Goal: Task Accomplishment & Management: Use online tool/utility

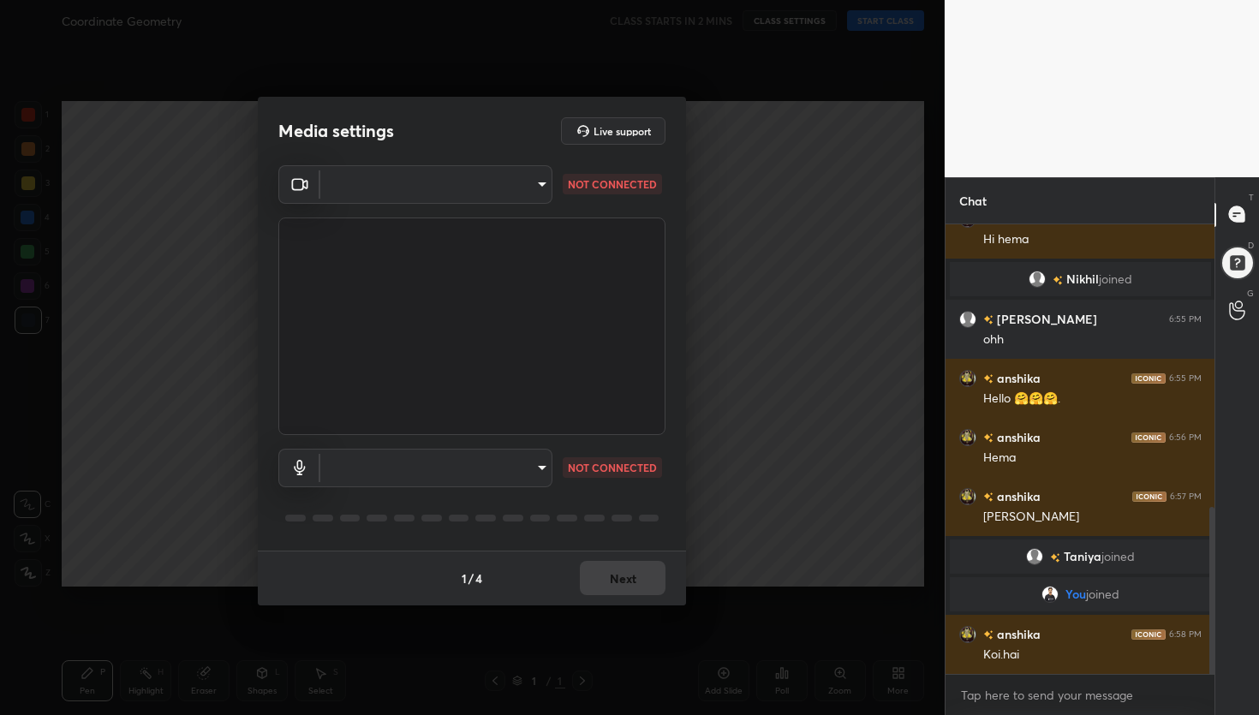
scroll to position [803, 0]
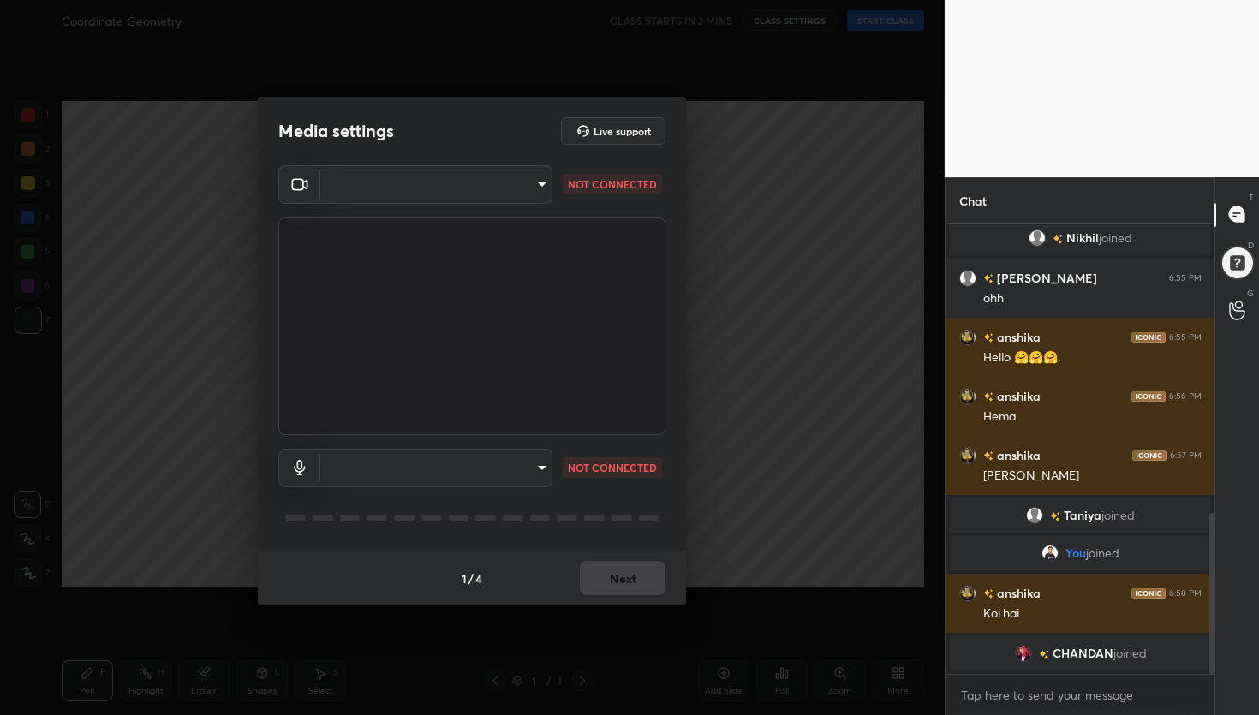
click at [504, 176] on body "1 2 3 4 5 6 7 C X Z C X Z E E Erase all H H Coordinate Geometry CLASS STARTS IN…" at bounding box center [629, 357] width 1259 height 715
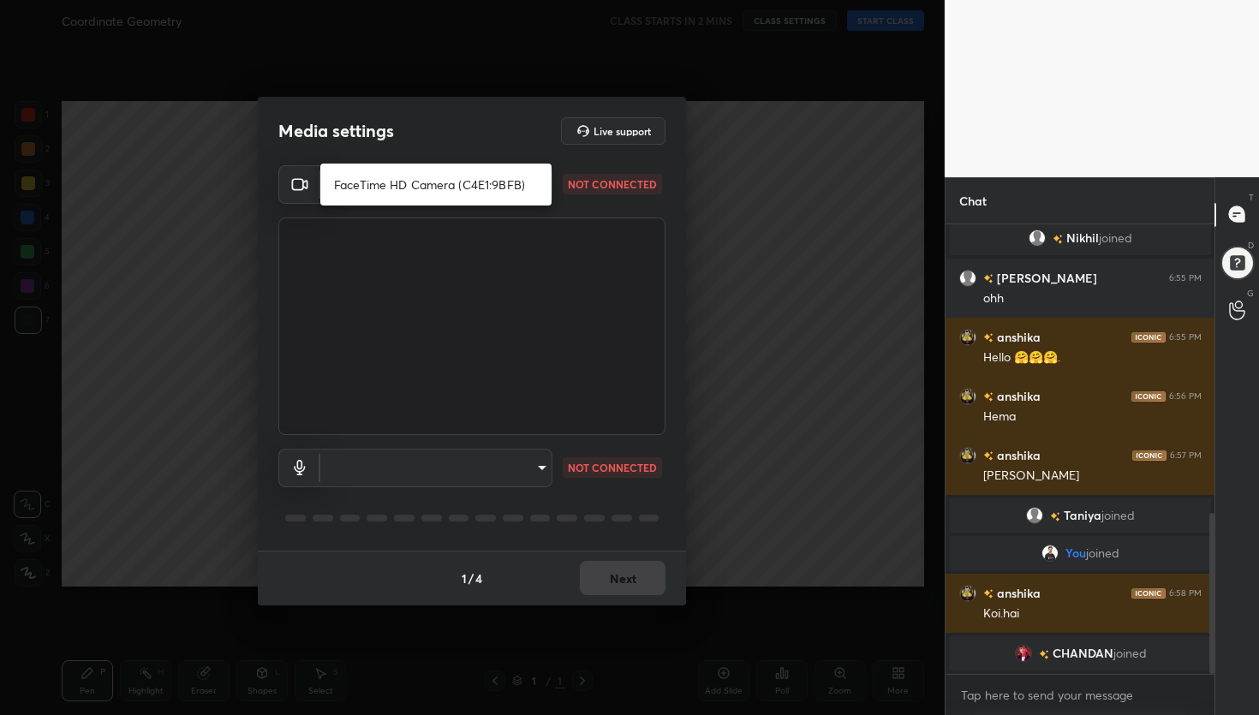
click at [487, 194] on li "FaceTime HD Camera (C4E1:9BFB)" at bounding box center [435, 184] width 231 height 28
type input "4f33330ca8d5aff1816d7b597677932f3526c7747bc557f8e9222554e5bd540f"
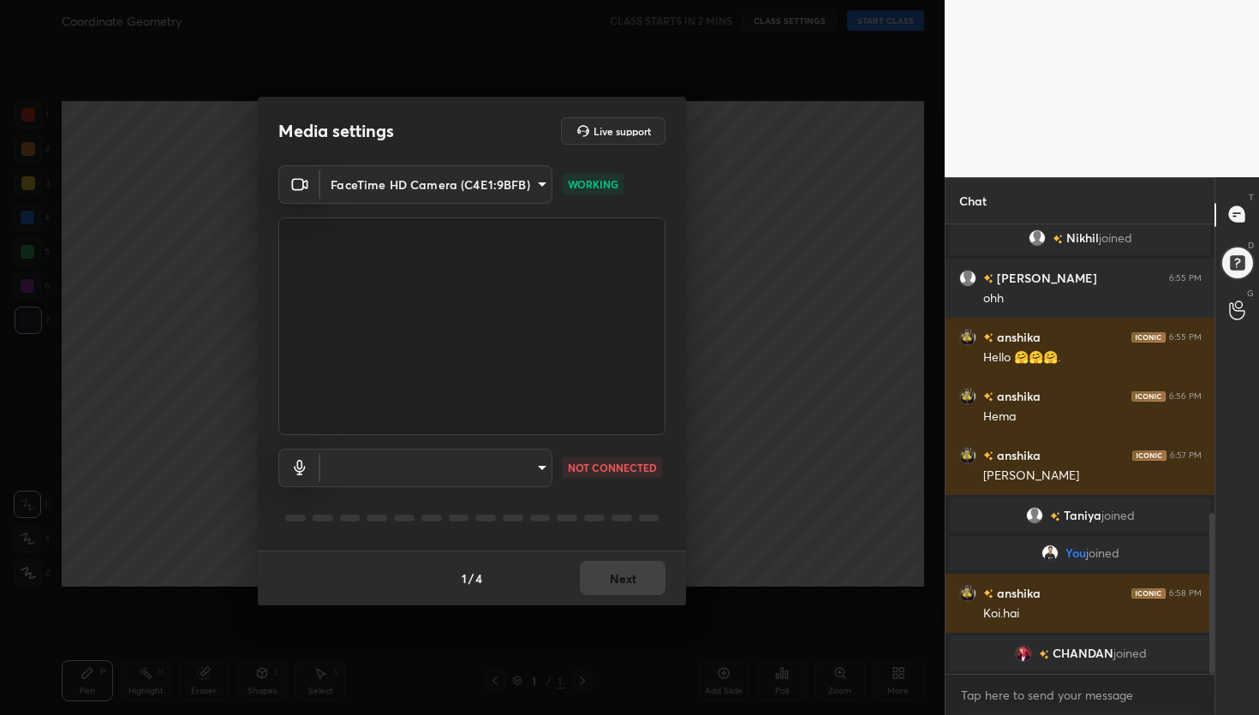
click at [456, 468] on body "1 2 3 4 5 6 7 C X Z C X Z E E Erase all H H Coordinate Geometry CLASS STARTS IN…" at bounding box center [629, 357] width 1259 height 715
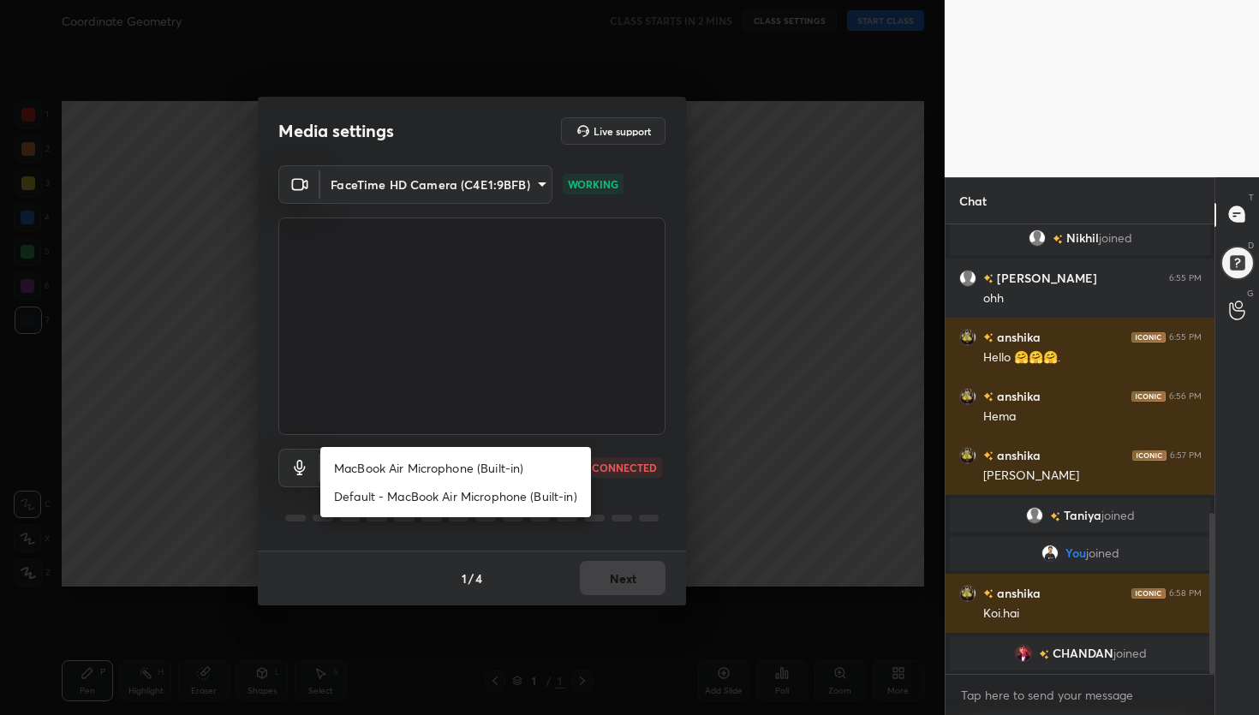
click at [455, 463] on li "MacBook Air Microphone (Built-in)" at bounding box center [455, 468] width 271 height 28
type input "5352fedb438426aae0efe426dca9ef9ebbbc737cc3a251614fcf7947e21b2542"
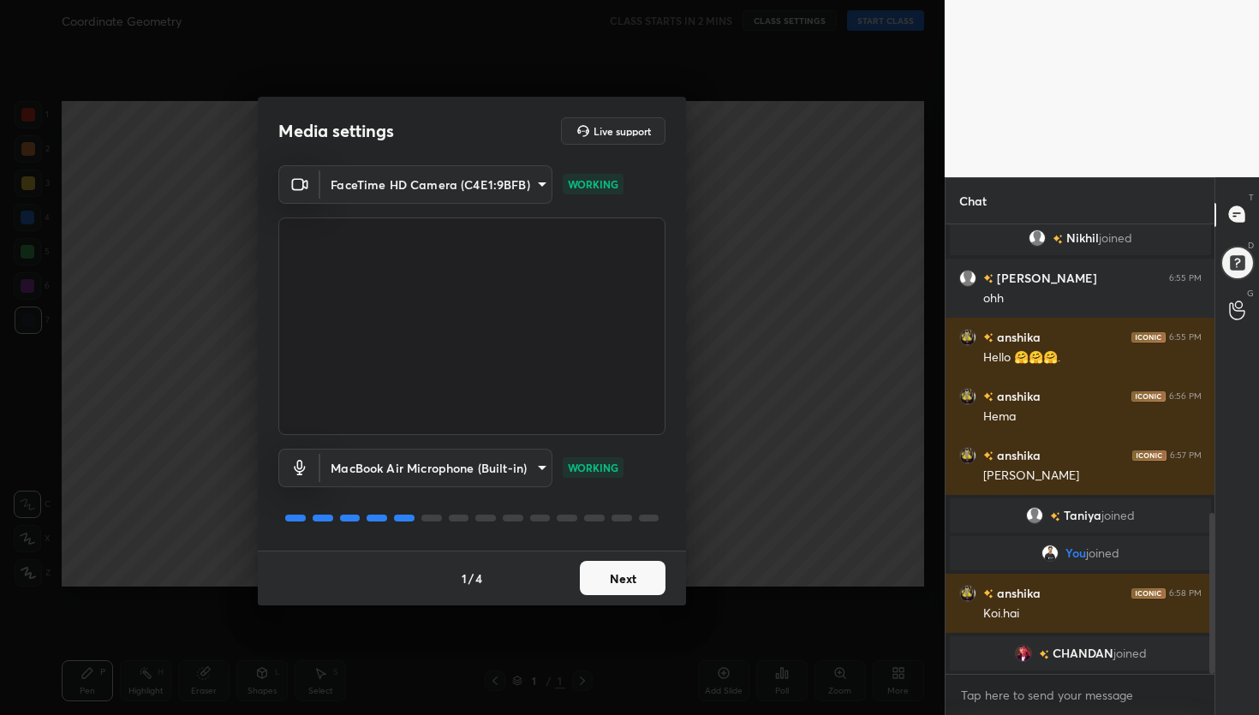
click at [617, 595] on div "1 / 4 Next" at bounding box center [472, 578] width 428 height 55
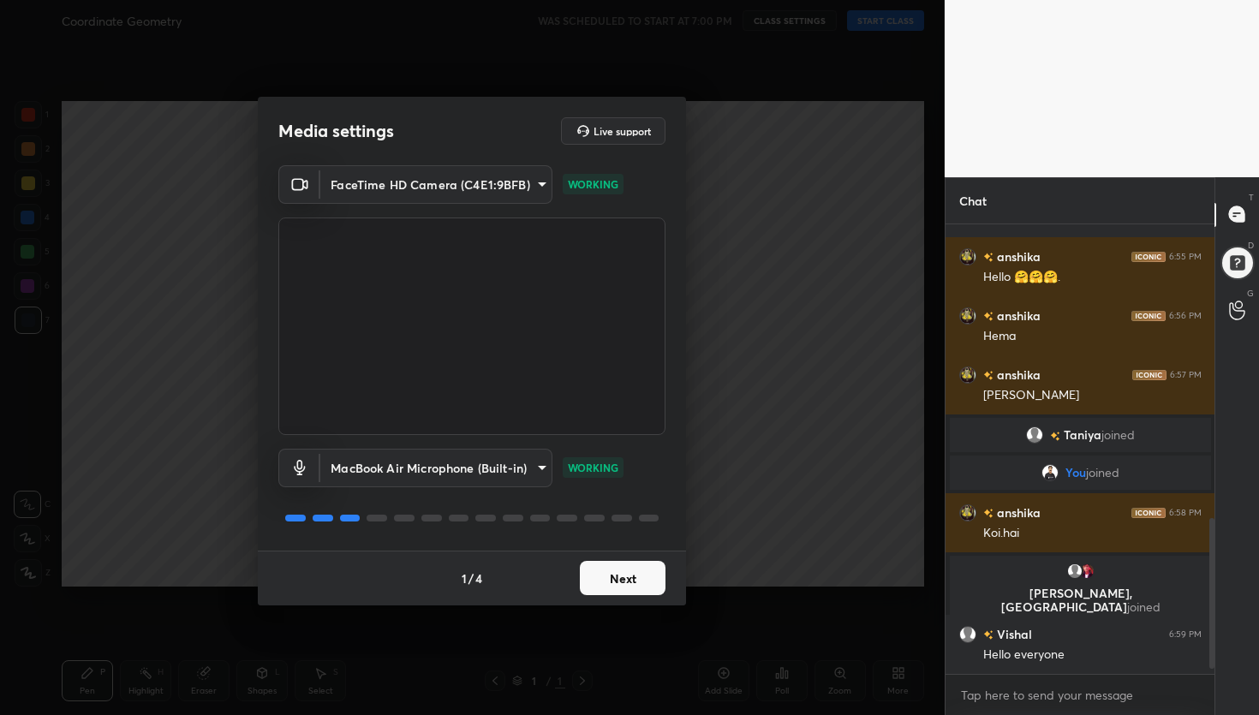
scroll to position [907, 0]
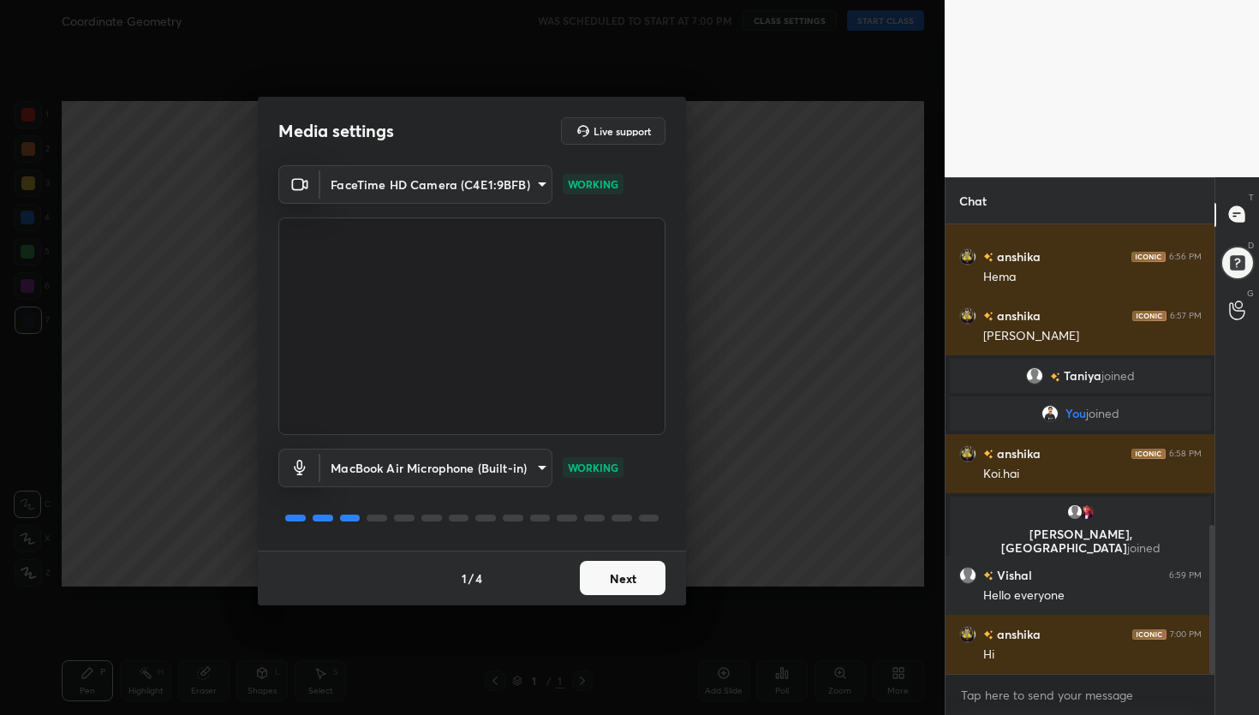
click at [644, 576] on button "Next" at bounding box center [623, 578] width 86 height 34
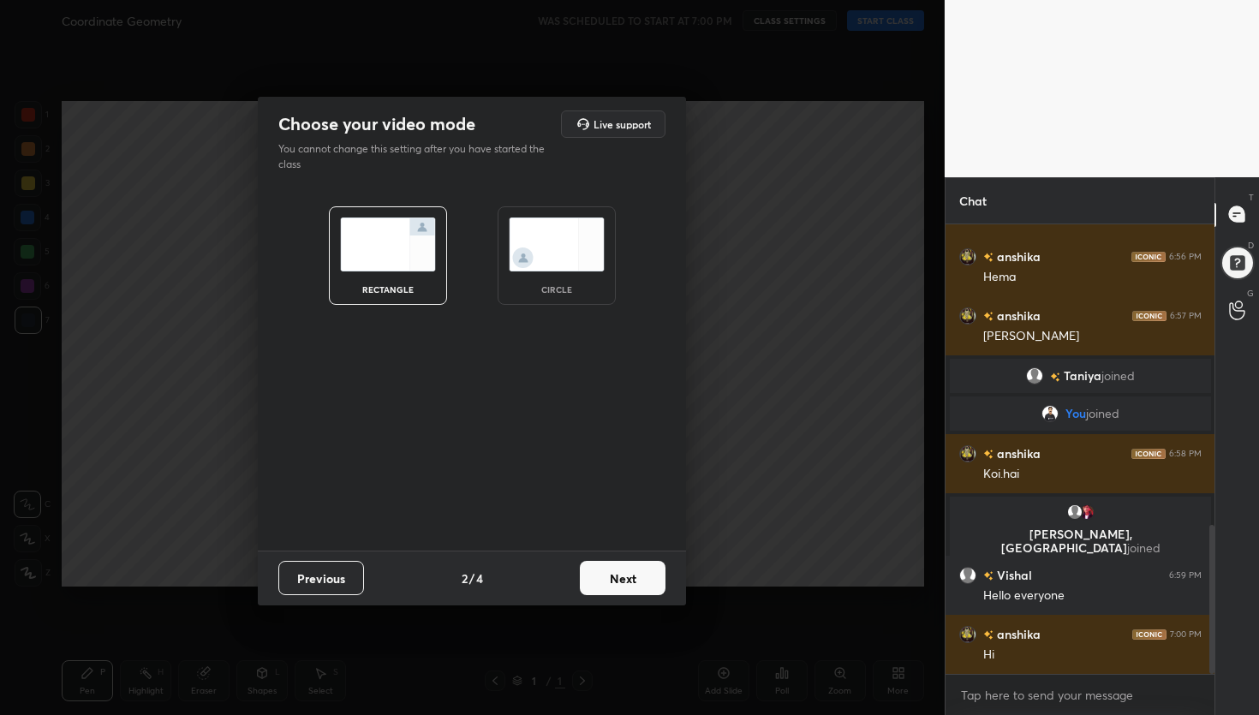
click at [644, 576] on button "Next" at bounding box center [623, 578] width 86 height 34
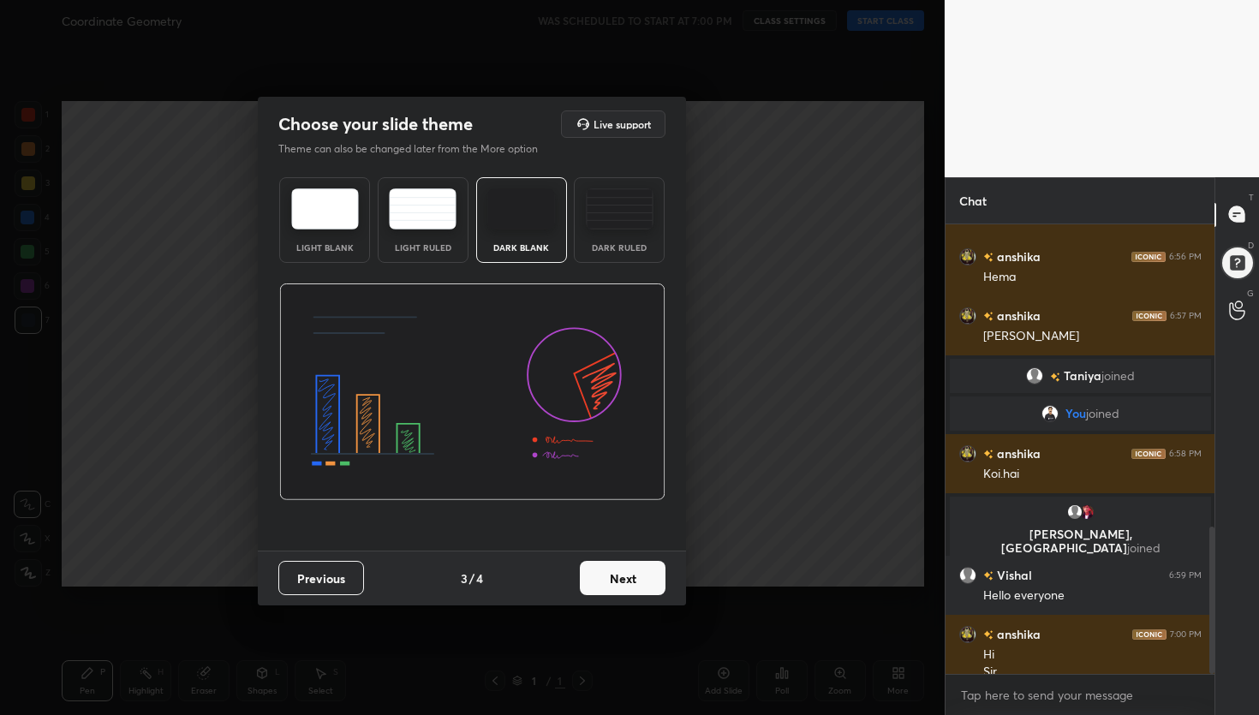
scroll to position [924, 0]
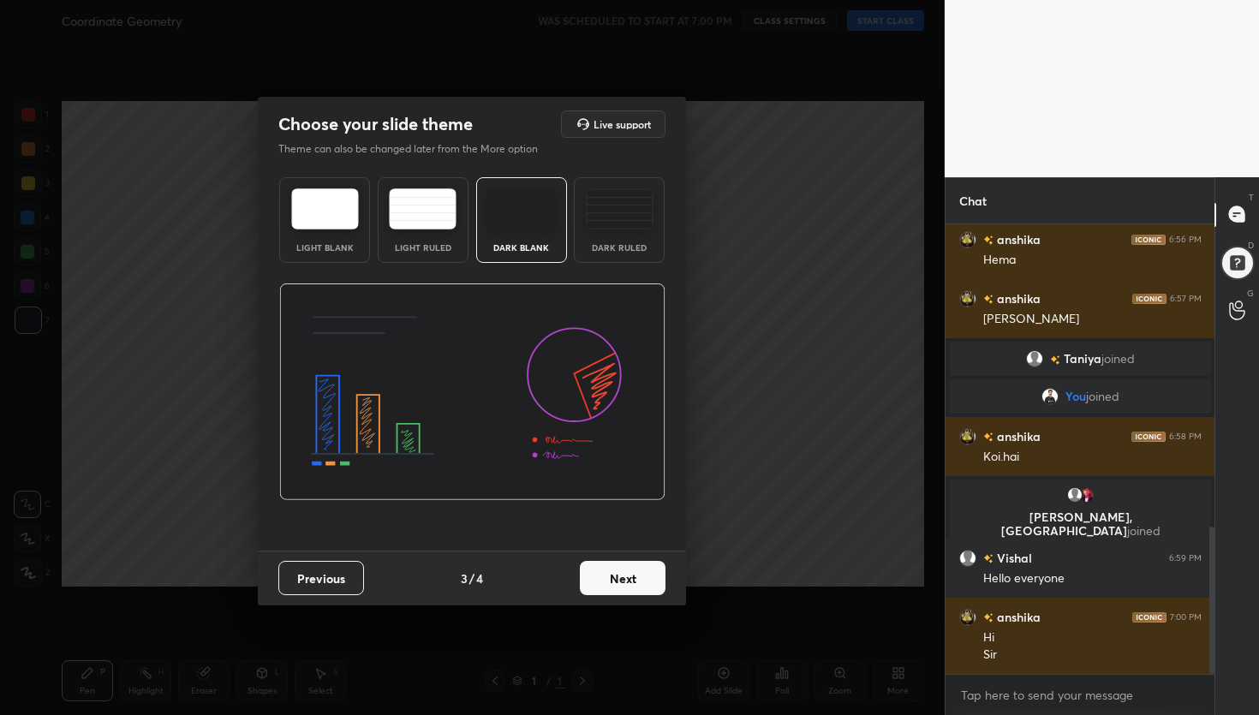
click at [644, 576] on button "Next" at bounding box center [623, 578] width 86 height 34
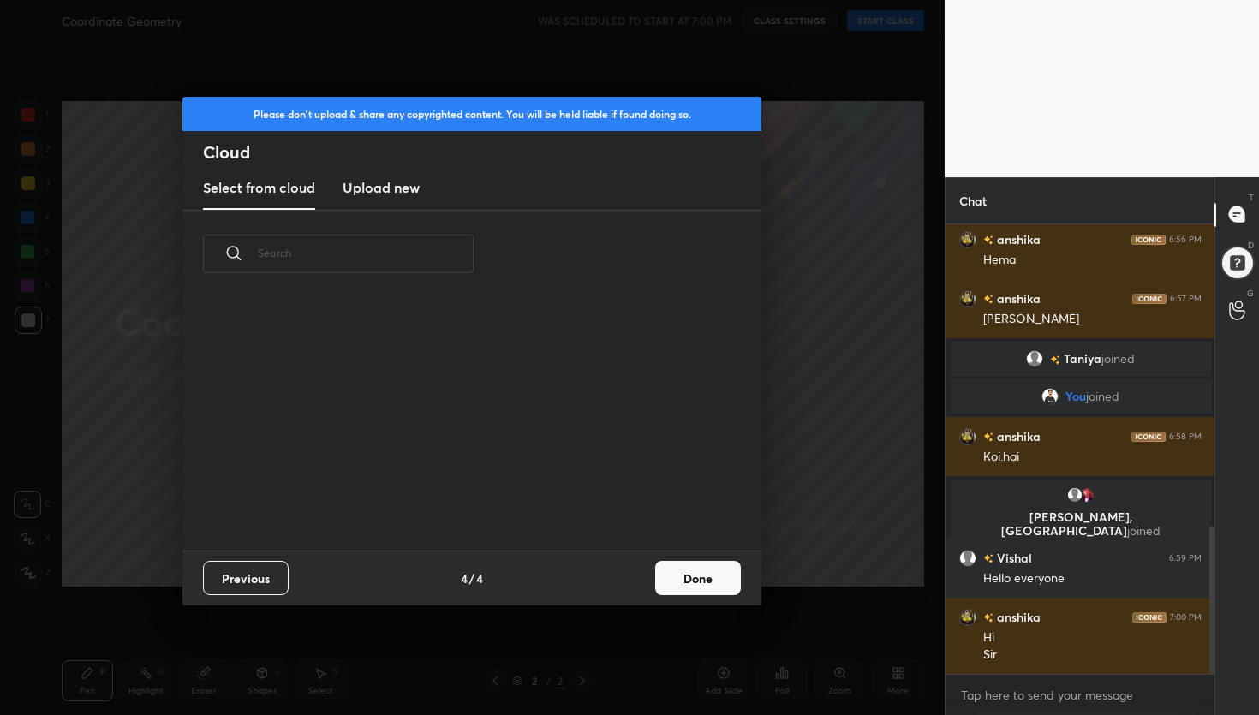
scroll to position [6, 9]
click at [374, 197] on h3 "Upload new" at bounding box center [381, 187] width 77 height 21
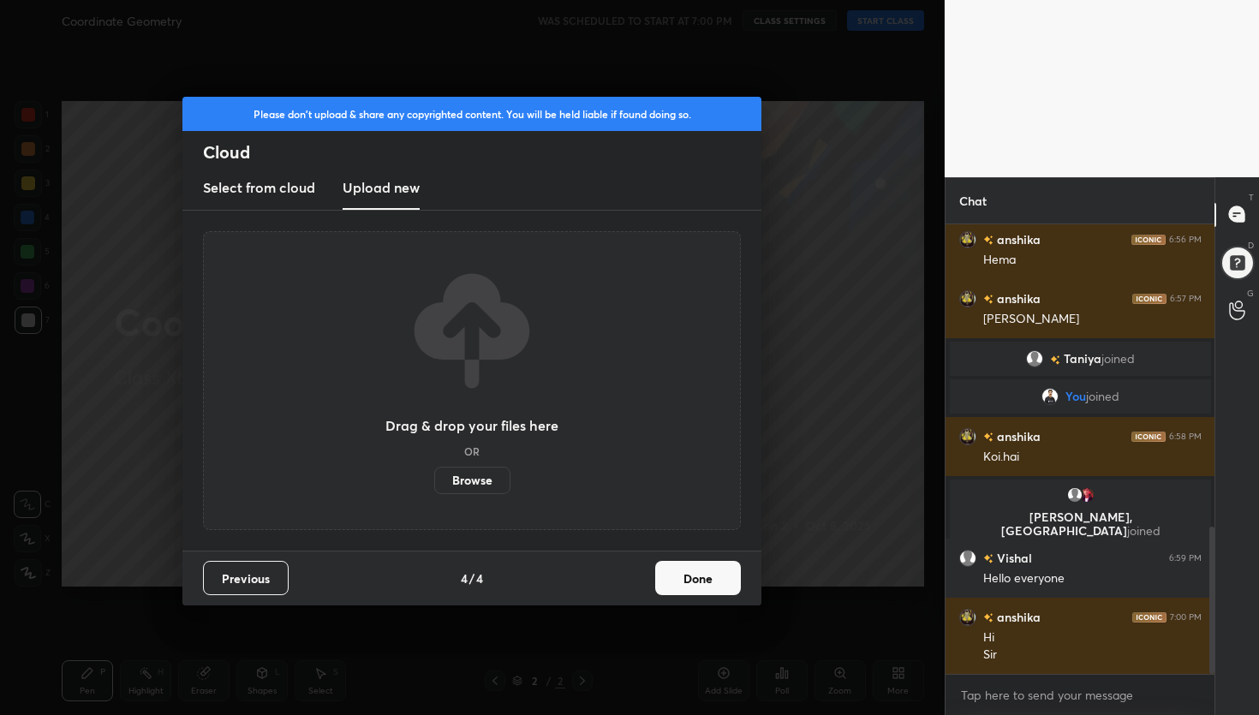
click at [467, 487] on label "Browse" at bounding box center [472, 480] width 76 height 27
click at [434, 487] on input "Browse" at bounding box center [434, 480] width 0 height 27
click at [466, 483] on label "Browse" at bounding box center [472, 480] width 76 height 27
click at [434, 483] on input "Browse" at bounding box center [434, 480] width 0 height 27
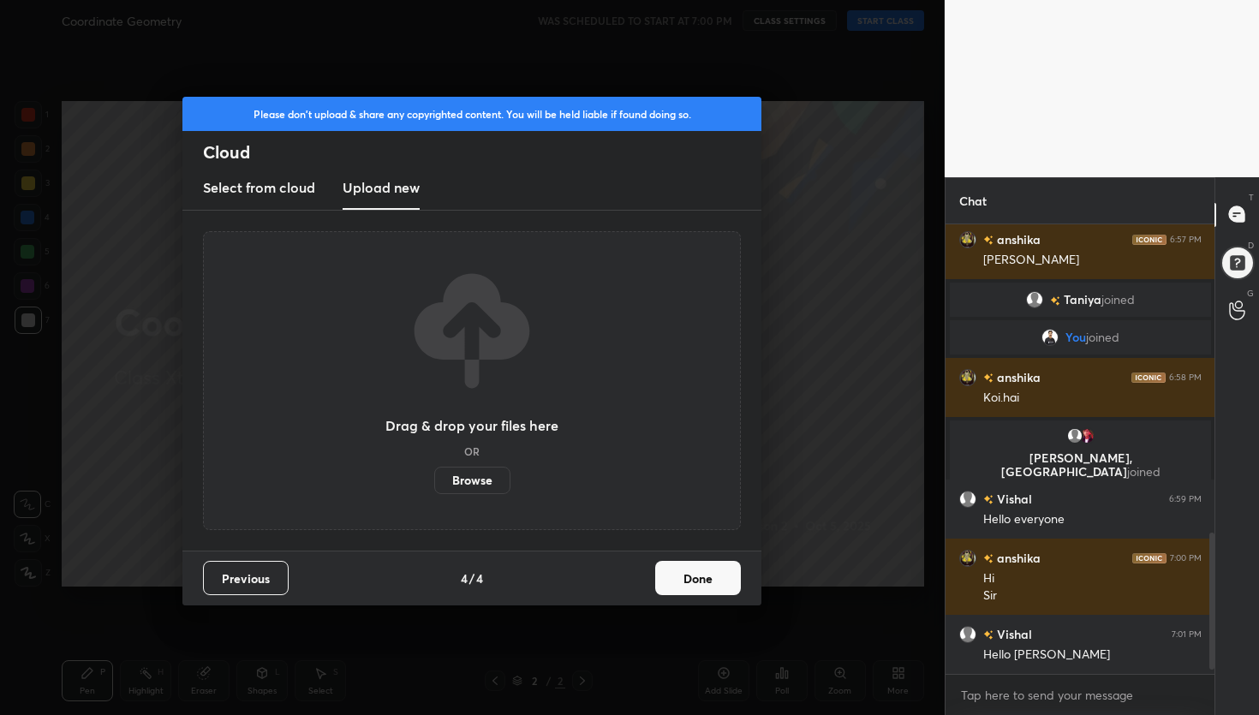
scroll to position [1042, 0]
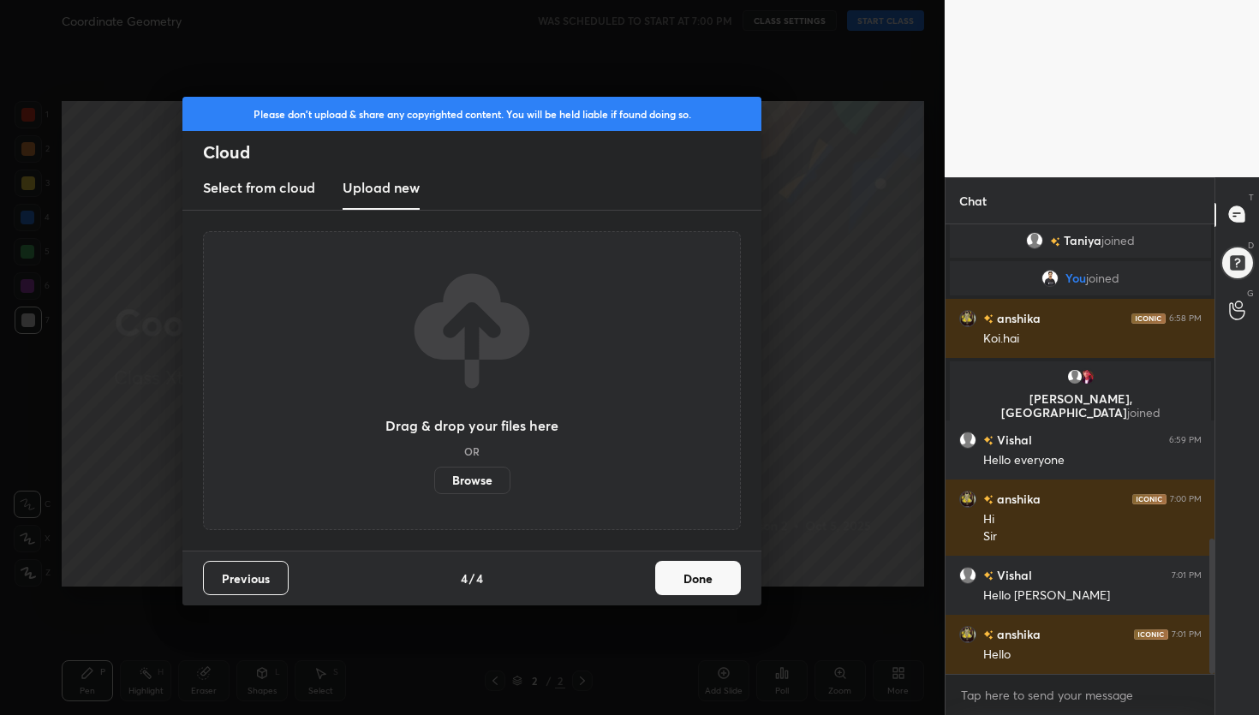
click at [465, 475] on label "Browse" at bounding box center [472, 480] width 76 height 27
click at [434, 475] on input "Browse" at bounding box center [434, 480] width 0 height 27
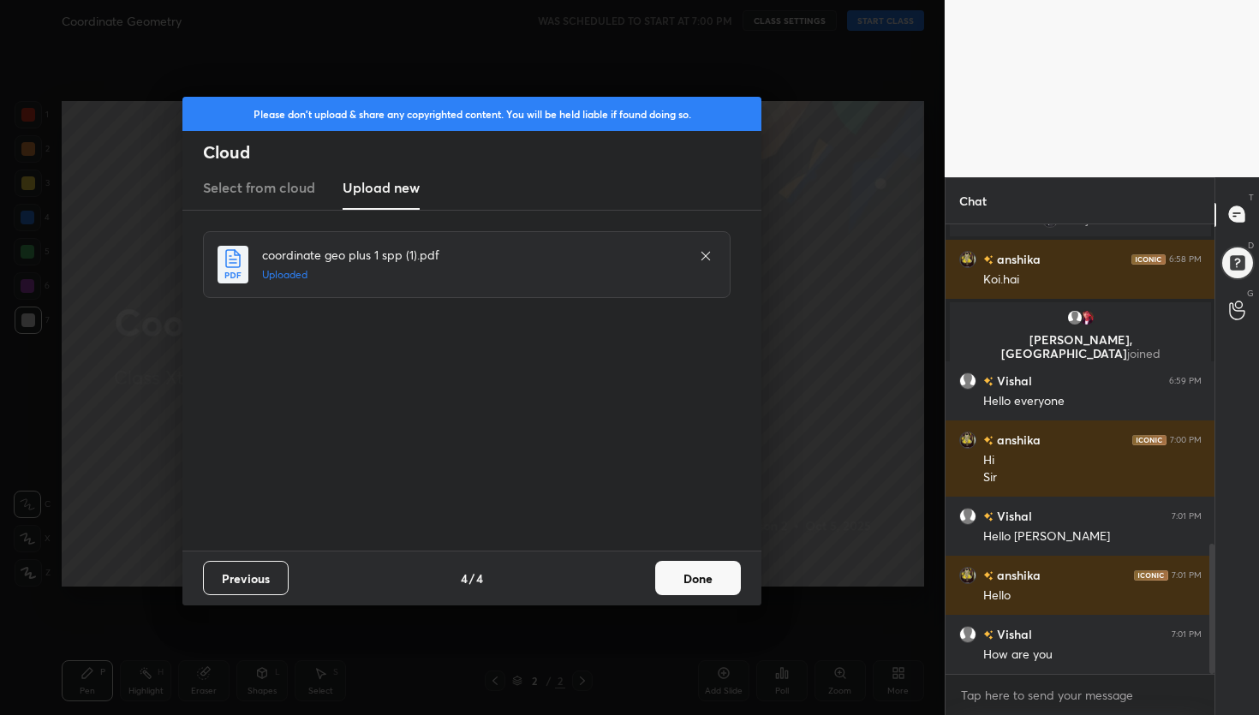
click at [699, 581] on button "Done" at bounding box center [698, 578] width 86 height 34
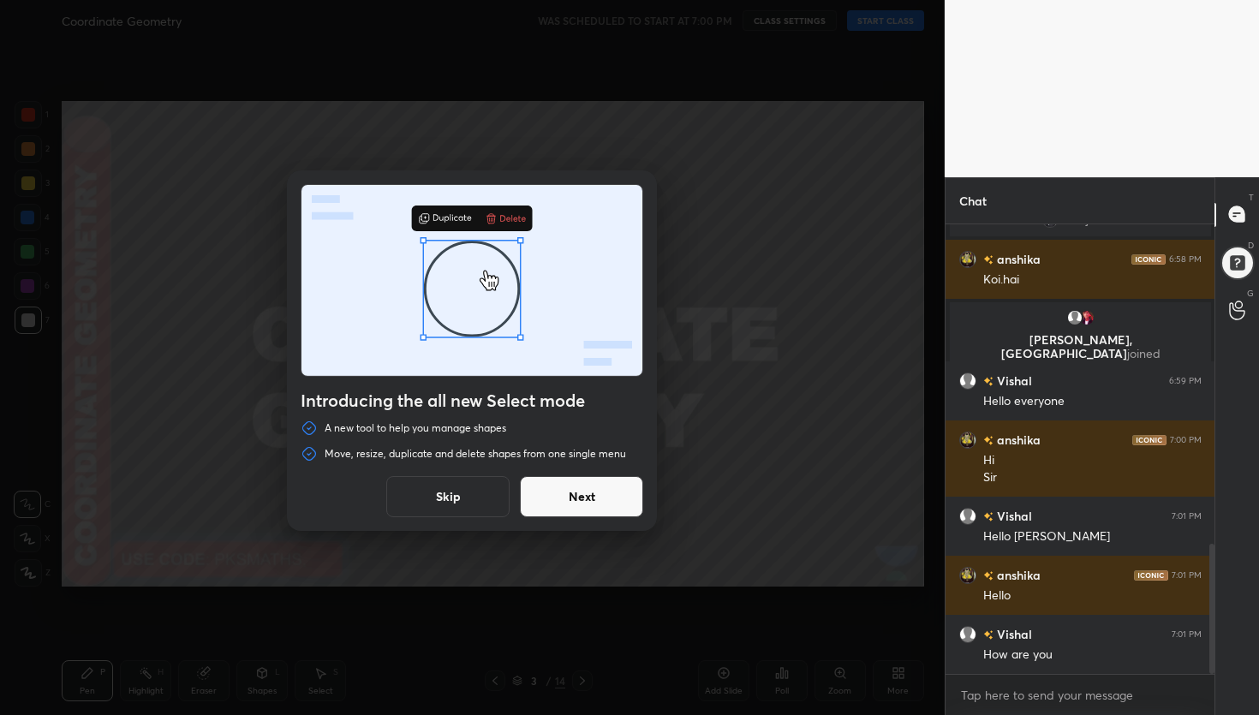
click at [458, 501] on button "Skip" at bounding box center [447, 496] width 123 height 41
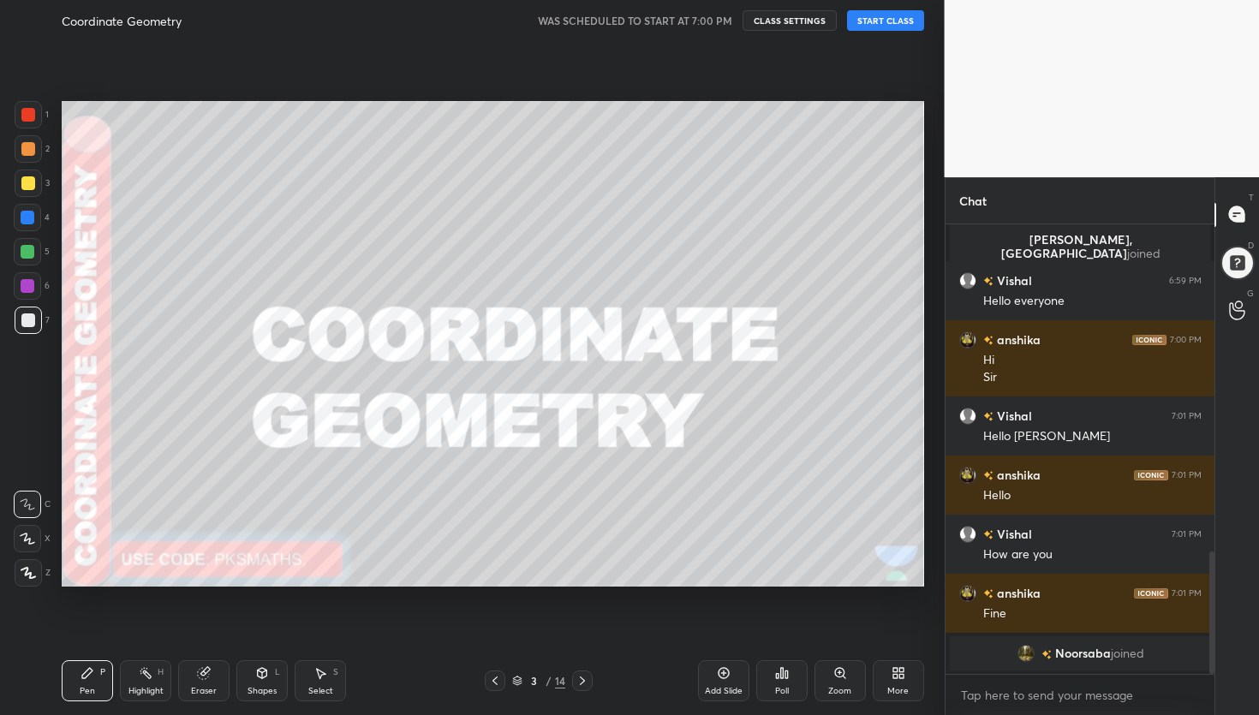
scroll to position [1223, 0]
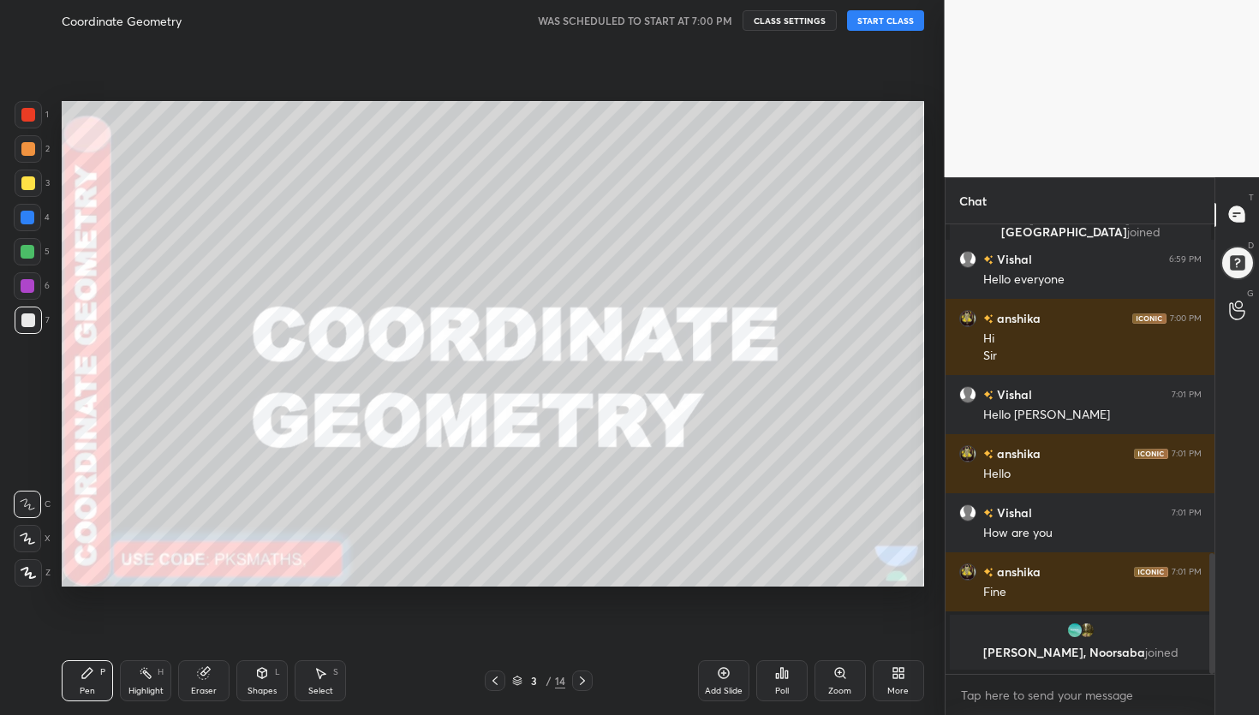
click at [894, 87] on div "Setting up your live class" at bounding box center [493, 344] width 876 height 606
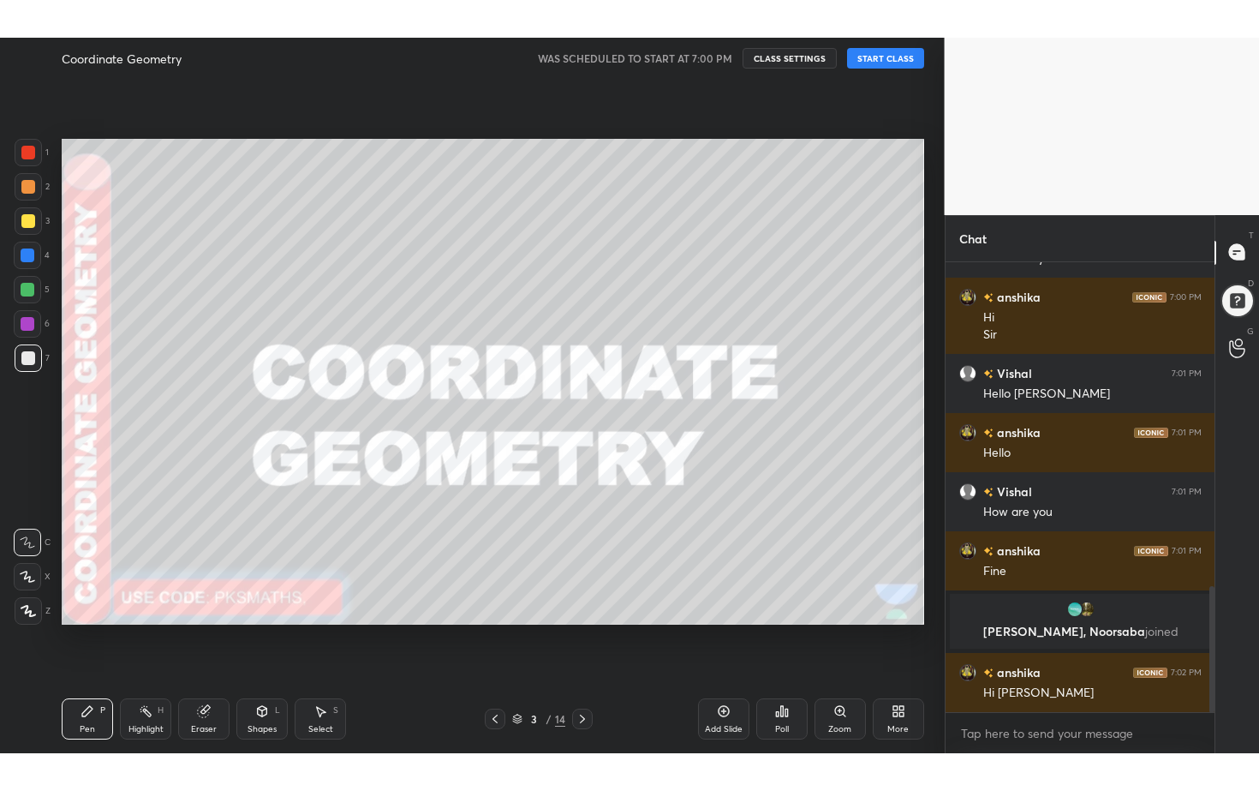
scroll to position [1154, 0]
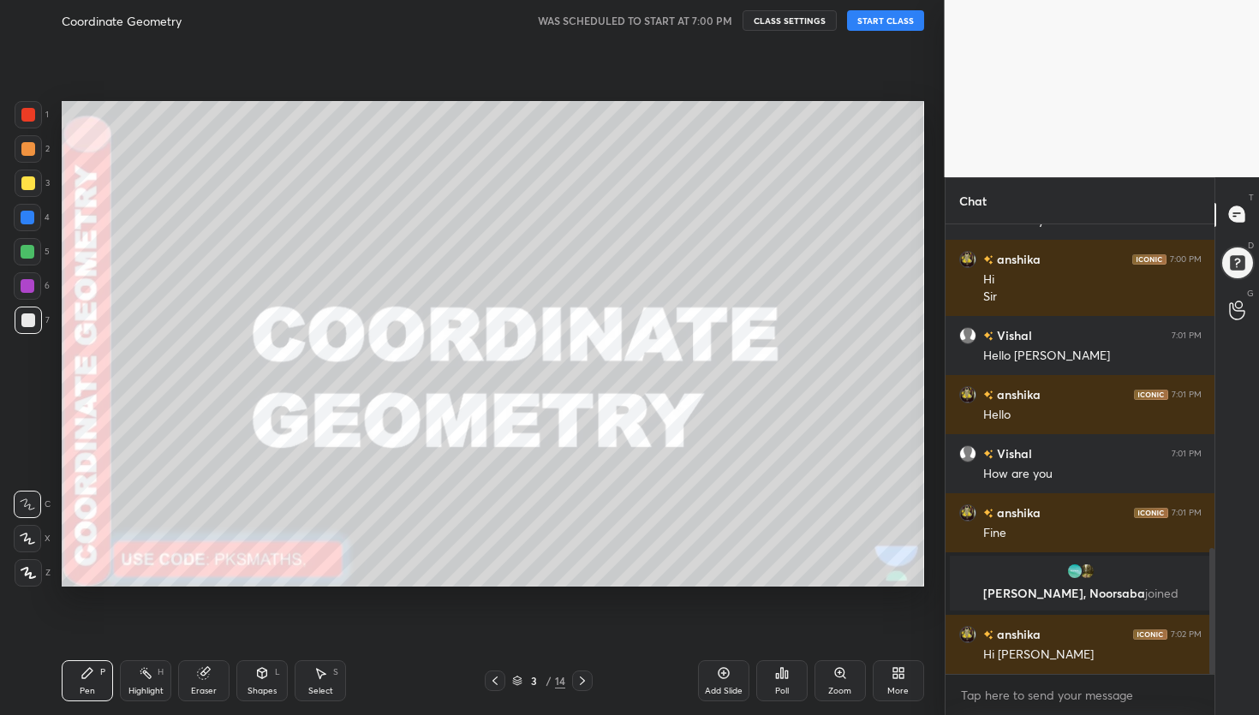
click at [884, 700] on div "More" at bounding box center [898, 680] width 51 height 41
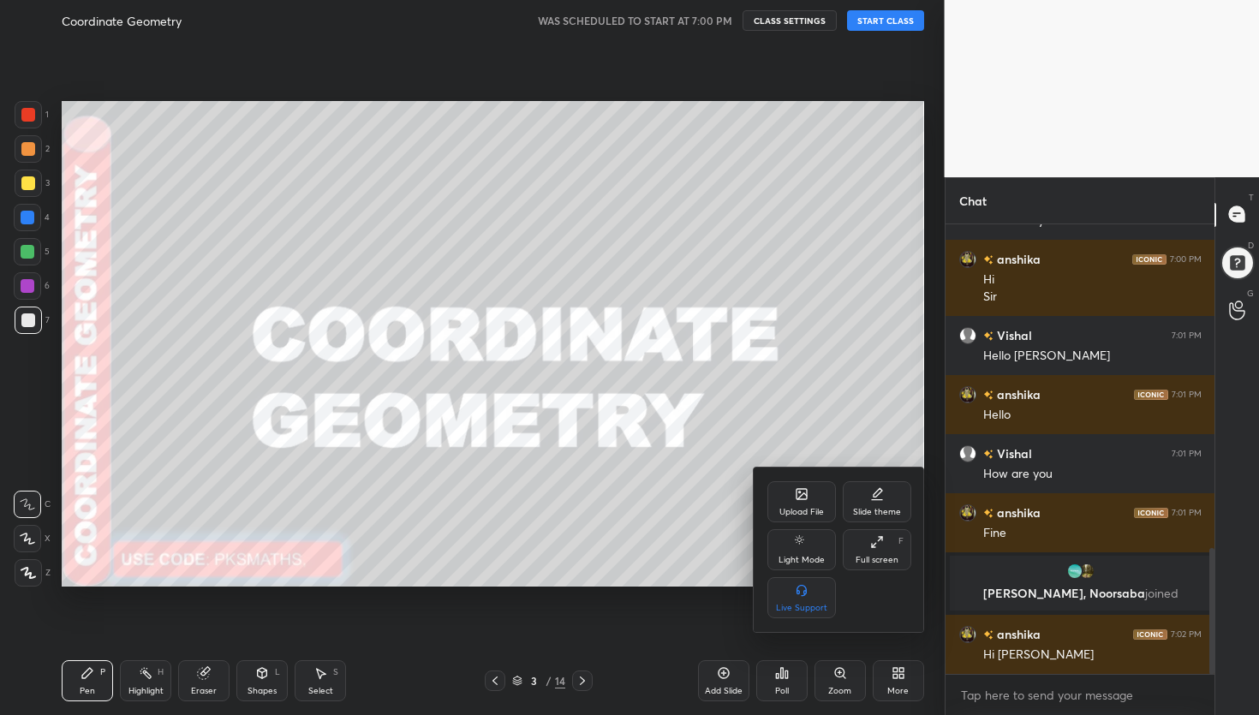
click at [892, 550] on div "Full screen F" at bounding box center [877, 549] width 69 height 41
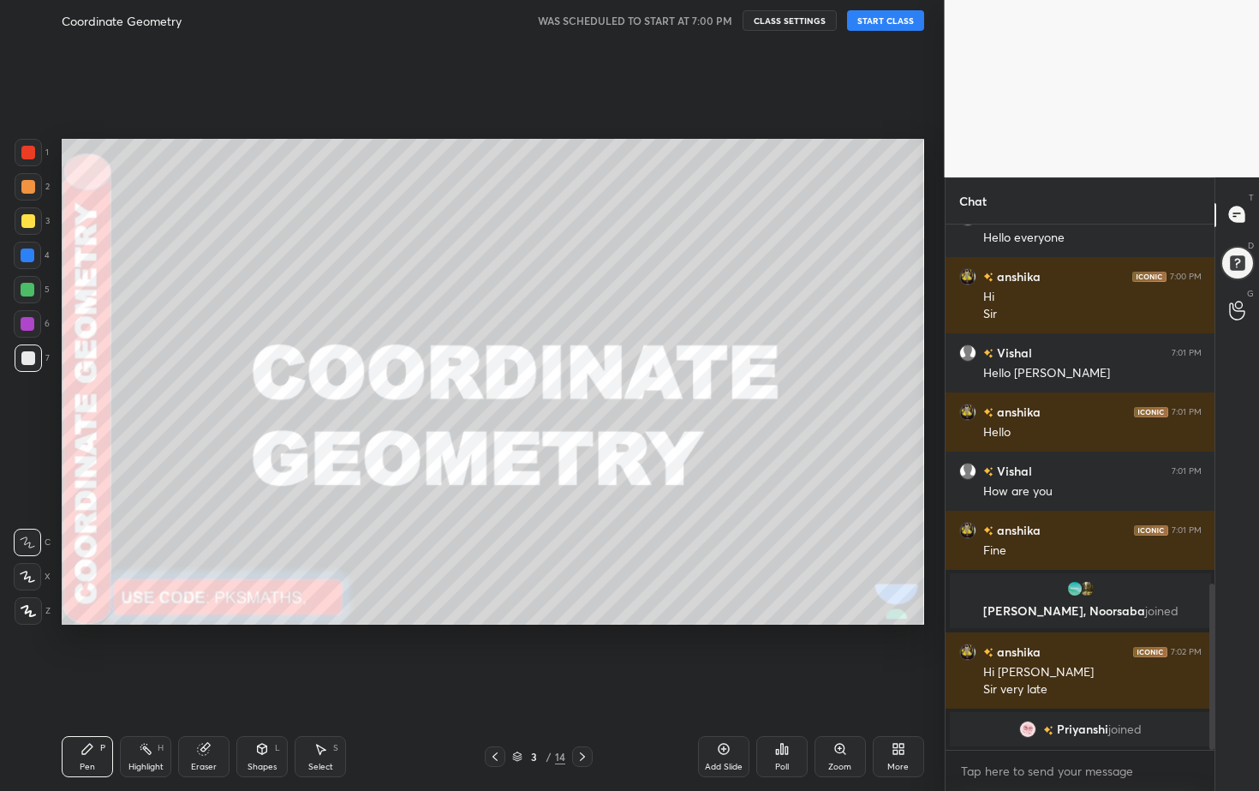
scroll to position [1180, 0]
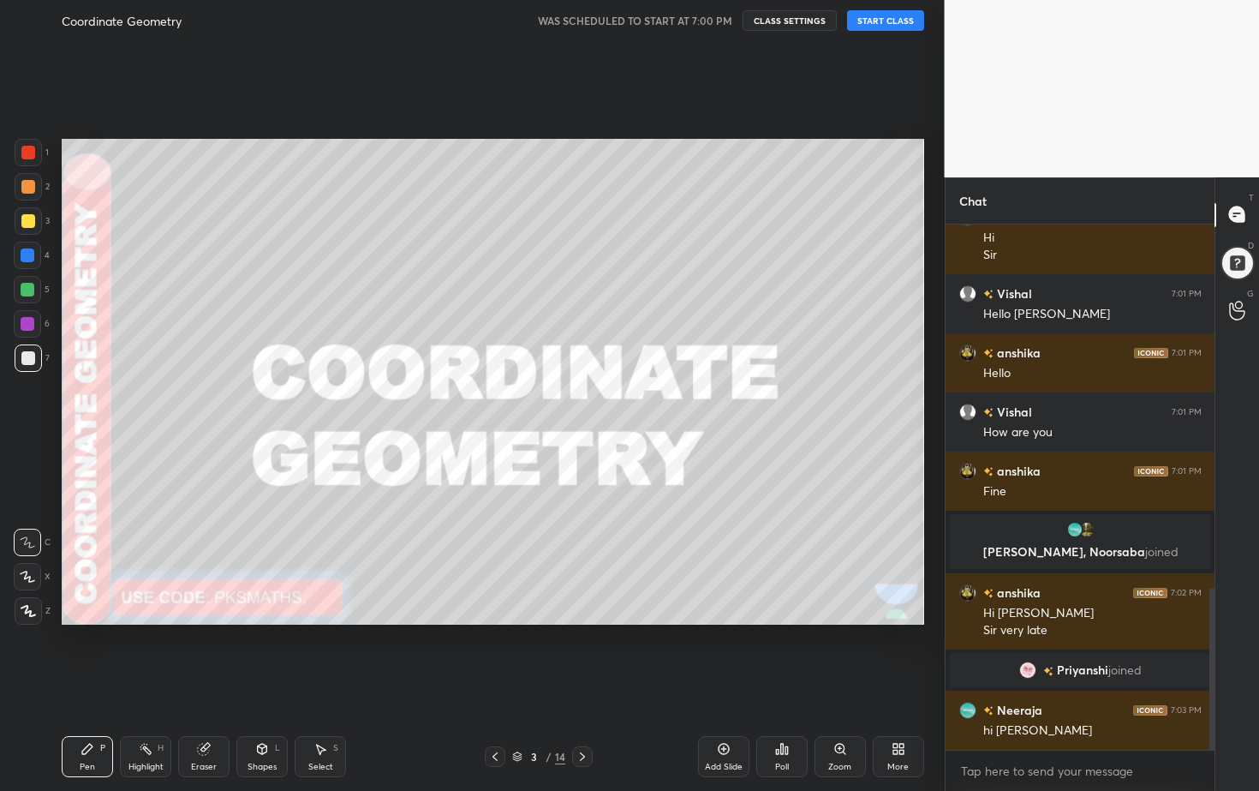
click at [892, 625] on div "Setting up your live class" at bounding box center [493, 381] width 876 height 681
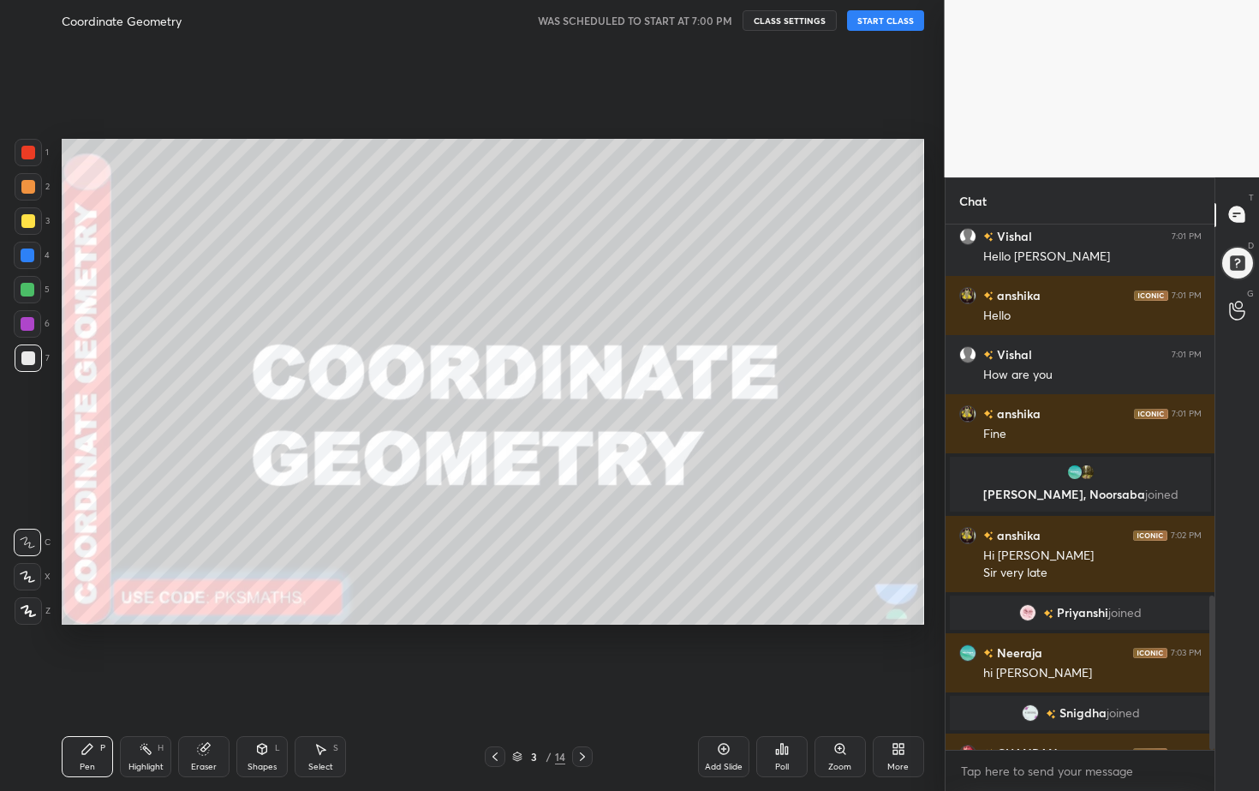
scroll to position [1263, 0]
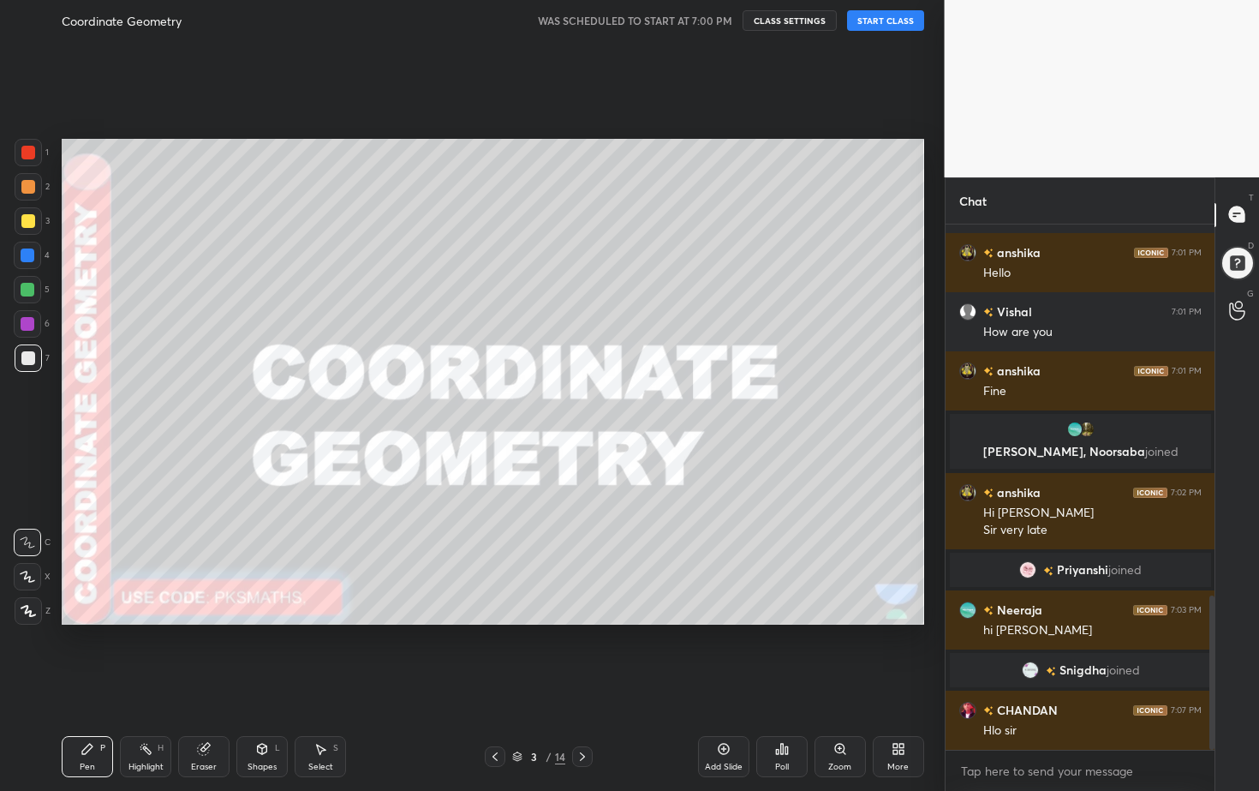
click at [851, 118] on div "Setting up your live class" at bounding box center [493, 381] width 876 height 681
click at [810, 311] on div "1 2 3 4 5 6 7 C X Z C X Z E E Erase all H H Coordinate Geometry WAS SCHEDULED T…" at bounding box center [629, 395] width 1259 height 791
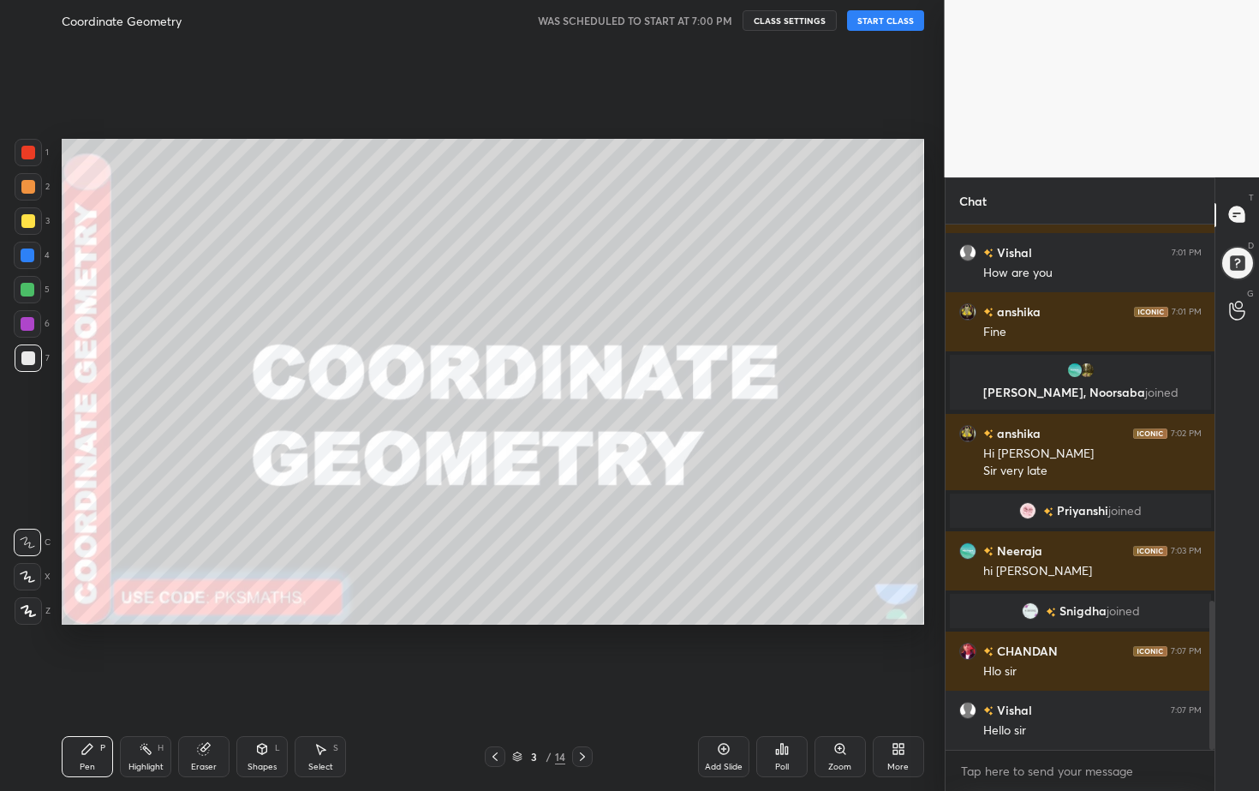
scroll to position [1364, 0]
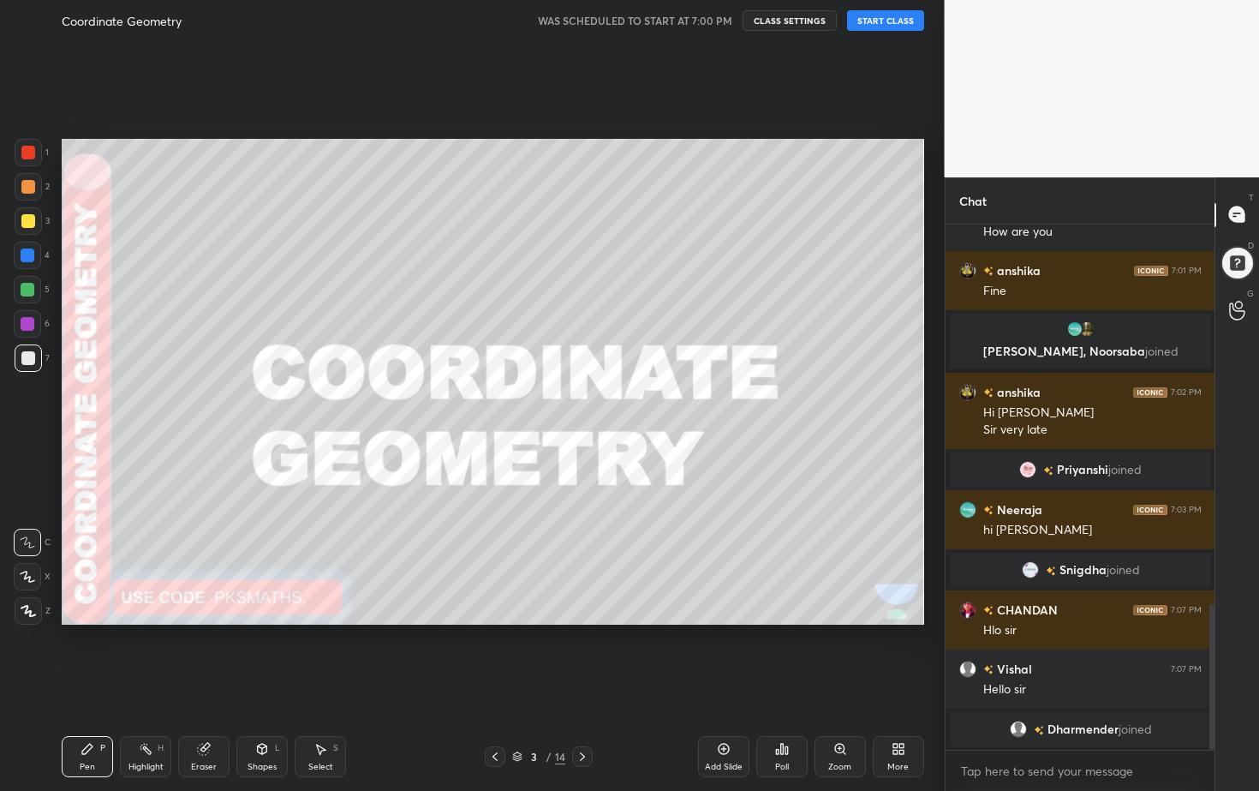
click at [879, 28] on button "START CLASS" at bounding box center [885, 20] width 77 height 21
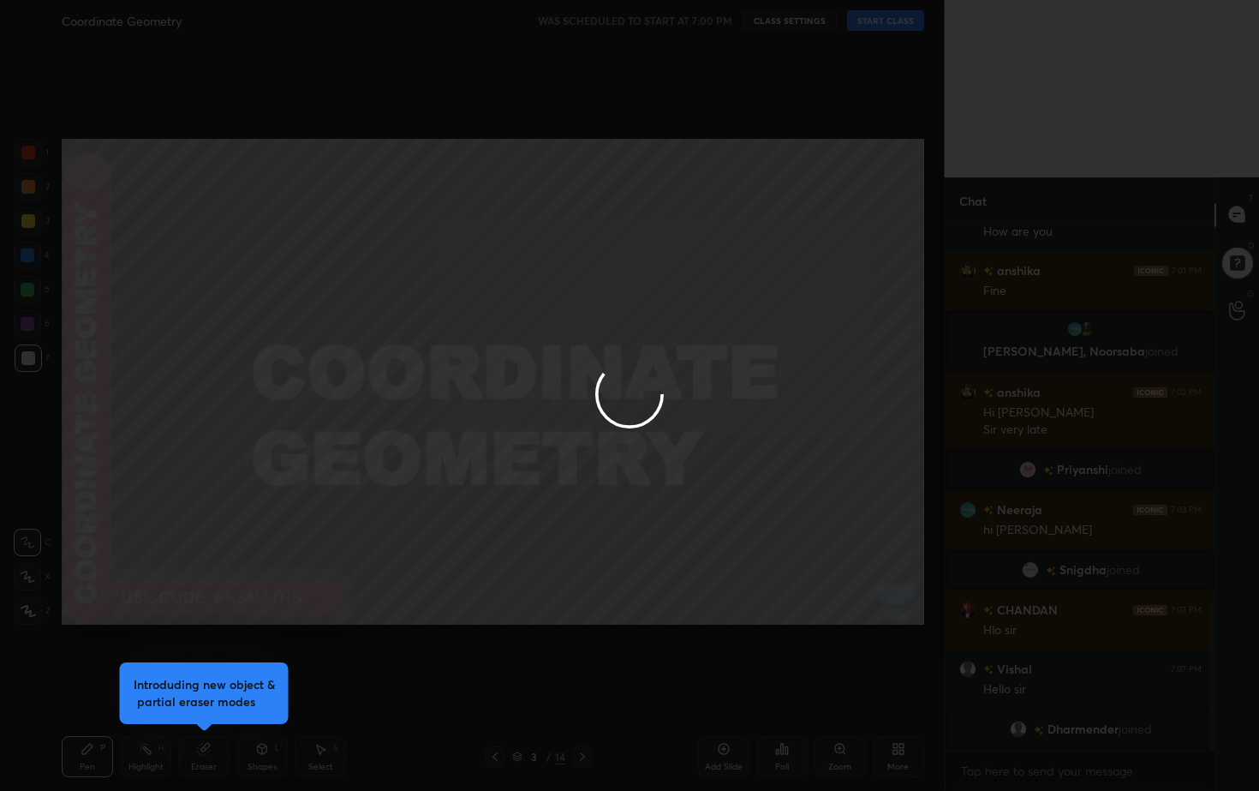
type textarea "x"
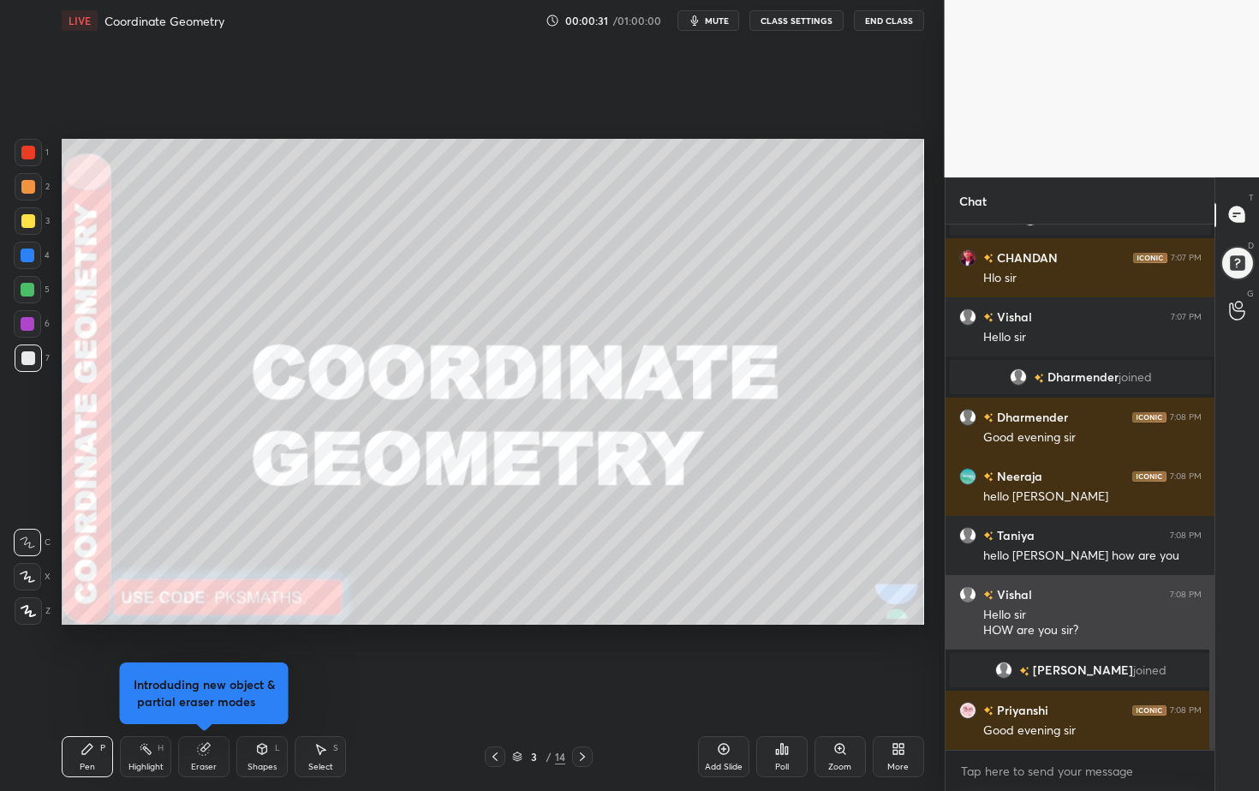
scroll to position [1713, 0]
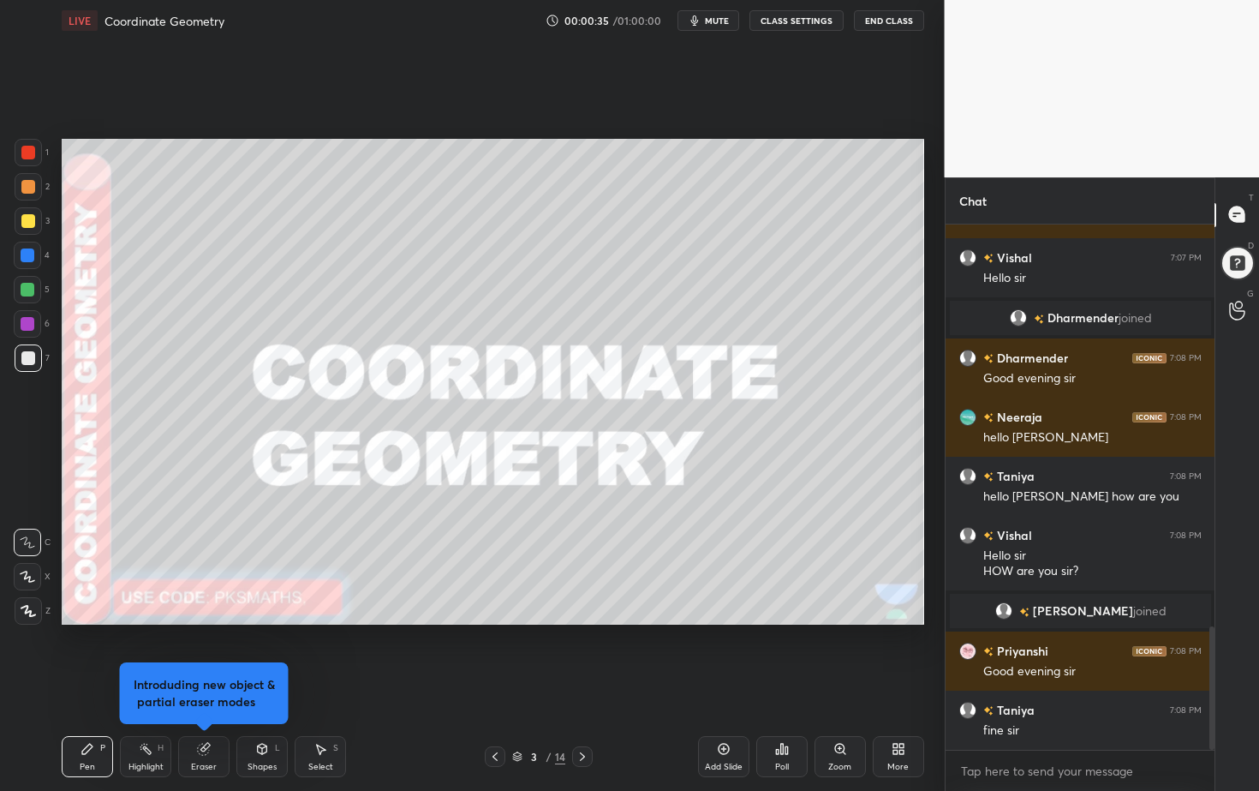
click at [791, 714] on div "Poll" at bounding box center [781, 756] width 51 height 41
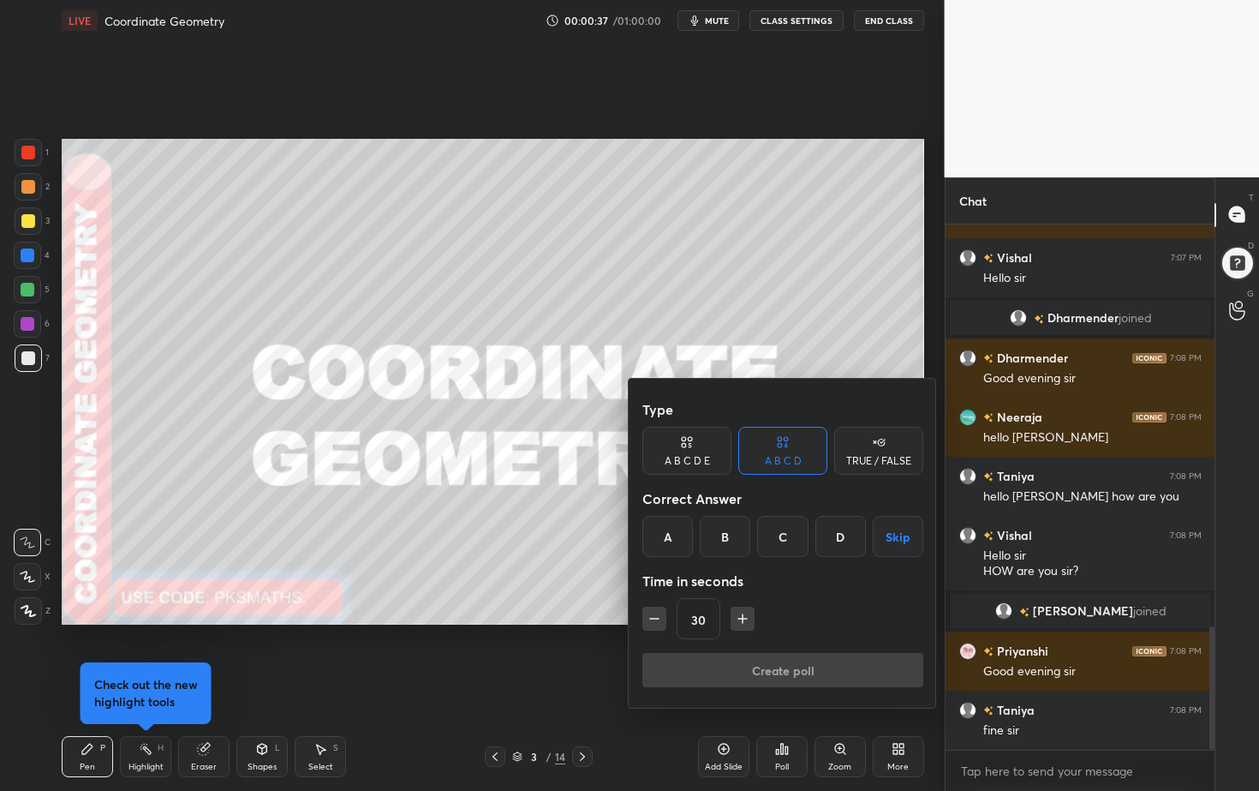
scroll to position [1772, 0]
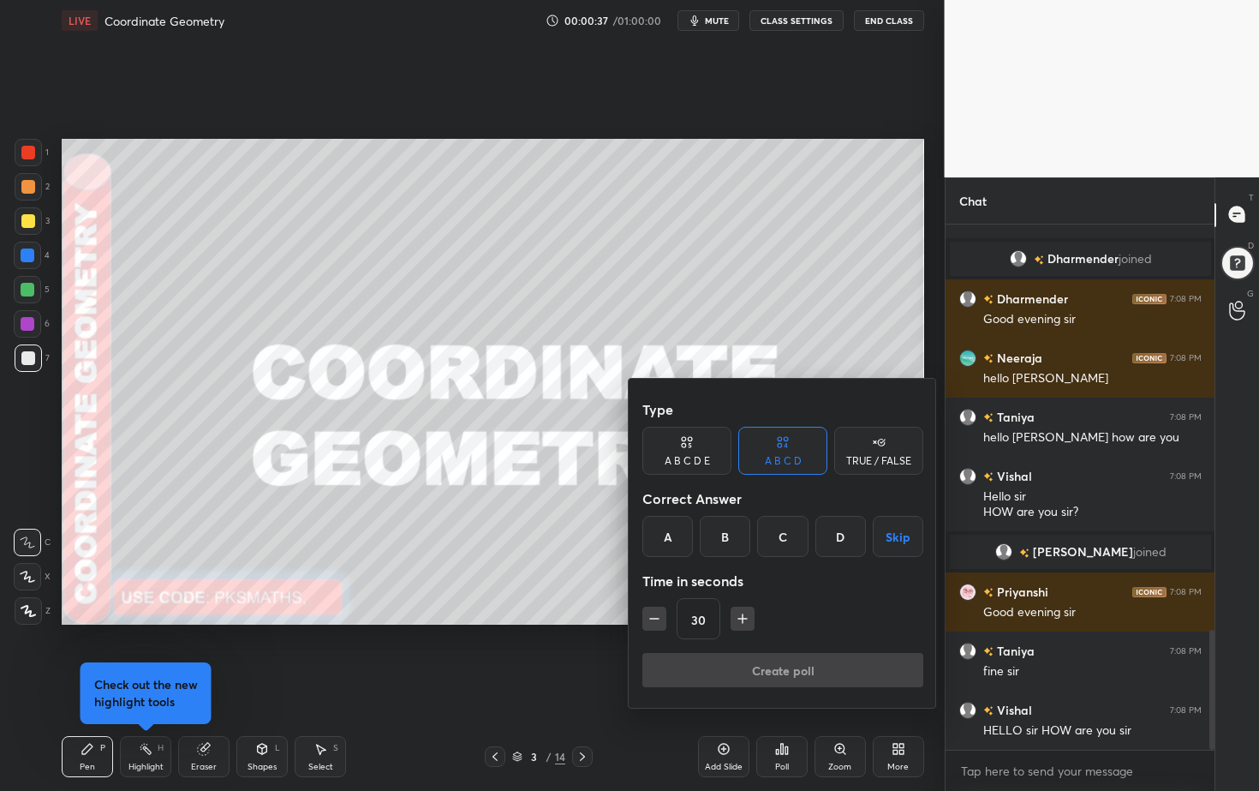
click at [676, 545] on div "A" at bounding box center [667, 536] width 51 height 41
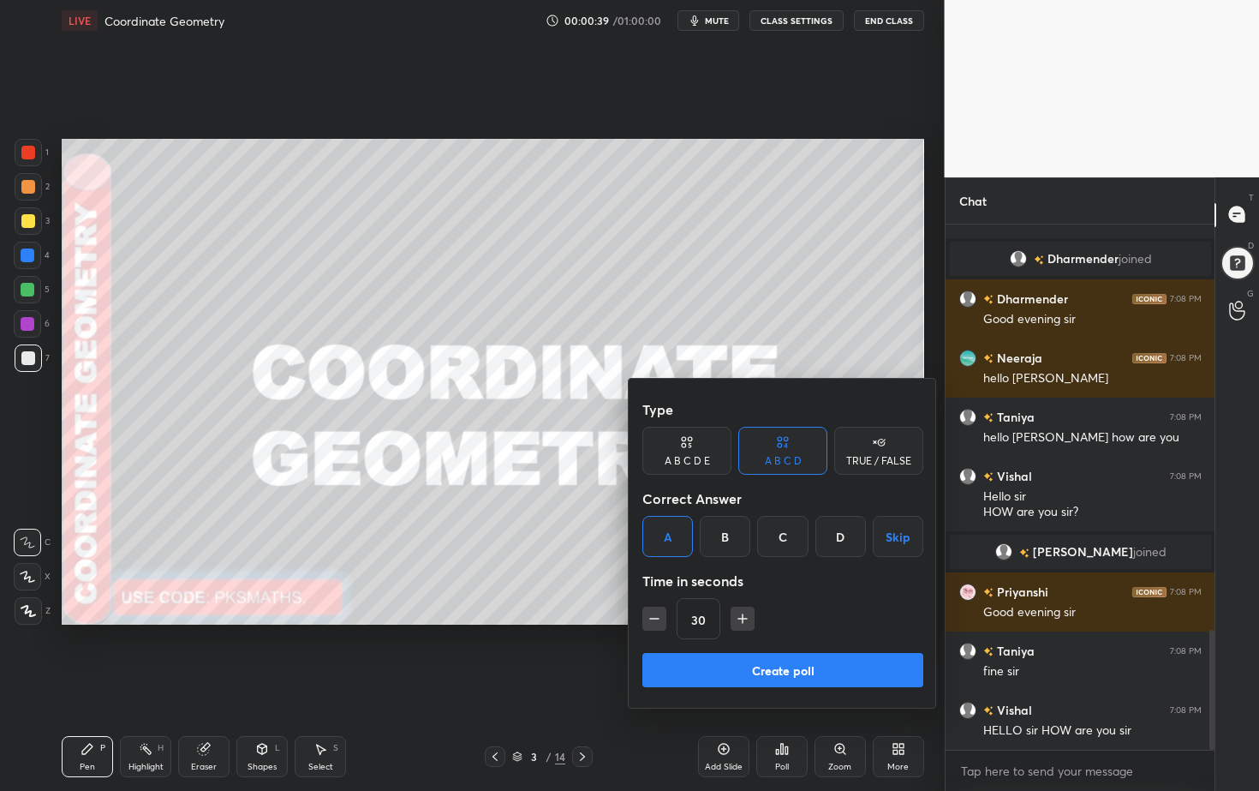
click at [746, 630] on button "button" at bounding box center [743, 618] width 24 height 24
click at [745, 620] on icon "button" at bounding box center [742, 618] width 17 height 17
type input "90"
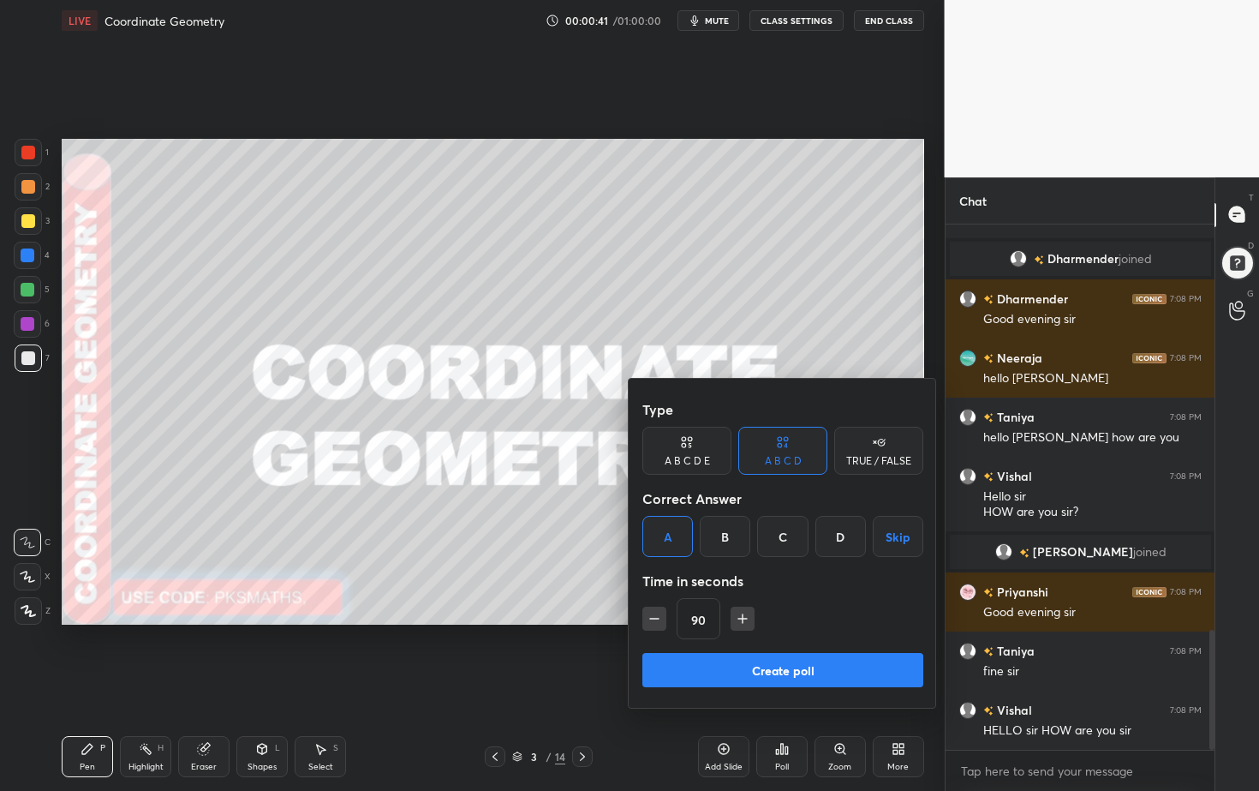
click at [760, 668] on button "Create poll" at bounding box center [782, 670] width 281 height 34
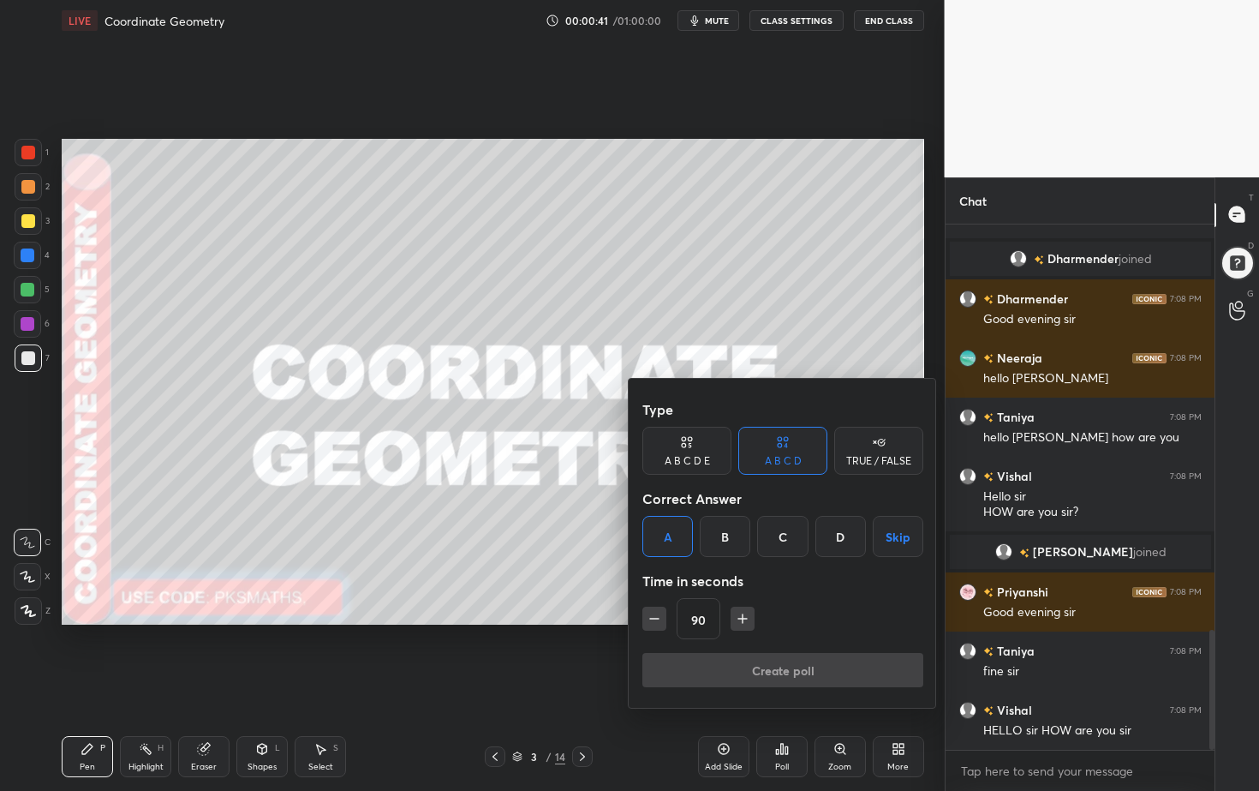
type textarea "x"
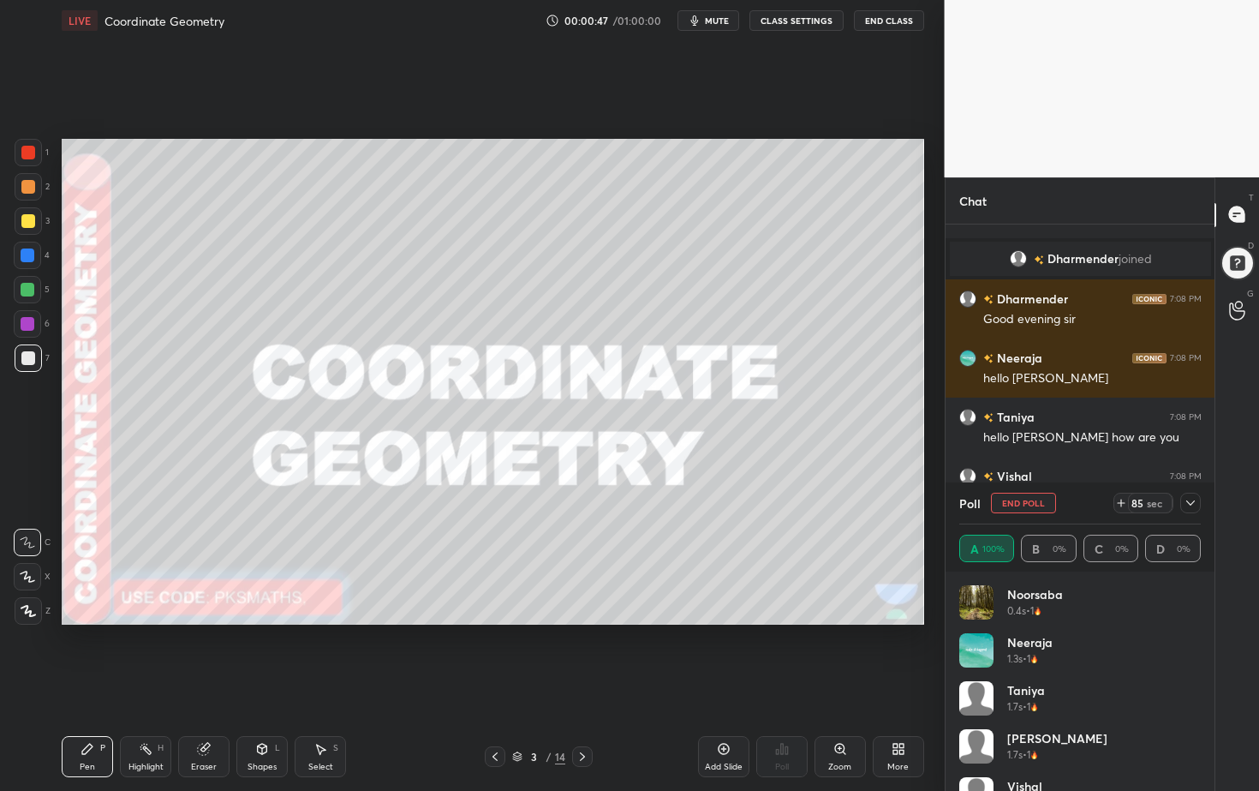
scroll to position [1920, 0]
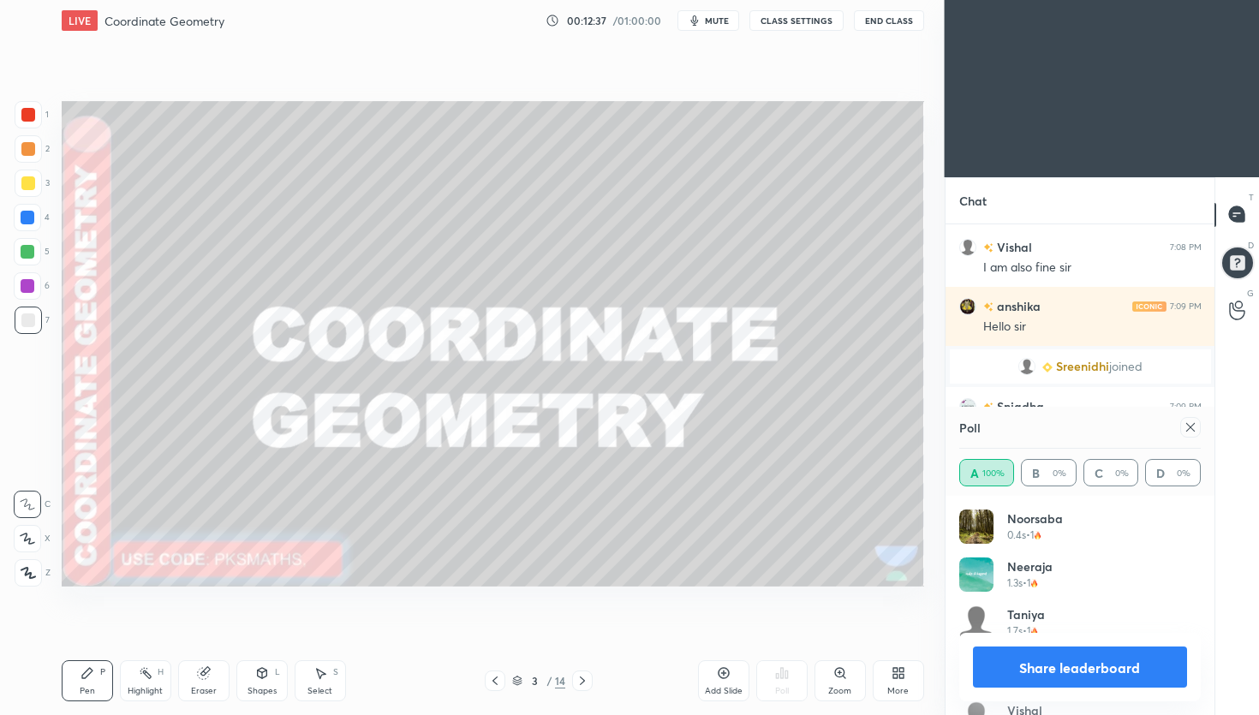
scroll to position [2082, 0]
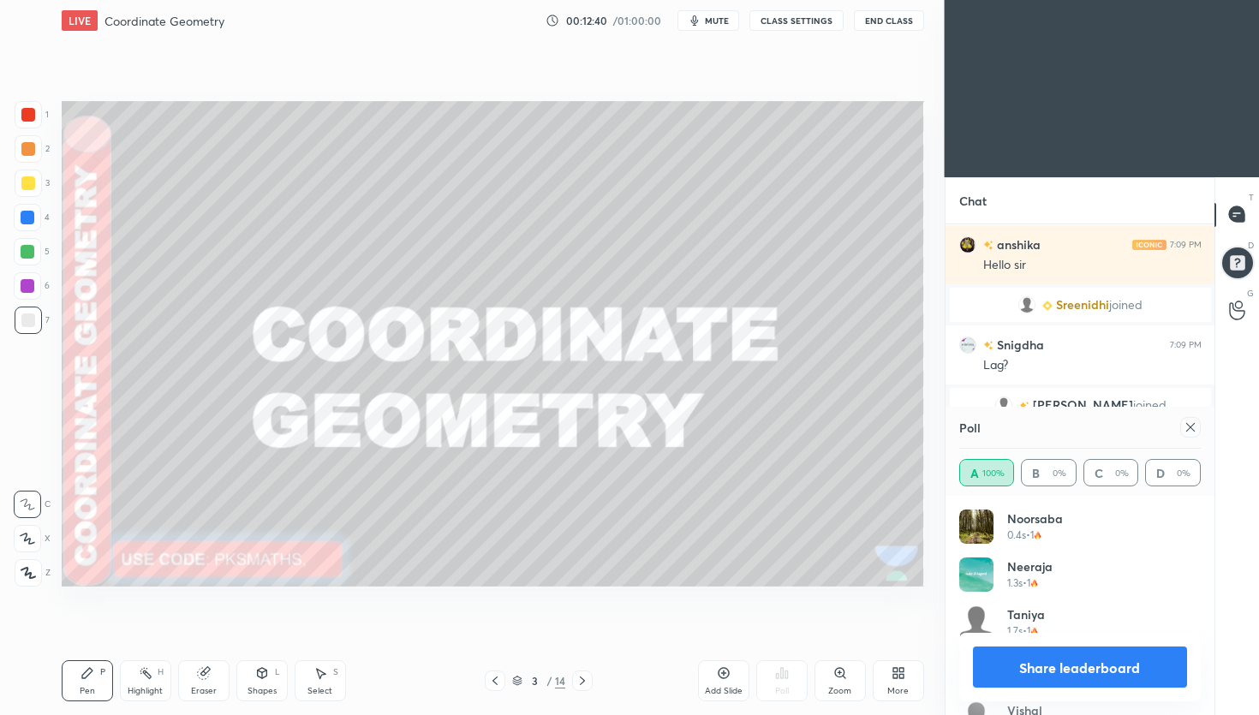
click at [1017, 675] on button "Share leaderboard" at bounding box center [1080, 667] width 215 height 41
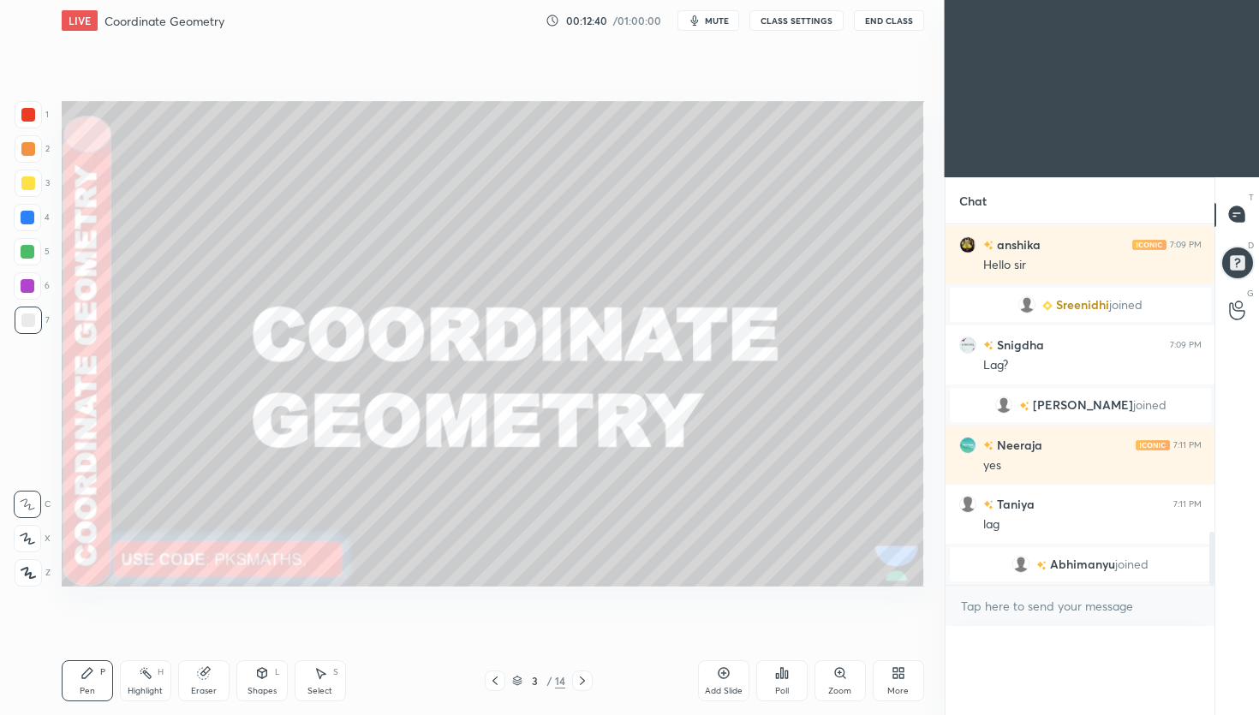
scroll to position [1, 6]
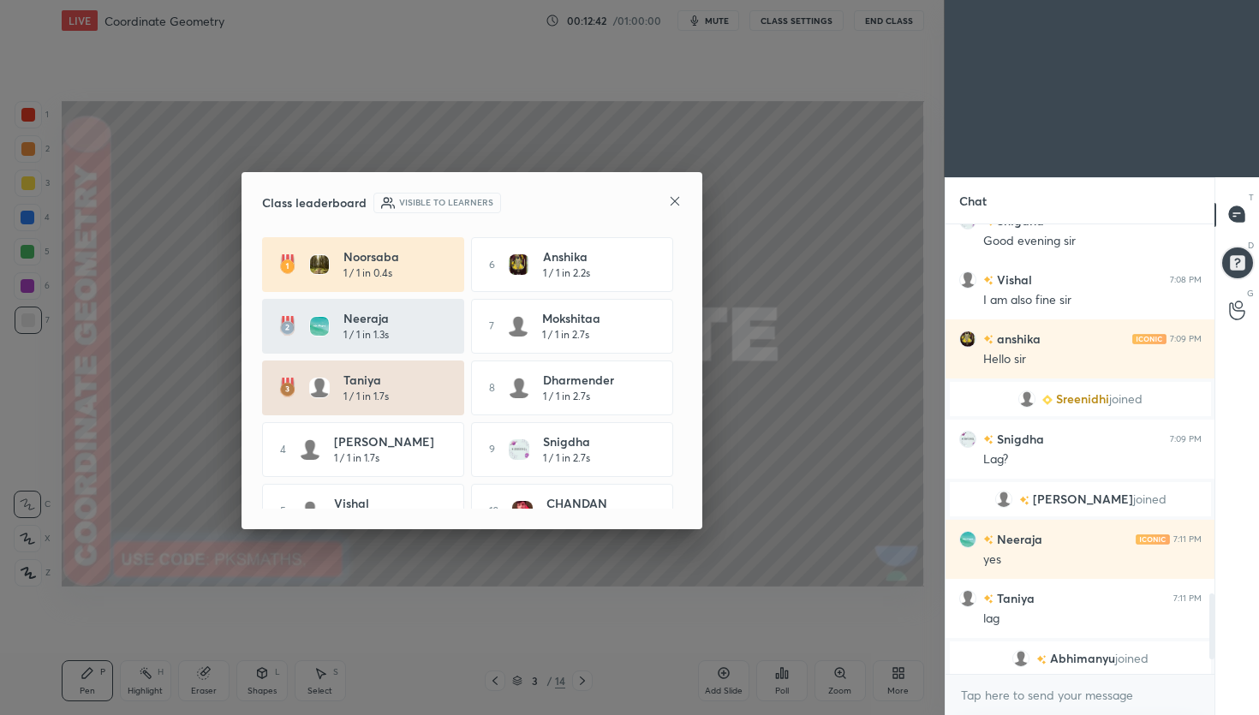
click at [680, 204] on icon at bounding box center [675, 201] width 14 height 14
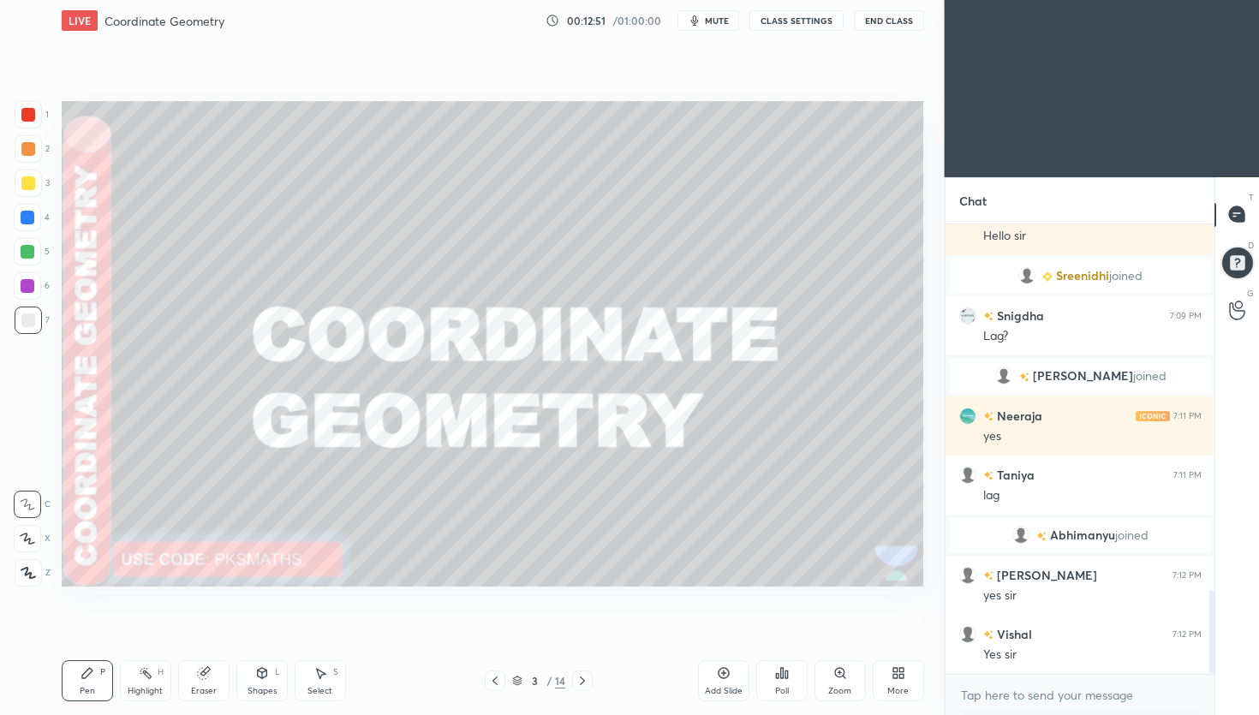
click at [201, 680] on div "Eraser" at bounding box center [203, 680] width 51 height 41
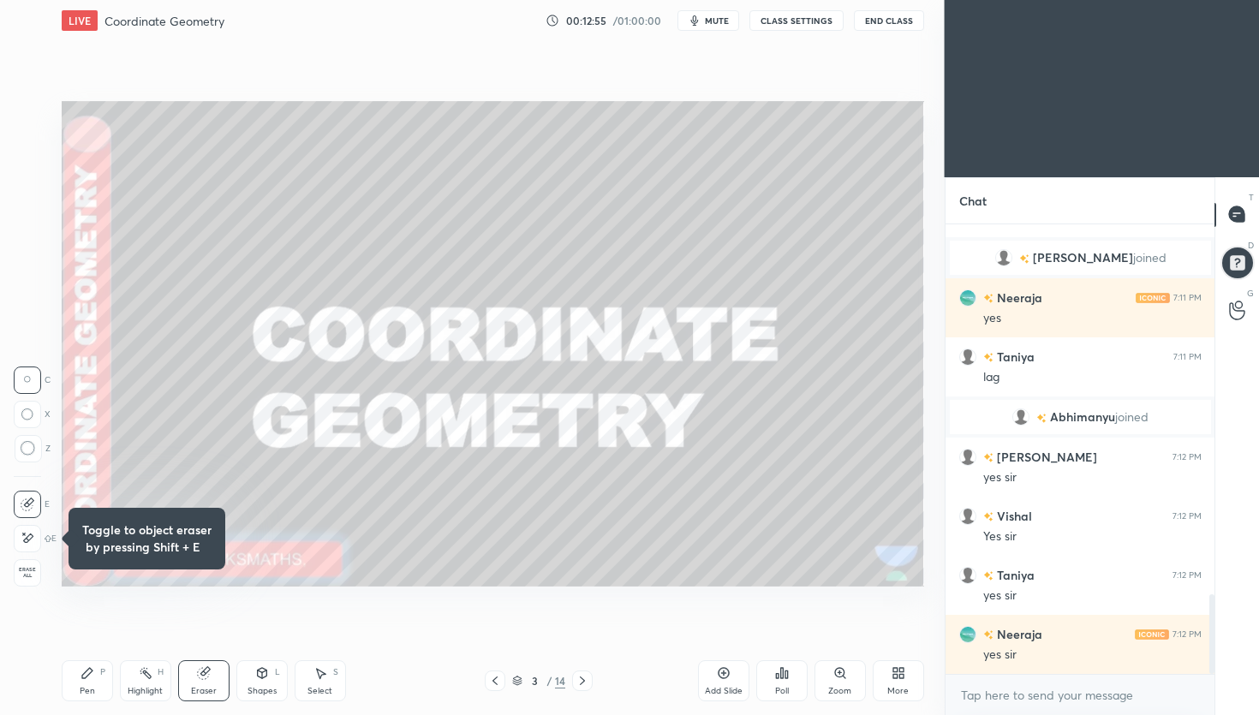
click at [30, 575] on span "Erase all" at bounding box center [28, 573] width 26 height 12
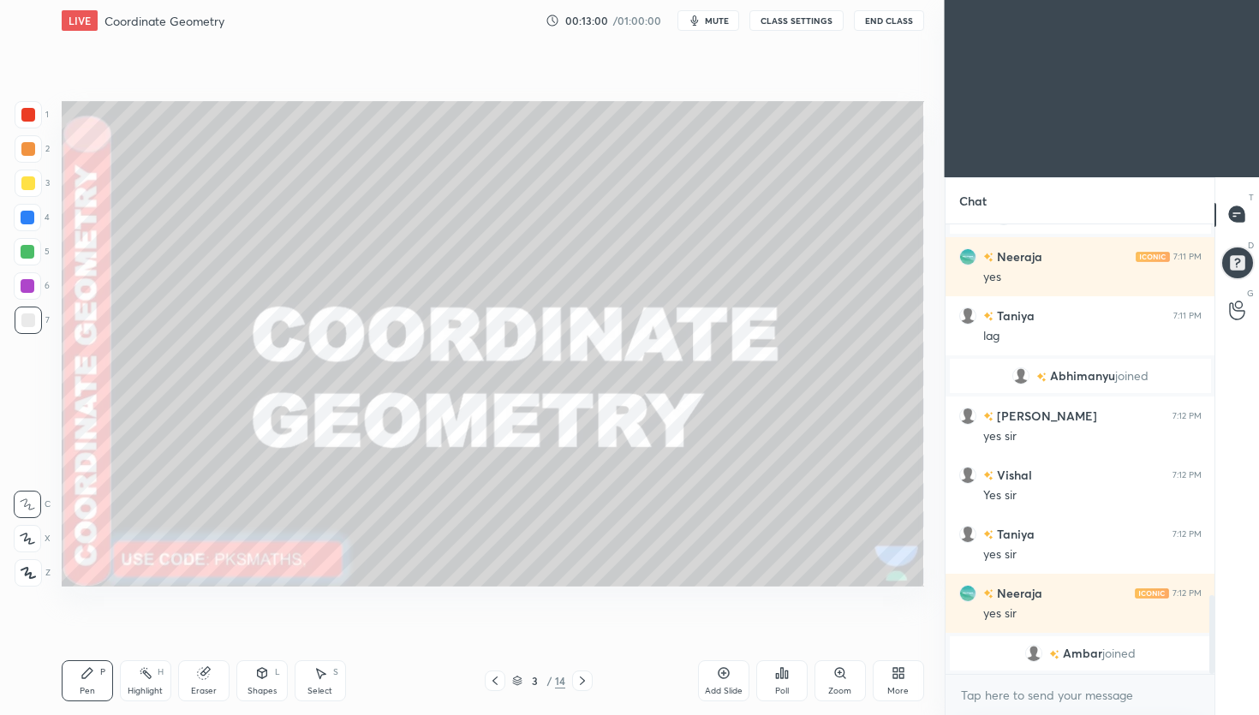
click at [897, 672] on icon at bounding box center [899, 673] width 14 height 14
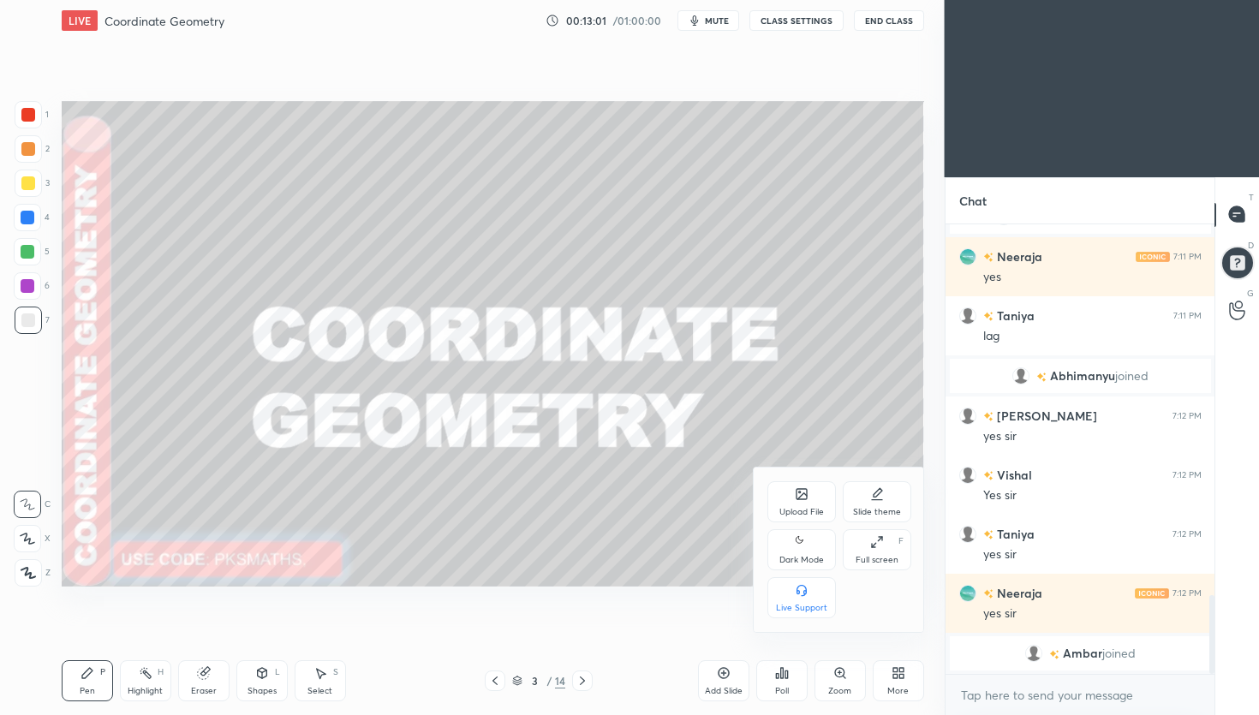
click at [804, 547] on icon at bounding box center [802, 542] width 14 height 21
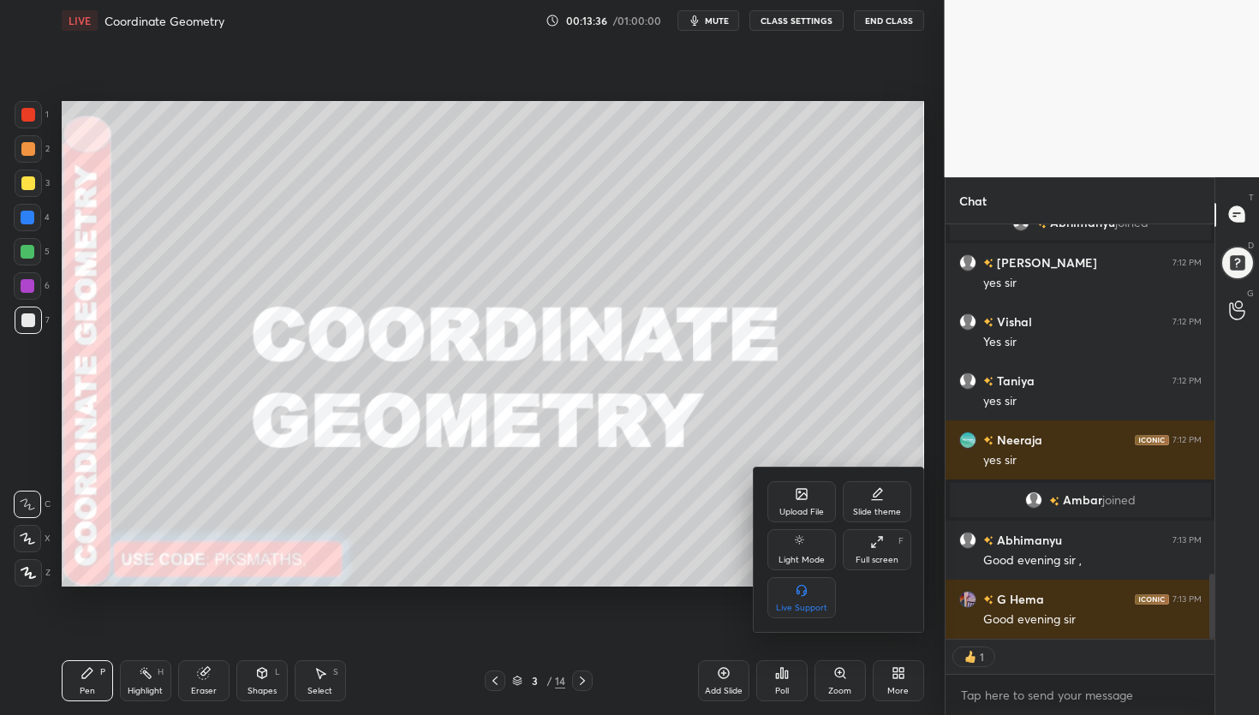
type textarea "x"
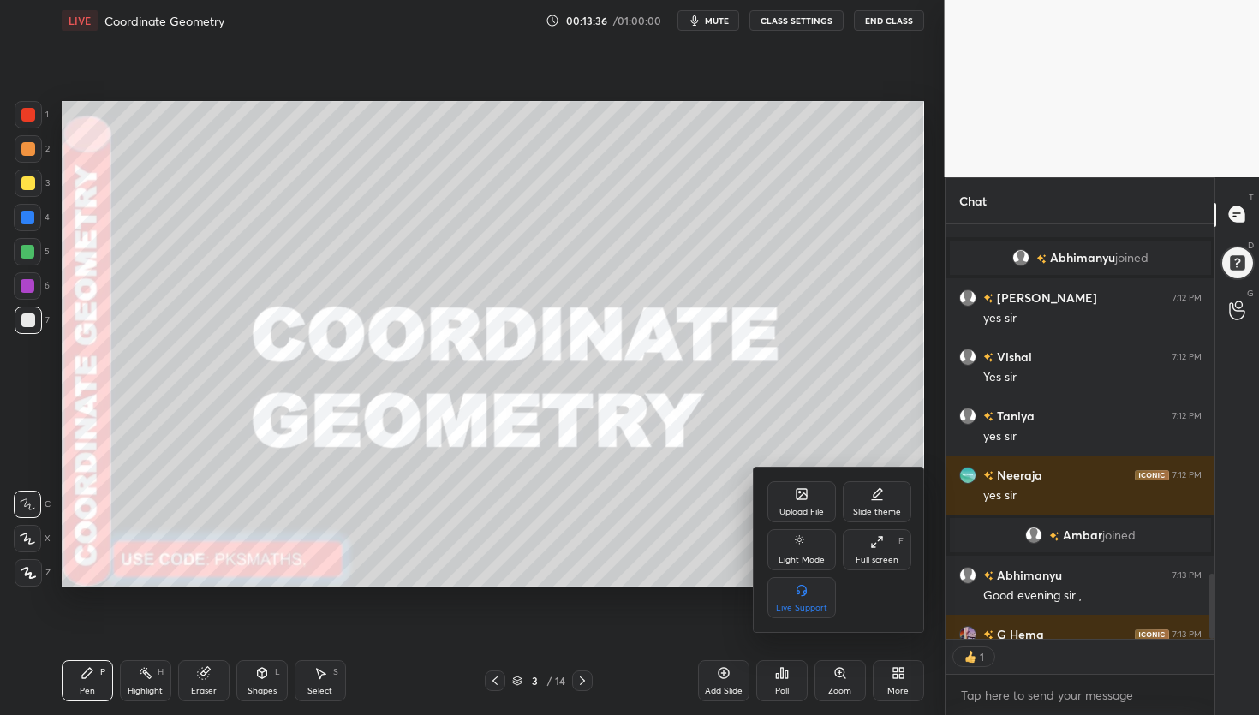
click at [835, 411] on div at bounding box center [629, 357] width 1259 height 715
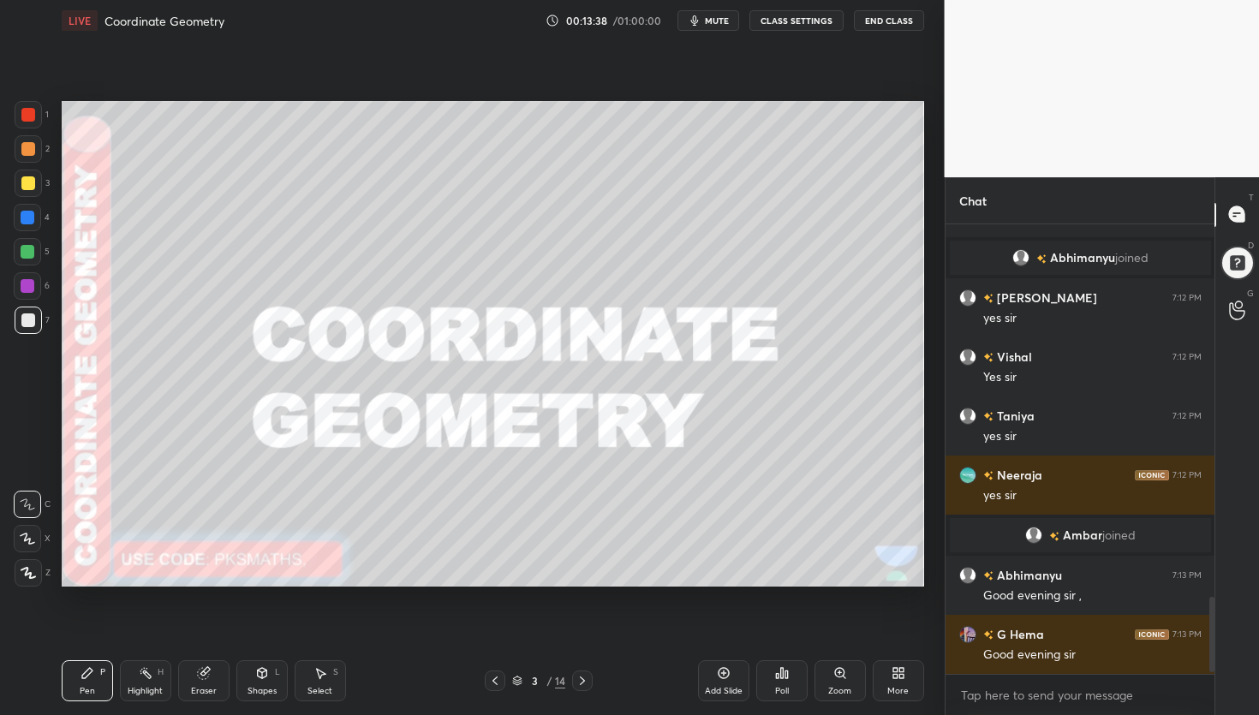
click at [783, 677] on icon at bounding box center [782, 673] width 14 height 14
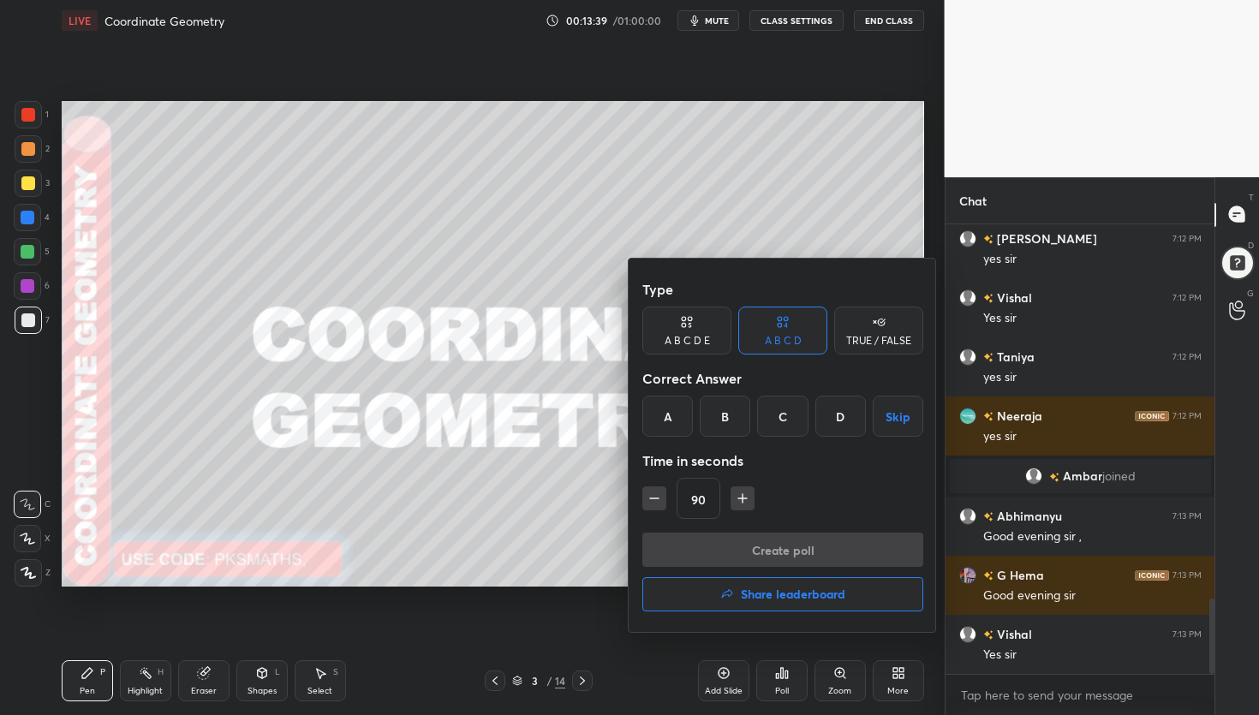
click at [679, 418] on div "A" at bounding box center [667, 416] width 51 height 41
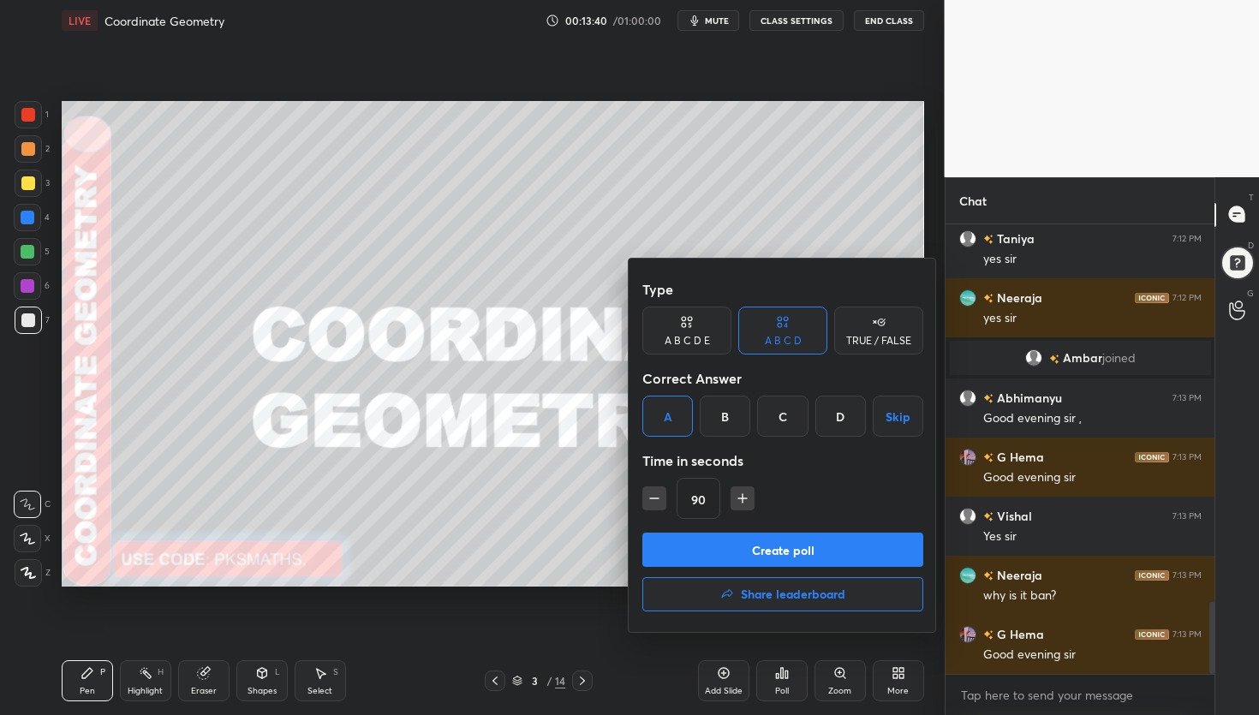
click at [662, 496] on icon "button" at bounding box center [654, 498] width 17 height 17
click at [660, 499] on icon "button" at bounding box center [654, 498] width 17 height 17
click at [661, 495] on icon "button" at bounding box center [654, 498] width 17 height 17
click at [662, 494] on button "button" at bounding box center [654, 499] width 24 height 24
type input "30"
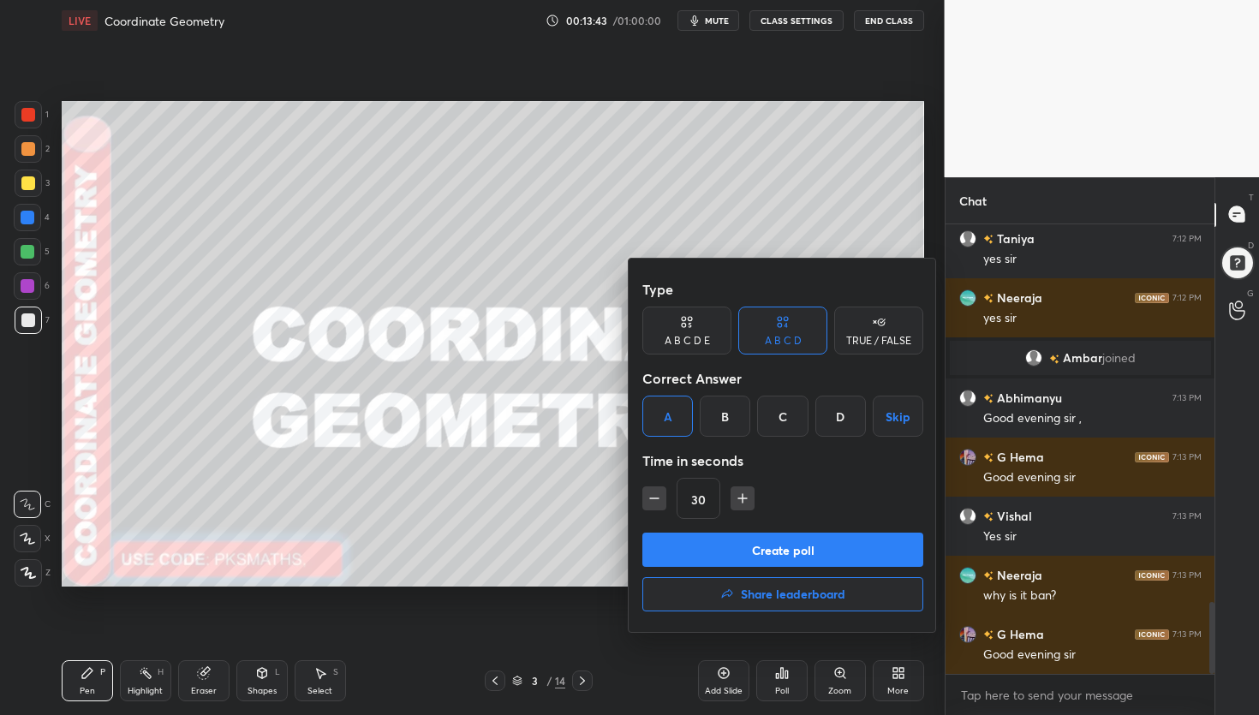
click at [711, 541] on button "Create poll" at bounding box center [782, 550] width 281 height 34
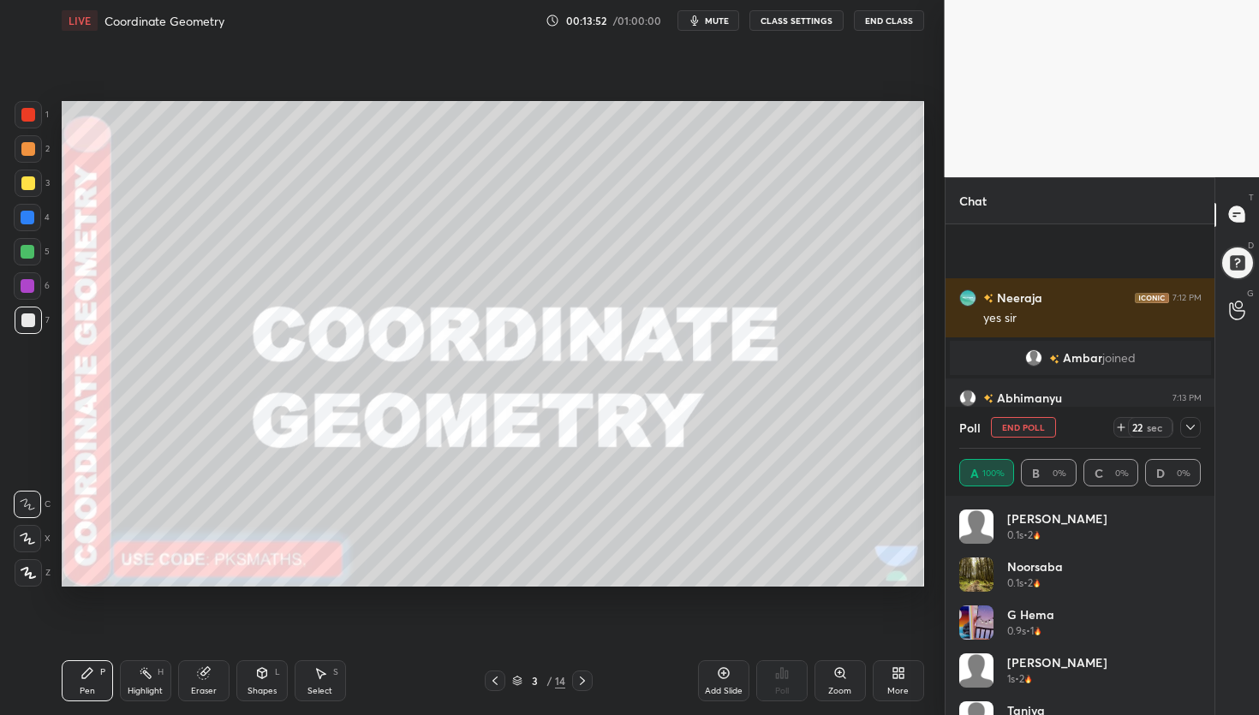
scroll to position [2515, 0]
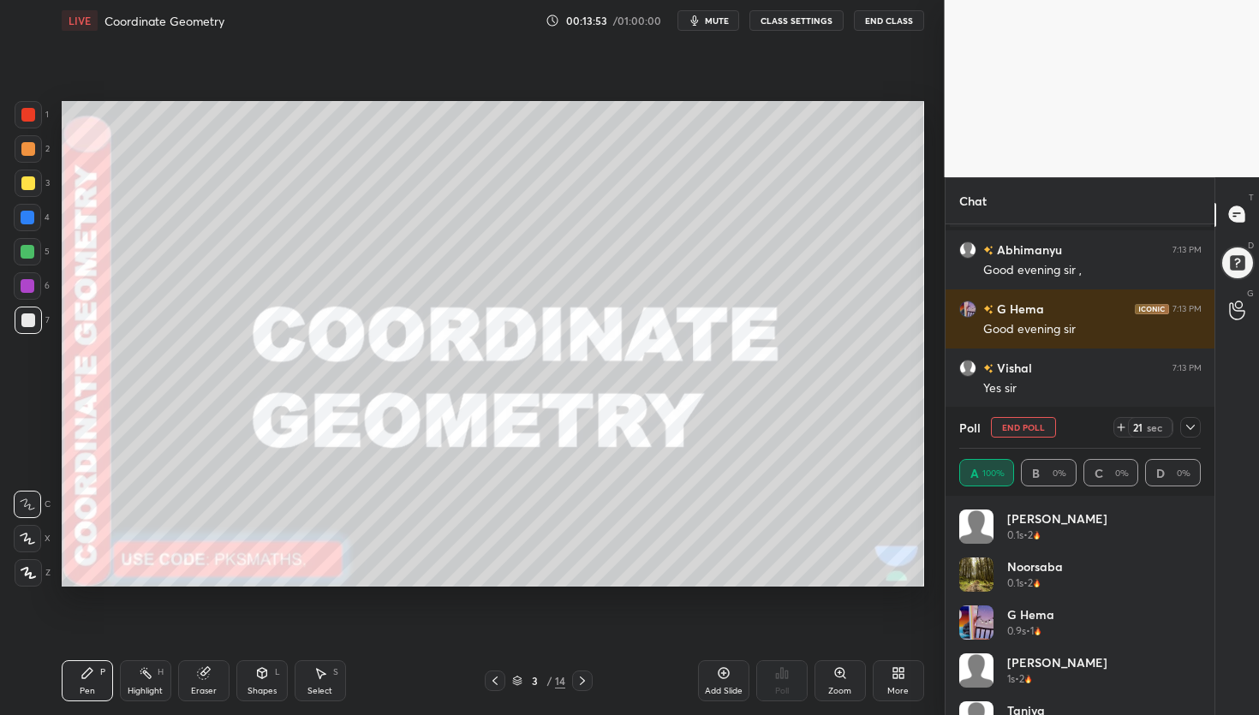
click at [582, 680] on icon at bounding box center [583, 681] width 14 height 14
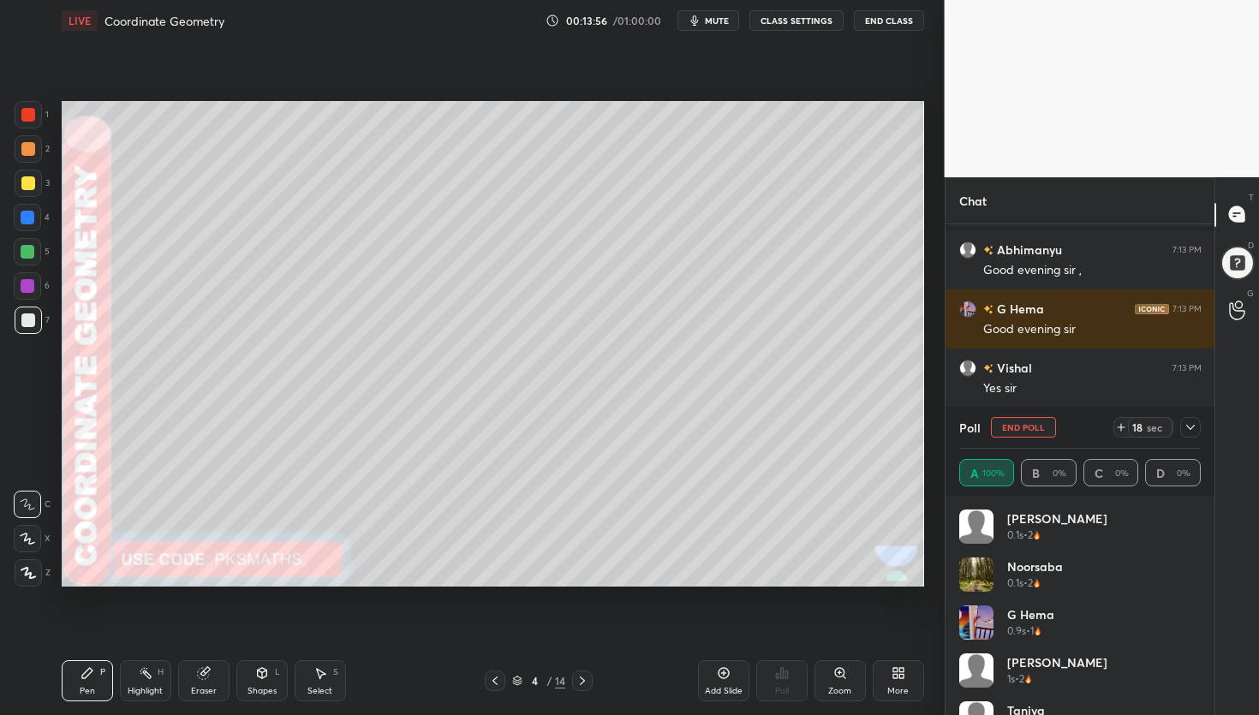
drag, startPoint x: 27, startPoint y: 572, endPoint x: 39, endPoint y: 570, distance: 12.1
click at [30, 573] on icon at bounding box center [28, 573] width 14 height 10
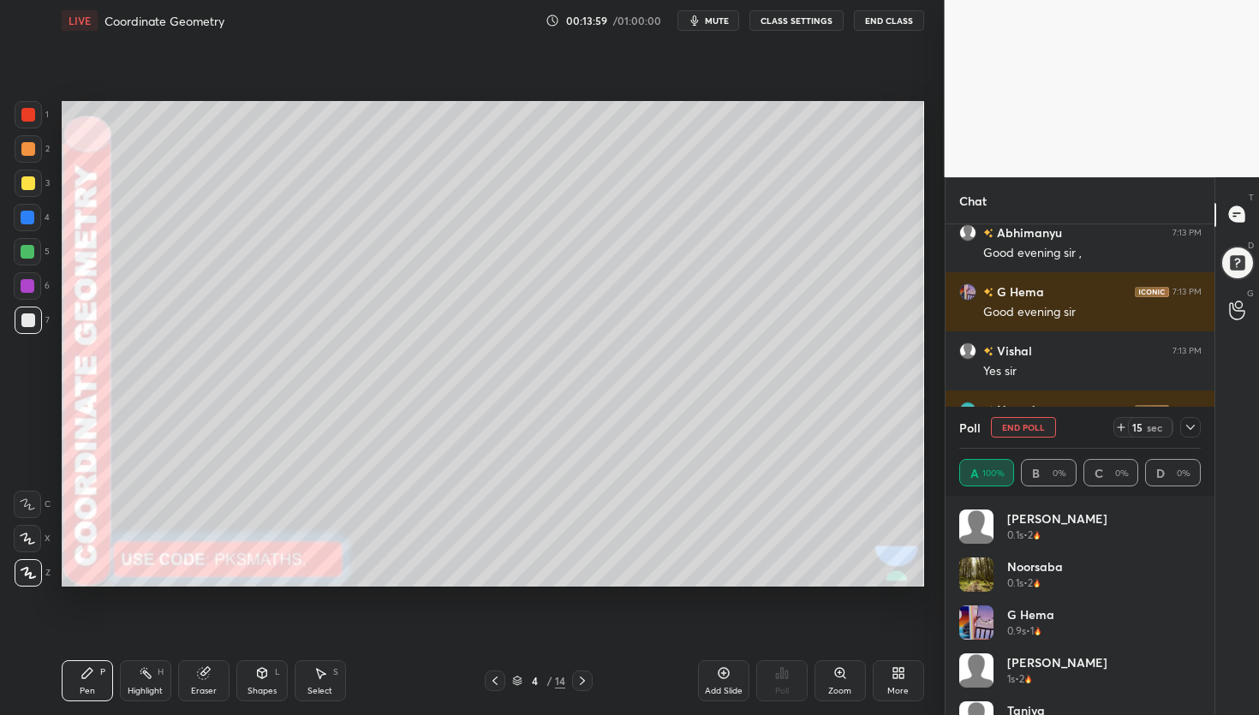
scroll to position [2591, 0]
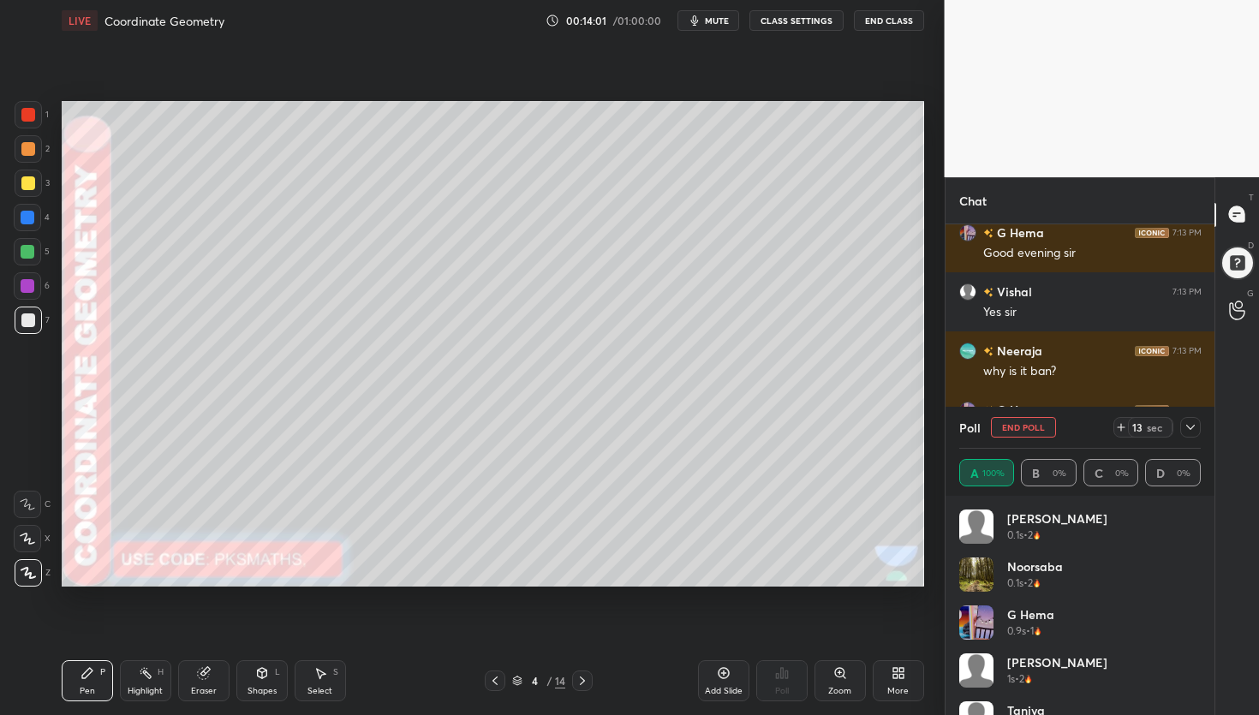
click at [266, 676] on icon at bounding box center [261, 673] width 9 height 10
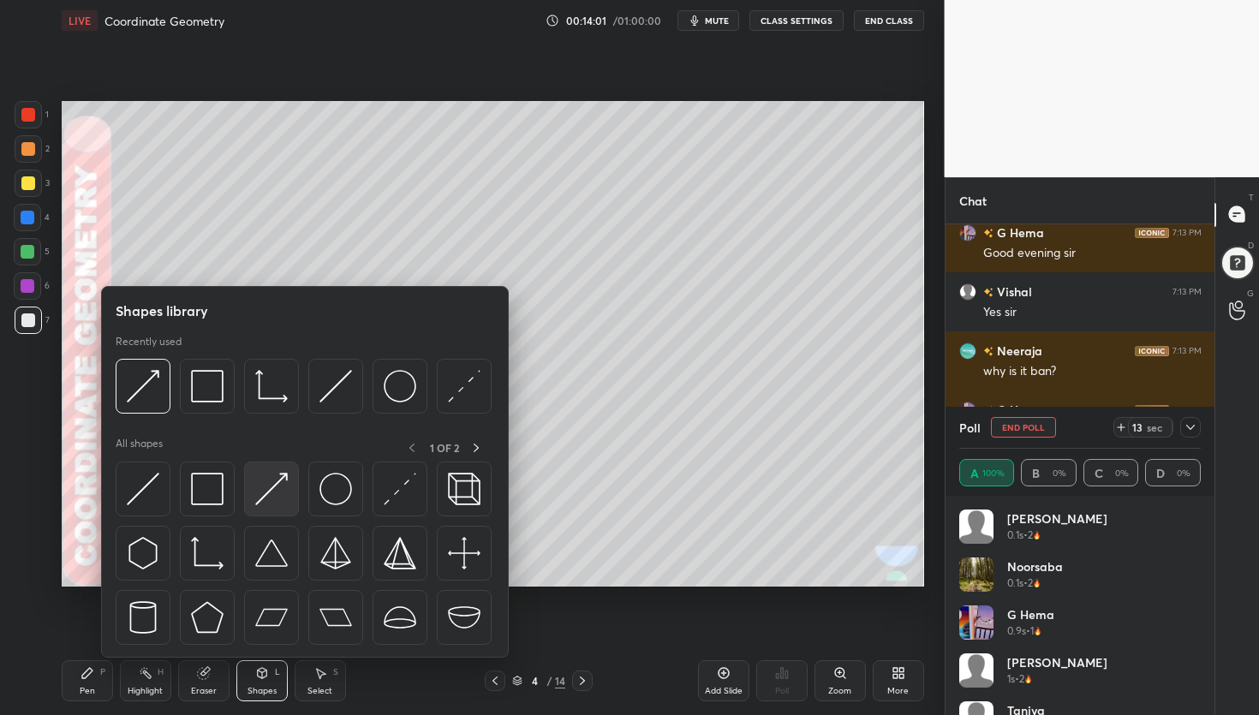
scroll to position [2650, 0]
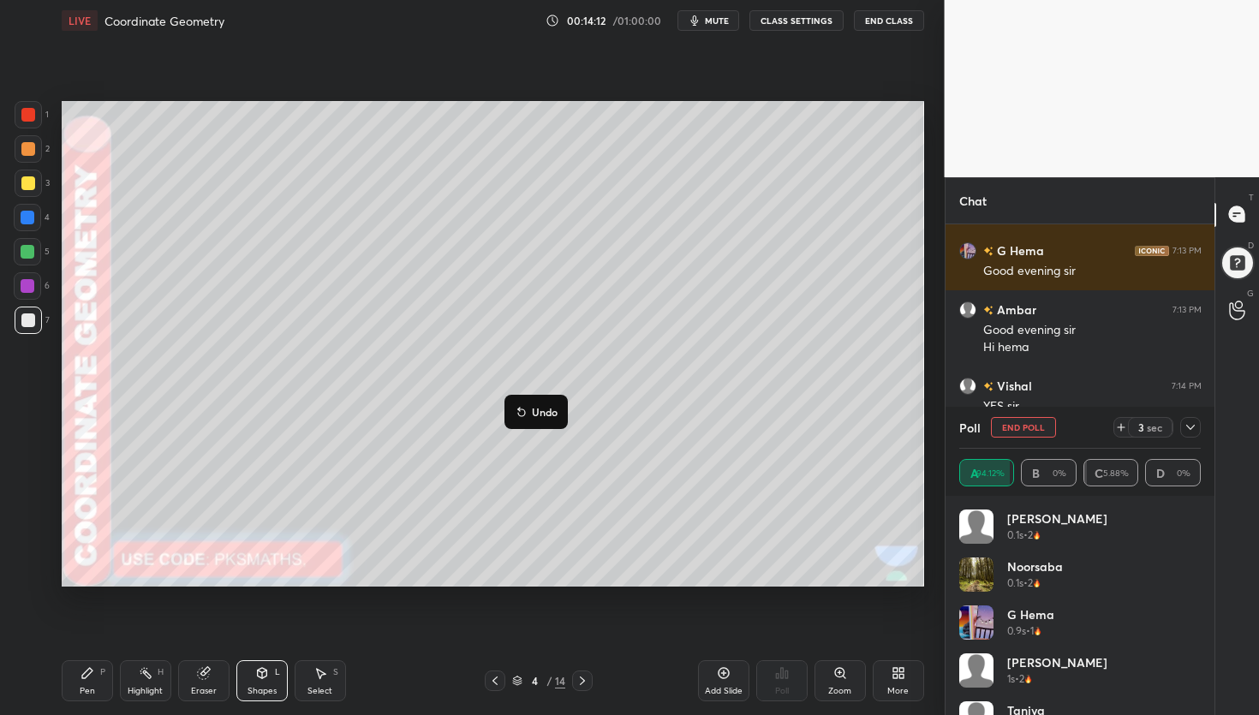
click at [541, 409] on p "Undo" at bounding box center [545, 412] width 26 height 14
click at [259, 679] on icon at bounding box center [262, 673] width 14 height 14
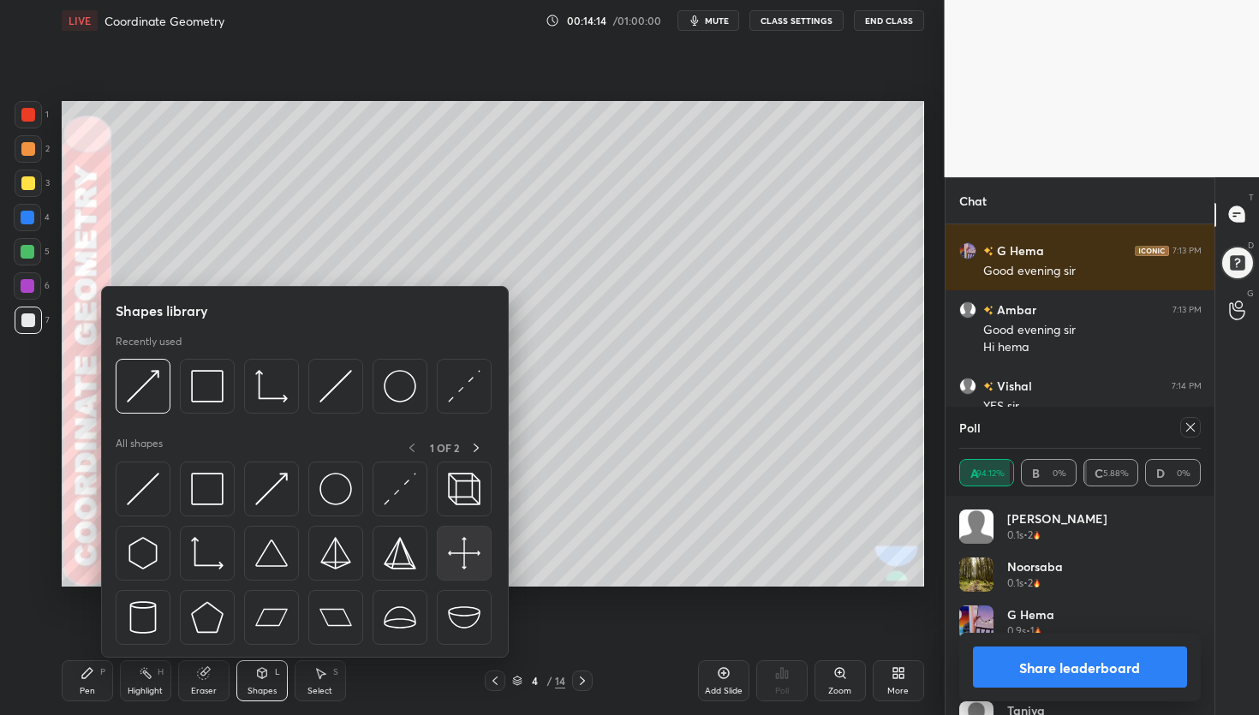
click at [469, 552] on img at bounding box center [464, 553] width 33 height 33
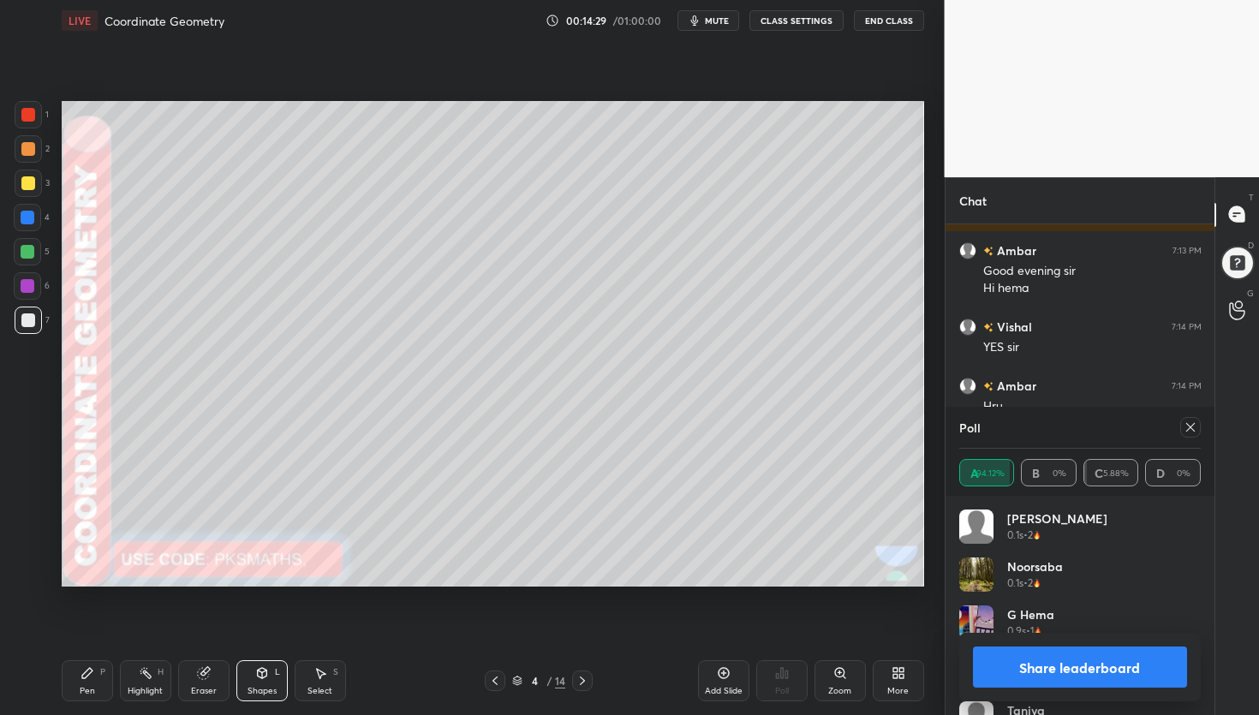
click at [278, 678] on div "Shapes L" at bounding box center [261, 680] width 51 height 41
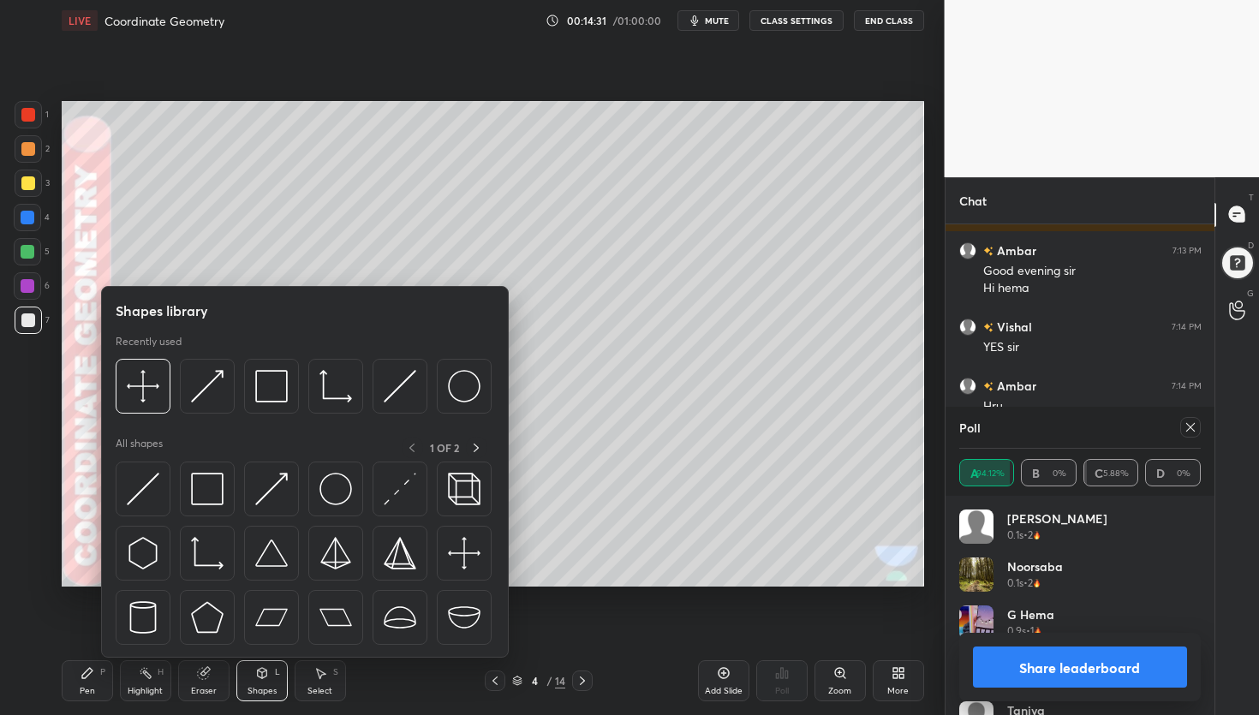
scroll to position [2712, 0]
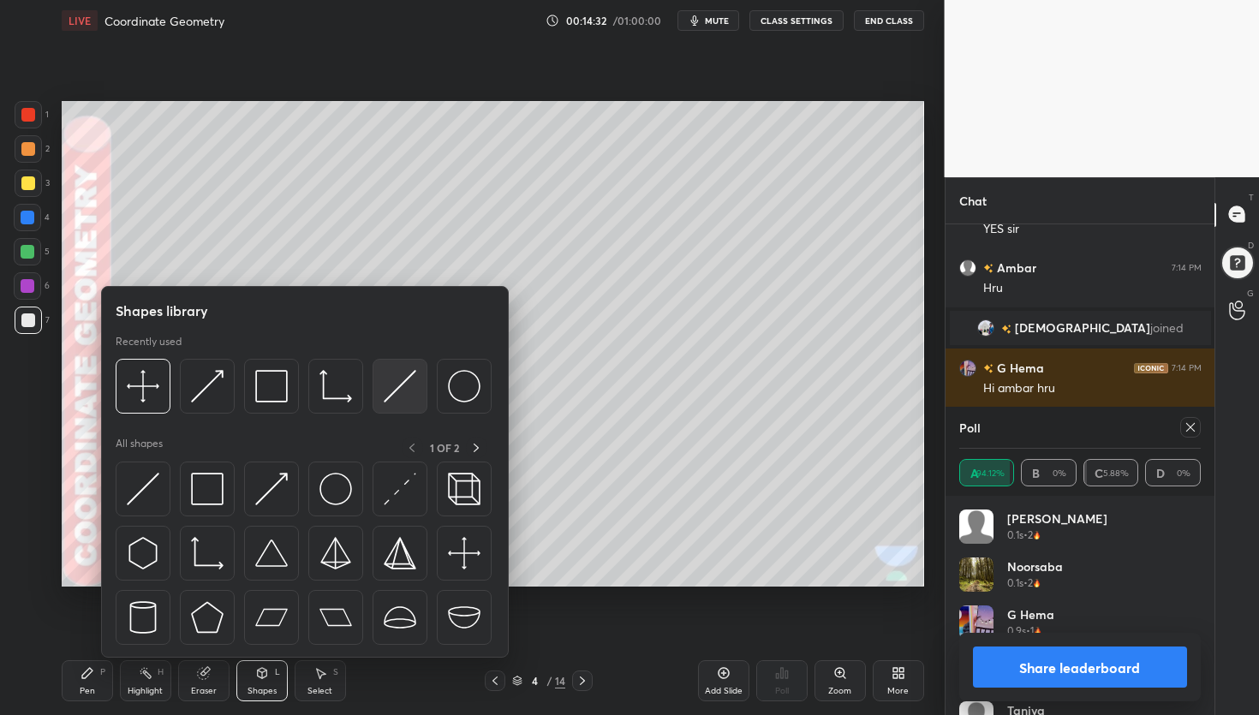
click at [413, 379] on div at bounding box center [400, 386] width 55 height 55
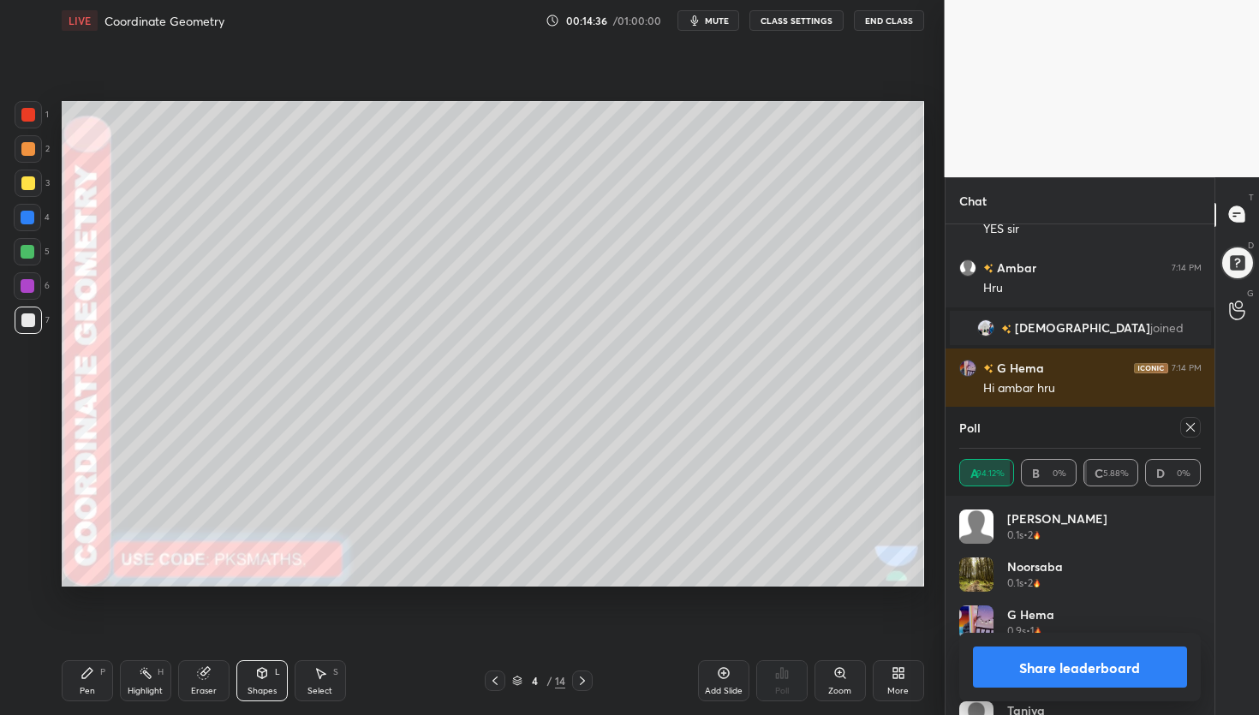
scroll to position [2830, 0]
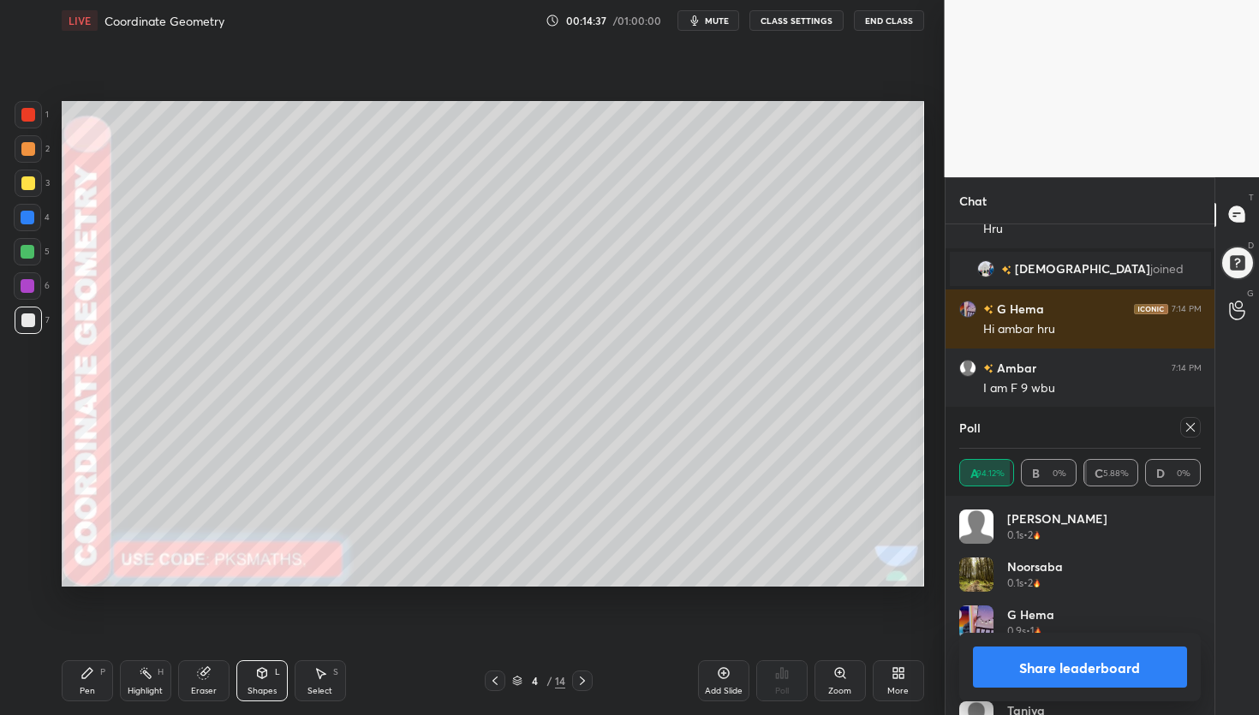
drag, startPoint x: 33, startPoint y: 250, endPoint x: 57, endPoint y: 266, distance: 29.7
click at [31, 252] on div at bounding box center [28, 252] width 14 height 14
drag, startPoint x: 91, startPoint y: 676, endPoint x: 117, endPoint y: 641, distance: 44.0
click at [90, 675] on icon at bounding box center [88, 673] width 14 height 14
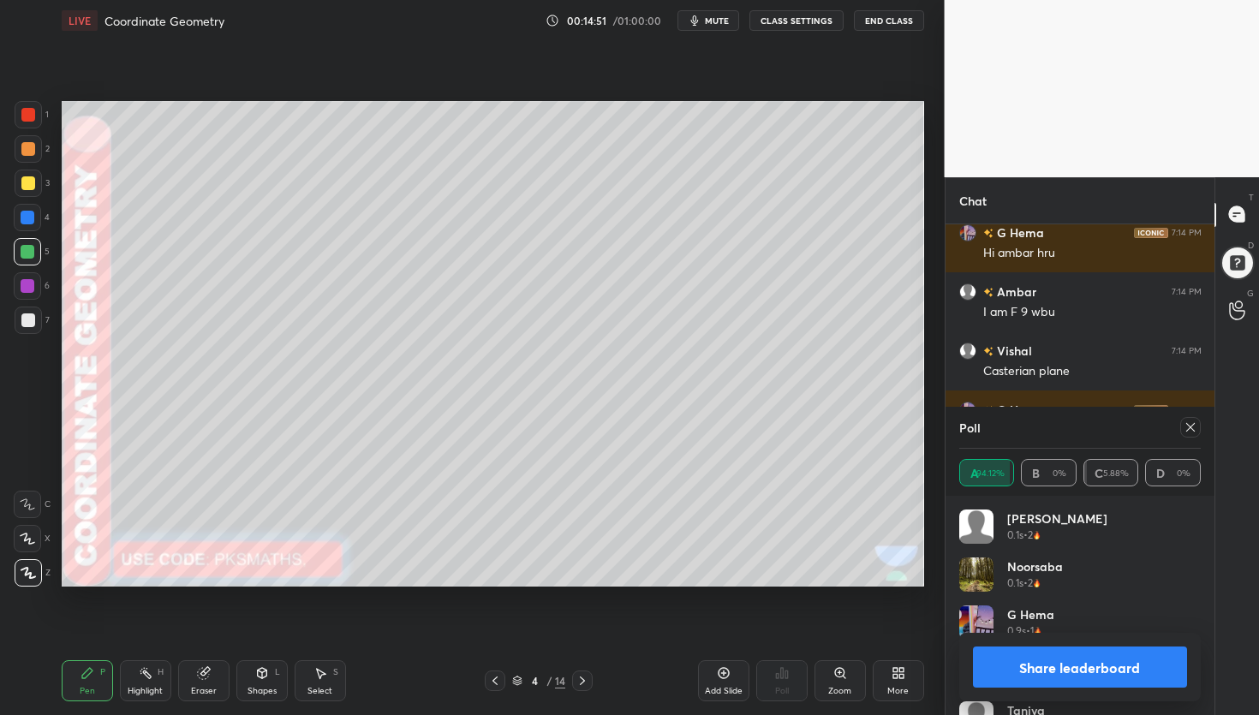
scroll to position [2966, 0]
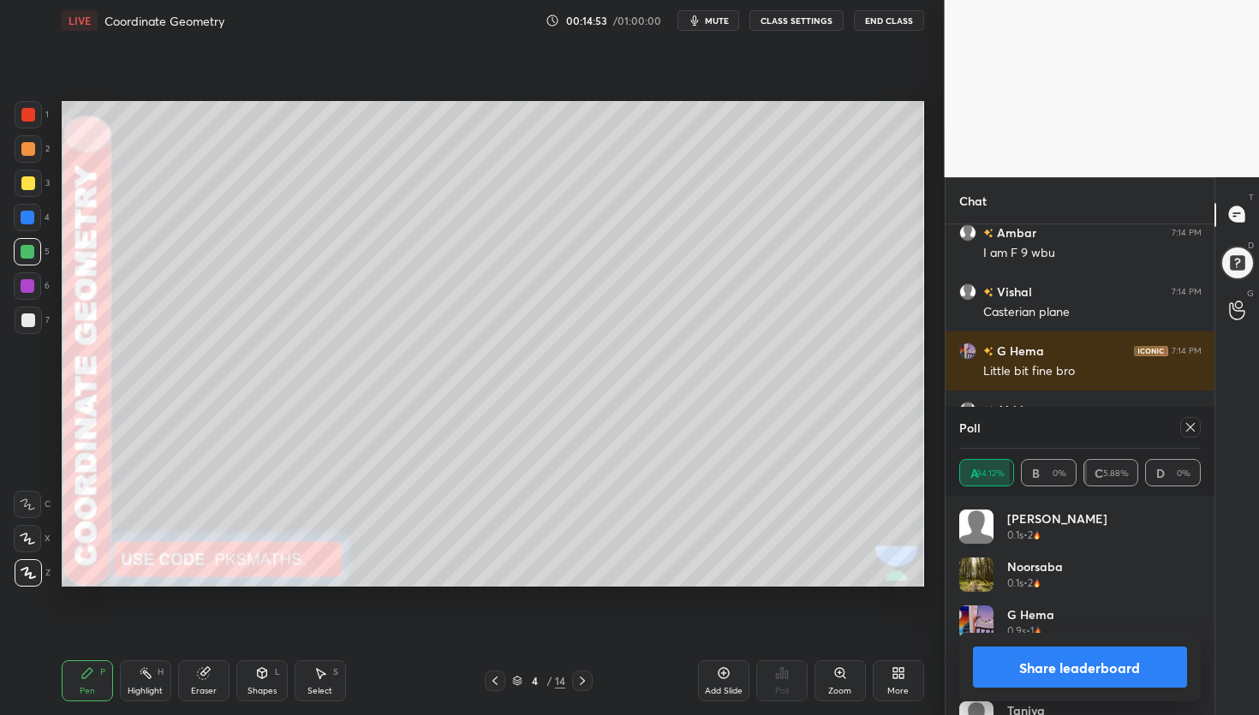
drag, startPoint x: 265, startPoint y: 674, endPoint x: 263, endPoint y: 658, distance: 16.4
click at [266, 672] on icon at bounding box center [261, 673] width 9 height 10
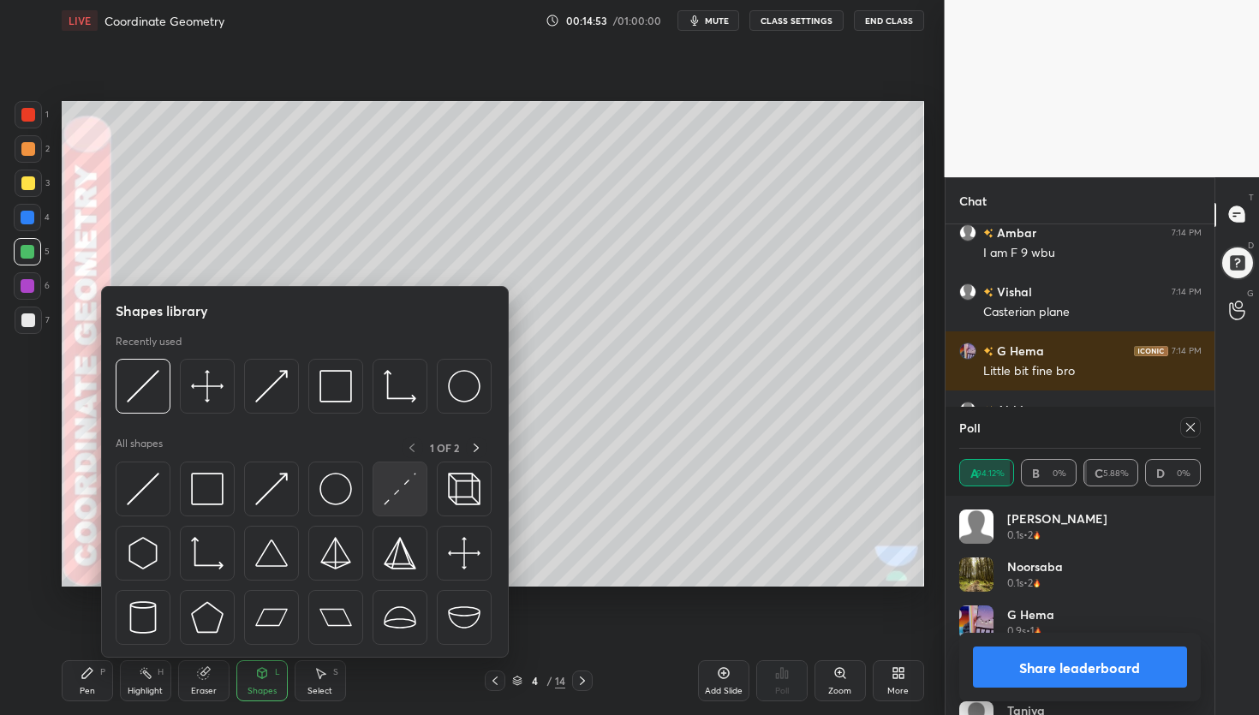
click at [406, 494] on img at bounding box center [400, 489] width 33 height 33
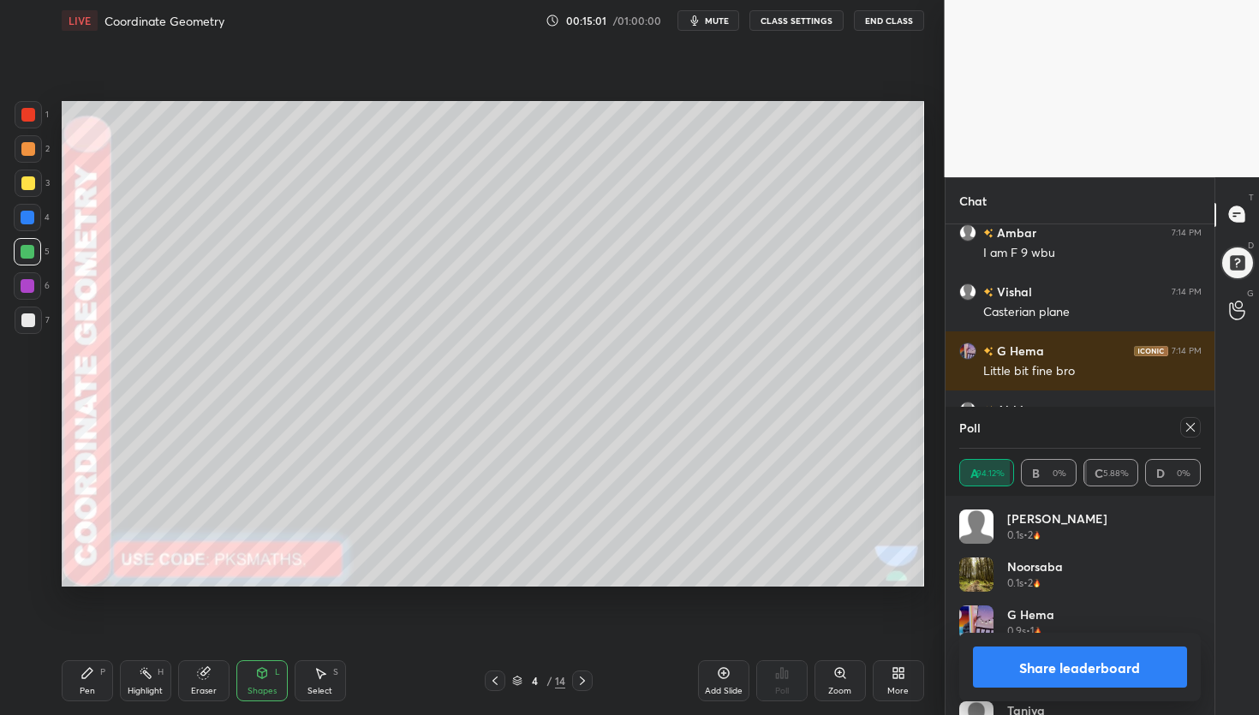
click at [90, 687] on div "Pen" at bounding box center [87, 691] width 15 height 9
click at [1069, 669] on button "Share leaderboard" at bounding box center [1080, 667] width 215 height 41
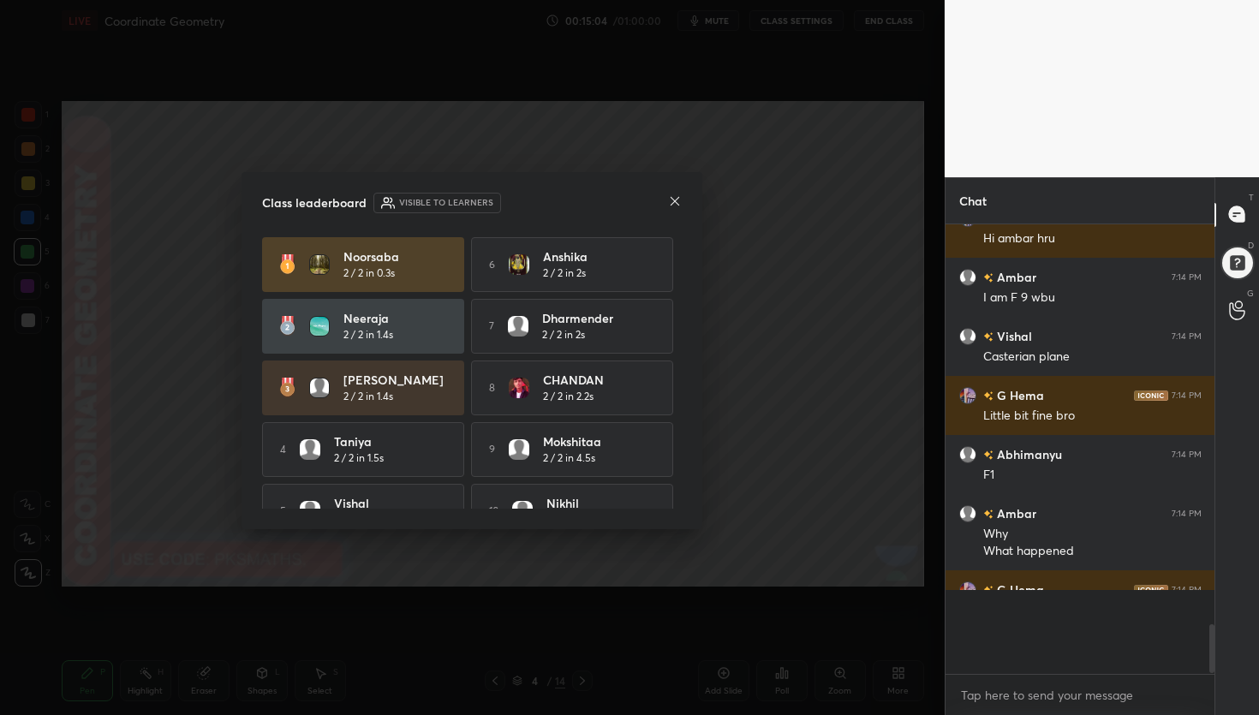
scroll to position [430, 264]
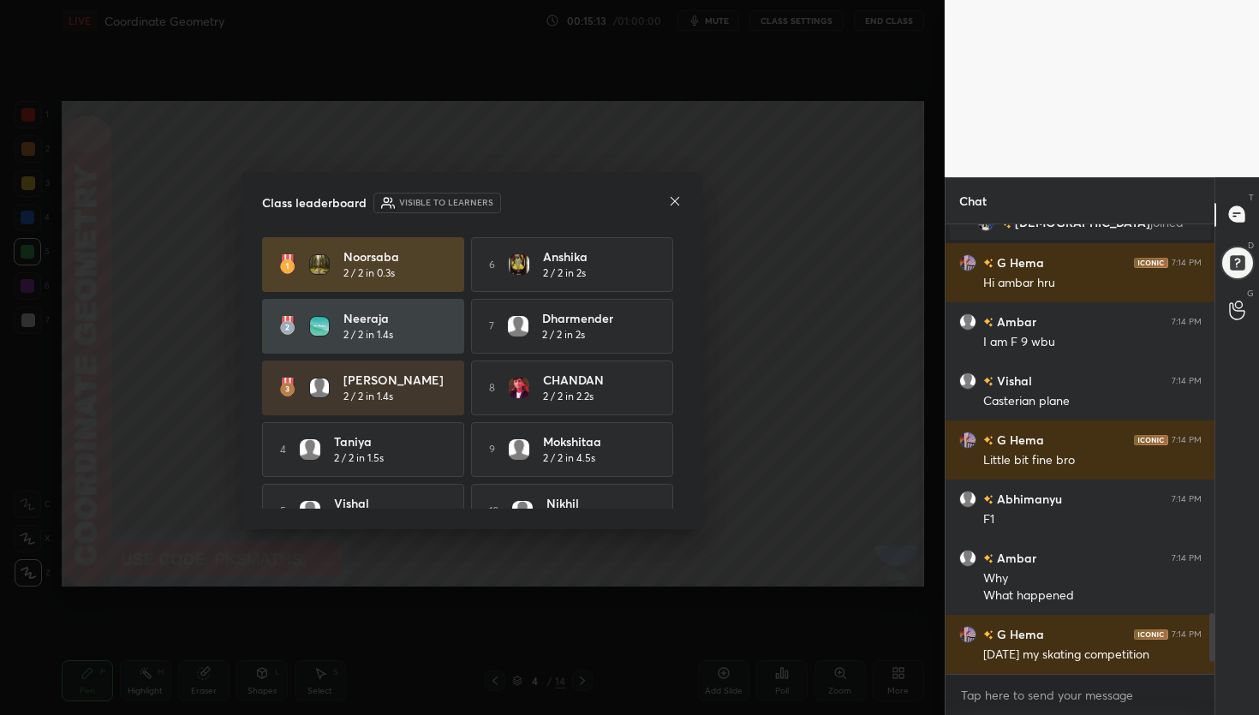
click at [678, 201] on icon at bounding box center [675, 201] width 14 height 14
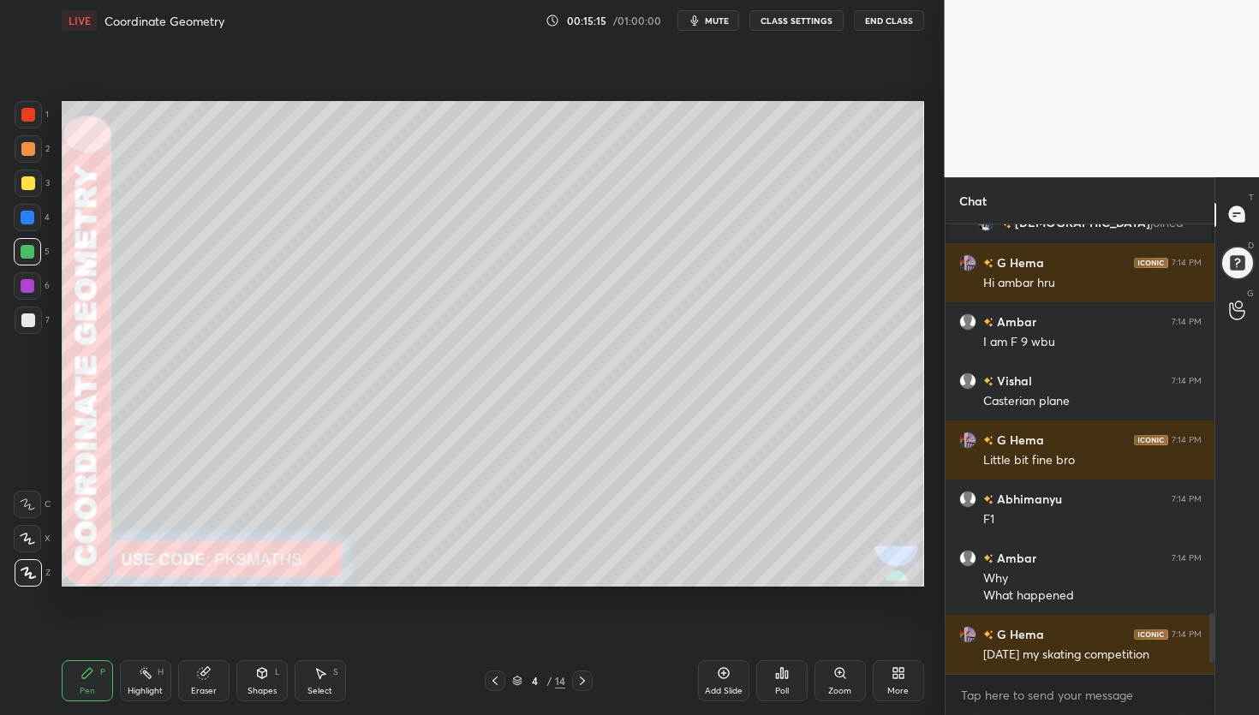
scroll to position [2936, 0]
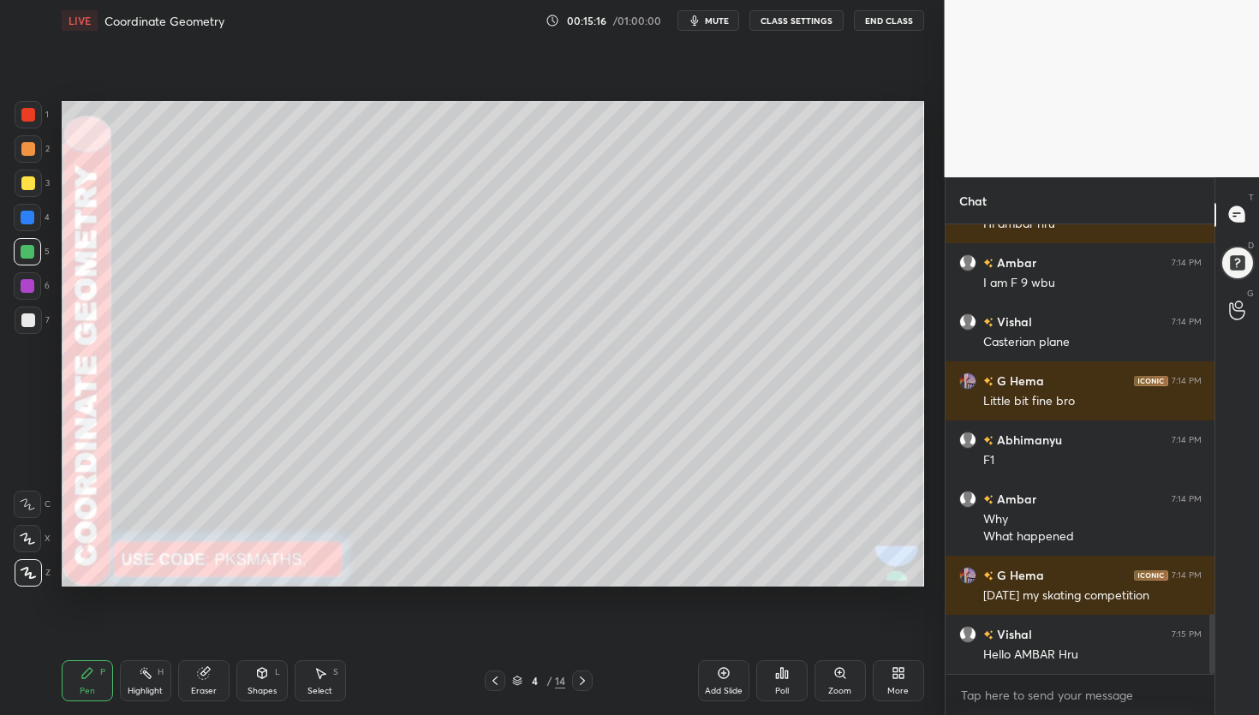
drag, startPoint x: 28, startPoint y: 319, endPoint x: 48, endPoint y: 319, distance: 19.7
click at [28, 319] on div at bounding box center [28, 321] width 14 height 14
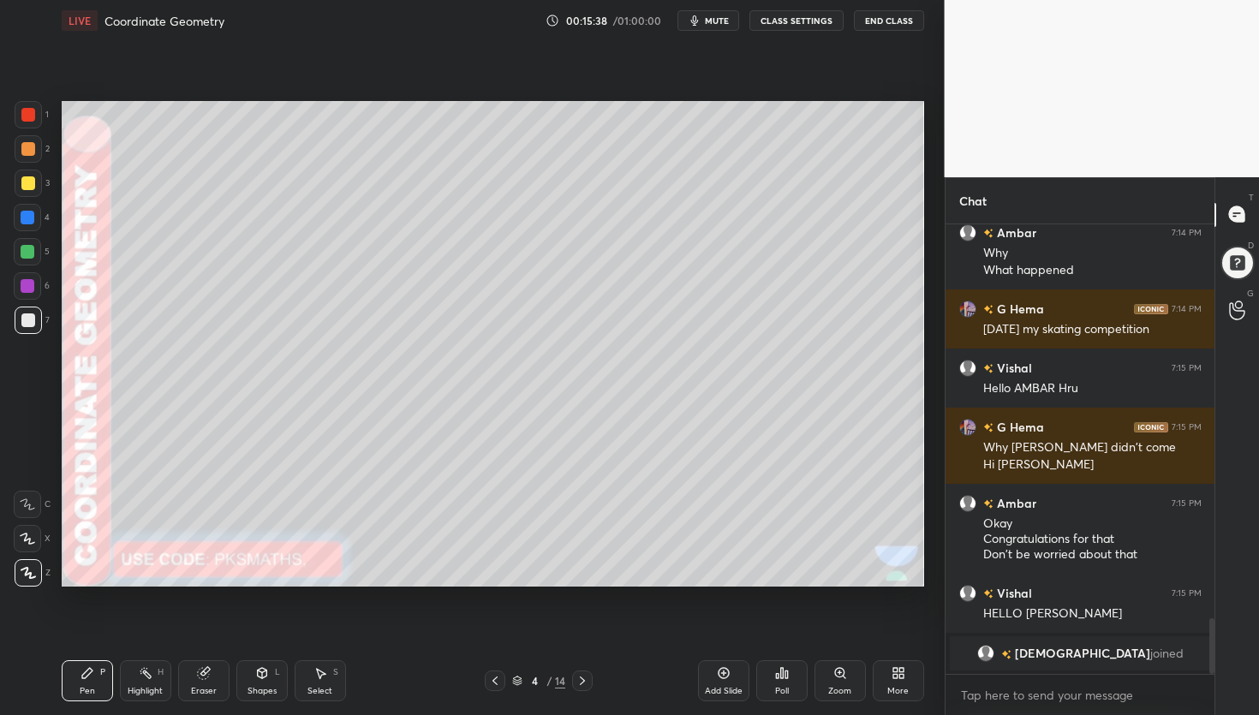
scroll to position [3134, 0]
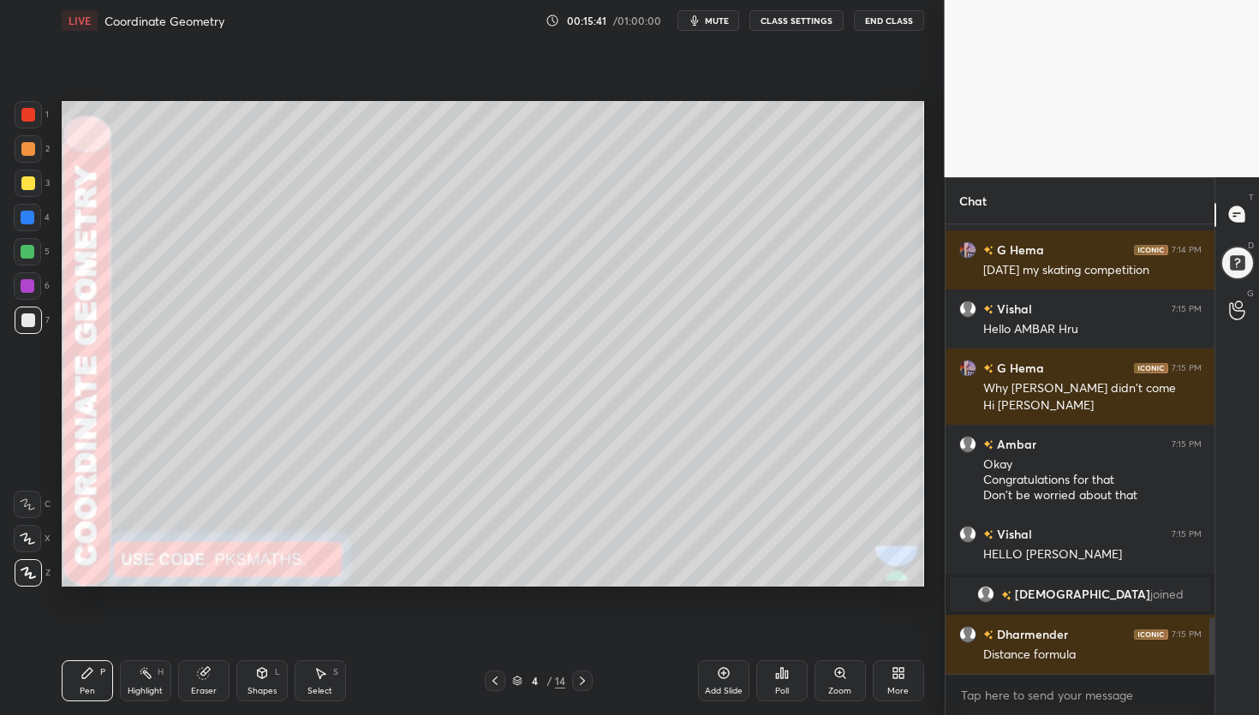
click at [24, 253] on div at bounding box center [28, 252] width 14 height 14
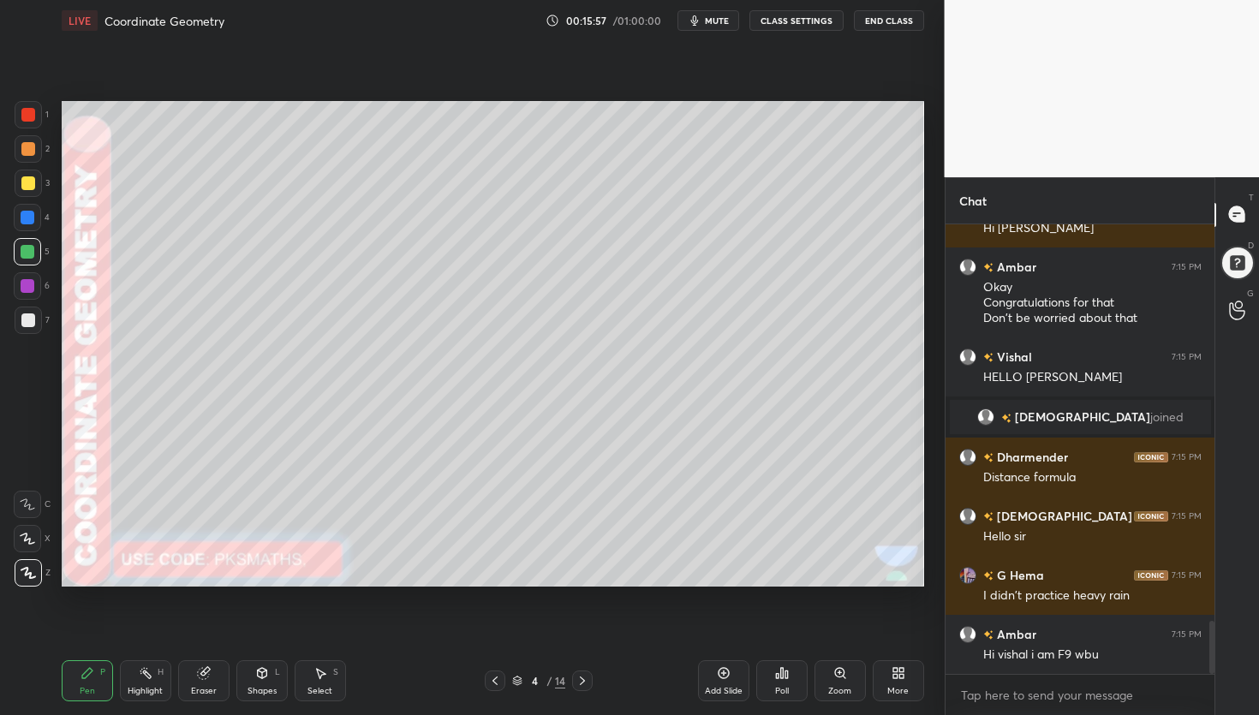
scroll to position [3371, 0]
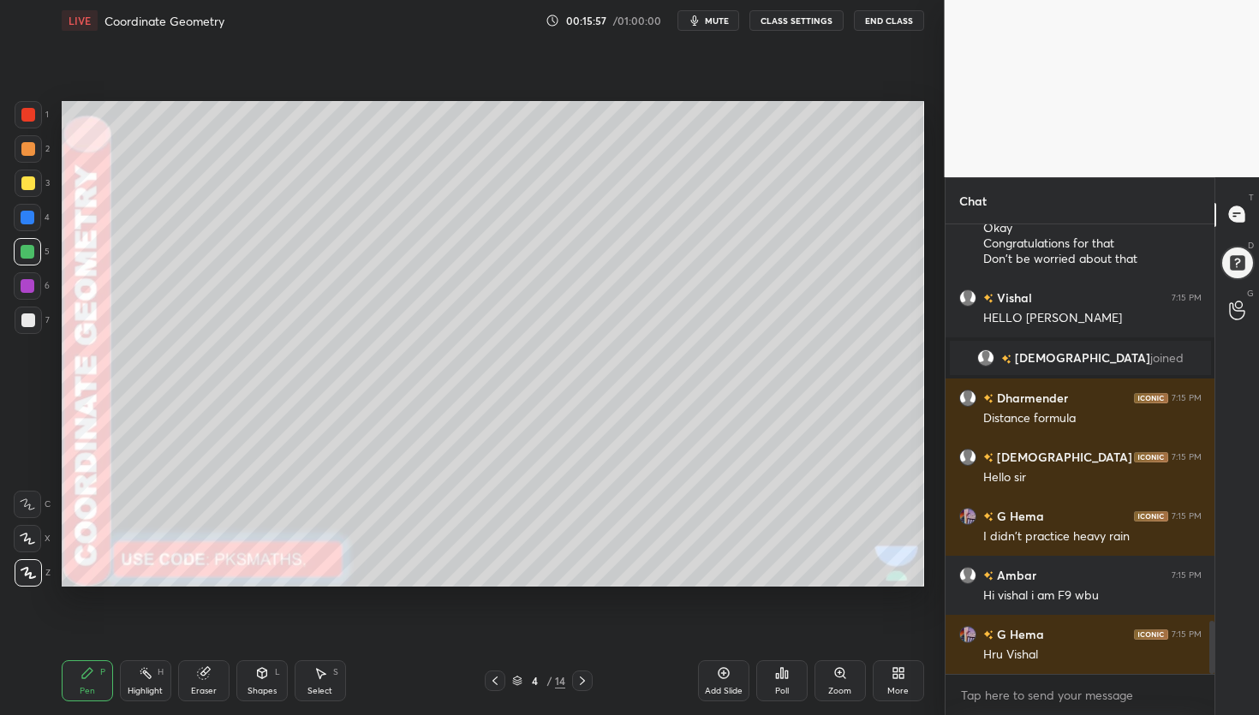
click at [27, 284] on div at bounding box center [28, 286] width 14 height 14
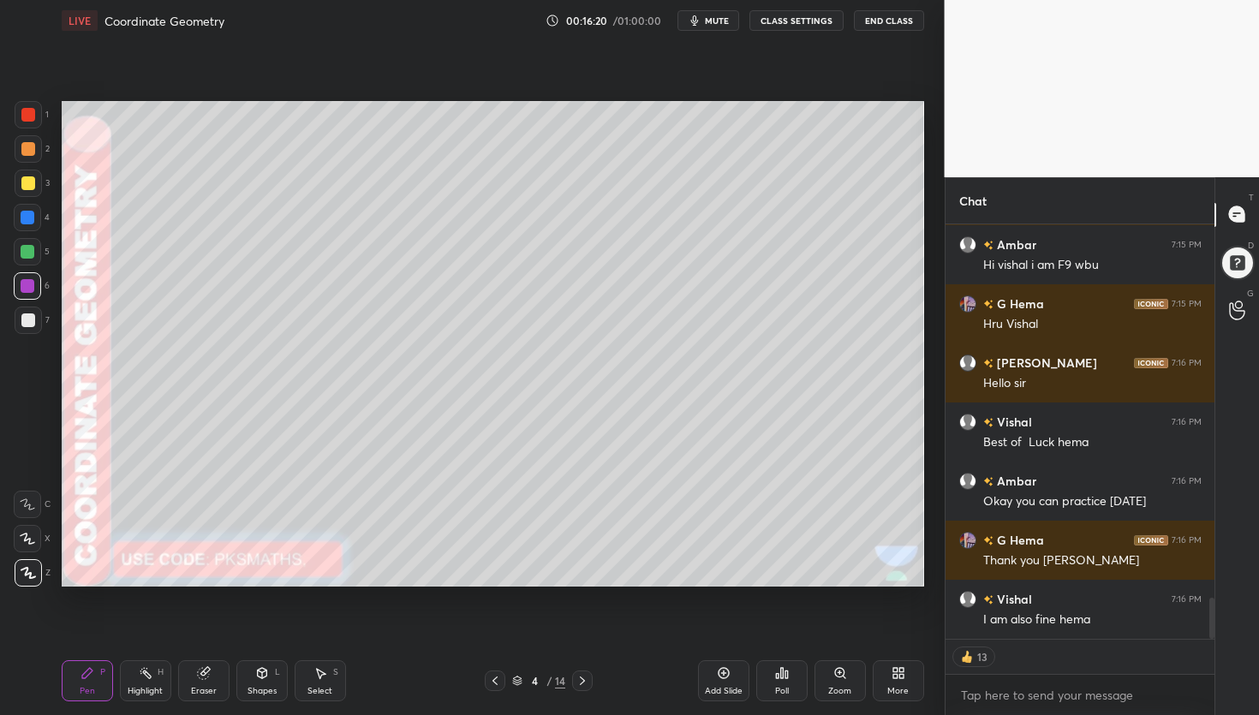
scroll to position [3760, 0]
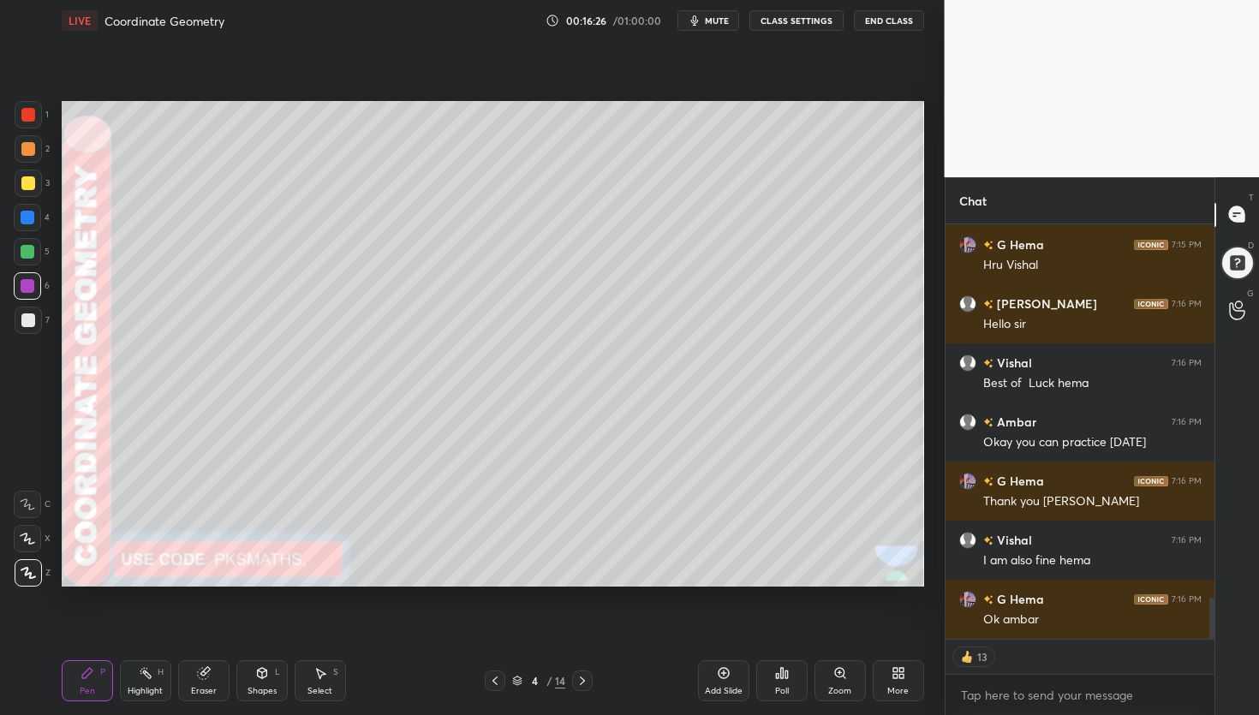
drag, startPoint x: 725, startPoint y: 678, endPoint x: 716, endPoint y: 669, distance: 12.1
click at [723, 679] on icon at bounding box center [724, 673] width 14 height 14
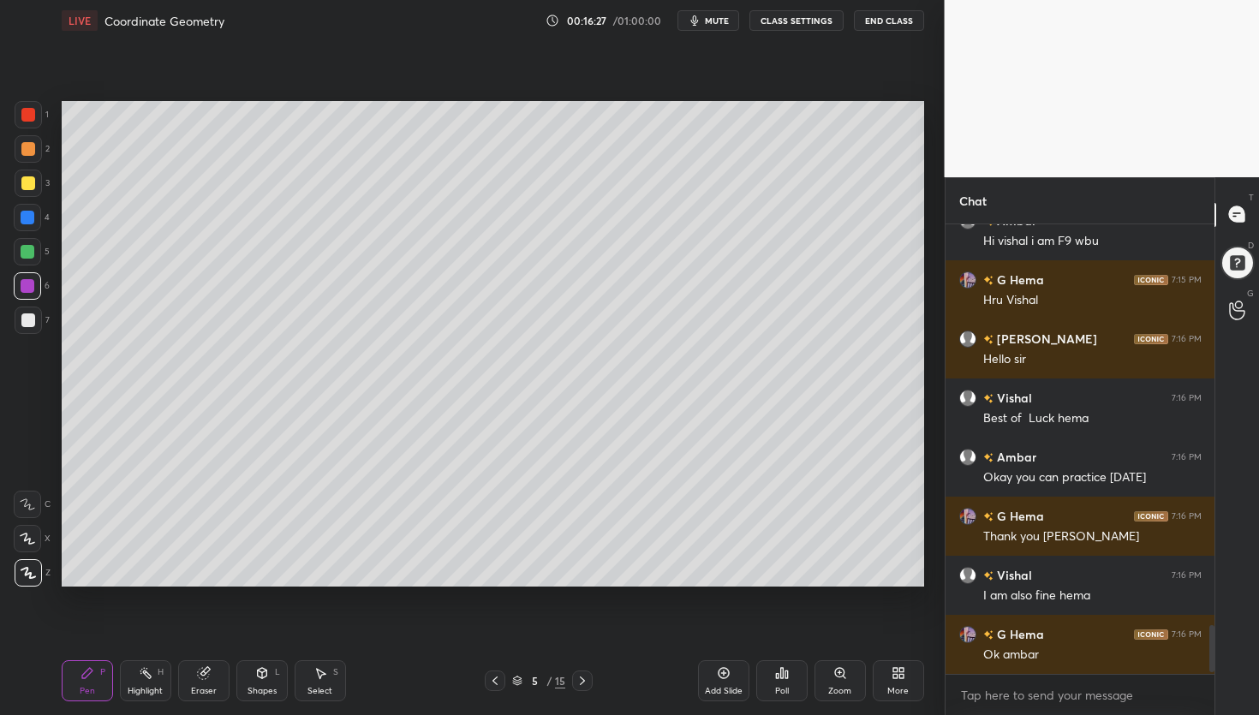
scroll to position [3725, 0]
drag, startPoint x: 272, startPoint y: 673, endPoint x: 270, endPoint y: 658, distance: 15.6
click at [272, 673] on div "Shapes L" at bounding box center [261, 680] width 51 height 41
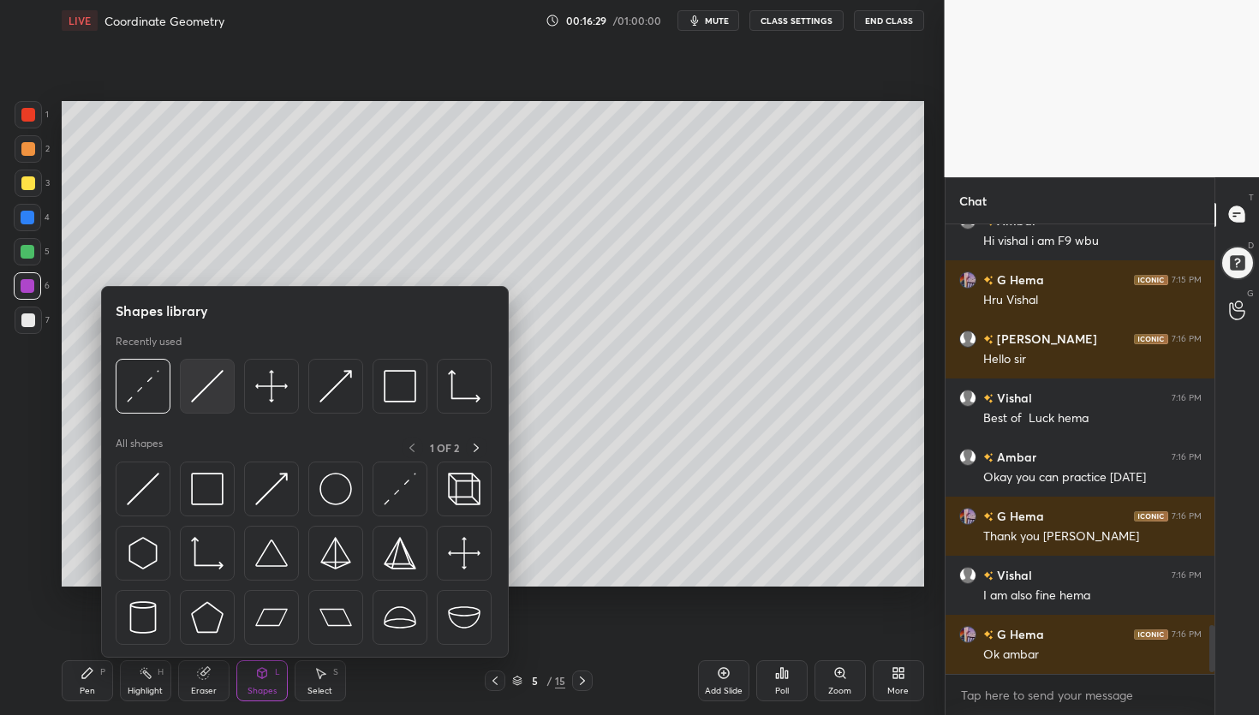
click at [210, 397] on img at bounding box center [207, 386] width 33 height 33
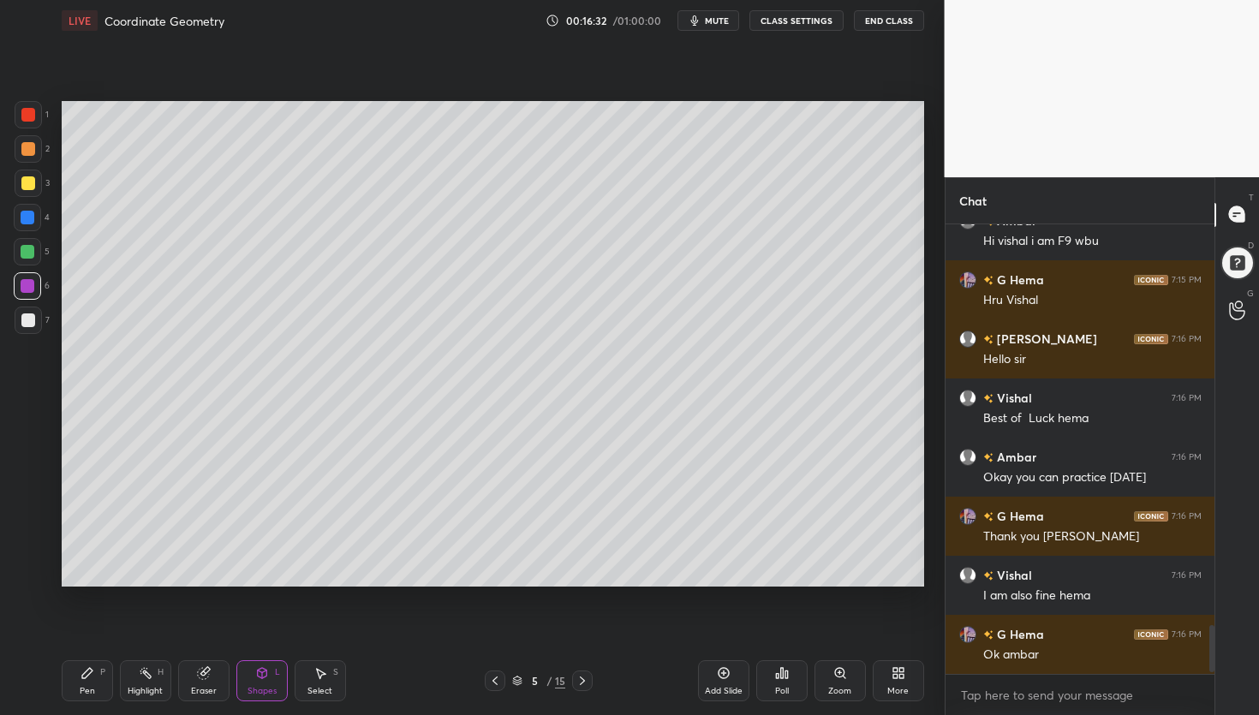
drag, startPoint x: 87, startPoint y: 678, endPoint x: 76, endPoint y: 655, distance: 25.3
click at [85, 676] on icon at bounding box center [88, 673] width 14 height 14
click at [32, 324] on div at bounding box center [28, 321] width 14 height 14
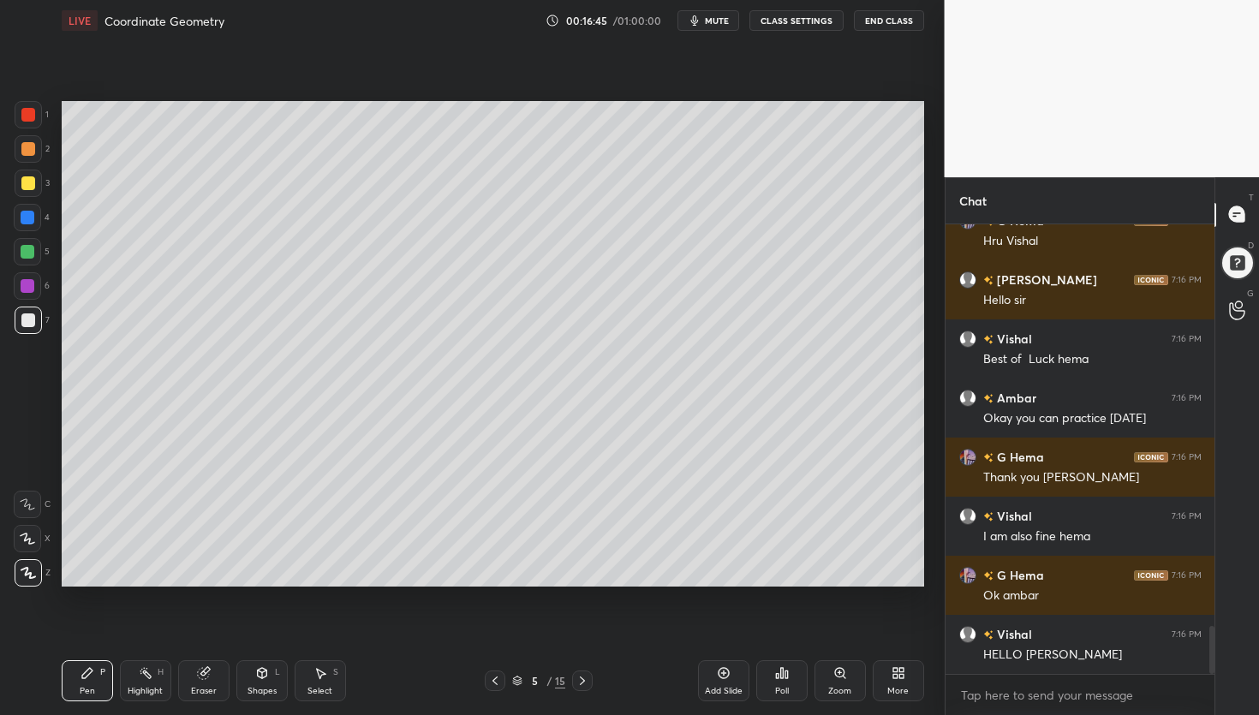
click at [32, 111] on div at bounding box center [28, 115] width 14 height 14
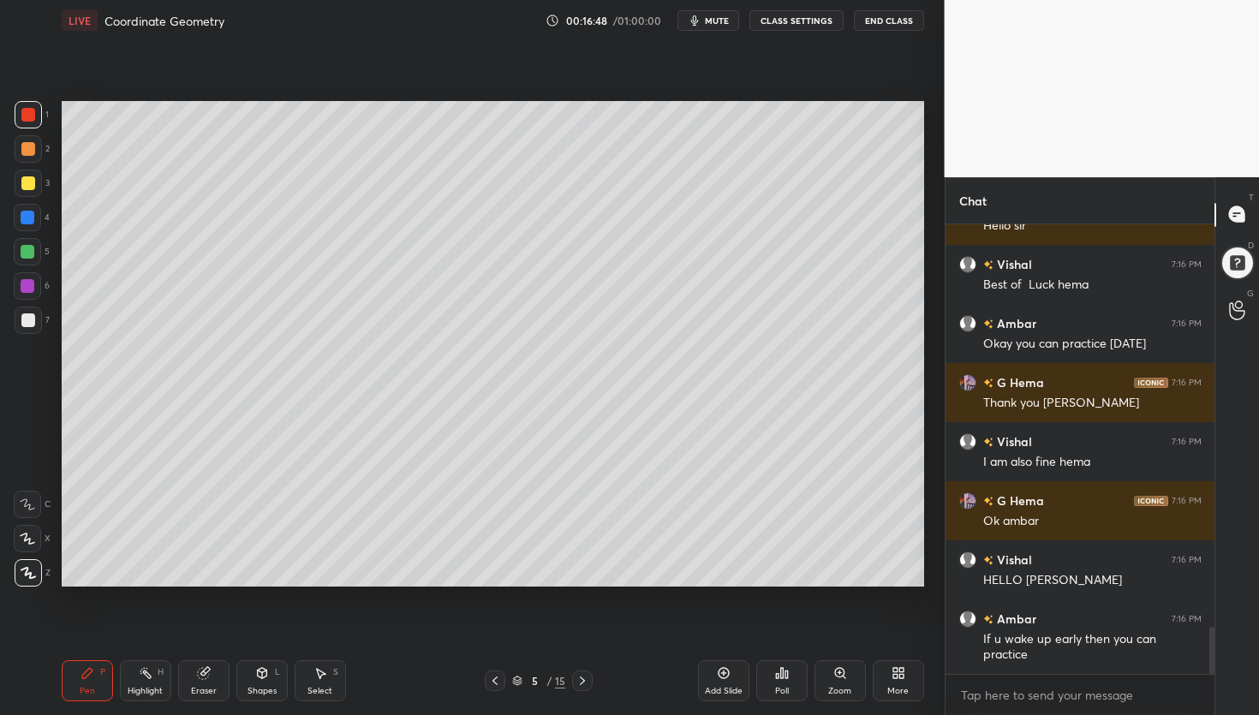
click at [27, 251] on div at bounding box center [28, 252] width 14 height 14
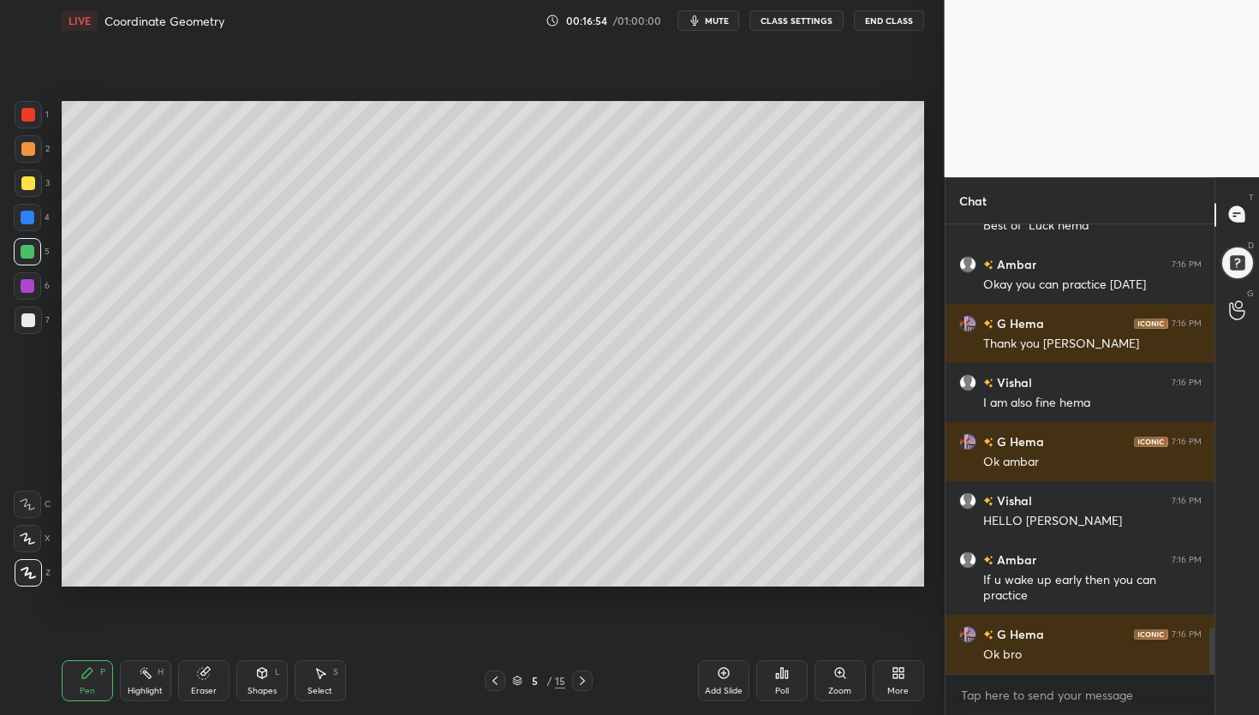
scroll to position [3959, 0]
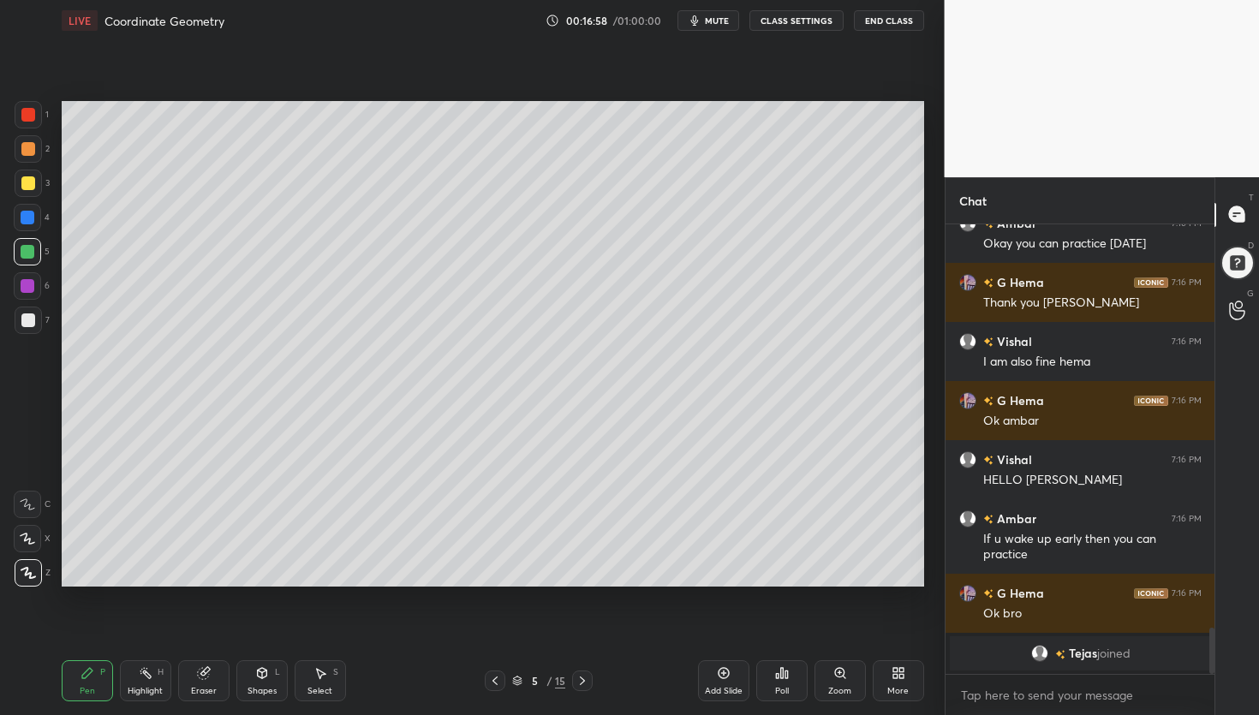
click at [27, 150] on div at bounding box center [28, 149] width 14 height 14
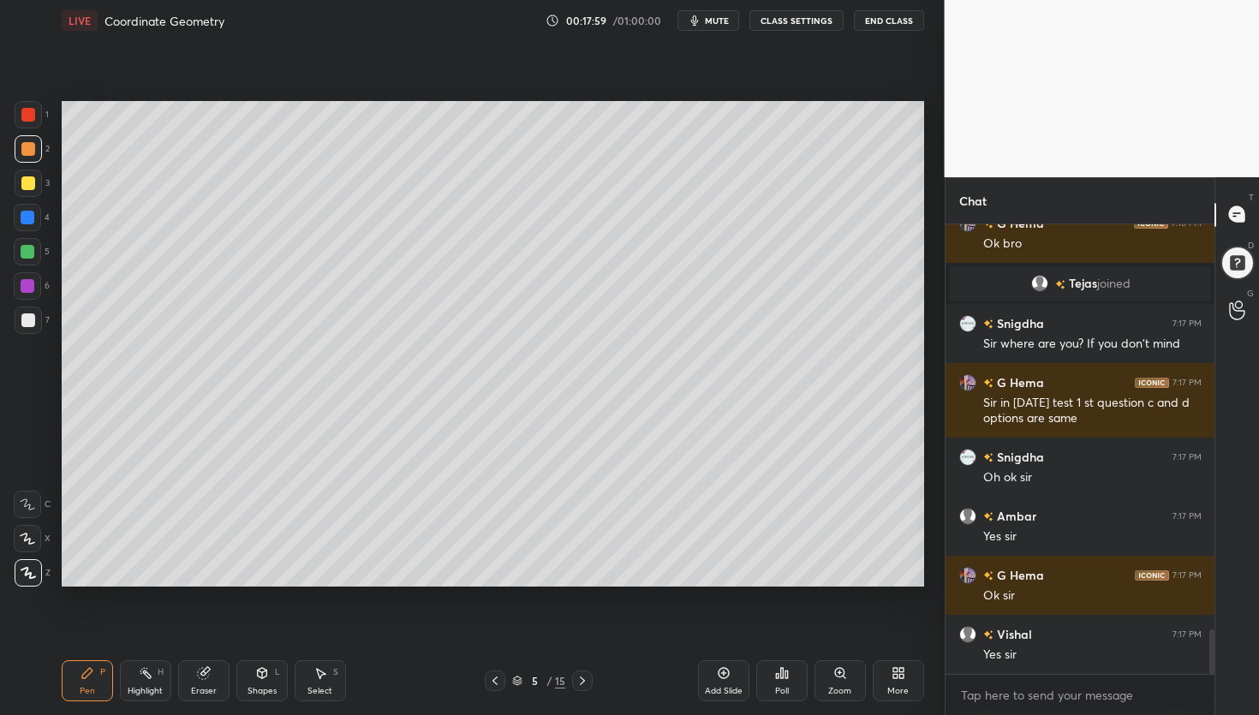
scroll to position [4144, 0]
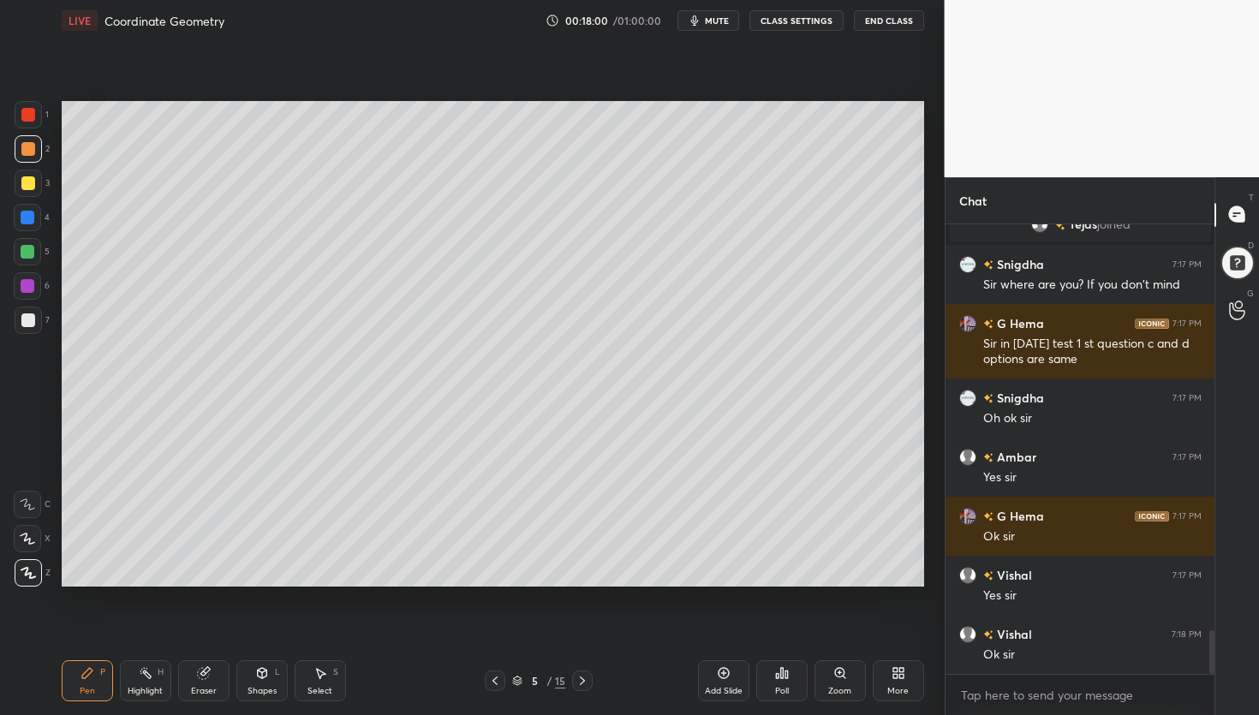
drag, startPoint x: 39, startPoint y: 320, endPoint x: 57, endPoint y: 310, distance: 20.7
click at [39, 320] on div at bounding box center [28, 320] width 27 height 27
click at [32, 259] on div at bounding box center [27, 251] width 27 height 27
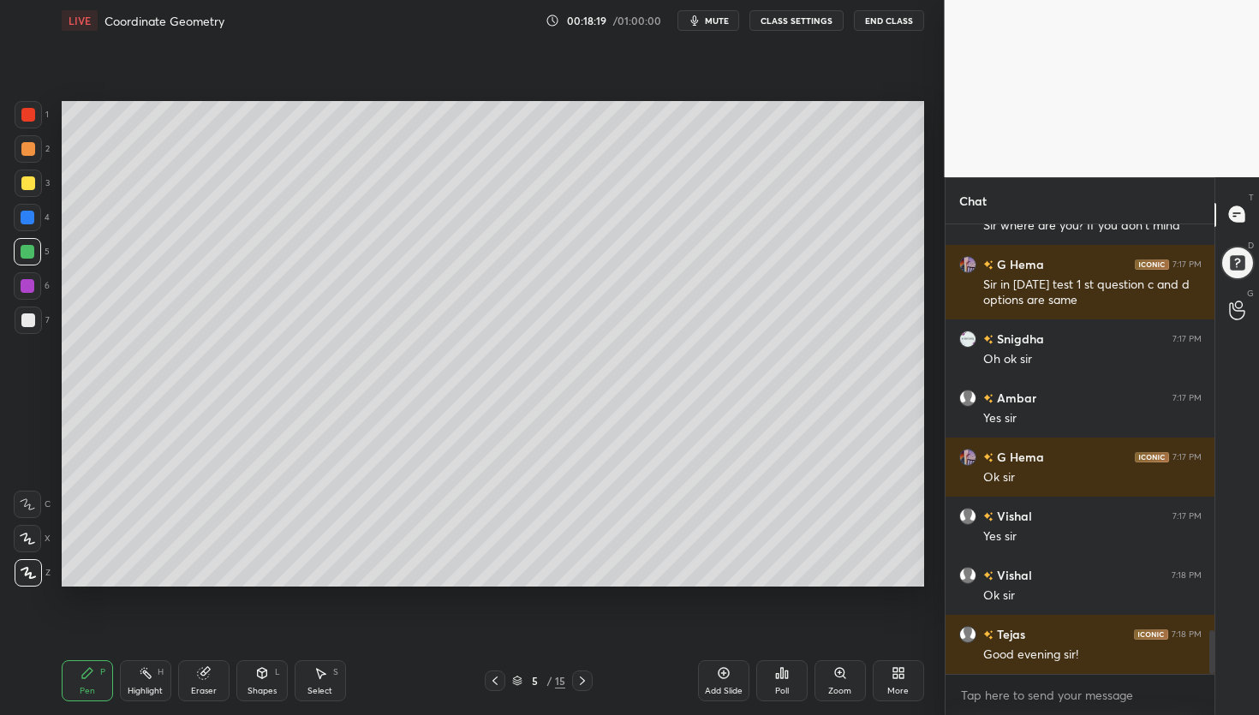
click at [42, 322] on div "7" at bounding box center [32, 320] width 35 height 27
click at [788, 677] on div "Poll" at bounding box center [781, 680] width 51 height 41
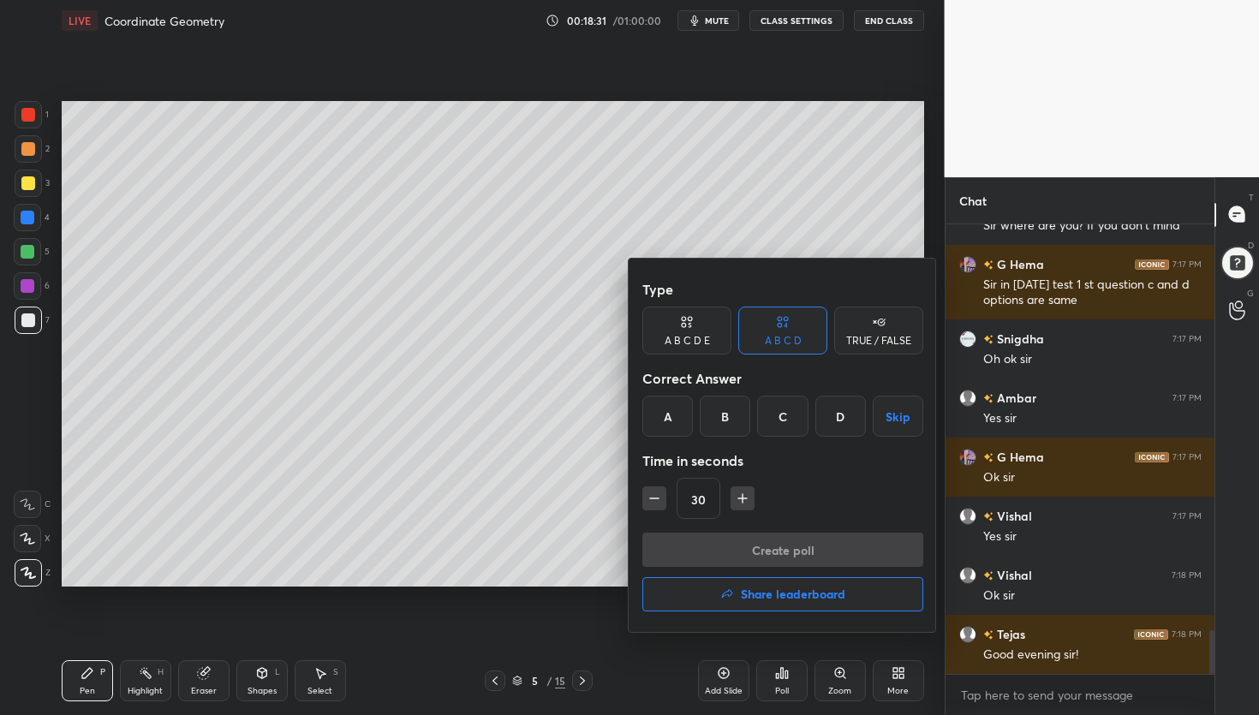
drag, startPoint x: 883, startPoint y: 319, endPoint x: 885, endPoint y: 336, distance: 17.2
click at [880, 322] on icon at bounding box center [879, 322] width 14 height 17
click at [697, 415] on div "True" at bounding box center [686, 416] width 89 height 41
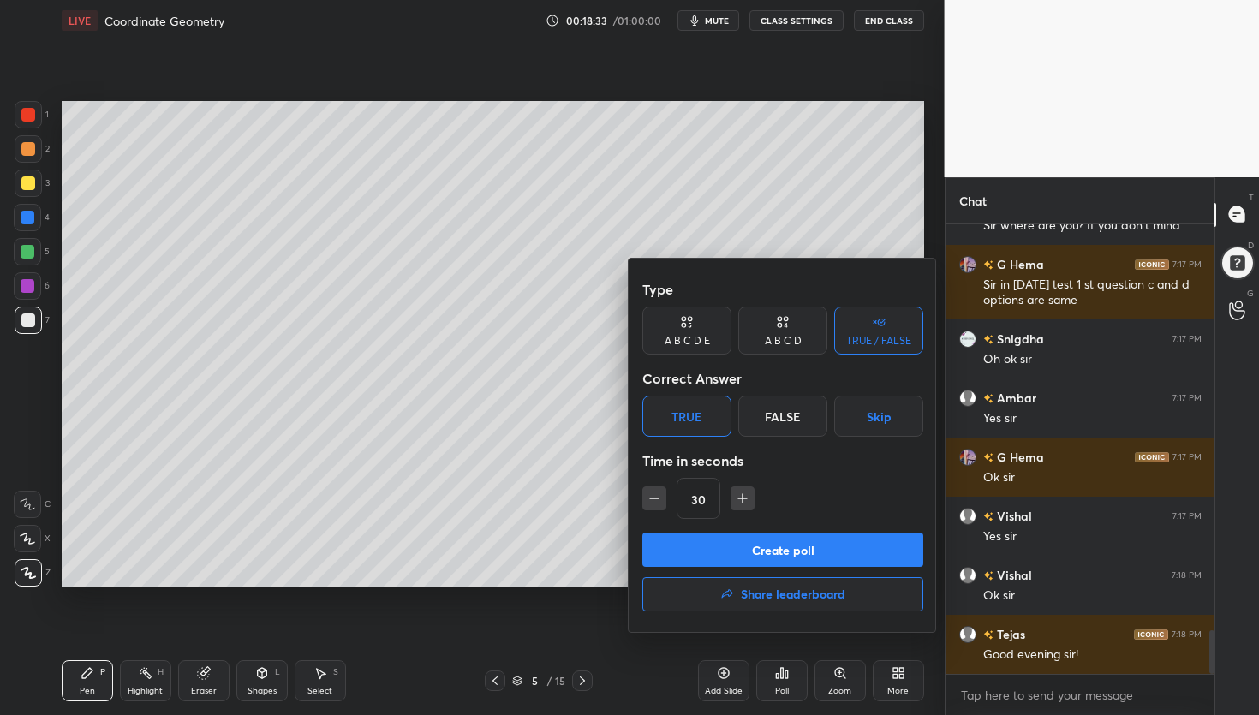
click at [735, 555] on button "Create poll" at bounding box center [782, 550] width 281 height 34
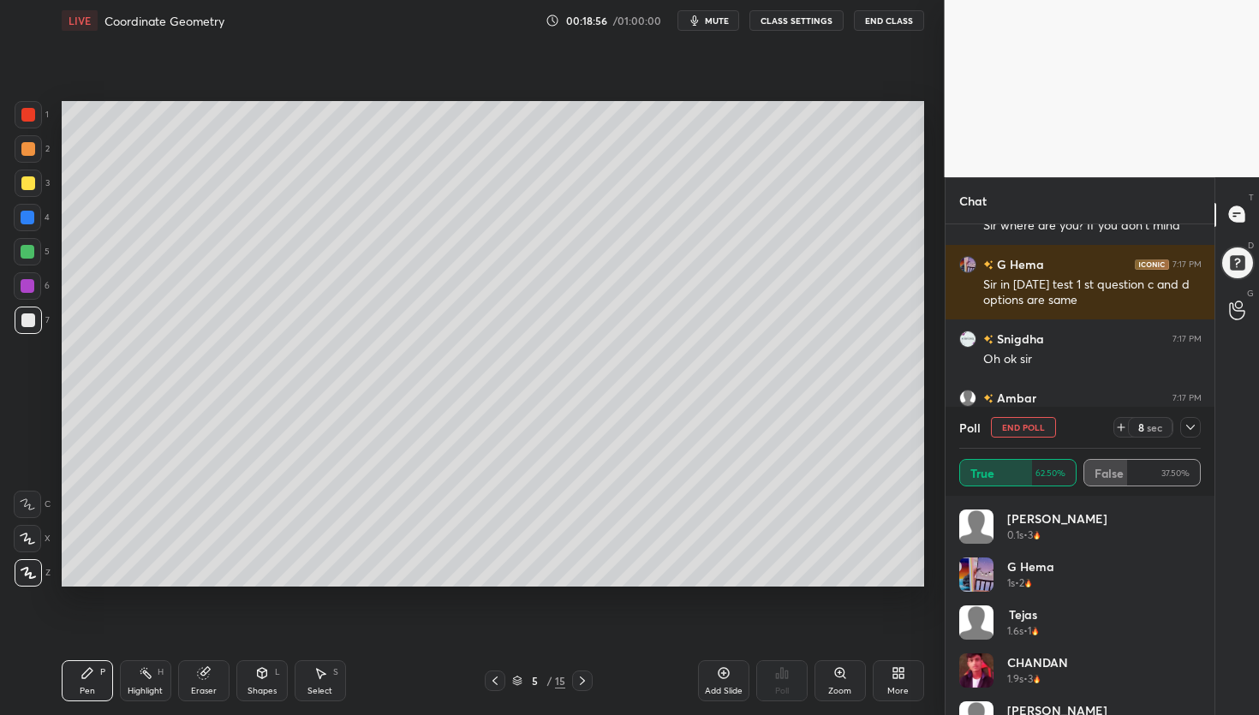
scroll to position [4352, 0]
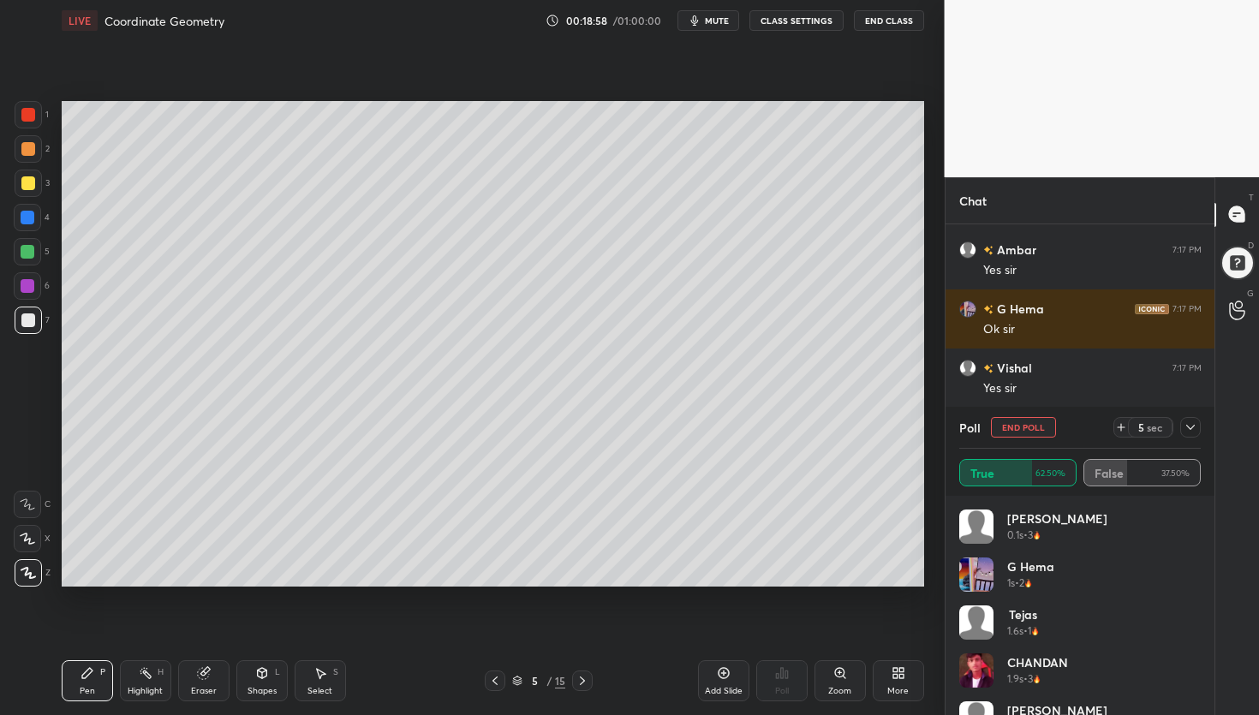
click at [721, 15] on span "mute" at bounding box center [717, 21] width 24 height 12
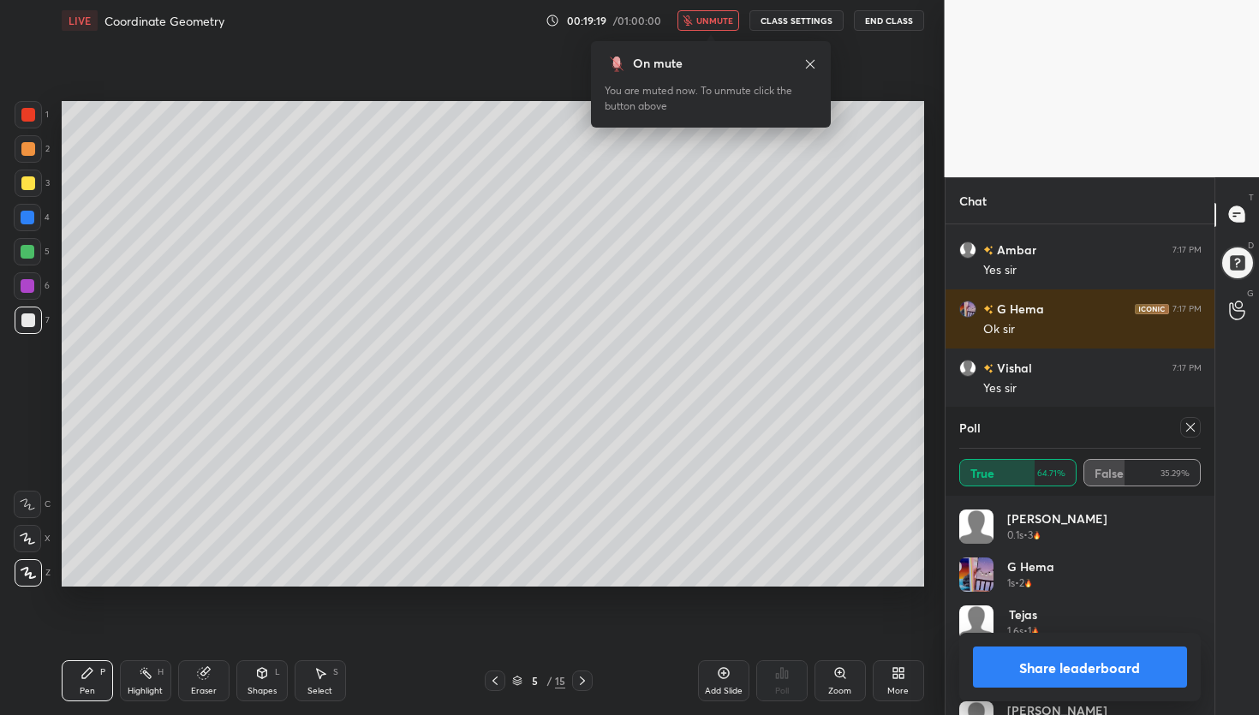
click at [717, 24] on button "unmute" at bounding box center [709, 20] width 62 height 21
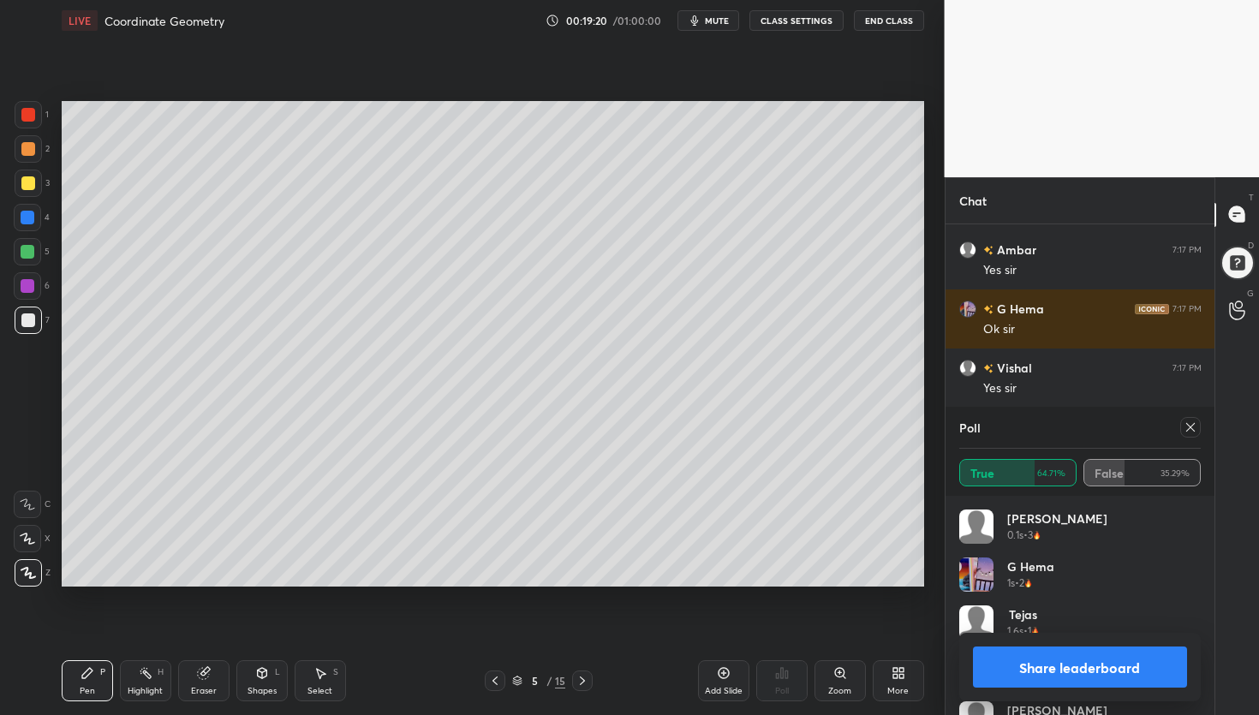
click at [1071, 668] on button "Share leaderboard" at bounding box center [1080, 667] width 215 height 41
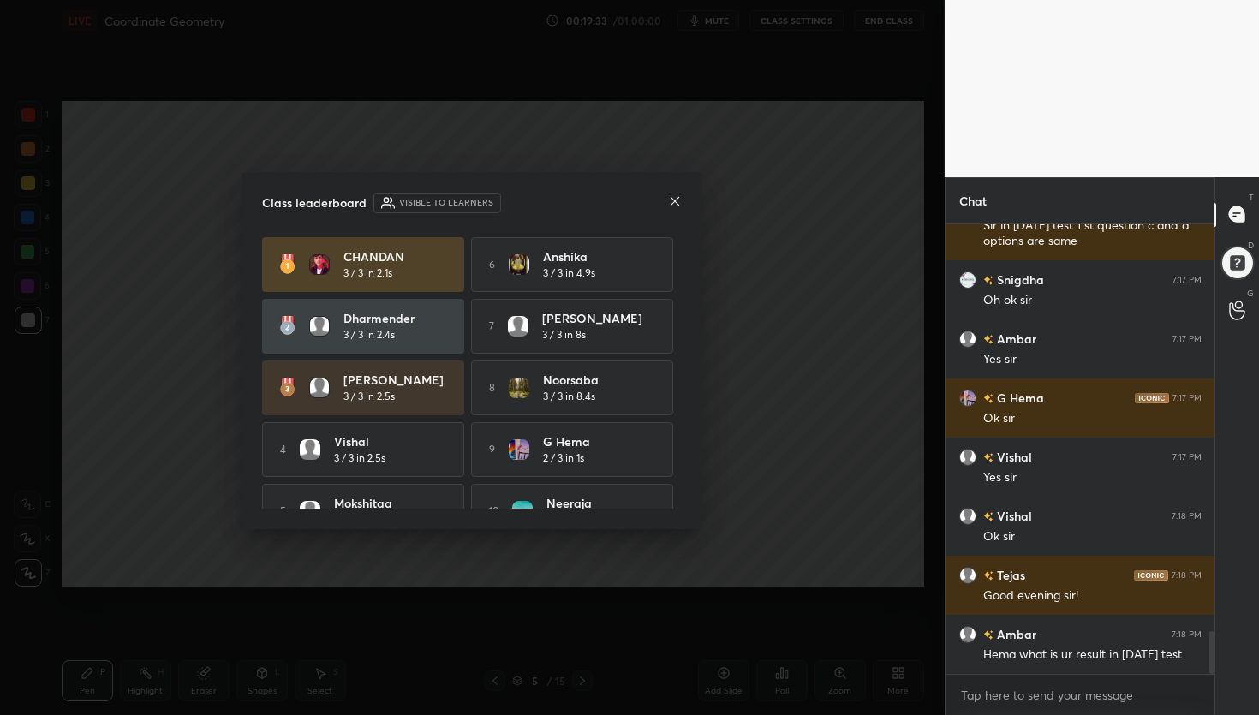
scroll to position [4322, 0]
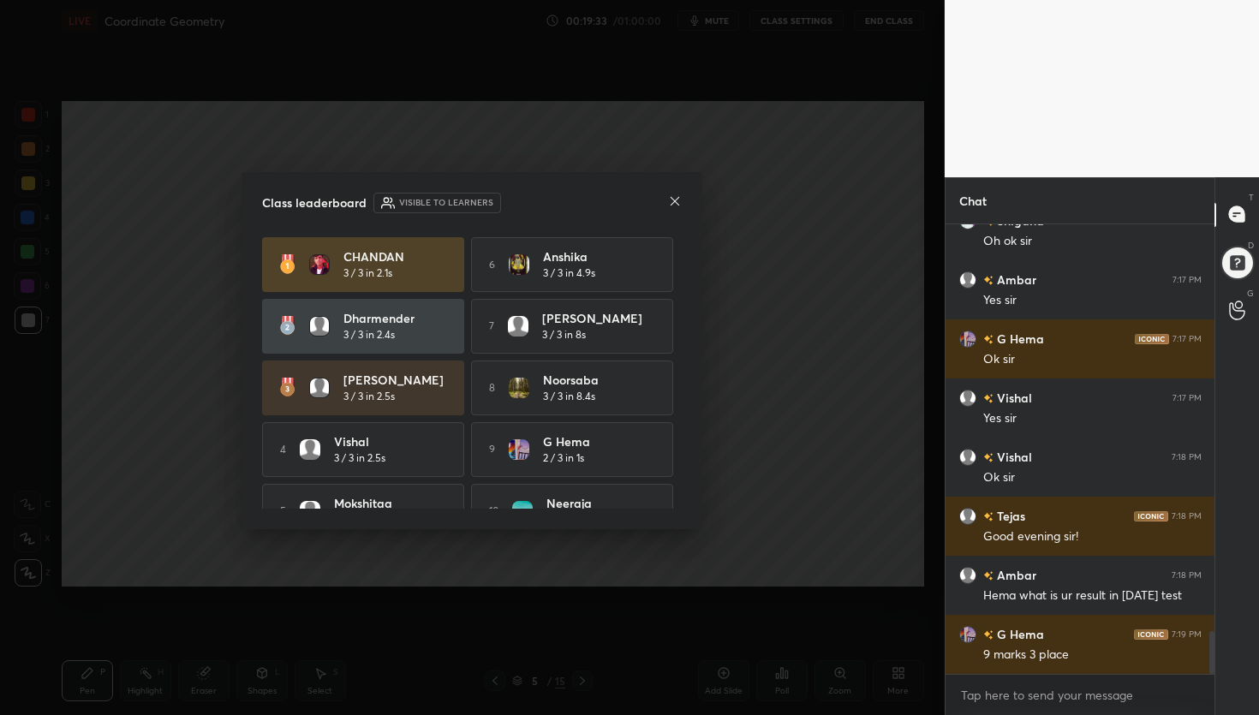
click at [678, 204] on icon at bounding box center [675, 201] width 9 height 9
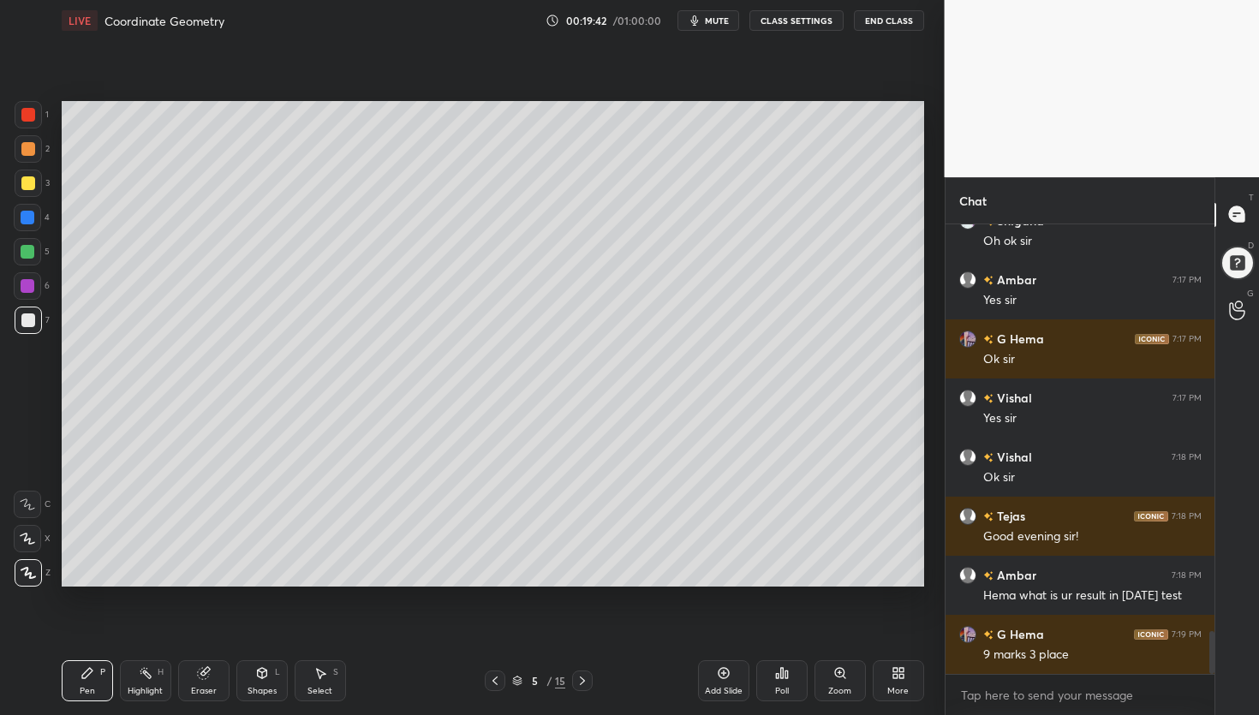
click at [586, 676] on icon at bounding box center [583, 681] width 14 height 14
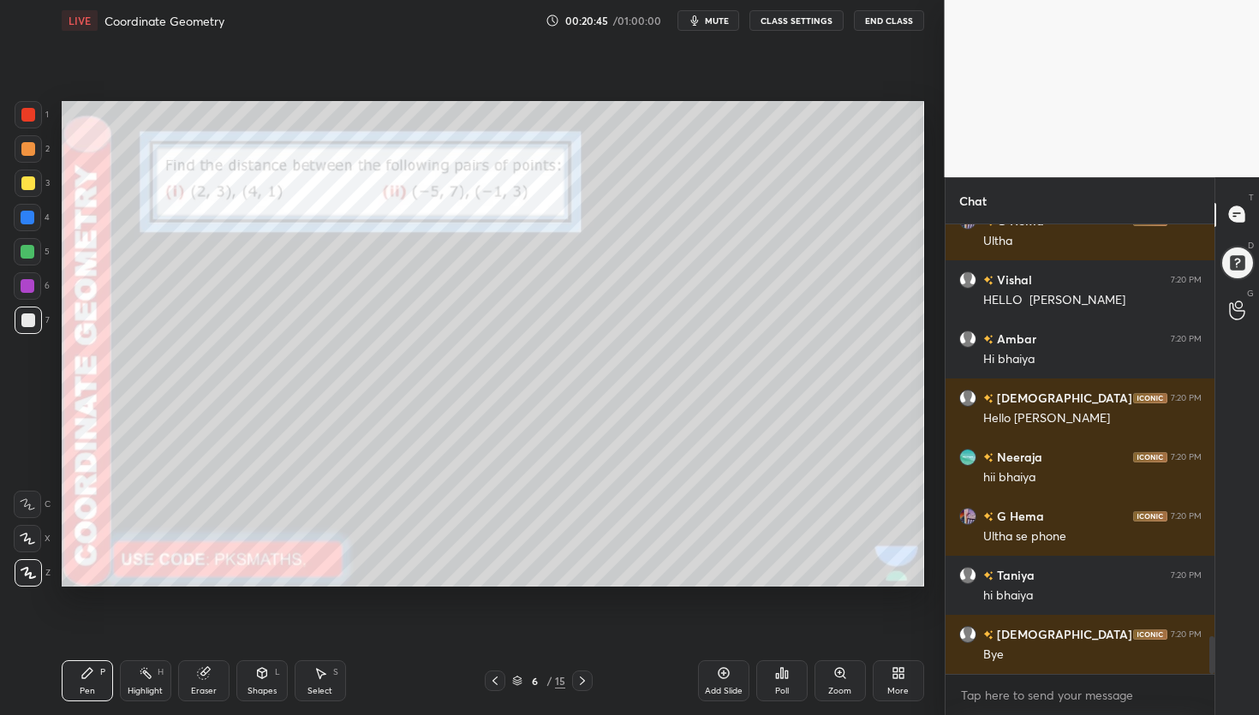
scroll to position [5031, 0]
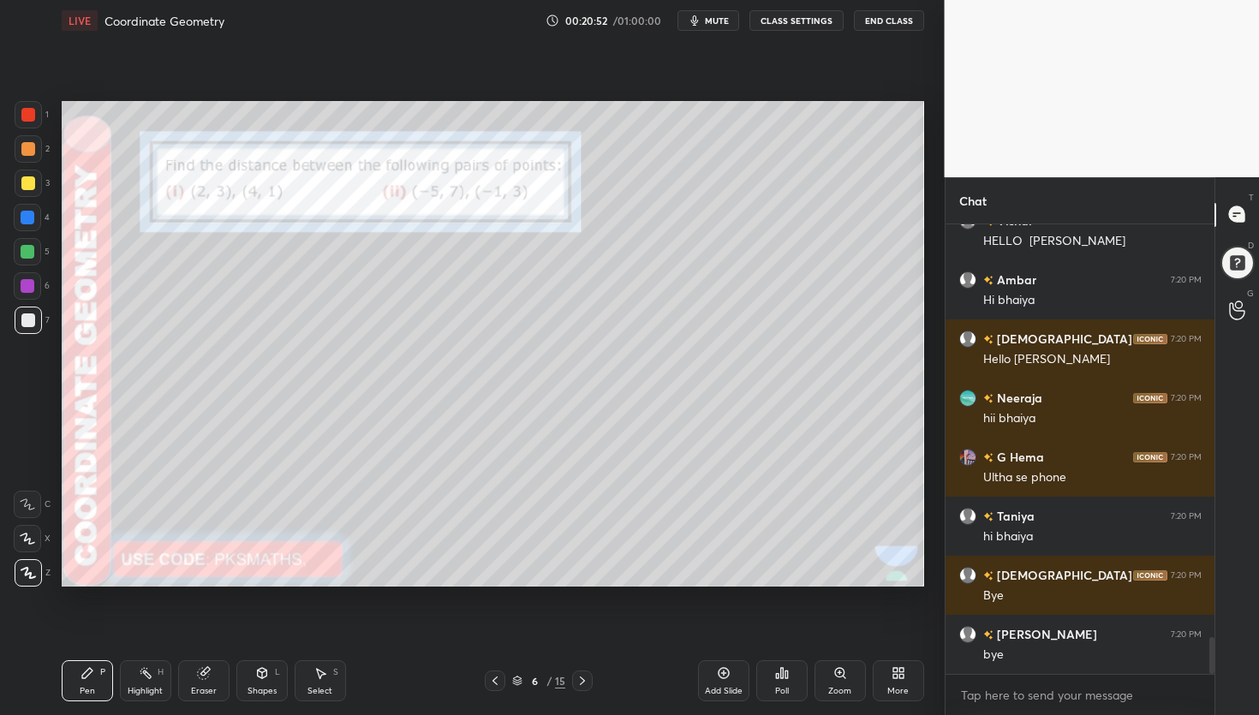
drag, startPoint x: 27, startPoint y: 146, endPoint x: 42, endPoint y: 153, distance: 16.5
click at [27, 144] on div at bounding box center [28, 149] width 14 height 14
click at [34, 317] on div at bounding box center [28, 321] width 14 height 14
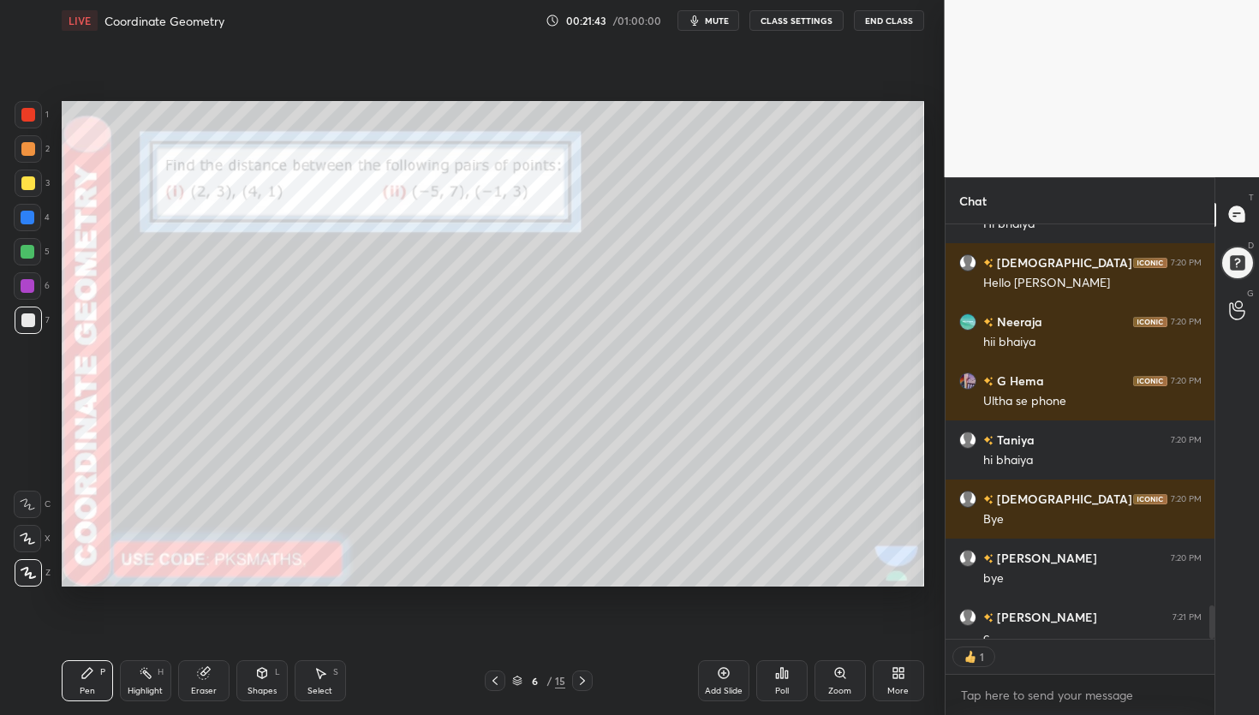
scroll to position [5, 6]
click at [785, 677] on icon at bounding box center [786, 675] width 3 height 8
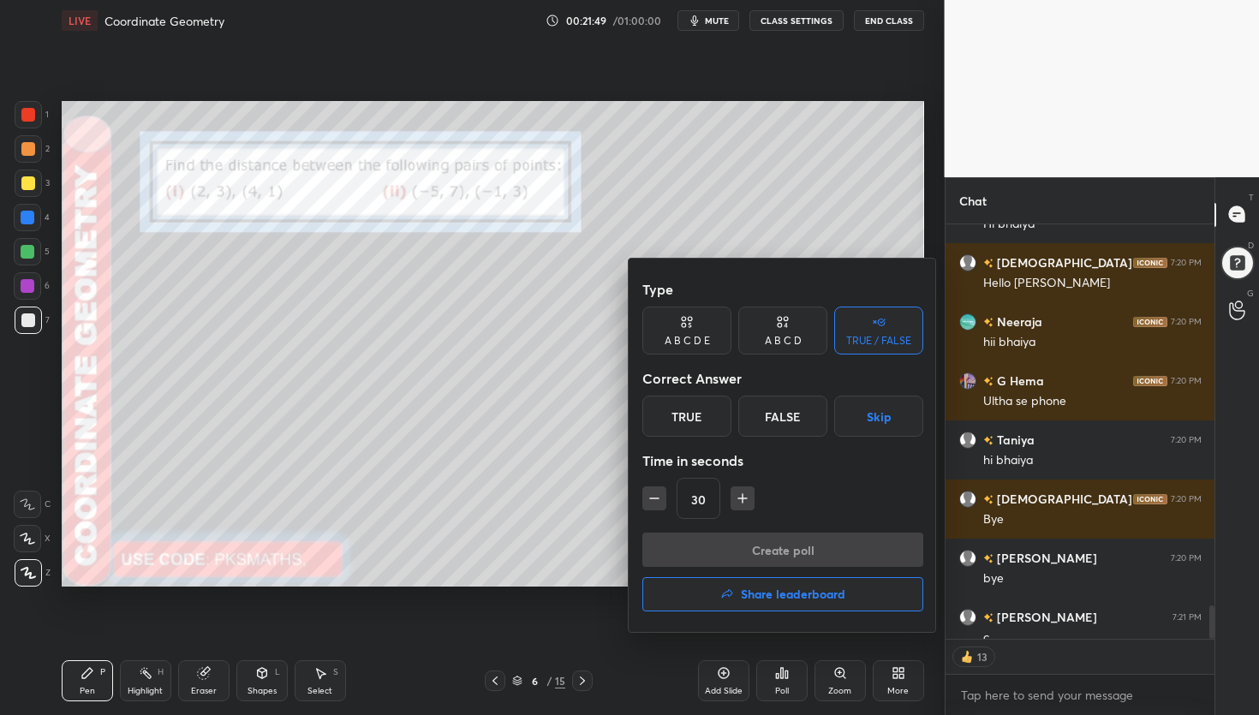
click at [790, 318] on div "A B C D" at bounding box center [782, 331] width 89 height 48
drag, startPoint x: 791, startPoint y: 418, endPoint x: 792, endPoint y: 433, distance: 15.5
click at [790, 416] on div "C" at bounding box center [782, 416] width 51 height 41
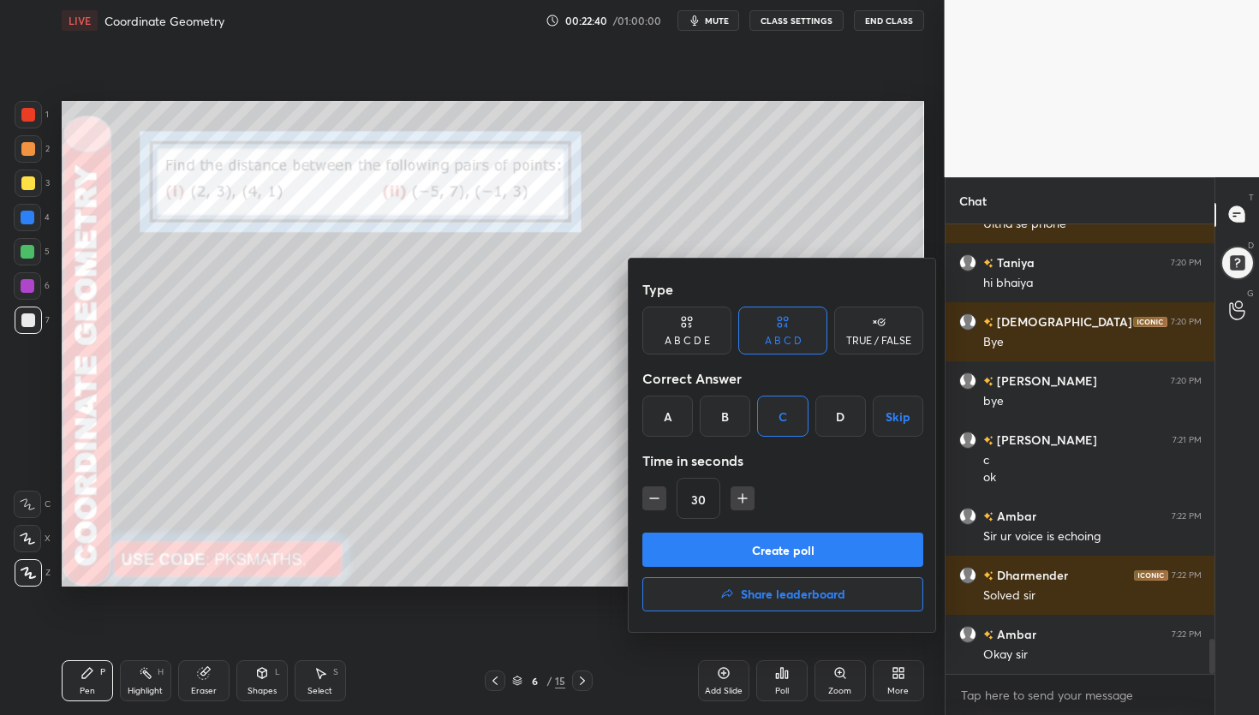
scroll to position [5343, 0]
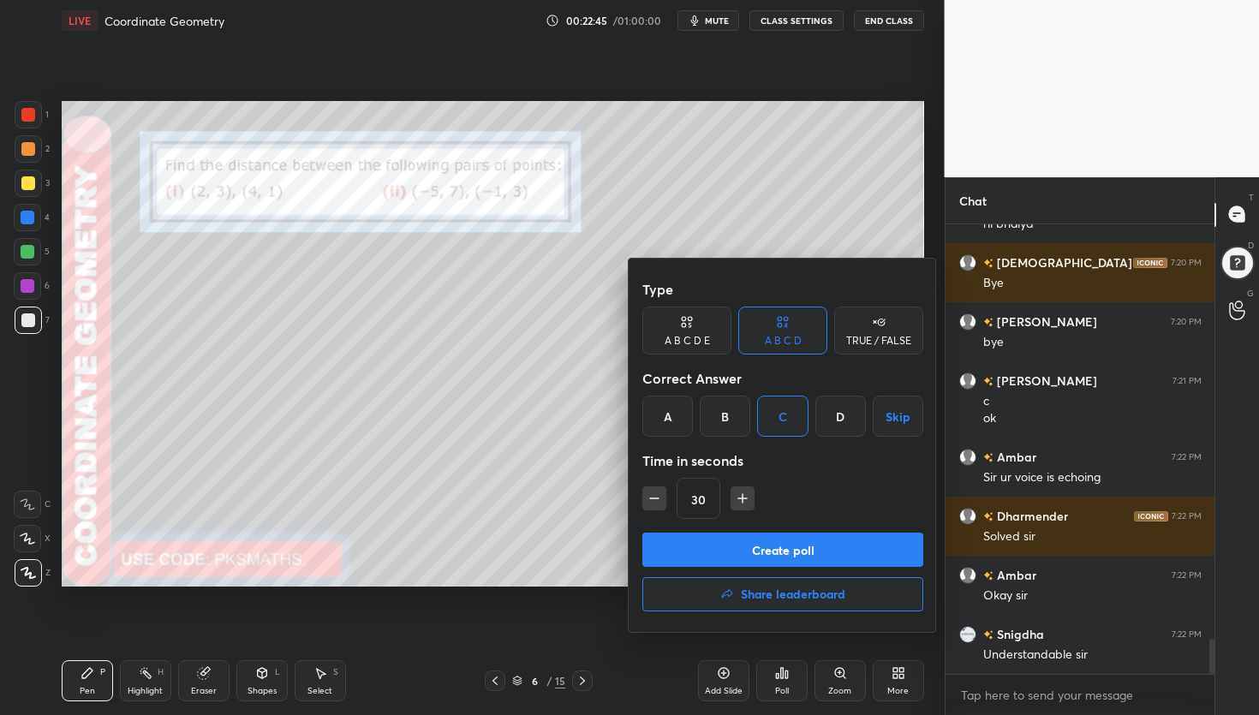
click at [723, 412] on div "Type A B C D E A B C D TRUE / FALSE Correct Answer A B C D Skip Time in seconds…" at bounding box center [782, 402] width 281 height 260
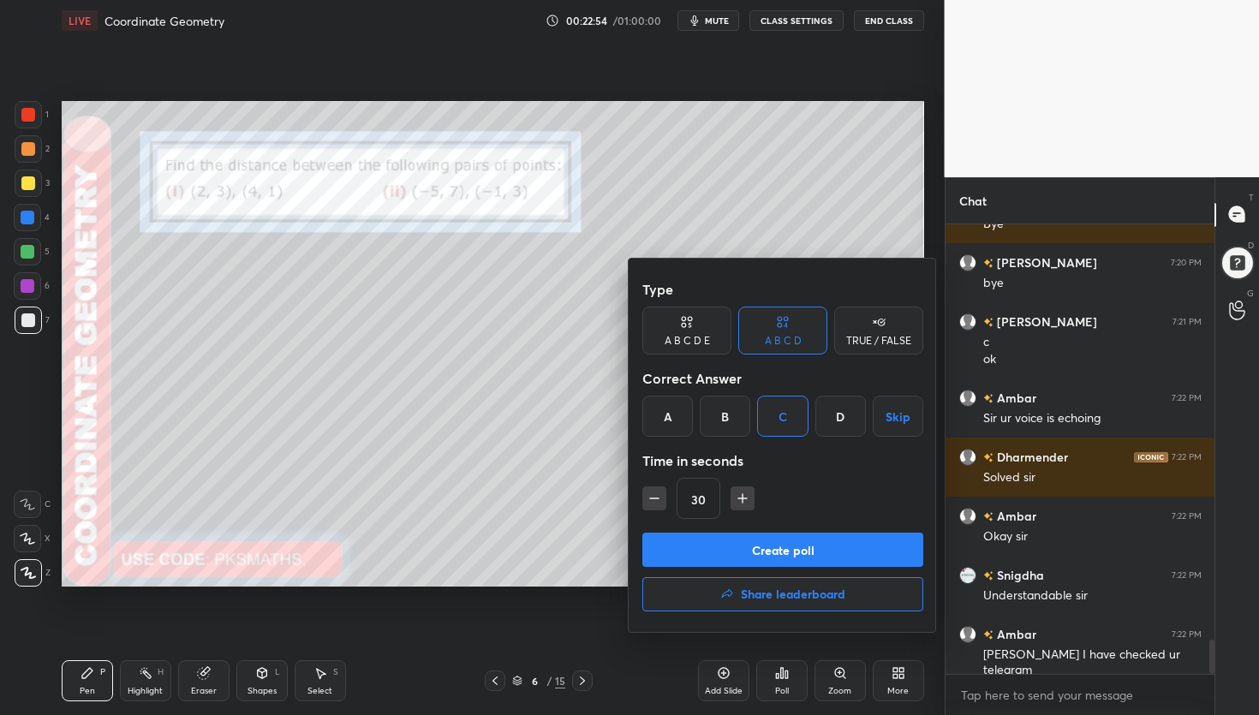
scroll to position [5, 6]
click at [788, 546] on button "Create poll" at bounding box center [782, 550] width 281 height 34
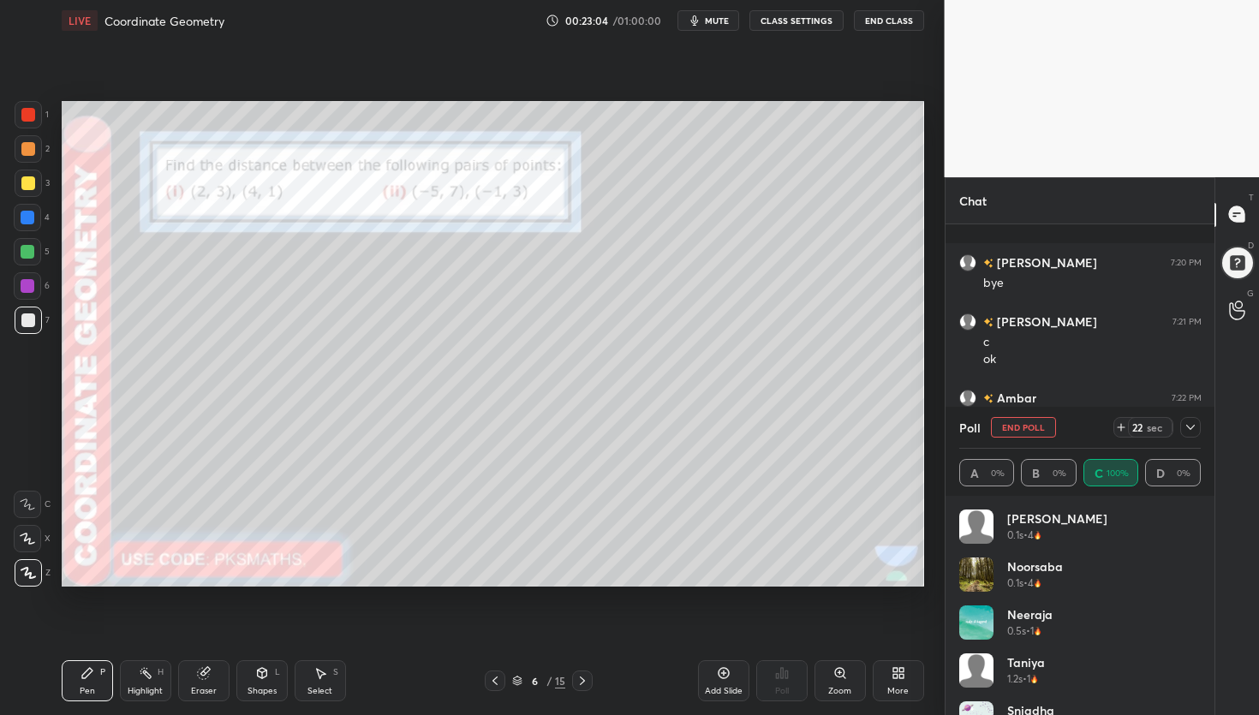
scroll to position [5492, 0]
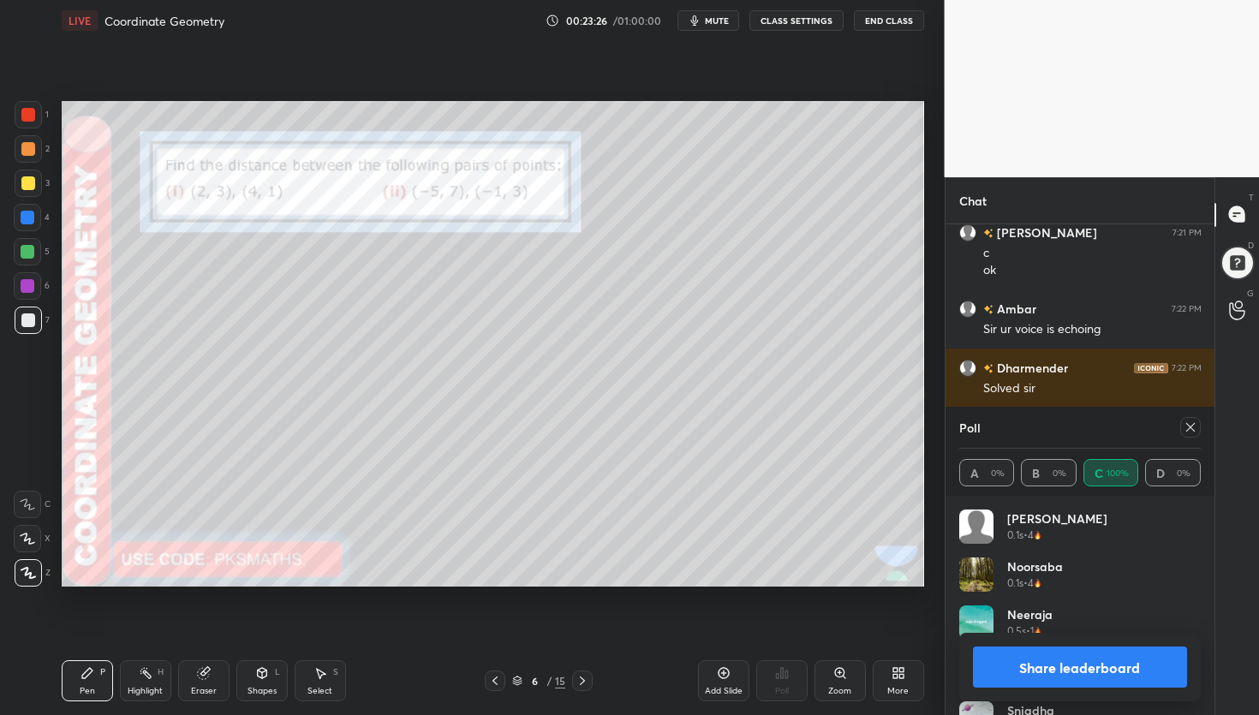
click at [1074, 674] on button "Share leaderboard" at bounding box center [1080, 667] width 215 height 41
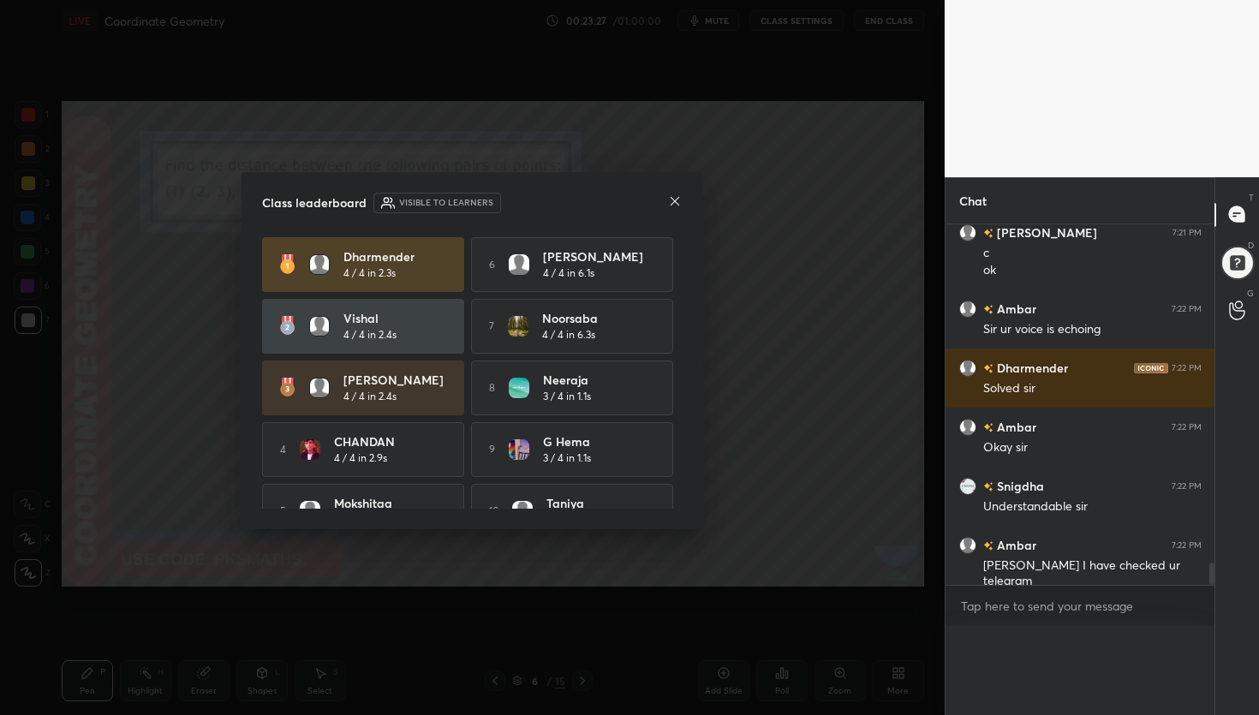
scroll to position [5463, 0]
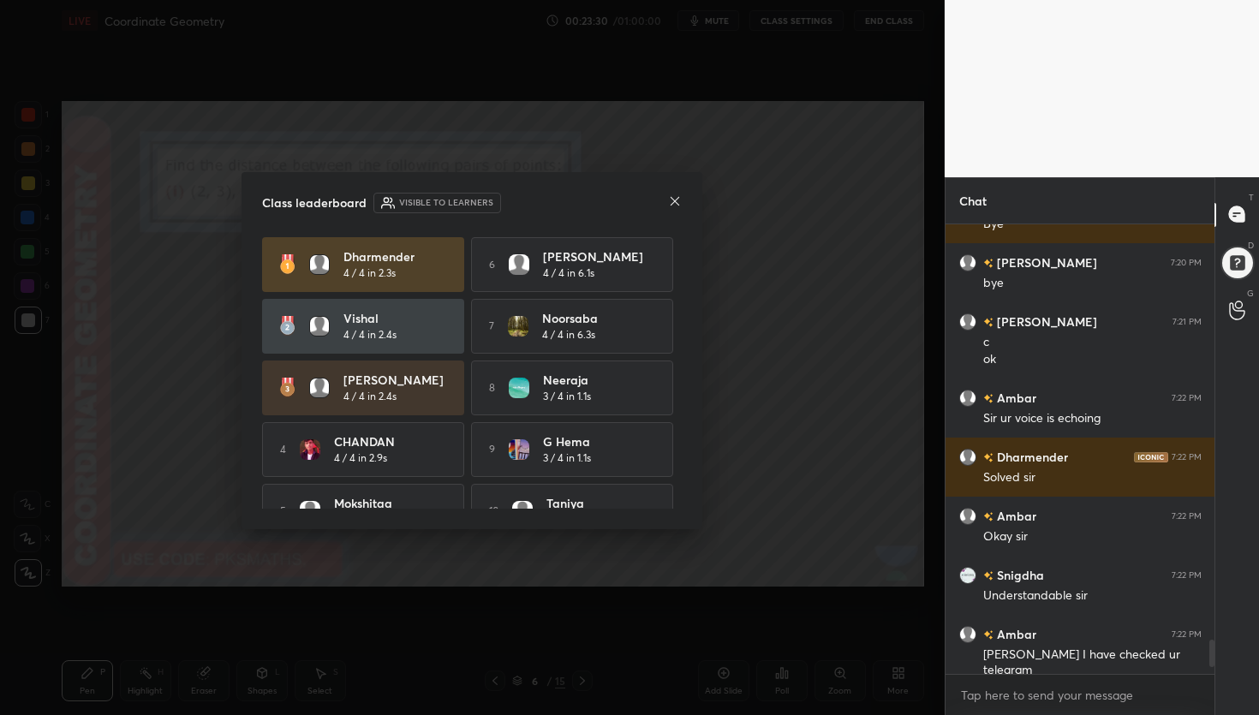
click at [675, 204] on icon at bounding box center [675, 201] width 14 height 14
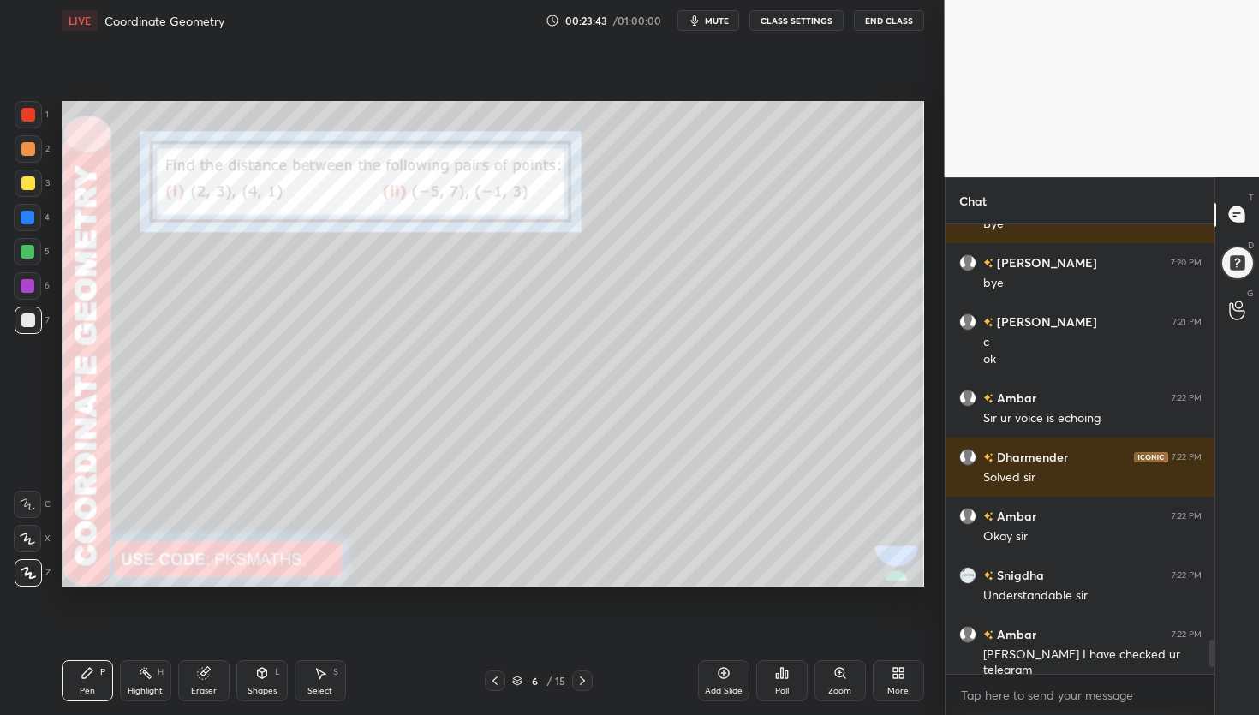
drag, startPoint x: 206, startPoint y: 671, endPoint x: 208, endPoint y: 662, distance: 8.9
click at [204, 671] on g at bounding box center [203, 673] width 13 height 13
click at [32, 536] on icon at bounding box center [28, 538] width 14 height 15
click at [93, 684] on div "Pen P" at bounding box center [87, 680] width 51 height 41
click at [787, 689] on div "Poll" at bounding box center [782, 691] width 14 height 9
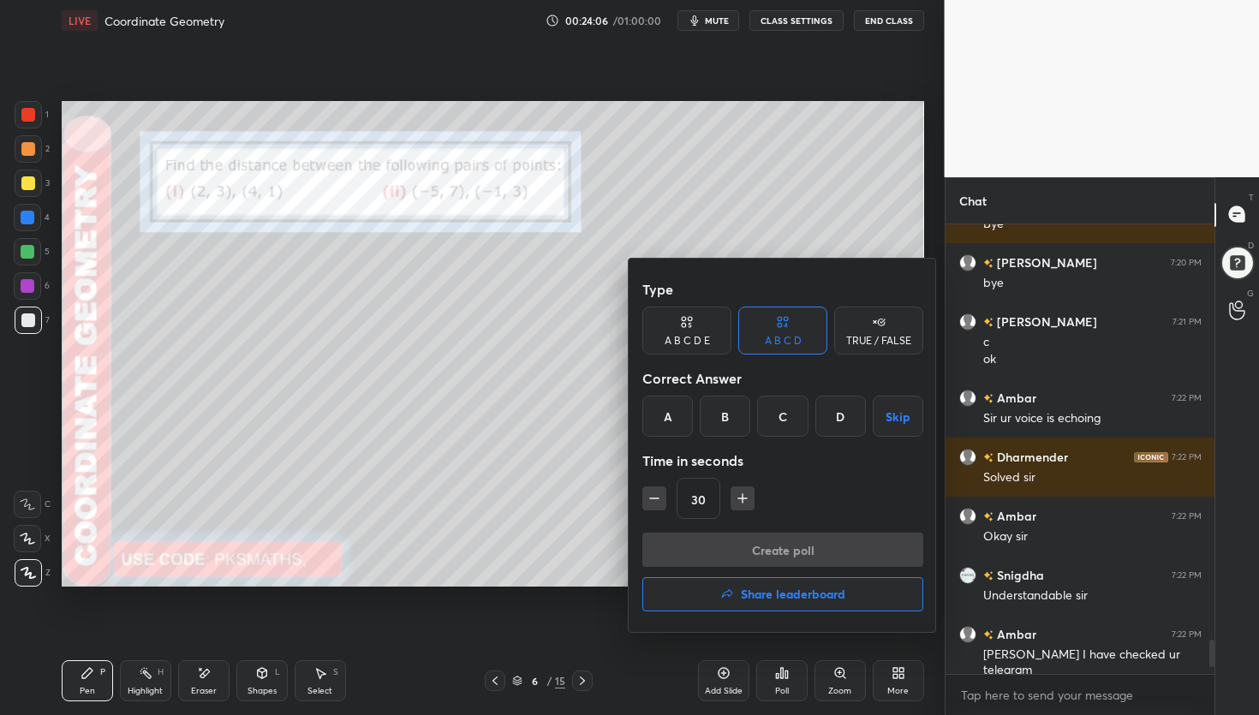
click at [152, 289] on div at bounding box center [629, 357] width 1259 height 715
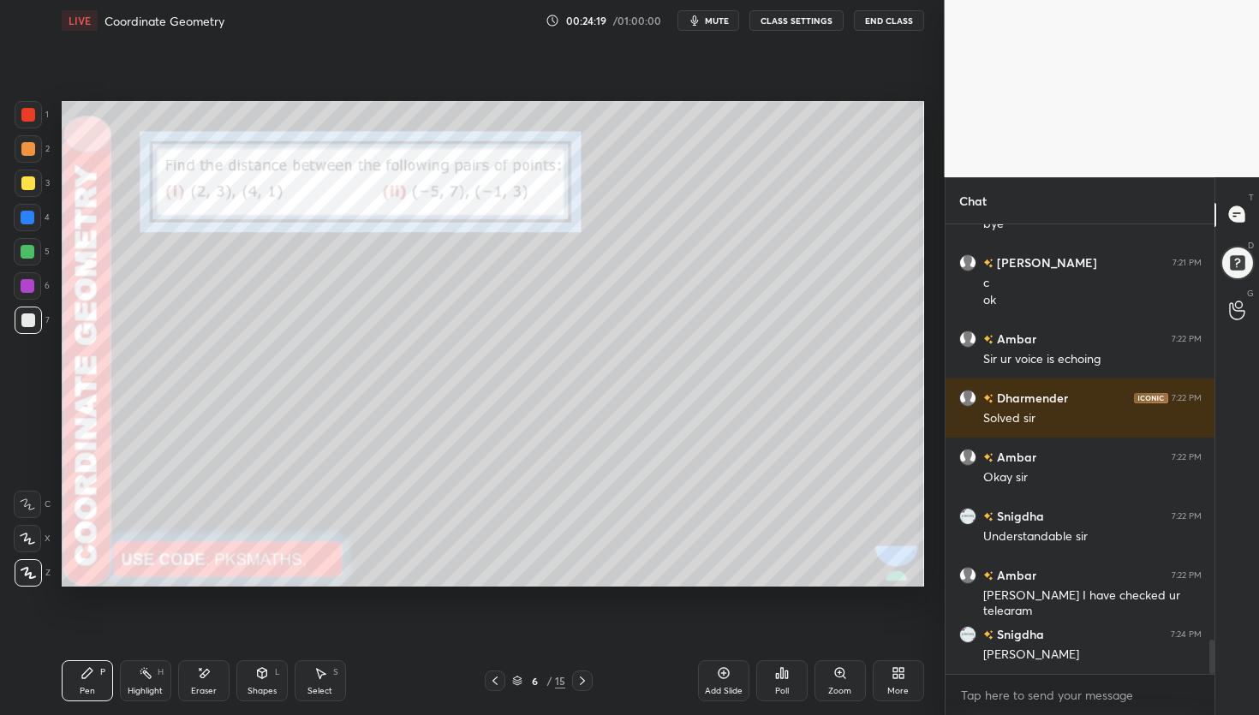
scroll to position [5521, 0]
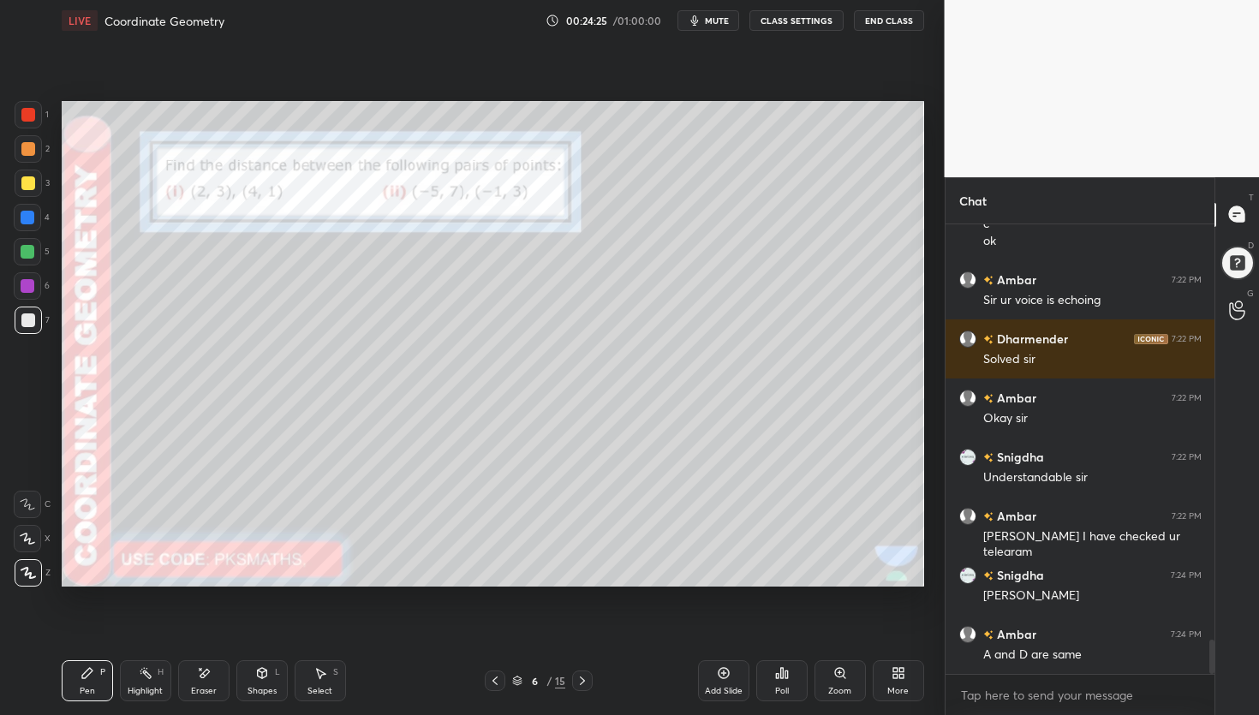
drag, startPoint x: 200, startPoint y: 680, endPoint x: 206, endPoint y: 665, distance: 16.3
click at [199, 681] on div "Eraser" at bounding box center [203, 680] width 51 height 41
drag, startPoint x: 87, startPoint y: 679, endPoint x: 108, endPoint y: 660, distance: 28.5
click at [87, 679] on icon at bounding box center [88, 673] width 14 height 14
drag, startPoint x: 195, startPoint y: 686, endPoint x: 212, endPoint y: 665, distance: 27.4
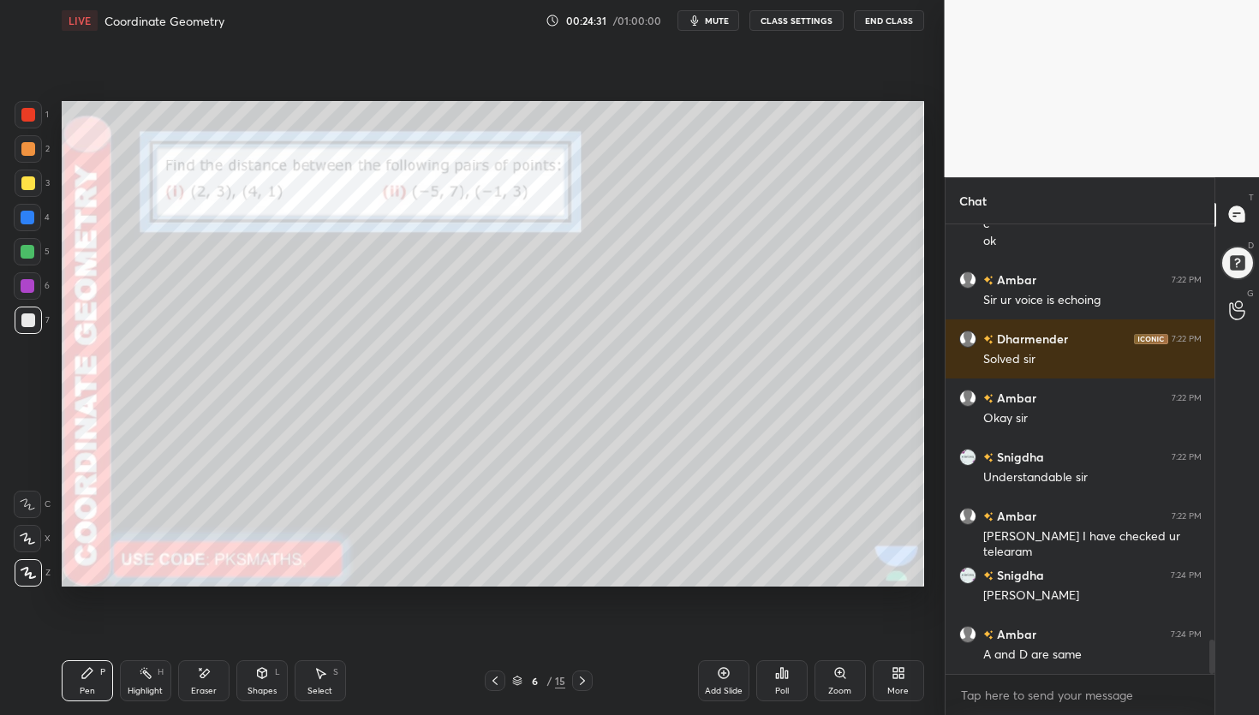
click at [195, 687] on div "Eraser" at bounding box center [204, 691] width 26 height 9
click at [87, 673] on icon at bounding box center [87, 673] width 10 height 10
click at [210, 681] on div "Eraser" at bounding box center [203, 680] width 51 height 41
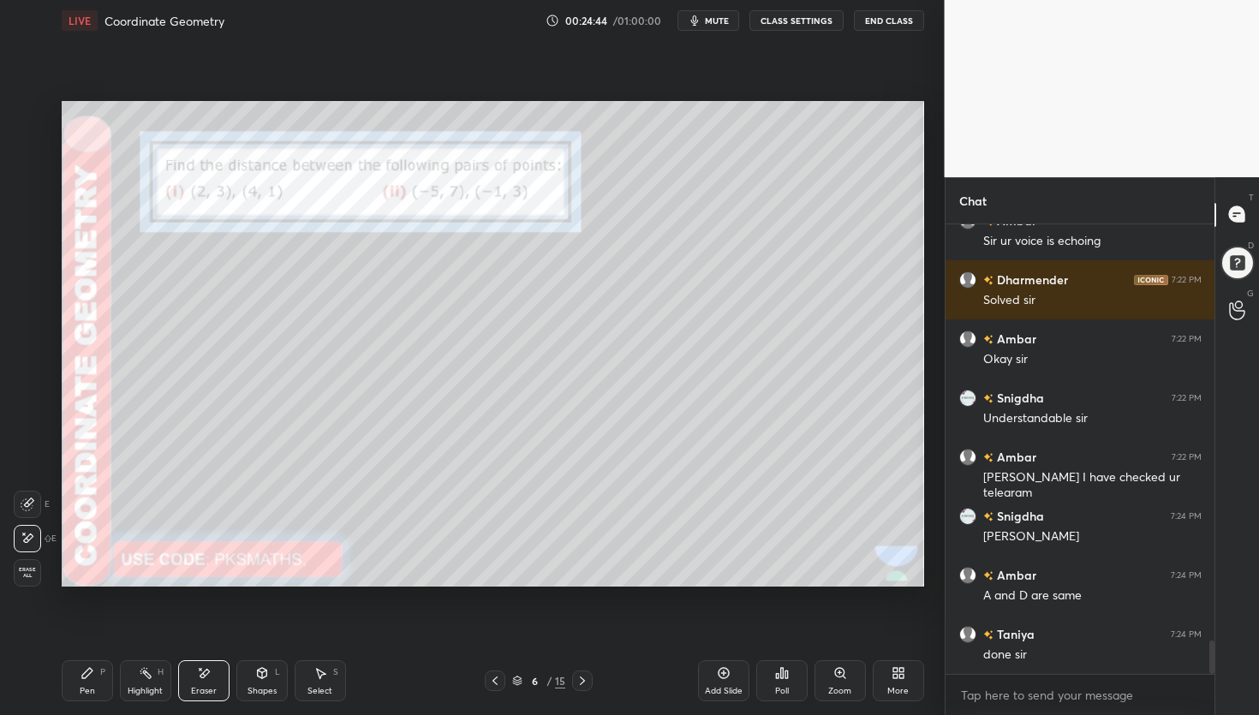
drag, startPoint x: 106, startPoint y: 667, endPoint x: 155, endPoint y: 603, distance: 80.7
click at [106, 667] on div "Pen P" at bounding box center [87, 680] width 51 height 41
click at [784, 681] on div "Poll" at bounding box center [781, 680] width 51 height 41
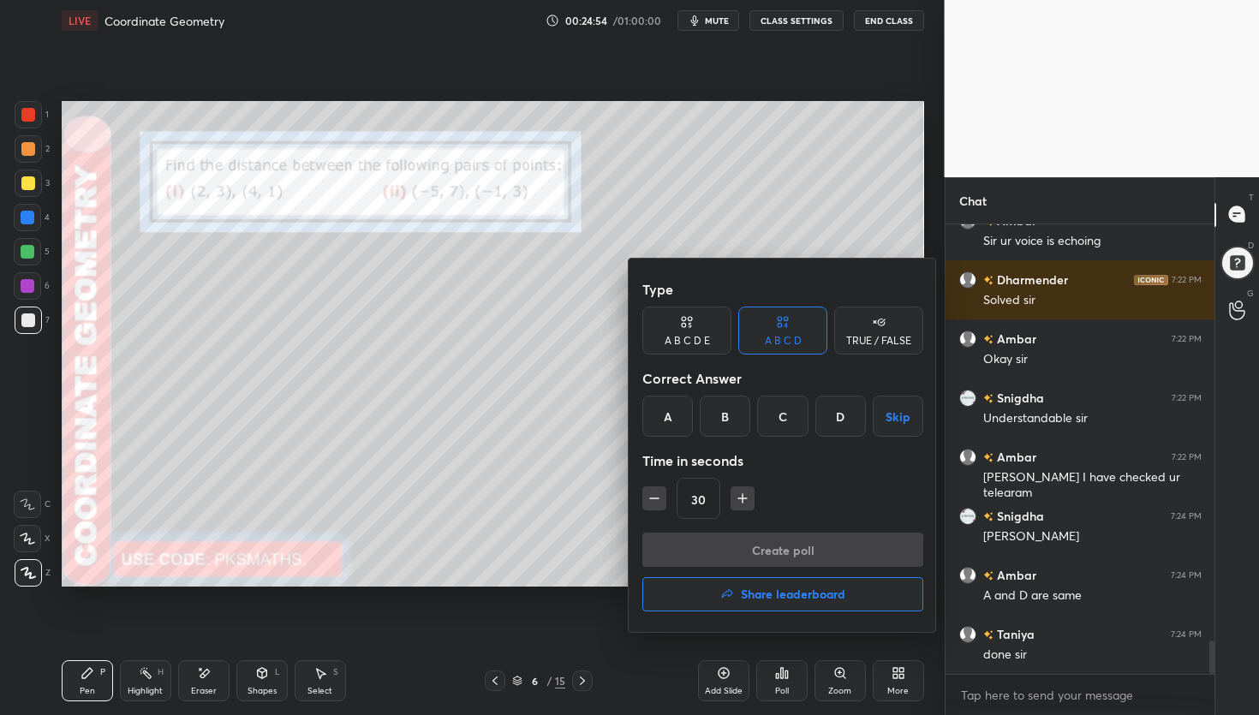
click at [734, 416] on div "B" at bounding box center [725, 416] width 51 height 41
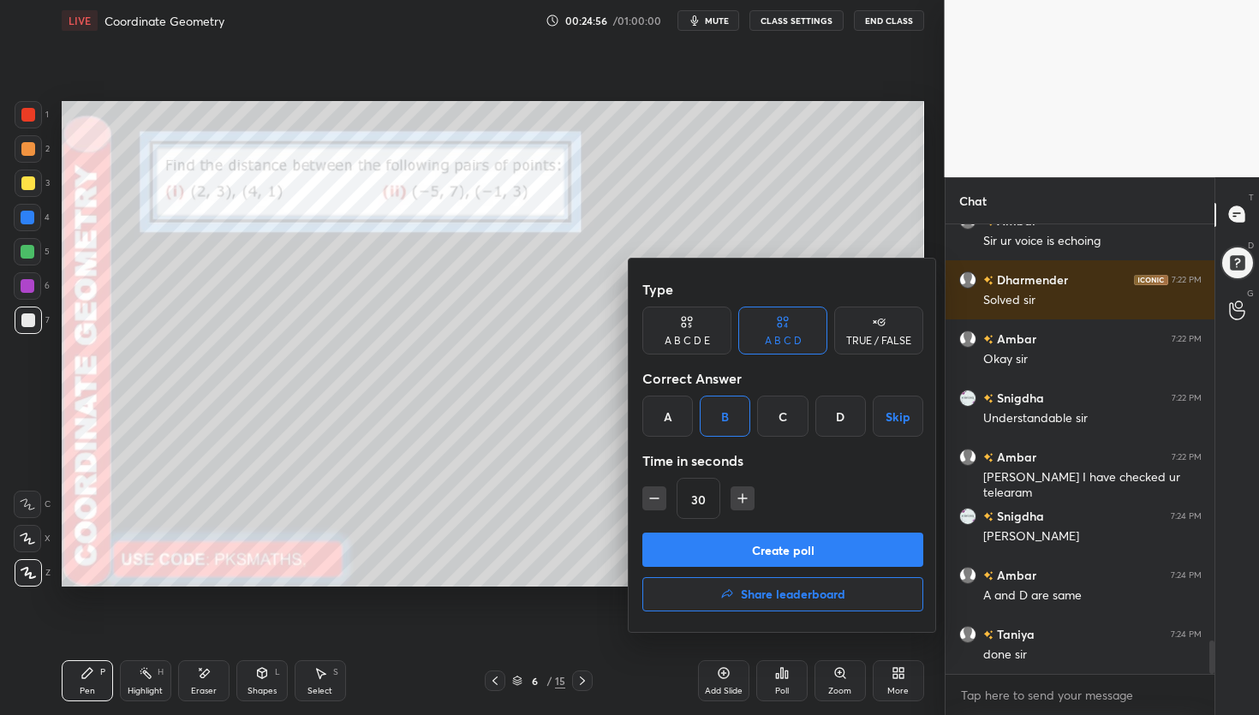
scroll to position [5639, 0]
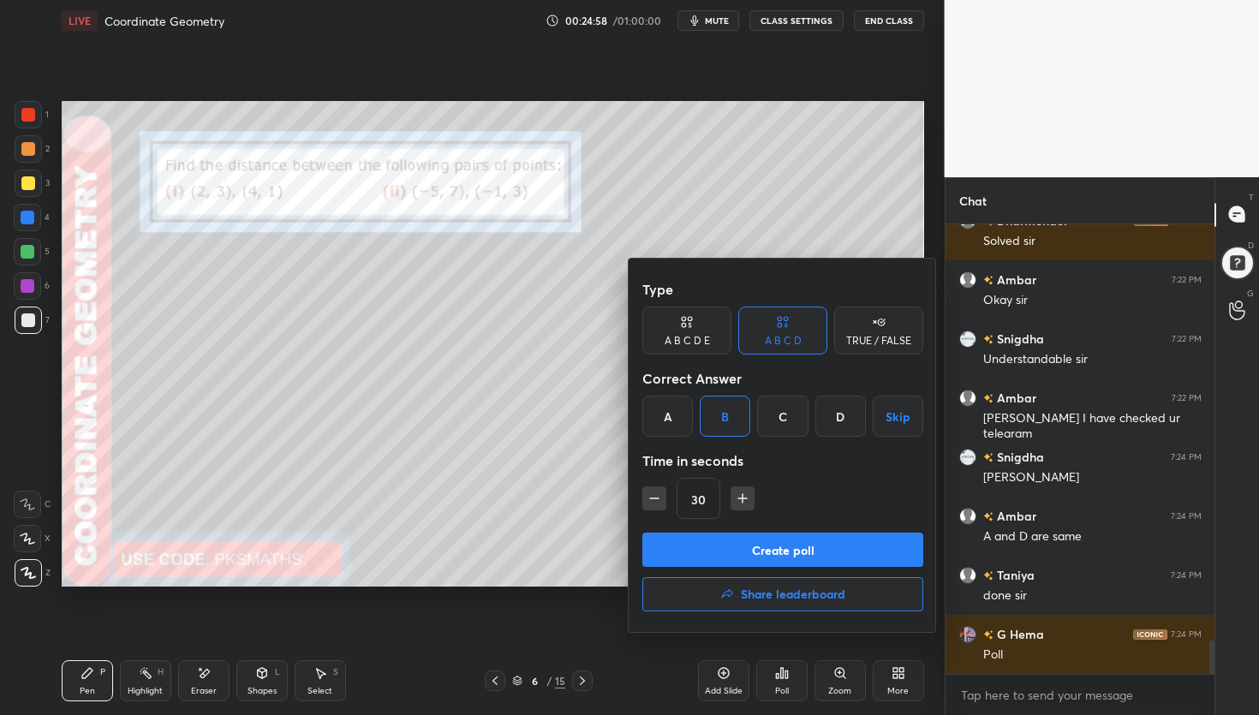
click at [788, 547] on button "Create poll" at bounding box center [782, 550] width 281 height 34
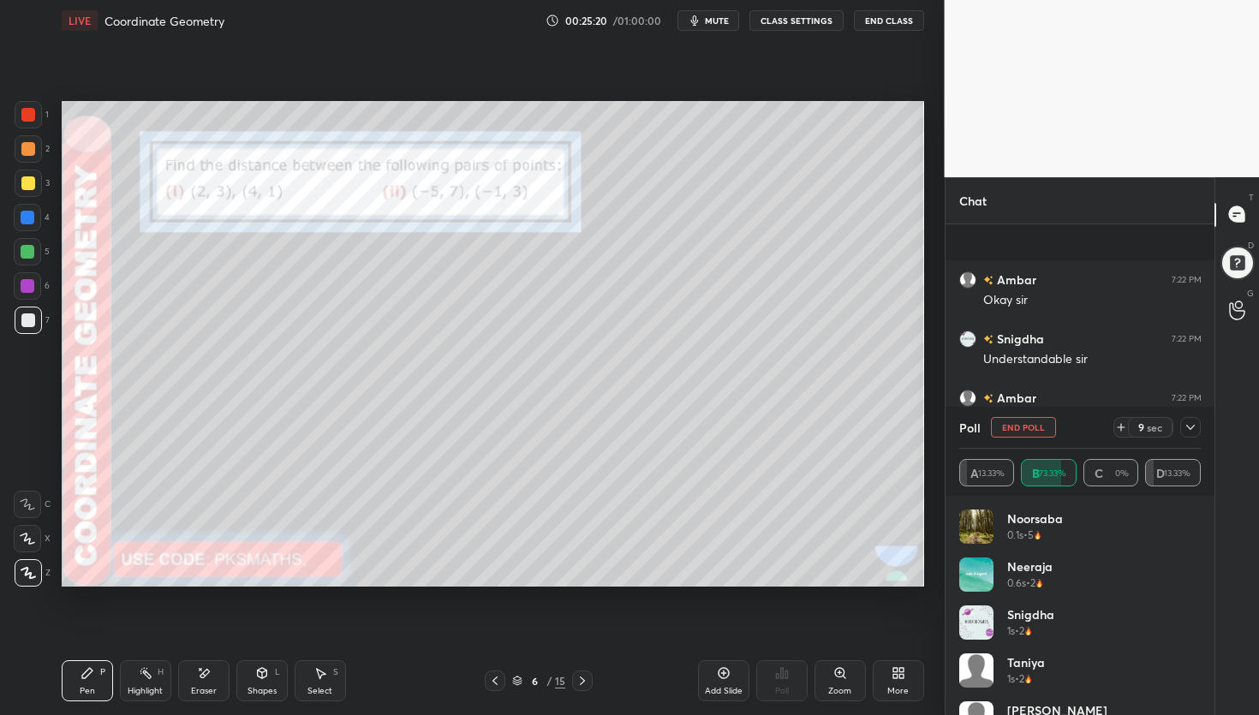
scroll to position [5787, 0]
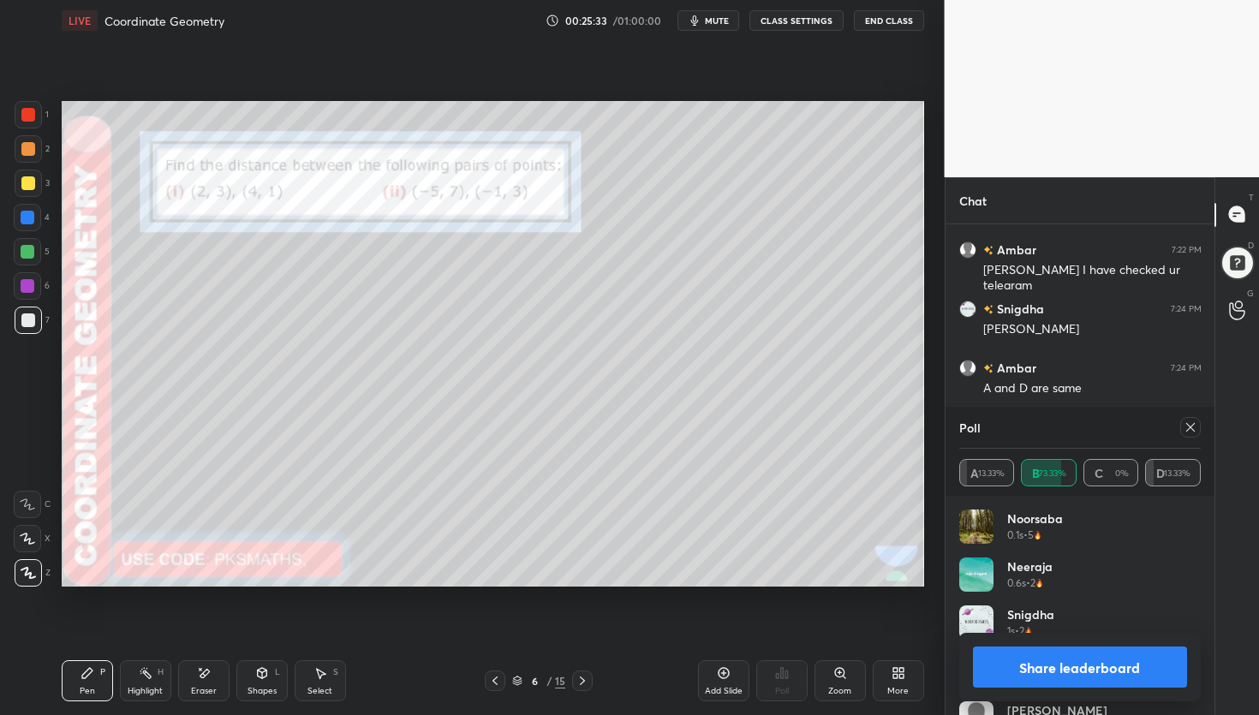
drag, startPoint x: 1051, startPoint y: 675, endPoint x: 1041, endPoint y: 660, distance: 17.8
click at [1048, 674] on button "Share leaderboard" at bounding box center [1080, 667] width 215 height 41
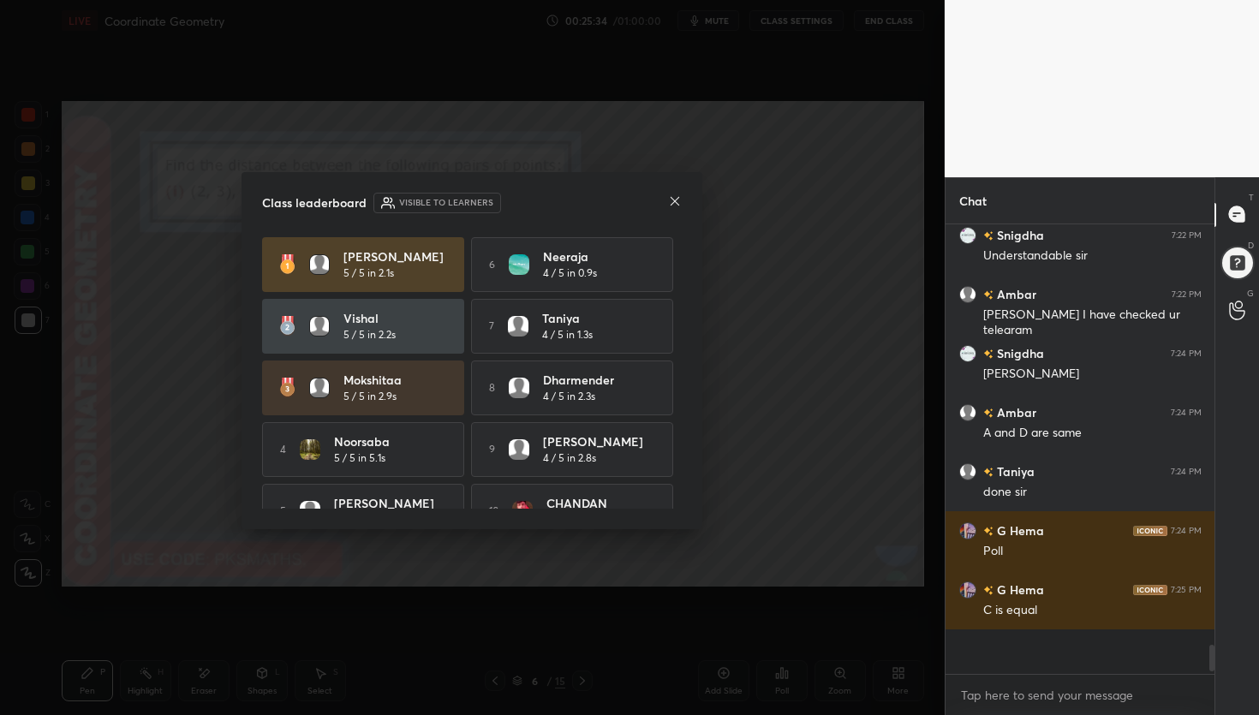
scroll to position [424, 264]
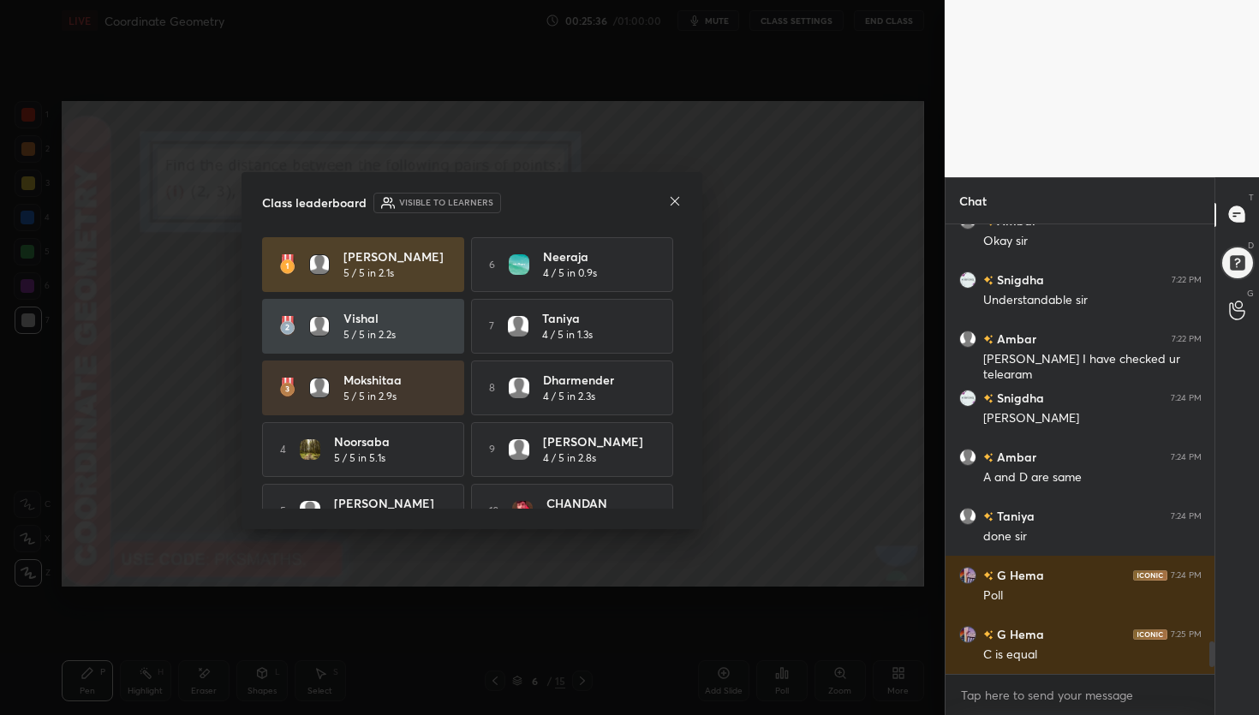
click at [678, 205] on icon at bounding box center [675, 201] width 9 height 9
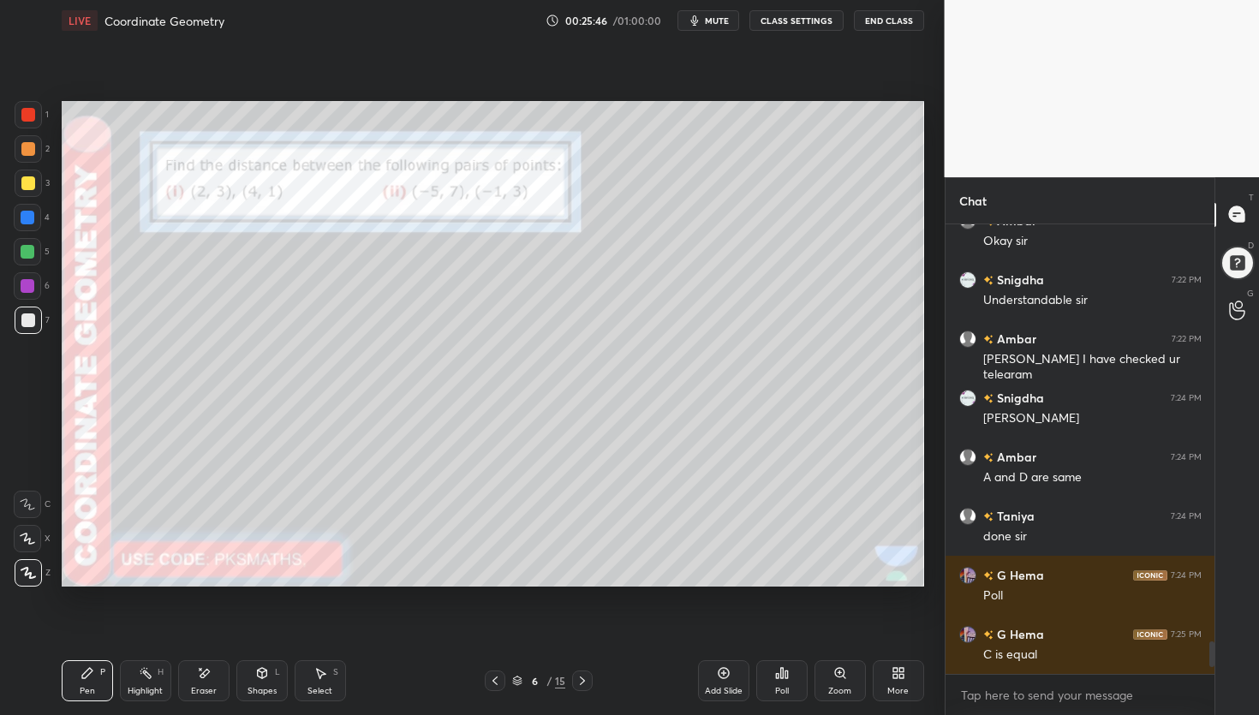
click at [206, 684] on div "Eraser" at bounding box center [203, 680] width 51 height 41
drag, startPoint x: 29, startPoint y: 574, endPoint x: 44, endPoint y: 567, distance: 16.1
click at [28, 576] on span "Erase all" at bounding box center [28, 573] width 26 height 12
click at [75, 678] on div "Pen P" at bounding box center [87, 680] width 51 height 41
click at [29, 146] on div at bounding box center [28, 149] width 14 height 14
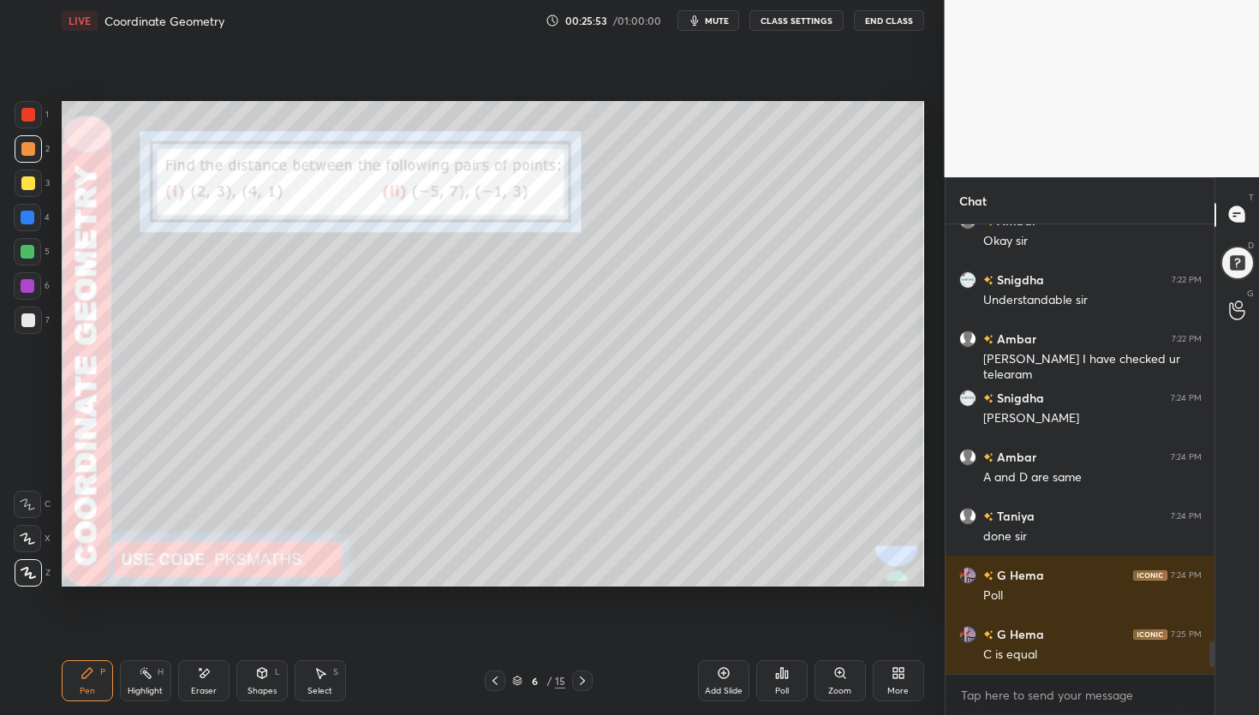
click at [716, 21] on span "mute" at bounding box center [717, 21] width 24 height 12
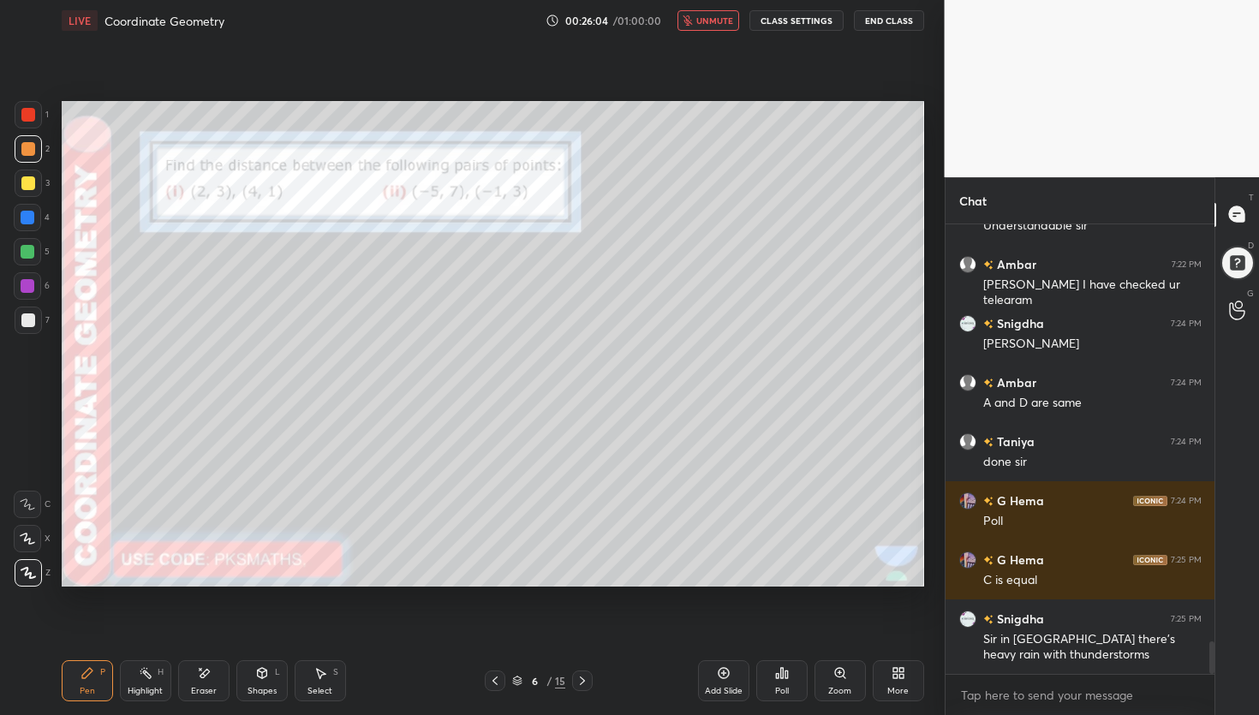
click at [714, 16] on span "unmute" at bounding box center [714, 21] width 37 height 12
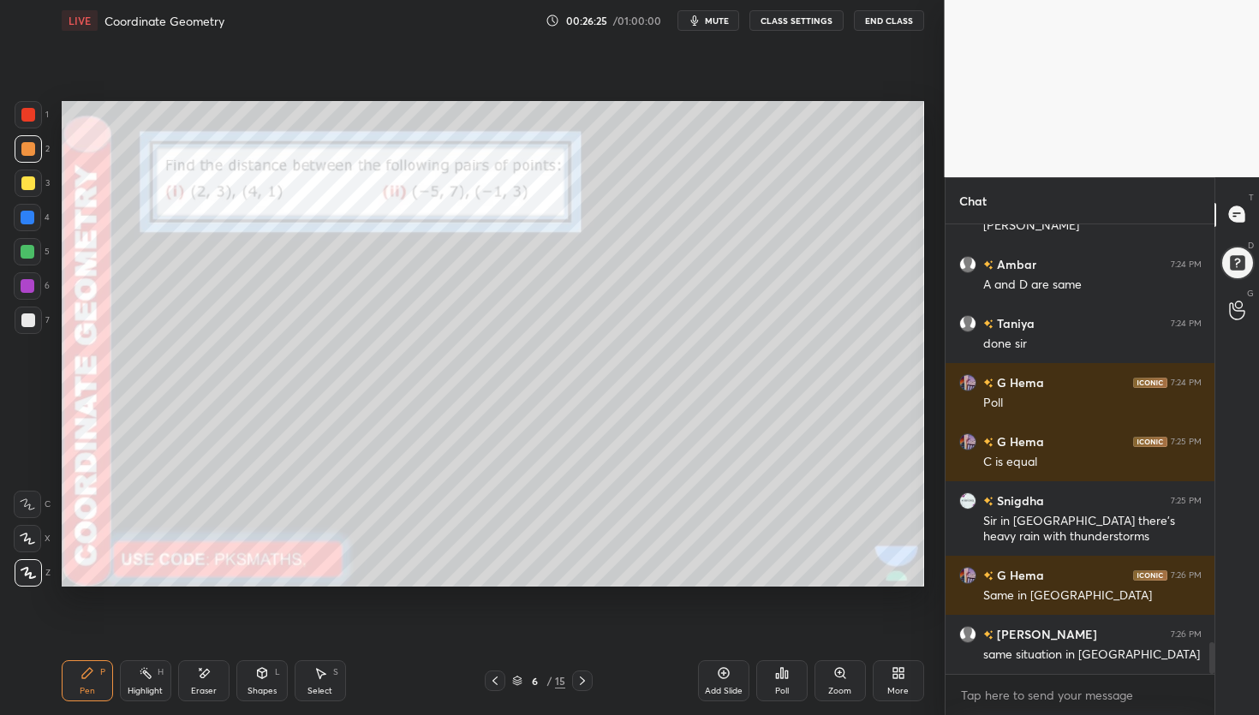
scroll to position [5950, 0]
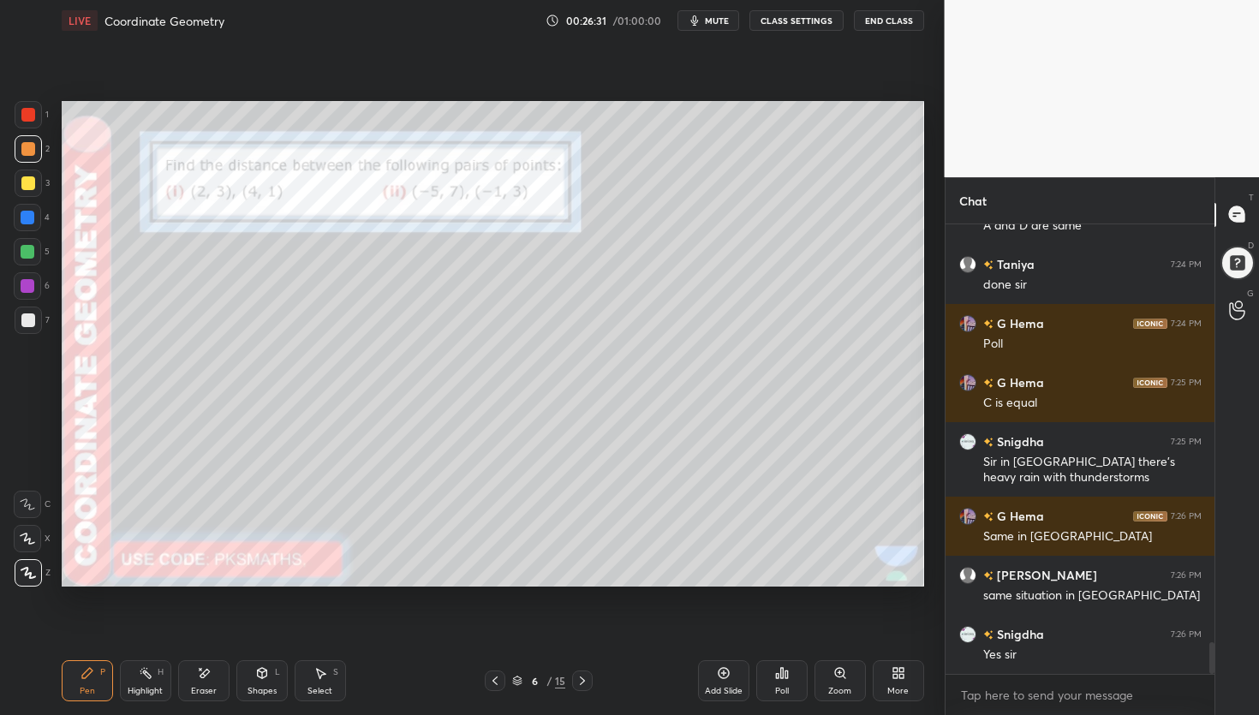
click at [29, 146] on div at bounding box center [28, 149] width 14 height 14
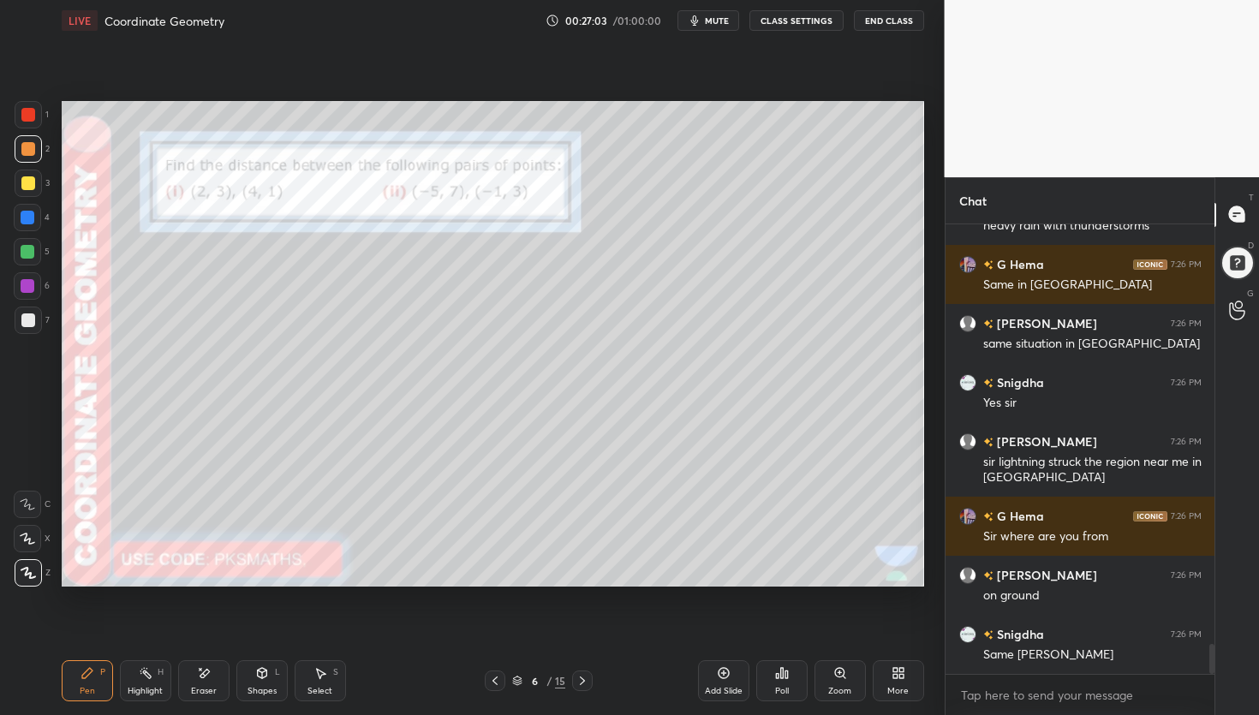
scroll to position [6261, 0]
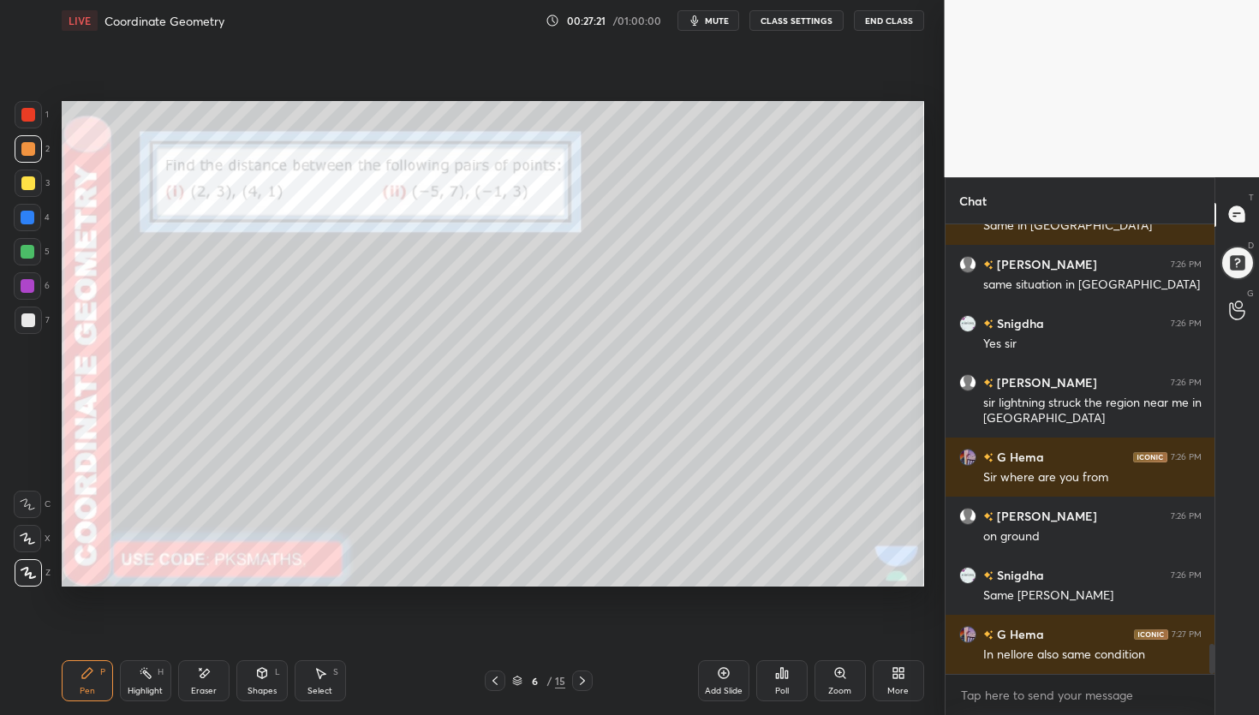
click at [28, 323] on div at bounding box center [28, 321] width 14 height 14
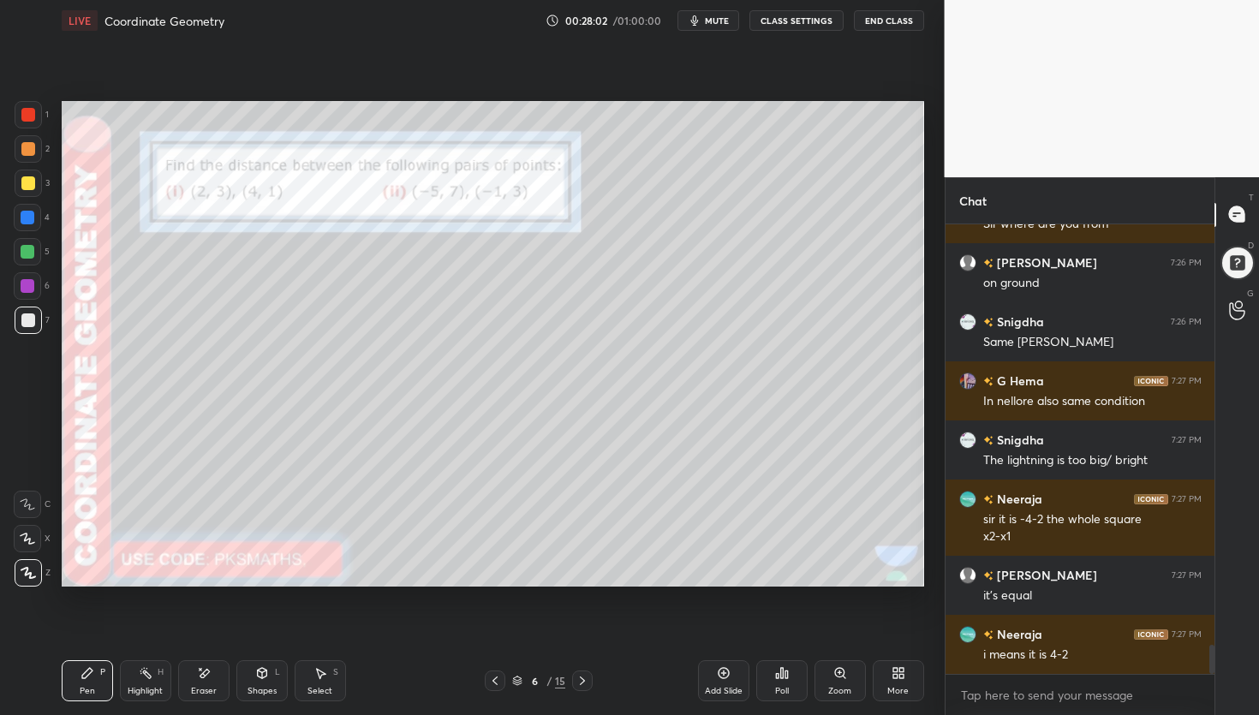
scroll to position [6556, 0]
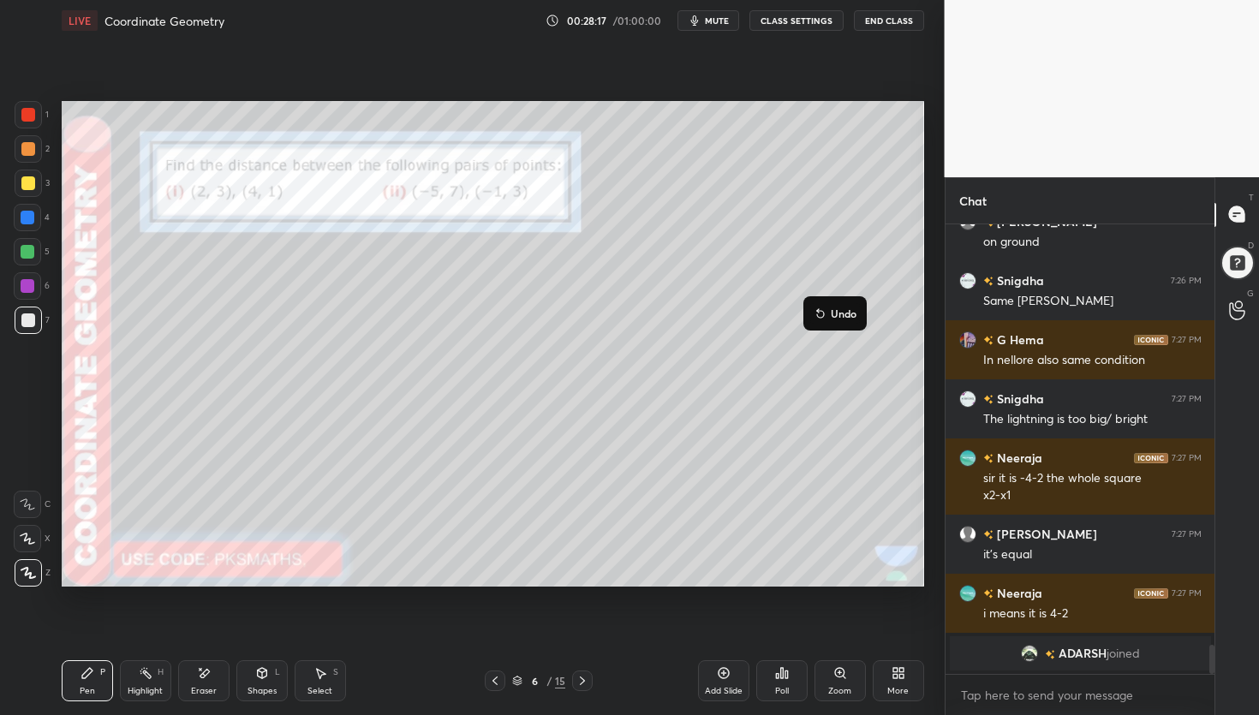
click at [846, 317] on p "Undo" at bounding box center [844, 314] width 26 height 14
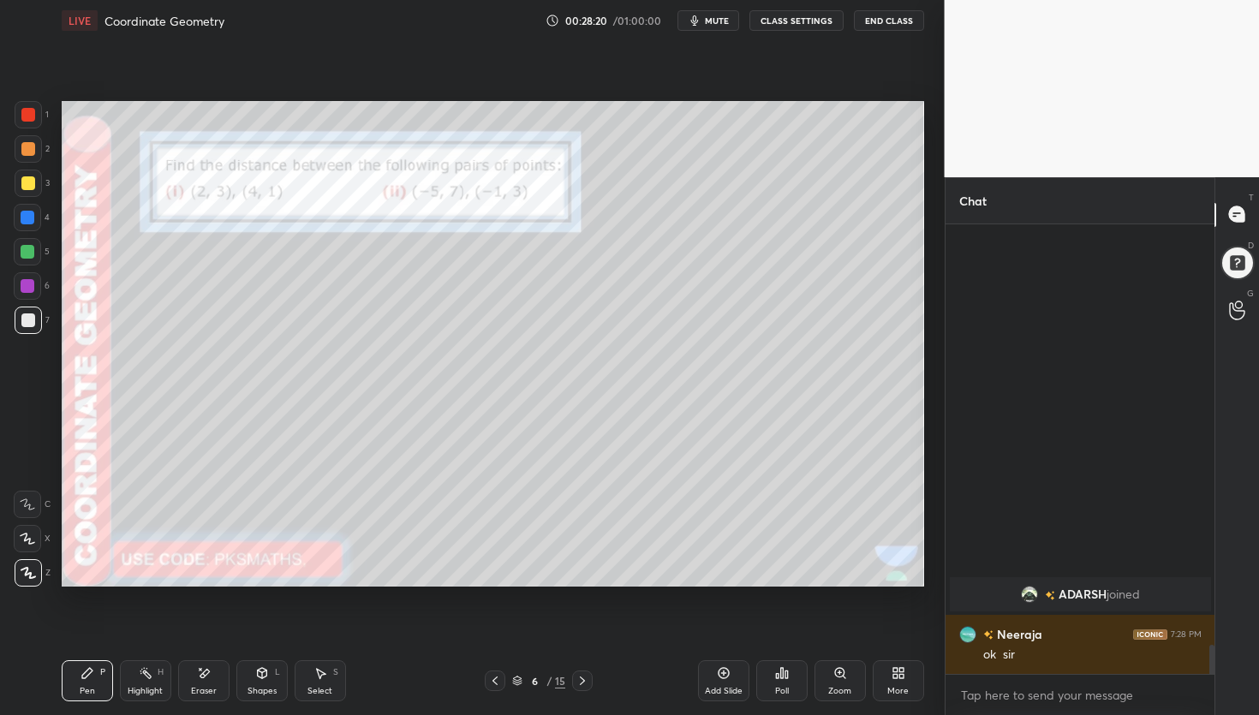
scroll to position [5790, 0]
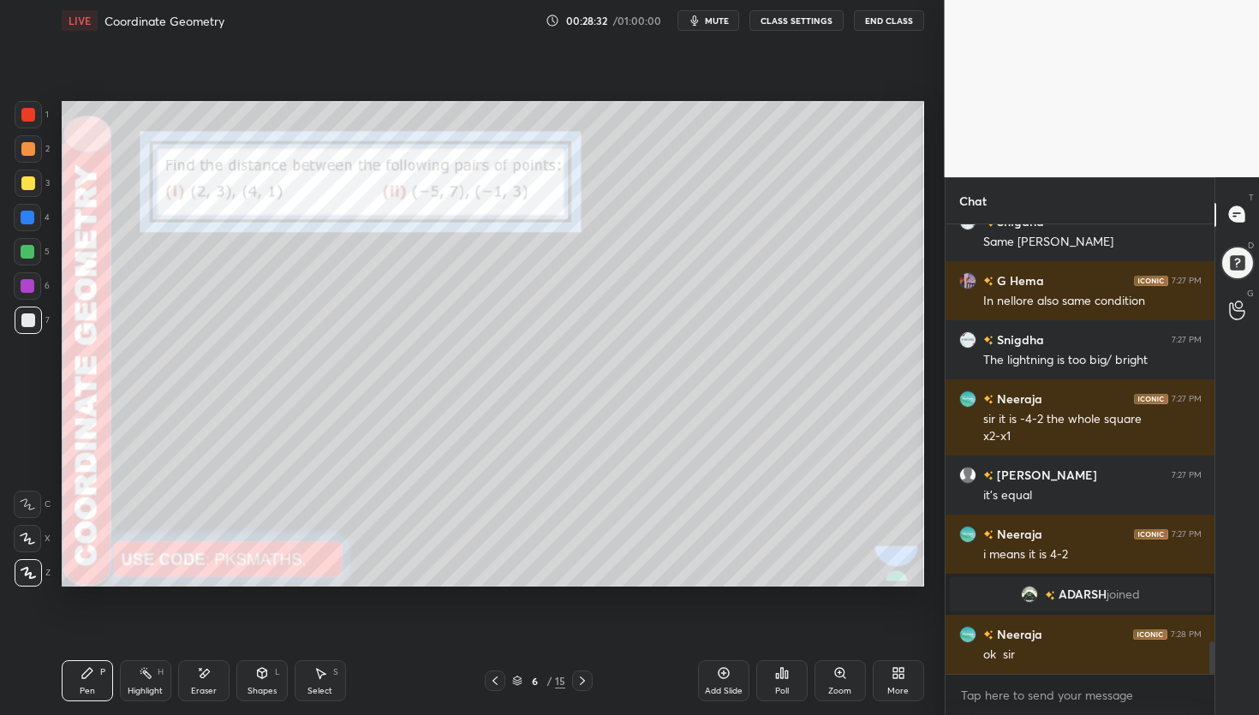
click at [939, 315] on div "1 2 3 4 5 6 7 C X Z E E Erase all H H LIVE Coordinate Geometry 00:28:32 / 01:00…" at bounding box center [472, 357] width 945 height 715
click at [942, 312] on div "1 2 3 4 5 6 7 C X Z E E Erase all H H LIVE Coordinate Geometry 00:28:35 / 01:00…" at bounding box center [472, 357] width 945 height 715
click at [562, 529] on p "Undo" at bounding box center [563, 525] width 26 height 14
click at [938, 308] on div "1 2 3 4 5 6 7 C X Z E E Erase all H H LIVE Coordinate Geometry 00:28:40 / 01:00…" at bounding box center [472, 357] width 945 height 715
click at [711, 538] on p "Undo" at bounding box center [721, 536] width 26 height 14
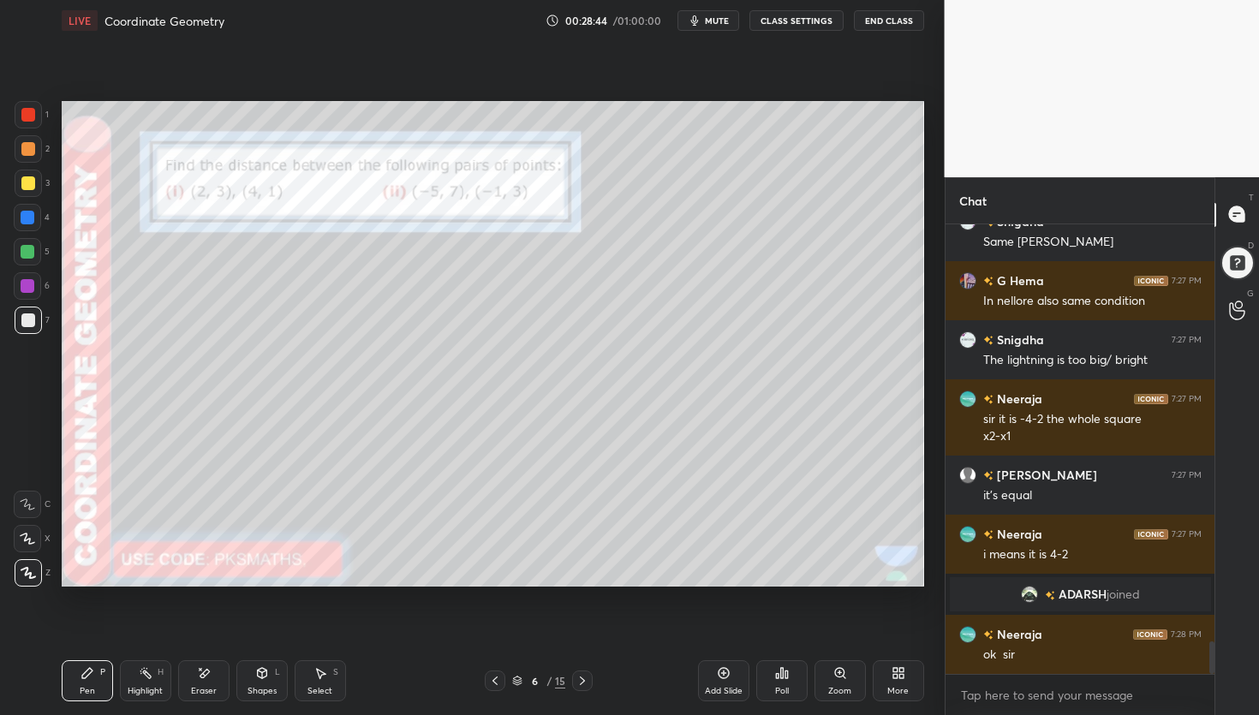
click at [929, 316] on div "Setting up your live class Poll for secs No correct answer Start poll" at bounding box center [493, 344] width 876 height 606
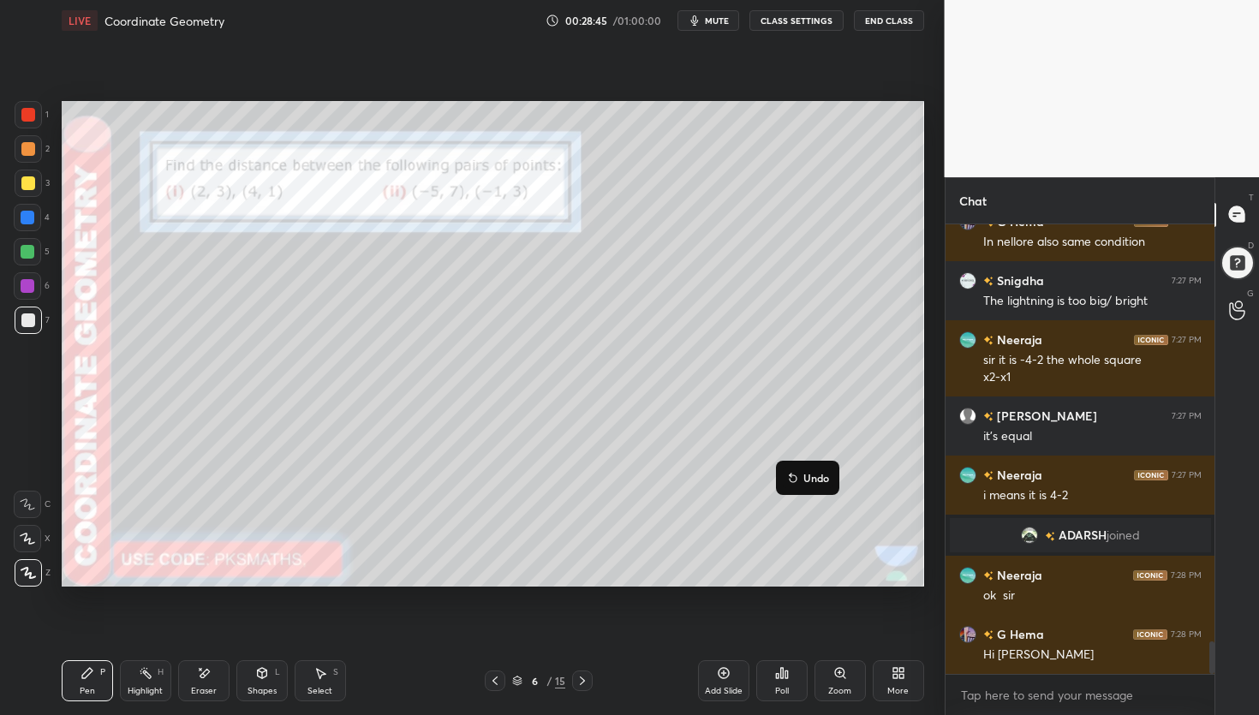
click at [812, 479] on p "Undo" at bounding box center [816, 478] width 26 height 14
click at [31, 253] on div at bounding box center [28, 252] width 14 height 14
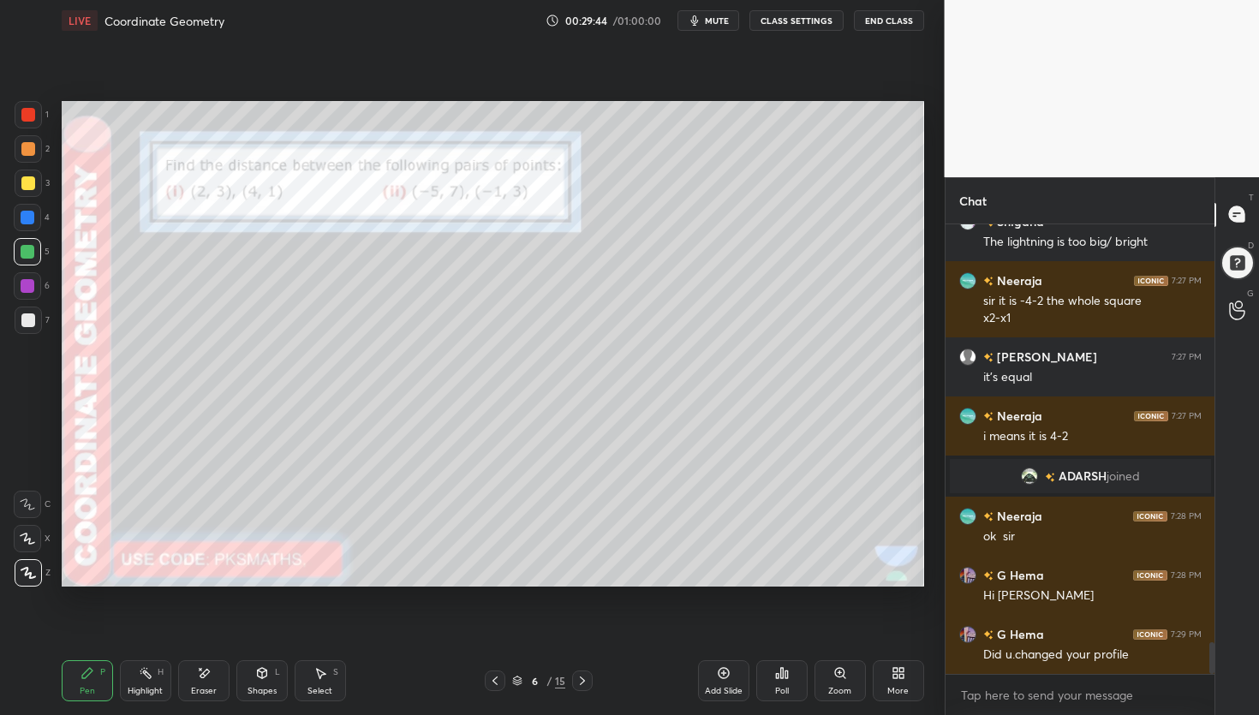
click at [782, 679] on icon at bounding box center [782, 673] width 14 height 14
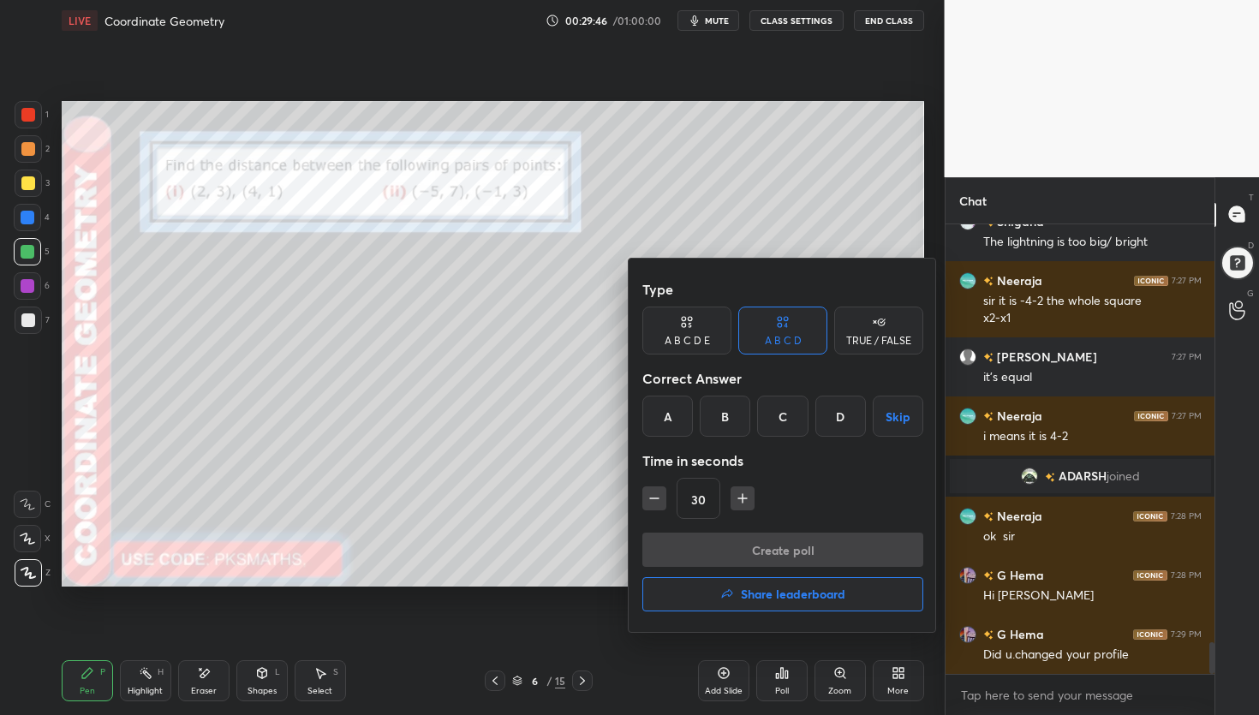
drag, startPoint x: 881, startPoint y: 331, endPoint x: 869, endPoint y: 350, distance: 23.1
click at [881, 331] on div "TRUE / FALSE" at bounding box center [878, 331] width 89 height 48
click at [696, 415] on div "True" at bounding box center [686, 416] width 89 height 41
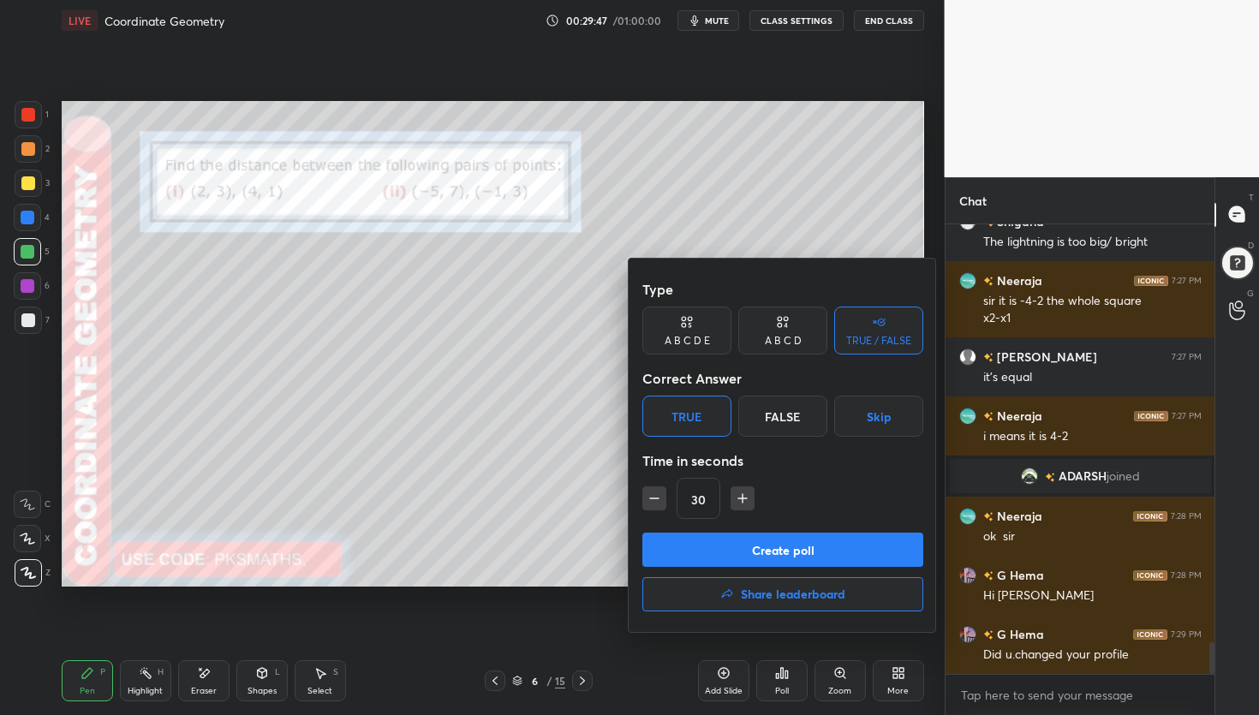
click at [713, 547] on button "Create poll" at bounding box center [782, 550] width 281 height 34
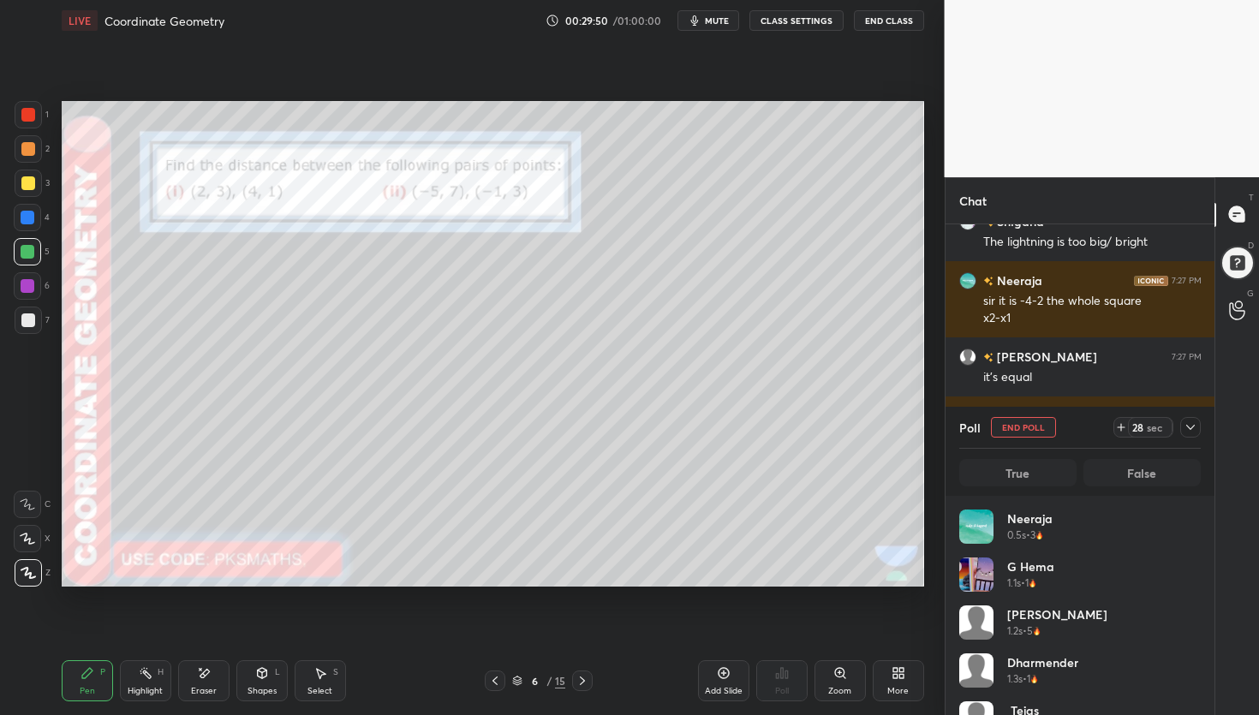
scroll to position [200, 236]
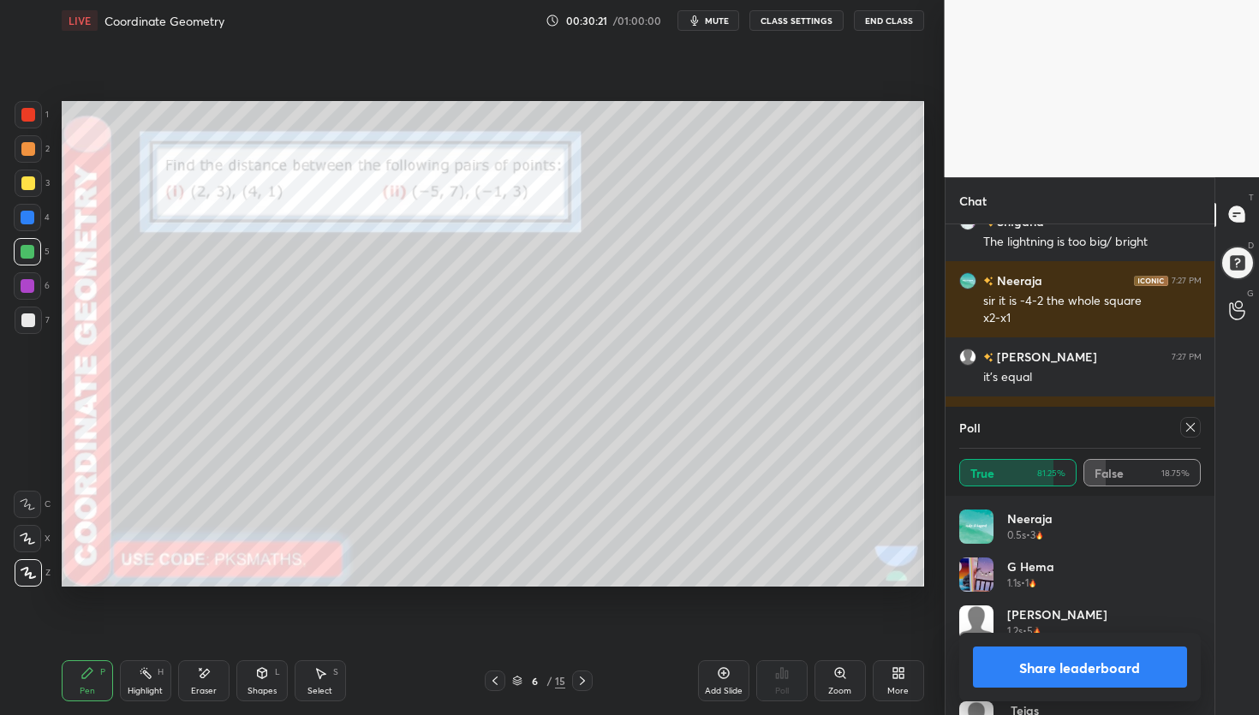
drag, startPoint x: 1072, startPoint y: 672, endPoint x: 1059, endPoint y: 670, distance: 13.9
click at [1071, 672] on button "Share leaderboard" at bounding box center [1080, 667] width 215 height 41
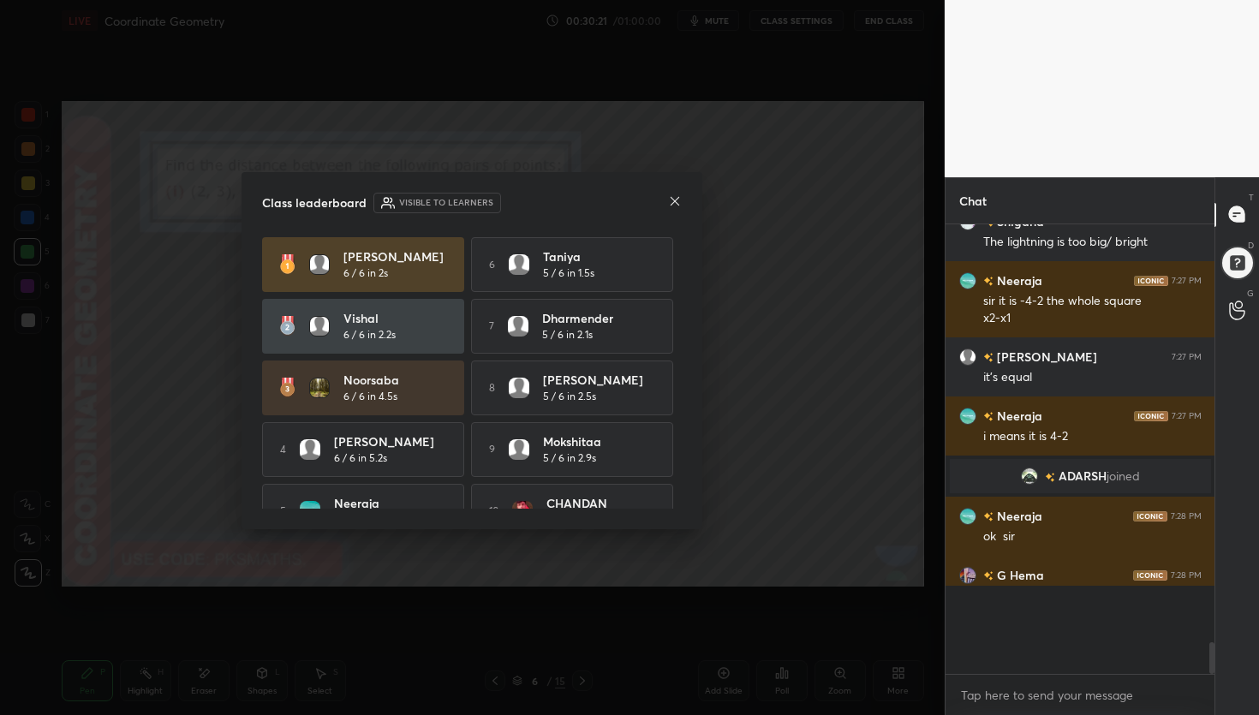
scroll to position [296, 264]
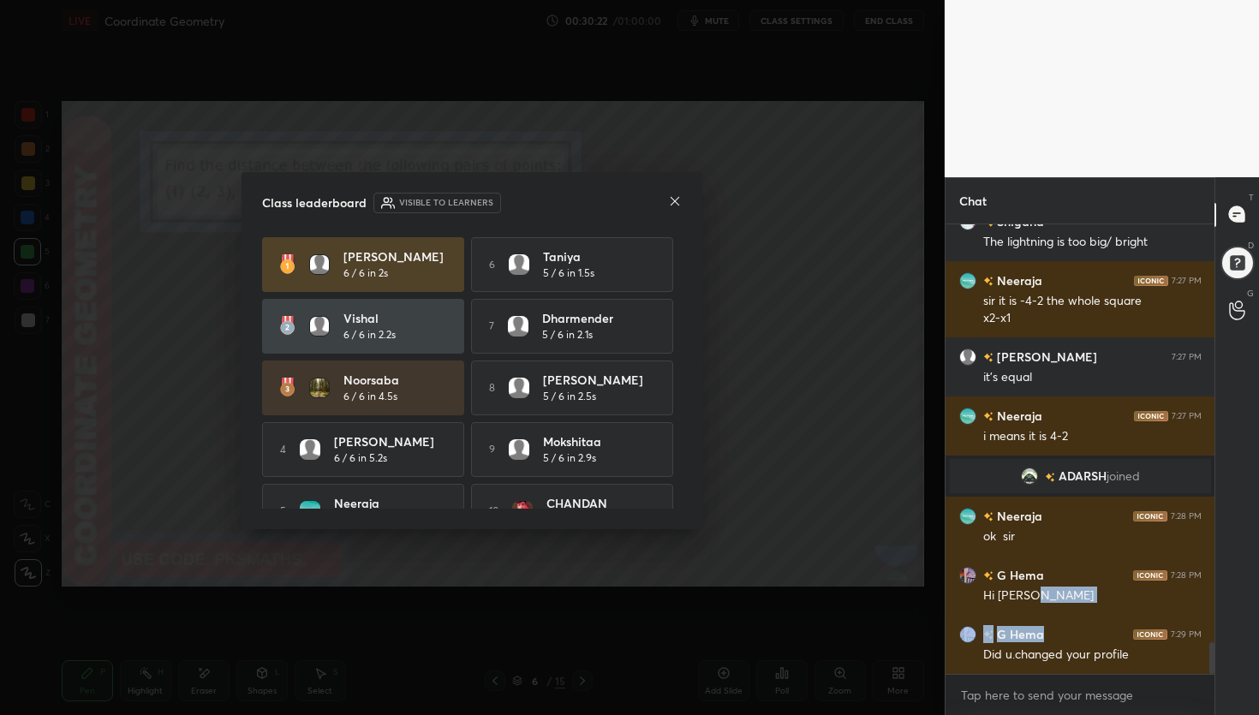
drag, startPoint x: 1059, startPoint y: 612, endPoint x: 1056, endPoint y: 479, distance: 132.8
click at [678, 201] on icon at bounding box center [675, 201] width 14 height 14
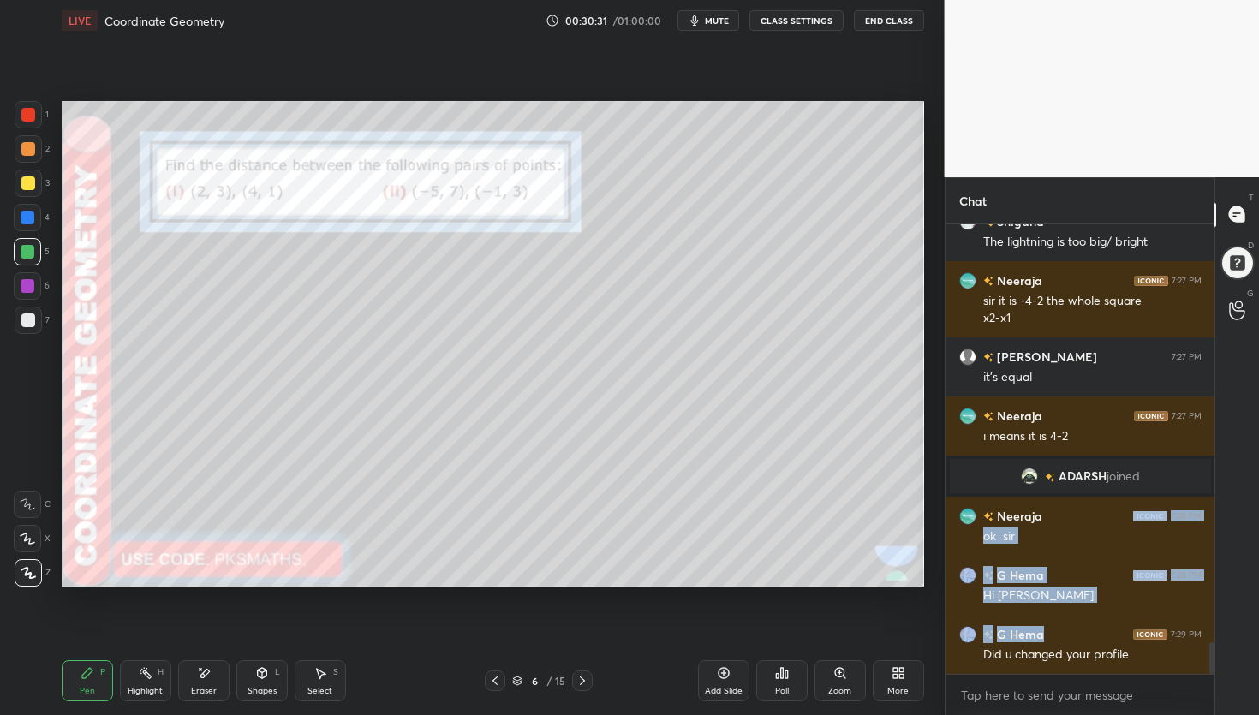
click at [588, 680] on icon at bounding box center [583, 681] width 14 height 14
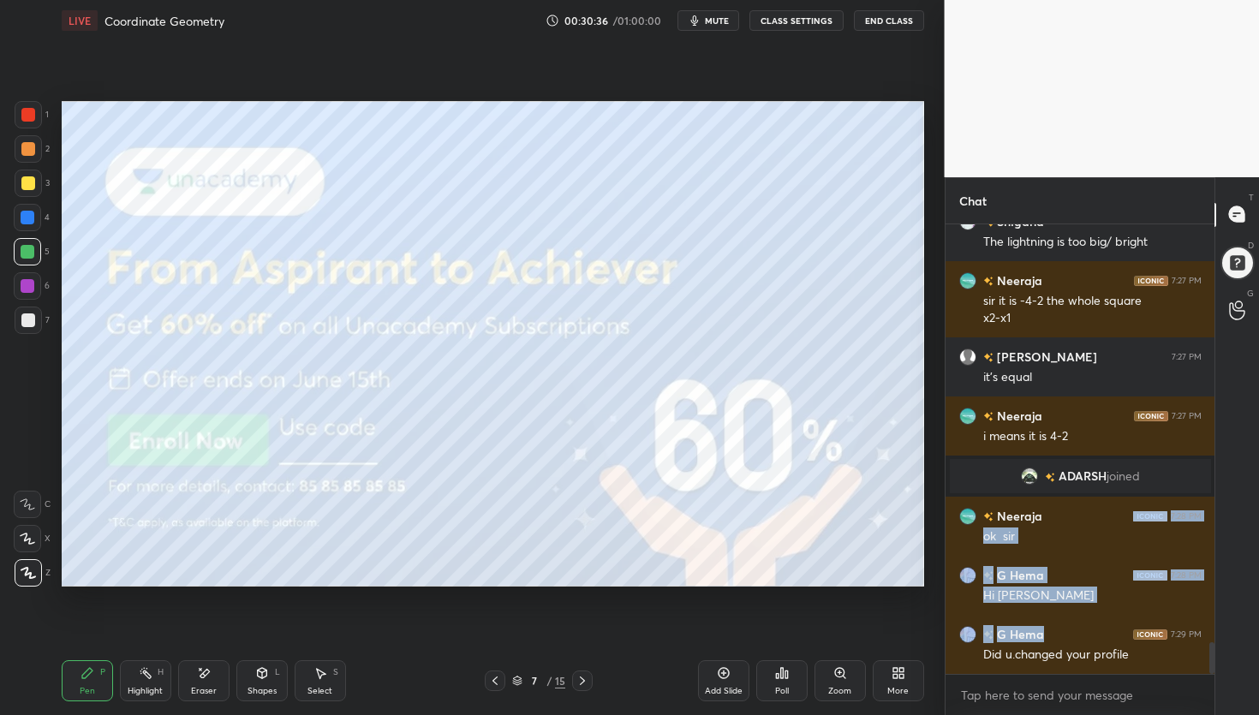
click at [582, 678] on icon at bounding box center [582, 681] width 5 height 9
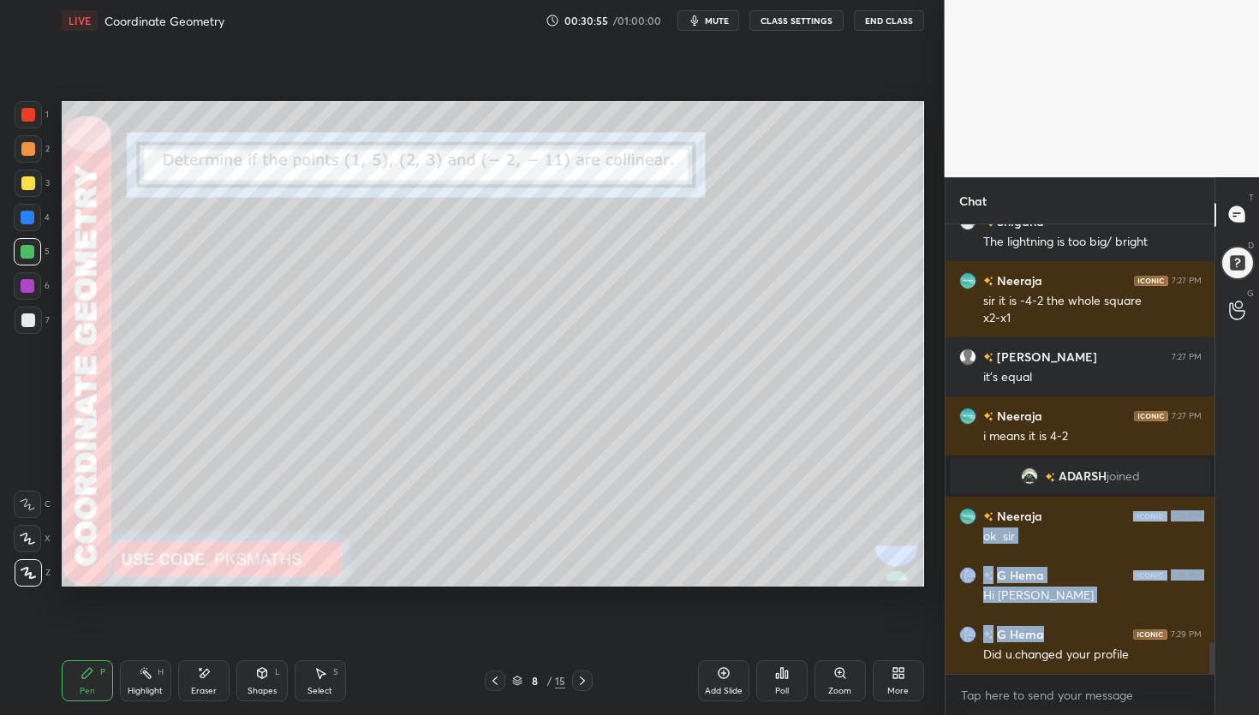
click at [35, 116] on div at bounding box center [28, 114] width 27 height 27
click at [200, 672] on icon at bounding box center [204, 673] width 14 height 15
click at [100, 673] on div "P" at bounding box center [102, 672] width 5 height 9
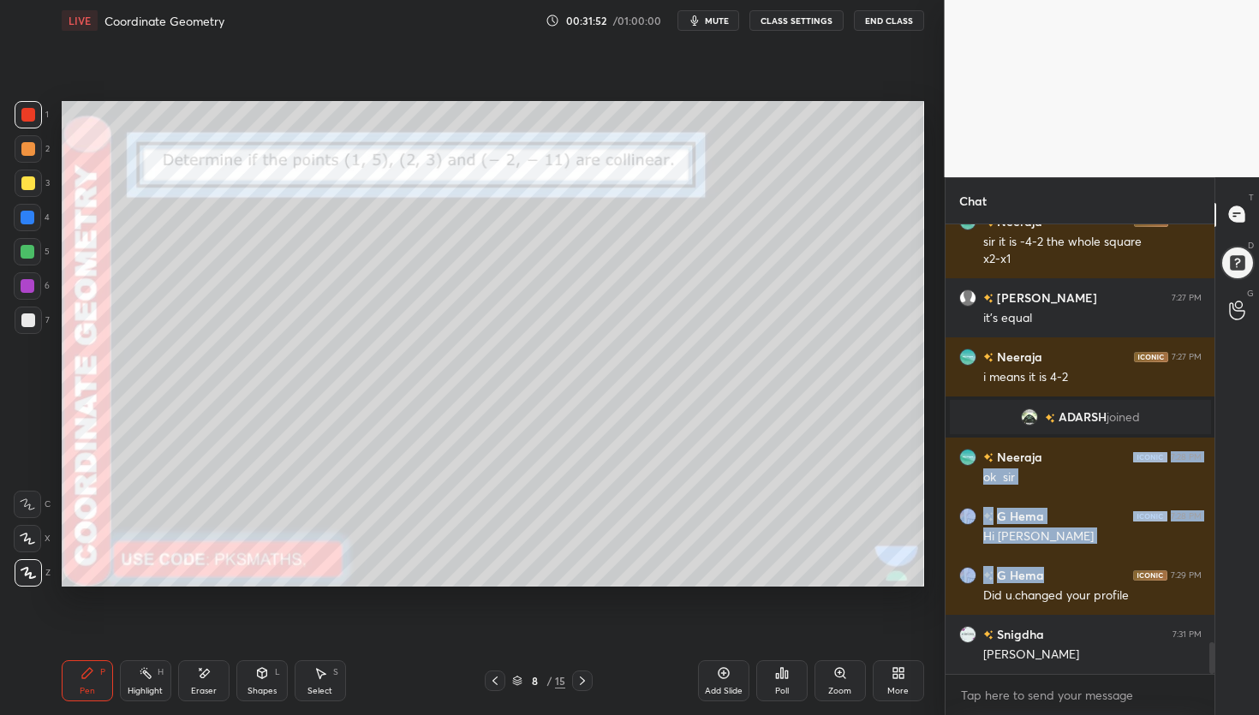
click at [718, 21] on span "mute" at bounding box center [717, 21] width 24 height 12
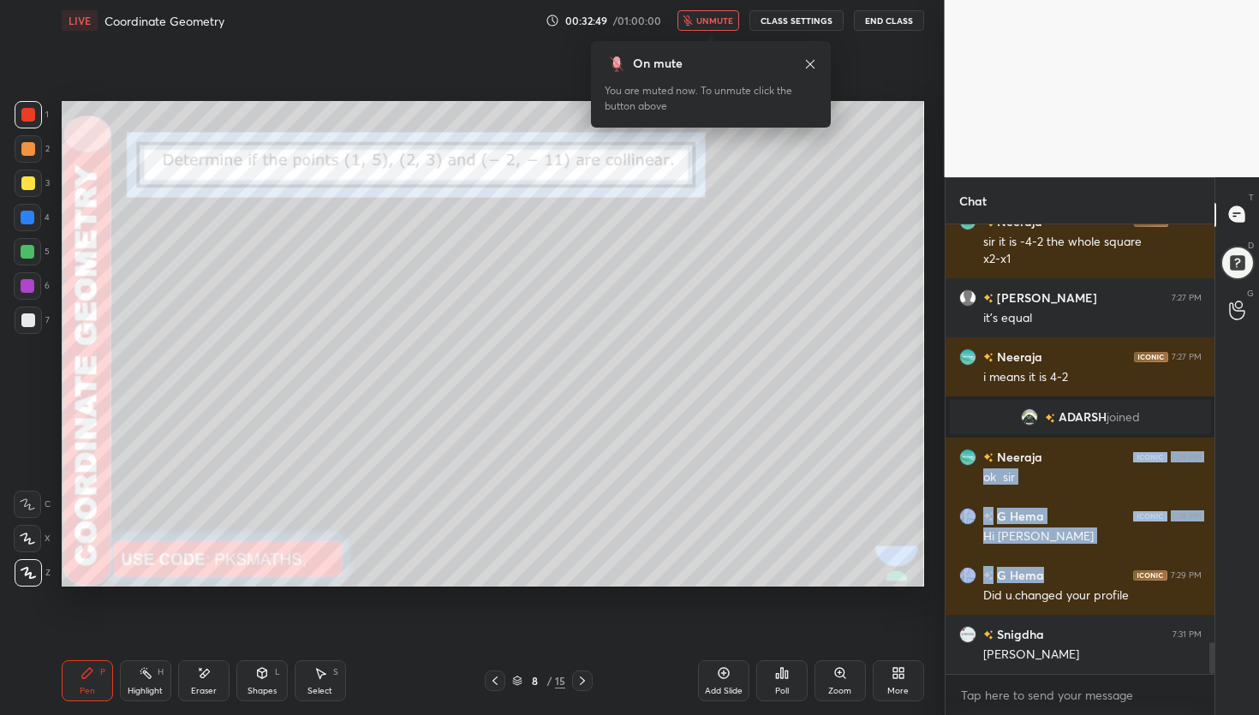
scroll to position [6026, 0]
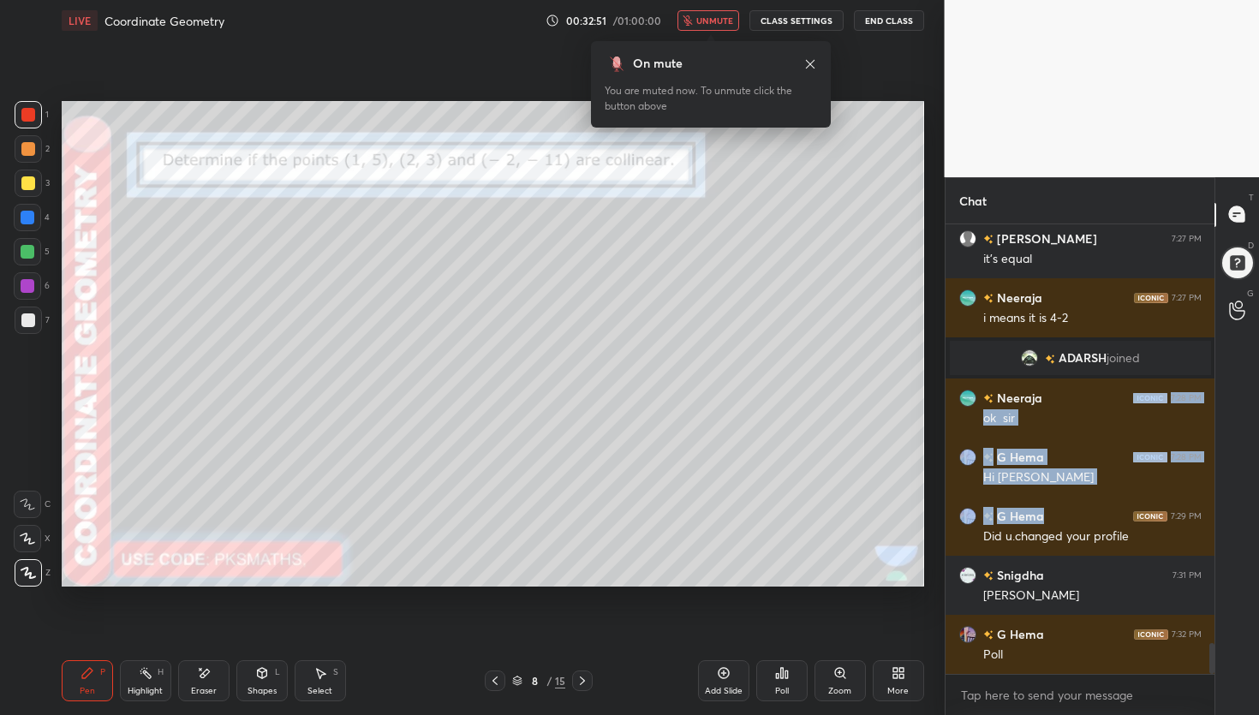
click at [708, 22] on span "unmute" at bounding box center [714, 21] width 37 height 12
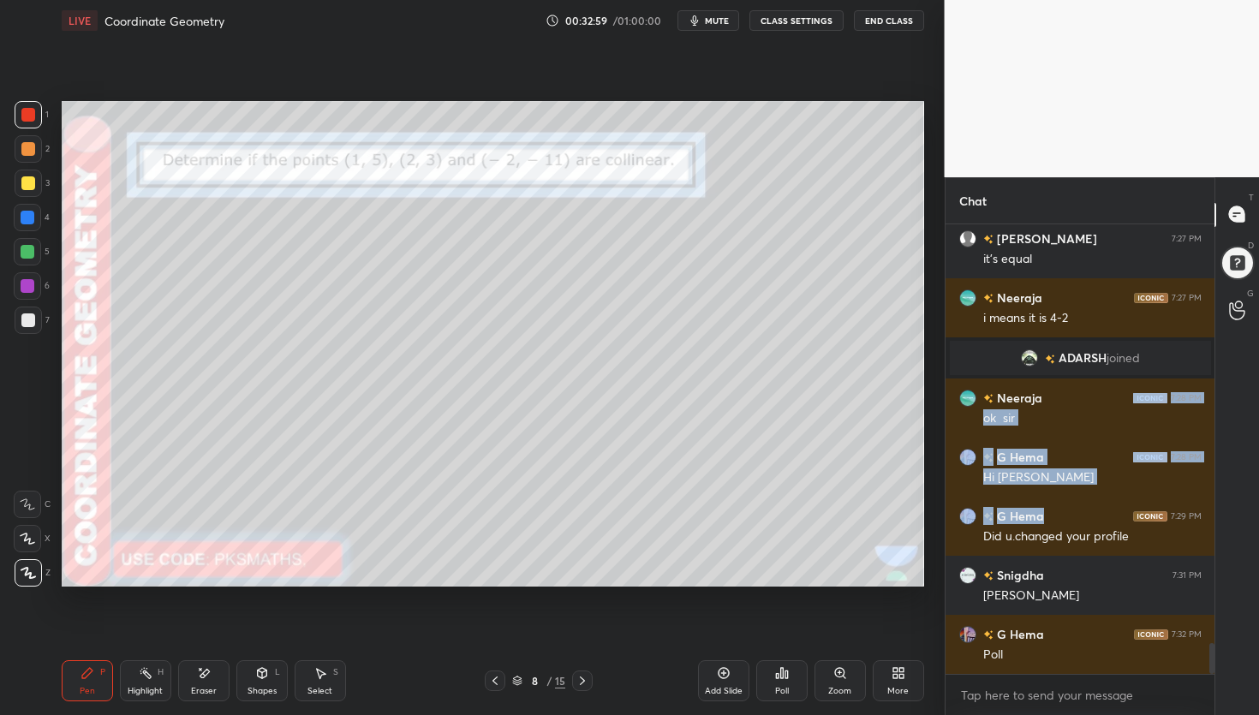
scroll to position [5, 6]
click at [801, 674] on div "Poll" at bounding box center [781, 680] width 51 height 41
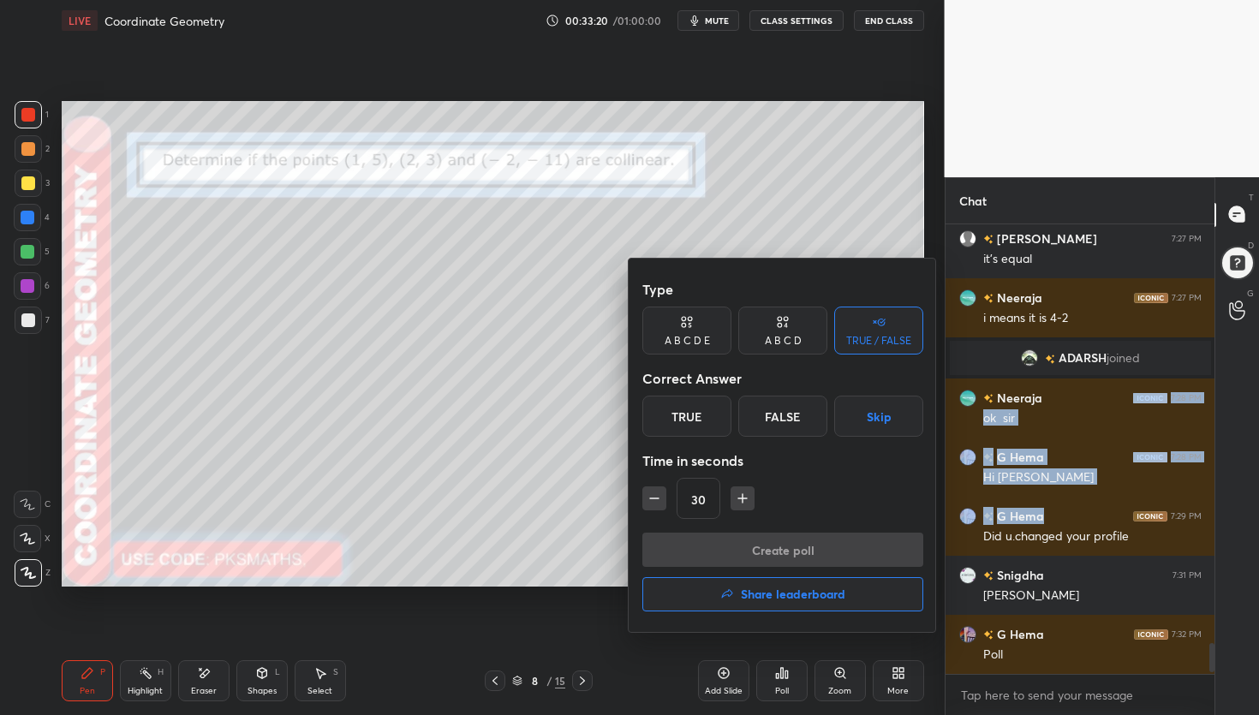
scroll to position [445, 264]
click at [787, 421] on div "False" at bounding box center [782, 416] width 89 height 41
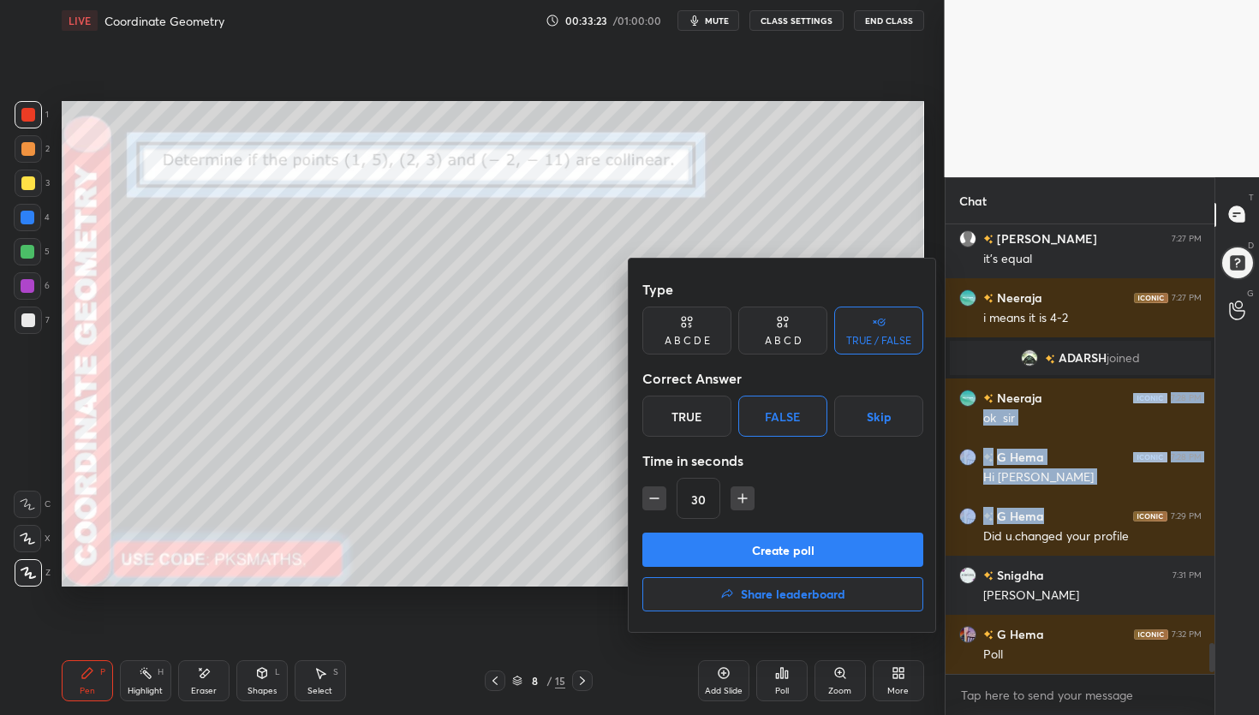
click at [780, 538] on button "Create poll" at bounding box center [782, 550] width 281 height 34
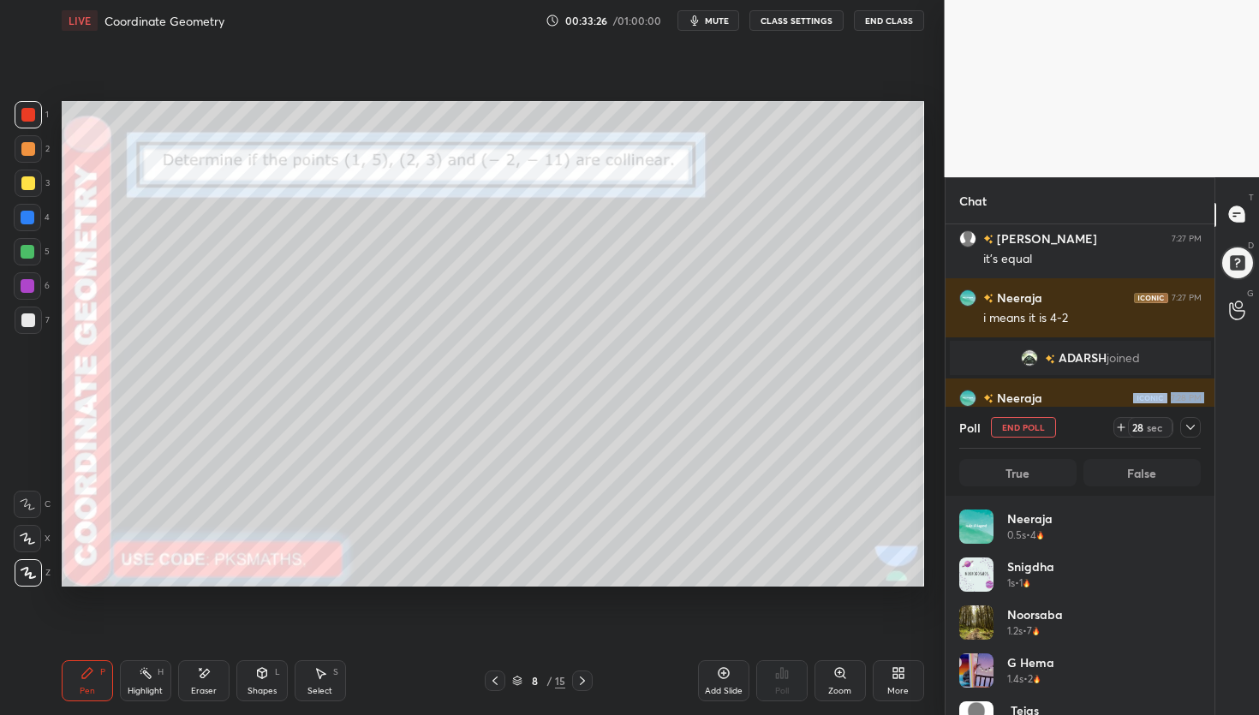
scroll to position [200, 236]
click at [211, 679] on div "Eraser" at bounding box center [203, 680] width 51 height 41
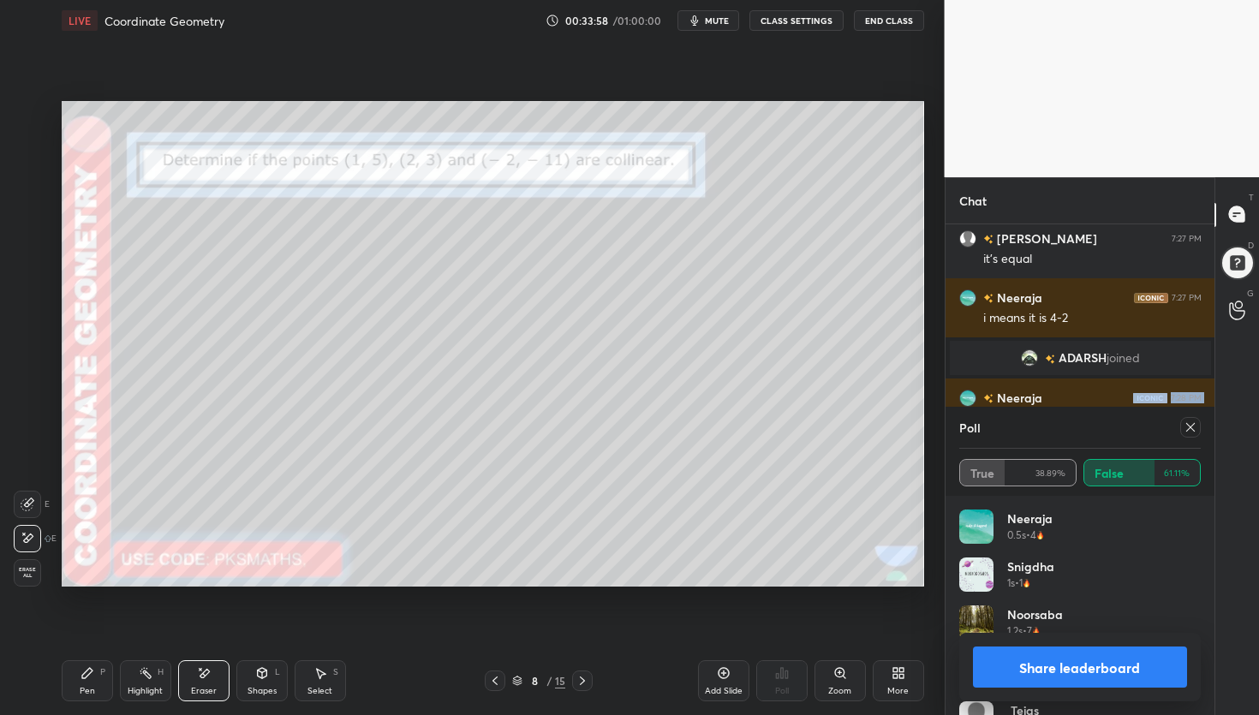
click at [84, 674] on icon at bounding box center [87, 673] width 10 height 10
click at [29, 158] on div at bounding box center [28, 148] width 27 height 27
click at [1076, 672] on button "Share leaderboard" at bounding box center [1080, 667] width 215 height 41
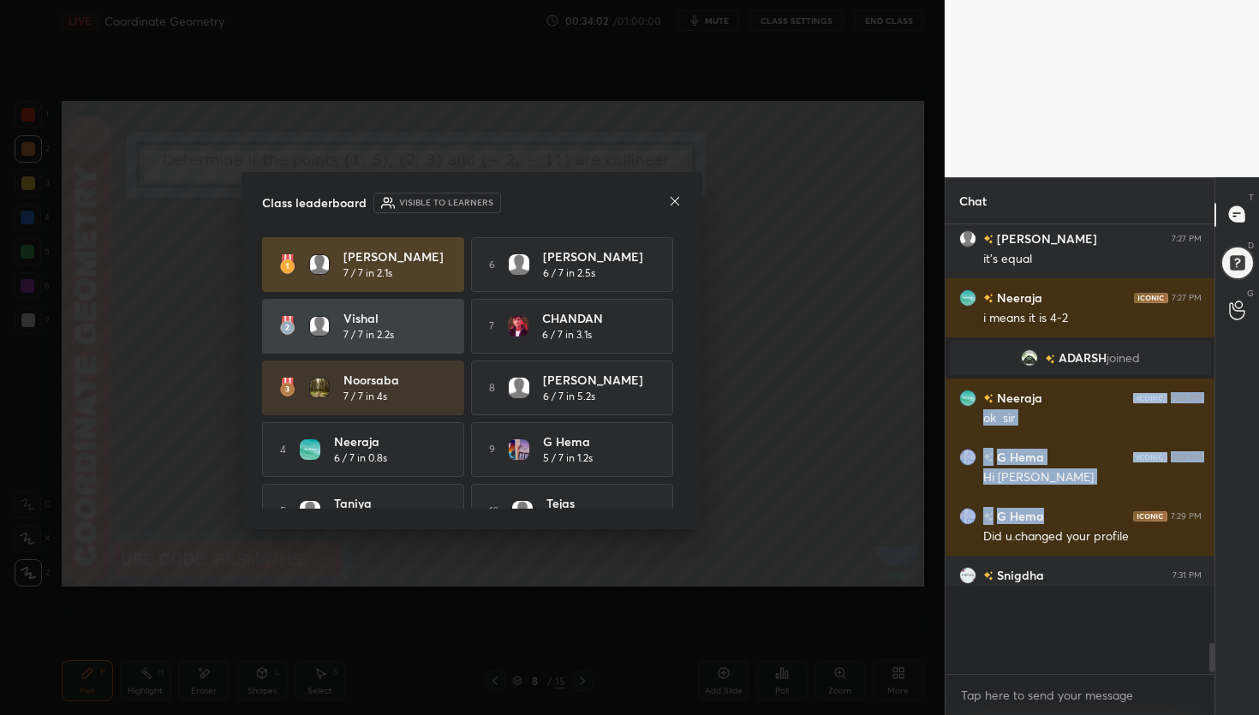
scroll to position [6, 6]
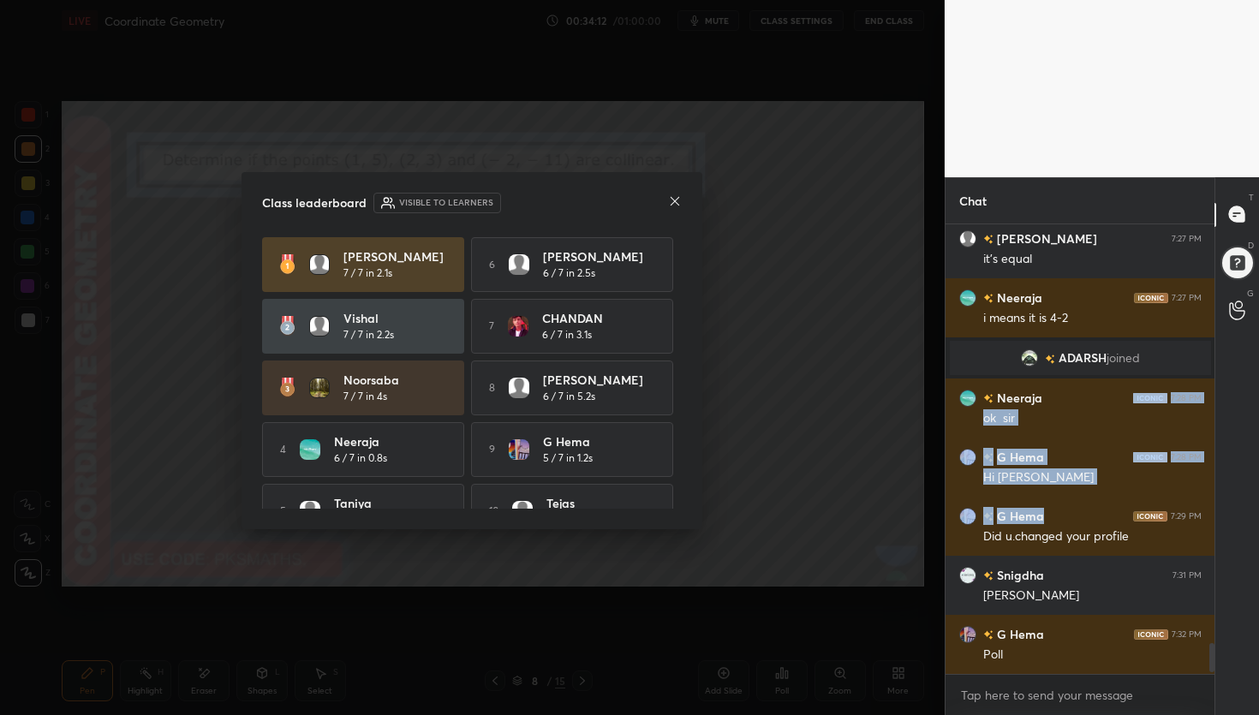
click at [676, 205] on icon at bounding box center [675, 201] width 14 height 14
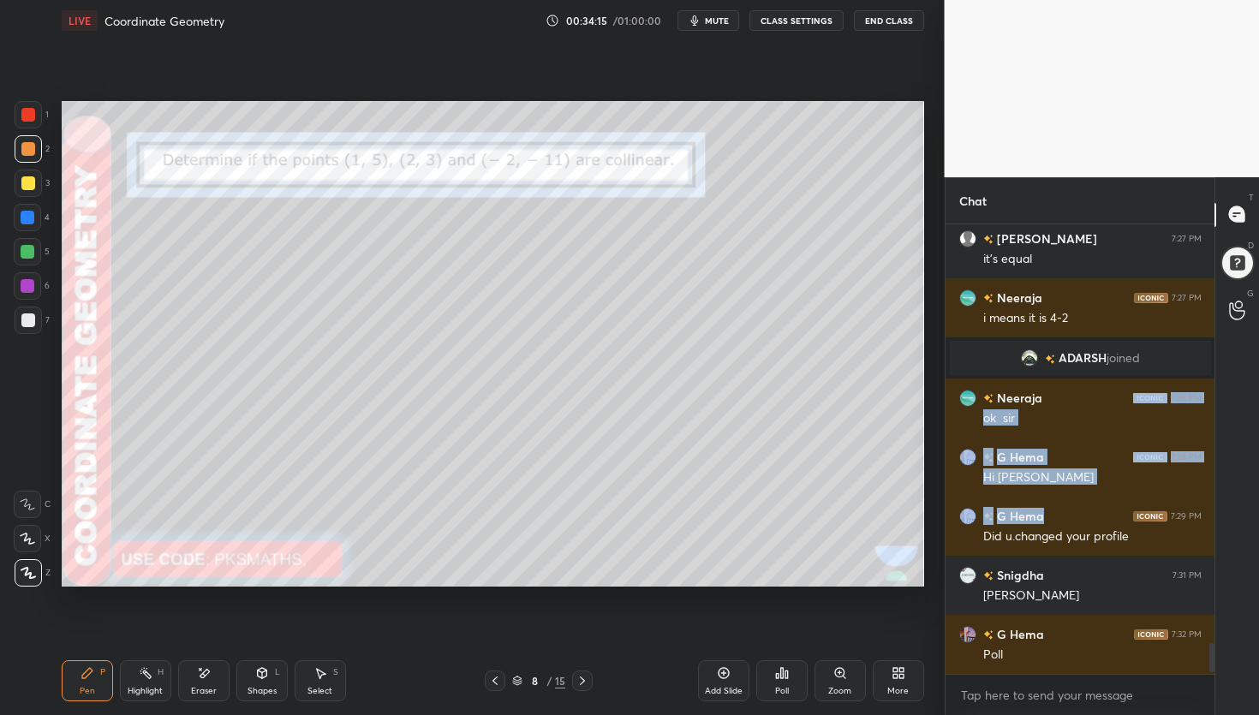
click at [29, 149] on div at bounding box center [28, 149] width 14 height 14
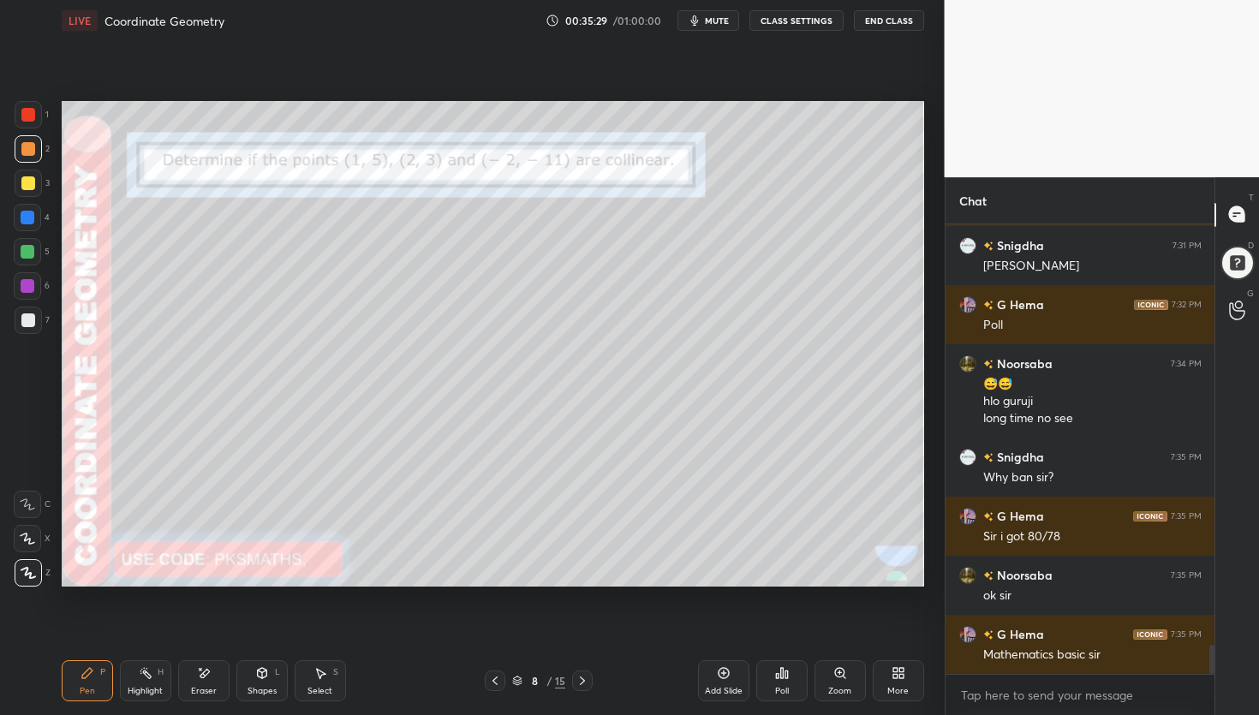
scroll to position [6415, 0]
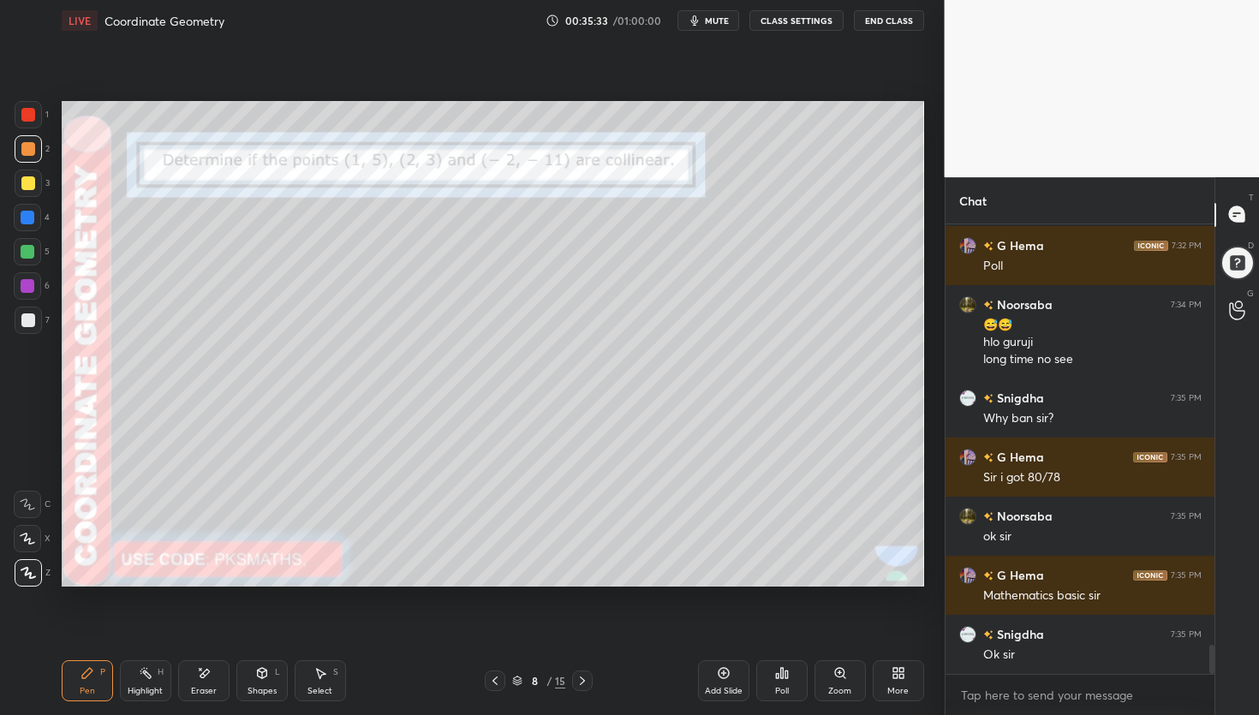
drag, startPoint x: 29, startPoint y: 157, endPoint x: 38, endPoint y: 167, distance: 13.4
click at [29, 157] on div at bounding box center [28, 148] width 27 height 27
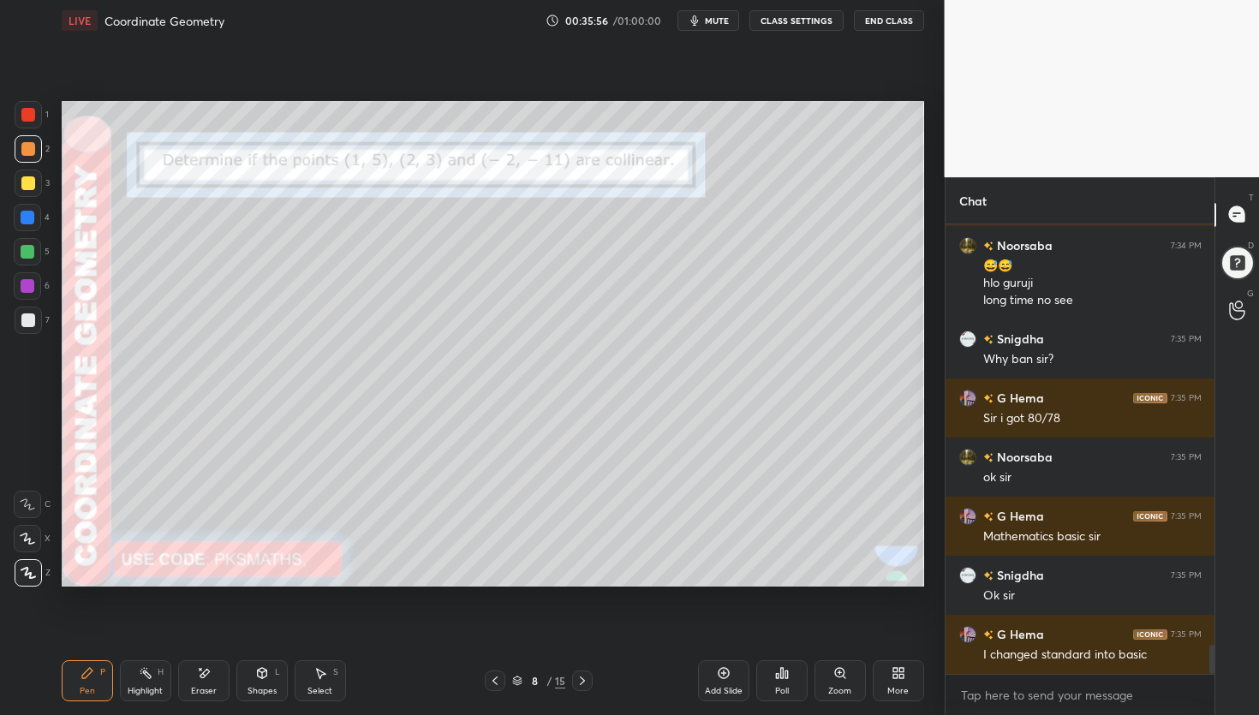
click at [51, 310] on div "1 2 3 4 5 6 7 C X Z E E Erase all H H" at bounding box center [27, 344] width 55 height 486
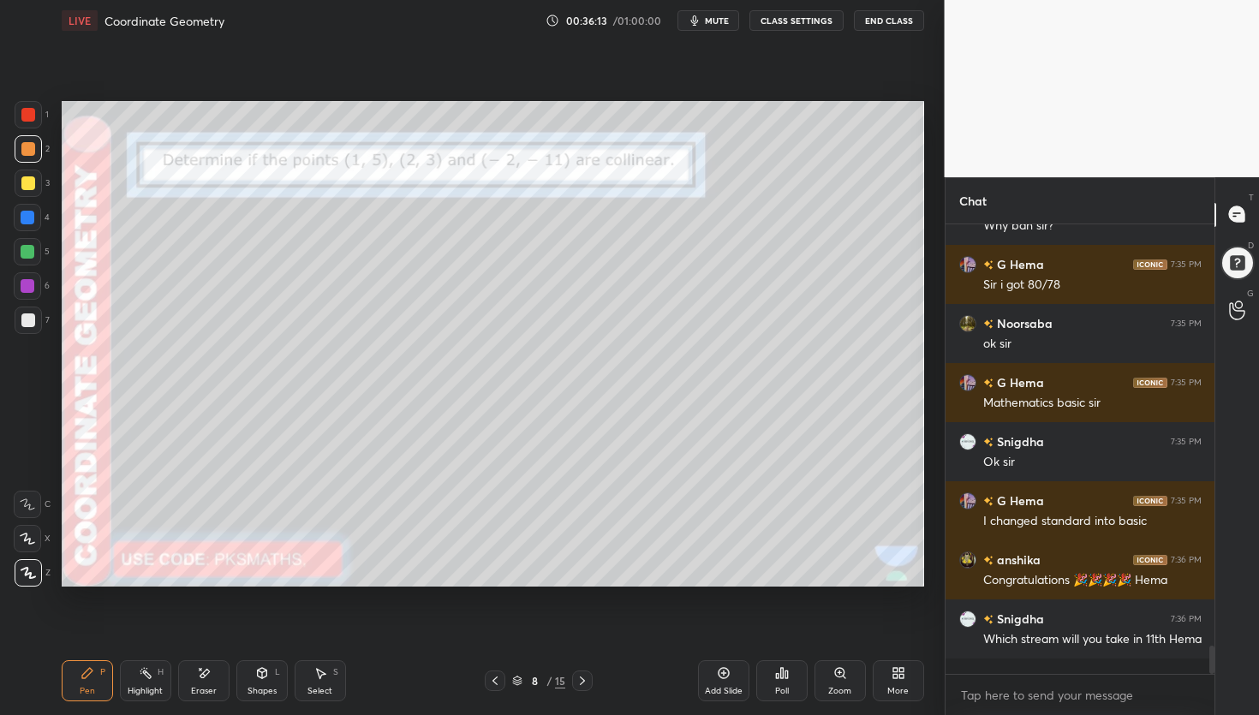
scroll to position [6625, 0]
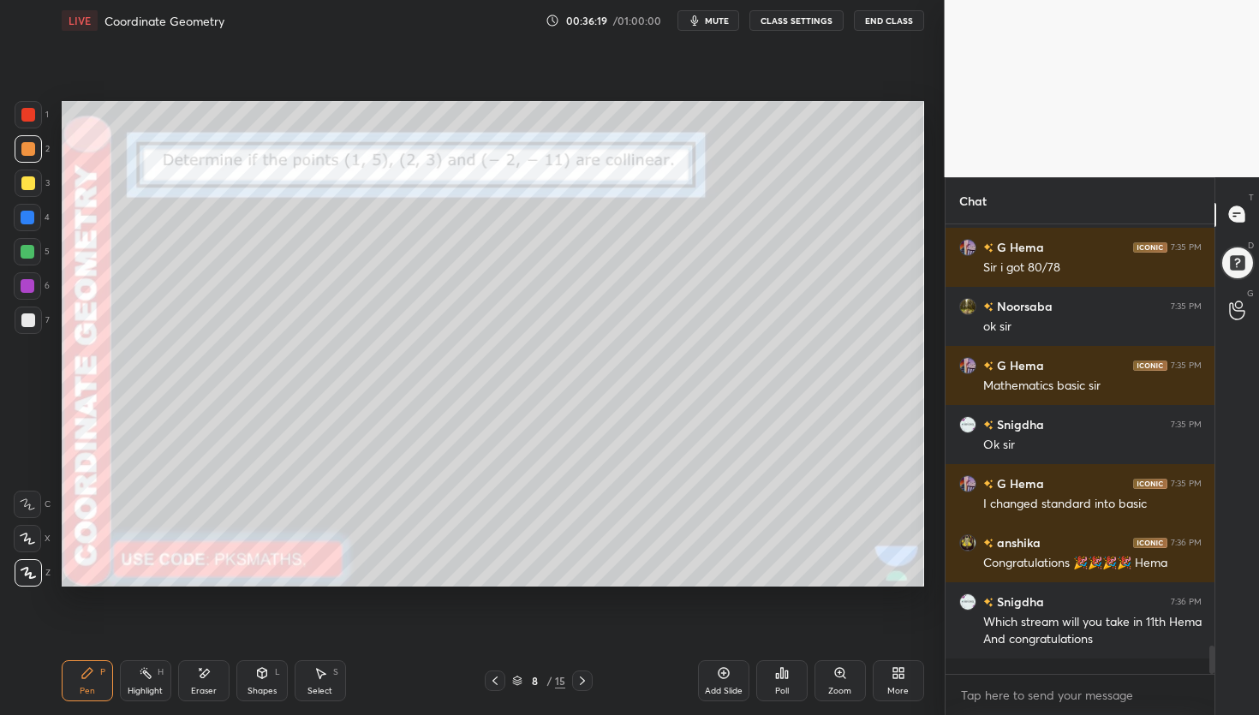
click at [793, 691] on div "Poll" at bounding box center [781, 680] width 51 height 41
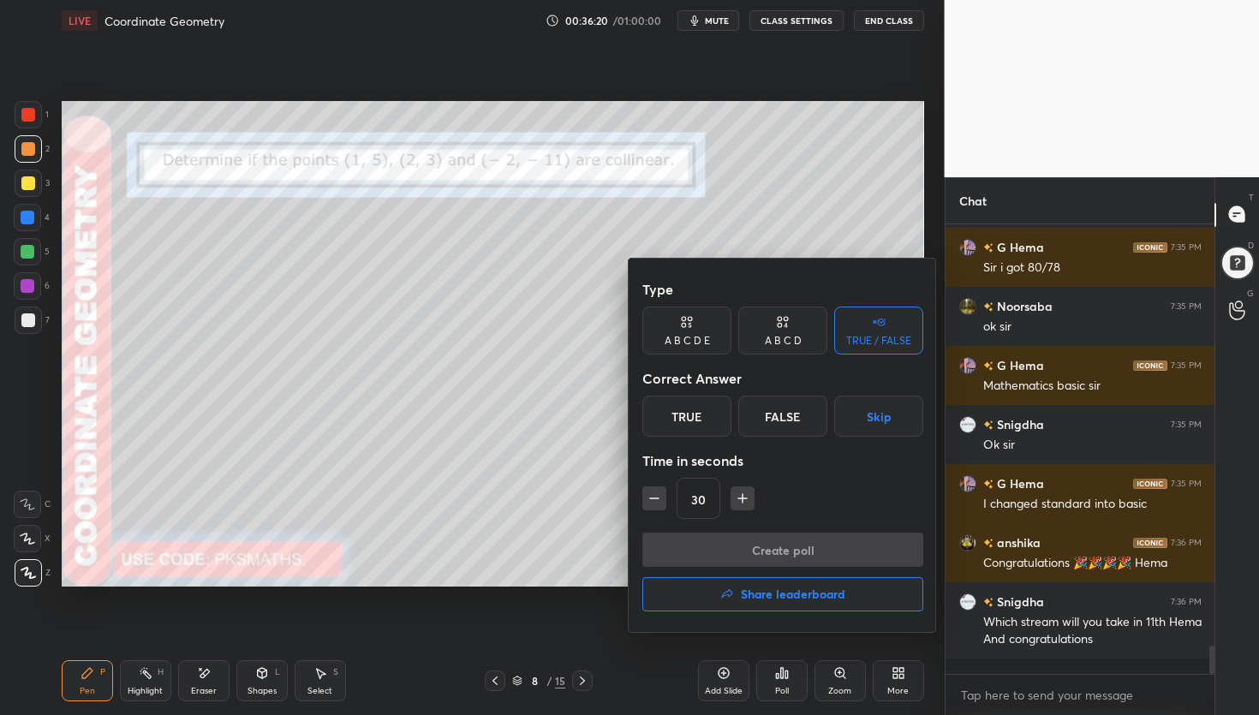
click at [798, 420] on div "False" at bounding box center [782, 416] width 89 height 41
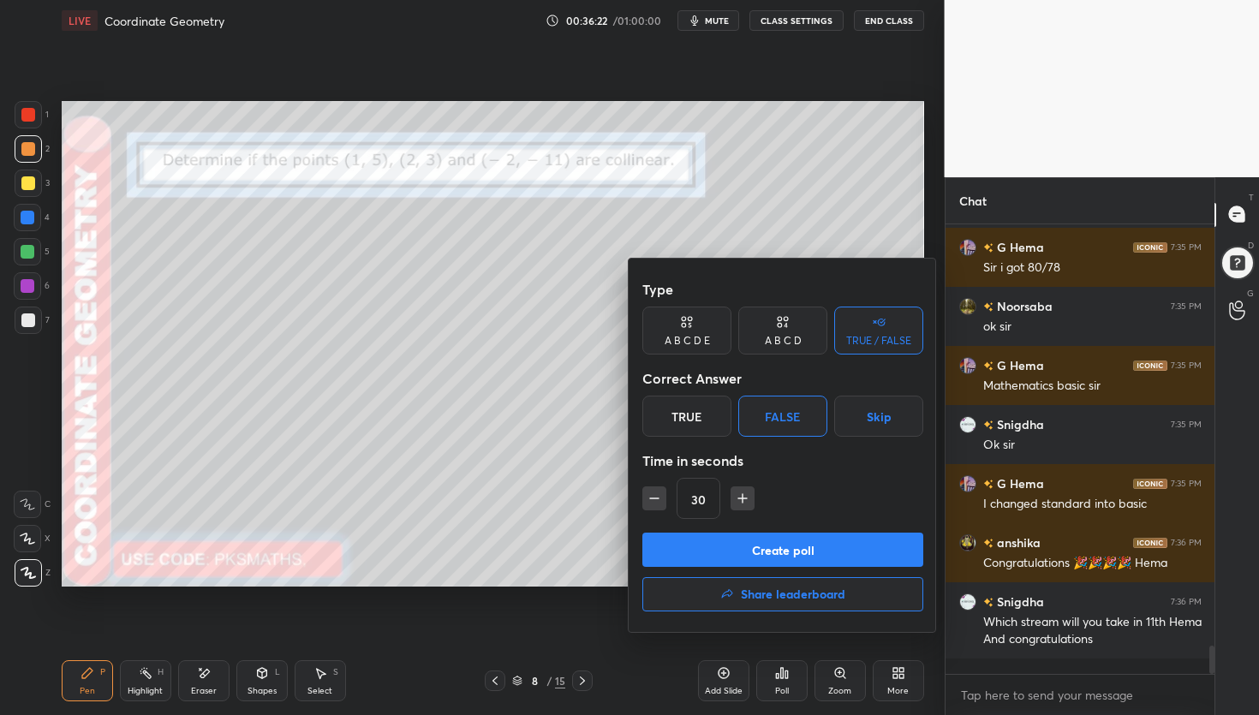
click at [724, 563] on button "Create poll" at bounding box center [782, 550] width 281 height 34
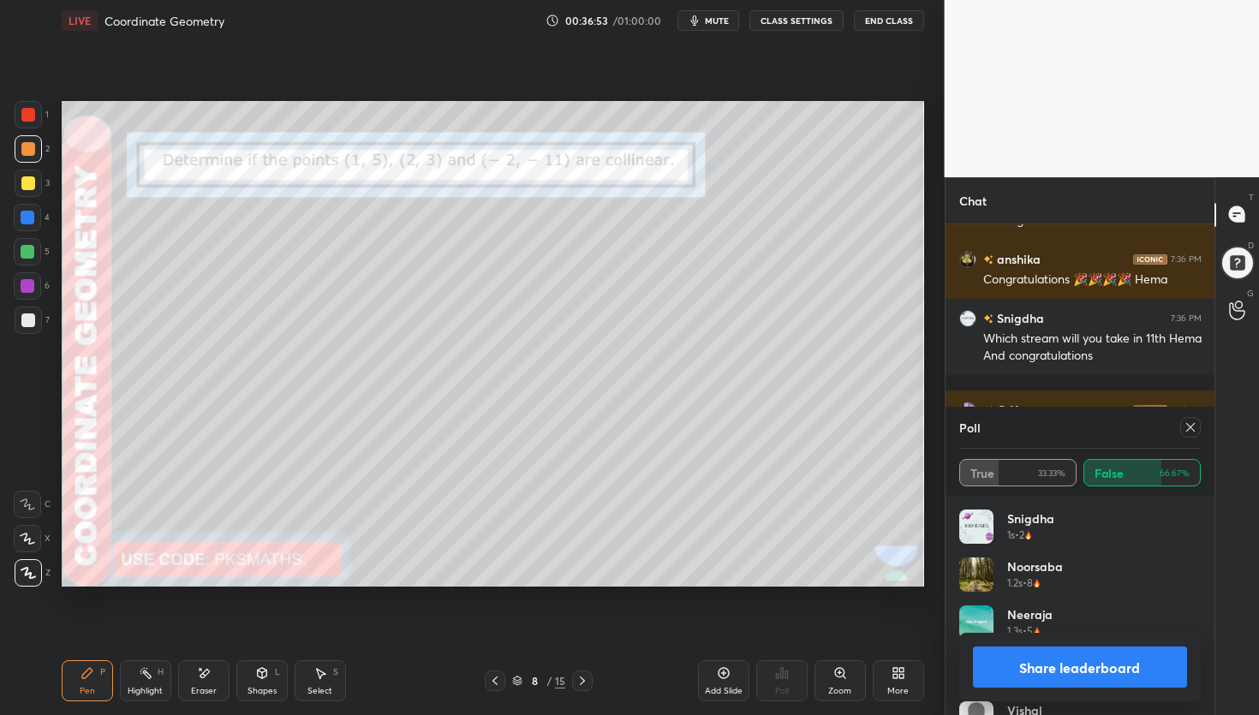
scroll to position [6968, 0]
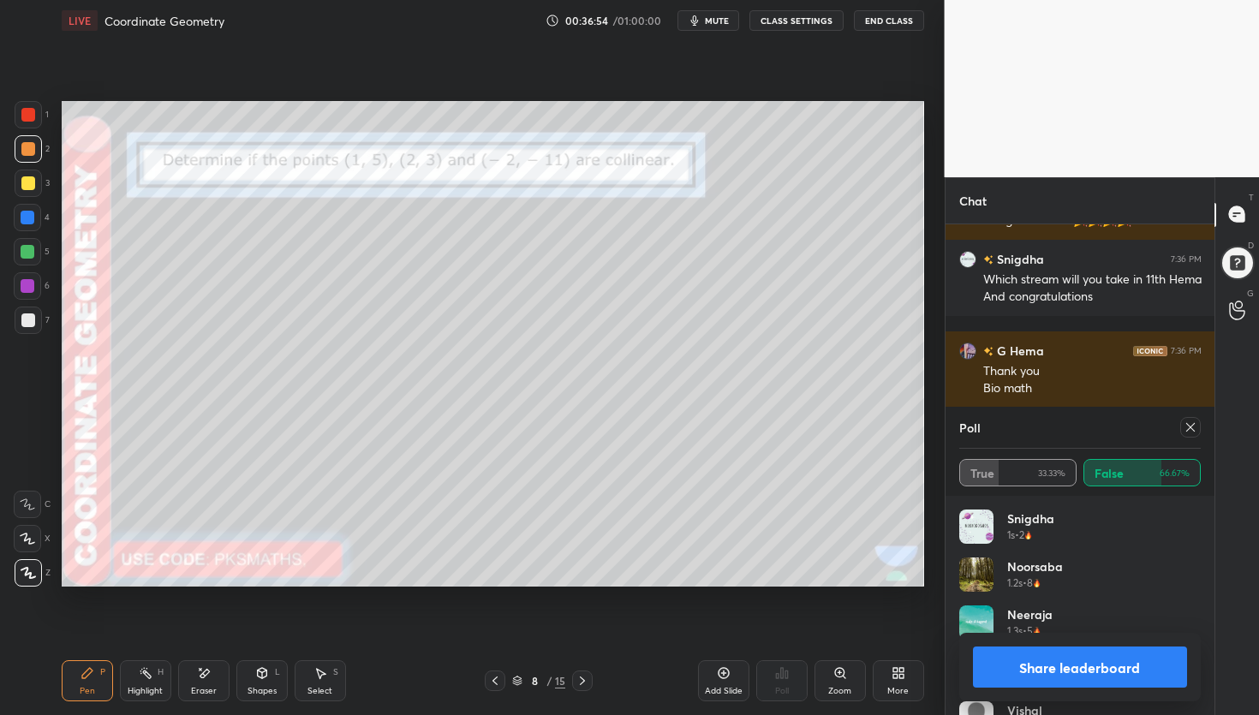
click at [1059, 670] on button "Share leaderboard" at bounding box center [1080, 667] width 215 height 41
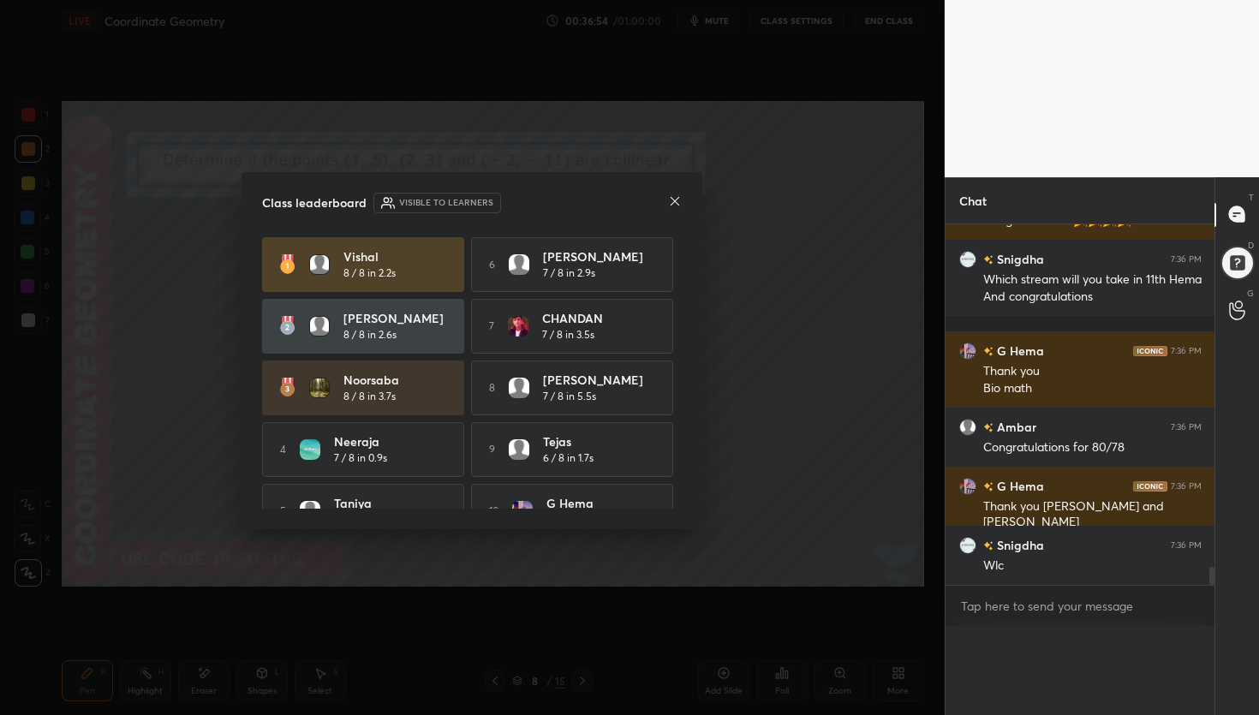
scroll to position [241, 264]
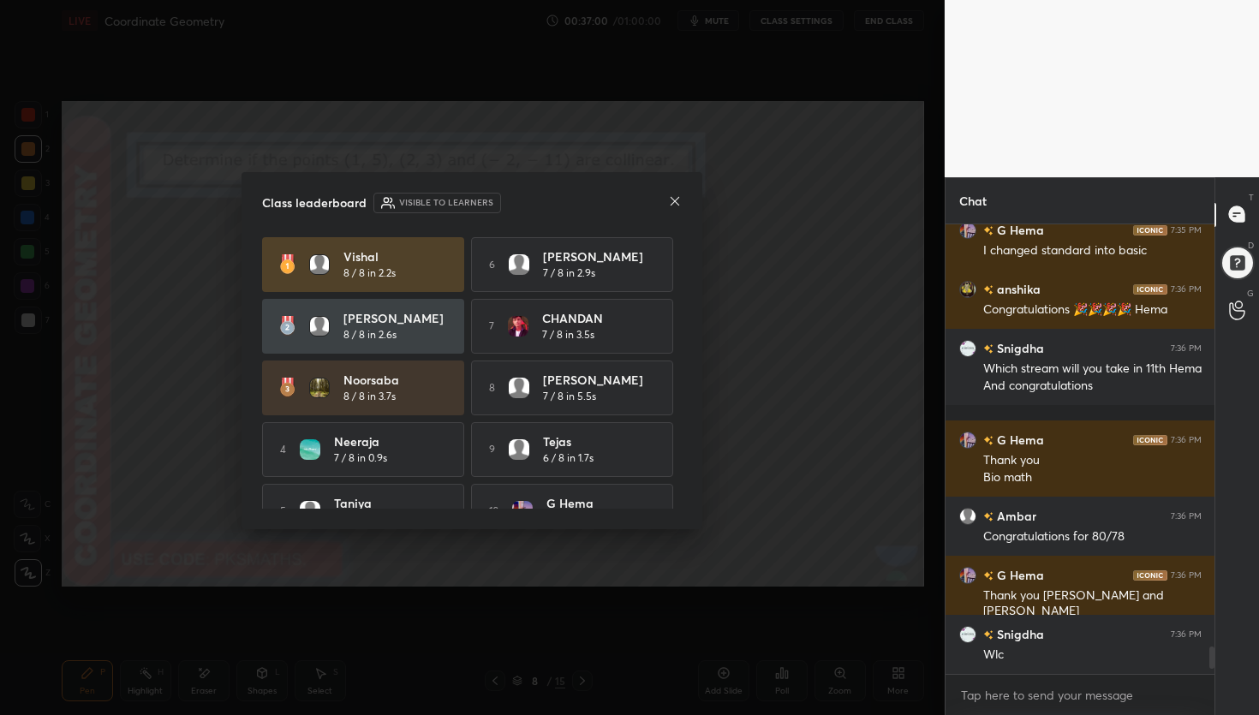
click at [672, 197] on icon at bounding box center [675, 201] width 14 height 14
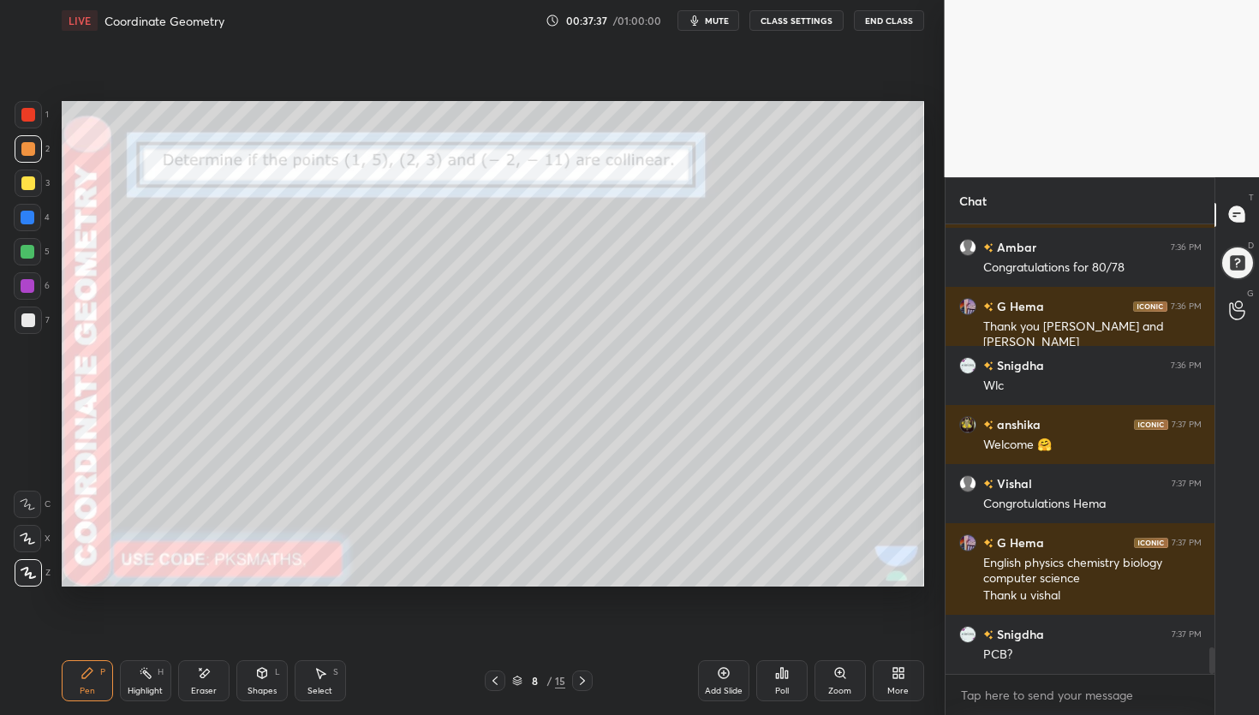
scroll to position [7207, 0]
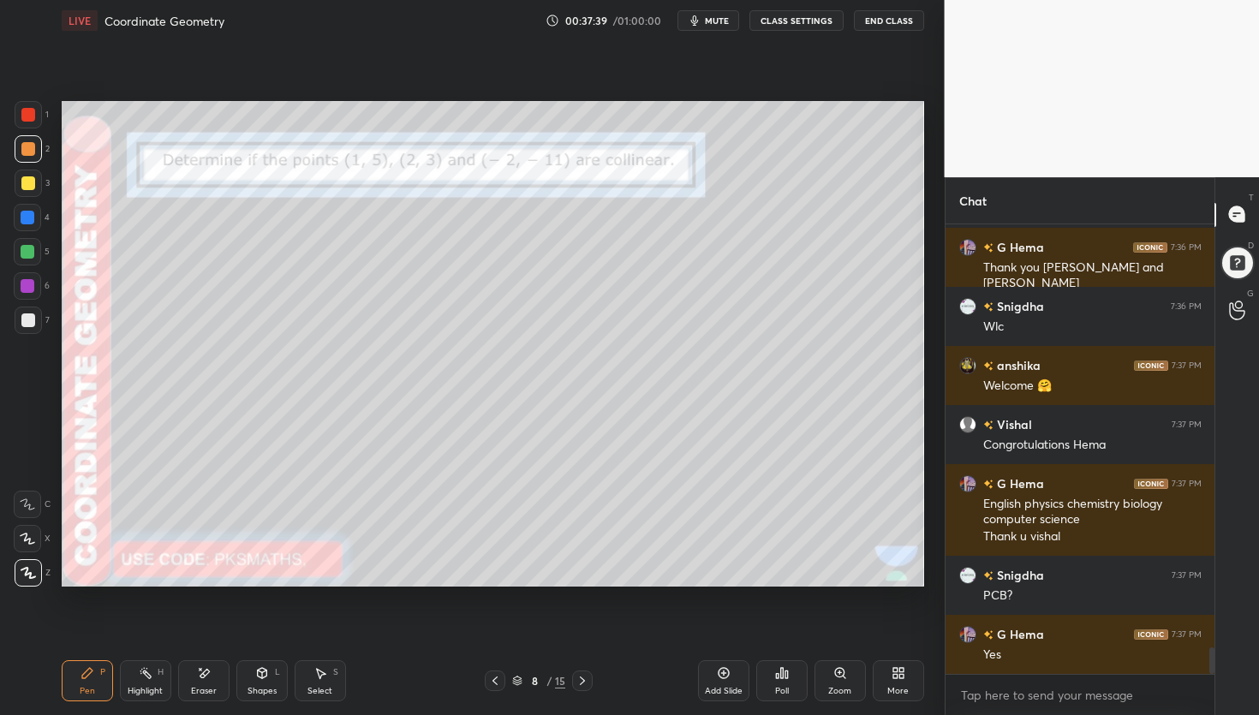
click at [794, 680] on div "Poll" at bounding box center [781, 680] width 51 height 41
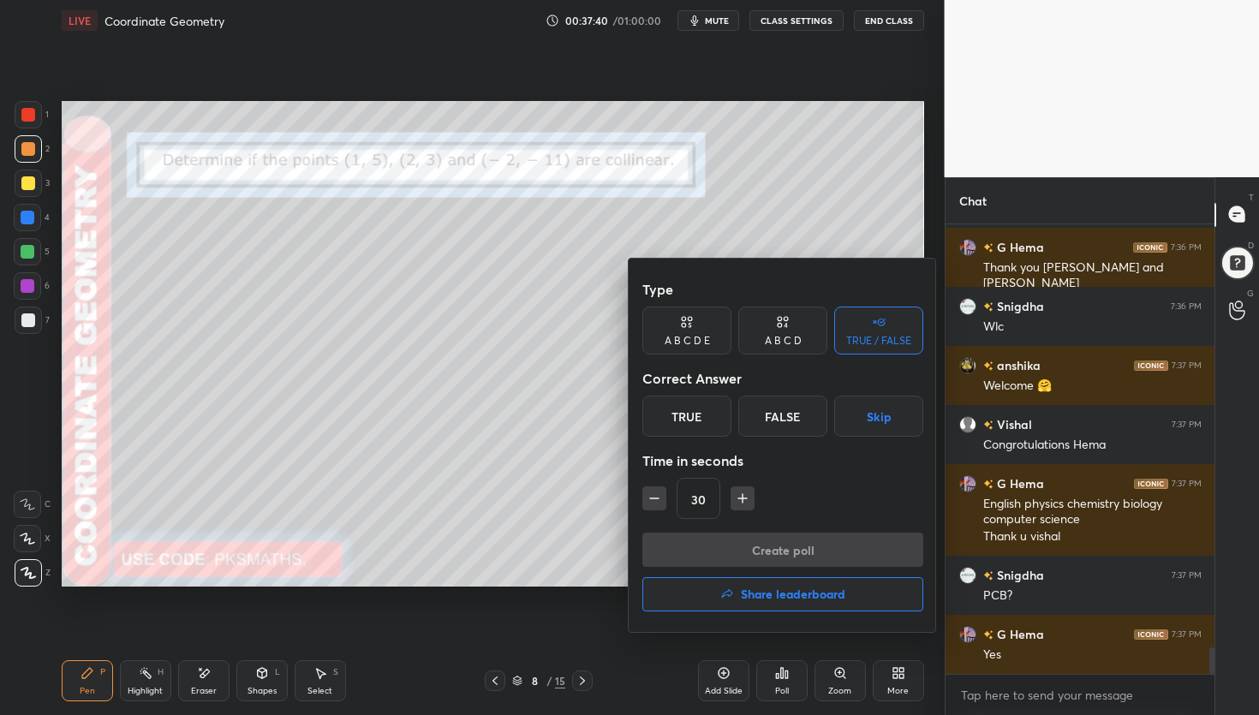
click at [702, 420] on div "True" at bounding box center [686, 416] width 89 height 41
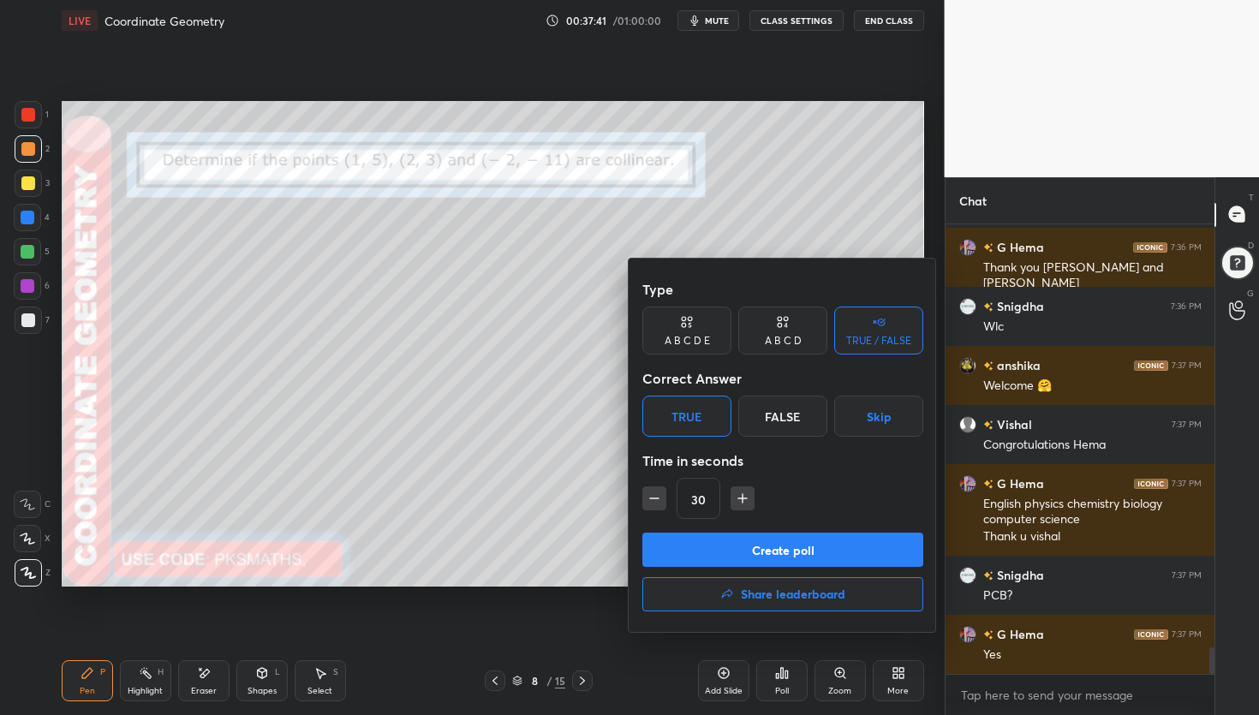
click at [668, 503] on div "30" at bounding box center [782, 498] width 281 height 41
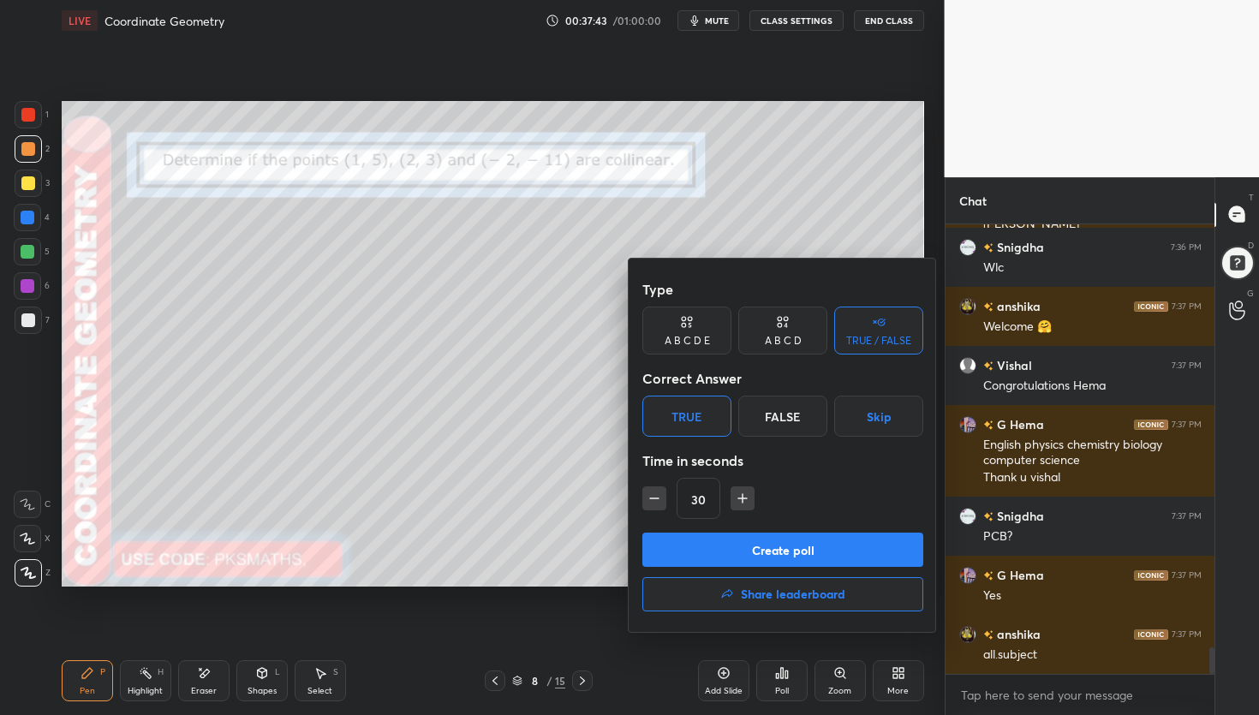
click at [785, 562] on button "Create poll" at bounding box center [782, 550] width 281 height 34
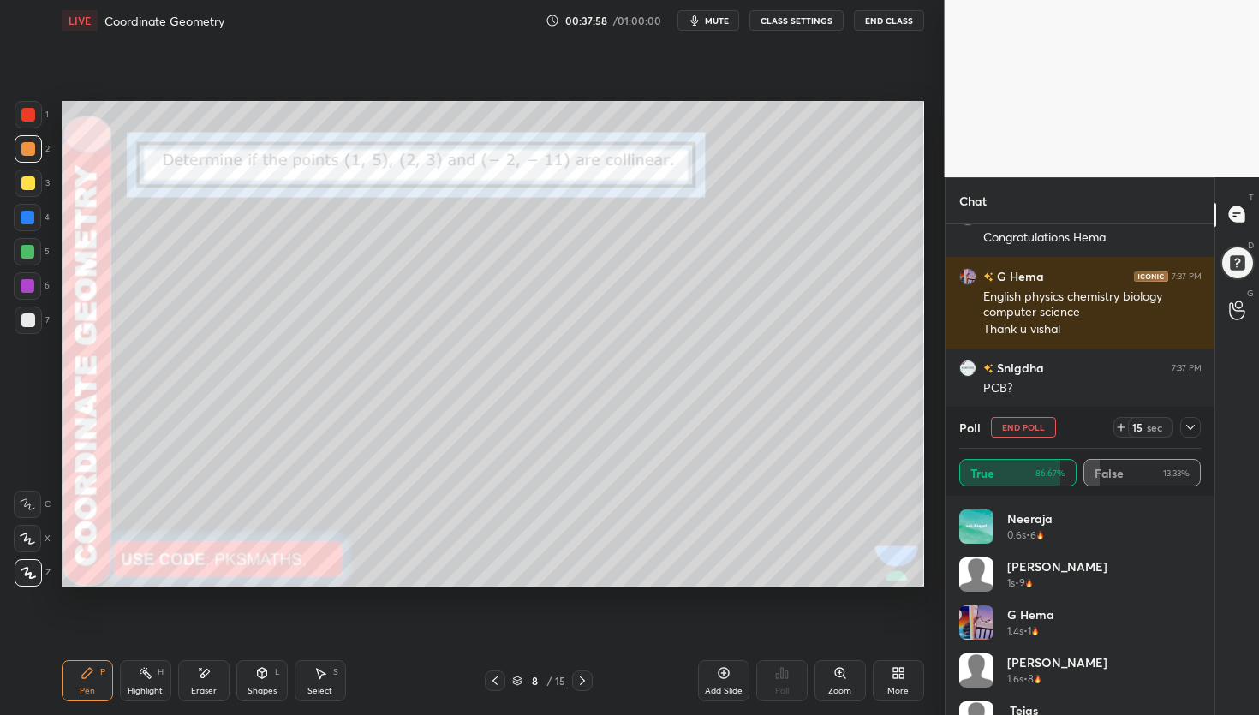
scroll to position [7473, 0]
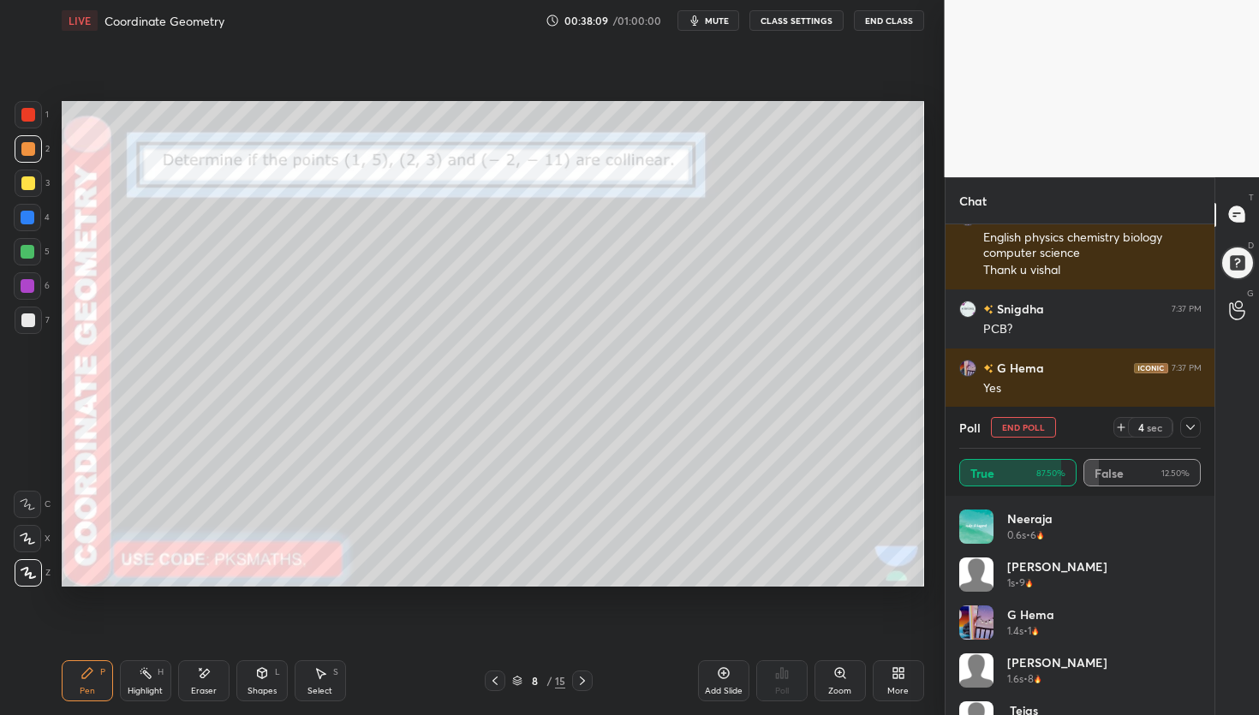
drag, startPoint x: 32, startPoint y: 314, endPoint x: 42, endPoint y: 344, distance: 32.5
click at [31, 316] on div at bounding box center [28, 320] width 27 height 27
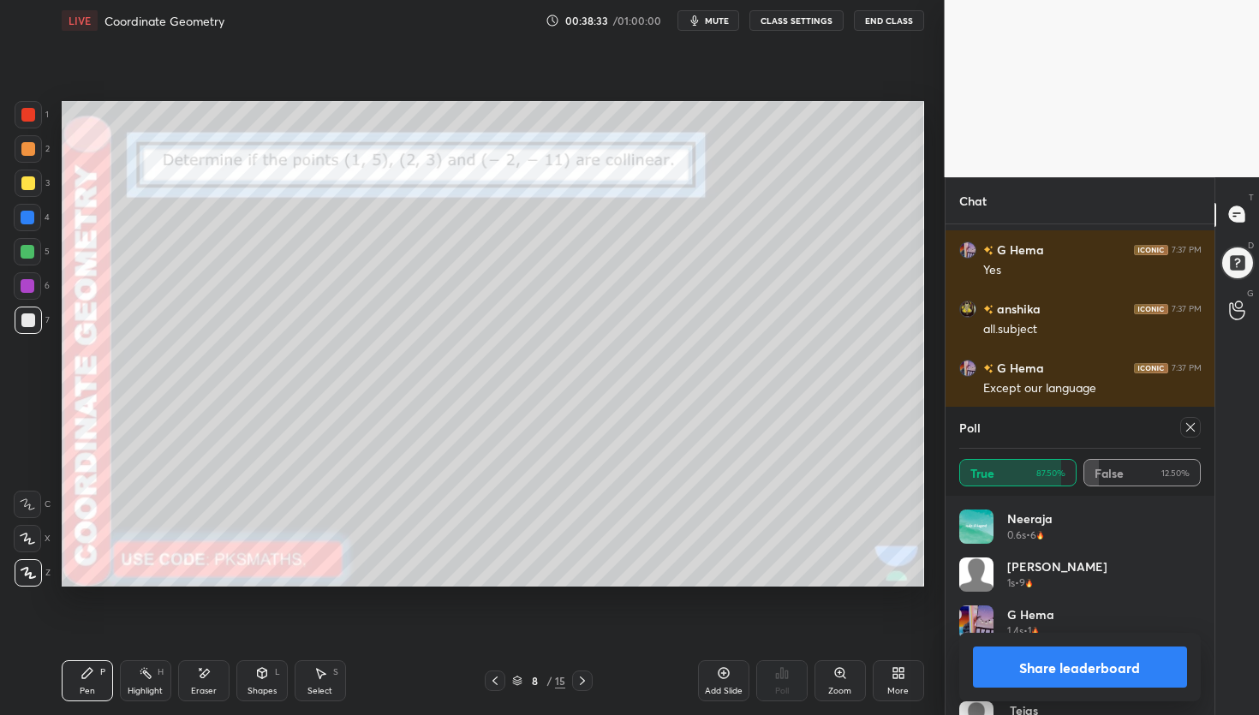
scroll to position [7608, 0]
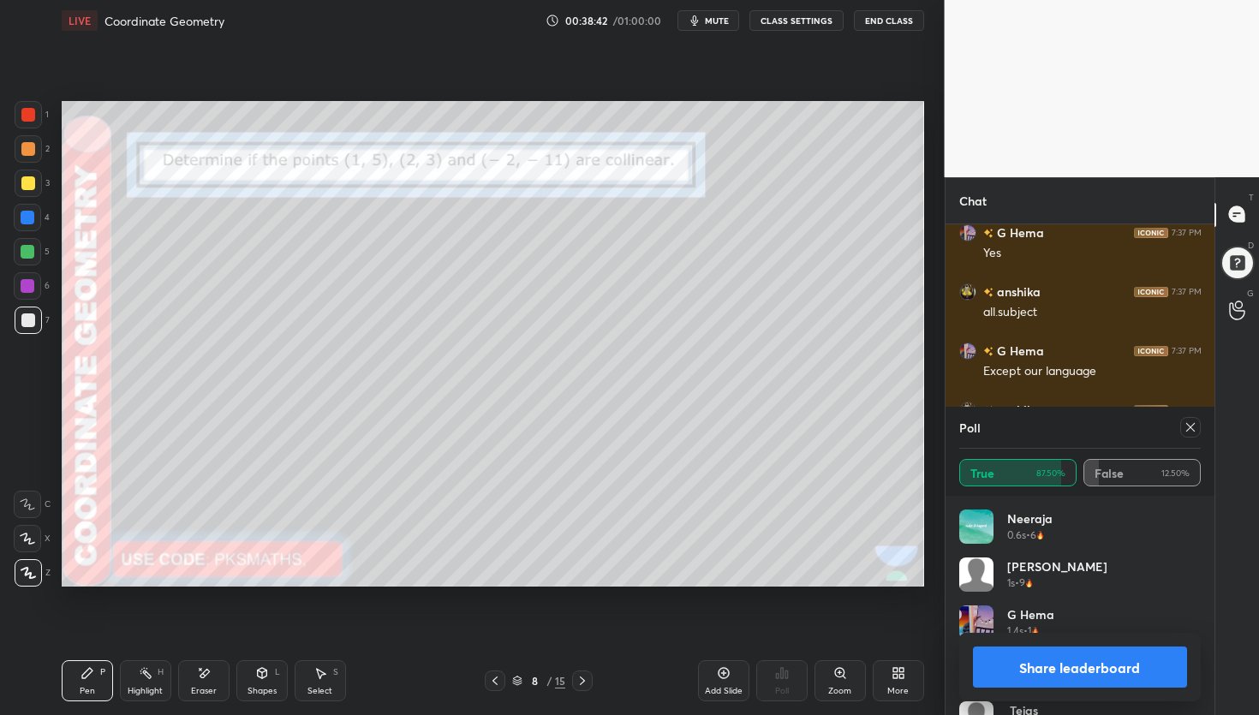
drag, startPoint x: 32, startPoint y: 252, endPoint x: 42, endPoint y: 249, distance: 10.6
click at [31, 256] on div at bounding box center [28, 252] width 14 height 14
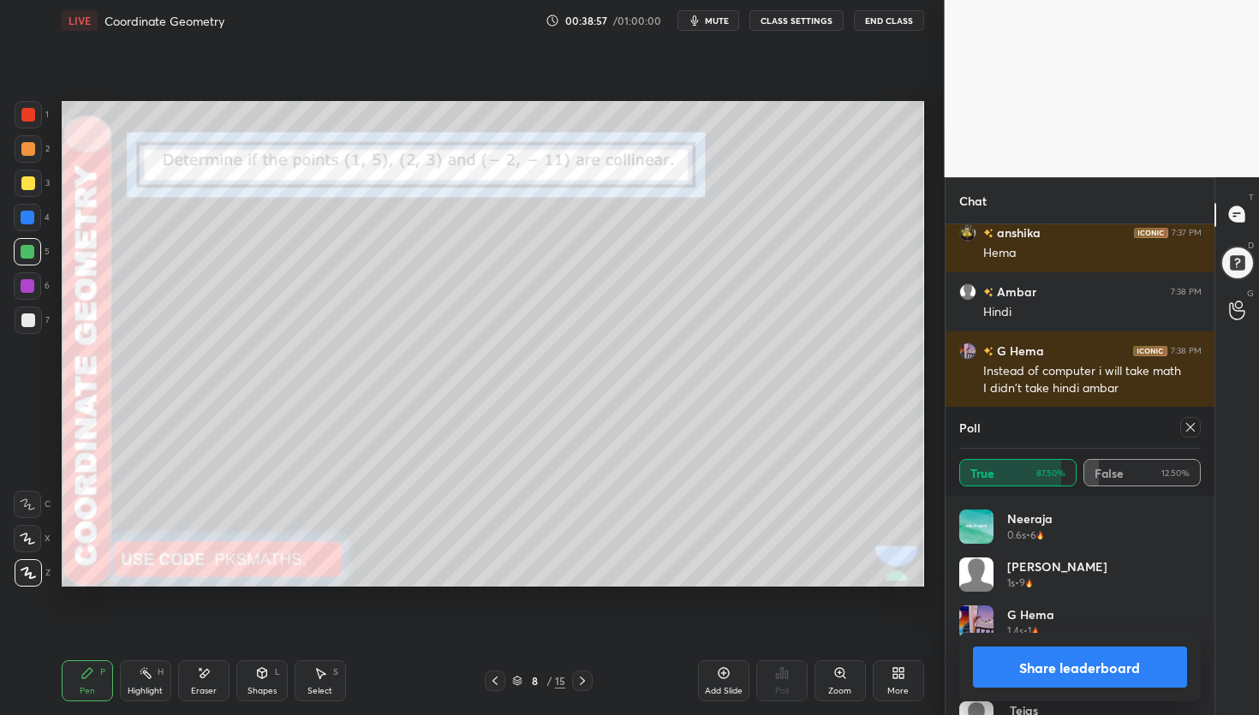
scroll to position [7845, 0]
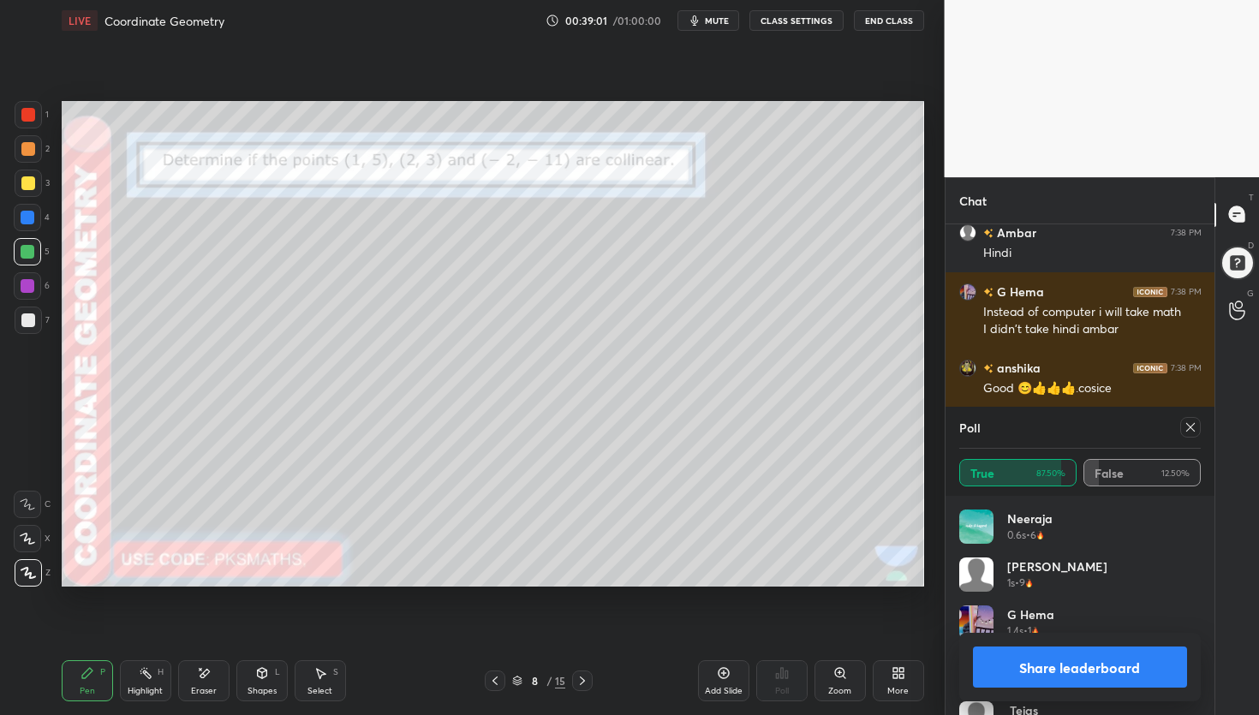
click at [628, 588] on div "Setting up your live class Poll for secs No correct answer Start poll" at bounding box center [493, 344] width 876 height 606
click at [651, 589] on div "Setting up your live class Poll for secs No correct answer Start poll" at bounding box center [493, 344] width 876 height 606
click at [625, 594] on div "Setting up your live class Poll for secs No correct answer Start poll" at bounding box center [493, 344] width 876 height 606
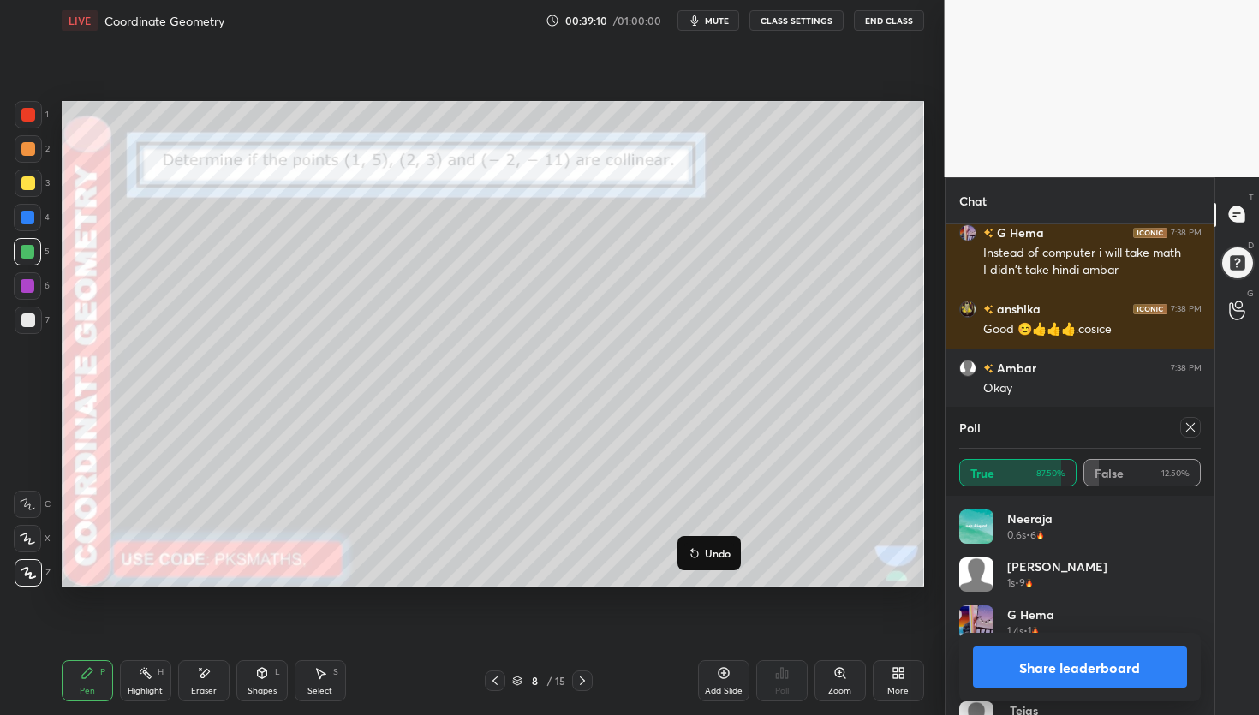
click at [715, 556] on p "Undo" at bounding box center [718, 554] width 26 height 14
click at [746, 570] on p "Undo" at bounding box center [748, 571] width 26 height 14
click at [689, 492] on button "Undo" at bounding box center [690, 501] width 50 height 21
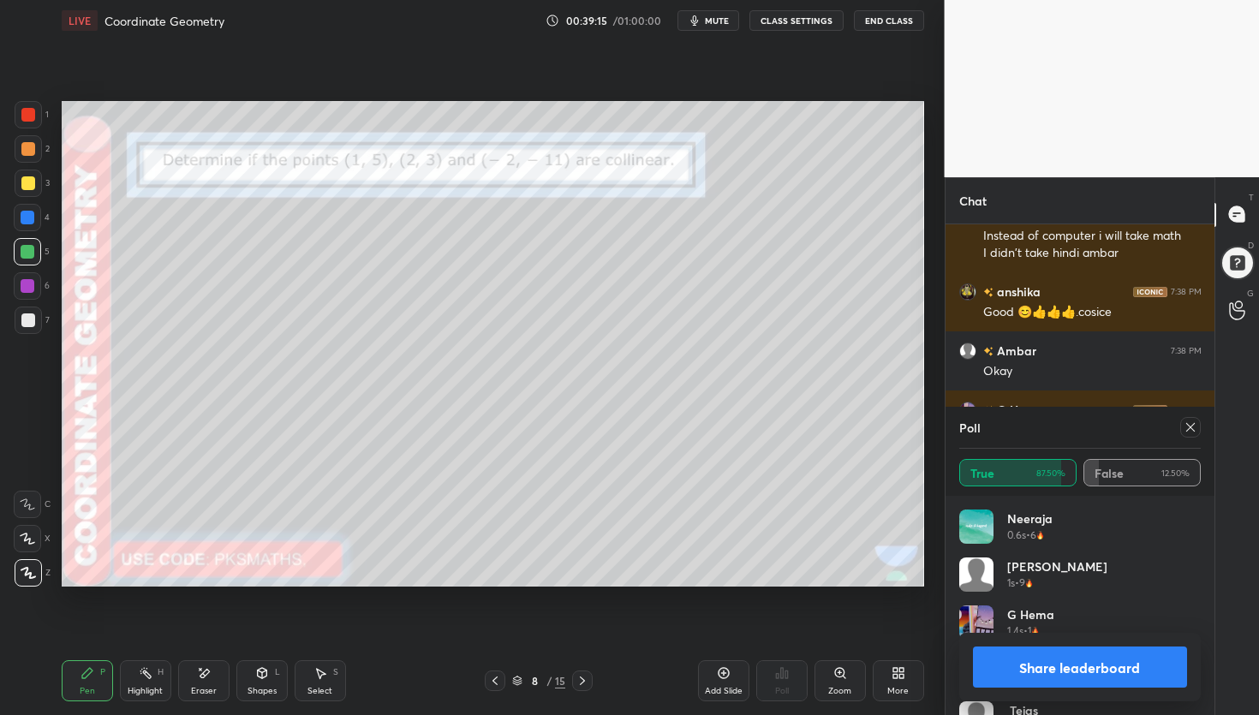
scroll to position [7980, 0]
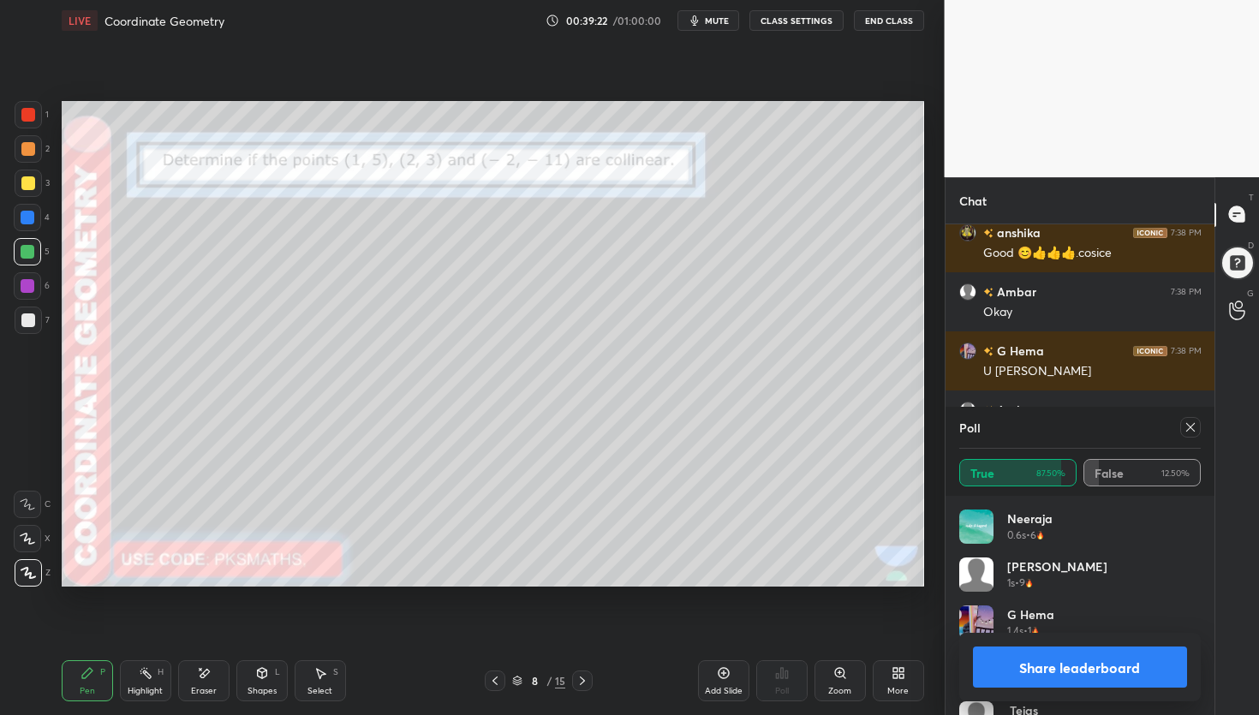
click at [937, 555] on div "1 2 3 4 5 6 7 C X Z E E Erase all H H LIVE Coordinate Geometry 00:39:22 / 01:00…" at bounding box center [472, 357] width 945 height 715
drag, startPoint x: 1081, startPoint y: 666, endPoint x: 1071, endPoint y: 667, distance: 10.3
click at [1080, 666] on button "Share leaderboard" at bounding box center [1080, 667] width 215 height 41
type textarea "x"
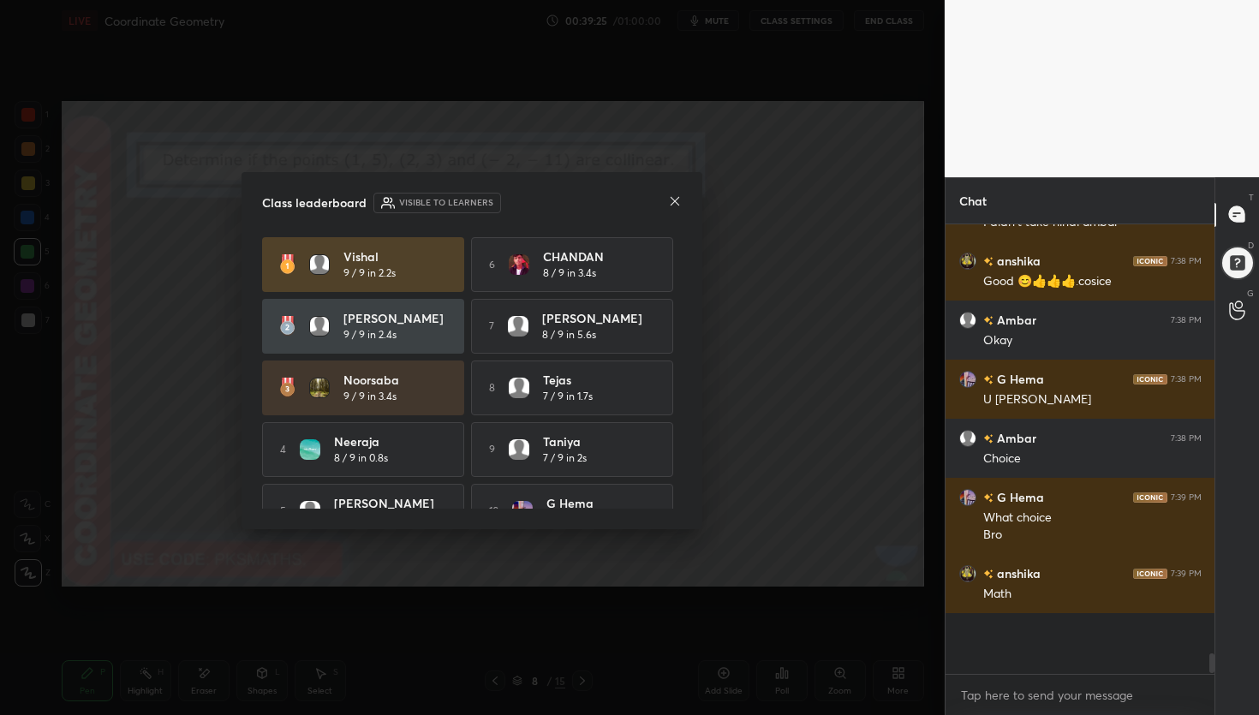
scroll to position [436, 264]
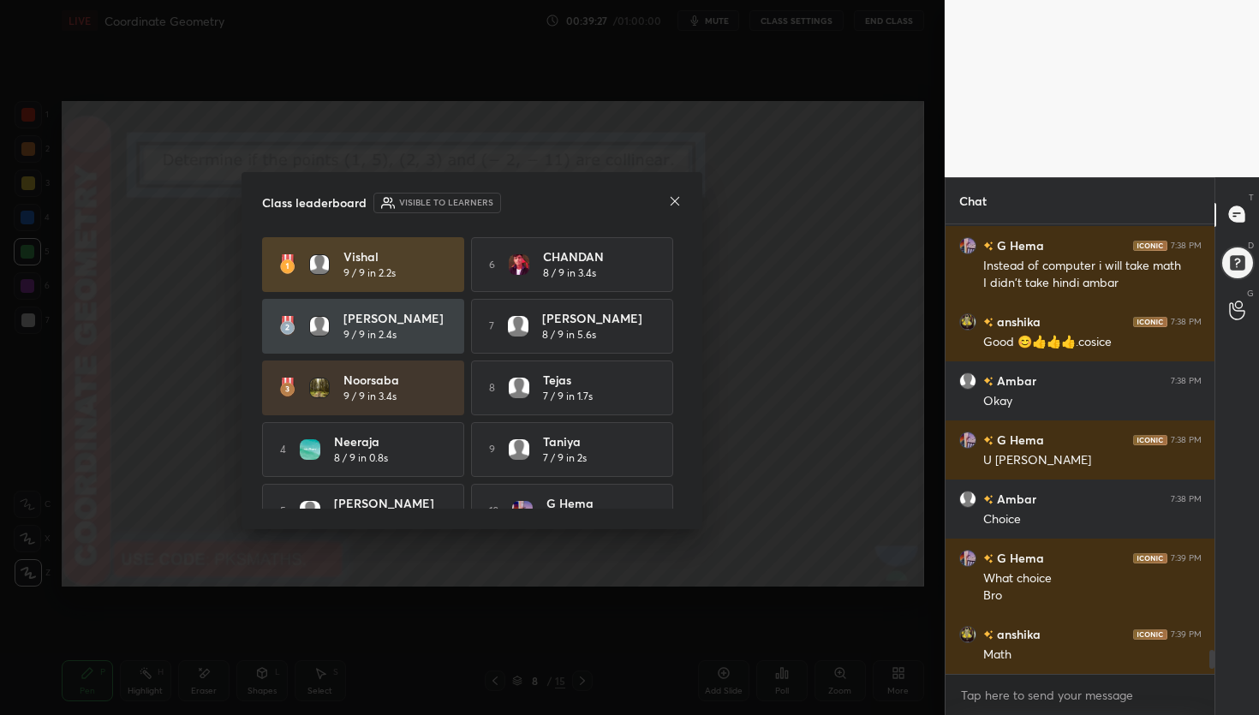
click at [682, 200] on icon at bounding box center [675, 201] width 14 height 14
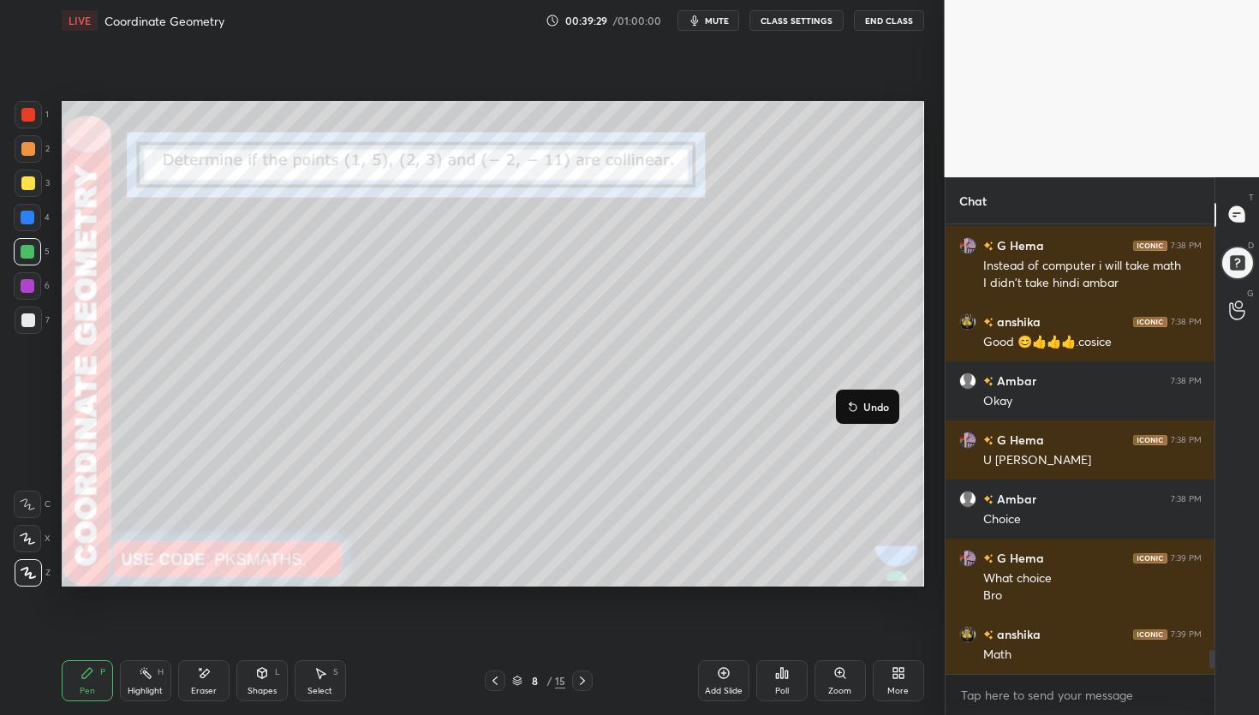
click at [873, 405] on p "Undo" at bounding box center [876, 407] width 26 height 14
click at [790, 685] on div "Poll" at bounding box center [781, 680] width 51 height 41
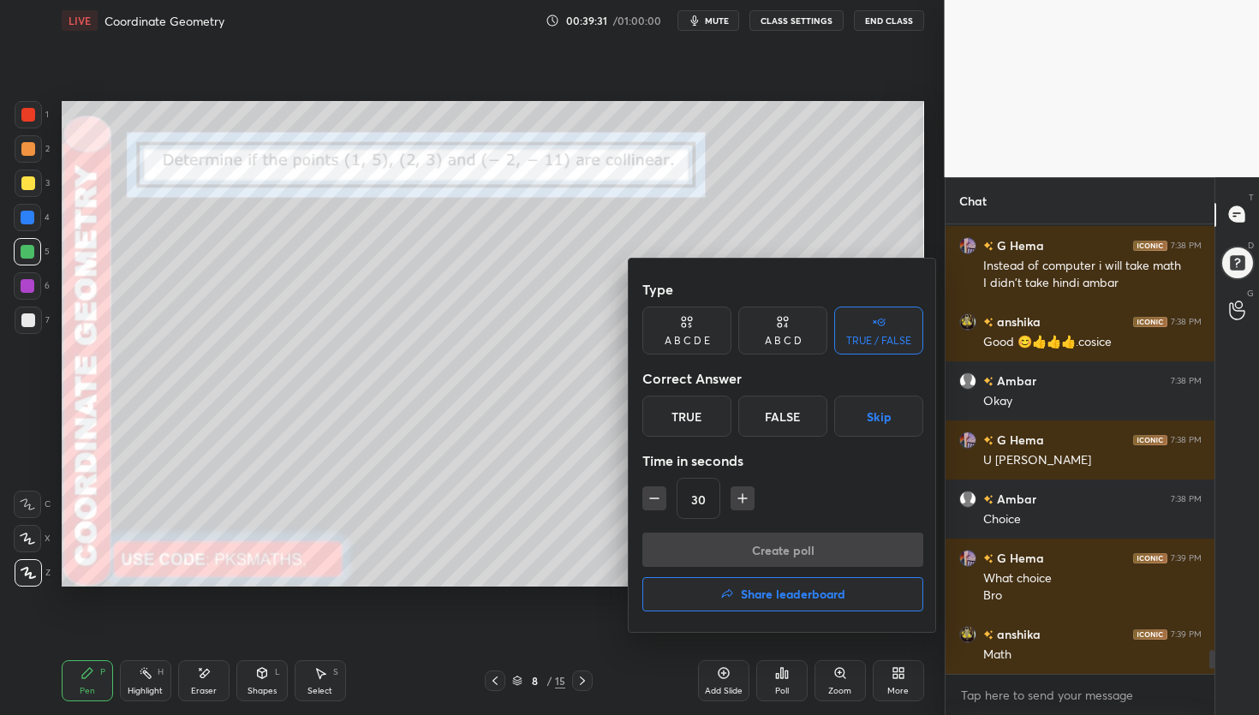
click at [703, 412] on div "True" at bounding box center [686, 416] width 89 height 41
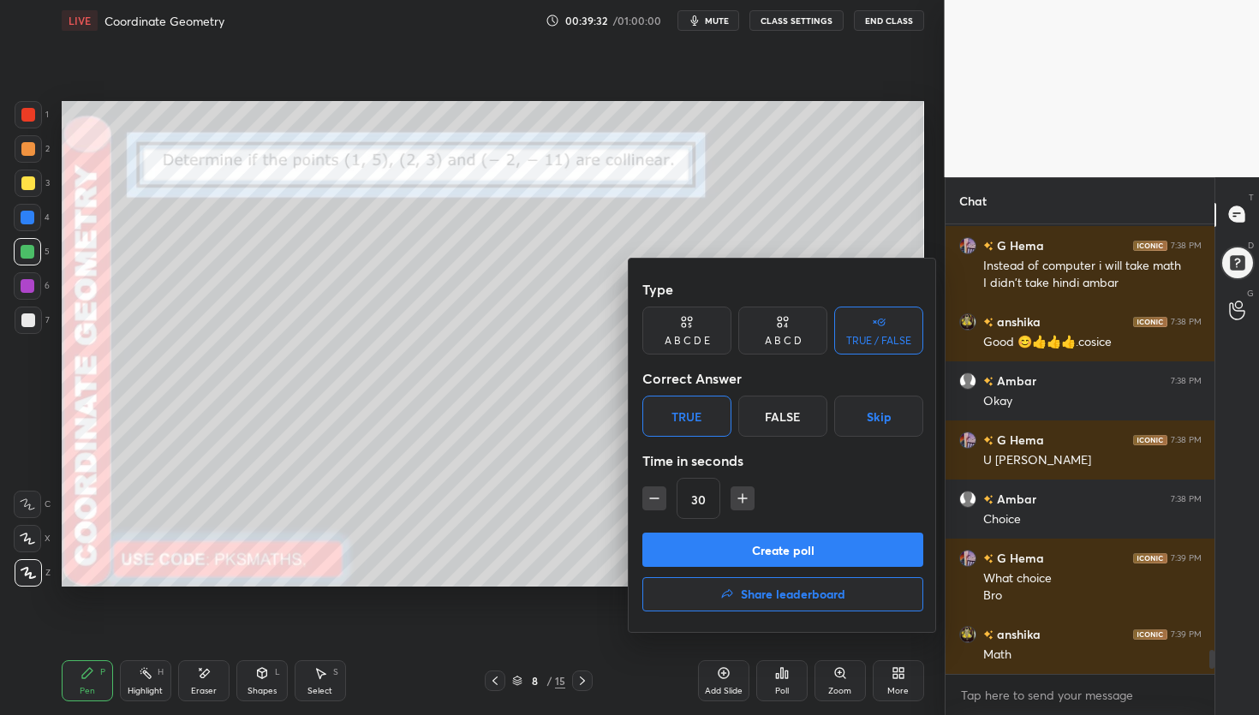
click at [657, 495] on icon "button" at bounding box center [654, 498] width 17 height 17
type input "15"
click at [738, 548] on button "Create poll" at bounding box center [782, 550] width 281 height 34
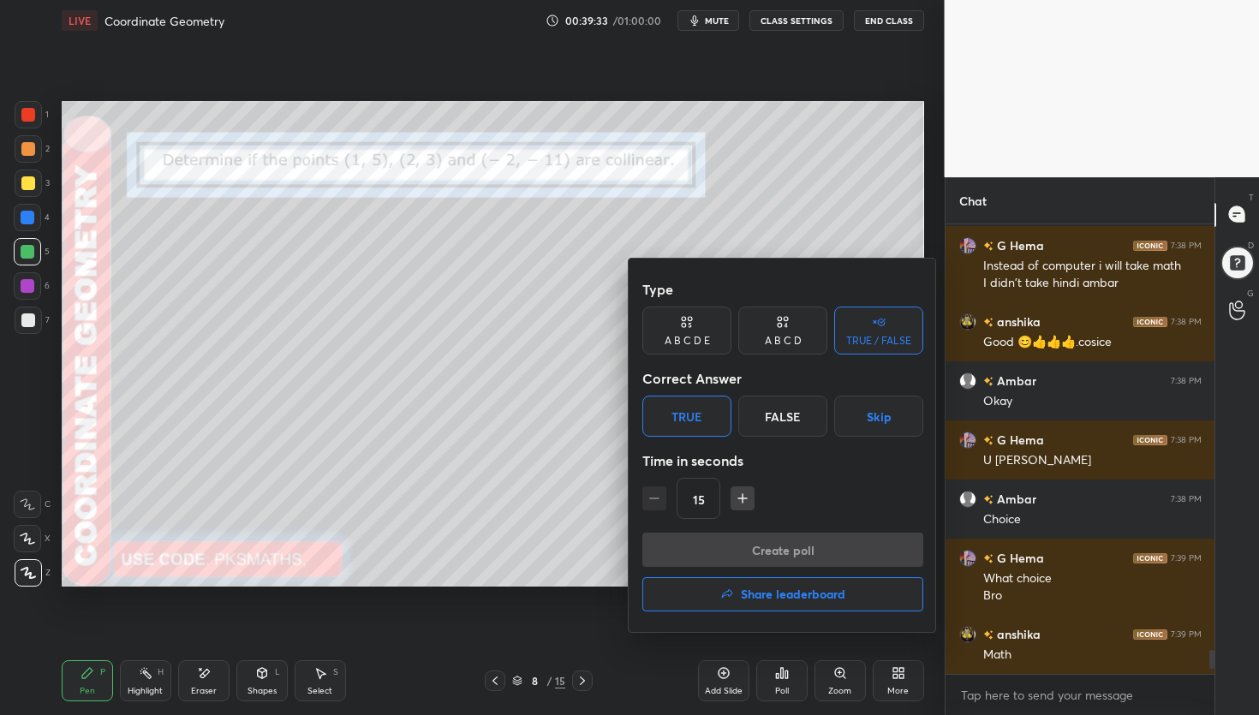
scroll to position [5, 6]
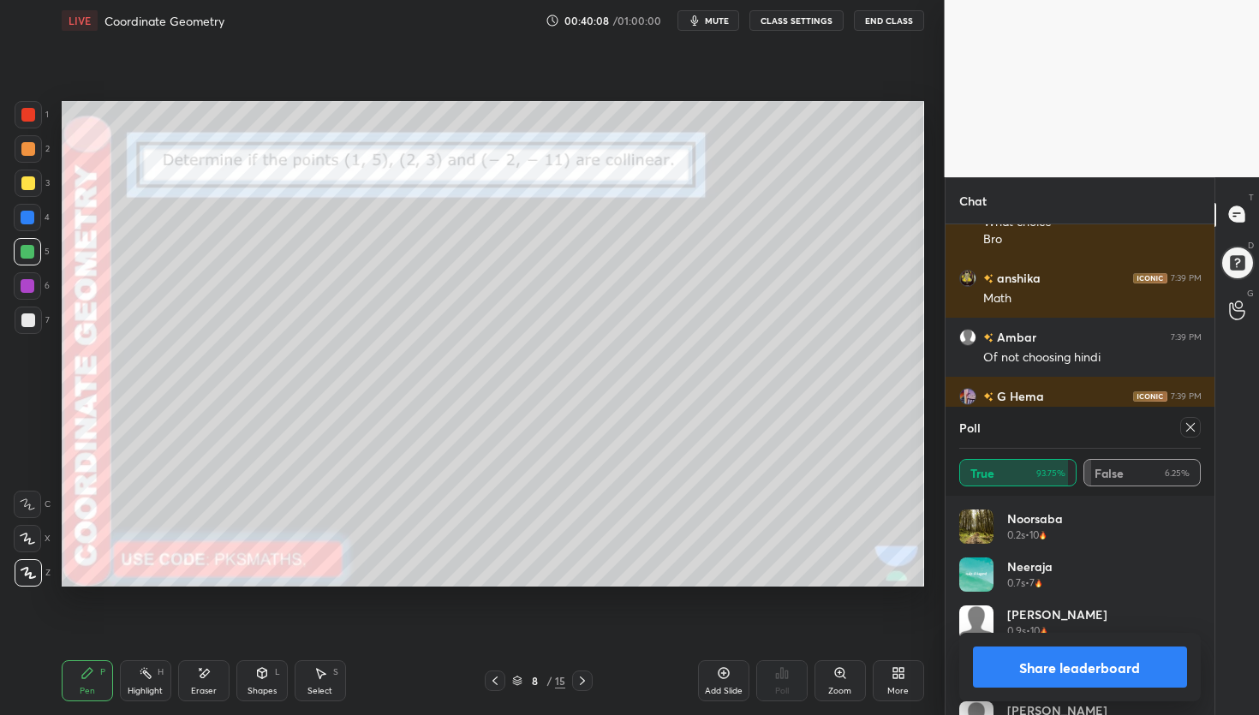
click at [583, 682] on icon at bounding box center [583, 681] width 14 height 14
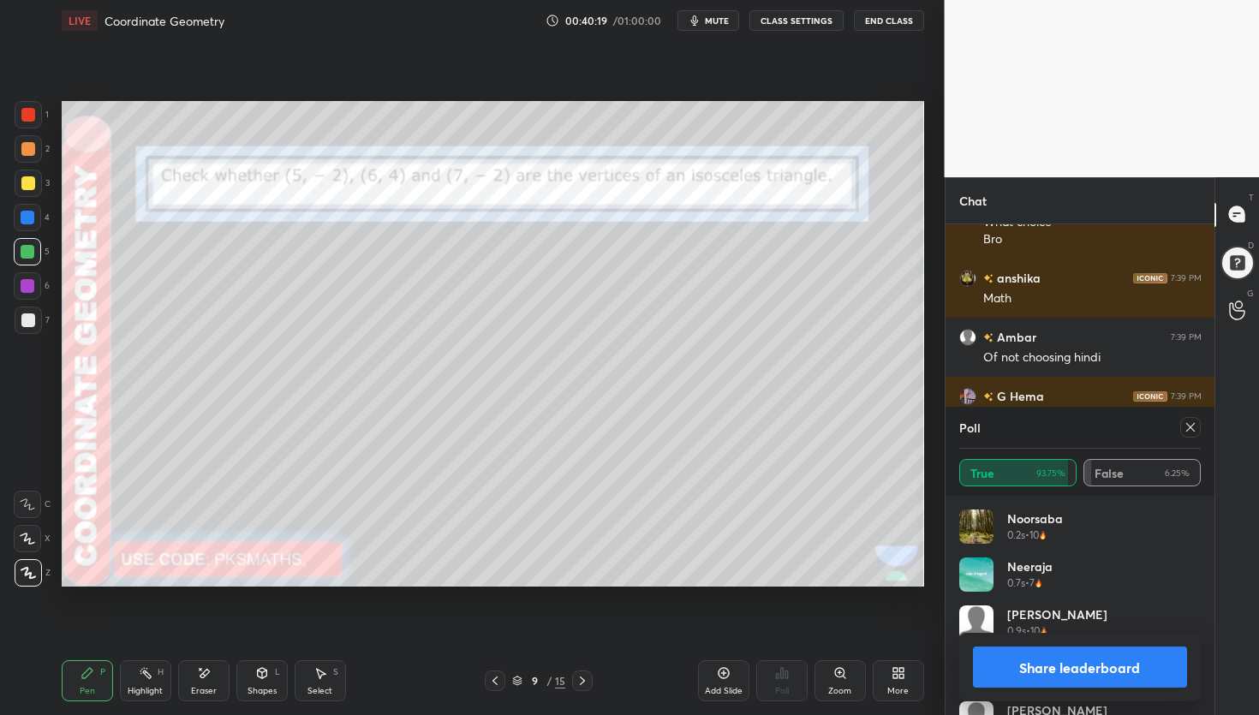
click at [1047, 672] on button "Share leaderboard" at bounding box center [1080, 667] width 215 height 41
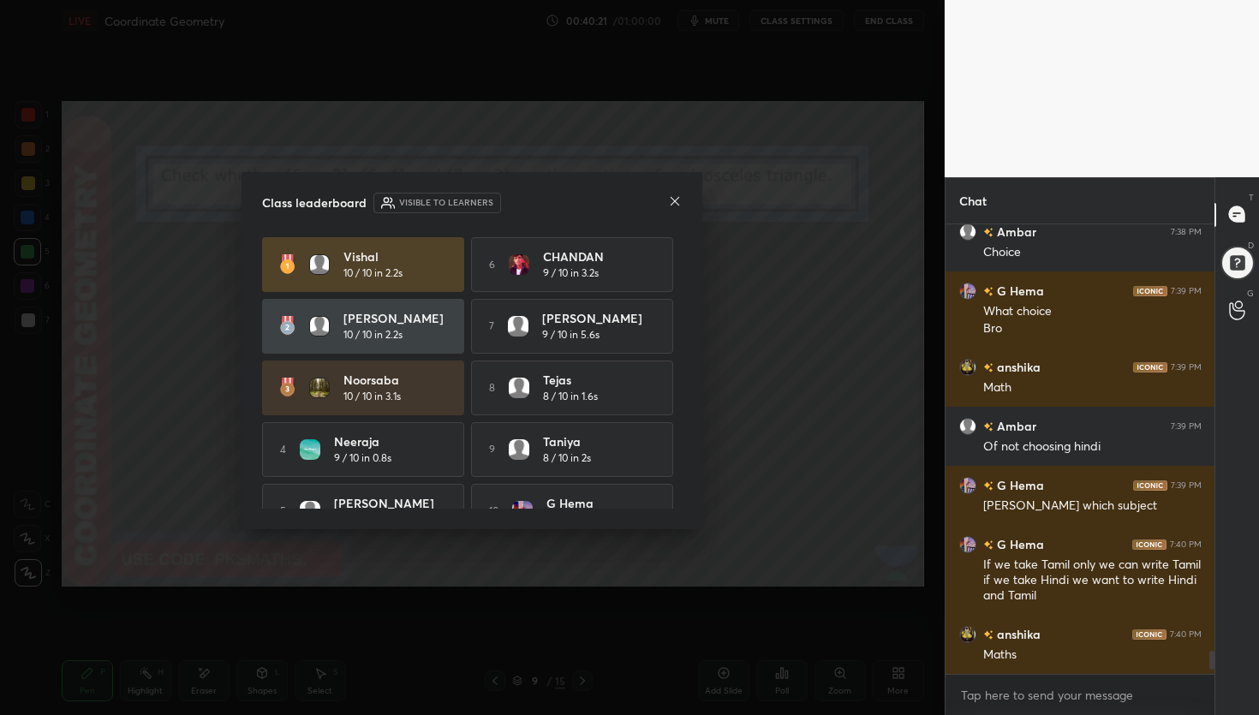
click at [679, 204] on icon at bounding box center [675, 201] width 14 height 14
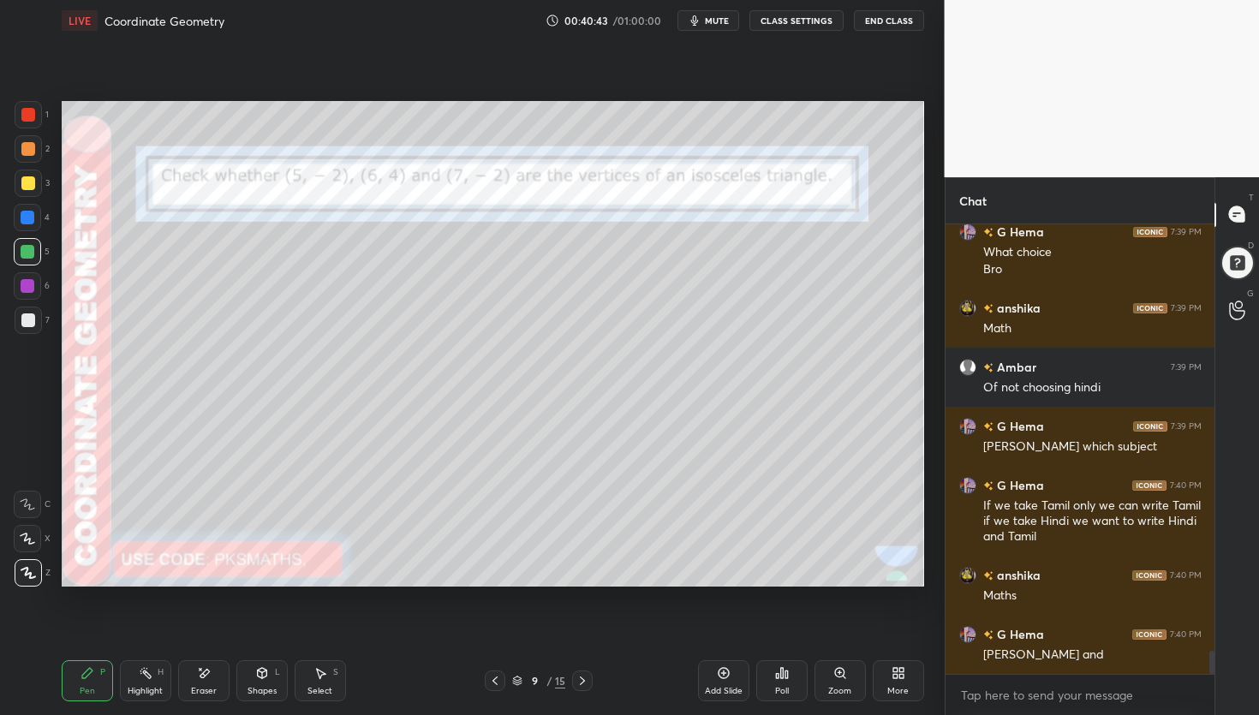
drag, startPoint x: 214, startPoint y: 690, endPoint x: 211, endPoint y: 682, distance: 9.2
click at [212, 689] on div "Eraser" at bounding box center [204, 691] width 26 height 9
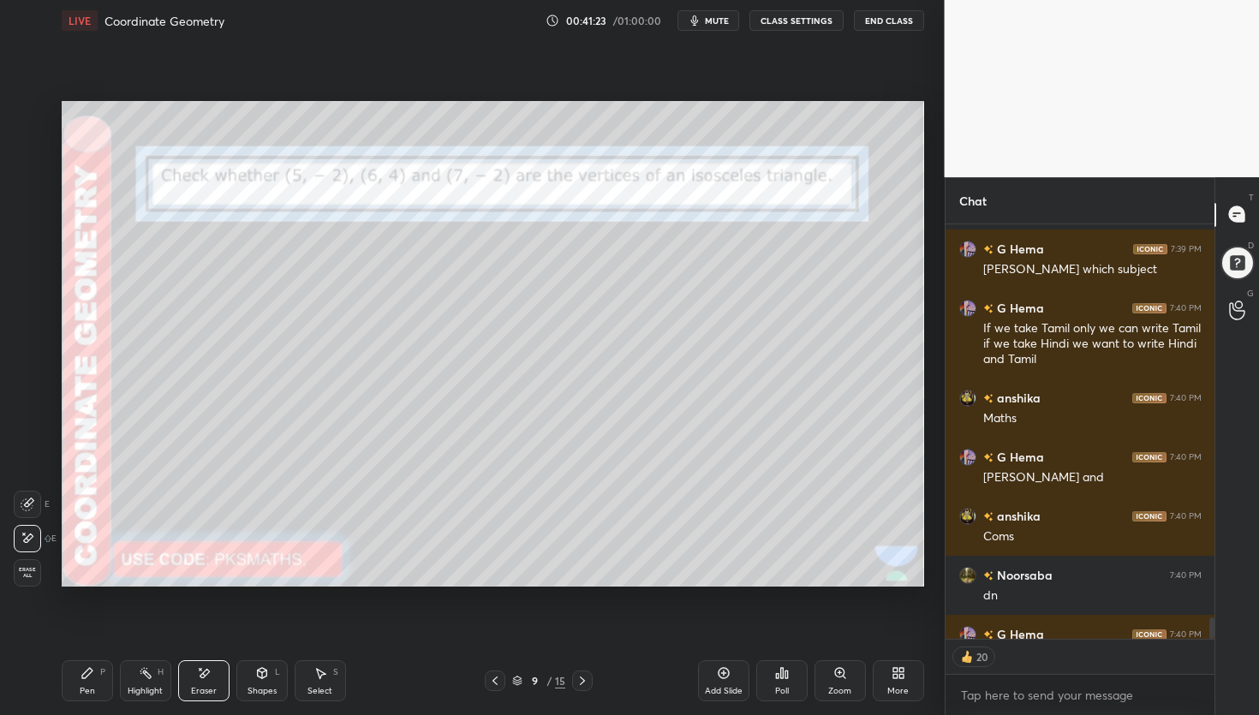
type textarea "x"
click at [785, 680] on div "Poll" at bounding box center [781, 680] width 51 height 41
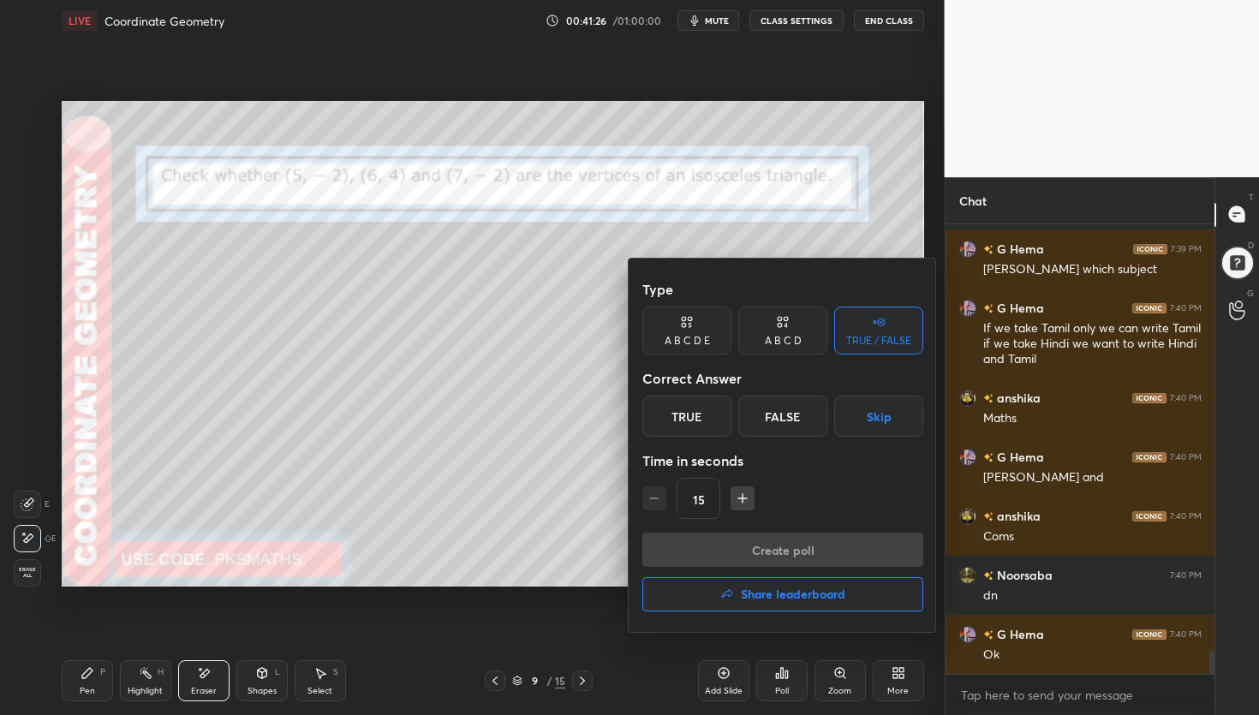
click at [693, 415] on div "True" at bounding box center [686, 416] width 89 height 41
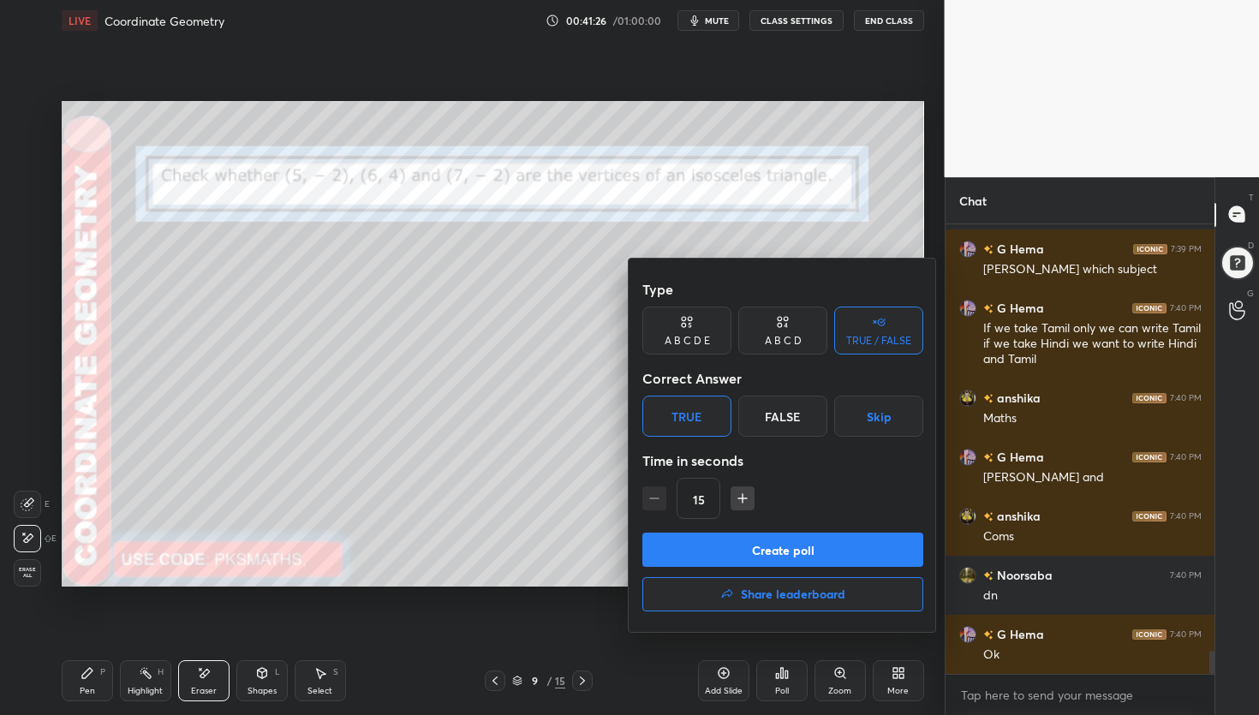
click at [749, 502] on icon "button" at bounding box center [742, 498] width 17 height 17
type input "30"
click at [750, 551] on button "Create poll" at bounding box center [782, 550] width 281 height 34
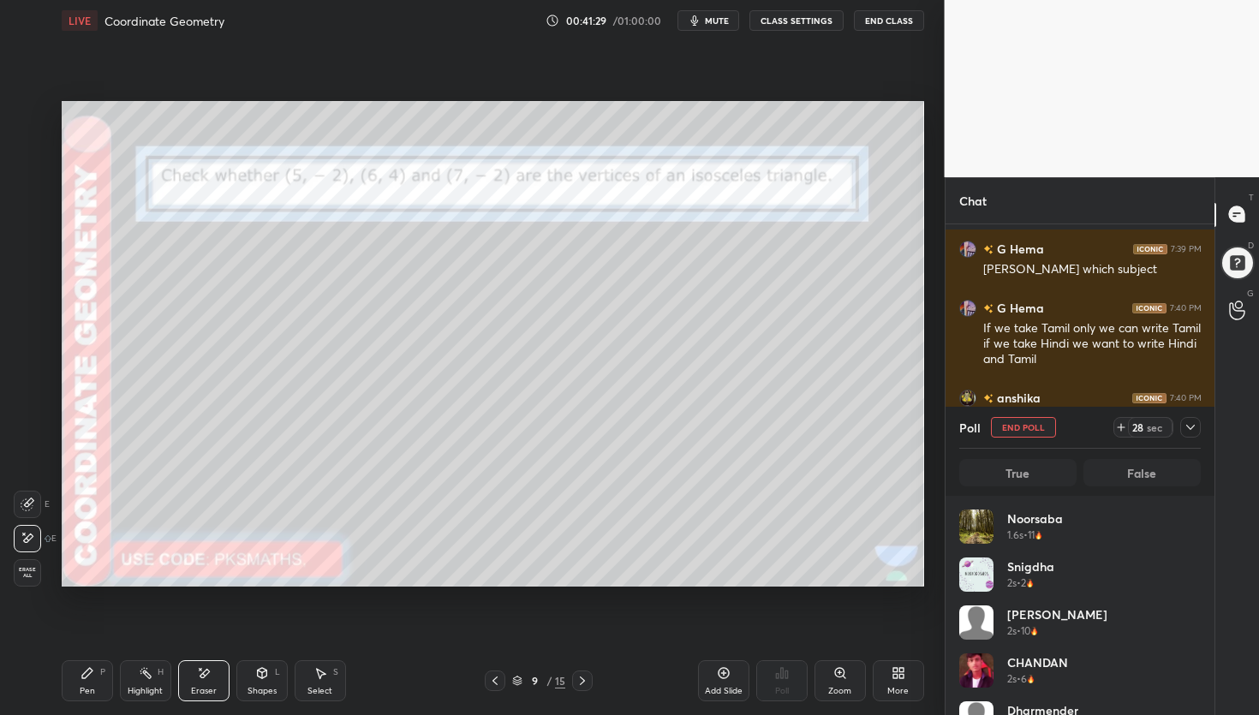
scroll to position [200, 236]
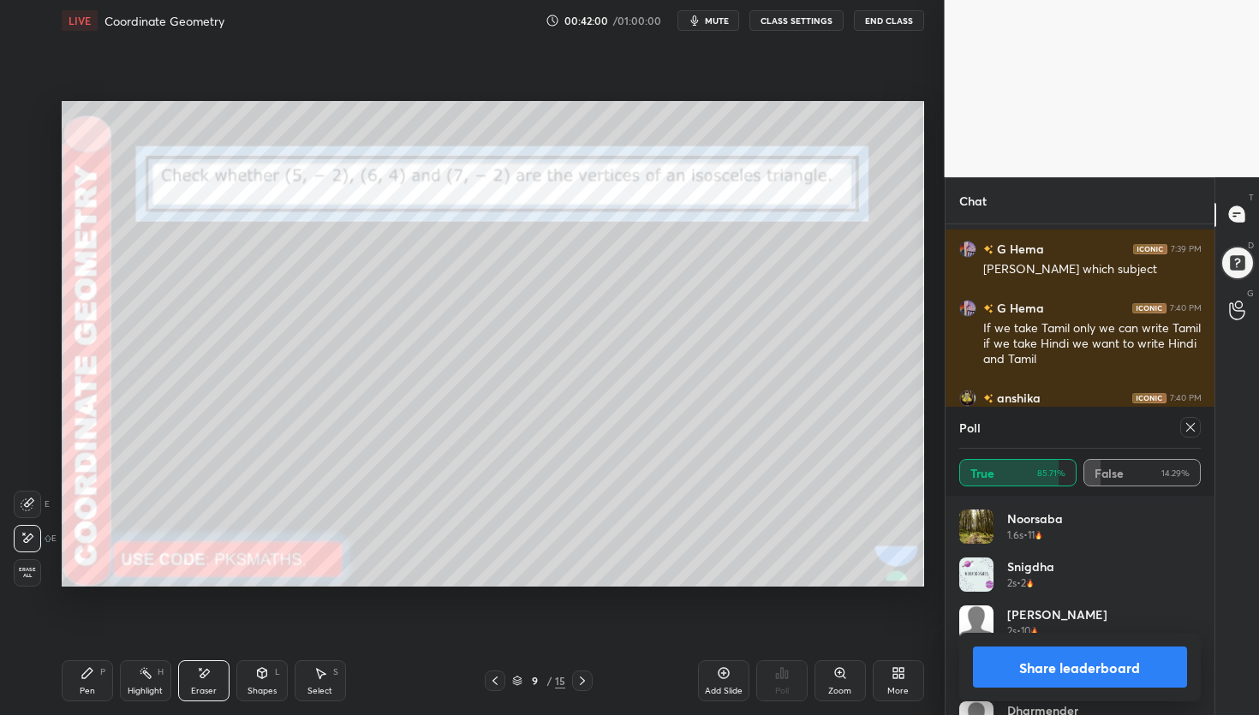
drag, startPoint x: 1067, startPoint y: 672, endPoint x: 1047, endPoint y: 675, distance: 20.8
click at [1067, 672] on button "Share leaderboard" at bounding box center [1080, 667] width 215 height 41
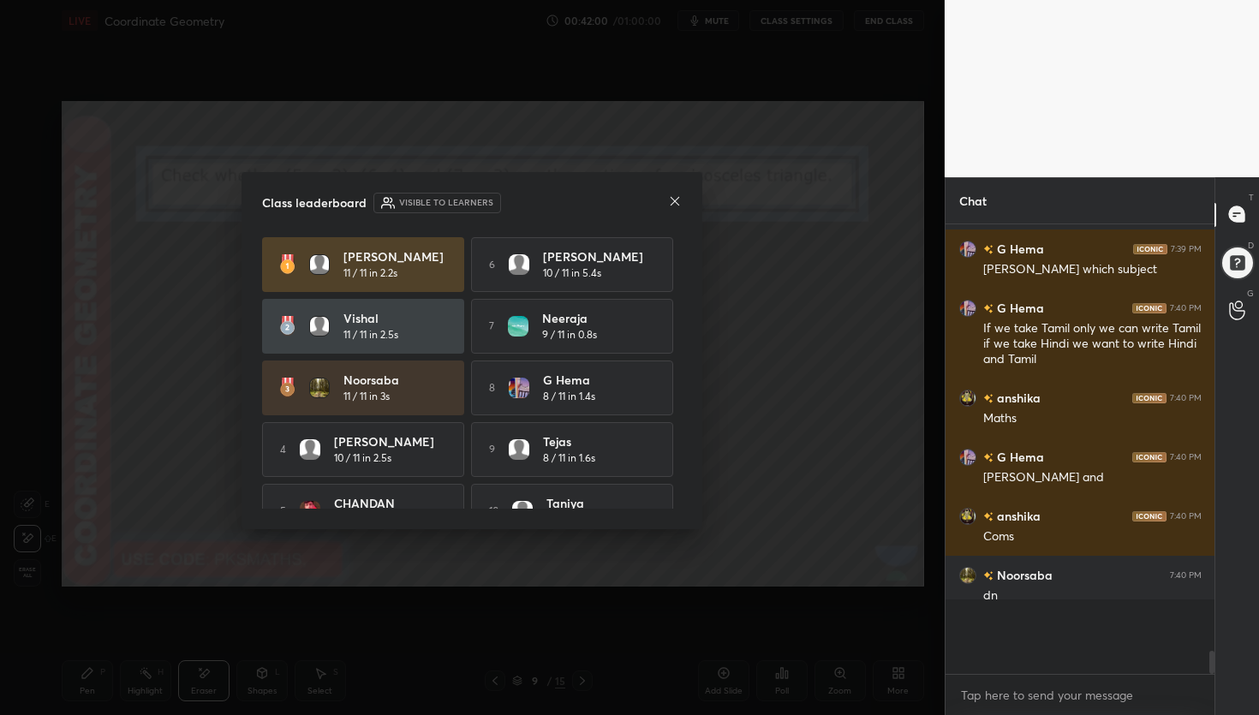
scroll to position [6, 6]
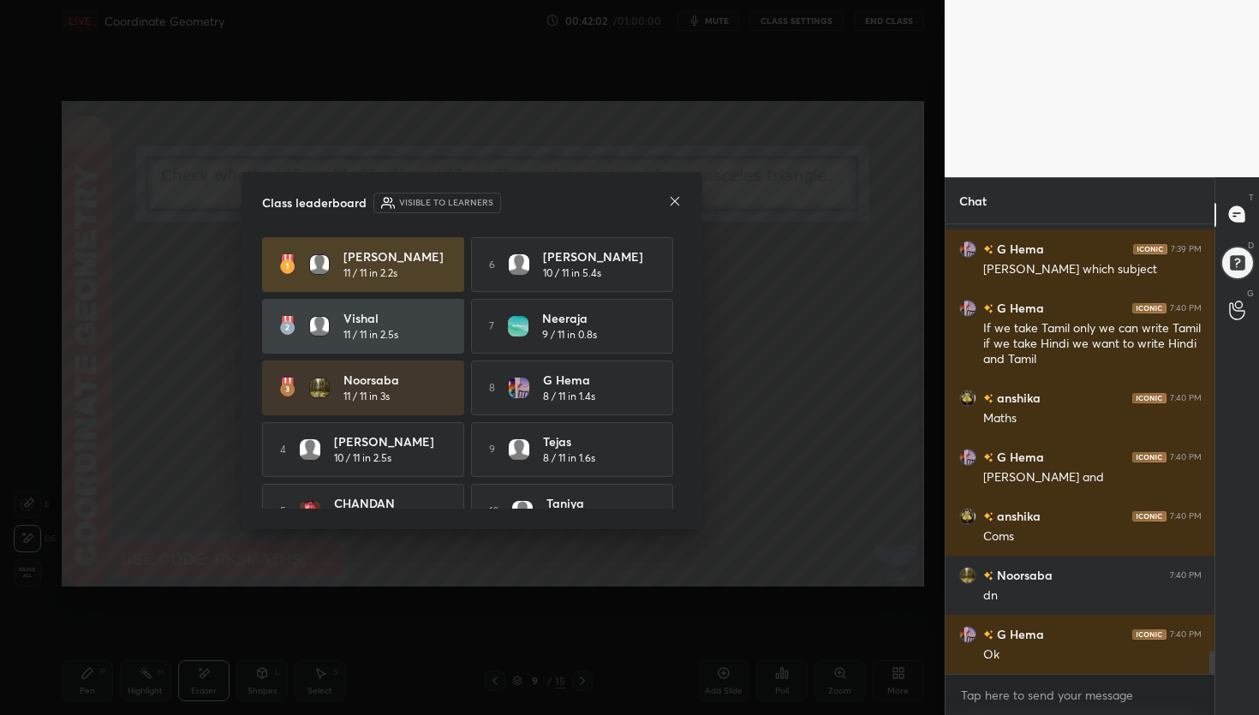
click at [674, 201] on icon at bounding box center [675, 201] width 9 height 9
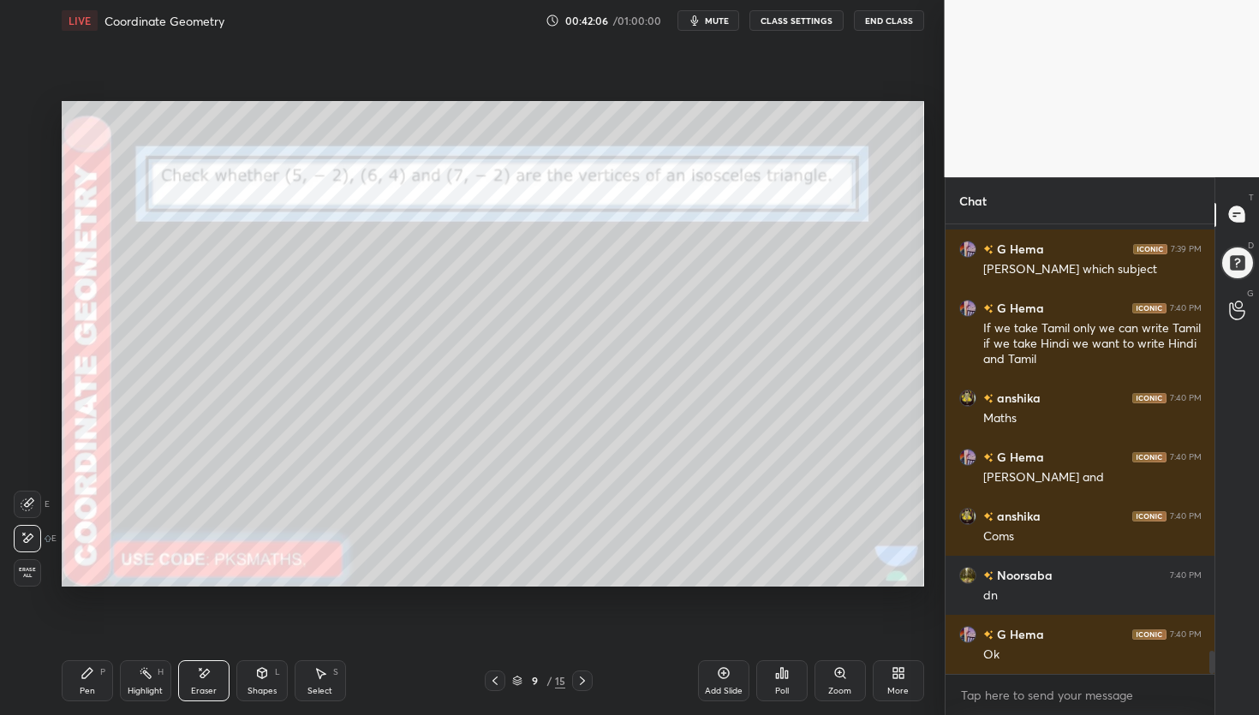
click at [263, 679] on div "Shapes L" at bounding box center [261, 680] width 51 height 41
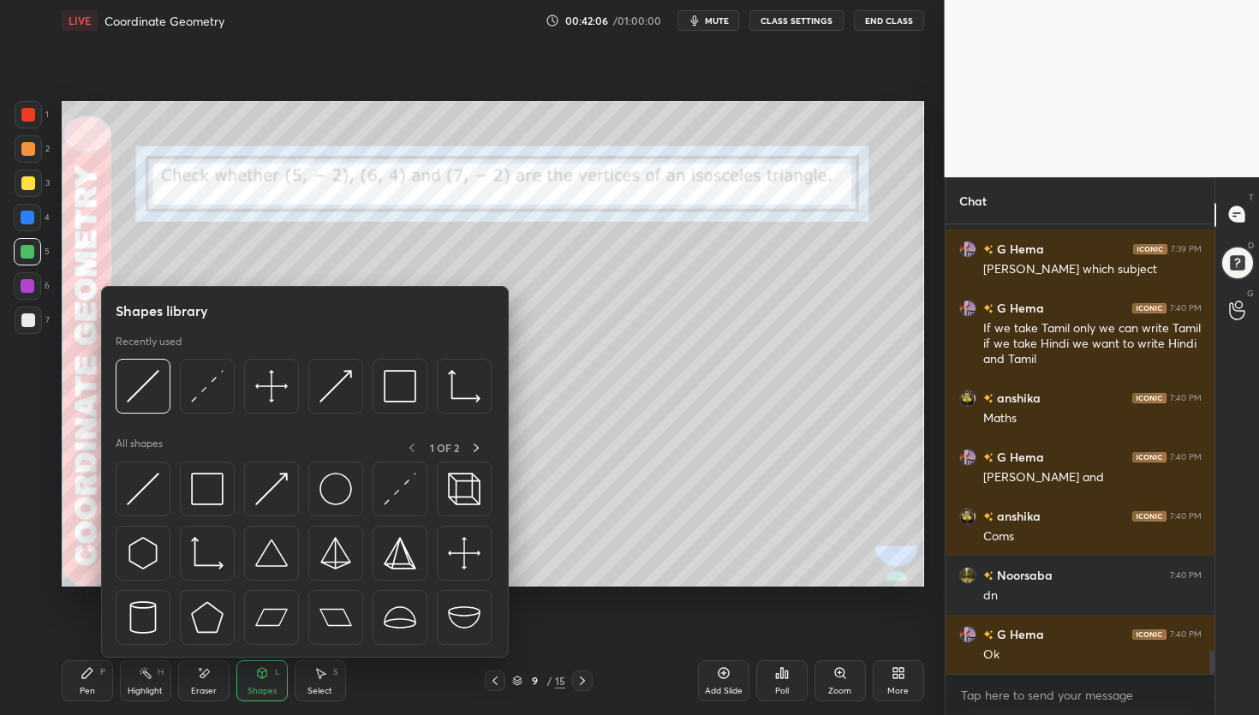
click at [265, 687] on div "Shapes" at bounding box center [262, 691] width 29 height 9
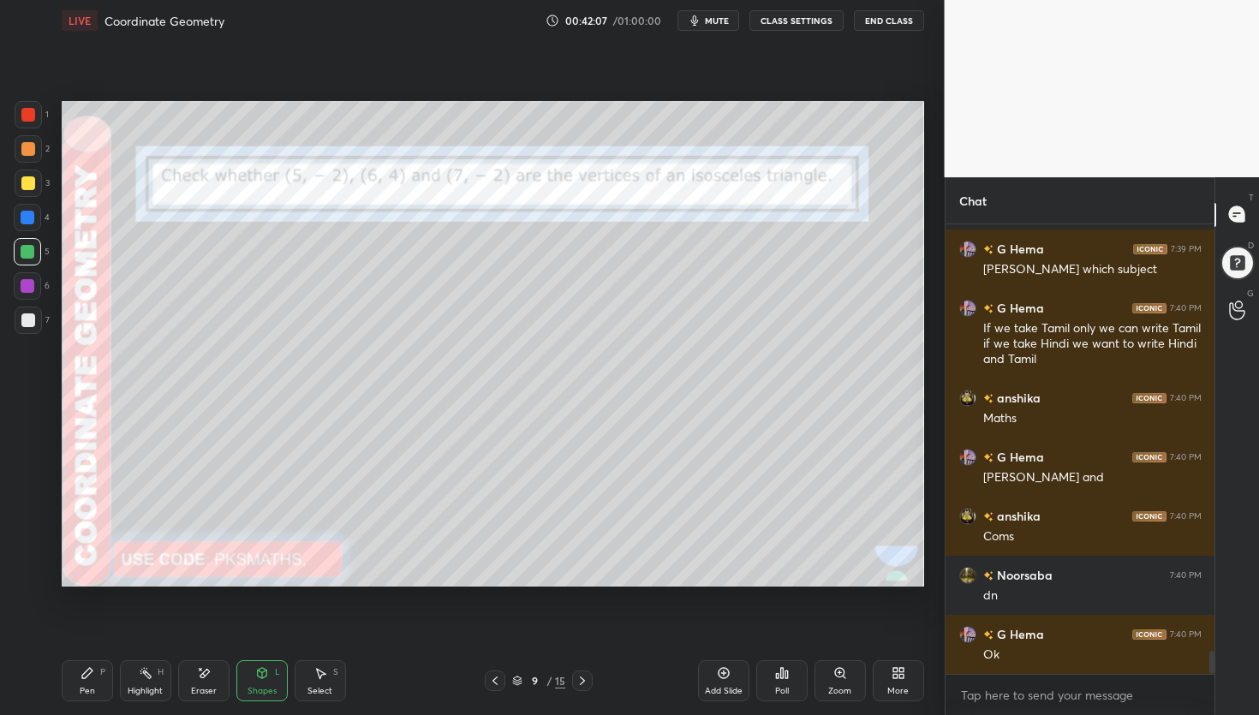
click at [208, 677] on icon at bounding box center [204, 673] width 14 height 15
click at [29, 578] on span "Erase all" at bounding box center [28, 573] width 26 height 12
click at [93, 678] on icon at bounding box center [88, 673] width 14 height 14
click at [24, 148] on div at bounding box center [28, 149] width 14 height 14
click at [30, 320] on div at bounding box center [28, 321] width 14 height 14
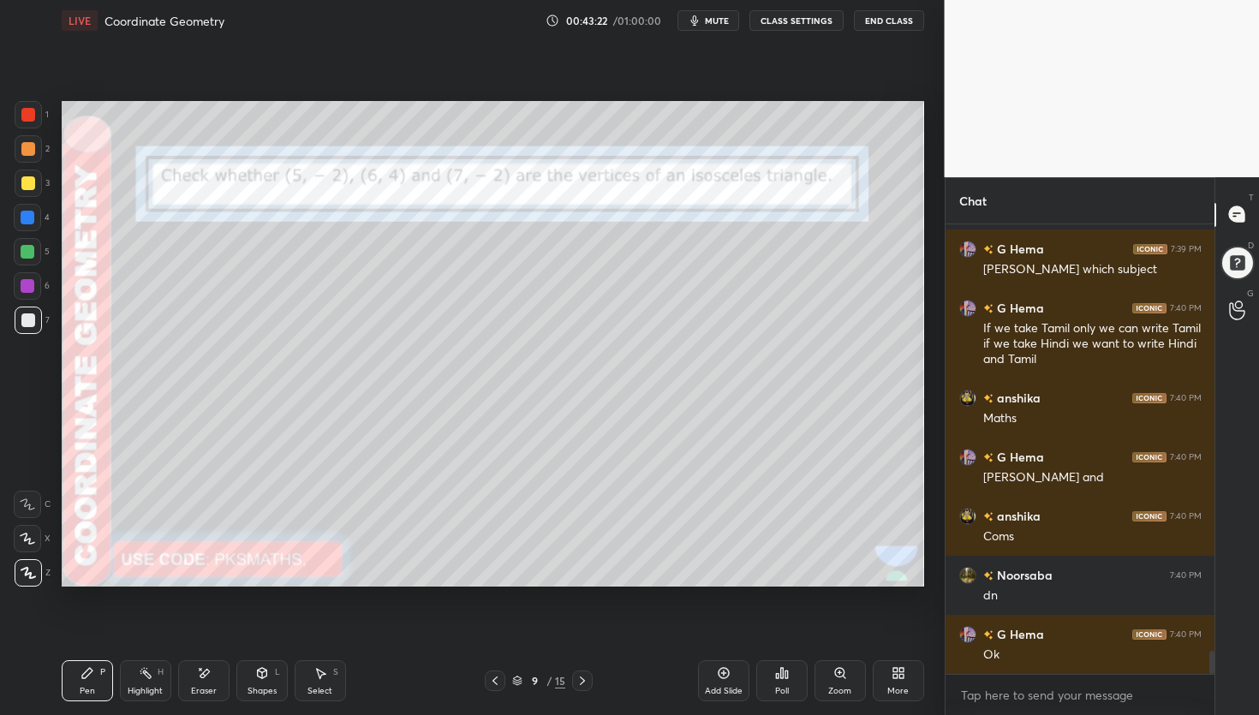
drag, startPoint x: 320, startPoint y: 672, endPoint x: 296, endPoint y: 625, distance: 52.9
click at [321, 673] on icon at bounding box center [320, 674] width 9 height 10
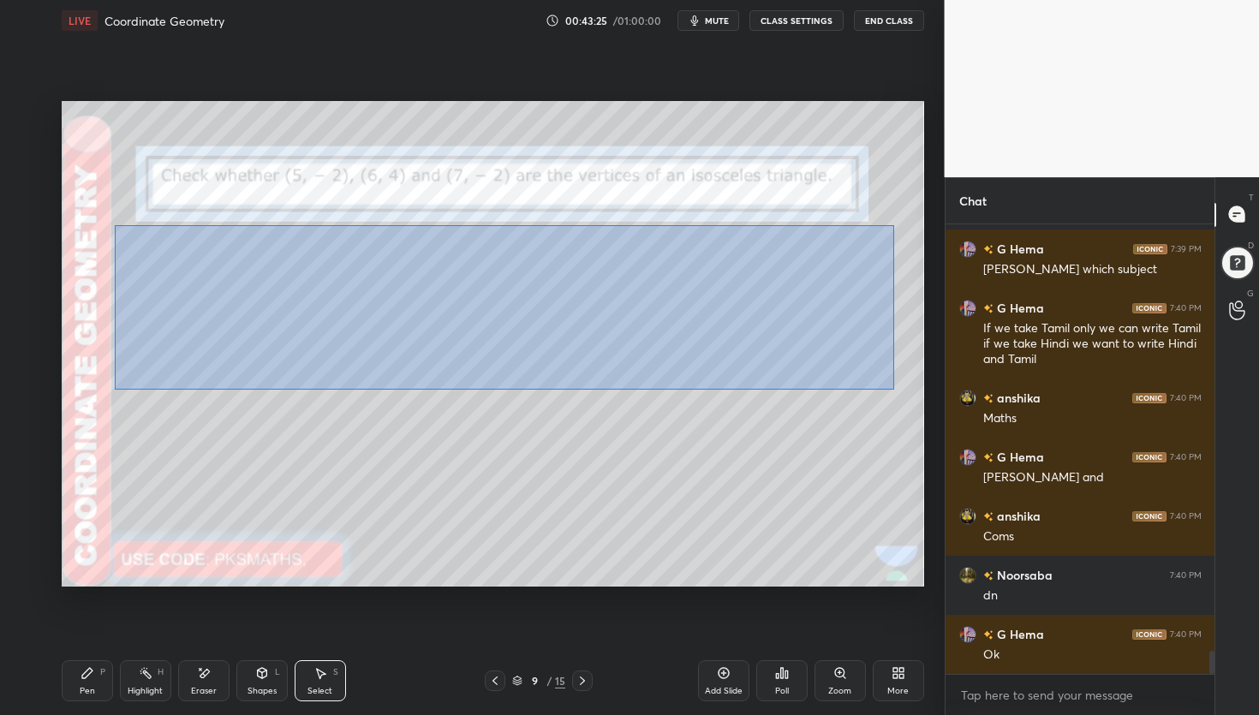
drag, startPoint x: 119, startPoint y: 253, endPoint x: 884, endPoint y: 379, distance: 775.2
click at [893, 390] on div "0 ° Undo Copy Duplicate Duplicate to new slide Delete" at bounding box center [493, 344] width 863 height 486
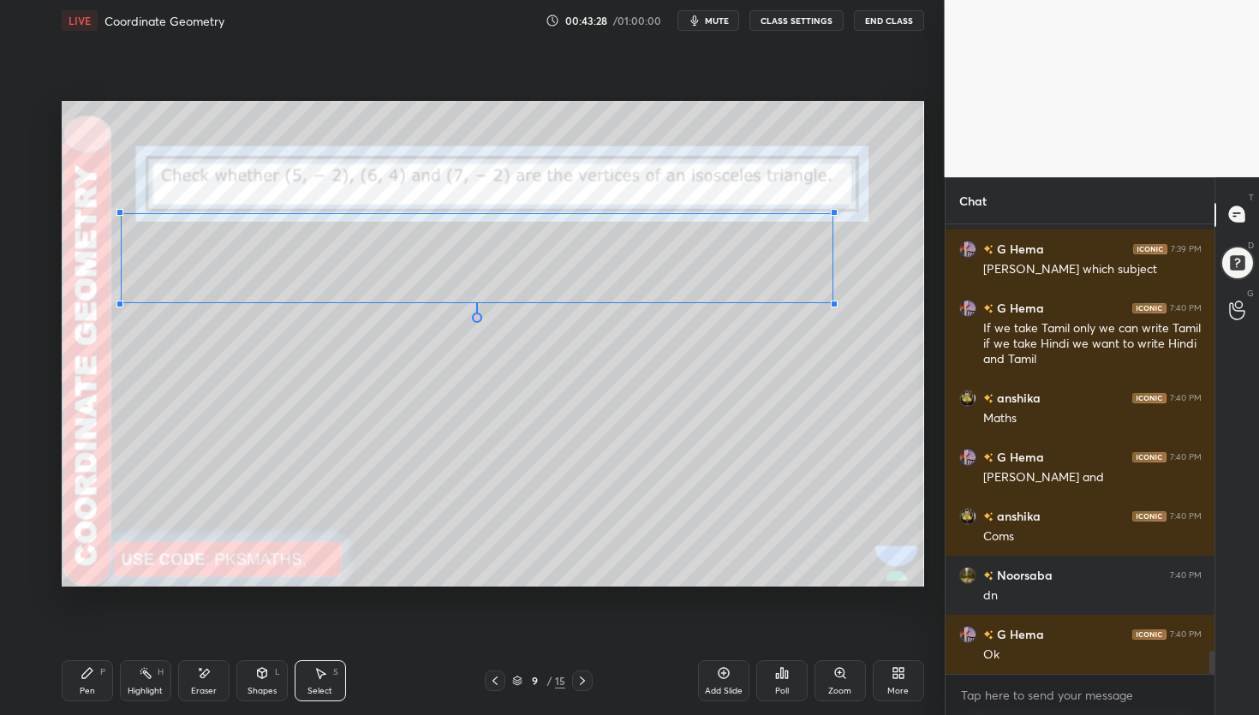
drag, startPoint x: 901, startPoint y: 395, endPoint x: 815, endPoint y: 304, distance: 125.4
click at [831, 302] on div at bounding box center [834, 304] width 7 height 7
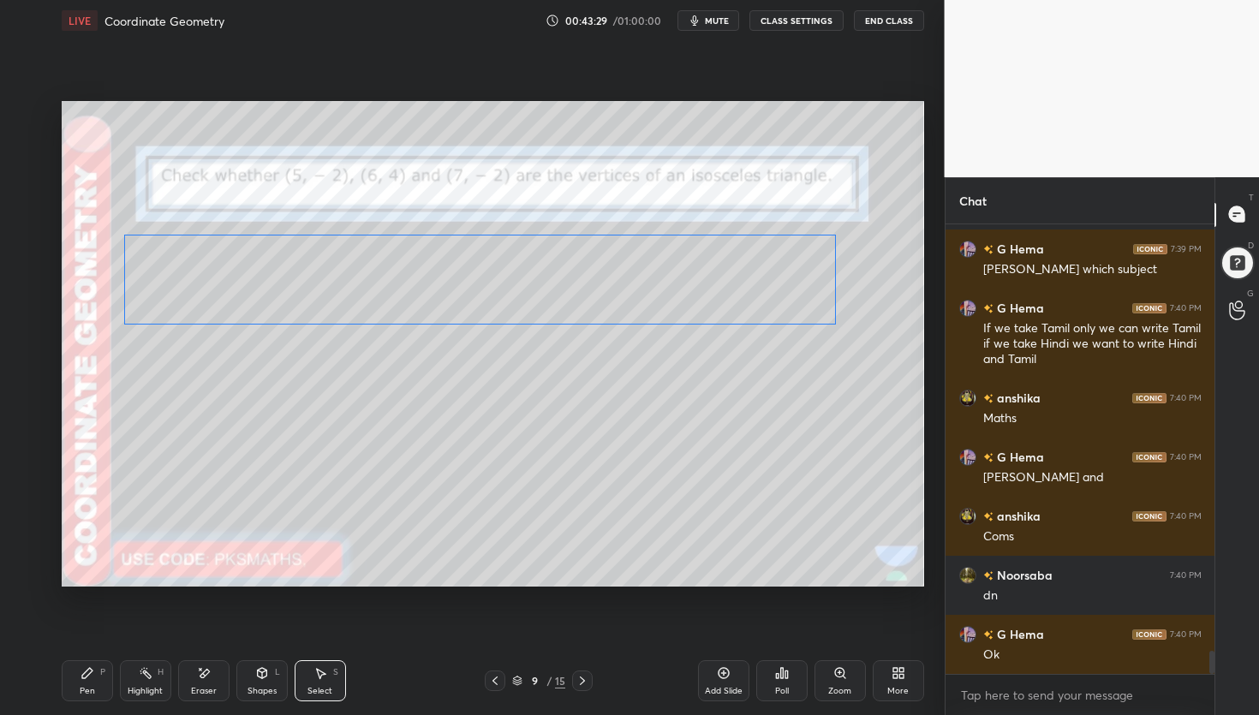
drag, startPoint x: 717, startPoint y: 285, endPoint x: 715, endPoint y: 312, distance: 26.6
click at [720, 305] on div "0 ° Undo Copy Duplicate Duplicate to new slide Delete" at bounding box center [493, 344] width 863 height 486
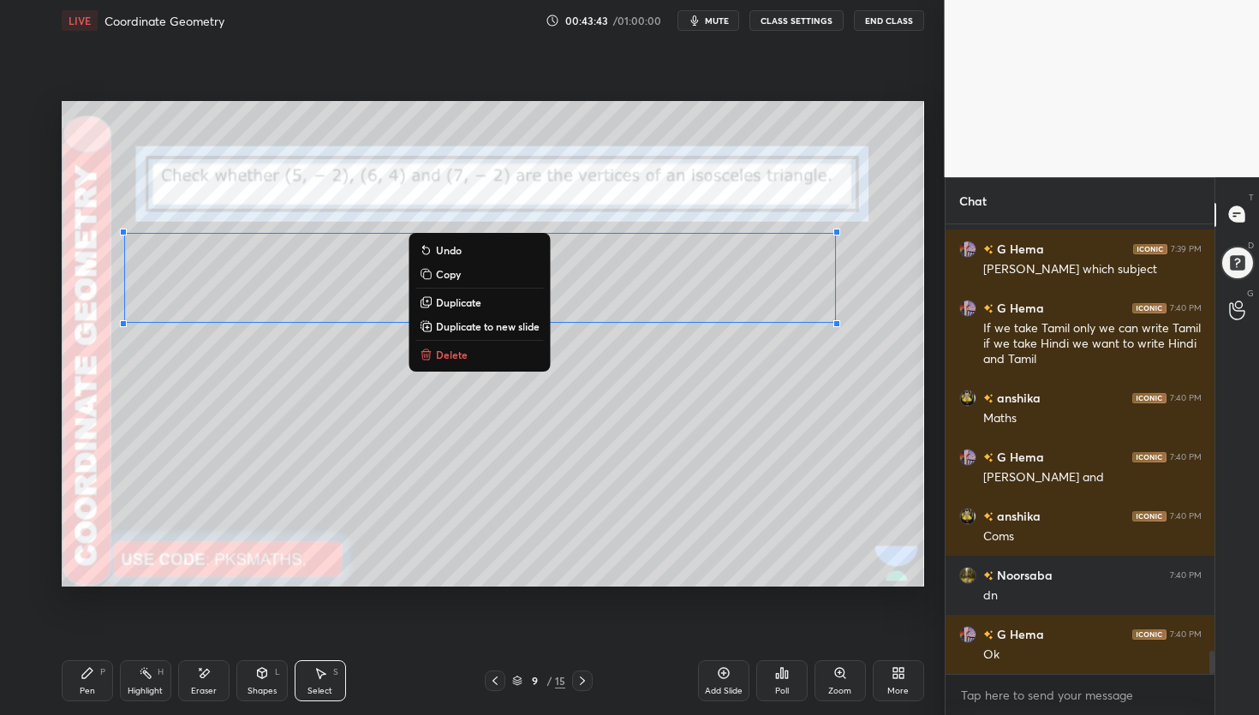
click at [645, 468] on div "0 ° Undo Copy Duplicate Duplicate to new slide Delete" at bounding box center [493, 344] width 863 height 486
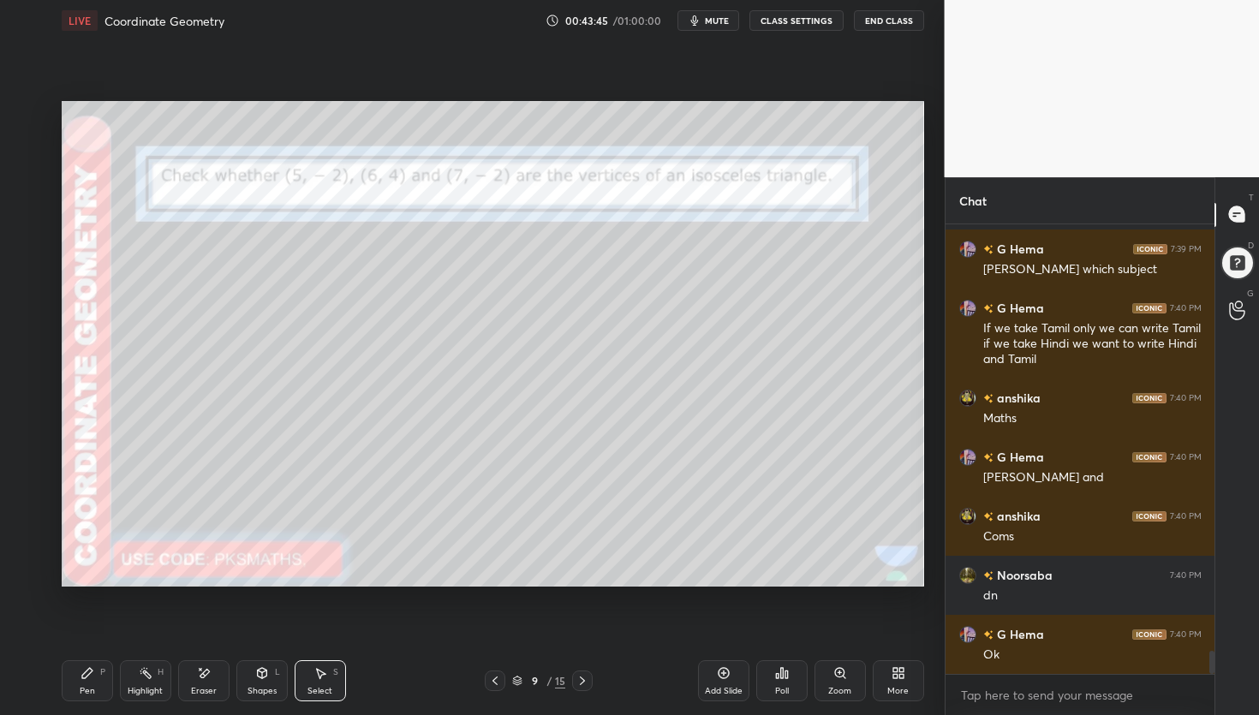
click at [93, 682] on div "Pen P" at bounding box center [87, 680] width 51 height 41
click at [26, 218] on div at bounding box center [28, 218] width 14 height 14
click at [39, 320] on div at bounding box center [28, 320] width 27 height 27
click at [770, 670] on div "Poll" at bounding box center [781, 680] width 51 height 41
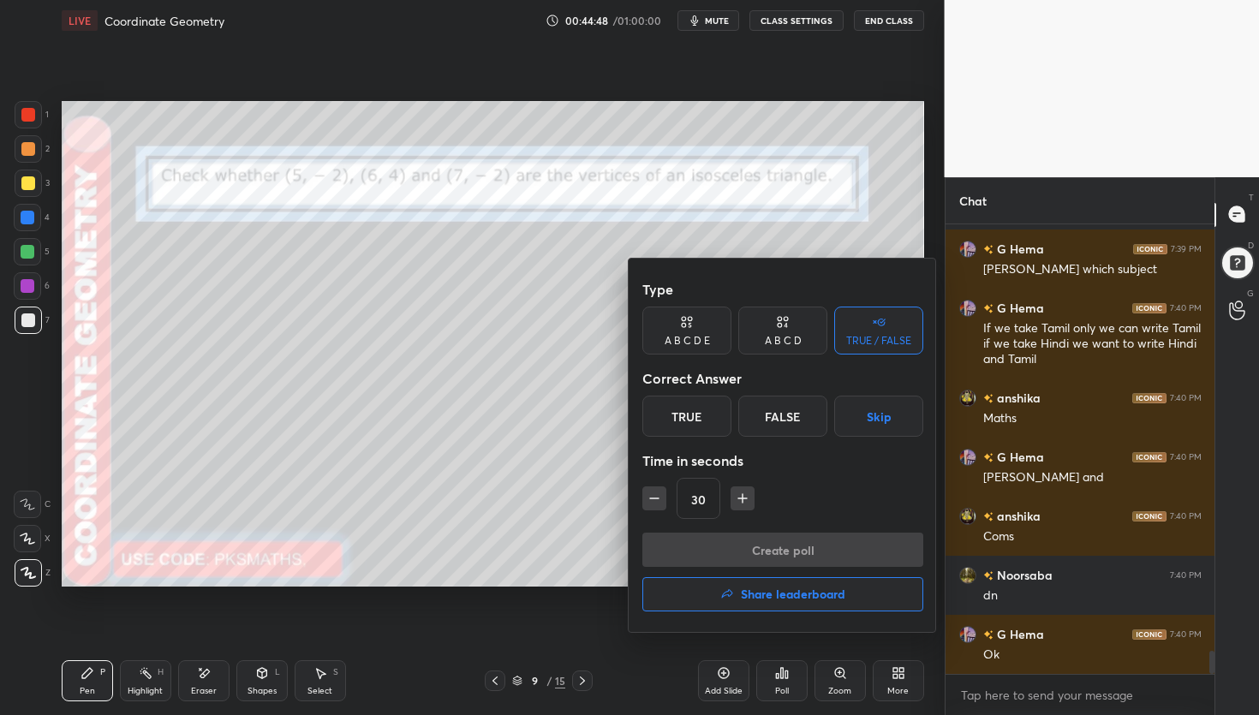
drag, startPoint x: 683, startPoint y: 421, endPoint x: 692, endPoint y: 445, distance: 25.8
click at [682, 426] on div "True" at bounding box center [686, 416] width 89 height 41
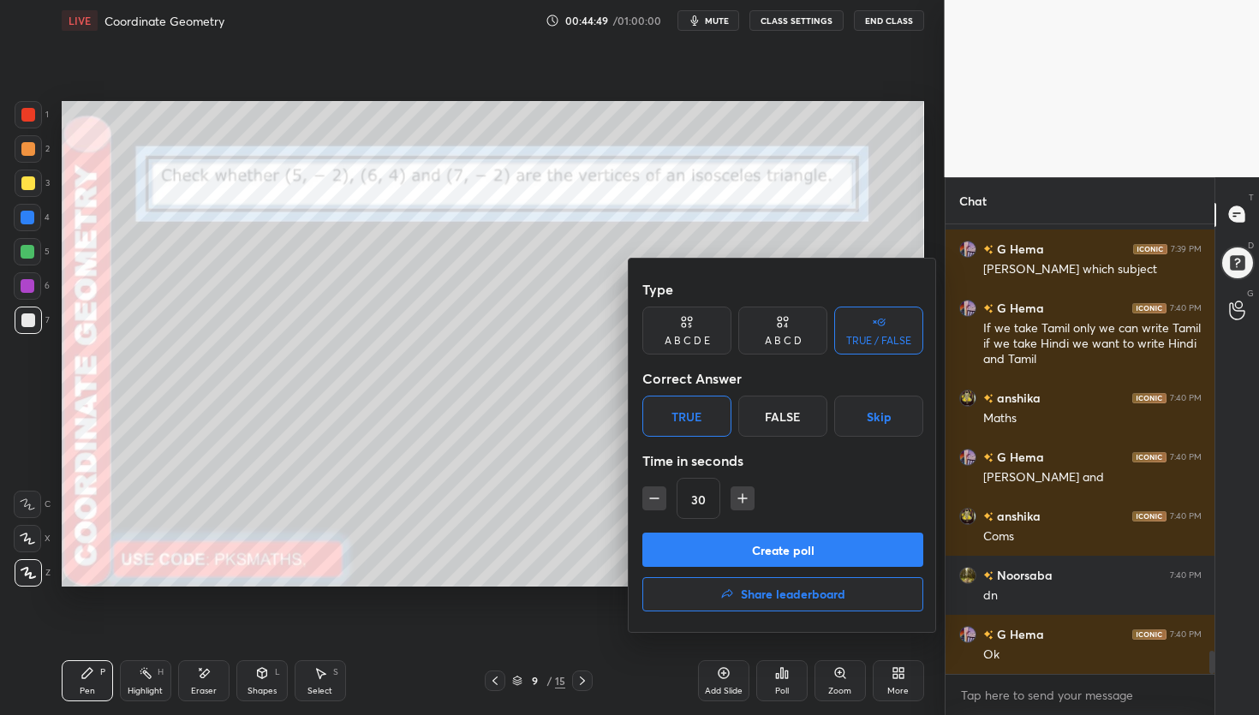
click at [725, 552] on button "Create poll" at bounding box center [782, 550] width 281 height 34
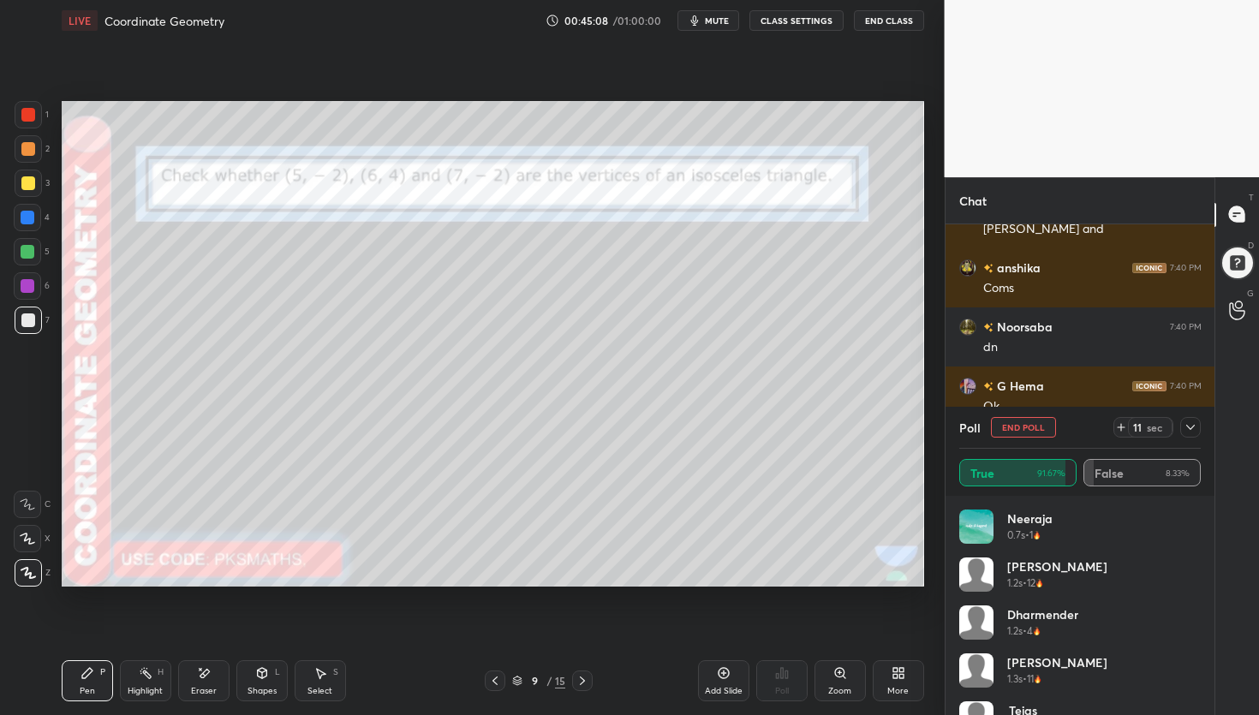
scroll to position [7823, 0]
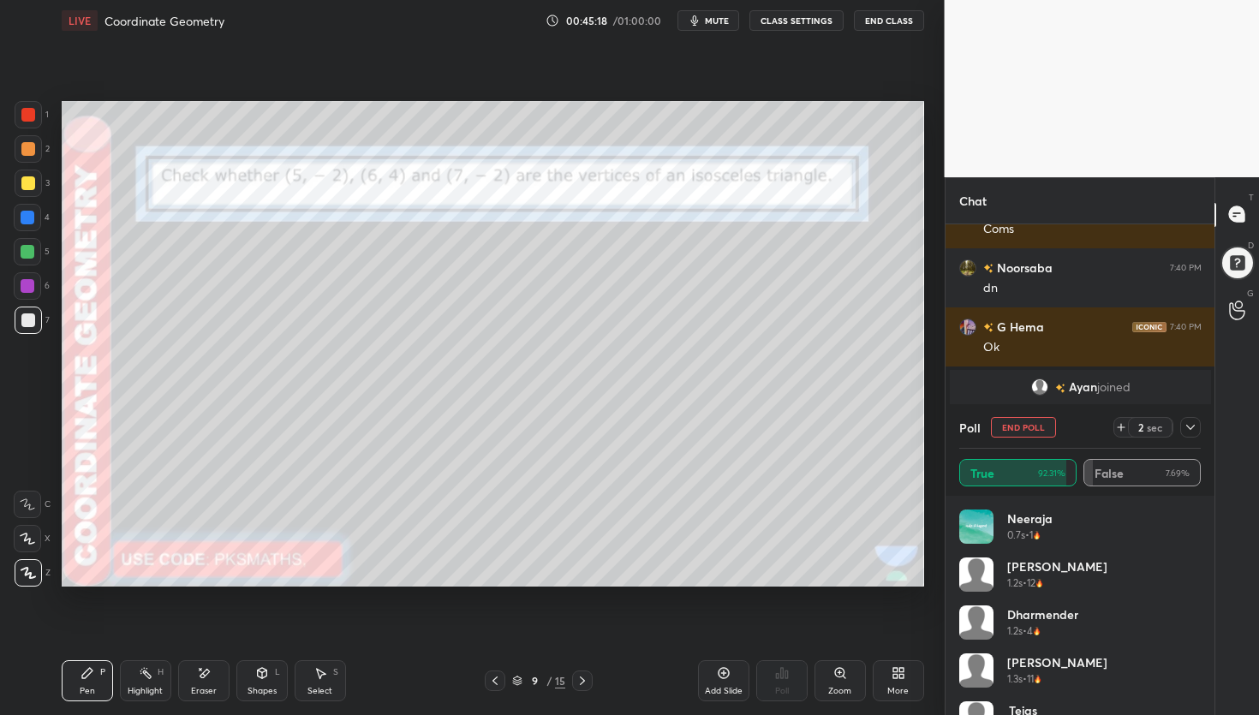
drag, startPoint x: 31, startPoint y: 248, endPoint x: 45, endPoint y: 272, distance: 28.1
click at [32, 248] on div at bounding box center [28, 252] width 14 height 14
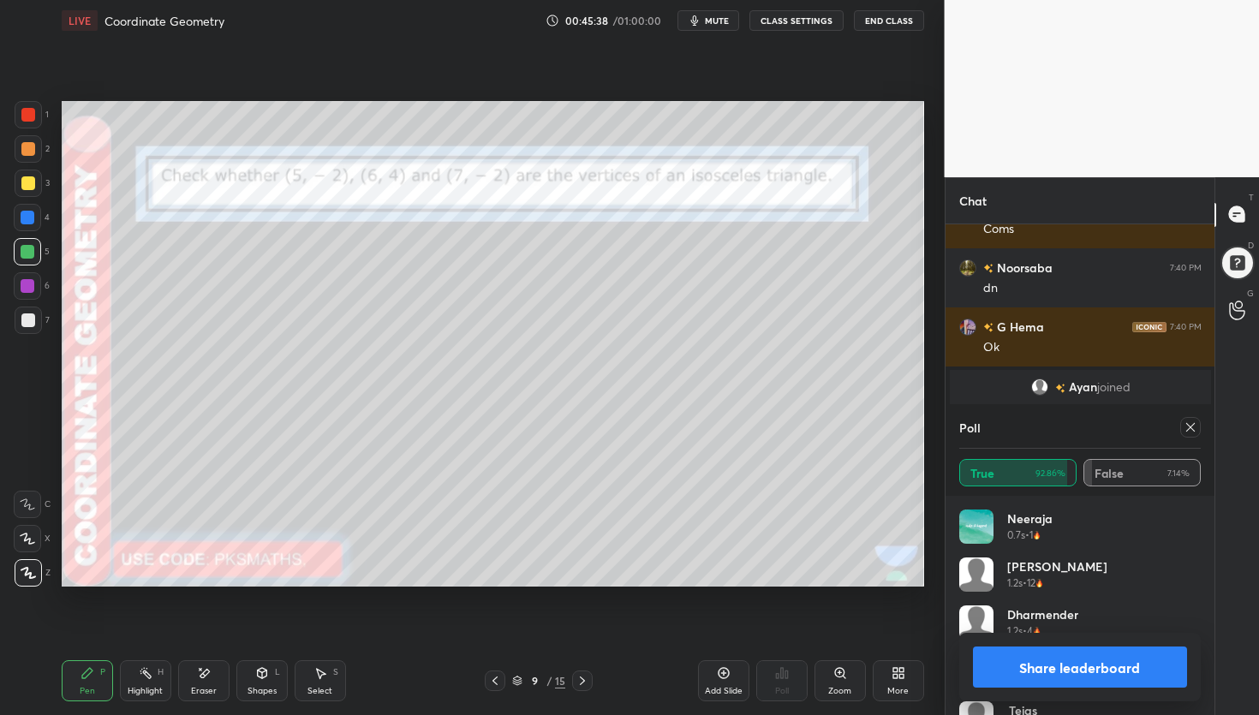
drag, startPoint x: 1015, startPoint y: 673, endPoint x: 998, endPoint y: 666, distance: 18.5
click at [1015, 673] on button "Share leaderboard" at bounding box center [1080, 667] width 215 height 41
type textarea "x"
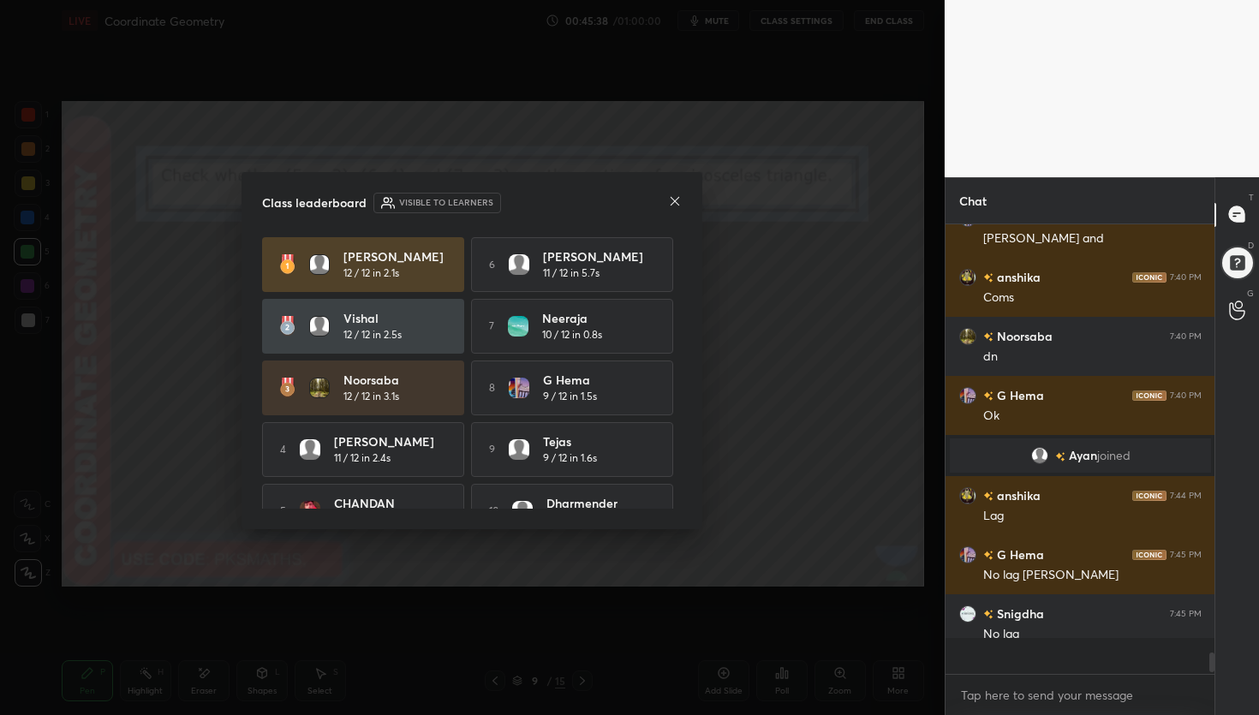
scroll to position [445, 264]
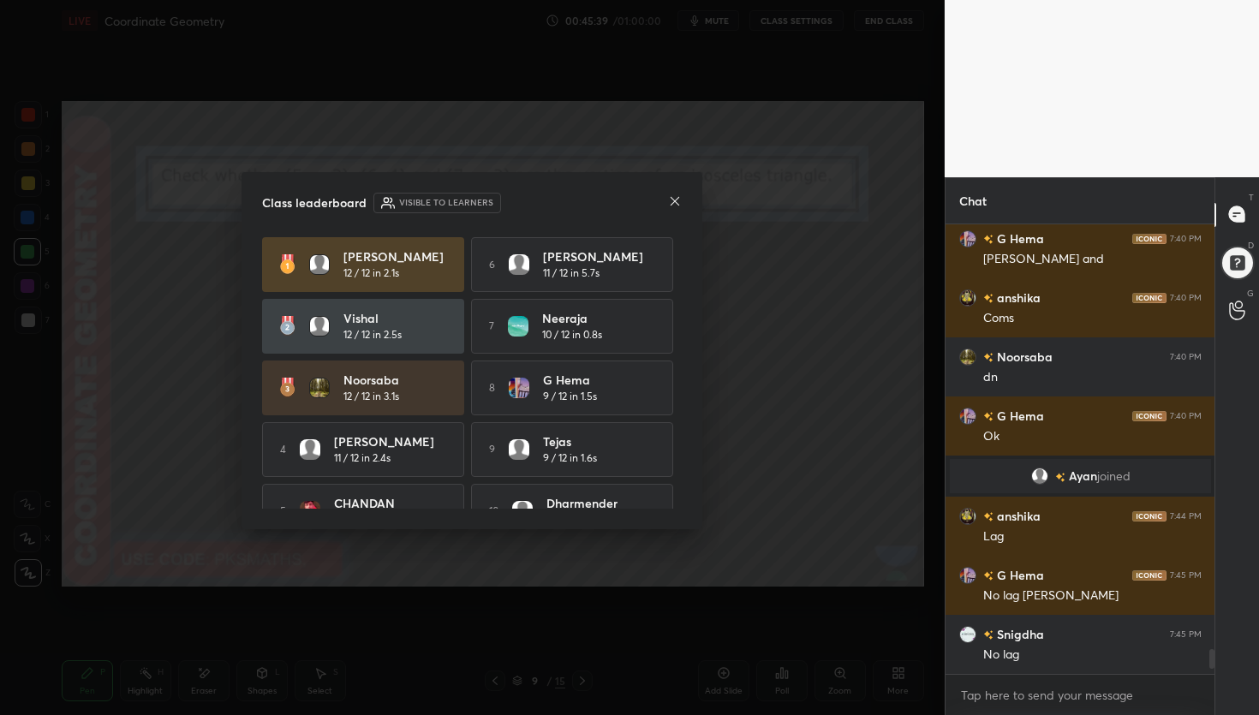
click at [676, 206] on icon at bounding box center [675, 201] width 14 height 14
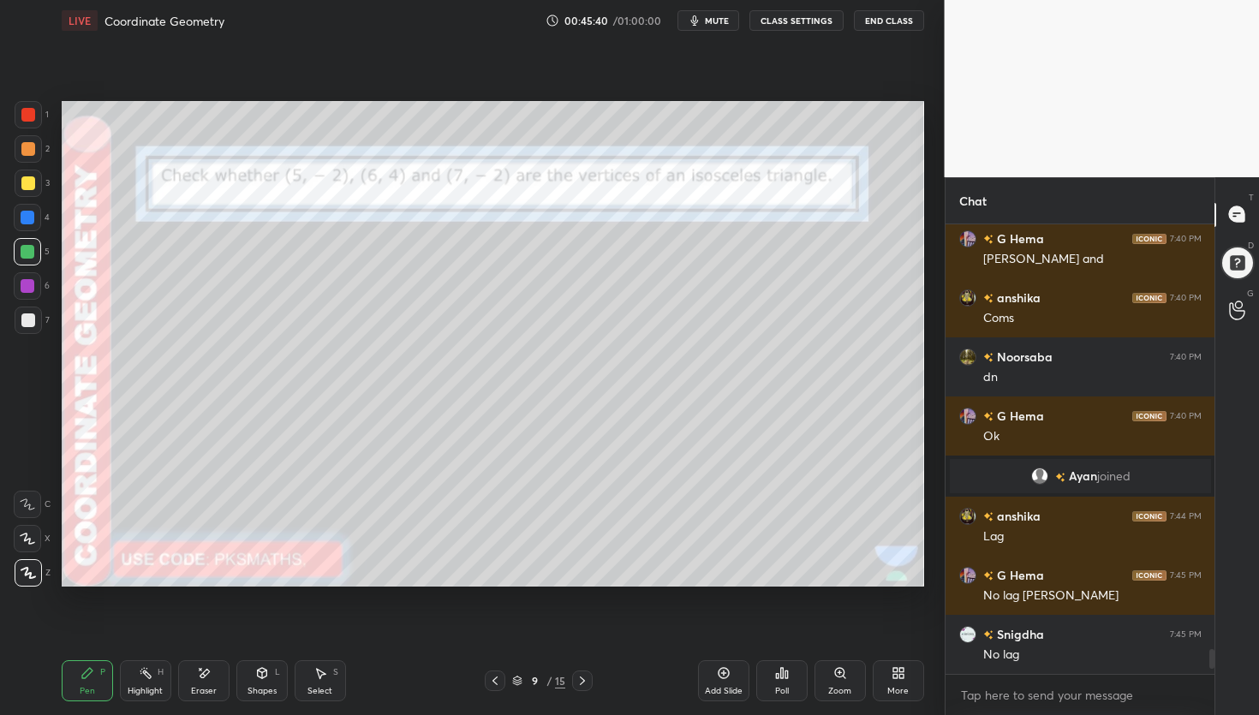
click at [791, 677] on div "Poll" at bounding box center [781, 680] width 51 height 41
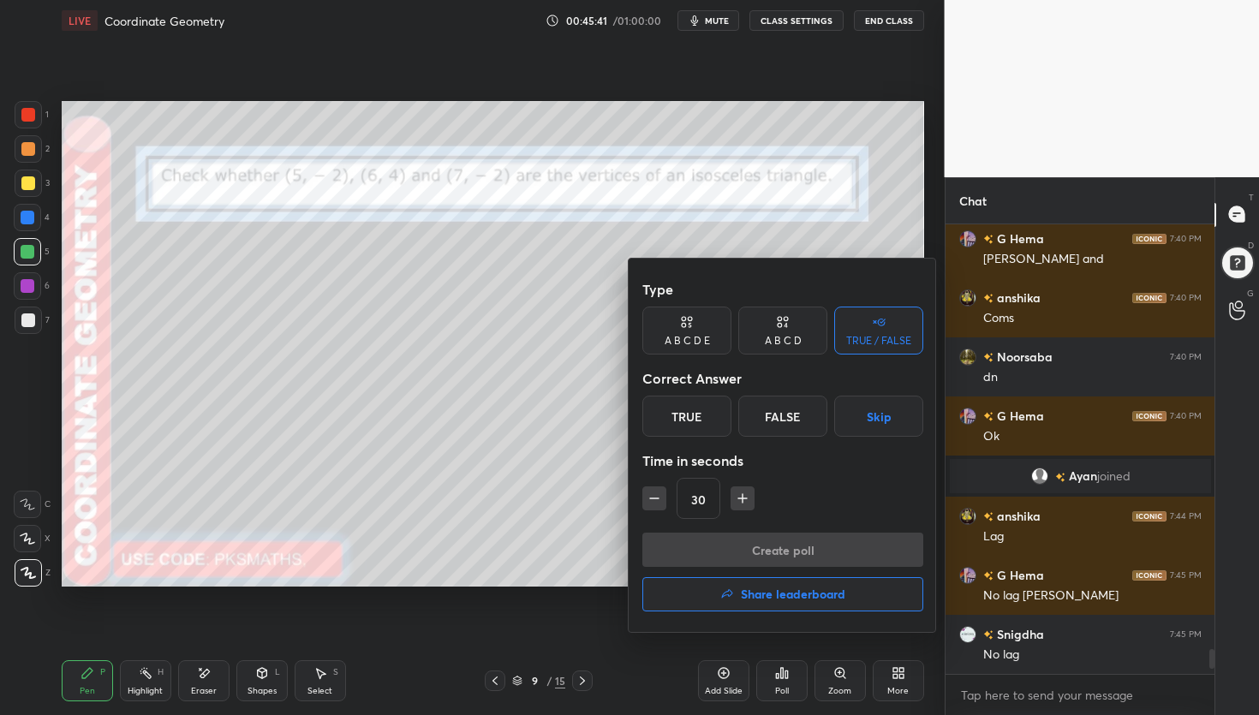
drag, startPoint x: 785, startPoint y: 422, endPoint x: 741, endPoint y: 451, distance: 52.5
click at [785, 421] on div "False" at bounding box center [782, 416] width 89 height 41
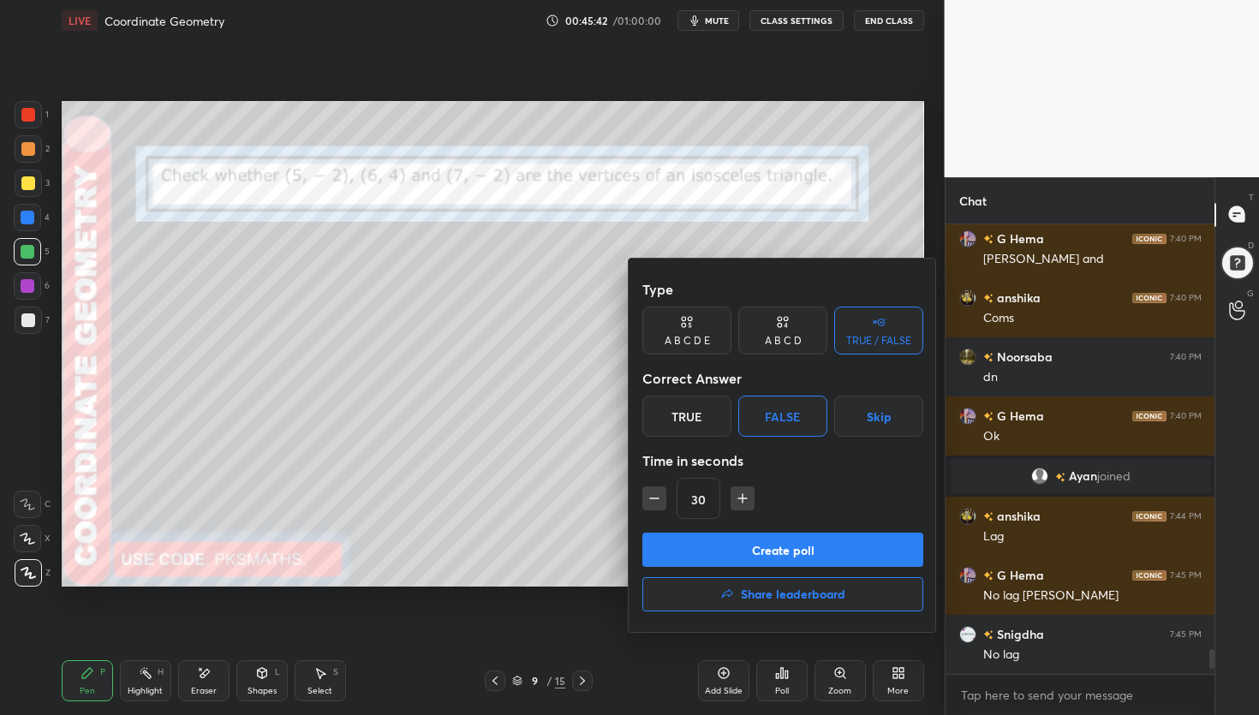
drag, startPoint x: 674, startPoint y: 504, endPoint x: 693, endPoint y: 507, distance: 19.2
click at [675, 504] on div "30" at bounding box center [782, 498] width 281 height 41
click at [664, 499] on button "button" at bounding box center [654, 499] width 24 height 24
type input "15"
click at [768, 564] on div "Create poll Share leaderboard" at bounding box center [782, 576] width 281 height 86
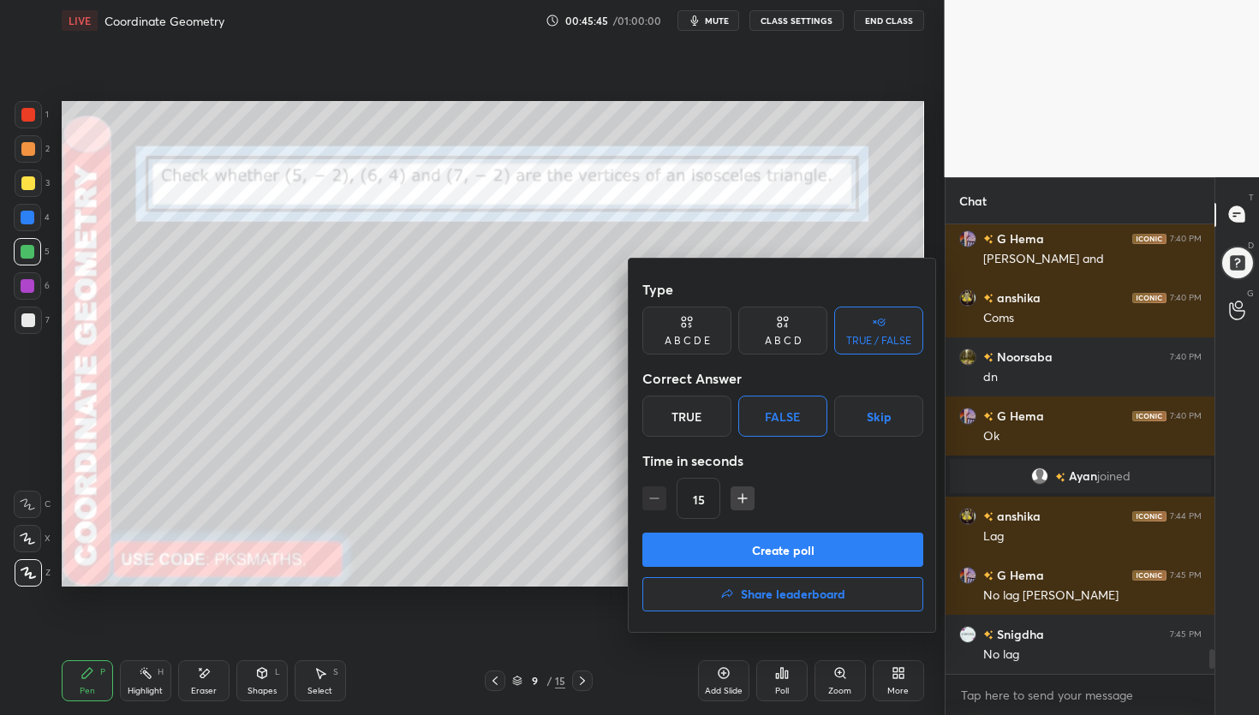
click at [759, 558] on button "Create poll" at bounding box center [782, 550] width 281 height 34
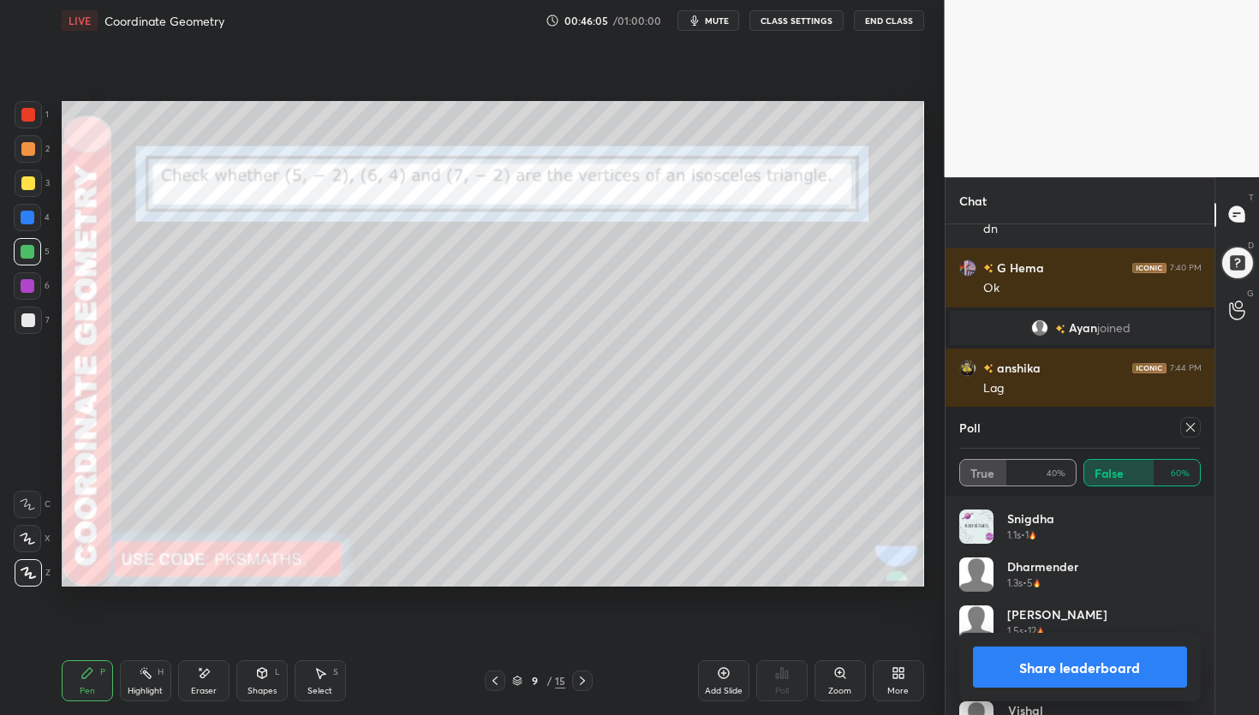
scroll to position [7941, 0]
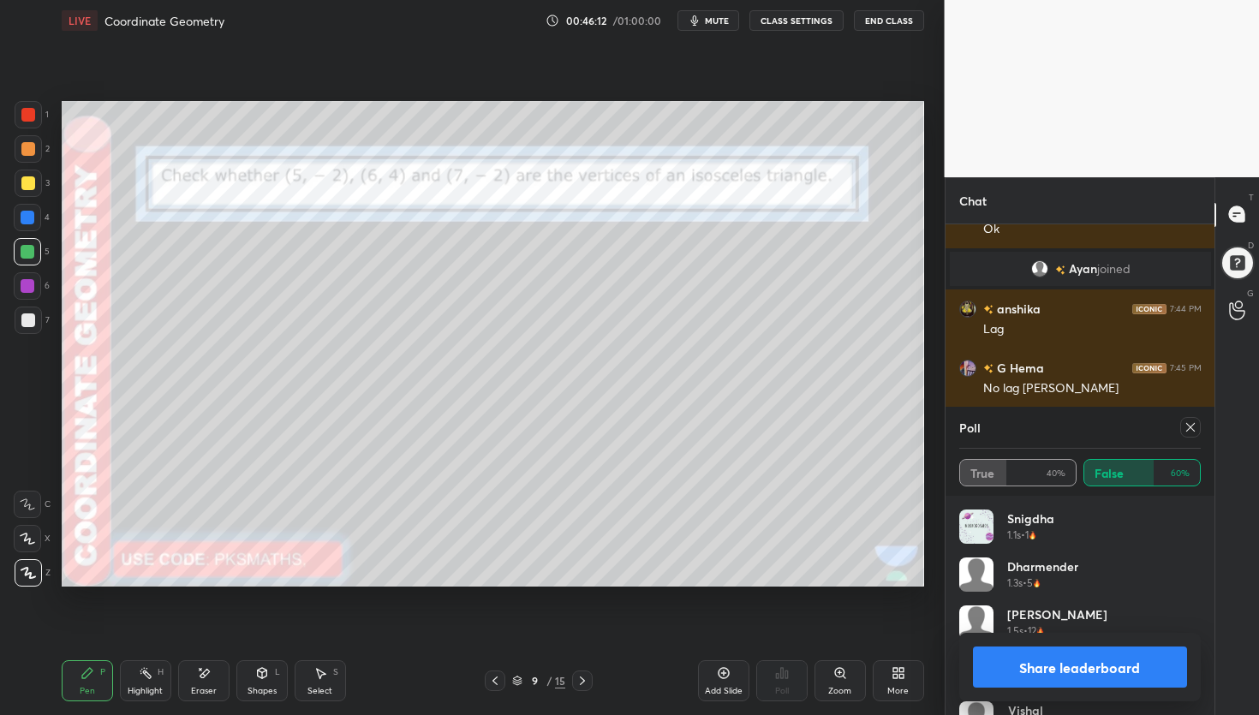
click at [1036, 666] on button "Share leaderboard" at bounding box center [1080, 667] width 215 height 41
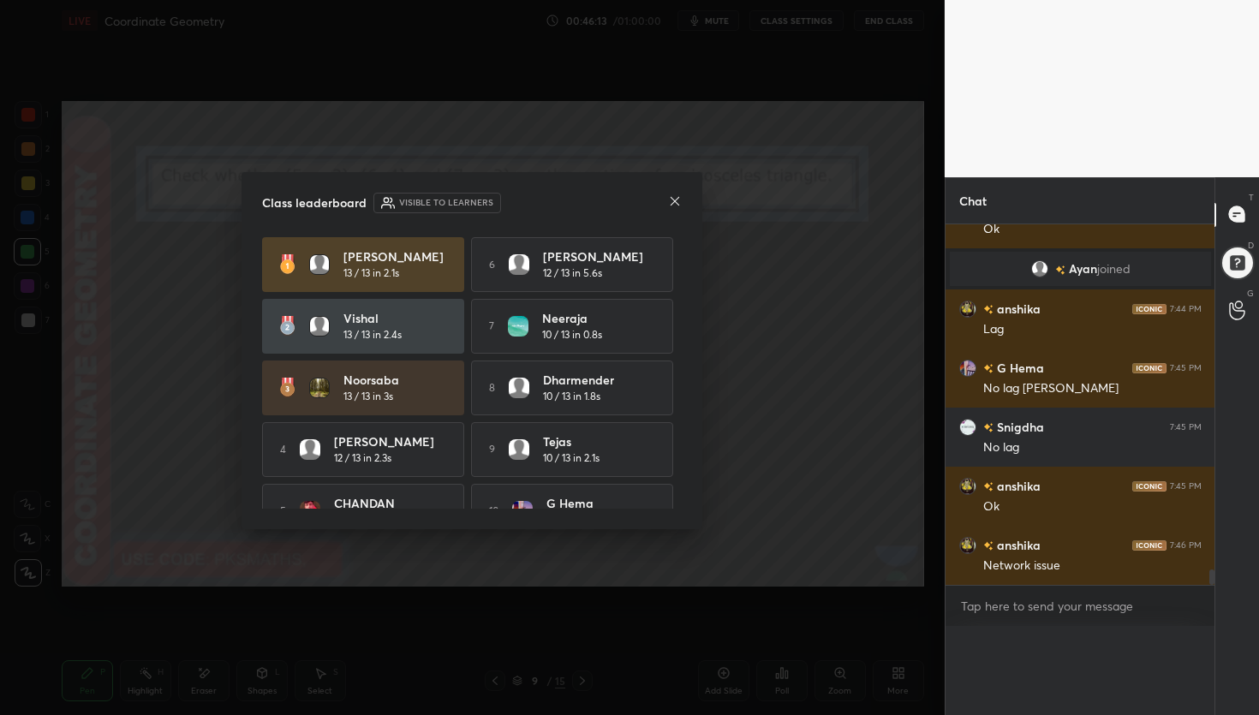
scroll to position [0, 0]
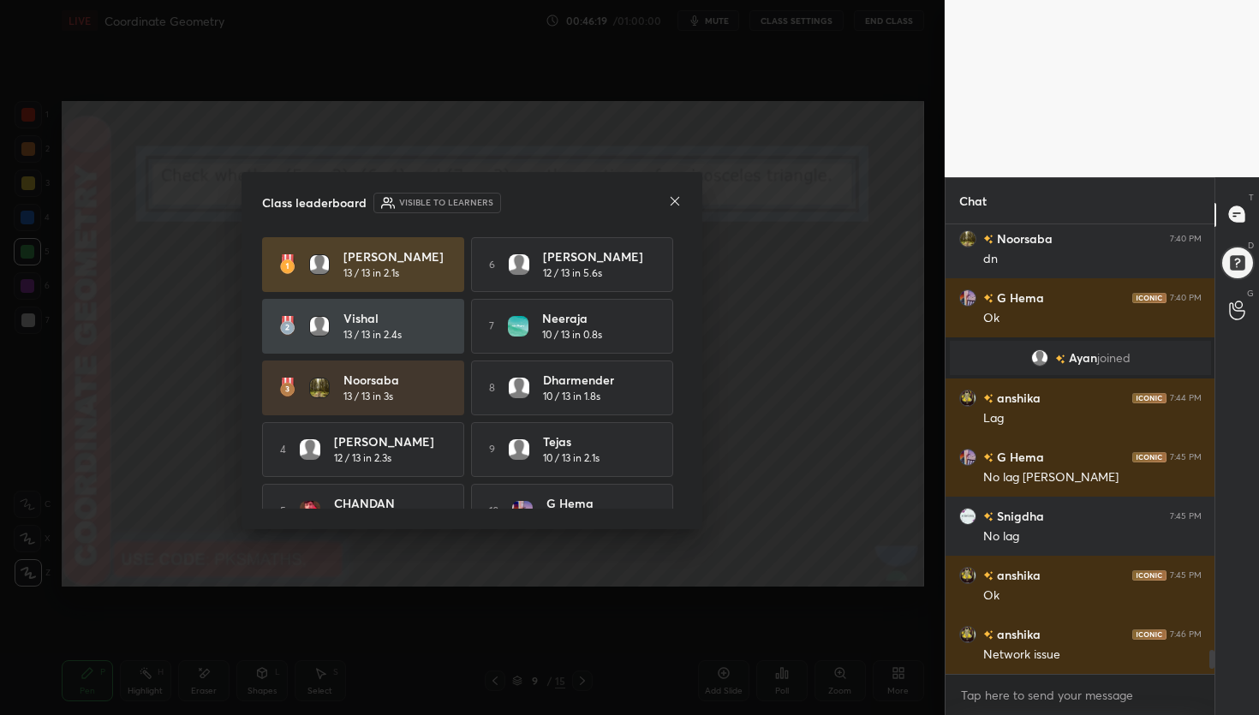
click at [676, 200] on icon at bounding box center [675, 201] width 14 height 14
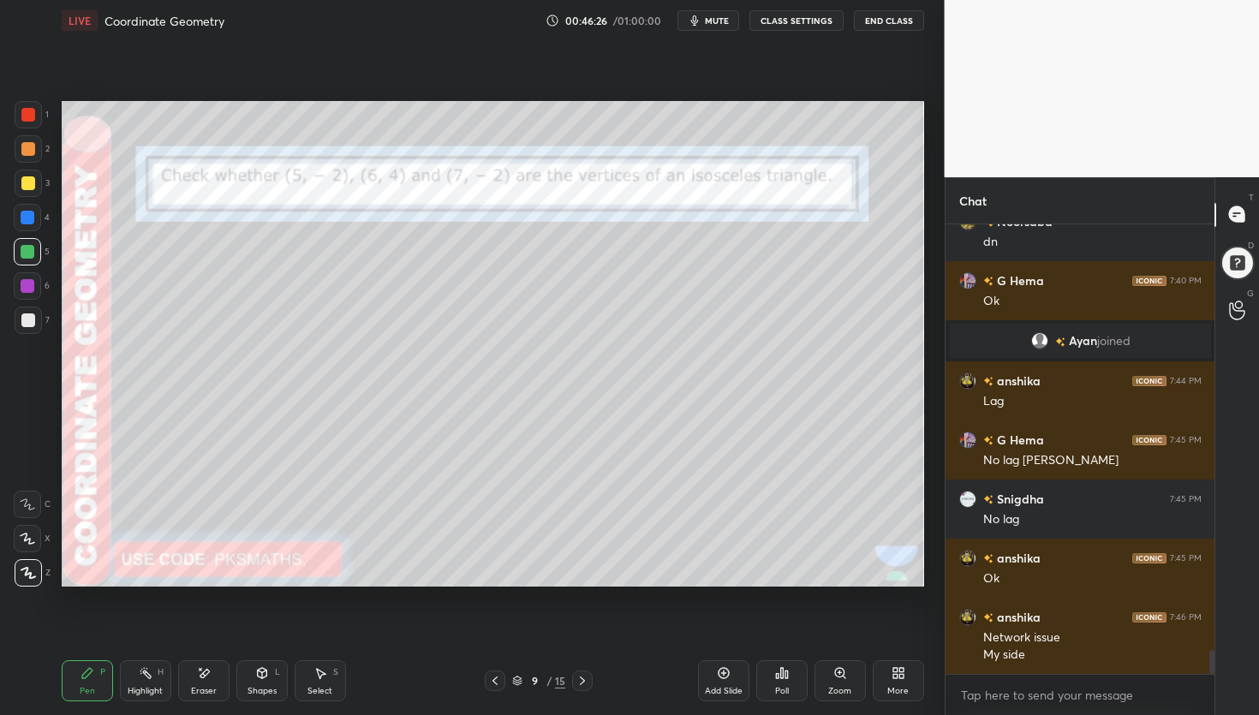
drag, startPoint x: 201, startPoint y: 676, endPoint x: 229, endPoint y: 654, distance: 34.8
click at [201, 677] on icon at bounding box center [204, 673] width 9 height 9
click at [92, 672] on icon at bounding box center [88, 673] width 14 height 14
click at [32, 317] on div at bounding box center [28, 321] width 14 height 14
click at [583, 683] on icon at bounding box center [583, 681] width 14 height 14
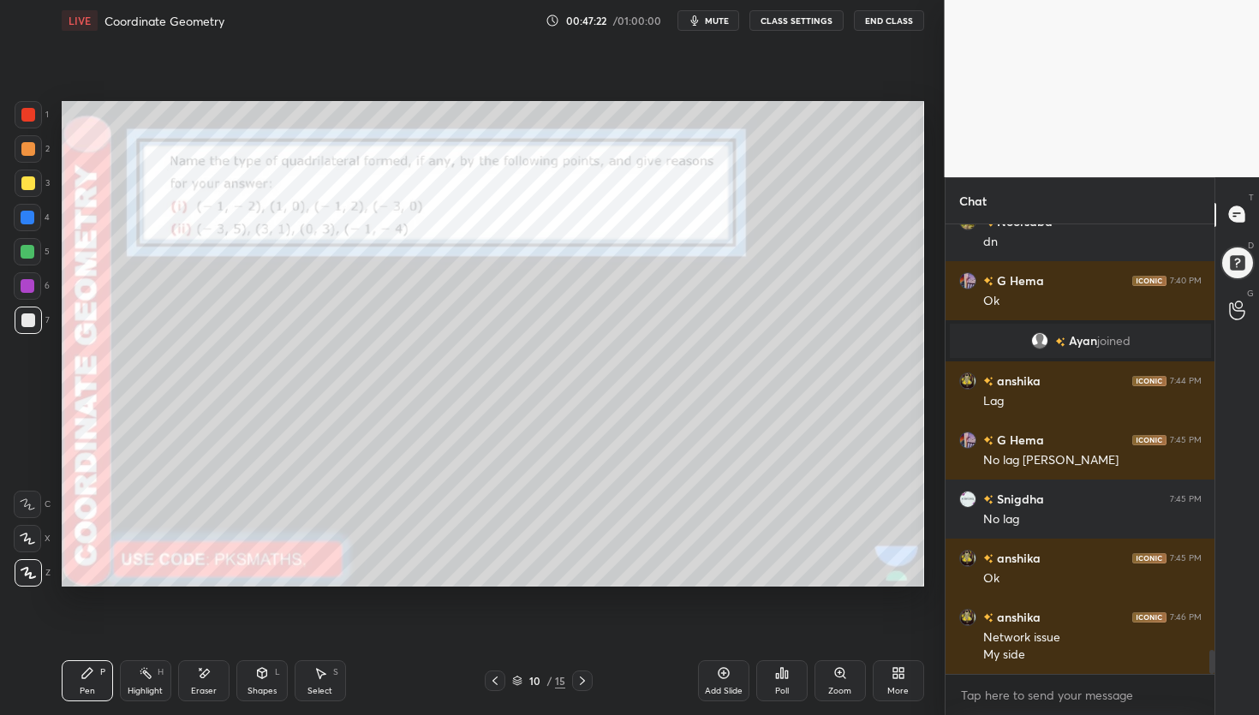
scroll to position [7929, 0]
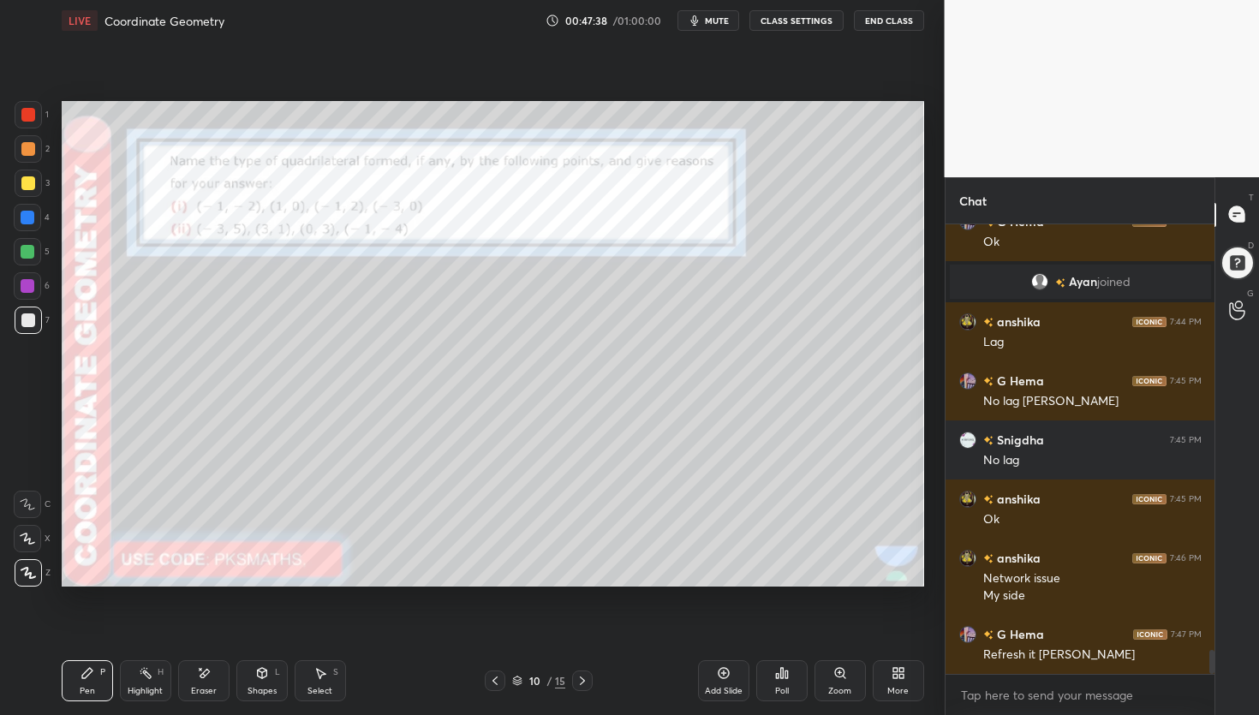
click at [28, 114] on div at bounding box center [28, 115] width 14 height 14
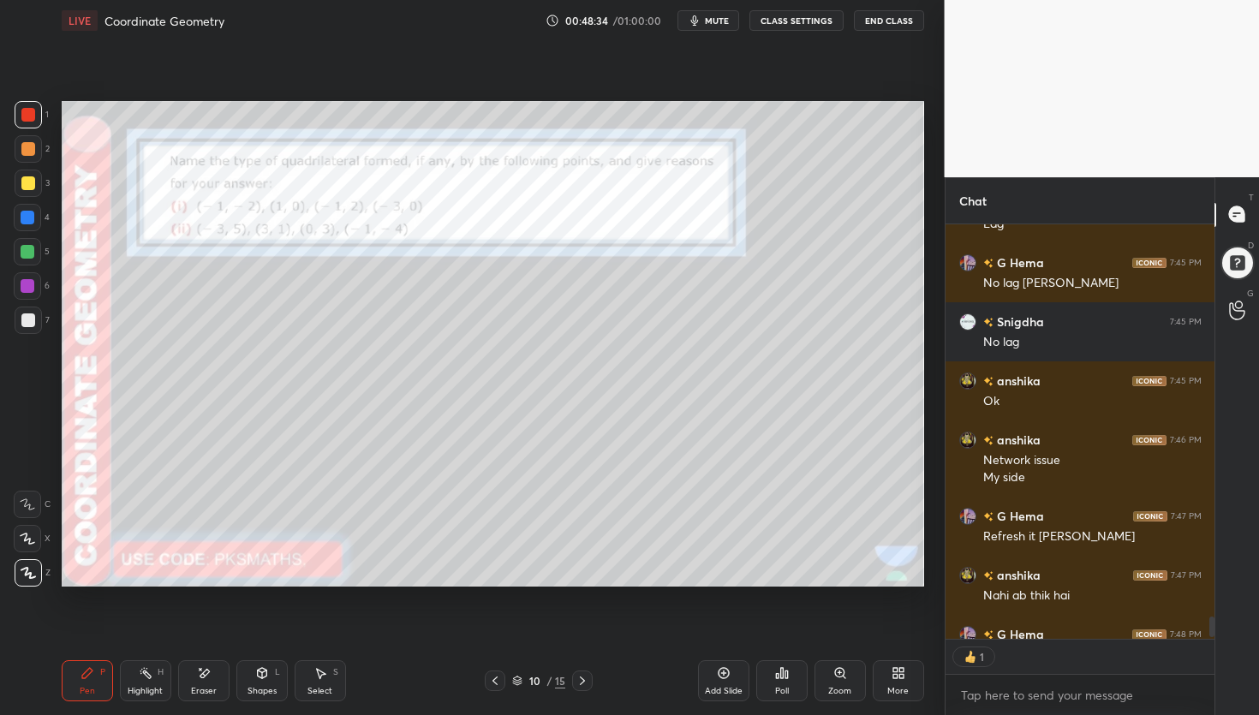
scroll to position [5, 6]
click at [780, 677] on icon at bounding box center [782, 673] width 14 height 14
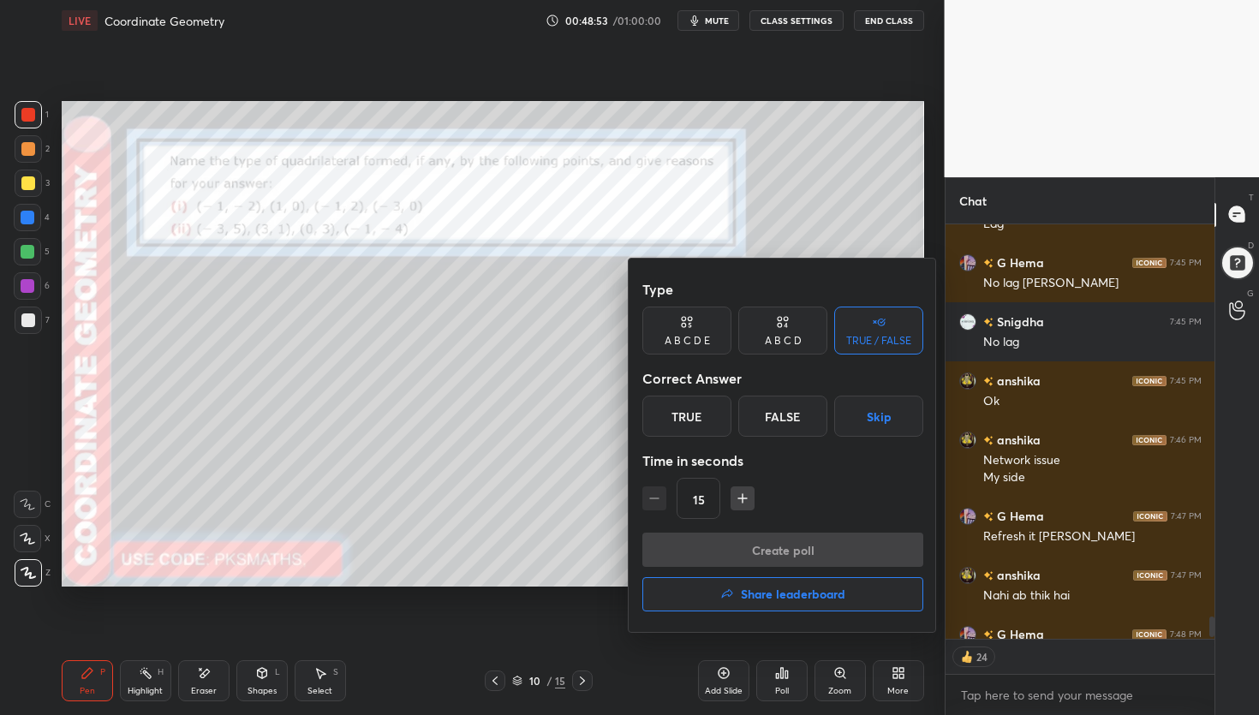
scroll to position [8099, 0]
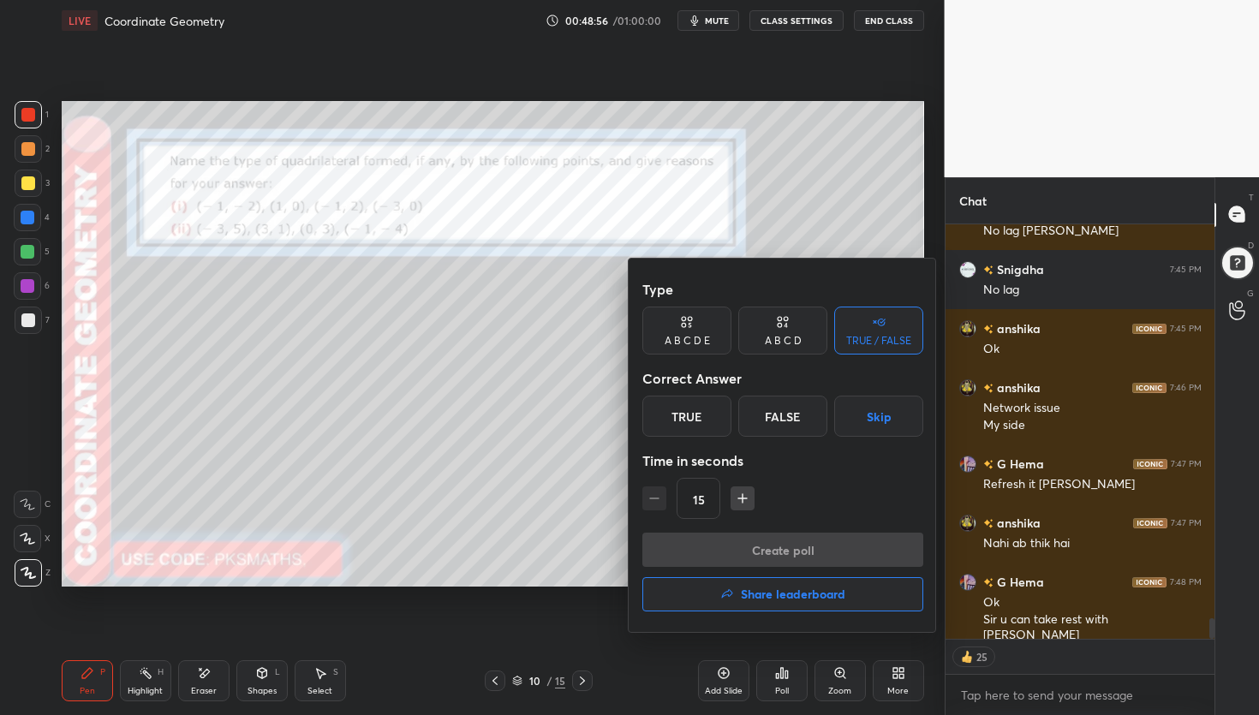
click at [792, 420] on div "False" at bounding box center [782, 416] width 89 height 41
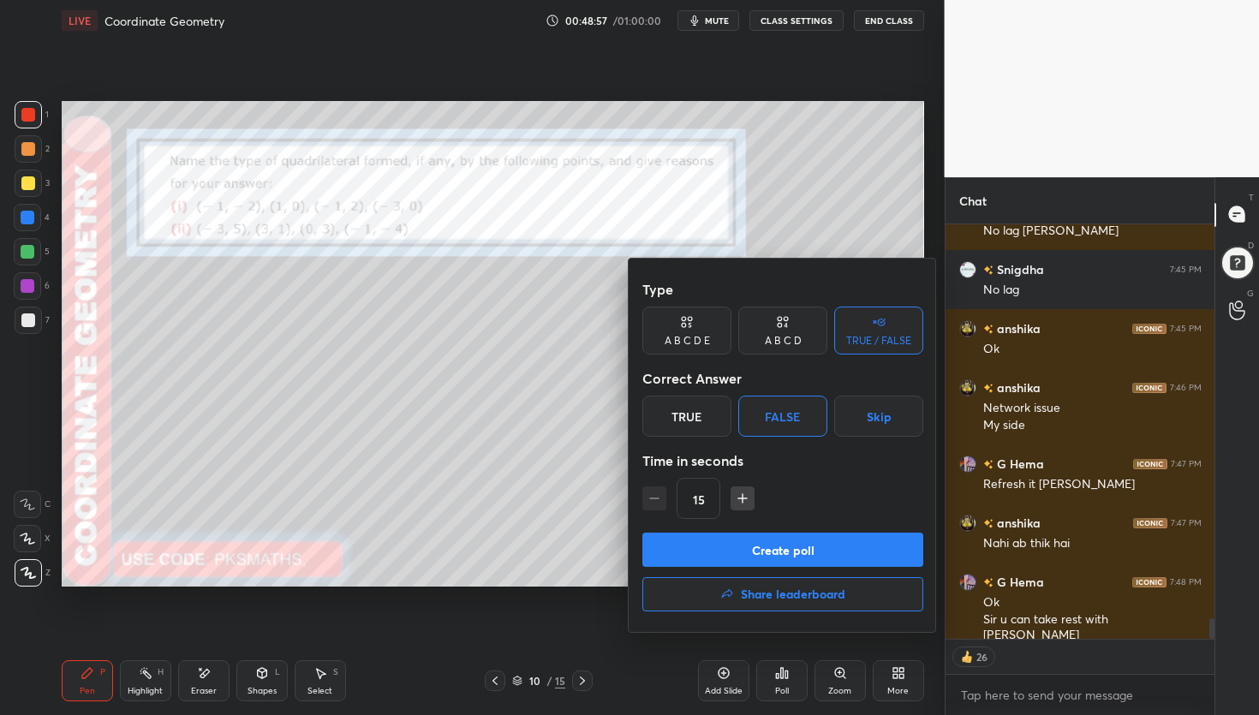
type textarea "x"
click at [750, 501] on icon "button" at bounding box center [742, 498] width 17 height 17
type input "30"
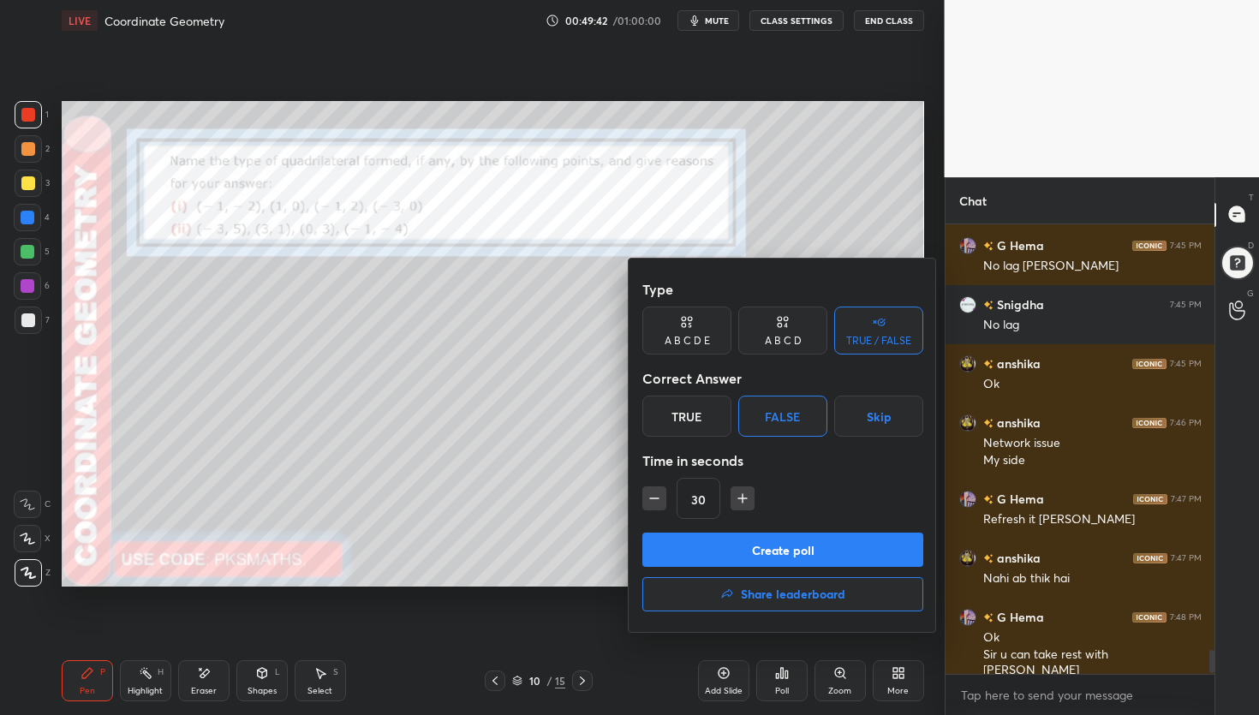
drag, startPoint x: 794, startPoint y: 550, endPoint x: 796, endPoint y: 523, distance: 26.6
click at [794, 550] on button "Create poll" at bounding box center [782, 550] width 281 height 34
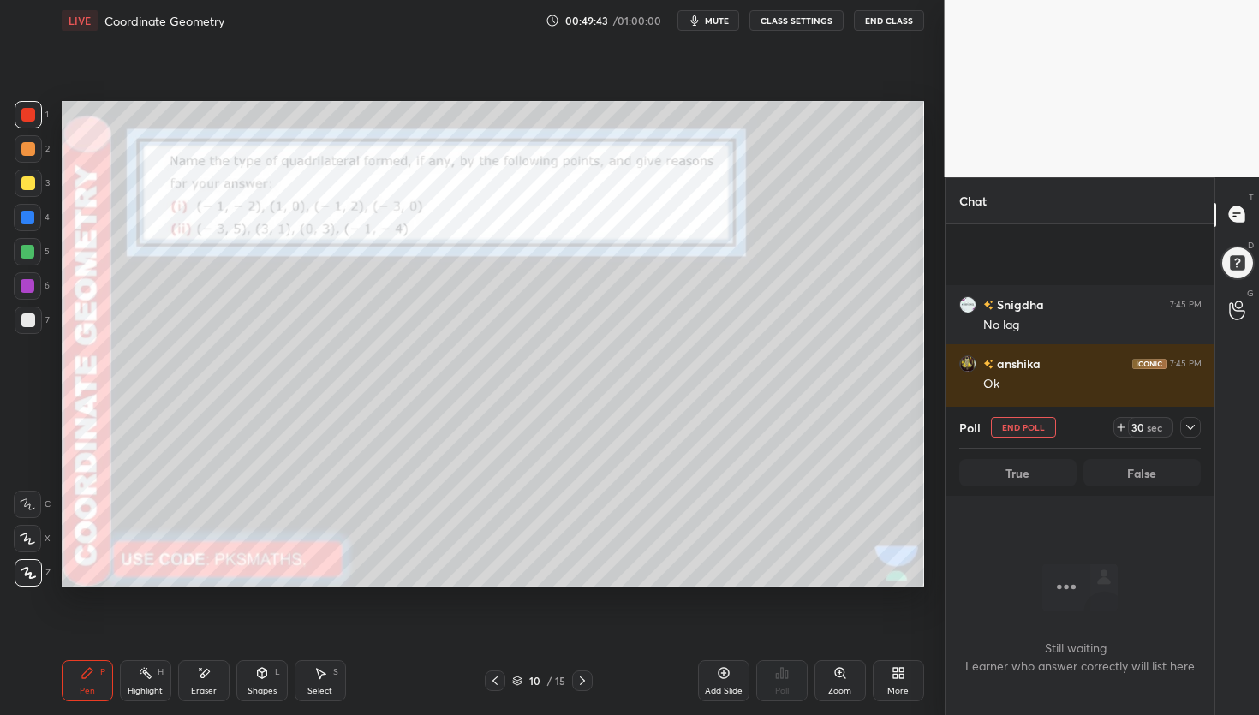
scroll to position [8212, 0]
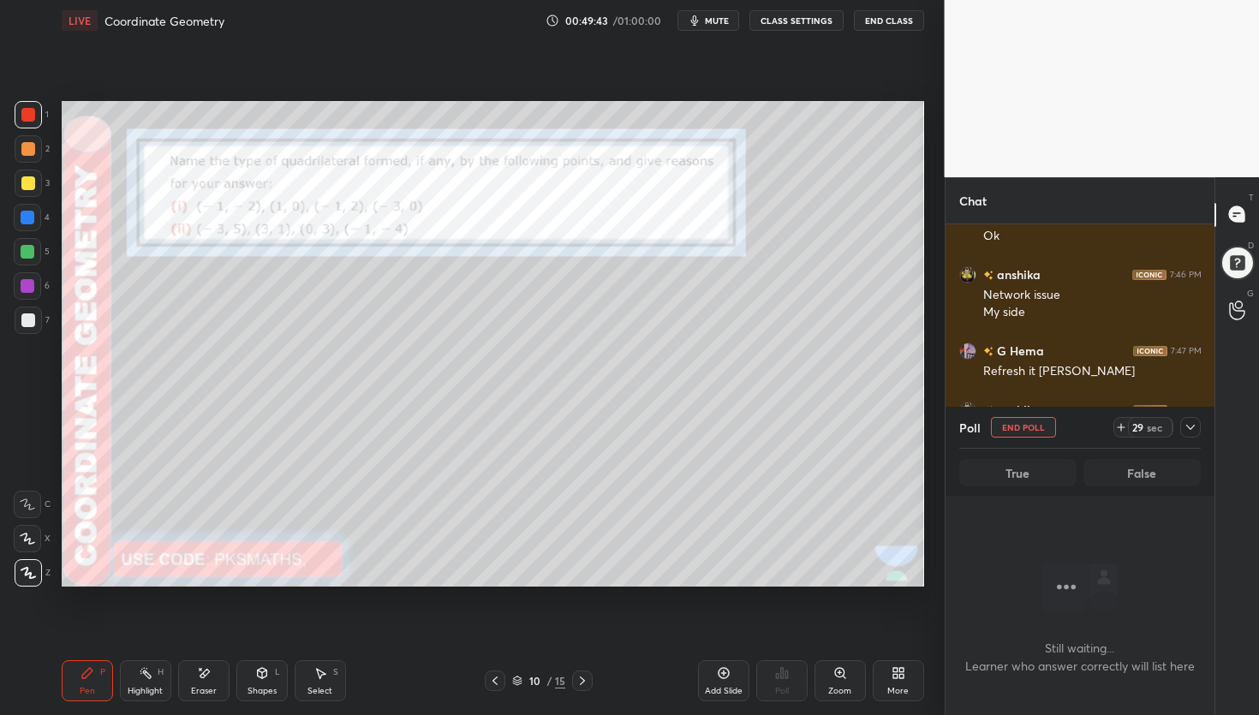
click at [721, 20] on span "mute" at bounding box center [717, 21] width 24 height 12
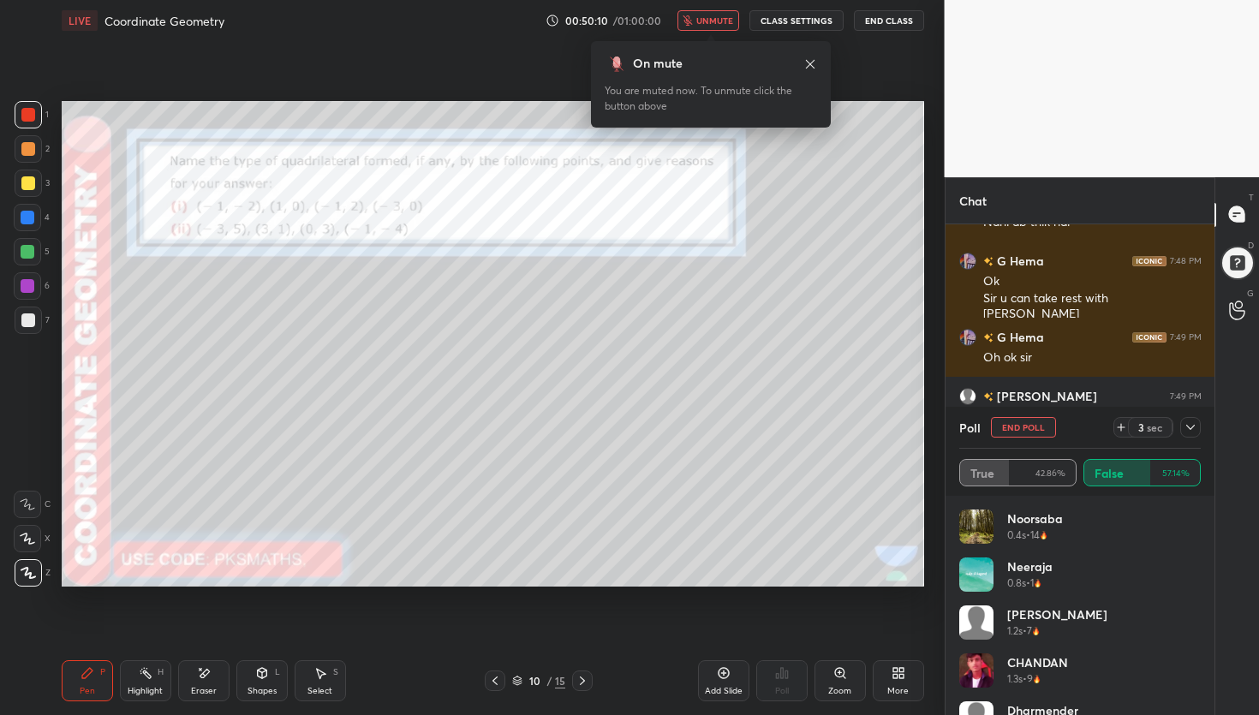
scroll to position [8479, 0]
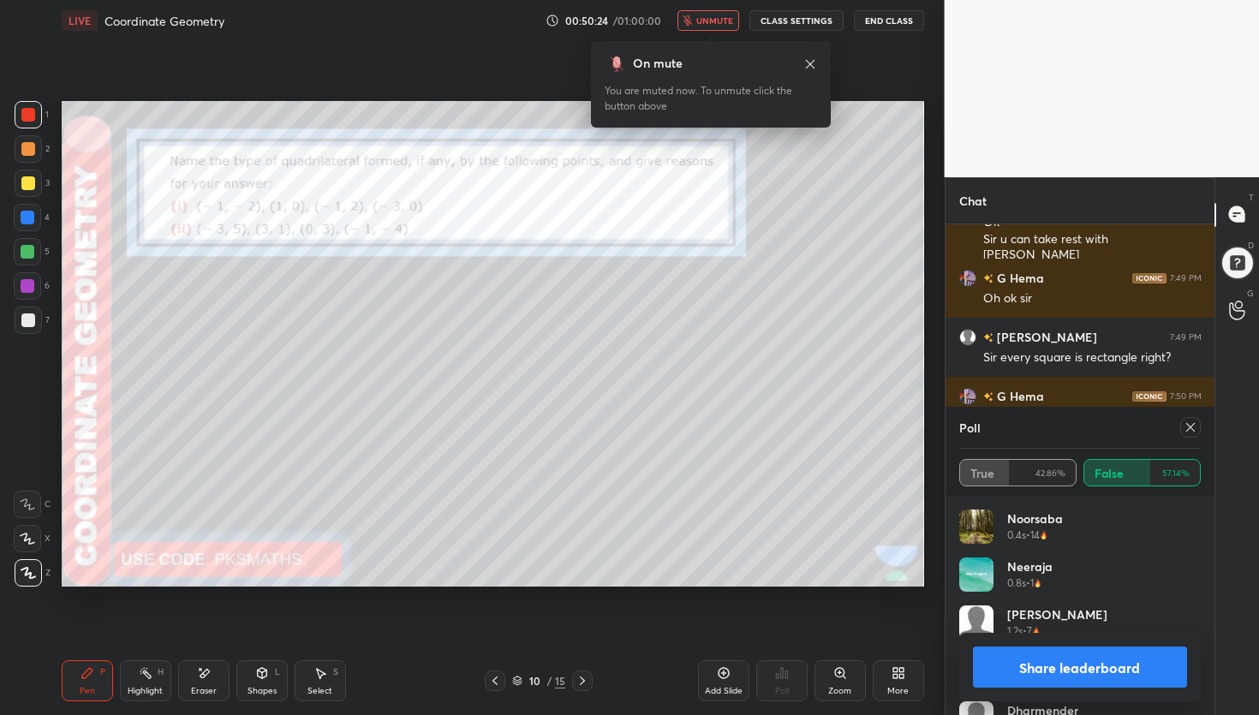
click at [811, 65] on icon at bounding box center [810, 64] width 14 height 14
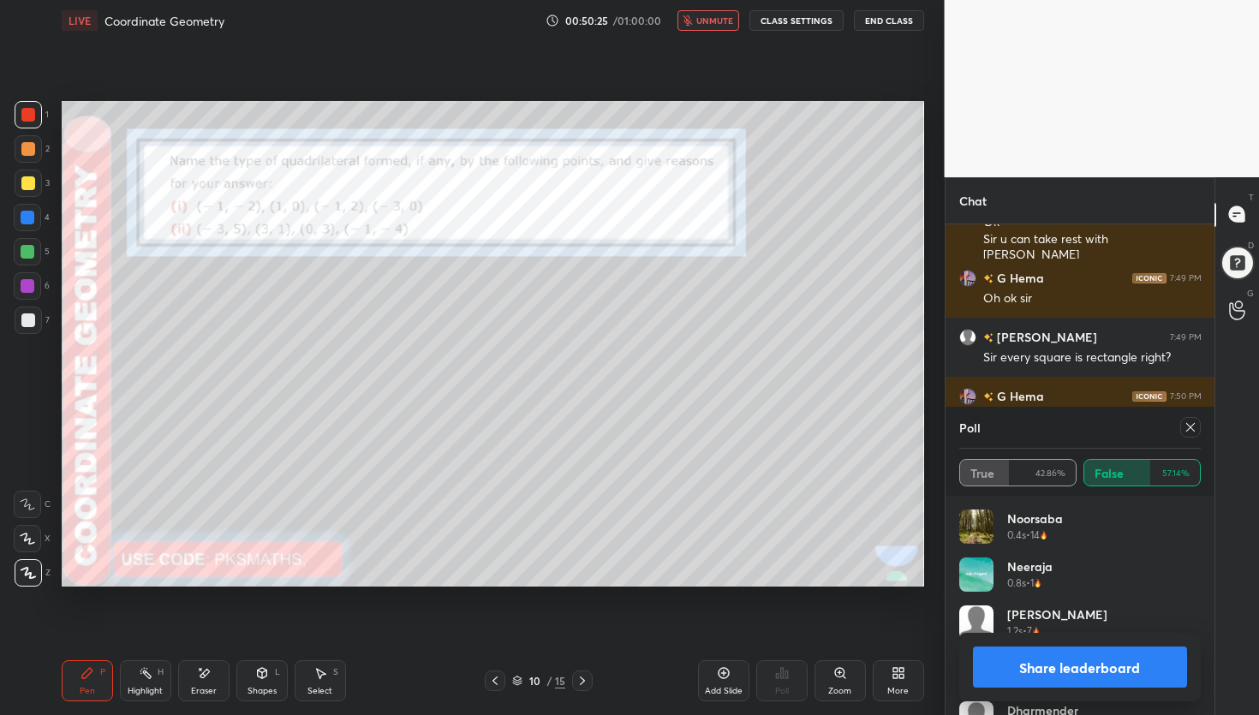
click at [722, 21] on span "unmute" at bounding box center [714, 21] width 37 height 12
drag, startPoint x: 1073, startPoint y: 666, endPoint x: 1062, endPoint y: 663, distance: 11.4
click at [1072, 663] on button "Share leaderboard" at bounding box center [1080, 667] width 215 height 41
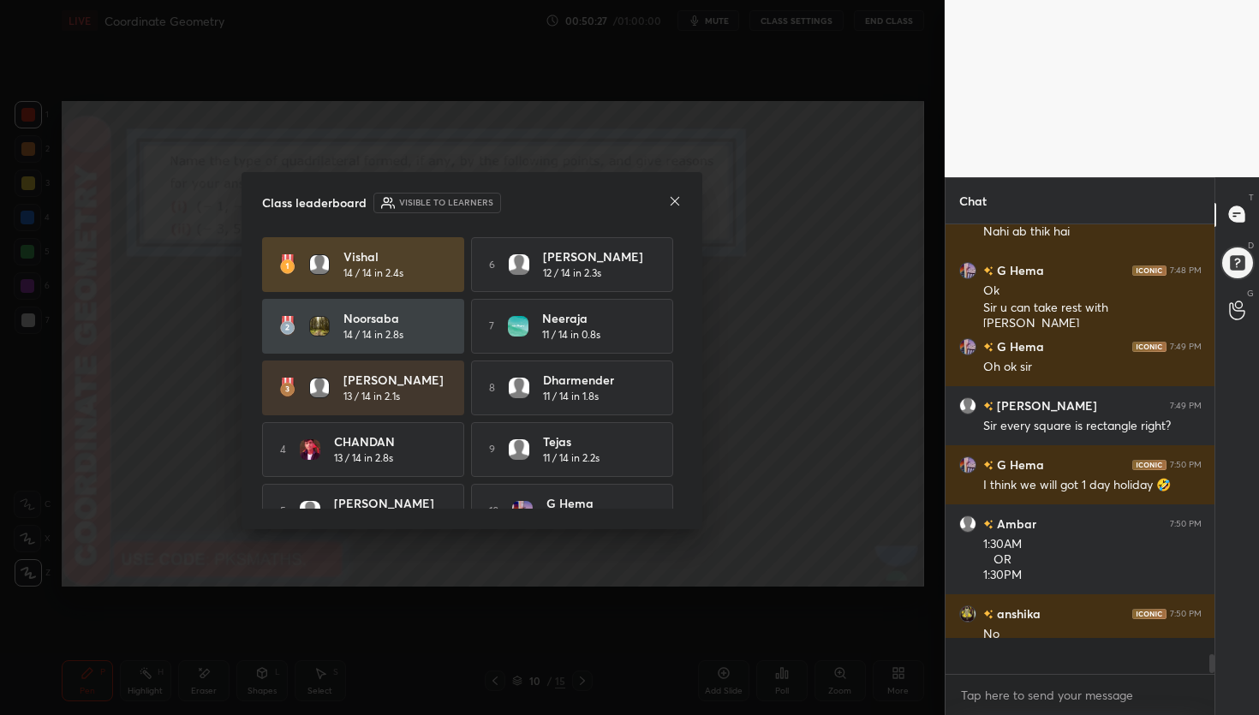
scroll to position [8390, 0]
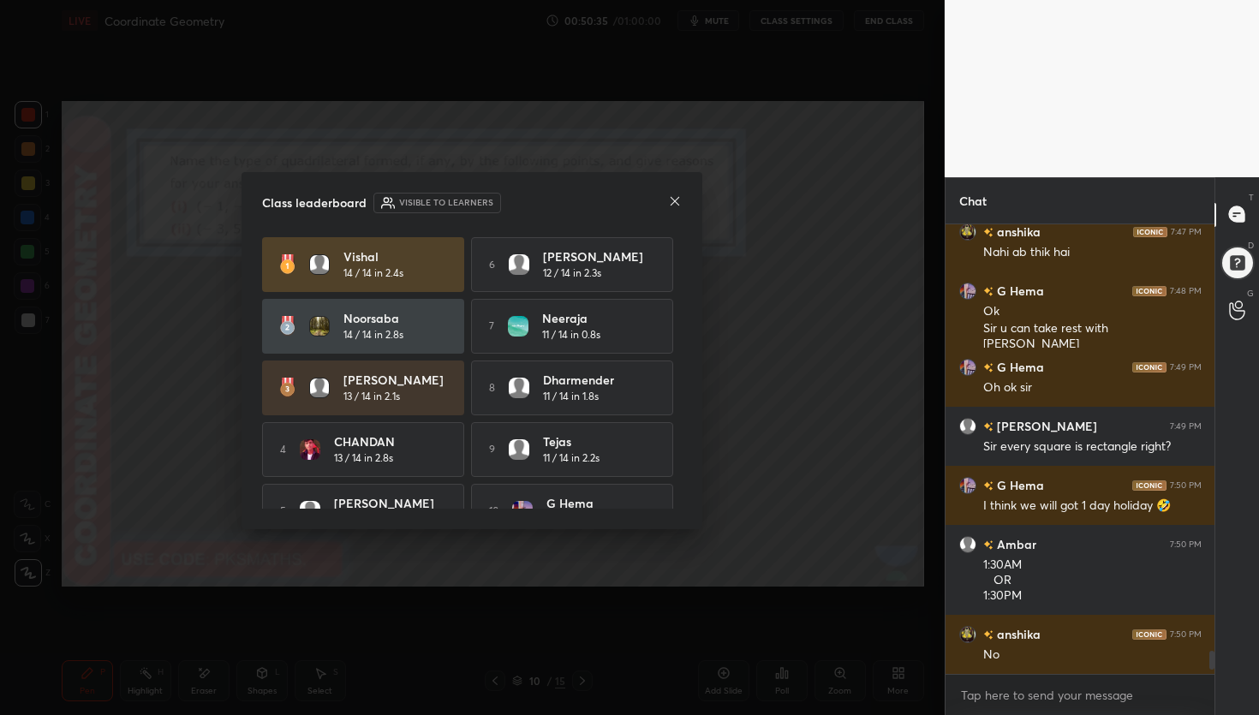
click at [675, 199] on icon at bounding box center [675, 201] width 14 height 14
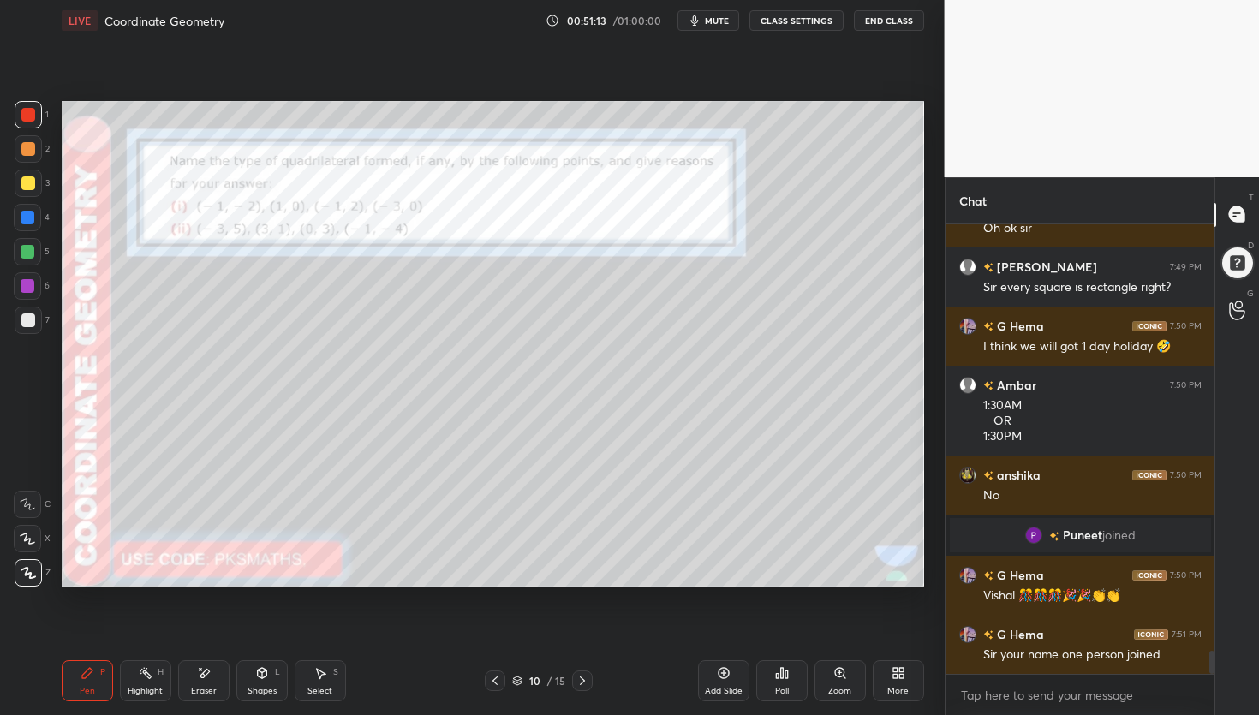
scroll to position [8316, 0]
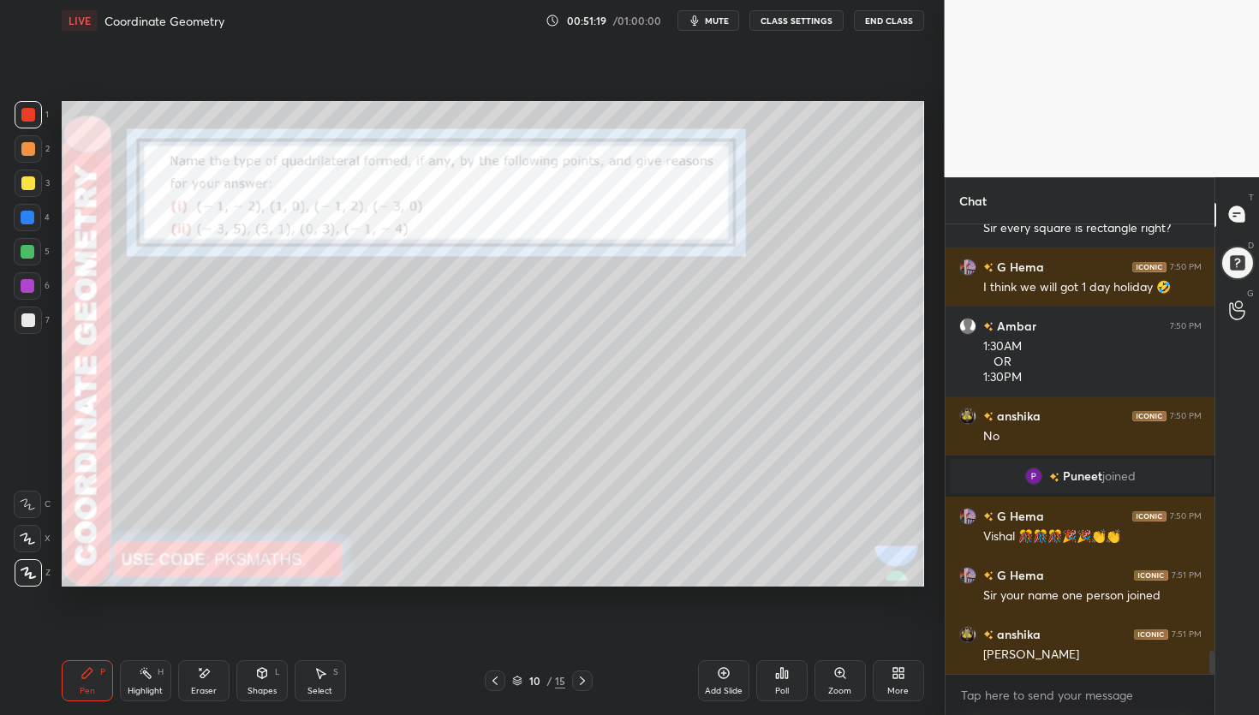
drag, startPoint x: 212, startPoint y: 672, endPoint x: 212, endPoint y: 664, distance: 8.6
click at [211, 672] on div "Eraser" at bounding box center [203, 680] width 51 height 41
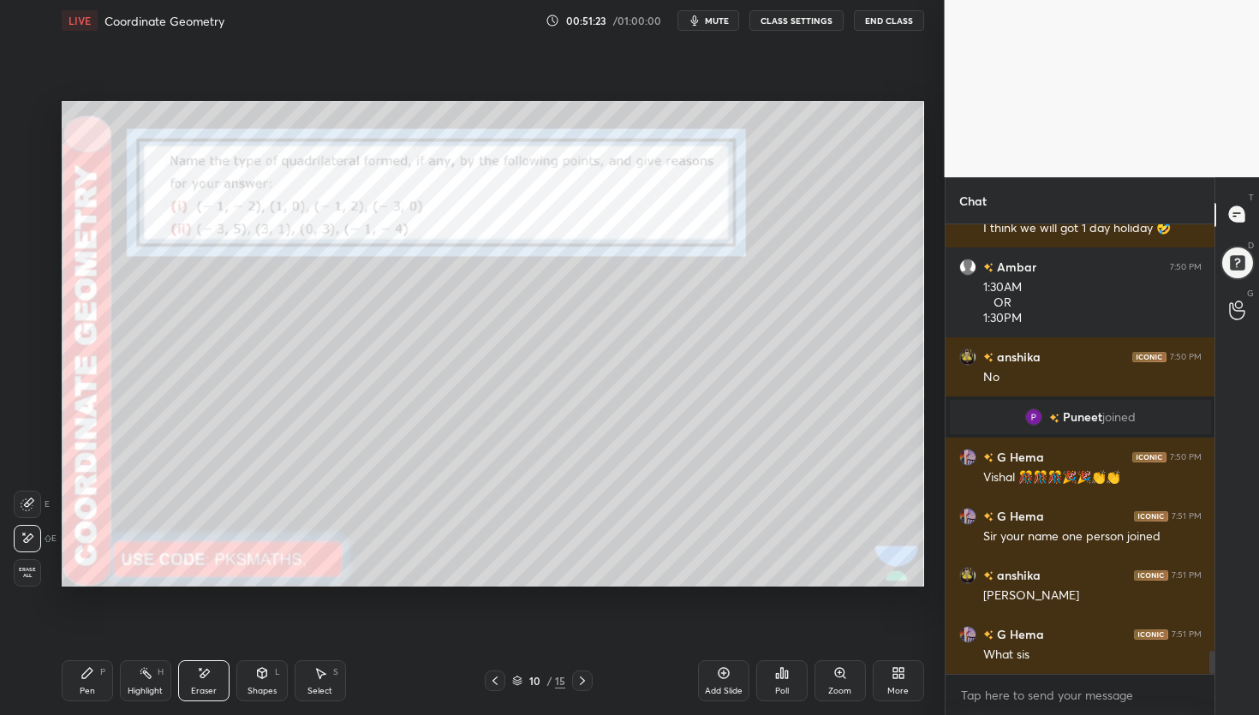
click at [105, 666] on div "Pen P" at bounding box center [87, 680] width 51 height 41
drag, startPoint x: 26, startPoint y: 147, endPoint x: 41, endPoint y: 173, distance: 30.0
click at [26, 147] on div at bounding box center [28, 149] width 14 height 14
drag, startPoint x: 27, startPoint y: 111, endPoint x: 44, endPoint y: 126, distance: 23.0
click at [27, 111] on div at bounding box center [28, 115] width 14 height 14
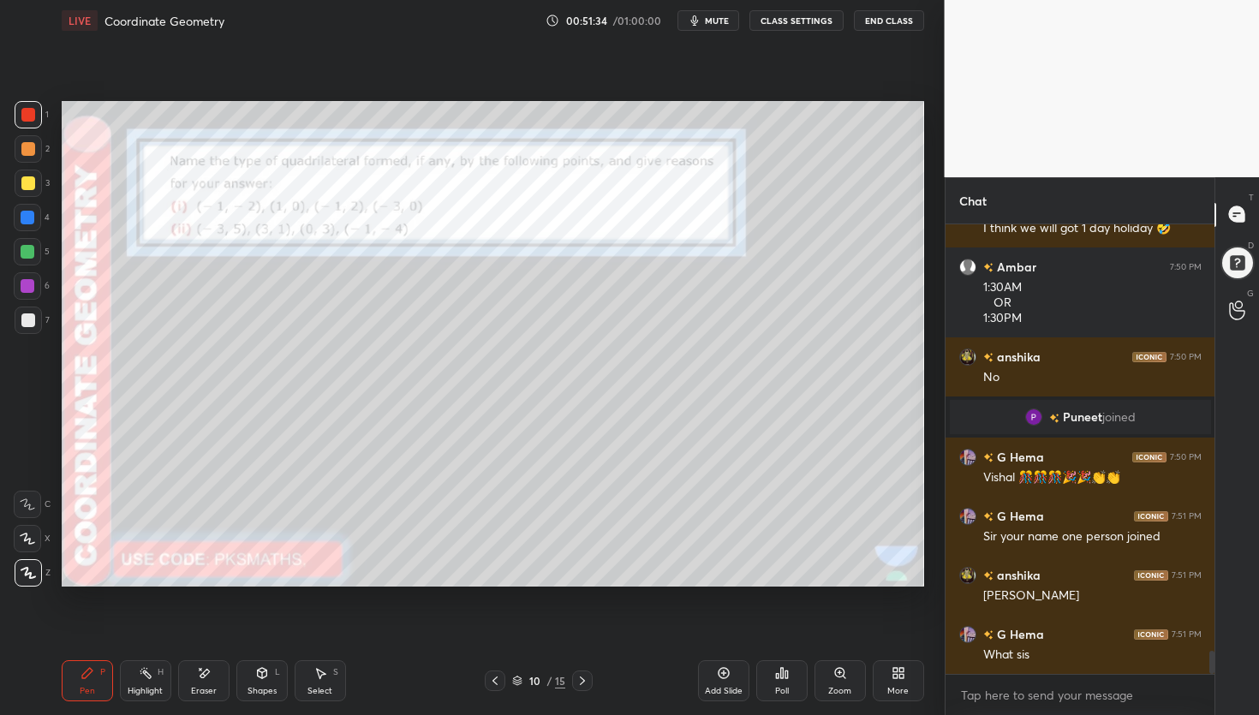
scroll to position [8434, 0]
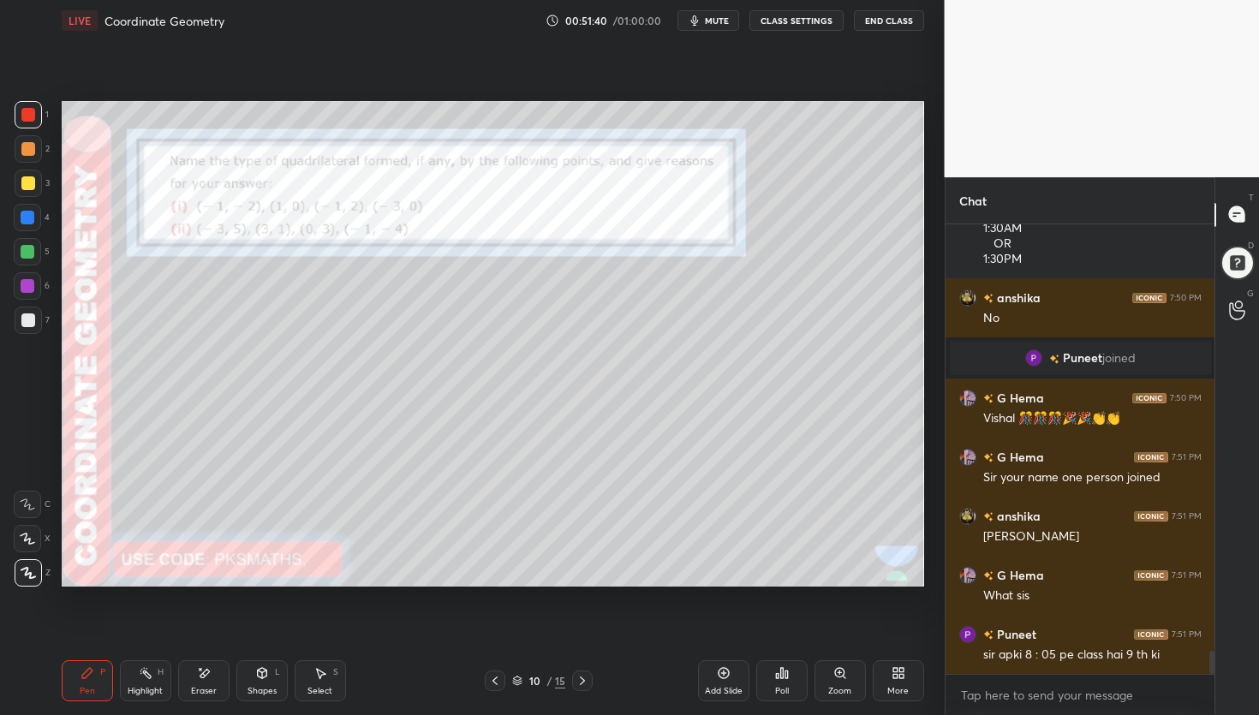
click at [26, 150] on div at bounding box center [28, 149] width 14 height 14
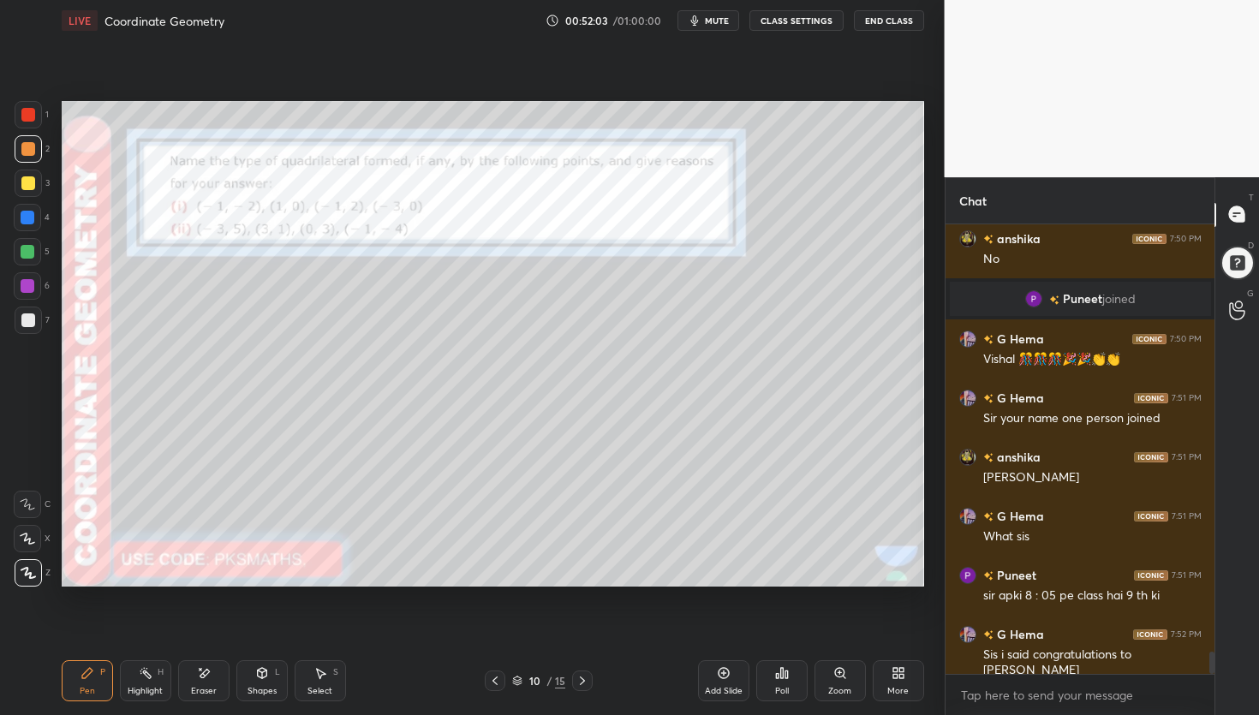
click at [21, 325] on div at bounding box center [28, 321] width 14 height 14
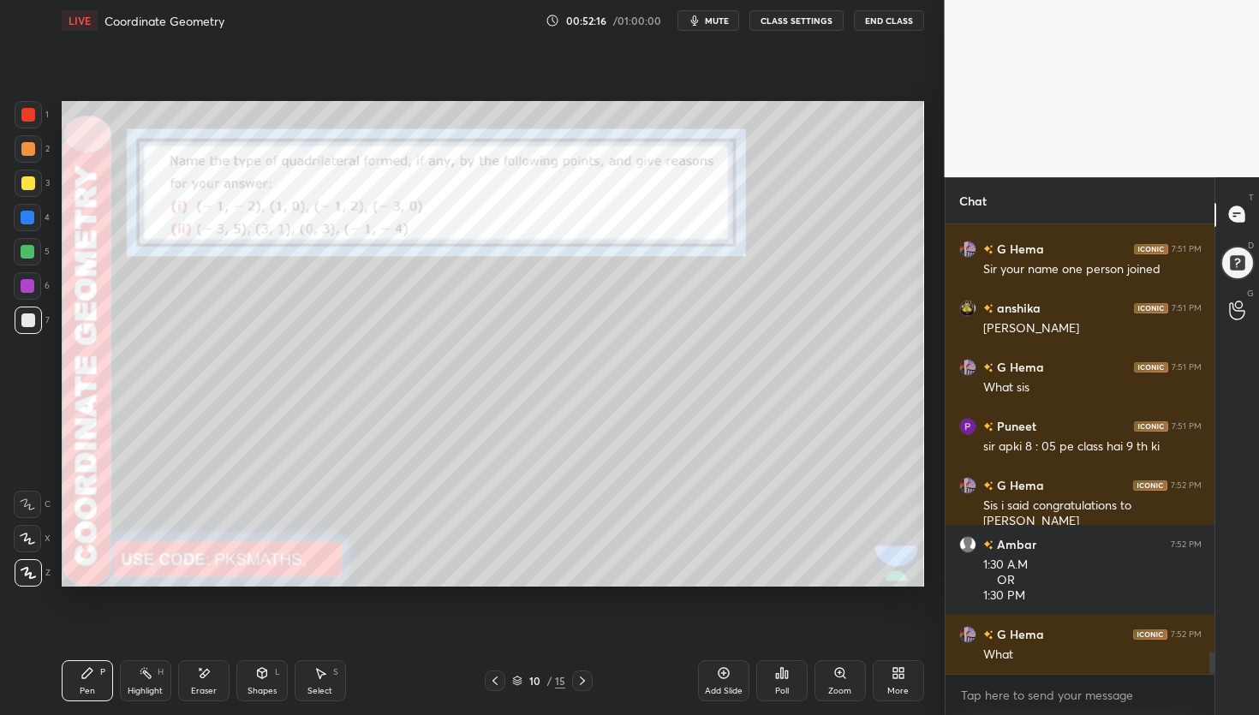
scroll to position [8701, 0]
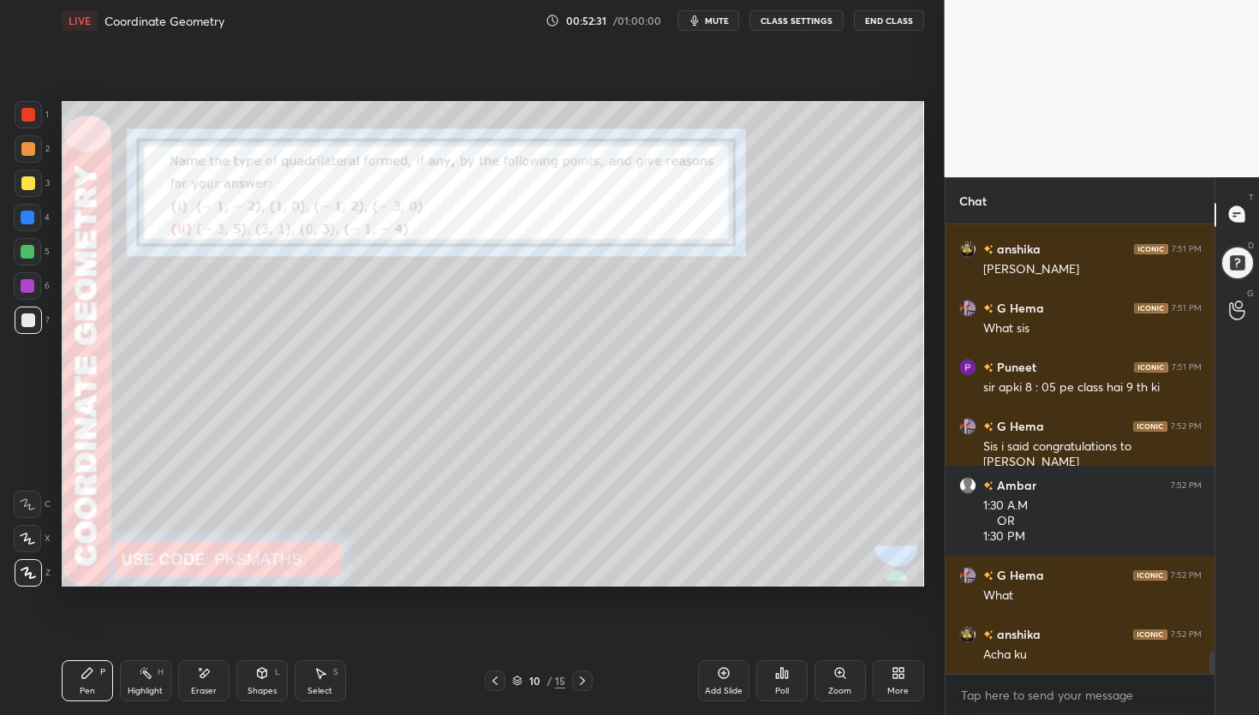
click at [22, 249] on div at bounding box center [28, 252] width 14 height 14
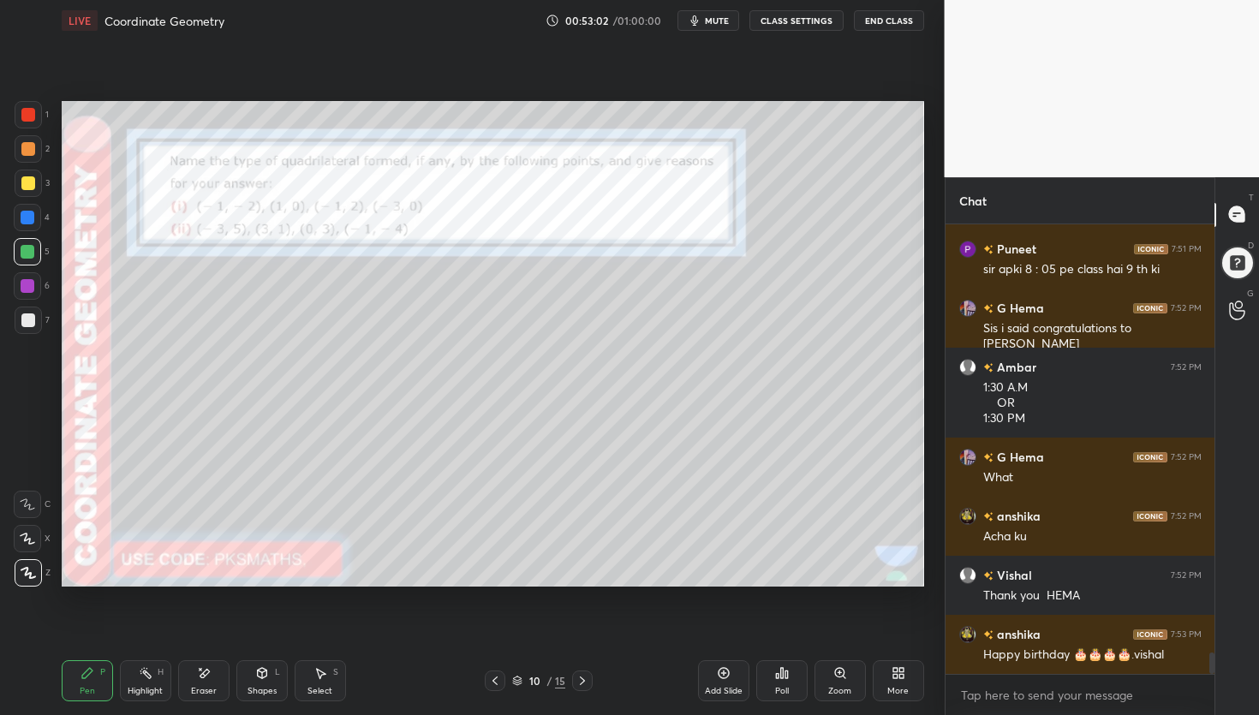
scroll to position [8879, 0]
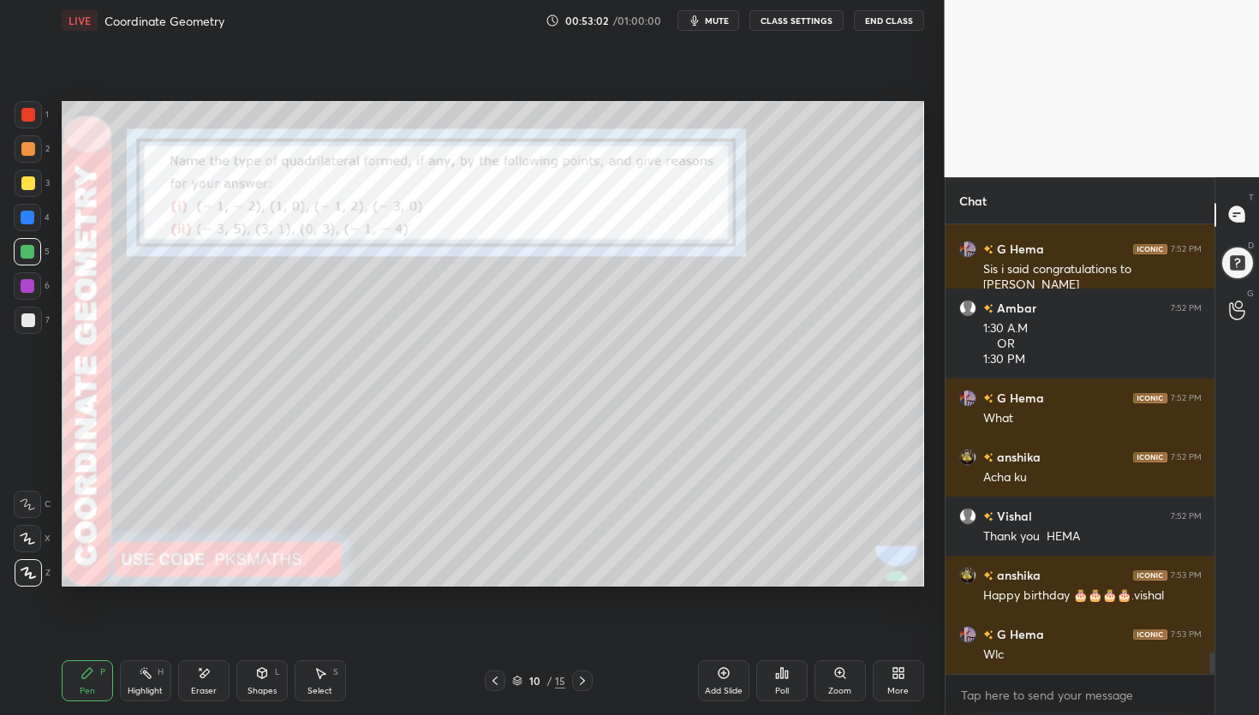
click at [493, 682] on icon at bounding box center [495, 681] width 14 height 14
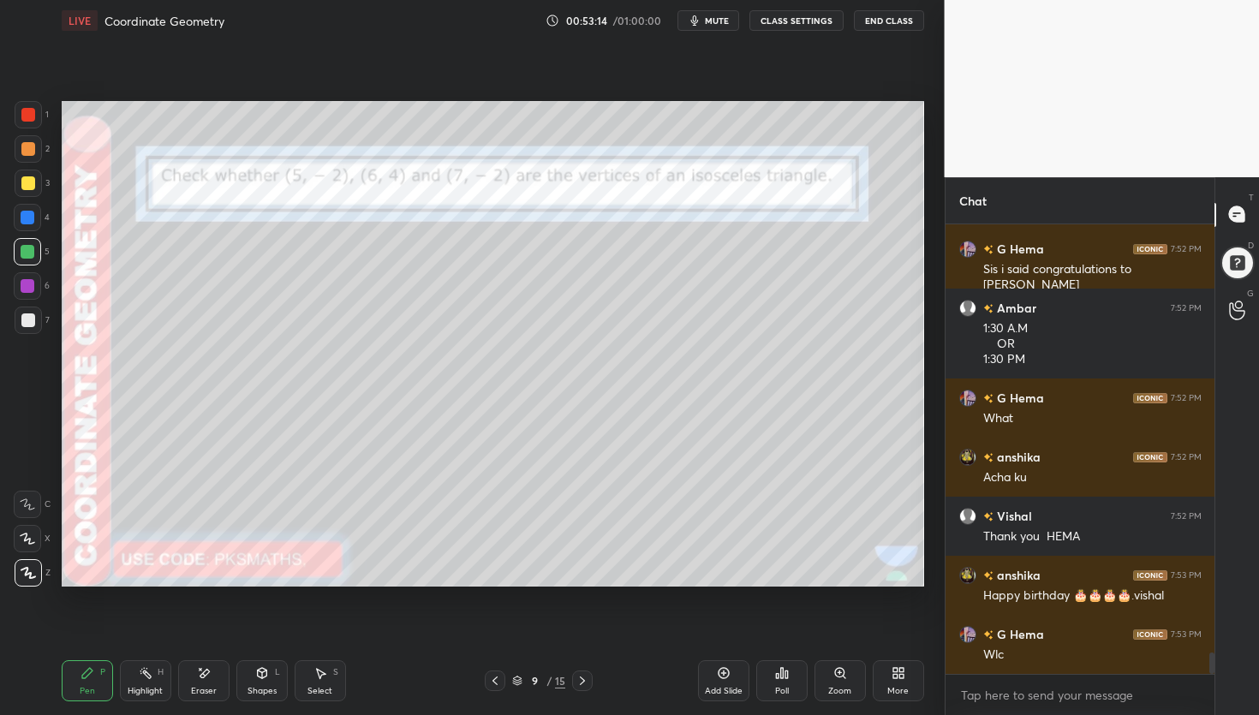
click at [581, 680] on icon at bounding box center [583, 681] width 14 height 14
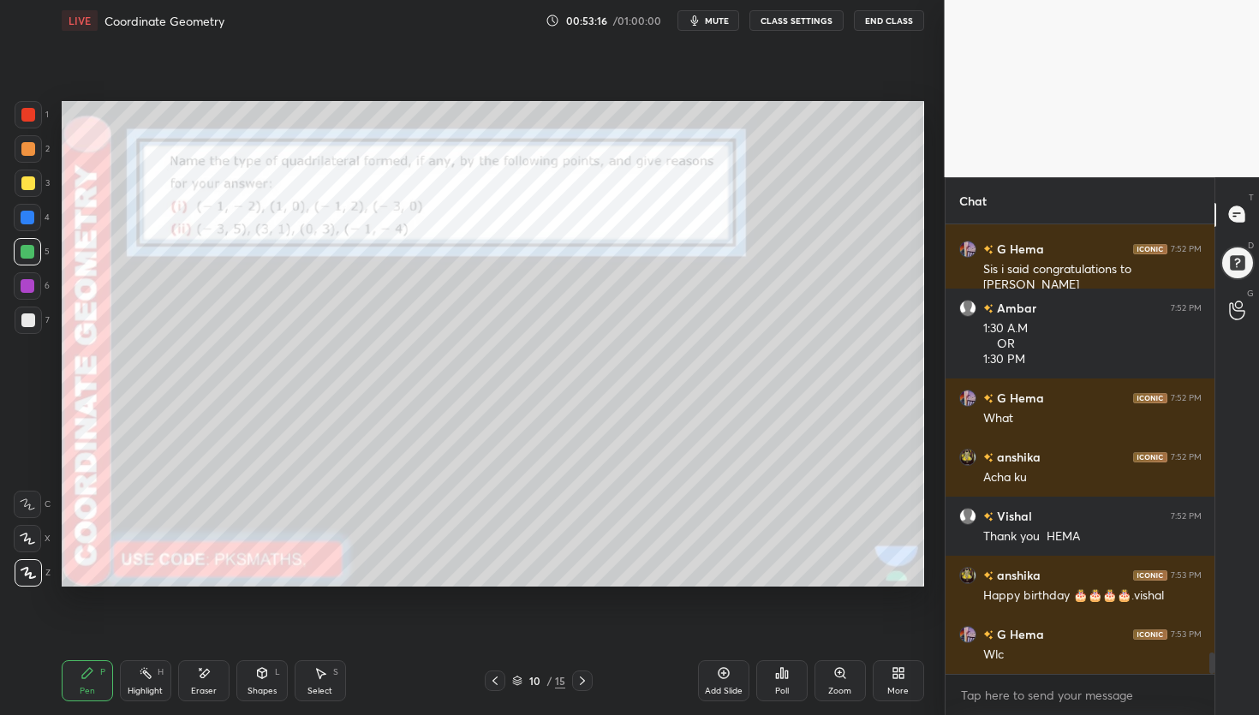
drag, startPoint x: 213, startPoint y: 673, endPoint x: 223, endPoint y: 666, distance: 12.2
click at [212, 674] on div "Eraser" at bounding box center [203, 680] width 51 height 41
click at [93, 678] on icon at bounding box center [88, 673] width 14 height 14
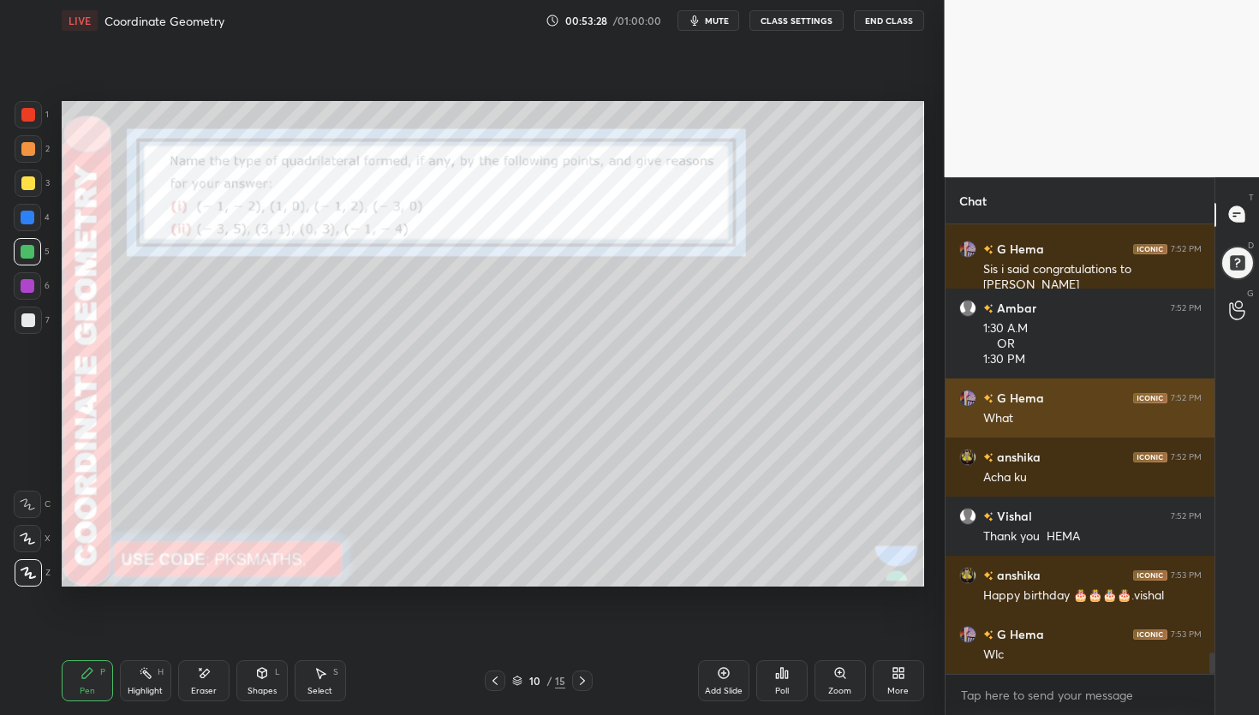
scroll to position [8938, 0]
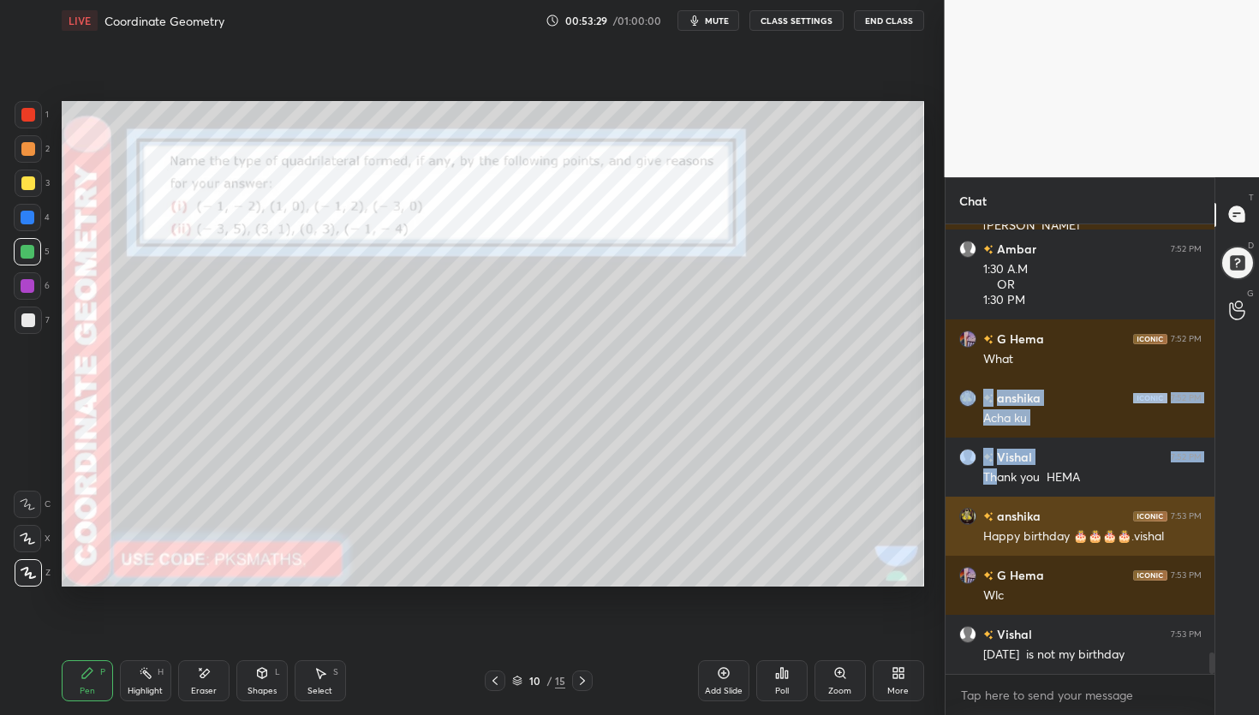
drag, startPoint x: 1012, startPoint y: 375, endPoint x: 993, endPoint y: 518, distance: 144.3
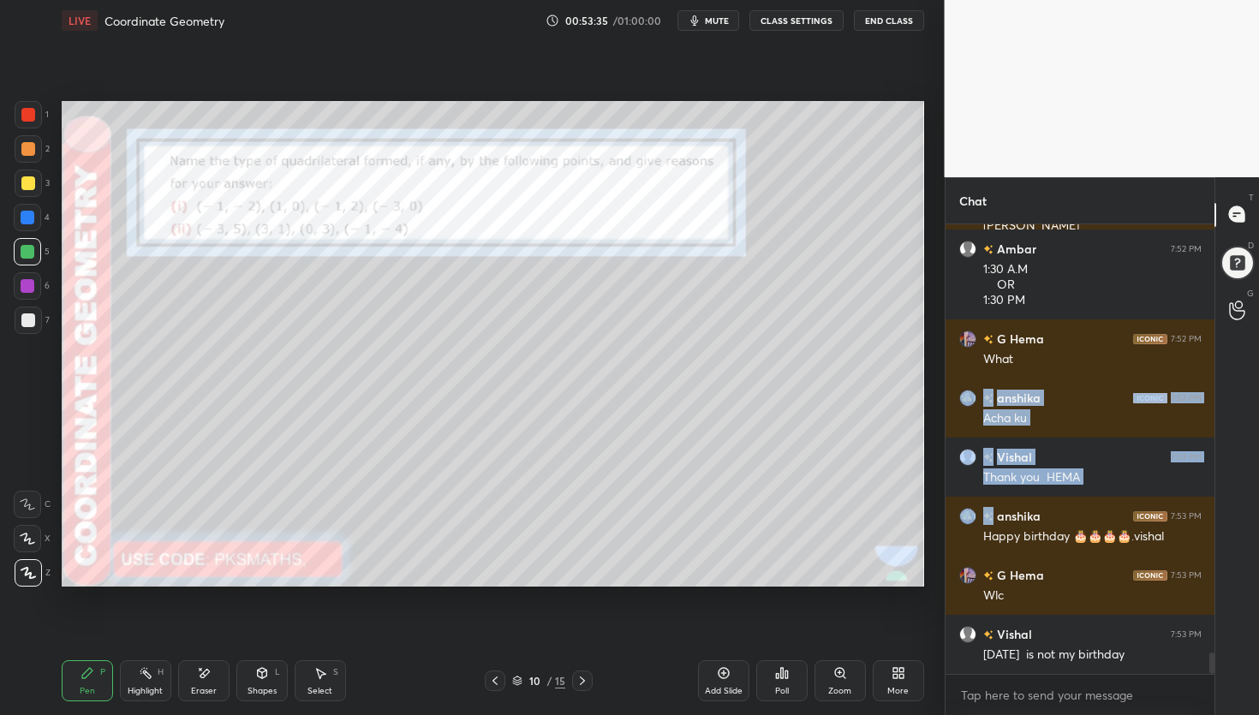
scroll to position [8997, 0]
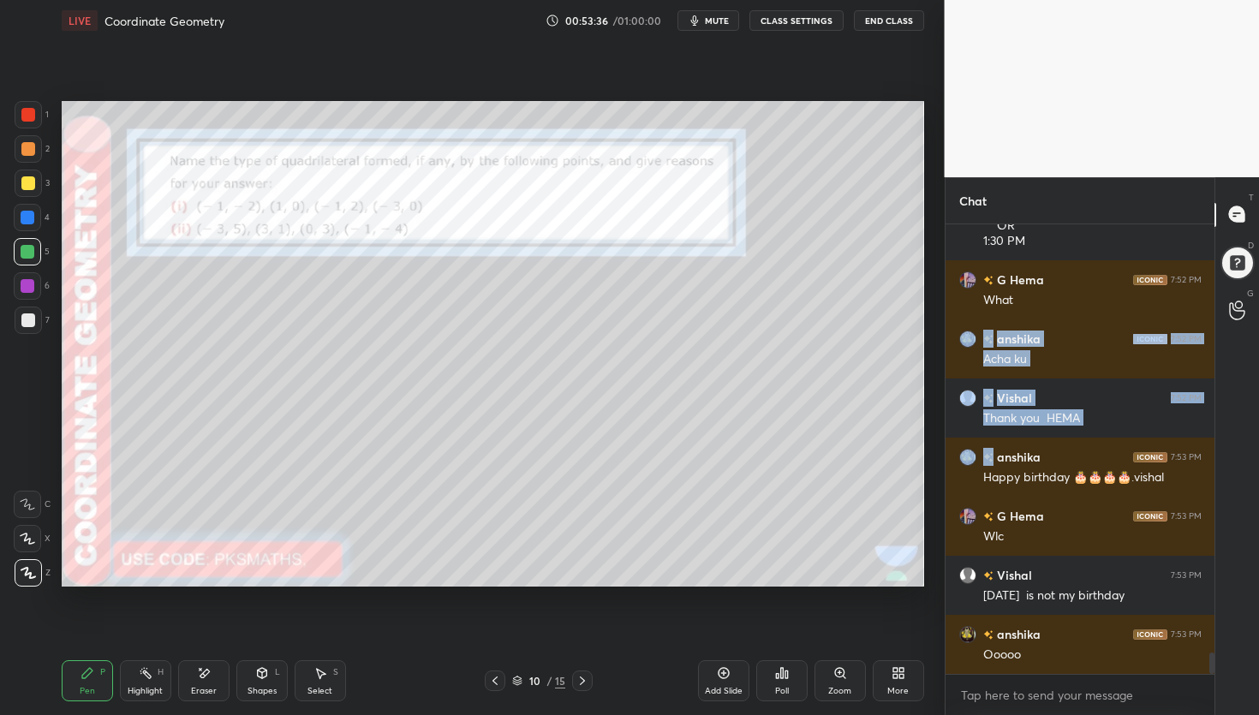
drag, startPoint x: 201, startPoint y: 683, endPoint x: 221, endPoint y: 654, distance: 35.2
click at [201, 683] on div "Eraser" at bounding box center [203, 680] width 51 height 41
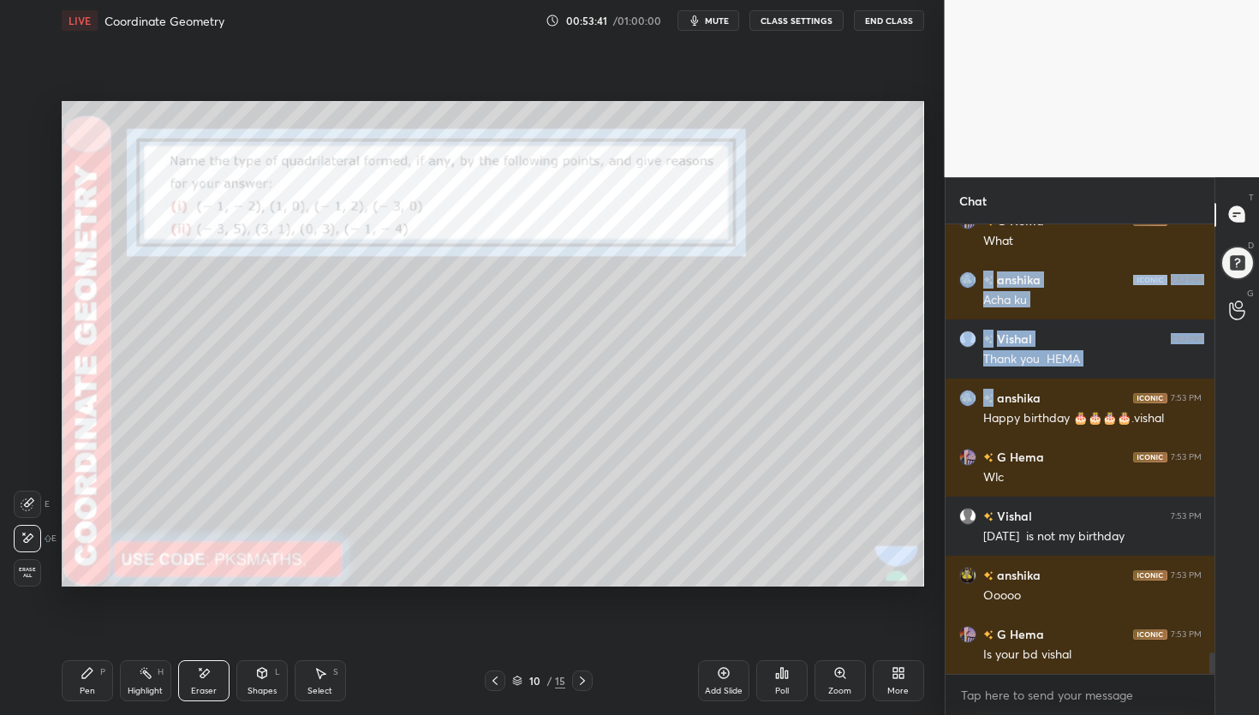
drag, startPoint x: 86, startPoint y: 671, endPoint x: 136, endPoint y: 630, distance: 64.6
click at [86, 671] on icon at bounding box center [87, 673] width 10 height 10
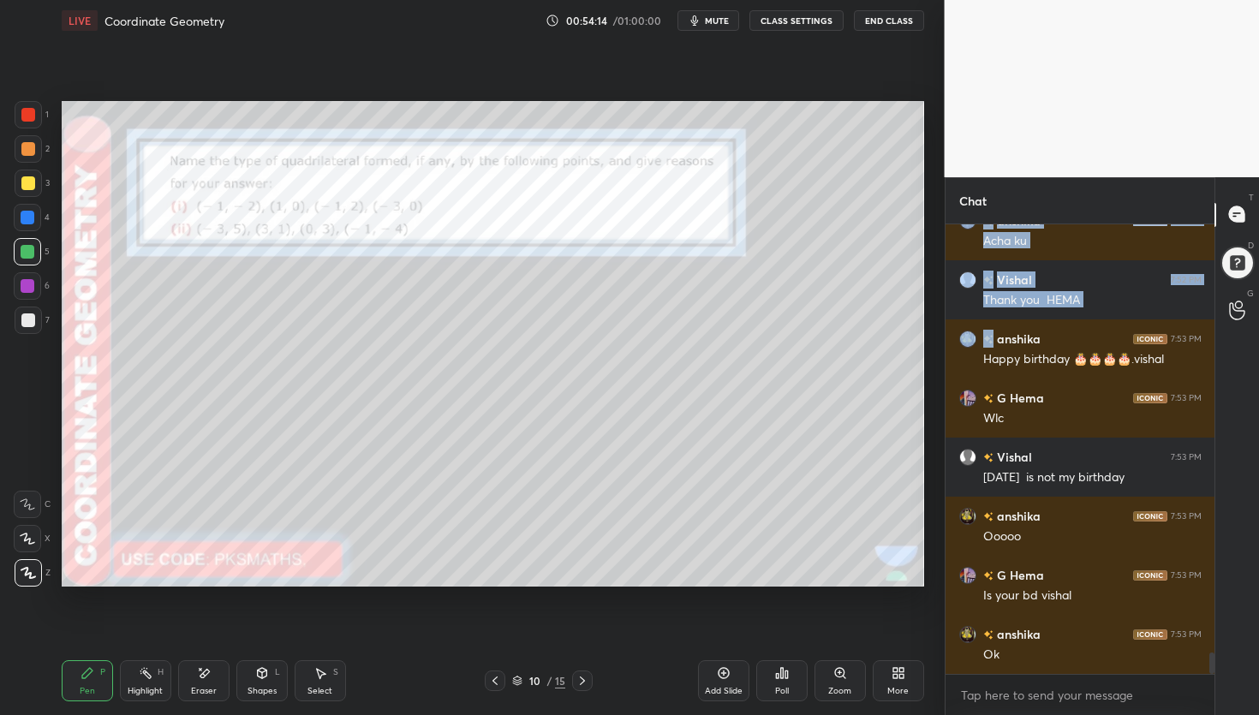
click at [800, 690] on div "Poll" at bounding box center [781, 680] width 51 height 41
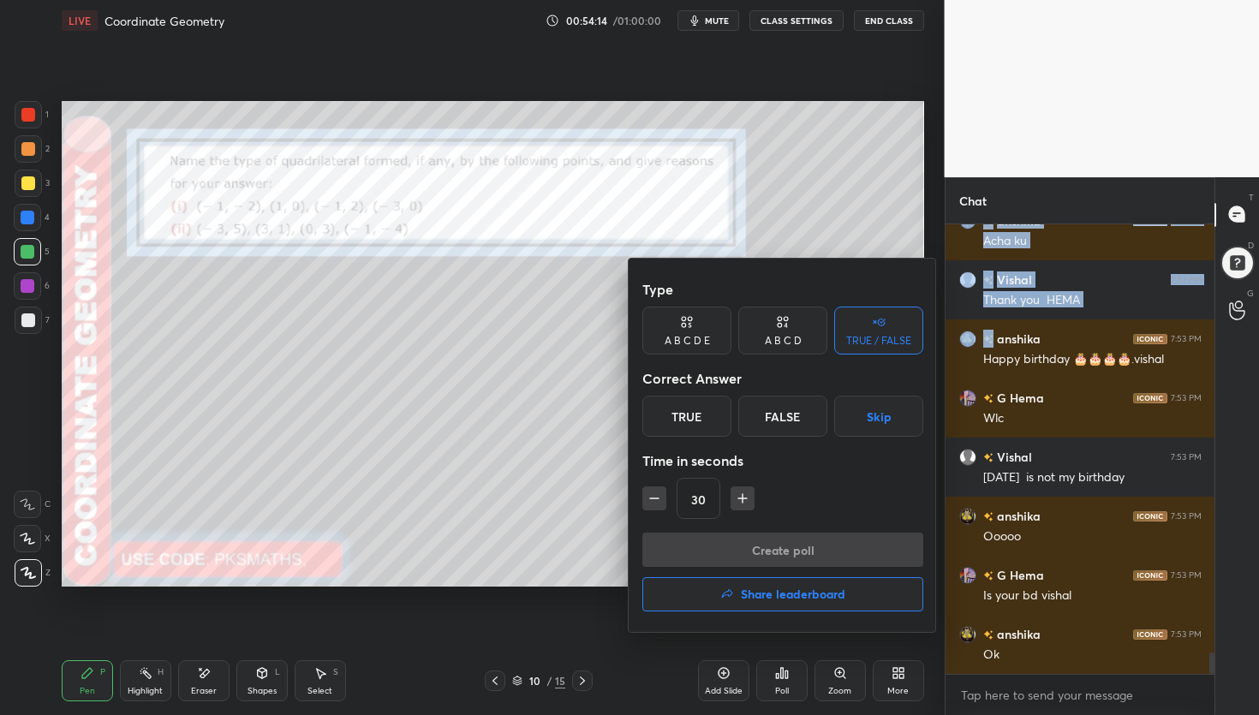
scroll to position [9174, 0]
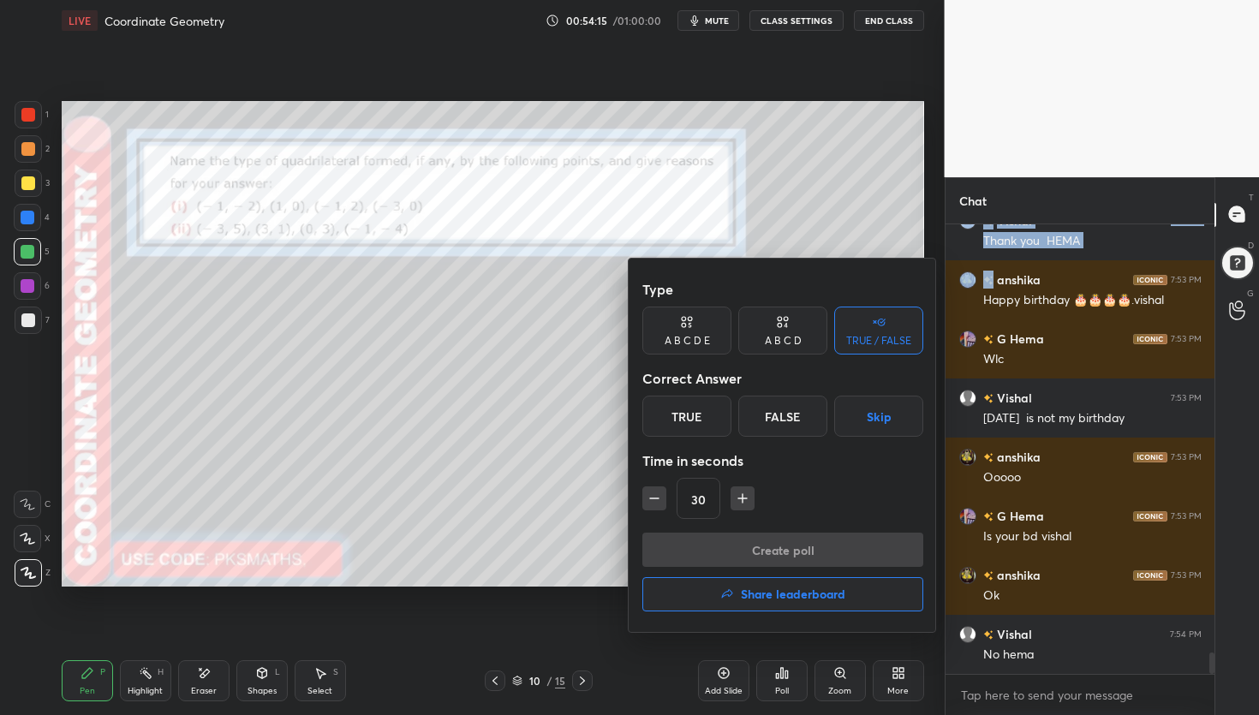
click at [791, 417] on div "False" at bounding box center [782, 416] width 89 height 41
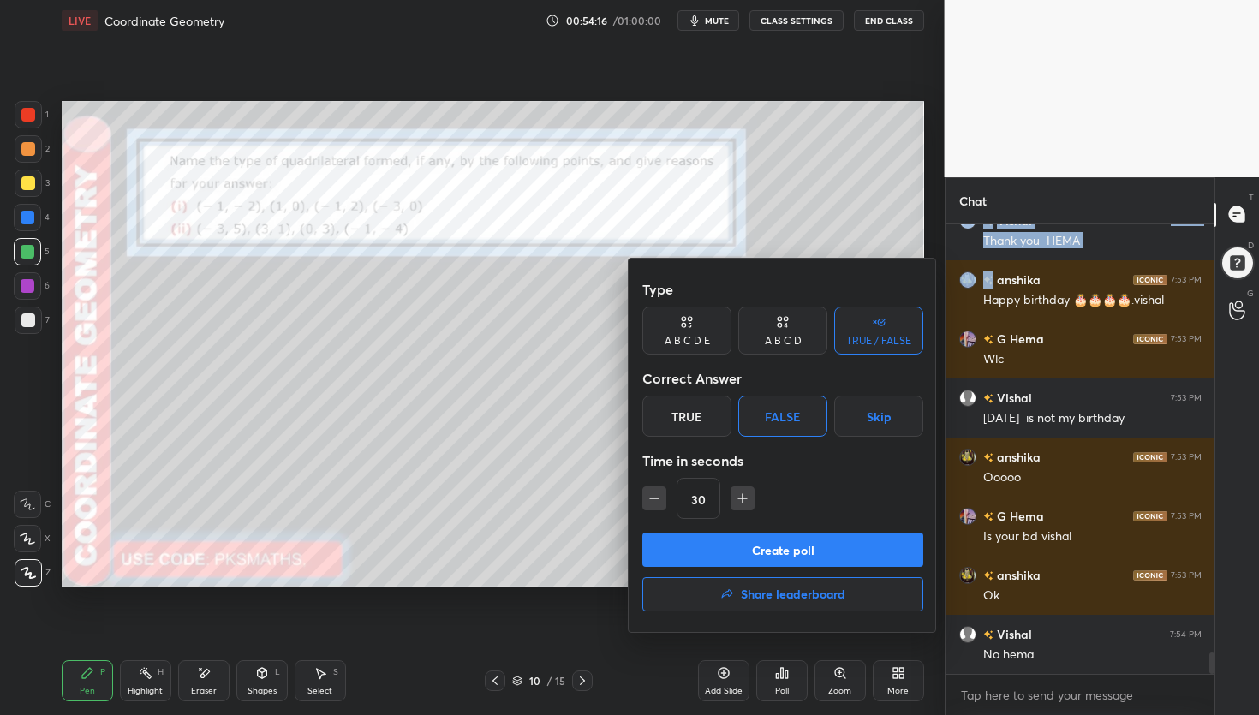
drag, startPoint x: 764, startPoint y: 548, endPoint x: 775, endPoint y: 516, distance: 34.4
click at [764, 547] on button "Create poll" at bounding box center [782, 550] width 281 height 34
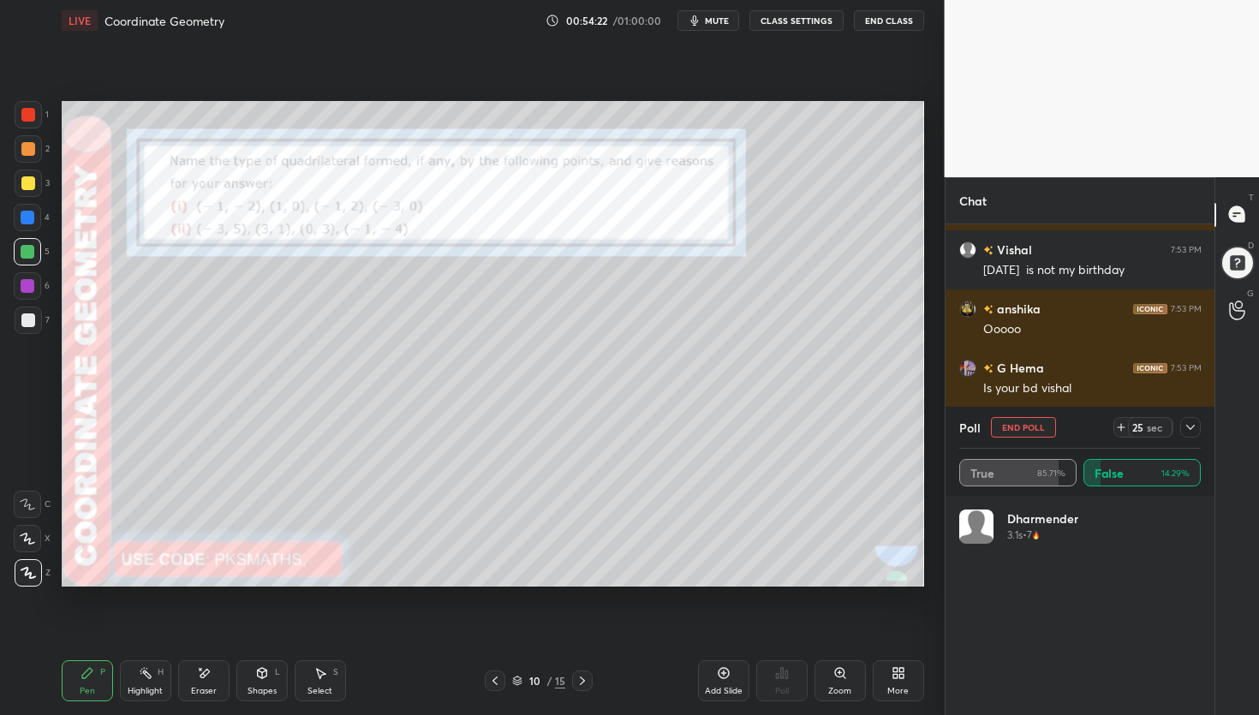
scroll to position [9339, 0]
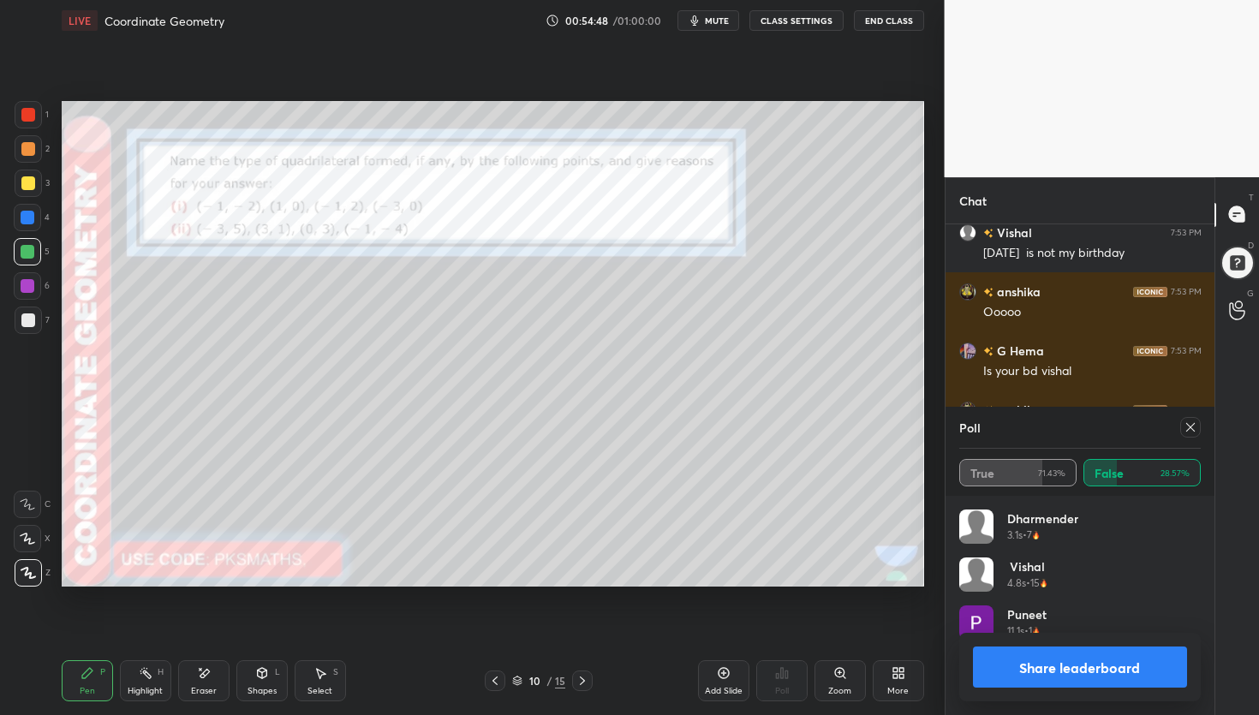
click at [1065, 714] on div "Dharmender 3.1s • 7 Vishal 4.8s • 15 Puneet 11.1s • 1 Ayan 12s • 1" at bounding box center [1080, 613] width 242 height 206
drag, startPoint x: 1070, startPoint y: 672, endPoint x: 1054, endPoint y: 672, distance: 15.4
click at [1061, 671] on button "Share leaderboard" at bounding box center [1080, 667] width 215 height 41
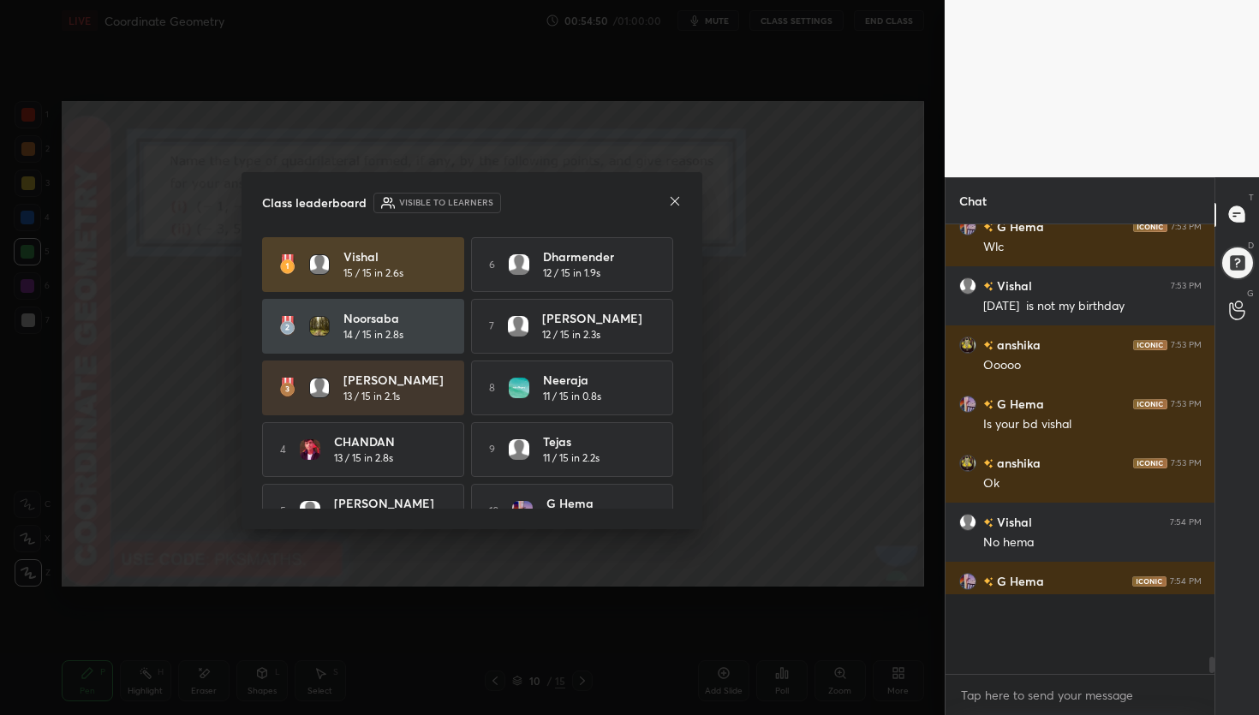
scroll to position [445, 264]
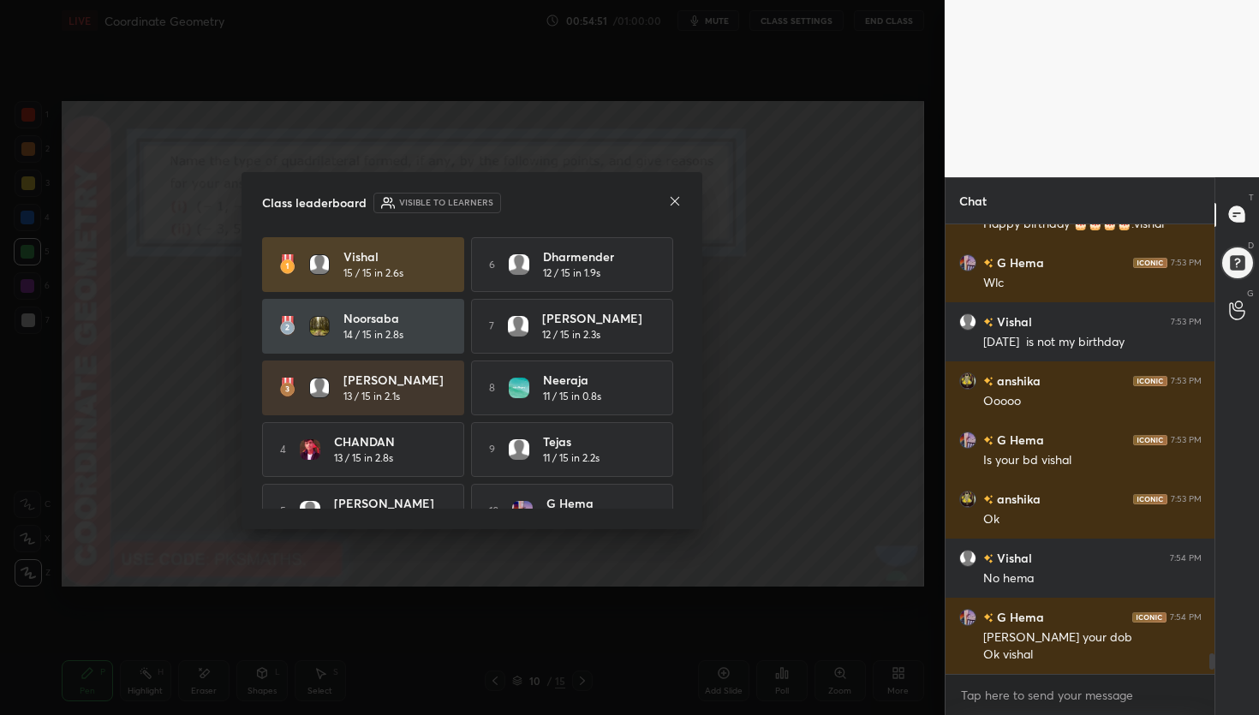
click at [672, 200] on icon at bounding box center [675, 201] width 14 height 14
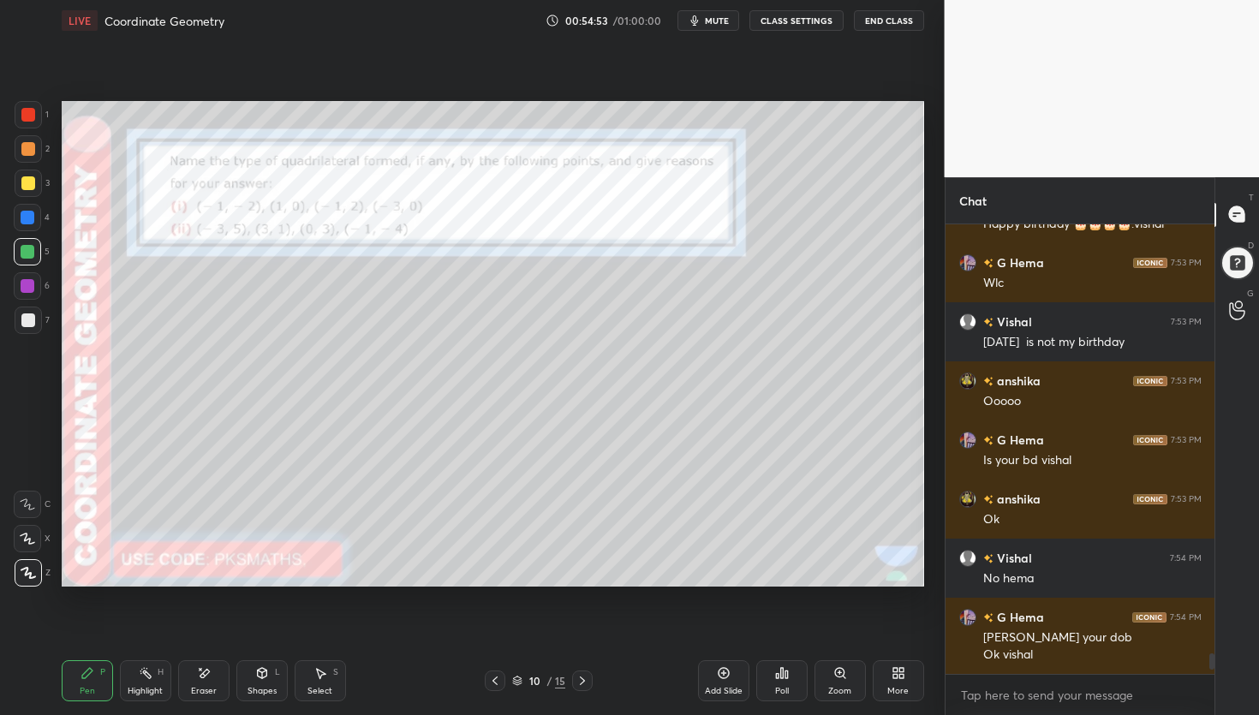
drag, startPoint x: 195, startPoint y: 668, endPoint x: 207, endPoint y: 666, distance: 12.3
click at [196, 670] on div "Eraser" at bounding box center [203, 680] width 51 height 41
drag, startPoint x: 99, startPoint y: 679, endPoint x: 145, endPoint y: 646, distance: 57.1
click at [96, 679] on div "Pen P" at bounding box center [87, 680] width 51 height 41
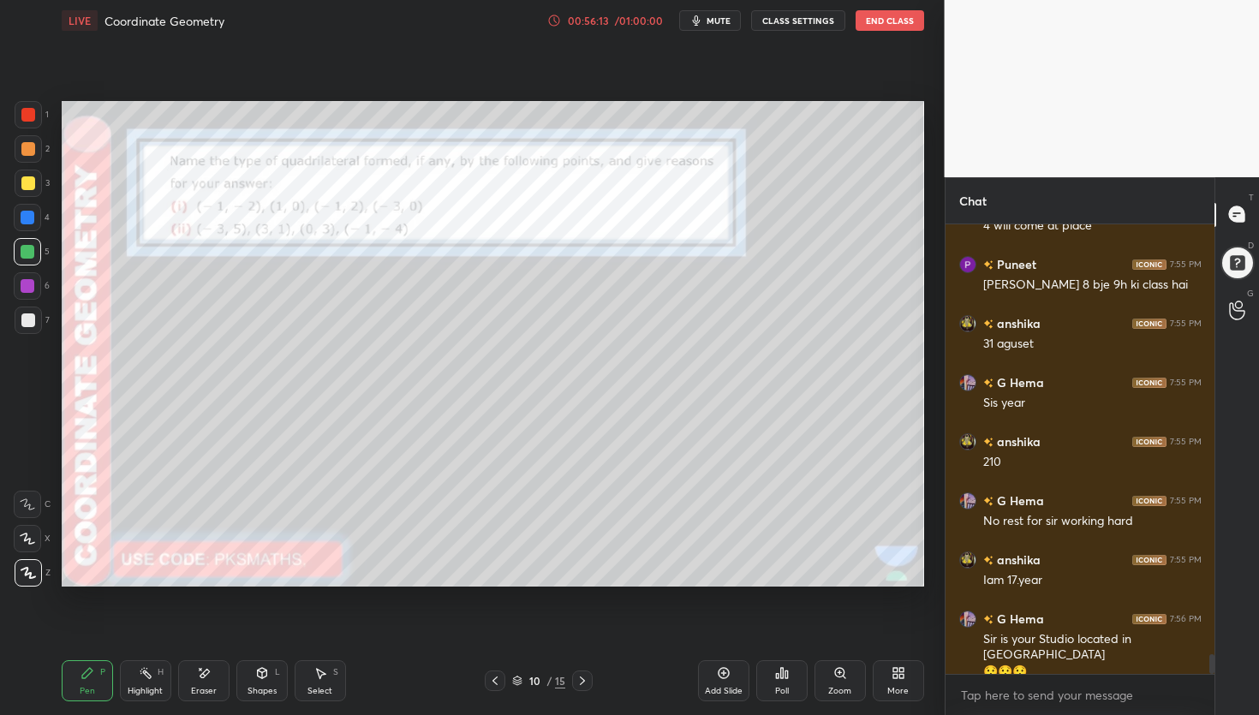
scroll to position [9773, 0]
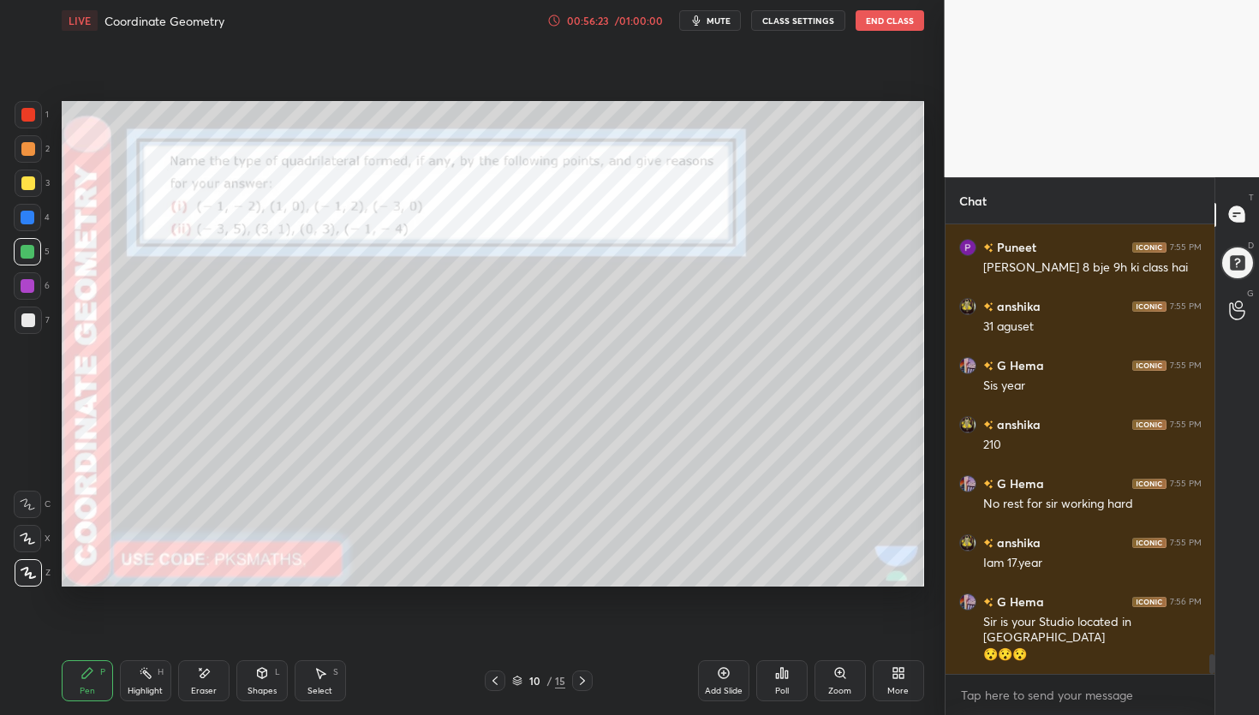
click at [789, 685] on div "Poll" at bounding box center [781, 680] width 51 height 41
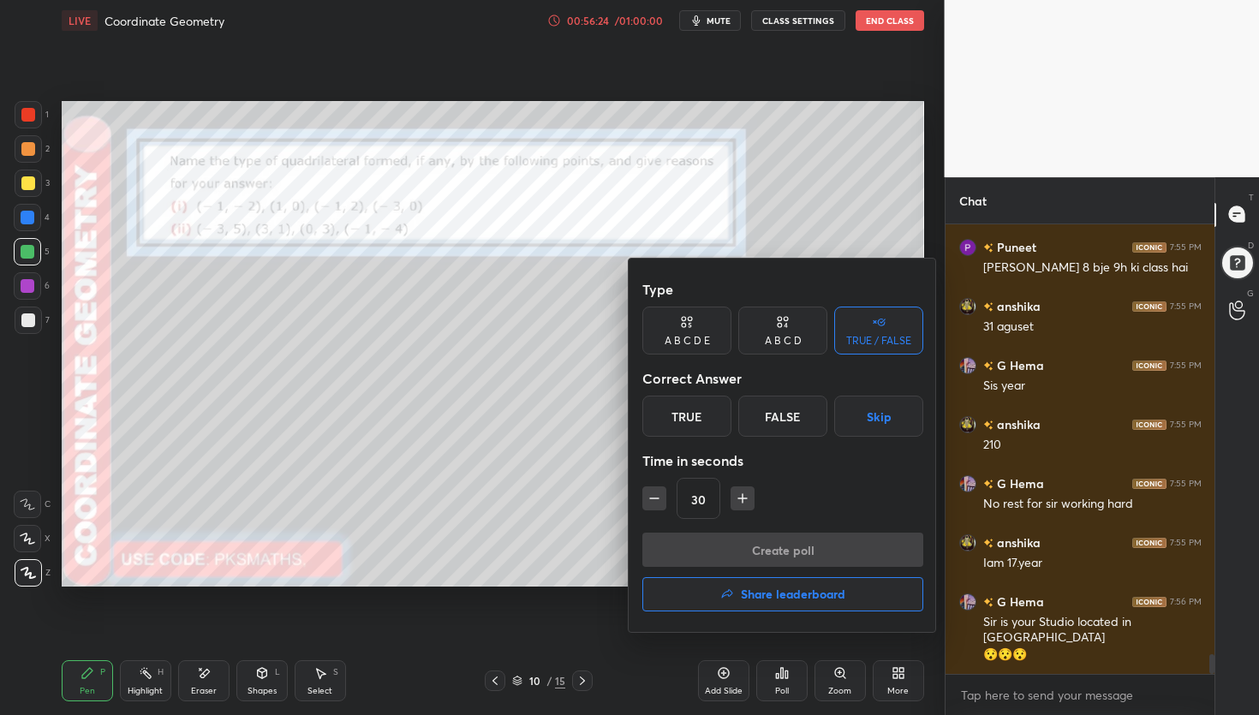
click at [706, 410] on div "True" at bounding box center [686, 416] width 89 height 41
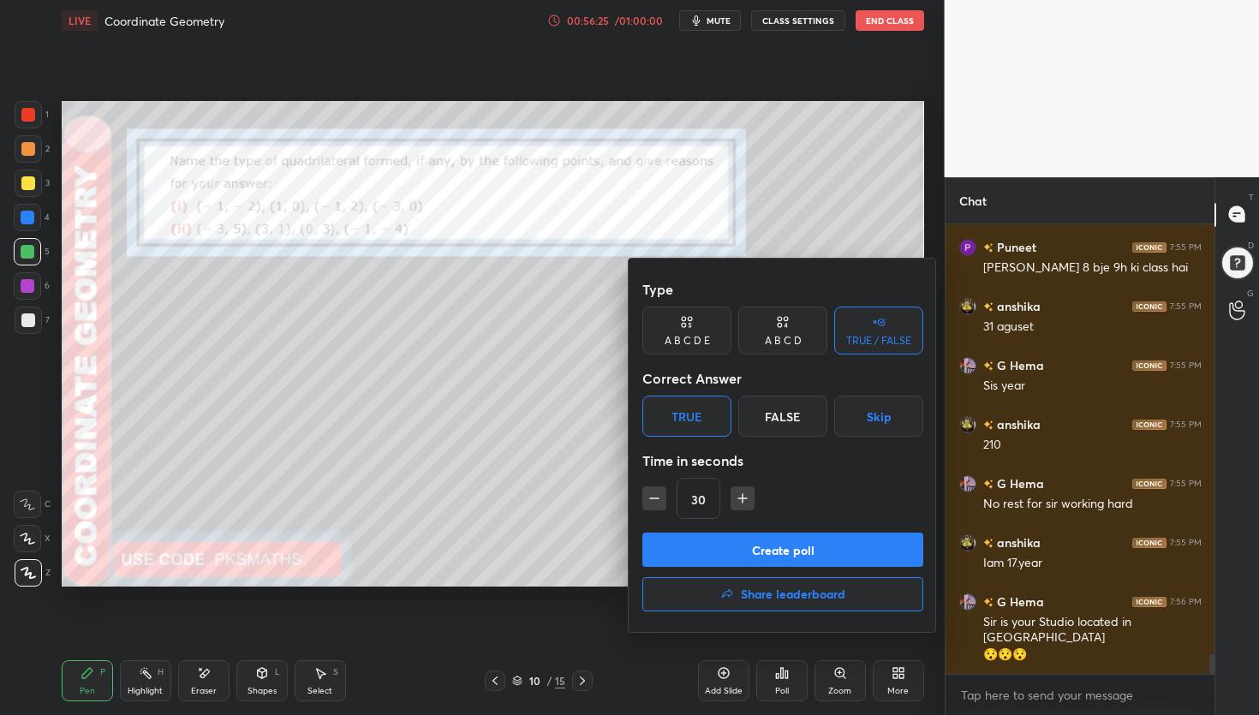
click at [732, 543] on button "Create poll" at bounding box center [782, 550] width 281 height 34
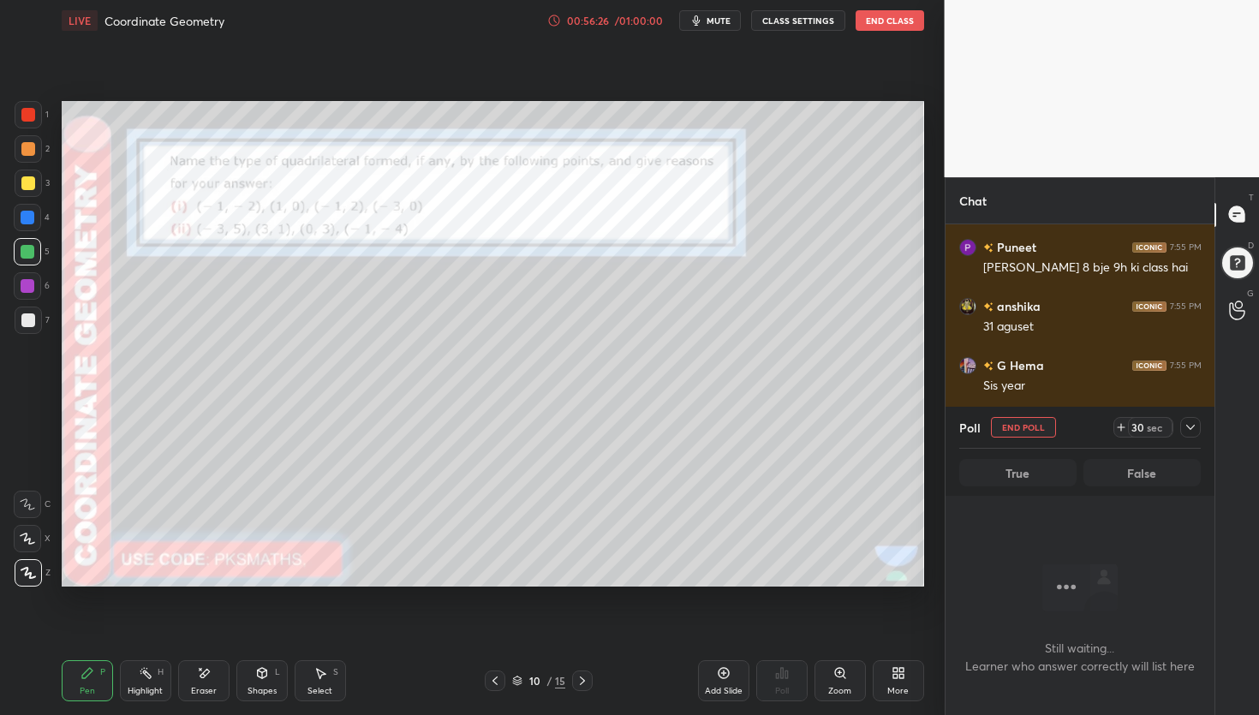
scroll to position [5, 6]
click at [556, 678] on div "15" at bounding box center [560, 680] width 10 height 15
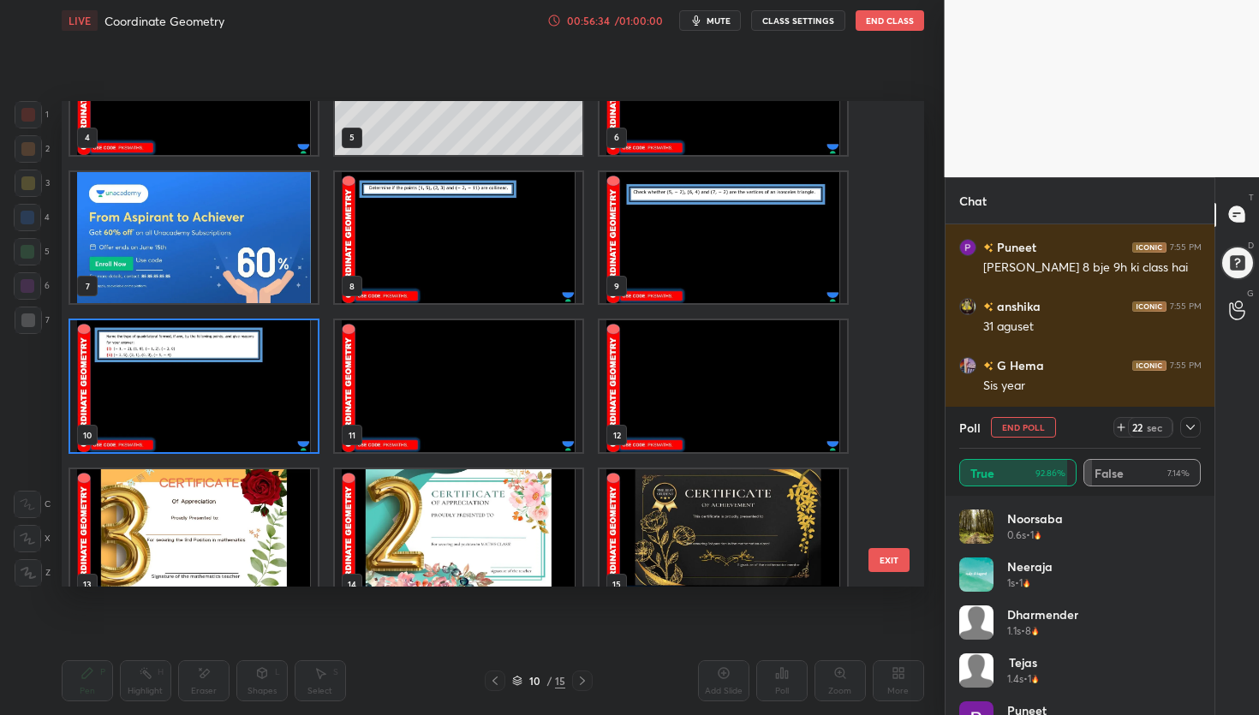
scroll to position [259, 0]
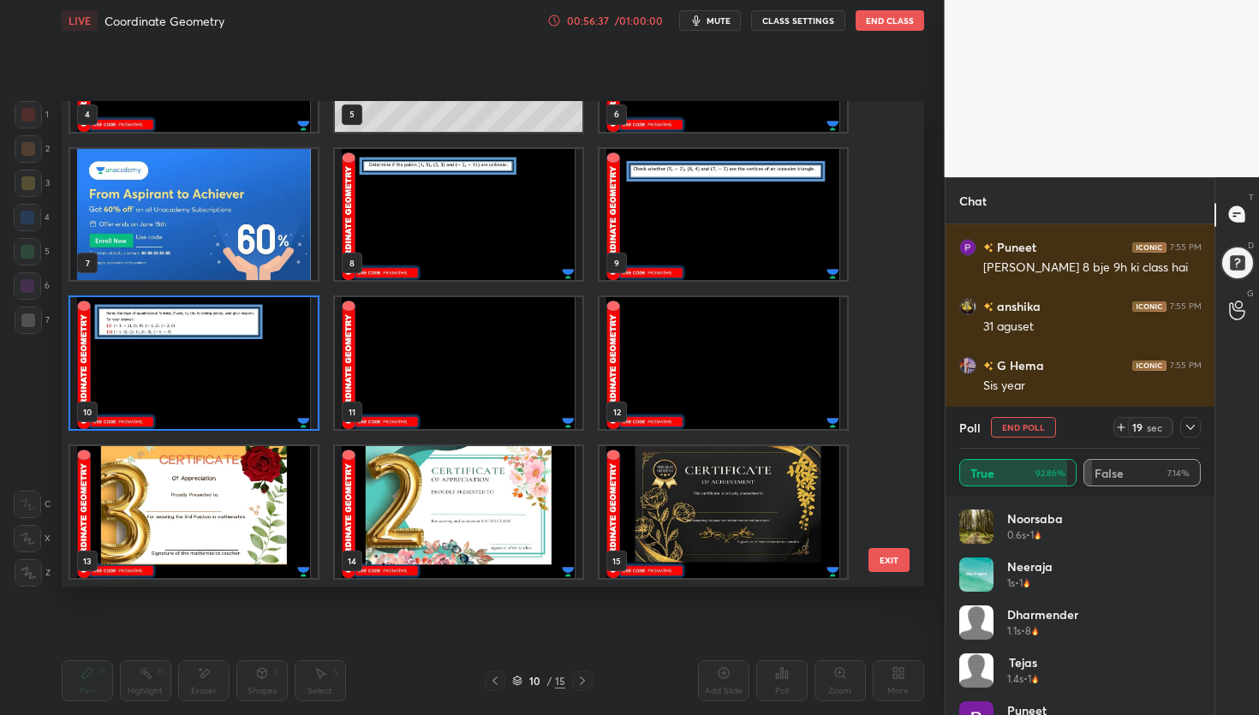
click at [236, 508] on img "grid" at bounding box center [194, 512] width 248 height 132
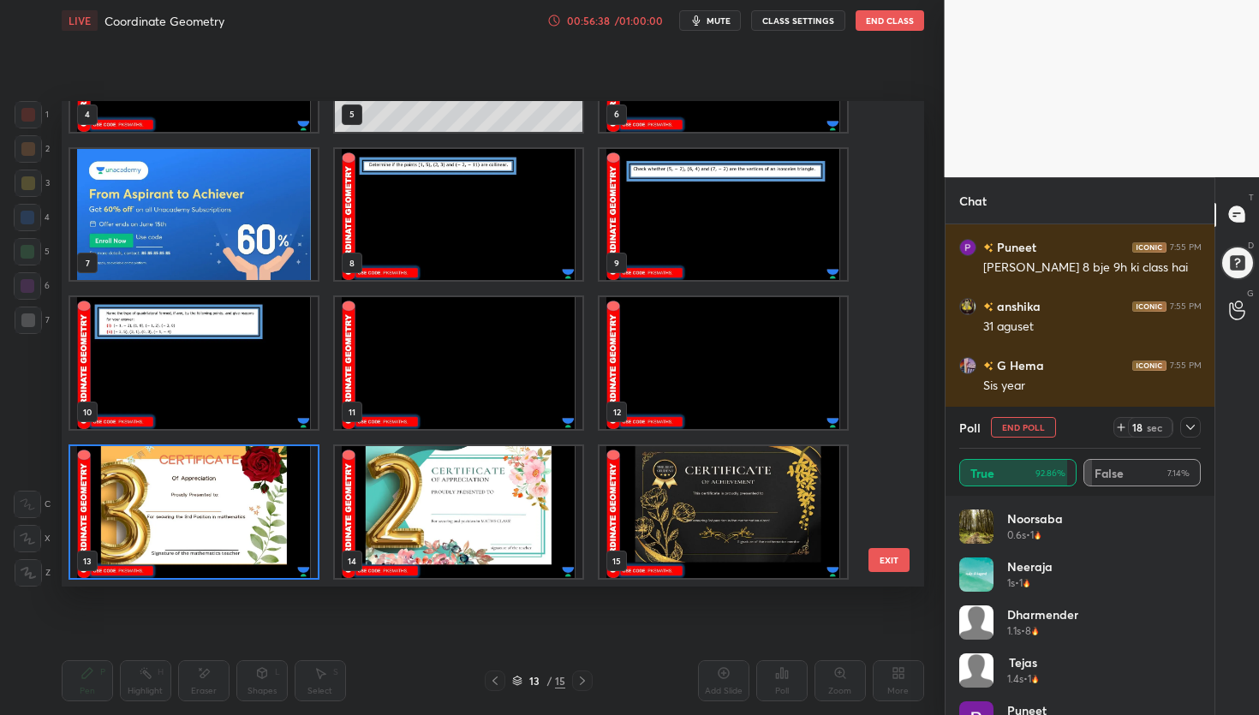
drag, startPoint x: 215, startPoint y: 516, endPoint x: 206, endPoint y: 508, distance: 12.2
click at [215, 516] on img "grid" at bounding box center [194, 512] width 248 height 132
click at [214, 512] on img "grid" at bounding box center [194, 512] width 248 height 132
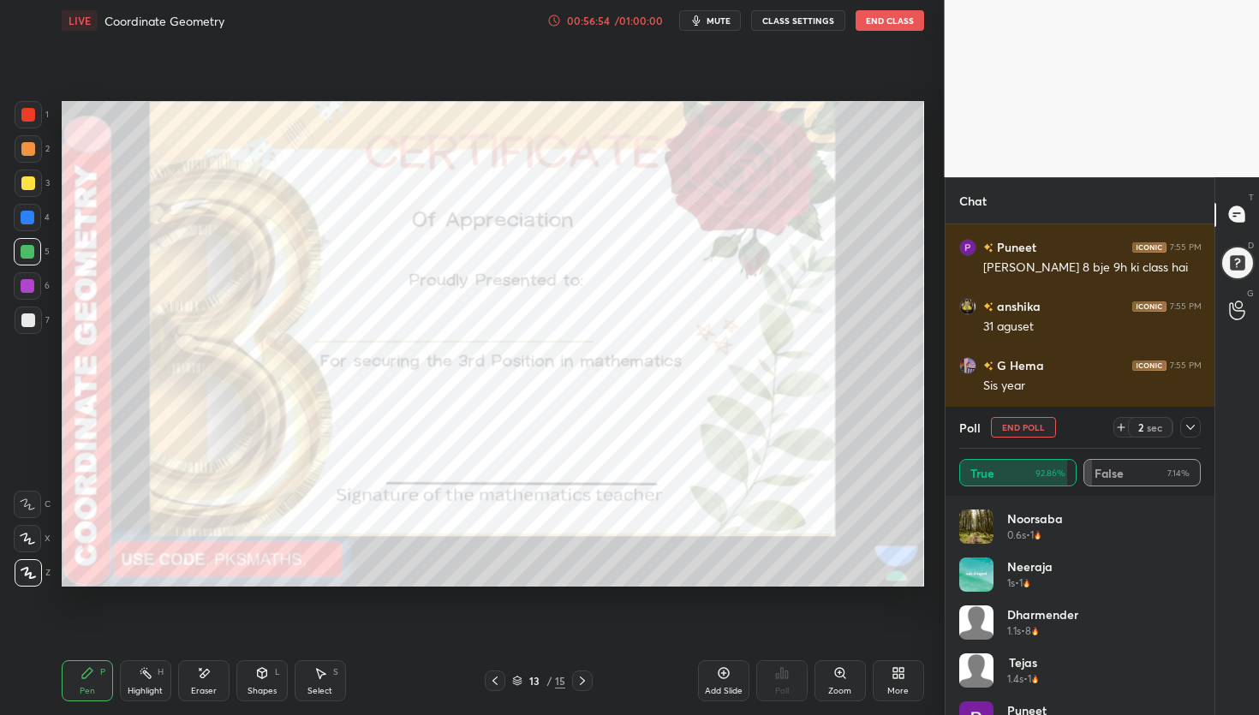
click at [587, 681] on icon at bounding box center [583, 681] width 14 height 14
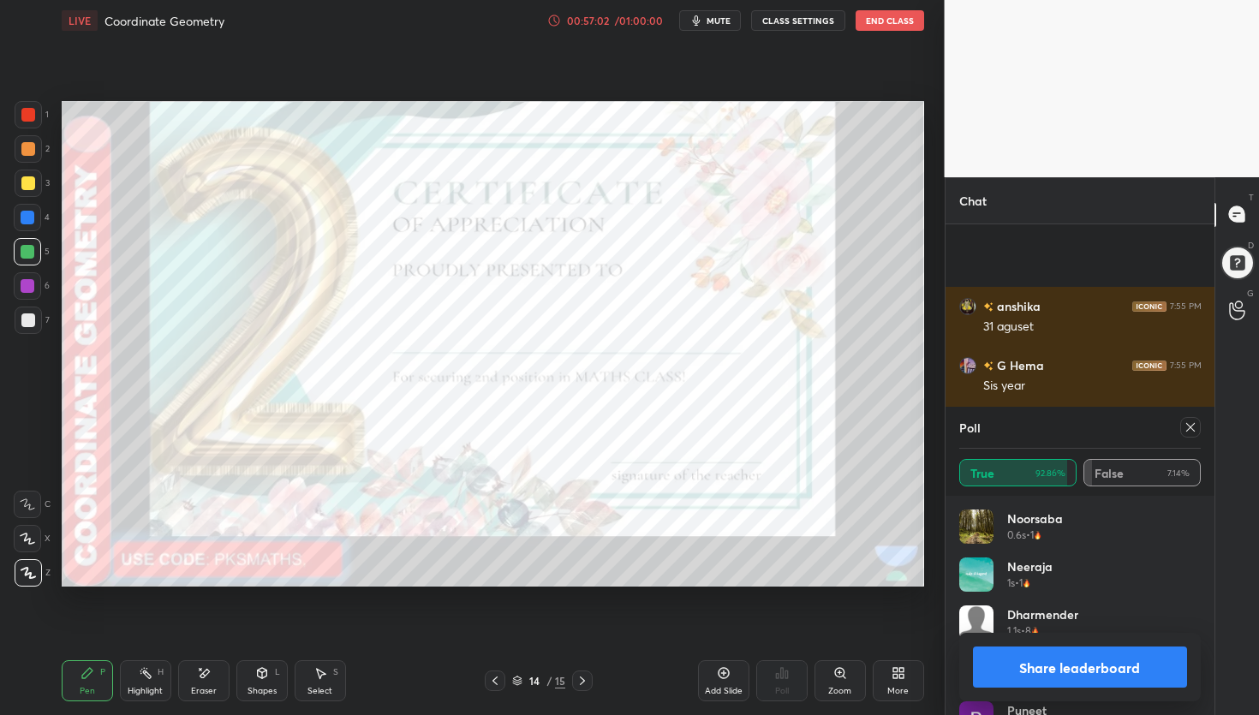
scroll to position [9921, 0]
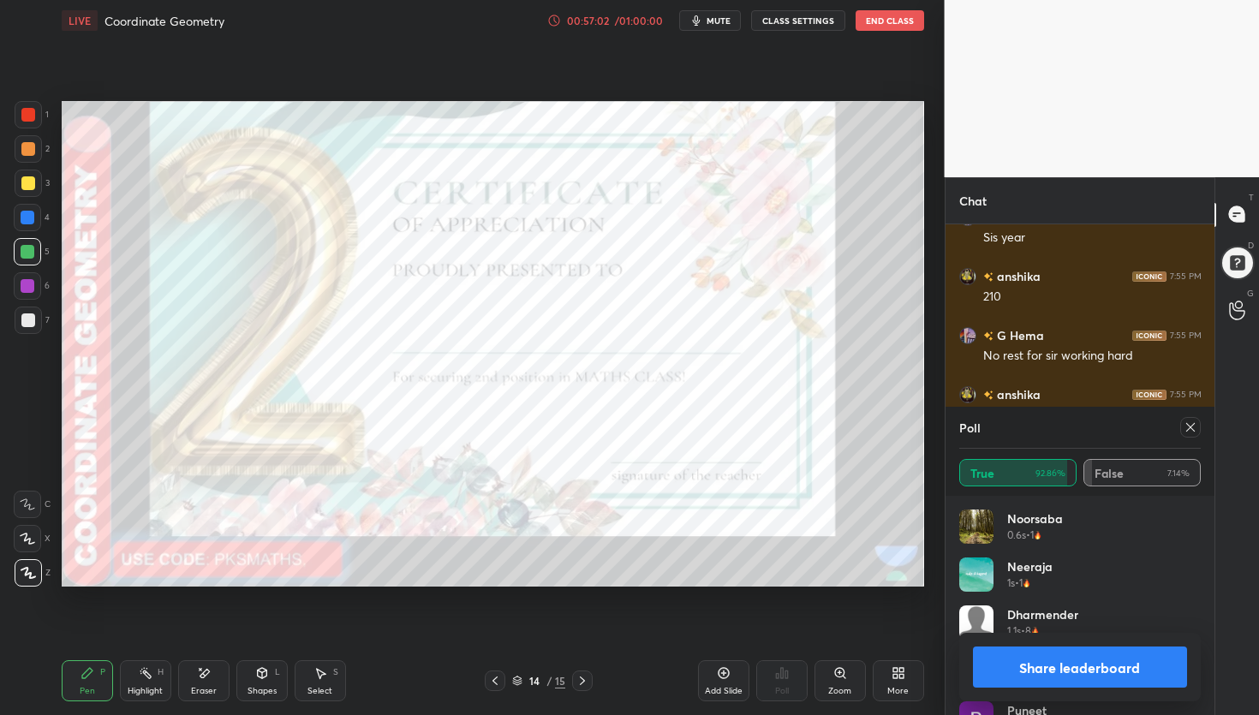
click at [591, 679] on div at bounding box center [582, 681] width 21 height 21
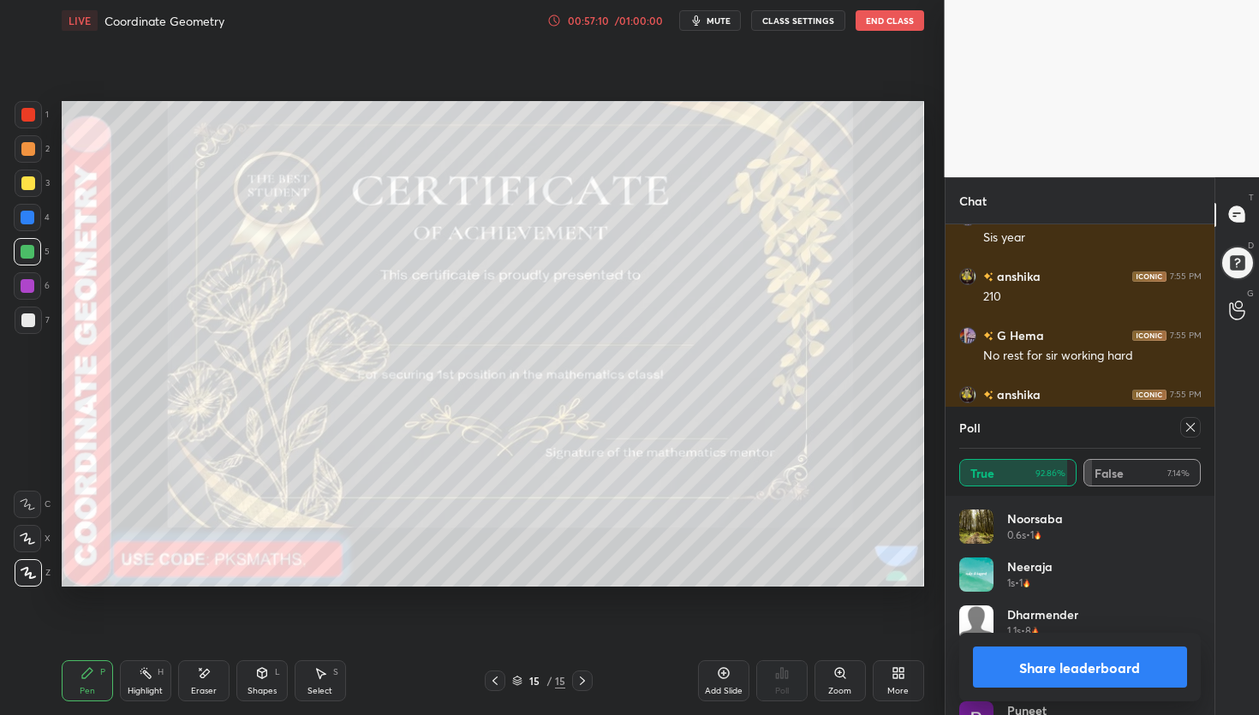
click at [1049, 678] on button "Share leaderboard" at bounding box center [1080, 667] width 215 height 41
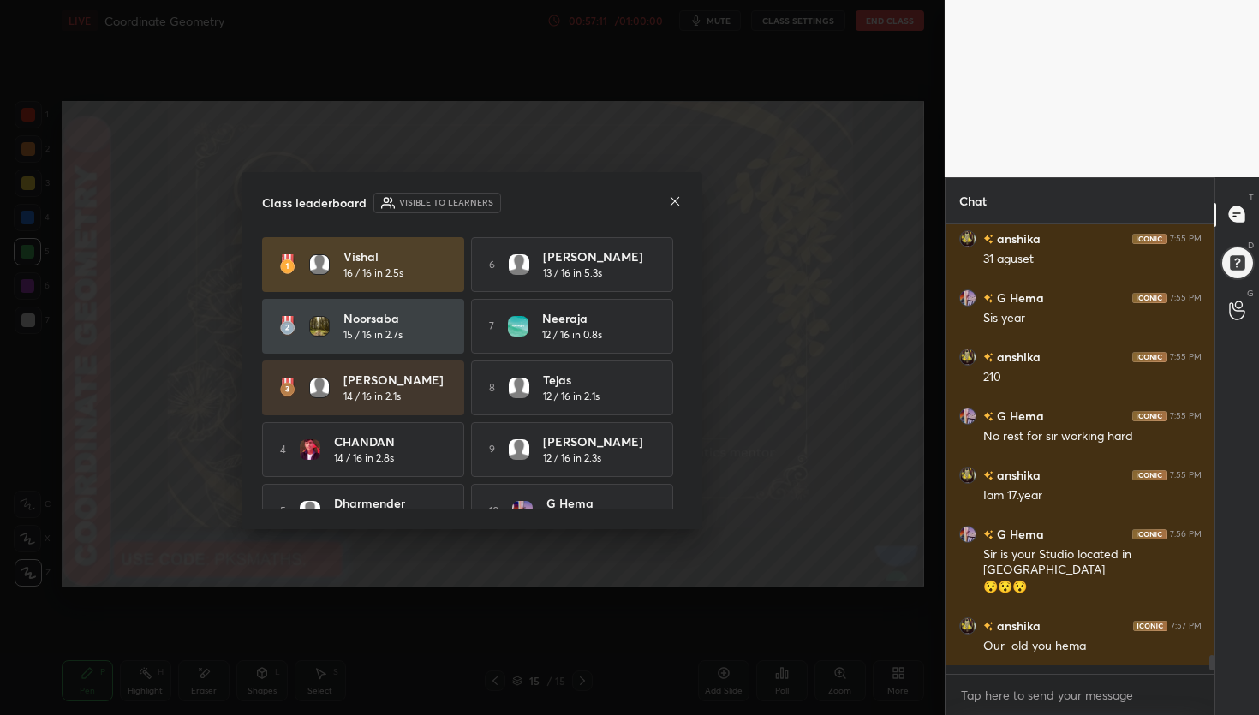
scroll to position [9832, 0]
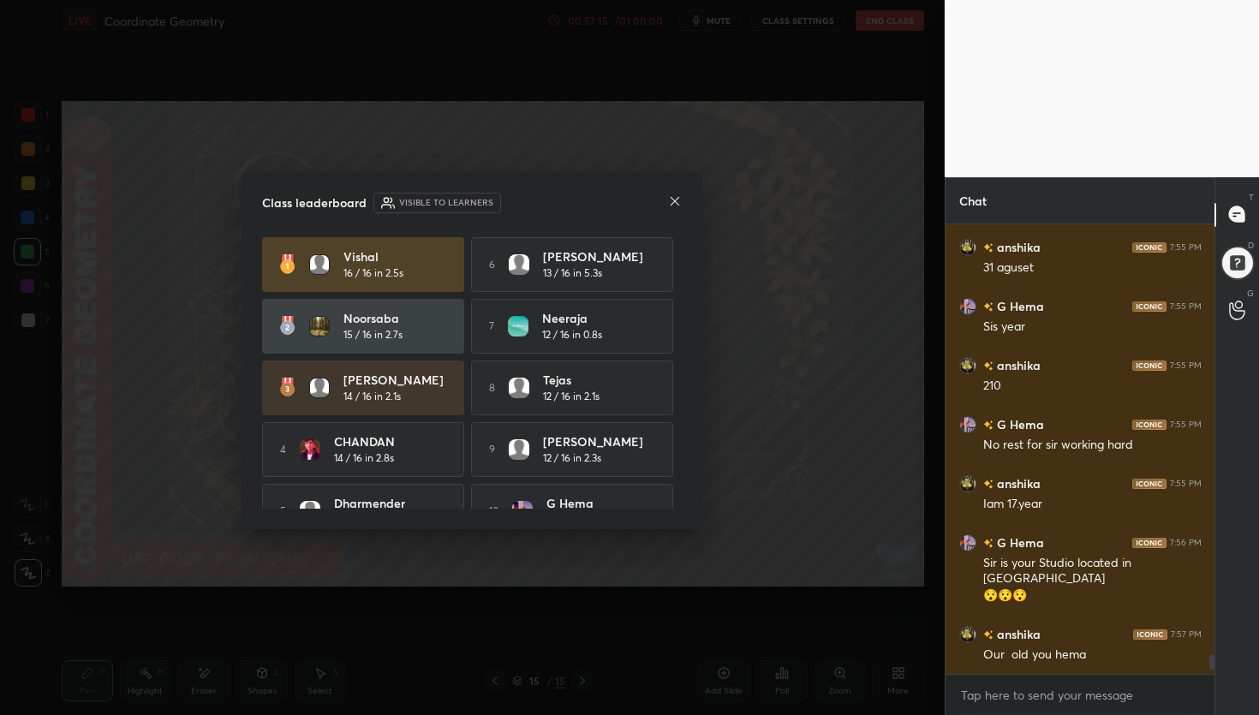
click at [682, 194] on div "Class leaderboard Visible to learners Vishal 16 / 16 in 2.5s 6 Nikhilesh 13 / 1…" at bounding box center [472, 351] width 461 height 358
click at [676, 201] on icon at bounding box center [675, 201] width 9 height 9
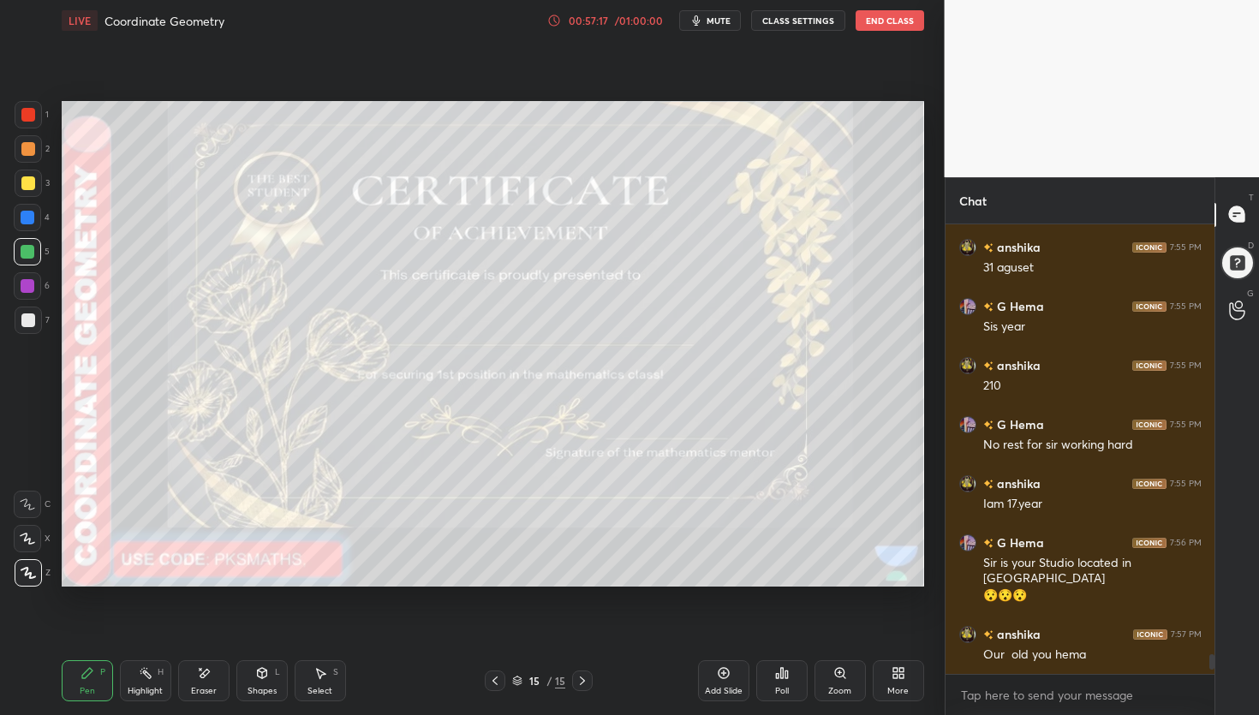
click at [787, 675] on div "Poll" at bounding box center [781, 680] width 51 height 41
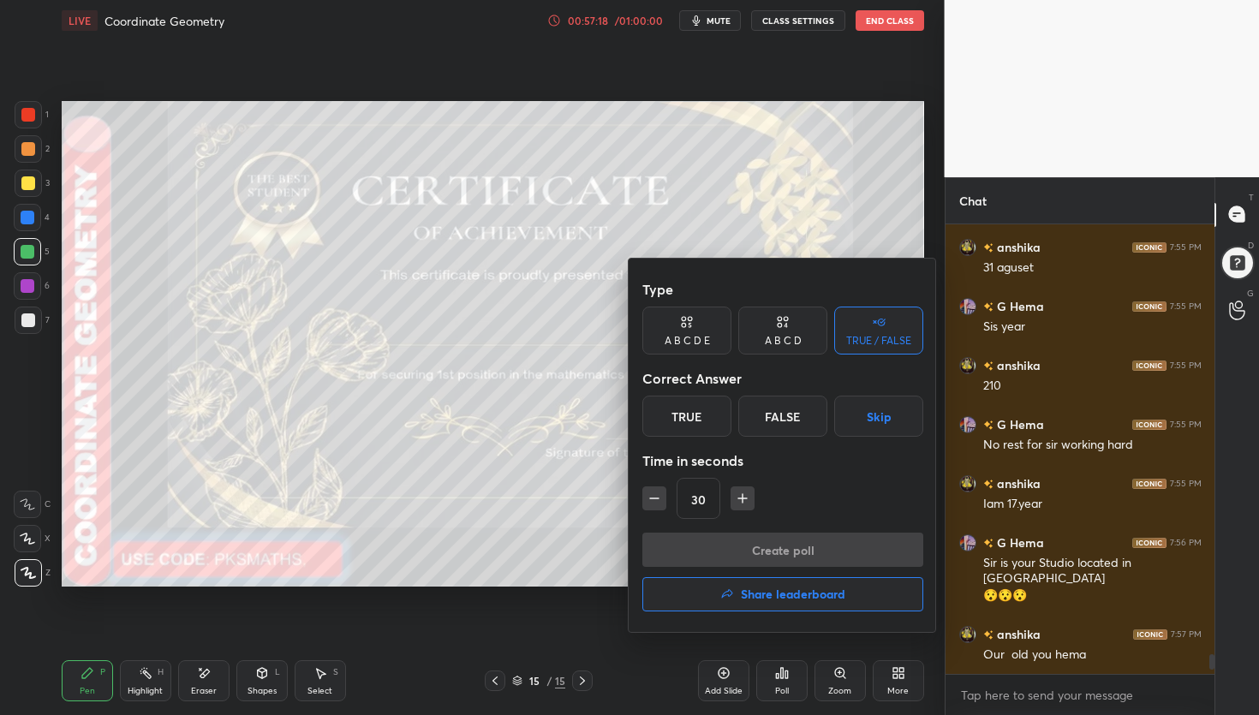
click at [786, 336] on div "A B C D" at bounding box center [783, 341] width 37 height 10
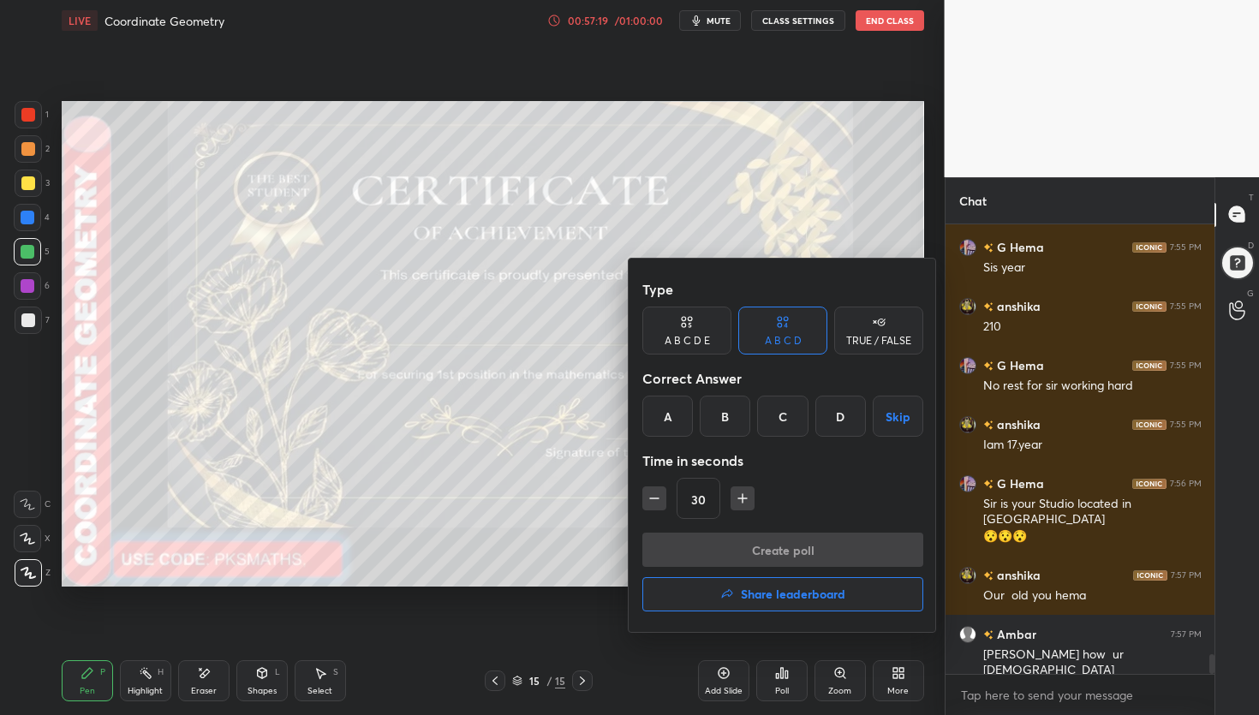
click at [670, 420] on div "A" at bounding box center [667, 416] width 51 height 41
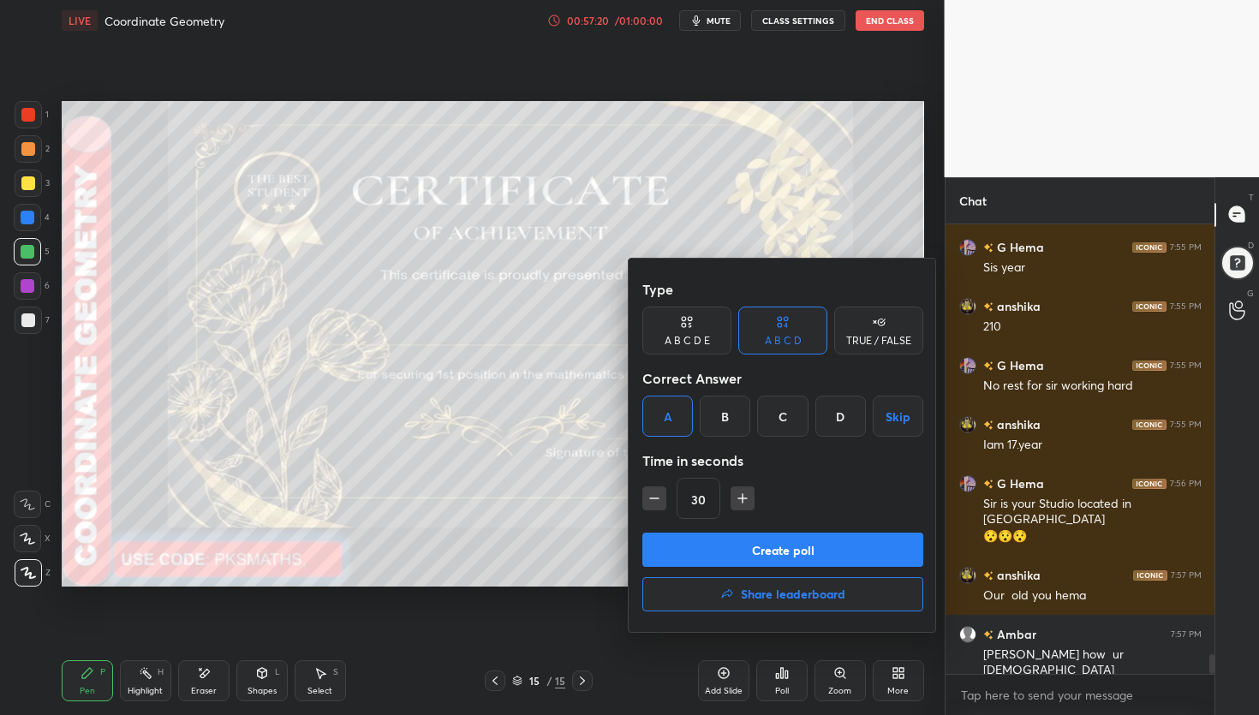
click at [724, 564] on button "Create poll" at bounding box center [782, 550] width 281 height 34
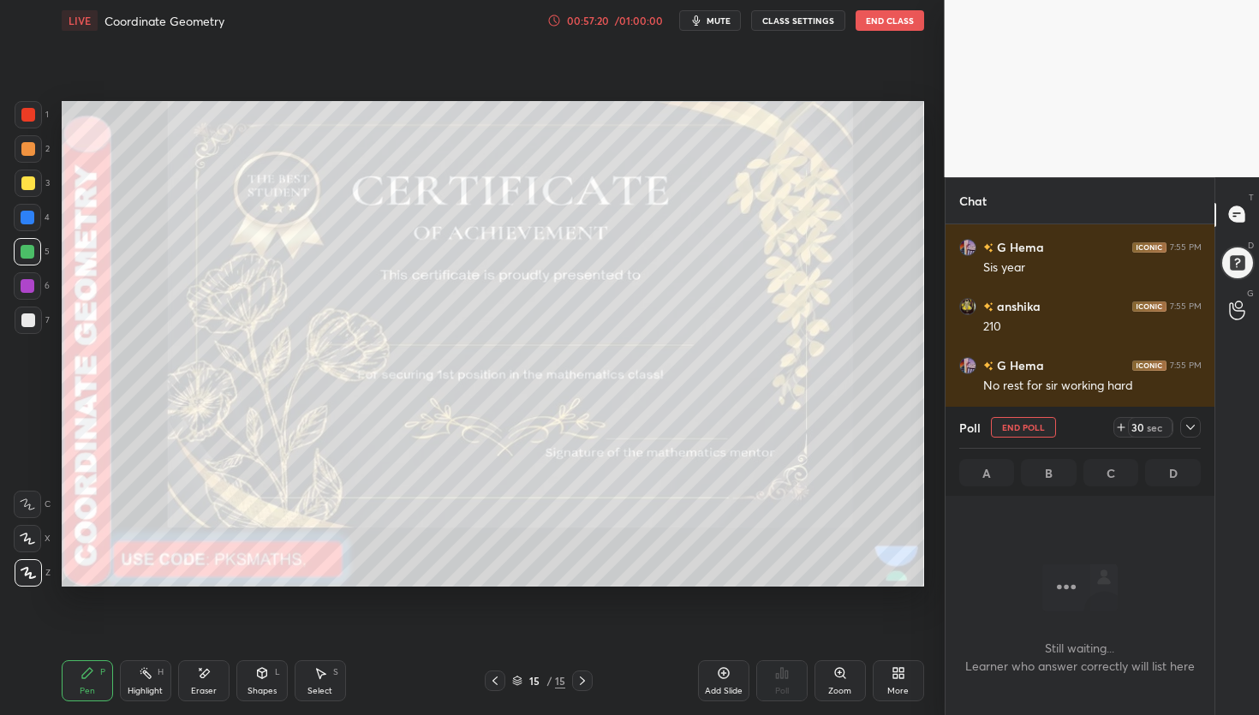
scroll to position [376, 264]
click at [30, 153] on div at bounding box center [28, 149] width 14 height 14
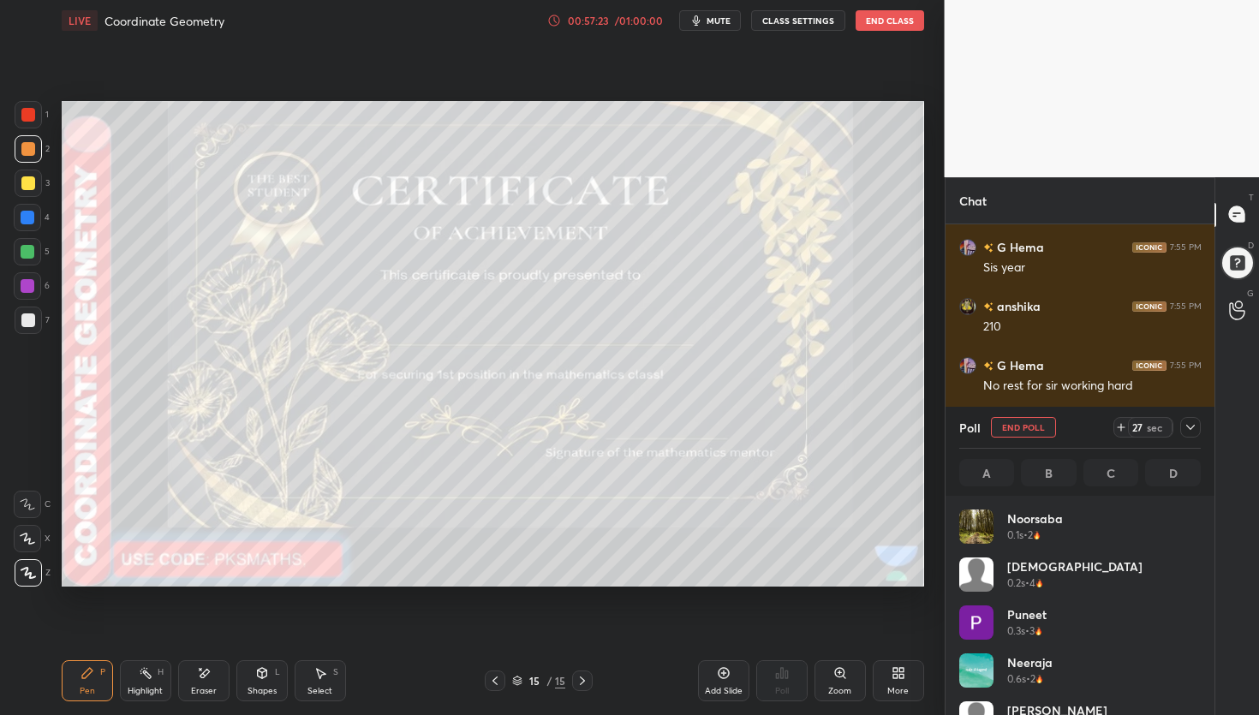
click at [30, 115] on div at bounding box center [28, 115] width 14 height 14
click at [494, 680] on icon at bounding box center [495, 681] width 14 height 14
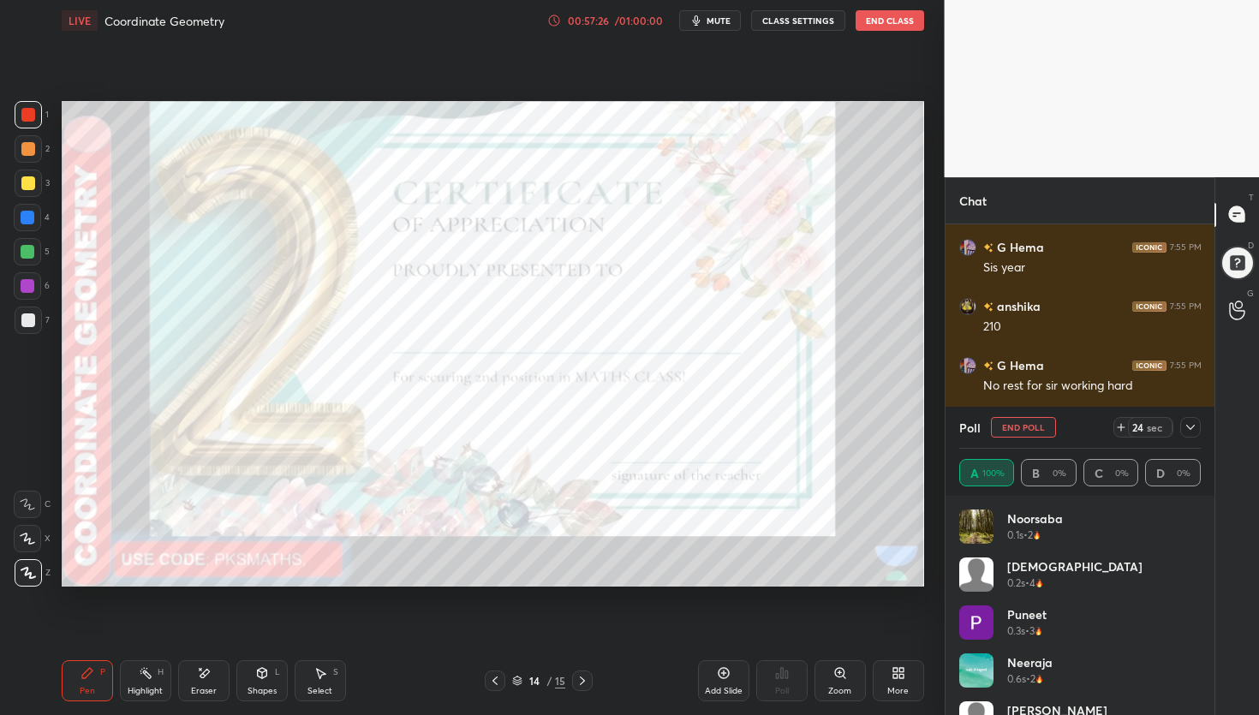
click at [494, 681] on icon at bounding box center [495, 681] width 14 height 14
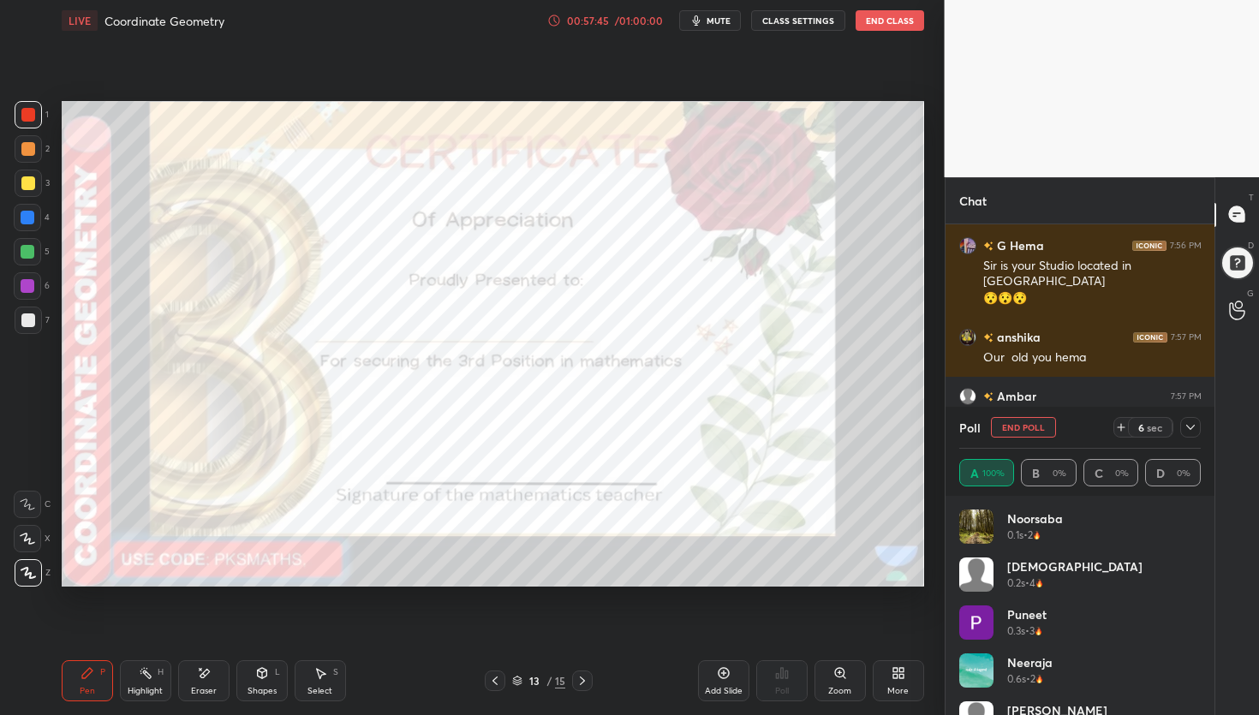
scroll to position [10188, 0]
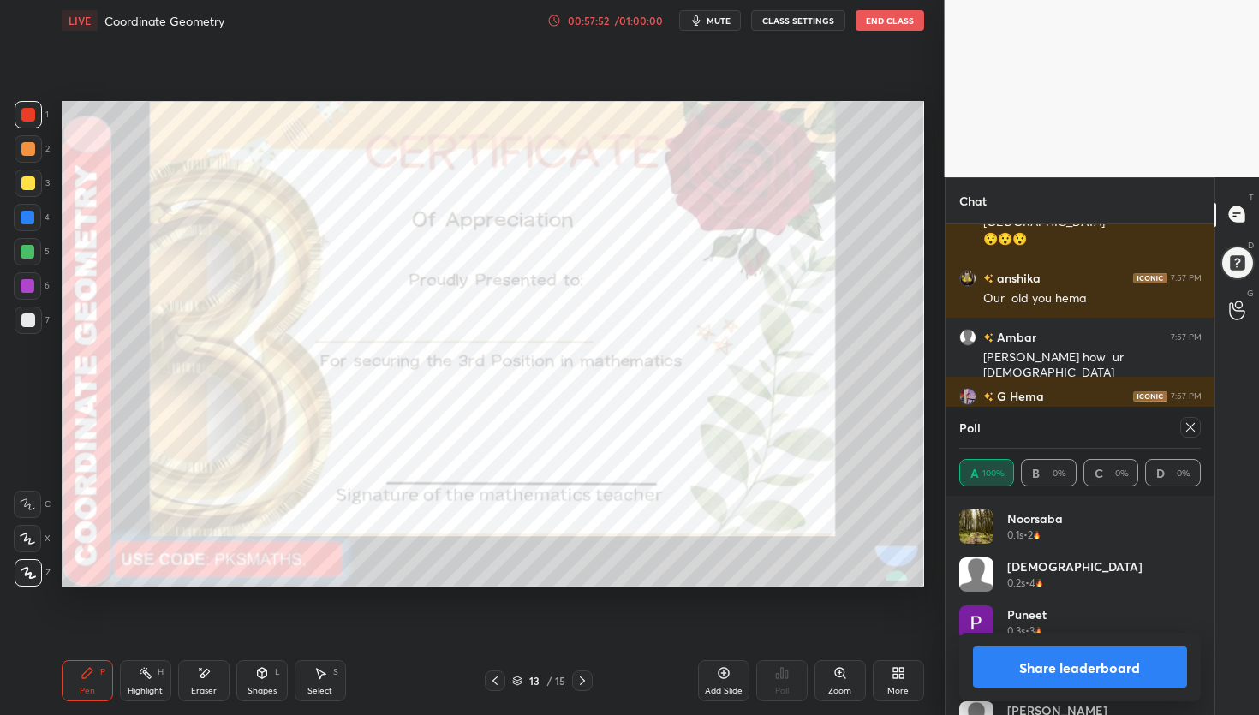
drag, startPoint x: 1054, startPoint y: 669, endPoint x: 1034, endPoint y: 660, distance: 21.8
click at [1051, 666] on button "Share leaderboard" at bounding box center [1080, 667] width 215 height 41
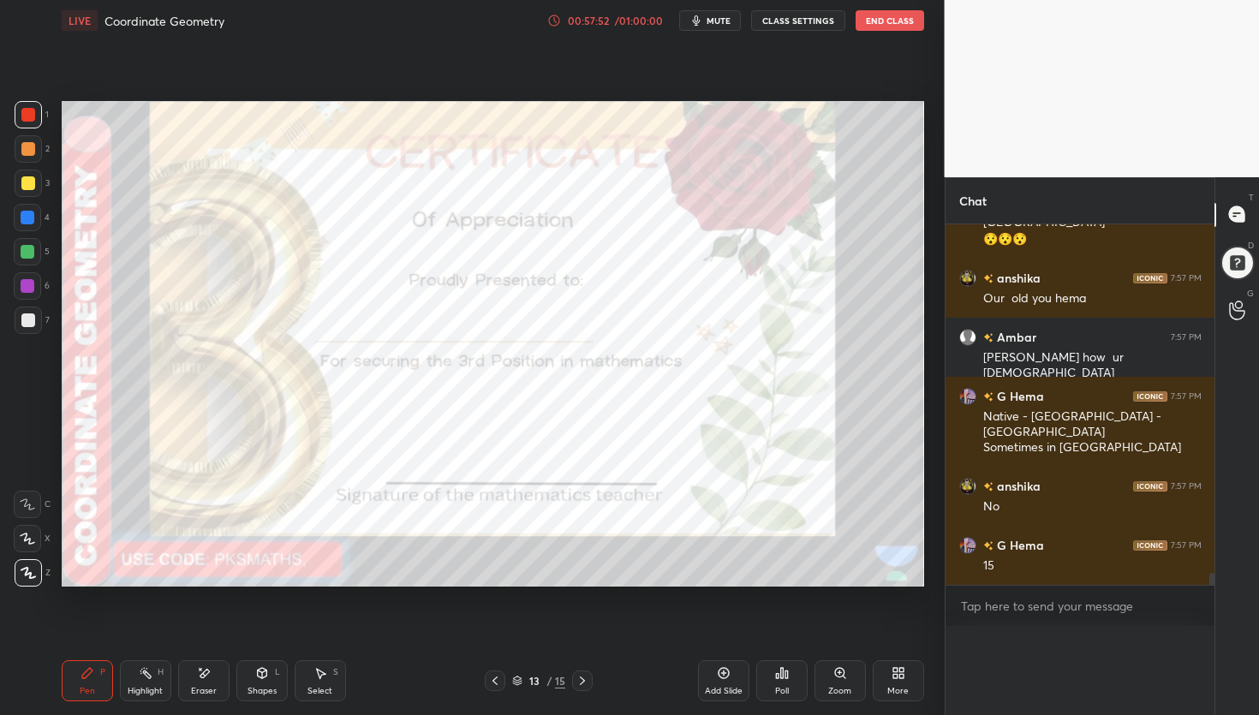
scroll to position [0, 0]
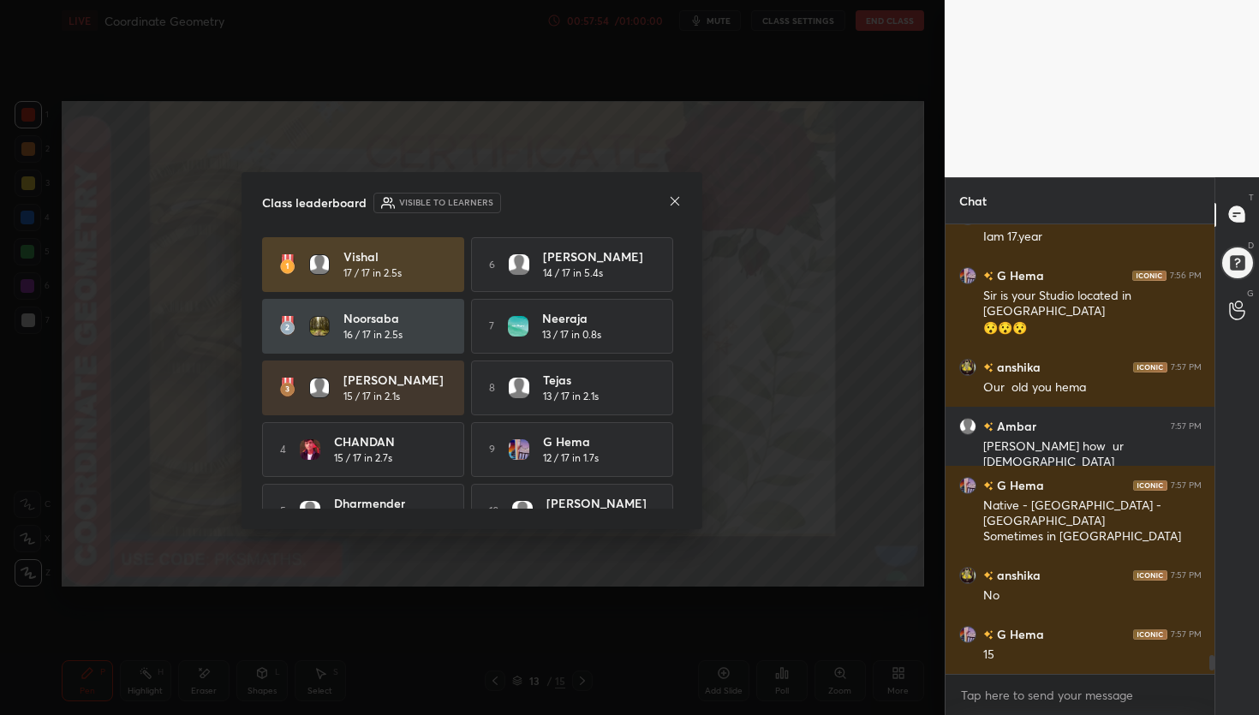
click at [679, 206] on icon at bounding box center [675, 201] width 14 height 14
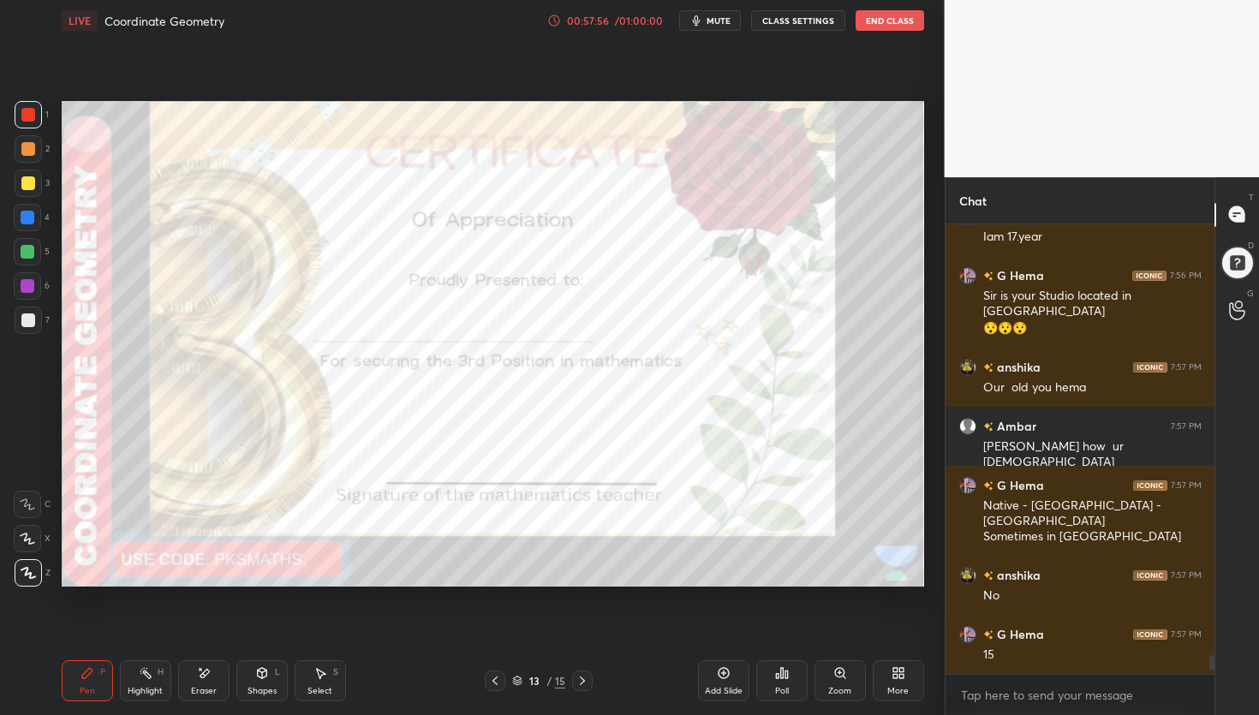
click at [787, 678] on icon at bounding box center [786, 675] width 3 height 8
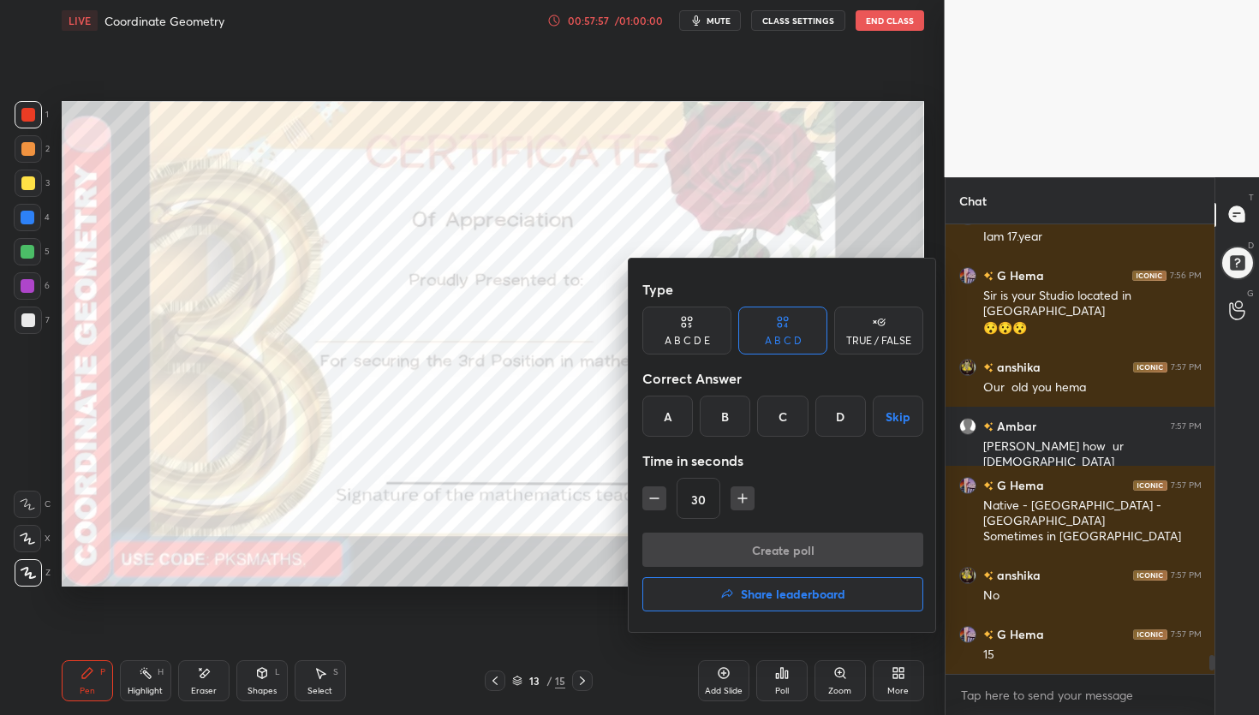
click at [780, 596] on h4 "Share leaderboard" at bounding box center [793, 594] width 105 height 12
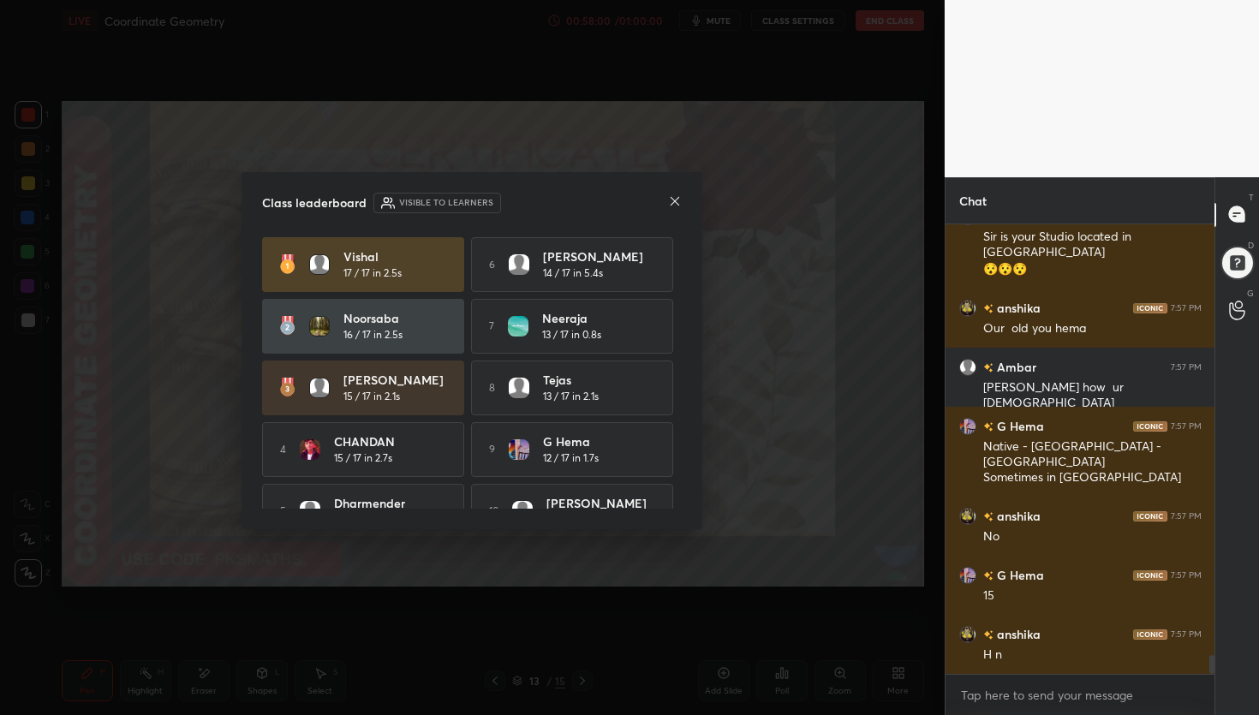
click at [675, 204] on icon at bounding box center [675, 201] width 14 height 14
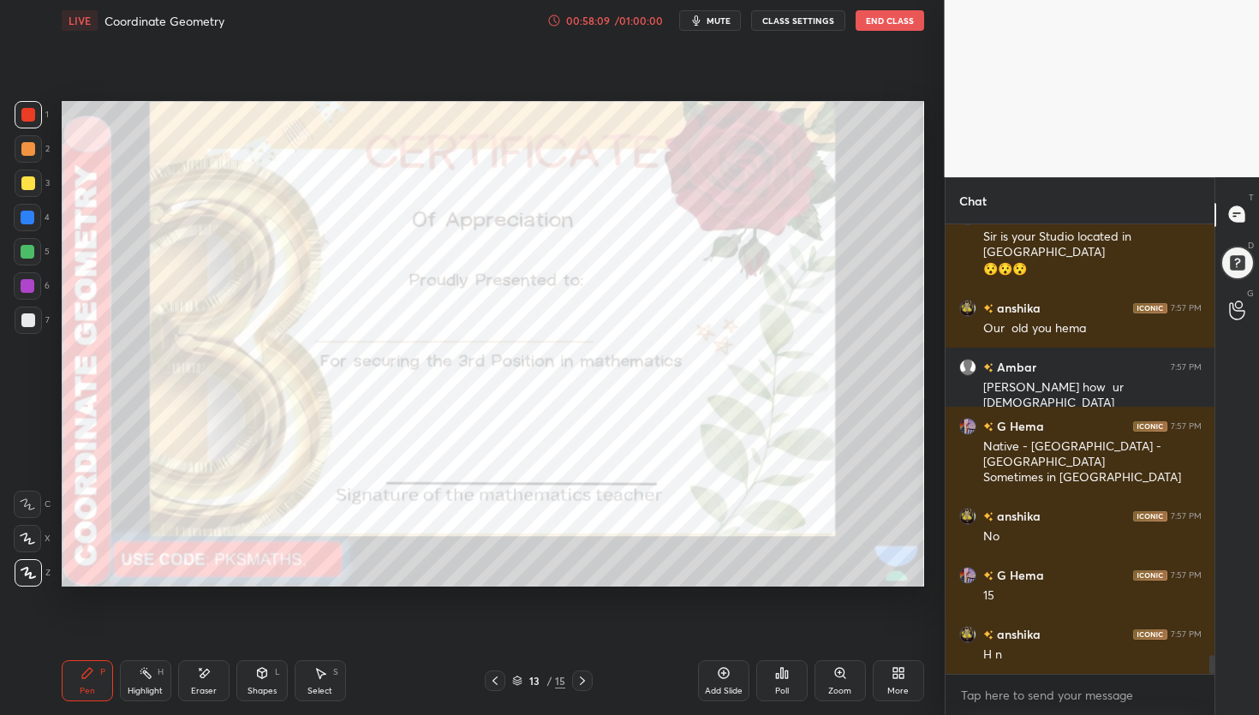
click at [585, 687] on icon at bounding box center [583, 681] width 14 height 14
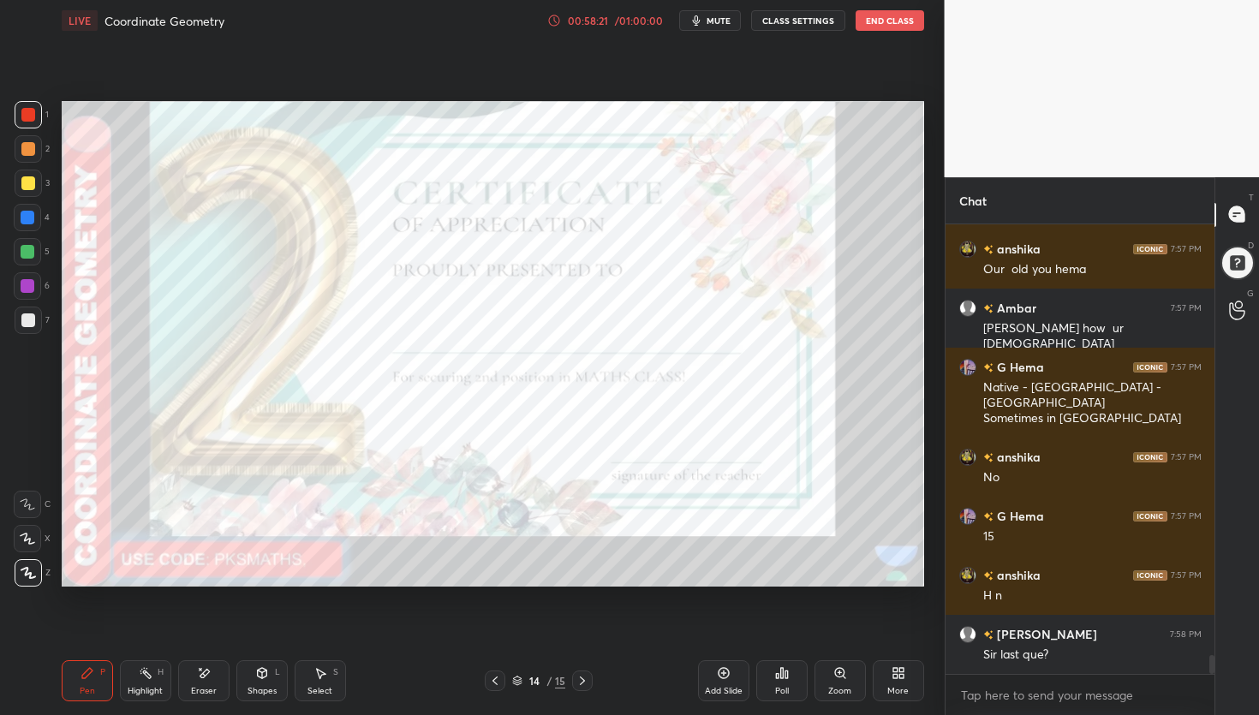
scroll to position [10277, 0]
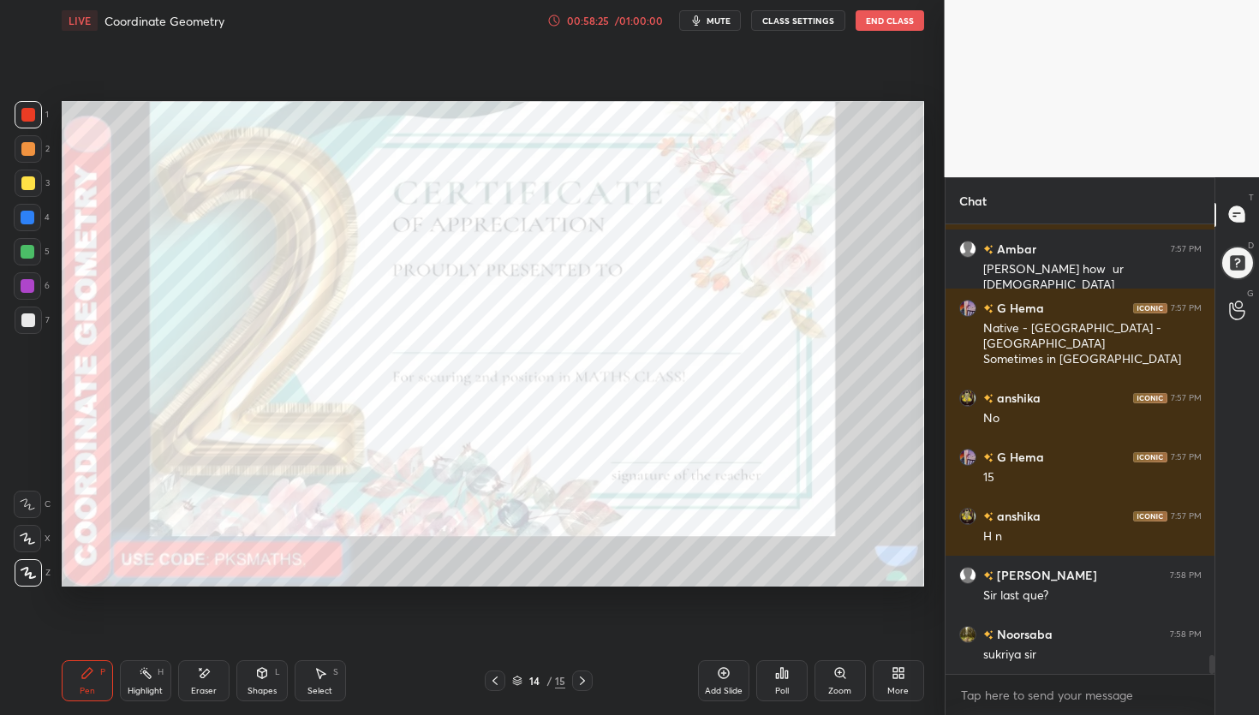
click at [585, 676] on icon at bounding box center [583, 681] width 14 height 14
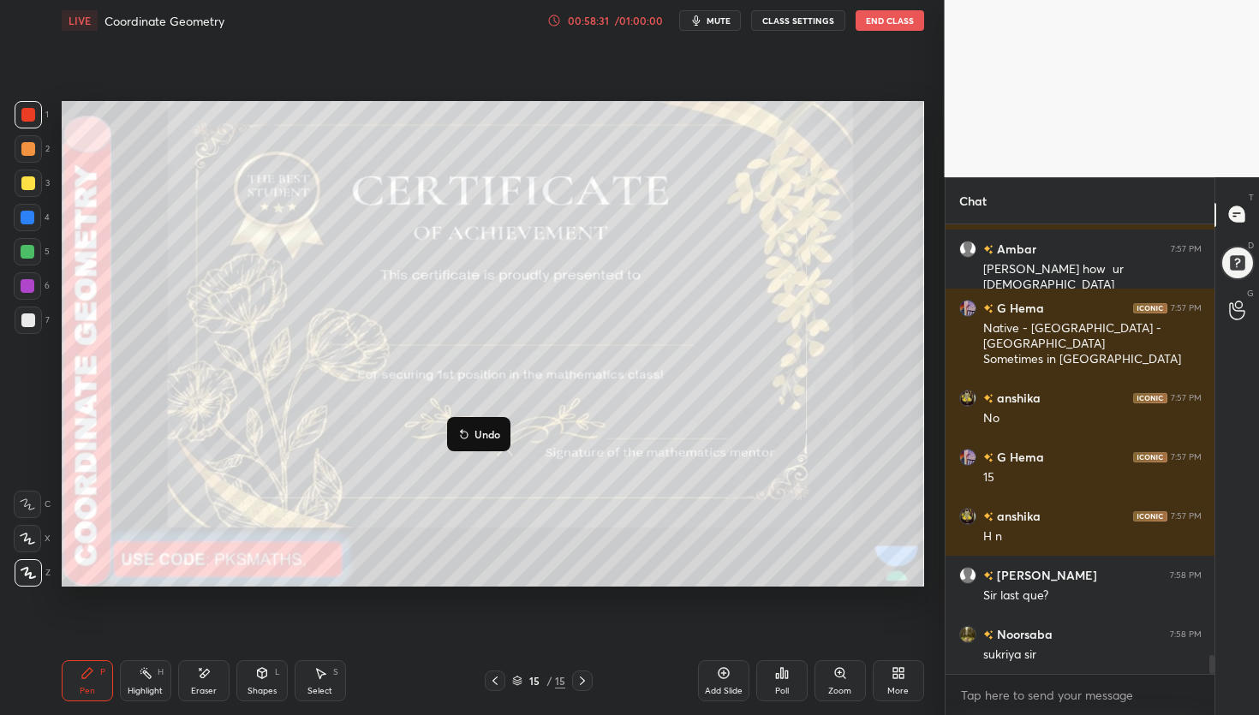
click at [479, 432] on p "Undo" at bounding box center [488, 434] width 26 height 14
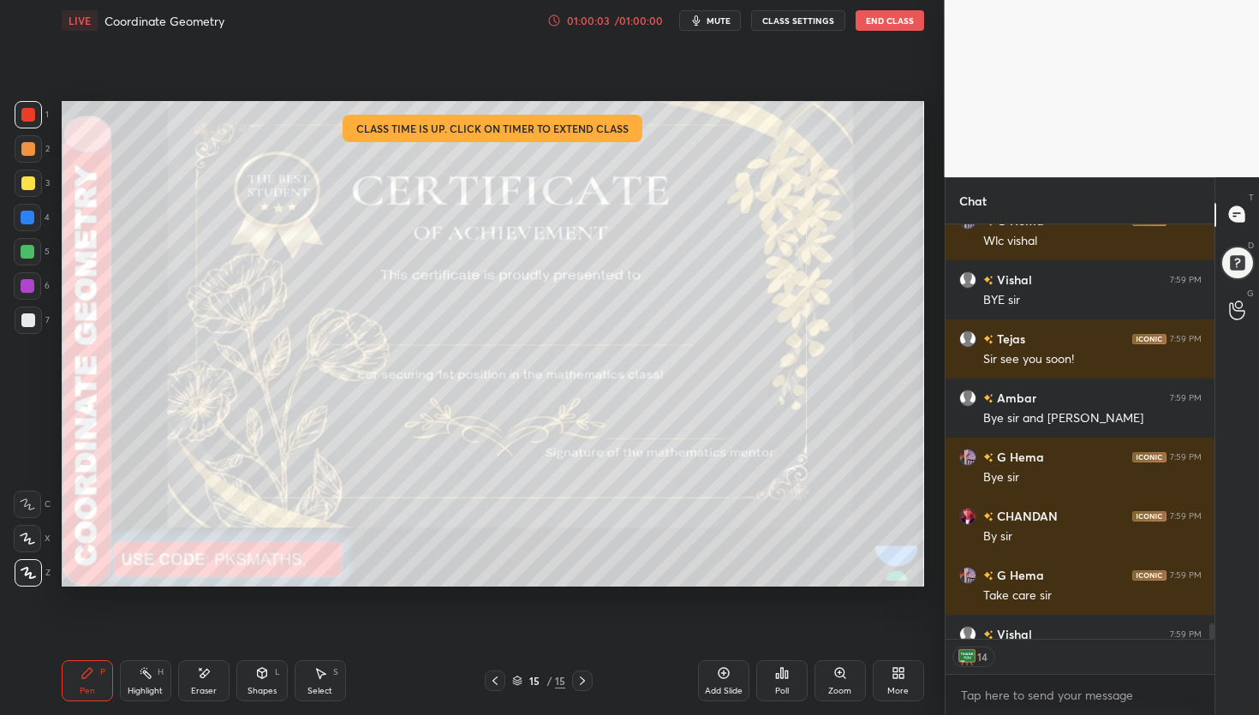
scroll to position [11496, 0]
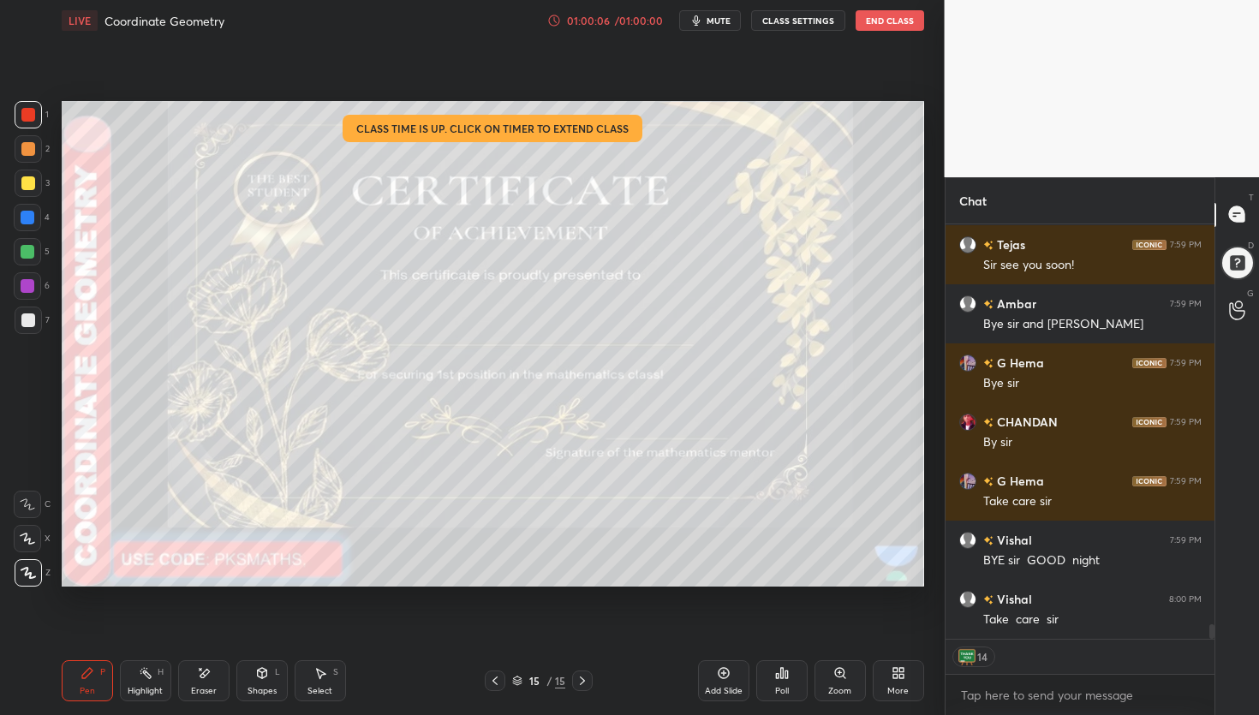
click at [889, 15] on button "End Class" at bounding box center [890, 20] width 69 height 21
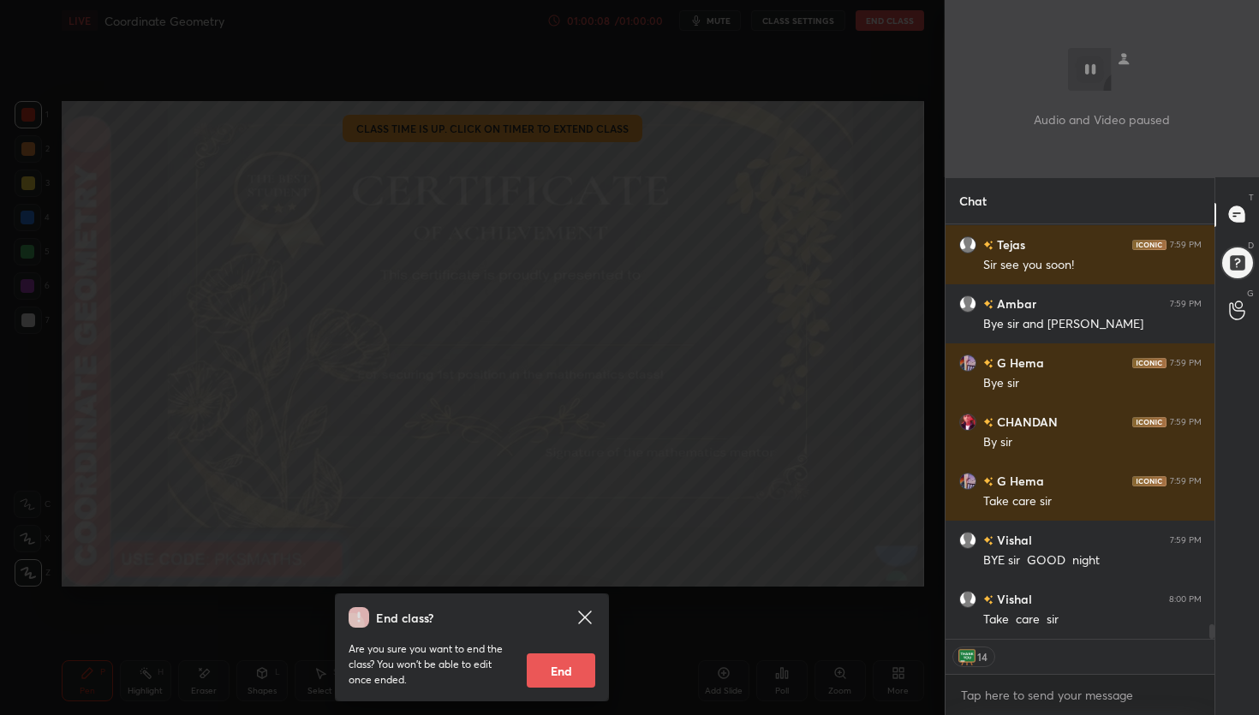
drag, startPoint x: 564, startPoint y: 661, endPoint x: 555, endPoint y: 667, distance: 11.2
click at [564, 660] on button "End" at bounding box center [561, 671] width 69 height 34
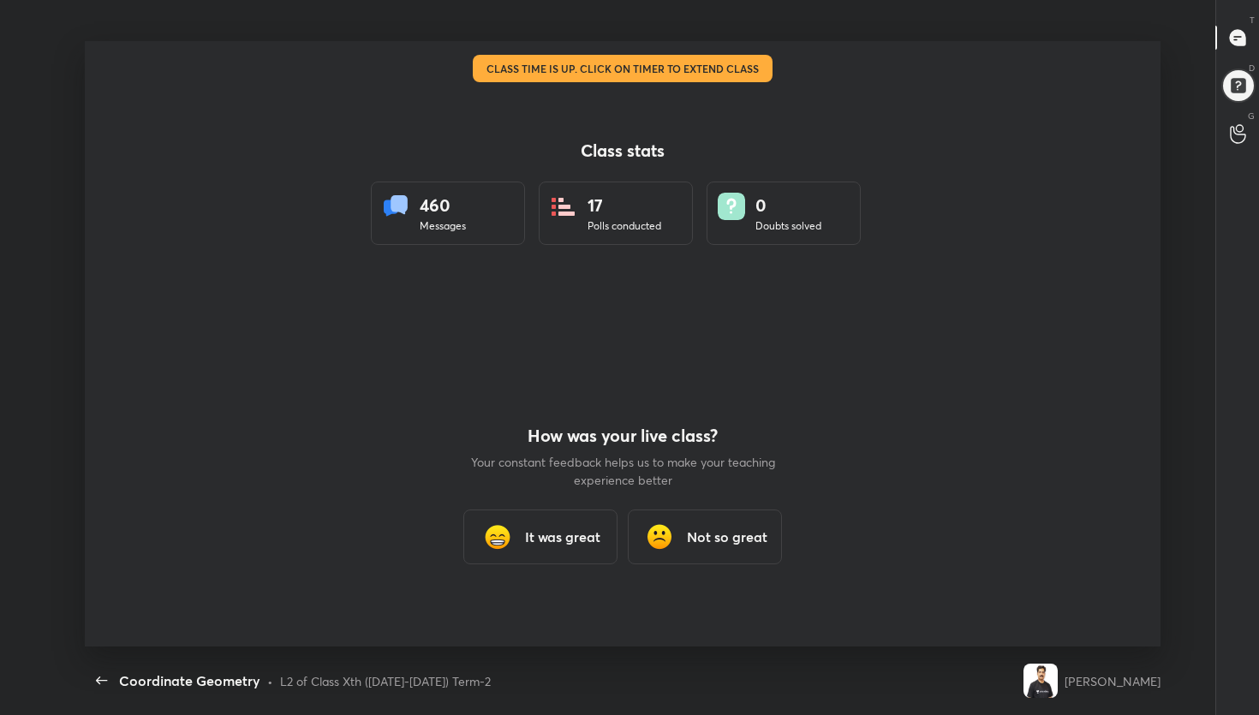
scroll to position [85054, 84414]
type textarea "x"
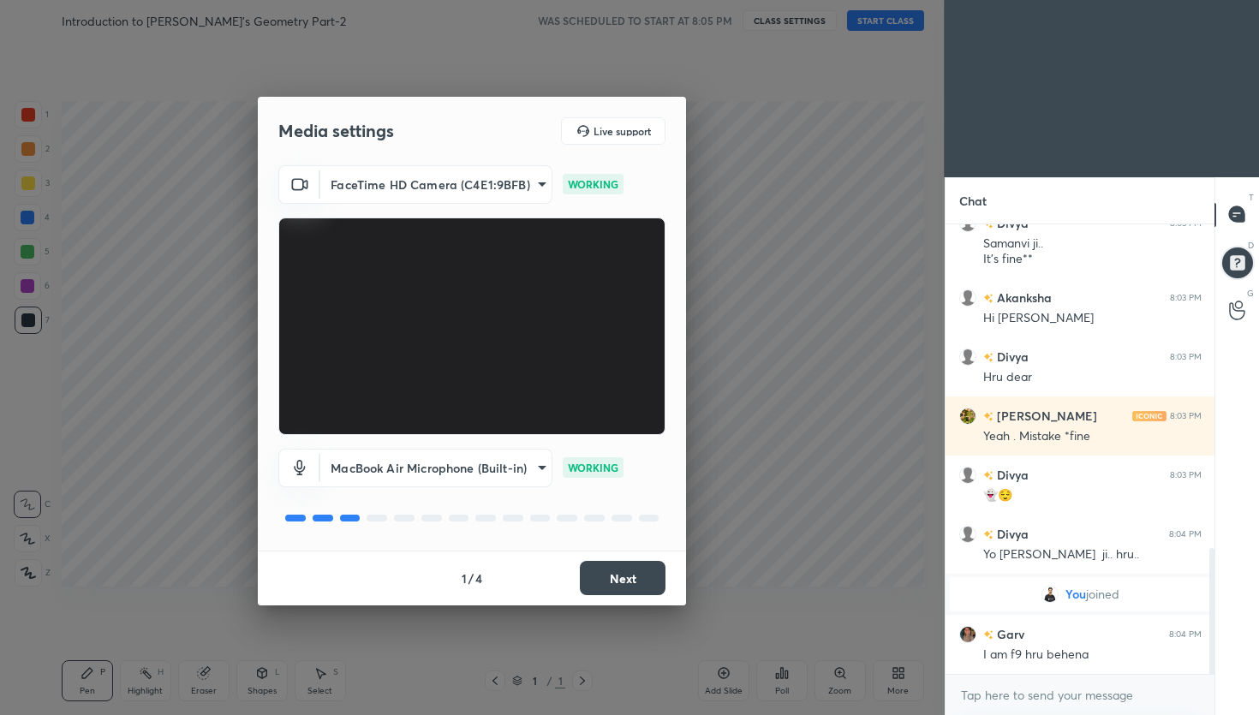
scroll to position [1161, 0]
click at [615, 581] on button "Next" at bounding box center [623, 578] width 86 height 34
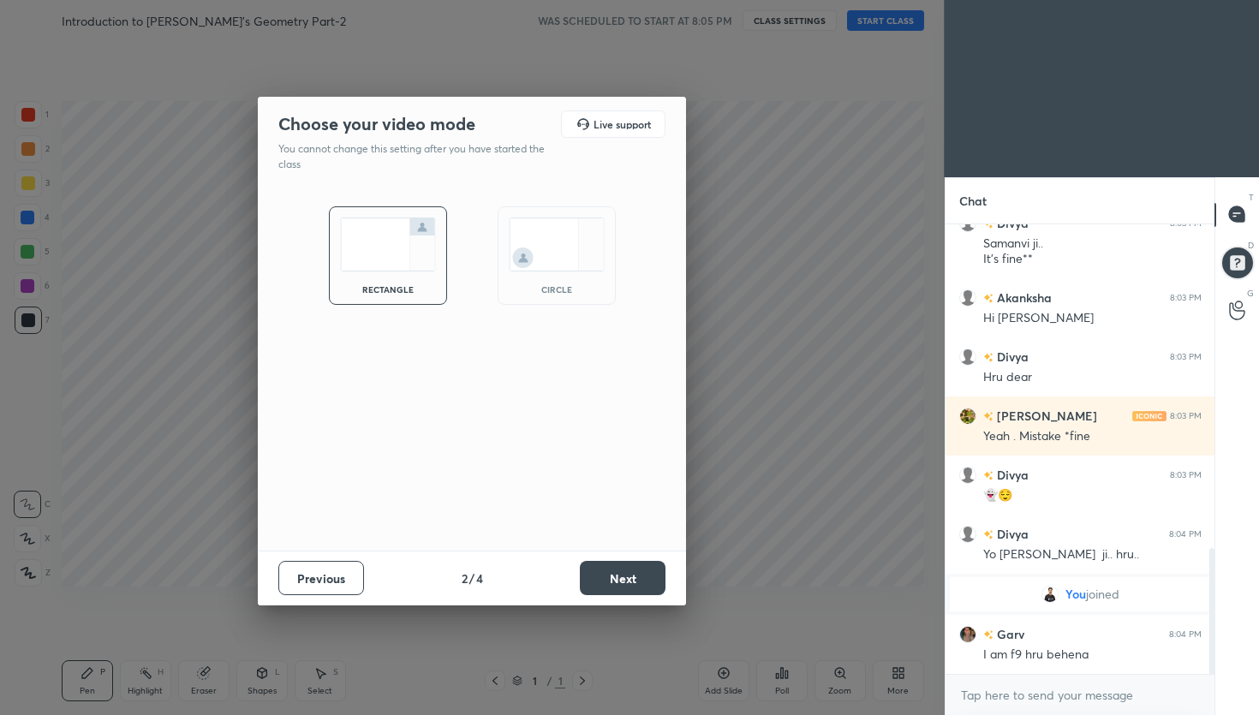
click at [619, 577] on button "Next" at bounding box center [623, 578] width 86 height 34
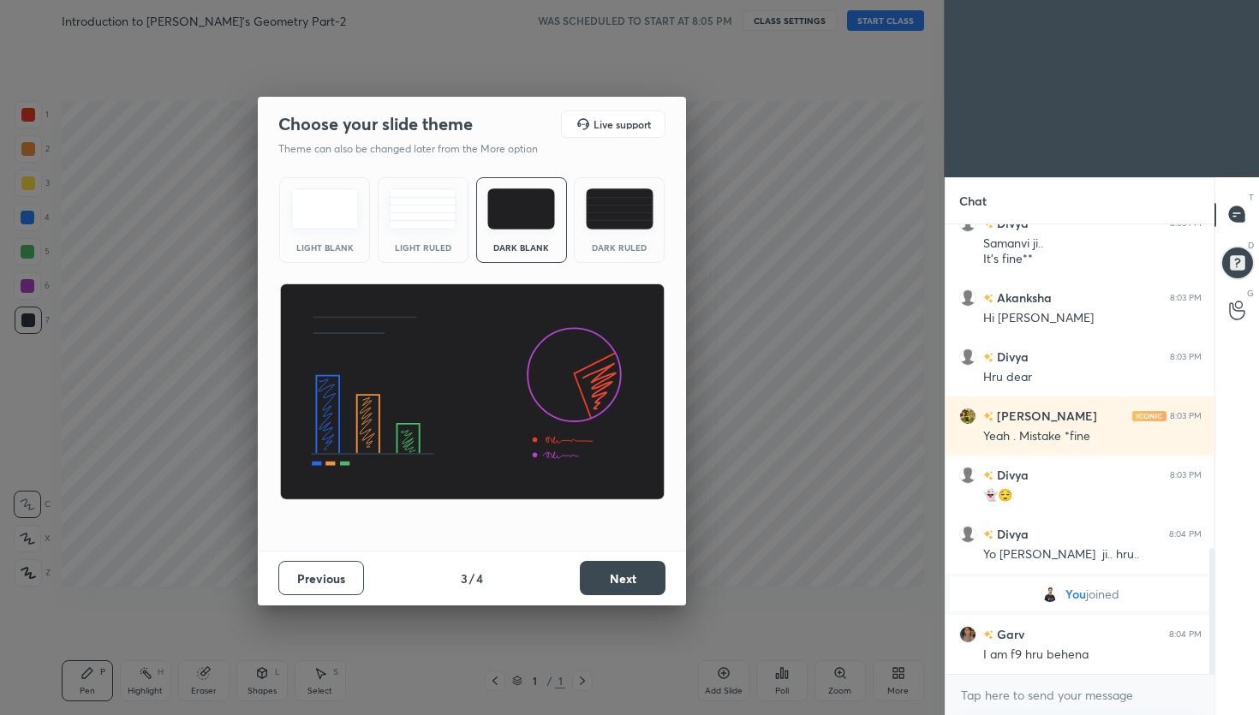
click at [622, 579] on button "Next" at bounding box center [623, 578] width 86 height 34
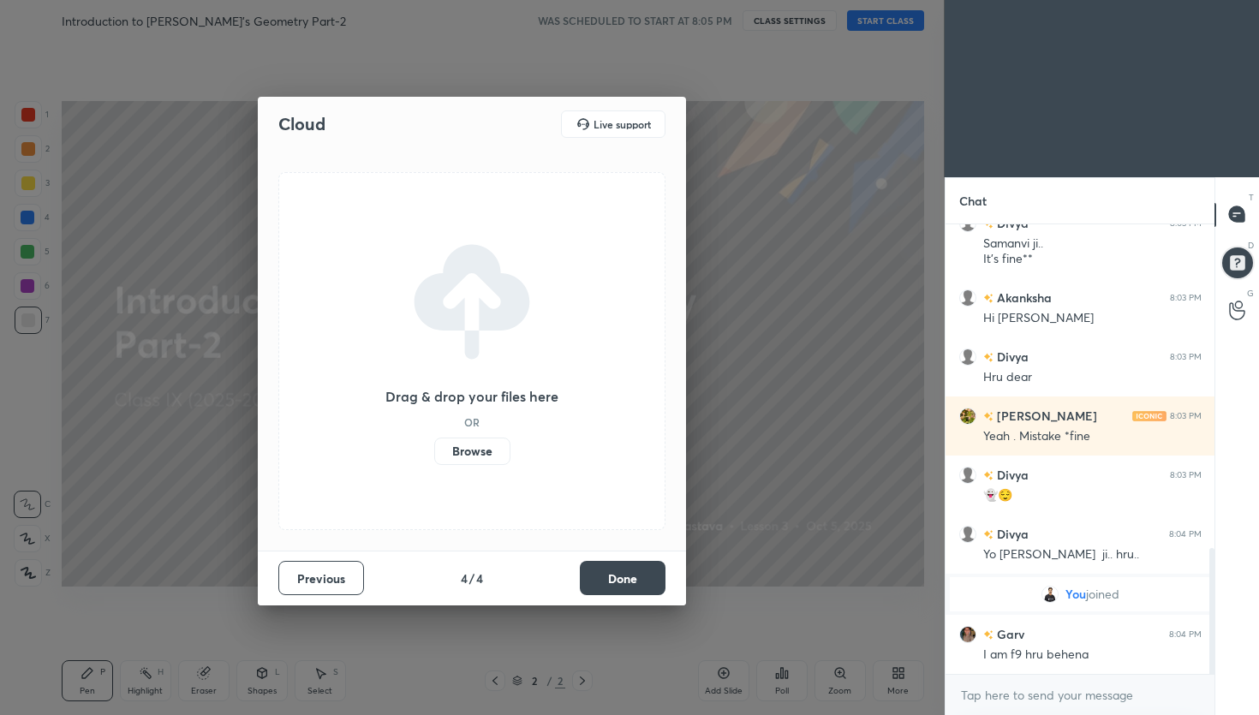
click at [468, 463] on label "Browse" at bounding box center [472, 451] width 76 height 27
click at [434, 463] on input "Browse" at bounding box center [434, 451] width 0 height 27
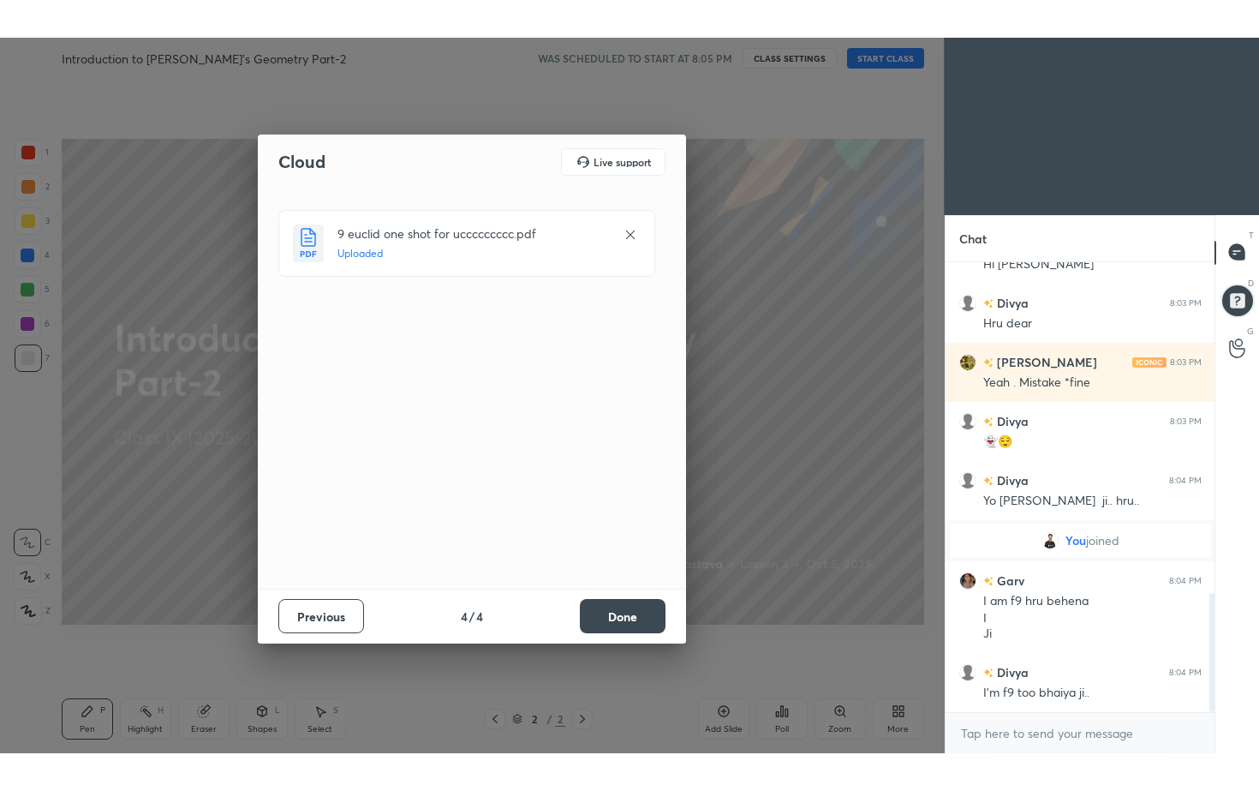
scroll to position [1311, 0]
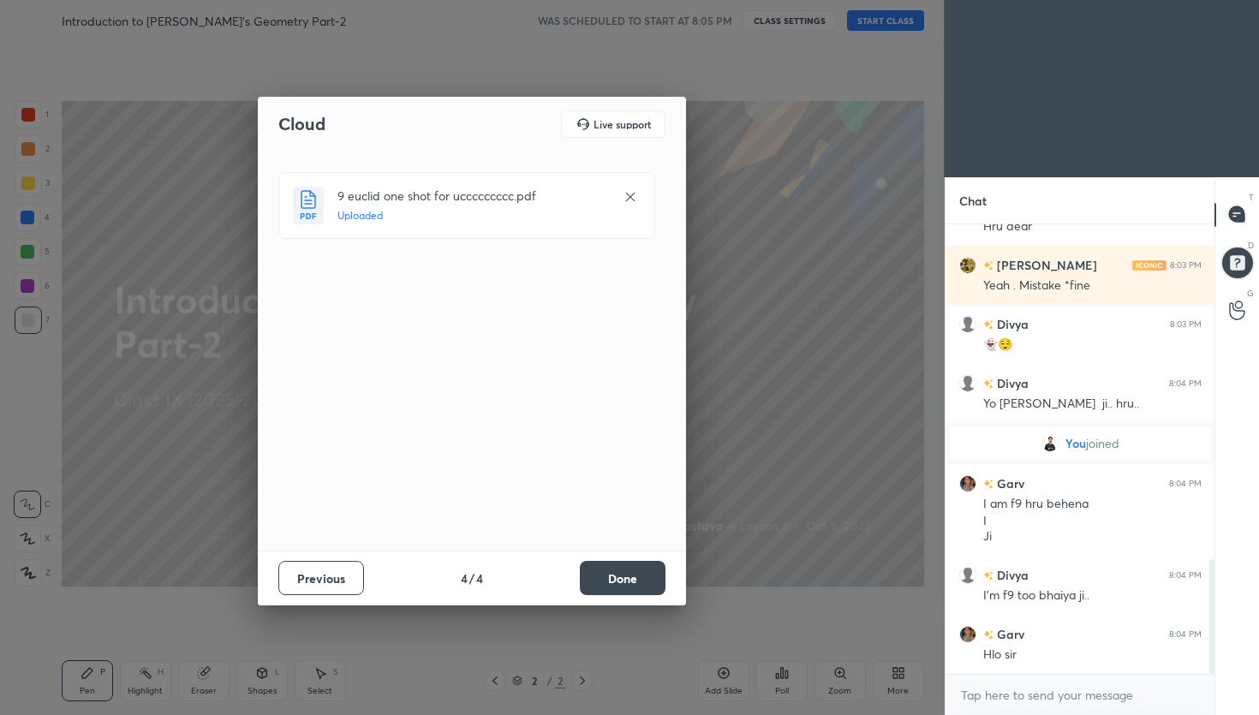
click at [609, 582] on button "Done" at bounding box center [623, 578] width 86 height 34
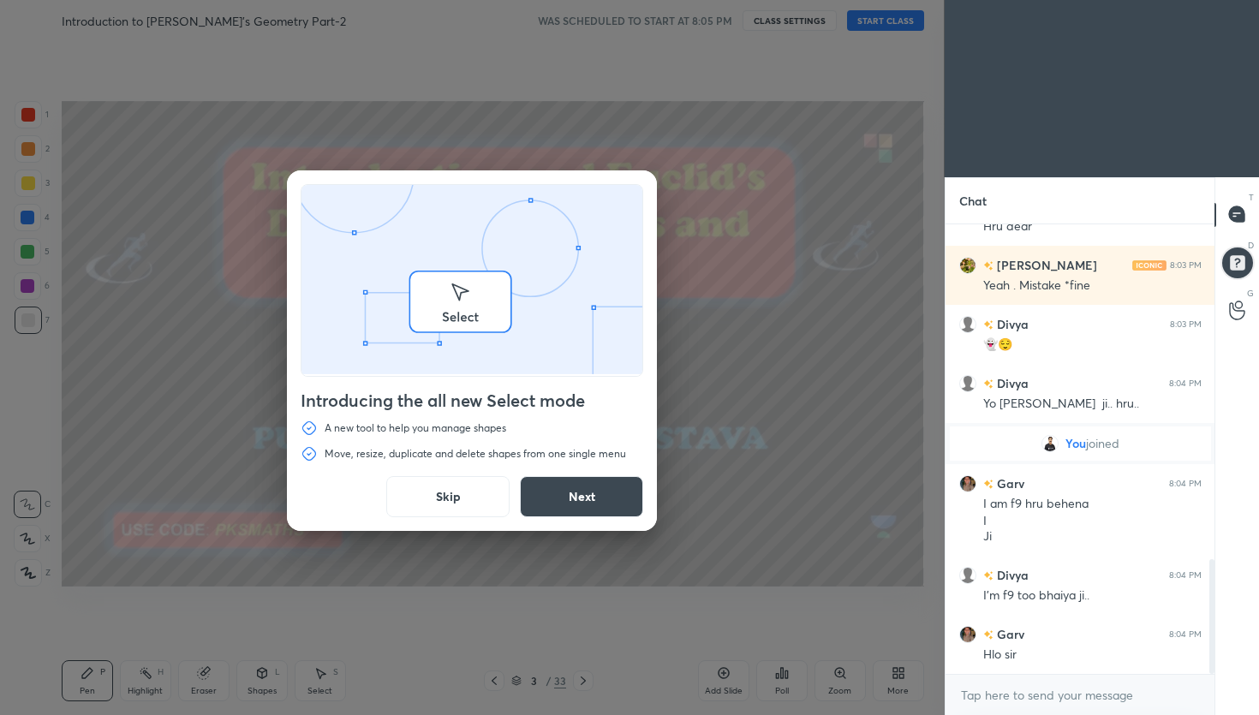
click at [891, 674] on div "Introducing the all new Select mode A new tool to help you manage shapes Move, …" at bounding box center [472, 357] width 945 height 715
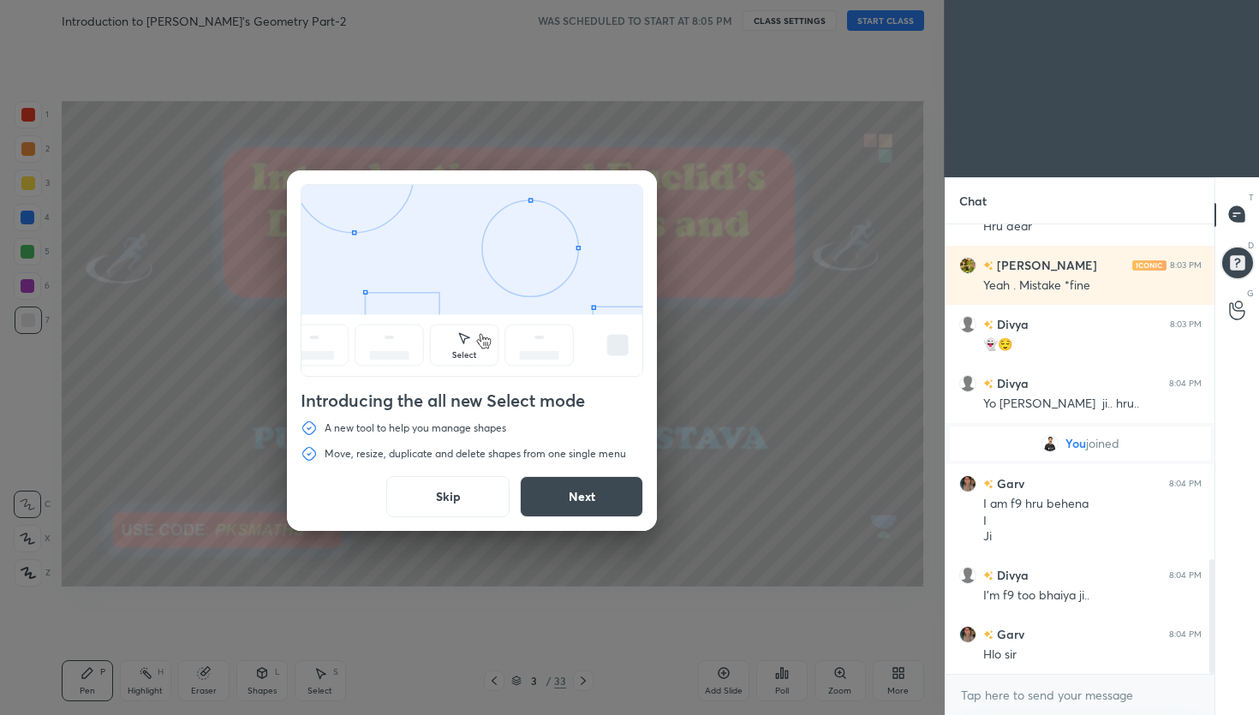
click at [606, 499] on button "Next" at bounding box center [581, 496] width 123 height 41
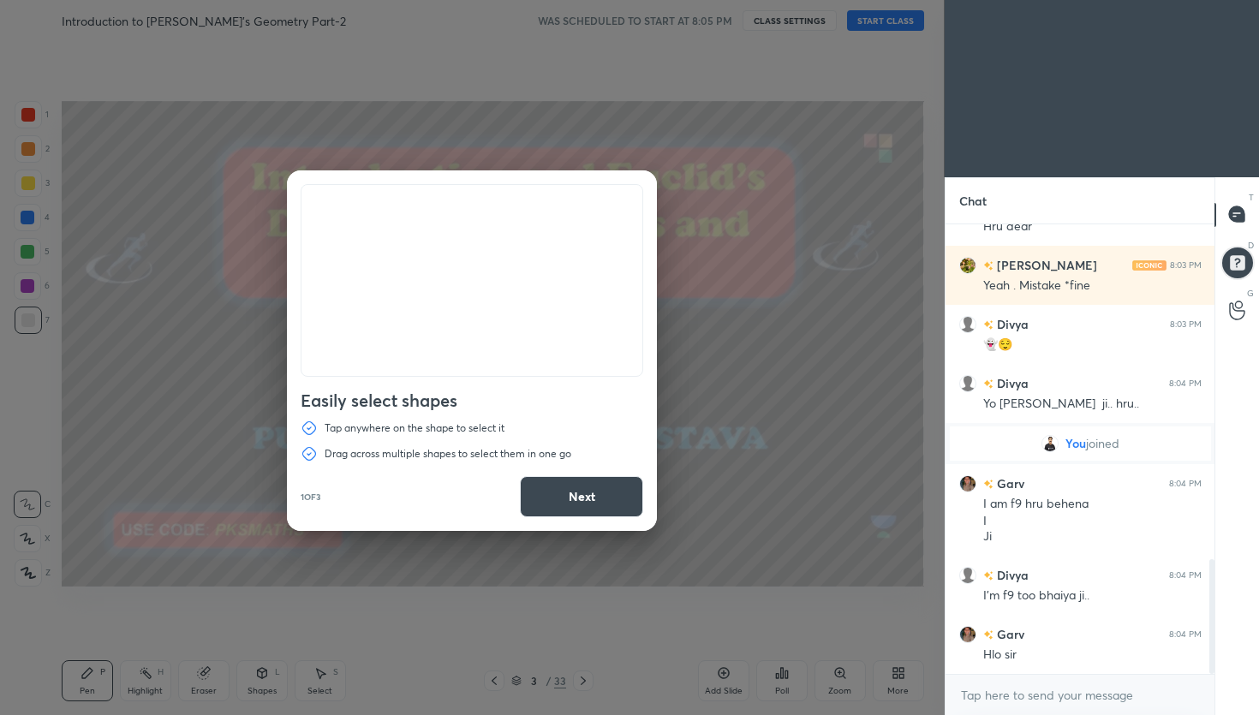
click at [602, 505] on button "Next" at bounding box center [581, 496] width 123 height 41
click at [600, 503] on button "Next" at bounding box center [581, 496] width 123 height 41
click at [600, 502] on button "Done" at bounding box center [581, 496] width 123 height 41
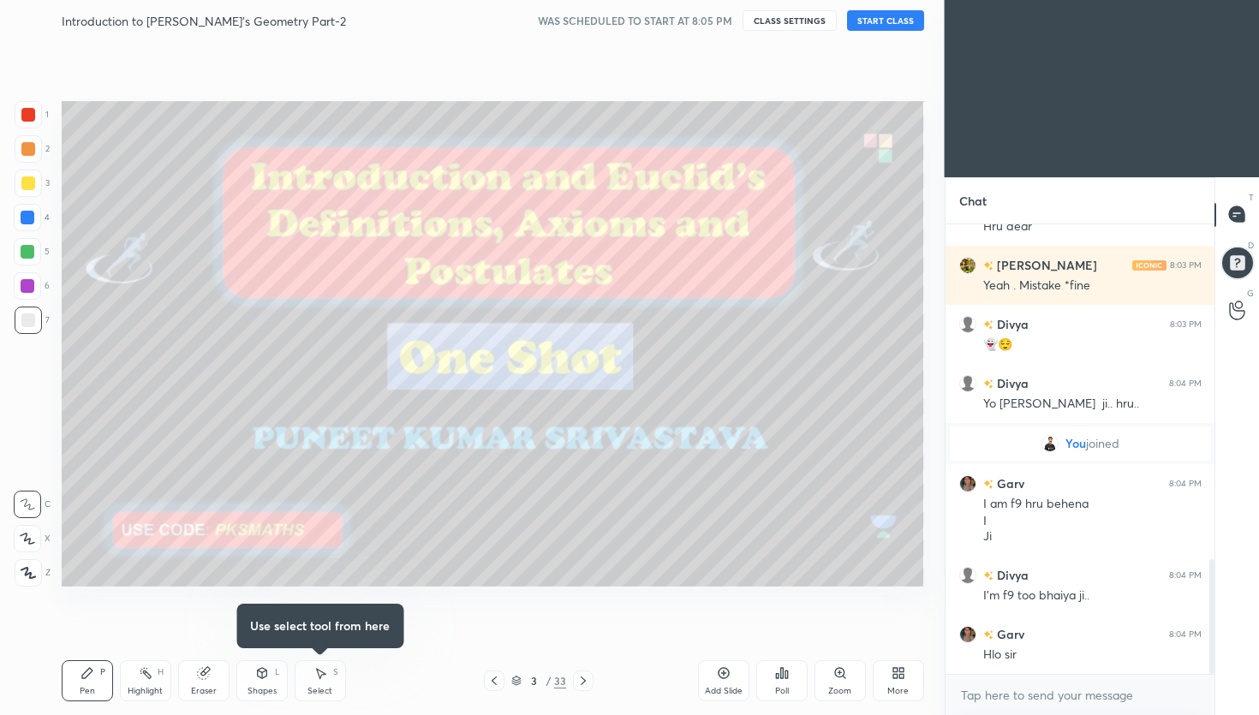
click at [900, 674] on icon at bounding box center [901, 676] width 4 height 4
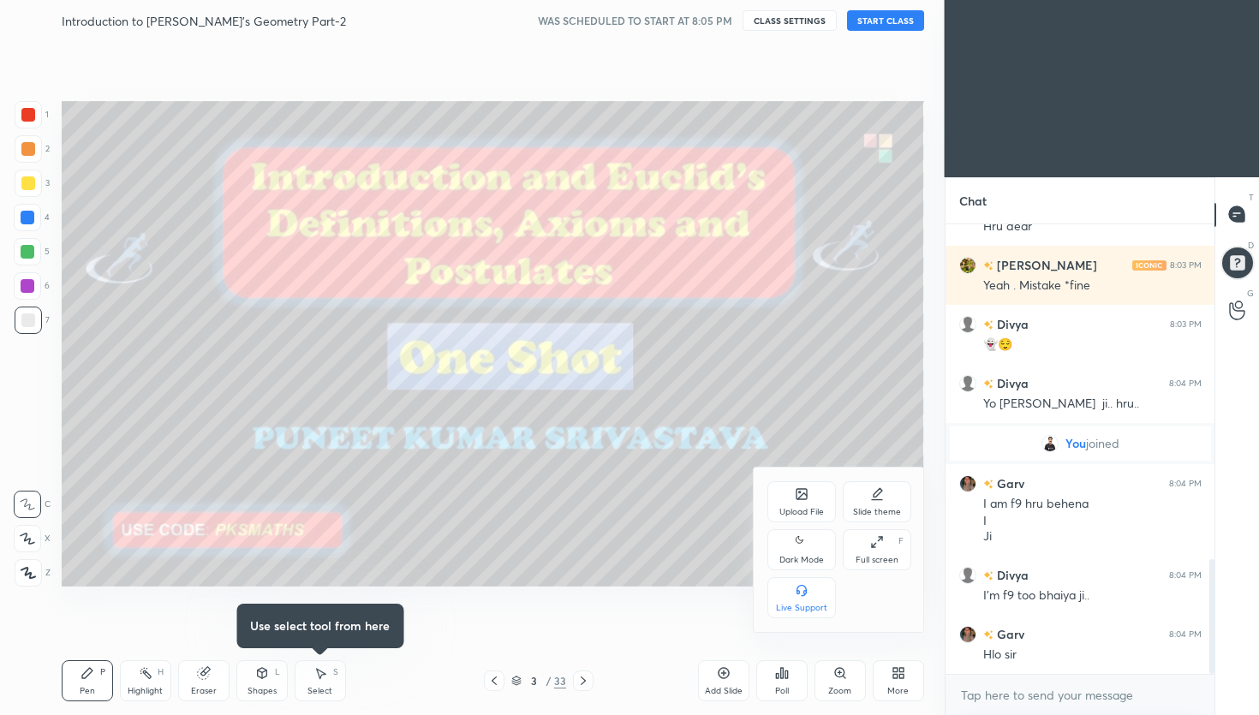
click at [797, 541] on icon at bounding box center [799, 539] width 7 height 7
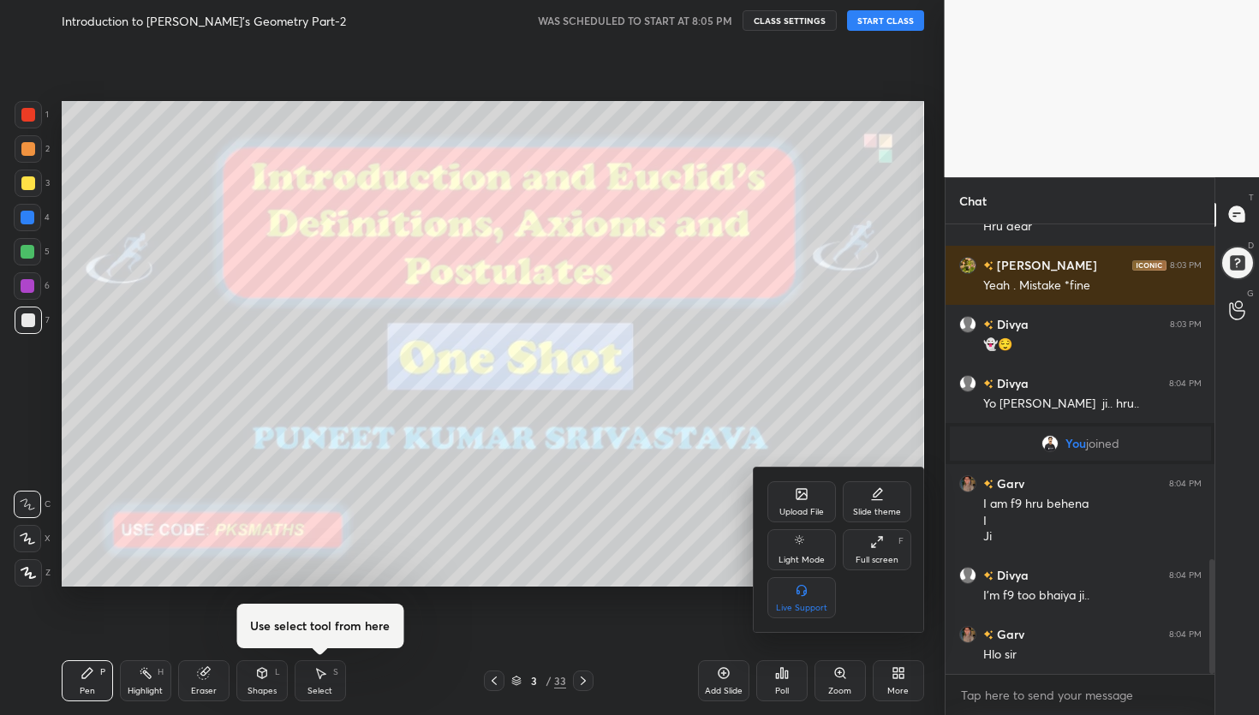
click at [871, 556] on div "Full screen" at bounding box center [877, 560] width 43 height 9
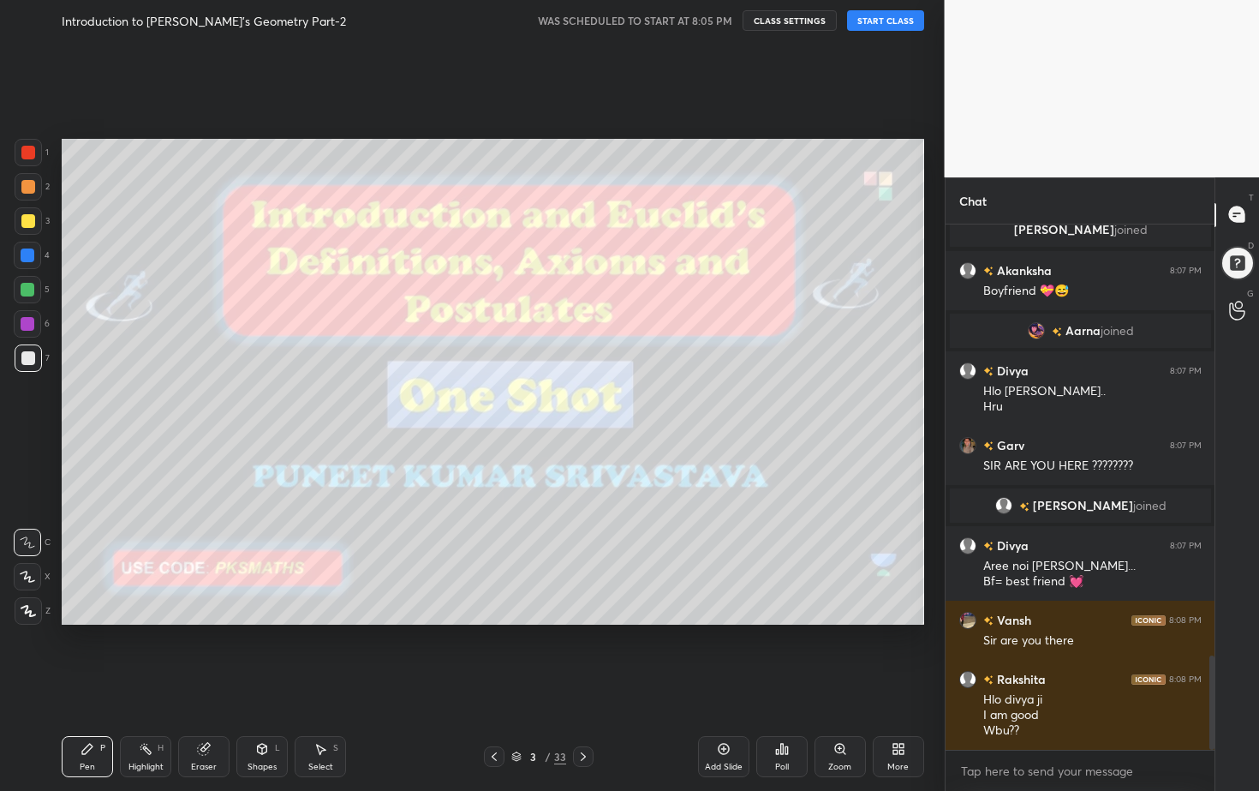
scroll to position [2452, 0]
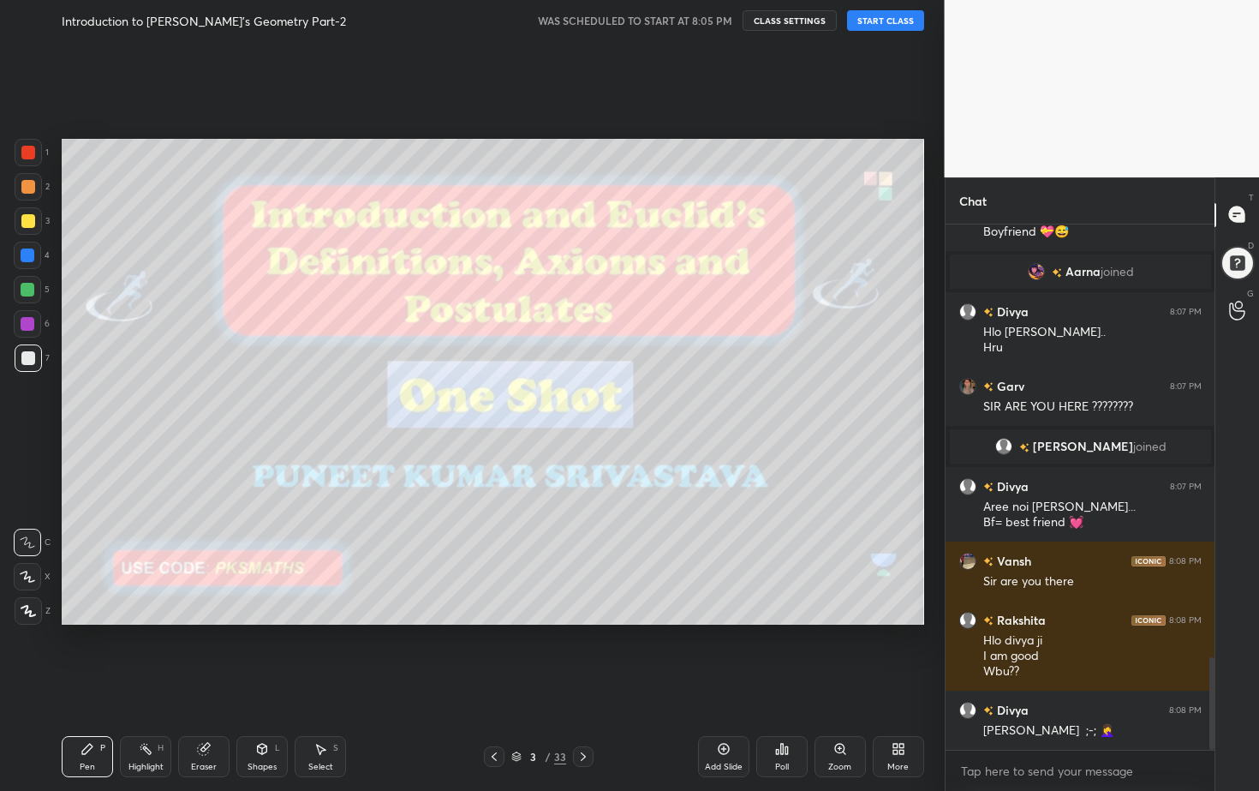
click at [574, 714] on div at bounding box center [583, 756] width 21 height 21
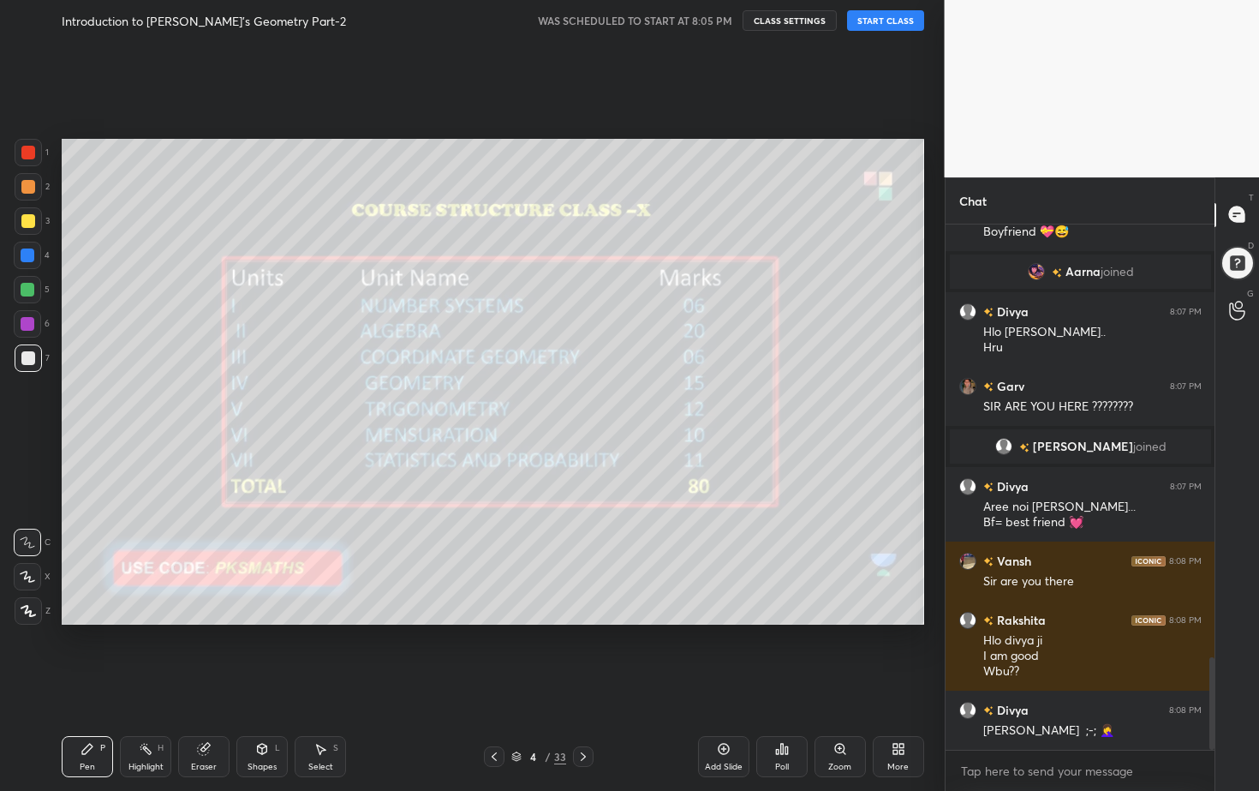
click at [587, 714] on div at bounding box center [583, 756] width 21 height 21
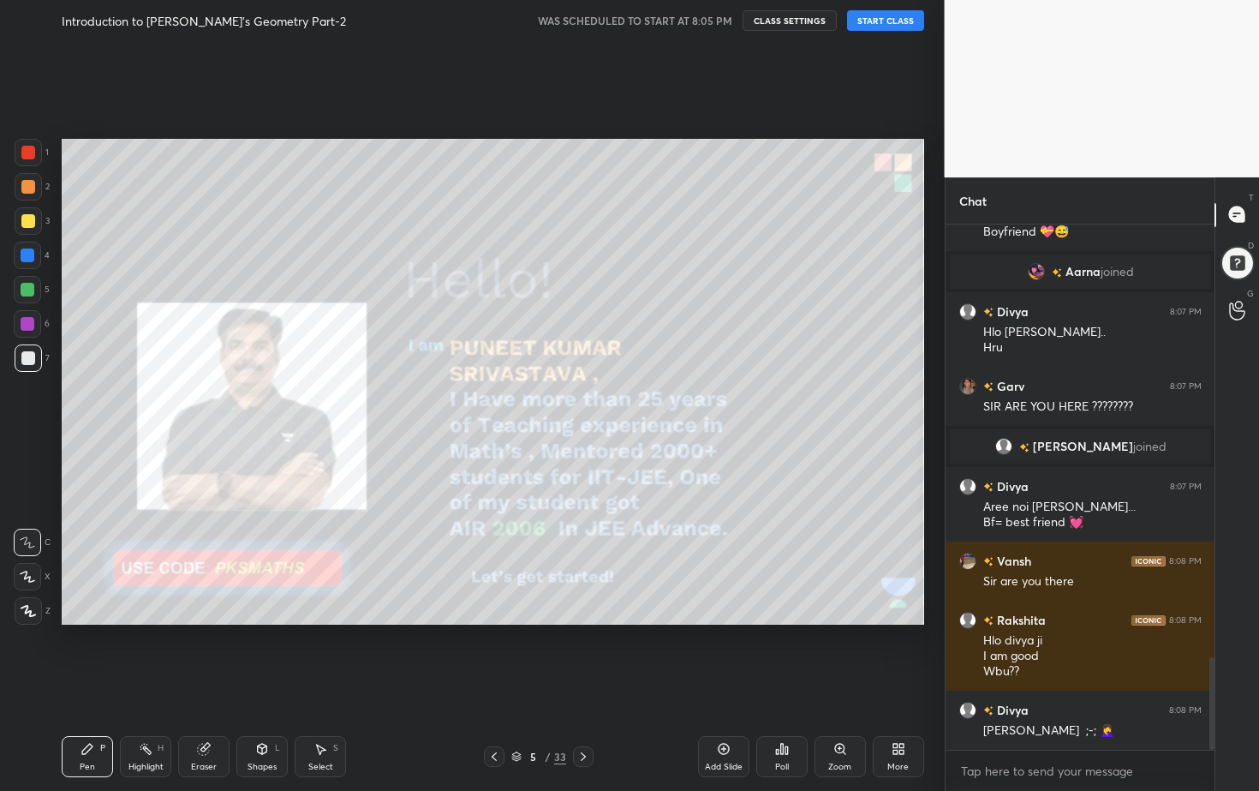
click at [588, 714] on div at bounding box center [583, 756] width 21 height 21
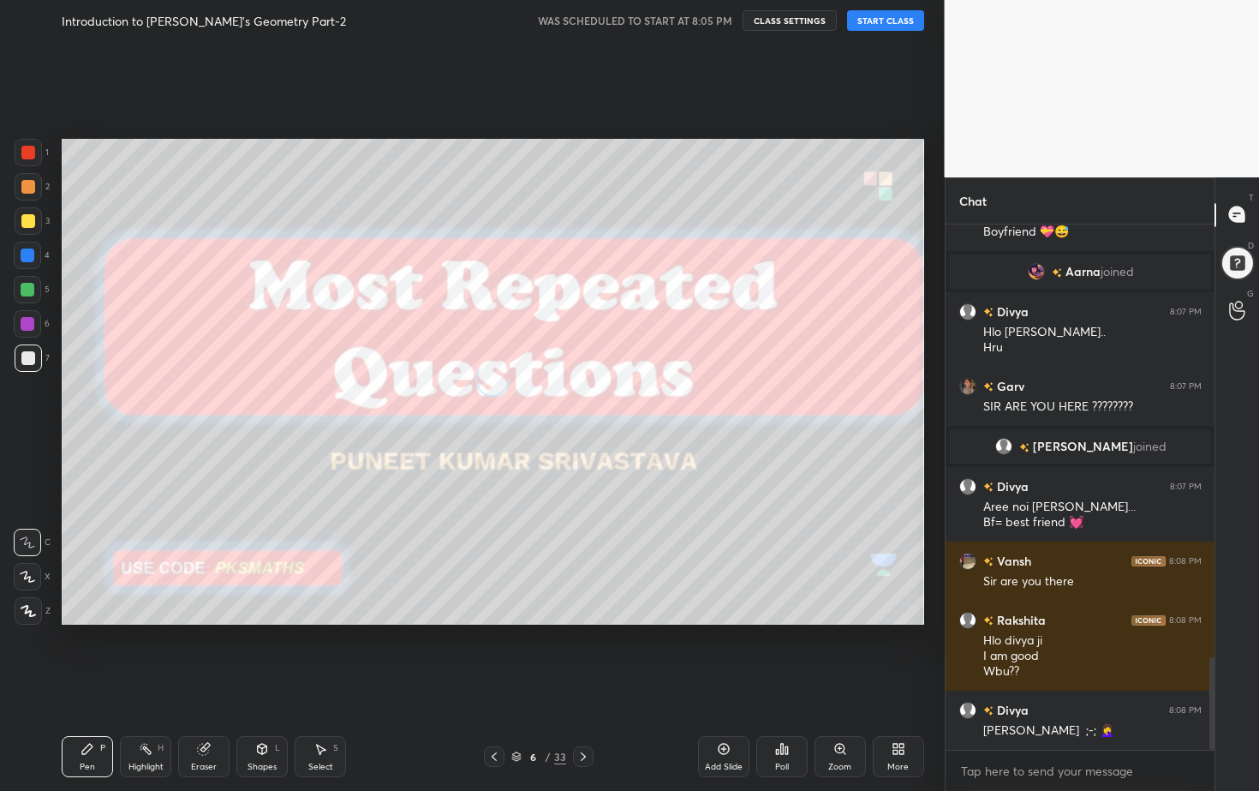
click at [583, 714] on icon at bounding box center [583, 757] width 14 height 14
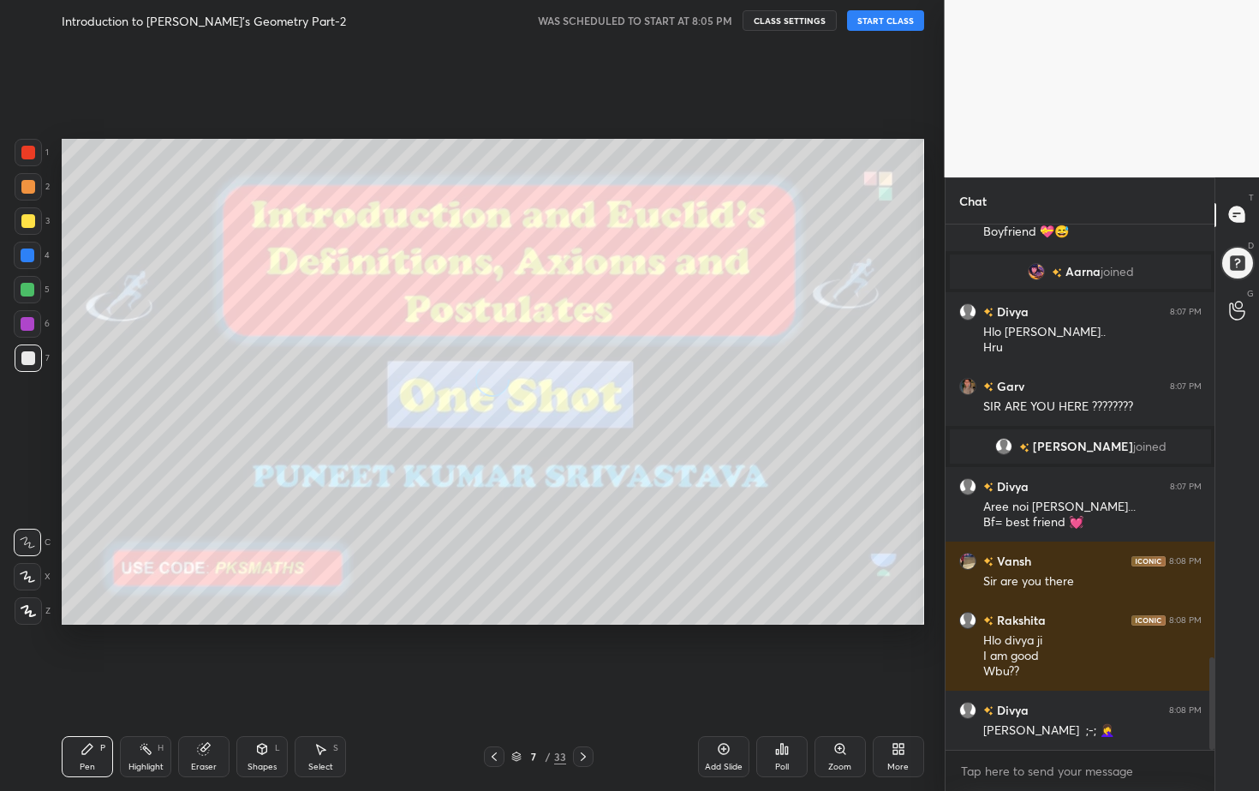
click at [580, 714] on icon at bounding box center [583, 757] width 14 height 14
click at [578, 714] on icon at bounding box center [583, 757] width 14 height 14
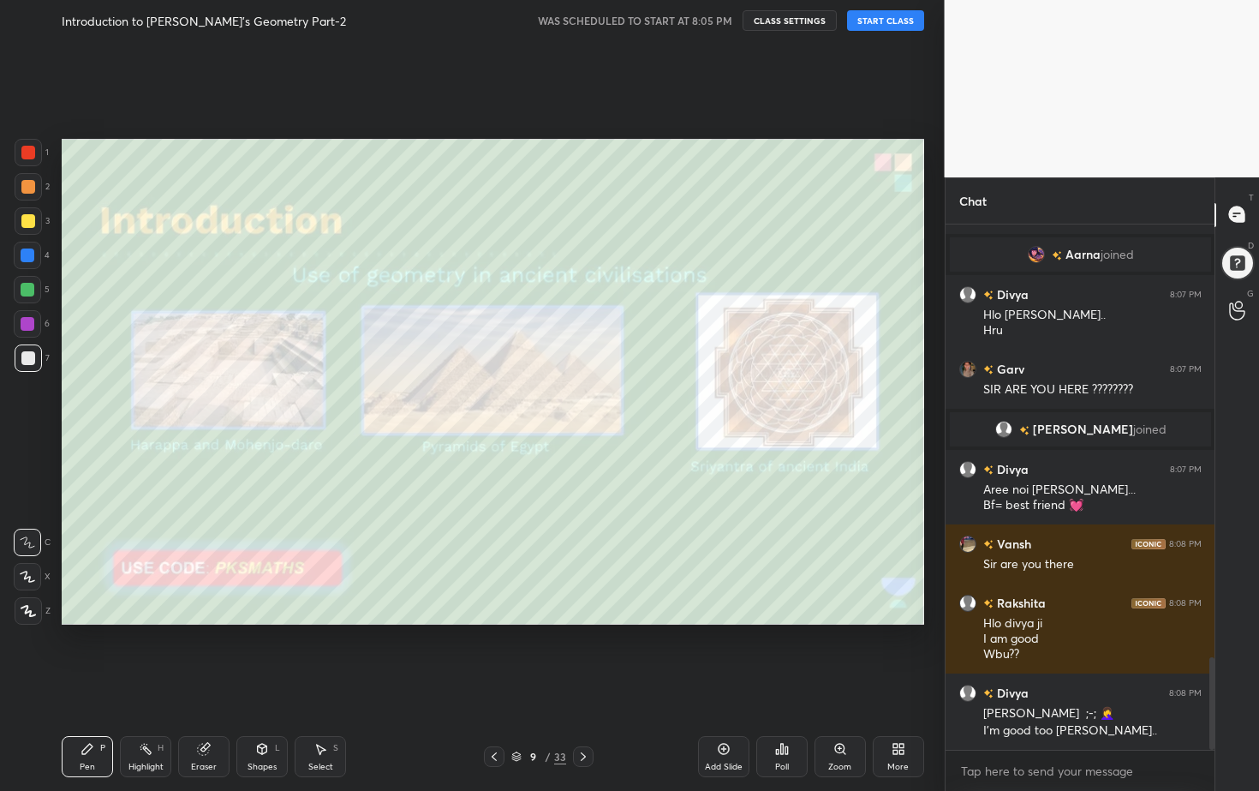
click at [582, 714] on icon at bounding box center [583, 757] width 14 height 14
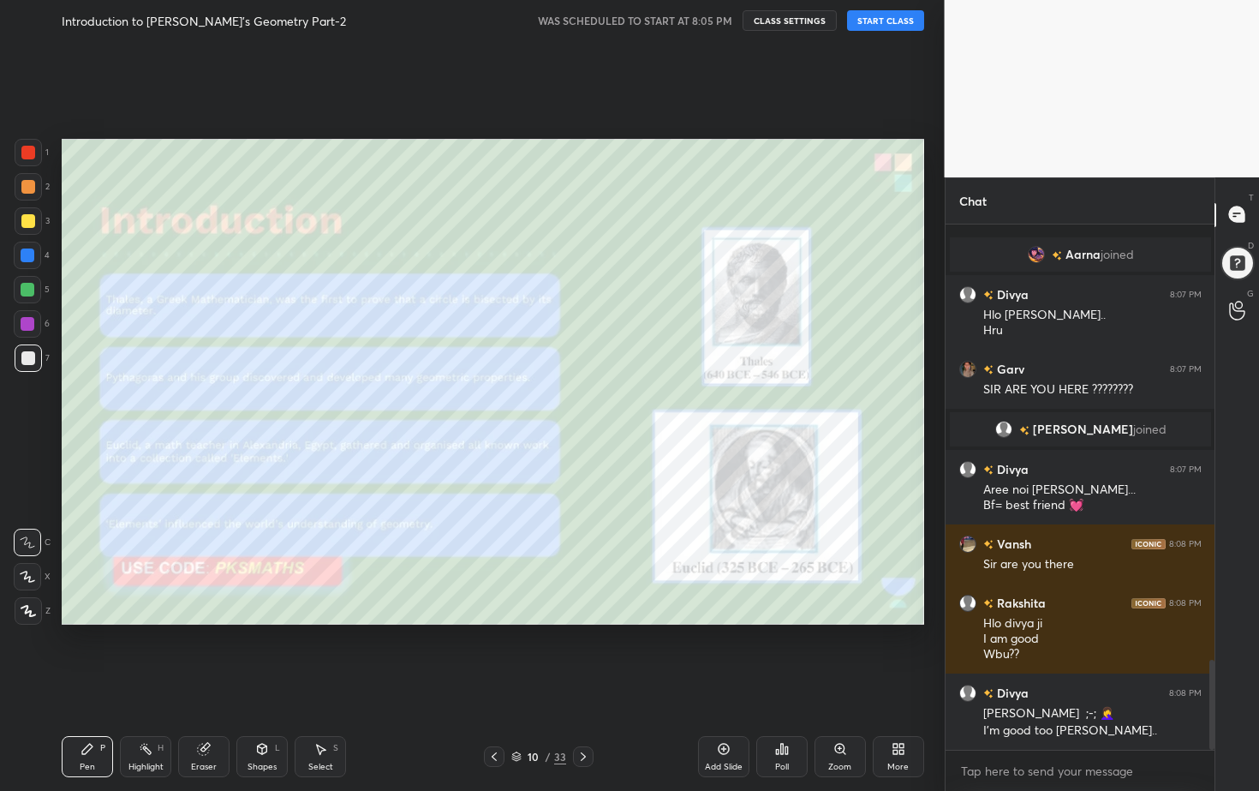
scroll to position [2528, 0]
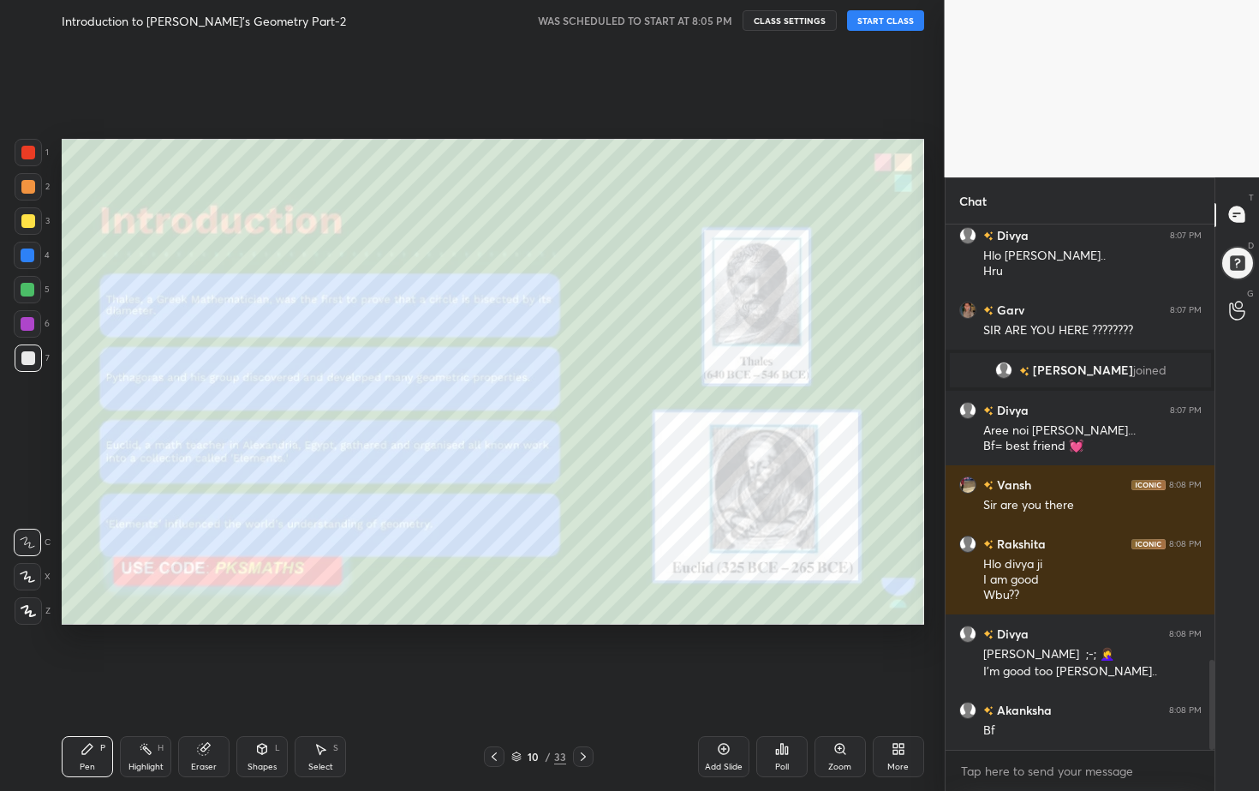
click at [580, 714] on div at bounding box center [583, 756] width 21 height 21
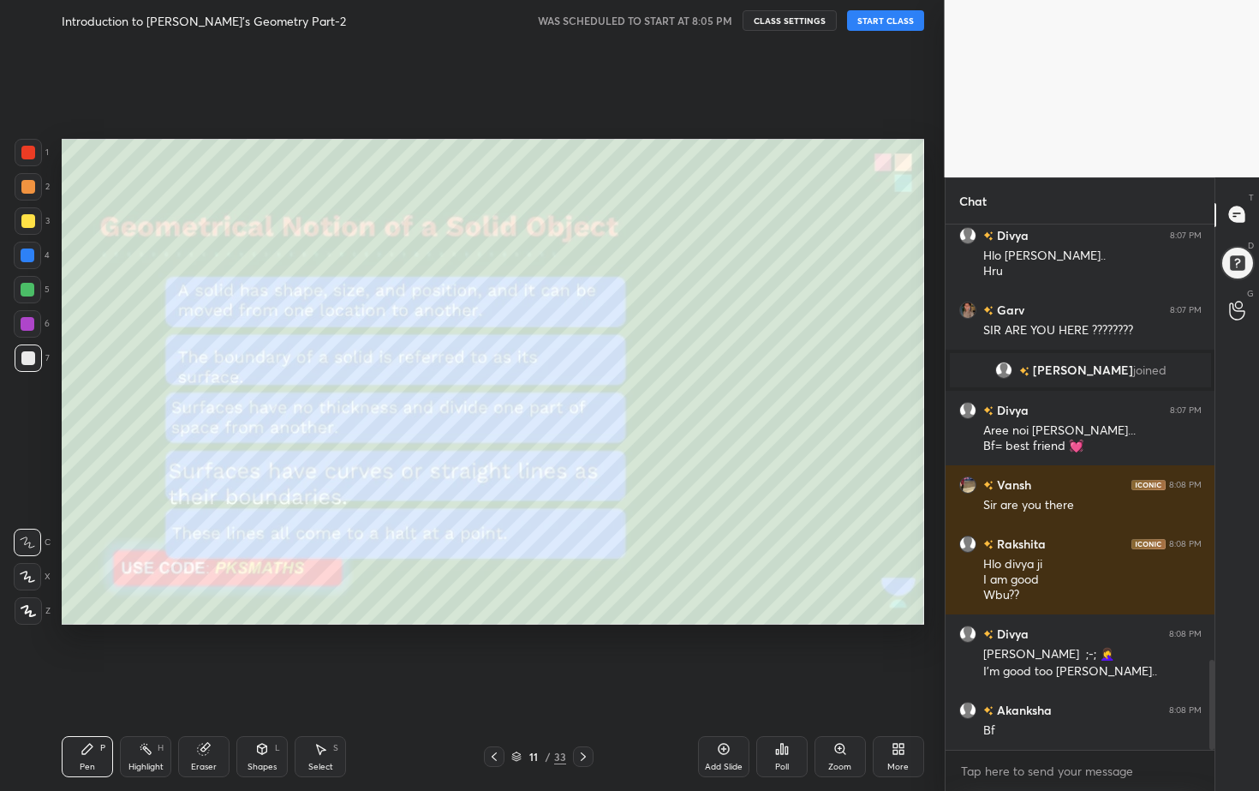
click at [582, 714] on icon at bounding box center [583, 757] width 14 height 14
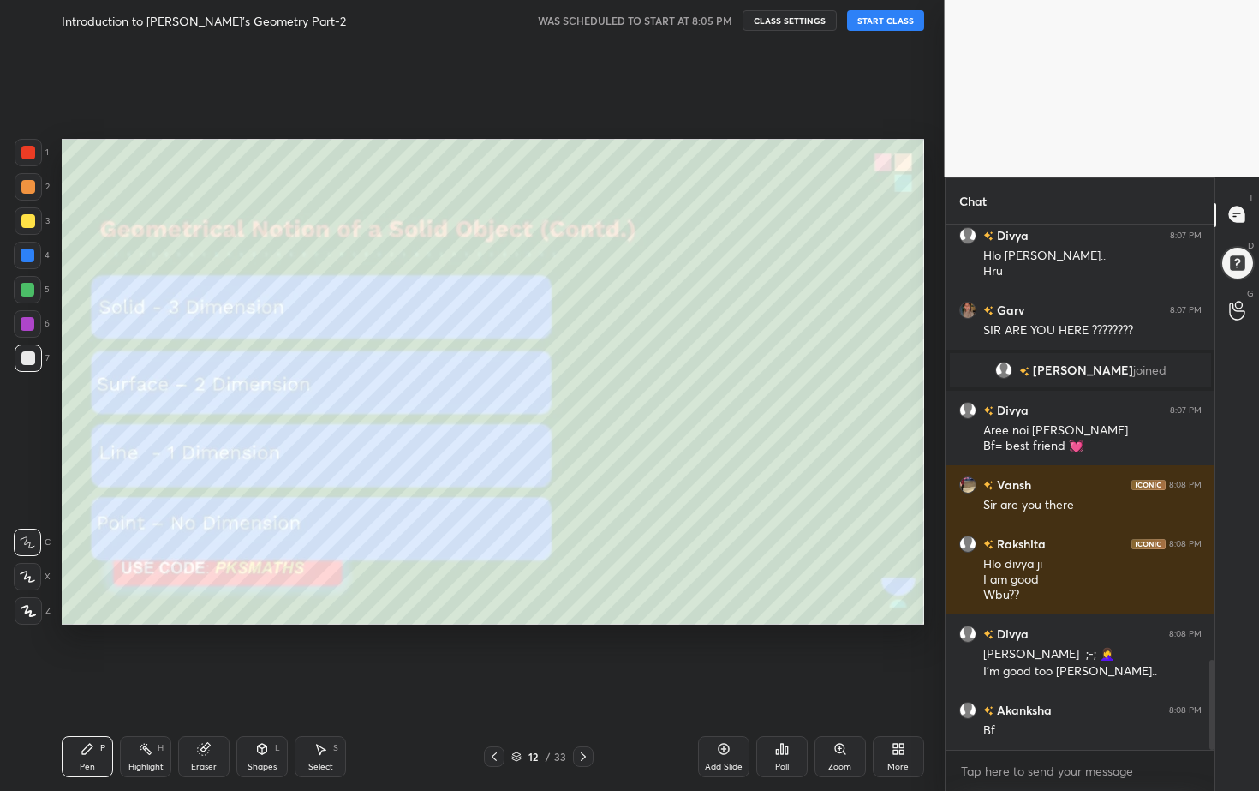
click at [582, 714] on icon at bounding box center [583, 757] width 14 height 14
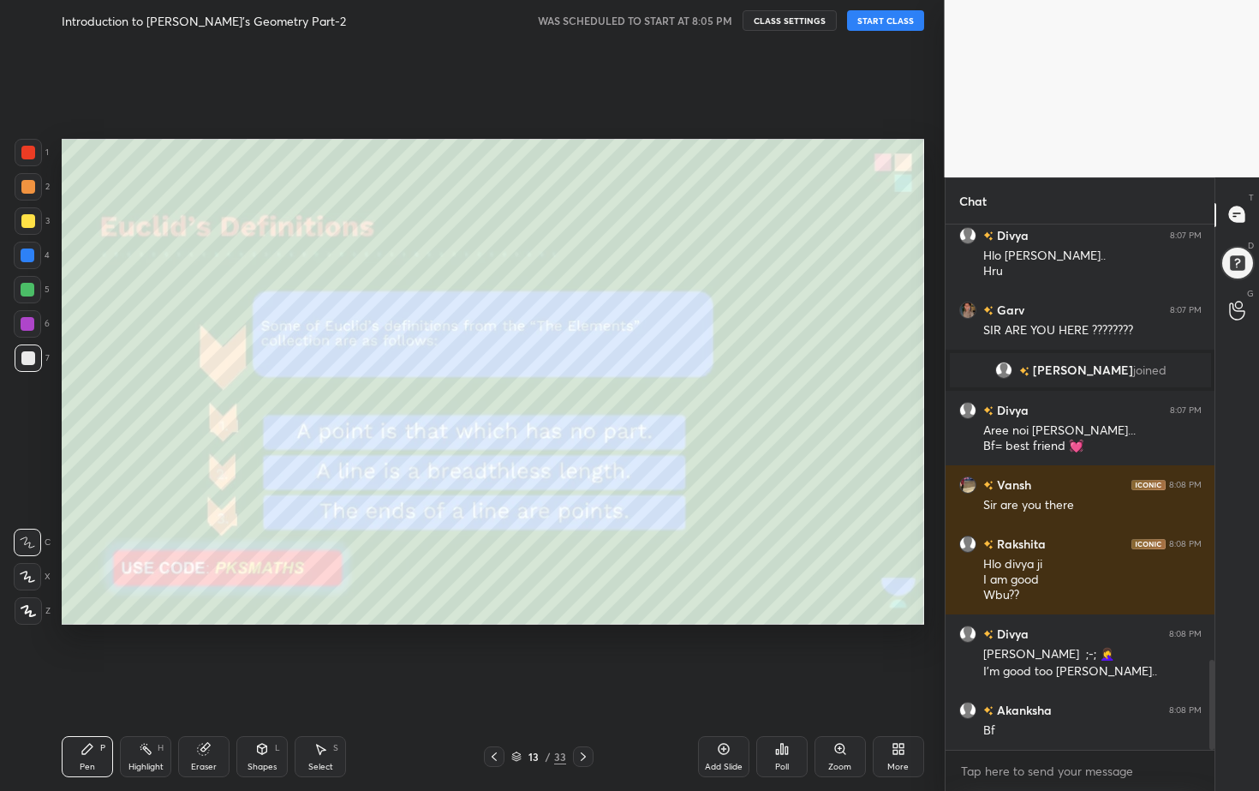
click at [582, 714] on icon at bounding box center [583, 757] width 14 height 14
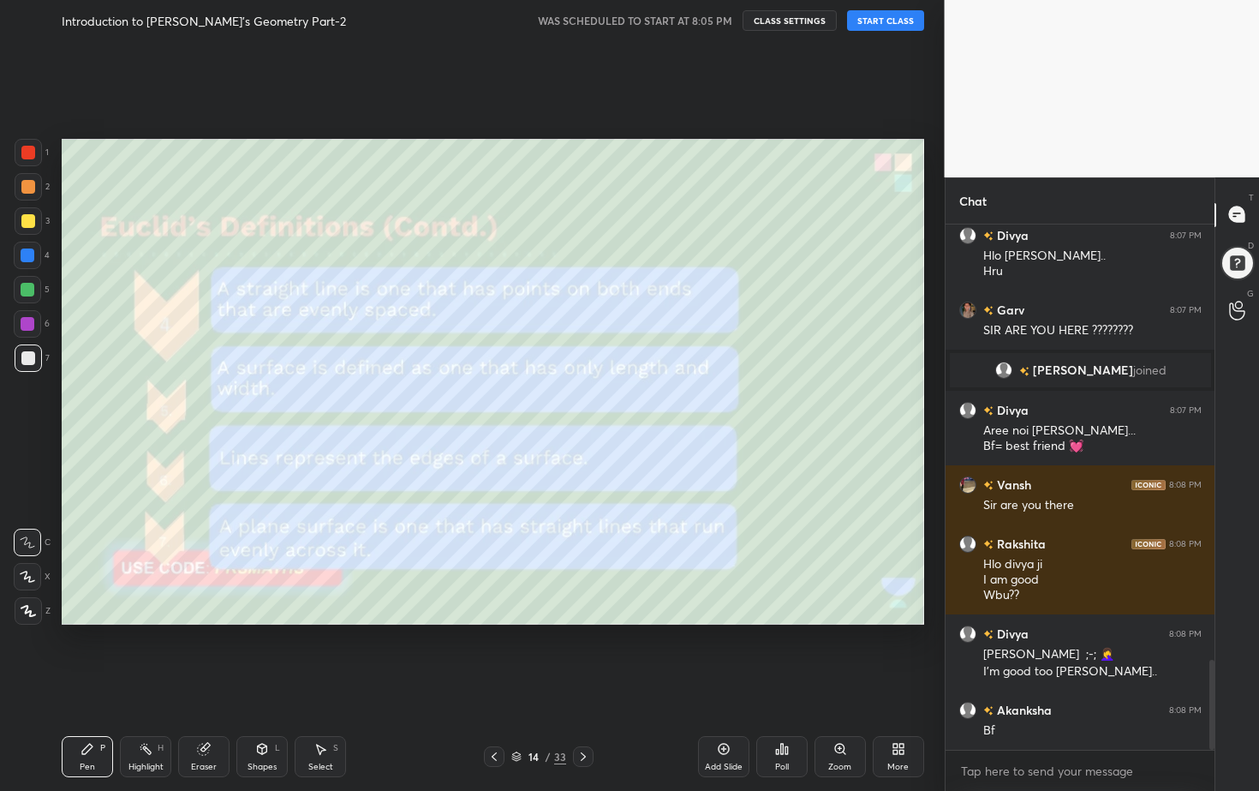
click at [581, 714] on div at bounding box center [583, 756] width 21 height 21
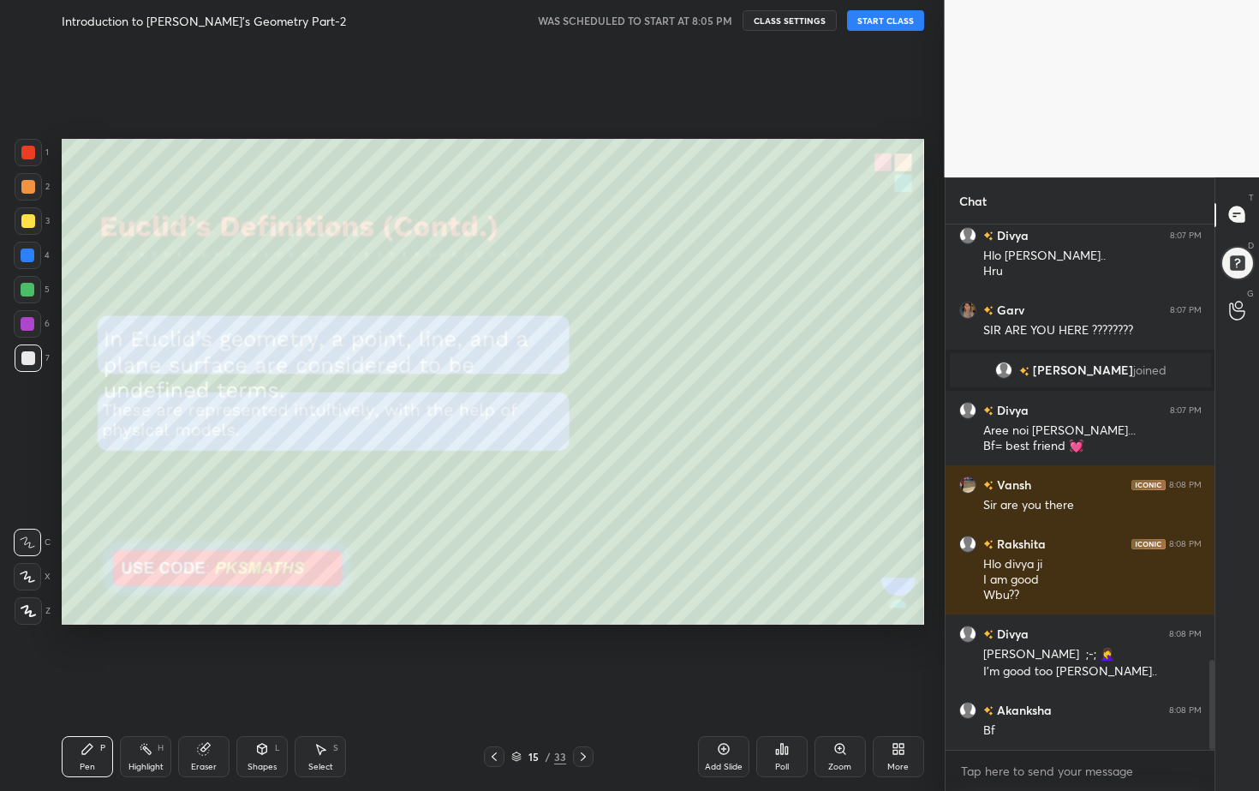
click at [580, 714] on div "Pen P Highlight H Eraser Shapes L Select S 15 / 33 Add Slide Poll Zoom More" at bounding box center [493, 756] width 863 height 69
click at [583, 714] on icon at bounding box center [583, 757] width 14 height 14
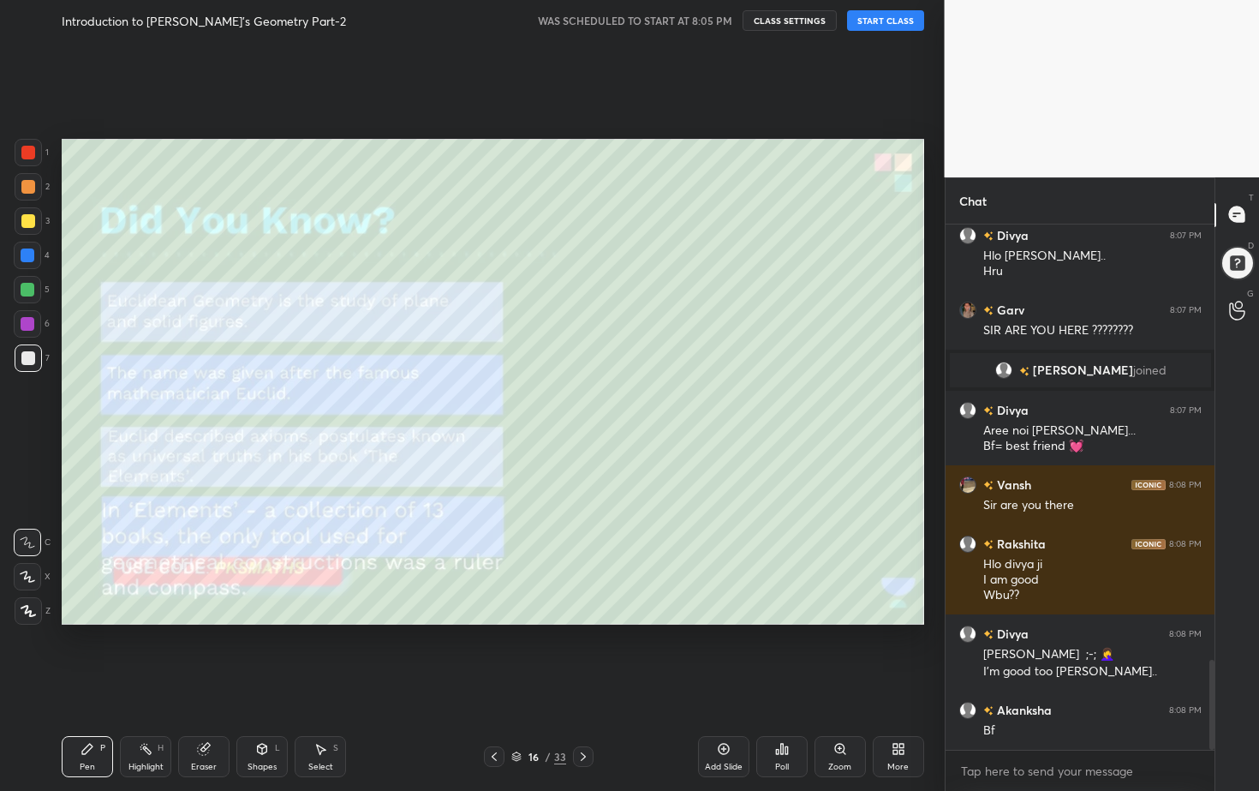
click at [584, 714] on icon at bounding box center [583, 757] width 14 height 14
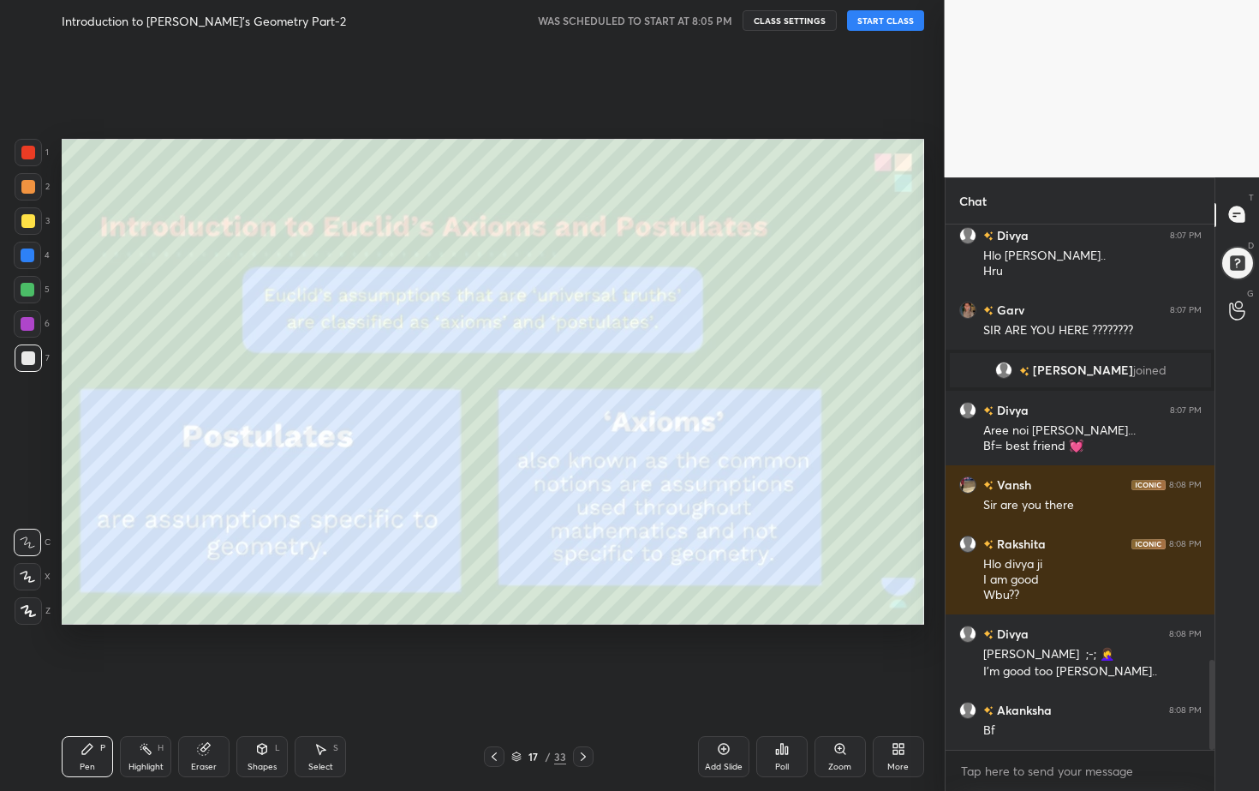
click at [584, 714] on icon at bounding box center [583, 757] width 14 height 14
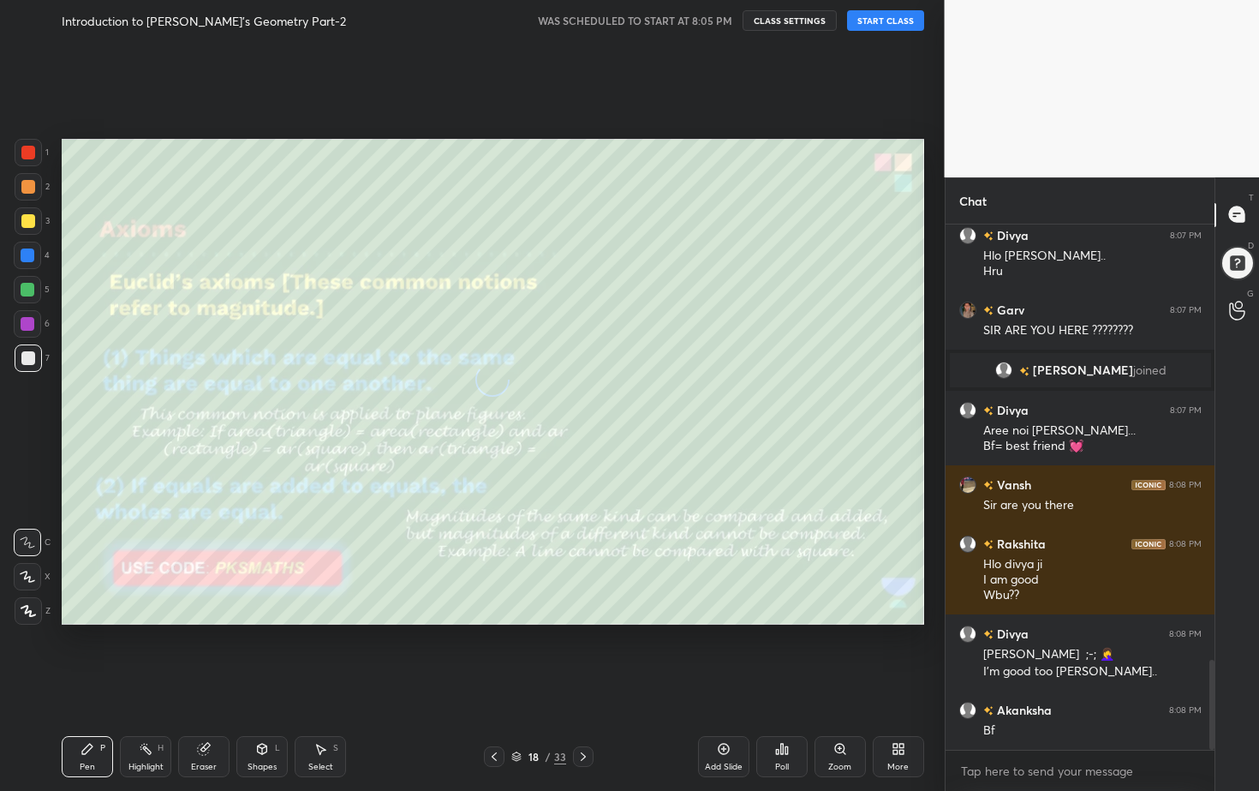
scroll to position [2569, 0]
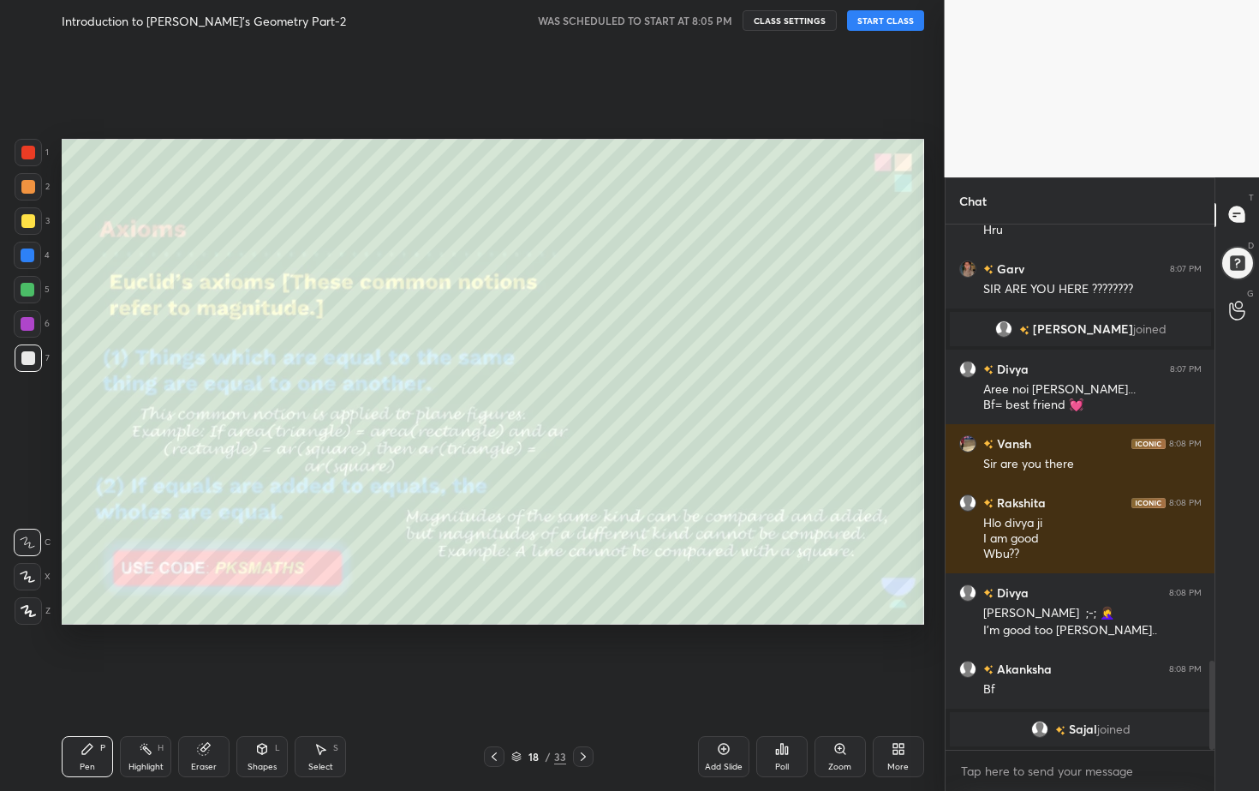
click at [585, 714] on icon at bounding box center [583, 757] width 14 height 14
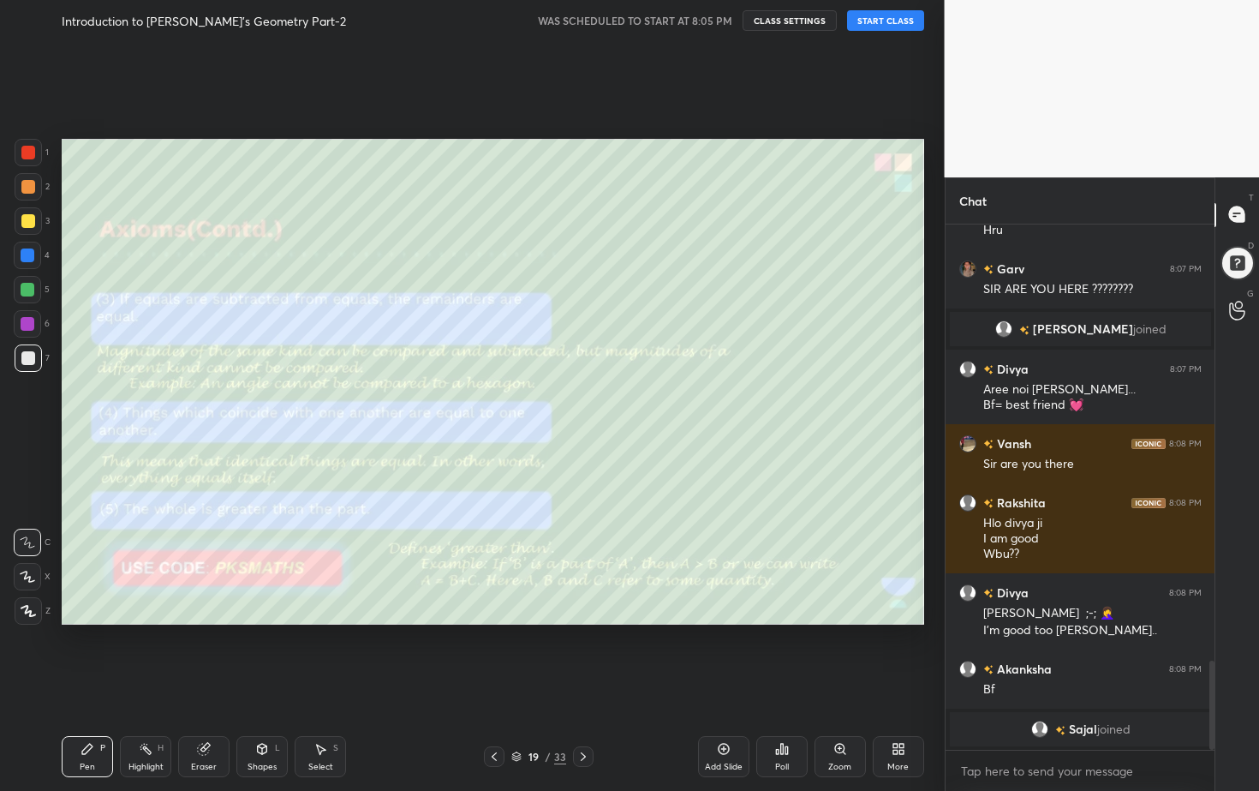
click at [584, 714] on icon at bounding box center [583, 757] width 14 height 14
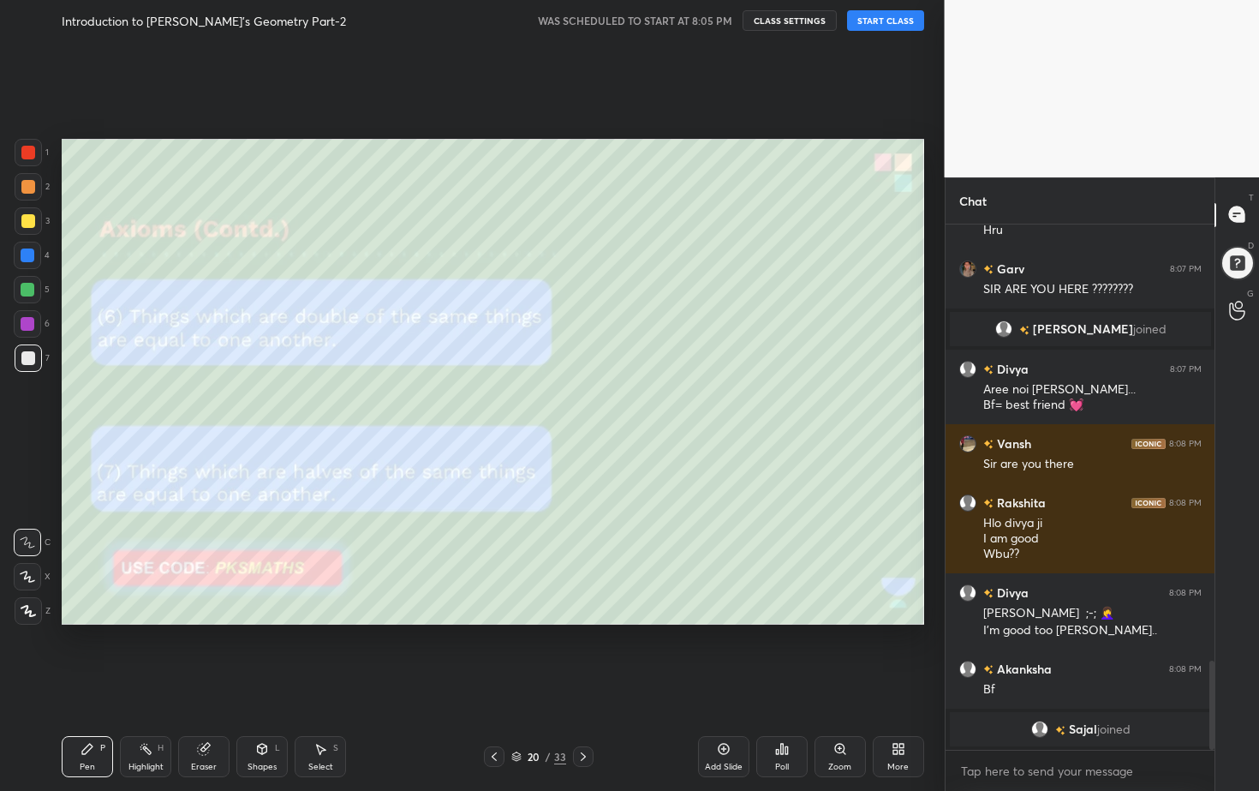
click at [583, 714] on icon at bounding box center [583, 757] width 14 height 14
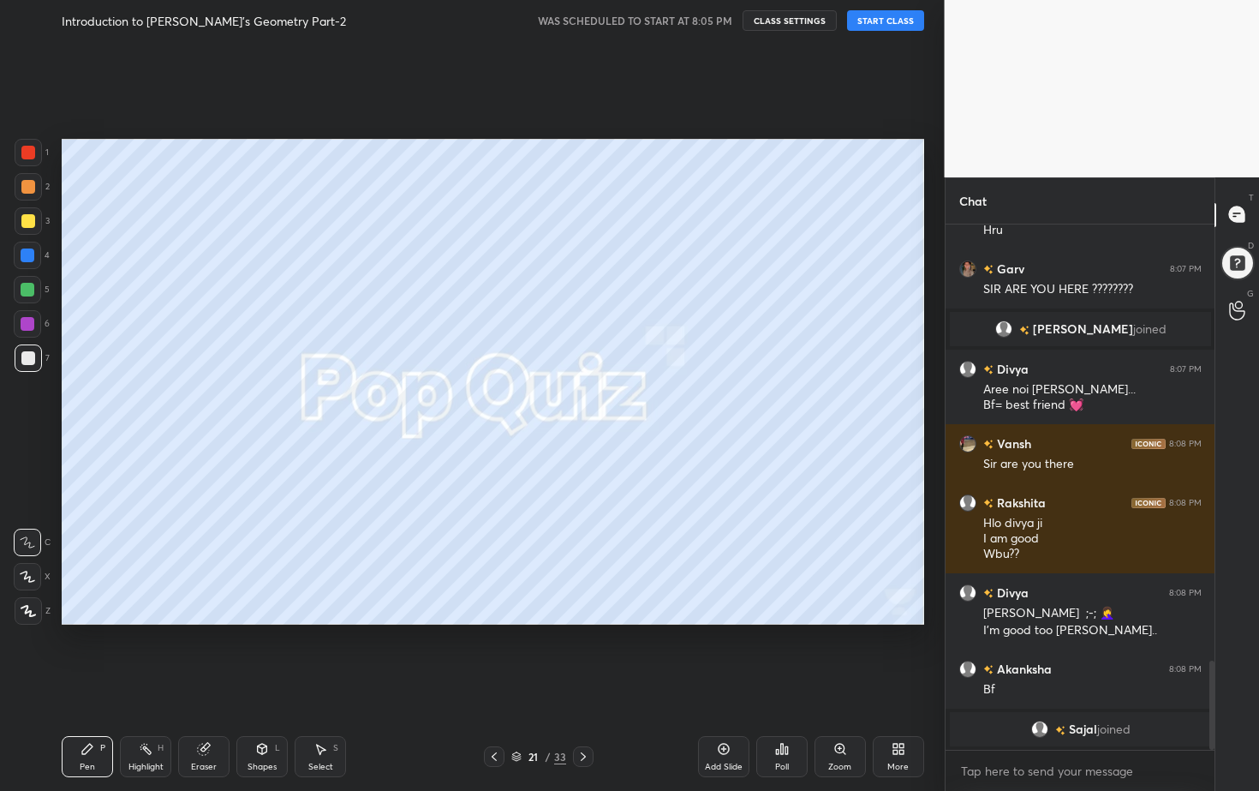
click at [583, 714] on icon at bounding box center [583, 757] width 14 height 14
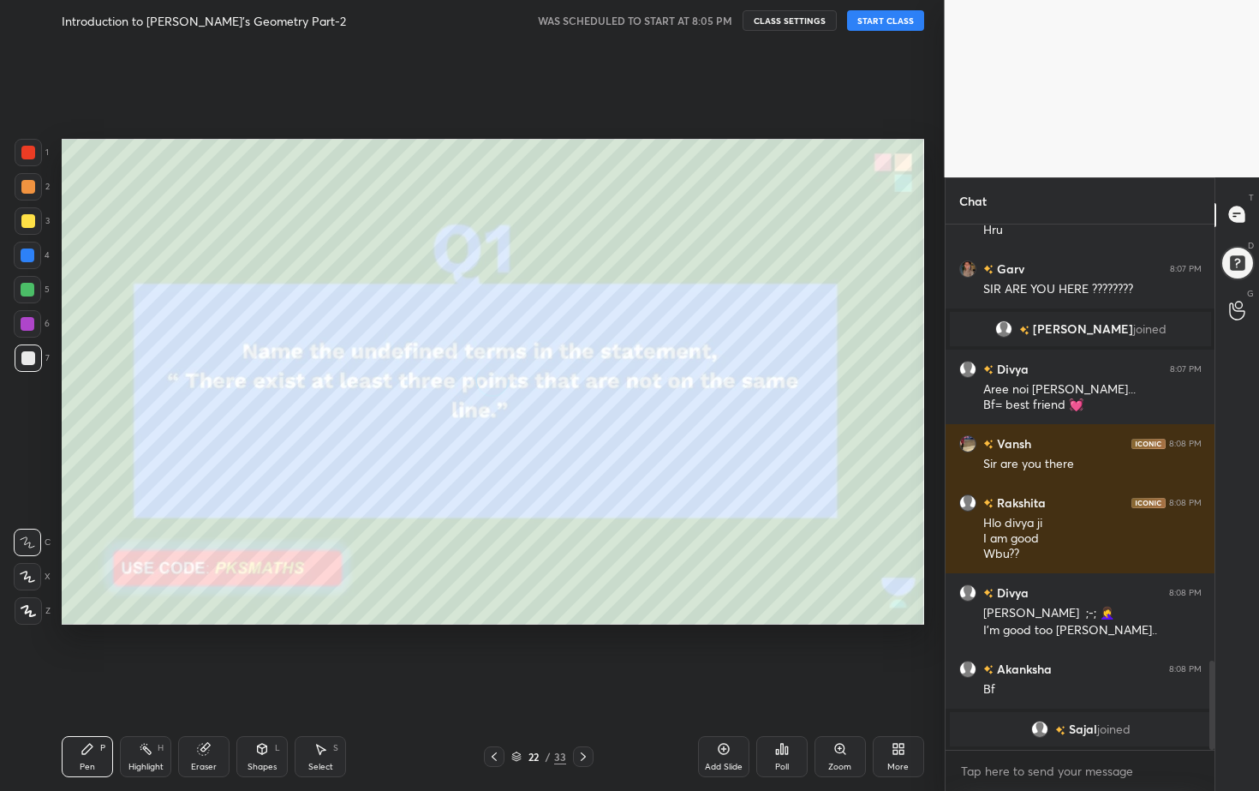
click at [582, 714] on icon at bounding box center [583, 757] width 14 height 14
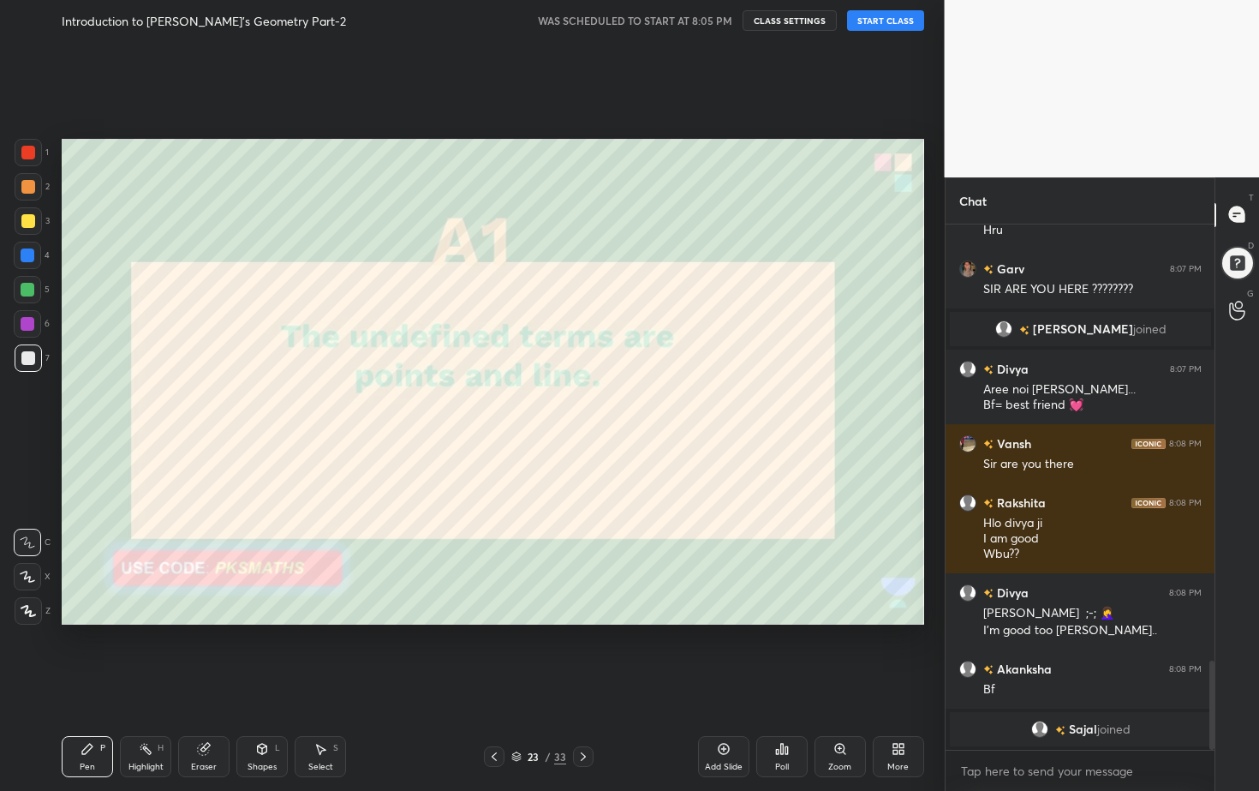
click at [538, 714] on div "23" at bounding box center [533, 756] width 17 height 10
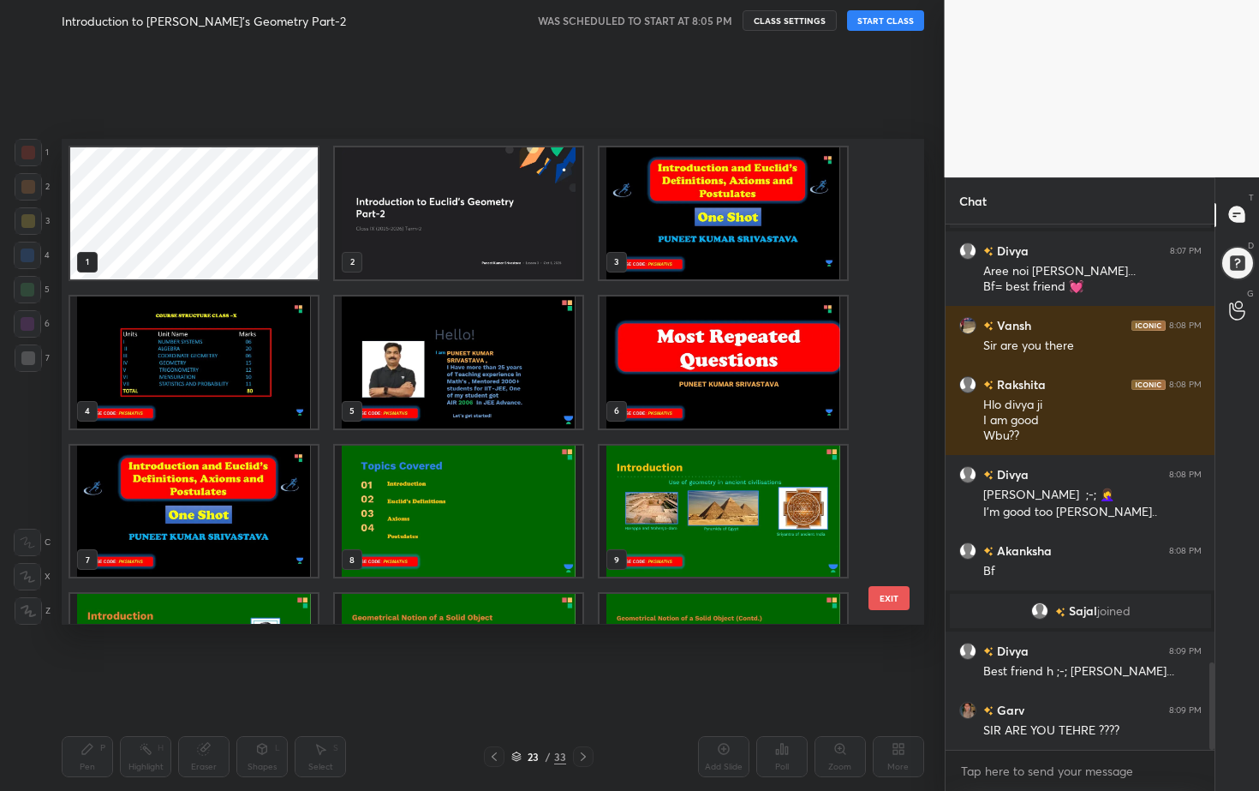
scroll to position [2699, 0]
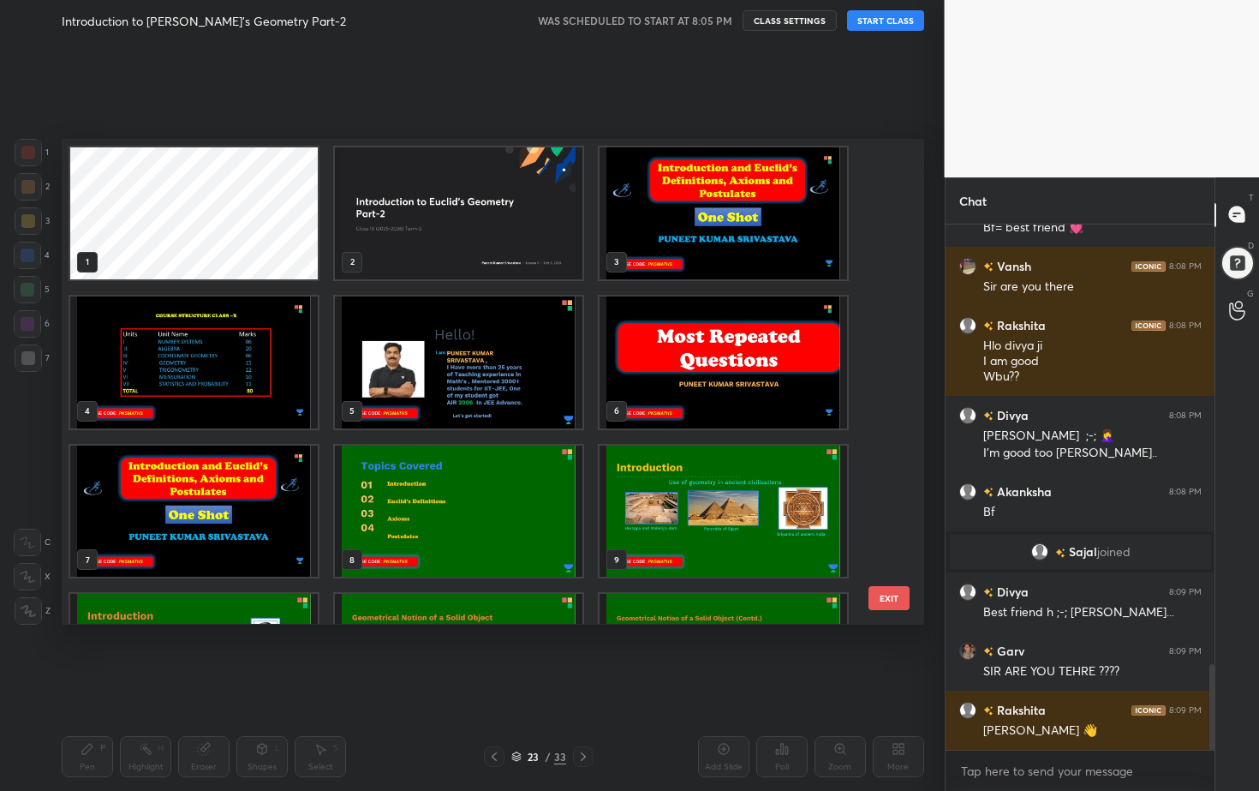
click at [487, 200] on img "grid" at bounding box center [459, 213] width 248 height 132
click at [698, 281] on div "3" at bounding box center [723, 213] width 265 height 149
click at [703, 271] on img "grid" at bounding box center [724, 213] width 248 height 132
click at [713, 258] on img "grid" at bounding box center [724, 213] width 248 height 132
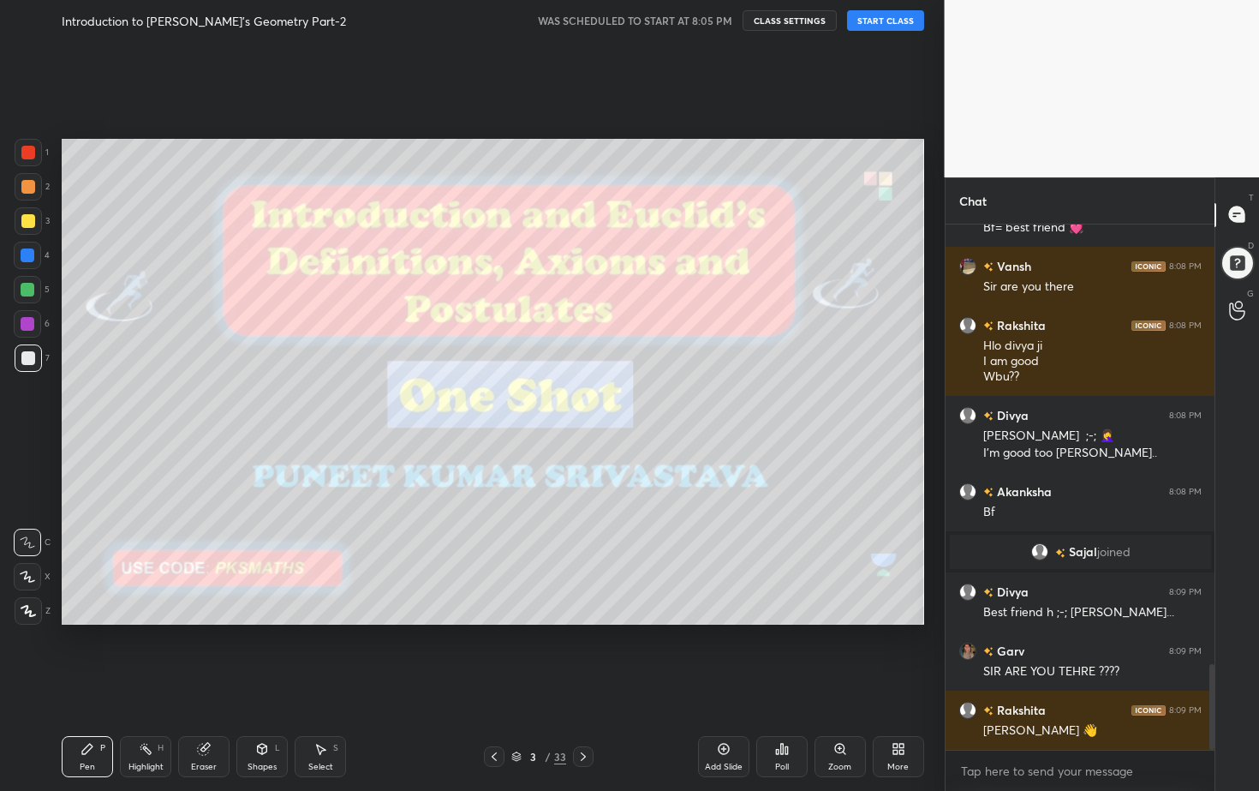
drag, startPoint x: 716, startPoint y: 247, endPoint x: 718, endPoint y: 234, distance: 13.0
click at [711, 236] on img "grid" at bounding box center [724, 213] width 248 height 132
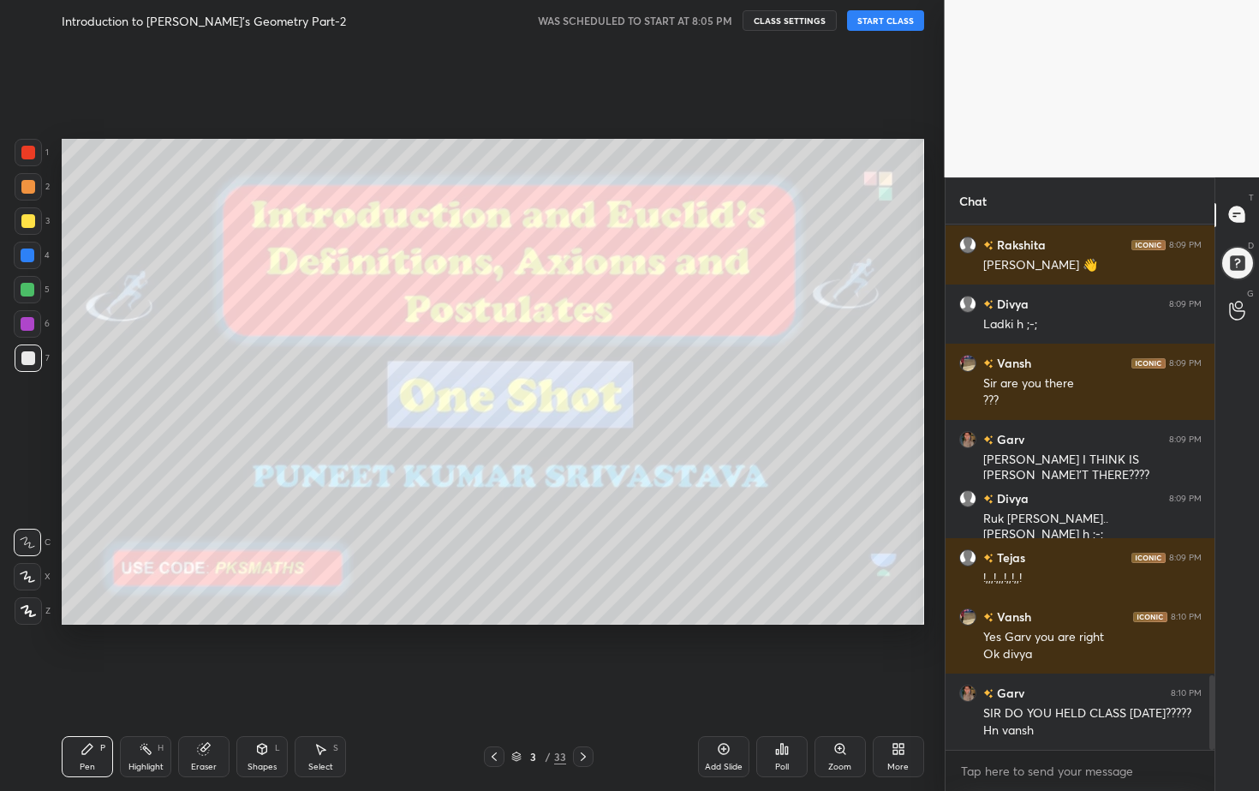
scroll to position [3223, 0]
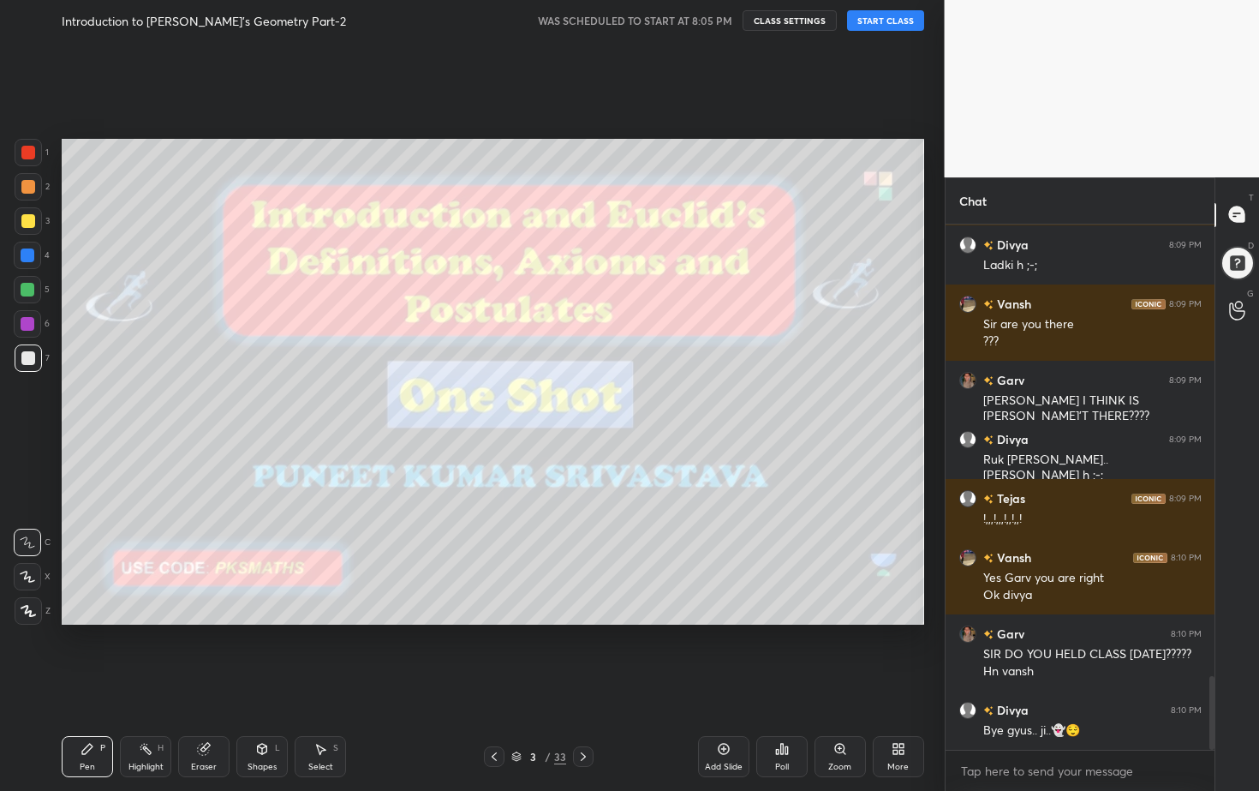
click at [892, 23] on button "START CLASS" at bounding box center [885, 20] width 77 height 21
click at [491, 714] on icon at bounding box center [494, 757] width 14 height 14
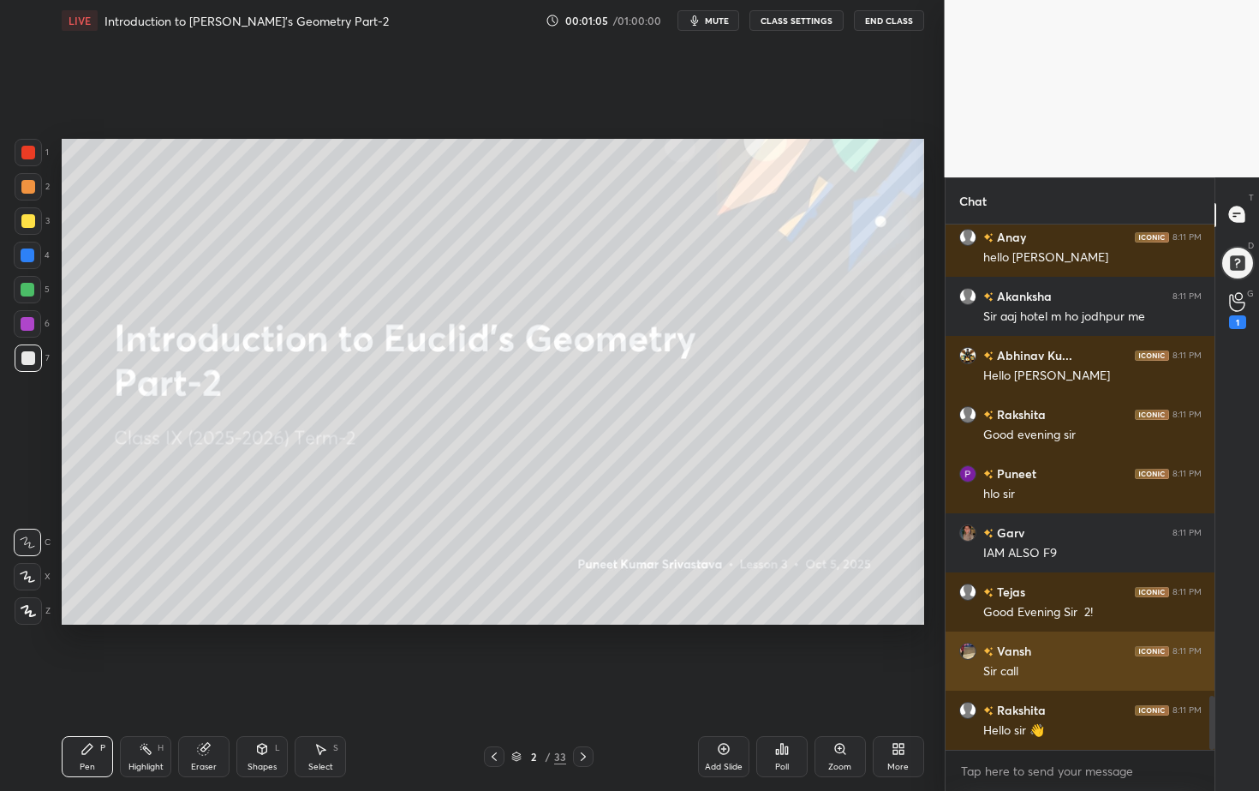
scroll to position [4555, 0]
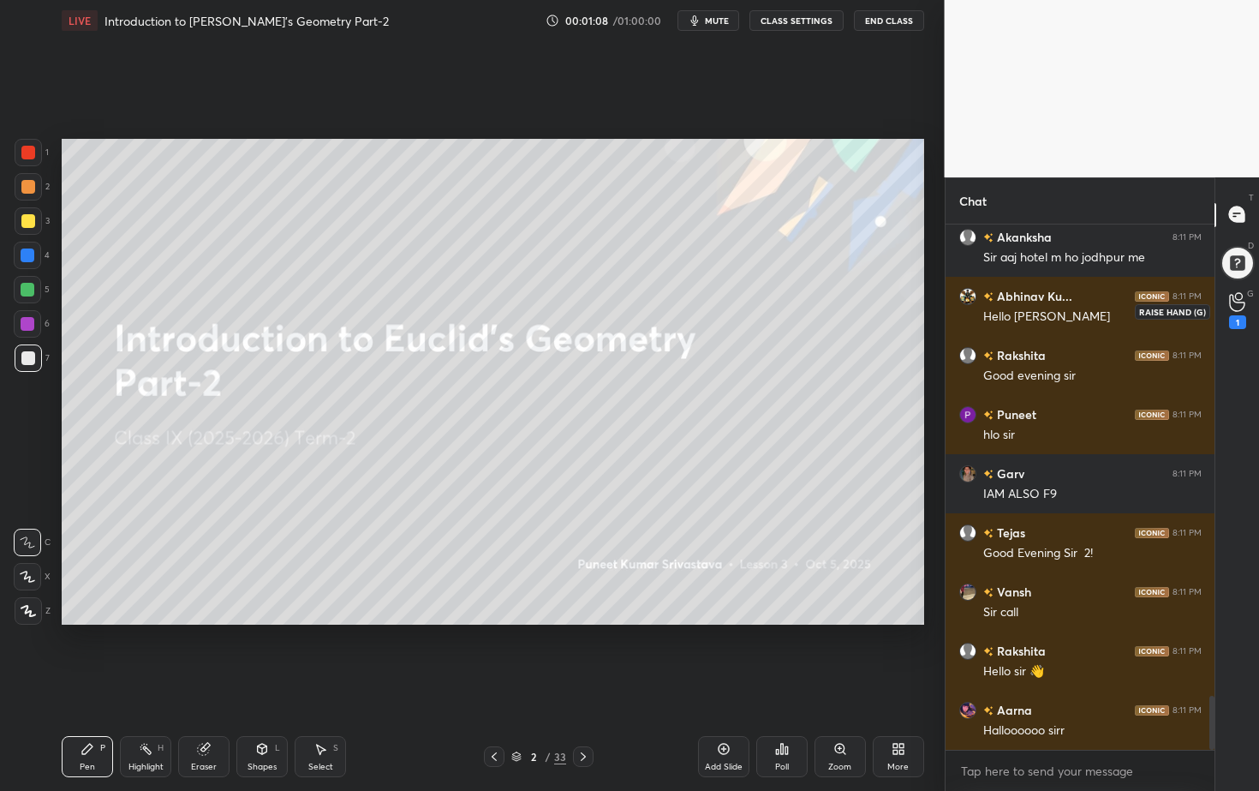
click at [1240, 305] on icon at bounding box center [1237, 302] width 16 height 20
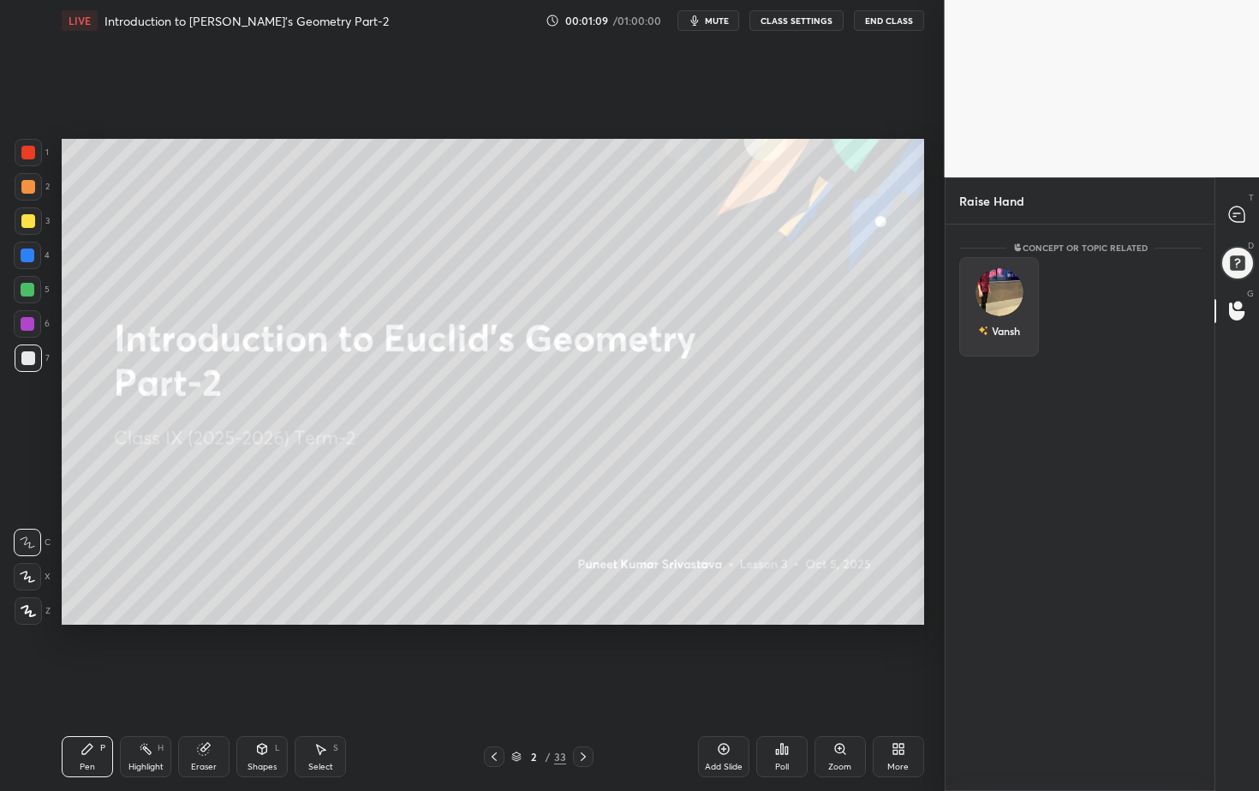
click at [1007, 316] on div "Vansh" at bounding box center [999, 330] width 42 height 29
click at [1011, 347] on button "INVITE" at bounding box center [999, 343] width 64 height 22
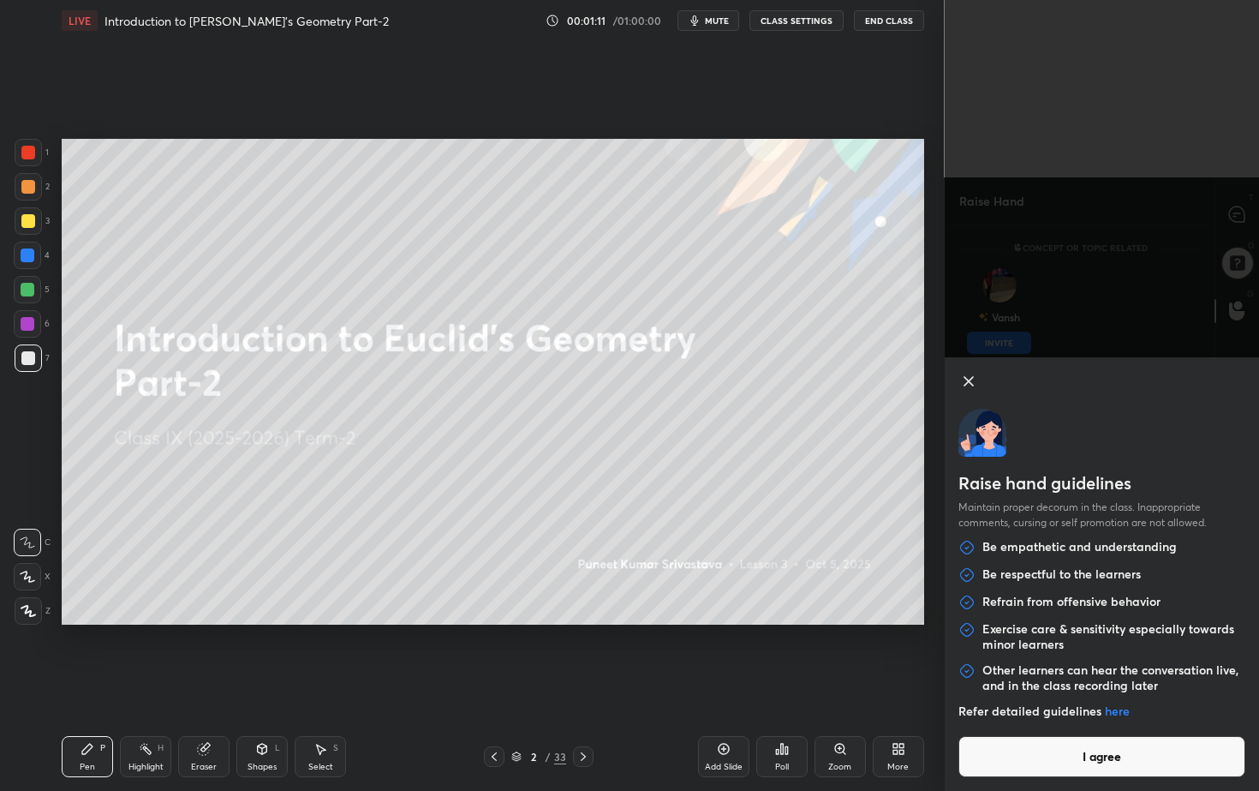
click at [1086, 714] on button "I agree" at bounding box center [1103, 756] width 288 height 41
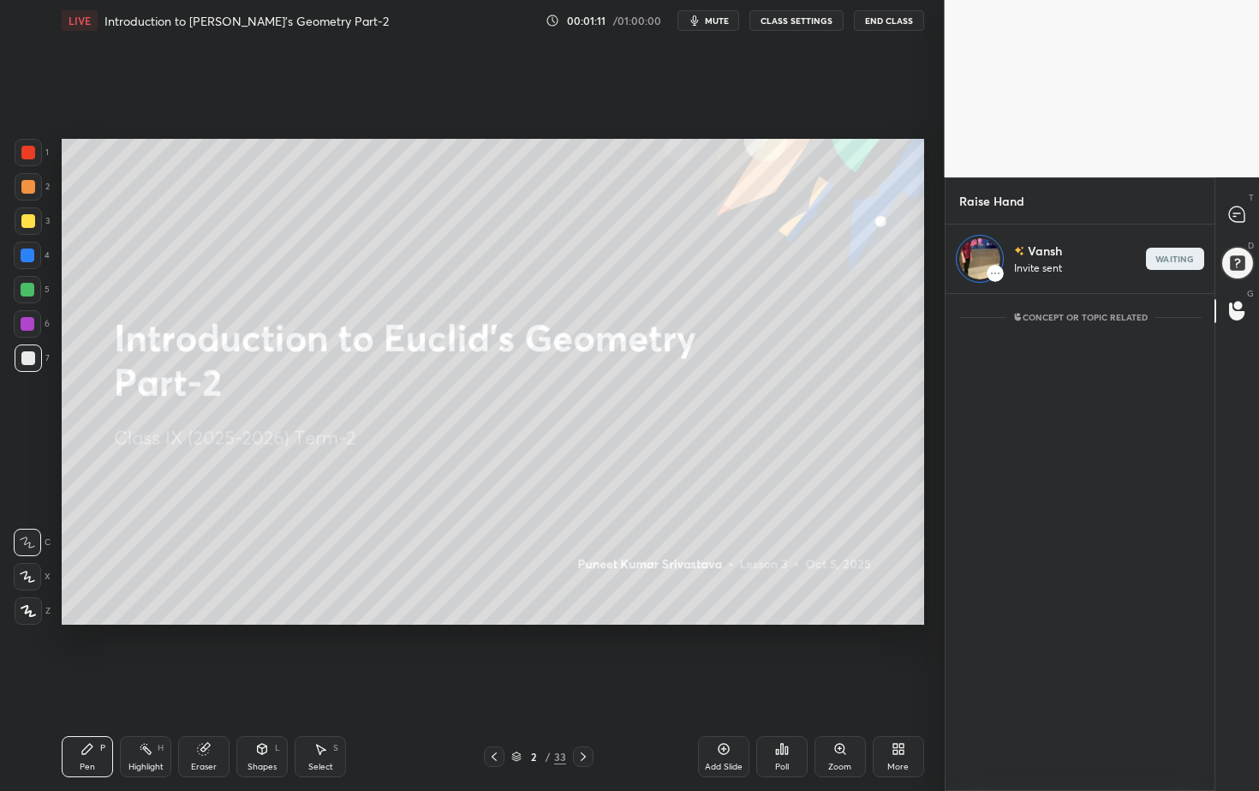
scroll to position [487, 264]
click at [1246, 212] on div at bounding box center [1238, 215] width 34 height 31
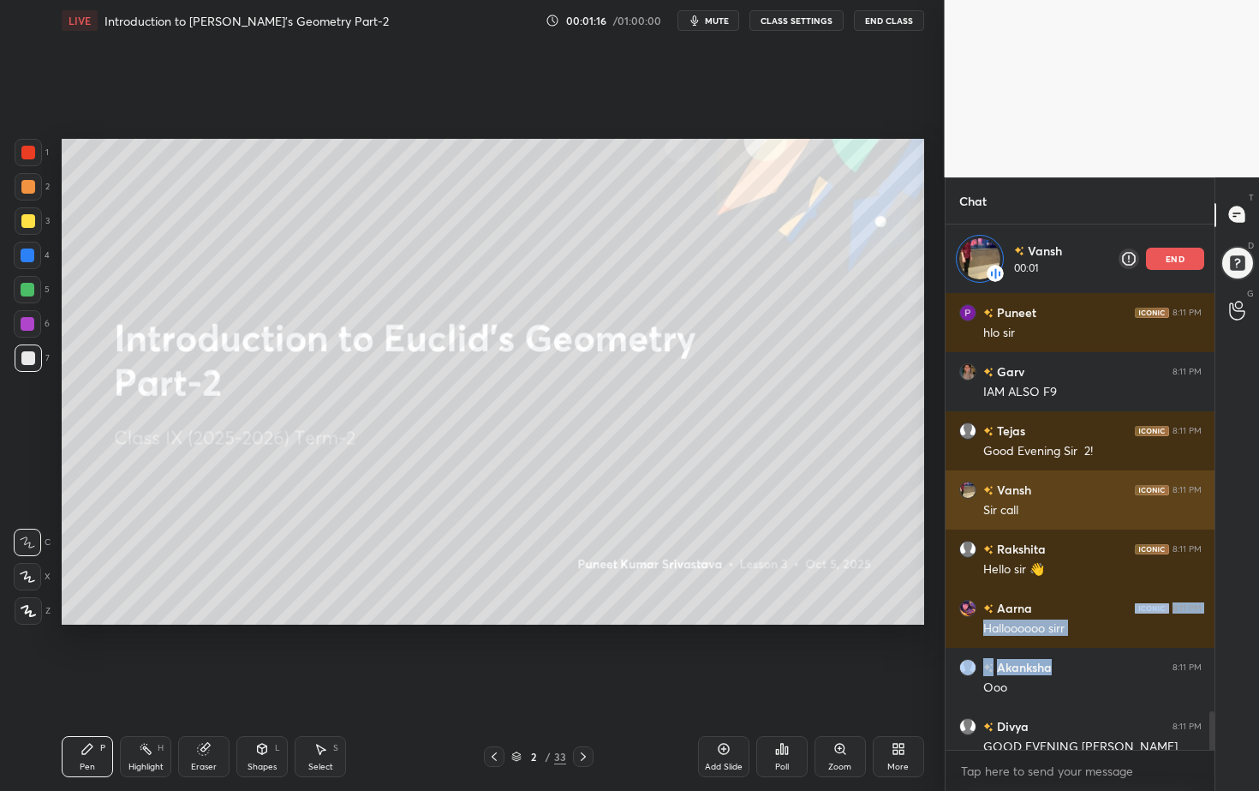
drag, startPoint x: 1057, startPoint y: 673, endPoint x: 1056, endPoint y: 521, distance: 152.5
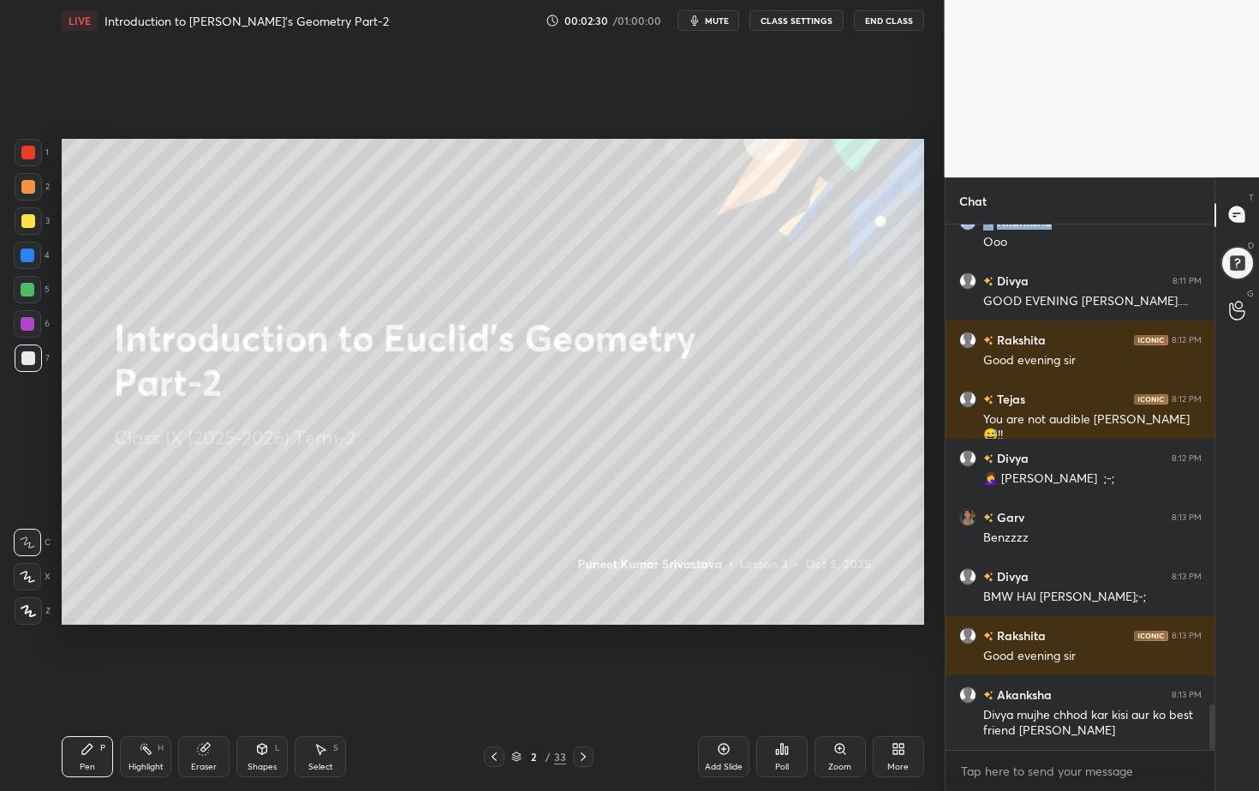
scroll to position [5536, 0]
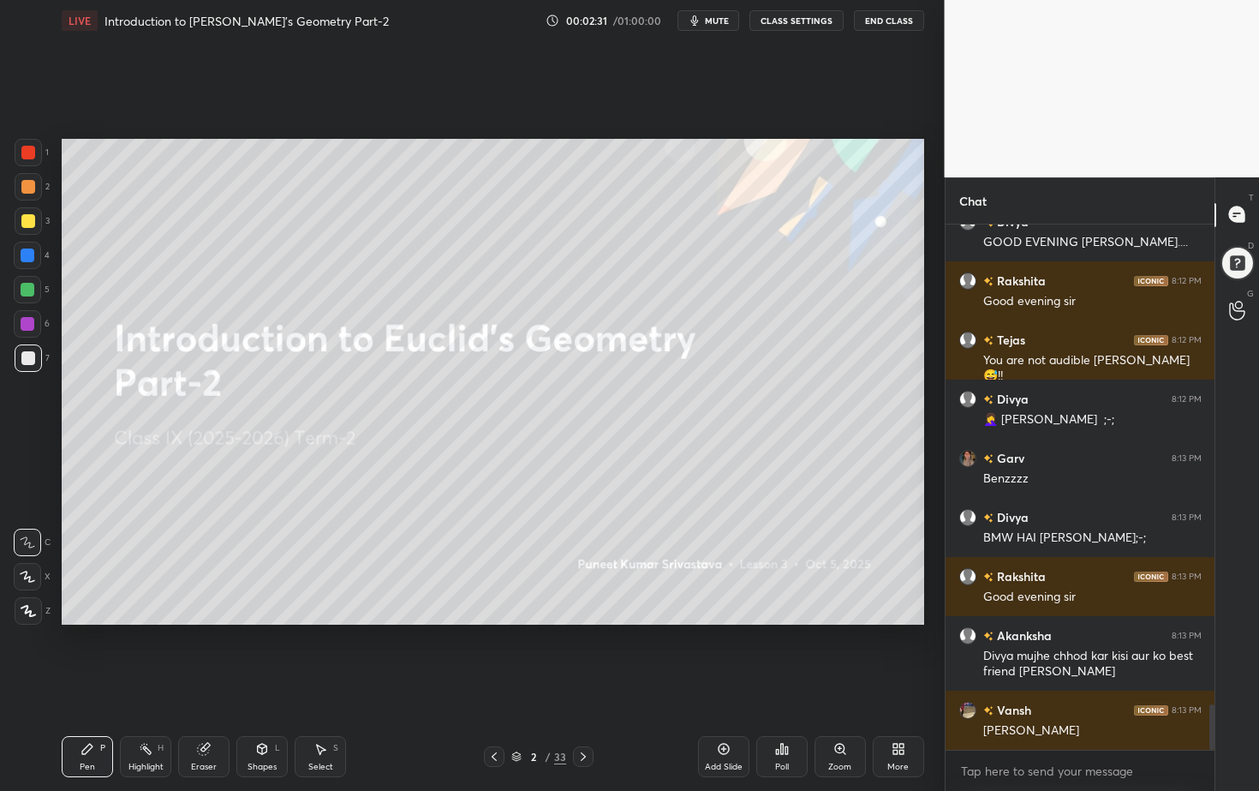
click at [782, 714] on icon at bounding box center [782, 749] width 14 height 14
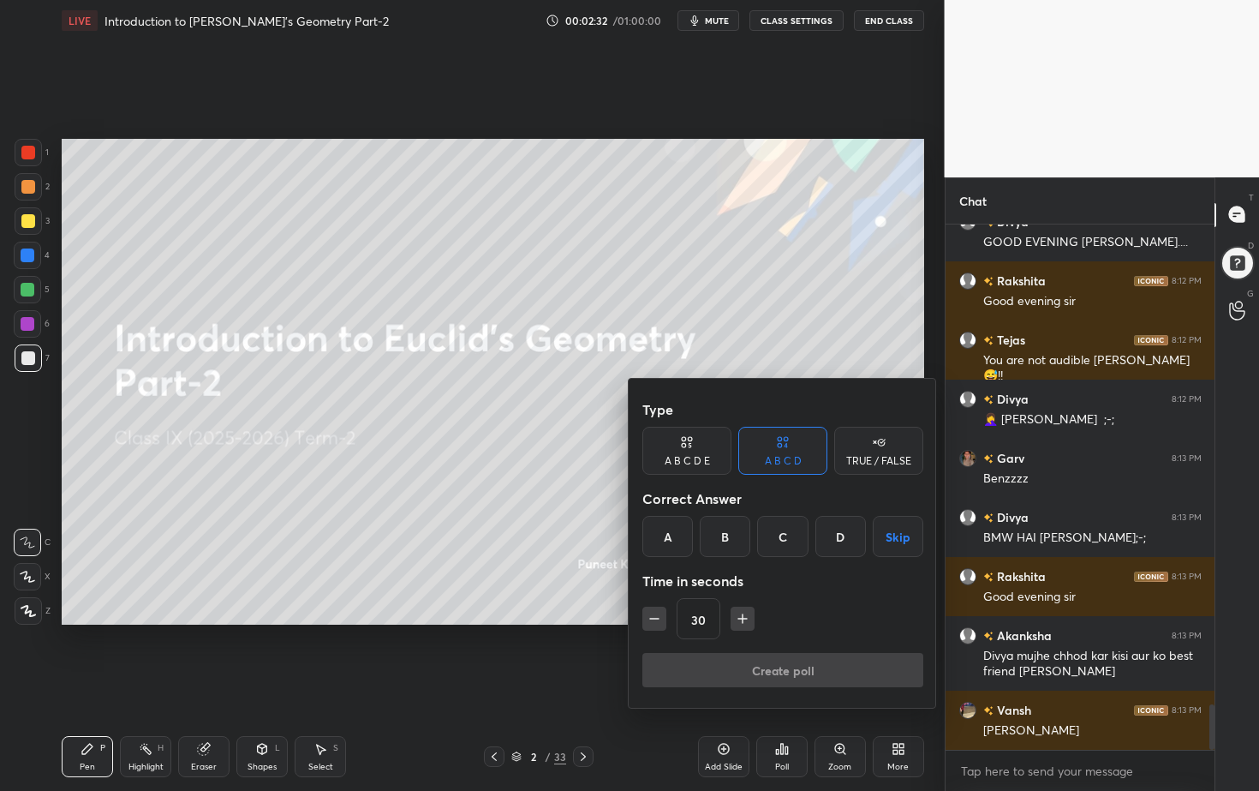
drag, startPoint x: 671, startPoint y: 543, endPoint x: 681, endPoint y: 541, distance: 10.4
click at [669, 541] on div "A" at bounding box center [667, 536] width 51 height 41
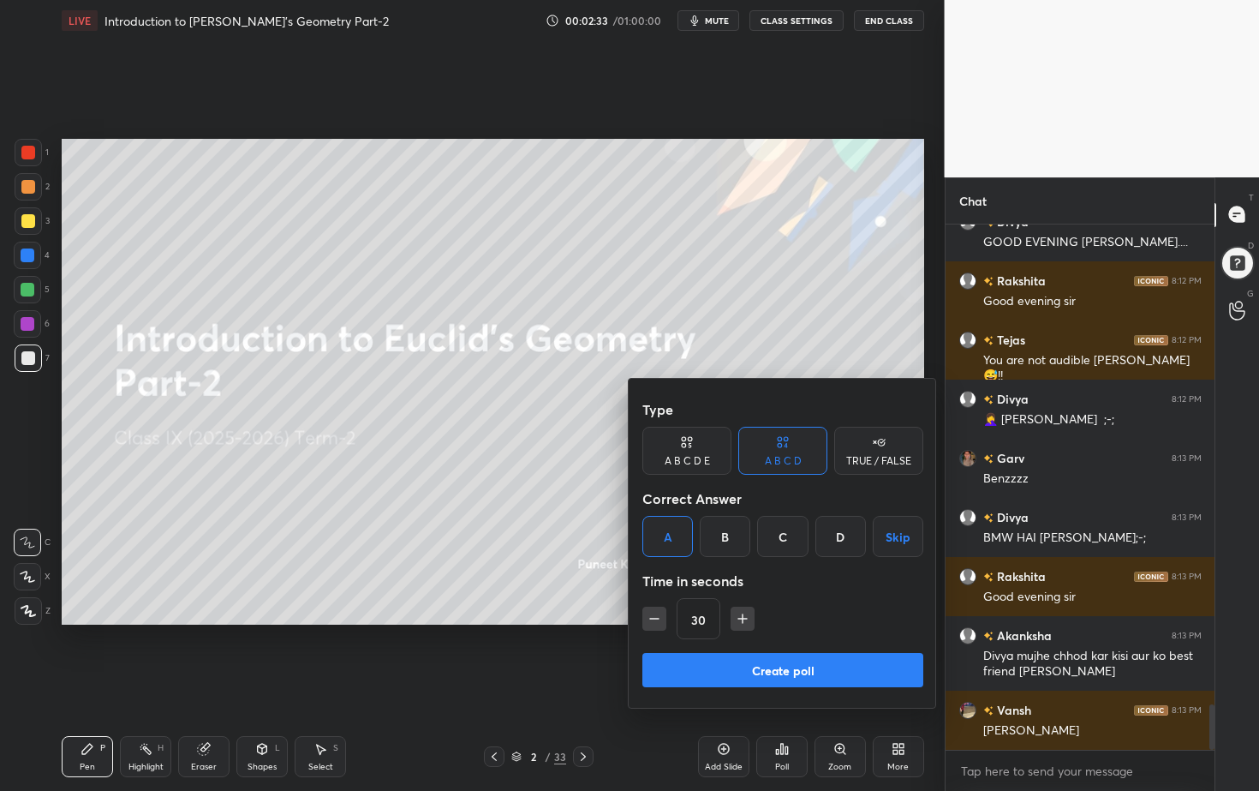
click at [772, 672] on button "Create poll" at bounding box center [782, 670] width 281 height 34
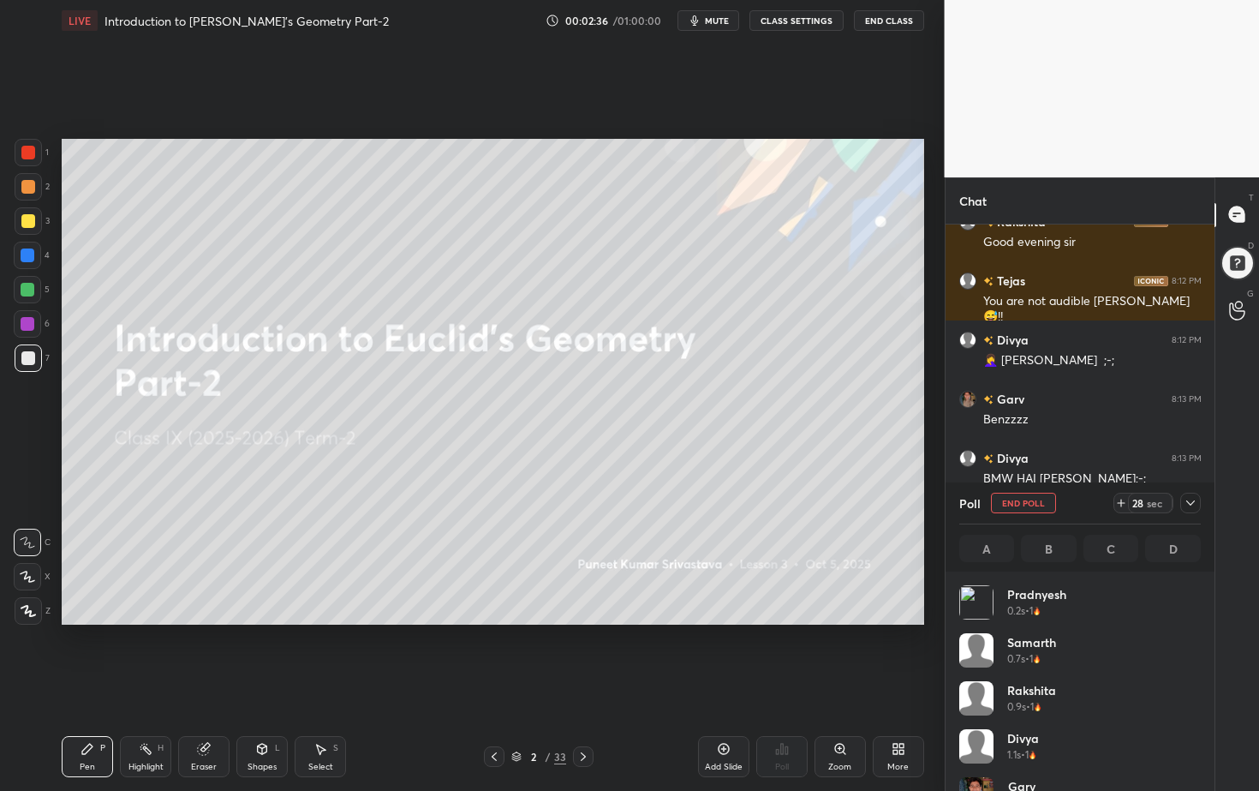
scroll to position [200, 236]
click at [722, 23] on span "mute" at bounding box center [717, 21] width 24 height 12
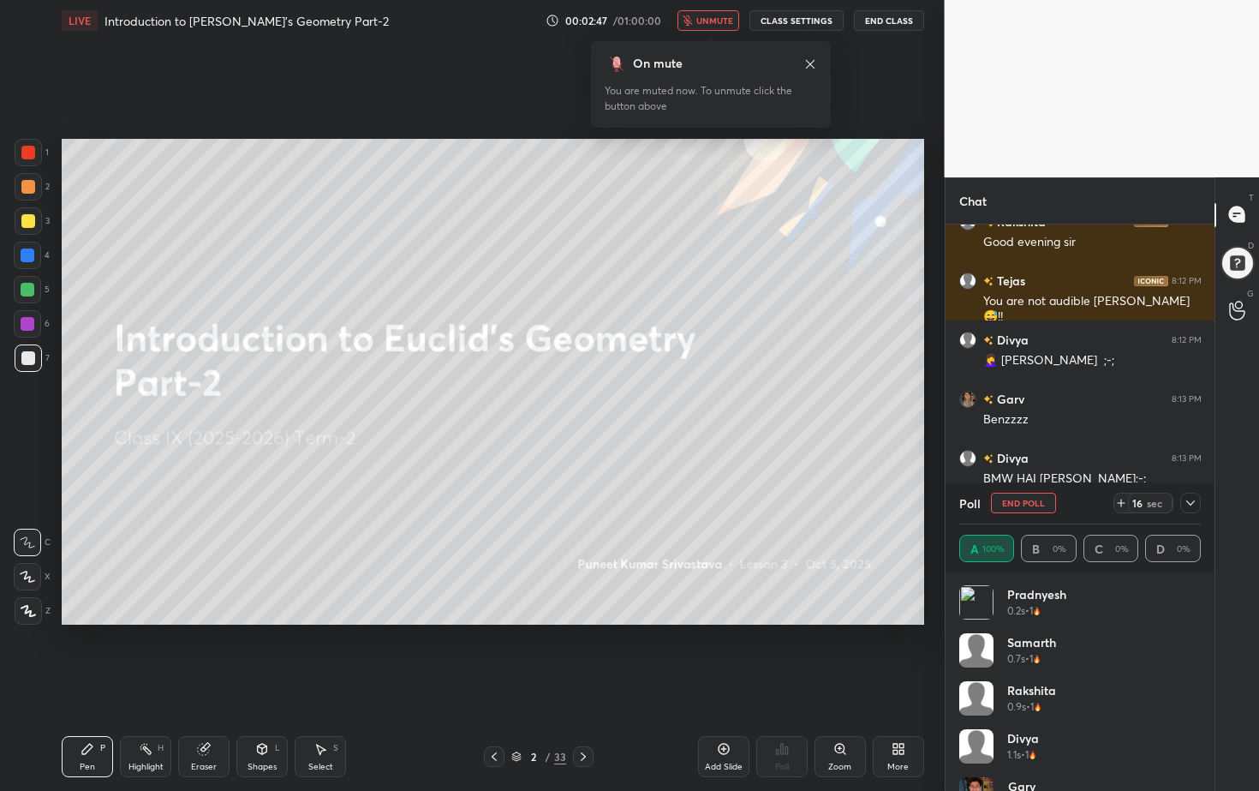
click at [722, 18] on span "unmute" at bounding box center [714, 21] width 37 height 12
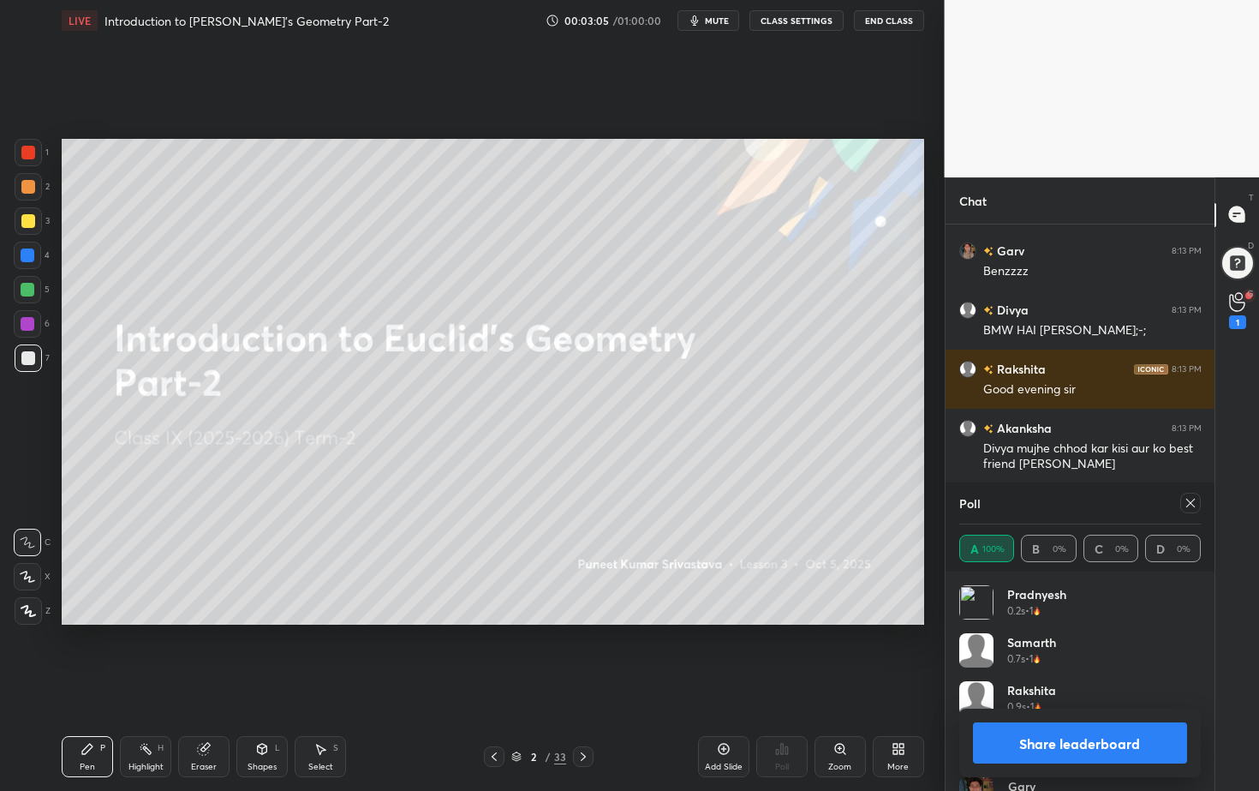
scroll to position [5785, 0]
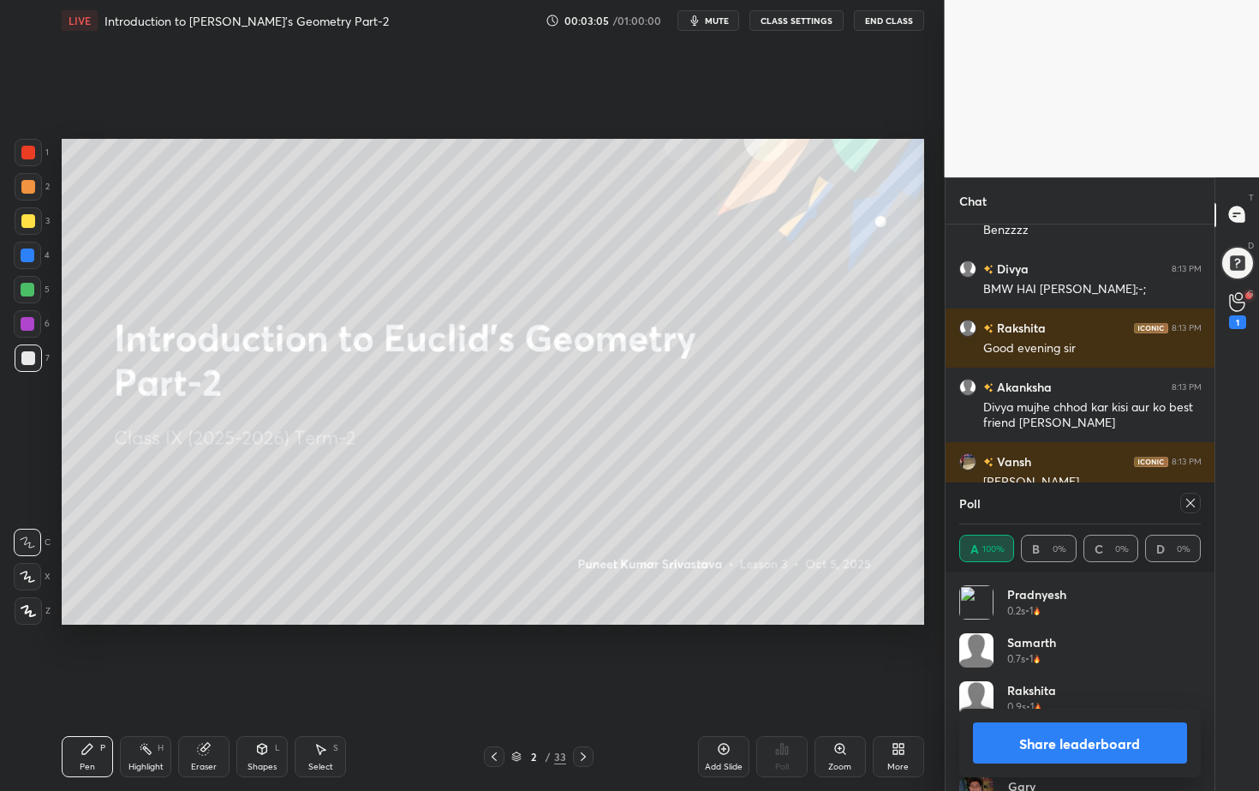
click at [1109, 714] on button "Share leaderboard" at bounding box center [1080, 742] width 215 height 41
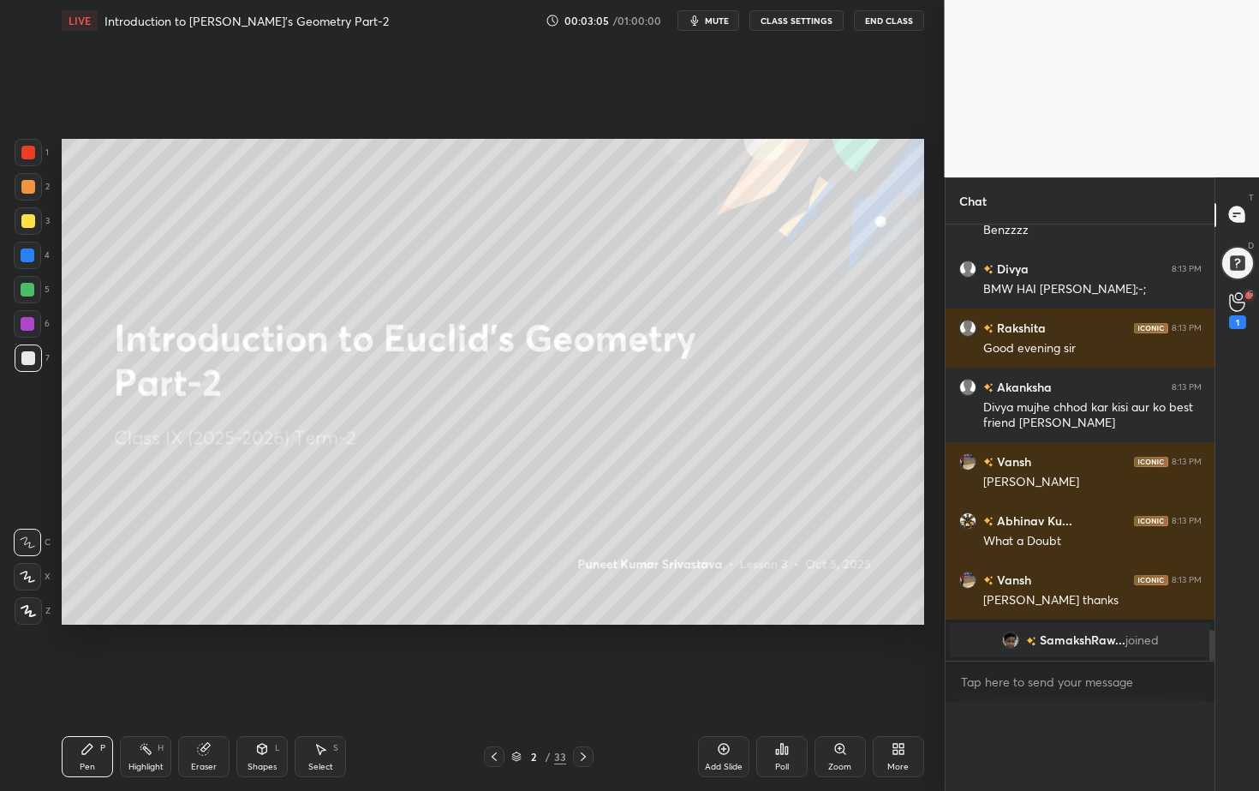
scroll to position [0, 0]
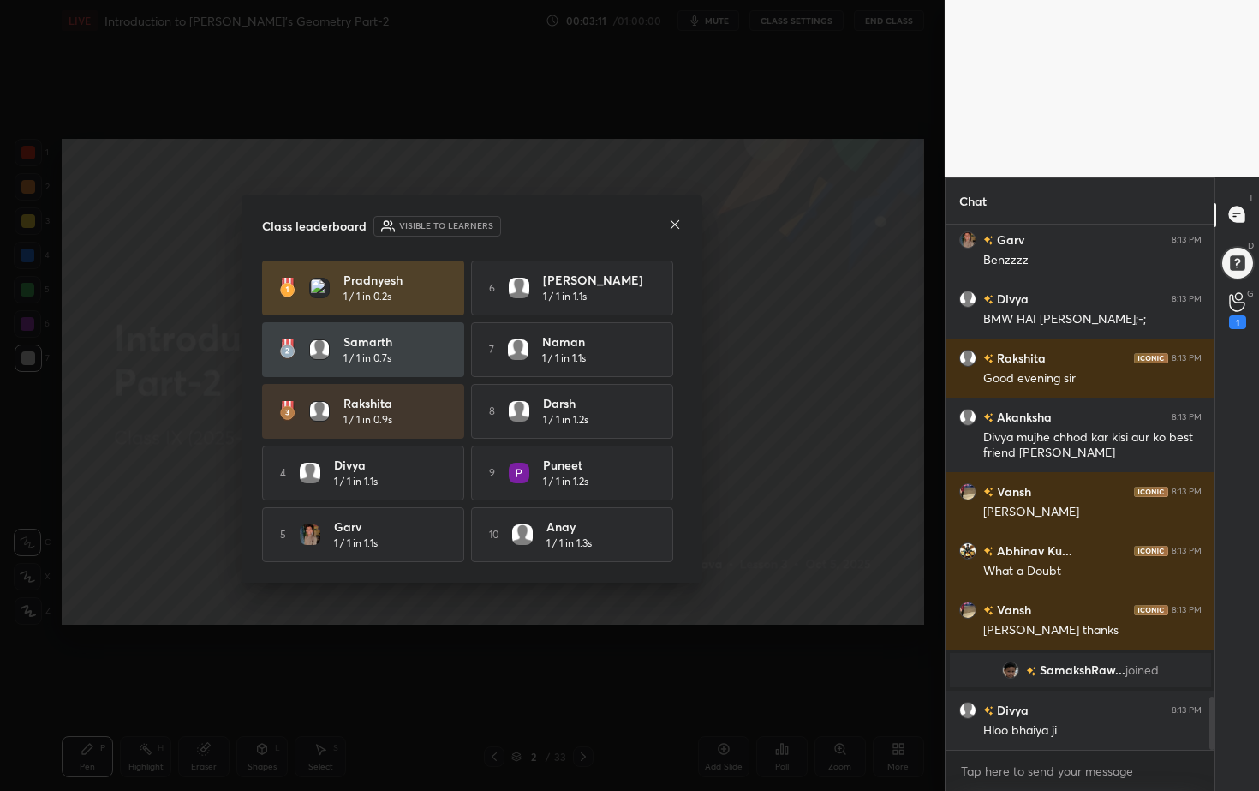
click at [682, 223] on div "Class leaderboard Visible to learners Pradnyesh 1 / 1 in 0.2s 6 Kannika 1 / 1 i…" at bounding box center [472, 388] width 461 height 387
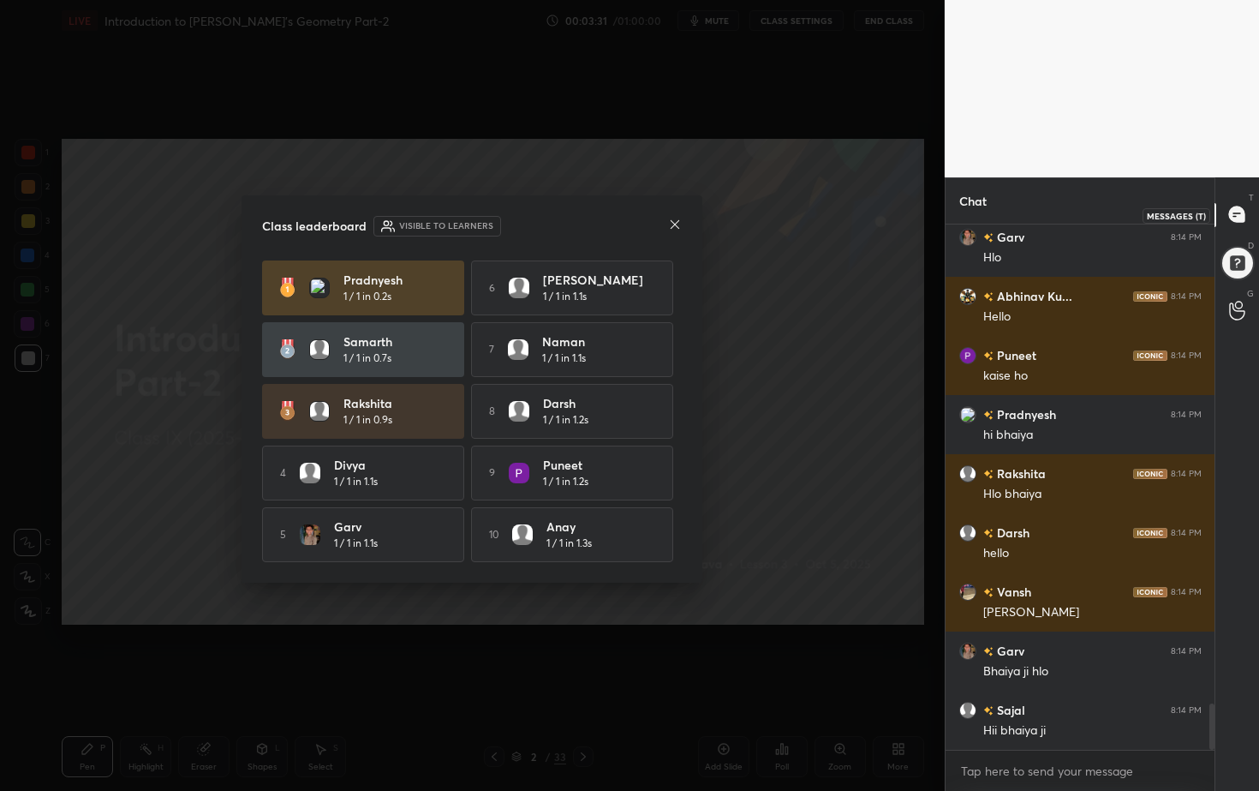
click at [1241, 213] on icon at bounding box center [1236, 213] width 15 height 15
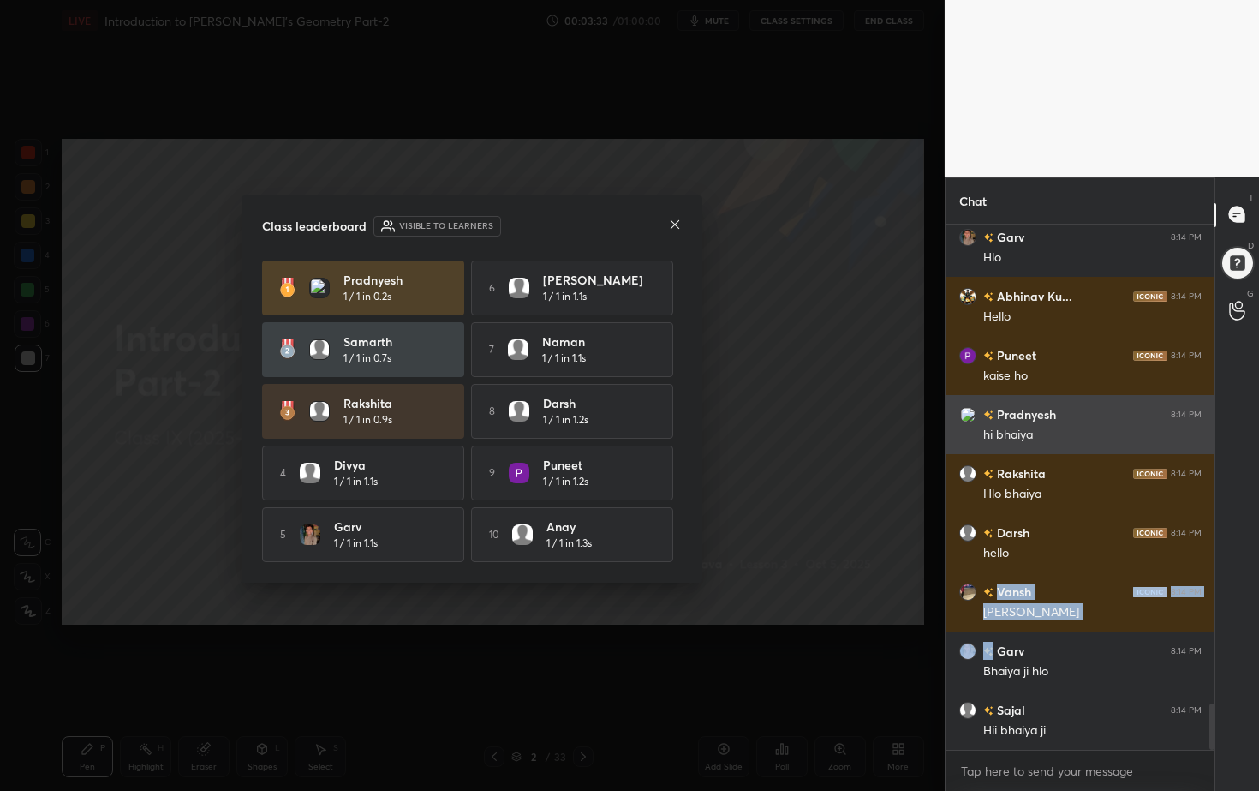
drag, startPoint x: 1036, startPoint y: 632, endPoint x: 1007, endPoint y: 451, distance: 183.9
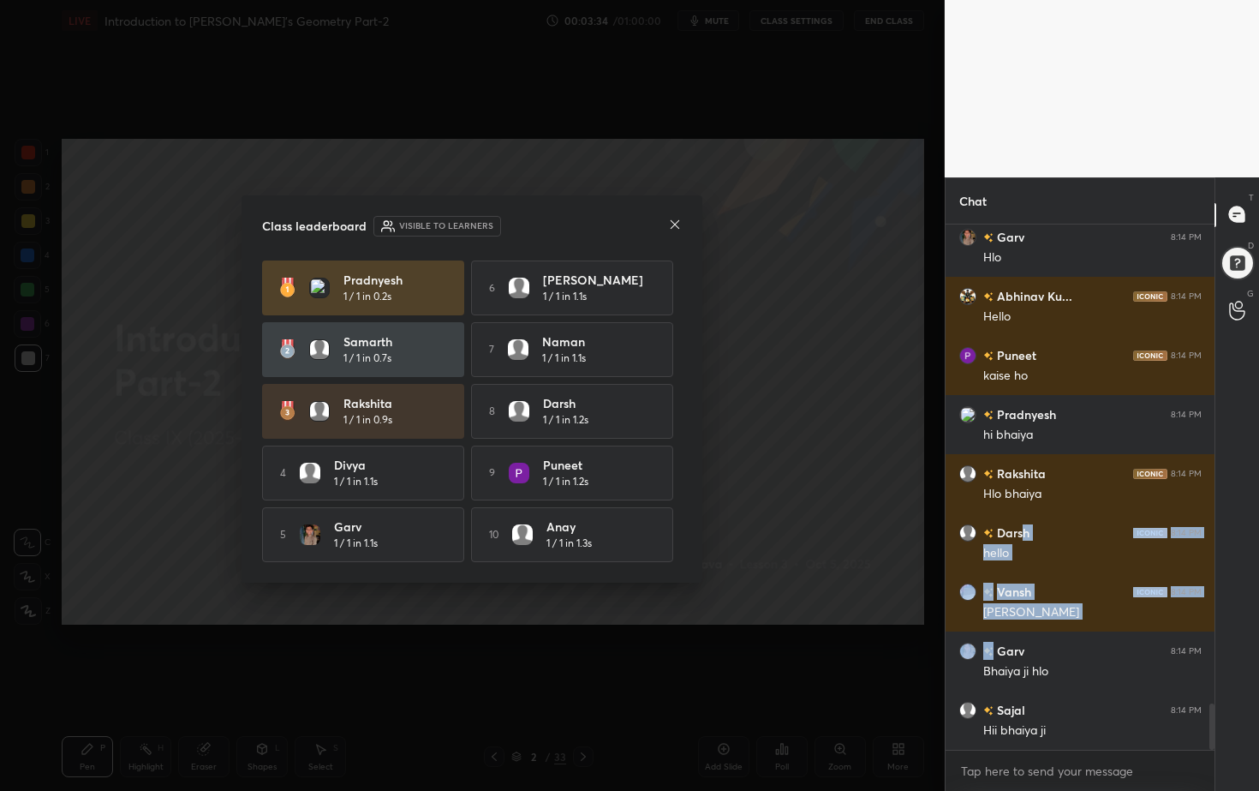
click at [676, 223] on icon at bounding box center [675, 225] width 14 height 14
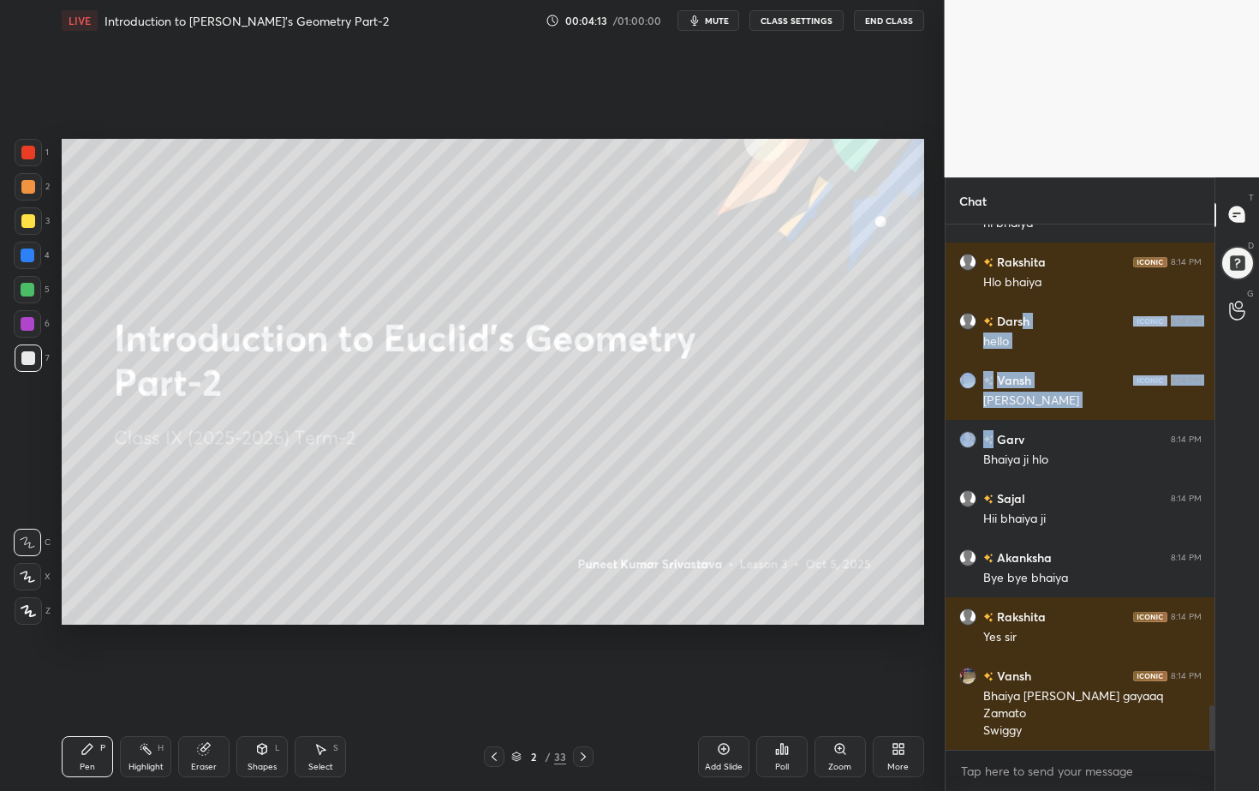
scroll to position [5659, 0]
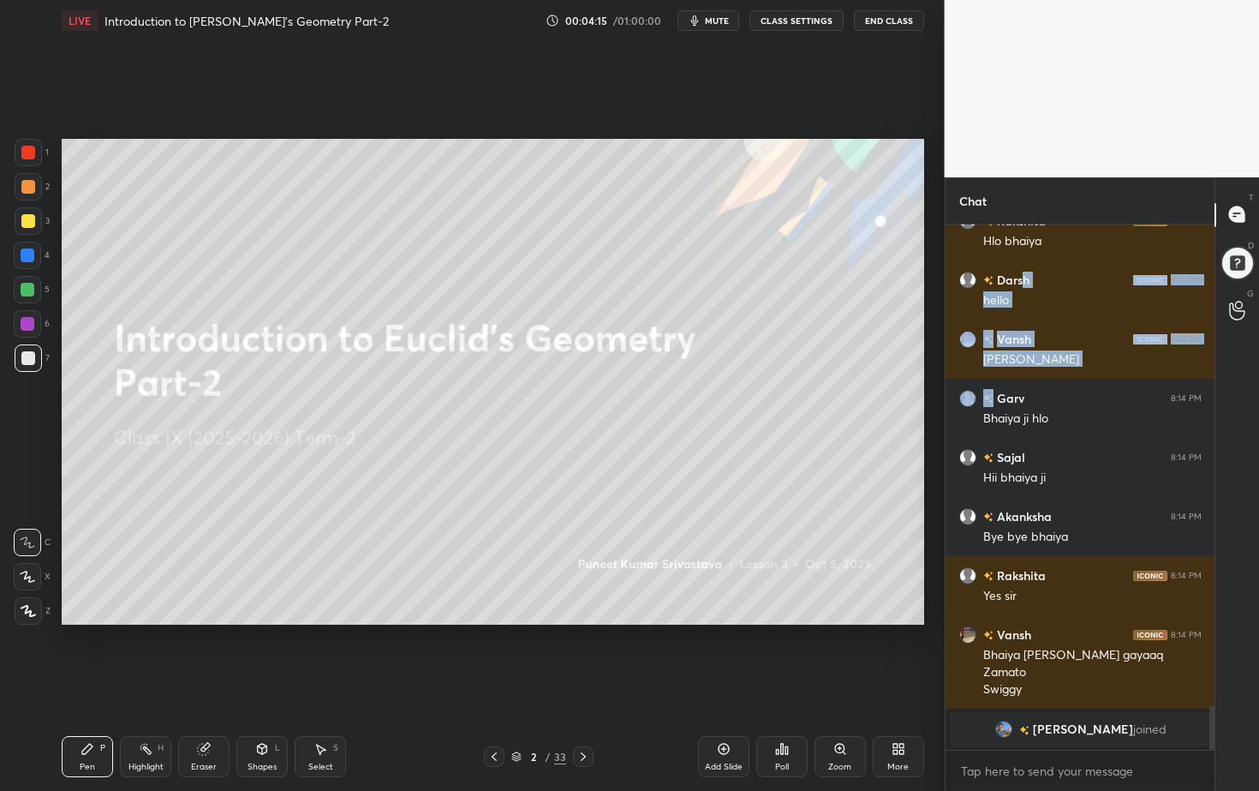
click at [593, 714] on div at bounding box center [583, 756] width 21 height 21
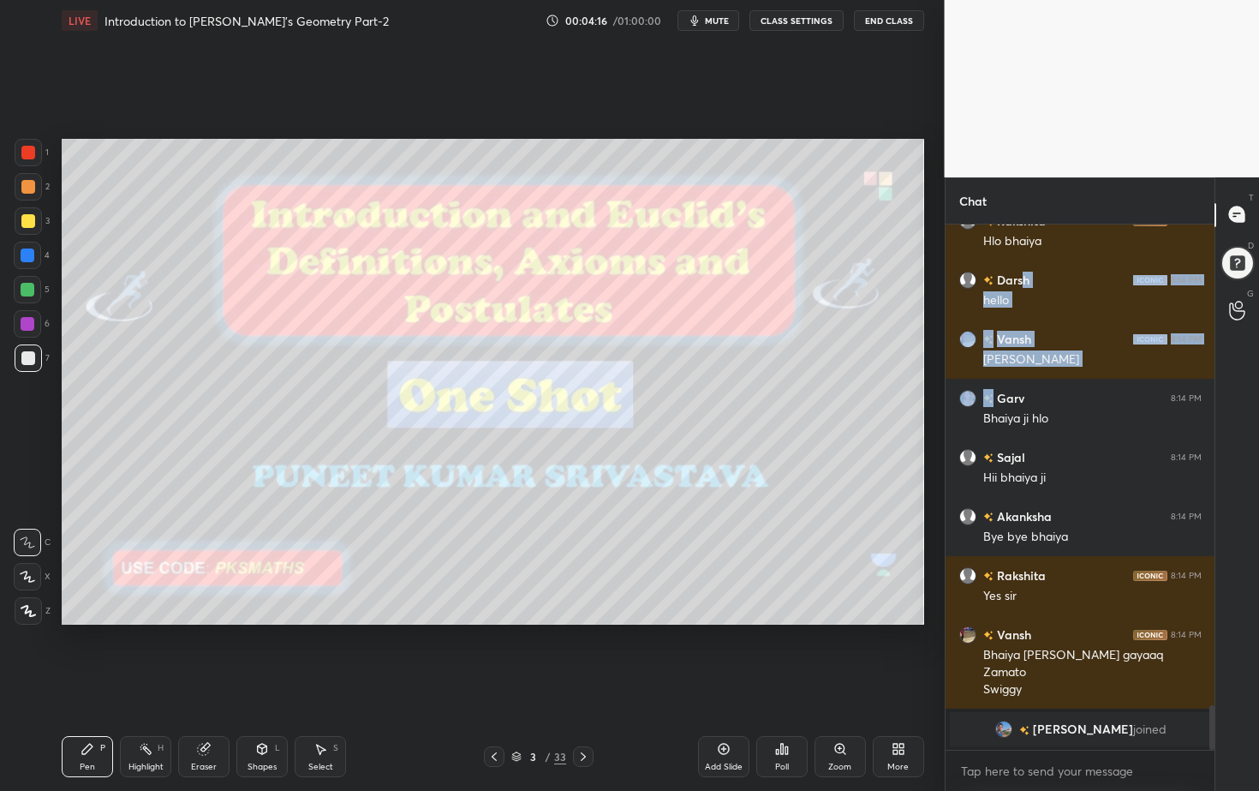
click at [590, 714] on div at bounding box center [583, 756] width 21 height 21
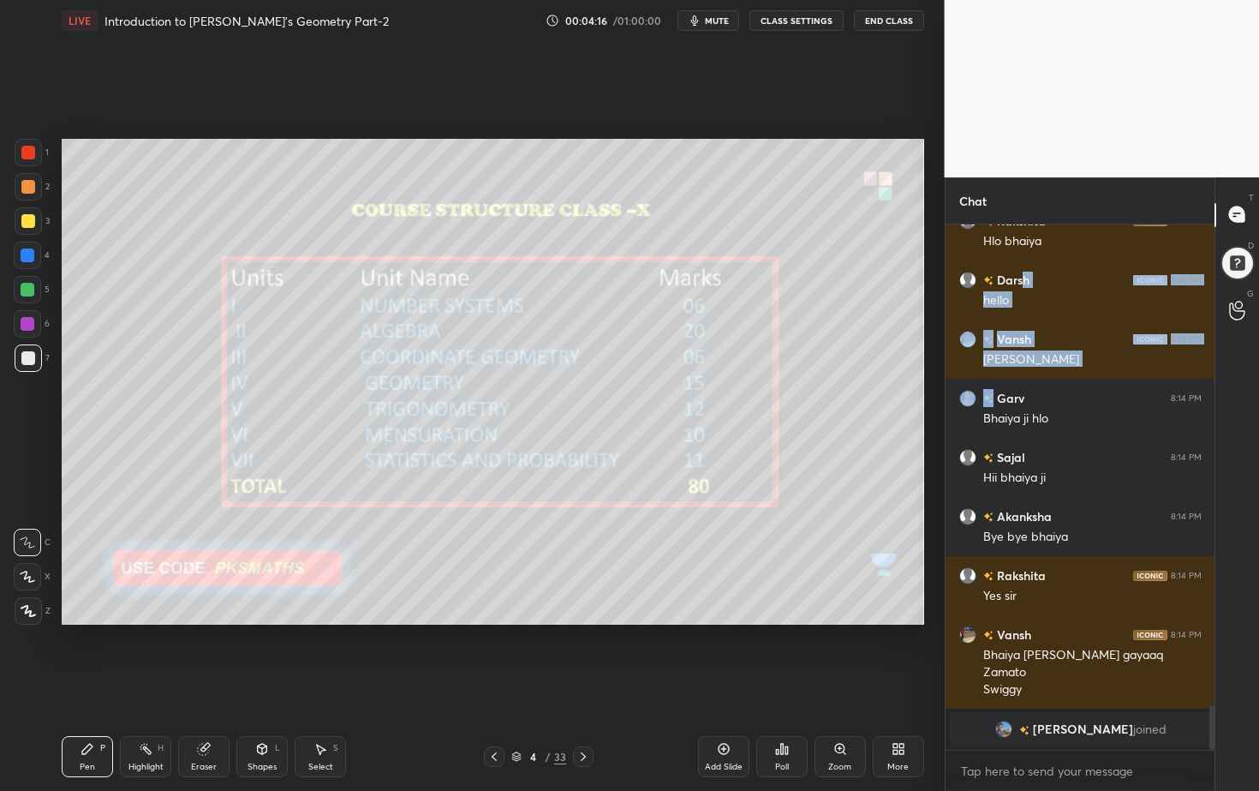
click at [589, 714] on div at bounding box center [583, 756] width 21 height 21
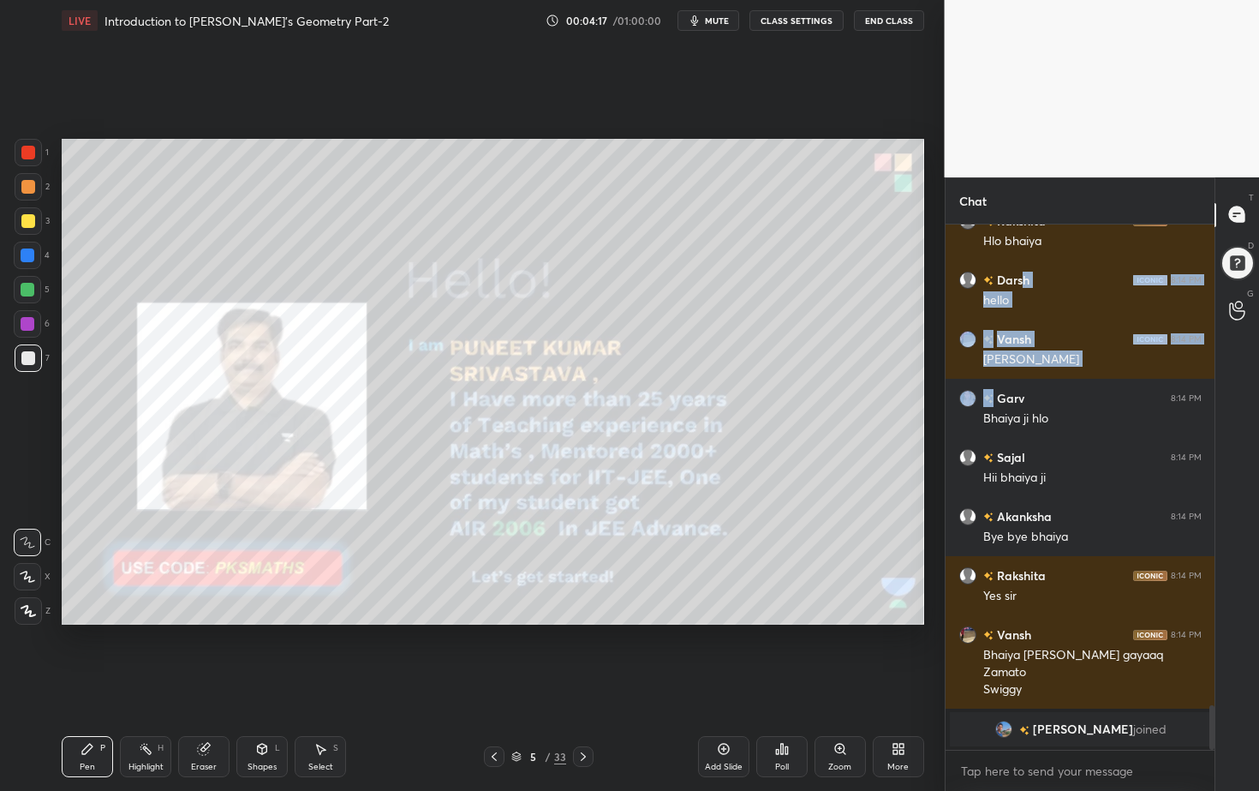
click at [590, 714] on div at bounding box center [583, 756] width 21 height 21
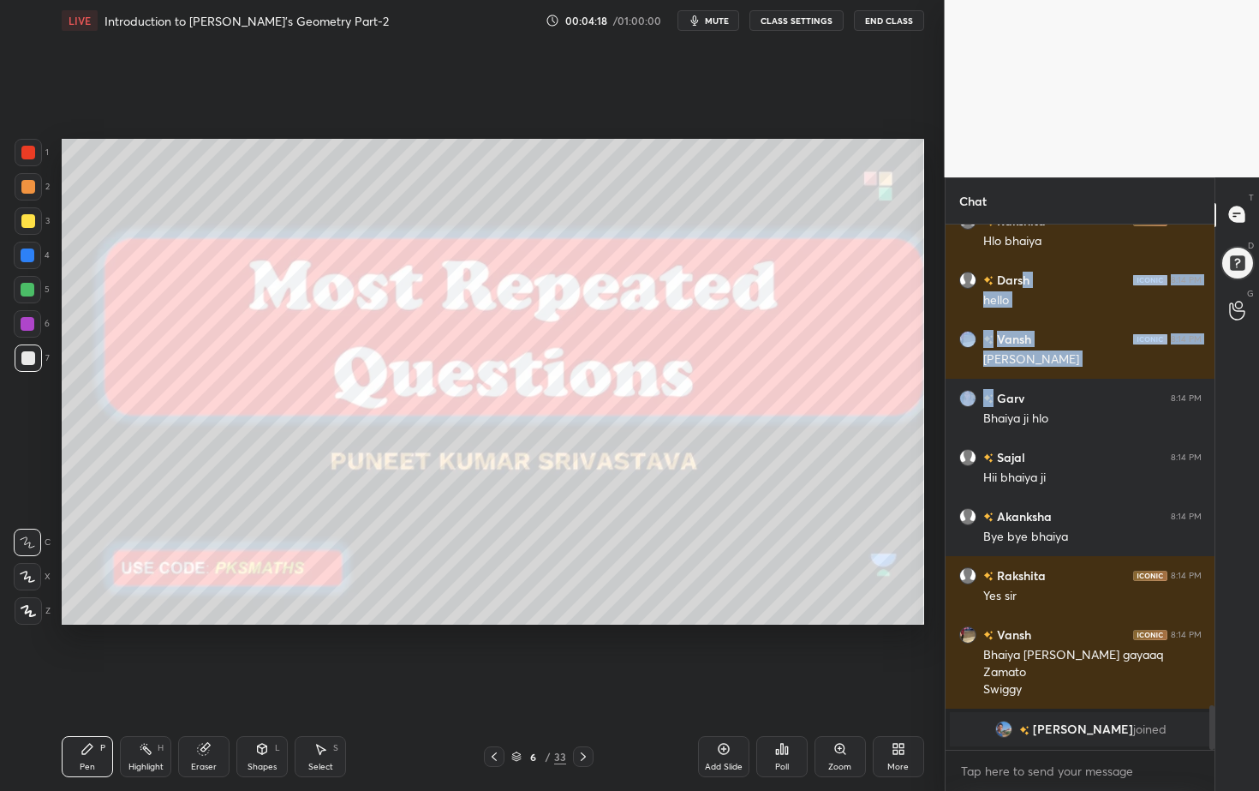
drag, startPoint x: 491, startPoint y: 753, endPoint x: 504, endPoint y: 750, distance: 13.3
click at [490, 714] on icon at bounding box center [494, 757] width 14 height 14
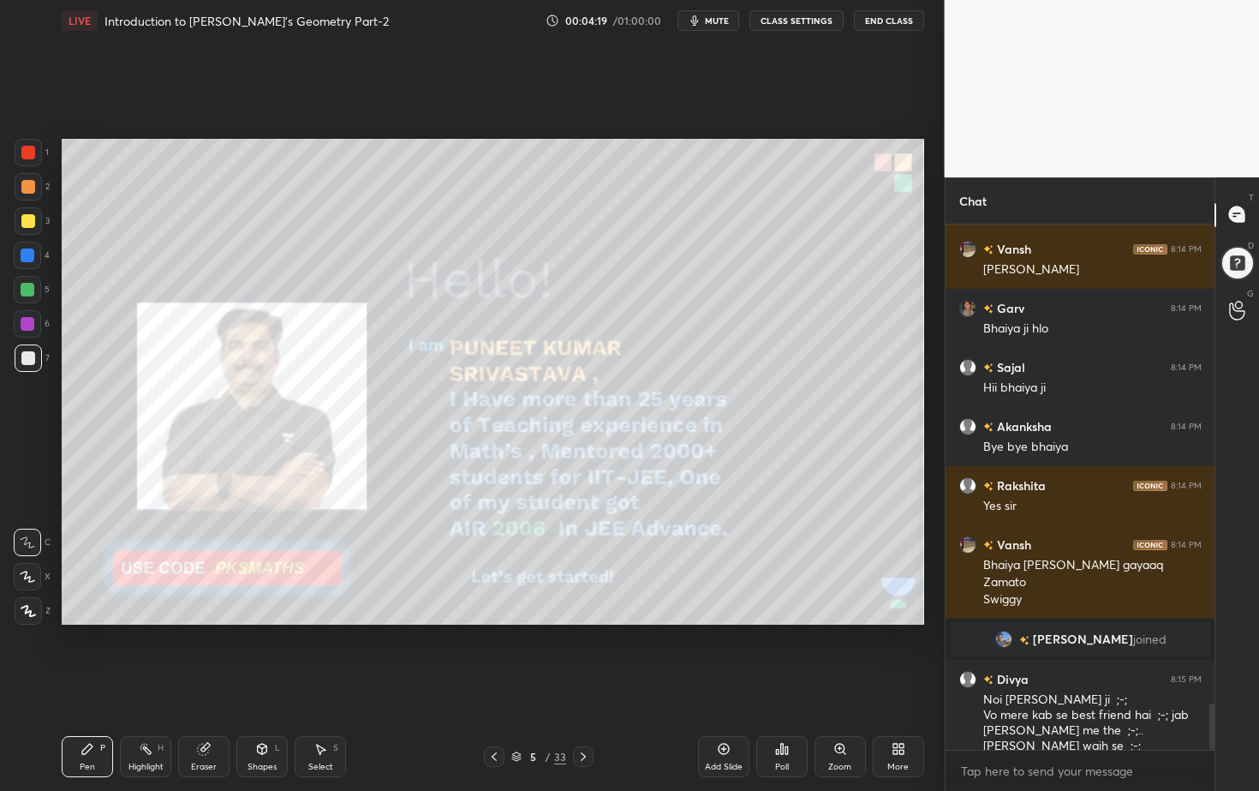
scroll to position [5457, 0]
click at [29, 611] on icon at bounding box center [28, 611] width 14 height 10
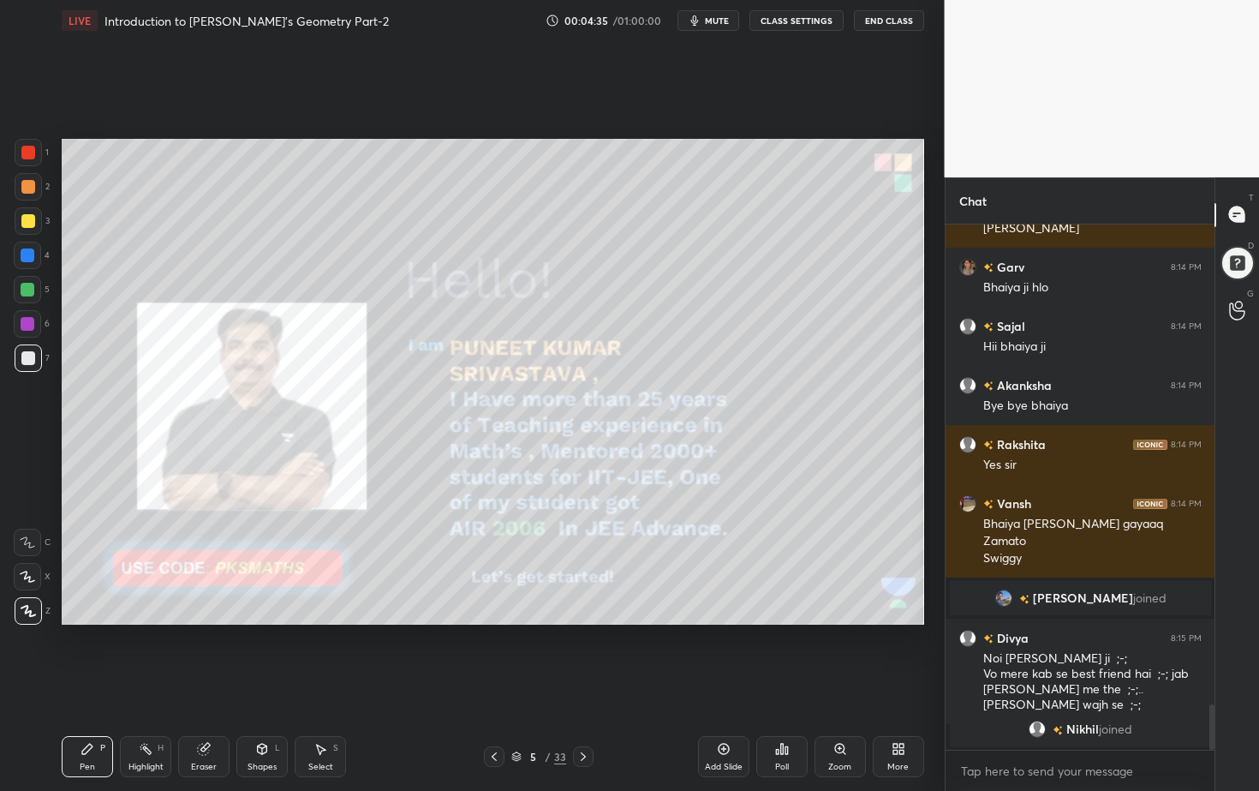
scroll to position [5542, 0]
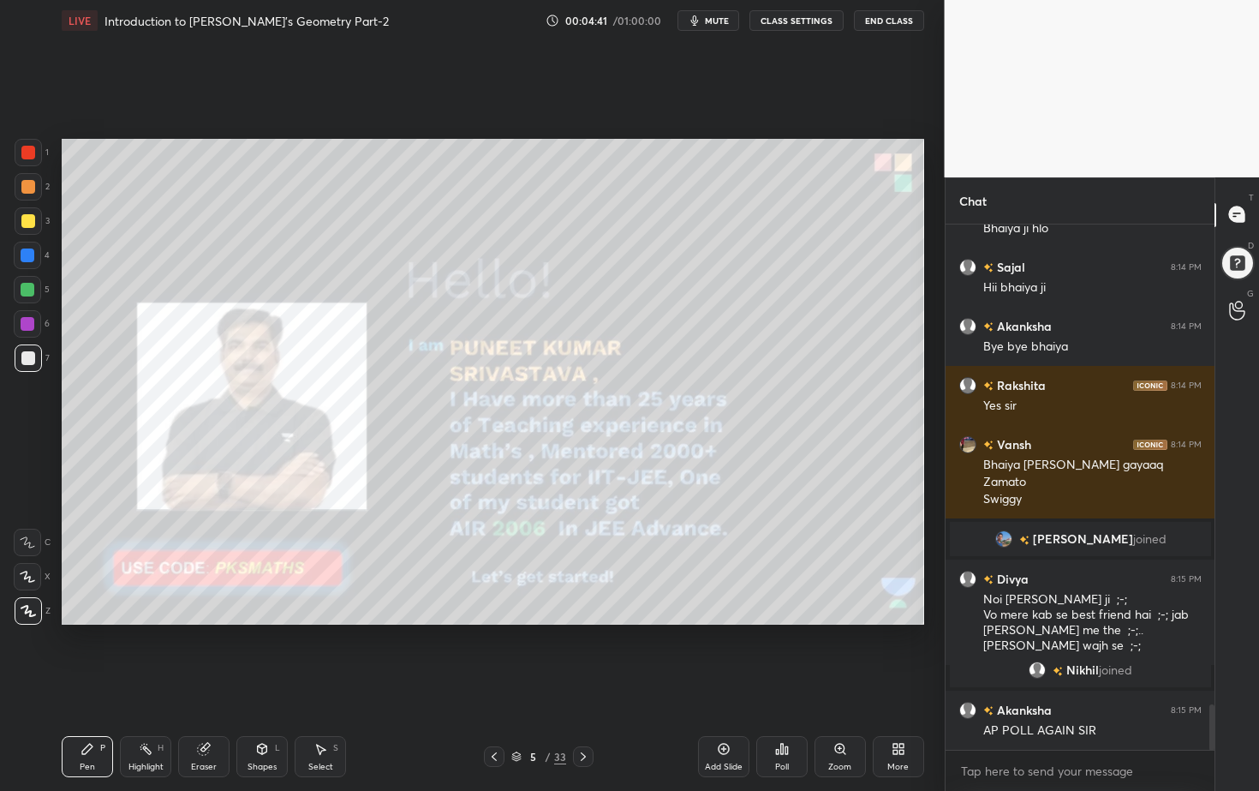
click at [791, 714] on div "Poll" at bounding box center [781, 756] width 51 height 41
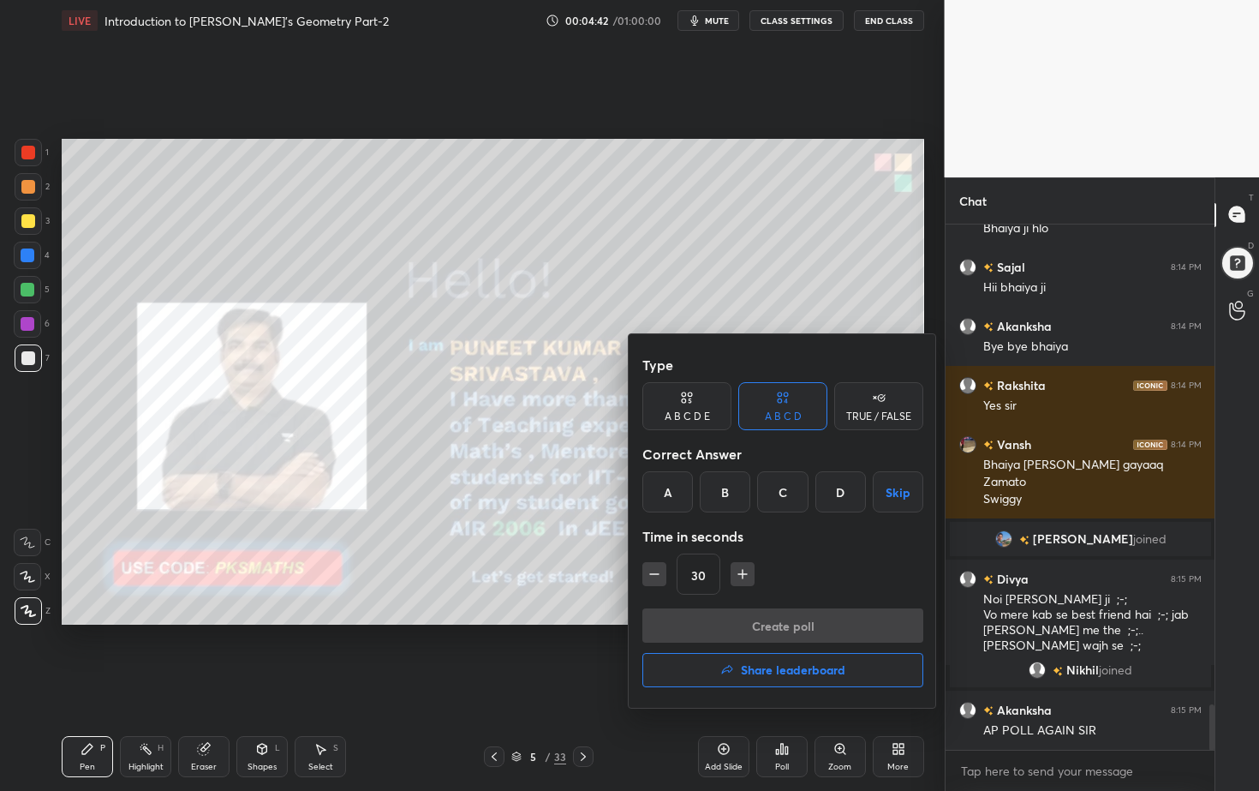
click at [670, 492] on div "A" at bounding box center [667, 491] width 51 height 41
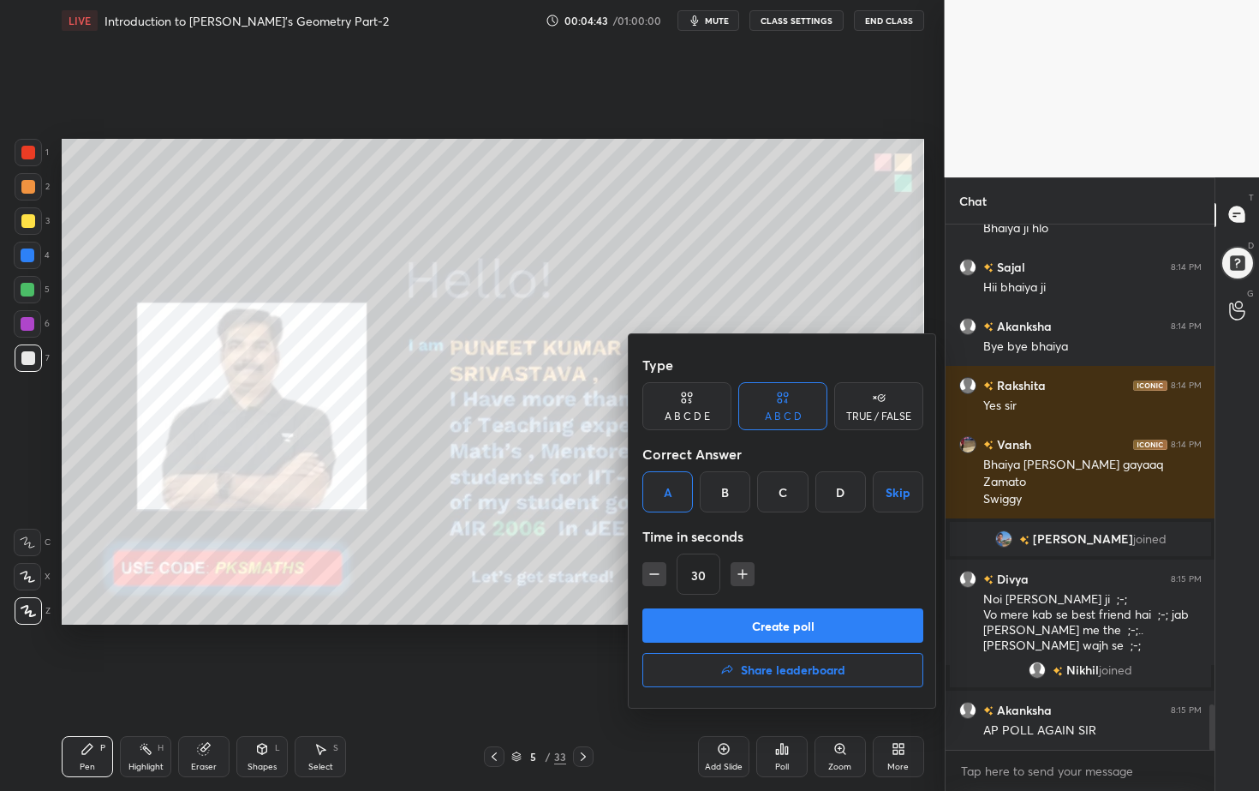
click at [763, 630] on button "Create poll" at bounding box center [782, 625] width 281 height 34
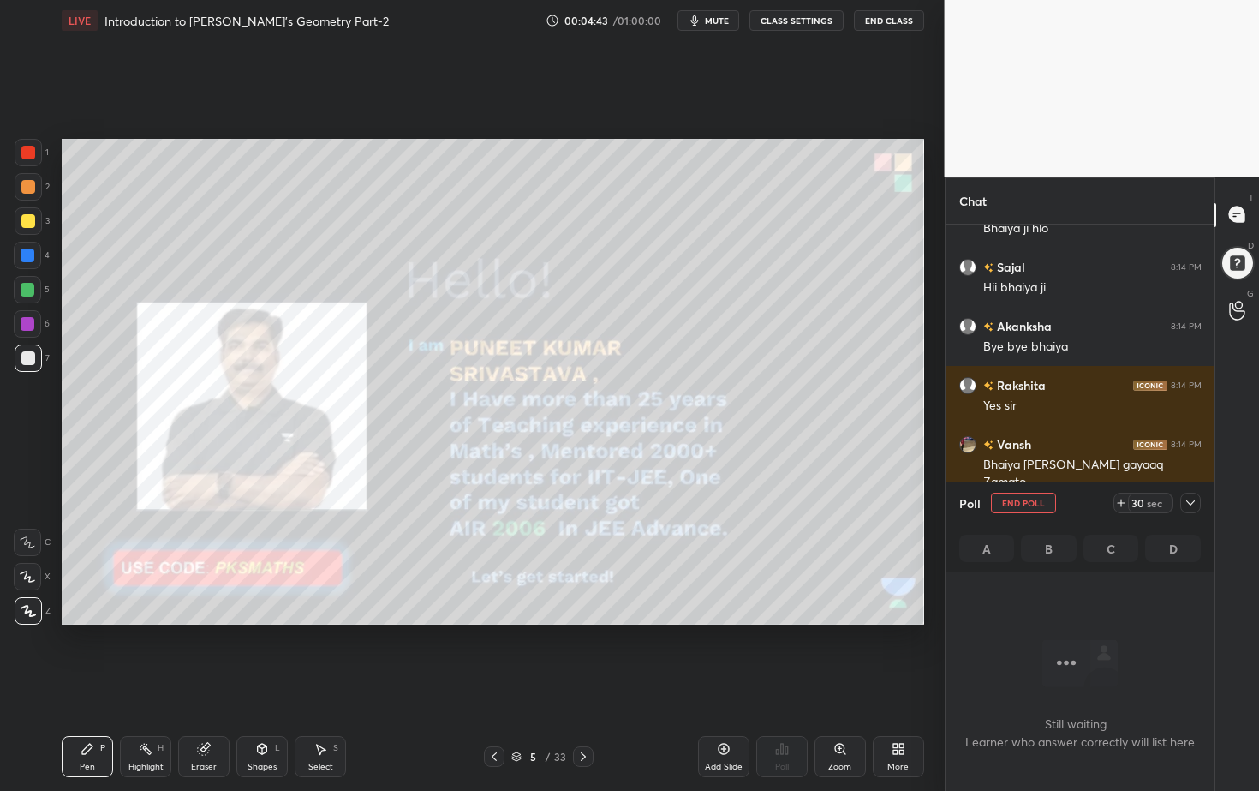
scroll to position [5, 6]
drag, startPoint x: 277, startPoint y: 750, endPoint x: 281, endPoint y: 736, distance: 15.2
click at [277, 714] on div "L" at bounding box center [277, 748] width 5 height 9
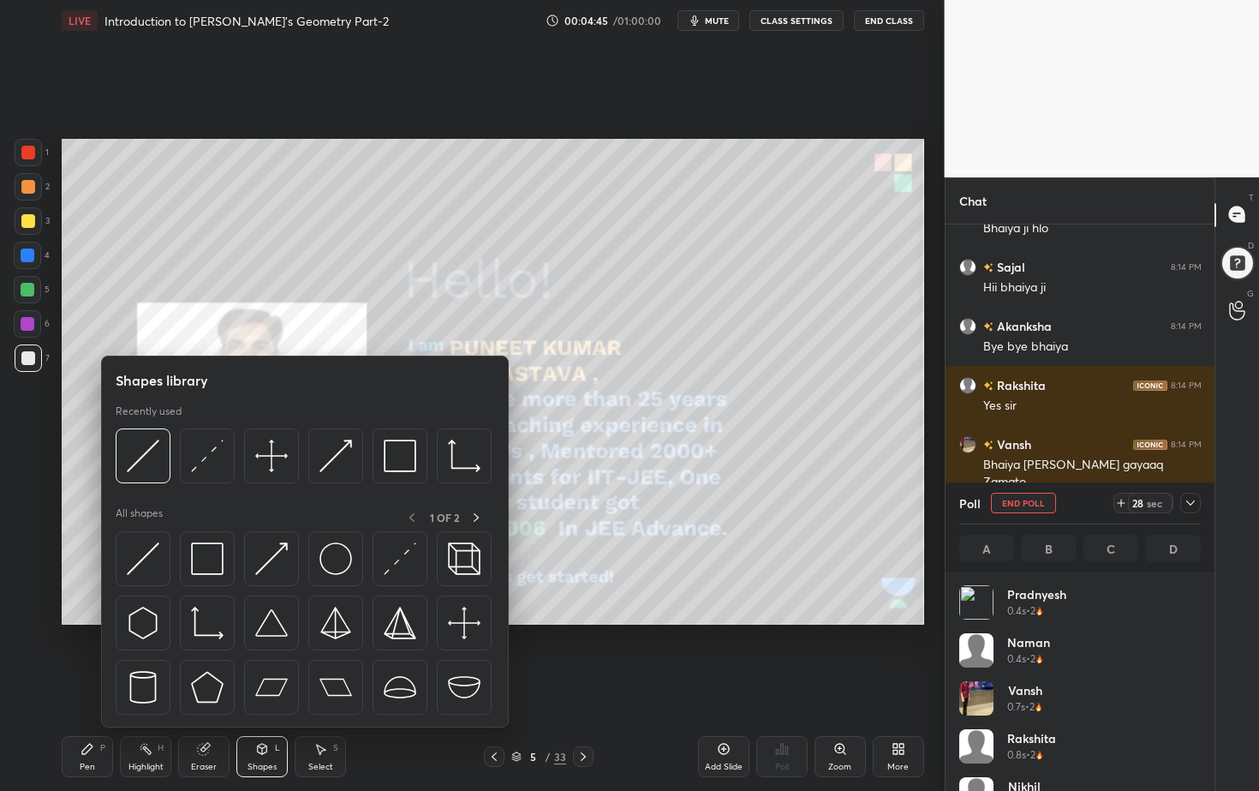
scroll to position [200, 236]
click at [404, 448] on img at bounding box center [400, 455] width 33 height 33
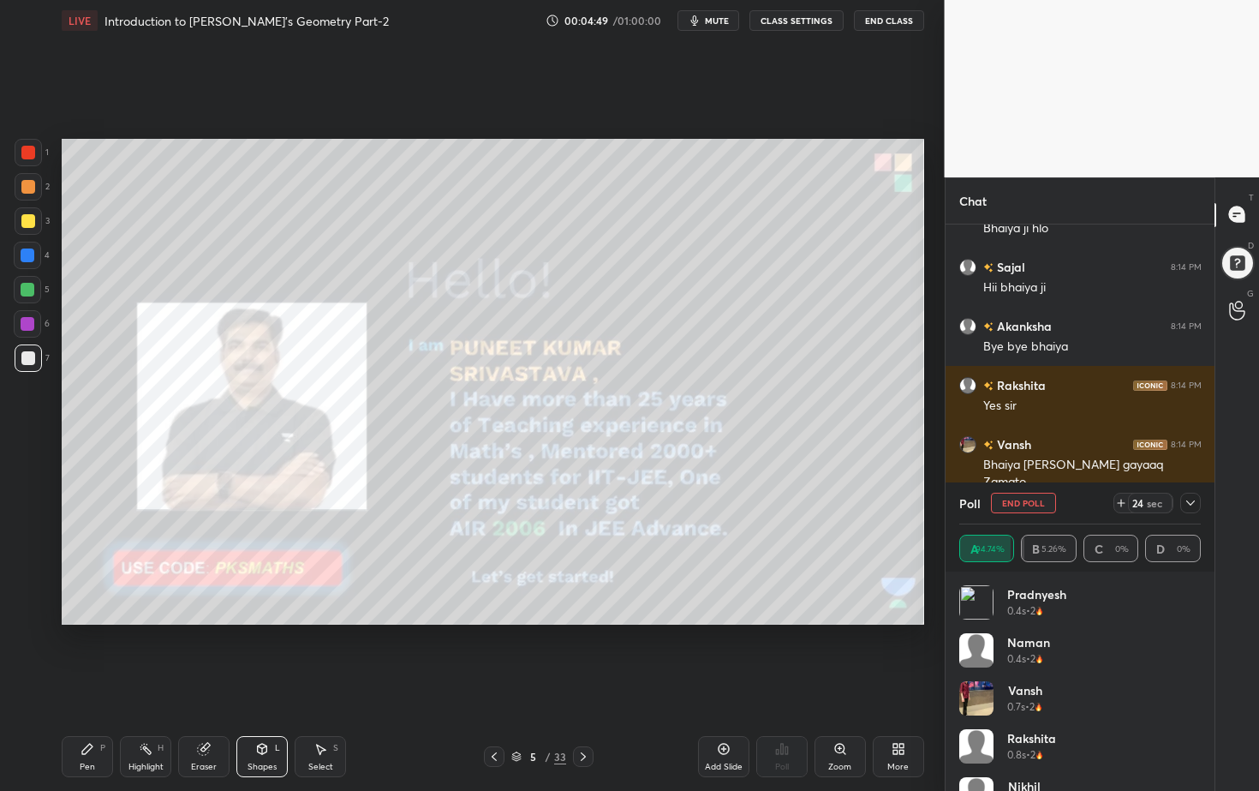
click at [23, 182] on div at bounding box center [28, 187] width 14 height 14
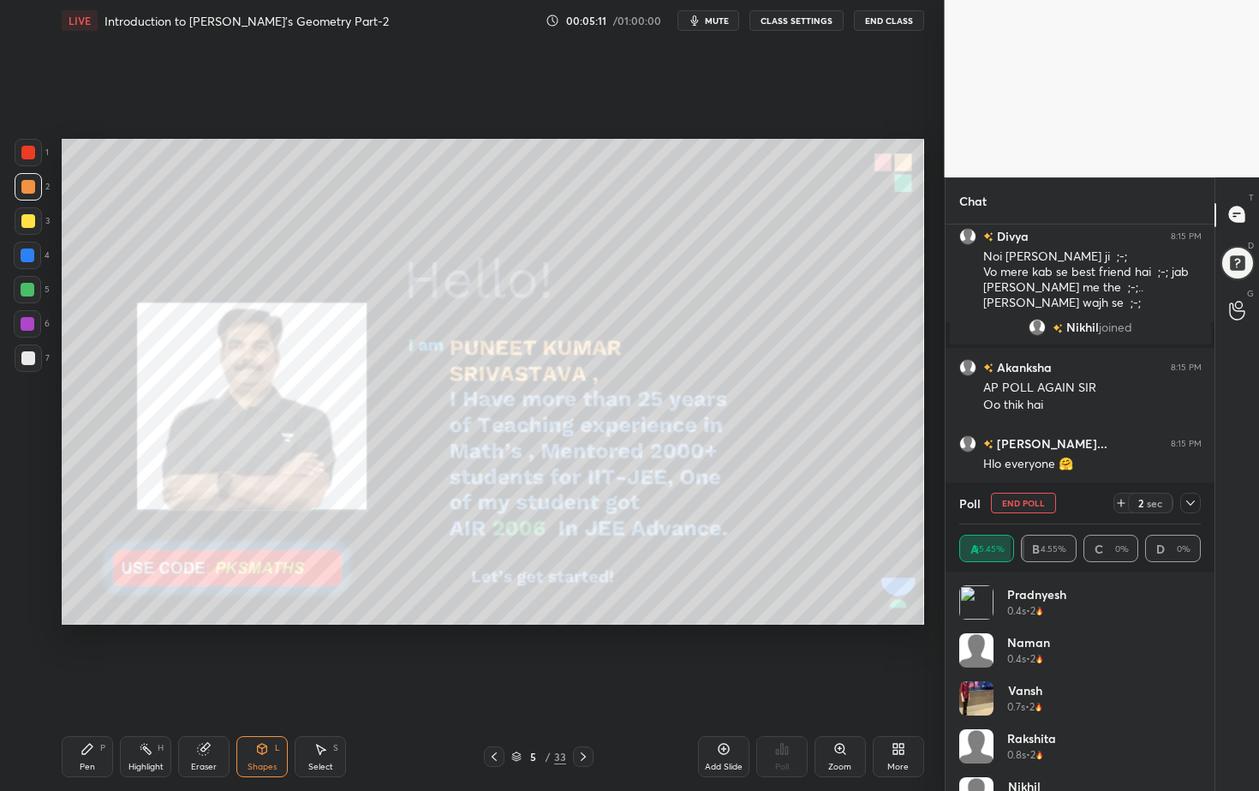
scroll to position [5944, 0]
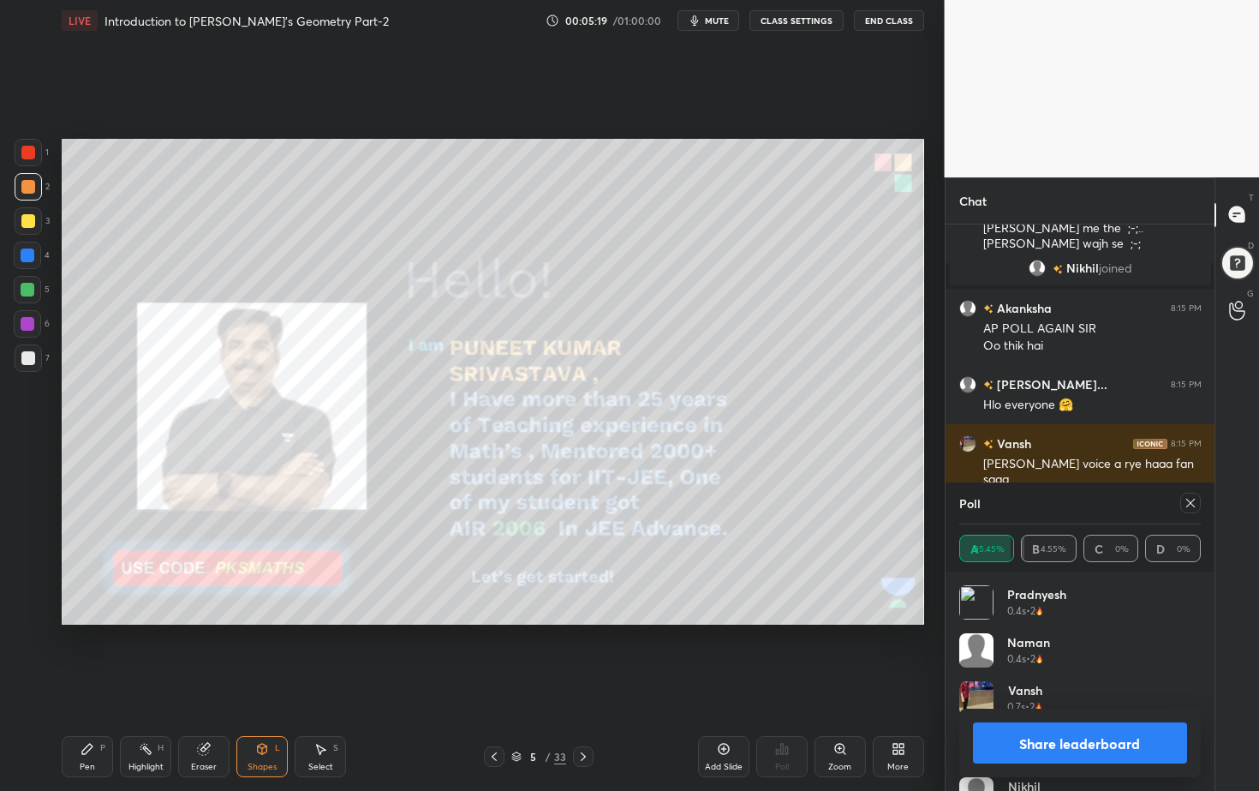
drag, startPoint x: 1086, startPoint y: 745, endPoint x: 995, endPoint y: 762, distance: 92.4
click at [1080, 714] on button "Share leaderboard" at bounding box center [1080, 742] width 215 height 41
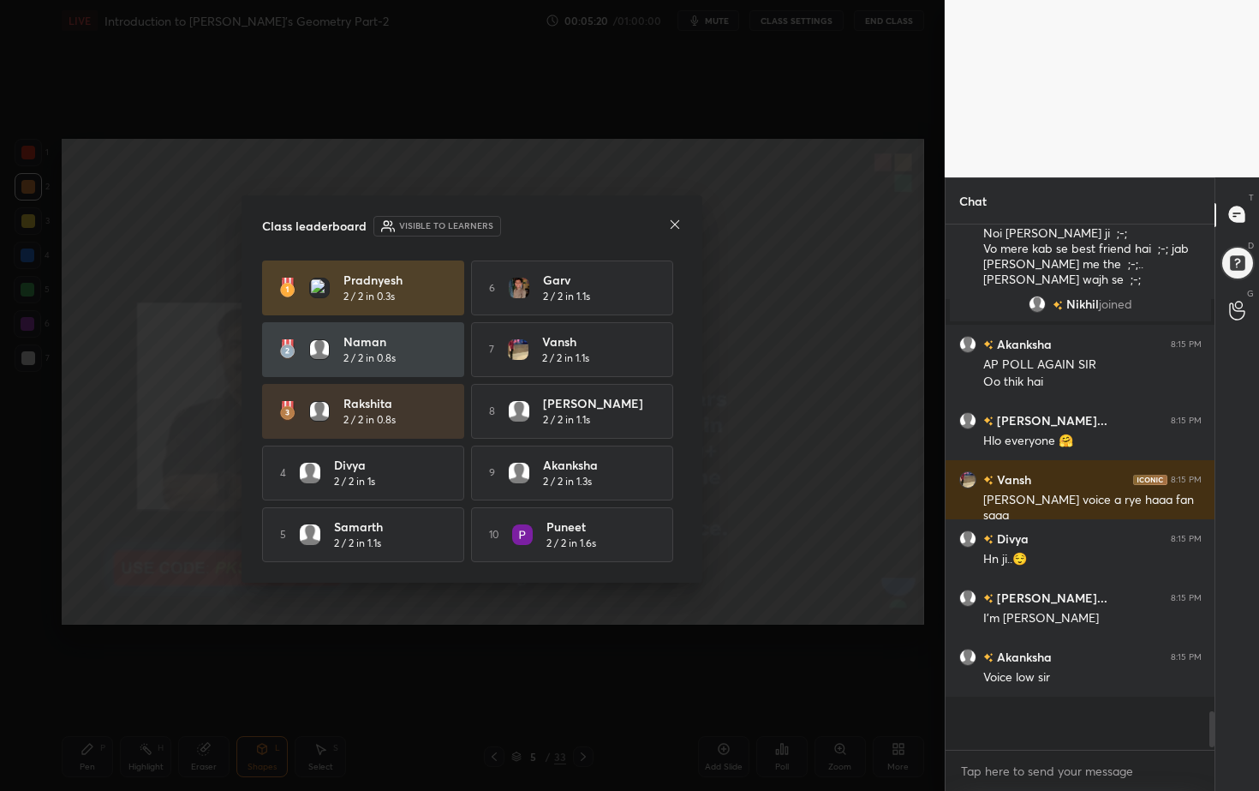
scroll to position [368, 264]
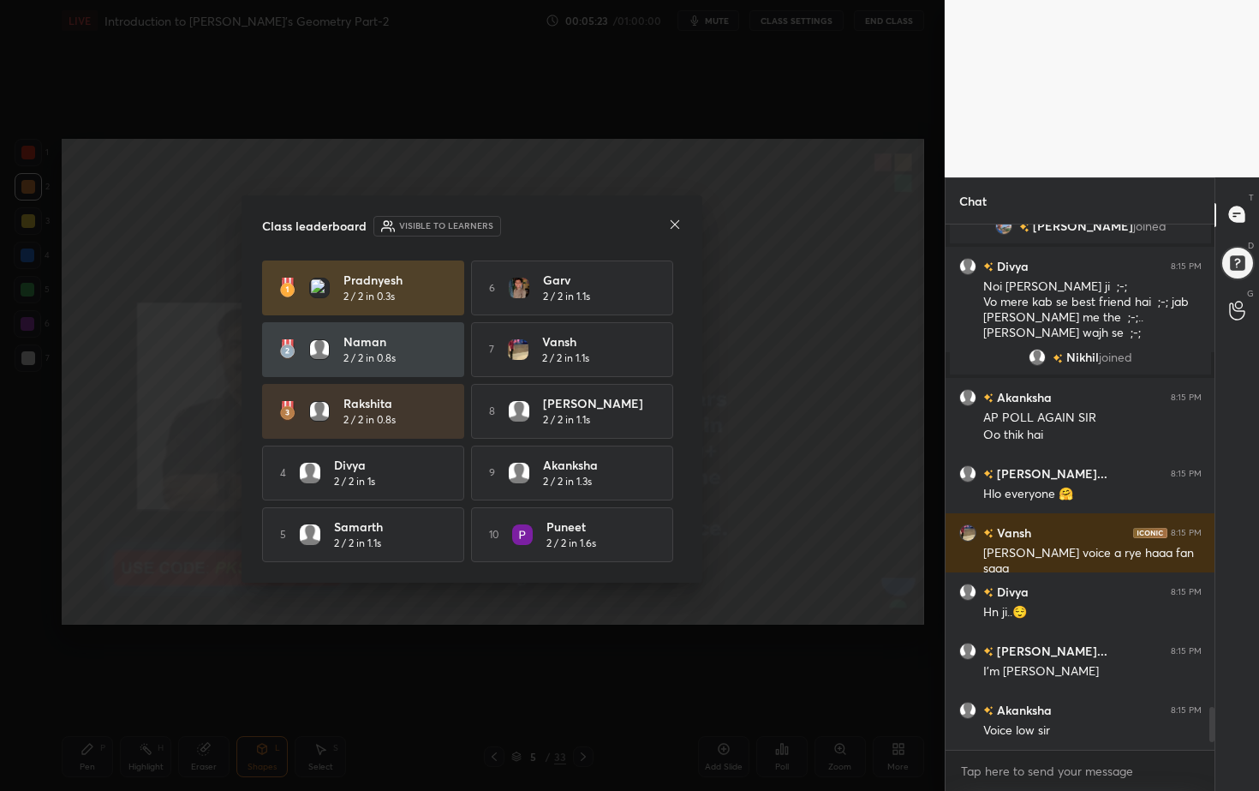
click at [678, 221] on icon at bounding box center [675, 225] width 14 height 14
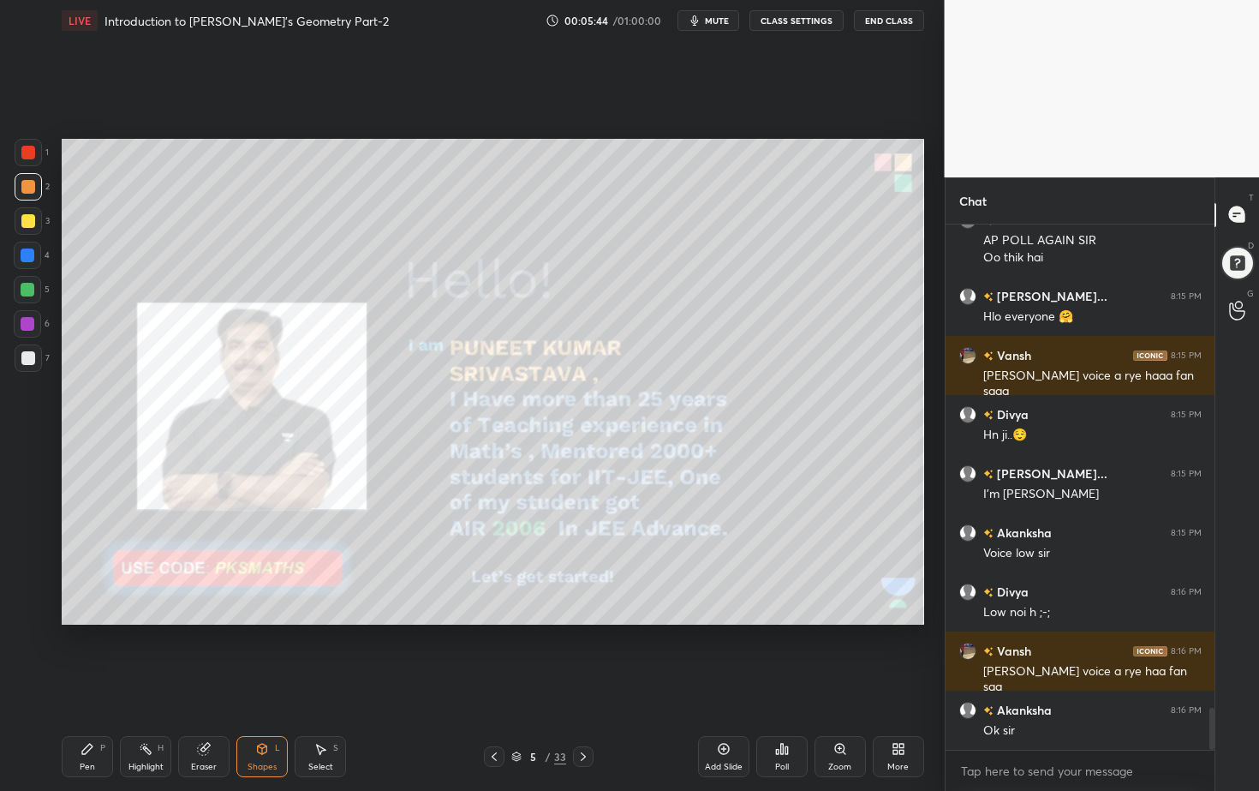
click at [591, 714] on div "5 / 33" at bounding box center [538, 756] width 318 height 21
click at [592, 714] on div at bounding box center [583, 756] width 21 height 21
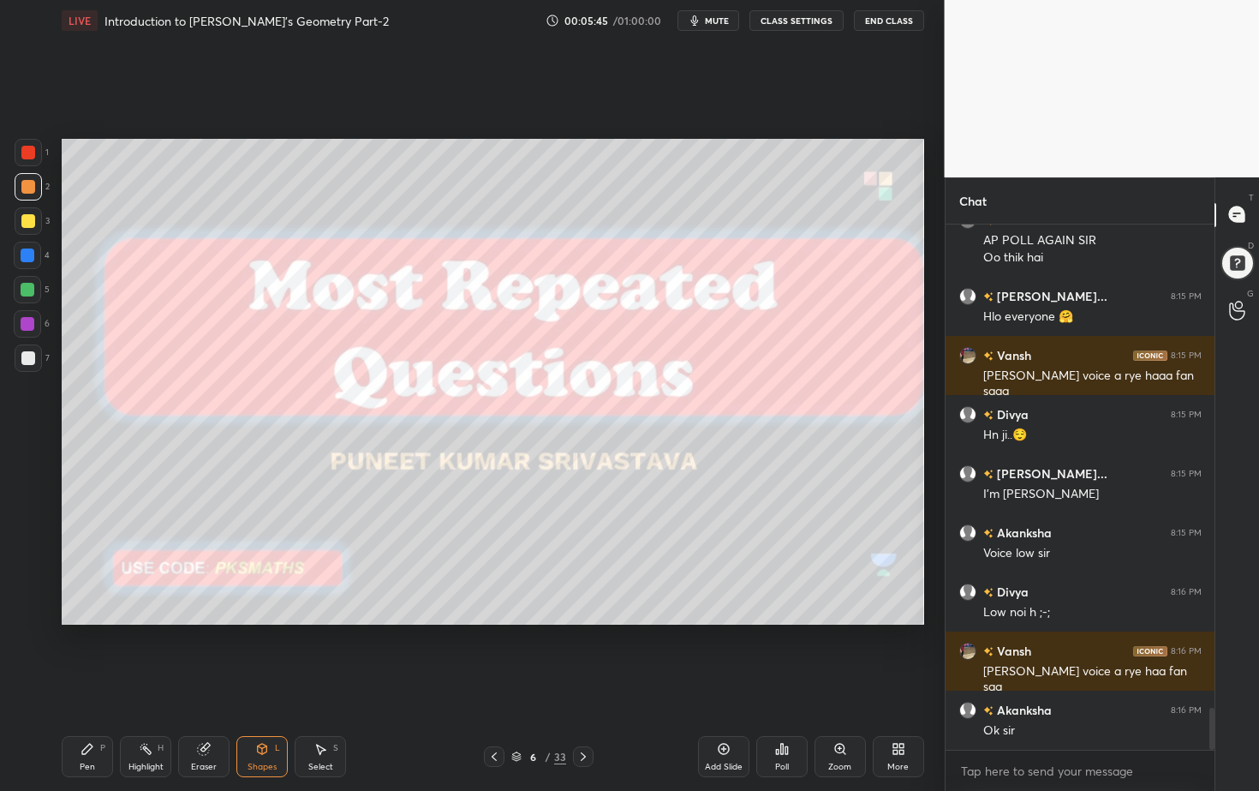
click at [588, 714] on icon at bounding box center [583, 757] width 14 height 14
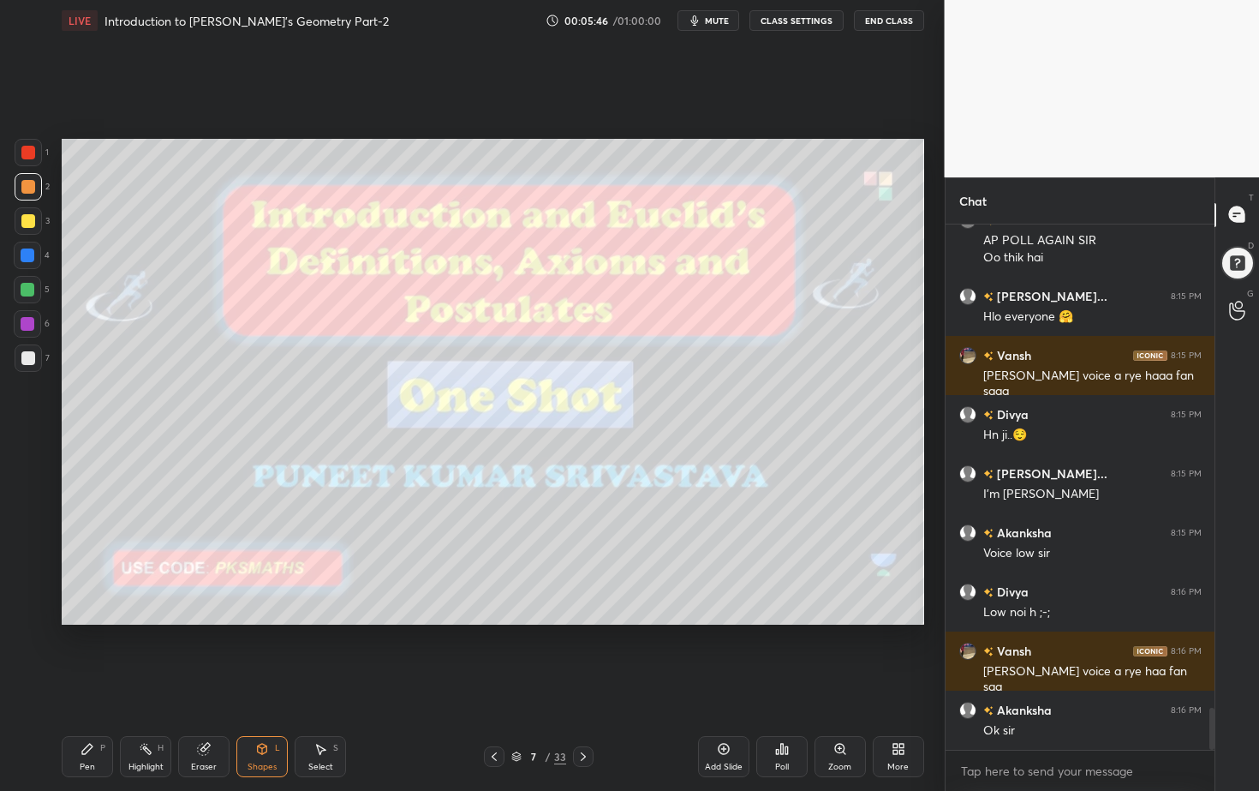
click at [586, 714] on icon at bounding box center [583, 757] width 14 height 14
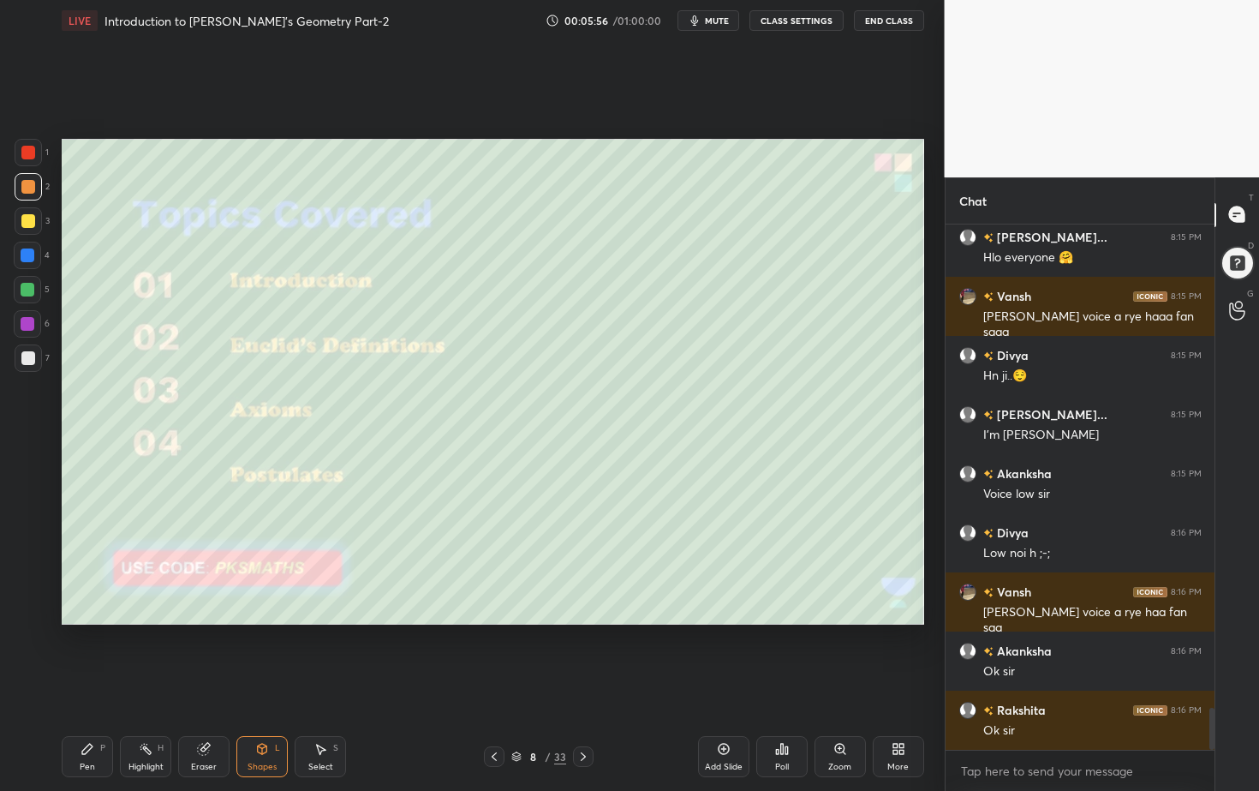
scroll to position [6150, 0]
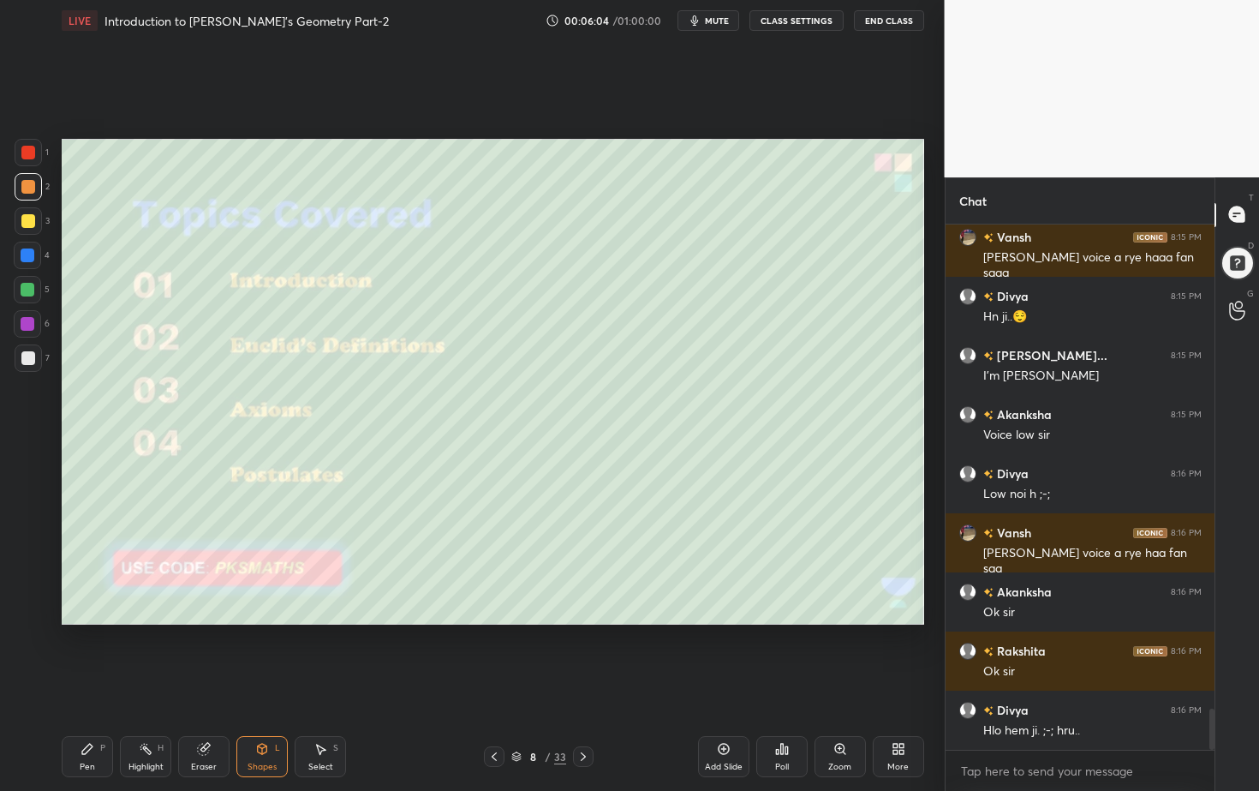
click at [592, 714] on div at bounding box center [583, 756] width 21 height 21
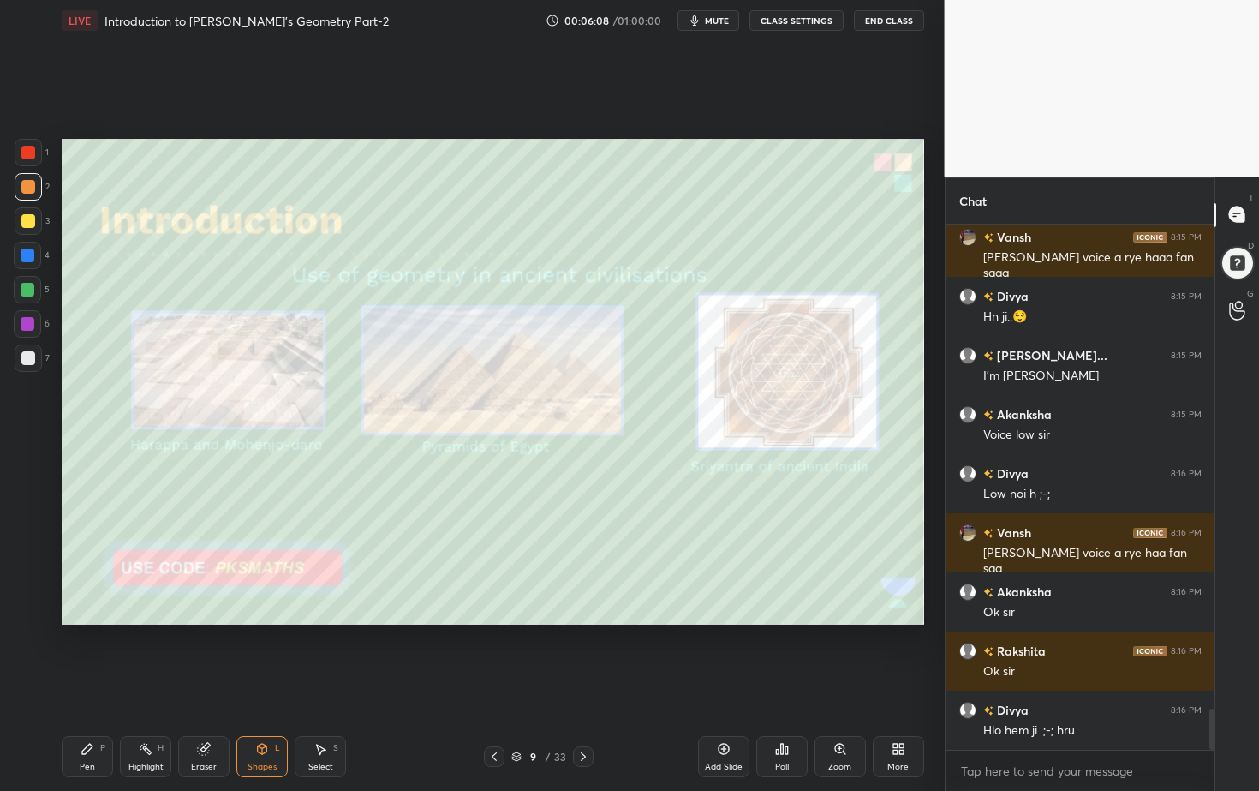
scroll to position [6209, 0]
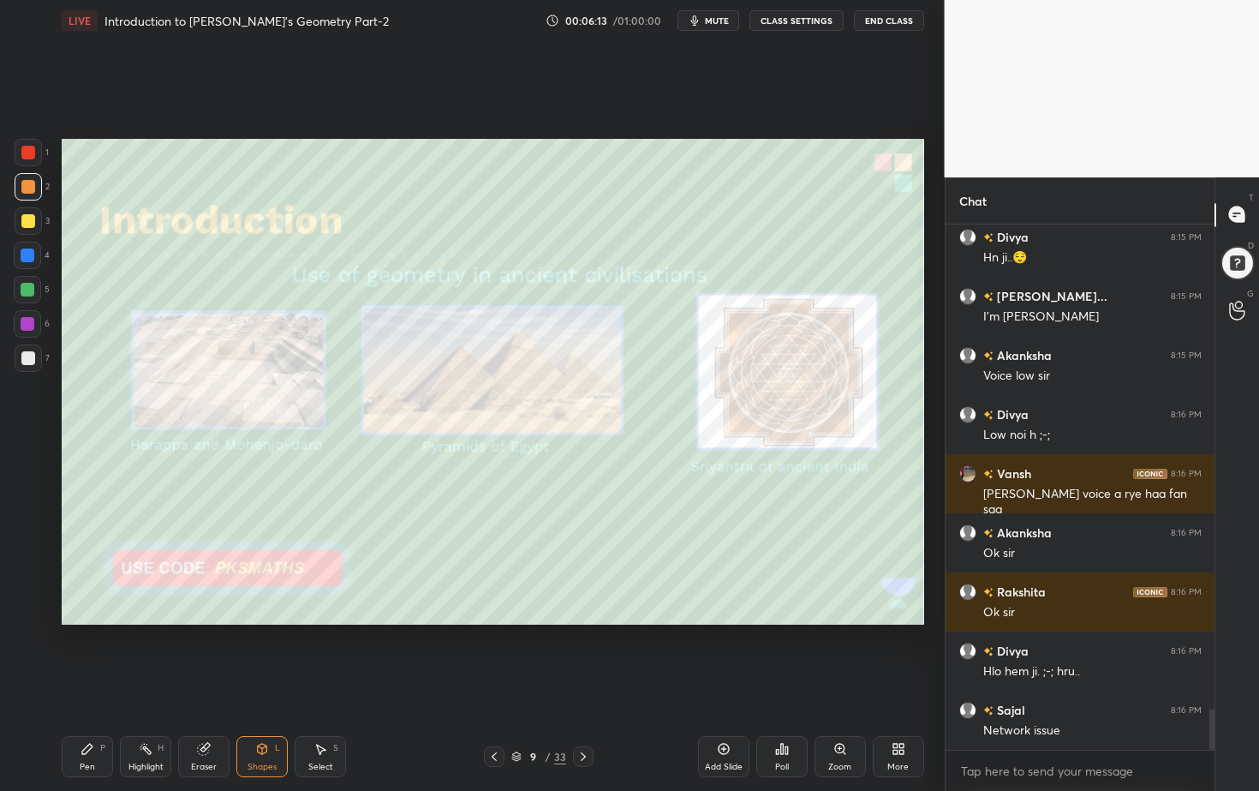
click at [851, 714] on div "Zoom" at bounding box center [840, 756] width 51 height 41
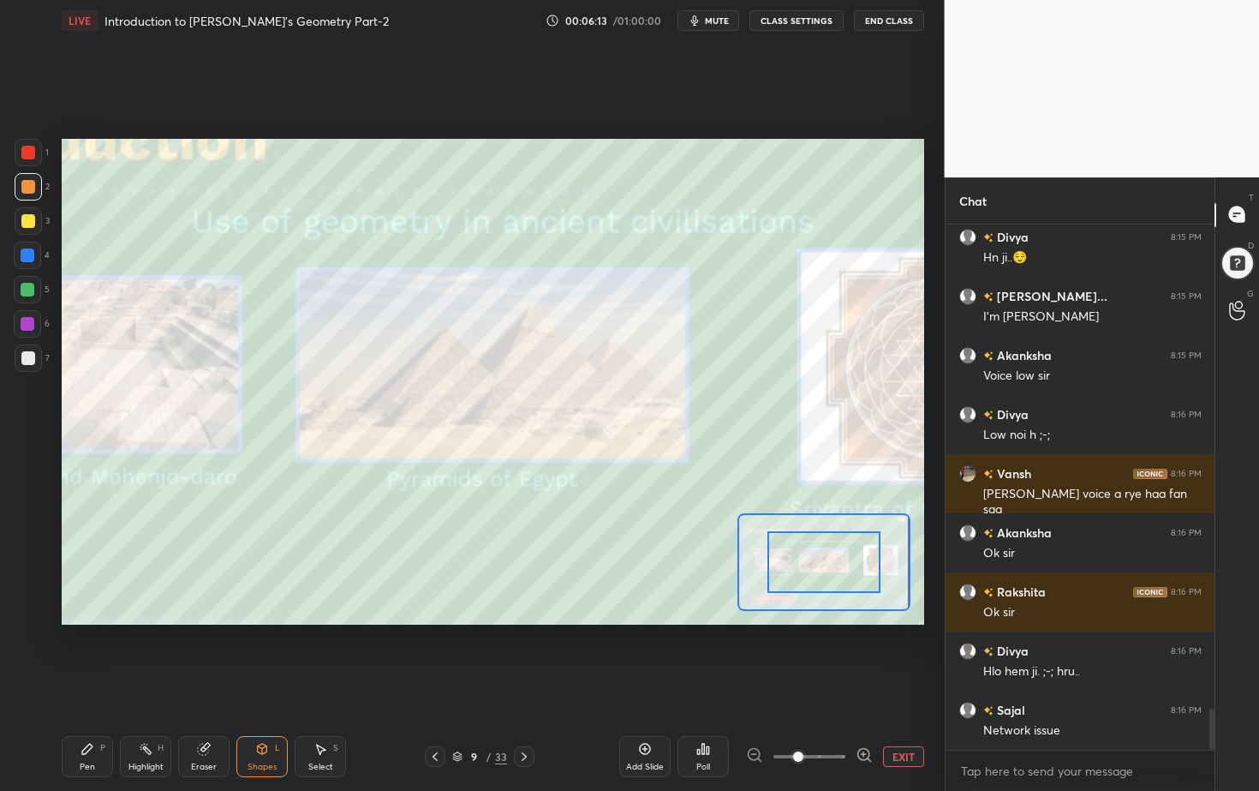
click at [845, 714] on div at bounding box center [809, 756] width 127 height 21
click at [846, 714] on div at bounding box center [809, 756] width 127 height 21
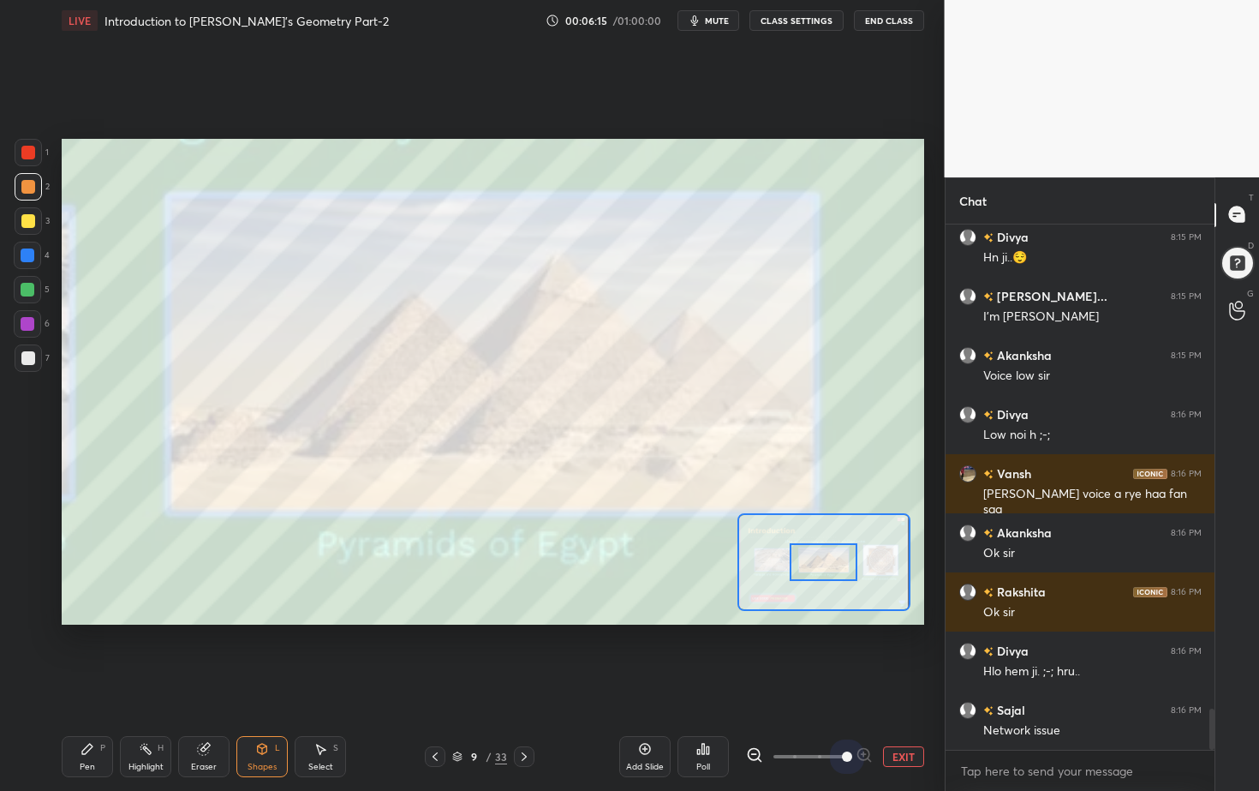
drag, startPoint x: 799, startPoint y: 752, endPoint x: 863, endPoint y: 744, distance: 64.7
click at [865, 714] on div "Add Slide Poll EXIT" at bounding box center [771, 756] width 305 height 96
click at [852, 714] on span at bounding box center [847, 756] width 10 height 10
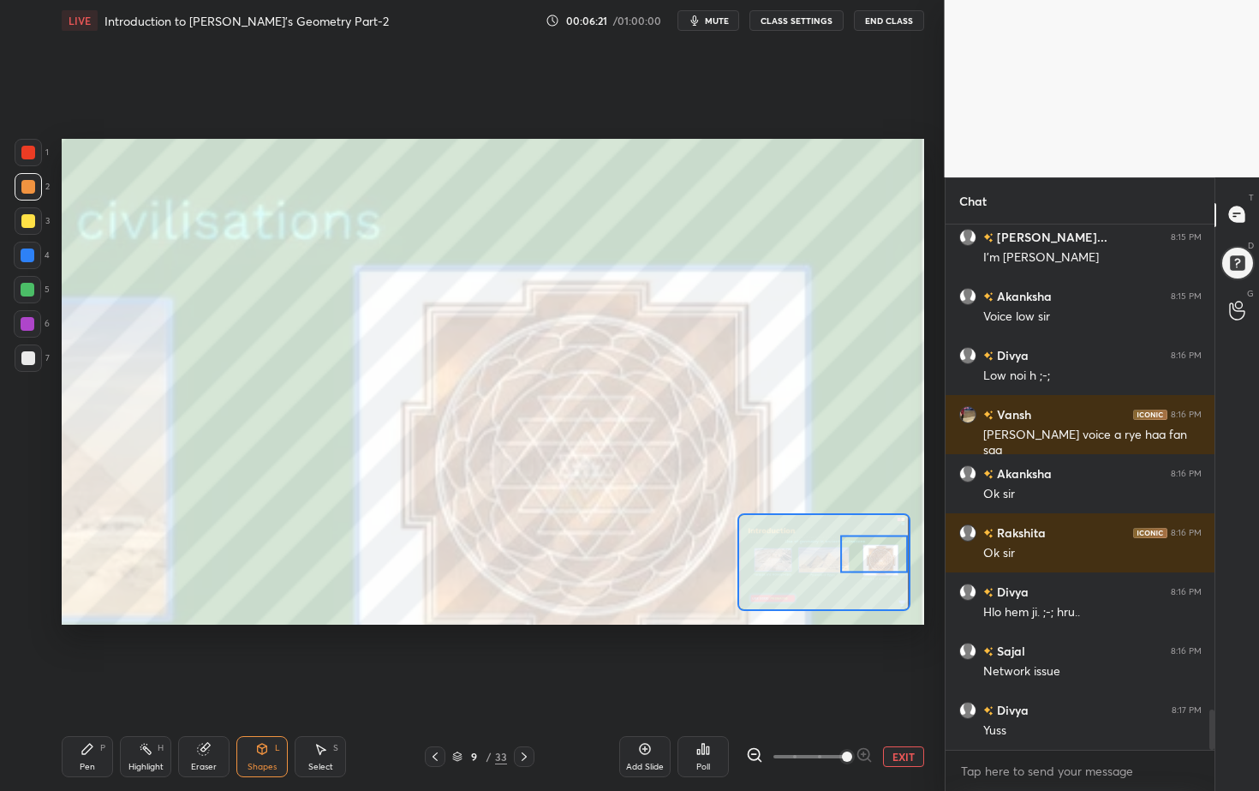
click at [272, 714] on div "Shapes L" at bounding box center [261, 756] width 51 height 41
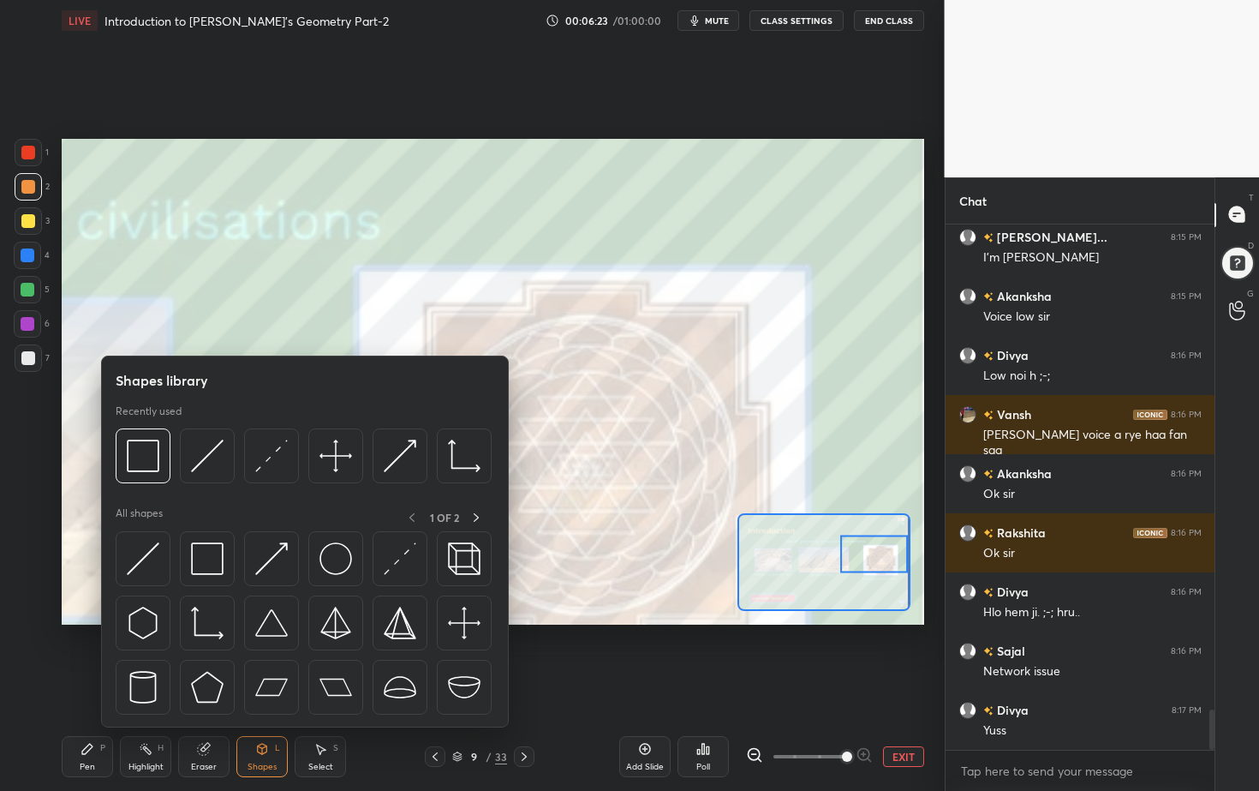
scroll to position [6343, 0]
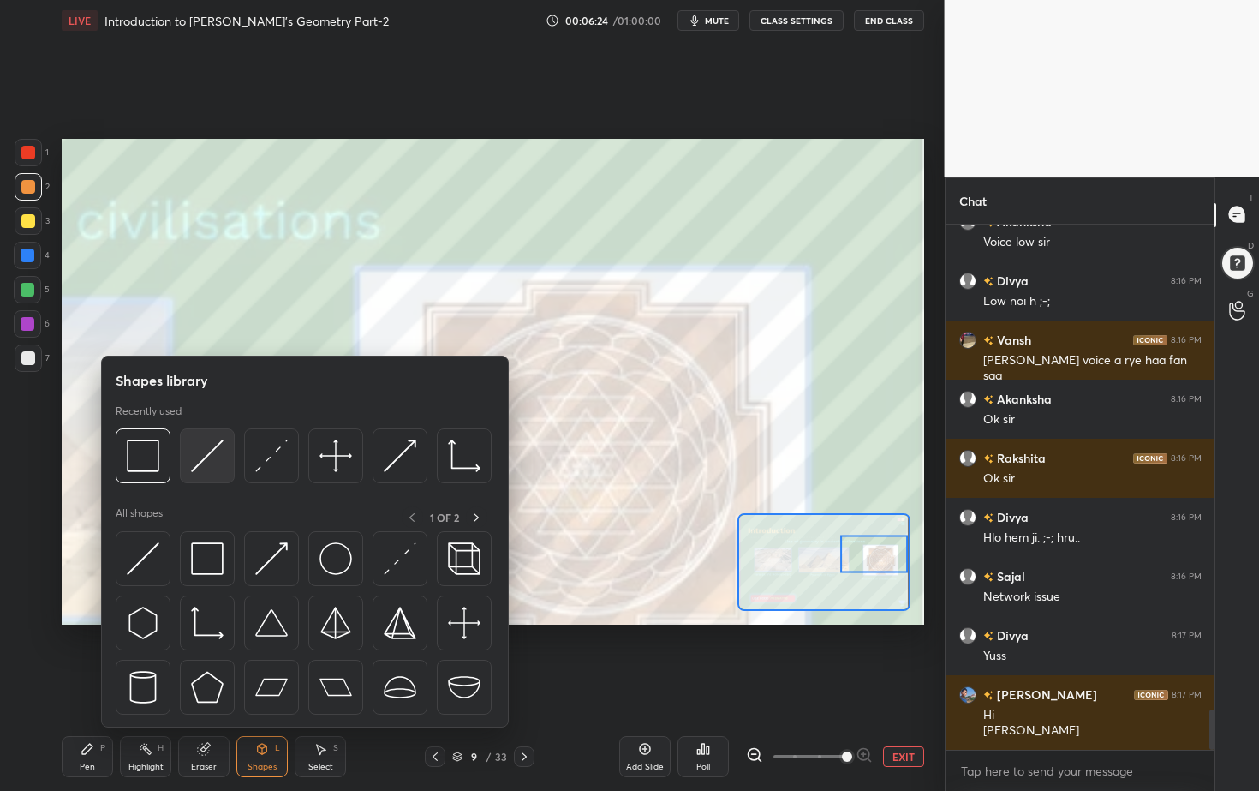
click at [205, 456] on img at bounding box center [207, 455] width 33 height 33
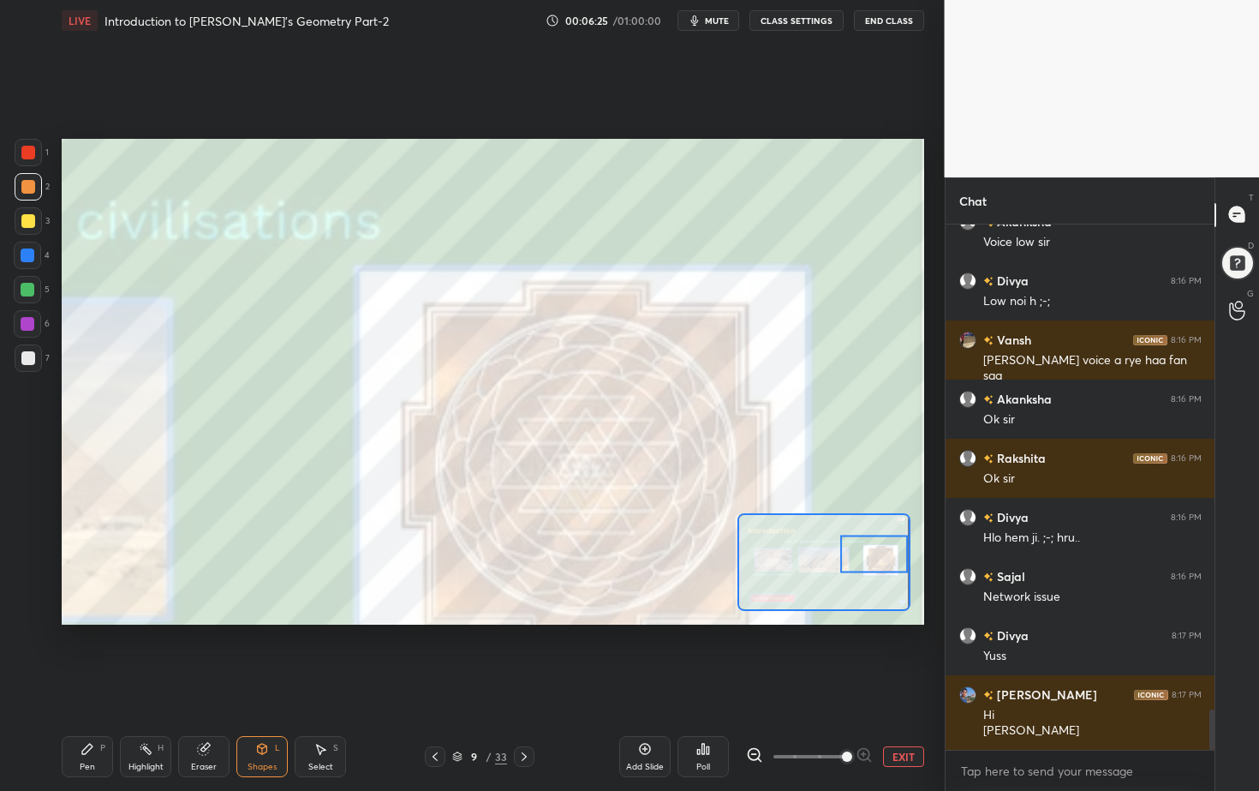
drag, startPoint x: 22, startPoint y: 212, endPoint x: 46, endPoint y: 253, distance: 46.9
click at [24, 215] on div at bounding box center [28, 221] width 14 height 14
click at [276, 714] on div "L" at bounding box center [277, 748] width 5 height 9
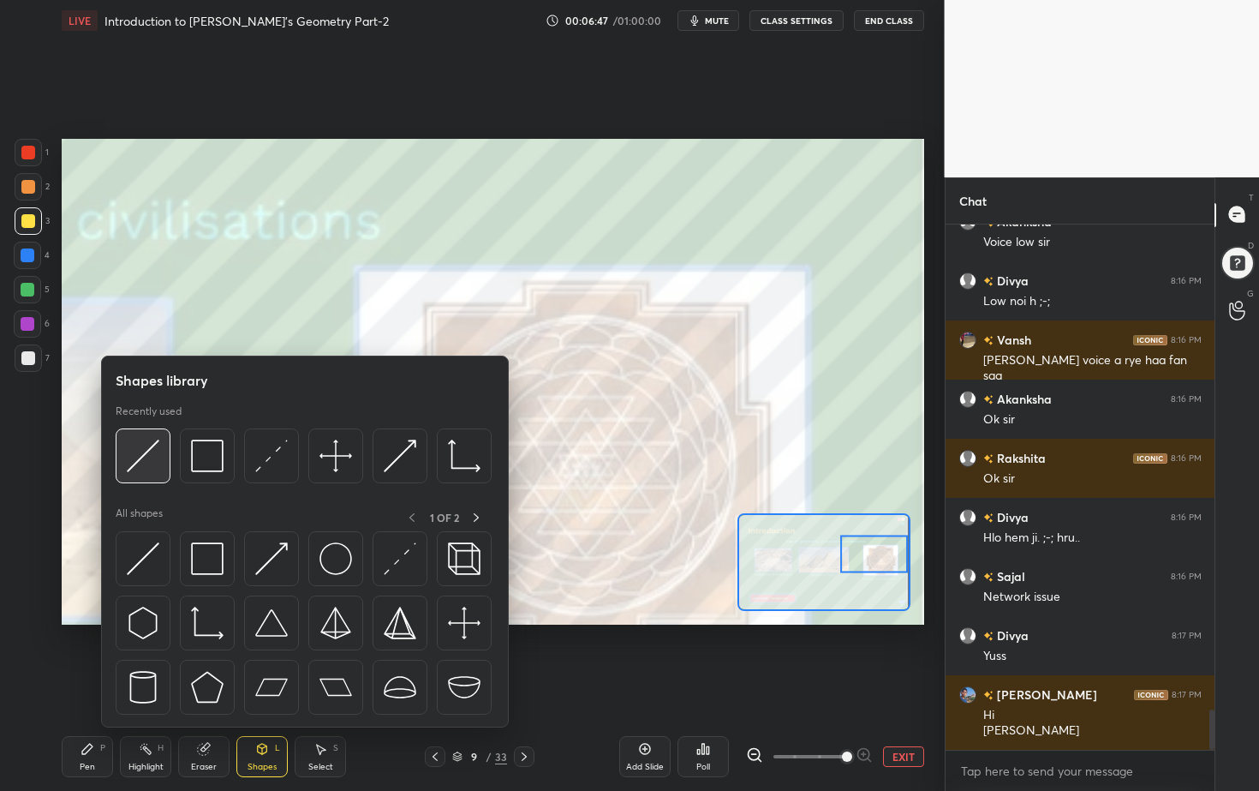
click at [144, 476] on div at bounding box center [143, 455] width 55 height 55
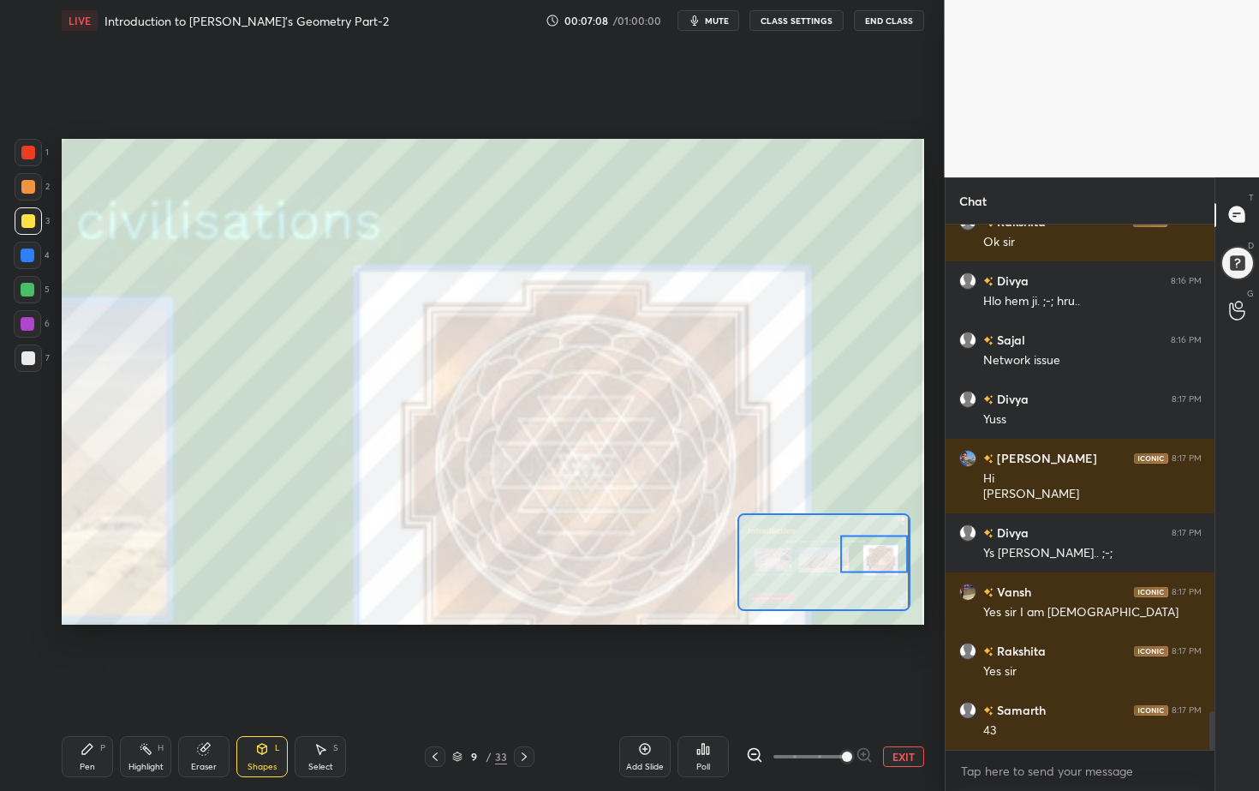
scroll to position [6639, 0]
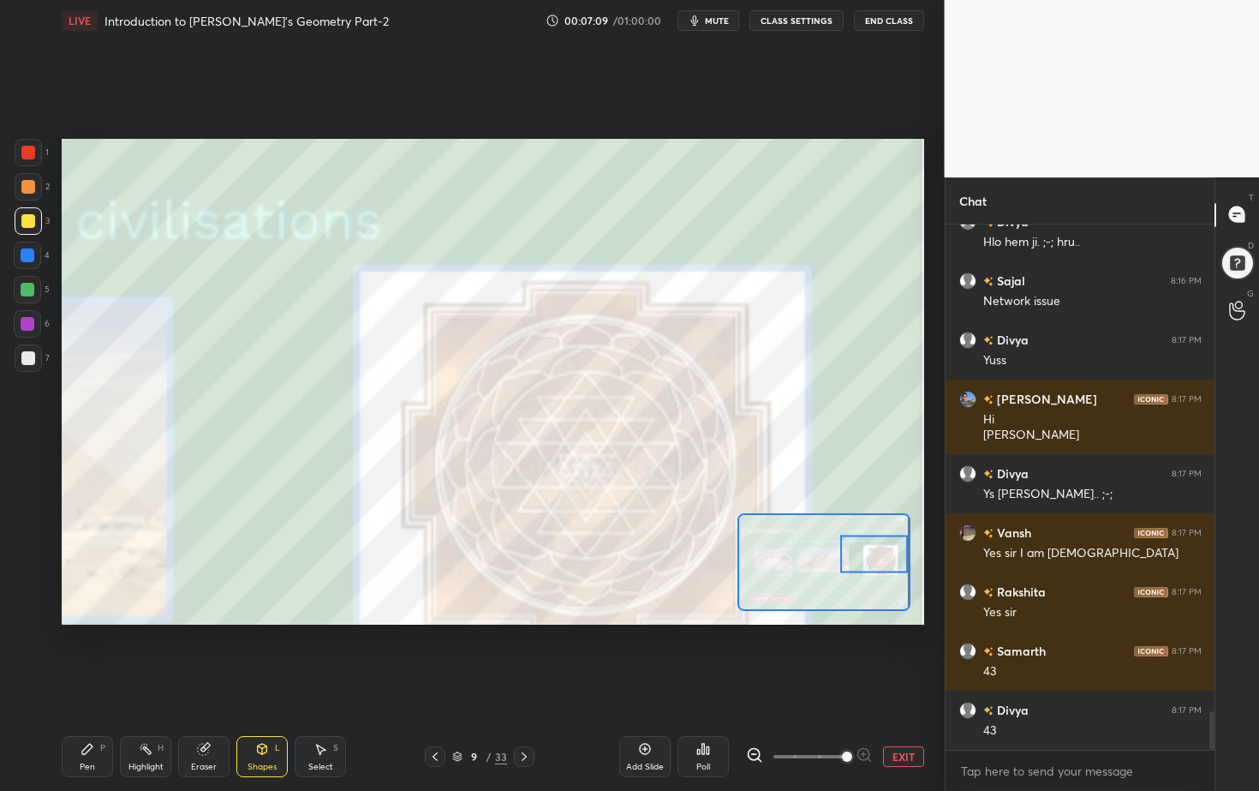
click at [200, 714] on div "Eraser" at bounding box center [203, 756] width 51 height 41
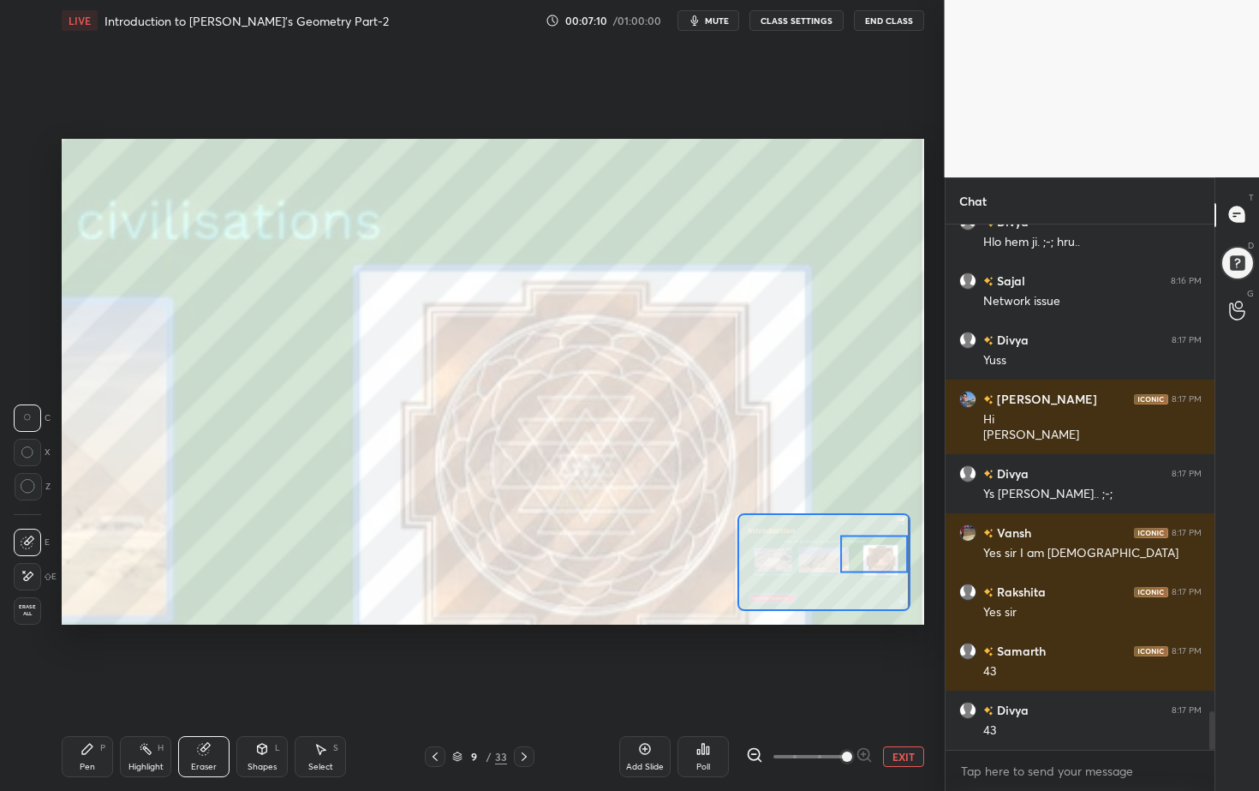
scroll to position [6698, 0]
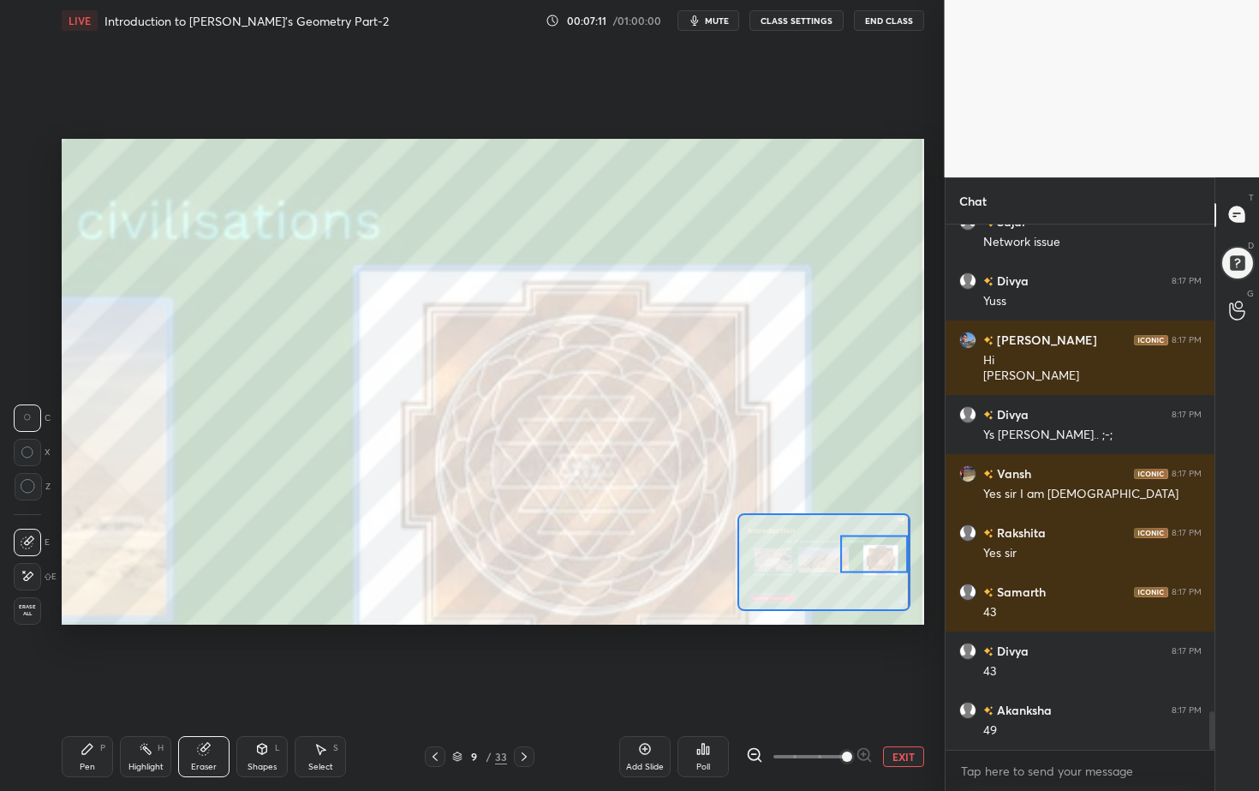
click at [32, 617] on div "Erase all" at bounding box center [27, 610] width 27 height 27
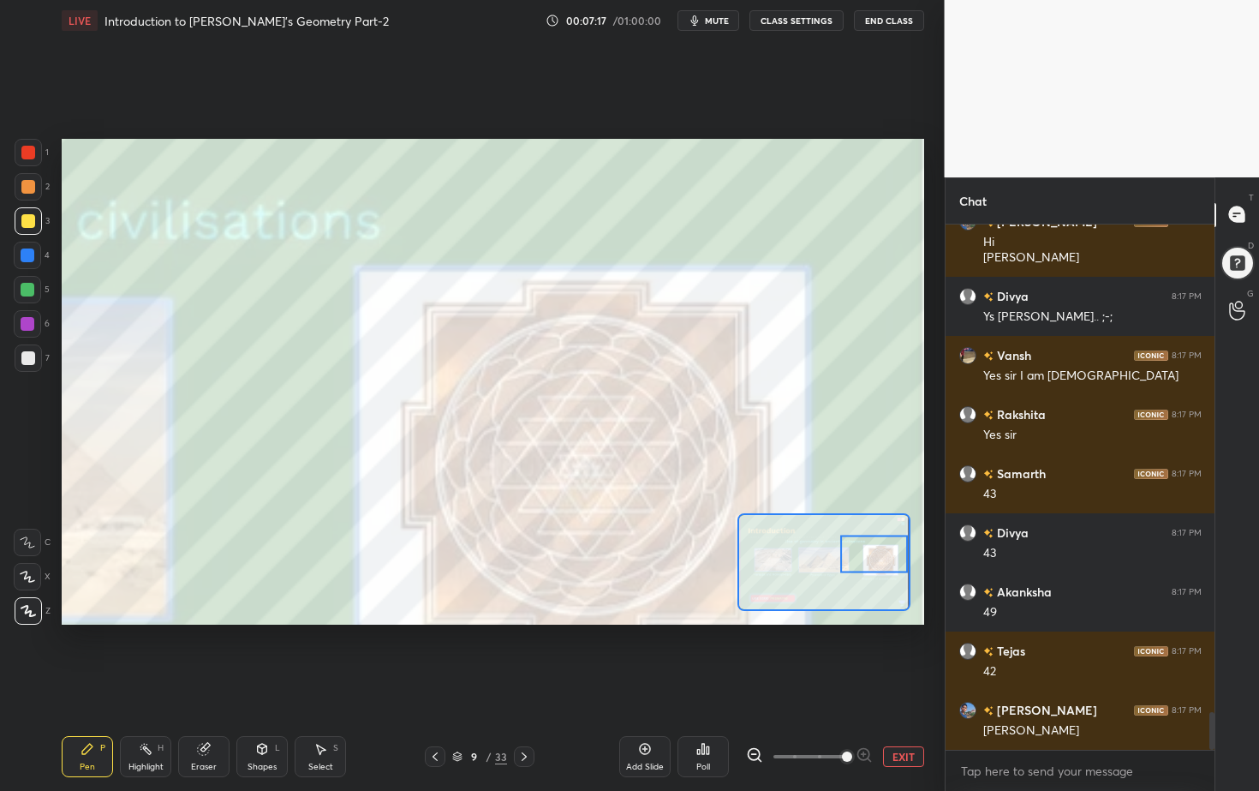
scroll to position [6875, 0]
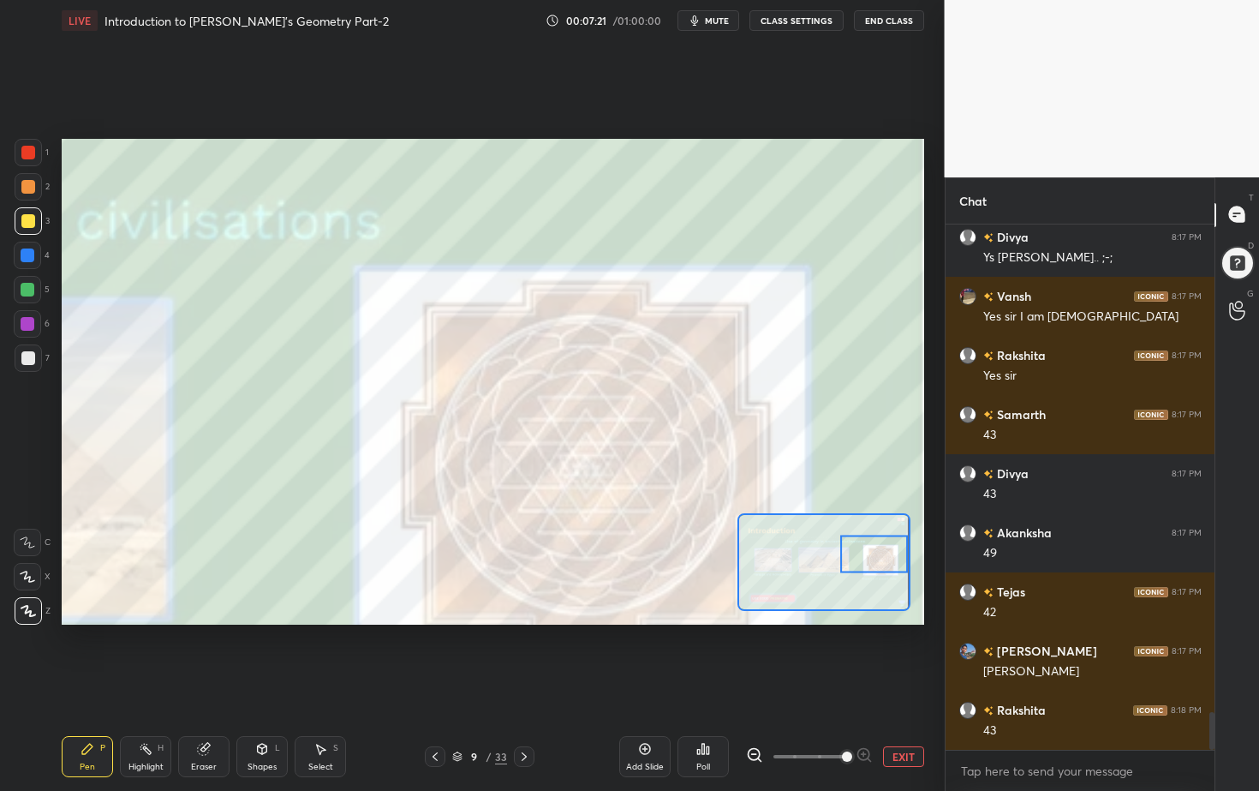
click at [908, 714] on button "EXIT" at bounding box center [903, 756] width 41 height 21
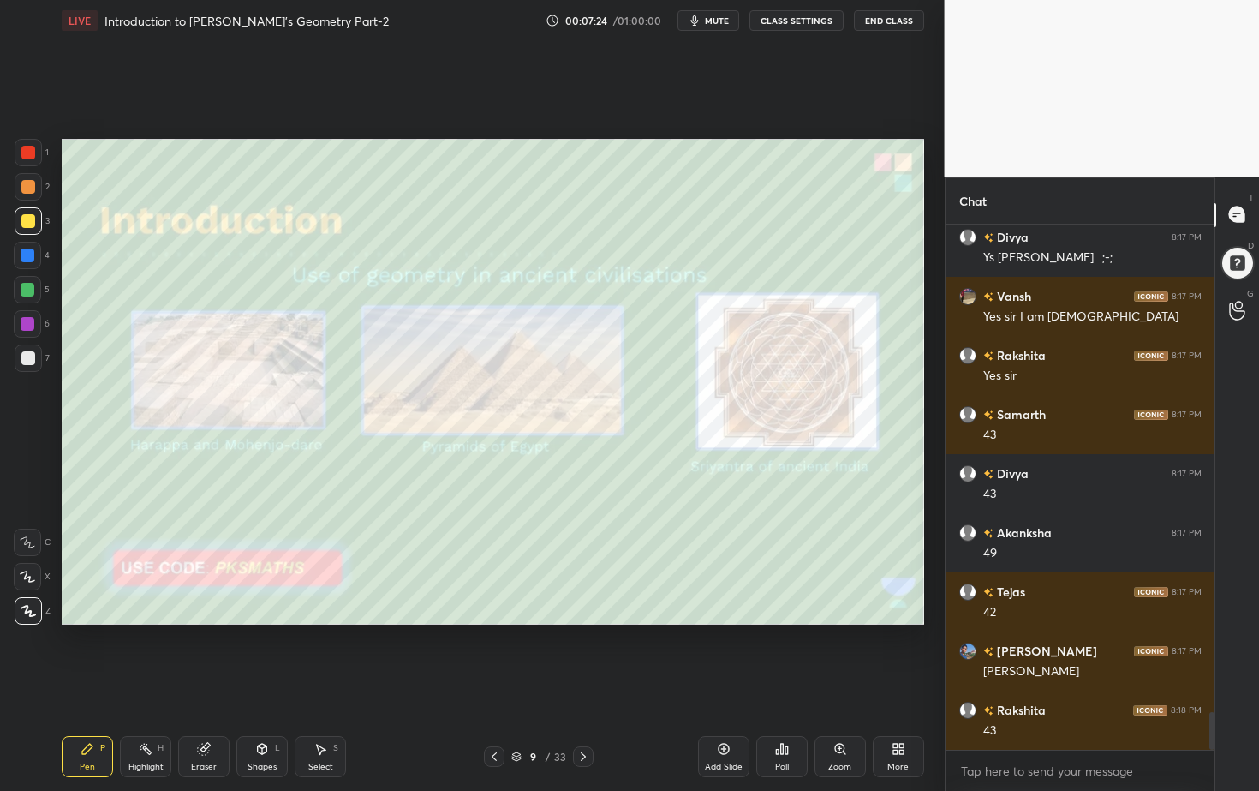
click at [591, 714] on div at bounding box center [583, 756] width 21 height 21
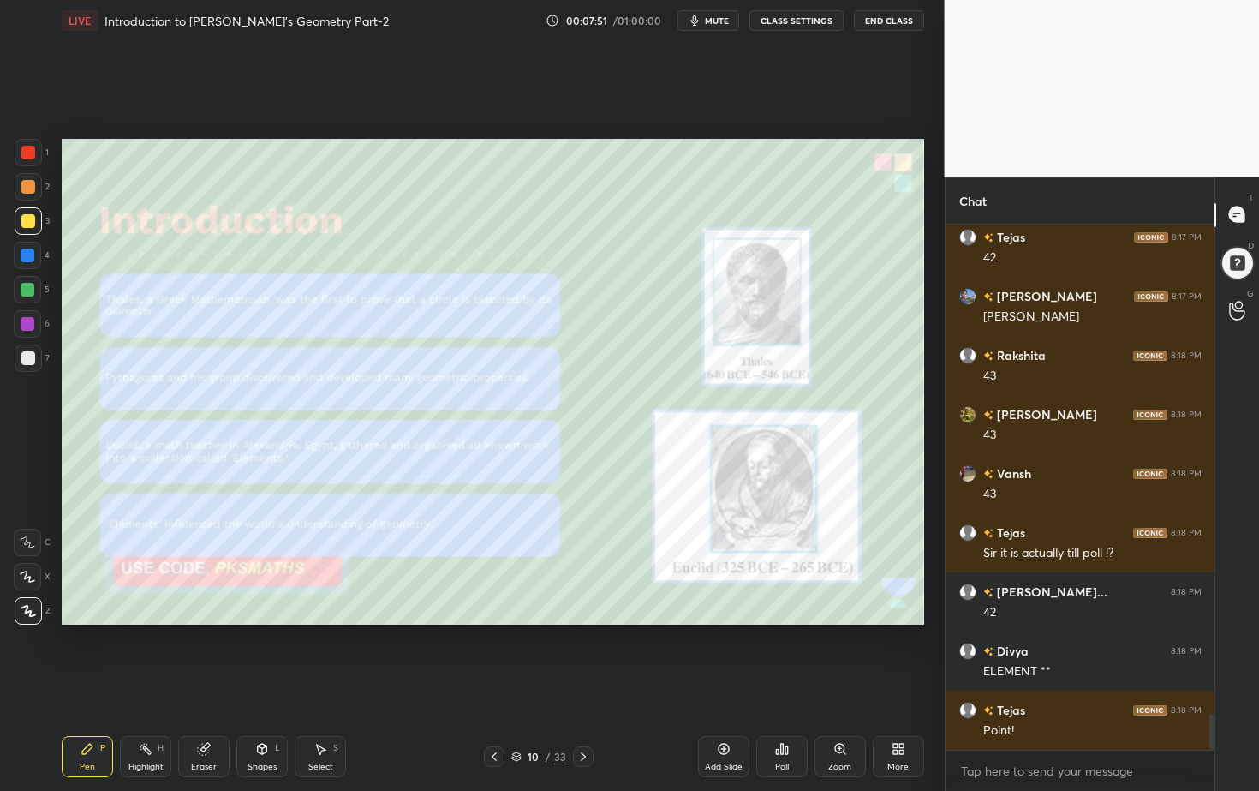
scroll to position [7289, 0]
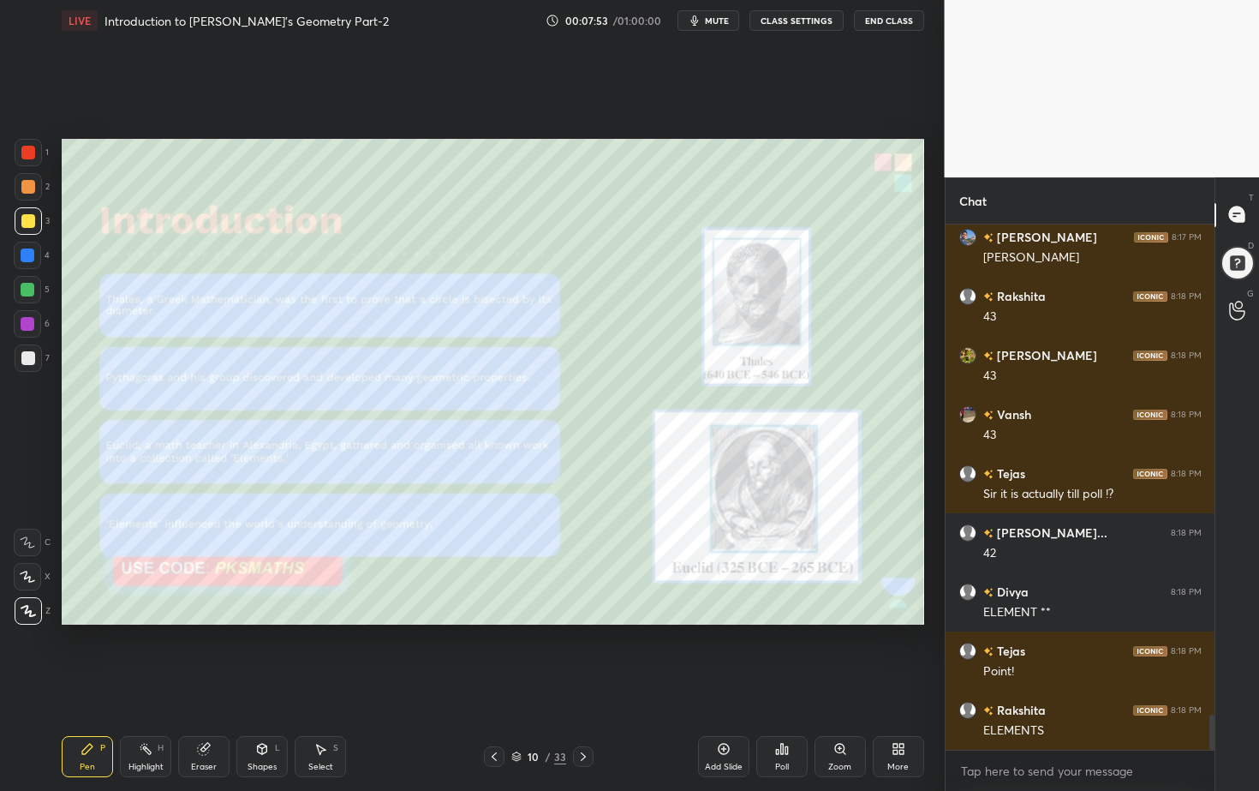
click at [584, 714] on icon at bounding box center [583, 756] width 5 height 9
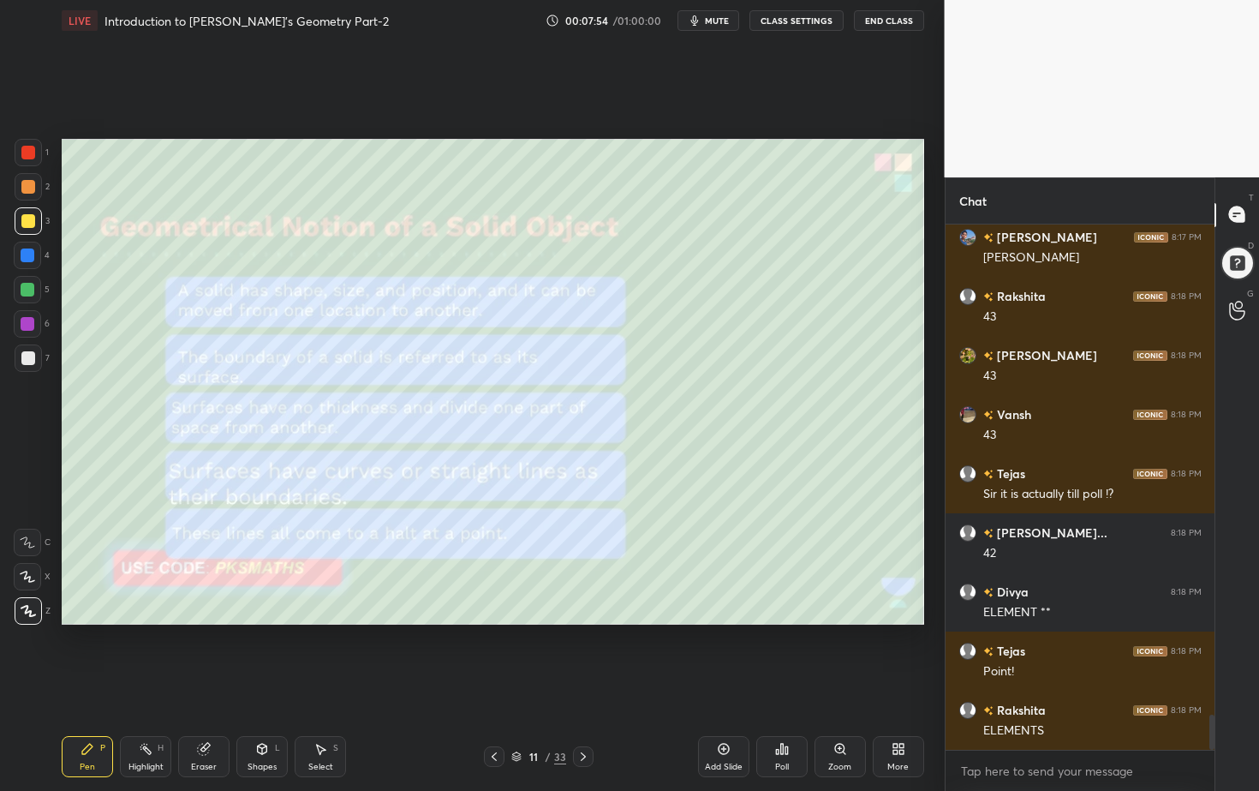
click at [582, 714] on icon at bounding box center [583, 757] width 14 height 14
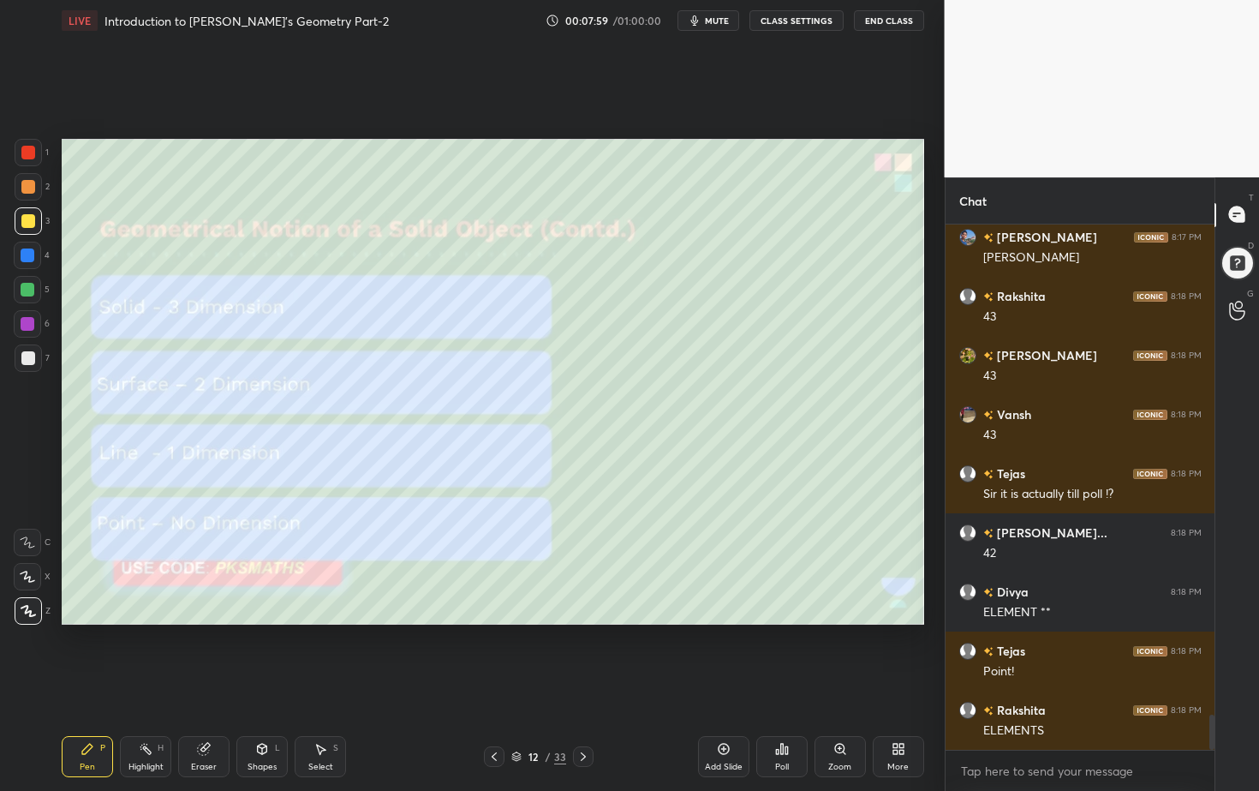
scroll to position [7348, 0]
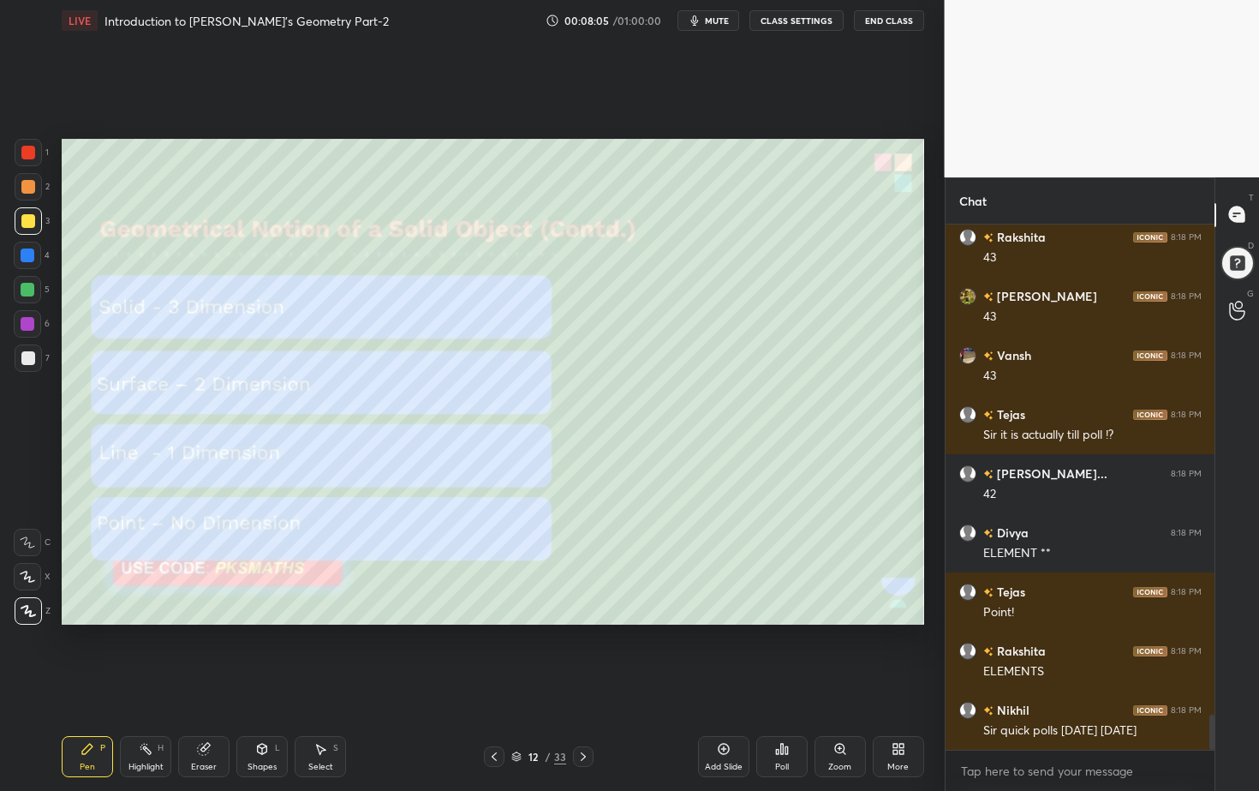
drag, startPoint x: 730, startPoint y: 754, endPoint x: 718, endPoint y: 751, distance: 12.3
click at [727, 714] on icon at bounding box center [724, 749] width 14 height 14
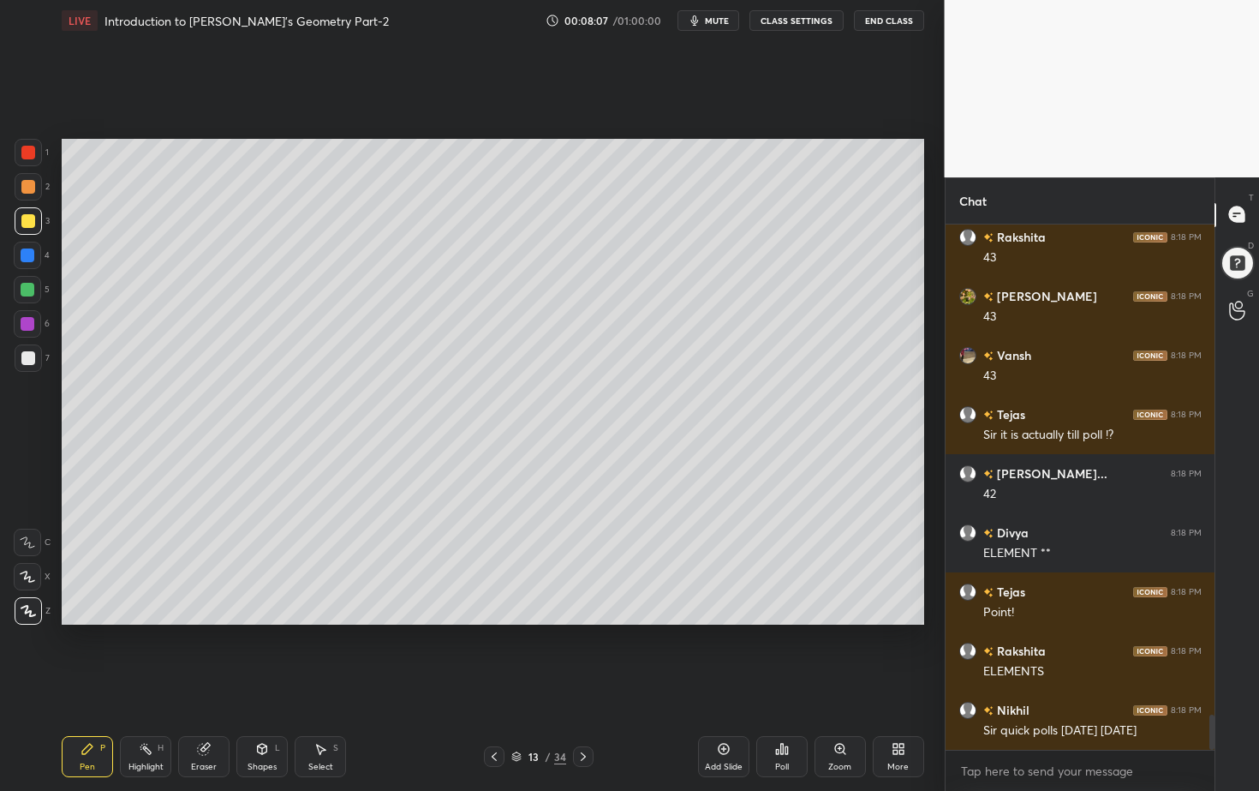
click at [33, 191] on div at bounding box center [28, 187] width 14 height 14
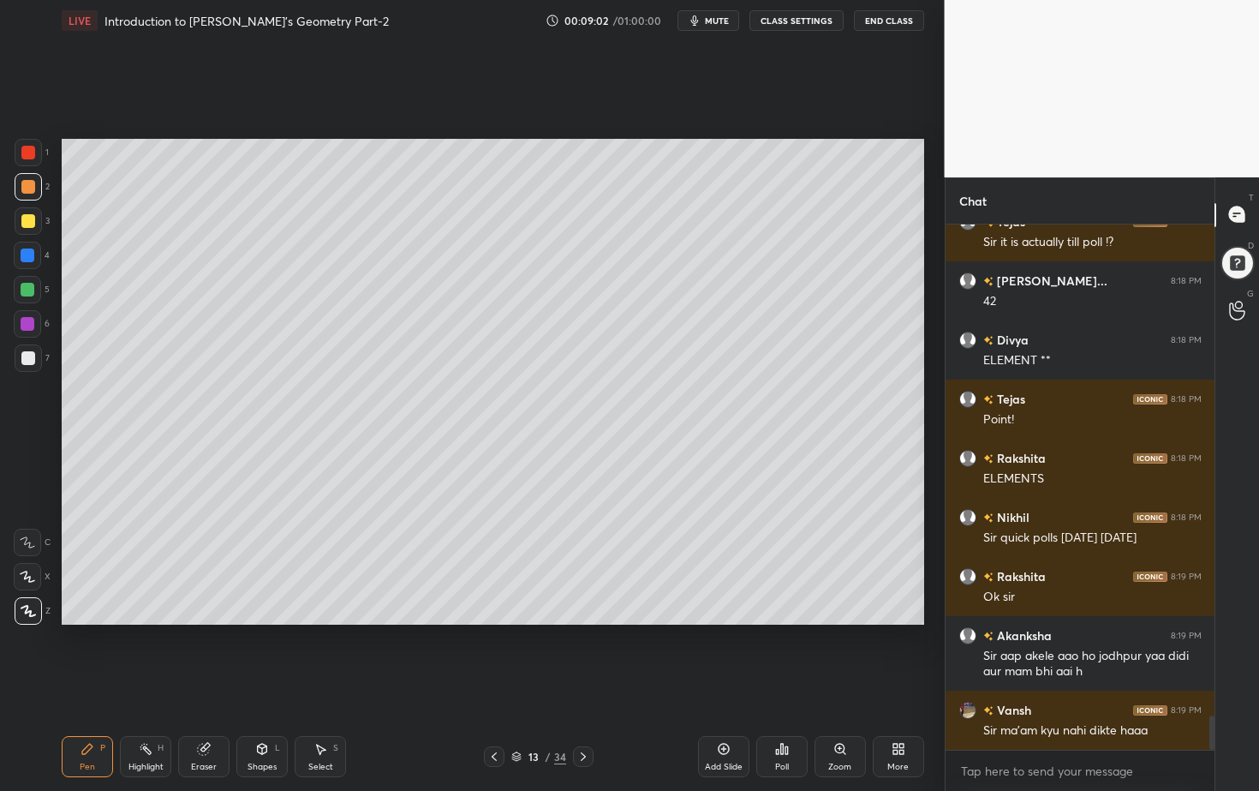
scroll to position [7600, 0]
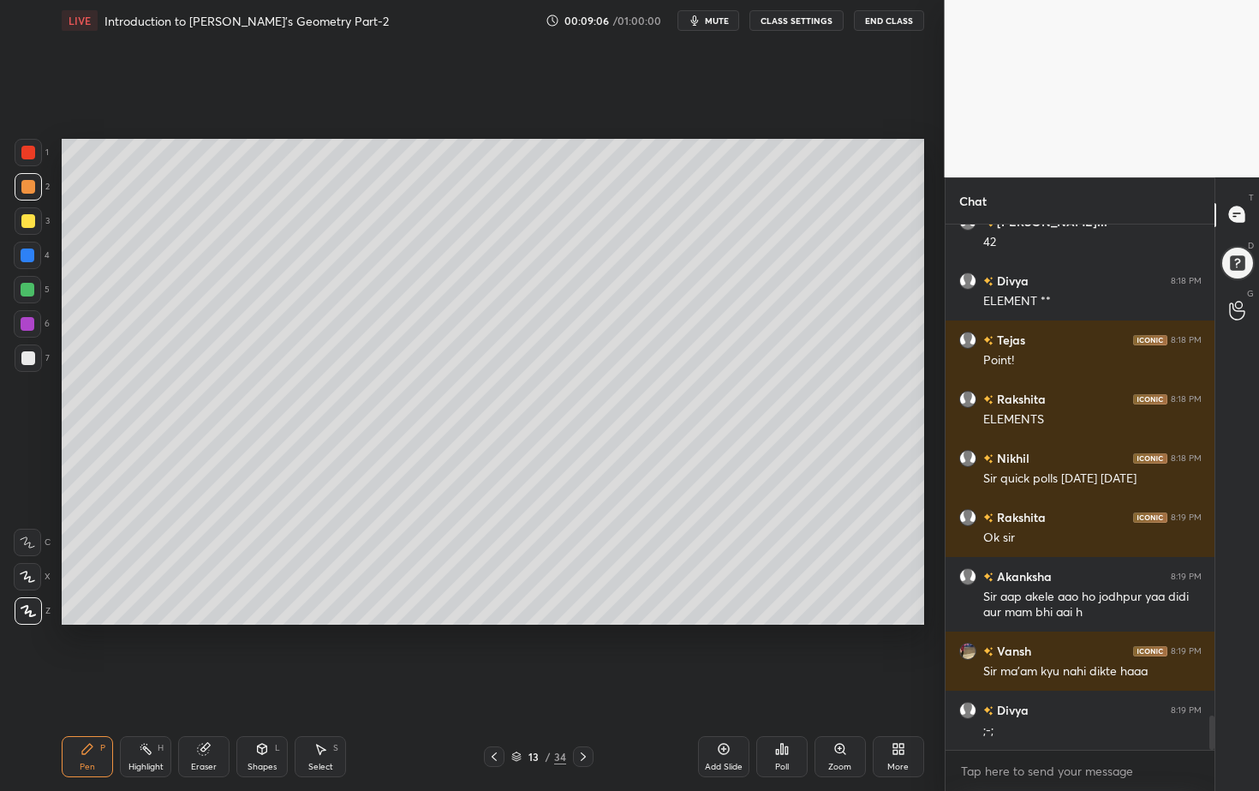
drag, startPoint x: 28, startPoint y: 185, endPoint x: 9, endPoint y: 219, distance: 39.5
click at [28, 185] on div at bounding box center [28, 187] width 14 height 14
click at [33, 188] on div at bounding box center [28, 187] width 14 height 14
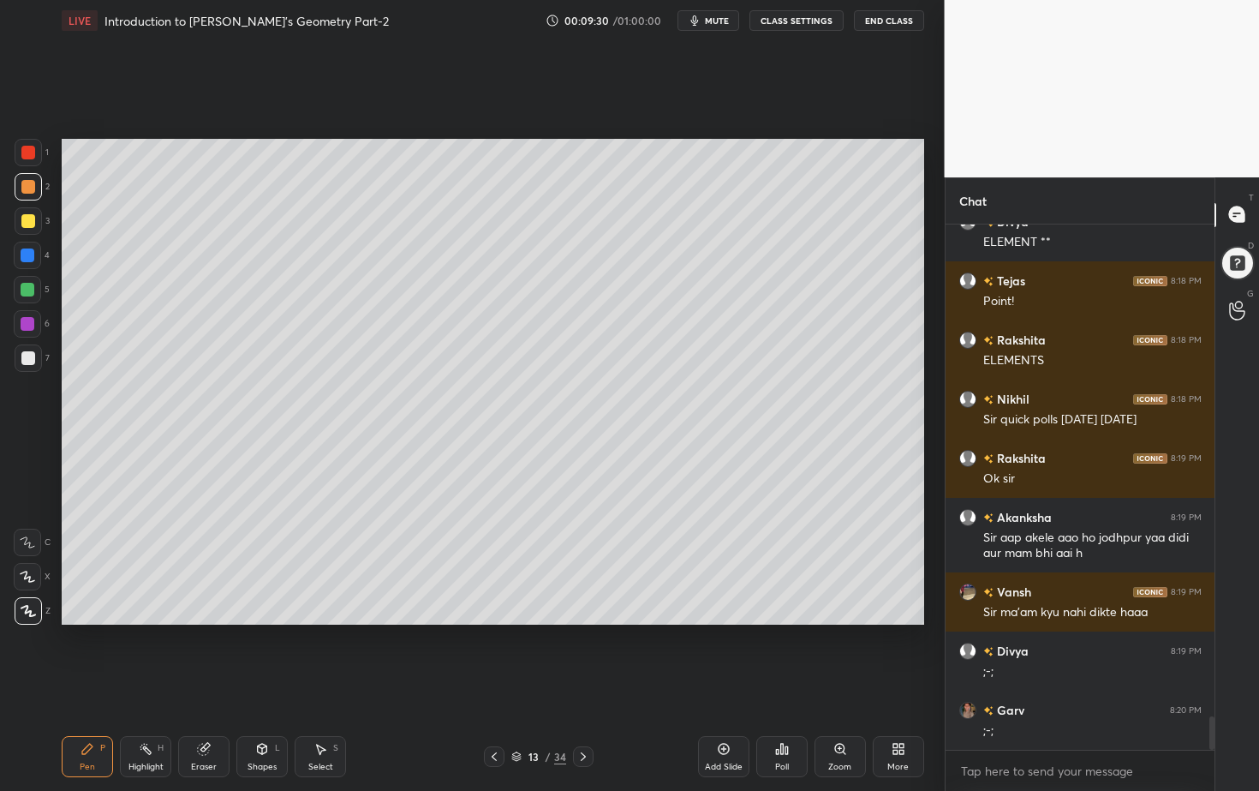
click at [800, 714] on div "Poll" at bounding box center [781, 756] width 51 height 41
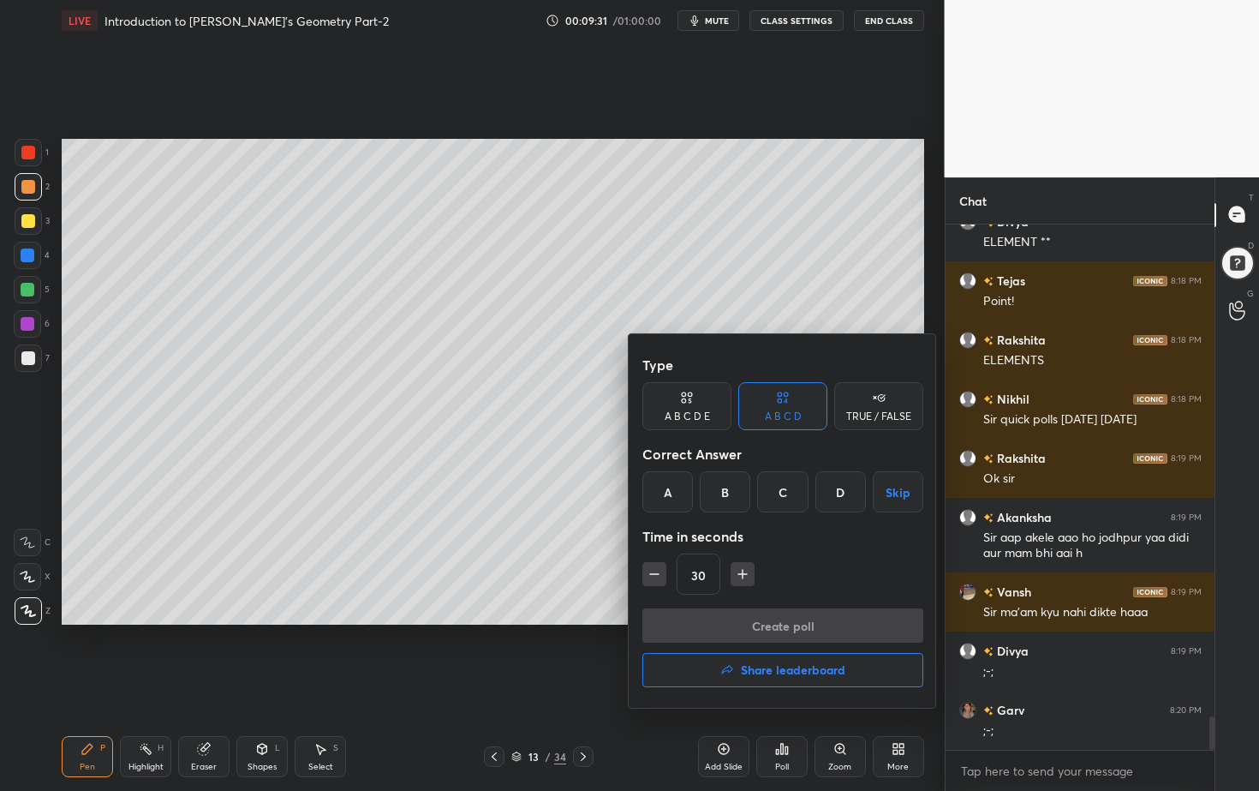
click at [884, 412] on div "TRUE / FALSE" at bounding box center [878, 416] width 65 height 10
click at [796, 494] on div "False" at bounding box center [782, 491] width 89 height 41
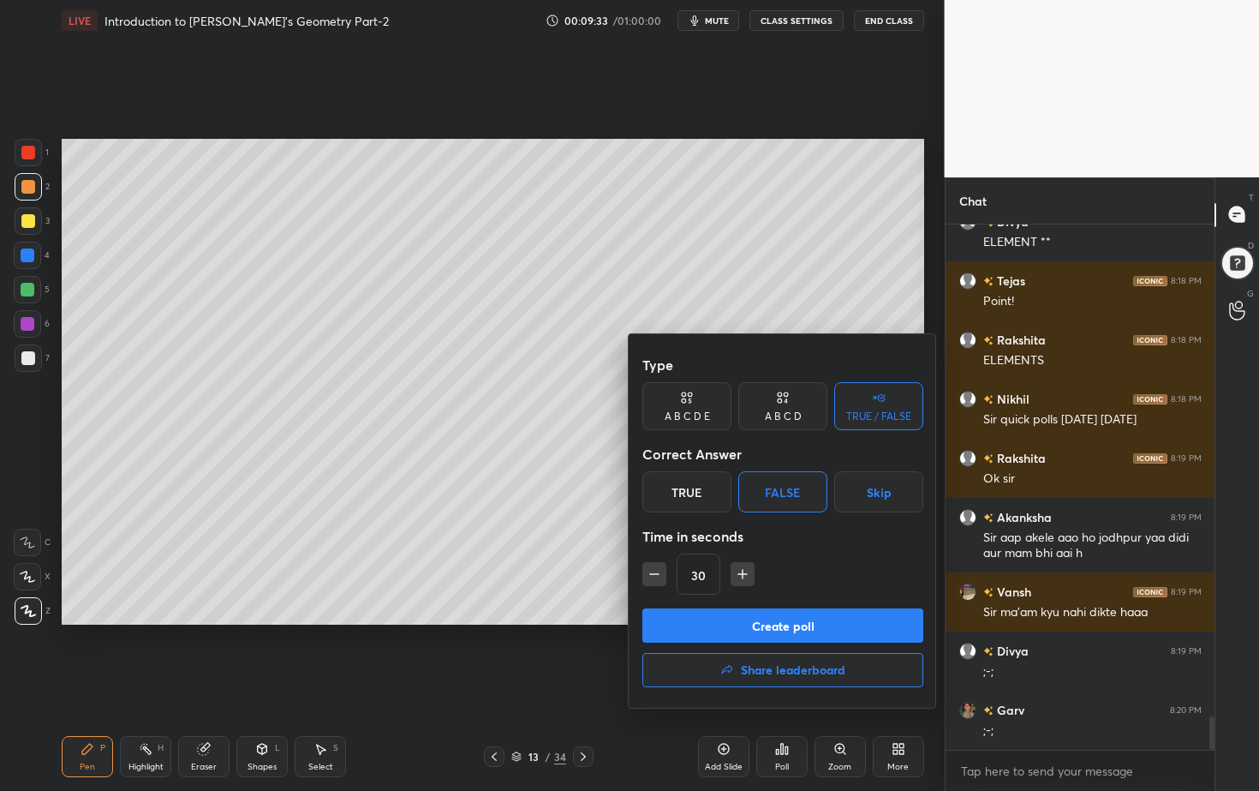
drag, startPoint x: 751, startPoint y: 622, endPoint x: 737, endPoint y: 637, distance: 21.2
click at [751, 622] on button "Create poll" at bounding box center [782, 625] width 281 height 34
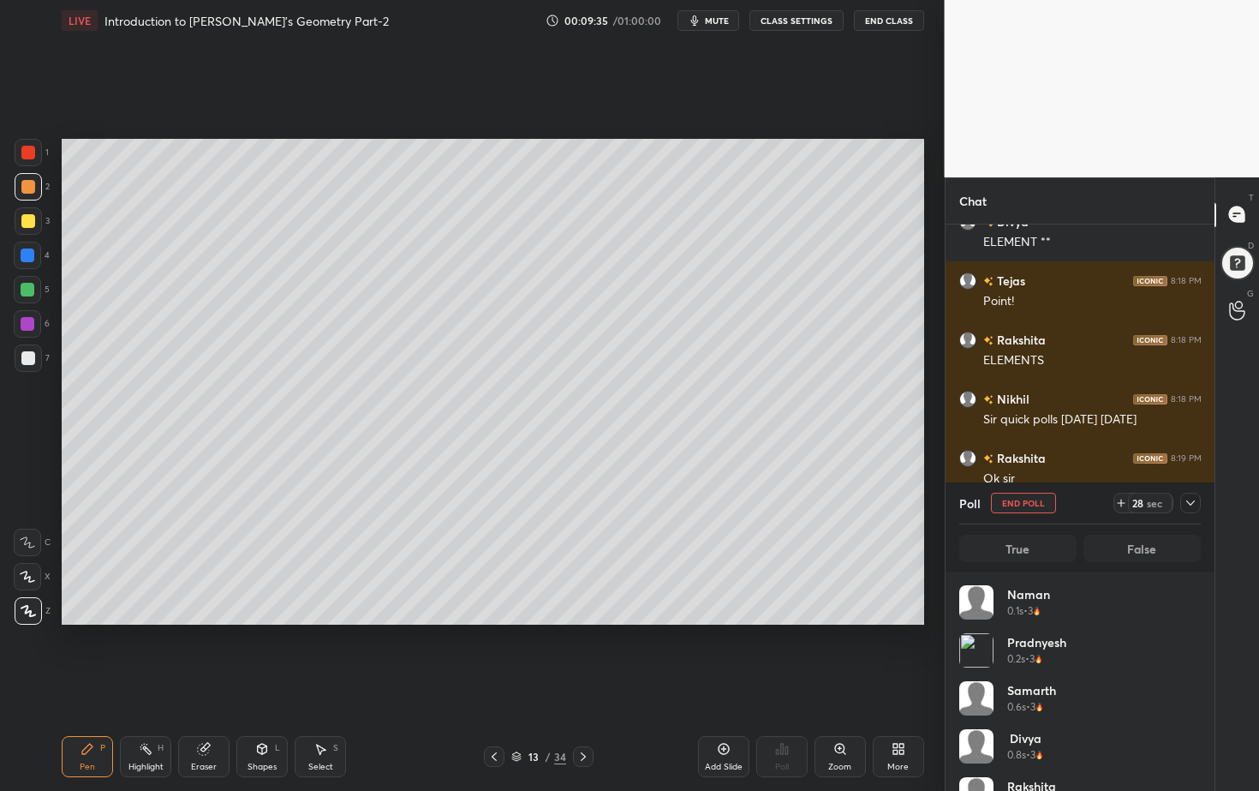
scroll to position [200, 236]
click at [203, 714] on icon at bounding box center [203, 749] width 11 height 11
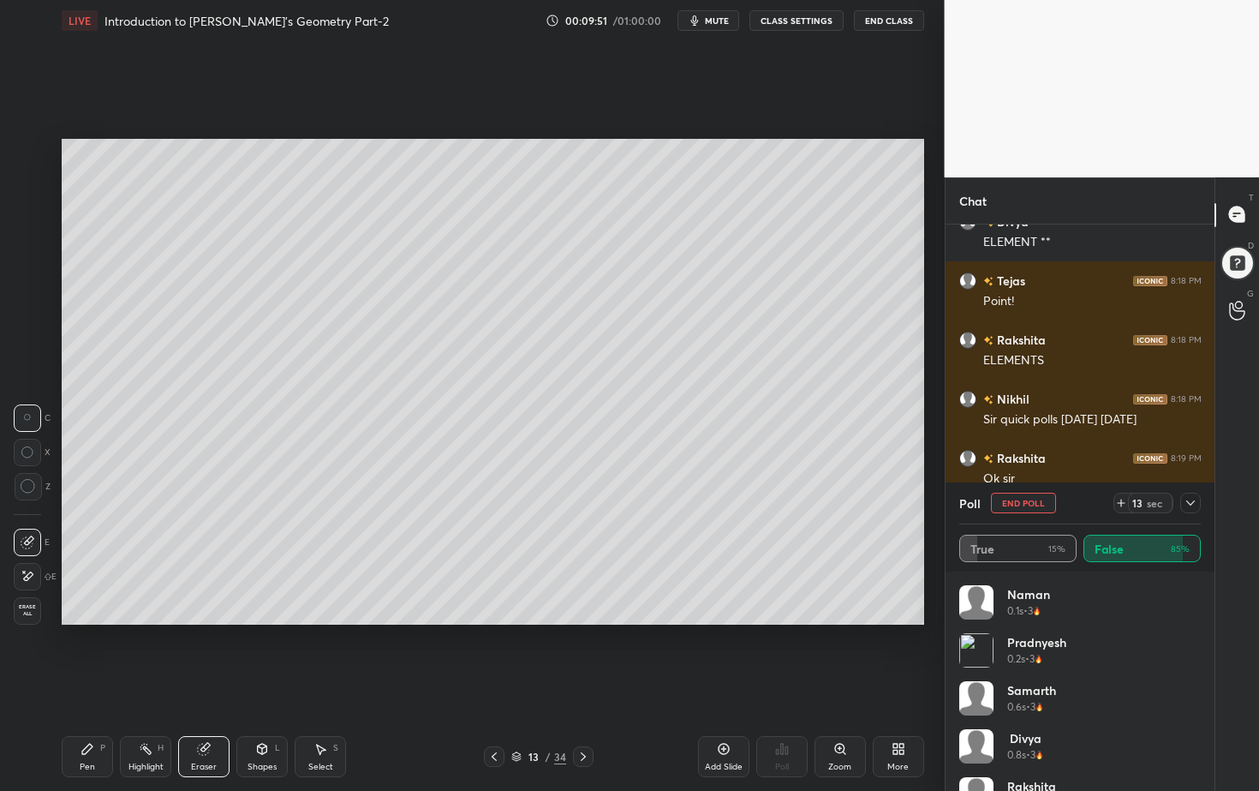
click at [30, 579] on icon at bounding box center [28, 576] width 14 height 15
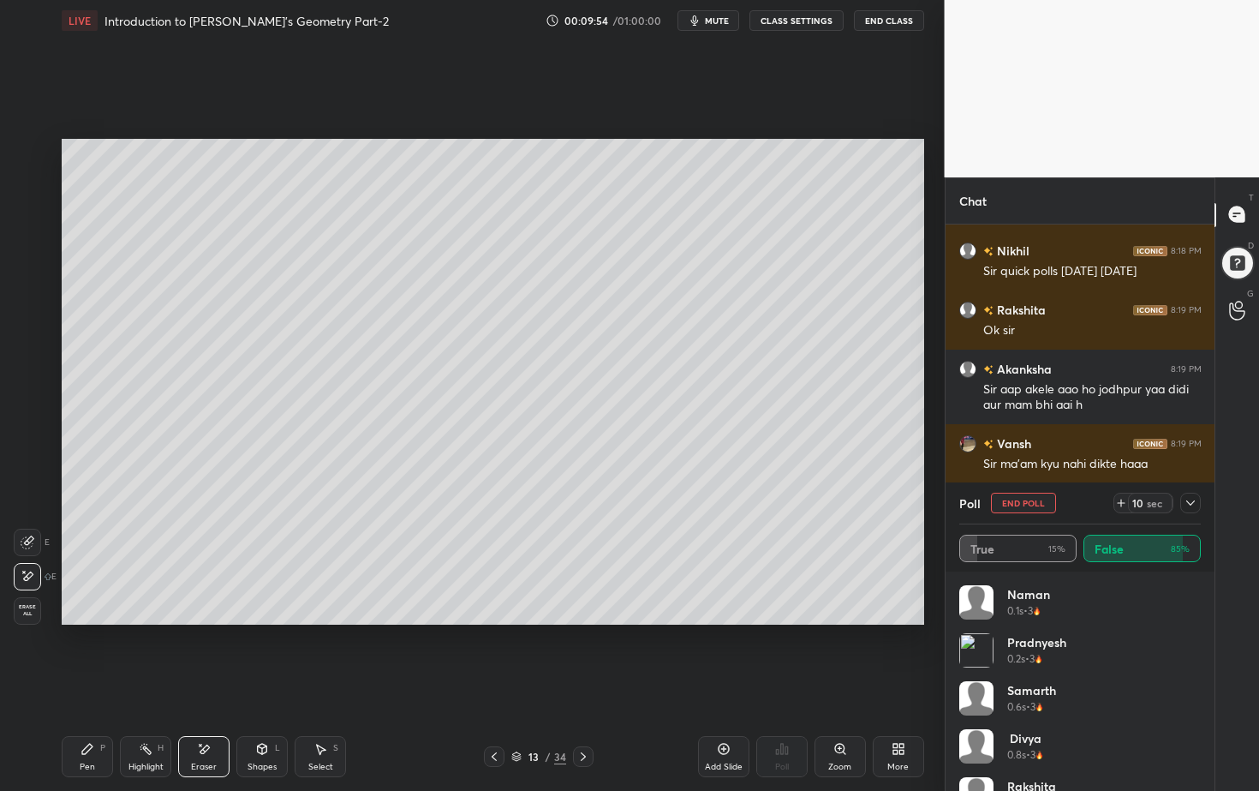
drag, startPoint x: 86, startPoint y: 764, endPoint x: 107, endPoint y: 726, distance: 43.3
click at [87, 714] on div "Pen" at bounding box center [87, 766] width 15 height 9
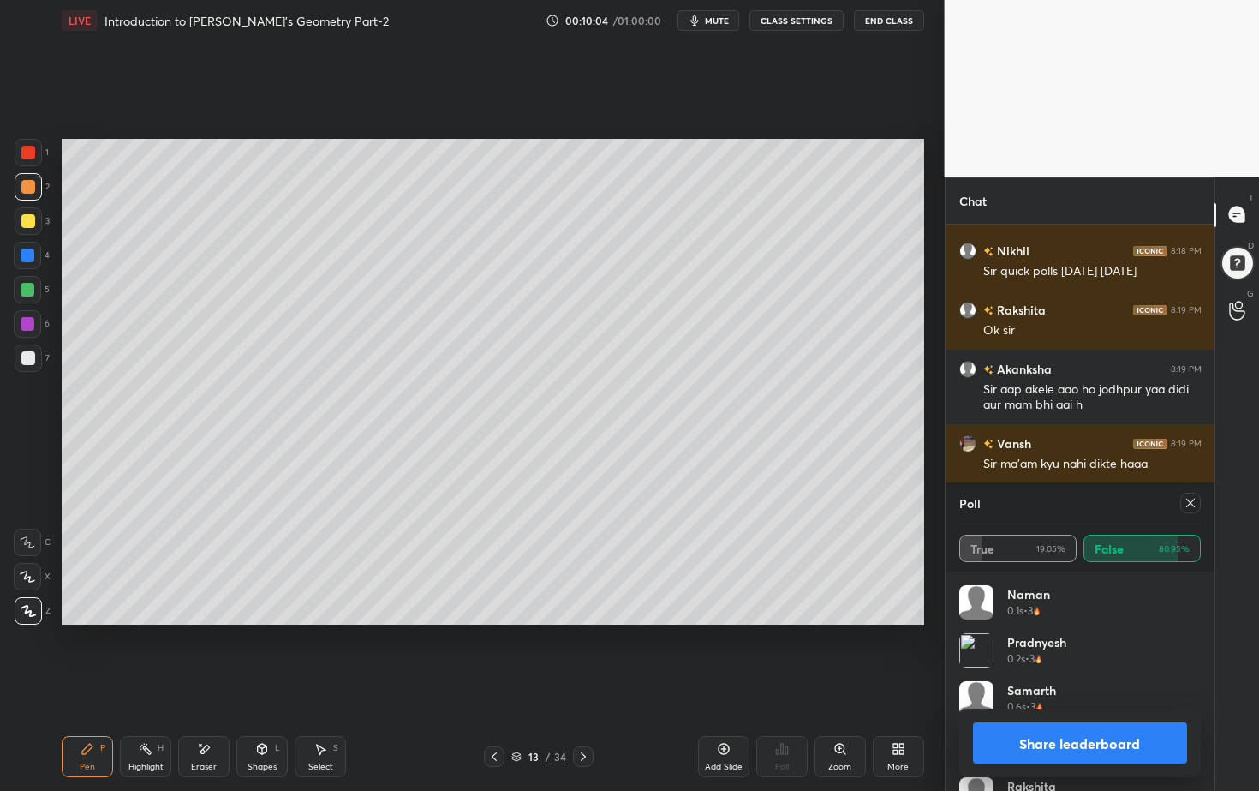
click at [1079, 714] on button "Share leaderboard" at bounding box center [1080, 742] width 215 height 41
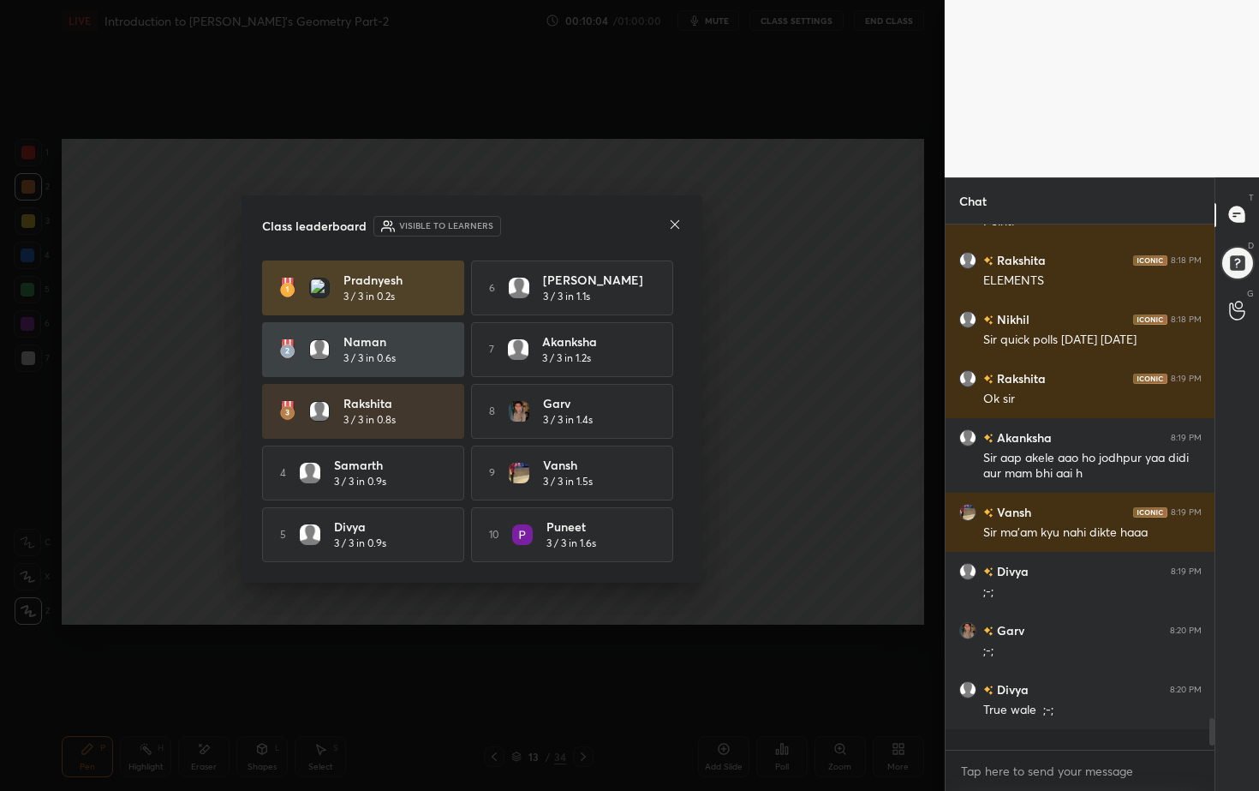
scroll to position [515, 264]
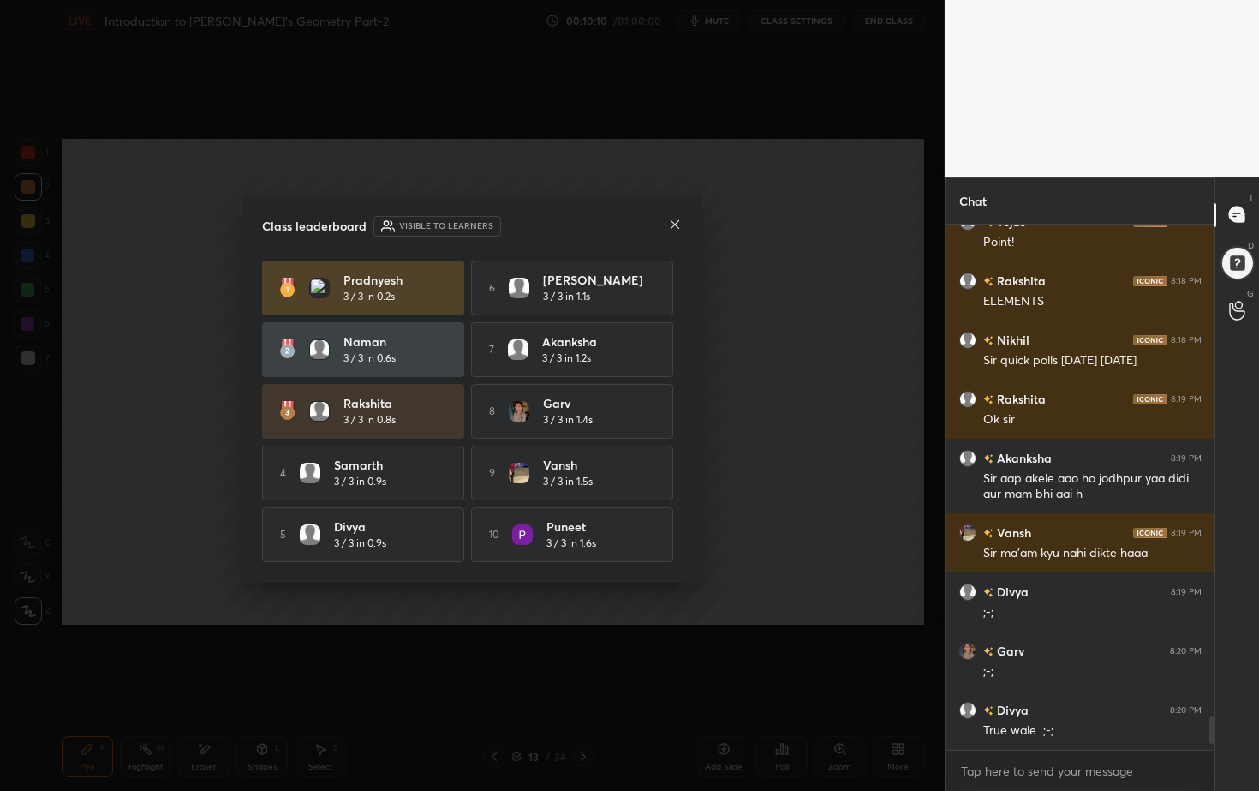
click at [678, 219] on icon at bounding box center [675, 225] width 14 height 14
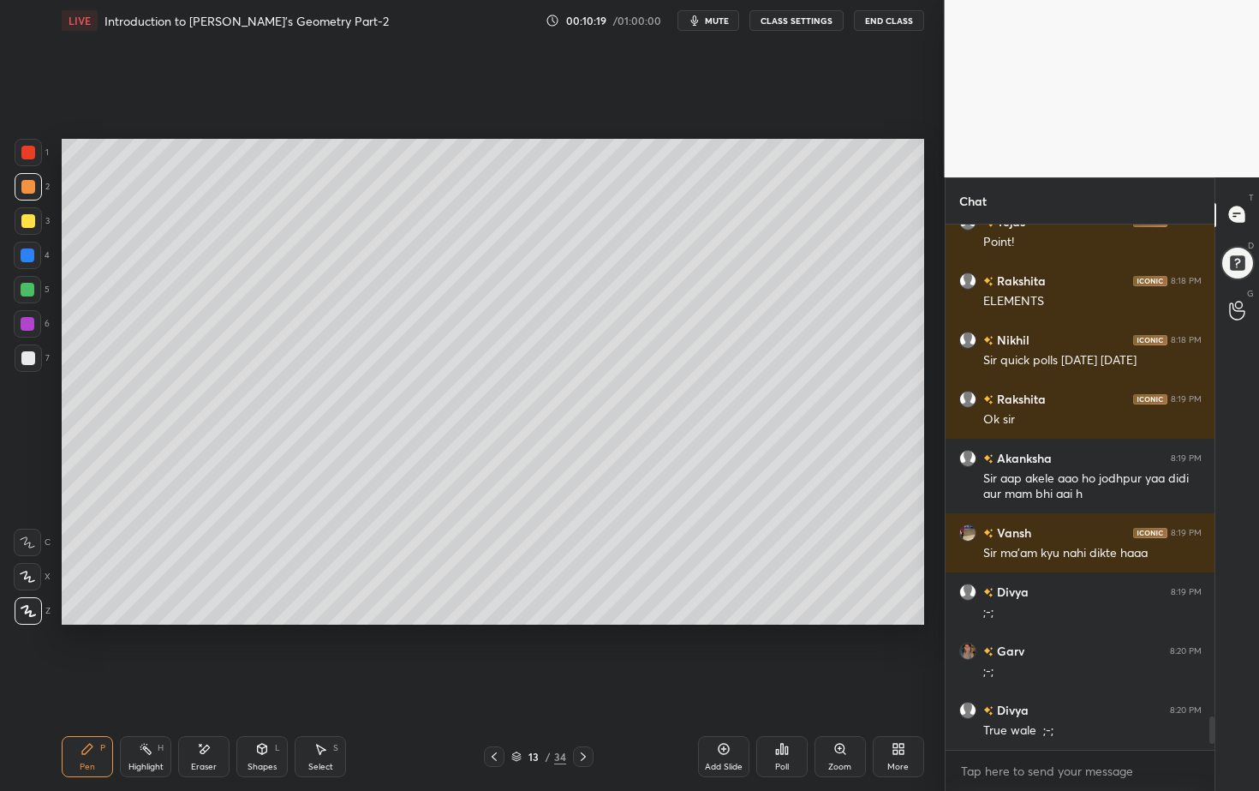
click at [787, 714] on icon at bounding box center [782, 749] width 14 height 14
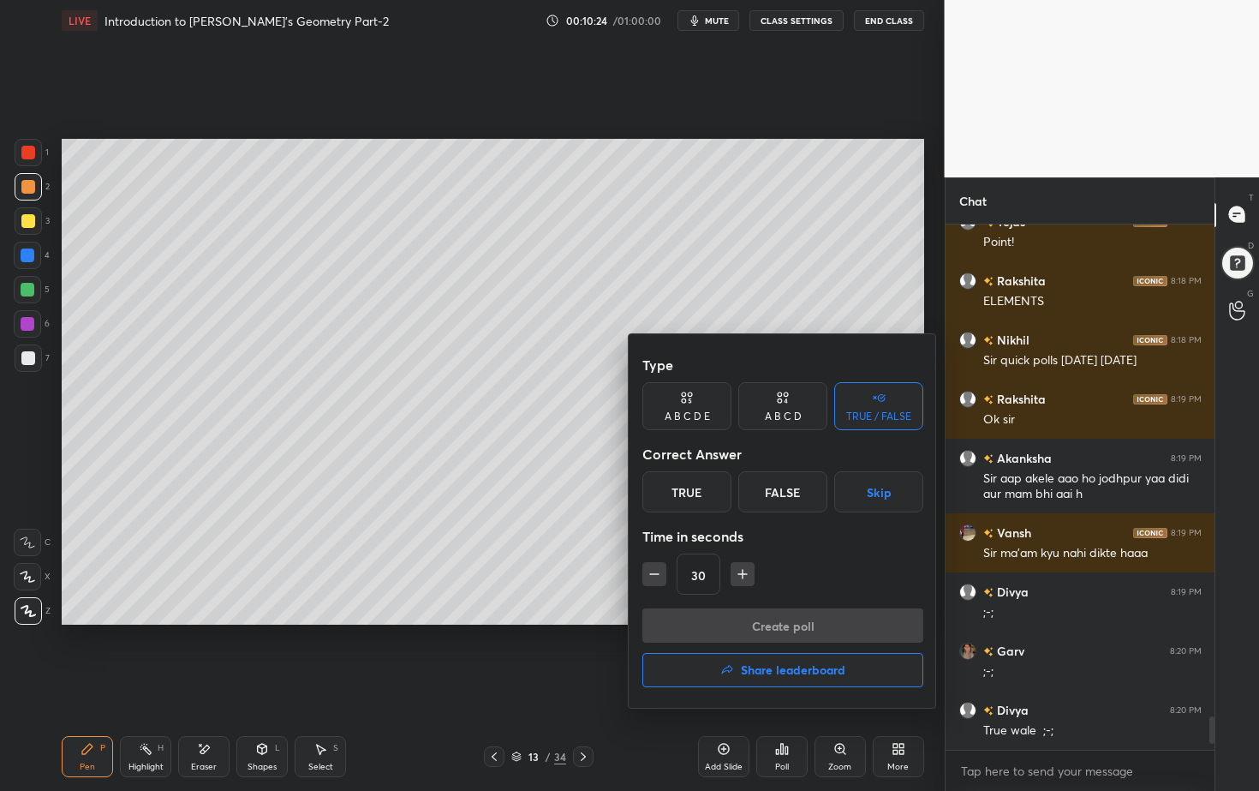
click at [702, 490] on div "True" at bounding box center [686, 491] width 89 height 41
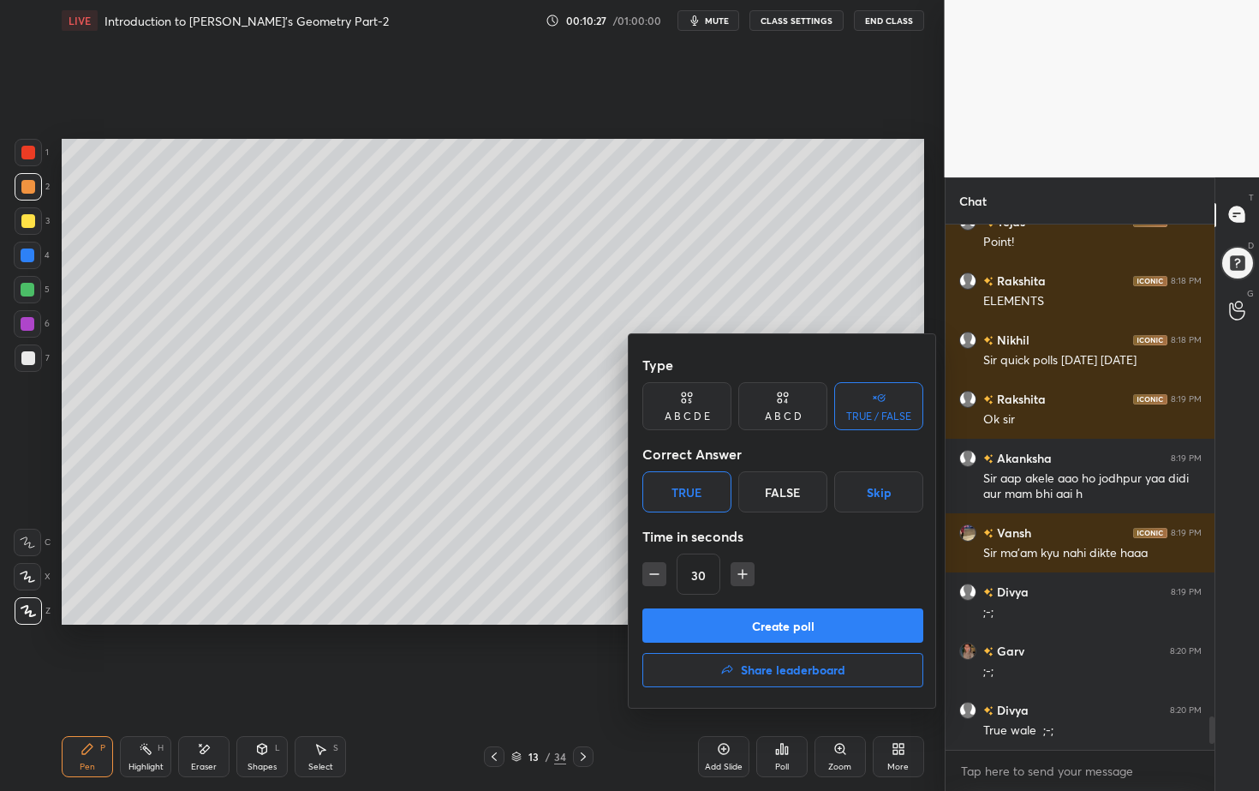
click at [766, 629] on button "Create poll" at bounding box center [782, 625] width 281 height 34
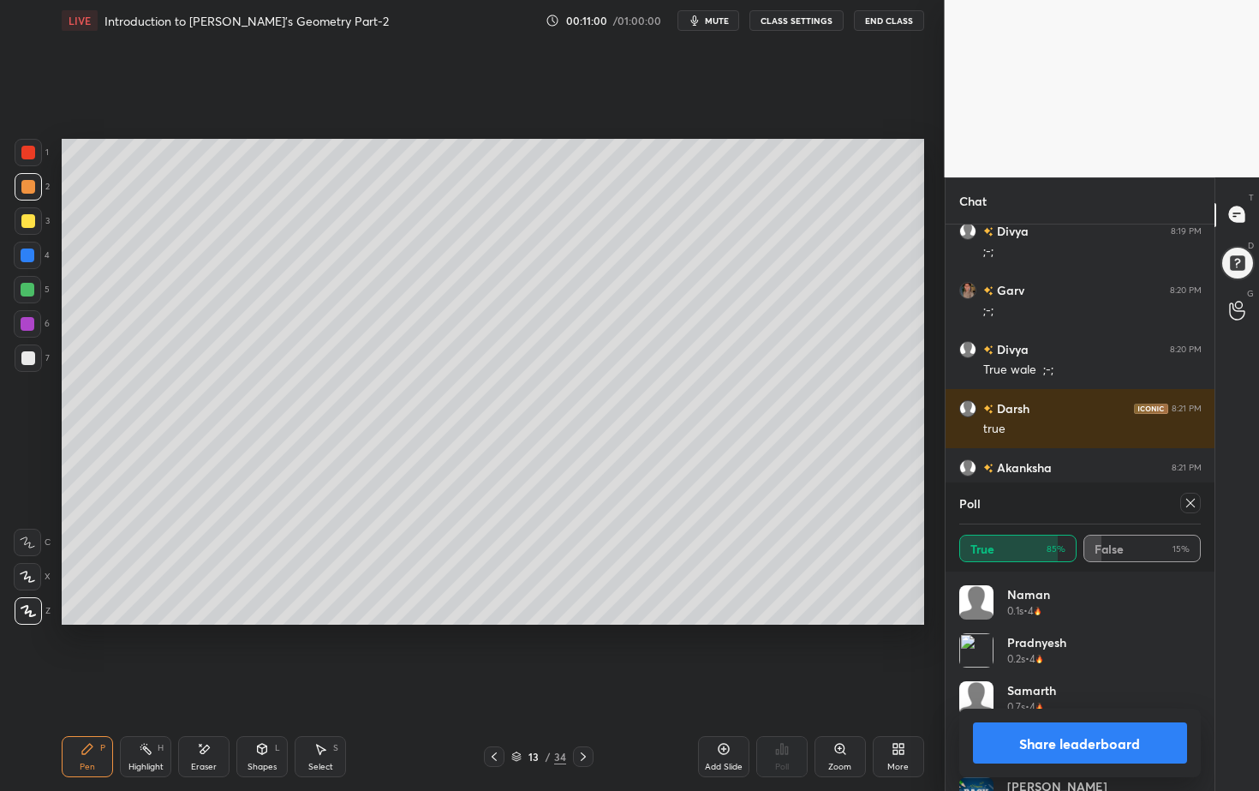
drag, startPoint x: 1070, startPoint y: 739, endPoint x: 1059, endPoint y: 744, distance: 11.9
click at [1066, 714] on button "Share leaderboard" at bounding box center [1080, 742] width 215 height 41
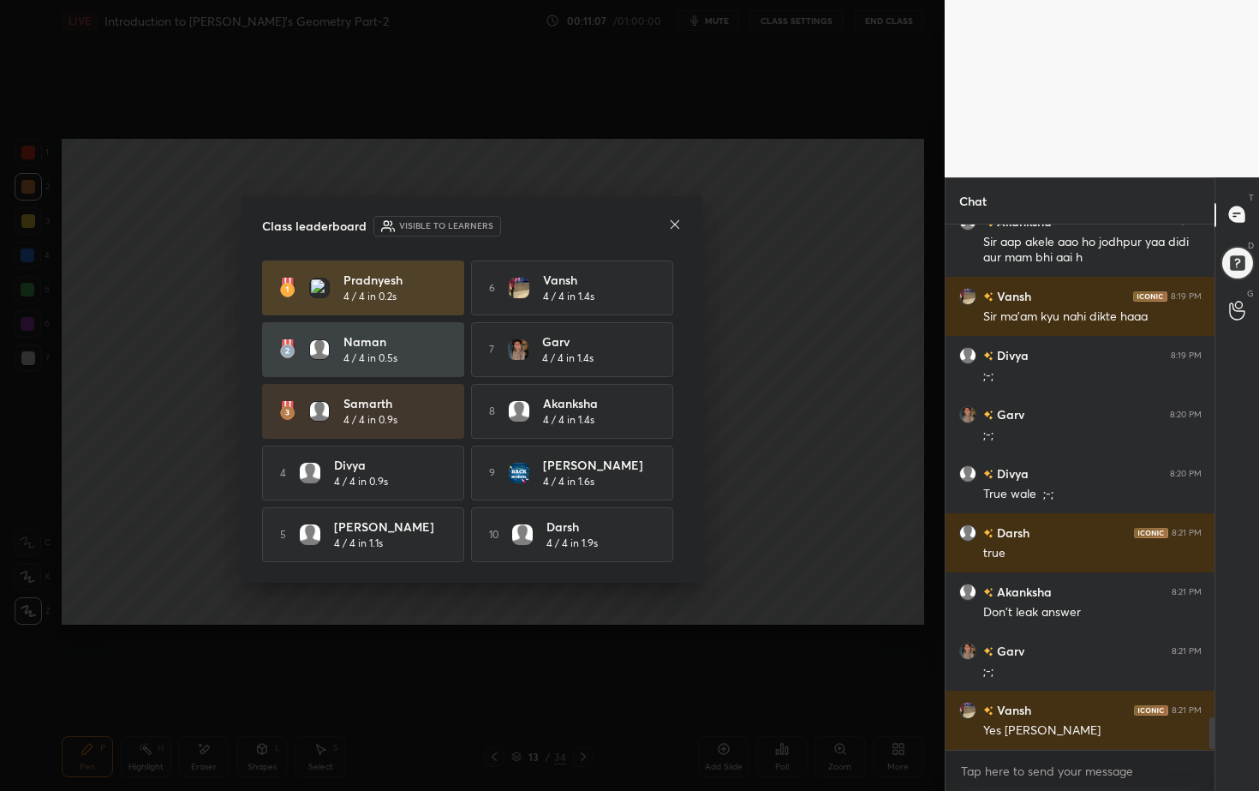
click at [677, 220] on icon at bounding box center [675, 225] width 14 height 14
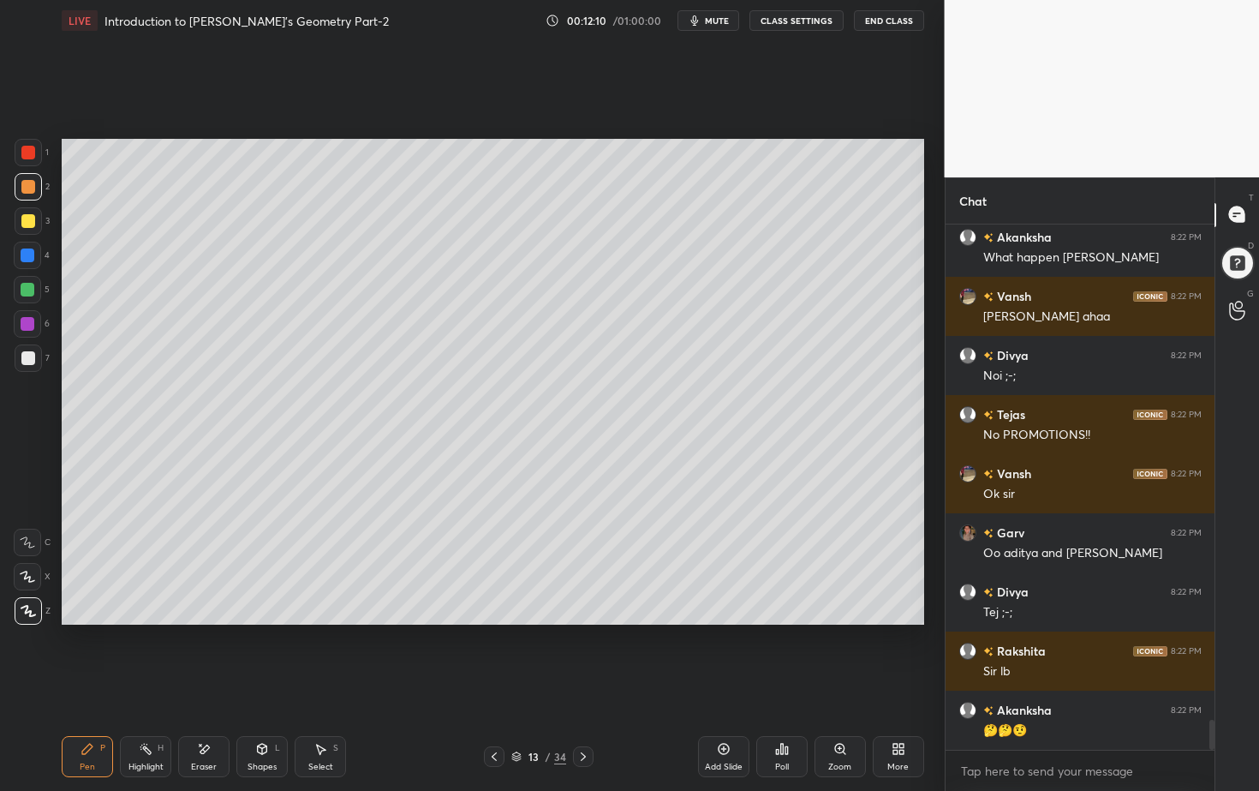
drag, startPoint x: 33, startPoint y: 194, endPoint x: 39, endPoint y: 207, distance: 14.6
click at [33, 194] on div at bounding box center [28, 186] width 27 height 27
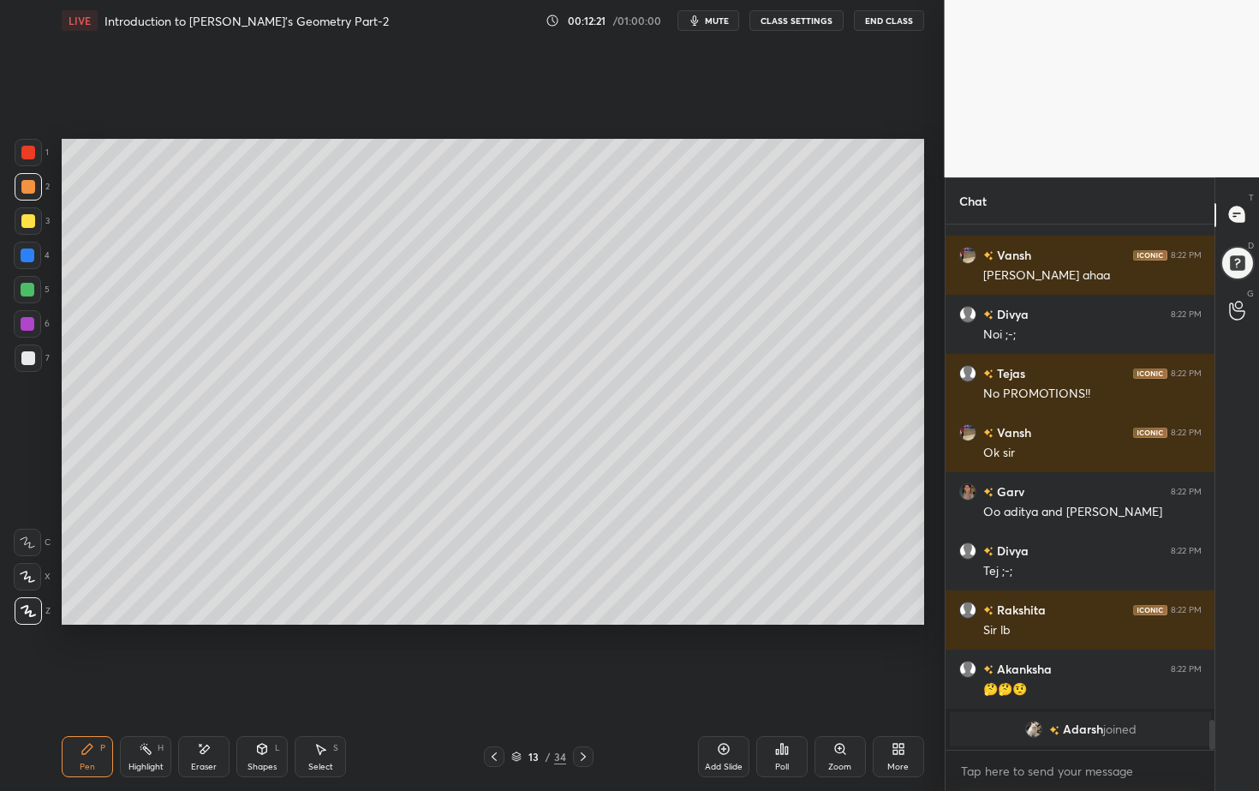
drag, startPoint x: 30, startPoint y: 358, endPoint x: 43, endPoint y: 366, distance: 15.0
click at [30, 360] on div at bounding box center [28, 358] width 14 height 14
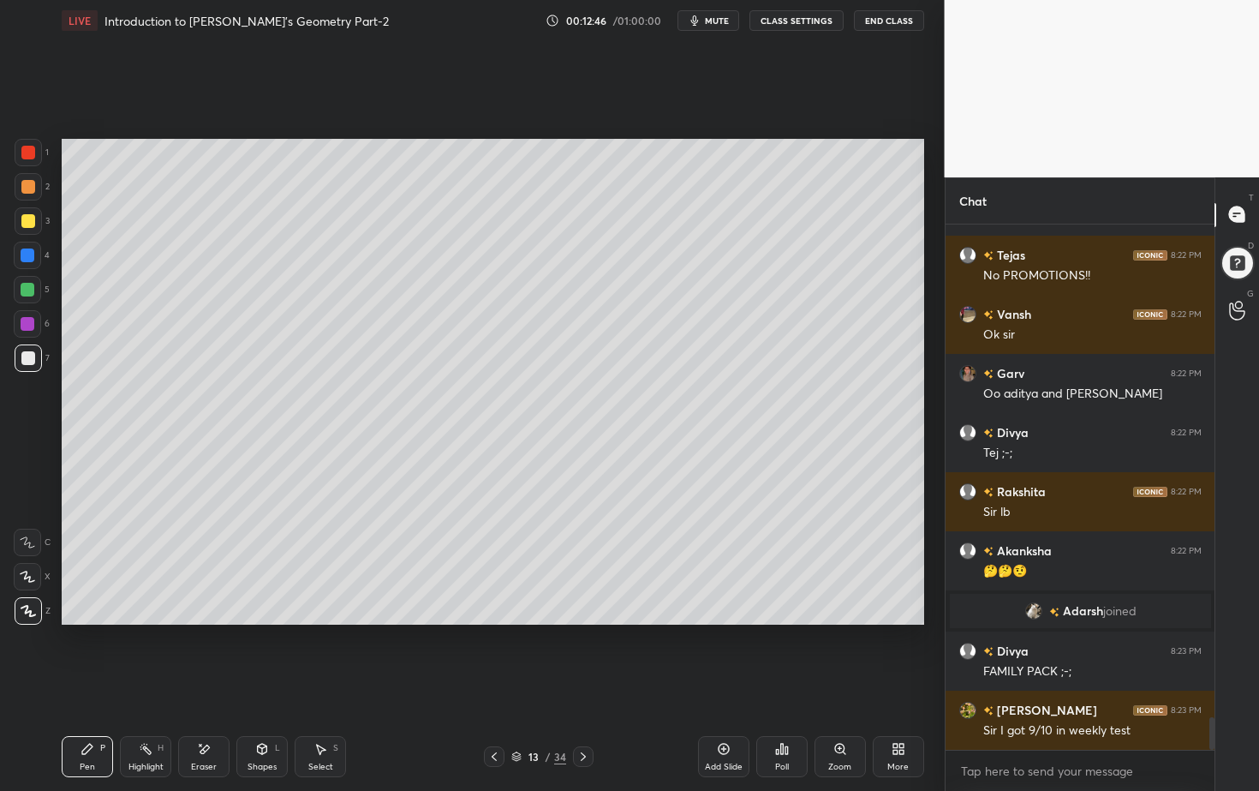
scroll to position [7942, 0]
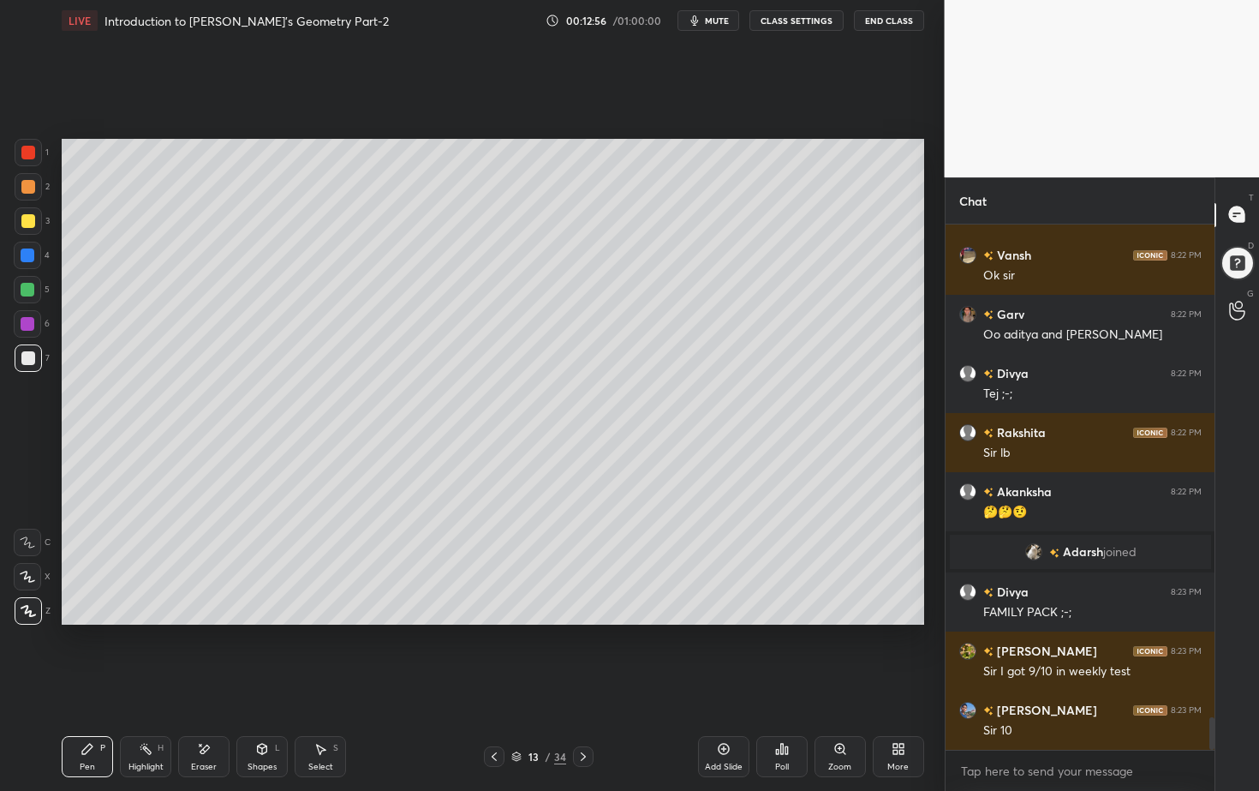
click at [787, 714] on div "Poll" at bounding box center [782, 766] width 14 height 9
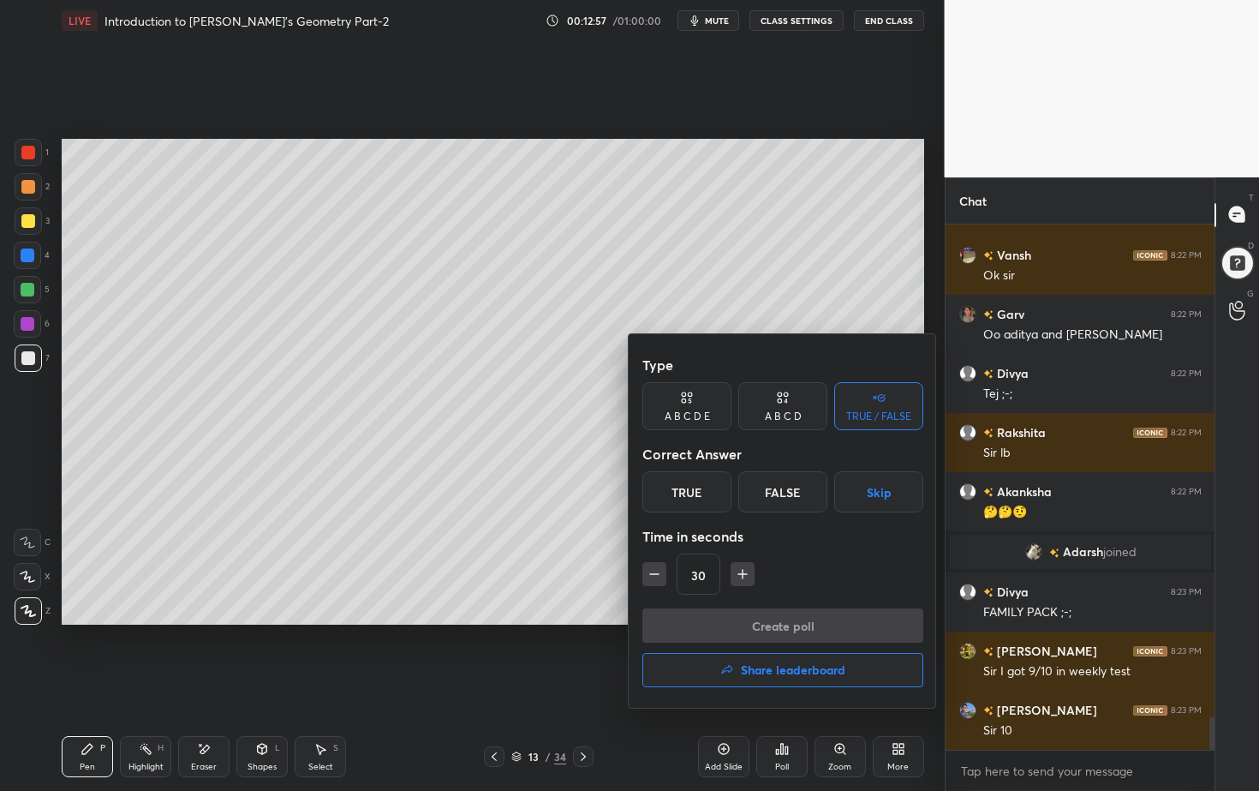
click at [707, 493] on div "True" at bounding box center [686, 491] width 89 height 41
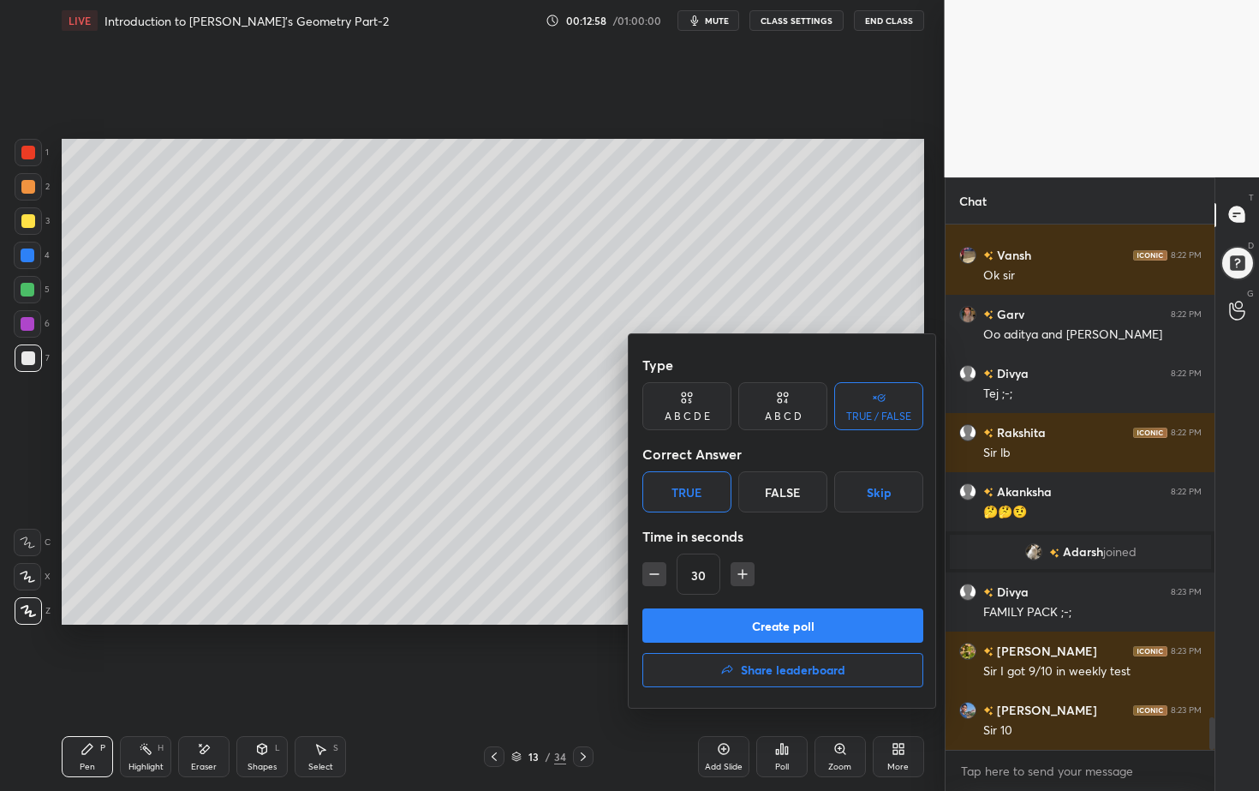
click at [751, 613] on button "Create poll" at bounding box center [782, 625] width 281 height 34
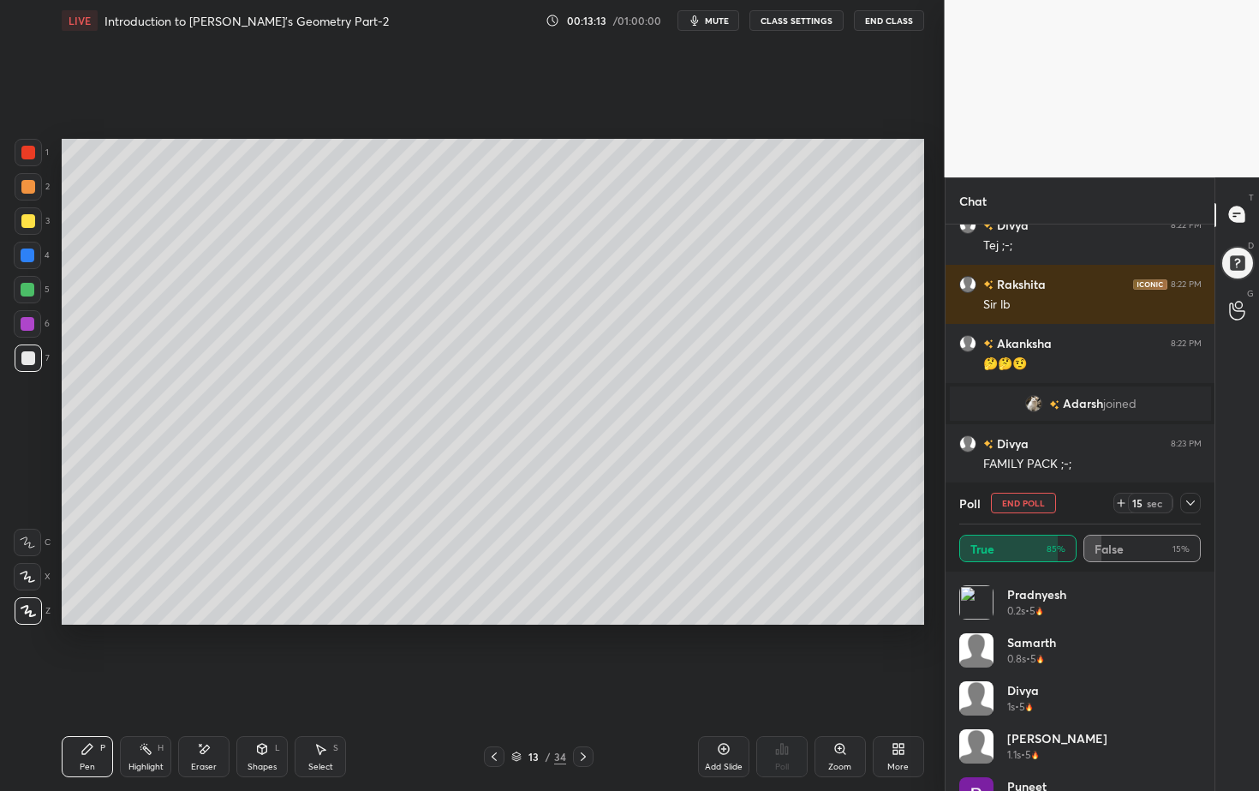
scroll to position [8150, 0]
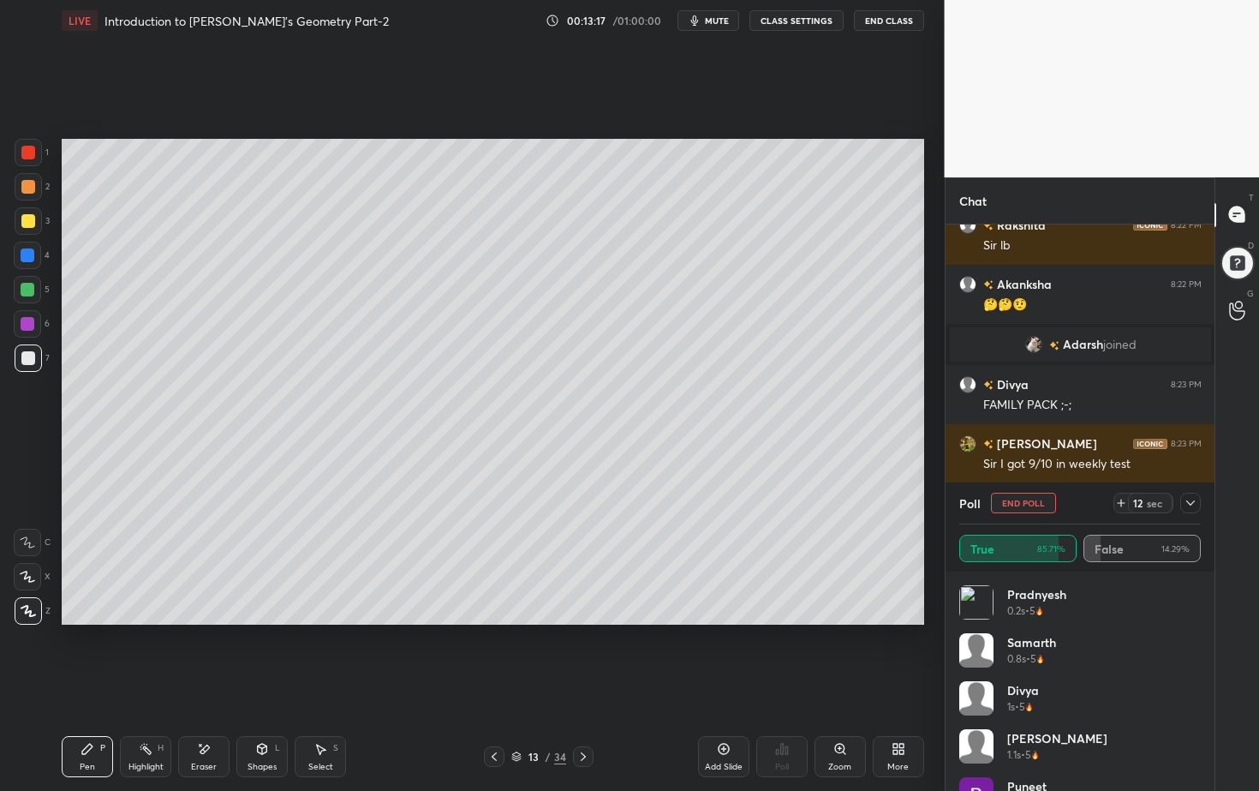
click at [582, 714] on icon at bounding box center [583, 757] width 14 height 14
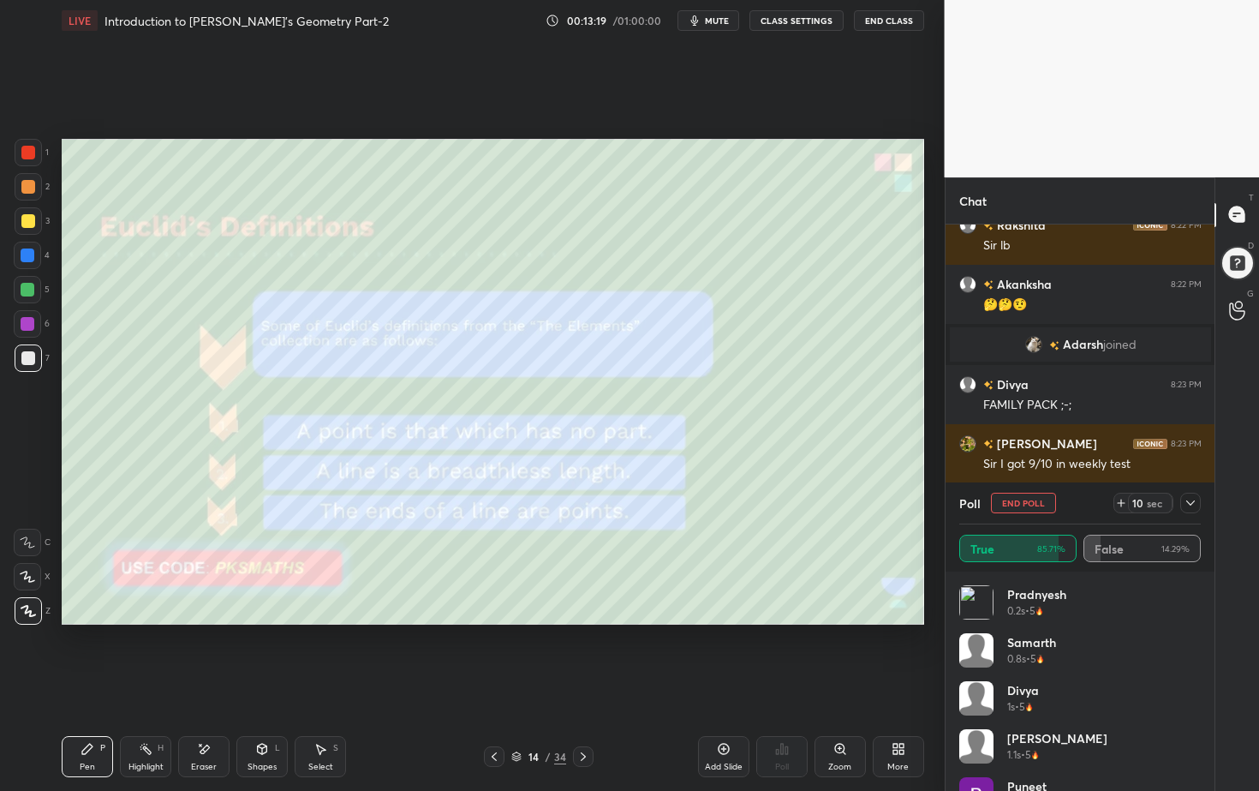
click at [499, 714] on icon at bounding box center [494, 757] width 14 height 14
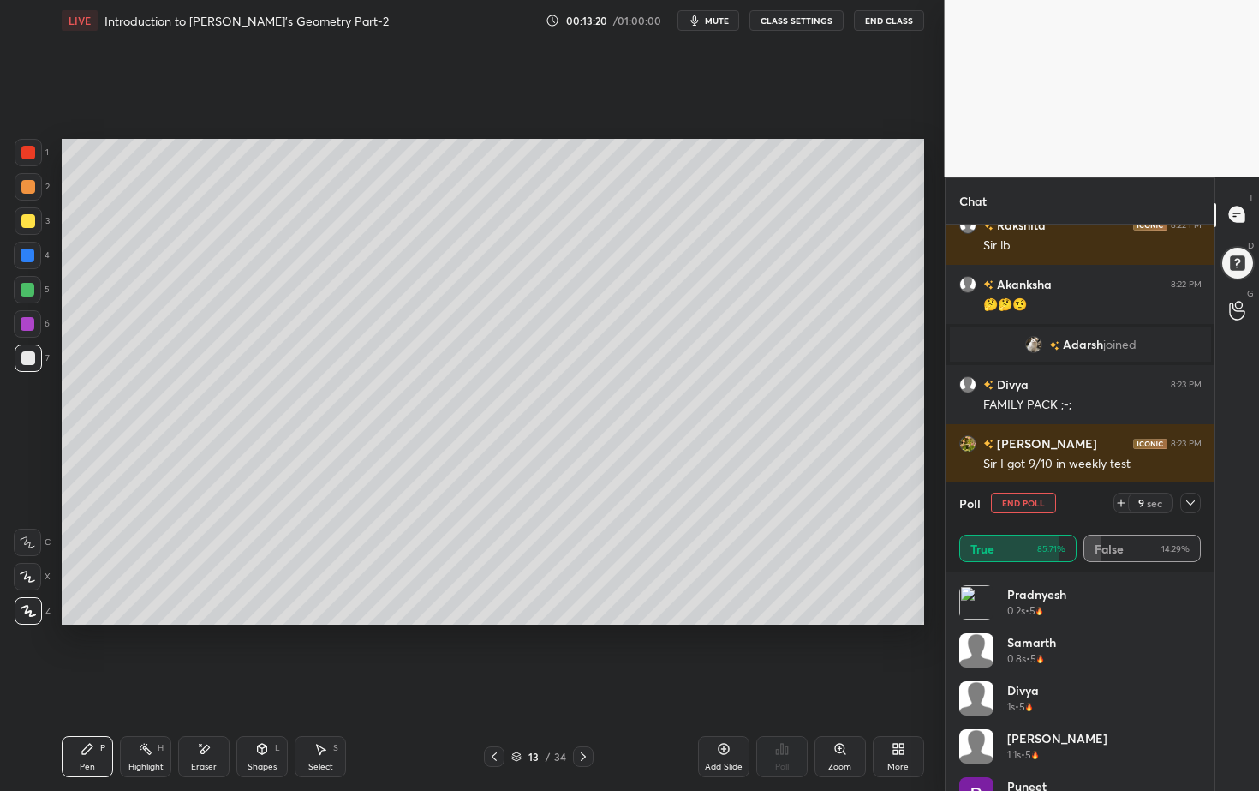
click at [734, 714] on div "Add Slide" at bounding box center [723, 756] width 51 height 41
click at [29, 189] on div at bounding box center [28, 187] width 14 height 14
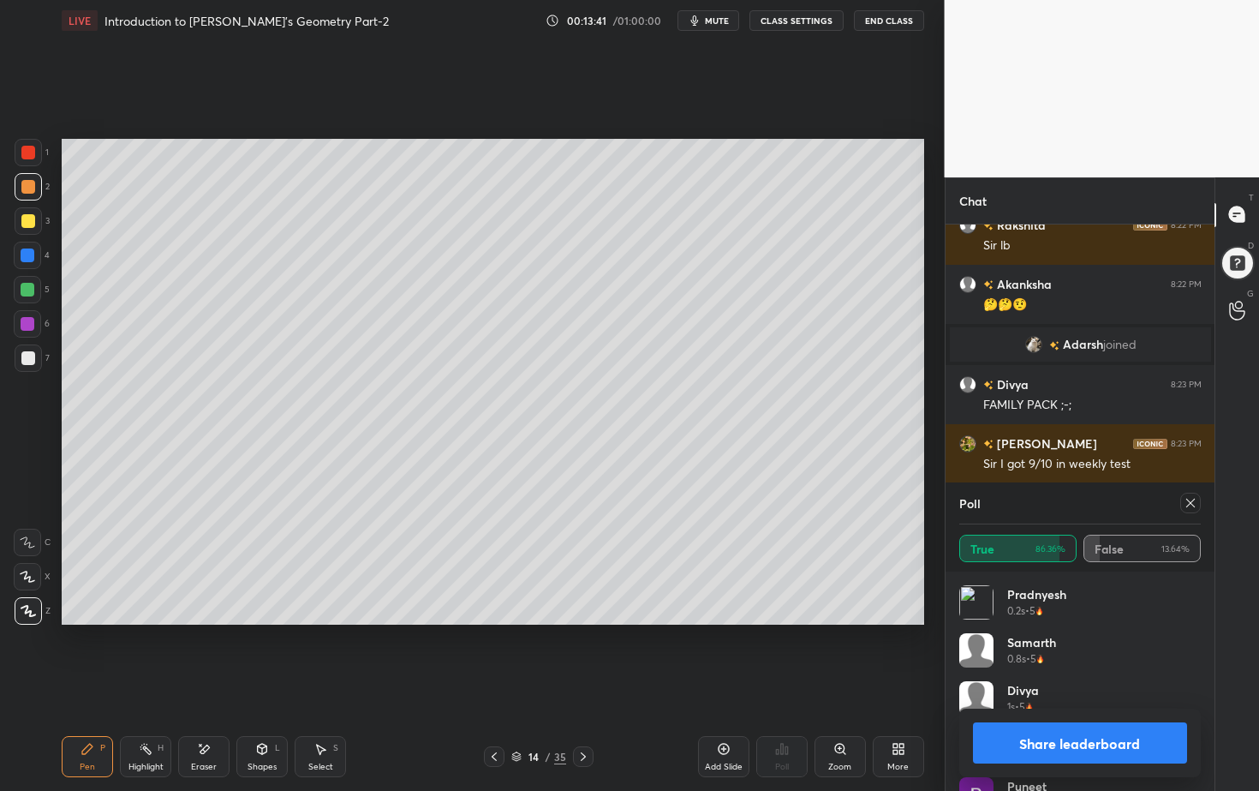
scroll to position [8223, 0]
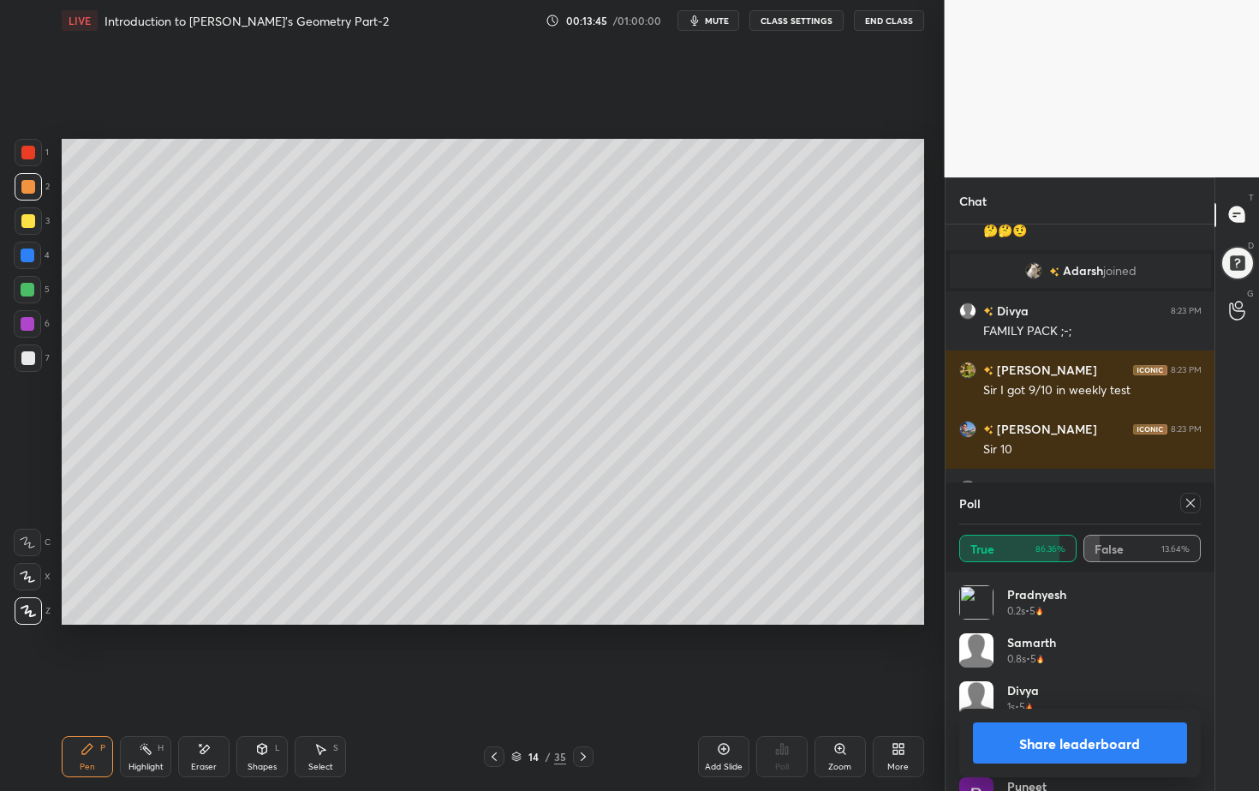
click at [1096, 714] on button "Share leaderboard" at bounding box center [1080, 742] width 215 height 41
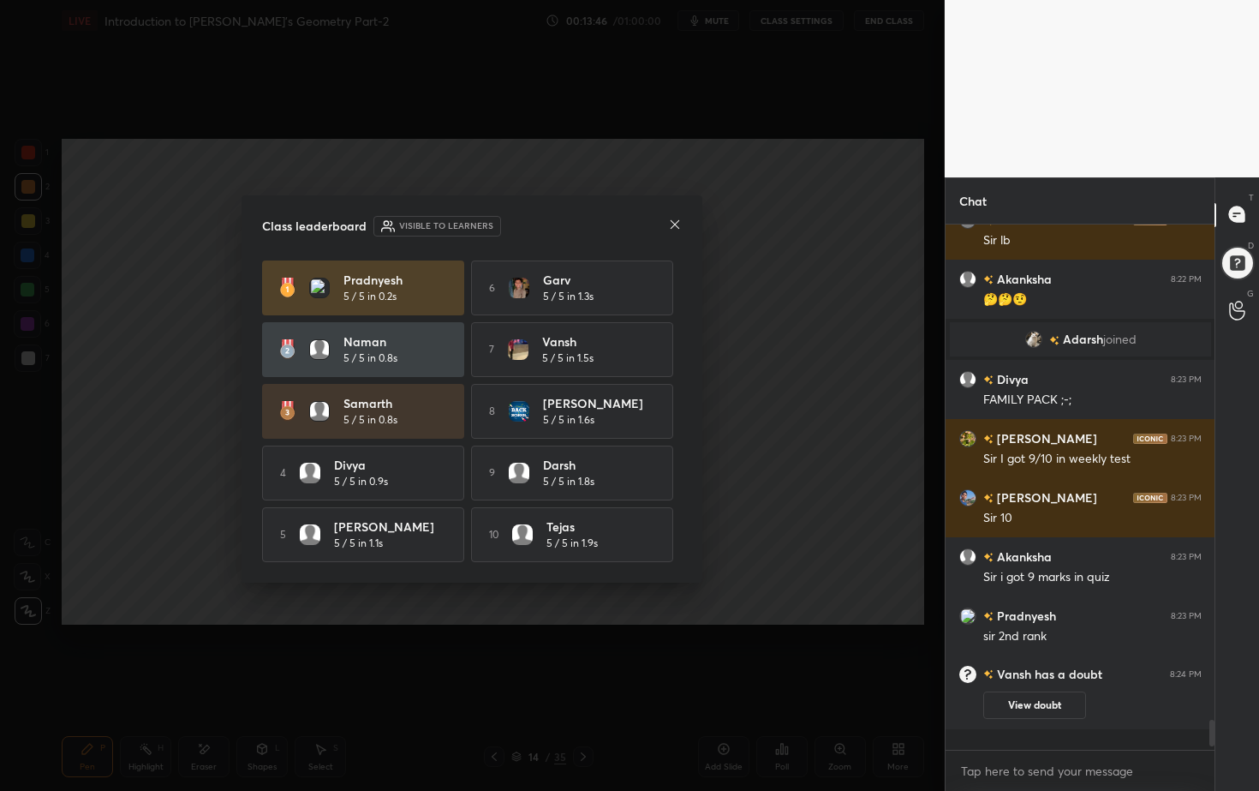
scroll to position [515, 264]
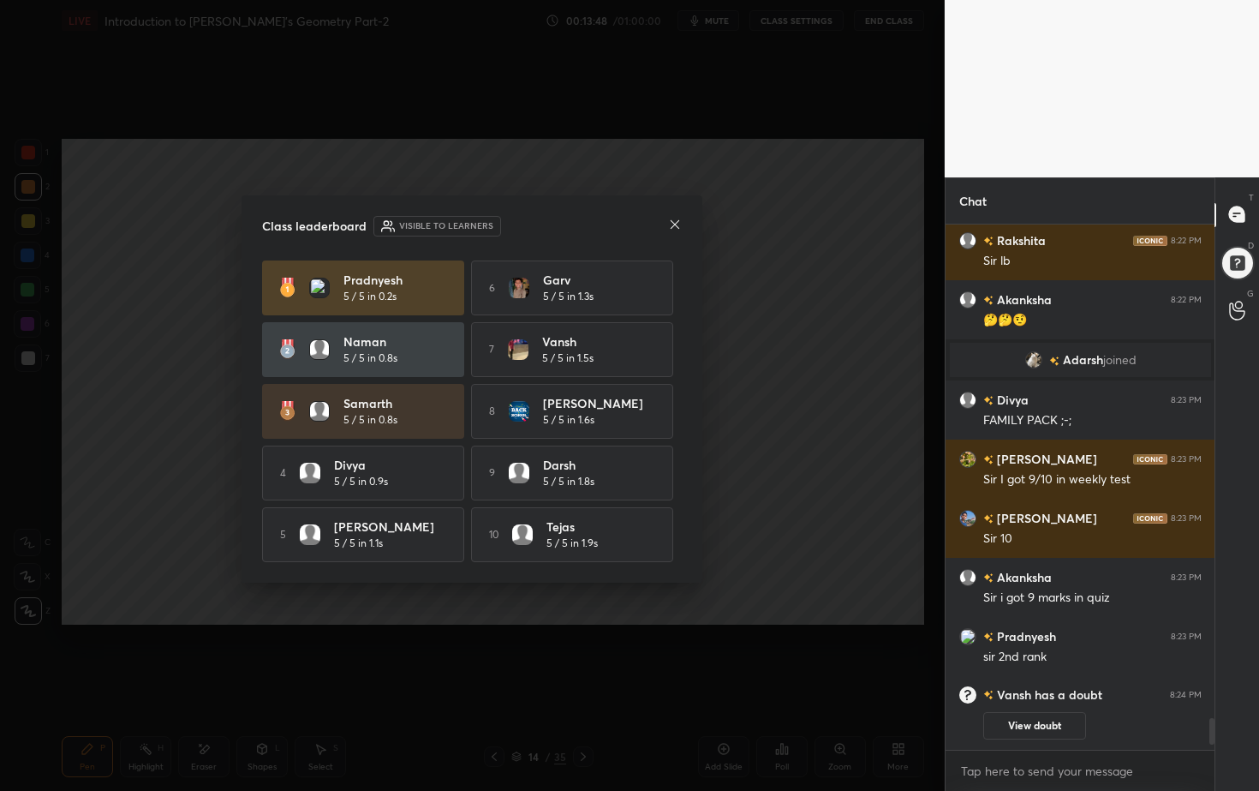
click at [672, 223] on icon at bounding box center [675, 225] width 14 height 14
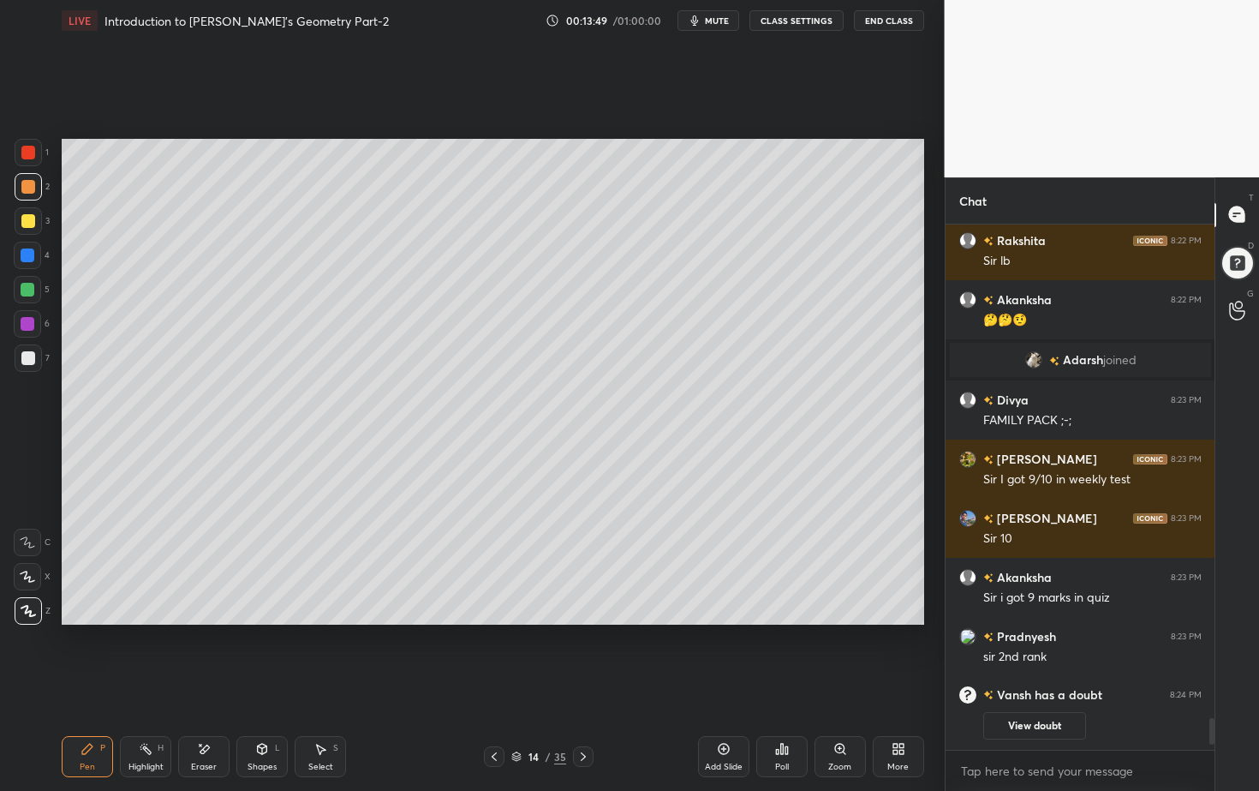
click at [785, 714] on icon at bounding box center [786, 750] width 3 height 8
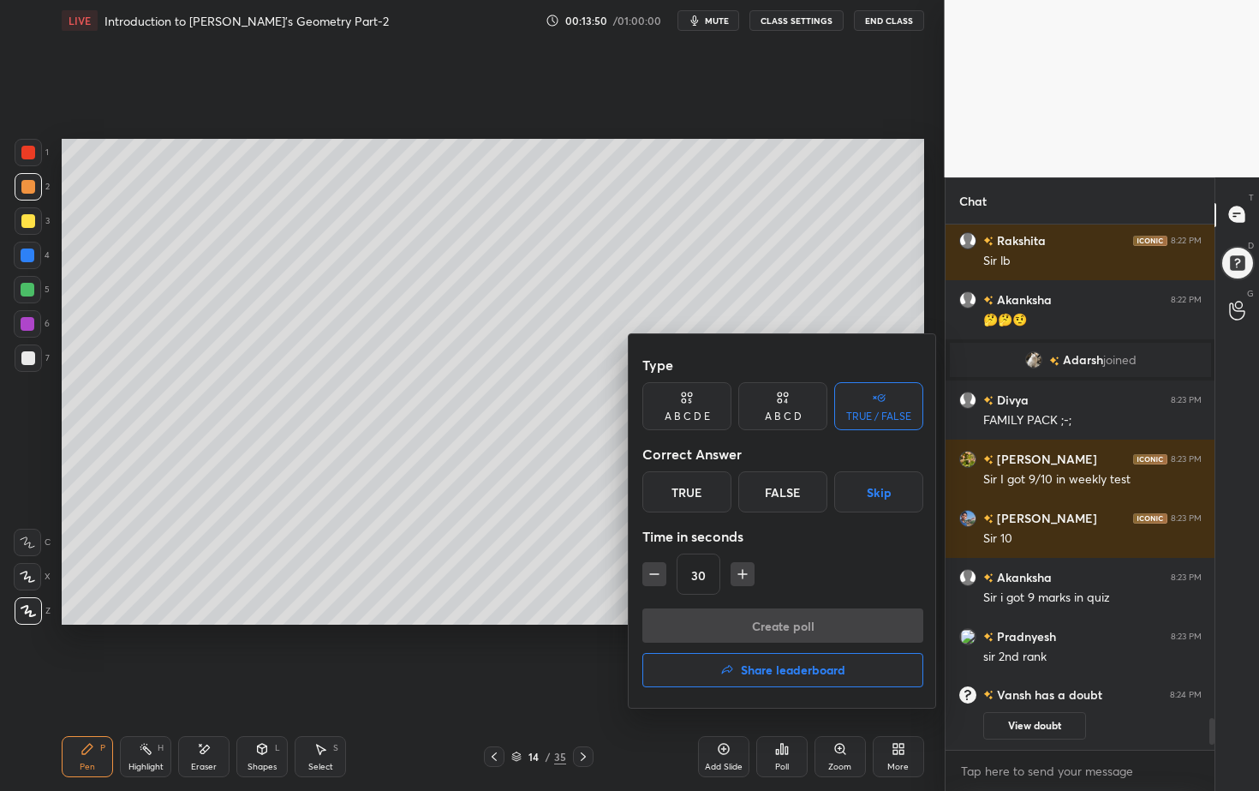
click at [786, 494] on div "False" at bounding box center [782, 491] width 89 height 41
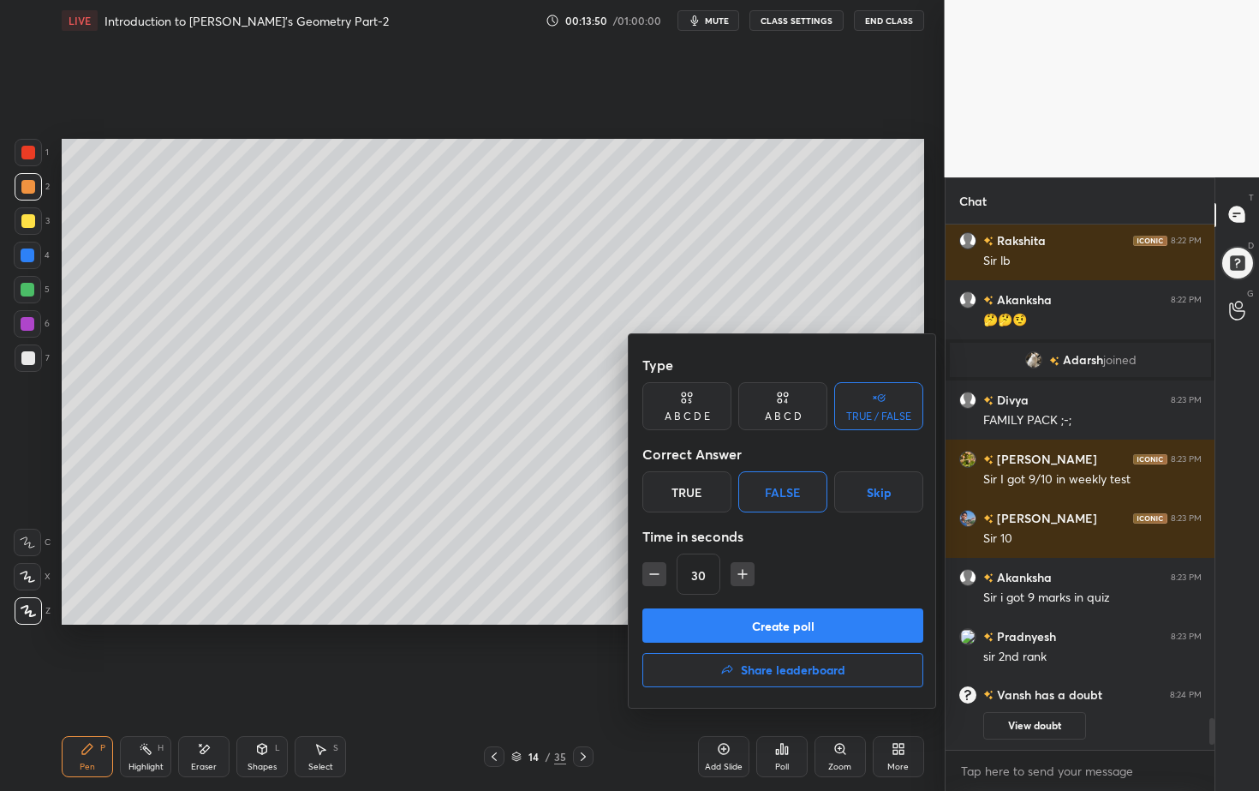
click at [768, 640] on button "Create poll" at bounding box center [782, 625] width 281 height 34
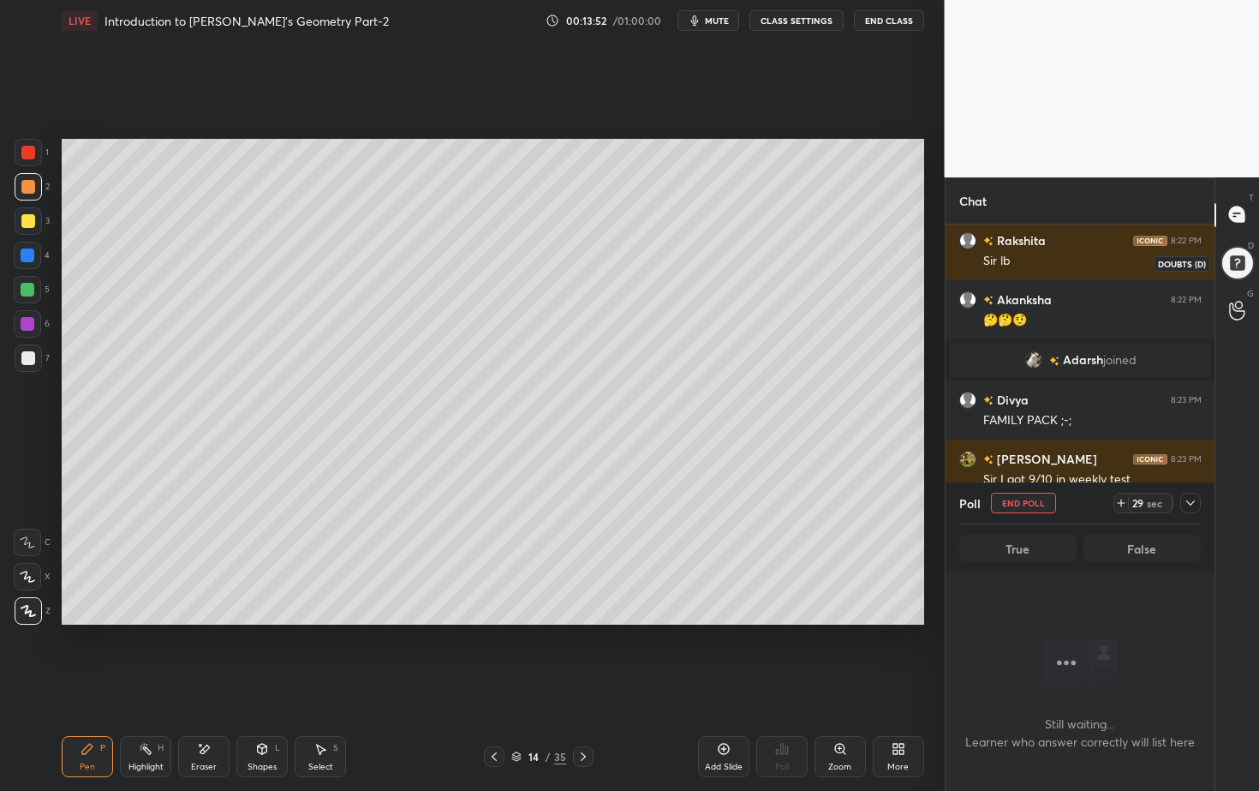
click at [1243, 261] on div at bounding box center [1237, 262] width 35 height 35
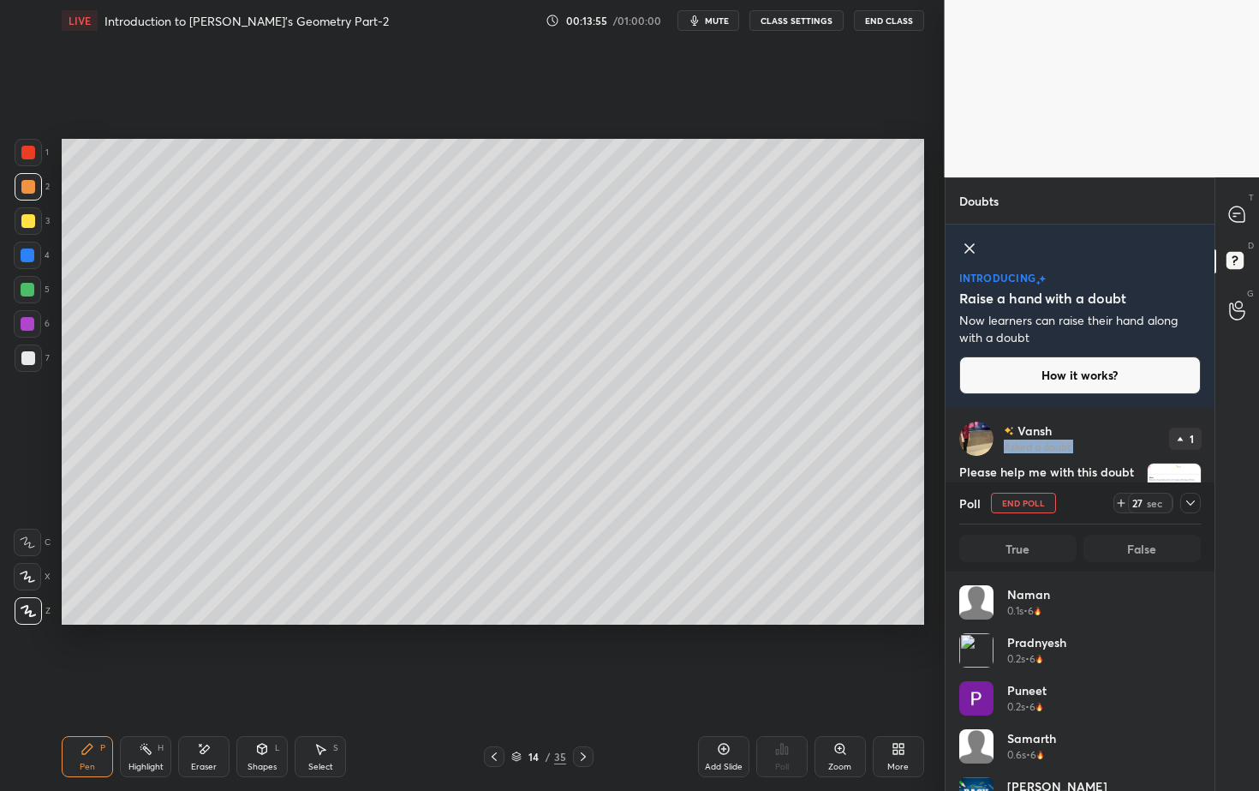
drag, startPoint x: 1119, startPoint y: 418, endPoint x: 1115, endPoint y: 459, distance: 41.3
click at [1114, 441] on div "Vansh Asked a doubt 1 Please help me with this doubt Pick this doubt" at bounding box center [1081, 493] width 270 height 171
drag, startPoint x: 1126, startPoint y: 419, endPoint x: 1132, endPoint y: 328, distance: 91.0
click at [1132, 332] on div "introducing Raise a hand with a doubt Now learners can raise their hand along w…" at bounding box center [1081, 462] width 270 height 477
click at [1174, 474] on img "grid" at bounding box center [1174, 489] width 53 height 53
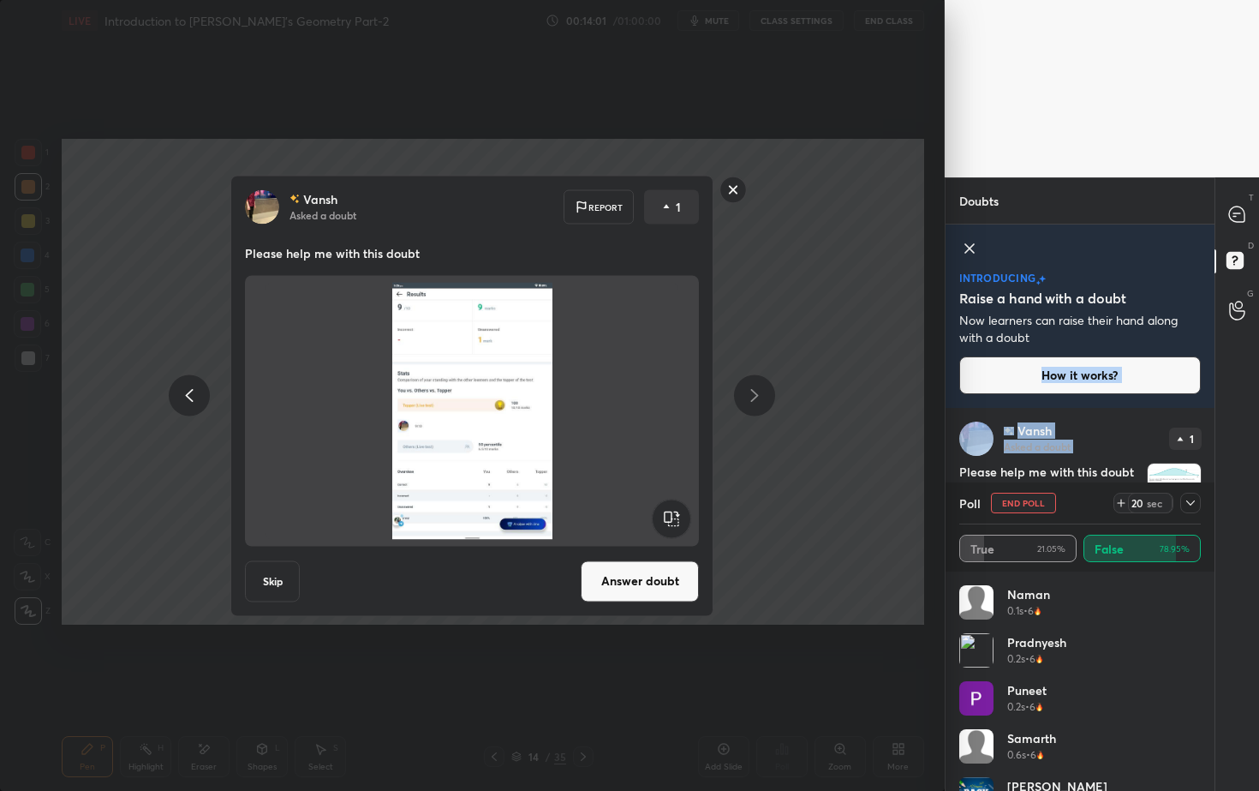
click at [660, 590] on button "Answer doubt" at bounding box center [640, 580] width 118 height 41
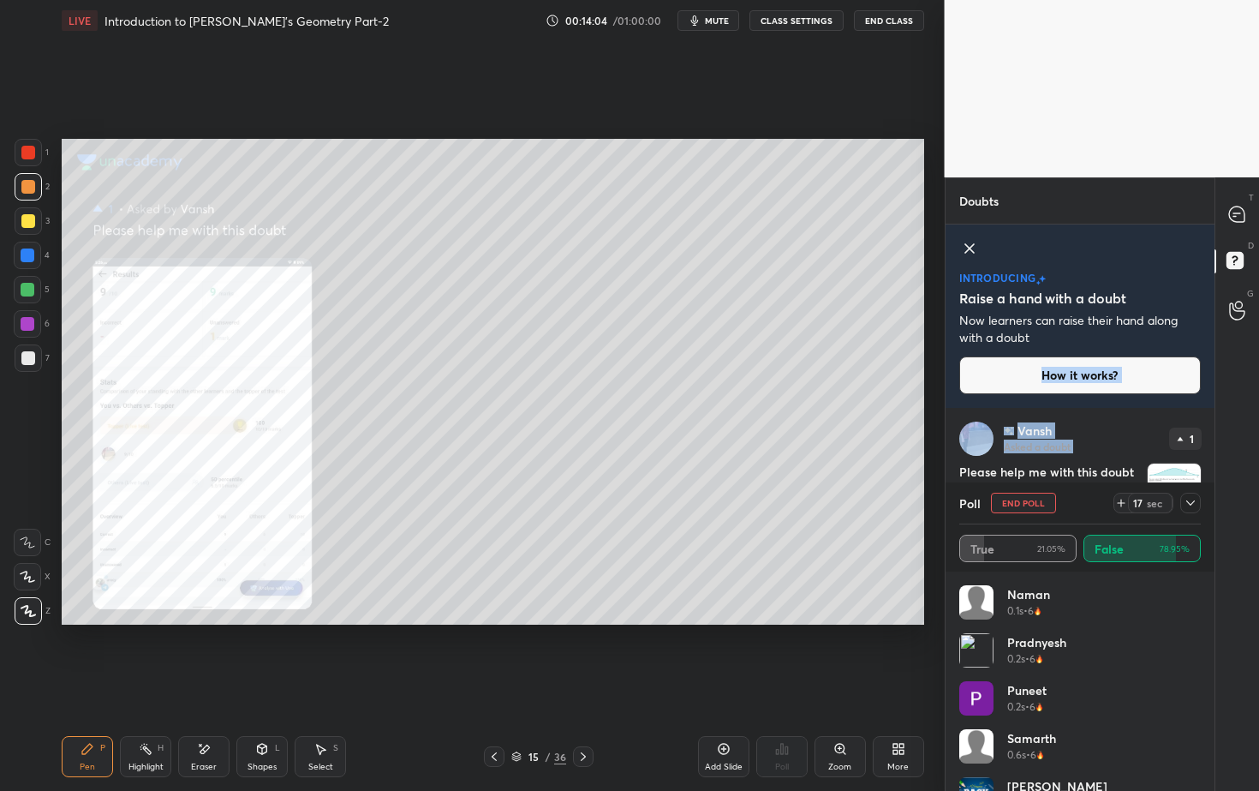
click at [839, 714] on icon at bounding box center [839, 748] width 9 height 9
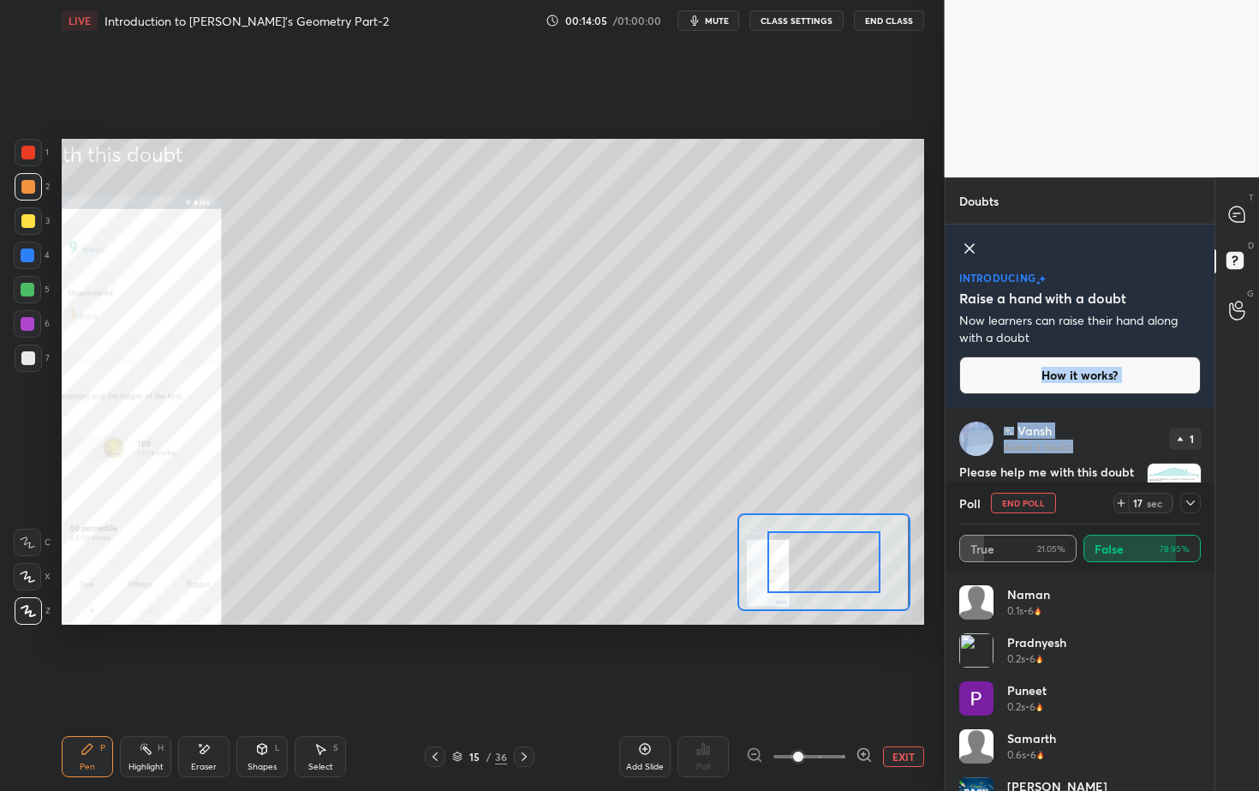
click at [843, 714] on span at bounding box center [810, 757] width 72 height 26
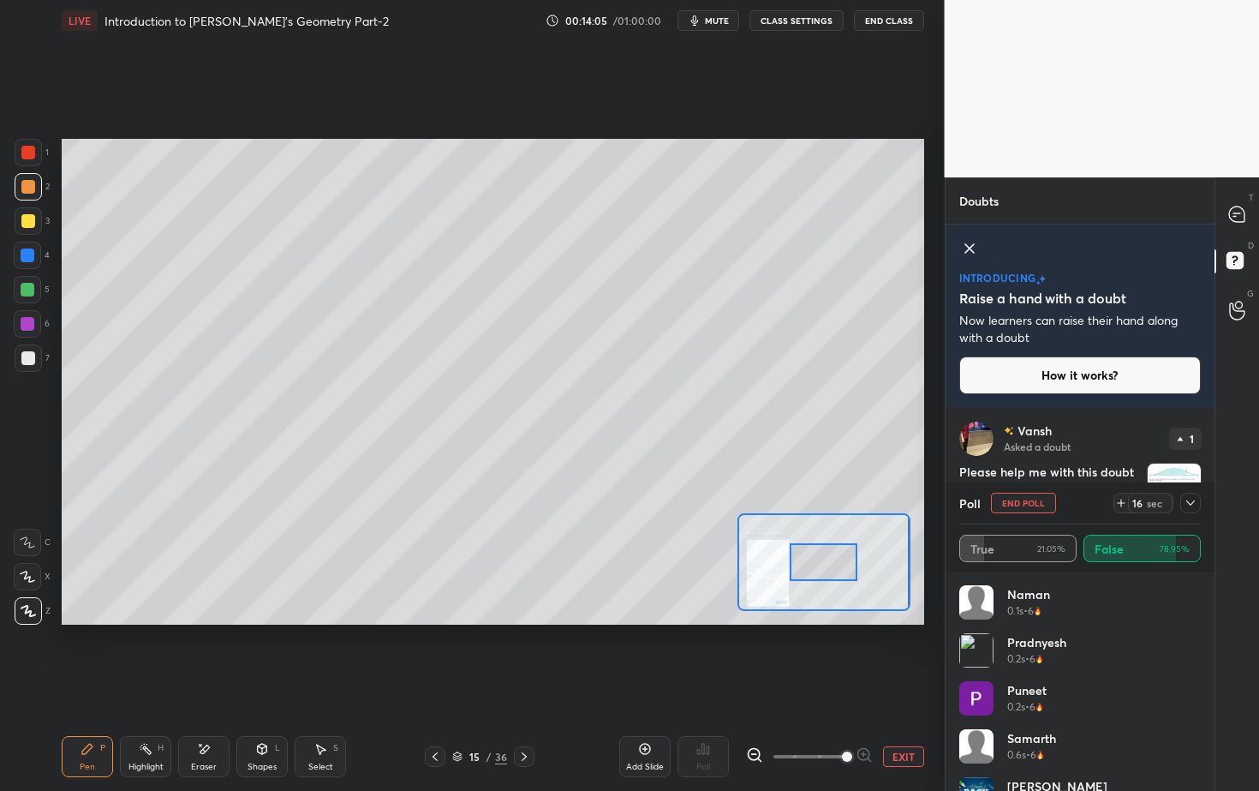
click at [847, 714] on span at bounding box center [847, 756] width 10 height 10
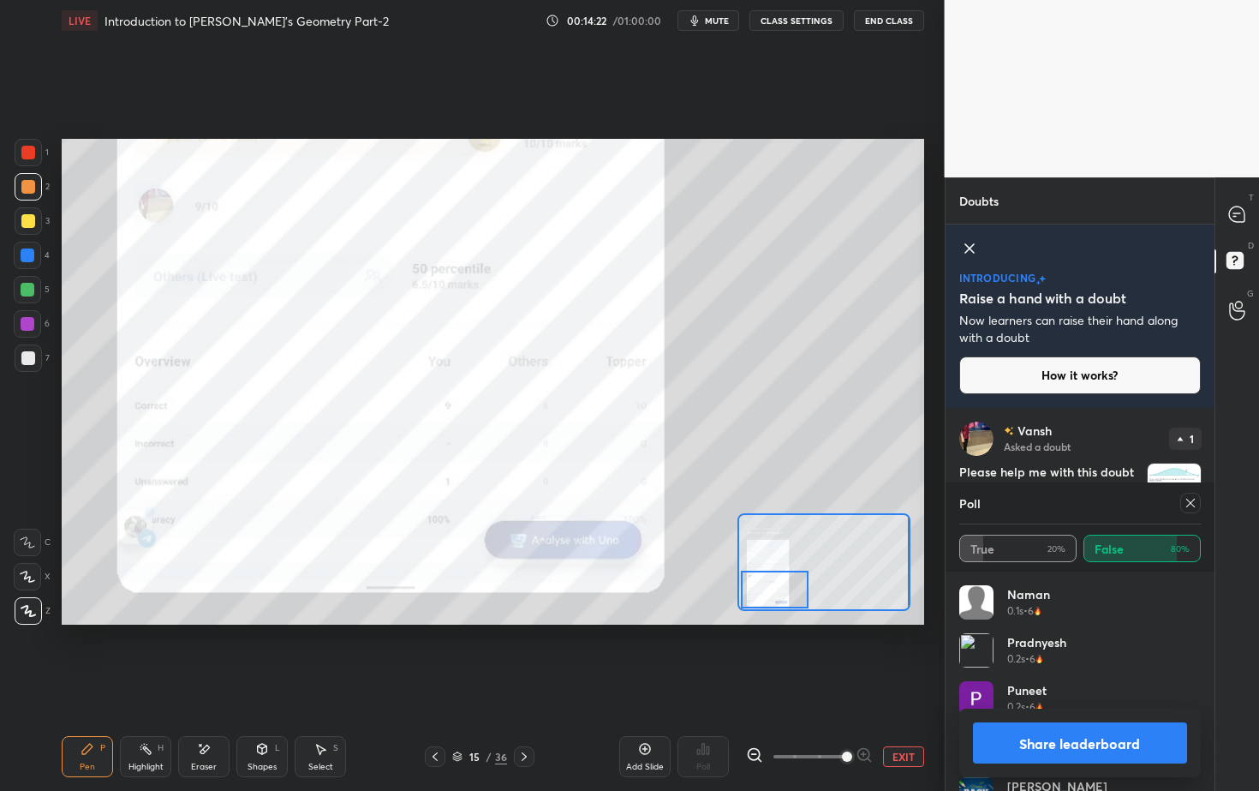
drag, startPoint x: 828, startPoint y: 573, endPoint x: 788, endPoint y: 605, distance: 51.2
click at [789, 609] on div at bounding box center [824, 561] width 172 height 97
click at [905, 714] on button "EXIT" at bounding box center [903, 756] width 41 height 21
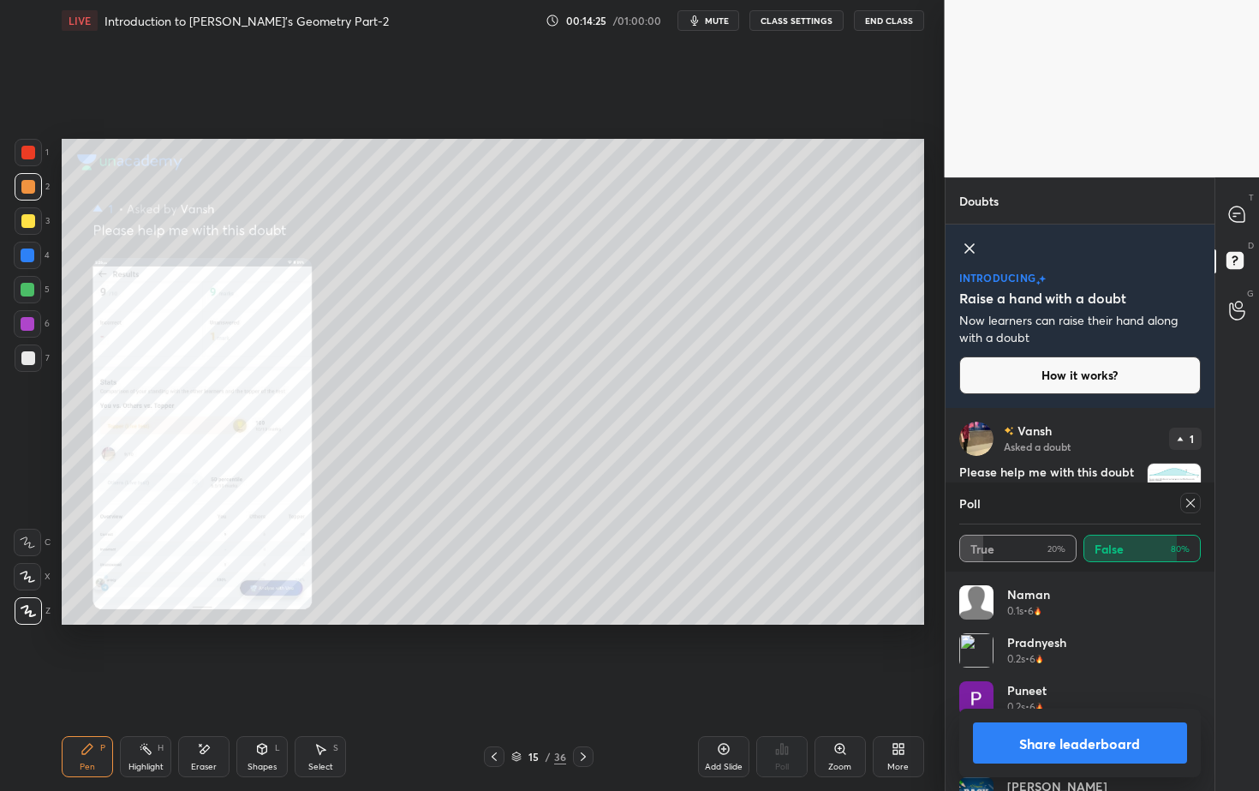
drag, startPoint x: 1097, startPoint y: 746, endPoint x: 1084, endPoint y: 753, distance: 15.3
click at [1097, 714] on button "Share leaderboard" at bounding box center [1080, 742] width 215 height 41
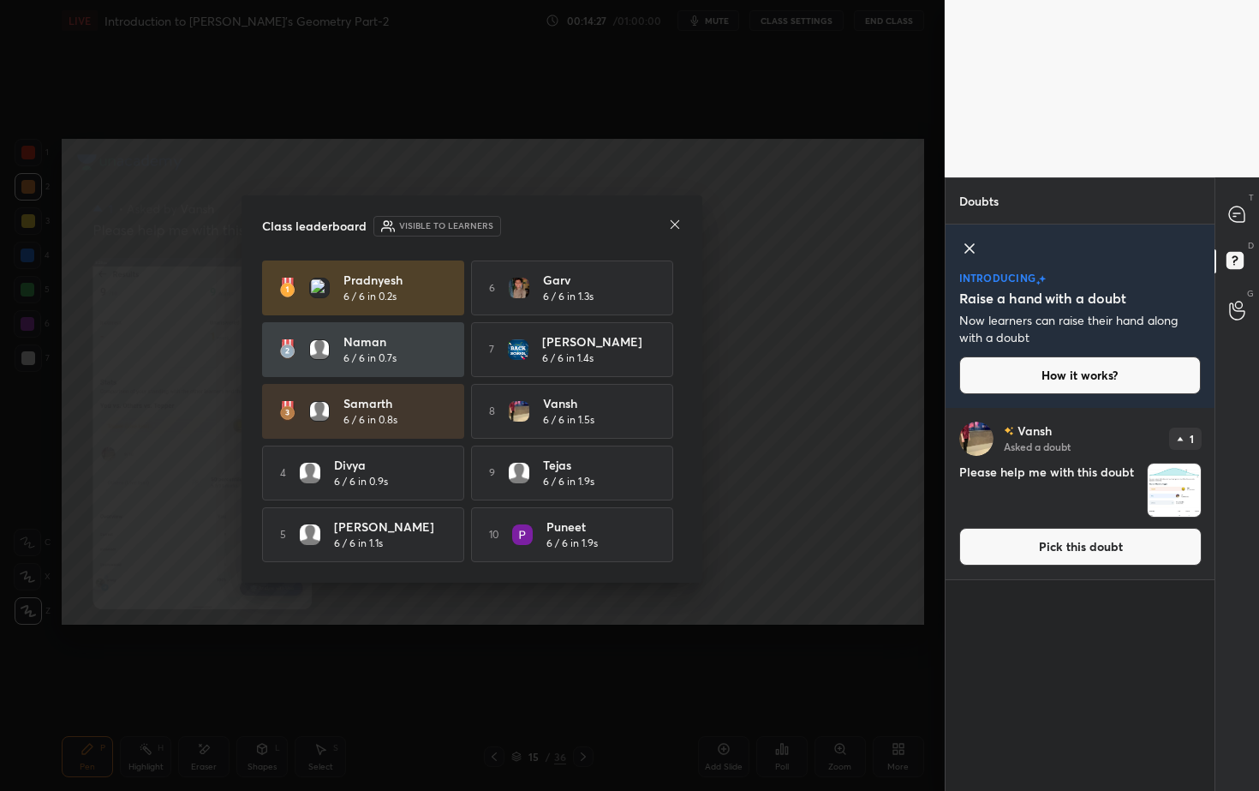
click at [676, 224] on icon at bounding box center [675, 225] width 14 height 14
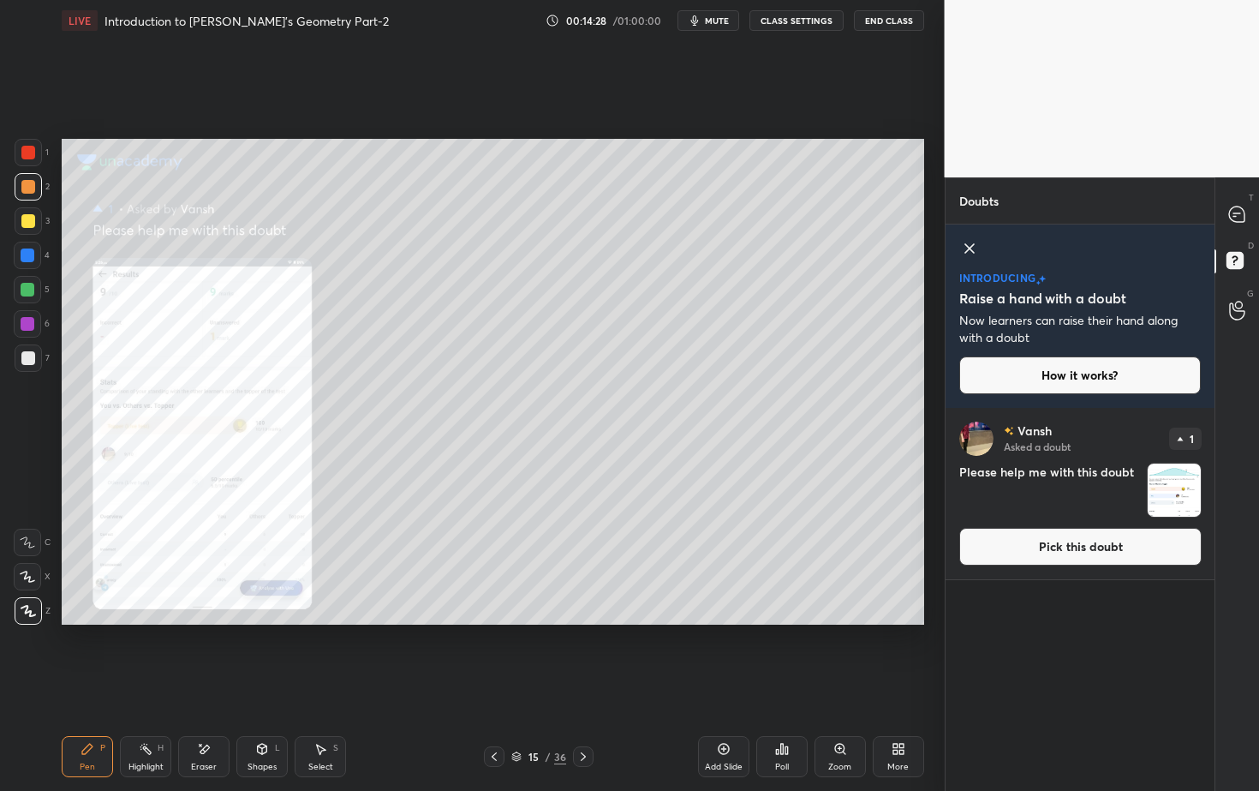
click at [1090, 374] on button "How it works?" at bounding box center [1080, 375] width 242 height 38
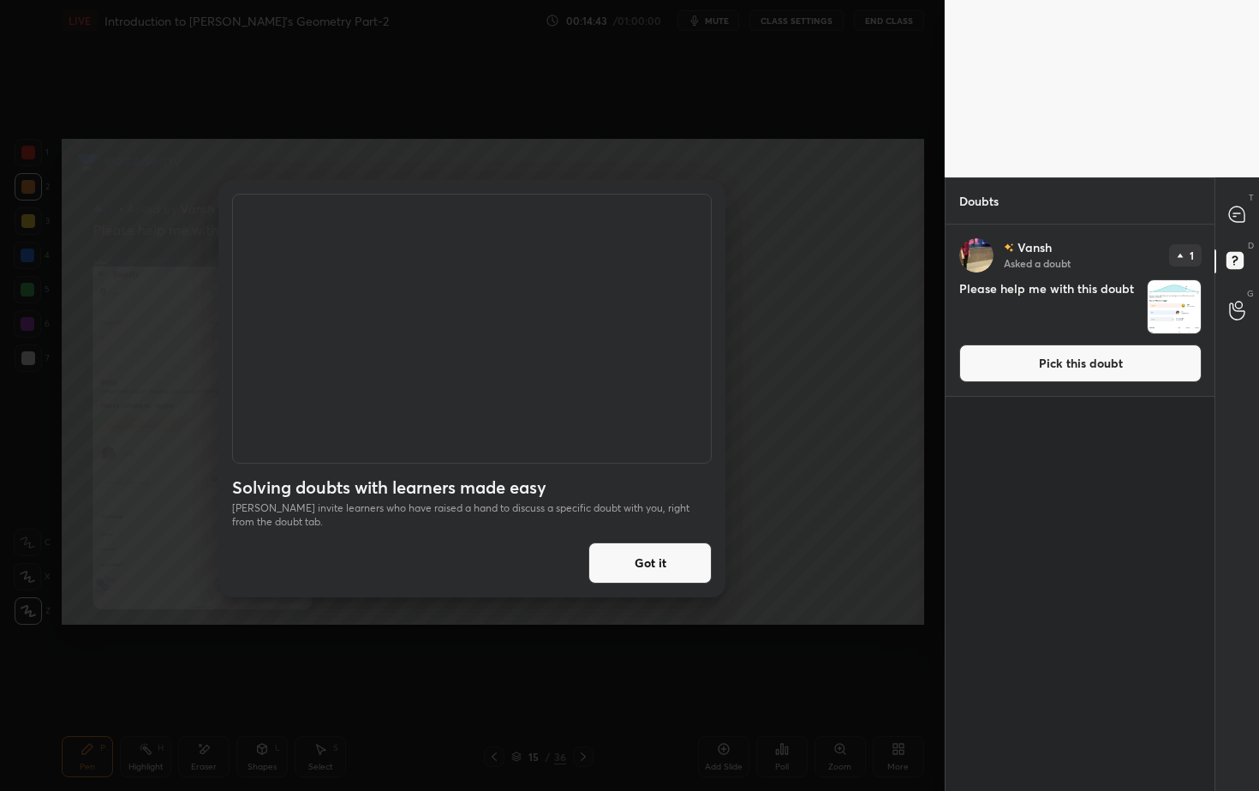
click at [682, 566] on button "Got it" at bounding box center [649, 562] width 123 height 41
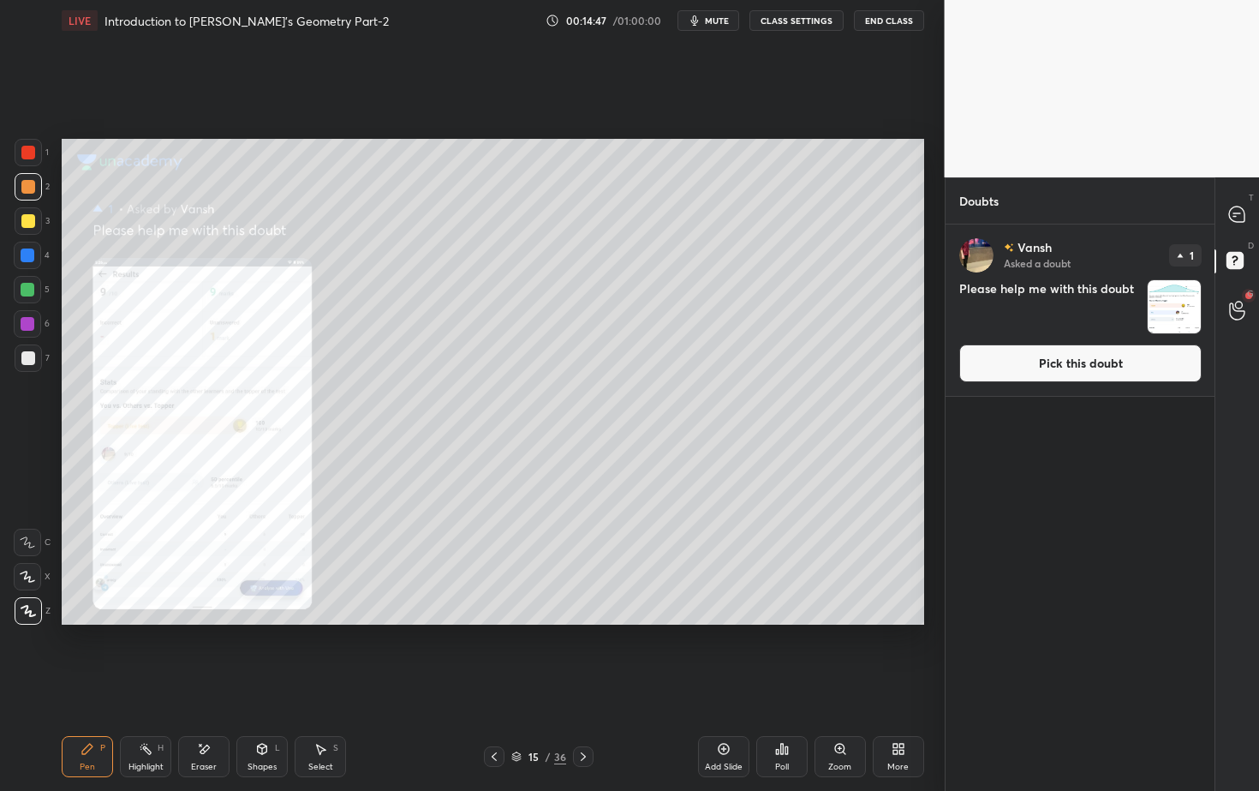
click at [1071, 360] on button "Pick this doubt" at bounding box center [1080, 363] width 242 height 38
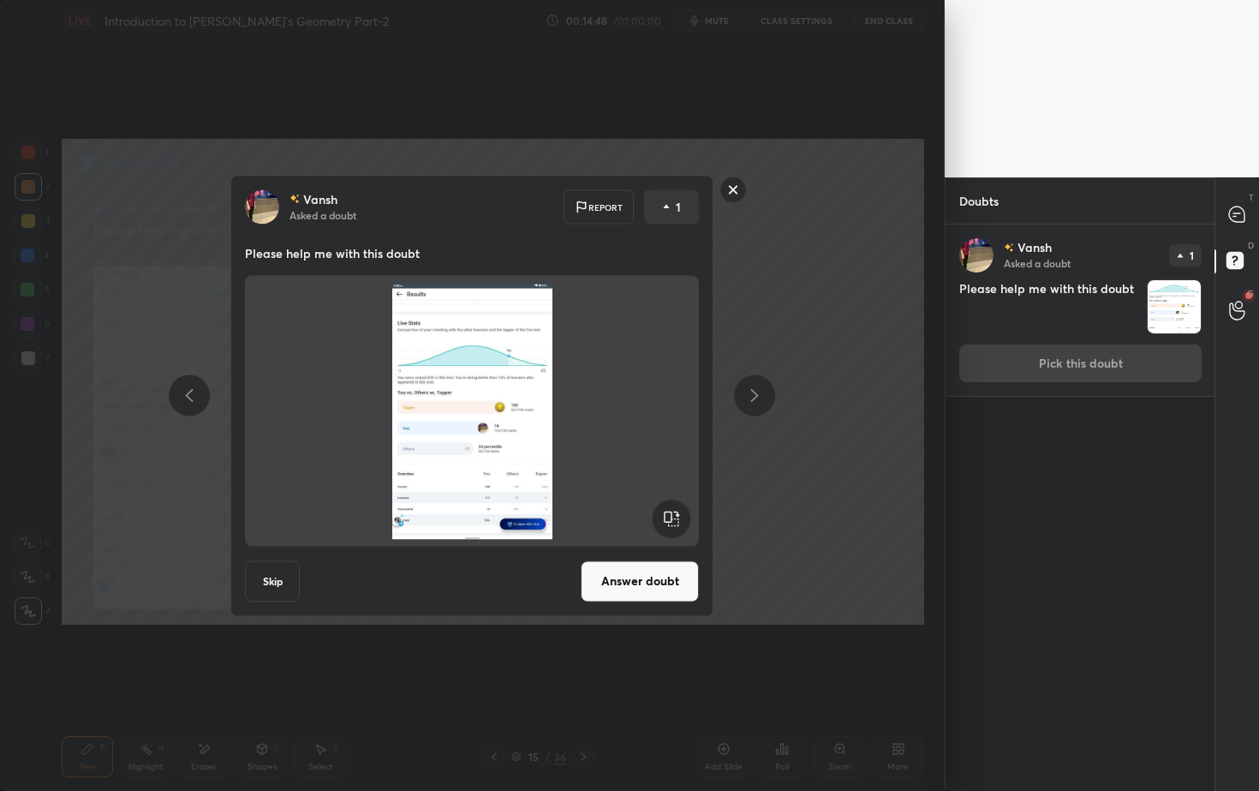
click at [660, 587] on button "Answer doubt" at bounding box center [640, 580] width 118 height 41
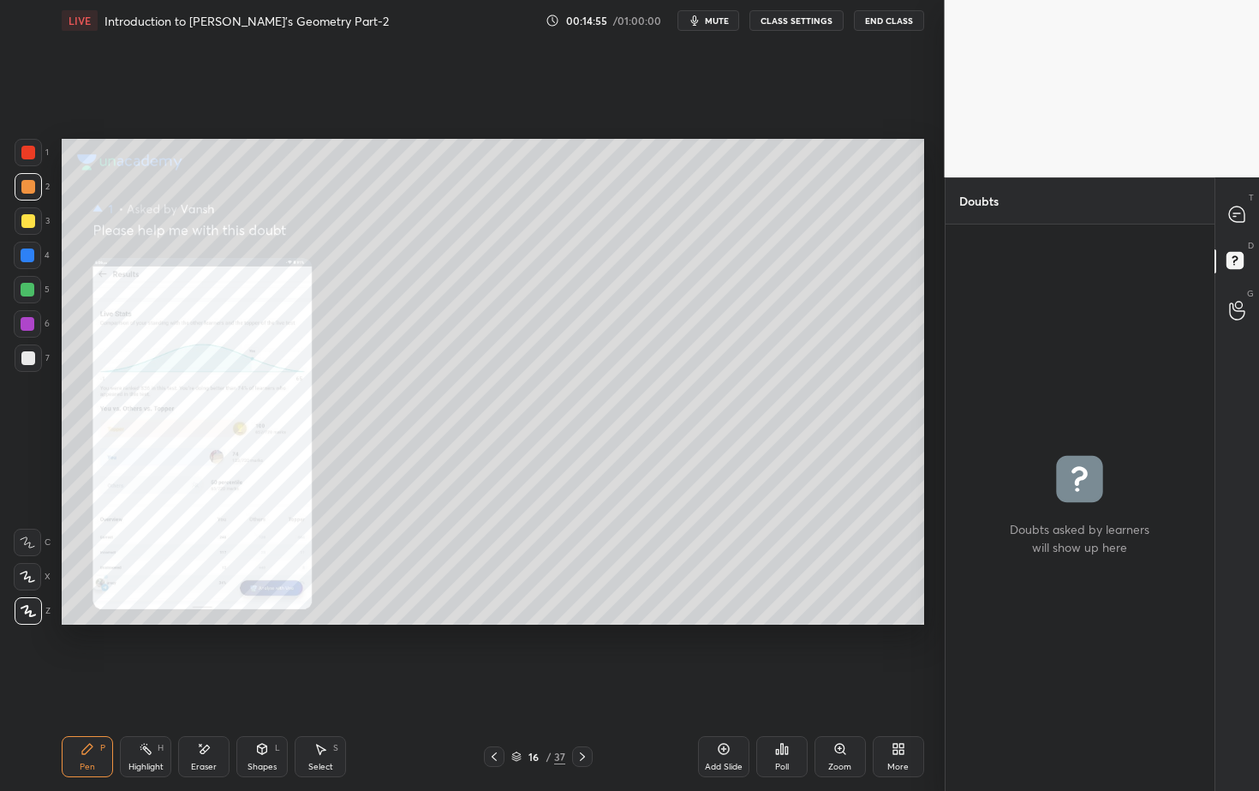
click at [852, 714] on div "Zoom" at bounding box center [840, 756] width 51 height 41
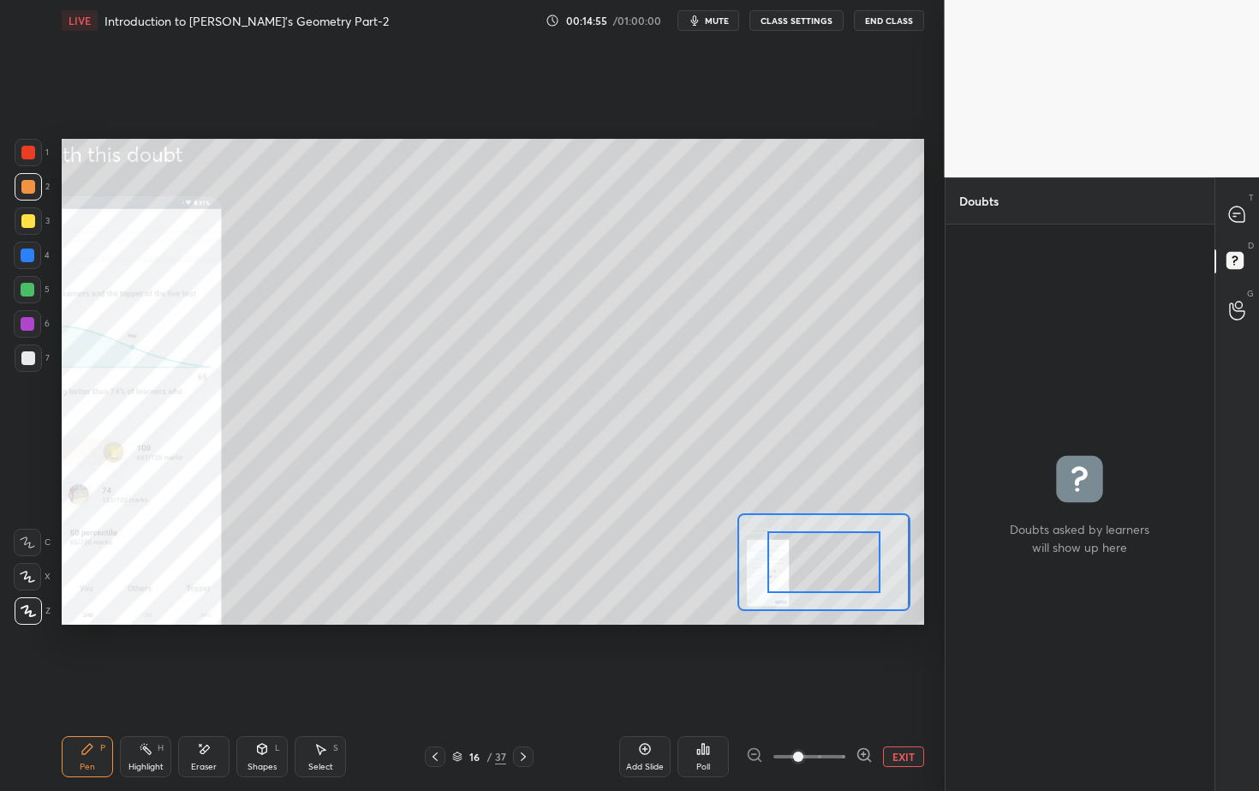
click at [850, 714] on div at bounding box center [809, 756] width 127 height 21
click at [851, 714] on div at bounding box center [809, 756] width 127 height 21
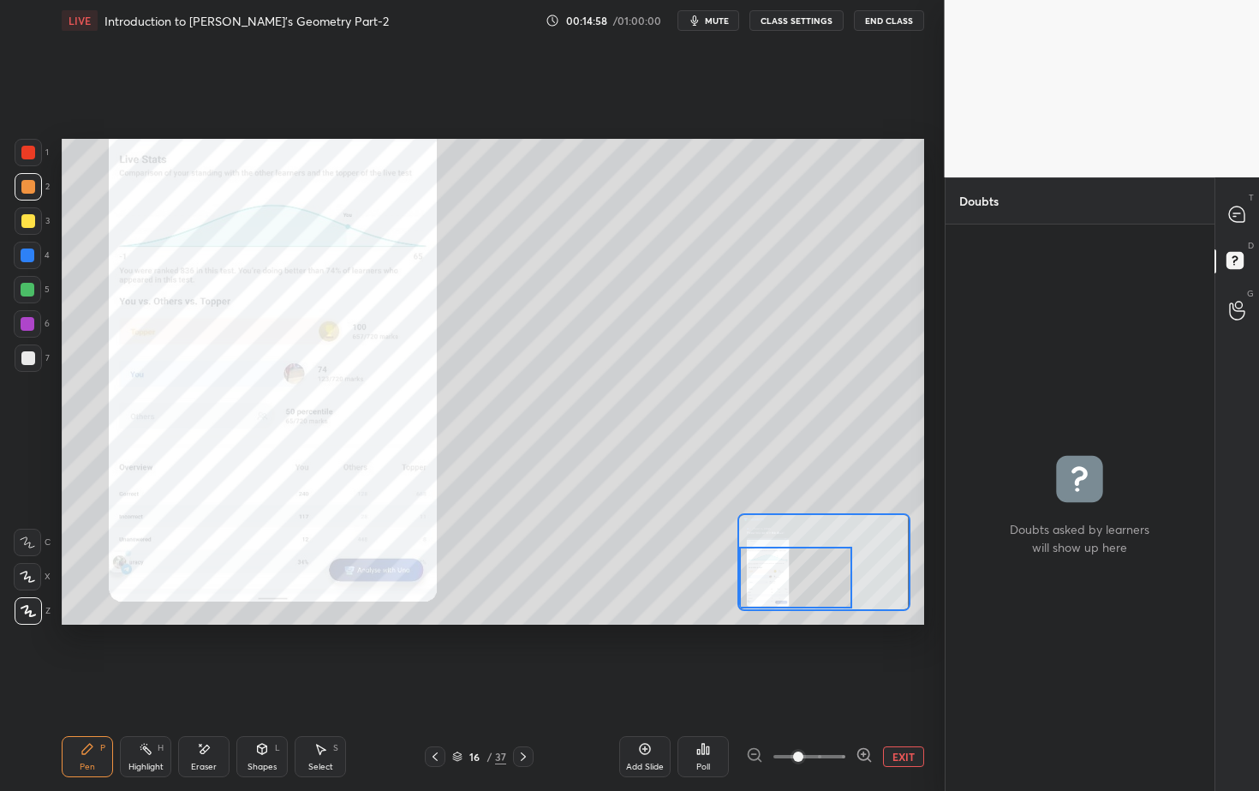
click at [728, 587] on div "Setting up your live class Poll for secs No correct answer Start poll" at bounding box center [493, 381] width 863 height 485
drag, startPoint x: 776, startPoint y: 567, endPoint x: 740, endPoint y: 576, distance: 37.2
click at [738, 581] on div at bounding box center [824, 561] width 172 height 97
click at [902, 714] on button "EXIT" at bounding box center [903, 756] width 41 height 21
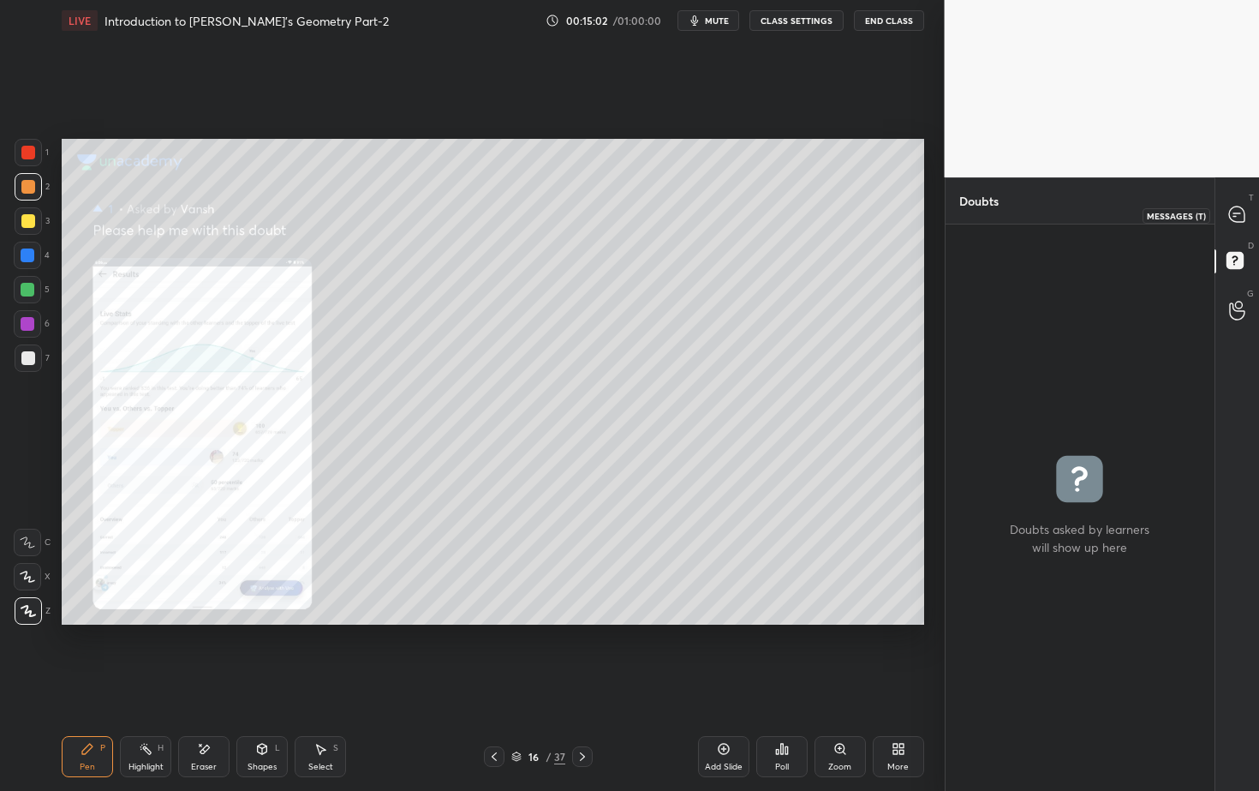
click at [1236, 218] on icon at bounding box center [1236, 213] width 15 height 15
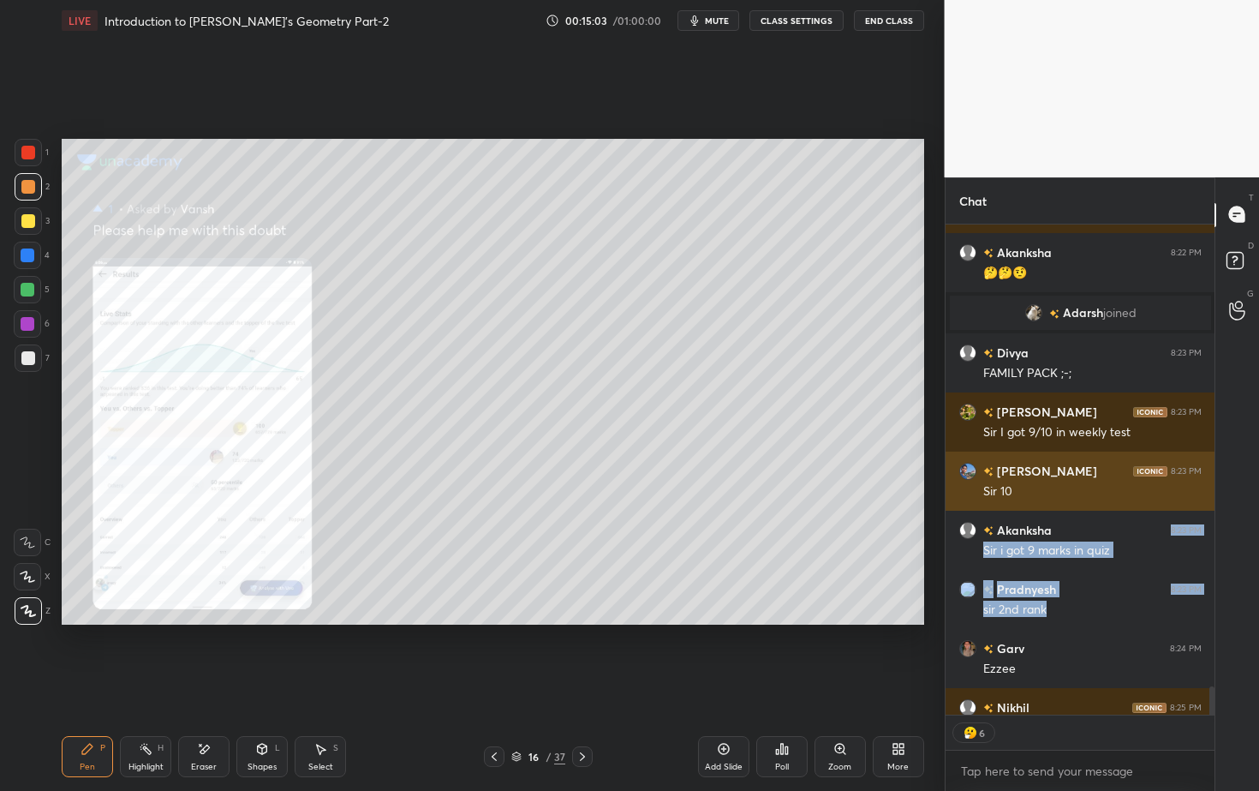
drag, startPoint x: 1098, startPoint y: 618, endPoint x: 1066, endPoint y: 454, distance: 166.7
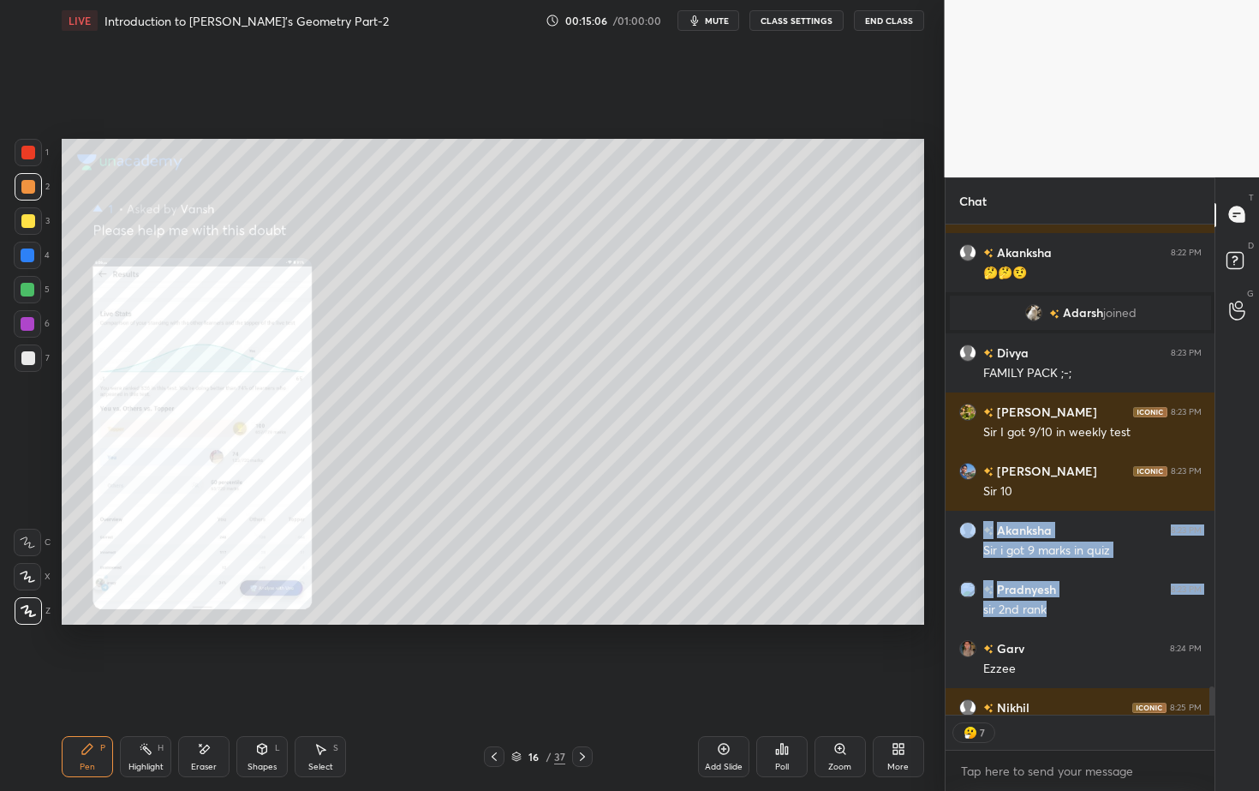
click at [584, 714] on icon at bounding box center [583, 757] width 14 height 14
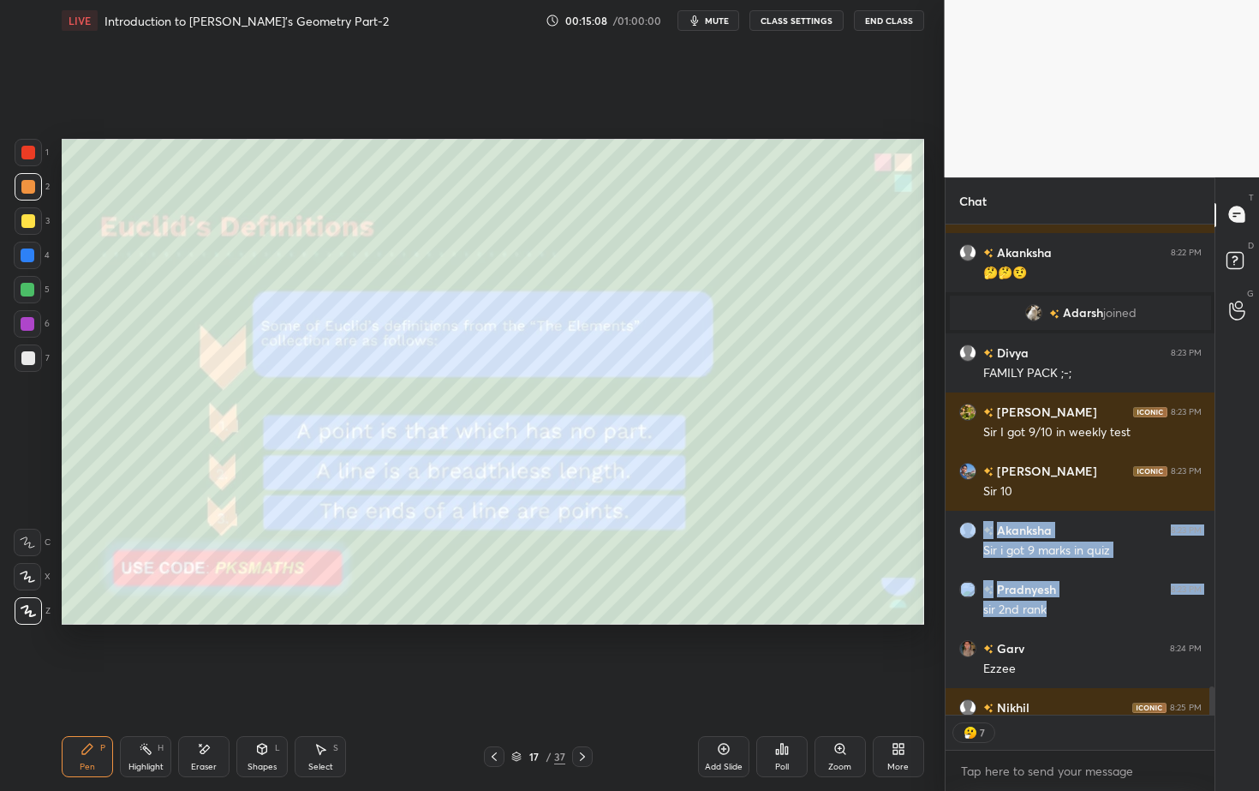
click at [490, 714] on icon at bounding box center [494, 757] width 14 height 14
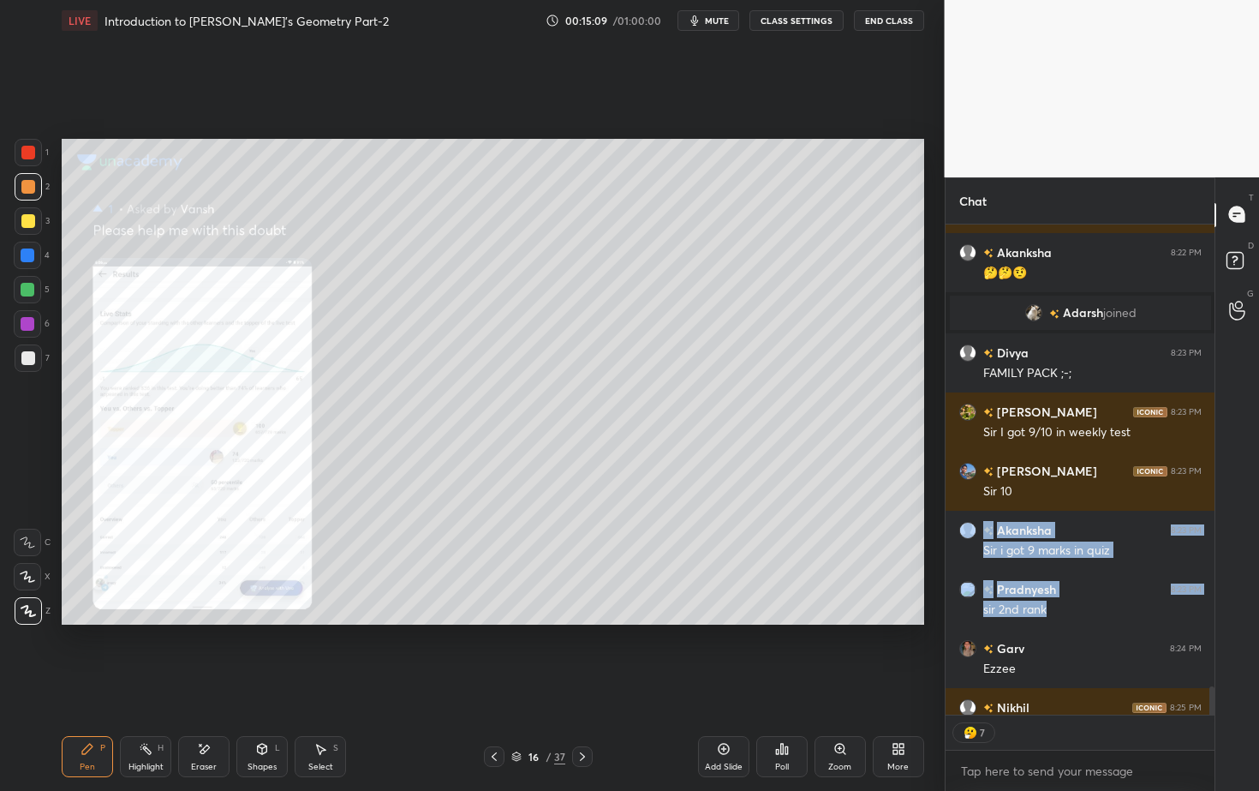
click at [492, 714] on icon at bounding box center [494, 757] width 14 height 14
click at [494, 714] on icon at bounding box center [494, 756] width 5 height 9
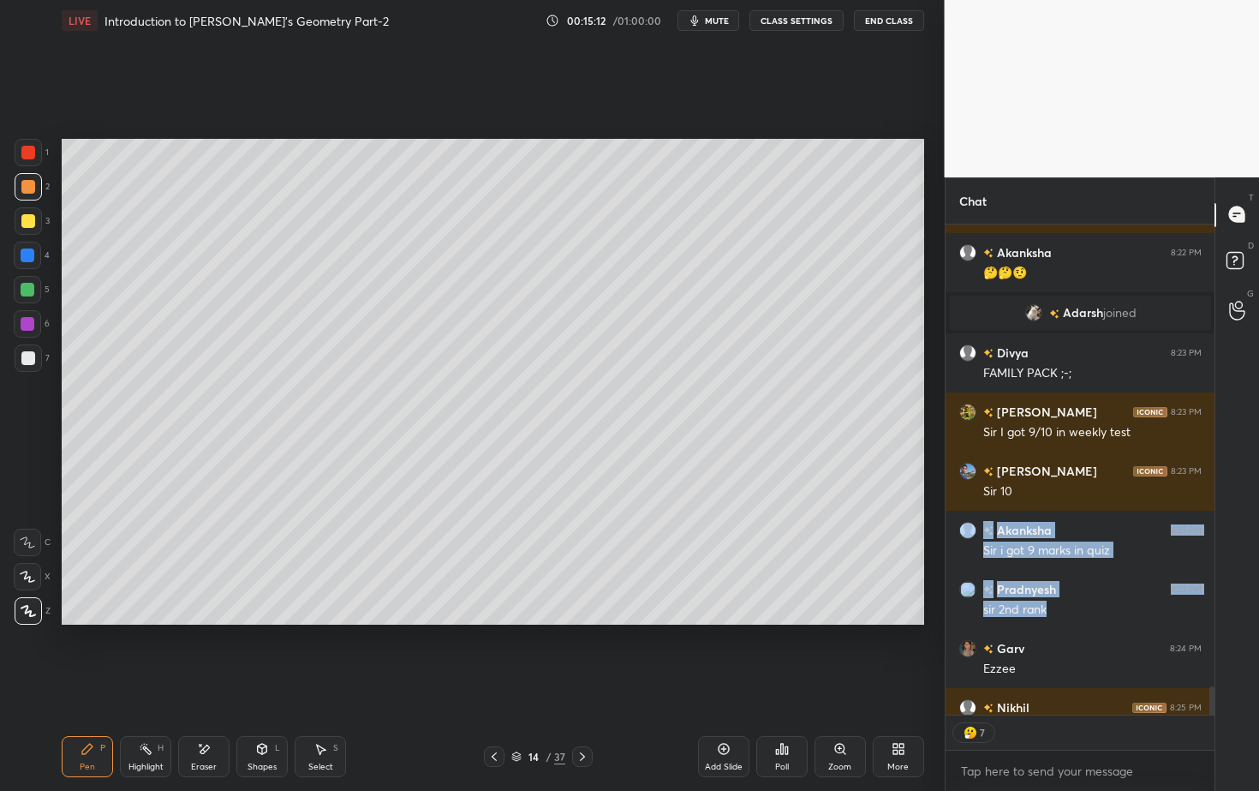
click at [798, 714] on div "Poll" at bounding box center [781, 756] width 51 height 41
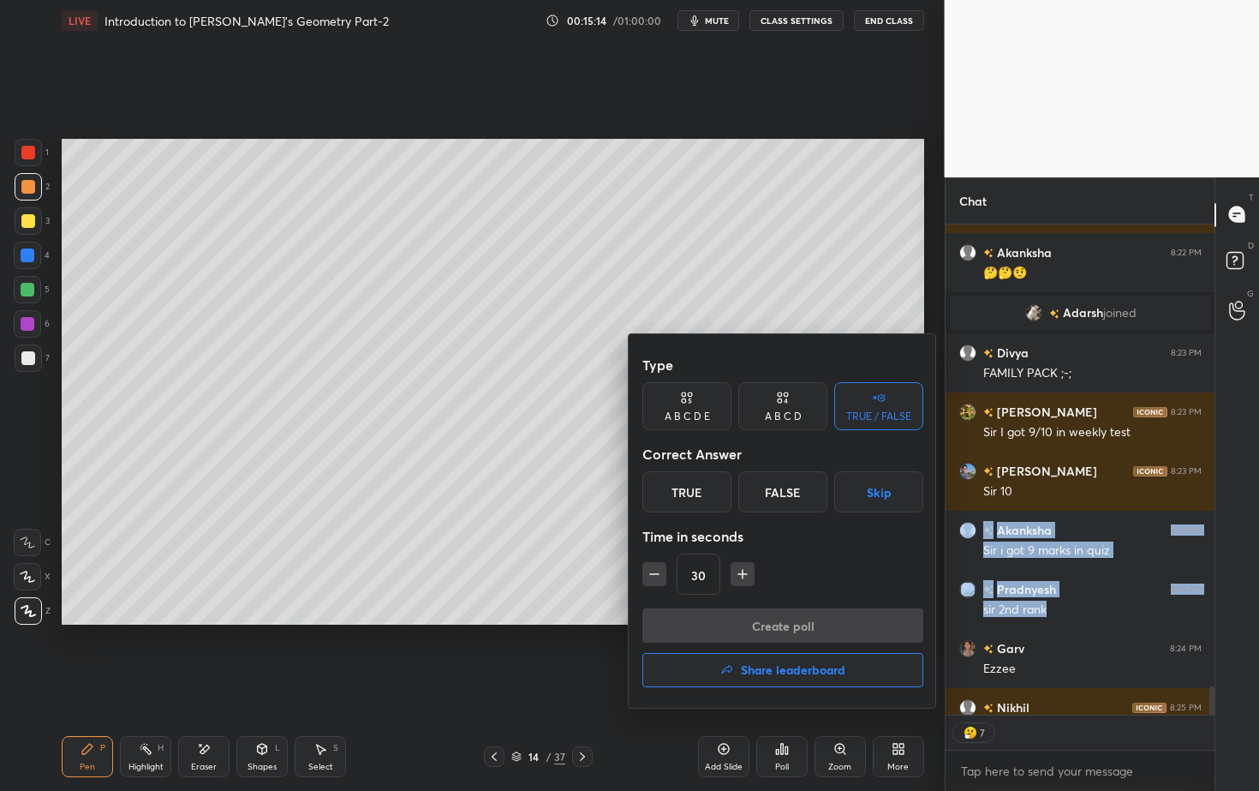
type textarea "x"
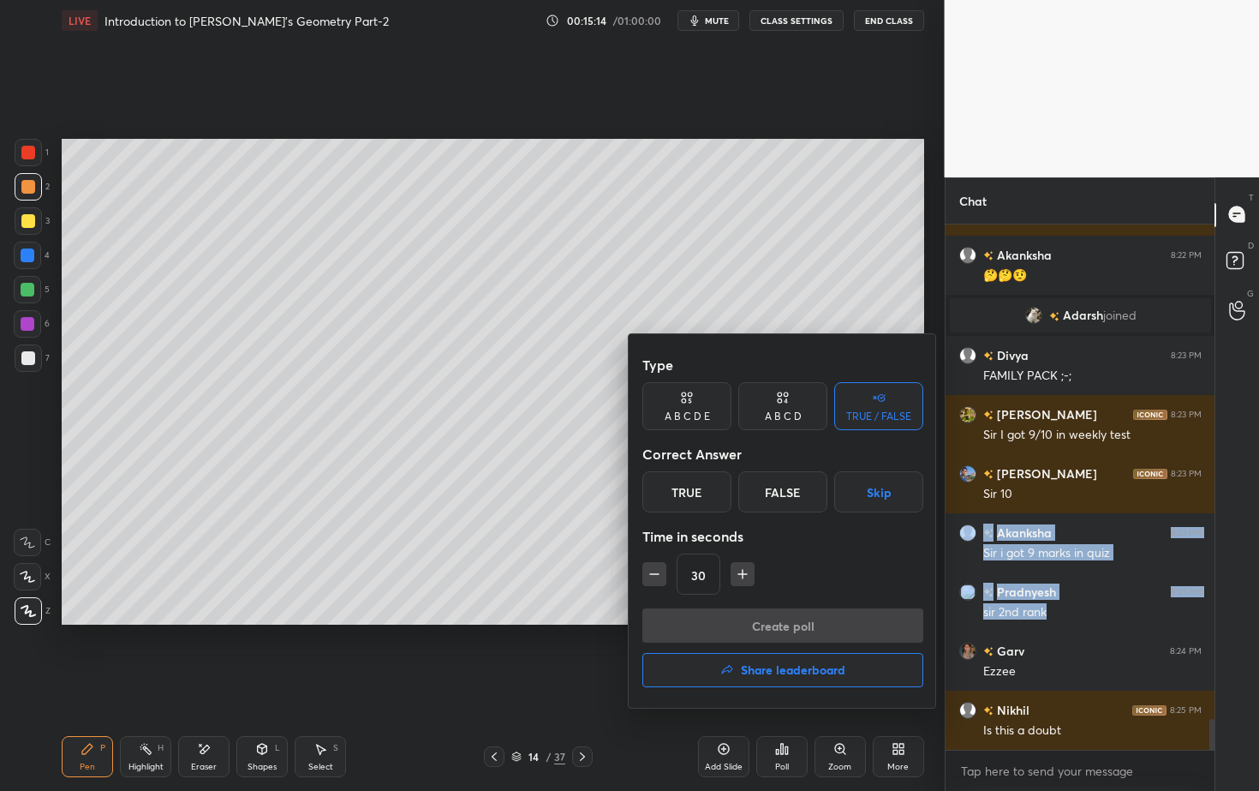
scroll to position [520, 264]
click at [536, 549] on div at bounding box center [629, 395] width 1259 height 791
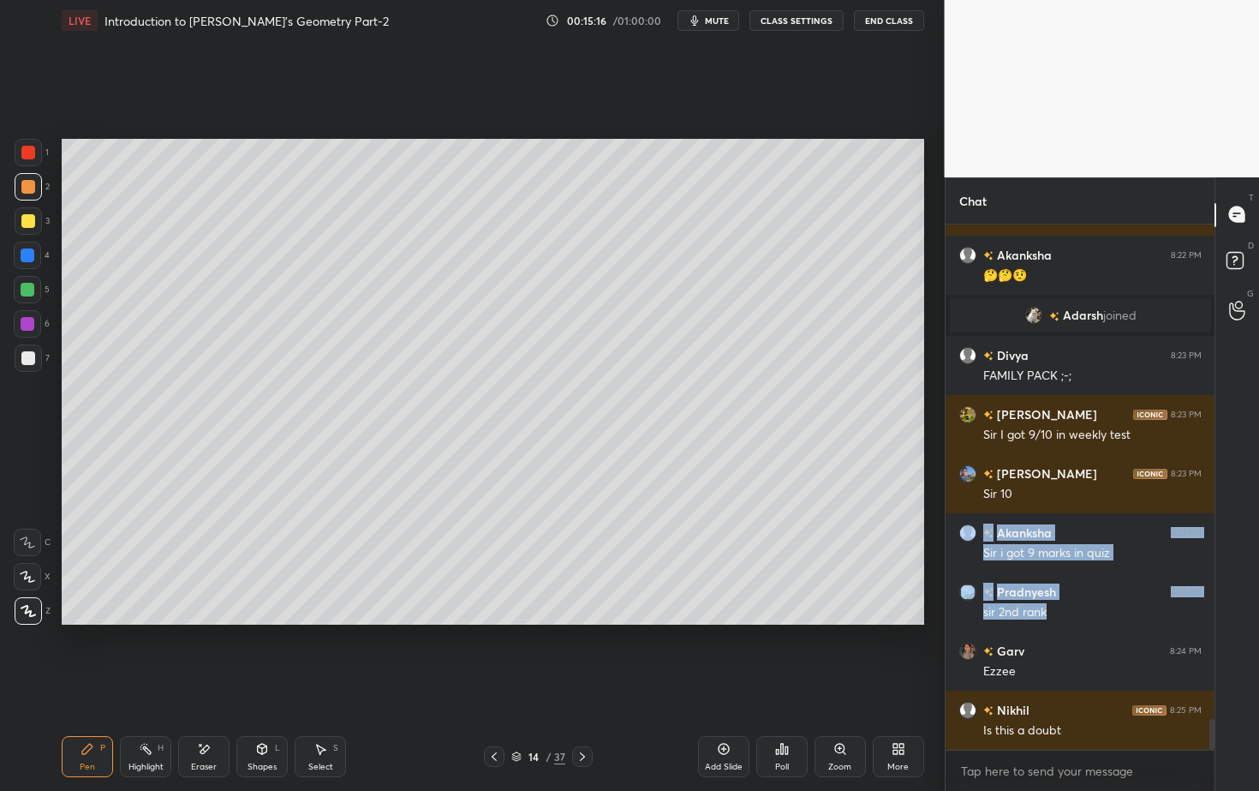
click at [784, 714] on div "Poll" at bounding box center [782, 766] width 14 height 9
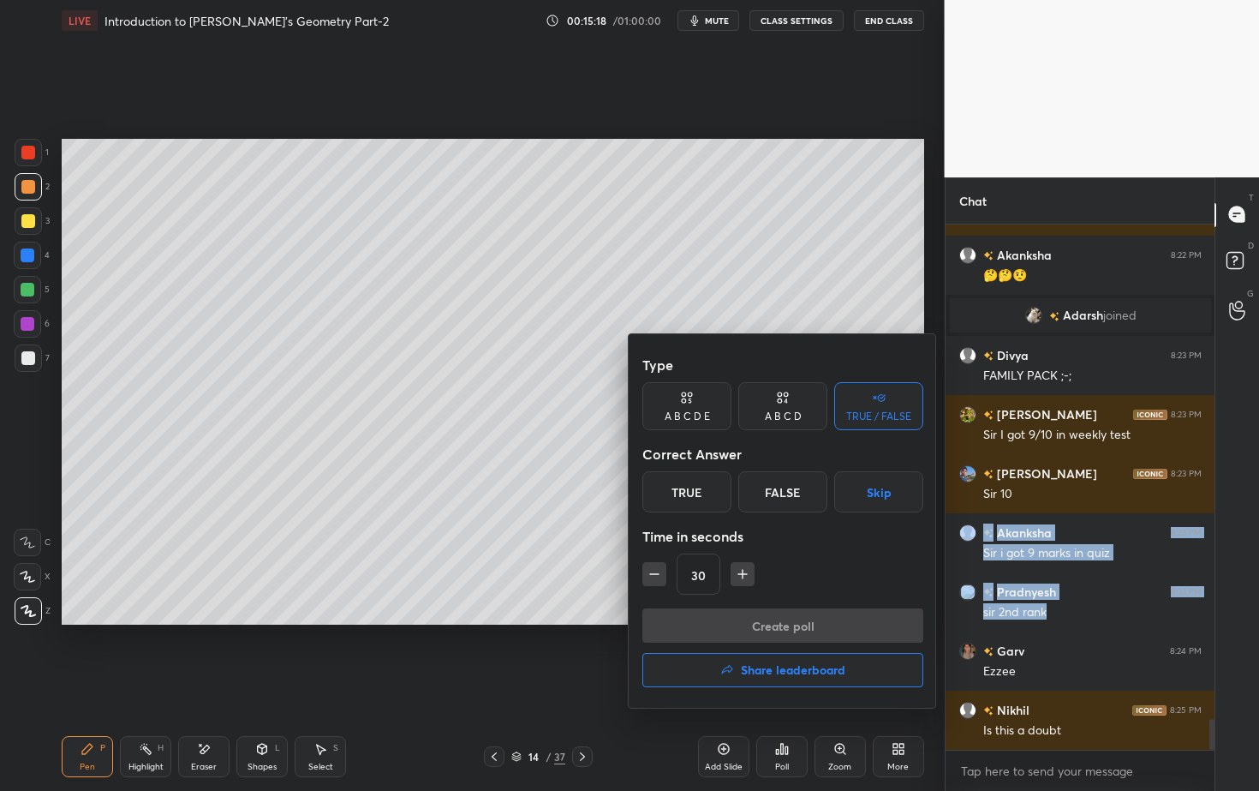
drag, startPoint x: 783, startPoint y: 490, endPoint x: 744, endPoint y: 542, distance: 64.9
click at [781, 495] on div "False" at bounding box center [782, 491] width 89 height 41
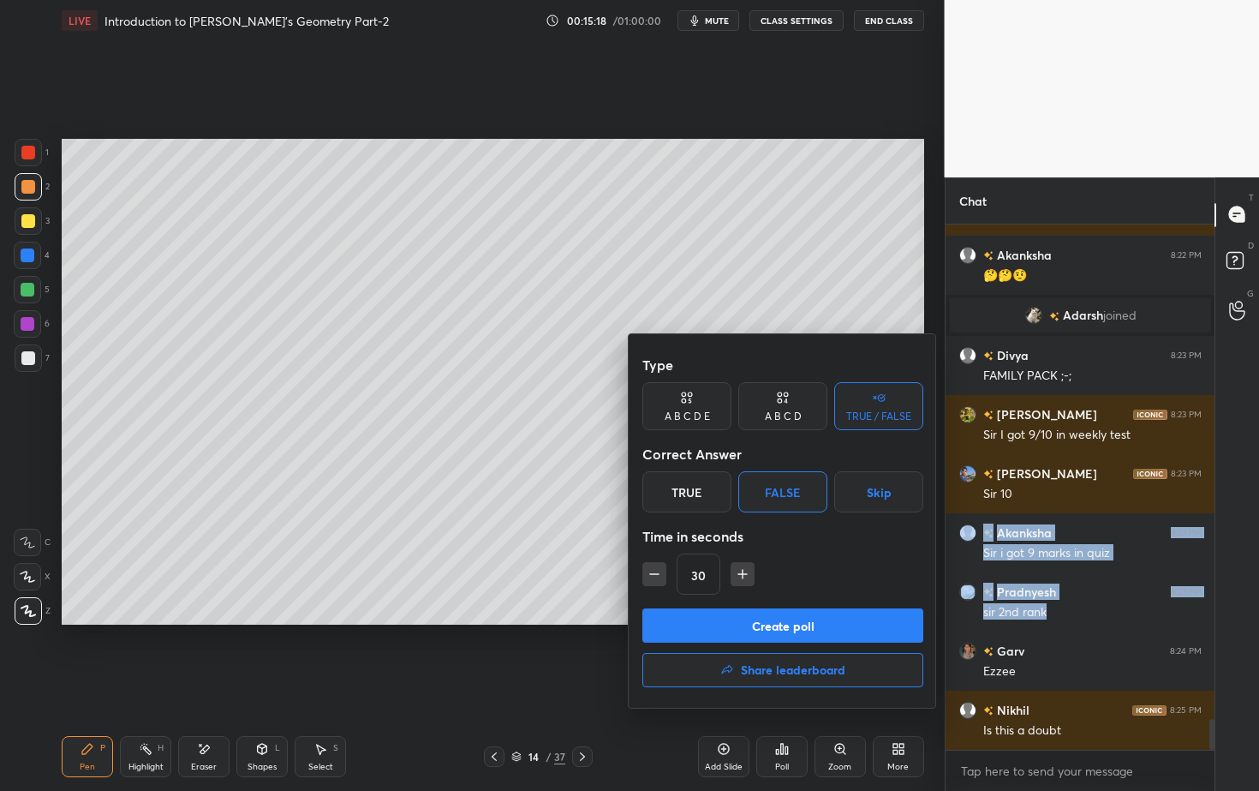
drag, startPoint x: 654, startPoint y: 574, endPoint x: 695, endPoint y: 595, distance: 46.4
click at [657, 574] on icon "button" at bounding box center [654, 573] width 17 height 17
type input "15"
click at [718, 620] on button "Create poll" at bounding box center [782, 625] width 281 height 34
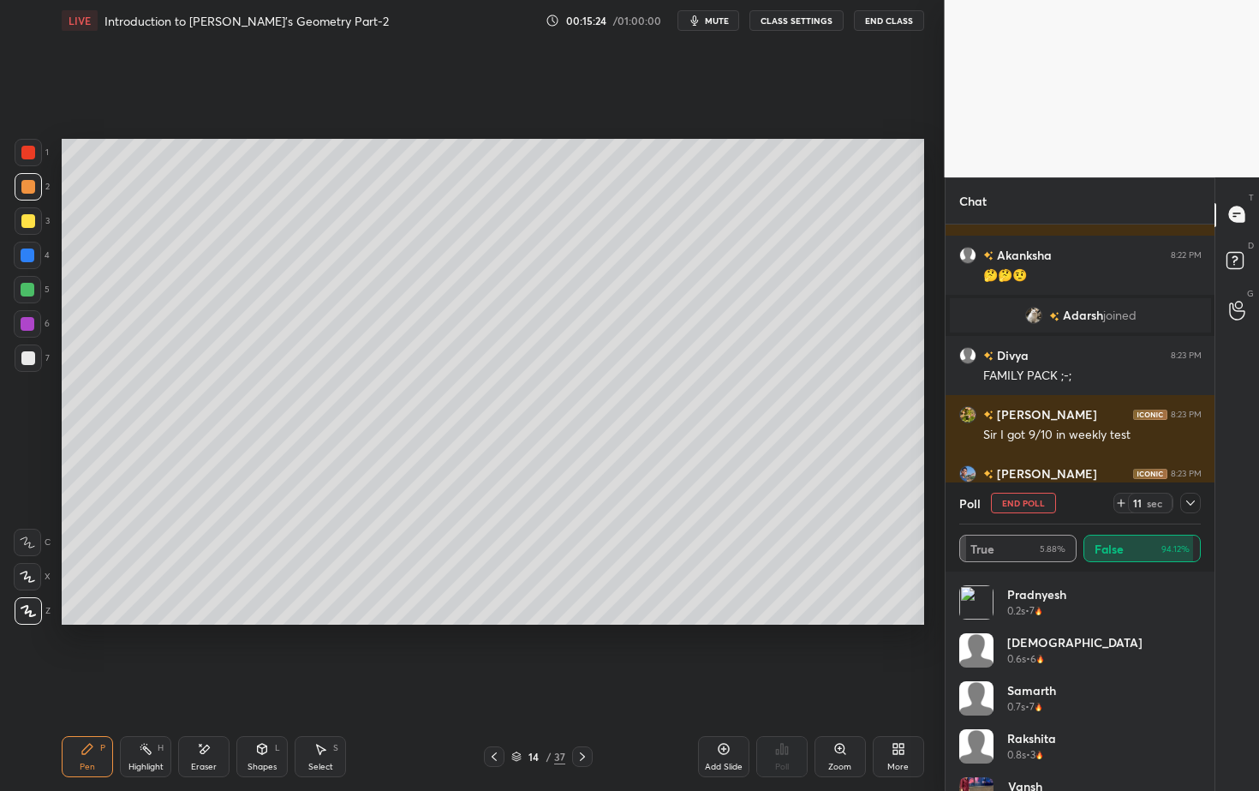
scroll to position [396, 264]
click at [32, 361] on div at bounding box center [28, 358] width 14 height 14
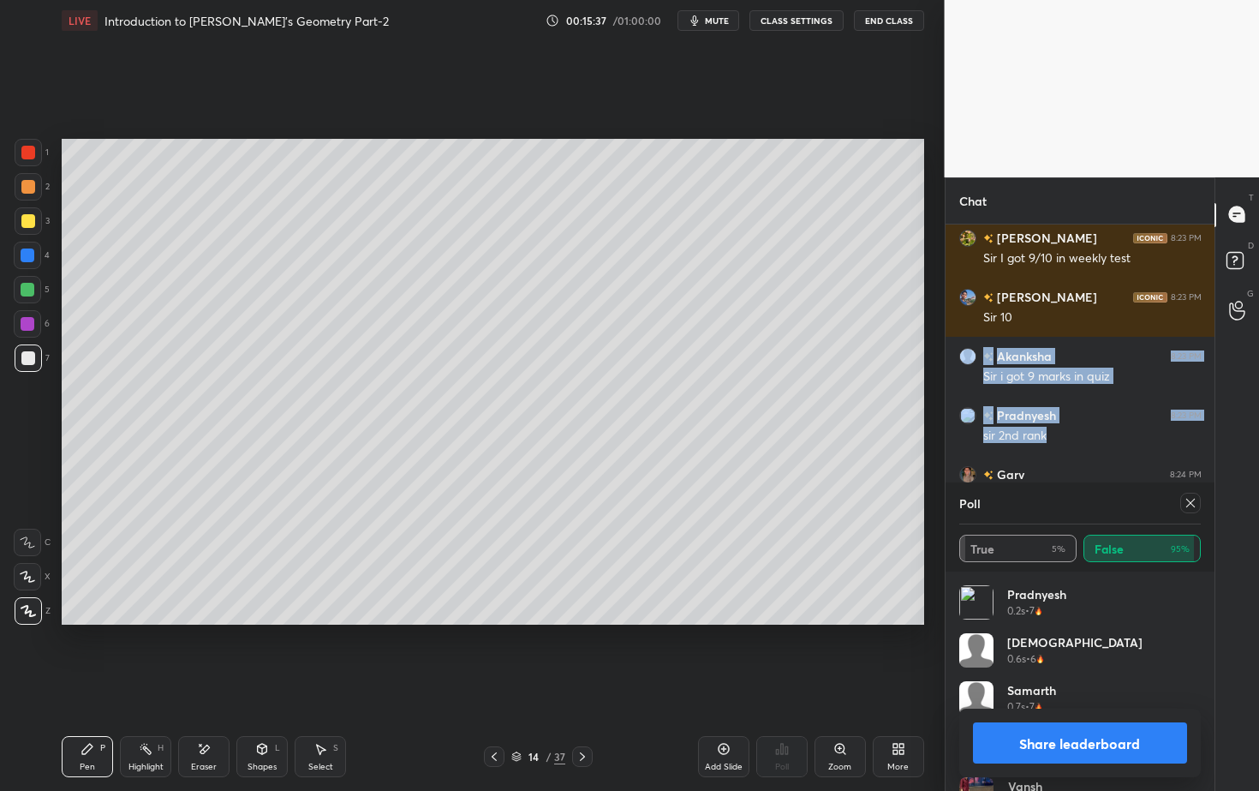
scroll to position [8587, 0]
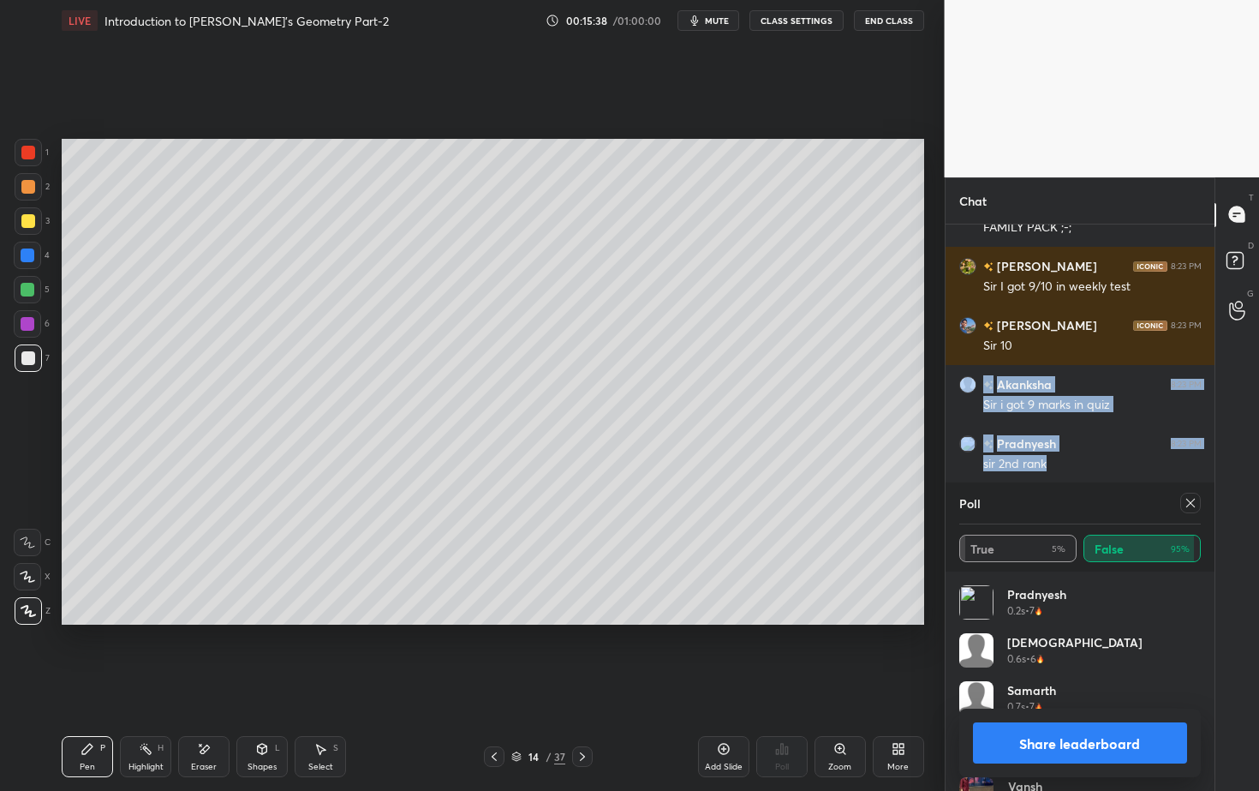
drag, startPoint x: 30, startPoint y: 249, endPoint x: 53, endPoint y: 259, distance: 25.0
click at [32, 252] on div at bounding box center [28, 255] width 14 height 14
click at [35, 355] on div at bounding box center [28, 357] width 27 height 27
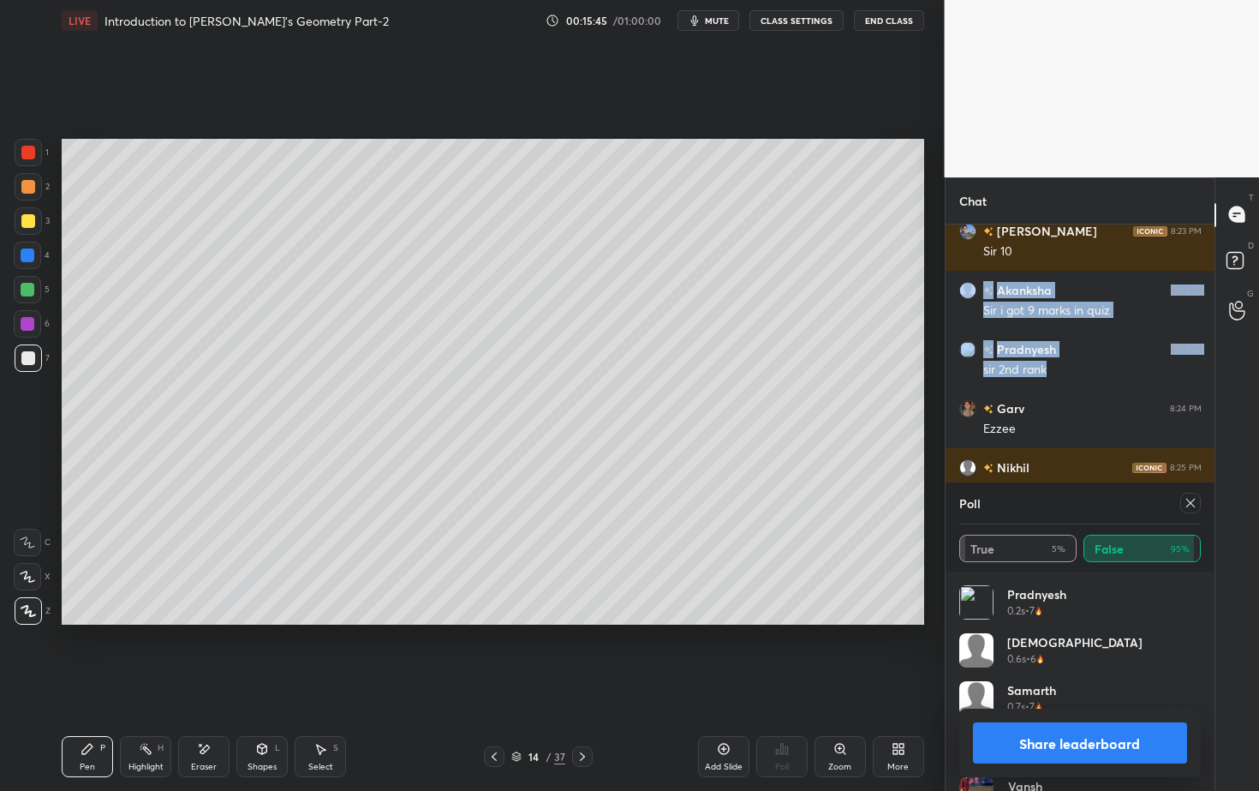
scroll to position [8741, 0]
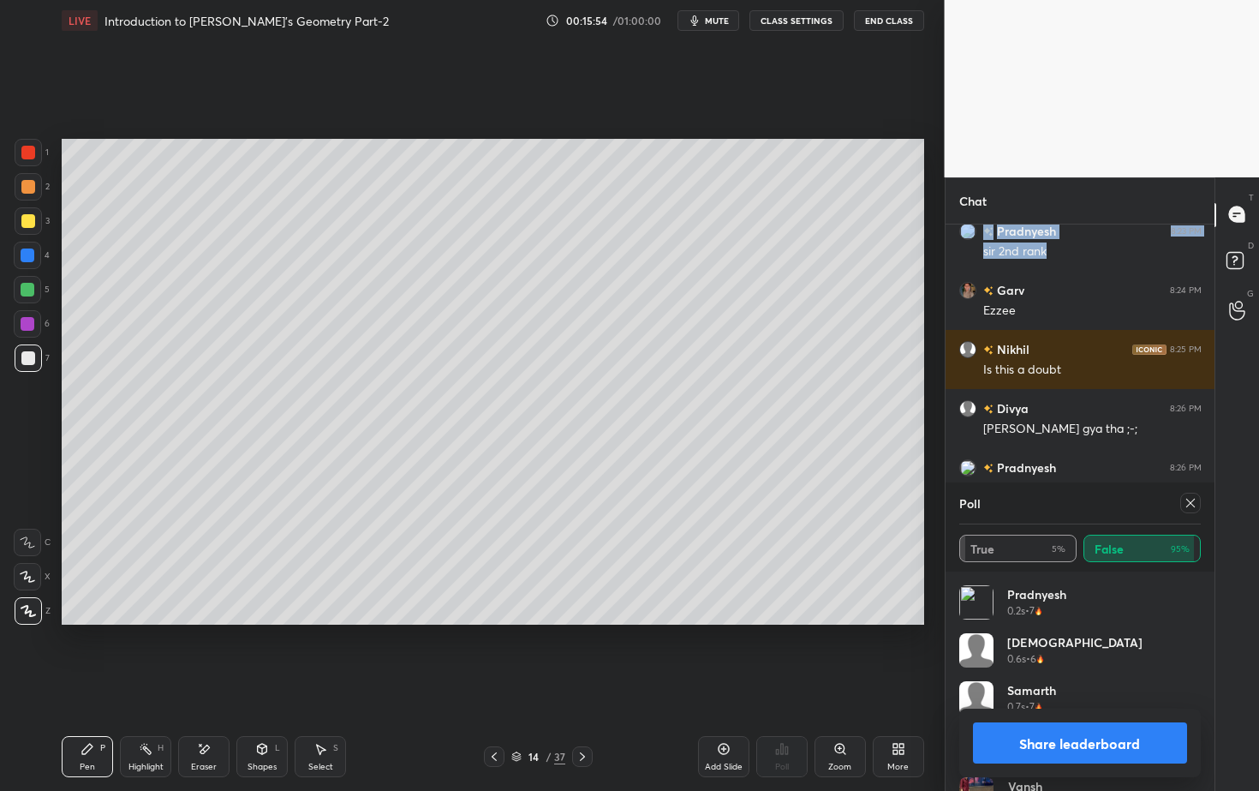
click at [29, 250] on div at bounding box center [28, 255] width 14 height 14
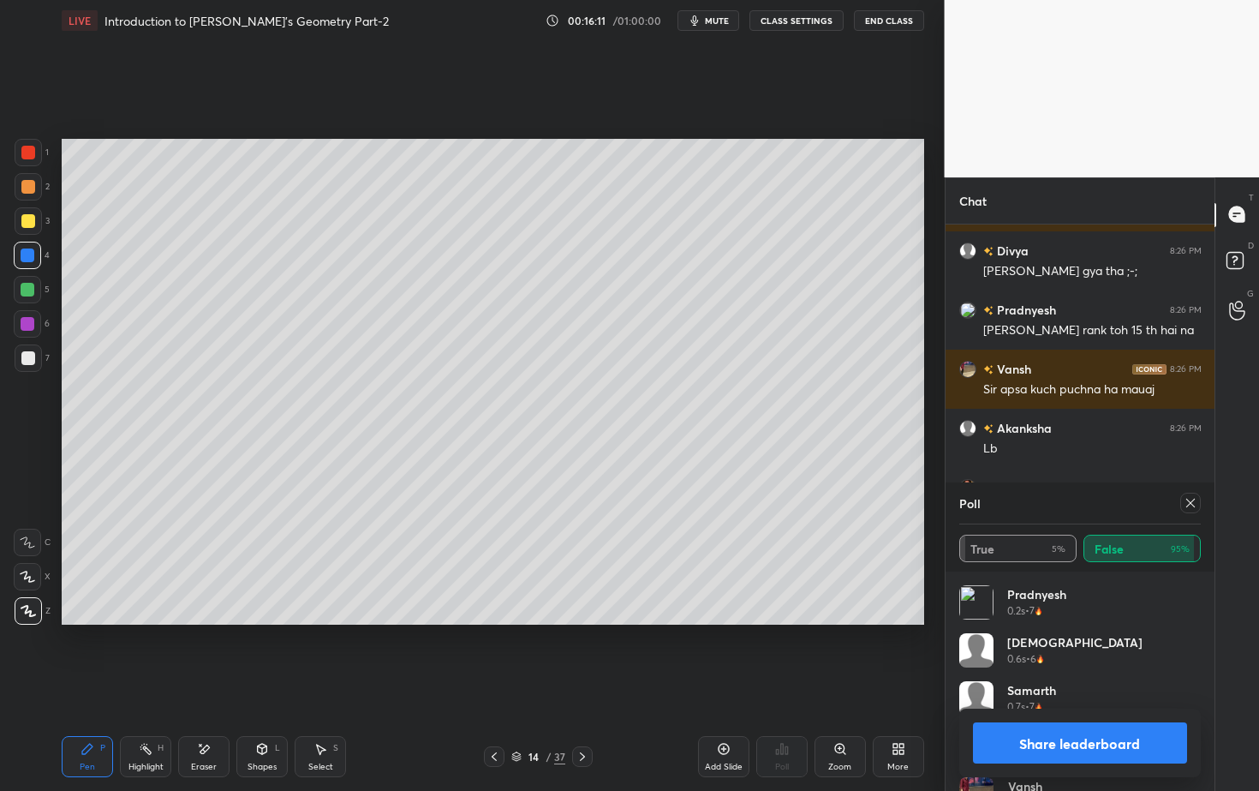
click at [27, 367] on div at bounding box center [28, 357] width 27 height 27
click at [27, 291] on div at bounding box center [28, 290] width 14 height 14
click at [1048, 714] on button "Share leaderboard" at bounding box center [1080, 742] width 215 height 41
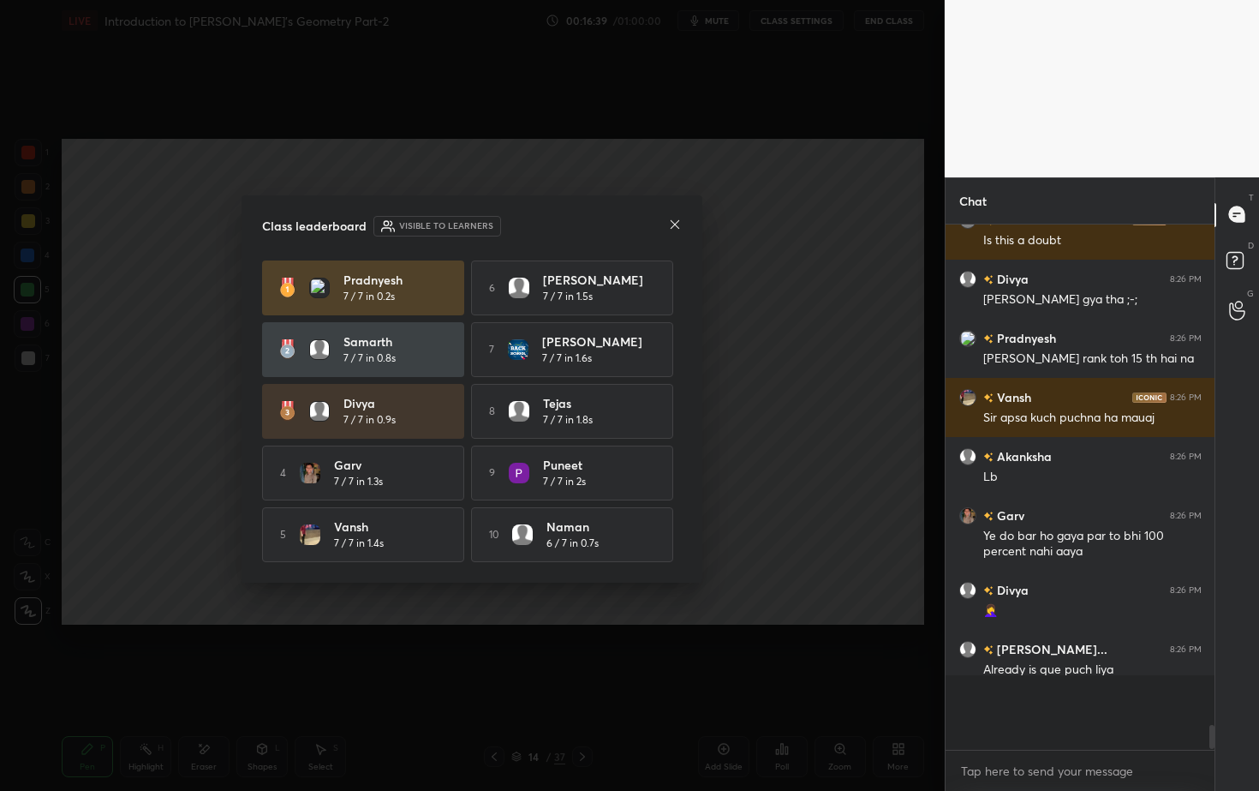
scroll to position [511, 264]
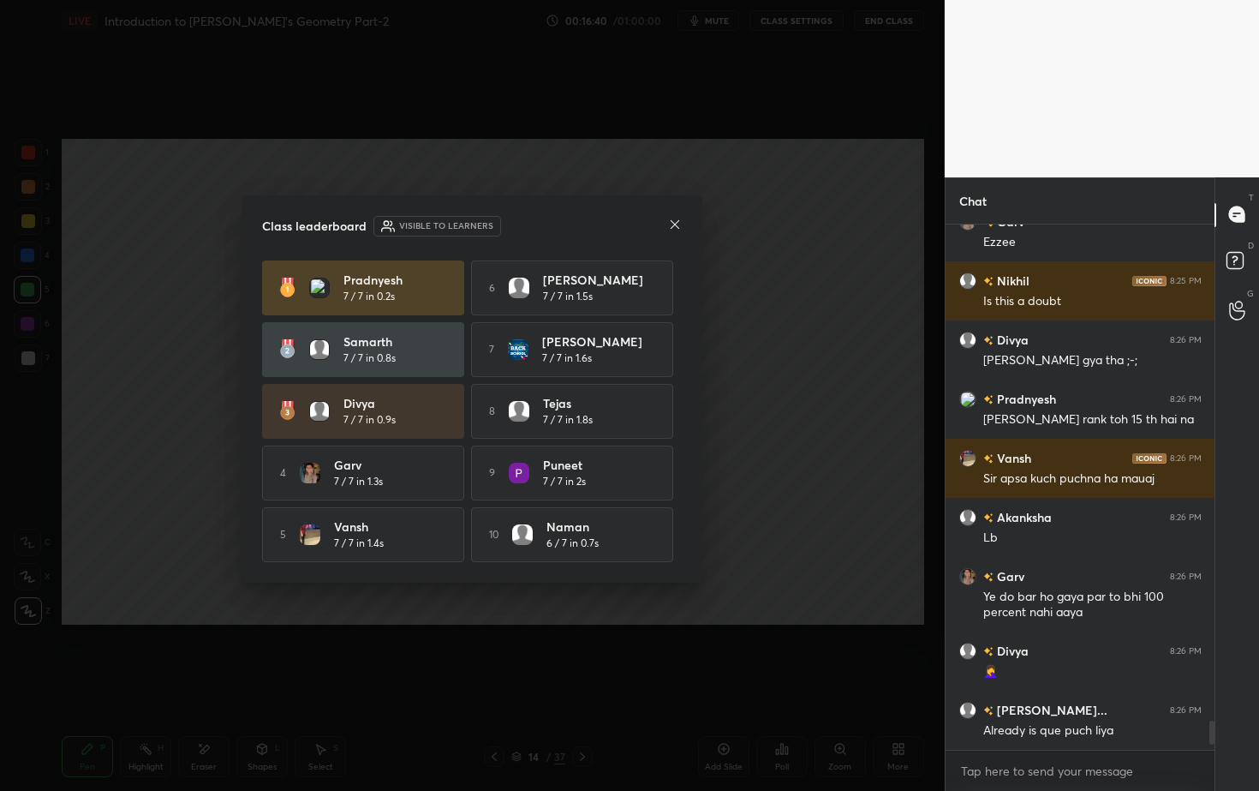
click at [674, 225] on icon at bounding box center [675, 225] width 14 height 14
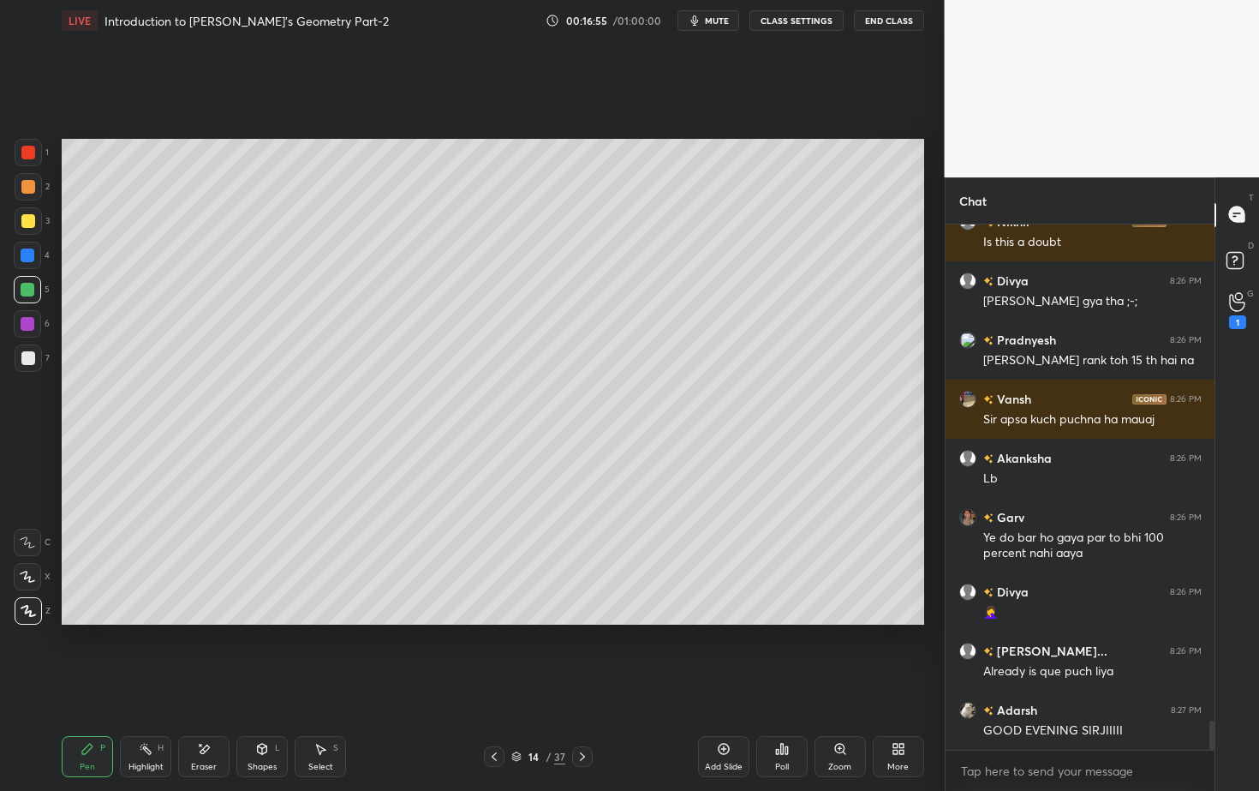
scroll to position [8987, 0]
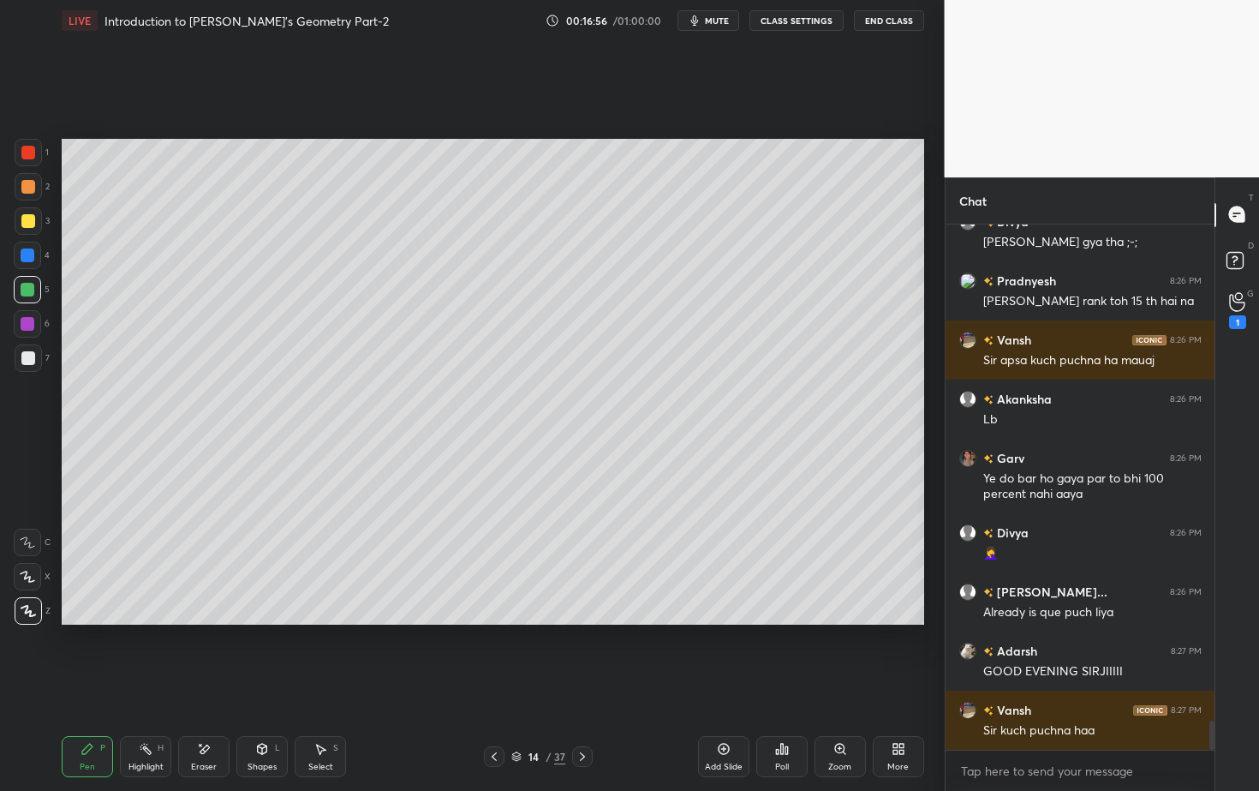
click at [785, 714] on div "Poll" at bounding box center [781, 756] width 51 height 41
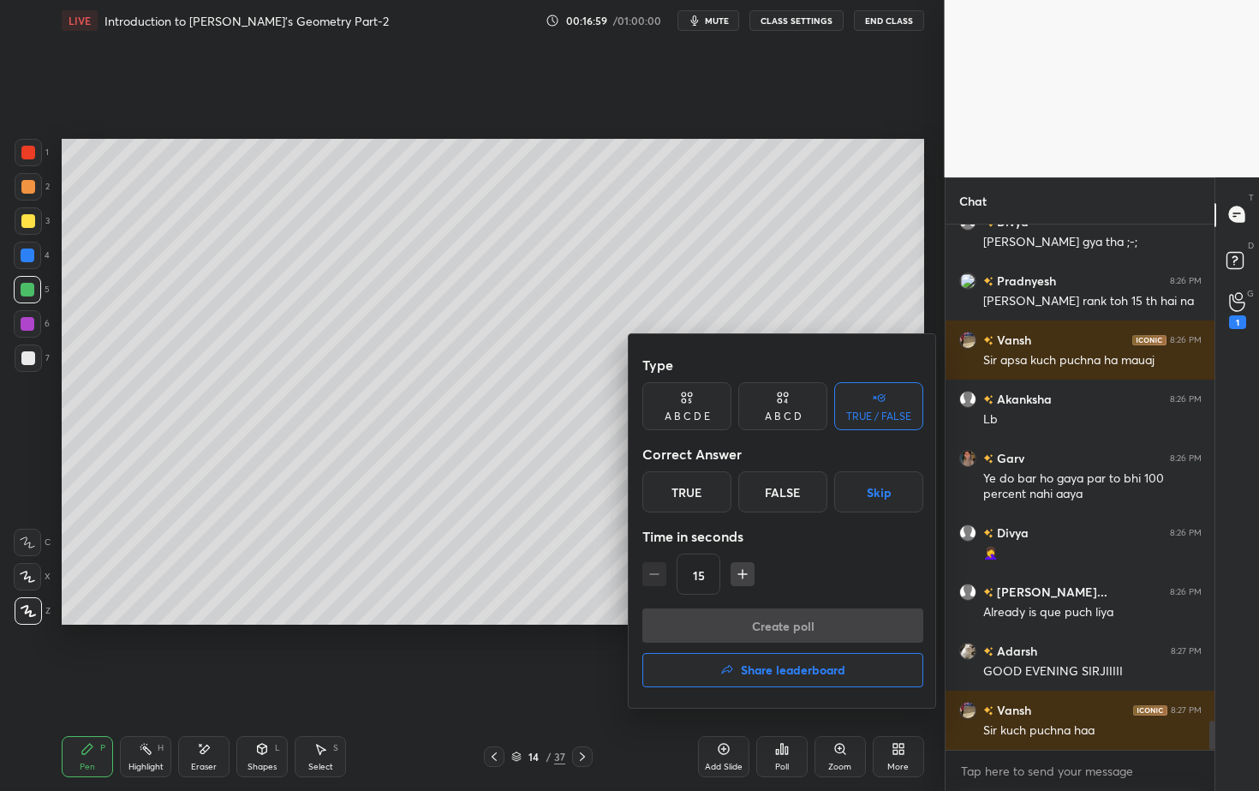
drag, startPoint x: 864, startPoint y: 400, endPoint x: 858, endPoint y: 408, distance: 9.8
click at [864, 400] on div "TRUE / FALSE" at bounding box center [878, 406] width 89 height 48
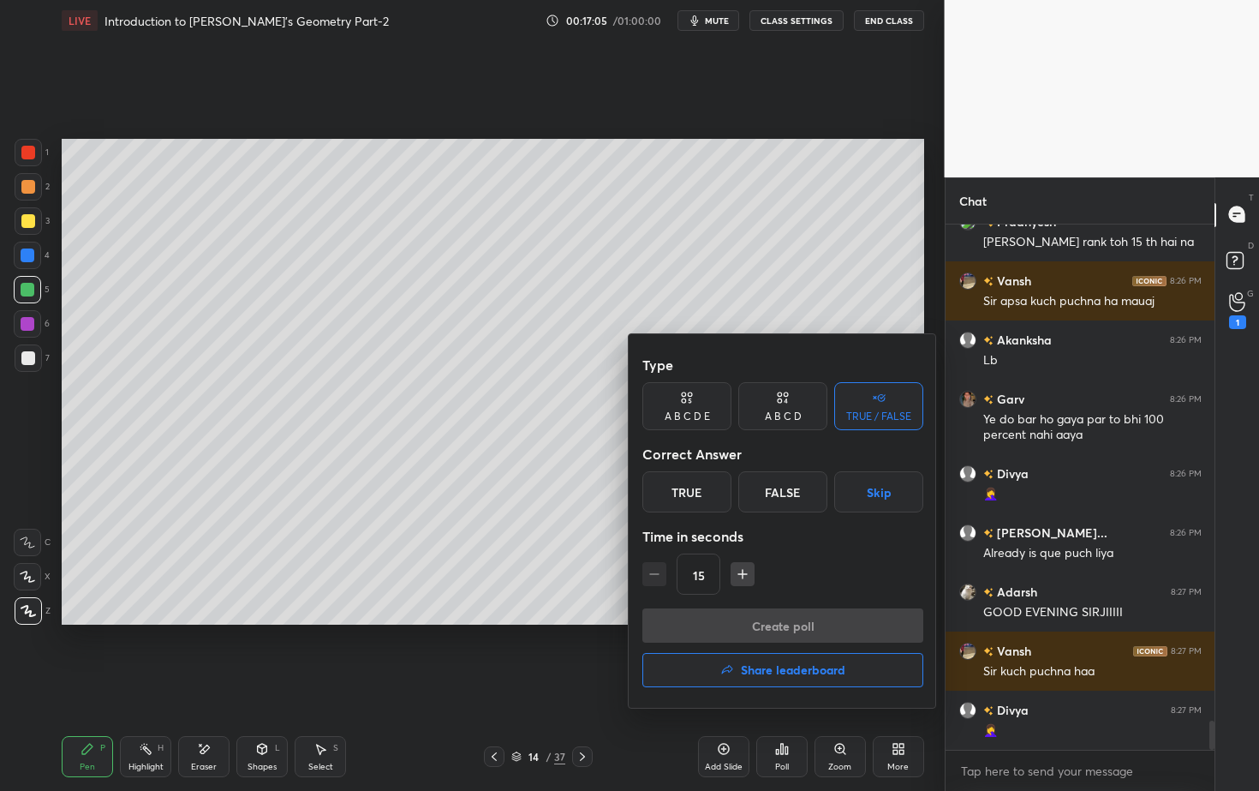
click at [780, 493] on div "False" at bounding box center [782, 491] width 89 height 41
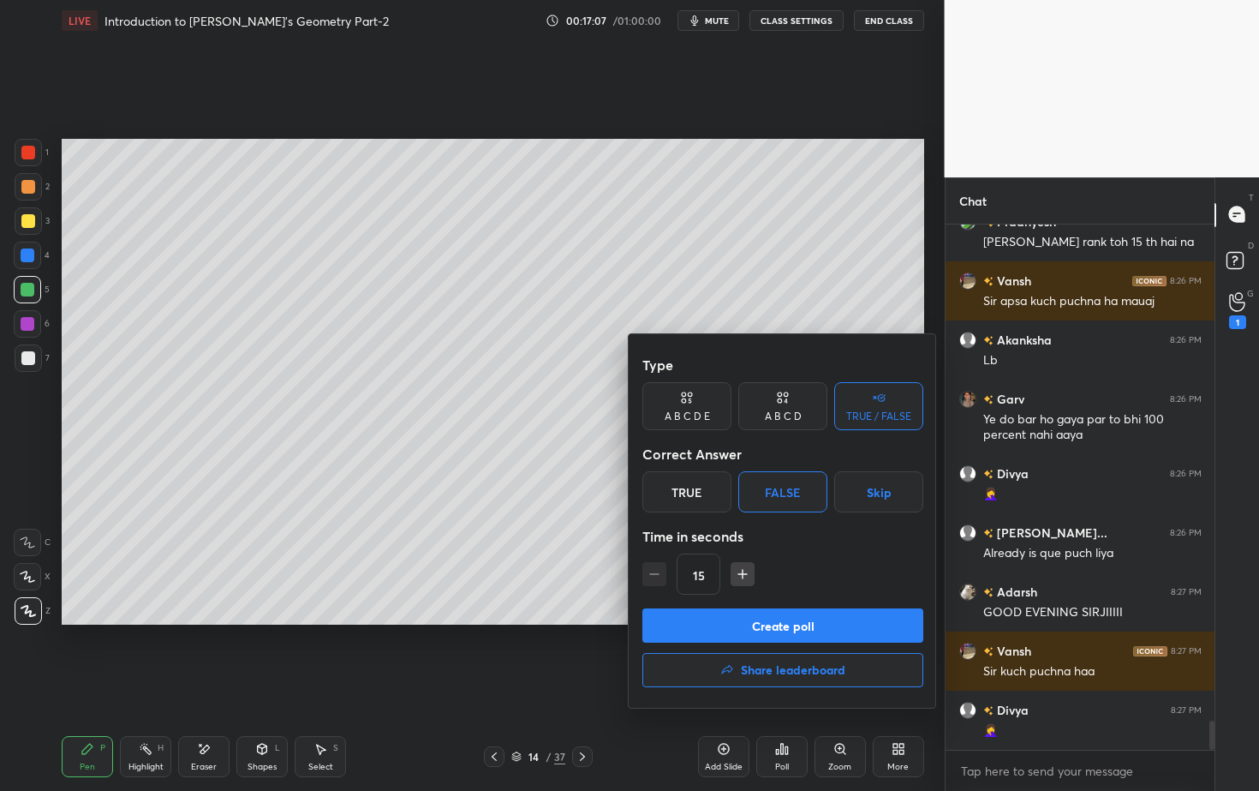
click at [763, 614] on button "Create poll" at bounding box center [782, 625] width 281 height 34
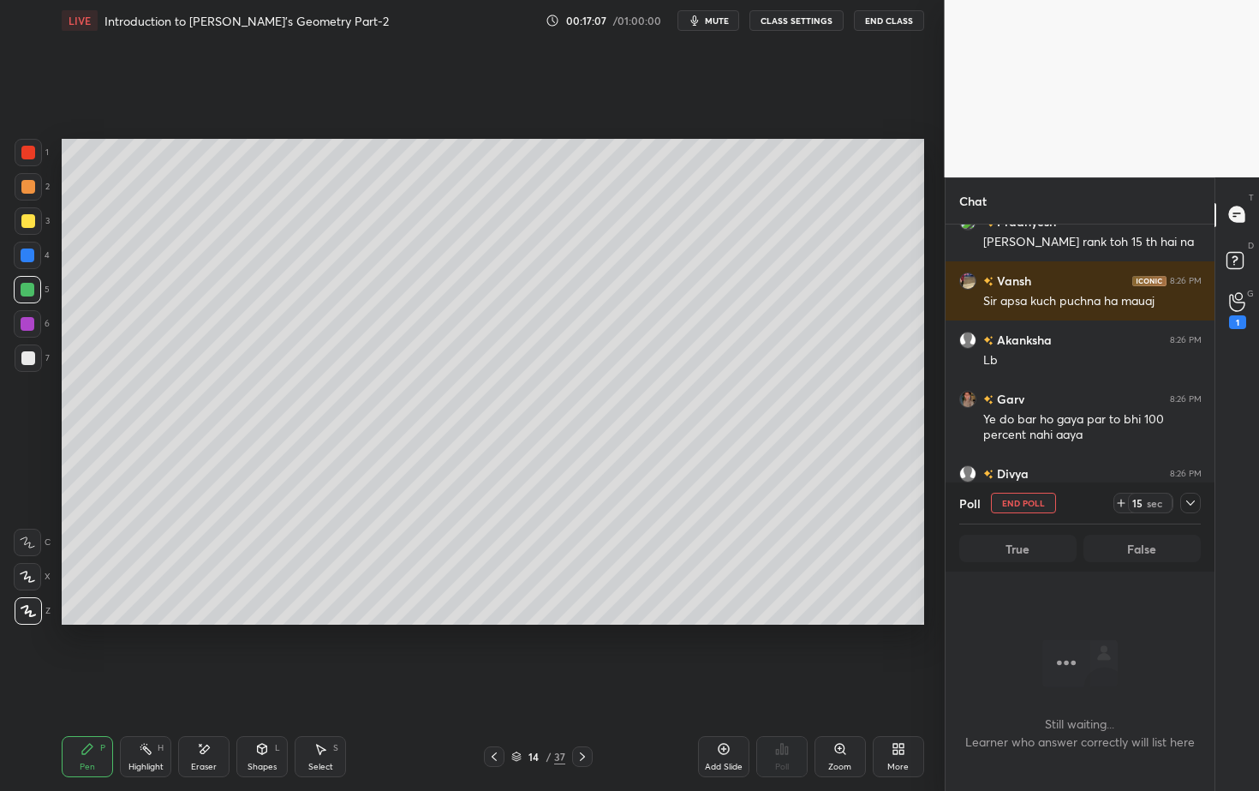
scroll to position [6, 6]
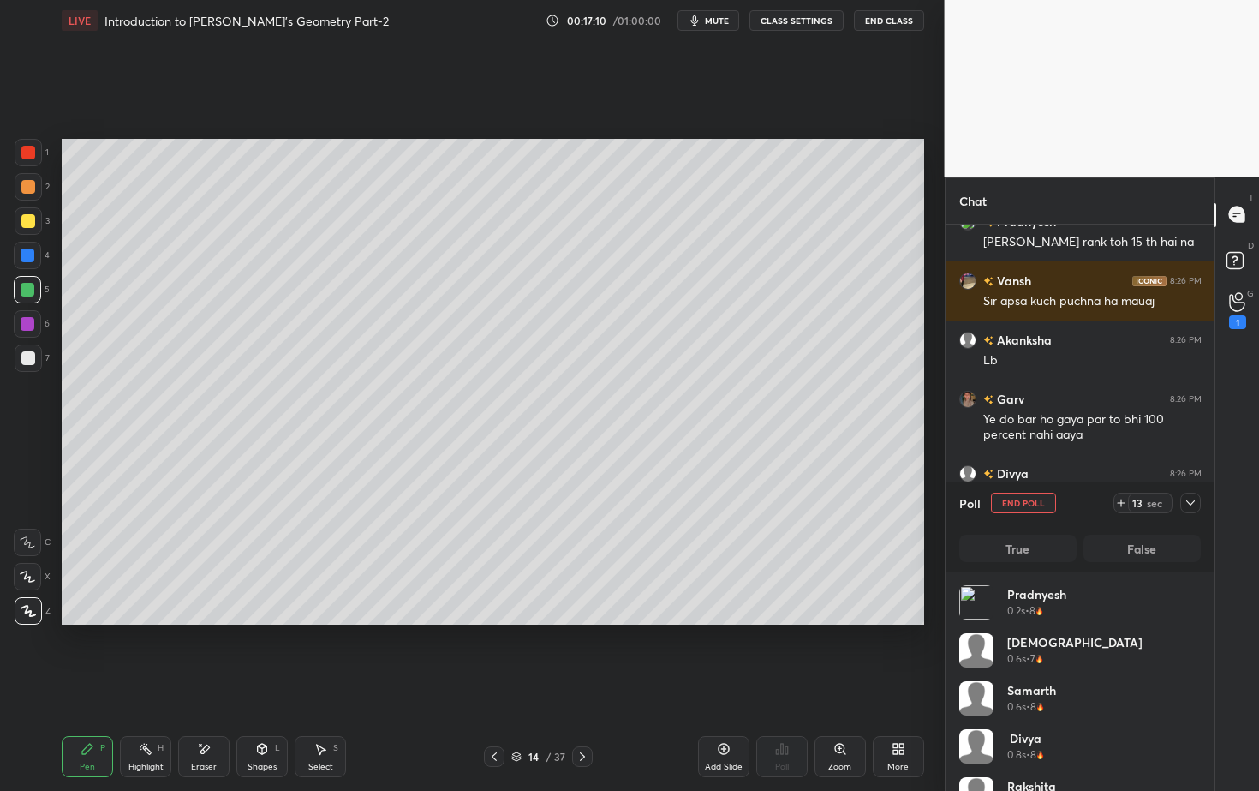
click at [1123, 501] on icon at bounding box center [1121, 503] width 14 height 14
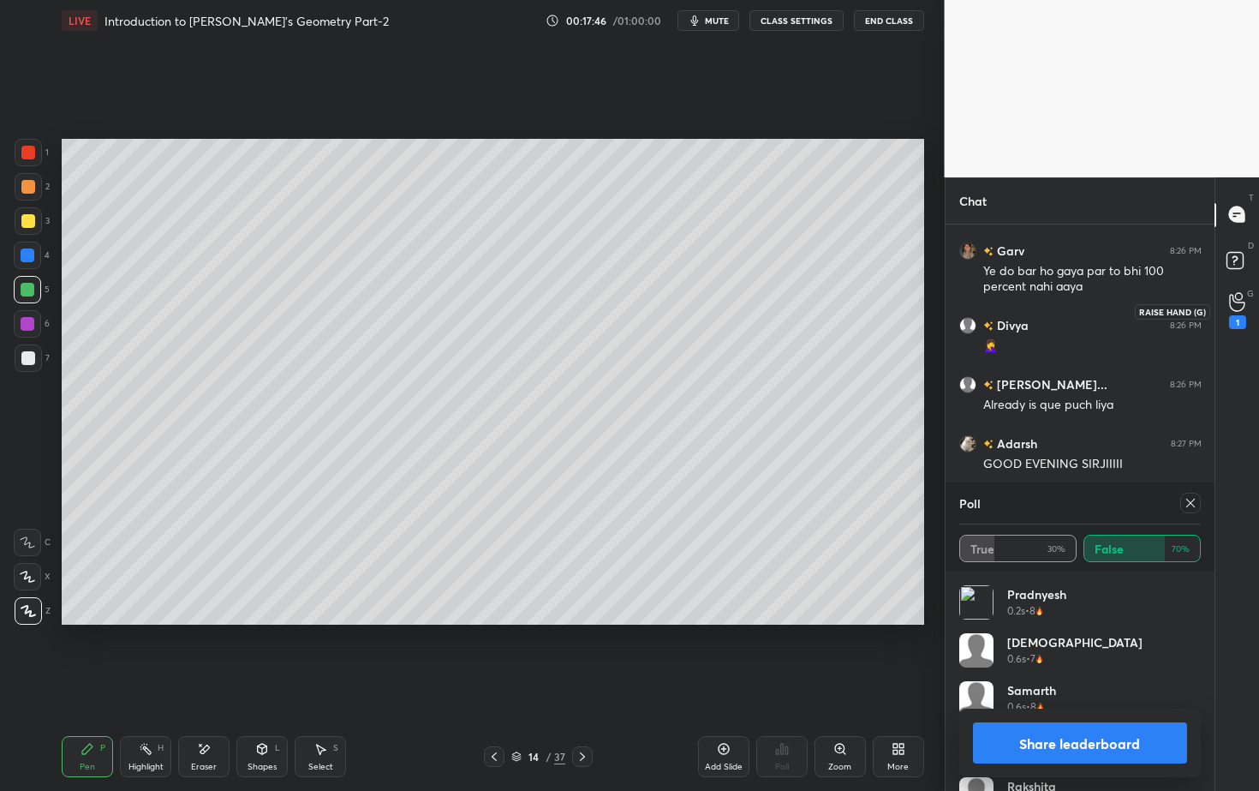
click at [1234, 302] on icon at bounding box center [1237, 302] width 16 height 20
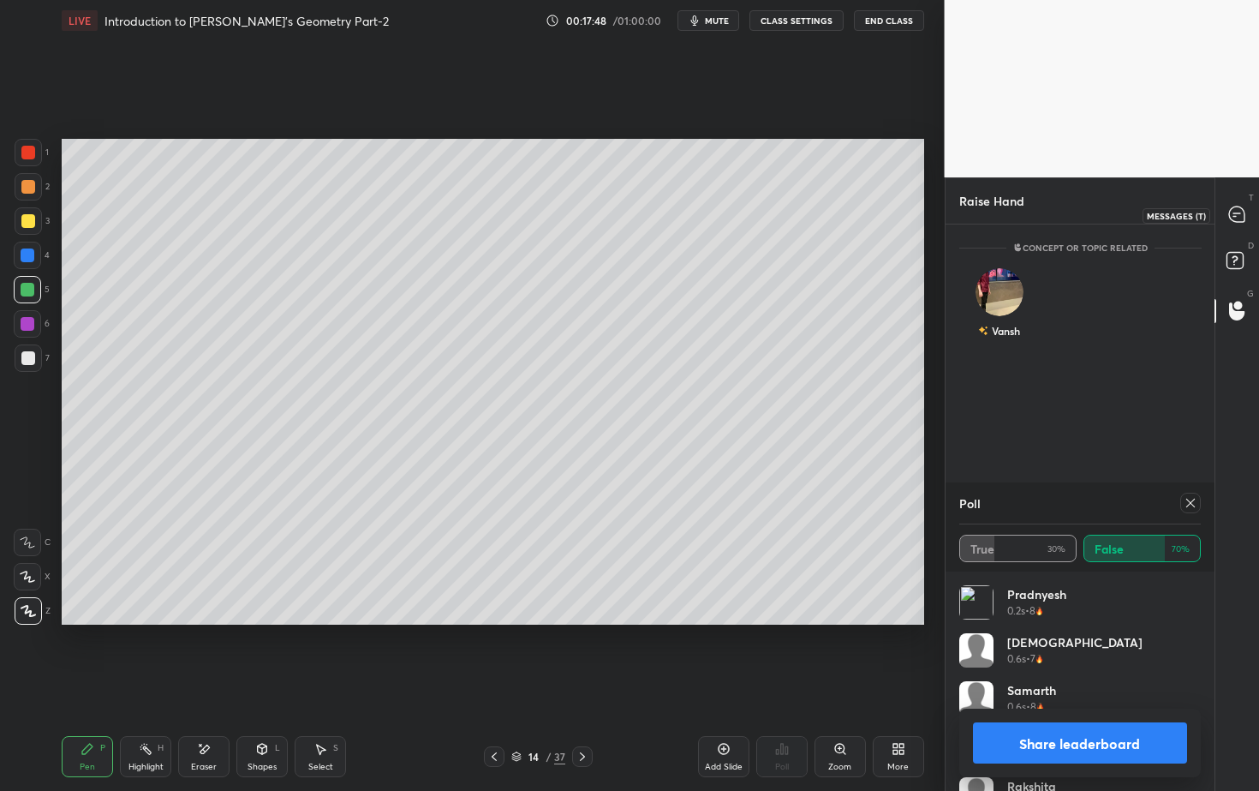
click at [1240, 212] on icon at bounding box center [1236, 213] width 15 height 15
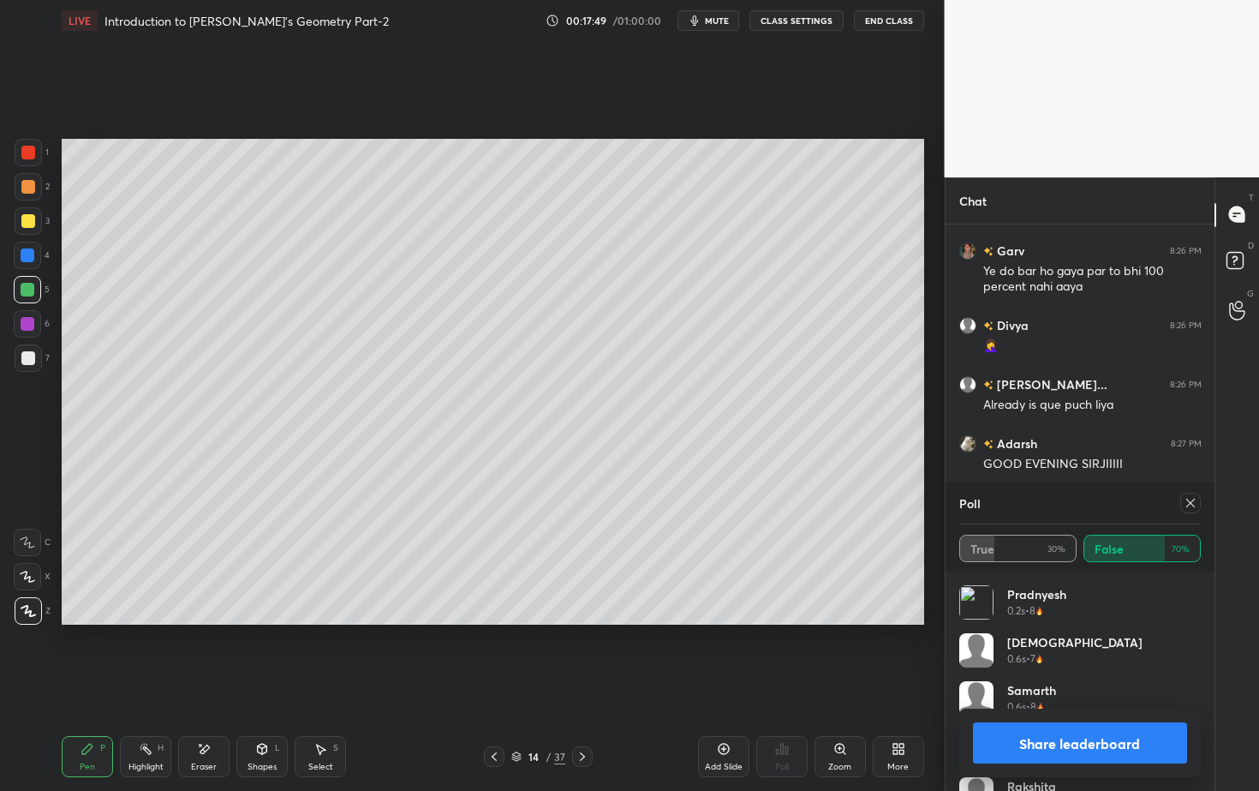
click at [1101, 714] on button "Share leaderboard" at bounding box center [1080, 742] width 215 height 41
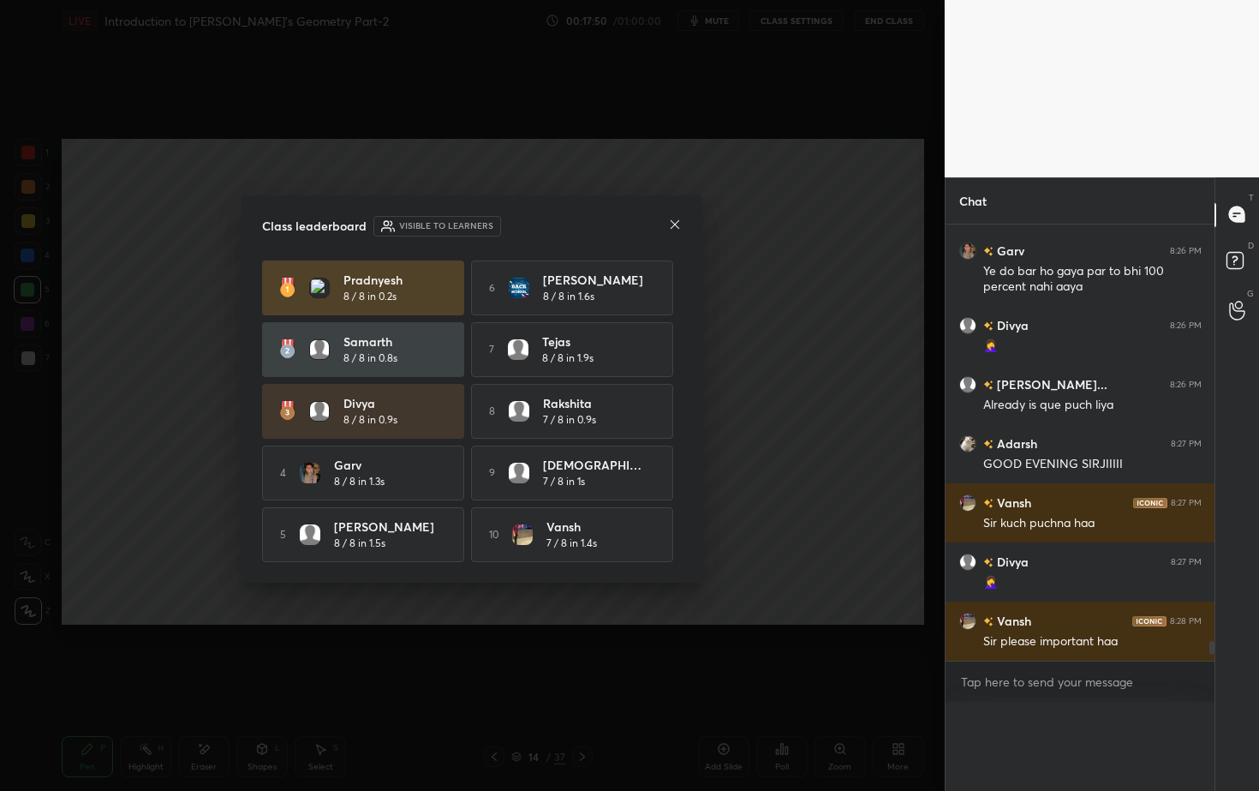
scroll to position [1, 6]
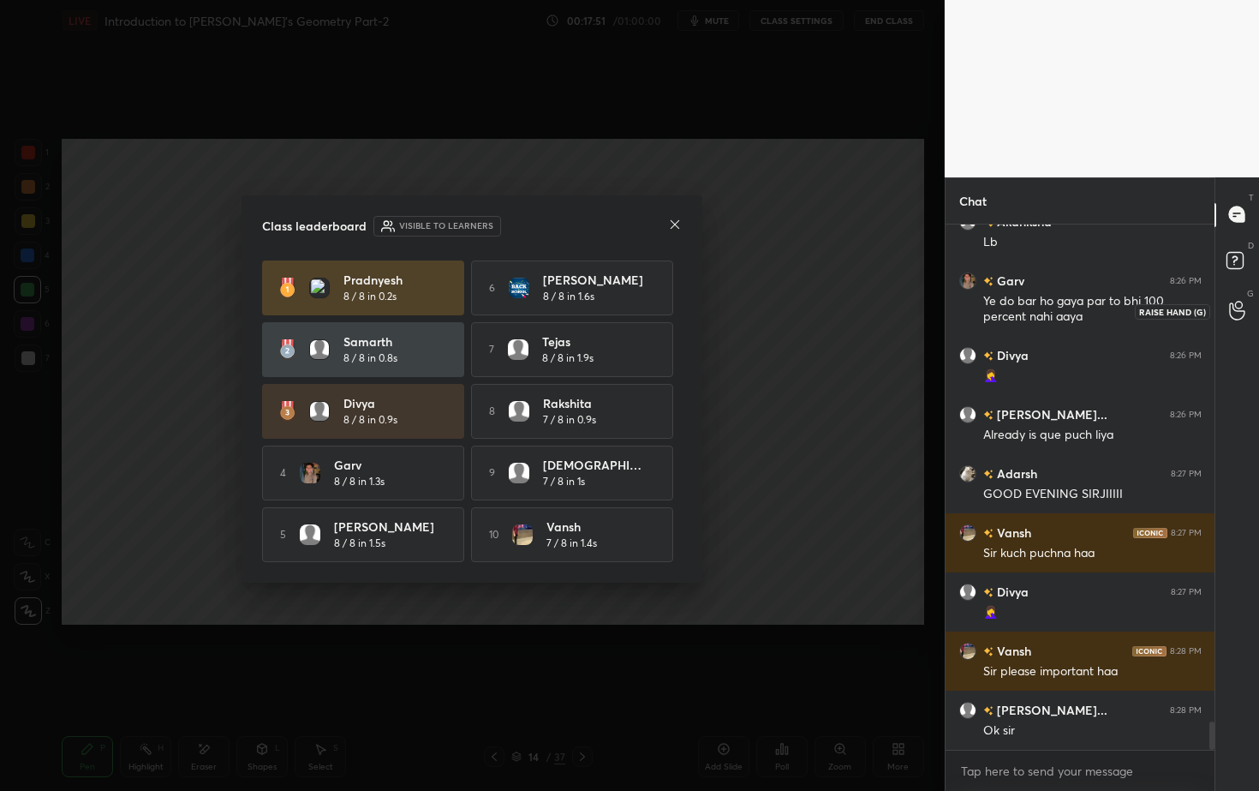
click at [1235, 310] on icon at bounding box center [1237, 311] width 16 height 20
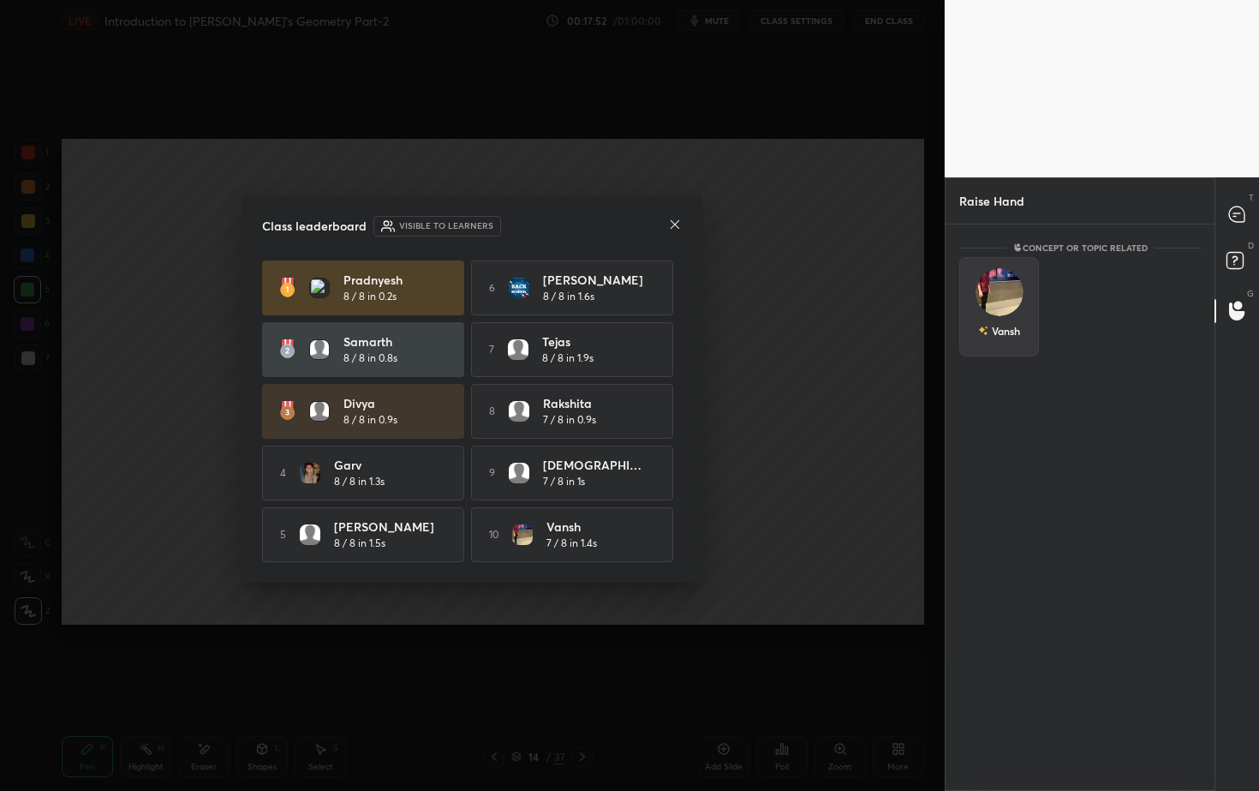
click at [1021, 305] on div "Vansh" at bounding box center [999, 306] width 80 height 99
click at [1021, 343] on button "INVITE" at bounding box center [999, 343] width 64 height 22
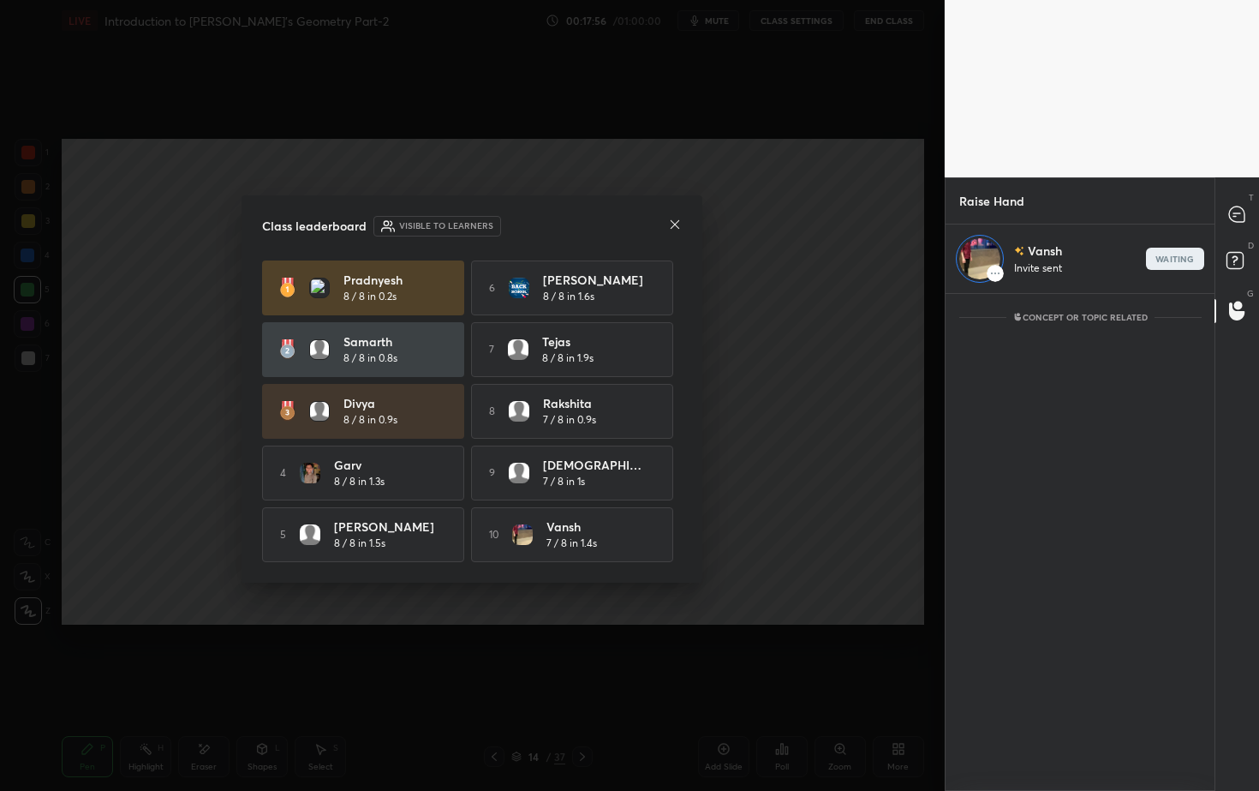
click at [680, 222] on icon at bounding box center [675, 225] width 14 height 14
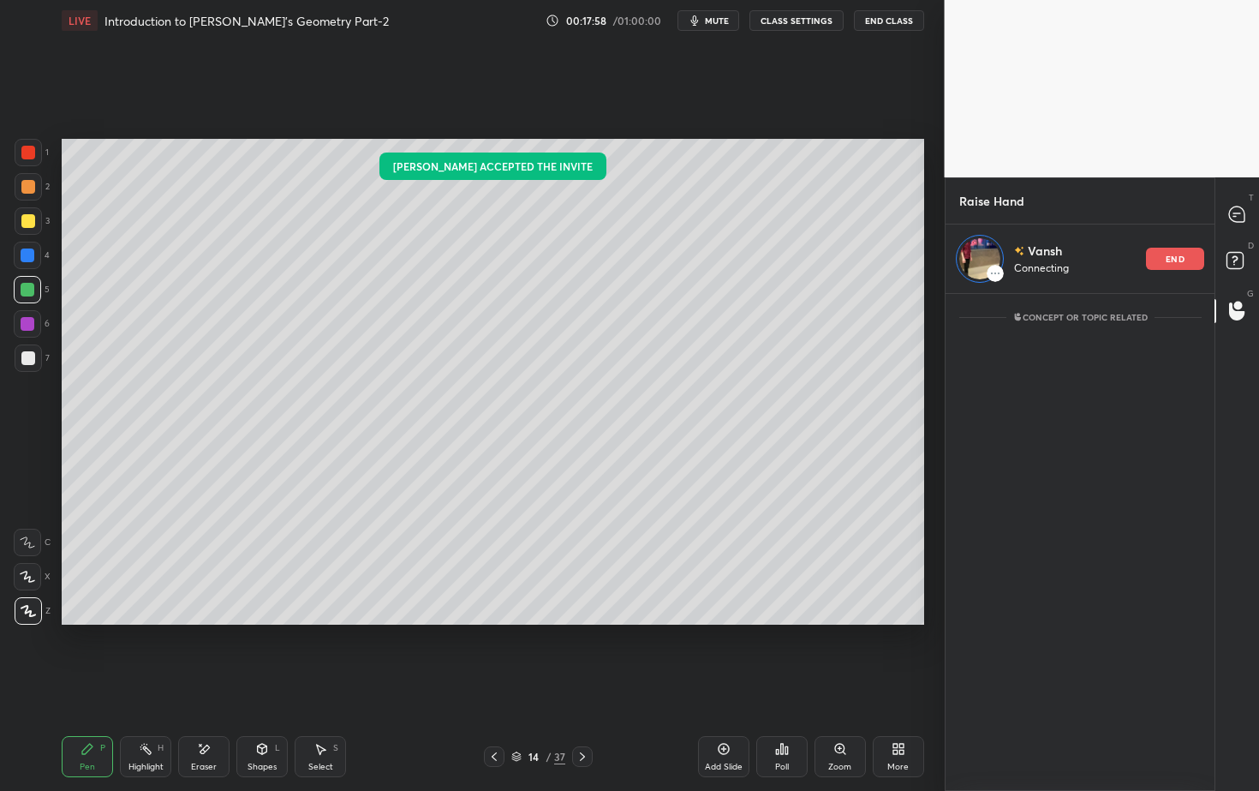
click at [209, 714] on icon at bounding box center [204, 748] width 9 height 9
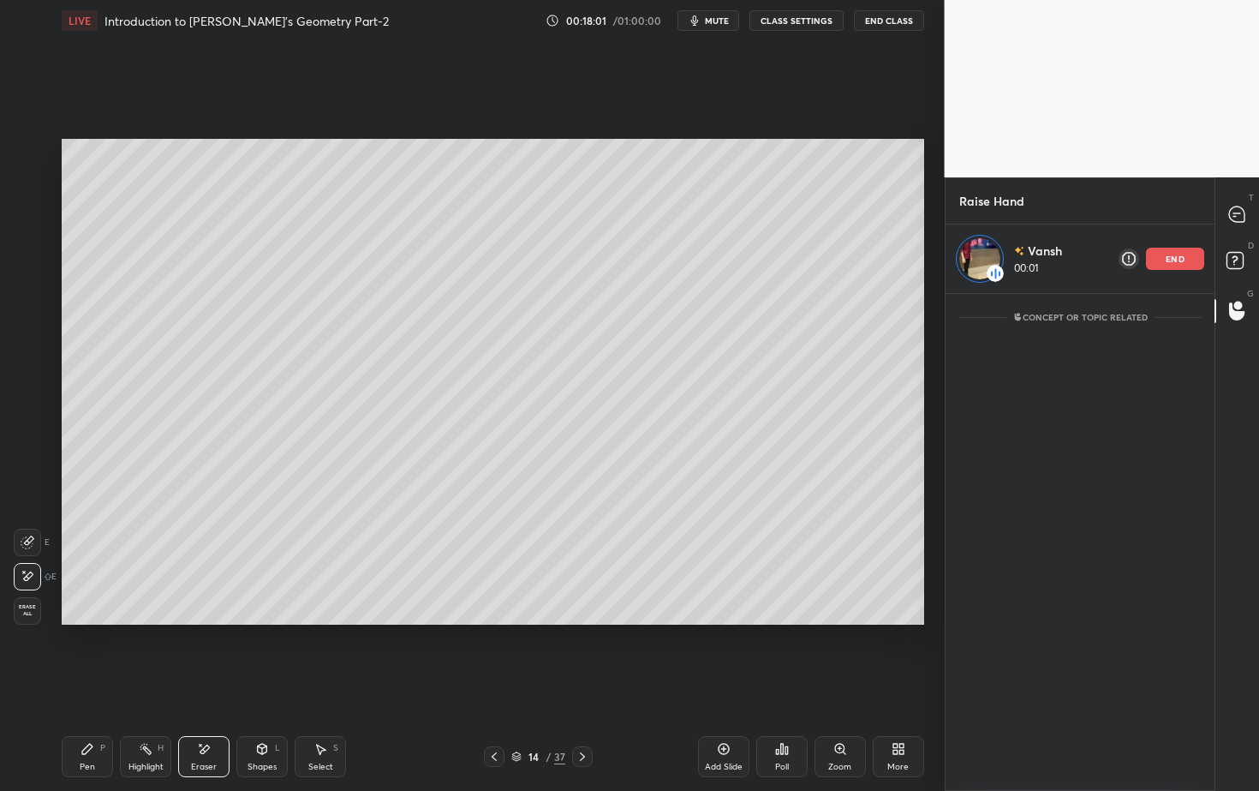
click at [86, 714] on div "Pen" at bounding box center [87, 766] width 15 height 9
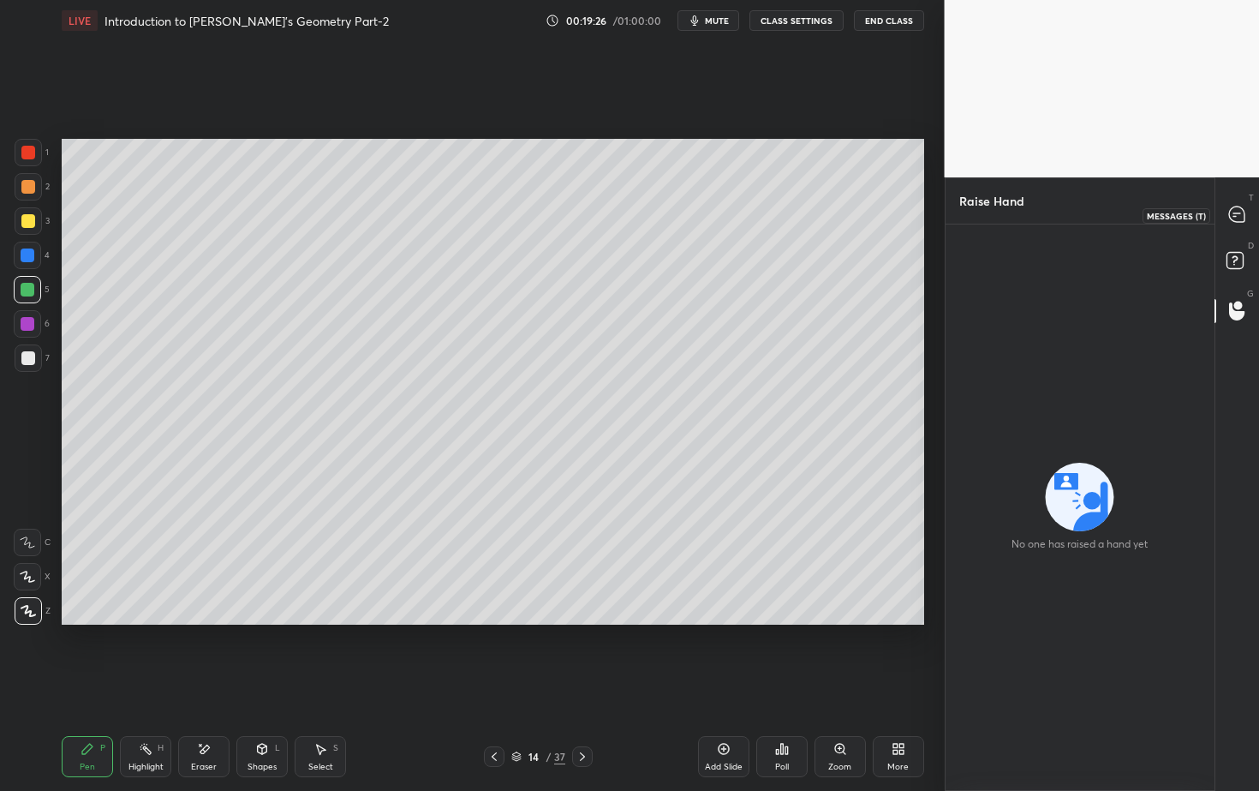
click at [1235, 212] on icon at bounding box center [1236, 213] width 15 height 15
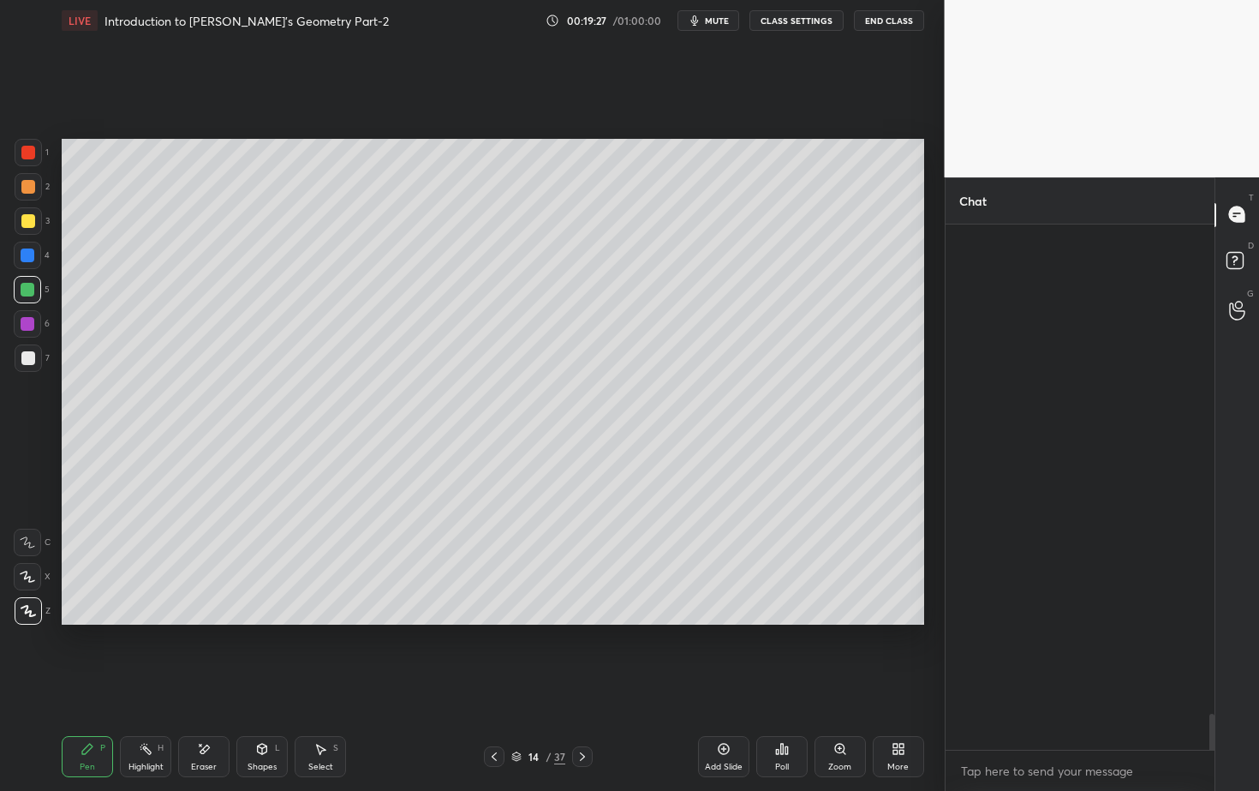
scroll to position [520, 264]
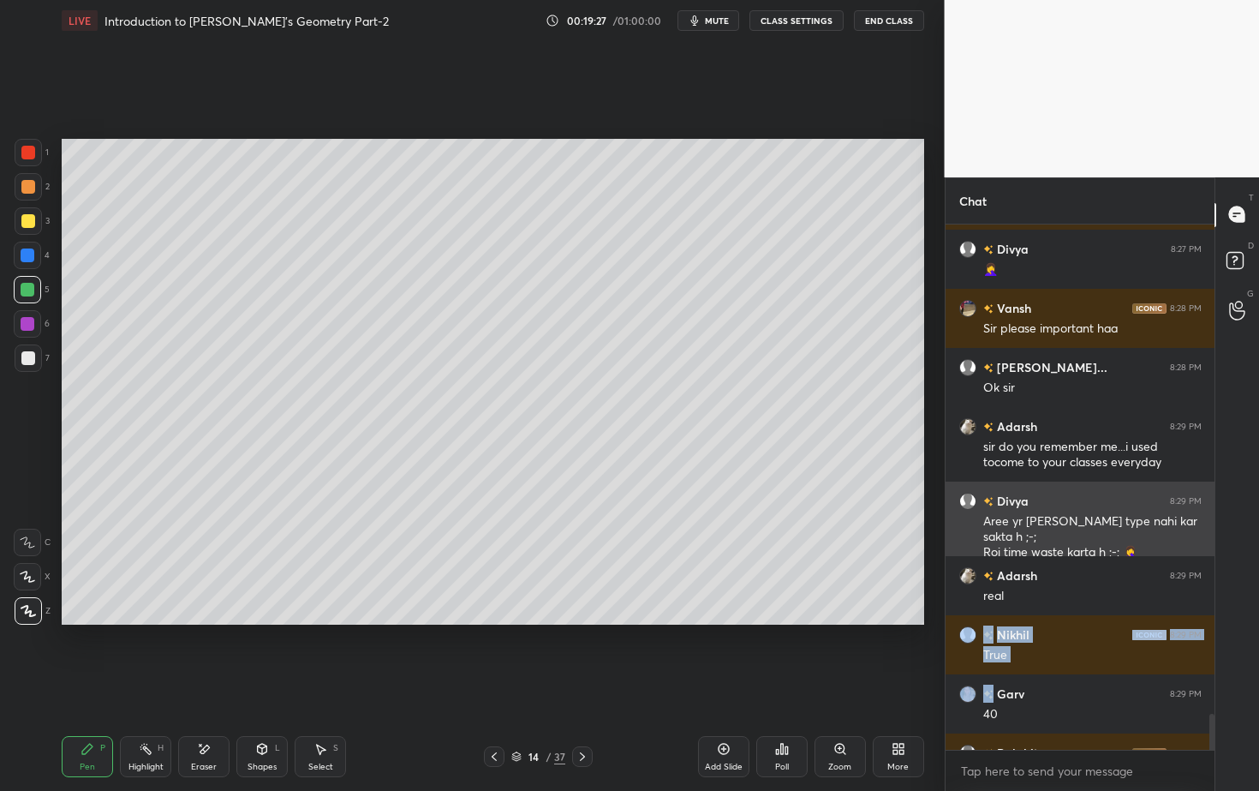
drag, startPoint x: 1072, startPoint y: 673, endPoint x: 1071, endPoint y: 529, distance: 143.9
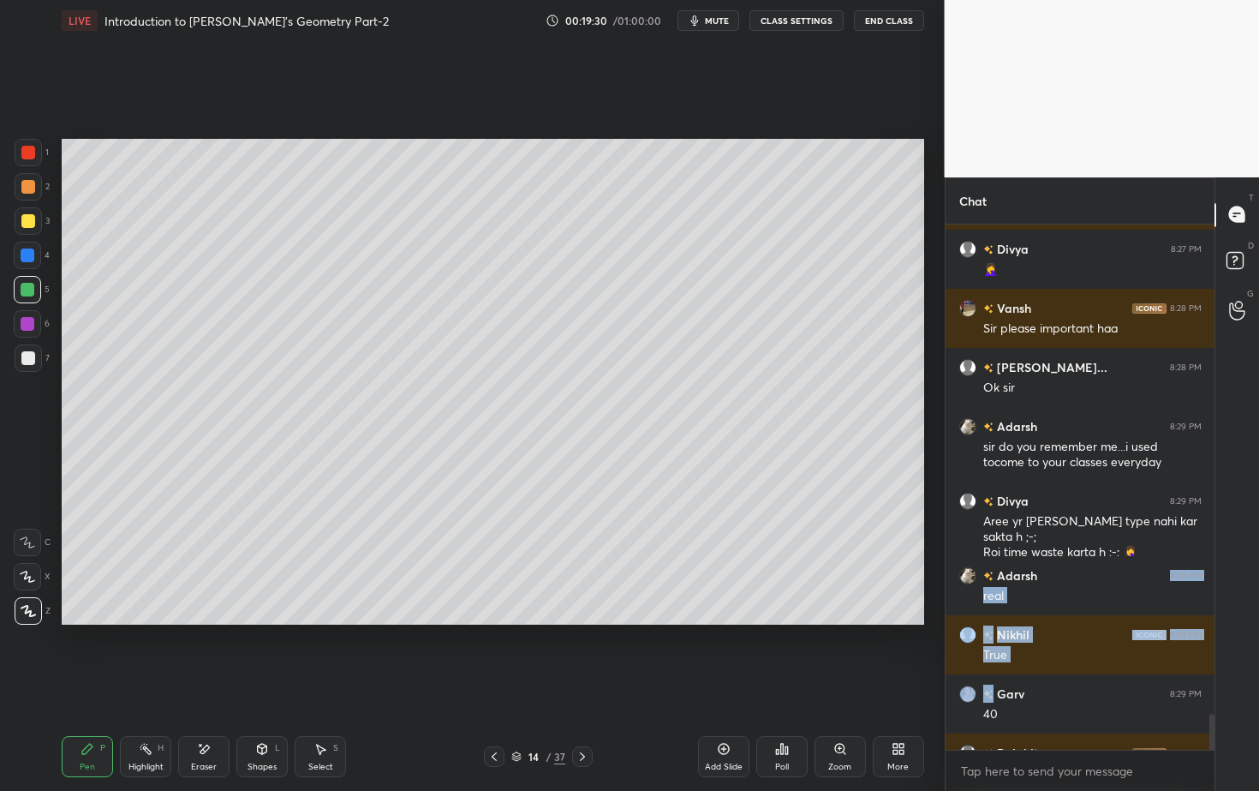
scroll to position [9742, 0]
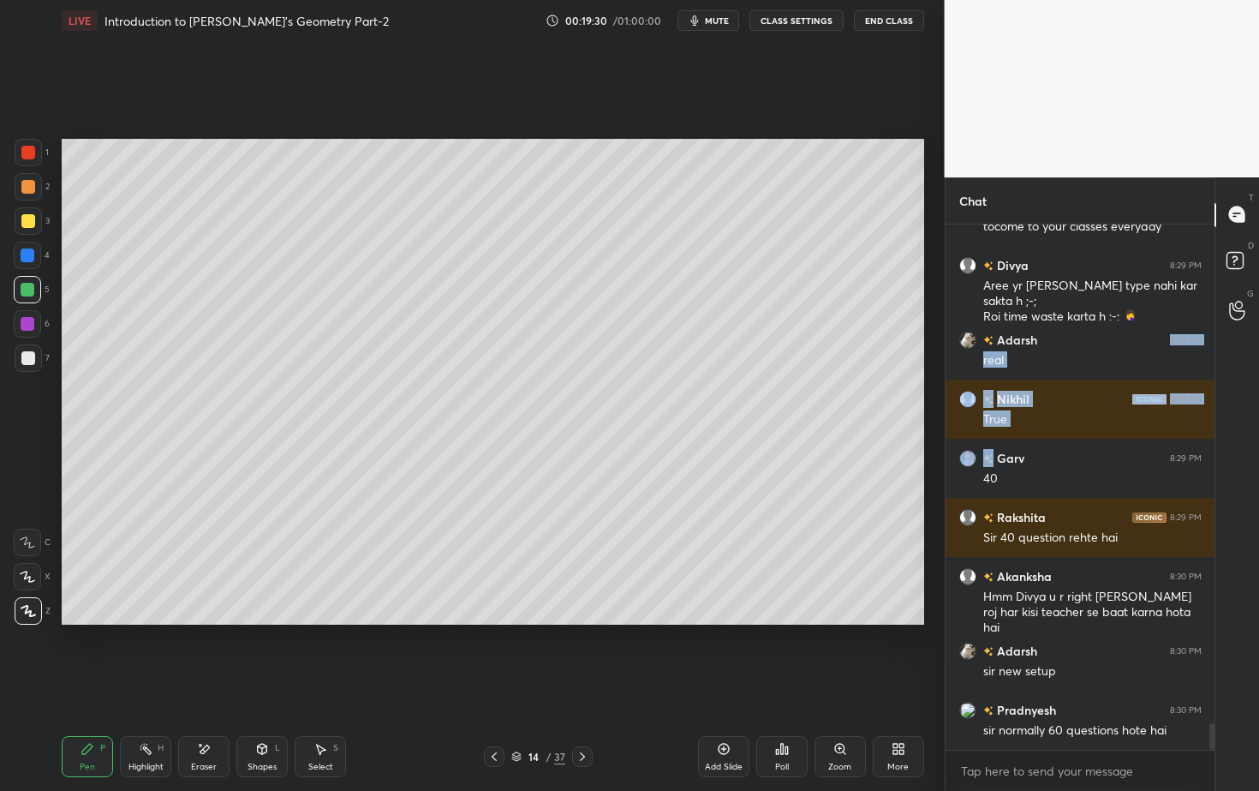
click at [588, 714] on div at bounding box center [582, 756] width 21 height 21
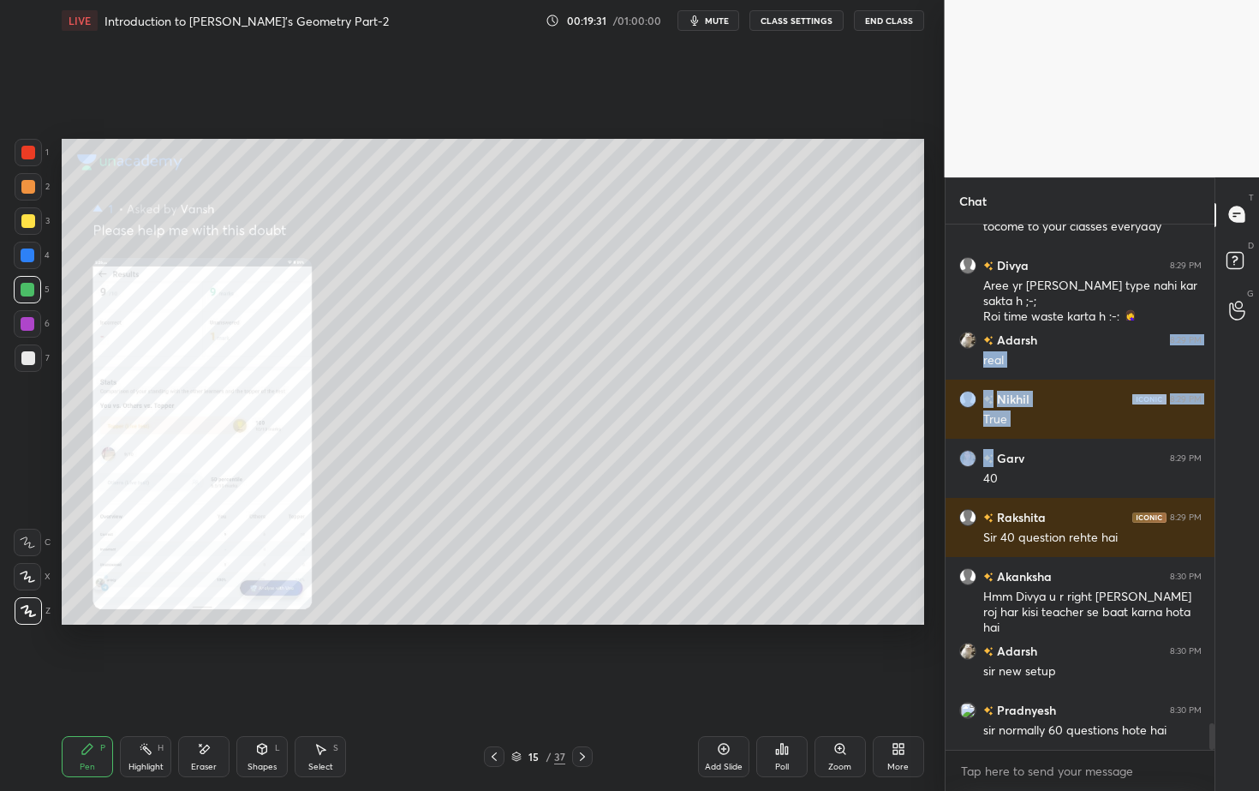
click at [589, 714] on div at bounding box center [582, 756] width 21 height 21
click at [588, 714] on icon at bounding box center [583, 757] width 14 height 14
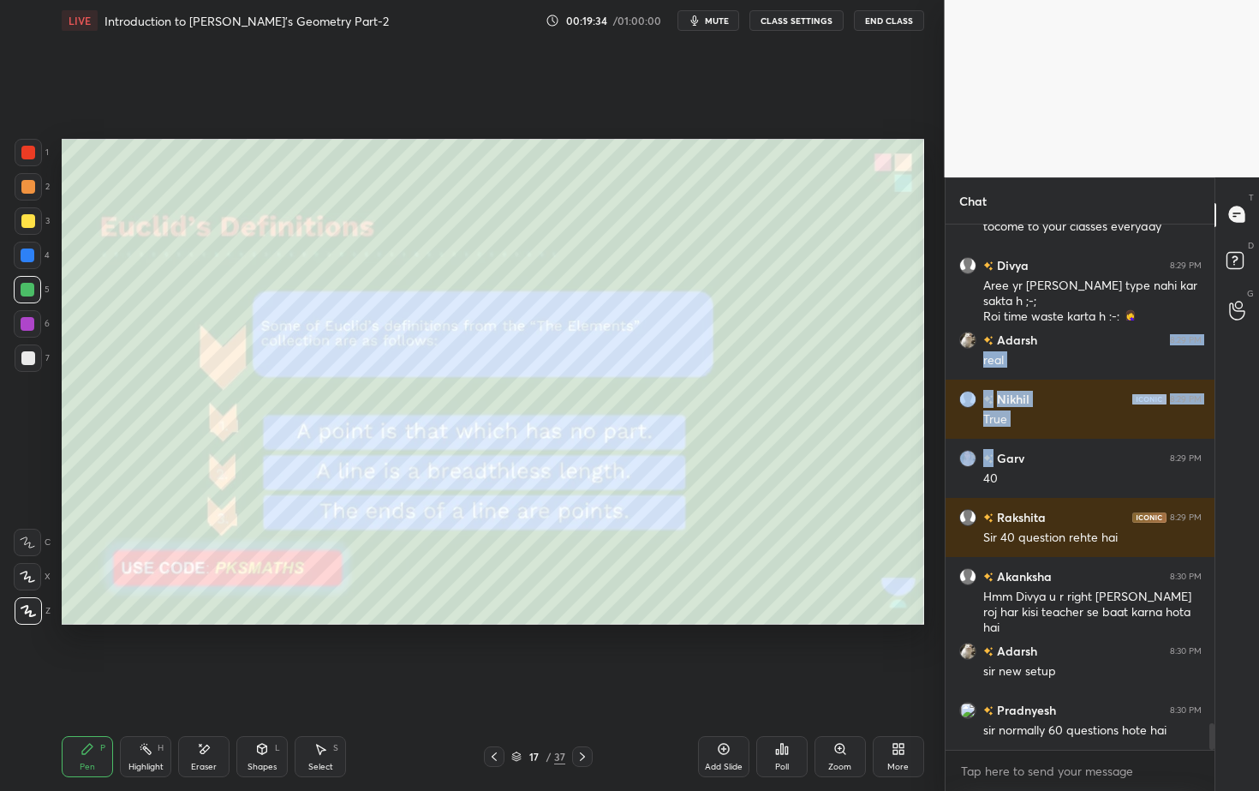
click at [19, 151] on div at bounding box center [28, 152] width 27 height 27
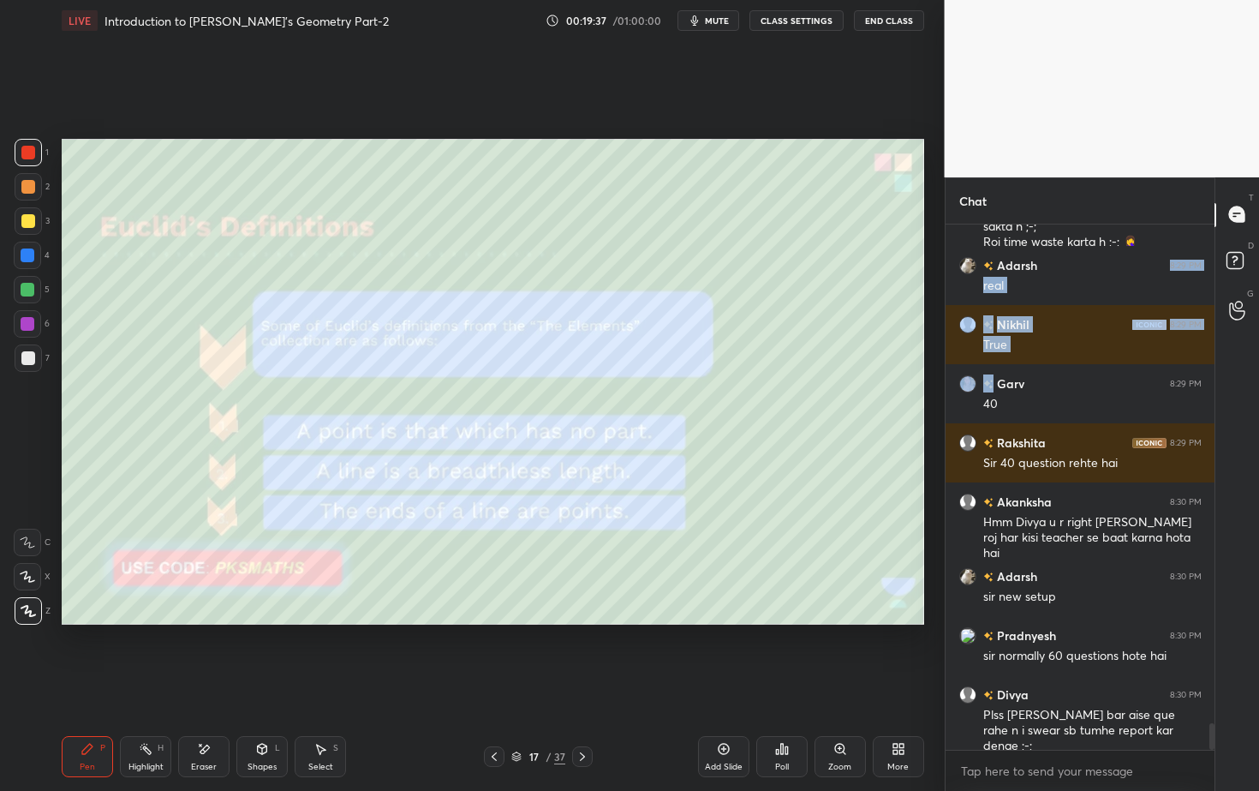
click at [584, 714] on div at bounding box center [582, 756] width 21 height 21
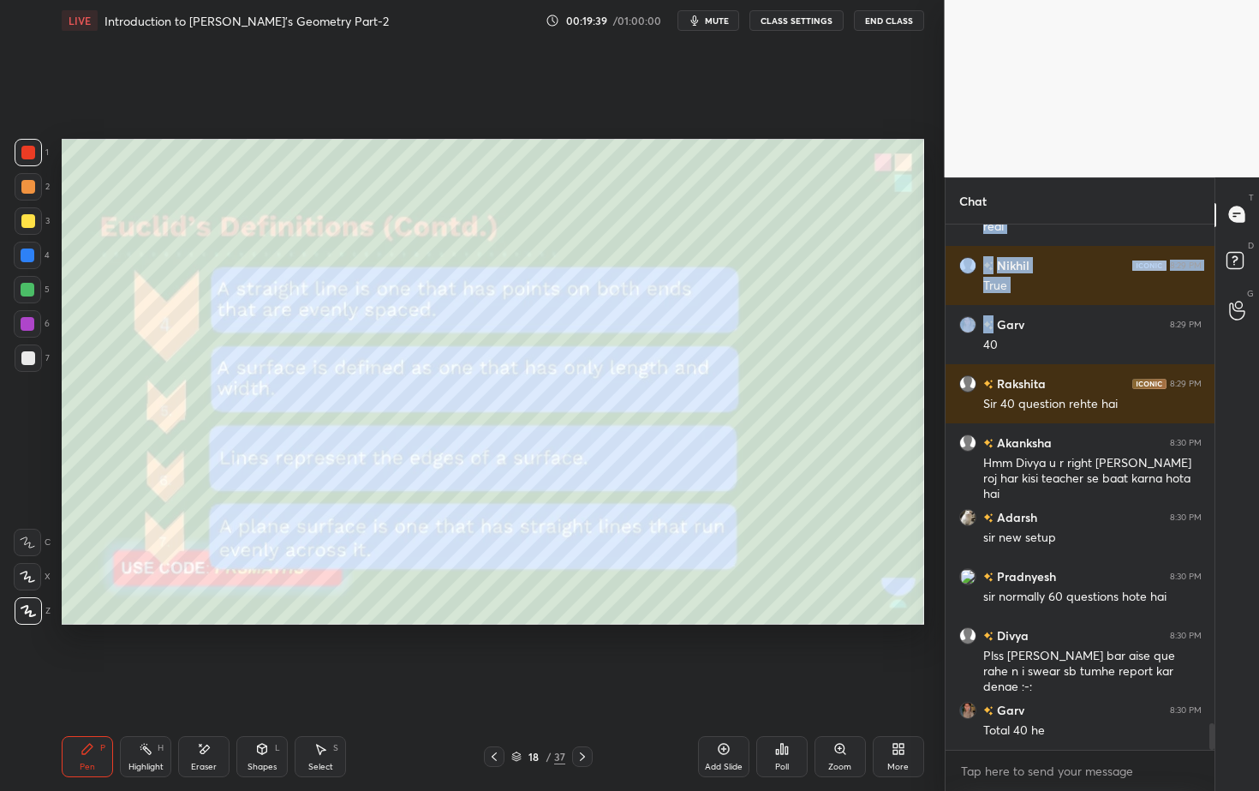
scroll to position [9935, 0]
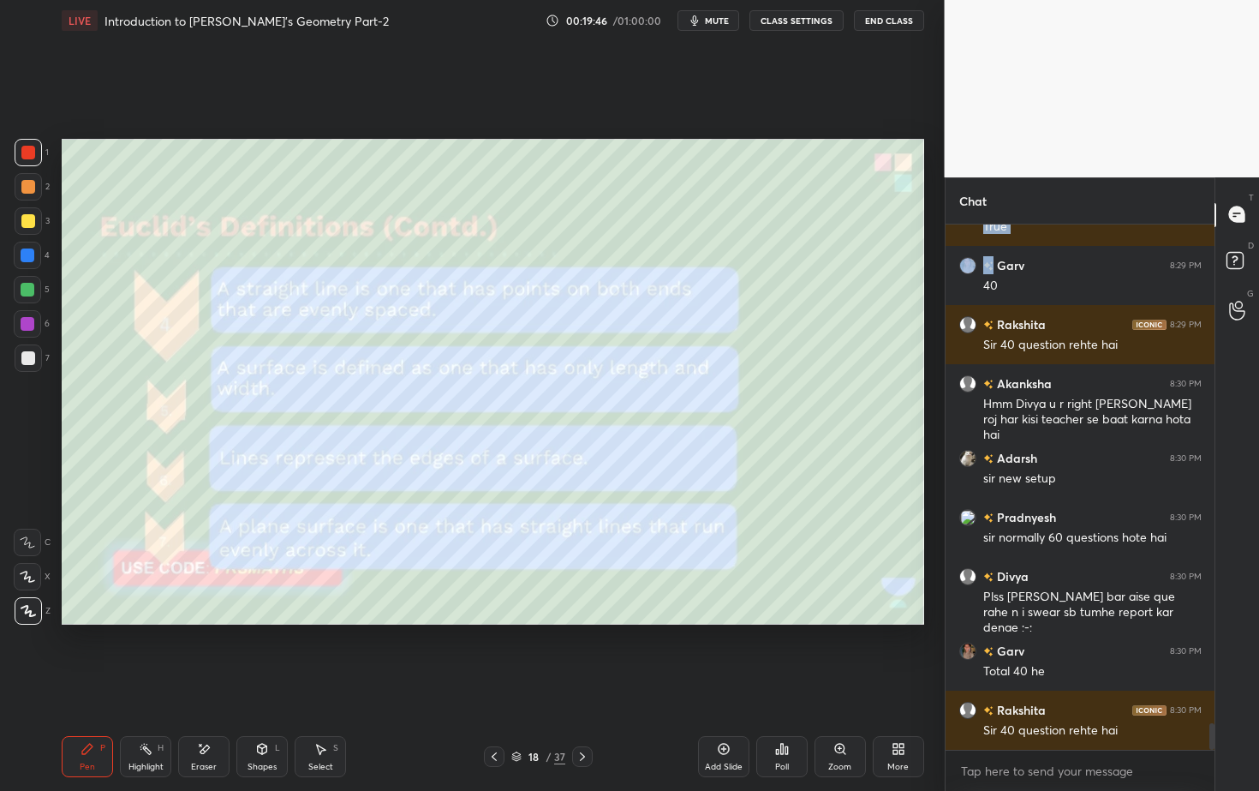
click at [594, 714] on div "Pen P Highlight H Eraser Shapes L Select S 18 / 37 Add Slide Poll Zoom More" at bounding box center [493, 756] width 863 height 69
click at [589, 714] on div at bounding box center [582, 756] width 21 height 21
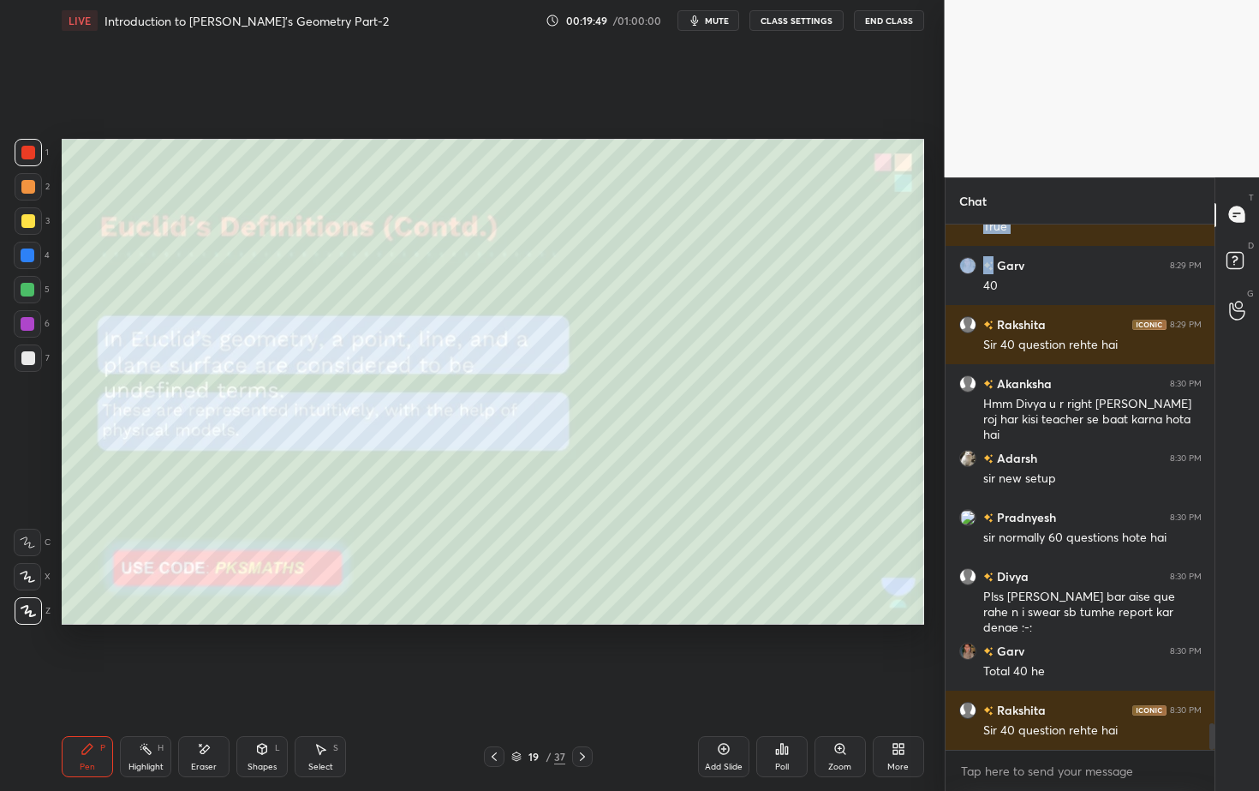
scroll to position [9994, 0]
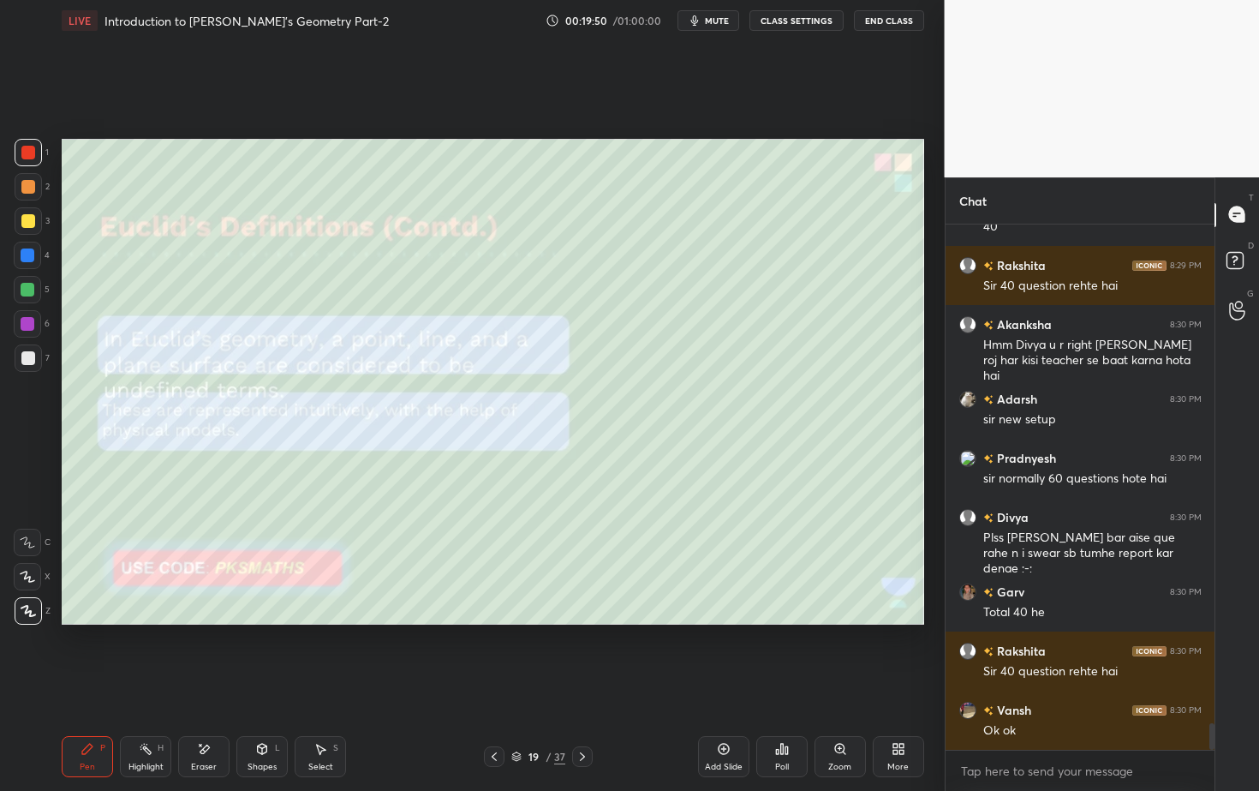
click at [587, 714] on div "Pen P Highlight H Eraser Shapes L Select S 19 / 37 Add Slide Poll Zoom More" at bounding box center [493, 756] width 863 height 69
click at [585, 714] on icon at bounding box center [583, 757] width 14 height 14
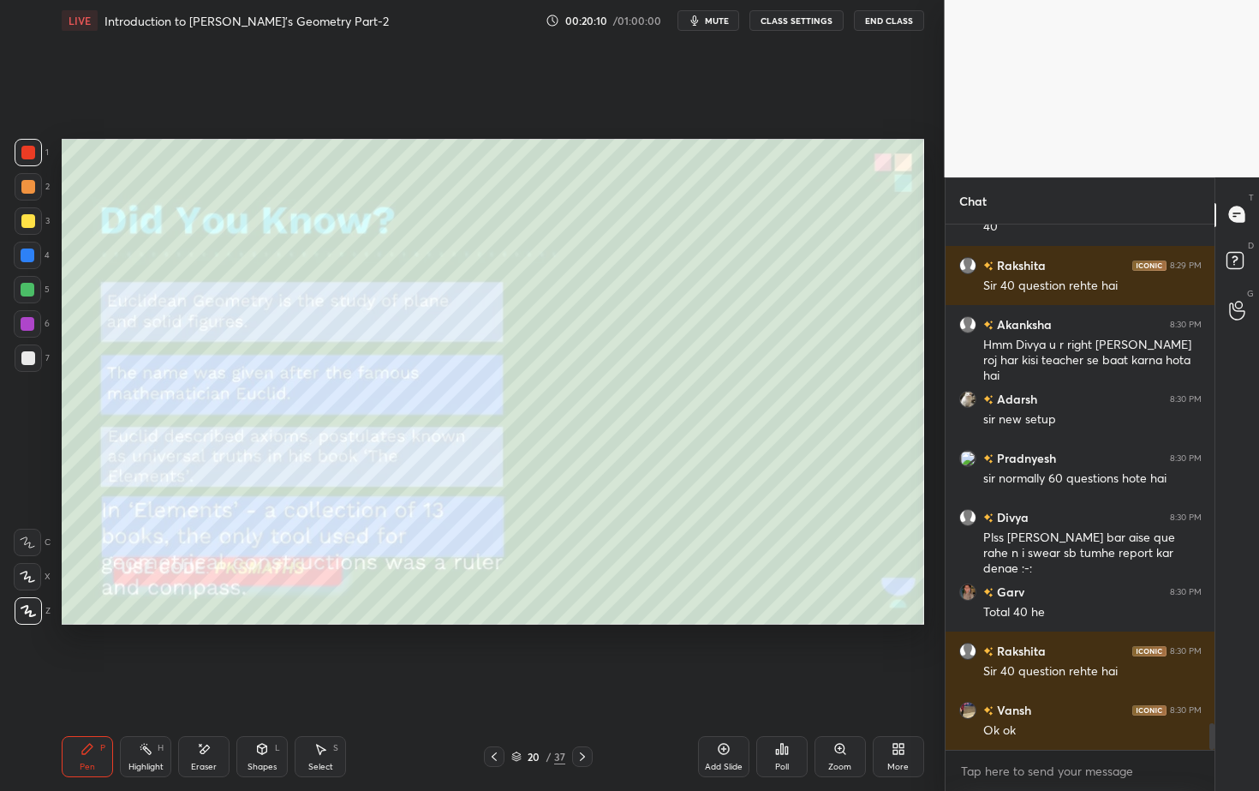
scroll to position [10068, 0]
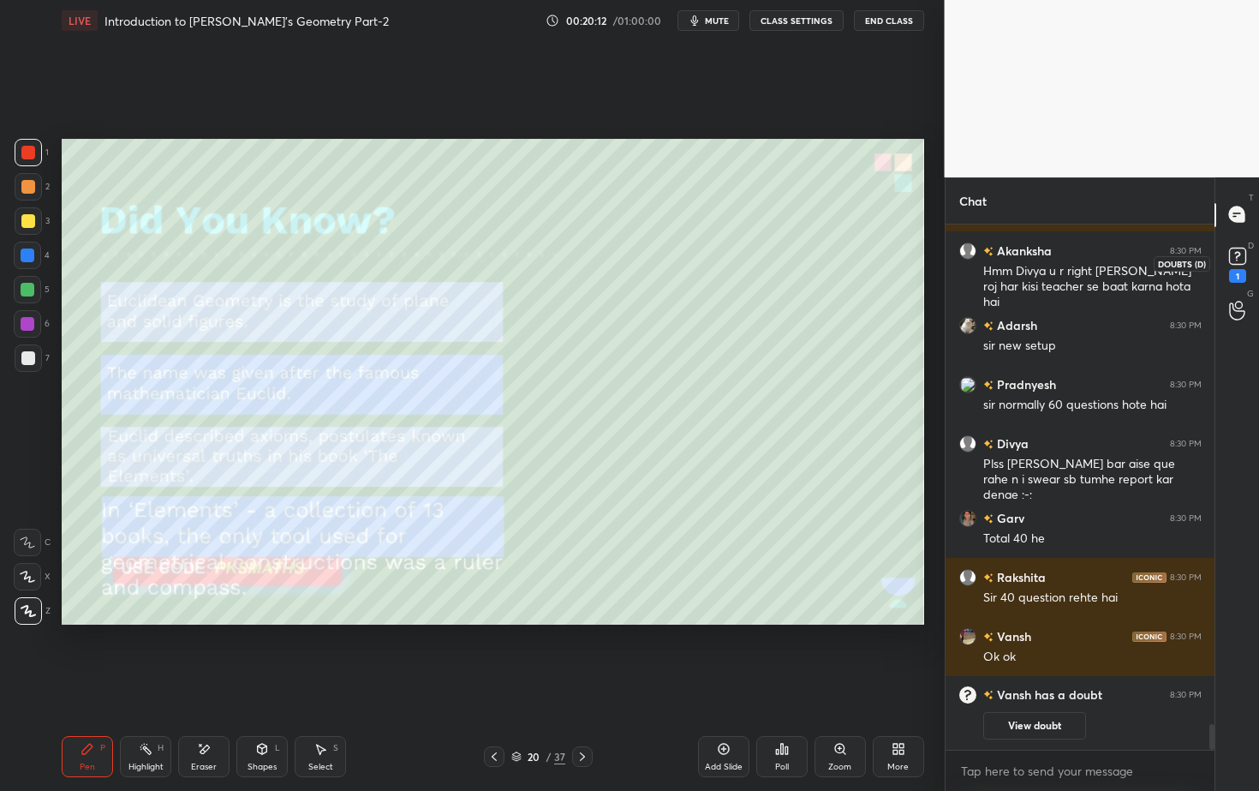
click at [1239, 260] on rect at bounding box center [1237, 256] width 16 height 16
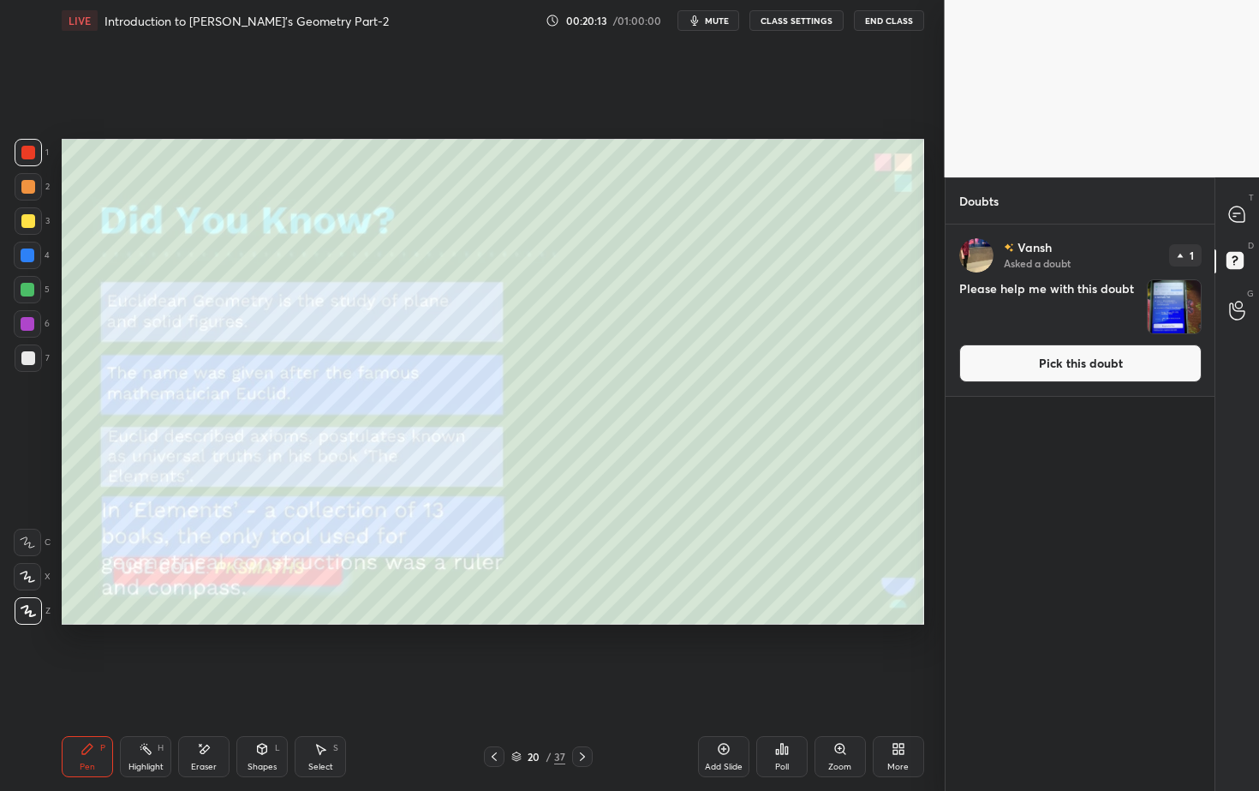
click at [1186, 313] on img "grid" at bounding box center [1174, 306] width 53 height 53
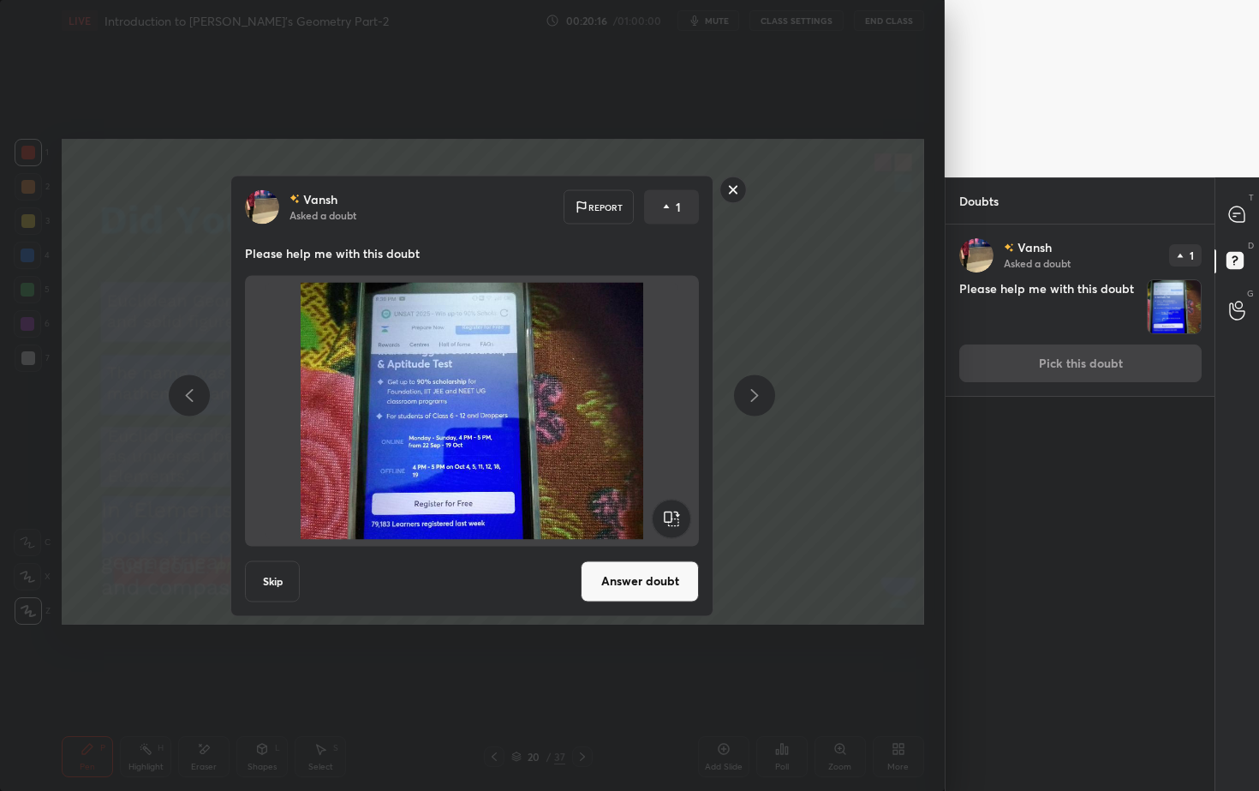
click at [667, 589] on button "Answer doubt" at bounding box center [640, 580] width 118 height 41
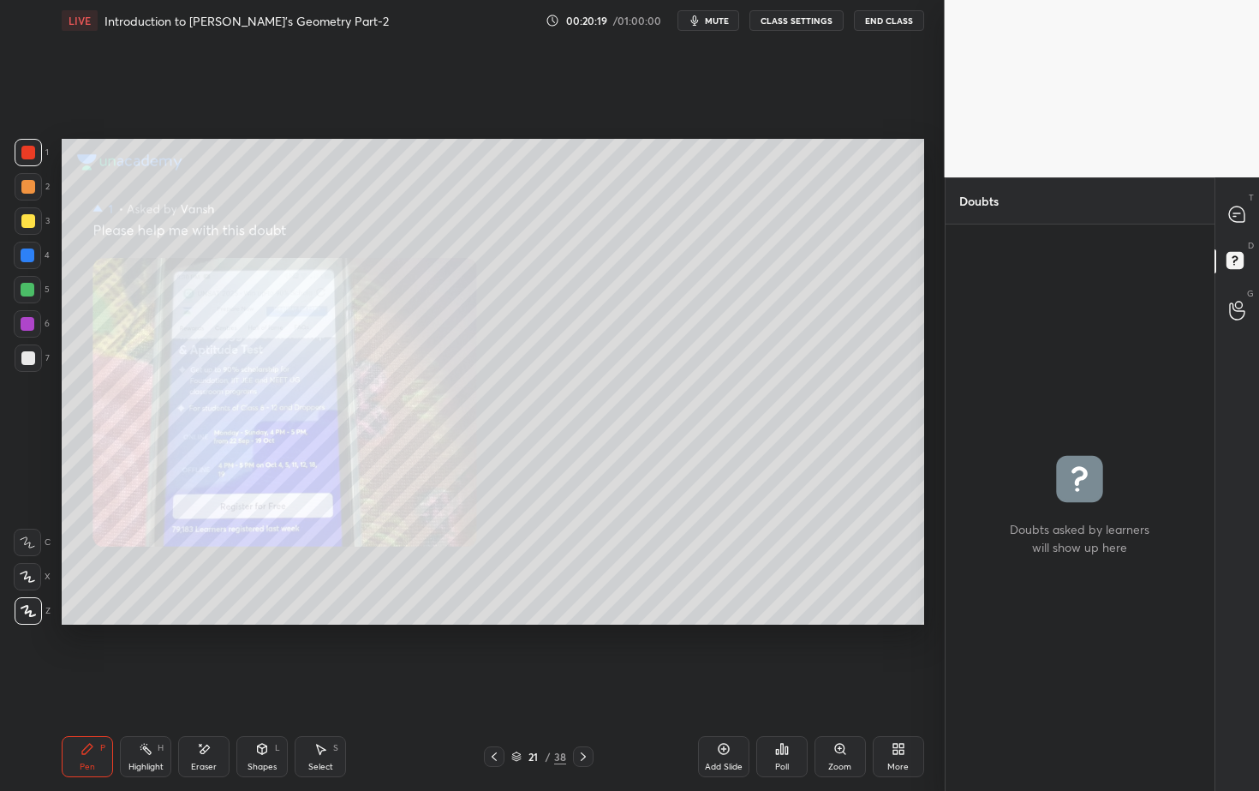
click at [835, 714] on icon at bounding box center [840, 749] width 14 height 14
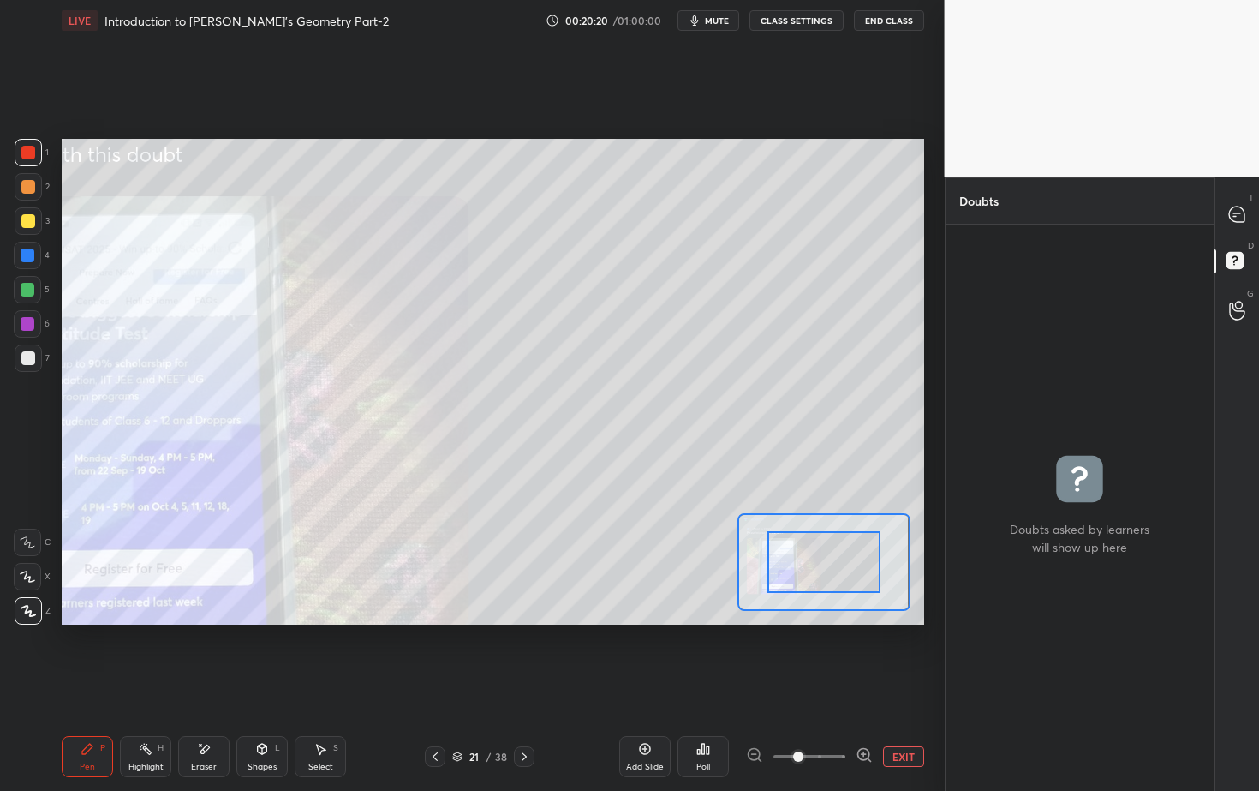
click at [841, 714] on span at bounding box center [810, 757] width 72 height 26
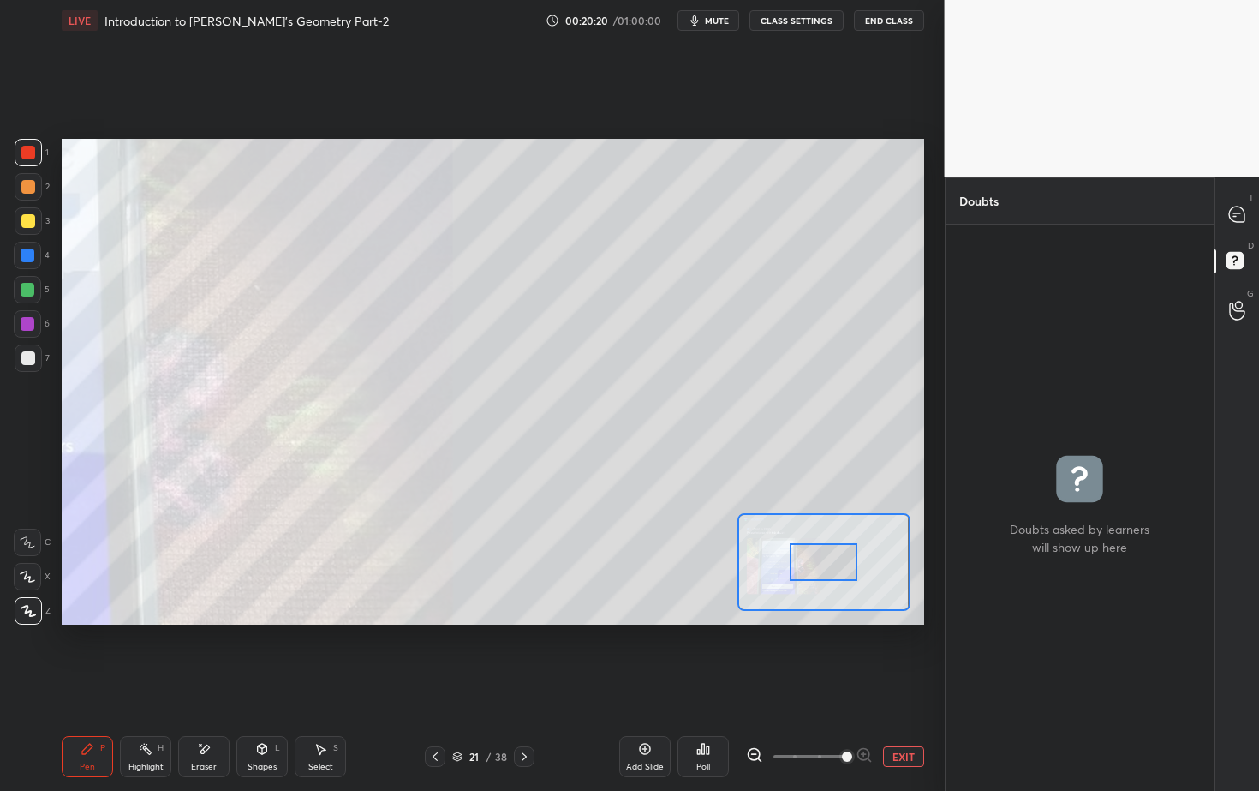
click at [842, 714] on span at bounding box center [847, 756] width 10 height 10
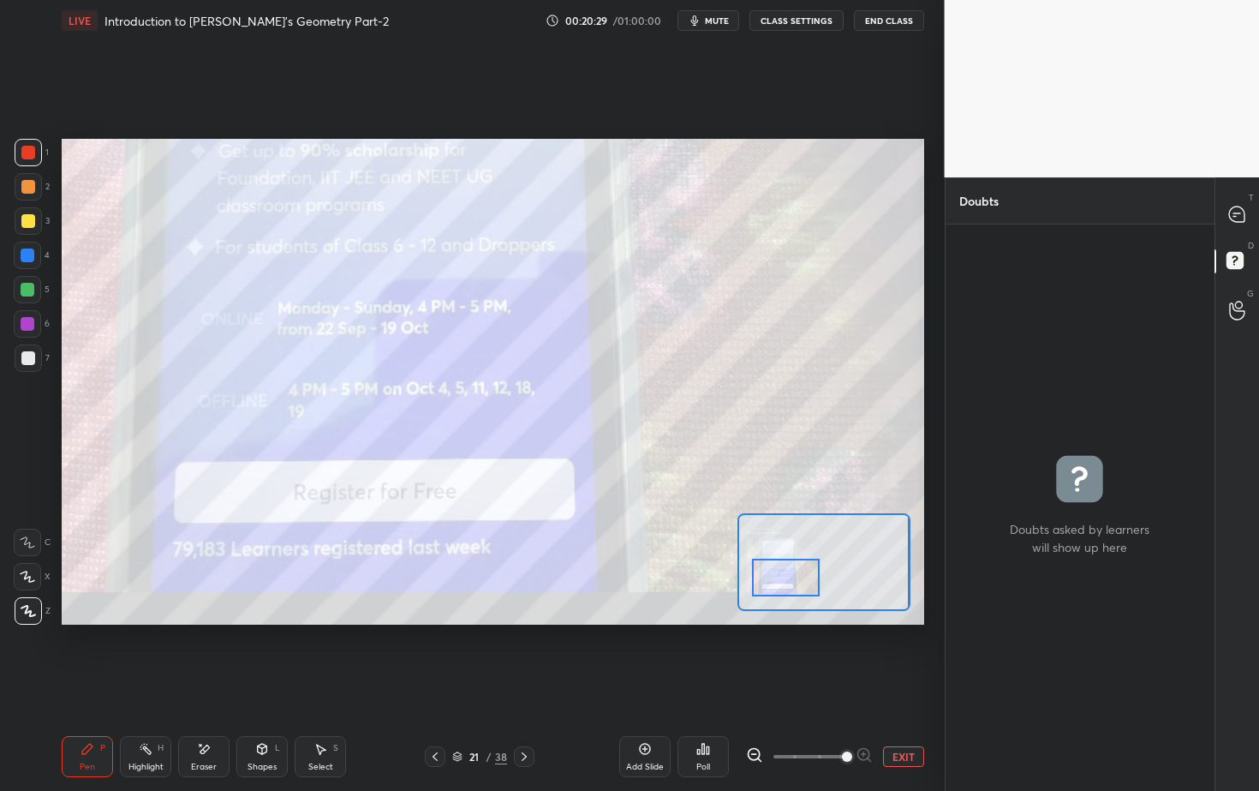
drag, startPoint x: 816, startPoint y: 570, endPoint x: 785, endPoint y: 594, distance: 39.1
click at [786, 596] on div at bounding box center [786, 577] width 68 height 38
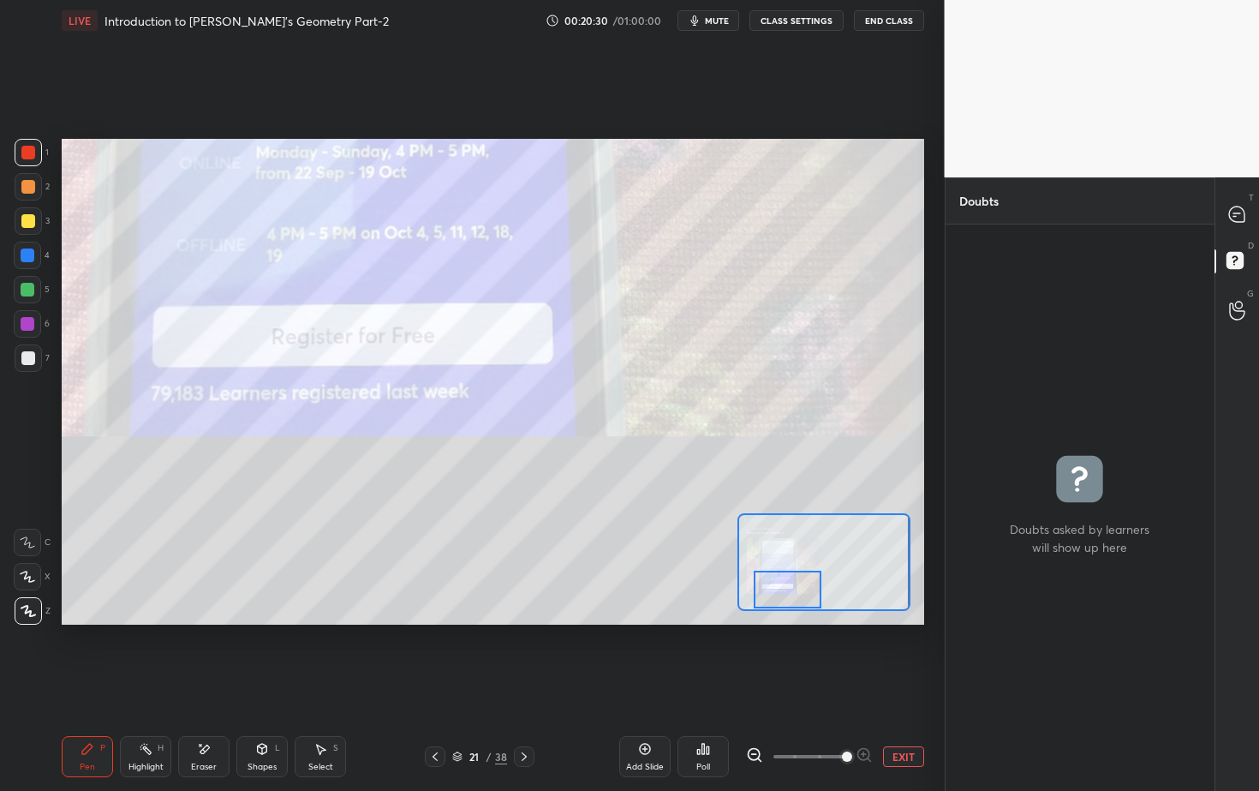
click at [901, 714] on button "EXIT" at bounding box center [903, 756] width 41 height 21
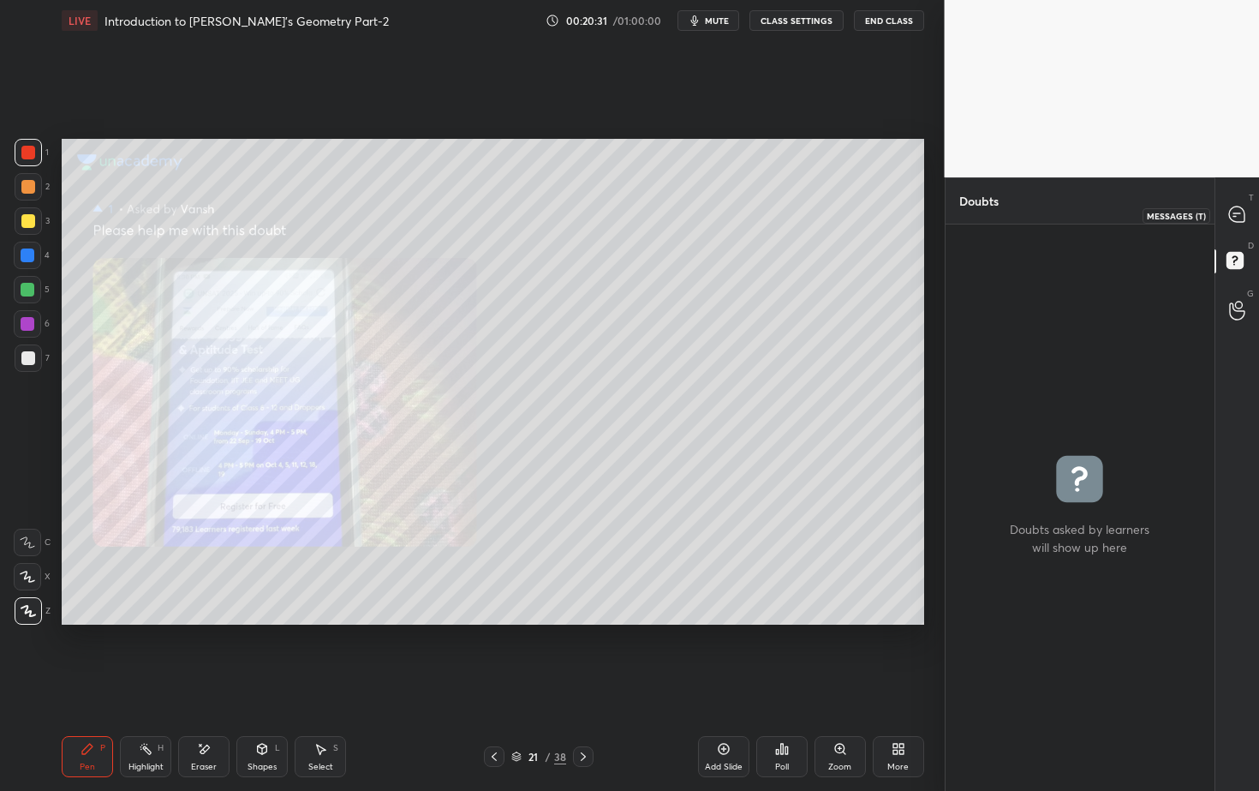
click at [1245, 214] on div at bounding box center [1238, 215] width 34 height 31
type textarea "x"
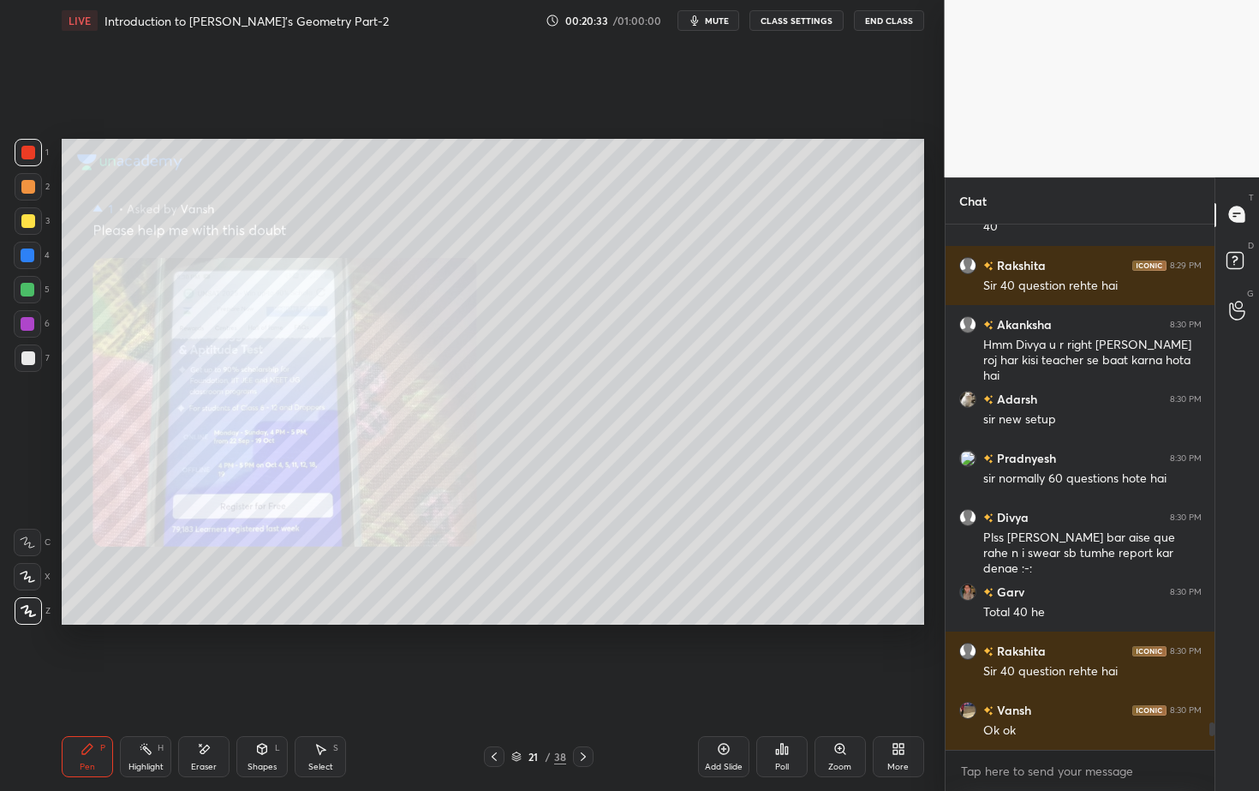
click at [588, 714] on icon at bounding box center [583, 757] width 14 height 14
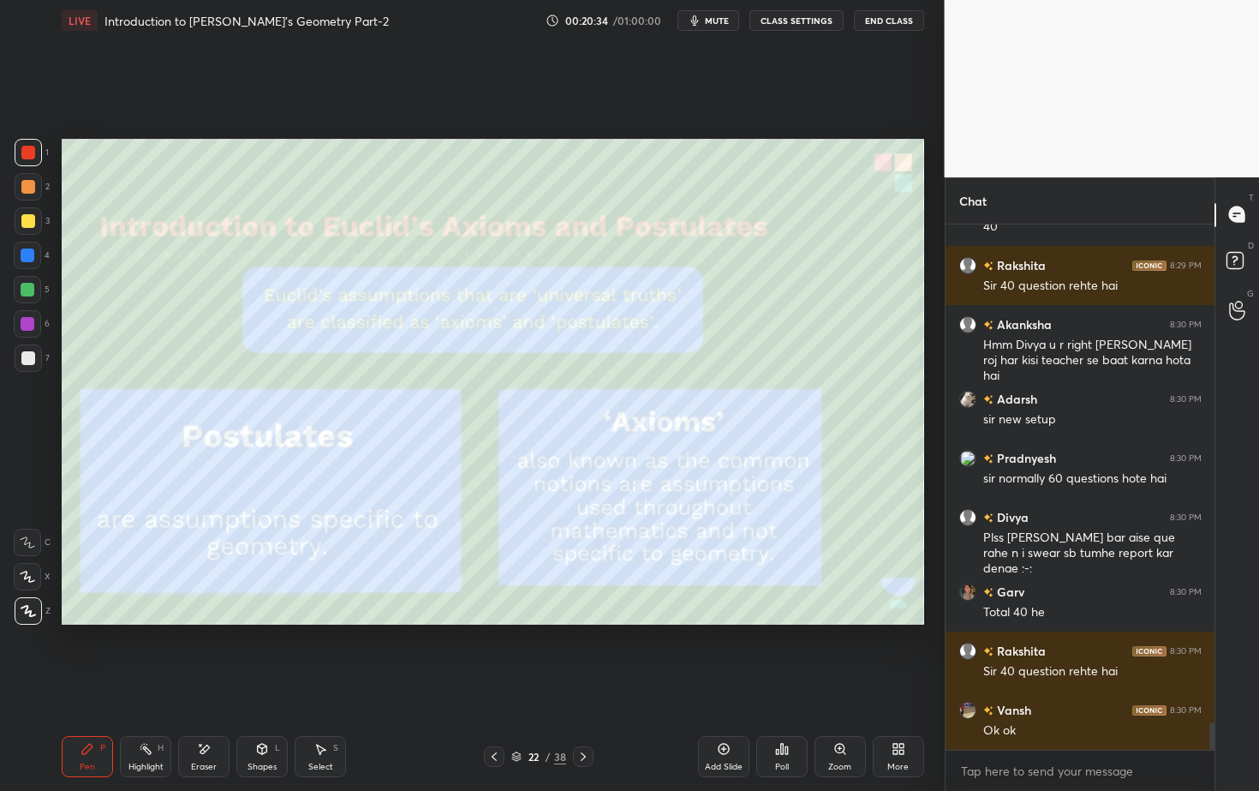
scroll to position [9469, 0]
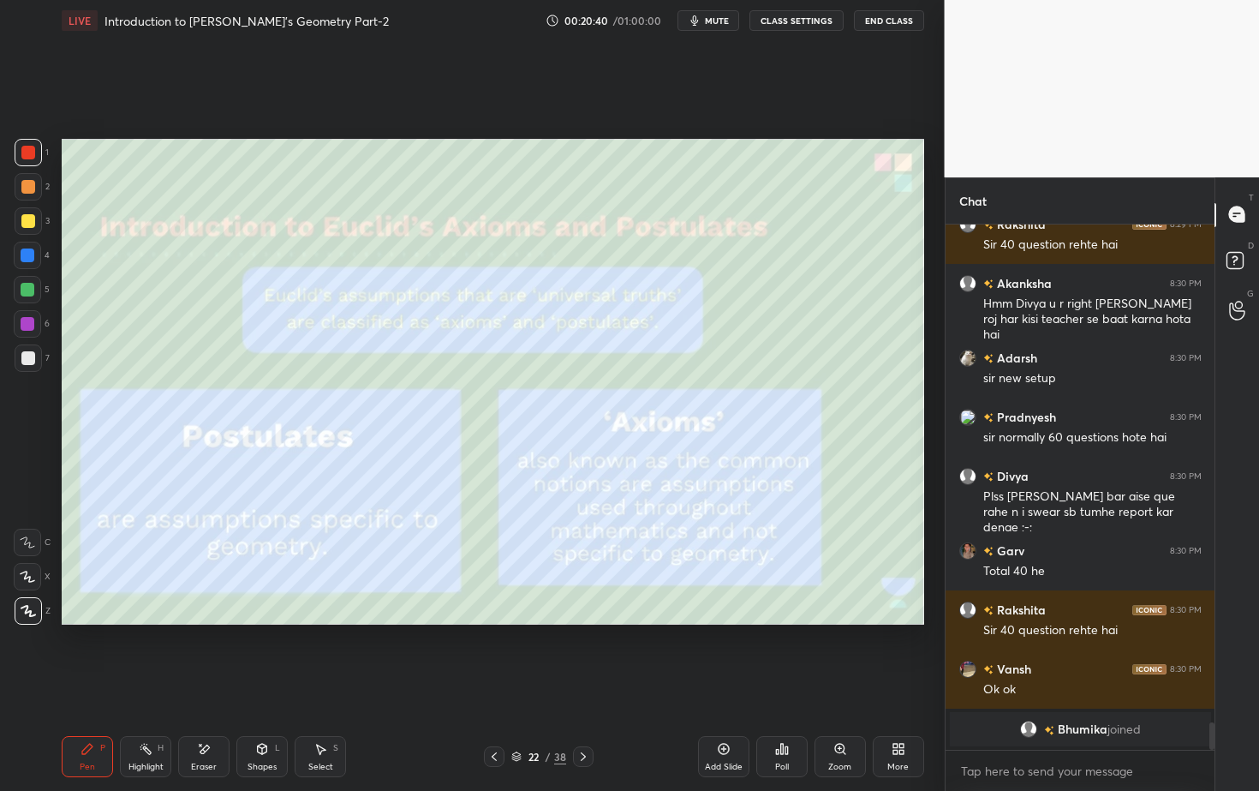
click at [490, 714] on icon at bounding box center [494, 757] width 14 height 14
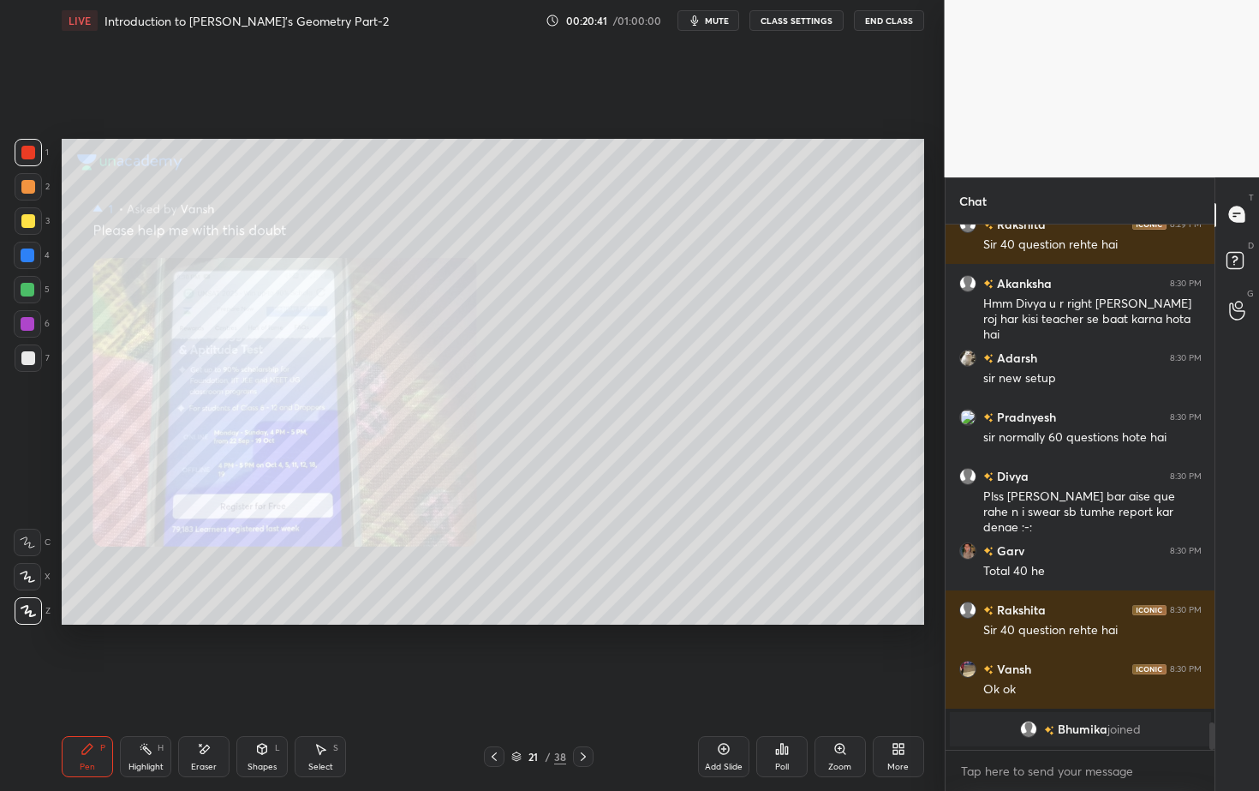
click at [730, 714] on div "Add Slide" at bounding box center [723, 756] width 51 height 41
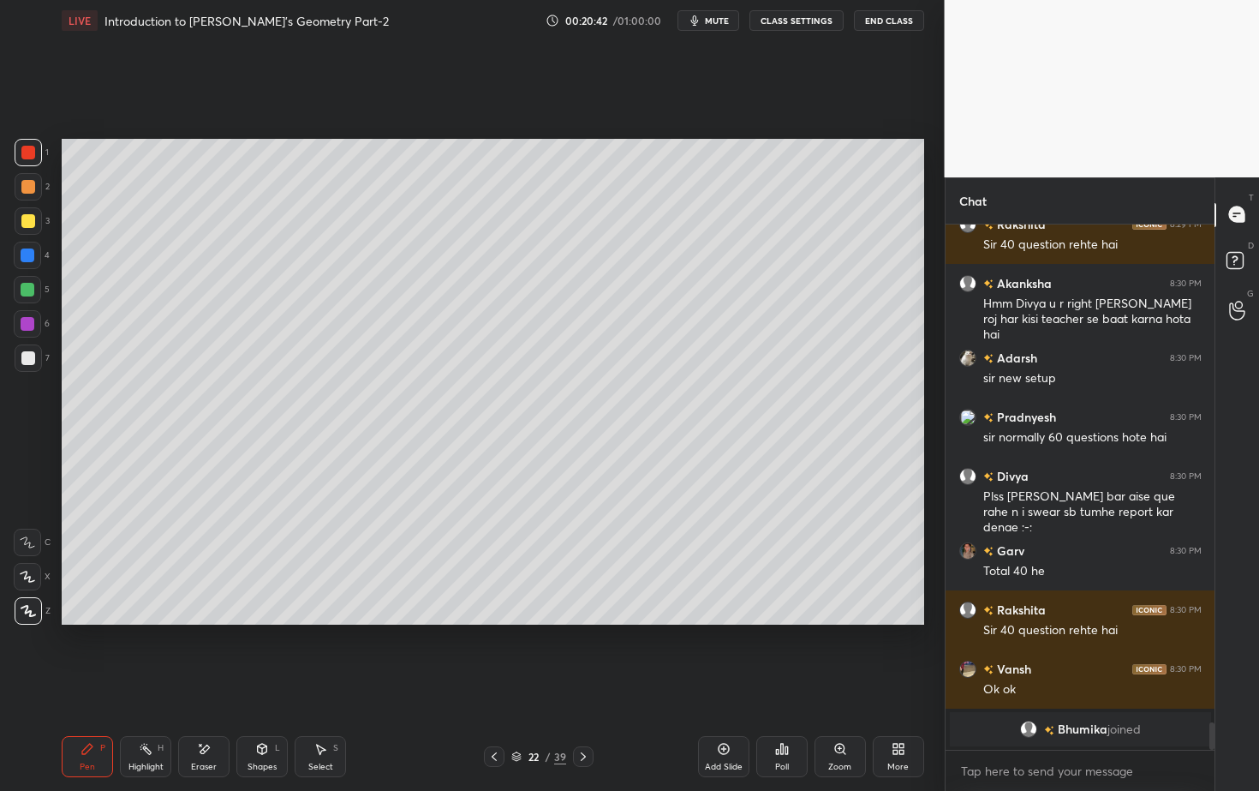
click at [28, 193] on div at bounding box center [28, 187] width 14 height 14
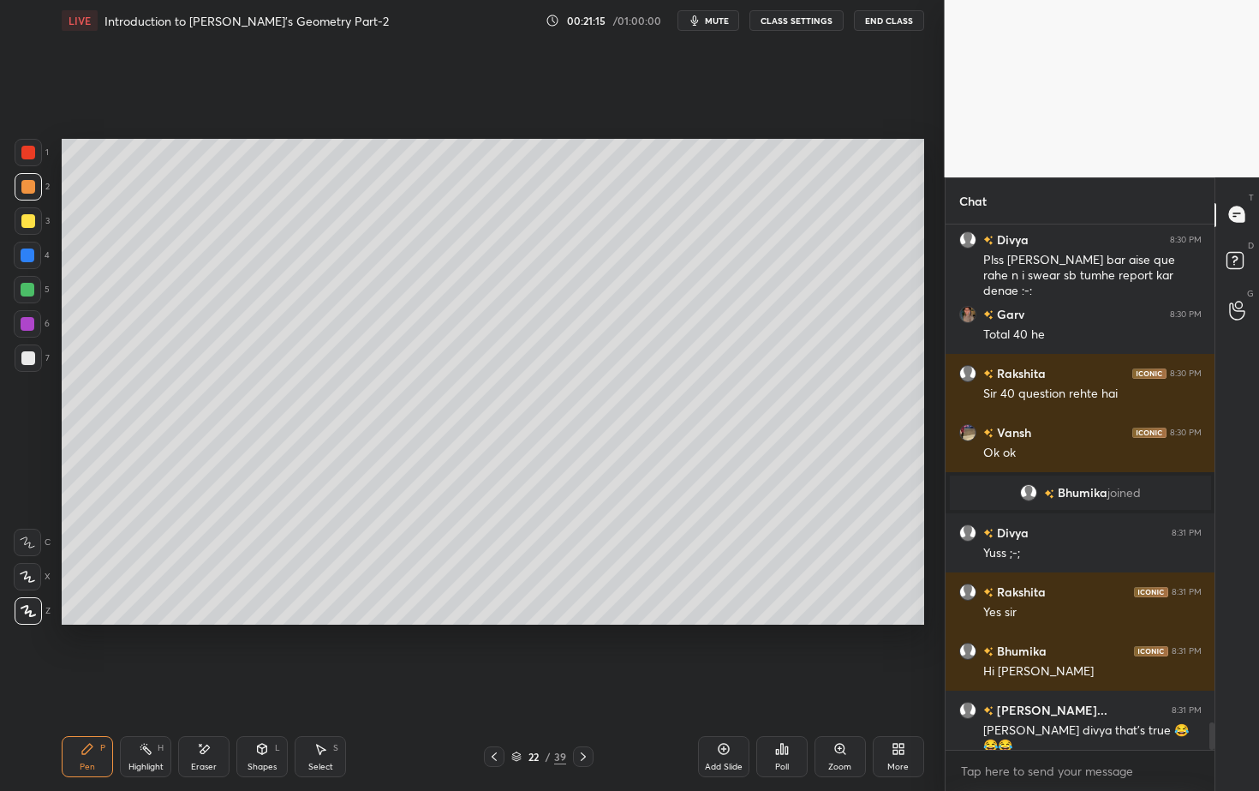
scroll to position [9551, 0]
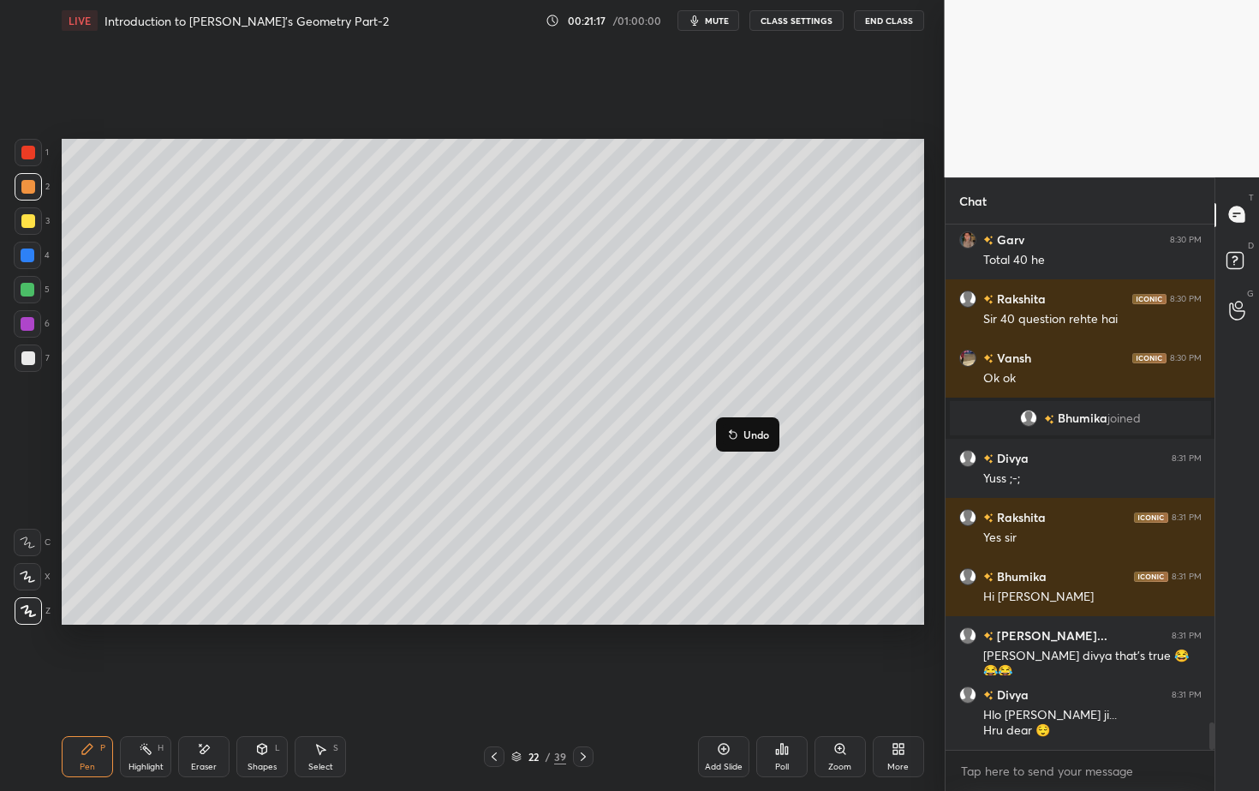
click at [757, 440] on button "Undo" at bounding box center [748, 434] width 50 height 21
click at [766, 466] on p "Undo" at bounding box center [770, 465] width 26 height 14
click at [754, 456] on p "Undo" at bounding box center [752, 458] width 26 height 14
click at [785, 714] on div "Poll" at bounding box center [781, 756] width 51 height 41
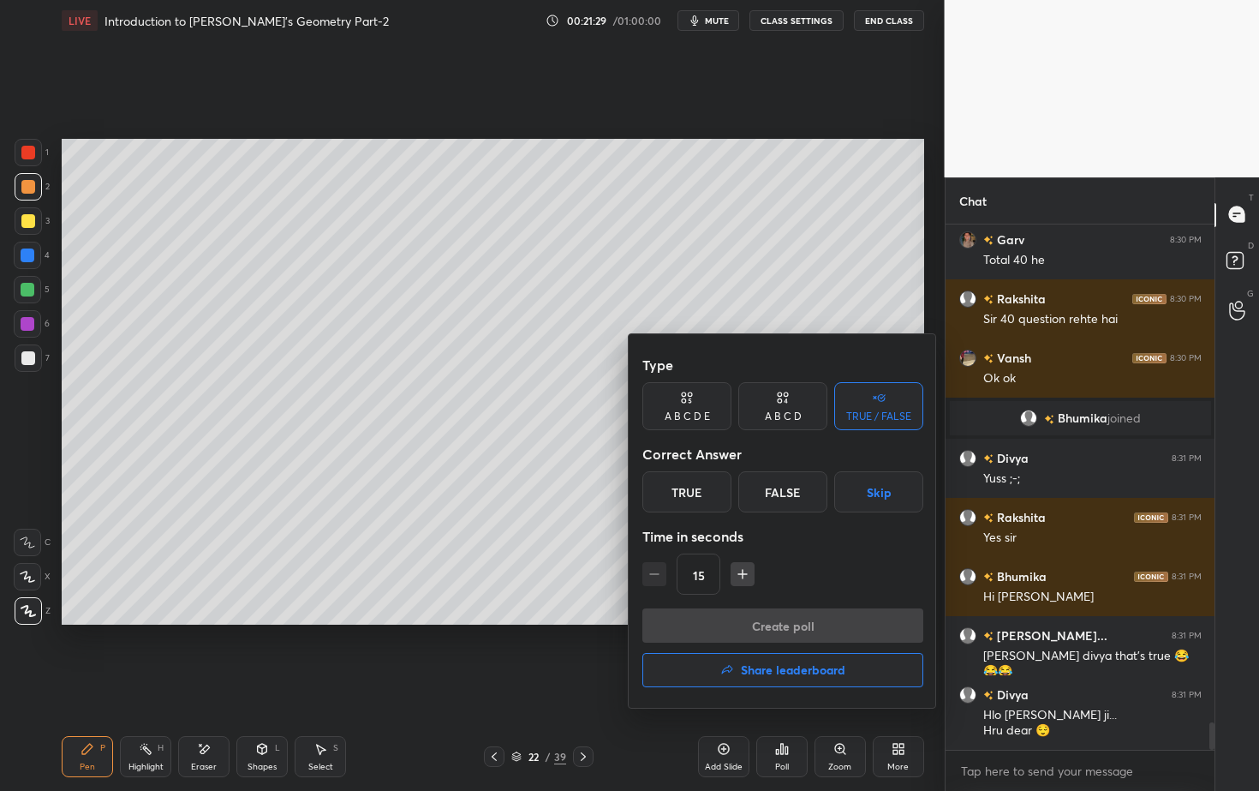
click at [797, 492] on div "False" at bounding box center [782, 491] width 89 height 41
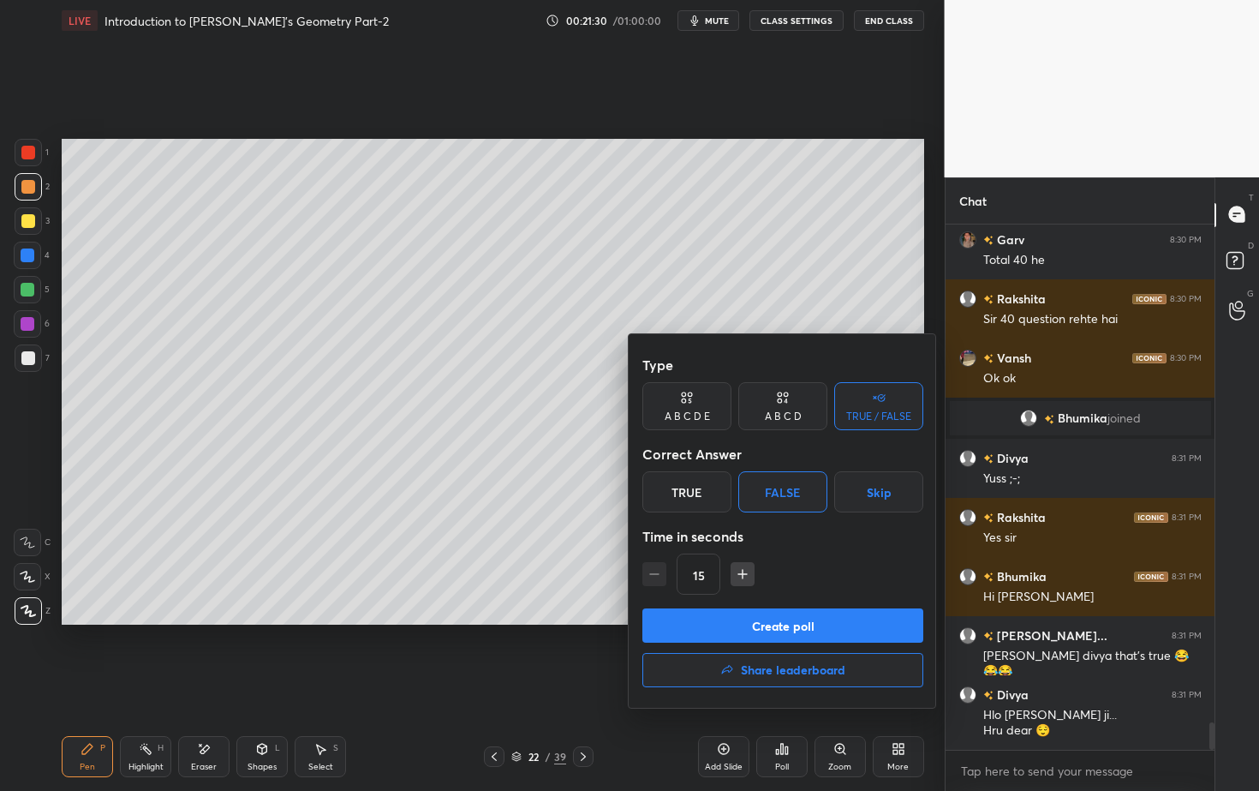
drag, startPoint x: 748, startPoint y: 571, endPoint x: 743, endPoint y: 592, distance: 21.2
click at [748, 571] on icon "button" at bounding box center [742, 573] width 17 height 17
type input "30"
click at [747, 624] on button "Create poll" at bounding box center [782, 625] width 281 height 34
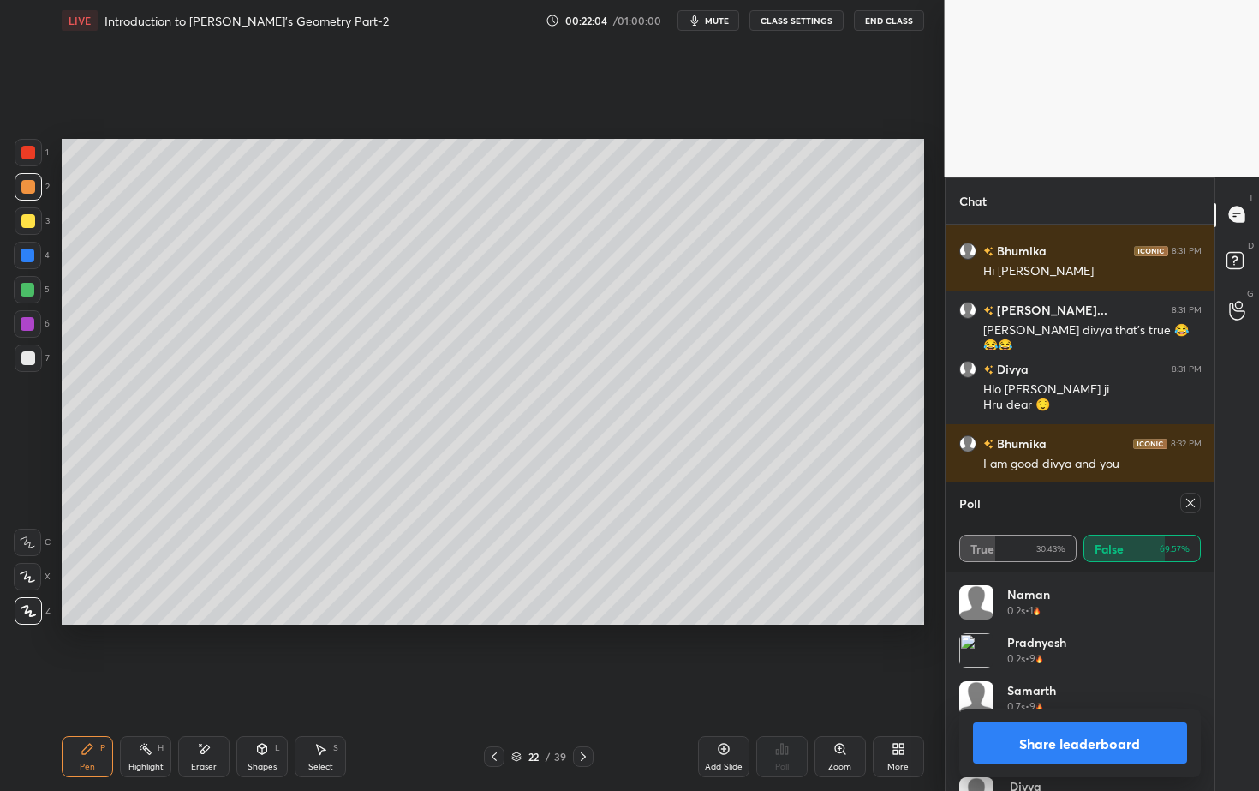
scroll to position [9909, 0]
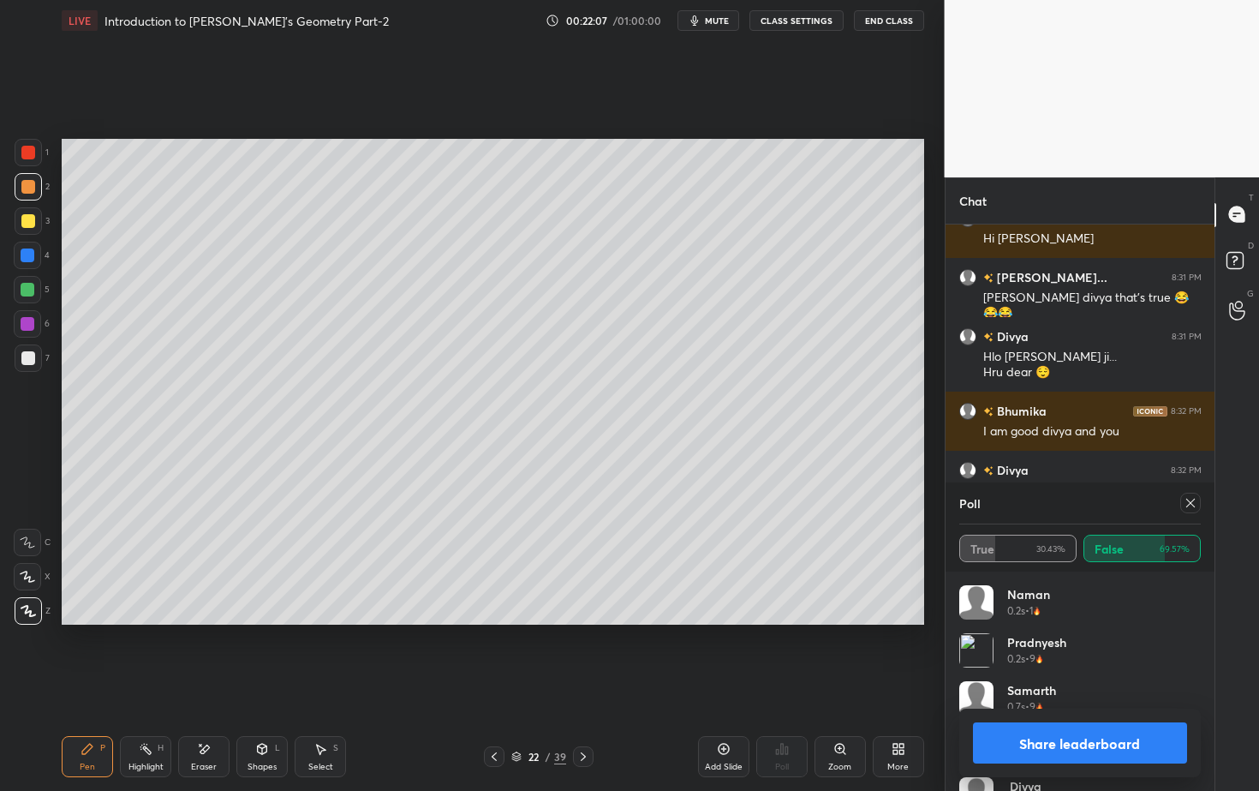
click at [1037, 714] on button "Share leaderboard" at bounding box center [1080, 742] width 215 height 41
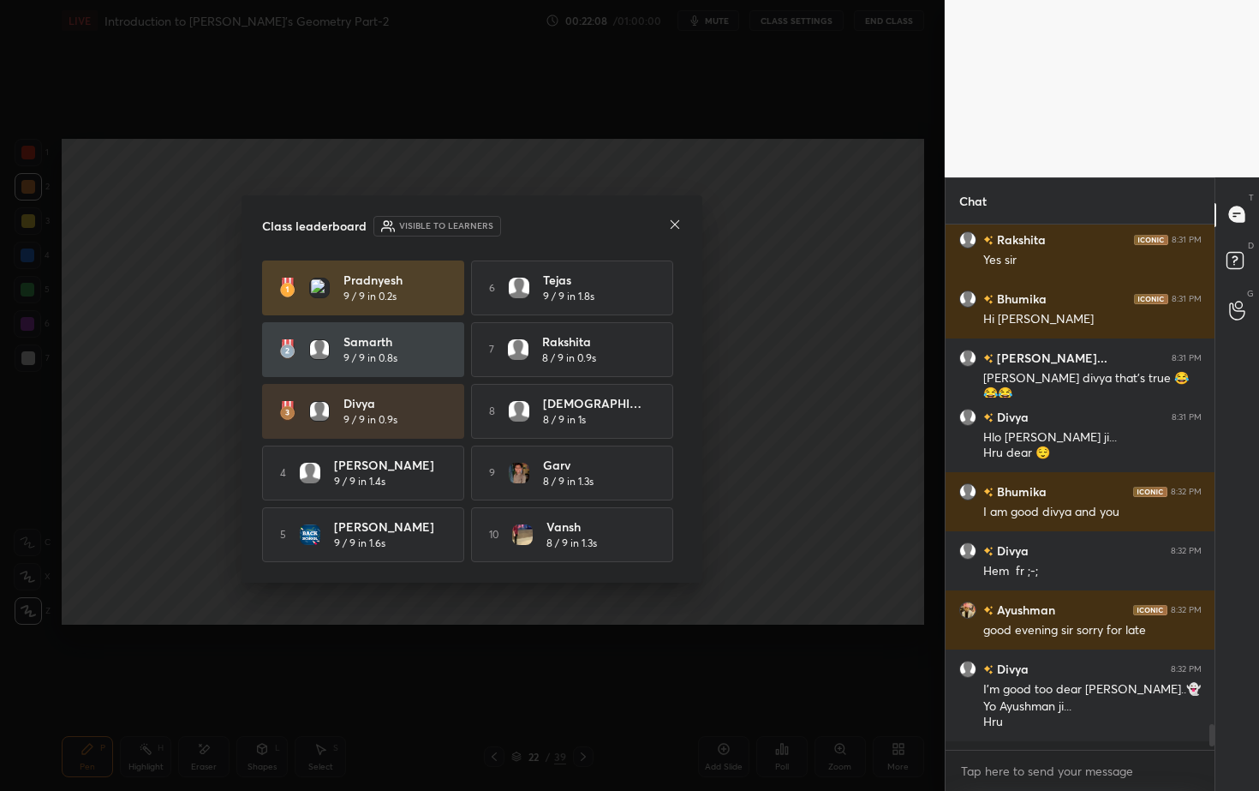
scroll to position [9825, 0]
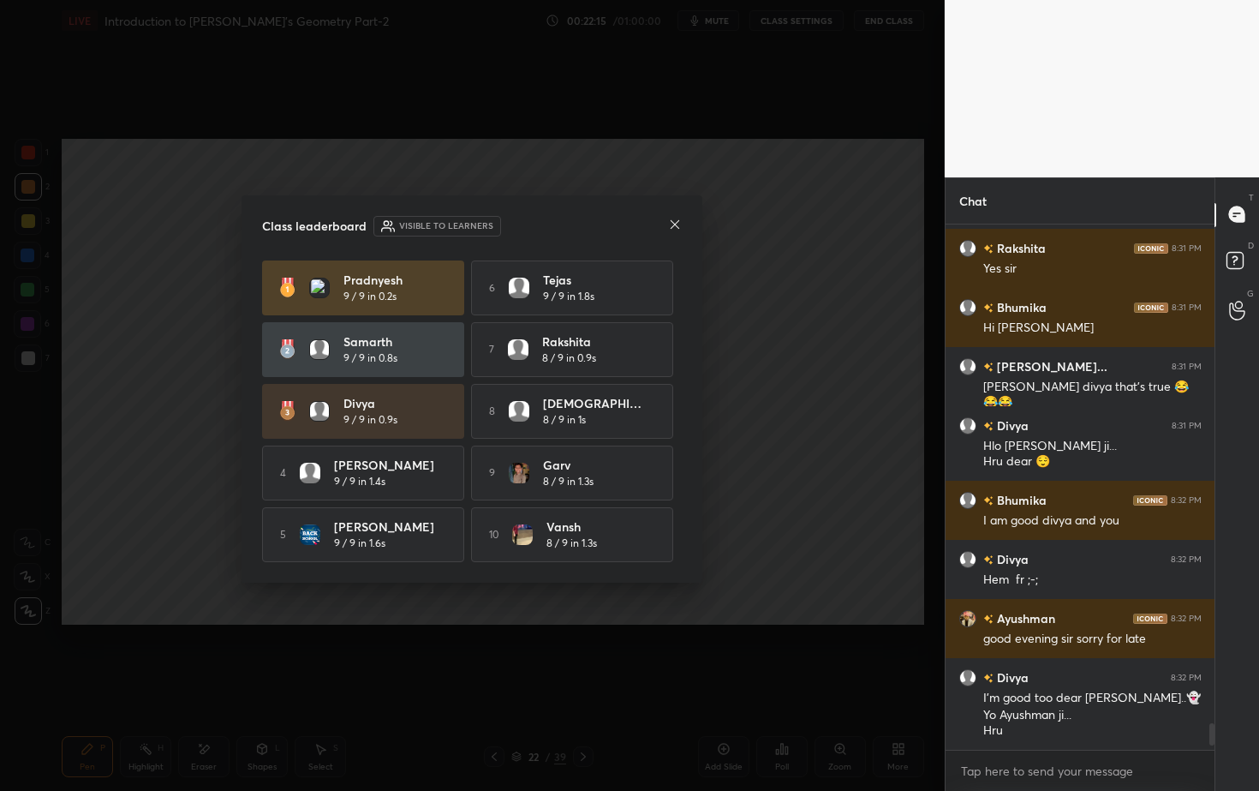
click at [676, 218] on icon at bounding box center [675, 225] width 14 height 14
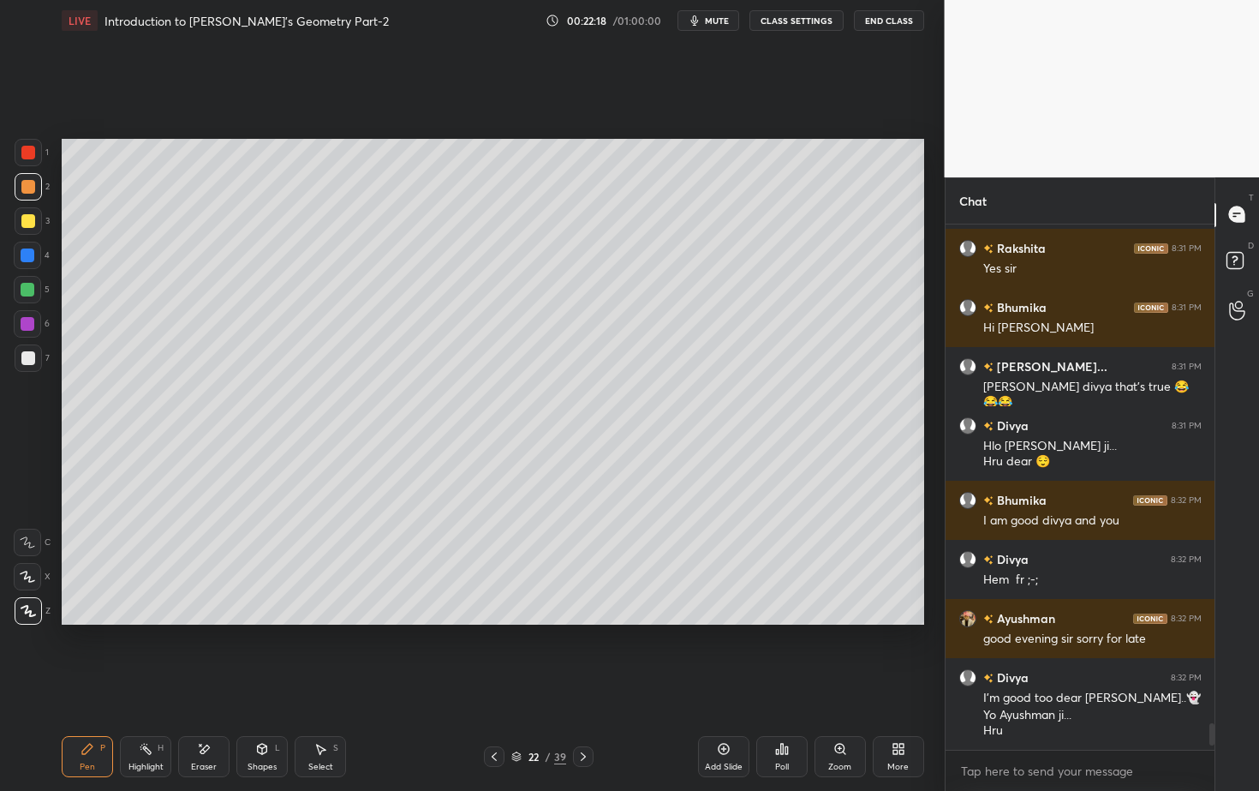
click at [207, 714] on icon at bounding box center [204, 749] width 14 height 15
drag, startPoint x: 96, startPoint y: 752, endPoint x: 94, endPoint y: 720, distance: 32.6
click at [96, 714] on div "Pen P" at bounding box center [87, 756] width 51 height 41
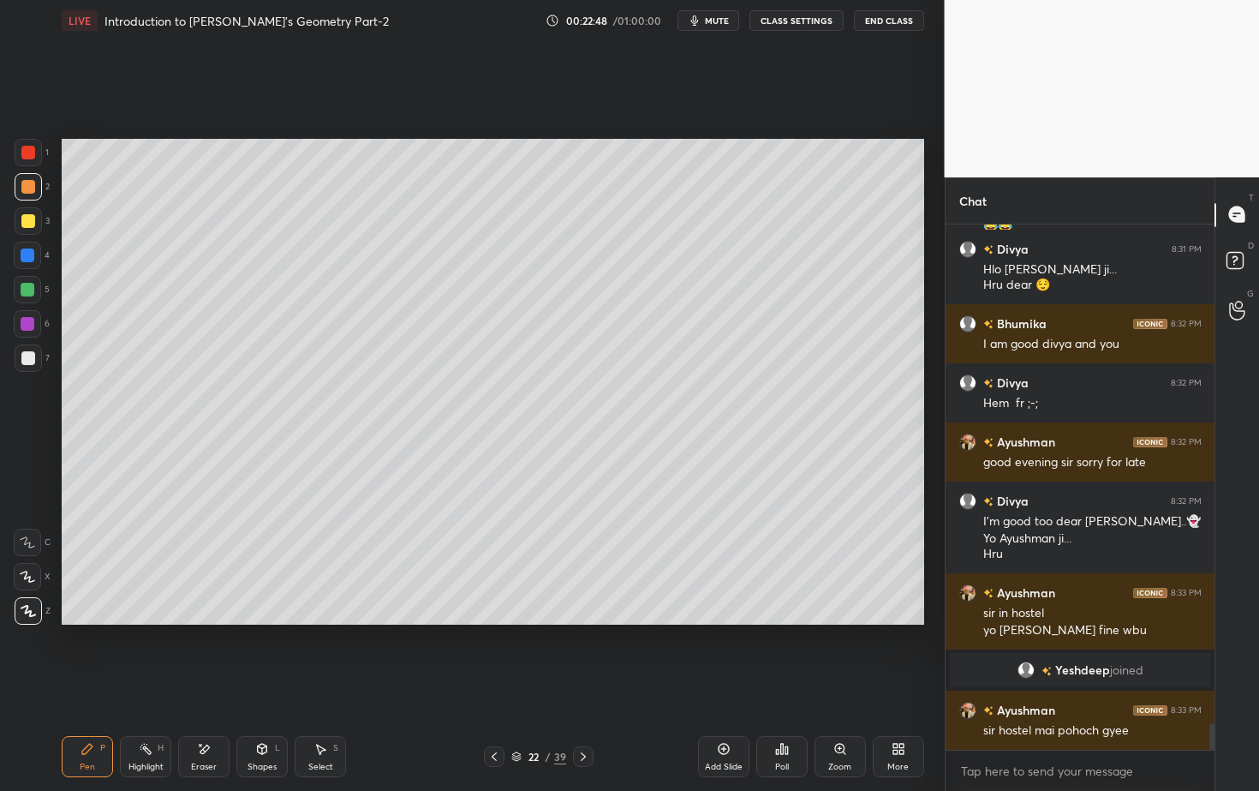
scroll to position [9846, 0]
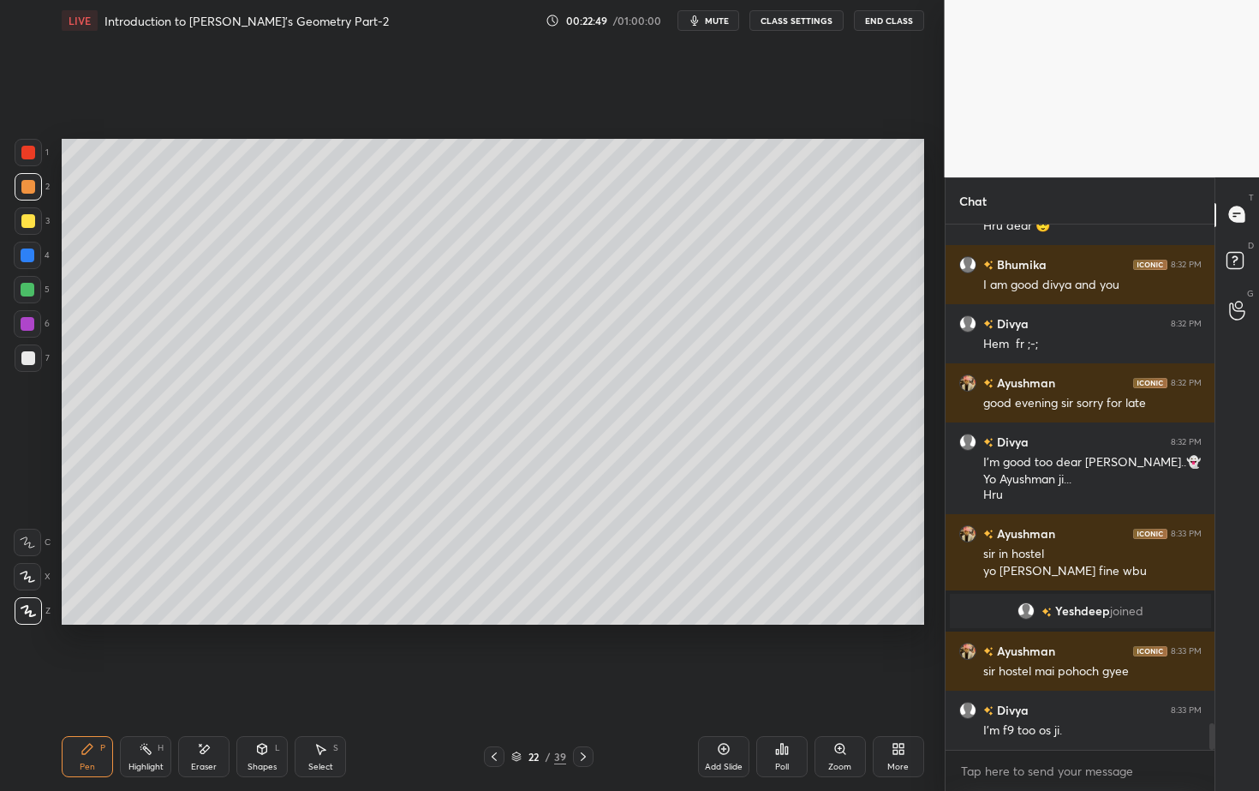
click at [785, 714] on div "Poll" at bounding box center [782, 766] width 14 height 9
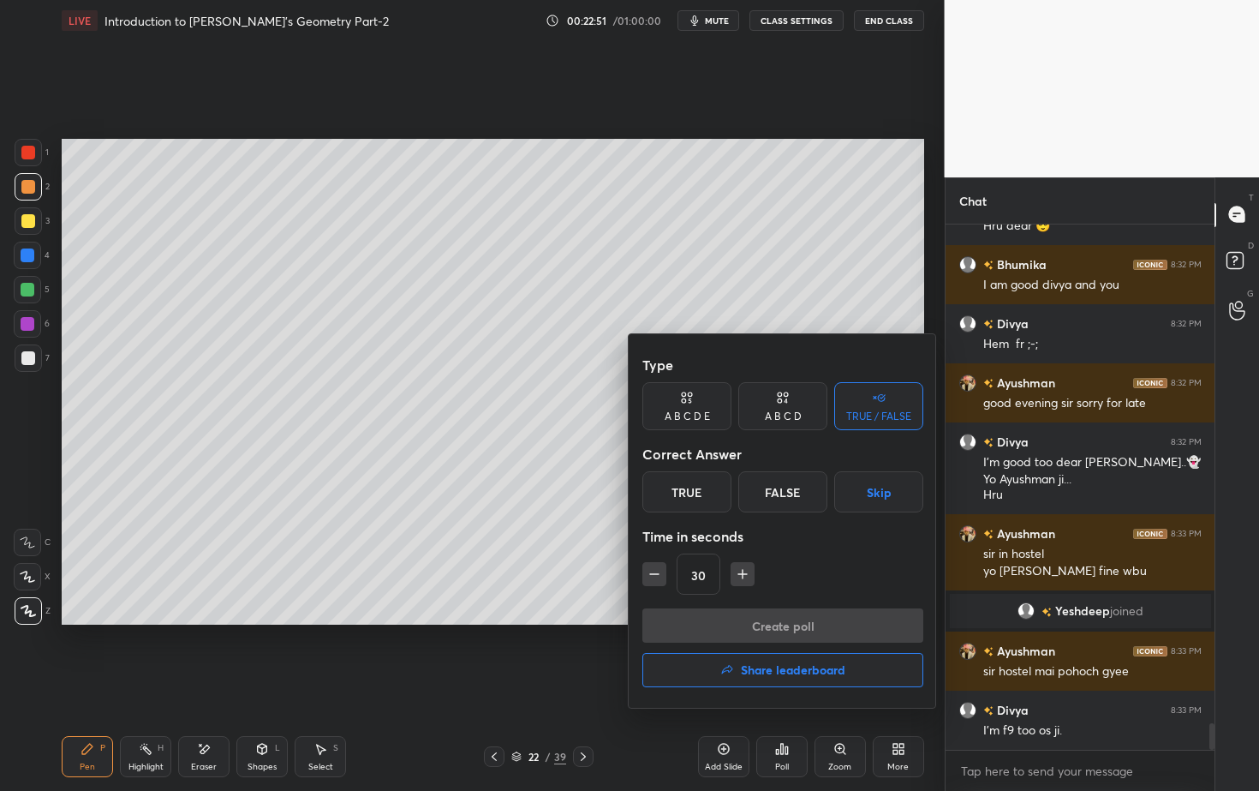
click at [700, 493] on div "True" at bounding box center [686, 491] width 89 height 41
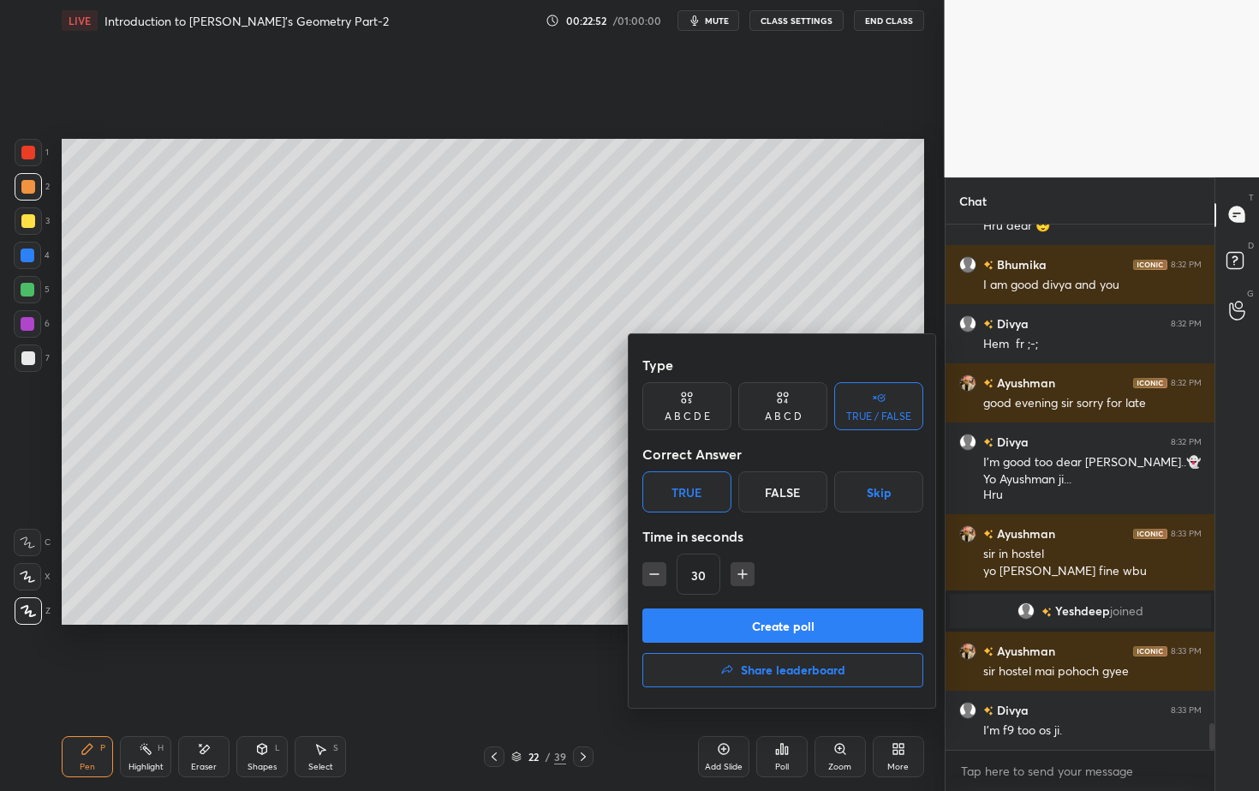
drag, startPoint x: 726, startPoint y: 622, endPoint x: 720, endPoint y: 634, distance: 13.4
click at [729, 623] on button "Create poll" at bounding box center [782, 625] width 281 height 34
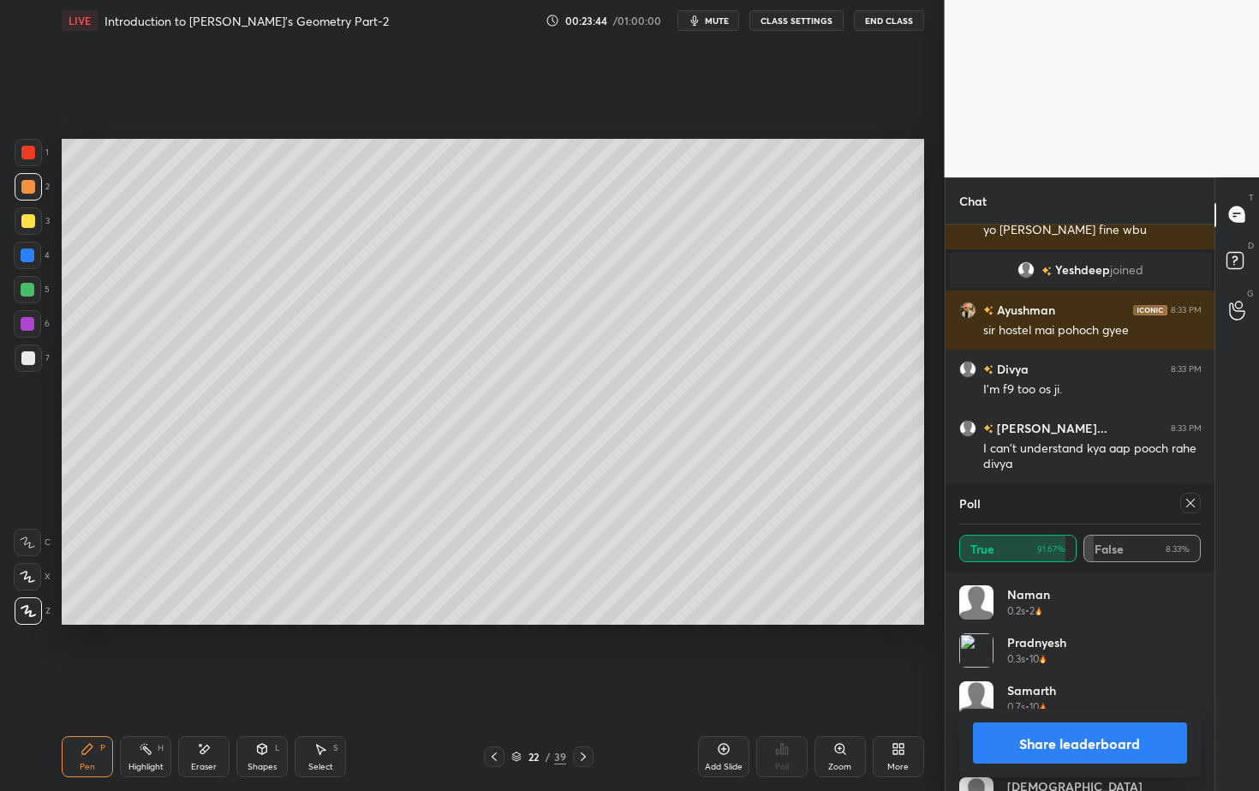
scroll to position [10246, 0]
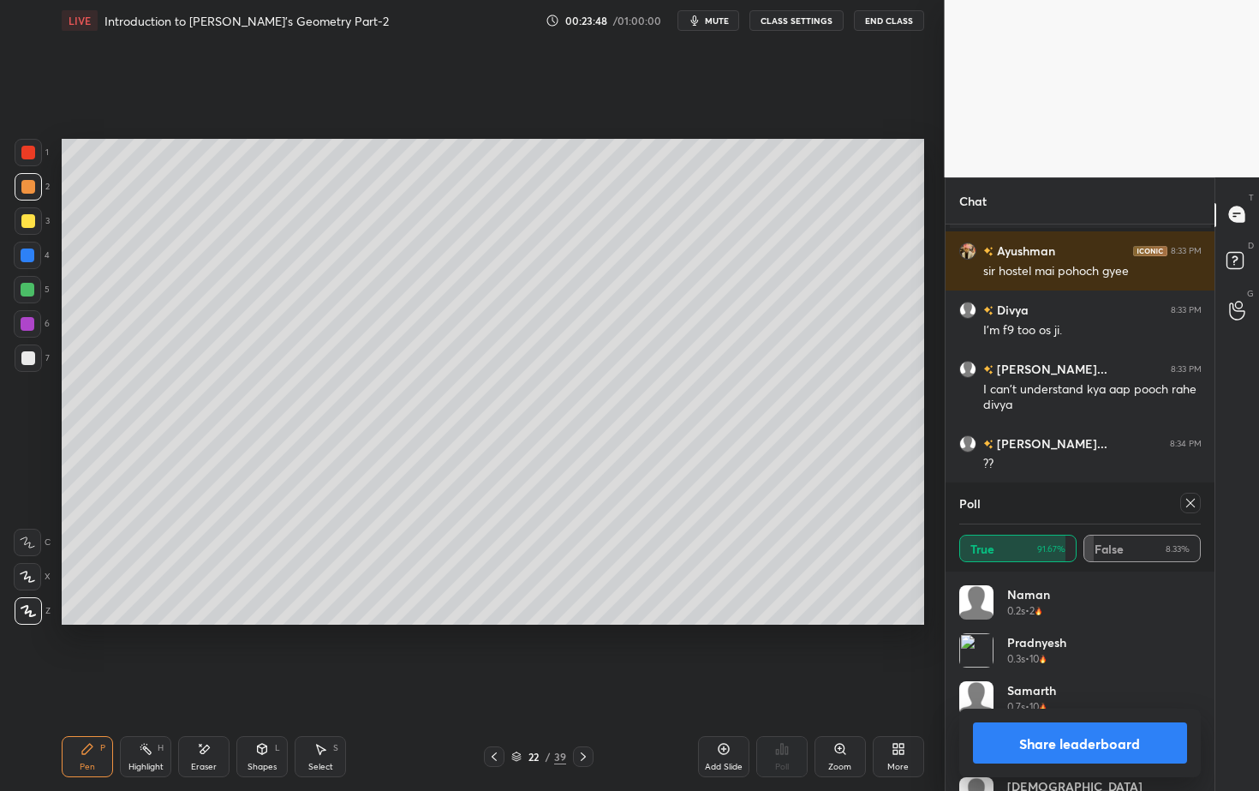
click at [1036, 714] on button "Share leaderboard" at bounding box center [1080, 742] width 215 height 41
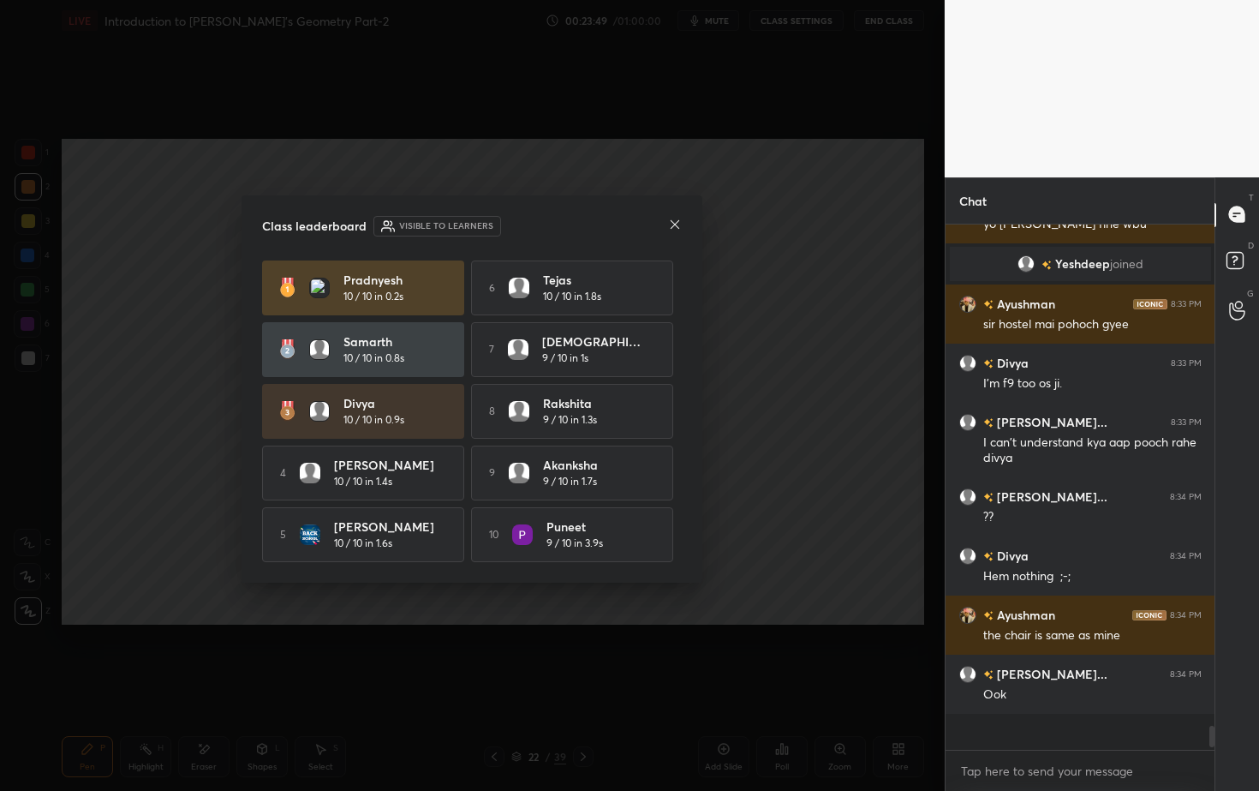
scroll to position [505, 264]
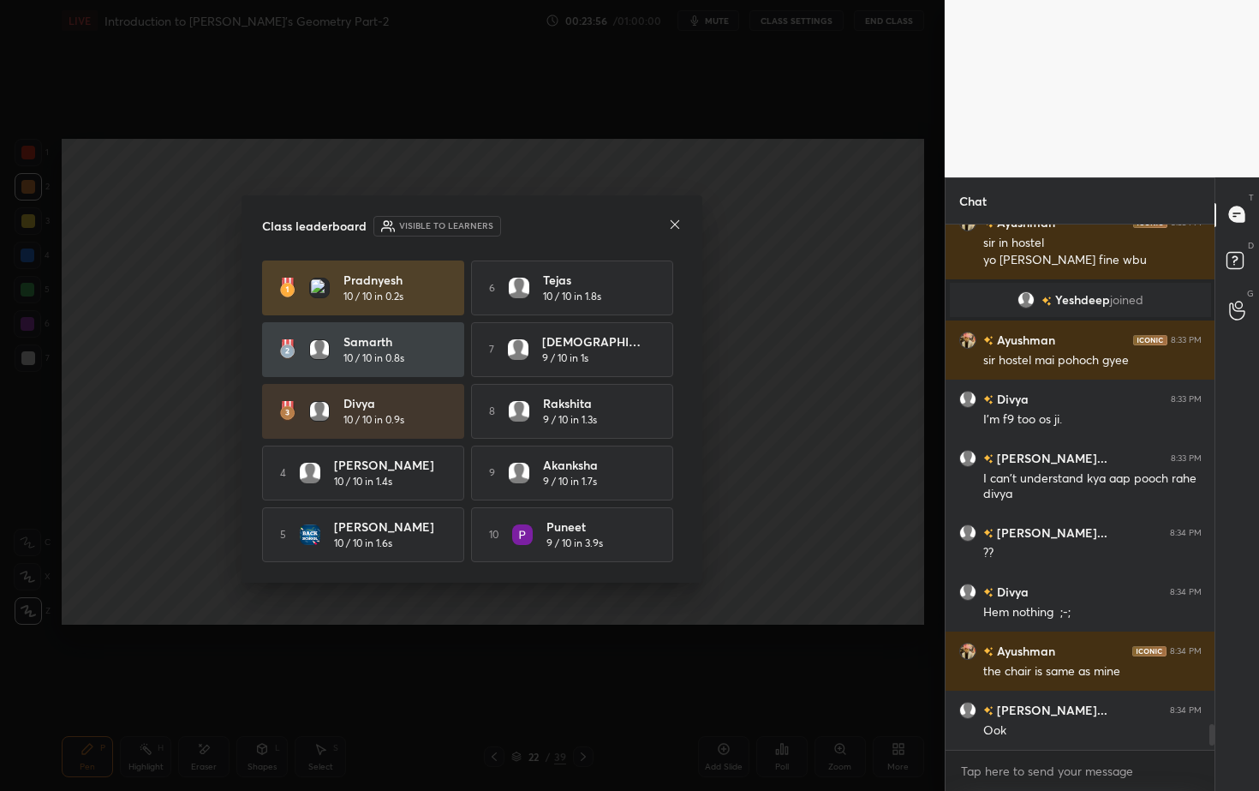
click at [679, 218] on icon at bounding box center [675, 225] width 14 height 14
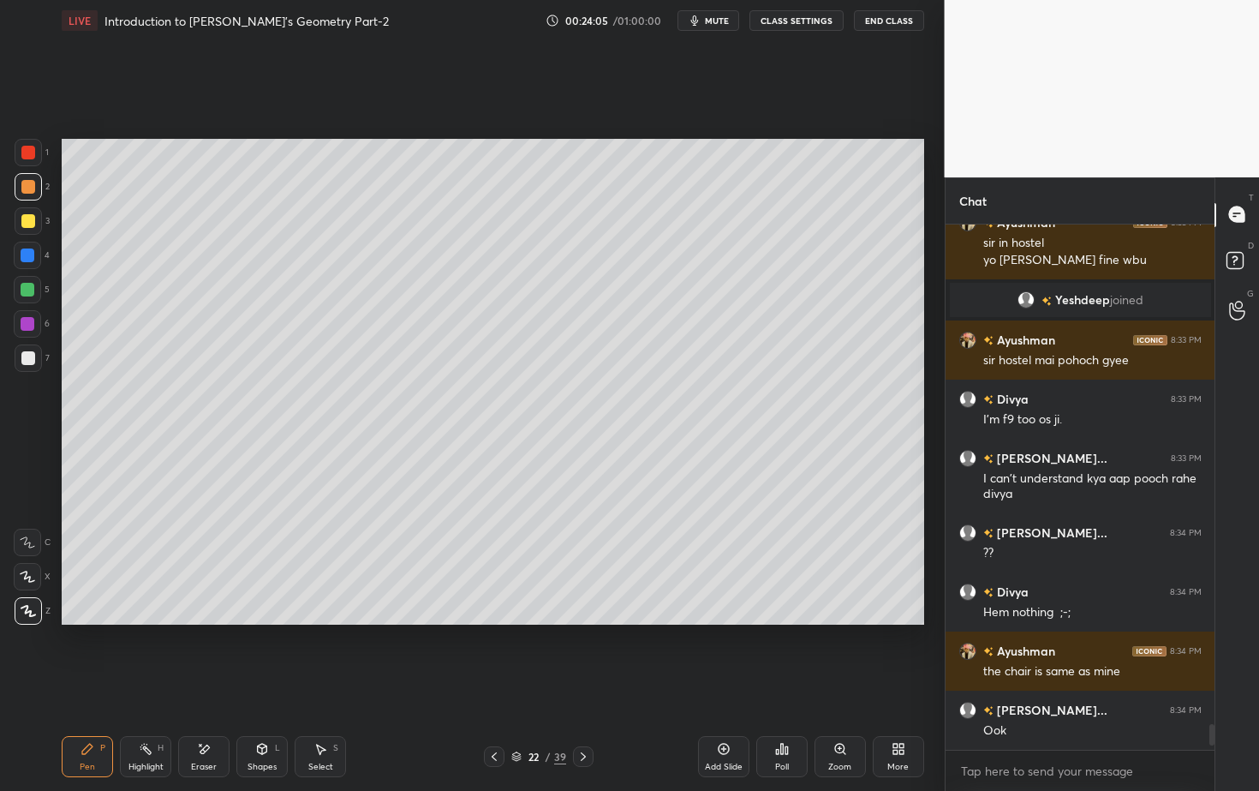
click at [586, 714] on icon at bounding box center [583, 757] width 14 height 14
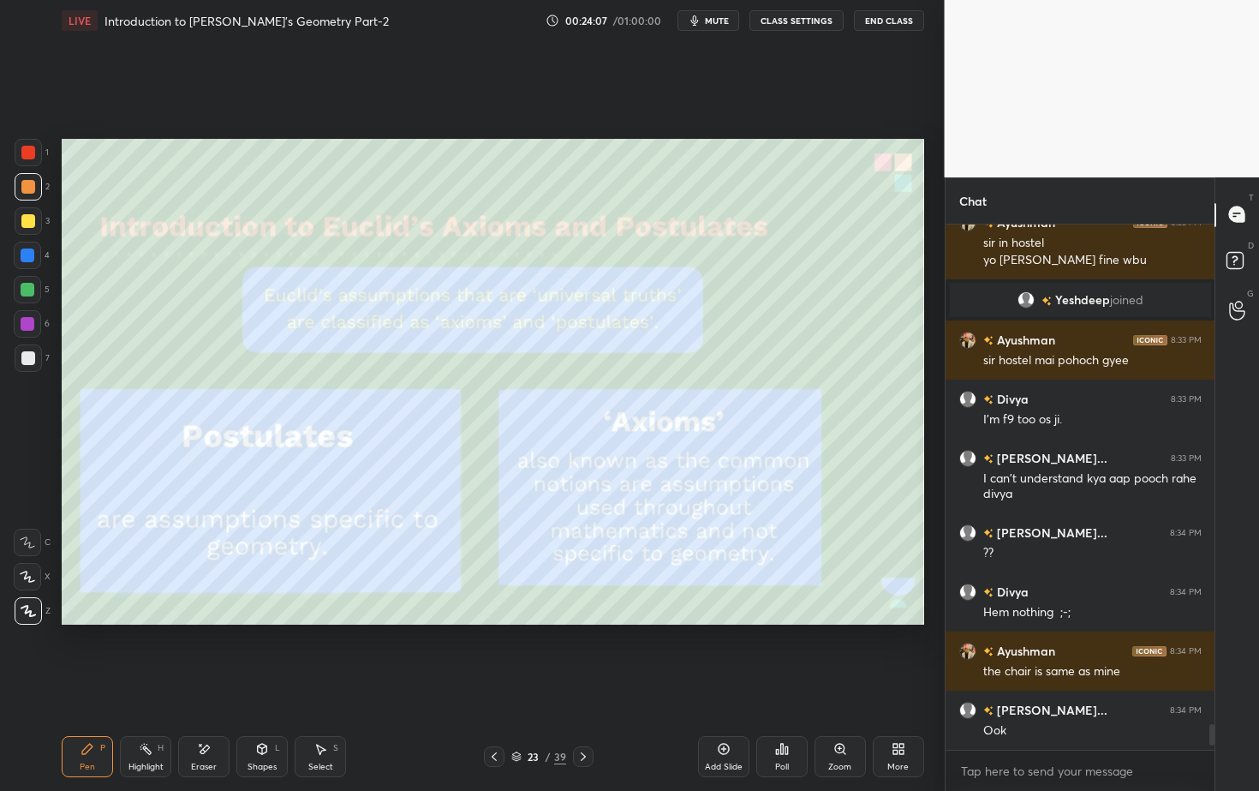
click at [260, 714] on div "Shapes L" at bounding box center [261, 756] width 51 height 41
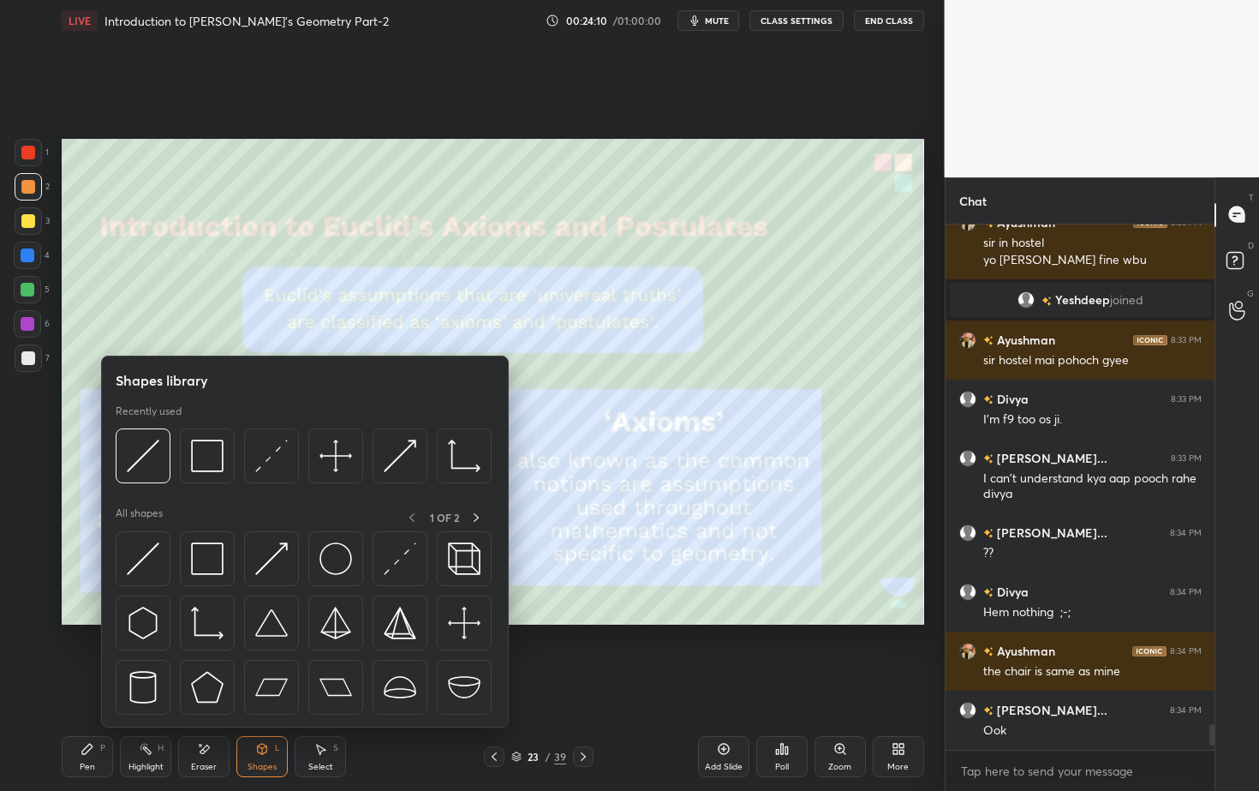
drag, startPoint x: 33, startPoint y: 146, endPoint x: 33, endPoint y: 175, distance: 29.1
click at [33, 146] on div at bounding box center [28, 153] width 14 height 14
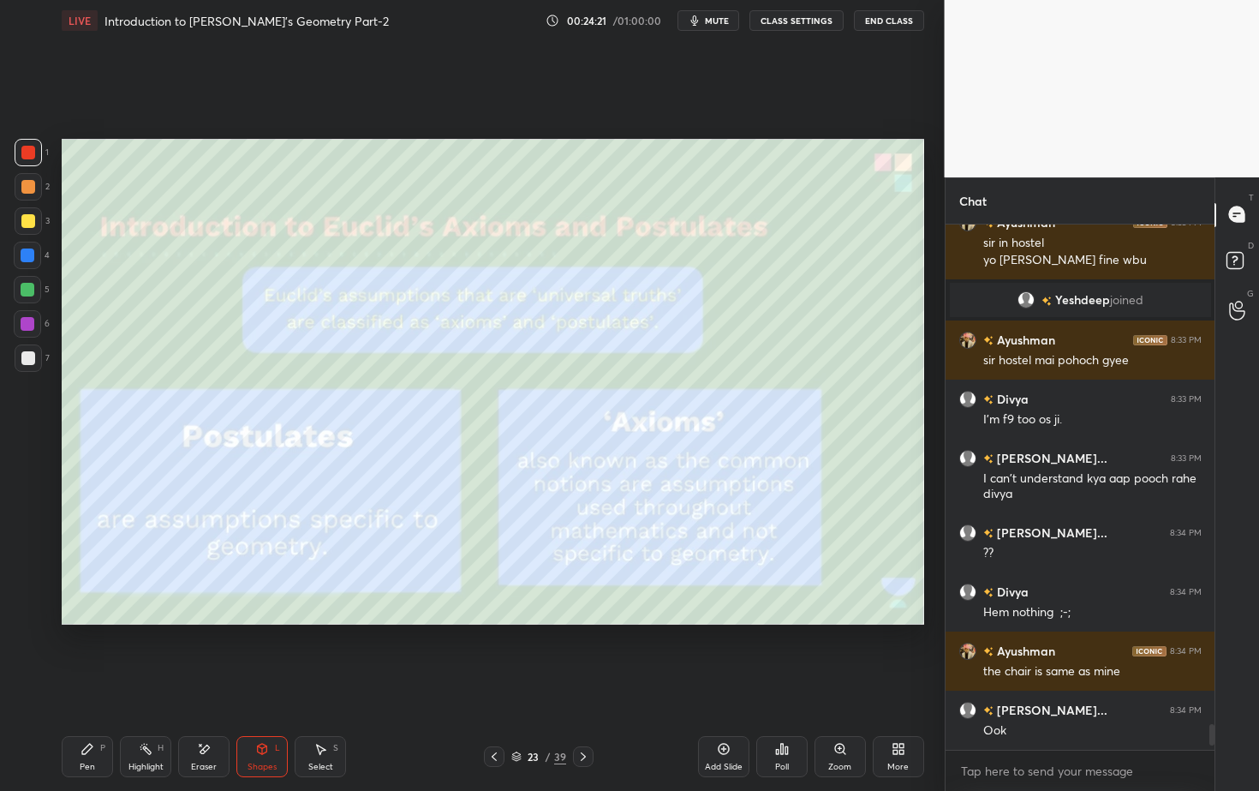
click at [258, 714] on div "Shapes L" at bounding box center [261, 756] width 51 height 41
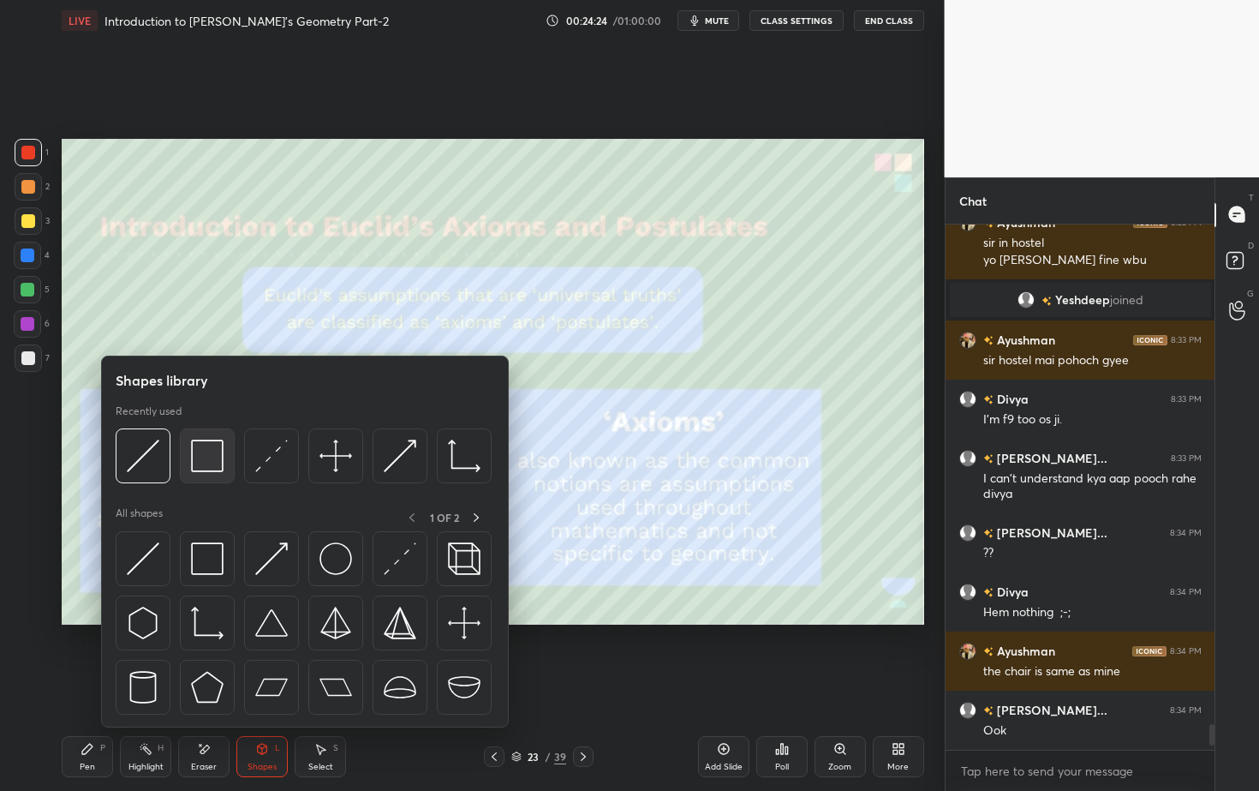
click at [196, 453] on img at bounding box center [207, 455] width 33 height 33
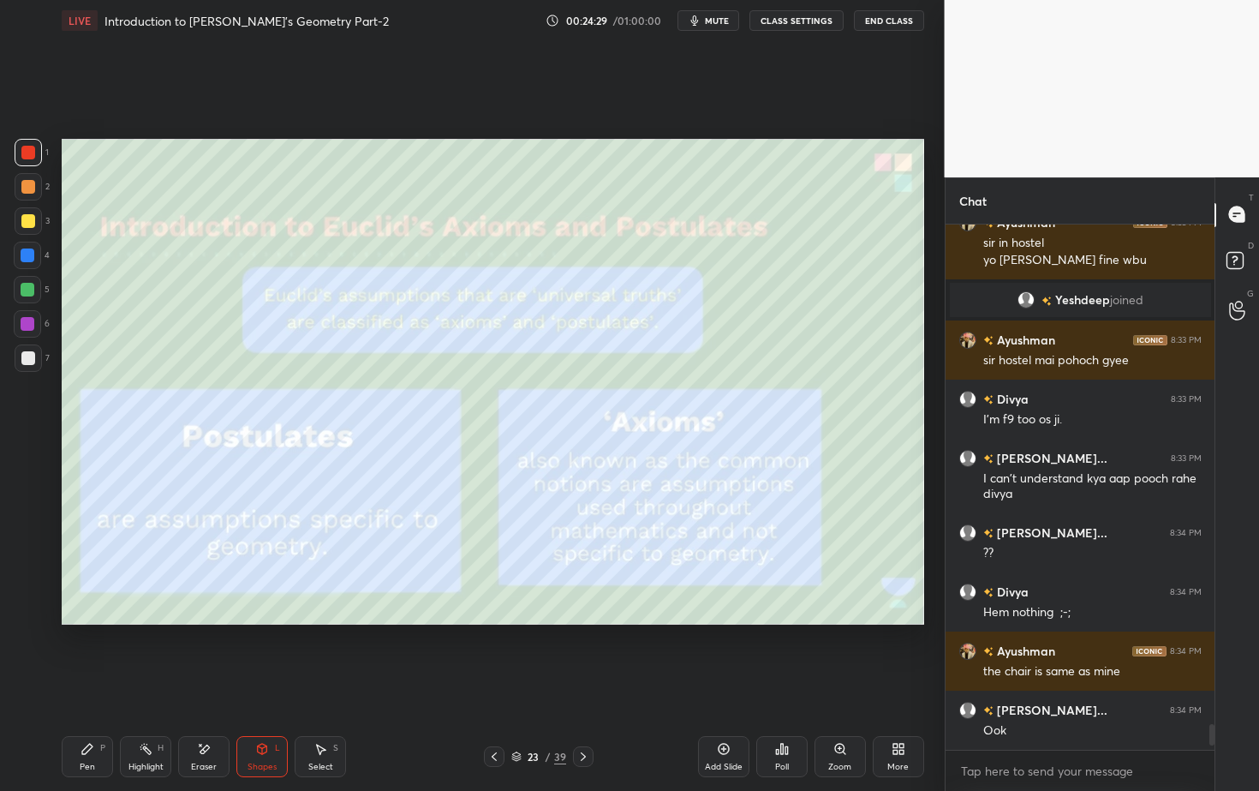
scroll to position [5, 6]
click at [727, 714] on icon at bounding box center [724, 749] width 14 height 14
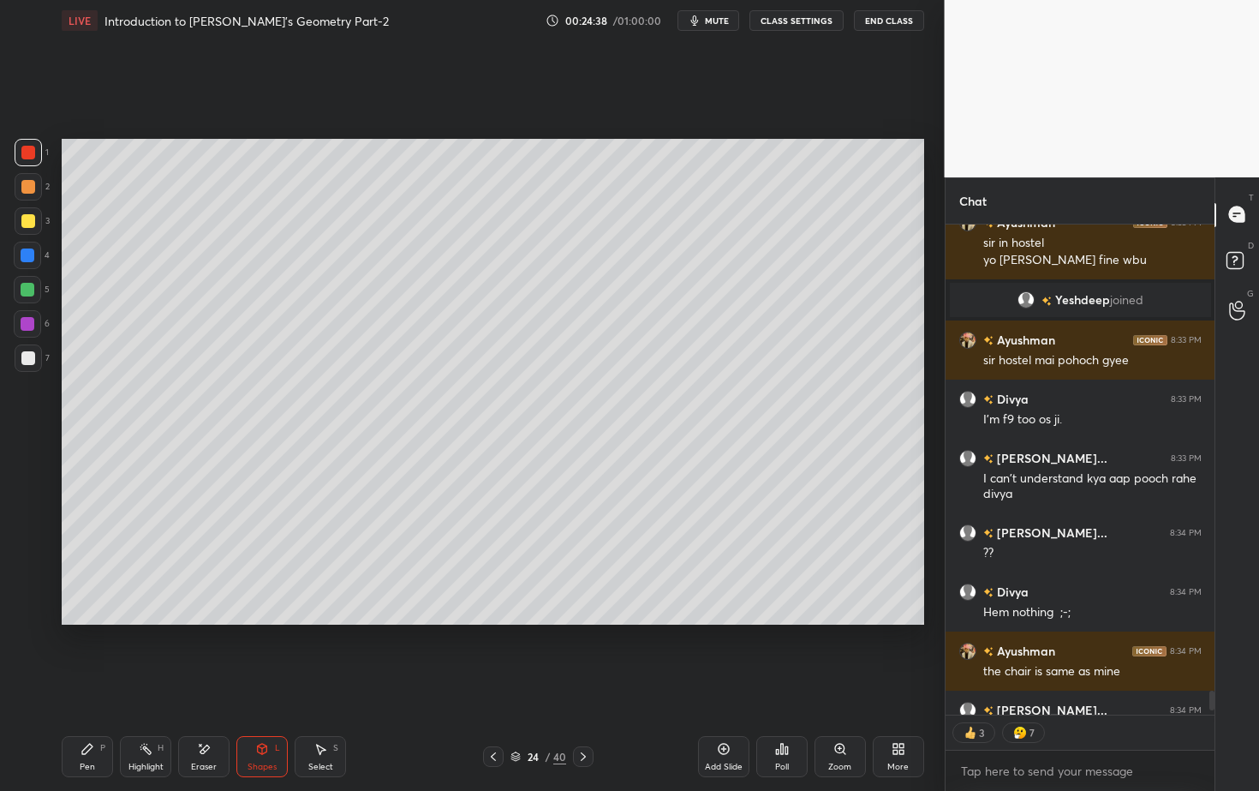
click at [728, 714] on icon at bounding box center [724, 749] width 14 height 14
click at [29, 183] on div at bounding box center [28, 187] width 14 height 14
click at [85, 714] on icon at bounding box center [87, 749] width 10 height 10
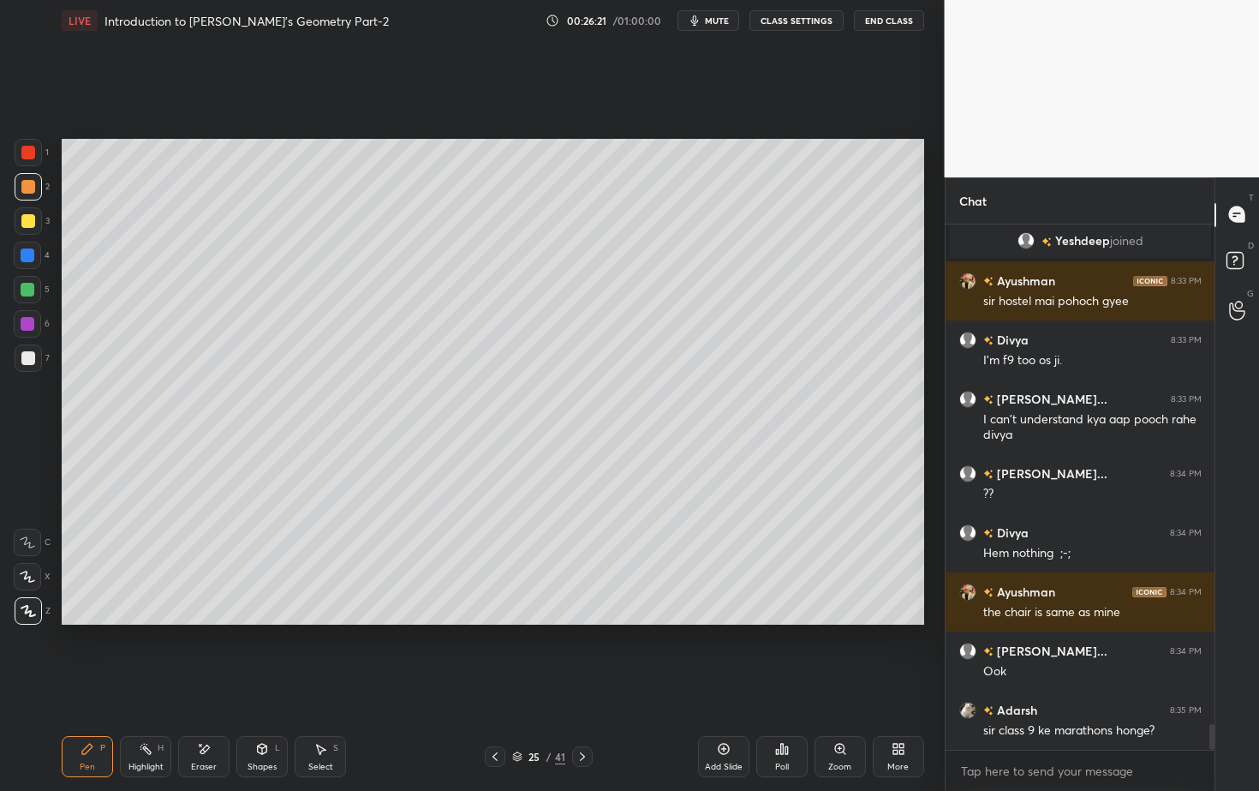
click at [497, 714] on icon at bounding box center [495, 757] width 14 height 14
click at [492, 714] on icon at bounding box center [495, 757] width 14 height 14
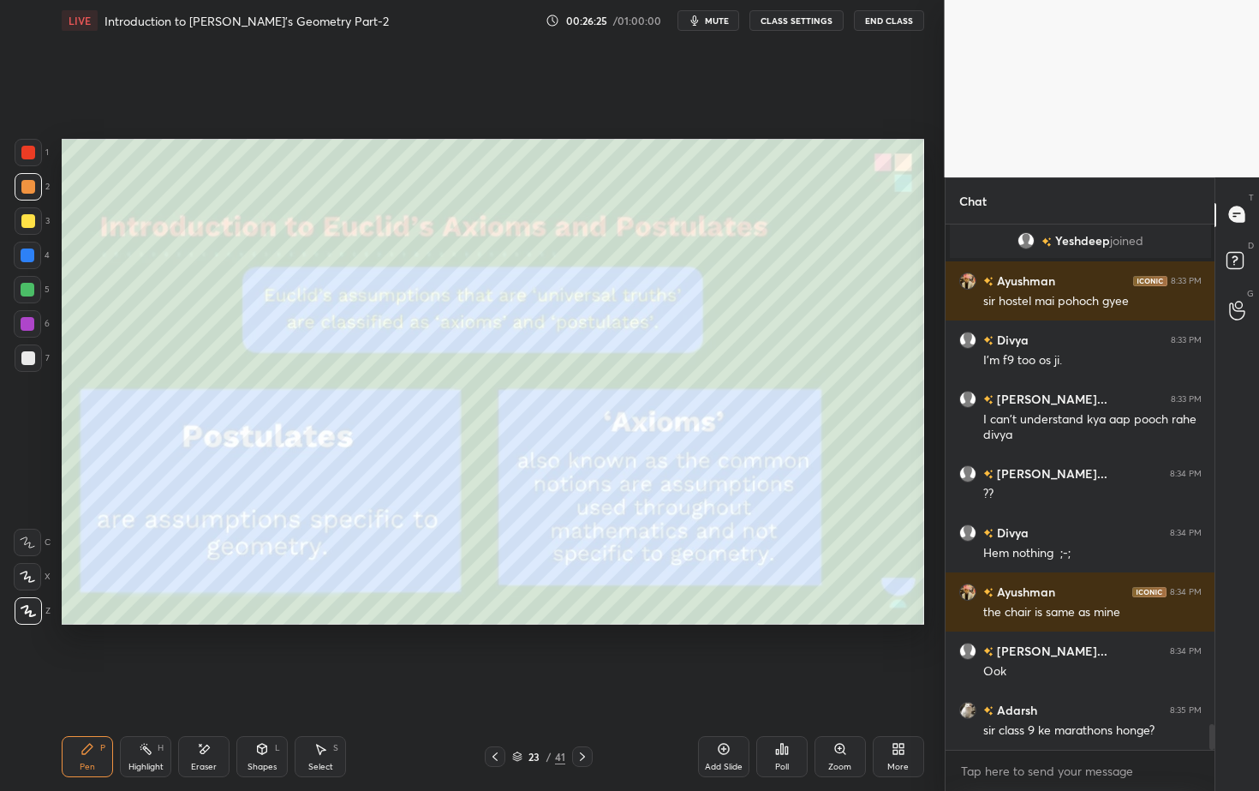
click at [591, 714] on div at bounding box center [582, 756] width 21 height 21
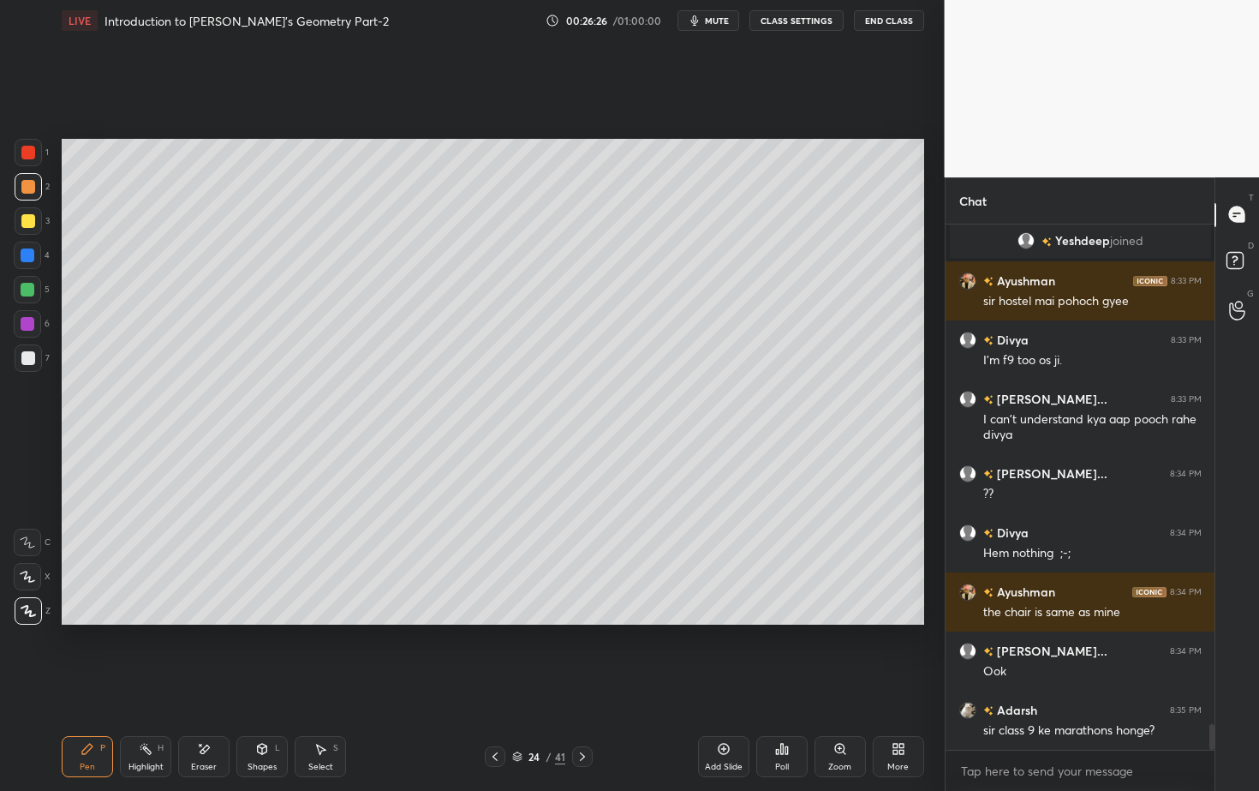
click at [589, 714] on div at bounding box center [582, 756] width 21 height 21
click at [328, 714] on div "Select S" at bounding box center [320, 756] width 51 height 41
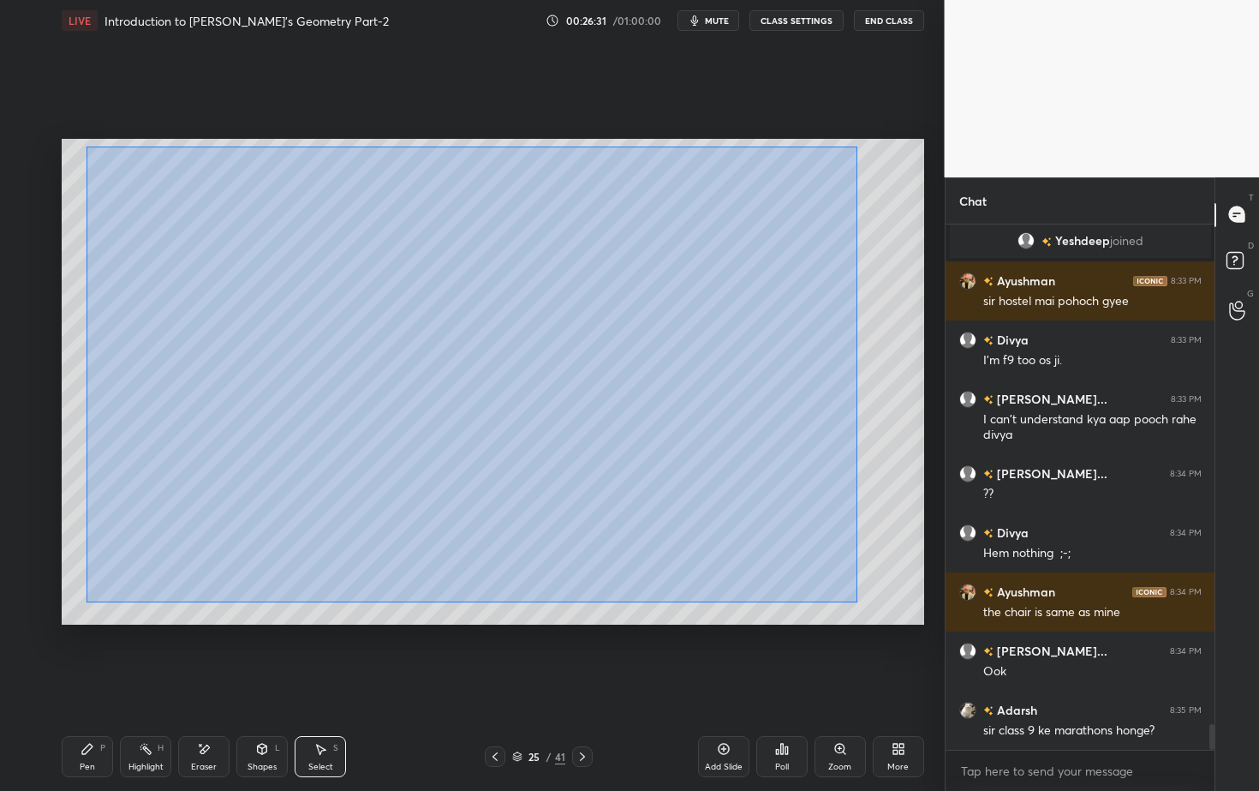
drag, startPoint x: 87, startPoint y: 146, endPoint x: 864, endPoint y: 595, distance: 898.4
click at [864, 606] on div "0 ° Undo Copy Duplicate Duplicate to new slide Delete" at bounding box center [493, 381] width 863 height 485
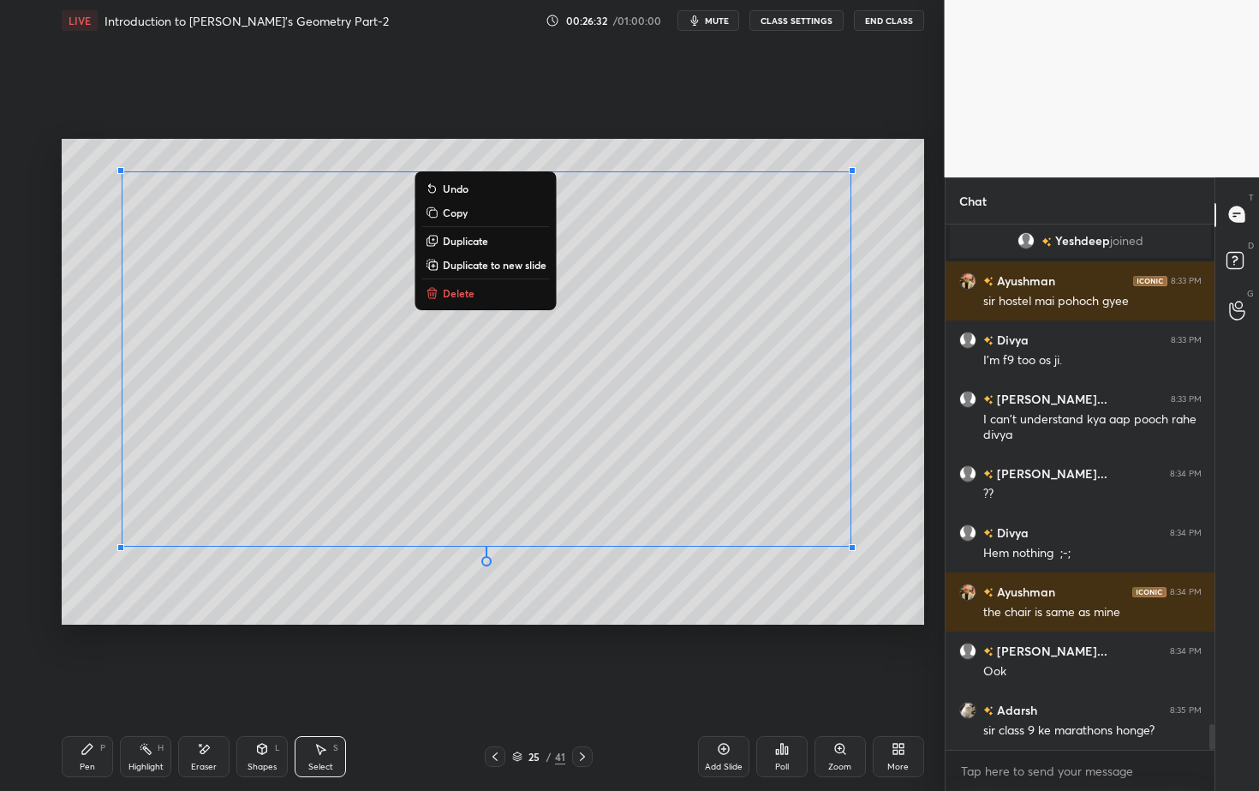
click at [461, 213] on p "Copy" at bounding box center [455, 213] width 25 height 14
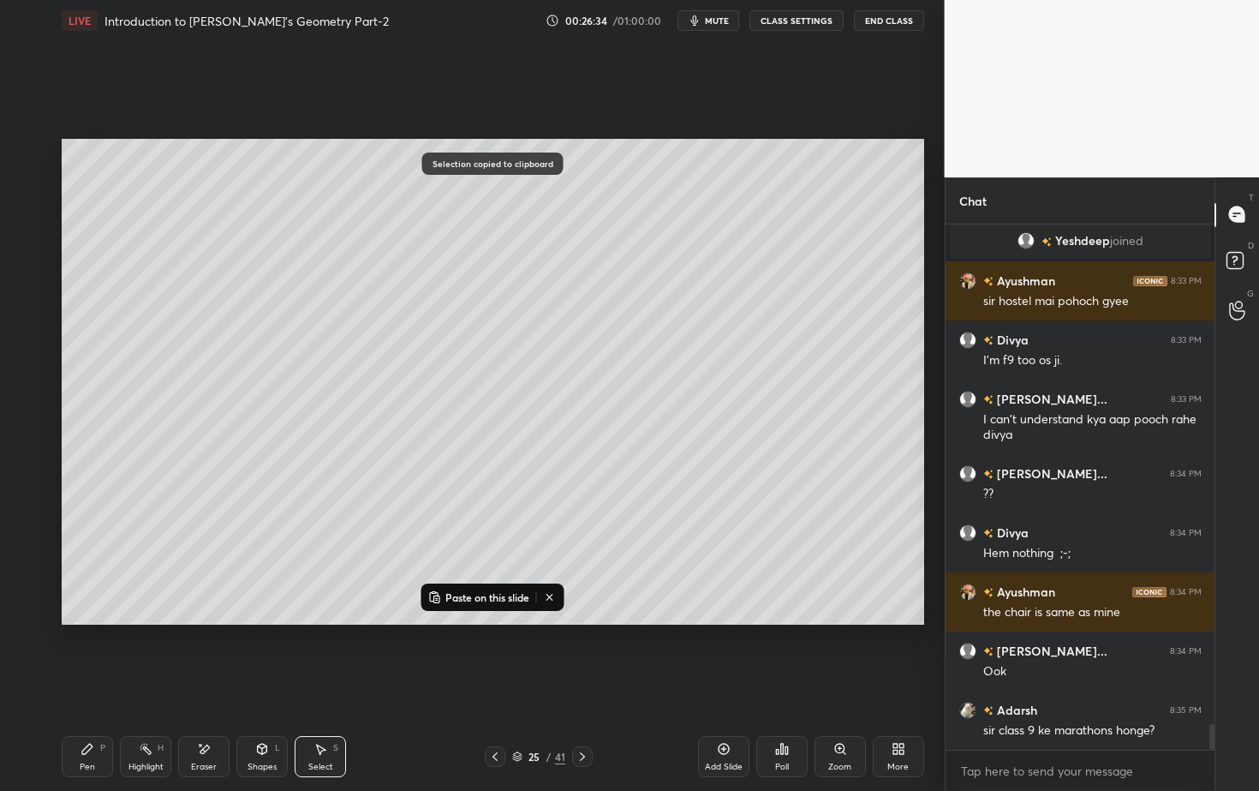
drag, startPoint x: 498, startPoint y: 757, endPoint x: 498, endPoint y: 748, distance: 9.4
click at [497, 714] on icon at bounding box center [495, 757] width 14 height 14
drag, startPoint x: 306, startPoint y: 294, endPoint x: 308, endPoint y: 310, distance: 16.4
click at [352, 351] on p "Paste here" at bounding box center [354, 345] width 51 height 14
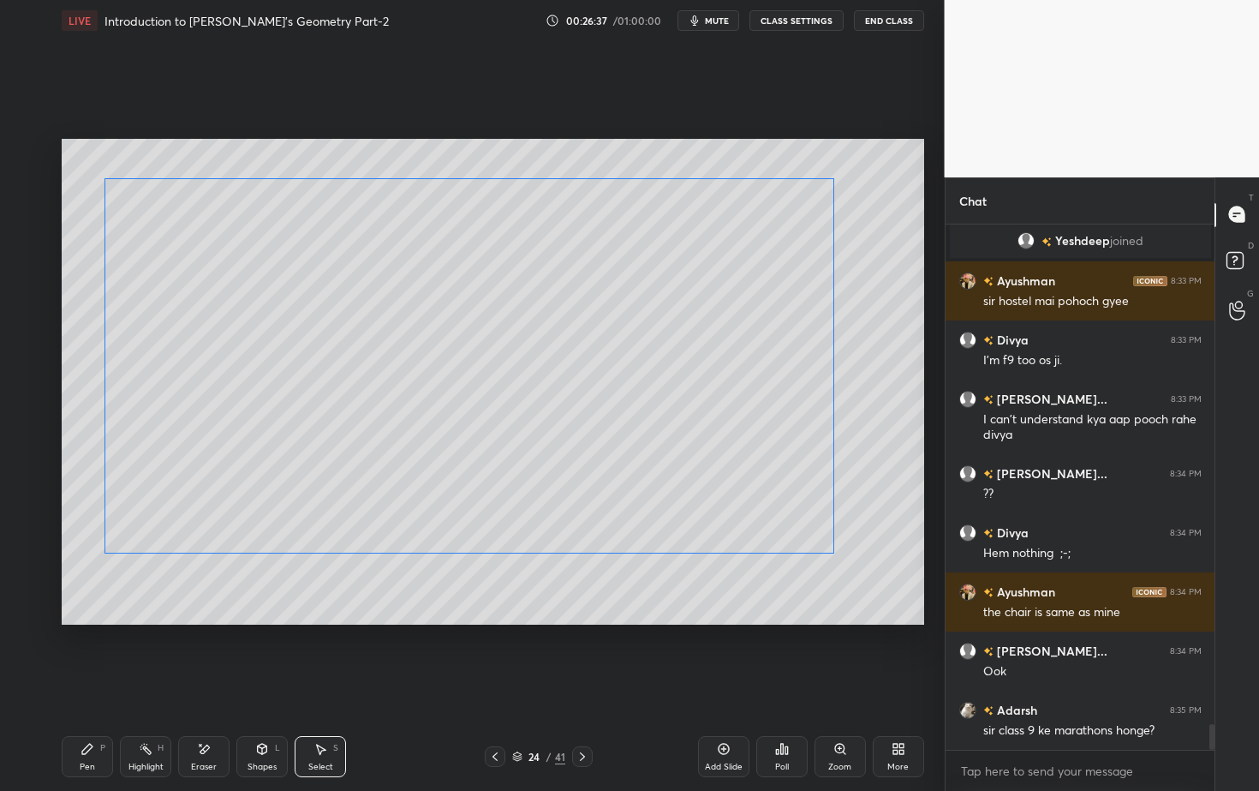
drag, startPoint x: 504, startPoint y: 310, endPoint x: 312, endPoint y: 194, distance: 224.0
click at [312, 195] on div "0 ° Undo Copy Paste here Duplicate Duplicate to new slide Delete" at bounding box center [493, 381] width 863 height 485
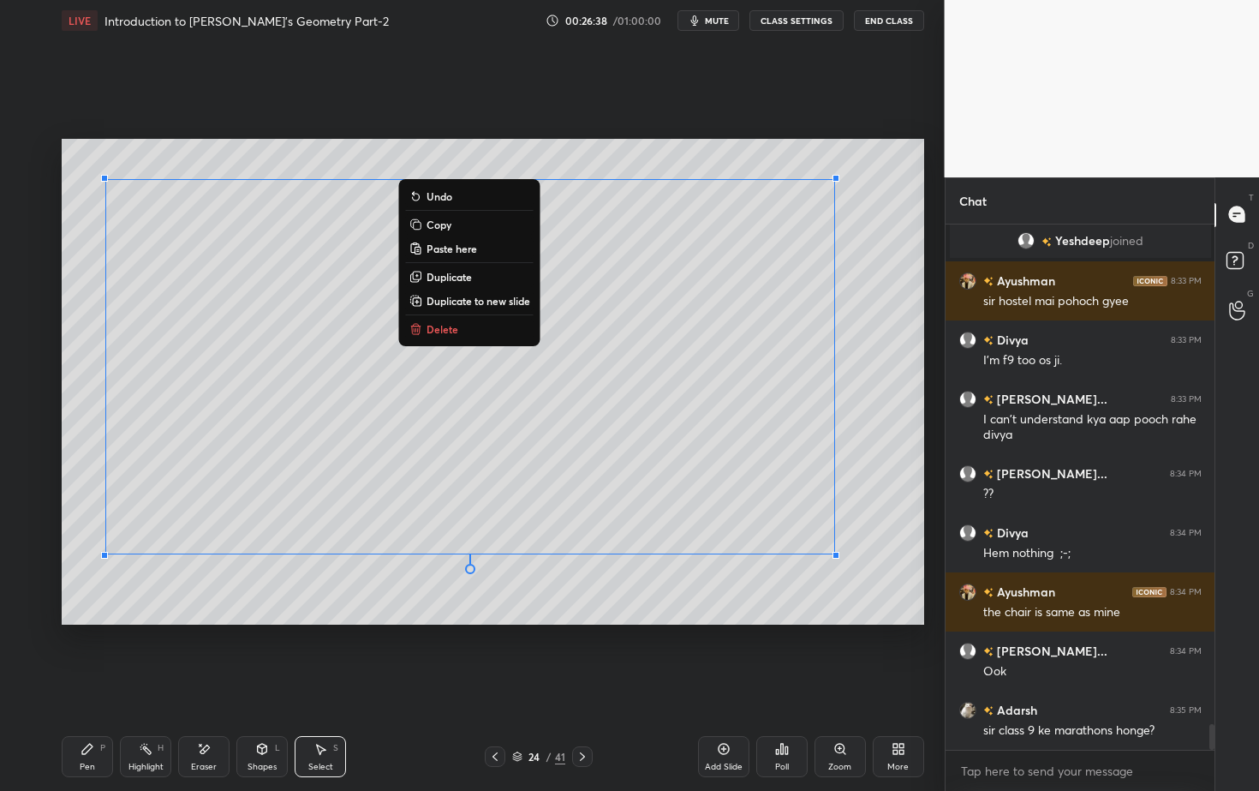
drag, startPoint x: 737, startPoint y: 606, endPoint x: 728, endPoint y: 619, distance: 16.2
click at [736, 606] on div "0 ° Undo Copy Paste here Duplicate Duplicate to new slide Delete" at bounding box center [493, 381] width 863 height 485
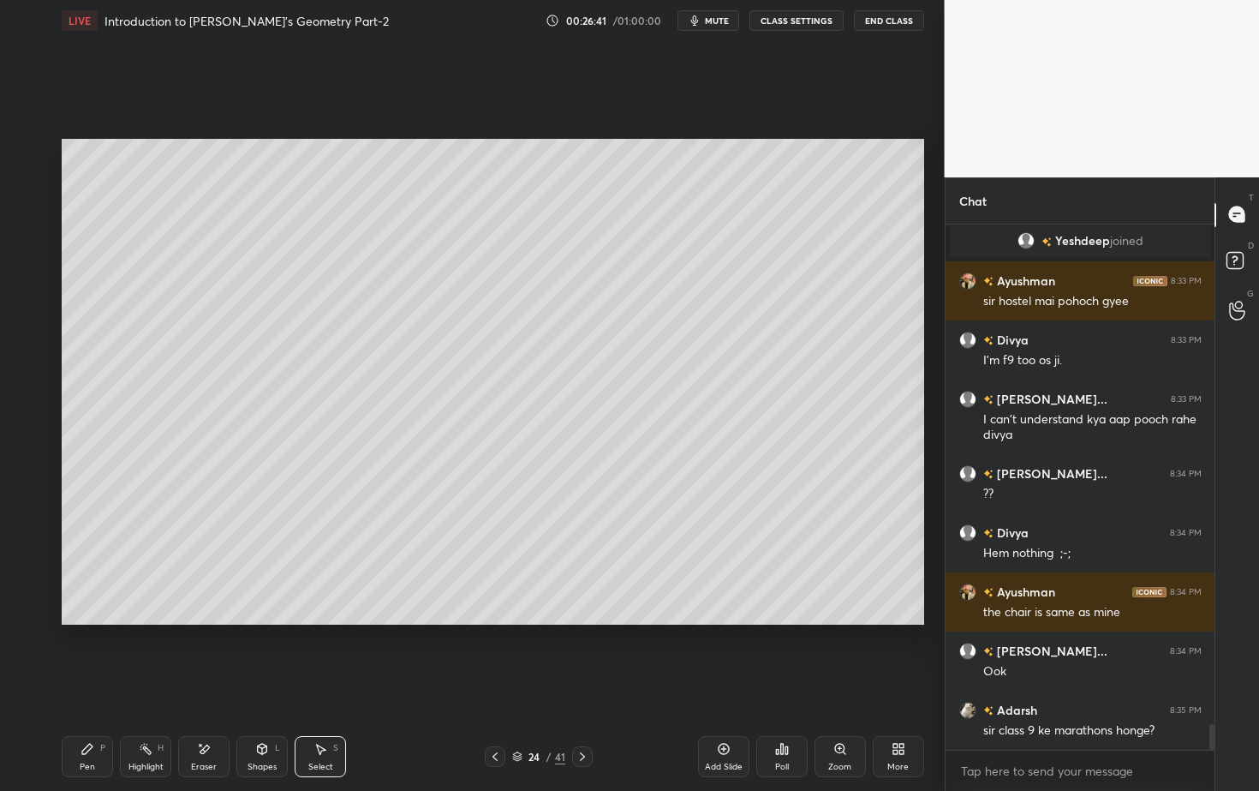
click at [793, 714] on div "Poll" at bounding box center [781, 756] width 51 height 41
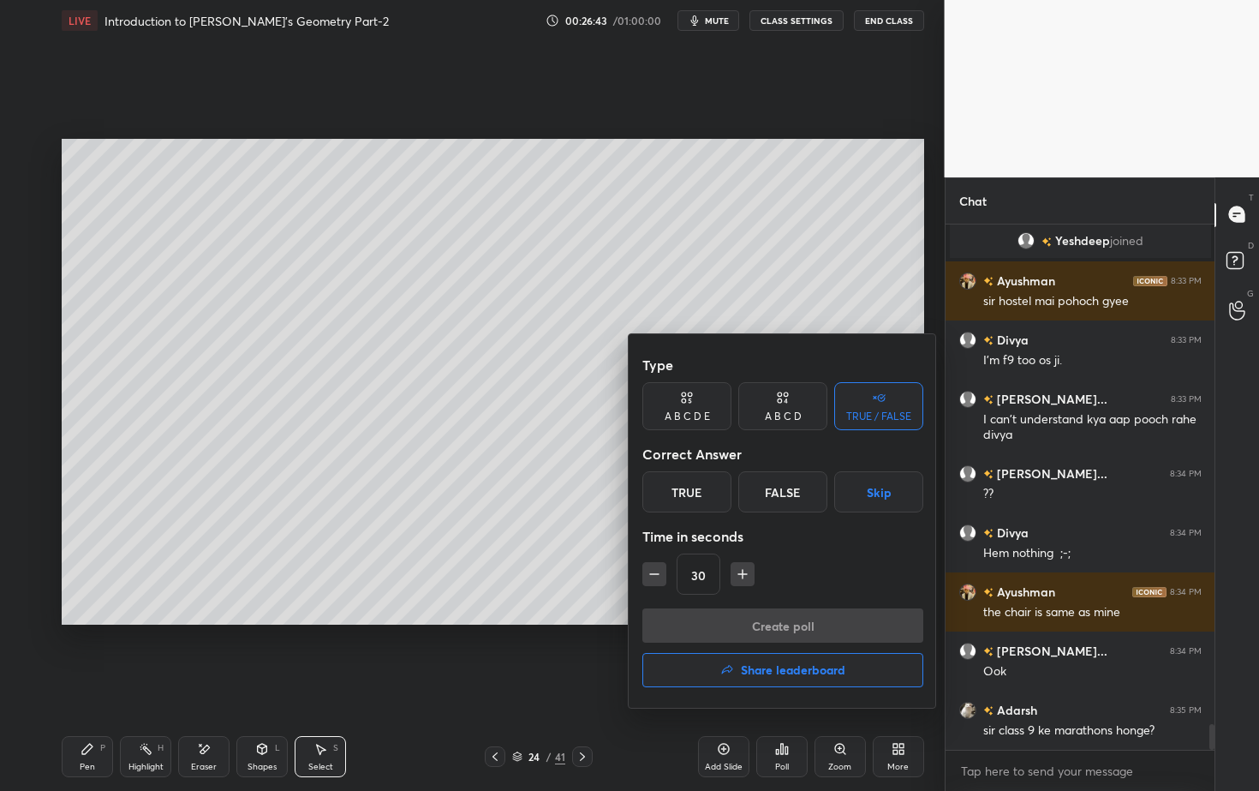
click at [792, 497] on div "False" at bounding box center [782, 491] width 89 height 41
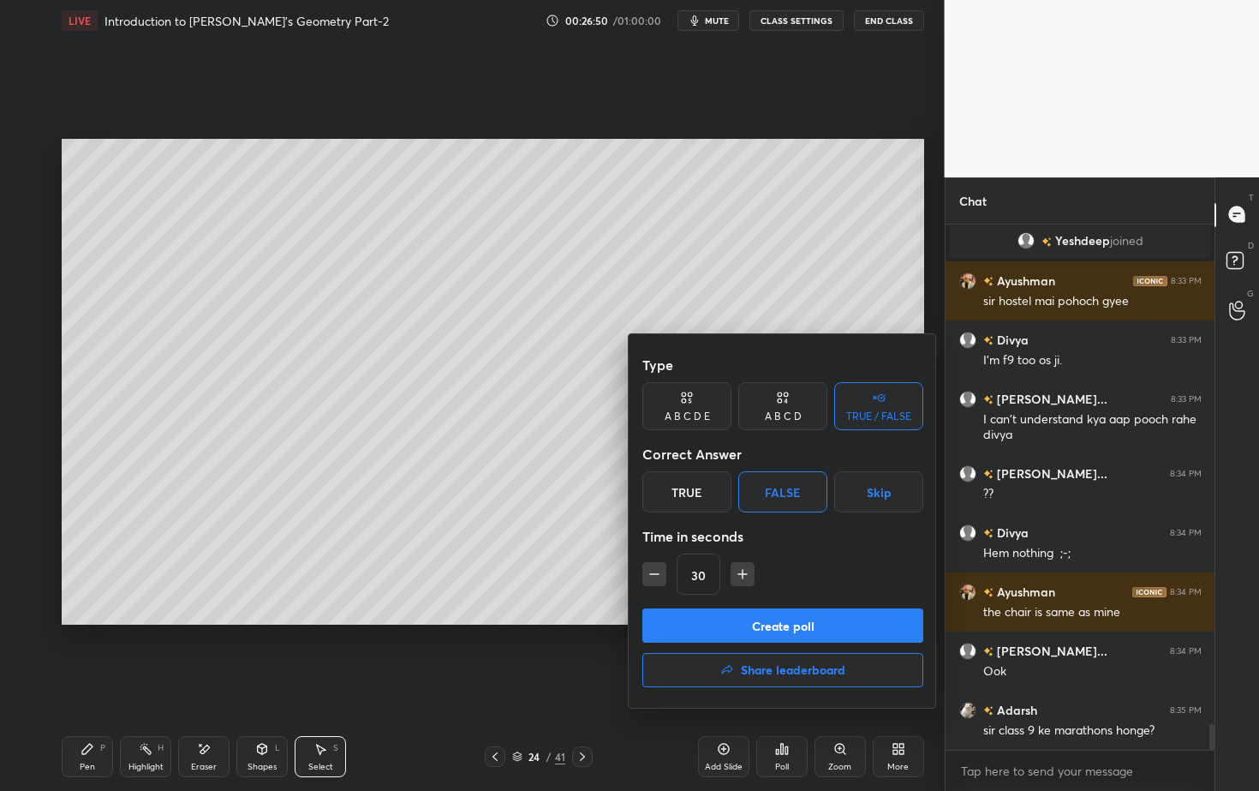
drag, startPoint x: 790, startPoint y: 628, endPoint x: 775, endPoint y: 642, distance: 20.6
click at [789, 630] on button "Create poll" at bounding box center [782, 625] width 281 height 34
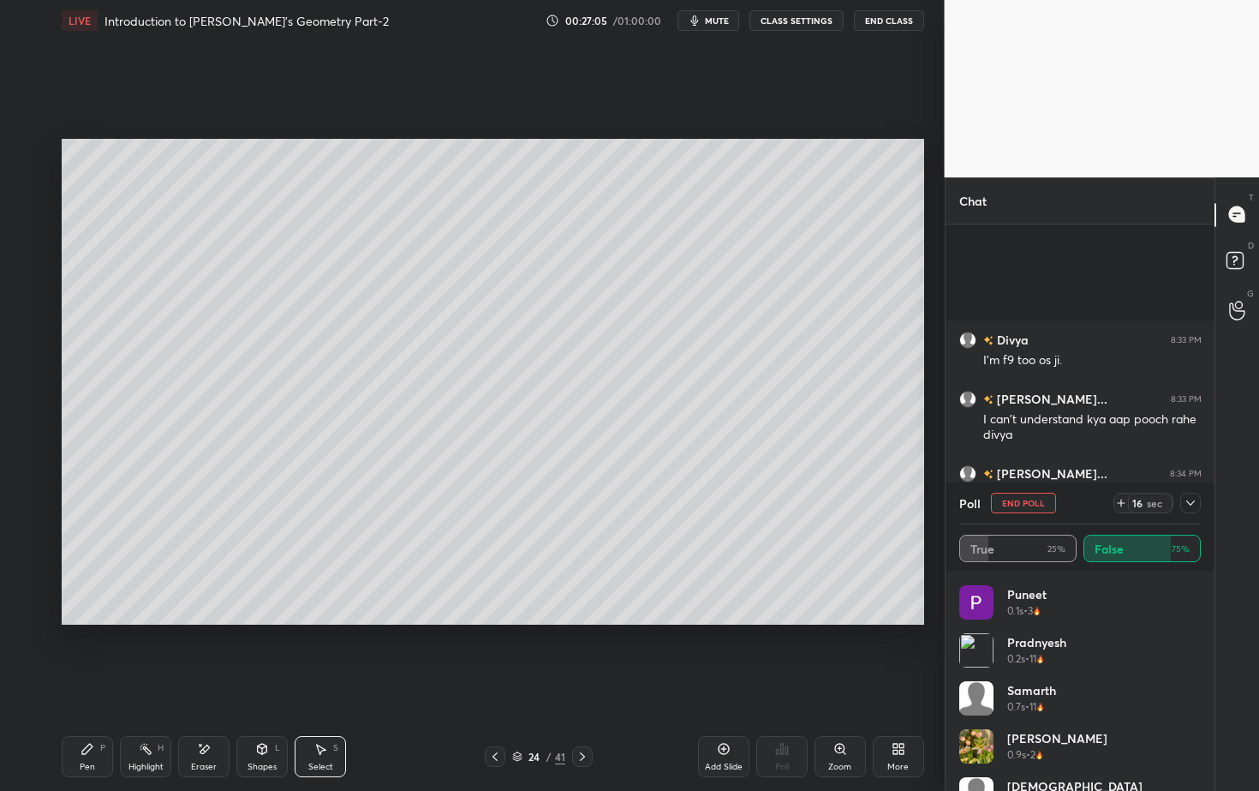
scroll to position [10399, 0]
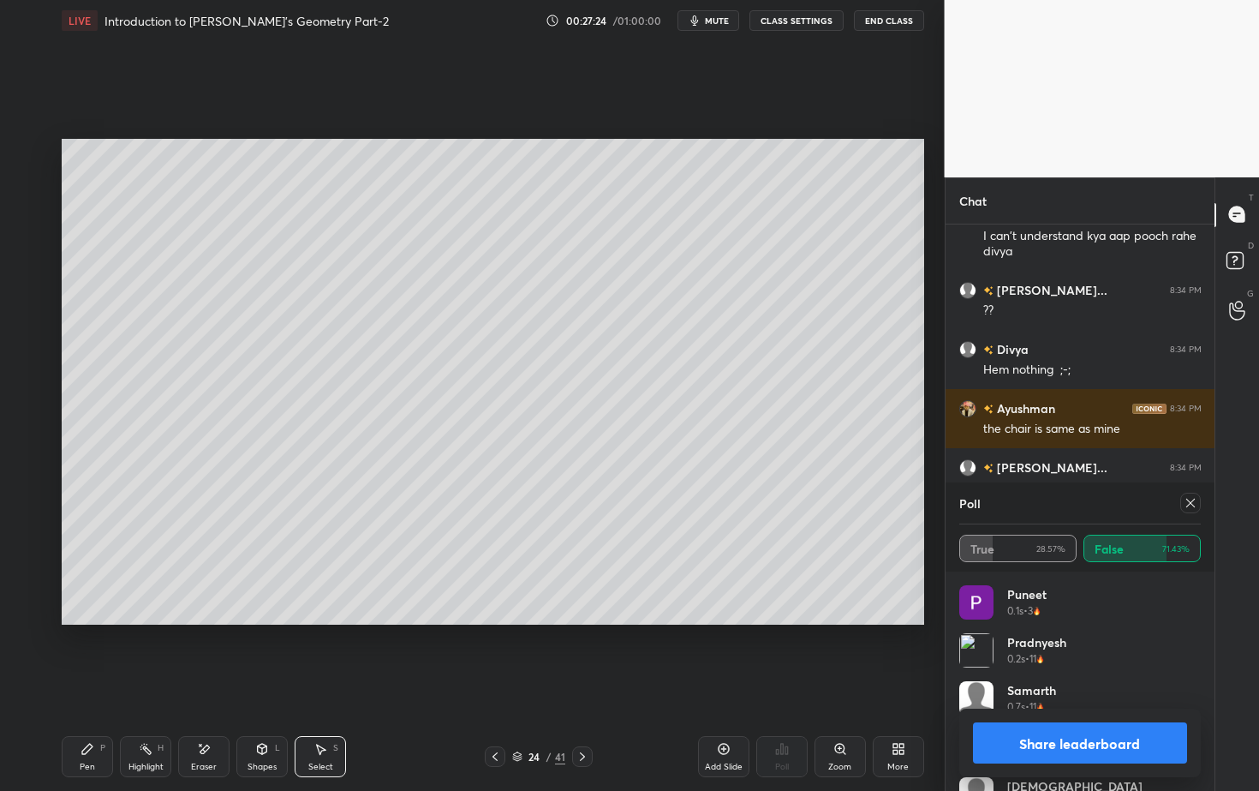
click at [1042, 714] on button "Share leaderboard" at bounding box center [1080, 742] width 215 height 41
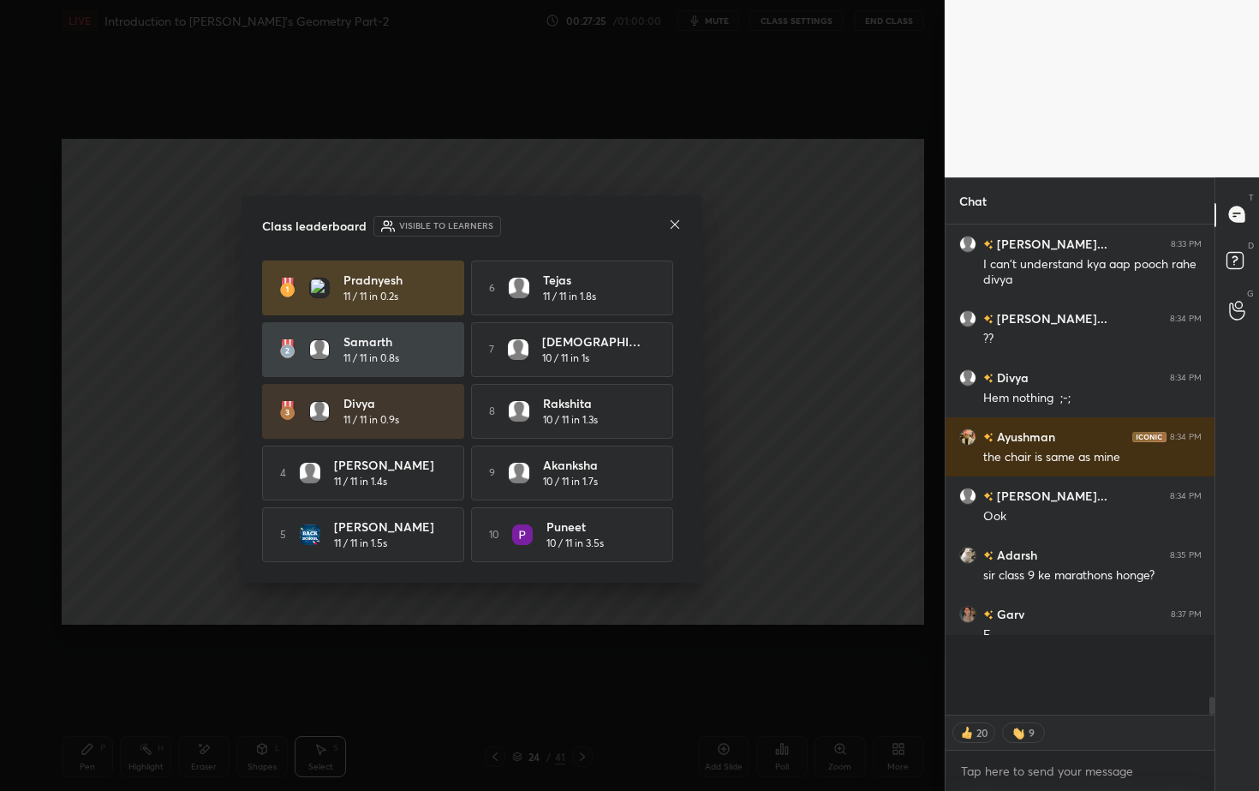
scroll to position [476, 264]
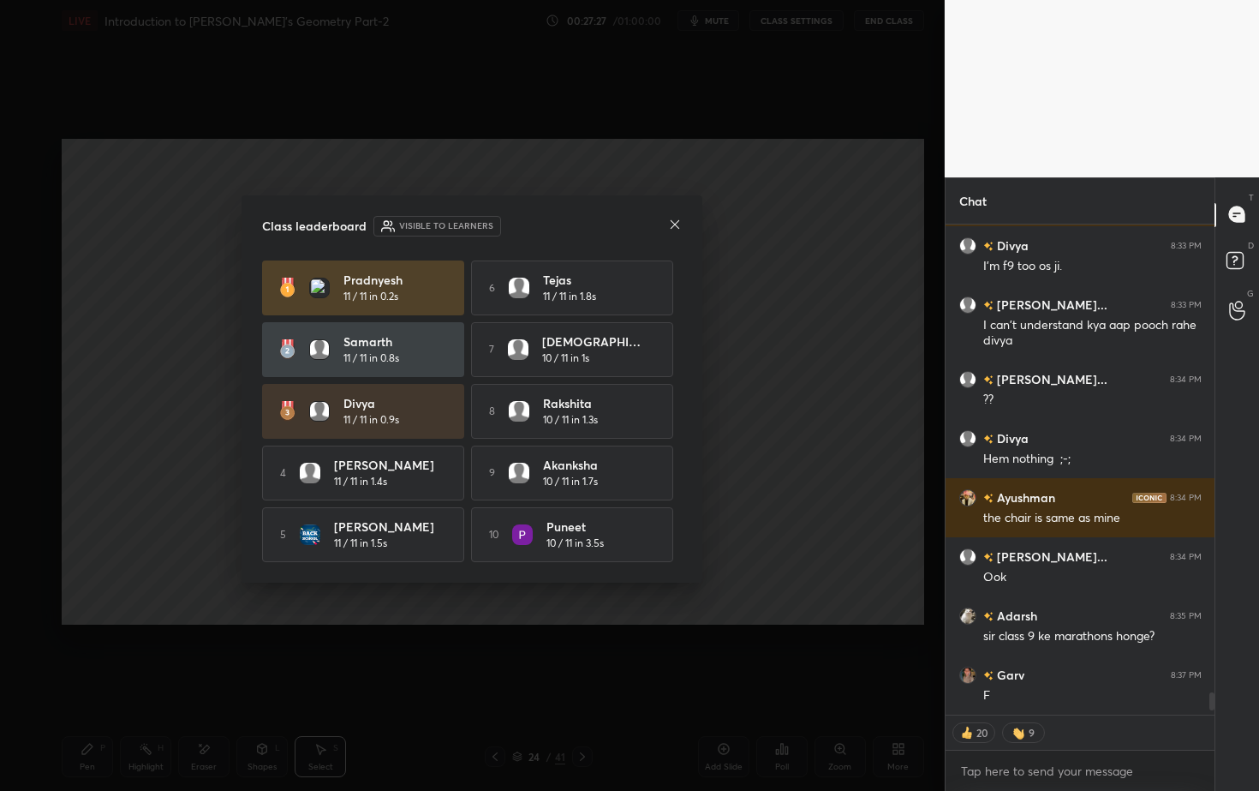
click at [678, 222] on icon at bounding box center [675, 225] width 14 height 14
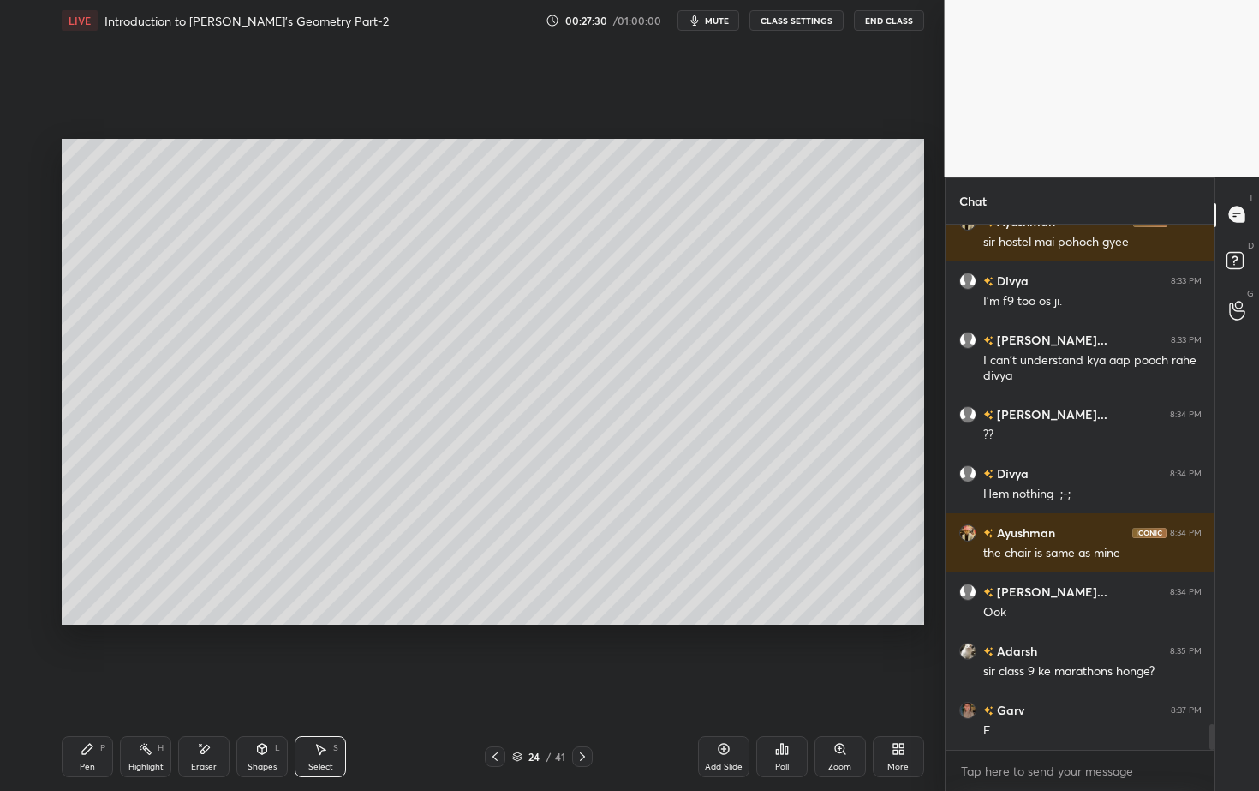
click at [589, 714] on div at bounding box center [582, 756] width 21 height 21
click at [228, 714] on div "Eraser" at bounding box center [203, 756] width 51 height 41
drag, startPoint x: 123, startPoint y: 727, endPoint x: 137, endPoint y: 702, distance: 29.1
click at [126, 714] on div "Pen P Highlight H Eraser Shapes L Select S 25 / 41 Add Slide Poll Zoom More" at bounding box center [493, 756] width 863 height 69
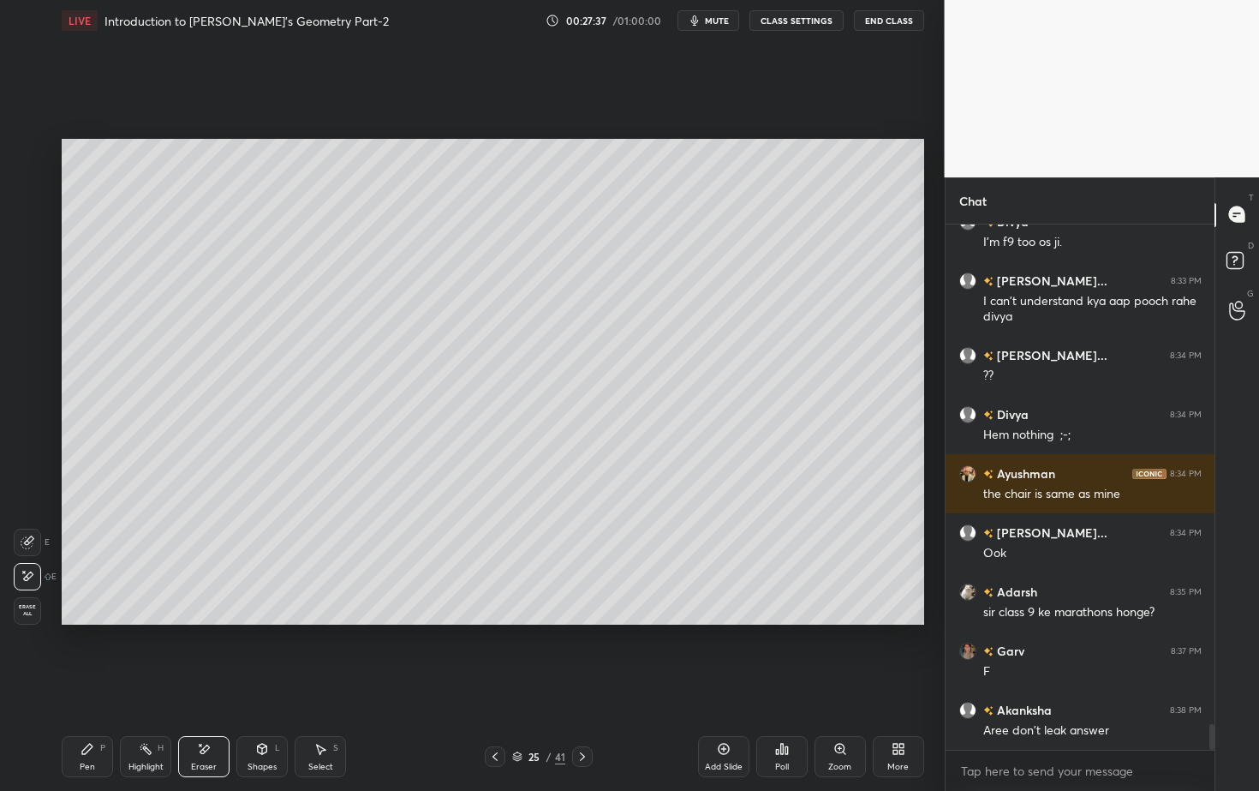
click at [93, 714] on div "Pen P" at bounding box center [87, 756] width 51 height 41
drag, startPoint x: 31, startPoint y: 355, endPoint x: 44, endPoint y: 373, distance: 21.4
click at [31, 355] on div at bounding box center [28, 358] width 14 height 14
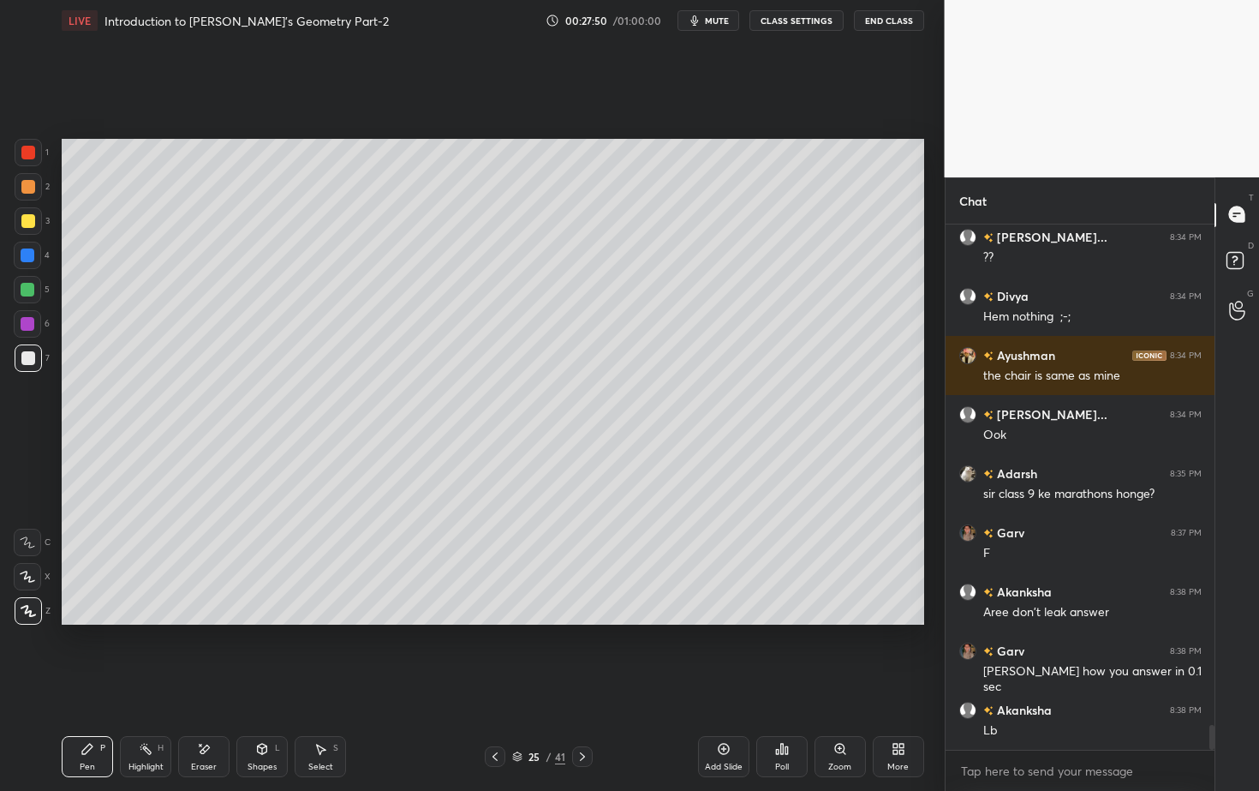
click at [782, 714] on icon at bounding box center [782, 749] width 14 height 14
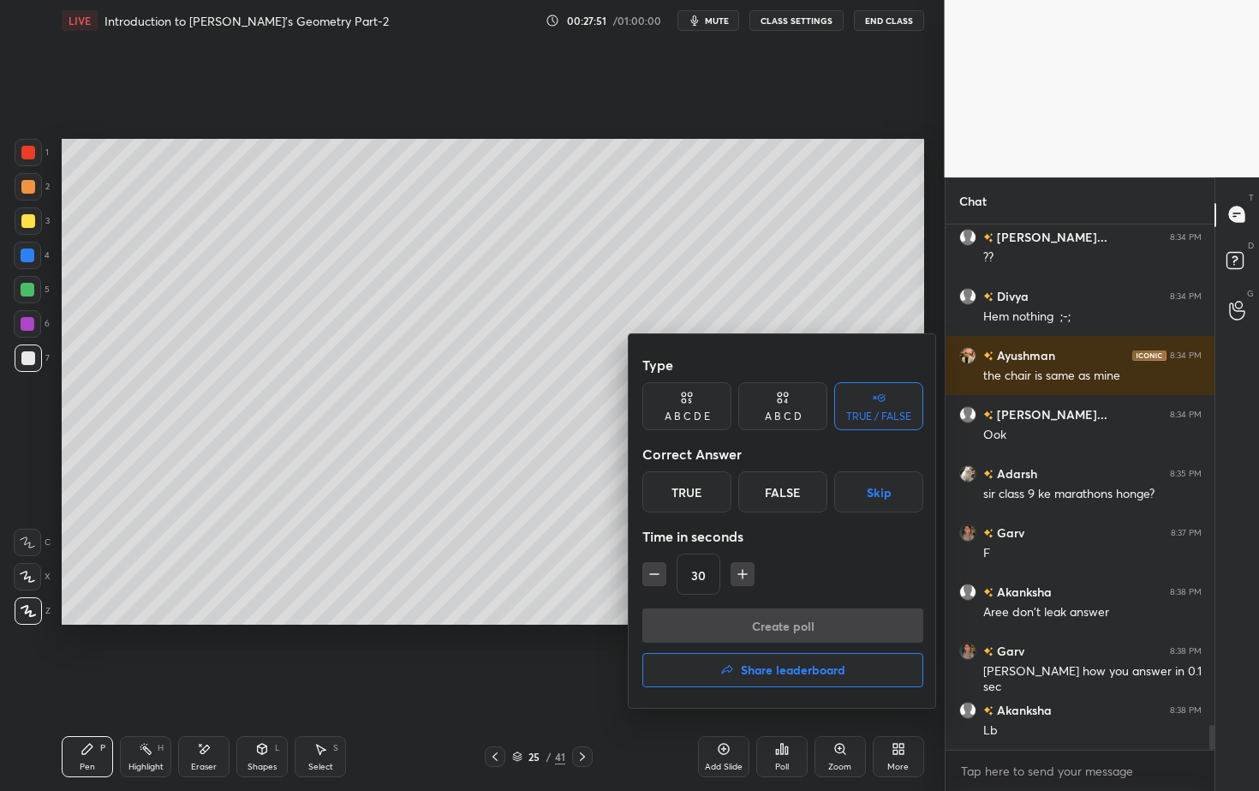
click at [698, 488] on div "True" at bounding box center [686, 491] width 89 height 41
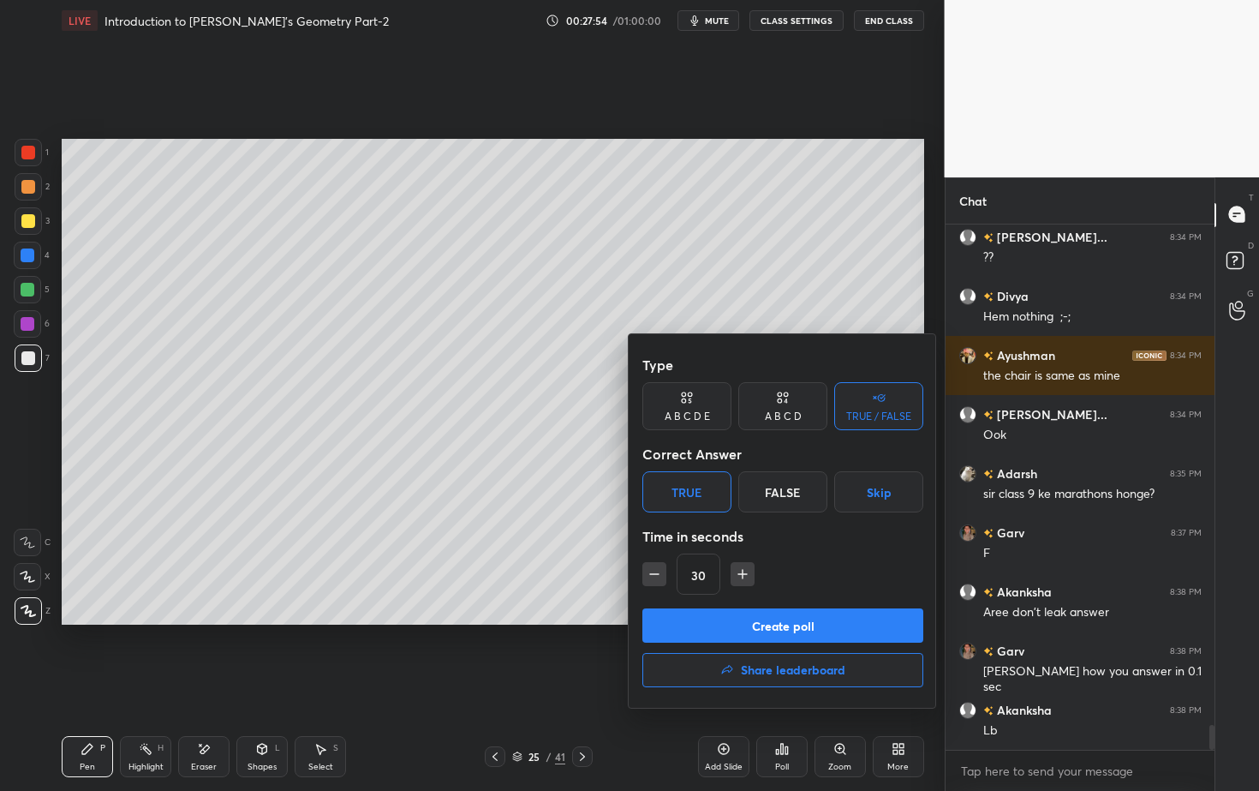
click at [754, 622] on button "Create poll" at bounding box center [782, 625] width 281 height 34
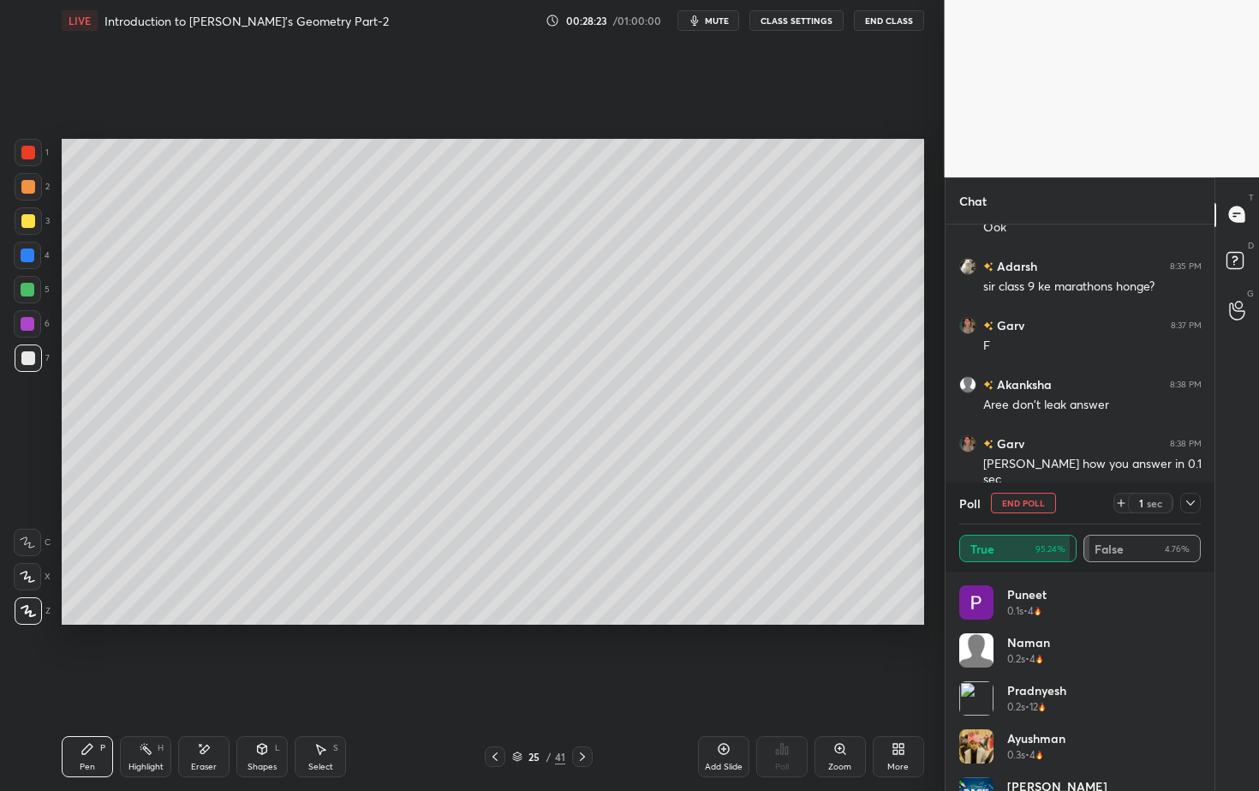
click at [926, 401] on div "1 2 3 4 5 6 7 C X Z E E Erase all H H LIVE Introduction to Euclid's Geometry Pa…" at bounding box center [472, 395] width 945 height 791
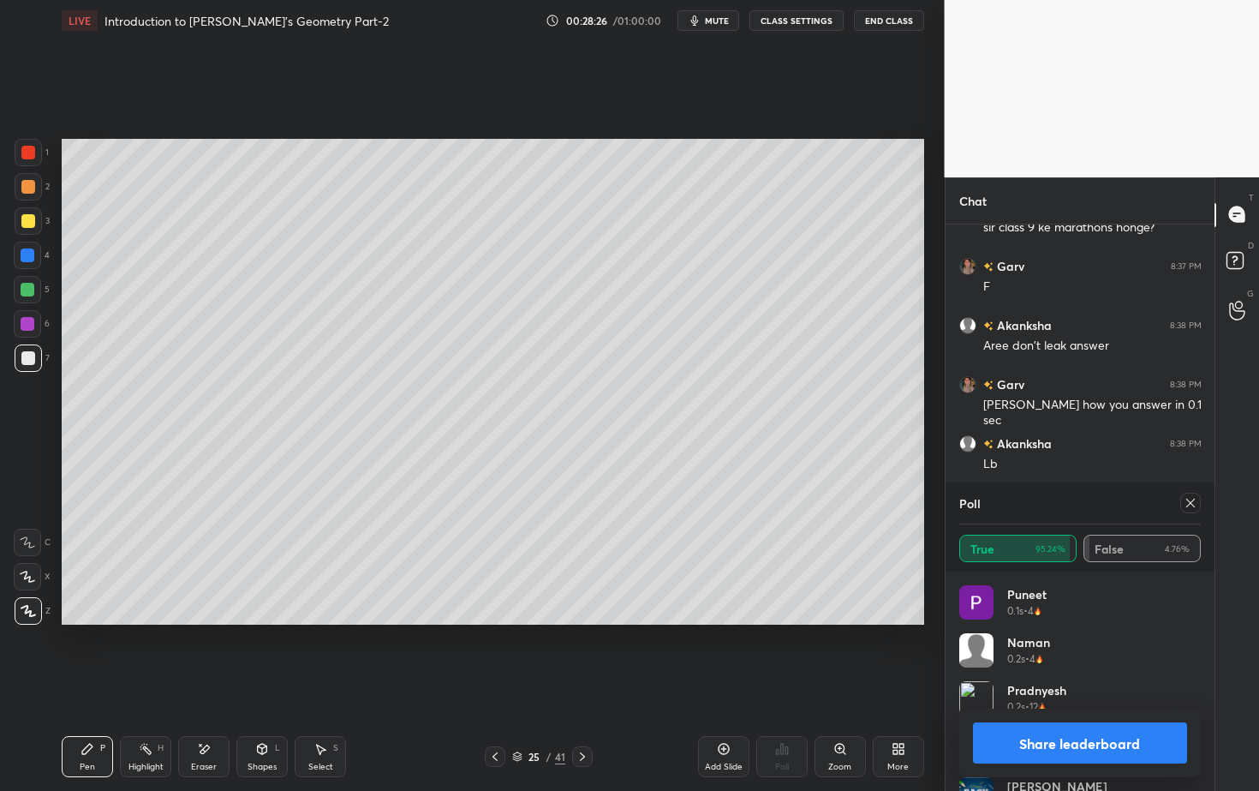
click at [502, 714] on div at bounding box center [495, 756] width 21 height 21
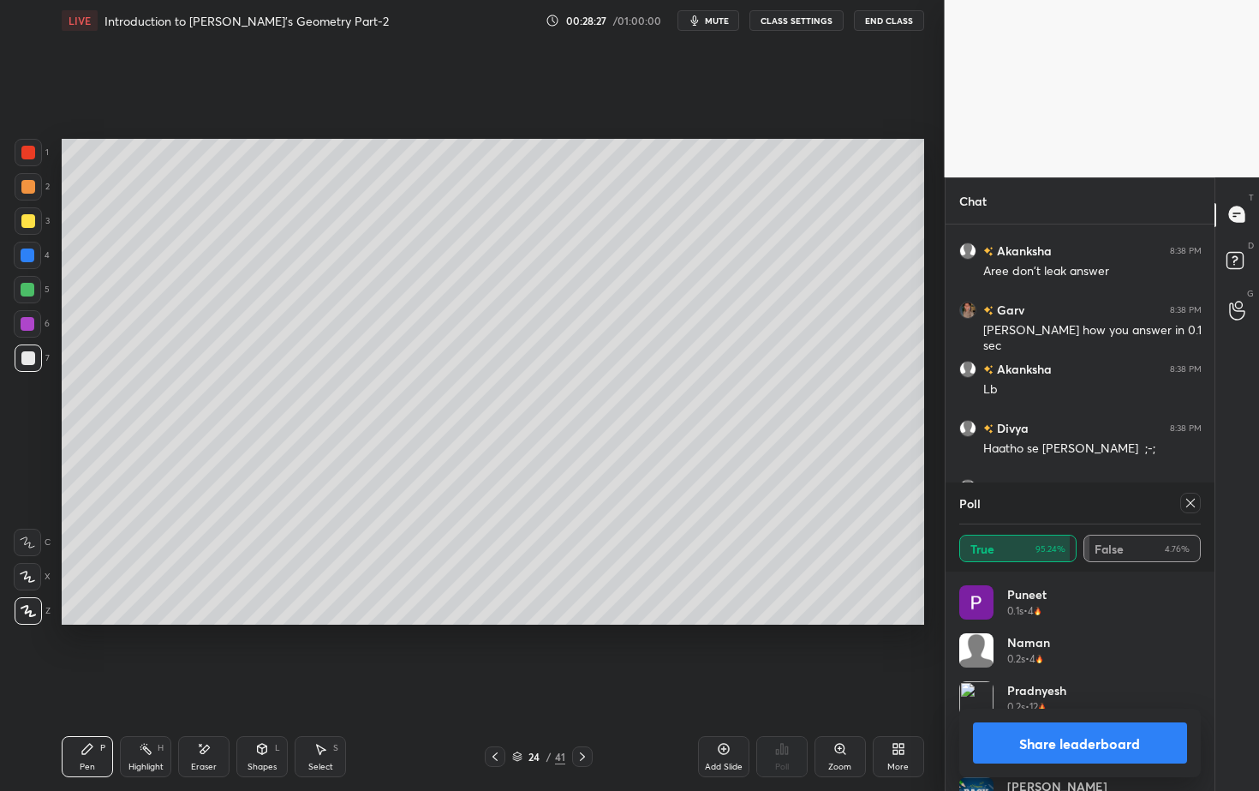
click at [221, 714] on div "Eraser" at bounding box center [203, 756] width 51 height 41
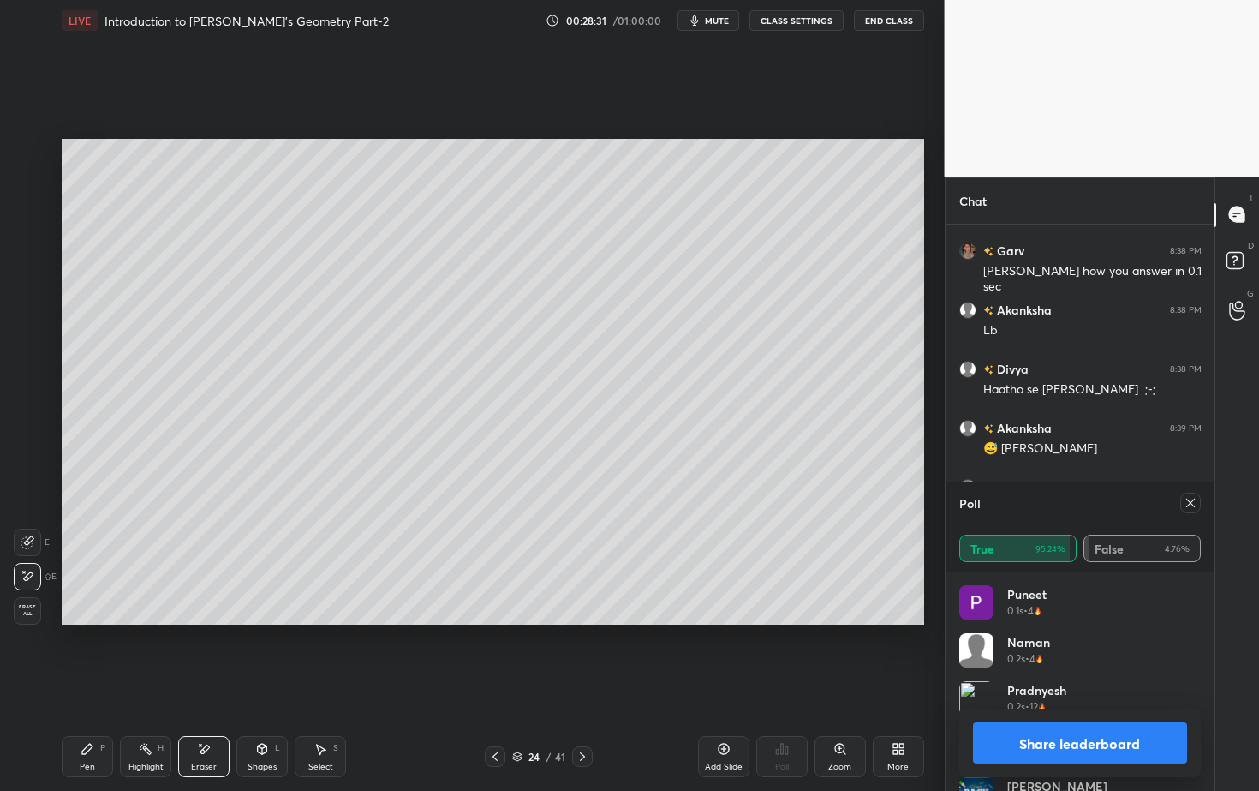
click at [583, 714] on icon at bounding box center [583, 757] width 14 height 14
drag, startPoint x: 587, startPoint y: 754, endPoint x: 576, endPoint y: 762, distance: 12.8
click at [587, 714] on icon at bounding box center [583, 757] width 14 height 14
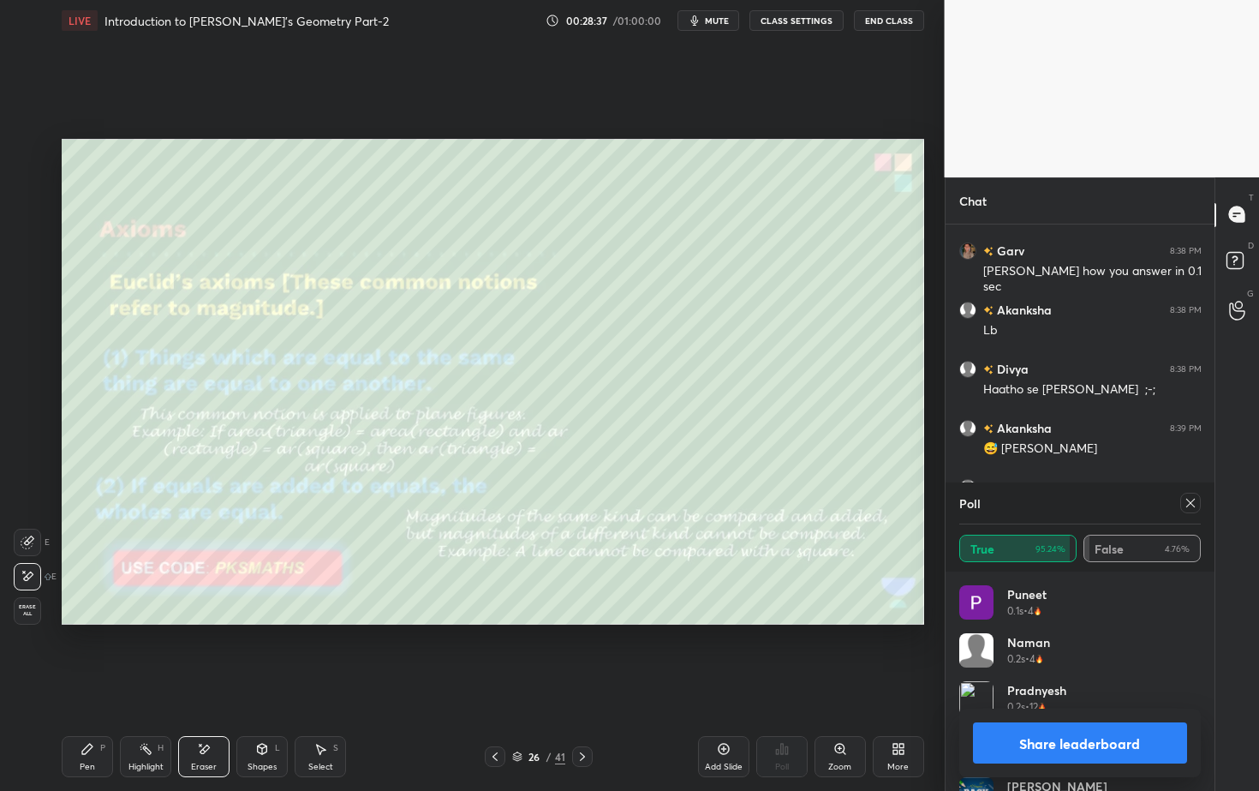
click at [277, 714] on div "L" at bounding box center [277, 748] width 5 height 9
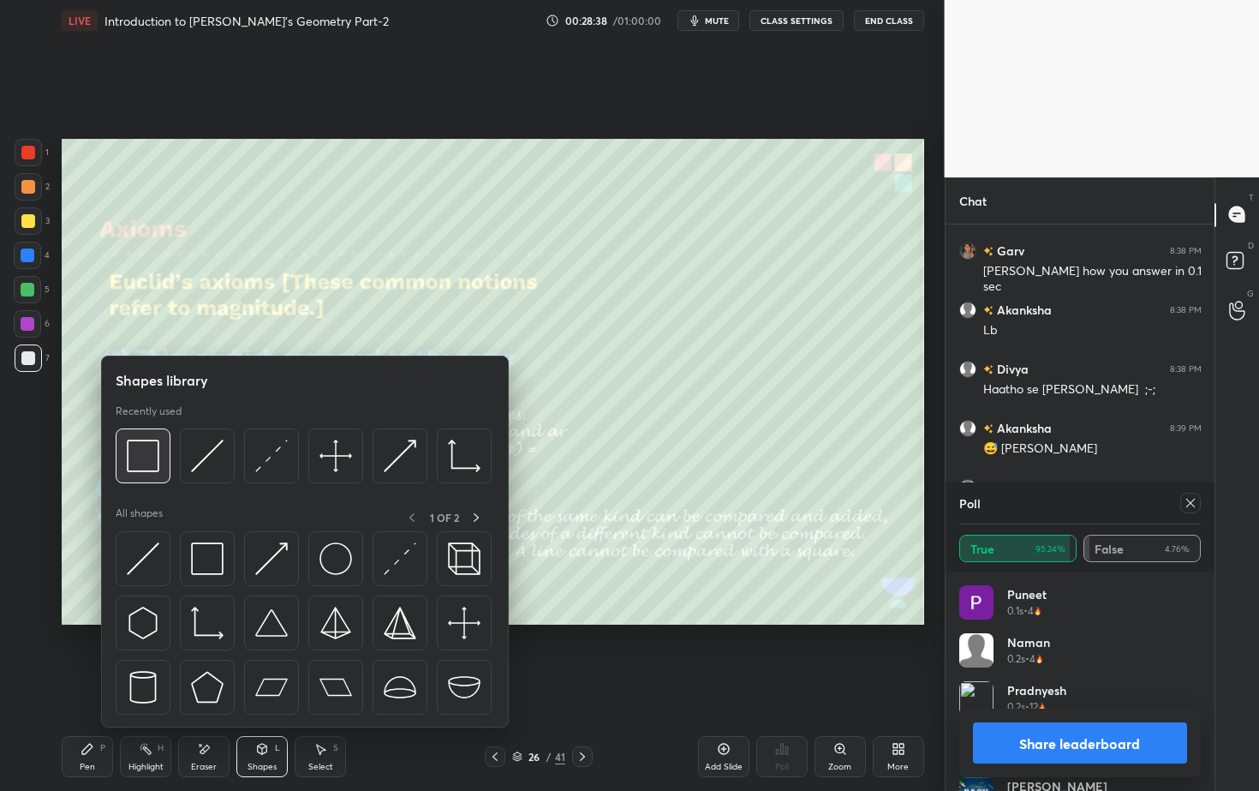
click at [160, 469] on div at bounding box center [143, 455] width 55 height 55
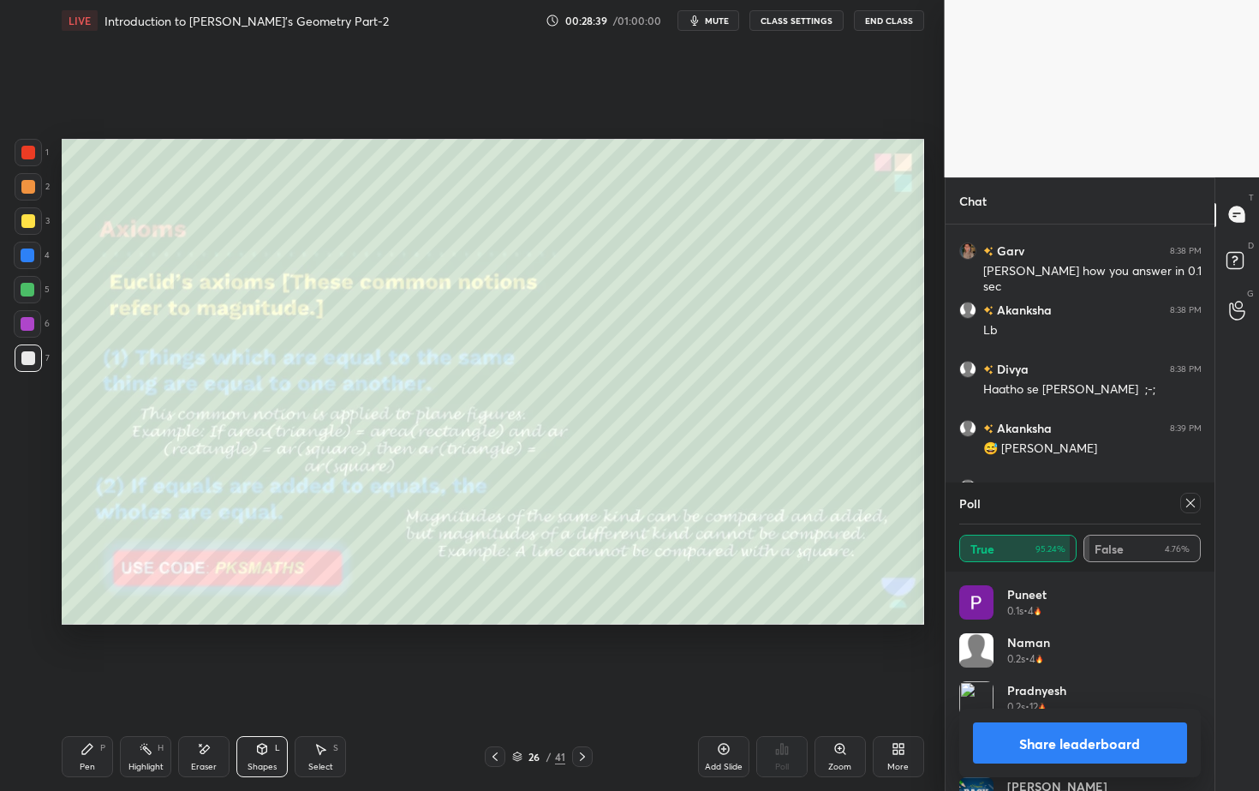
click at [35, 140] on div at bounding box center [28, 152] width 27 height 27
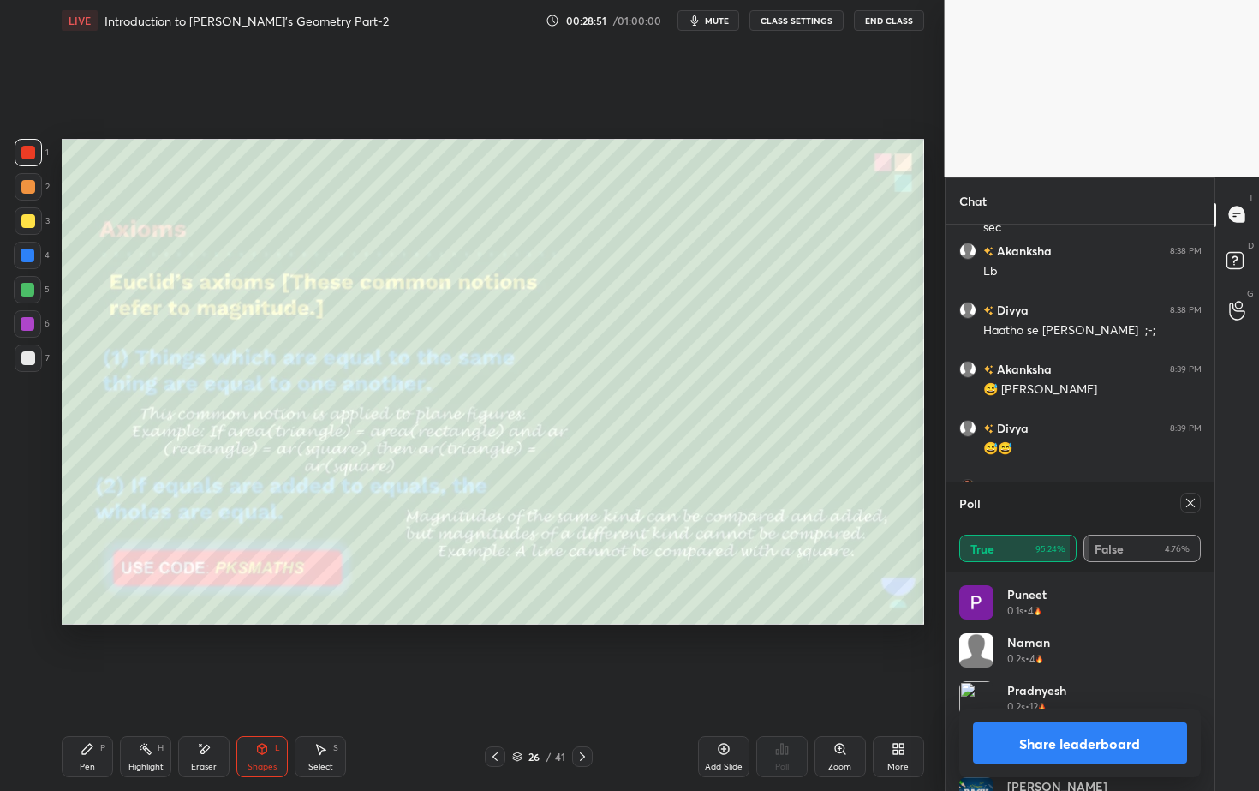
click at [589, 714] on div "26 / 41" at bounding box center [538, 756] width 318 height 21
click at [1047, 714] on button "Share leaderboard" at bounding box center [1080, 742] width 215 height 41
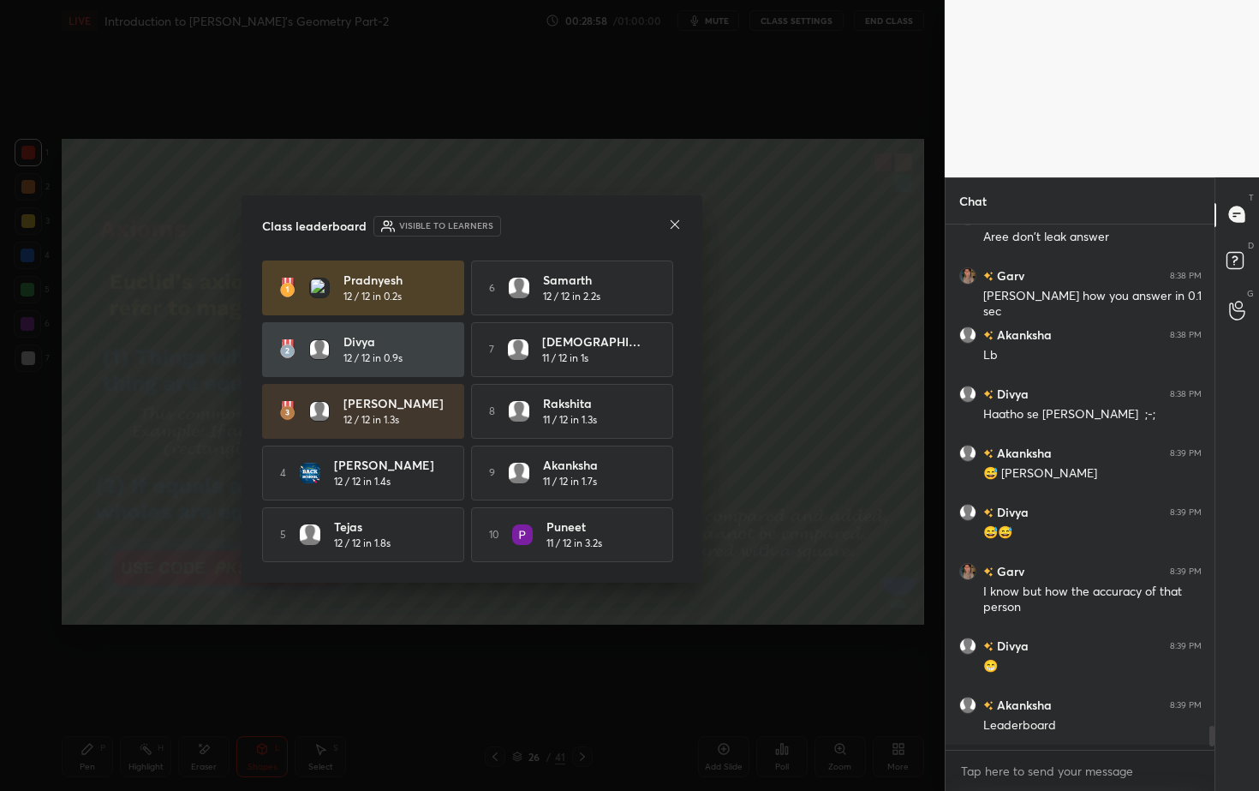
scroll to position [556, 264]
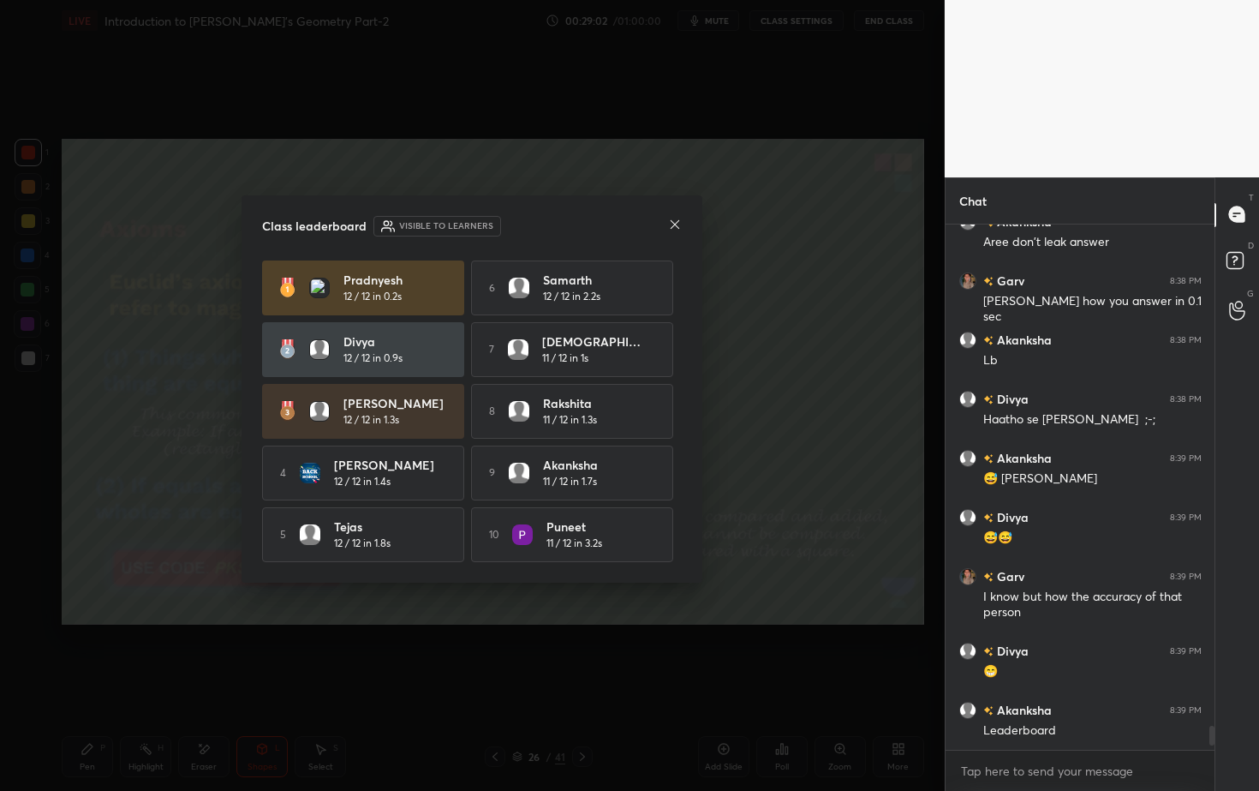
click at [674, 222] on icon at bounding box center [675, 225] width 14 height 14
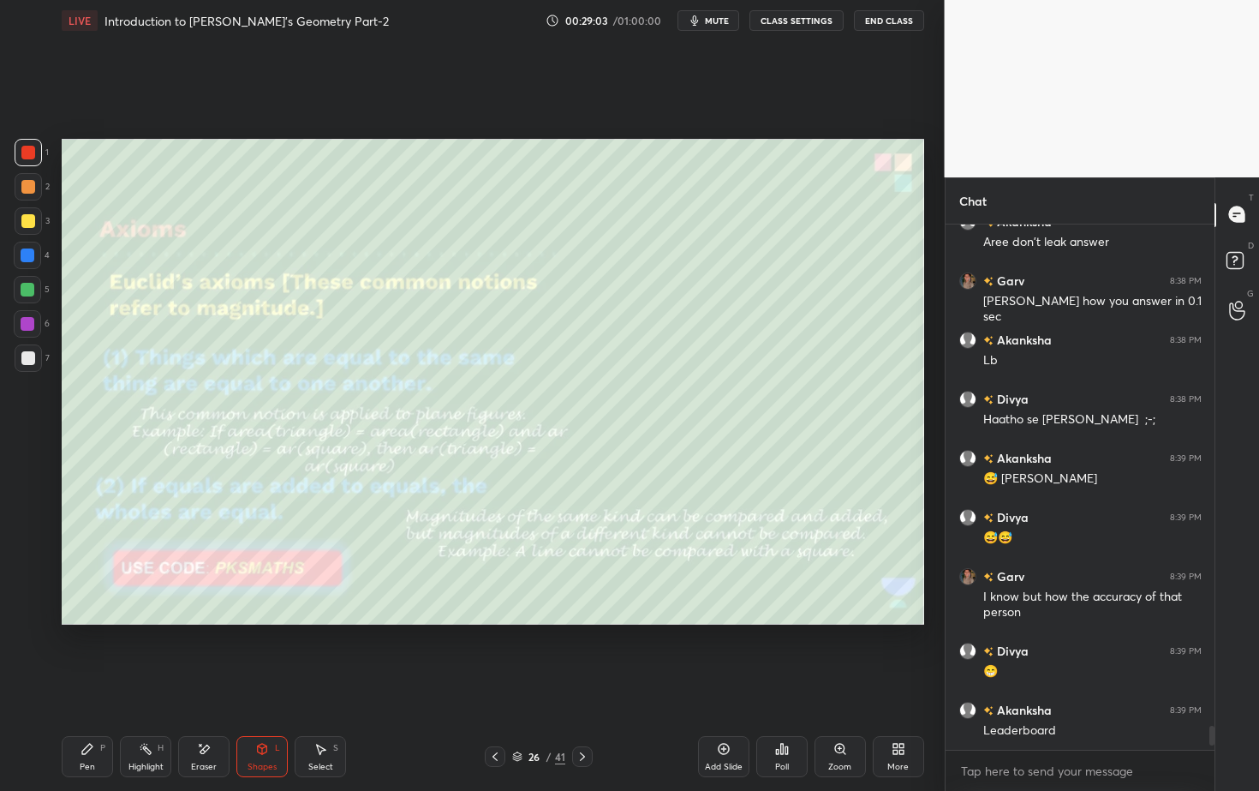
click at [588, 714] on div at bounding box center [582, 756] width 21 height 21
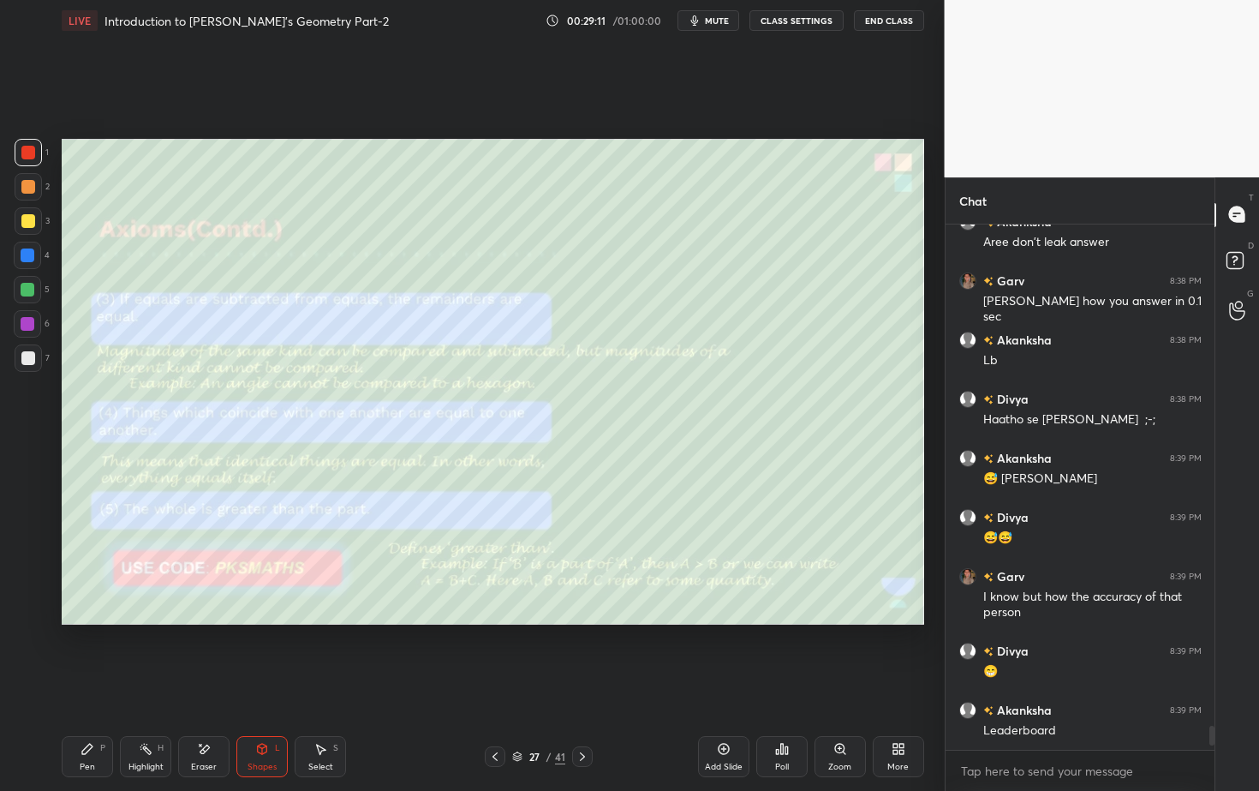
scroll to position [10897, 0]
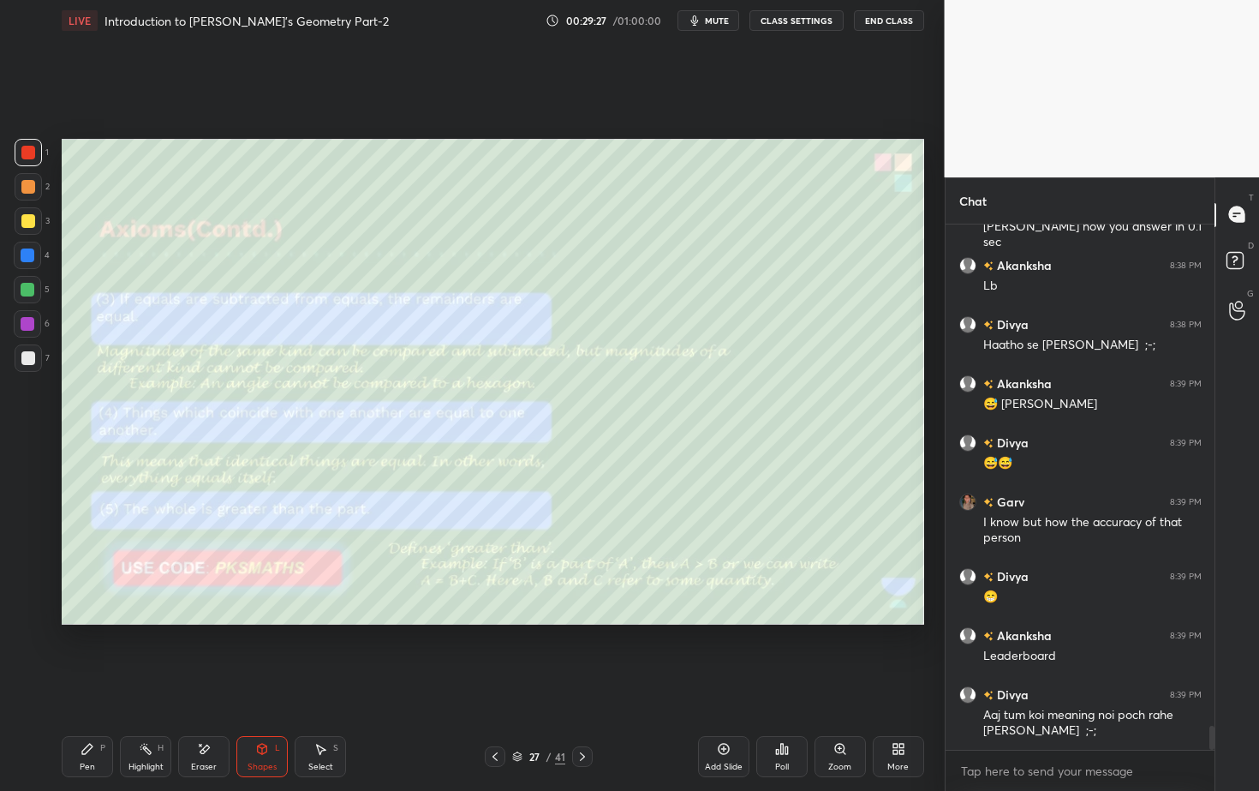
drag, startPoint x: 83, startPoint y: 754, endPoint x: 93, endPoint y: 746, distance: 12.8
click at [83, 714] on icon at bounding box center [88, 749] width 14 height 14
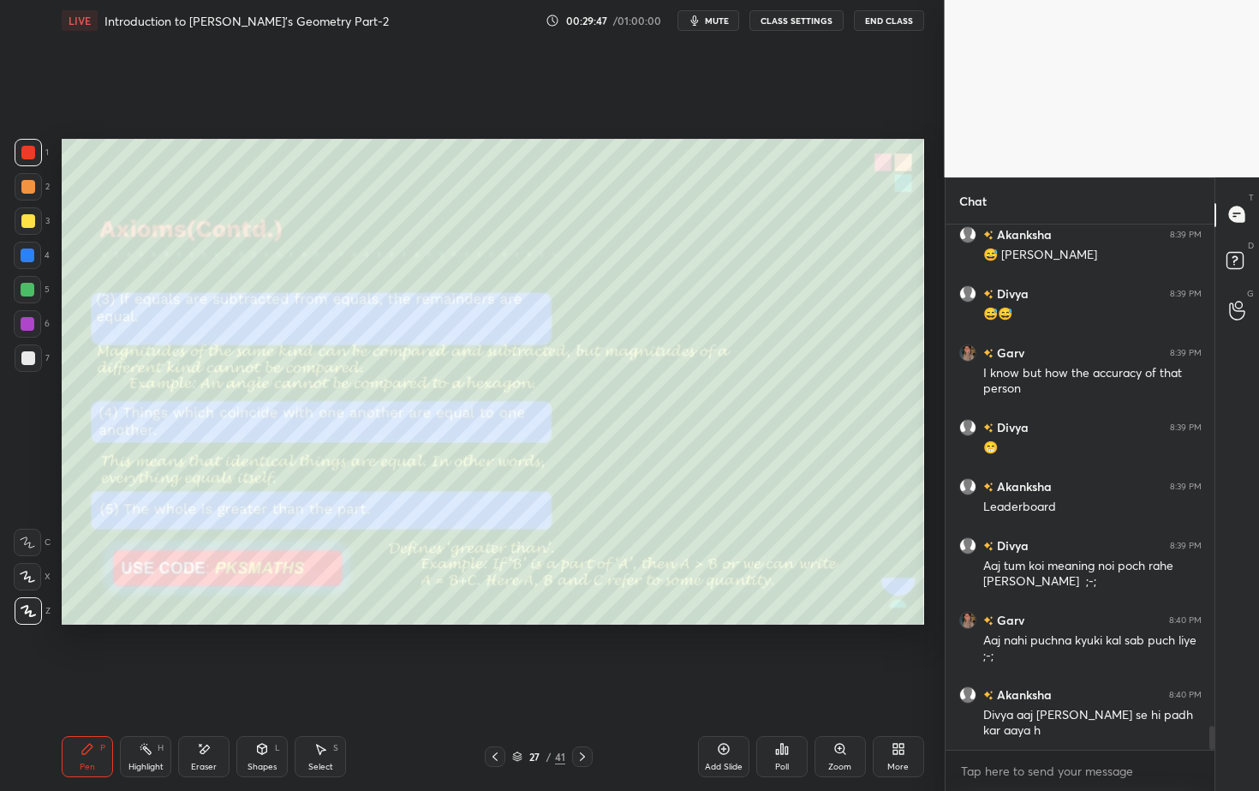
scroll to position [11105, 0]
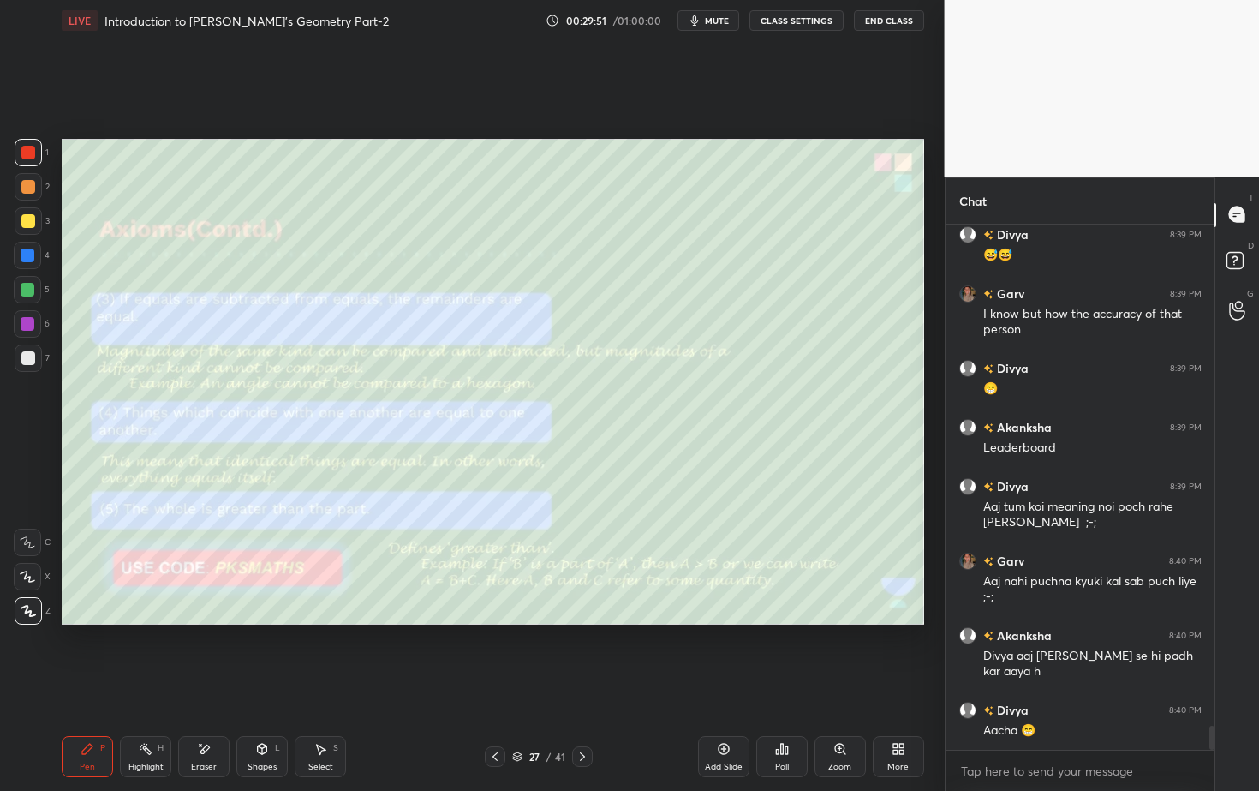
click at [868, 638] on div "Setting up your live class Poll for secs No correct answer Start poll" at bounding box center [493, 381] width 876 height 681
click at [594, 714] on div "27 / 41" at bounding box center [538, 756] width 318 height 21
click at [586, 714] on icon at bounding box center [583, 757] width 14 height 14
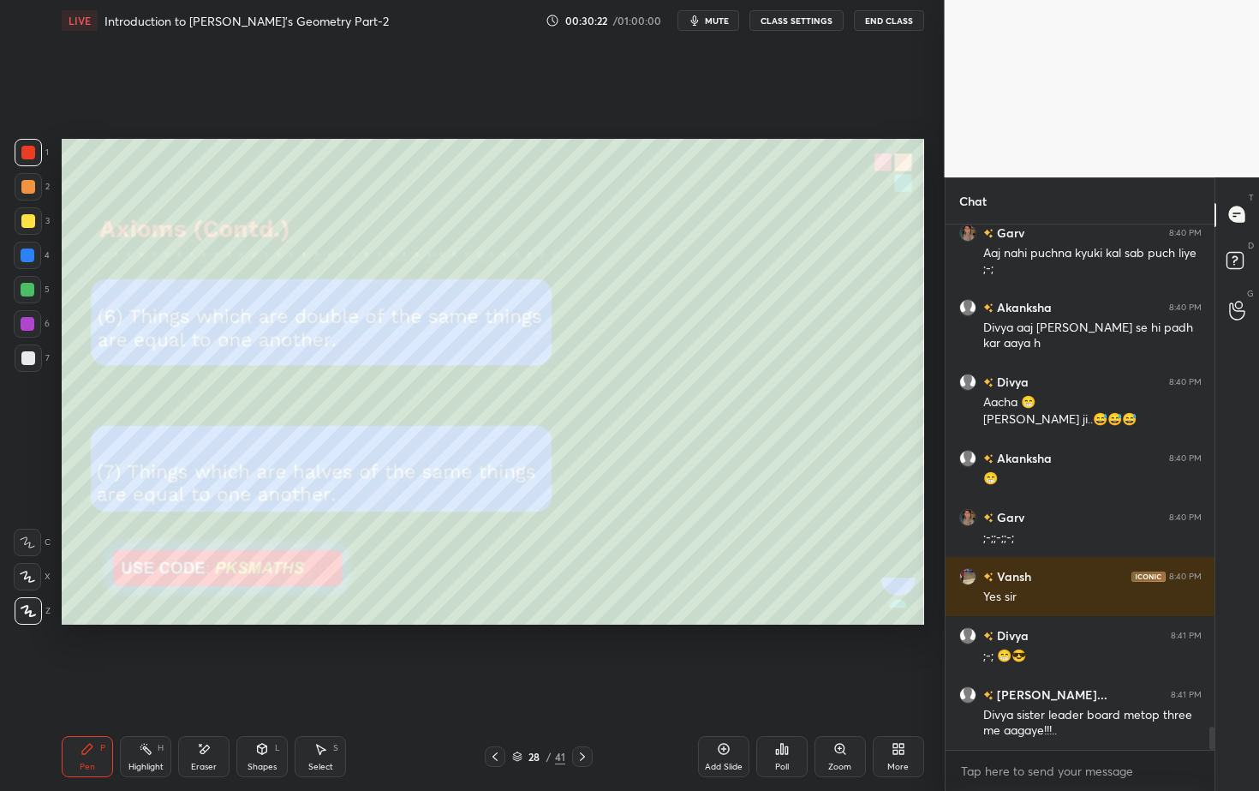
scroll to position [11492, 0]
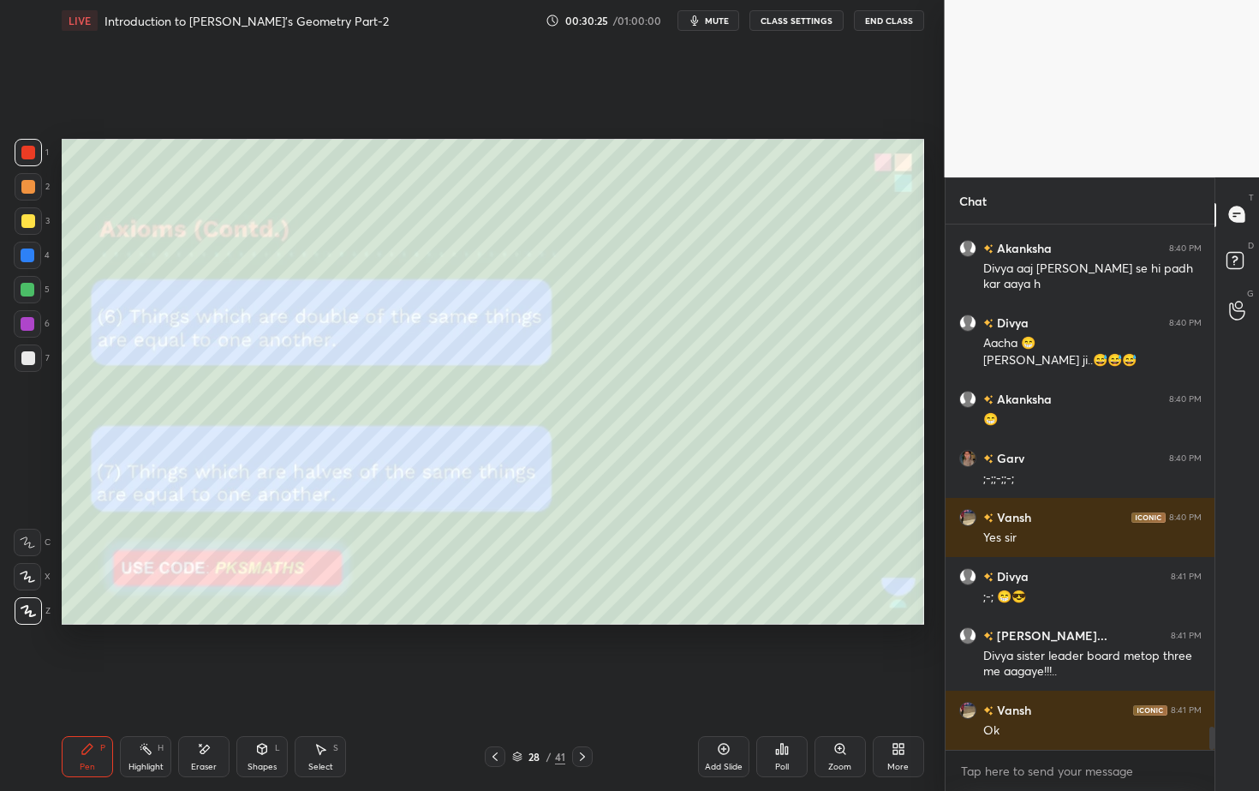
click at [587, 714] on icon at bounding box center [583, 757] width 14 height 14
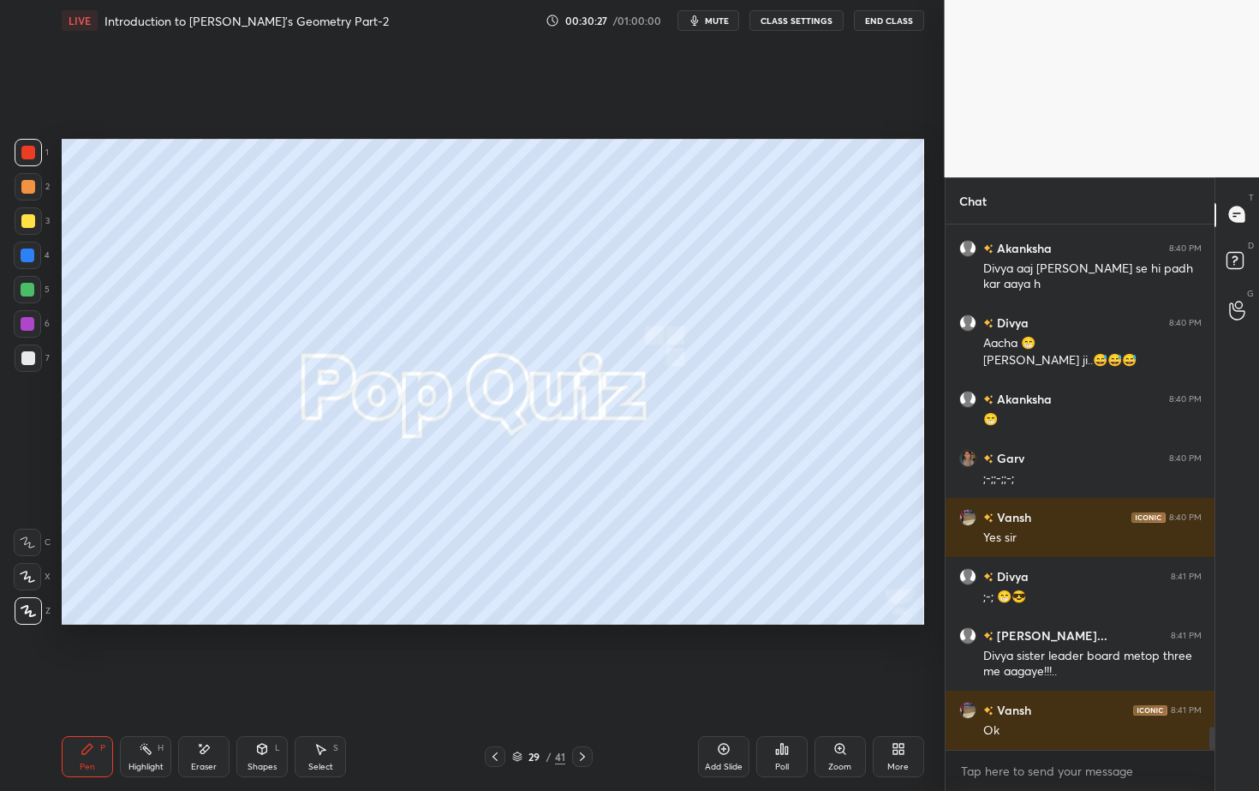
click at [584, 714] on icon at bounding box center [583, 757] width 14 height 14
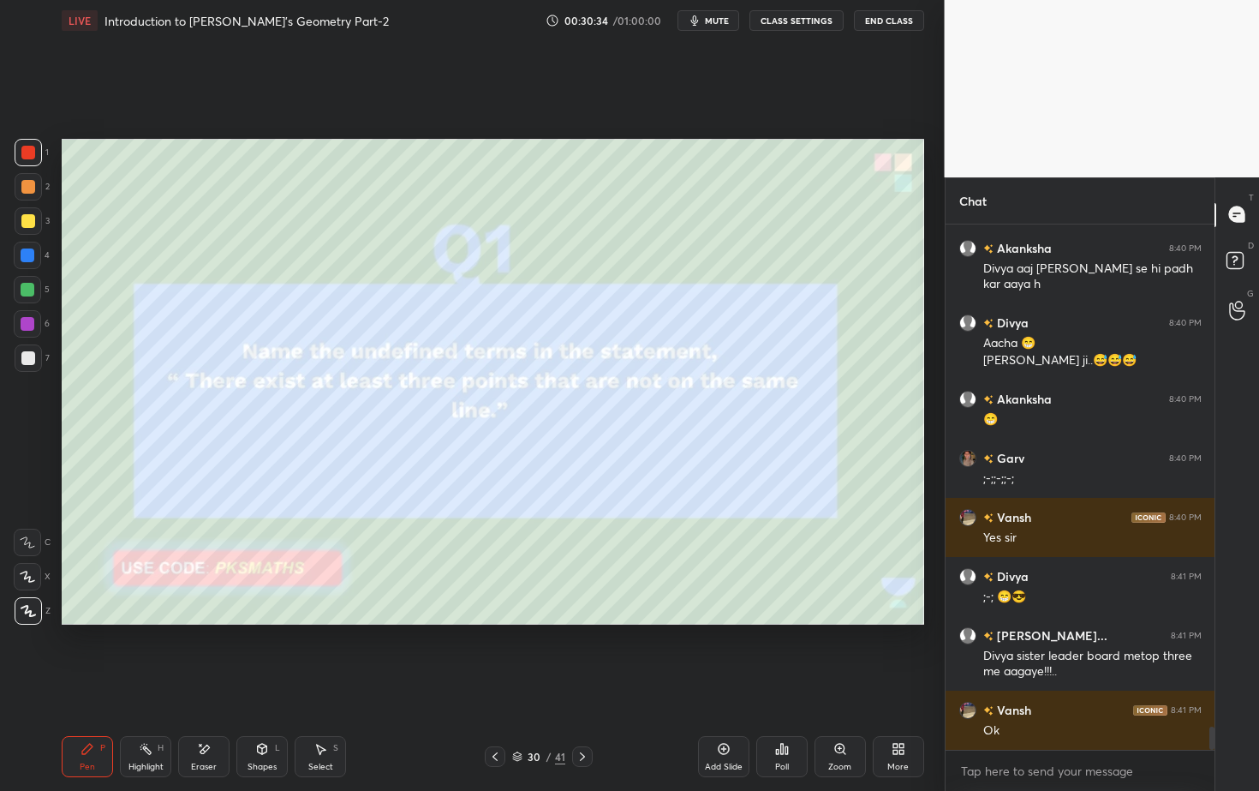
scroll to position [11551, 0]
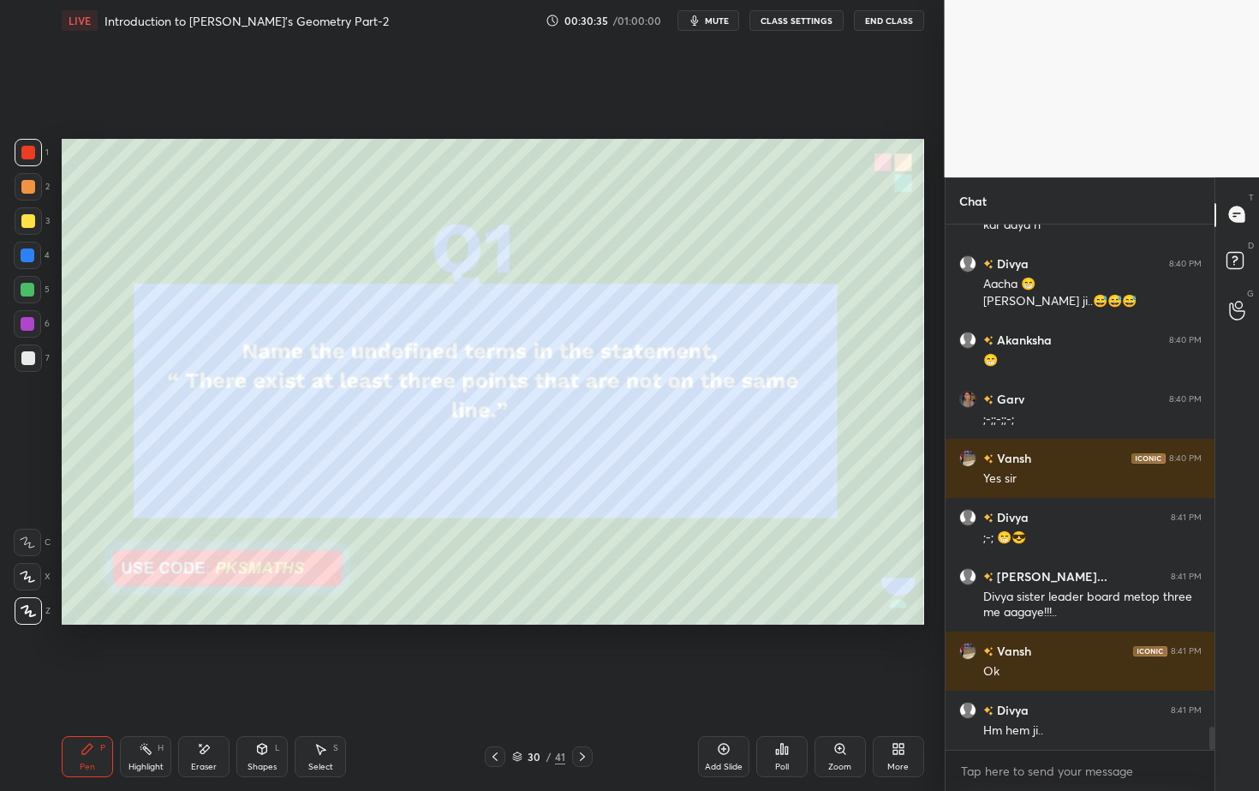
click at [35, 151] on div at bounding box center [28, 152] width 27 height 27
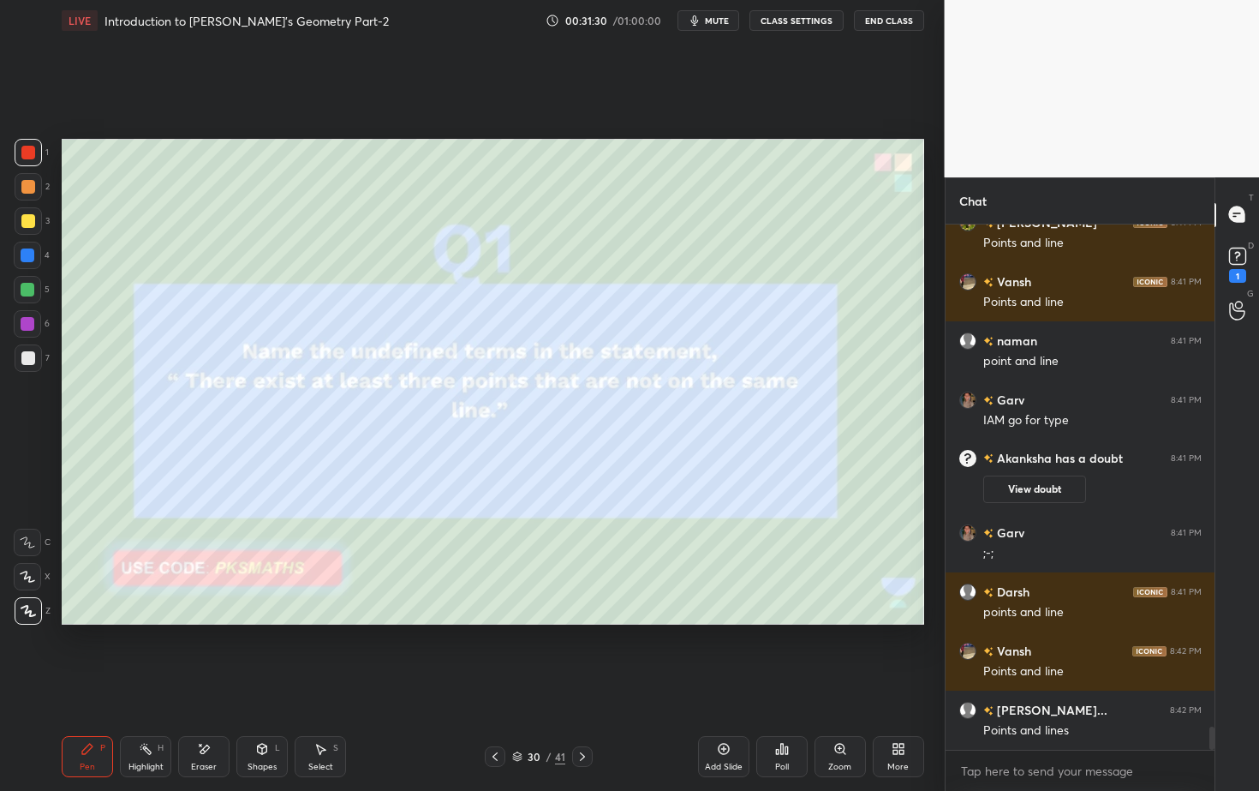
scroll to position [11544, 0]
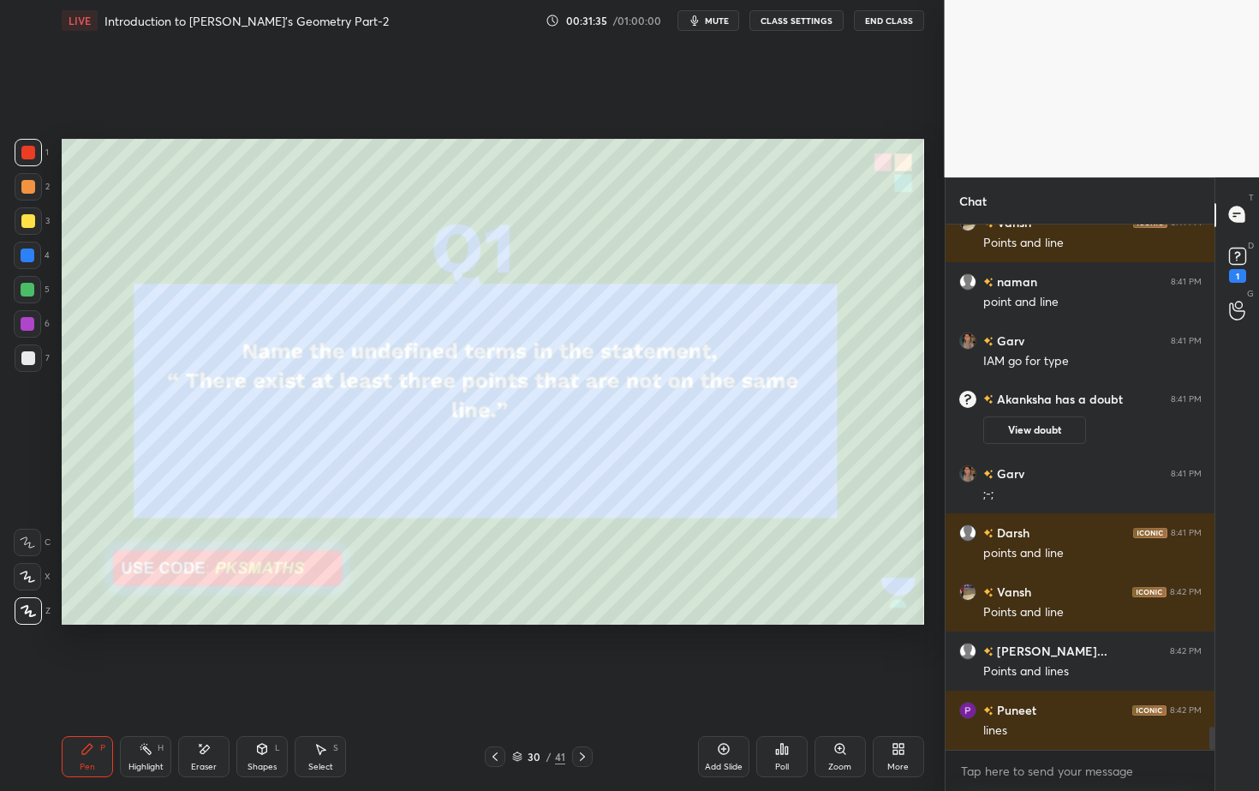
click at [784, 714] on div "Poll" at bounding box center [781, 756] width 51 height 41
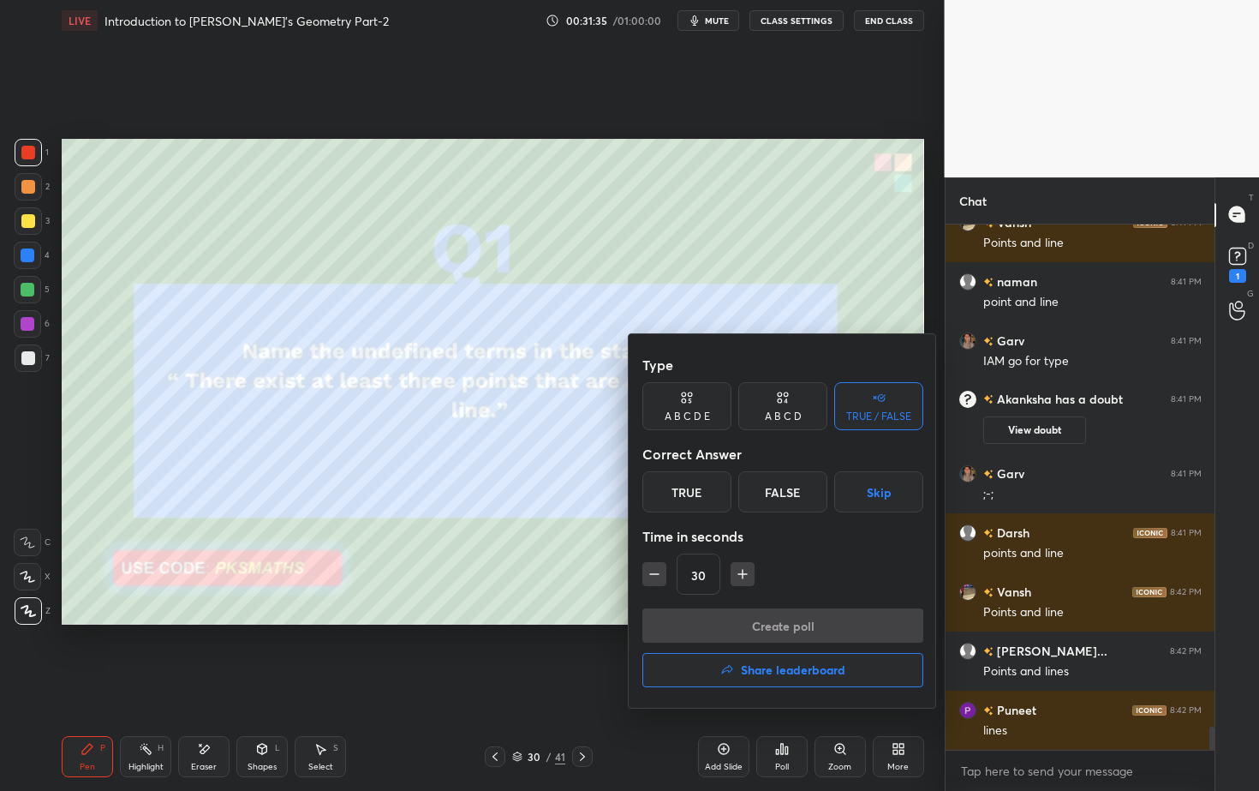
scroll to position [11603, 0]
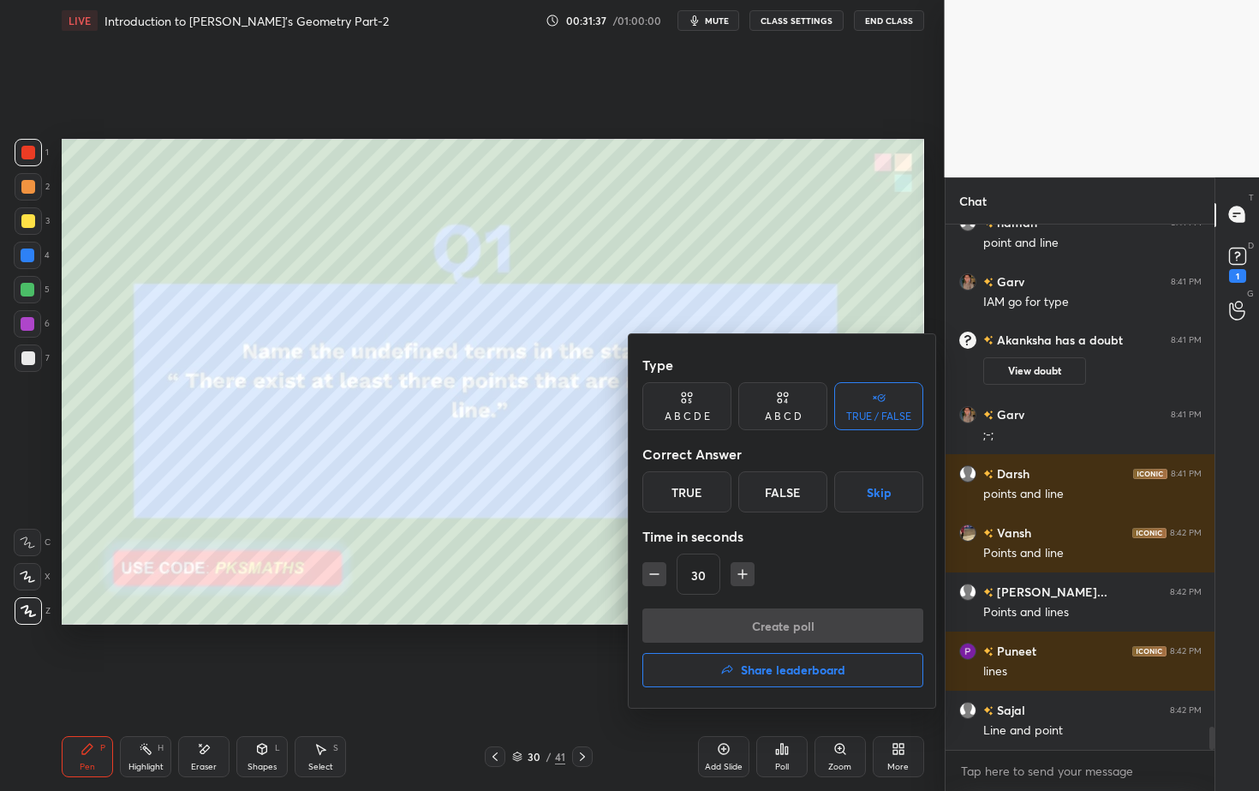
drag, startPoint x: 789, startPoint y: 487, endPoint x: 782, endPoint y: 509, distance: 23.3
click at [788, 489] on div "False" at bounding box center [782, 491] width 89 height 41
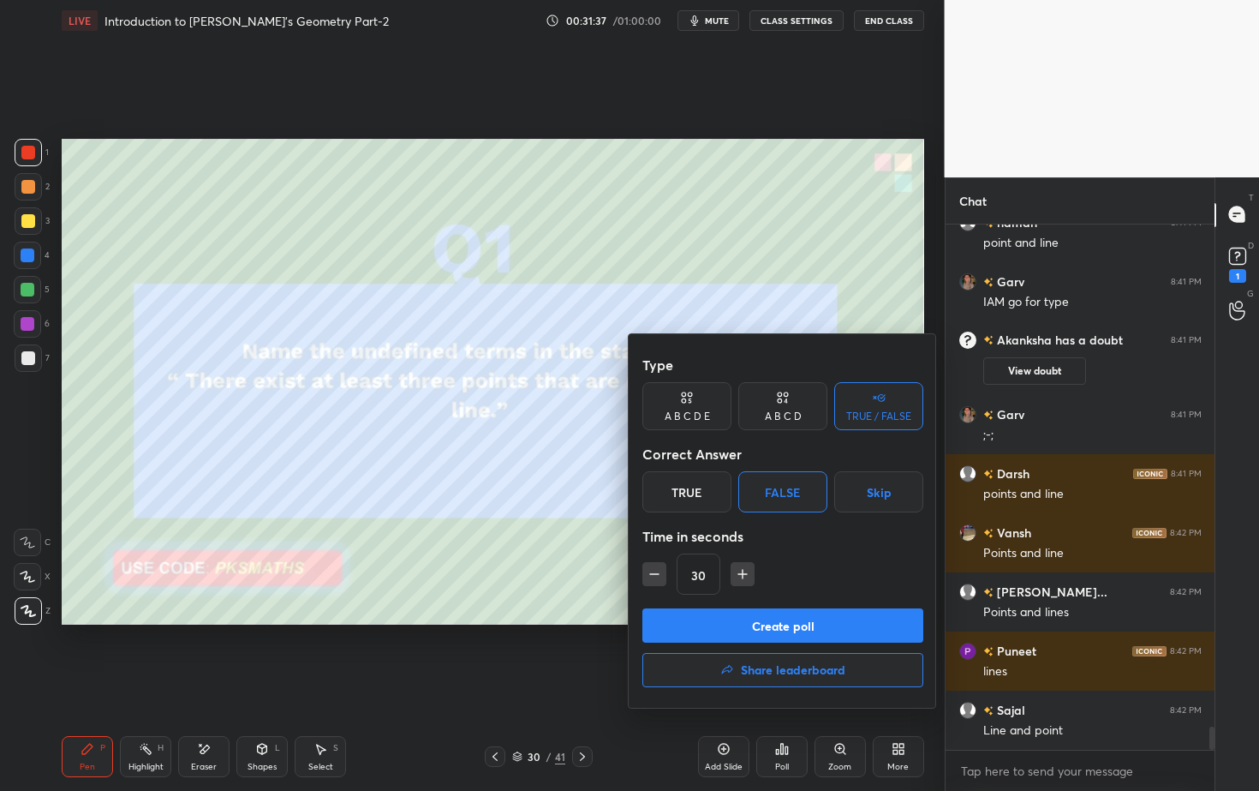
click at [757, 631] on button "Create poll" at bounding box center [782, 625] width 281 height 34
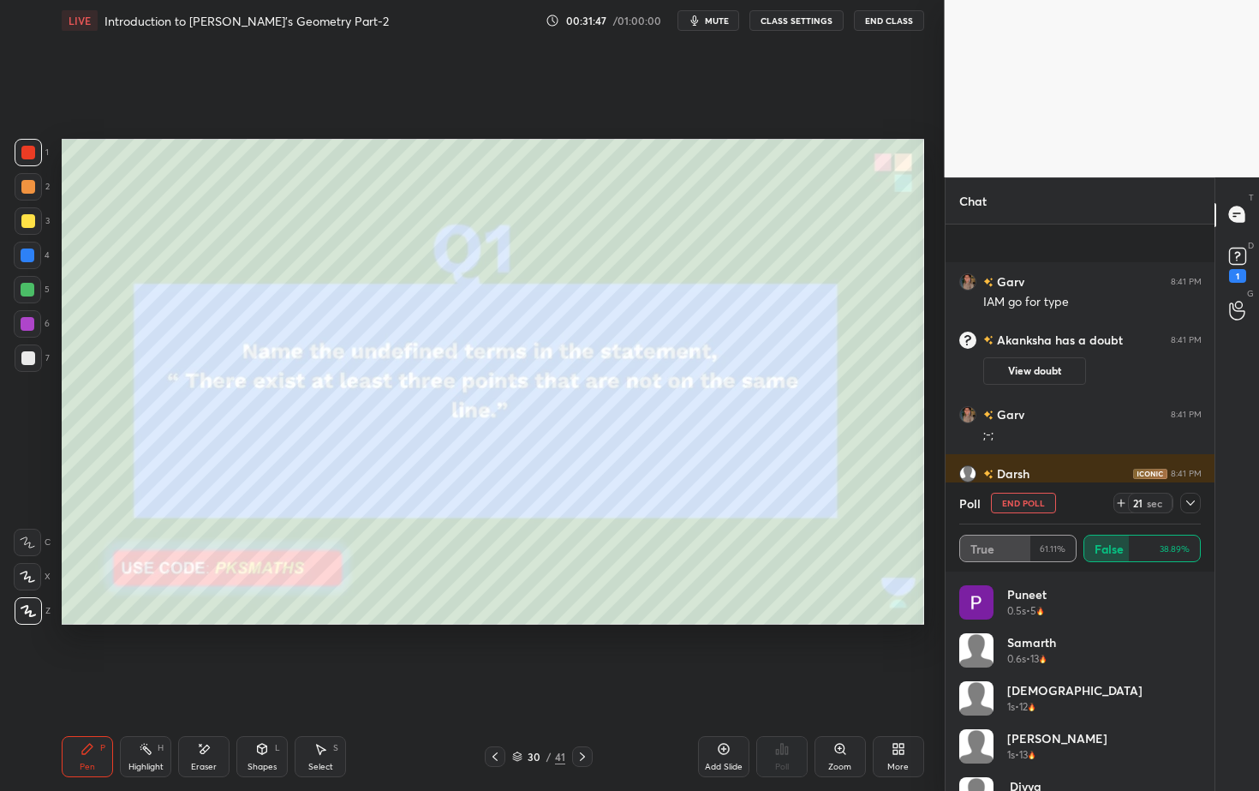
scroll to position [11752, 0]
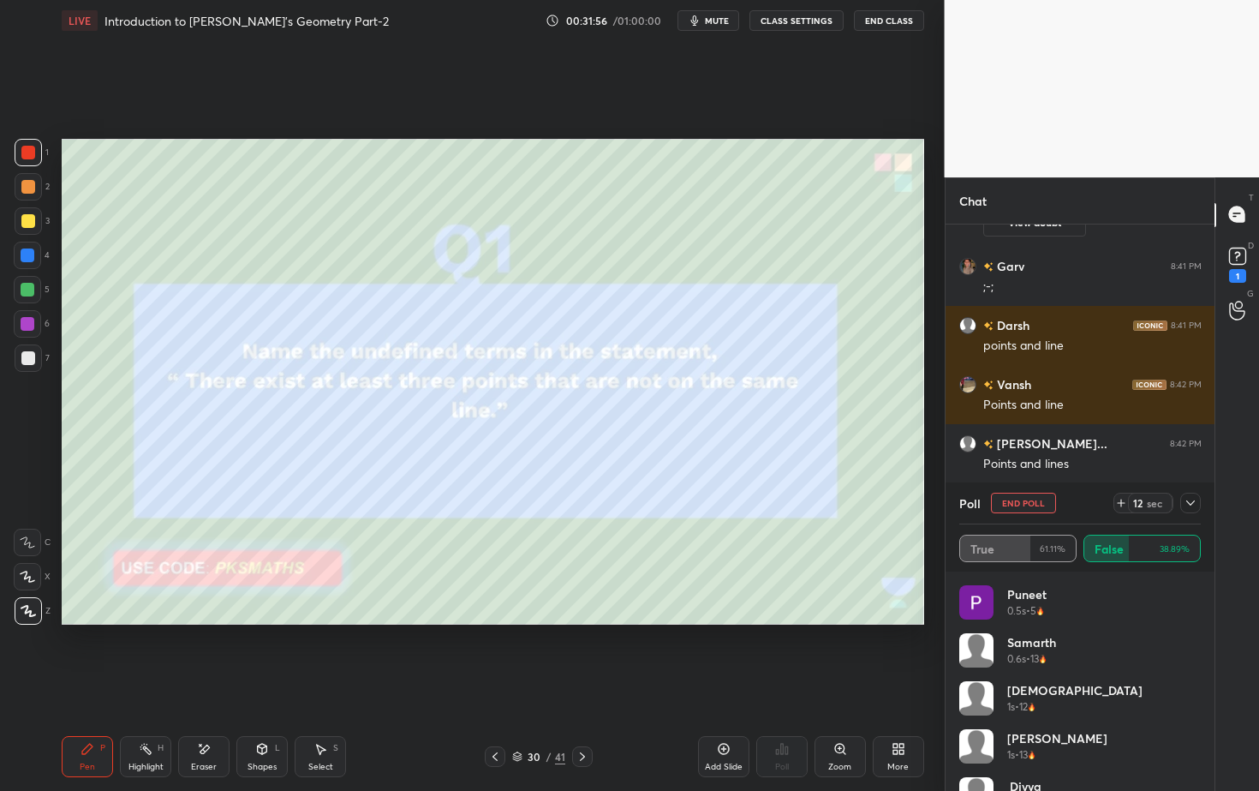
drag, startPoint x: 33, startPoint y: 360, endPoint x: 32, endPoint y: 368, distance: 8.6
click at [31, 364] on div at bounding box center [28, 358] width 14 height 14
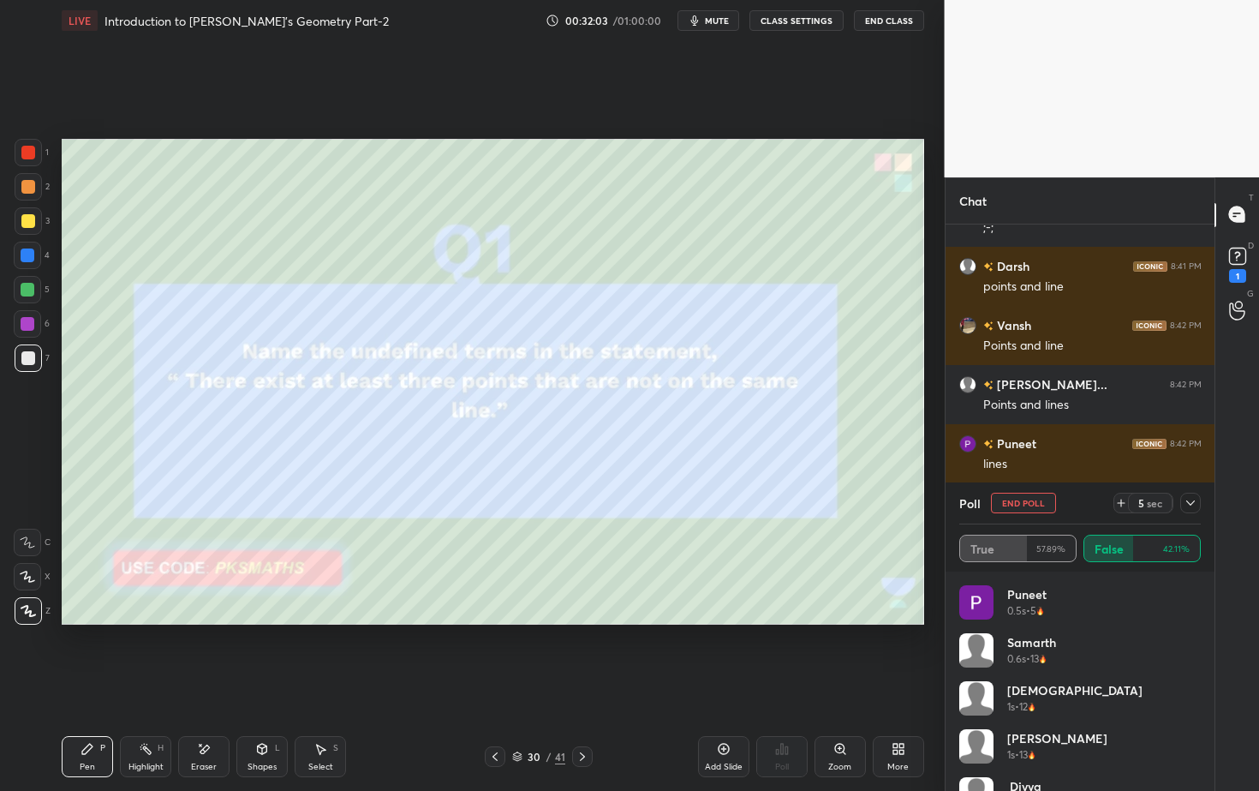
scroll to position [11870, 0]
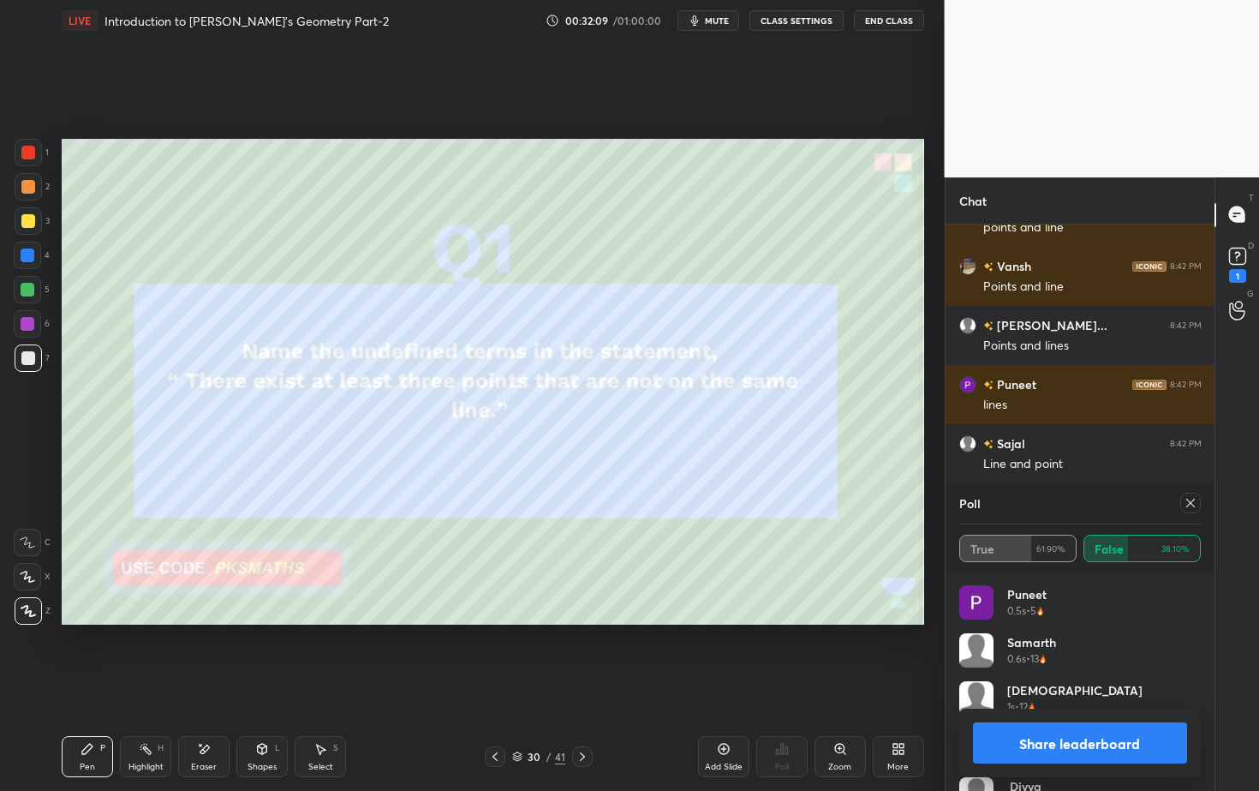
click at [1066, 714] on button "Share leaderboard" at bounding box center [1080, 742] width 215 height 41
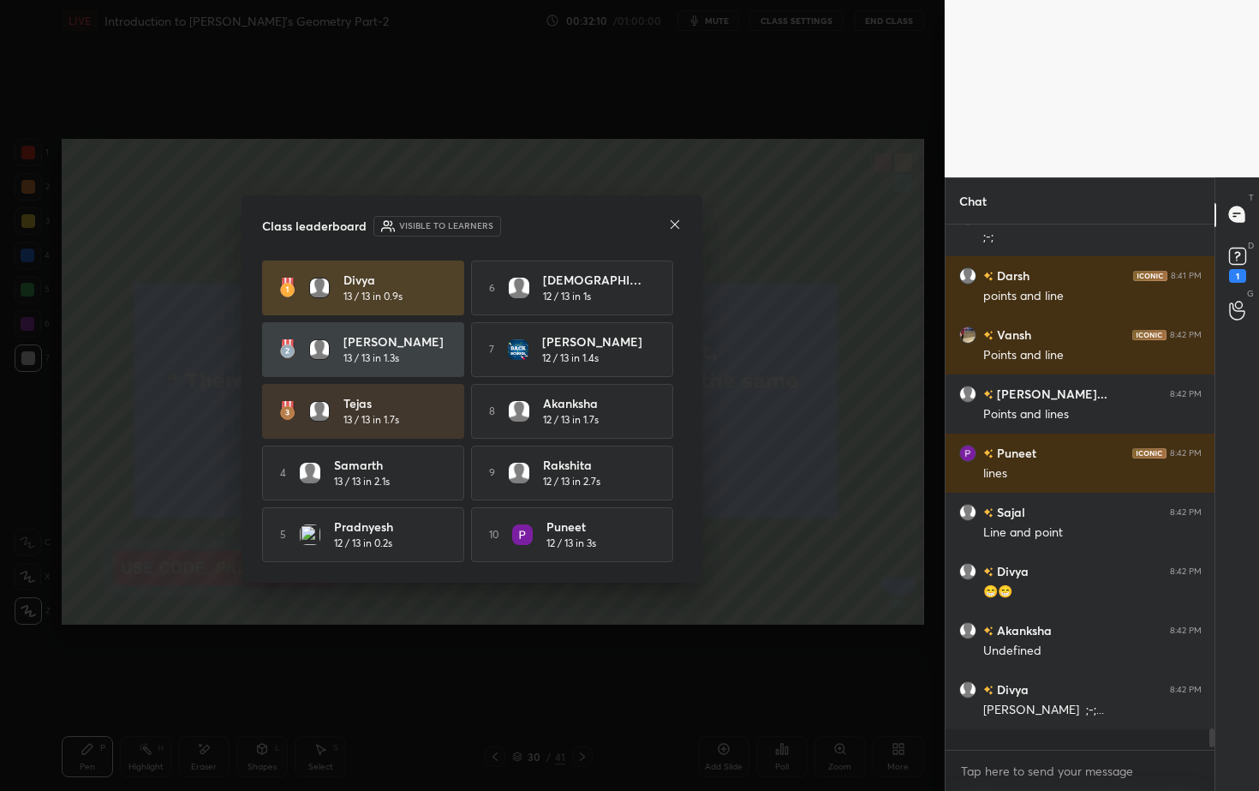
scroll to position [520, 264]
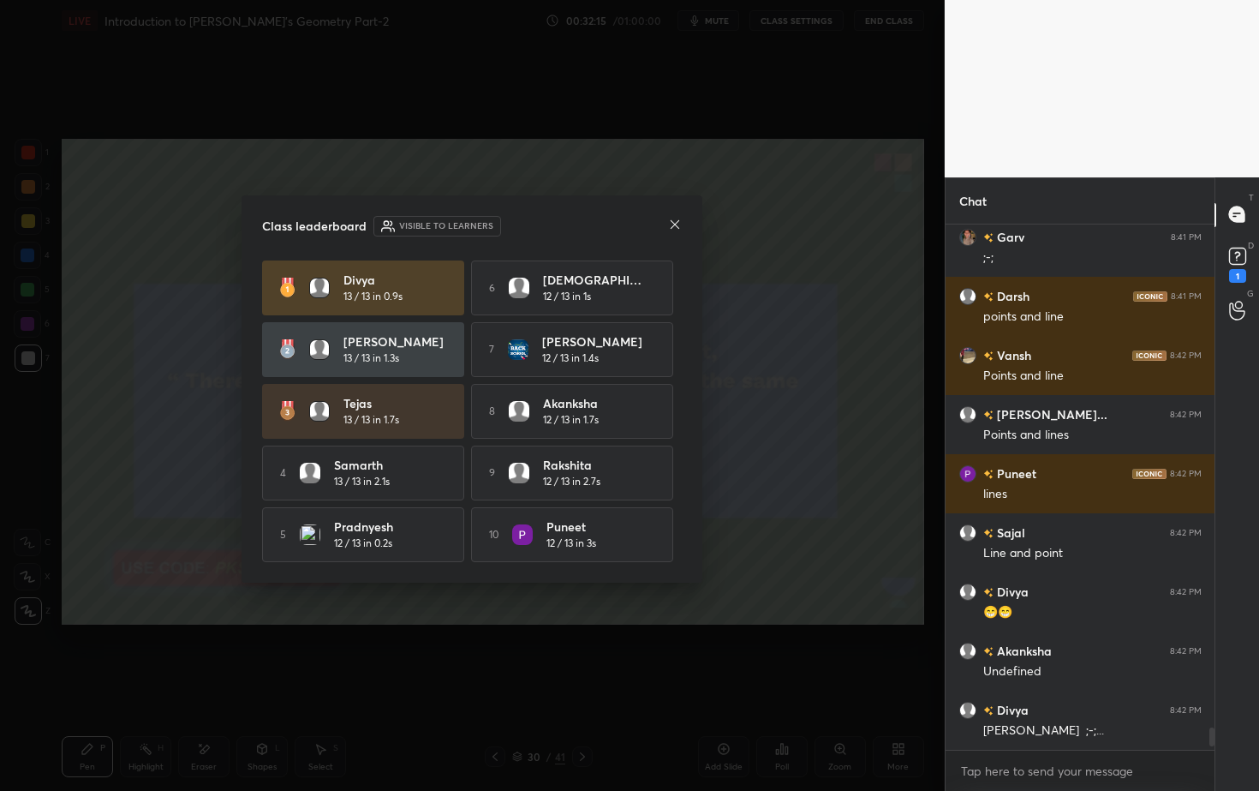
click at [678, 218] on icon at bounding box center [675, 225] width 14 height 14
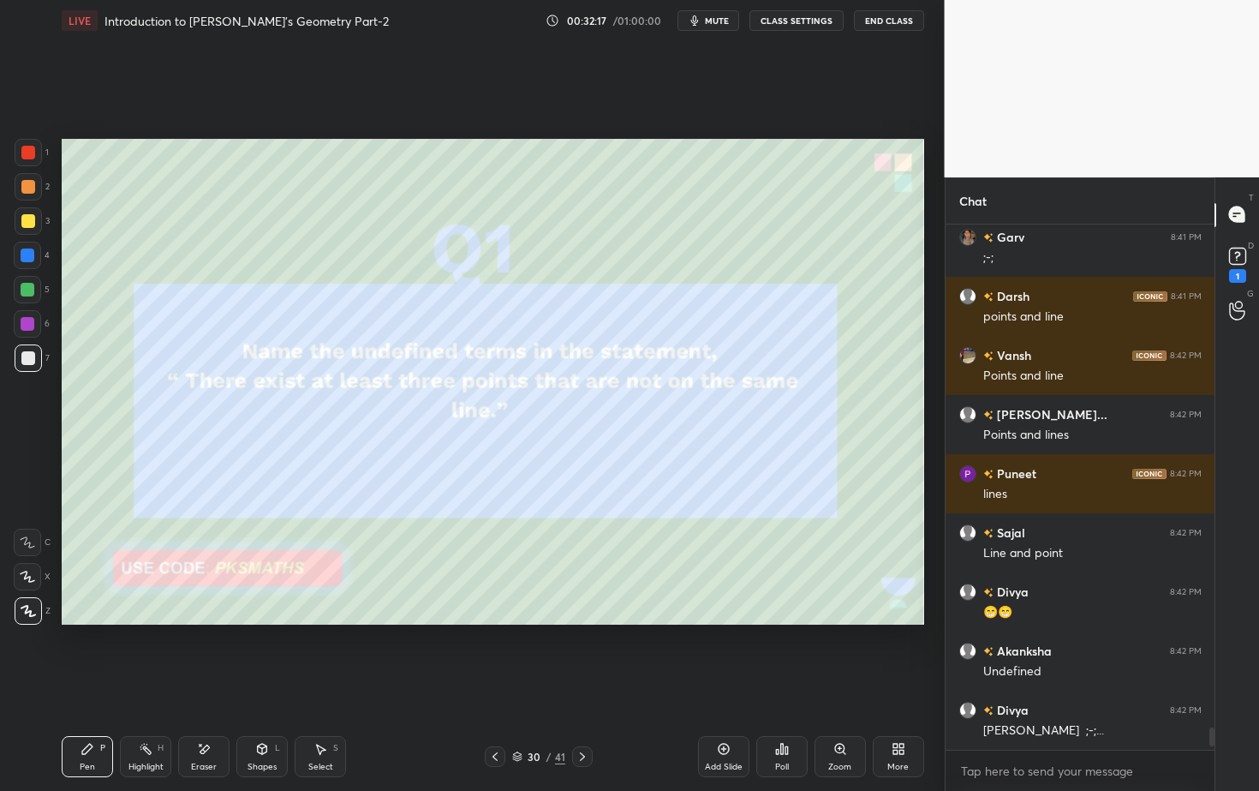
drag, startPoint x: 582, startPoint y: 753, endPoint x: 591, endPoint y: 746, distance: 11.7
click at [583, 714] on icon at bounding box center [583, 757] width 14 height 14
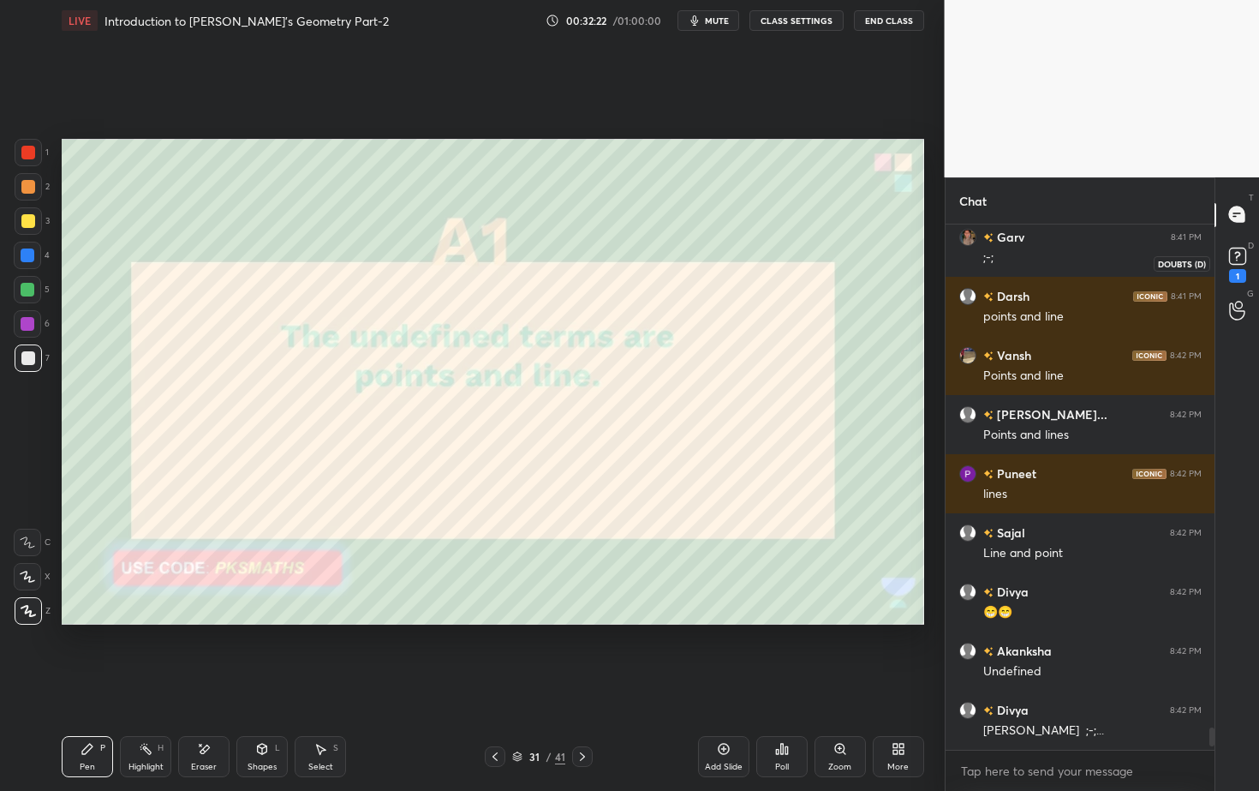
click at [1254, 254] on div "D Doubts (D) 1" at bounding box center [1238, 263] width 44 height 48
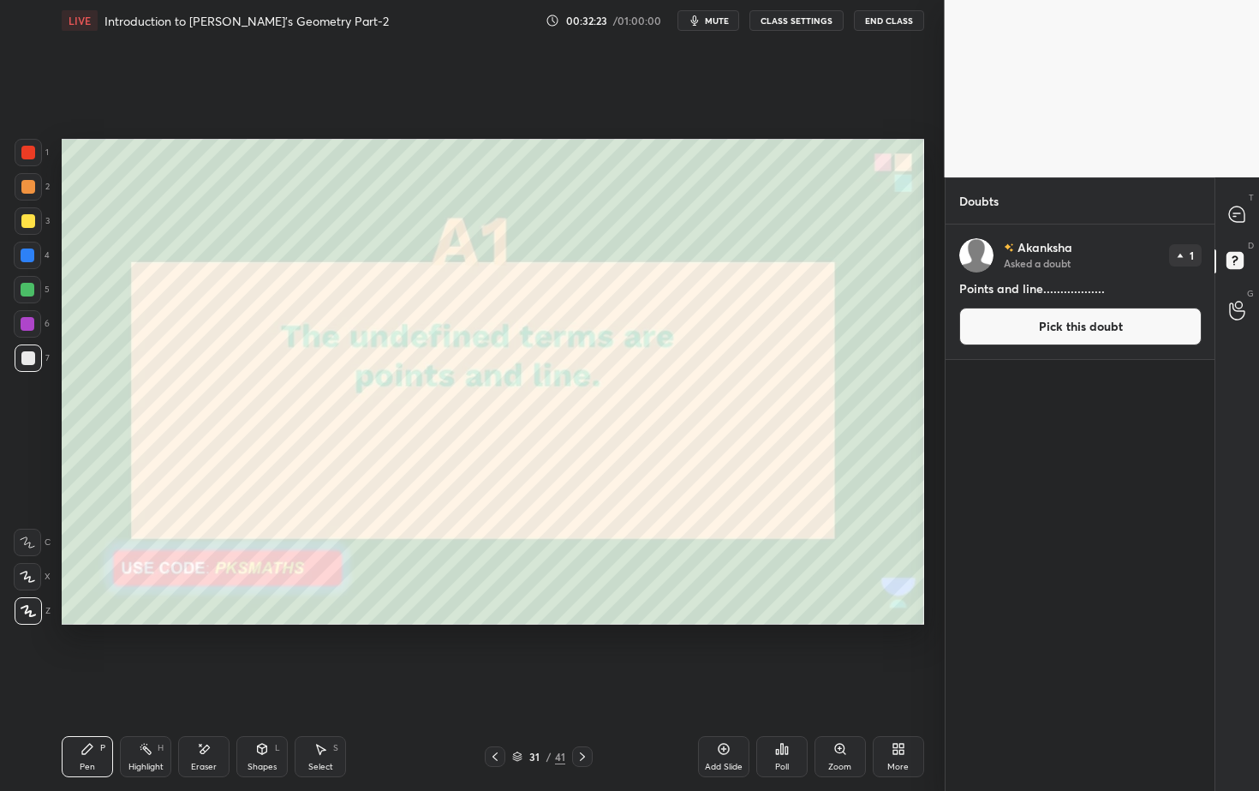
click at [1103, 329] on button "Pick this doubt" at bounding box center [1080, 327] width 242 height 38
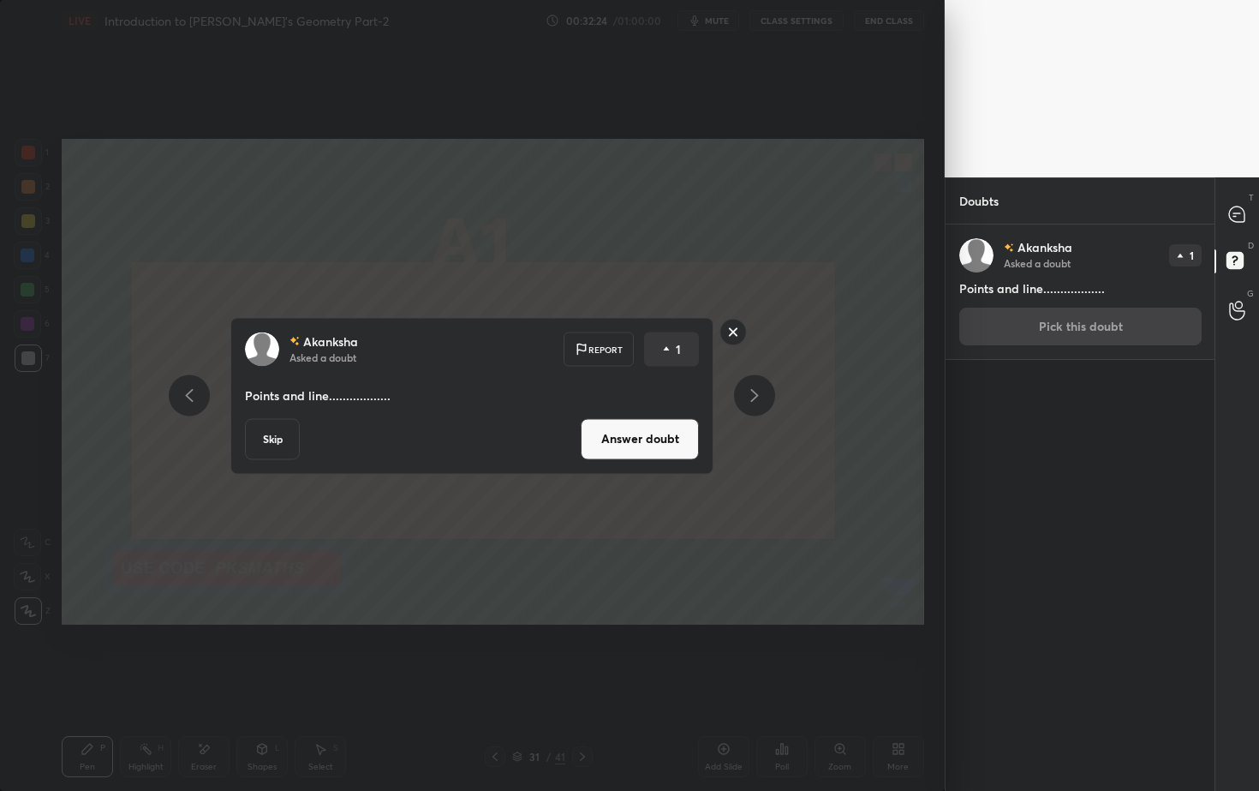
drag, startPoint x: 648, startPoint y: 440, endPoint x: 666, endPoint y: 457, distance: 23.6
click at [650, 441] on button "Answer doubt" at bounding box center [640, 438] width 118 height 41
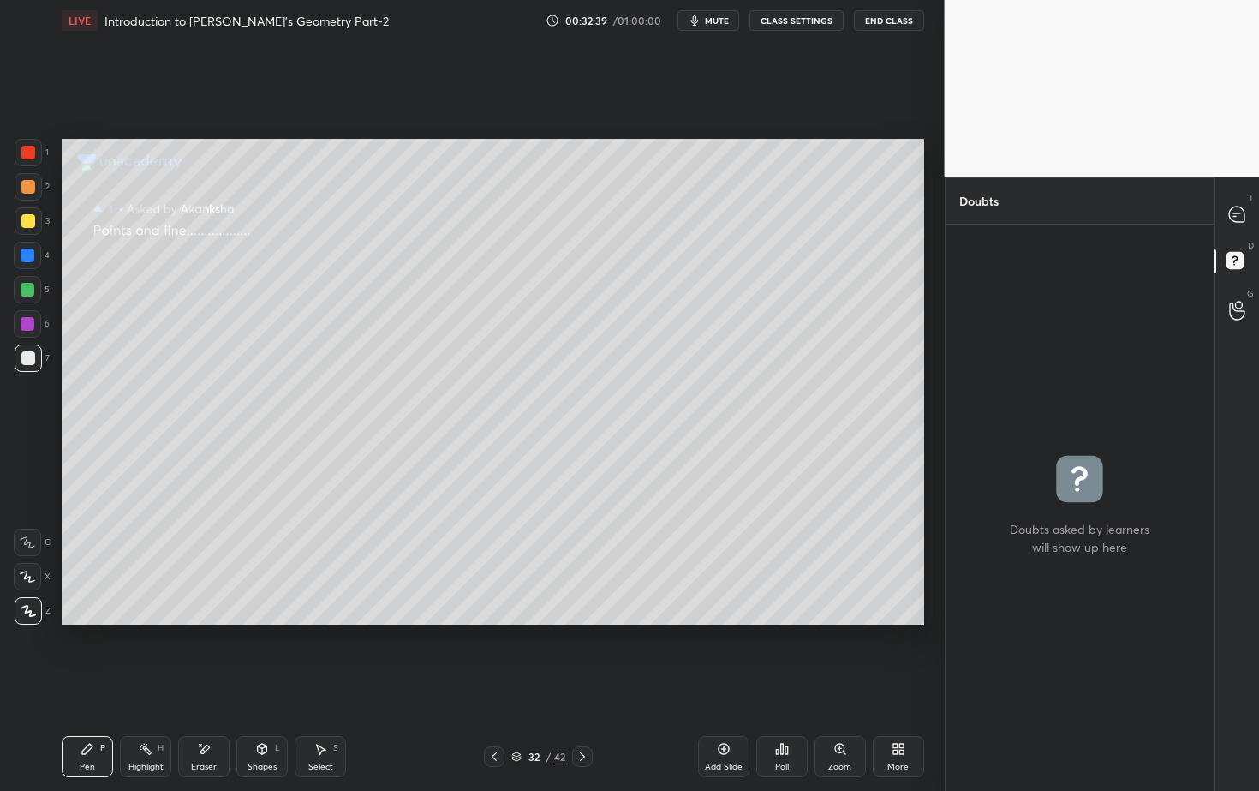
click at [586, 714] on div at bounding box center [582, 756] width 21 height 21
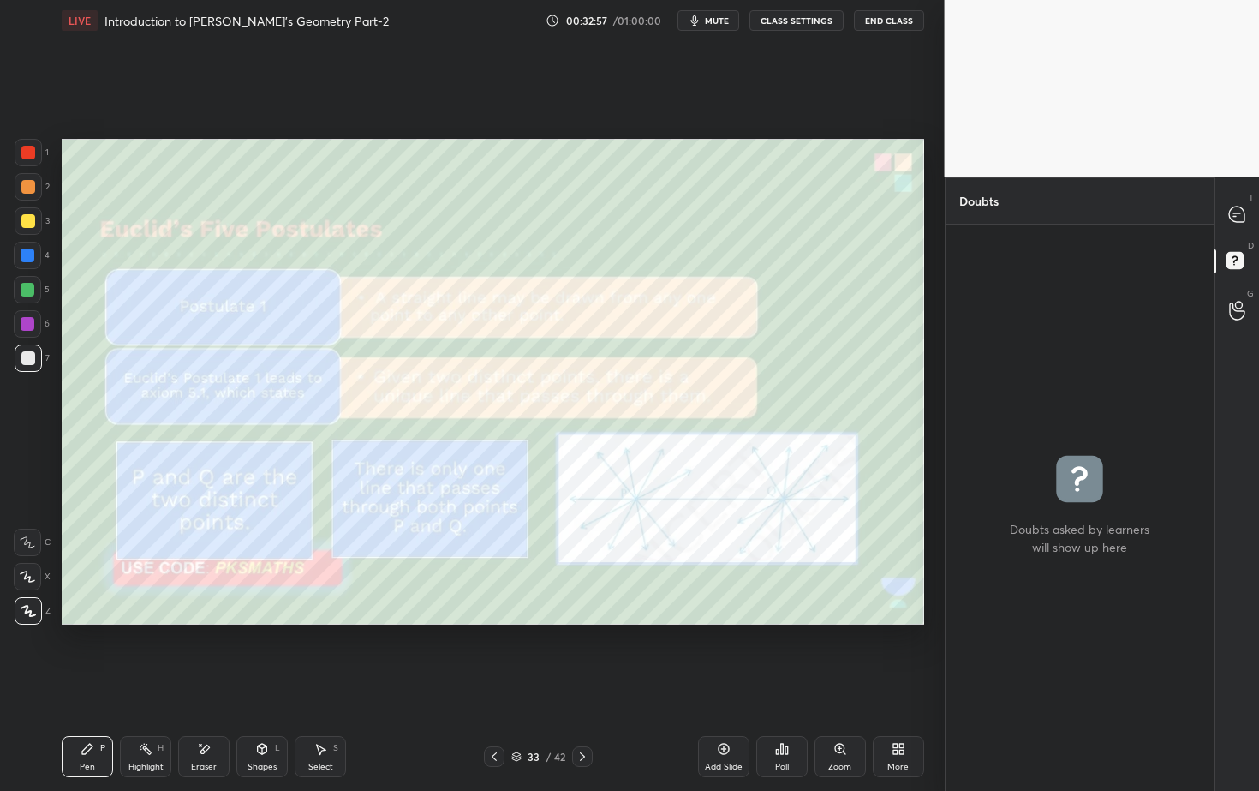
click at [593, 714] on div "33 / 42" at bounding box center [538, 756] width 318 height 21
click at [595, 714] on div "33 / 42" at bounding box center [538, 756] width 318 height 21
click at [586, 714] on icon at bounding box center [583, 757] width 14 height 14
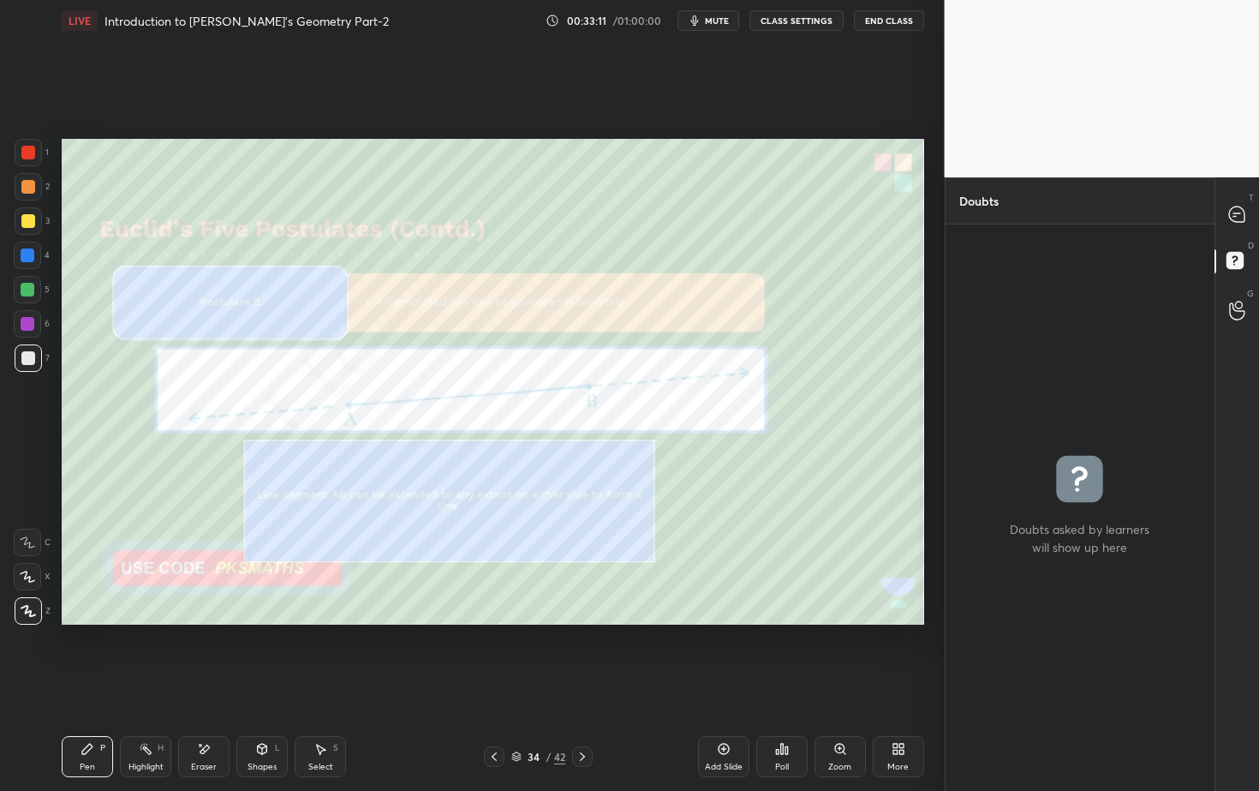
drag, startPoint x: 29, startPoint y: 145, endPoint x: 32, endPoint y: 188, distance: 42.9
click at [27, 148] on div at bounding box center [28, 152] width 27 height 27
click at [271, 714] on div "Shapes L" at bounding box center [261, 756] width 51 height 41
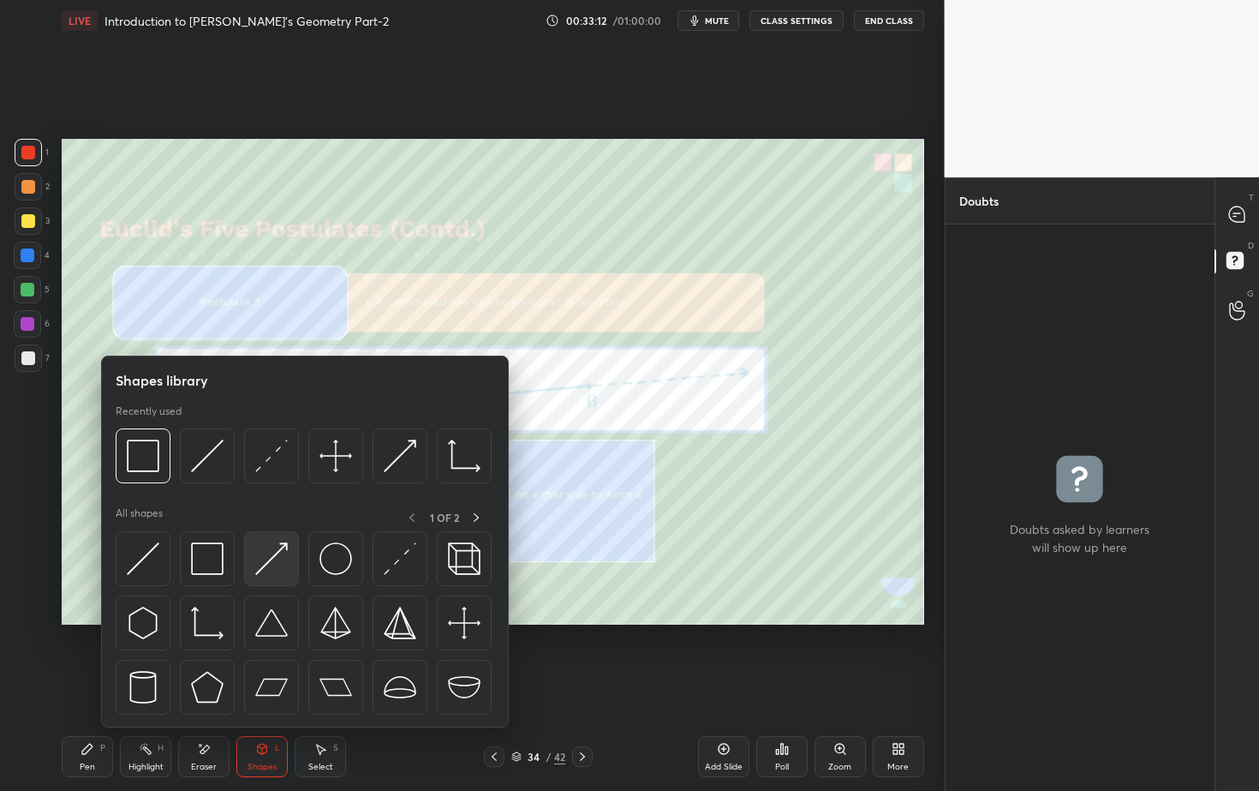
click at [281, 559] on img at bounding box center [271, 558] width 33 height 33
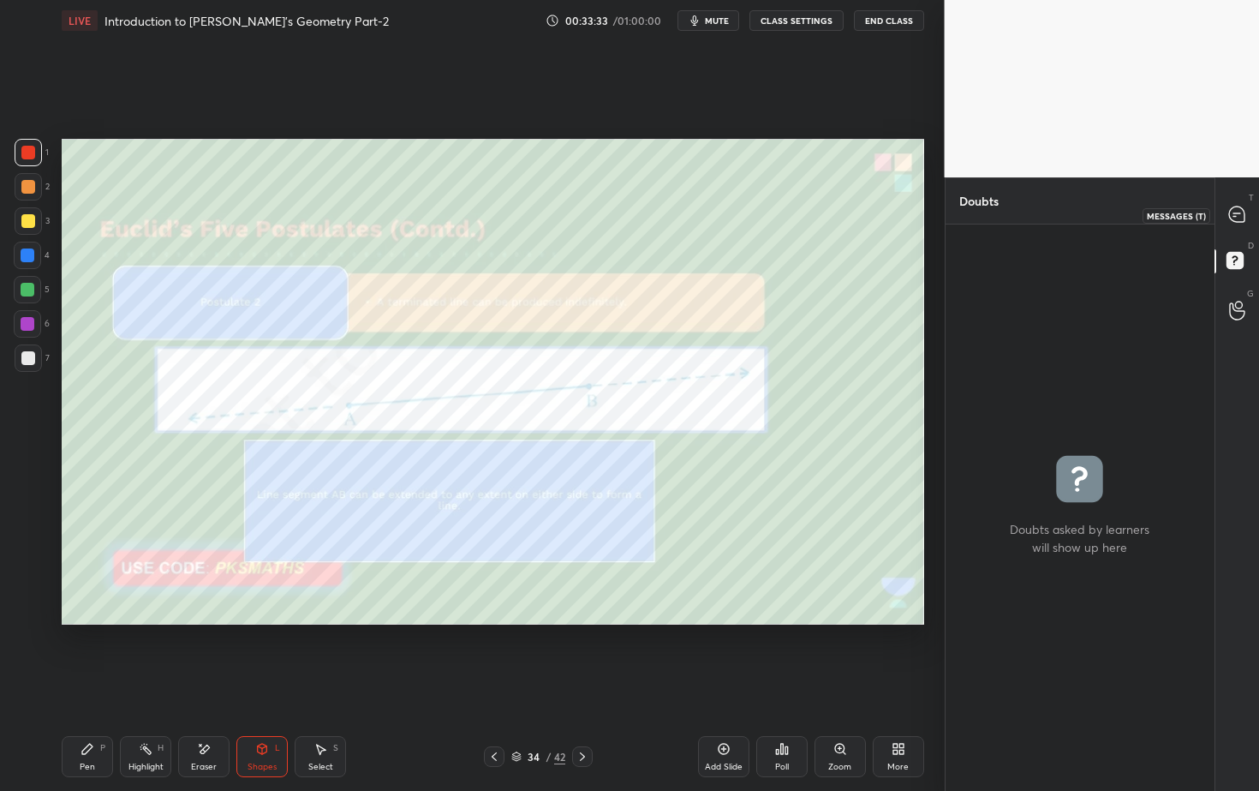
click at [1241, 216] on icon at bounding box center [1236, 213] width 15 height 15
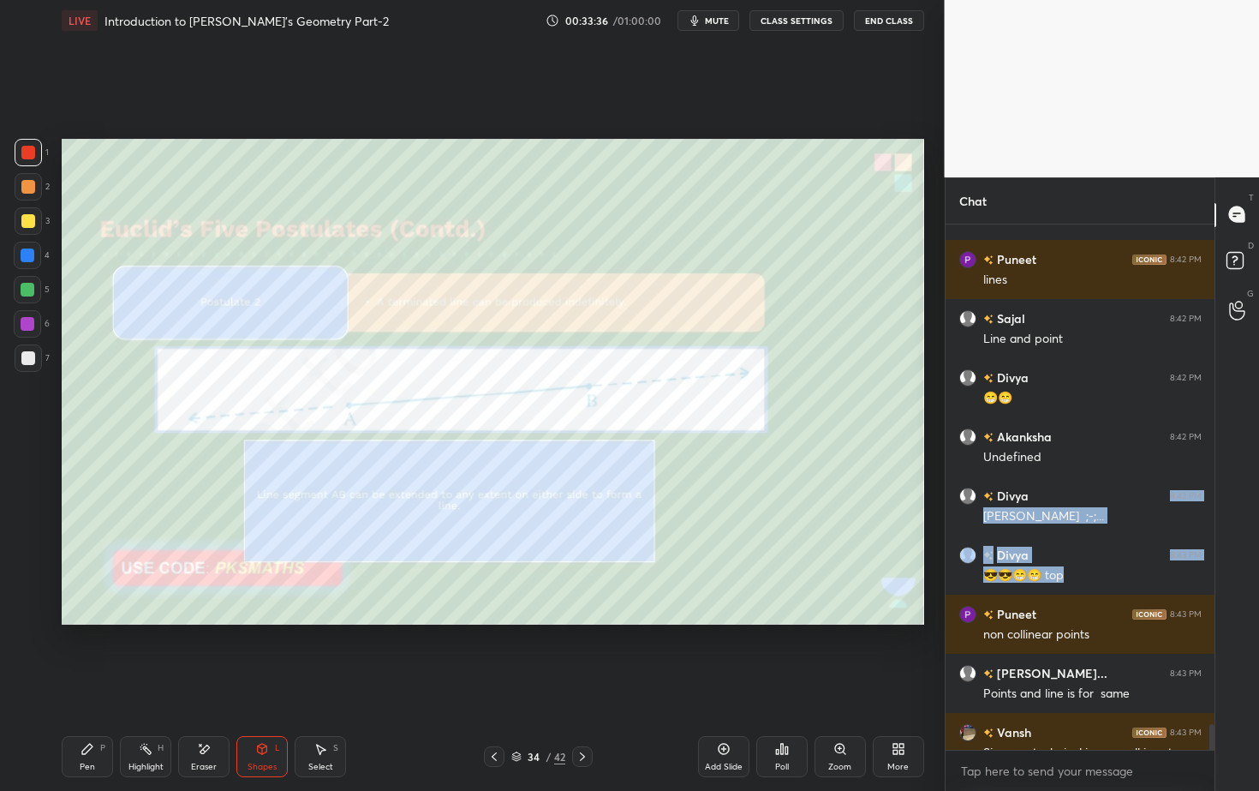
click at [591, 714] on div "34 / 42" at bounding box center [538, 756] width 318 height 21
click at [585, 714] on icon at bounding box center [583, 757] width 14 height 14
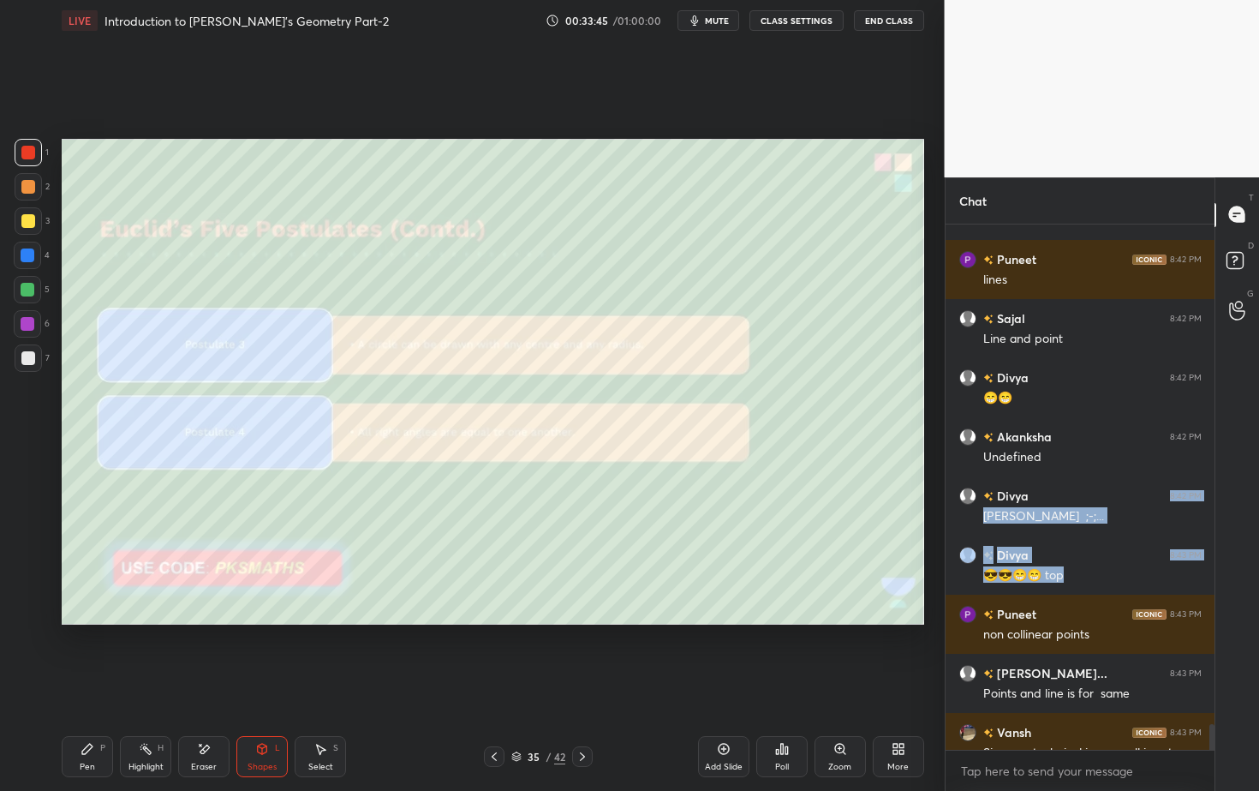
click at [28, 185] on div at bounding box center [28, 187] width 14 height 14
drag, startPoint x: 39, startPoint y: 156, endPoint x: 39, endPoint y: 176, distance: 20.6
click at [38, 154] on div at bounding box center [28, 152] width 27 height 27
click at [270, 714] on div "Shapes" at bounding box center [262, 766] width 29 height 9
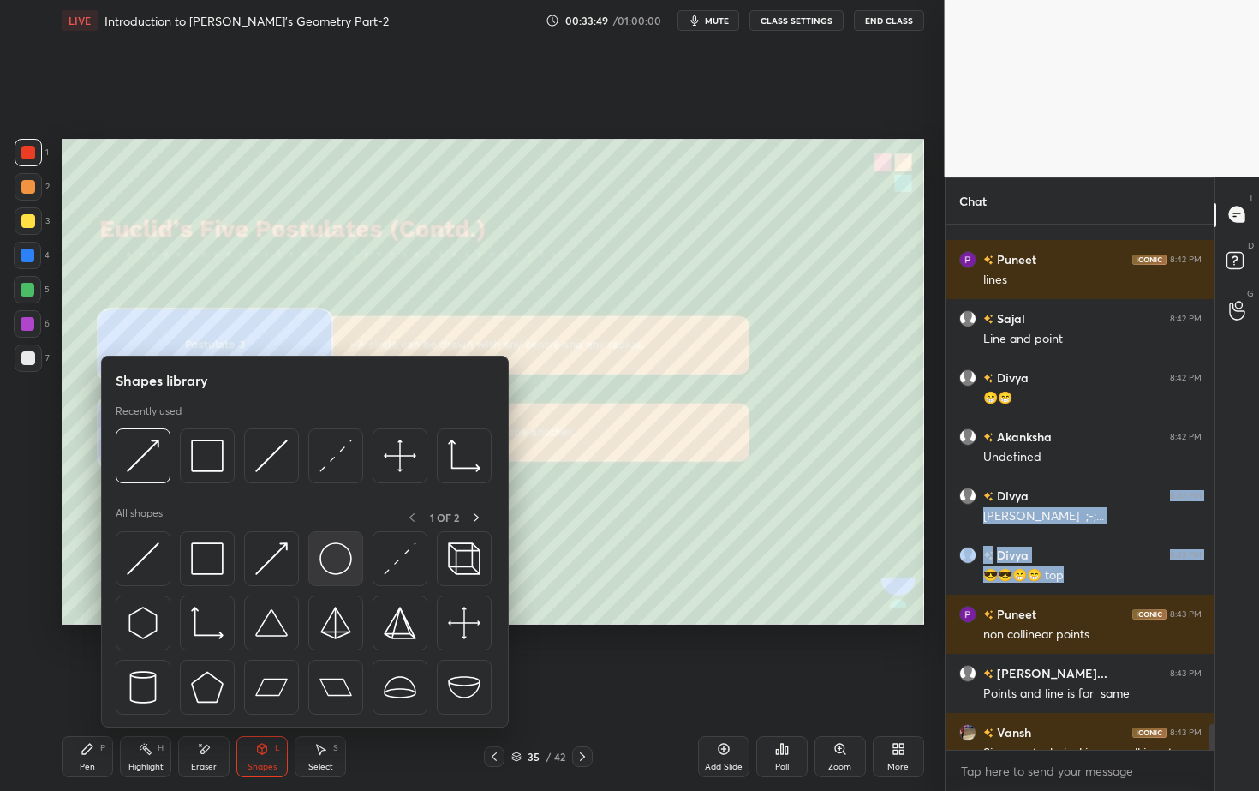
click at [331, 557] on img at bounding box center [336, 558] width 33 height 33
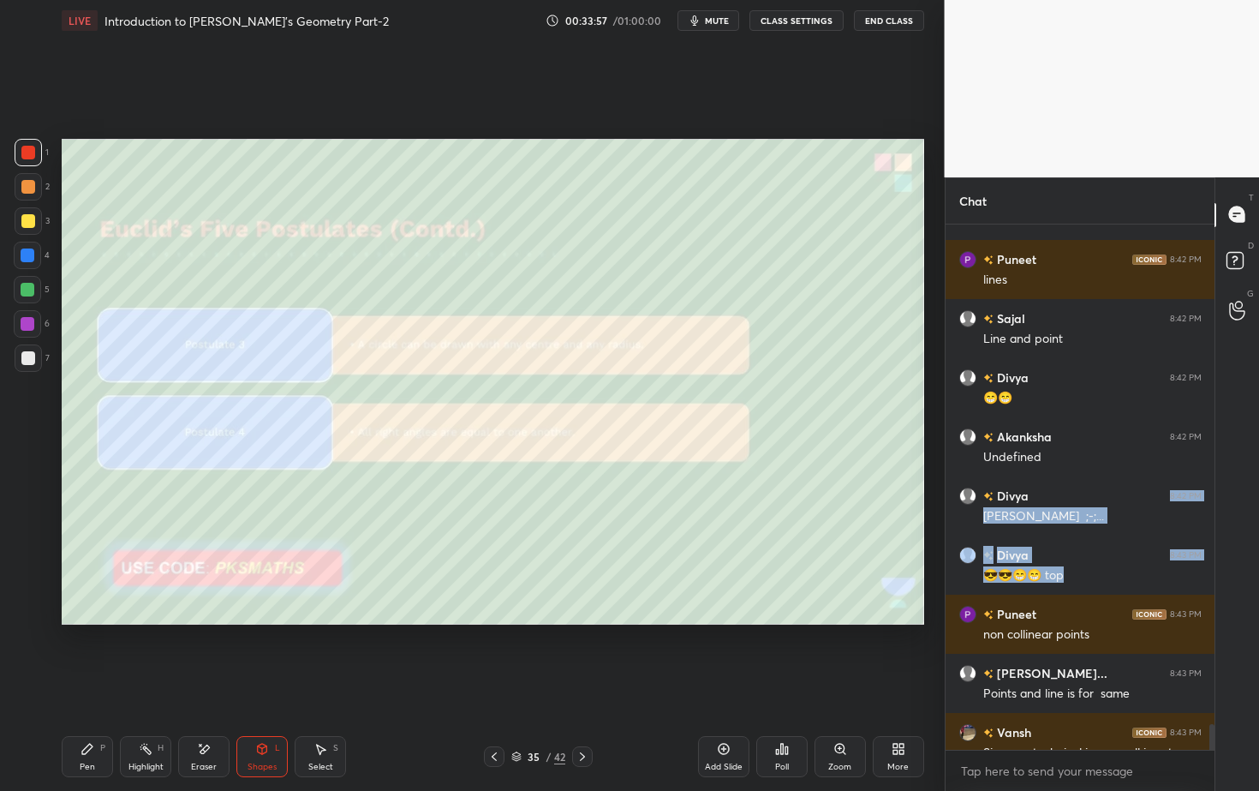
click at [84, 714] on div "Pen" at bounding box center [87, 766] width 15 height 9
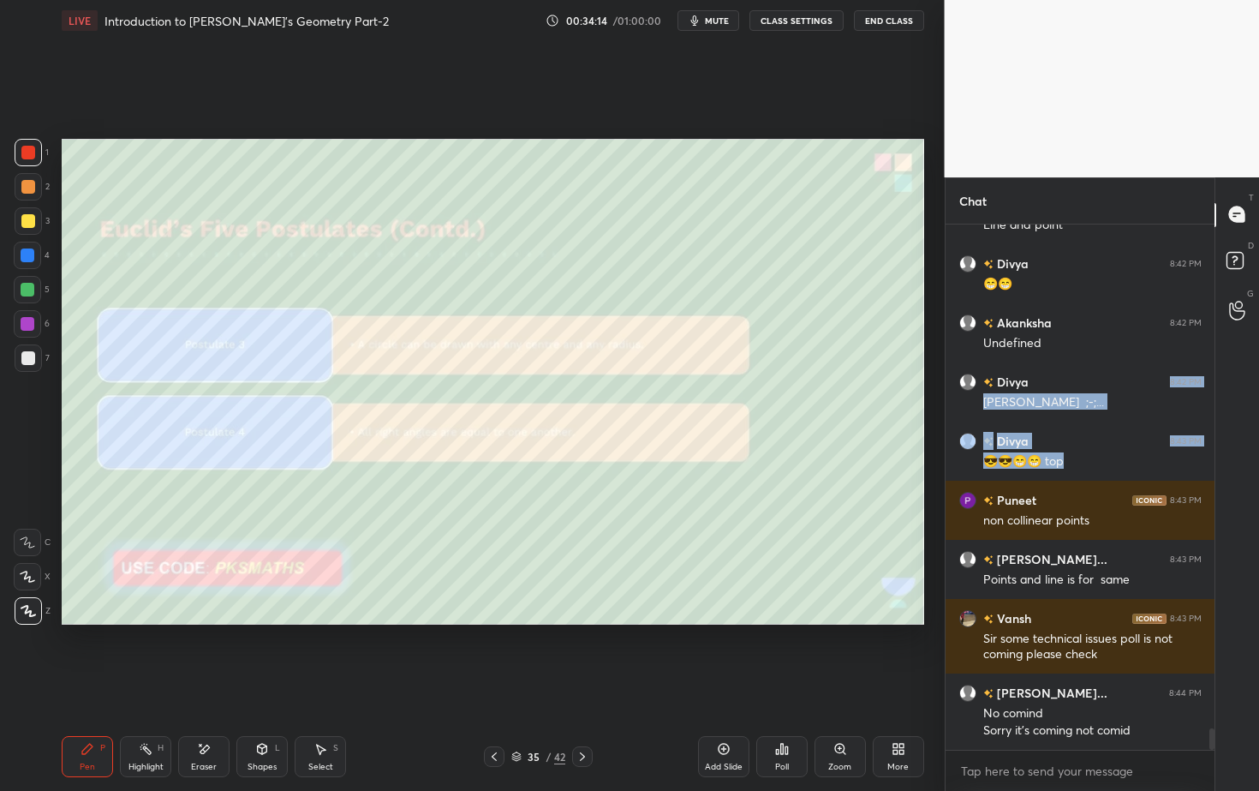
click at [590, 714] on div at bounding box center [582, 756] width 21 height 21
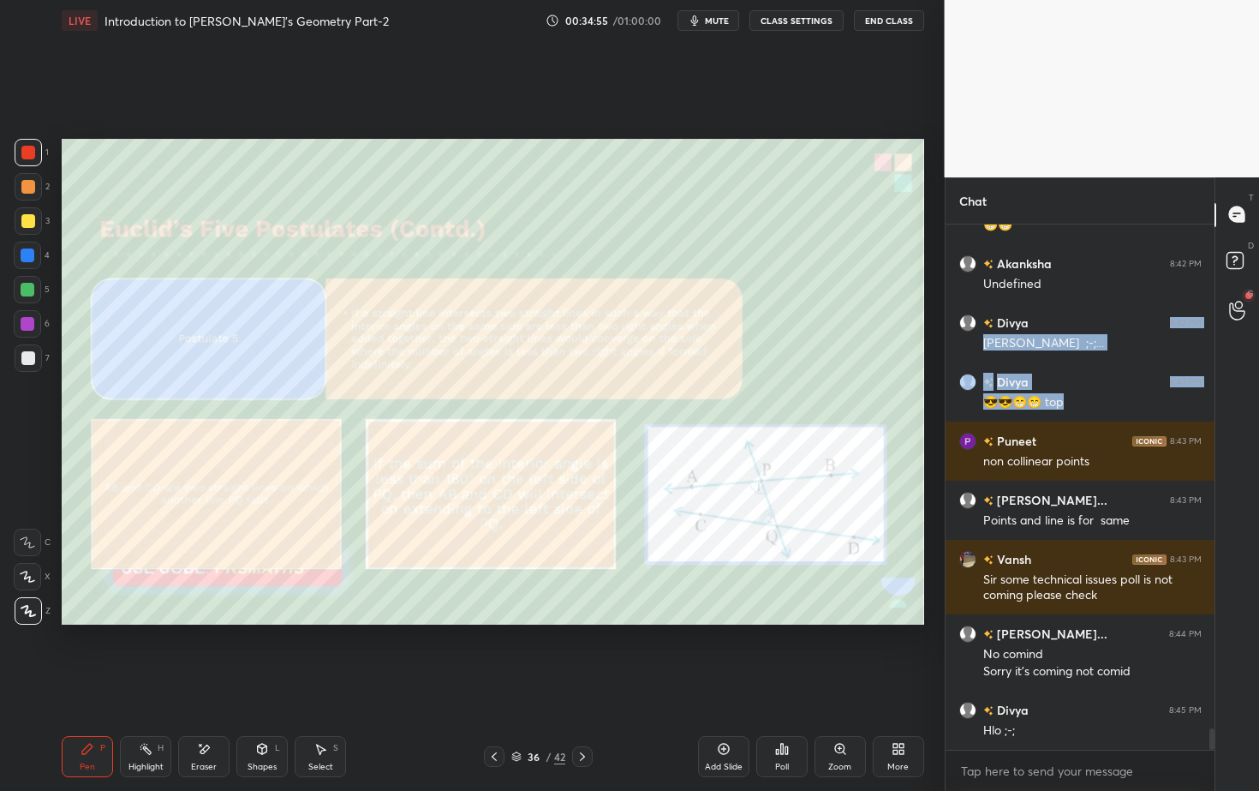
scroll to position [12517, 0]
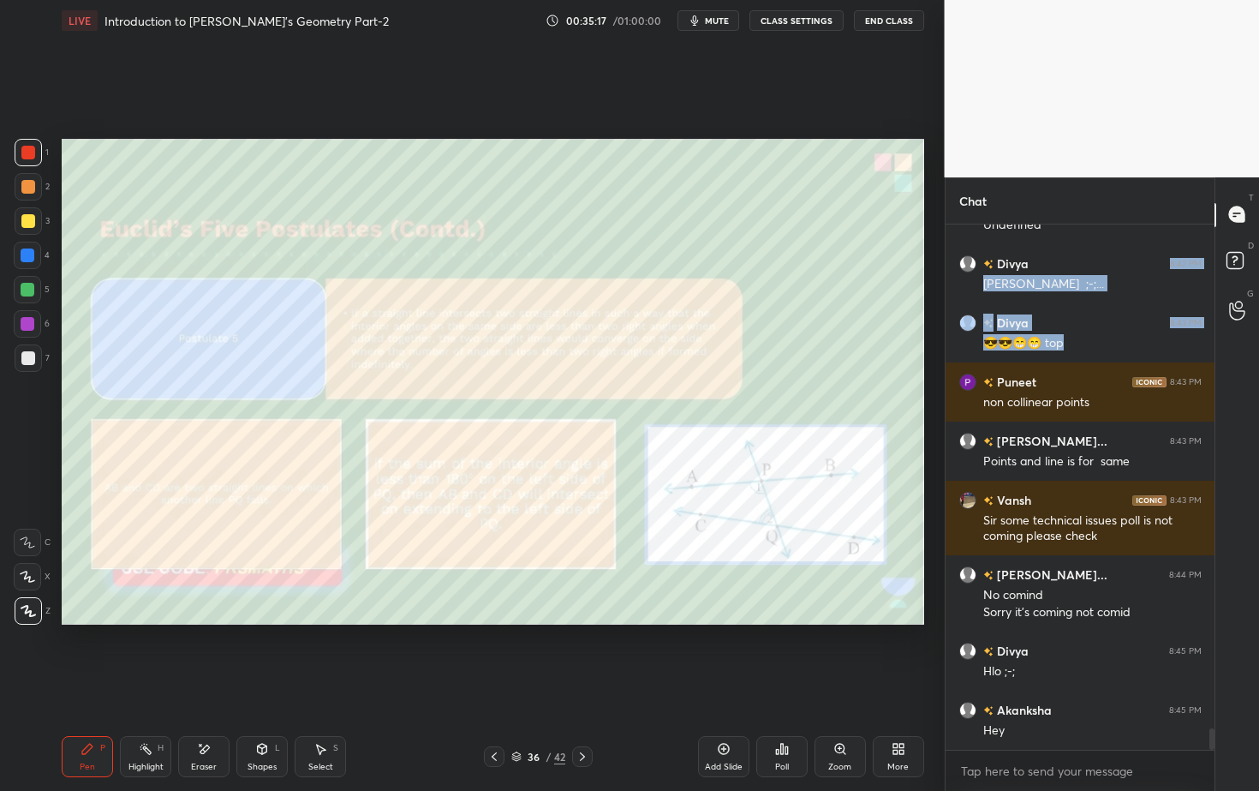
click at [263, 714] on icon at bounding box center [262, 749] width 14 height 14
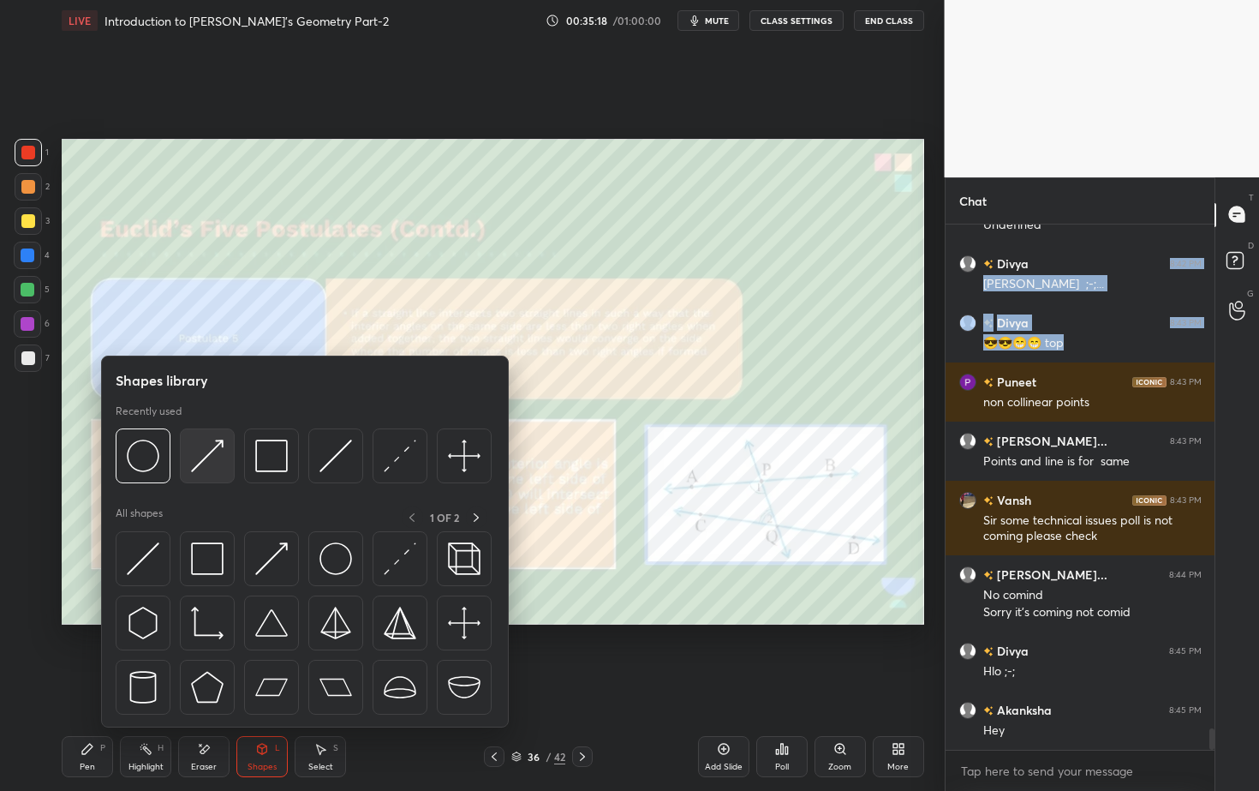
click at [224, 452] on div at bounding box center [207, 455] width 55 height 55
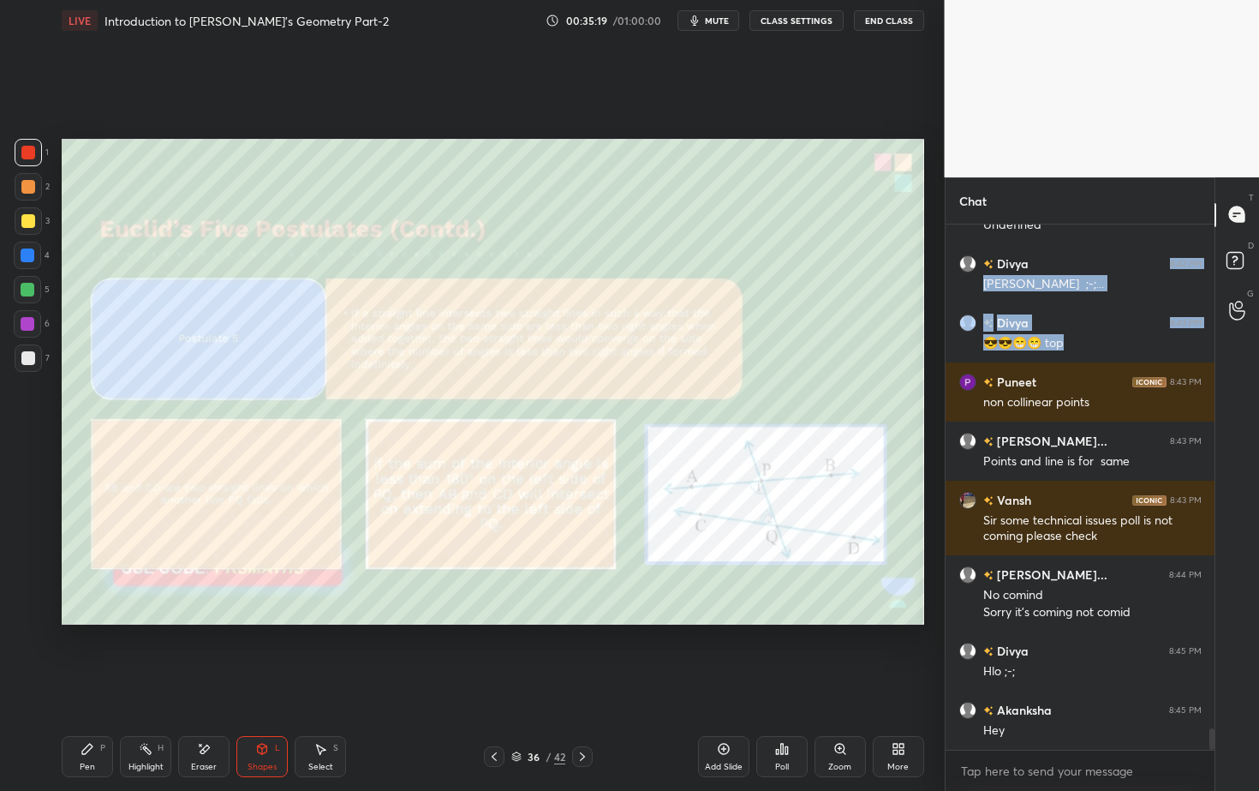
drag, startPoint x: 29, startPoint y: 149, endPoint x: 37, endPoint y: 160, distance: 13.5
click at [30, 151] on div at bounding box center [28, 153] width 14 height 14
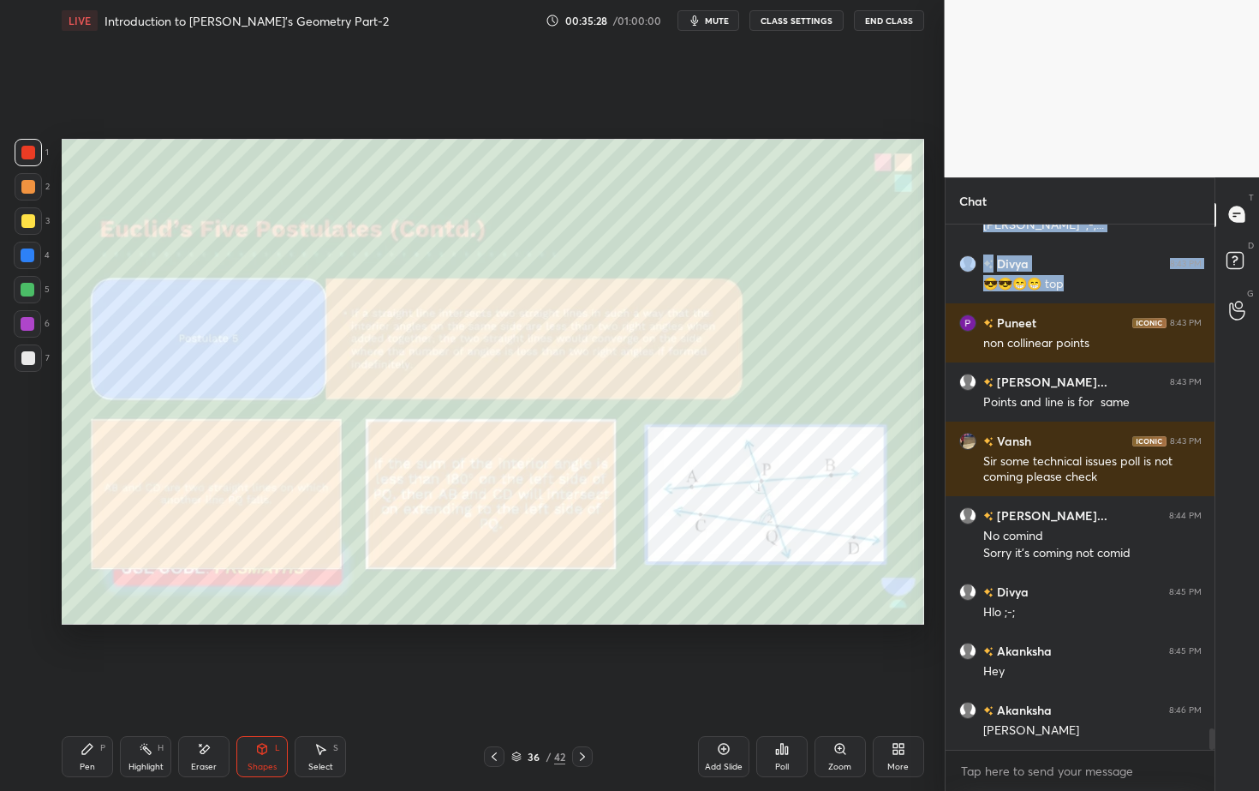
click at [589, 714] on div at bounding box center [582, 756] width 21 height 21
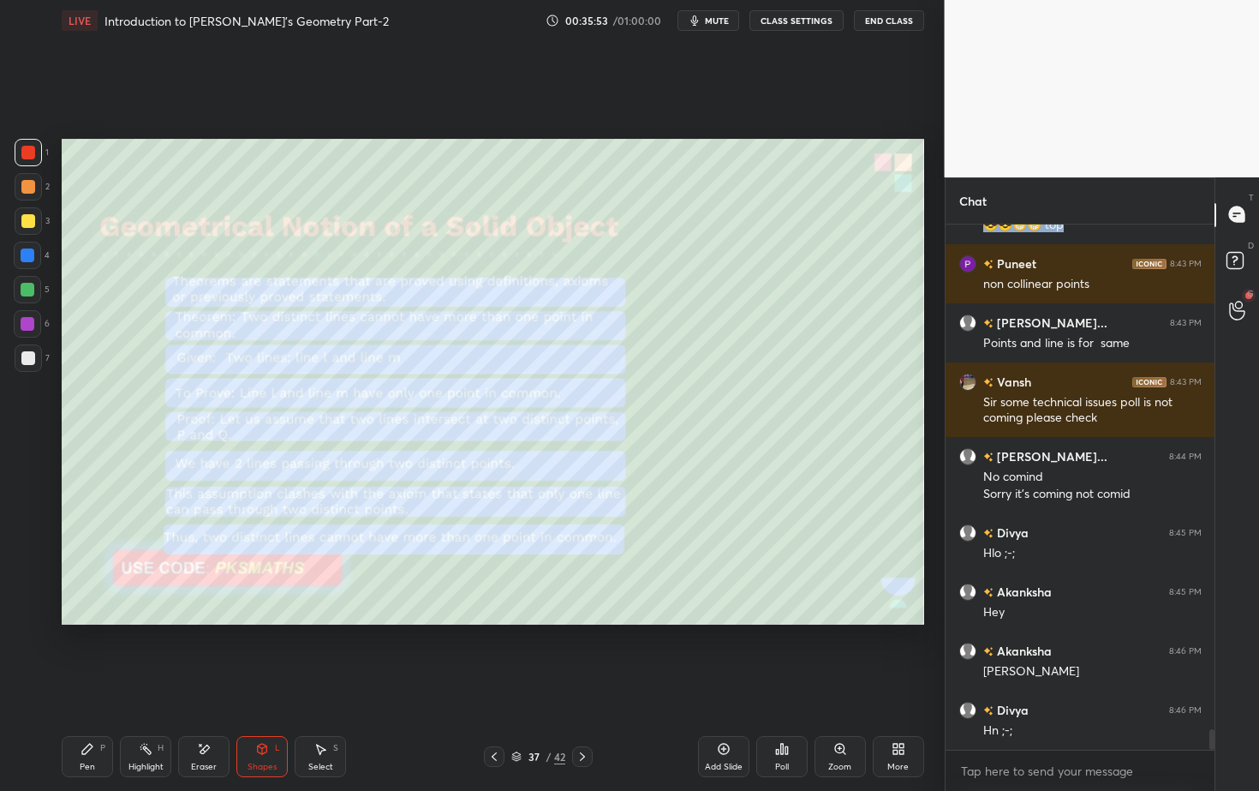
scroll to position [12694, 0]
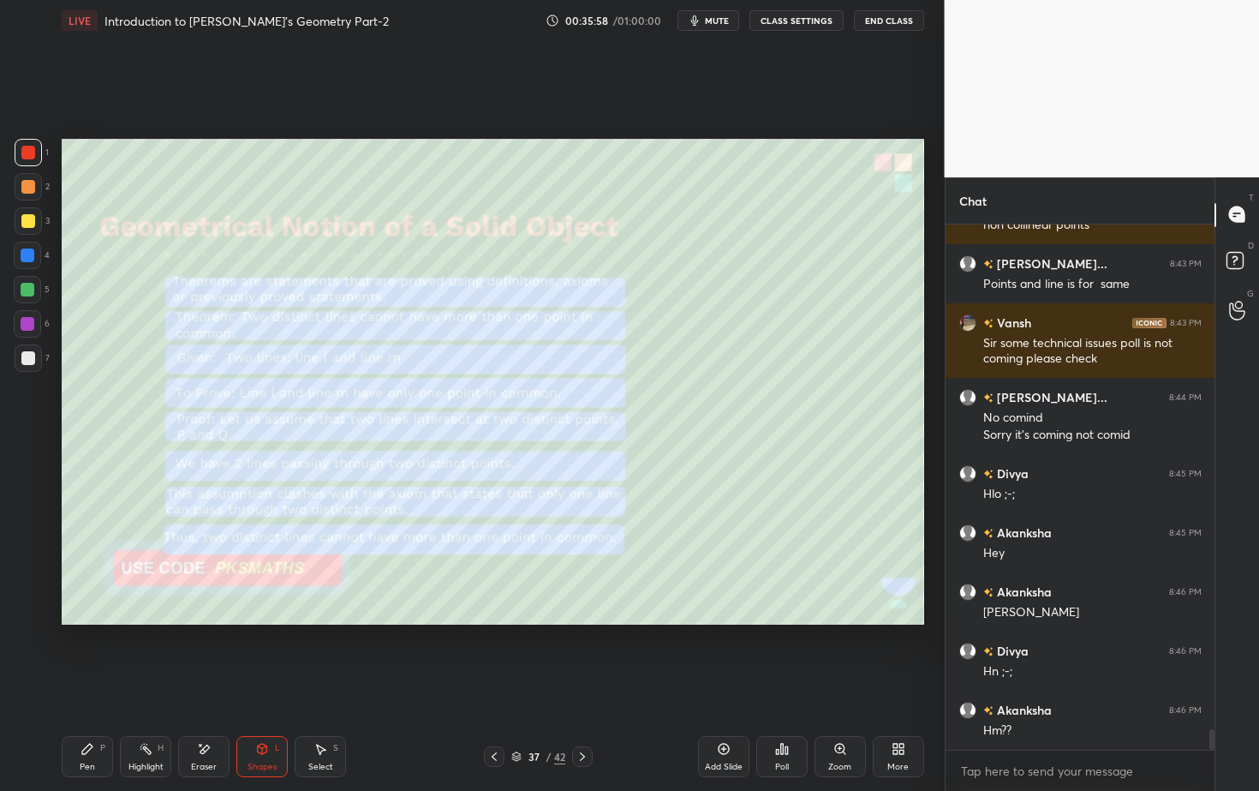
click at [727, 714] on div "Add Slide" at bounding box center [723, 756] width 51 height 41
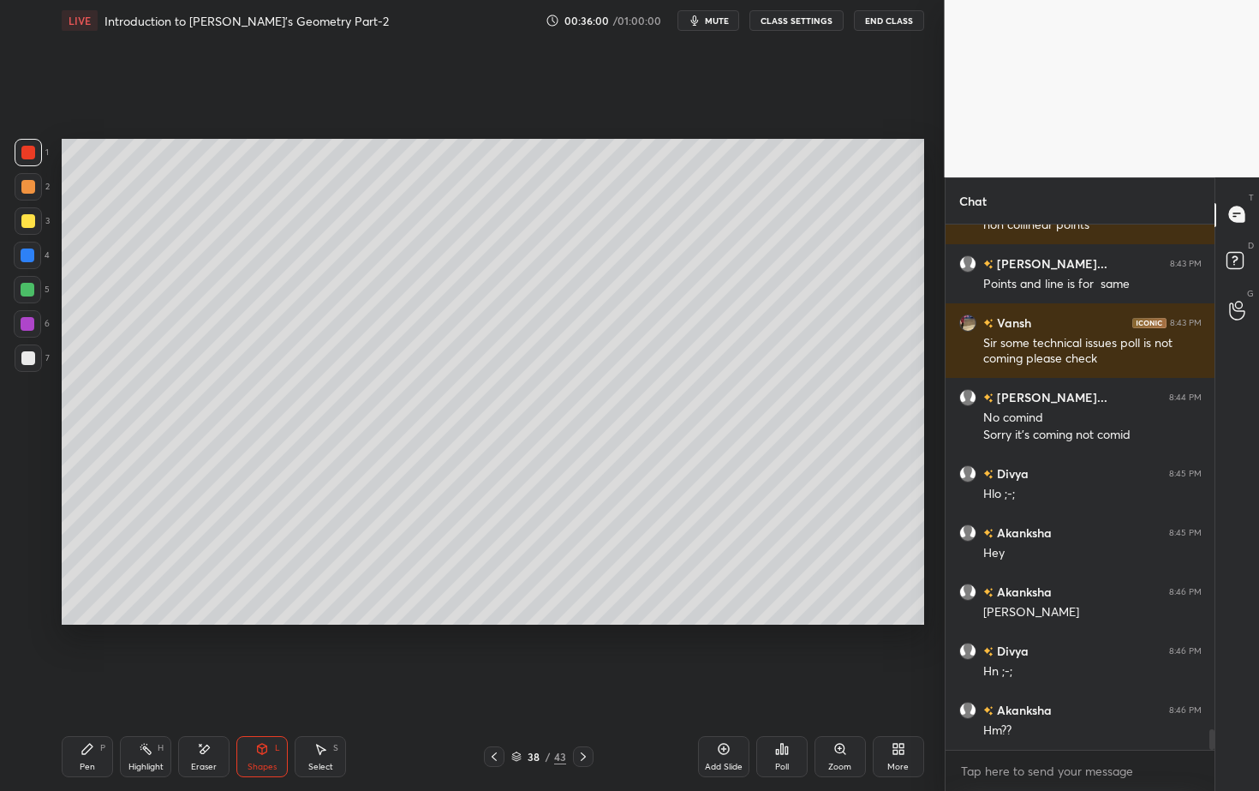
click at [21, 191] on div at bounding box center [28, 187] width 14 height 14
click at [88, 714] on icon at bounding box center [88, 749] width 14 height 14
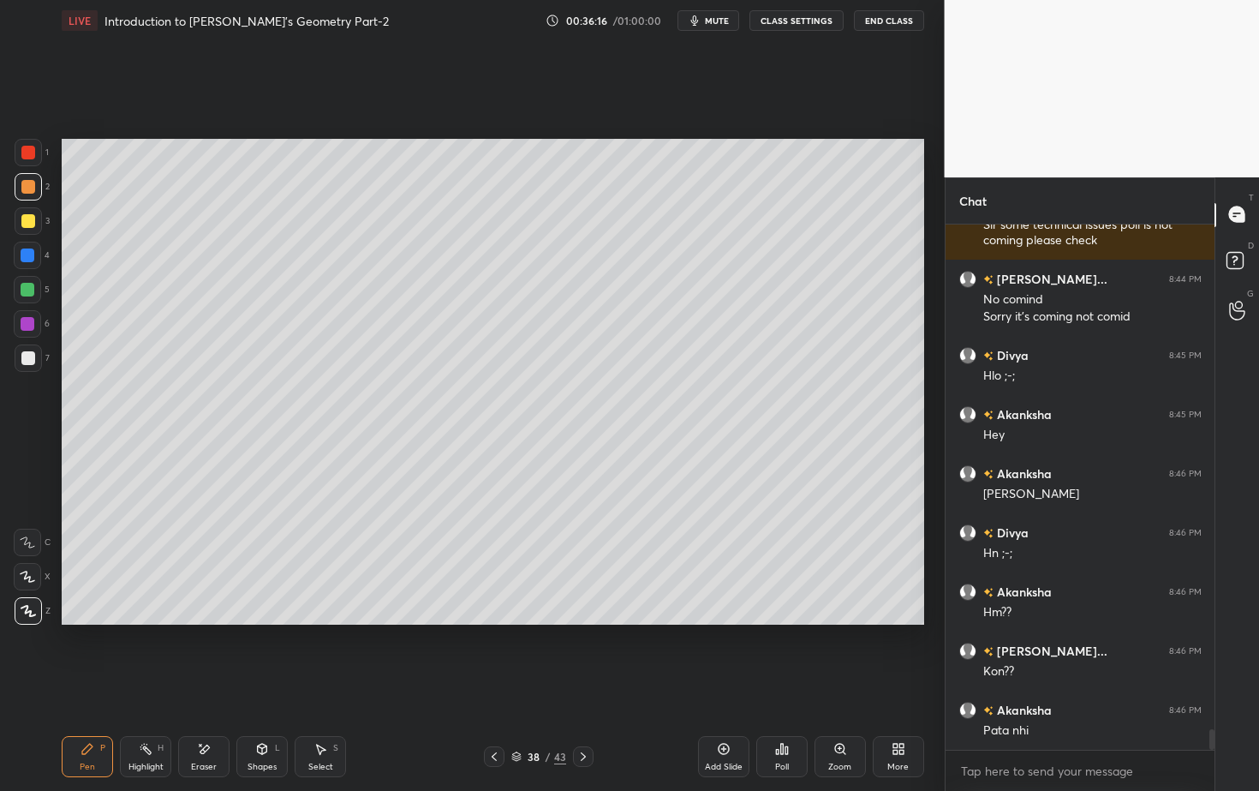
scroll to position [12871, 0]
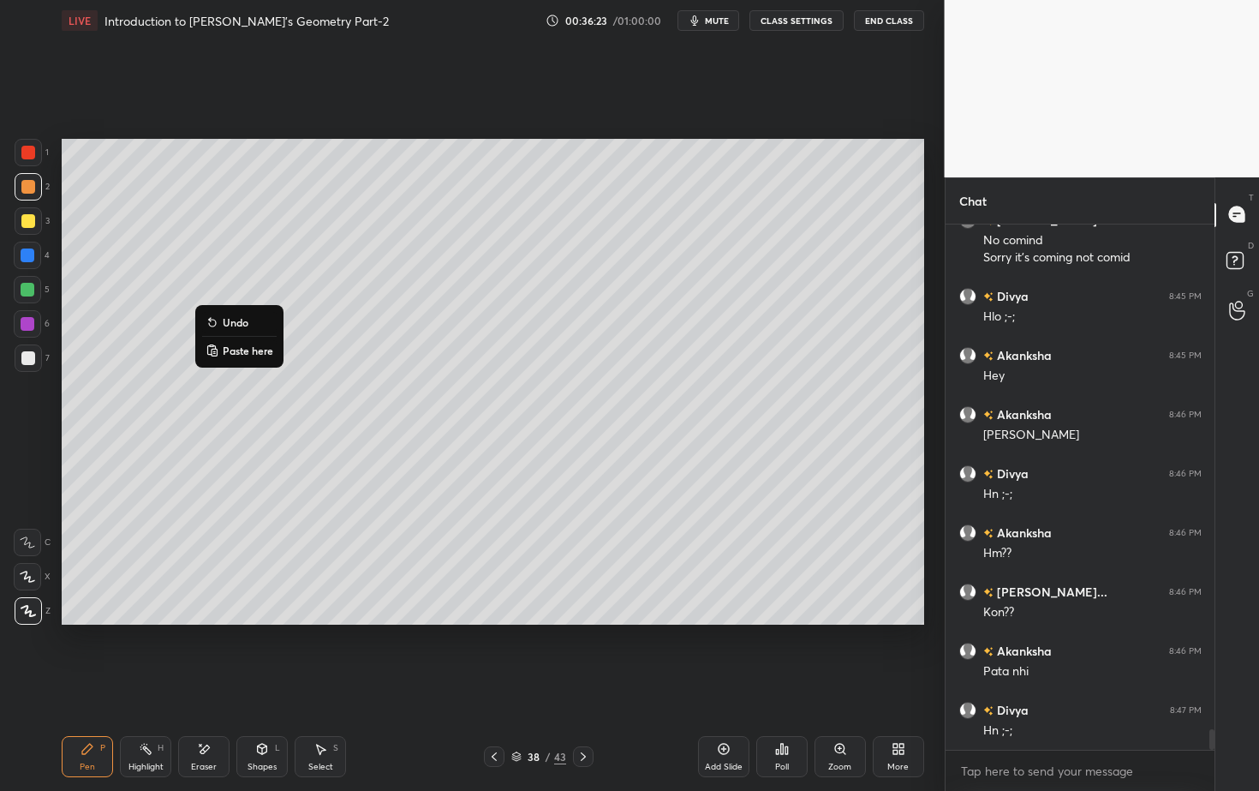
click at [242, 325] on p "Undo" at bounding box center [236, 322] width 26 height 14
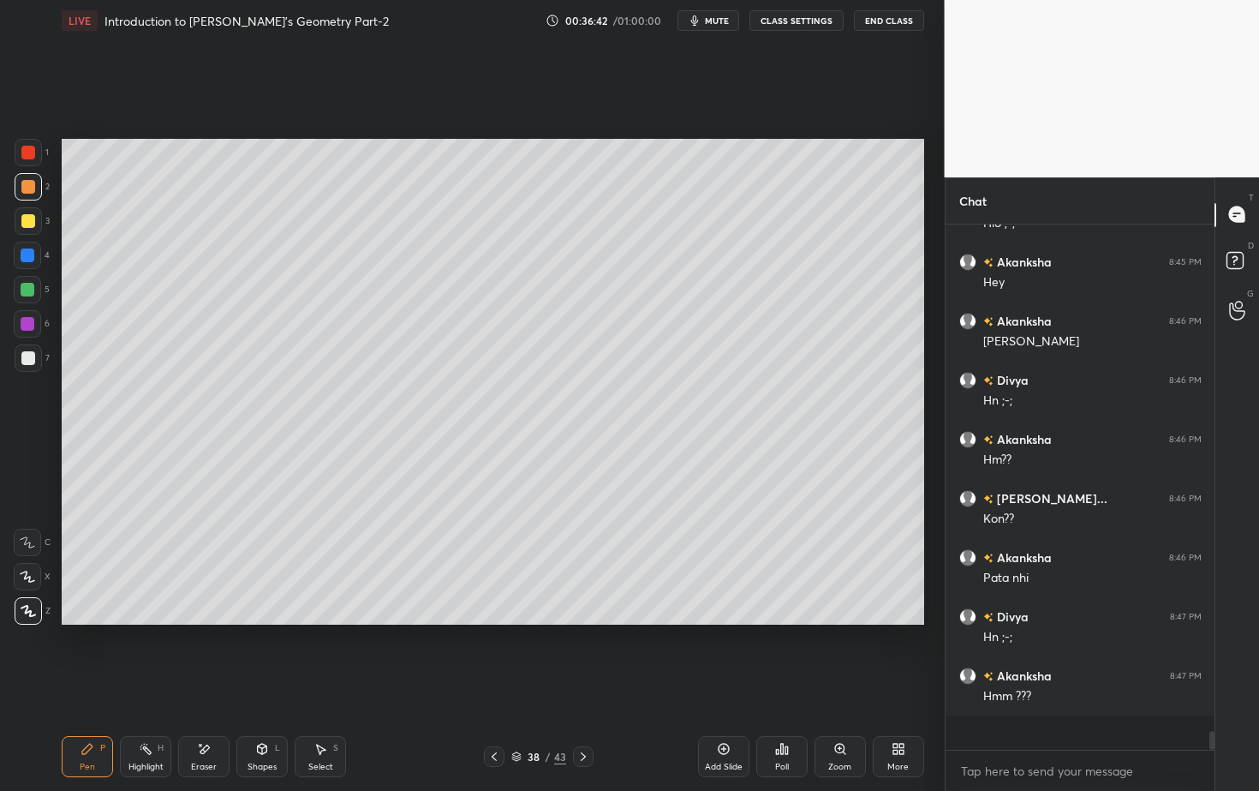
scroll to position [12930, 0]
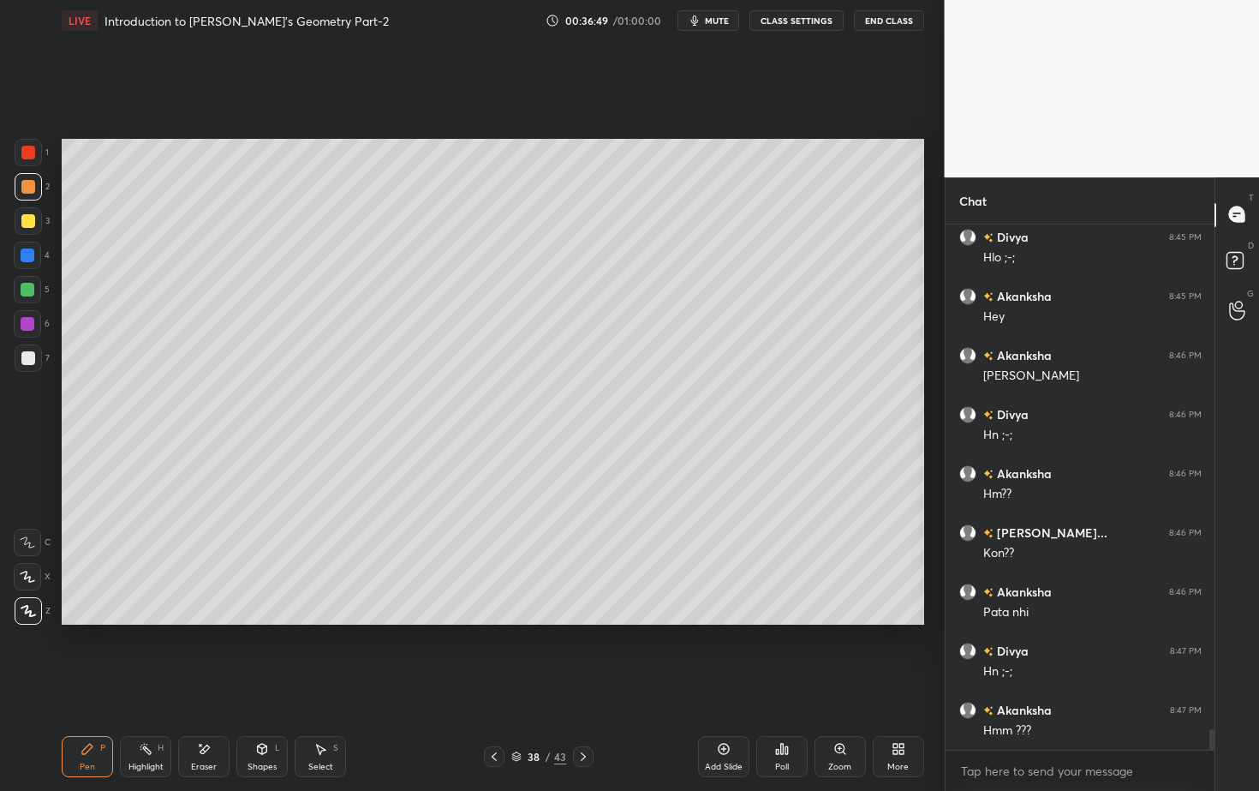
click at [28, 357] on div at bounding box center [28, 358] width 14 height 14
drag, startPoint x: 206, startPoint y: 757, endPoint x: 229, endPoint y: 721, distance: 42.8
click at [206, 714] on div "Eraser" at bounding box center [203, 756] width 51 height 41
click at [109, 714] on div "Pen P" at bounding box center [87, 756] width 51 height 41
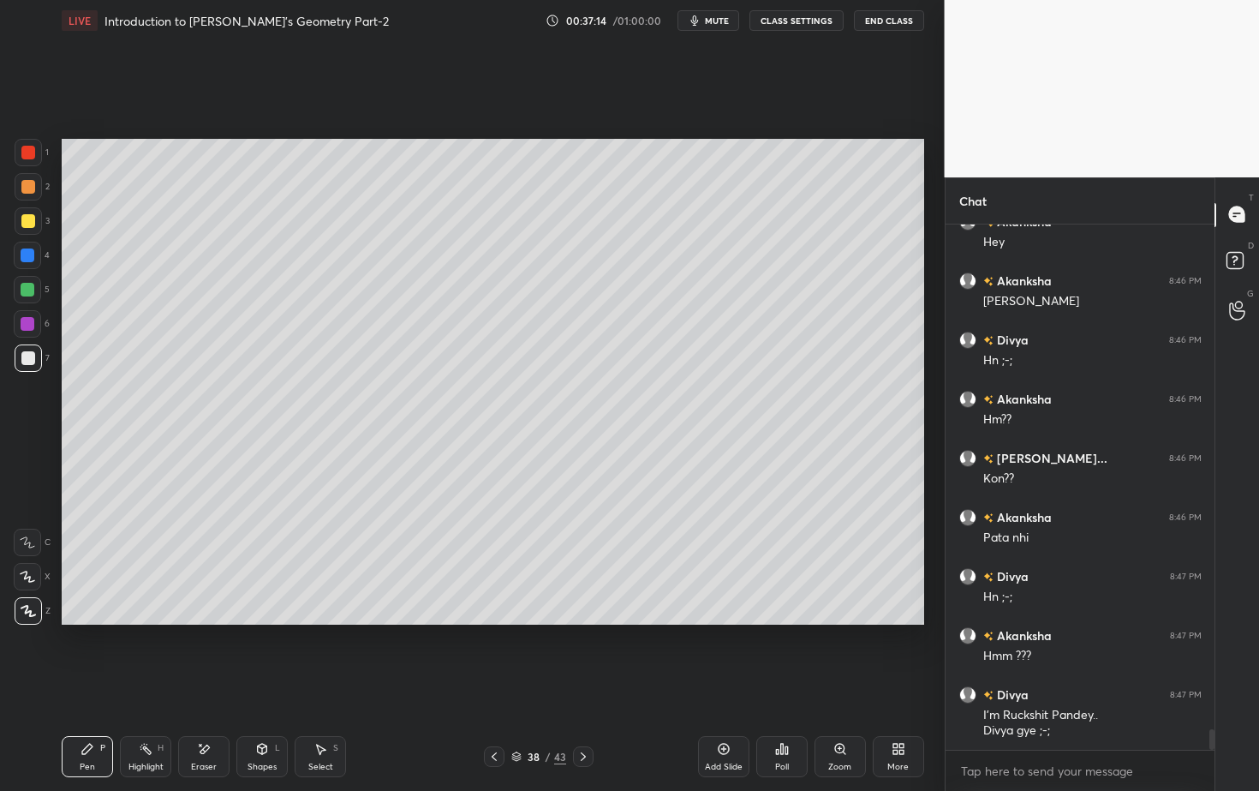
click at [29, 293] on div at bounding box center [28, 290] width 14 height 14
drag, startPoint x: 205, startPoint y: 752, endPoint x: 225, endPoint y: 726, distance: 33.6
click at [205, 714] on icon at bounding box center [204, 749] width 14 height 15
click at [91, 714] on icon at bounding box center [88, 749] width 14 height 14
click at [1228, 313] on div at bounding box center [1238, 311] width 34 height 31
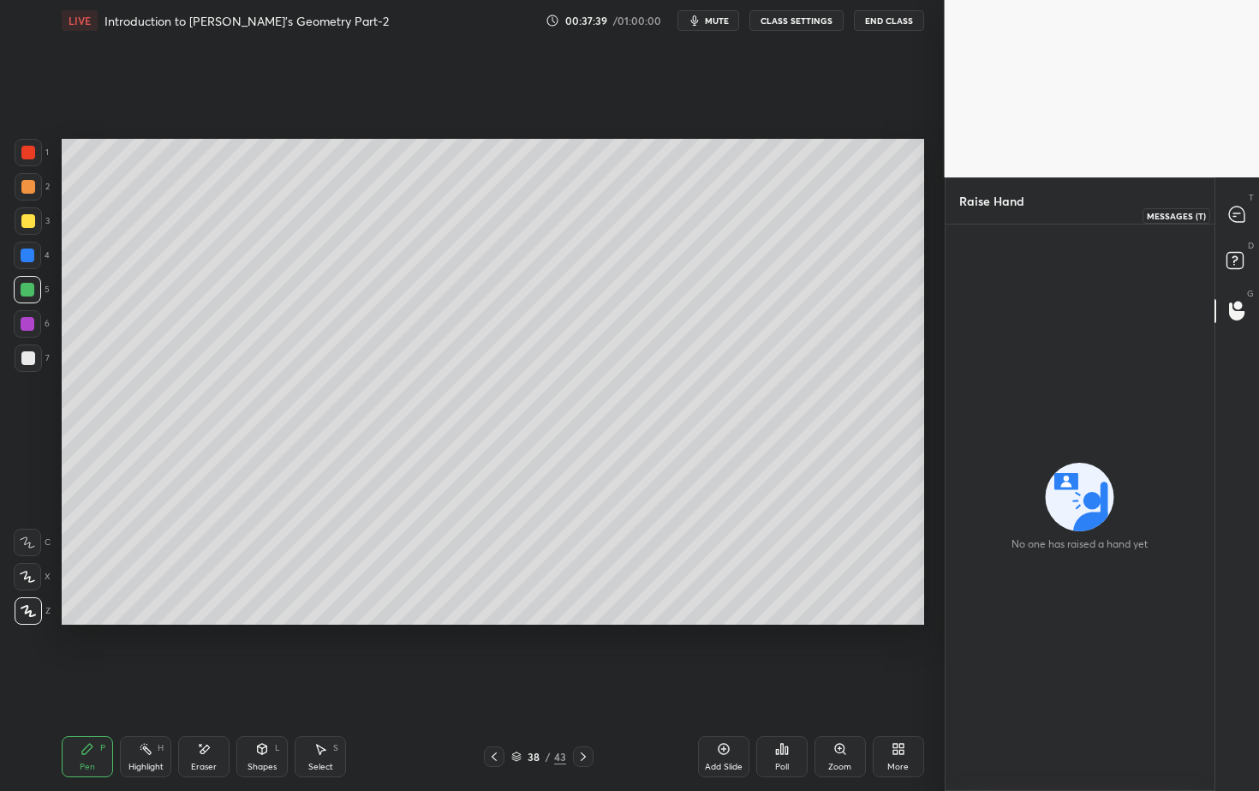
click at [1249, 208] on div at bounding box center [1238, 215] width 34 height 31
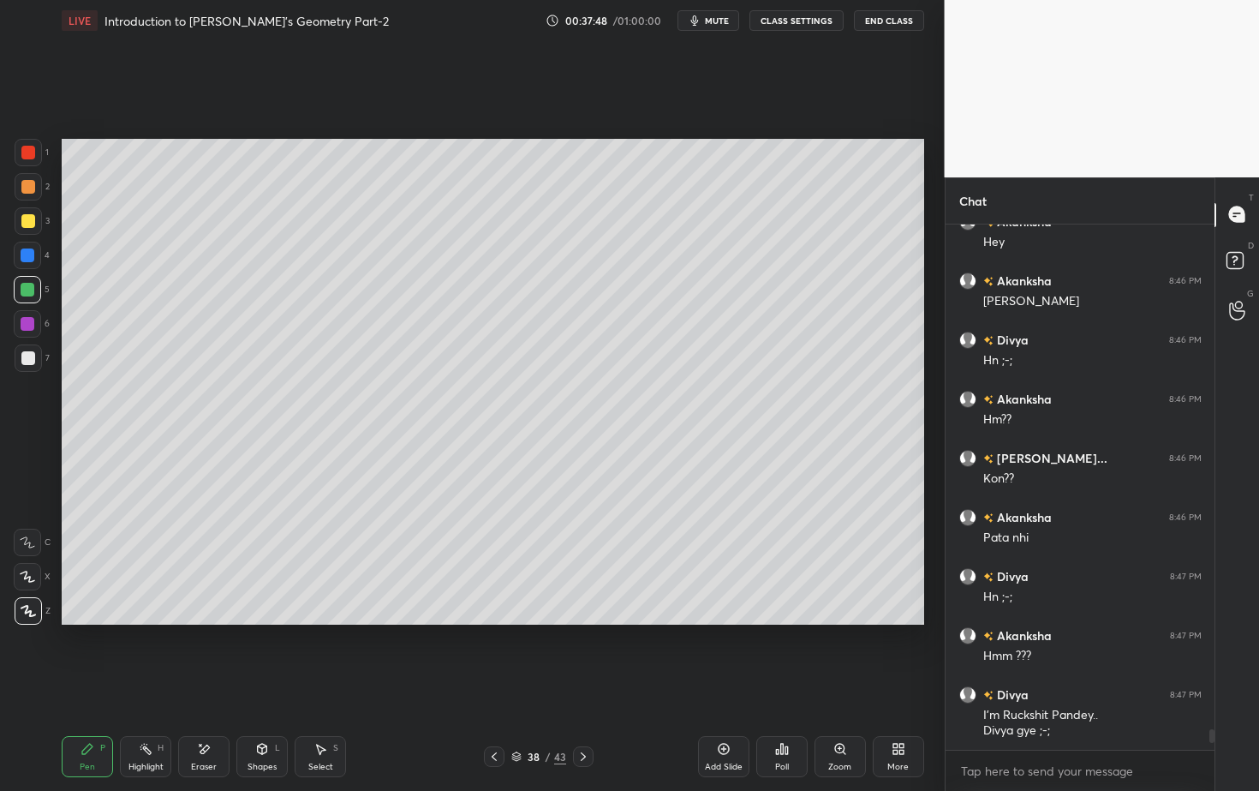
scroll to position [13064, 0]
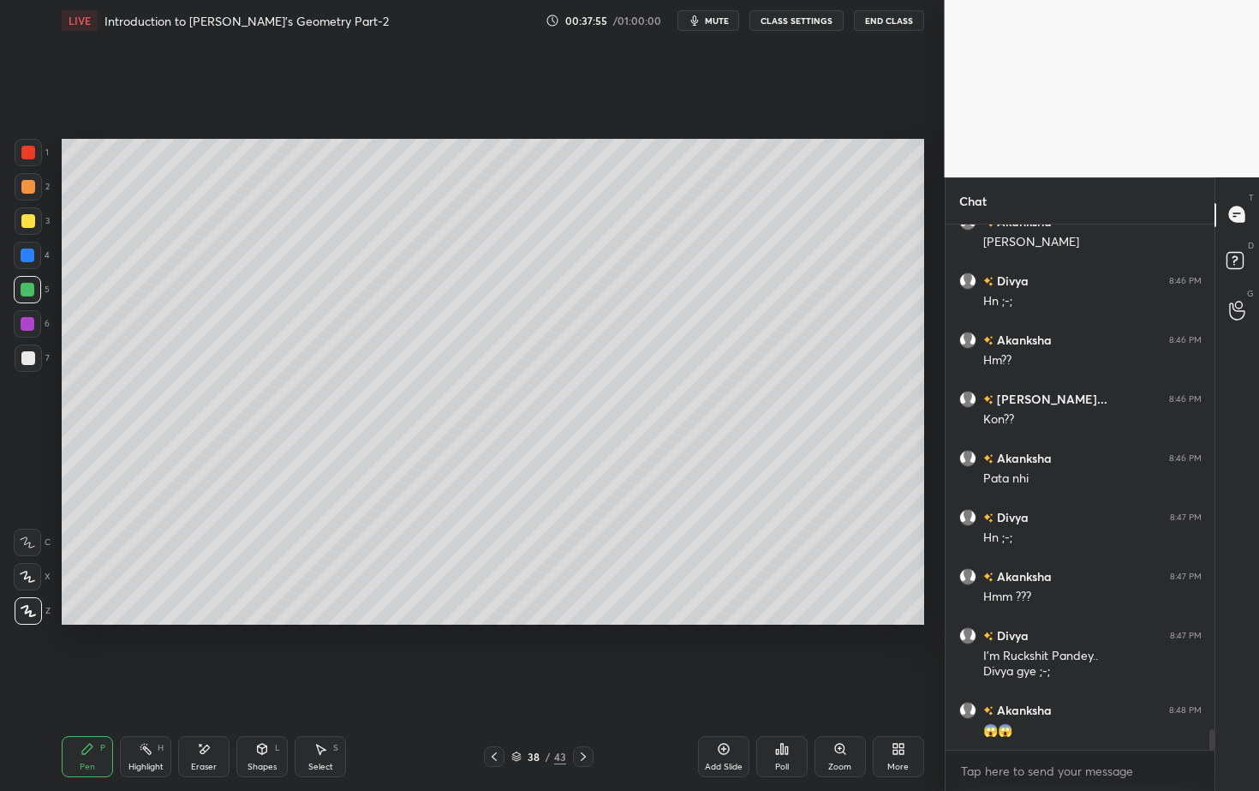
click at [586, 714] on icon at bounding box center [583, 757] width 14 height 14
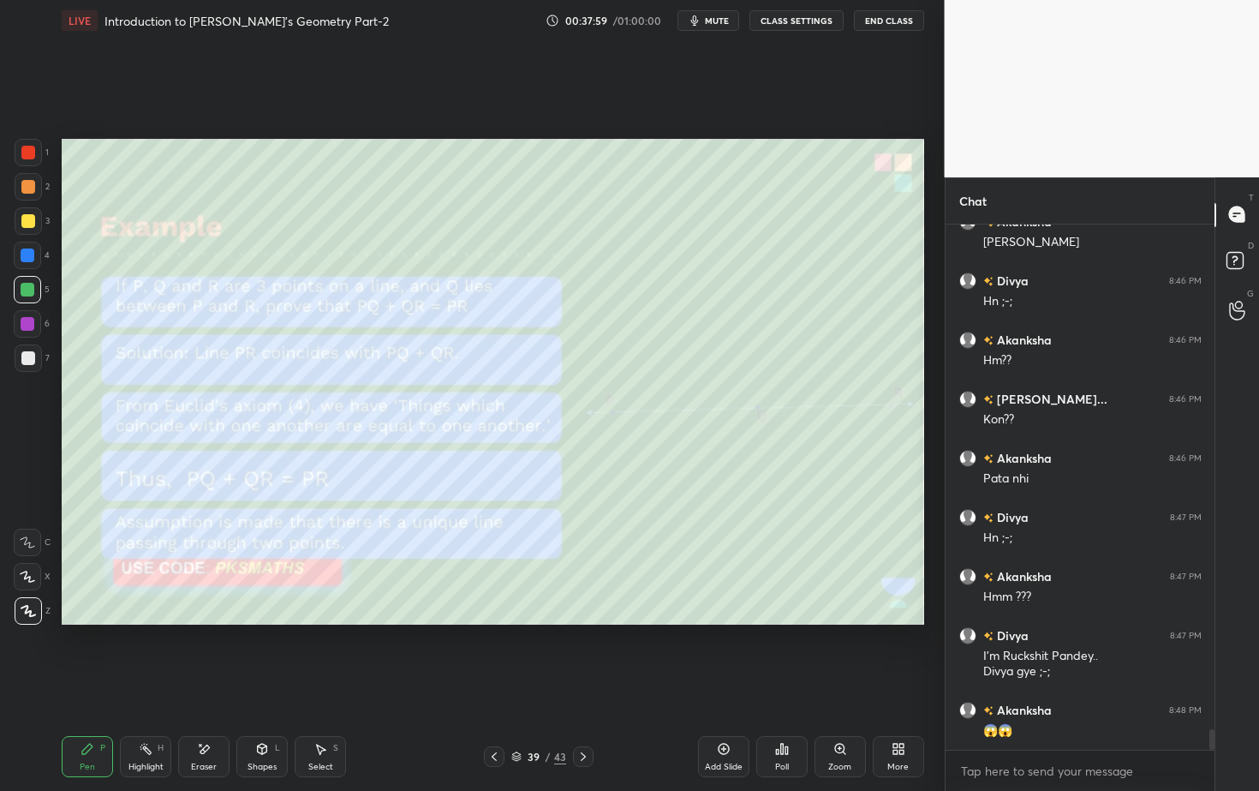
click at [726, 714] on div "Add Slide" at bounding box center [723, 756] width 51 height 41
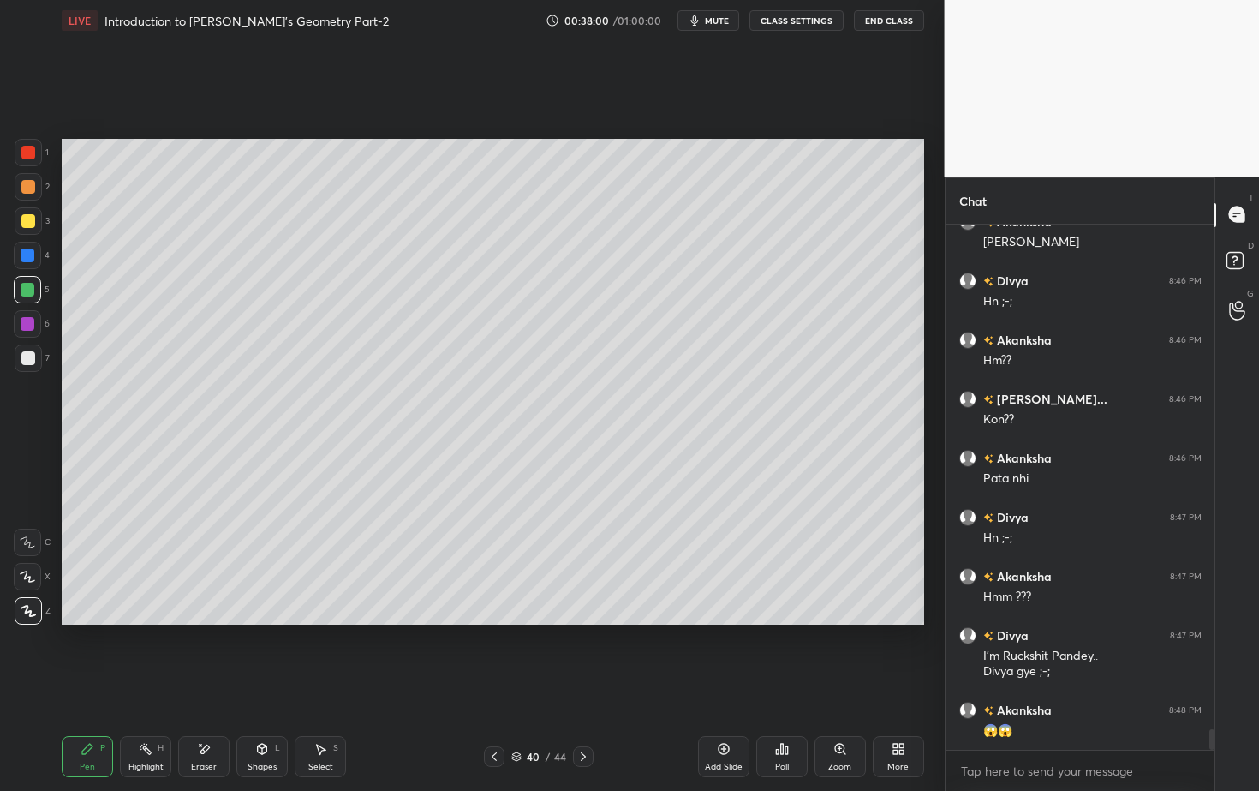
click at [30, 180] on div at bounding box center [28, 187] width 14 height 14
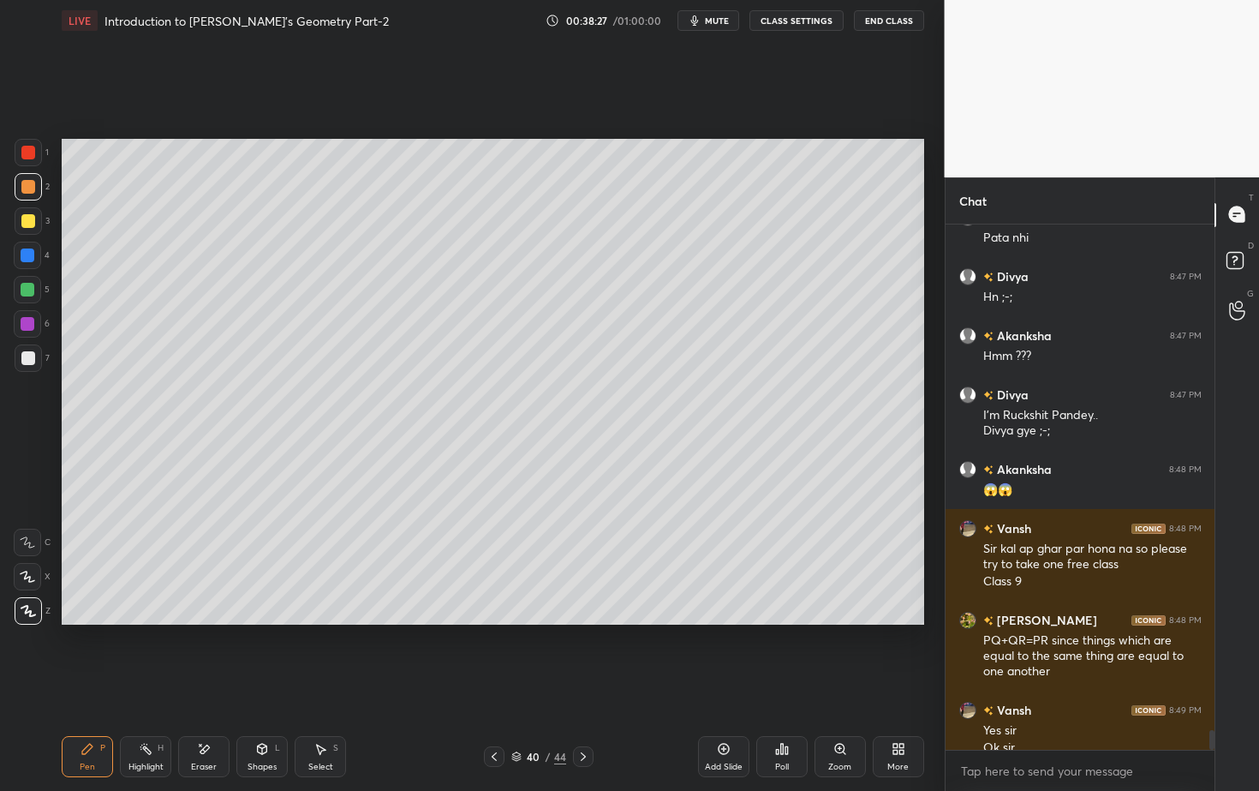
scroll to position [13322, 0]
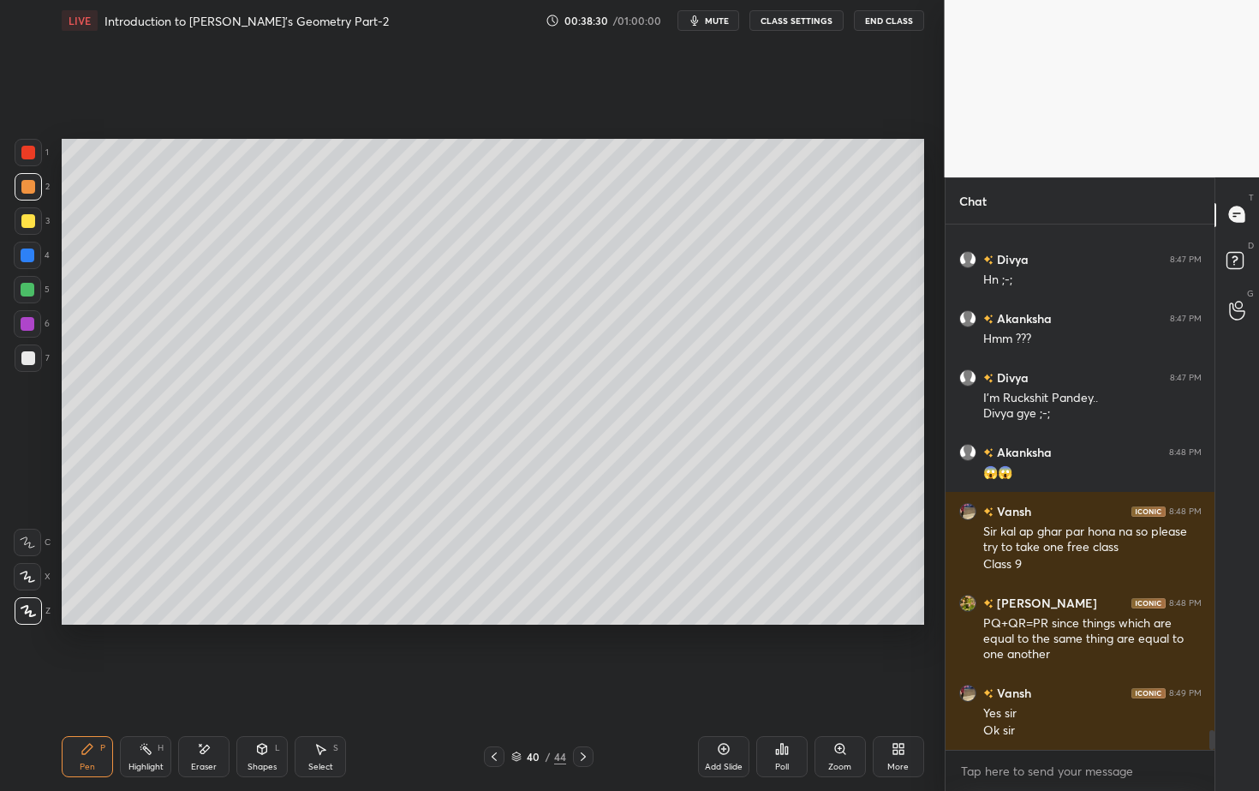
click at [32, 366] on div at bounding box center [28, 357] width 27 height 27
click at [38, 188] on div at bounding box center [28, 186] width 27 height 27
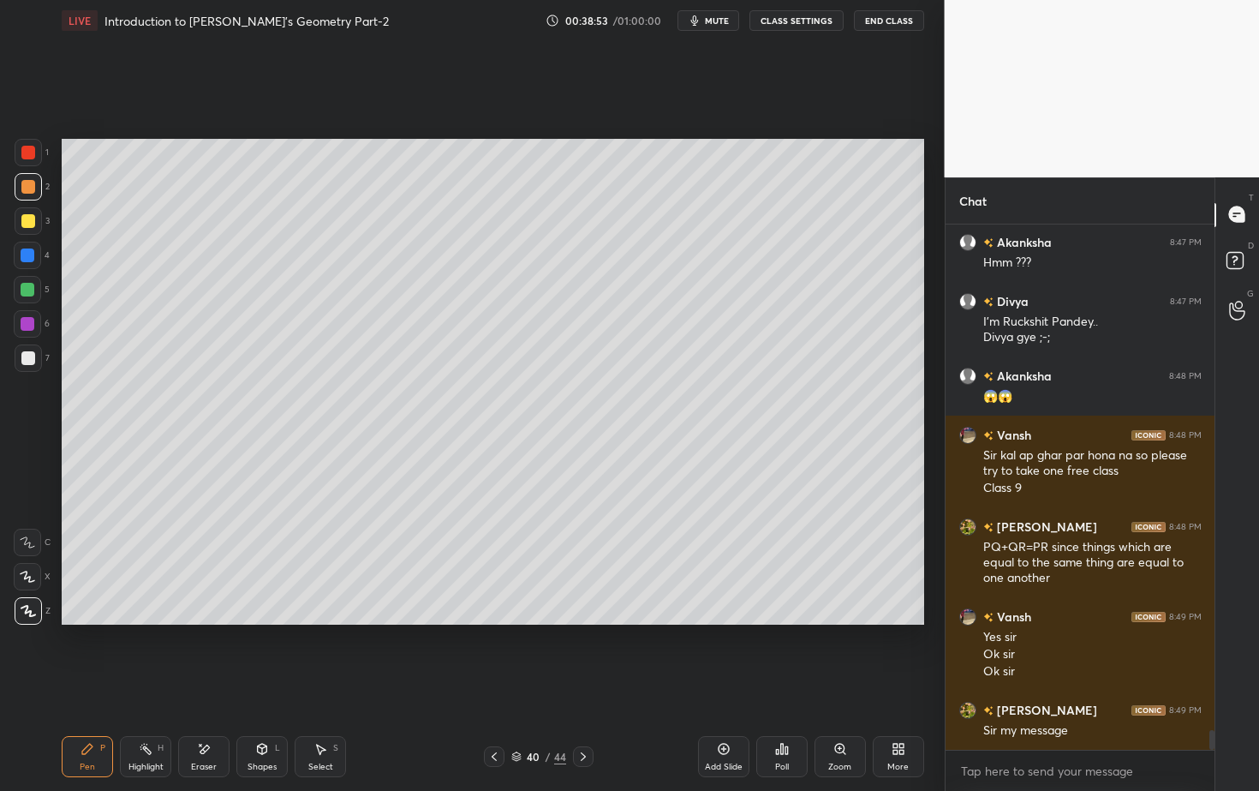
scroll to position [5, 6]
click at [33, 358] on div at bounding box center [28, 358] width 14 height 14
click at [38, 287] on div at bounding box center [27, 289] width 27 height 27
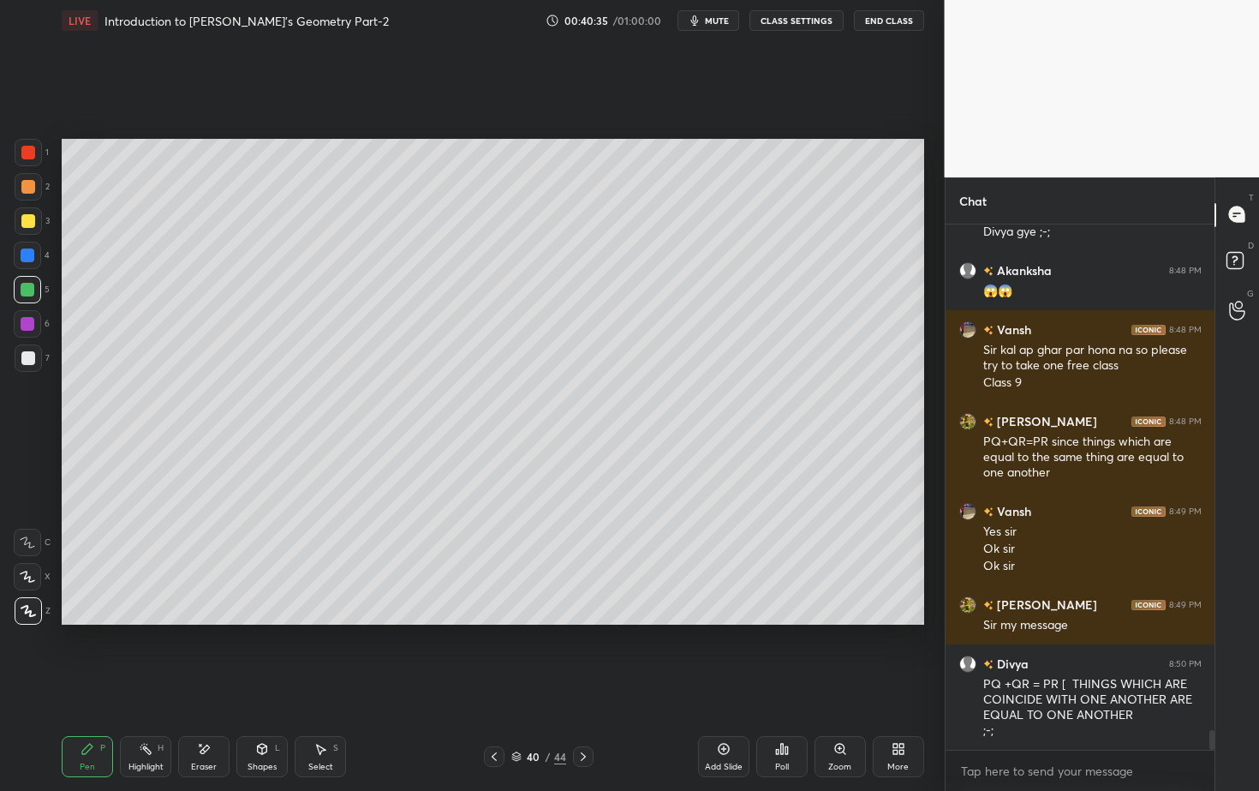
scroll to position [13562, 0]
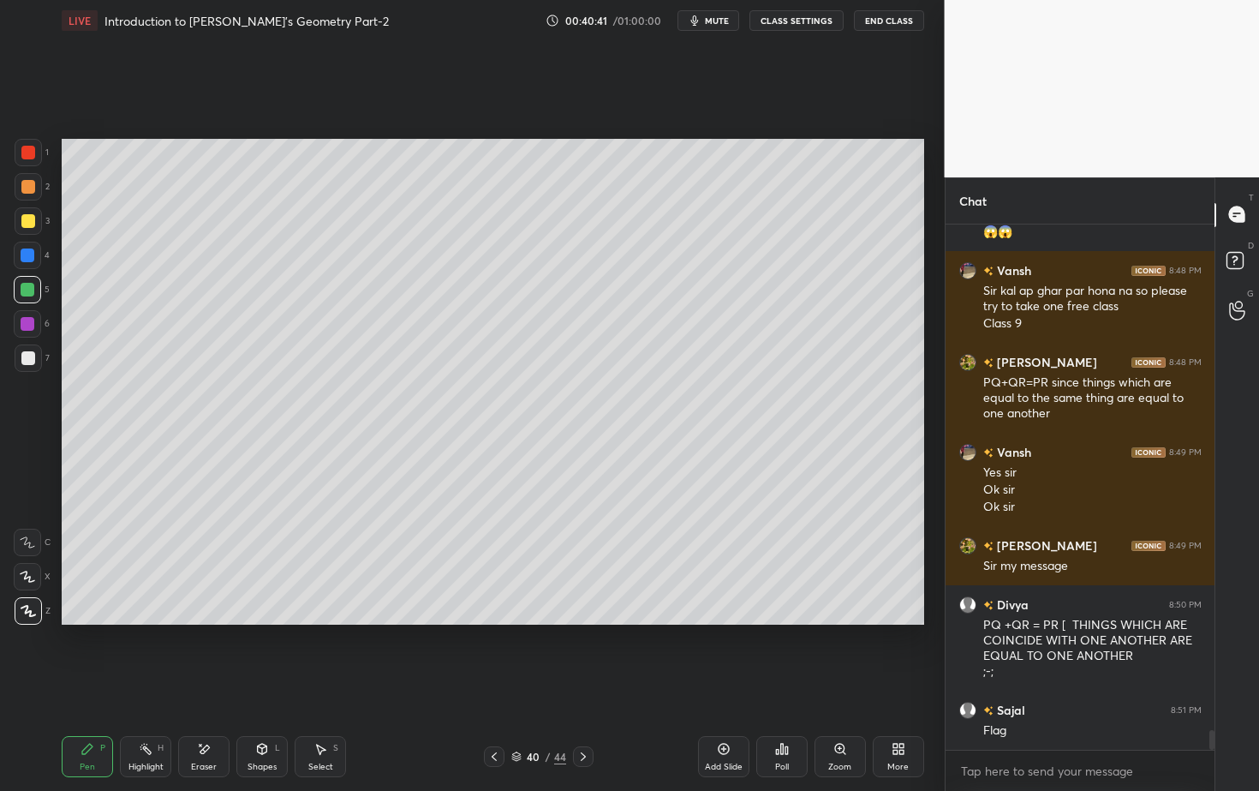
click at [497, 714] on icon at bounding box center [494, 757] width 14 height 14
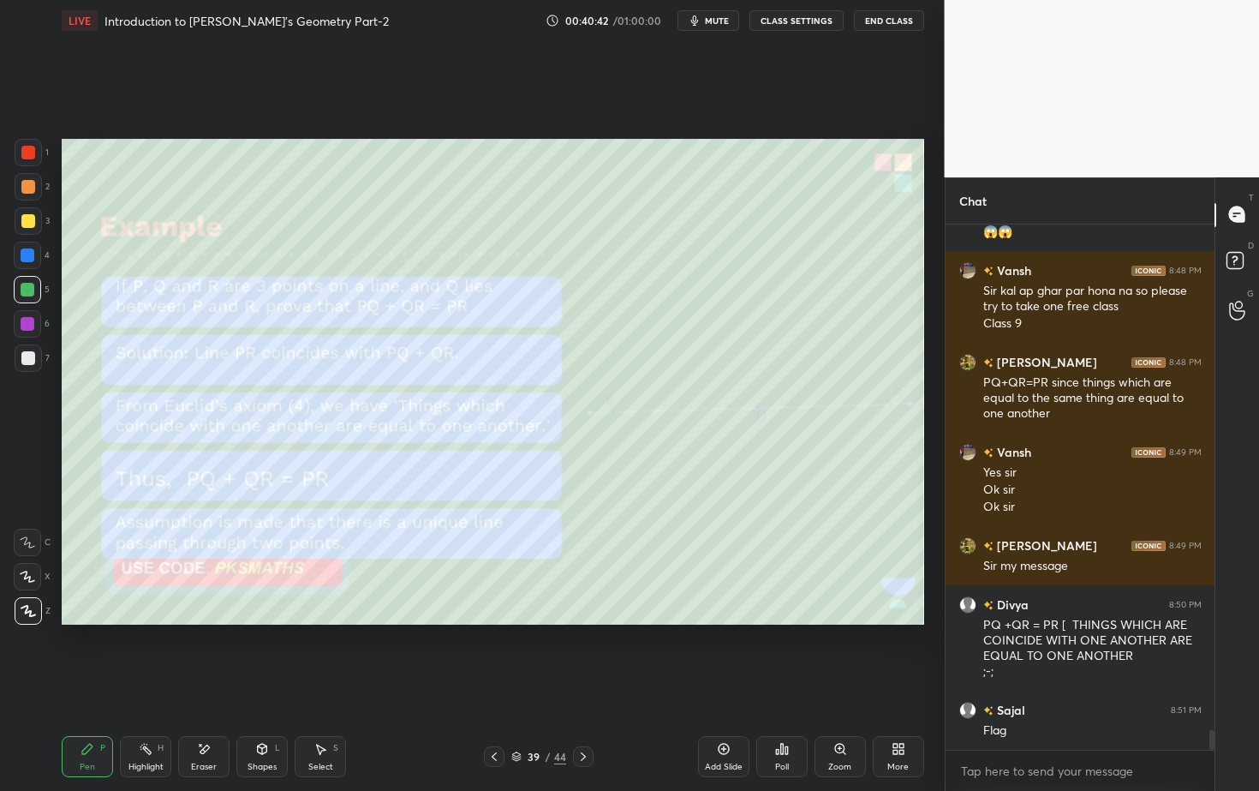
click at [490, 714] on icon at bounding box center [494, 757] width 14 height 14
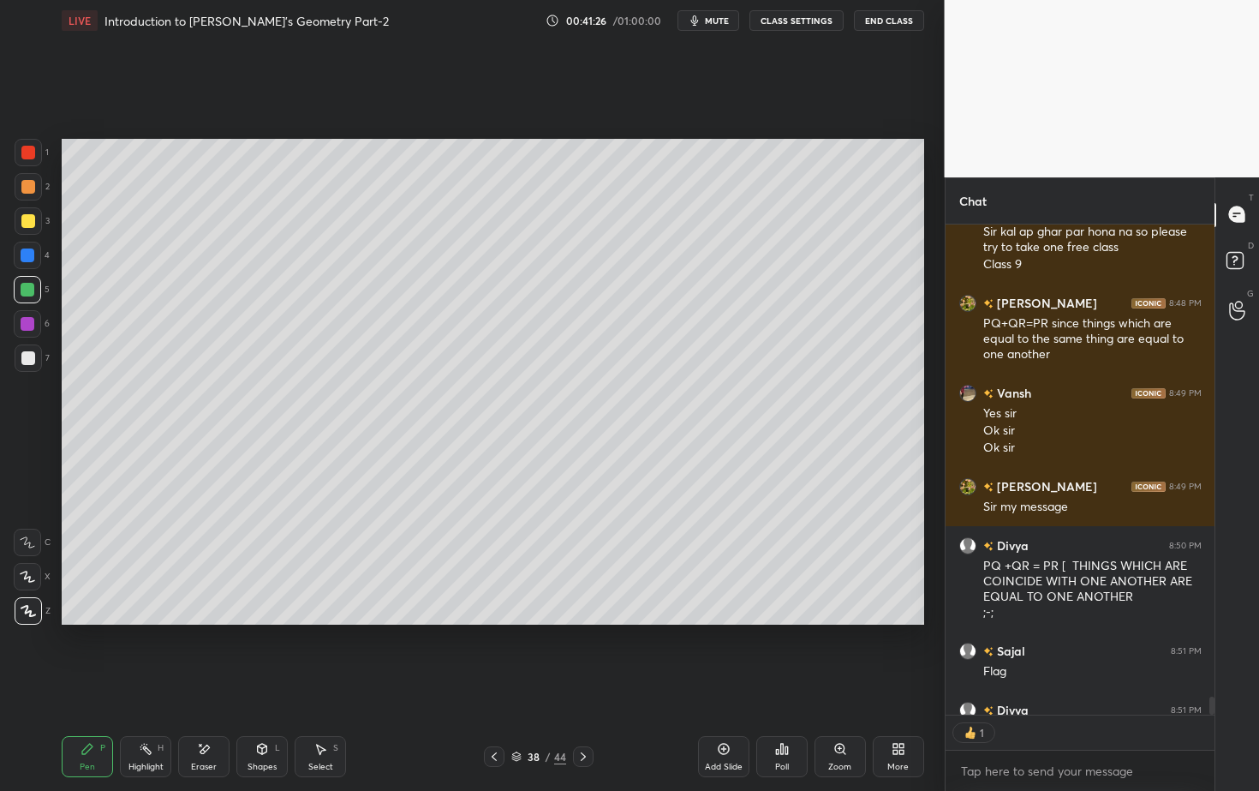
scroll to position [5, 6]
click at [583, 714] on icon at bounding box center [583, 756] width 5 height 9
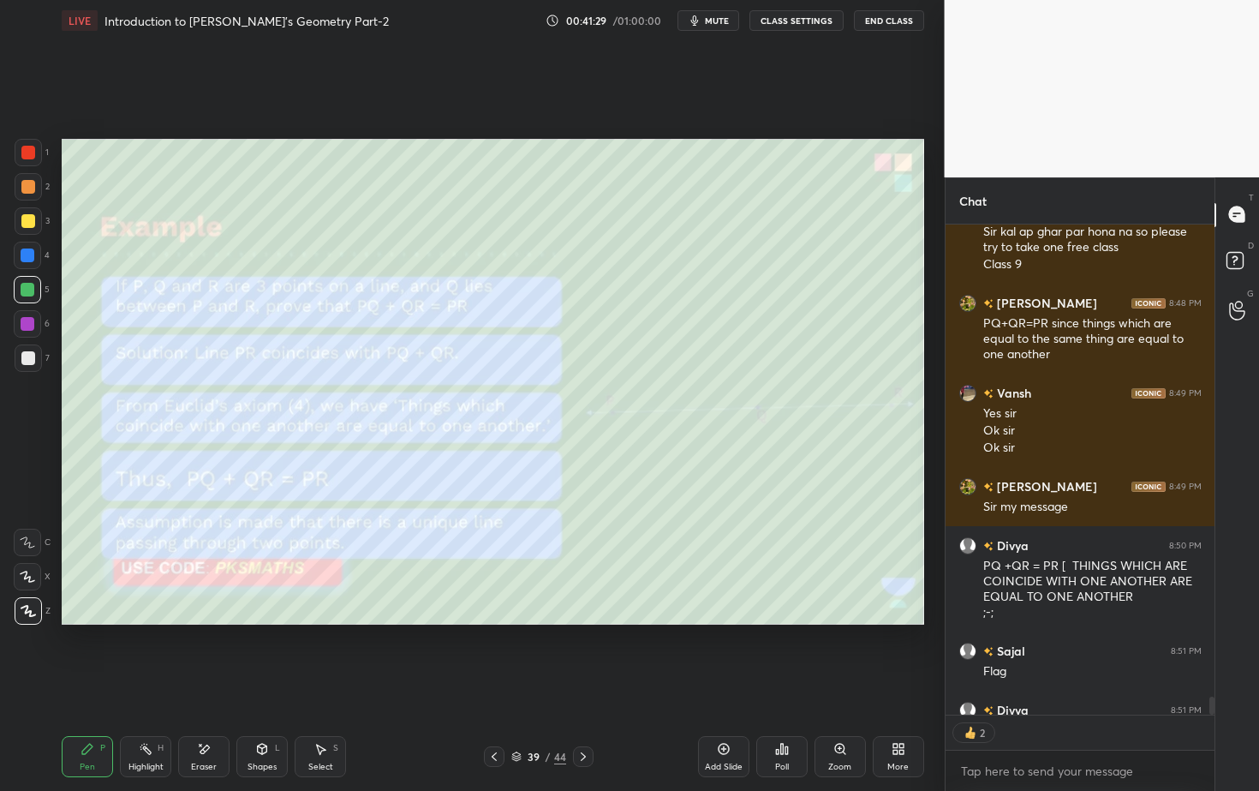
click at [582, 714] on icon at bounding box center [583, 757] width 14 height 14
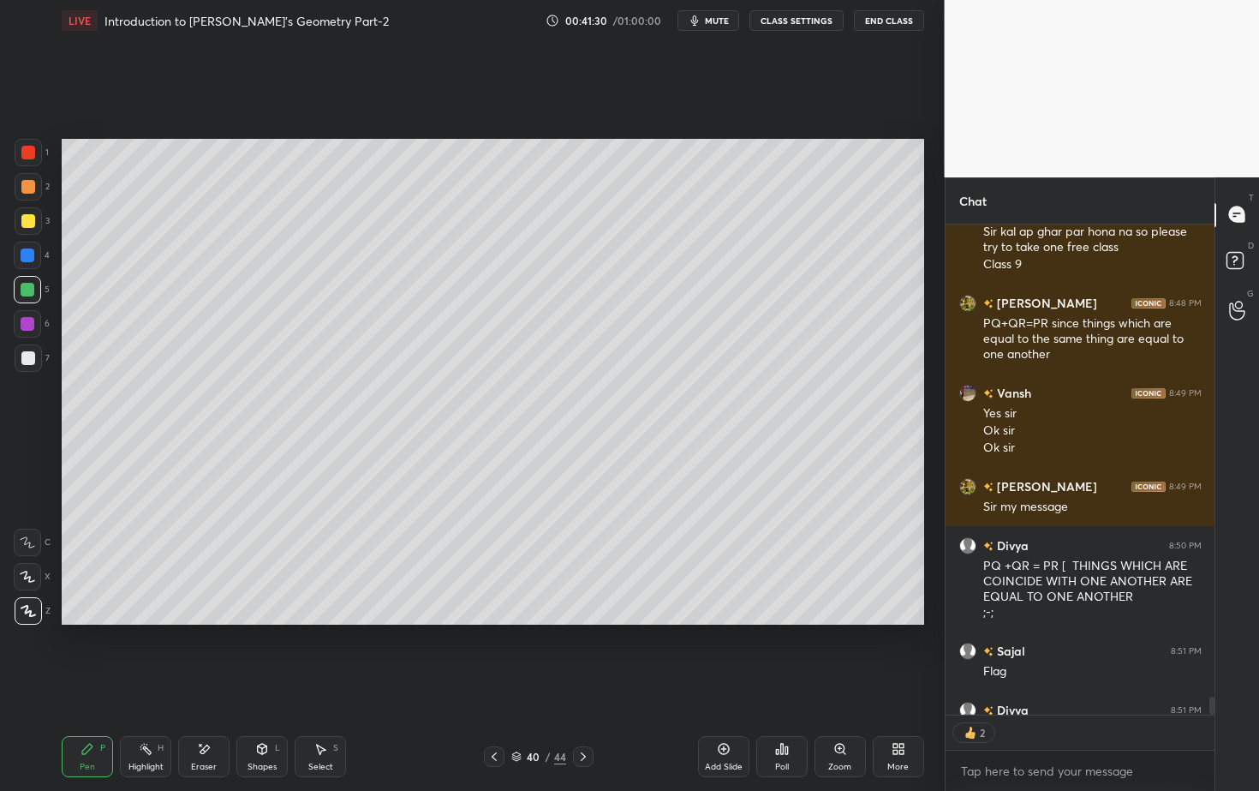
click at [582, 714] on icon at bounding box center [583, 757] width 14 height 14
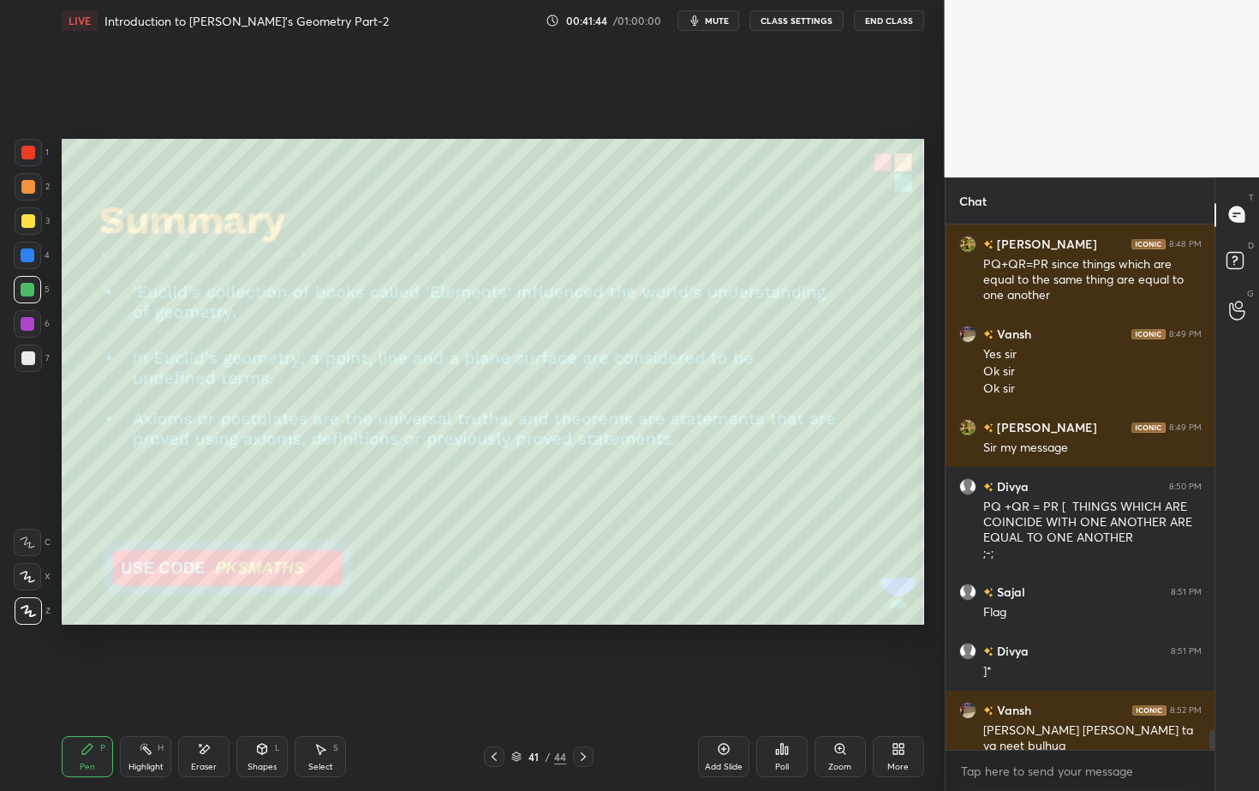
scroll to position [13740, 0]
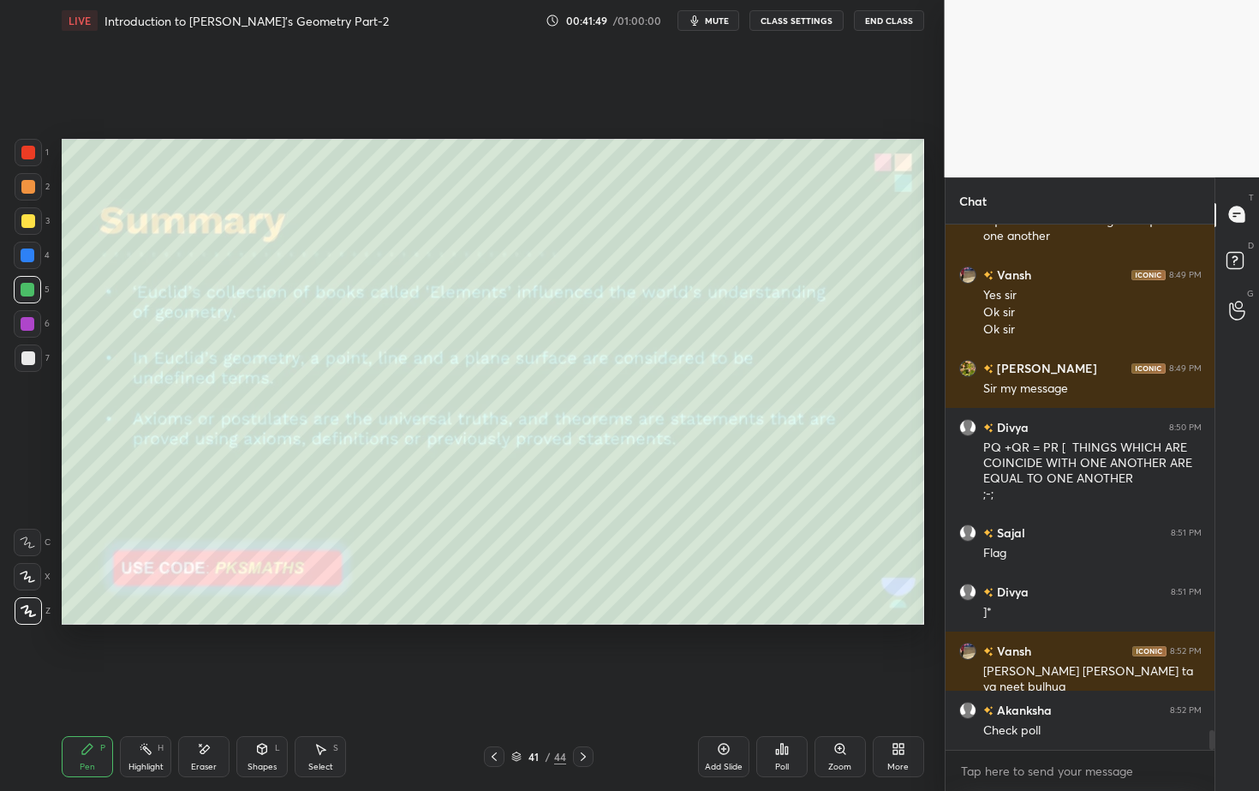
click at [506, 714] on div "Pen P Highlight H Eraser Shapes L Select S 41 / 44 Add Slide Poll Zoom More" at bounding box center [493, 756] width 863 height 69
click at [554, 714] on div "44" at bounding box center [560, 756] width 12 height 15
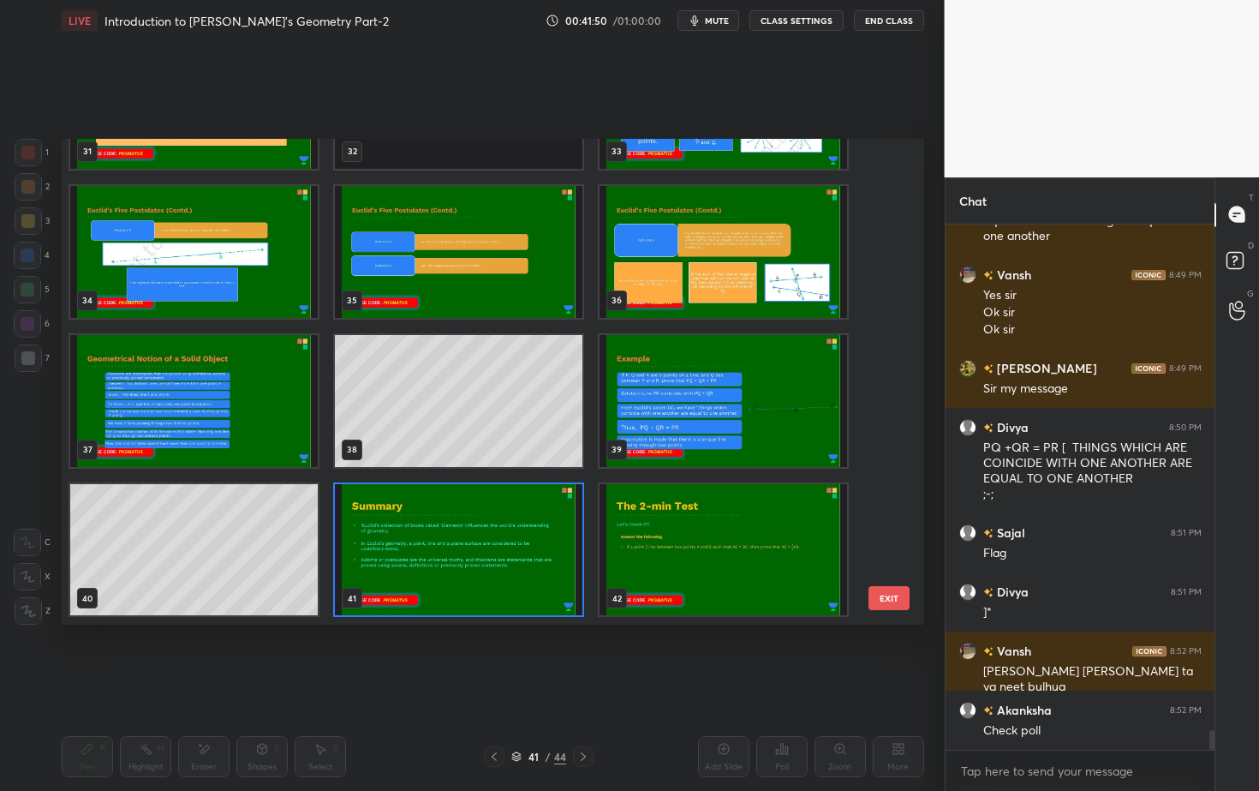
scroll to position [480, 853]
drag, startPoint x: 606, startPoint y: 473, endPoint x: 618, endPoint y: 360, distance: 113.7
click at [614, 373] on div "39" at bounding box center [723, 400] width 265 height 149
drag, startPoint x: 899, startPoint y: 480, endPoint x: 883, endPoint y: 550, distance: 71.9
click at [883, 550] on div "31 32 33 34 35 36 37 38 39 40 41 42 43 44 EXIT" at bounding box center [493, 381] width 863 height 485
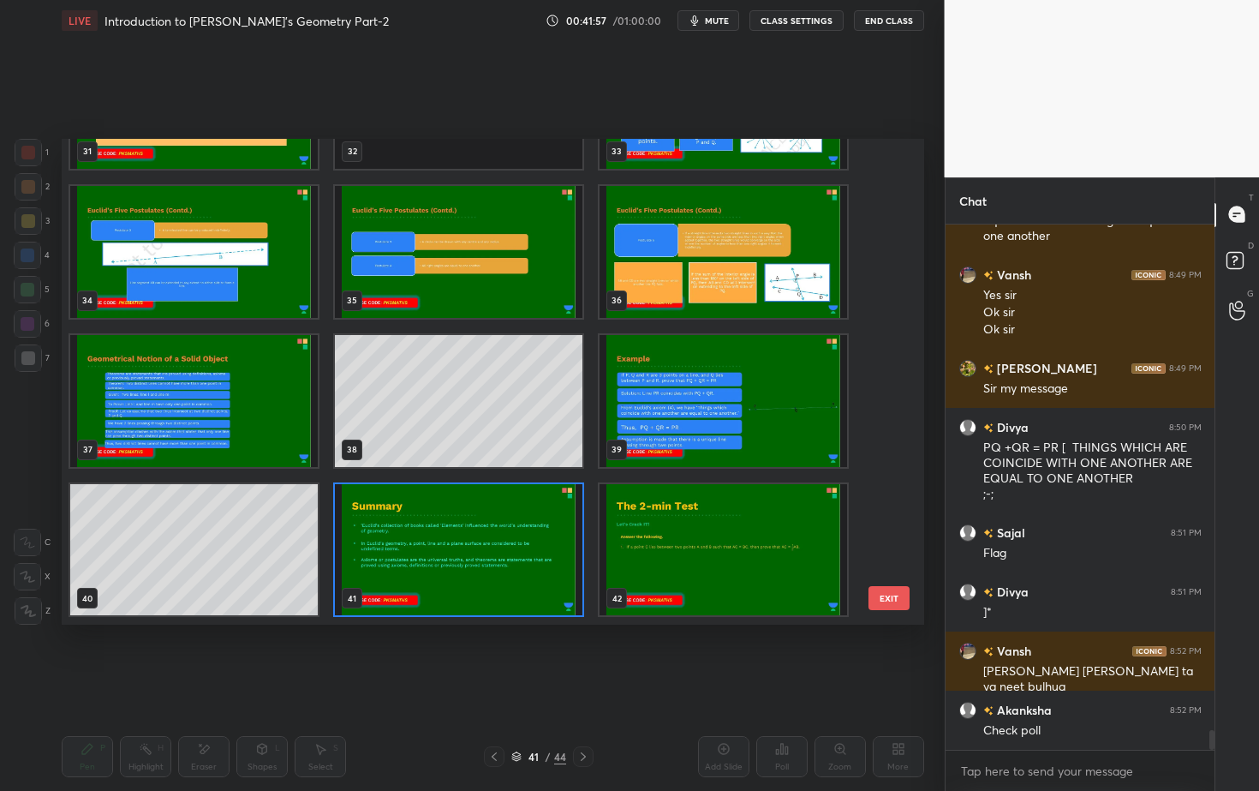
drag, startPoint x: 899, startPoint y: 504, endPoint x: 887, endPoint y: 563, distance: 60.3
click at [887, 568] on div "31 32 33 34 35 36 37 38 39 40 41 42 43 44 EXIT" at bounding box center [493, 381] width 863 height 485
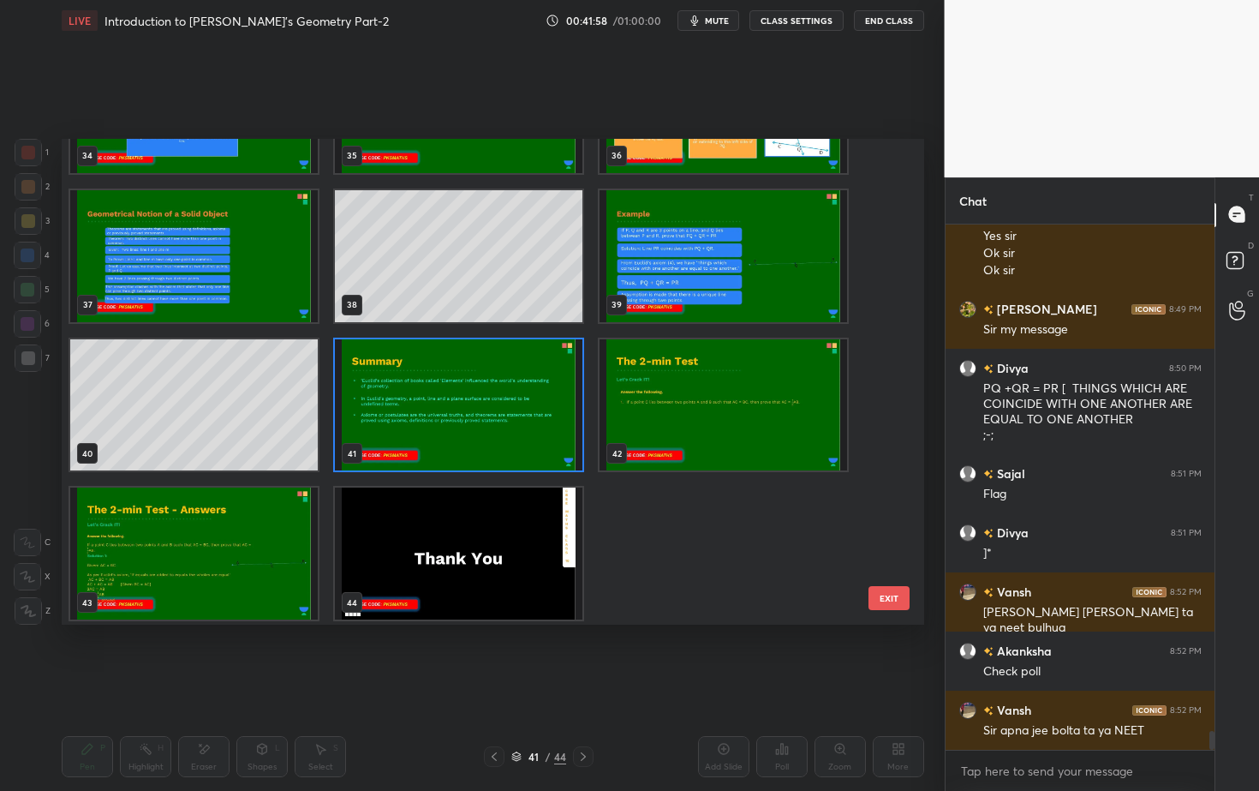
scroll to position [1748, 0]
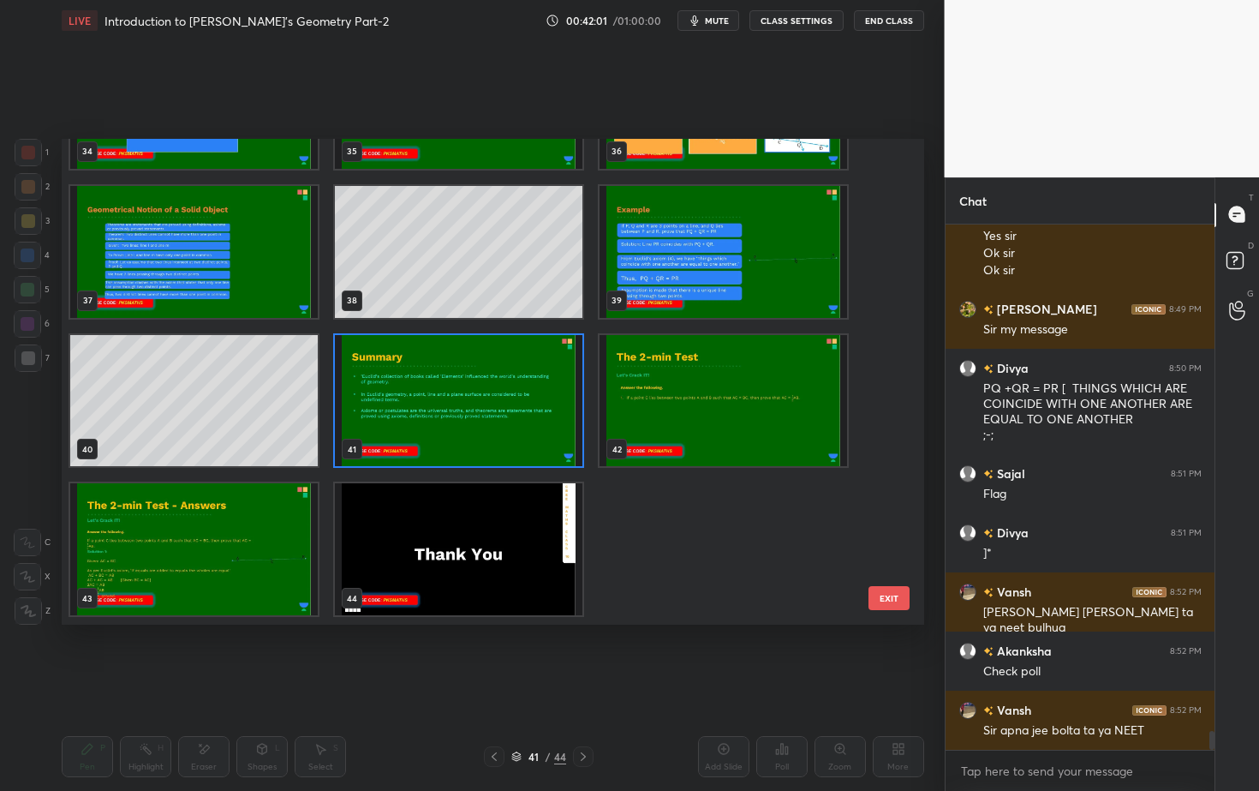
click at [892, 602] on button "EXIT" at bounding box center [889, 598] width 41 height 24
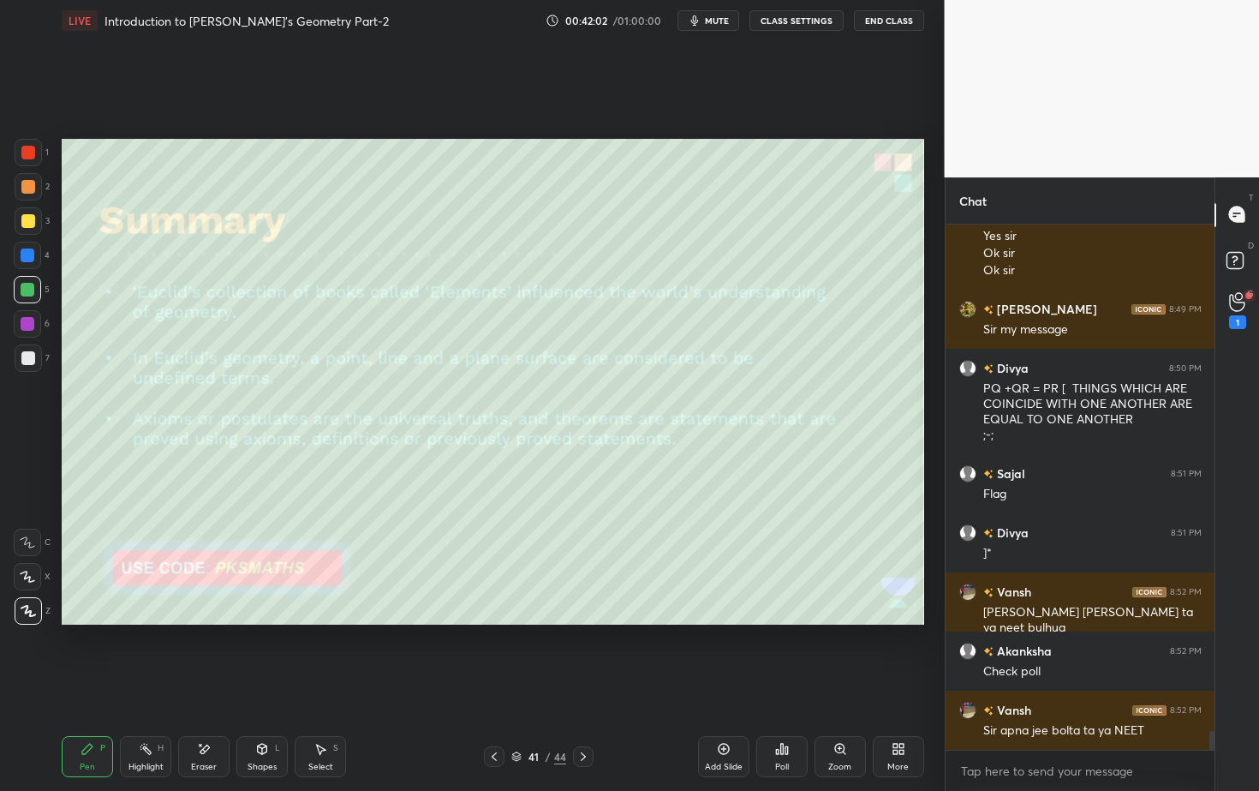
scroll to position [13858, 0]
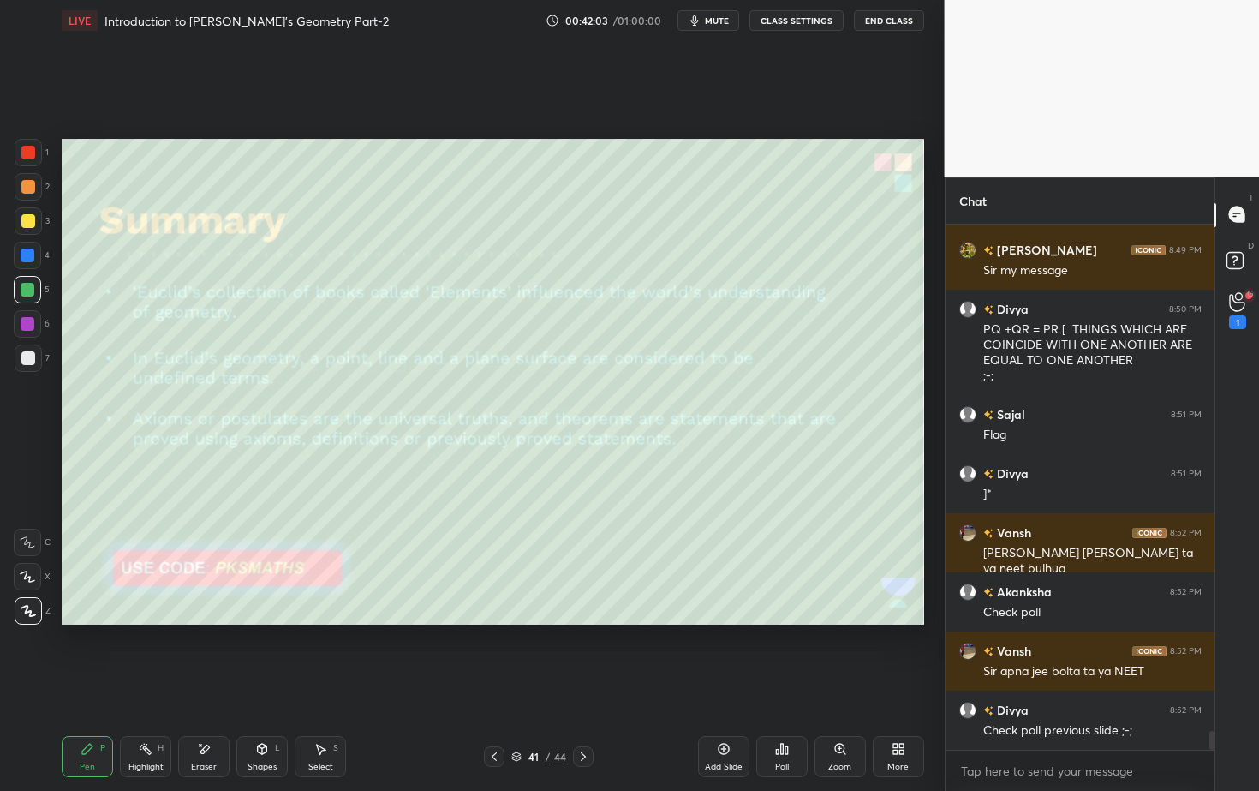
click at [725, 714] on icon at bounding box center [724, 749] width 14 height 14
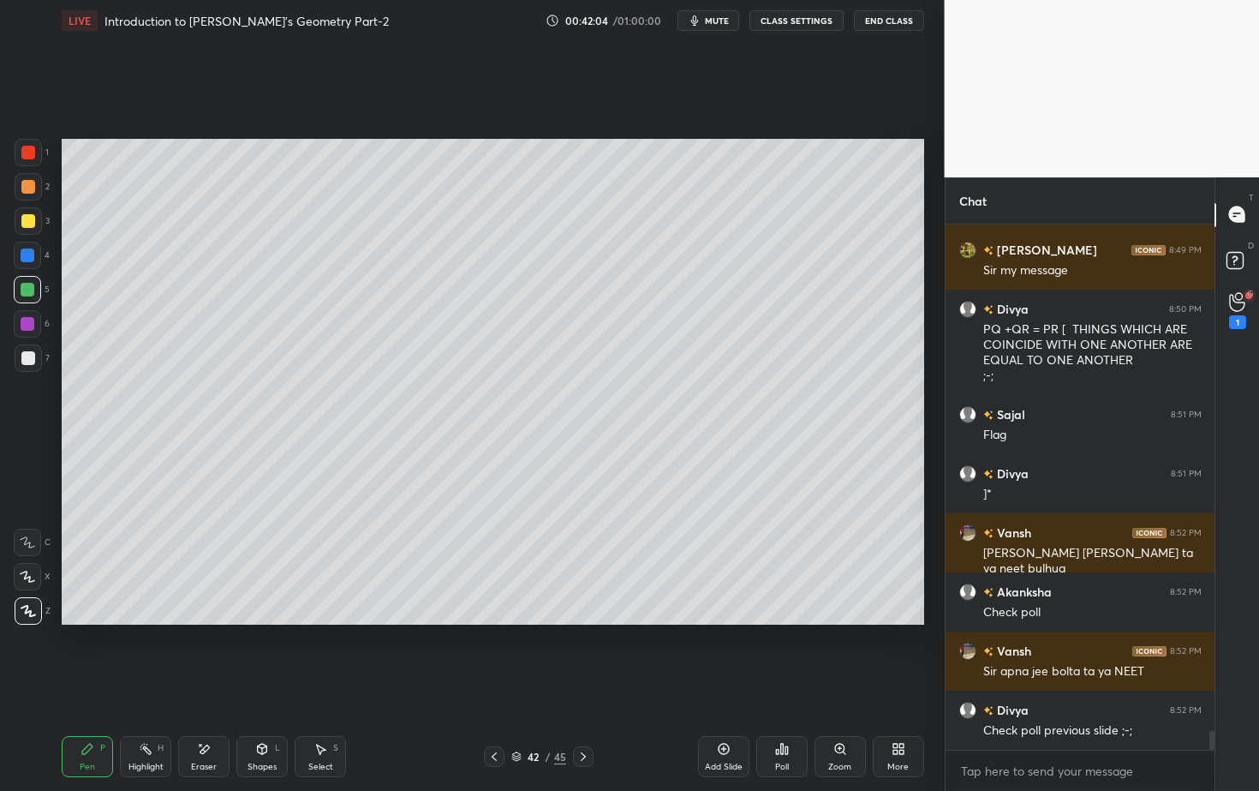
click at [34, 182] on div at bounding box center [28, 186] width 27 height 27
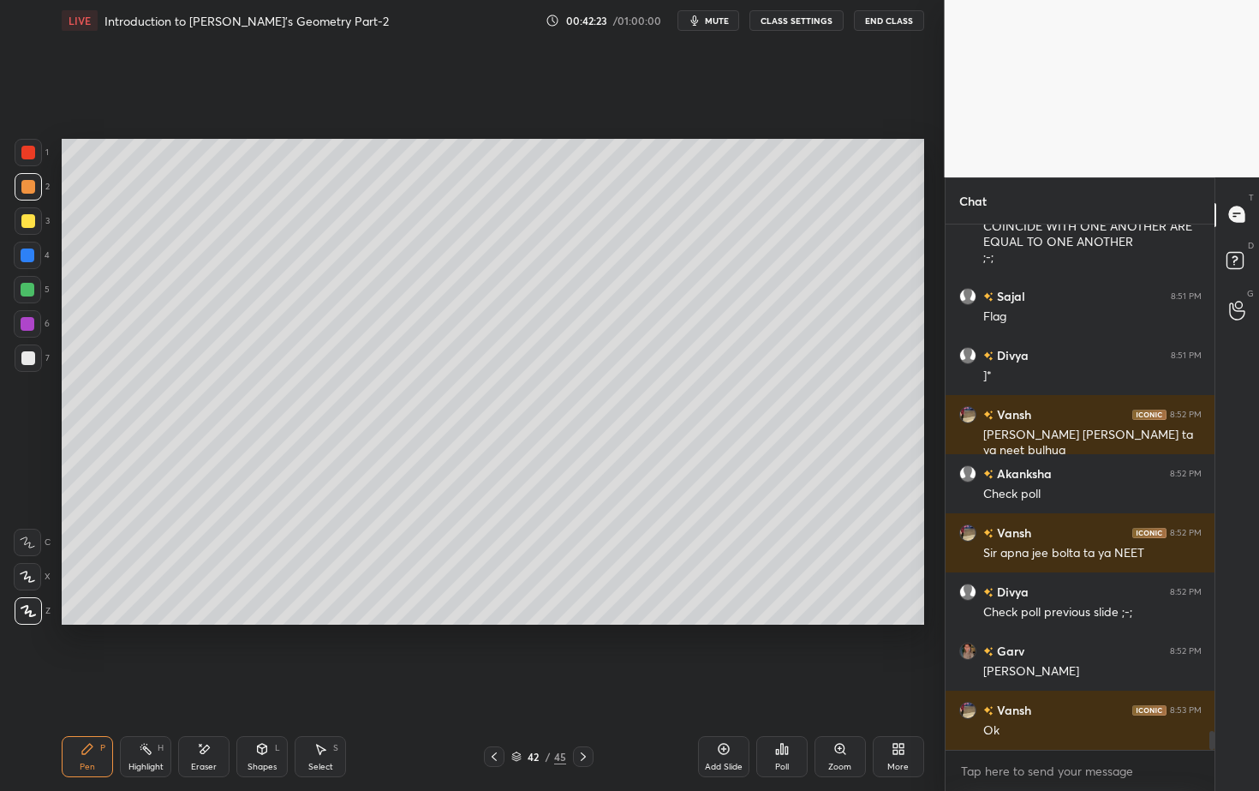
scroll to position [14035, 0]
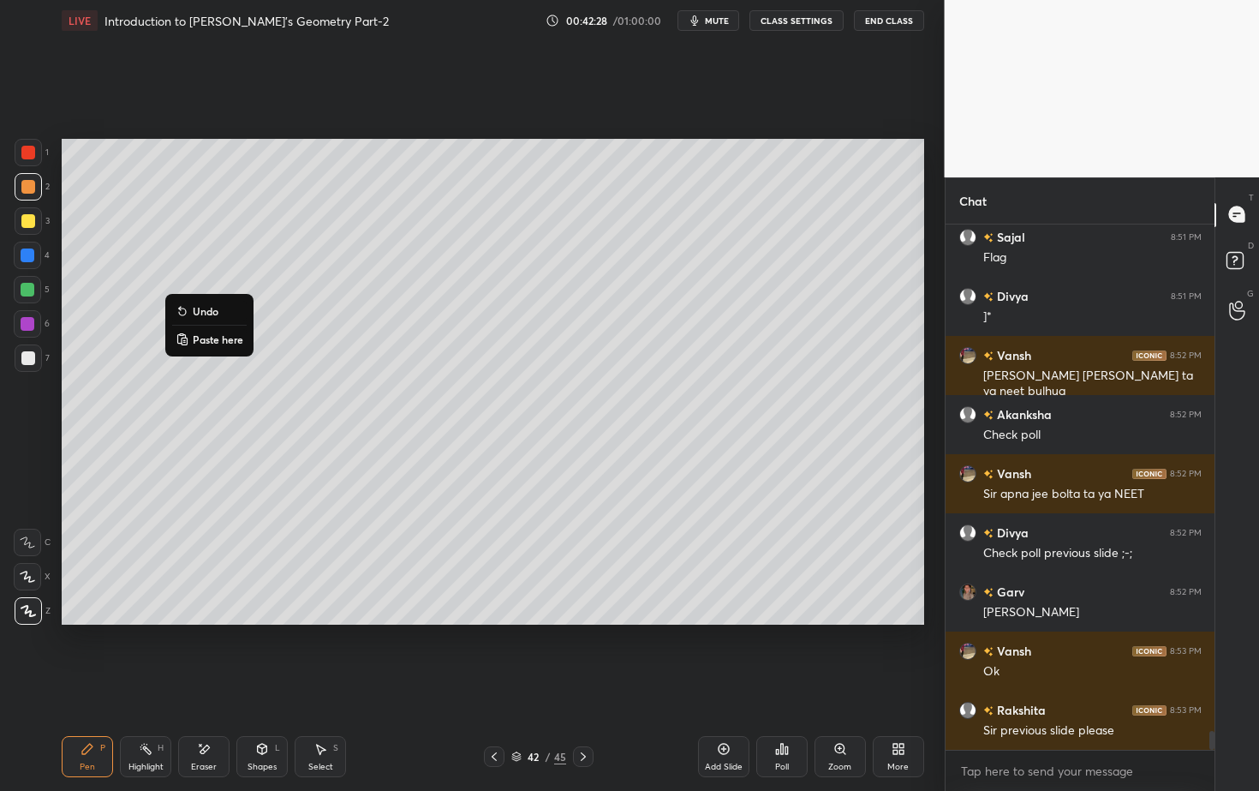
click at [200, 308] on p "Undo" at bounding box center [206, 311] width 26 height 14
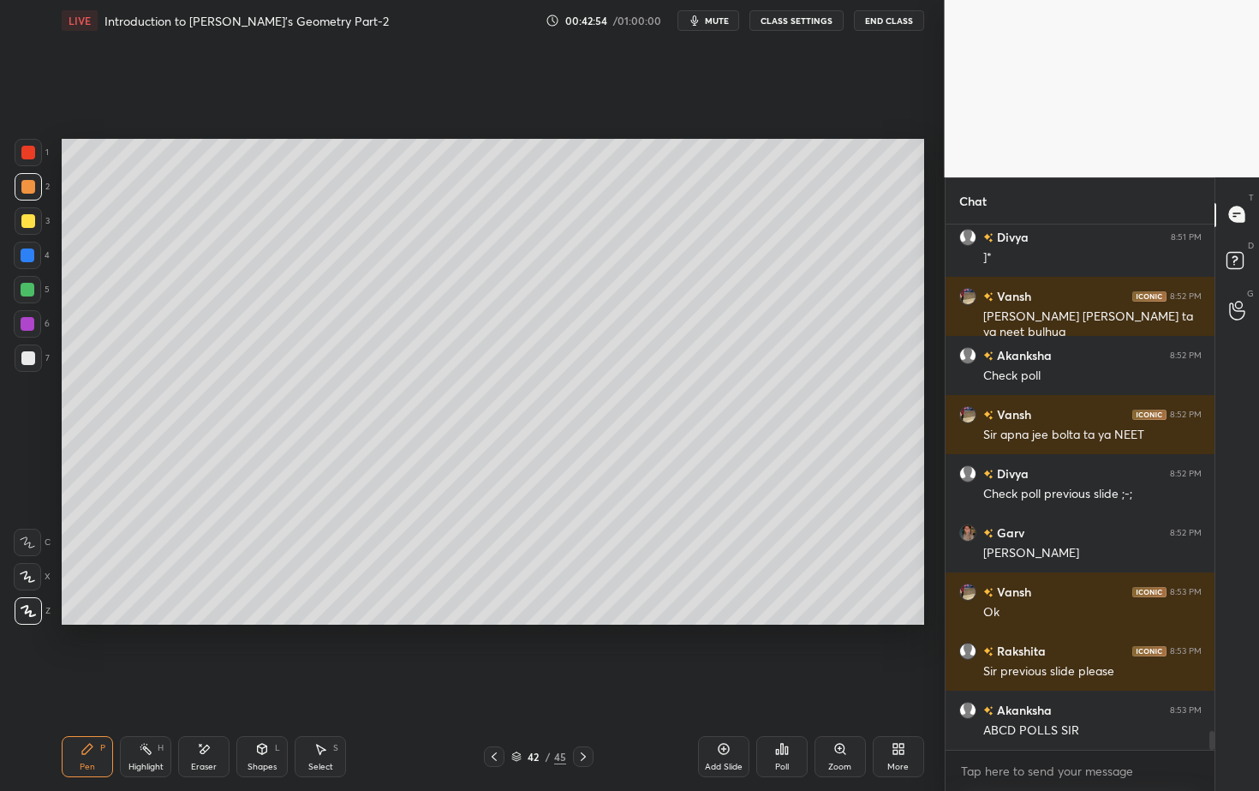
click at [495, 714] on icon at bounding box center [494, 757] width 14 height 14
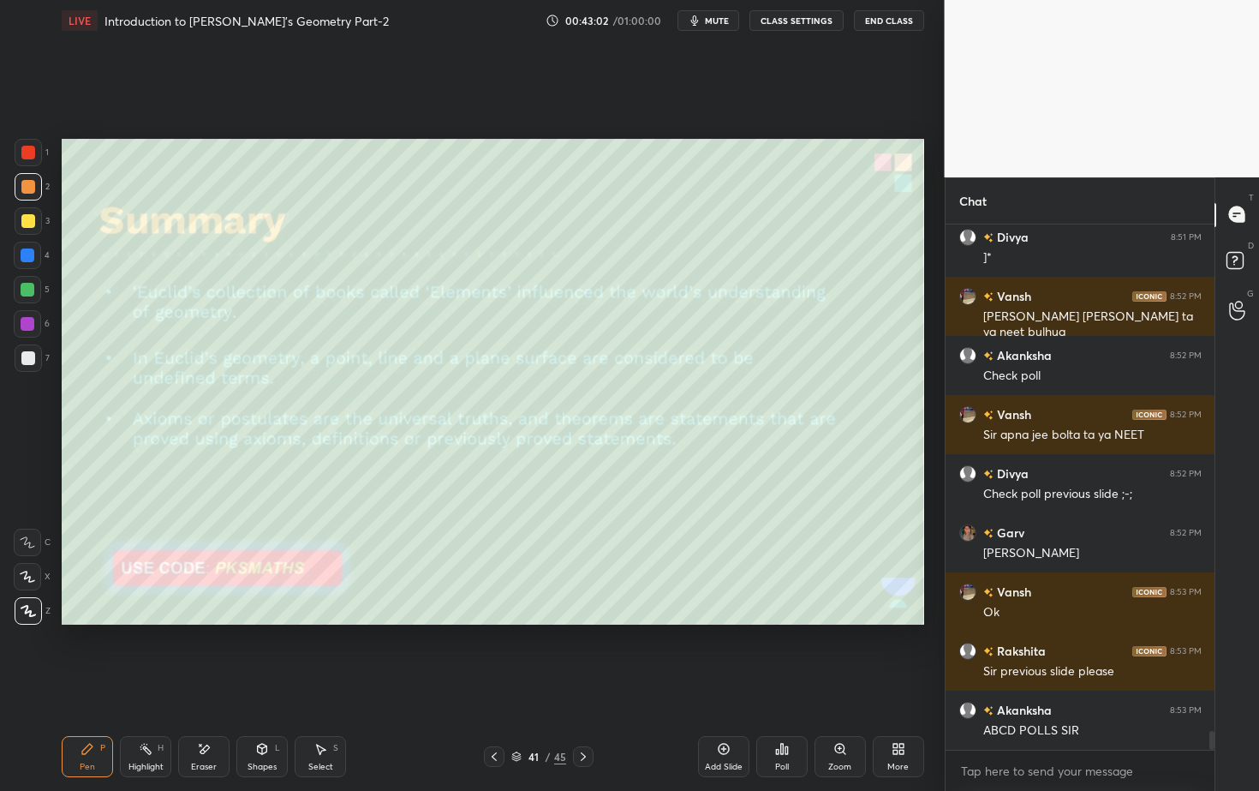
scroll to position [14154, 0]
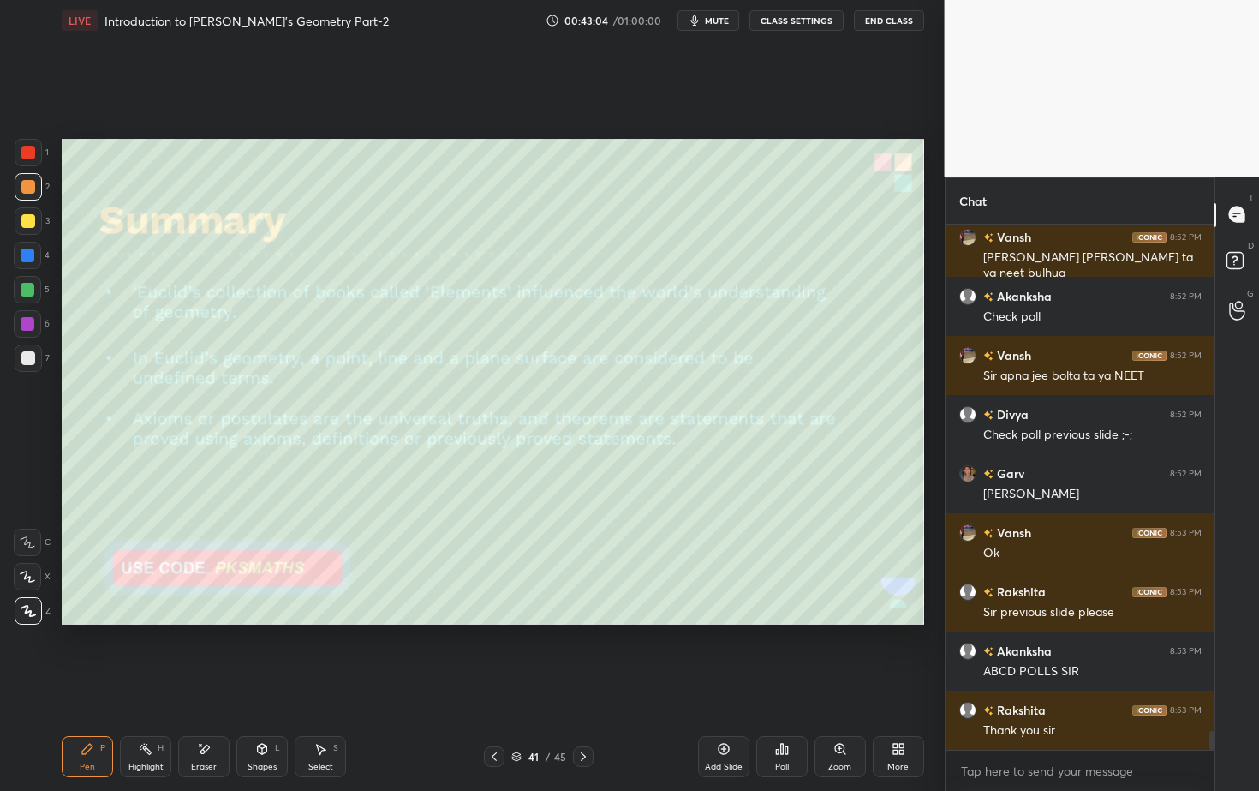
click at [585, 714] on div "Pen P Highlight H Eraser Shapes L Select S 41 / 45 Add Slide Poll Zoom More" at bounding box center [493, 756] width 863 height 69
click at [582, 714] on icon at bounding box center [583, 757] width 14 height 14
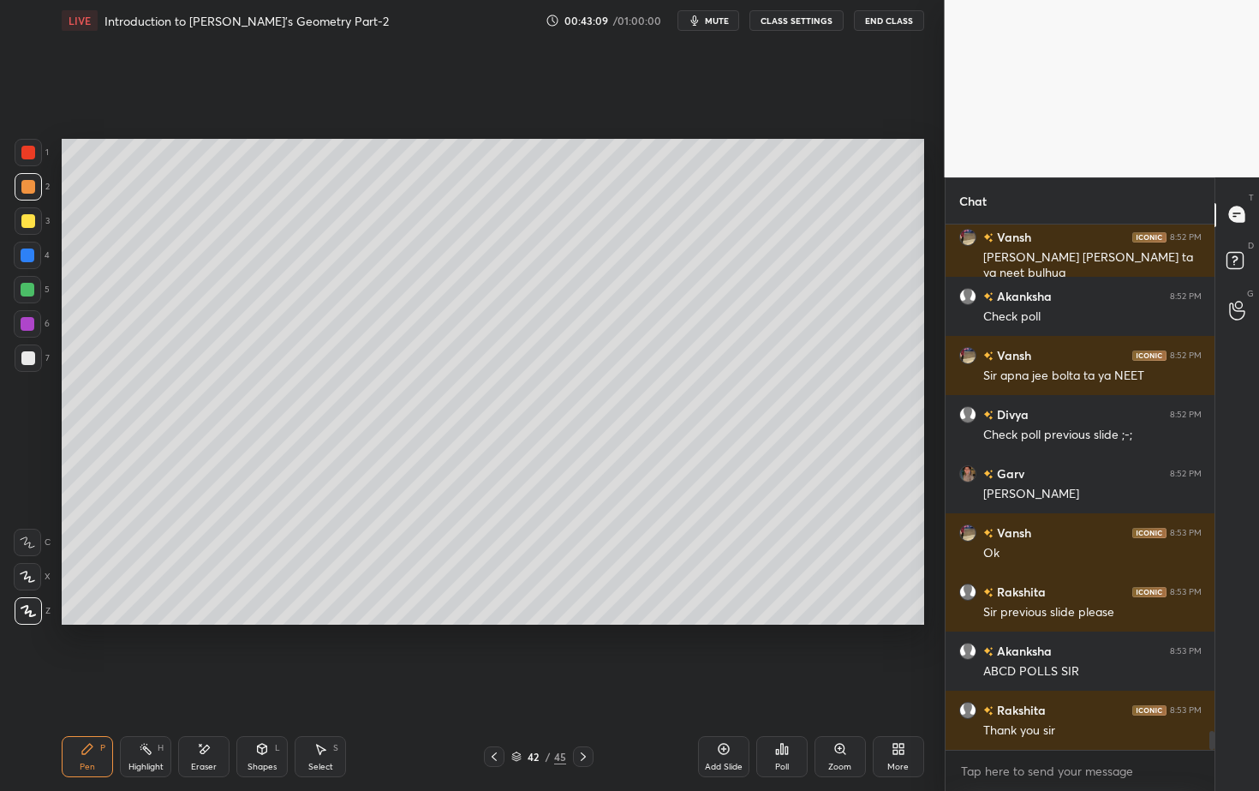
scroll to position [14195, 0]
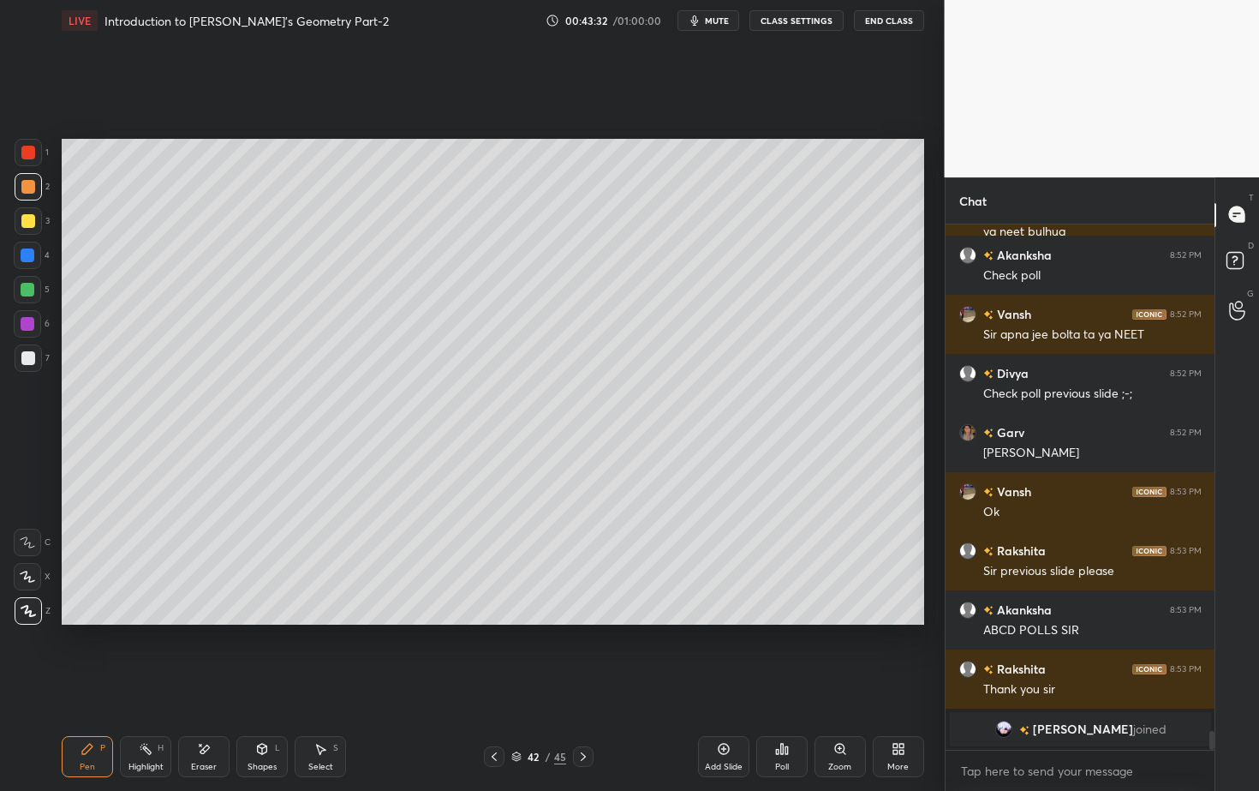
drag, startPoint x: 26, startPoint y: 365, endPoint x: 56, endPoint y: 379, distance: 33.3
click at [24, 367] on div at bounding box center [28, 357] width 27 height 27
click at [114, 136] on div "Setting up your live class Poll for secs No correct answer Start poll" at bounding box center [493, 381] width 876 height 681
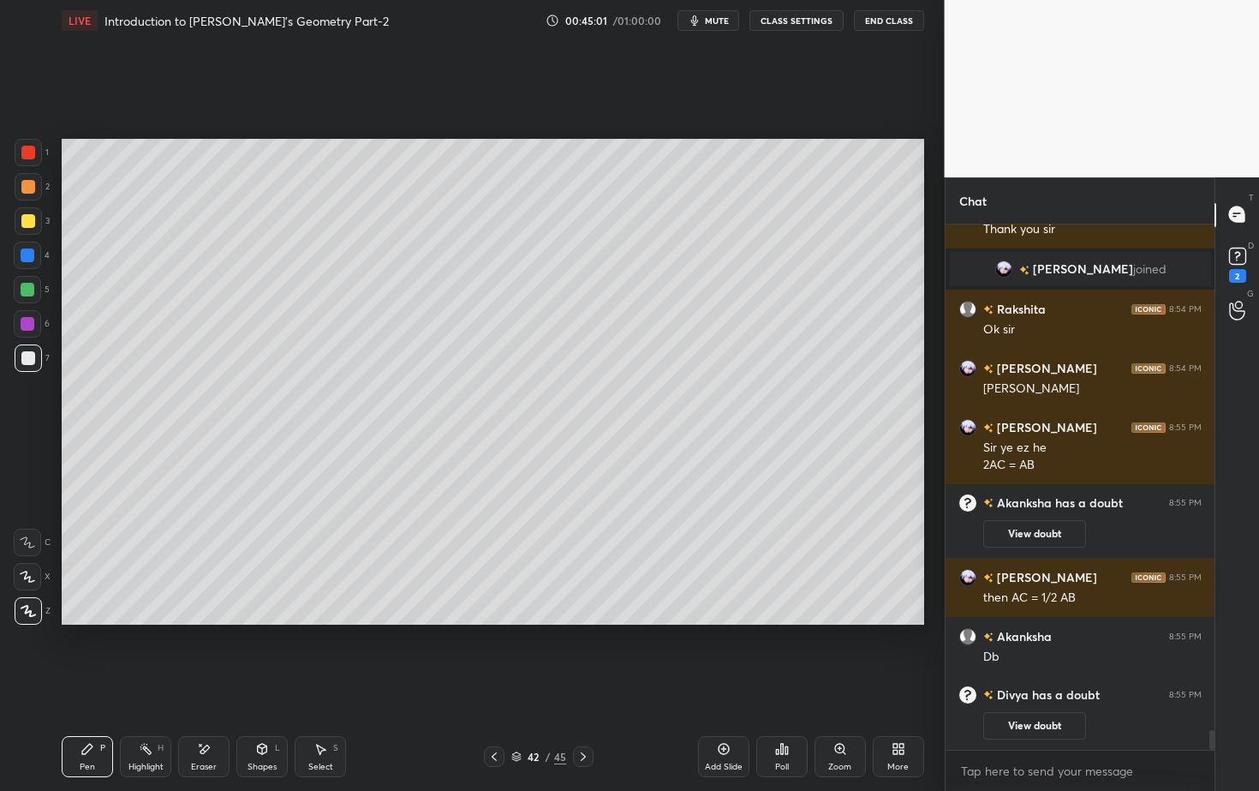
scroll to position [13285, 0]
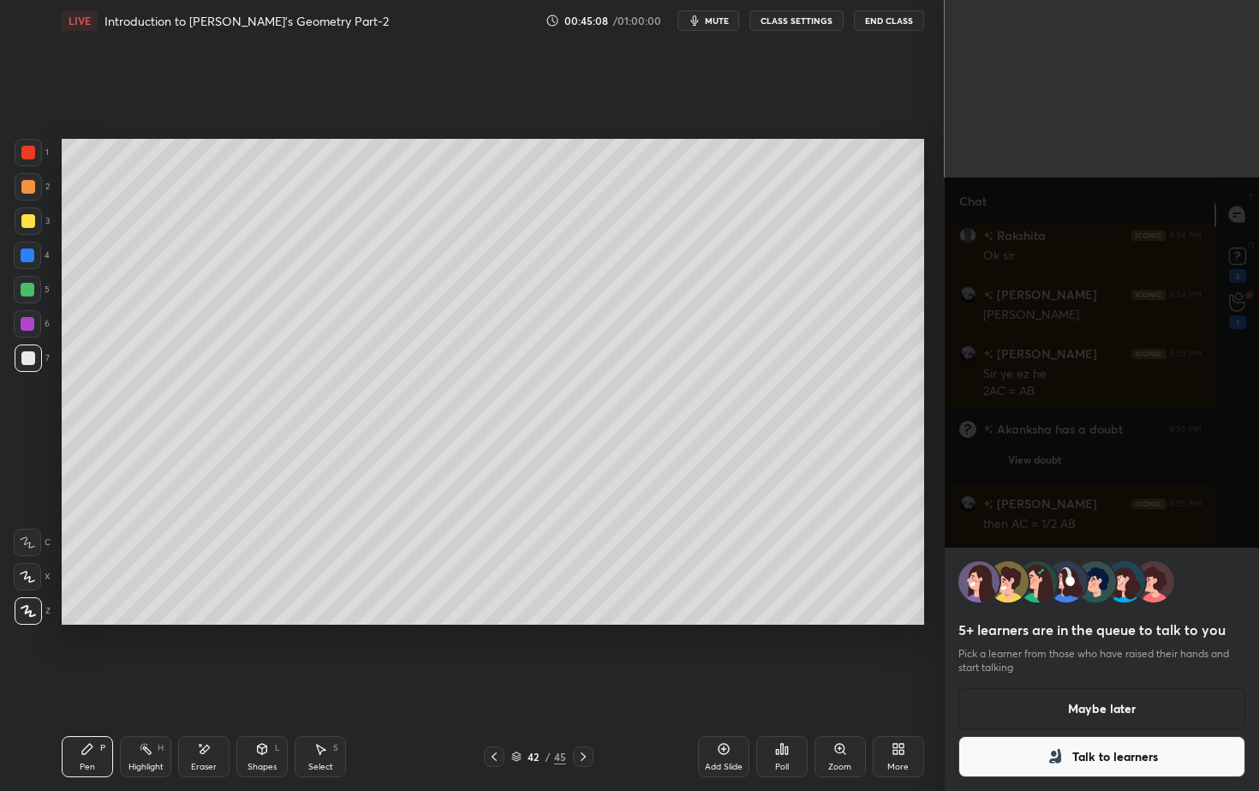
click at [33, 189] on div at bounding box center [28, 187] width 14 height 14
click at [1084, 714] on button "Talk to learners" at bounding box center [1103, 756] width 288 height 41
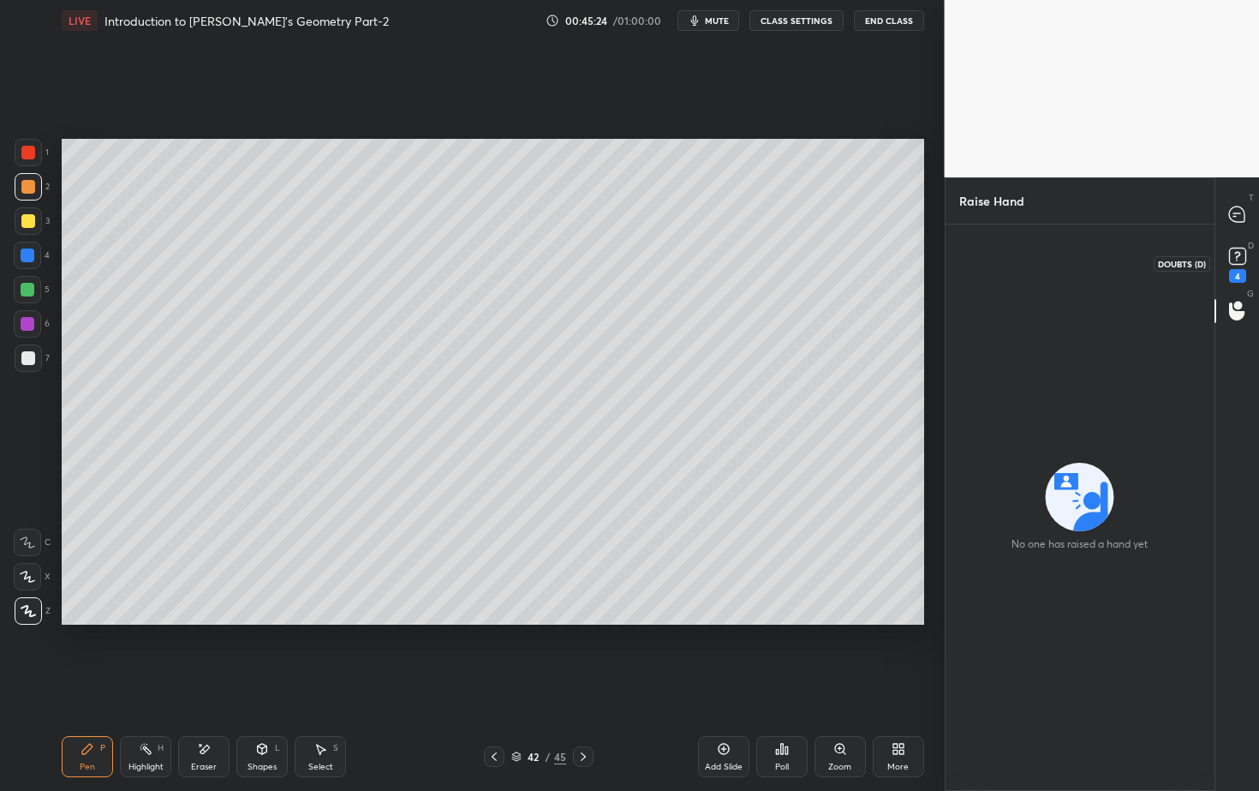
click at [1242, 255] on rect at bounding box center [1237, 256] width 16 height 16
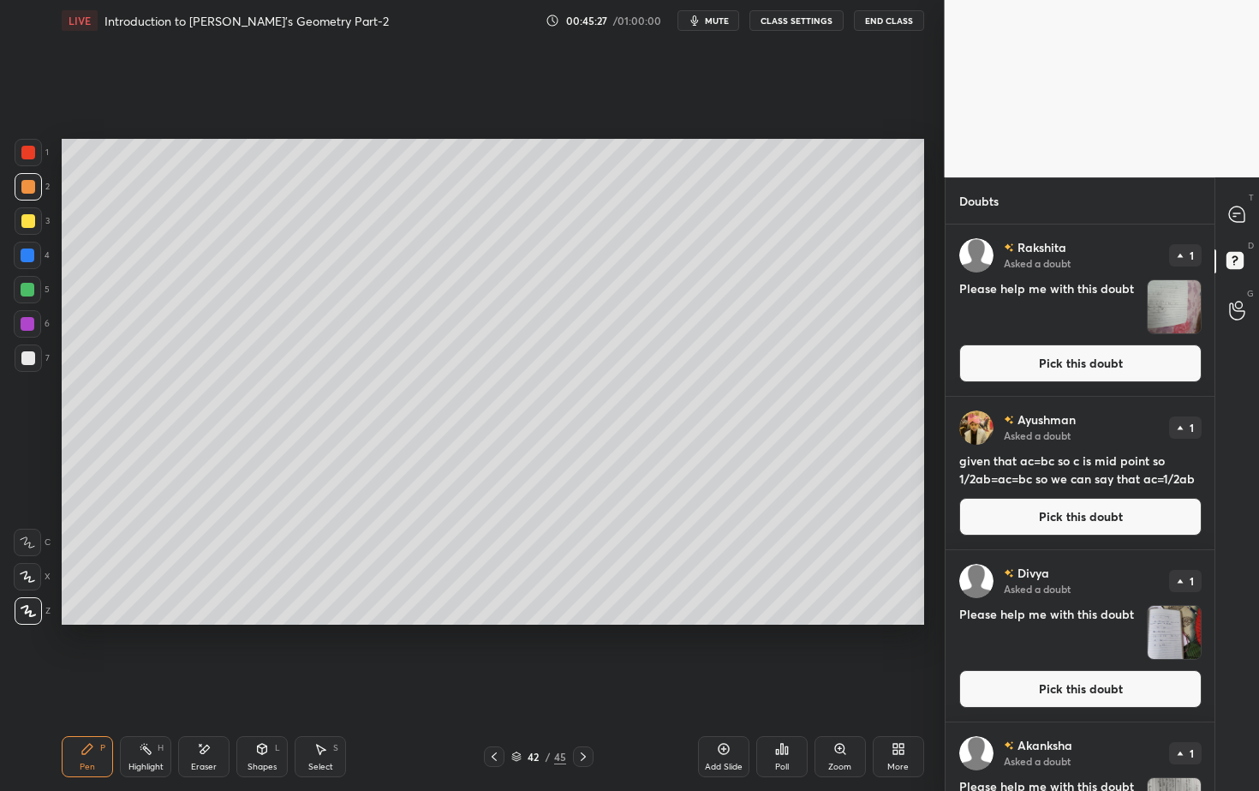
click at [1084, 366] on button "Pick this doubt" at bounding box center [1080, 363] width 242 height 38
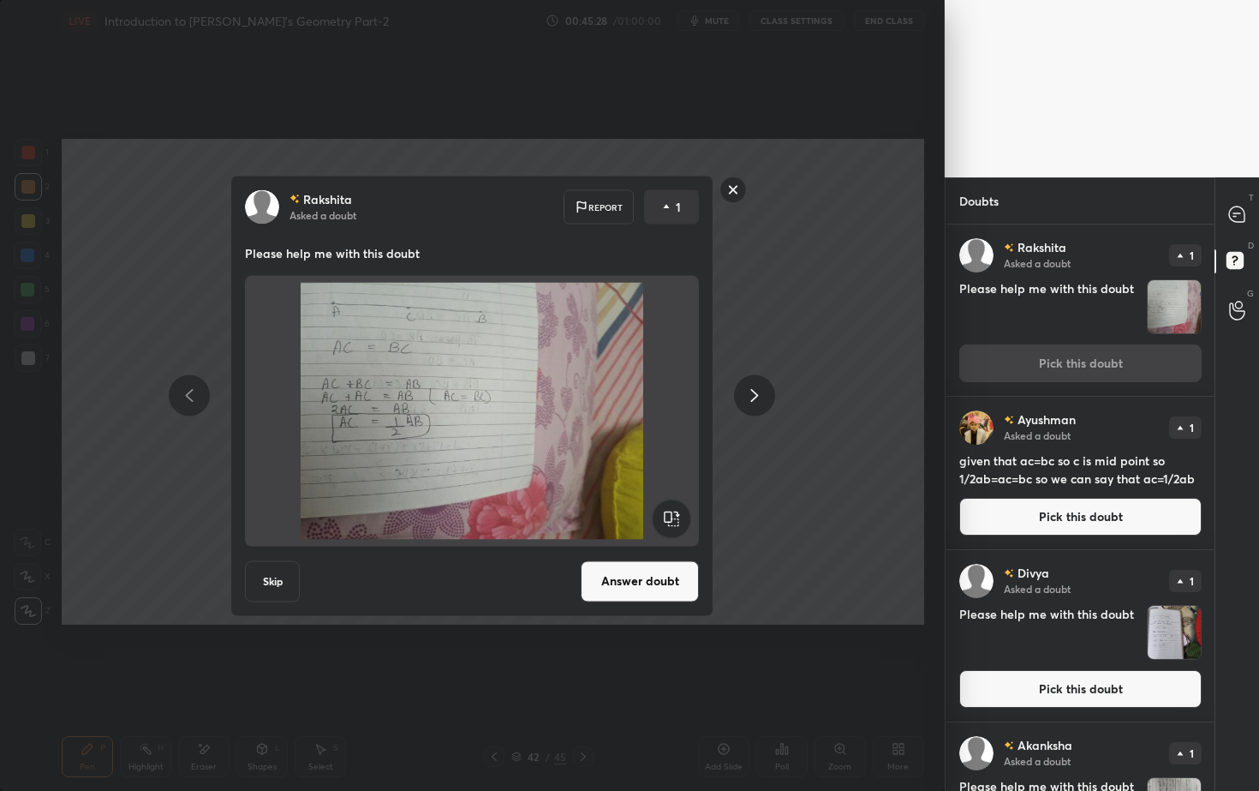
click at [648, 576] on button "Answer doubt" at bounding box center [640, 580] width 118 height 41
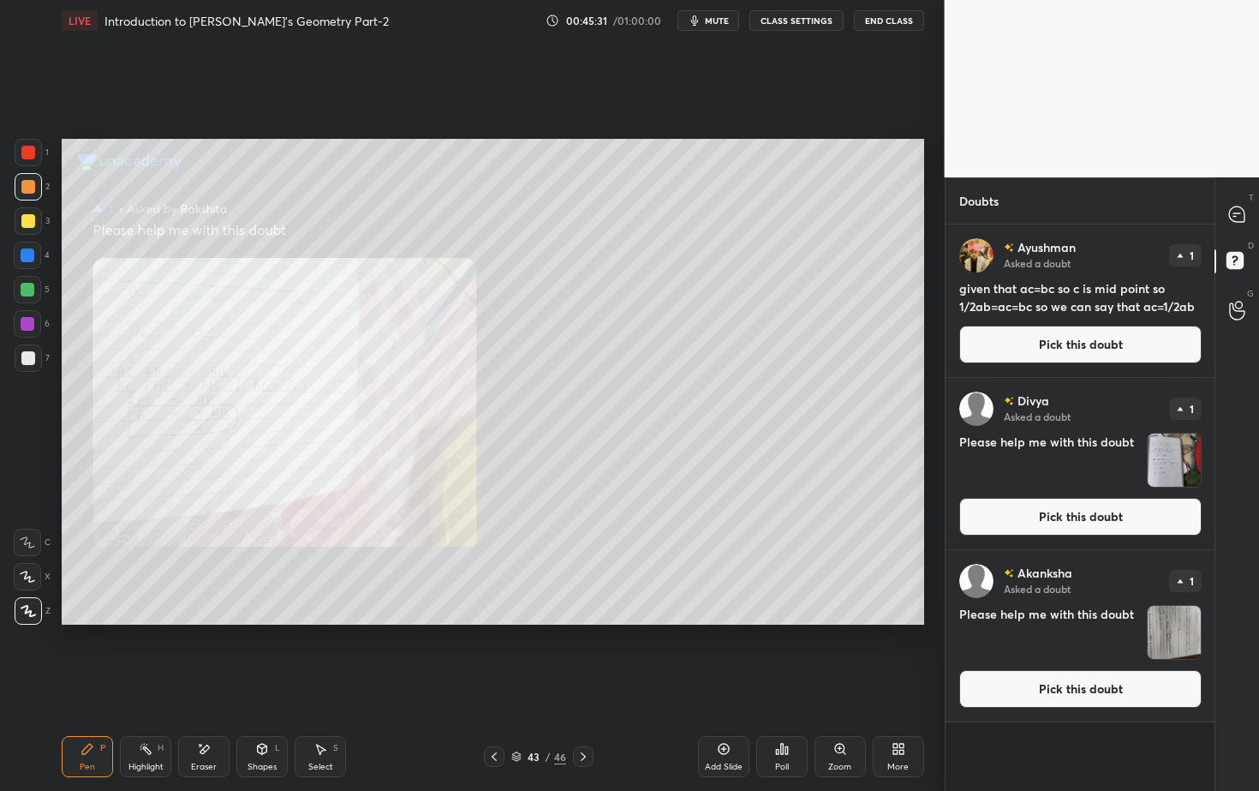
click at [1103, 348] on button "Pick this doubt" at bounding box center [1080, 345] width 242 height 38
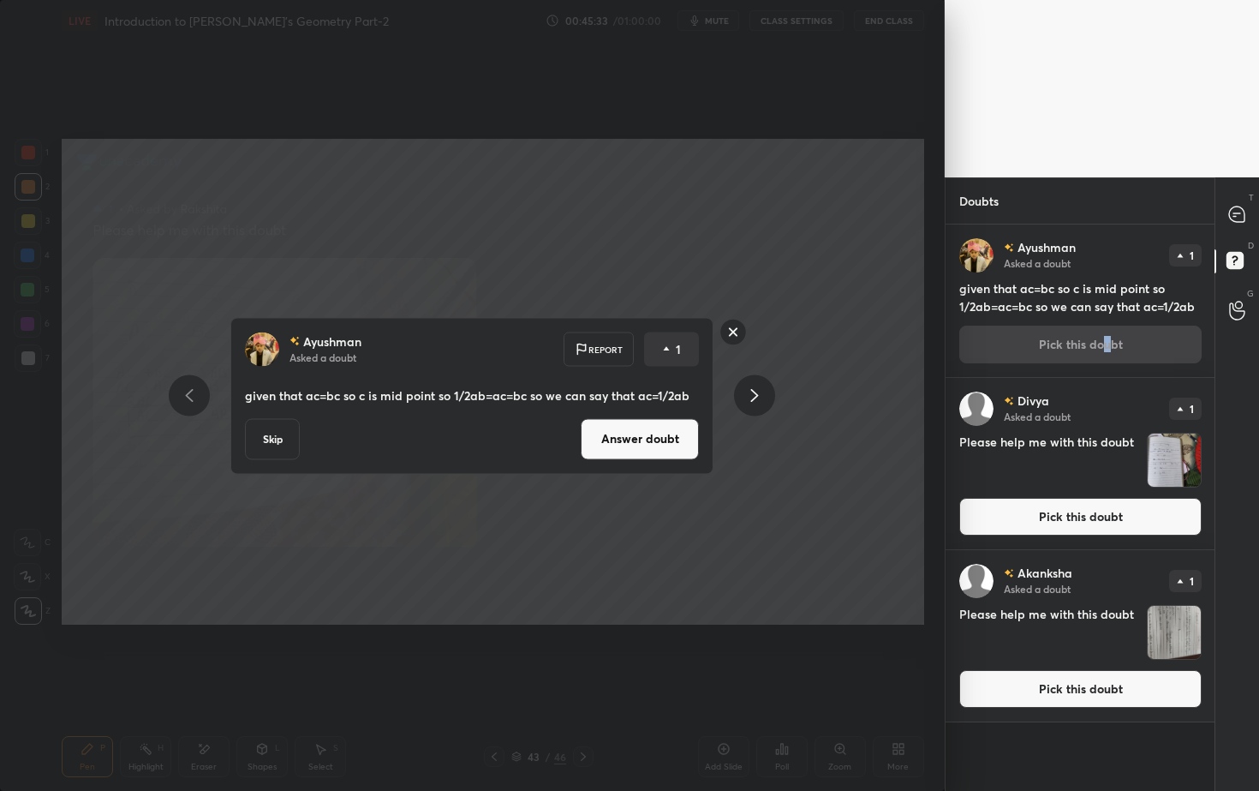
click at [623, 445] on button "Answer doubt" at bounding box center [640, 438] width 118 height 41
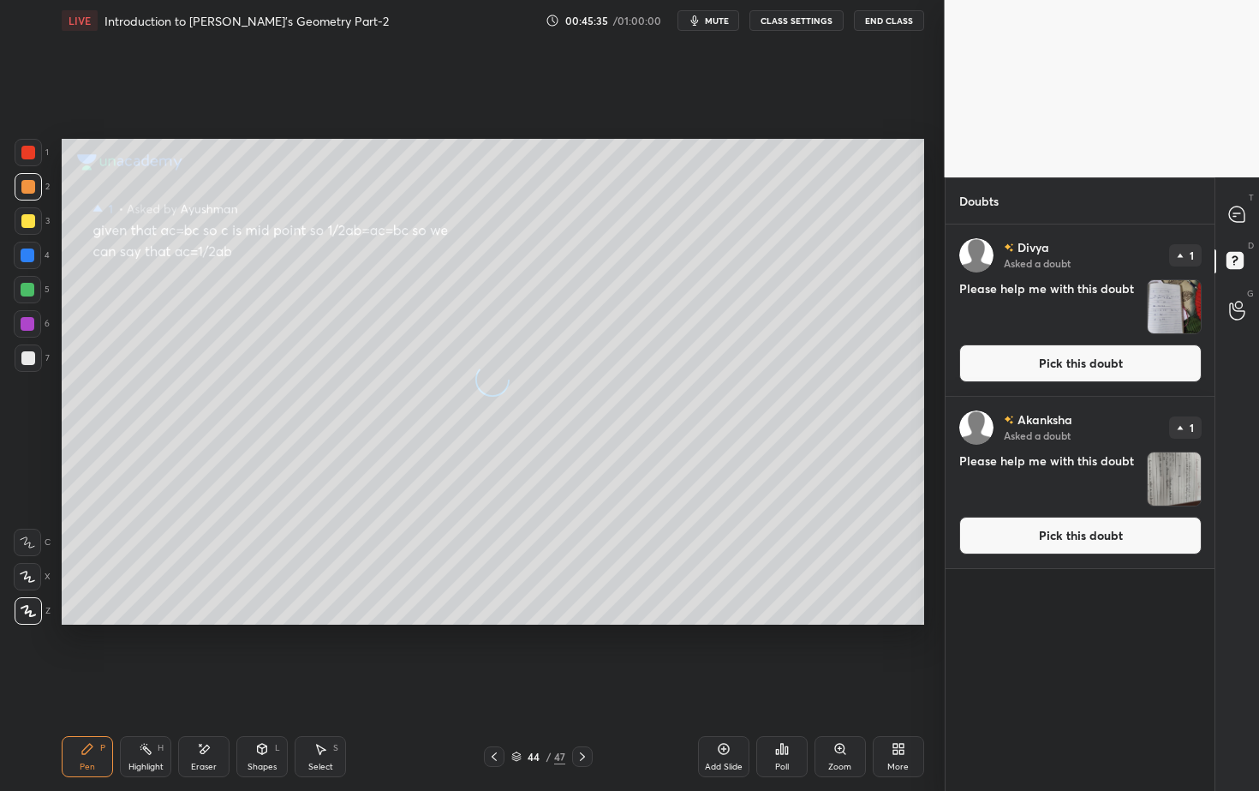
click at [1091, 359] on button "Pick this doubt" at bounding box center [1080, 363] width 242 height 38
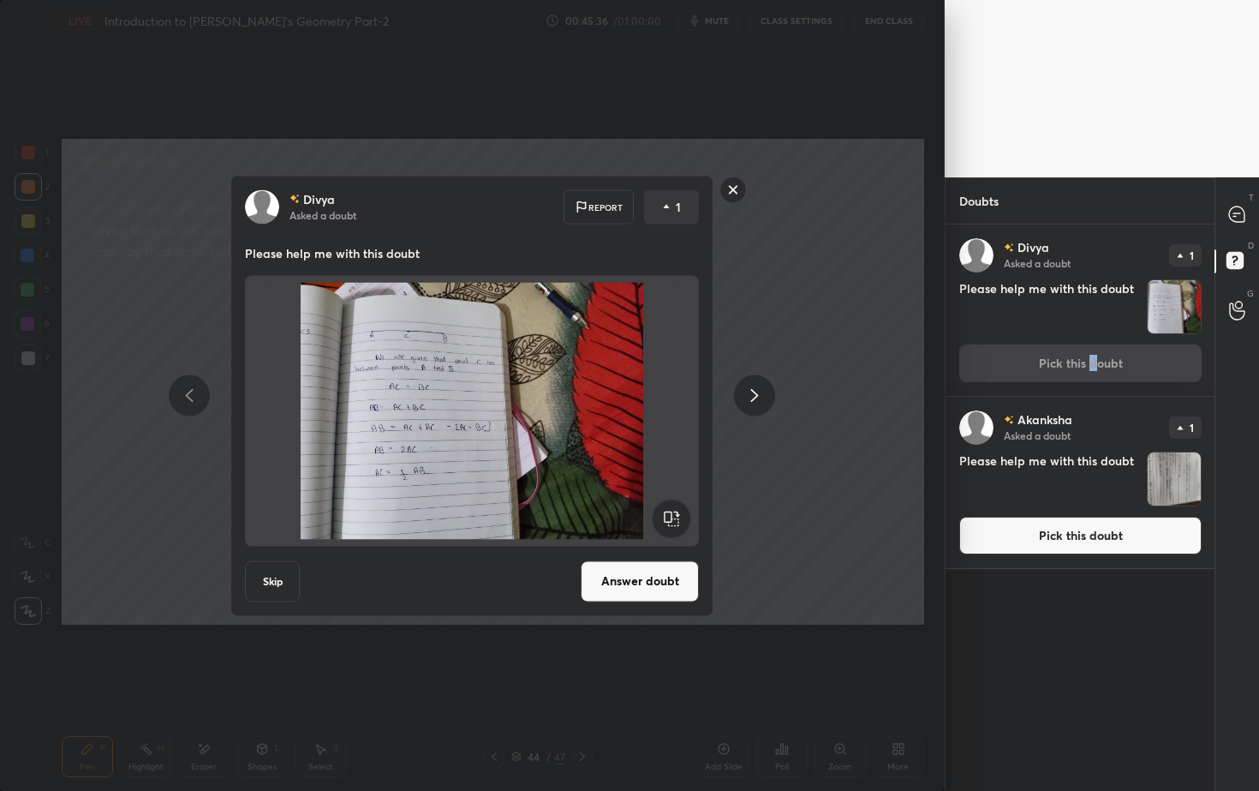
click at [665, 574] on button "Answer doubt" at bounding box center [640, 580] width 118 height 41
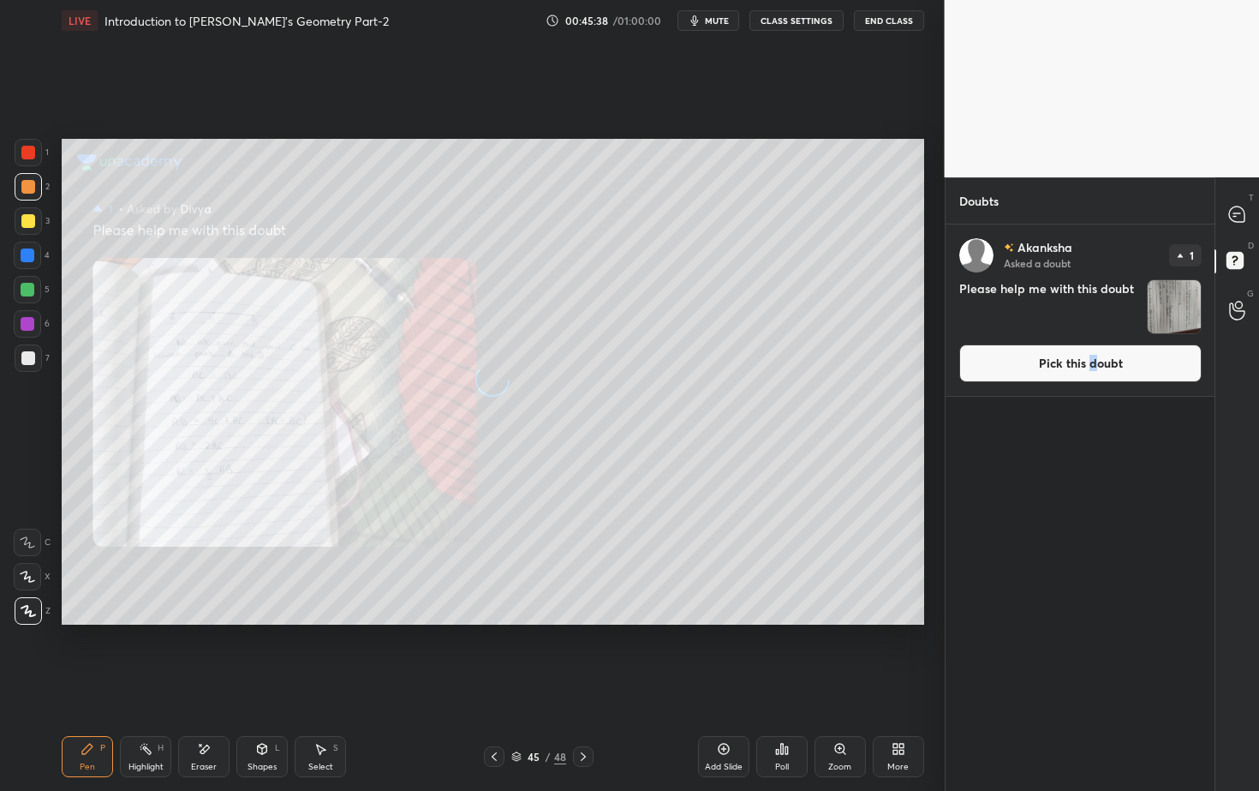
click at [1127, 367] on button "Pick this doubt" at bounding box center [1080, 363] width 242 height 38
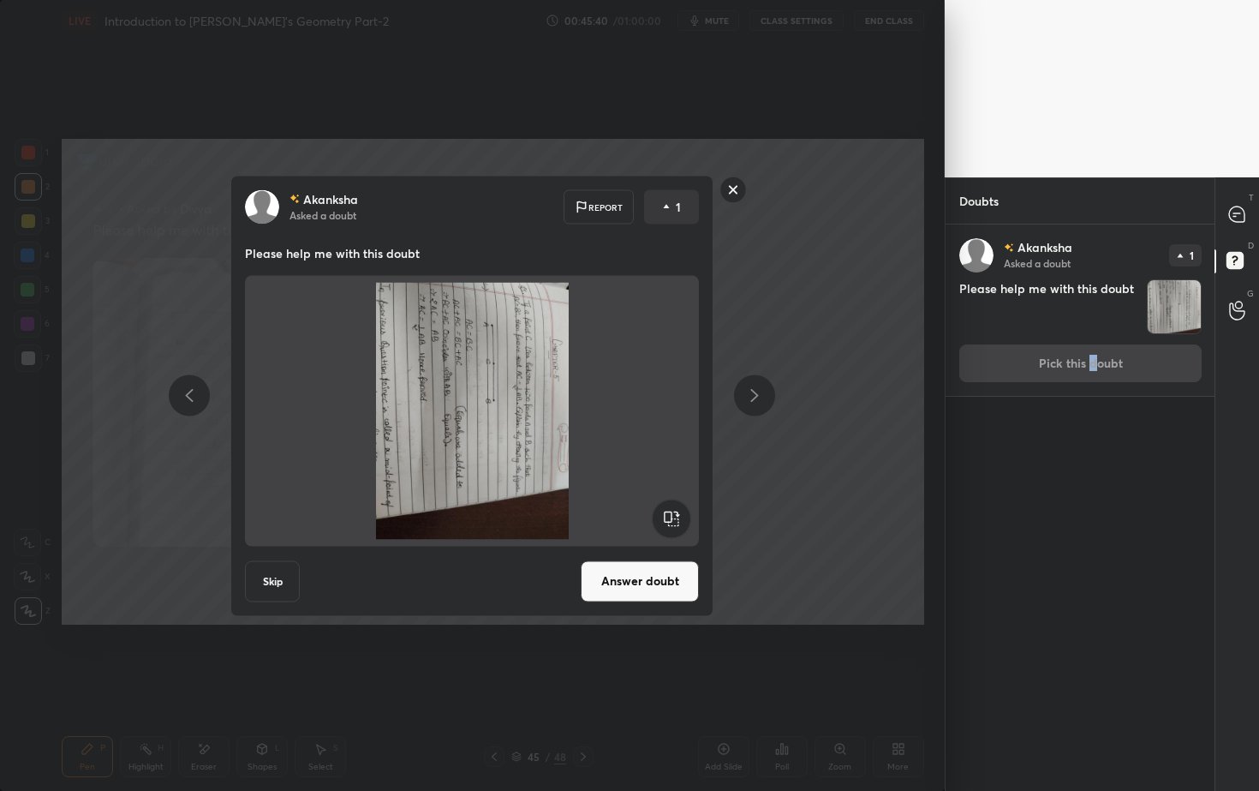
click at [676, 517] on rect at bounding box center [672, 518] width 39 height 39
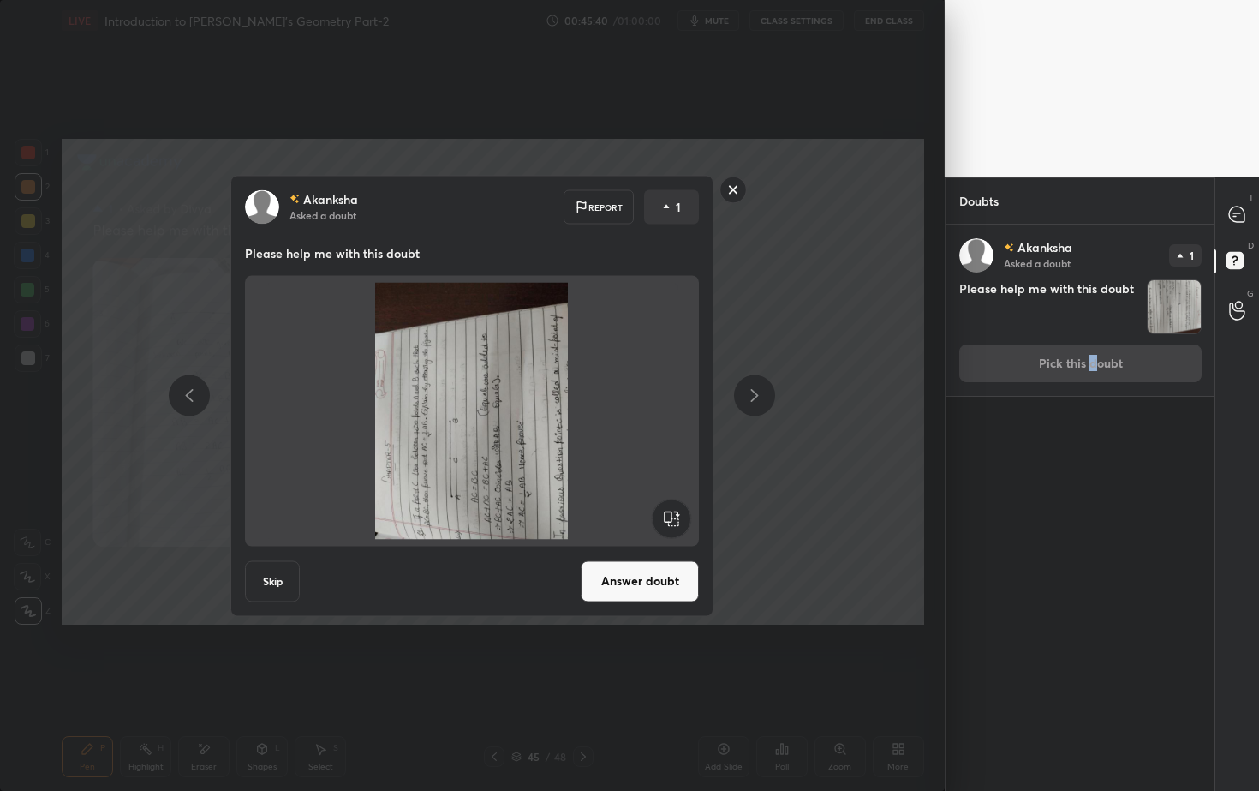
click at [678, 515] on rect at bounding box center [672, 518] width 39 height 39
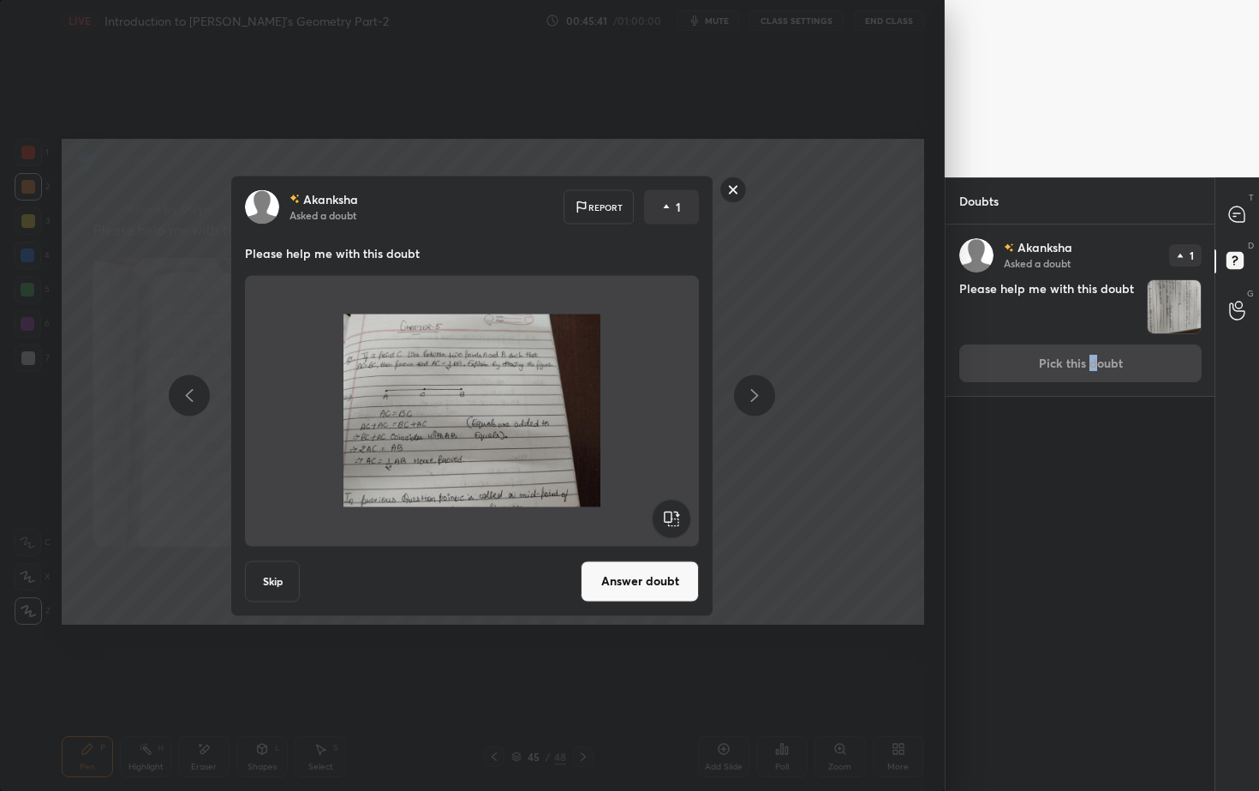
click at [675, 575] on button "Answer doubt" at bounding box center [640, 580] width 118 height 41
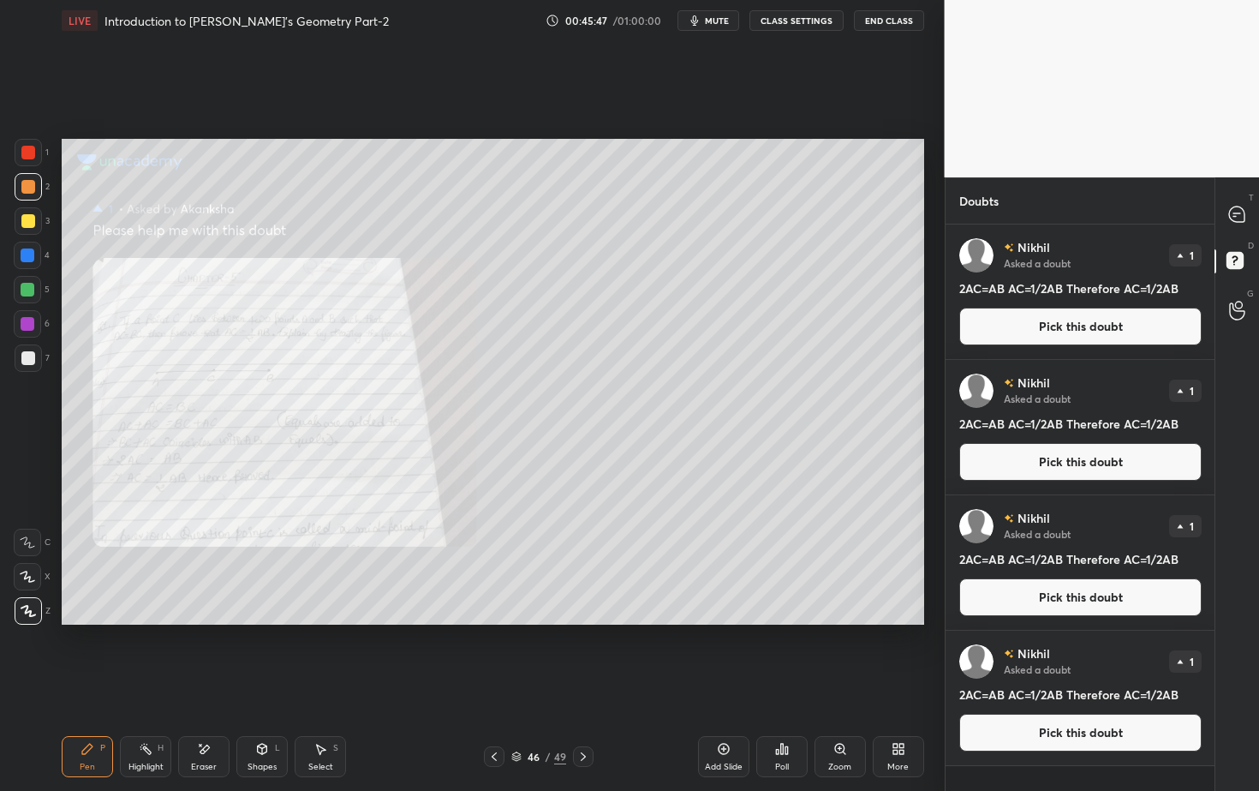
click at [1070, 326] on button "Pick this doubt" at bounding box center [1080, 327] width 242 height 38
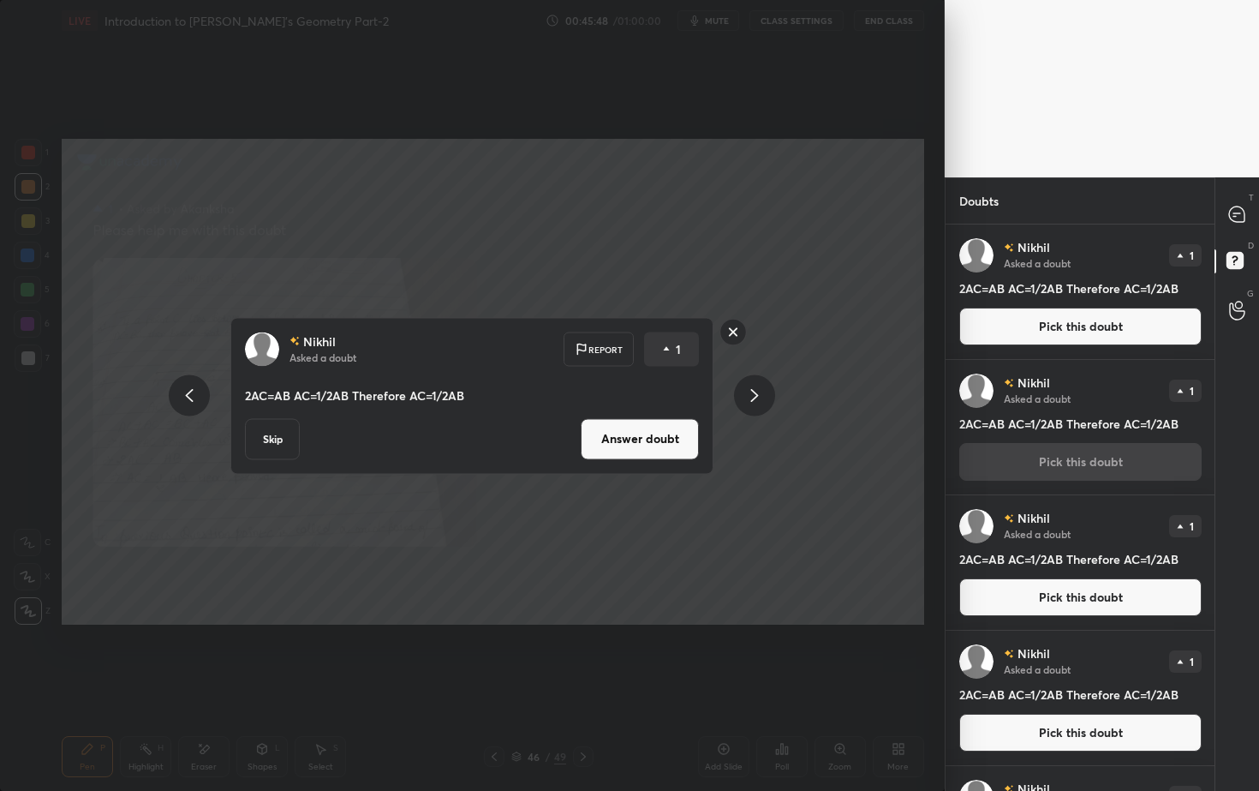
click at [655, 445] on button "Answer doubt" at bounding box center [640, 438] width 118 height 41
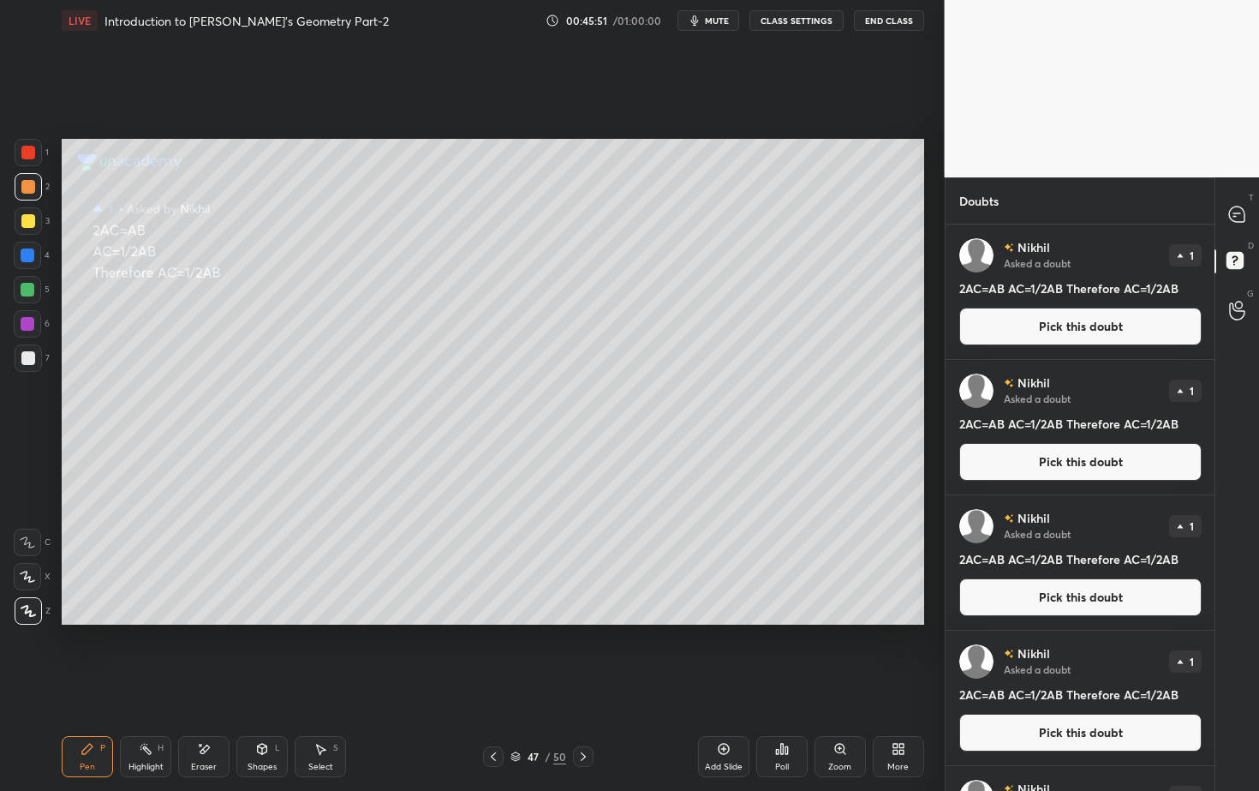
click at [1048, 332] on button "Pick this doubt" at bounding box center [1080, 327] width 242 height 38
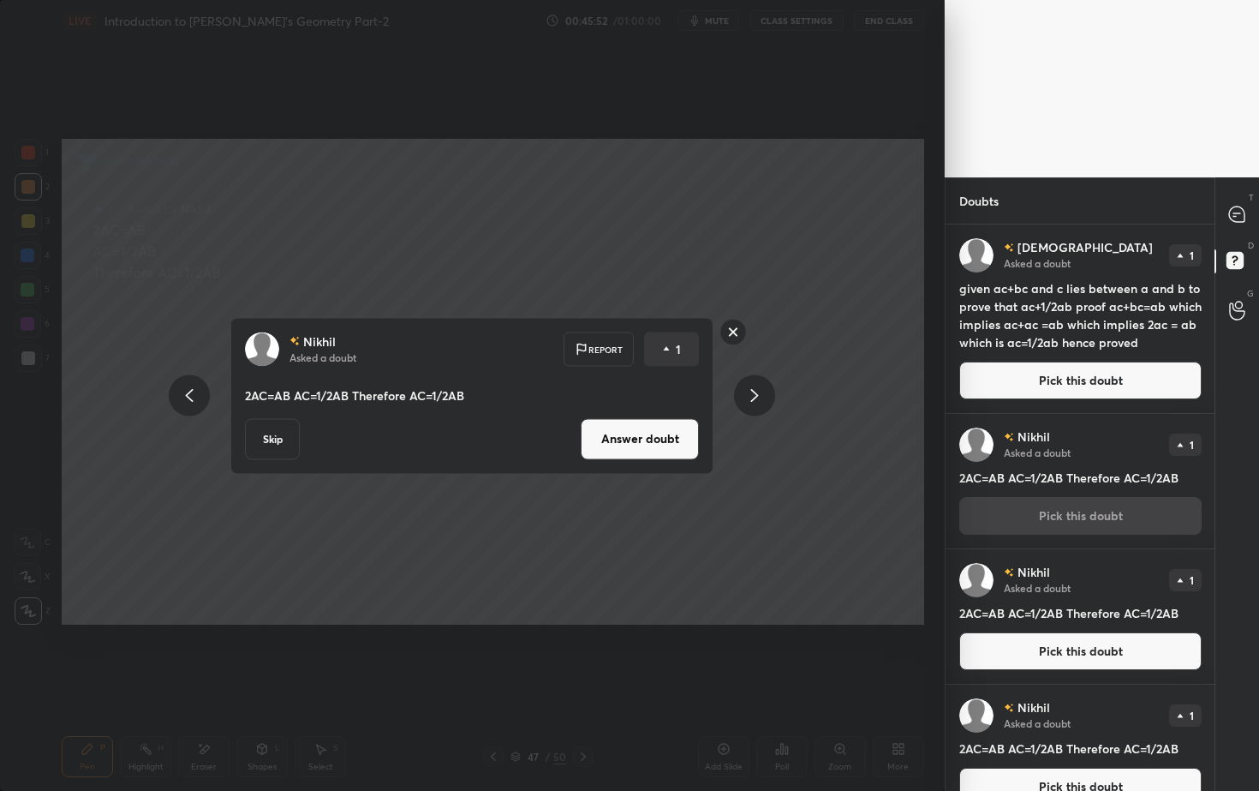
drag, startPoint x: 648, startPoint y: 443, endPoint x: 717, endPoint y: 428, distance: 70.1
click at [652, 442] on button "Answer doubt" at bounding box center [640, 438] width 118 height 41
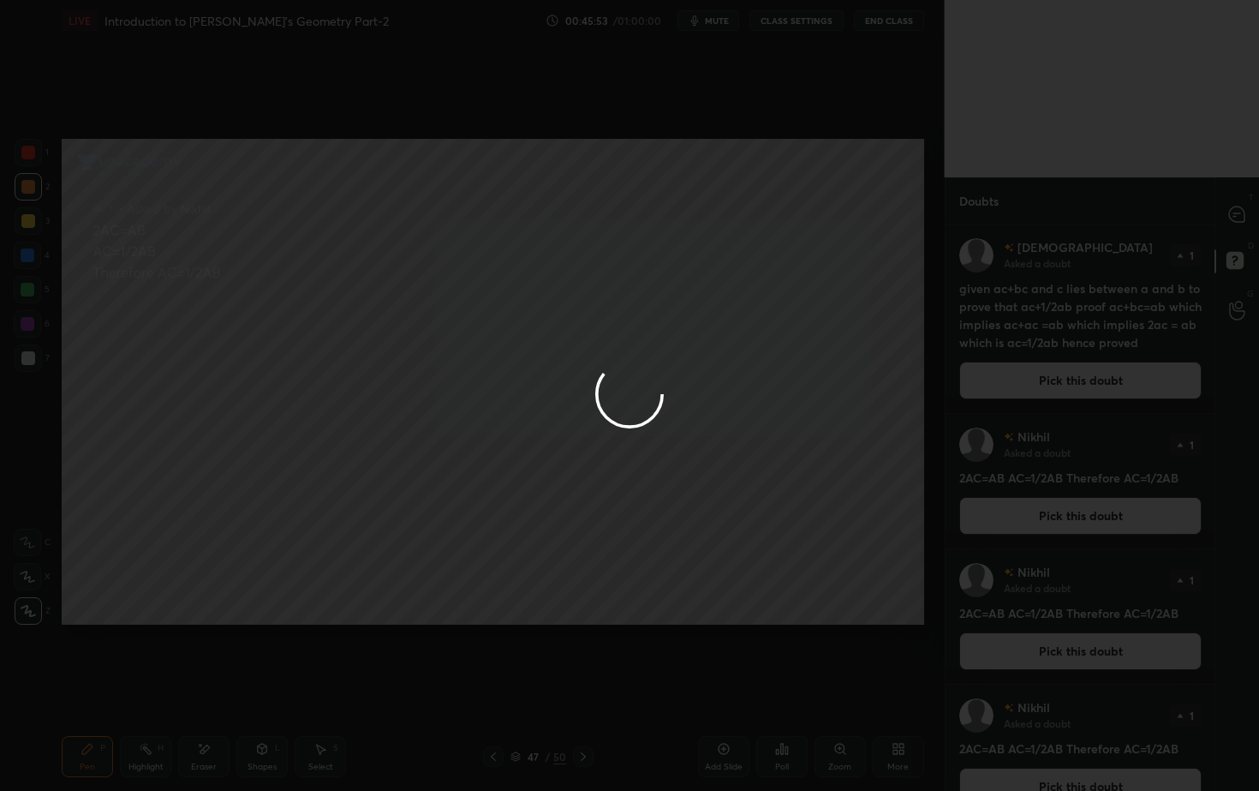
click at [1054, 377] on div at bounding box center [629, 395] width 1259 height 791
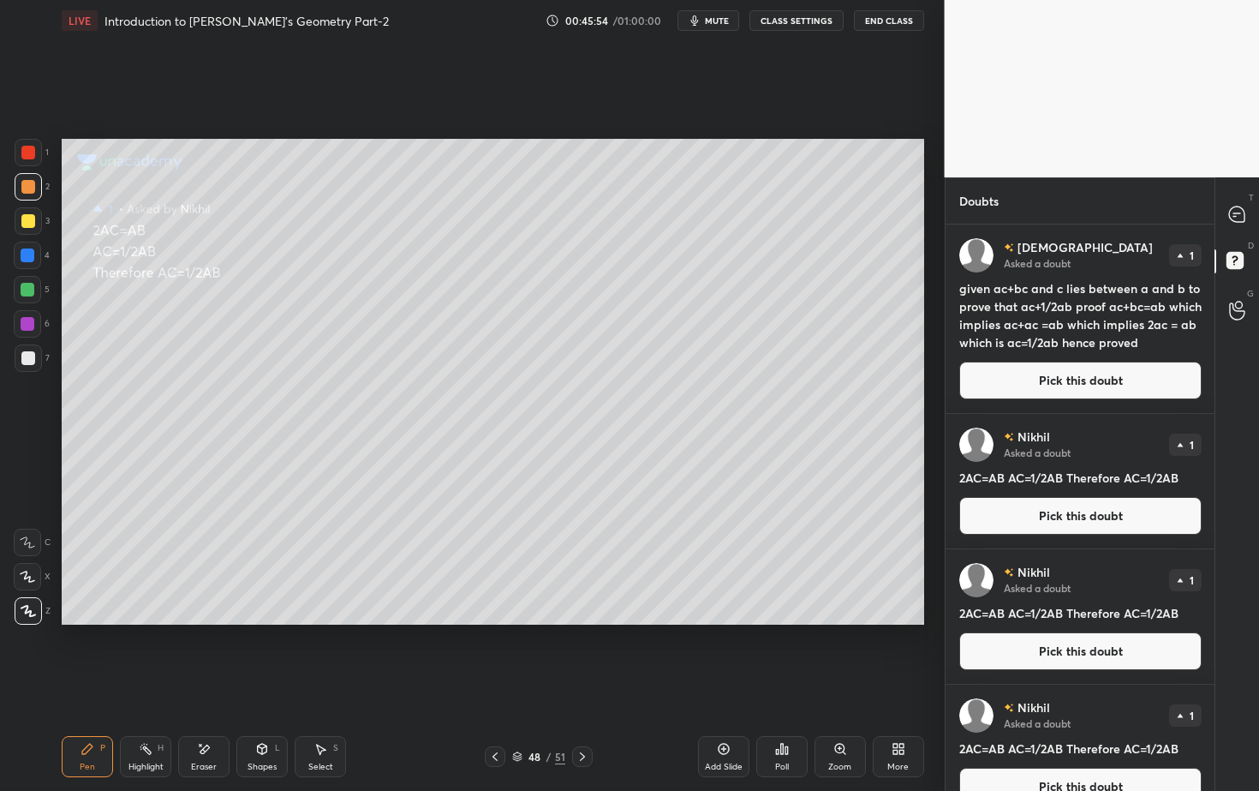
click at [1000, 374] on button "Pick this doubt" at bounding box center [1080, 380] width 242 height 38
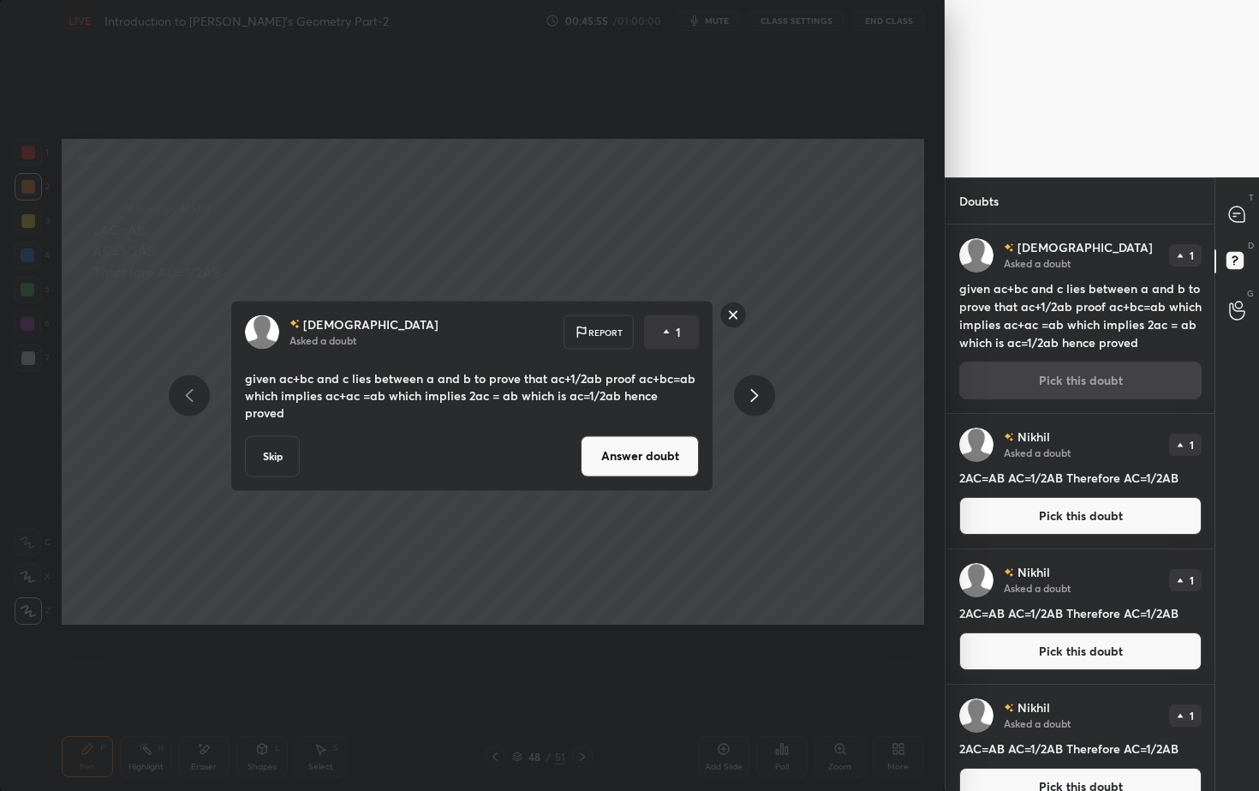
drag, startPoint x: 657, startPoint y: 459, endPoint x: 684, endPoint y: 456, distance: 27.6
click at [658, 455] on button "Answer doubt" at bounding box center [640, 455] width 118 height 41
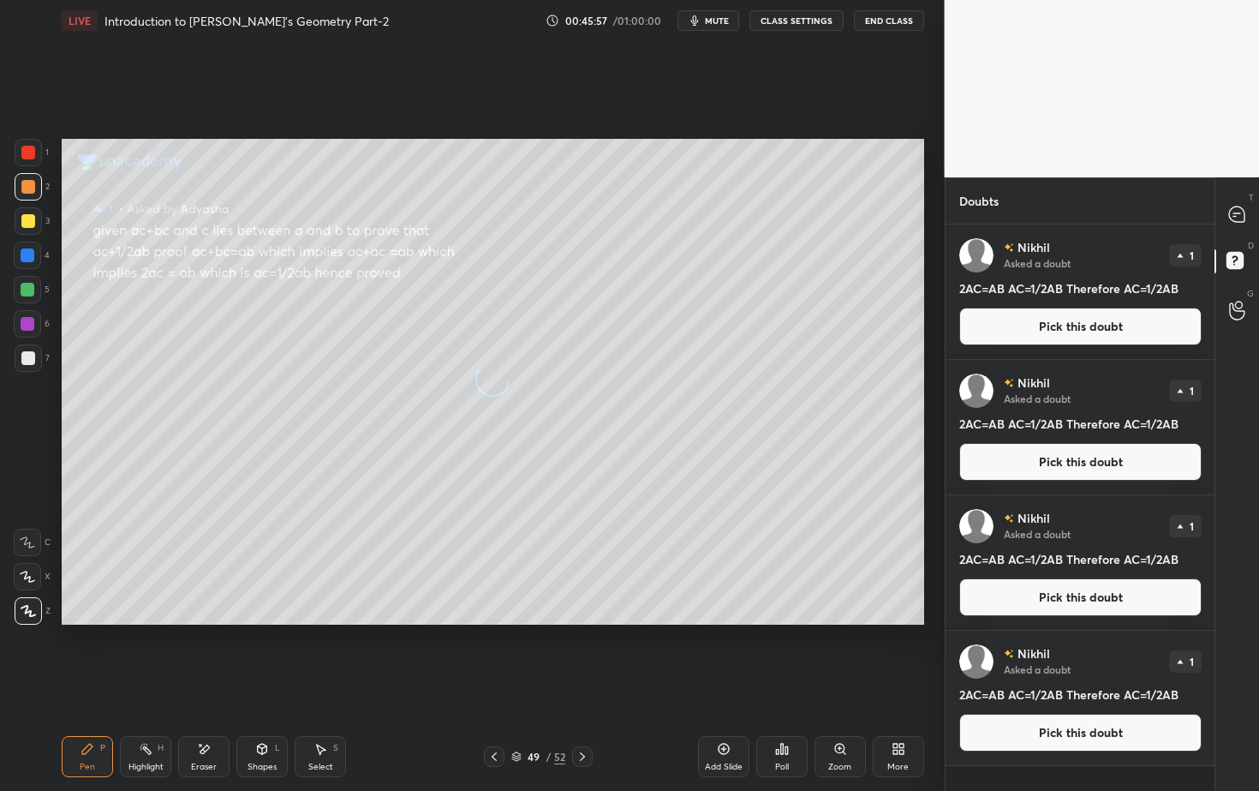
drag, startPoint x: 1084, startPoint y: 320, endPoint x: 1078, endPoint y: 326, distance: 9.1
click at [1084, 320] on button "Pick this doubt" at bounding box center [1080, 327] width 242 height 38
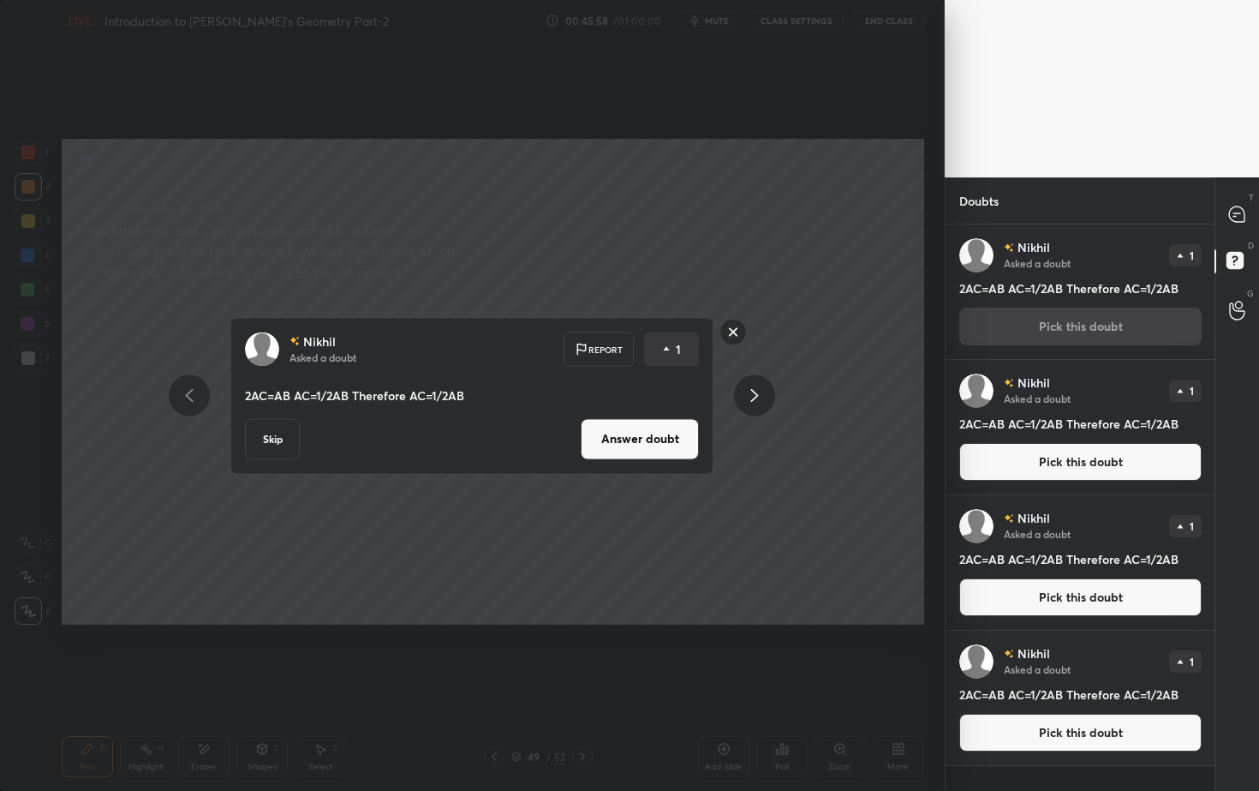
click at [699, 444] on div "Nikhil Asked a doubt Report 1 2AC=AB AC=1/2AB Therefore AC=1/2AB Skip Answer do…" at bounding box center [471, 395] width 483 height 157
drag, startPoint x: 657, startPoint y: 433, endPoint x: 668, endPoint y: 430, distance: 11.7
click at [657, 431] on button "Answer doubt" at bounding box center [640, 438] width 118 height 41
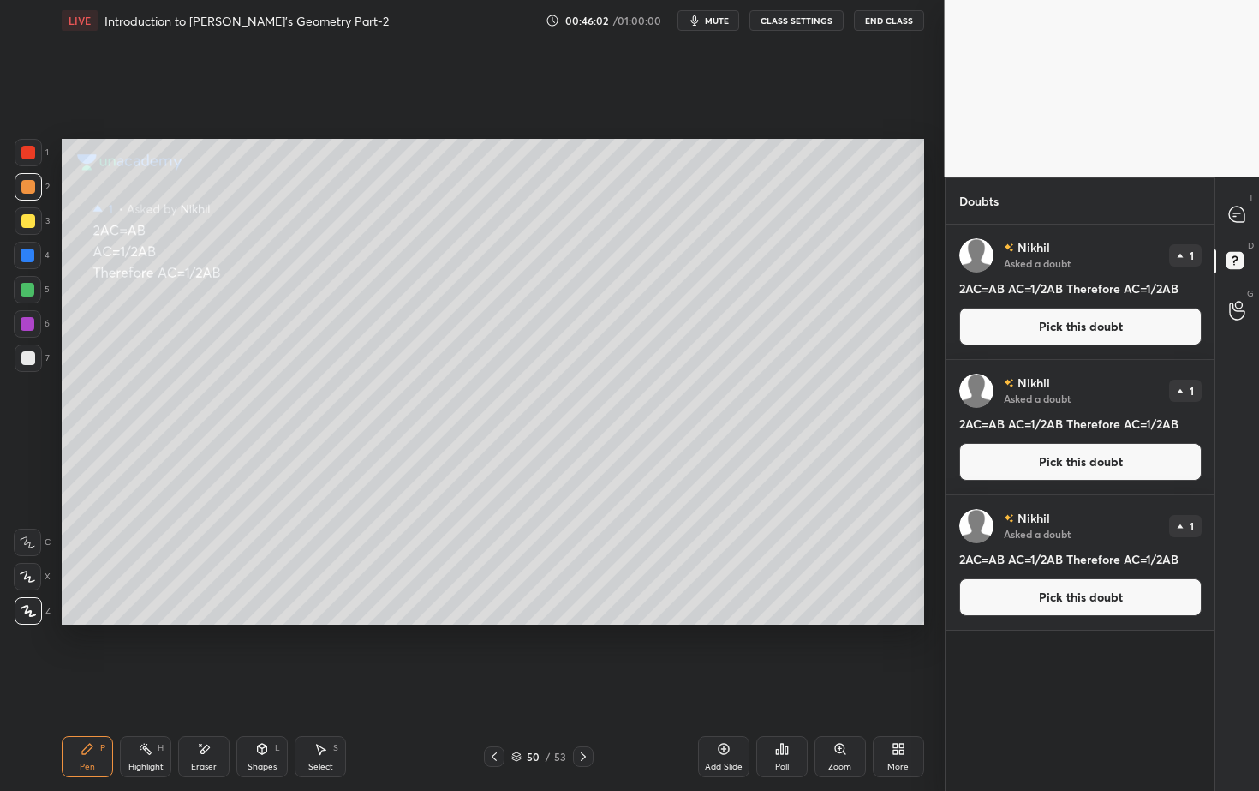
click at [1080, 318] on button "Pick this doubt" at bounding box center [1080, 327] width 242 height 38
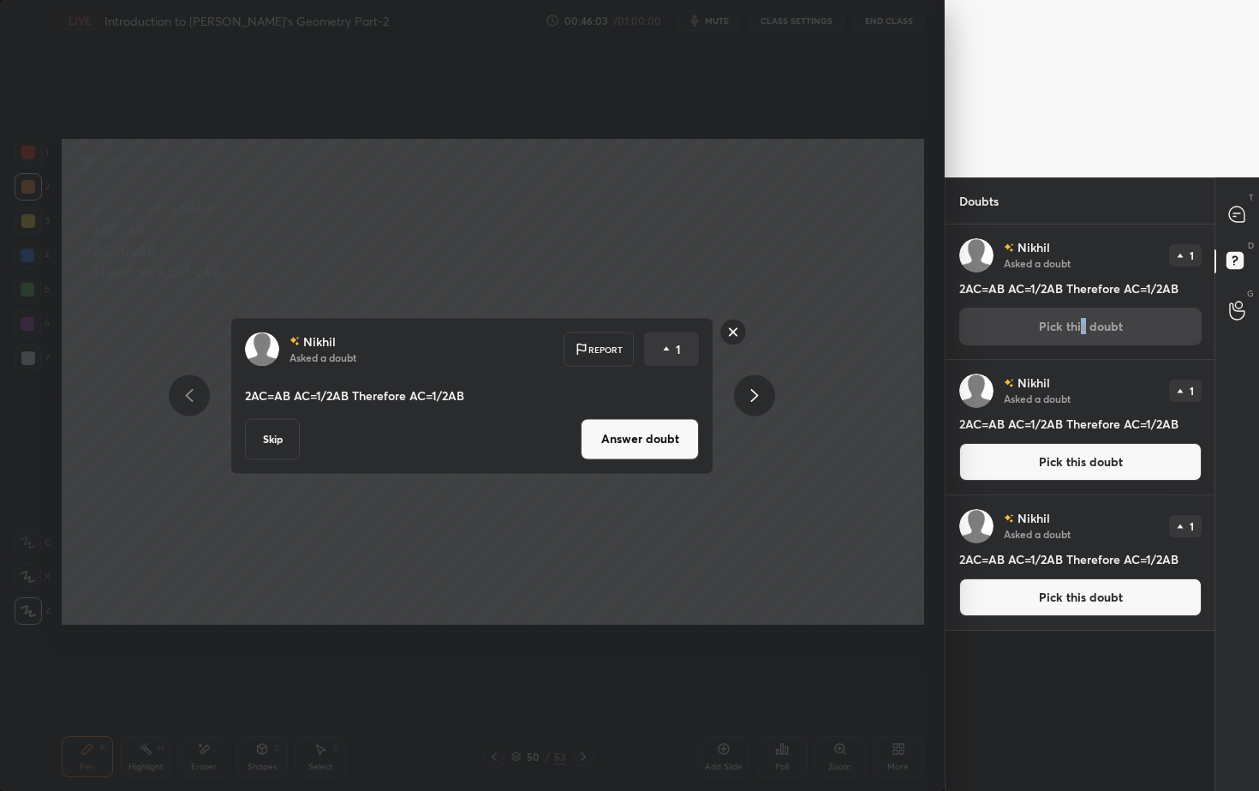
click at [660, 446] on button "Answer doubt" at bounding box center [640, 438] width 118 height 41
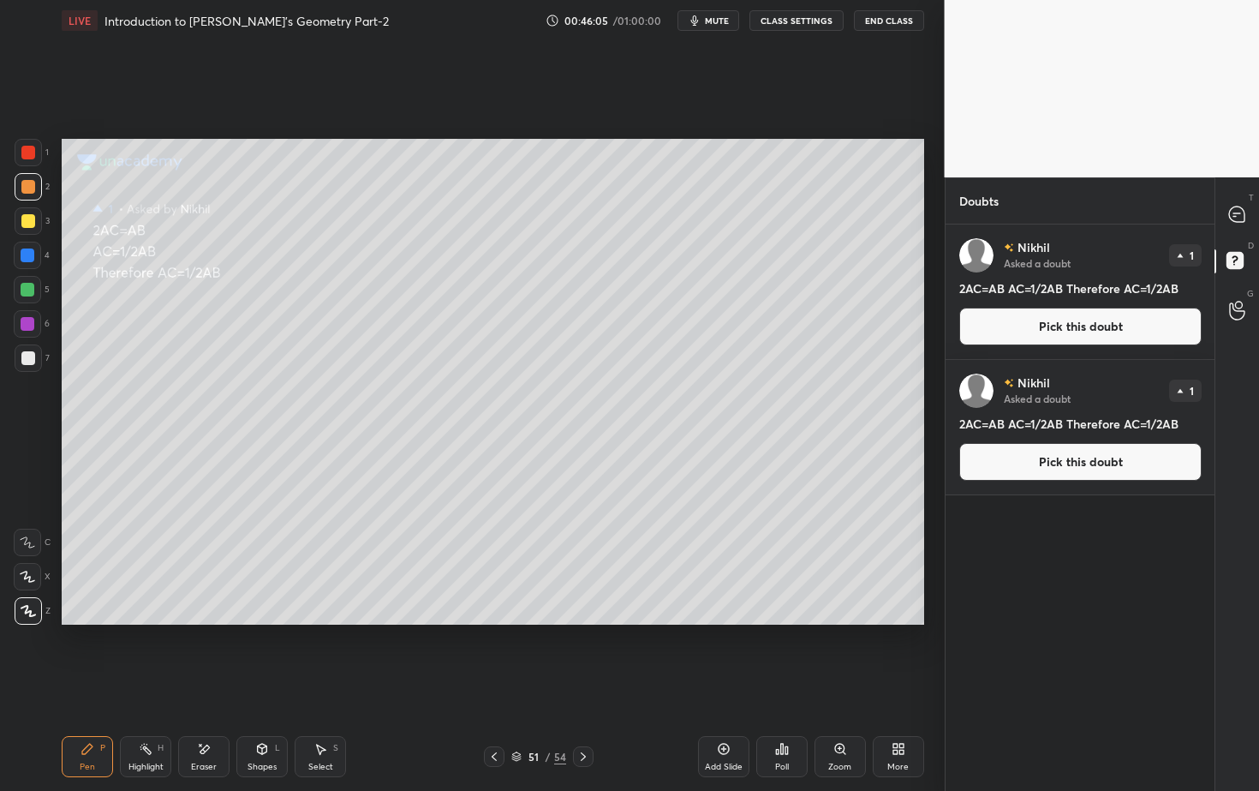
click at [1067, 329] on button "Pick this doubt" at bounding box center [1080, 327] width 242 height 38
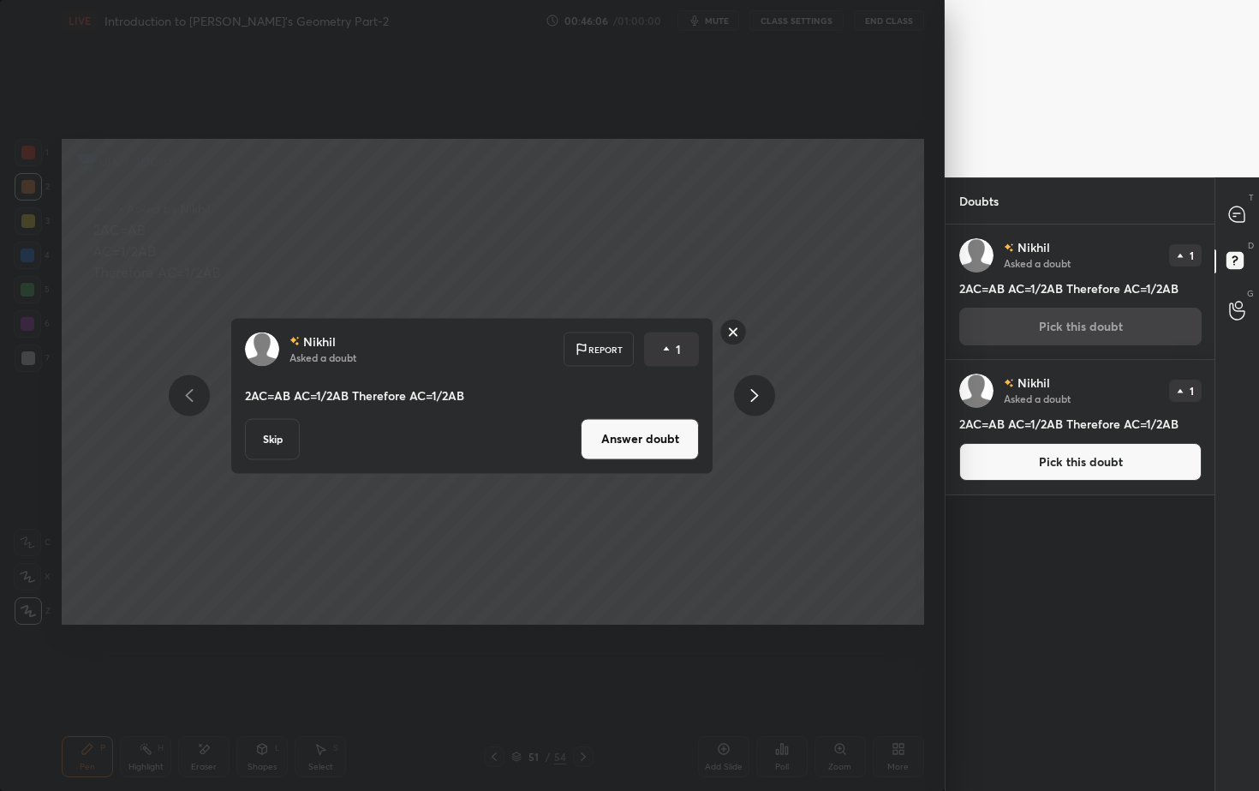
drag, startPoint x: 667, startPoint y: 430, endPoint x: 690, endPoint y: 430, distance: 22.3
click at [668, 437] on button "Answer doubt" at bounding box center [640, 438] width 118 height 41
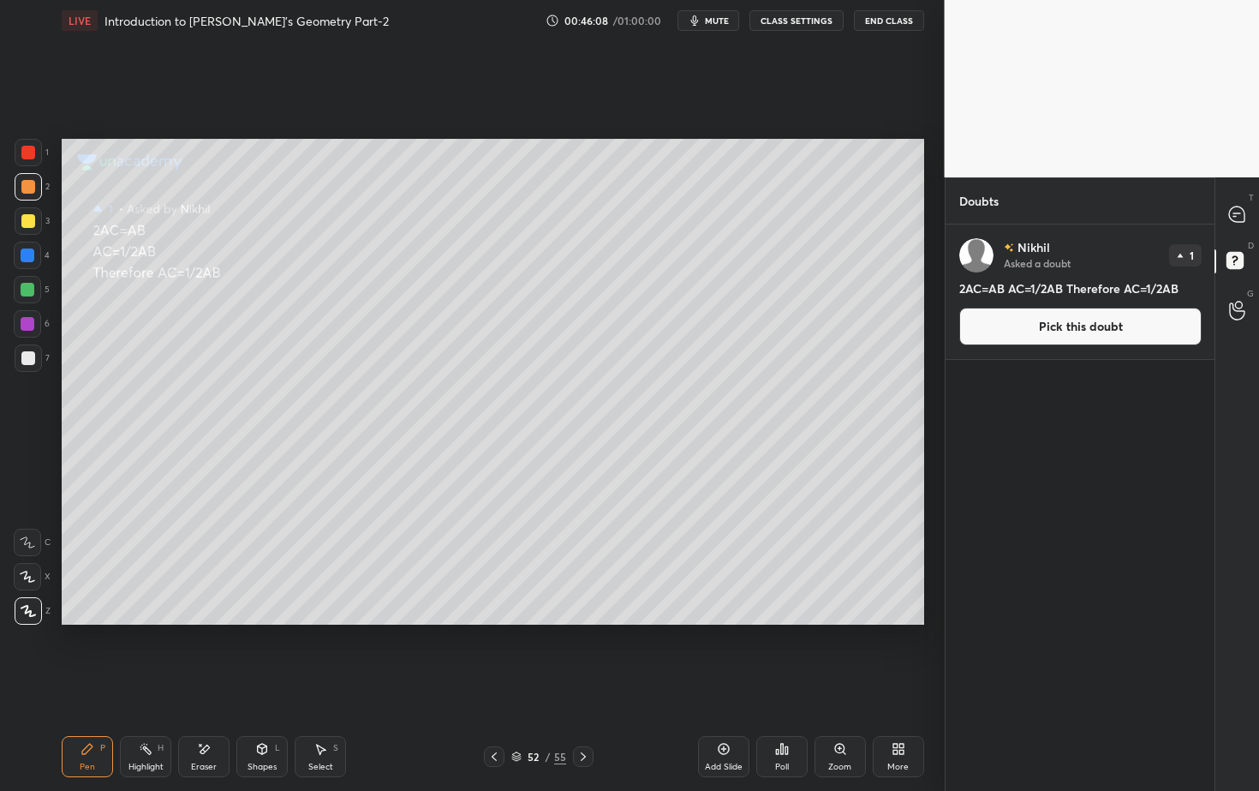
click at [1075, 330] on button "Pick this doubt" at bounding box center [1080, 327] width 242 height 38
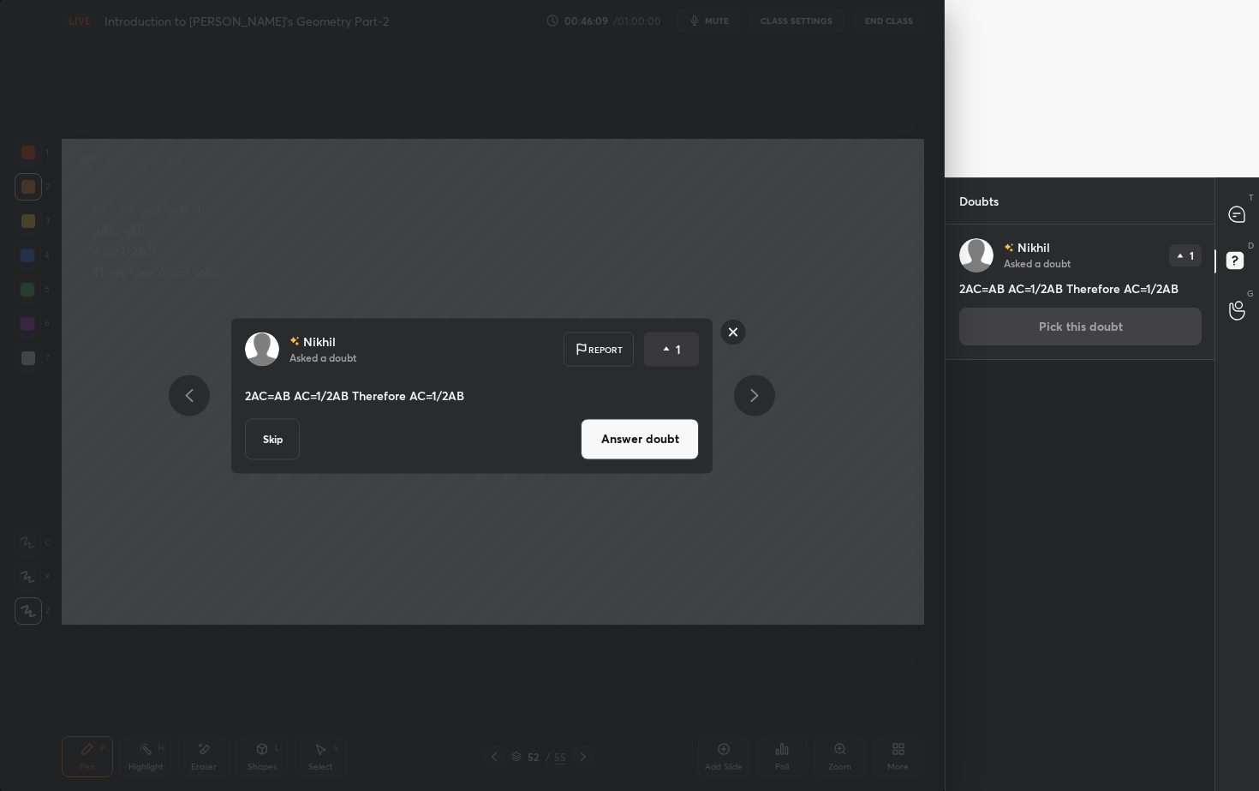
click at [636, 441] on button "Answer doubt" at bounding box center [640, 438] width 118 height 41
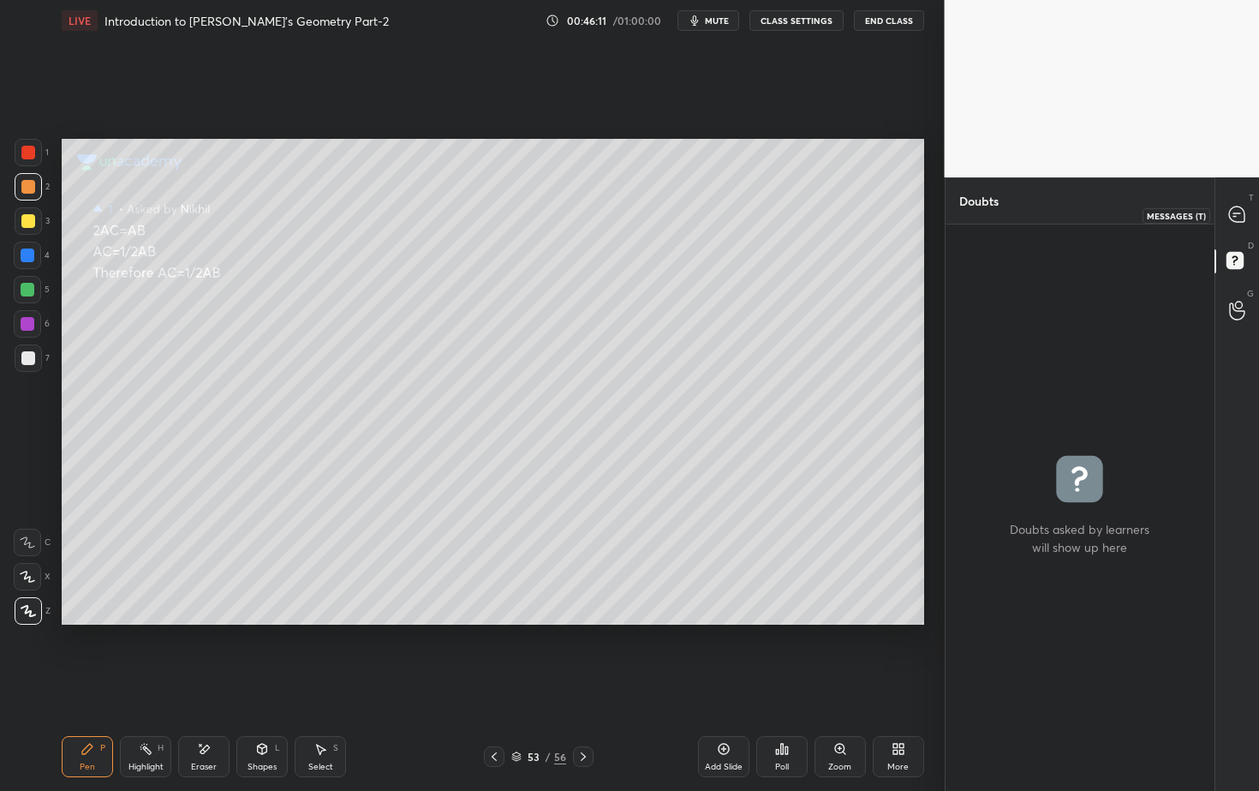
click at [1238, 218] on icon at bounding box center [1236, 213] width 15 height 15
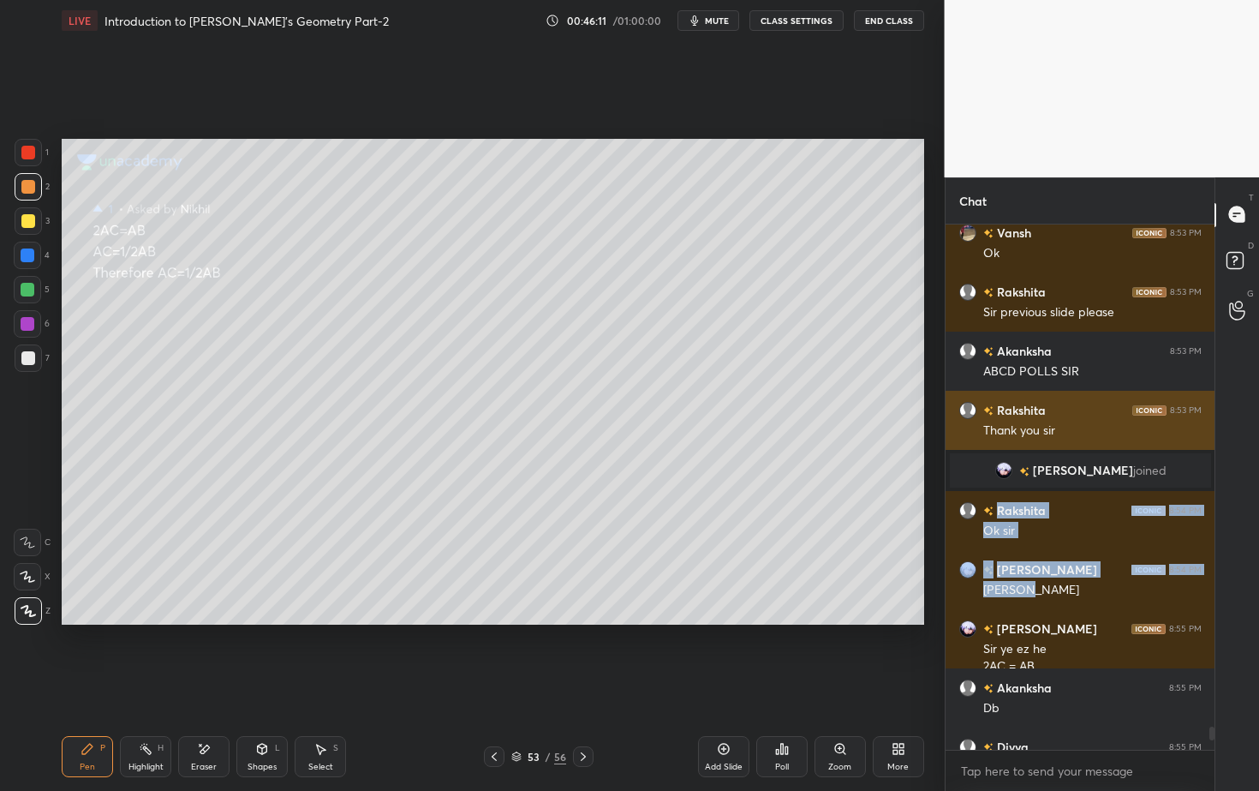
drag, startPoint x: 1049, startPoint y: 498, endPoint x: 1045, endPoint y: 424, distance: 73.8
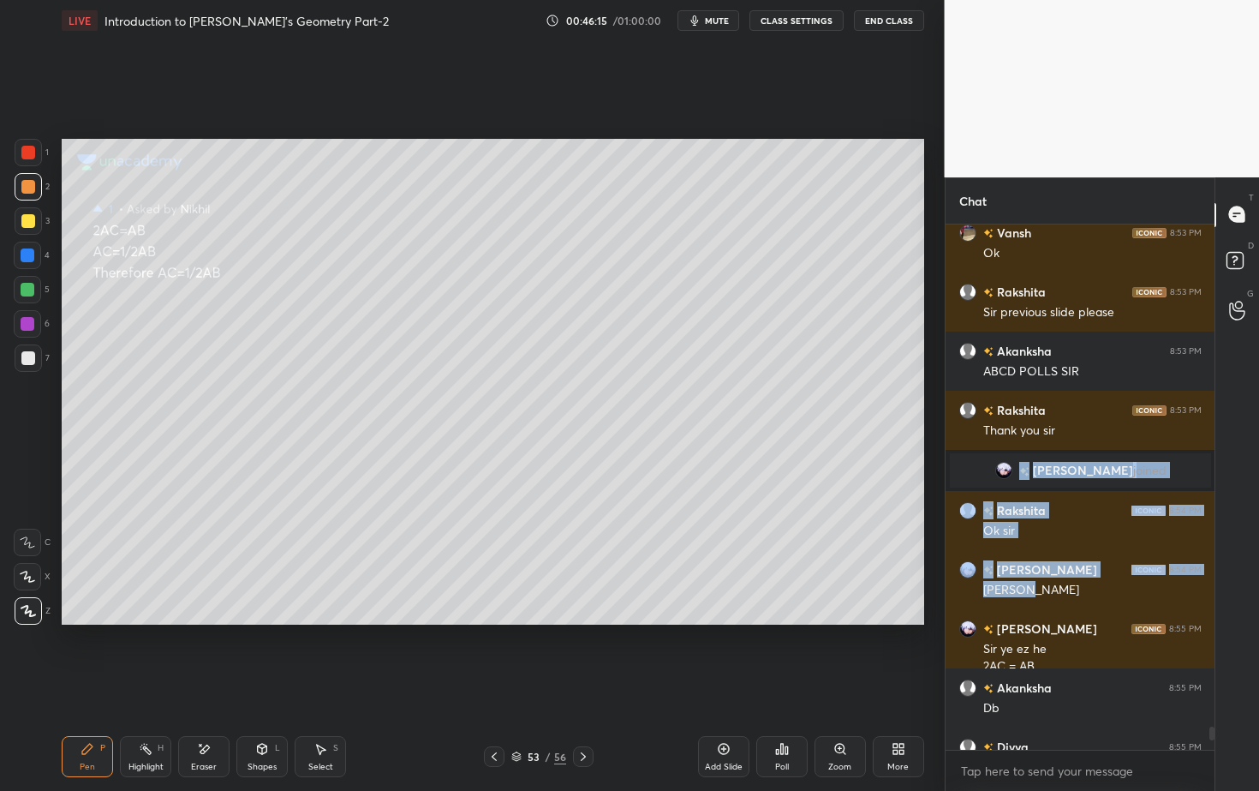
click at [548, 714] on div "/" at bounding box center [548, 756] width 5 height 10
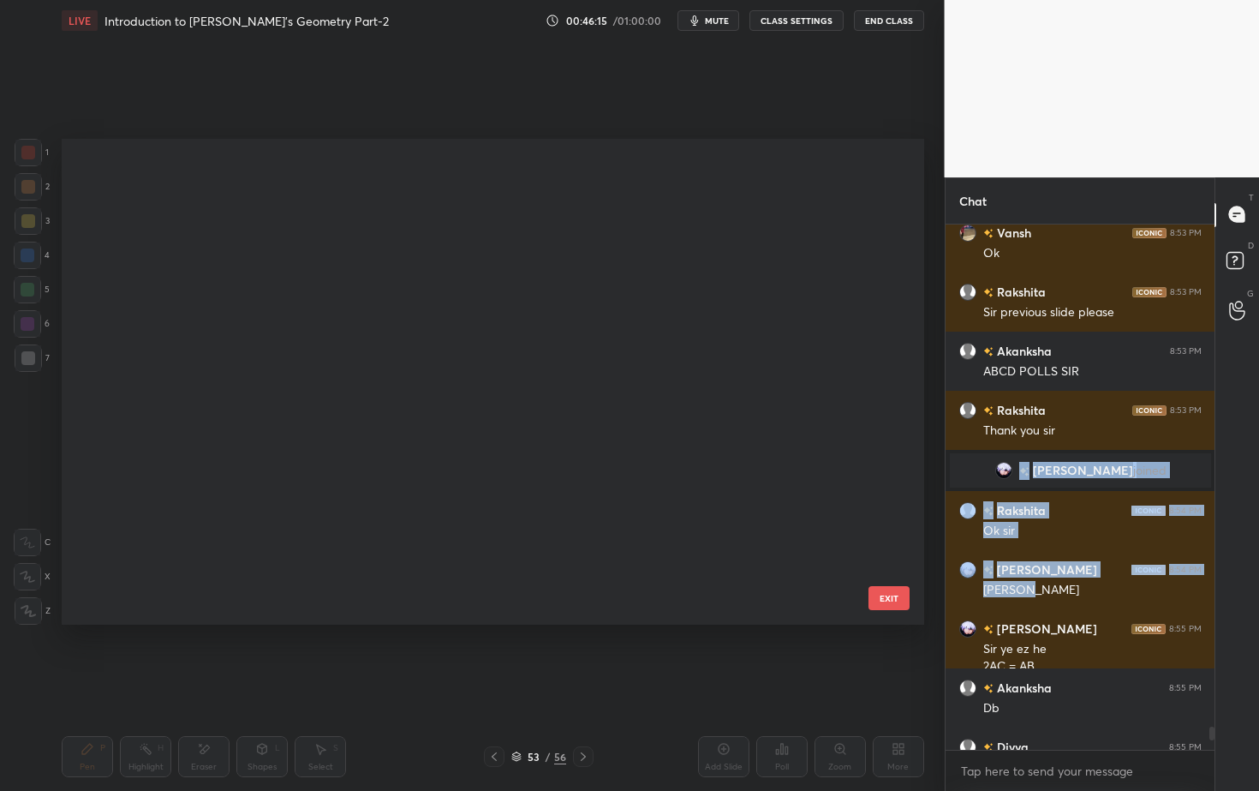
scroll to position [480, 853]
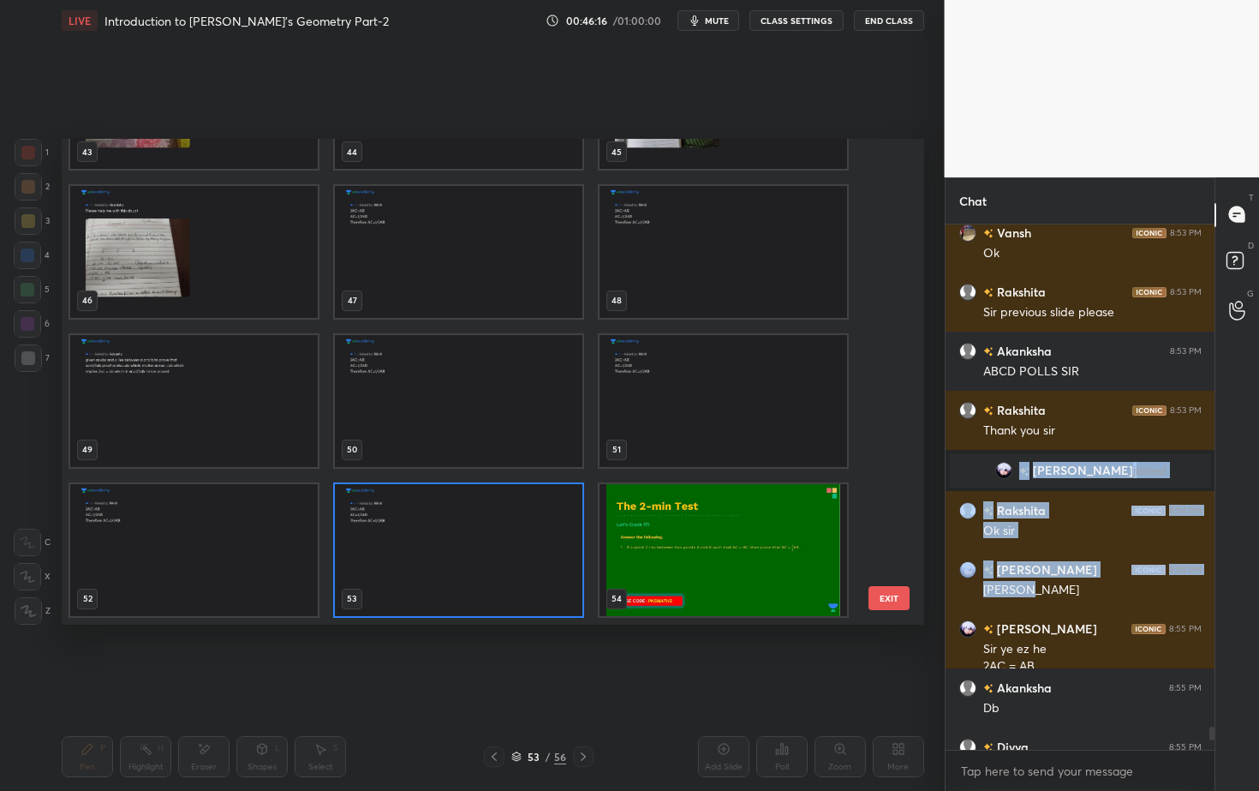
drag, startPoint x: 599, startPoint y: 409, endPoint x: 602, endPoint y: 532, distance: 122.5
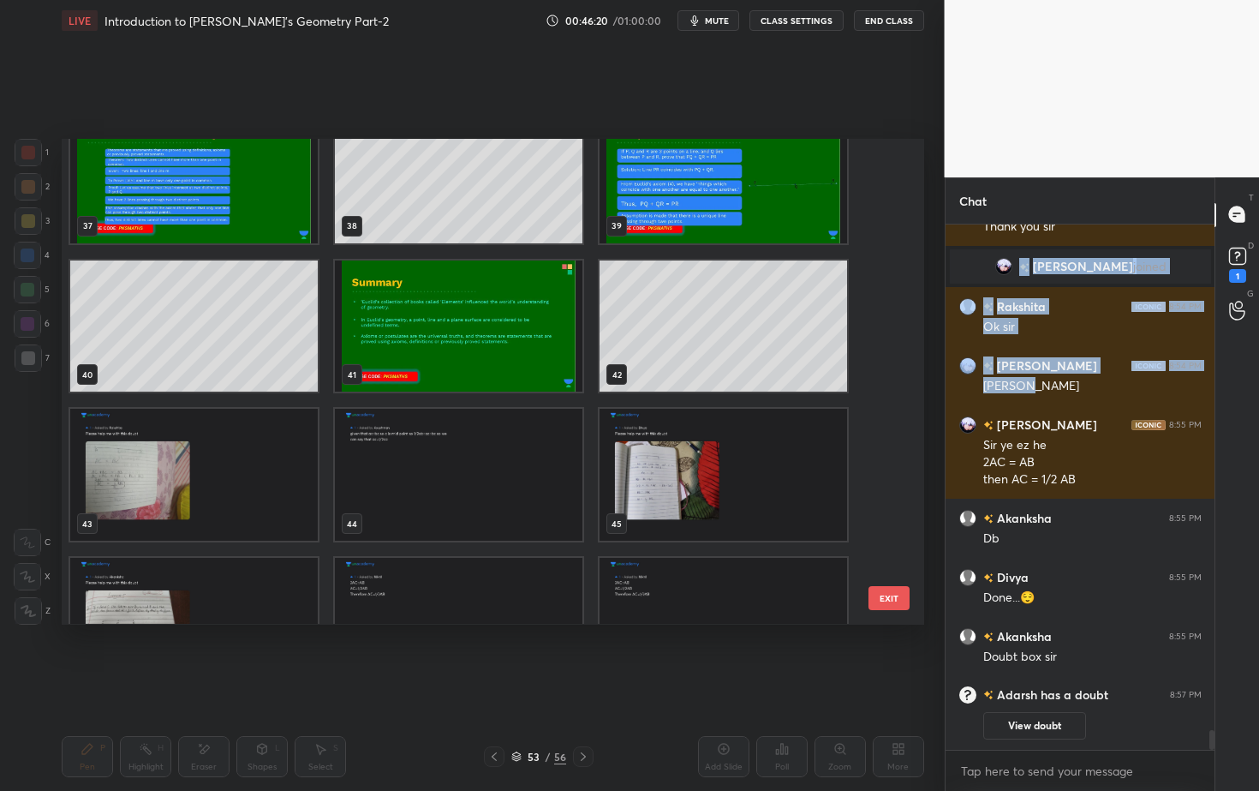
scroll to position [1825, 0]
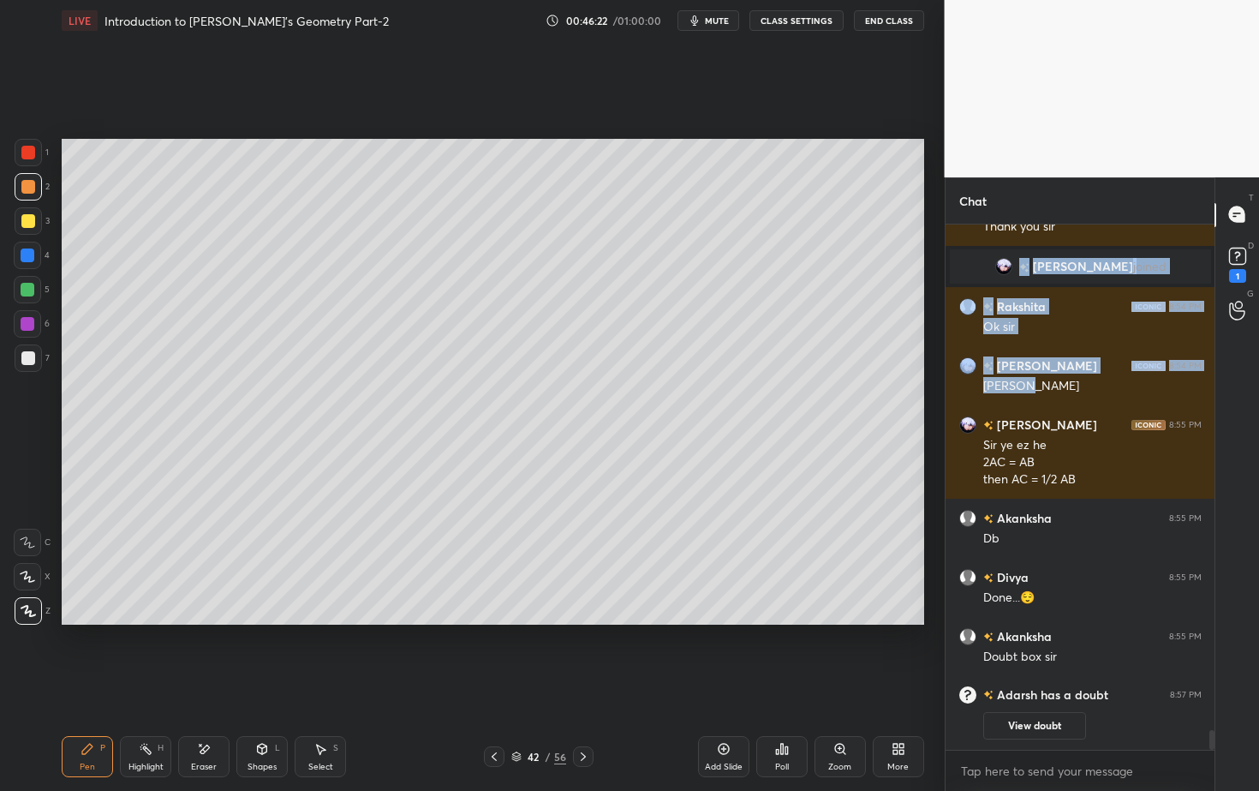
click at [30, 356] on div at bounding box center [28, 358] width 14 height 14
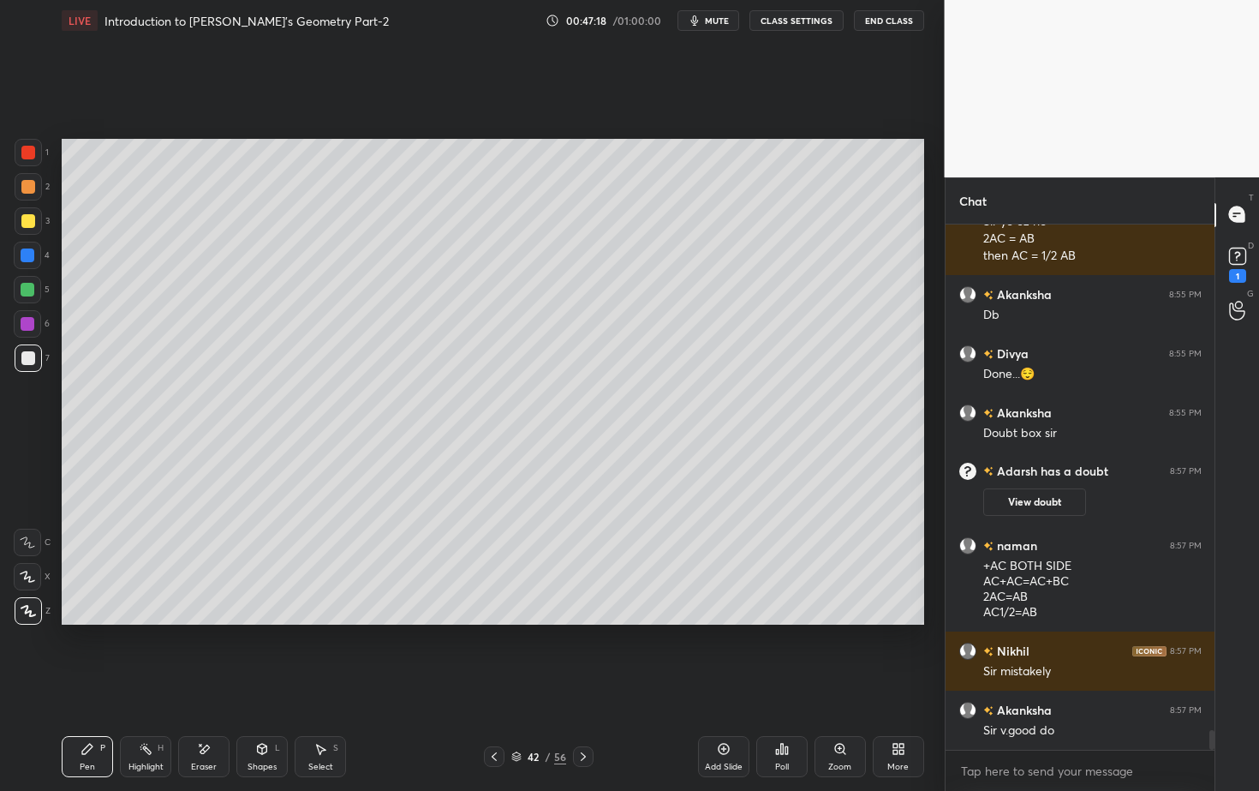
scroll to position [13401, 0]
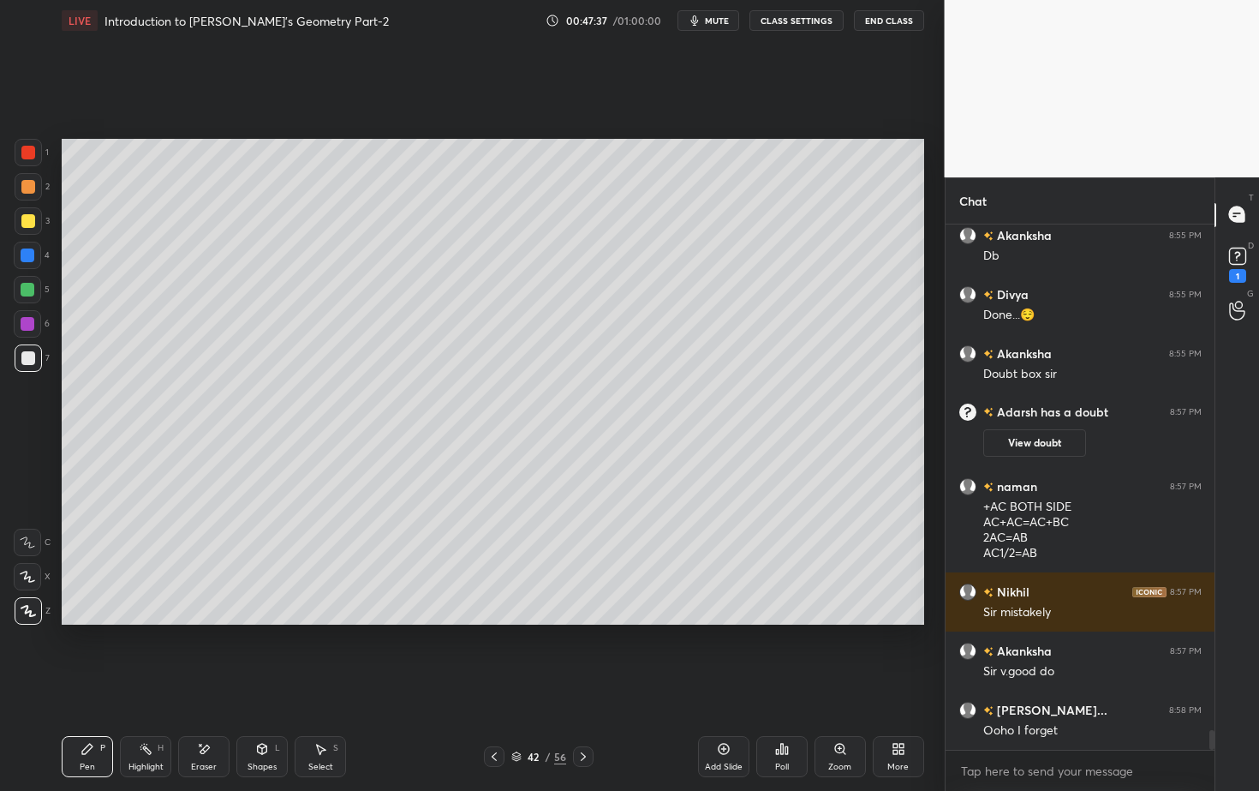
click at [332, 714] on div "Select S" at bounding box center [320, 756] width 51 height 41
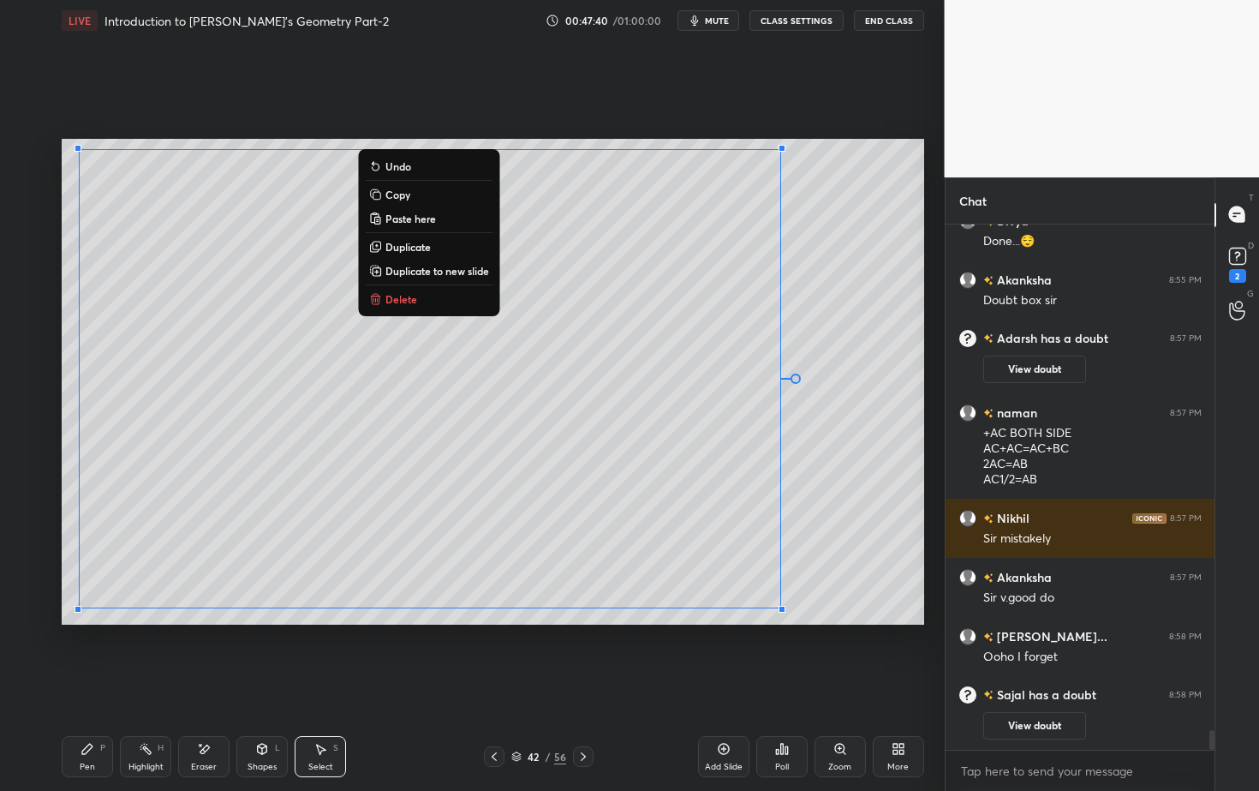
scroll to position [13484, 0]
drag, startPoint x: 69, startPoint y: 145, endPoint x: 912, endPoint y: 624, distance: 969.4
click at [912, 624] on div "0 ° Undo Copy Paste here Duplicate Duplicate to new slide Delete Setting up you…" at bounding box center [493, 381] width 876 height 681
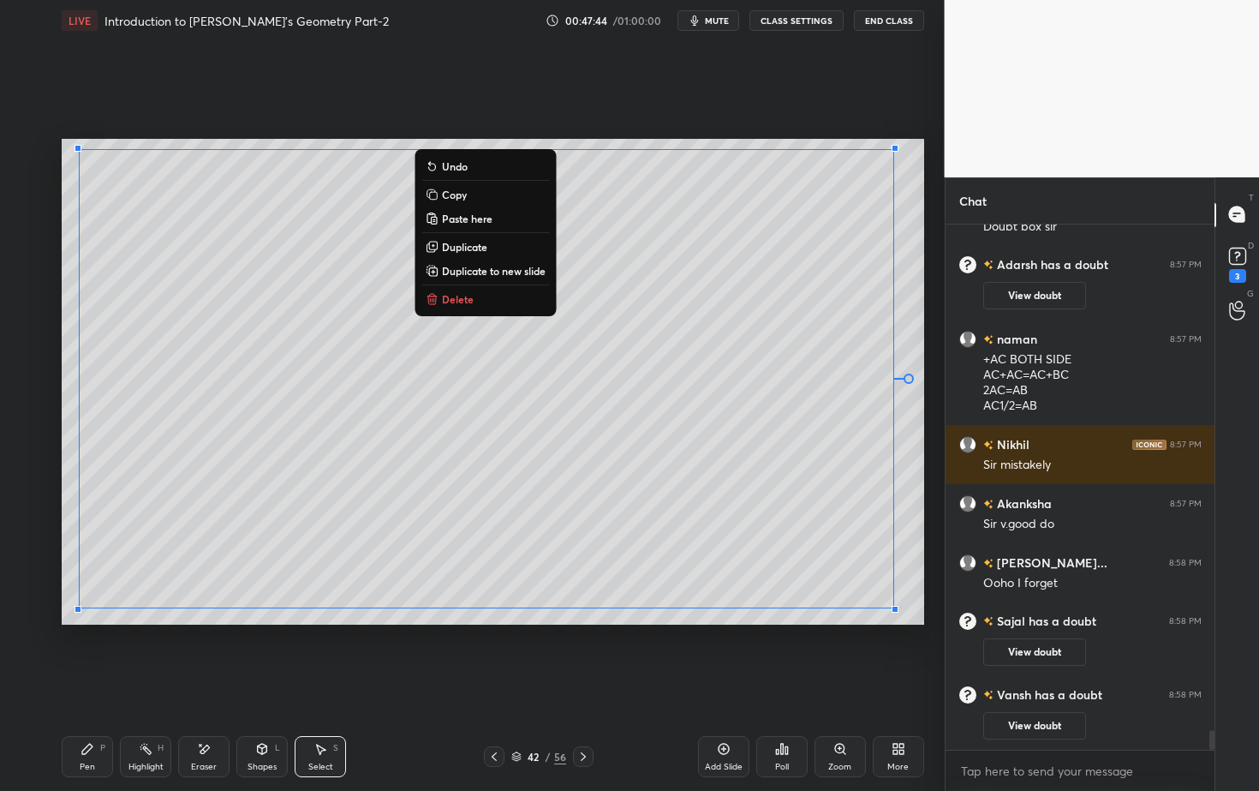
drag, startPoint x: 918, startPoint y: 148, endPoint x: 63, endPoint y: 630, distance: 981.9
click at [63, 630] on div "0 ° Undo Copy Paste here Duplicate Duplicate to new slide Delete Setting up you…" at bounding box center [493, 381] width 876 height 681
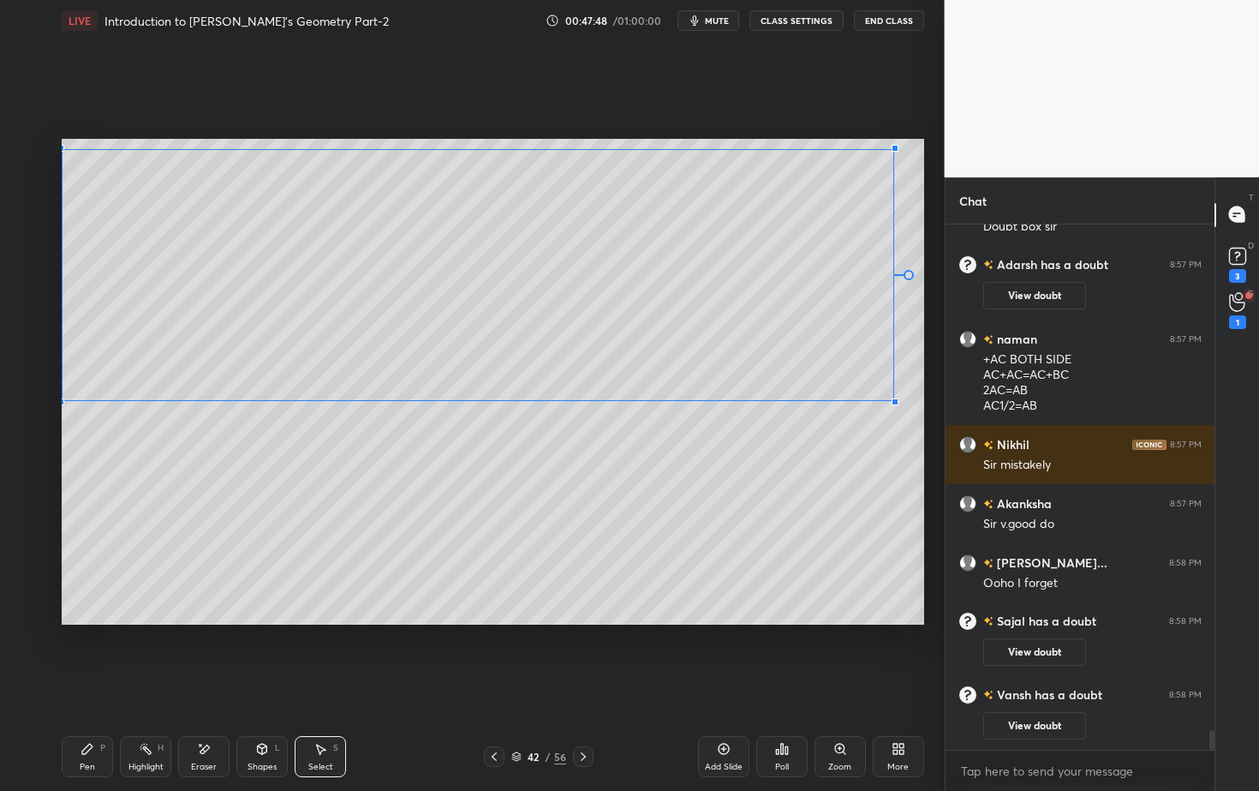
drag, startPoint x: 80, startPoint y: 608, endPoint x: 76, endPoint y: 401, distance: 207.3
click at [64, 399] on div at bounding box center [60, 401] width 7 height 7
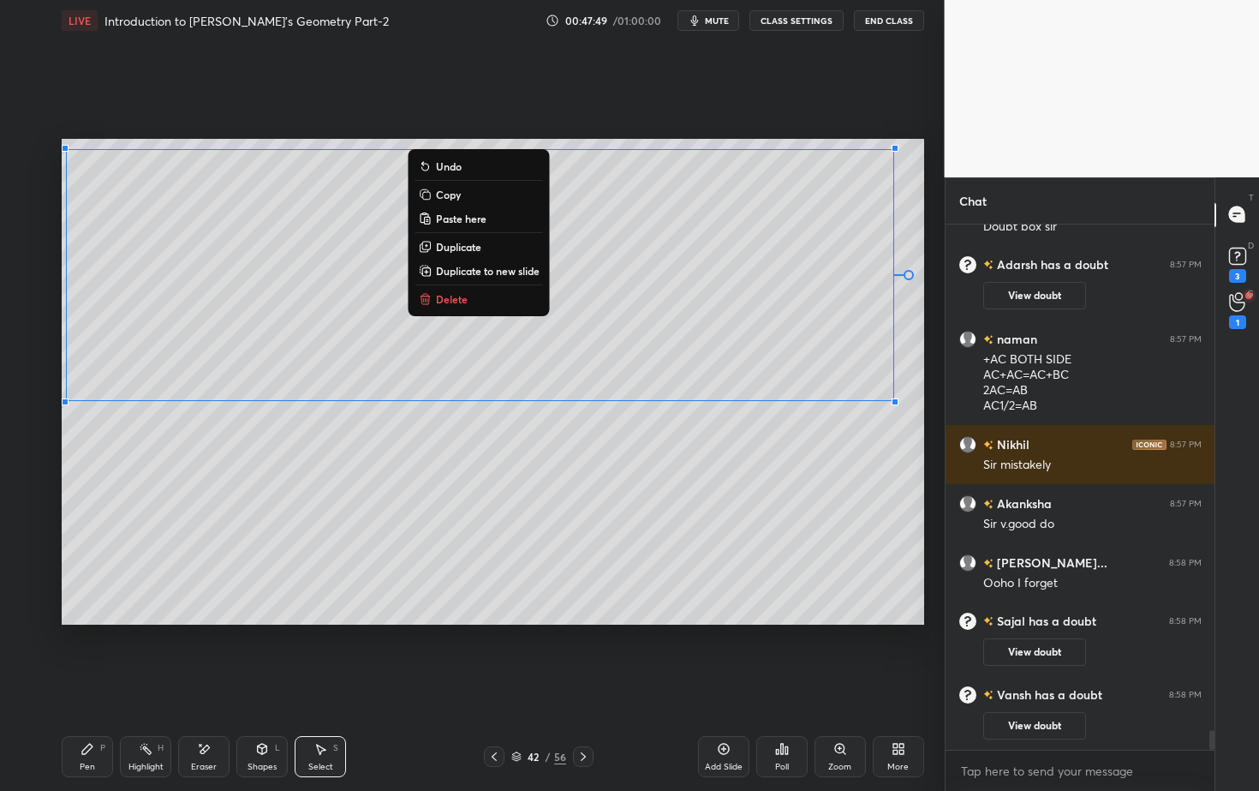
click at [308, 535] on div "0 ° Undo Copy Paste here Duplicate Duplicate to new slide Delete" at bounding box center [493, 381] width 863 height 485
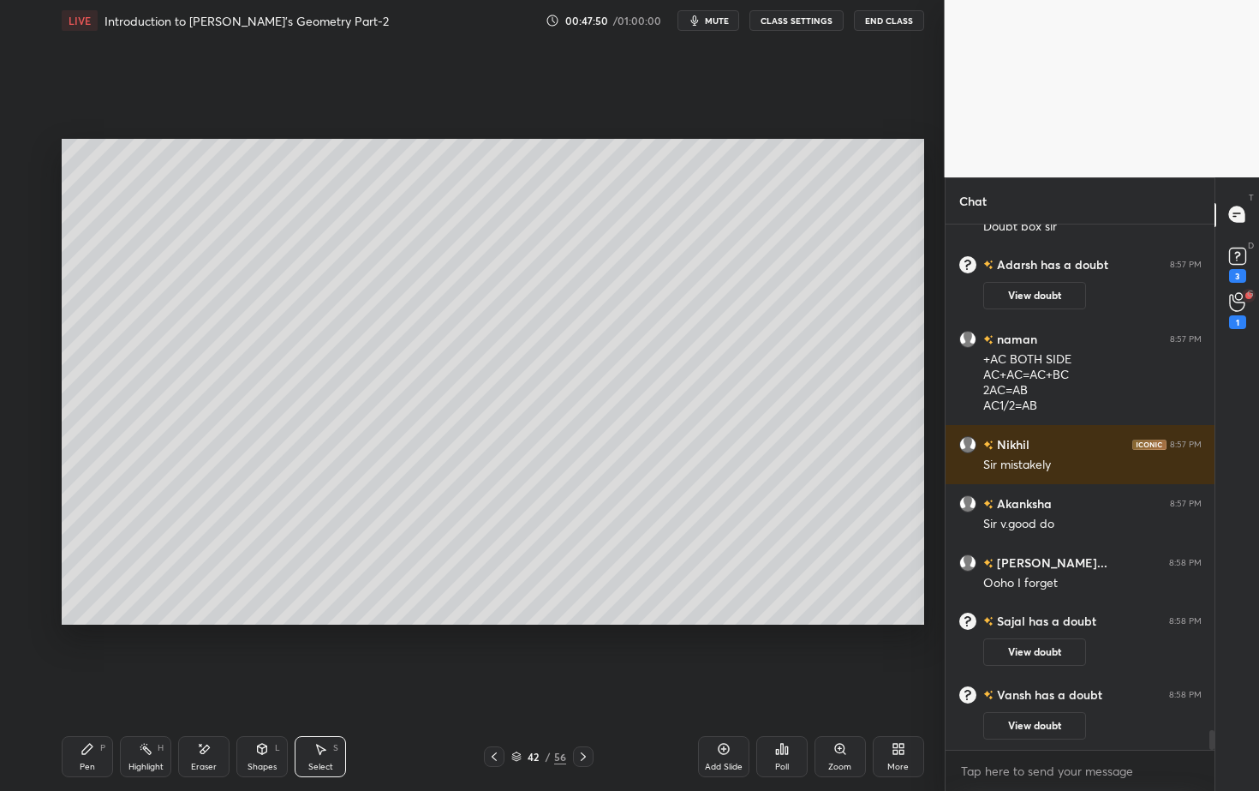
drag, startPoint x: 88, startPoint y: 760, endPoint x: 95, endPoint y: 749, distance: 13.1
click at [84, 714] on div "Pen" at bounding box center [87, 766] width 15 height 9
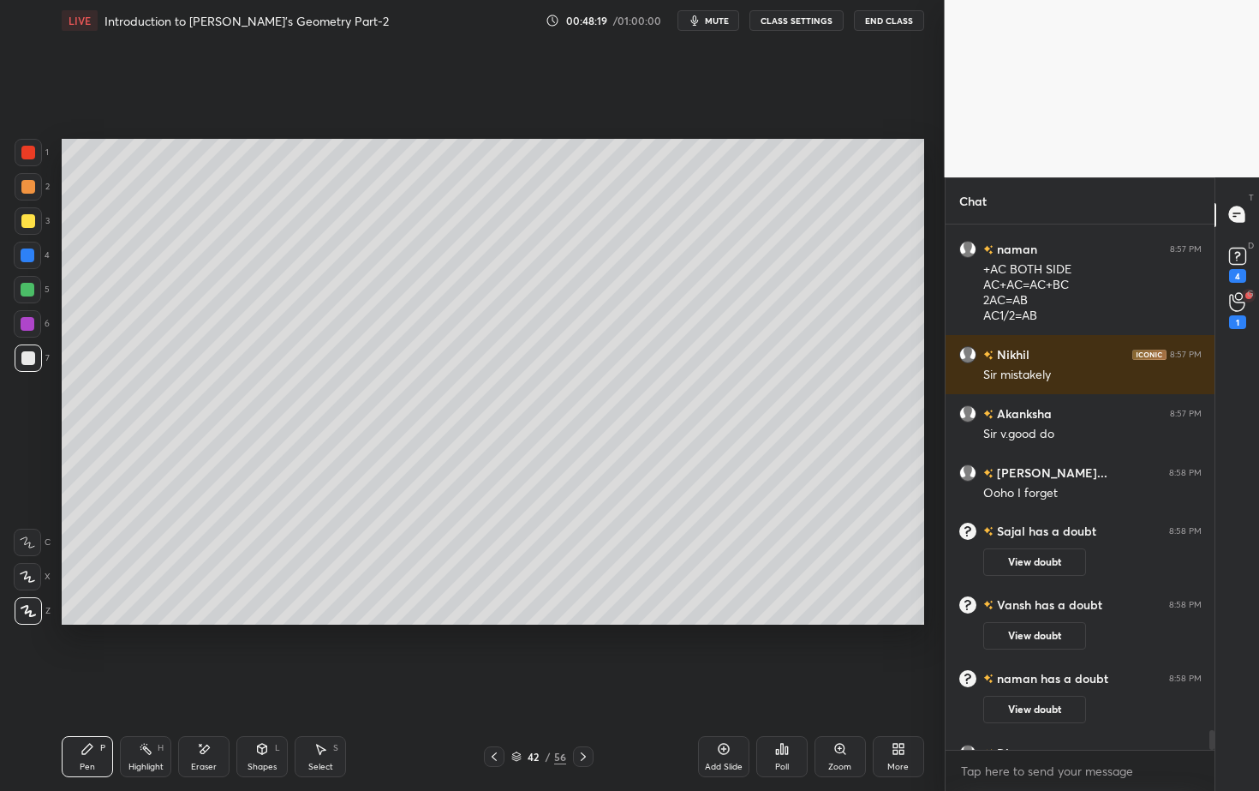
scroll to position [13600, 0]
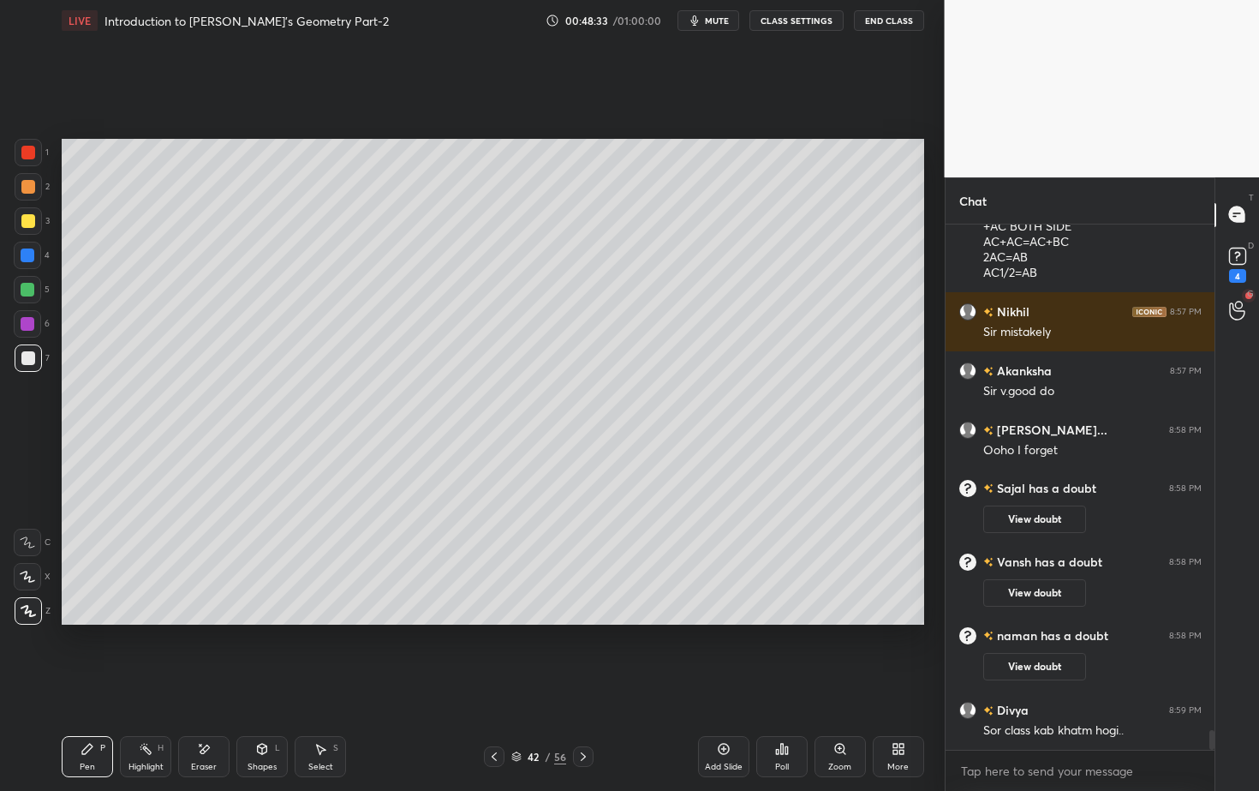
click at [27, 255] on div at bounding box center [28, 255] width 14 height 14
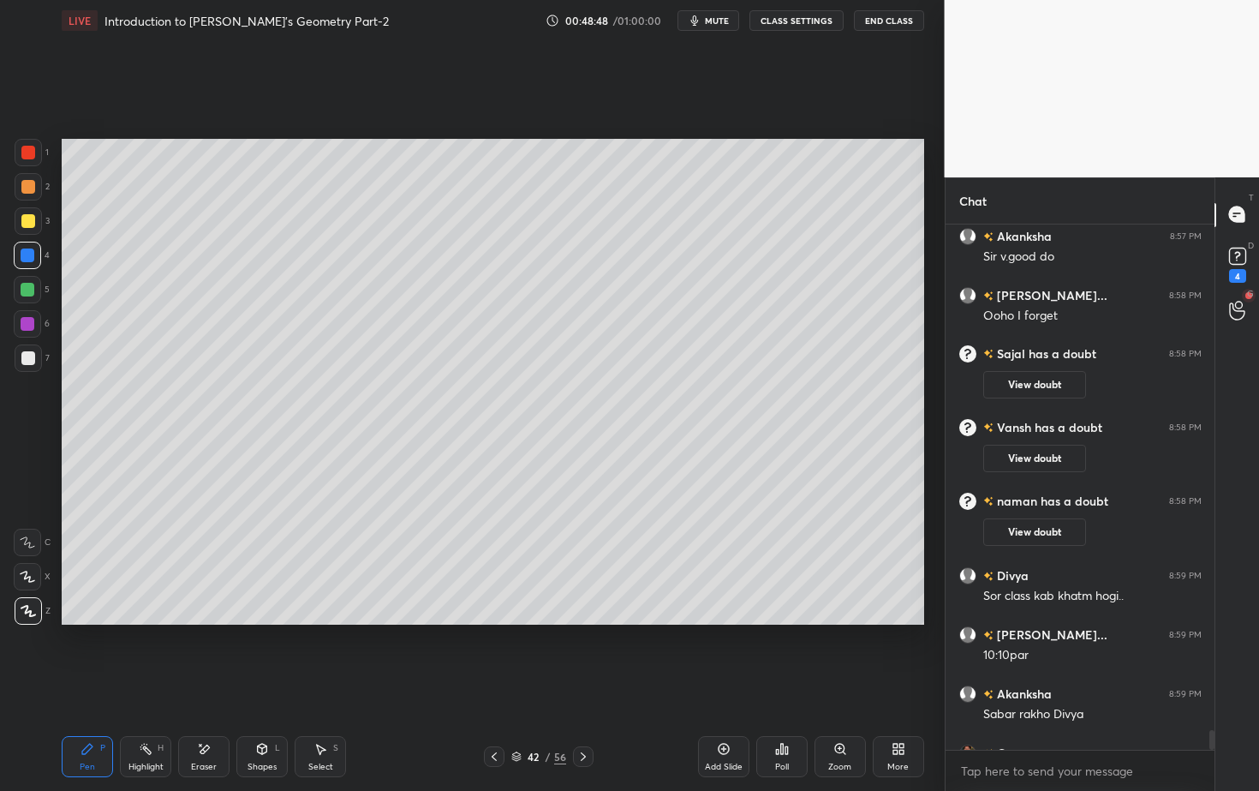
scroll to position [13729, 0]
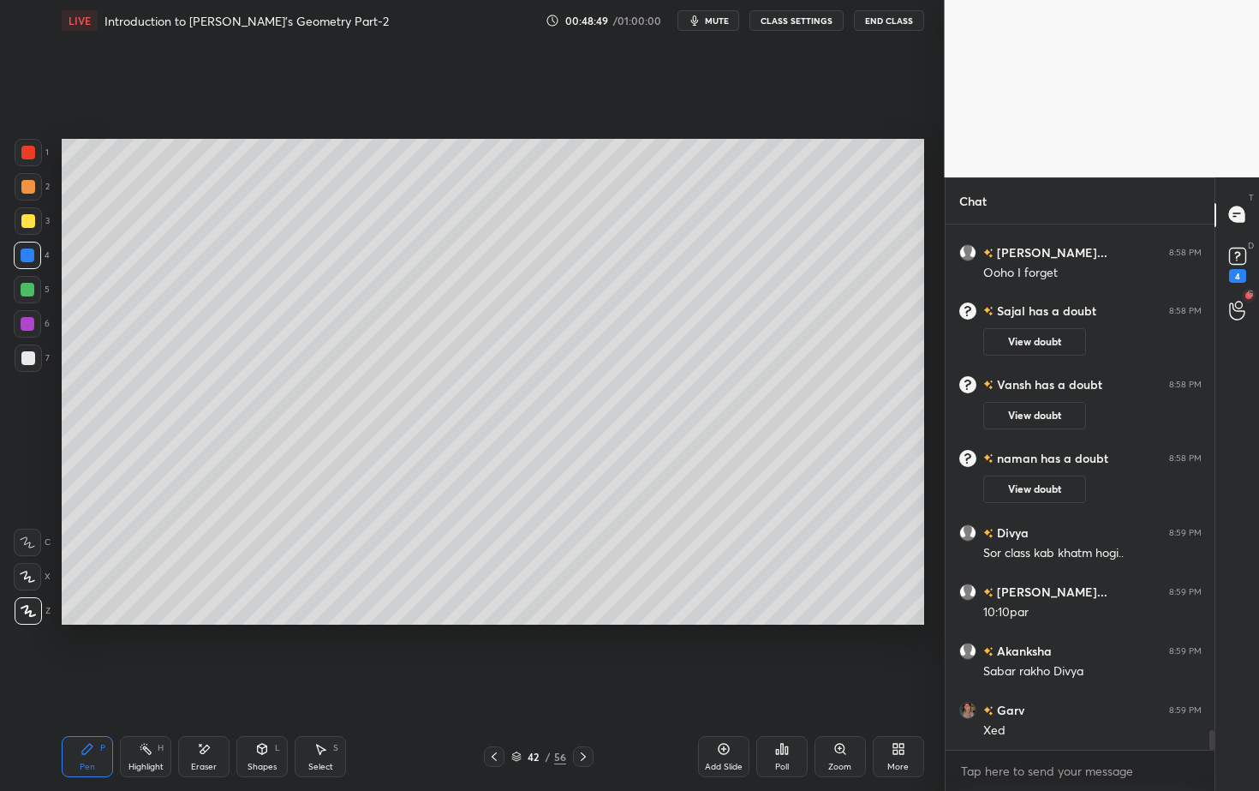
click at [198, 714] on icon at bounding box center [204, 749] width 14 height 15
drag, startPoint x: 87, startPoint y: 749, endPoint x: 88, endPoint y: 739, distance: 9.5
click at [88, 714] on icon at bounding box center [87, 749] width 10 height 10
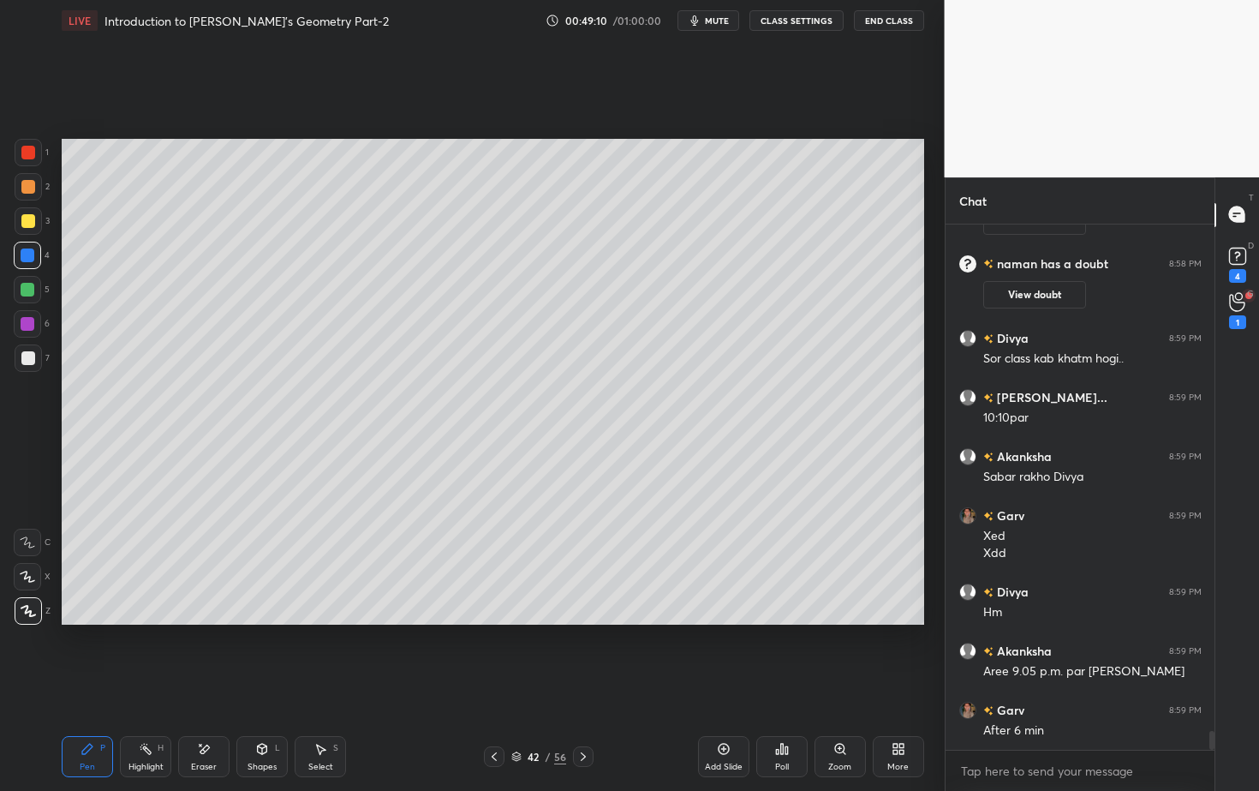
scroll to position [13950, 0]
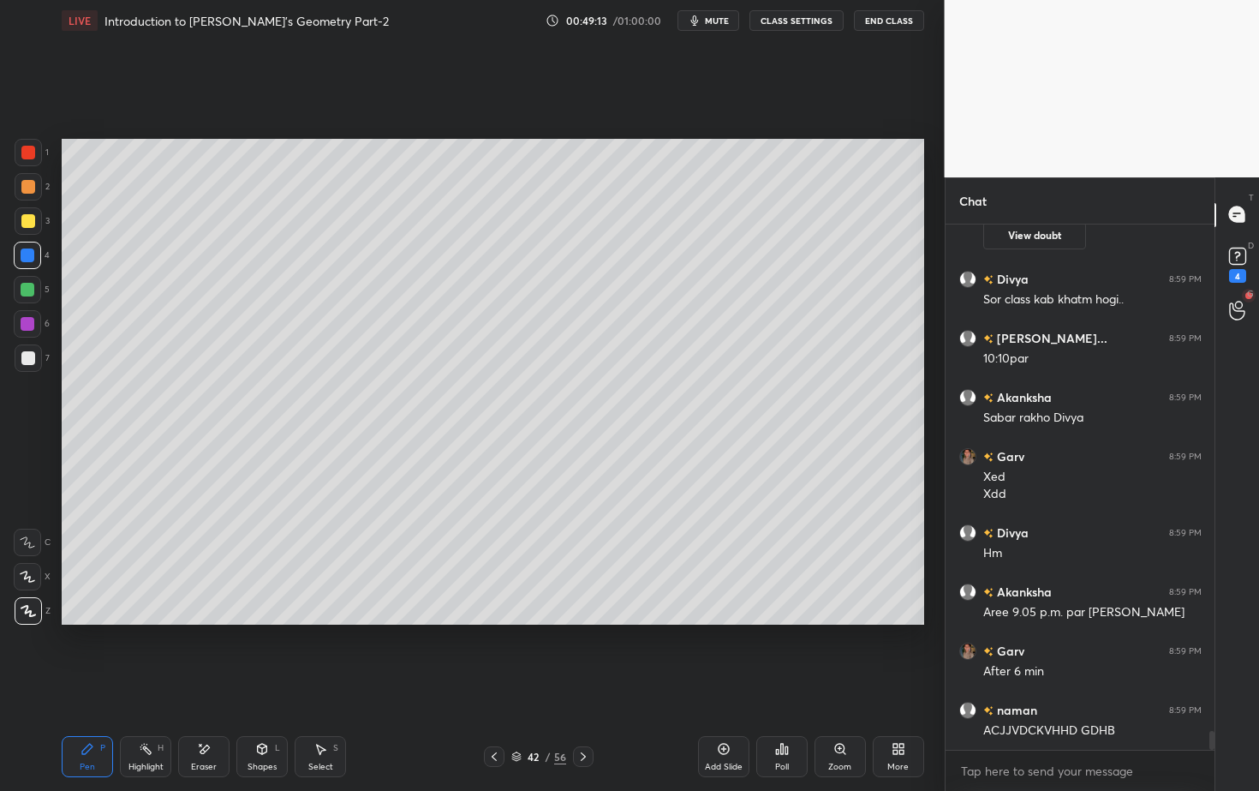
click at [32, 361] on div at bounding box center [28, 358] width 14 height 14
click at [526, 628] on div "Setting up your live class Poll for secs No correct answer Start poll" at bounding box center [493, 381] width 876 height 681
click at [626, 499] on p "Undo" at bounding box center [623, 501] width 26 height 14
click at [33, 287] on div at bounding box center [28, 290] width 14 height 14
click at [1240, 254] on rect at bounding box center [1237, 256] width 16 height 16
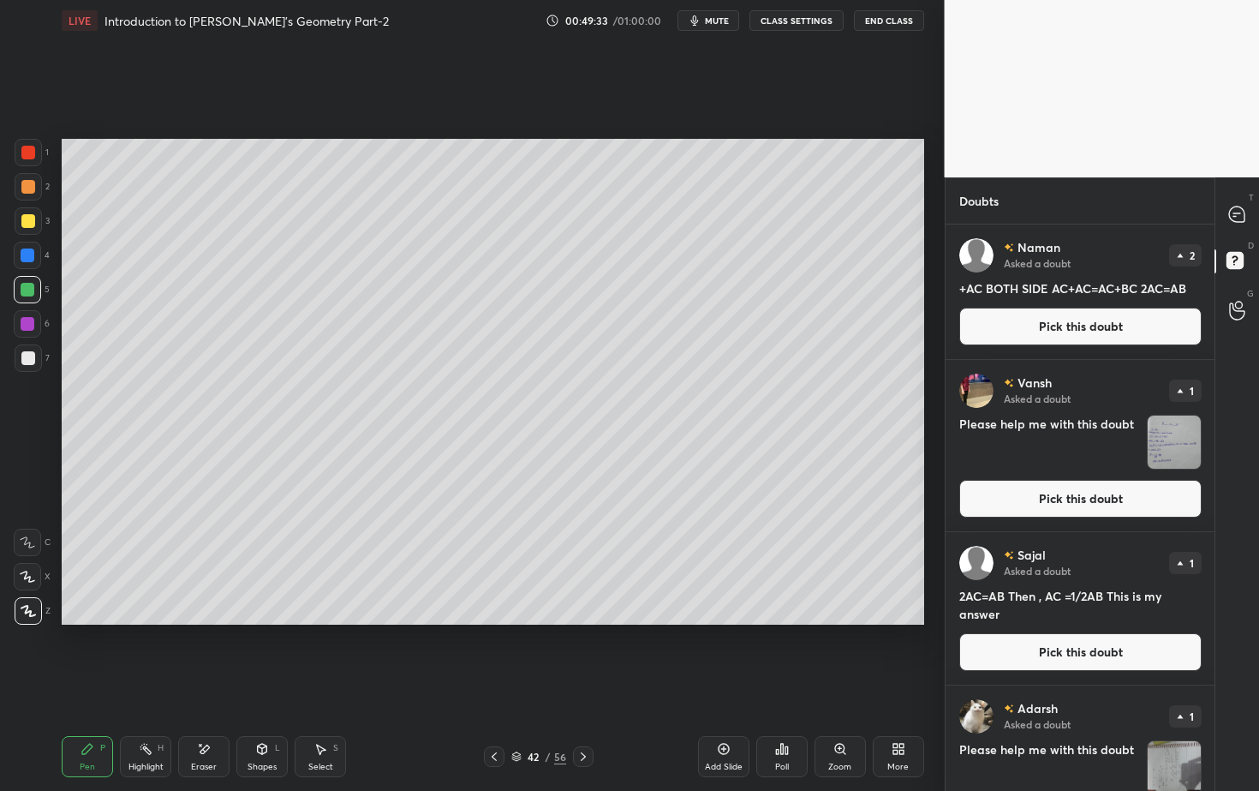
click at [1151, 322] on button "Pick this doubt" at bounding box center [1080, 327] width 242 height 38
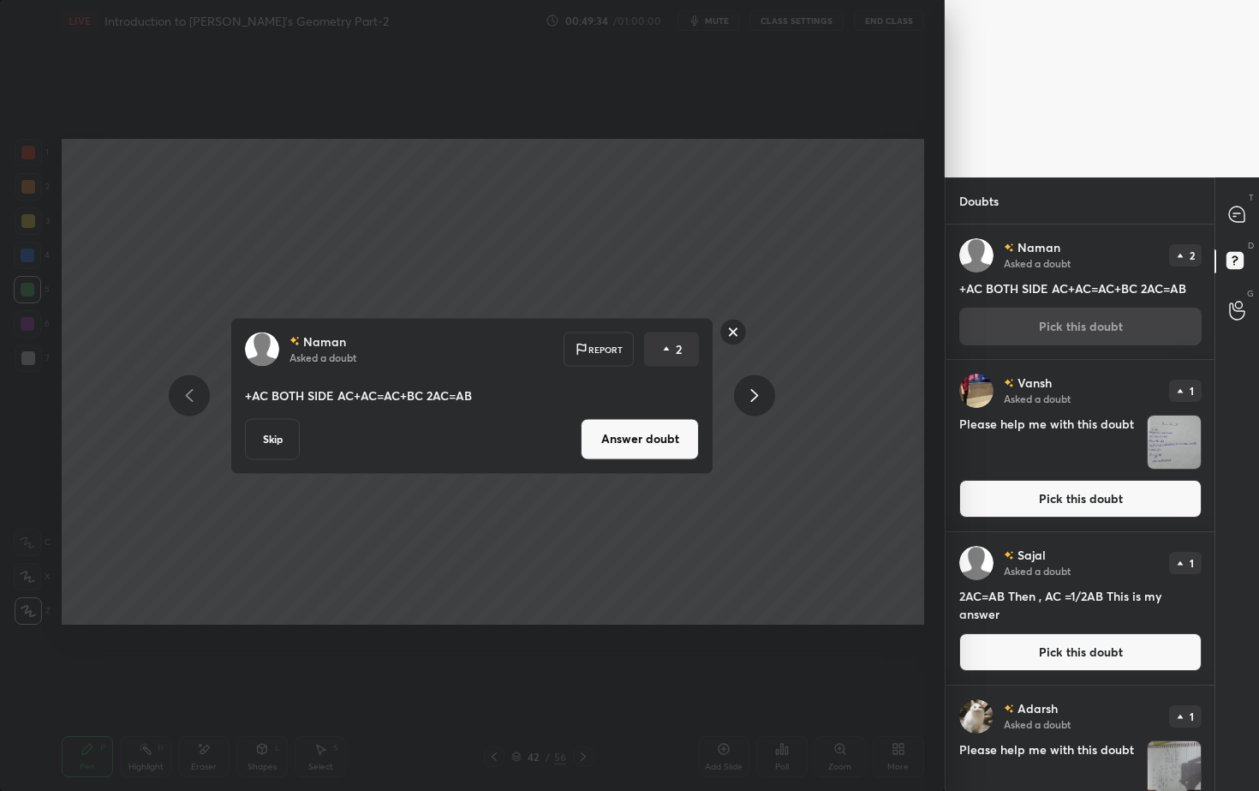
click at [697, 427] on div "Naman Asked a doubt Report 2 +AC BOTH SIDE AC+AC=AC+BC 2AC=AB Skip Answer doubt" at bounding box center [471, 395] width 483 height 157
click at [663, 451] on div "Naman Asked a doubt Report 2 +AC BOTH SIDE AC+AC=AC+BC 2AC=AB Skip Answer doubt" at bounding box center [471, 395] width 483 height 157
click at [668, 431] on button "Answer doubt" at bounding box center [640, 438] width 118 height 41
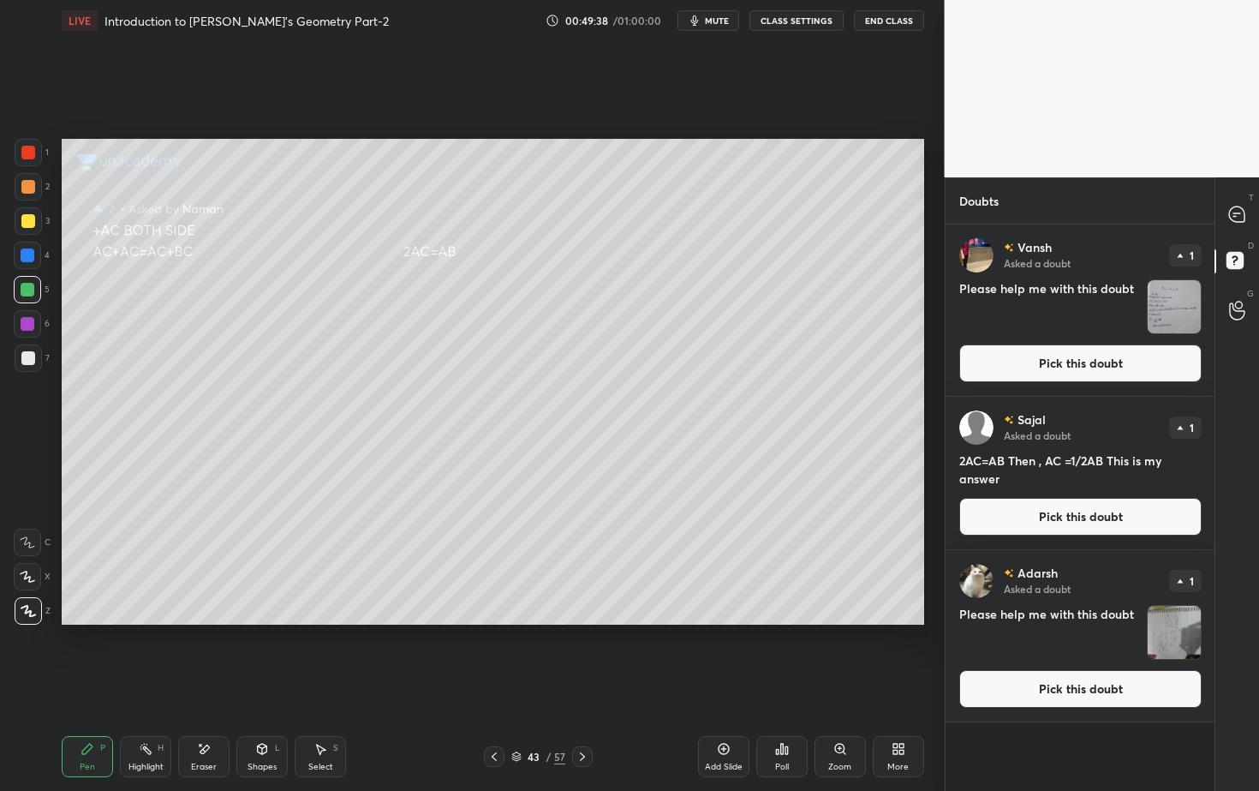
drag, startPoint x: 1074, startPoint y: 376, endPoint x: 1062, endPoint y: 373, distance: 12.3
click at [1071, 373] on button "Pick this doubt" at bounding box center [1080, 363] width 242 height 38
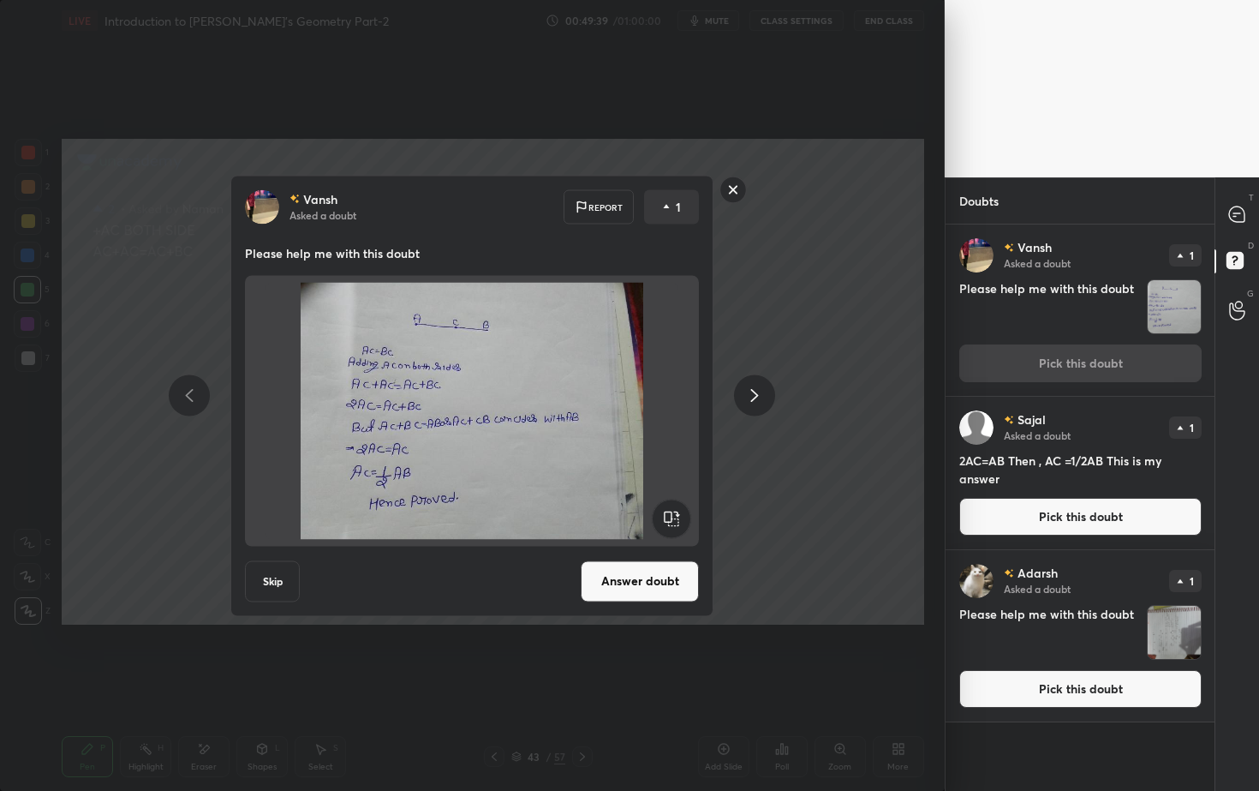
click at [649, 584] on button "Answer doubt" at bounding box center [640, 580] width 118 height 41
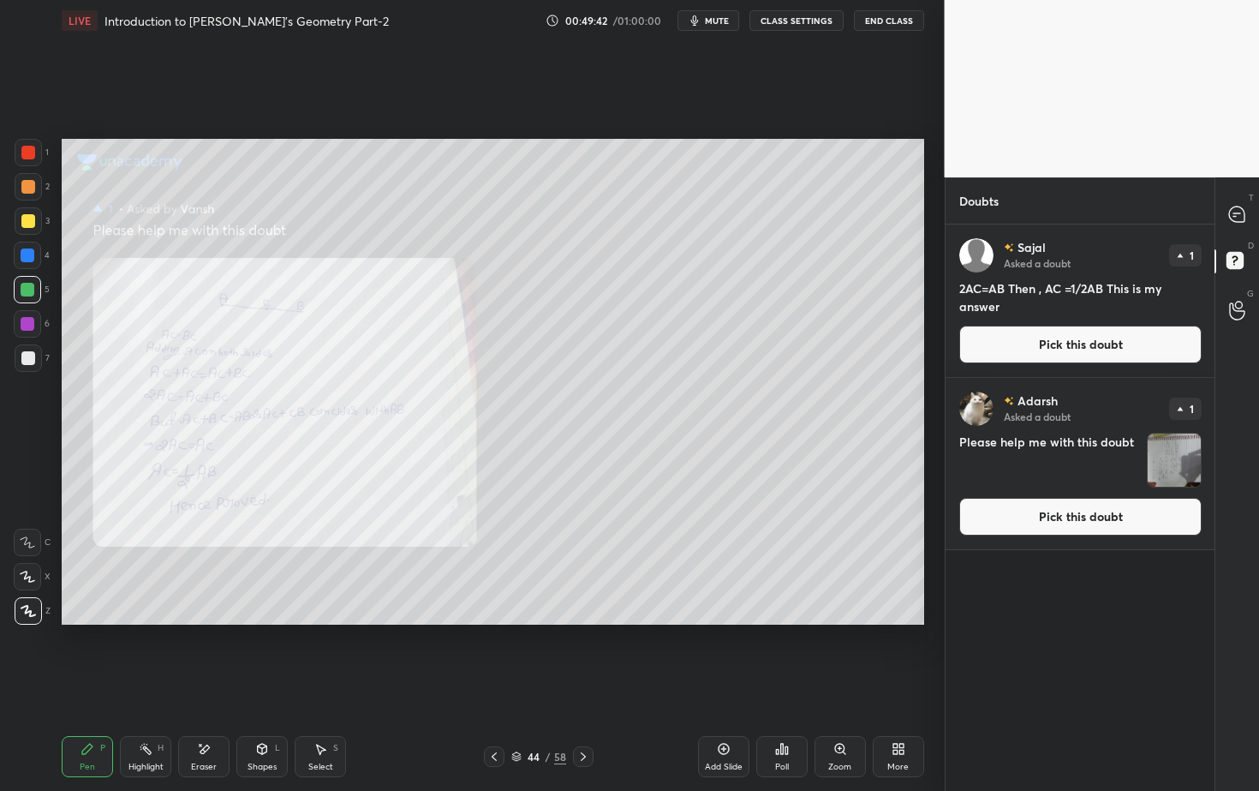
drag, startPoint x: 1109, startPoint y: 351, endPoint x: 1101, endPoint y: 357, distance: 10.5
click at [1106, 355] on button "Pick this doubt" at bounding box center [1080, 345] width 242 height 38
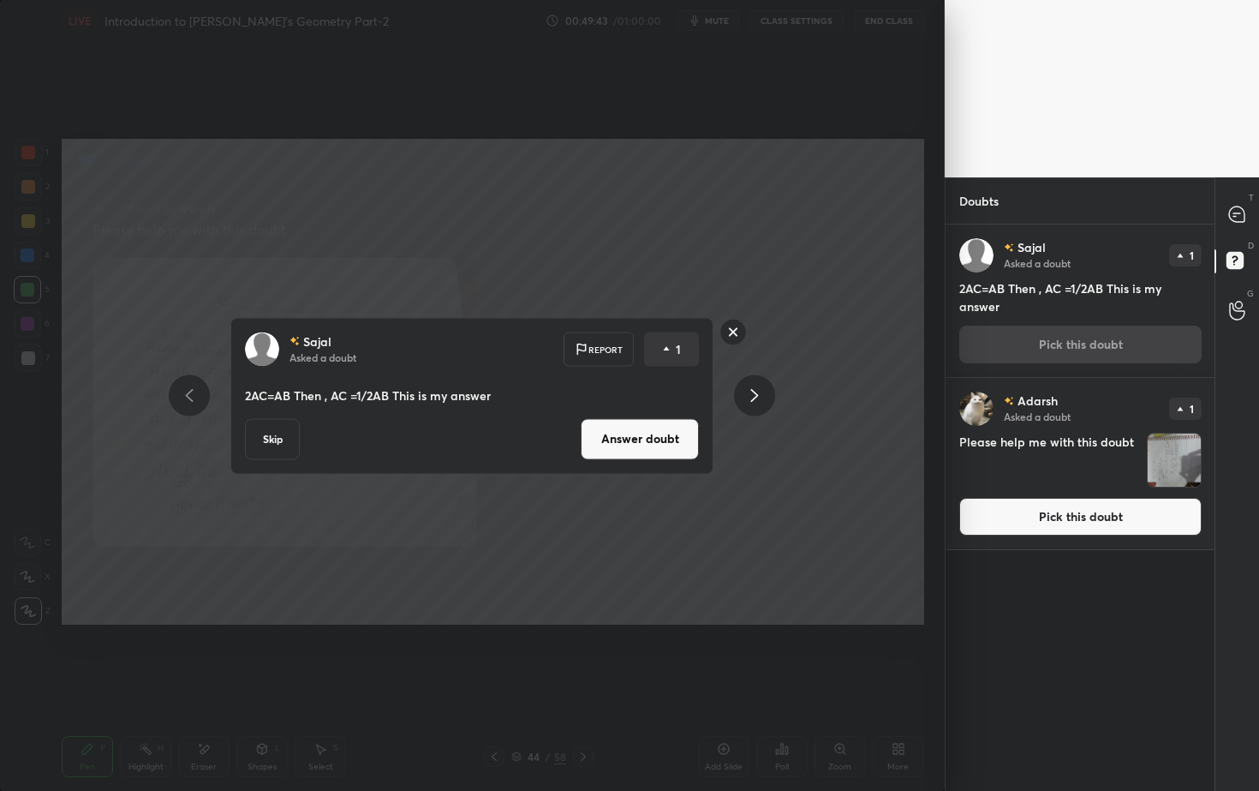
drag, startPoint x: 653, startPoint y: 443, endPoint x: 672, endPoint y: 455, distance: 23.1
click at [654, 445] on button "Answer doubt" at bounding box center [640, 438] width 118 height 41
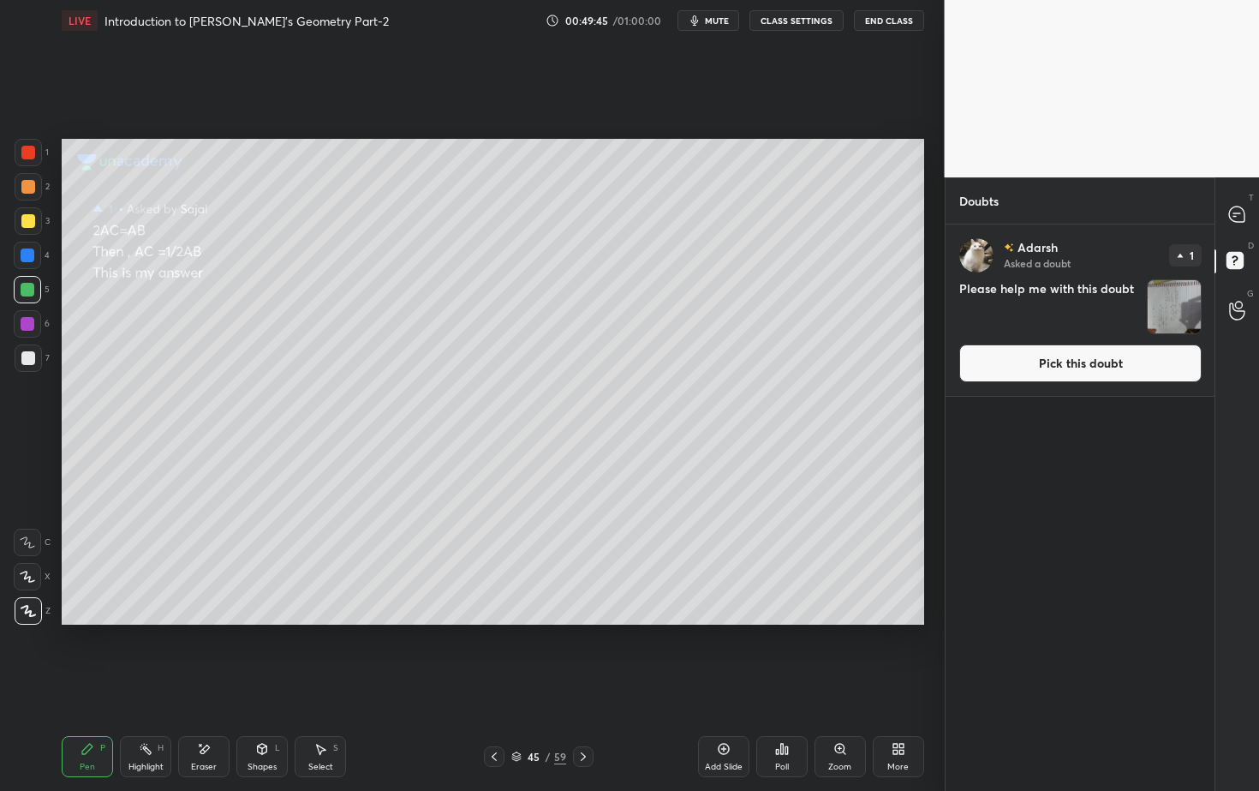
click at [1109, 353] on button "Pick this doubt" at bounding box center [1080, 363] width 242 height 38
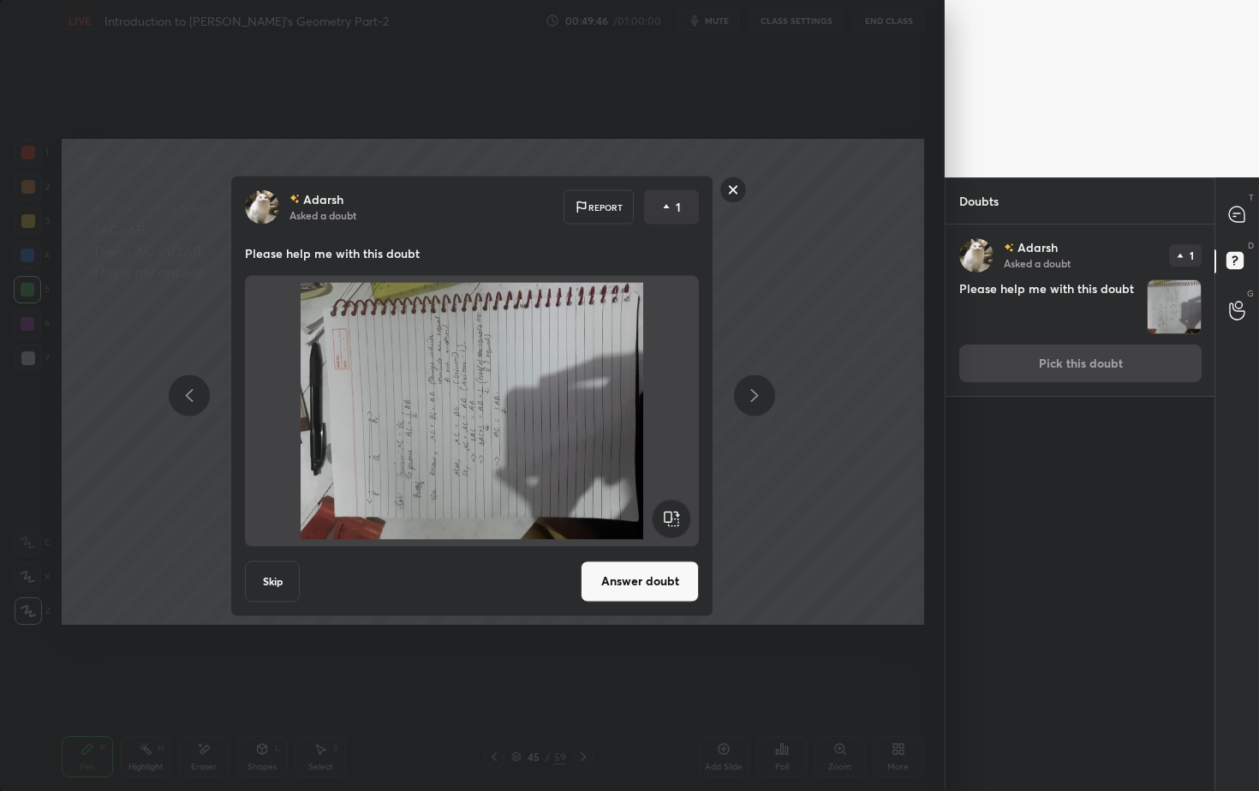
click at [669, 516] on rect at bounding box center [672, 518] width 39 height 39
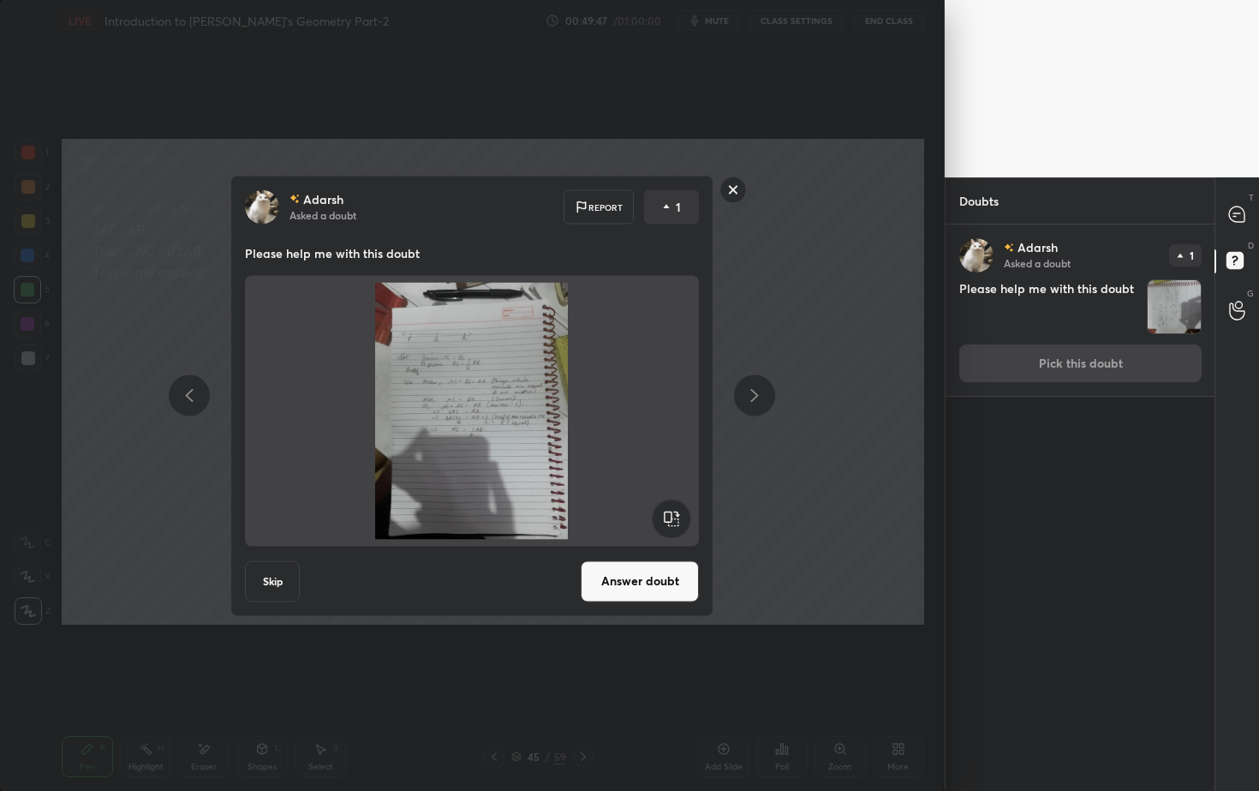
click at [665, 594] on button "Answer doubt" at bounding box center [640, 580] width 118 height 41
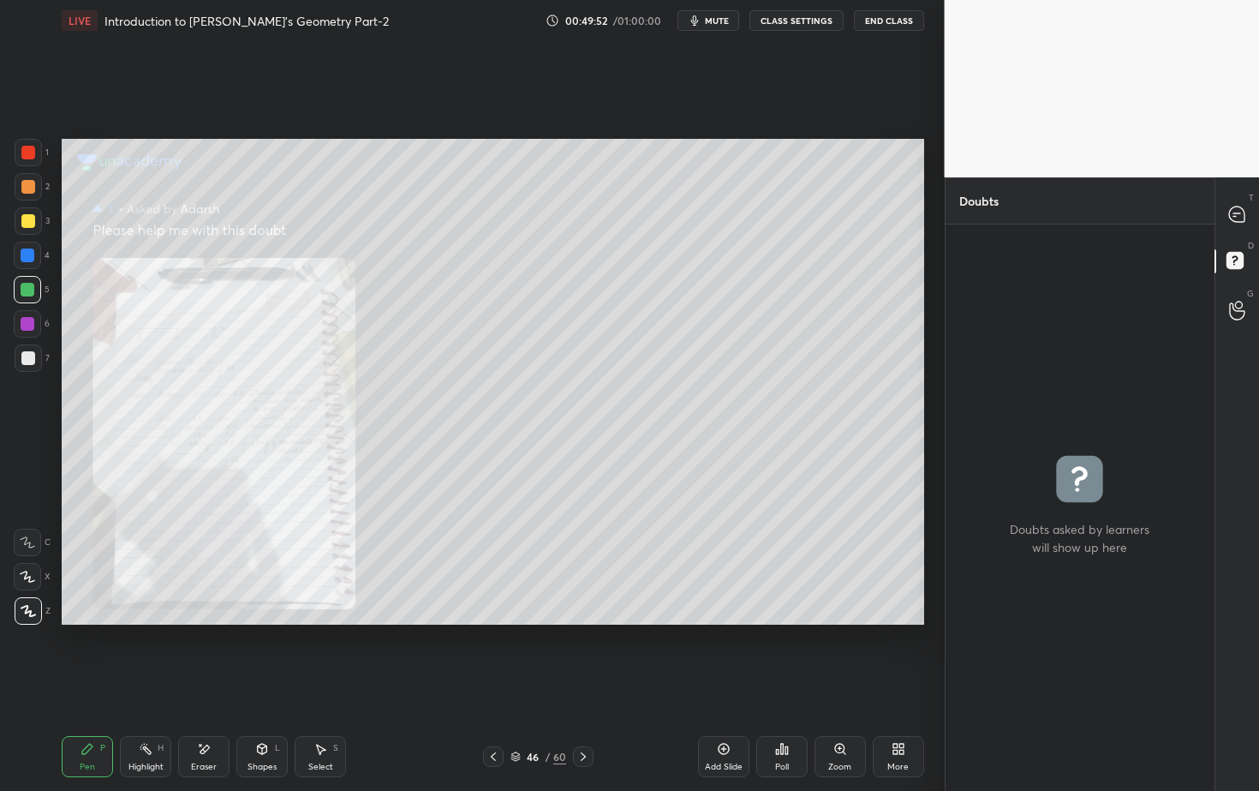
click at [33, 156] on div at bounding box center [28, 153] width 14 height 14
drag, startPoint x: 29, startPoint y: 149, endPoint x: 23, endPoint y: 158, distance: 10.5
click at [29, 148] on div at bounding box center [28, 153] width 14 height 14
click at [839, 714] on div "Zoom" at bounding box center [840, 756] width 51 height 41
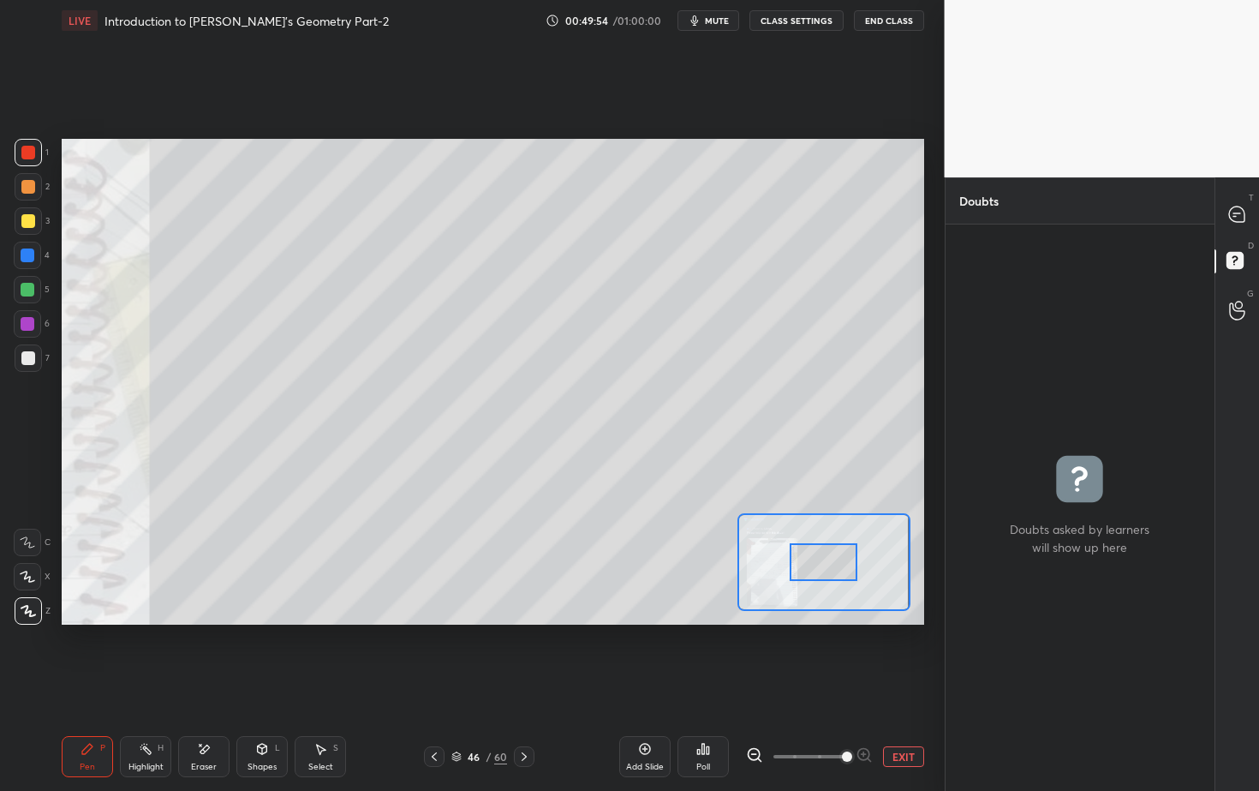
click at [843, 714] on span at bounding box center [847, 756] width 10 height 10
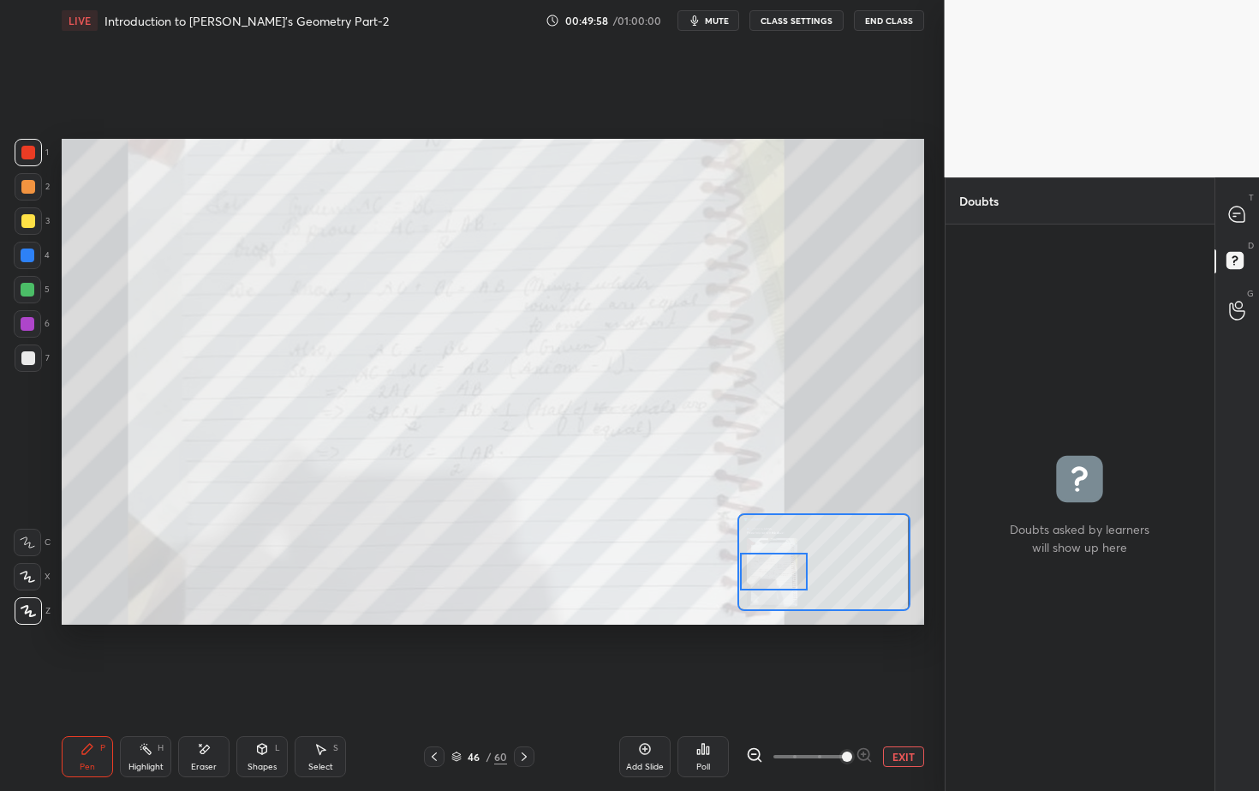
drag, startPoint x: 822, startPoint y: 562, endPoint x: 775, endPoint y: 564, distance: 47.1
click at [774, 571] on div at bounding box center [774, 572] width 68 height 38
drag, startPoint x: 433, startPoint y: 754, endPoint x: 439, endPoint y: 737, distance: 18.2
click at [432, 714] on icon at bounding box center [434, 757] width 14 height 14
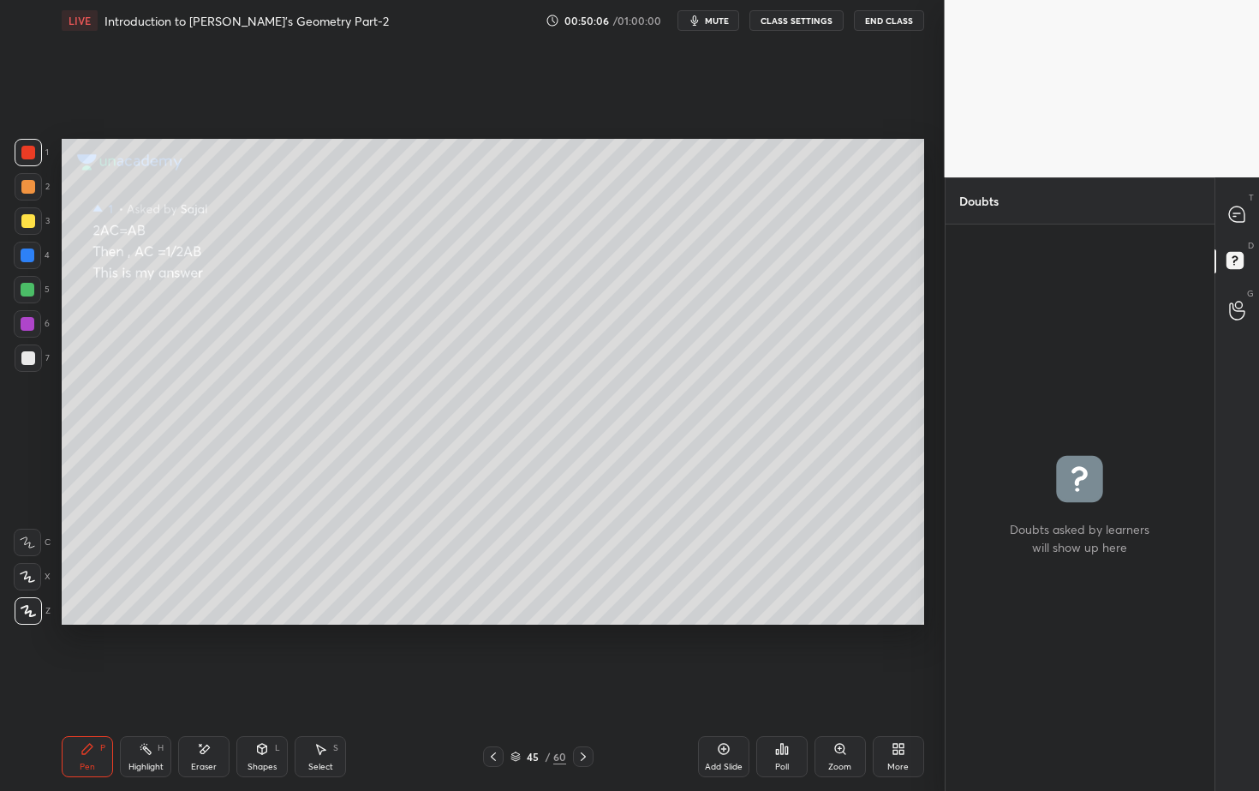
click at [496, 714] on icon at bounding box center [494, 757] width 14 height 14
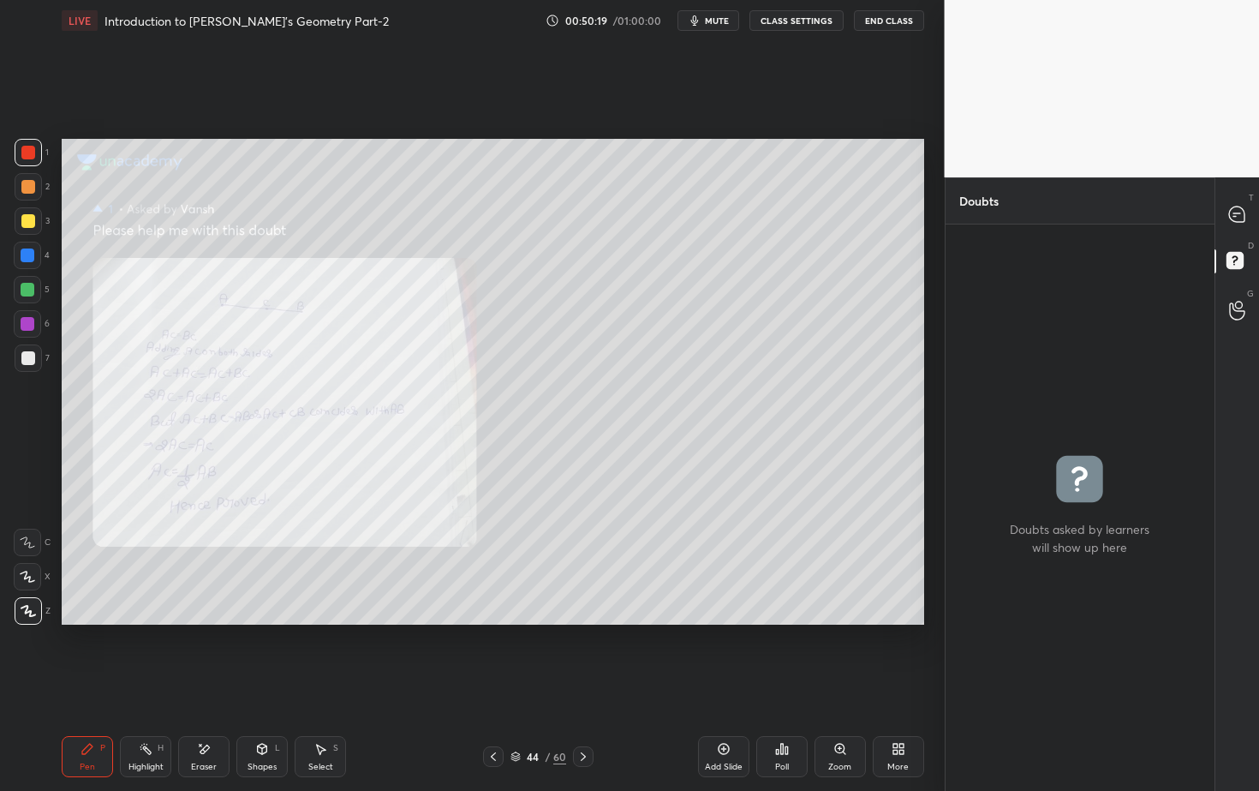
drag, startPoint x: 491, startPoint y: 750, endPoint x: 499, endPoint y: 738, distance: 15.0
click at [491, 714] on icon at bounding box center [494, 757] width 14 height 14
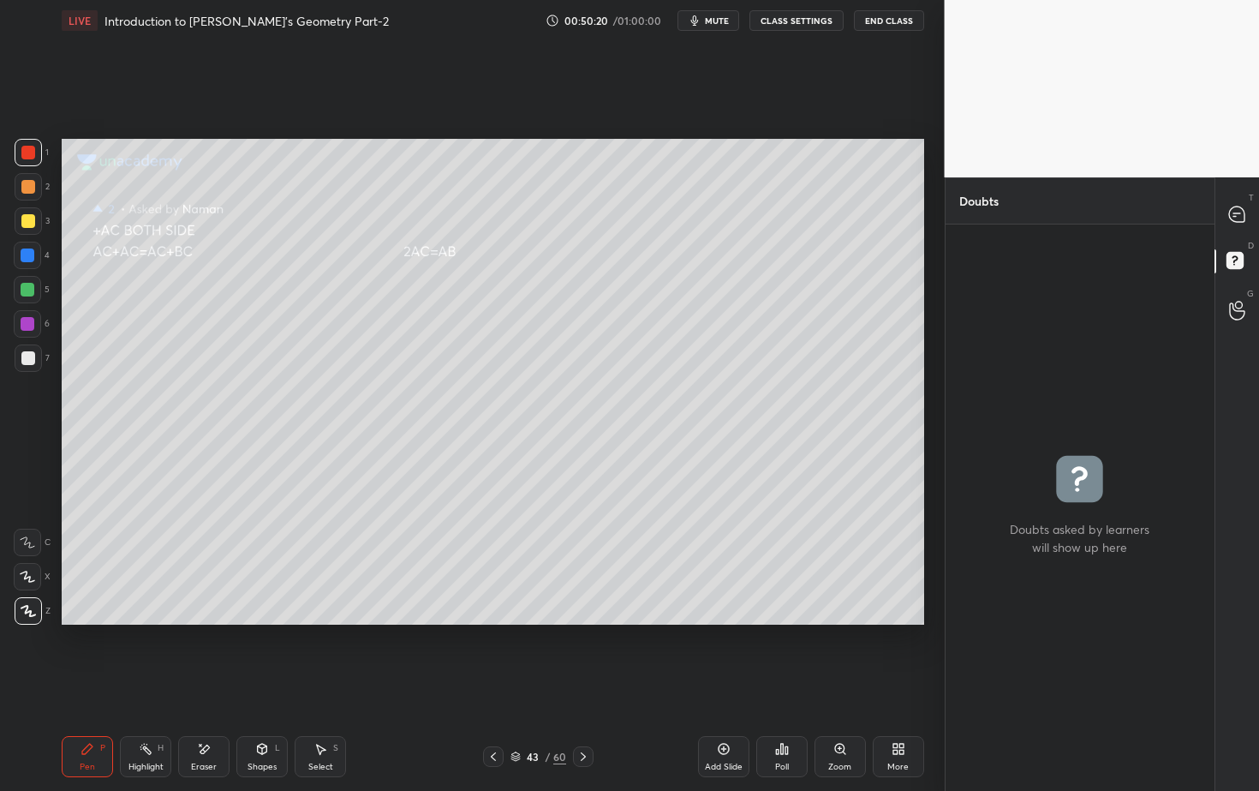
click at [501, 714] on div at bounding box center [493, 756] width 21 height 21
click at [485, 714] on div at bounding box center [493, 756] width 21 height 21
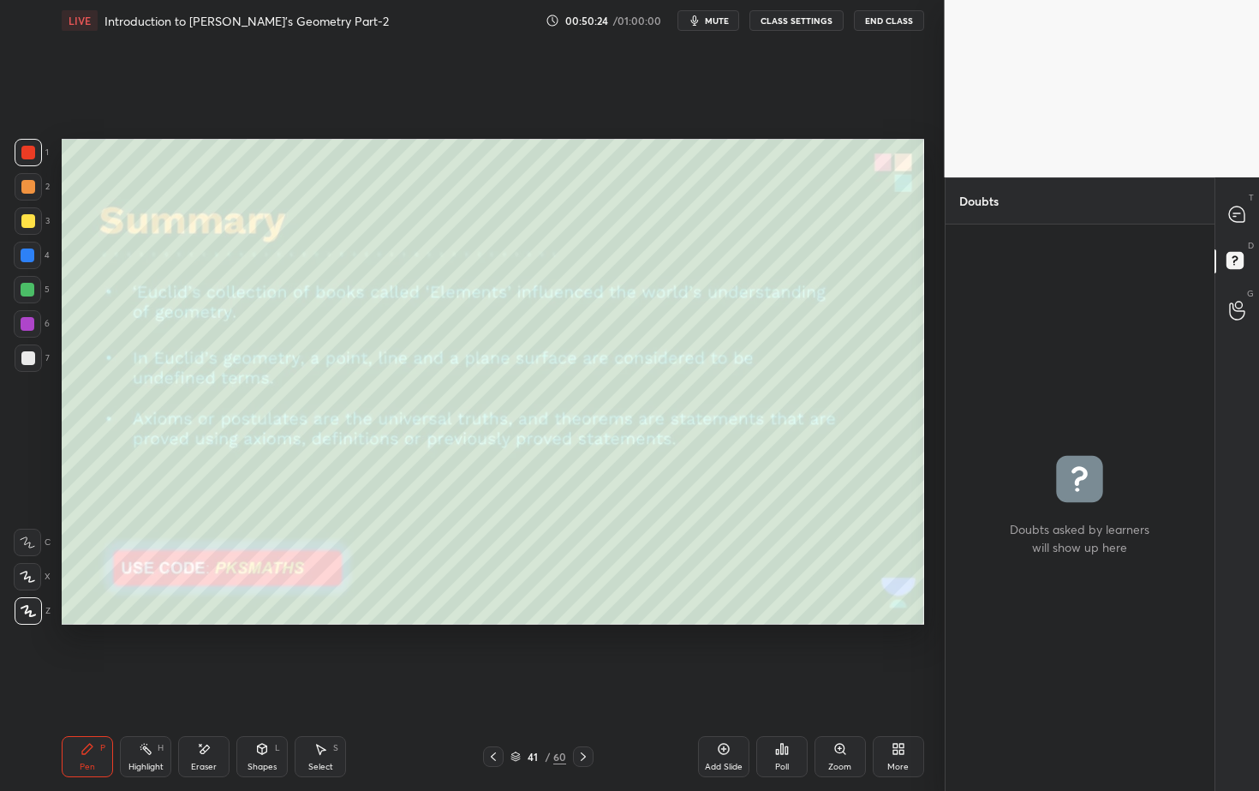
click at [490, 714] on icon at bounding box center [494, 757] width 14 height 14
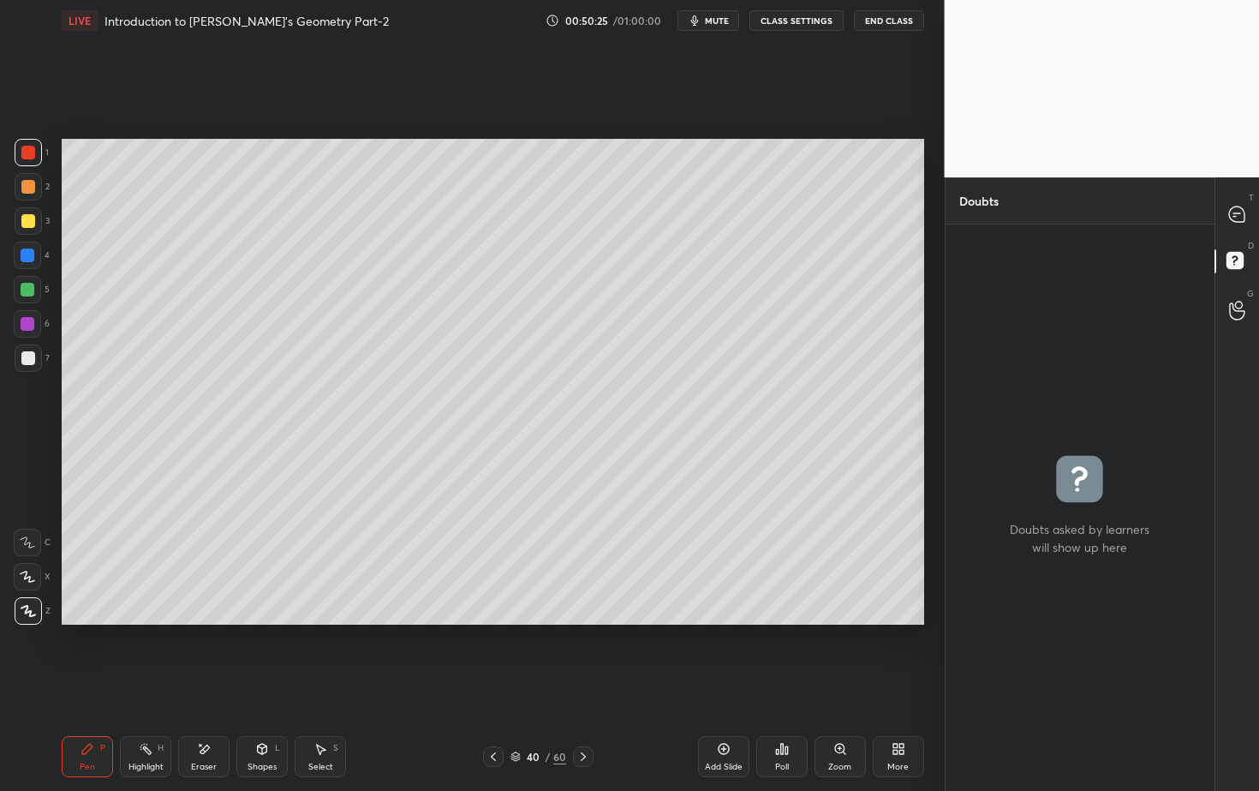
click at [591, 714] on div at bounding box center [583, 756] width 21 height 21
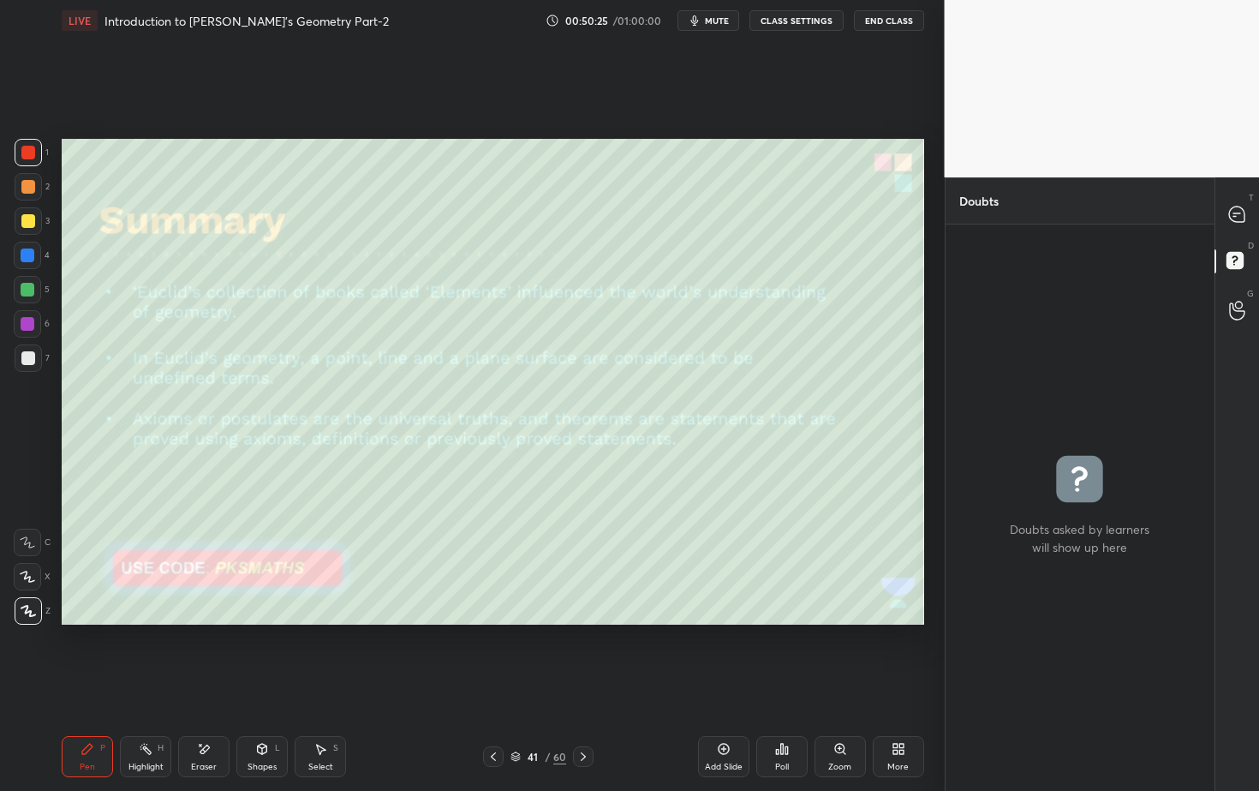
click at [591, 714] on div at bounding box center [583, 756] width 21 height 21
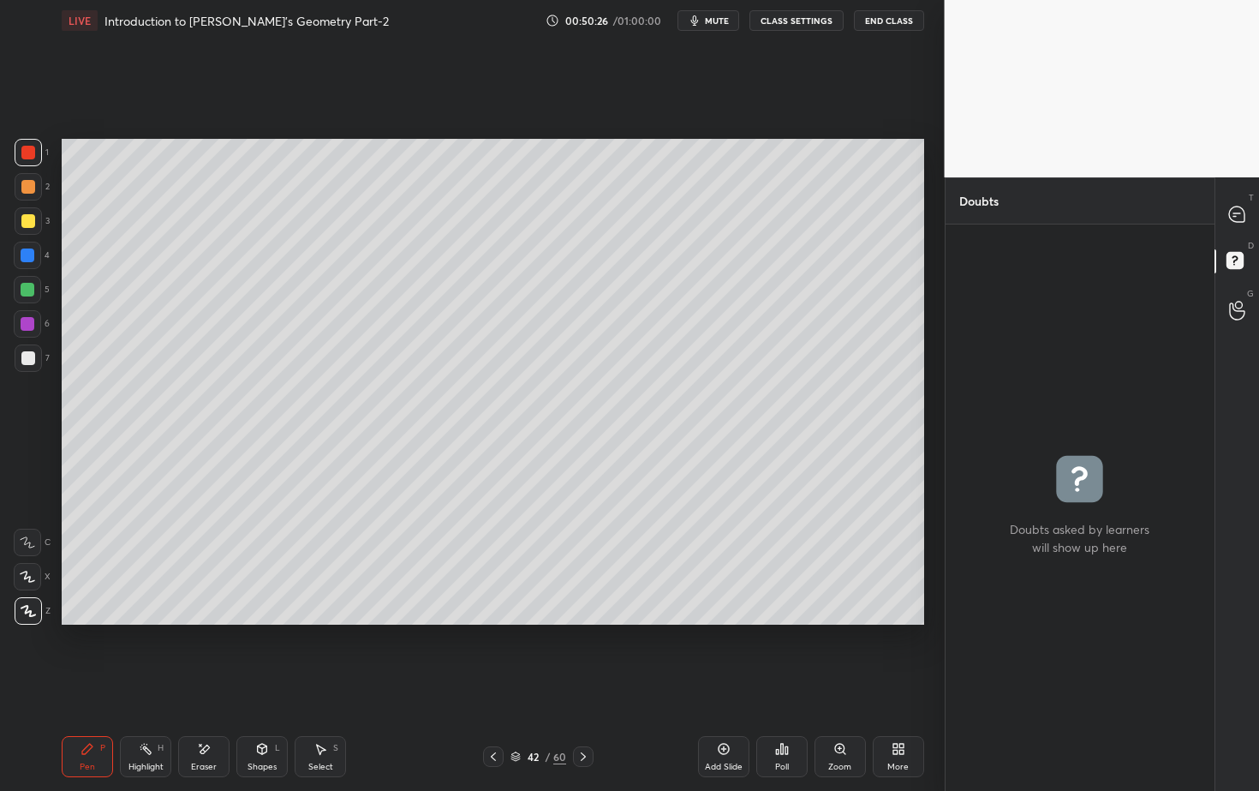
click at [590, 714] on div at bounding box center [583, 756] width 21 height 21
click at [582, 714] on icon at bounding box center [583, 757] width 14 height 14
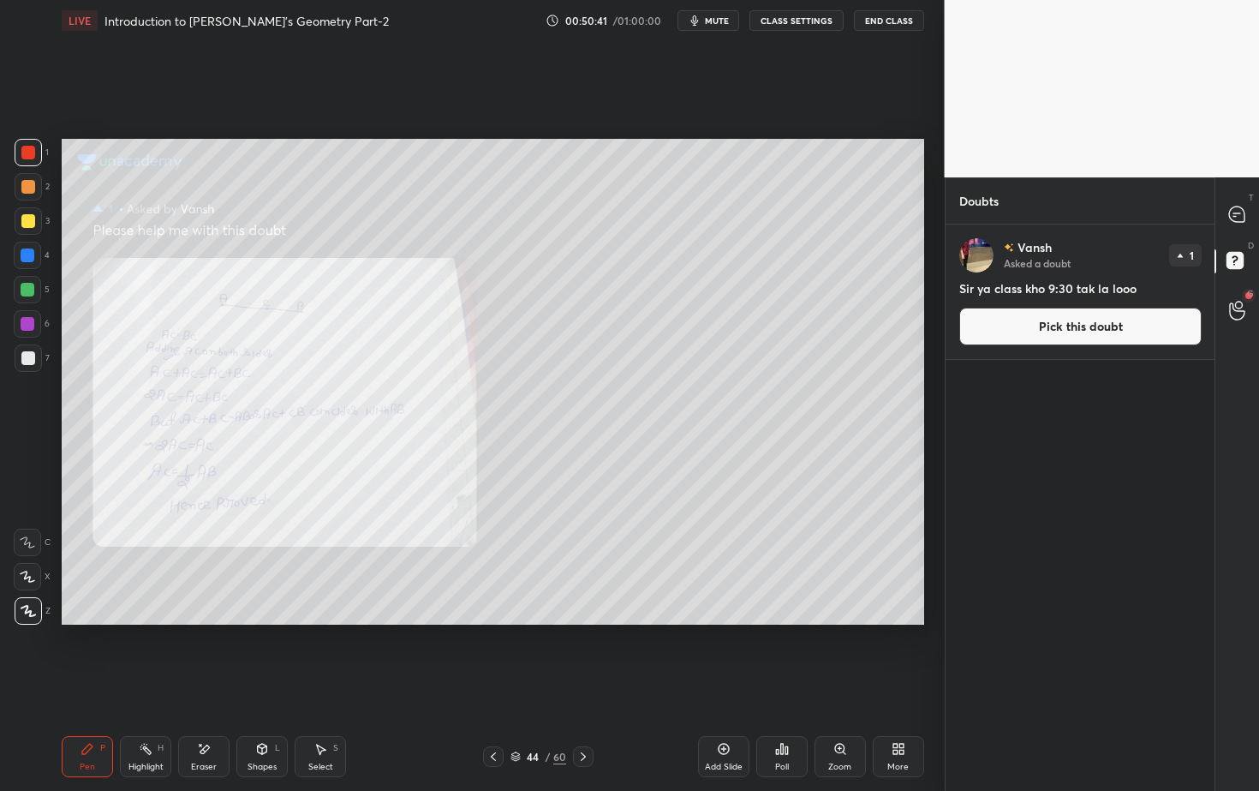
click at [1106, 330] on button "Pick this doubt" at bounding box center [1080, 327] width 242 height 38
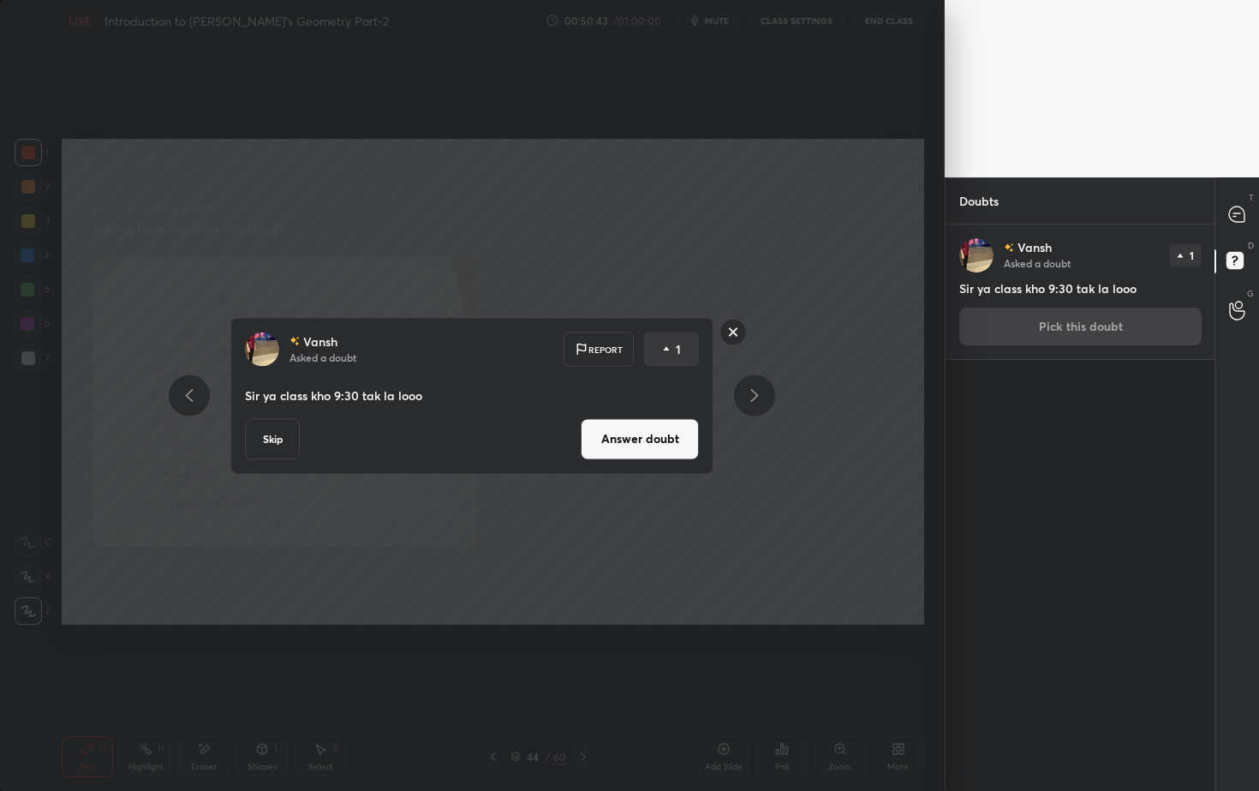
click at [678, 431] on button "Answer doubt" at bounding box center [640, 438] width 118 height 41
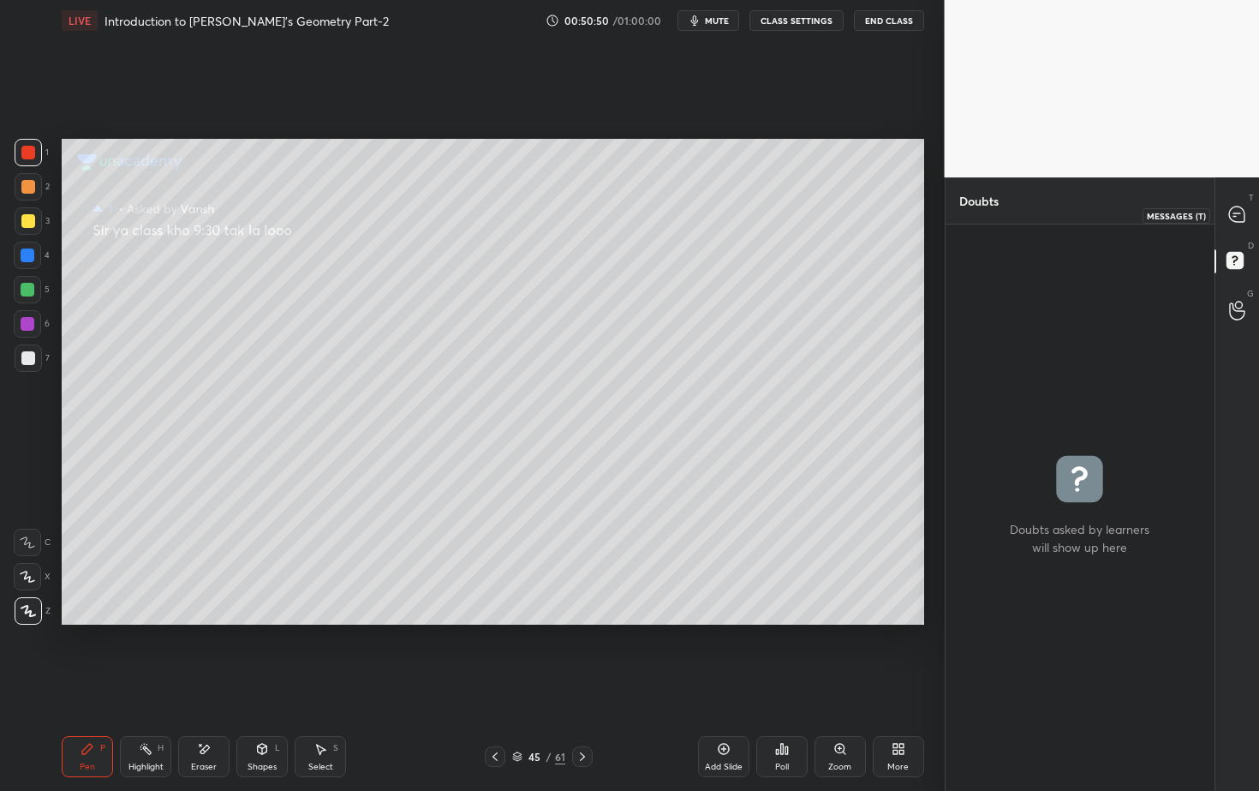
click at [1242, 212] on icon at bounding box center [1236, 213] width 15 height 15
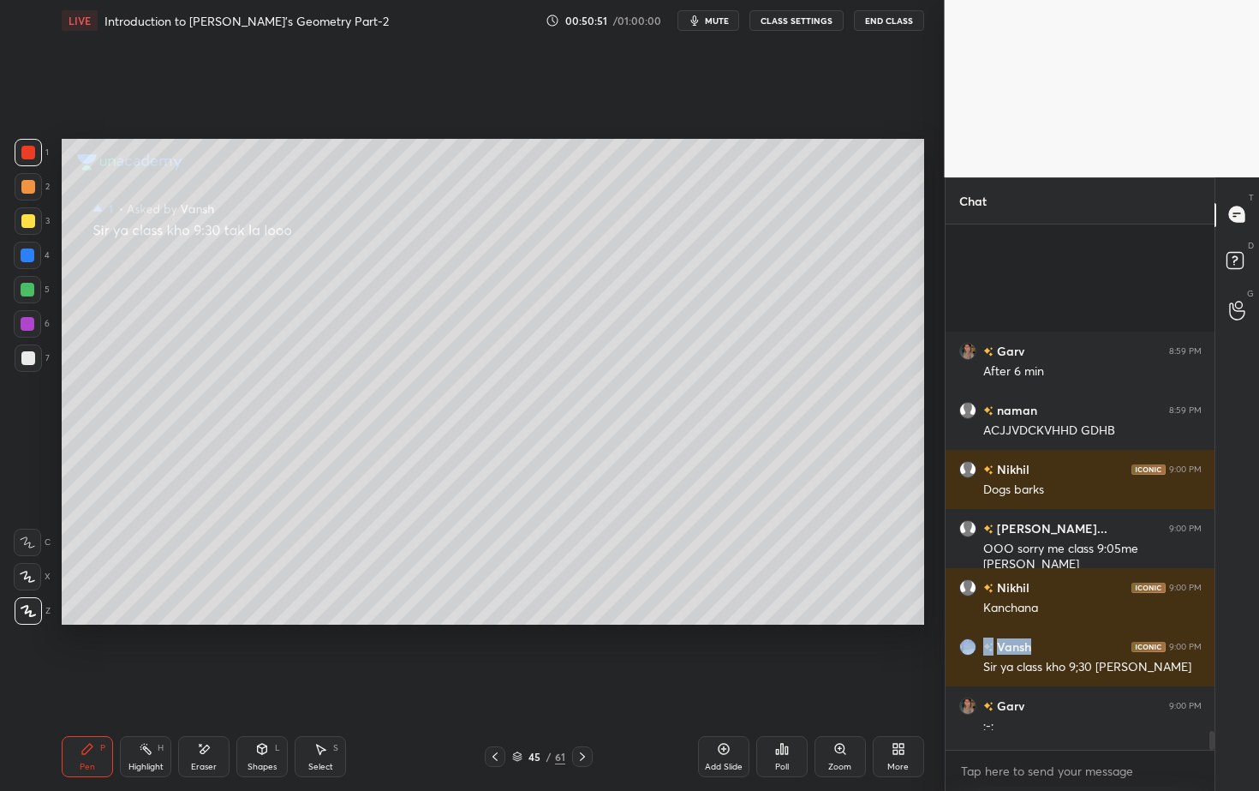
scroll to position [14326, 0]
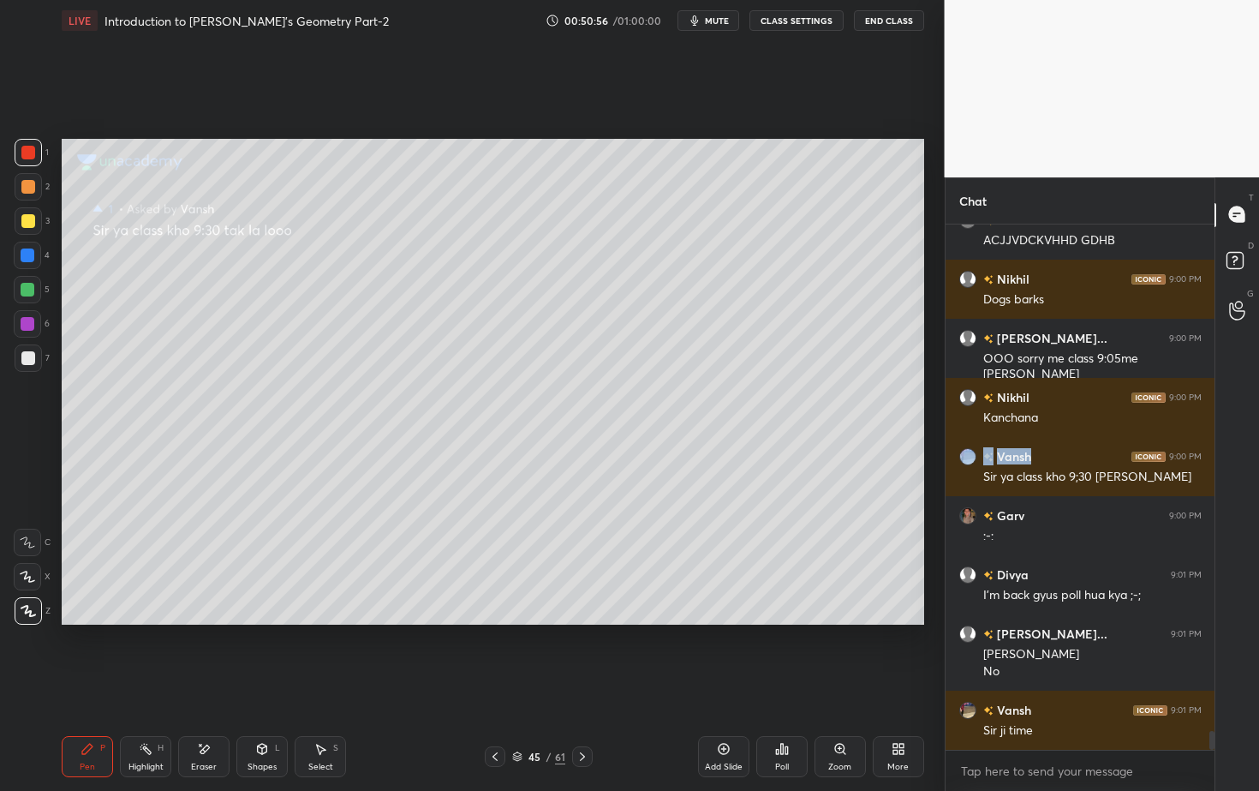
click at [498, 714] on icon at bounding box center [495, 757] width 14 height 14
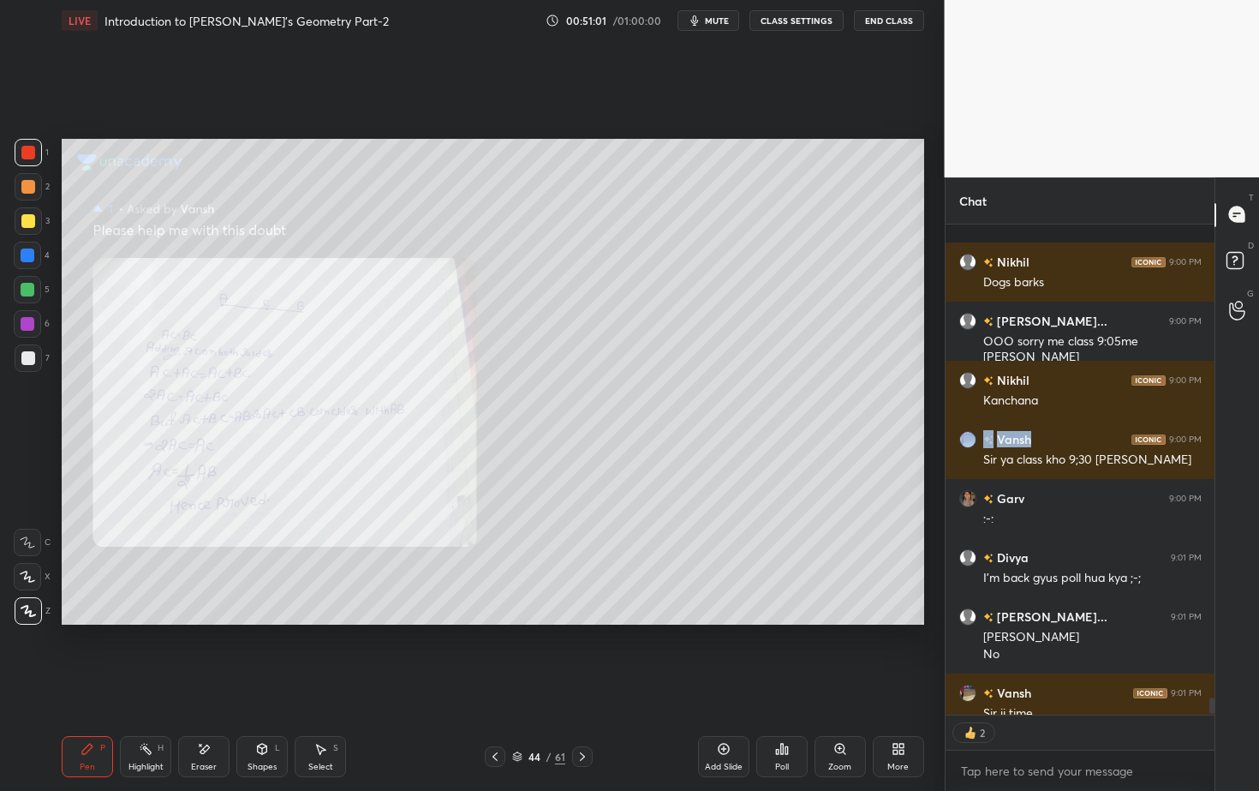
scroll to position [14437, 0]
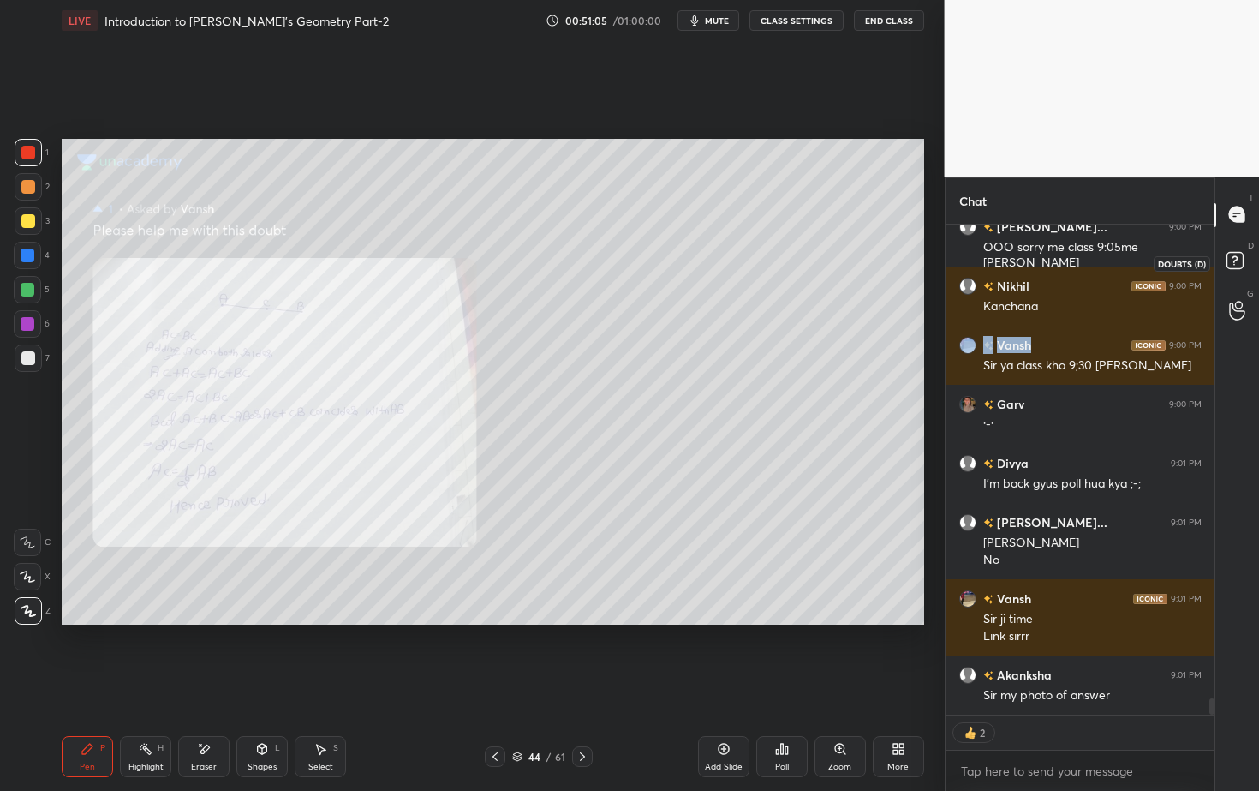
click at [1239, 258] on rect at bounding box center [1235, 260] width 16 height 16
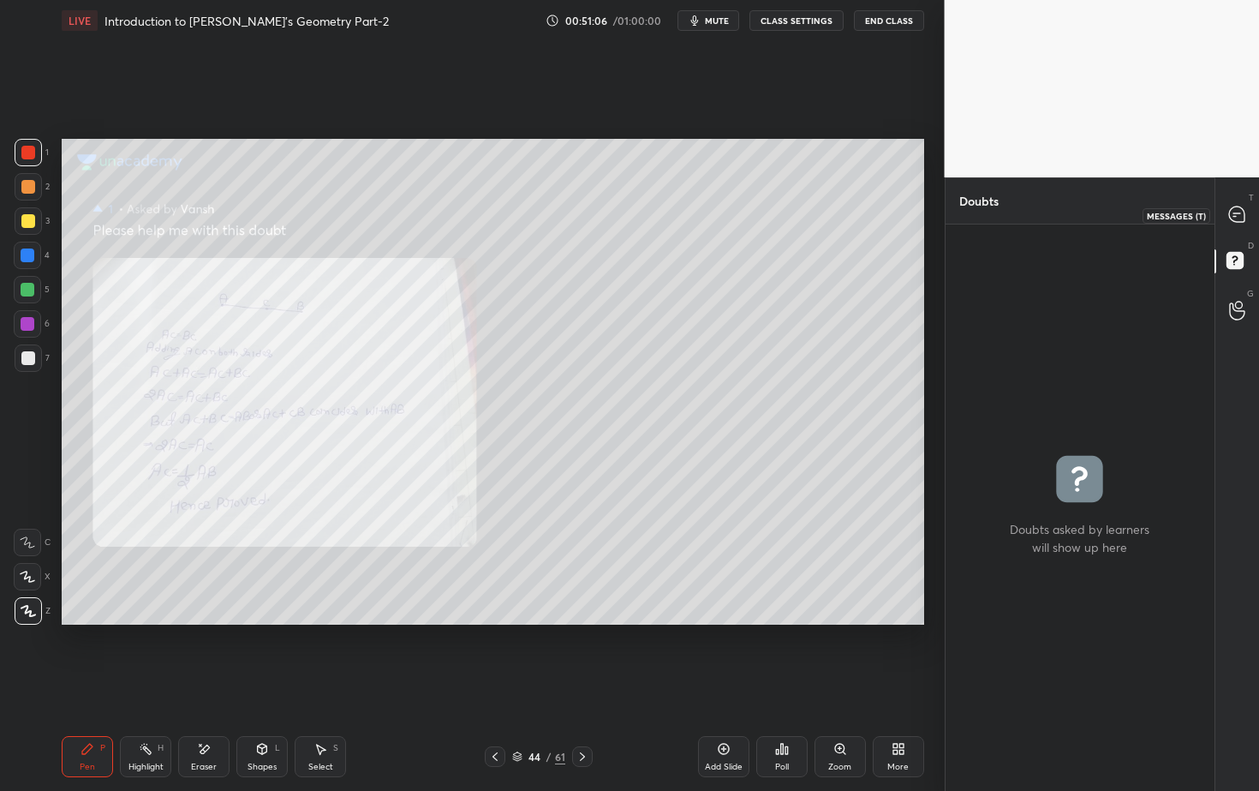
click at [1235, 220] on div at bounding box center [1238, 215] width 34 height 31
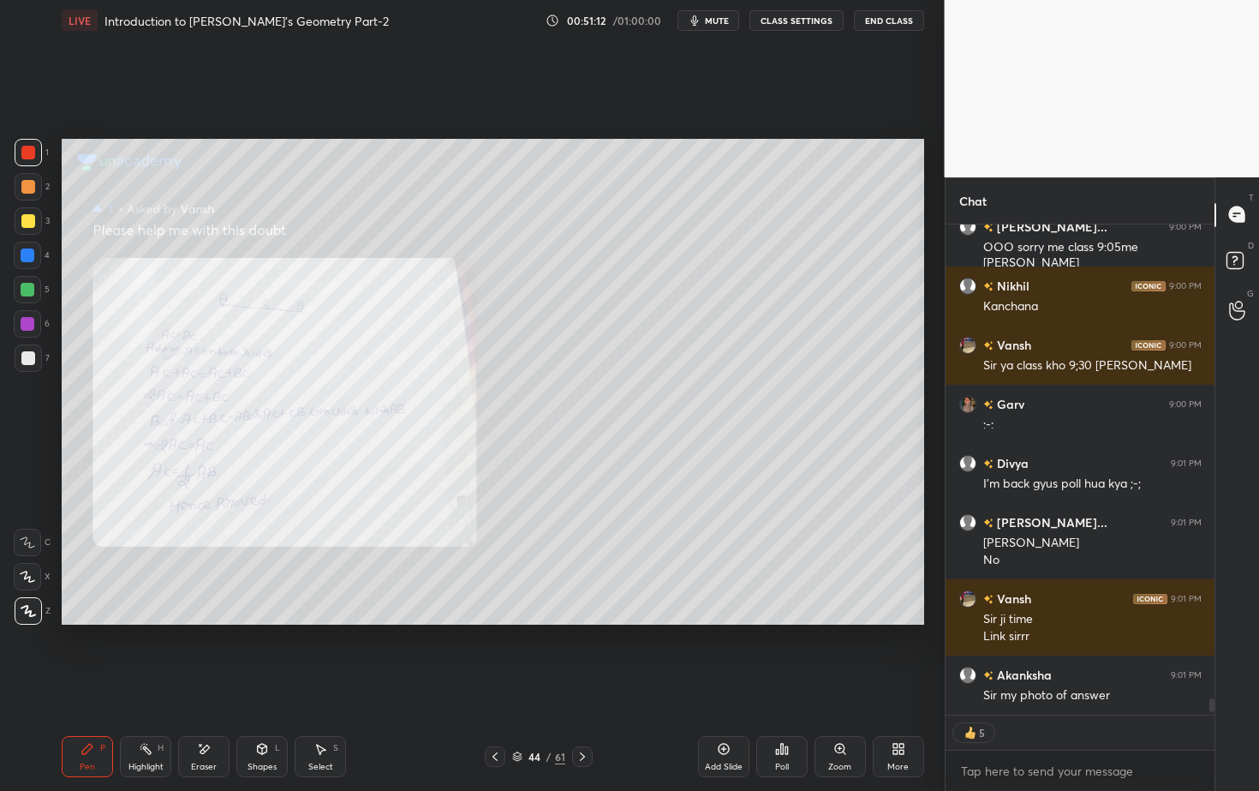
click at [541, 714] on div "44" at bounding box center [534, 756] width 17 height 10
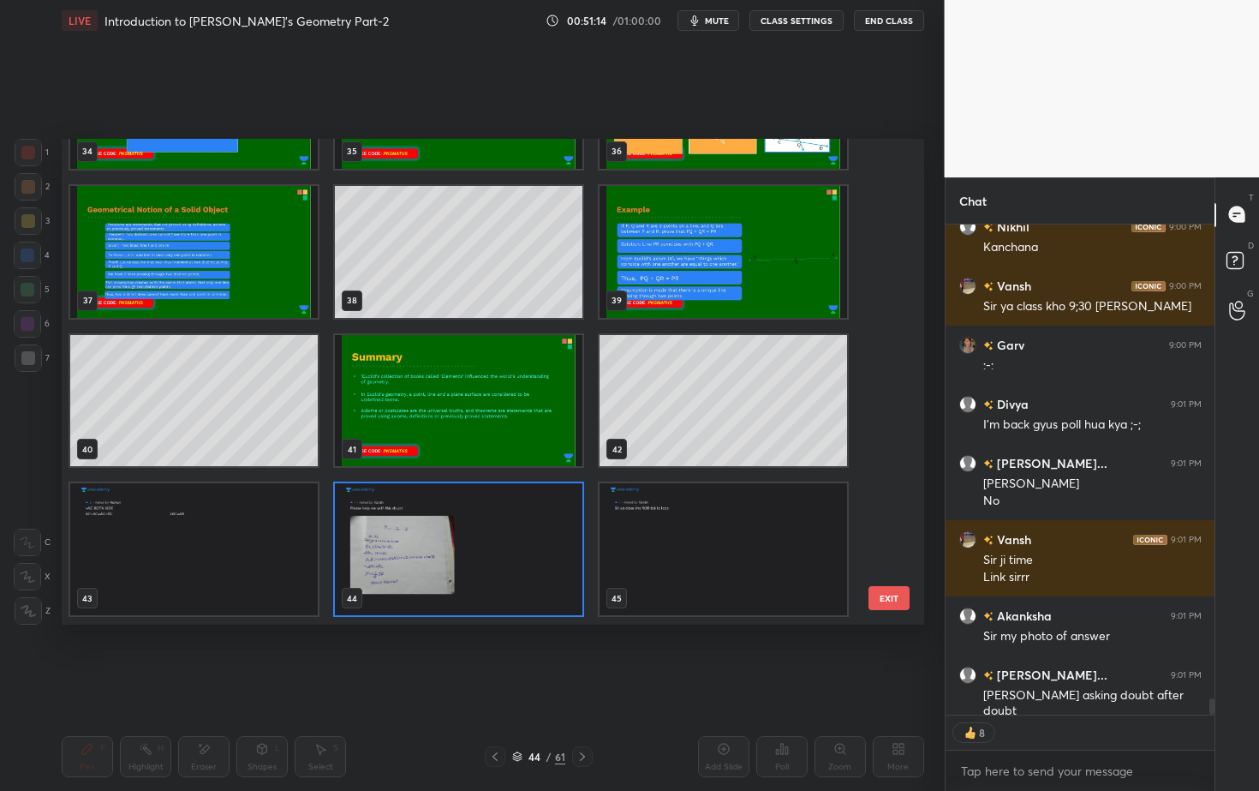
scroll to position [1736, 0]
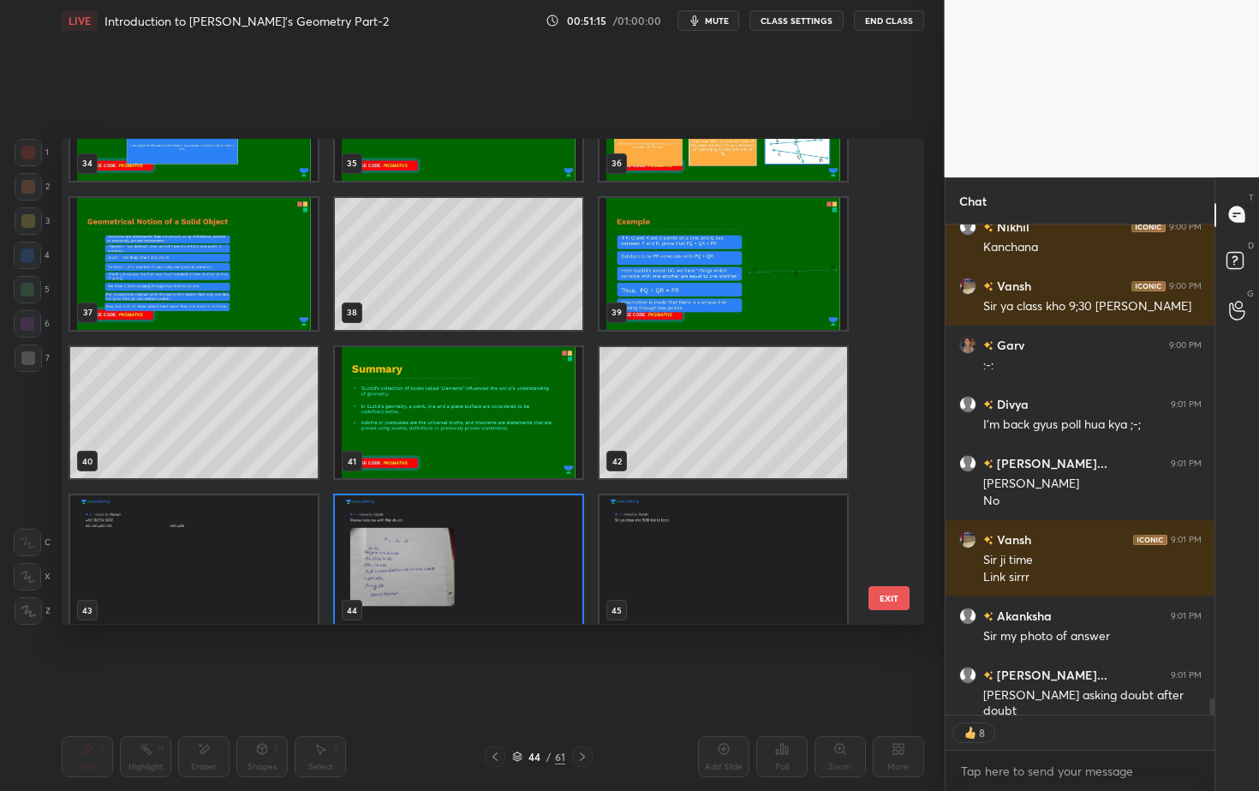
drag, startPoint x: 893, startPoint y: 418, endPoint x: 900, endPoint y: 383, distance: 35.8
click at [900, 382] on div "31 32 33 34 35 36 37 38 39 40 41 42 43 44 45 EXIT" at bounding box center [493, 381] width 863 height 485
drag, startPoint x: 894, startPoint y: 410, endPoint x: 894, endPoint y: 463, distance: 52.3
click at [893, 466] on div "31 32 33 34 35 36 37 38 39 40 41 42 43 44 45 EXIT" at bounding box center [493, 381] width 863 height 485
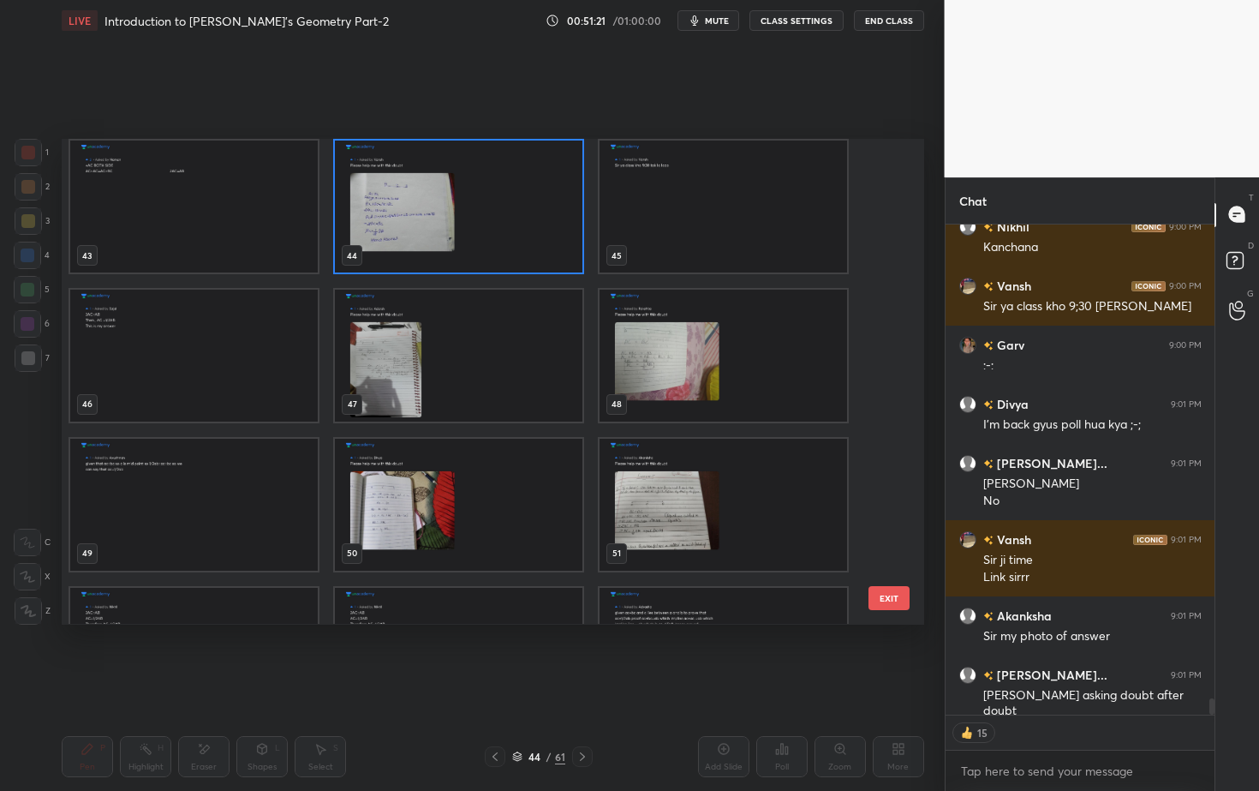
scroll to position [14586, 0]
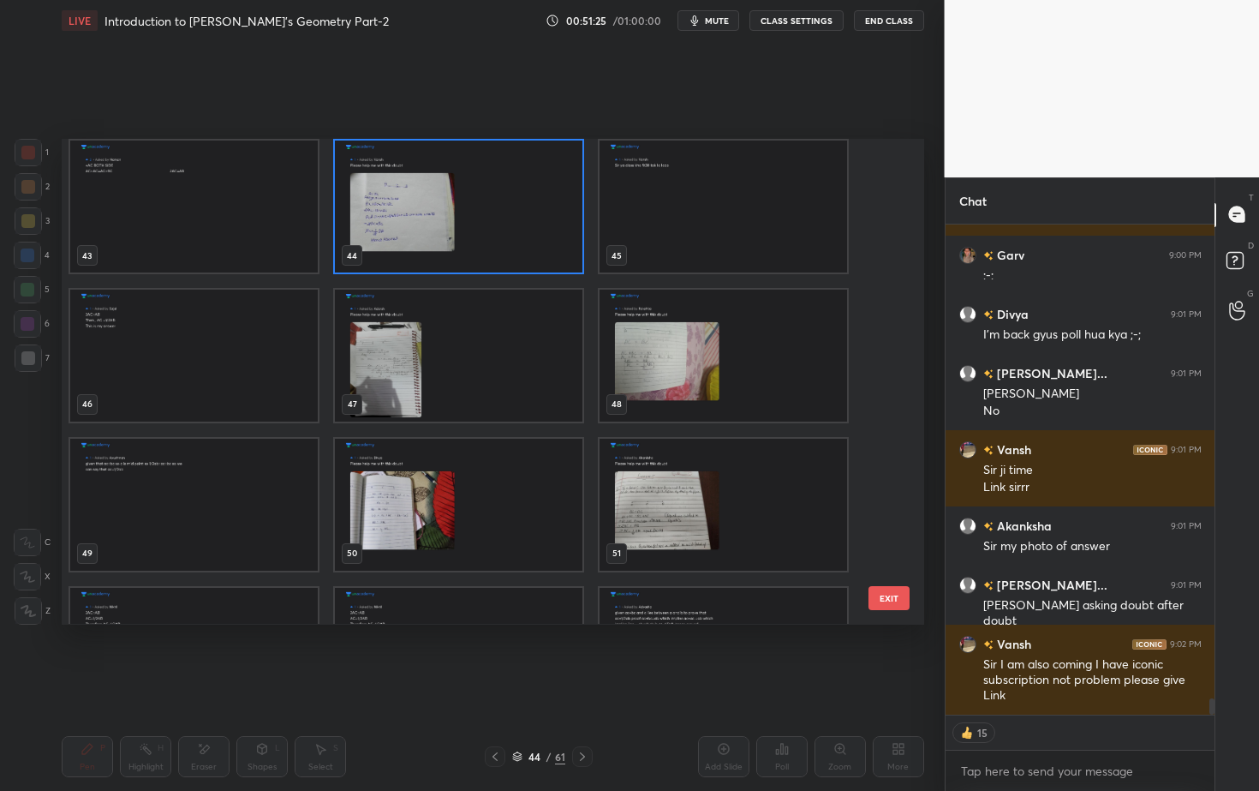
click at [457, 492] on img "grid" at bounding box center [459, 505] width 248 height 132
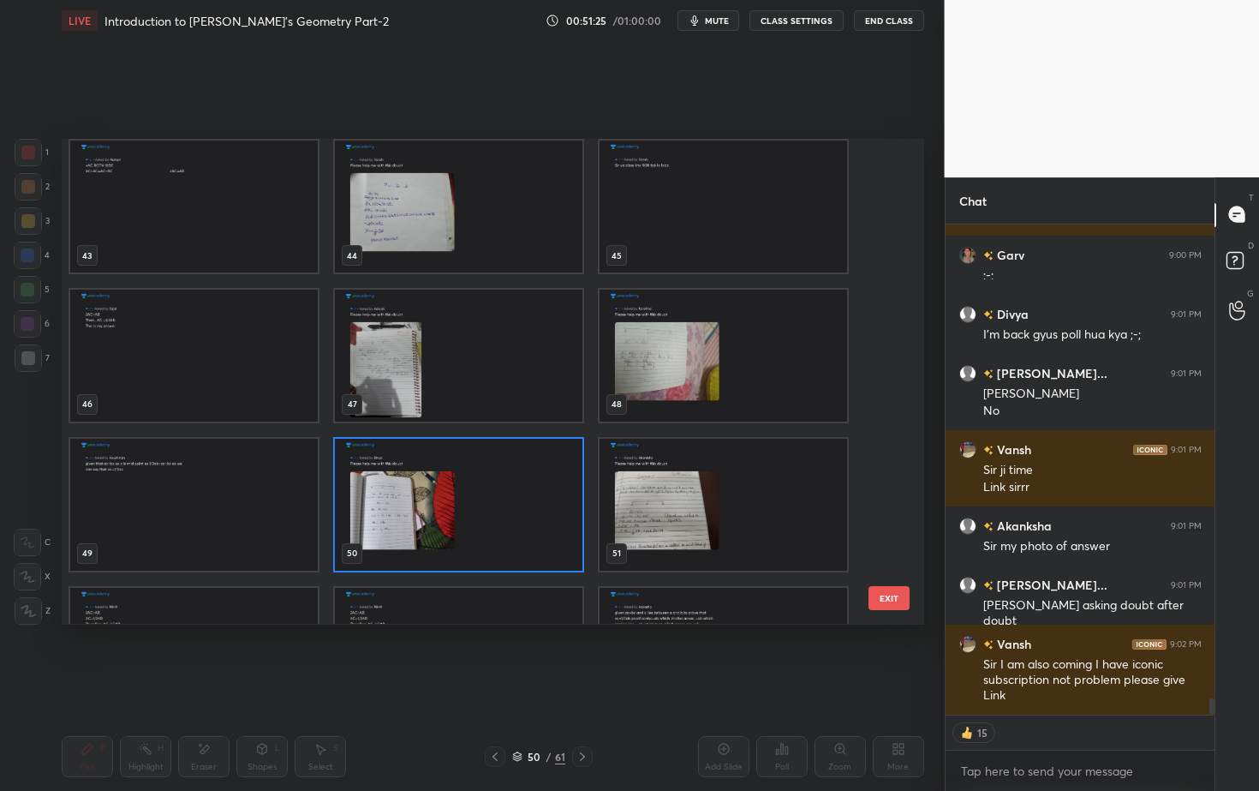
drag, startPoint x: 390, startPoint y: 505, endPoint x: 398, endPoint y: 502, distance: 8.9
click at [390, 505] on img "grid" at bounding box center [459, 505] width 248 height 132
click at [398, 502] on img "grid" at bounding box center [459, 505] width 248 height 132
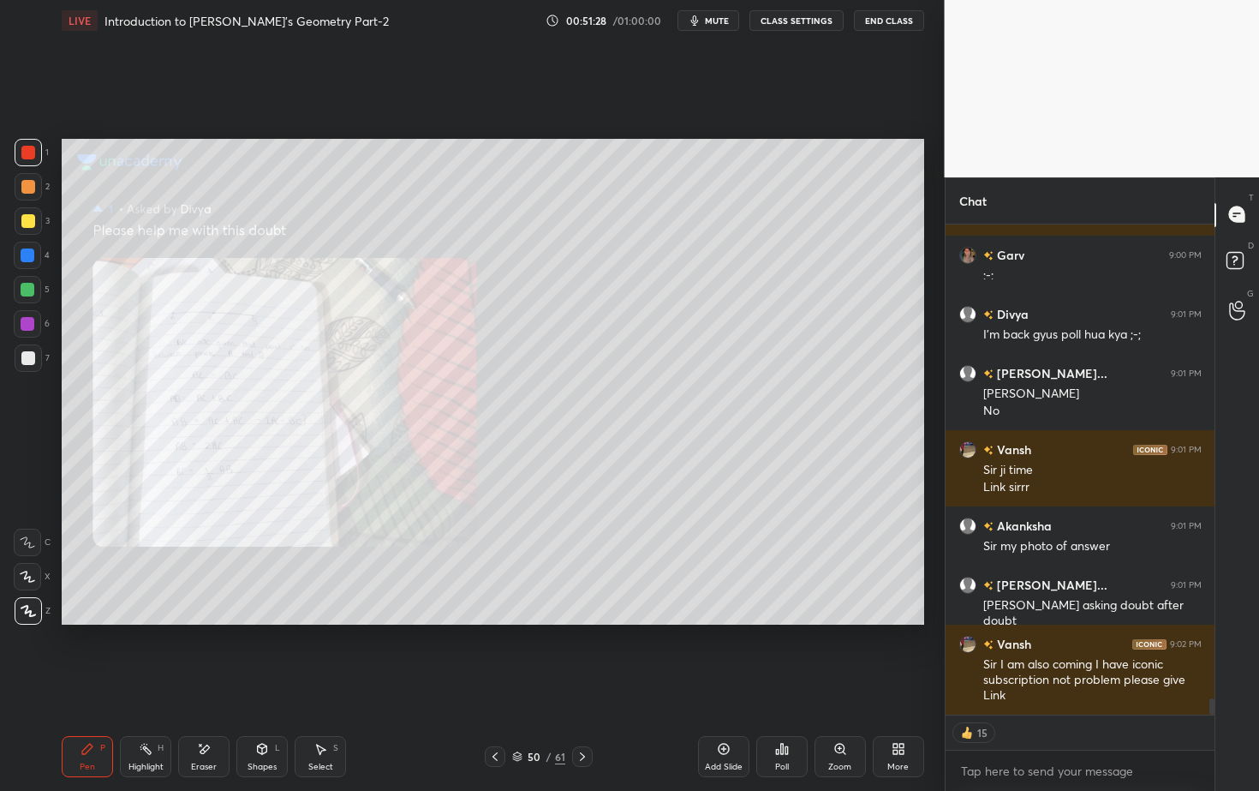
click at [500, 714] on icon at bounding box center [495, 757] width 14 height 14
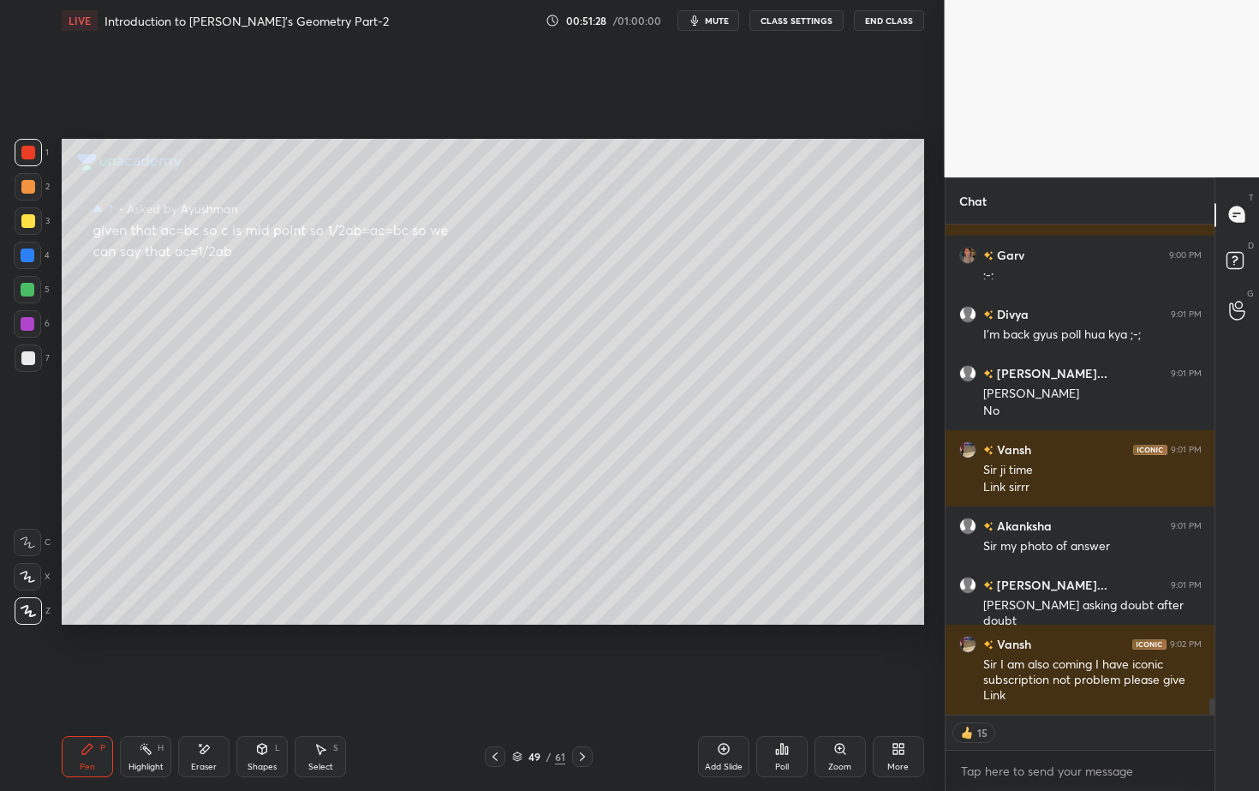
click at [502, 714] on div at bounding box center [495, 756] width 21 height 21
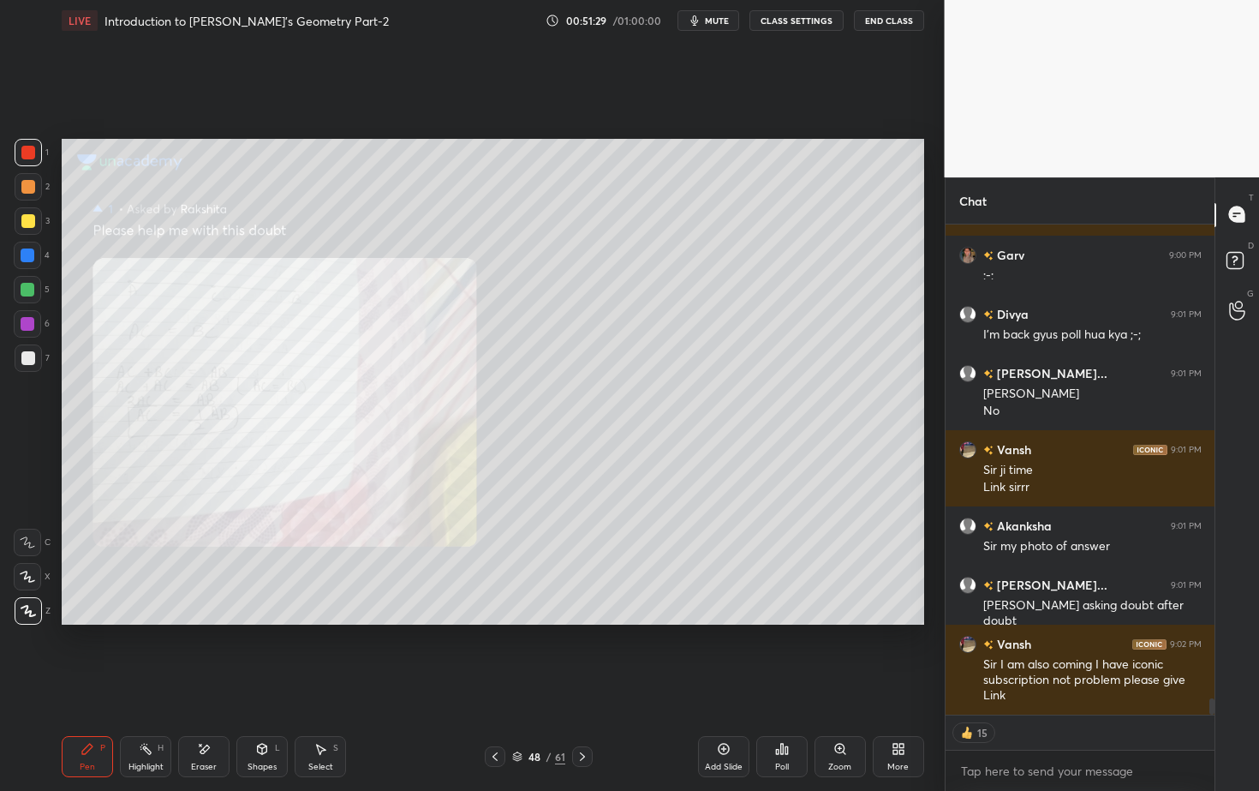
scroll to position [14645, 0]
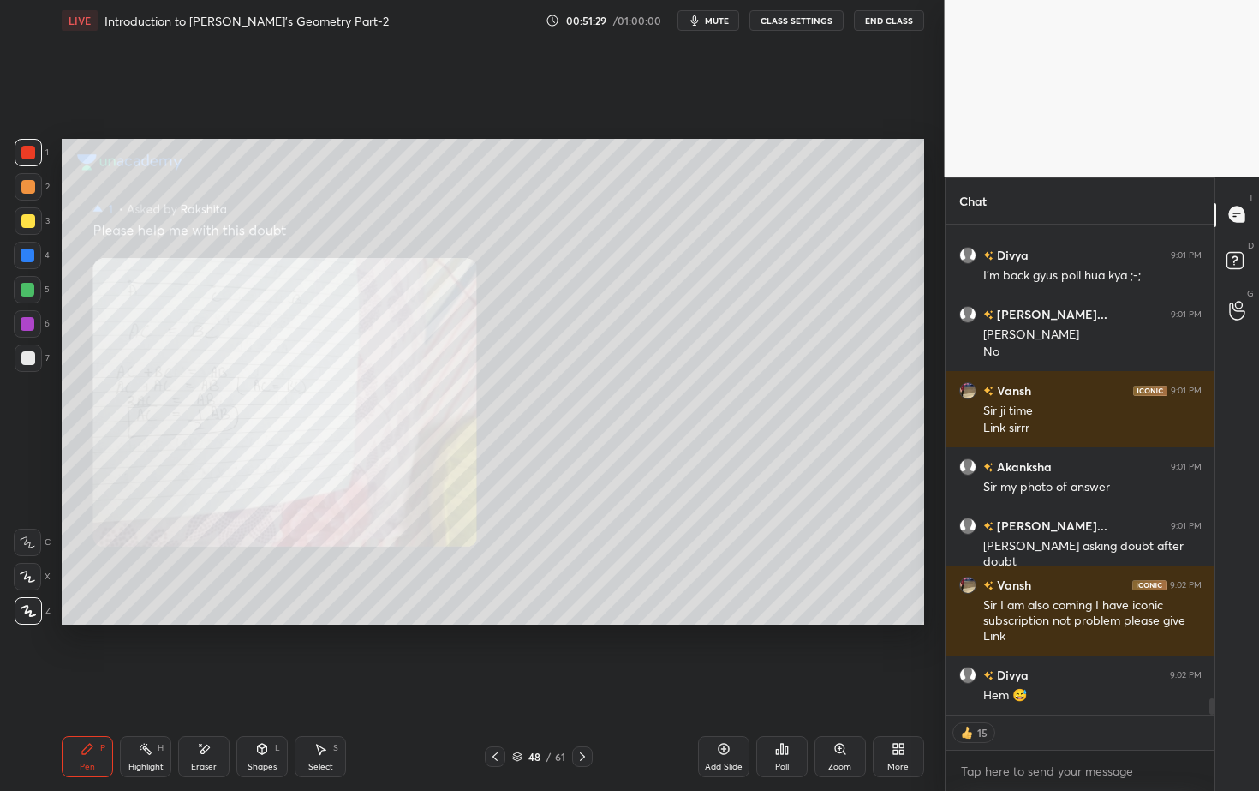
click at [500, 714] on icon at bounding box center [495, 757] width 14 height 14
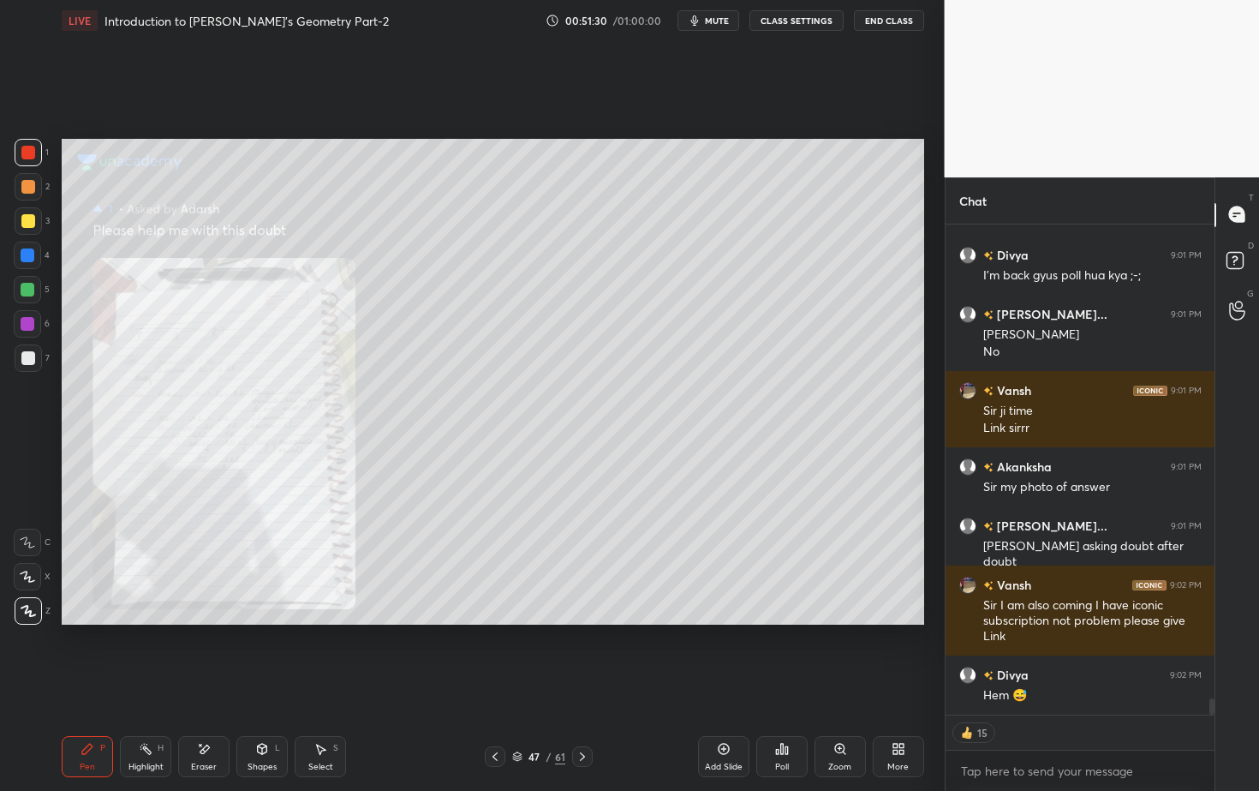
click at [501, 714] on icon at bounding box center [495, 757] width 14 height 14
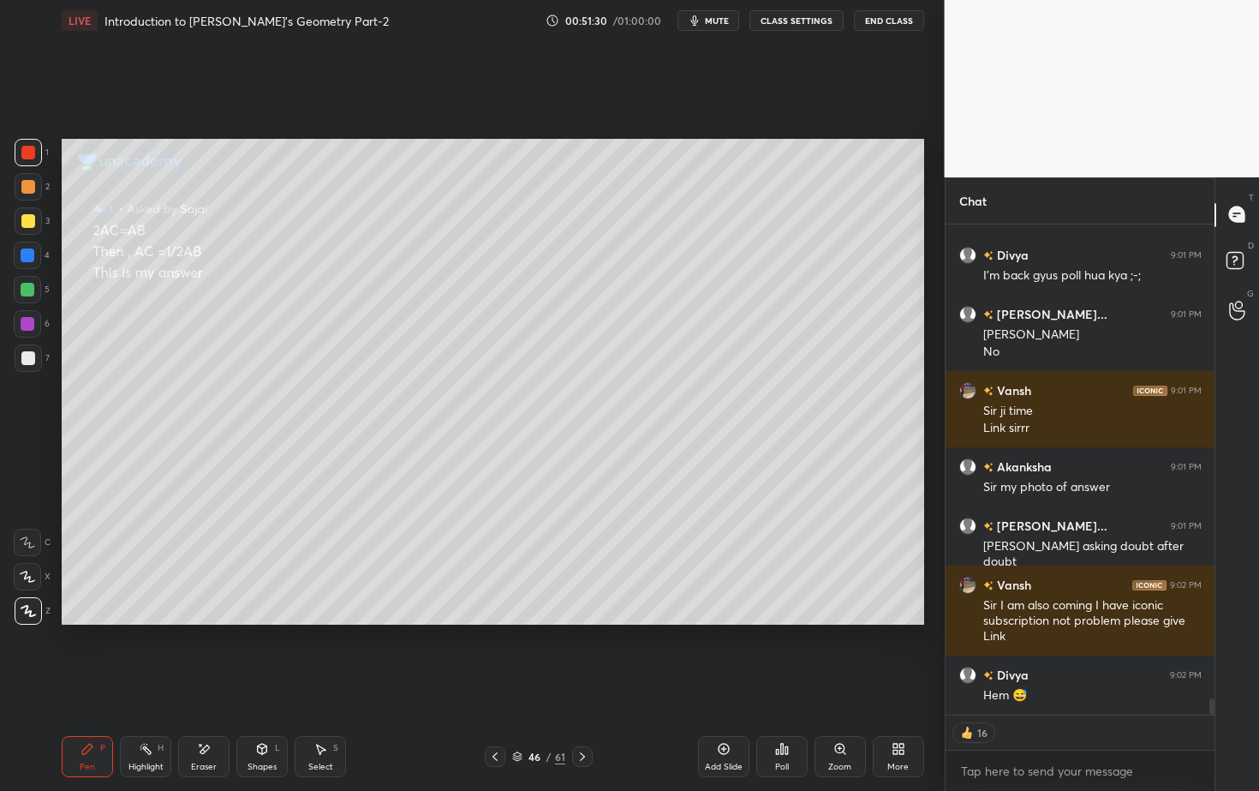
scroll to position [14704, 0]
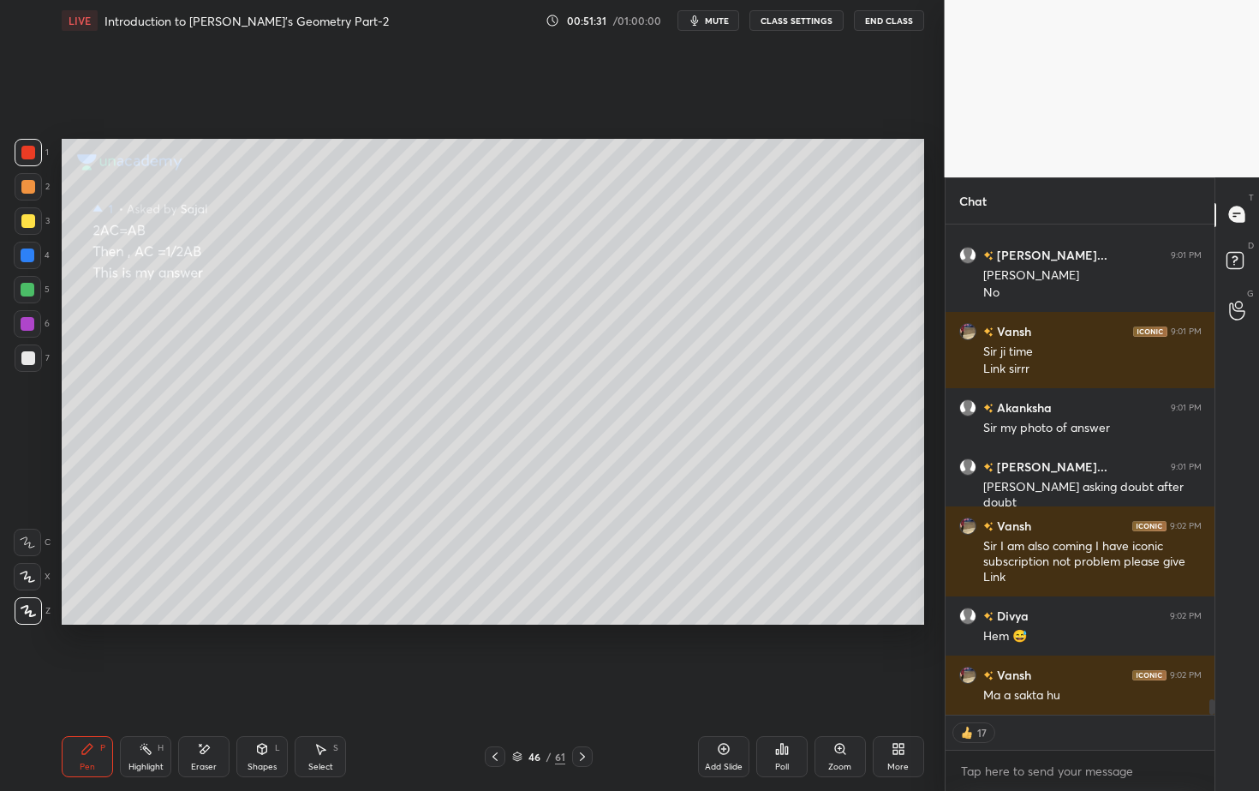
click at [503, 714] on div at bounding box center [495, 756] width 21 height 21
click at [499, 714] on icon at bounding box center [495, 757] width 14 height 14
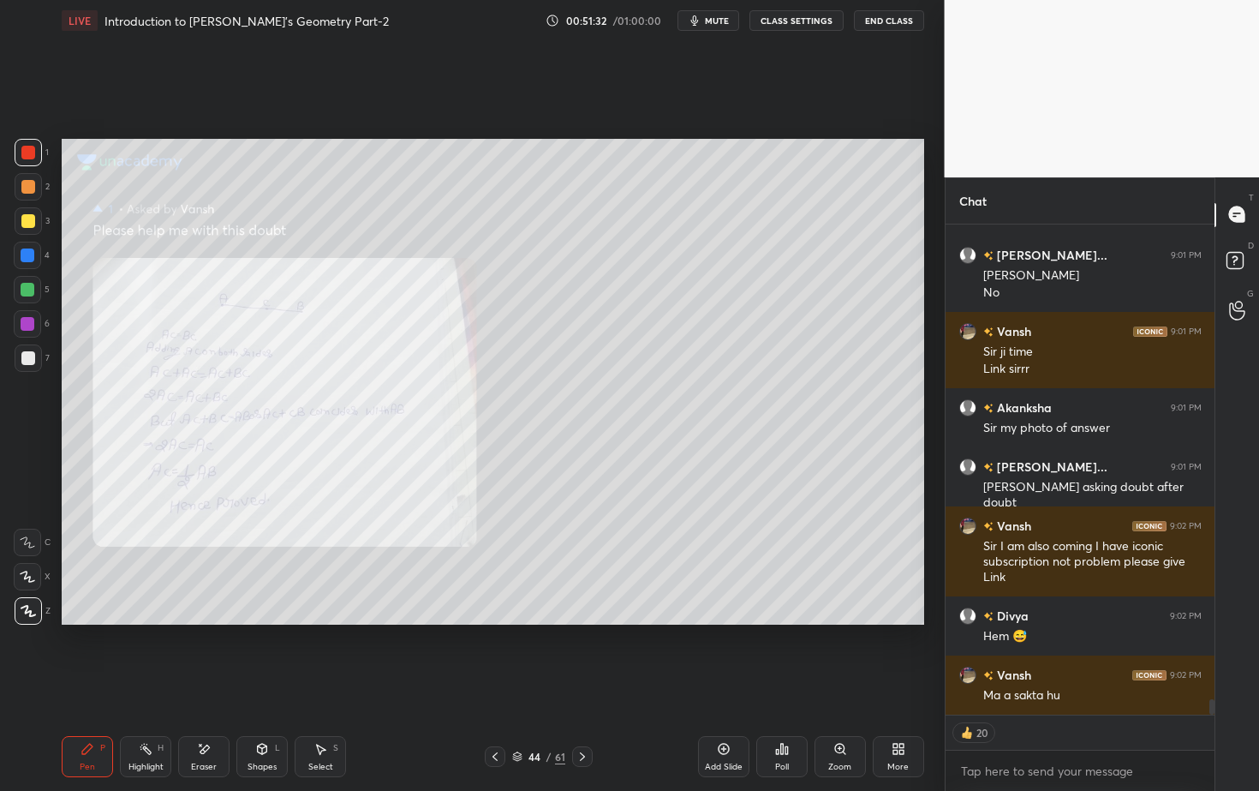
click at [501, 714] on icon at bounding box center [495, 757] width 14 height 14
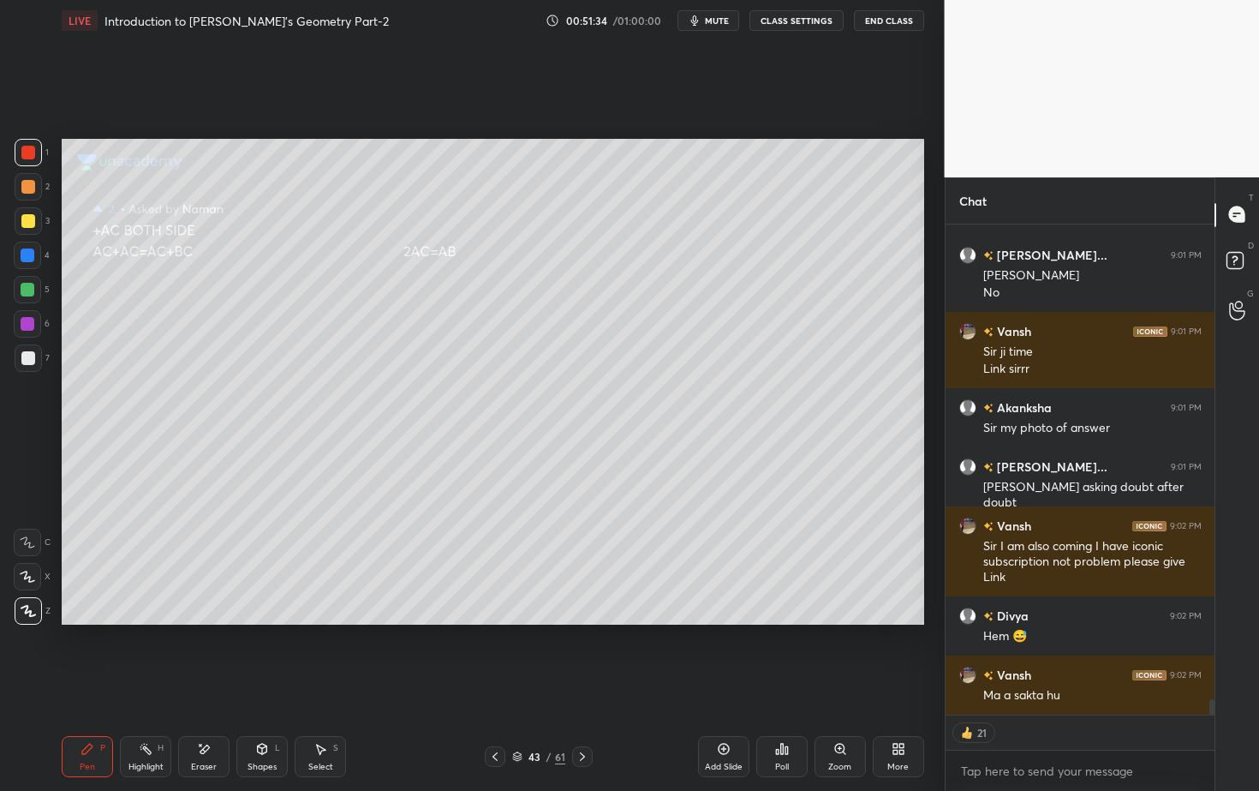
click at [586, 714] on icon at bounding box center [583, 757] width 14 height 14
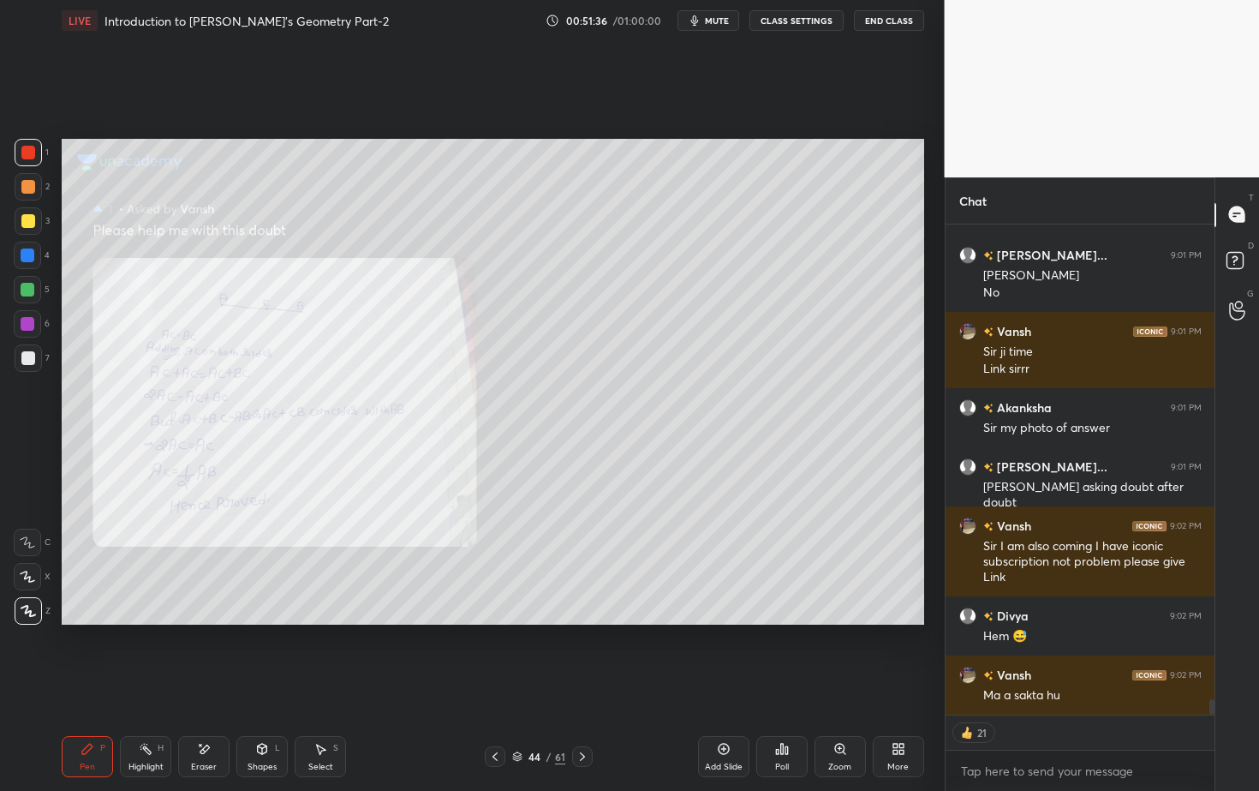
scroll to position [14721, 0]
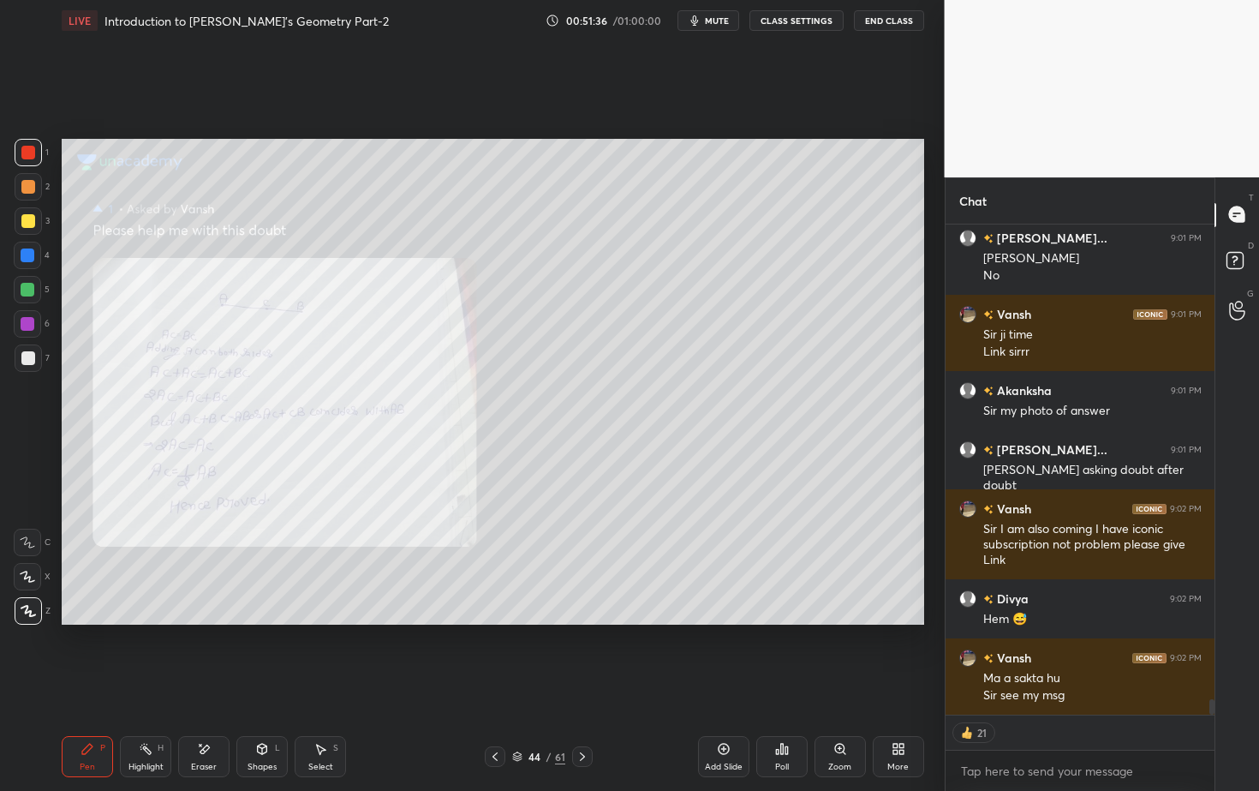
click at [496, 714] on icon at bounding box center [495, 757] width 14 height 14
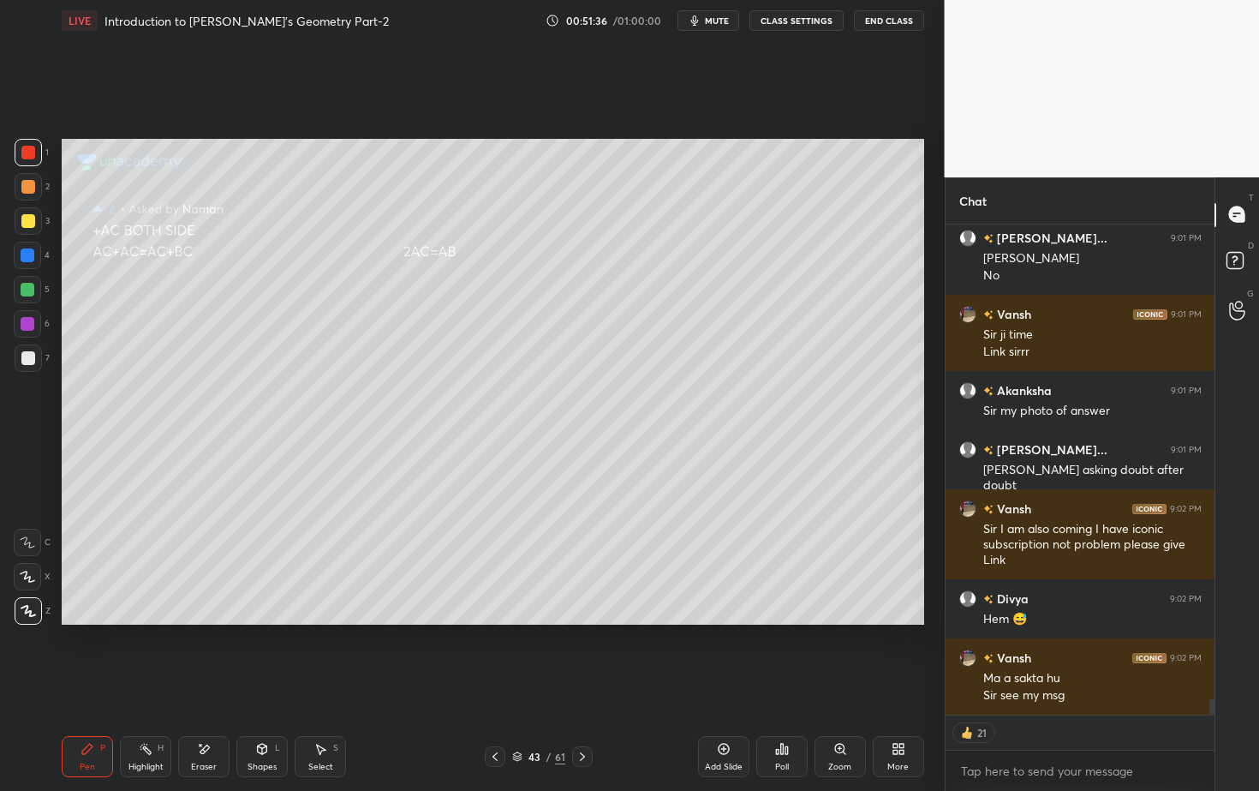
click at [499, 714] on icon at bounding box center [495, 757] width 14 height 14
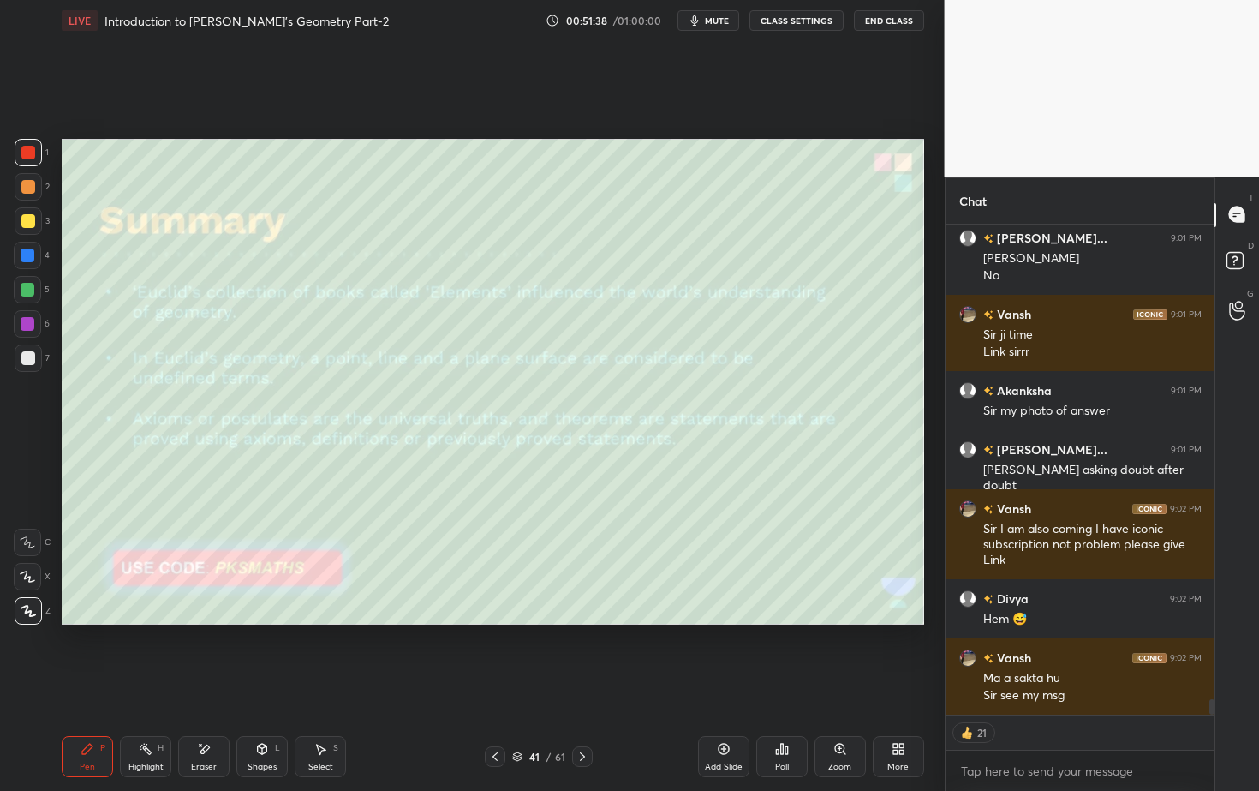
click at [583, 714] on icon at bounding box center [582, 756] width 5 height 9
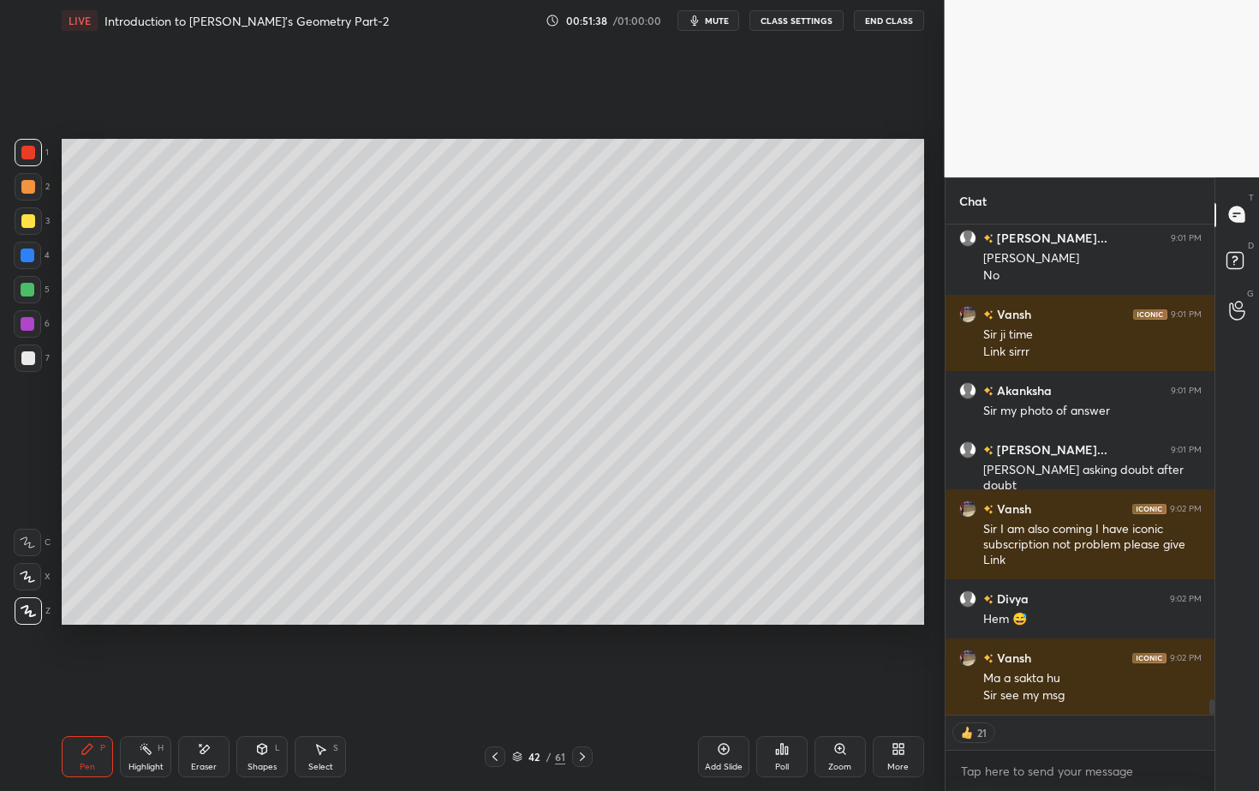
click at [583, 714] on icon at bounding box center [582, 756] width 5 height 9
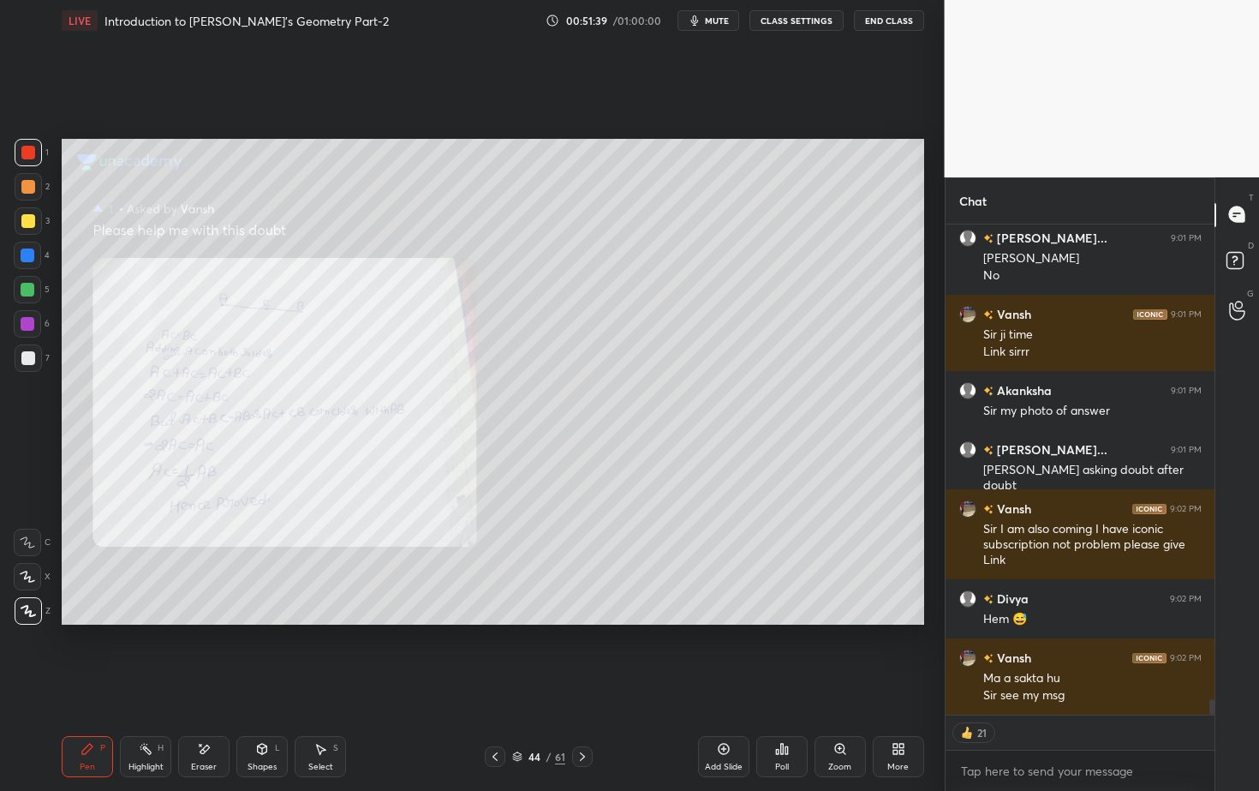
click at [585, 714] on icon at bounding box center [583, 757] width 14 height 14
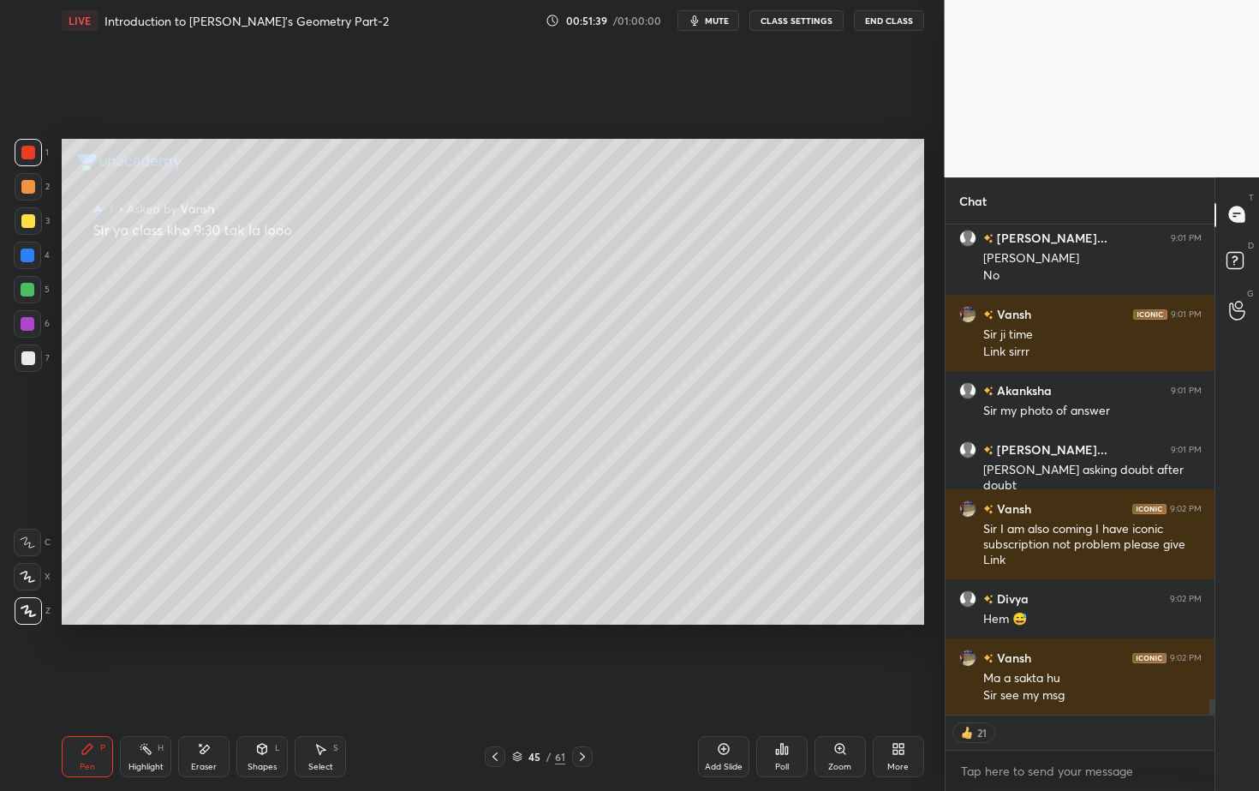
click at [586, 714] on icon at bounding box center [583, 757] width 14 height 14
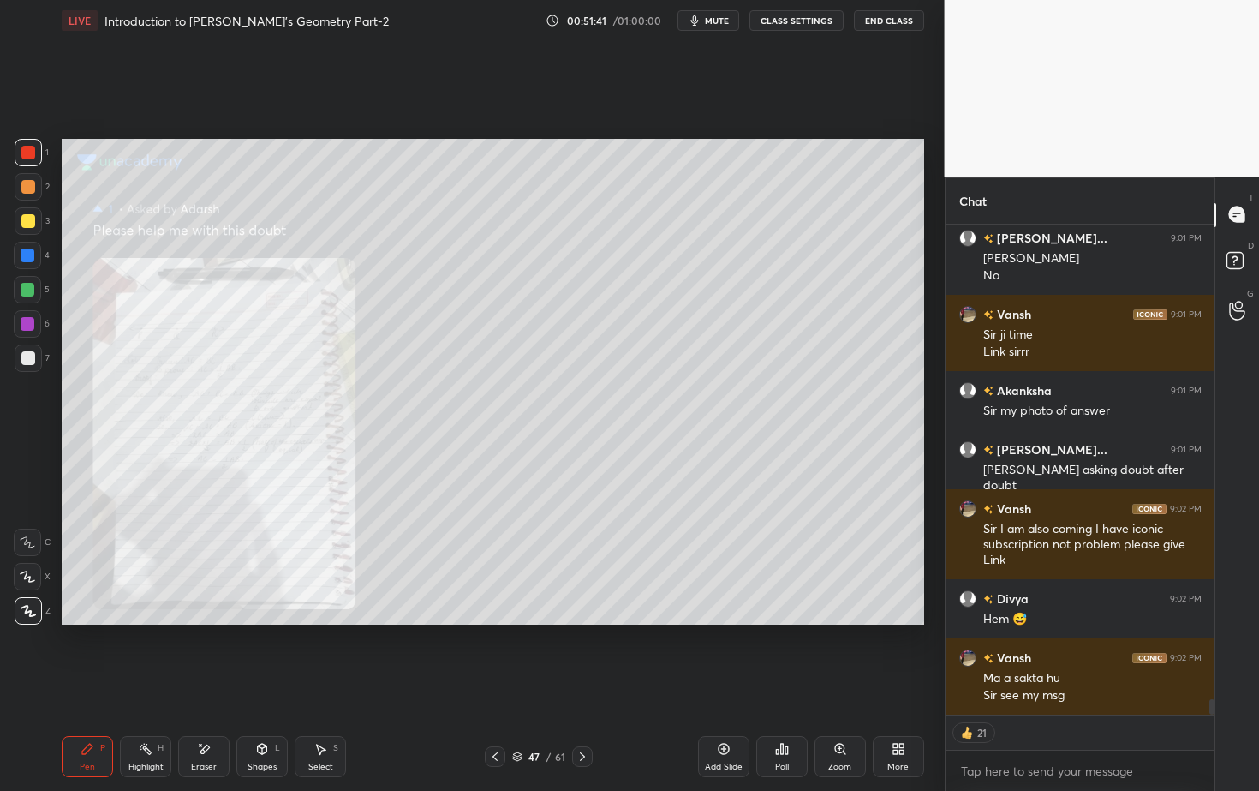
click at [586, 714] on icon at bounding box center [583, 757] width 14 height 14
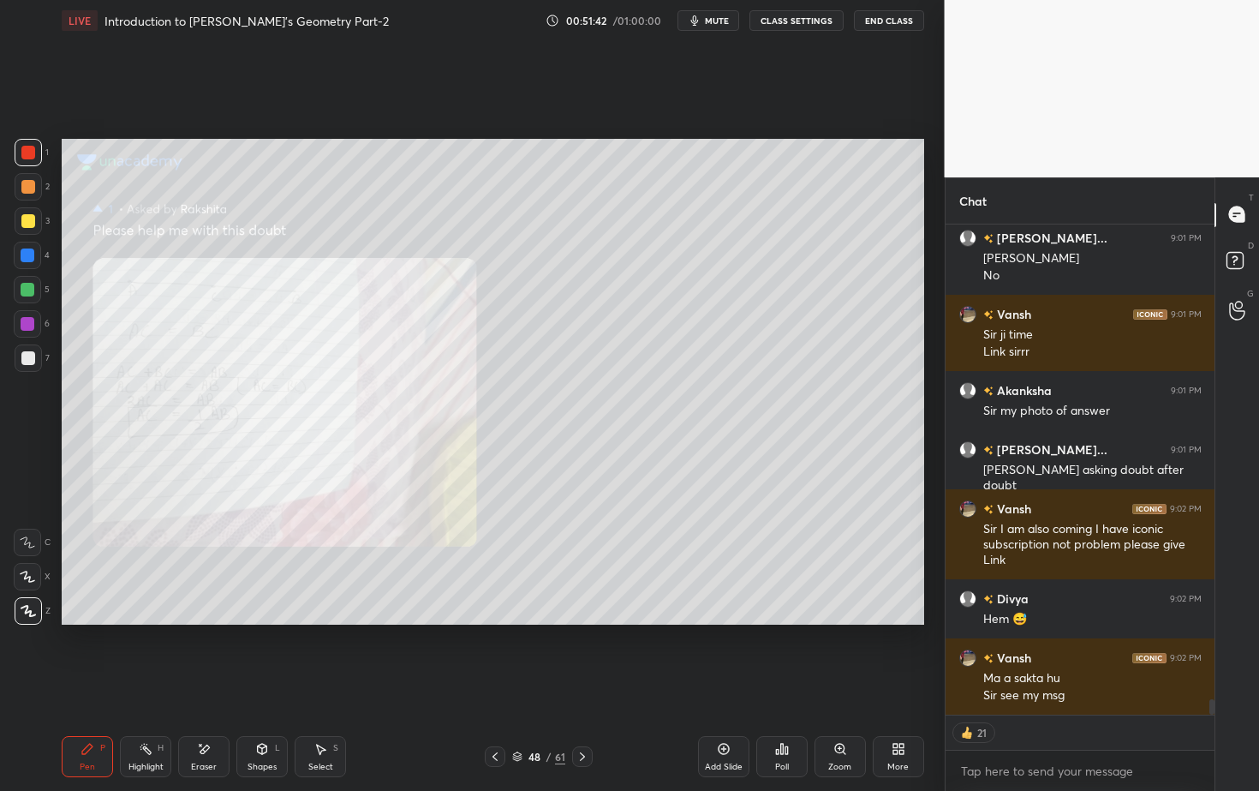
click at [586, 714] on icon at bounding box center [583, 757] width 14 height 14
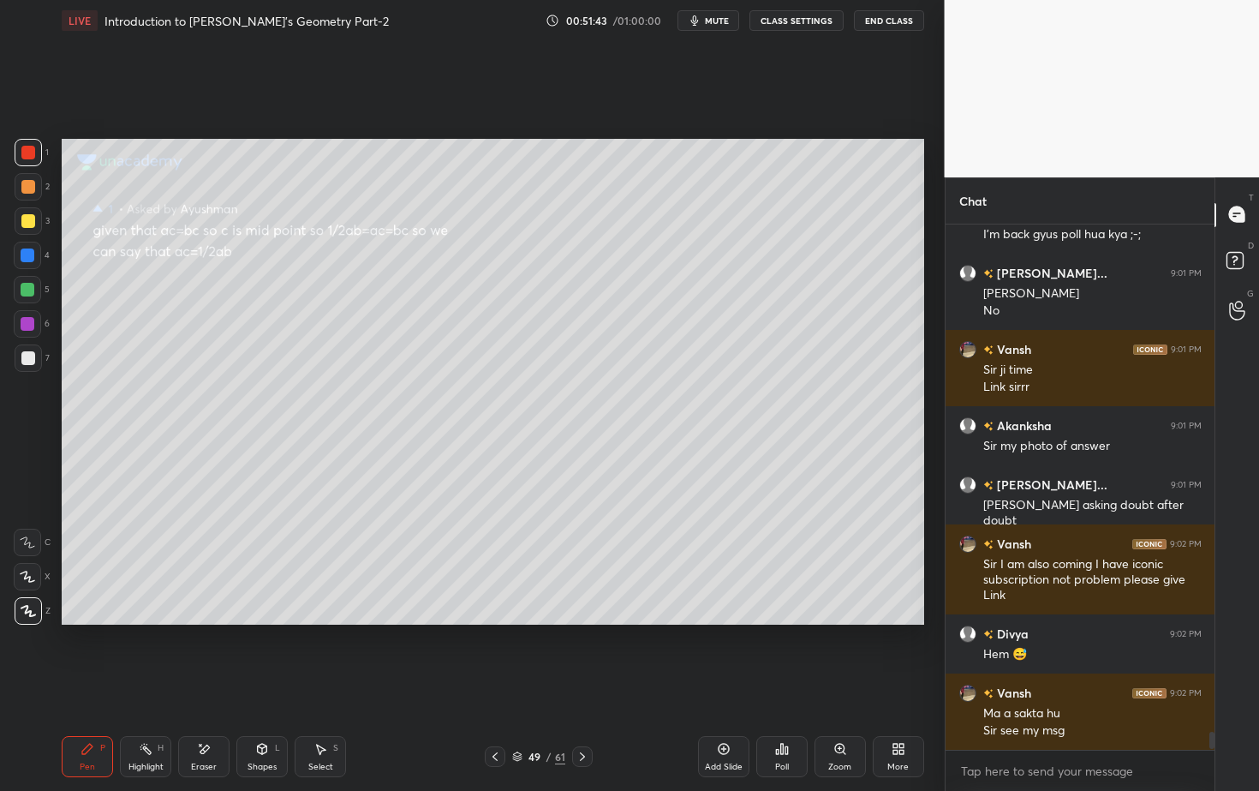
scroll to position [520, 264]
click at [501, 714] on icon at bounding box center [495, 757] width 14 height 14
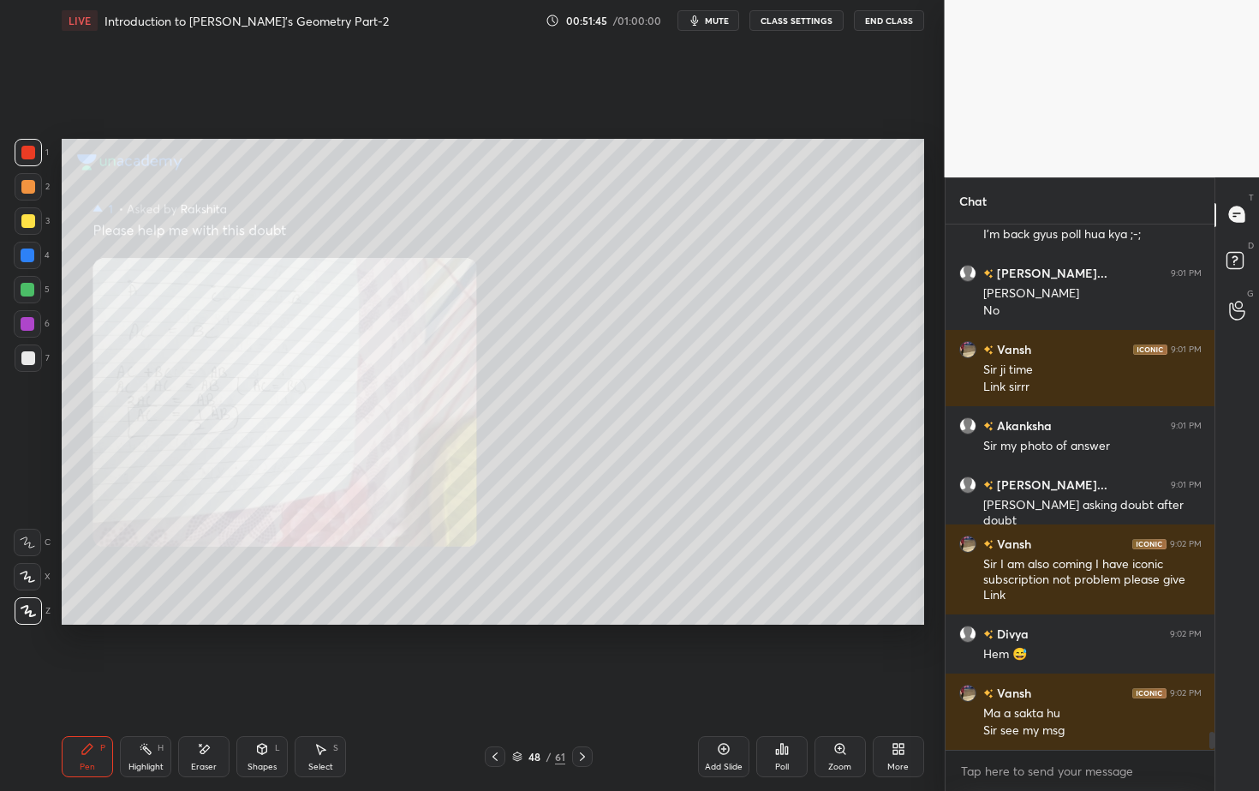
scroll to position [14745, 0]
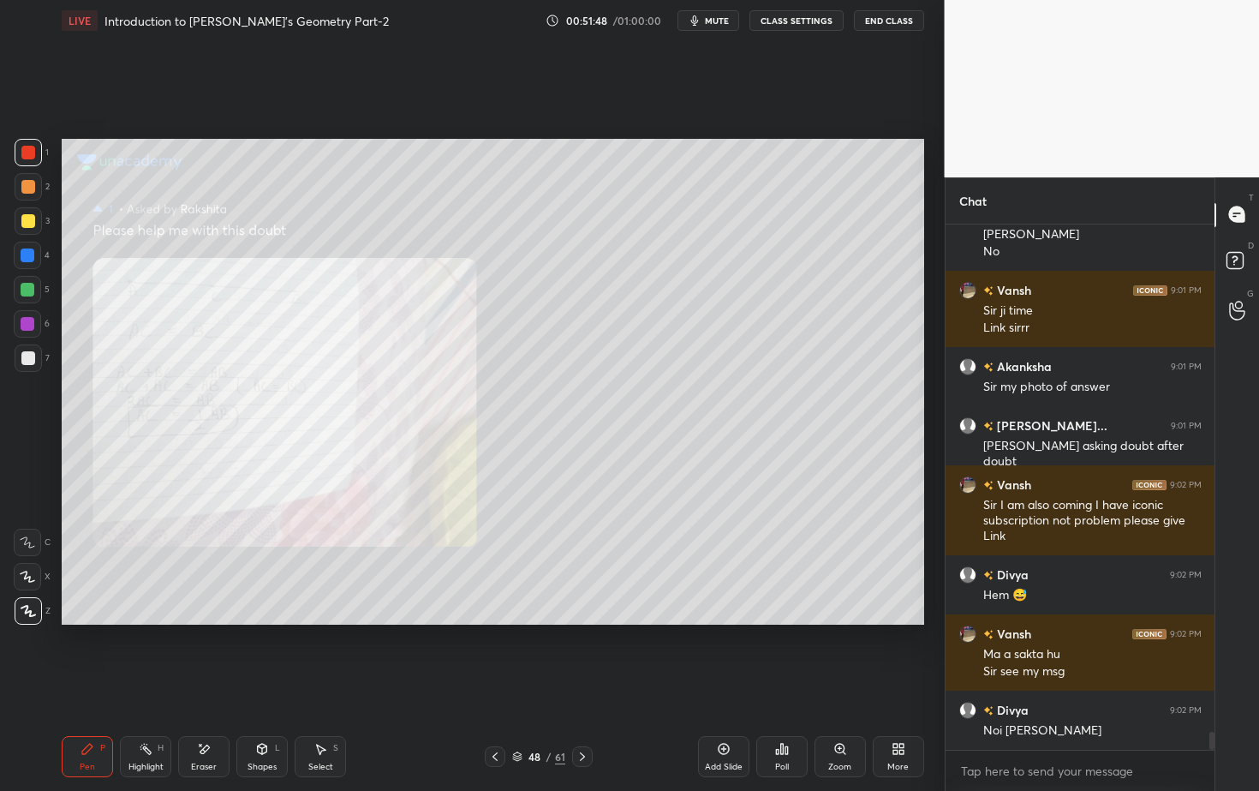
click at [582, 714] on icon at bounding box center [583, 757] width 14 height 14
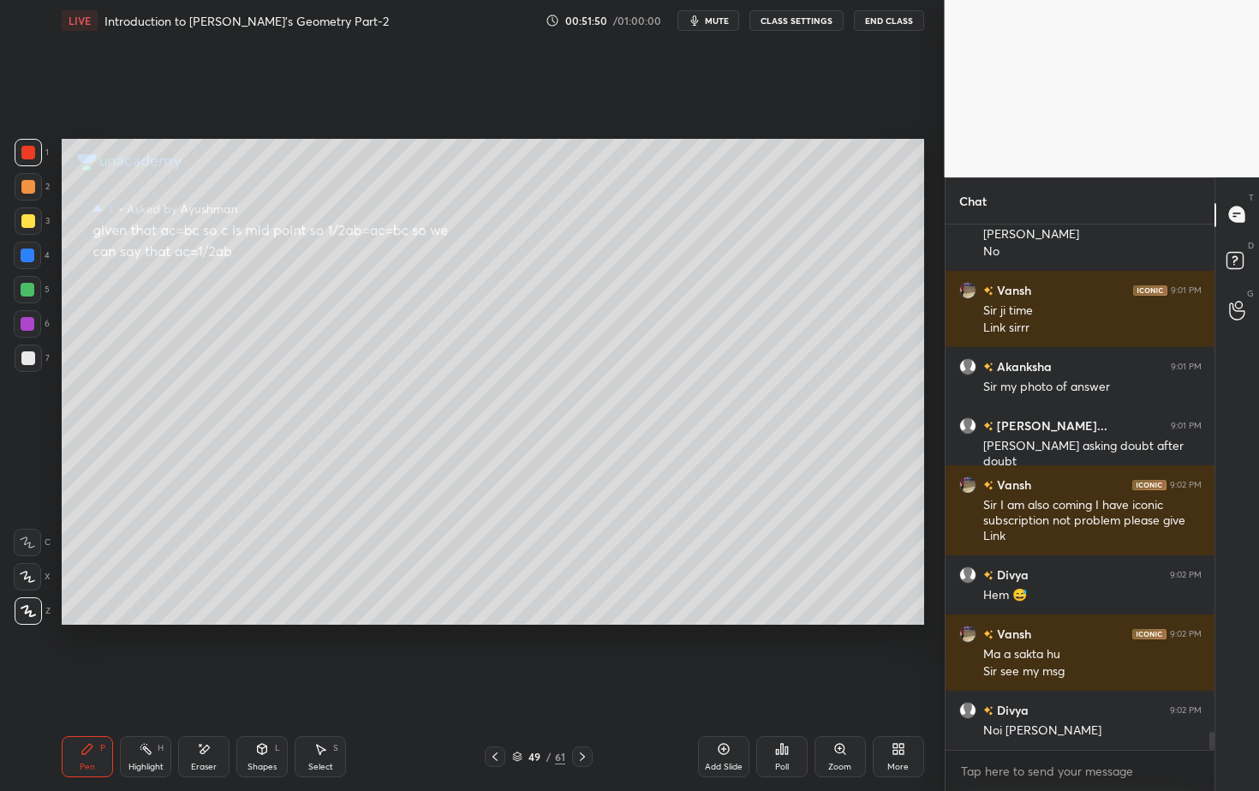
click at [578, 714] on icon at bounding box center [583, 757] width 14 height 14
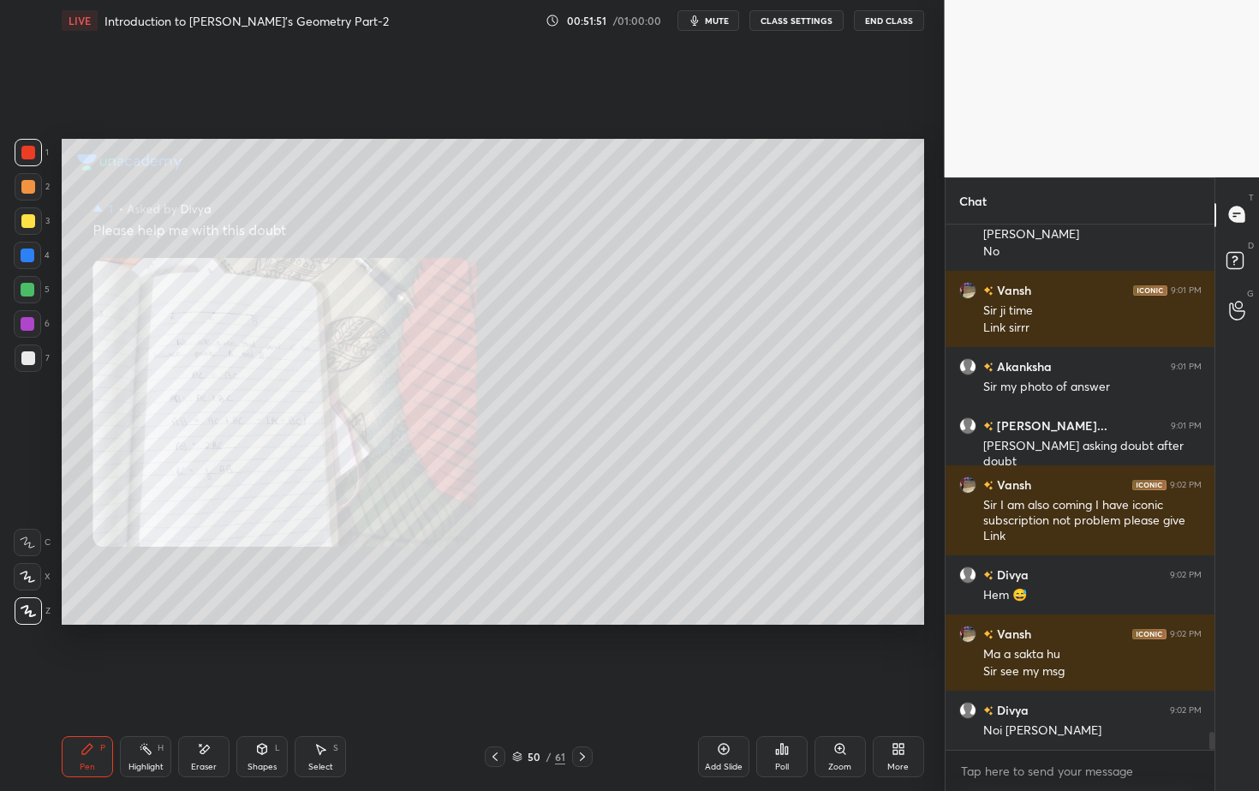
click at [486, 714] on div "50 / 61" at bounding box center [538, 756] width 318 height 21
click at [499, 714] on div at bounding box center [495, 756] width 21 height 21
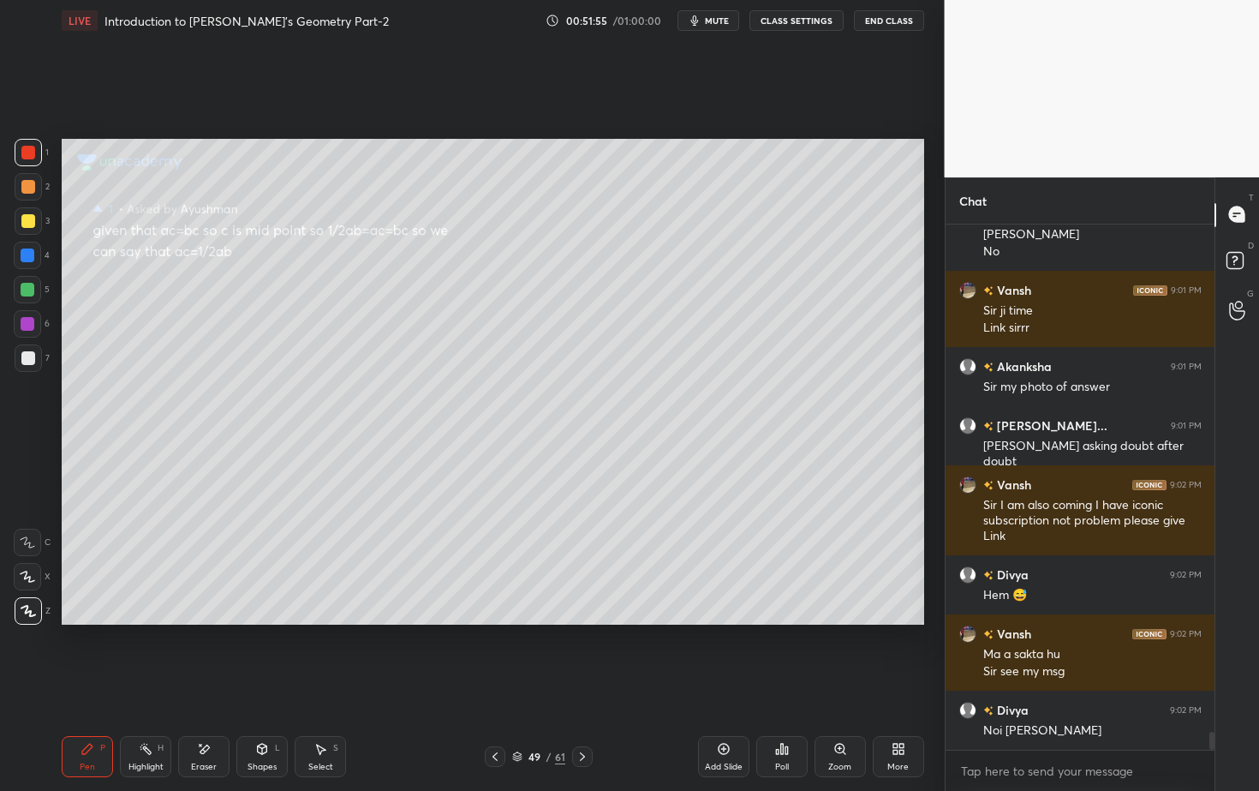
drag, startPoint x: 582, startPoint y: 761, endPoint x: 588, endPoint y: 752, distance: 10.5
click at [582, 714] on icon at bounding box center [583, 757] width 14 height 14
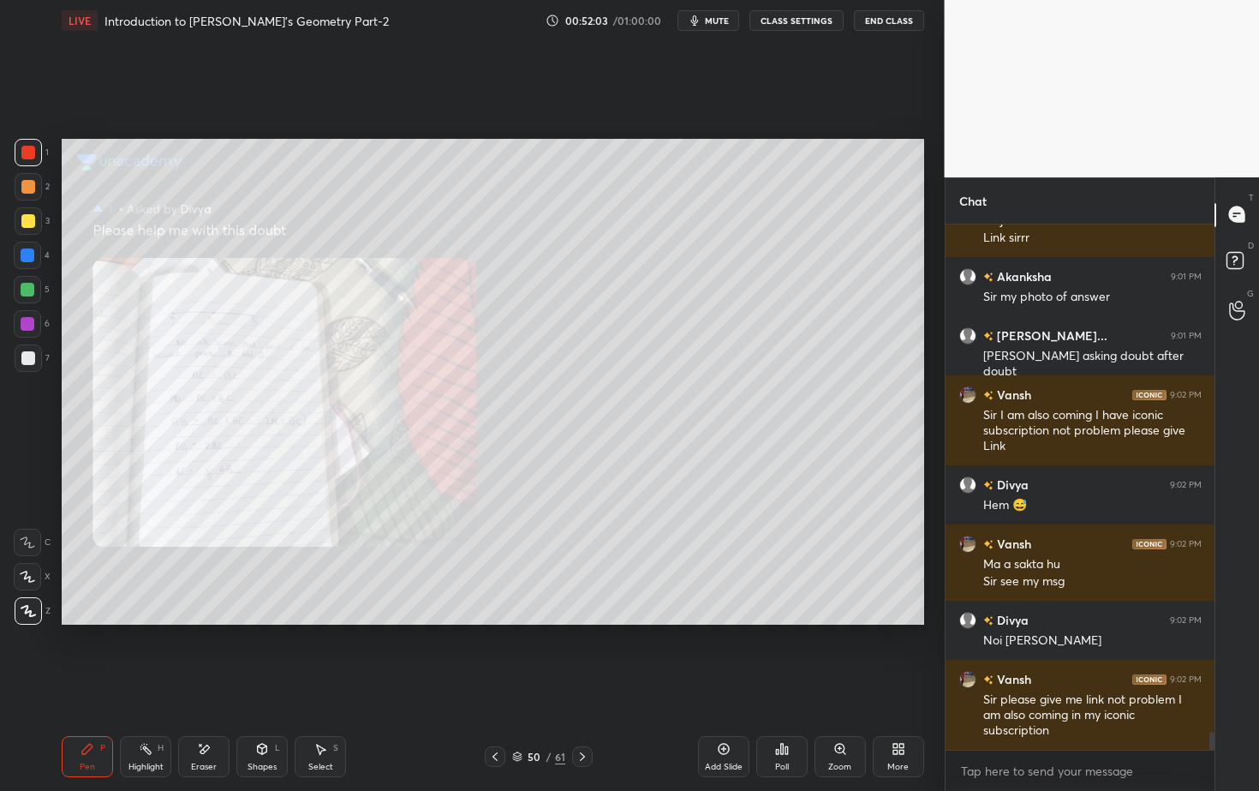
scroll to position [14894, 0]
click at [584, 714] on icon at bounding box center [583, 757] width 14 height 14
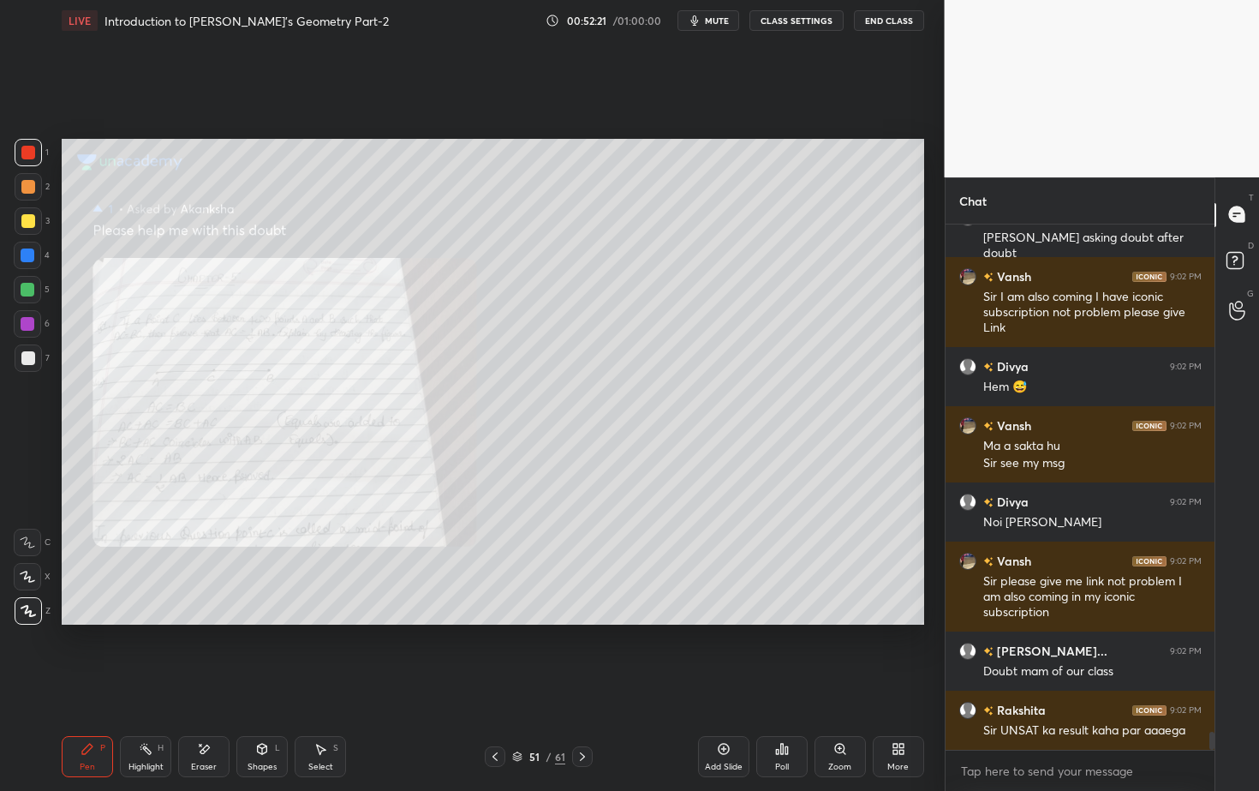
scroll to position [15013, 0]
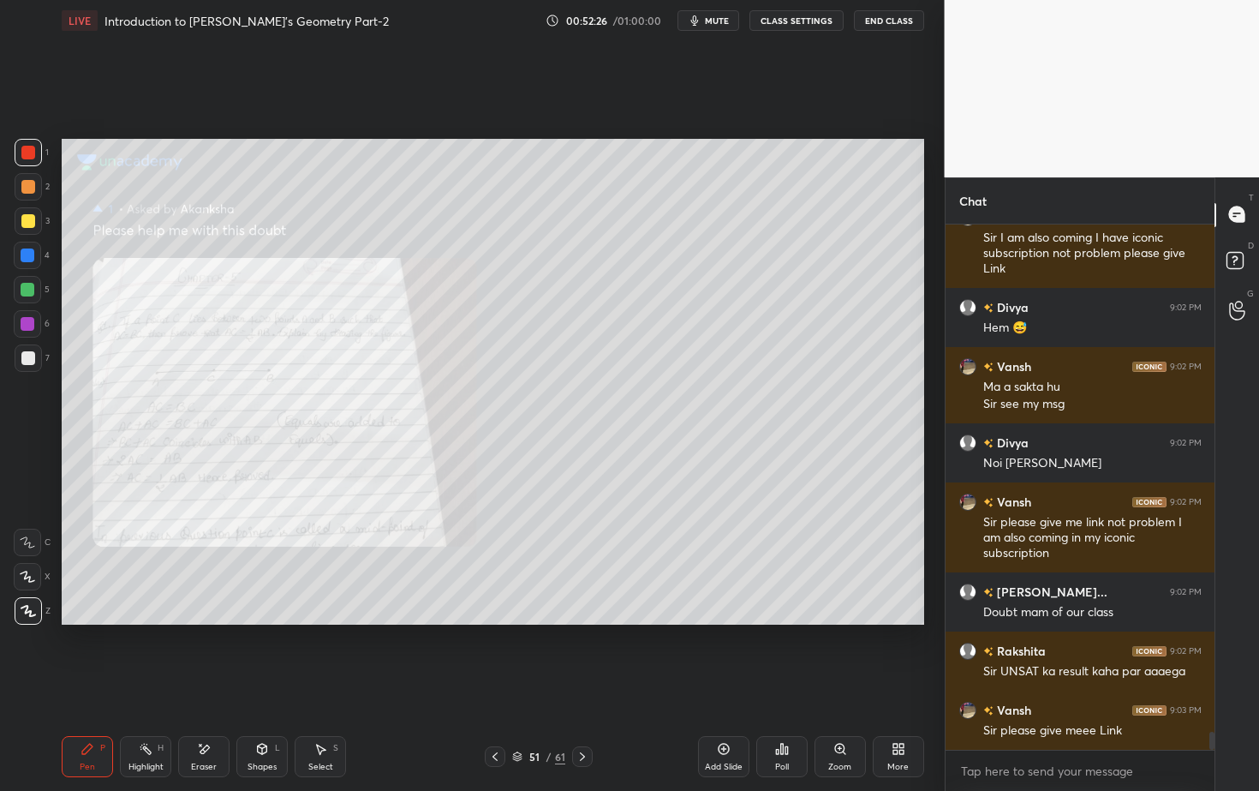
click at [745, 559] on div "Setting up your live class Poll for secs No correct answer Start poll" at bounding box center [493, 381] width 876 height 681
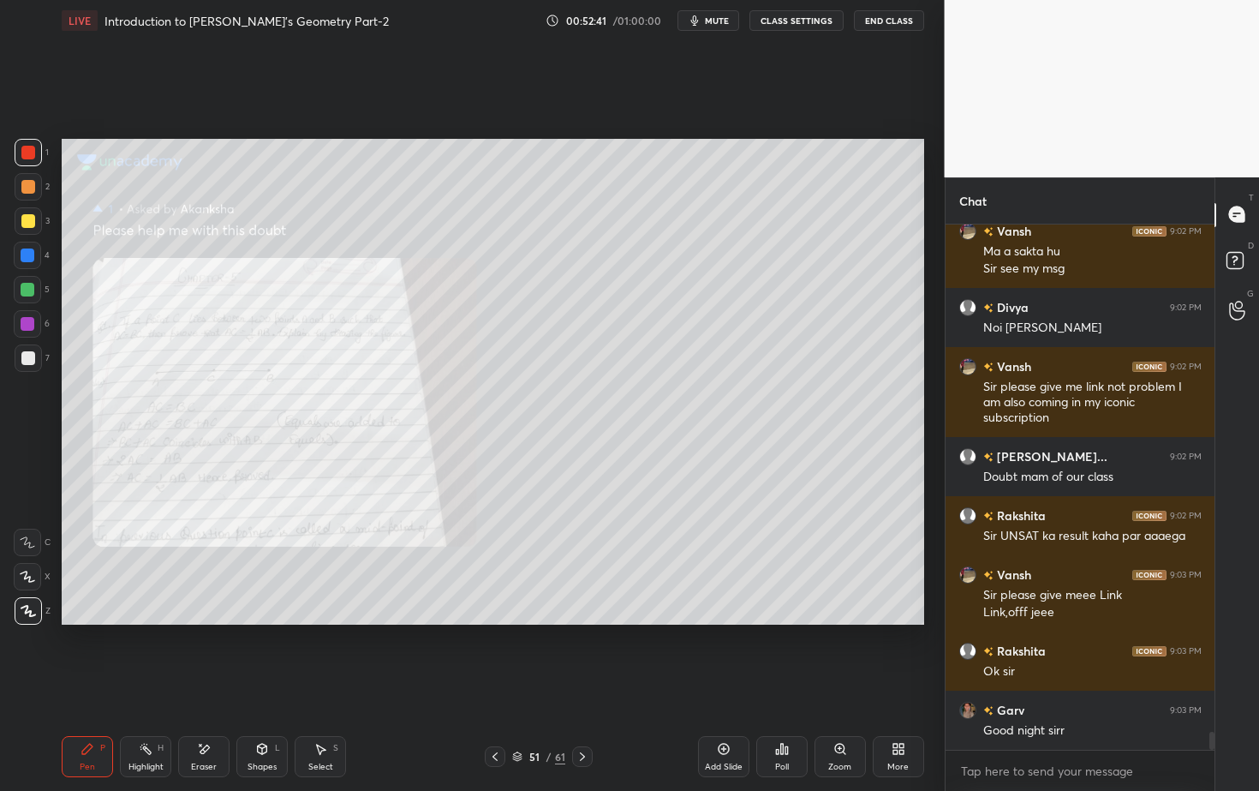
scroll to position [15165, 0]
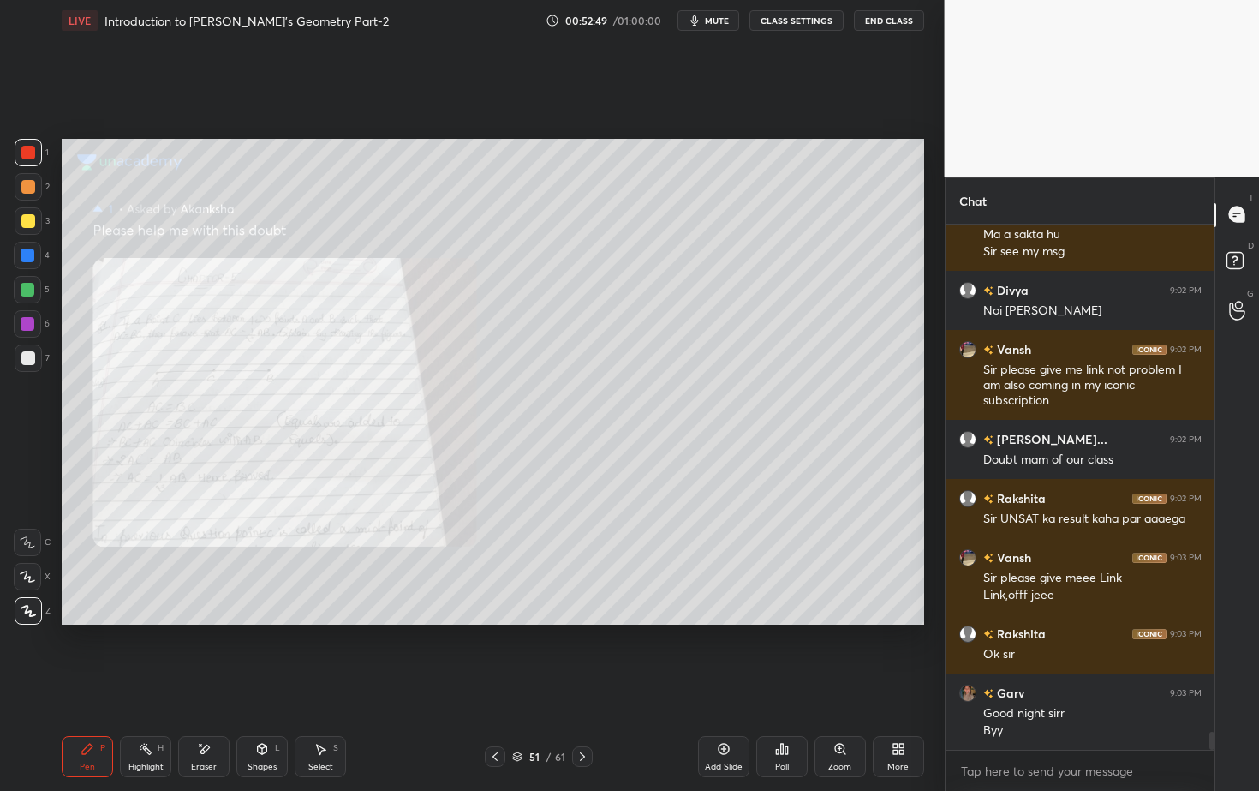
click at [905, 714] on div "More" at bounding box center [897, 766] width 21 height 9
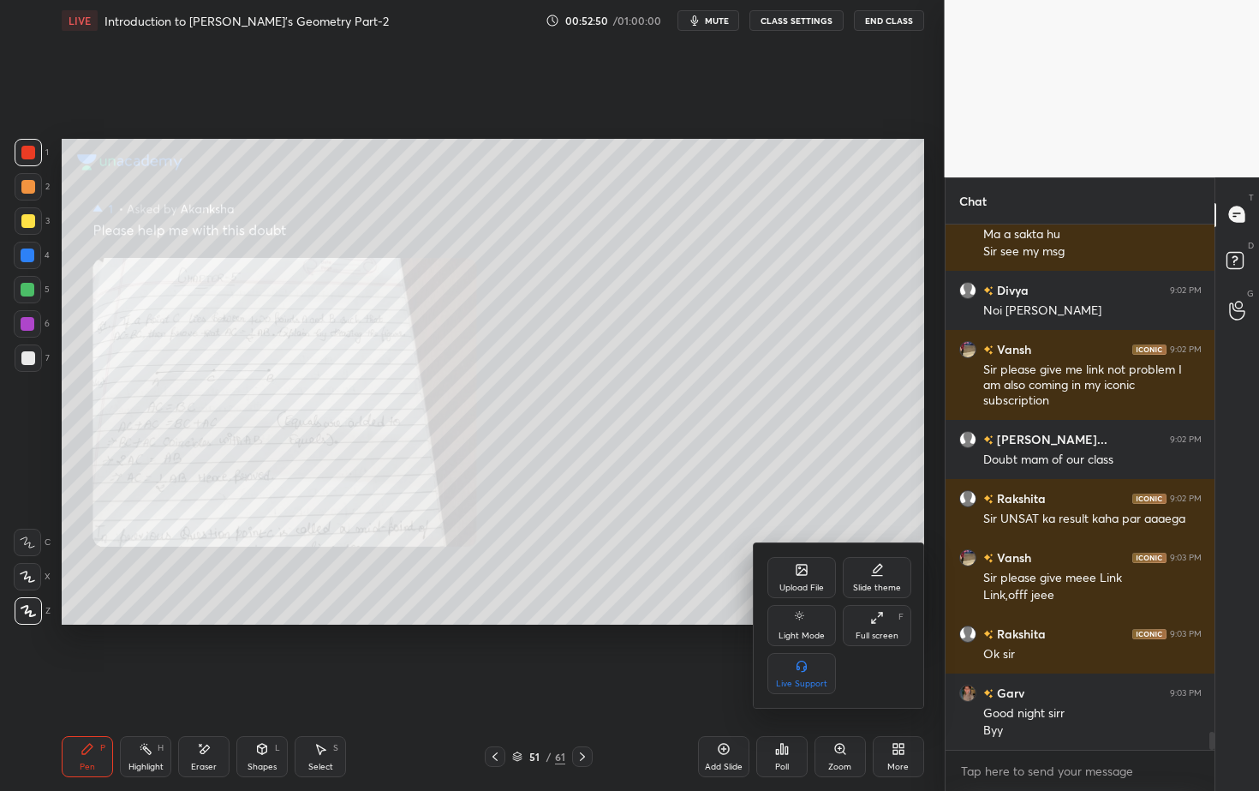
click at [807, 580] on div "Upload File" at bounding box center [802, 577] width 69 height 41
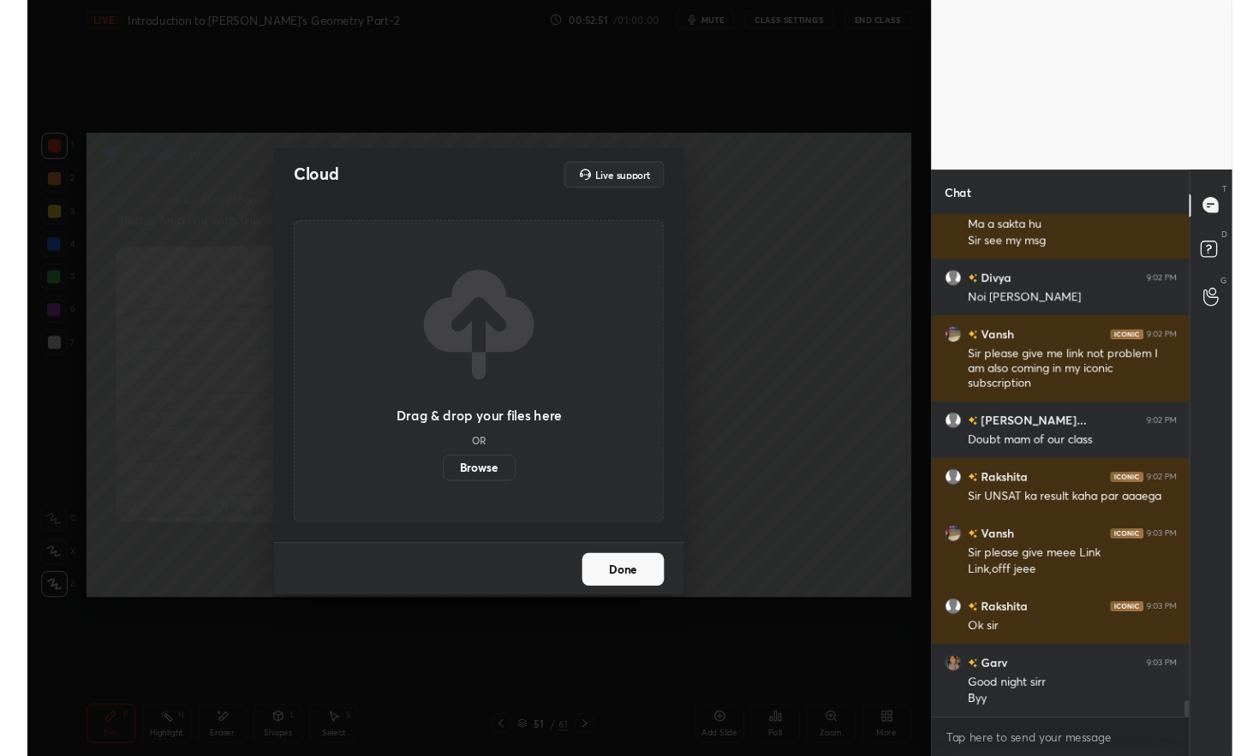
scroll to position [15240, 0]
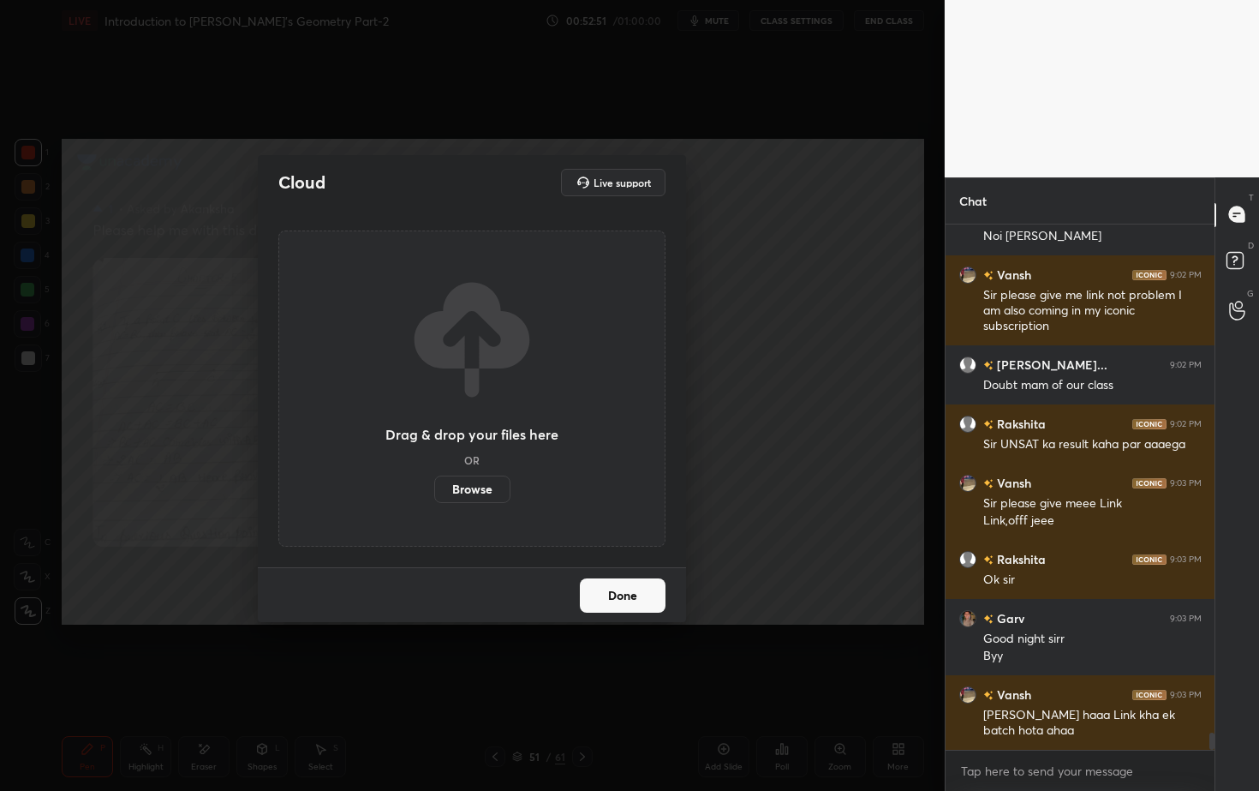
drag, startPoint x: 486, startPoint y: 487, endPoint x: 481, endPoint y: 407, distance: 80.6
click at [485, 487] on label "Browse" at bounding box center [472, 488] width 76 height 27
click at [434, 487] on input "Browse" at bounding box center [434, 488] width 0 height 27
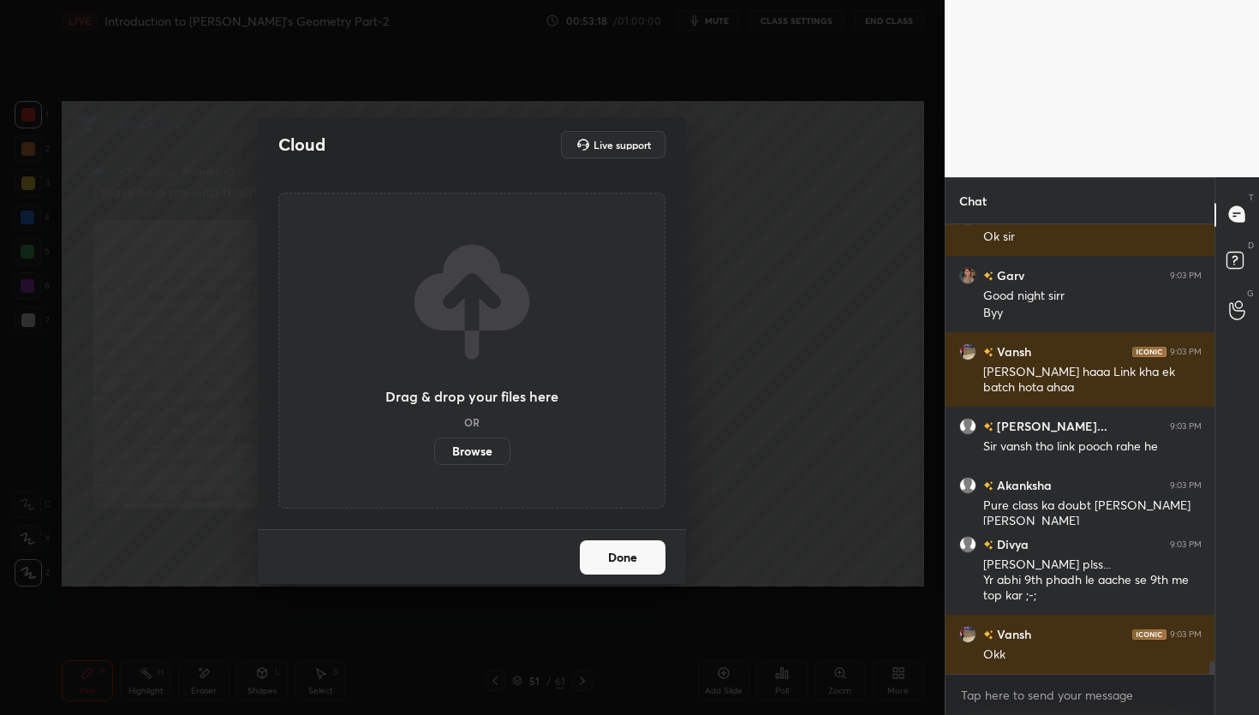
scroll to position [15641, 0]
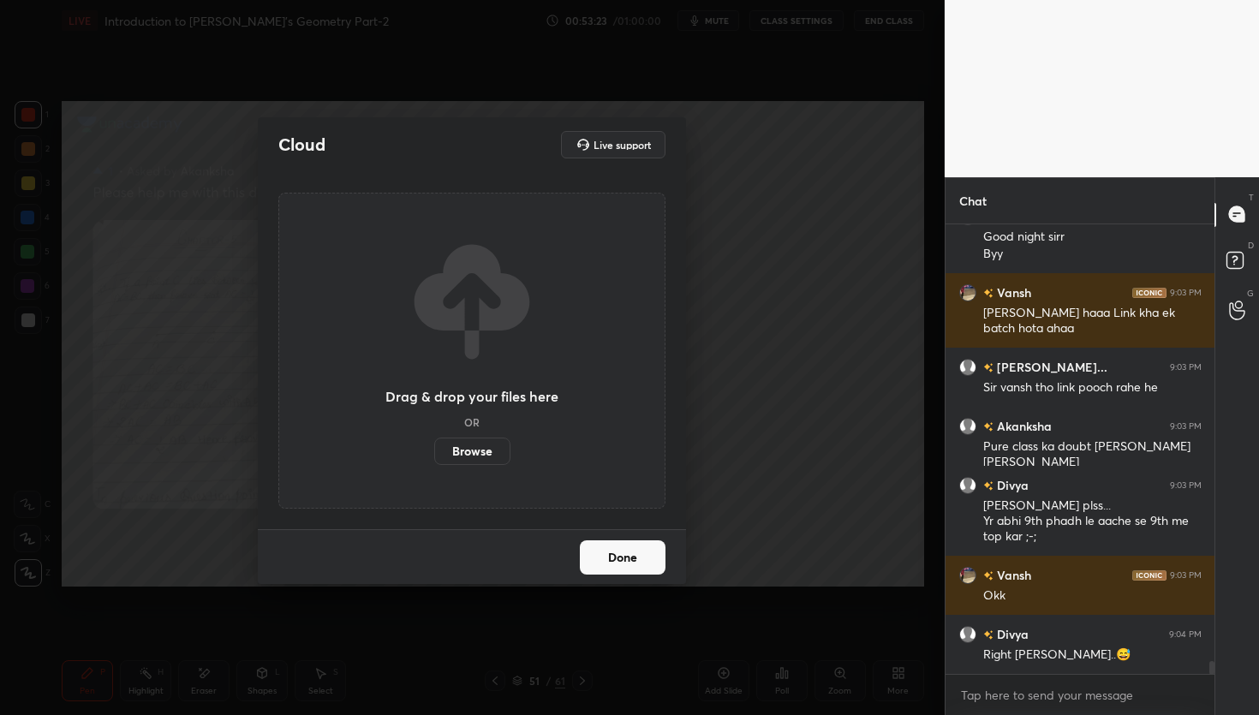
click at [621, 559] on button "Done" at bounding box center [623, 558] width 86 height 34
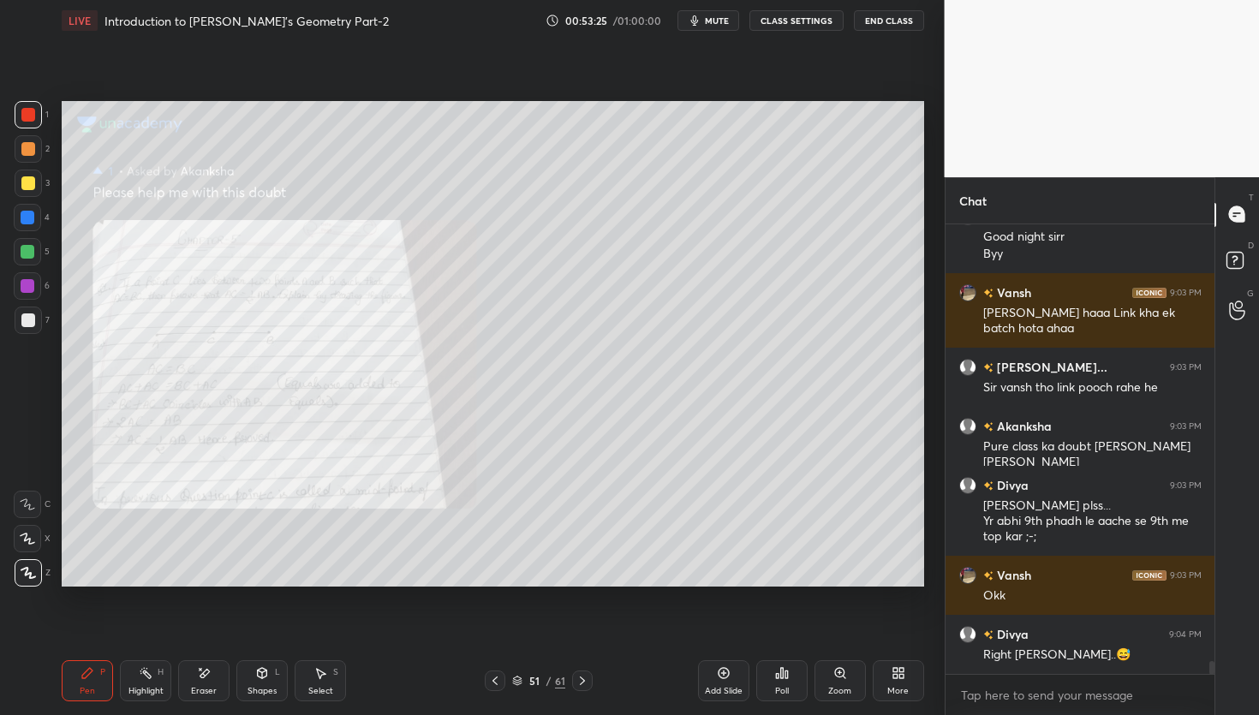
click at [774, 673] on div "Poll" at bounding box center [781, 680] width 51 height 41
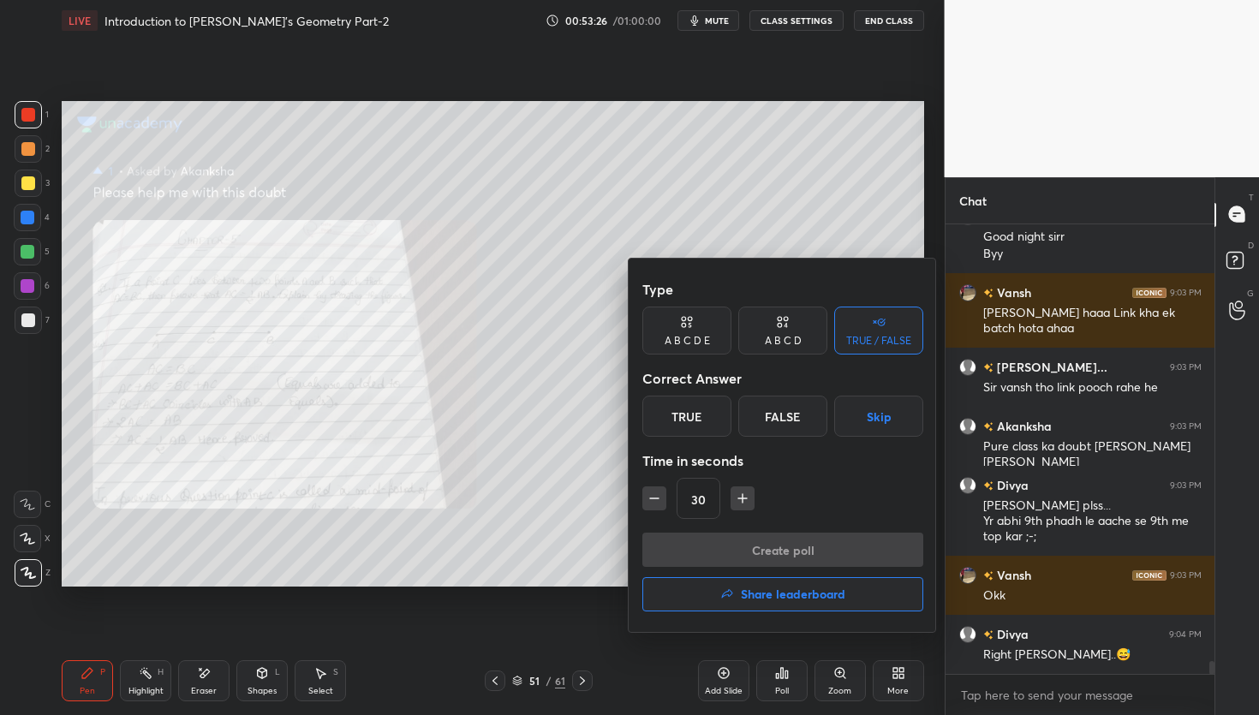
click at [689, 427] on div "True" at bounding box center [686, 416] width 89 height 41
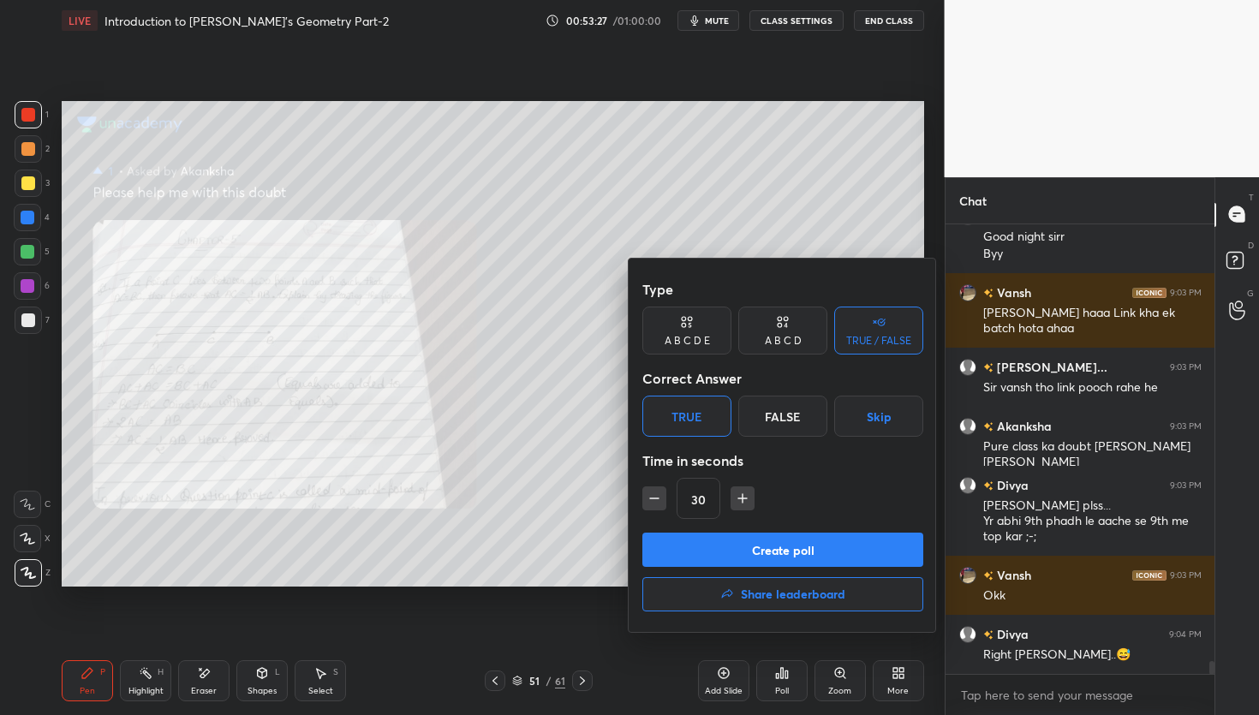
click at [730, 541] on button "Create poll" at bounding box center [782, 550] width 281 height 34
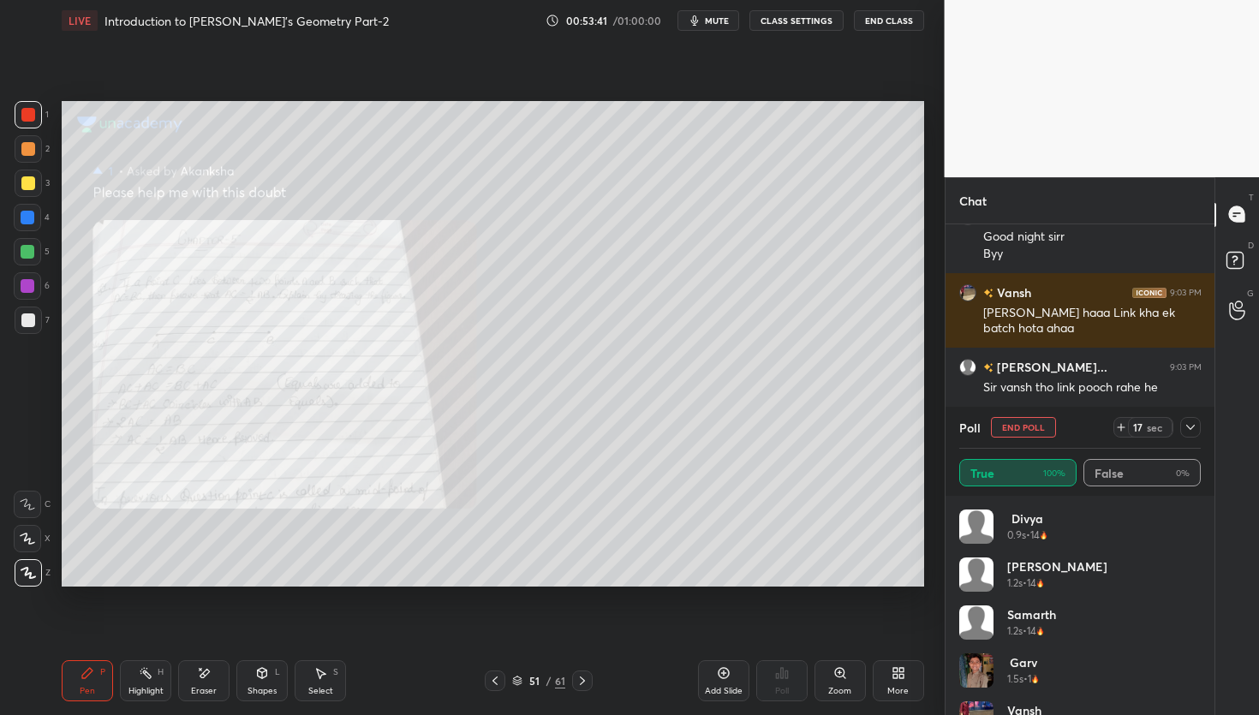
scroll to position [15790, 0]
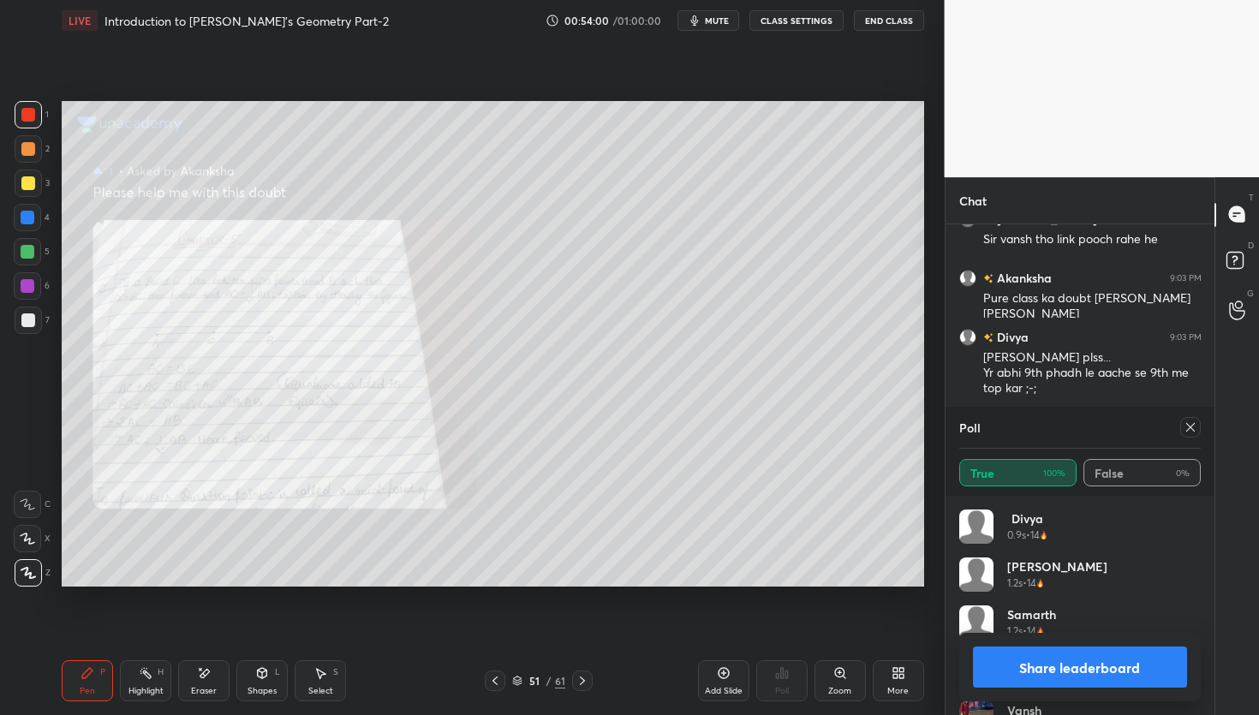
click at [887, 15] on button "End Class" at bounding box center [889, 20] width 70 height 21
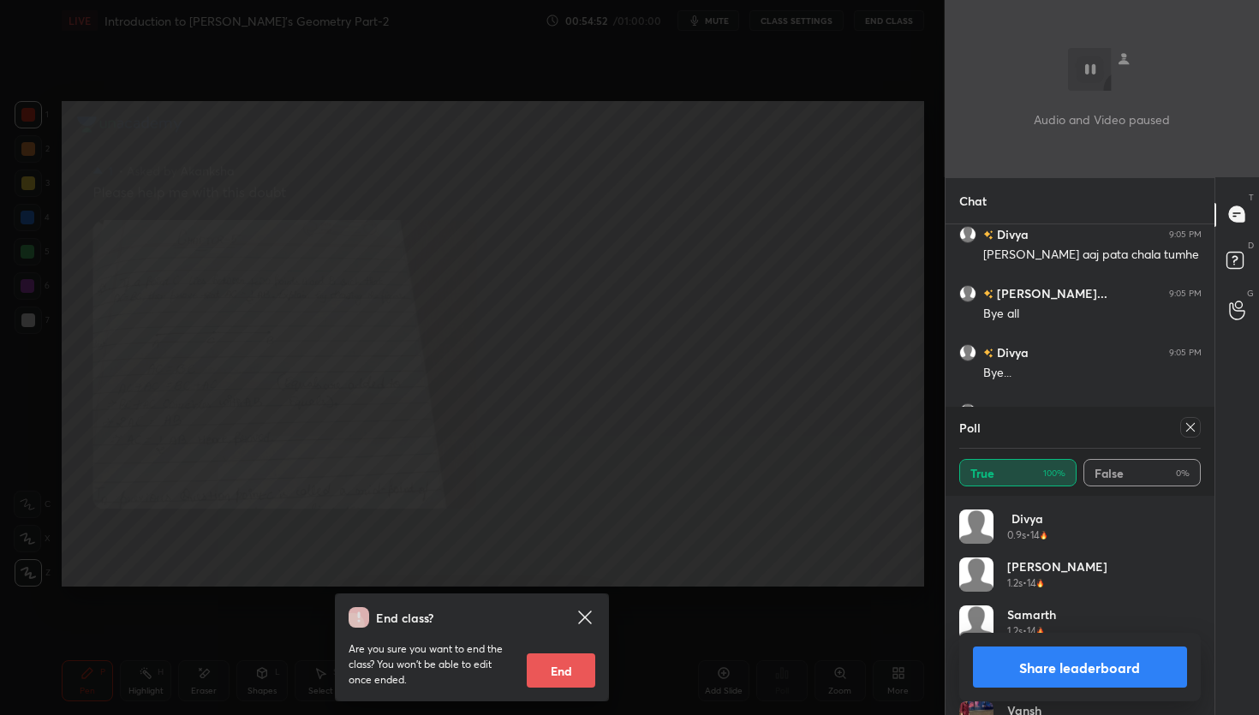
scroll to position [16352, 0]
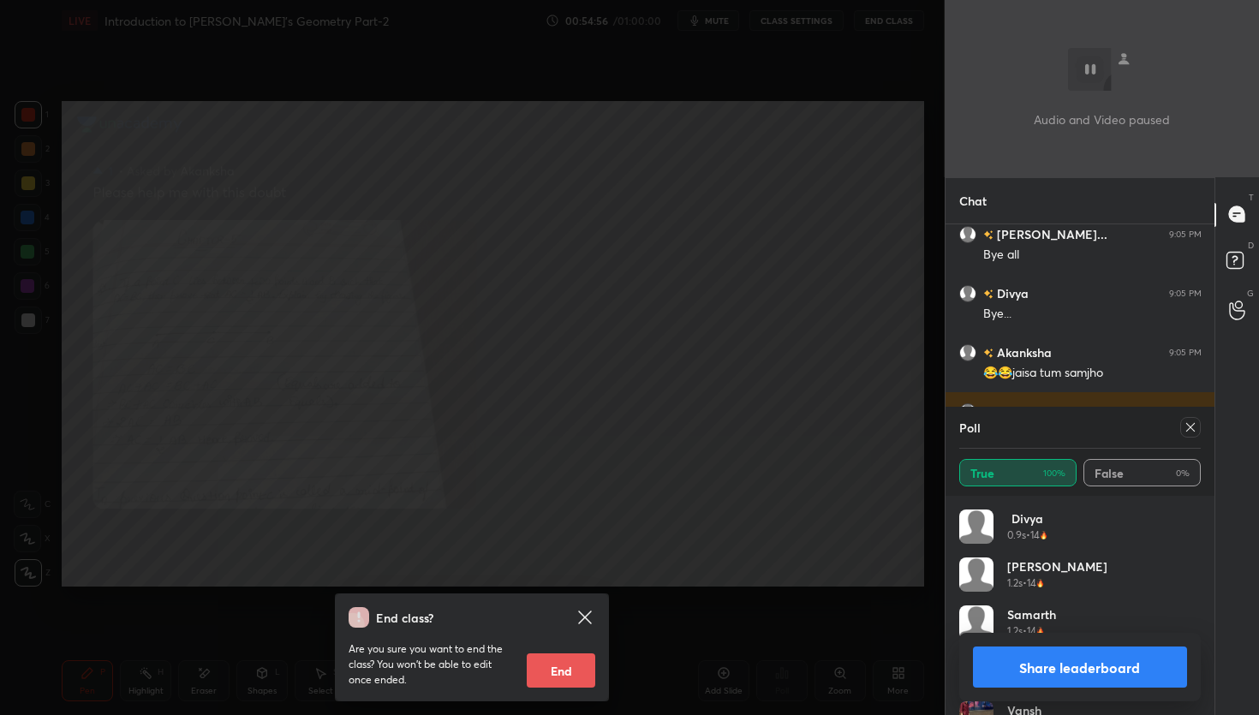
click at [591, 612] on icon at bounding box center [584, 617] width 13 height 13
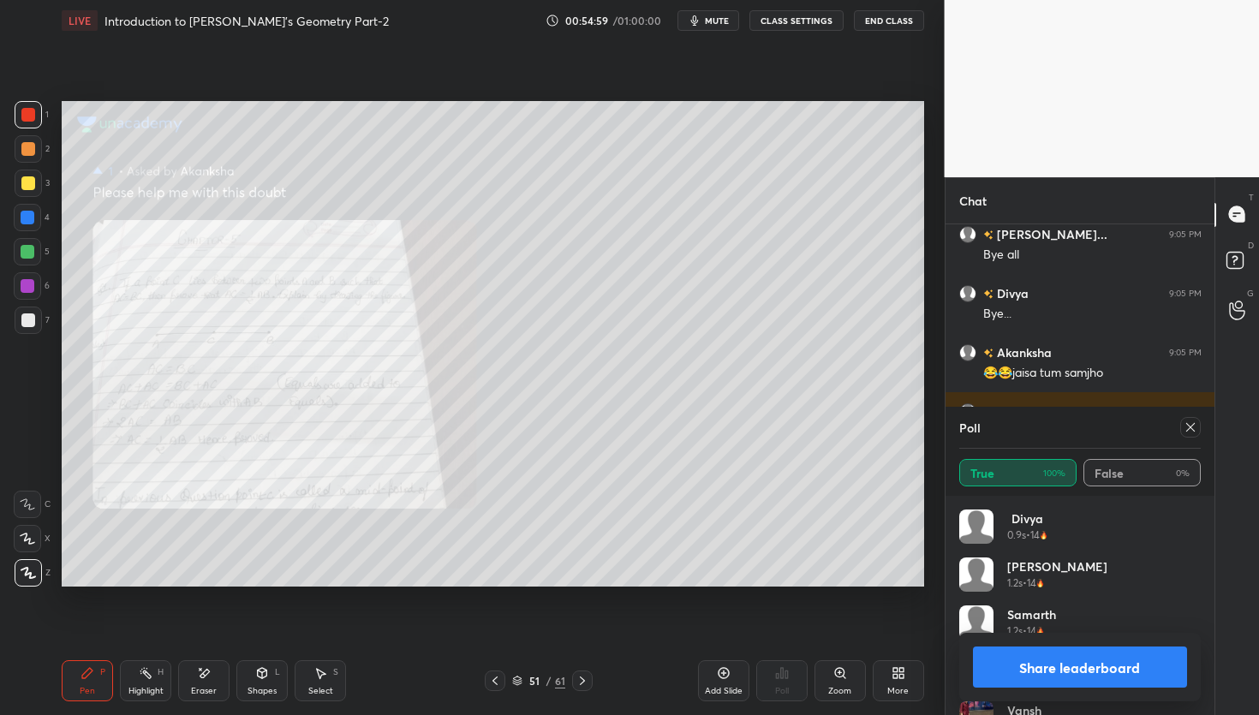
click at [1061, 675] on button "Share leaderboard" at bounding box center [1080, 667] width 215 height 41
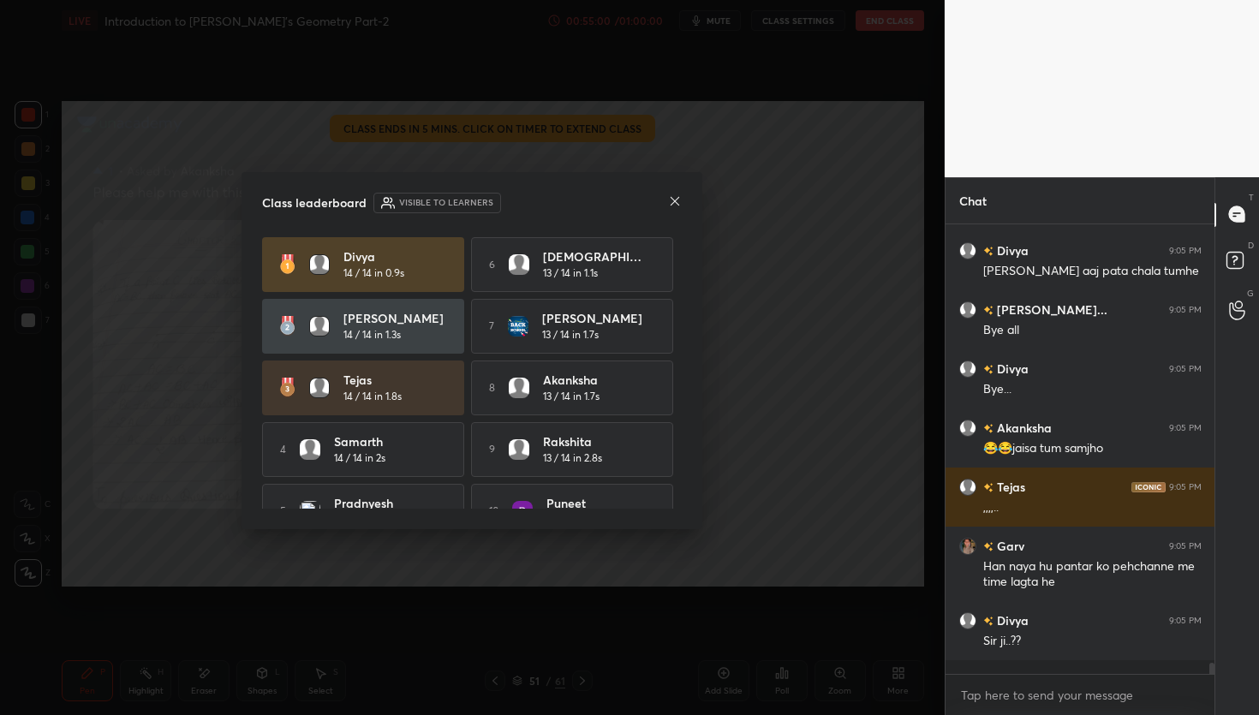
scroll to position [16268, 0]
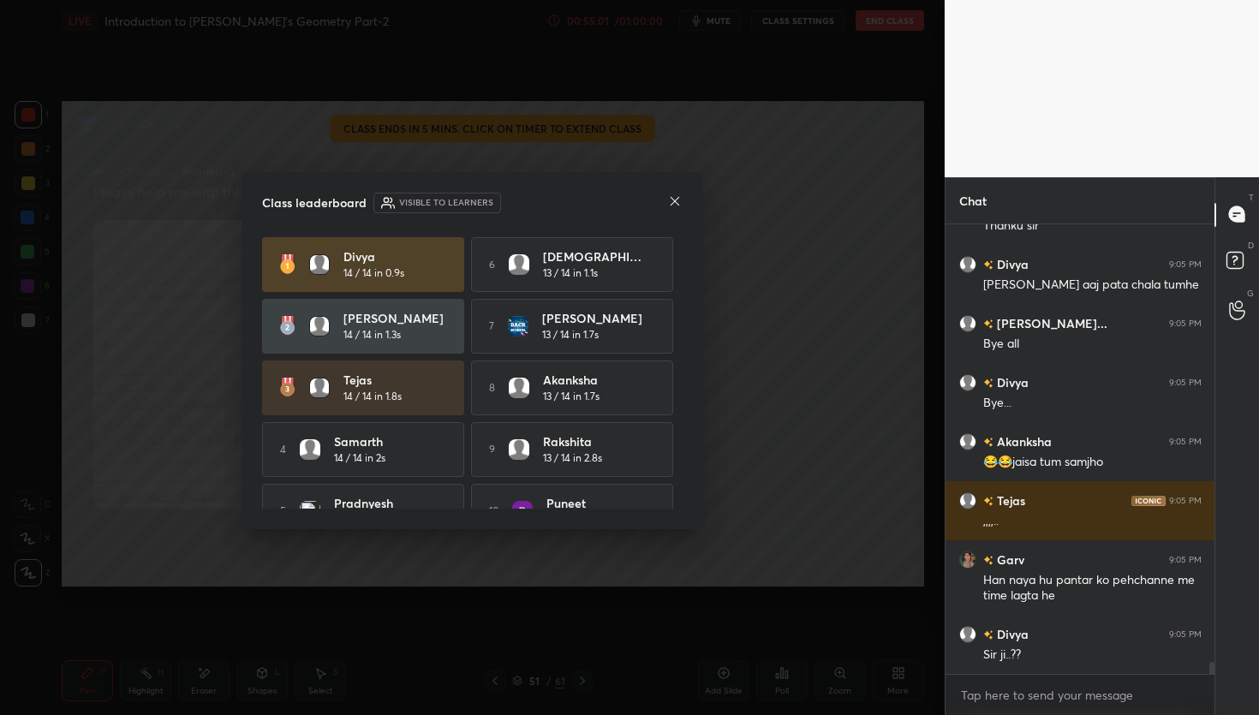
click at [680, 200] on icon at bounding box center [675, 201] width 14 height 14
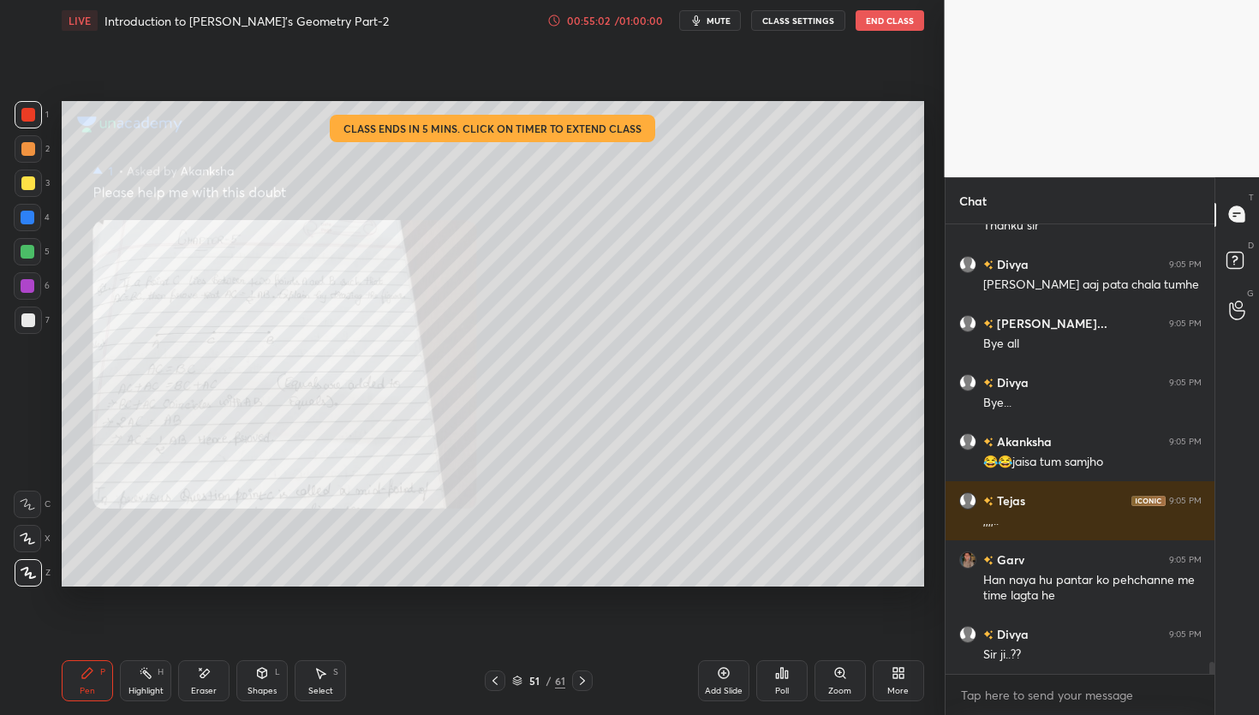
click at [584, 678] on icon at bounding box center [583, 681] width 14 height 14
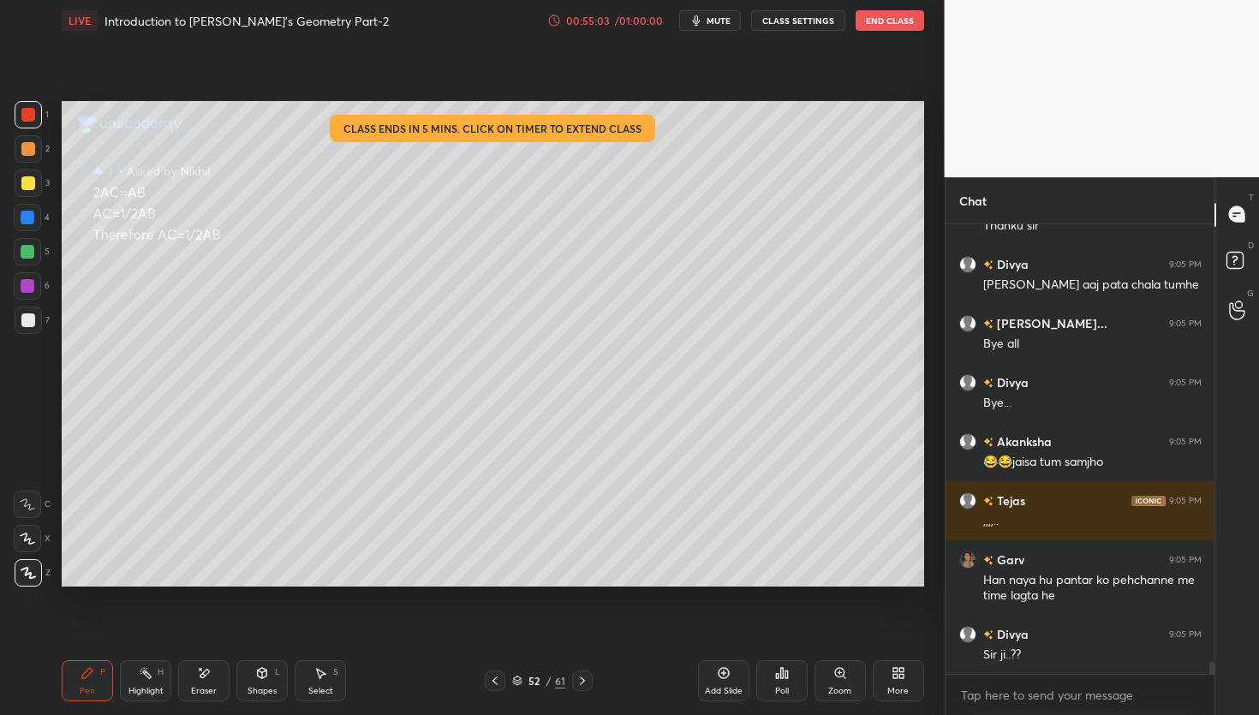
click at [586, 678] on icon at bounding box center [583, 681] width 14 height 14
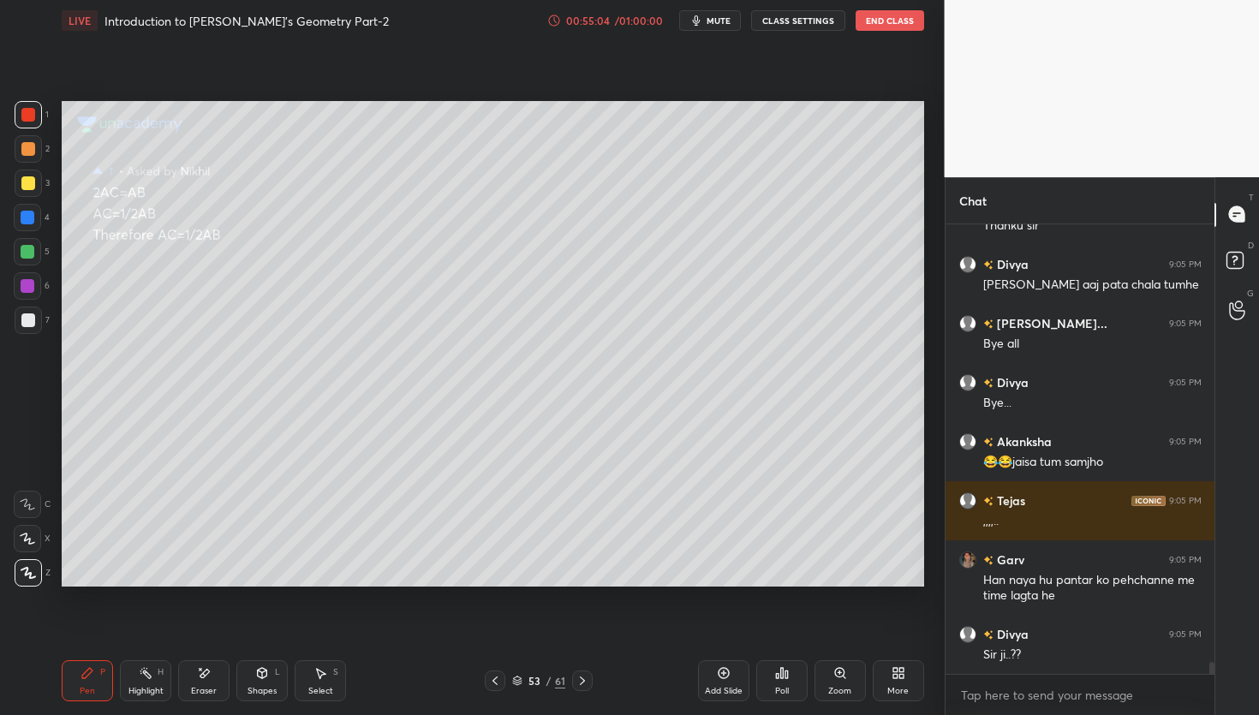
click at [581, 683] on icon at bounding box center [583, 681] width 14 height 14
click at [584, 680] on icon at bounding box center [582, 681] width 5 height 9
click at [584, 684] on icon at bounding box center [583, 681] width 14 height 14
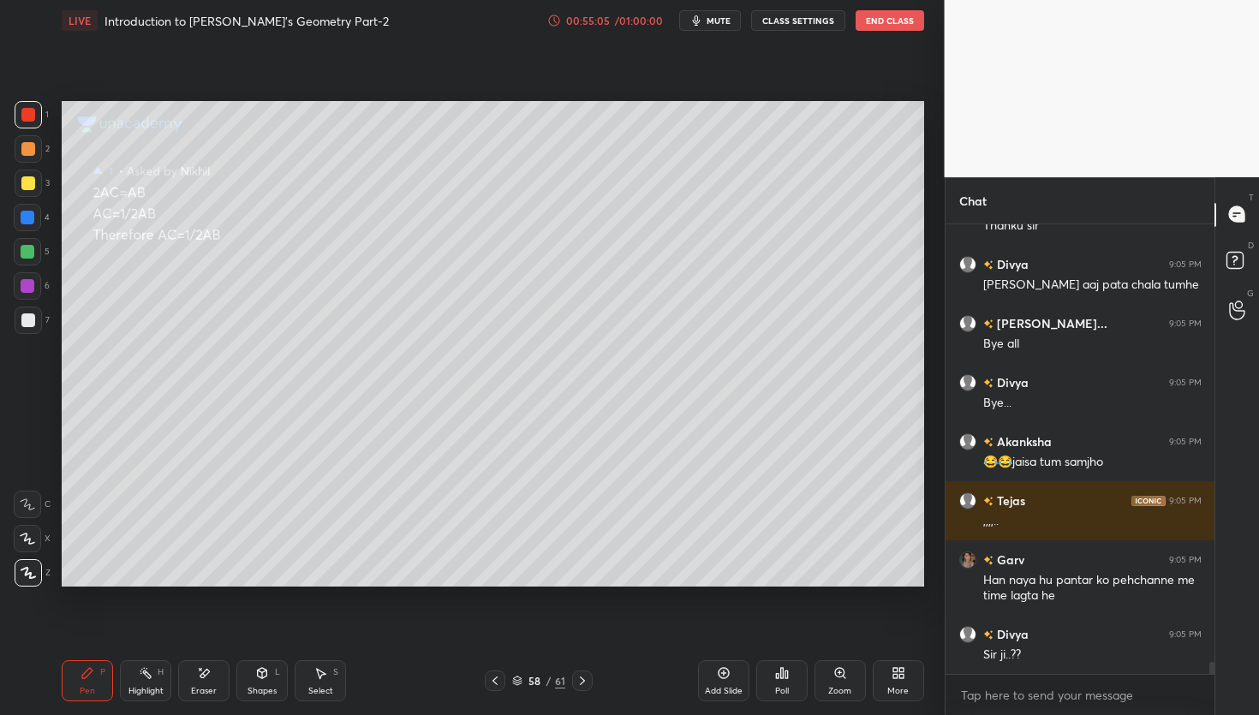
click at [583, 685] on icon at bounding box center [583, 681] width 14 height 14
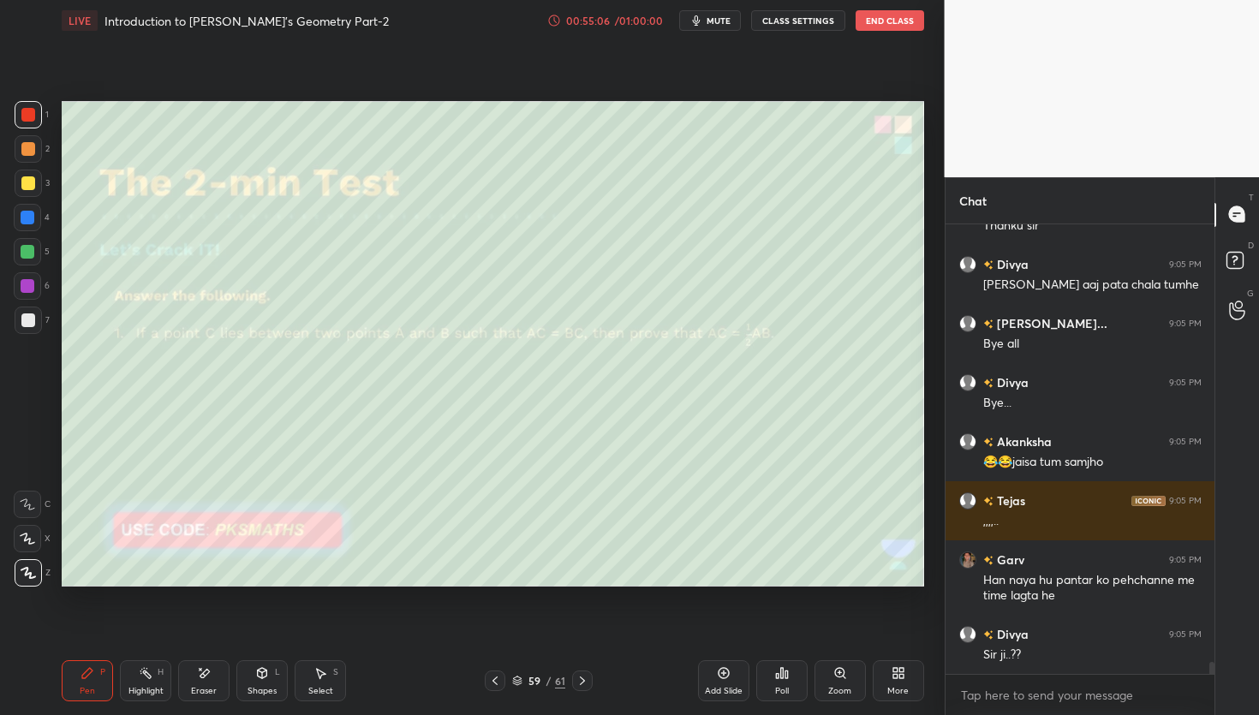
click at [584, 680] on icon at bounding box center [583, 681] width 14 height 14
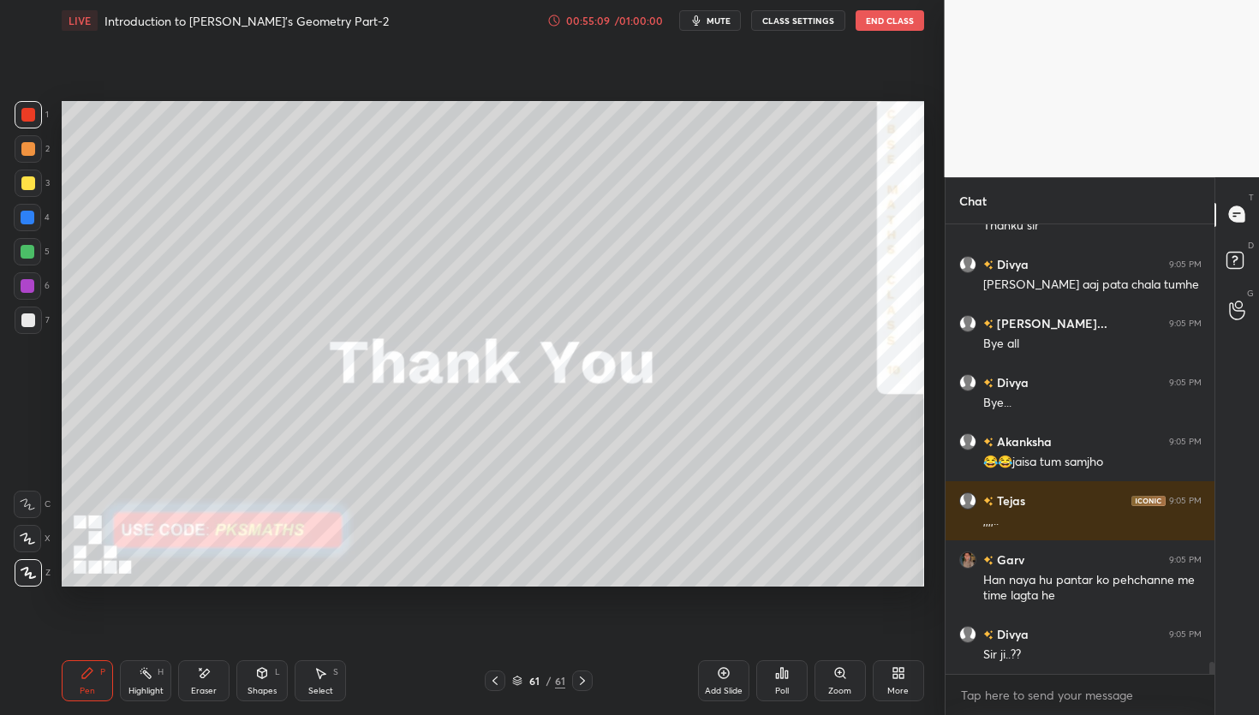
click at [779, 672] on icon at bounding box center [782, 673] width 14 height 14
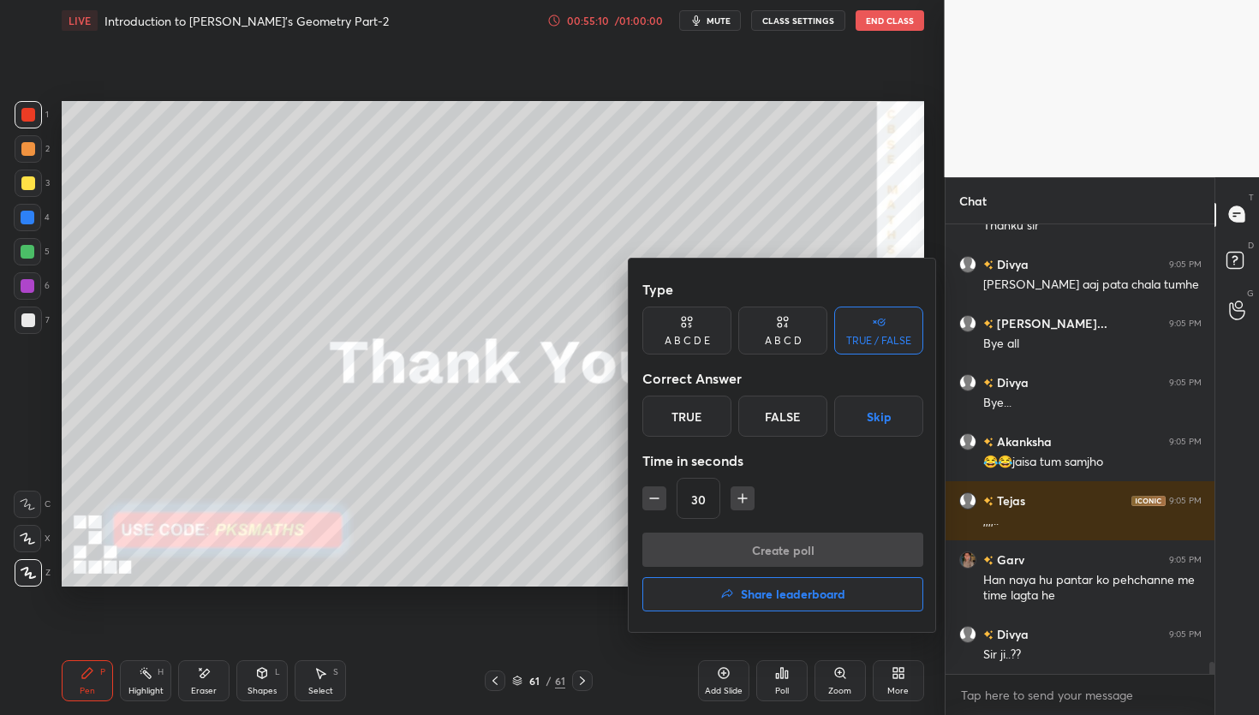
click at [780, 598] on h4 "Share leaderboard" at bounding box center [793, 594] width 105 height 12
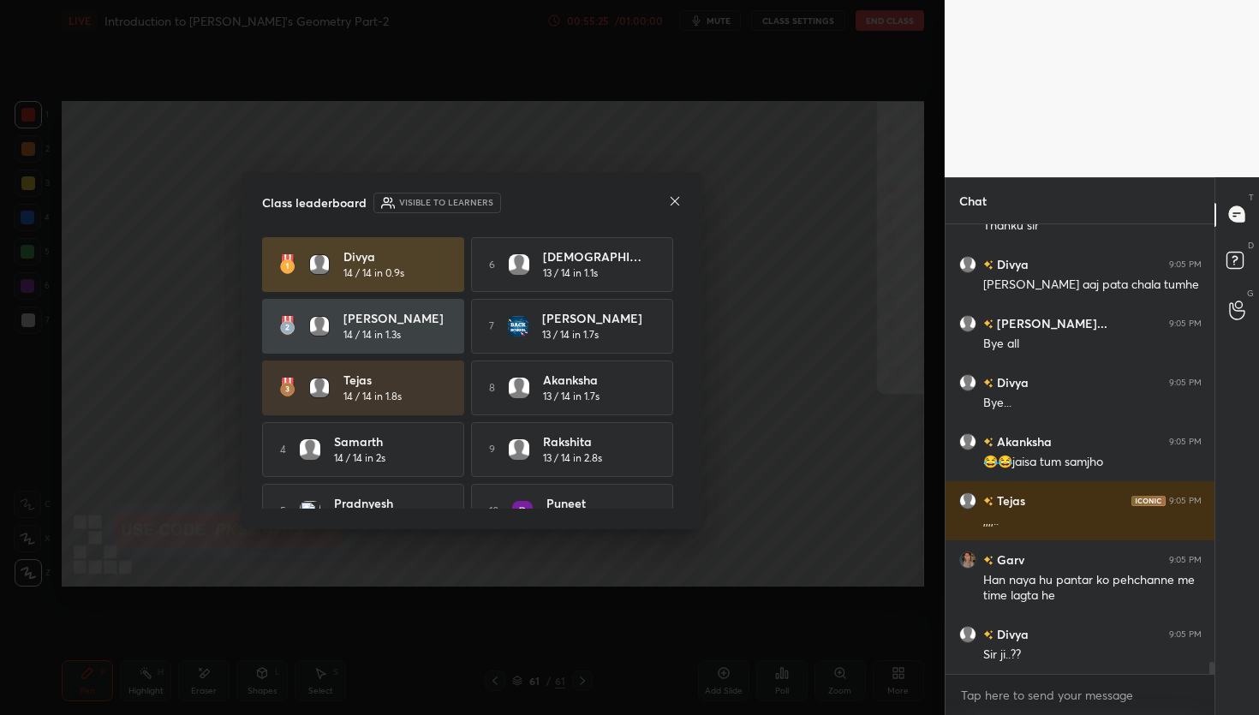
scroll to position [16322, 0]
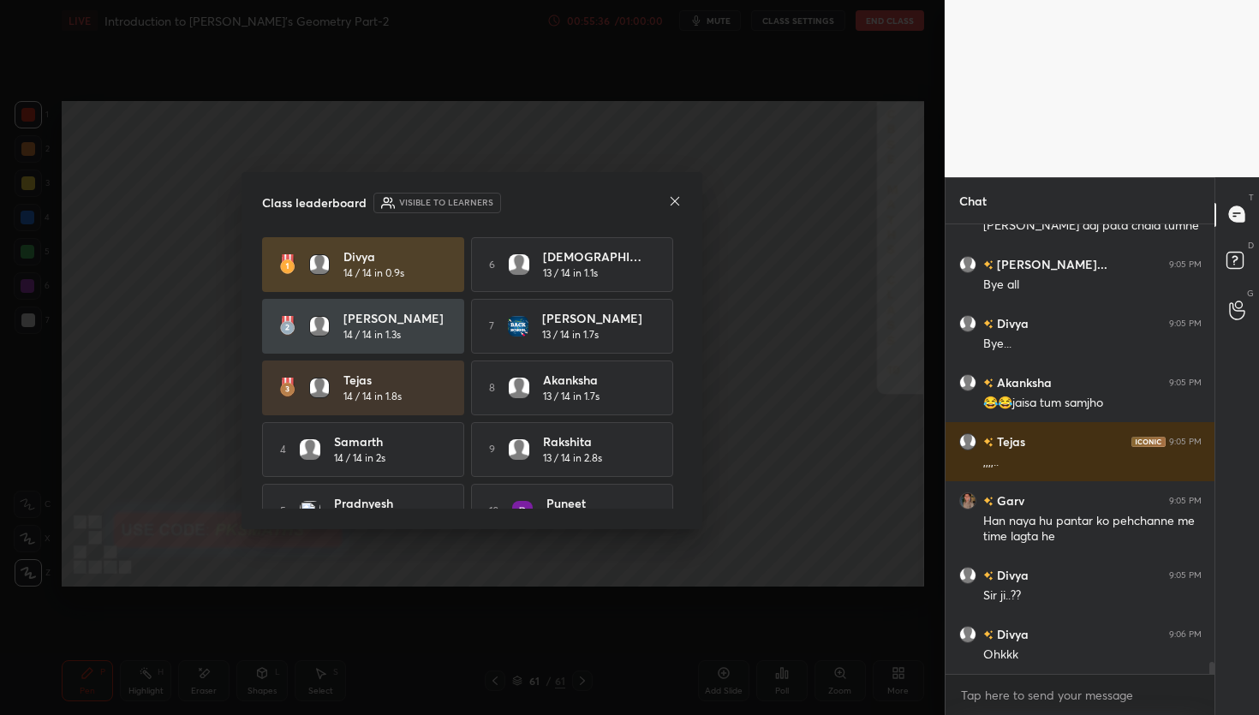
click at [677, 206] on div at bounding box center [675, 203] width 14 height 18
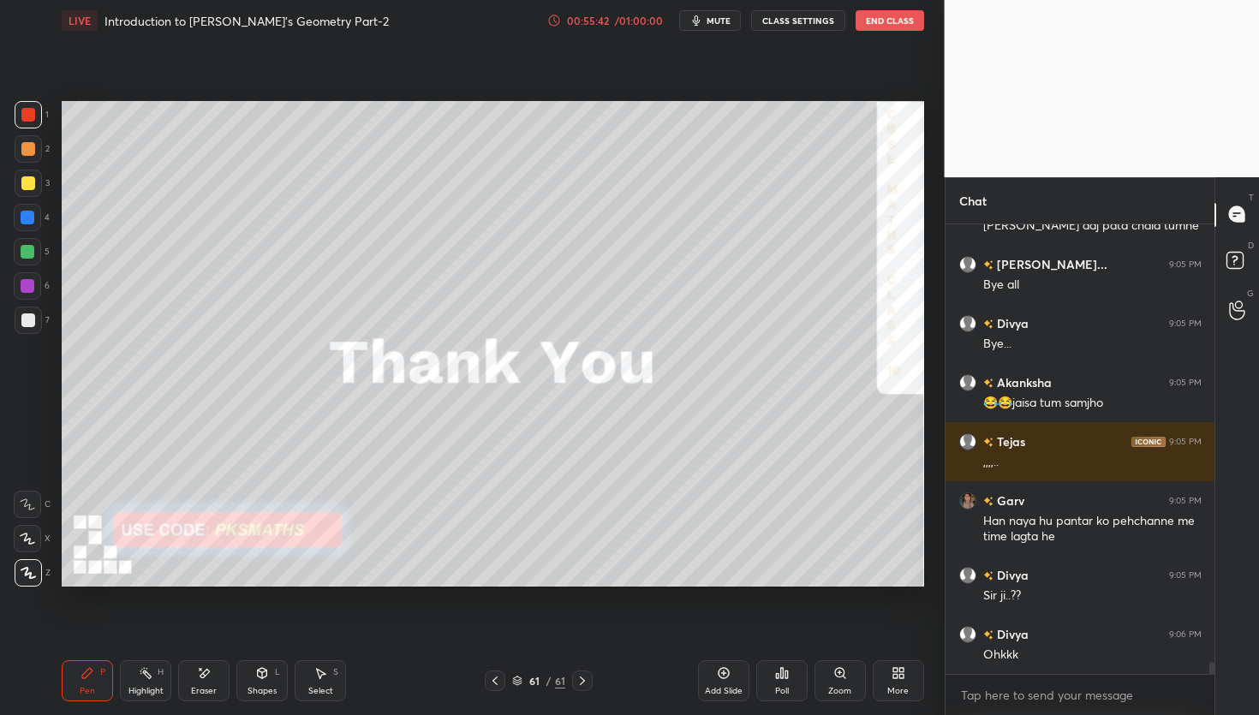
scroll to position [16382, 0]
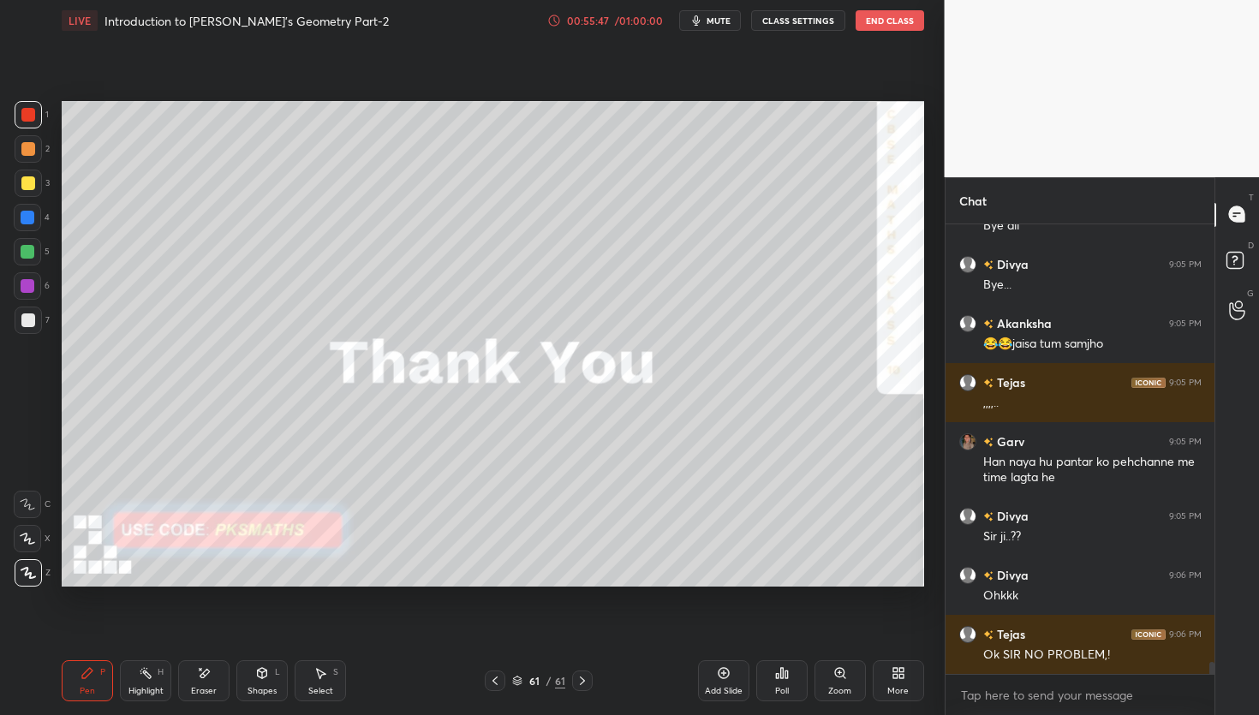
click at [786, 678] on icon at bounding box center [786, 675] width 3 height 8
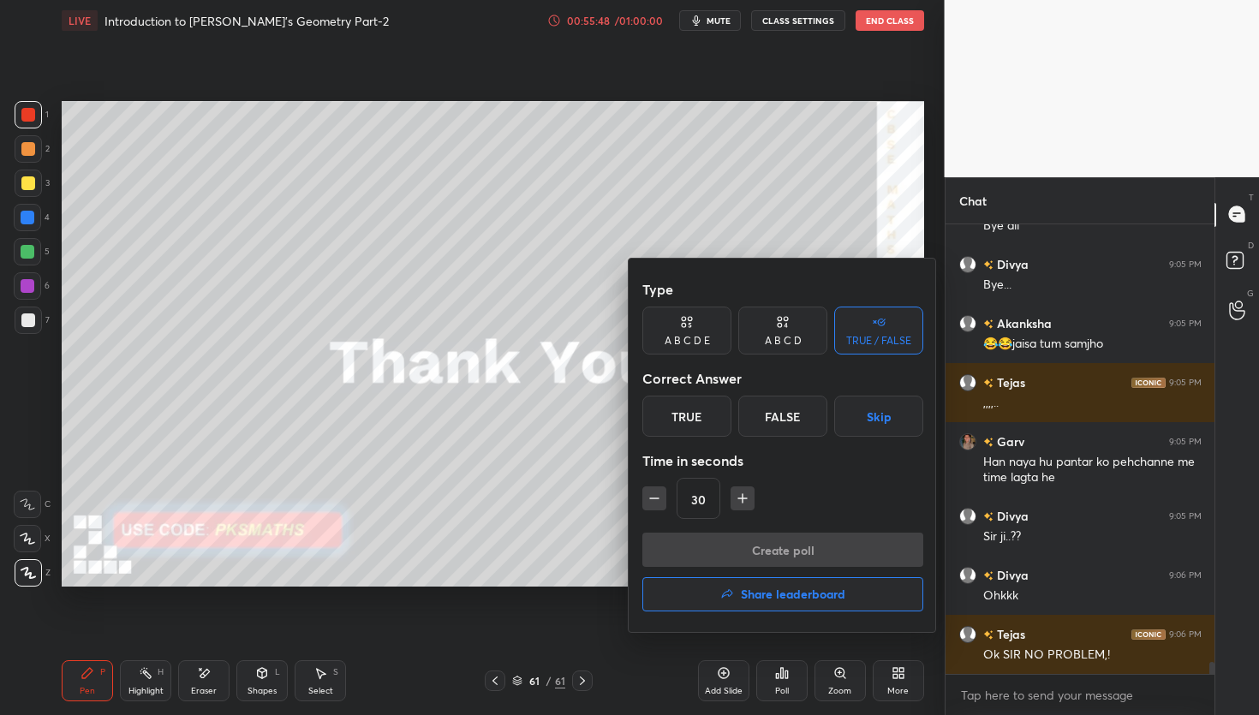
click at [767, 599] on h4 "Share leaderboard" at bounding box center [793, 594] width 105 height 12
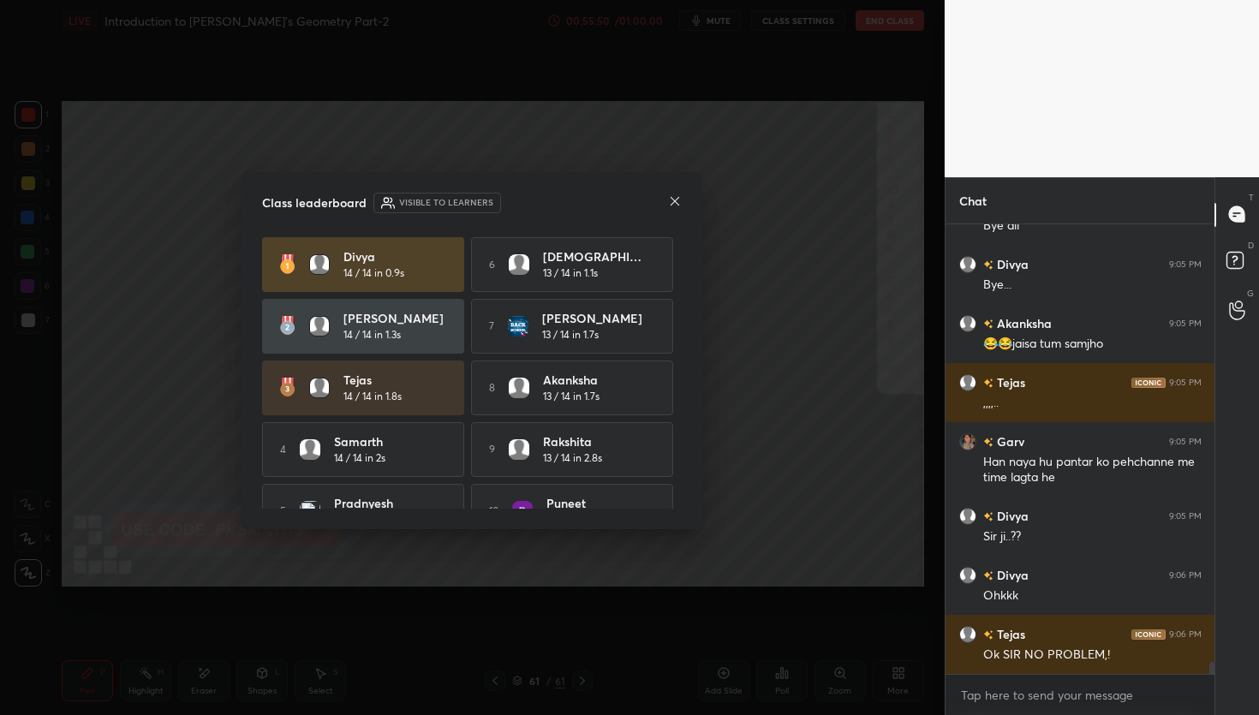
click at [678, 207] on div at bounding box center [675, 203] width 14 height 18
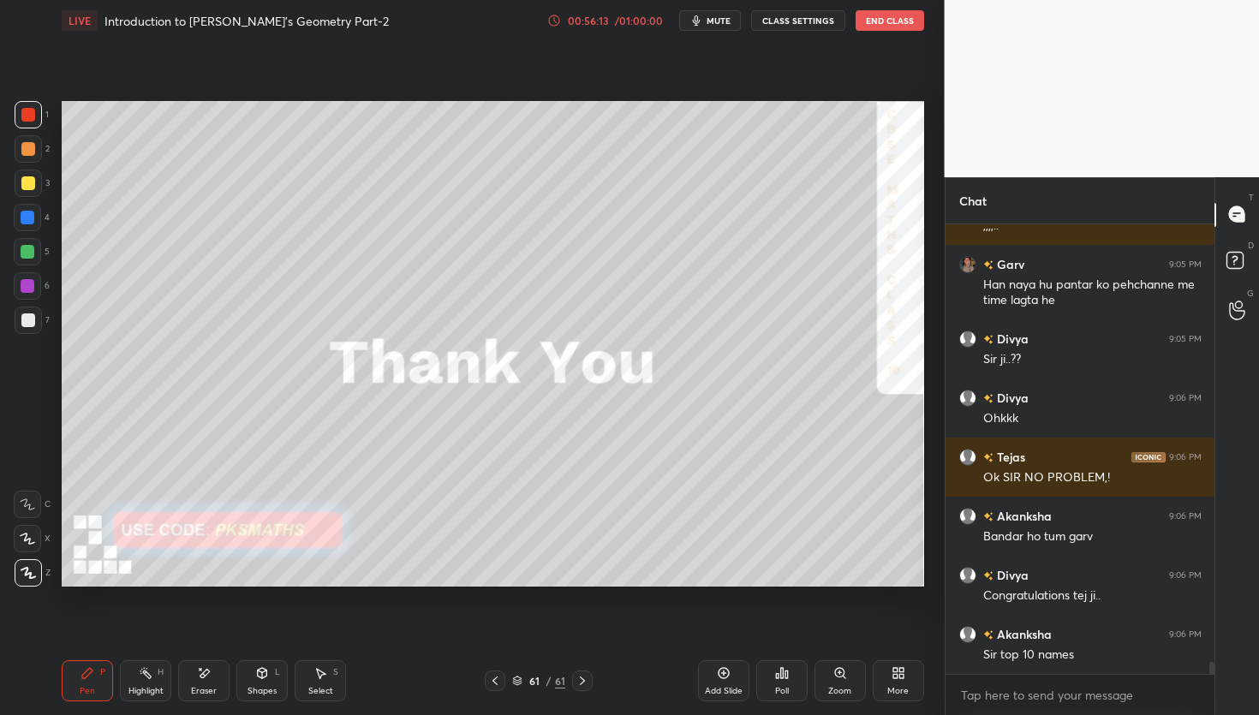
scroll to position [16618, 0]
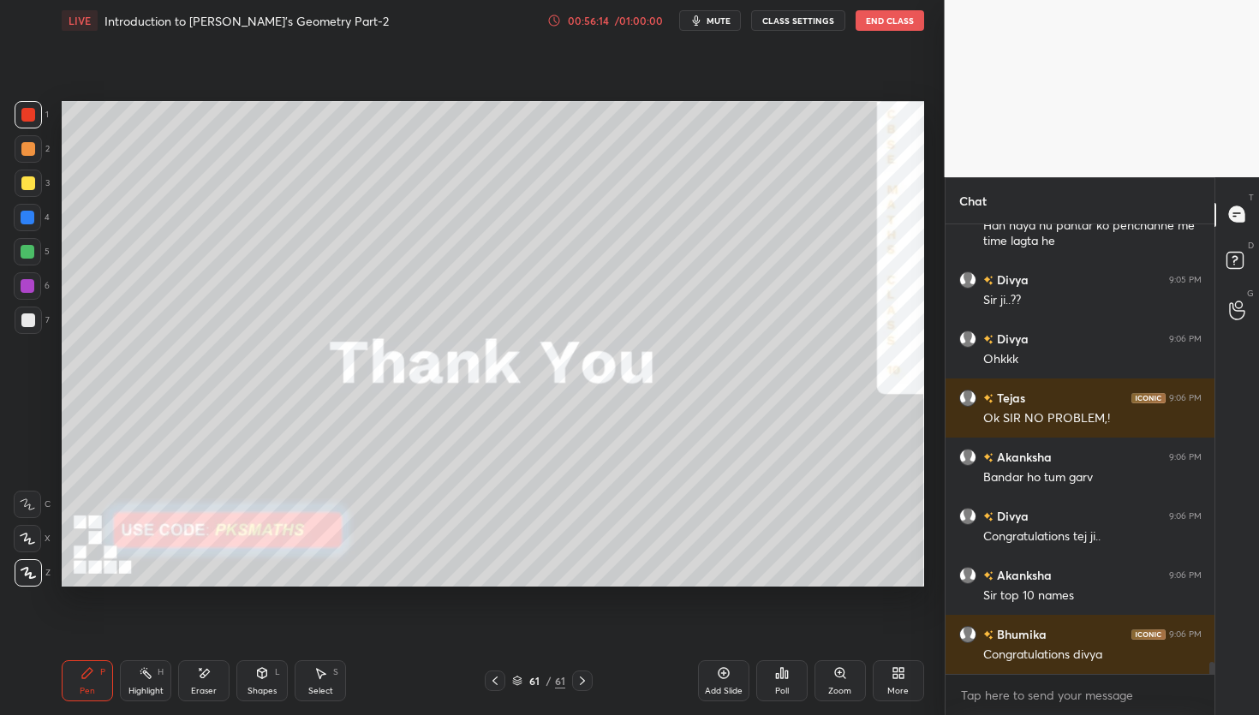
click at [782, 670] on icon at bounding box center [782, 673] width 14 height 14
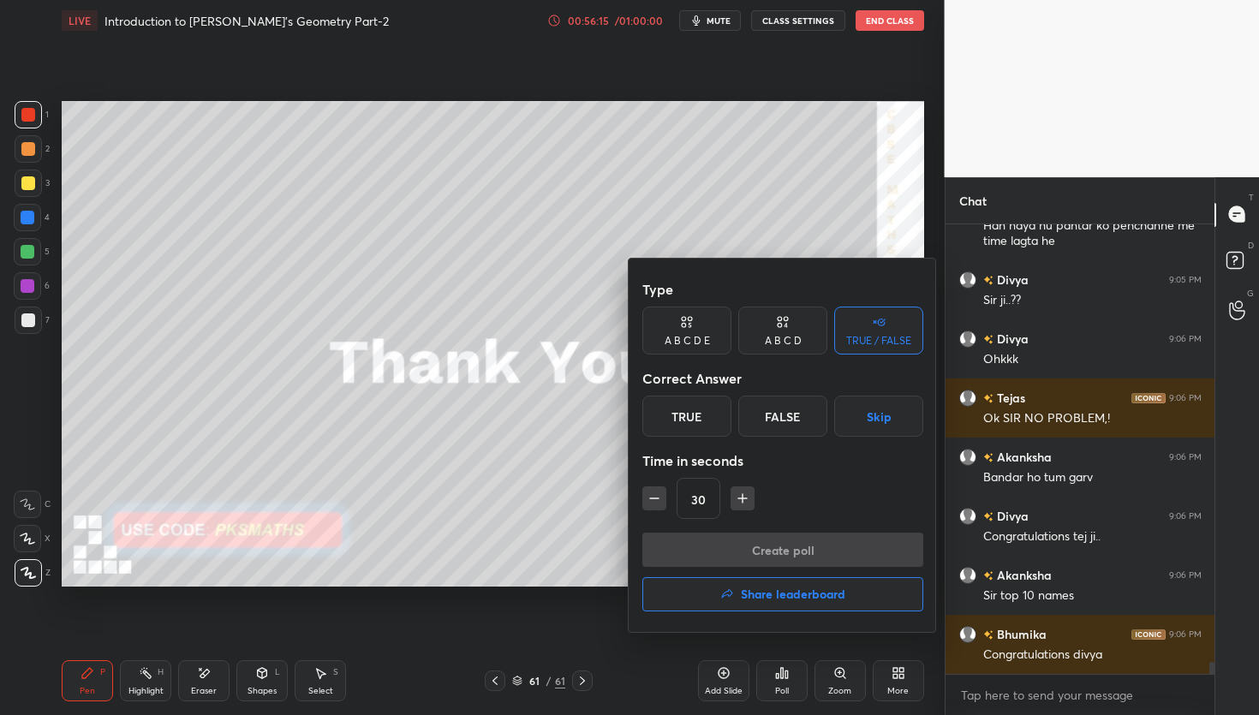
click at [785, 600] on h4 "Share leaderboard" at bounding box center [793, 594] width 105 height 12
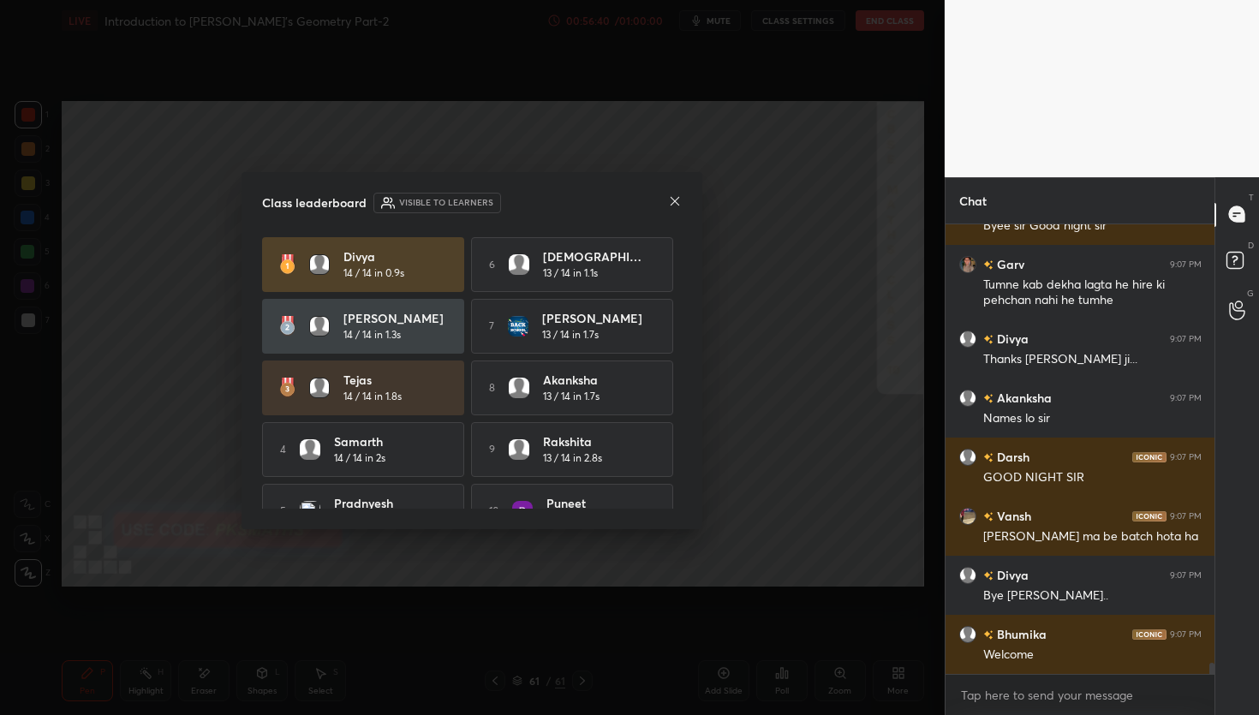
scroll to position [17224, 0]
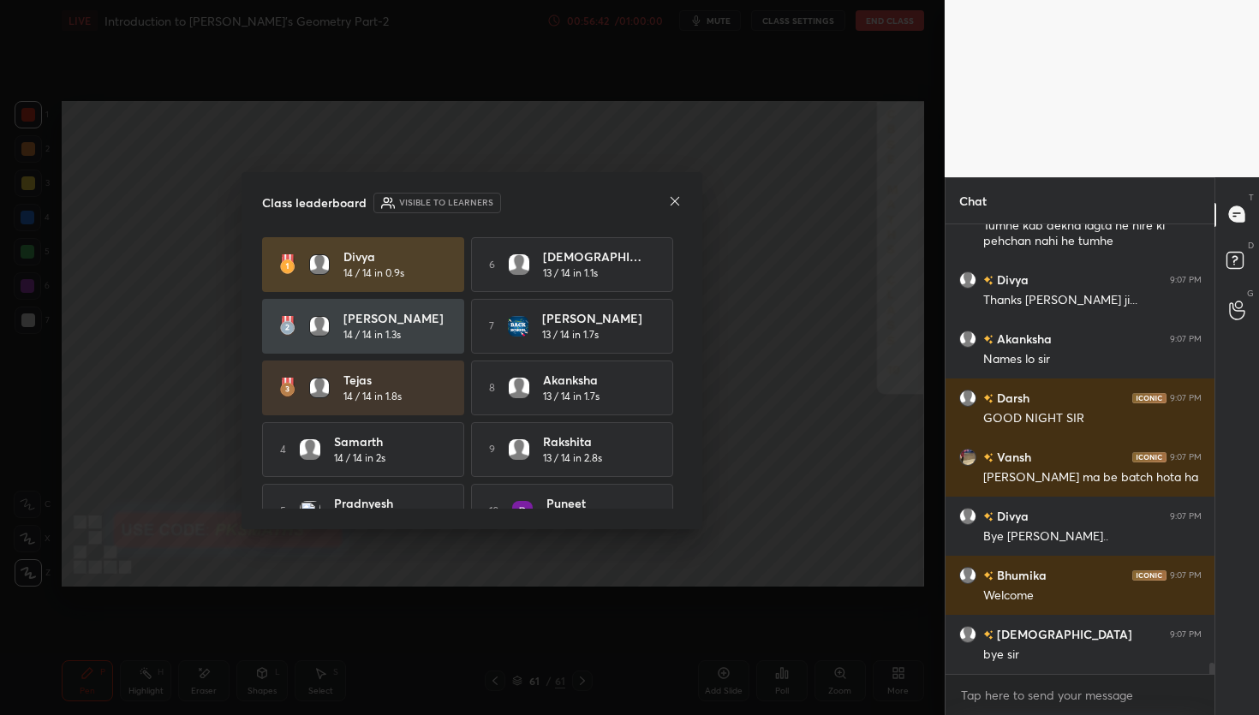
drag, startPoint x: 457, startPoint y: 387, endPoint x: 470, endPoint y: 262, distance: 125.8
click at [469, 268] on div "Divya 14 / 14 in 0.9s 6 Adyasha 13 / 14 in 1.1s Kannika 14 / 14 in 1.3s 7 Dhrit…" at bounding box center [472, 388] width 420 height 302
drag, startPoint x: 432, startPoint y: 379, endPoint x: 427, endPoint y: 275, distance: 104.6
click at [427, 275] on div "Divya 14 / 14 in 0.9s 6 Adyasha 13 / 14 in 1.1s Kannika 14 / 14 in 1.3s 7 Dhrit…" at bounding box center [472, 388] width 420 height 302
drag, startPoint x: 476, startPoint y: 320, endPoint x: 466, endPoint y: 422, distance: 103.3
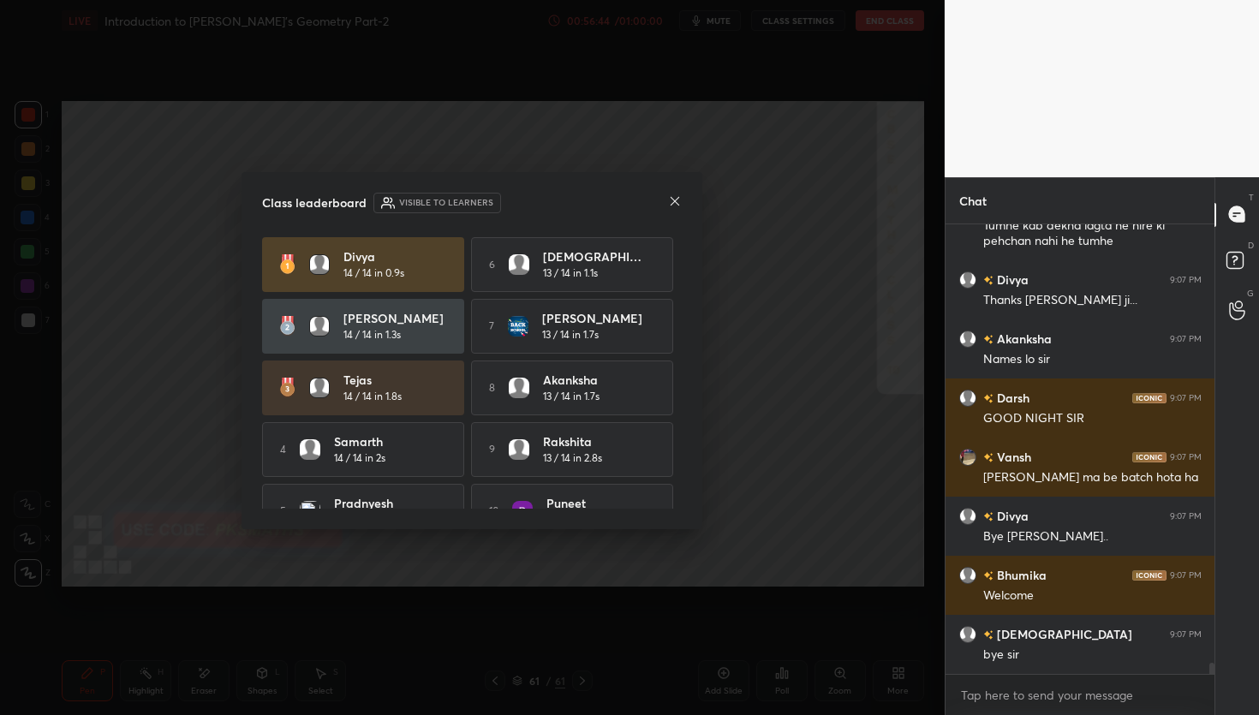
click at [466, 422] on div "Divya 14 / 14 in 0.9s 6 Adyasha 13 / 14 in 1.1s Kannika 14 / 14 in 1.3s 7 Dhrit…" at bounding box center [472, 388] width 420 height 302
drag, startPoint x: 459, startPoint y: 409, endPoint x: 474, endPoint y: 274, distance: 135.3
click at [472, 296] on div "Divya 14 / 14 in 0.9s 6 Adyasha 13 / 14 in 1.1s Kannika 14 / 14 in 1.3s 7 Dhrit…" at bounding box center [472, 388] width 420 height 302
drag, startPoint x: 634, startPoint y: 436, endPoint x: 642, endPoint y: 319, distance: 117.7
click at [642, 319] on div "Divya 14 / 14 in 0.9s 6 Adyasha 13 / 14 in 1.1s Kannika 14 / 14 in 1.3s 7 Dhrit…" at bounding box center [472, 388] width 420 height 302
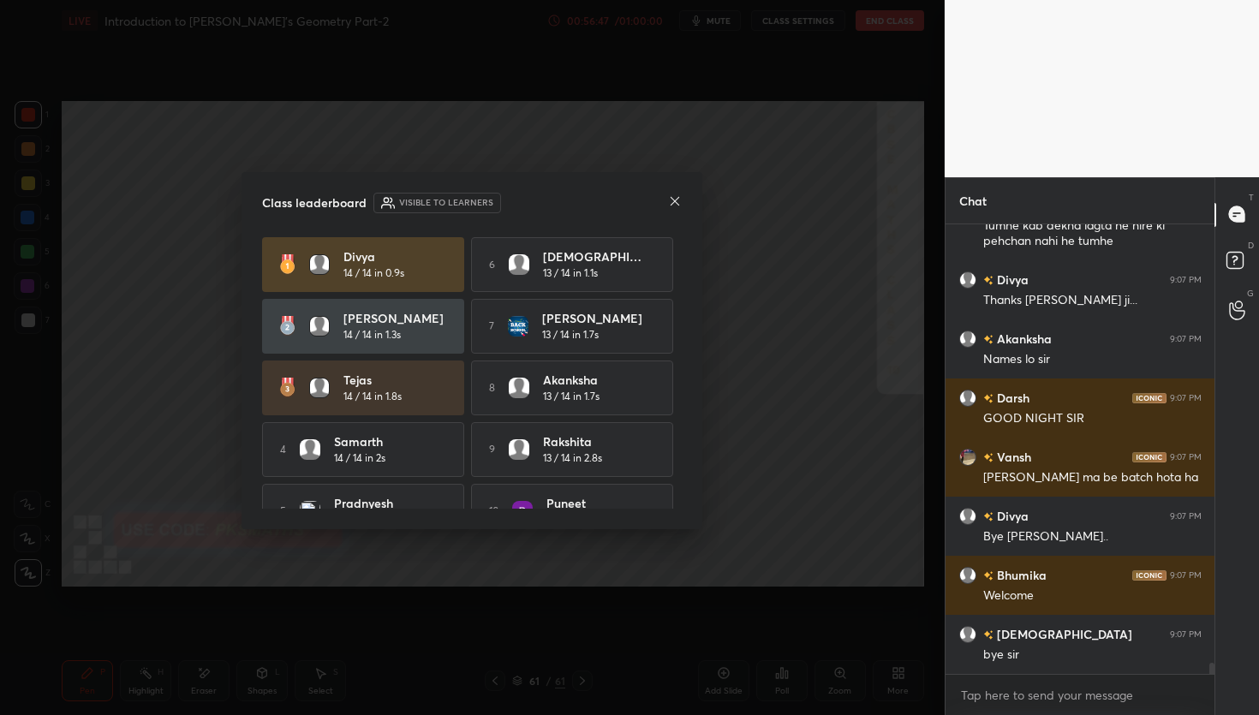
scroll to position [17284, 0]
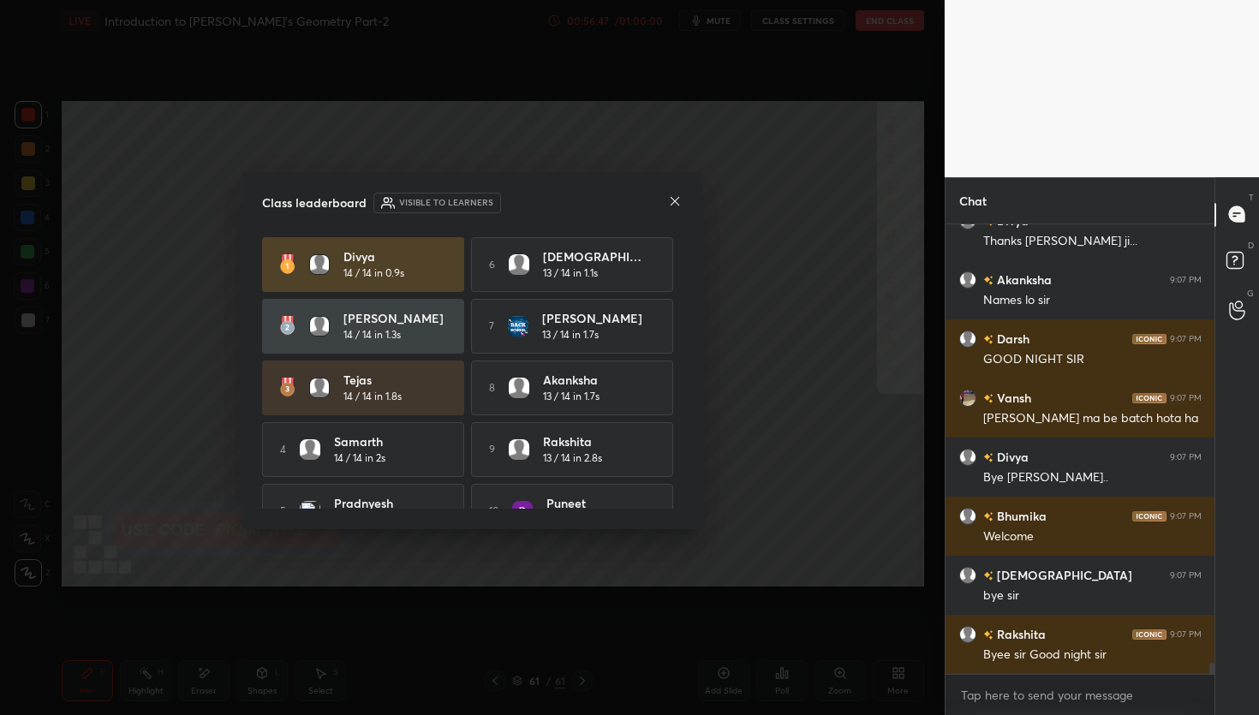
click at [624, 380] on div "8 Akanksha 13 / 14 in 1.7s" at bounding box center [572, 388] width 202 height 55
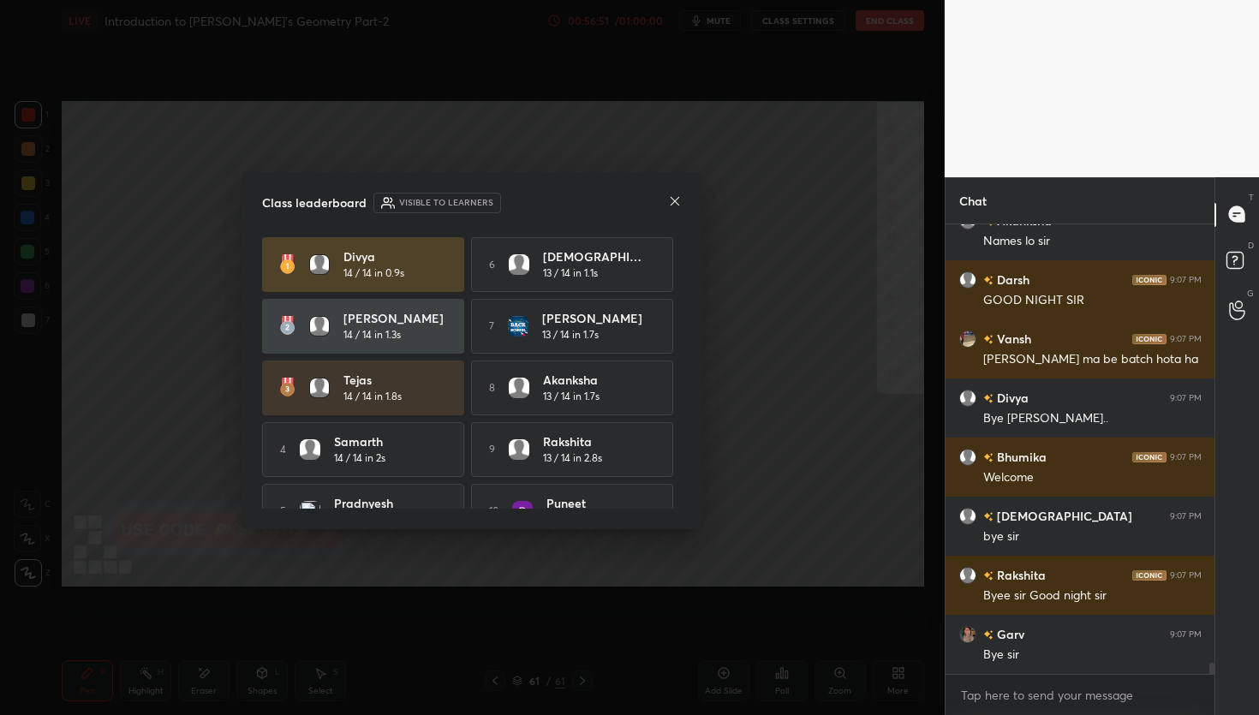
click at [467, 378] on div "Divya 14 / 14 in 0.9s 6 Adyasha 13 / 14 in 1.1s Kannika 14 / 14 in 1.3s 7 Dhrit…" at bounding box center [472, 388] width 420 height 302
click at [406, 422] on div "4 Samarth 14 / 14 in 2s" at bounding box center [363, 449] width 202 height 55
drag, startPoint x: 406, startPoint y: 421, endPoint x: 402, endPoint y: 335, distance: 86.6
click at [403, 335] on div "Divya 14 / 14 in 0.9s 6 Adyasha 13 / 14 in 1.1s Kannika 14 / 14 in 1.3s 7 Dhrit…" at bounding box center [472, 388] width 420 height 302
click at [374, 343] on div "Kannika 14 / 14 in 1.3s" at bounding box center [363, 326] width 202 height 55
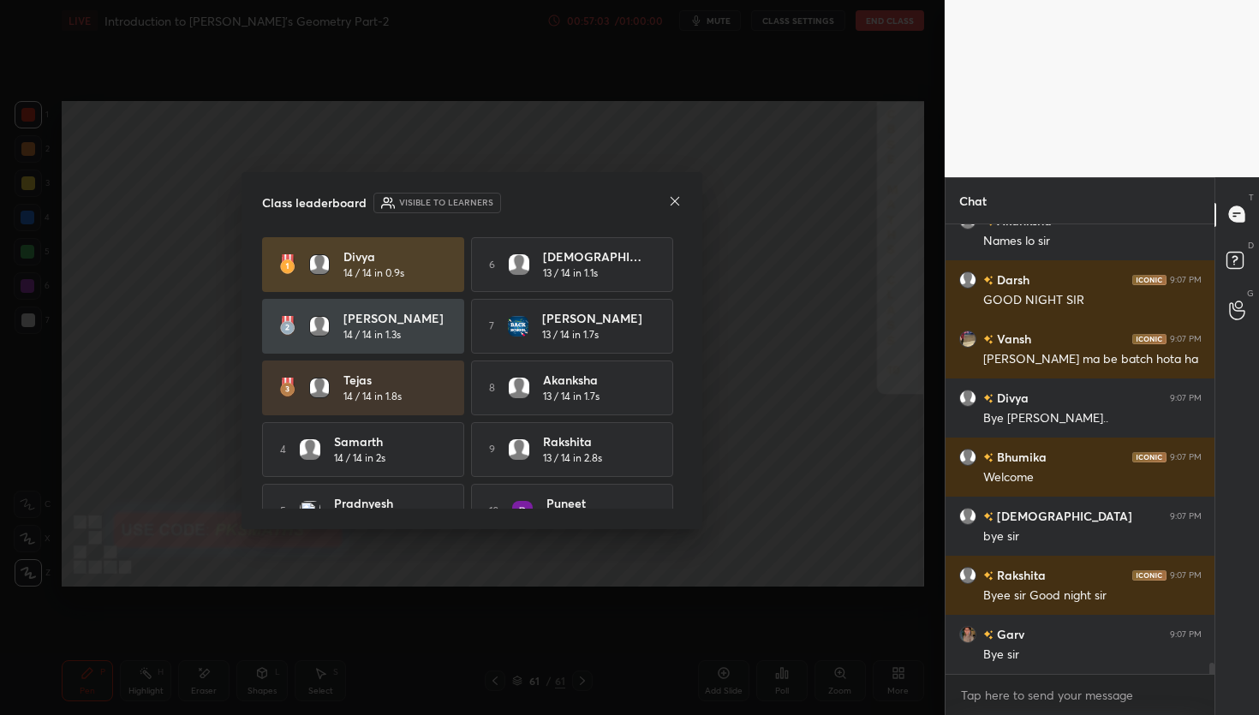
click at [349, 403] on h5 "14 / 14 in 1.8s" at bounding box center [372, 396] width 58 height 15
drag, startPoint x: 349, startPoint y: 403, endPoint x: 343, endPoint y: 306, distance: 97.0
click at [343, 302] on div "Divya 14 / 14 in 0.9s 6 Adyasha 13 / 14 in 1.1s Kannika 14 / 14 in 1.3s 7 Dhrit…" at bounding box center [472, 388] width 420 height 302
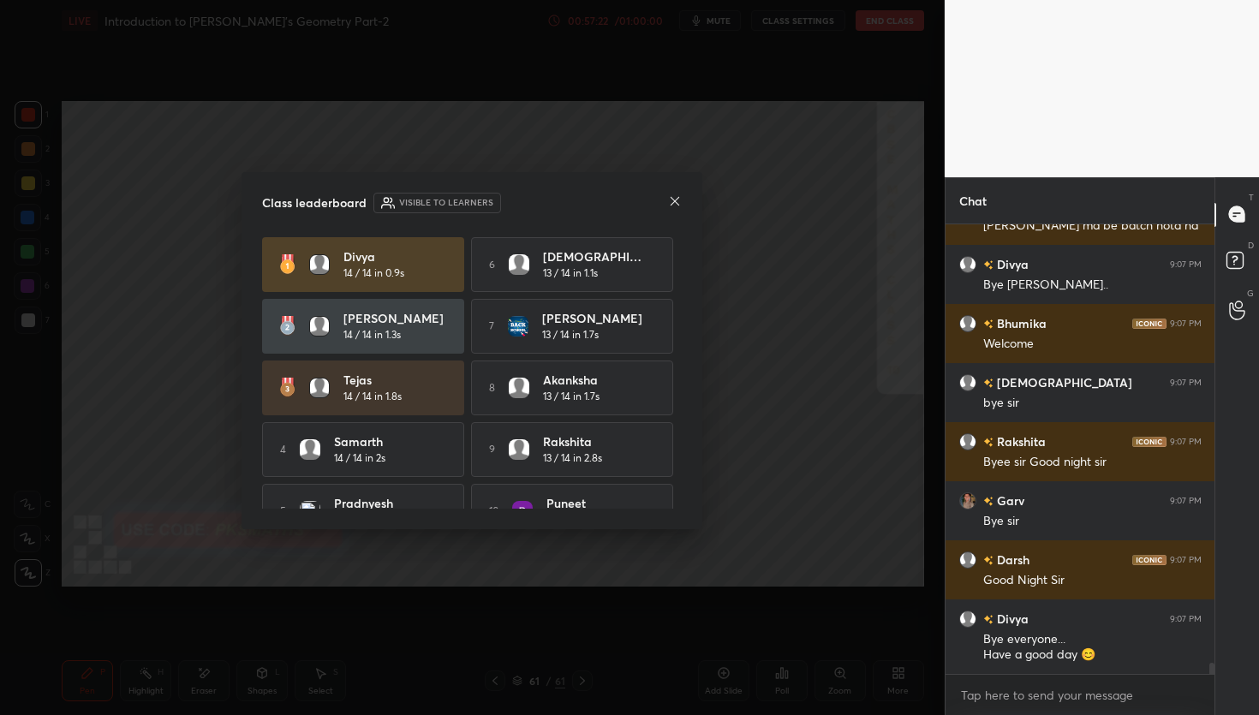
scroll to position [17535, 0]
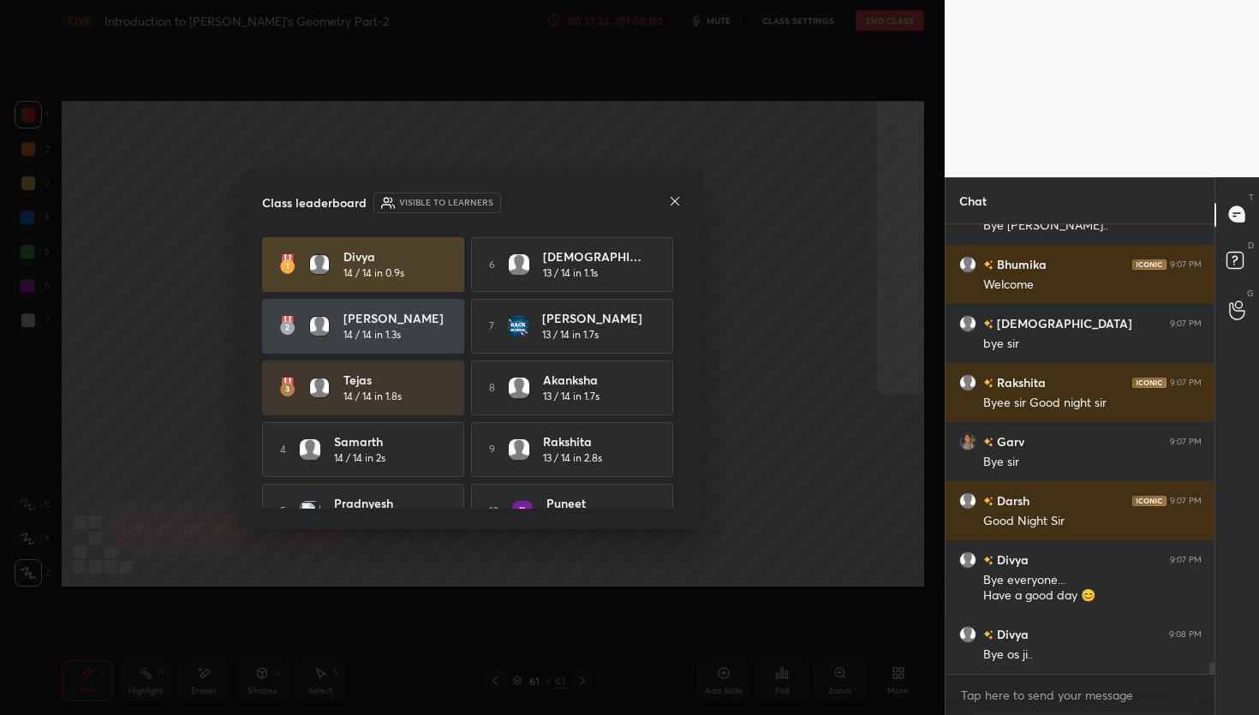
click at [678, 203] on div at bounding box center [675, 203] width 14 height 18
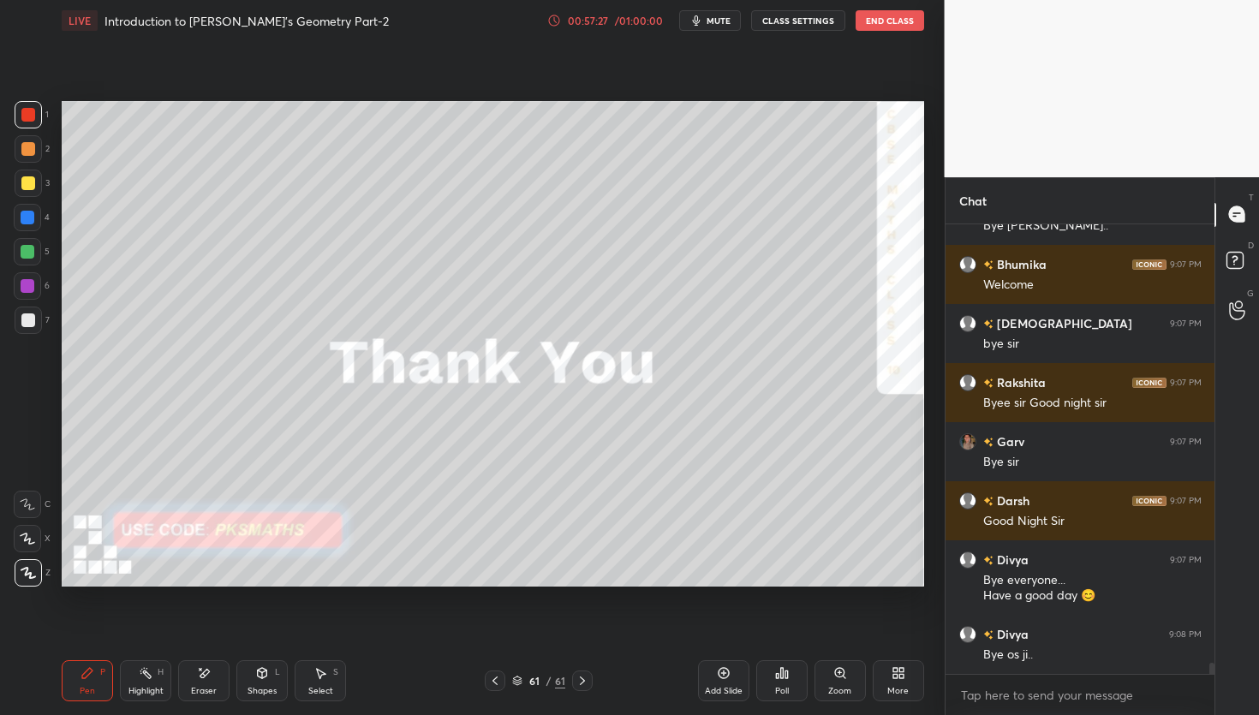
click at [895, 21] on button "End Class" at bounding box center [890, 20] width 69 height 21
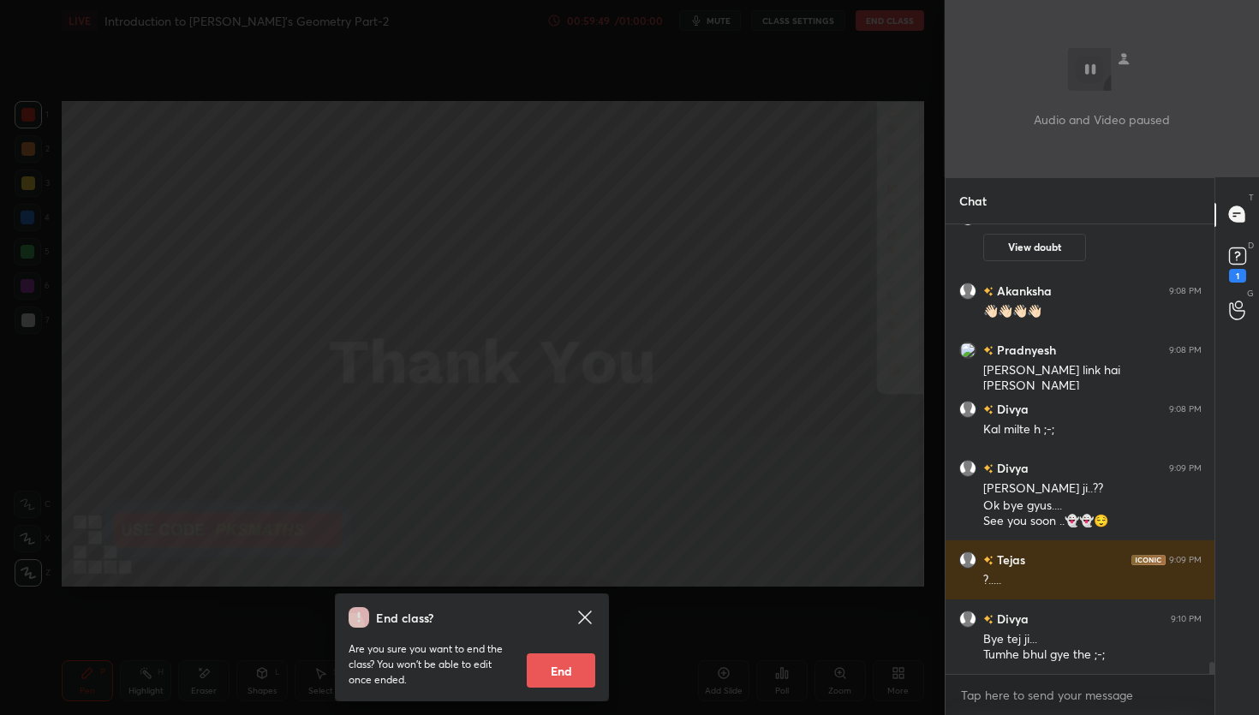
scroll to position [16931, 0]
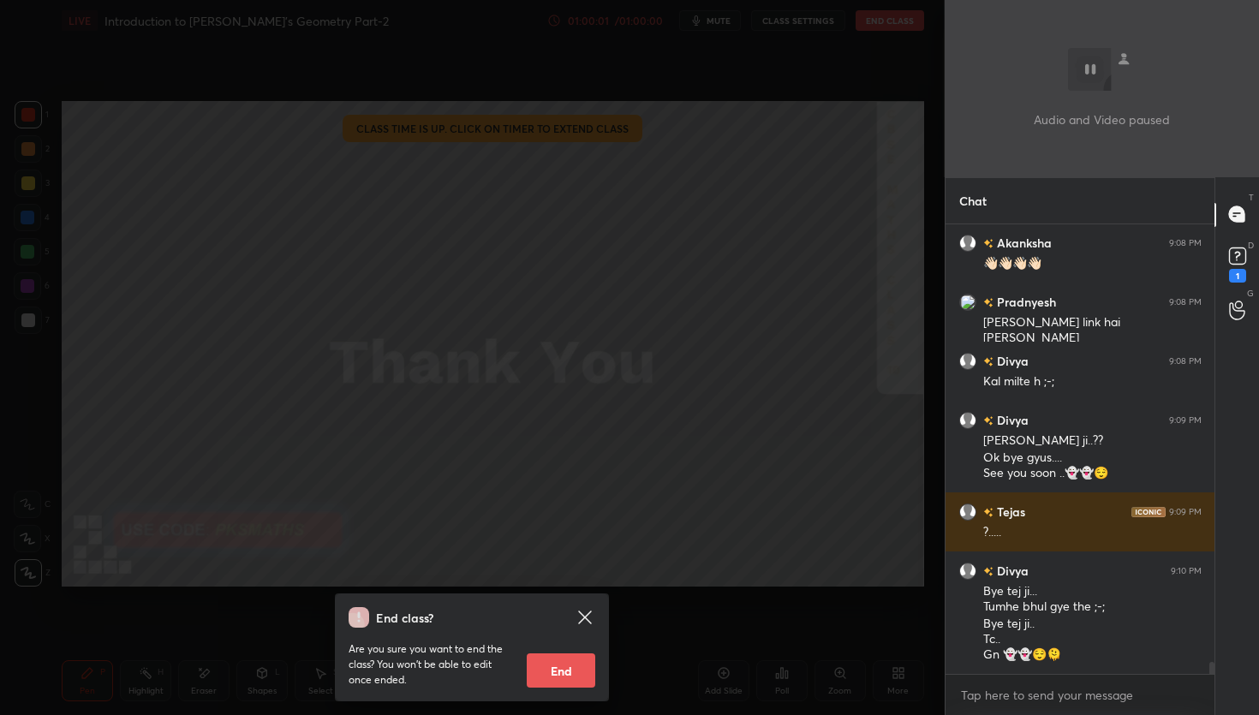
click at [564, 675] on button "End" at bounding box center [561, 671] width 69 height 34
type textarea "x"
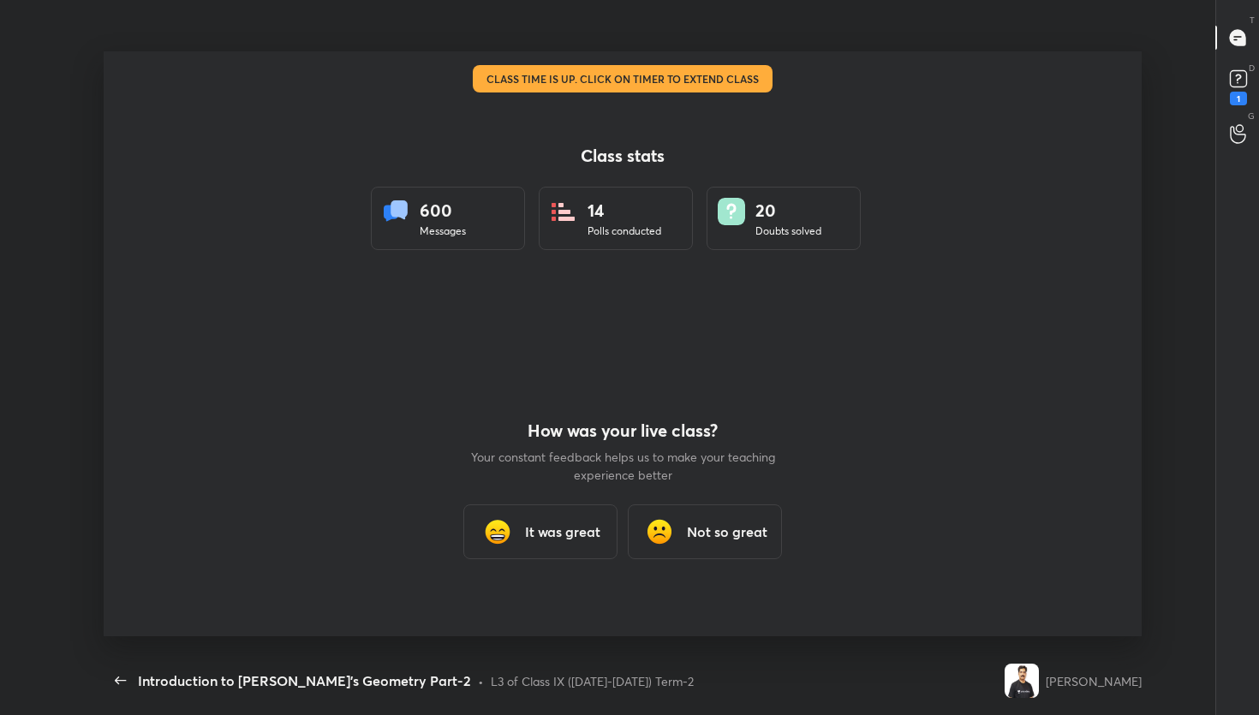
scroll to position [0, 0]
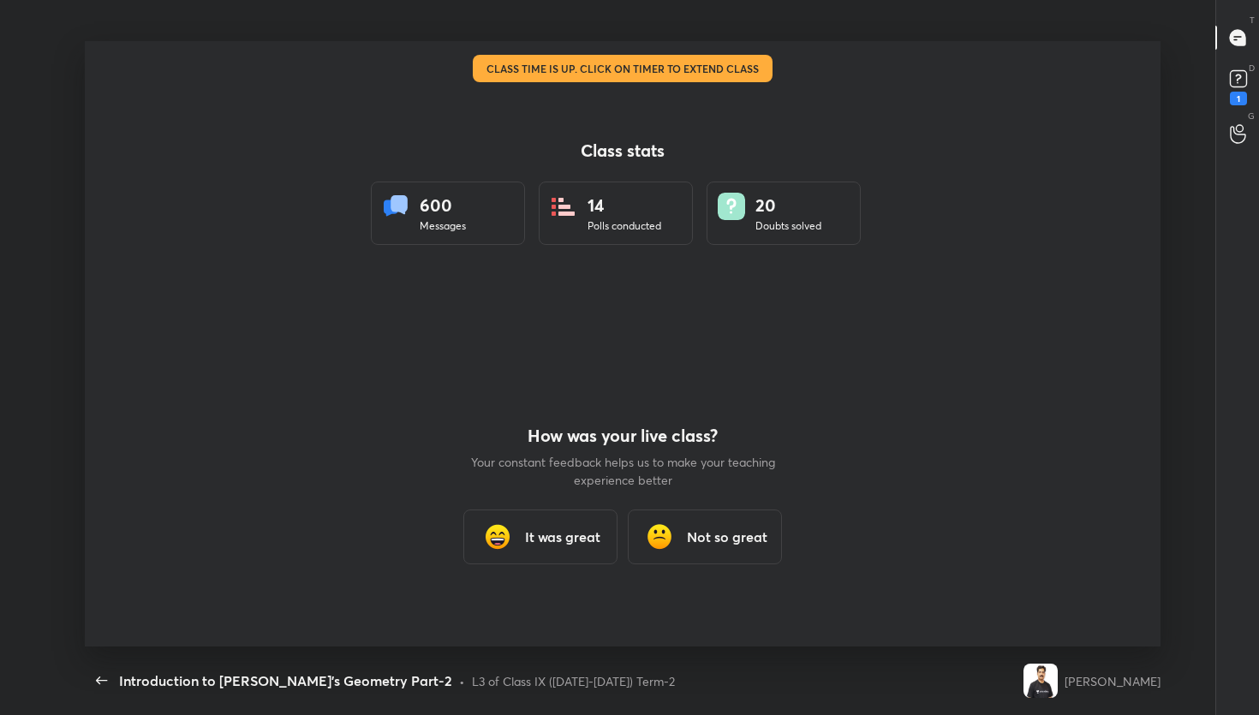
click at [502, 120] on div "Class stats 600 Messages 14 Polls conducted 20 Doubts solved" at bounding box center [623, 192] width 504 height 303
drag, startPoint x: 526, startPoint y: 152, endPoint x: 554, endPoint y: 97, distance: 62.4
click at [528, 145] on h4 "Class stats" at bounding box center [623, 150] width 504 height 21
click at [656, 8] on div "Coordinate Geometry" at bounding box center [528, 20] width 887 height 41
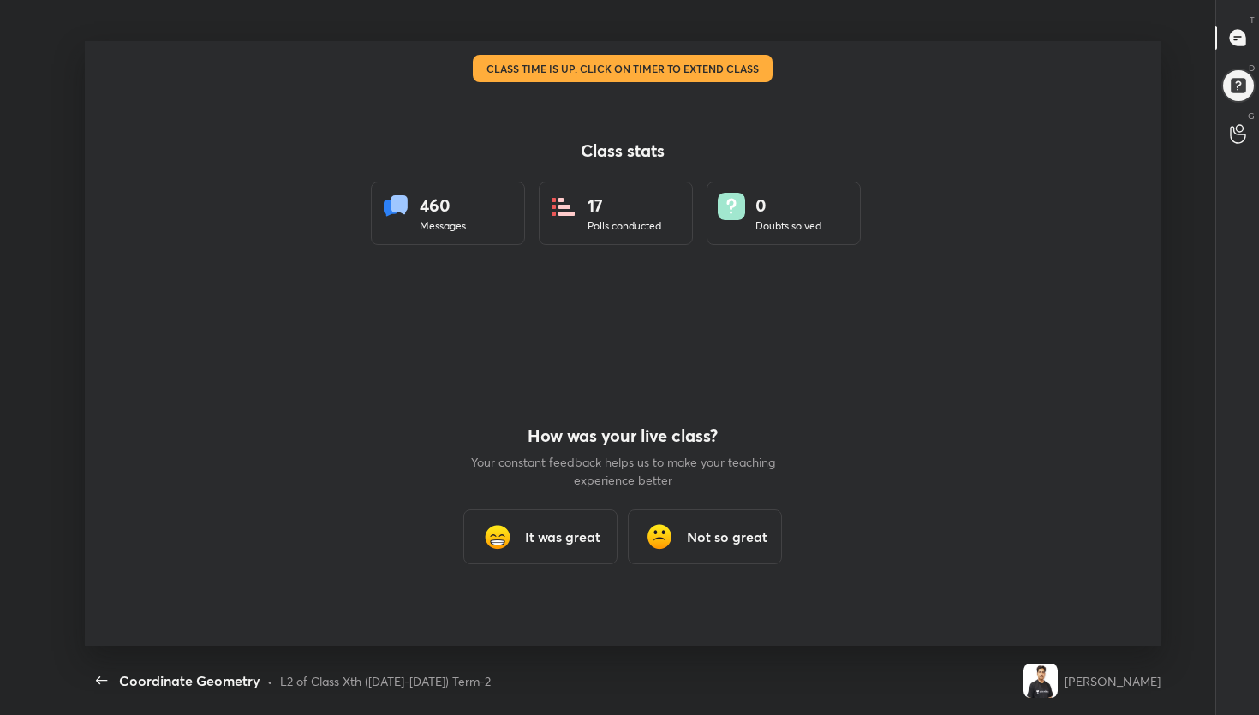
drag, startPoint x: 654, startPoint y: 19, endPoint x: 649, endPoint y: 63, distance: 43.9
click at [650, 22] on div "Coordinate Geometry" at bounding box center [528, 20] width 887 height 41
drag, startPoint x: 648, startPoint y: 84, endPoint x: 643, endPoint y: 117, distance: 33.7
click at [648, 89] on div "Class stats 460 Messages 17 Polls conducted 0 Doubts solved" at bounding box center [623, 192] width 504 height 303
click at [651, 153] on h4 "Class stats" at bounding box center [623, 150] width 504 height 21
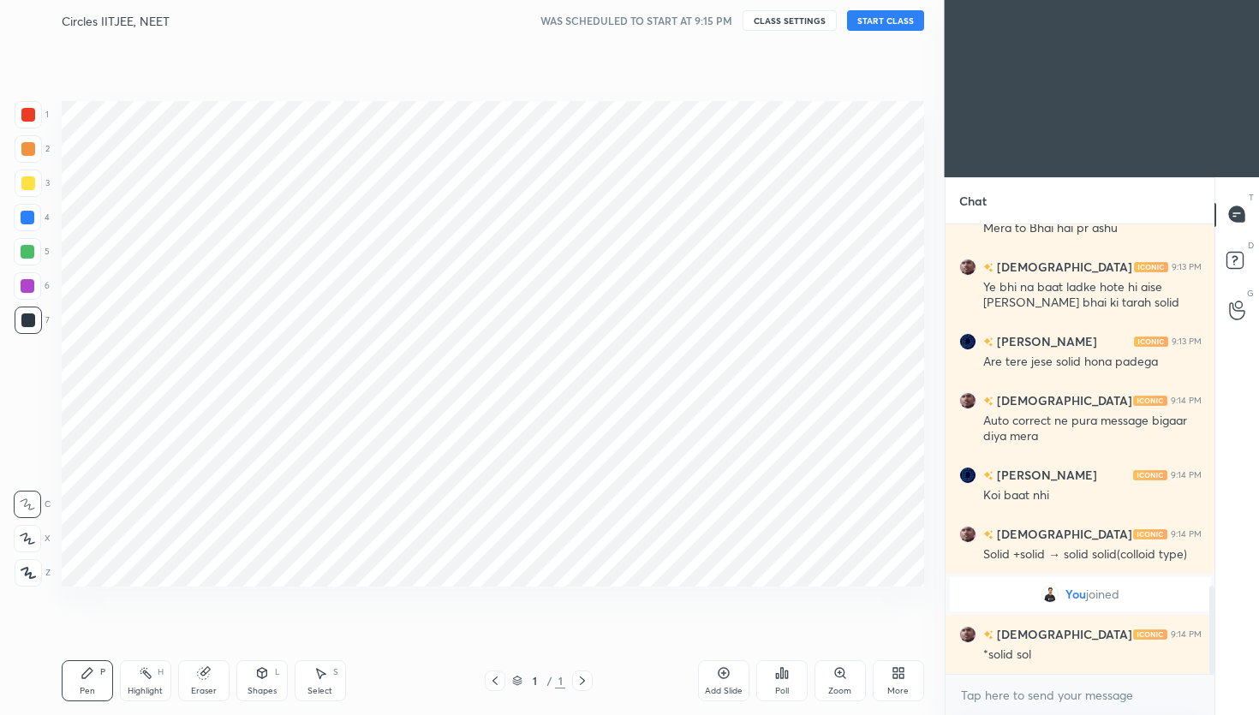
scroll to position [1837, 0]
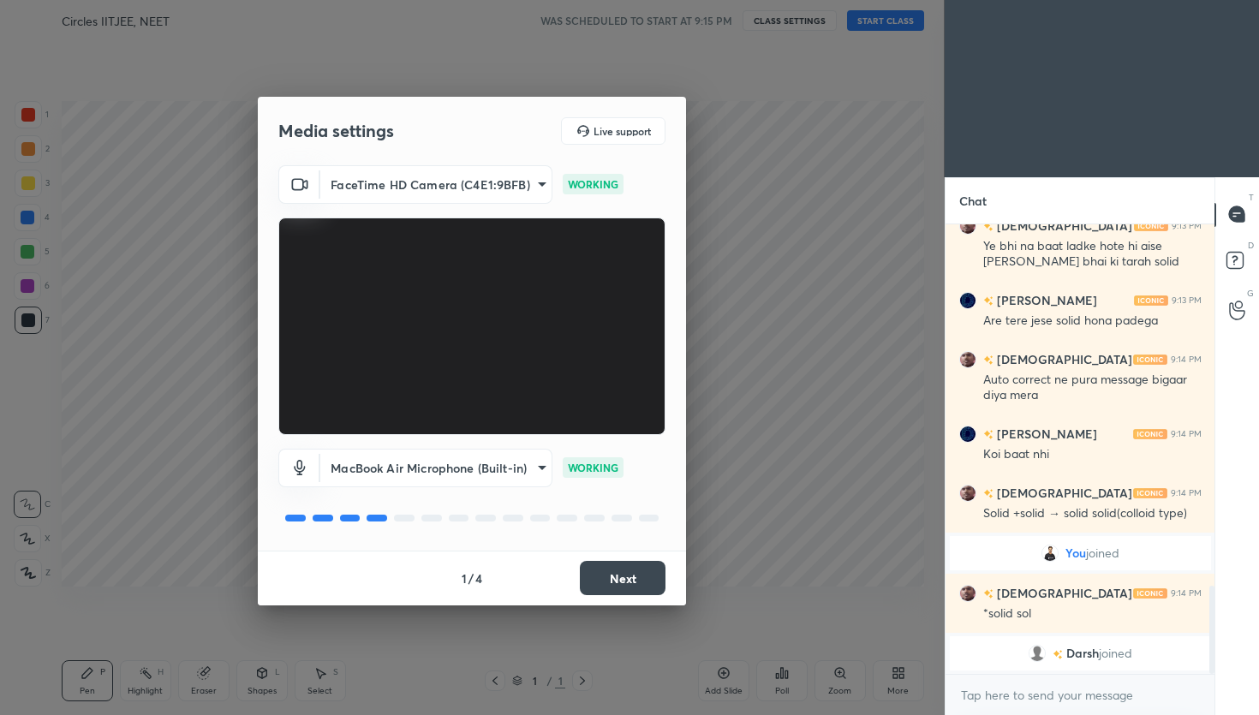
click at [656, 558] on div "1 / 4 Next" at bounding box center [472, 578] width 428 height 55
click at [654, 569] on button "Next" at bounding box center [623, 578] width 86 height 34
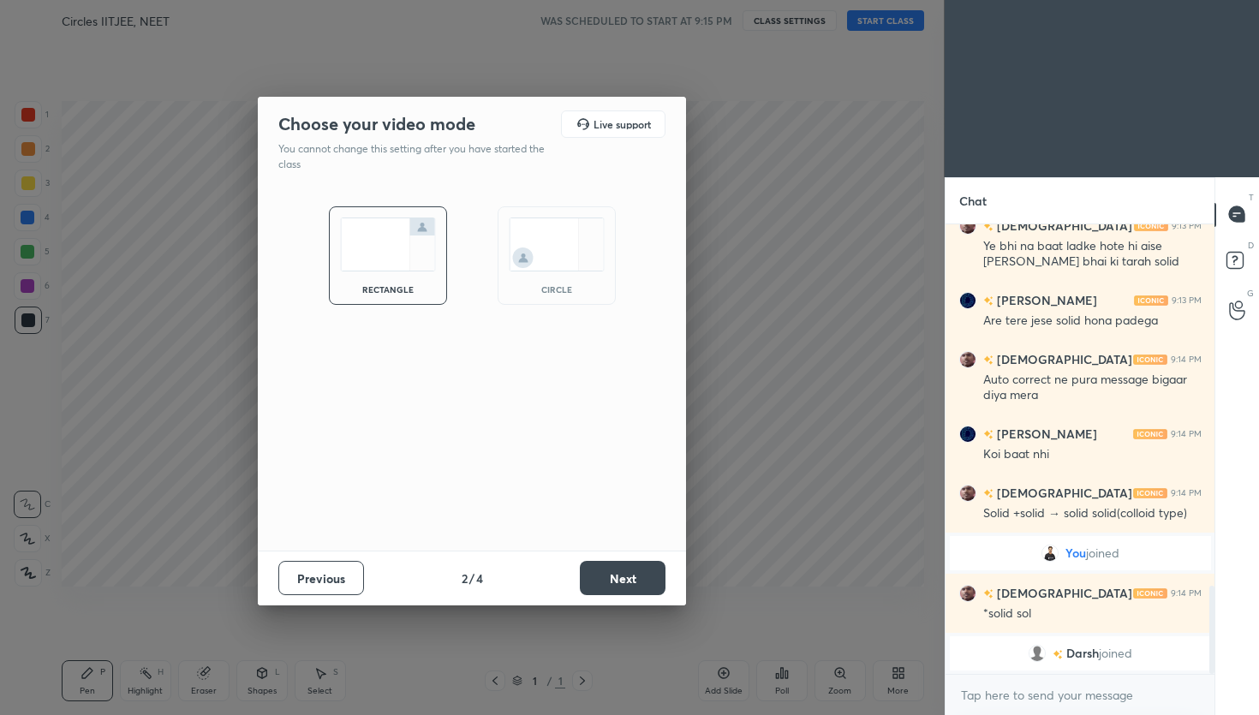
click at [650, 570] on button "Next" at bounding box center [623, 578] width 86 height 34
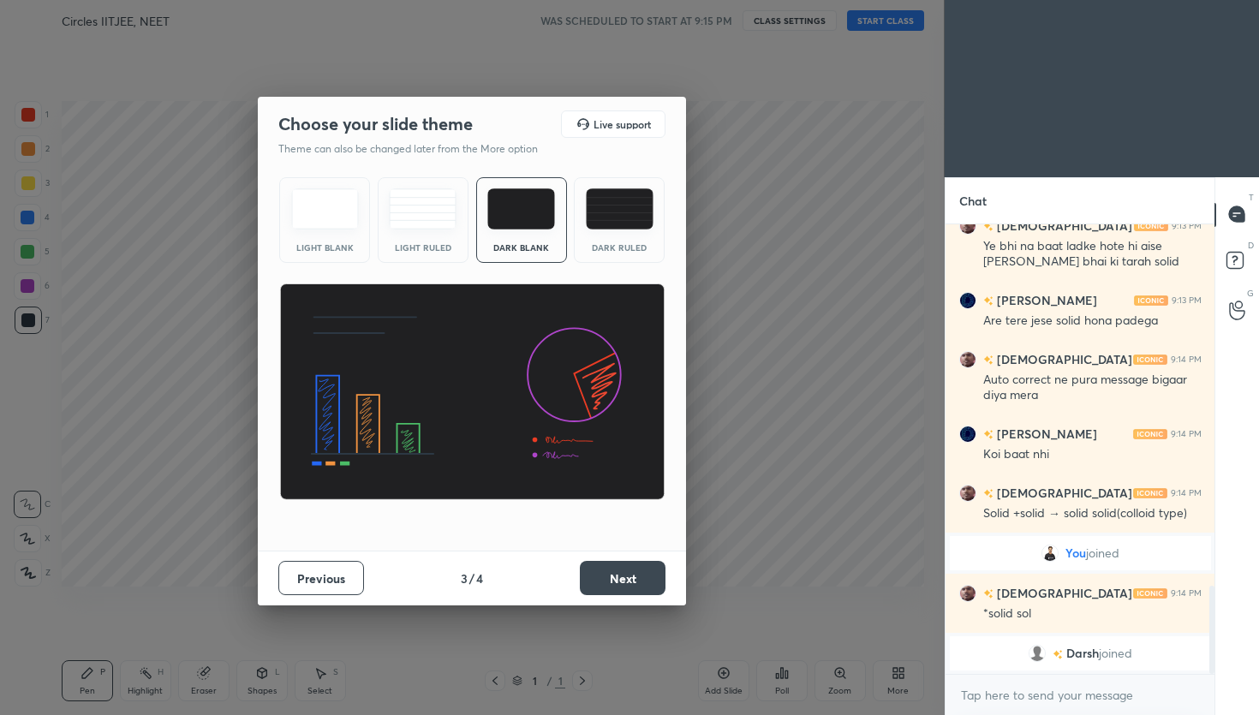
click at [639, 575] on button "Next" at bounding box center [623, 578] width 86 height 34
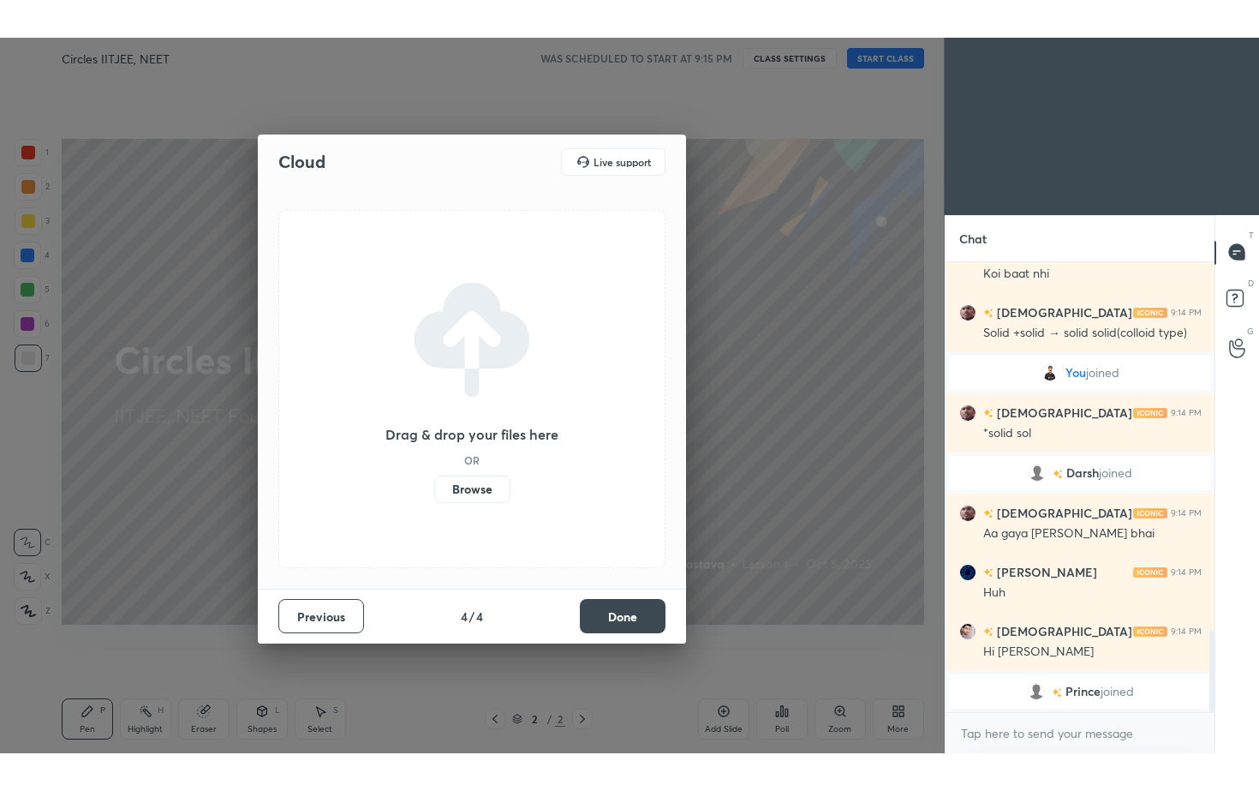
scroll to position [2016, 0]
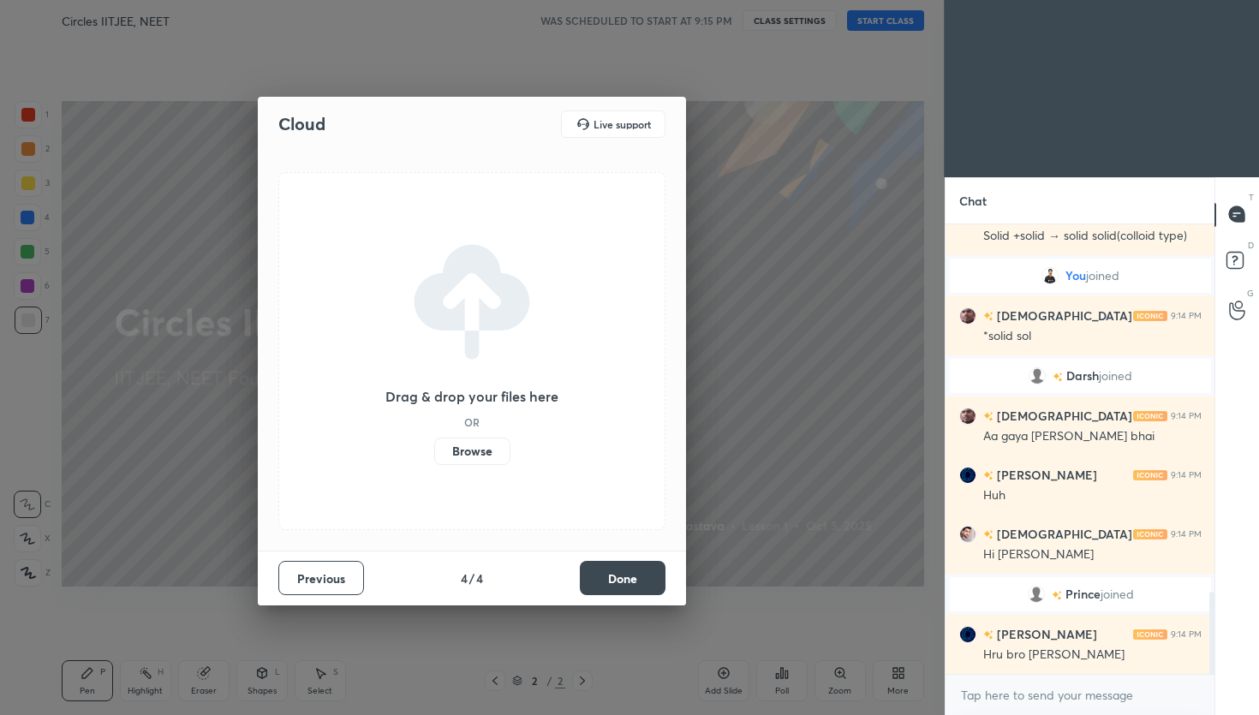
drag, startPoint x: 633, startPoint y: 575, endPoint x: 642, endPoint y: 570, distance: 9.6
click at [636, 573] on button "Done" at bounding box center [623, 578] width 86 height 34
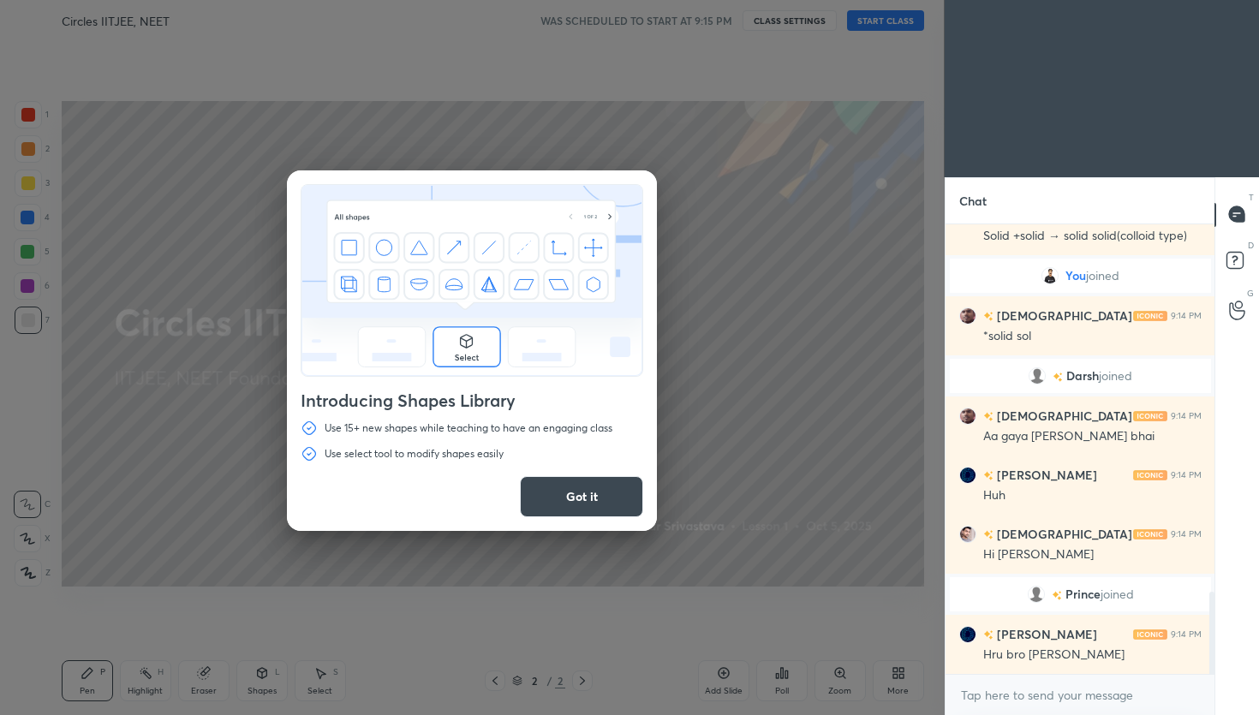
drag, startPoint x: 623, startPoint y: 499, endPoint x: 636, endPoint y: 496, distance: 13.1
click at [623, 499] on button "Got it" at bounding box center [581, 496] width 123 height 41
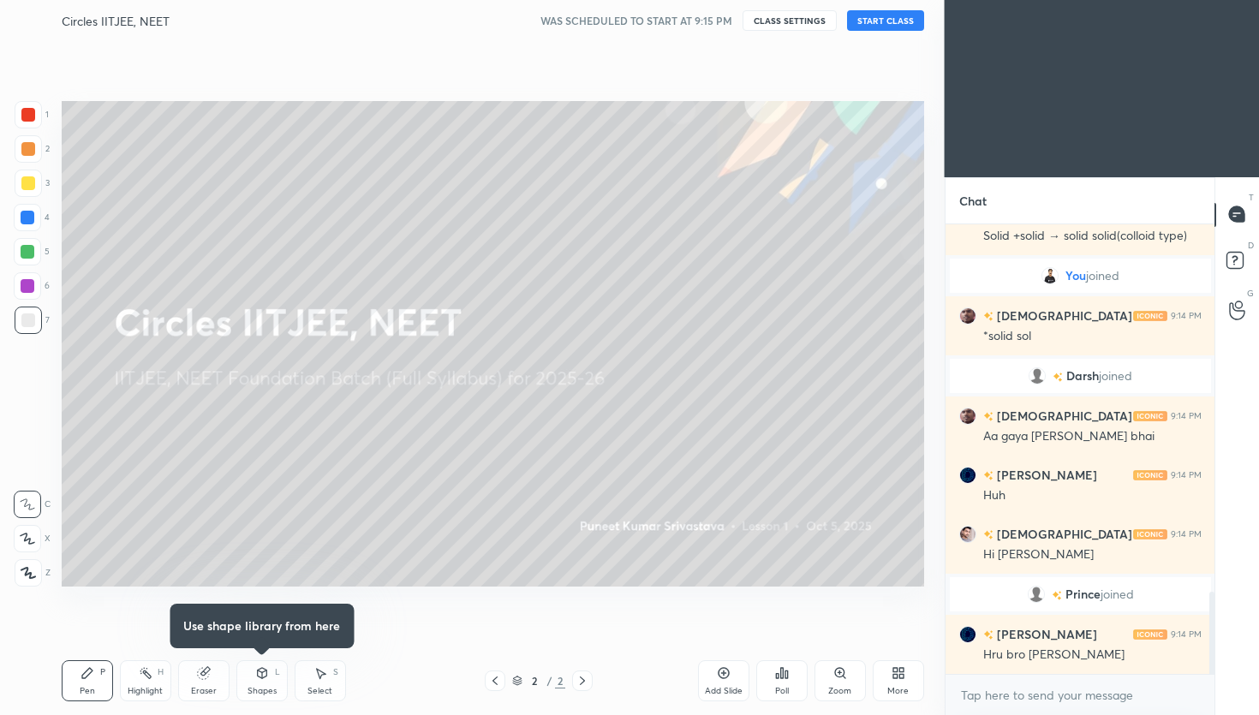
click at [898, 672] on icon at bounding box center [899, 673] width 14 height 14
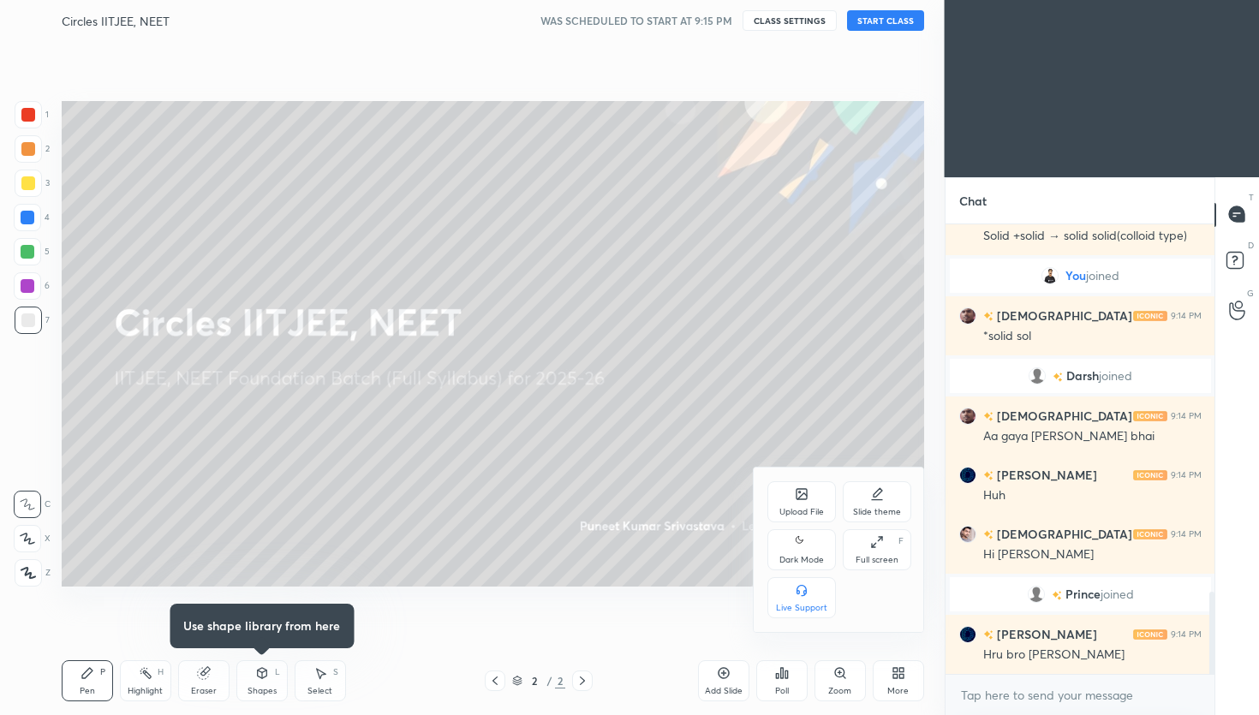
click at [807, 549] on icon at bounding box center [802, 542] width 14 height 21
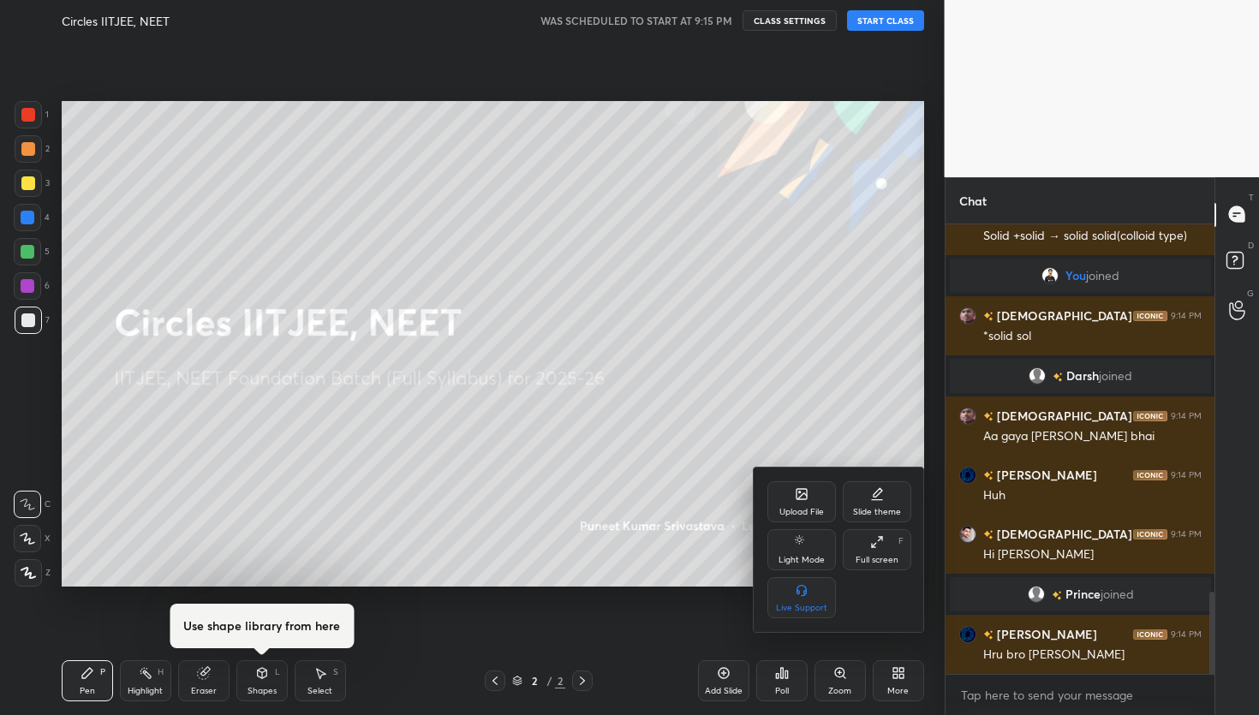
click at [886, 535] on div "Full screen F" at bounding box center [877, 549] width 69 height 41
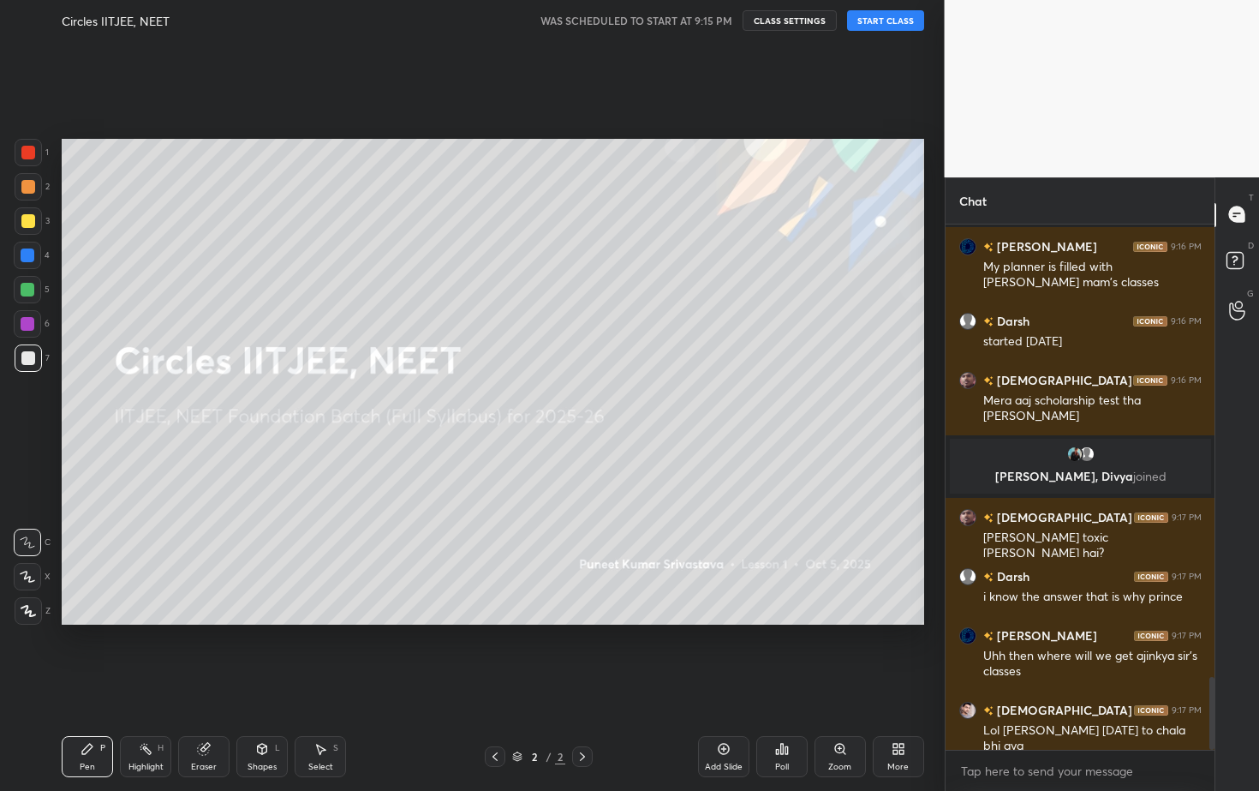
scroll to position [3285, 0]
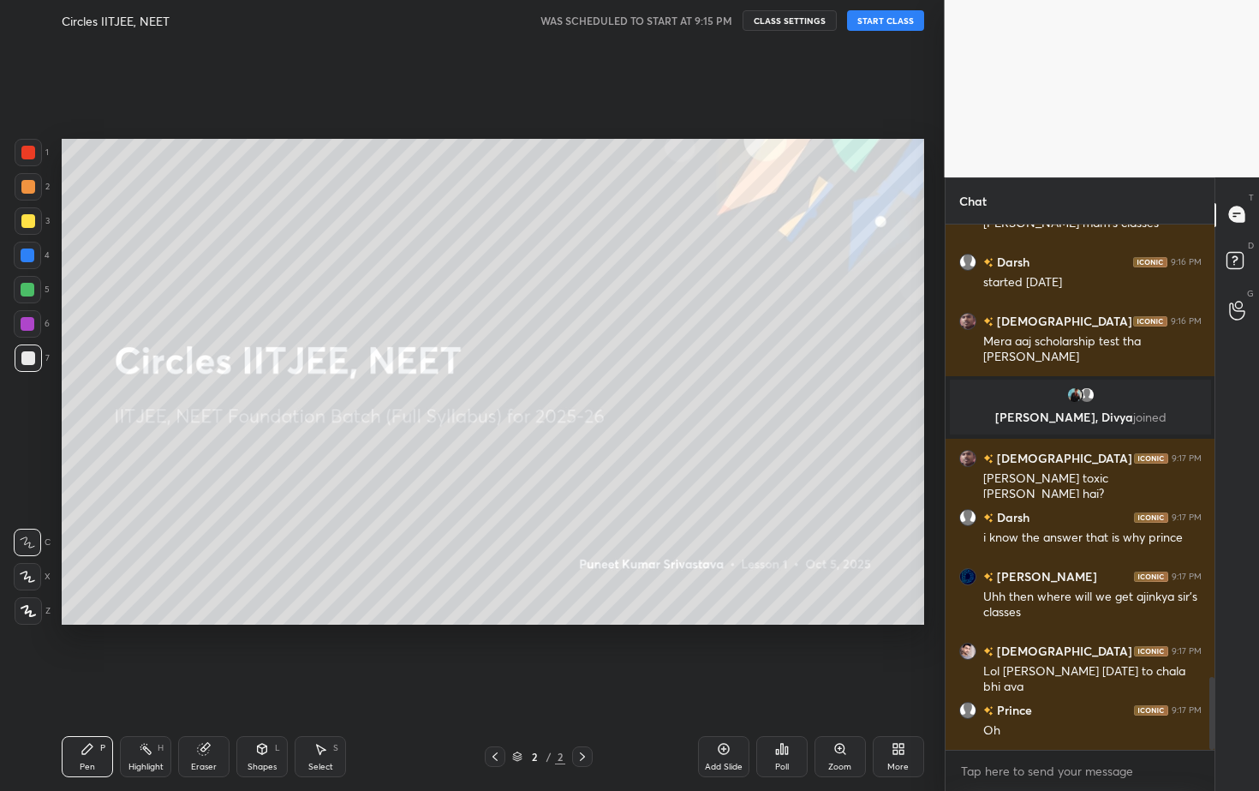
click at [889, 20] on button "START CLASS" at bounding box center [885, 20] width 77 height 21
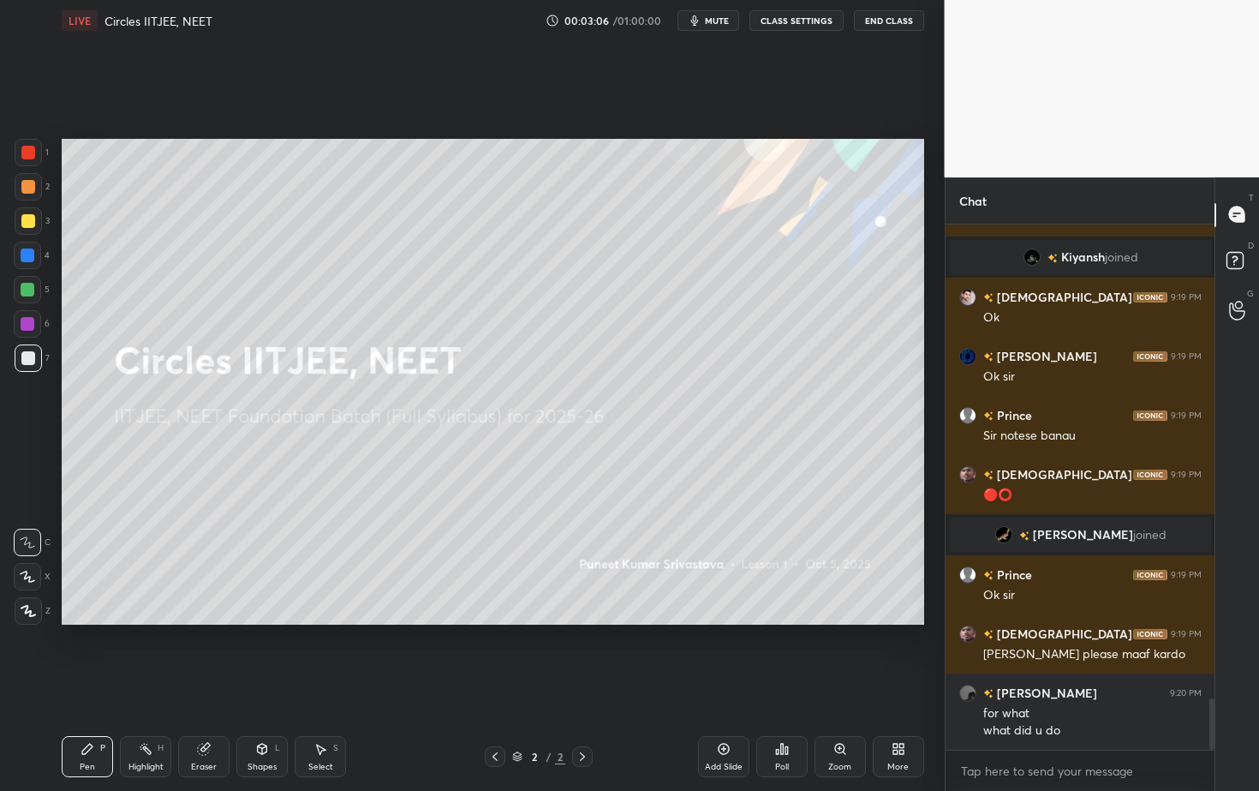
scroll to position [4902, 0]
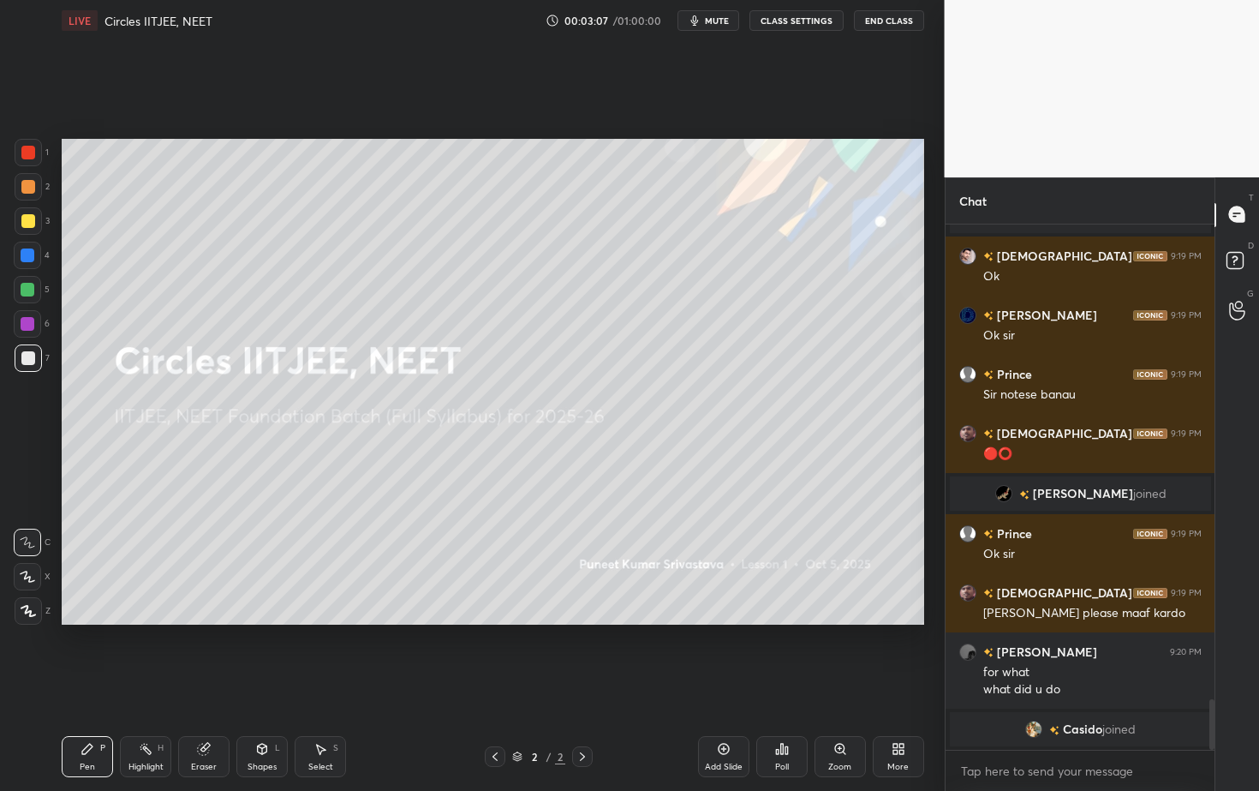
click at [785, 714] on div "Poll" at bounding box center [782, 766] width 14 height 9
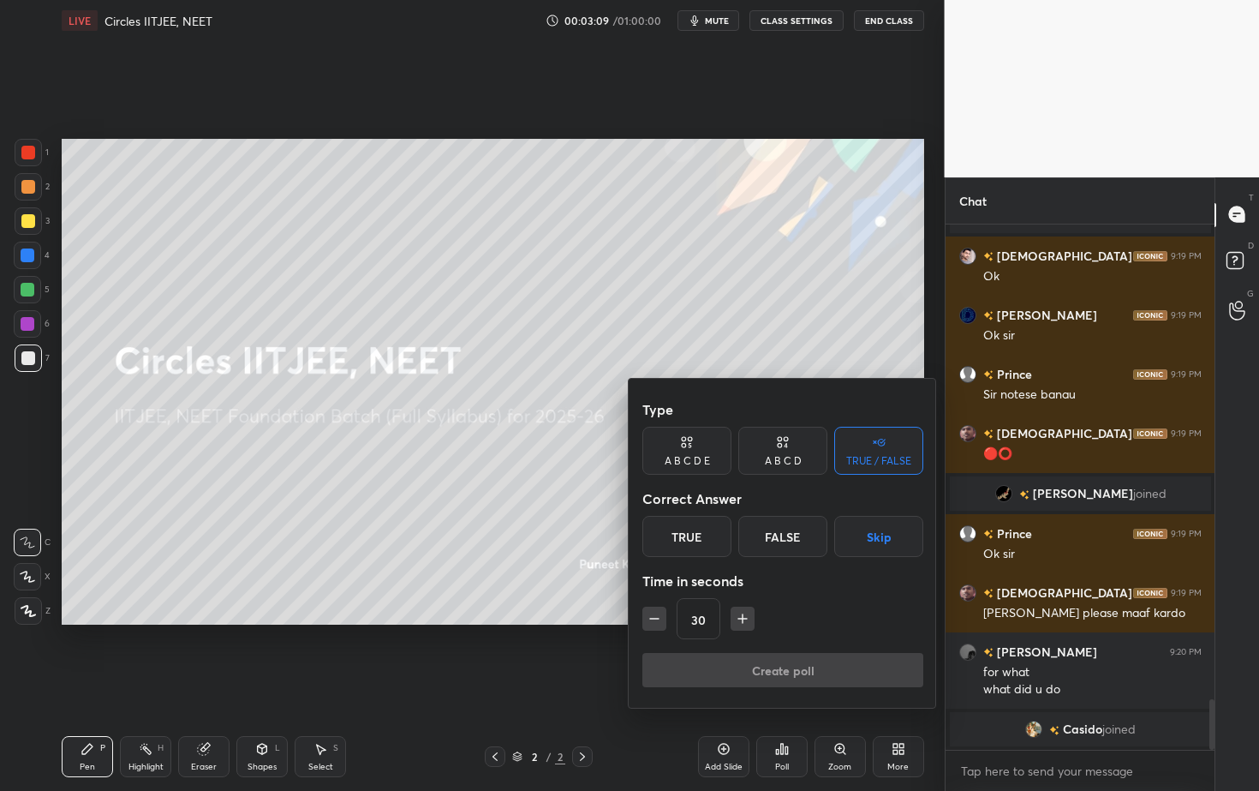
click at [780, 457] on div "A B C D" at bounding box center [783, 461] width 37 height 10
drag, startPoint x: 677, startPoint y: 541, endPoint x: 689, endPoint y: 550, distance: 15.3
click at [677, 541] on div "A" at bounding box center [667, 536] width 51 height 41
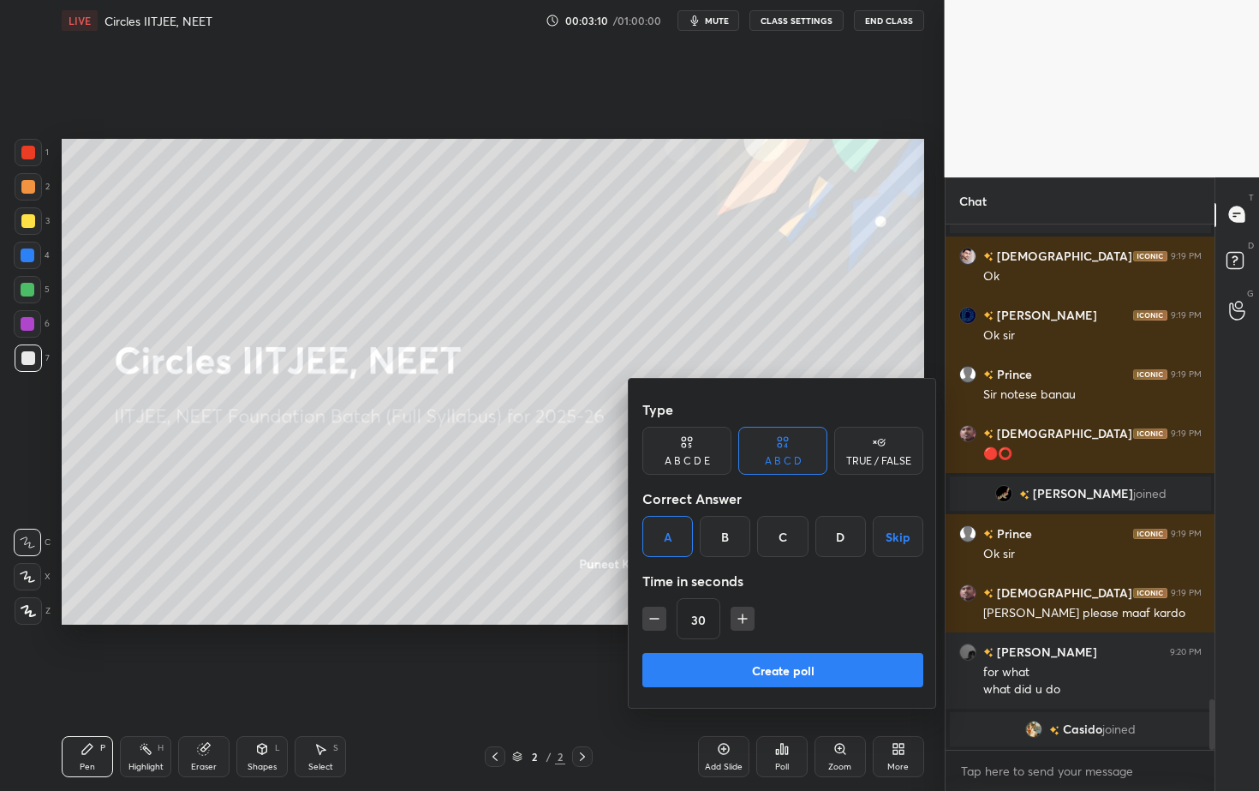
click at [758, 675] on button "Create poll" at bounding box center [782, 670] width 281 height 34
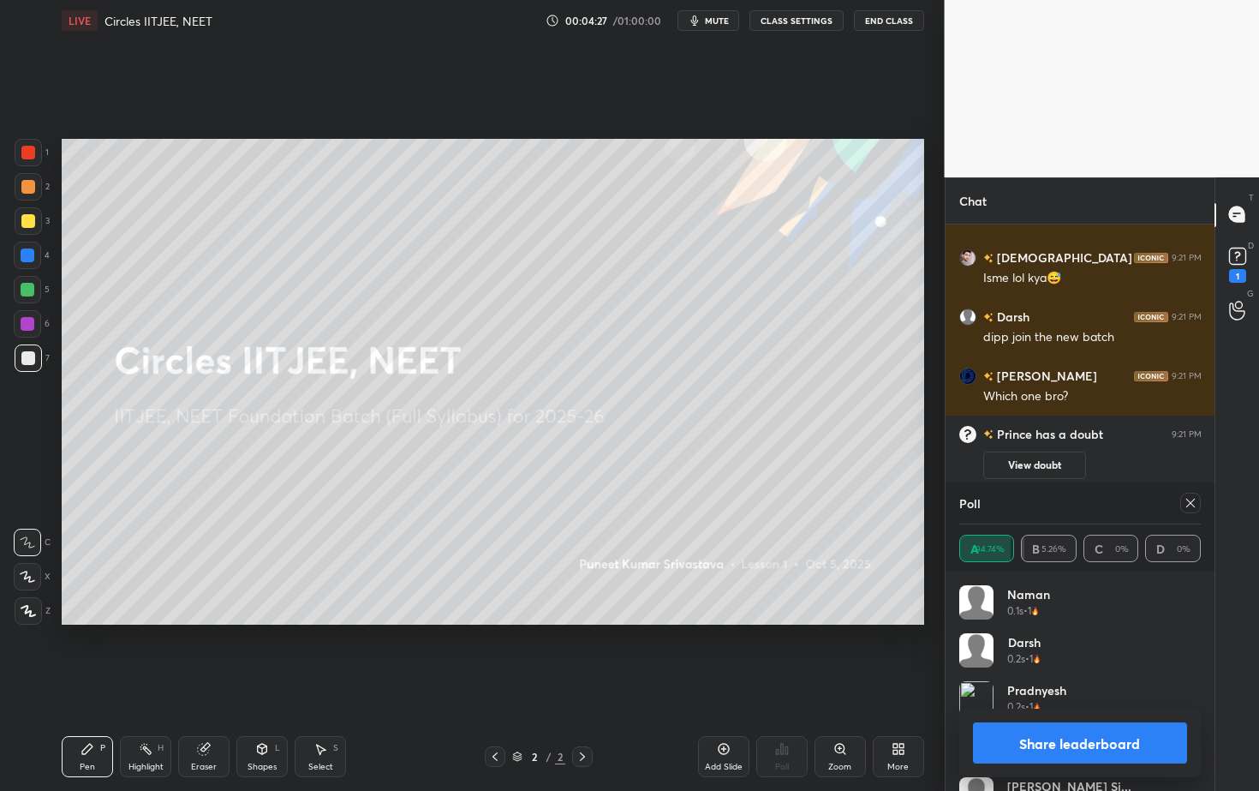
scroll to position [5630, 0]
click at [1058, 714] on button "Share leaderboard" at bounding box center [1080, 742] width 215 height 41
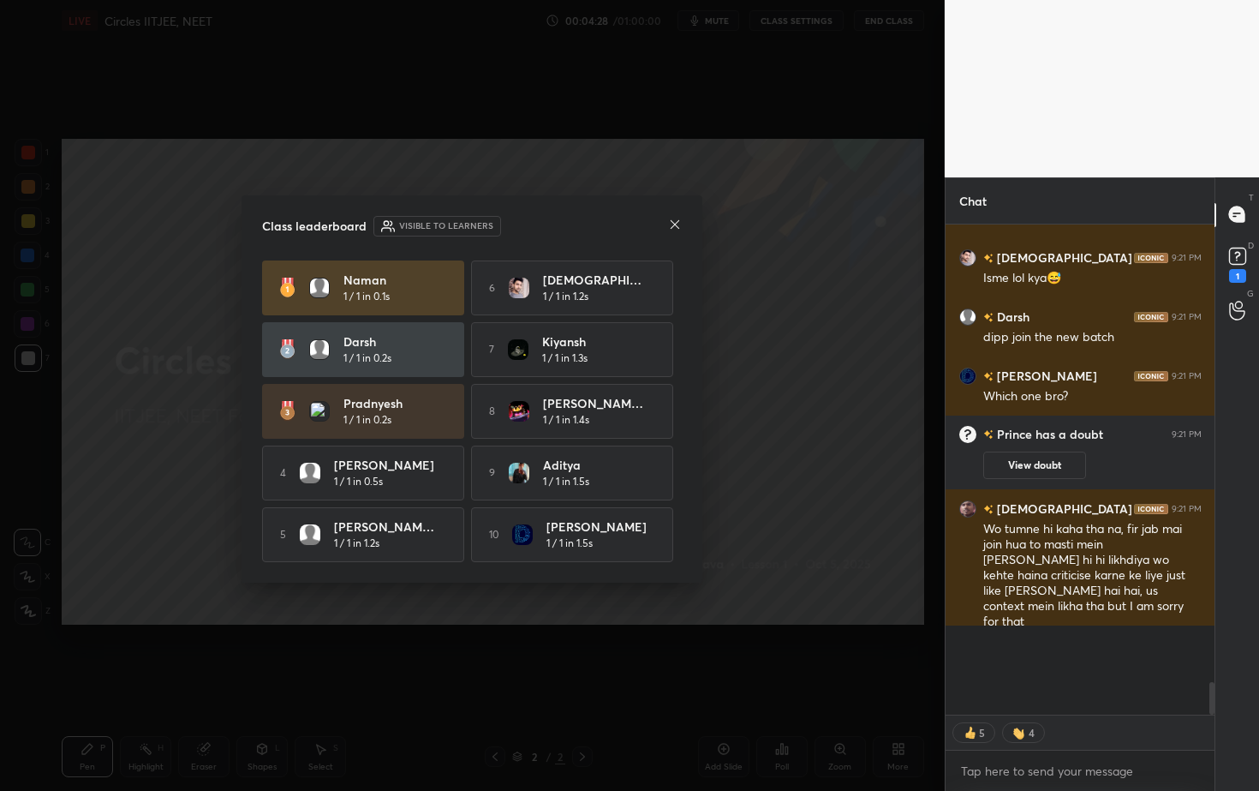
scroll to position [5601, 0]
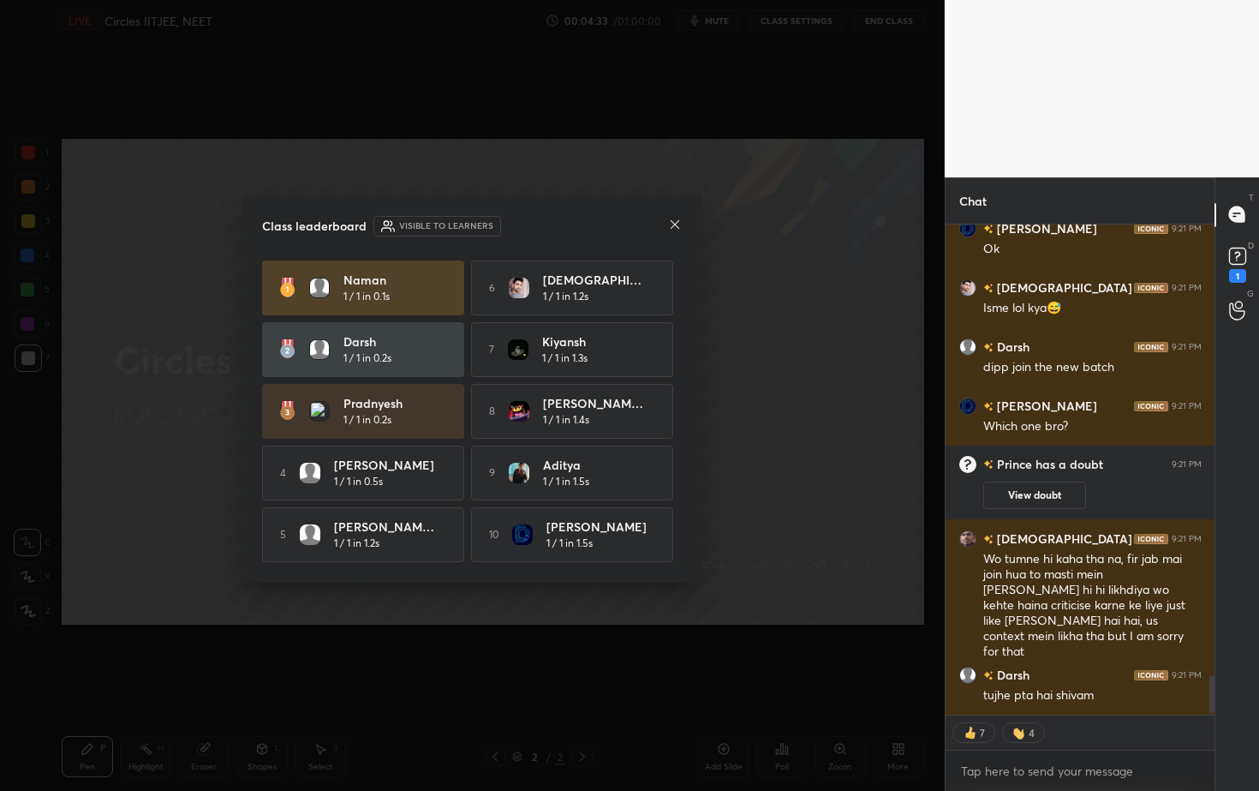
click at [676, 223] on icon at bounding box center [675, 225] width 14 height 14
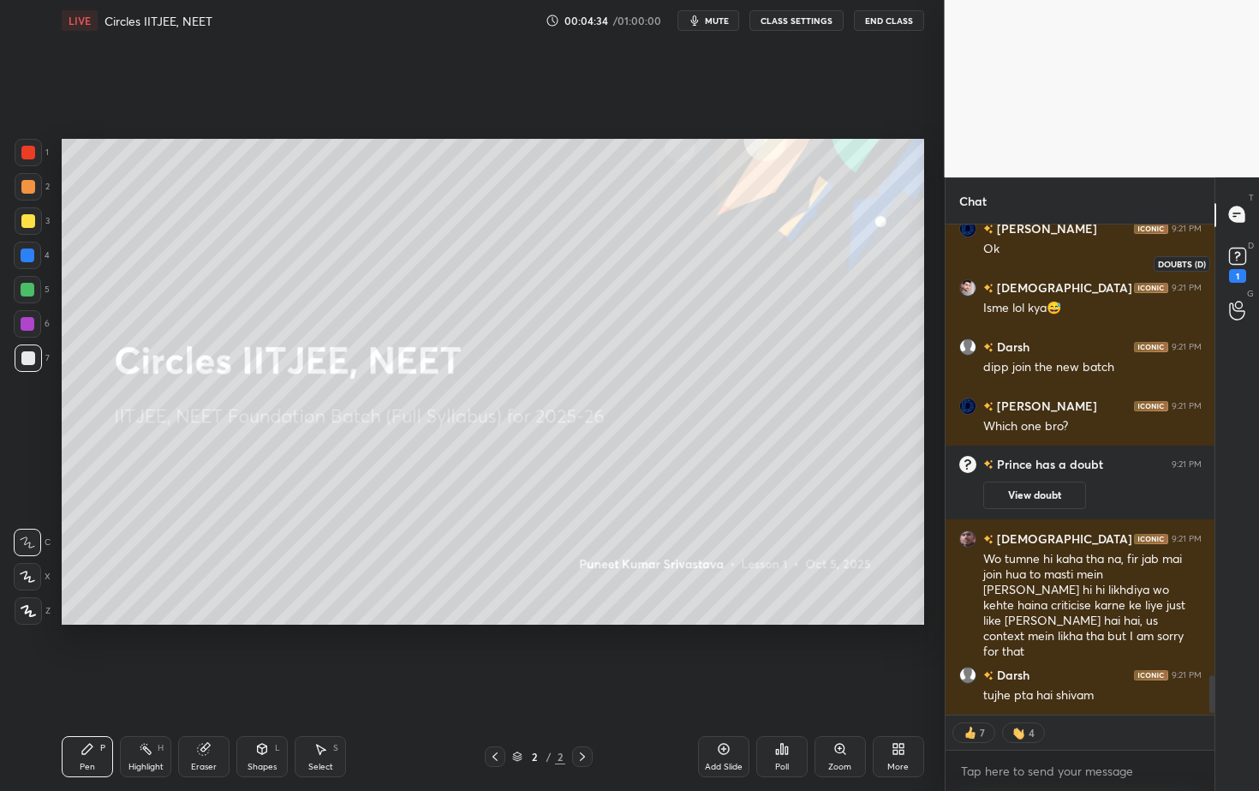
click at [1232, 254] on rect at bounding box center [1237, 256] width 16 height 16
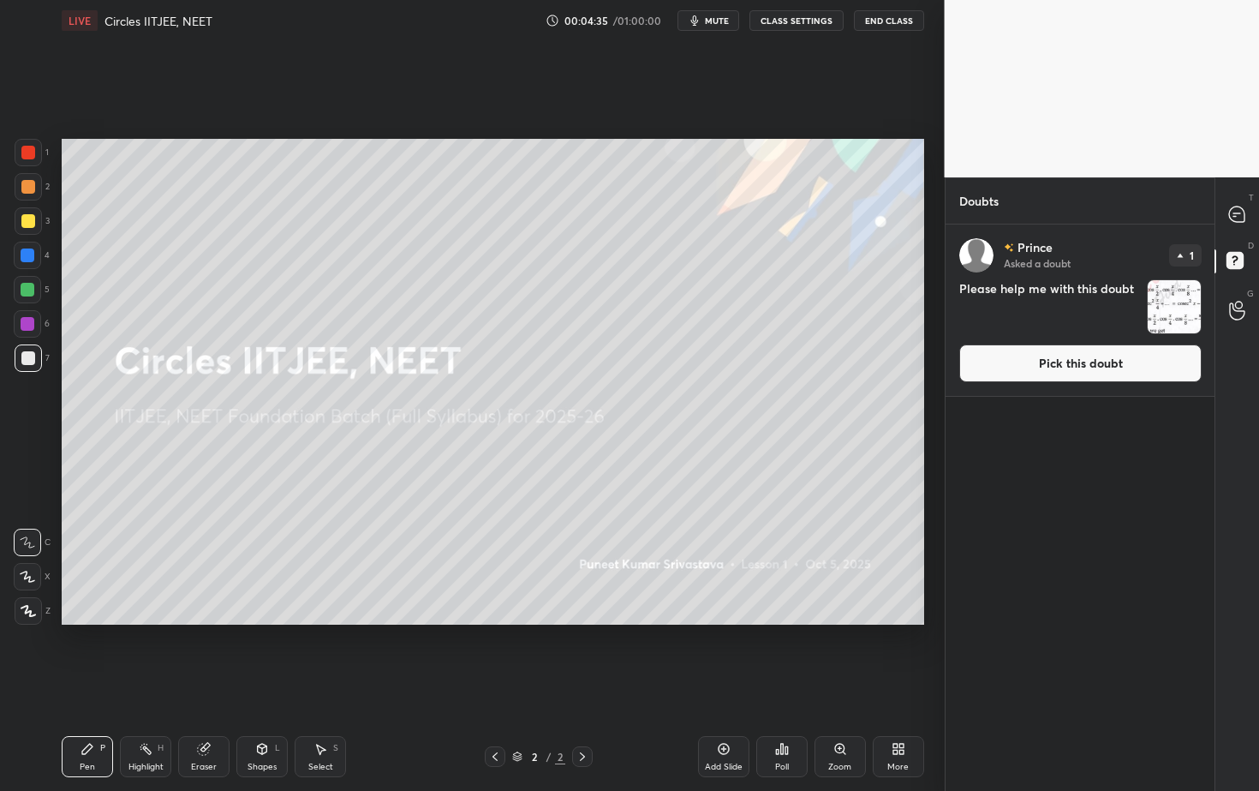
click at [1183, 308] on img "grid" at bounding box center [1174, 306] width 53 height 53
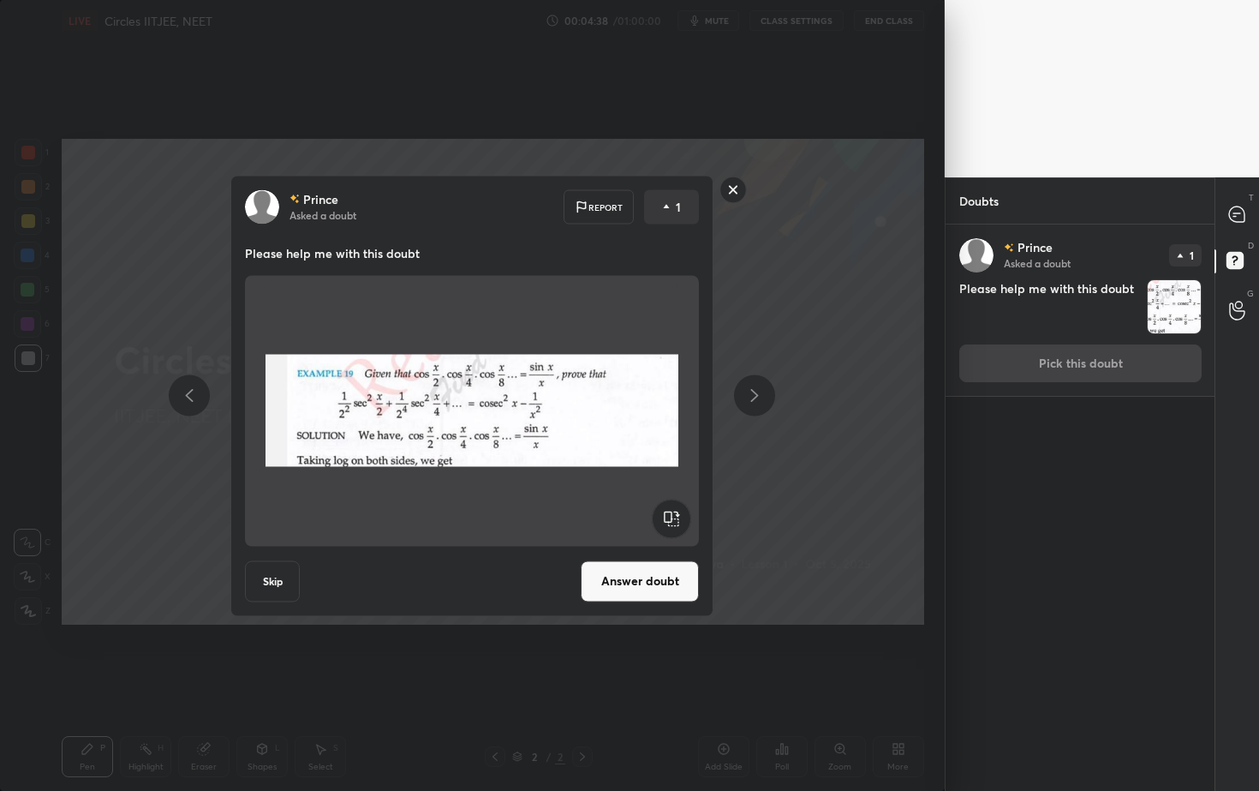
click at [663, 581] on button "Answer doubt" at bounding box center [640, 580] width 118 height 41
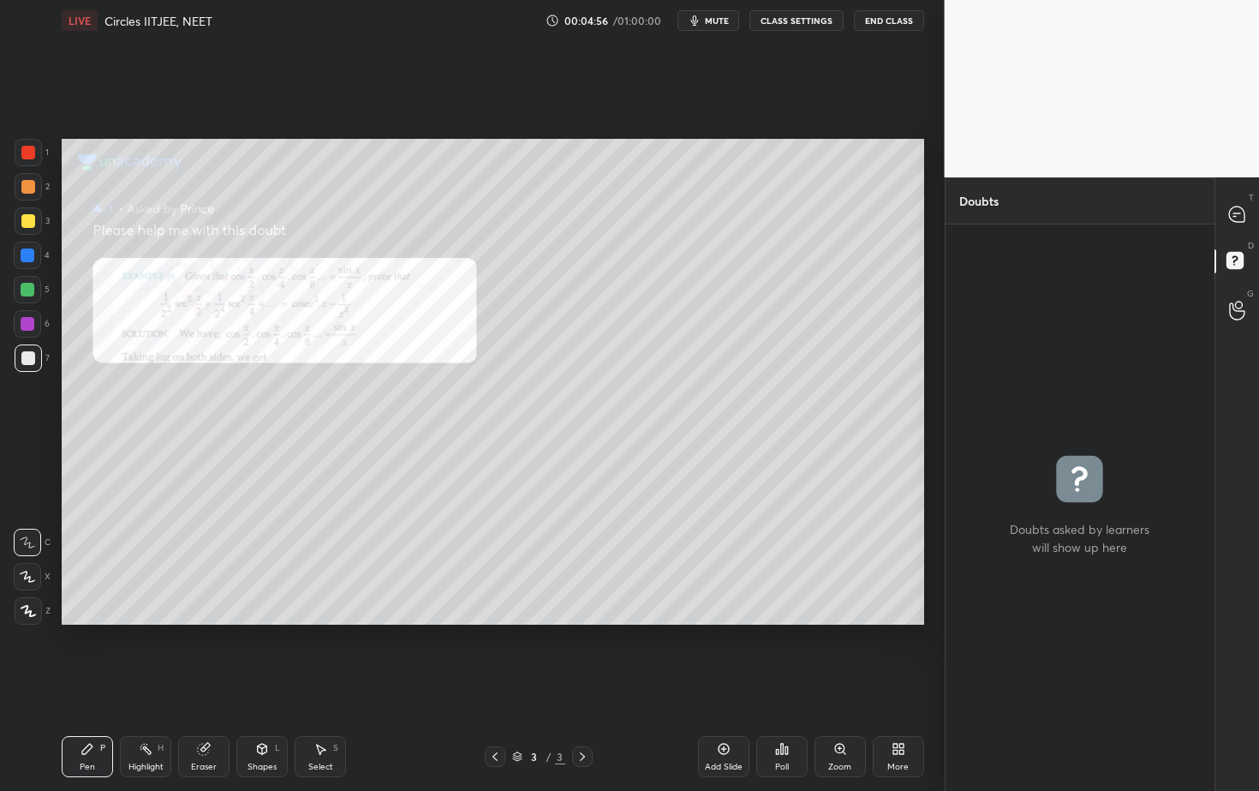
click at [845, 714] on div "Zoom" at bounding box center [840, 756] width 51 height 41
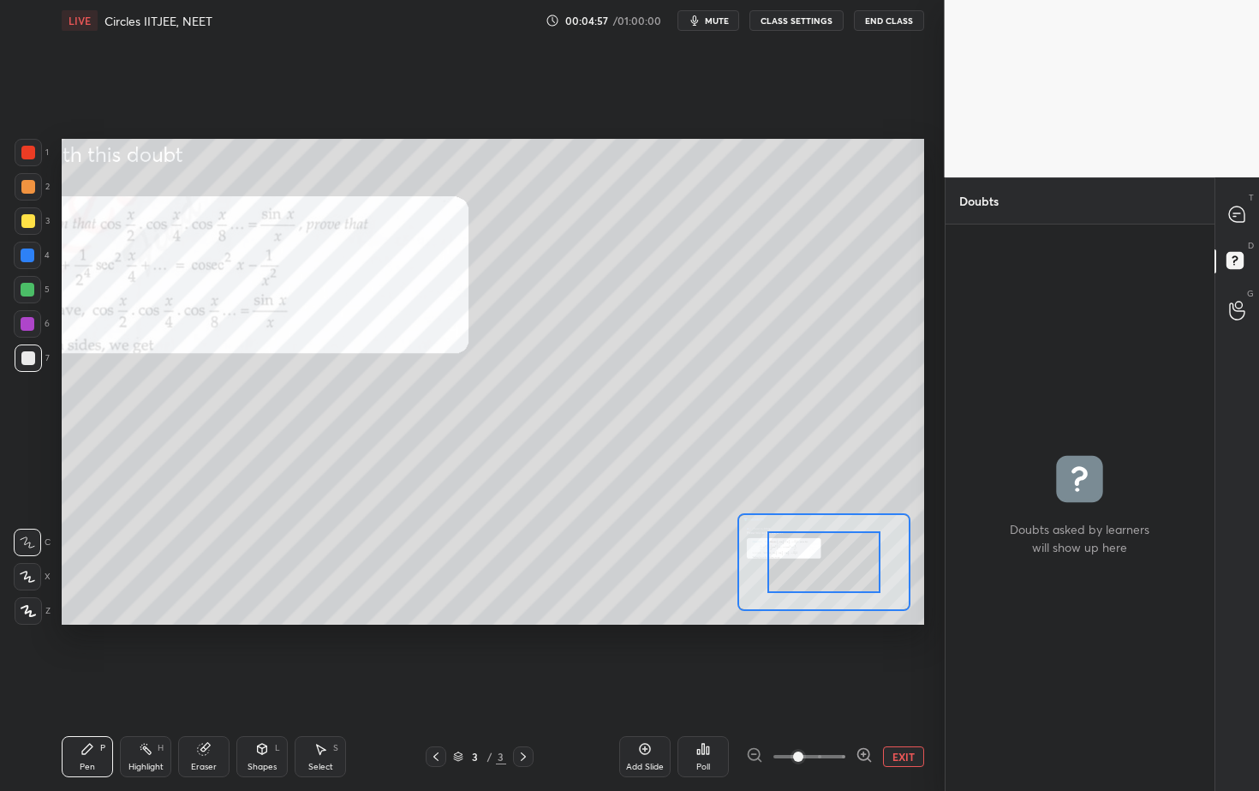
click at [845, 714] on div at bounding box center [809, 756] width 127 height 21
click at [850, 714] on div "Add Slide Poll EXIT" at bounding box center [771, 756] width 305 height 96
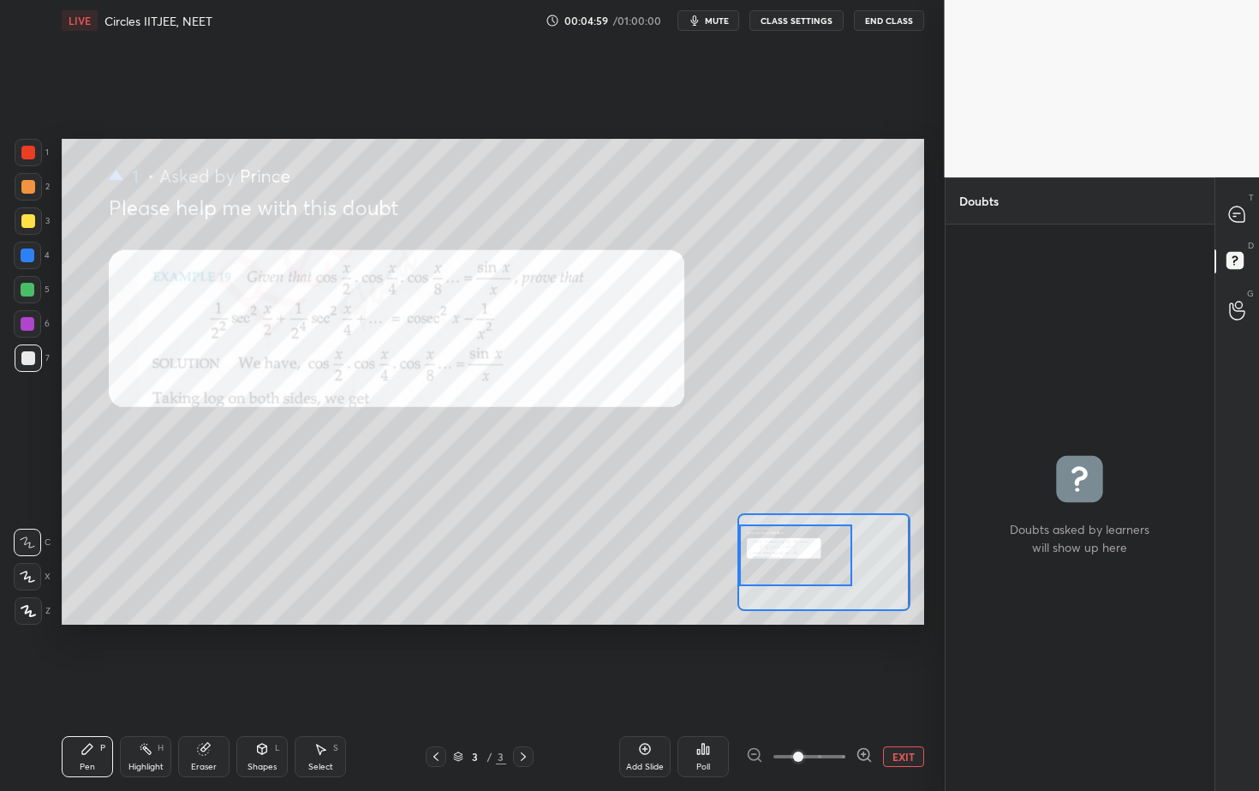
drag, startPoint x: 784, startPoint y: 553, endPoint x: 759, endPoint y: 547, distance: 25.8
click at [751, 550] on div at bounding box center [795, 555] width 113 height 63
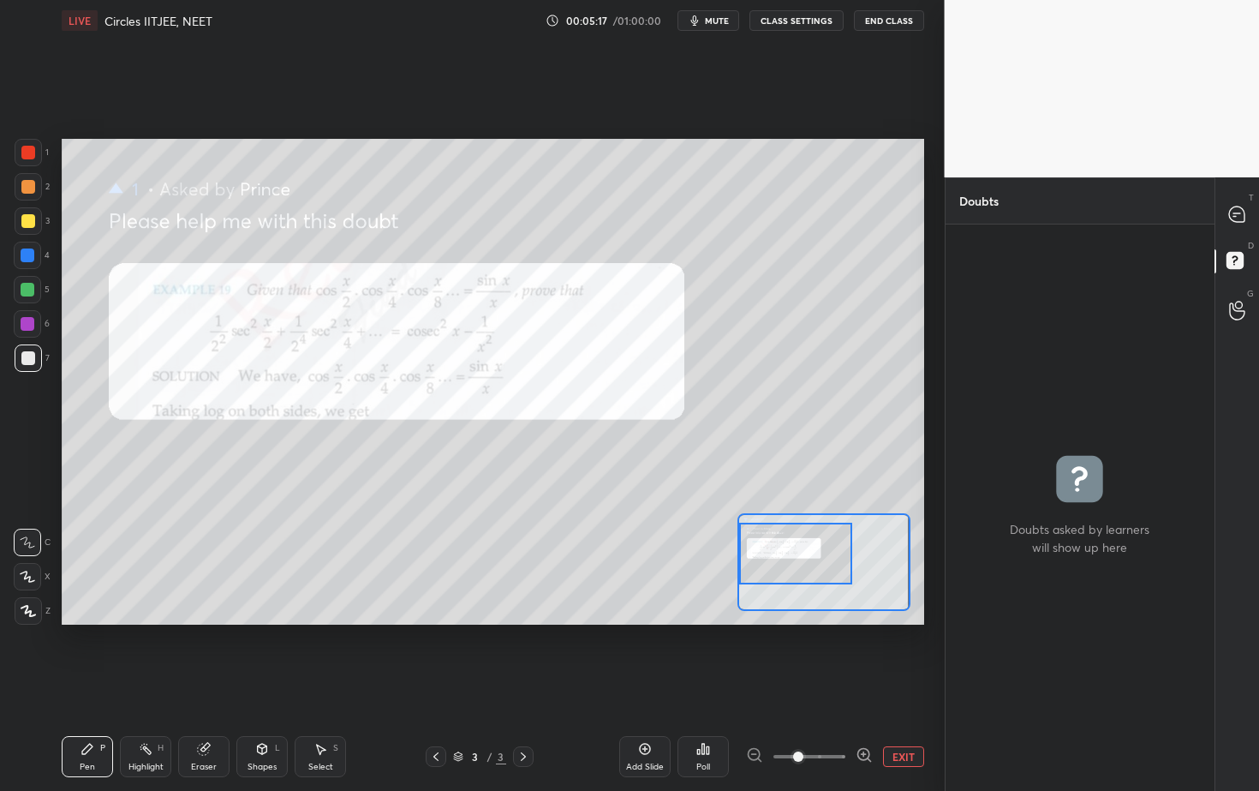
click at [35, 611] on icon at bounding box center [28, 611] width 15 height 12
click at [903, 338] on div "Setting up your live class Poll for secs No correct answer Start poll" at bounding box center [493, 381] width 876 height 681
click at [1240, 216] on icon at bounding box center [1236, 213] width 15 height 15
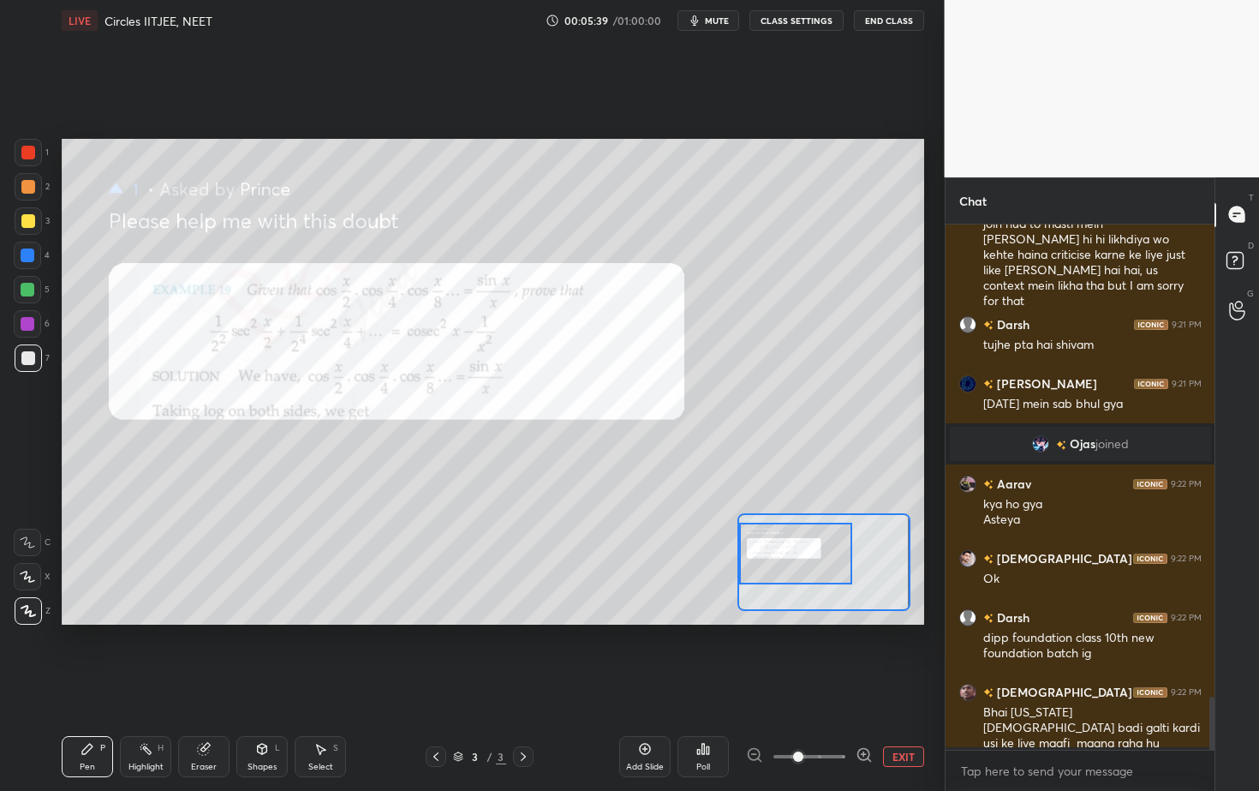
click at [915, 714] on button "EXIT" at bounding box center [903, 756] width 41 height 21
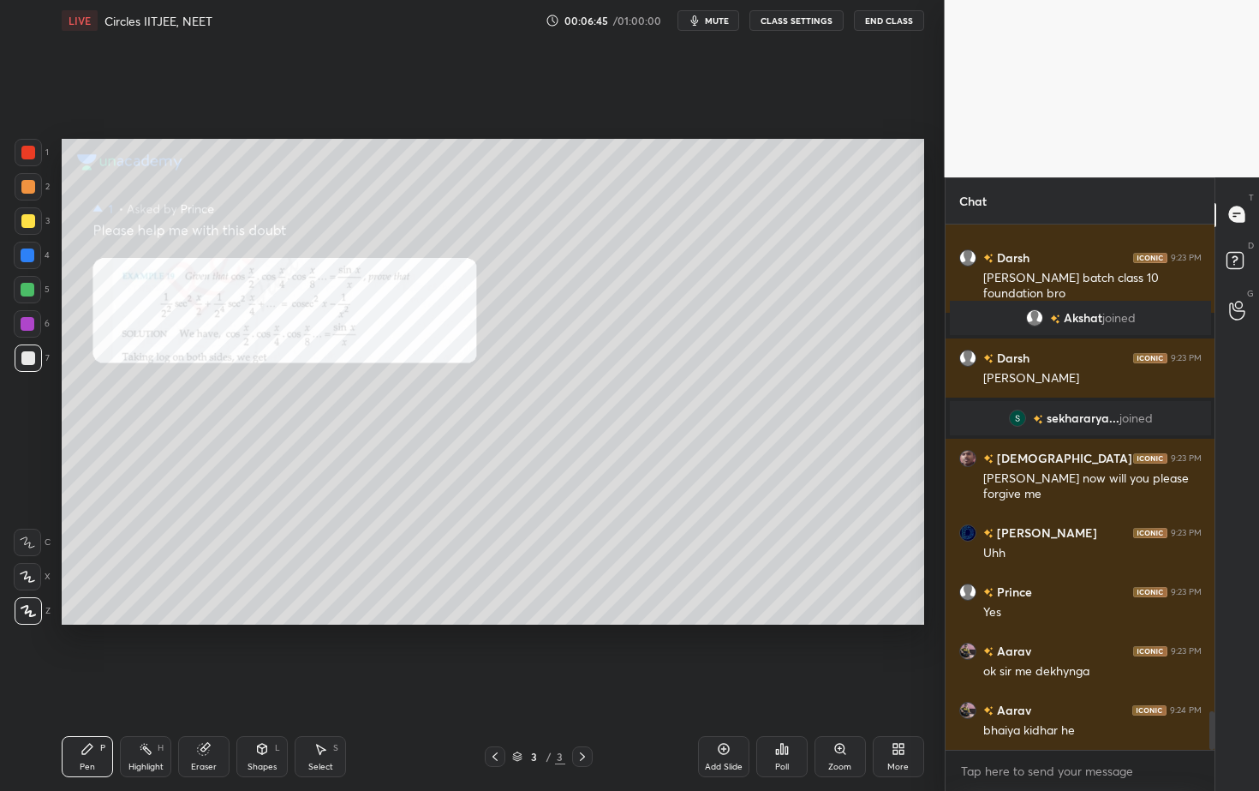
scroll to position [6633, 0]
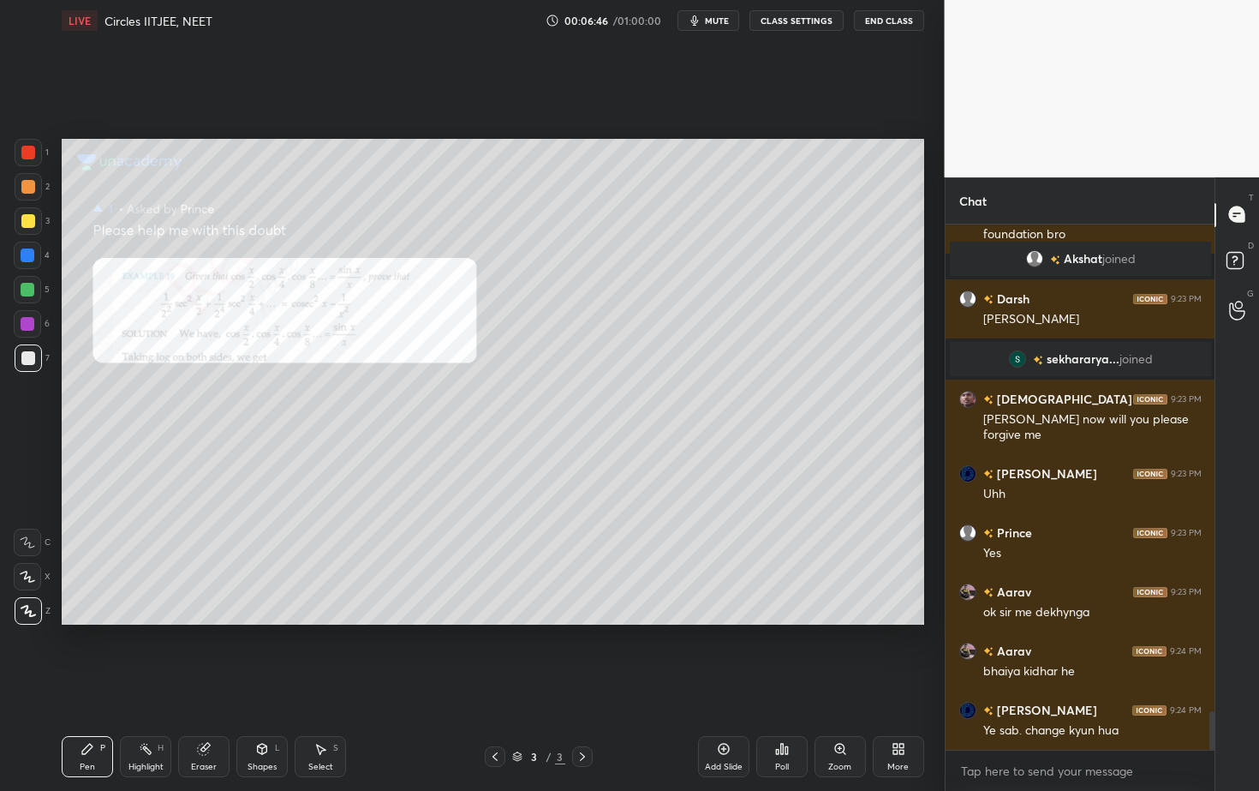
click at [582, 714] on icon at bounding box center [583, 757] width 14 height 14
click at [725, 714] on div "Add Slide" at bounding box center [723, 756] width 51 height 41
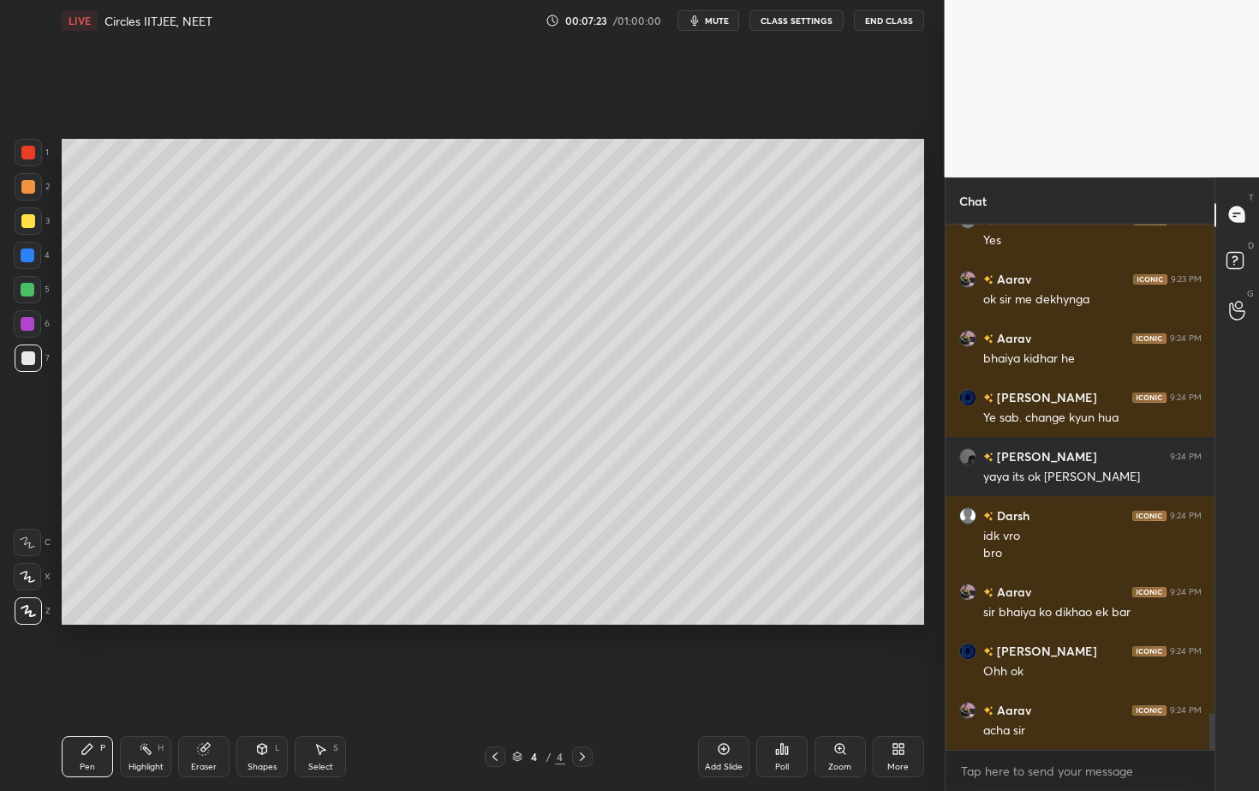
scroll to position [7005, 0]
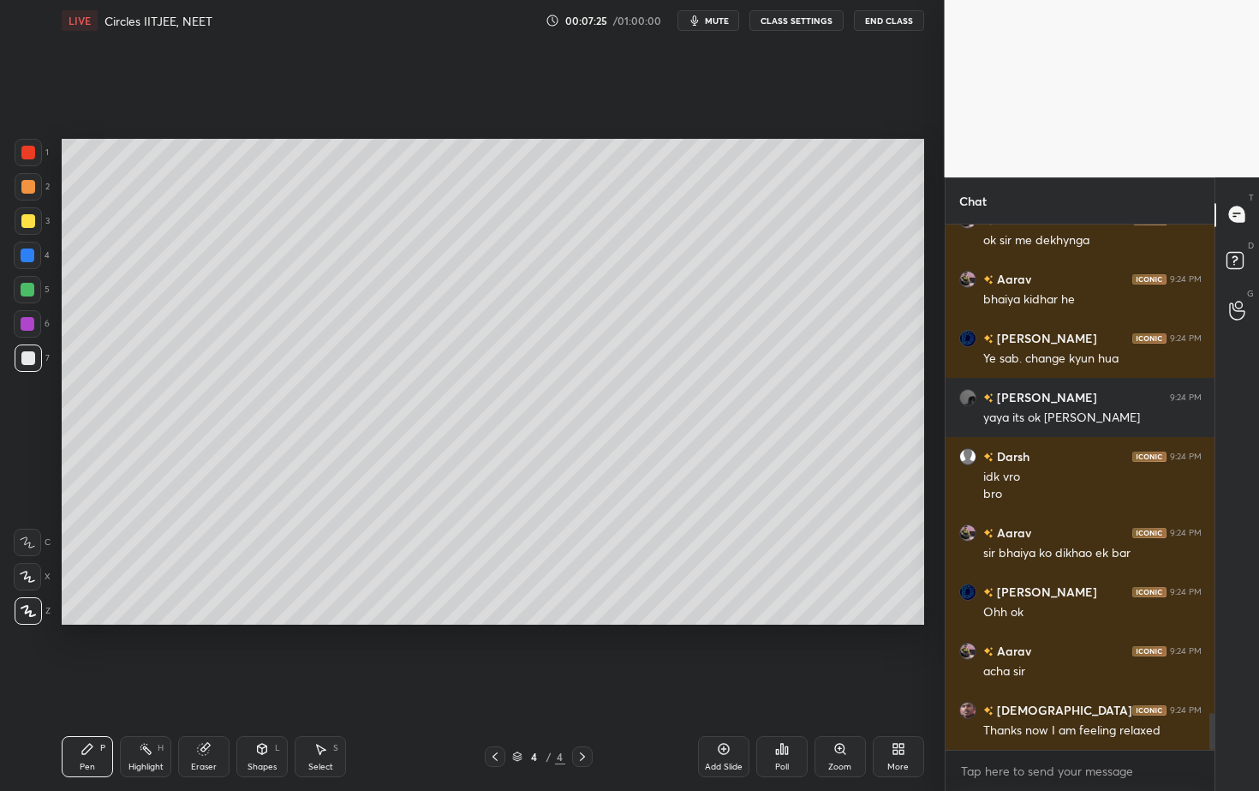
click at [723, 22] on span "mute" at bounding box center [717, 21] width 24 height 12
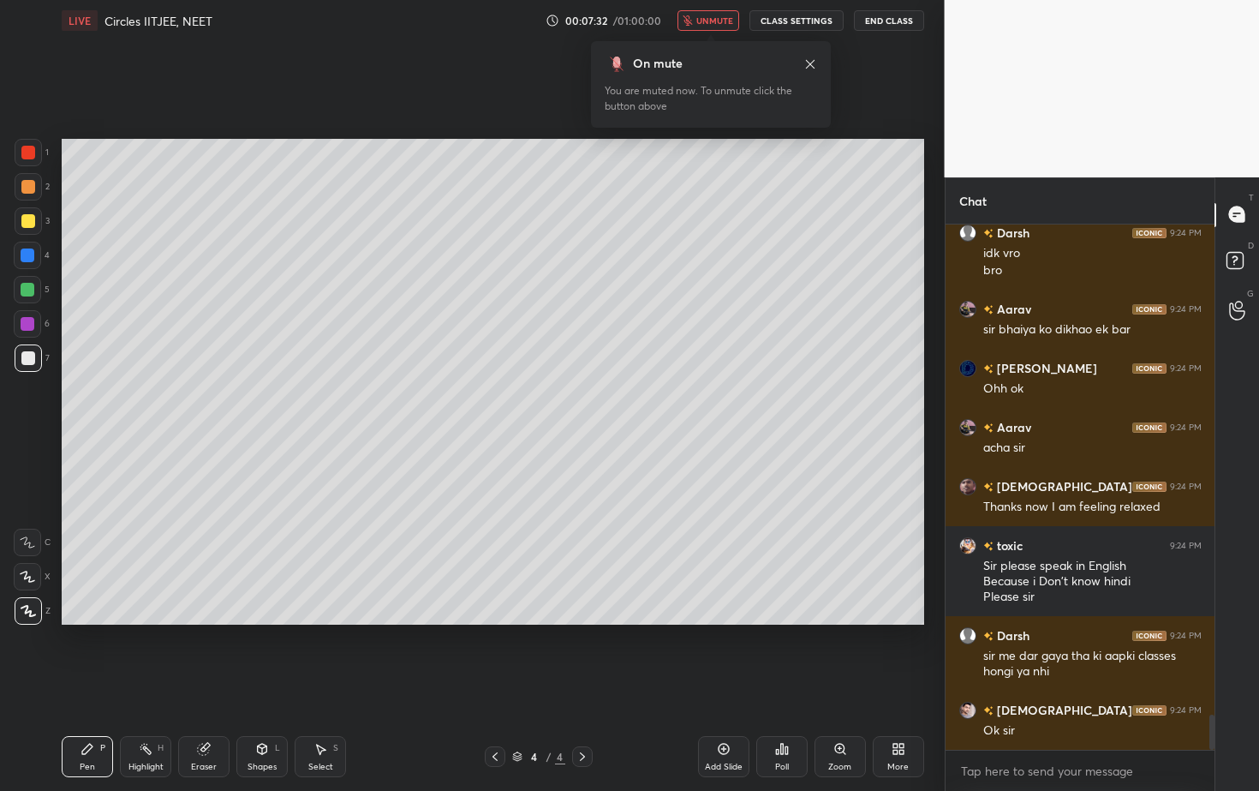
scroll to position [7303, 0]
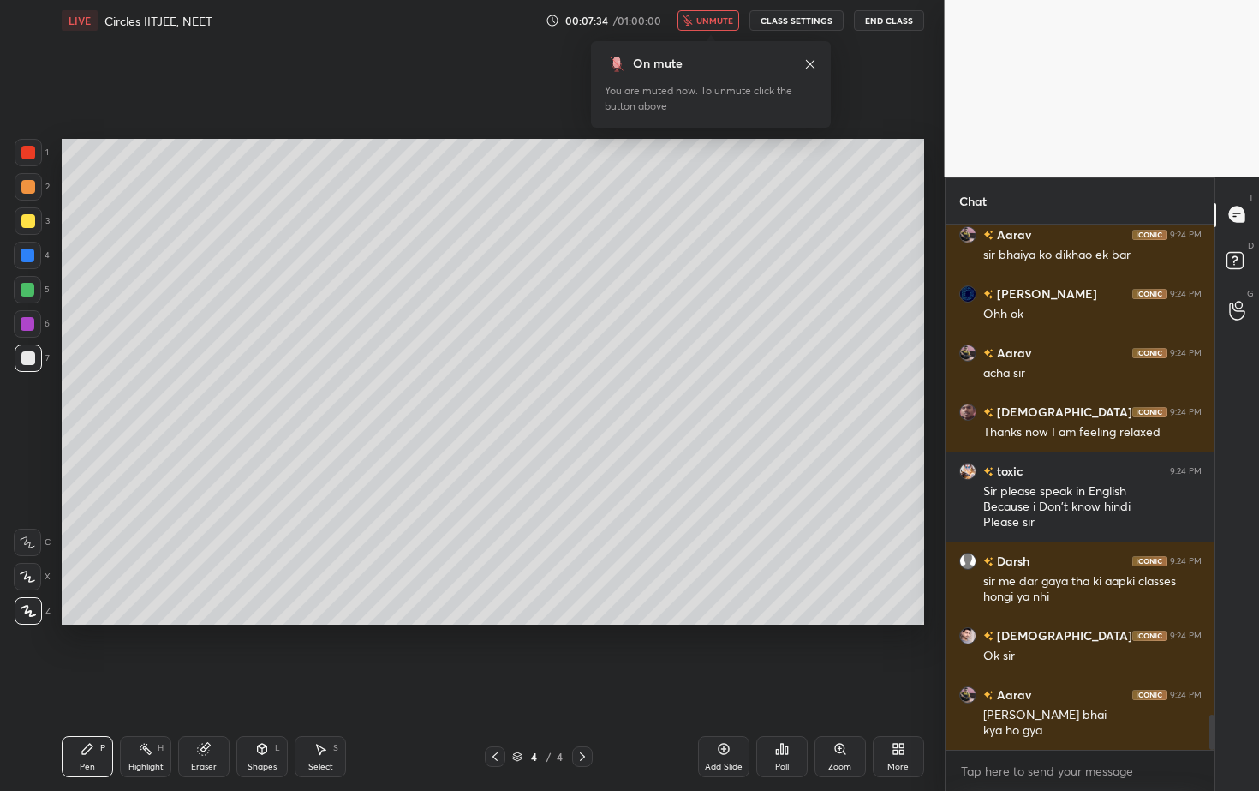
click at [726, 28] on button "unmute" at bounding box center [709, 20] width 62 height 21
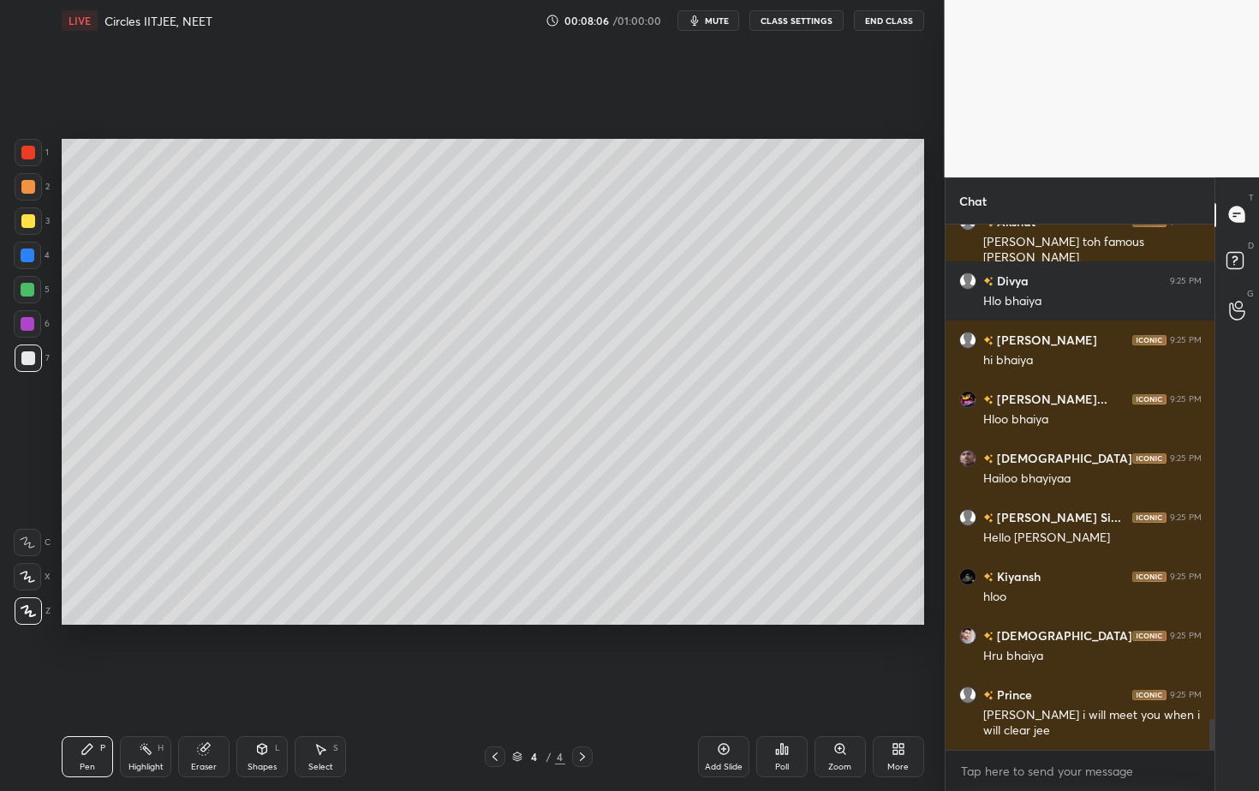
scroll to position [8383, 0]
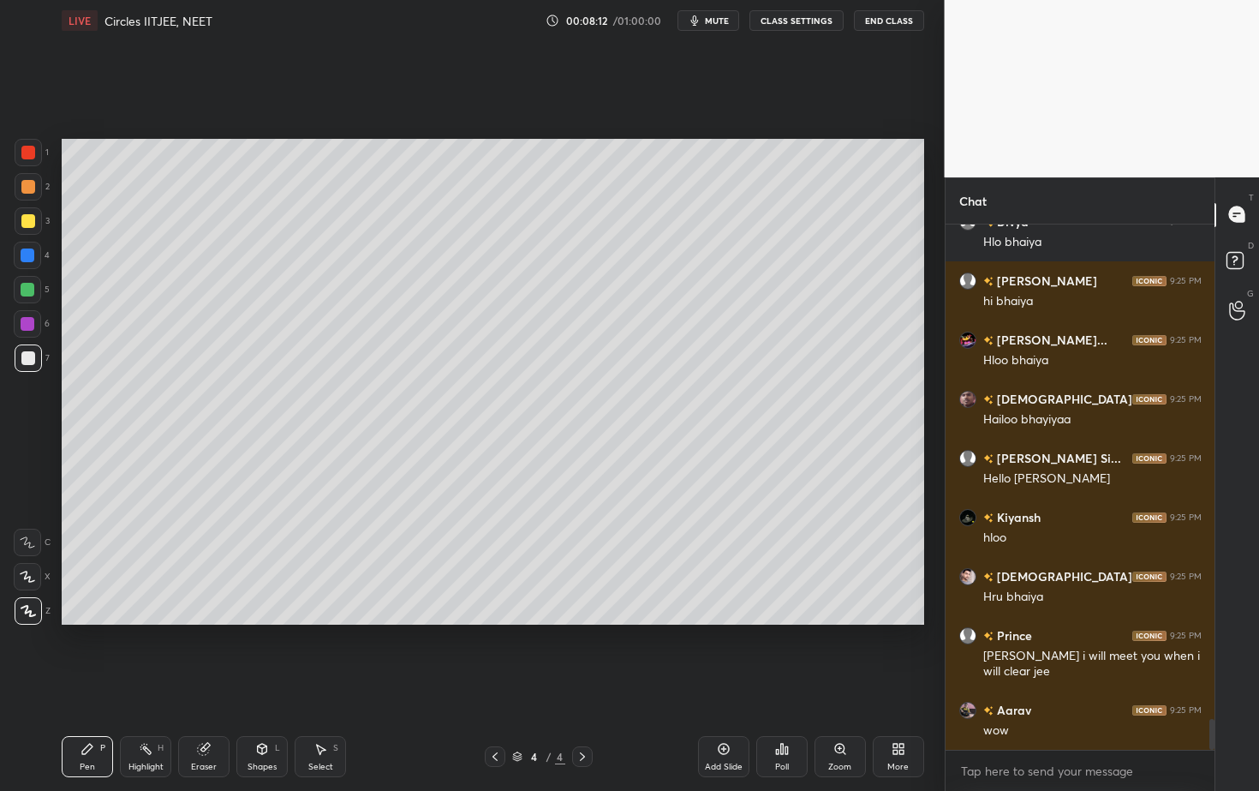
click at [212, 714] on div "Eraser" at bounding box center [203, 756] width 51 height 41
click at [28, 611] on span "Erase all" at bounding box center [28, 610] width 26 height 12
click at [33, 190] on div at bounding box center [28, 187] width 14 height 14
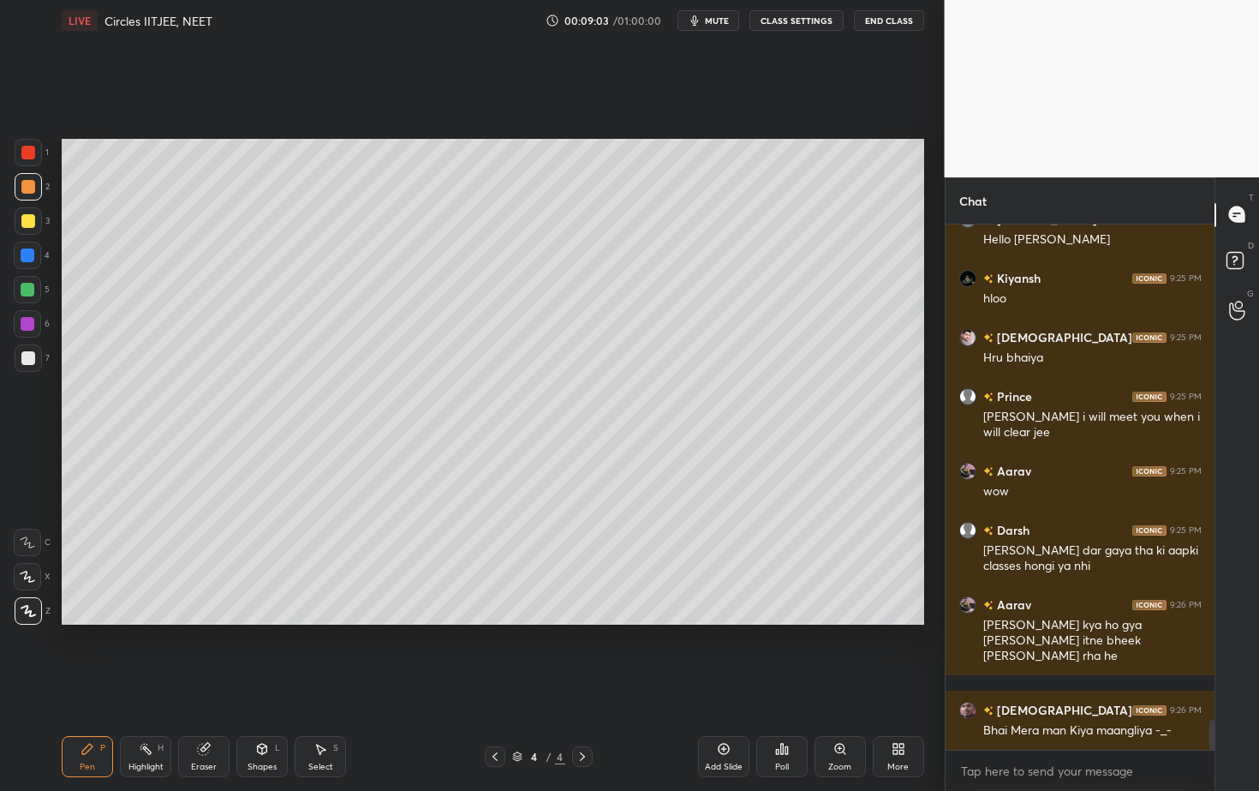
scroll to position [8663, 0]
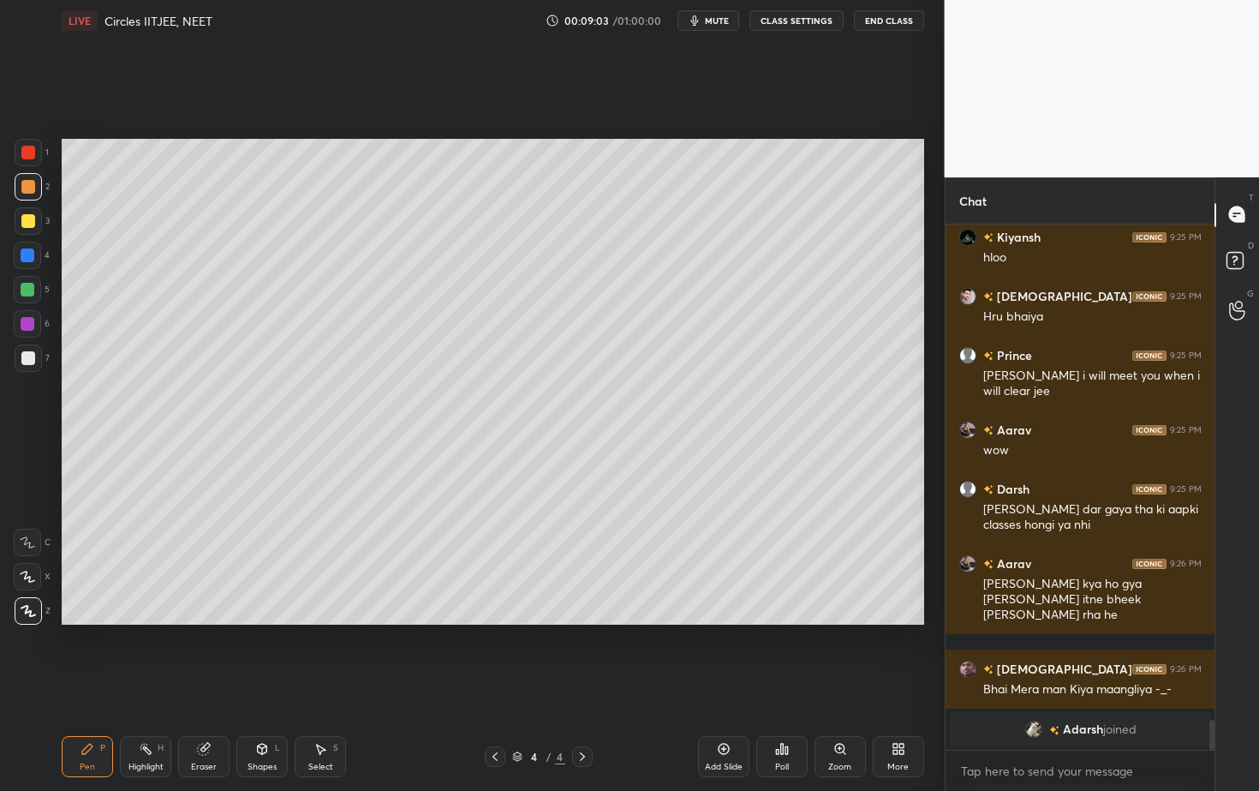
drag, startPoint x: 32, startPoint y: 360, endPoint x: 55, endPoint y: 353, distance: 24.1
click at [33, 361] on div at bounding box center [28, 358] width 14 height 14
click at [208, 714] on icon at bounding box center [204, 747] width 9 height 9
drag, startPoint x: 26, startPoint y: 581, endPoint x: 33, endPoint y: 570, distance: 13.1
click at [26, 581] on icon at bounding box center [28, 576] width 14 height 15
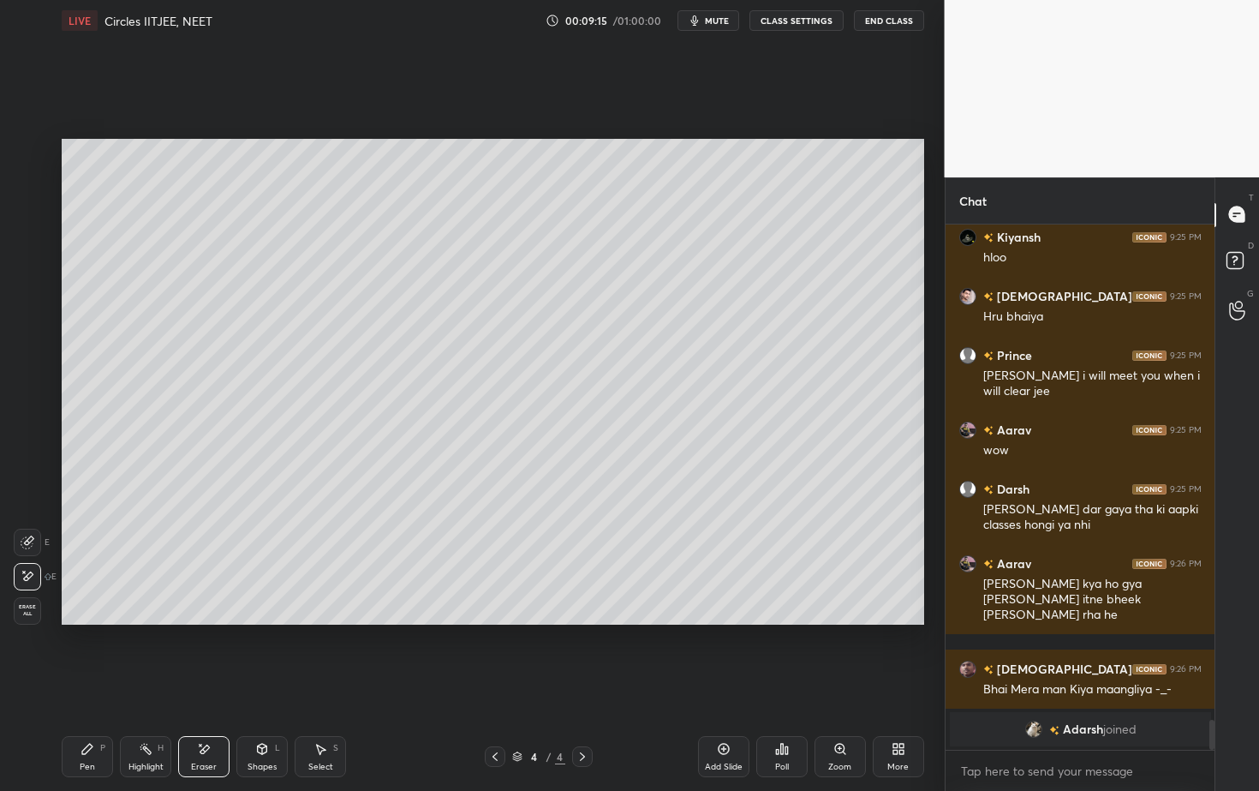
click at [85, 714] on icon at bounding box center [88, 749] width 14 height 14
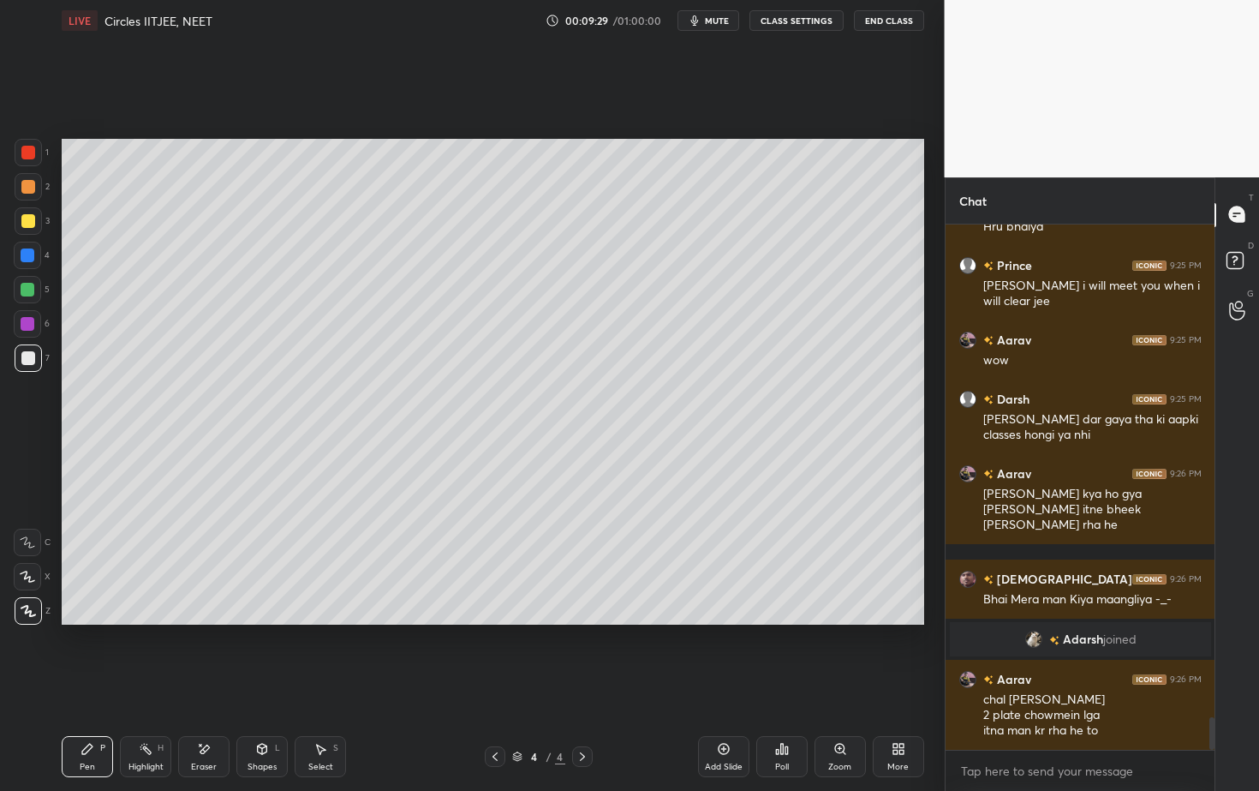
scroll to position [7916, 0]
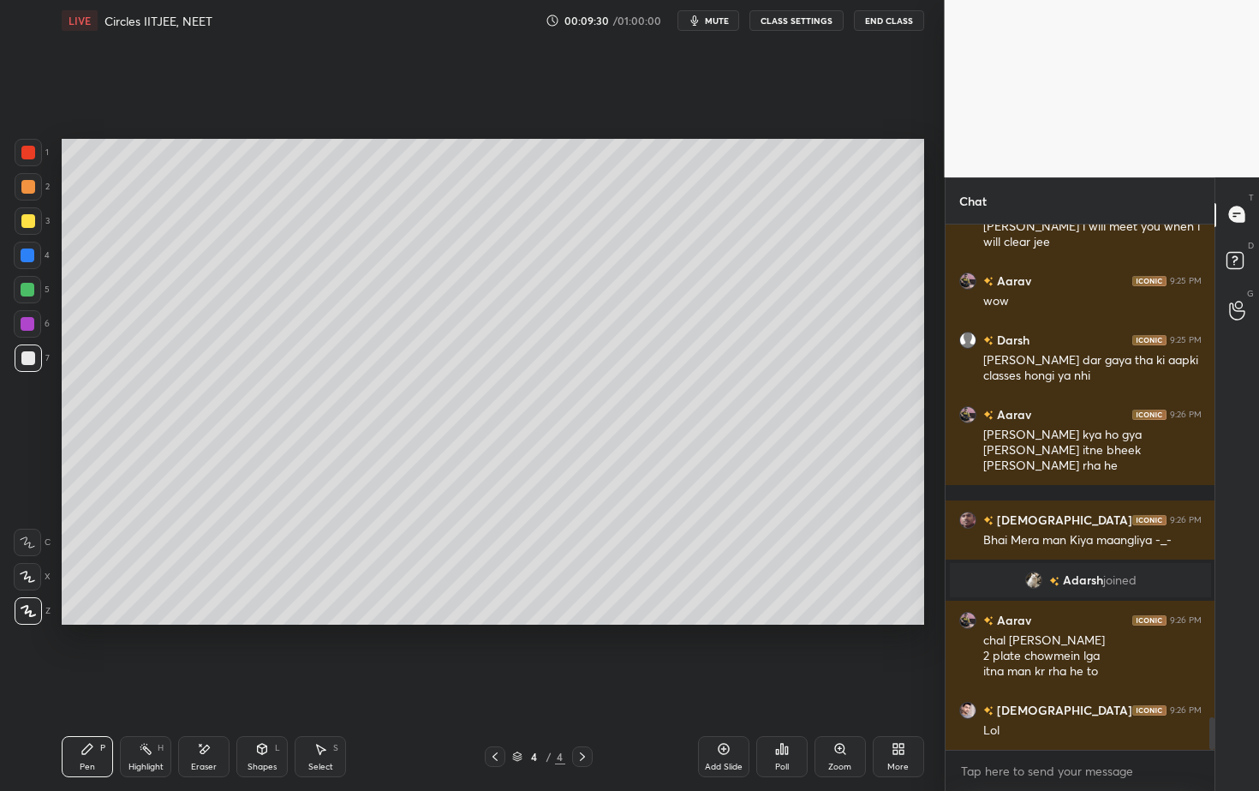
click at [28, 289] on div at bounding box center [28, 290] width 14 height 14
click at [29, 259] on div at bounding box center [28, 255] width 14 height 14
click at [26, 360] on div at bounding box center [28, 358] width 14 height 14
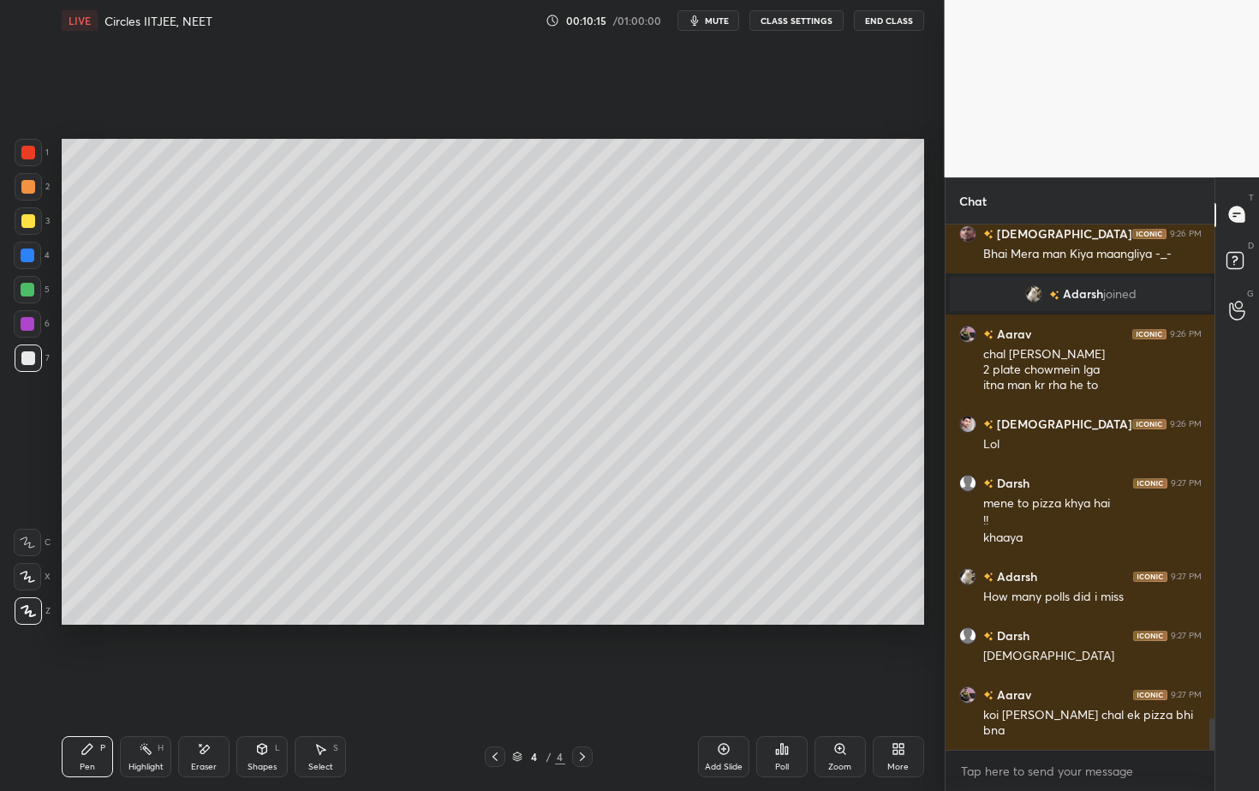
scroll to position [8261, 0]
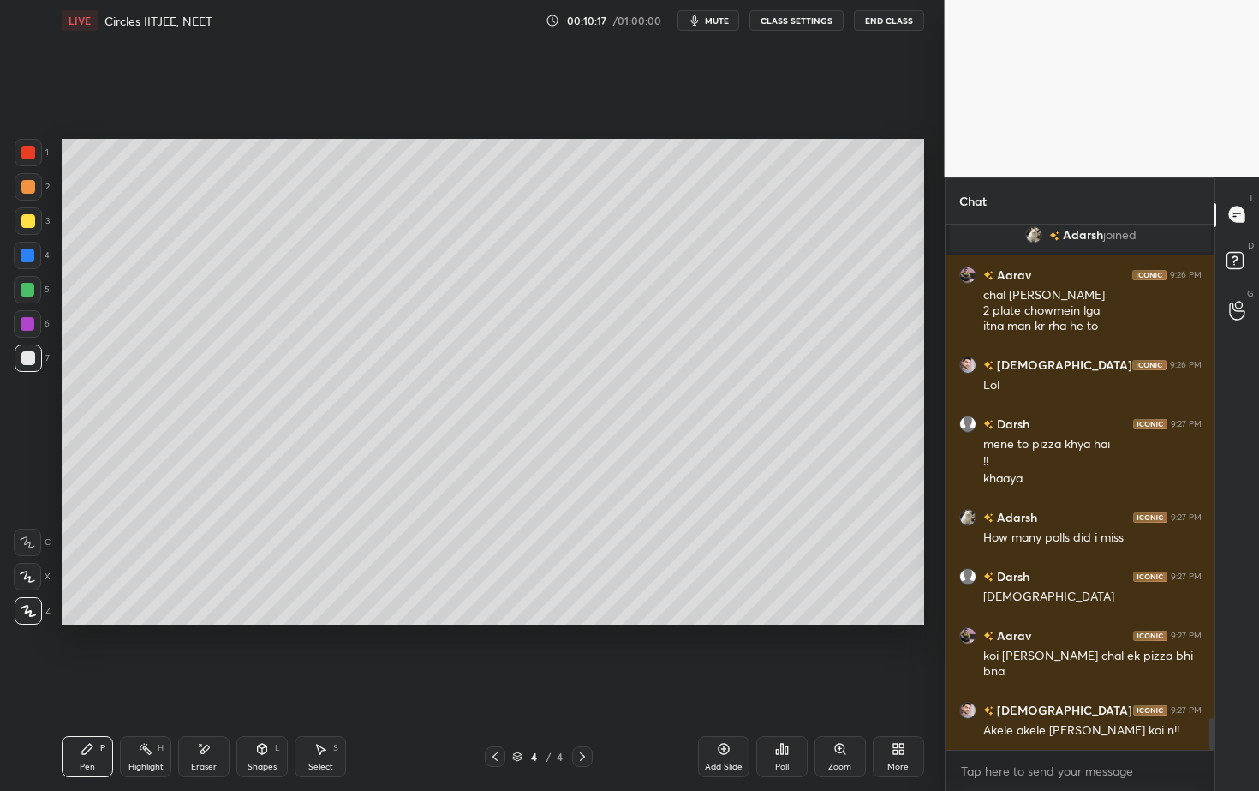
click at [33, 284] on div at bounding box center [28, 290] width 14 height 14
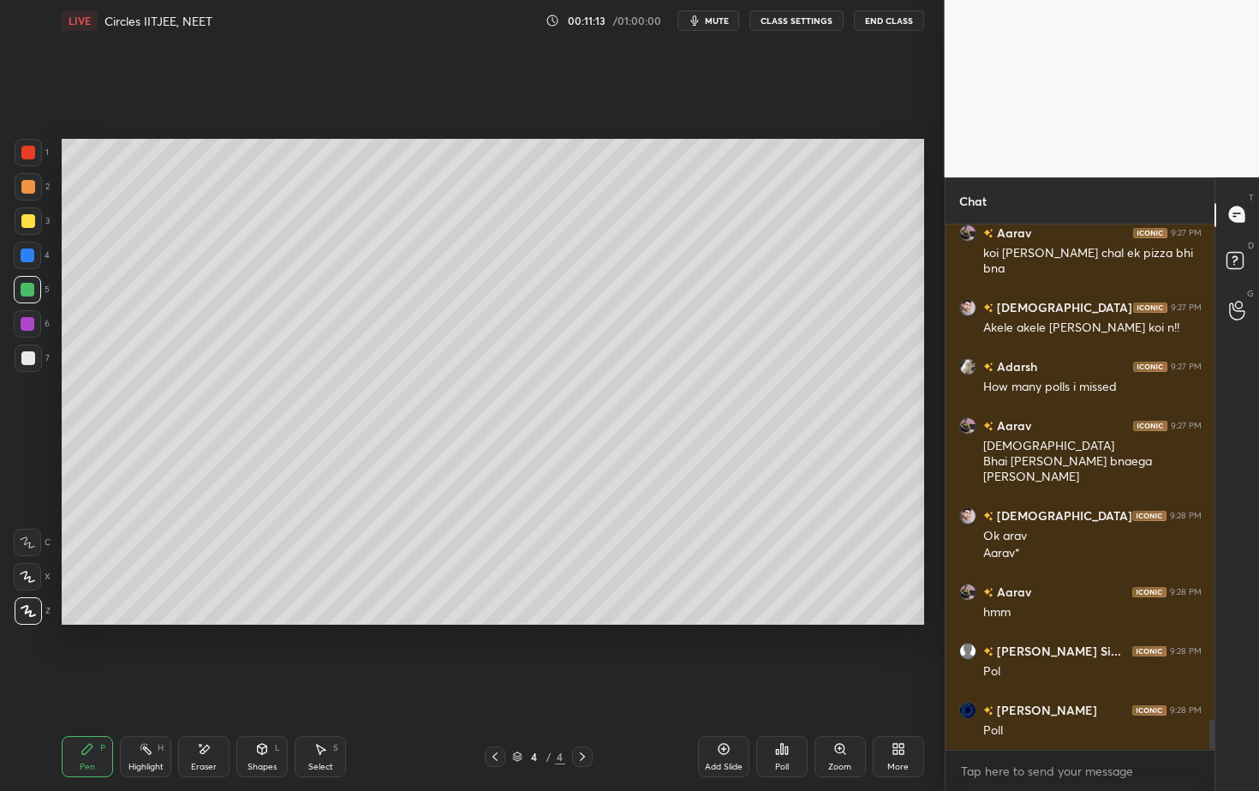
scroll to position [8723, 0]
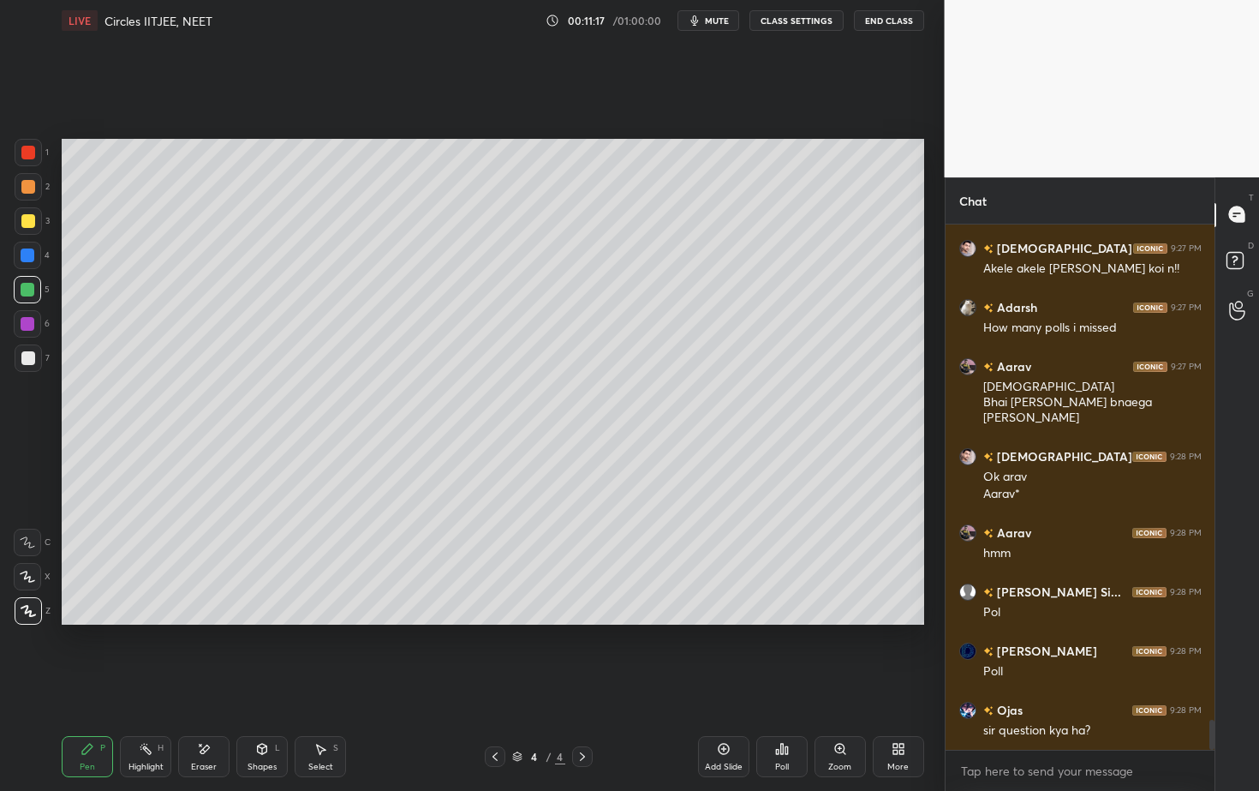
click at [784, 714] on div "Poll" at bounding box center [781, 756] width 51 height 41
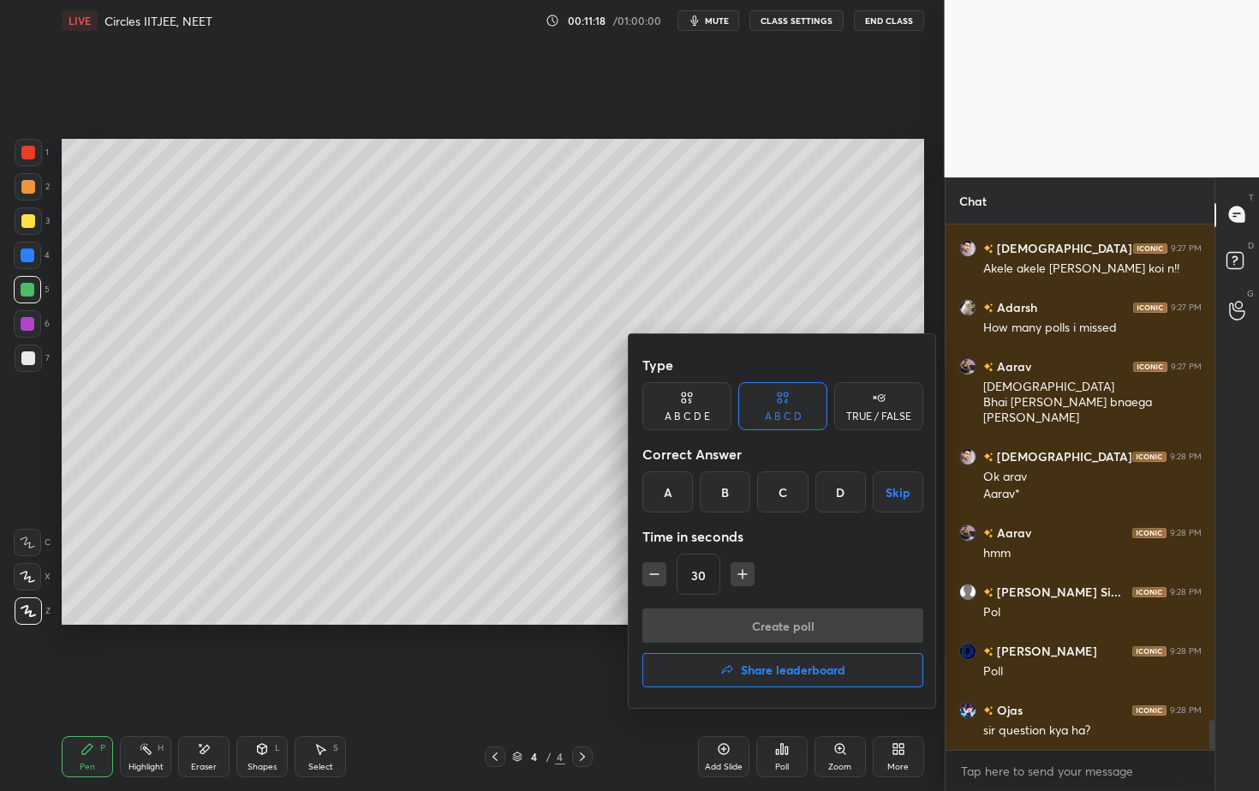
scroll to position [8782, 0]
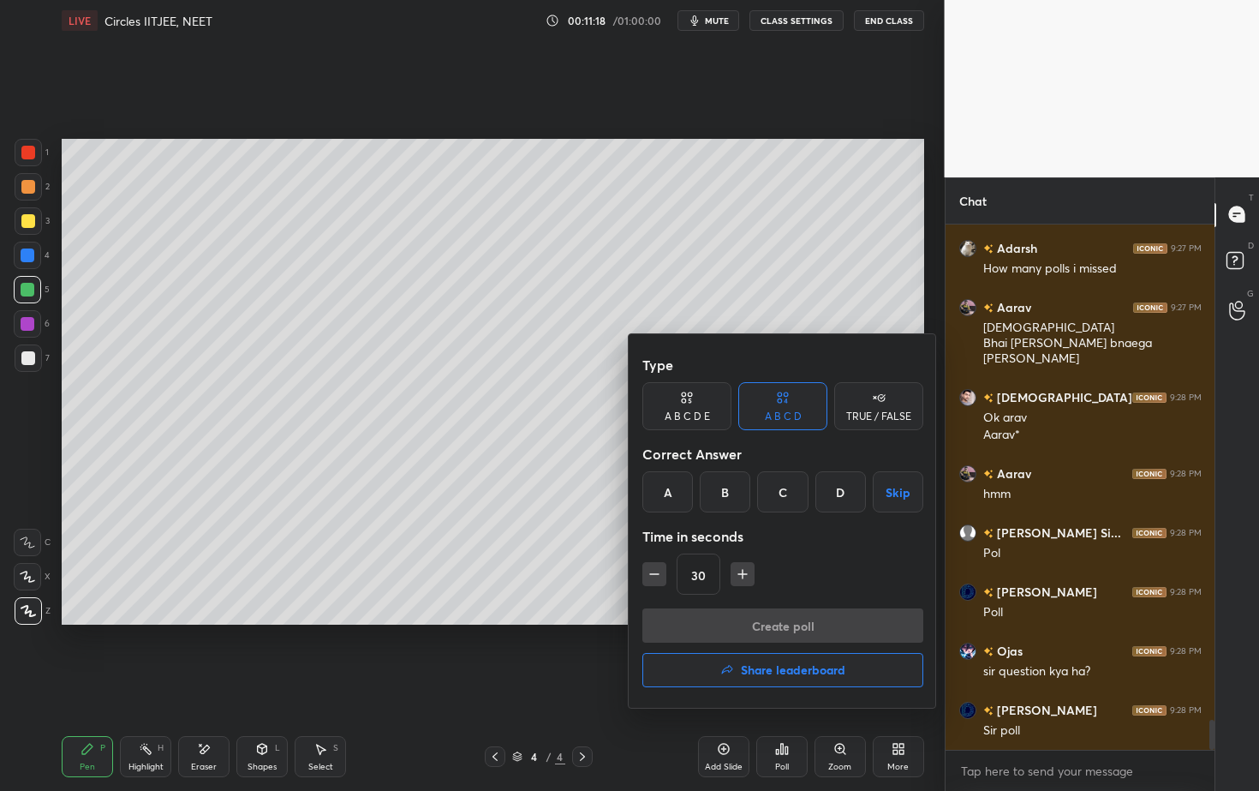
drag, startPoint x: 869, startPoint y: 400, endPoint x: 866, endPoint y: 429, distance: 29.3
click at [869, 399] on div "TRUE / FALSE" at bounding box center [878, 406] width 89 height 48
click at [774, 493] on div "False" at bounding box center [782, 491] width 89 height 41
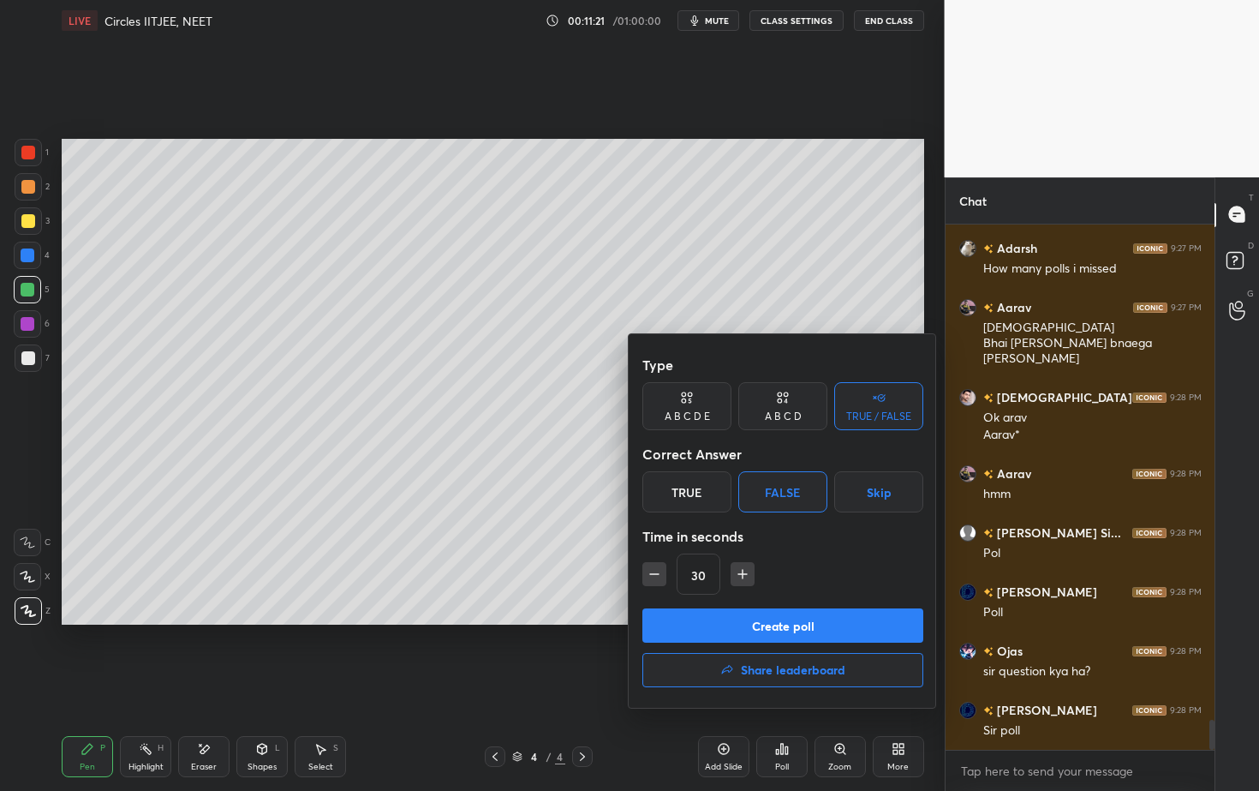
click at [771, 624] on button "Create poll" at bounding box center [782, 625] width 281 height 34
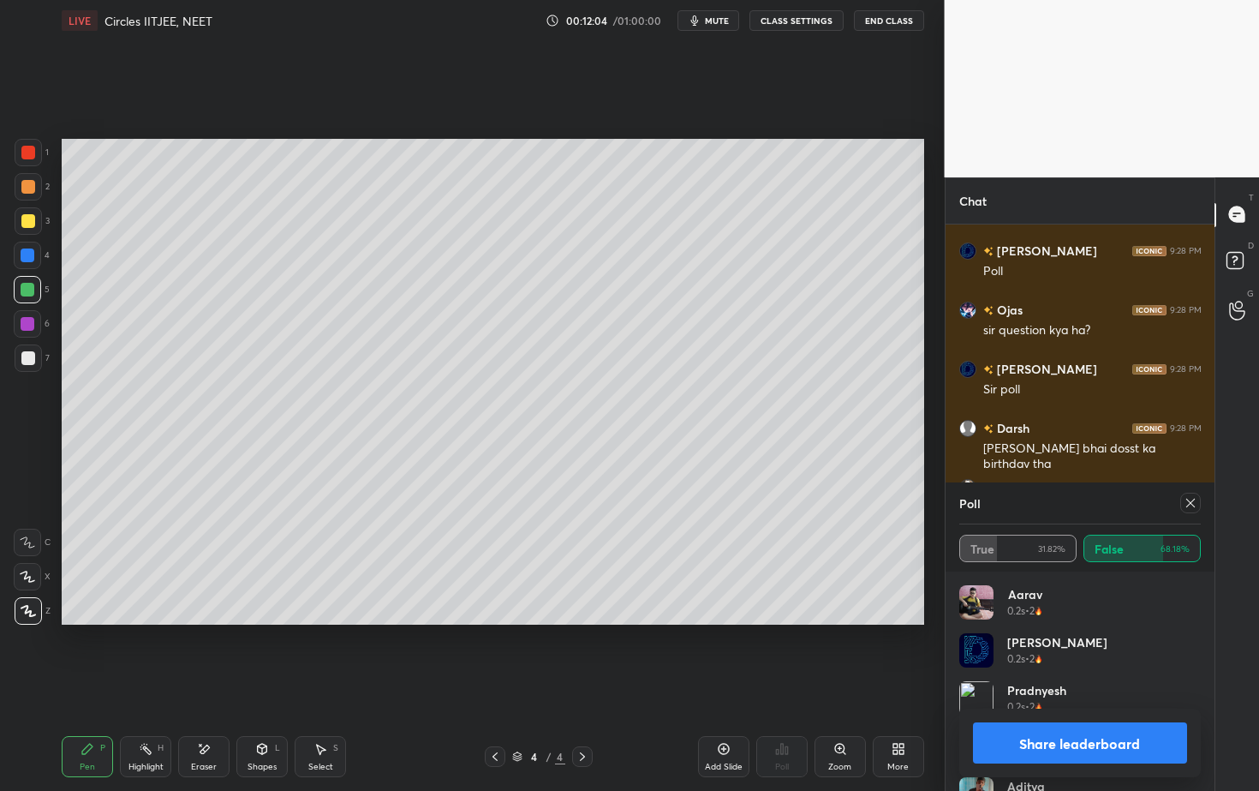
scroll to position [9182, 0]
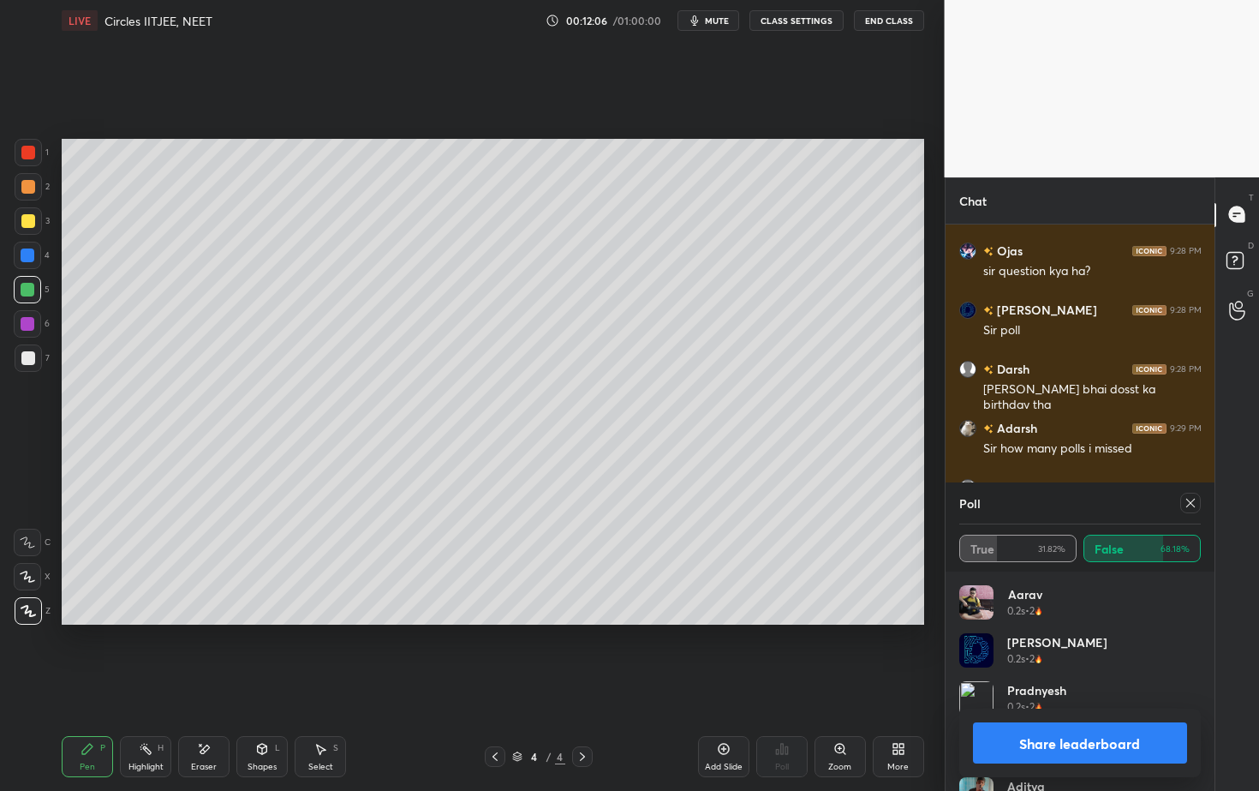
click at [206, 714] on icon at bounding box center [204, 749] width 14 height 15
click at [25, 581] on icon at bounding box center [28, 576] width 14 height 15
click at [206, 714] on icon at bounding box center [204, 748] width 9 height 9
drag, startPoint x: 33, startPoint y: 546, endPoint x: 32, endPoint y: 557, distance: 11.2
click at [32, 545] on icon at bounding box center [28, 542] width 14 height 14
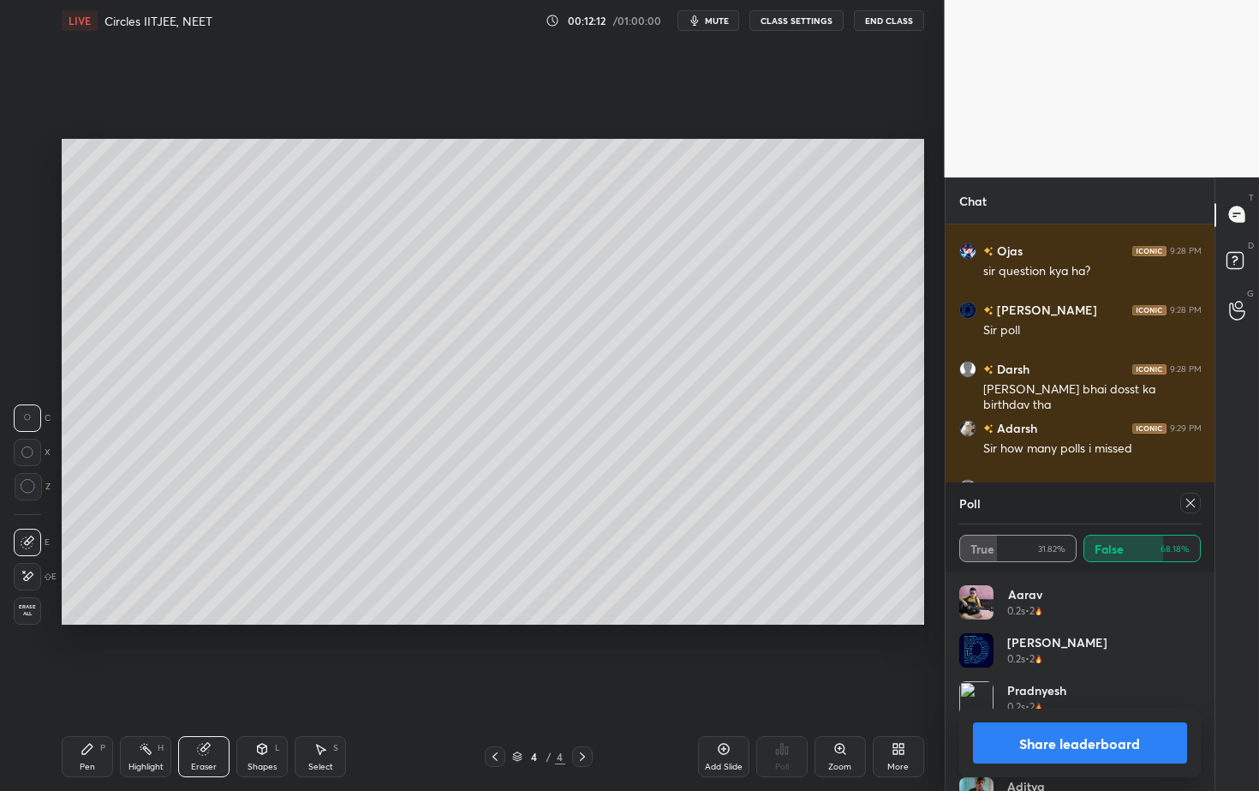
click at [31, 578] on icon at bounding box center [28, 576] width 14 height 15
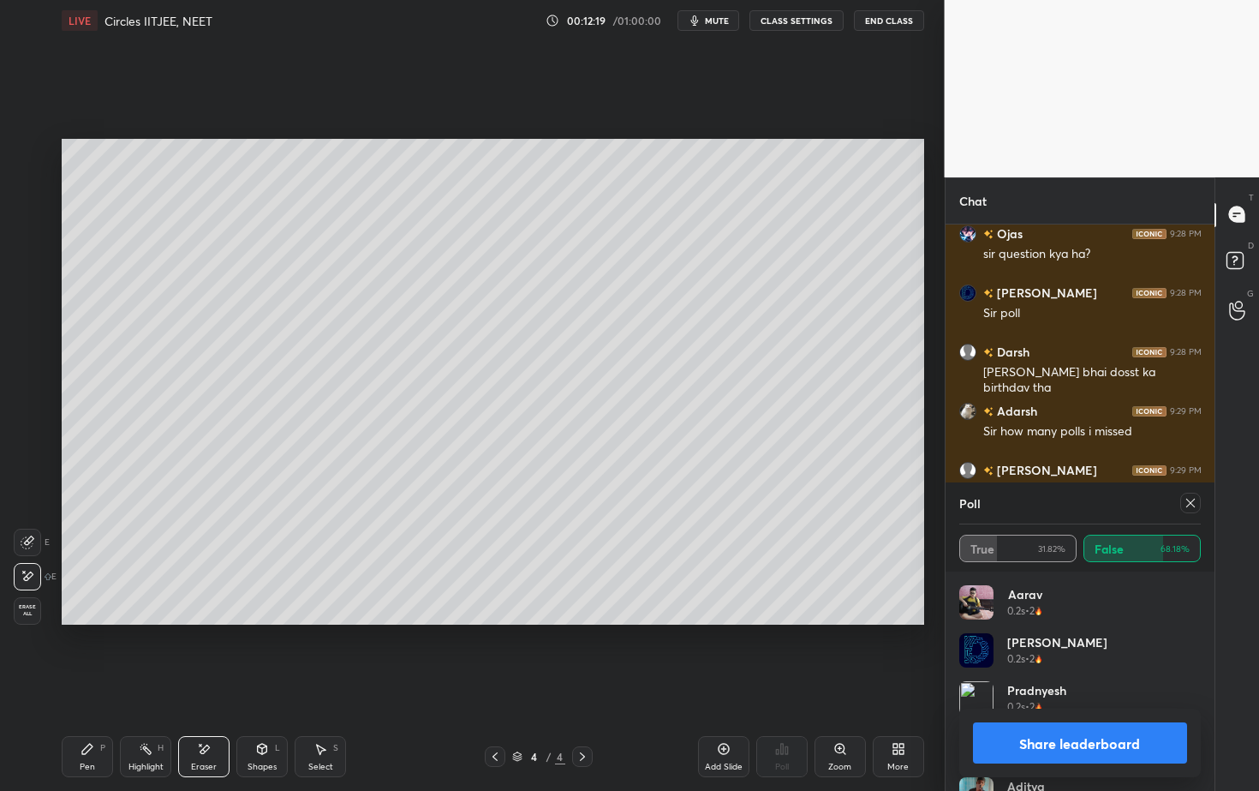
scroll to position [9273, 0]
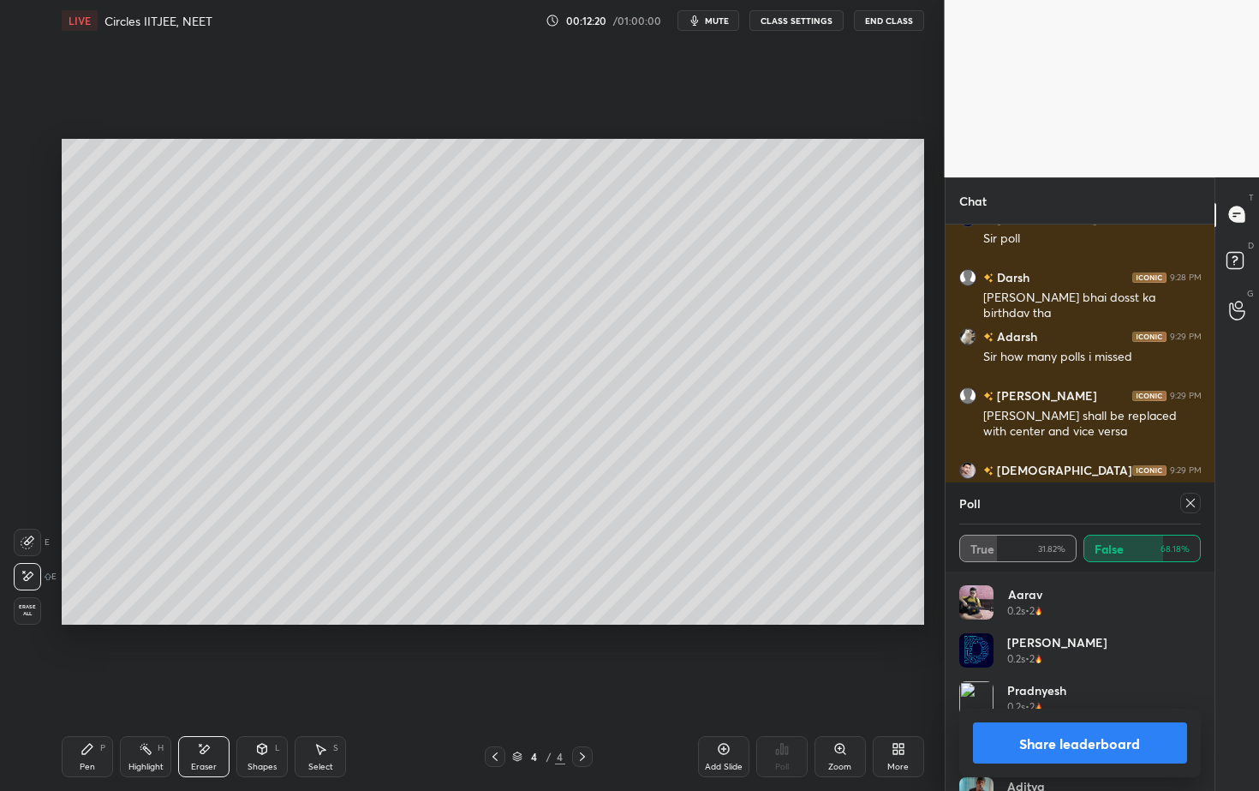
click at [94, 714] on div "Pen P" at bounding box center [87, 756] width 51 height 41
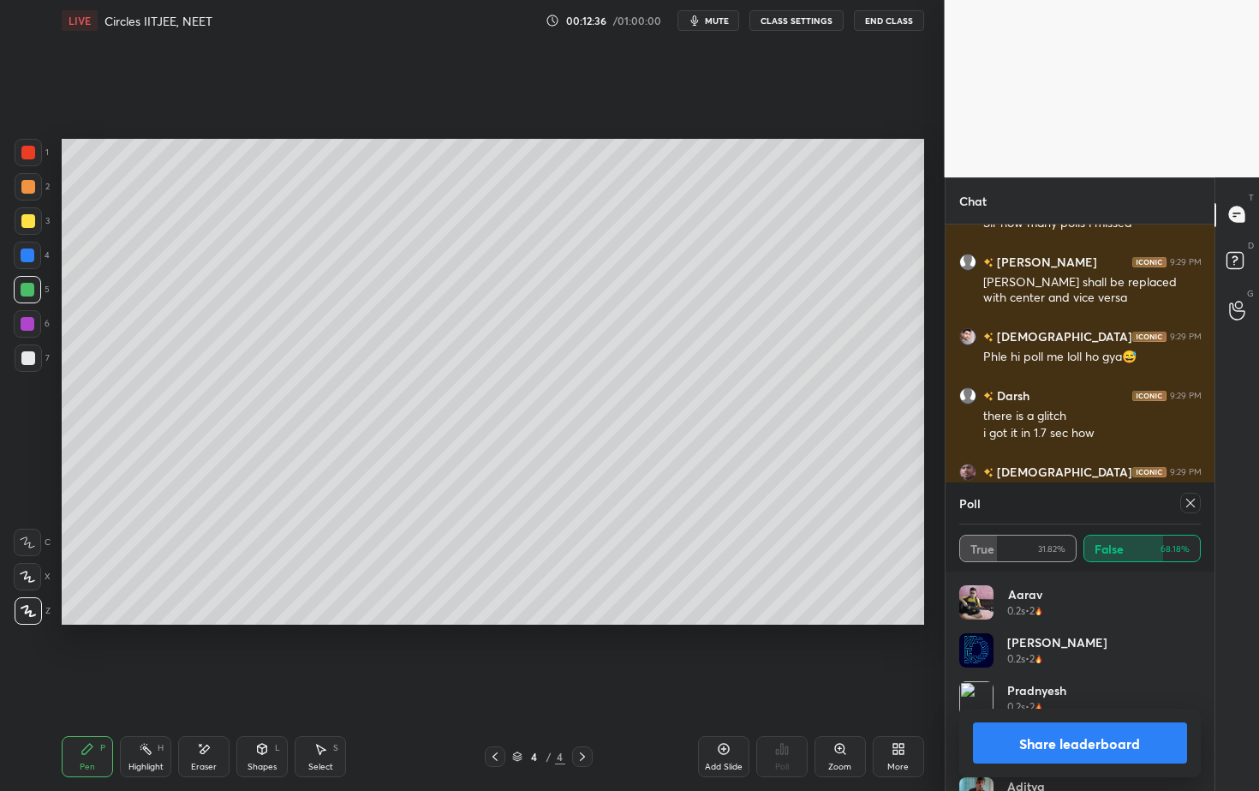
scroll to position [9471, 0]
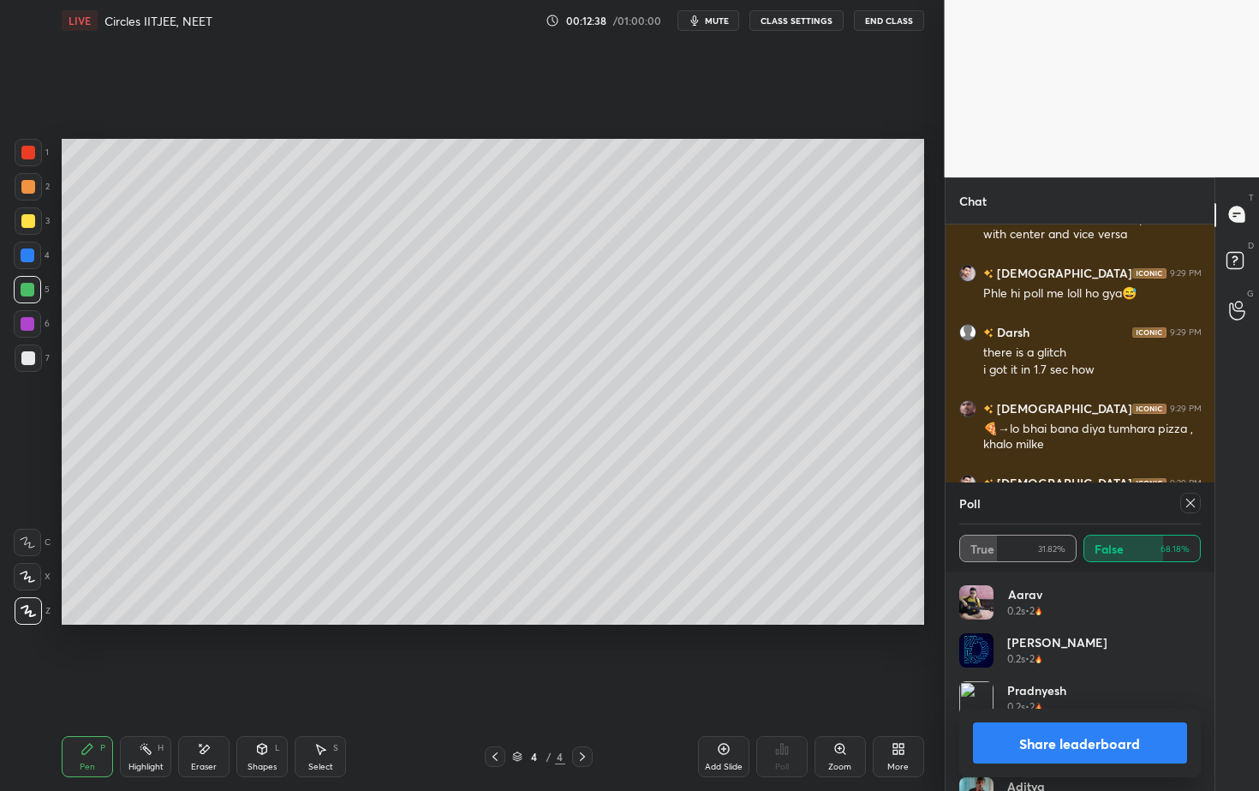
click at [256, 625] on div "Setting up your live class Poll for secs No correct answer Start poll" at bounding box center [493, 381] width 876 height 681
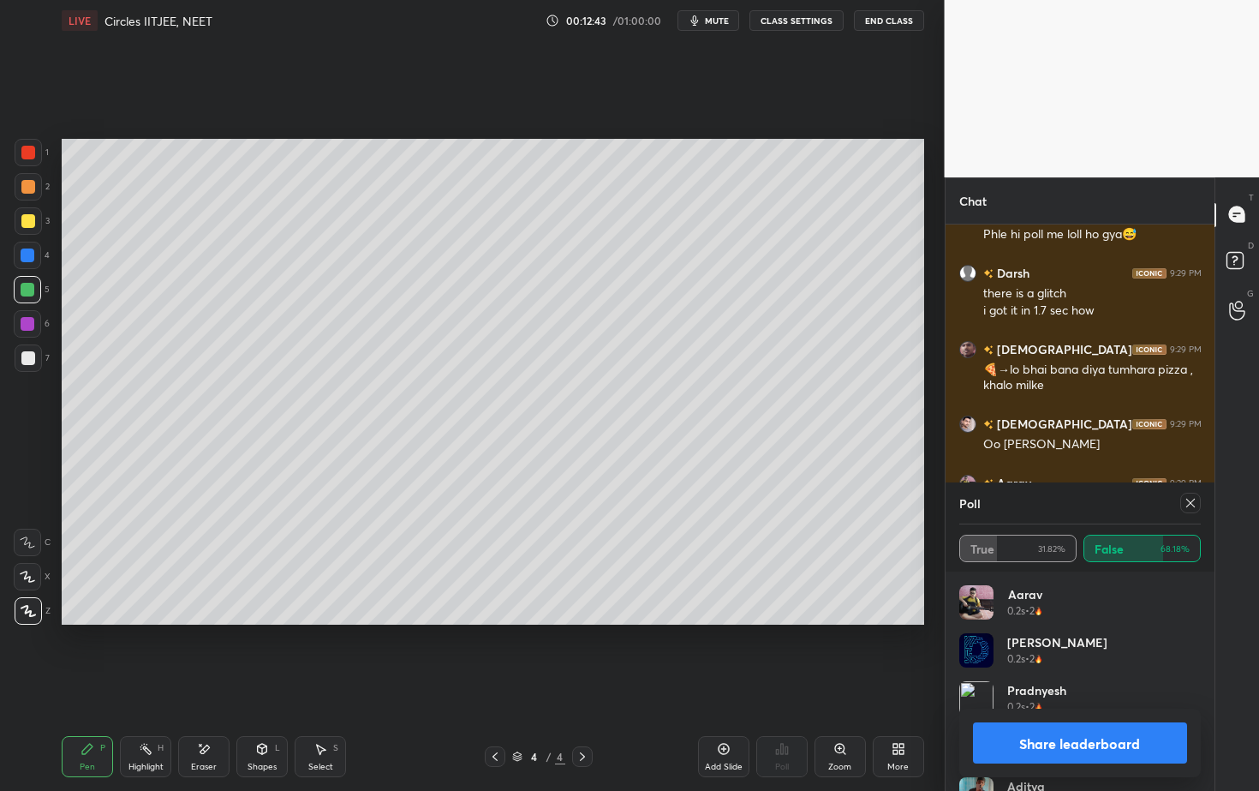
drag, startPoint x: 222, startPoint y: 756, endPoint x: 226, endPoint y: 710, distance: 46.5
click at [222, 714] on div "Eraser" at bounding box center [203, 756] width 51 height 41
click at [95, 714] on div "Pen P" at bounding box center [87, 756] width 51 height 41
click at [1083, 714] on button "Share leaderboard" at bounding box center [1080, 742] width 215 height 41
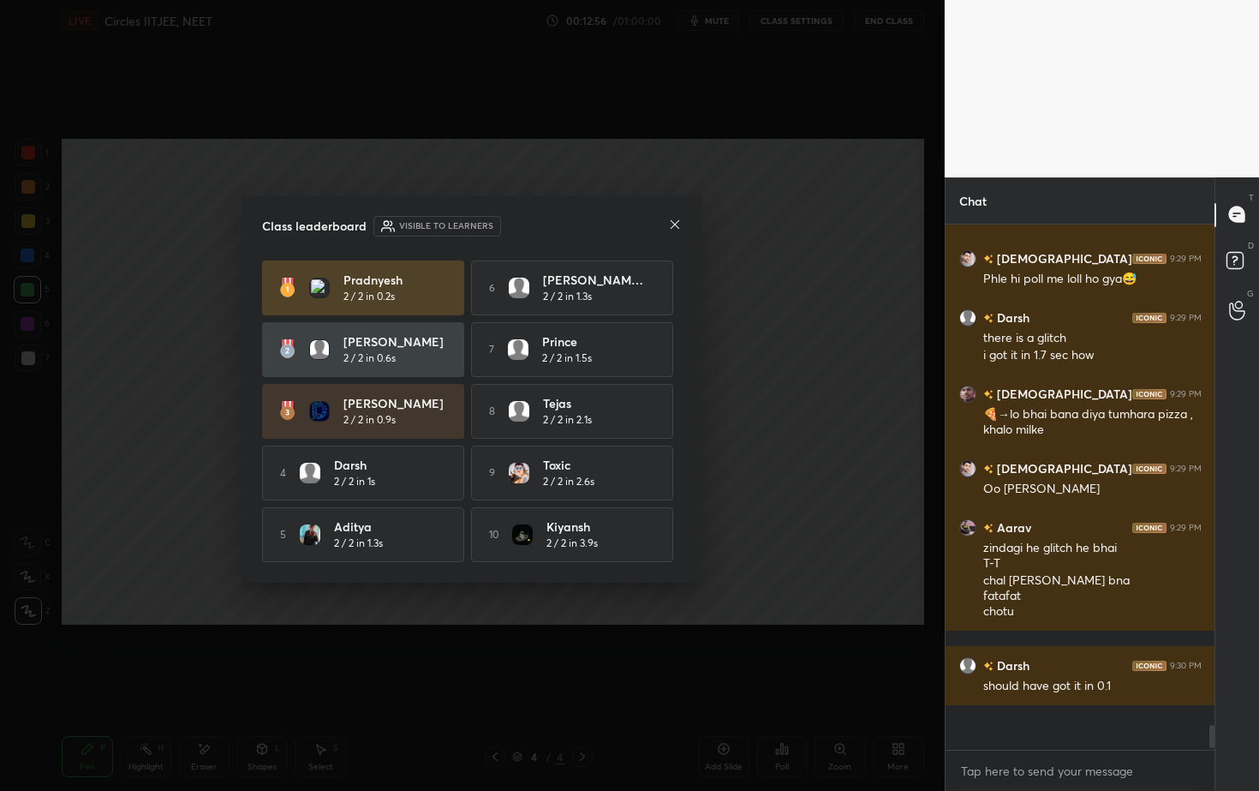
scroll to position [499, 264]
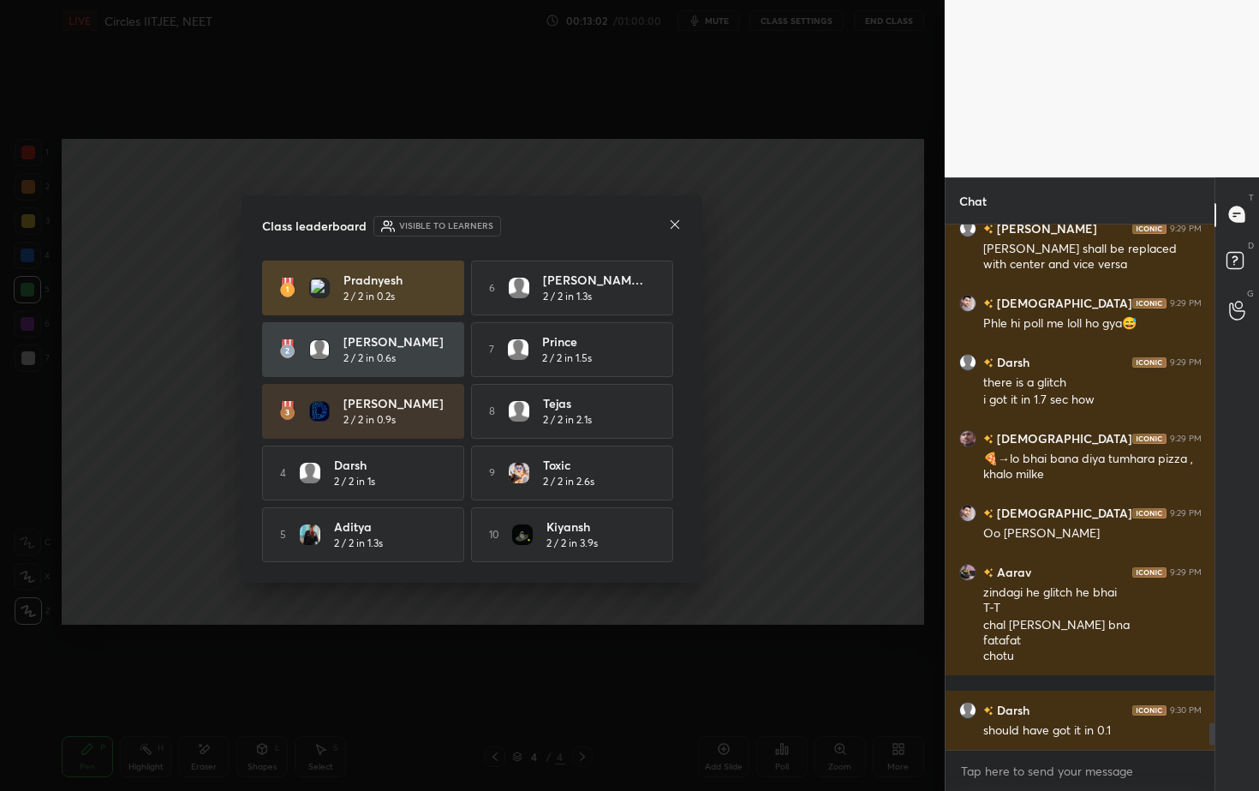
click at [679, 224] on icon at bounding box center [675, 225] width 14 height 14
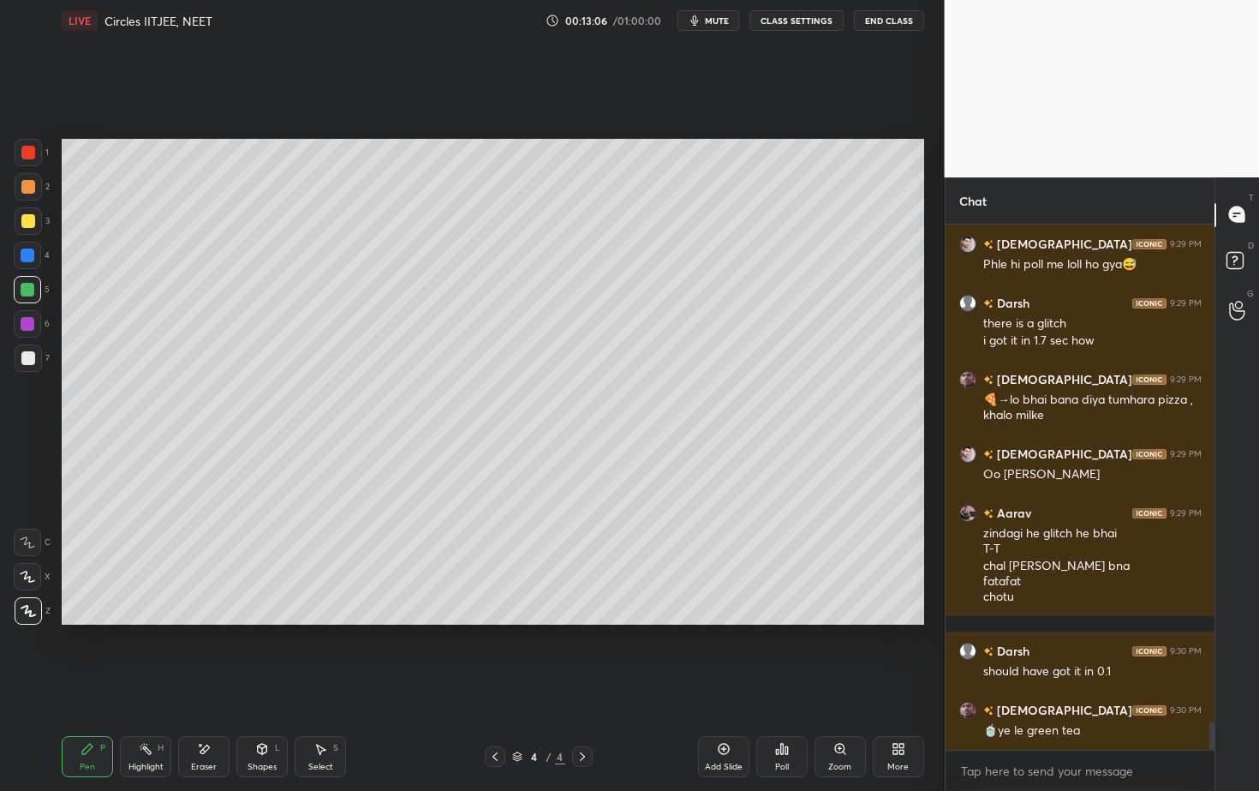
scroll to position [9559, 0]
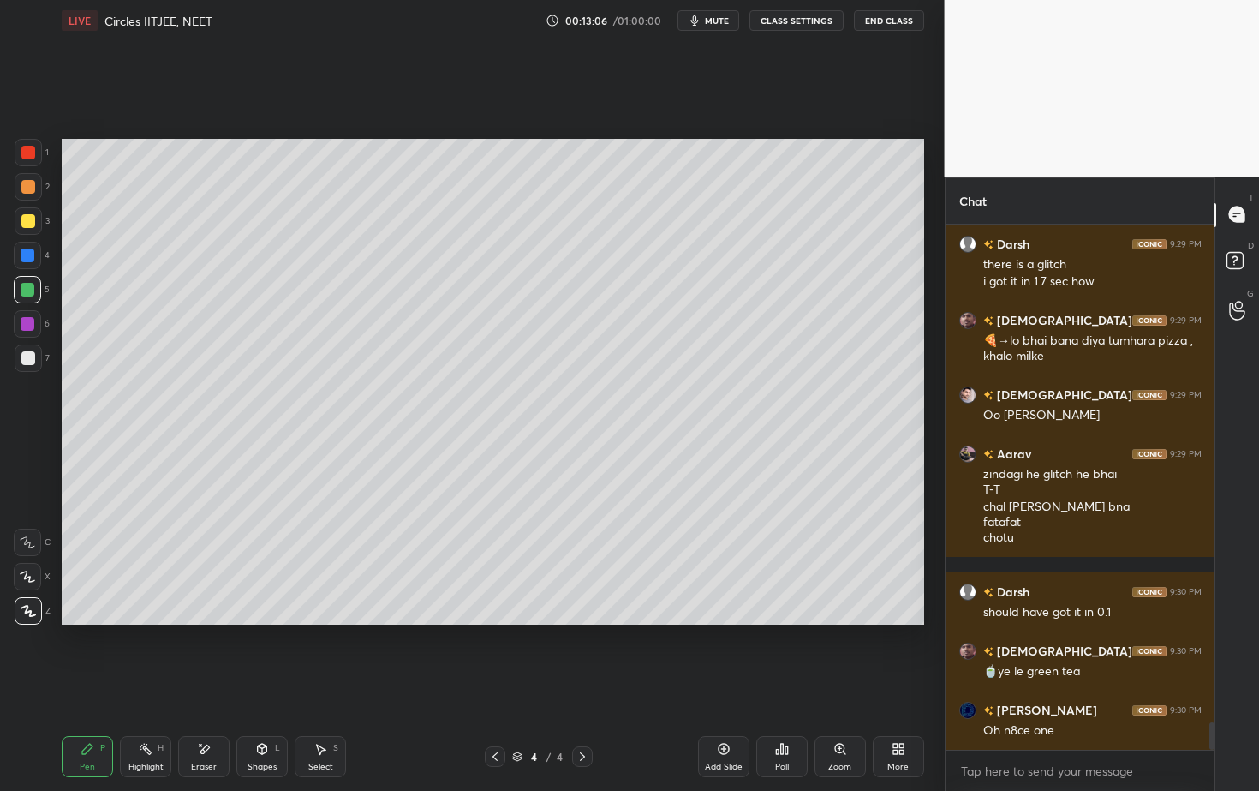
click at [328, 714] on div "Select S" at bounding box center [320, 756] width 51 height 41
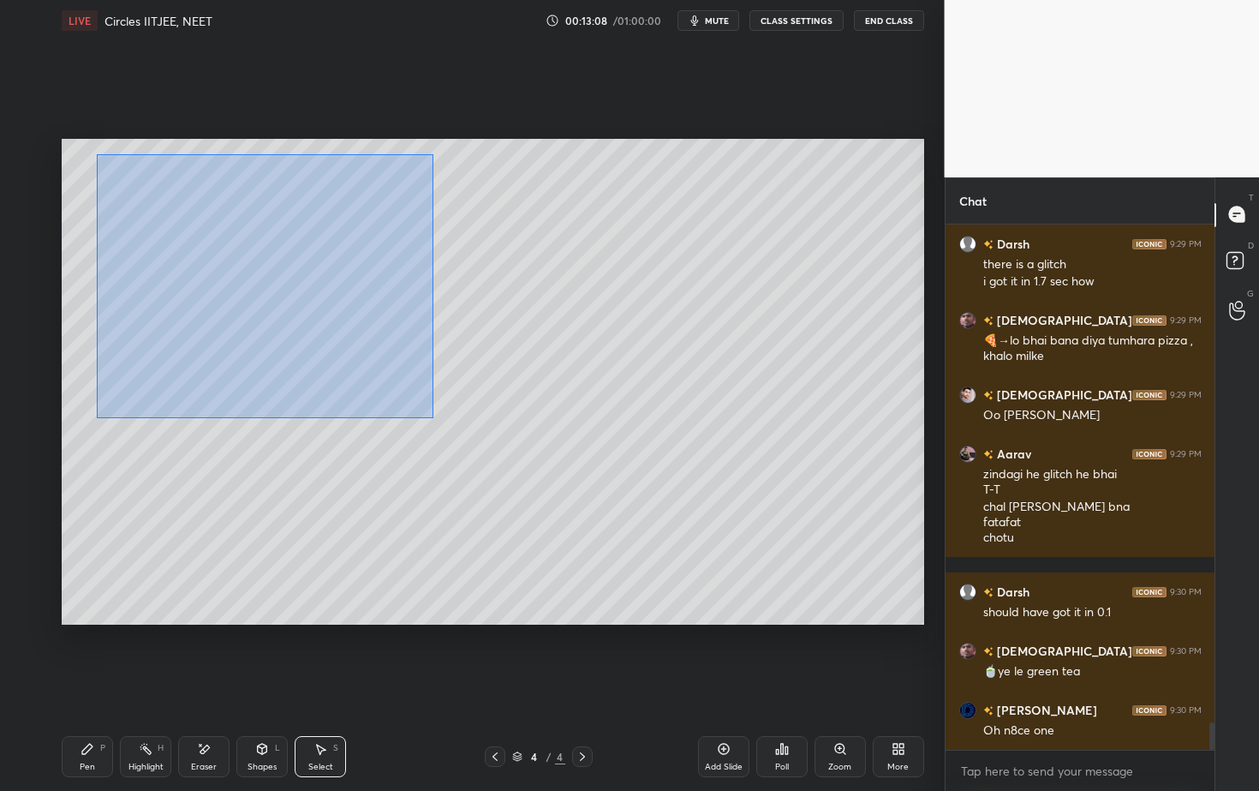
scroll to position [9618, 0]
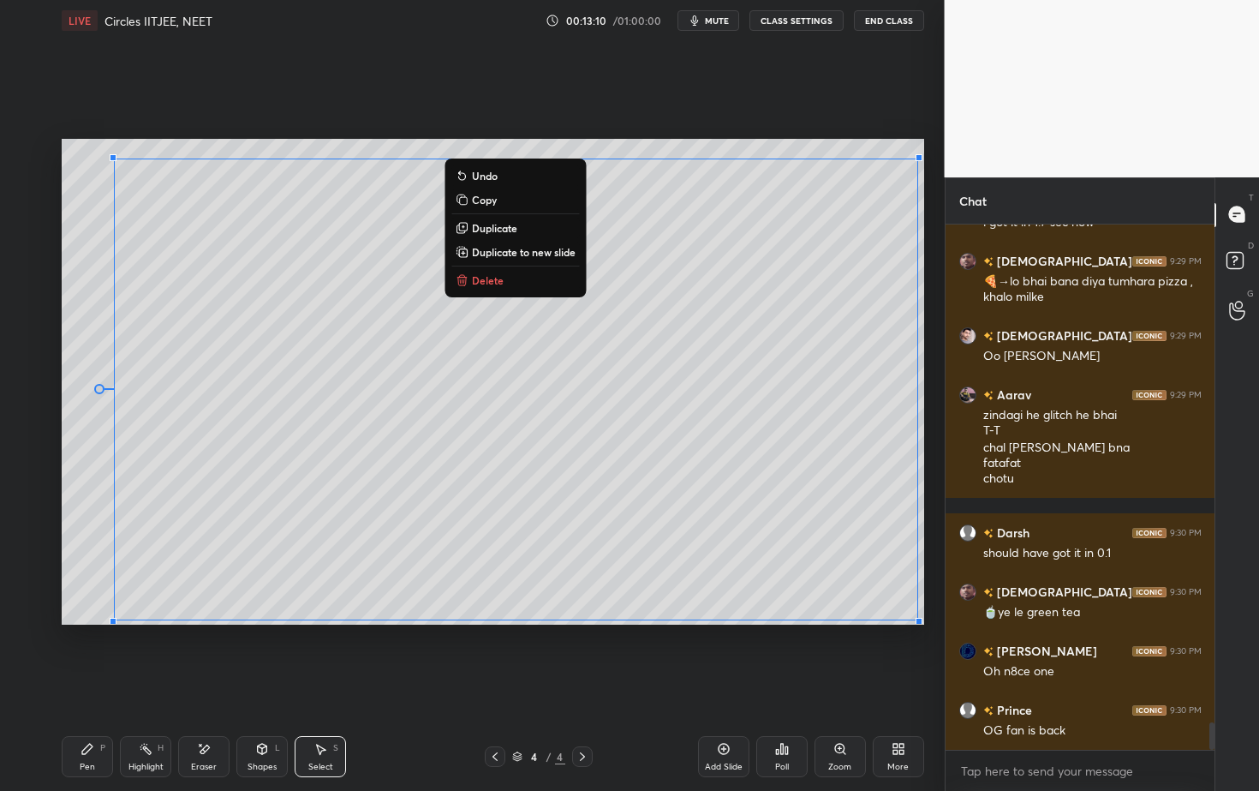
drag, startPoint x: 96, startPoint y: 153, endPoint x: 897, endPoint y: 650, distance: 942.5
click at [899, 660] on div "0 ° Undo Copy Duplicate Duplicate to new slide Delete Setting up your live clas…" at bounding box center [493, 381] width 876 height 681
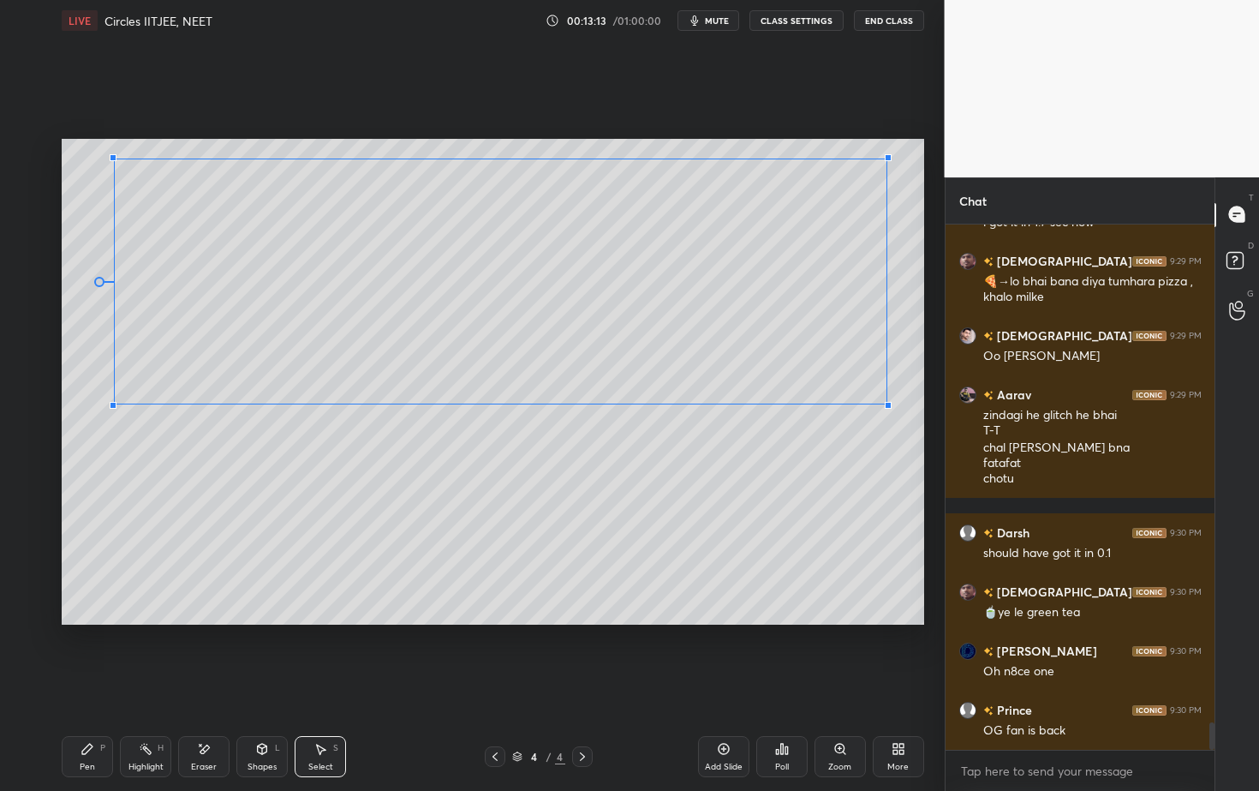
drag, startPoint x: 918, startPoint y: 620, endPoint x: 871, endPoint y: 408, distance: 217.6
click at [885, 405] on div at bounding box center [888, 405] width 7 height 7
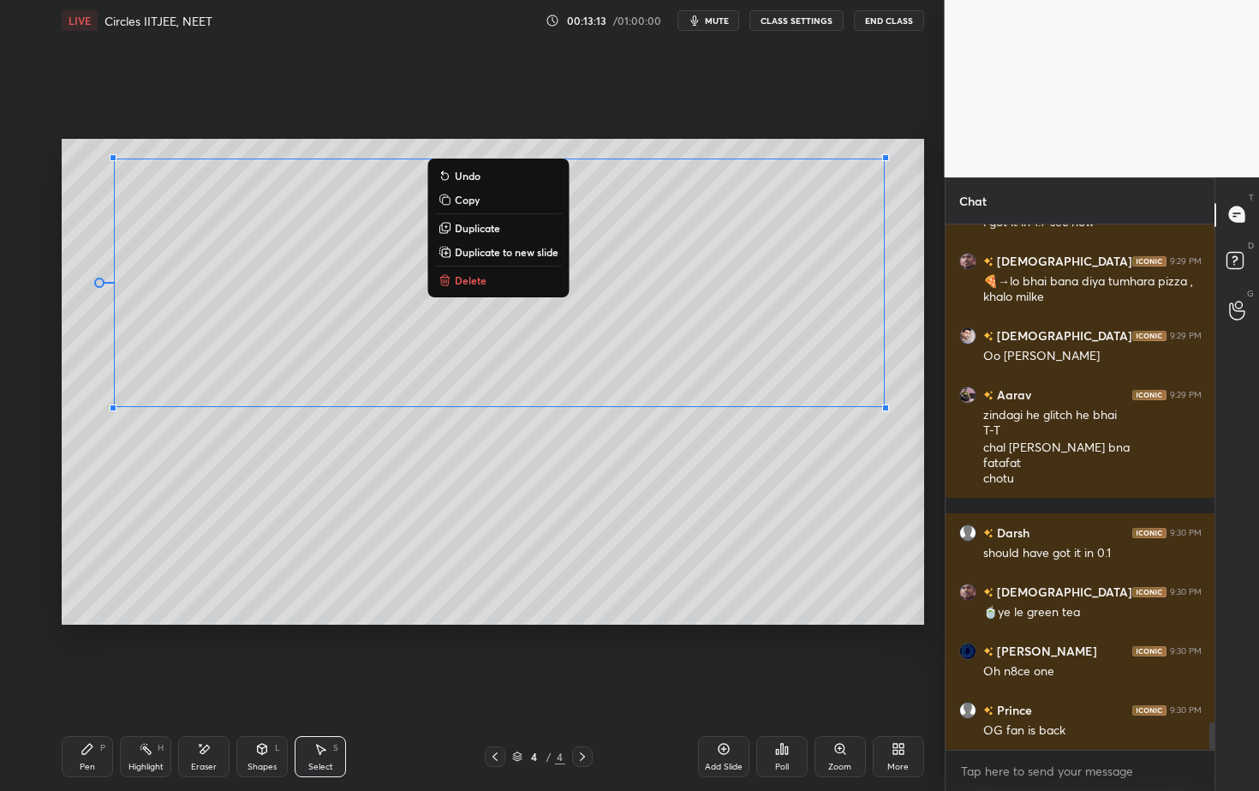
scroll to position [9677, 0]
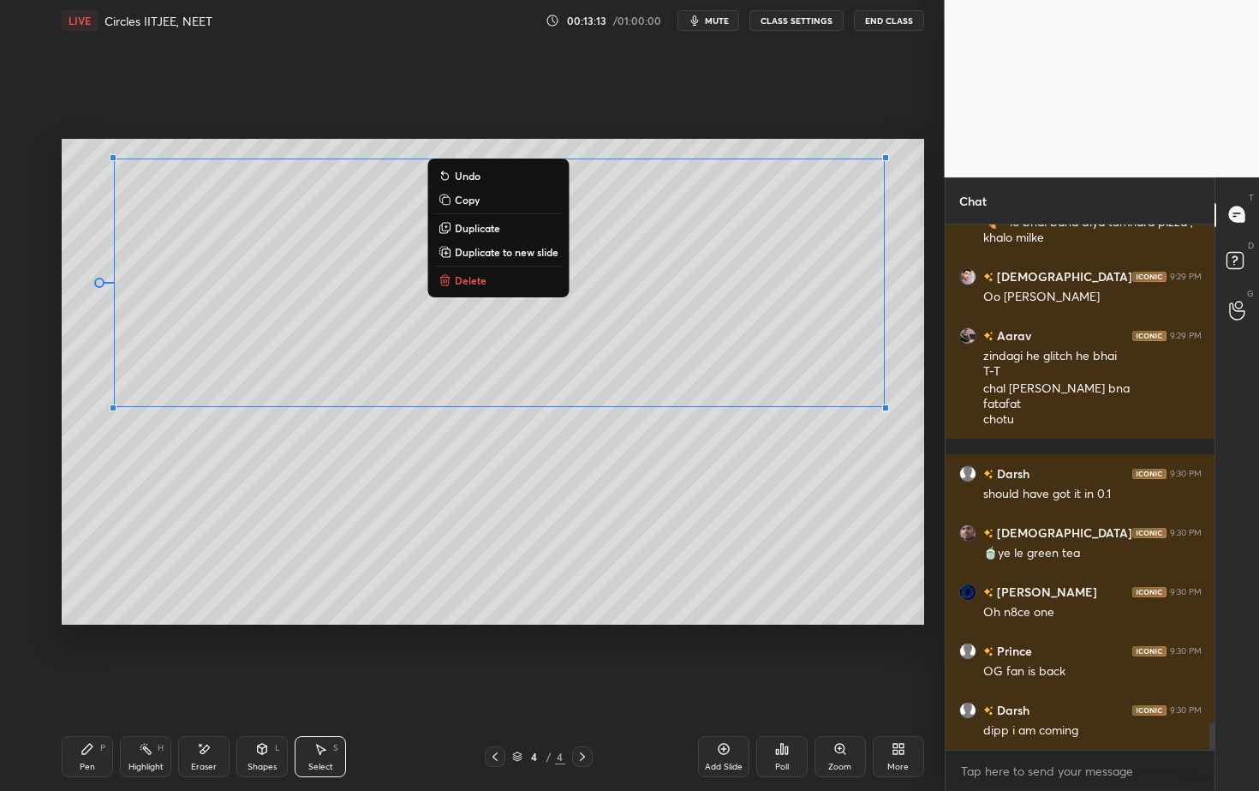
drag, startPoint x: 634, startPoint y: 557, endPoint x: 581, endPoint y: 612, distance: 76.9
click at [634, 557] on div "0 ° Undo Copy Duplicate Duplicate to new slide Delete" at bounding box center [493, 381] width 863 height 485
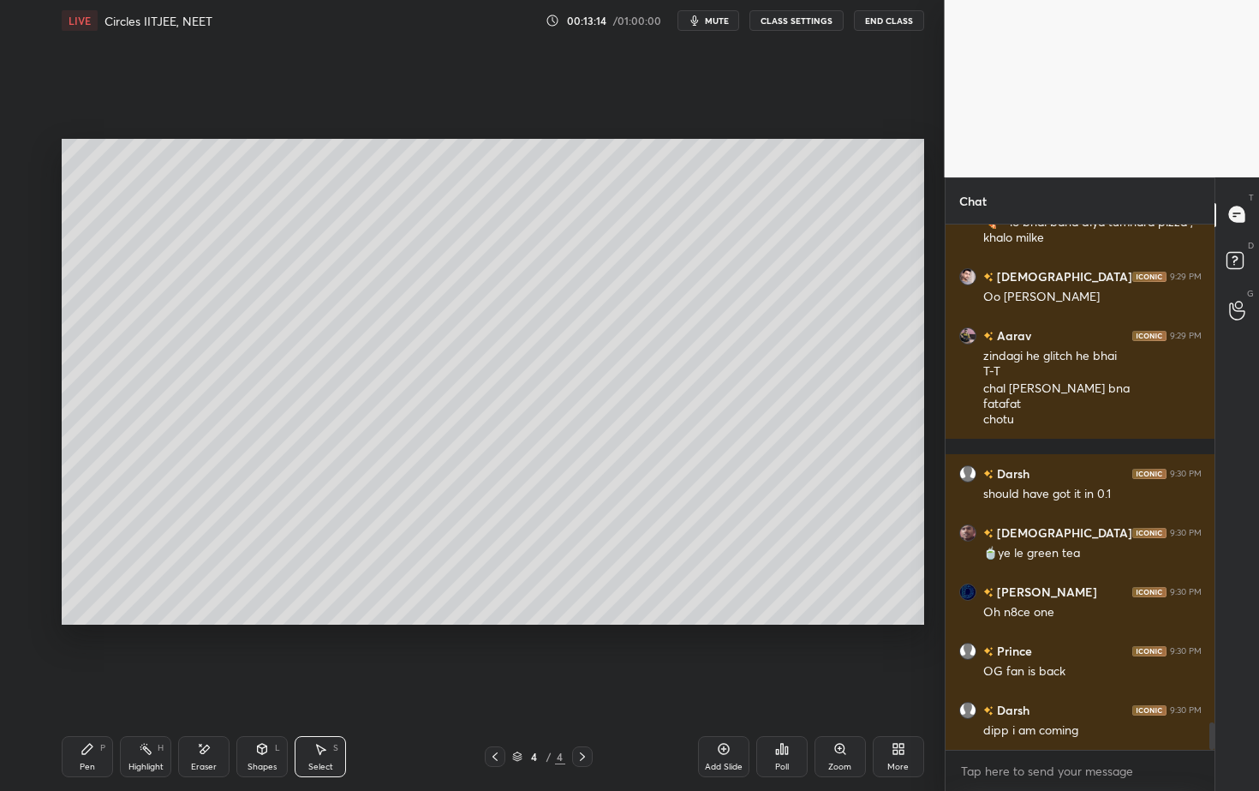
click at [267, 714] on icon at bounding box center [262, 749] width 14 height 14
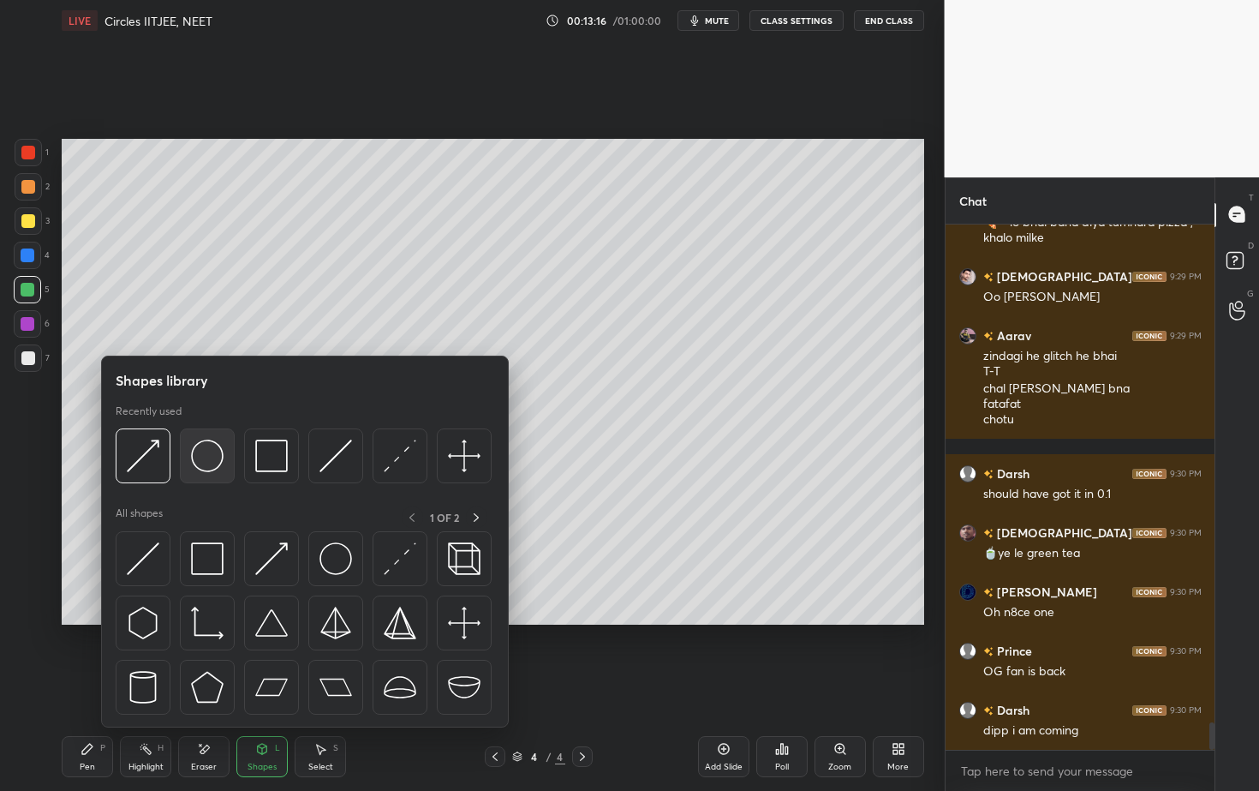
click at [206, 464] on img at bounding box center [207, 455] width 33 height 33
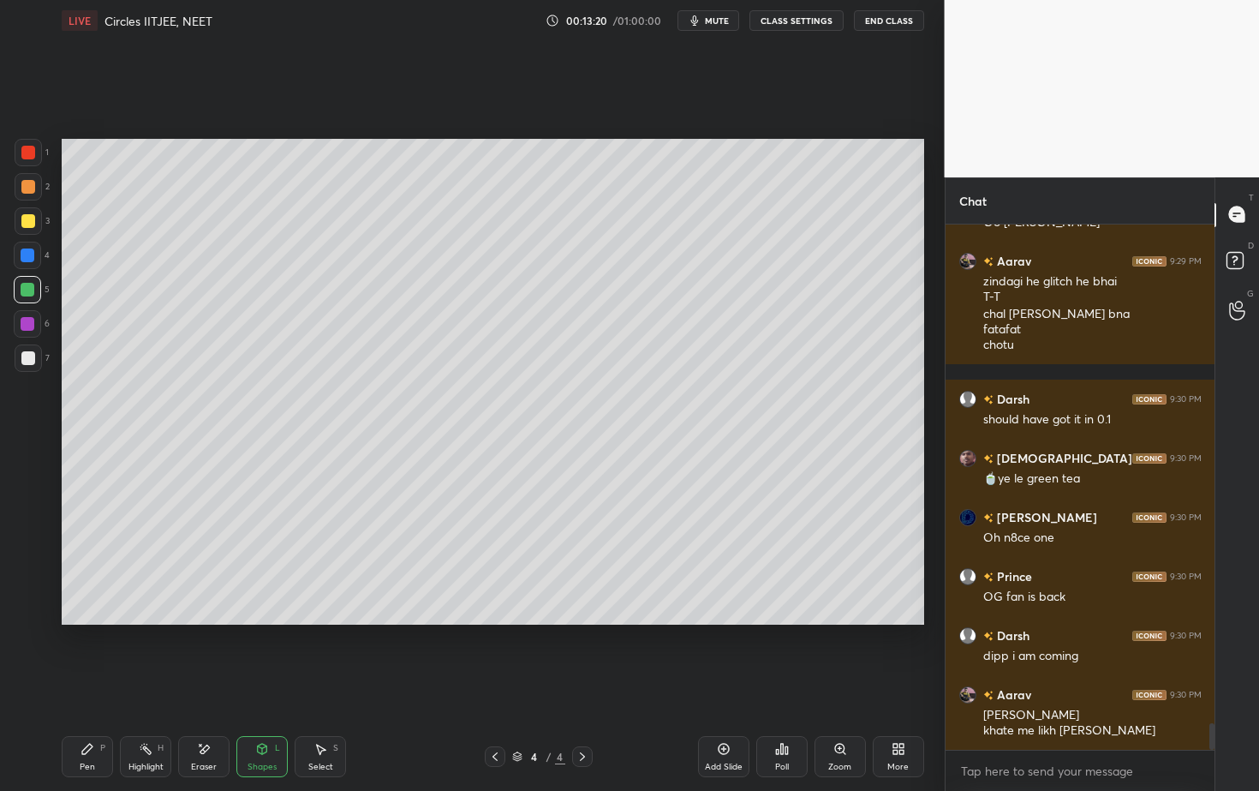
scroll to position [9811, 0]
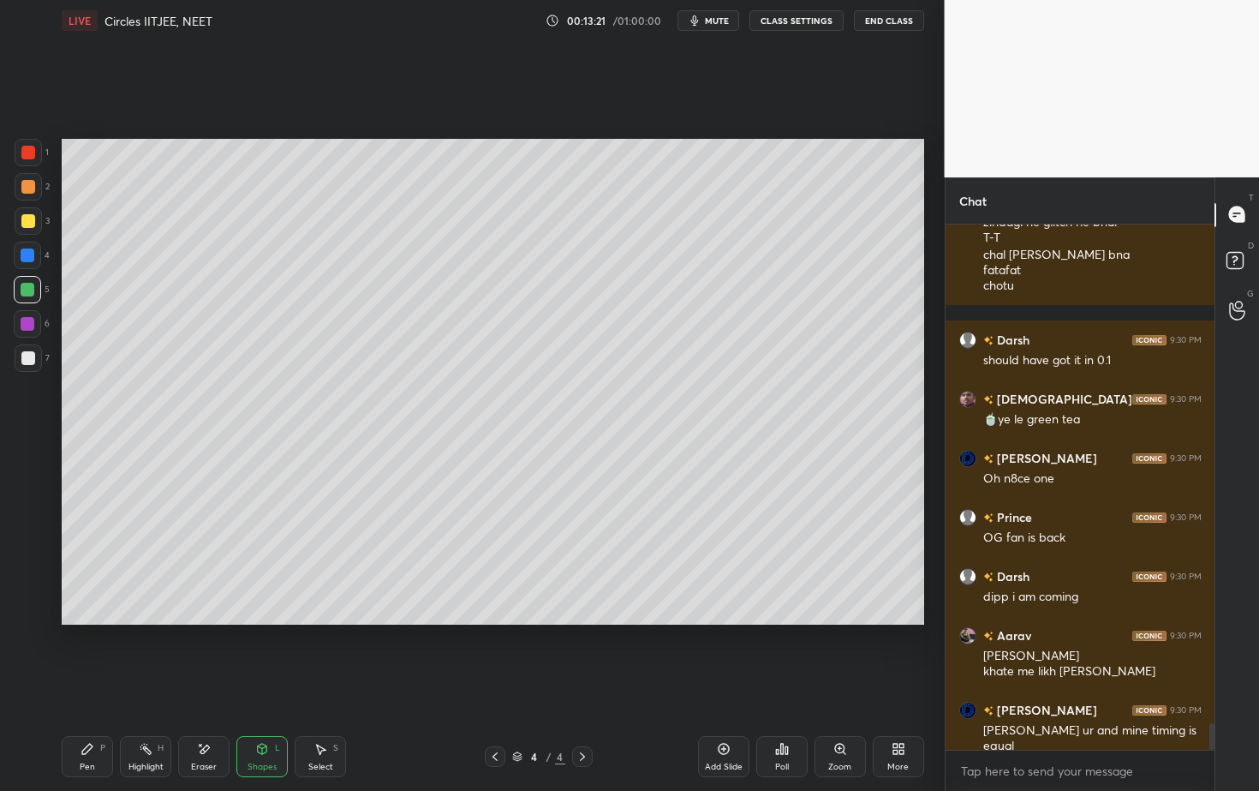
click at [267, 714] on icon at bounding box center [262, 749] width 14 height 14
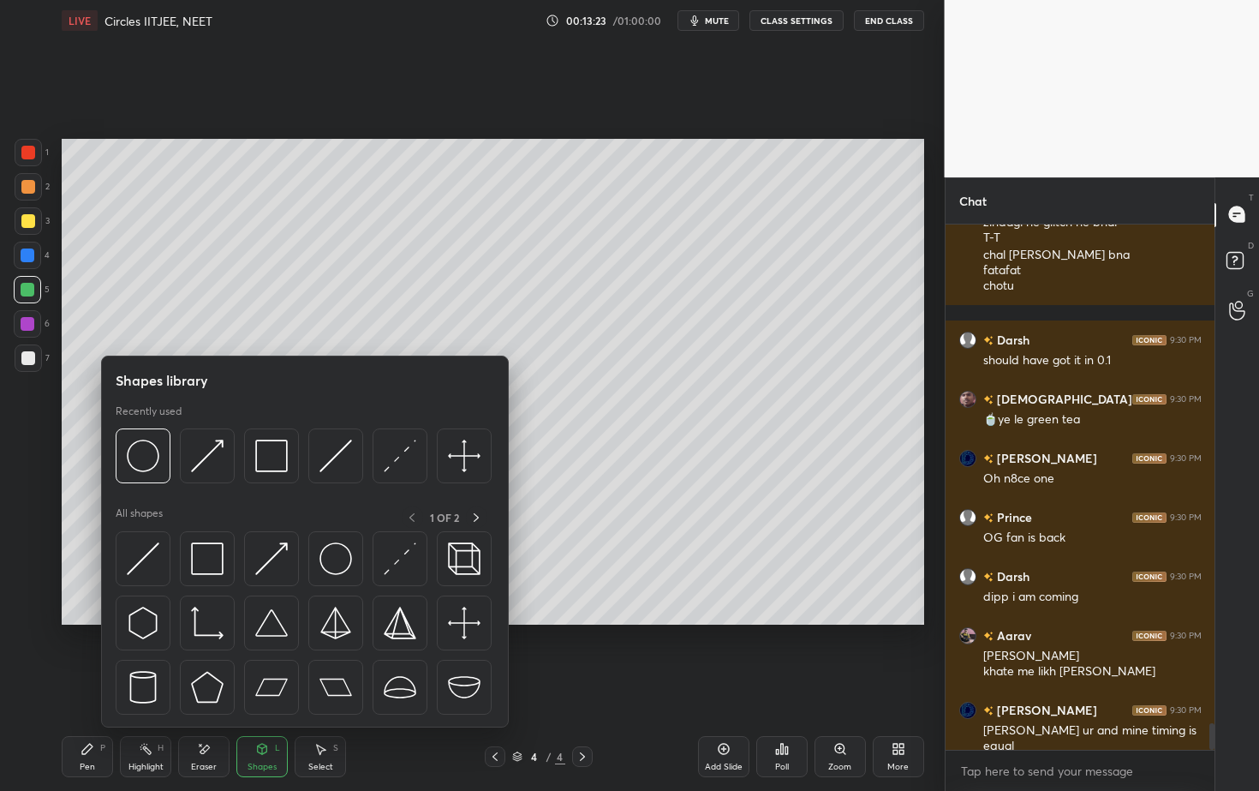
click at [23, 359] on div at bounding box center [28, 358] width 14 height 14
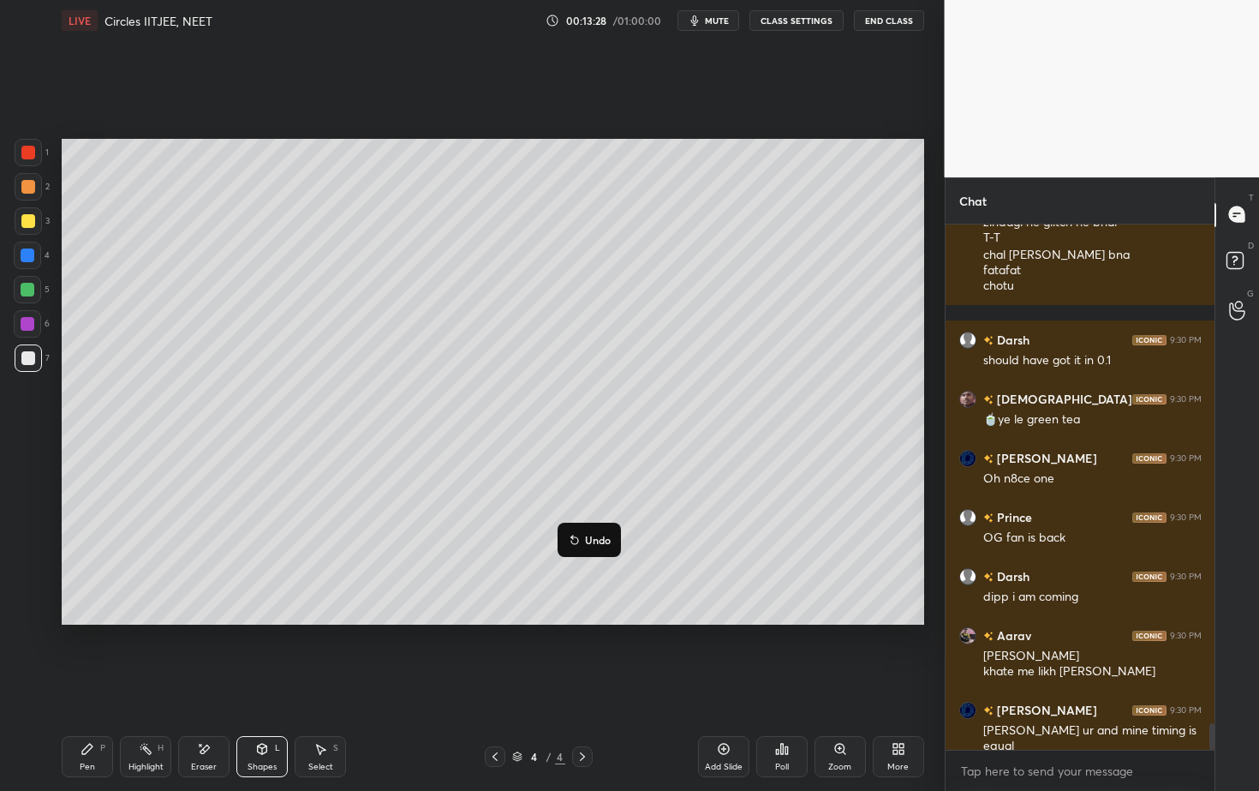
click at [588, 547] on button "Undo" at bounding box center [589, 539] width 50 height 21
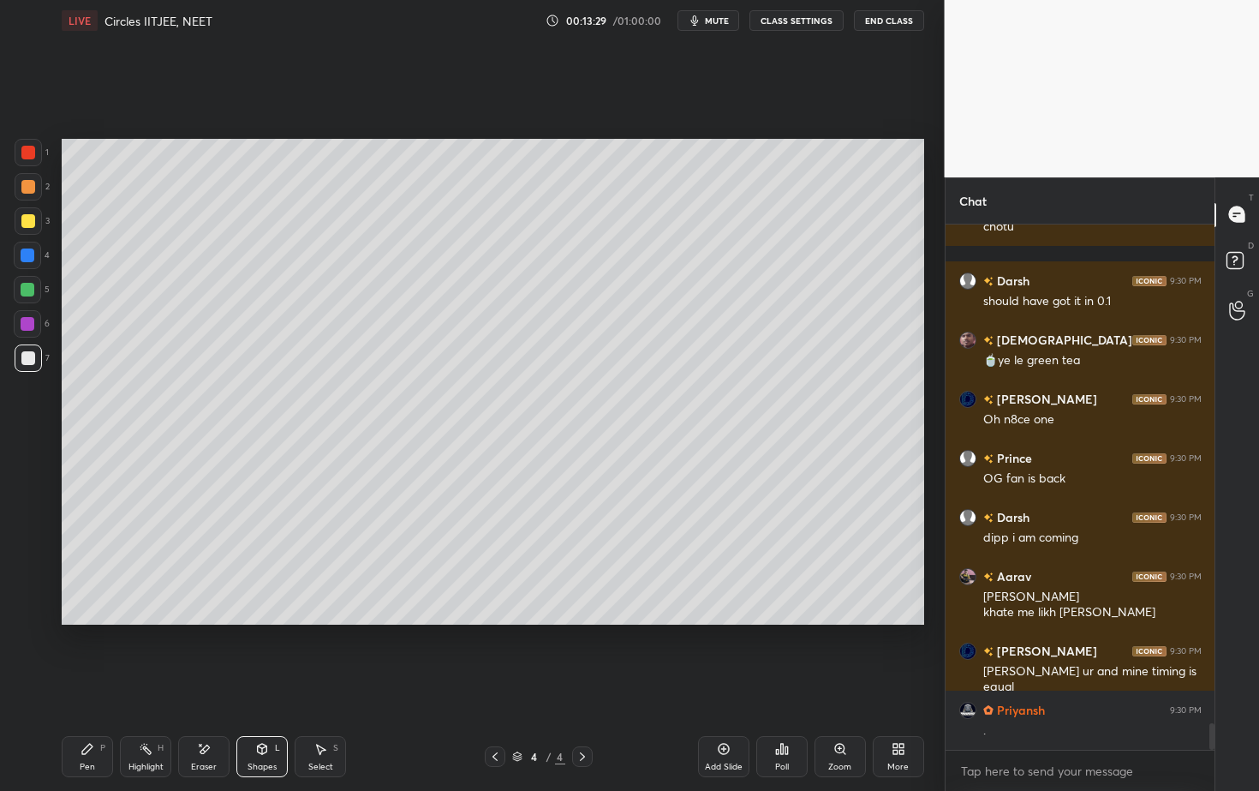
click at [275, 714] on div "L" at bounding box center [277, 748] width 5 height 9
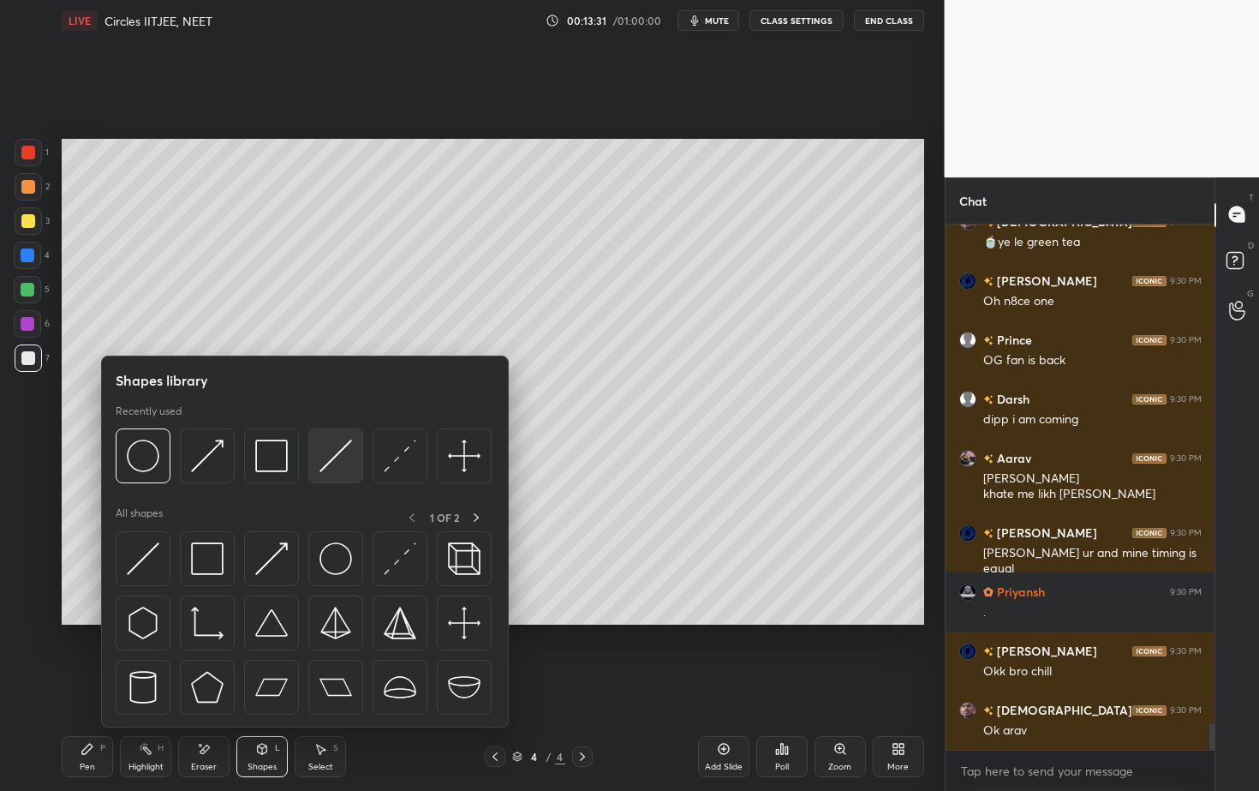
scroll to position [10047, 0]
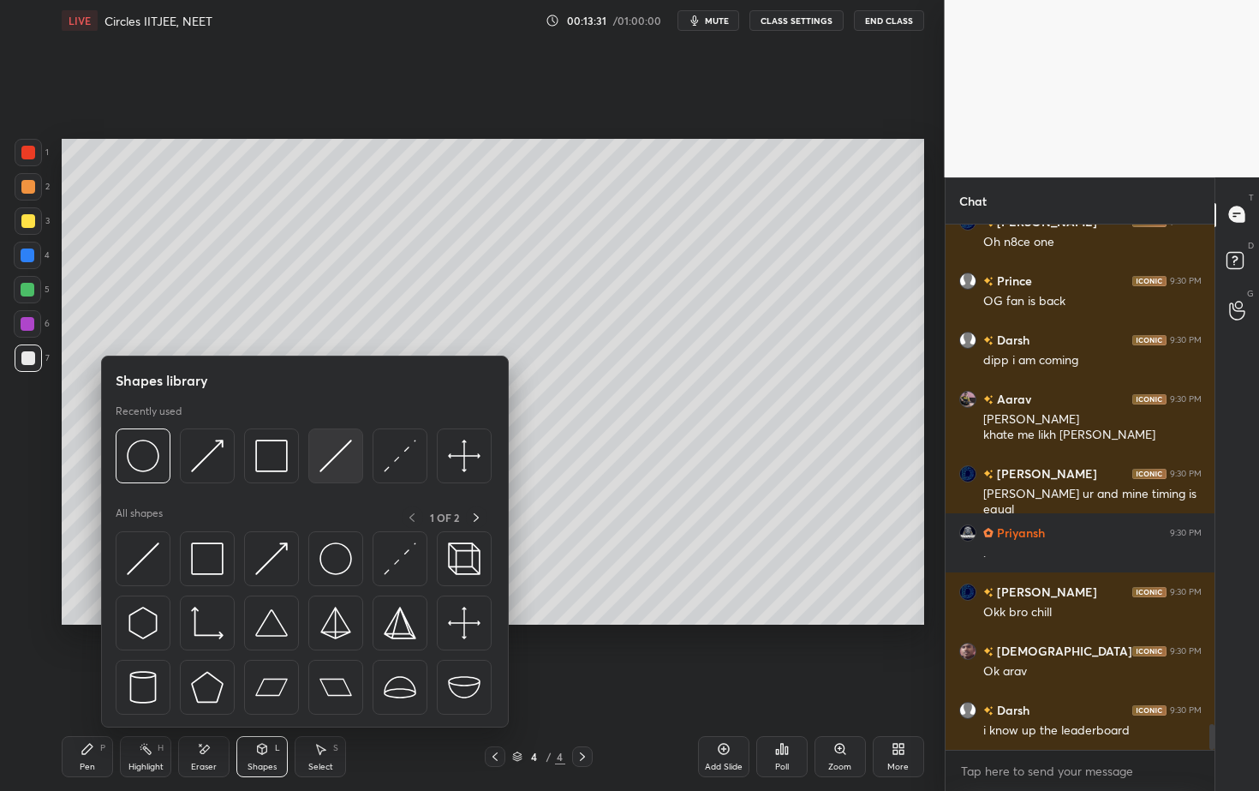
click at [335, 455] on img at bounding box center [336, 455] width 33 height 33
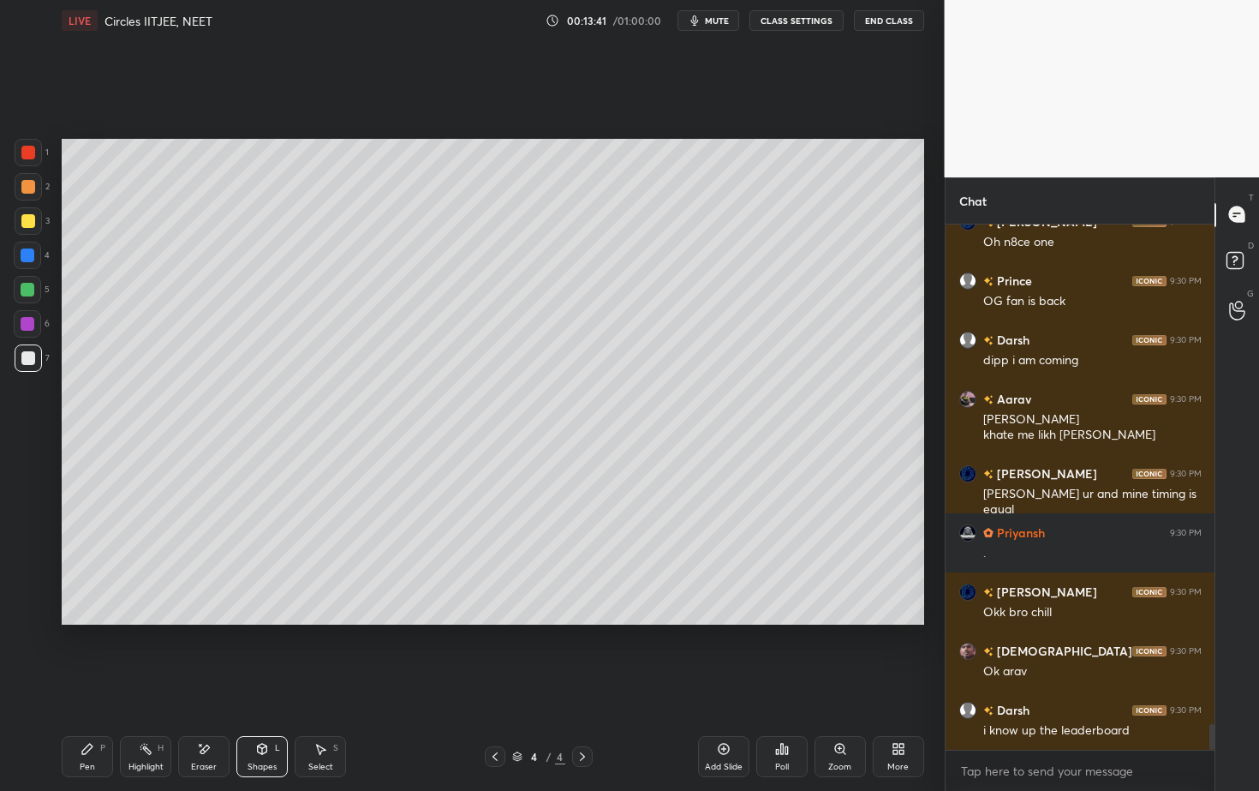
drag, startPoint x: 85, startPoint y: 752, endPoint x: 151, endPoint y: 701, distance: 83.6
click at [87, 714] on icon at bounding box center [88, 749] width 14 height 14
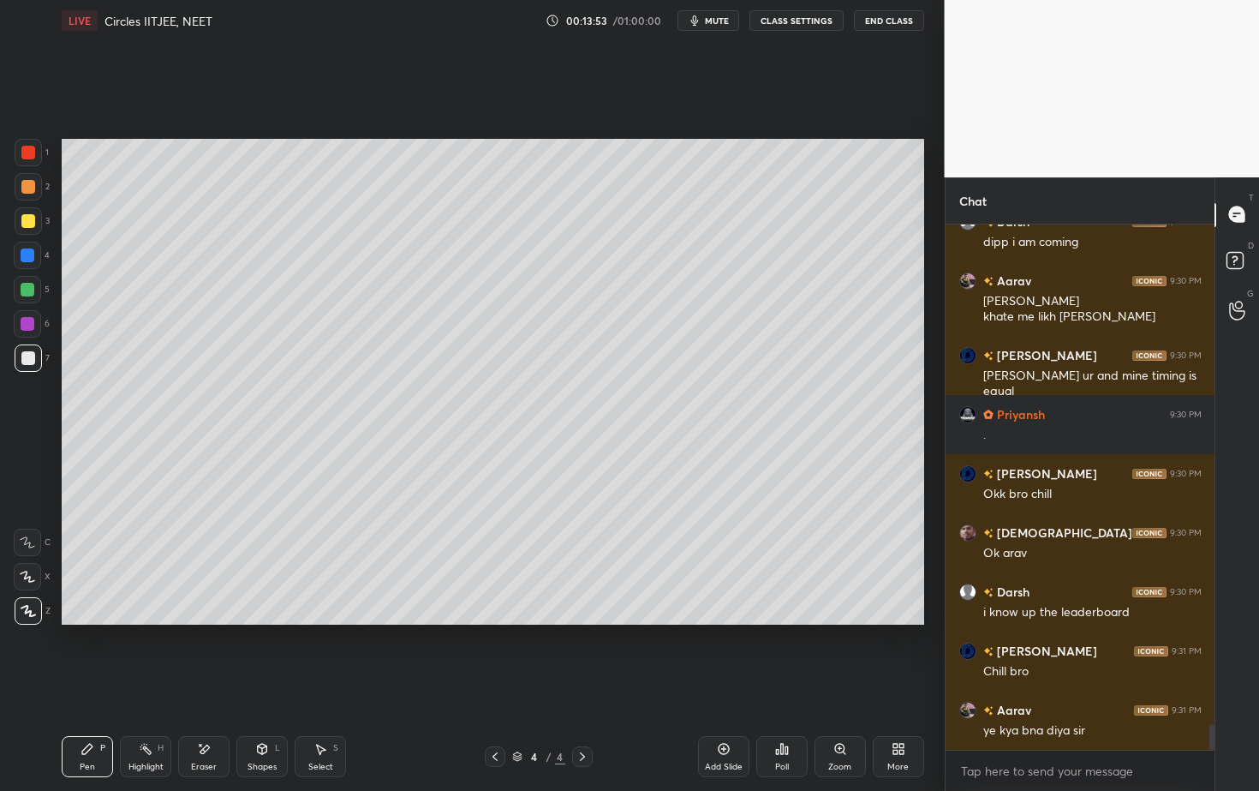
scroll to position [10224, 0]
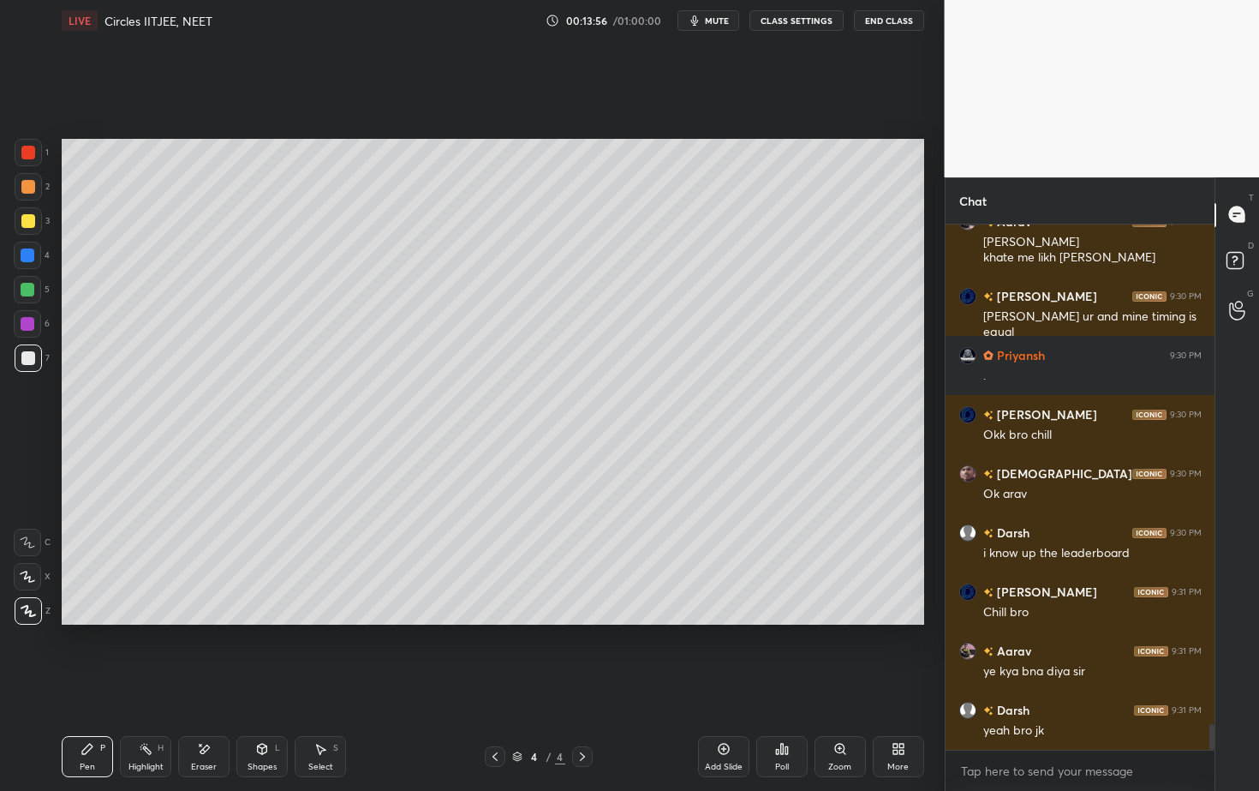
click at [721, 714] on icon at bounding box center [724, 749] width 14 height 14
click at [26, 187] on div at bounding box center [28, 187] width 14 height 14
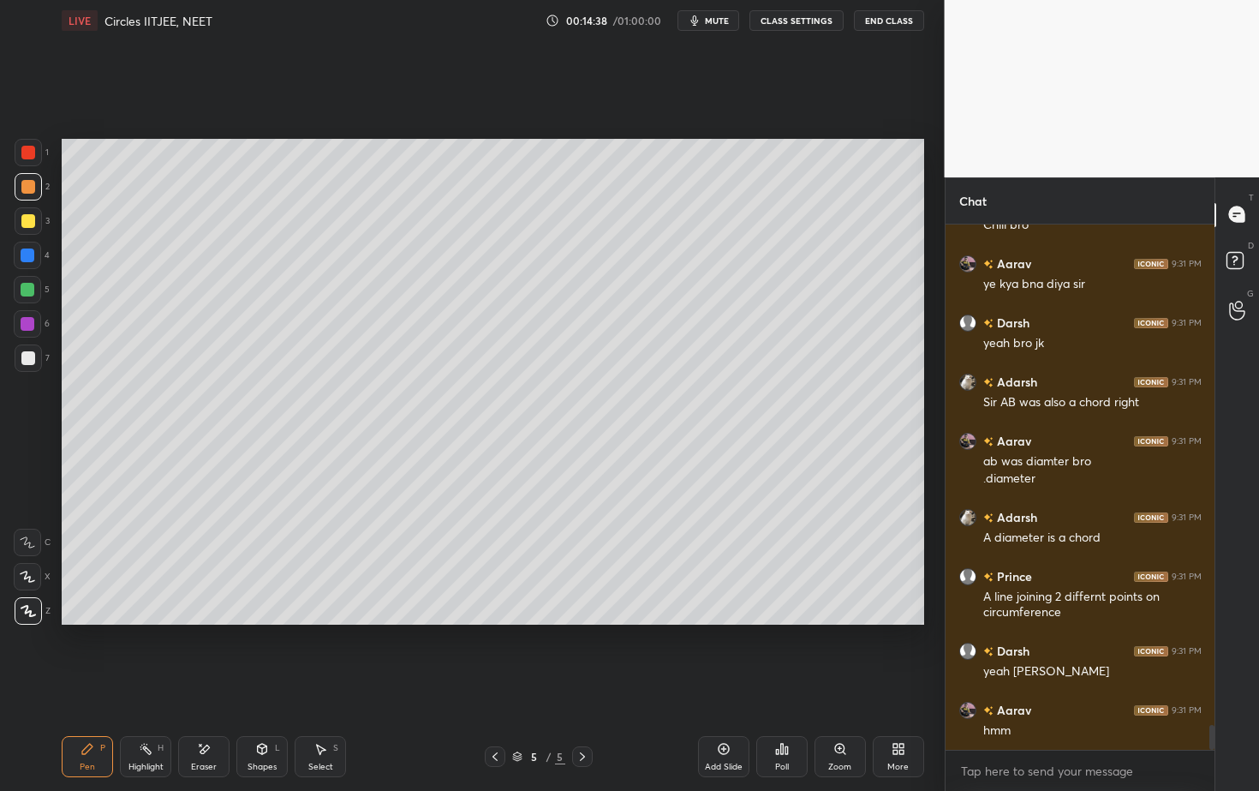
scroll to position [10629, 0]
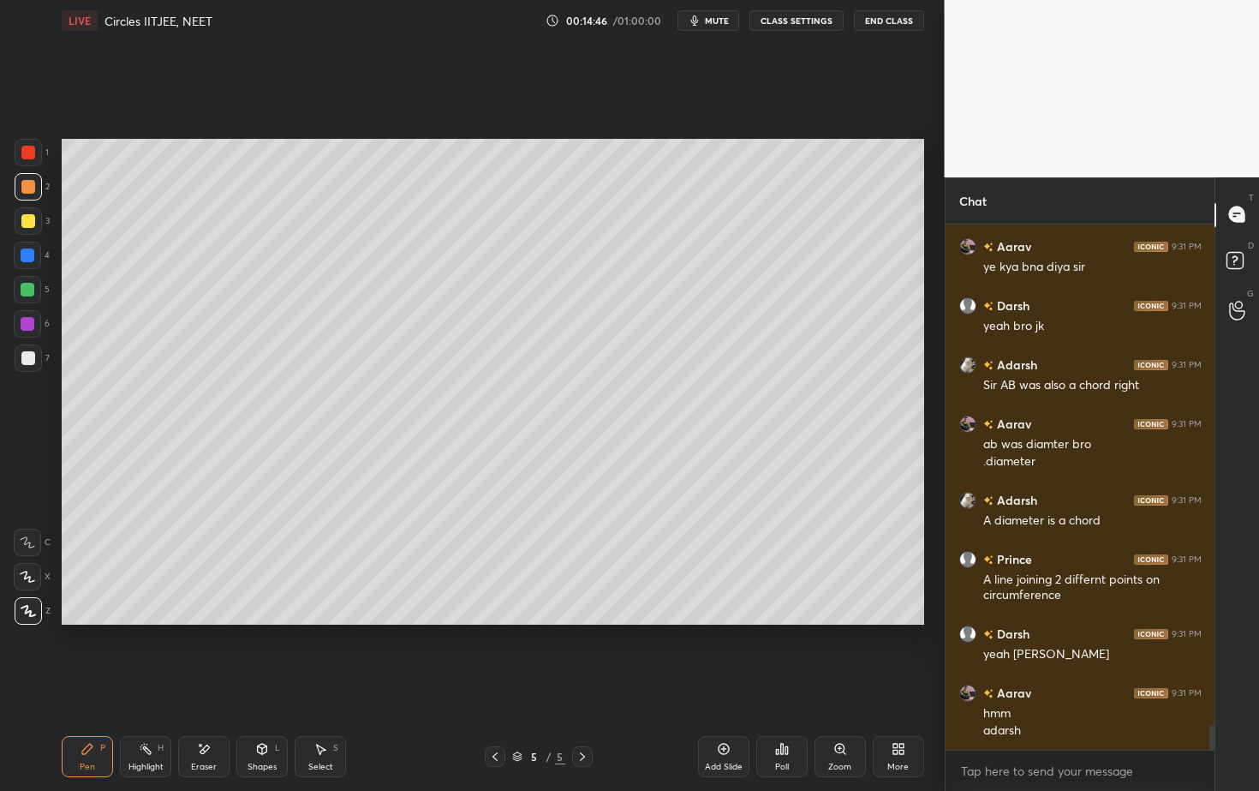
click at [273, 714] on div "Shapes L" at bounding box center [261, 756] width 51 height 41
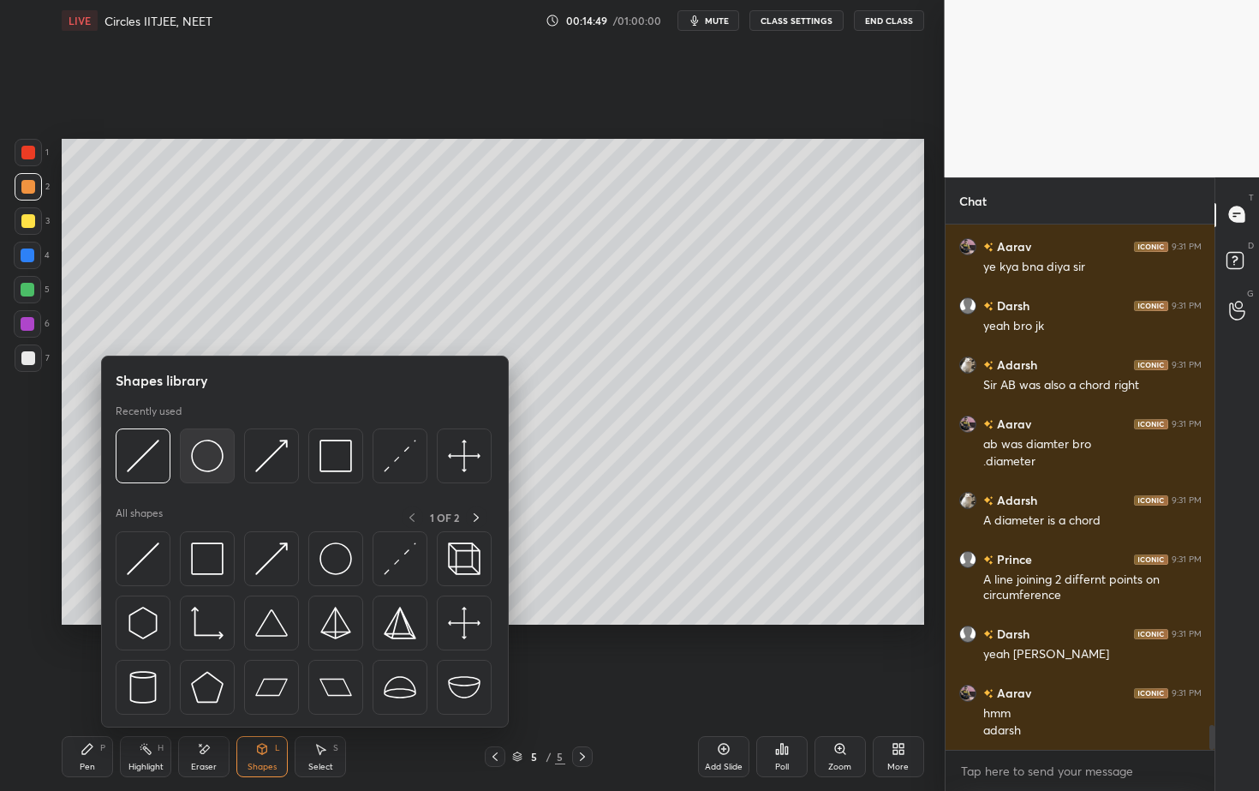
click at [209, 458] on img at bounding box center [207, 455] width 33 height 33
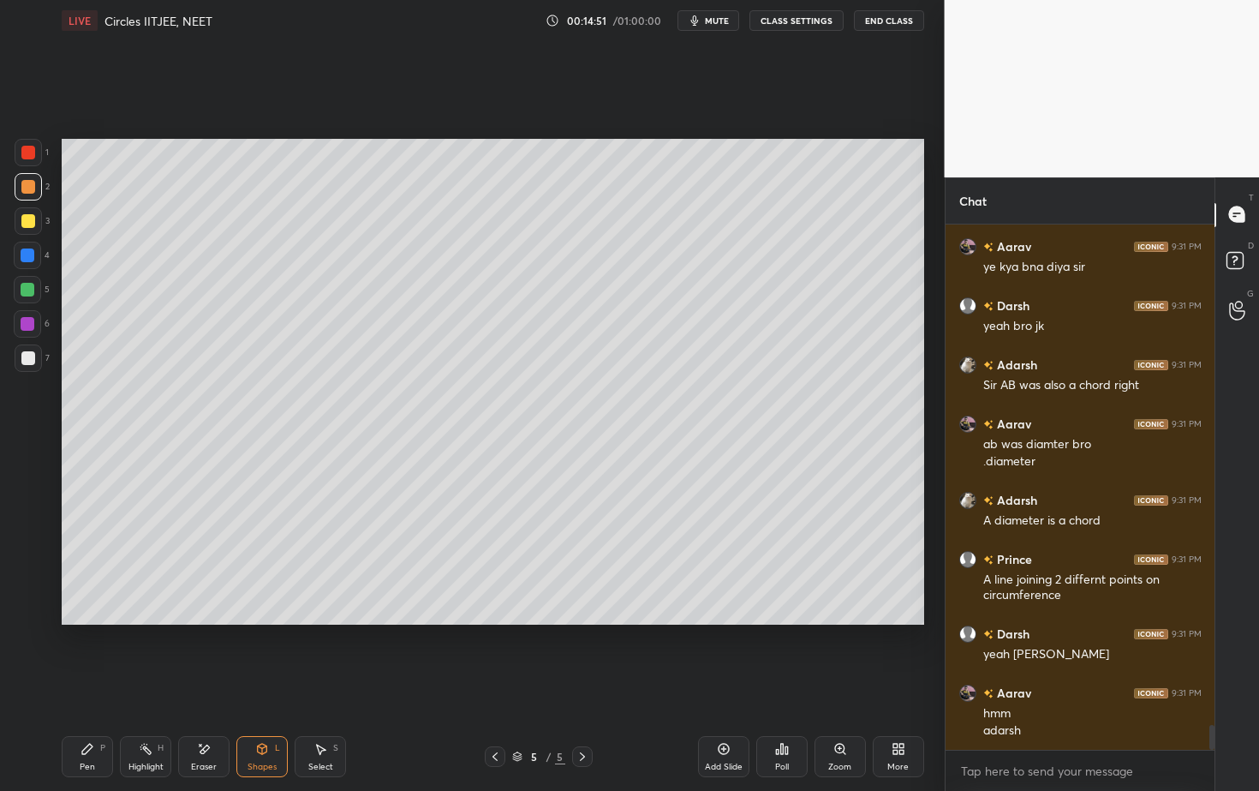
click at [29, 360] on div at bounding box center [28, 358] width 14 height 14
click at [269, 714] on div "Shapes L" at bounding box center [261, 756] width 51 height 41
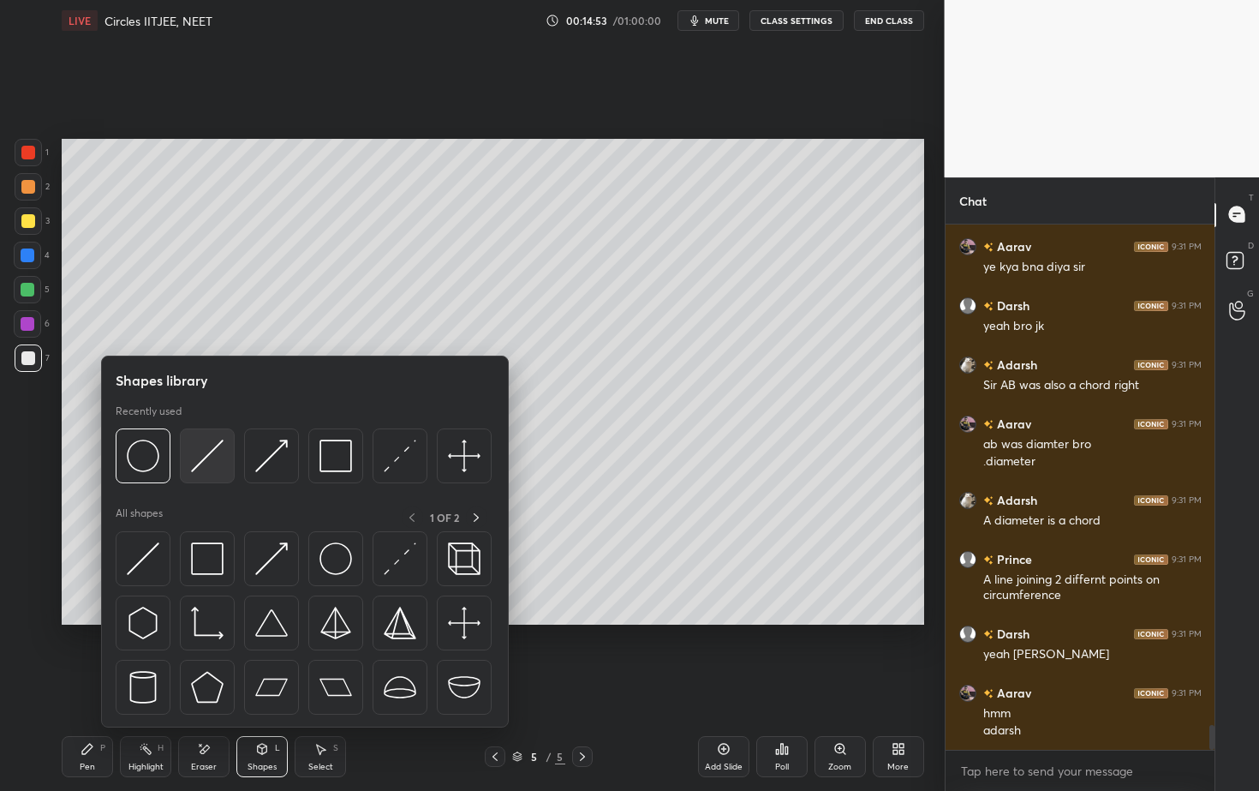
click at [205, 455] on img at bounding box center [207, 455] width 33 height 33
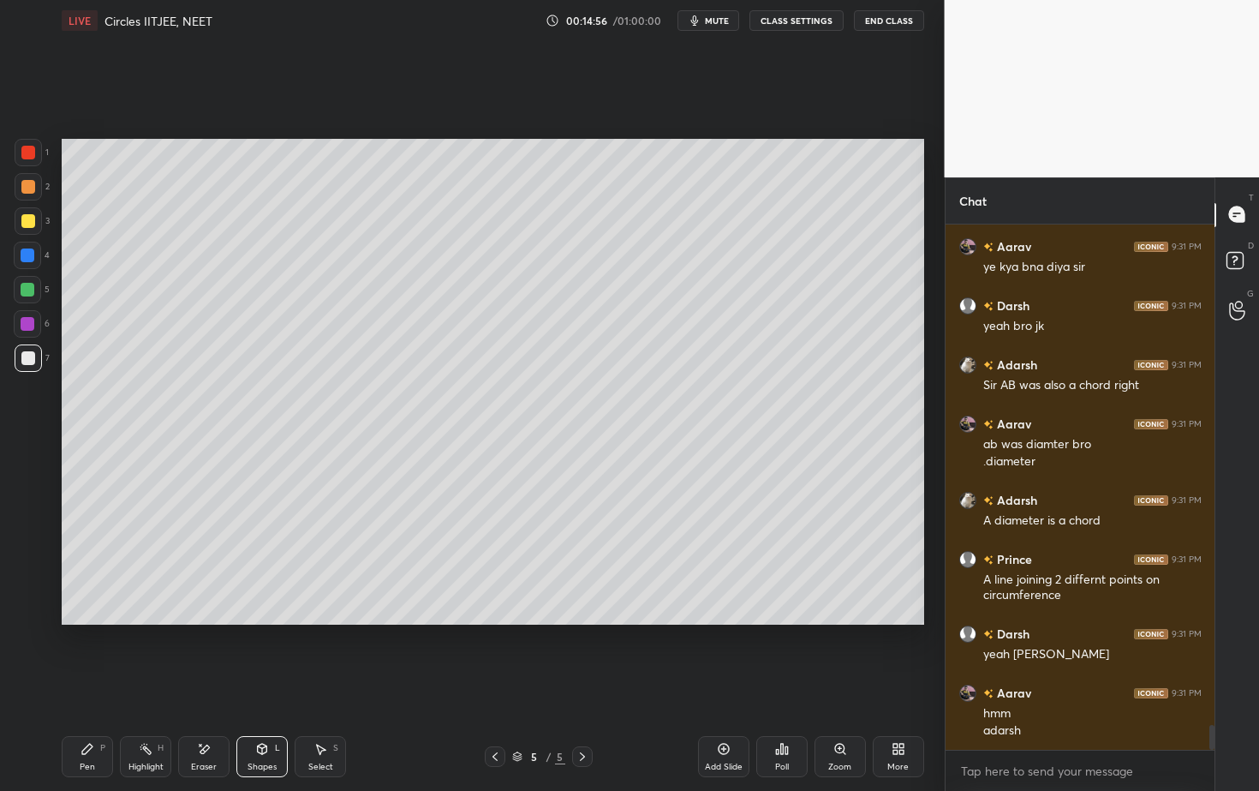
scroll to position [10703, 0]
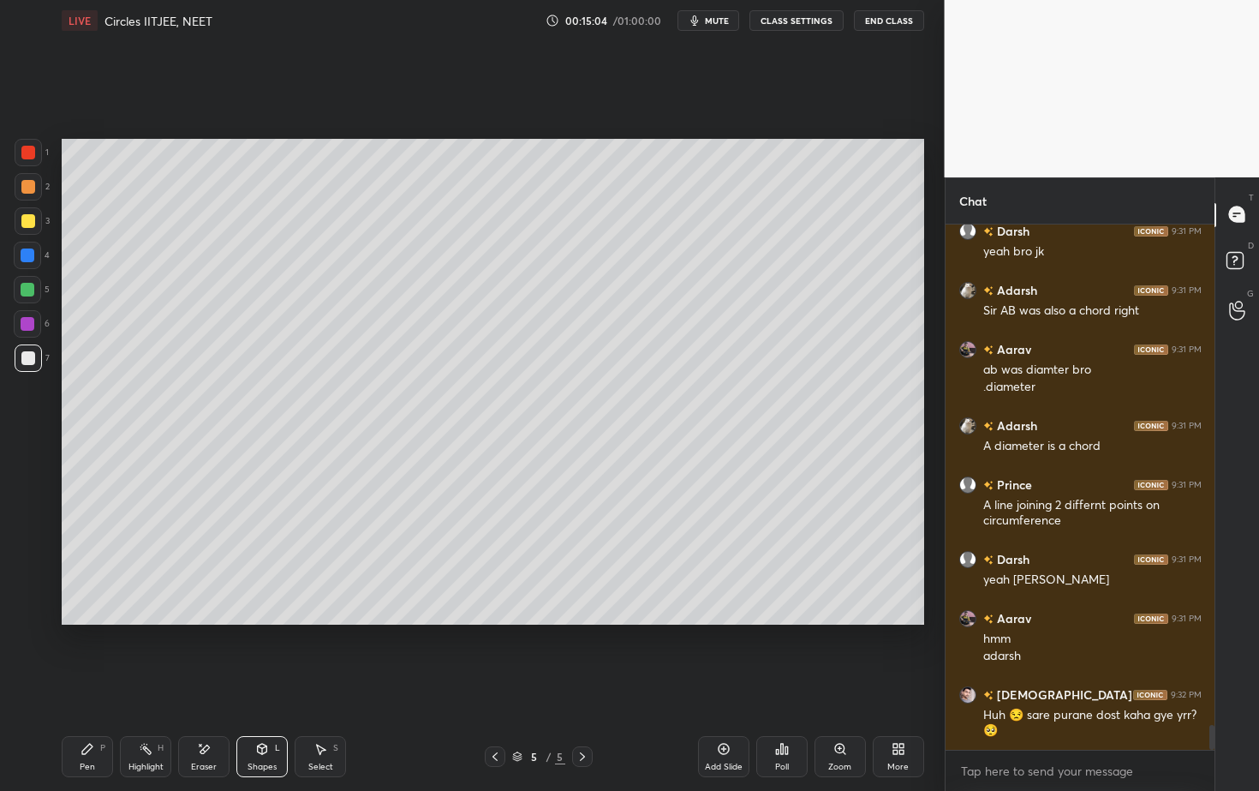
drag, startPoint x: 39, startPoint y: 362, endPoint x: 41, endPoint y: 373, distance: 11.4
click at [37, 362] on div at bounding box center [28, 357] width 27 height 27
drag, startPoint x: 93, startPoint y: 747, endPoint x: 99, endPoint y: 723, distance: 24.9
click at [95, 714] on div "Pen P" at bounding box center [87, 756] width 51 height 41
drag, startPoint x: 270, startPoint y: 753, endPoint x: 272, endPoint y: 728, distance: 25.0
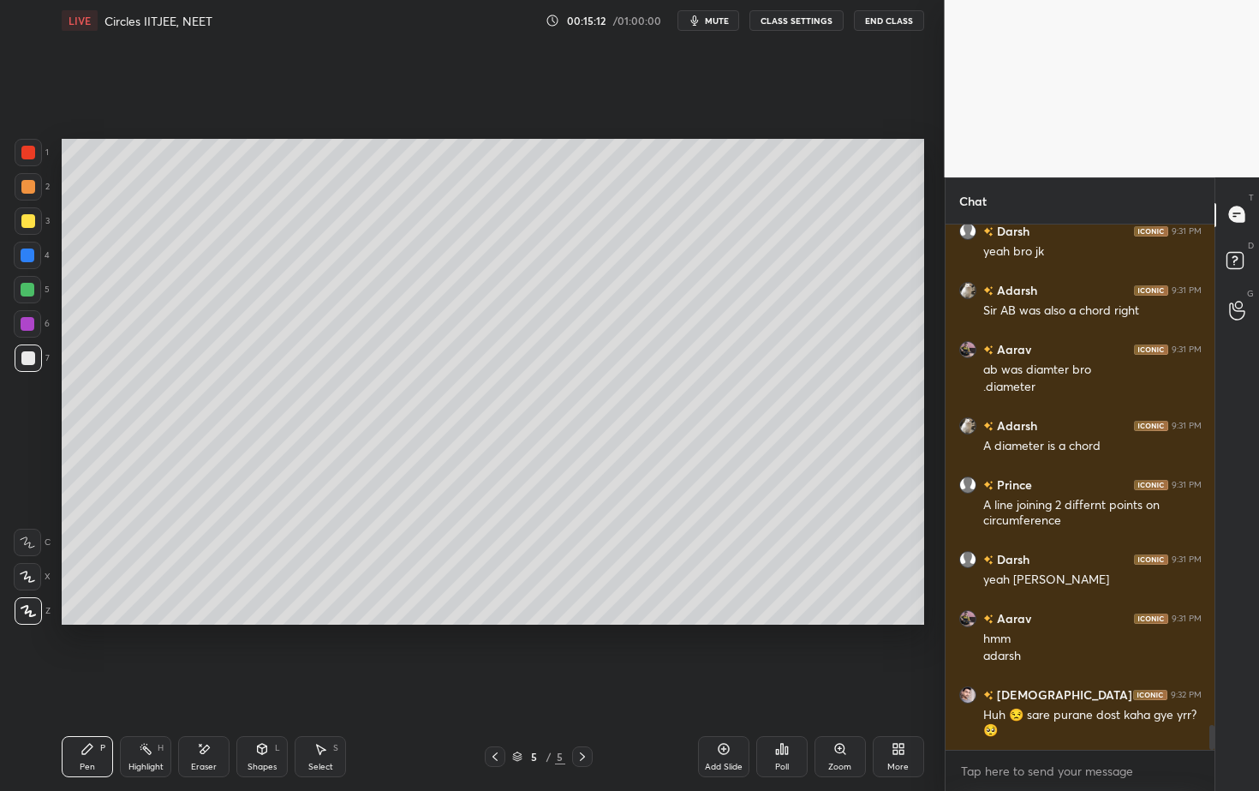
click at [270, 714] on div "Shapes L" at bounding box center [261, 756] width 51 height 41
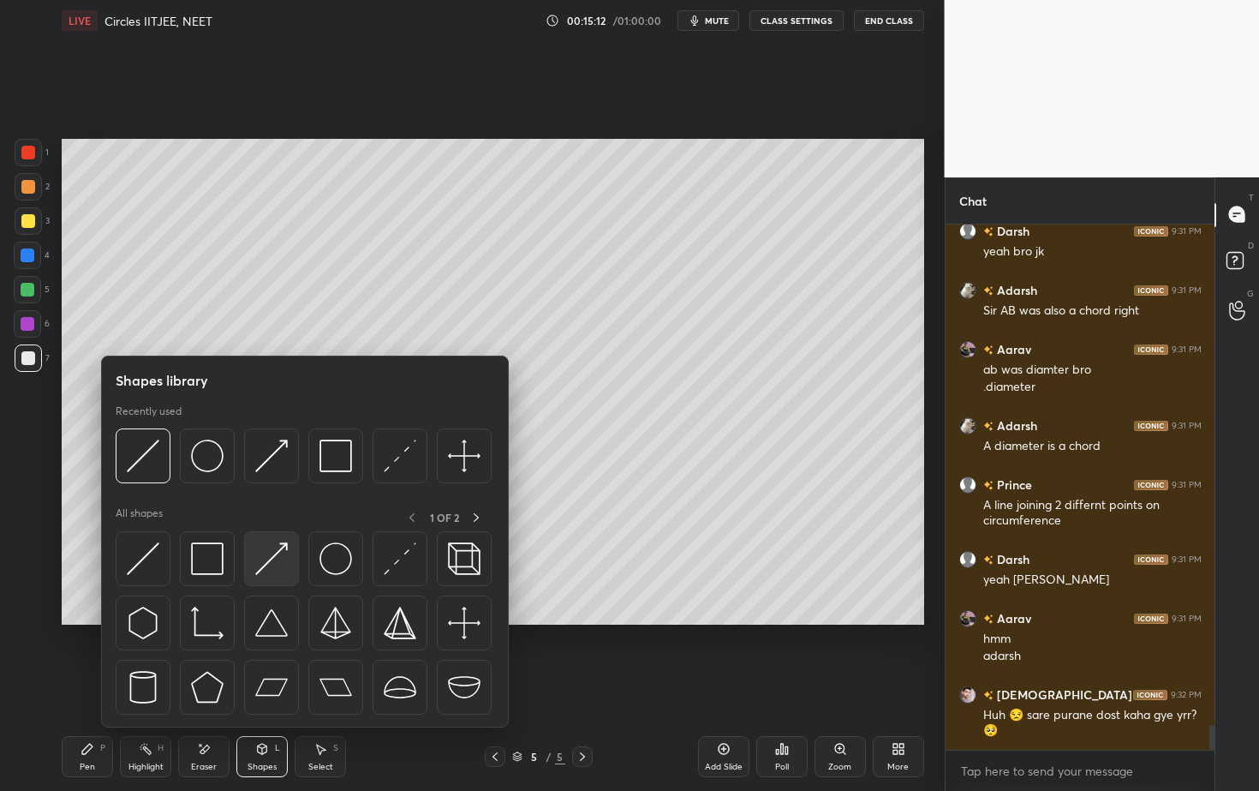
scroll to position [10762, 0]
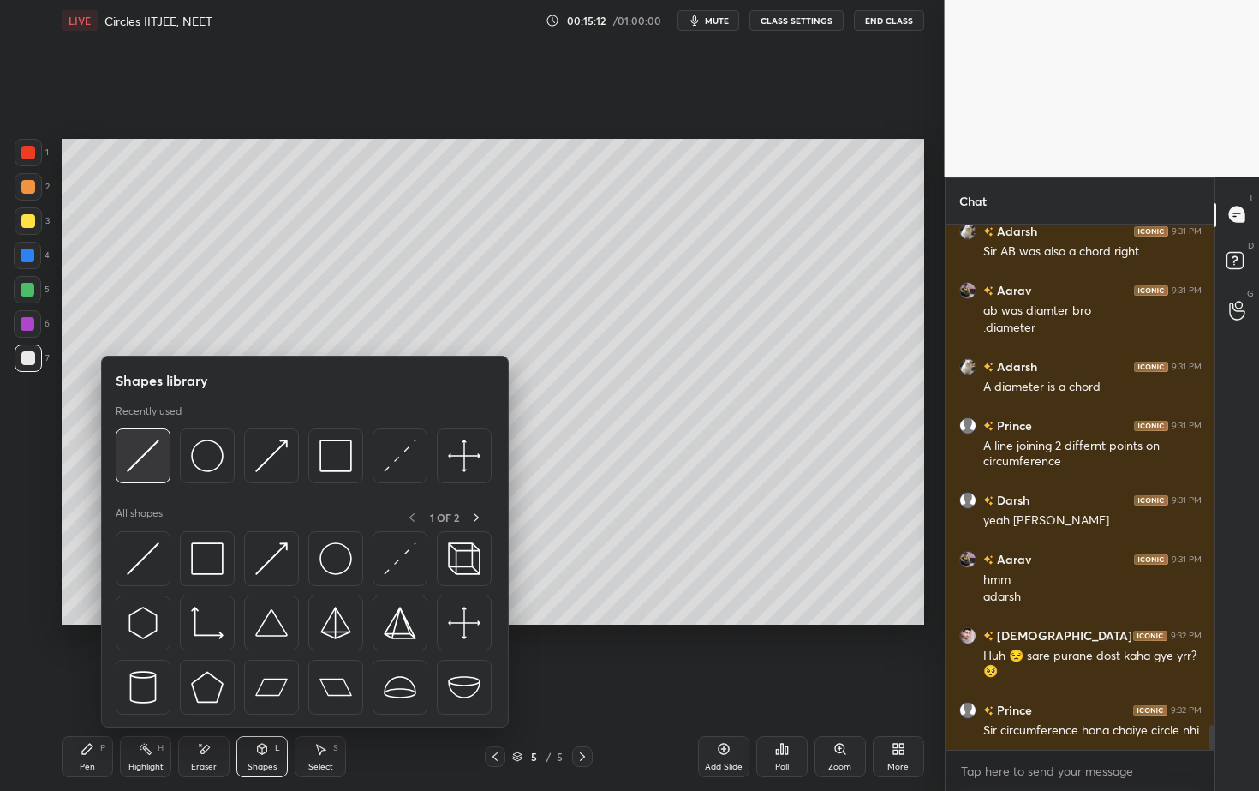
click at [162, 466] on div at bounding box center [143, 455] width 55 height 55
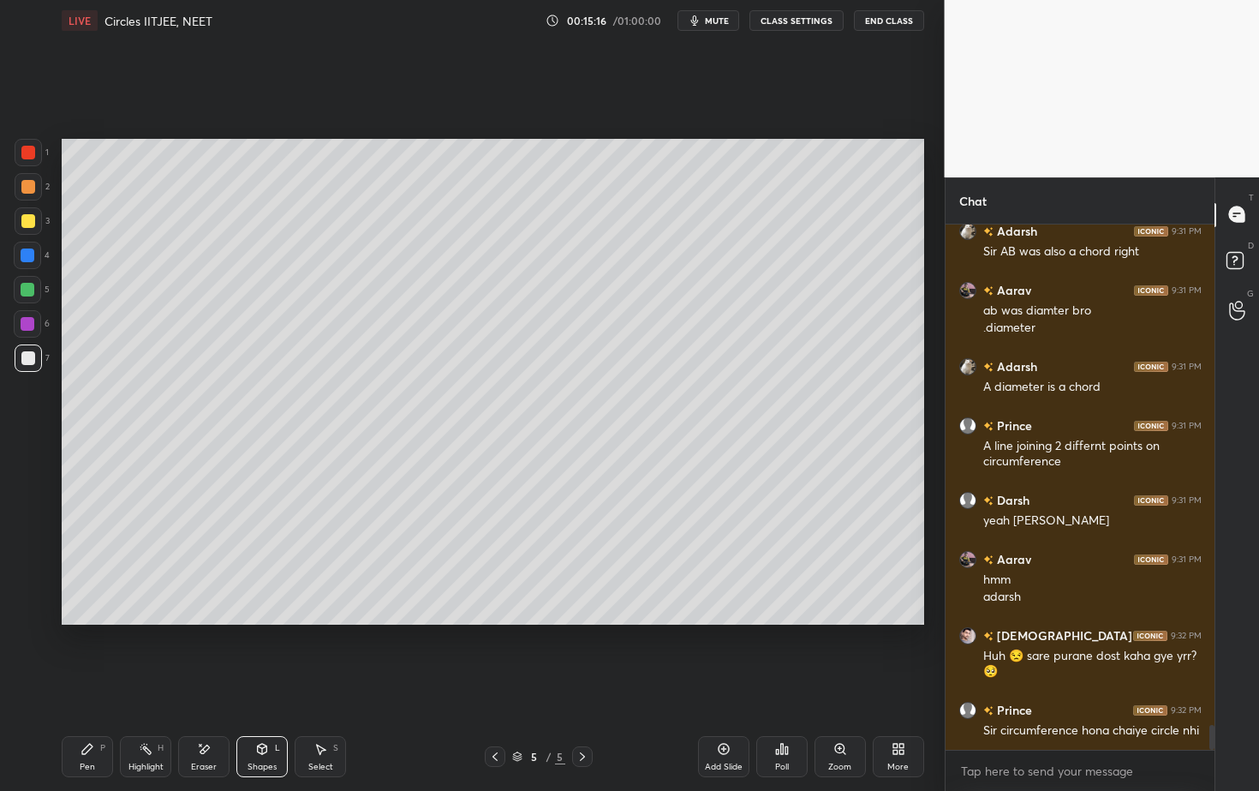
click at [27, 287] on div at bounding box center [28, 290] width 14 height 14
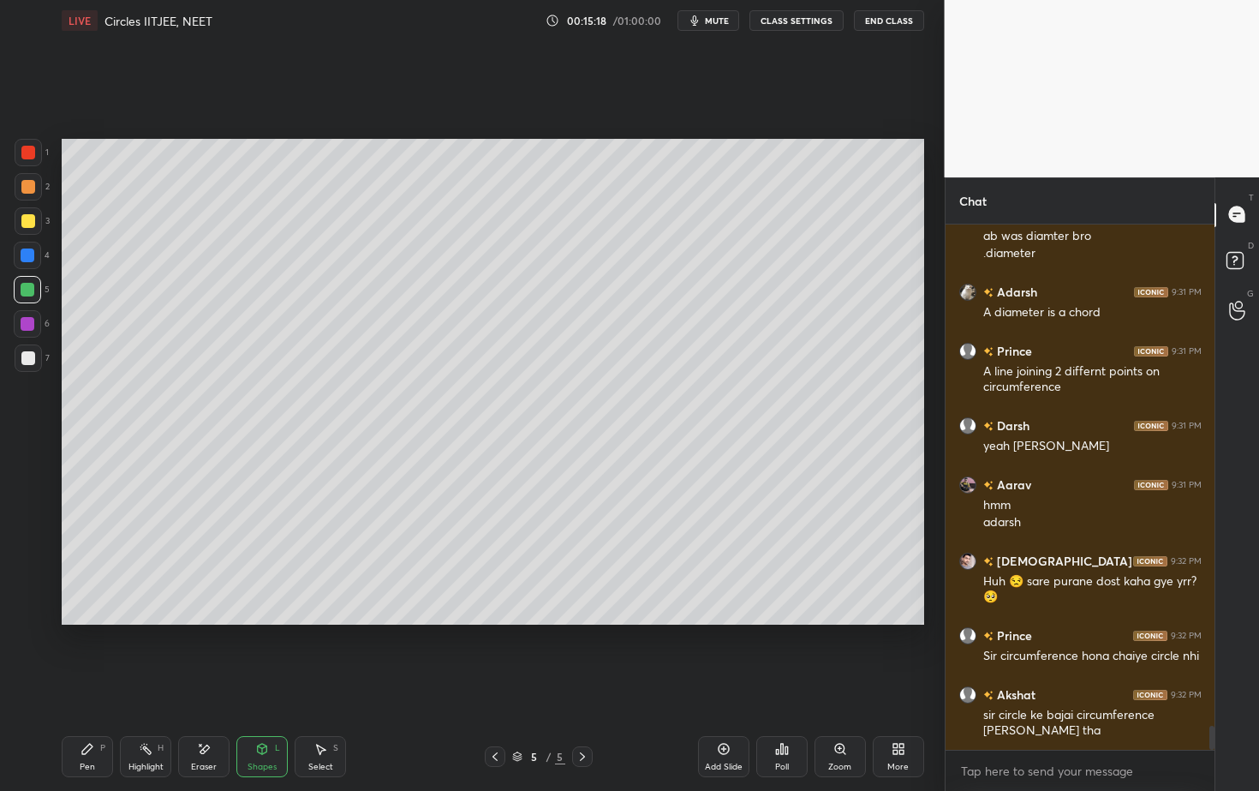
drag, startPoint x: 90, startPoint y: 752, endPoint x: 93, endPoint y: 720, distance: 31.8
click at [87, 714] on icon at bounding box center [88, 749] width 14 height 14
drag, startPoint x: 321, startPoint y: 762, endPoint x: 320, endPoint y: 746, distance: 16.3
click at [321, 714] on div "Select" at bounding box center [320, 766] width 25 height 9
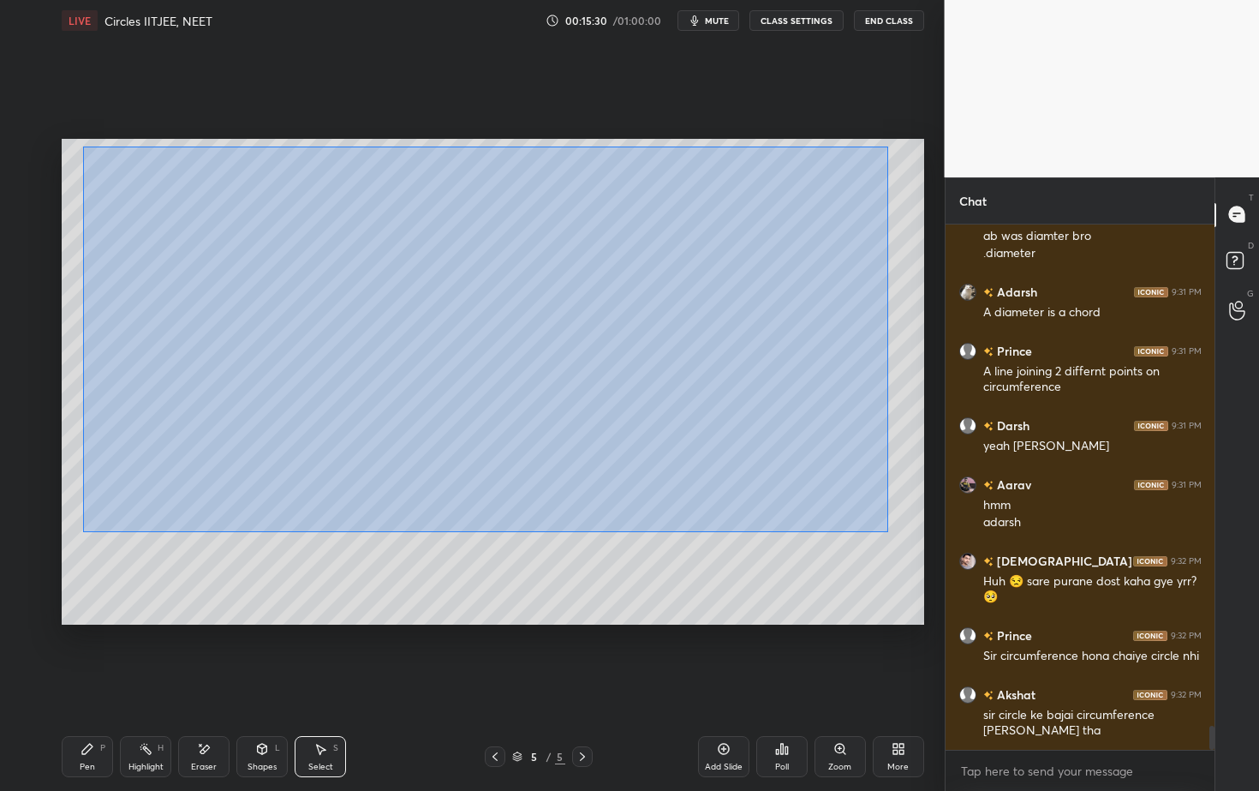
drag, startPoint x: 84, startPoint y: 149, endPoint x: 887, endPoint y: 532, distance: 889.3
click at [888, 532] on div "0 ° Undo Copy Duplicate Duplicate to new slide Delete" at bounding box center [493, 381] width 863 height 485
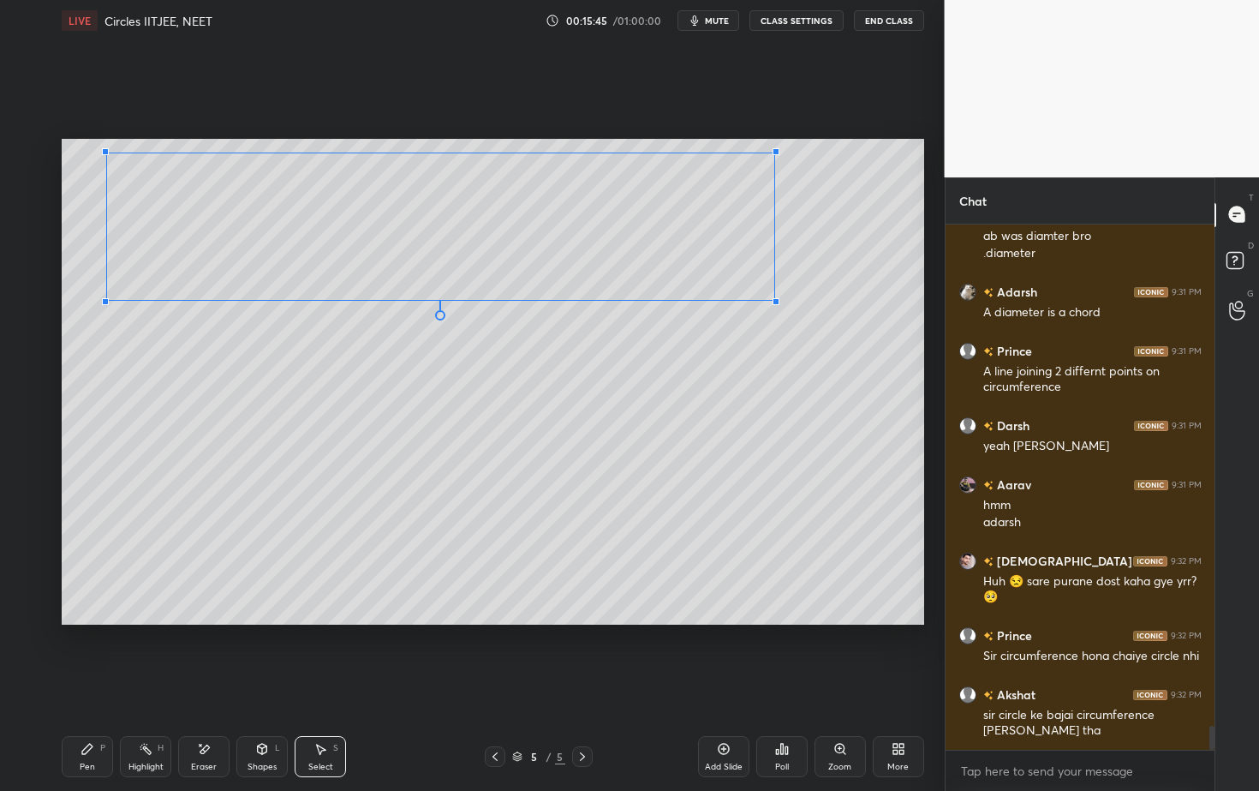
drag, startPoint x: 851, startPoint y: 483, endPoint x: 776, endPoint y: 296, distance: 201.1
click at [775, 299] on div at bounding box center [776, 301] width 7 height 7
click at [774, 309] on div "0 ° Undo Copy Duplicate Duplicate to new slide Delete" at bounding box center [493, 381] width 863 height 485
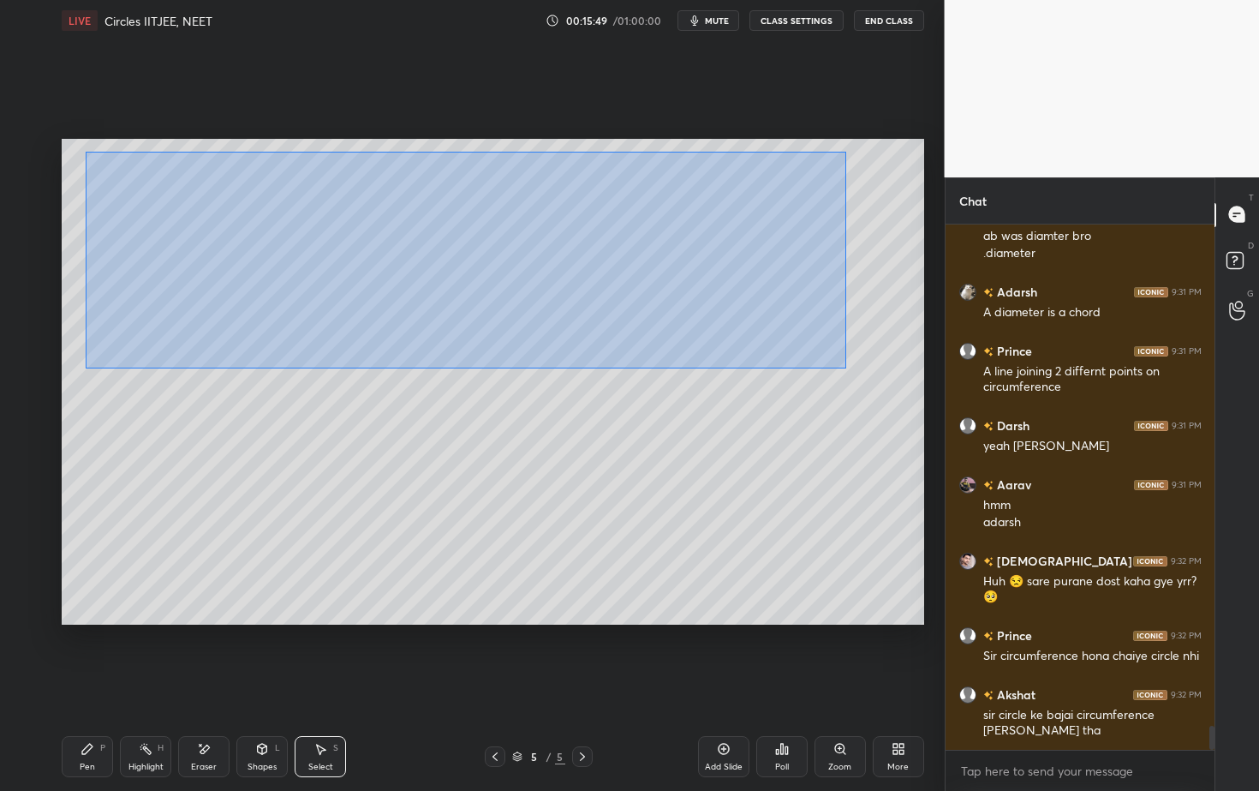
drag, startPoint x: 86, startPoint y: 148, endPoint x: 835, endPoint y: 361, distance: 779.0
click at [845, 367] on div "0 ° Undo Copy Duplicate Duplicate to new slide Delete" at bounding box center [493, 381] width 863 height 485
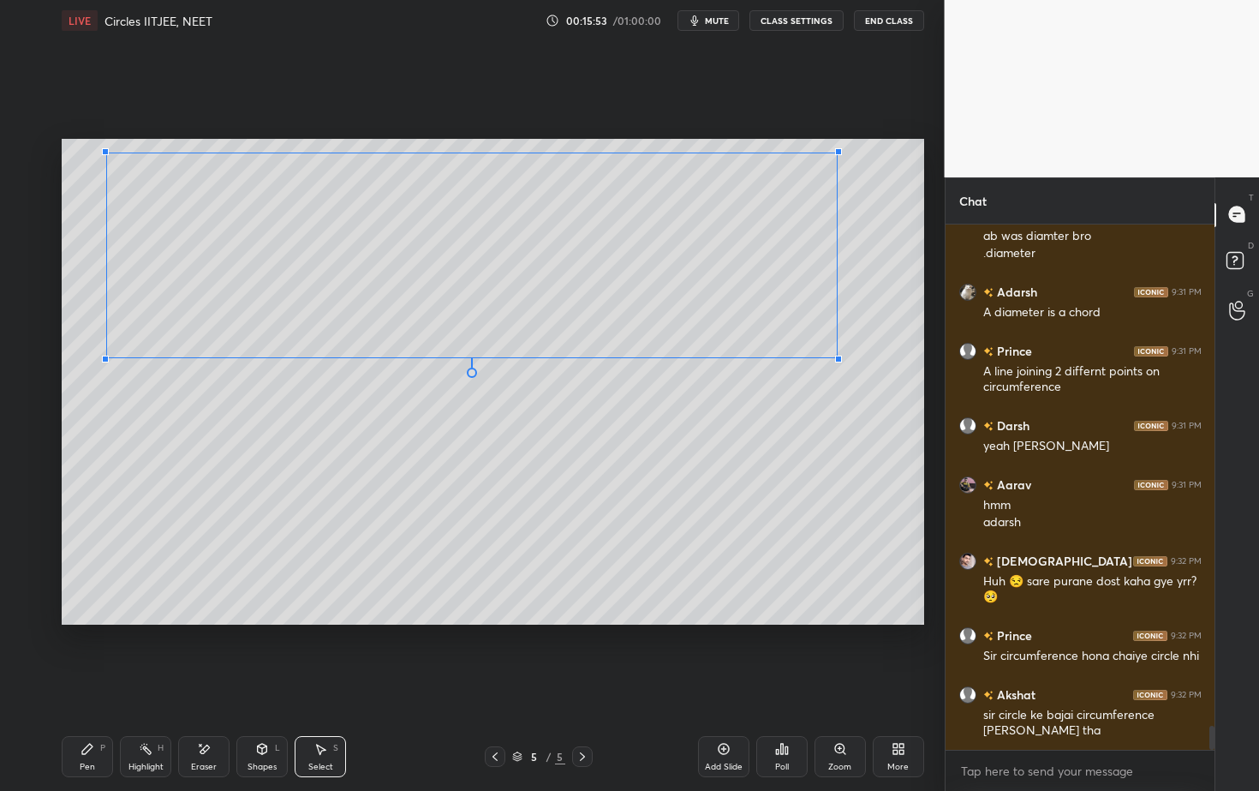
drag, startPoint x: 777, startPoint y: 302, endPoint x: 825, endPoint y: 355, distance: 71.6
click at [836, 356] on div at bounding box center [838, 358] width 7 height 7
drag, startPoint x: 672, startPoint y: 469, endPoint x: 650, endPoint y: 493, distance: 32.2
click at [673, 468] on div "0 ° Undo Copy Duplicate Duplicate to new slide Delete" at bounding box center [493, 381] width 863 height 485
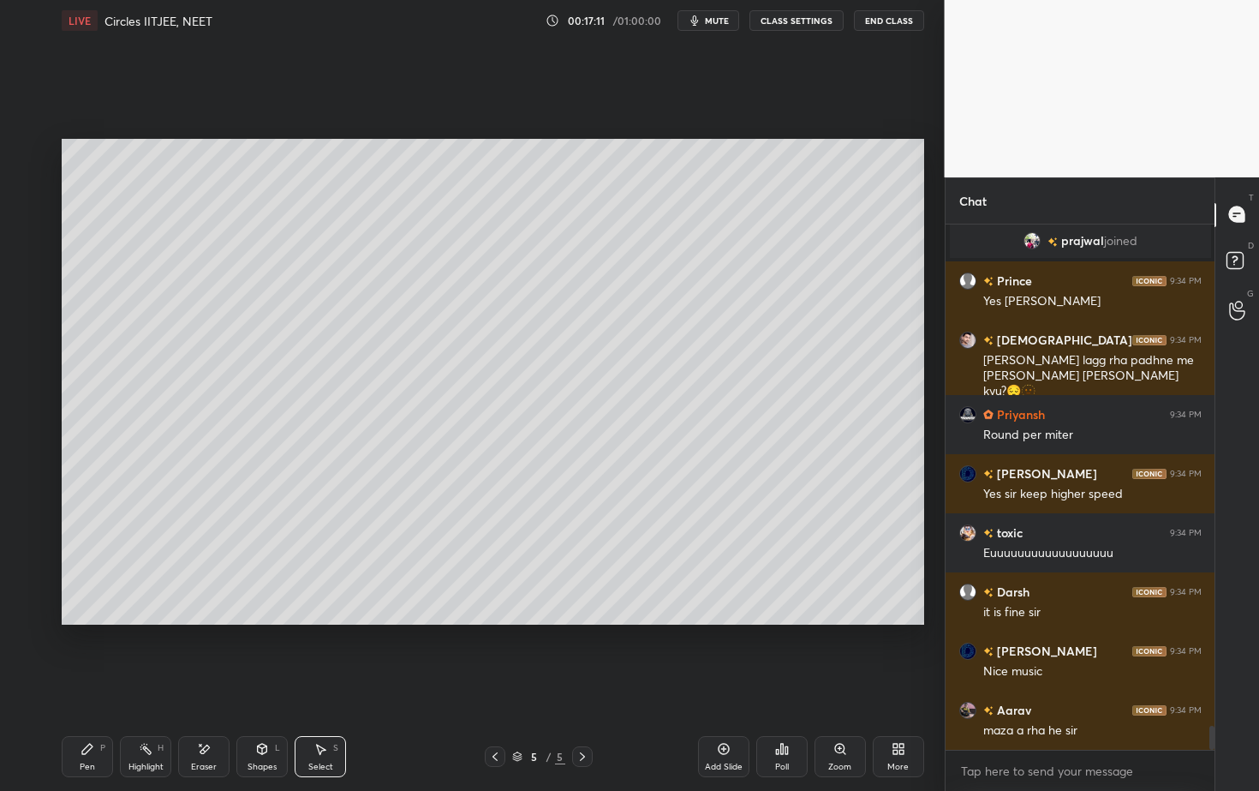
scroll to position [10986, 0]
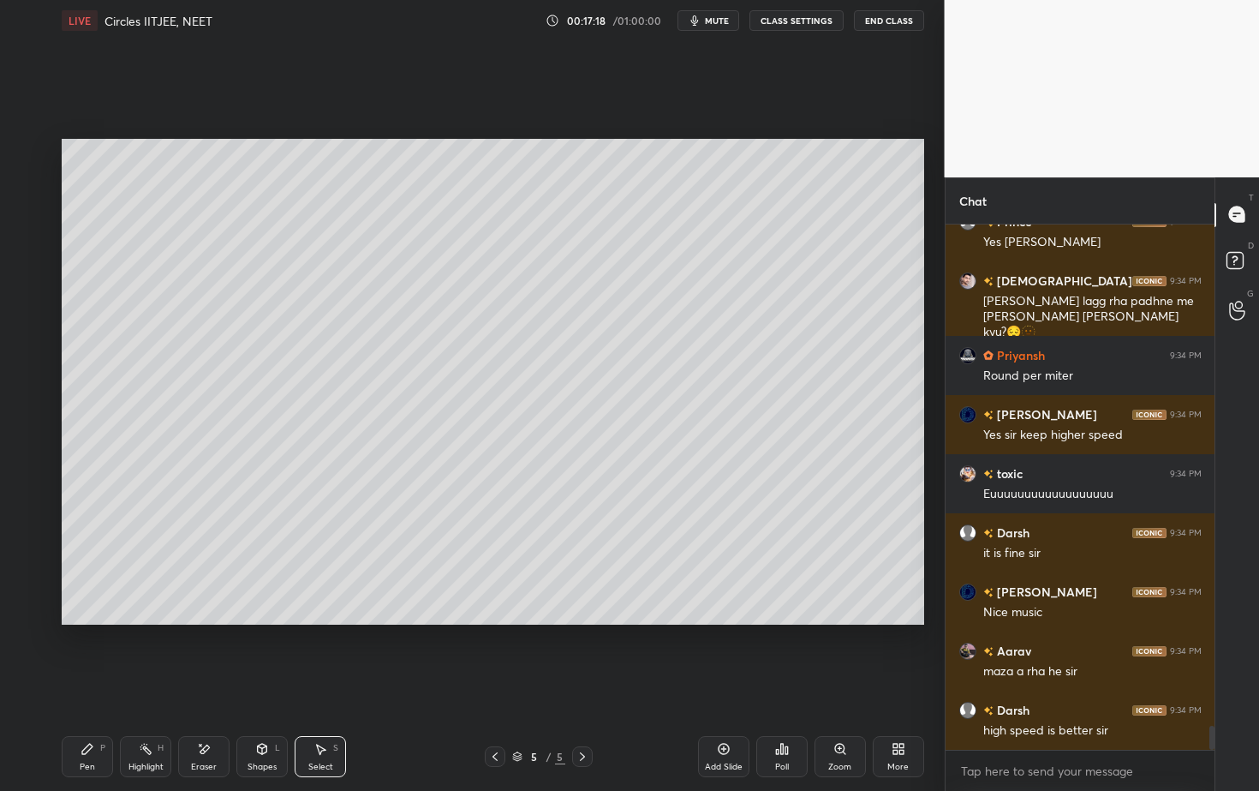
click at [83, 714] on div "Pen P" at bounding box center [87, 756] width 51 height 41
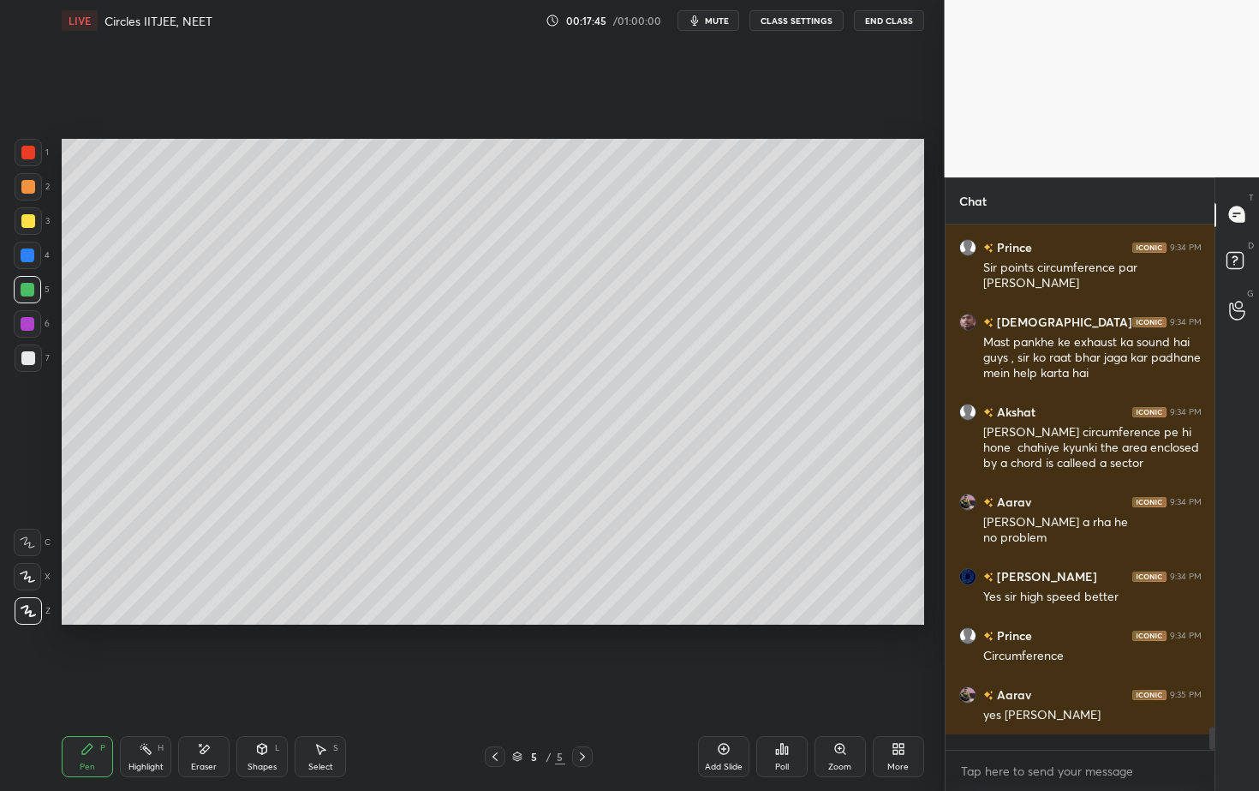
scroll to position [11567, 0]
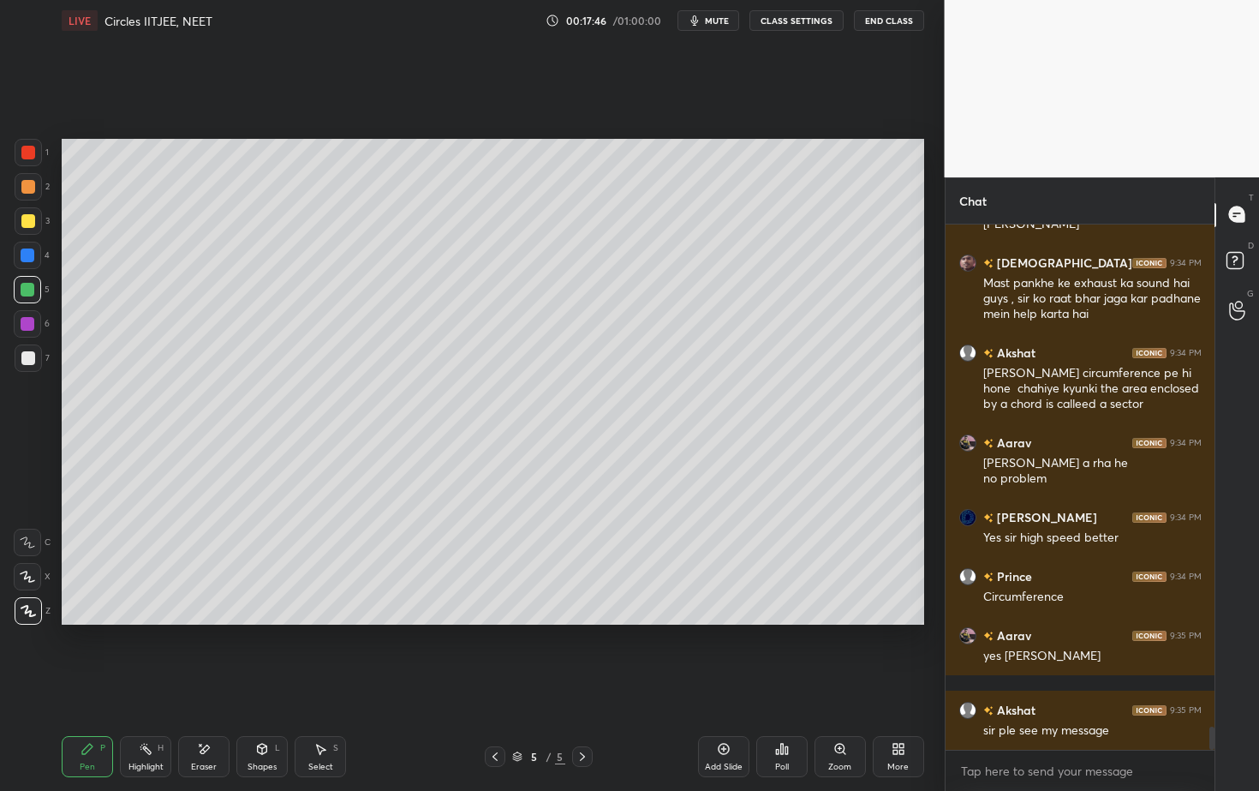
click at [504, 714] on div at bounding box center [495, 756] width 21 height 21
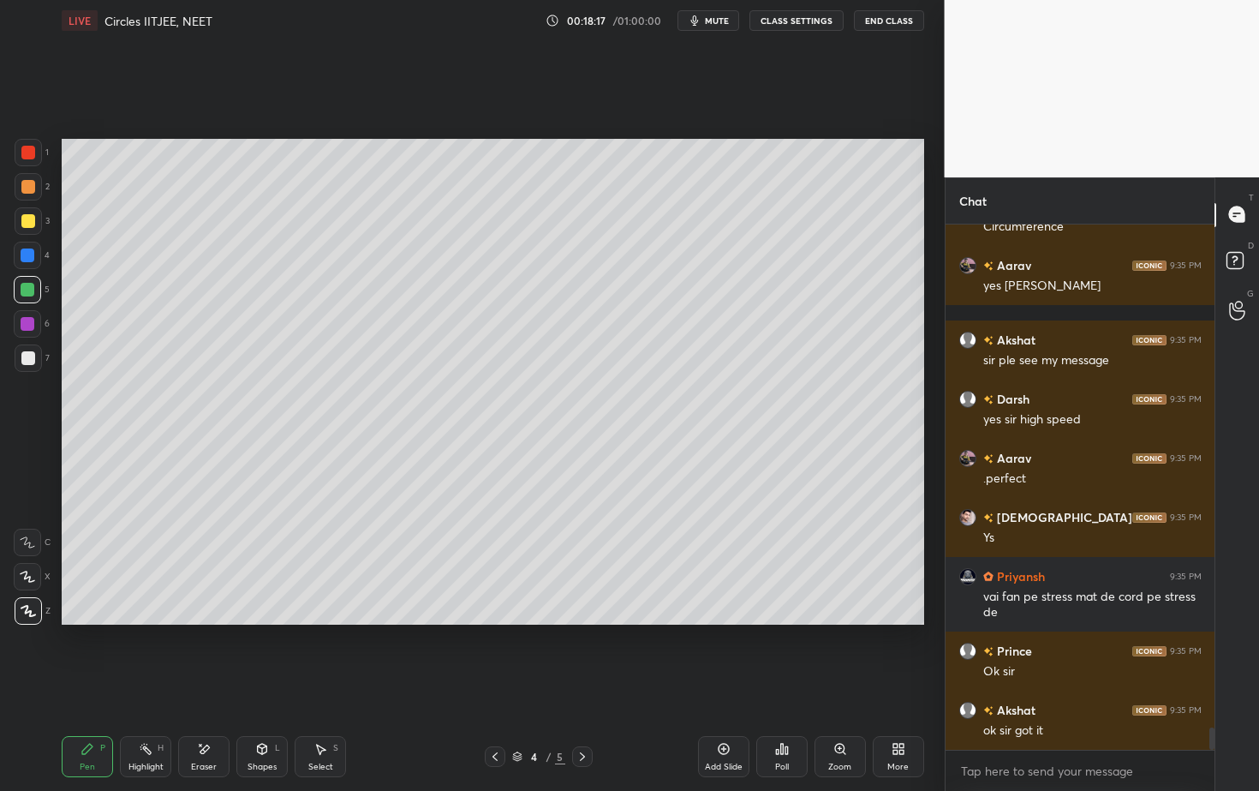
scroll to position [11996, 0]
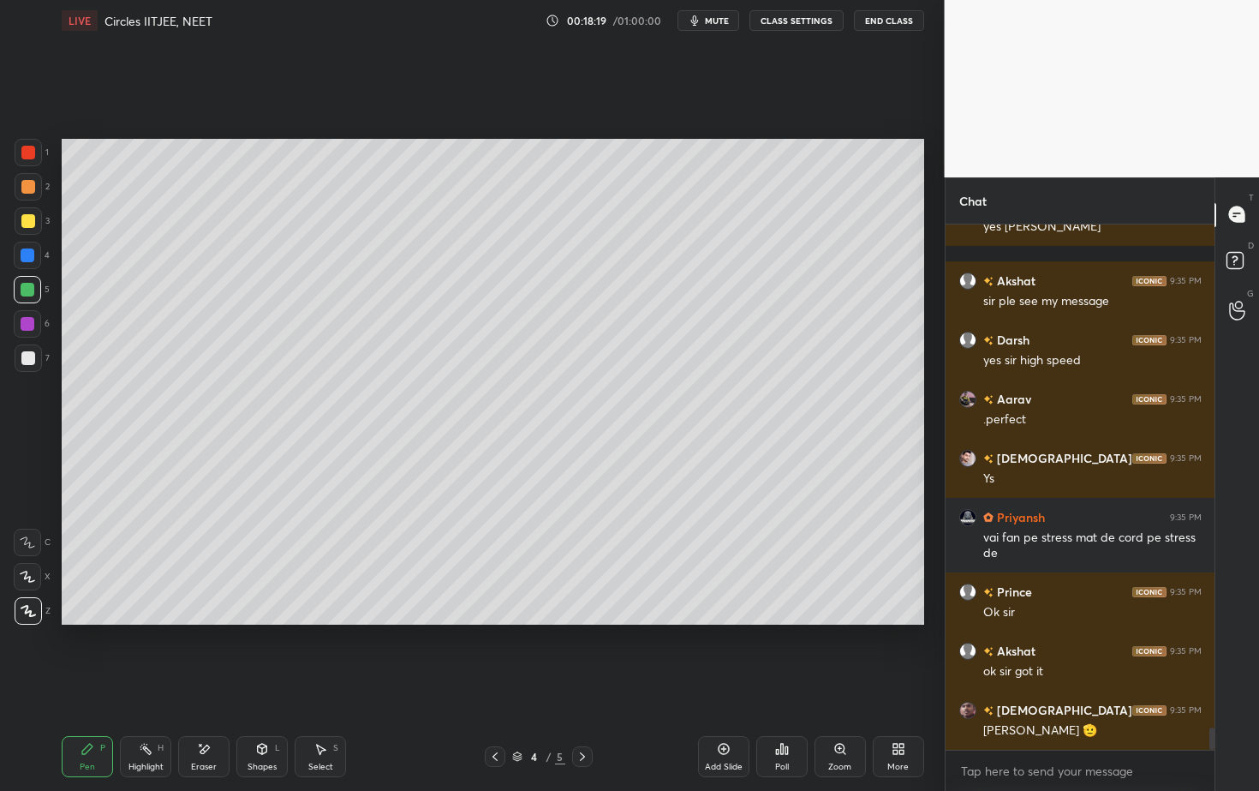
click at [582, 714] on icon at bounding box center [582, 756] width 5 height 9
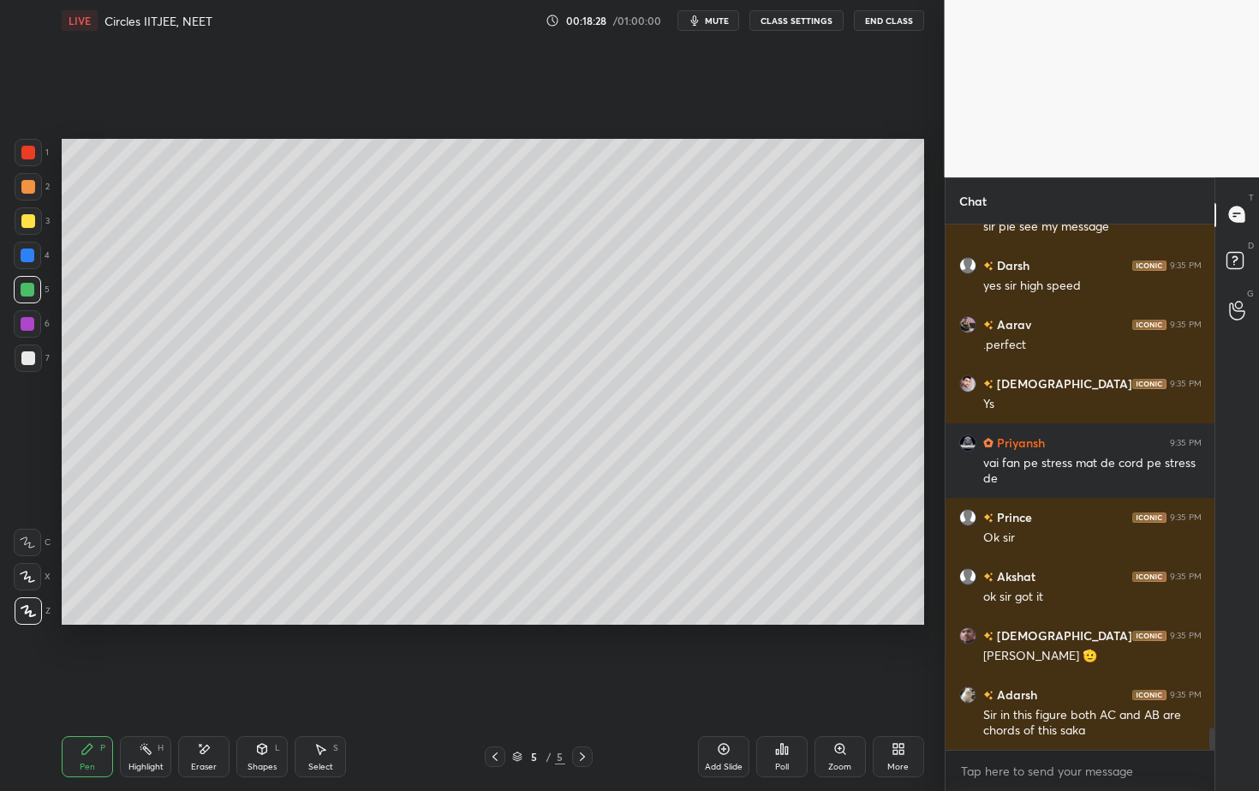
drag, startPoint x: 280, startPoint y: 745, endPoint x: 274, endPoint y: 734, distance: 12.6
click at [280, 714] on div "Shapes L" at bounding box center [261, 756] width 51 height 41
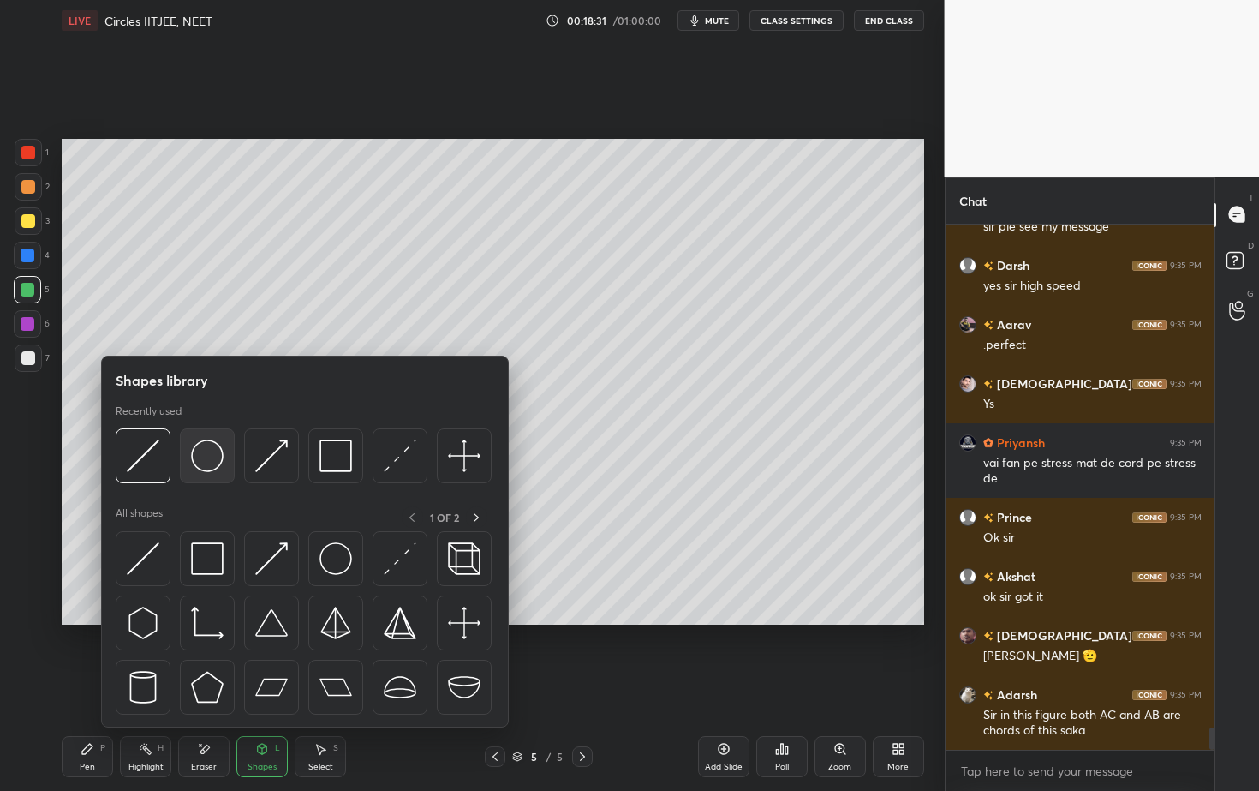
click at [222, 457] on img at bounding box center [207, 455] width 33 height 33
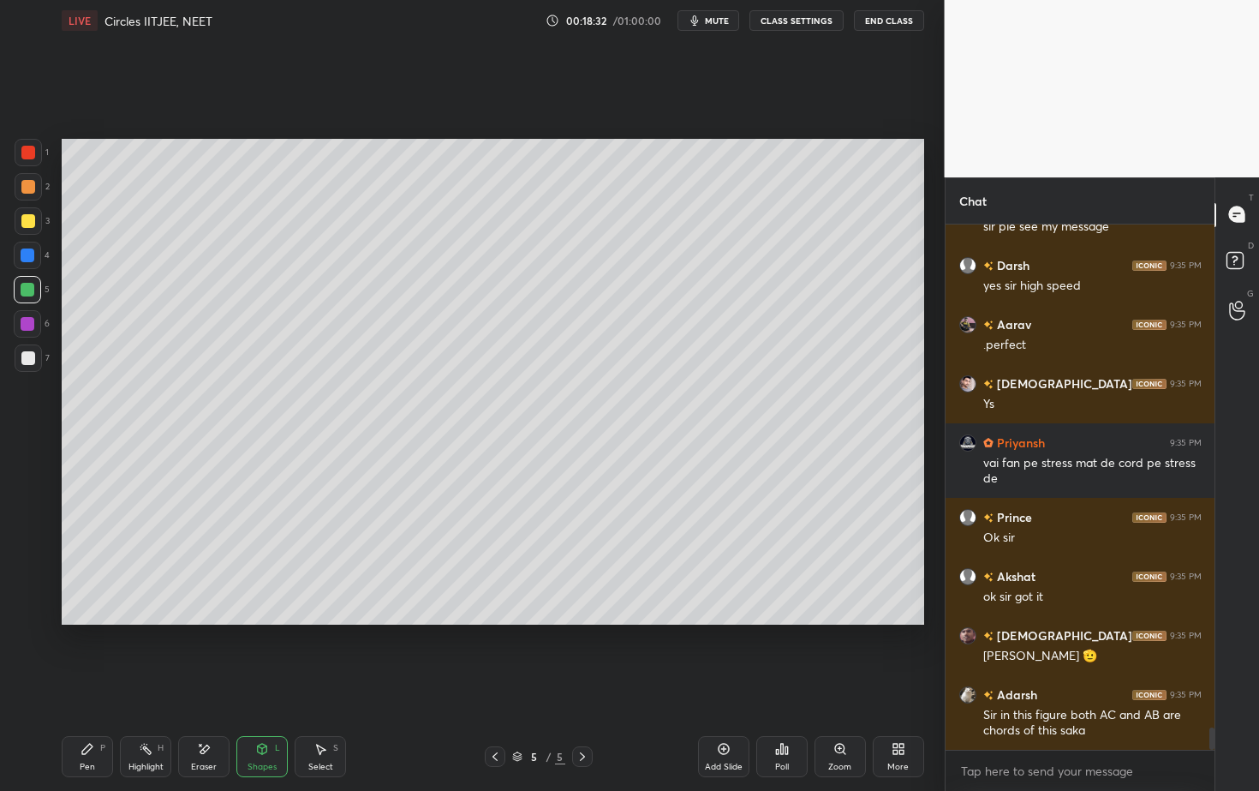
click at [30, 363] on div at bounding box center [28, 358] width 14 height 14
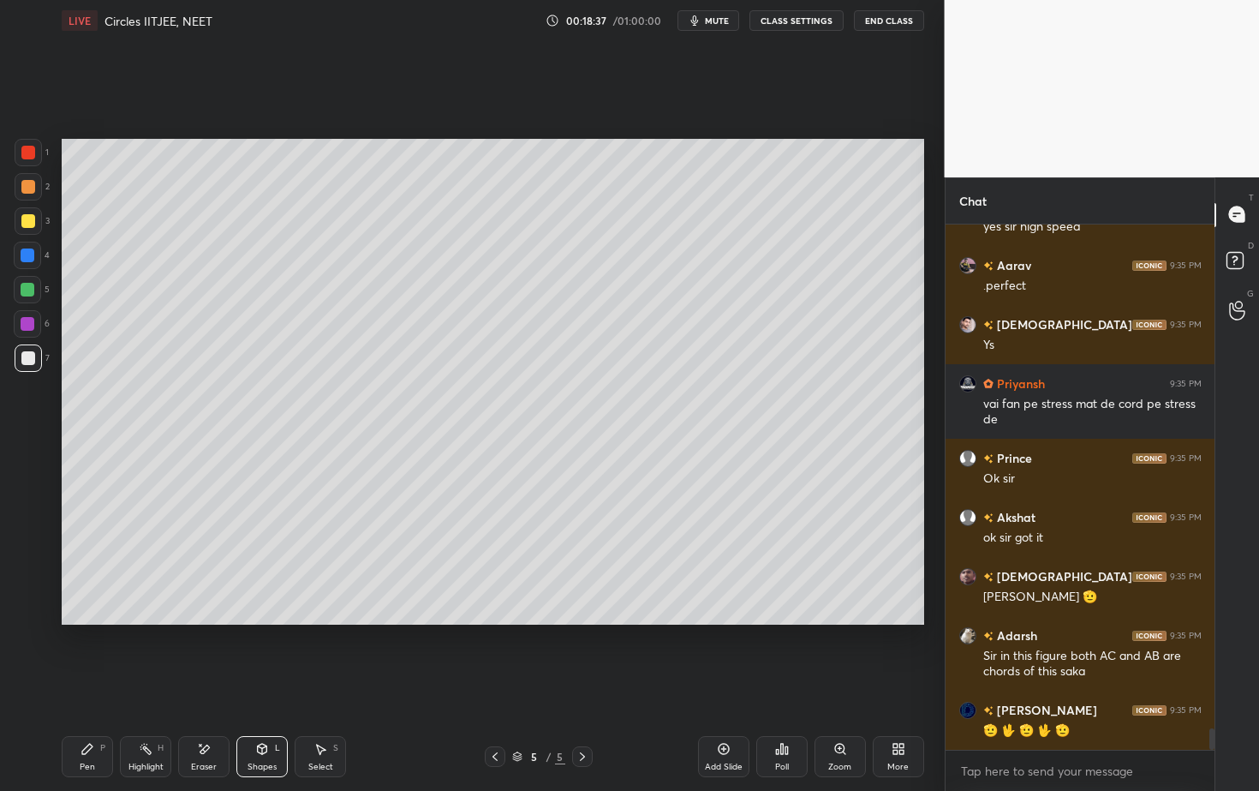
drag, startPoint x: 91, startPoint y: 751, endPoint x: 86, endPoint y: 717, distance: 34.6
click at [90, 714] on icon at bounding box center [88, 749] width 14 height 14
click at [33, 285] on div at bounding box center [28, 290] width 14 height 14
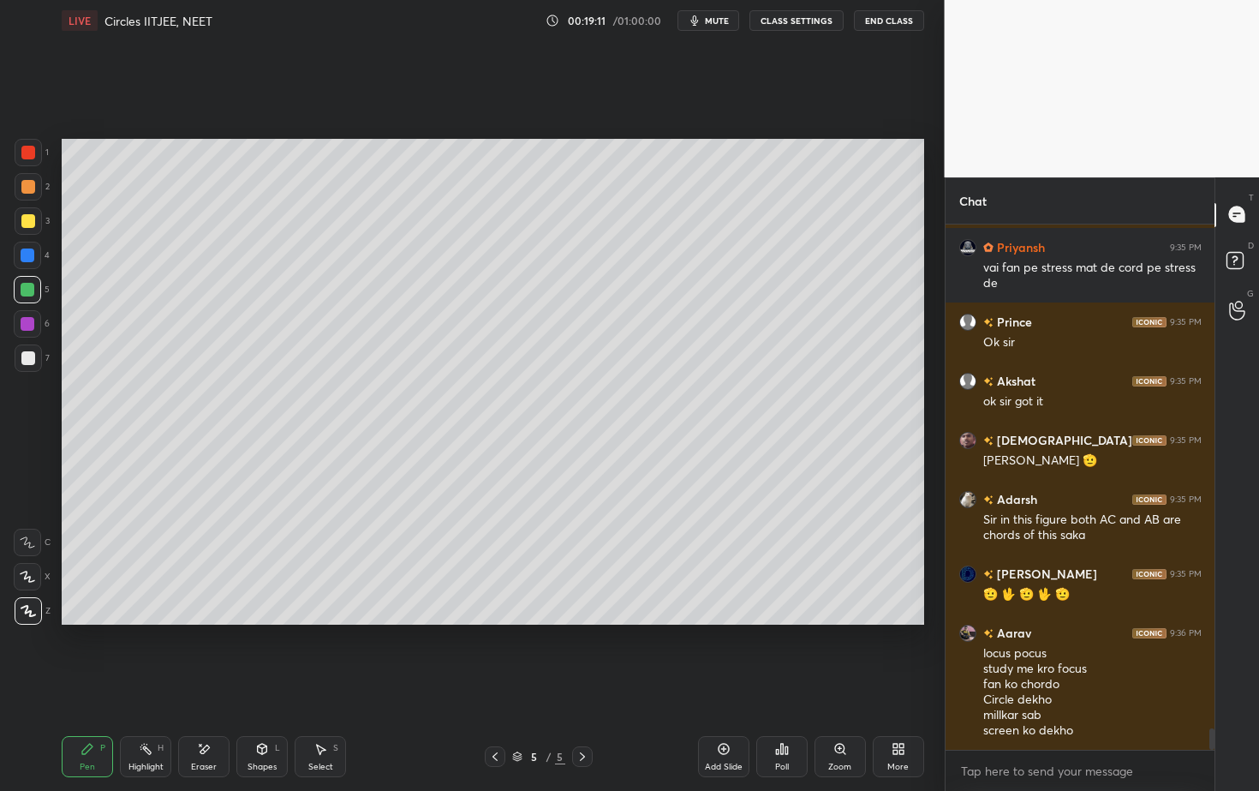
scroll to position [5, 6]
drag, startPoint x: 211, startPoint y: 746, endPoint x: 228, endPoint y: 737, distance: 19.6
click at [212, 714] on div "Eraser" at bounding box center [203, 756] width 51 height 41
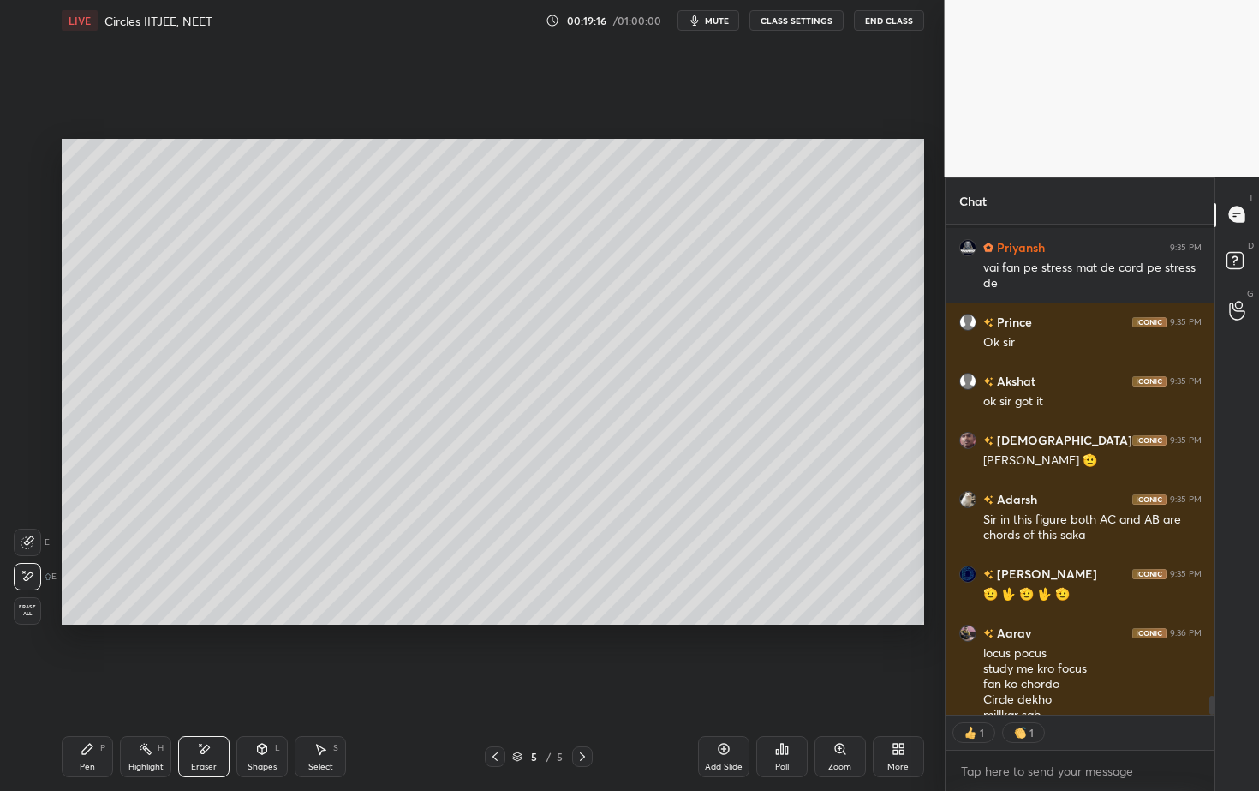
scroll to position [12360, 0]
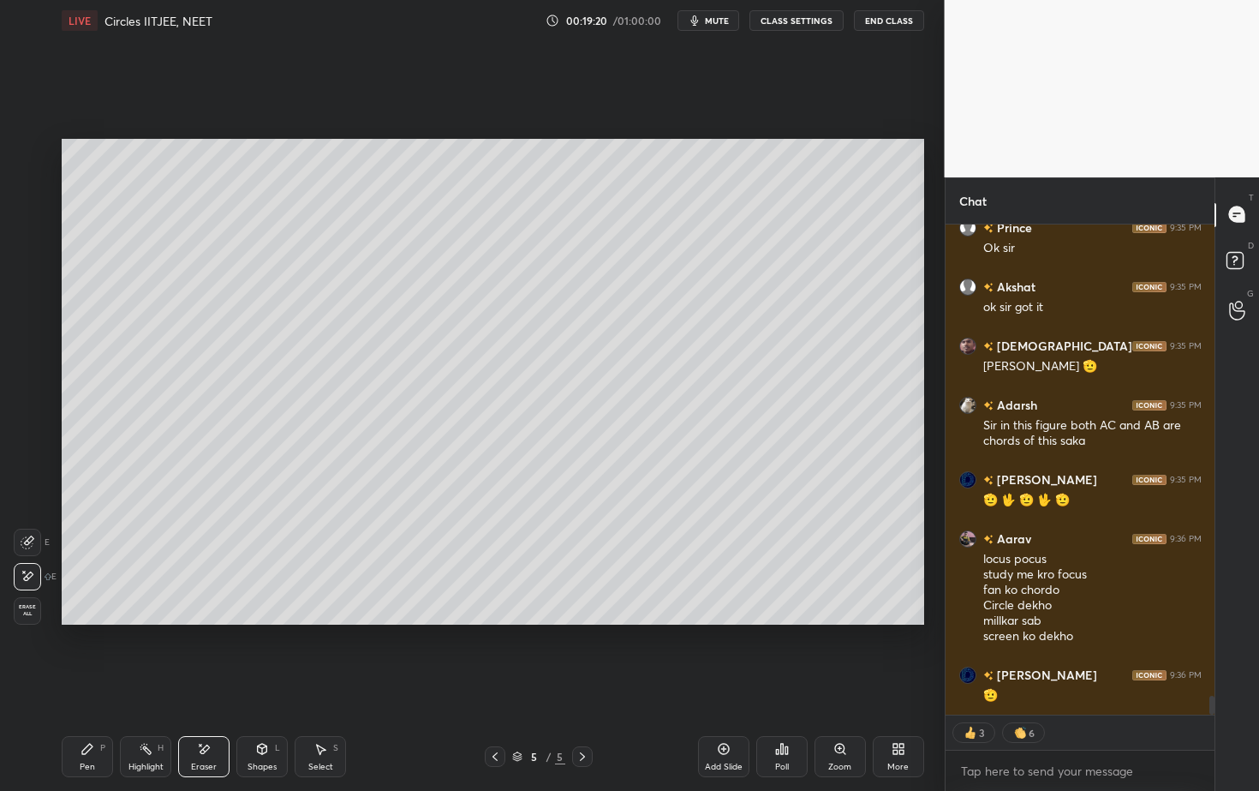
click at [86, 714] on icon at bounding box center [88, 749] width 14 height 14
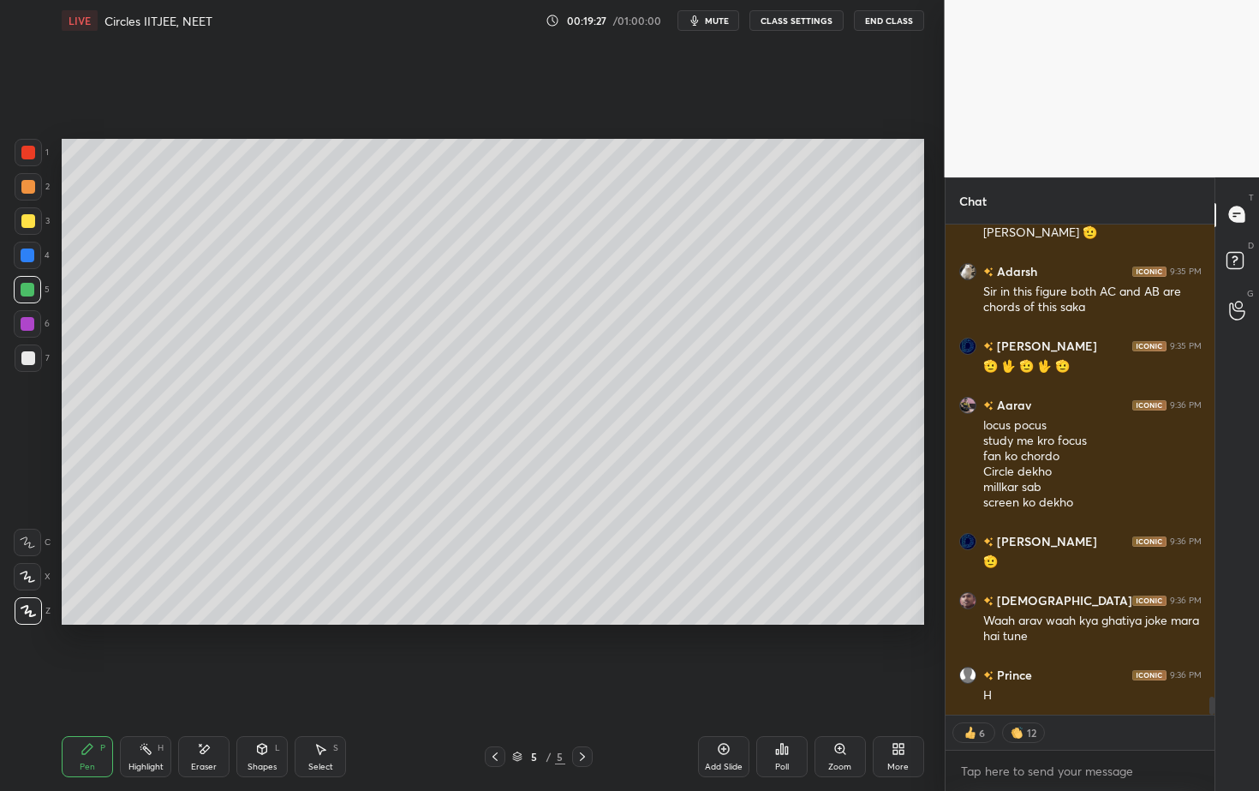
scroll to position [12583, 0]
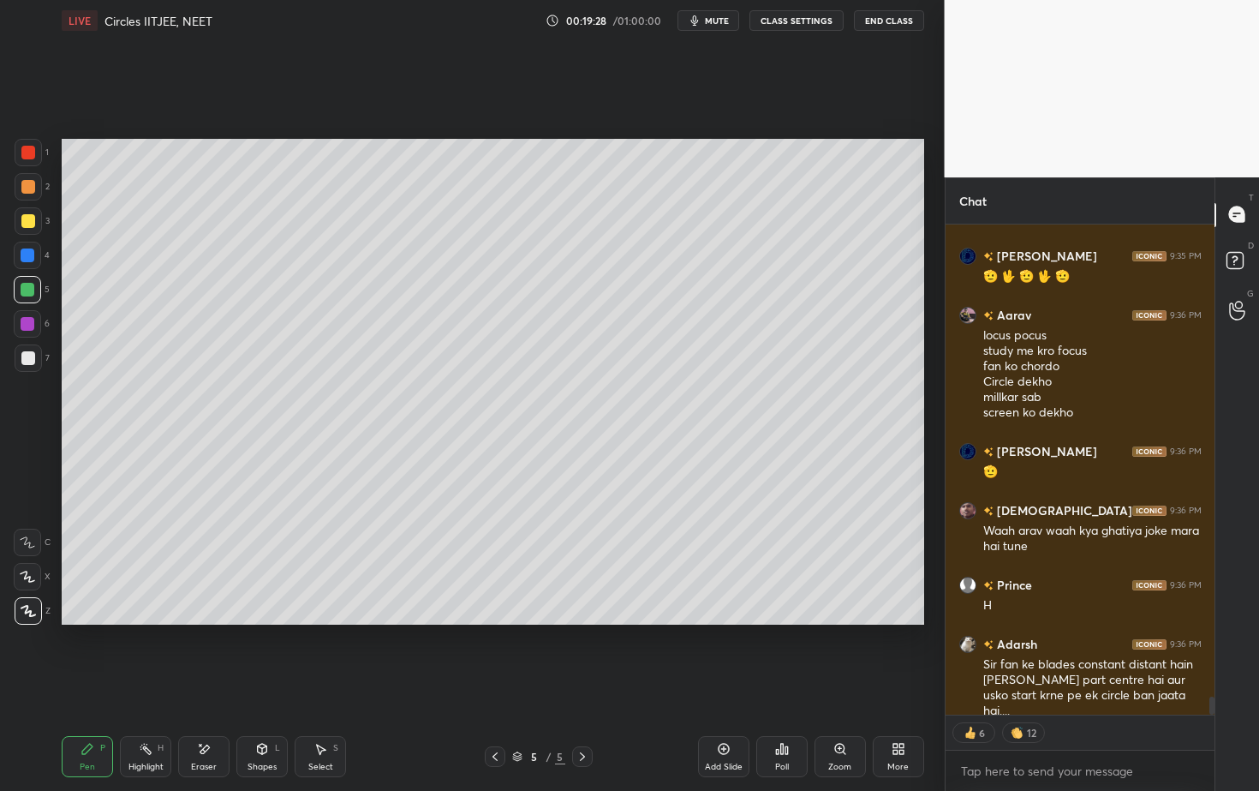
drag, startPoint x: 28, startPoint y: 360, endPoint x: 56, endPoint y: 383, distance: 35.9
click at [29, 362] on div at bounding box center [28, 358] width 14 height 14
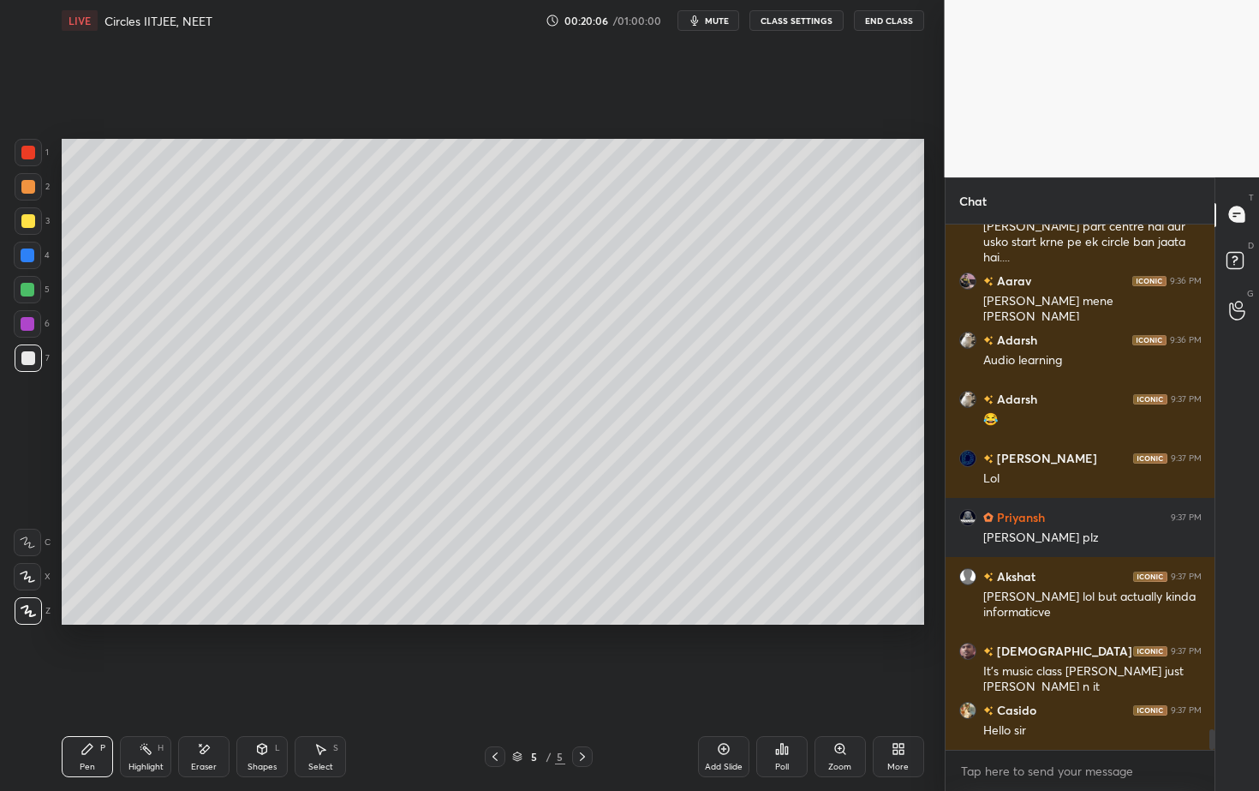
scroll to position [13096, 0]
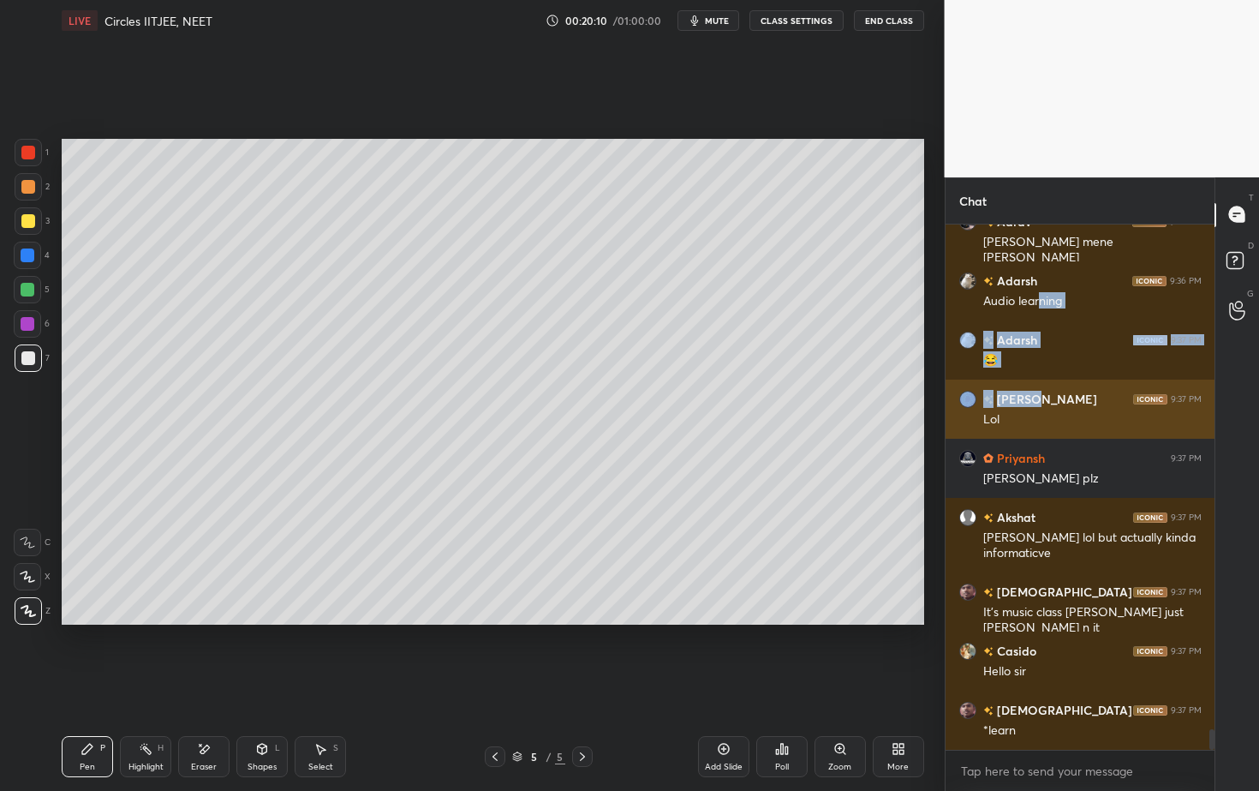
drag, startPoint x: 1040, startPoint y: 307, endPoint x: 1030, endPoint y: 427, distance: 120.4
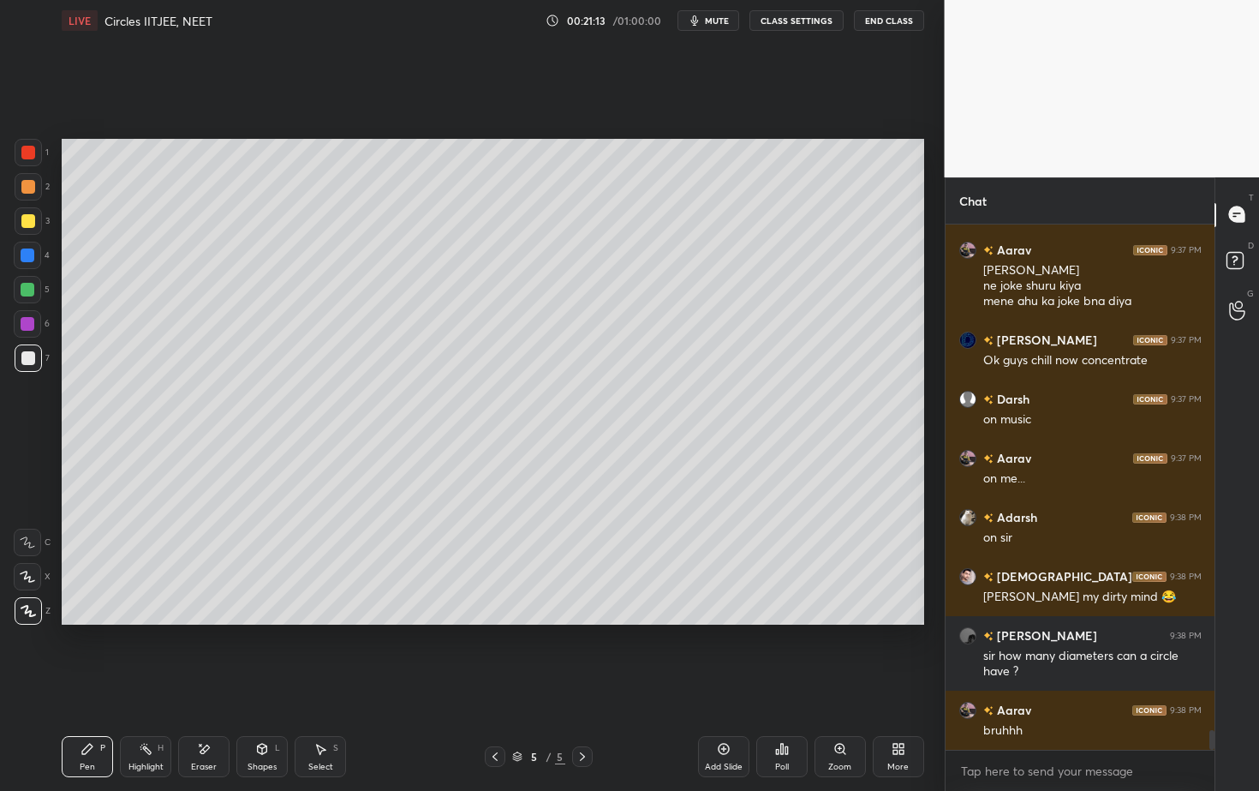
scroll to position [13733, 0]
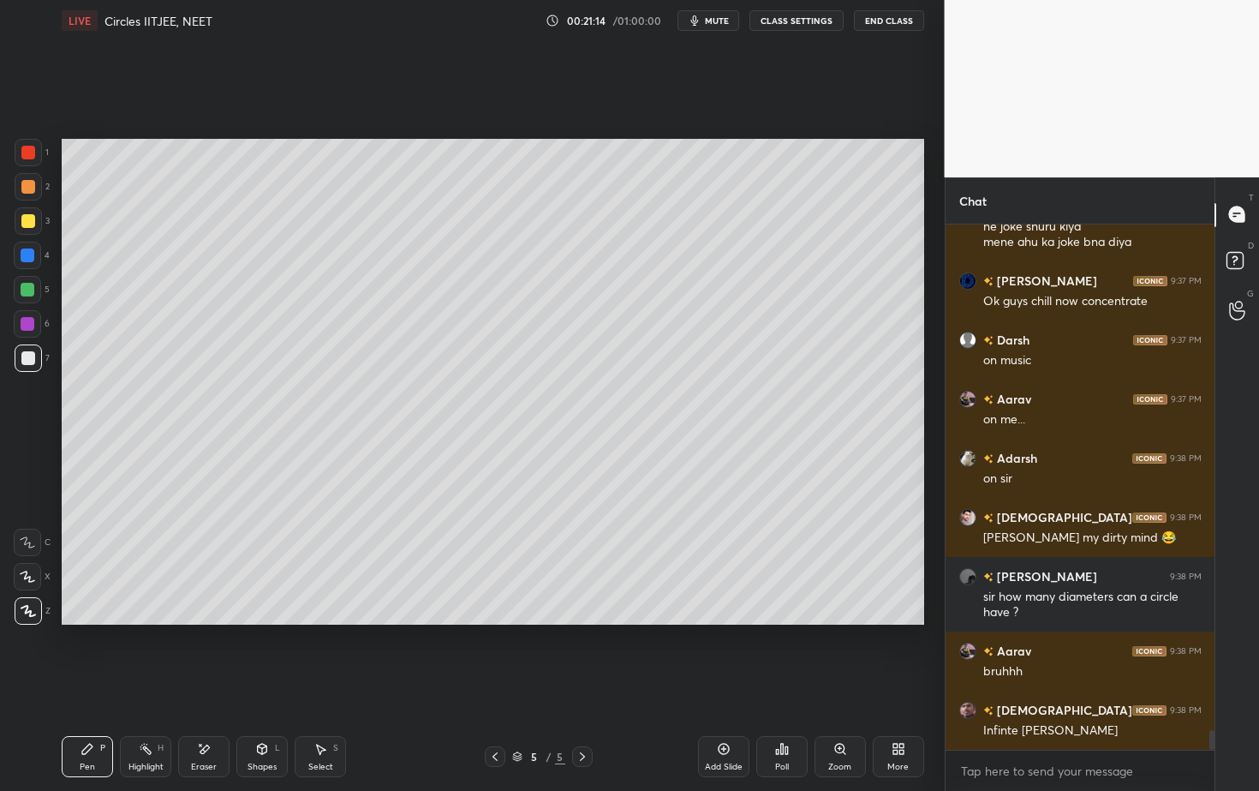
click at [720, 714] on icon at bounding box center [723, 749] width 11 height 11
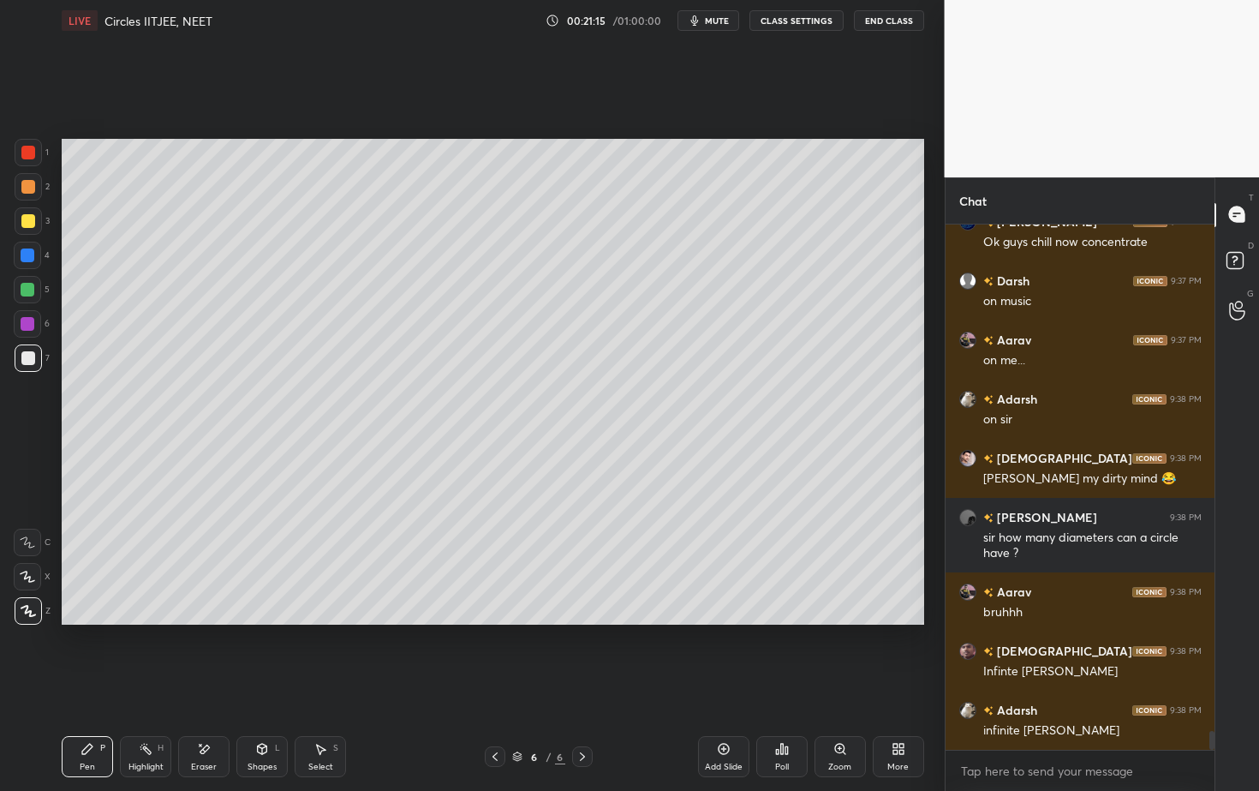
drag, startPoint x: 264, startPoint y: 749, endPoint x: 260, endPoint y: 738, distance: 10.8
click at [262, 714] on icon at bounding box center [262, 749] width 14 height 14
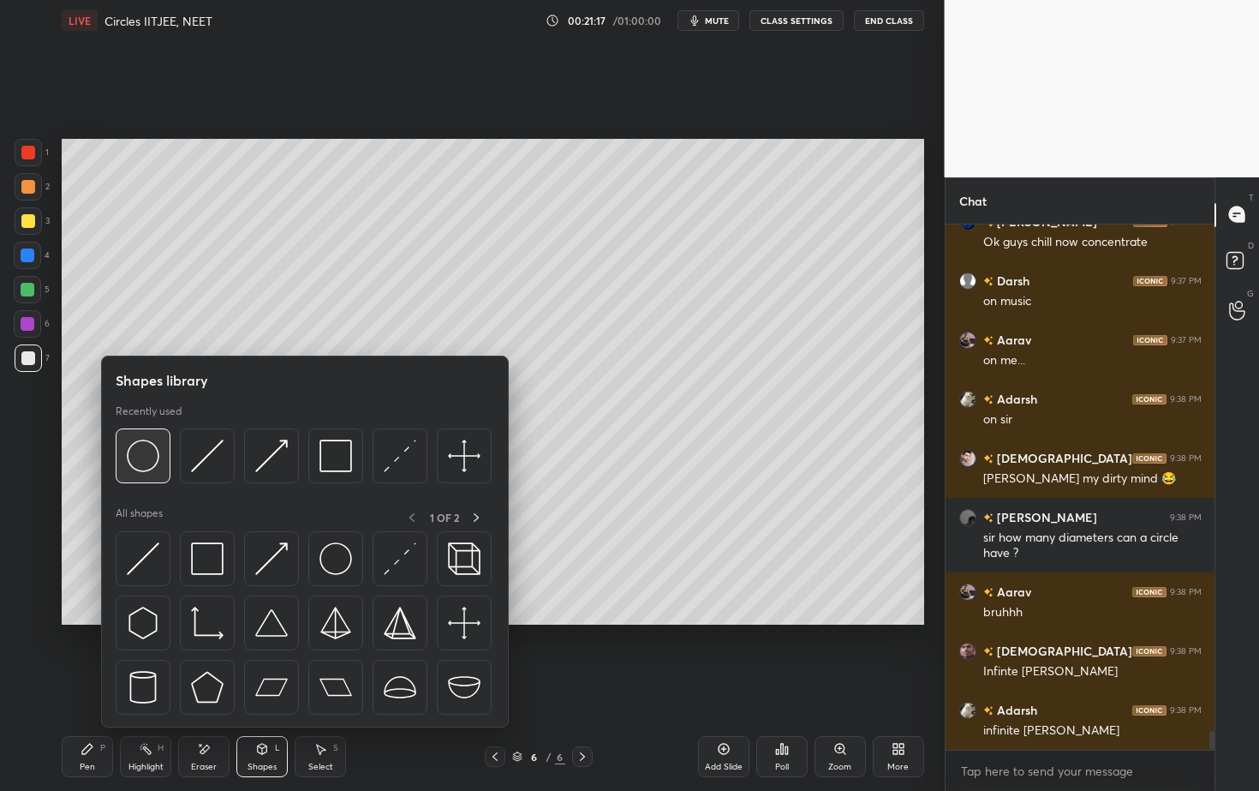
click at [144, 453] on img at bounding box center [143, 455] width 33 height 33
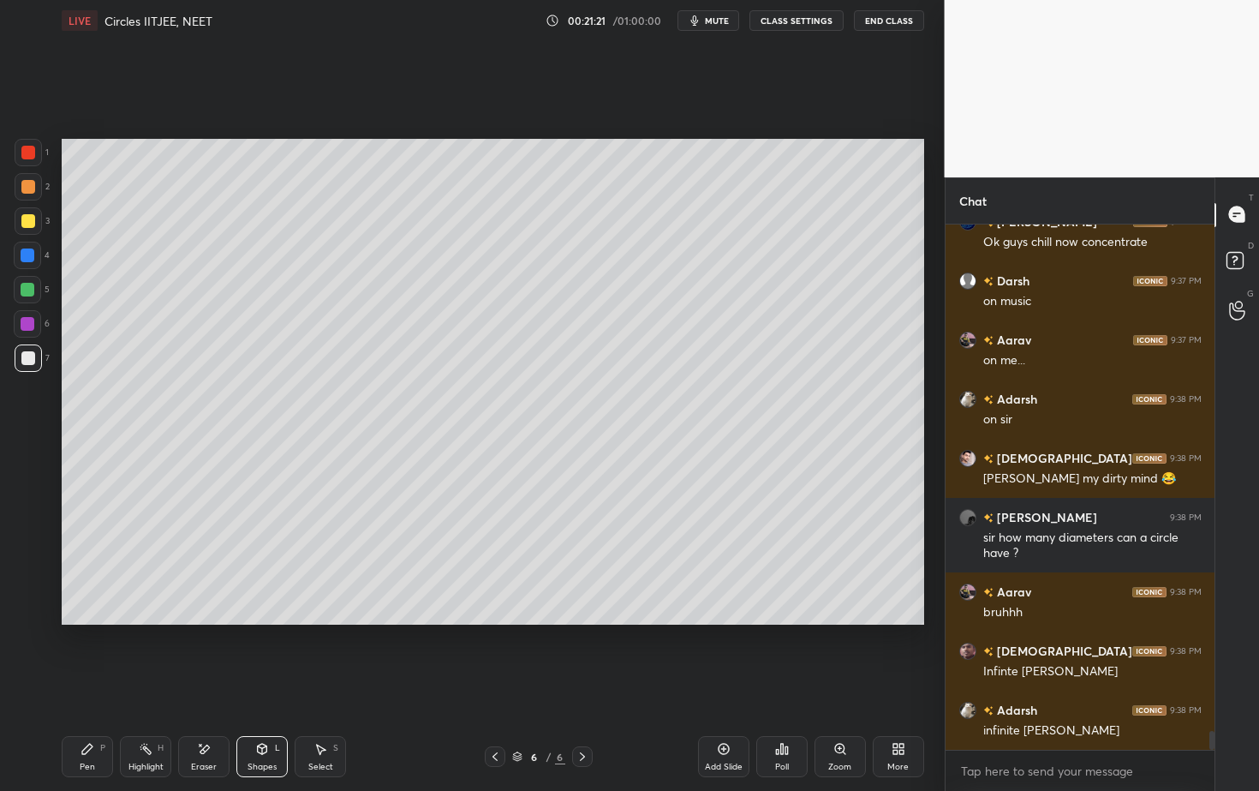
scroll to position [13851, 0]
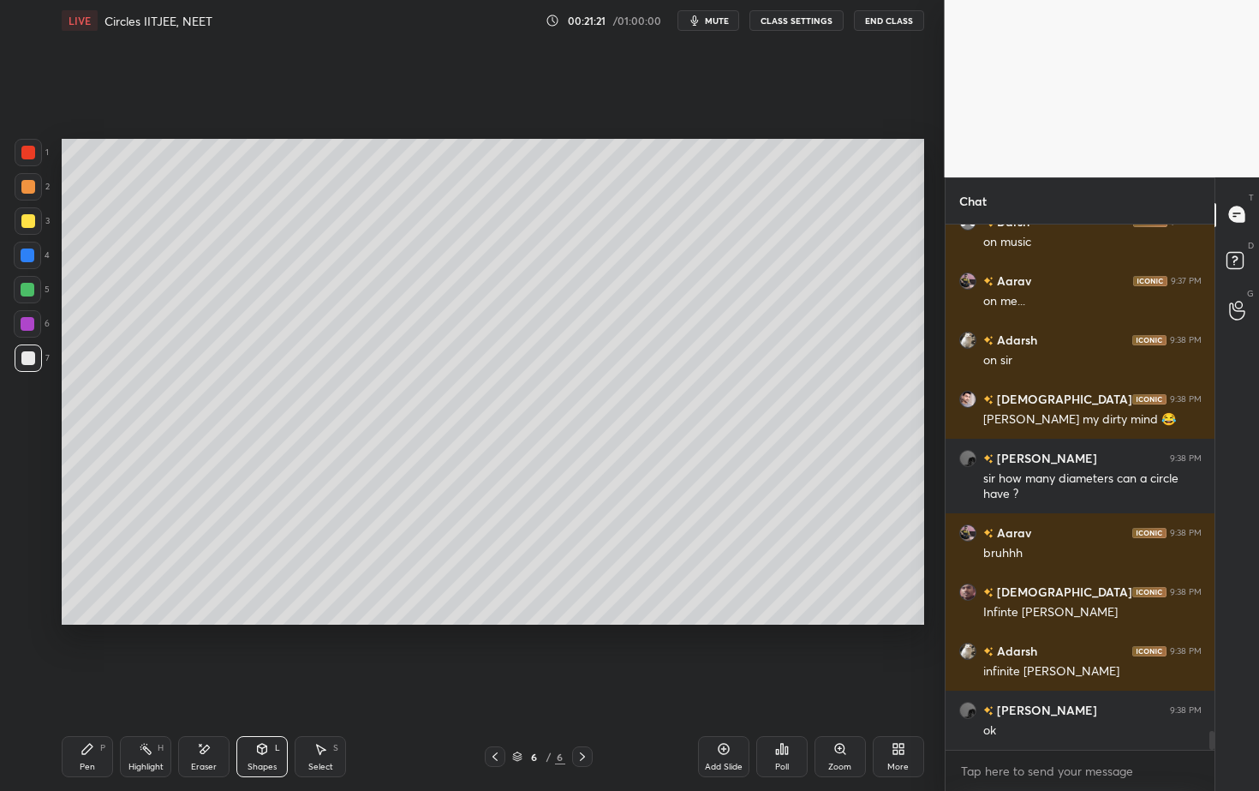
click at [264, 714] on icon at bounding box center [262, 749] width 9 height 10
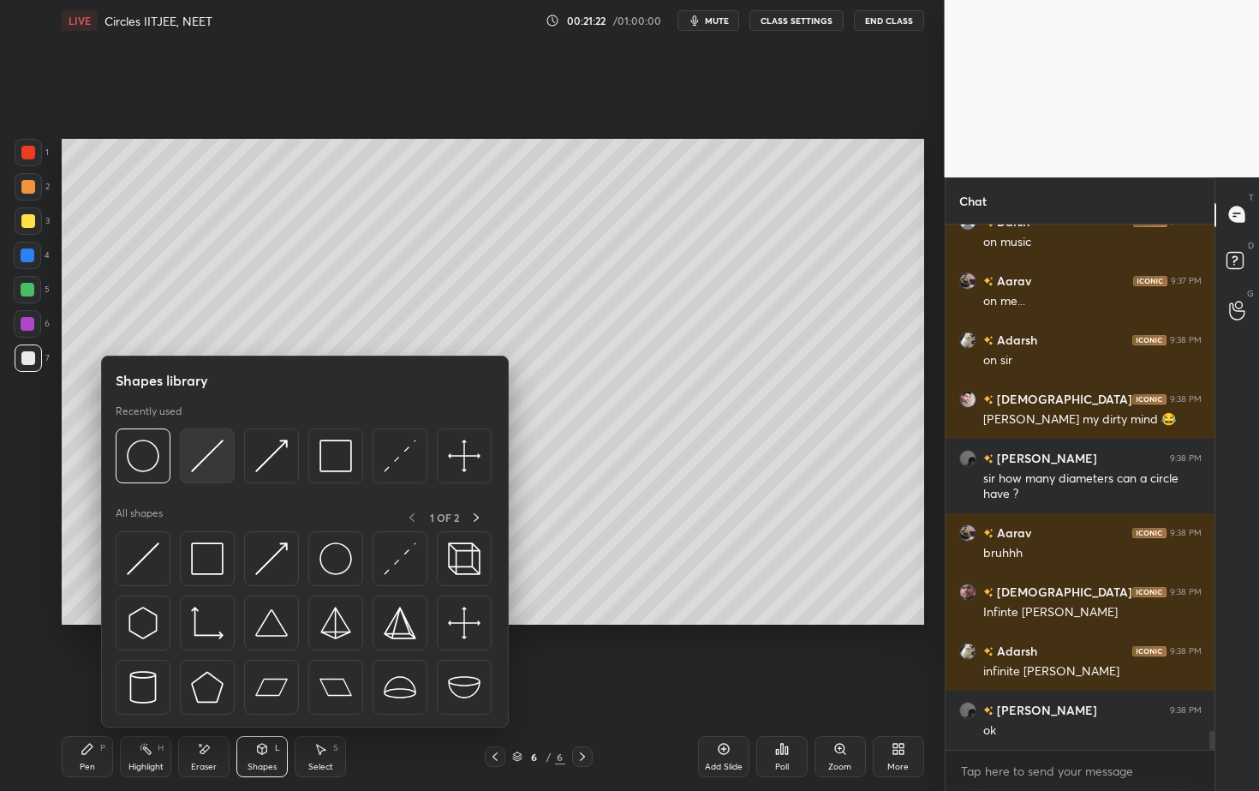
click at [211, 458] on img at bounding box center [207, 455] width 33 height 33
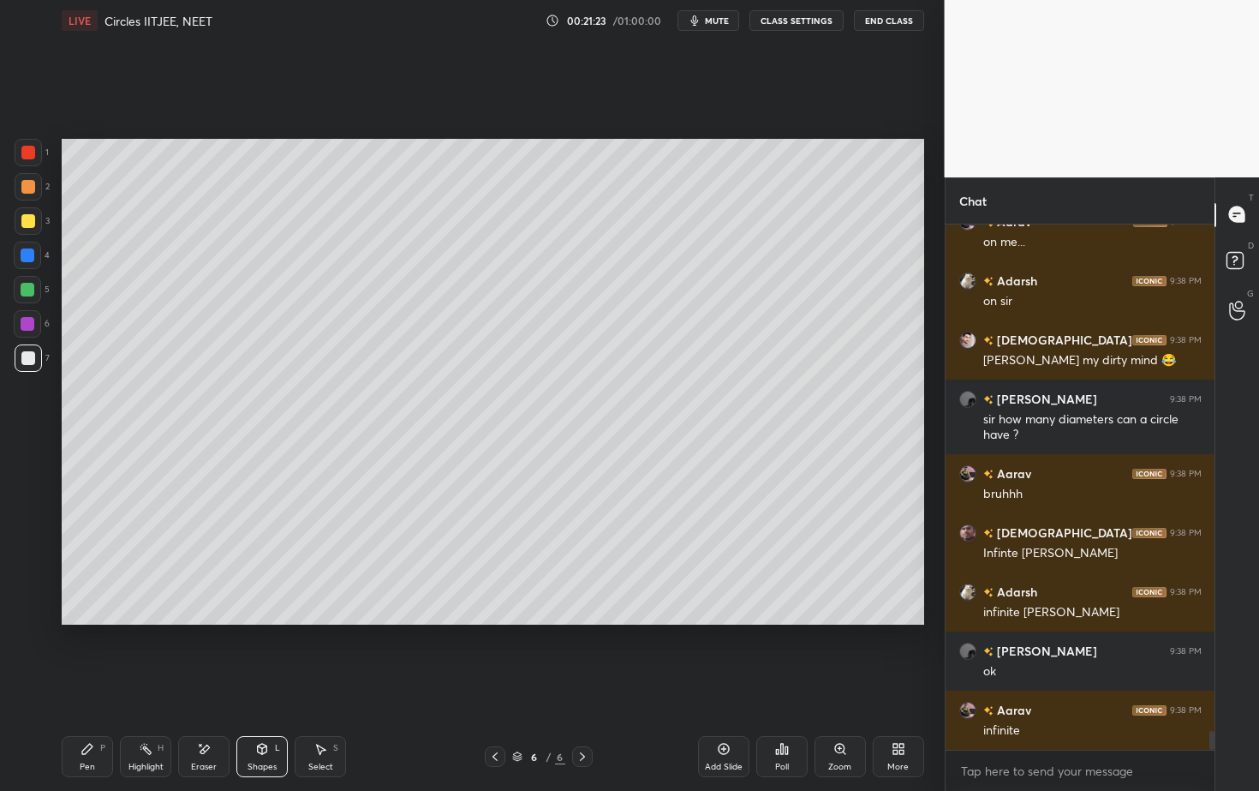
click at [32, 288] on div at bounding box center [28, 290] width 14 height 14
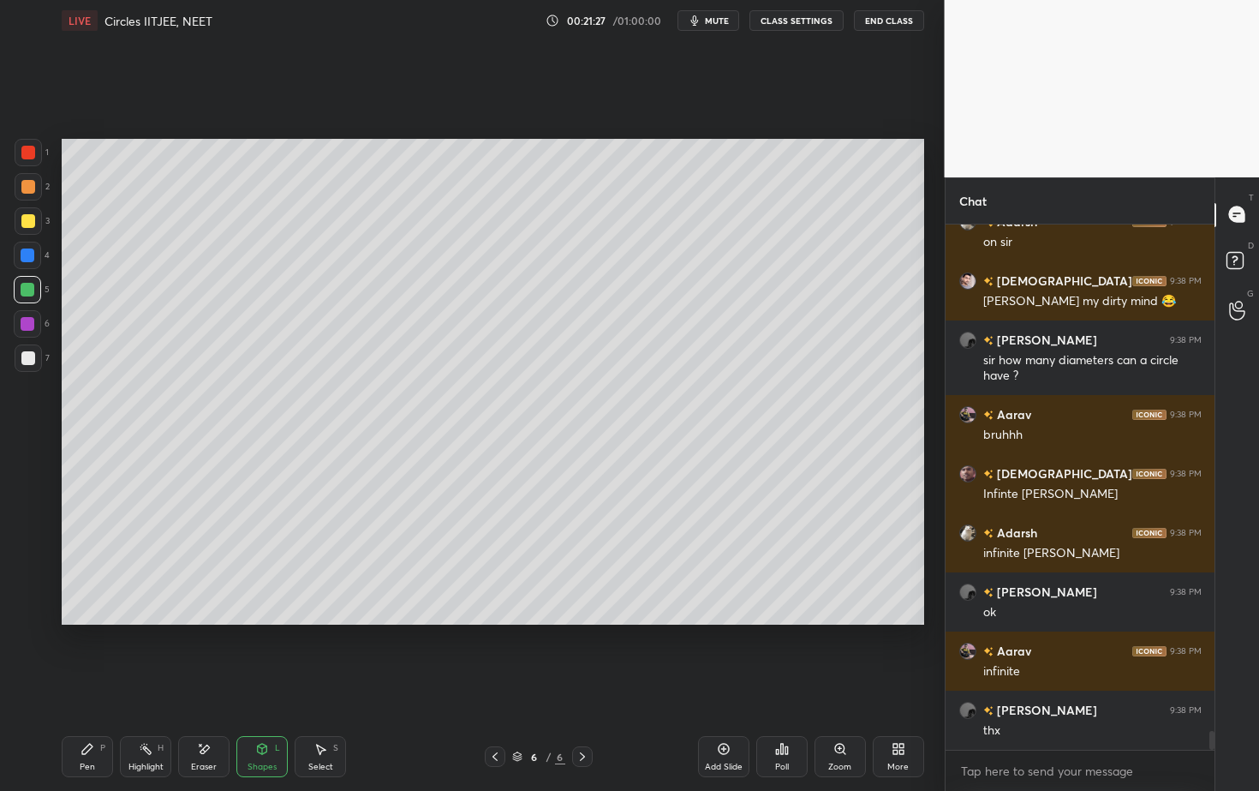
drag, startPoint x: 21, startPoint y: 254, endPoint x: 30, endPoint y: 255, distance: 8.6
click at [24, 254] on div at bounding box center [28, 255] width 14 height 14
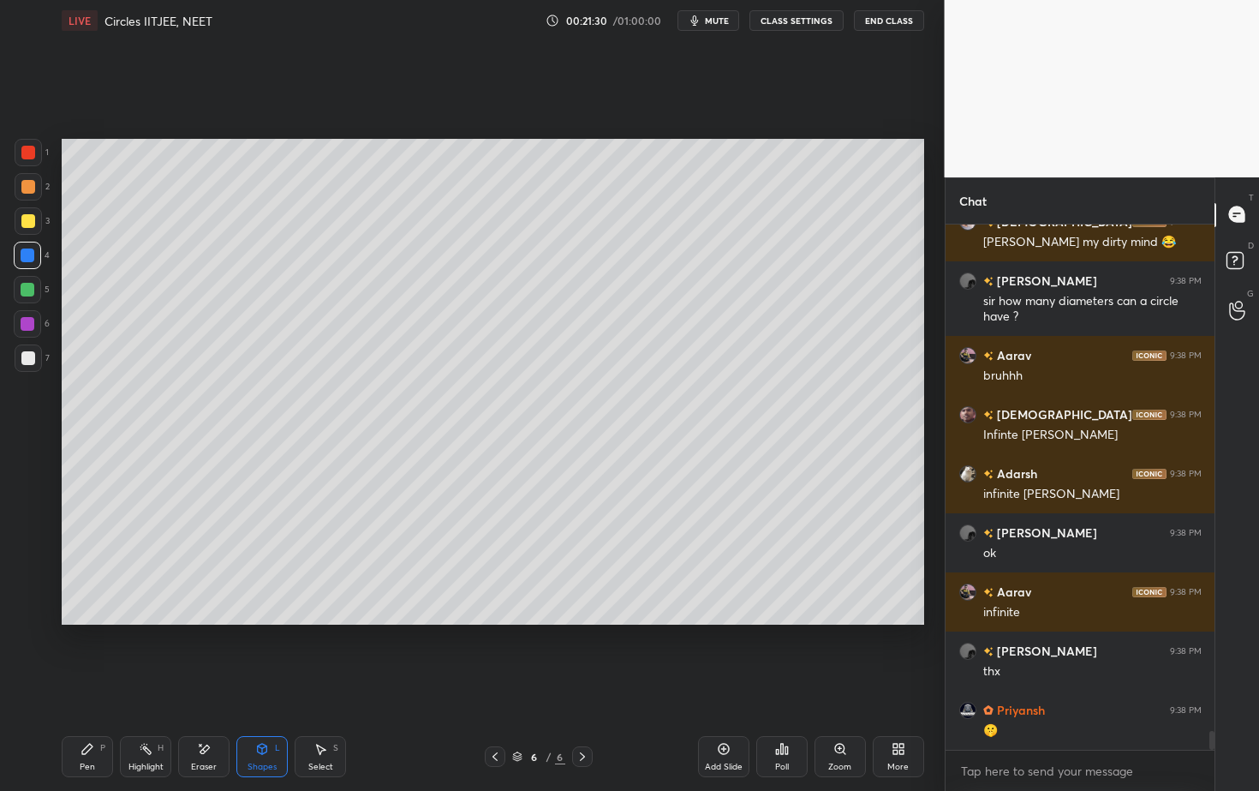
scroll to position [14088, 0]
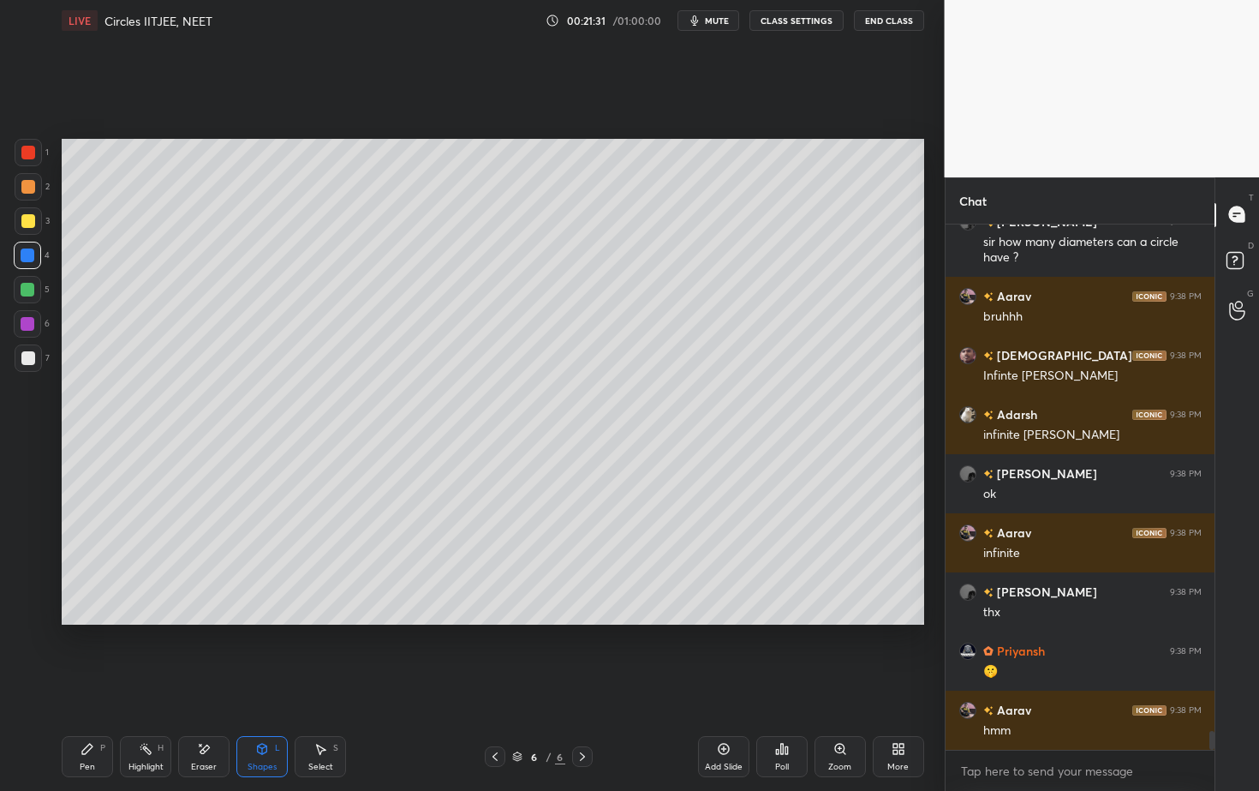
click at [29, 324] on div at bounding box center [28, 324] width 14 height 14
drag, startPoint x: 28, startPoint y: 218, endPoint x: 39, endPoint y: 222, distance: 10.8
click at [28, 219] on div at bounding box center [28, 221] width 14 height 14
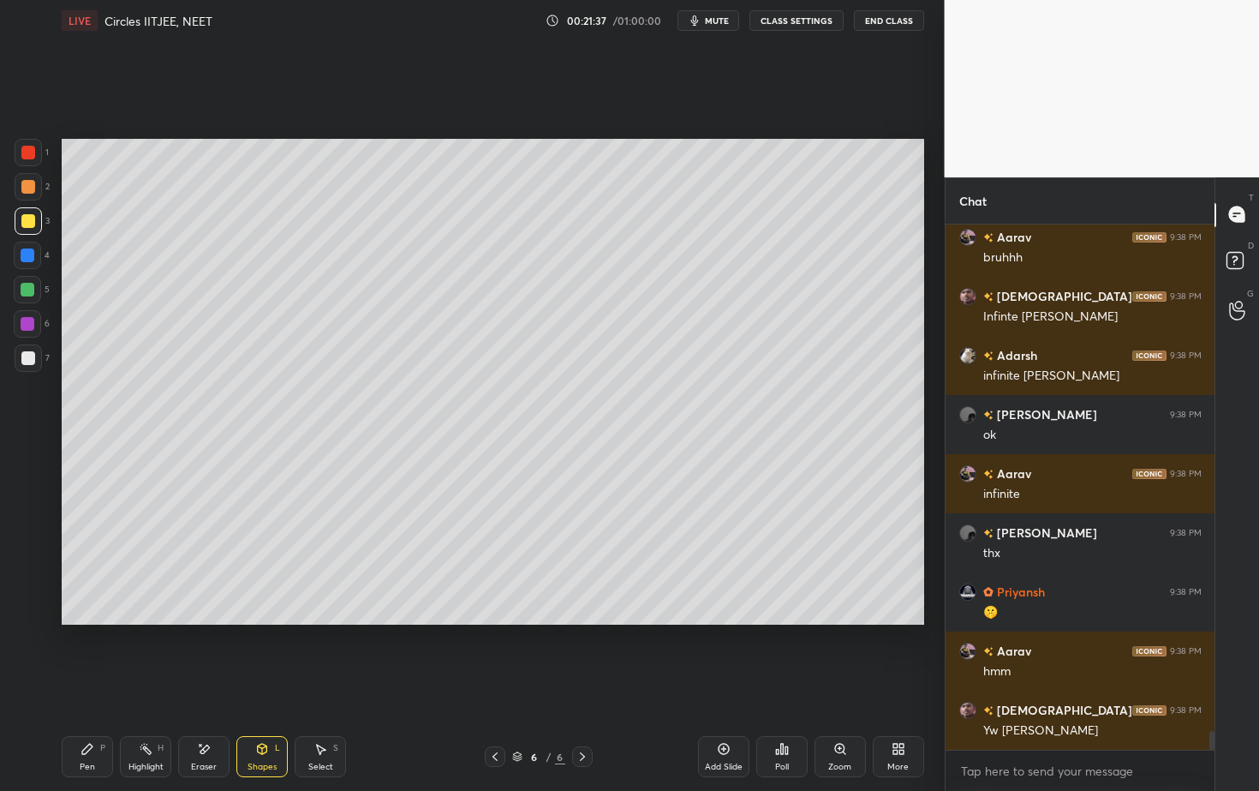
scroll to position [14206, 0]
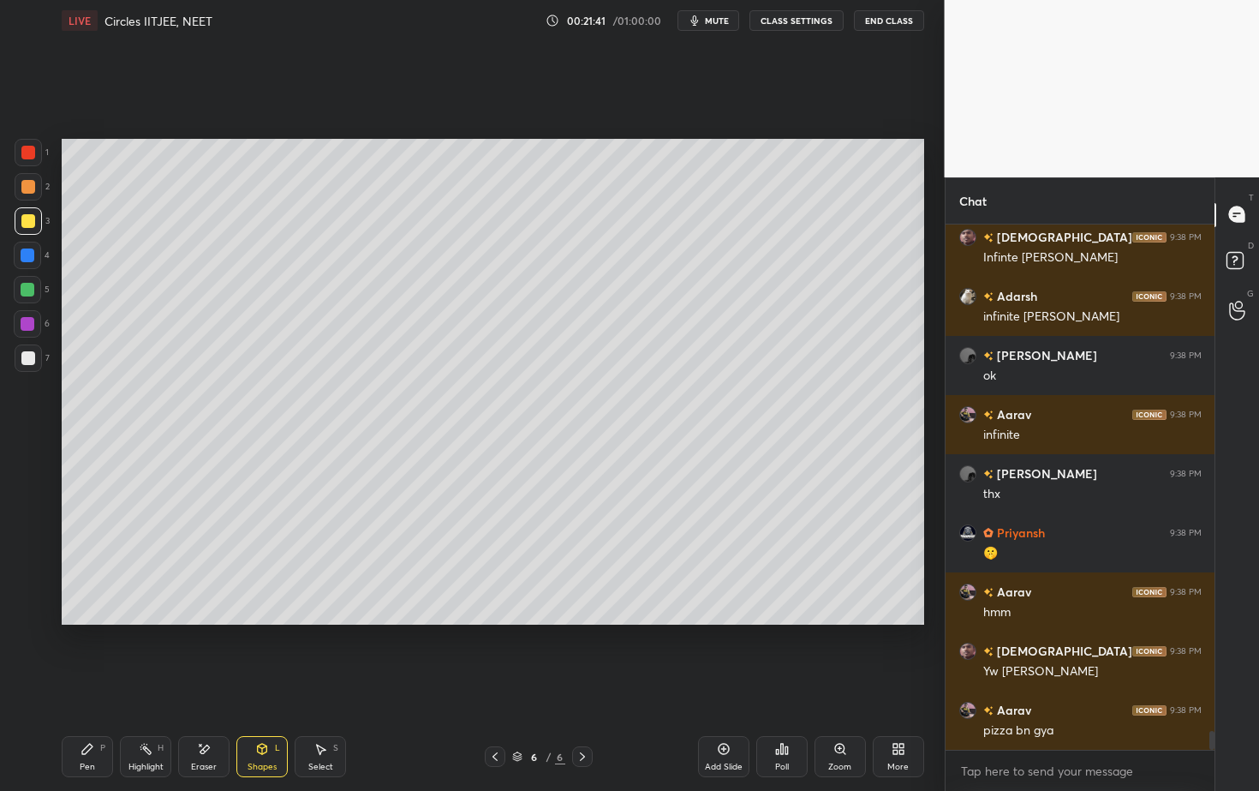
drag, startPoint x: 86, startPoint y: 760, endPoint x: 169, endPoint y: 630, distance: 153.7
click at [88, 714] on div "Pen P" at bounding box center [87, 756] width 51 height 41
drag, startPoint x: 33, startPoint y: 353, endPoint x: 48, endPoint y: 355, distance: 15.5
click at [35, 354] on div at bounding box center [28, 357] width 27 height 27
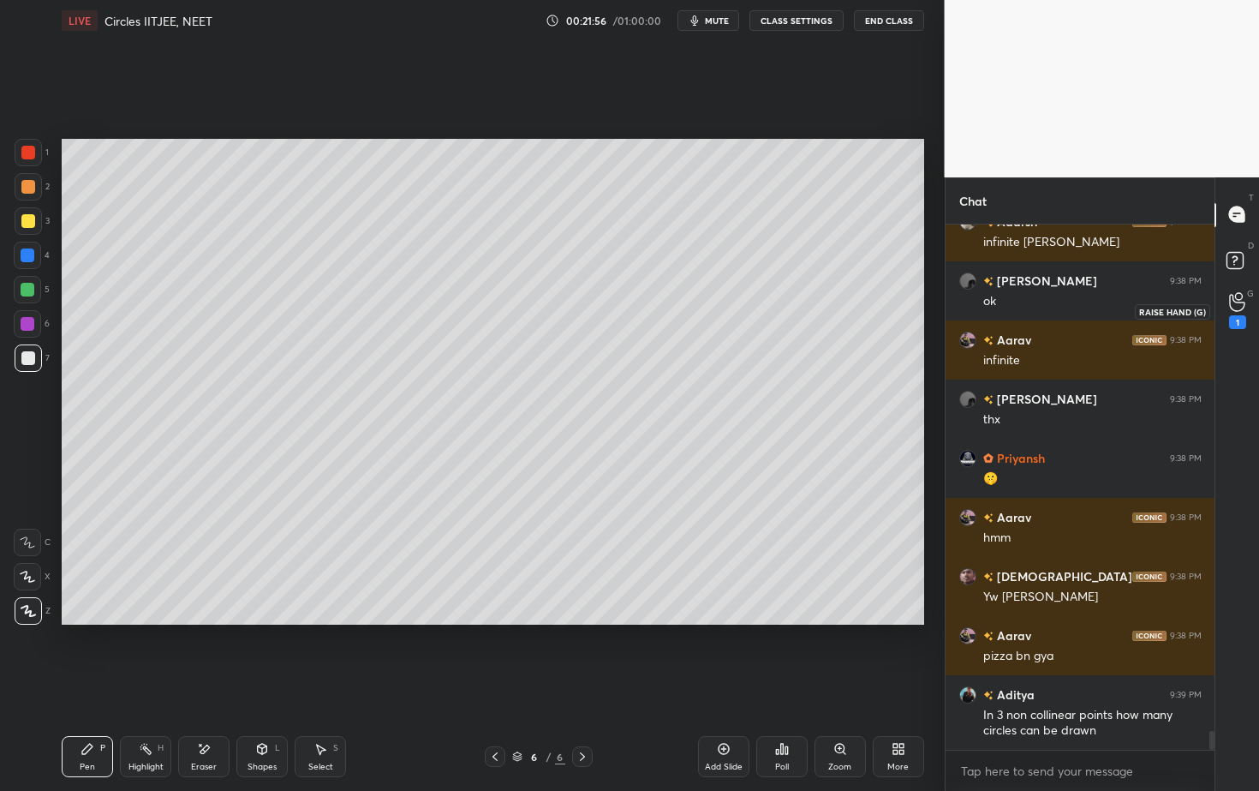
click at [1244, 302] on div "1" at bounding box center [1237, 310] width 17 height 37
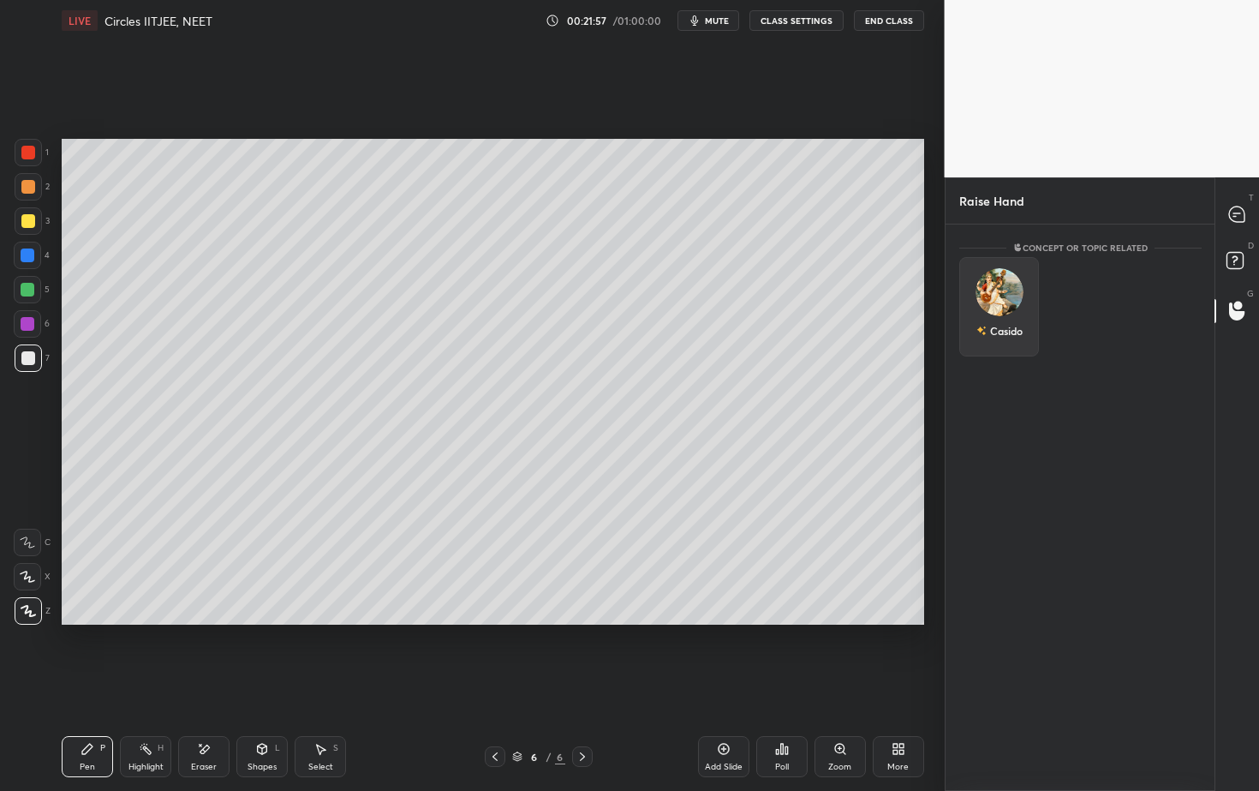
click at [1012, 313] on div "Casido" at bounding box center [999, 306] width 80 height 99
click at [1007, 339] on button "INVITE" at bounding box center [999, 343] width 64 height 22
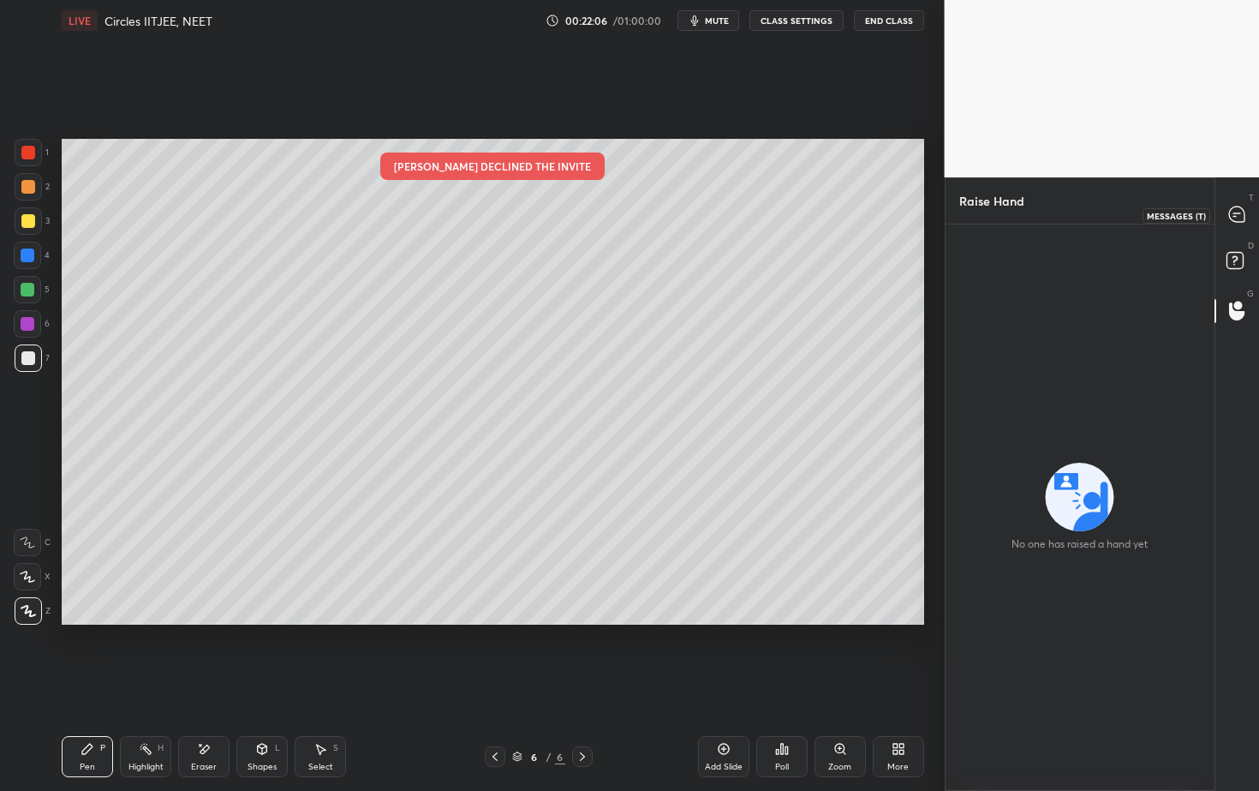
click at [1238, 217] on icon at bounding box center [1236, 213] width 15 height 15
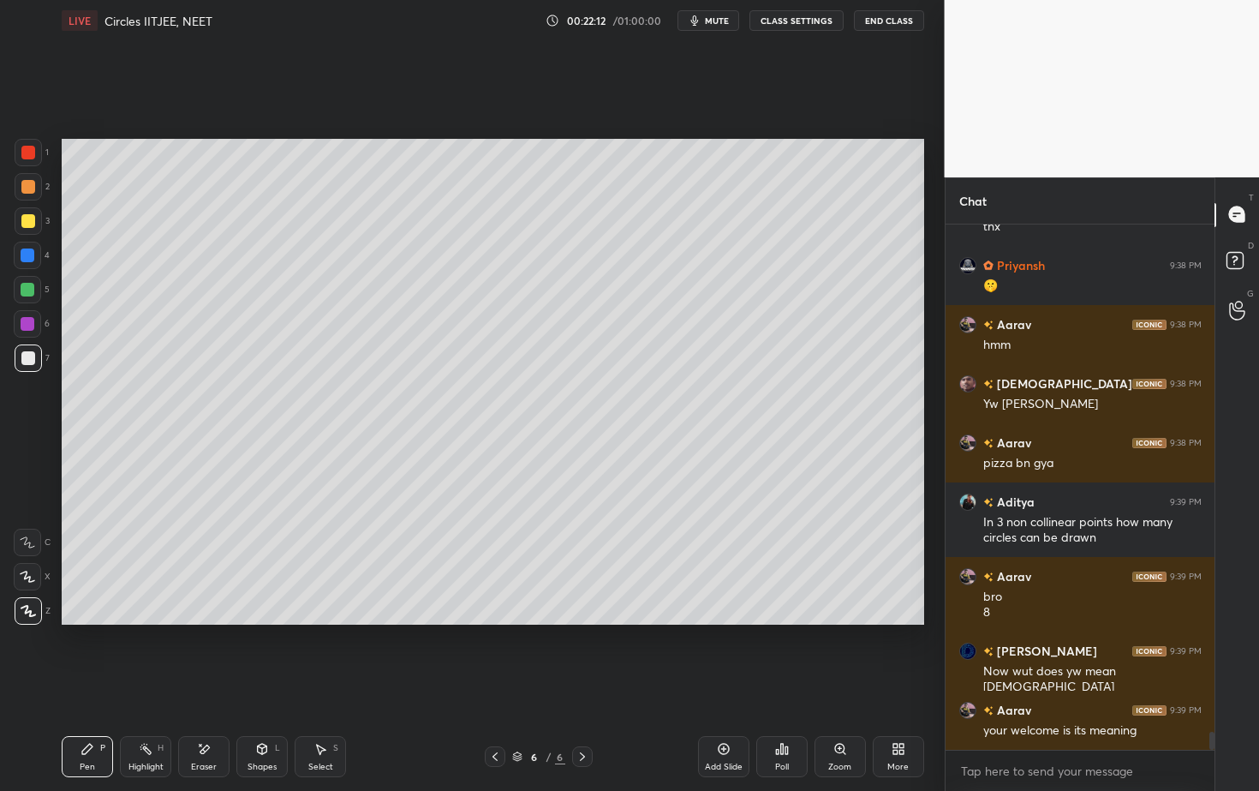
scroll to position [15040, 0]
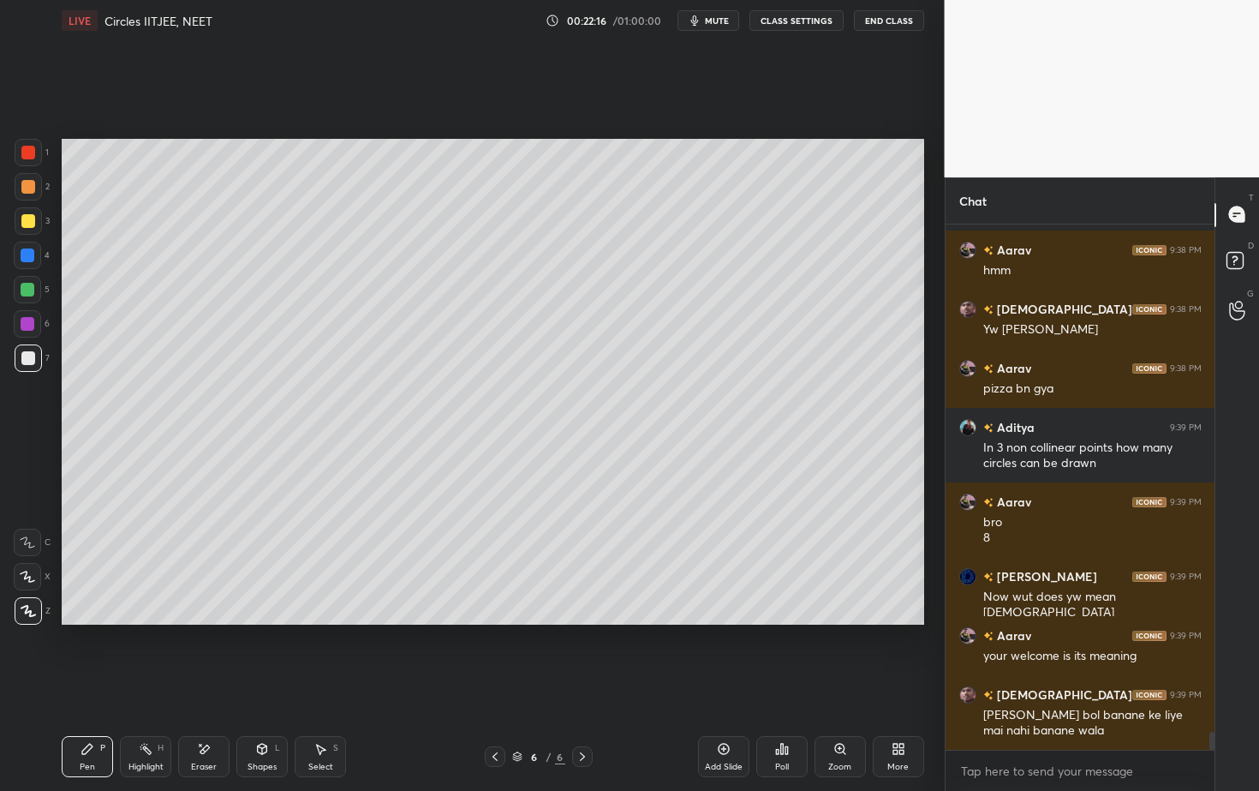
click at [734, 714] on div "Add Slide" at bounding box center [724, 766] width 38 height 9
click at [31, 190] on div at bounding box center [28, 187] width 14 height 14
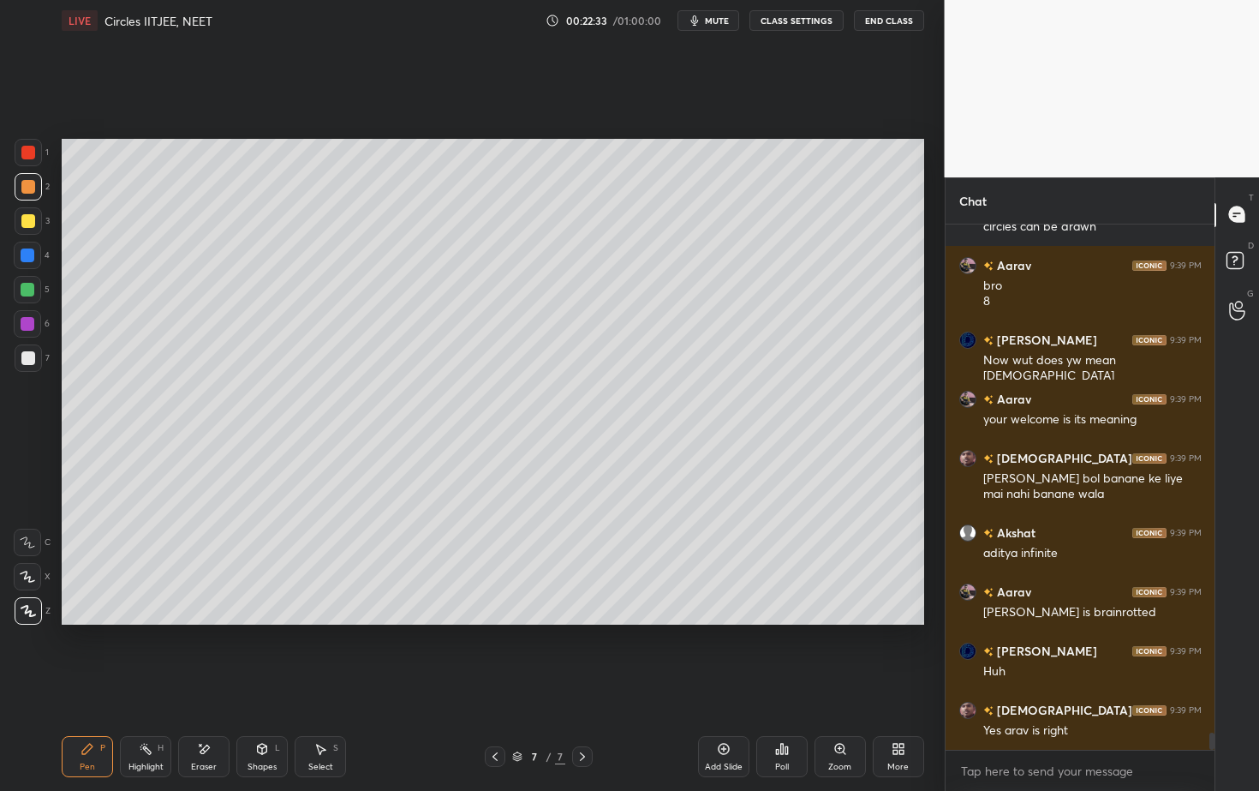
scroll to position [15336, 0]
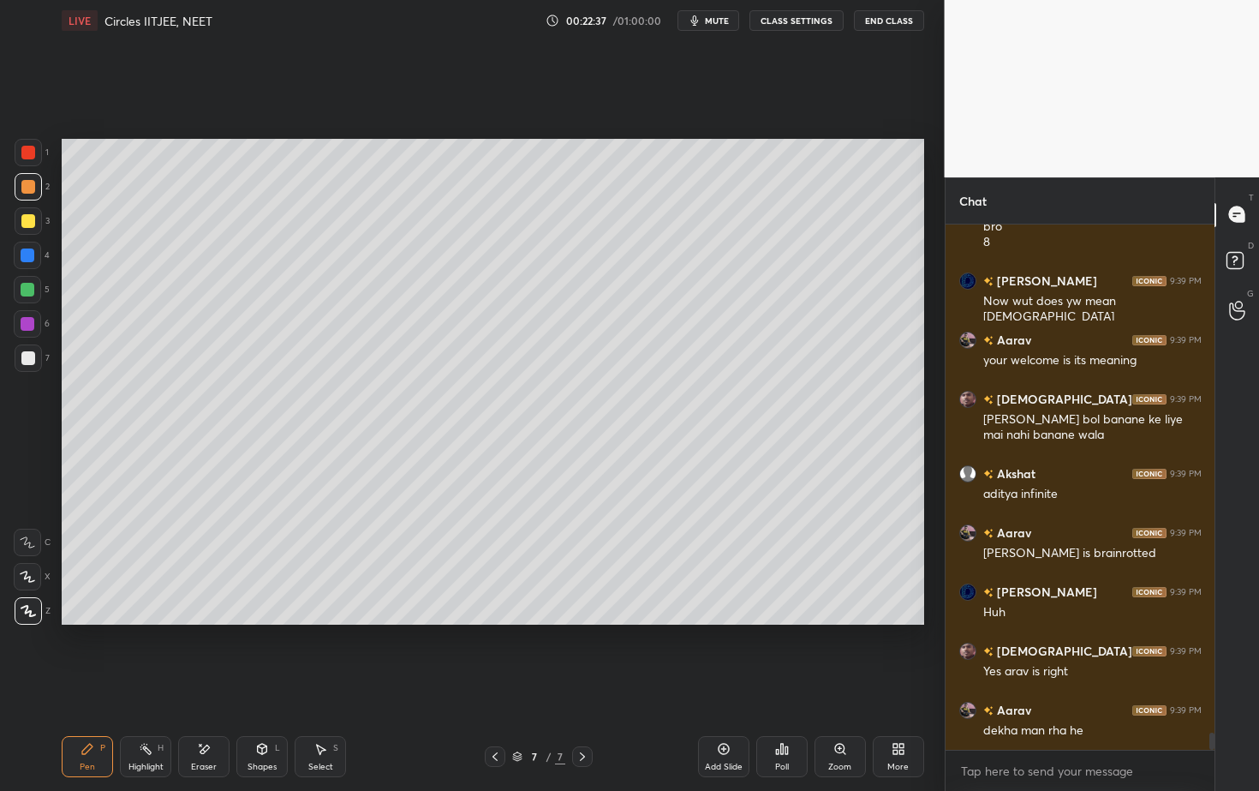
click at [275, 714] on div "Shapes" at bounding box center [262, 766] width 29 height 9
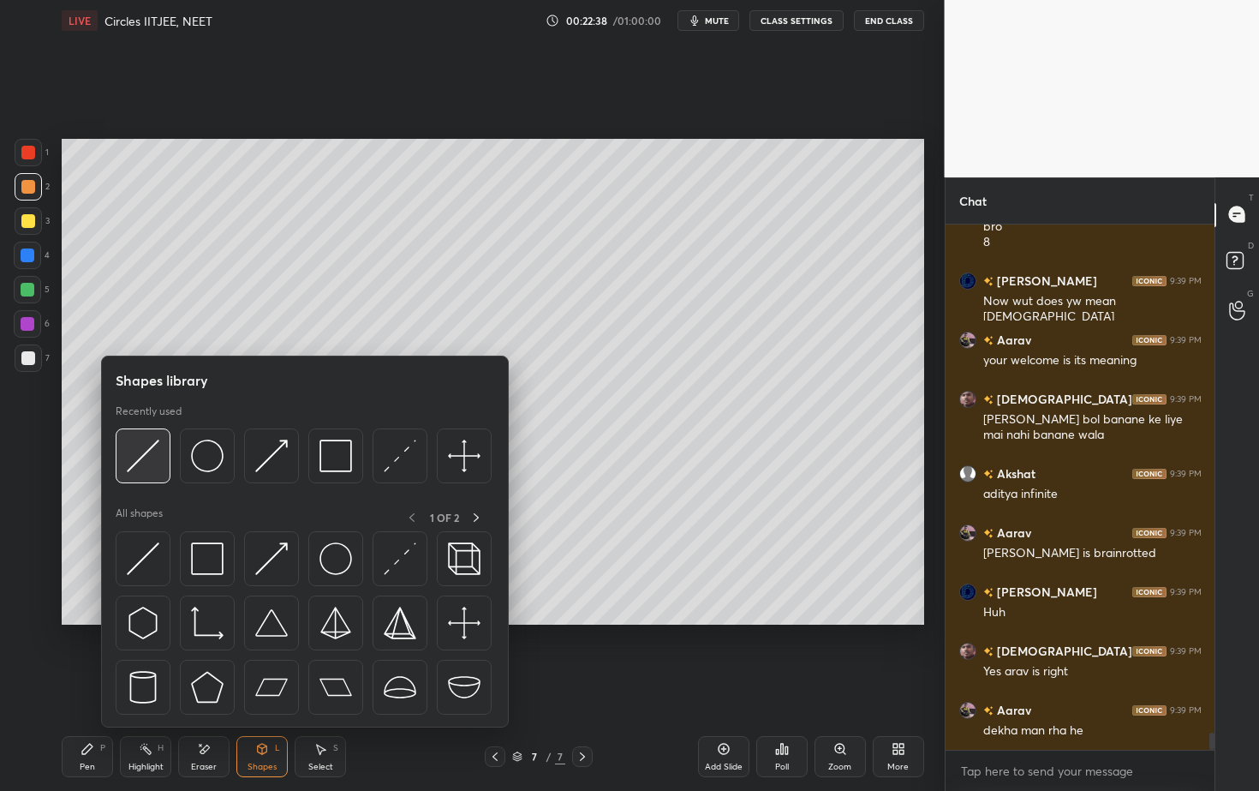
scroll to position [15395, 0]
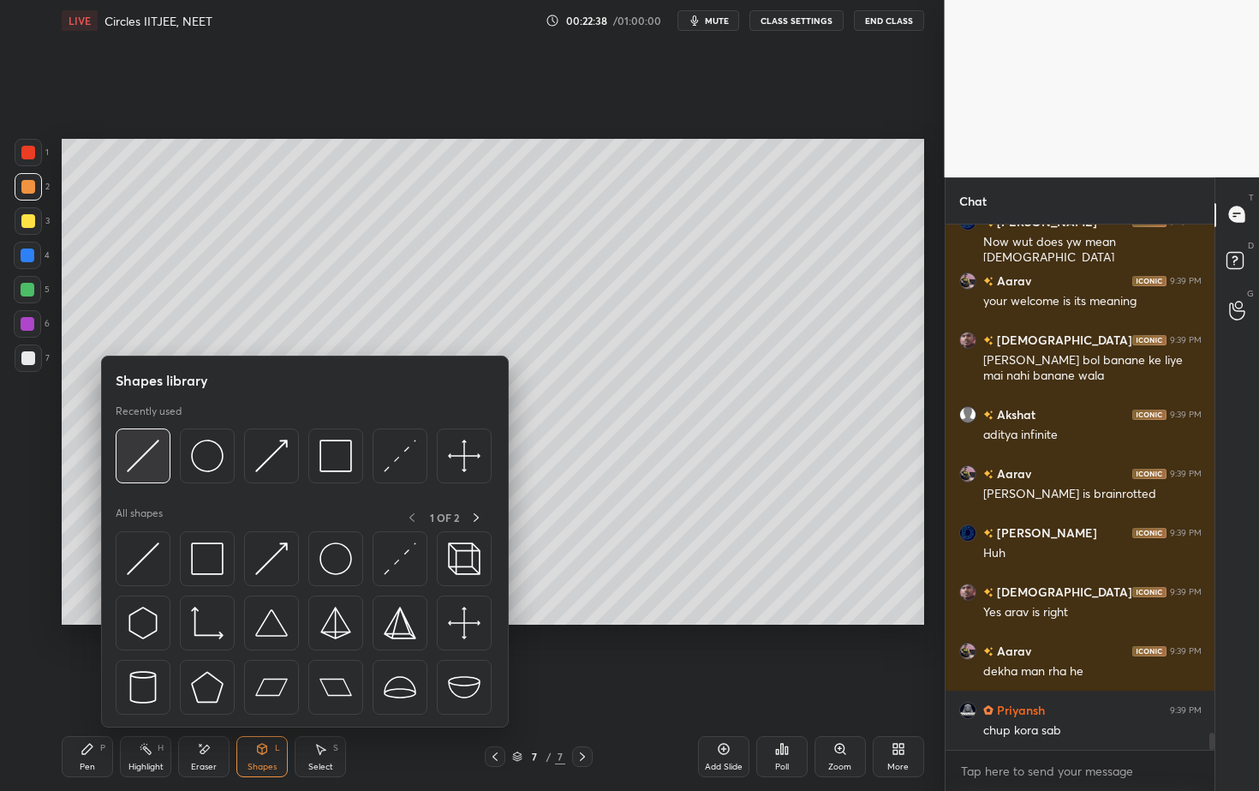
click at [151, 454] on img at bounding box center [143, 455] width 33 height 33
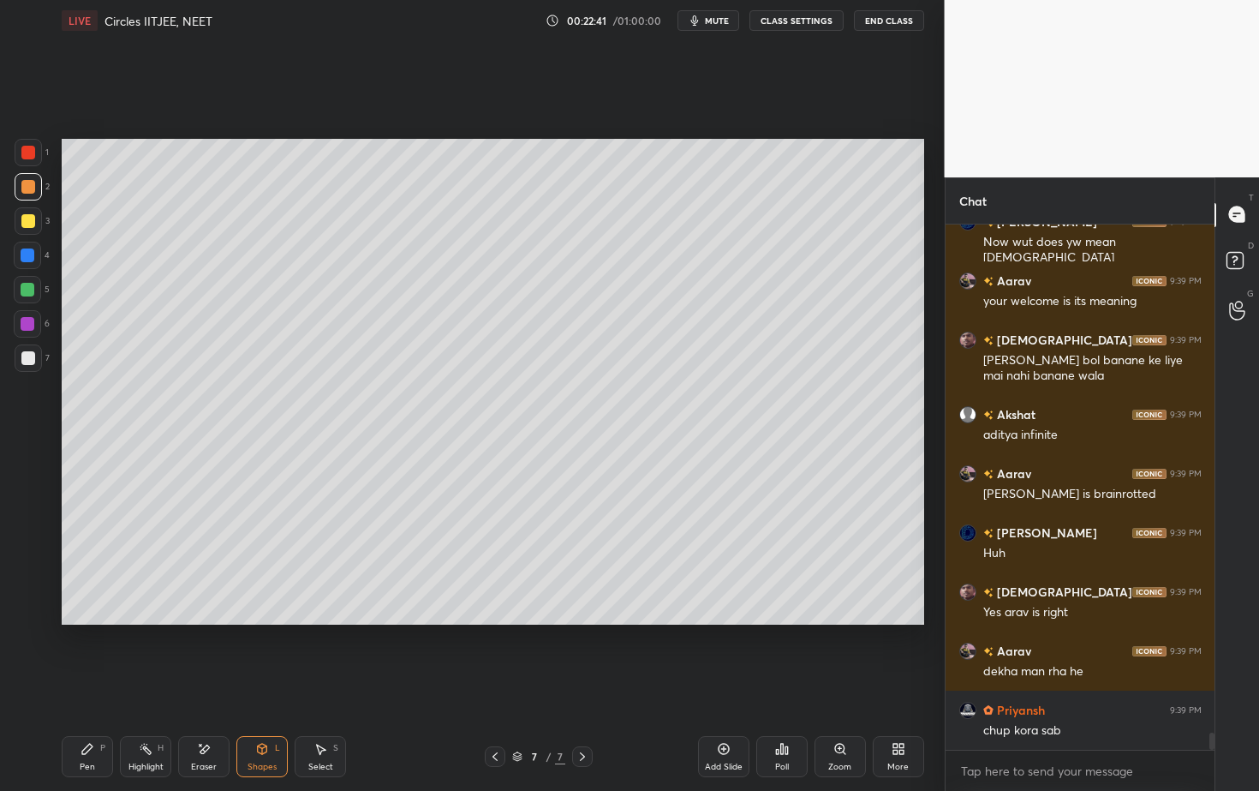
scroll to position [15454, 0]
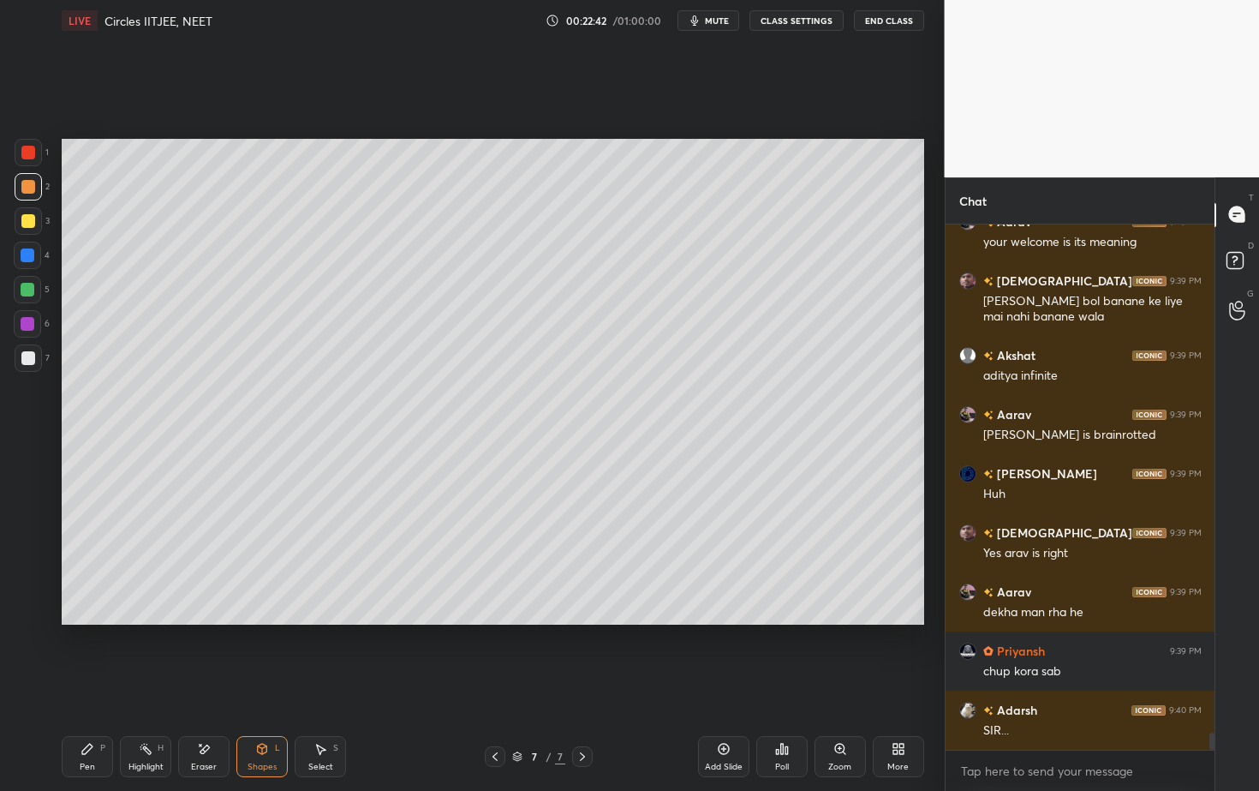
click at [93, 714] on icon at bounding box center [88, 749] width 14 height 14
click at [27, 364] on div at bounding box center [28, 358] width 14 height 14
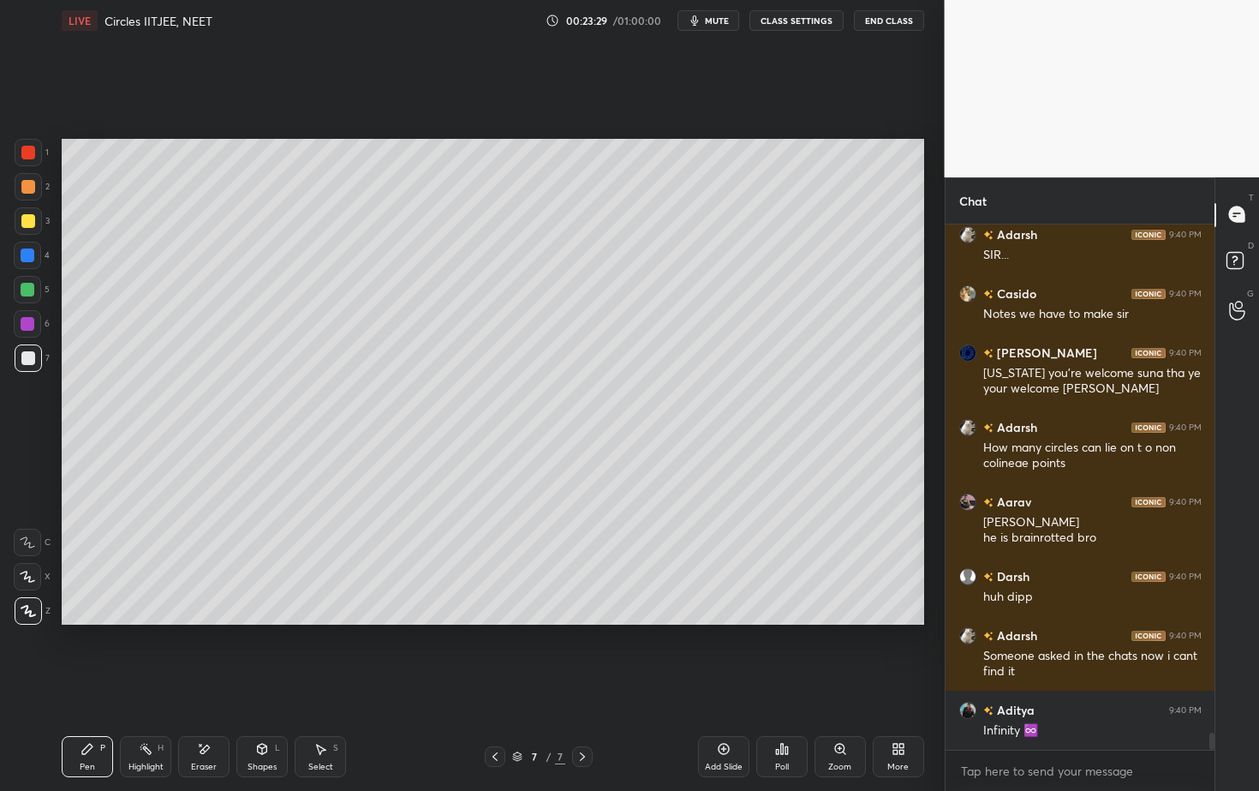
scroll to position [16004, 0]
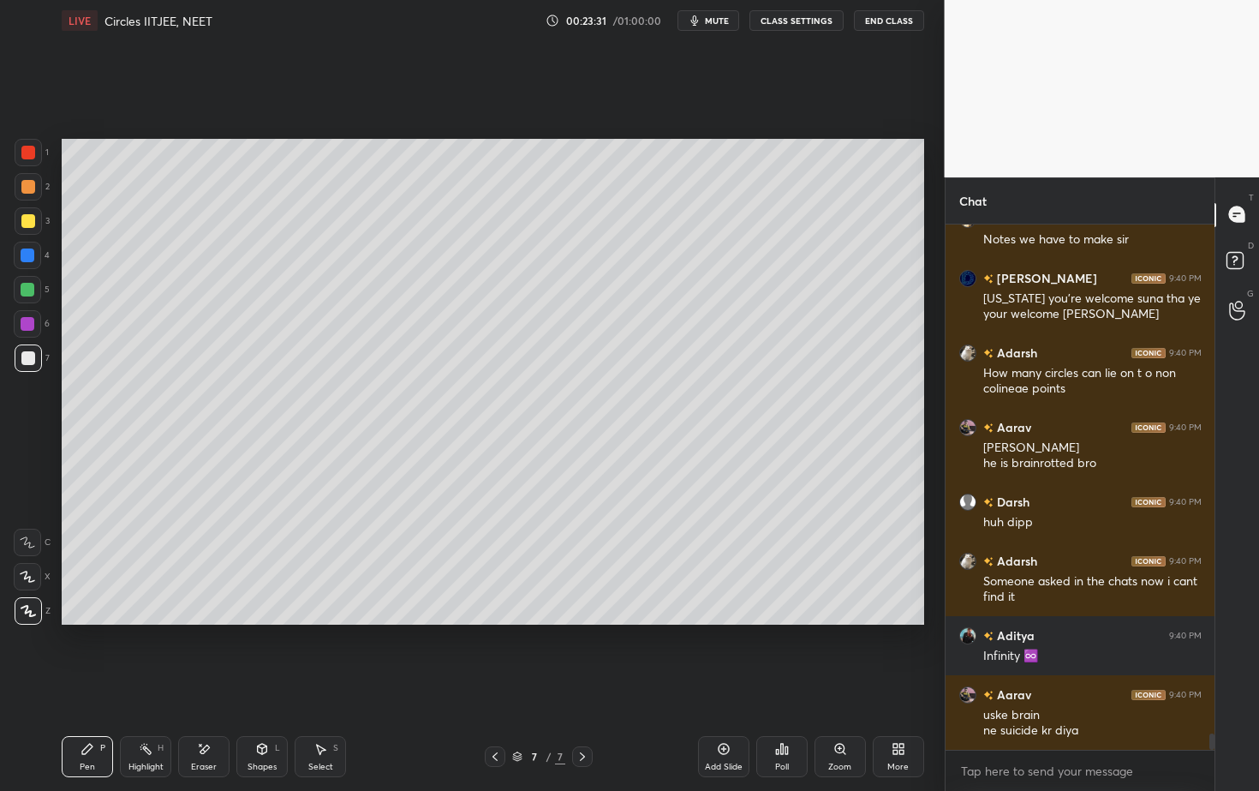
click at [264, 714] on icon at bounding box center [262, 749] width 9 height 10
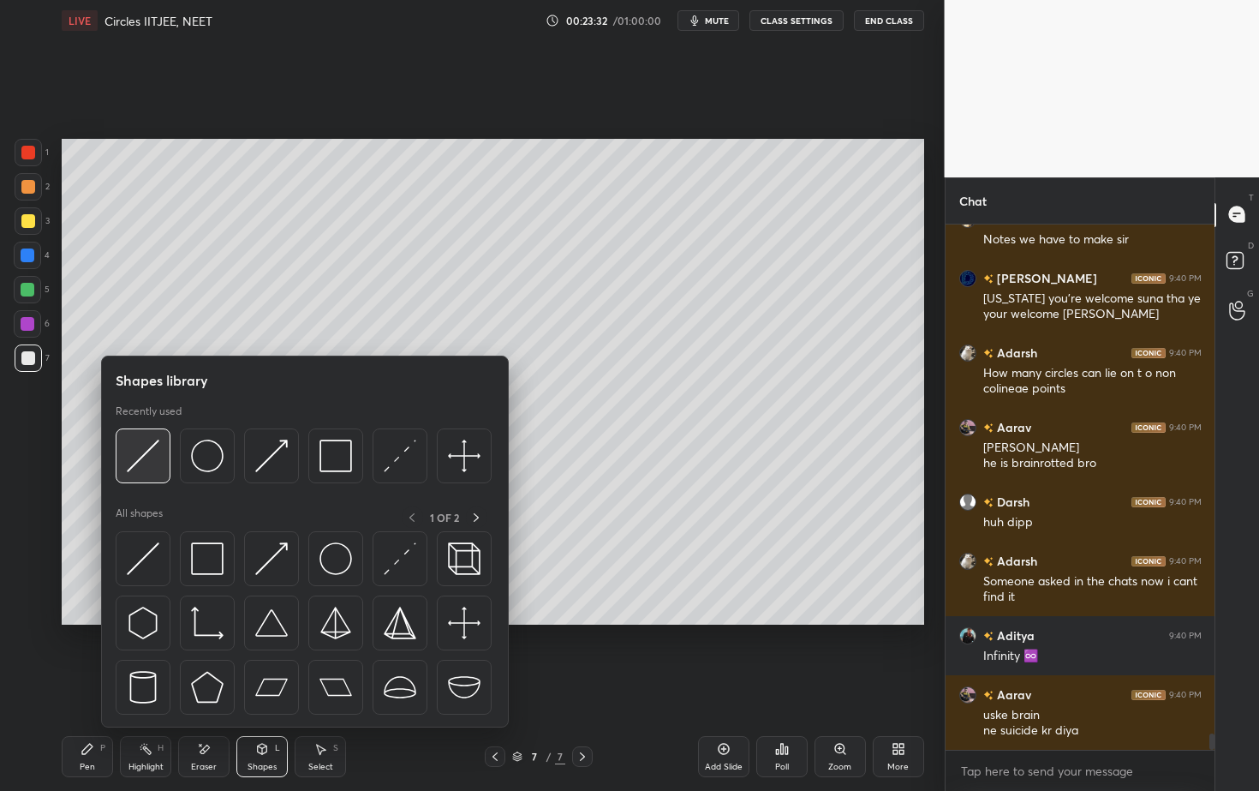
scroll to position [16063, 0]
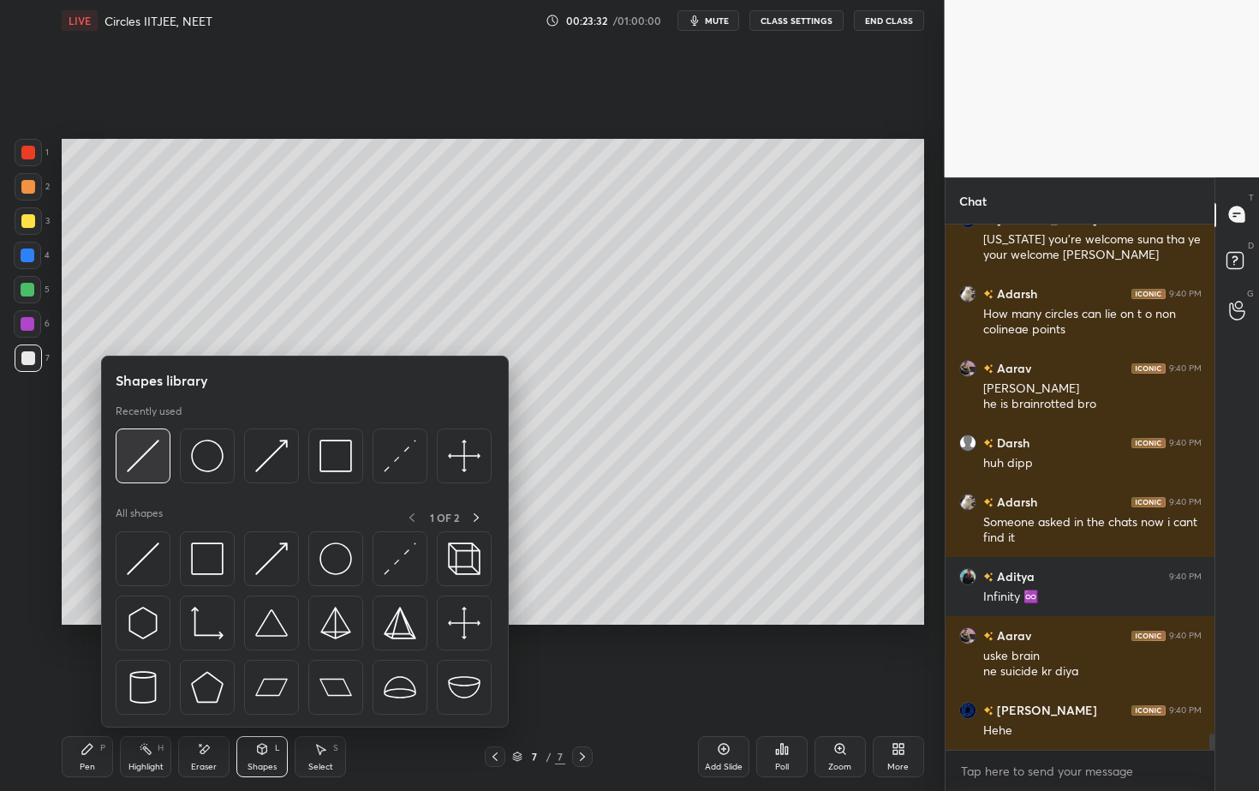
click at [147, 454] on img at bounding box center [143, 455] width 33 height 33
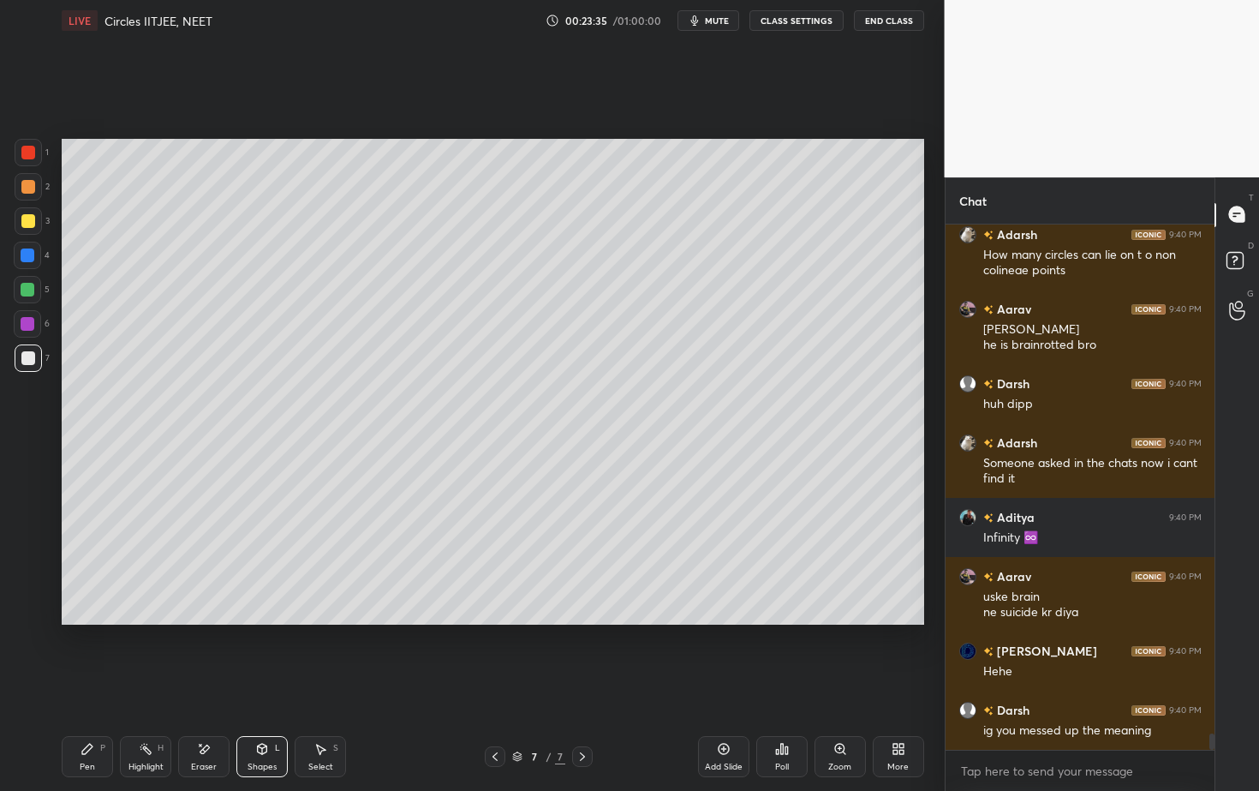
scroll to position [16256, 0]
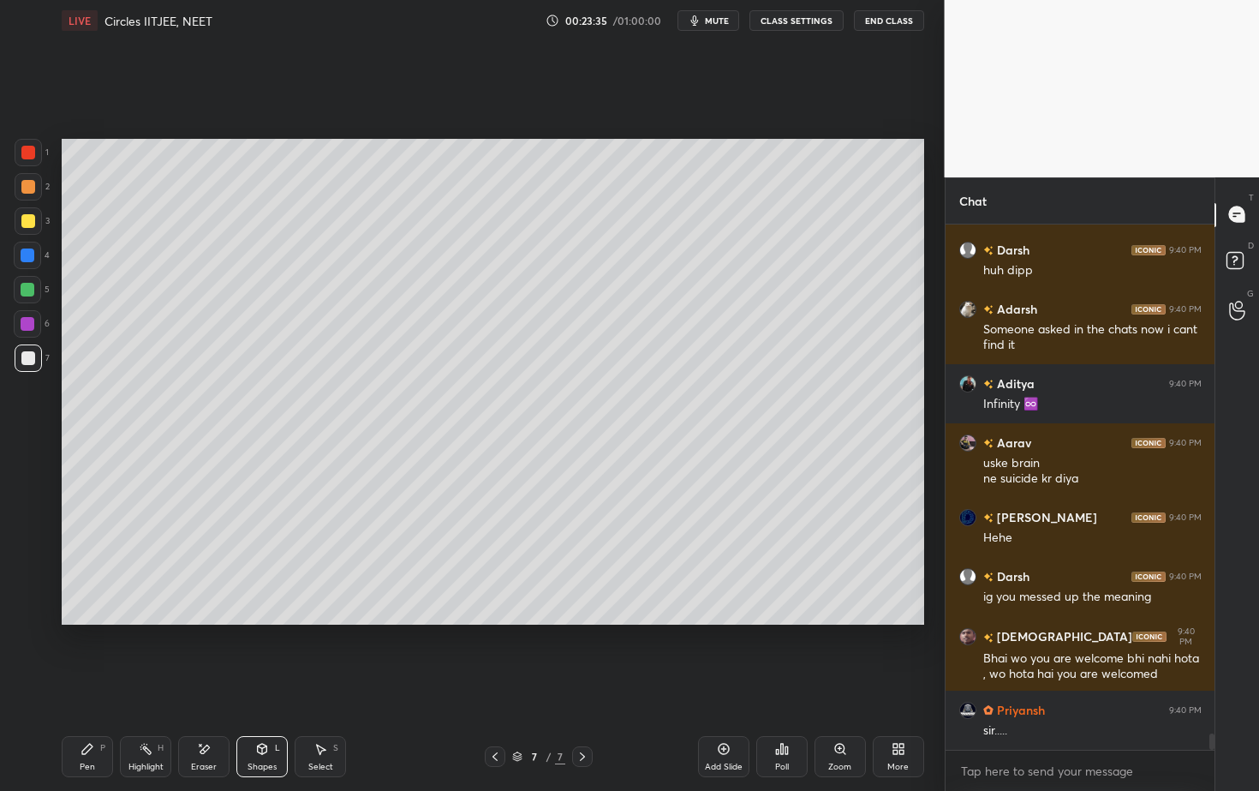
click at [274, 714] on div "Shapes L" at bounding box center [261, 756] width 51 height 41
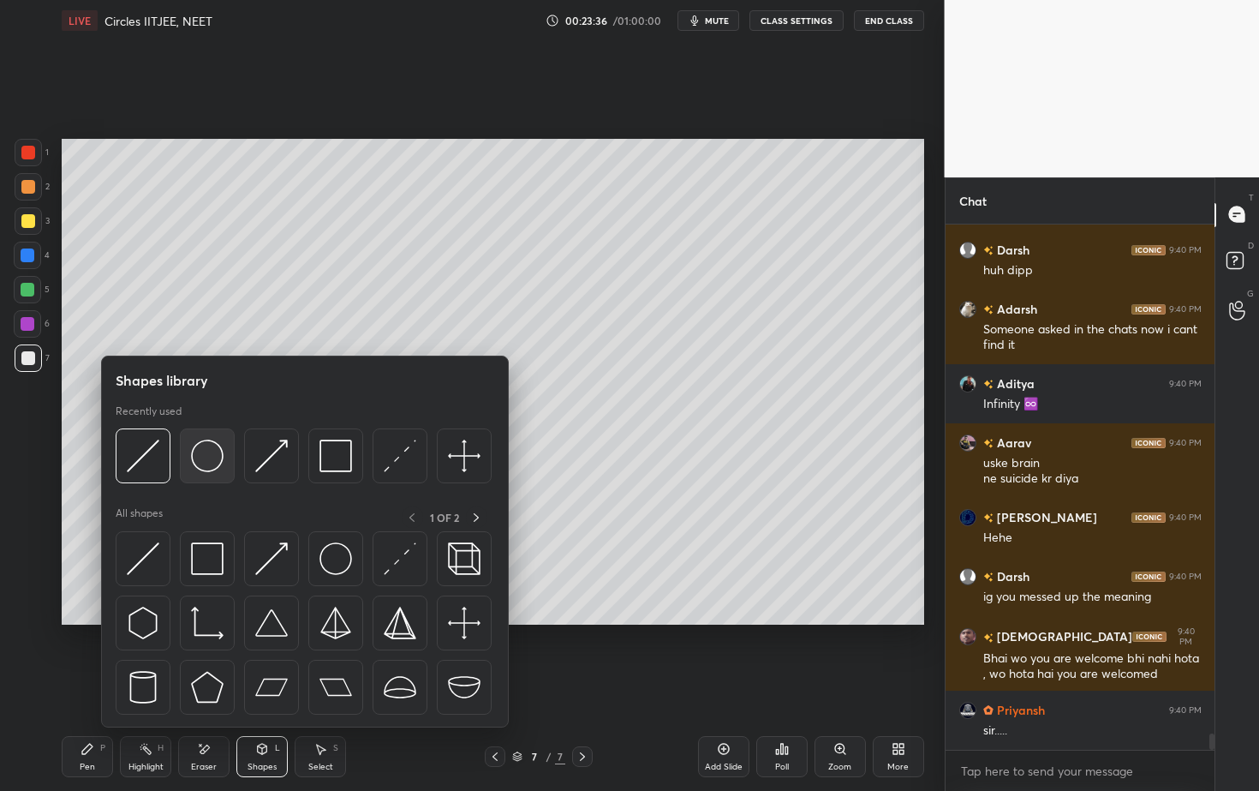
click at [200, 448] on img at bounding box center [207, 455] width 33 height 33
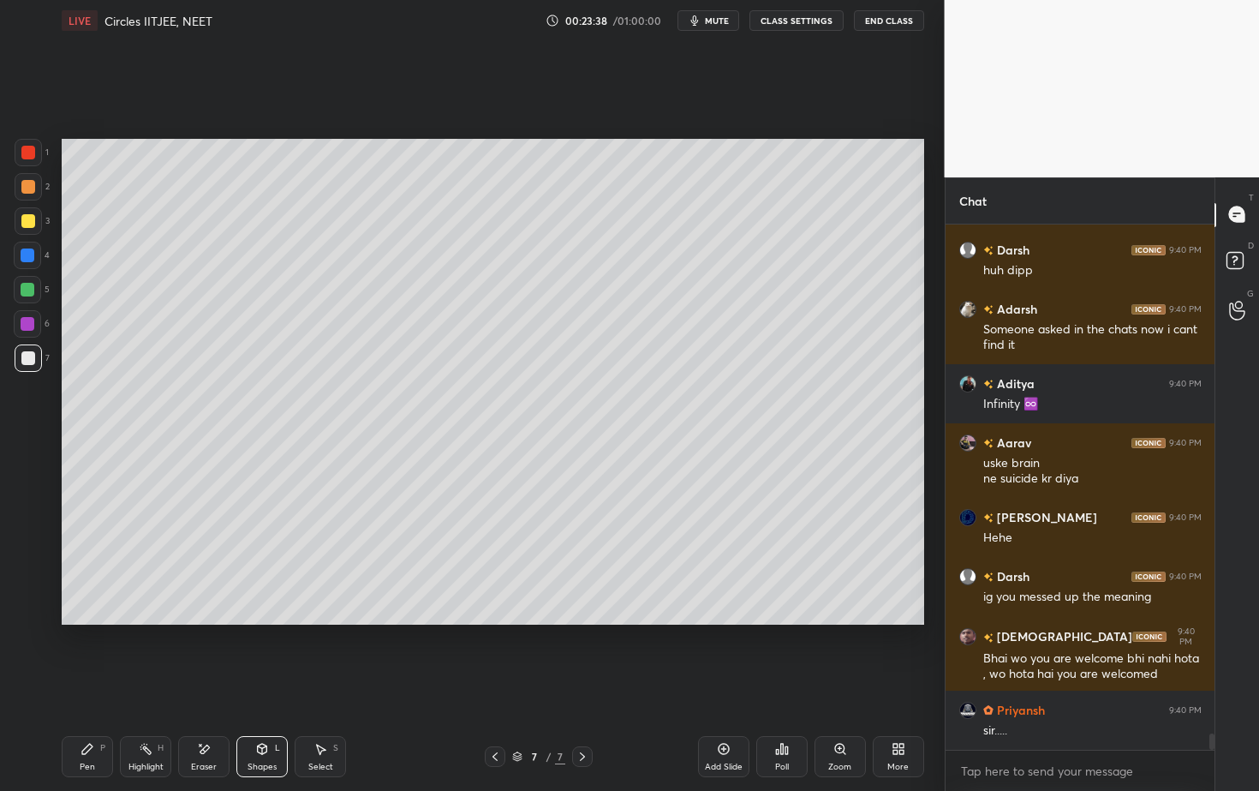
click at [89, 714] on div "Pen P" at bounding box center [87, 756] width 51 height 41
drag, startPoint x: 266, startPoint y: 746, endPoint x: 259, endPoint y: 735, distance: 13.5
click at [266, 714] on icon at bounding box center [262, 747] width 9 height 3
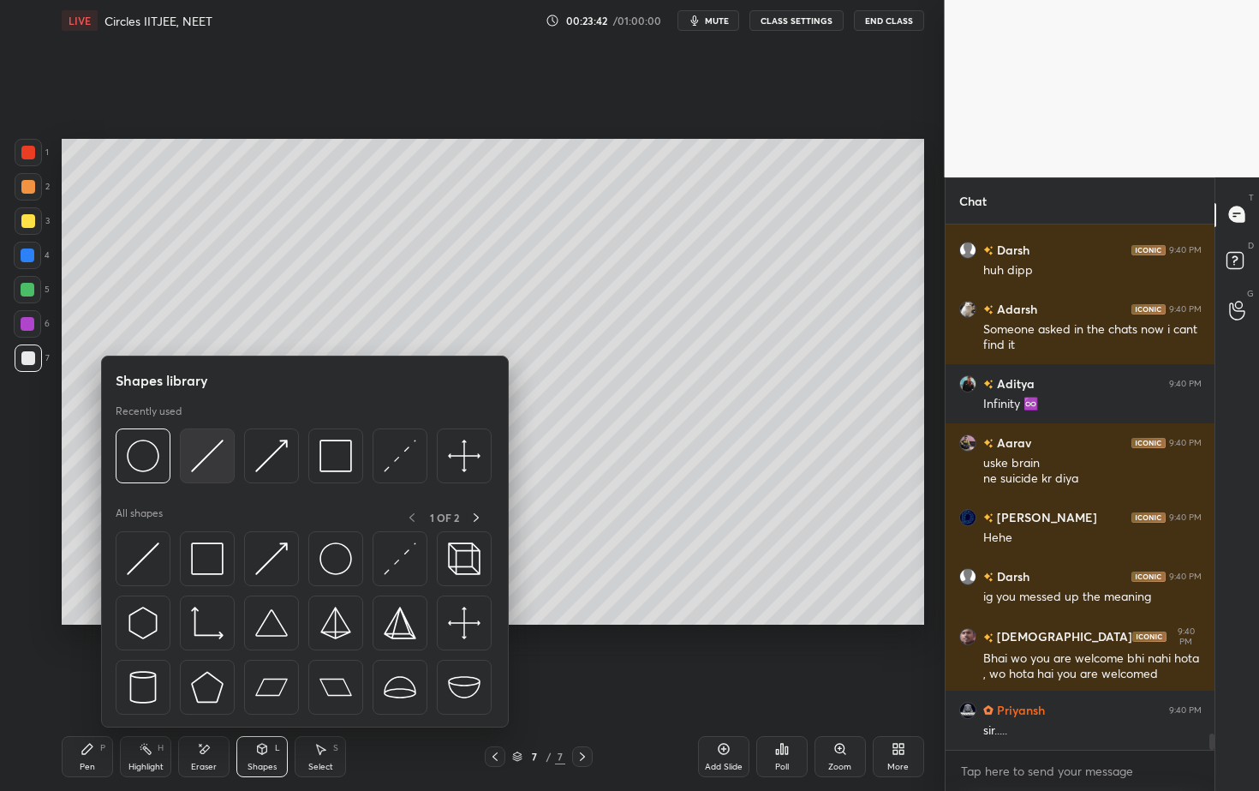
click at [208, 451] on img at bounding box center [207, 455] width 33 height 33
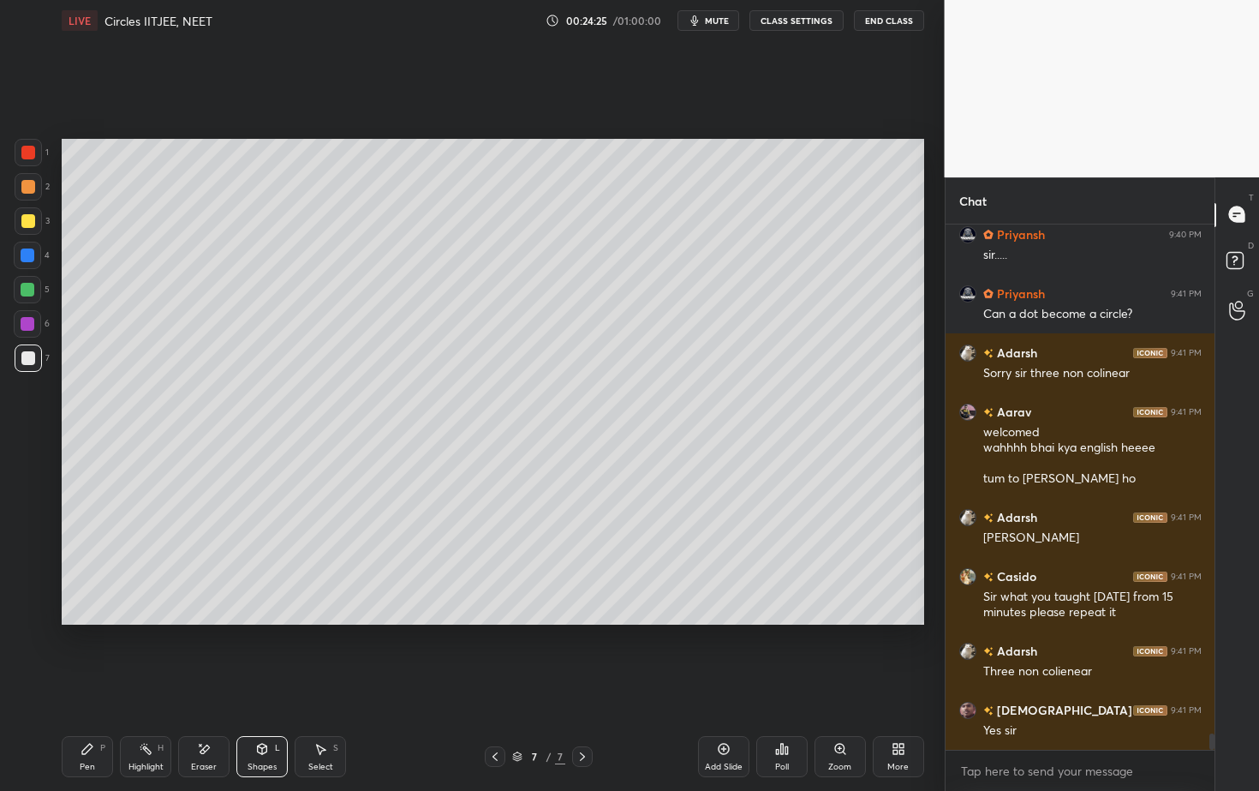
scroll to position [16806, 0]
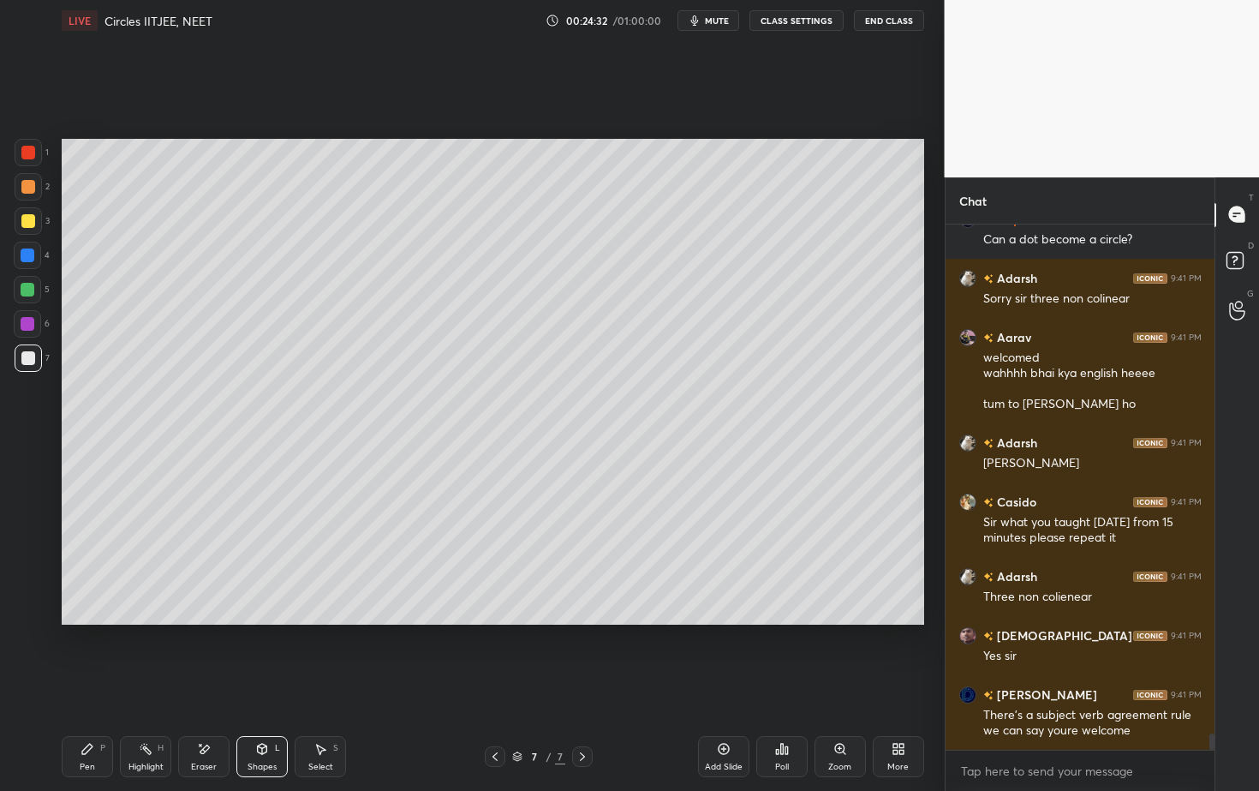
click at [78, 714] on div "Pen P" at bounding box center [87, 756] width 51 height 41
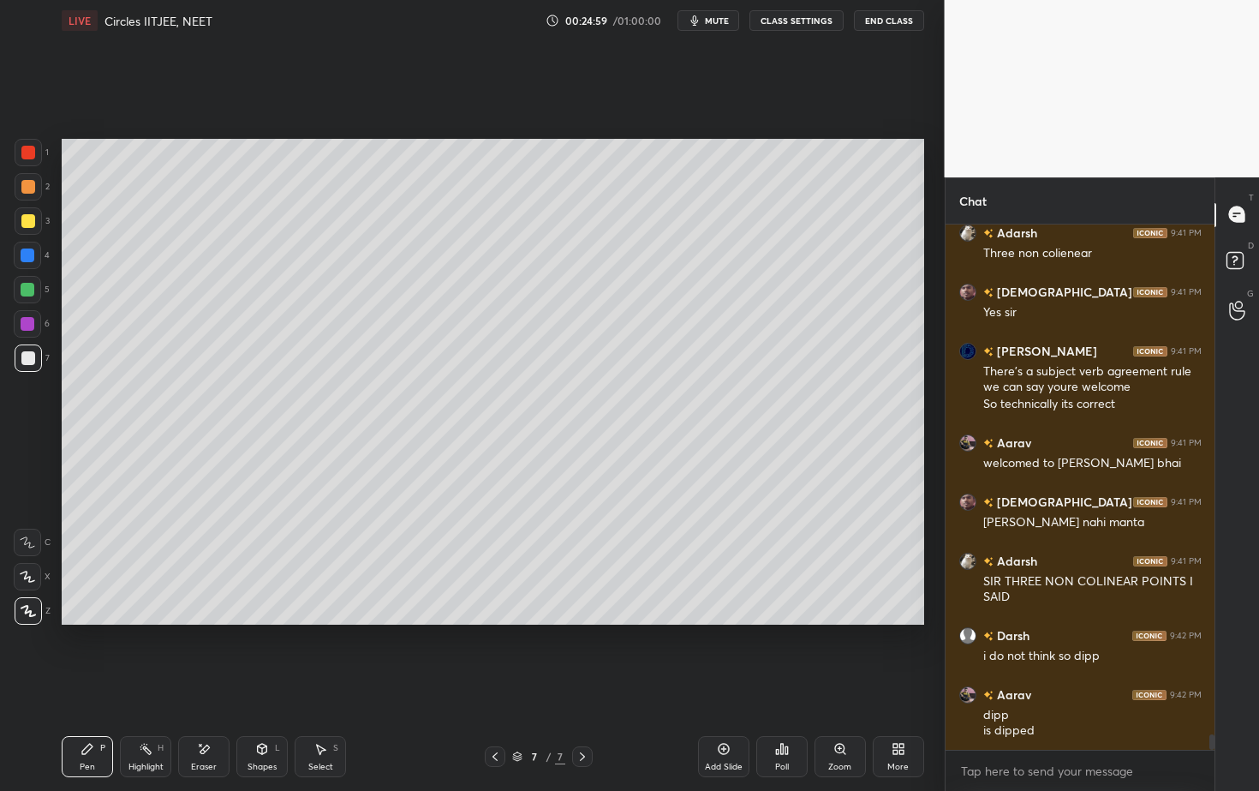
scroll to position [17208, 0]
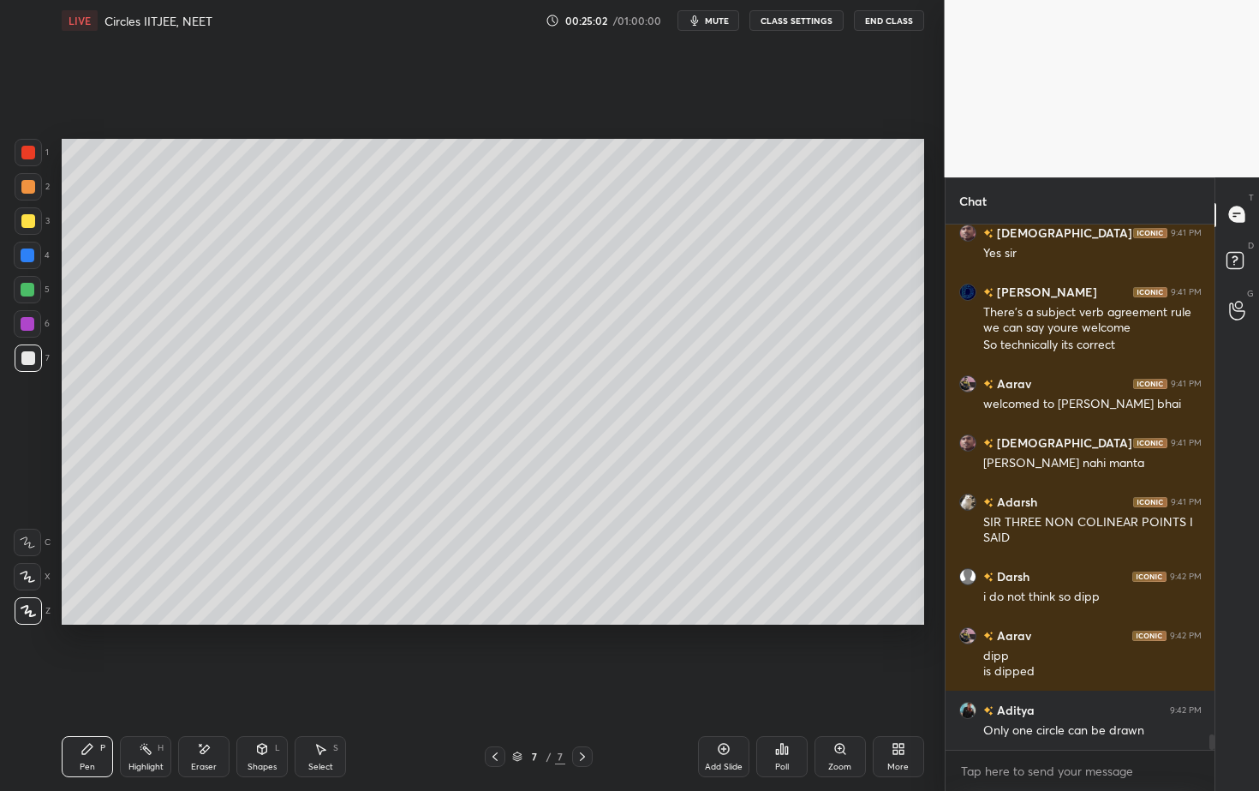
drag, startPoint x: 33, startPoint y: 295, endPoint x: 40, endPoint y: 303, distance: 11.0
click at [33, 291] on div at bounding box center [27, 289] width 27 height 27
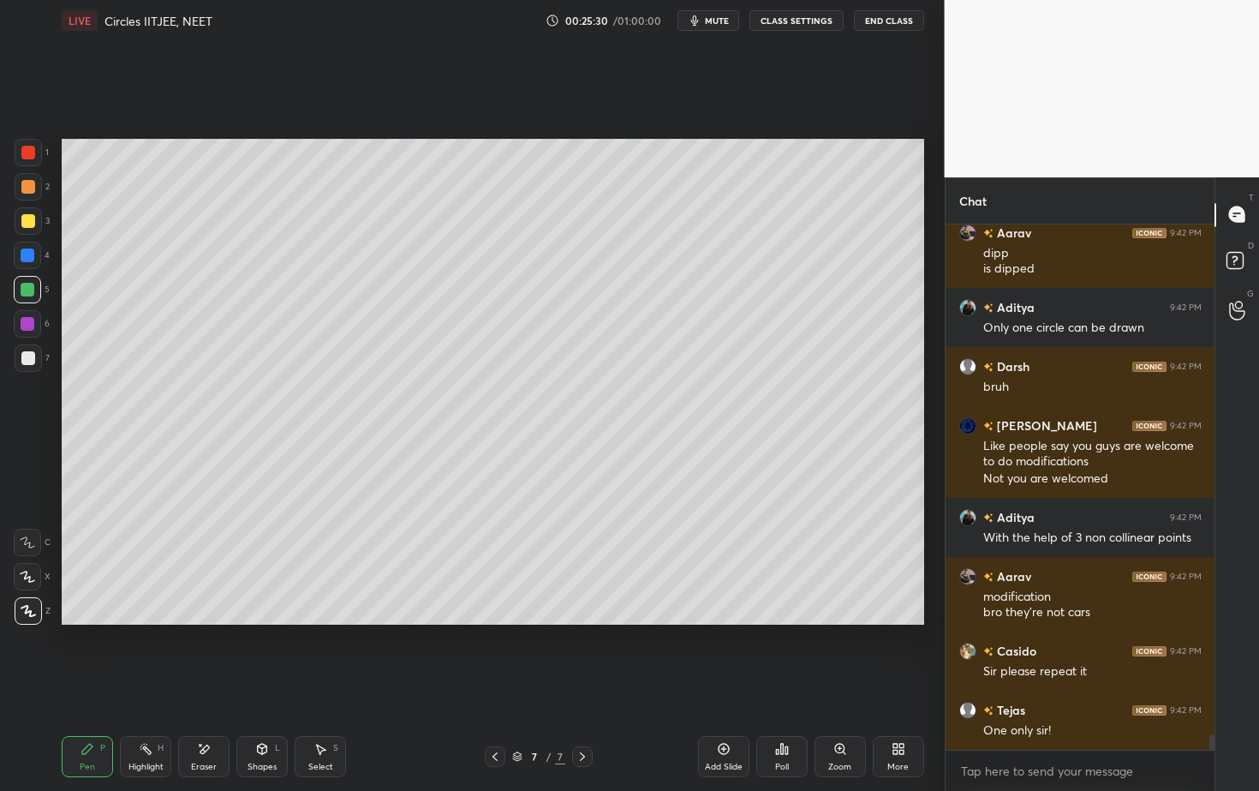
scroll to position [17729, 0]
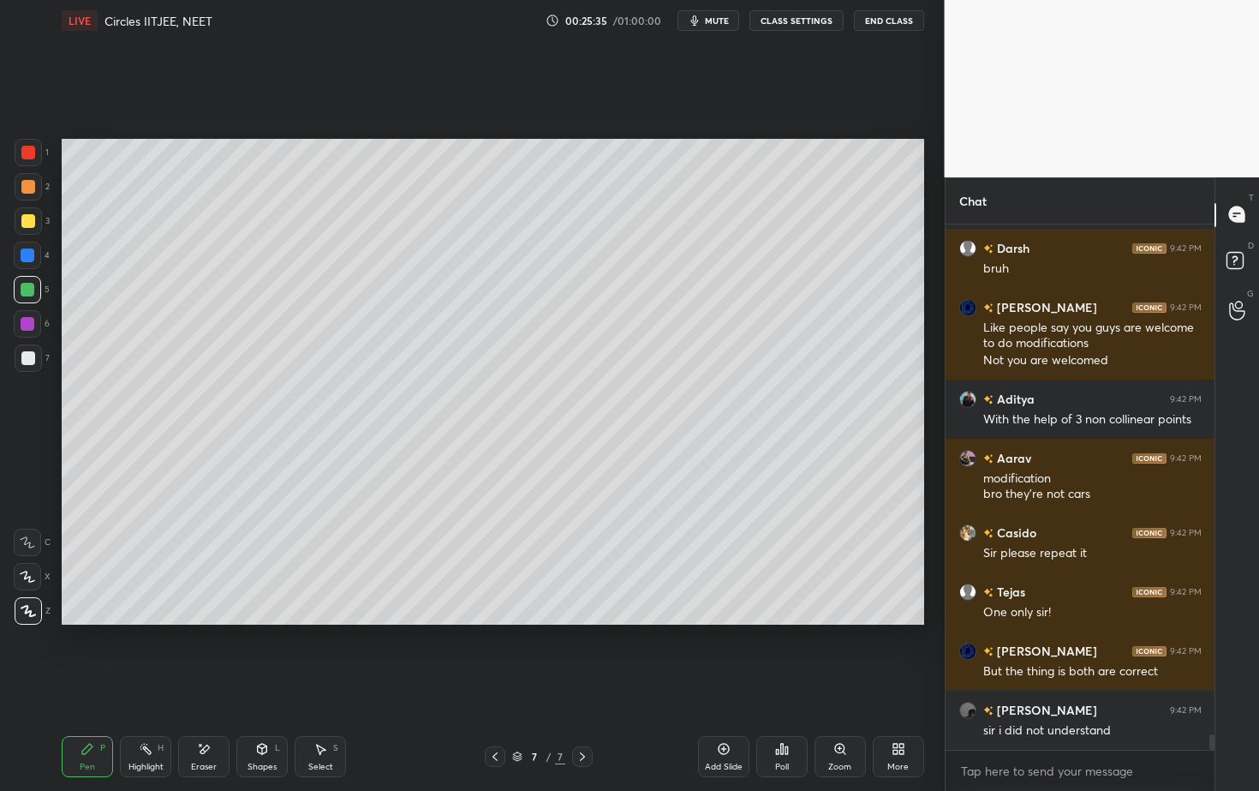
click at [268, 714] on icon at bounding box center [262, 749] width 14 height 14
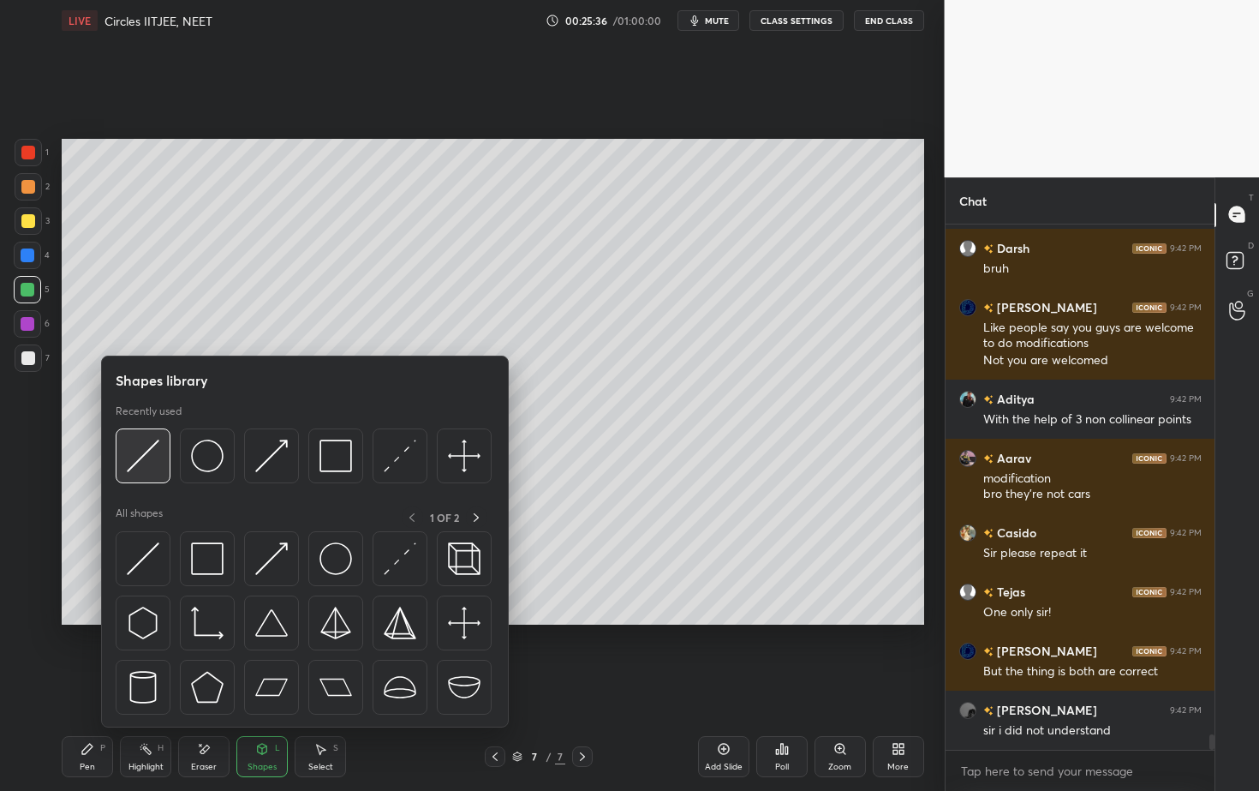
click at [135, 472] on div at bounding box center [143, 455] width 55 height 55
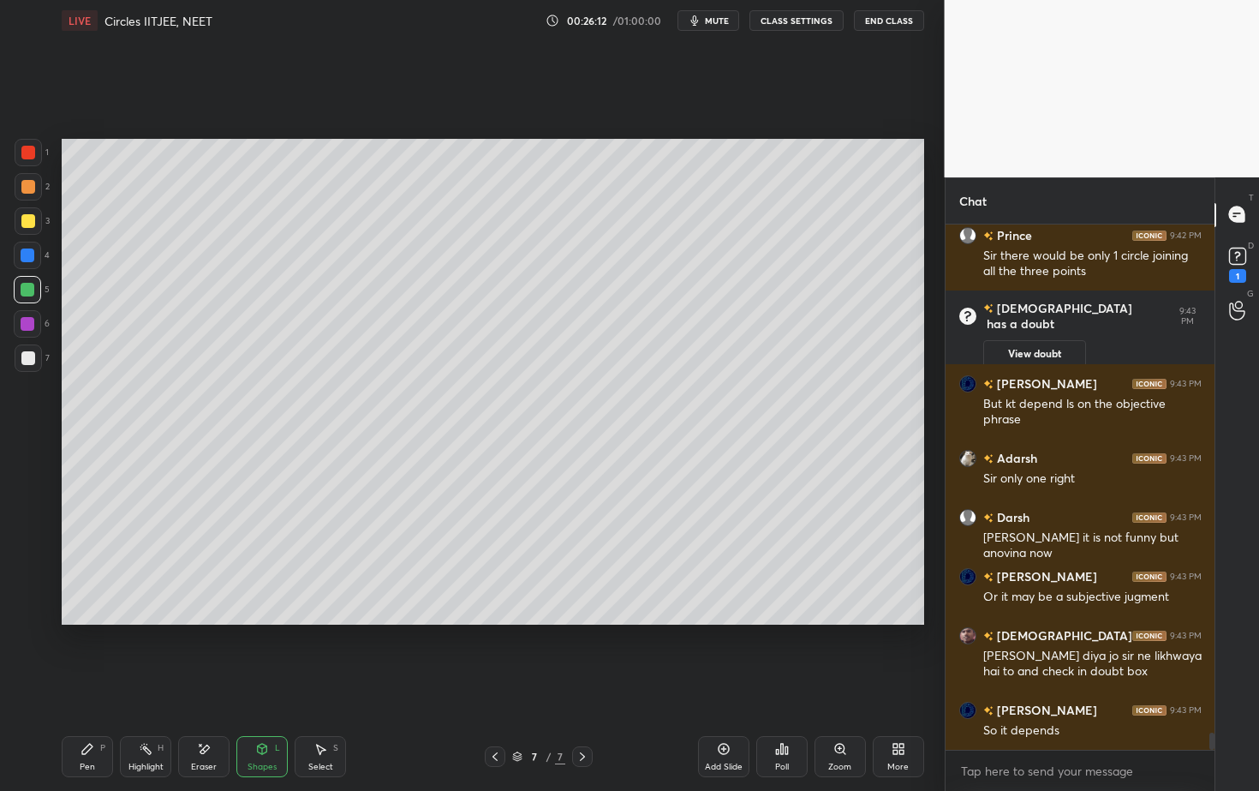
scroll to position [15408, 0]
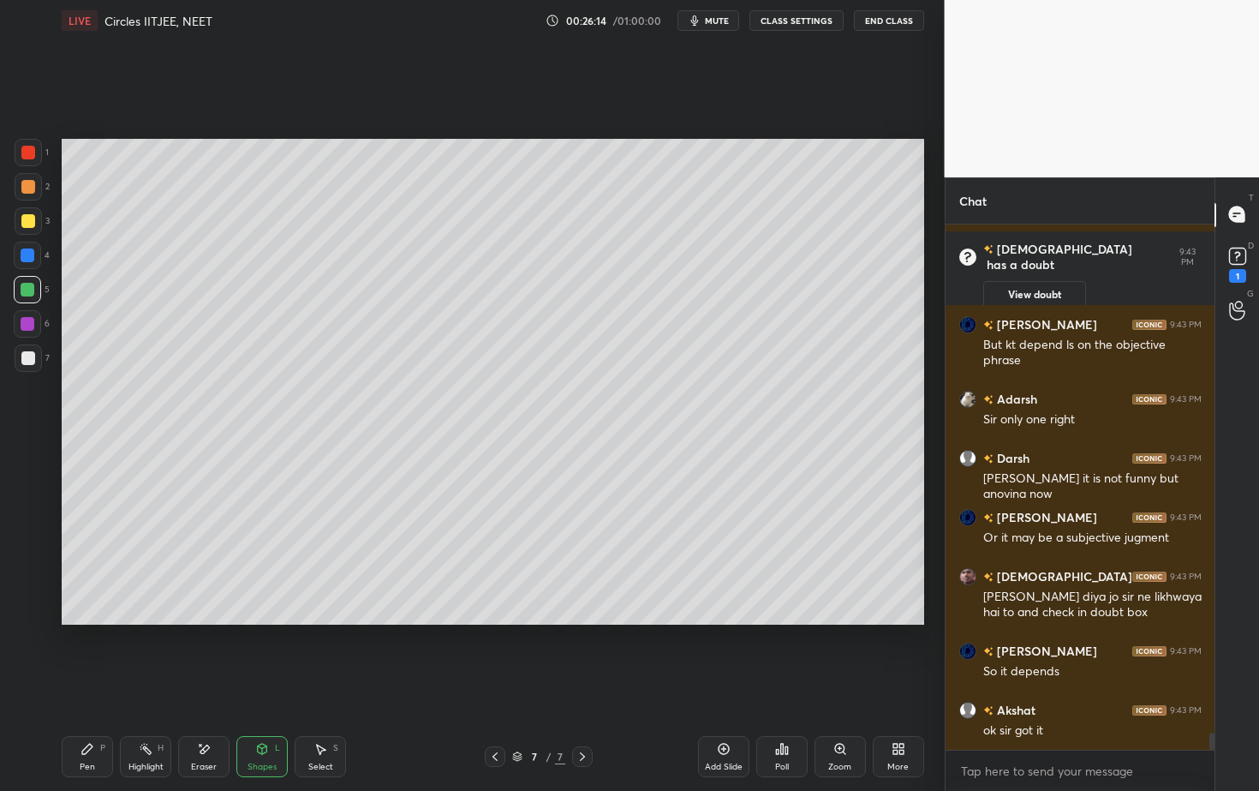
click at [625, 624] on div "Setting up your live class Poll for secs No correct answer Start poll" at bounding box center [493, 381] width 876 height 681
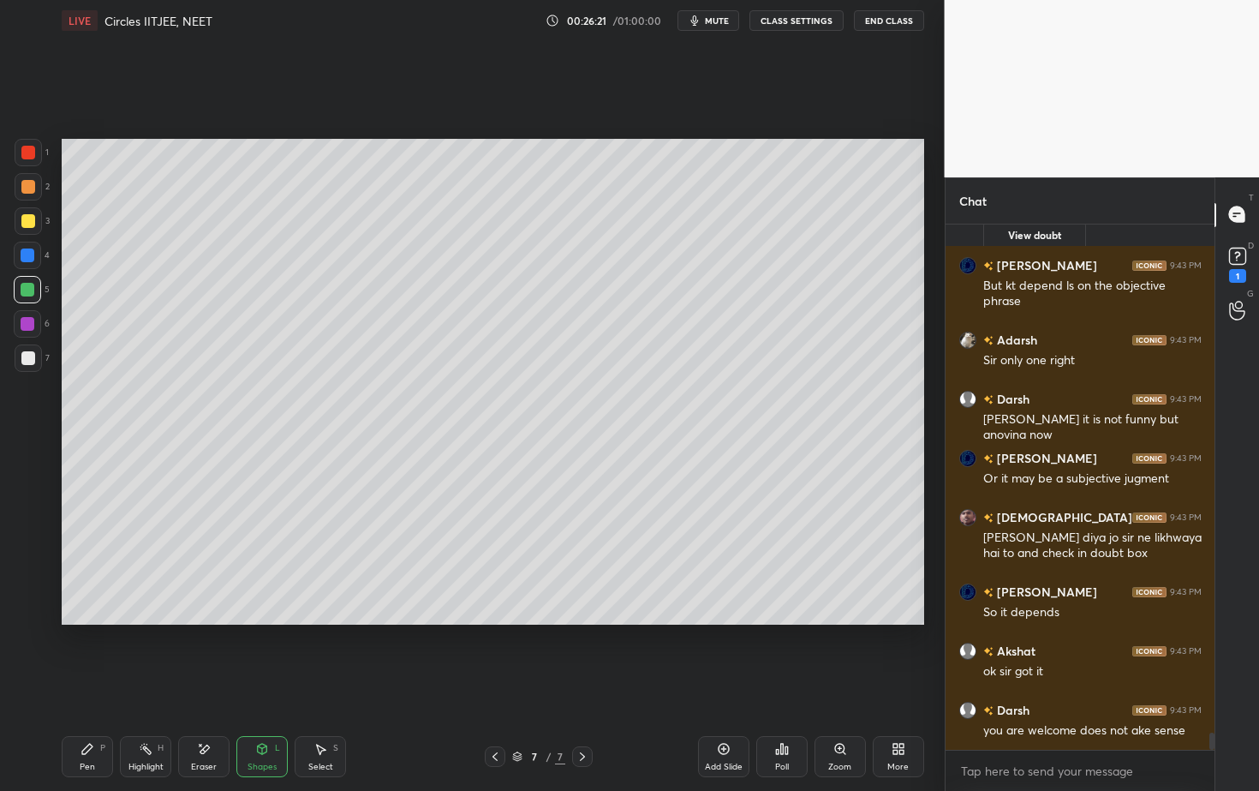
click at [321, 714] on icon at bounding box center [321, 749] width 14 height 14
drag, startPoint x: 203, startPoint y: 756, endPoint x: 207, endPoint y: 746, distance: 10.4
click at [204, 714] on div "Eraser" at bounding box center [203, 756] width 51 height 41
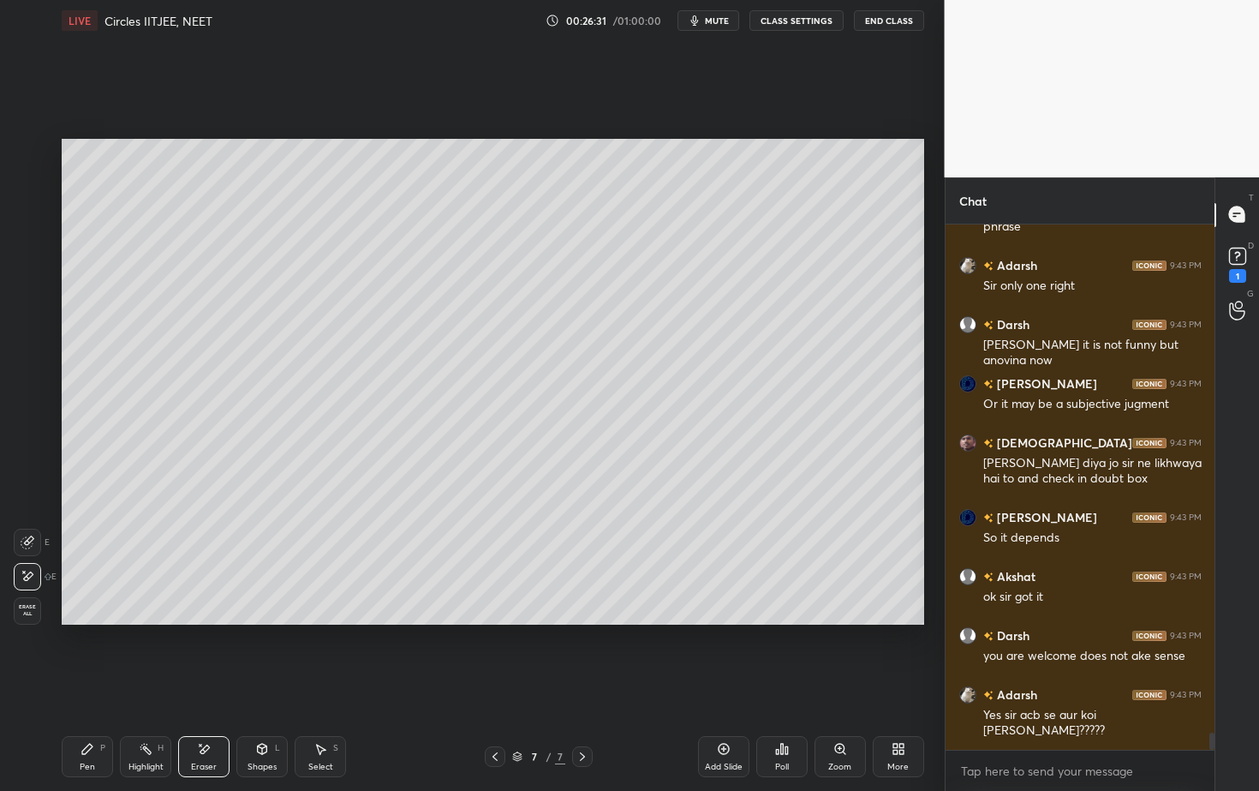
scroll to position [15601, 0]
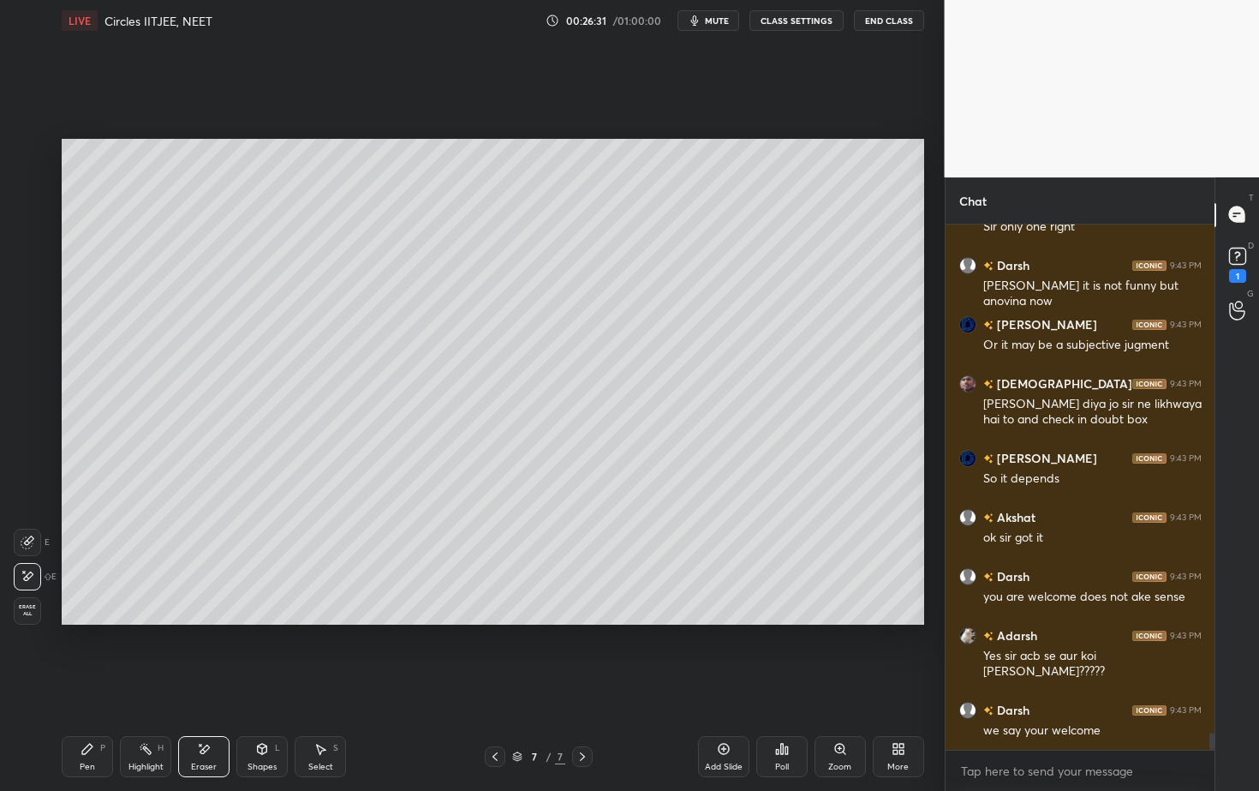
drag, startPoint x: 97, startPoint y: 749, endPoint x: 103, endPoint y: 702, distance: 46.6
click at [95, 714] on div "Pen P" at bounding box center [87, 756] width 51 height 41
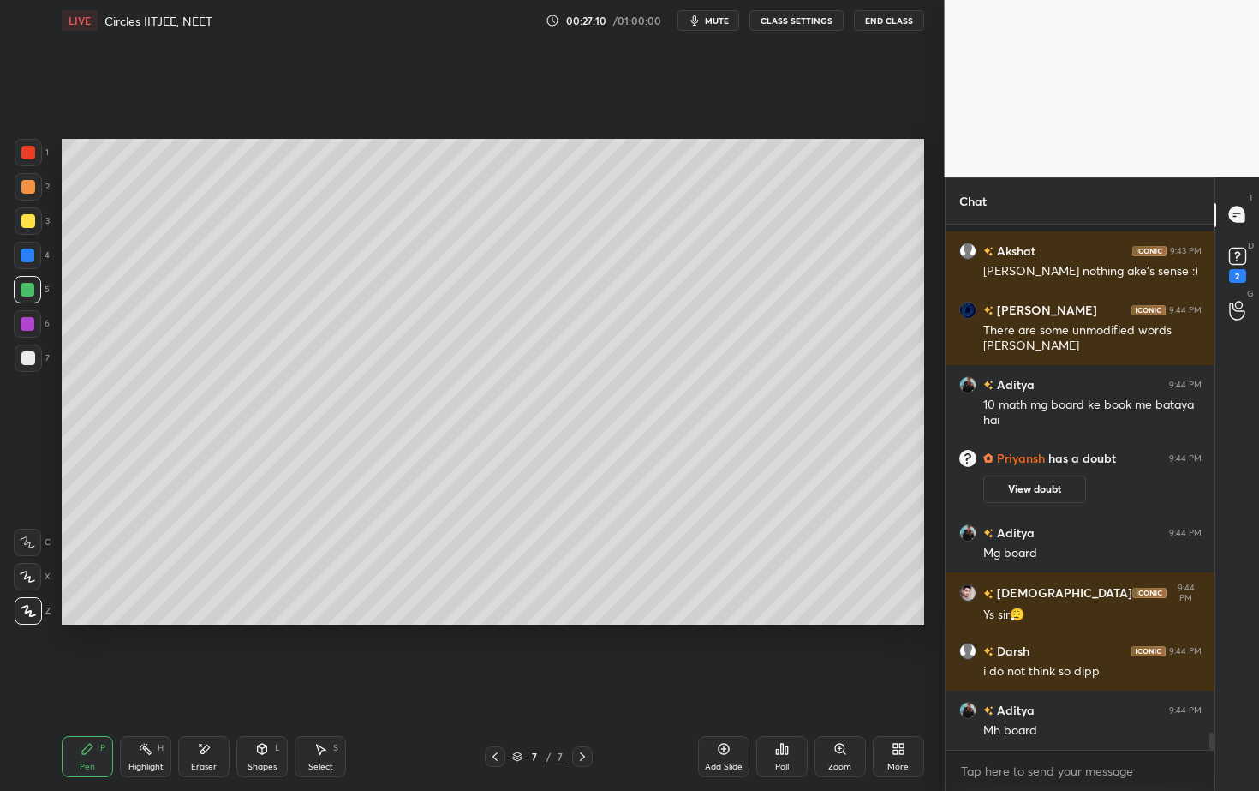
scroll to position [15823, 0]
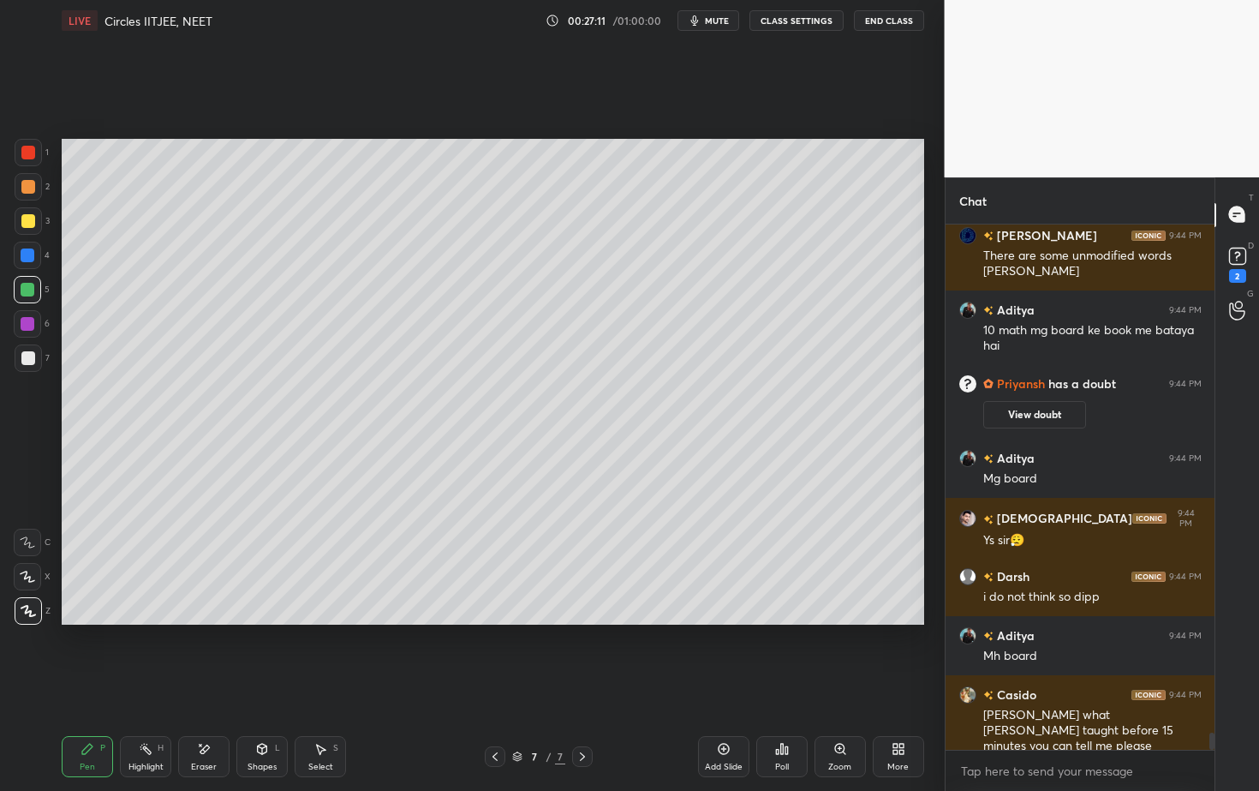
click at [28, 194] on div at bounding box center [28, 186] width 27 height 27
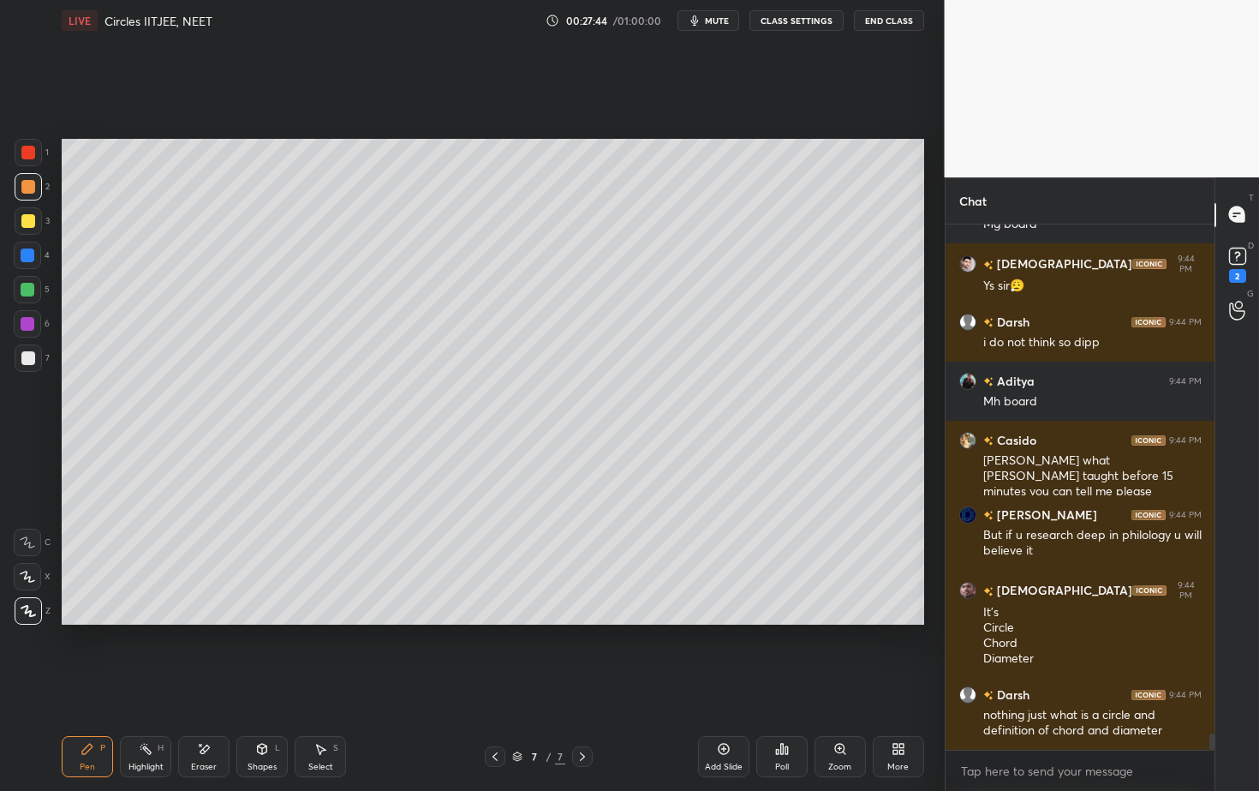
scroll to position [16152, 0]
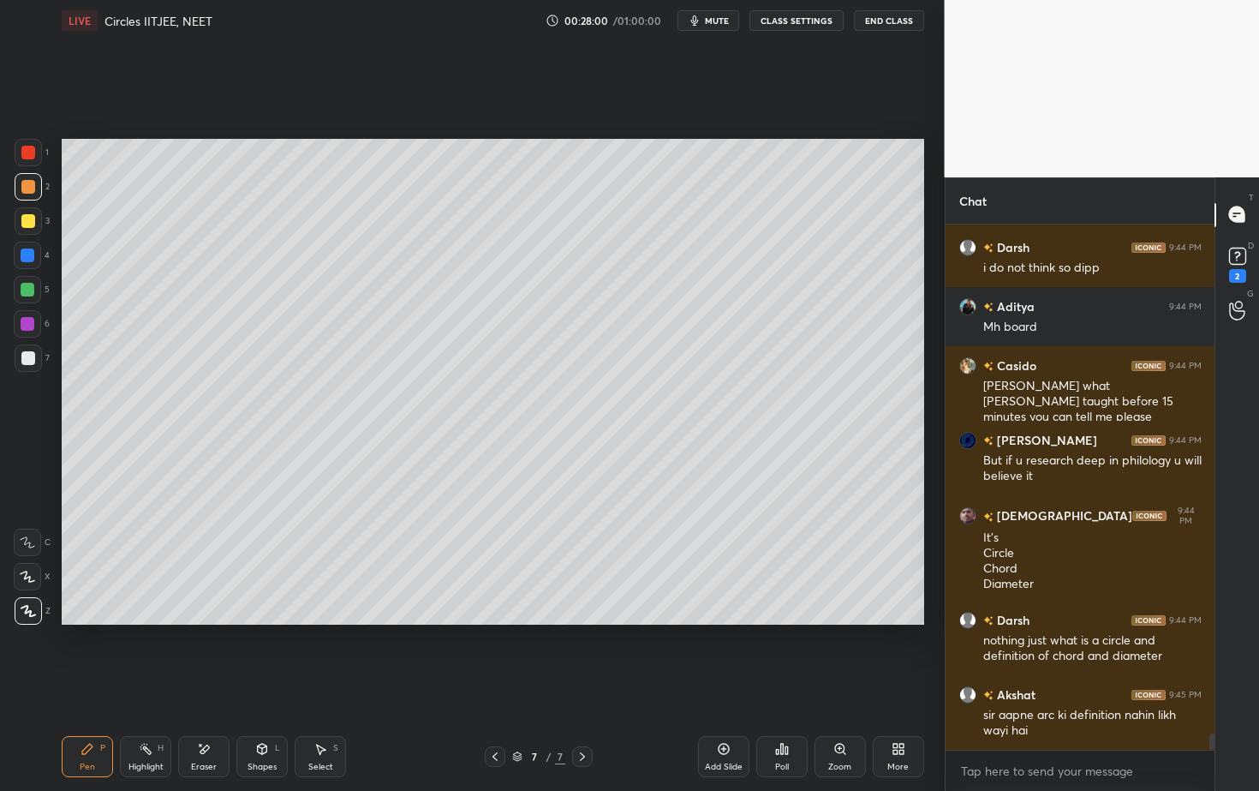
click at [780, 714] on div "Poll" at bounding box center [782, 766] width 14 height 9
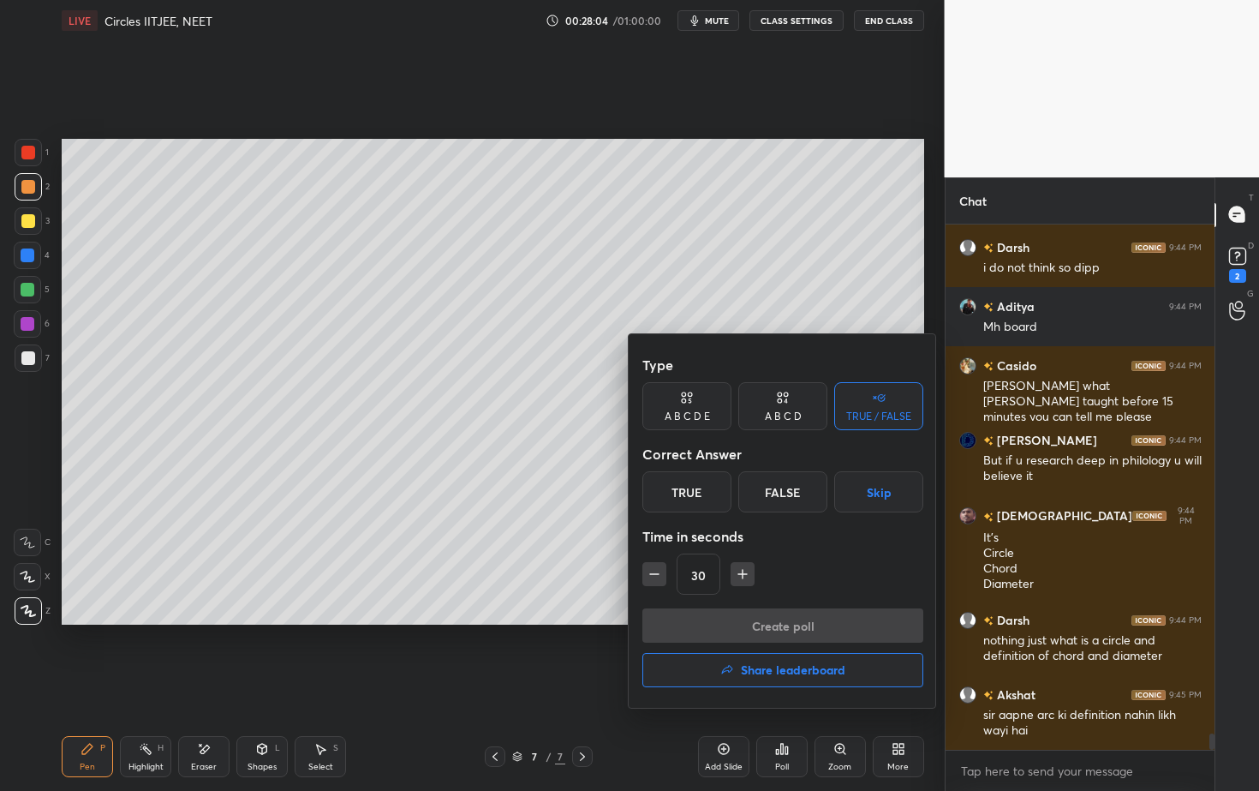
drag, startPoint x: 702, startPoint y: 490, endPoint x: 719, endPoint y: 500, distance: 20.0
click at [705, 491] on div "True" at bounding box center [686, 491] width 89 height 41
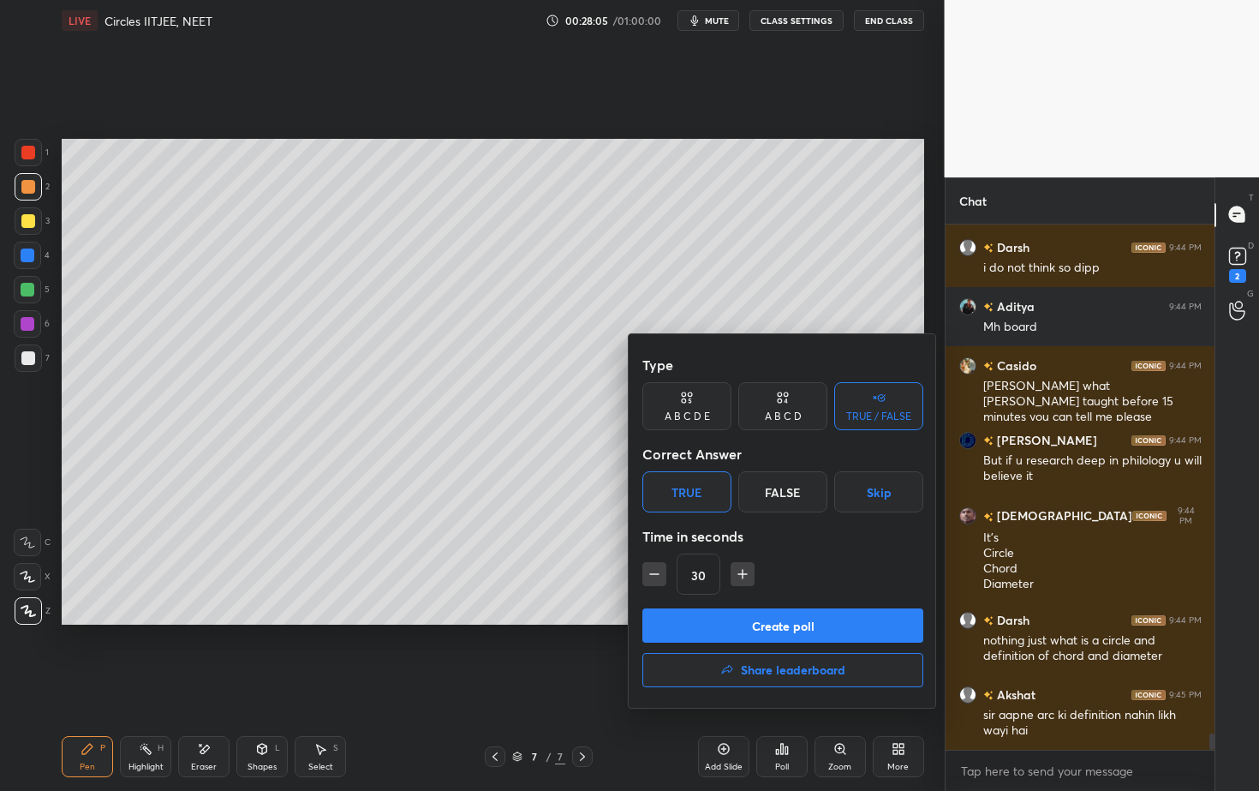
drag, startPoint x: 777, startPoint y: 629, endPoint x: 774, endPoint y: 620, distance: 8.9
click at [775, 625] on button "Create poll" at bounding box center [782, 625] width 281 height 34
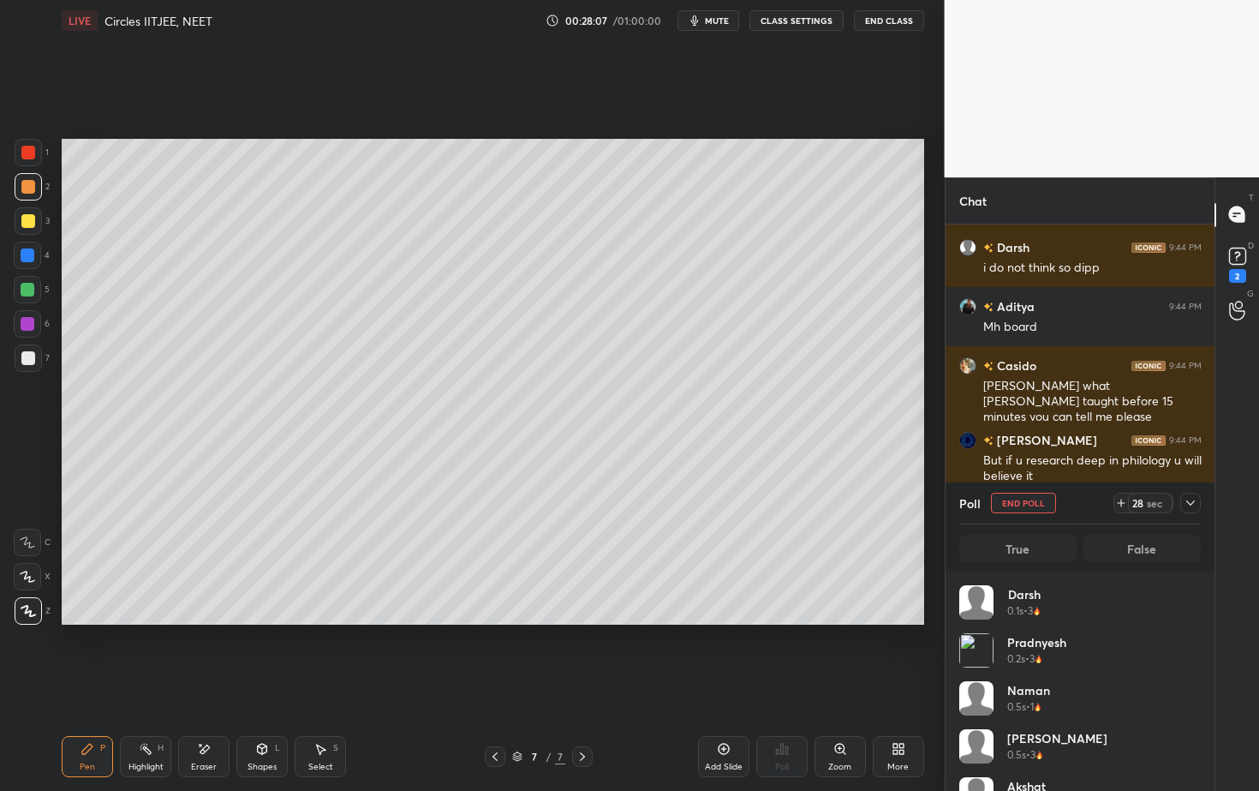
scroll to position [200, 236]
click at [1187, 500] on icon at bounding box center [1191, 503] width 14 height 14
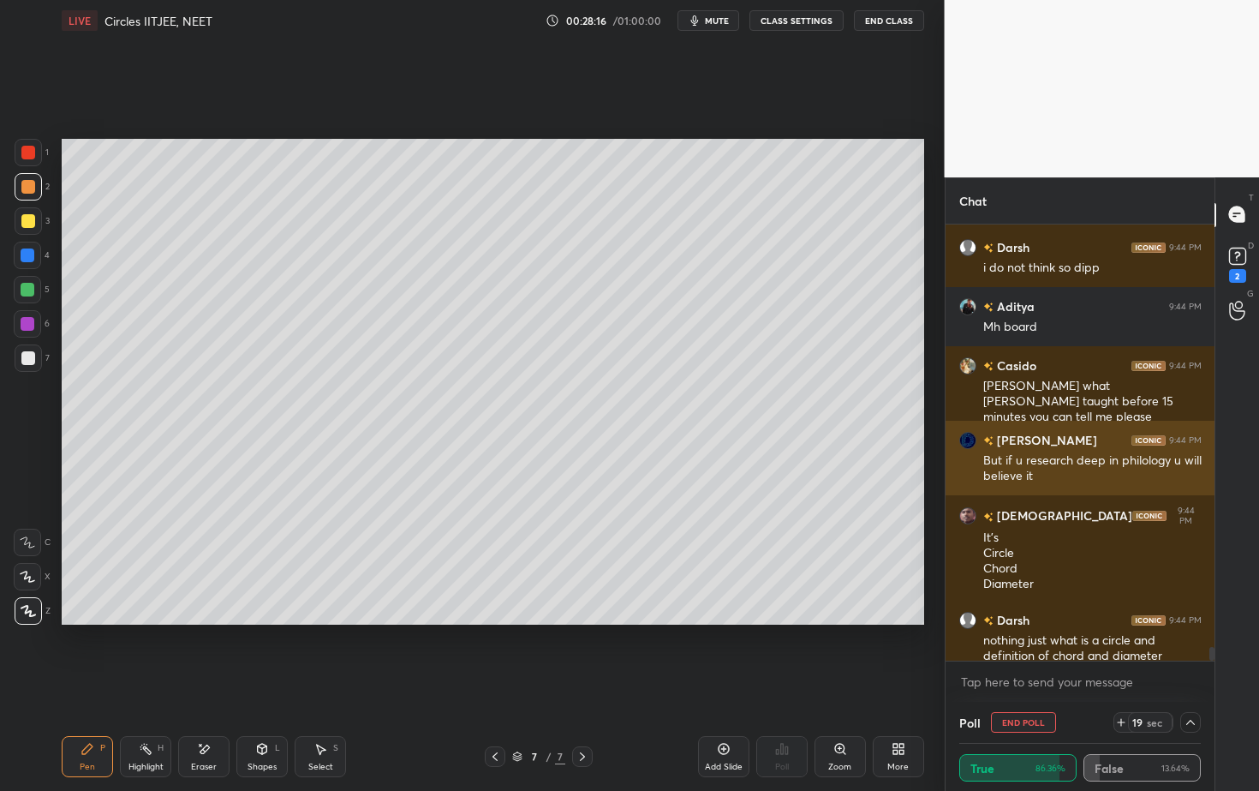
scroll to position [1, 6]
drag, startPoint x: 1130, startPoint y: 519, endPoint x: 1120, endPoint y: 441, distance: 78.5
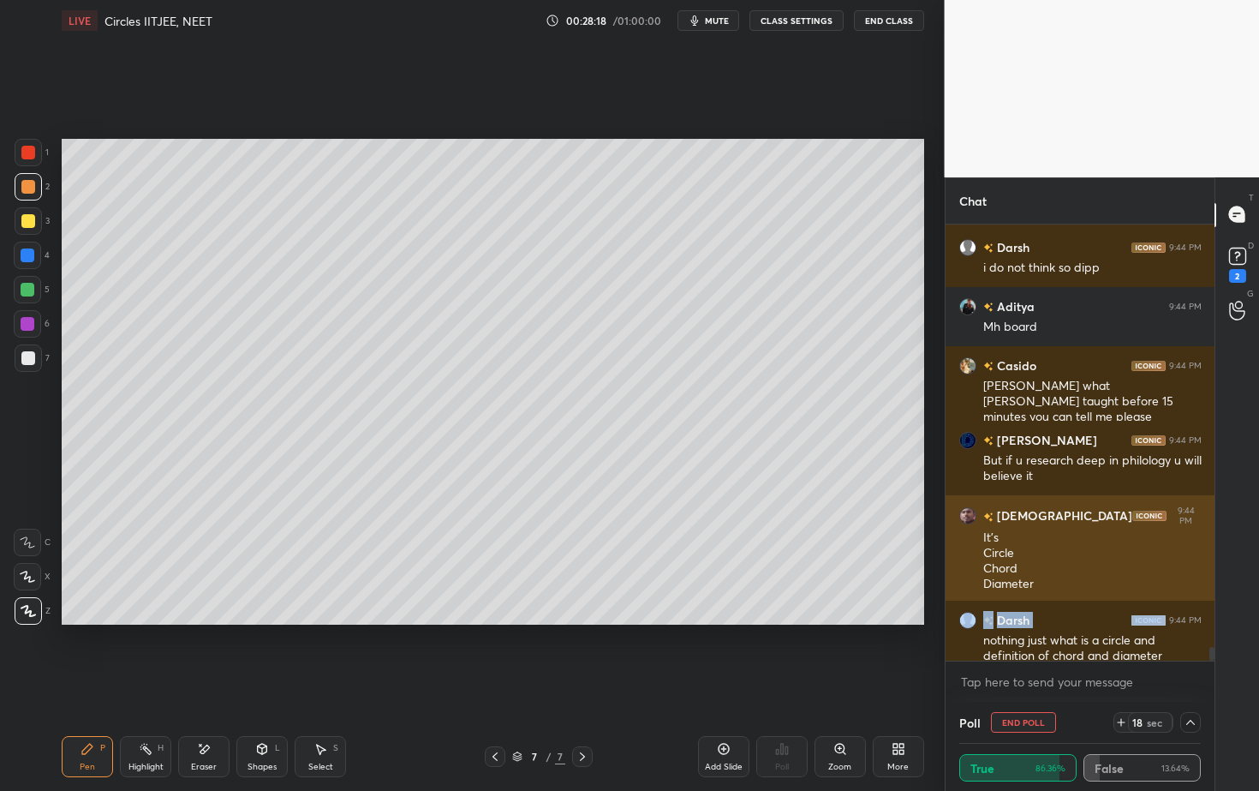
drag, startPoint x: 1101, startPoint y: 616, endPoint x: 1082, endPoint y: 525, distance: 92.7
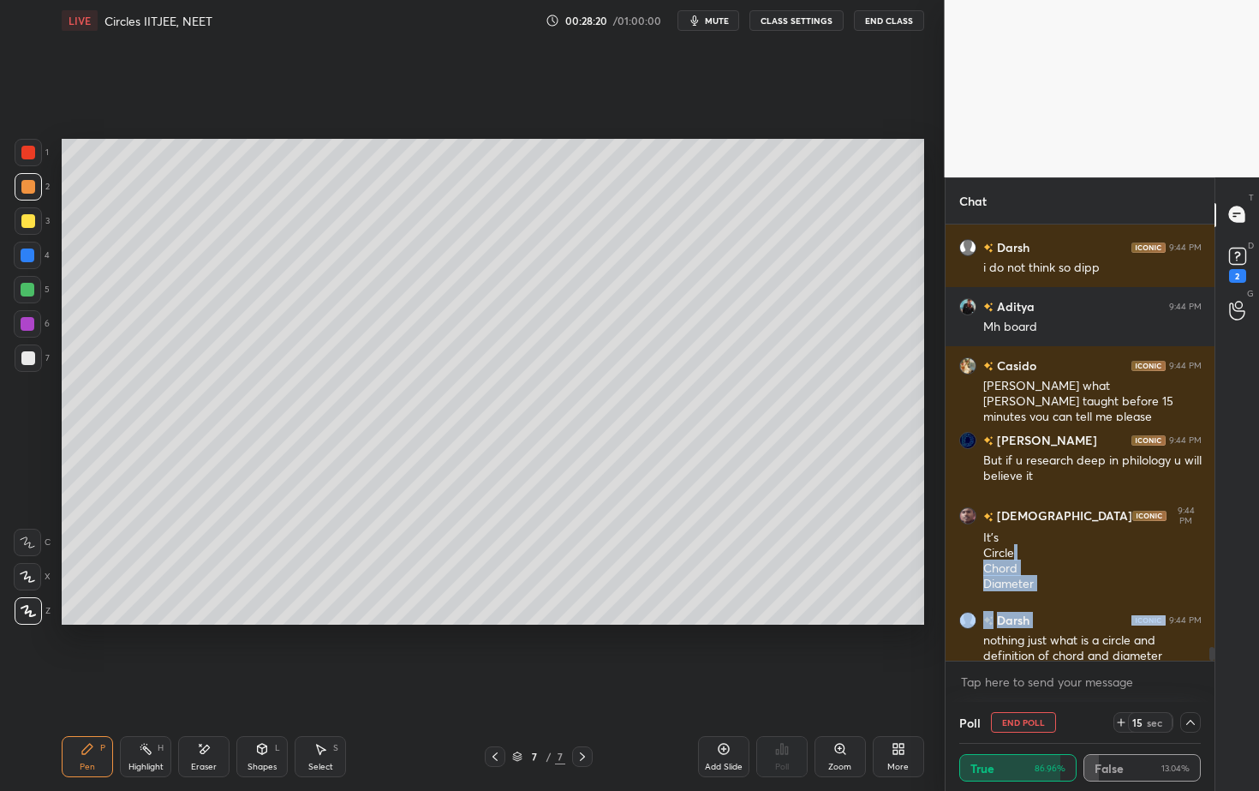
click at [1192, 714] on icon at bounding box center [1191, 722] width 14 height 14
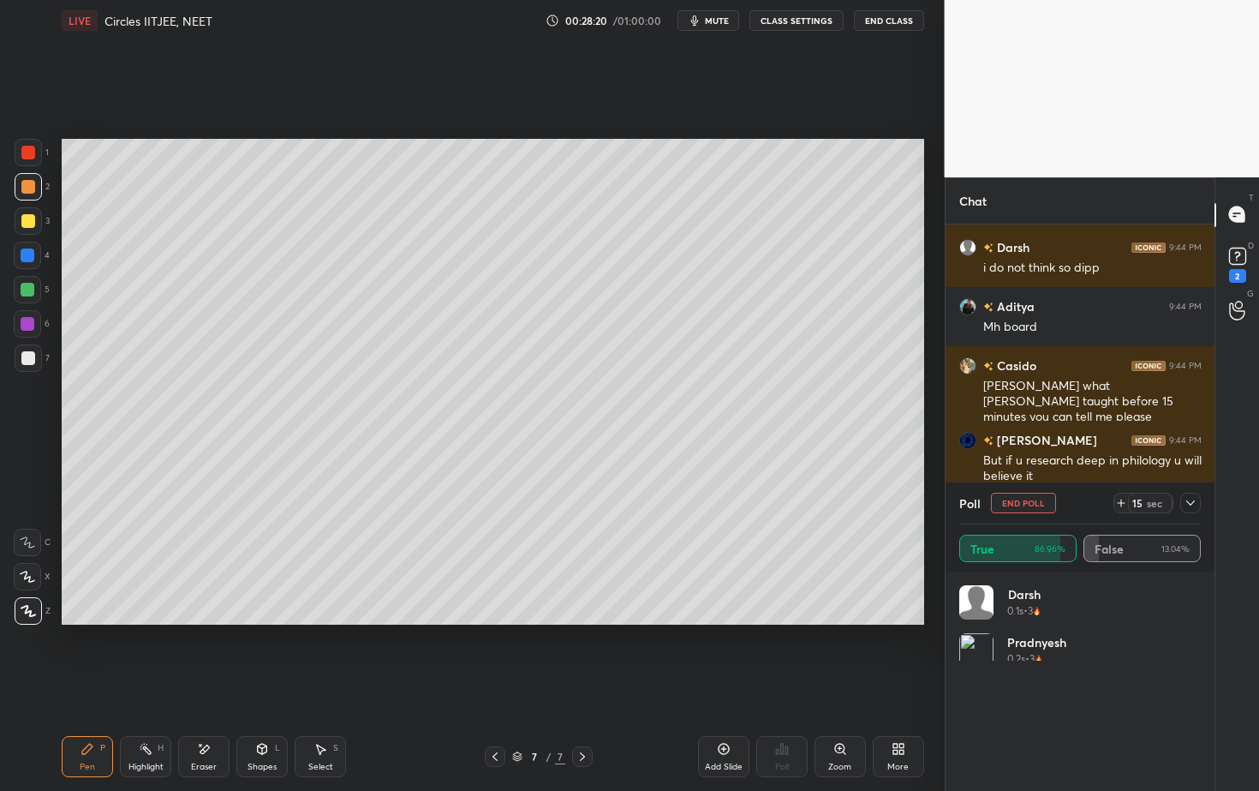
scroll to position [200, 236]
drag, startPoint x: 1048, startPoint y: 726, endPoint x: 1026, endPoint y: 681, distance: 50.2
click at [1225, 255] on icon at bounding box center [1238, 256] width 26 height 26
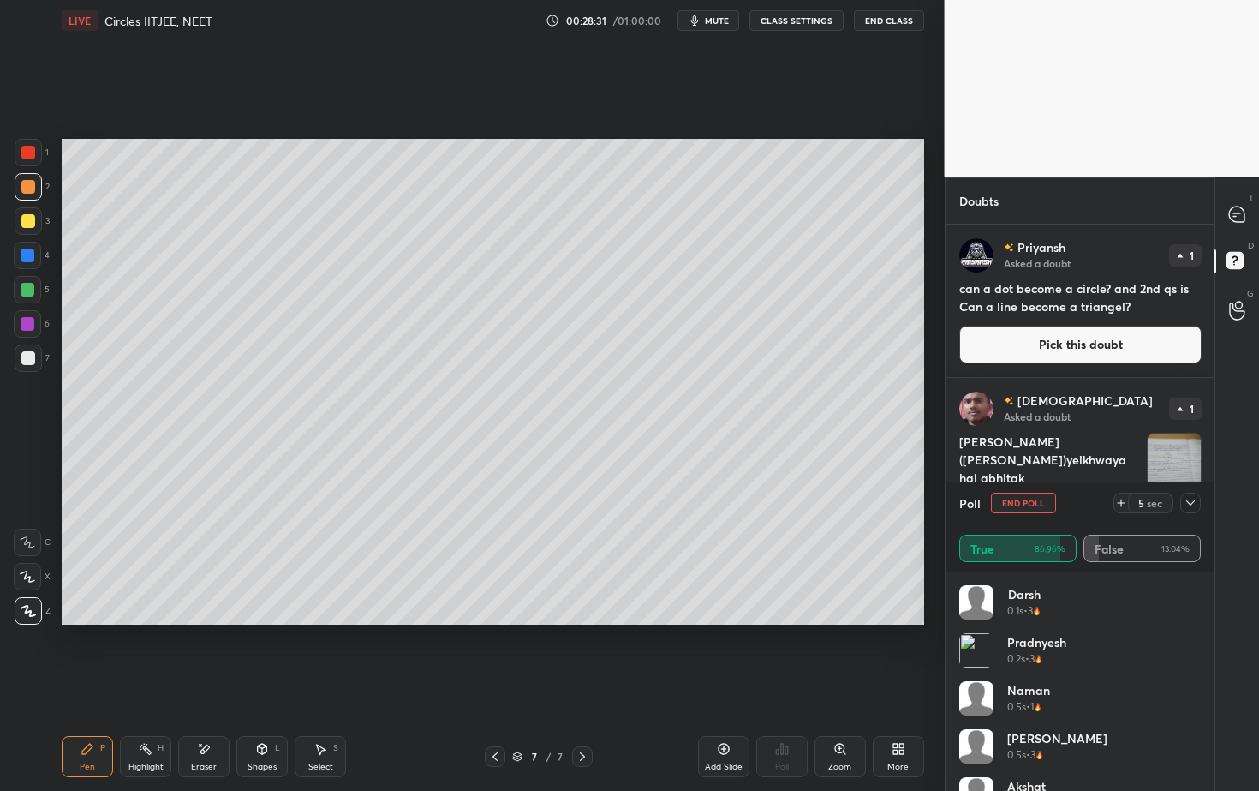
click at [1085, 355] on button "Pick this doubt" at bounding box center [1080, 345] width 242 height 38
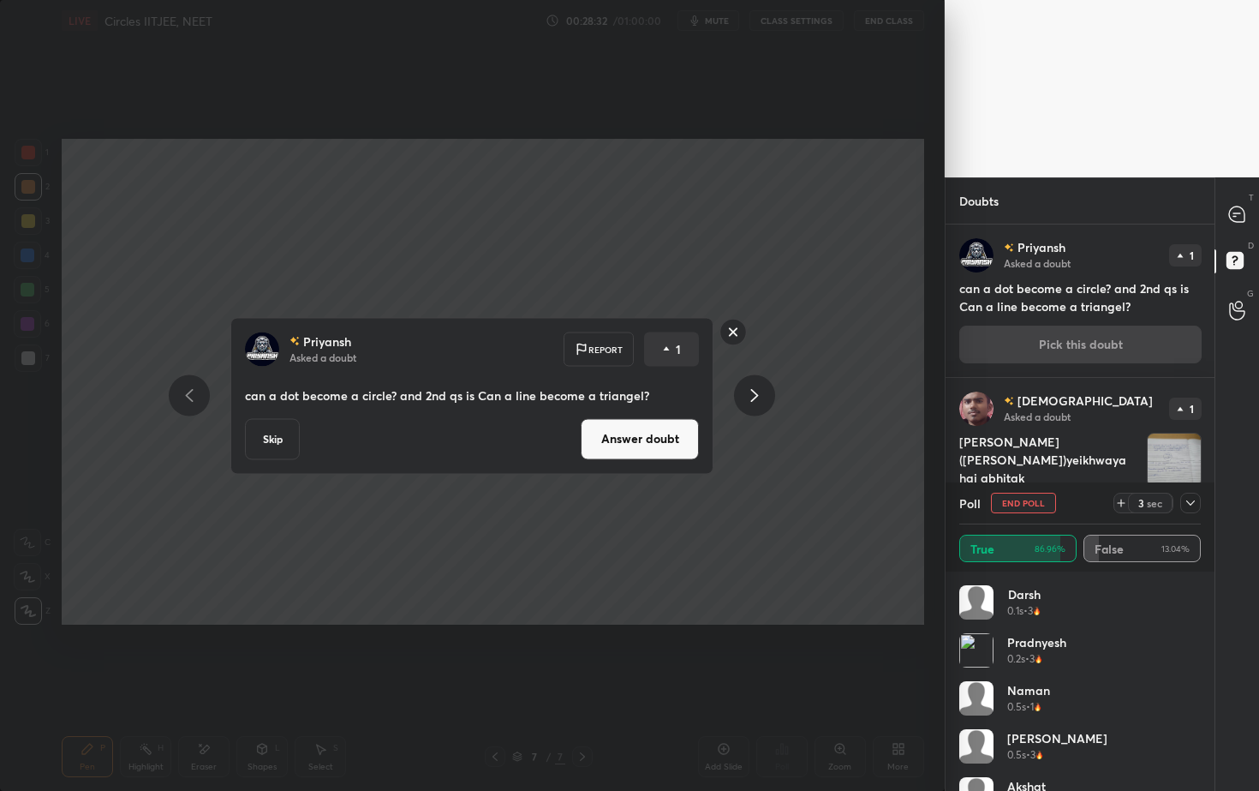
drag, startPoint x: 651, startPoint y: 437, endPoint x: 656, endPoint y: 447, distance: 11.5
click at [652, 443] on button "Answer doubt" at bounding box center [640, 438] width 118 height 41
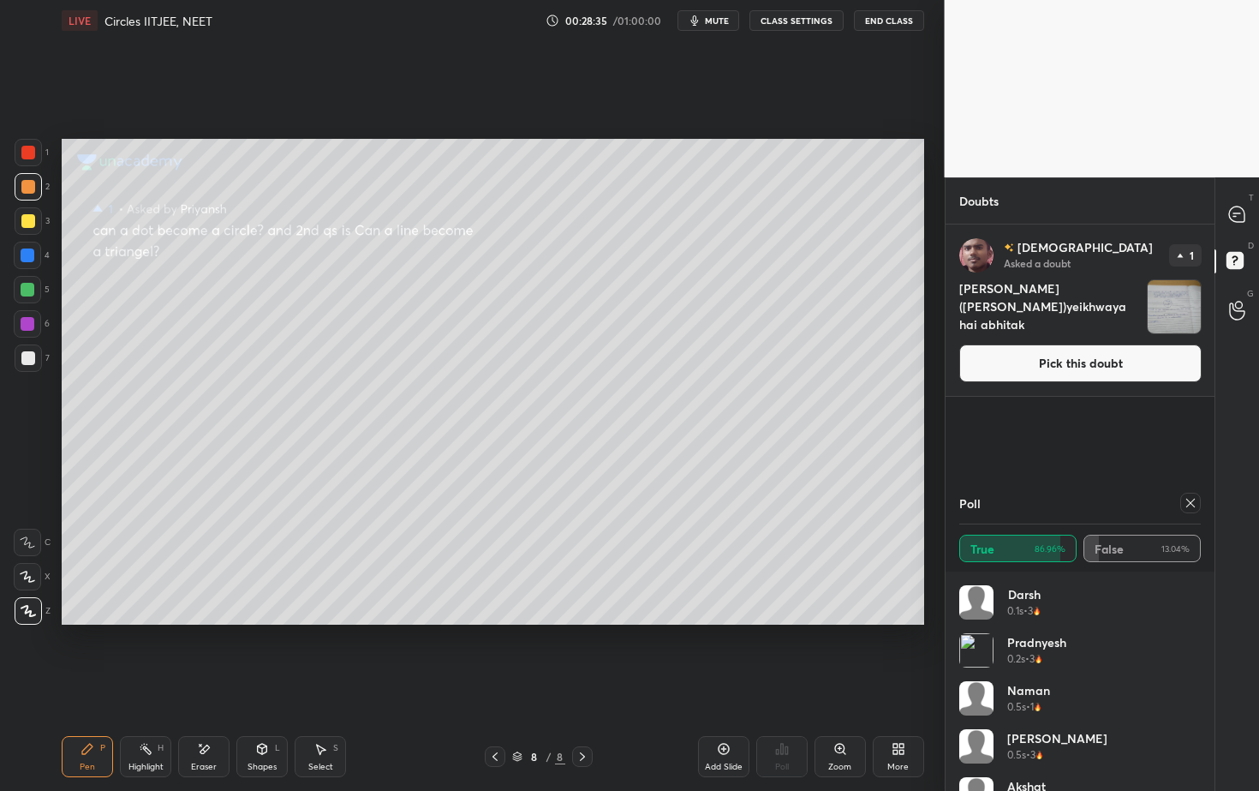
click at [1171, 335] on div "[PERSON_NAME] Asked a doubt 1 [PERSON_NAME]([PERSON_NAME])yeikhwaya hai abhitak…" at bounding box center [1081, 309] width 270 height 171
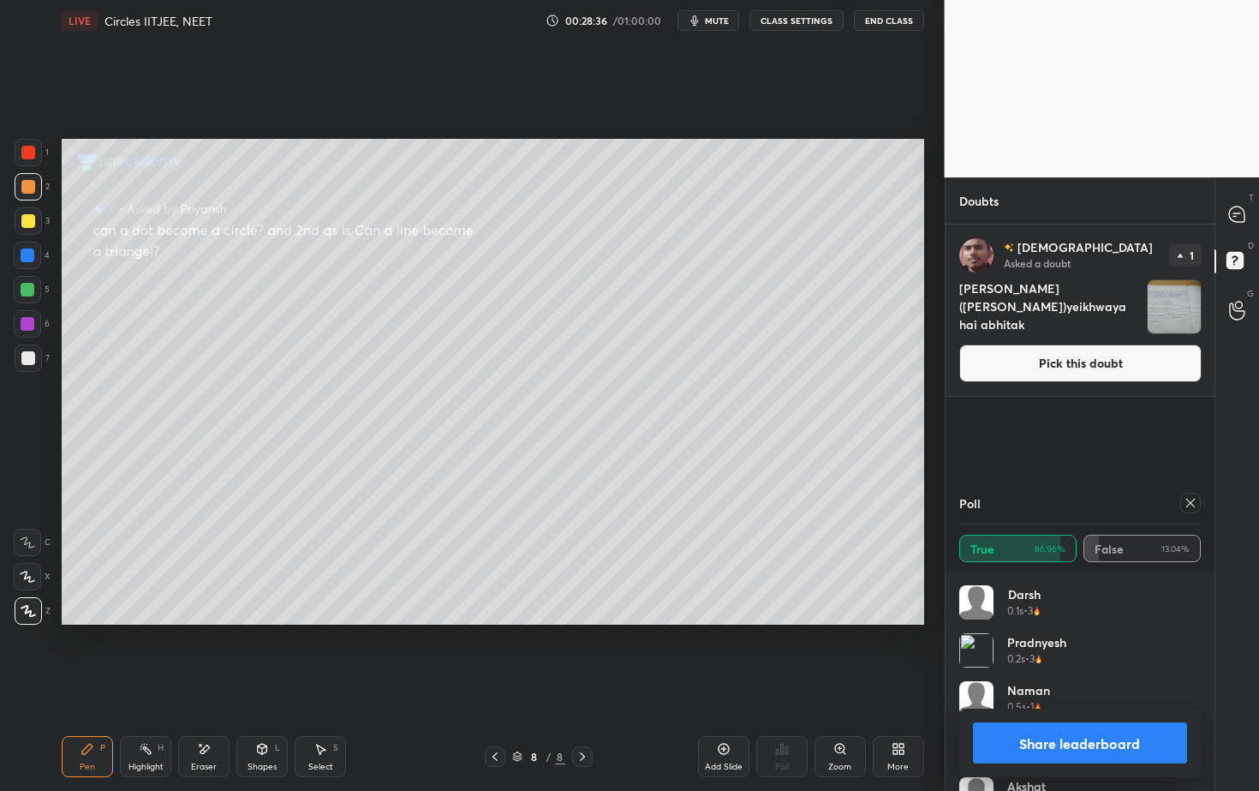
click at [1061, 364] on button "Pick this doubt" at bounding box center [1080, 363] width 242 height 38
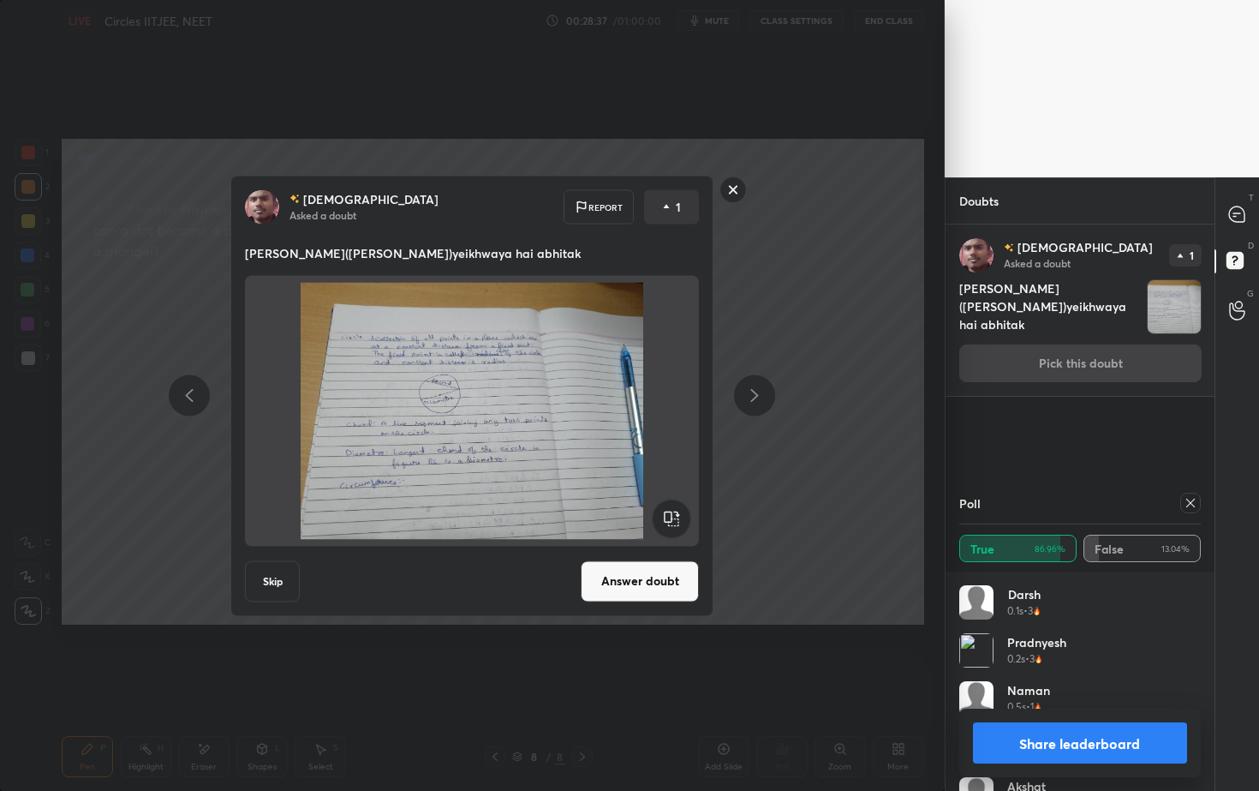
click at [682, 591] on button "Answer doubt" at bounding box center [640, 580] width 118 height 41
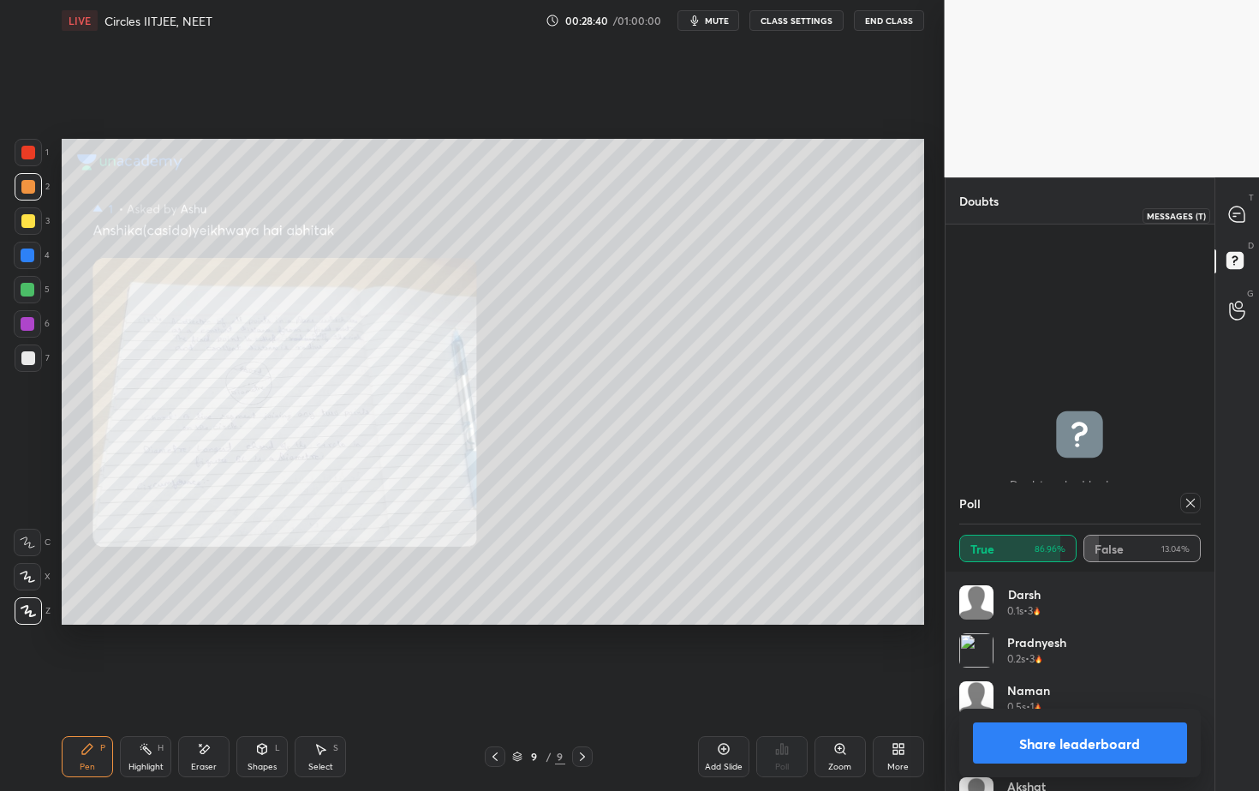
click at [1236, 218] on icon at bounding box center [1236, 213] width 15 height 15
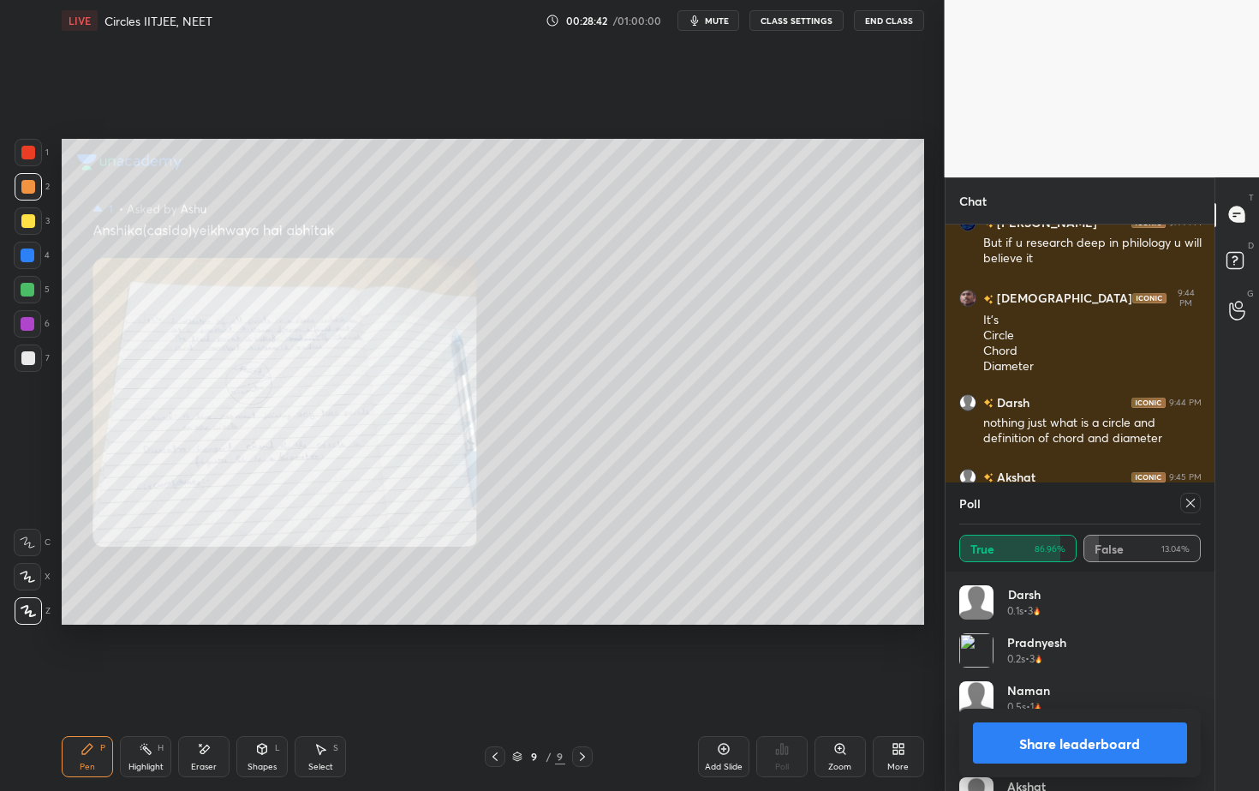
click at [1105, 714] on button "Share leaderboard" at bounding box center [1080, 742] width 215 height 41
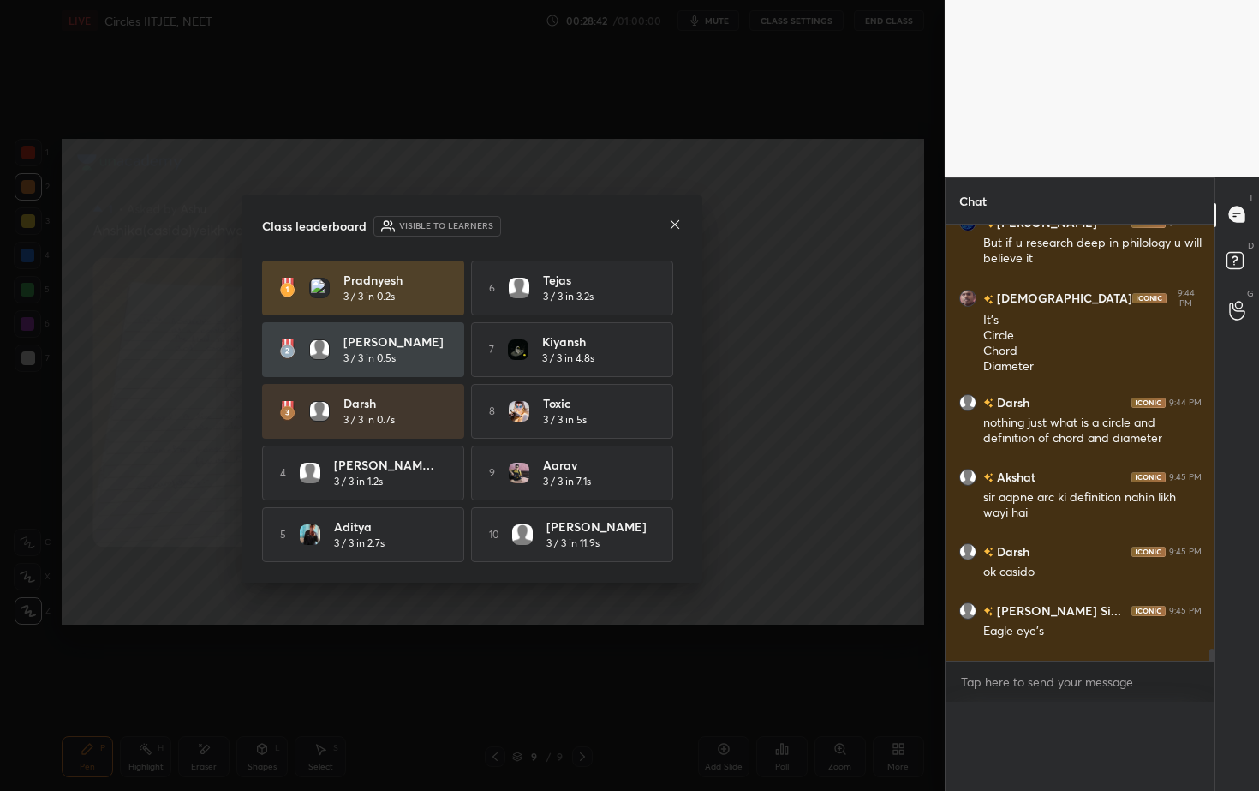
scroll to position [6, 6]
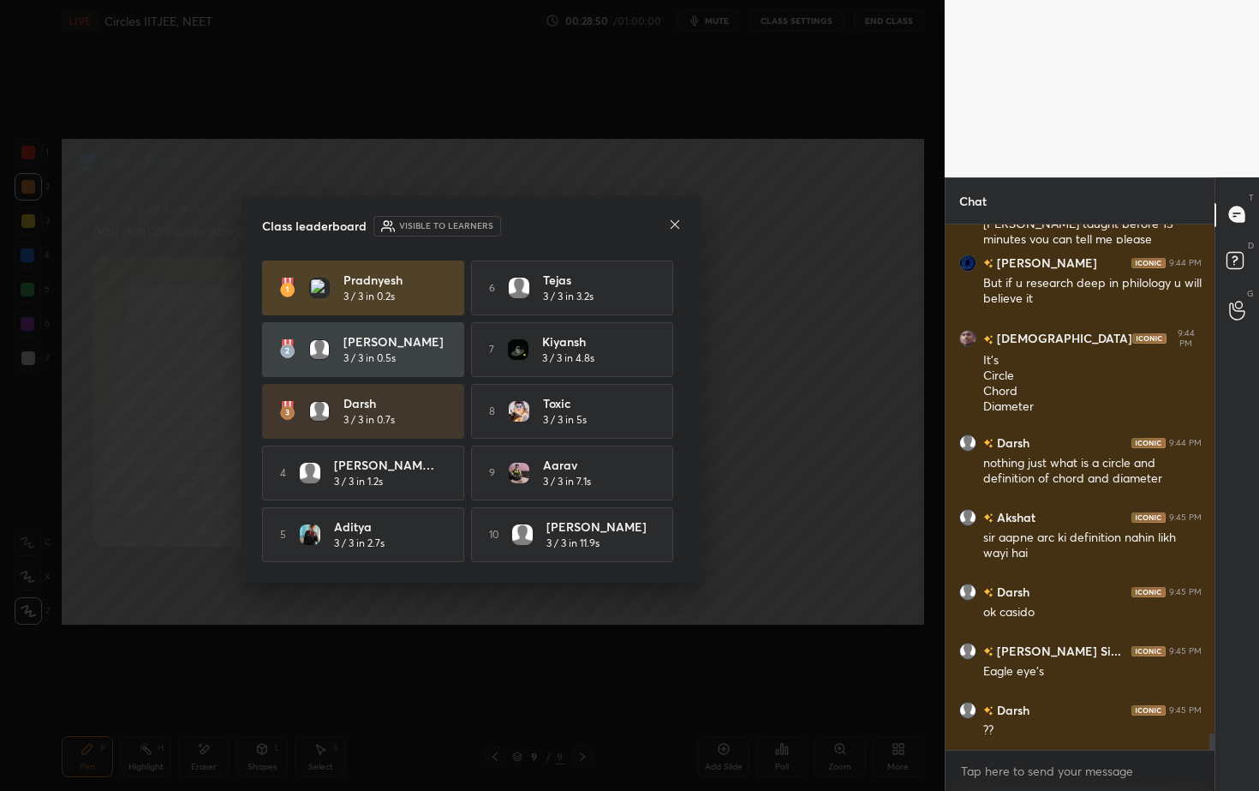
click at [670, 226] on icon at bounding box center [675, 225] width 14 height 14
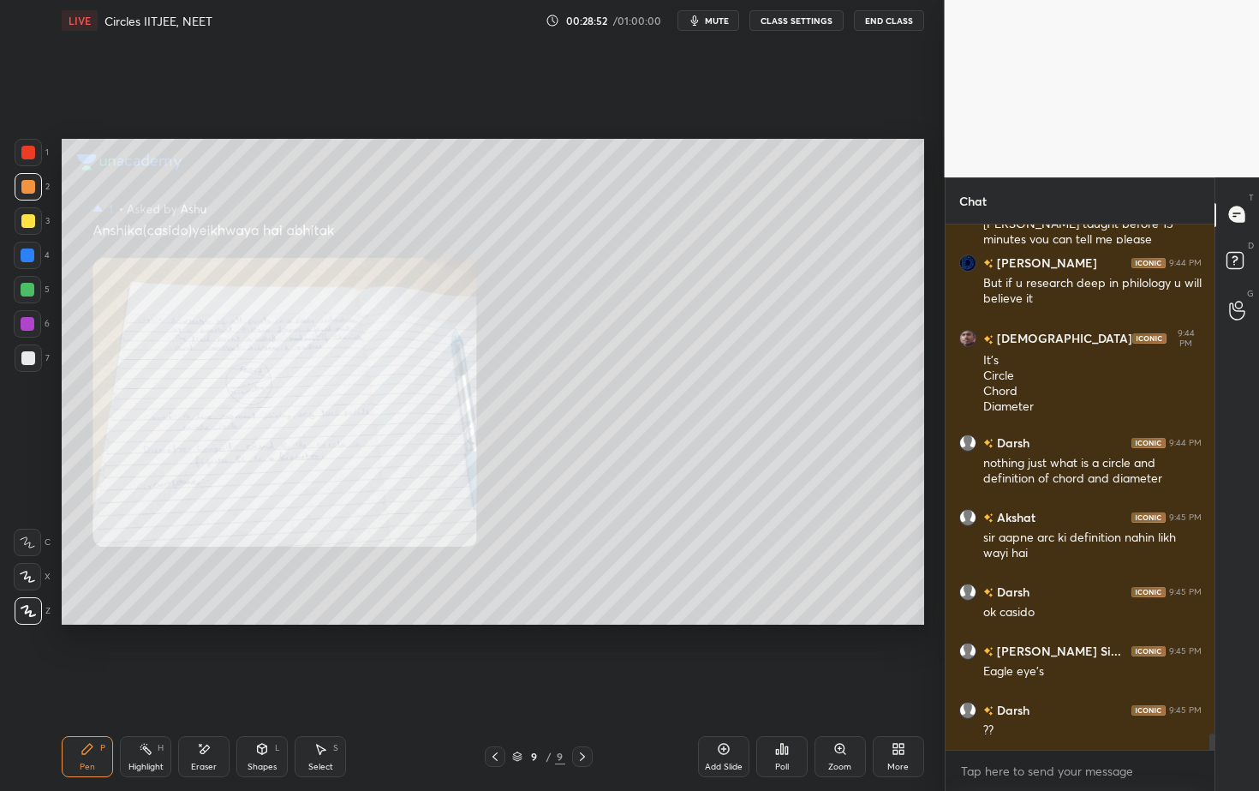
click at [496, 714] on icon at bounding box center [495, 757] width 14 height 14
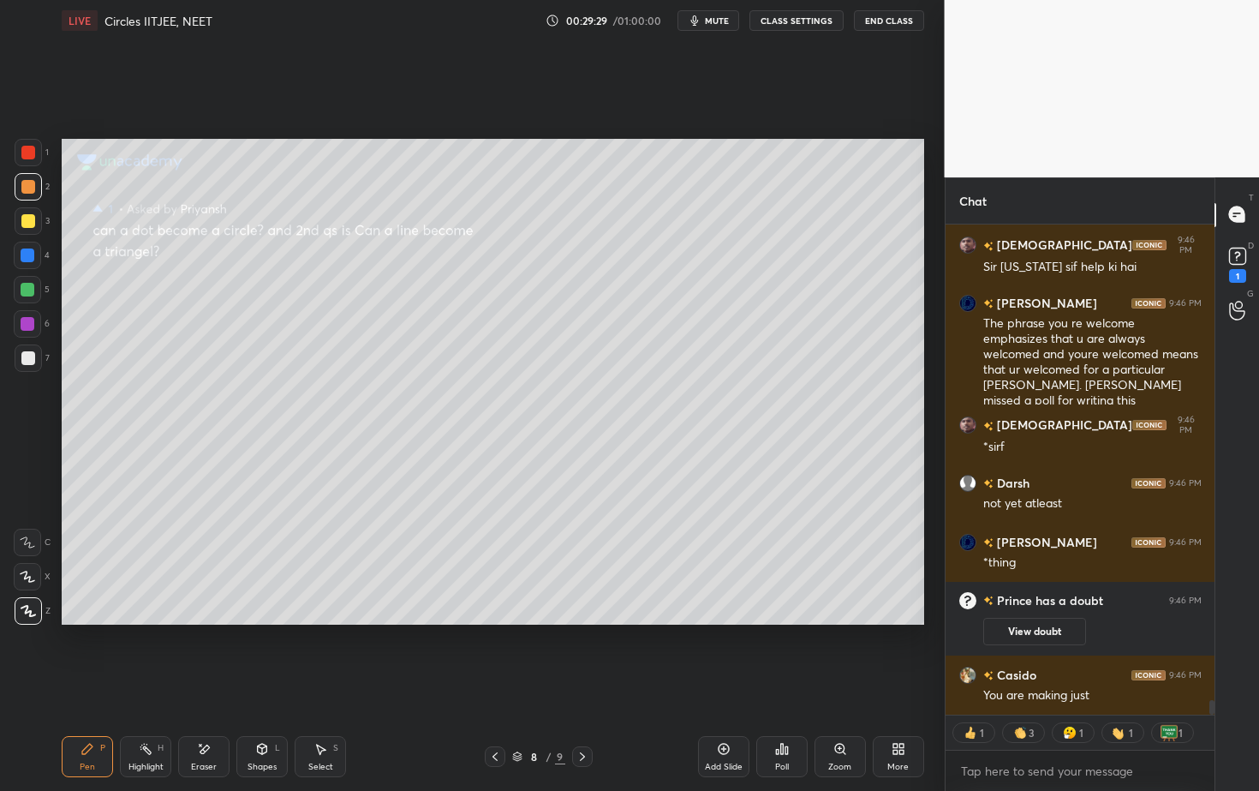
scroll to position [16450, 0]
click at [499, 714] on icon at bounding box center [495, 757] width 14 height 14
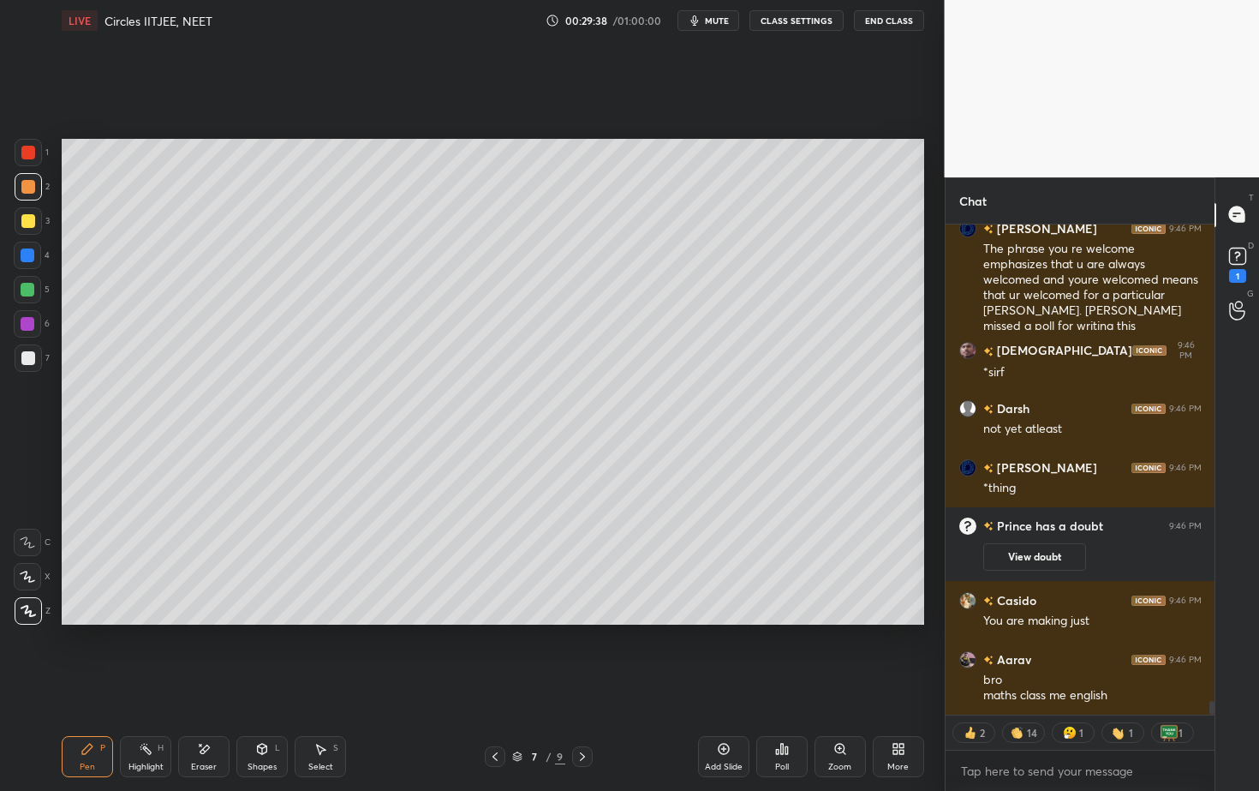
click at [731, 714] on div "Add Slide" at bounding box center [723, 756] width 51 height 41
click at [27, 193] on div at bounding box center [28, 187] width 14 height 14
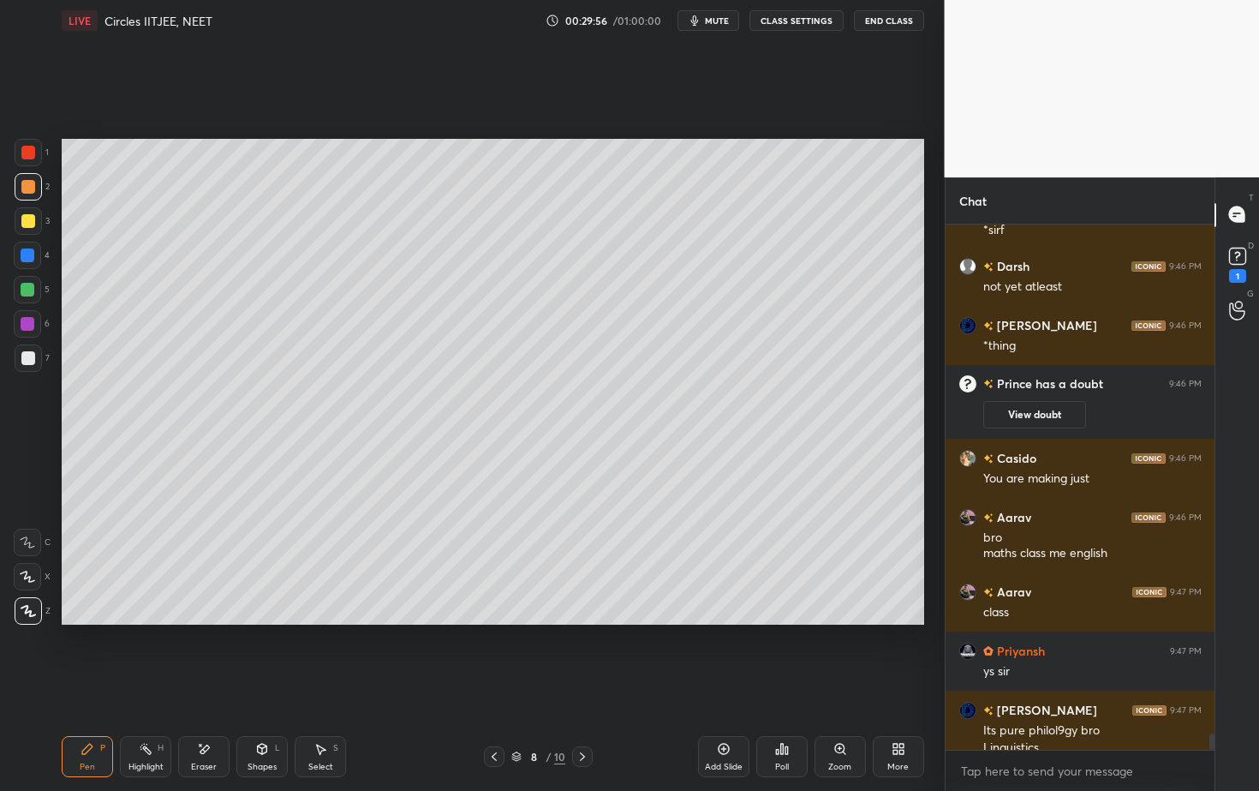
scroll to position [16684, 0]
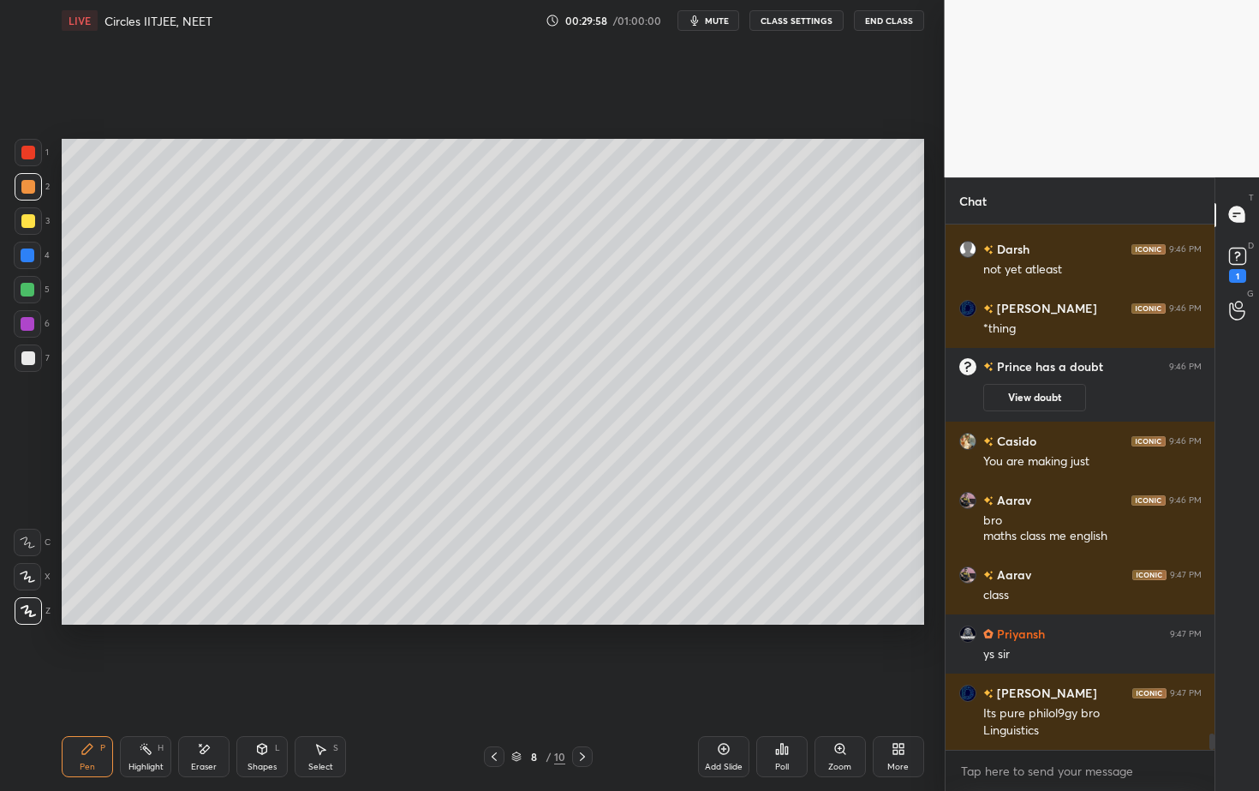
click at [715, 18] on span "mute" at bounding box center [717, 21] width 24 height 12
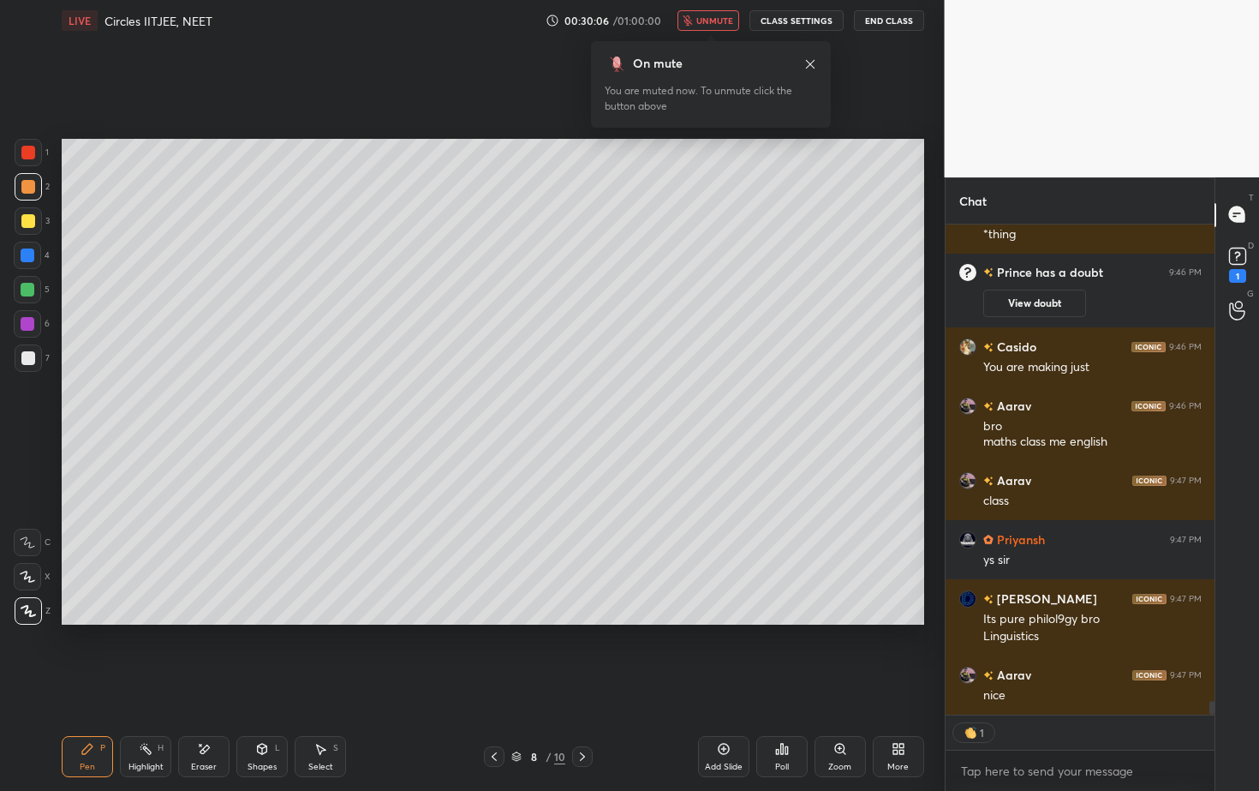
scroll to position [16837, 0]
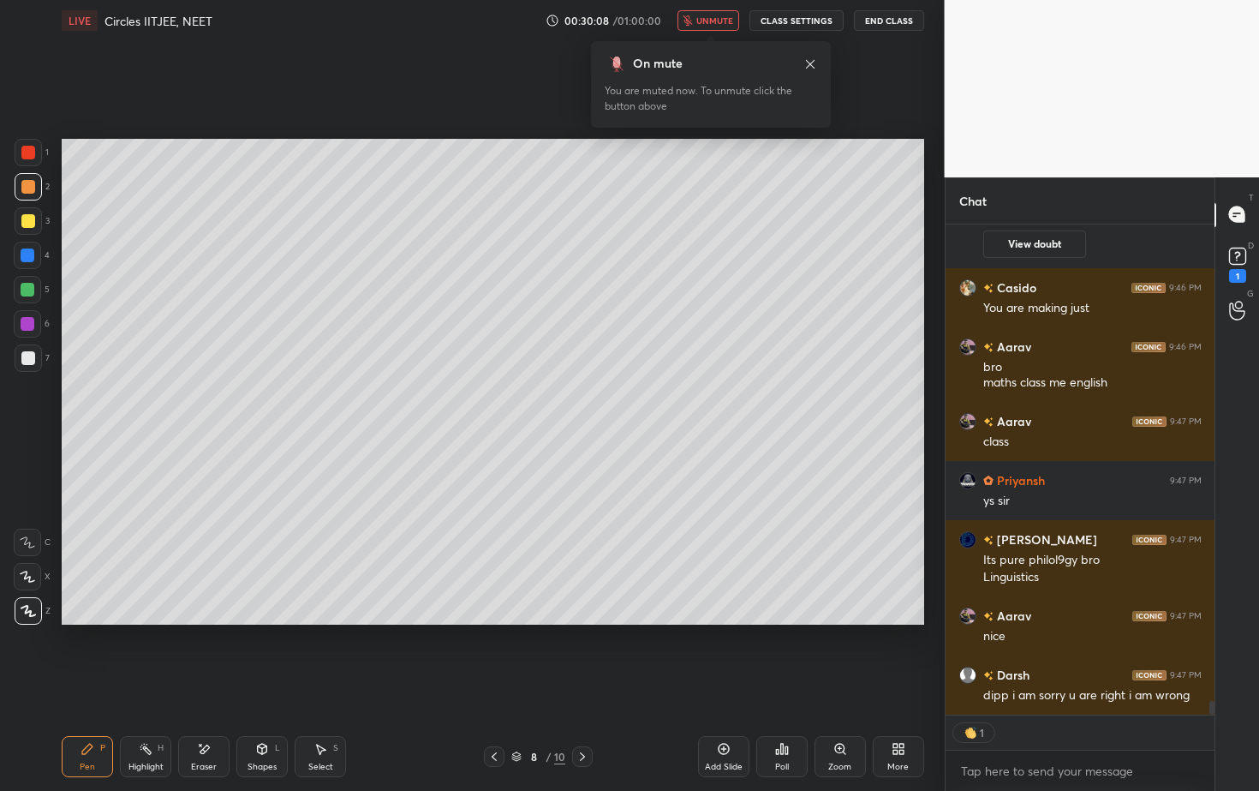
click at [720, 27] on button "unmute" at bounding box center [709, 20] width 62 height 21
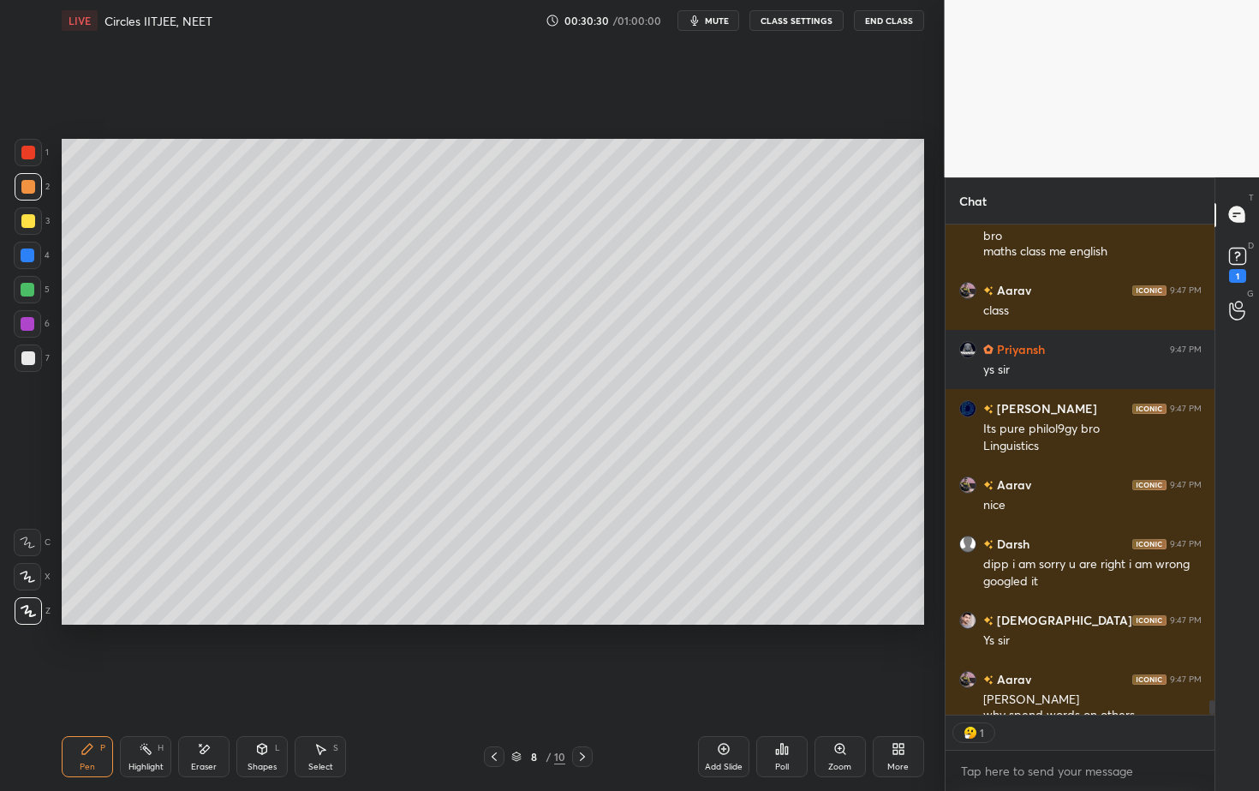
scroll to position [5, 6]
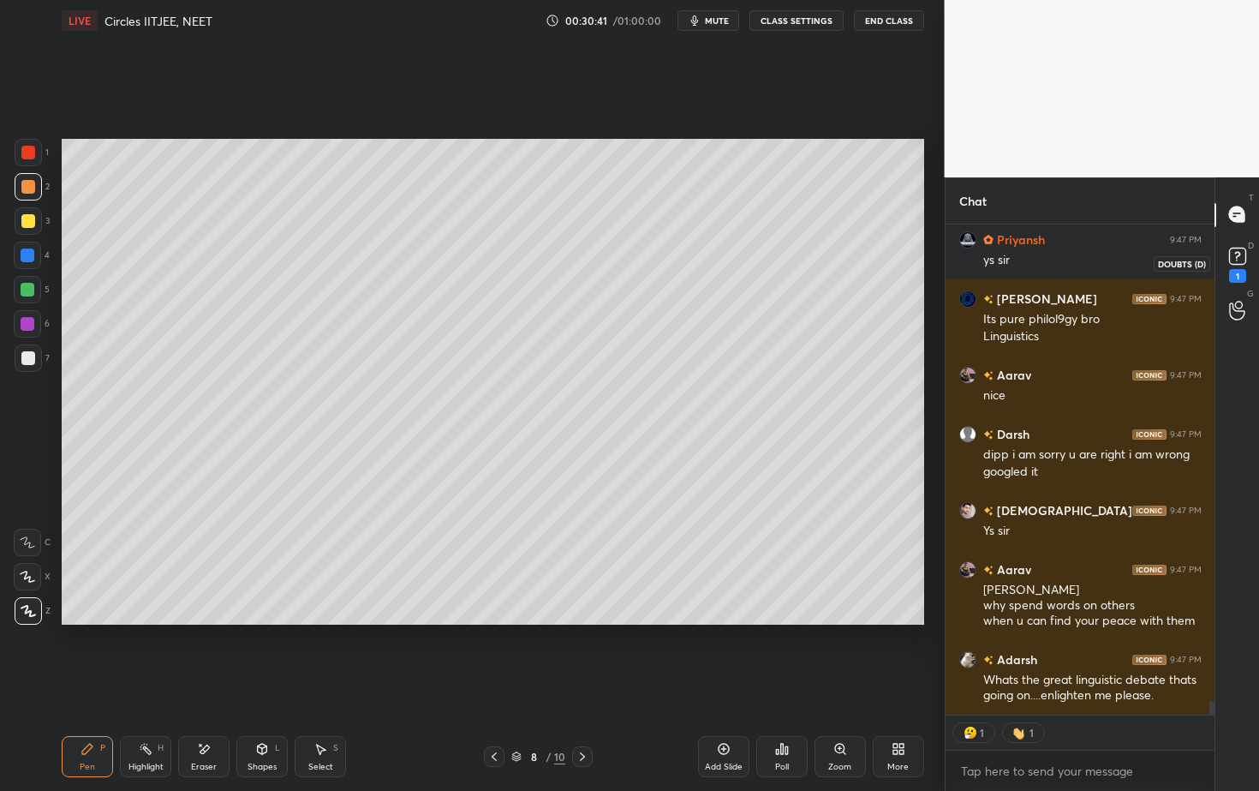
click at [1239, 257] on rect at bounding box center [1237, 256] width 16 height 16
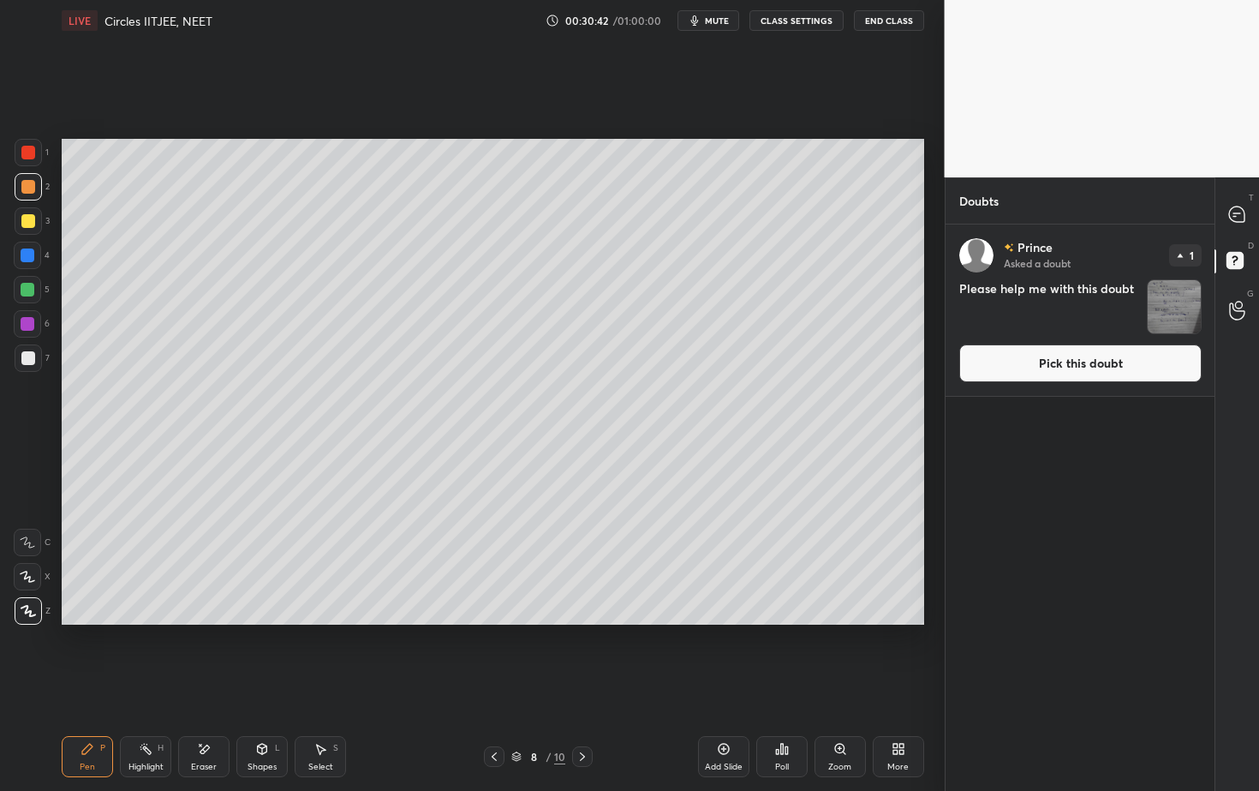
click at [1190, 310] on img "grid" at bounding box center [1174, 306] width 53 height 53
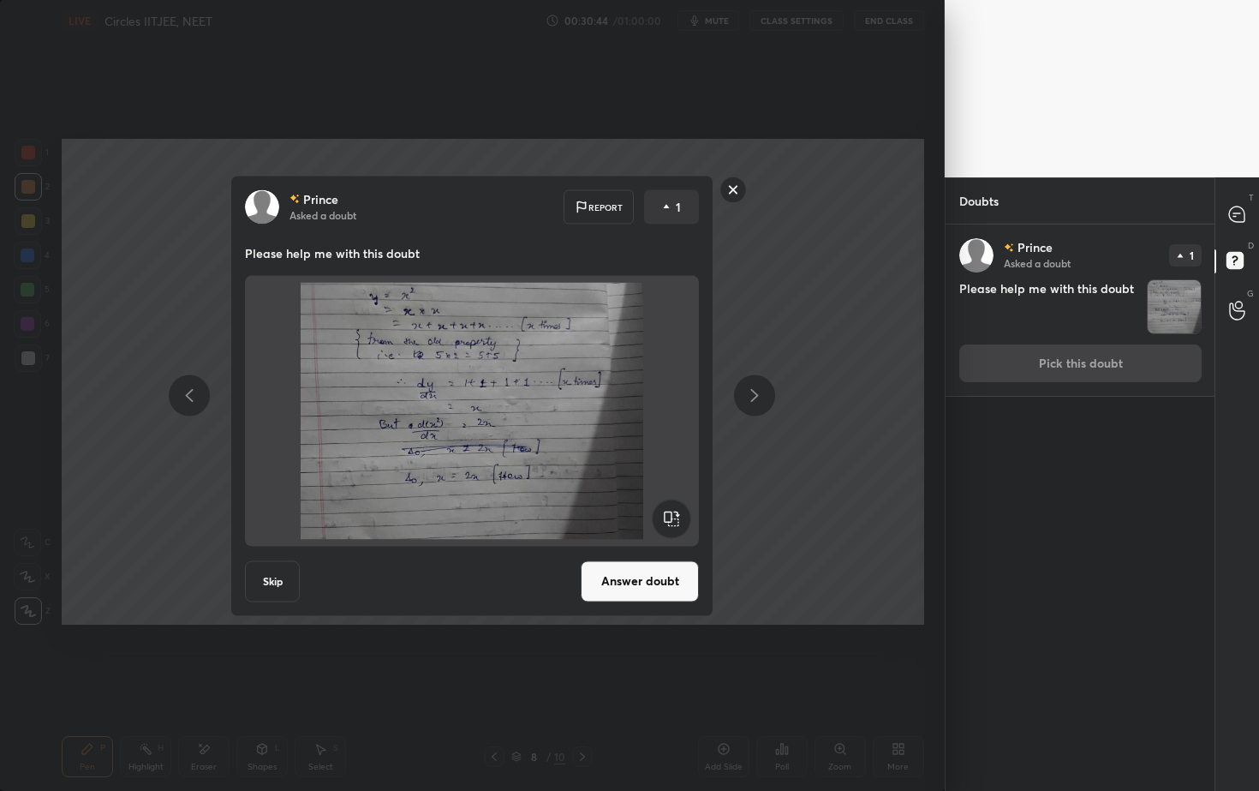
click at [650, 571] on button "Answer doubt" at bounding box center [640, 580] width 118 height 41
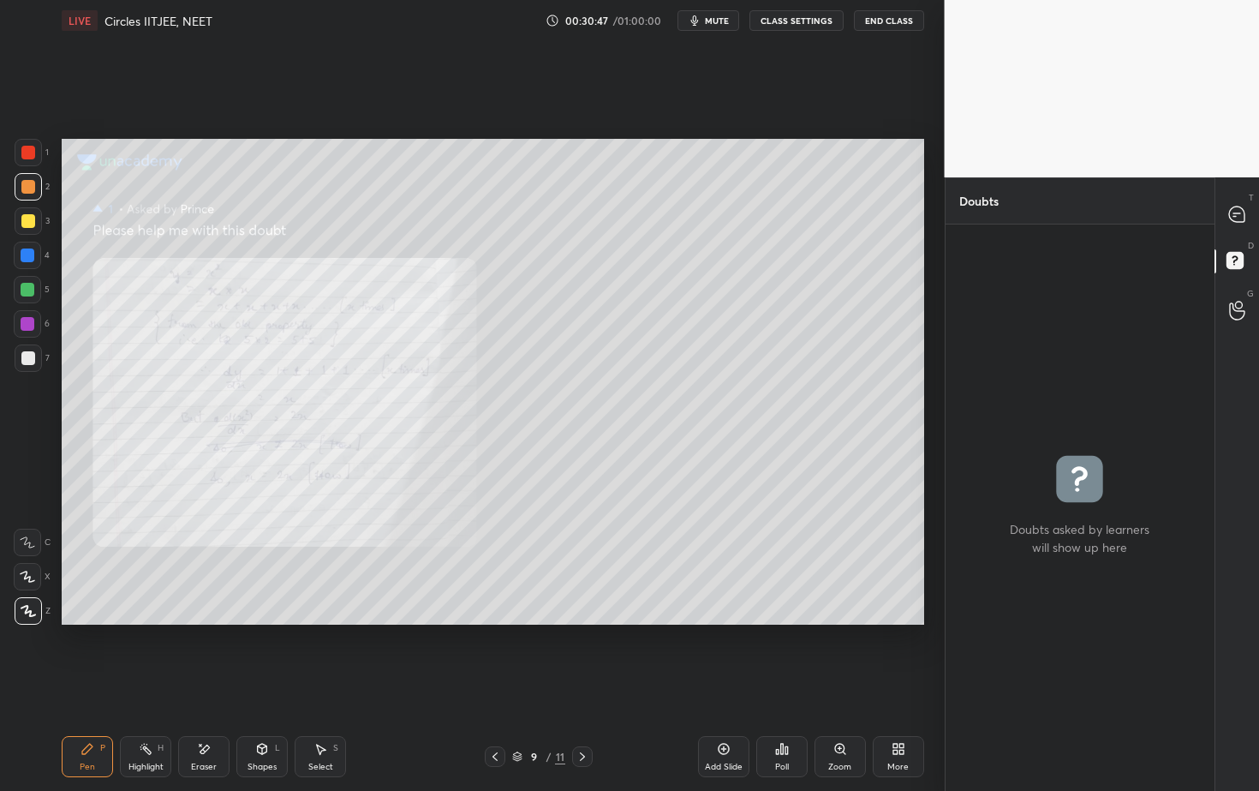
click at [847, 714] on div "Zoom" at bounding box center [840, 756] width 51 height 41
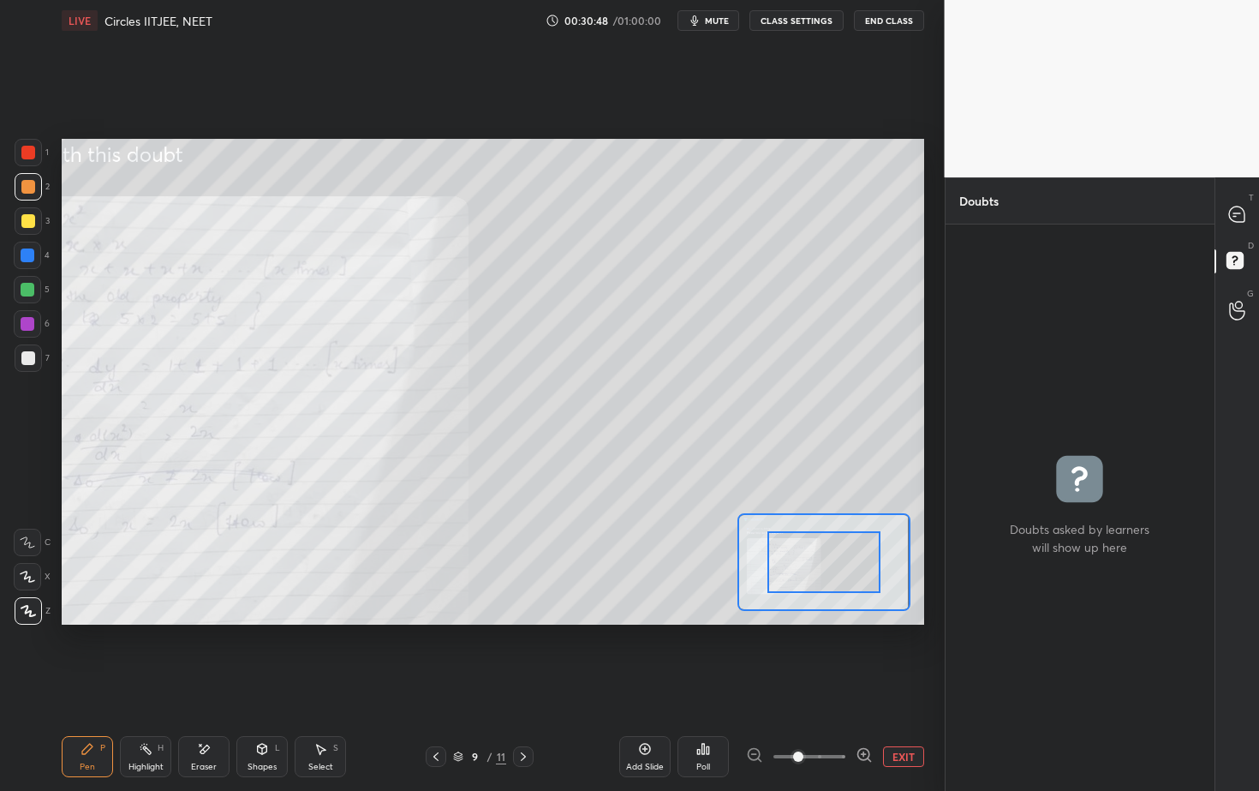
click at [847, 714] on div "Add Slide Poll EXIT" at bounding box center [771, 756] width 305 height 96
click at [846, 714] on div "Add Slide Poll EXIT" at bounding box center [771, 756] width 305 height 96
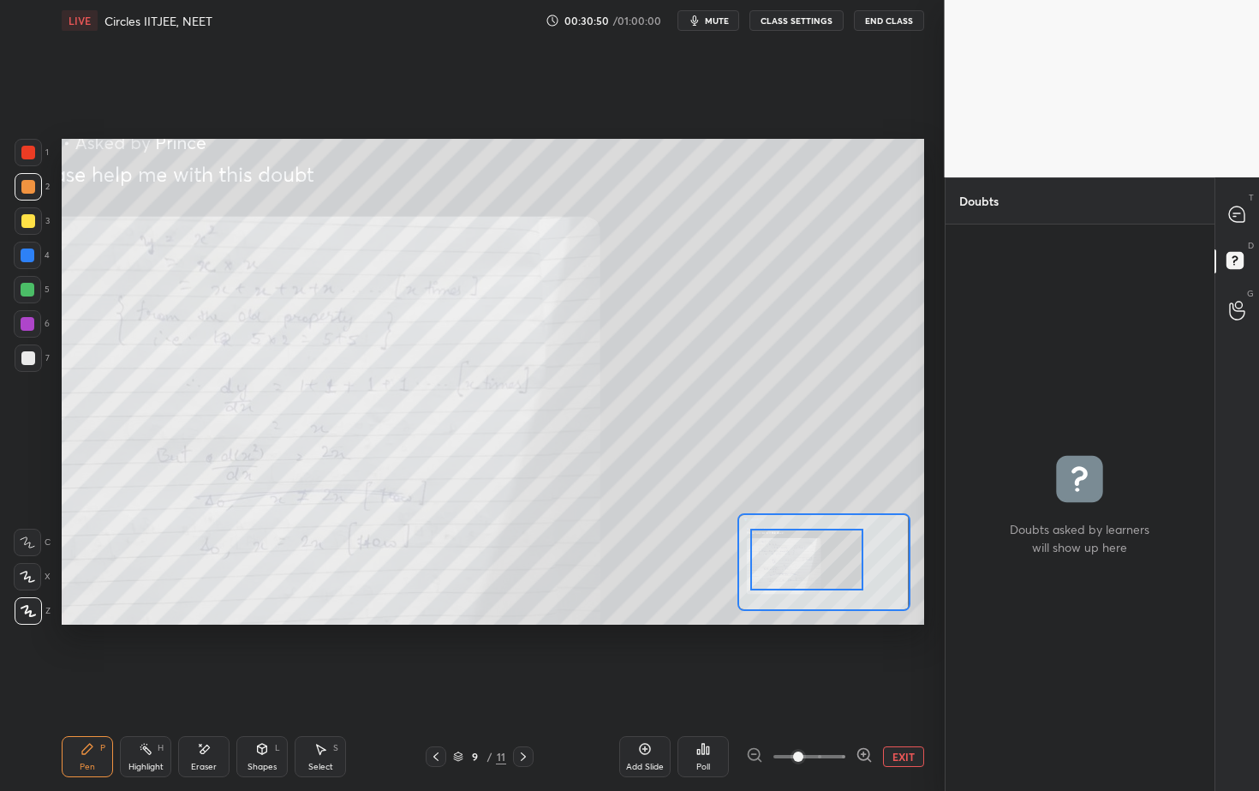
drag, startPoint x: 773, startPoint y: 560, endPoint x: 754, endPoint y: 557, distance: 19.2
click at [751, 558] on div at bounding box center [806, 560] width 113 height 63
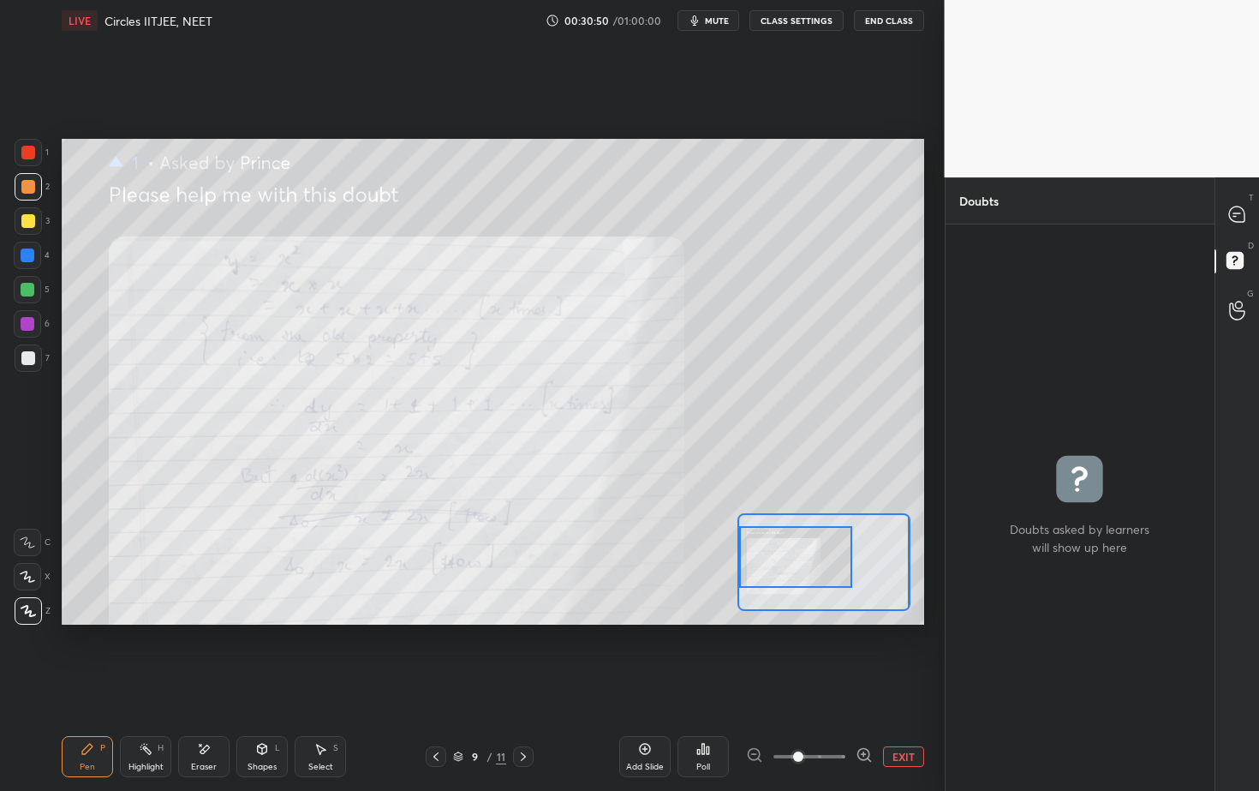
click at [750, 557] on div at bounding box center [795, 557] width 113 height 63
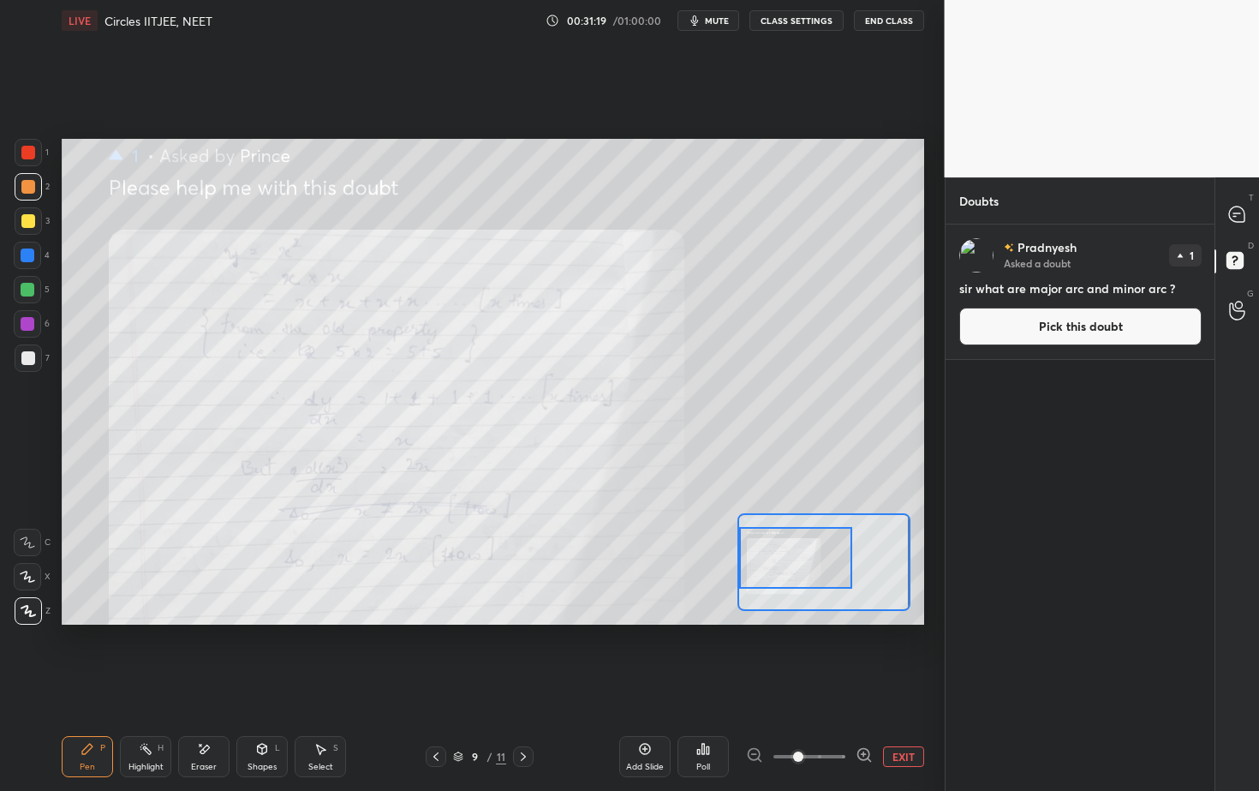
click at [1077, 323] on button "Pick this doubt" at bounding box center [1080, 327] width 242 height 38
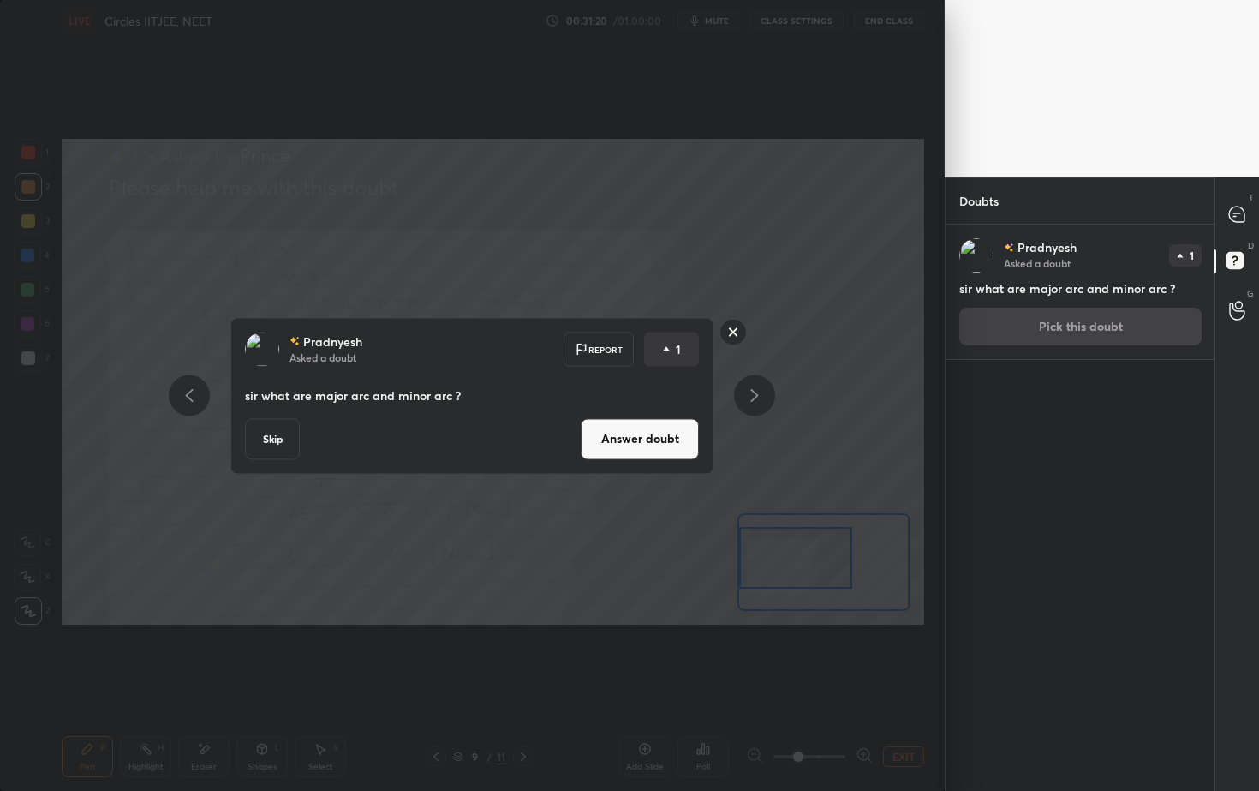
drag, startPoint x: 672, startPoint y: 445, endPoint x: 677, endPoint y: 435, distance: 10.7
click at [670, 443] on button "Answer doubt" at bounding box center [640, 438] width 118 height 41
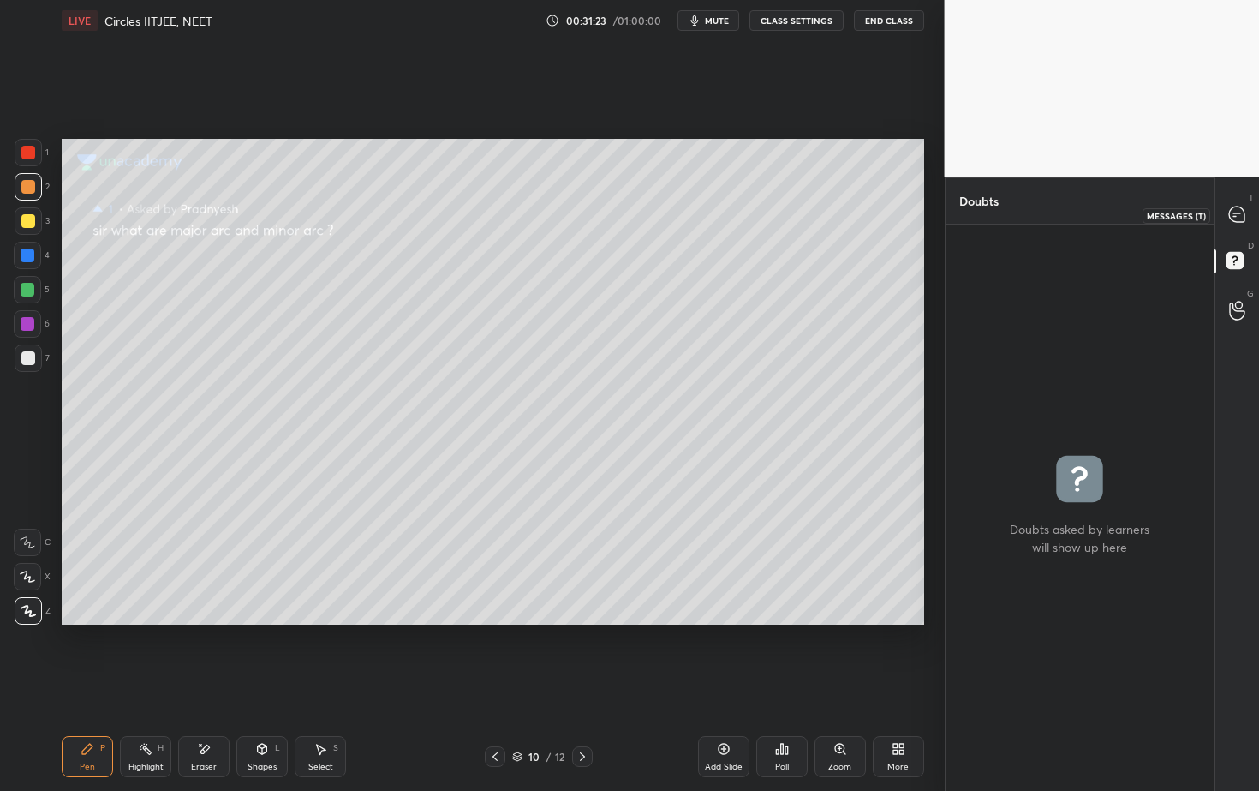
click at [1243, 206] on icon at bounding box center [1237, 215] width 18 height 18
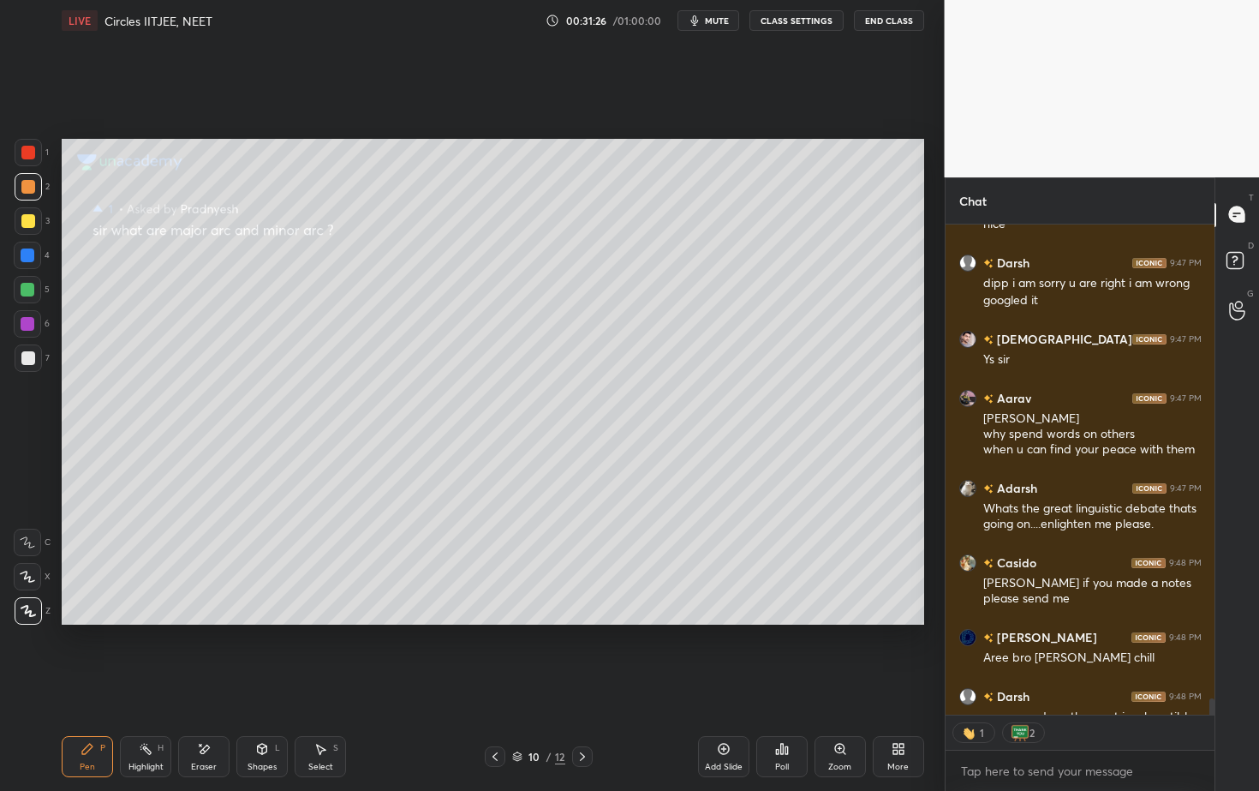
click at [496, 714] on icon at bounding box center [495, 757] width 14 height 14
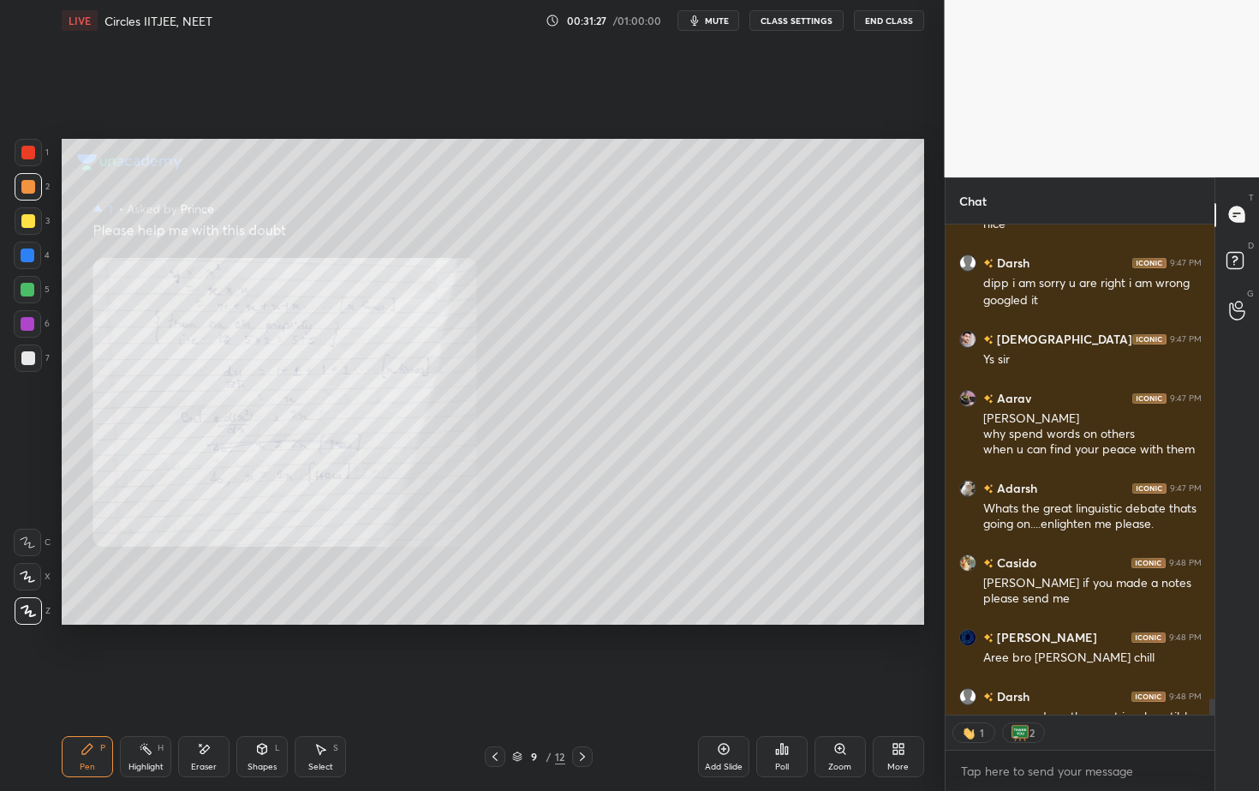
click at [589, 714] on div at bounding box center [582, 756] width 21 height 21
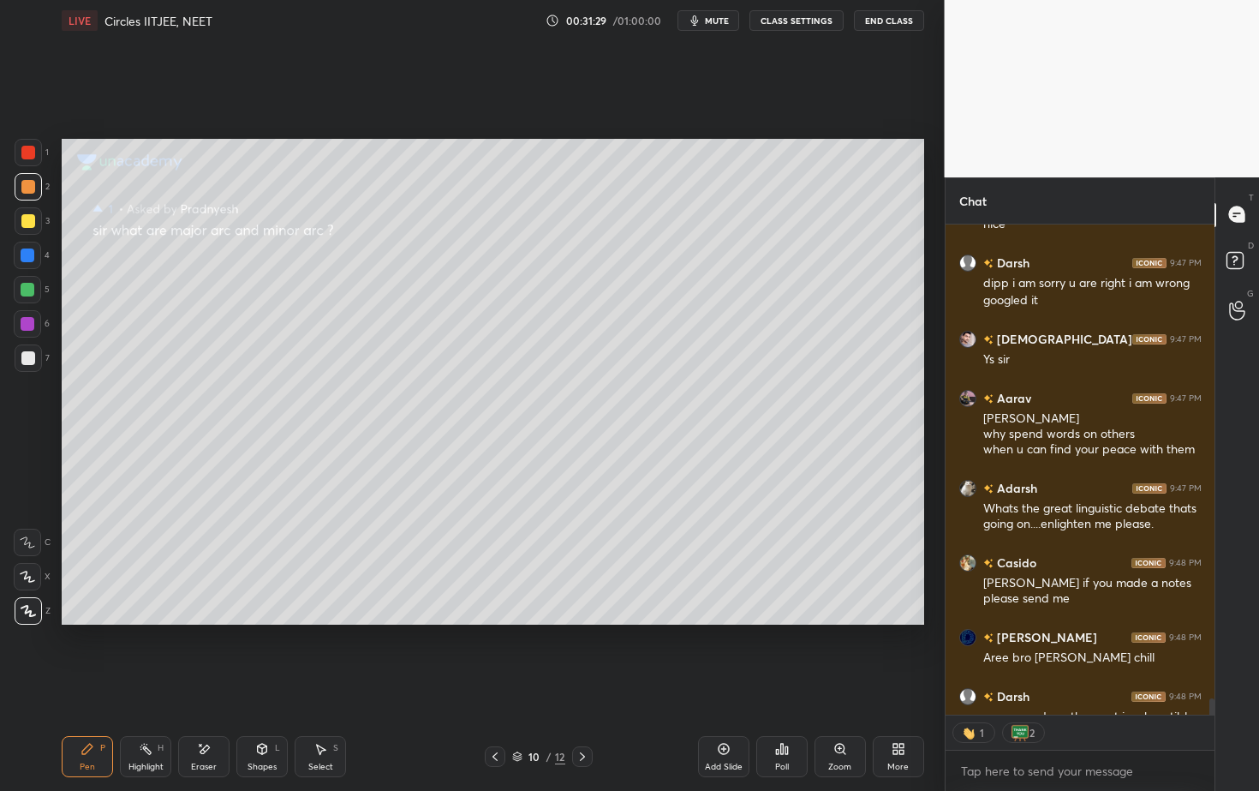
click at [266, 714] on div "Shapes L" at bounding box center [261, 756] width 51 height 41
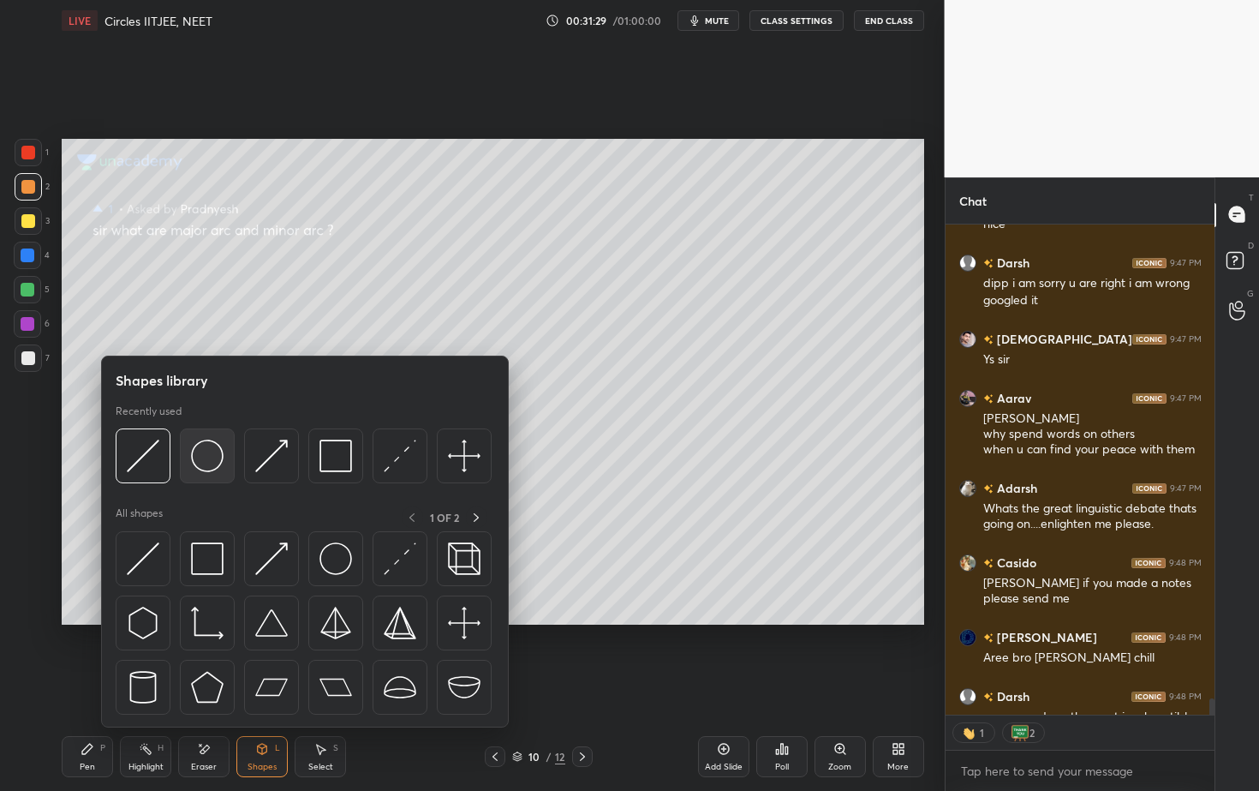
click at [207, 464] on img at bounding box center [207, 455] width 33 height 33
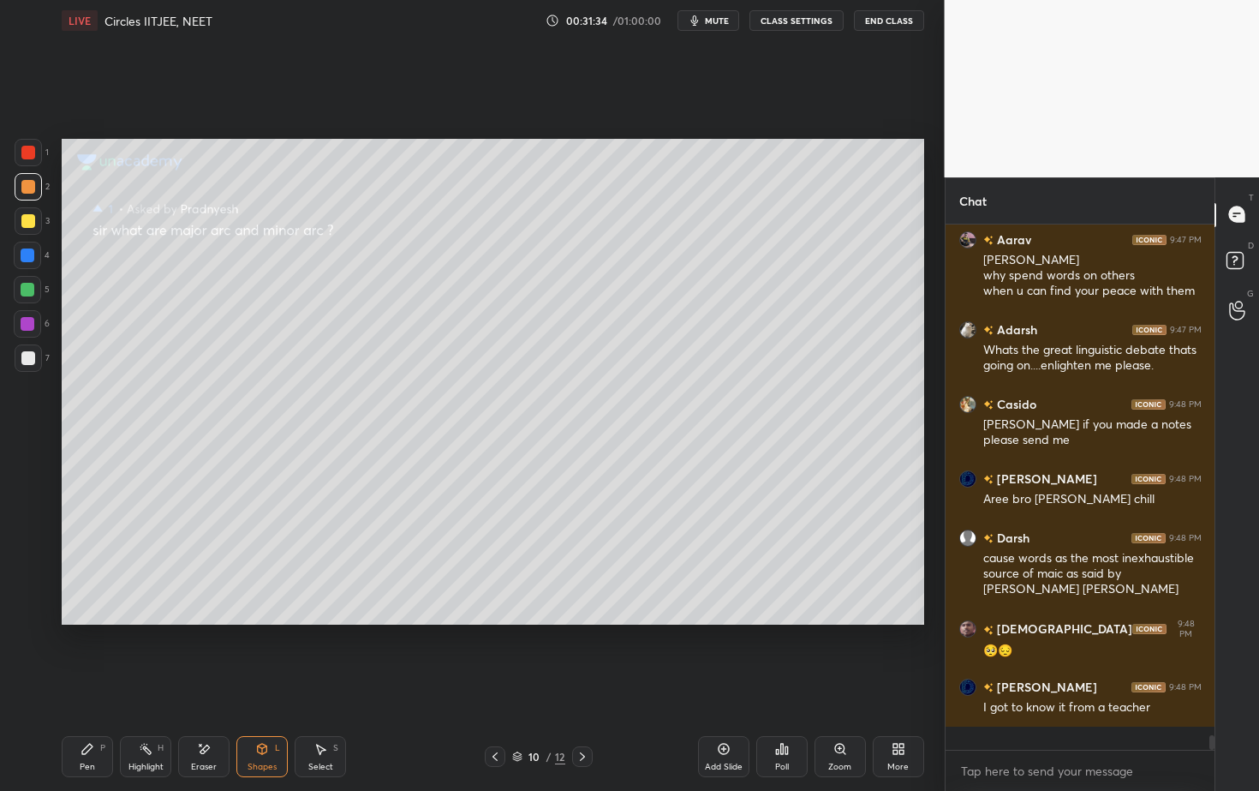
scroll to position [17787, 0]
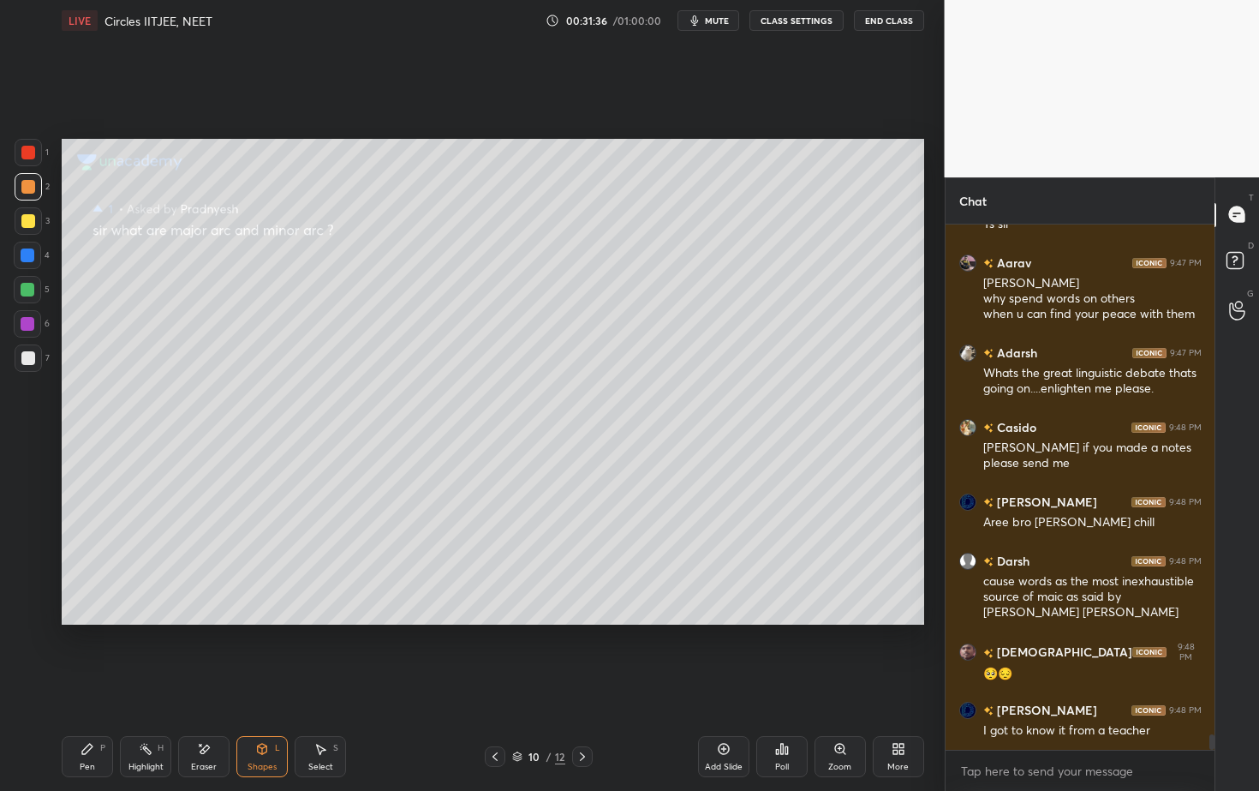
click at [93, 714] on div "Pen P" at bounding box center [87, 756] width 51 height 41
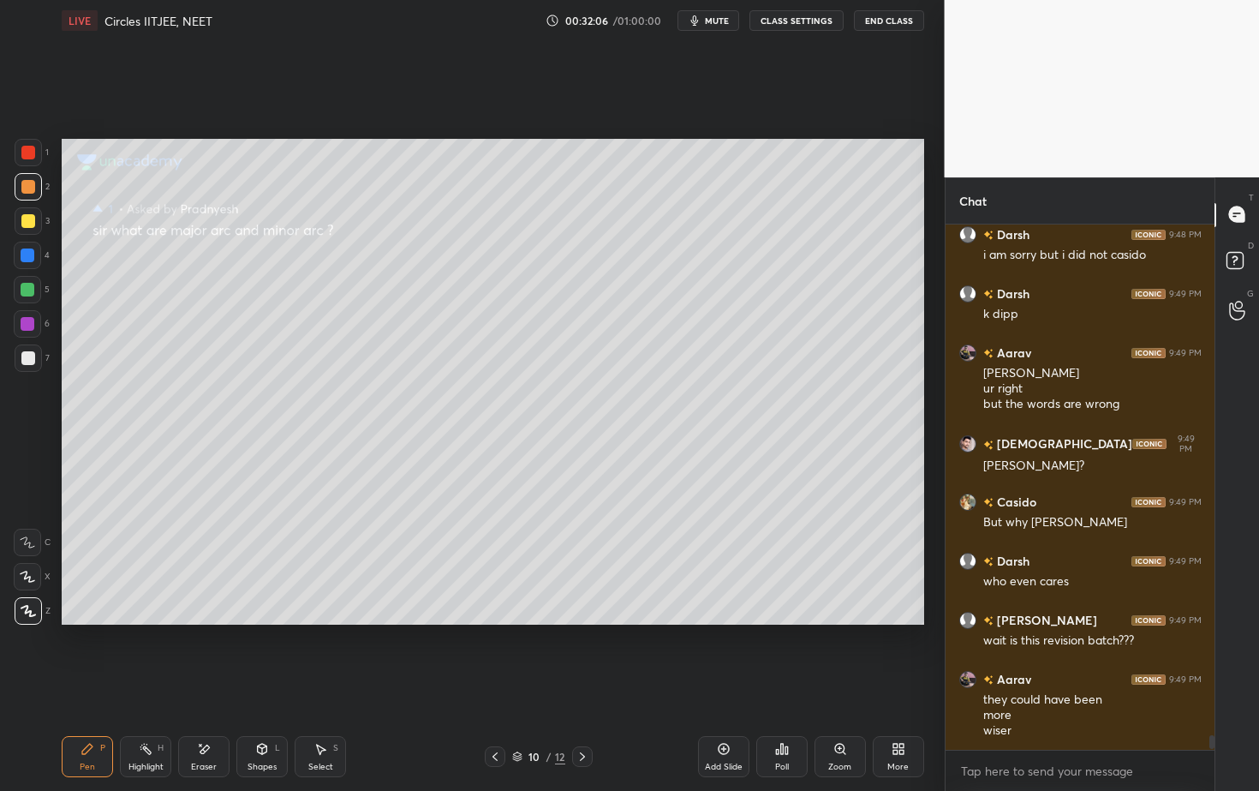
scroll to position [18322, 0]
click at [501, 714] on icon at bounding box center [495, 757] width 14 height 14
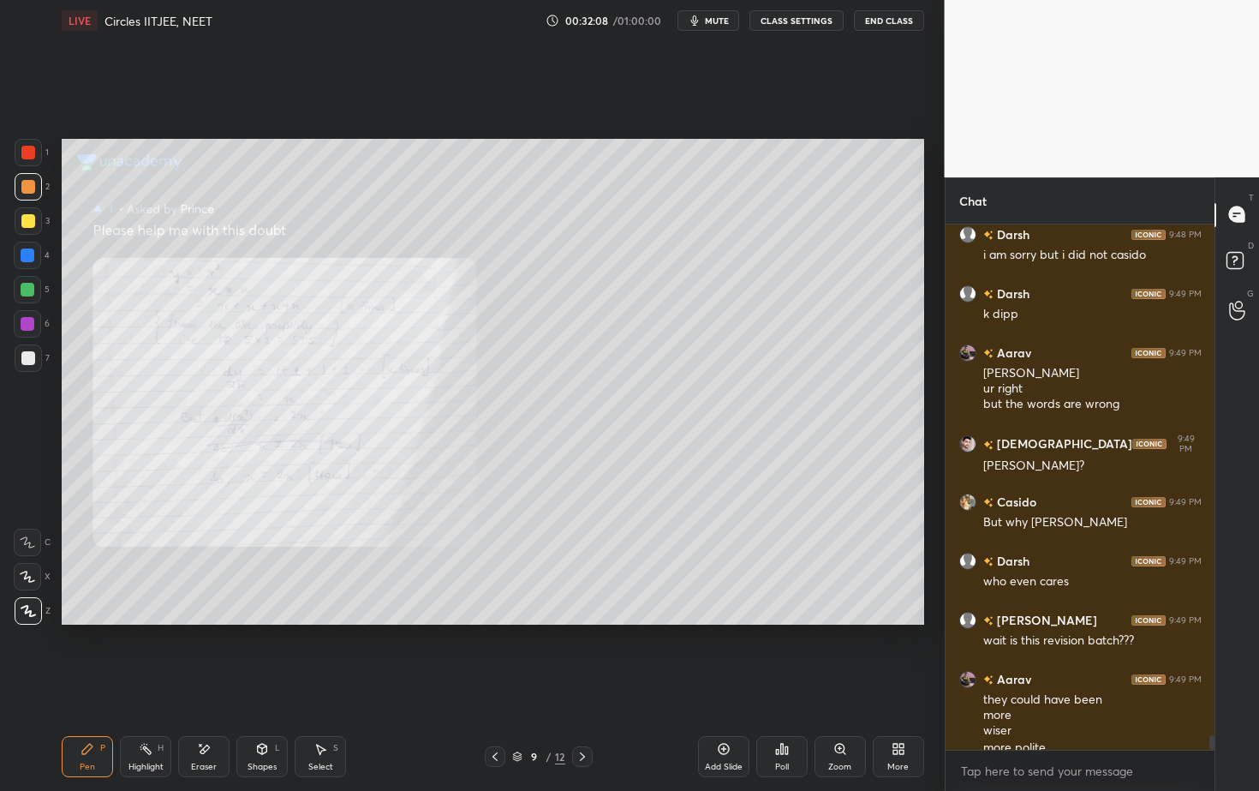
scroll to position [18339, 0]
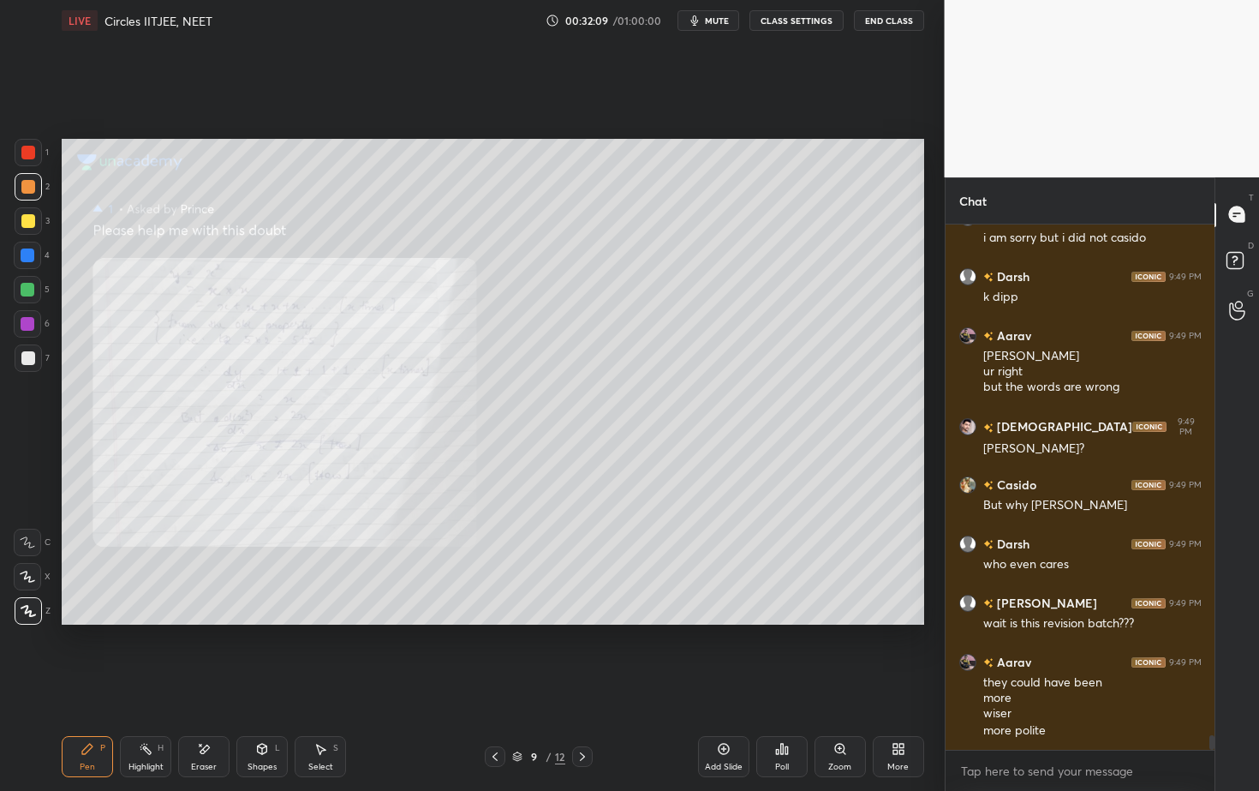
click at [586, 714] on icon at bounding box center [583, 757] width 14 height 14
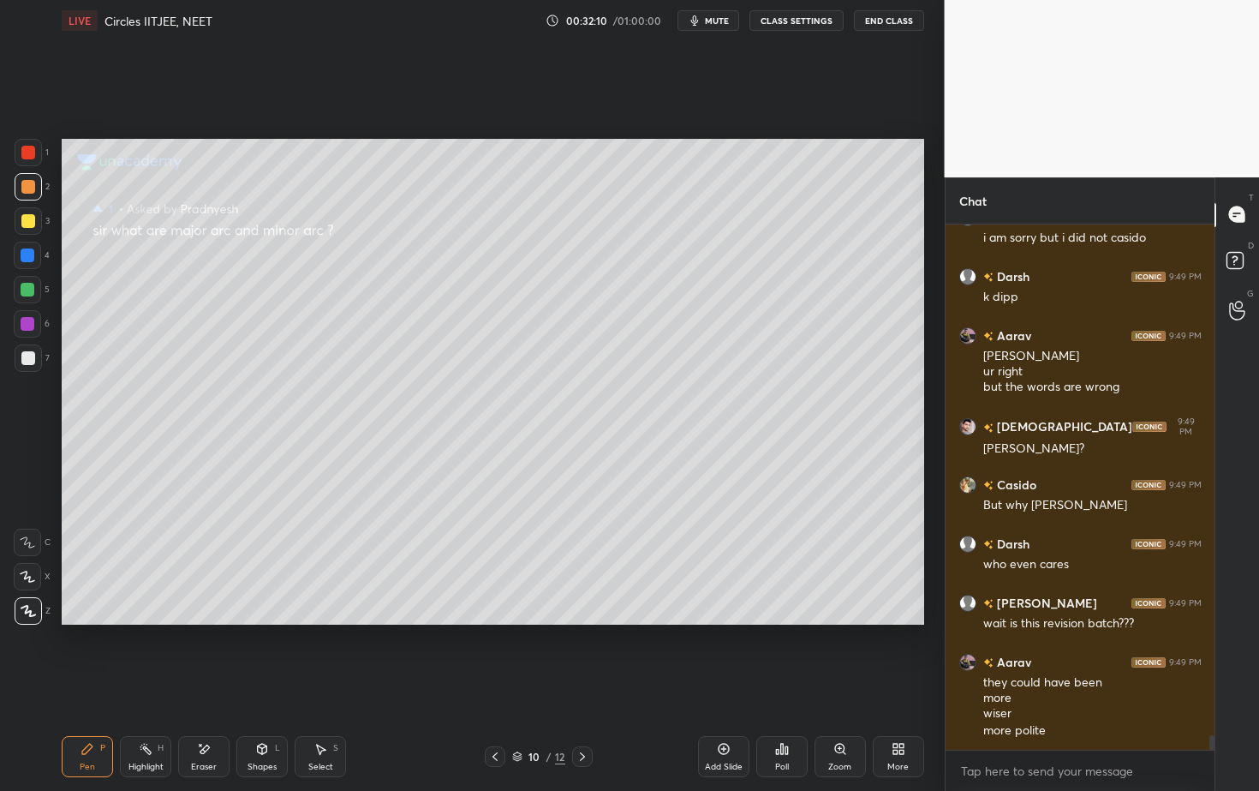
click at [585, 714] on icon at bounding box center [583, 757] width 14 height 14
click at [586, 714] on icon at bounding box center [583, 757] width 14 height 14
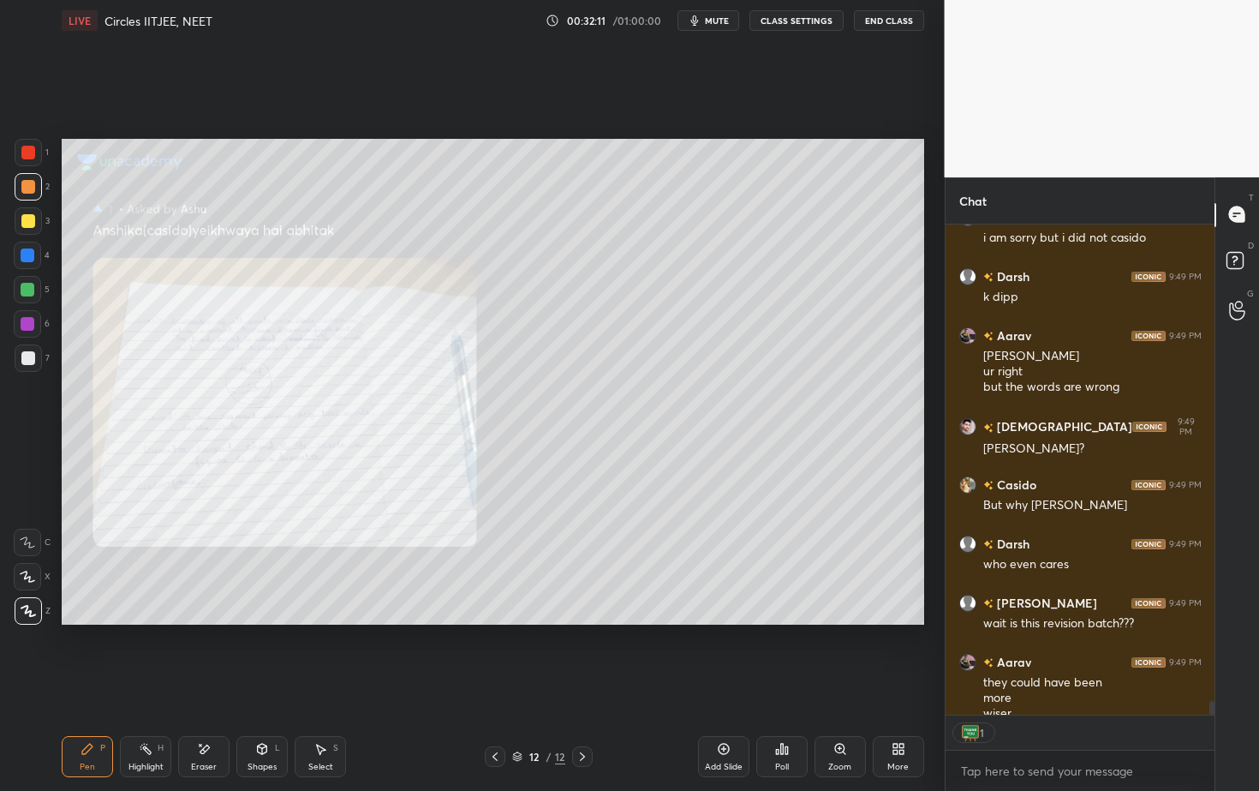
click at [585, 714] on icon at bounding box center [583, 757] width 14 height 14
click at [582, 714] on icon at bounding box center [583, 757] width 14 height 14
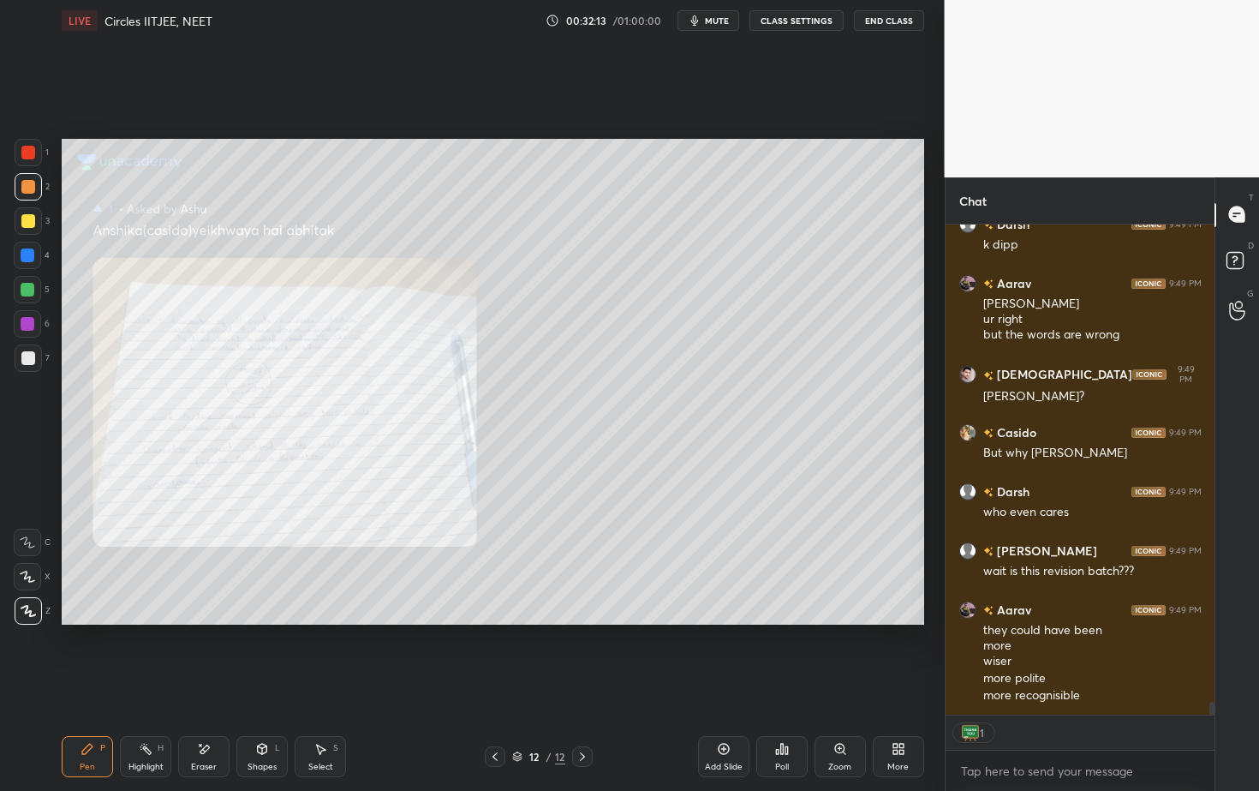
click at [585, 714] on icon at bounding box center [583, 757] width 14 height 14
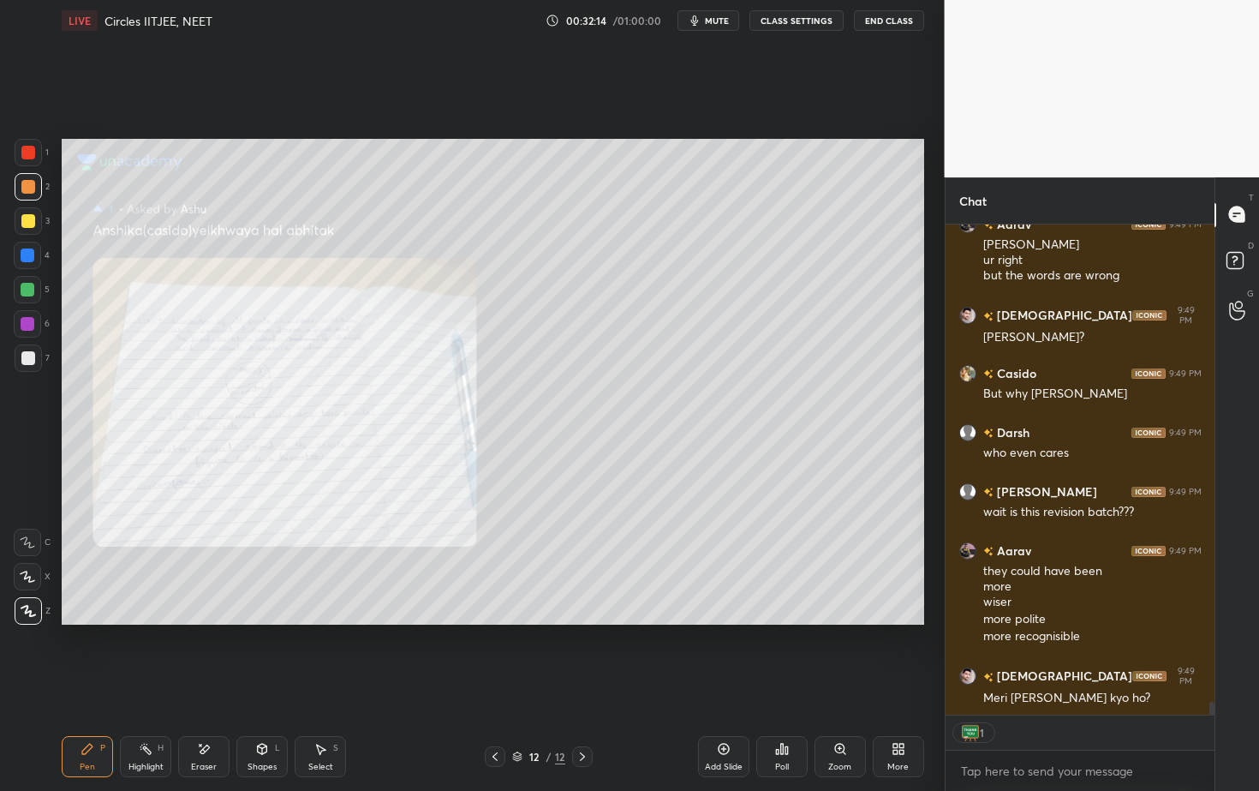
click at [587, 714] on icon at bounding box center [583, 757] width 14 height 14
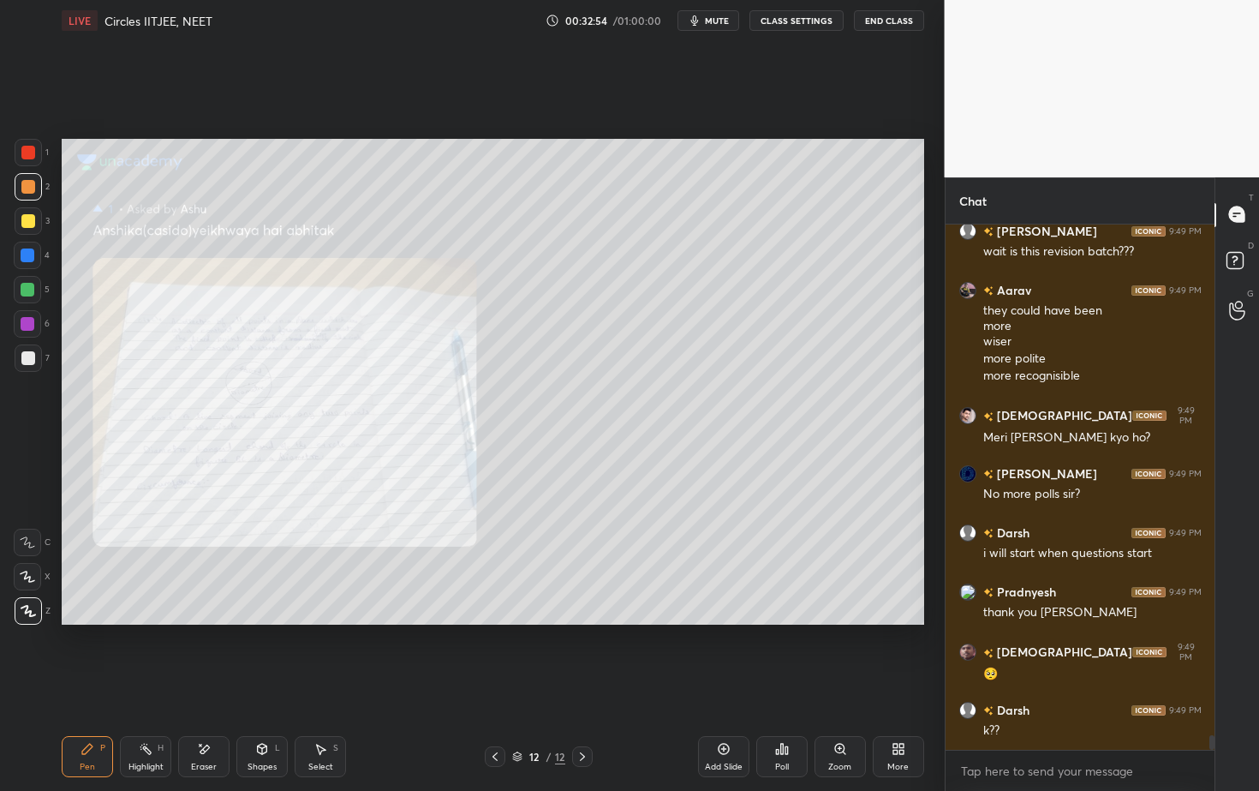
scroll to position [18770, 0]
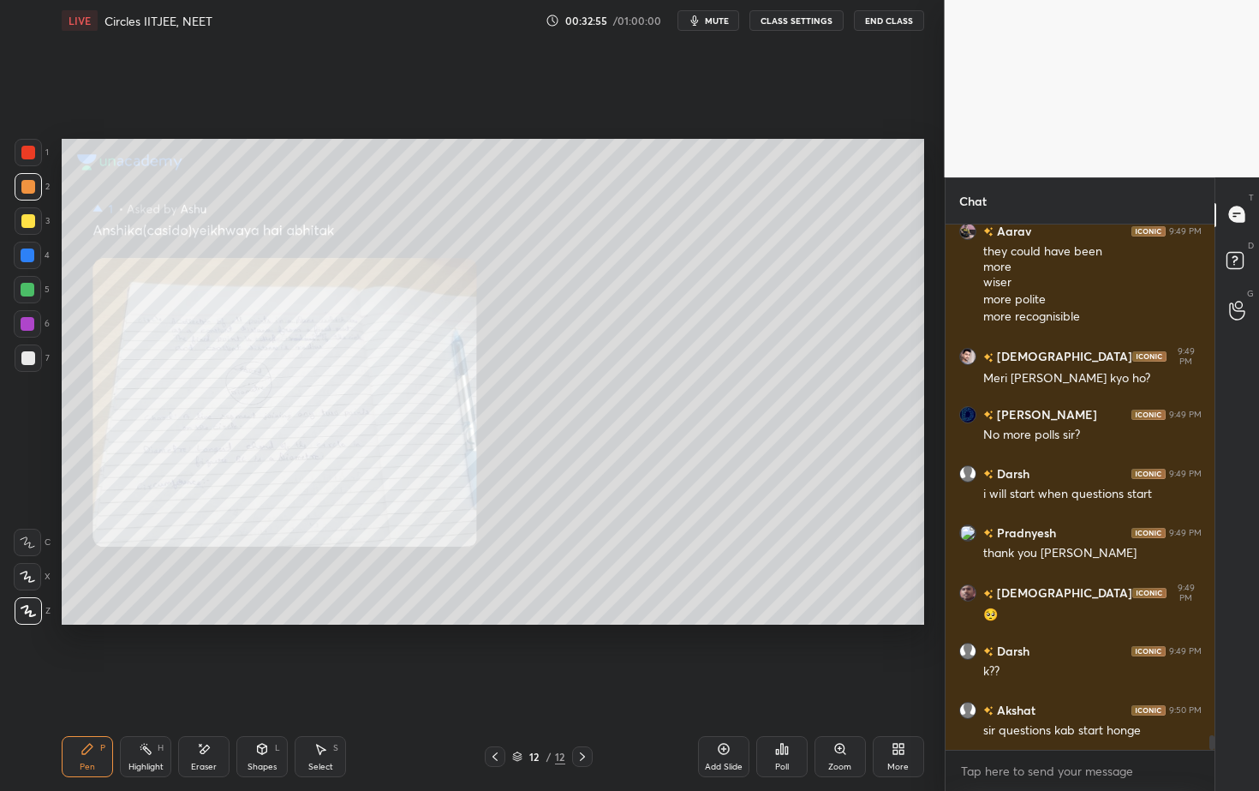
click at [581, 714] on icon at bounding box center [583, 757] width 14 height 14
click at [732, 714] on div "Add Slide" at bounding box center [723, 756] width 51 height 41
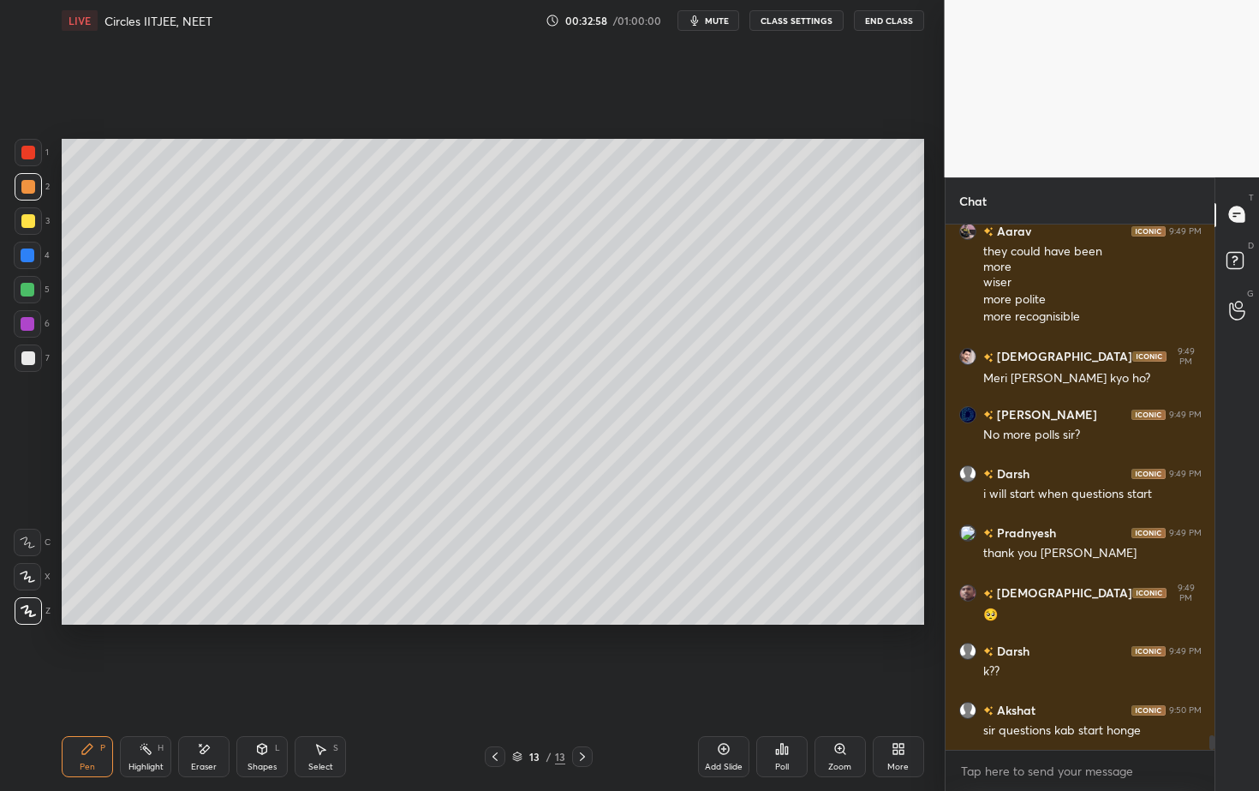
click at [265, 714] on icon at bounding box center [262, 749] width 9 height 10
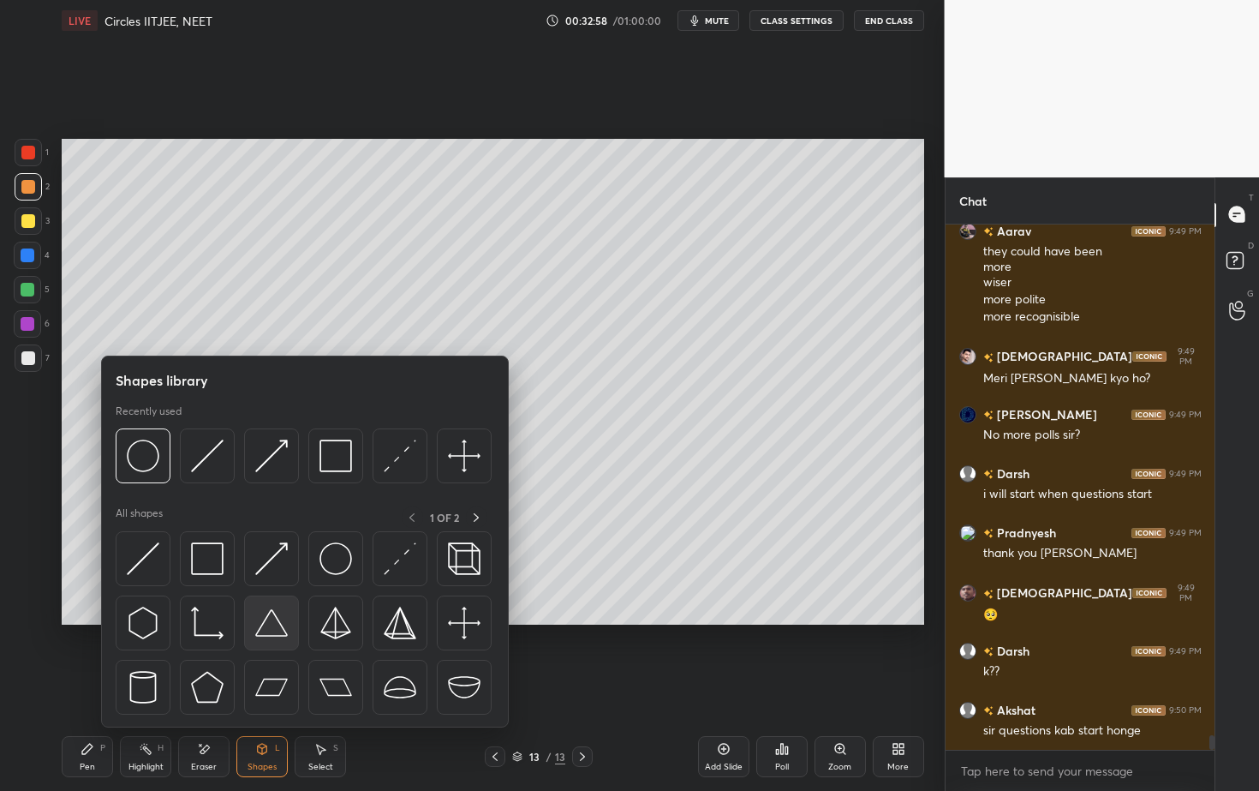
scroll to position [18829, 0]
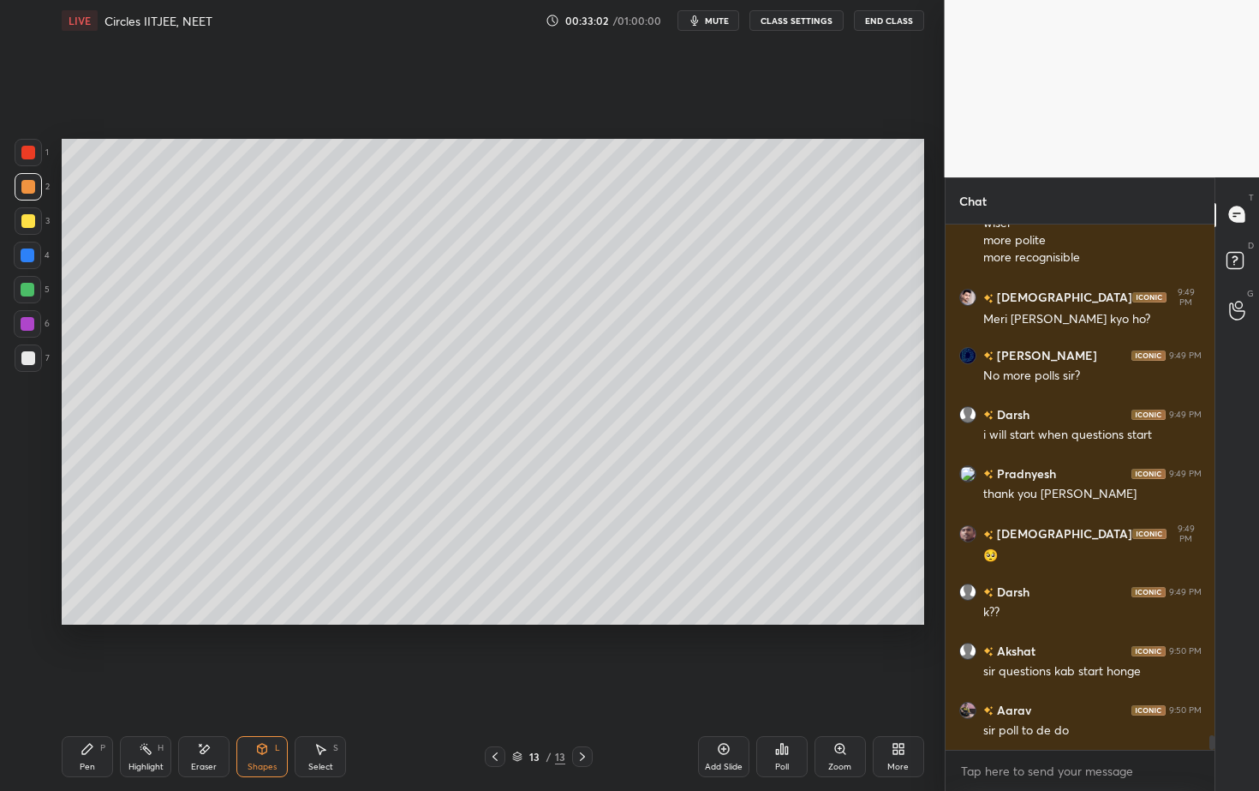
click at [264, 714] on icon at bounding box center [262, 749] width 9 height 10
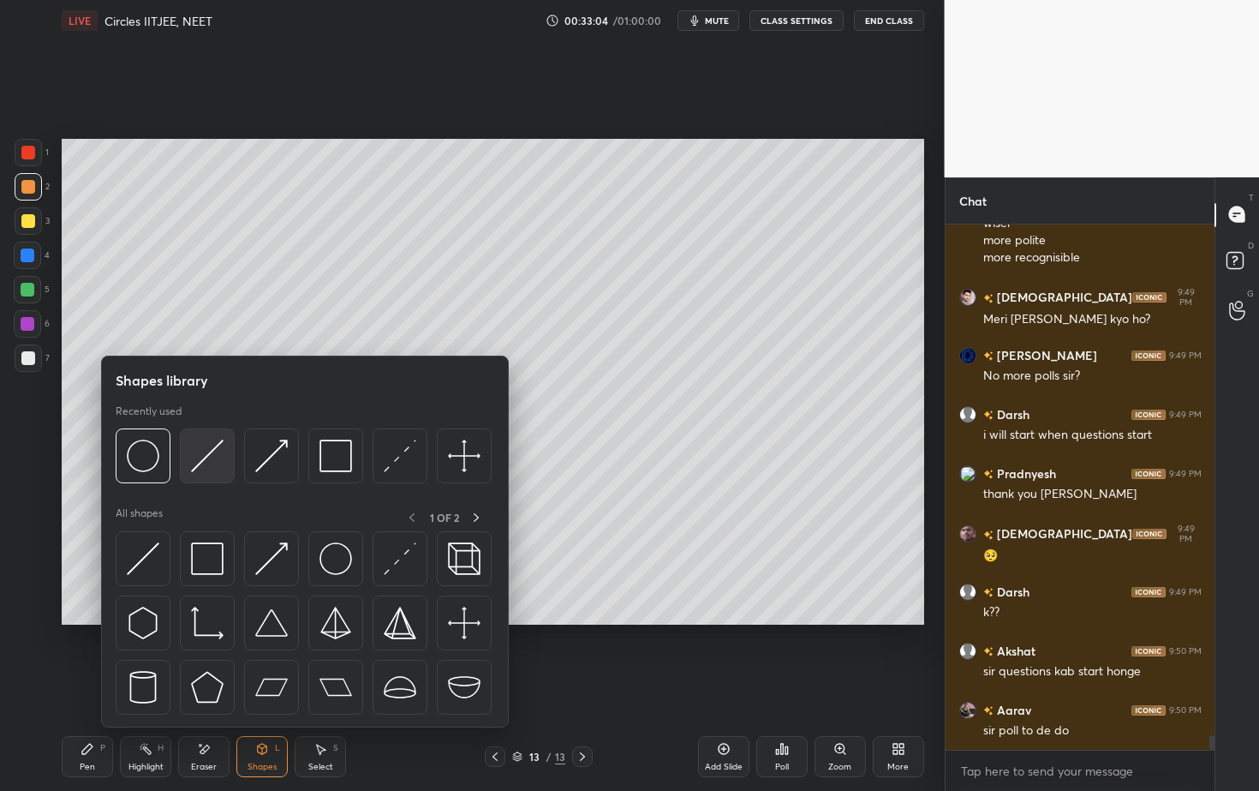
scroll to position [18888, 0]
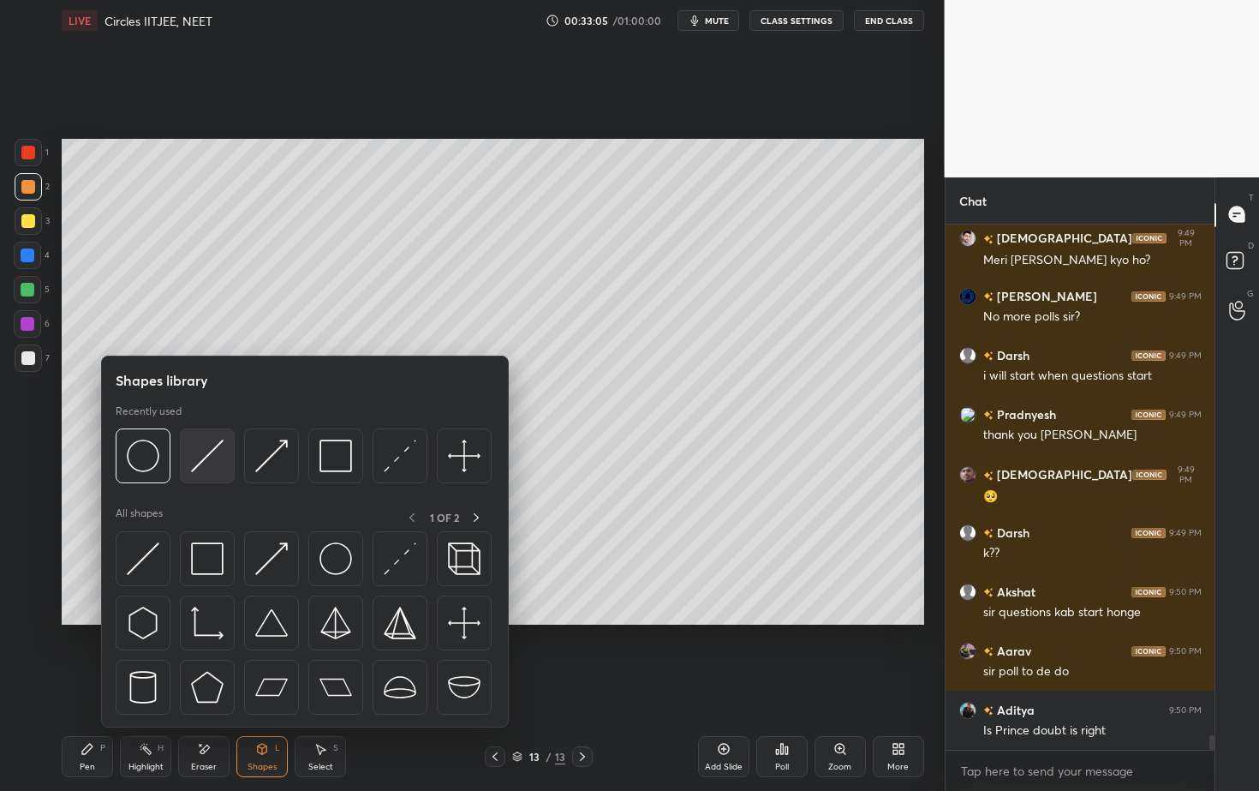
click at [204, 459] on img at bounding box center [207, 455] width 33 height 33
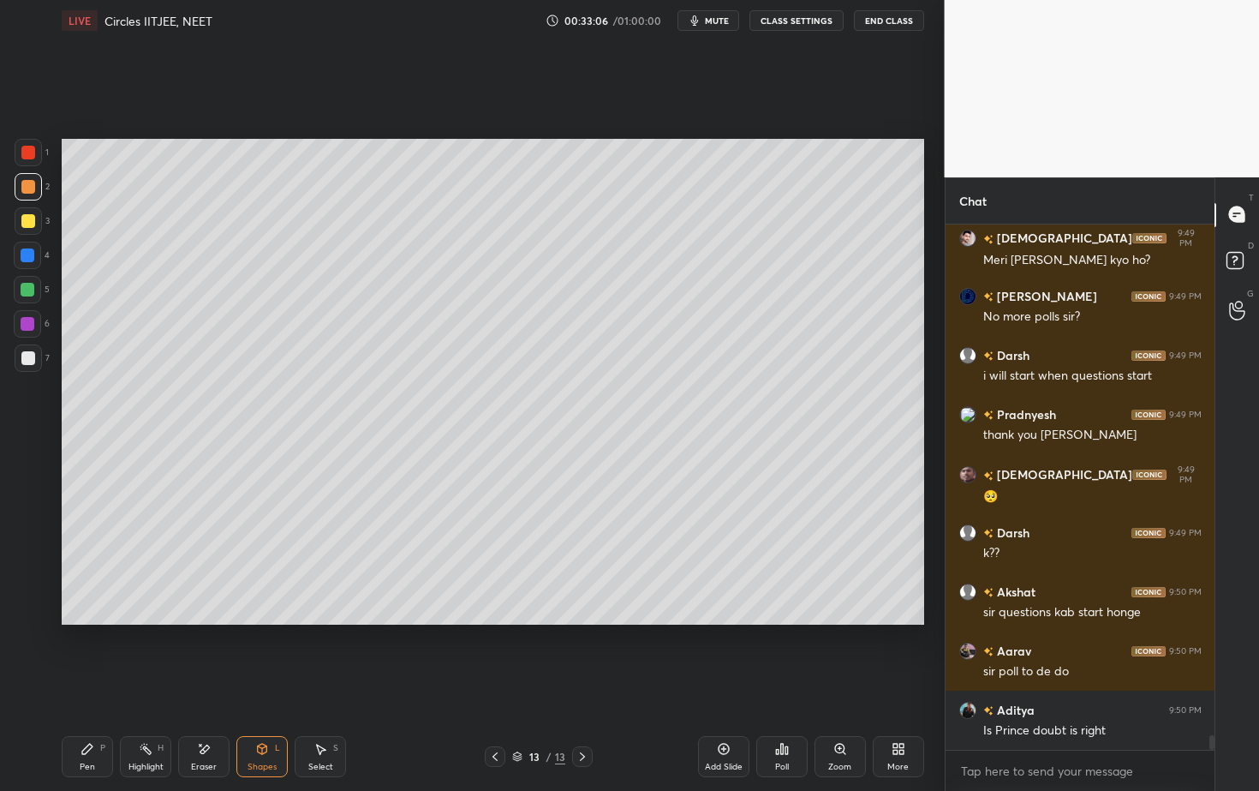
click at [28, 355] on div at bounding box center [28, 358] width 14 height 14
click at [111, 714] on div "Pen P" at bounding box center [87, 756] width 51 height 41
drag, startPoint x: 83, startPoint y: 757, endPoint x: 105, endPoint y: 719, distance: 44.1
click at [87, 714] on div "Pen P" at bounding box center [87, 756] width 51 height 41
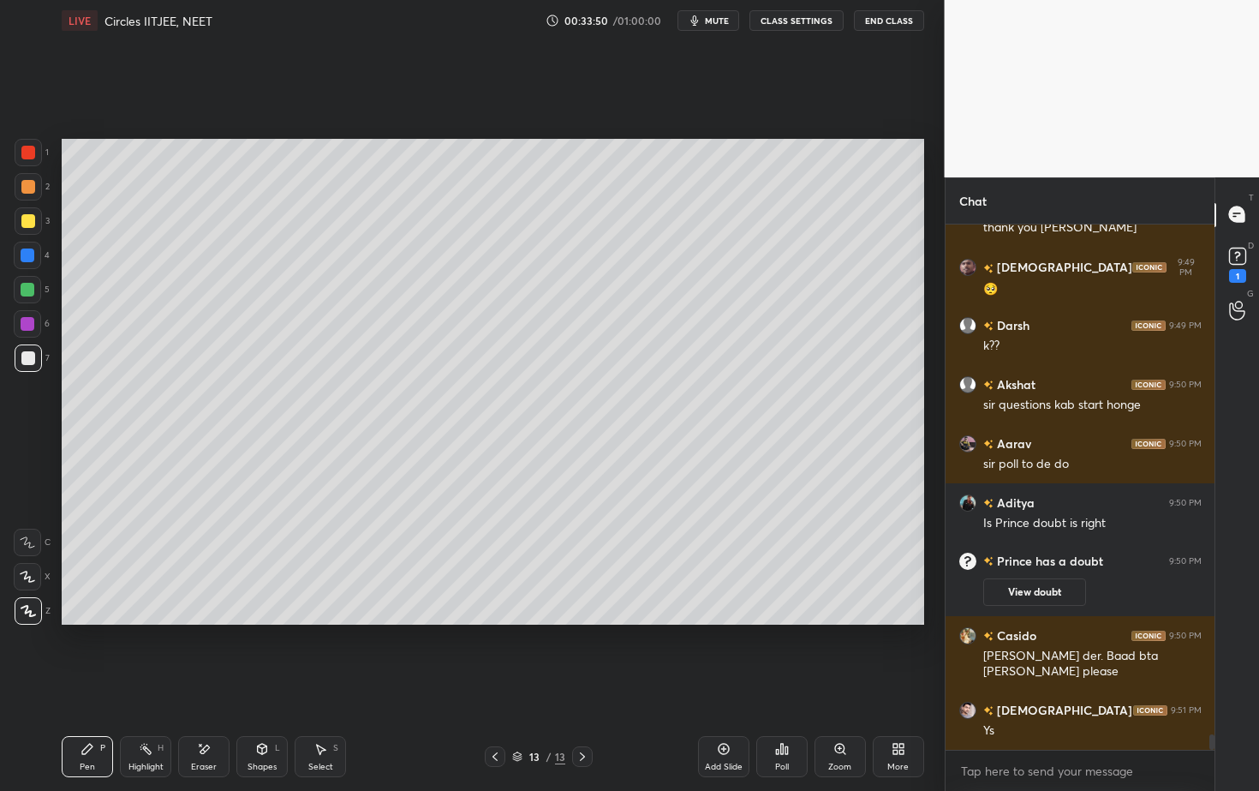
scroll to position [17797, 0]
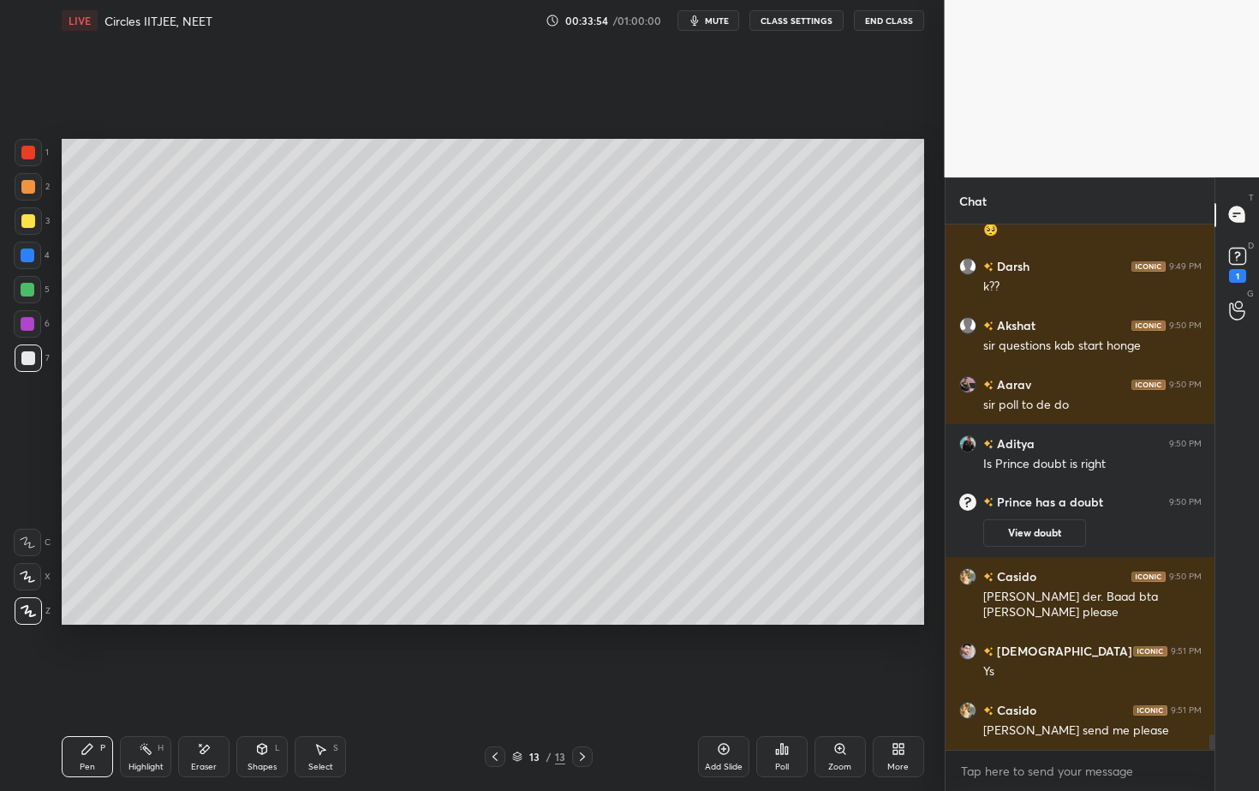
click at [721, 714] on icon at bounding box center [722, 748] width 5 height 5
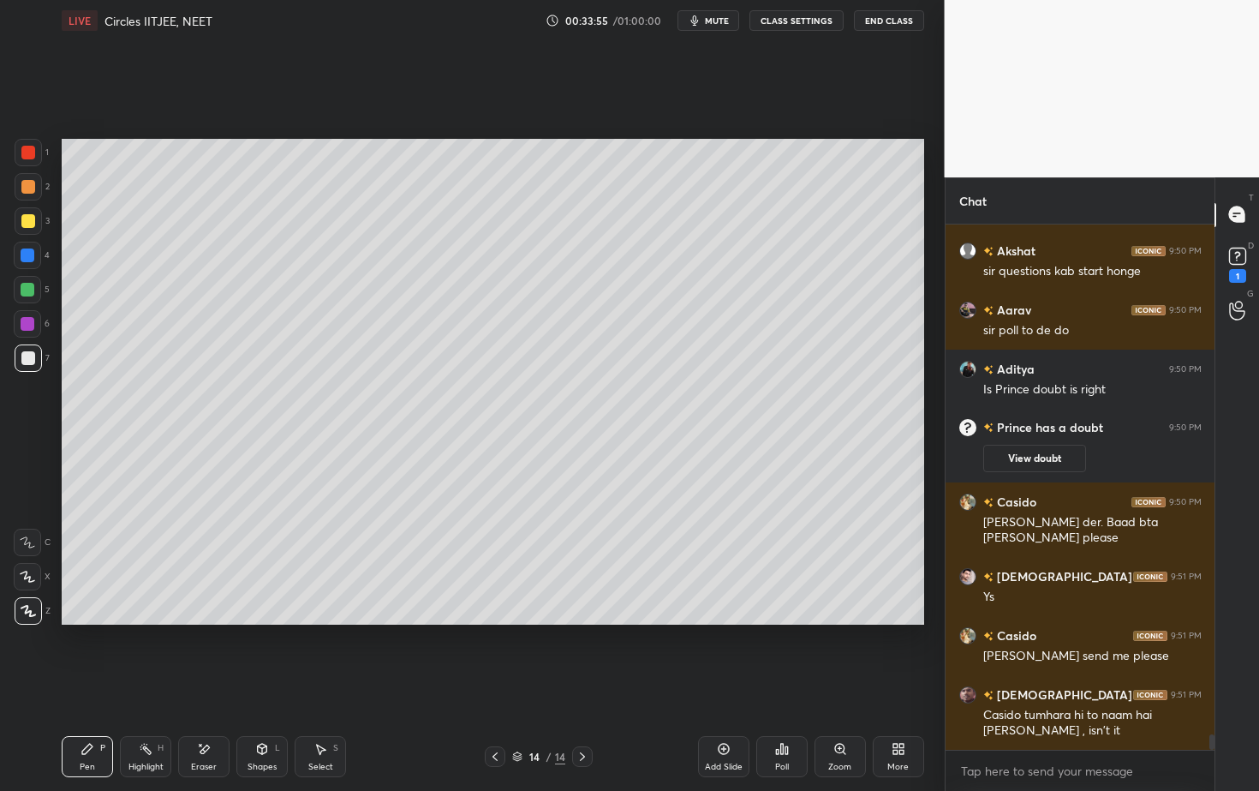
click at [262, 714] on icon at bounding box center [262, 749] width 14 height 14
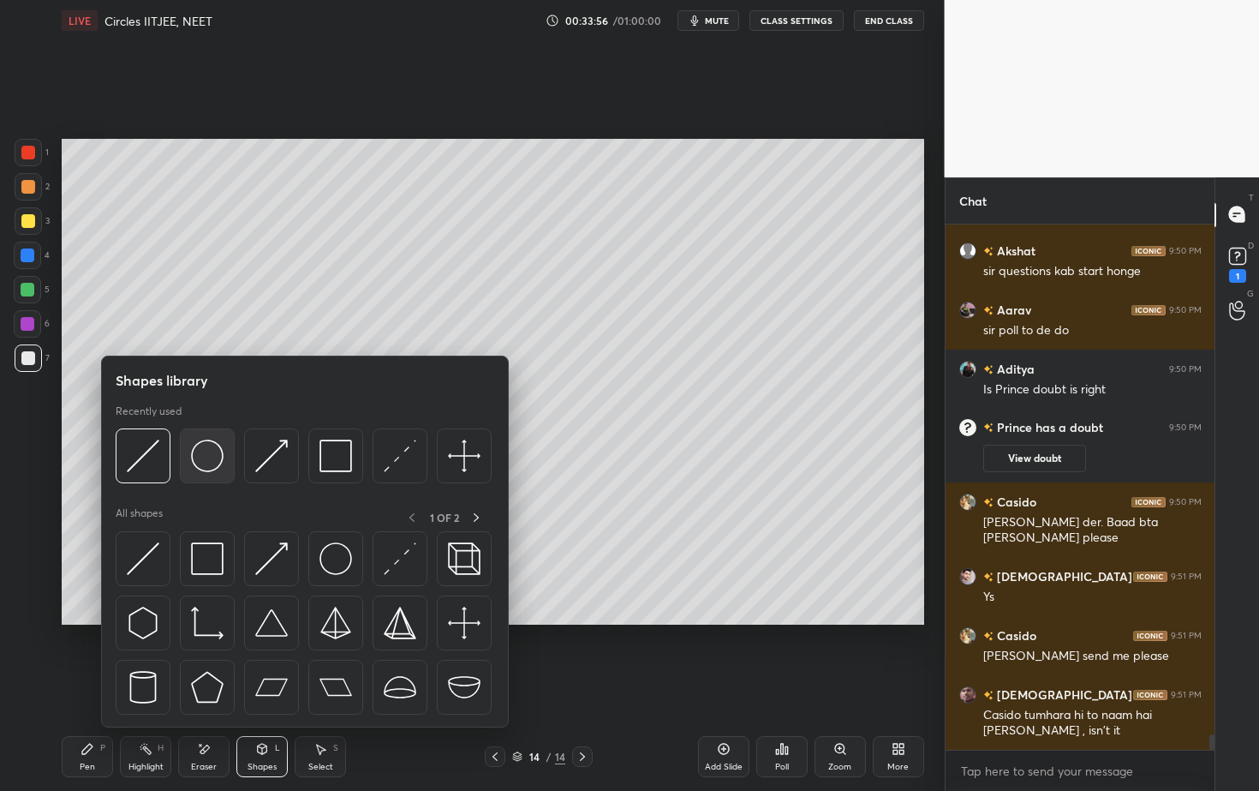
click at [206, 465] on img at bounding box center [207, 455] width 33 height 33
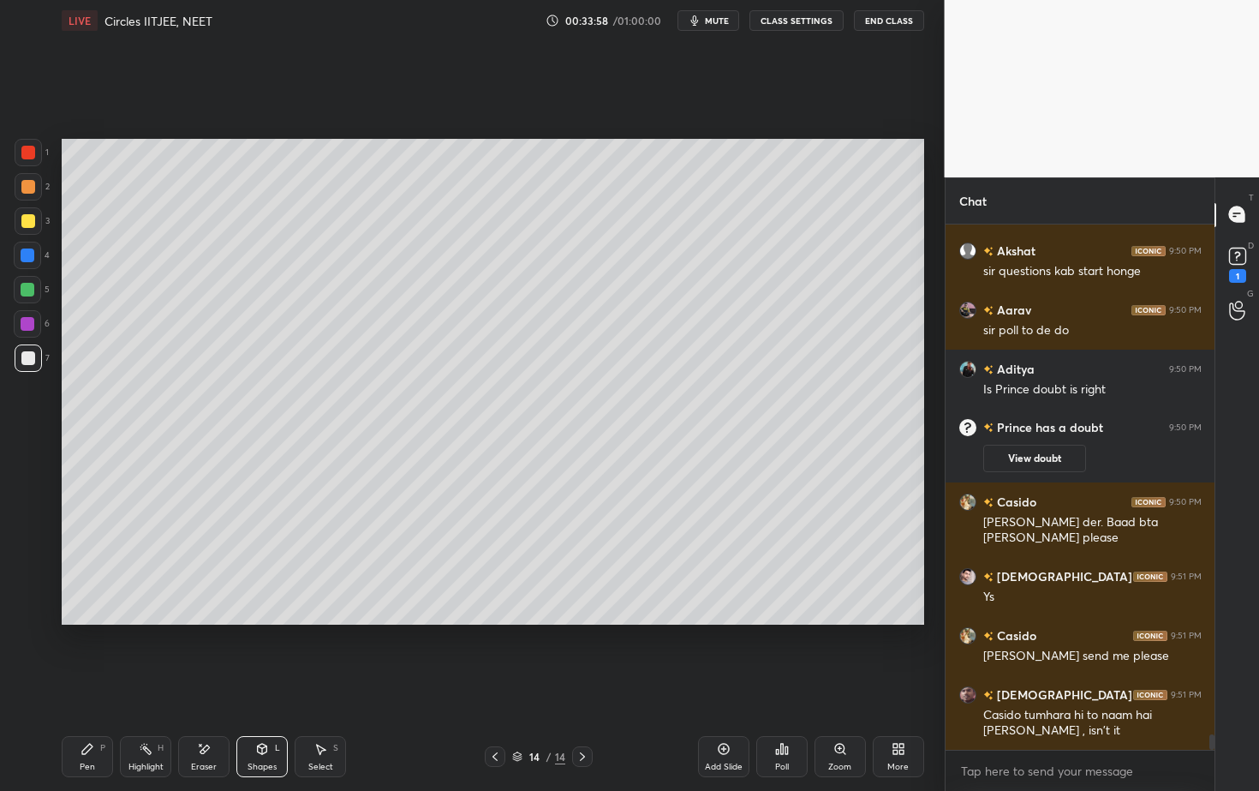
click at [269, 714] on div "Shapes L" at bounding box center [261, 756] width 51 height 41
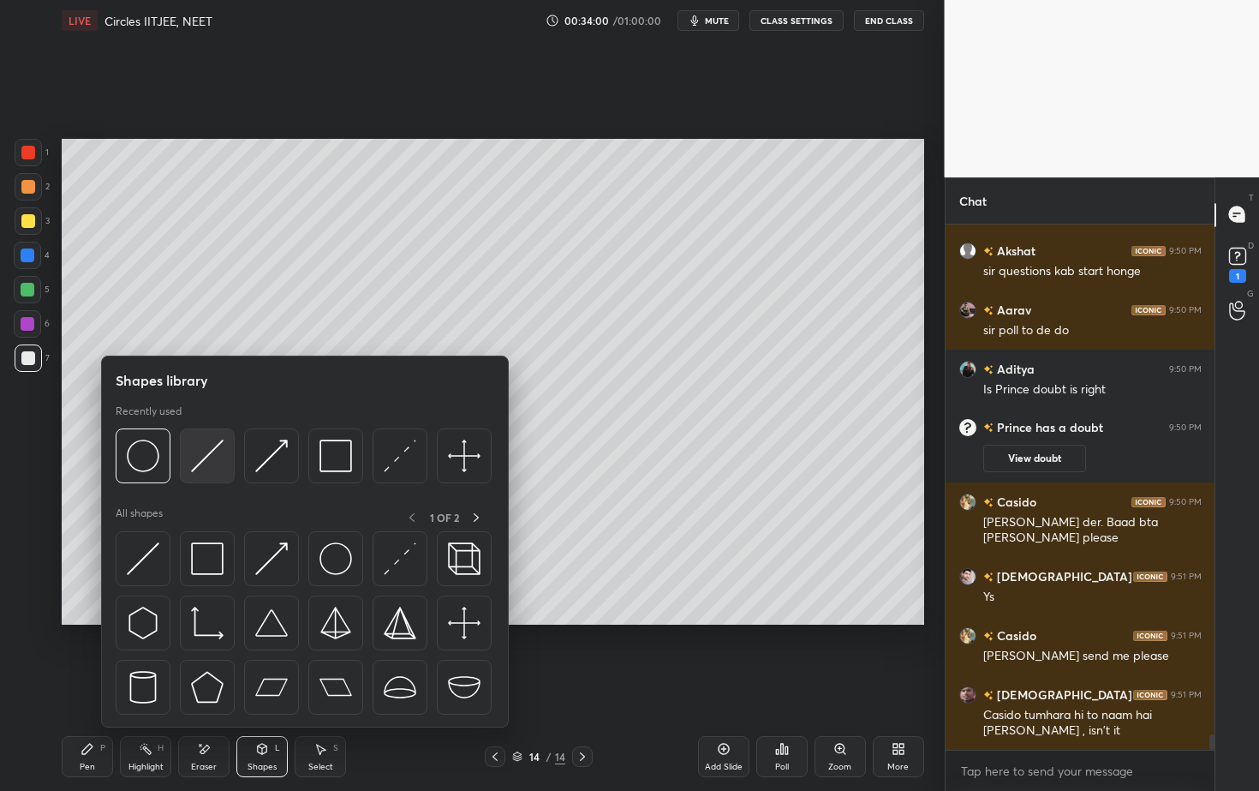
click at [209, 458] on img at bounding box center [207, 455] width 33 height 33
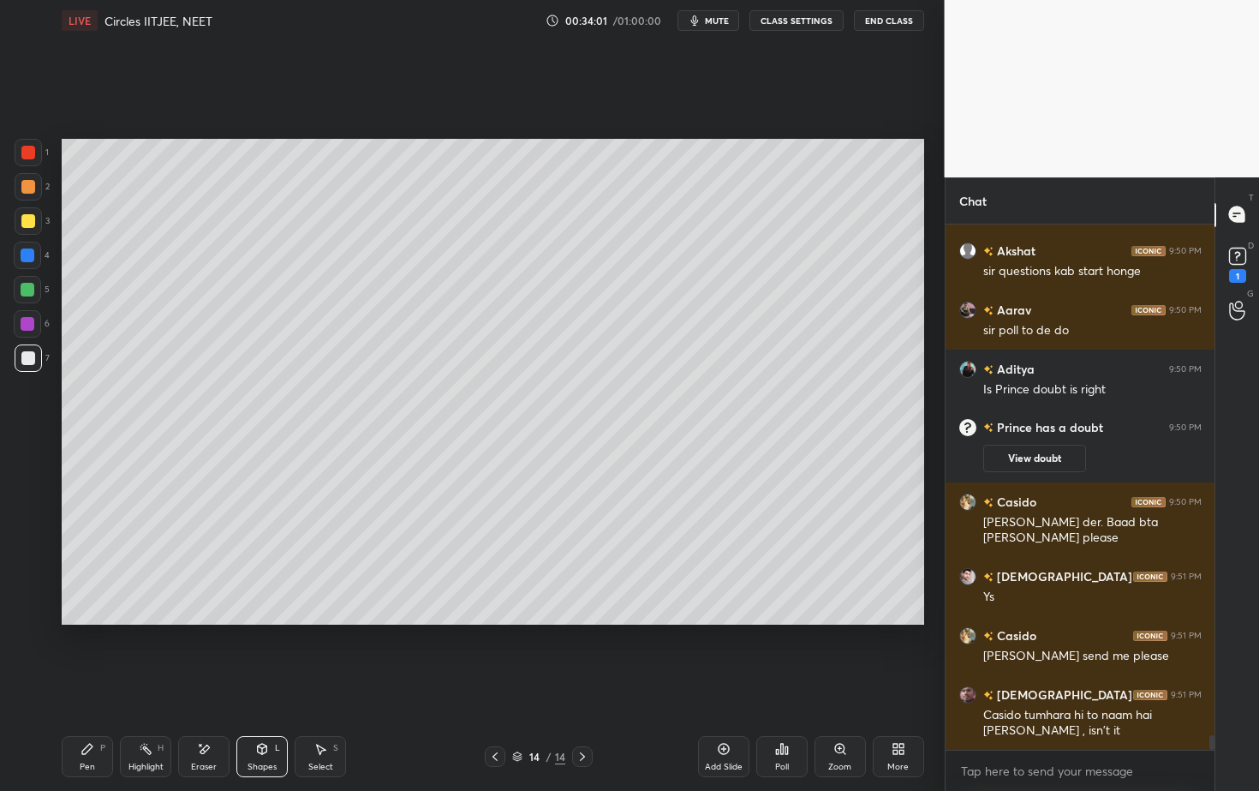
scroll to position [17930, 0]
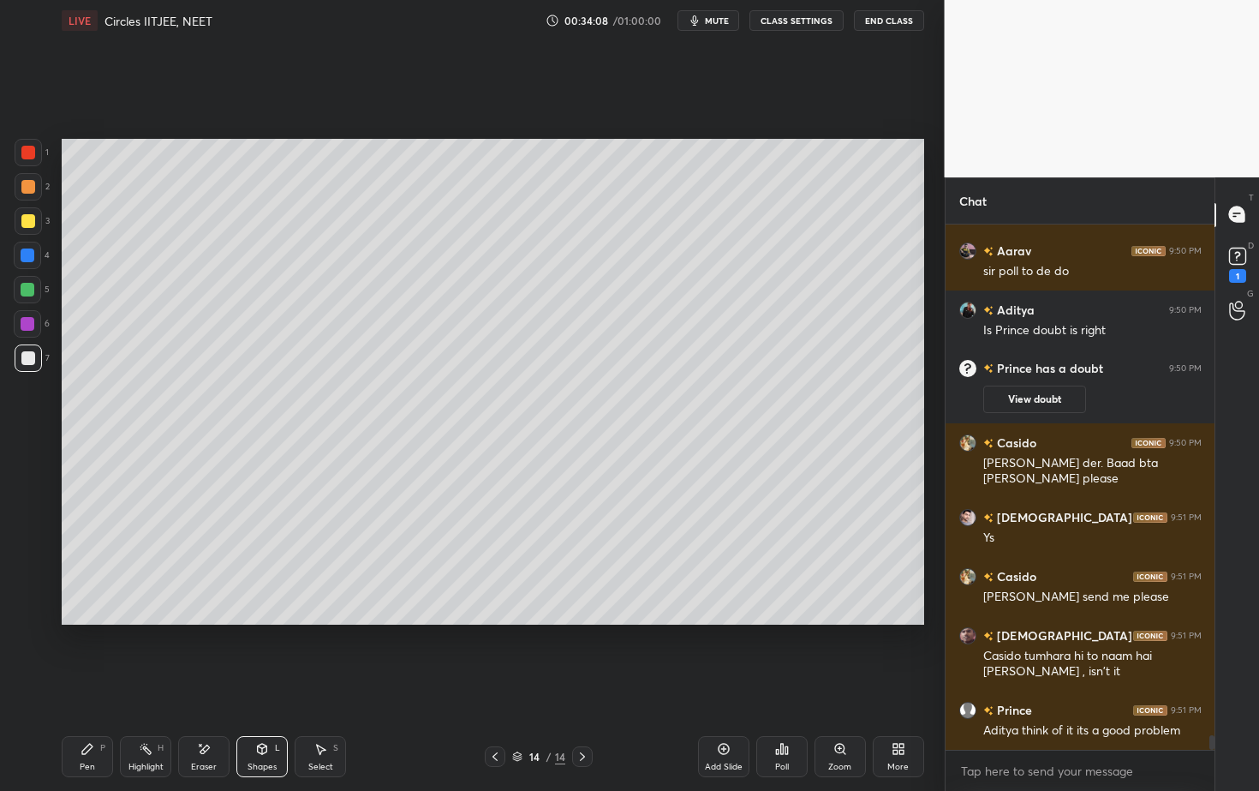
drag, startPoint x: 89, startPoint y: 750, endPoint x: 99, endPoint y: 708, distance: 42.4
click at [93, 714] on icon at bounding box center [88, 749] width 14 height 14
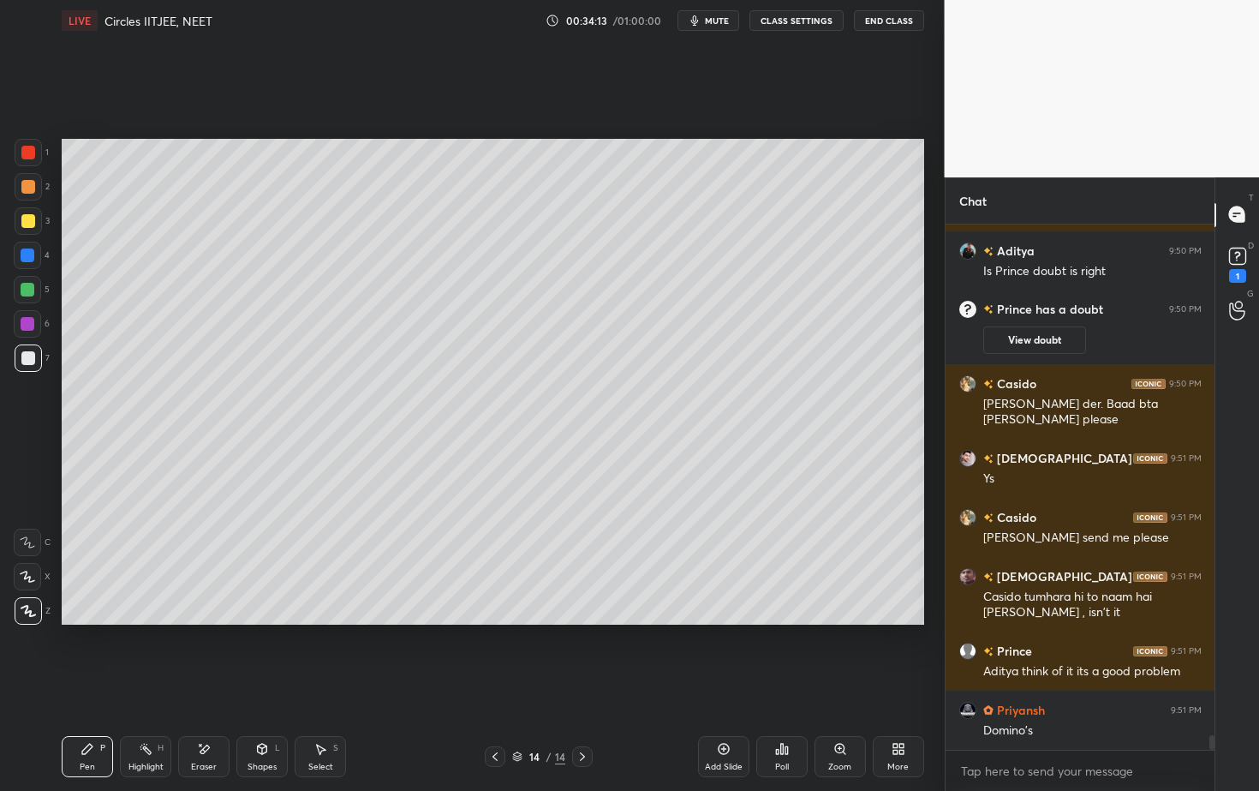
scroll to position [18048, 0]
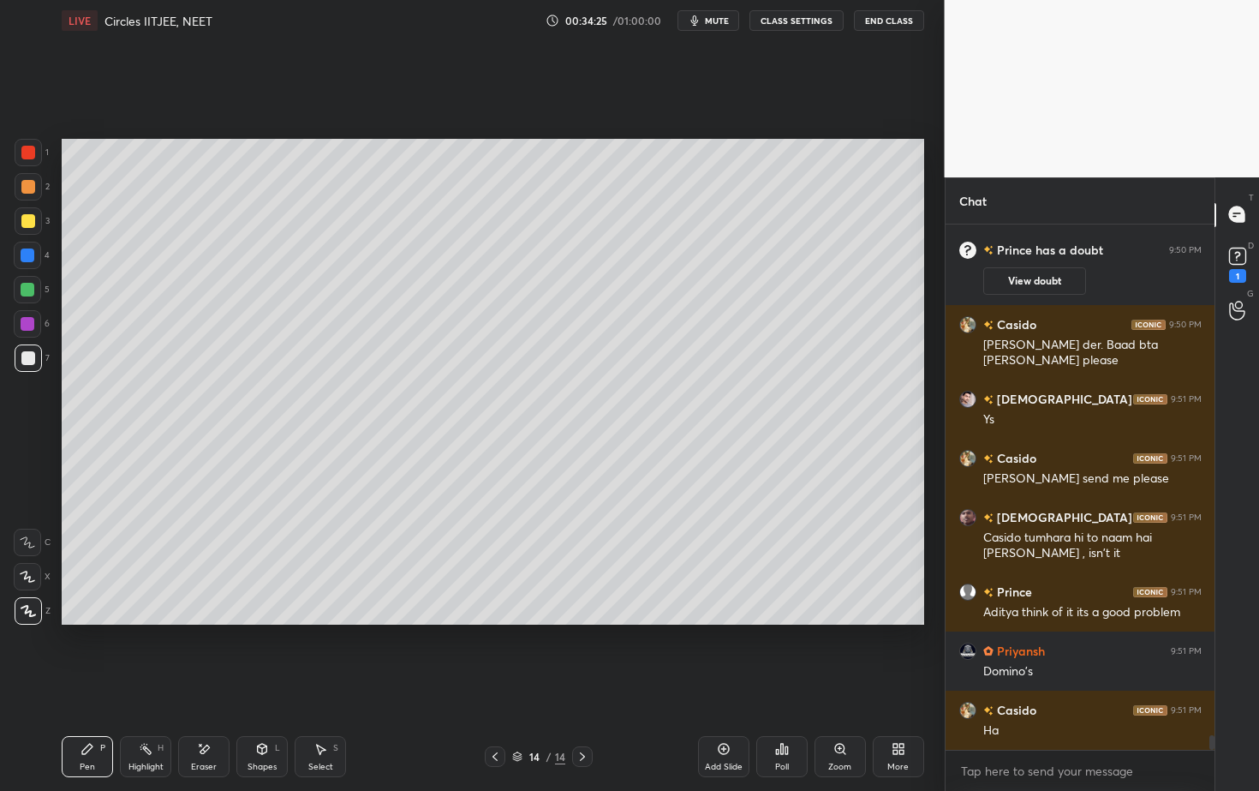
click at [28, 286] on div at bounding box center [28, 290] width 14 height 14
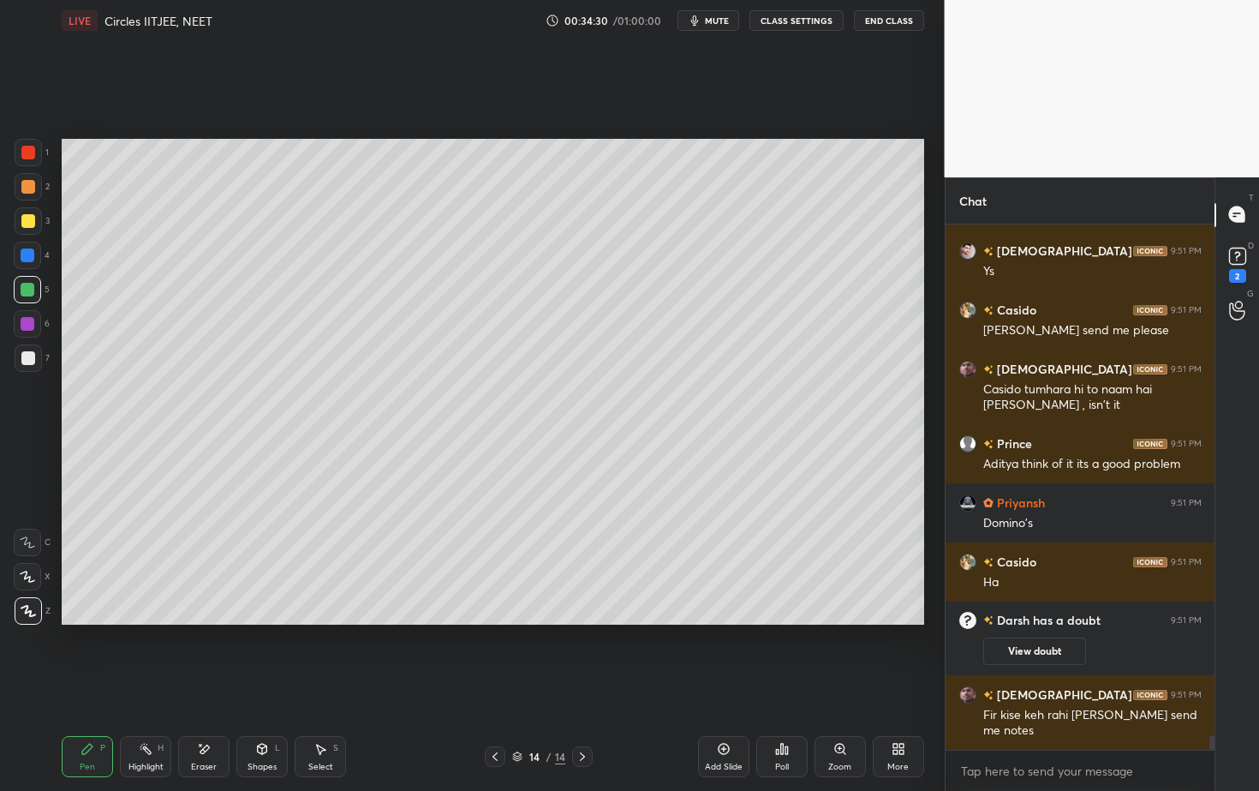
scroll to position [18005, 0]
click at [32, 289] on div at bounding box center [28, 290] width 14 height 14
drag, startPoint x: 32, startPoint y: 185, endPoint x: 51, endPoint y: 188, distance: 19.9
click at [33, 187] on div at bounding box center [28, 187] width 14 height 14
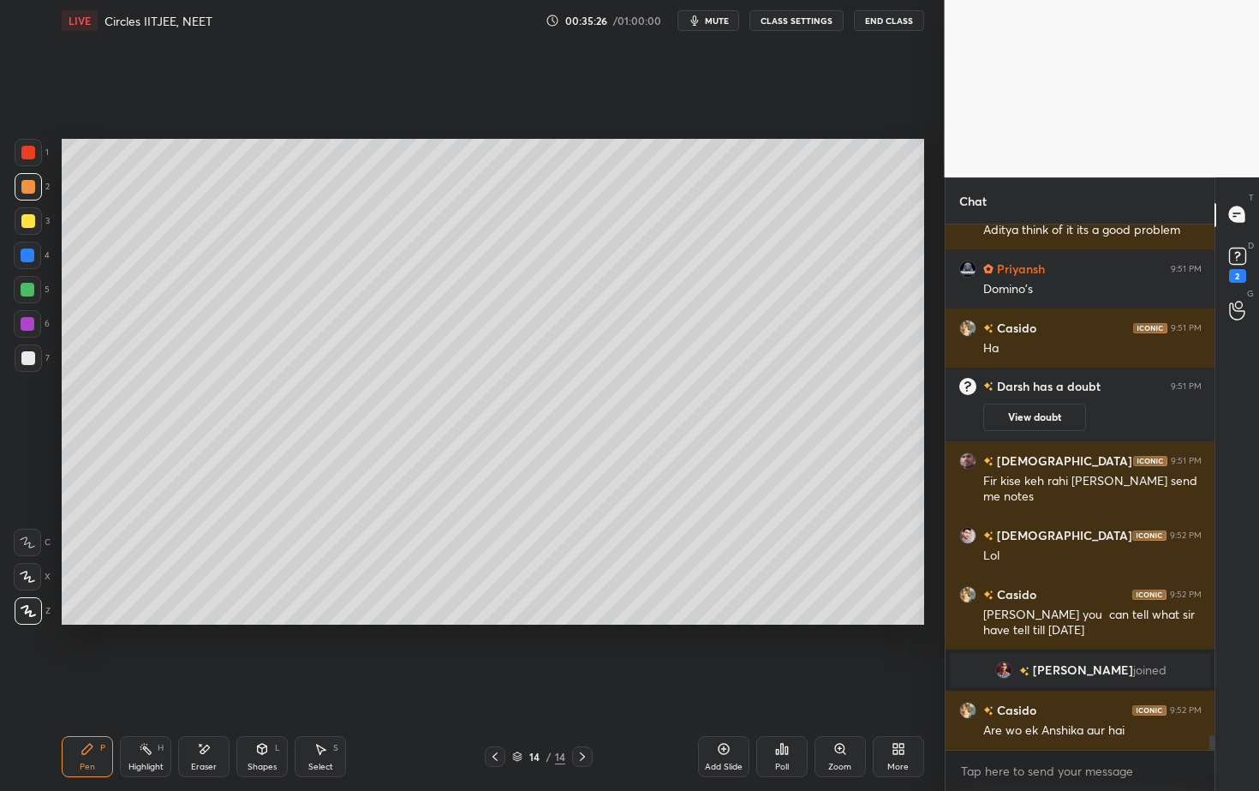
scroll to position [18108, 0]
click at [27, 361] on div at bounding box center [28, 358] width 14 height 14
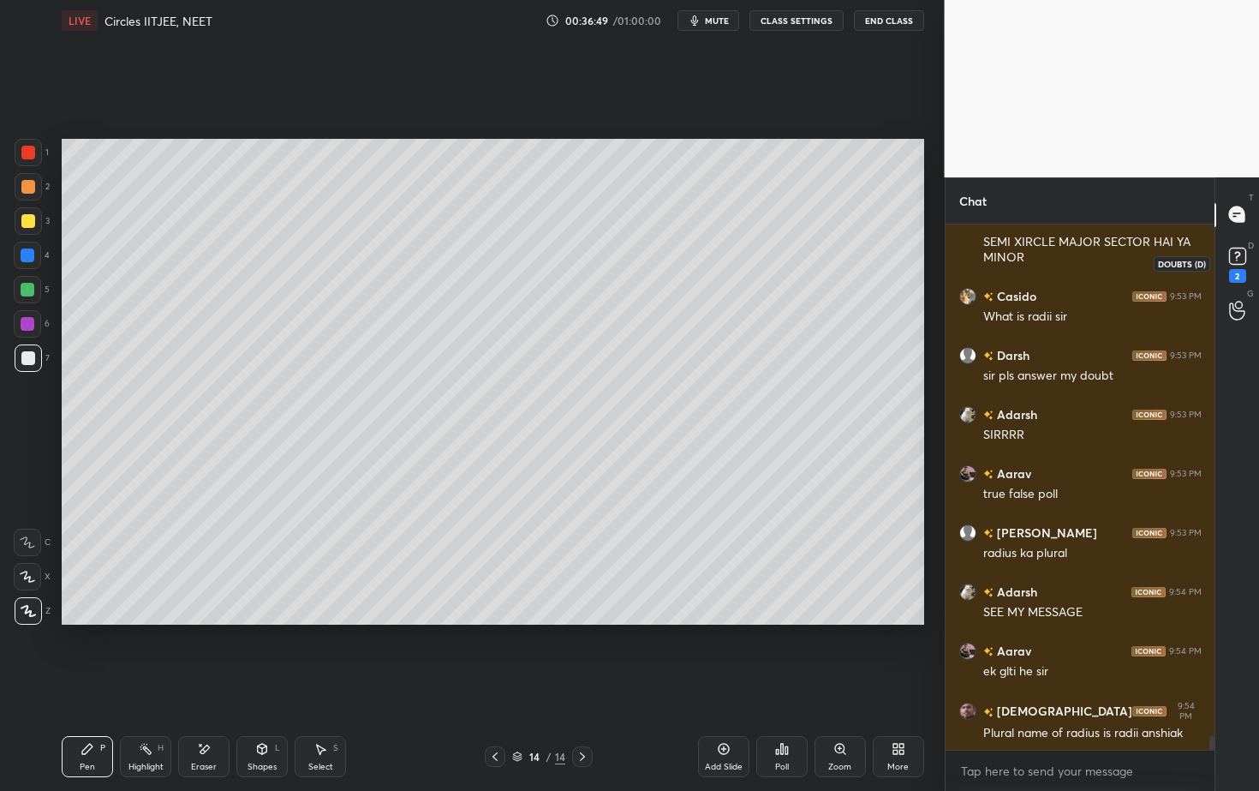
scroll to position [19044, 0]
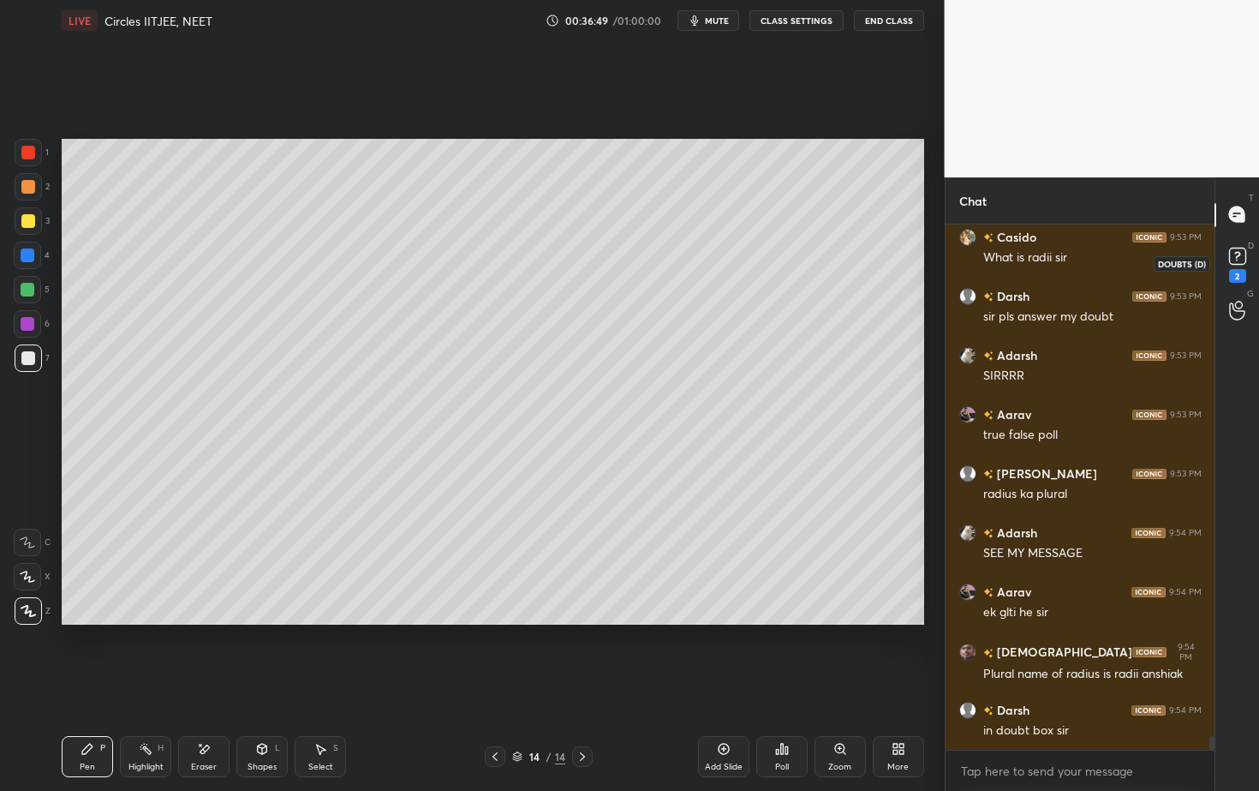
click at [1241, 259] on rect at bounding box center [1237, 256] width 16 height 16
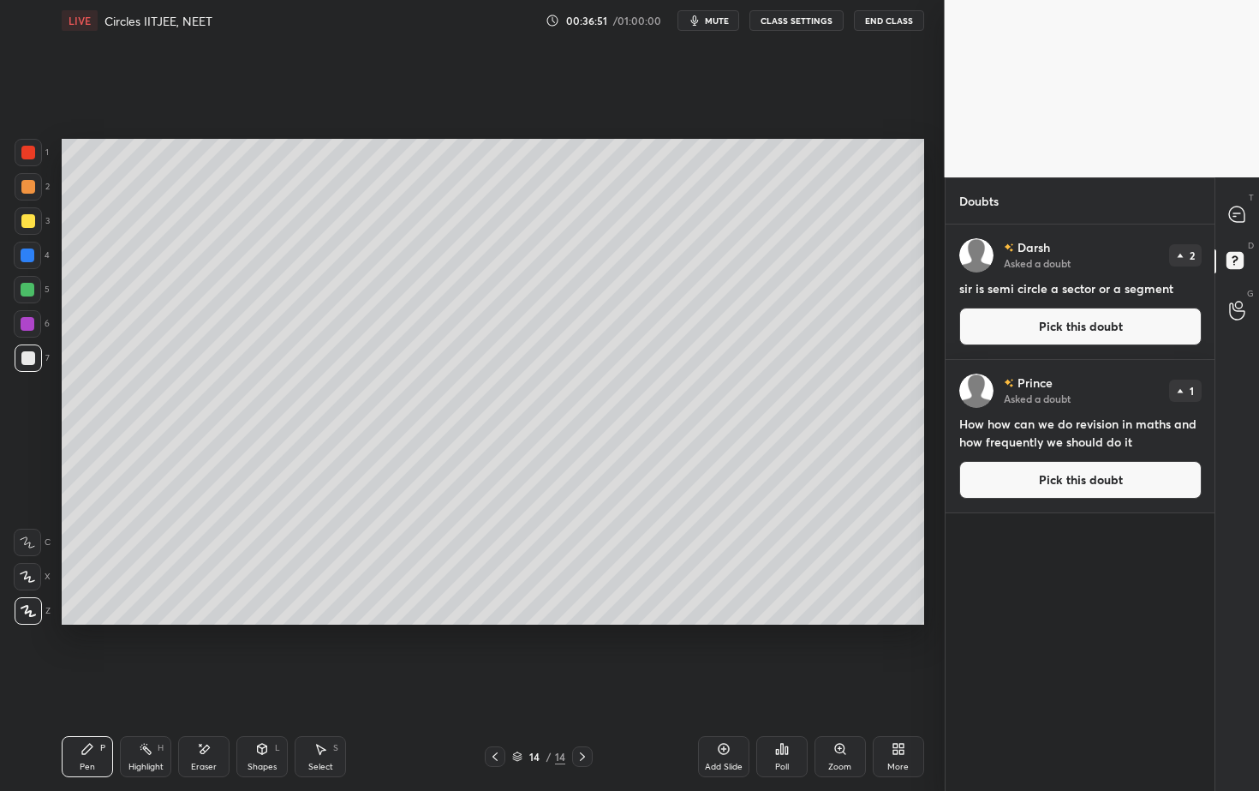
click at [1126, 326] on button "Pick this doubt" at bounding box center [1080, 327] width 242 height 38
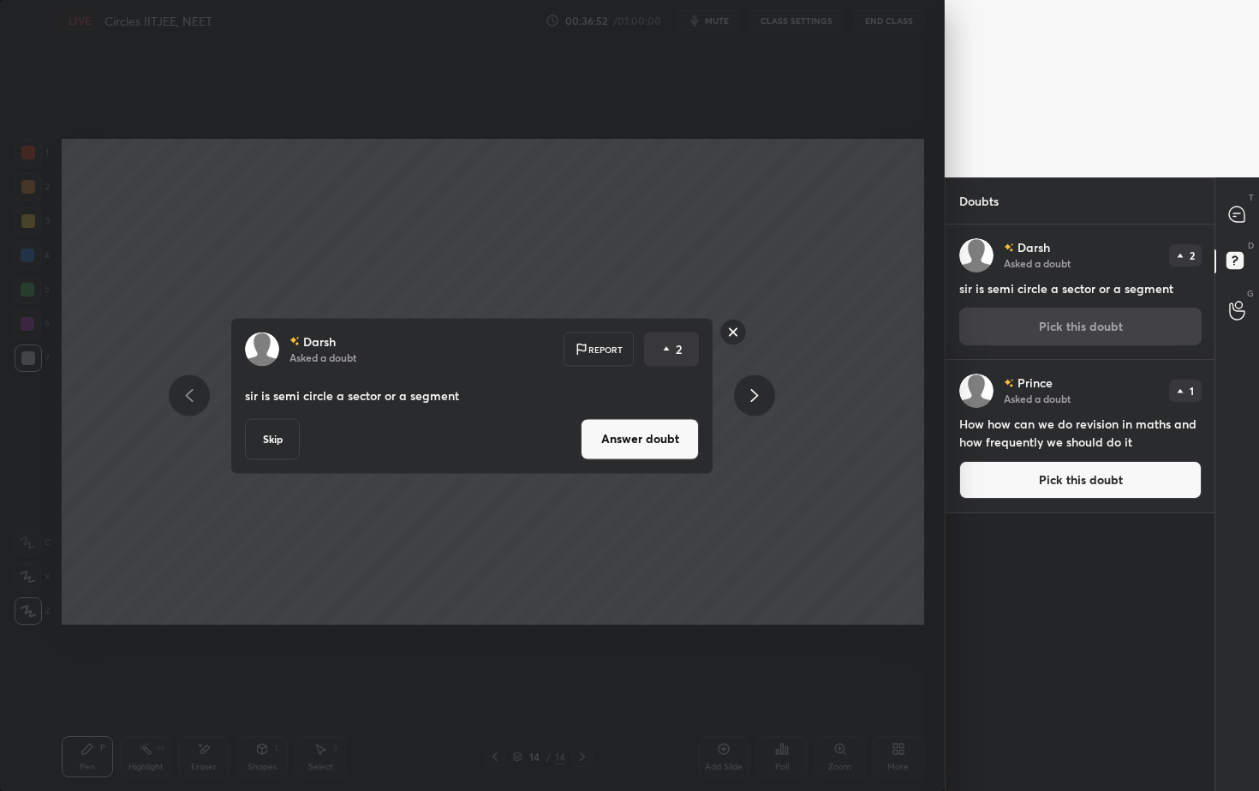
click at [654, 441] on button "Answer doubt" at bounding box center [640, 438] width 118 height 41
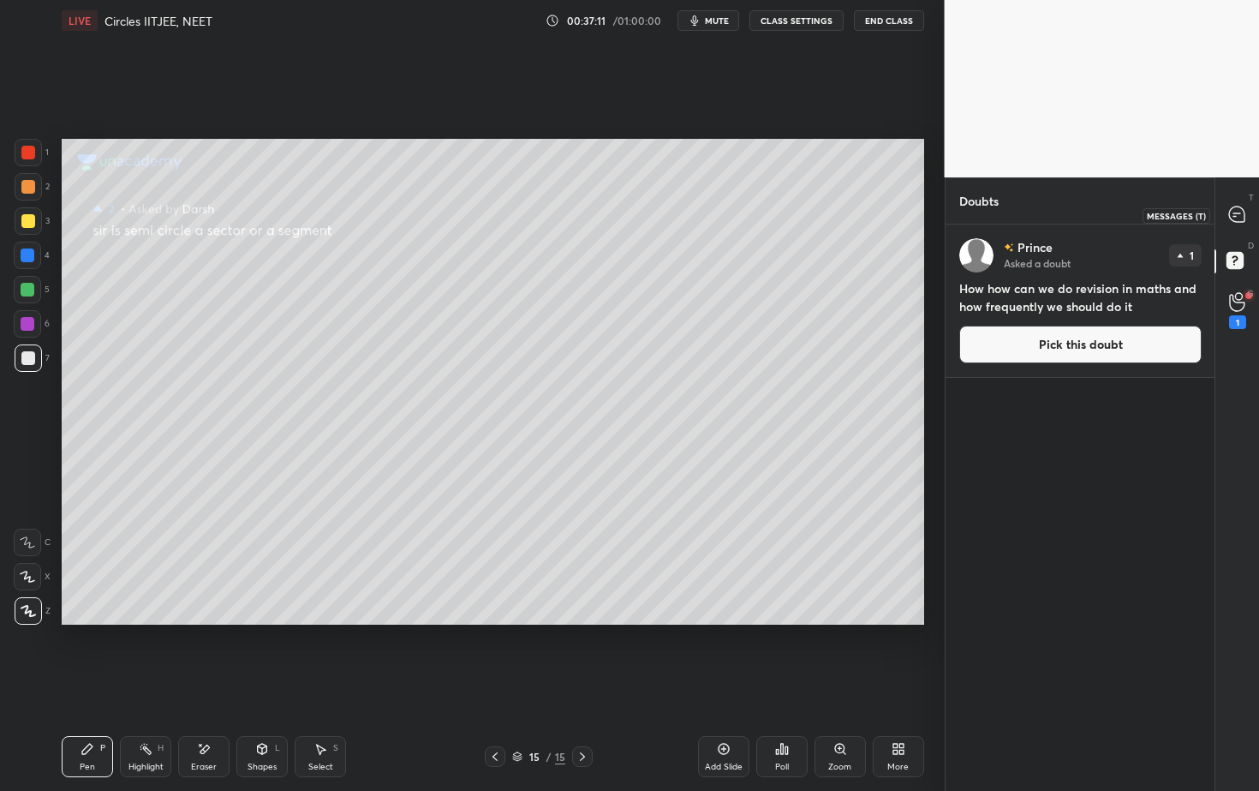
click at [1238, 215] on icon at bounding box center [1236, 213] width 15 height 15
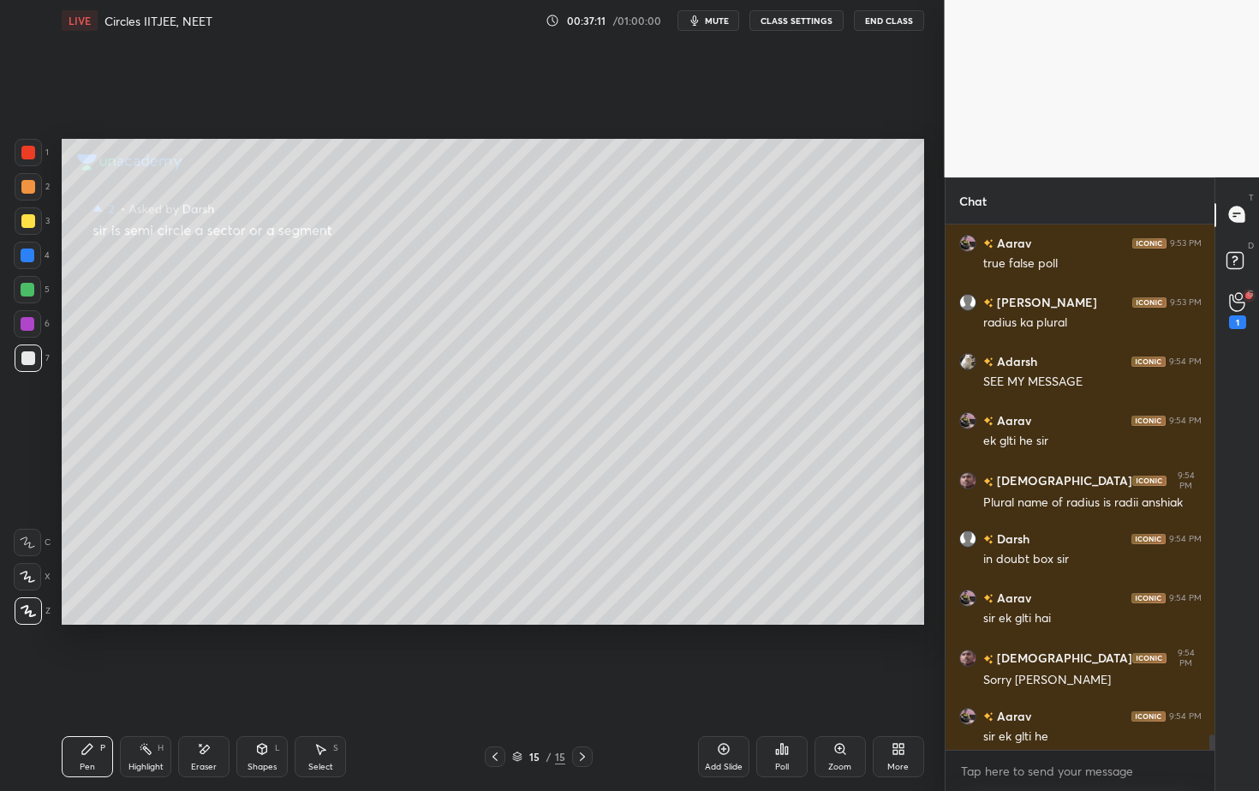
scroll to position [520, 264]
drag, startPoint x: 264, startPoint y: 751, endPoint x: 259, endPoint y: 733, distance: 18.7
click at [264, 714] on icon at bounding box center [262, 749] width 9 height 10
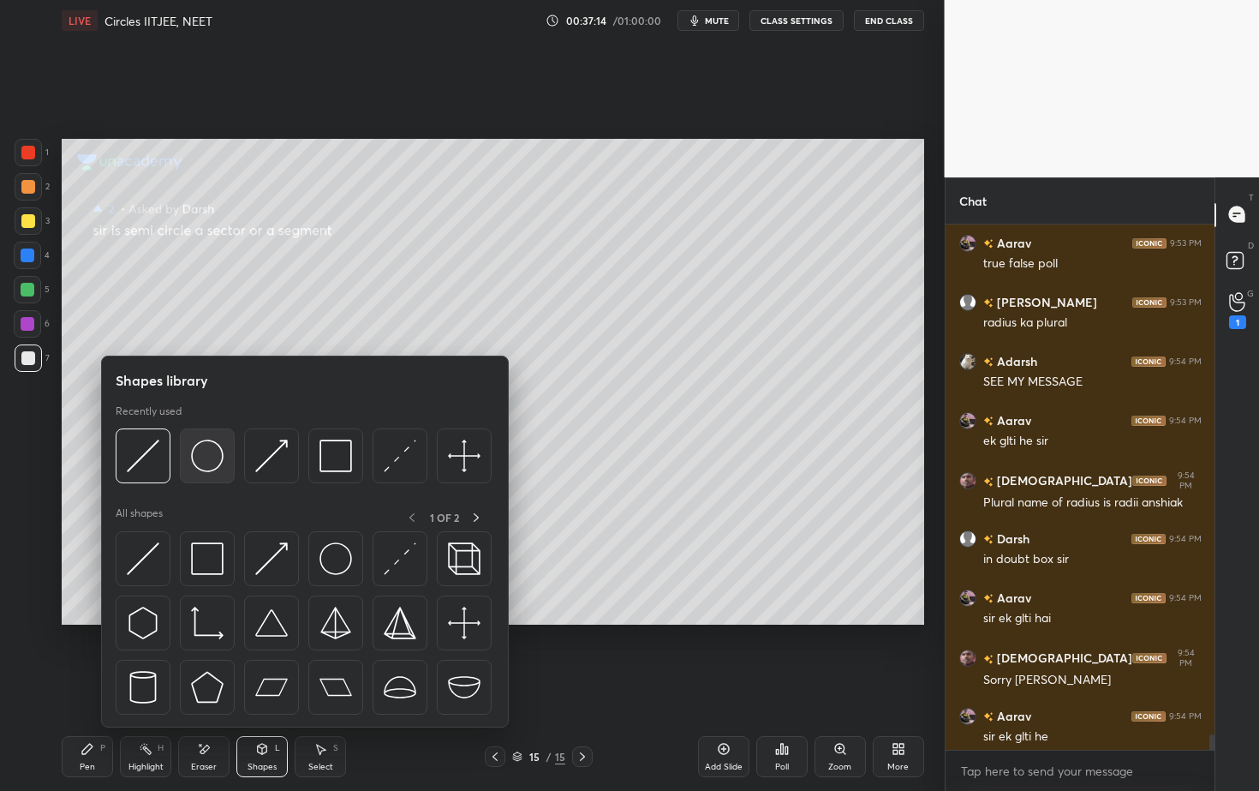
click at [229, 453] on div at bounding box center [207, 455] width 55 height 55
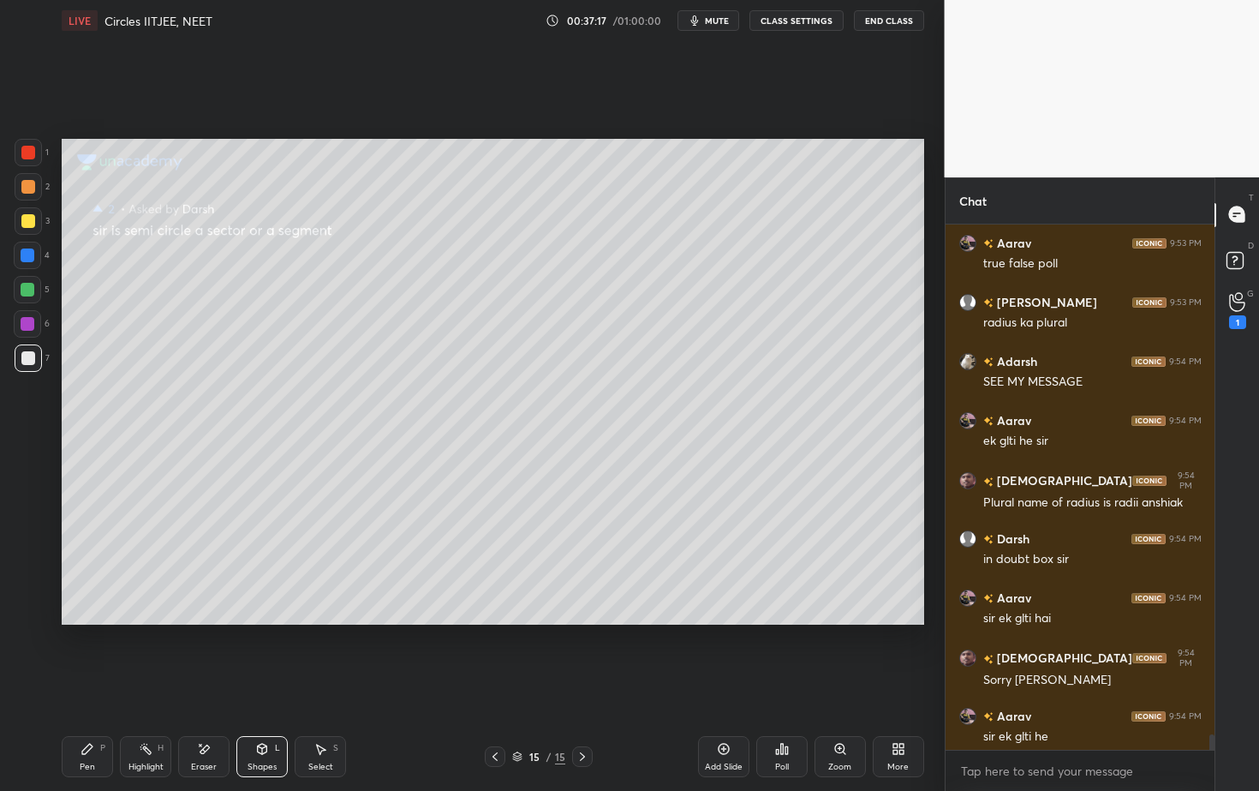
drag, startPoint x: 263, startPoint y: 756, endPoint x: 262, endPoint y: 728, distance: 28.3
click at [262, 714] on div "Shapes L" at bounding box center [261, 756] width 51 height 41
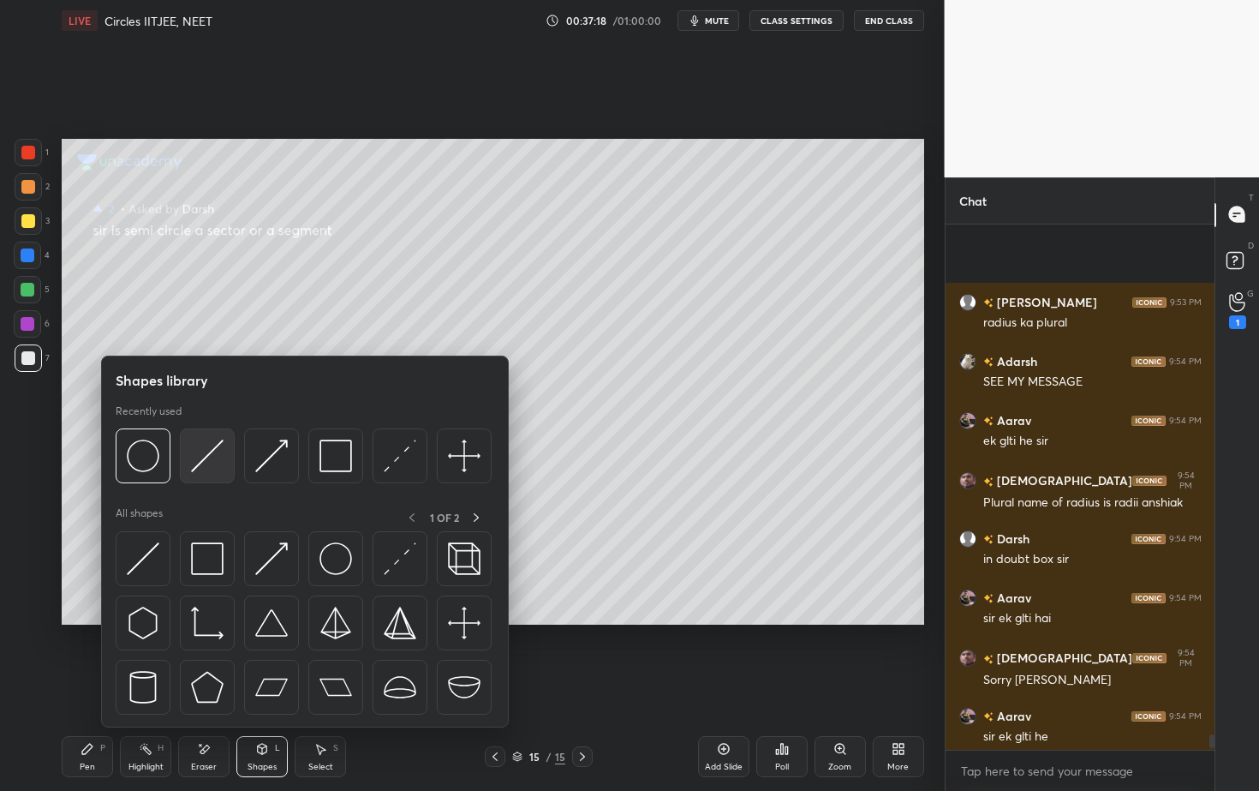
scroll to position [19760, 0]
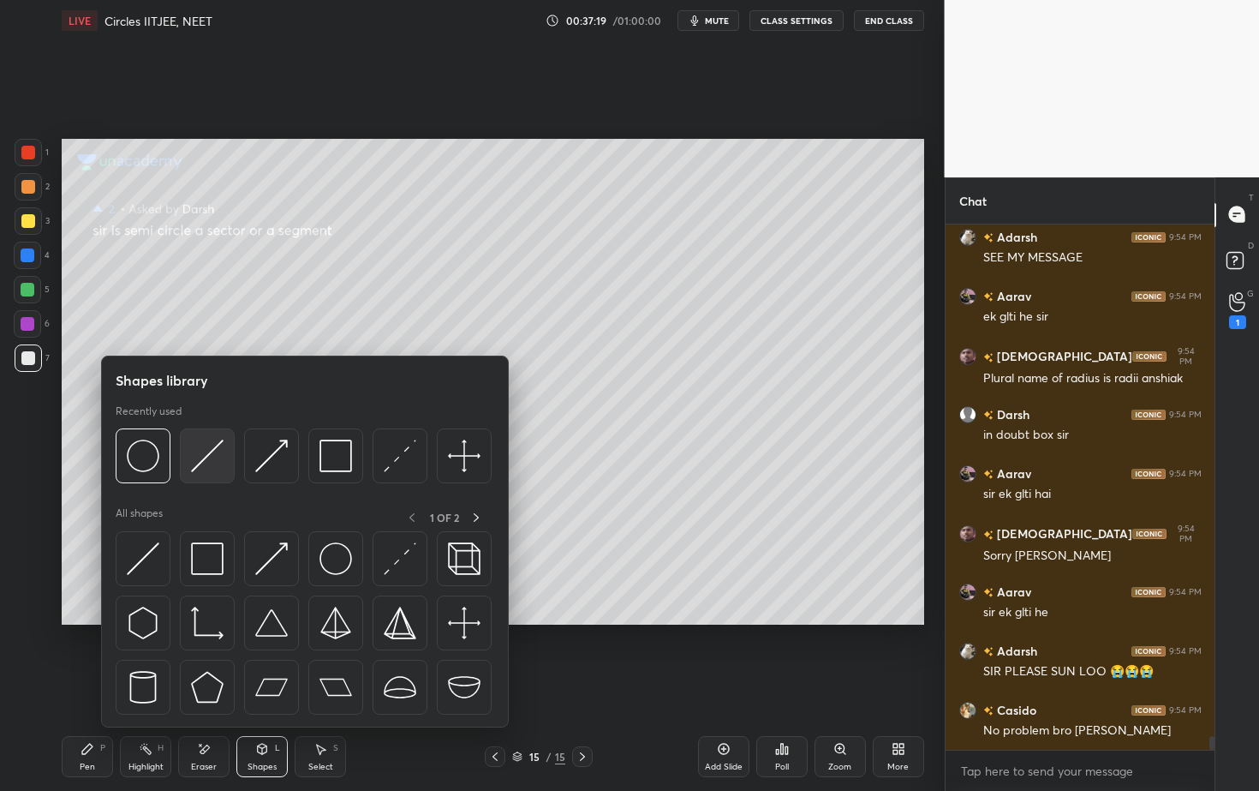
click at [207, 461] on img at bounding box center [207, 455] width 33 height 33
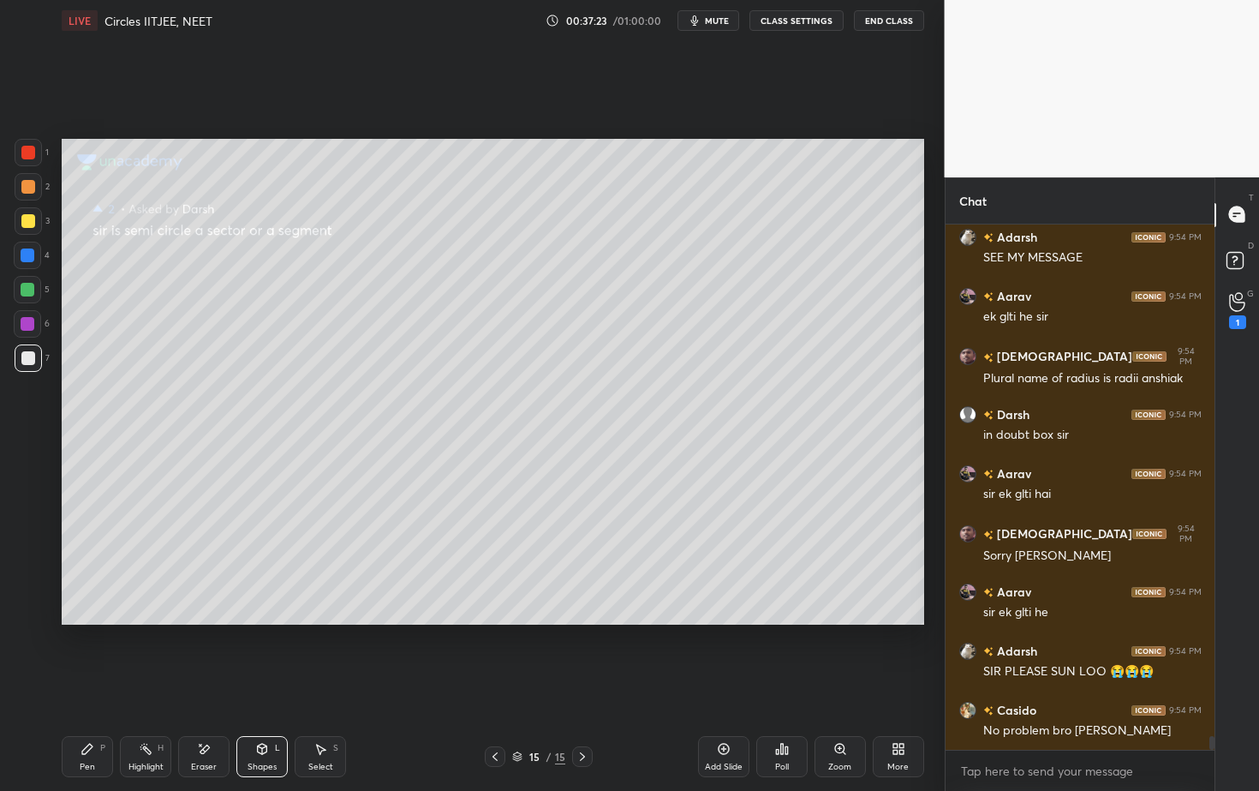
scroll to position [19819, 0]
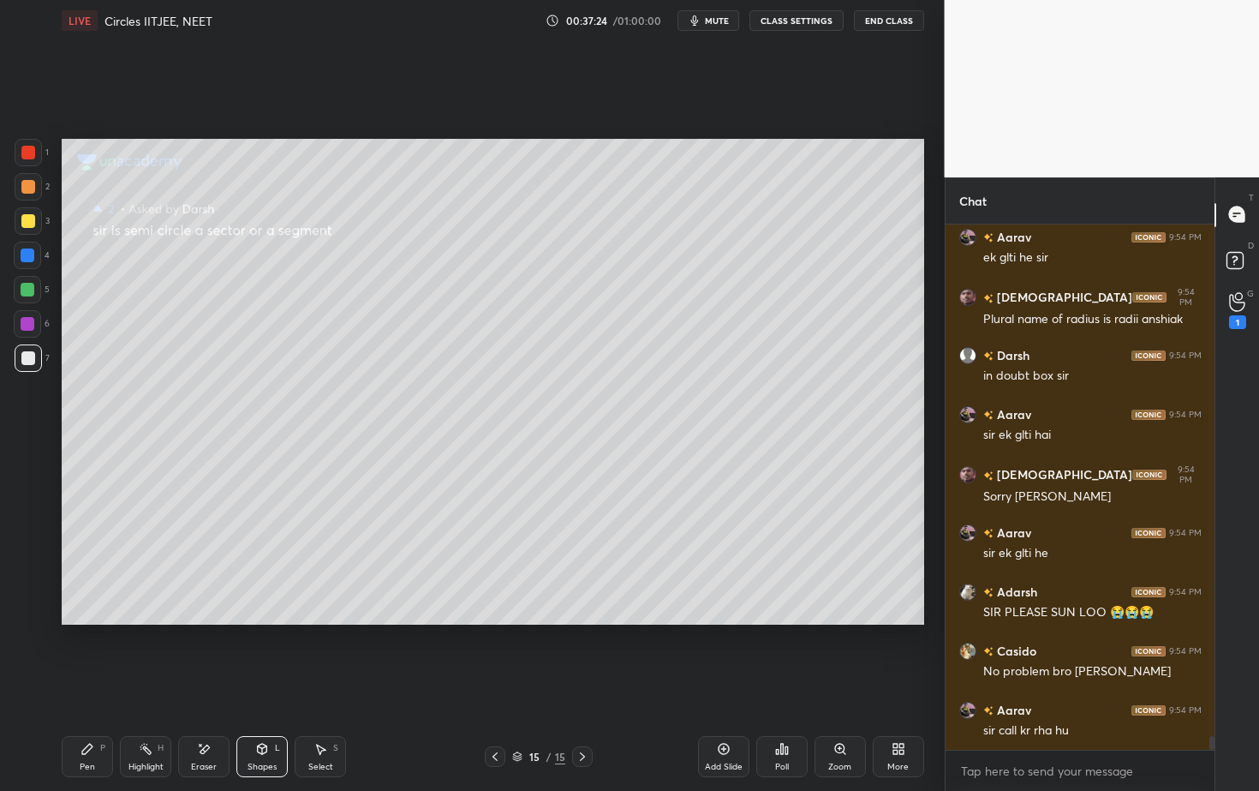
click at [94, 714] on div "Pen P" at bounding box center [87, 756] width 51 height 41
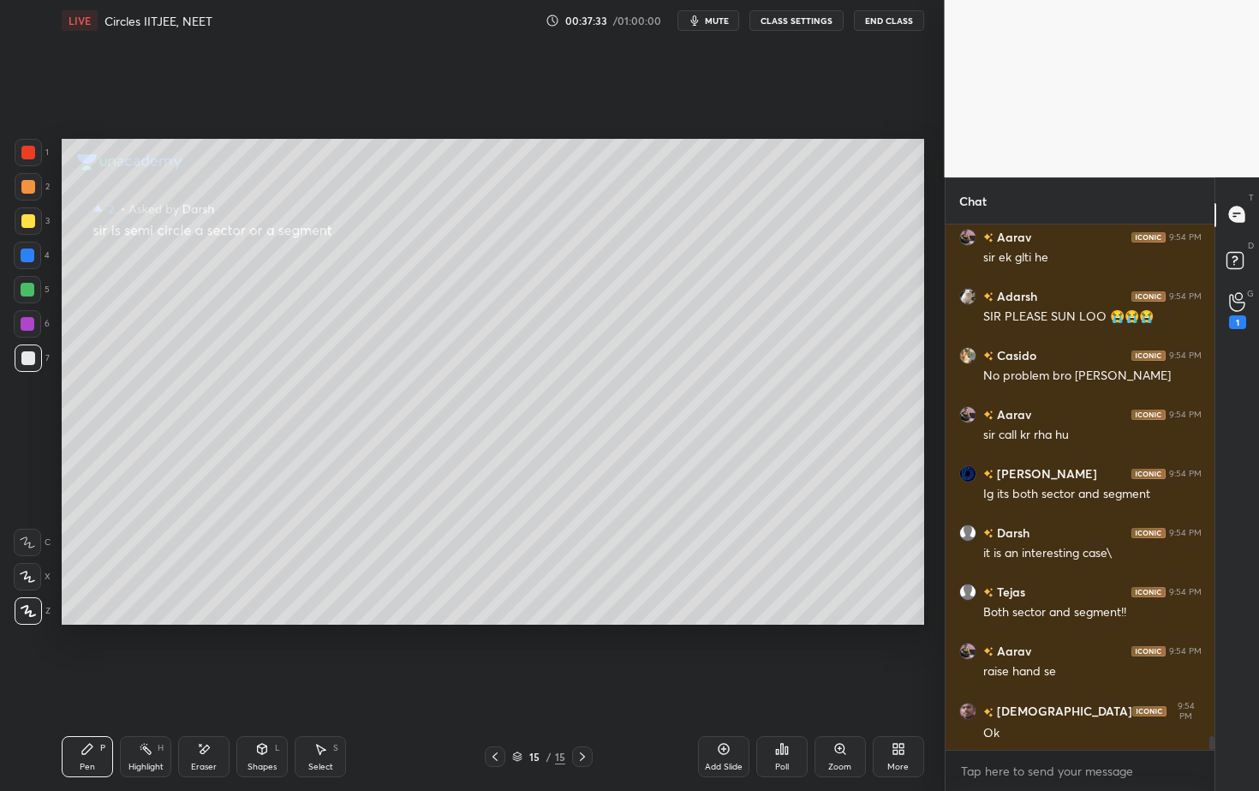
scroll to position [20174, 0]
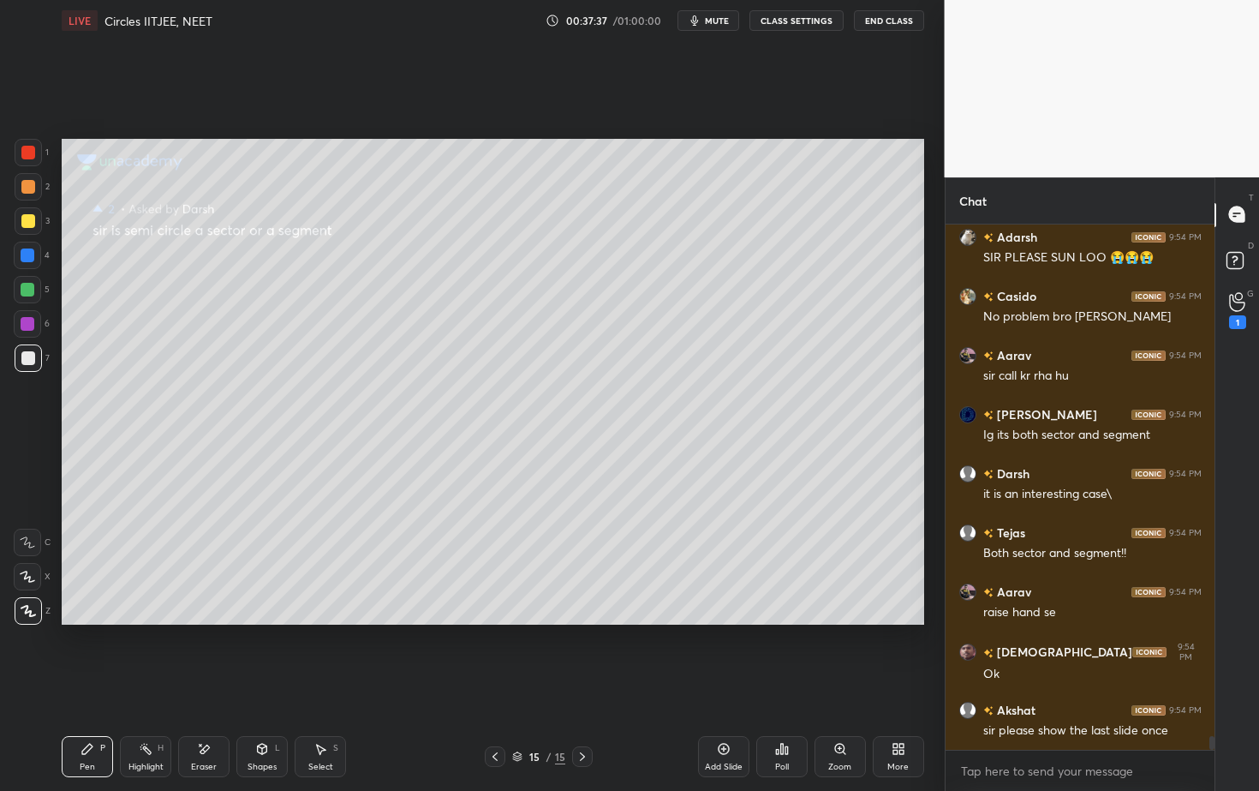
click at [494, 714] on icon at bounding box center [495, 757] width 14 height 14
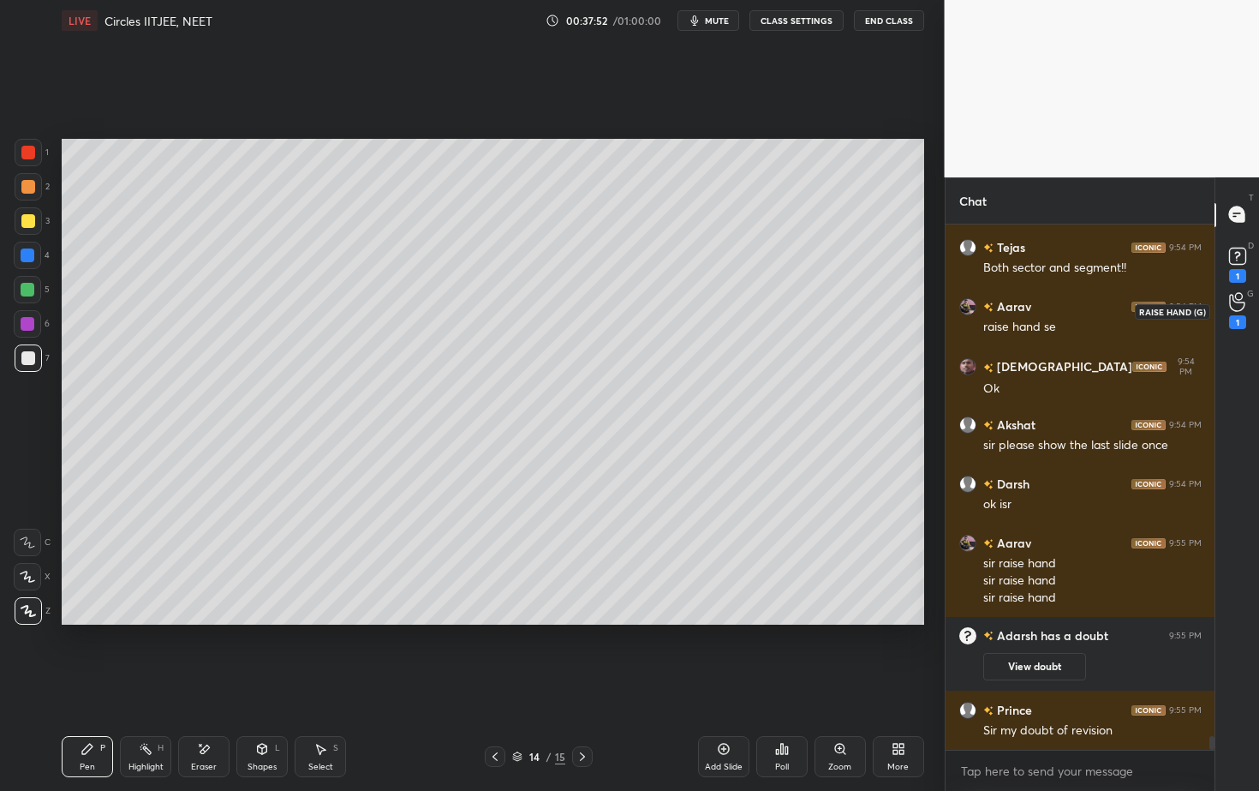
scroll to position [19310, 0]
click at [1244, 309] on icon at bounding box center [1237, 302] width 16 height 20
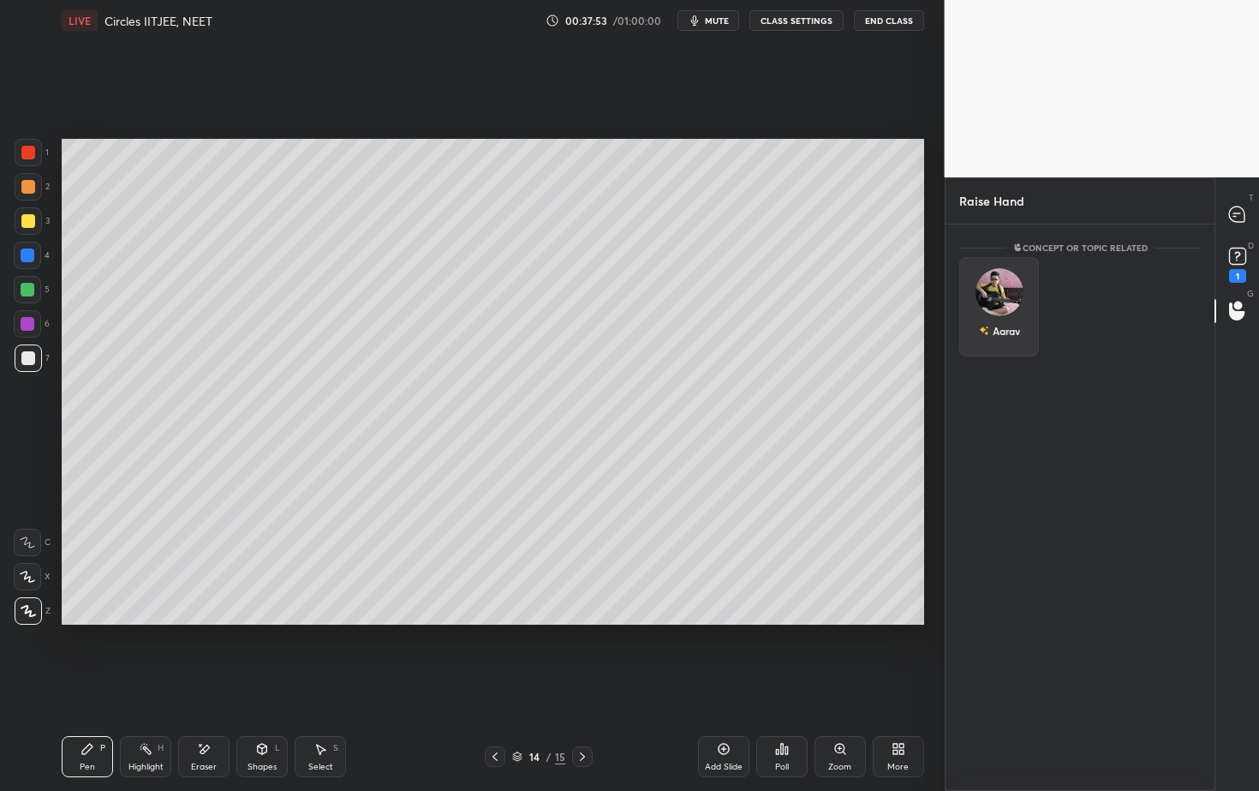
click at [1003, 305] on div "Aarav" at bounding box center [999, 306] width 80 height 99
click at [995, 348] on button "INVITE" at bounding box center [999, 343] width 64 height 22
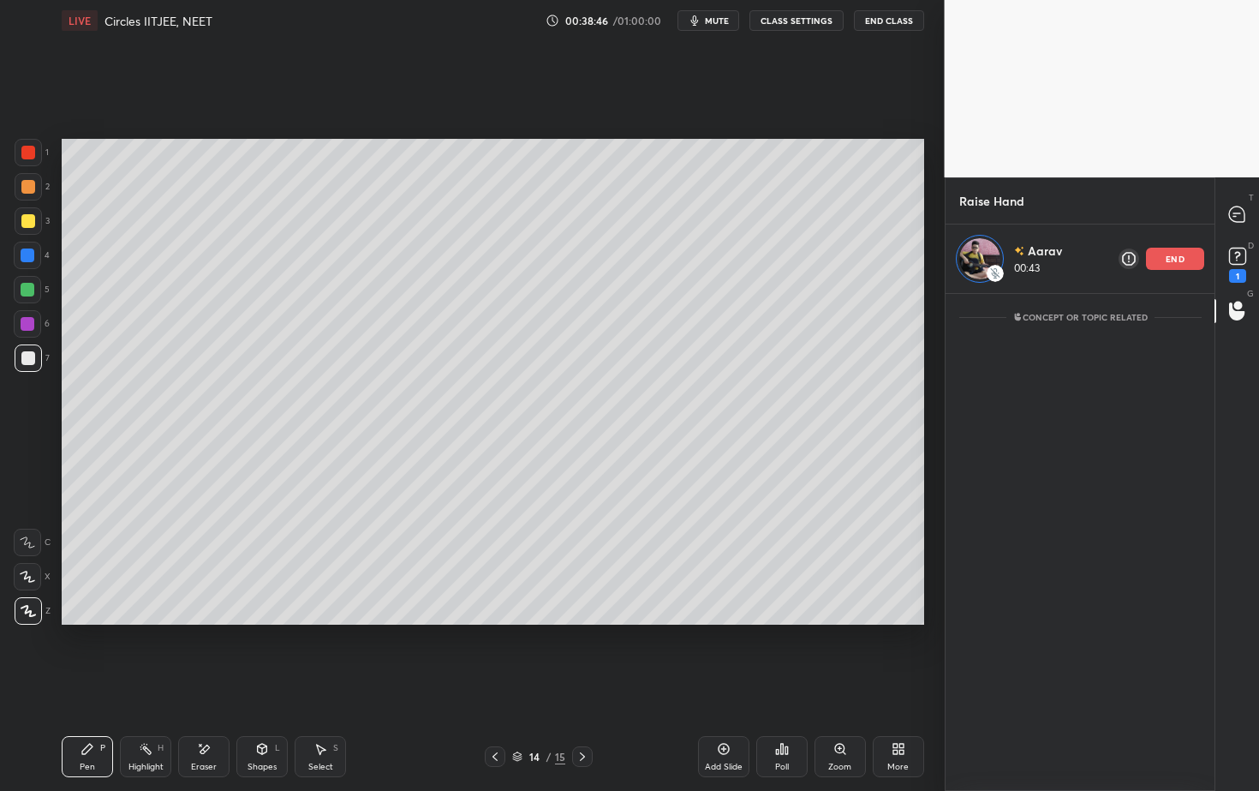
click at [141, 714] on div "Highlight H" at bounding box center [145, 756] width 51 height 41
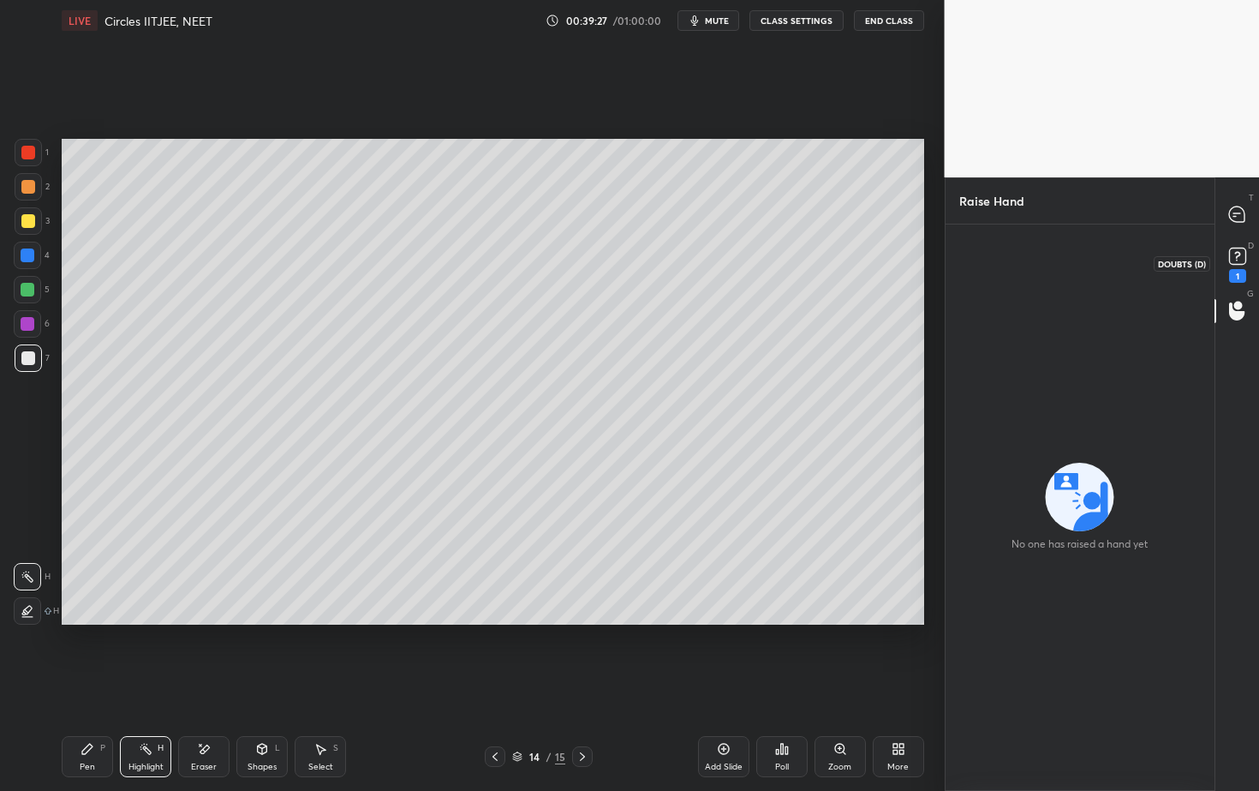
click at [1244, 257] on rect at bounding box center [1237, 256] width 16 height 16
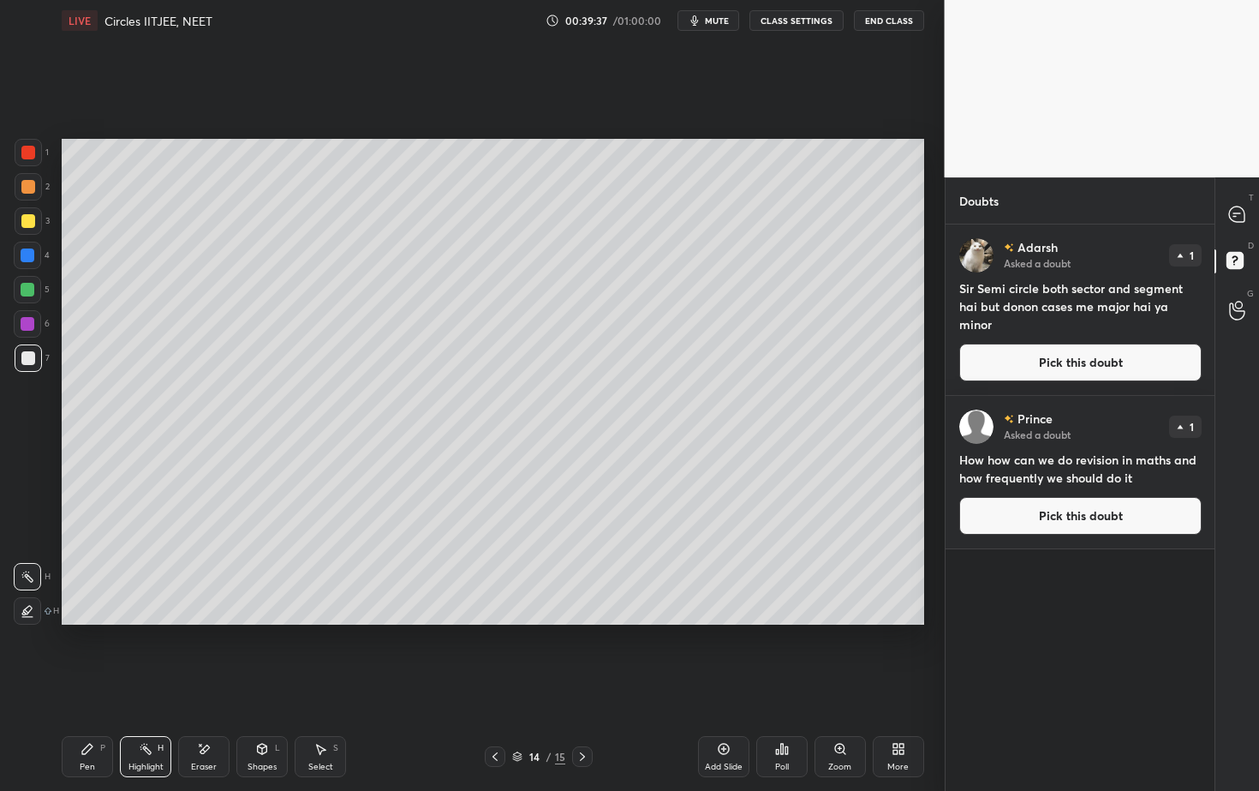
click at [1070, 372] on button "Pick this doubt" at bounding box center [1080, 362] width 242 height 38
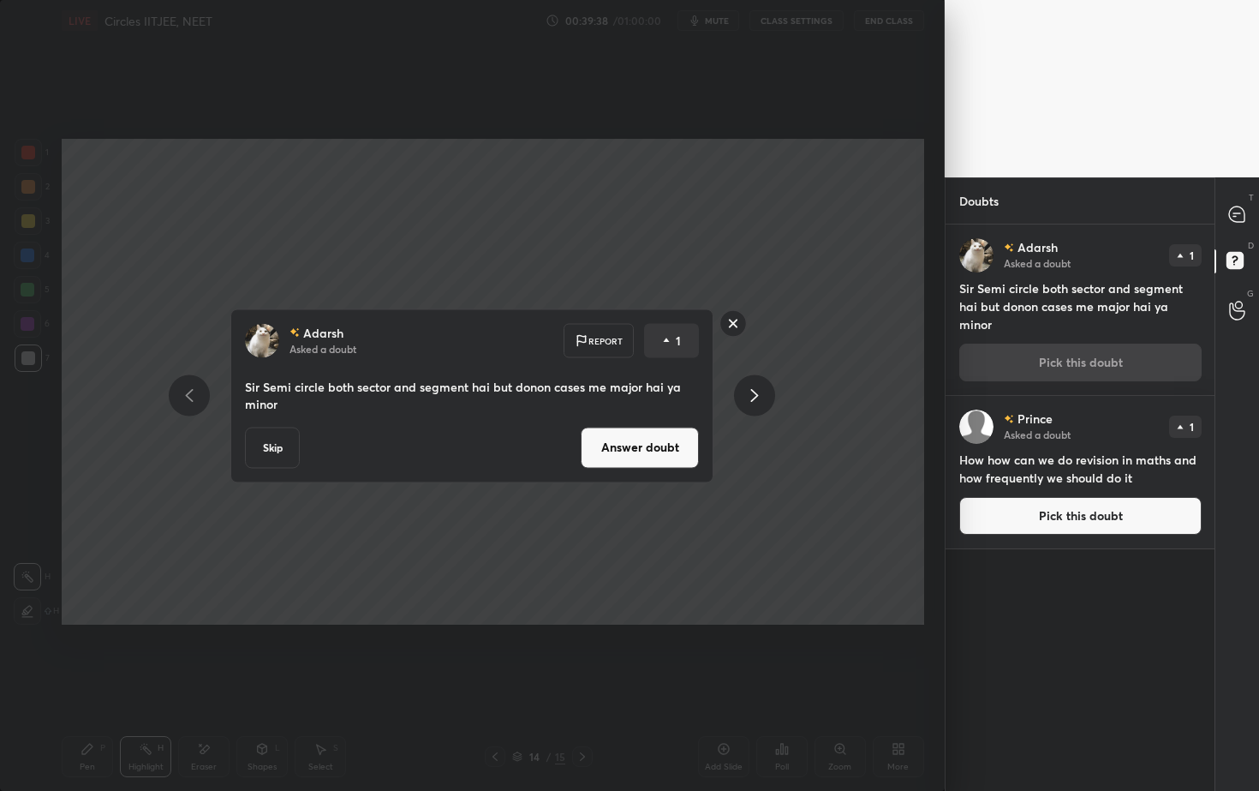
click at [661, 455] on button "Answer doubt" at bounding box center [640, 447] width 118 height 41
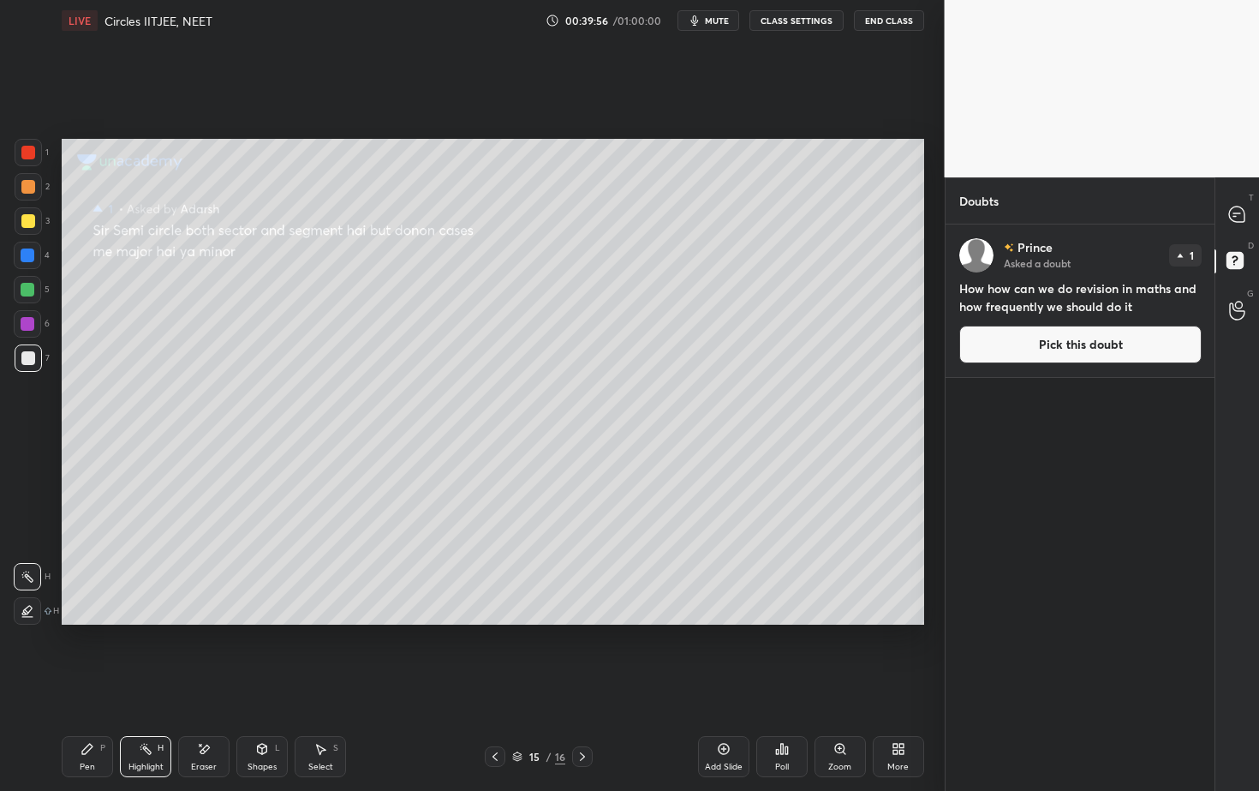
click at [1066, 348] on button "Pick this doubt" at bounding box center [1080, 345] width 242 height 38
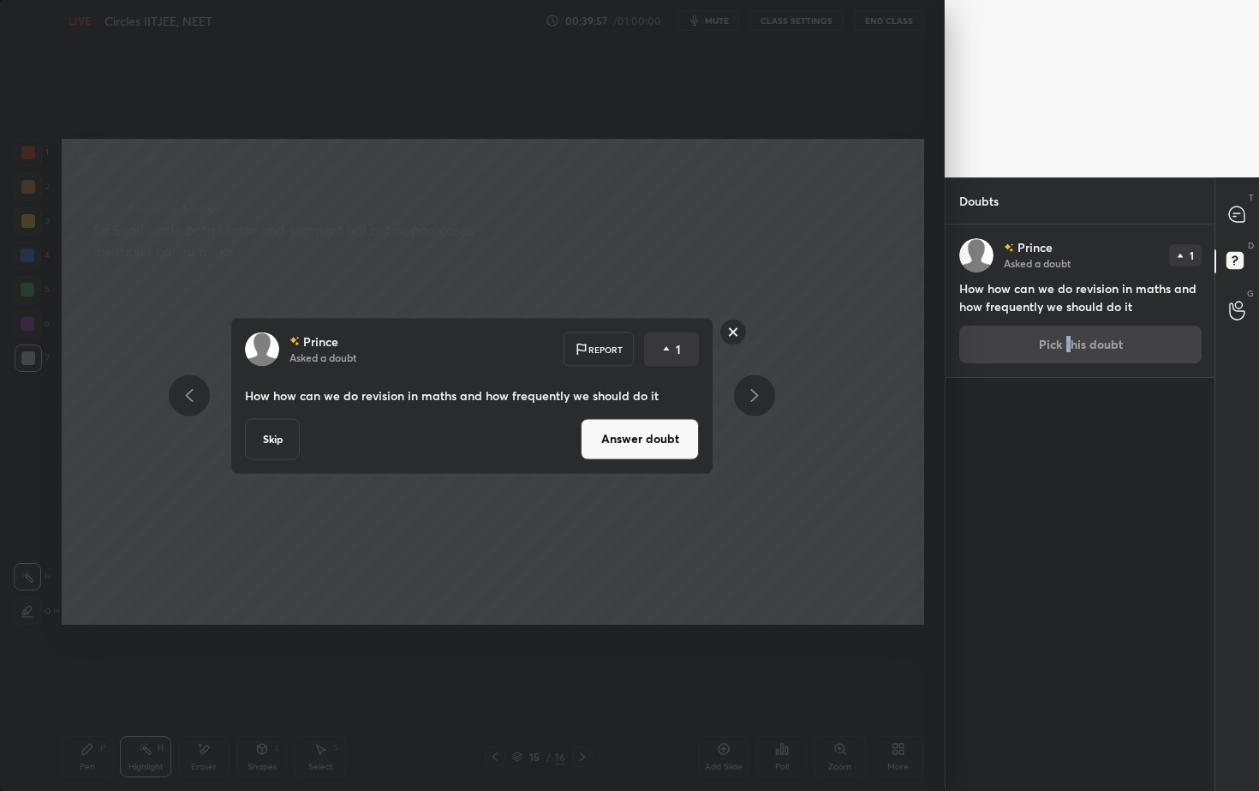
click at [669, 433] on button "Answer doubt" at bounding box center [640, 438] width 118 height 41
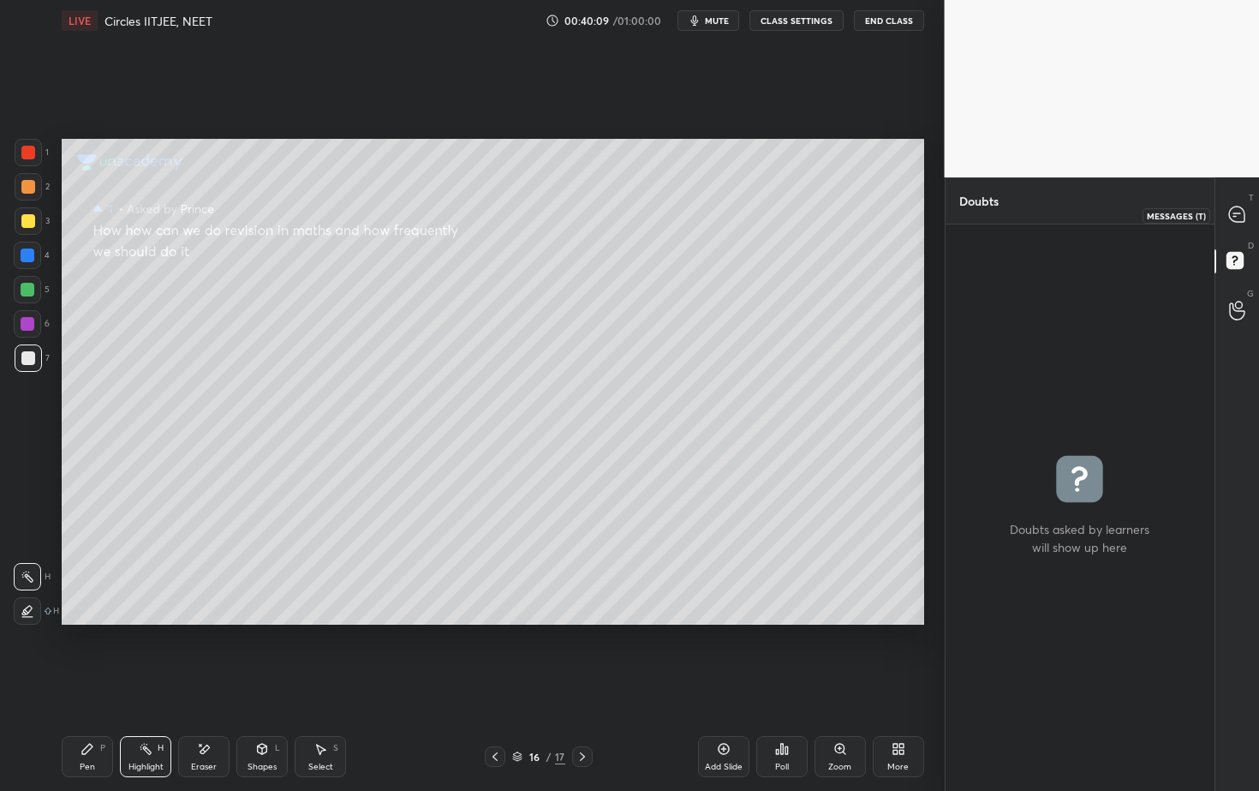
click at [1242, 216] on icon at bounding box center [1236, 213] width 15 height 15
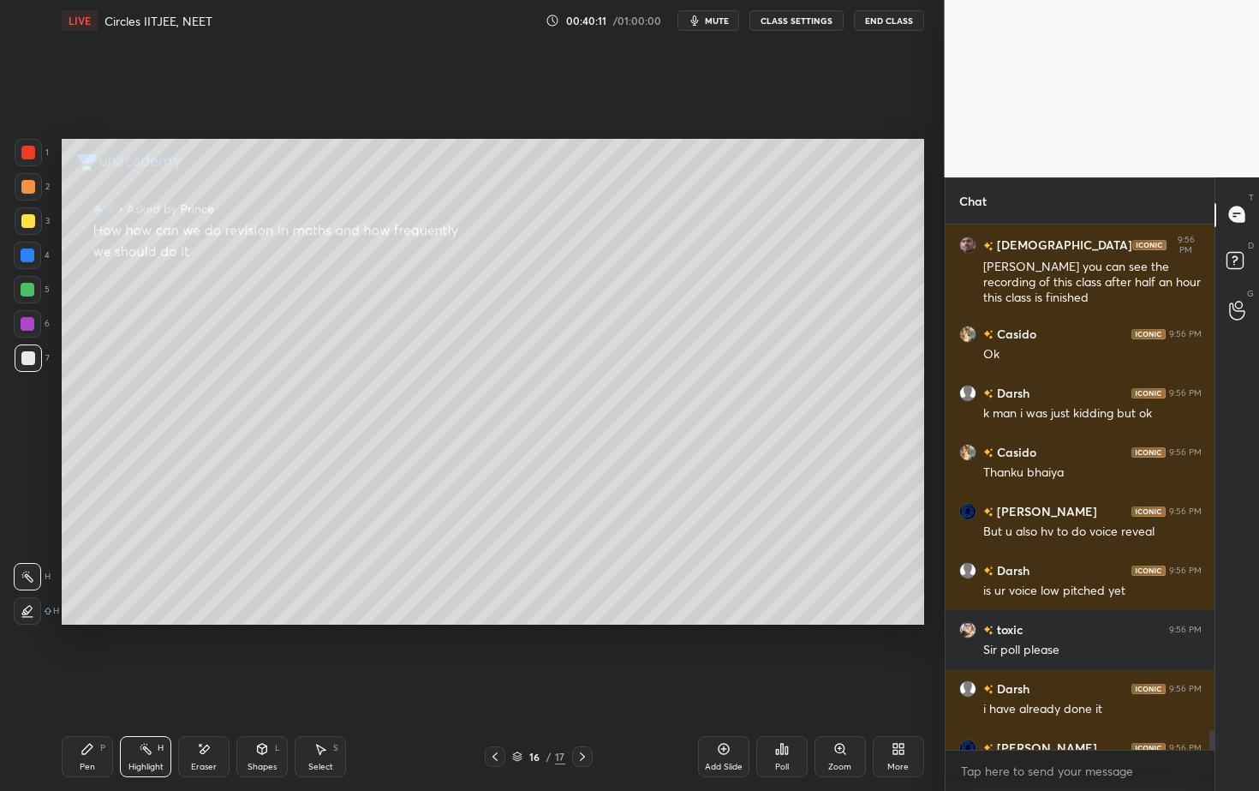
click at [276, 714] on div "L" at bounding box center [277, 748] width 5 height 9
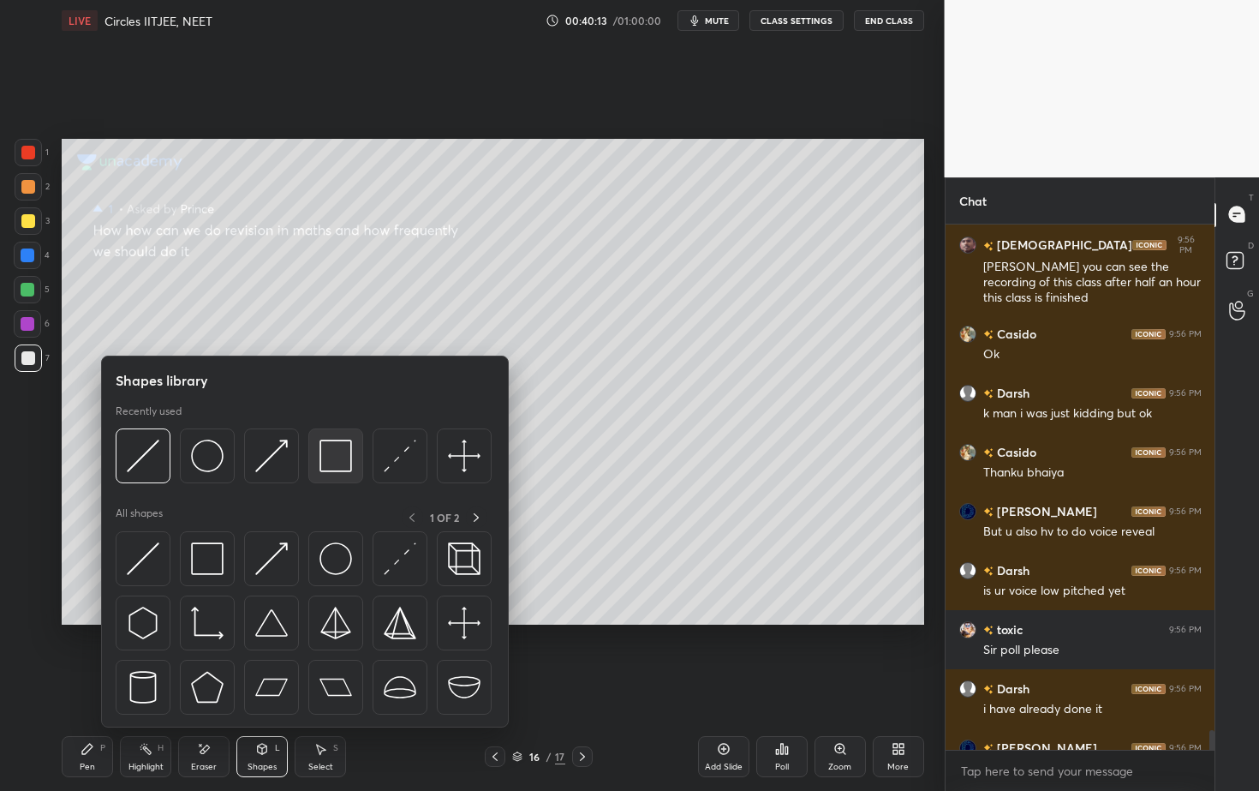
click at [337, 453] on img at bounding box center [336, 455] width 33 height 33
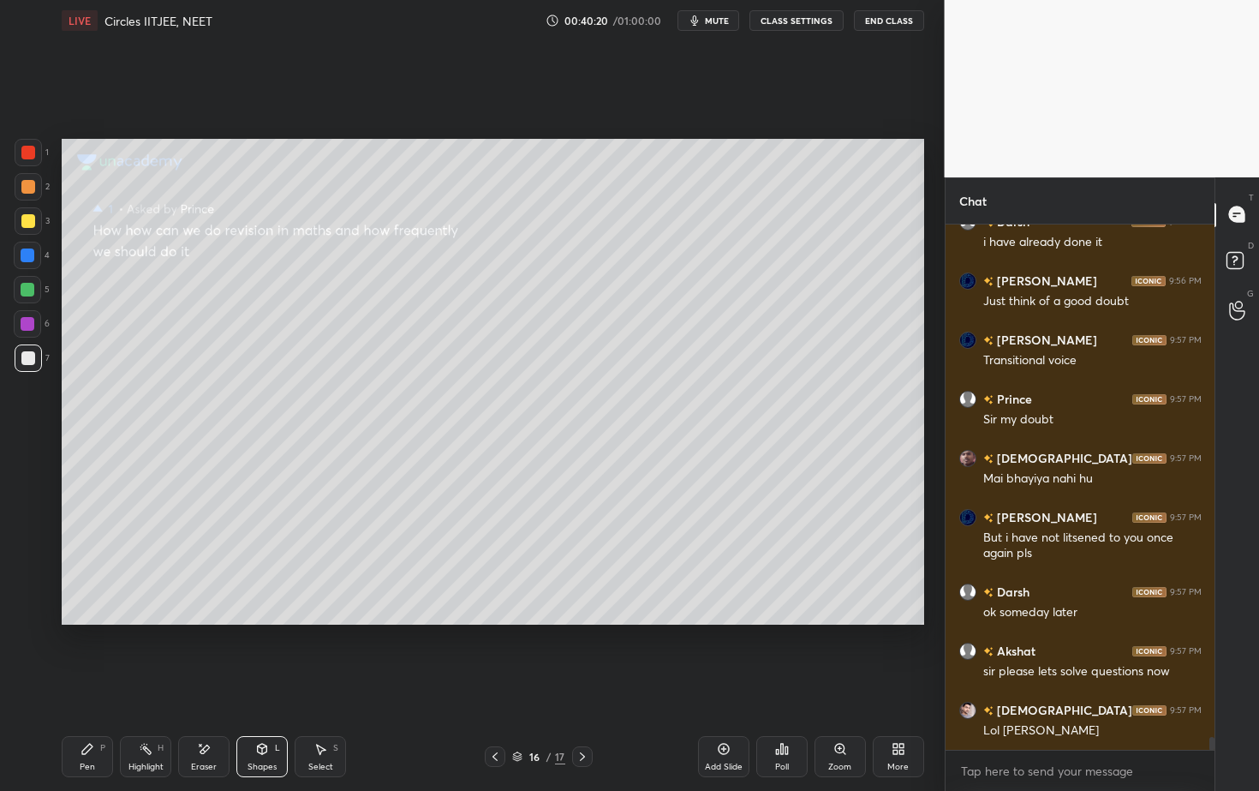
scroll to position [21112, 0]
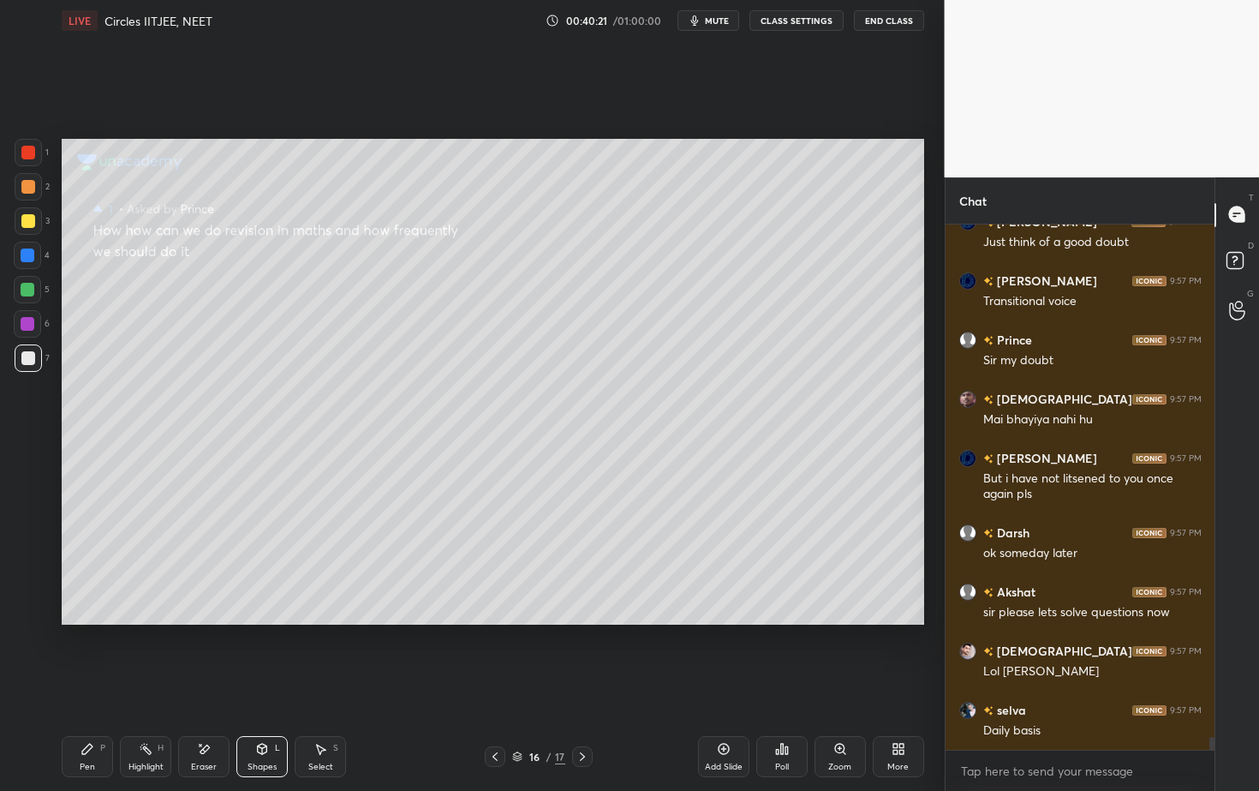
click at [86, 714] on icon at bounding box center [88, 749] width 14 height 14
click at [29, 196] on div at bounding box center [28, 186] width 27 height 27
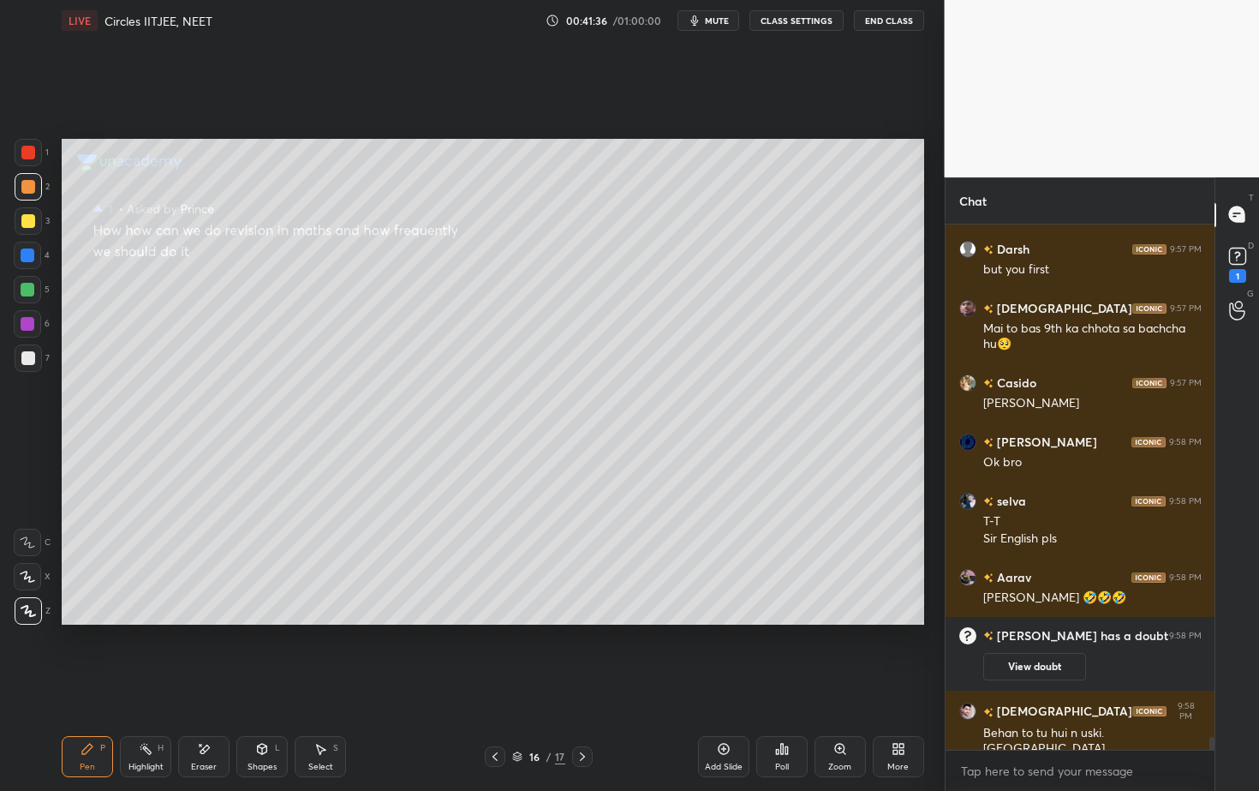
scroll to position [20839, 0]
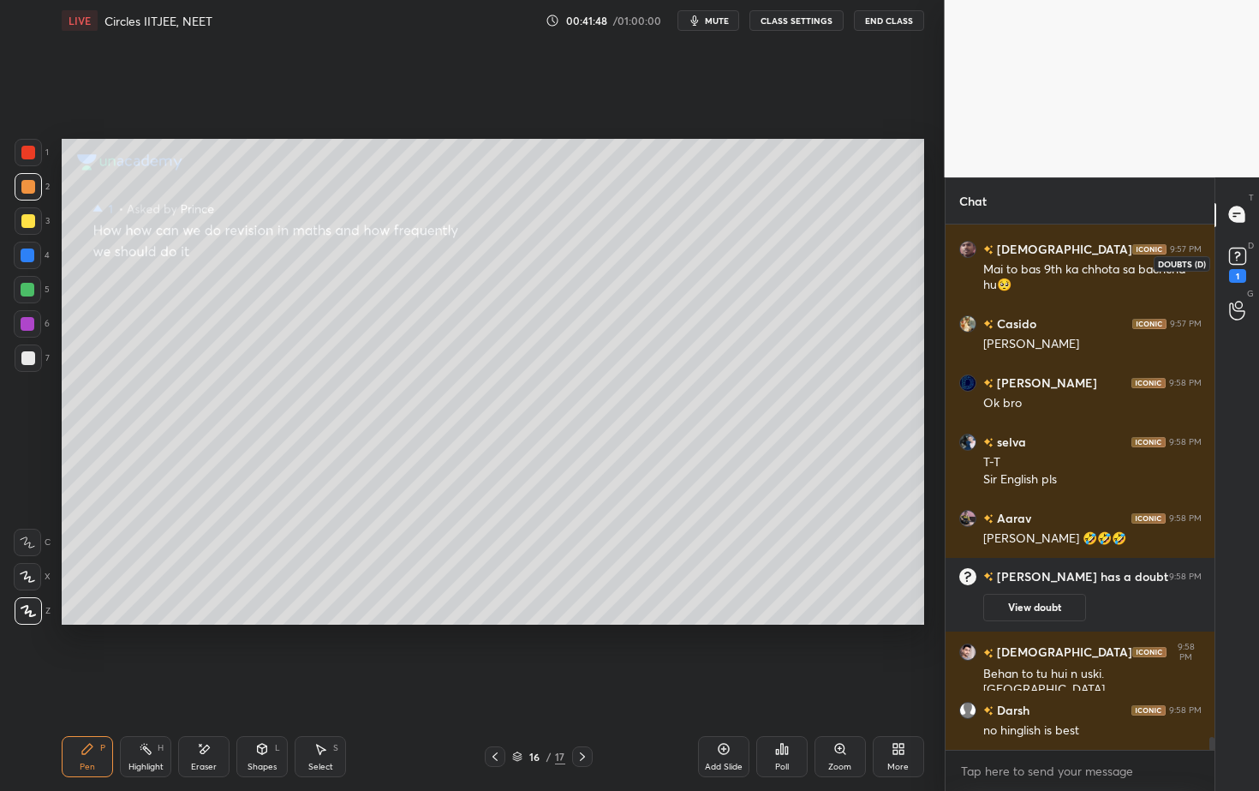
click at [1235, 252] on icon at bounding box center [1238, 256] width 26 height 26
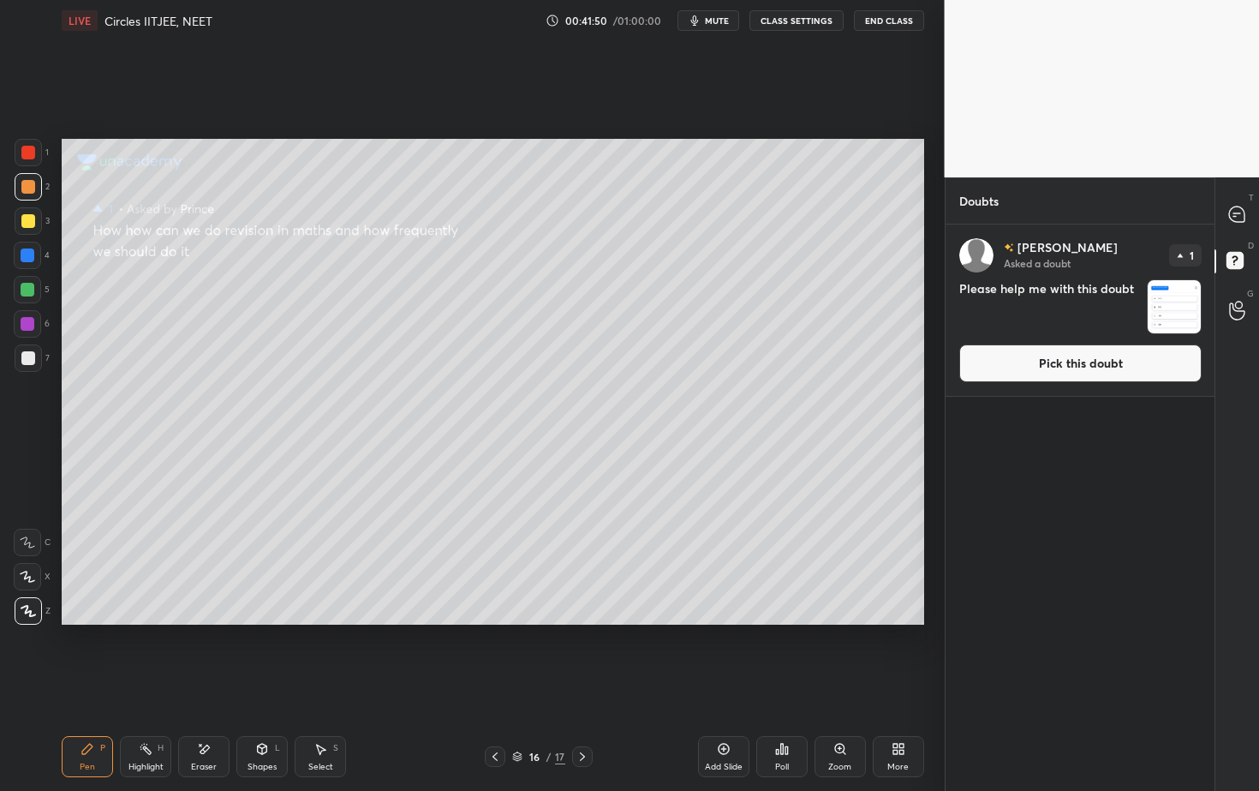
click at [1068, 361] on button "Pick this doubt" at bounding box center [1080, 363] width 242 height 38
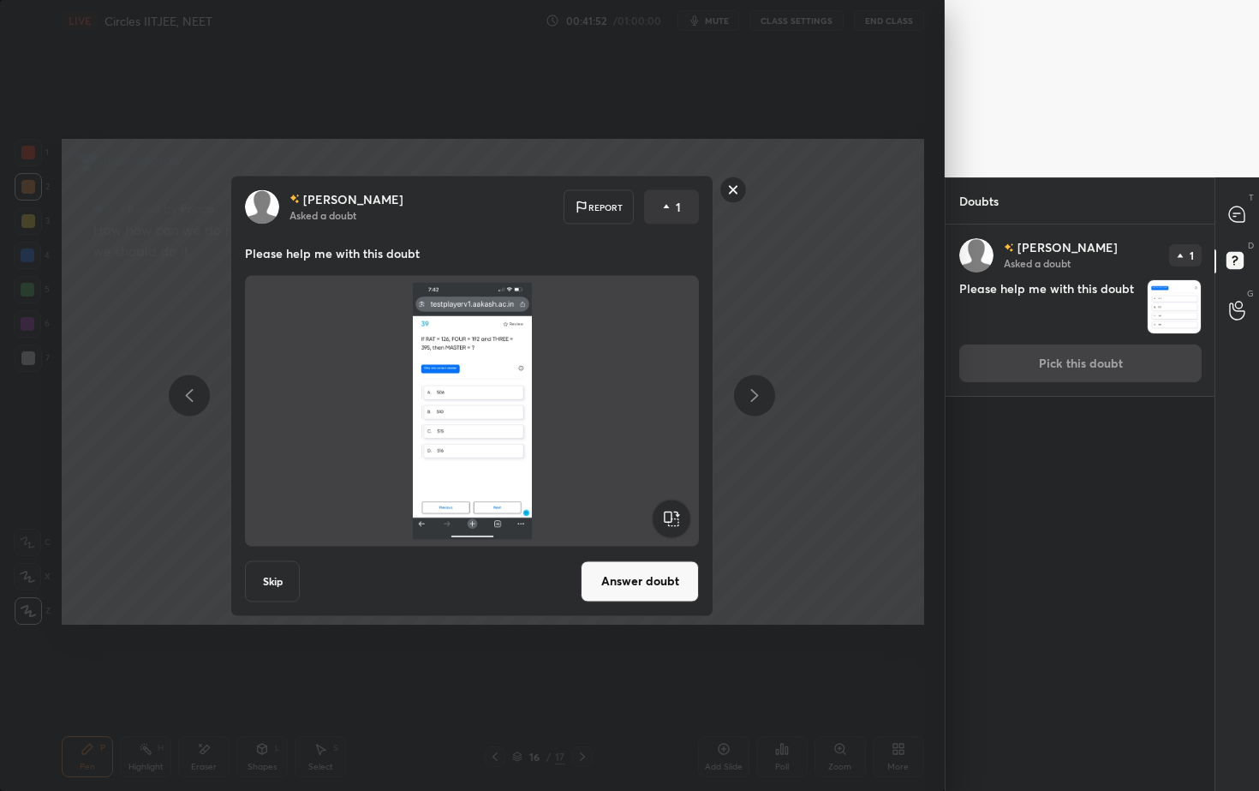
click at [646, 600] on button "Answer doubt" at bounding box center [640, 580] width 118 height 41
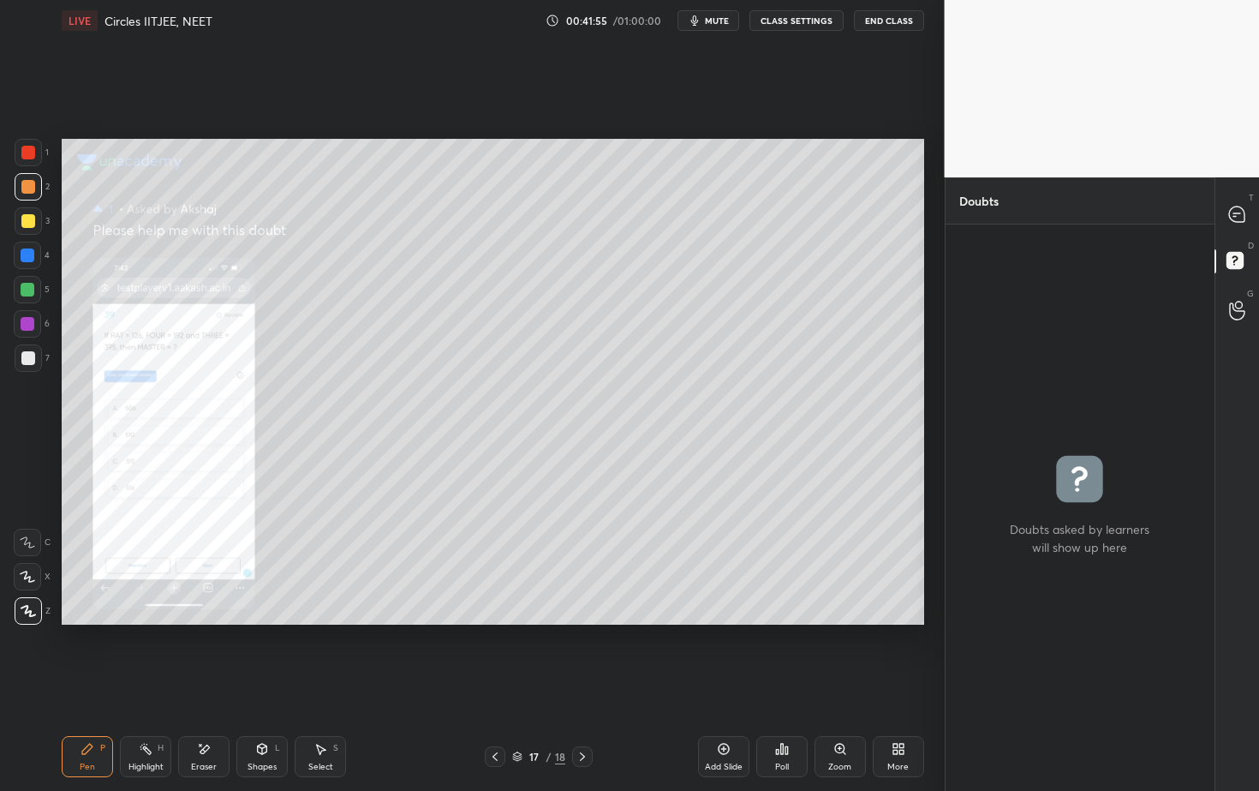
click at [848, 714] on div "Zoom" at bounding box center [840, 756] width 51 height 41
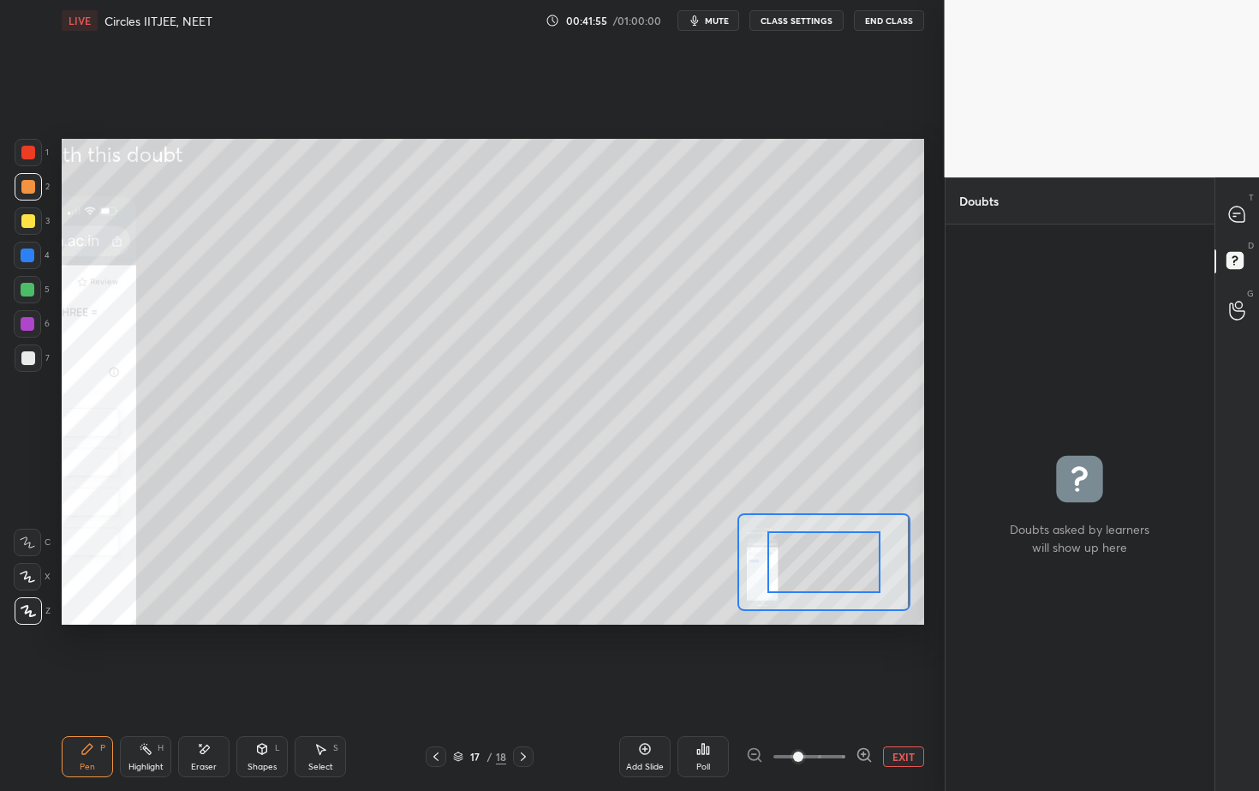
click at [848, 714] on div at bounding box center [809, 756] width 127 height 21
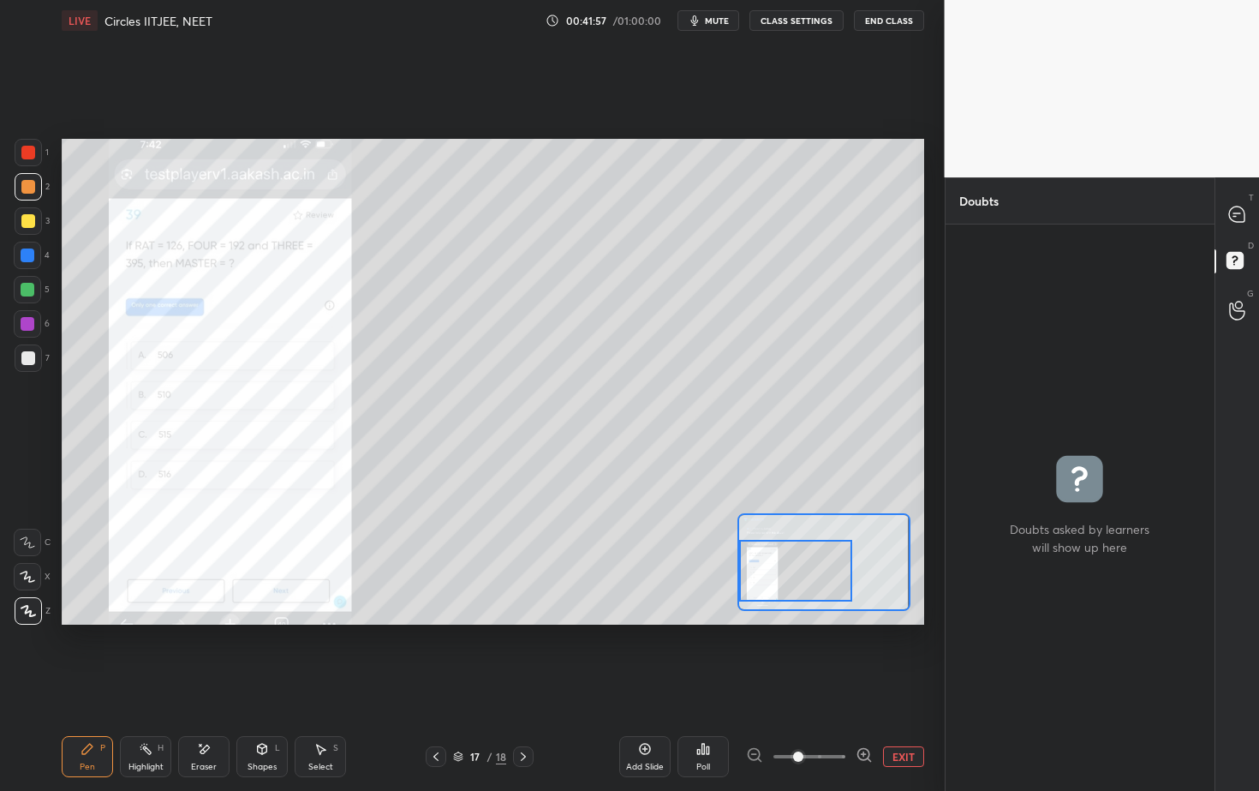
drag, startPoint x: 780, startPoint y: 563, endPoint x: 772, endPoint y: 557, distance: 9.8
click at [760, 565] on div at bounding box center [795, 571] width 113 height 63
click at [770, 563] on div at bounding box center [795, 570] width 113 height 63
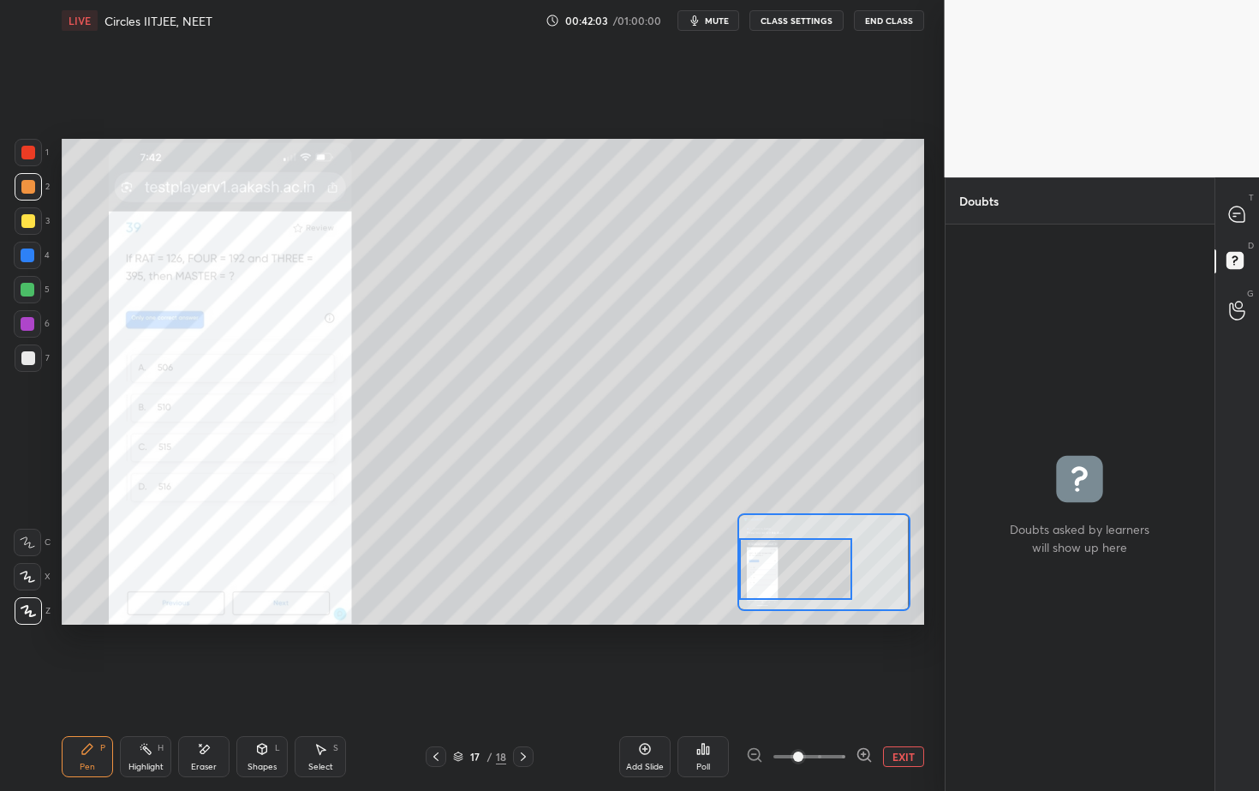
click at [903, 714] on button "EXIT" at bounding box center [903, 756] width 41 height 21
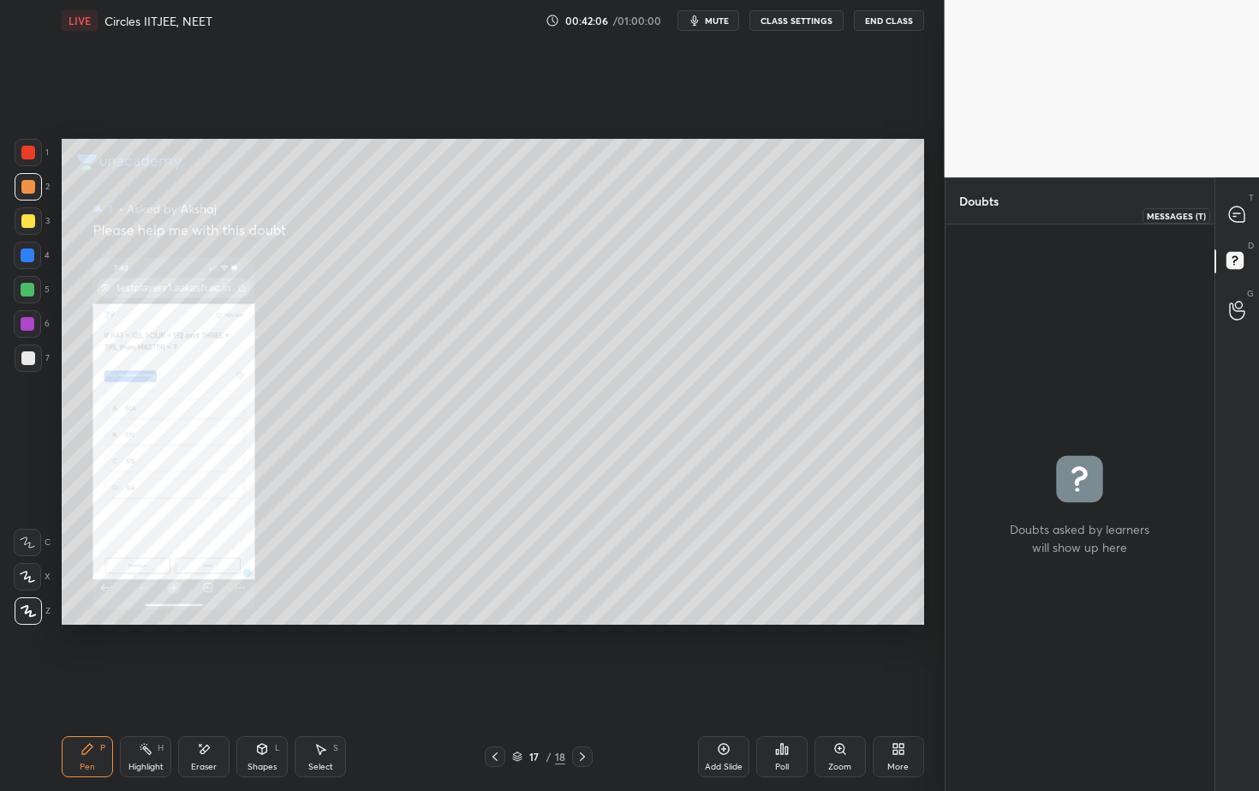
click at [1240, 215] on icon at bounding box center [1236, 213] width 15 height 15
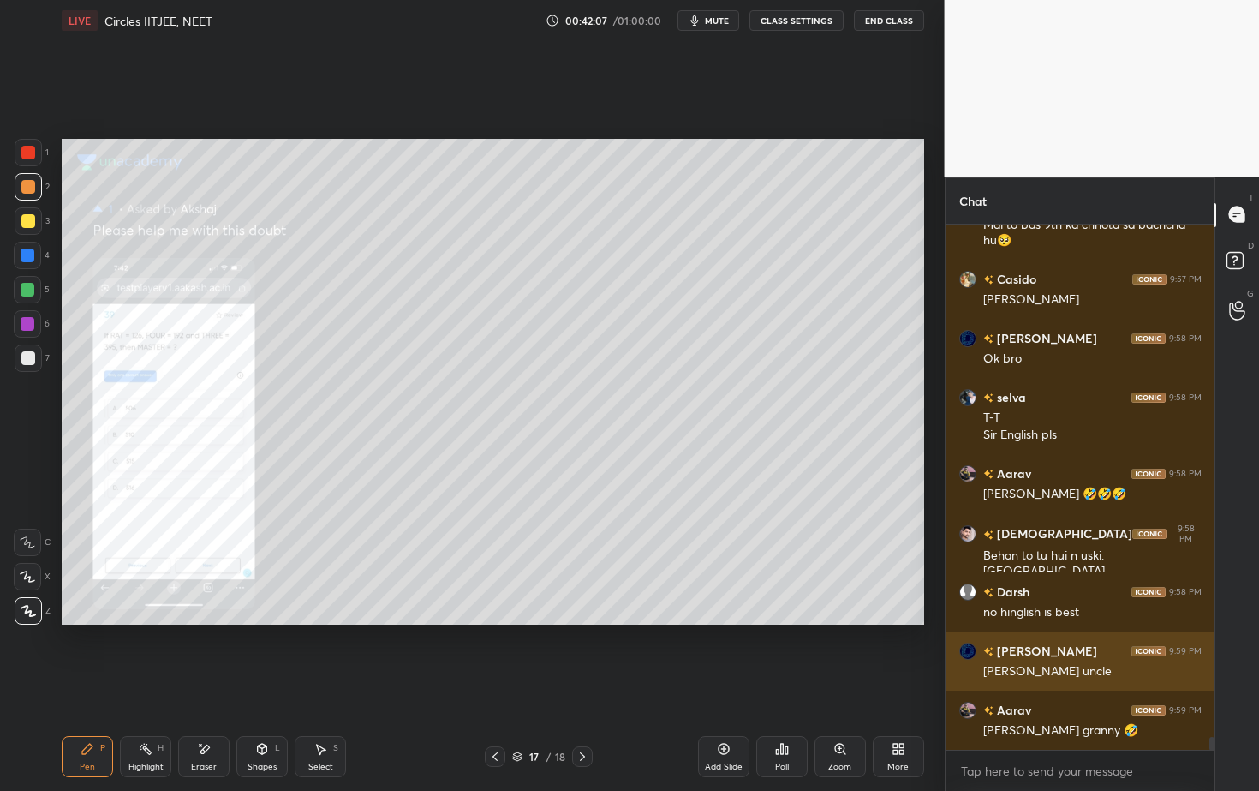
drag, startPoint x: 1080, startPoint y: 664, endPoint x: 1079, endPoint y: 655, distance: 8.6
click at [1080, 658] on div "[PERSON_NAME] 9:59 PM [PERSON_NAME] uncle" at bounding box center [1081, 660] width 270 height 59
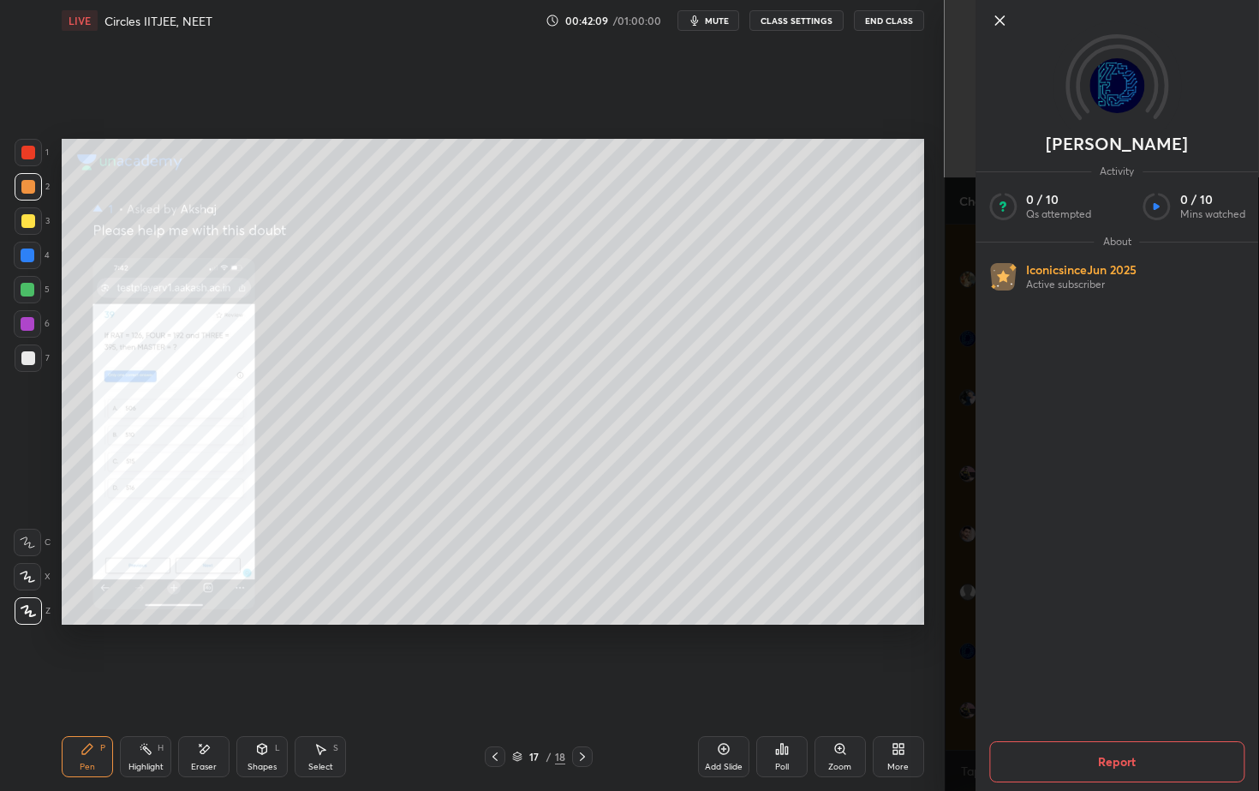
click at [999, 20] on icon at bounding box center [999, 20] width 9 height 9
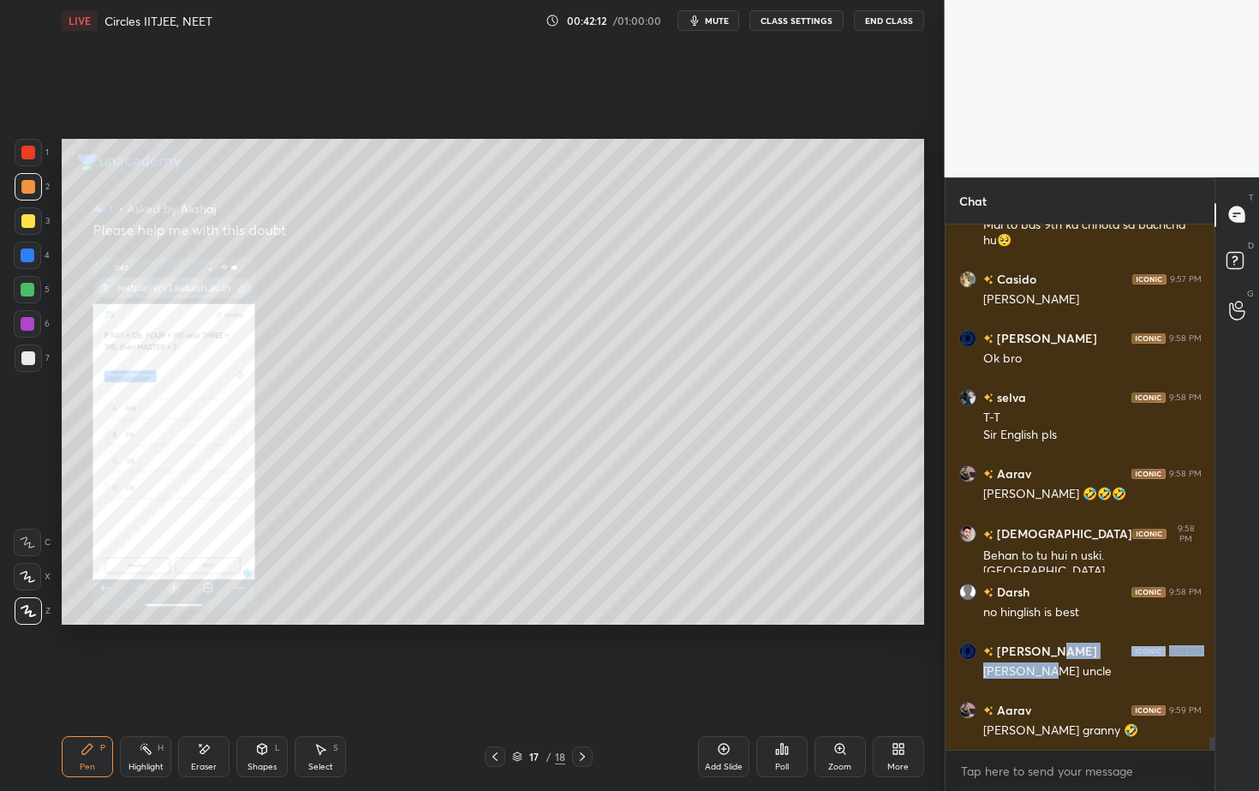
scroll to position [21435, 0]
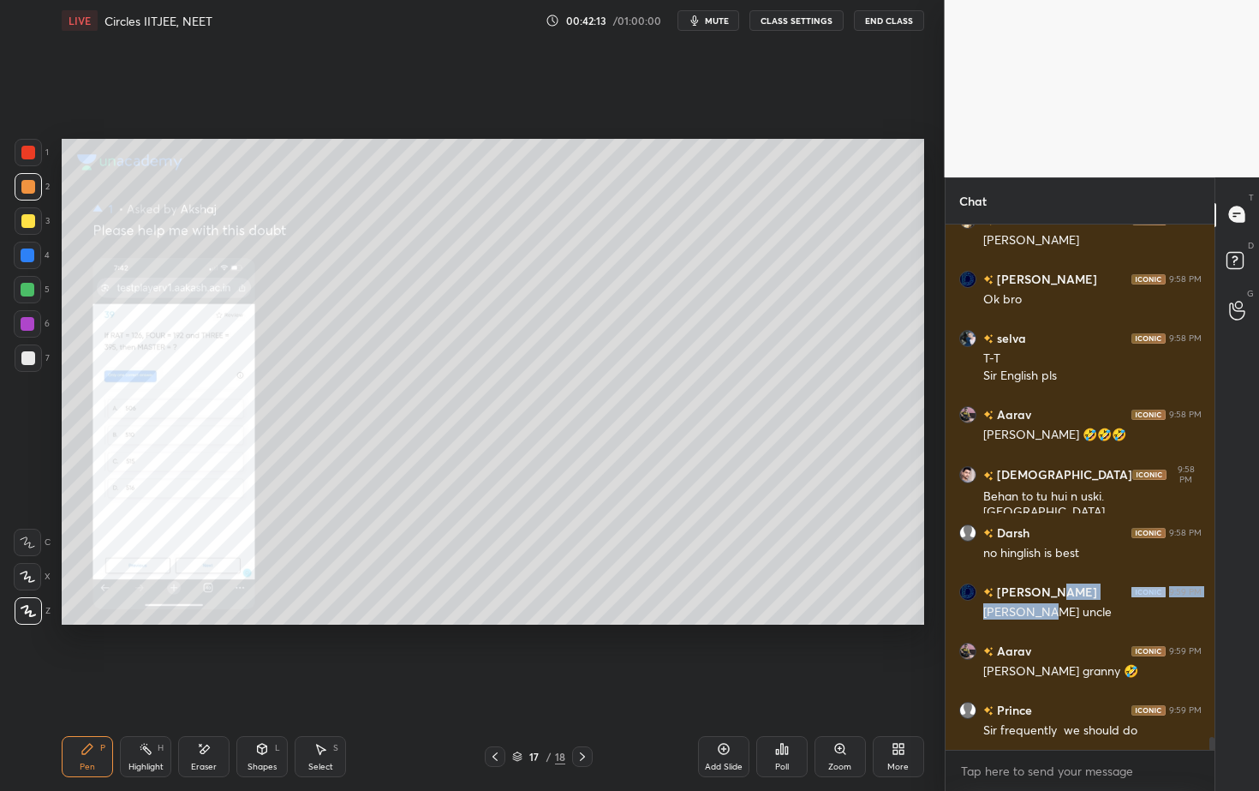
click at [583, 714] on icon at bounding box center [583, 757] width 14 height 14
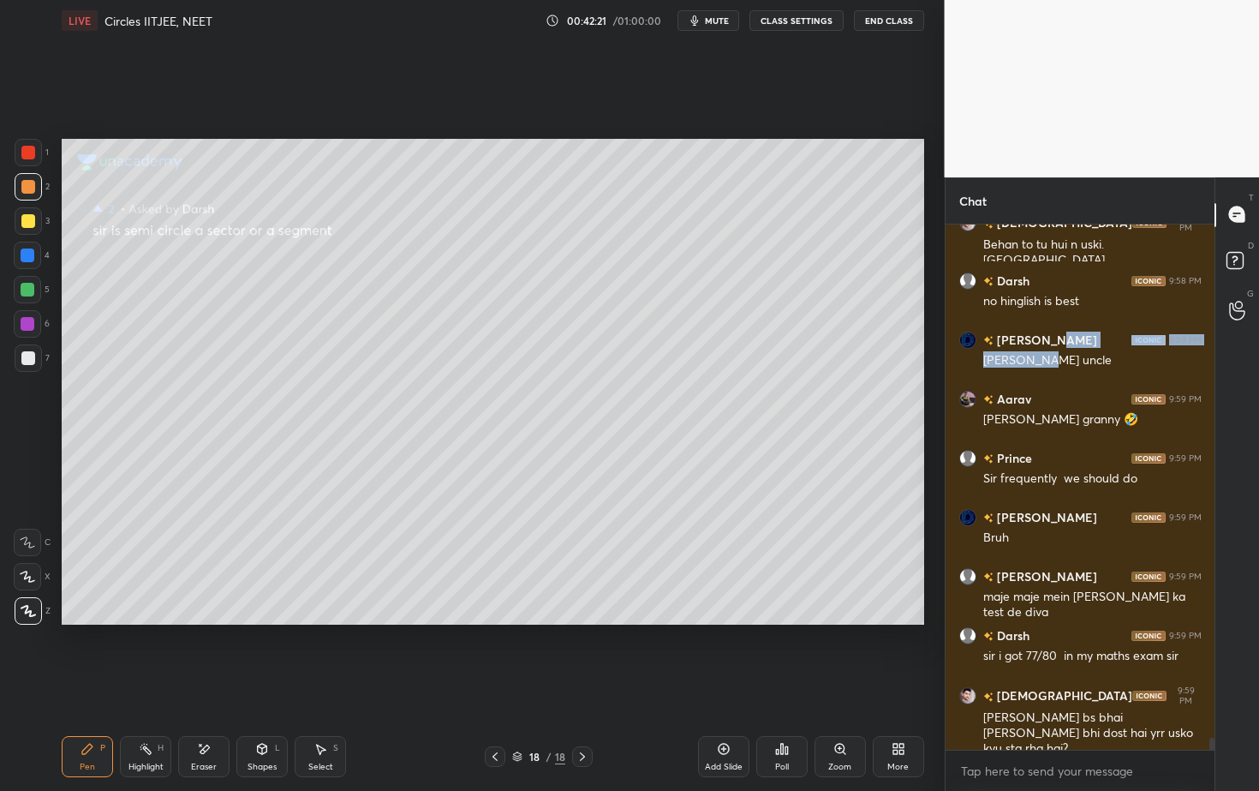
scroll to position [21746, 0]
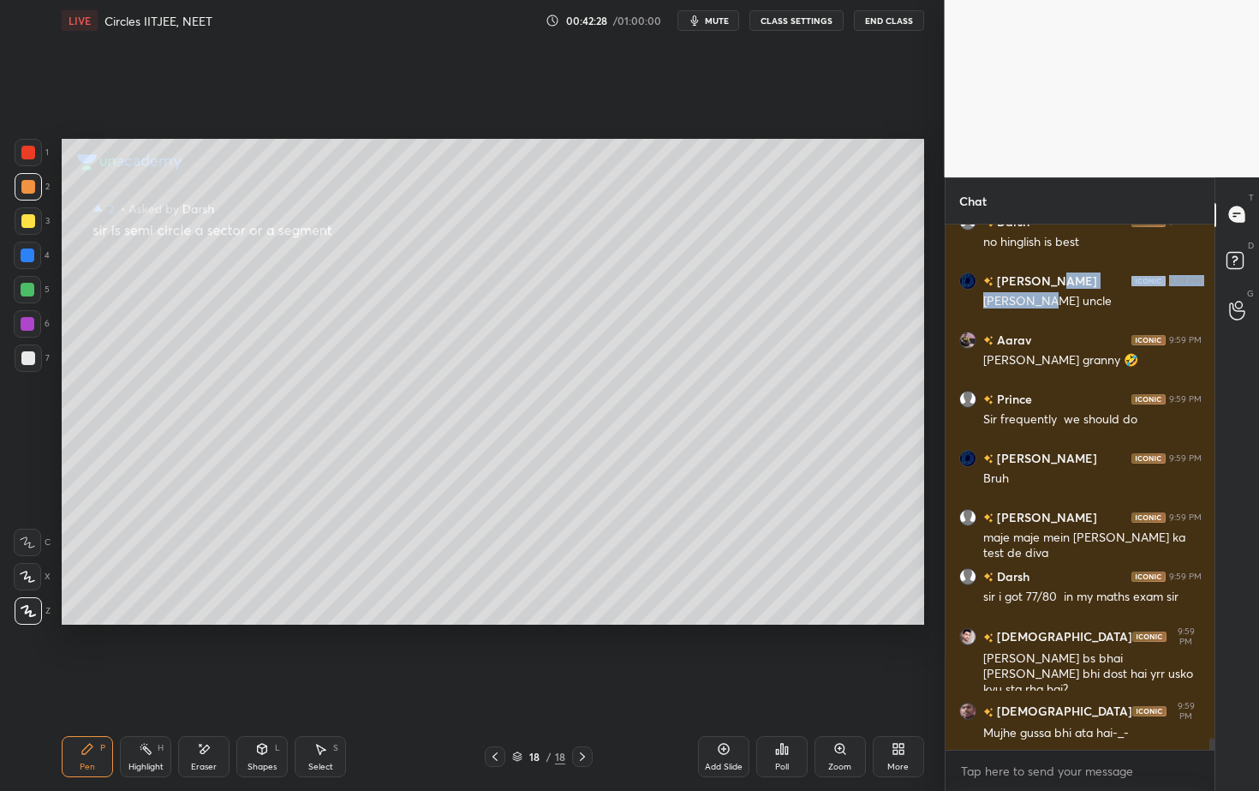
click at [732, 714] on div "Add Slide" at bounding box center [723, 756] width 51 height 41
click at [33, 169] on div "1" at bounding box center [32, 156] width 34 height 34
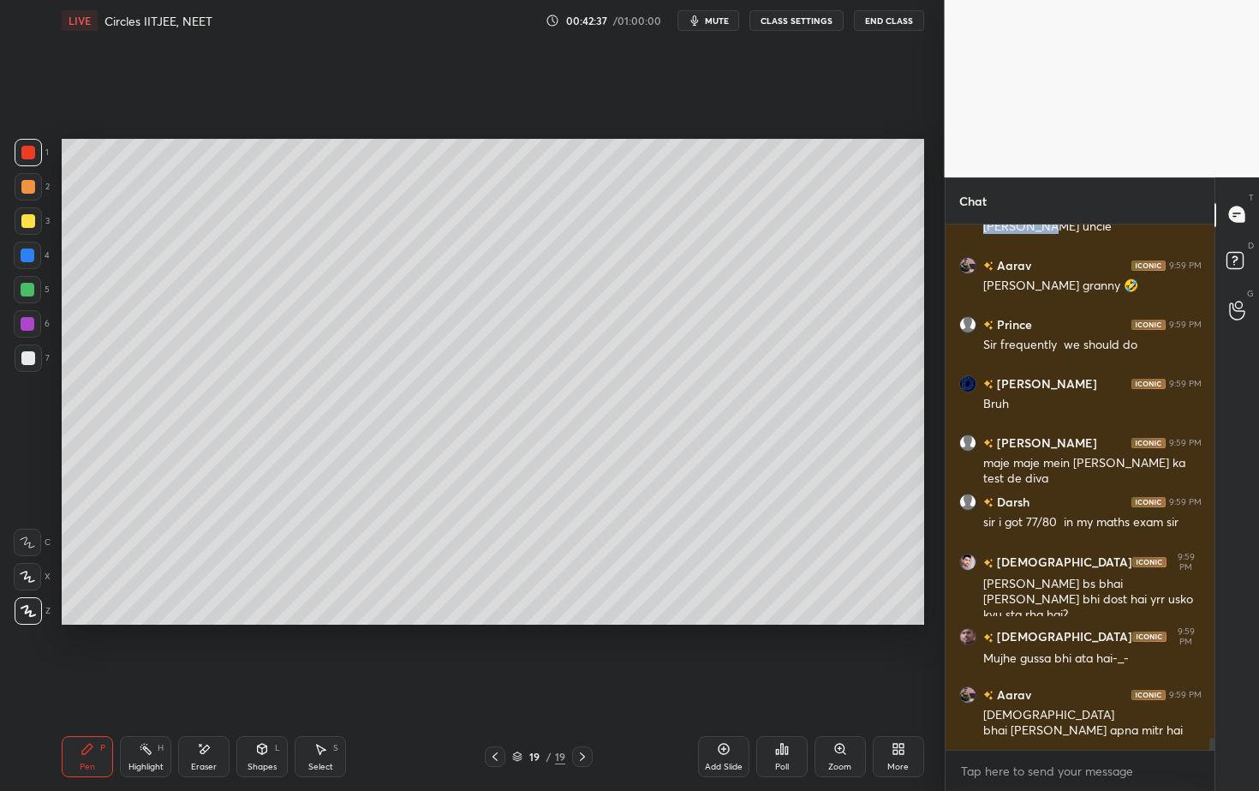
drag, startPoint x: 30, startPoint y: 193, endPoint x: 30, endPoint y: 182, distance: 10.3
click at [28, 187] on div at bounding box center [28, 187] width 14 height 14
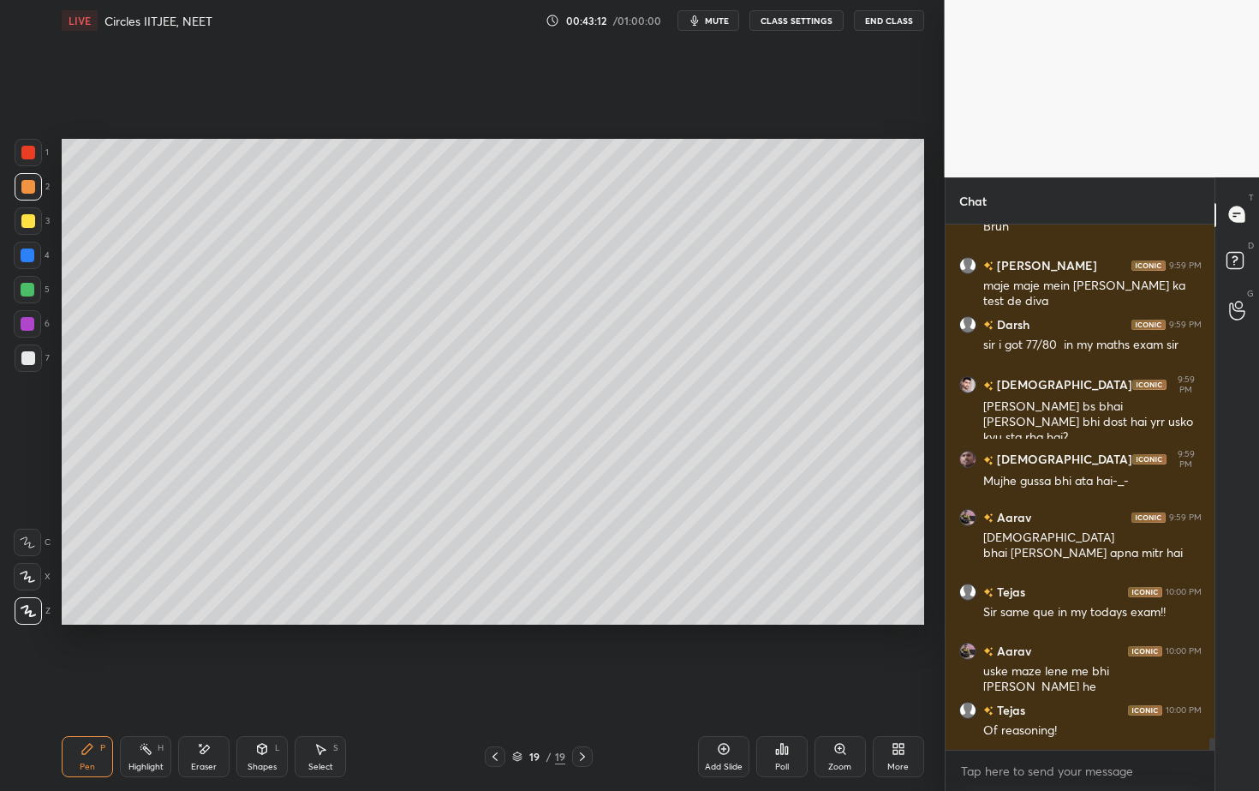
scroll to position [22057, 0]
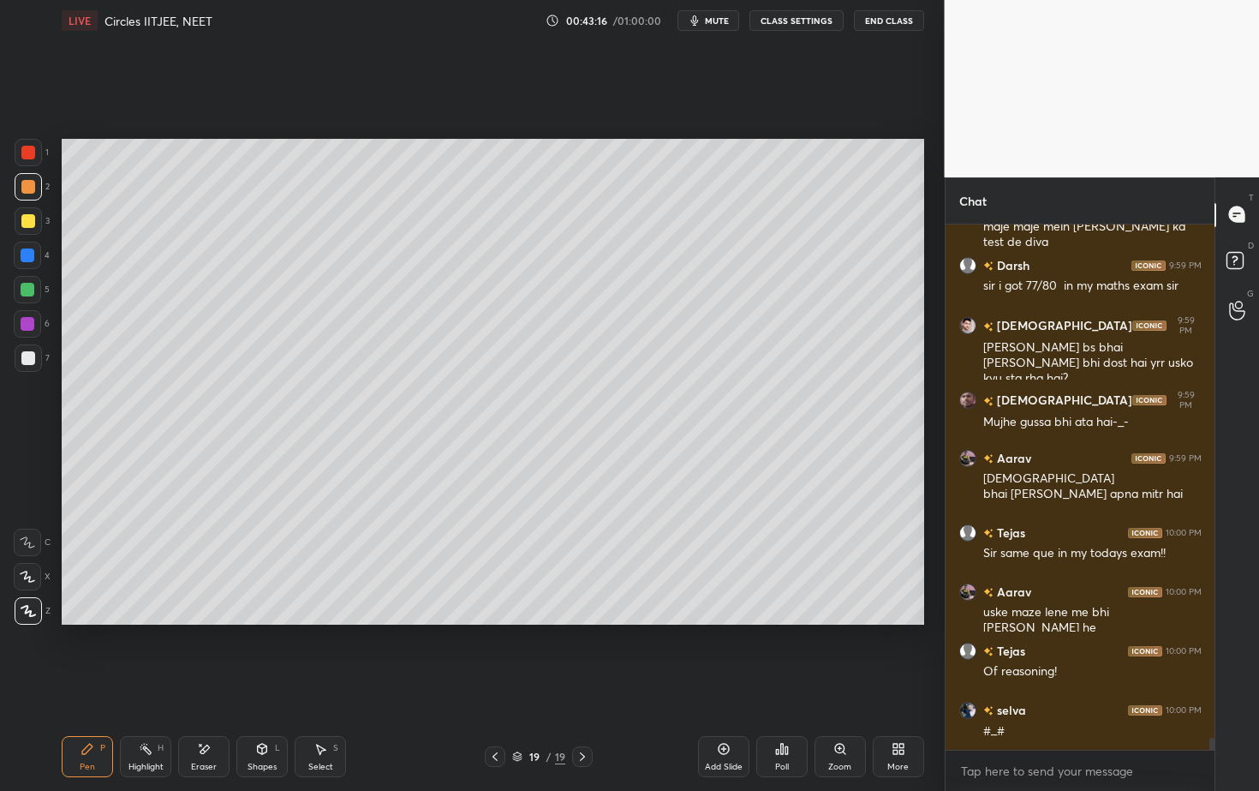
click at [267, 714] on div "Shapes L" at bounding box center [261, 756] width 51 height 41
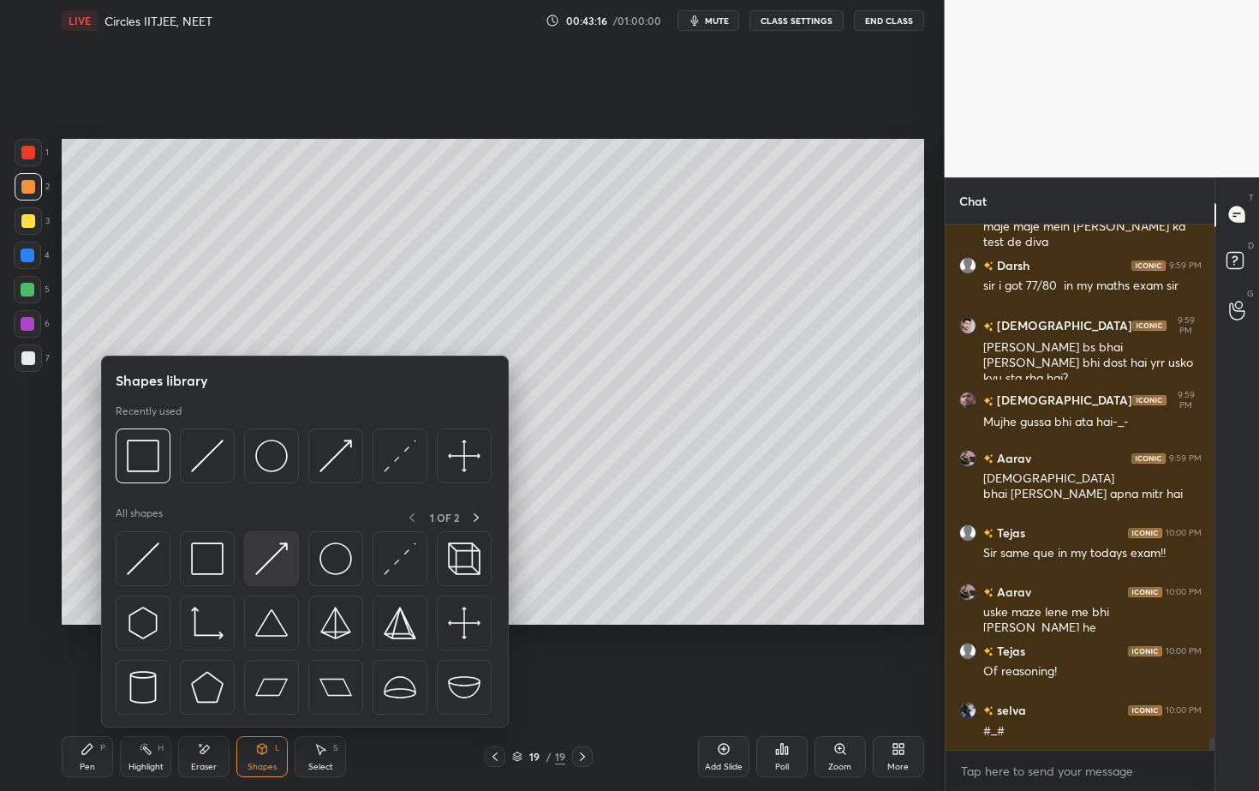
scroll to position [22131, 0]
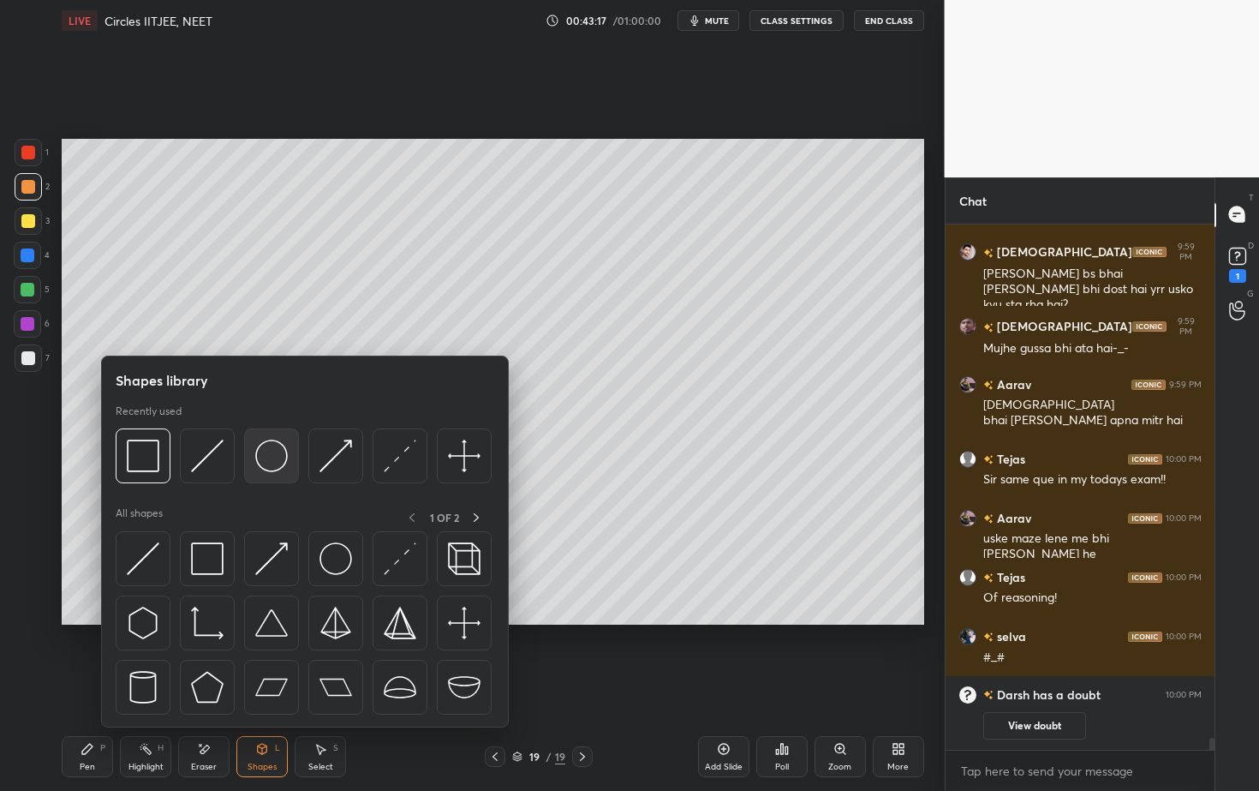
click at [271, 460] on img at bounding box center [271, 455] width 33 height 33
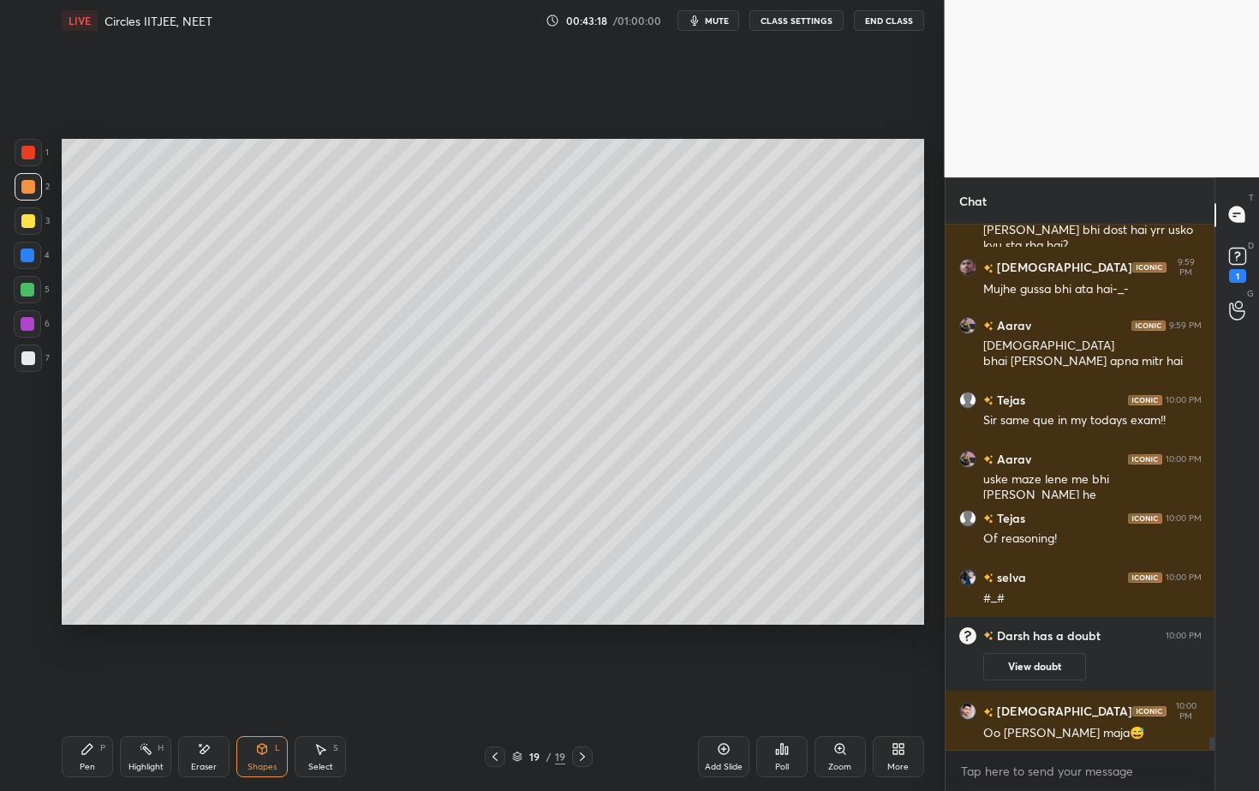
scroll to position [21423, 0]
click at [28, 360] on div at bounding box center [28, 358] width 14 height 14
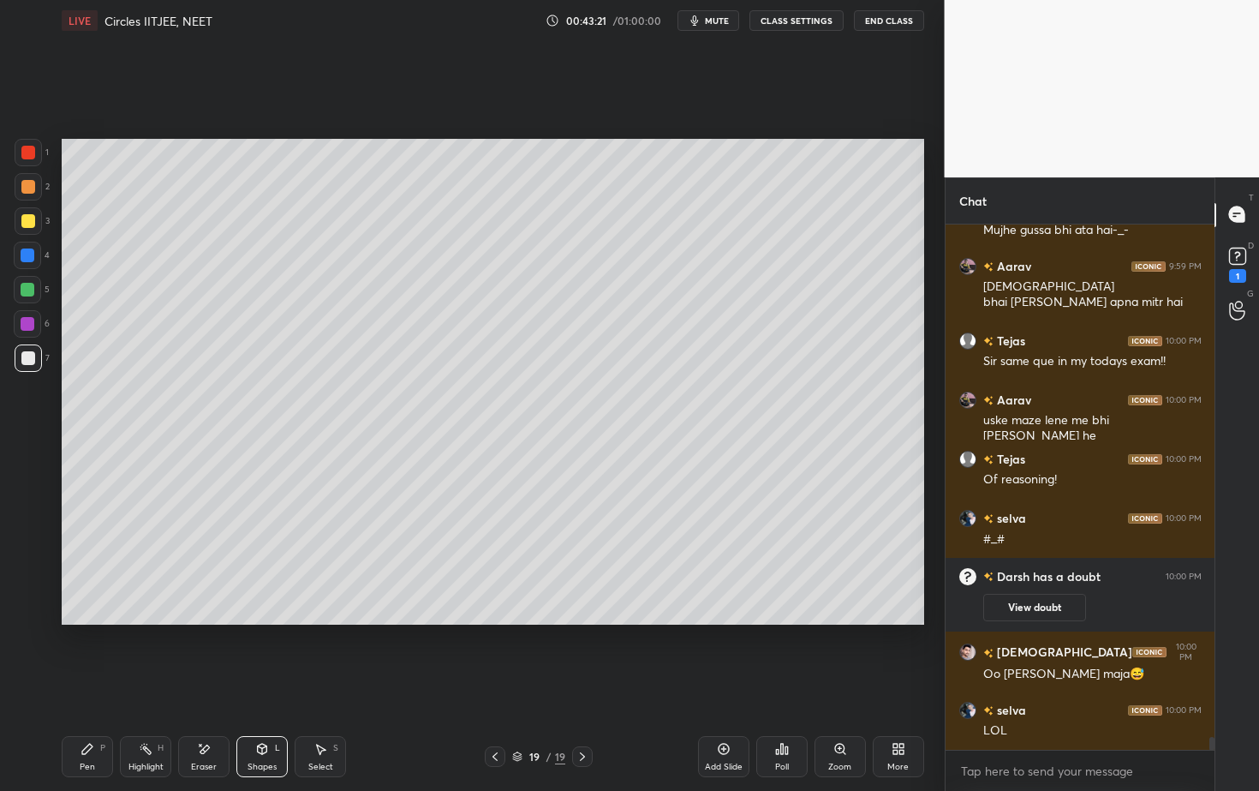
drag, startPoint x: 276, startPoint y: 748, endPoint x: 266, endPoint y: 741, distance: 11.7
click at [272, 714] on div "Shapes L" at bounding box center [261, 756] width 51 height 41
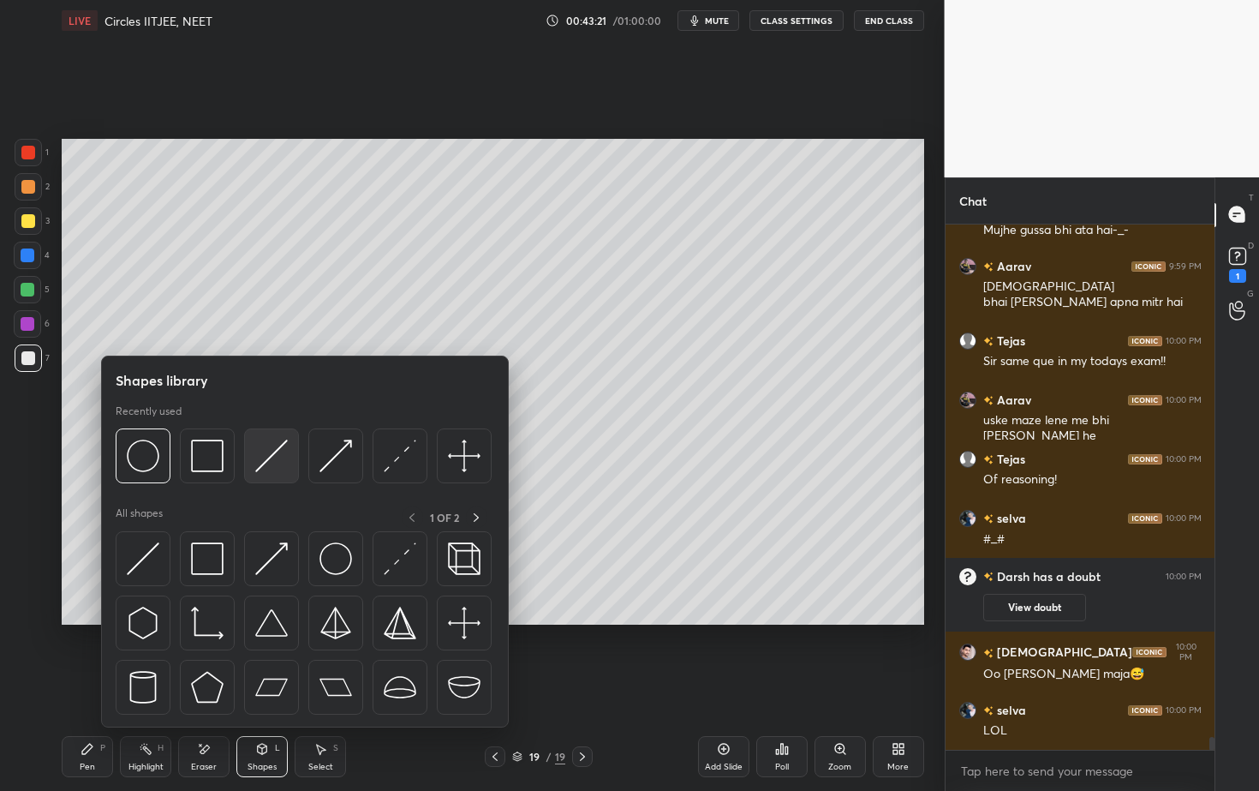
click at [262, 457] on img at bounding box center [271, 455] width 33 height 33
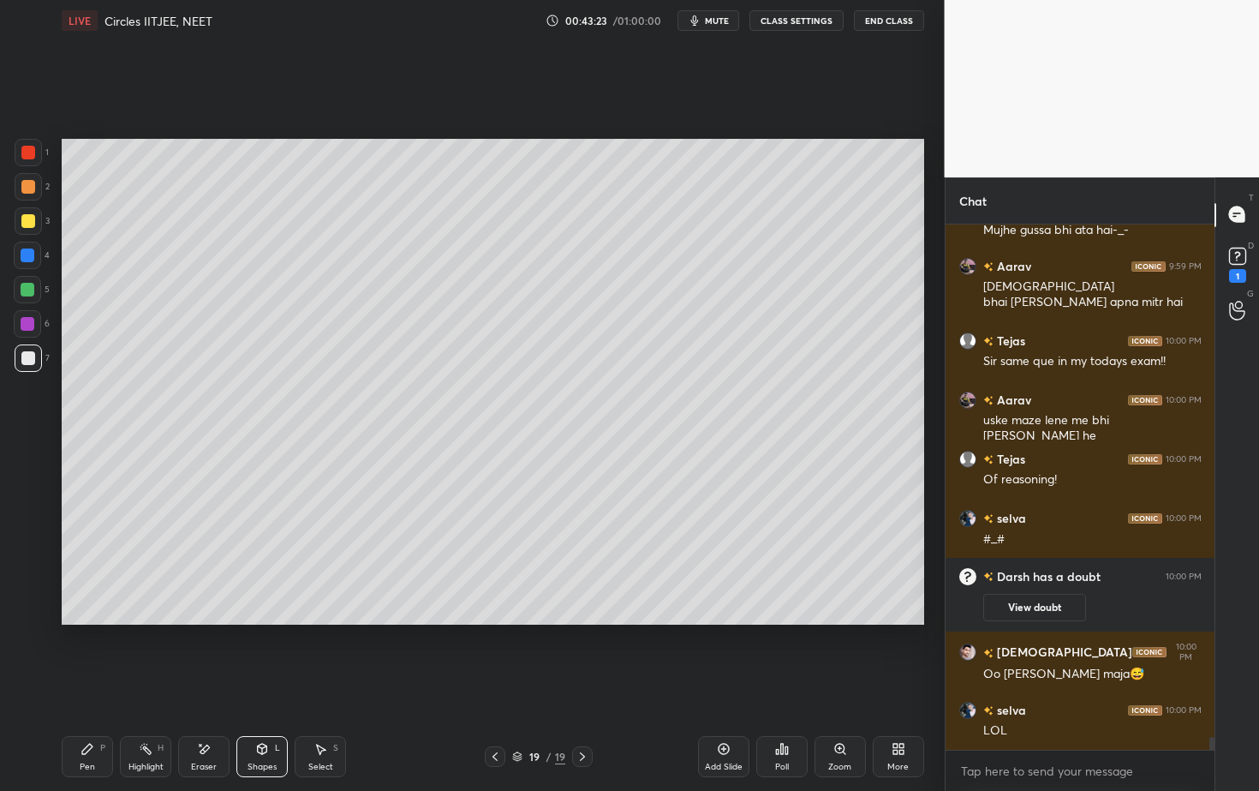
scroll to position [21556, 0]
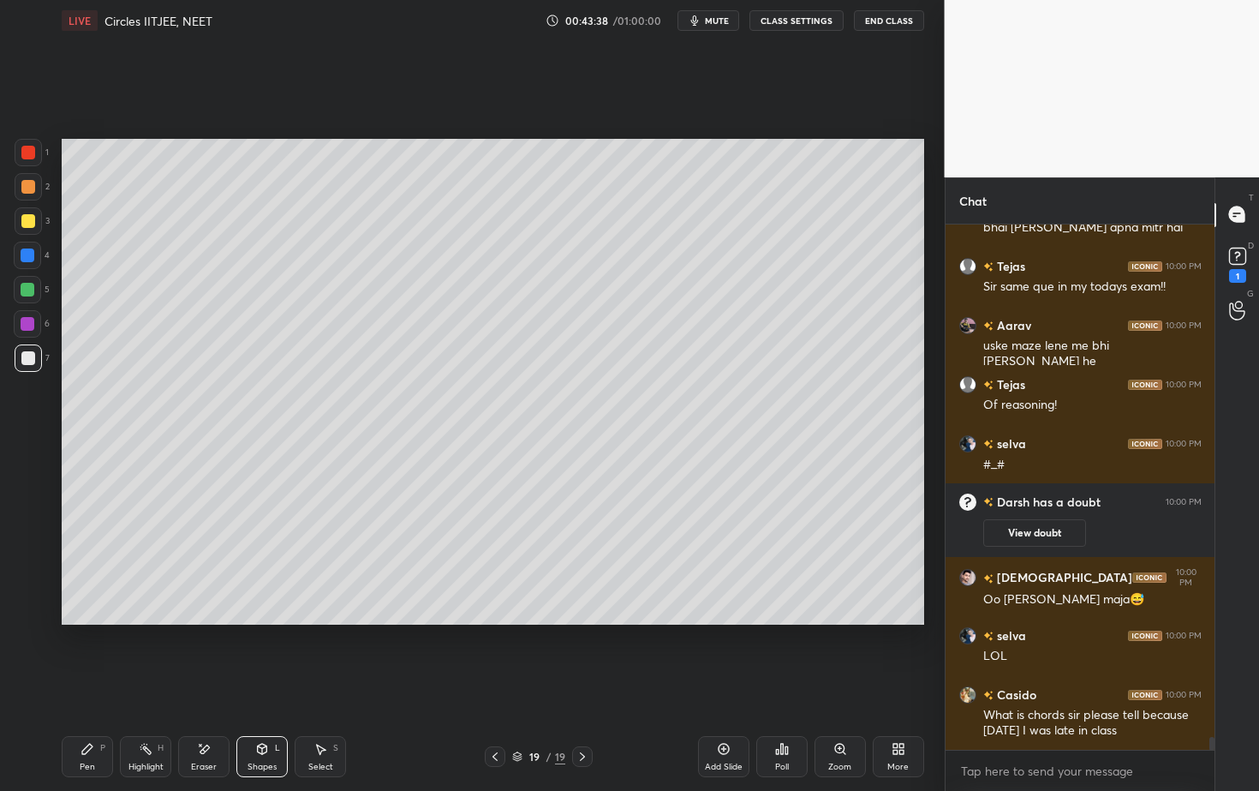
drag, startPoint x: 119, startPoint y: 768, endPoint x: 122, endPoint y: 755, distance: 13.9
click at [119, 714] on div "Pen P Highlight H Eraser Shapes L Select S" at bounding box center [221, 756] width 318 height 41
drag, startPoint x: 88, startPoint y: 758, endPoint x: 102, endPoint y: 738, distance: 24.0
click at [87, 714] on div "Pen P" at bounding box center [87, 756] width 51 height 41
click at [33, 288] on div at bounding box center [28, 290] width 14 height 14
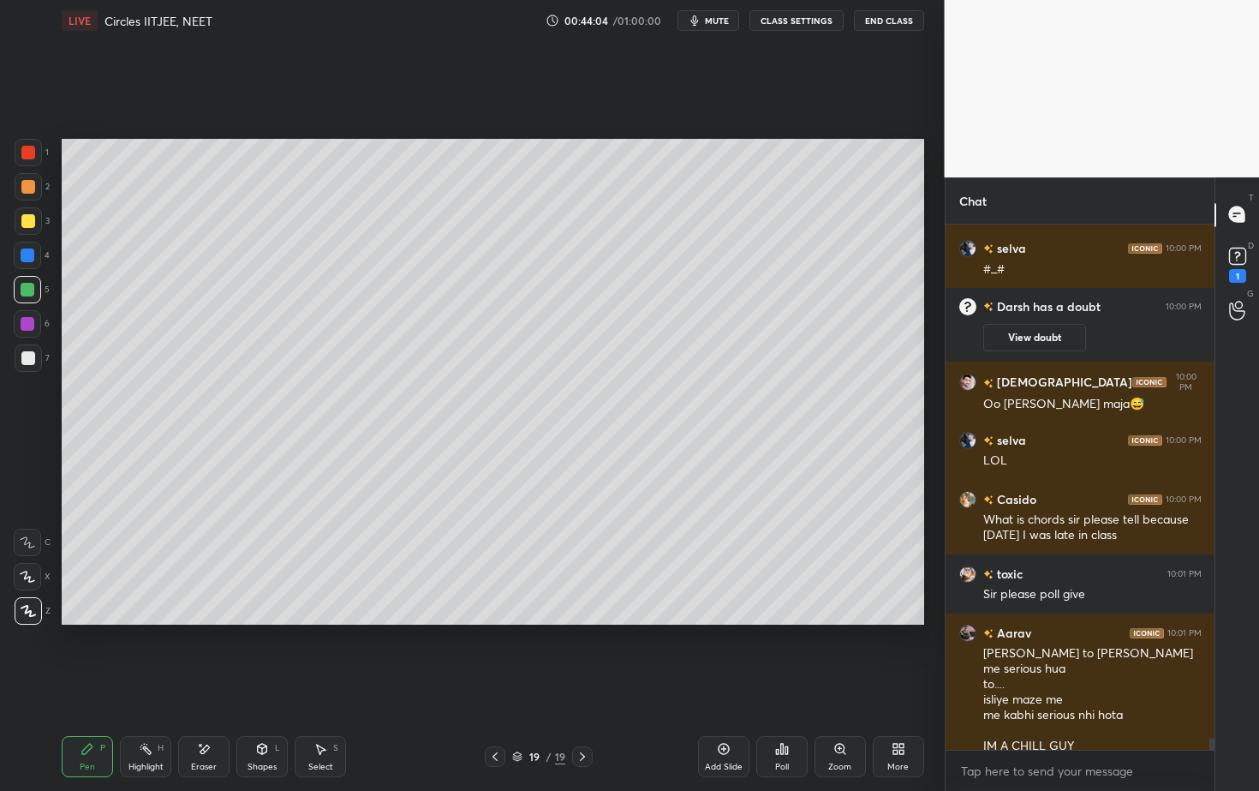
scroll to position [21811, 0]
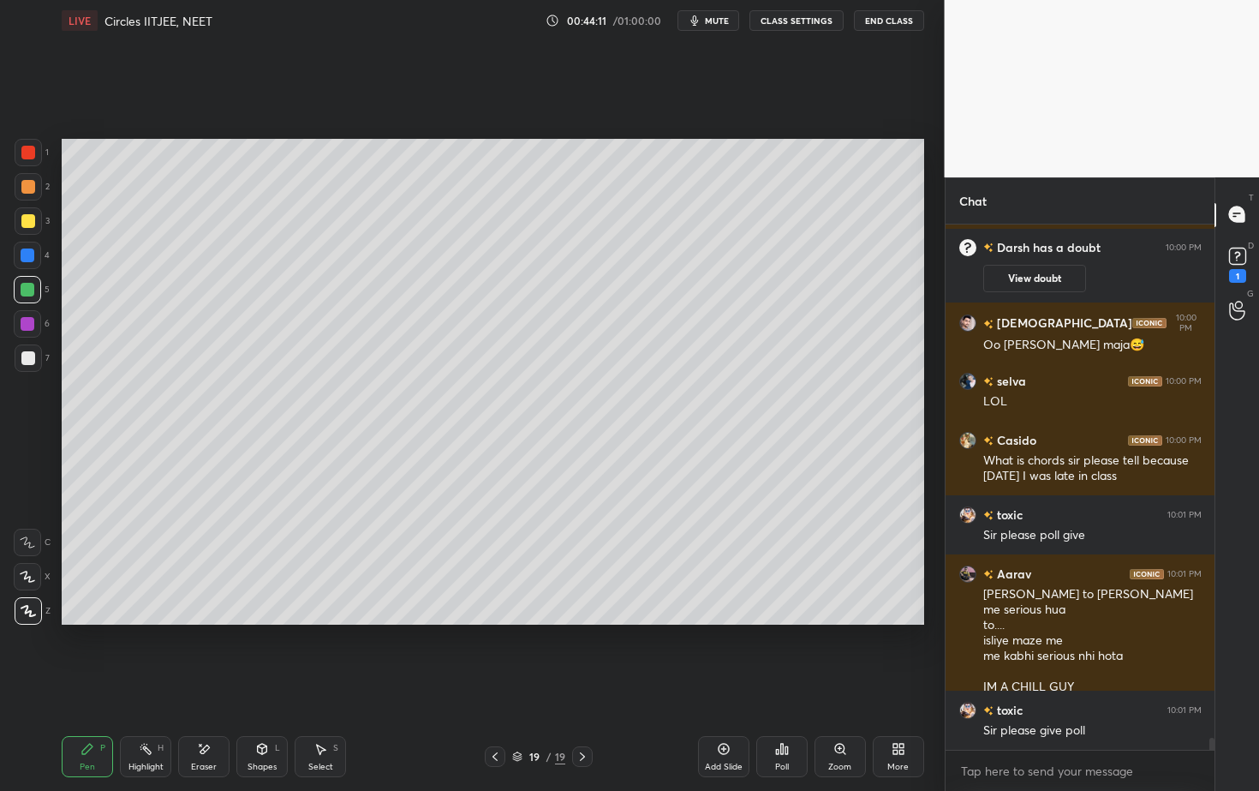
click at [780, 714] on icon at bounding box center [782, 749] width 14 height 14
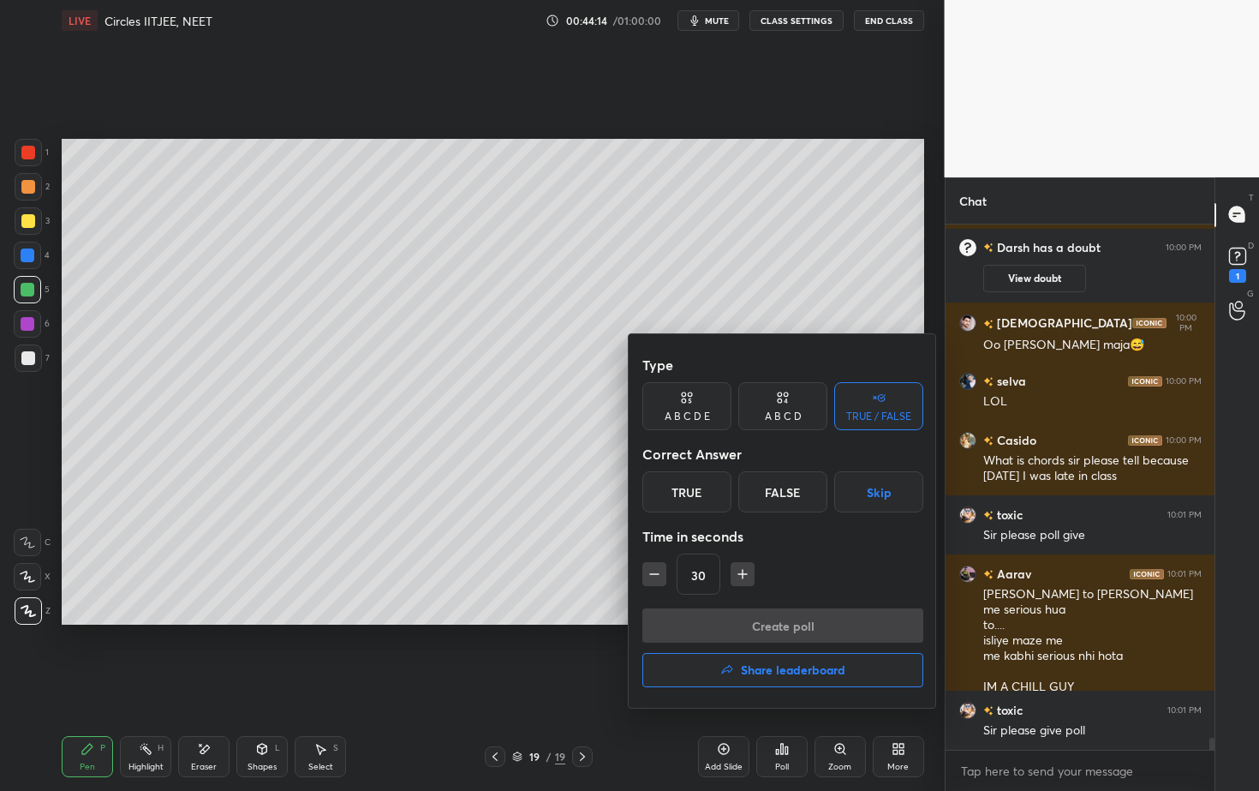
click at [780, 489] on div "False" at bounding box center [782, 491] width 89 height 41
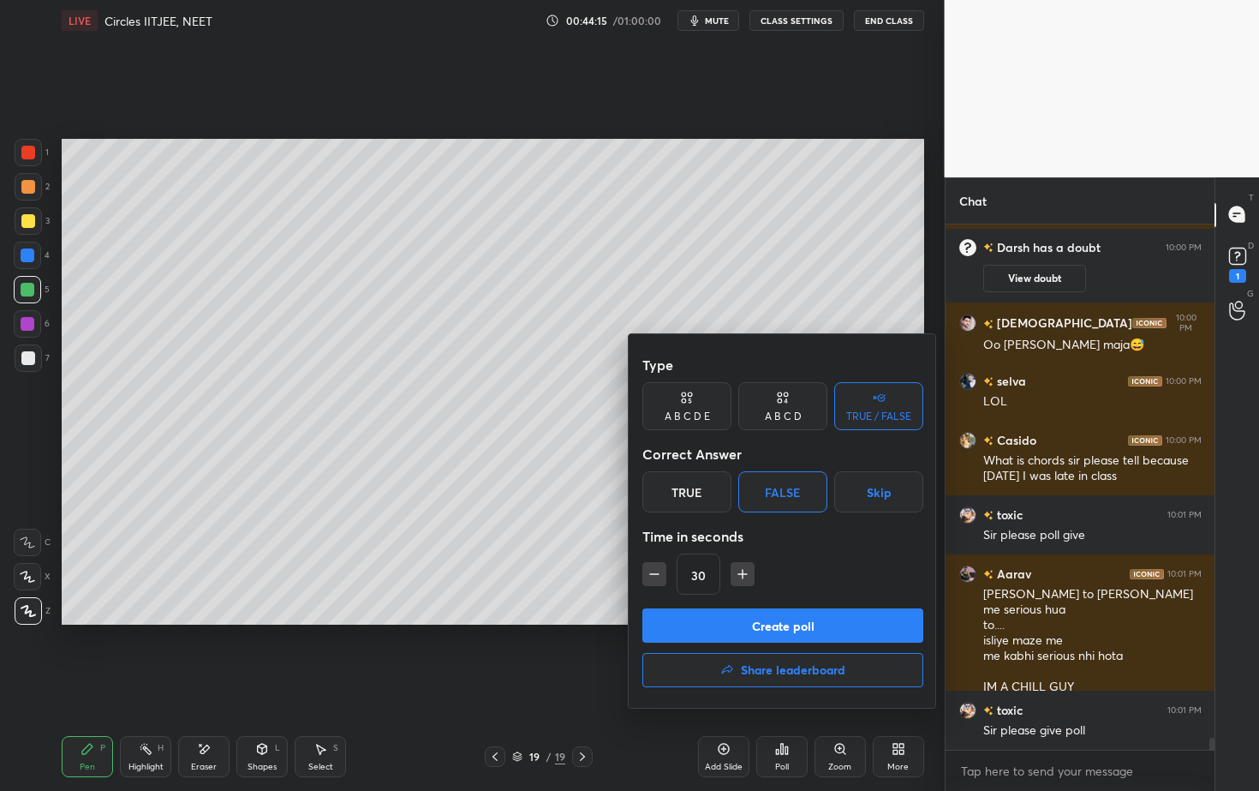
click at [756, 628] on button "Create poll" at bounding box center [782, 625] width 281 height 34
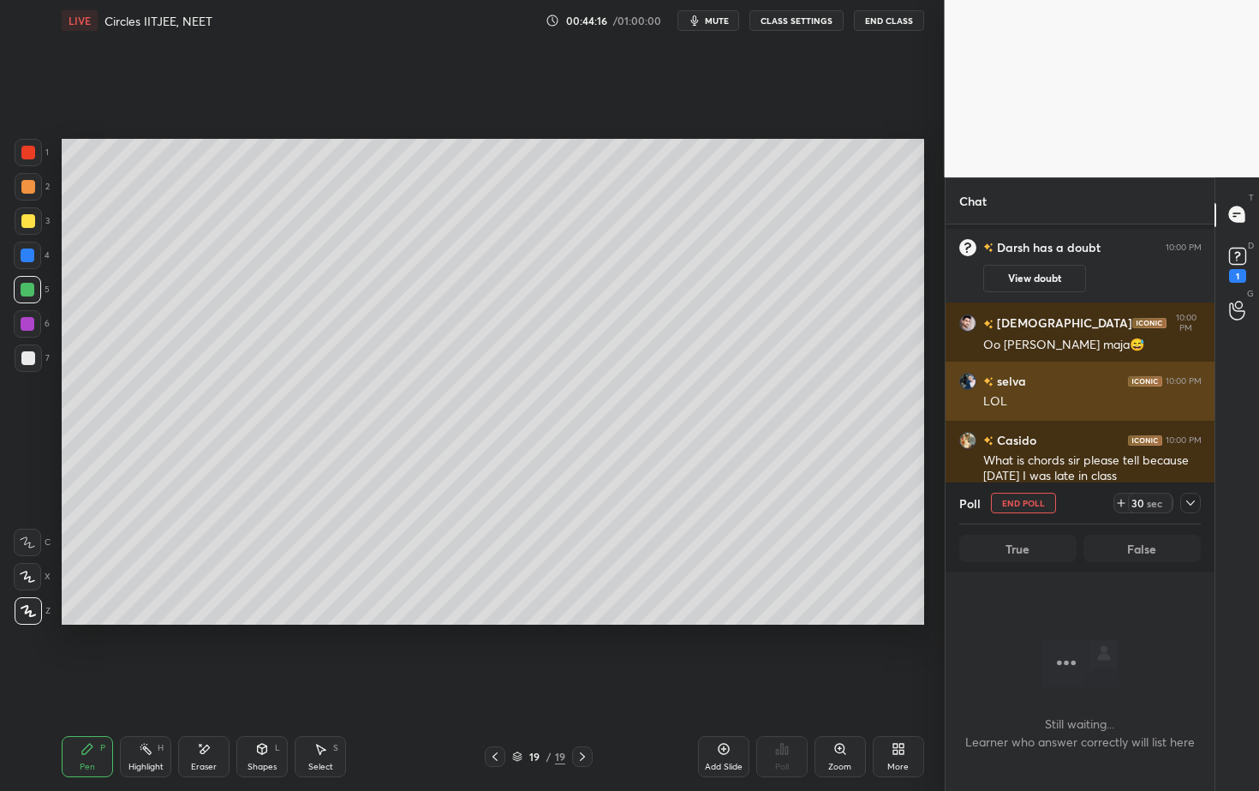
scroll to position [21917, 0]
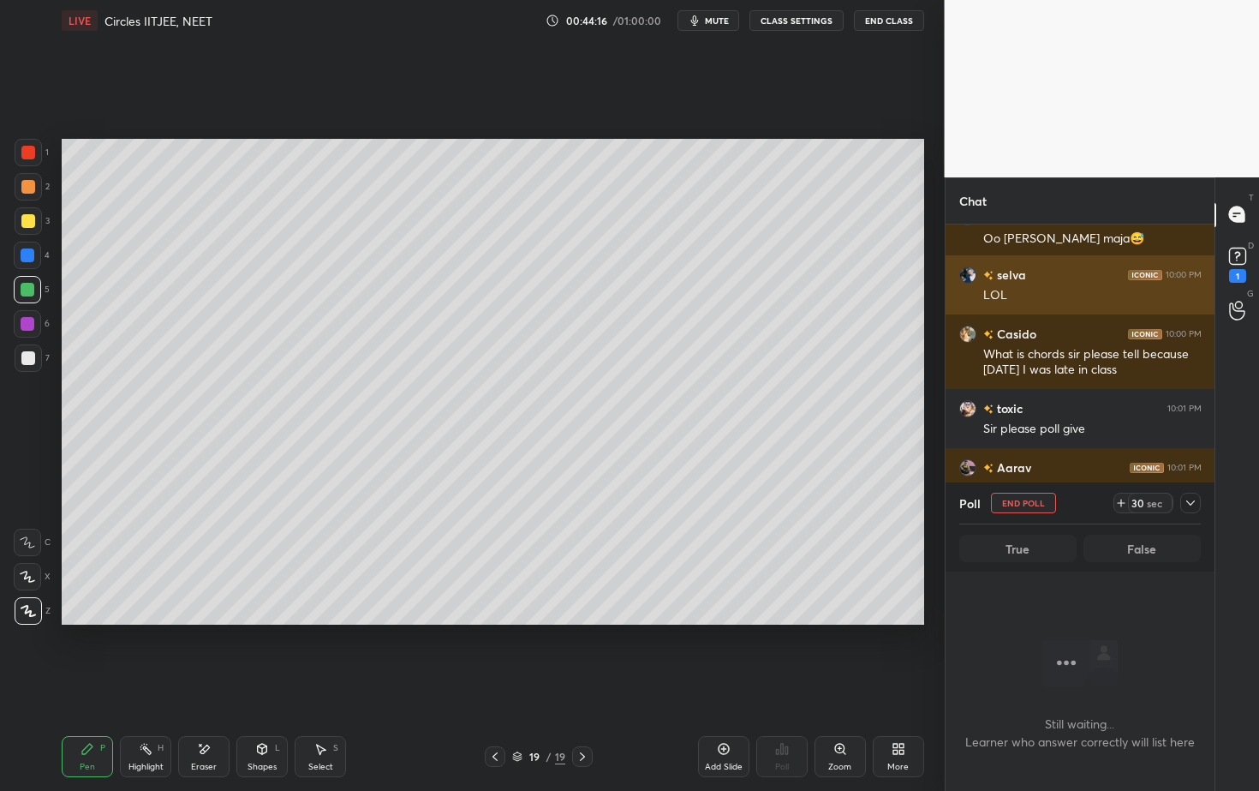
click at [1195, 288] on div "LOL" at bounding box center [1092, 295] width 218 height 17
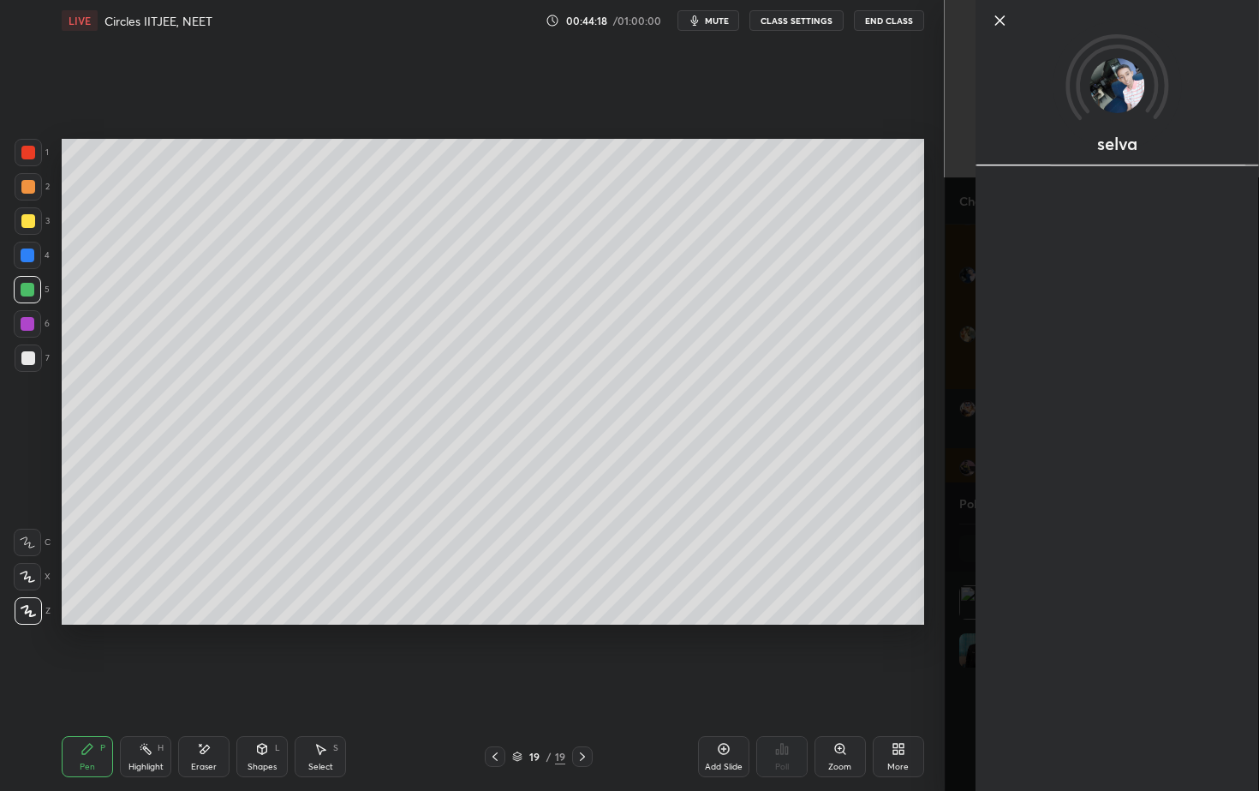
scroll to position [200, 236]
click at [997, 21] on icon at bounding box center [999, 20] width 21 height 21
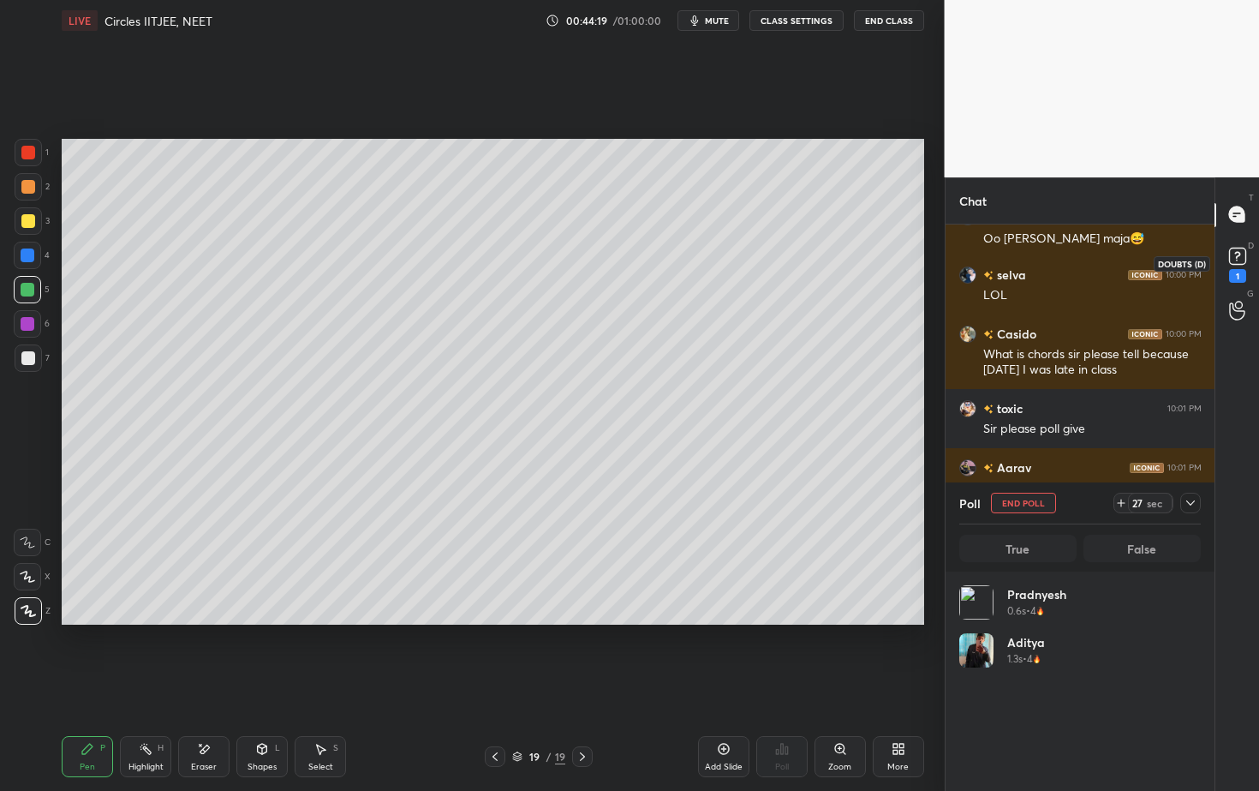
click at [1244, 253] on rect at bounding box center [1237, 256] width 16 height 16
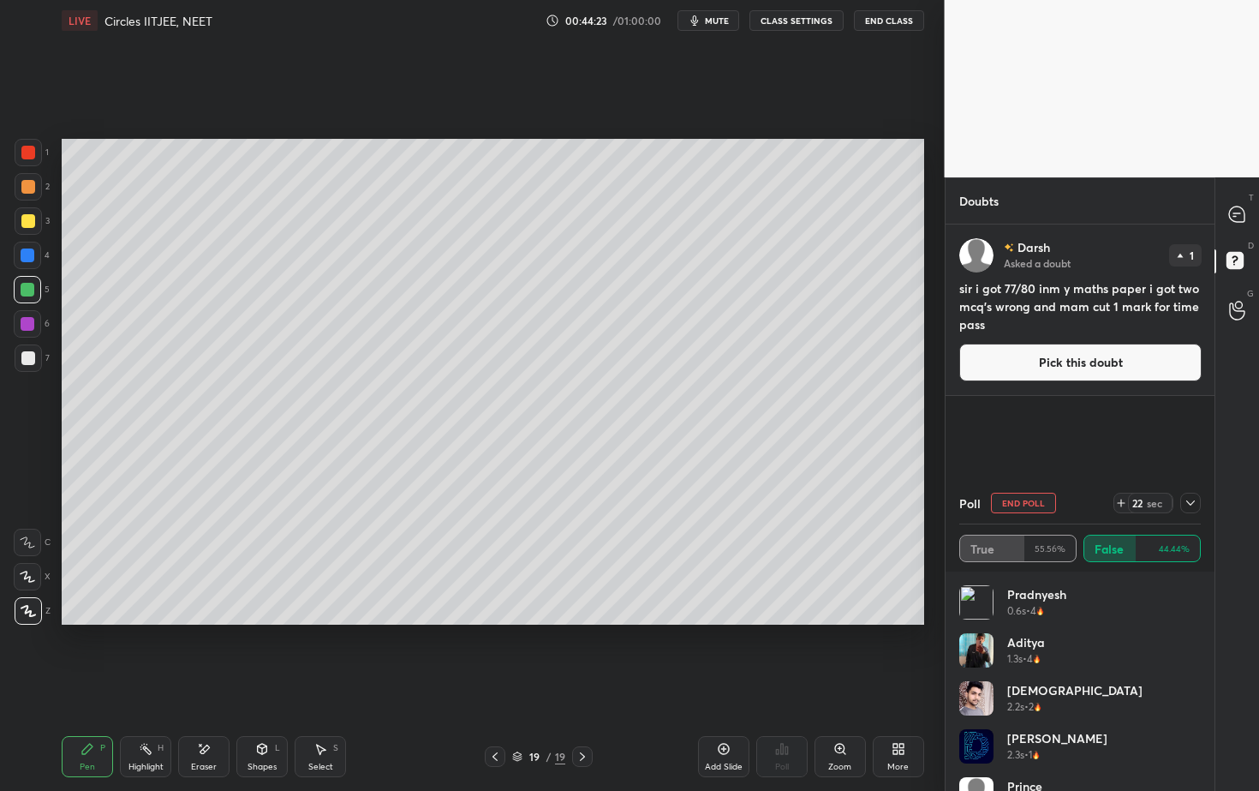
drag, startPoint x: 1063, startPoint y: 358, endPoint x: 1046, endPoint y: 370, distance: 20.9
click at [1063, 358] on button "Pick this doubt" at bounding box center [1080, 362] width 242 height 38
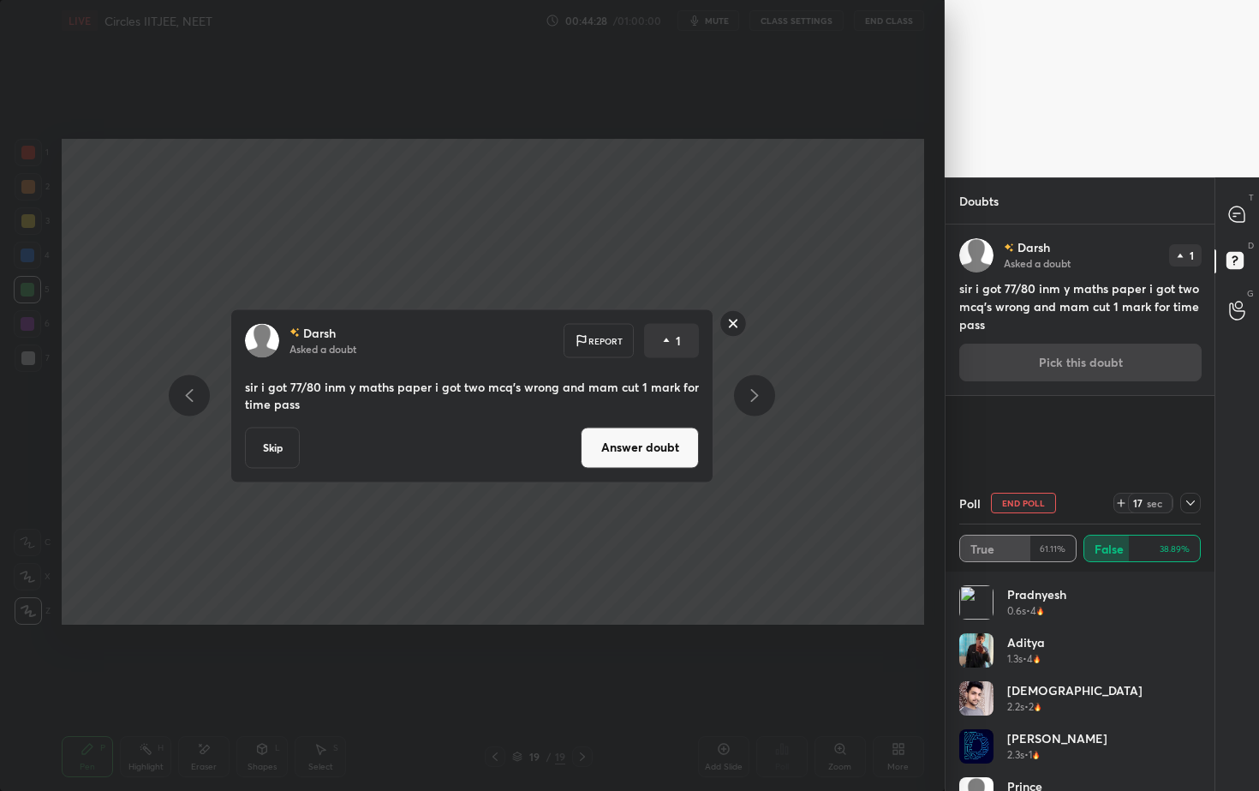
click at [660, 448] on button "Answer doubt" at bounding box center [640, 447] width 118 height 41
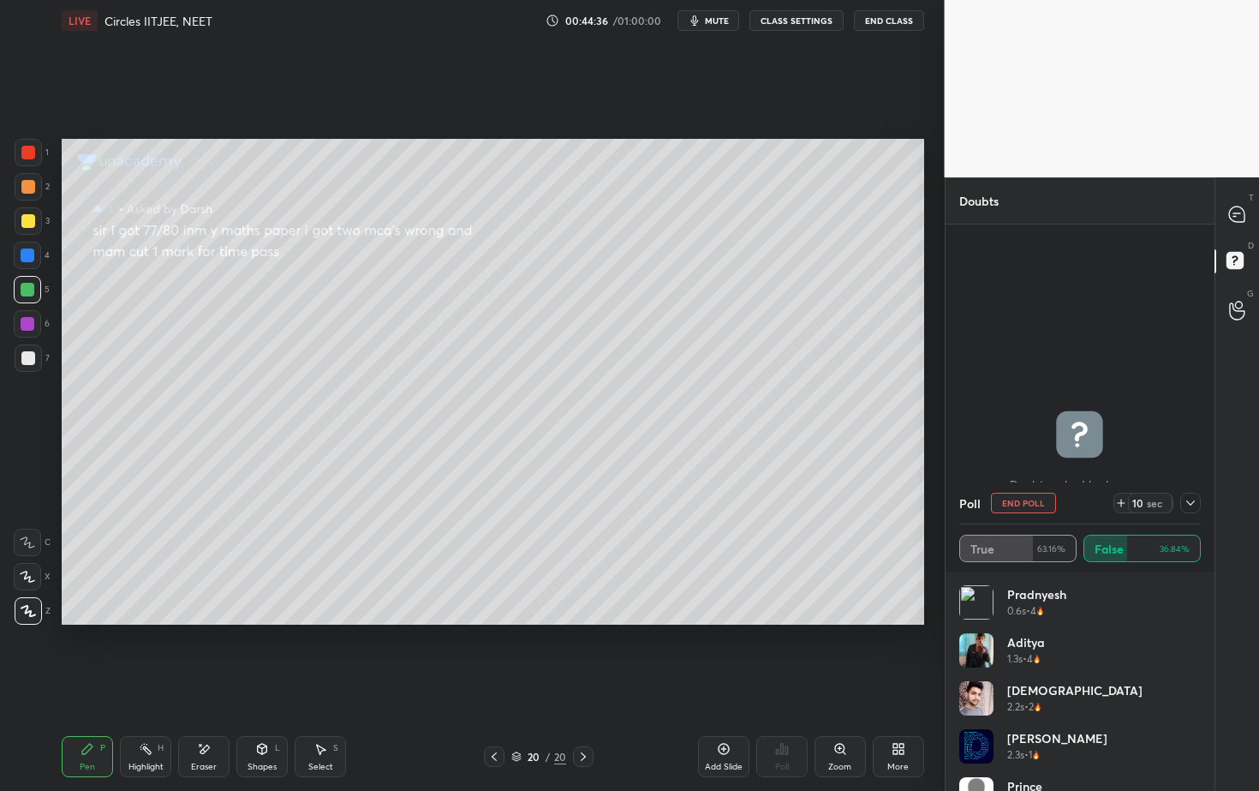
click at [29, 191] on div at bounding box center [28, 187] width 14 height 14
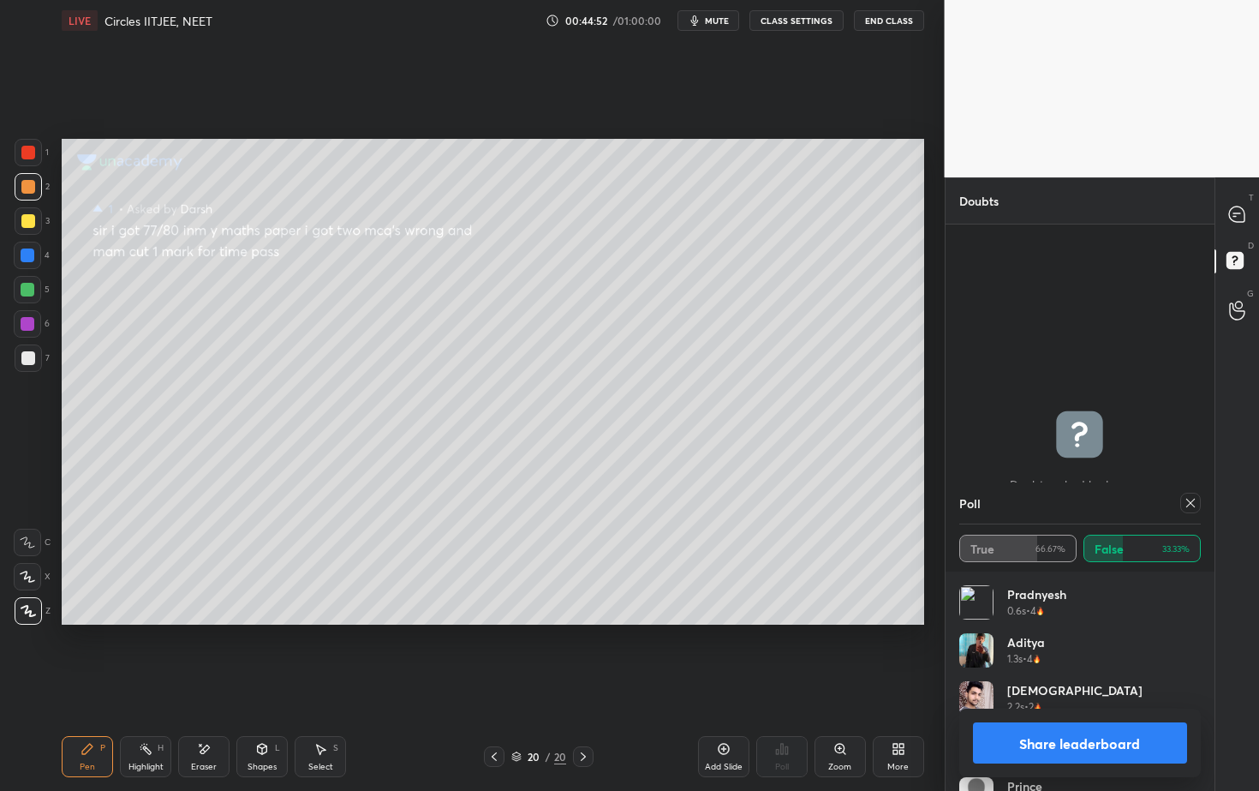
drag, startPoint x: 1079, startPoint y: 739, endPoint x: 1072, endPoint y: 731, distance: 11.0
click at [1078, 714] on button "Share leaderboard" at bounding box center [1080, 742] width 215 height 41
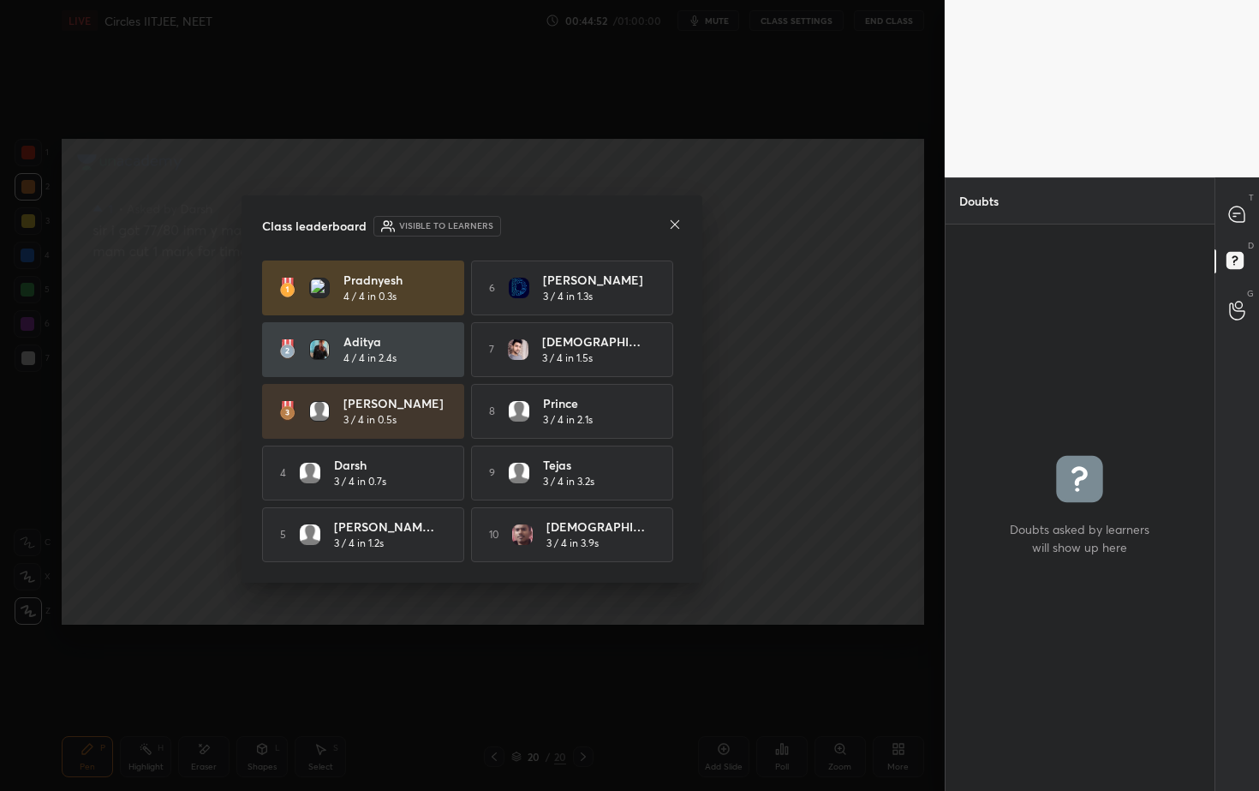
scroll to position [5, 6]
click at [1238, 216] on icon at bounding box center [1236, 213] width 15 height 15
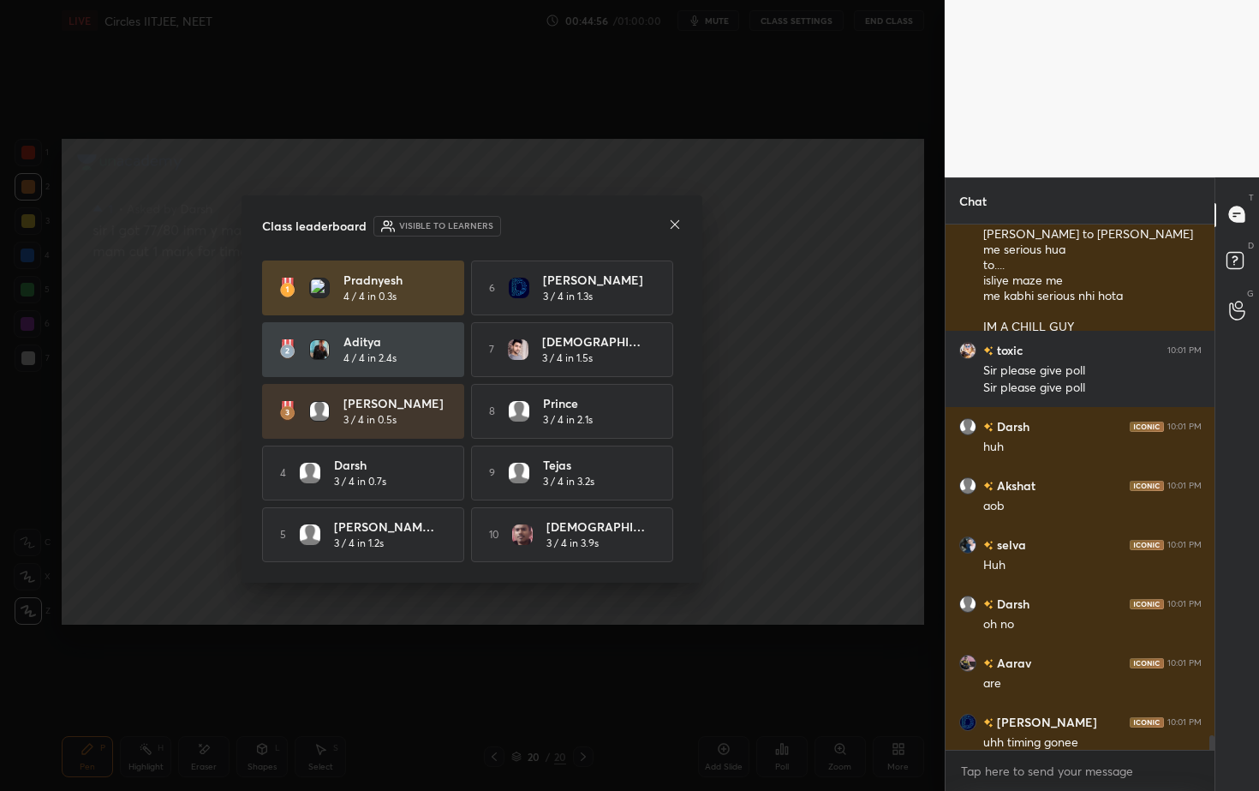
click at [676, 221] on icon at bounding box center [675, 225] width 14 height 14
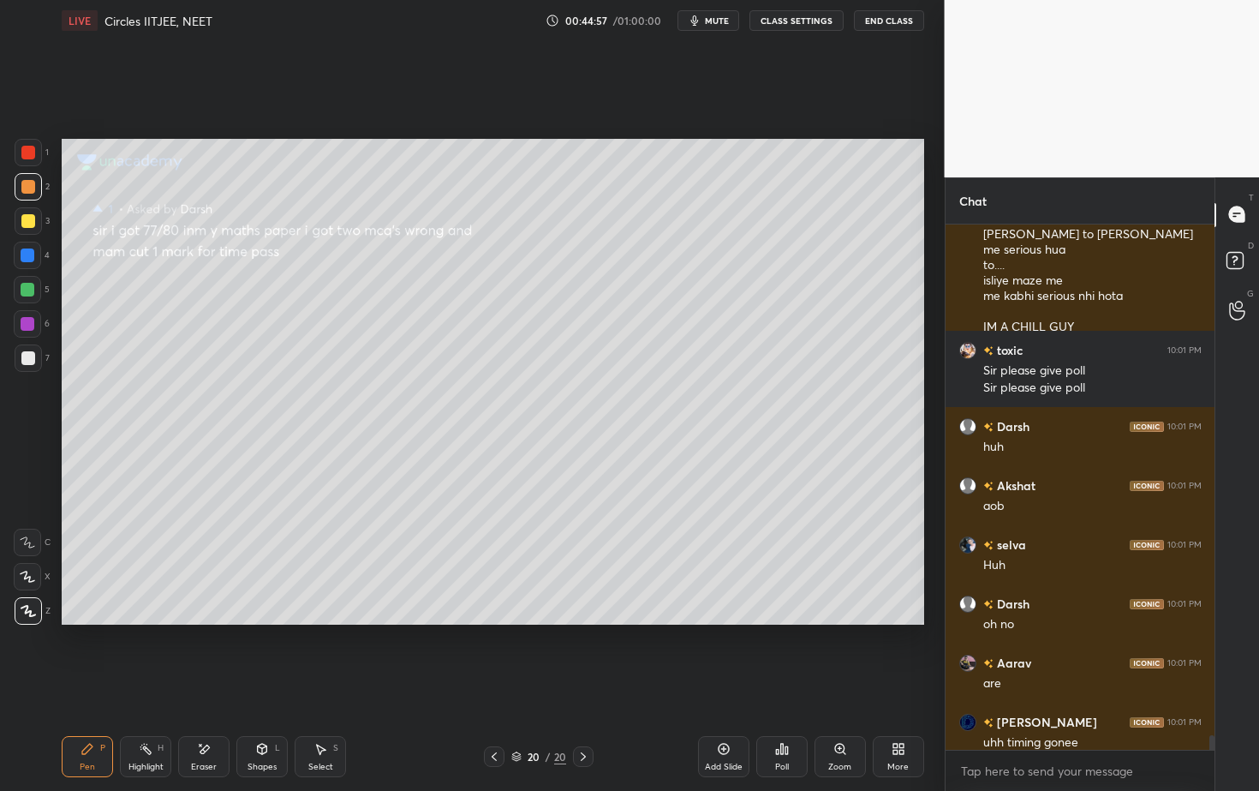
scroll to position [22779, 0]
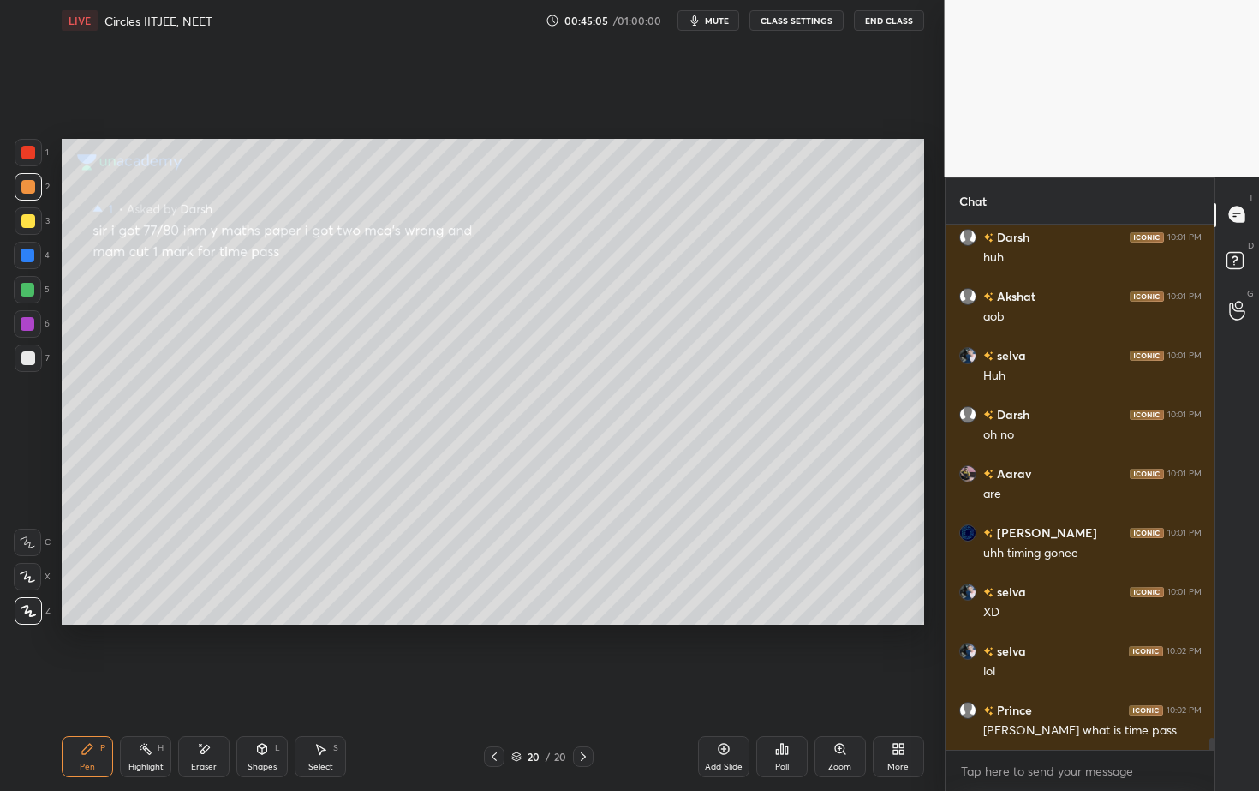
click at [499, 714] on icon at bounding box center [494, 757] width 14 height 14
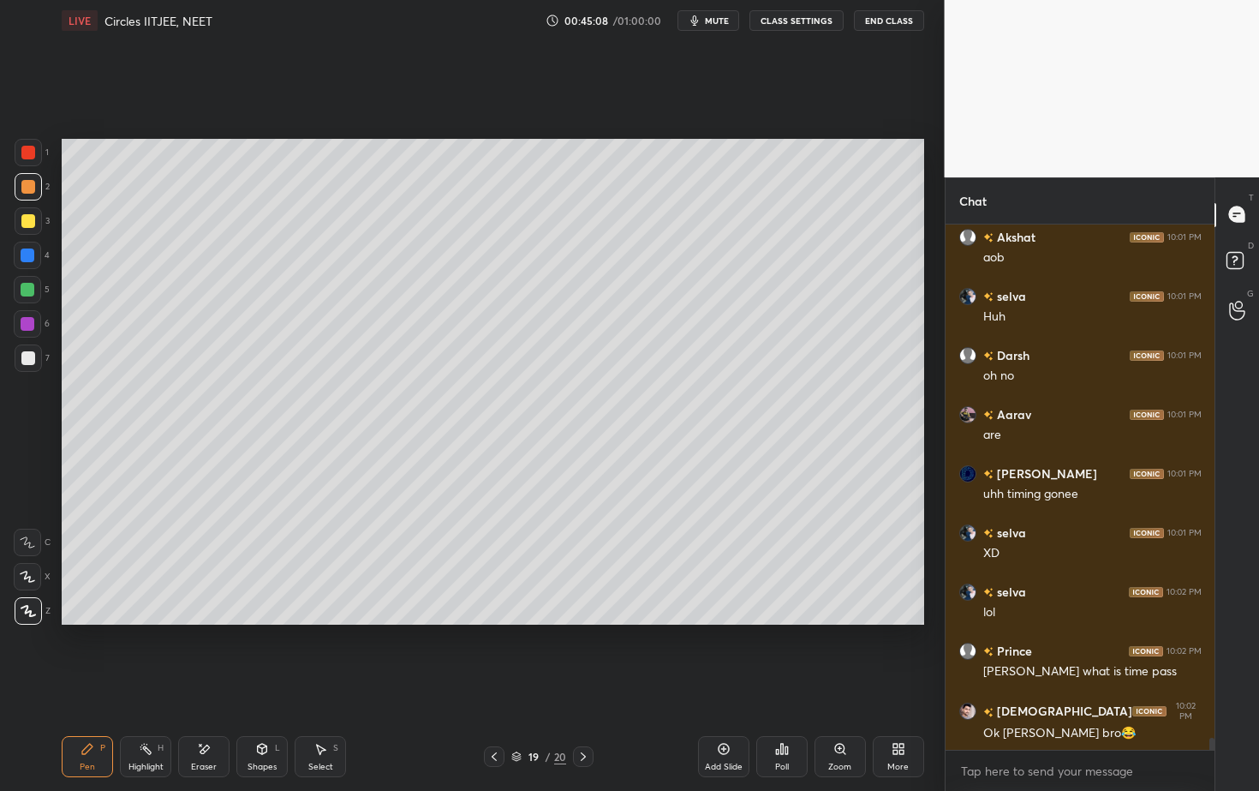
click at [205, 714] on icon at bounding box center [204, 748] width 9 height 9
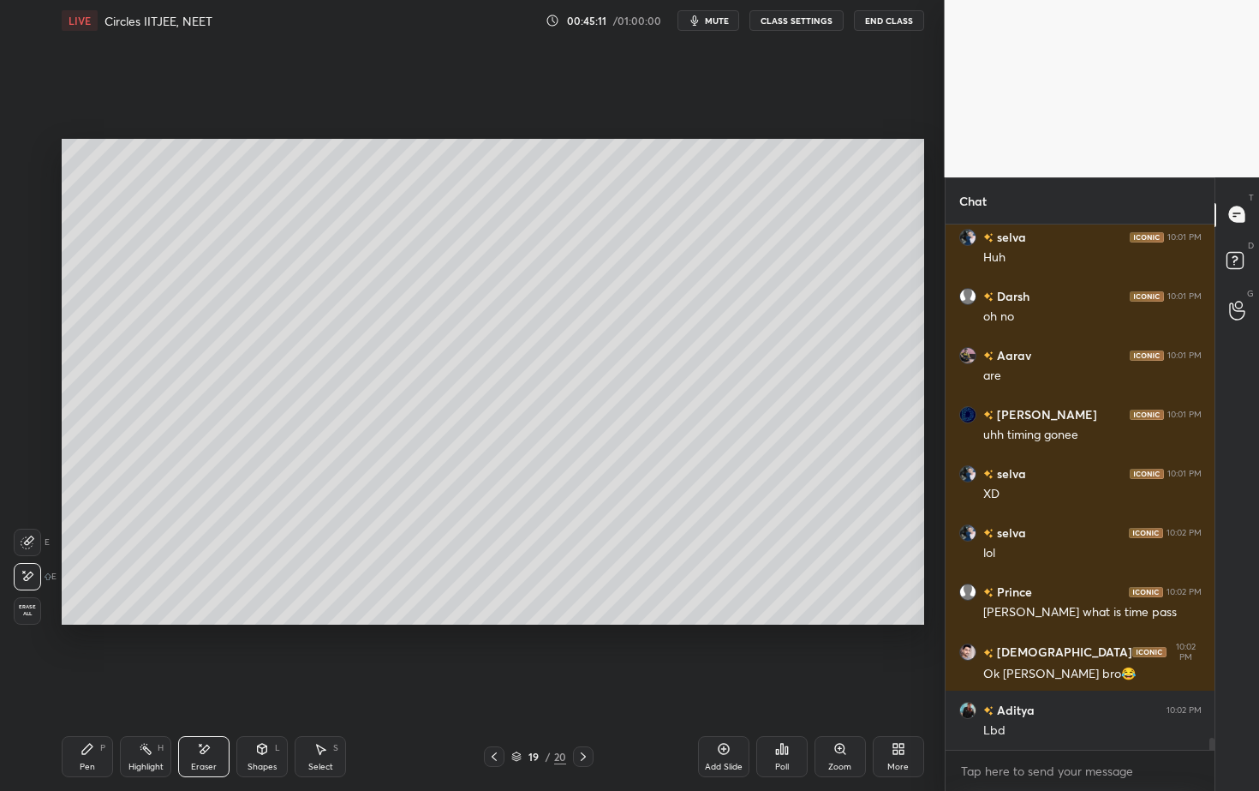
drag, startPoint x: 91, startPoint y: 758, endPoint x: 90, endPoint y: 743, distance: 15.4
click at [92, 714] on div "Pen P" at bounding box center [87, 756] width 51 height 41
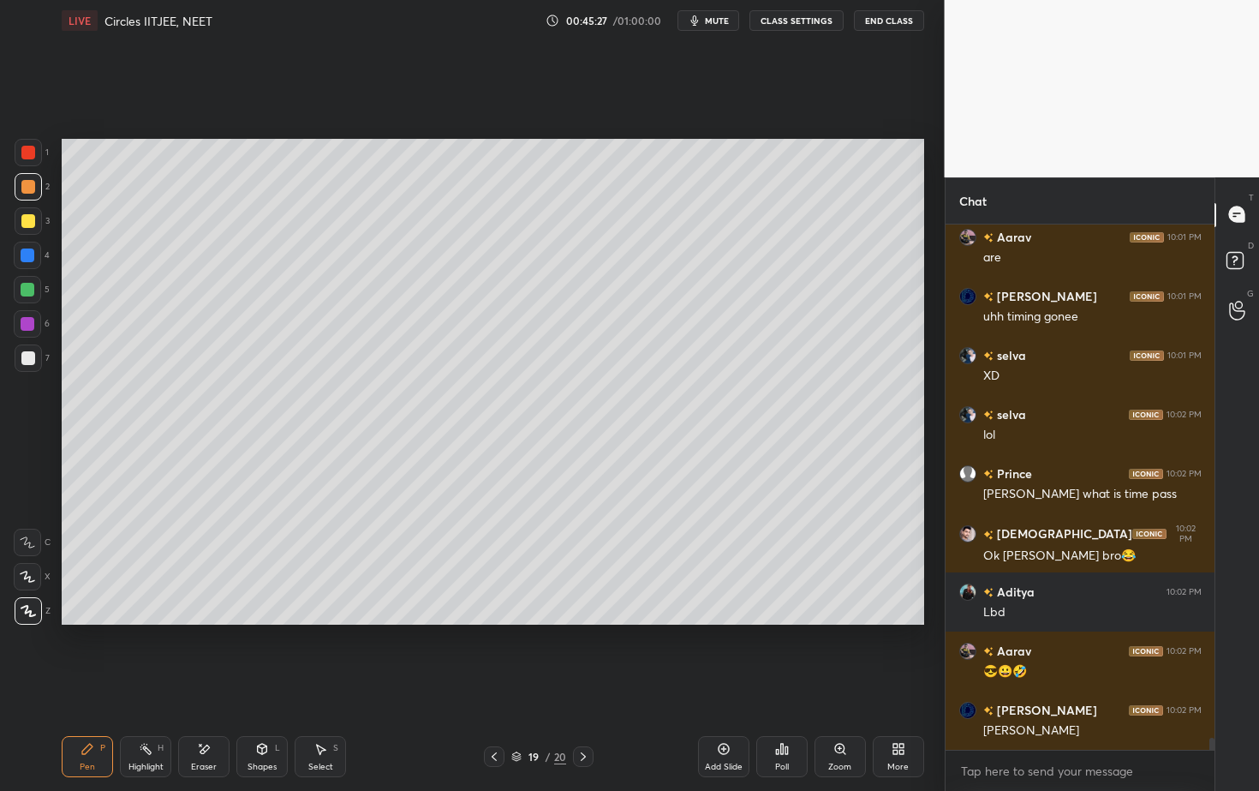
scroll to position [23105, 0]
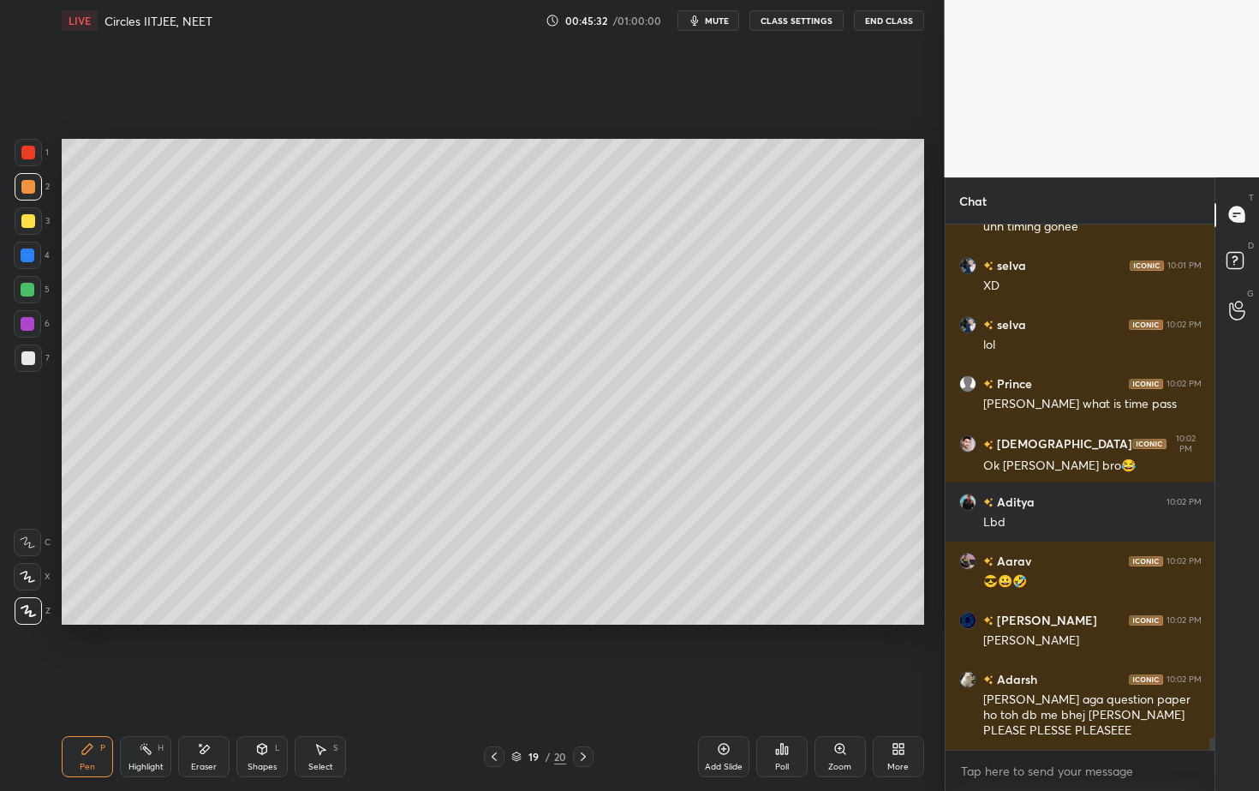
click at [724, 20] on span "mute" at bounding box center [717, 21] width 24 height 12
click at [719, 21] on span "unmute" at bounding box center [714, 21] width 37 height 12
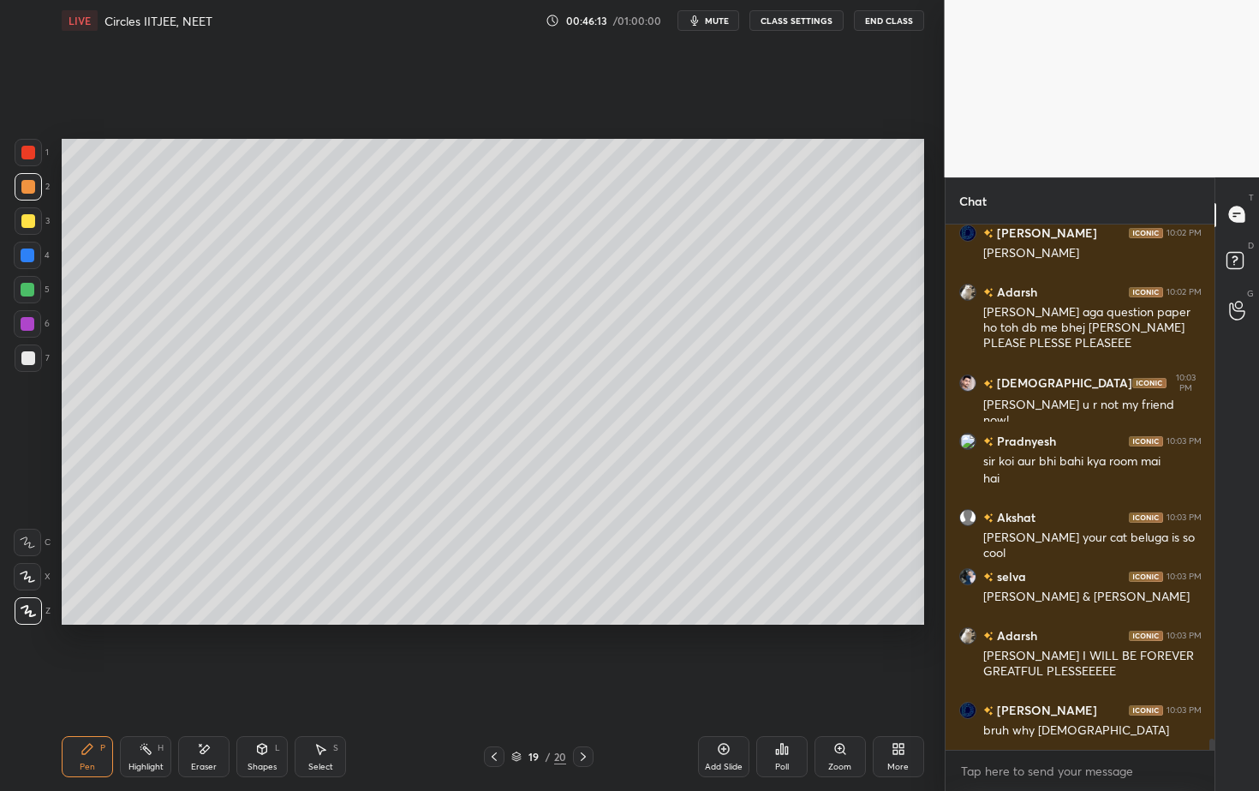
scroll to position [23567, 0]
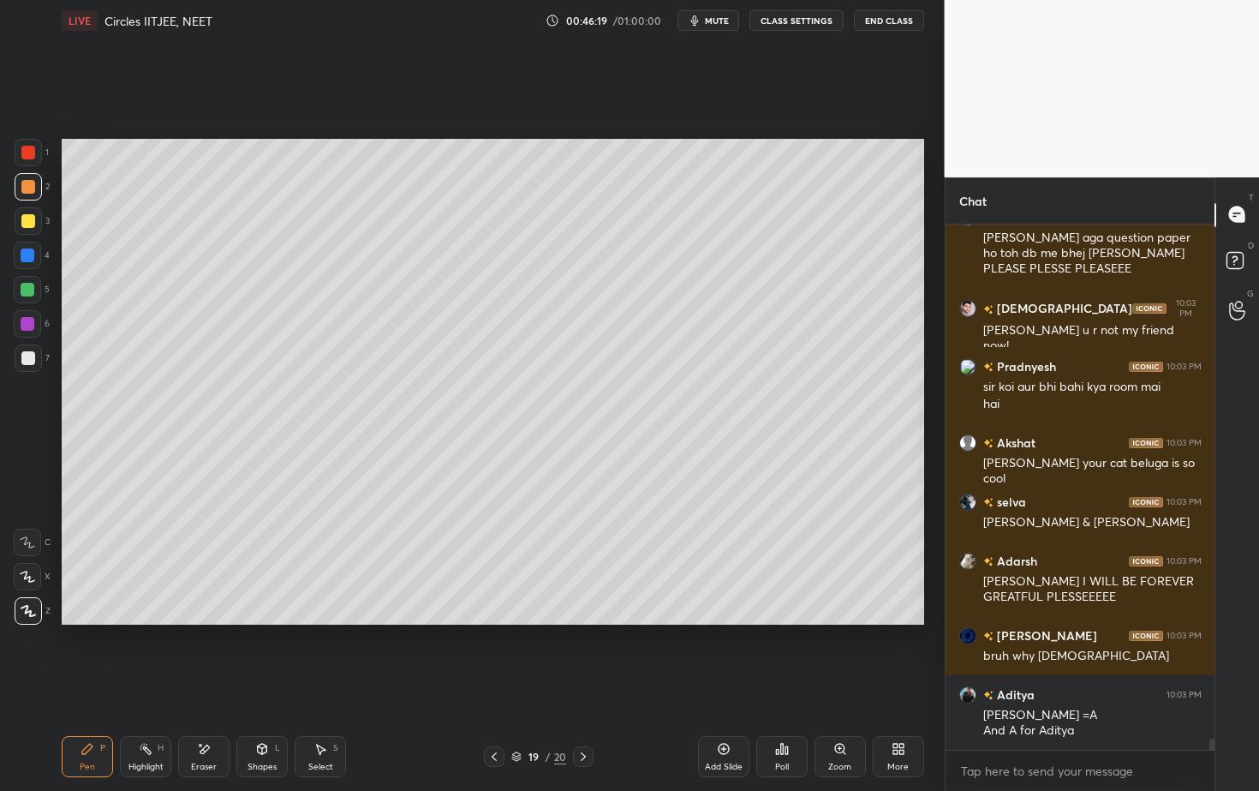
click at [726, 714] on icon at bounding box center [723, 749] width 11 height 11
drag, startPoint x: 27, startPoint y: 188, endPoint x: 35, endPoint y: 181, distance: 10.9
click at [29, 187] on div at bounding box center [28, 187] width 14 height 14
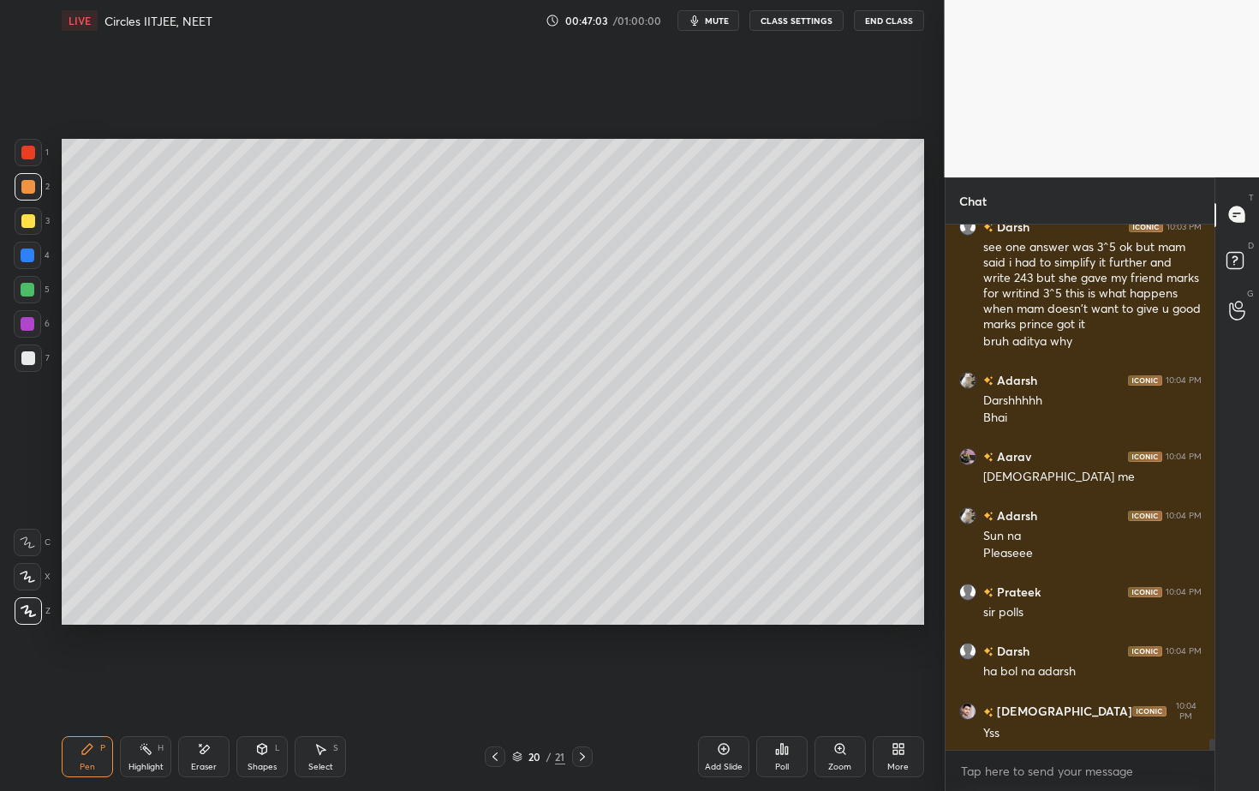
scroll to position [24242, 0]
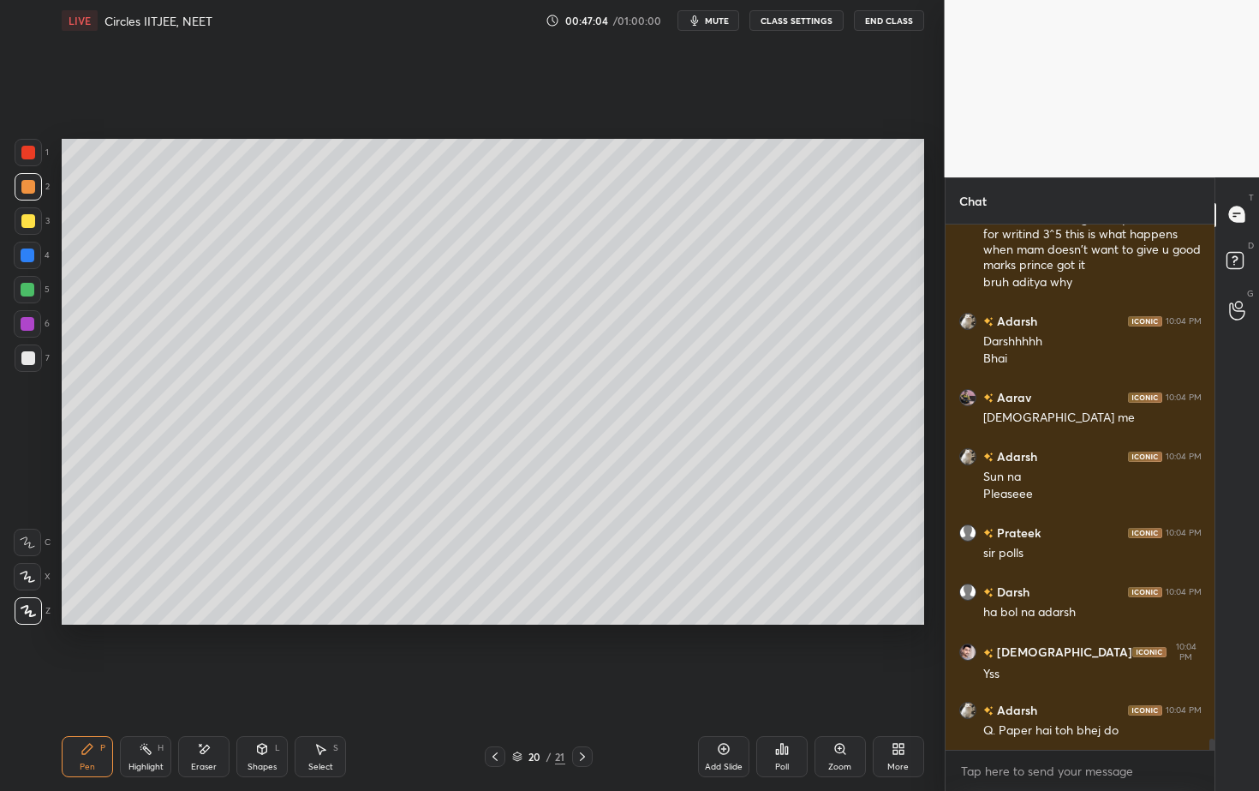
click at [274, 714] on div "Shapes L" at bounding box center [261, 756] width 51 height 41
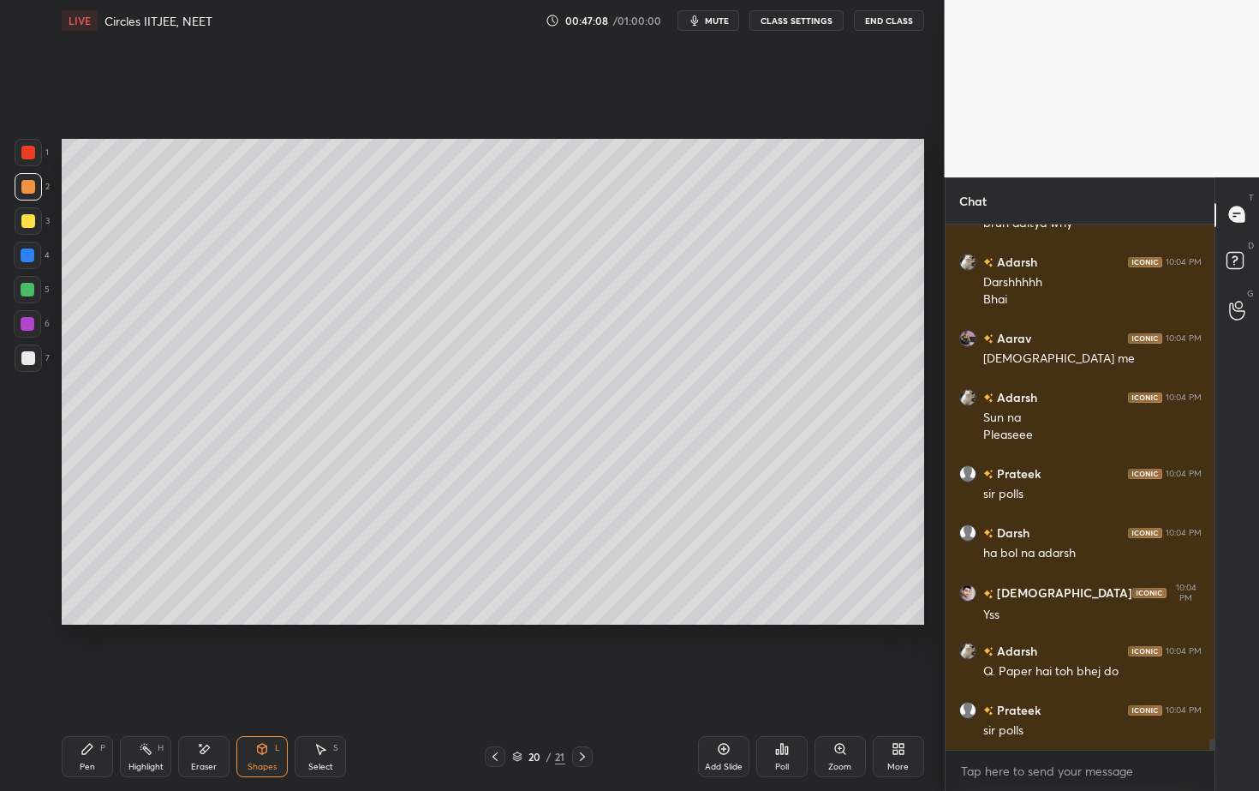
scroll to position [24361, 0]
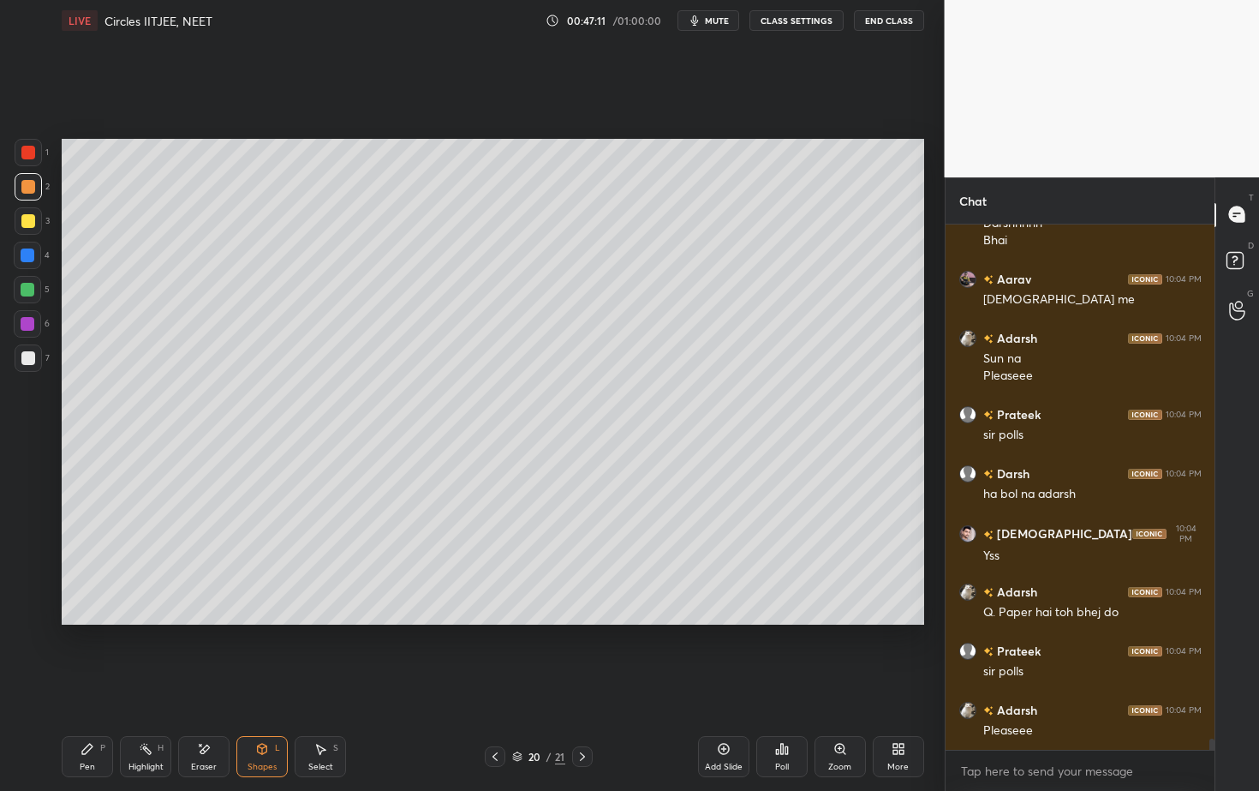
drag, startPoint x: 108, startPoint y: 755, endPoint x: 105, endPoint y: 740, distance: 14.8
click at [108, 714] on div "Pen P" at bounding box center [87, 756] width 51 height 41
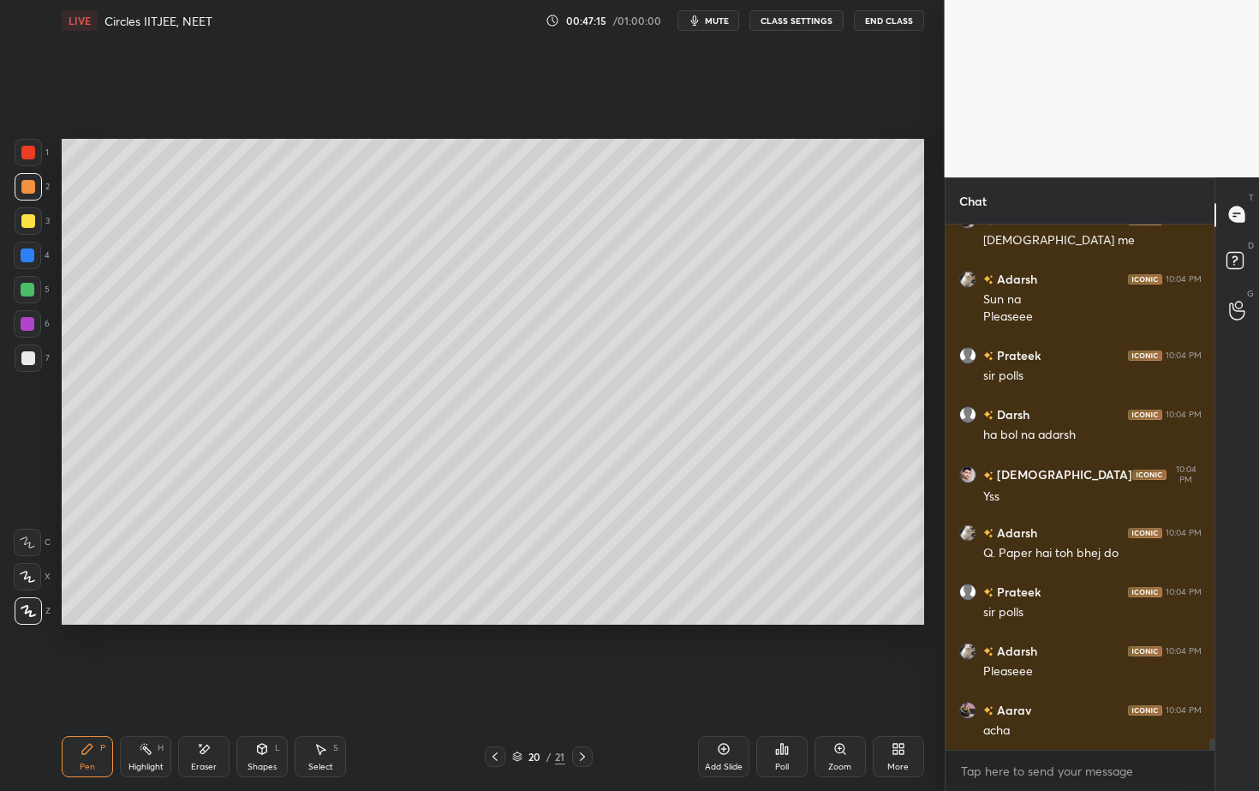
drag, startPoint x: 33, startPoint y: 368, endPoint x: 41, endPoint y: 362, distance: 9.8
click at [33, 368] on div at bounding box center [28, 357] width 27 height 27
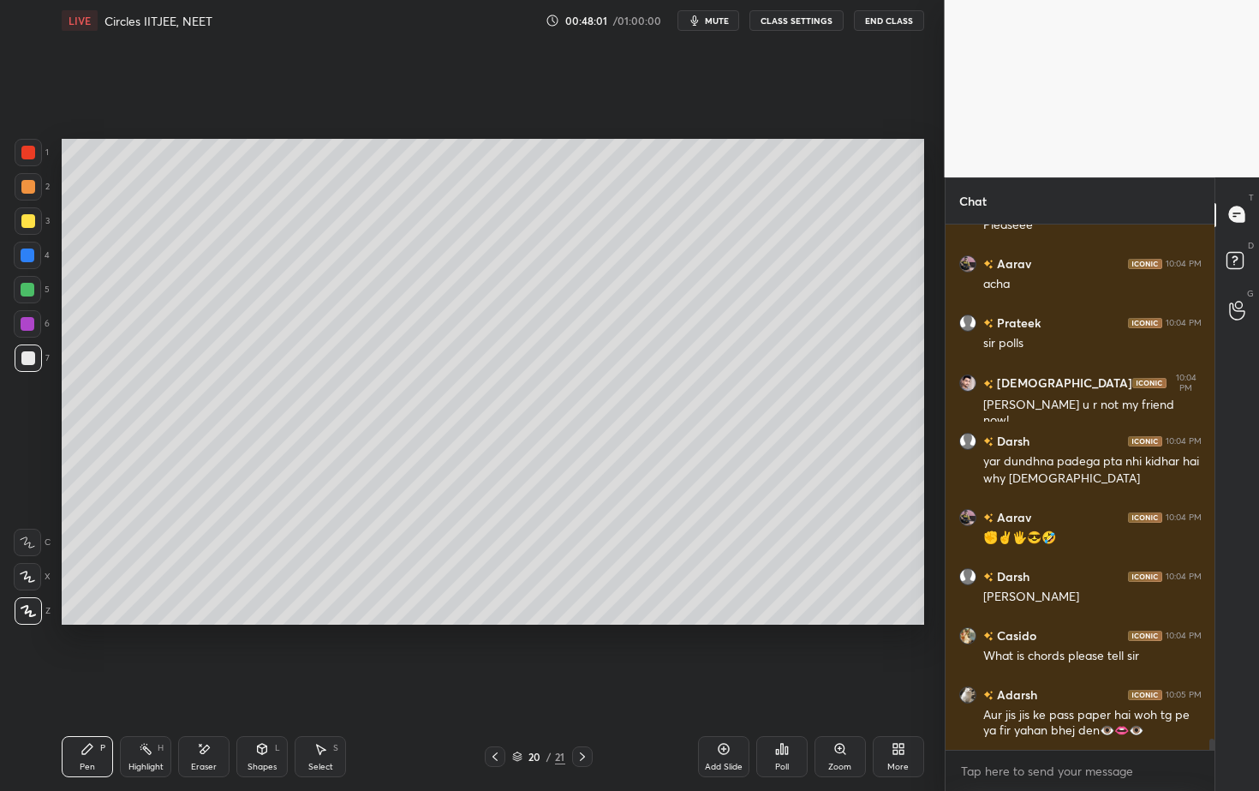
scroll to position [24941, 0]
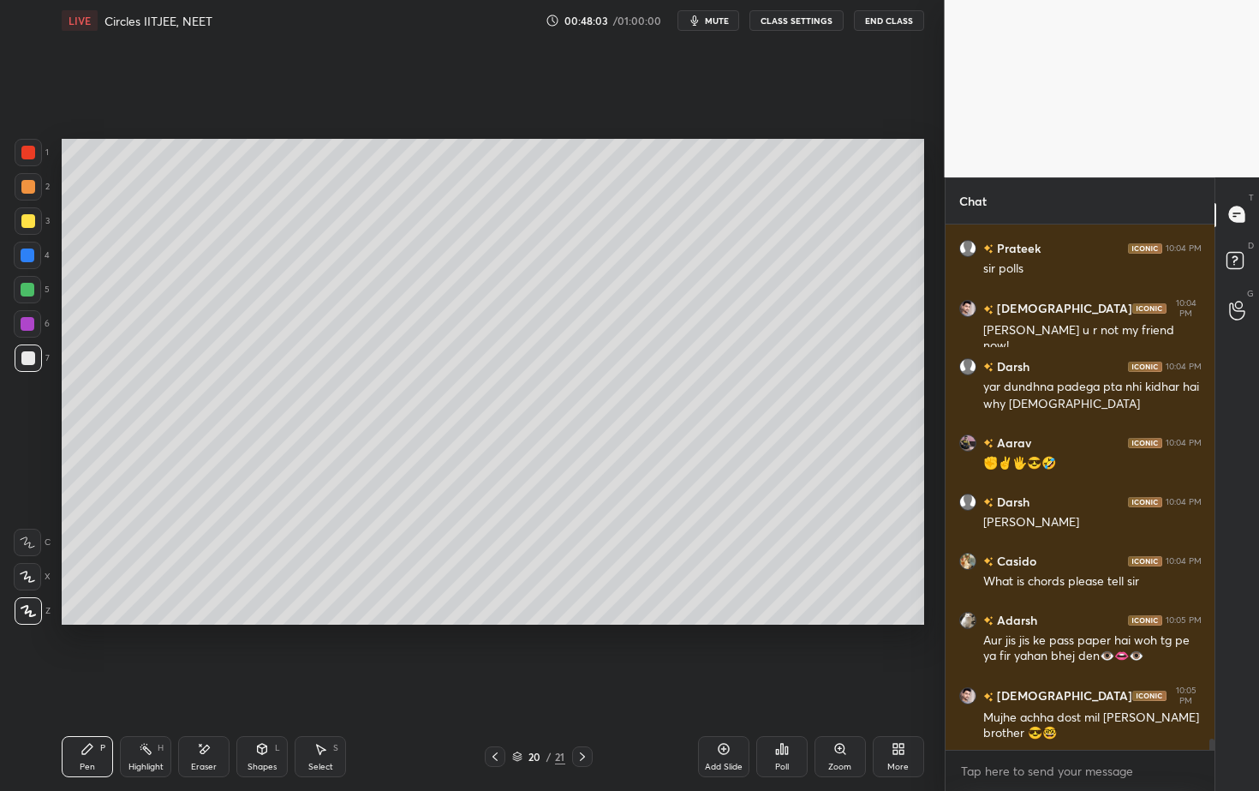
click at [893, 24] on button "End Class" at bounding box center [889, 20] width 70 height 21
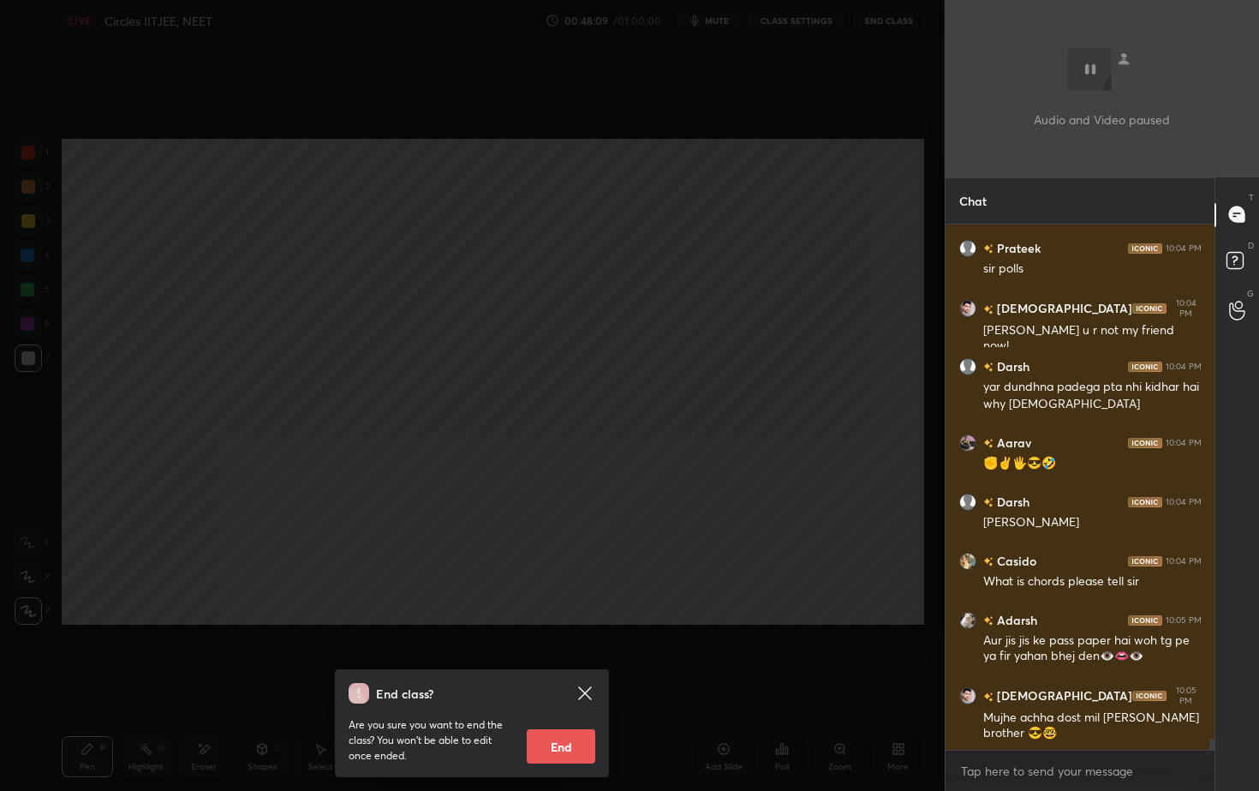
click at [588, 691] on icon at bounding box center [585, 693] width 21 height 21
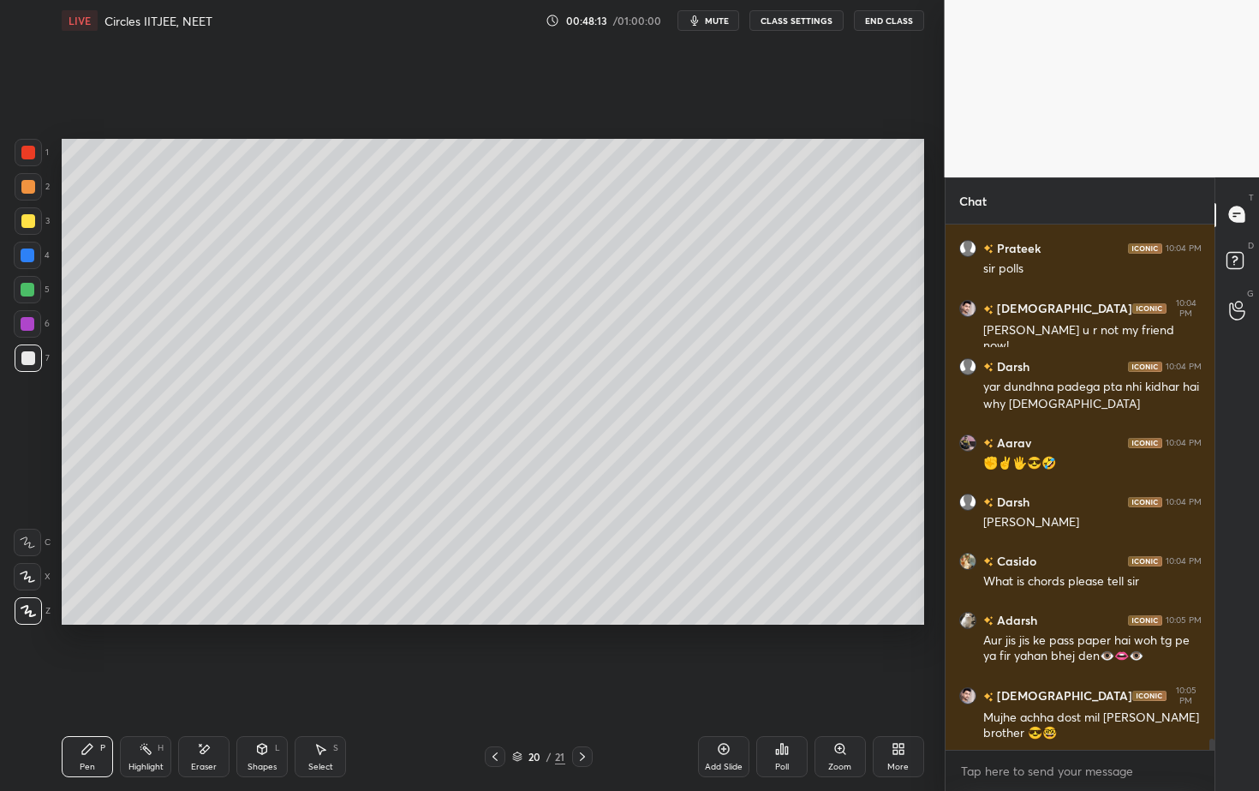
click at [30, 254] on div at bounding box center [28, 255] width 14 height 14
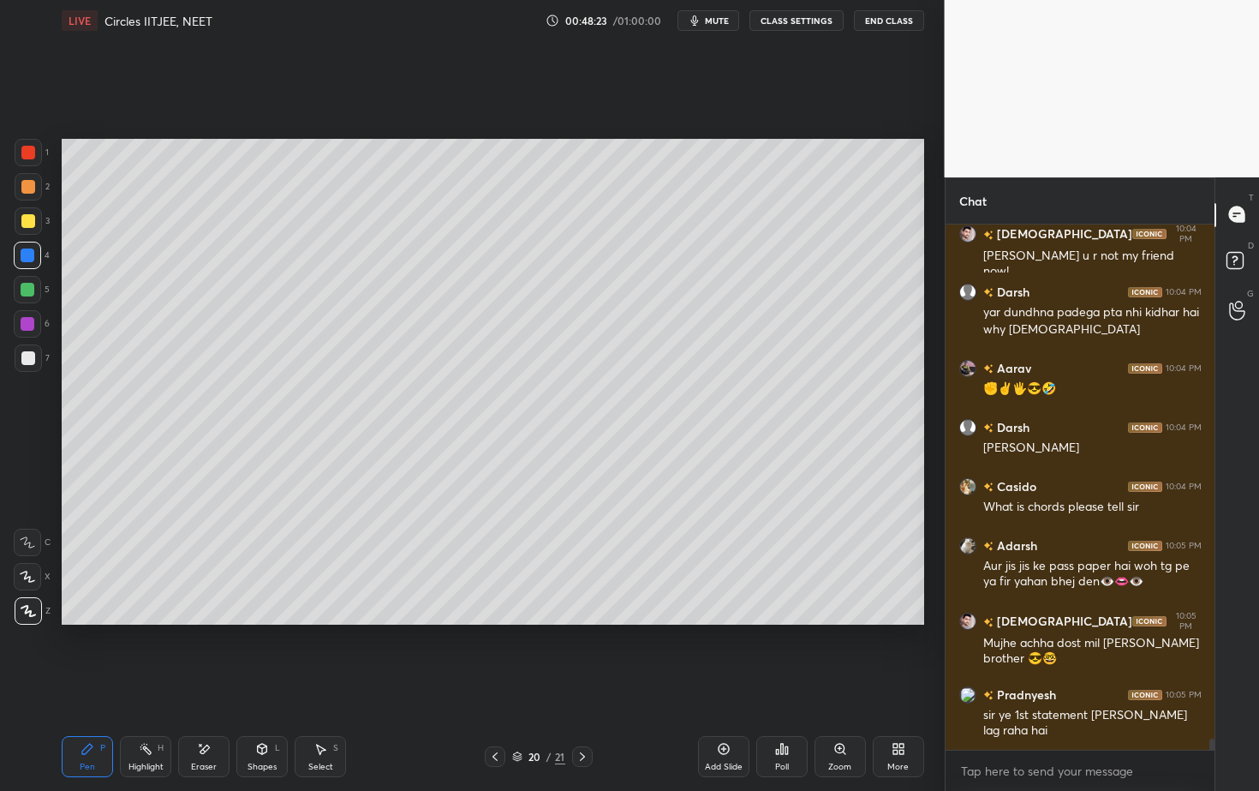
scroll to position [25074, 0]
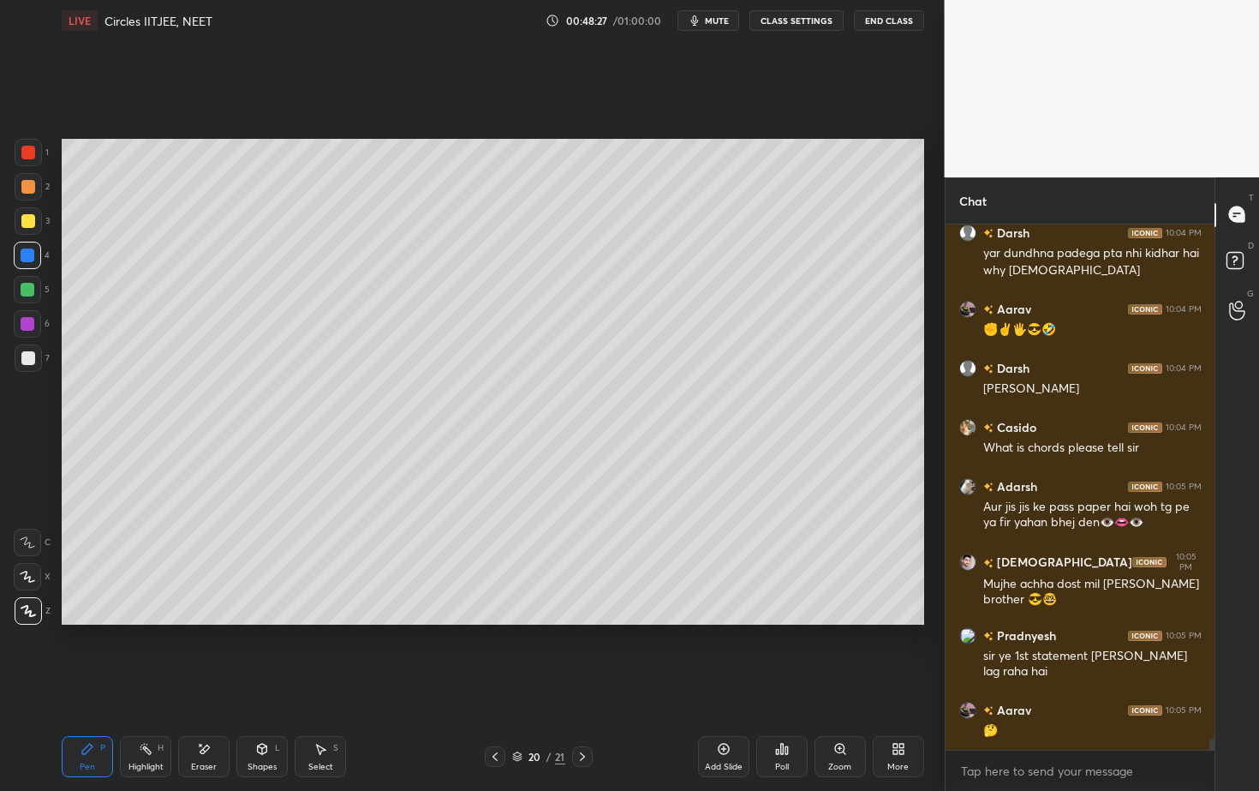
drag, startPoint x: 33, startPoint y: 359, endPoint x: 45, endPoint y: 344, distance: 19.4
click at [31, 359] on div at bounding box center [28, 358] width 14 height 14
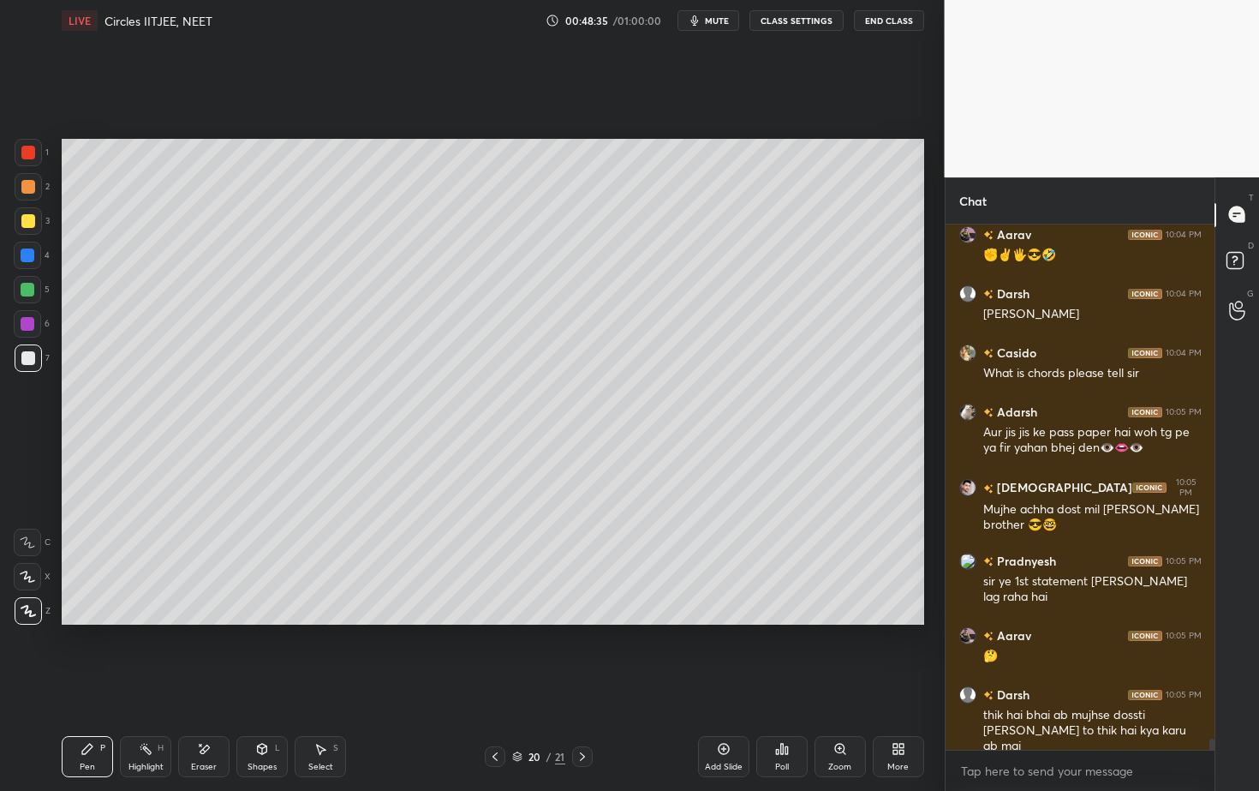
drag, startPoint x: 270, startPoint y: 755, endPoint x: 265, endPoint y: 738, distance: 17.9
click at [268, 714] on div "Shapes L" at bounding box center [261, 756] width 51 height 41
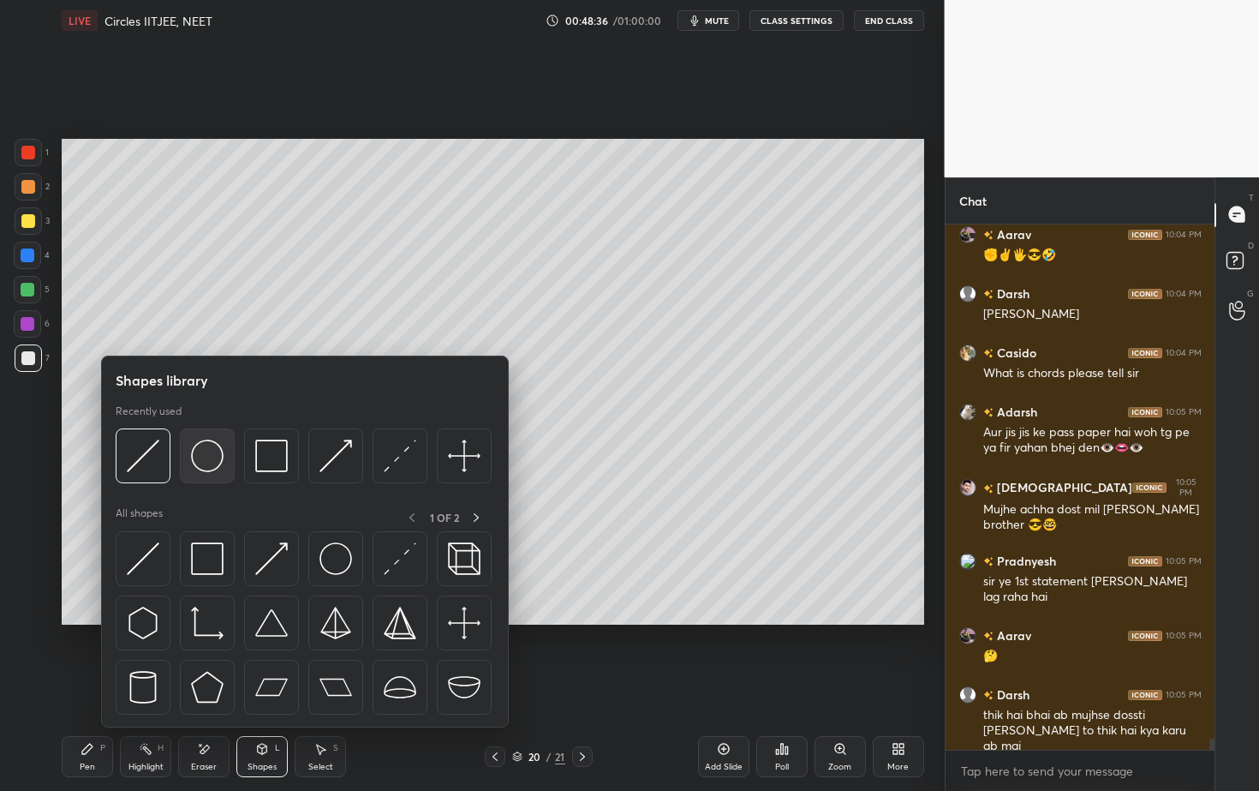
click at [213, 463] on img at bounding box center [207, 455] width 33 height 33
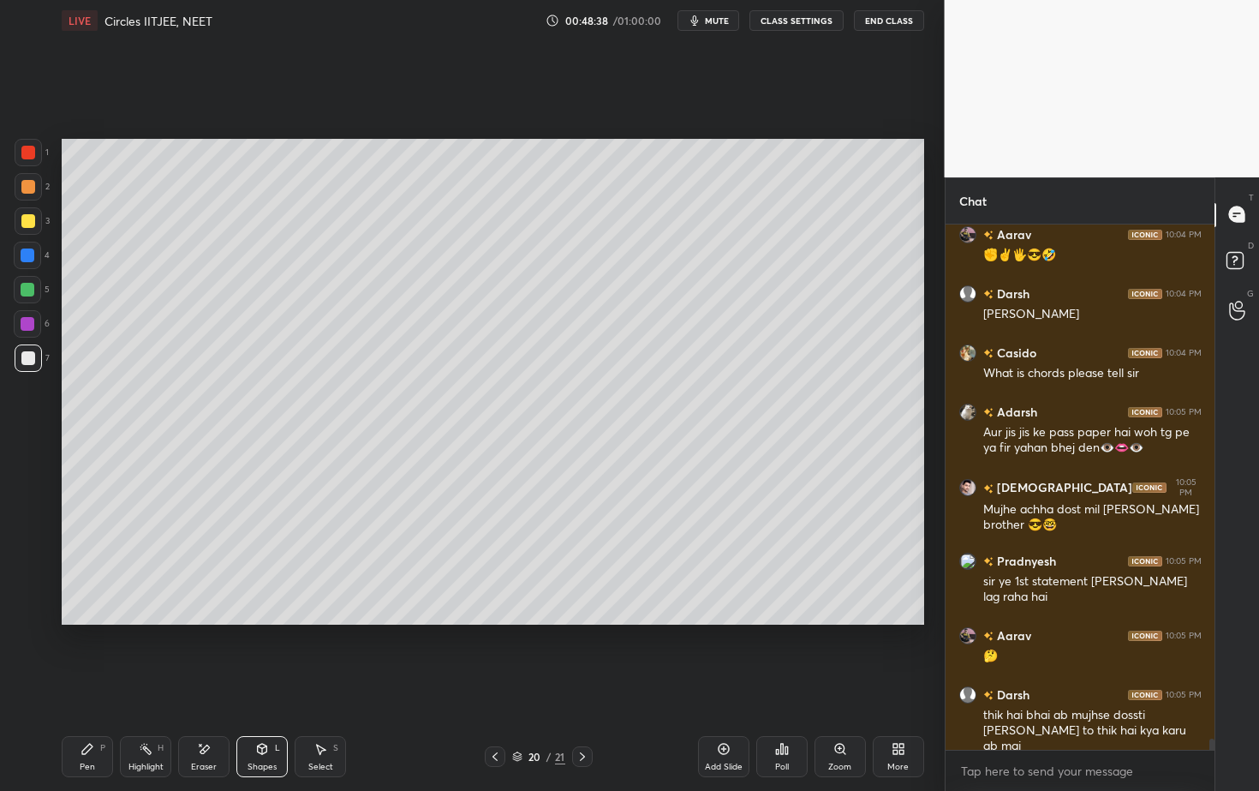
click at [259, 714] on div "Shapes L" at bounding box center [261, 756] width 51 height 41
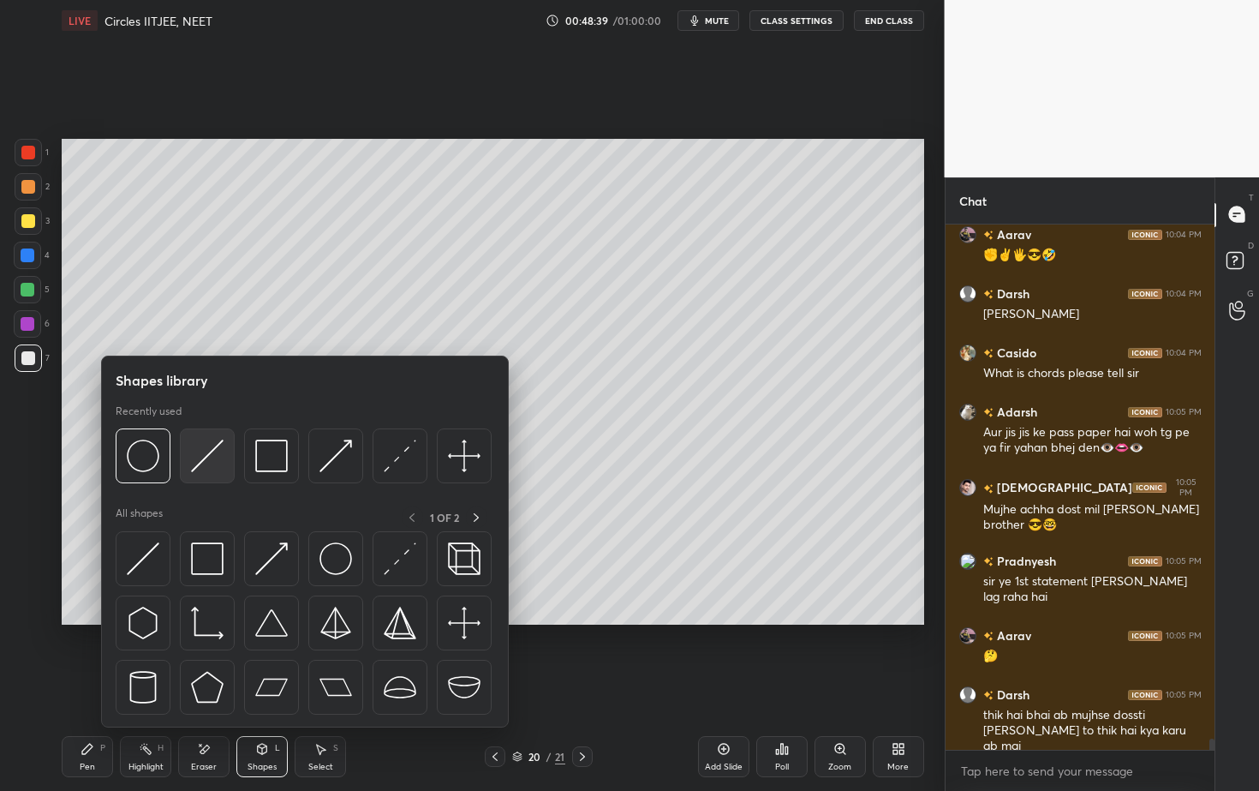
click at [212, 466] on img at bounding box center [207, 455] width 33 height 33
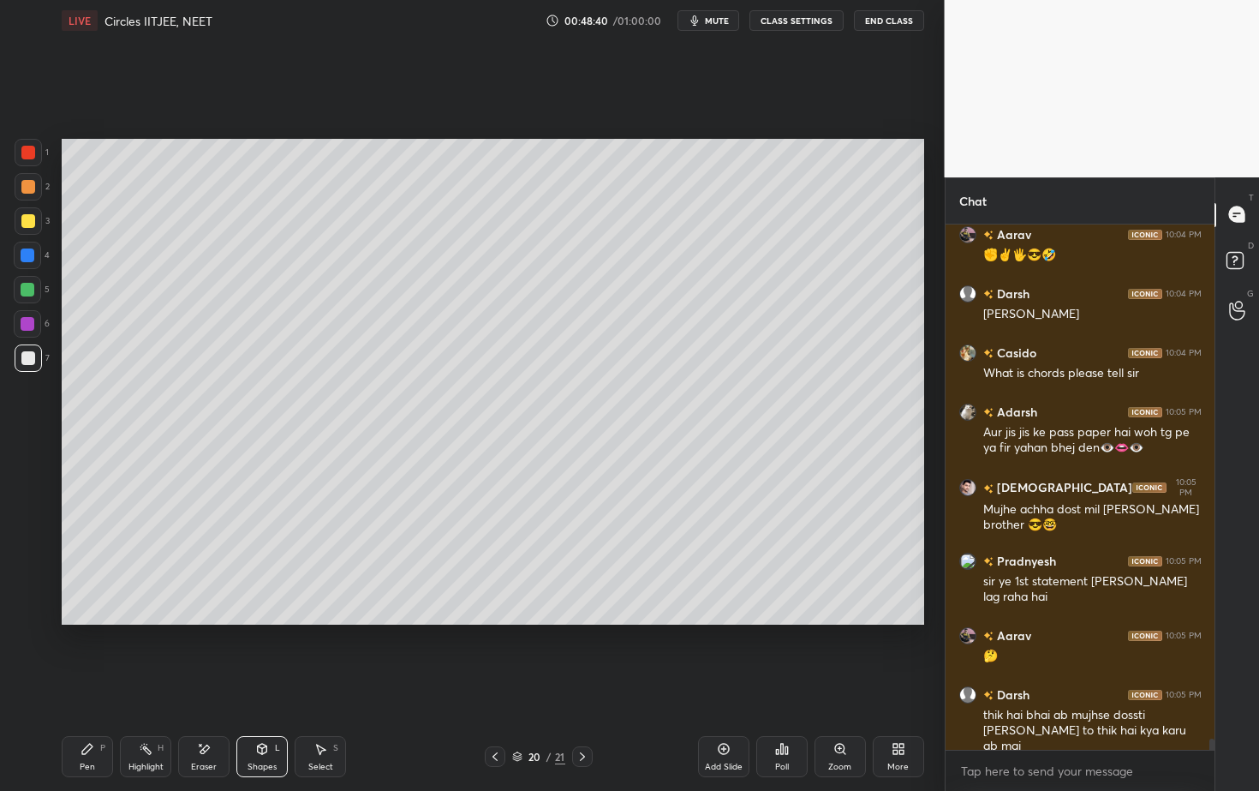
click at [28, 289] on div at bounding box center [28, 290] width 14 height 14
click at [255, 714] on icon at bounding box center [262, 749] width 14 height 14
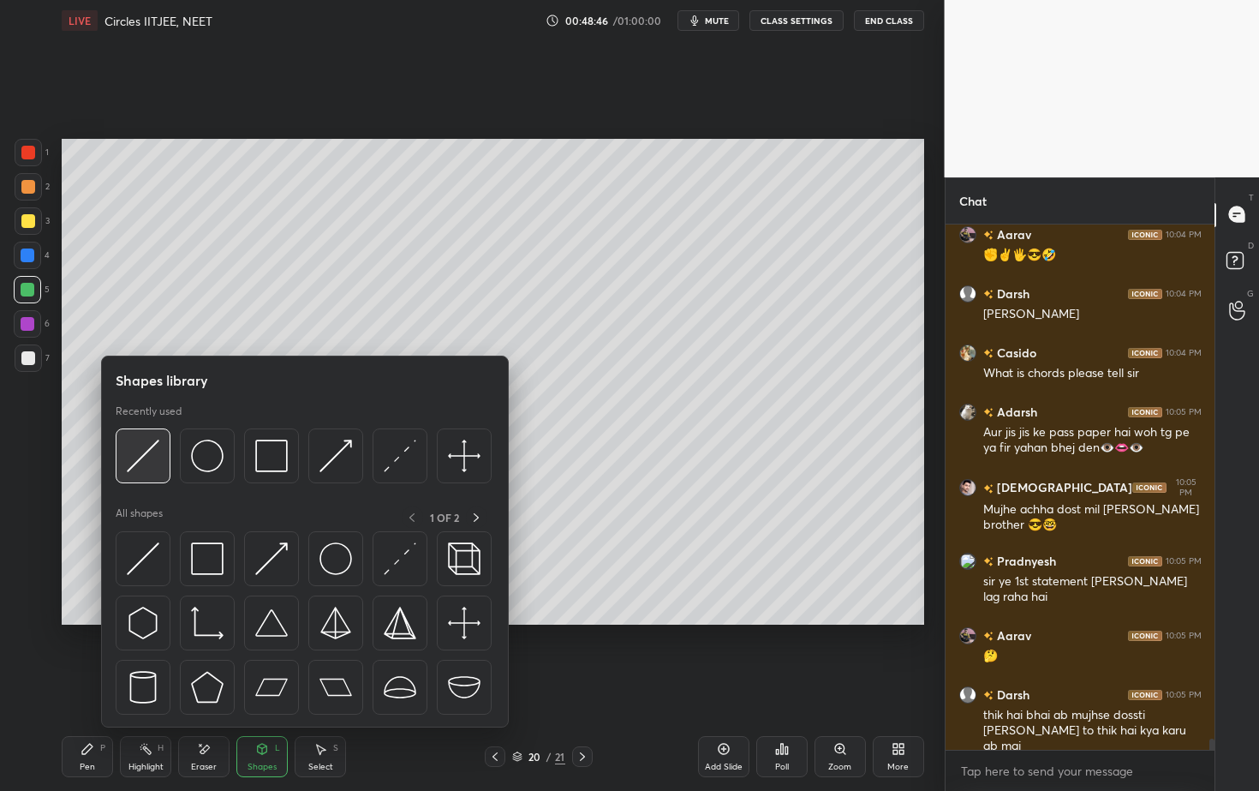
click at [152, 458] on img at bounding box center [143, 455] width 33 height 33
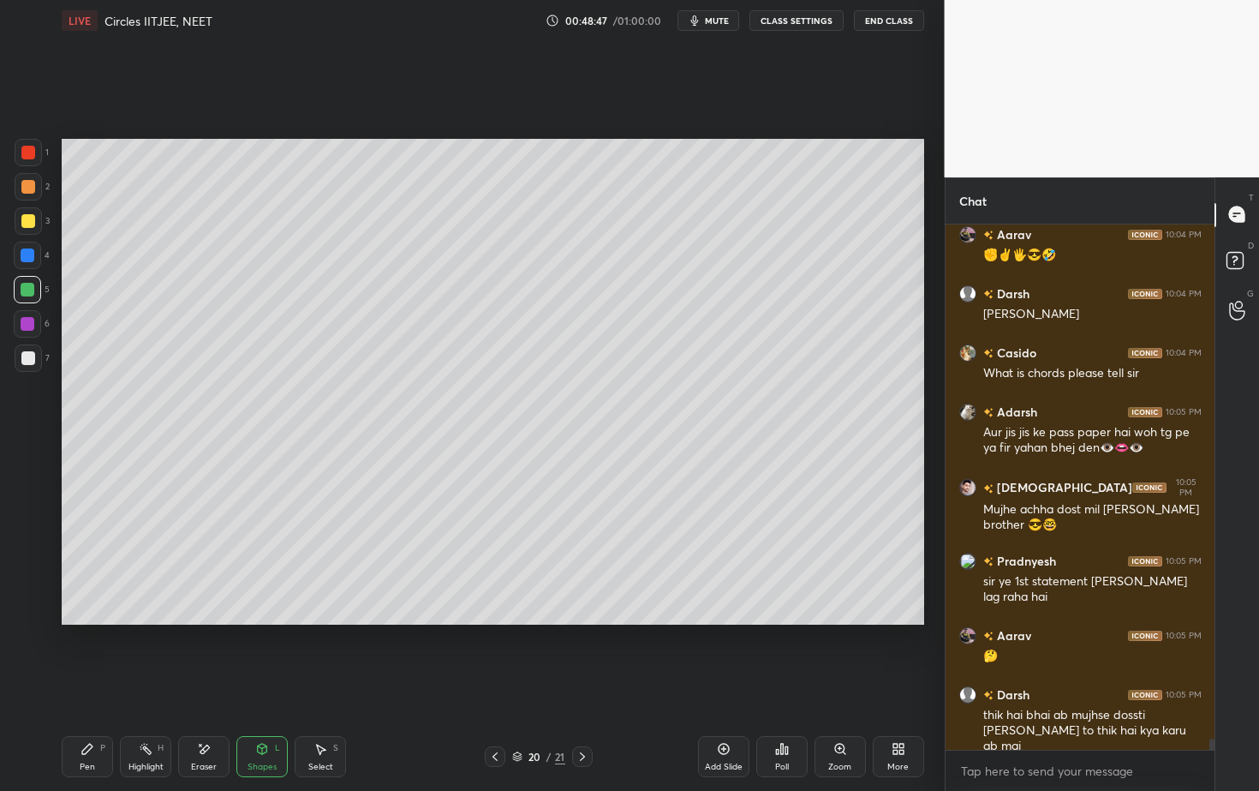
click at [34, 187] on div at bounding box center [28, 187] width 14 height 14
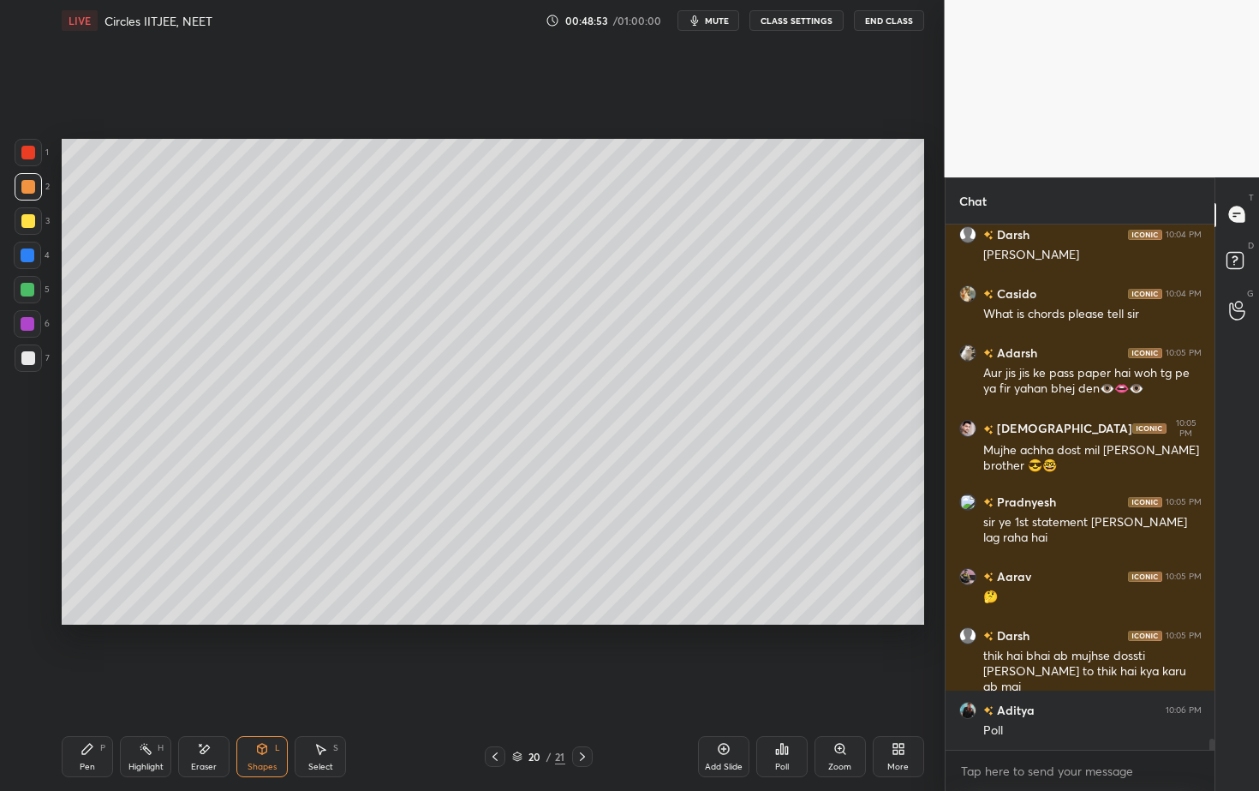
scroll to position [25267, 0]
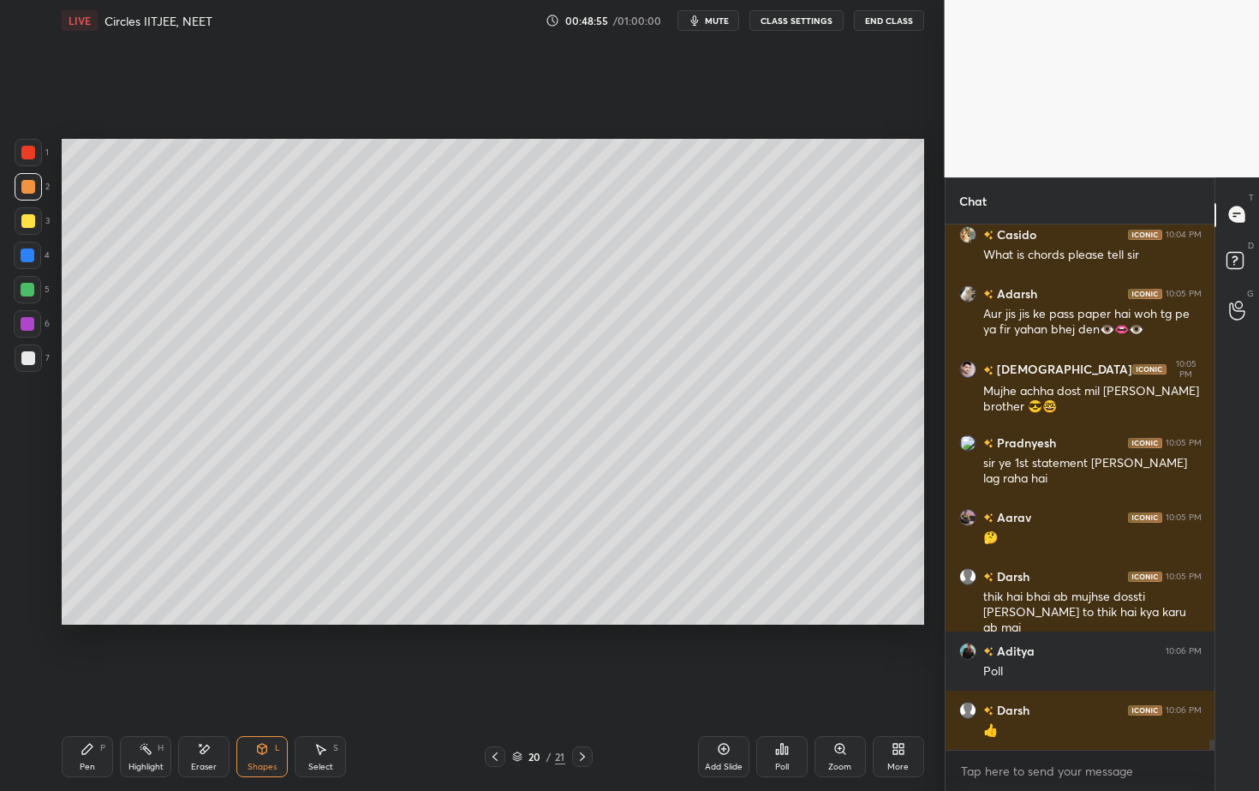
click at [95, 714] on div "Pen P" at bounding box center [87, 756] width 51 height 41
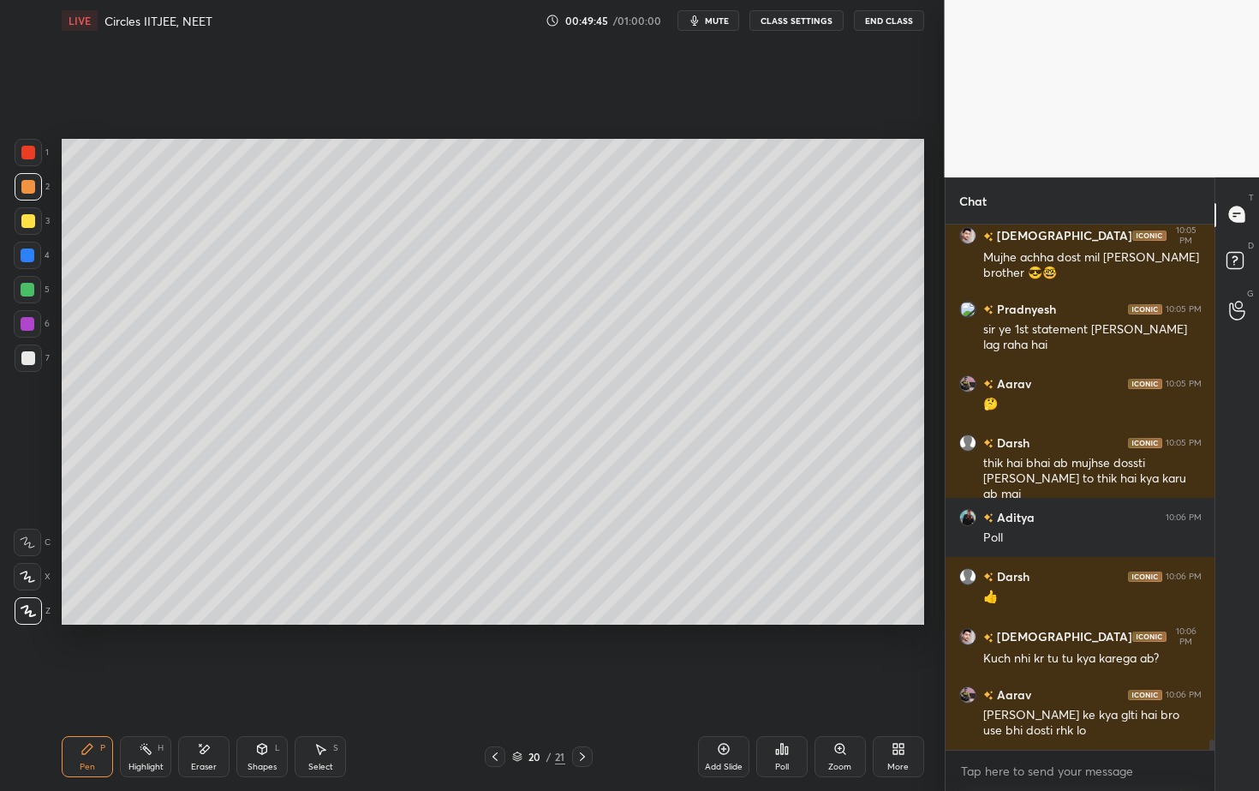
scroll to position [520, 264]
drag, startPoint x: 727, startPoint y: 748, endPoint x: 718, endPoint y: 744, distance: 10.4
click at [726, 714] on icon at bounding box center [724, 749] width 14 height 14
click at [33, 188] on div at bounding box center [28, 187] width 14 height 14
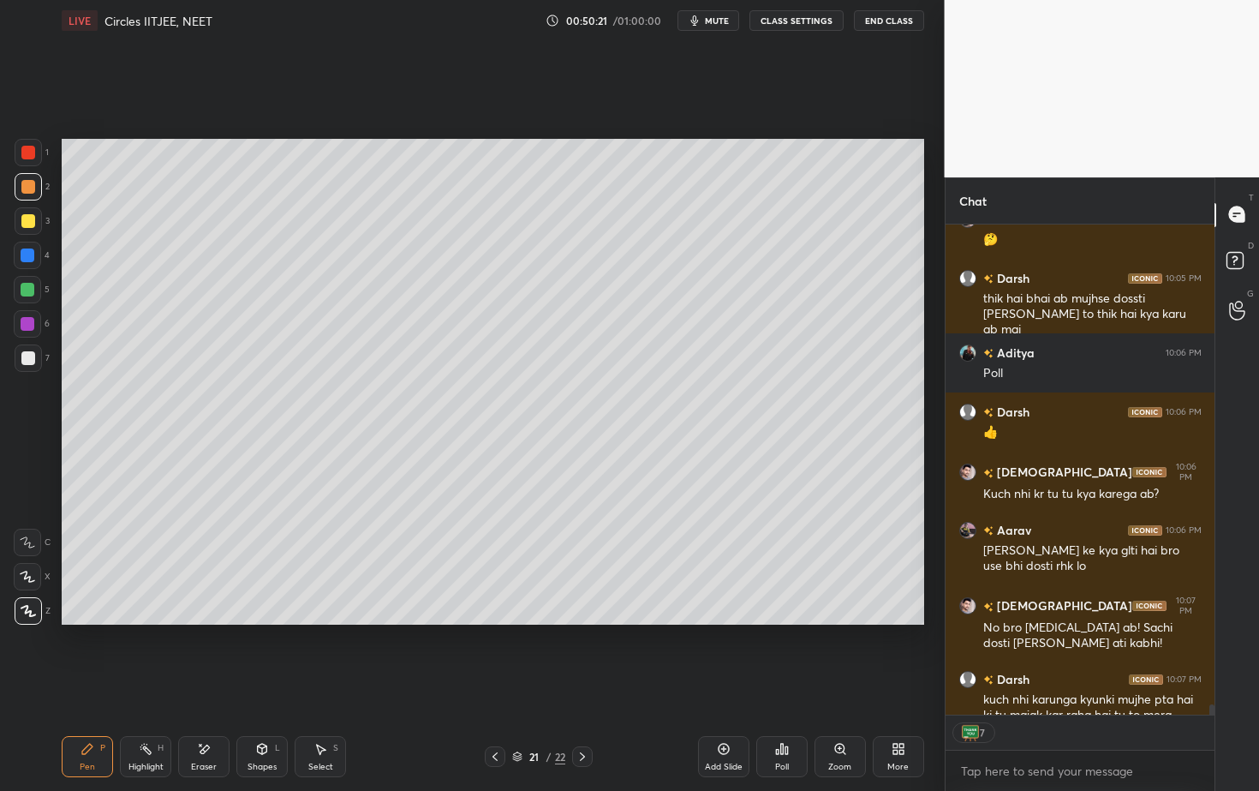
scroll to position [25659, 0]
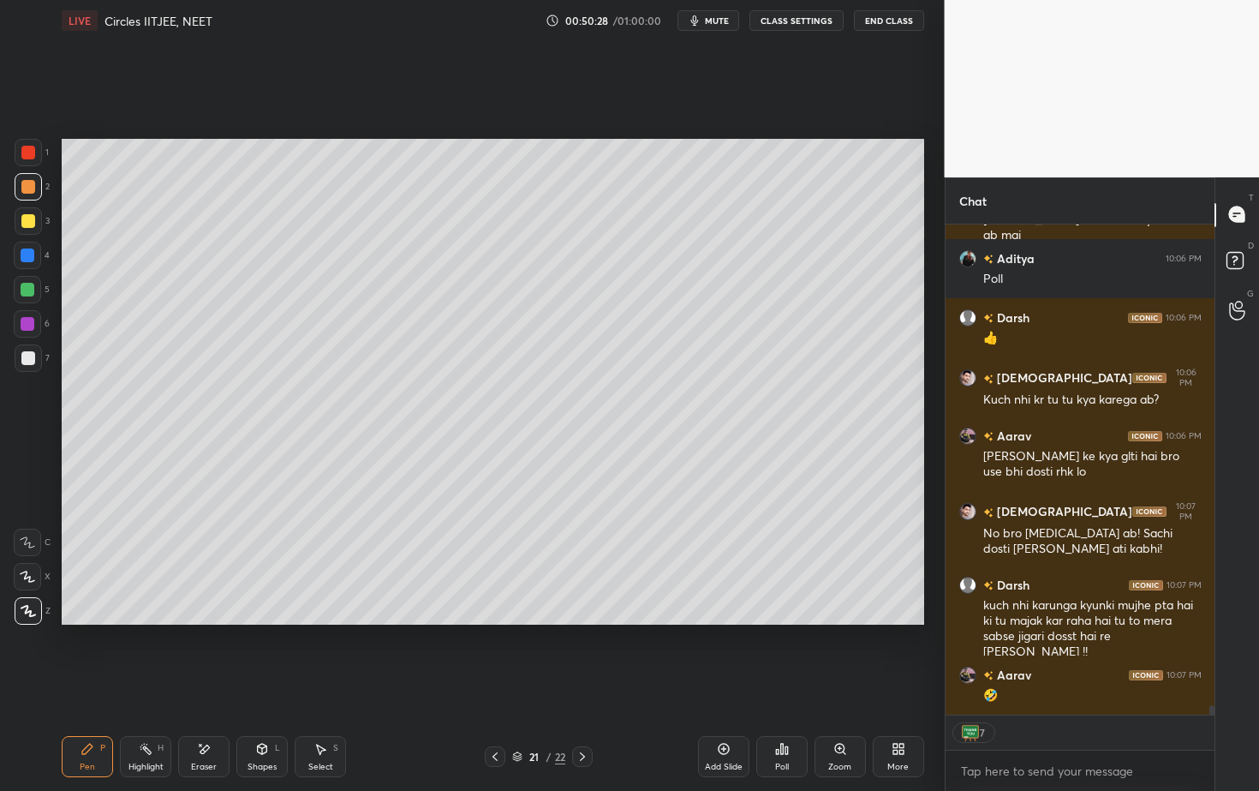
click at [27, 364] on div at bounding box center [28, 357] width 27 height 27
click at [258, 714] on div "Shapes L" at bounding box center [261, 756] width 51 height 41
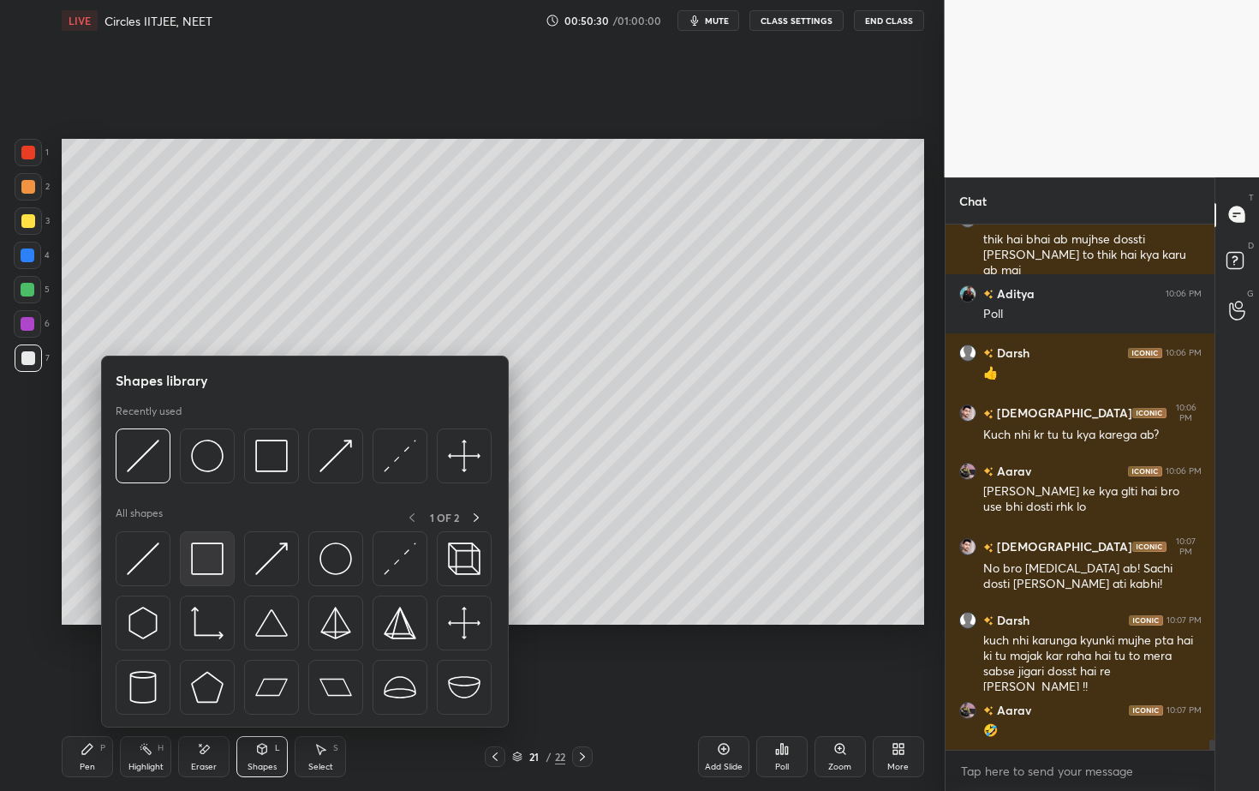
scroll to position [25624, 0]
click at [391, 454] on img at bounding box center [400, 455] width 33 height 33
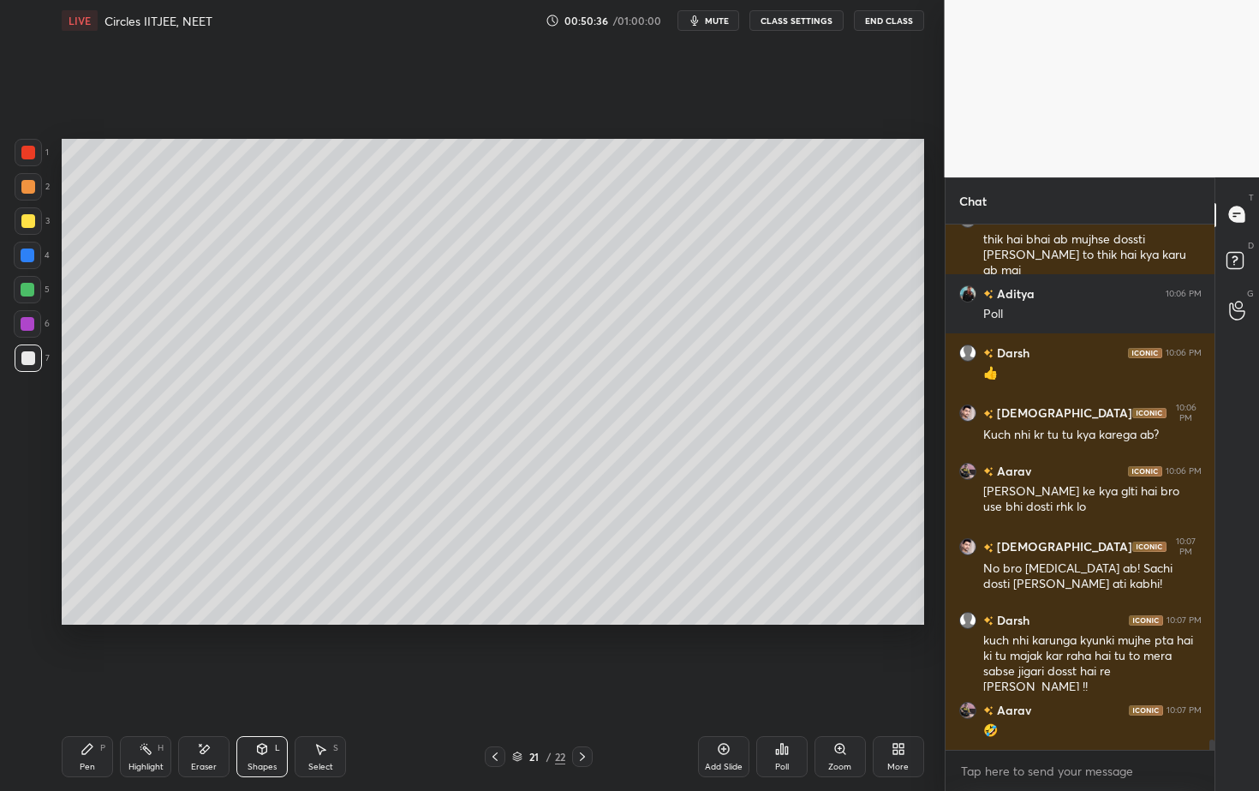
click at [91, 714] on div "Pen P" at bounding box center [87, 756] width 51 height 41
click at [102, 714] on div "Pen P" at bounding box center [87, 756] width 51 height 41
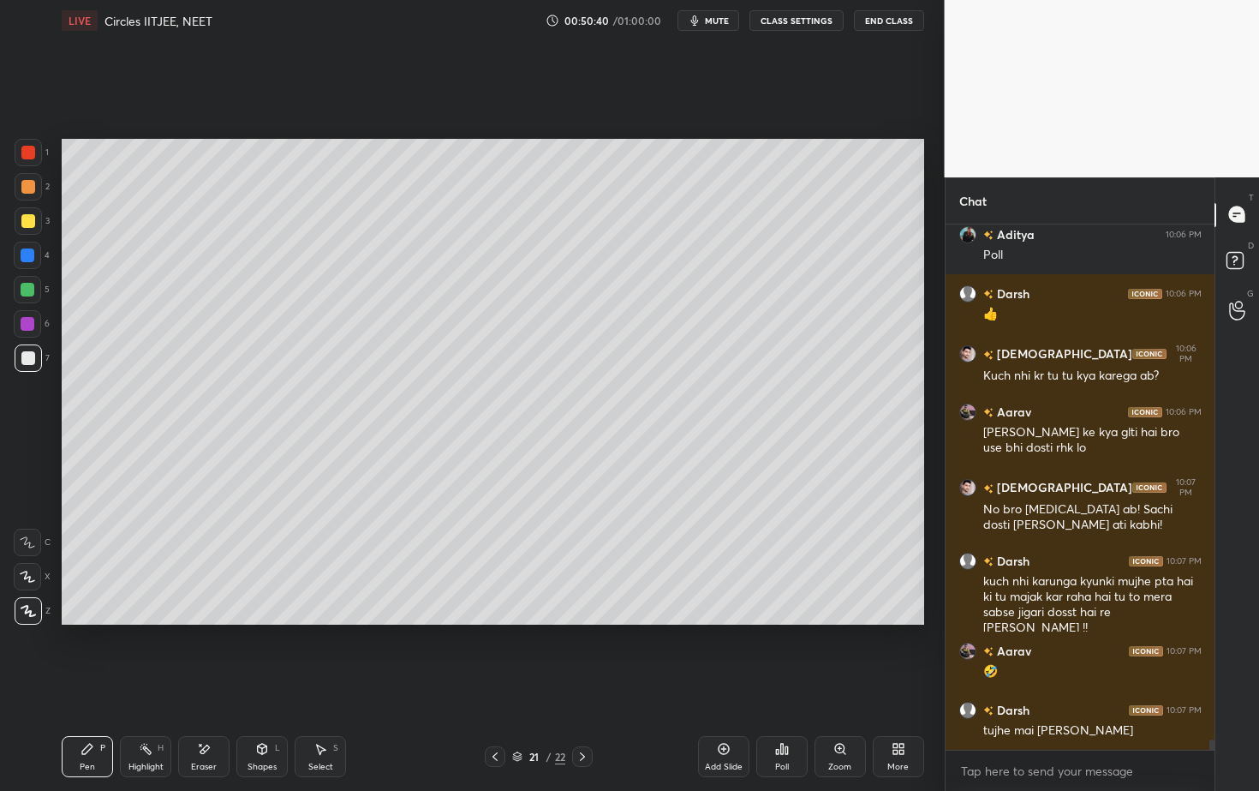
click at [32, 298] on div at bounding box center [27, 289] width 27 height 27
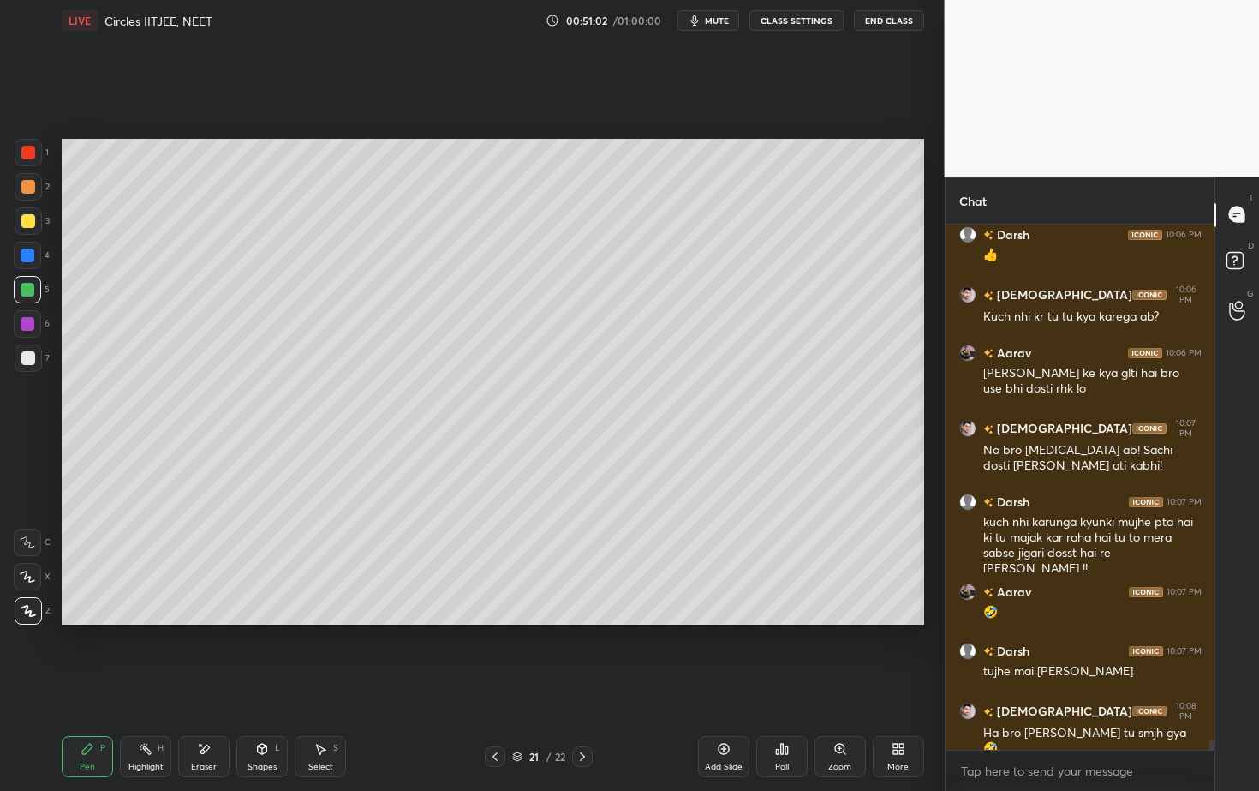
click at [925, 251] on div "Setting up your live class Poll for secs No correct answer Start poll" at bounding box center [493, 381] width 876 height 681
click at [695, 493] on div "Undo" at bounding box center [493, 381] width 863 height 485
click at [695, 504] on p "Undo" at bounding box center [693, 504] width 26 height 14
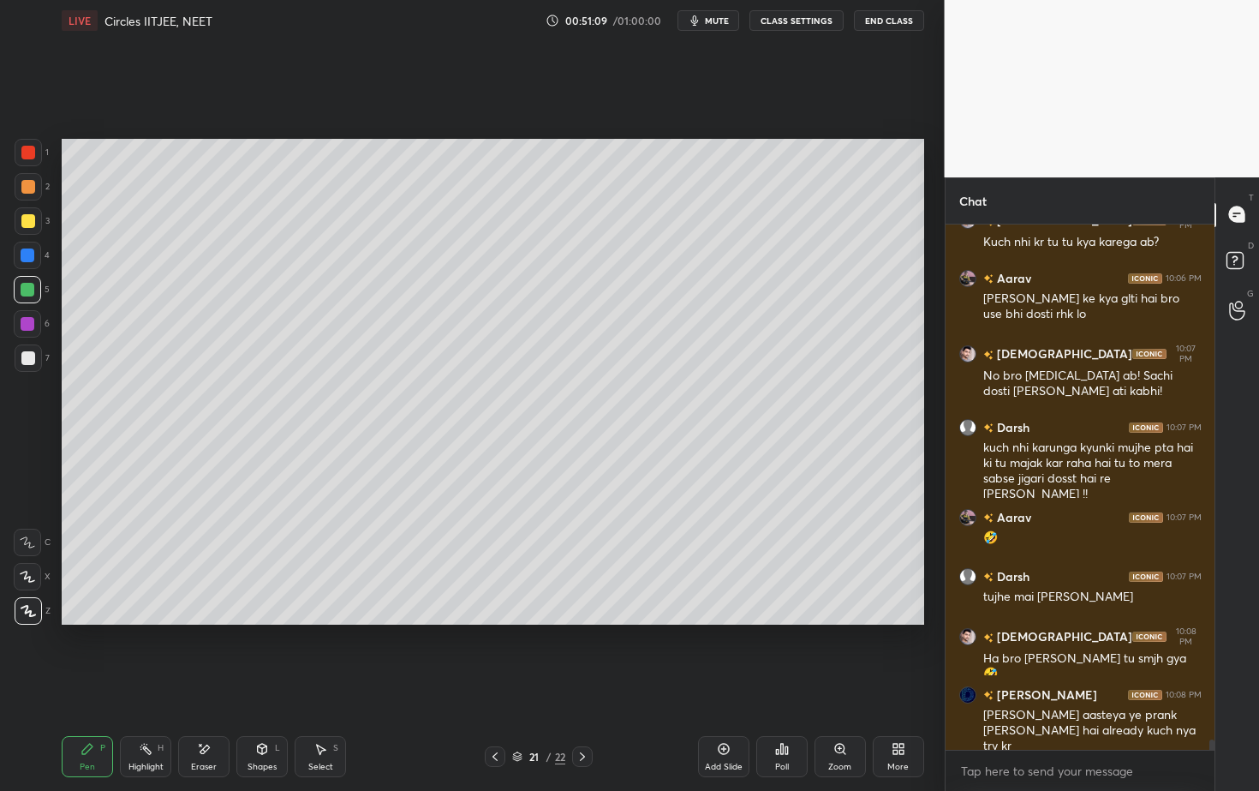
click at [217, 714] on div "Eraser" at bounding box center [203, 756] width 51 height 41
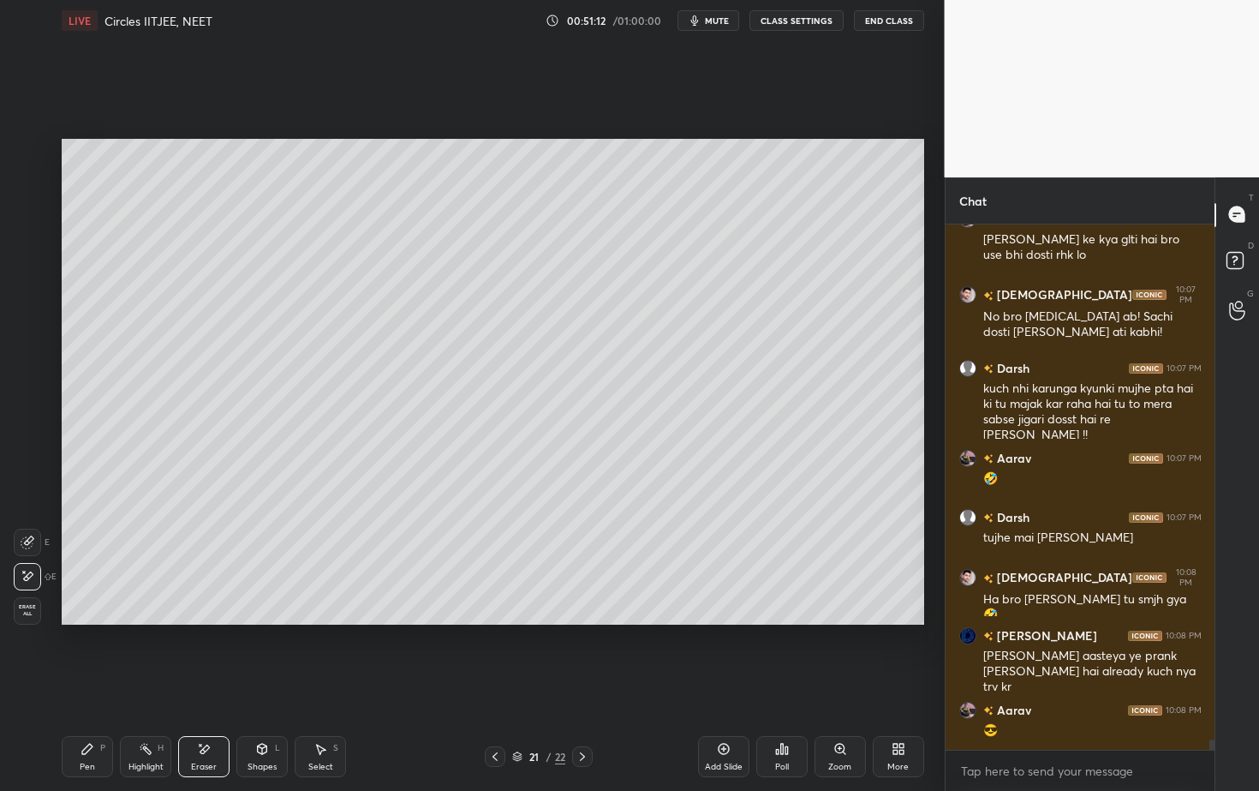
drag, startPoint x: 145, startPoint y: 750, endPoint x: 166, endPoint y: 708, distance: 46.4
click at [146, 714] on rect at bounding box center [147, 750] width 9 height 9
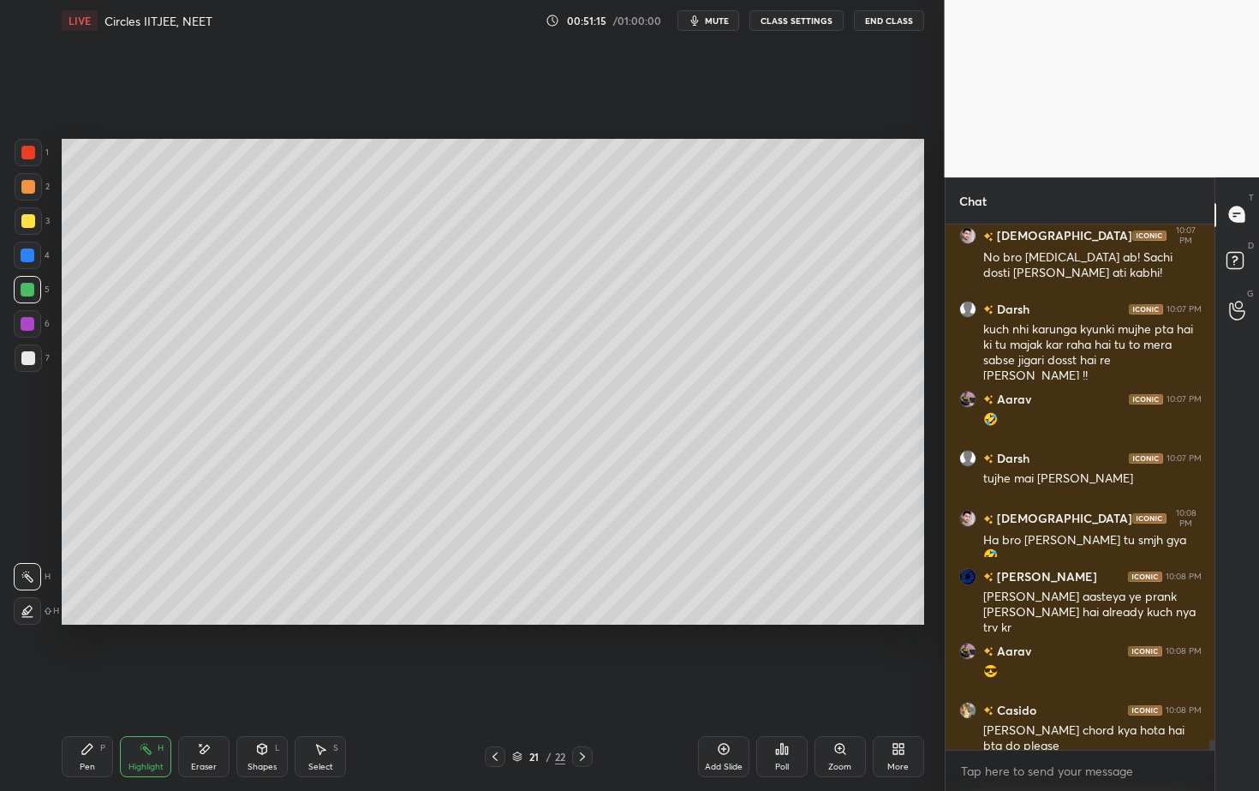
click at [91, 714] on div "Pen P" at bounding box center [87, 756] width 51 height 41
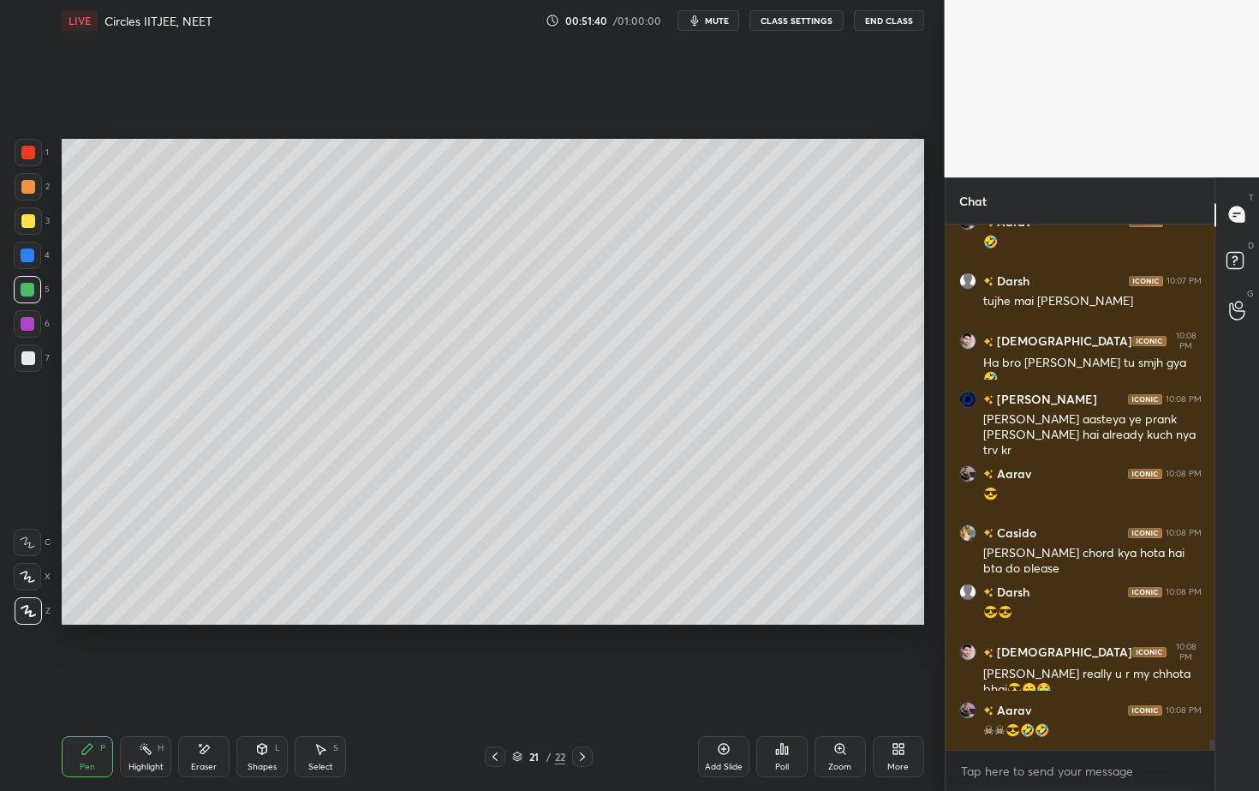
scroll to position [26172, 0]
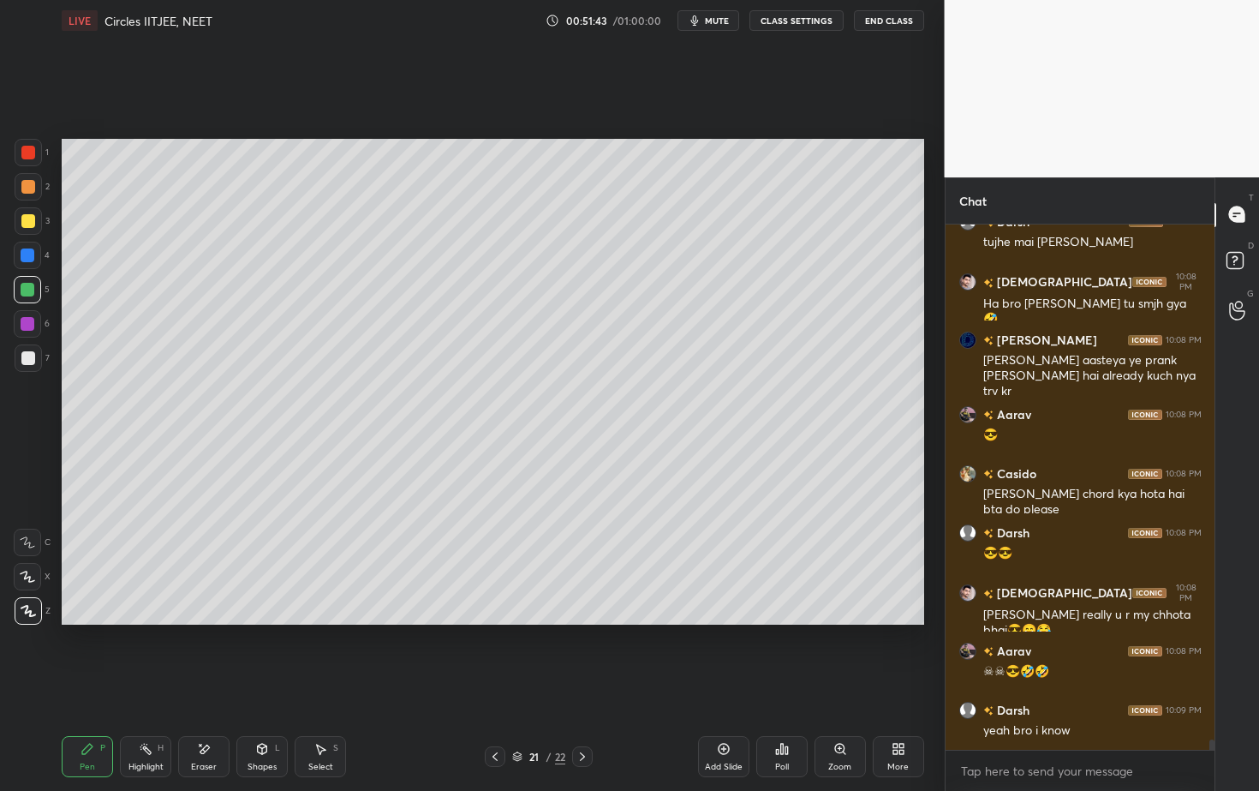
click at [27, 356] on div at bounding box center [28, 358] width 14 height 14
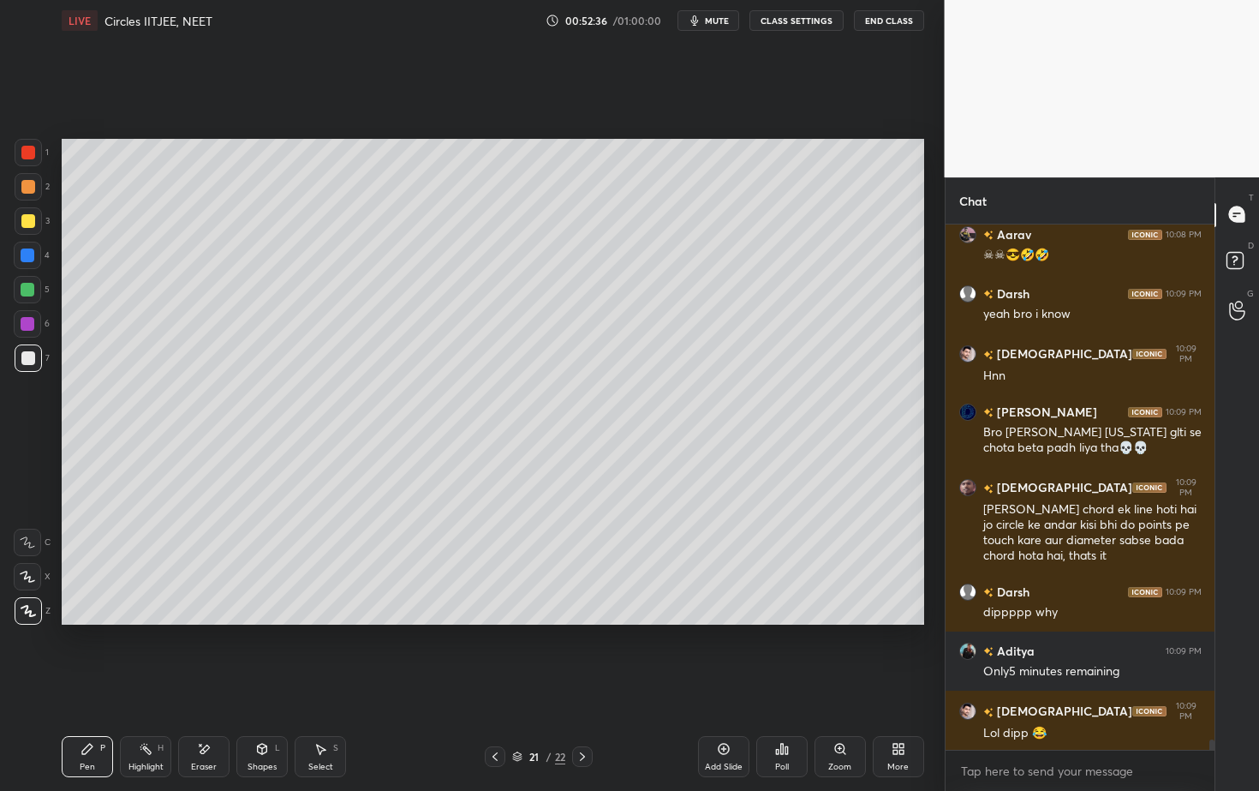
scroll to position [26647, 0]
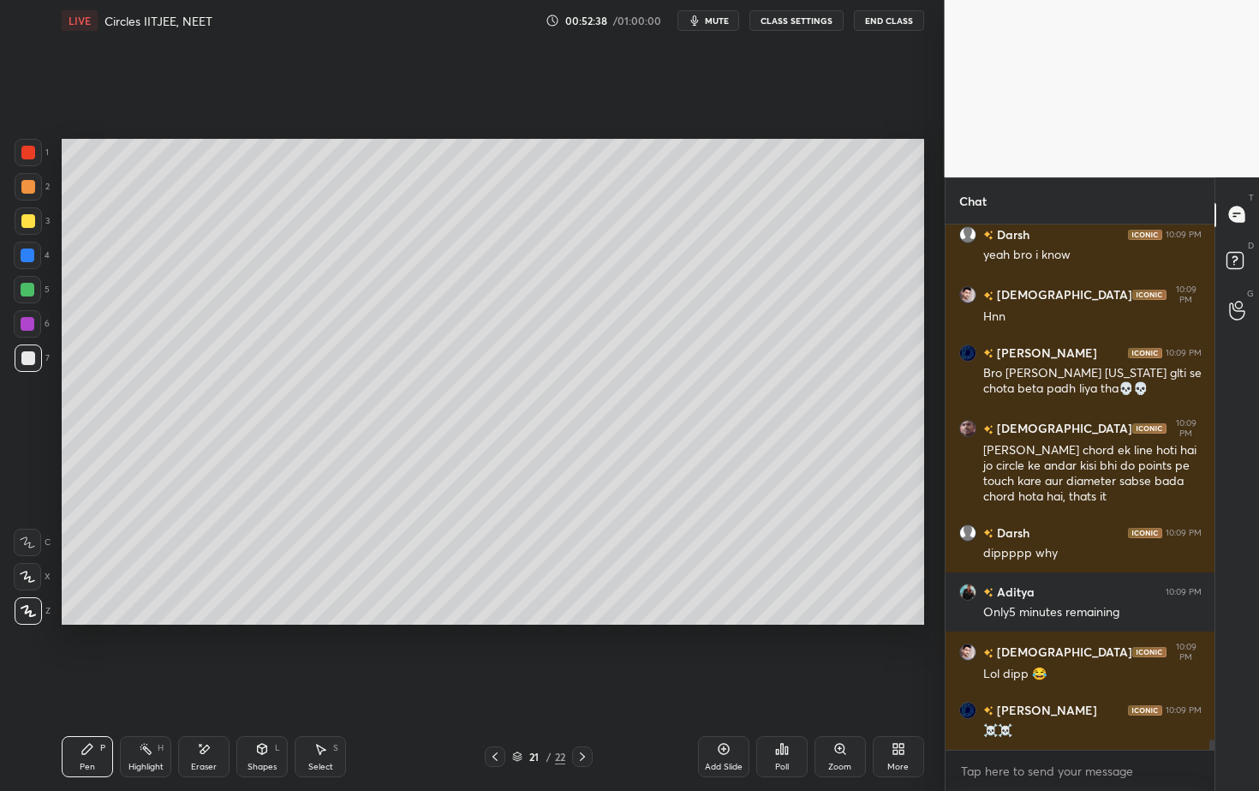
drag, startPoint x: 326, startPoint y: 762, endPoint x: 319, endPoint y: 740, distance: 22.8
click at [326, 714] on div "Select S" at bounding box center [320, 756] width 51 height 41
click at [338, 714] on div "Select S" at bounding box center [320, 756] width 51 height 41
drag, startPoint x: 71, startPoint y: 137, endPoint x: 795, endPoint y: 577, distance: 847.2
click at [795, 589] on div "0 ° Undo Copy Duplicate Duplicate to new slide Delete Setting up your live clas…" at bounding box center [493, 381] width 876 height 681
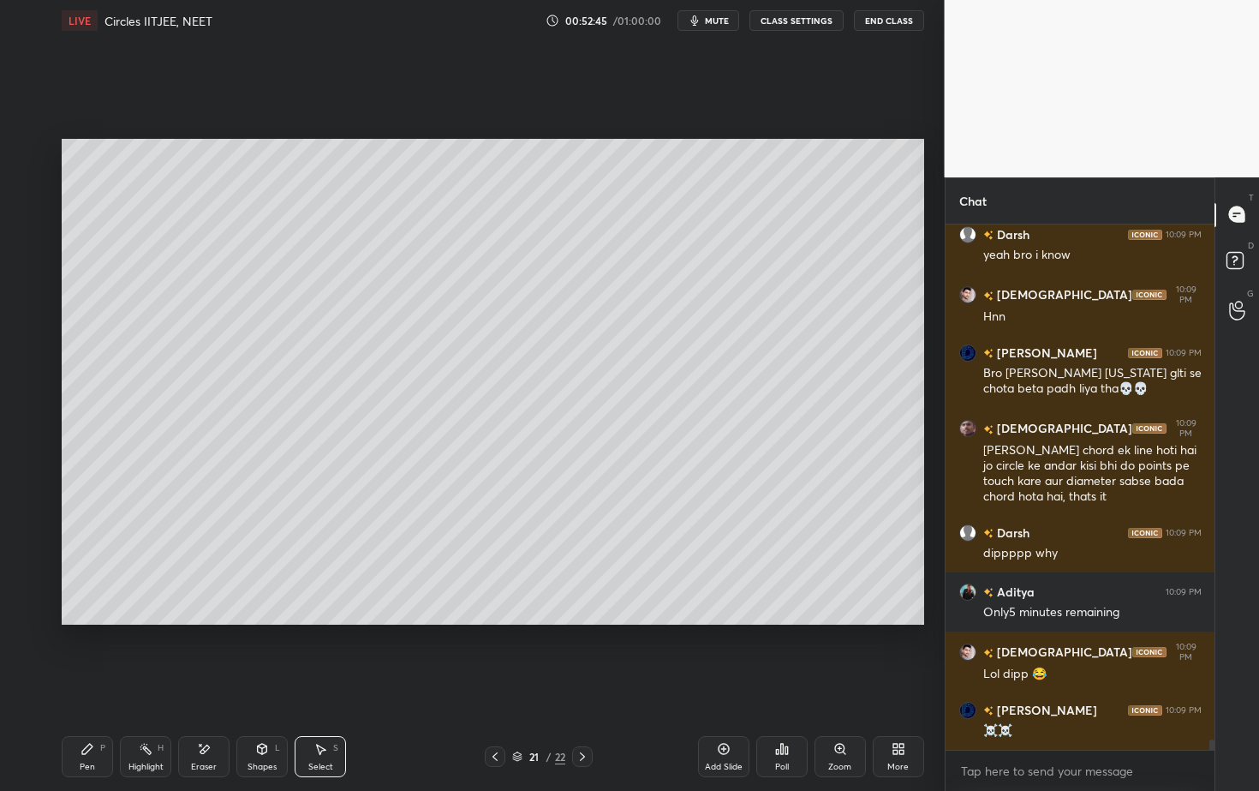
click at [321, 714] on div "Select S" at bounding box center [320, 756] width 51 height 41
click at [328, 714] on div "Select S" at bounding box center [320, 756] width 51 height 41
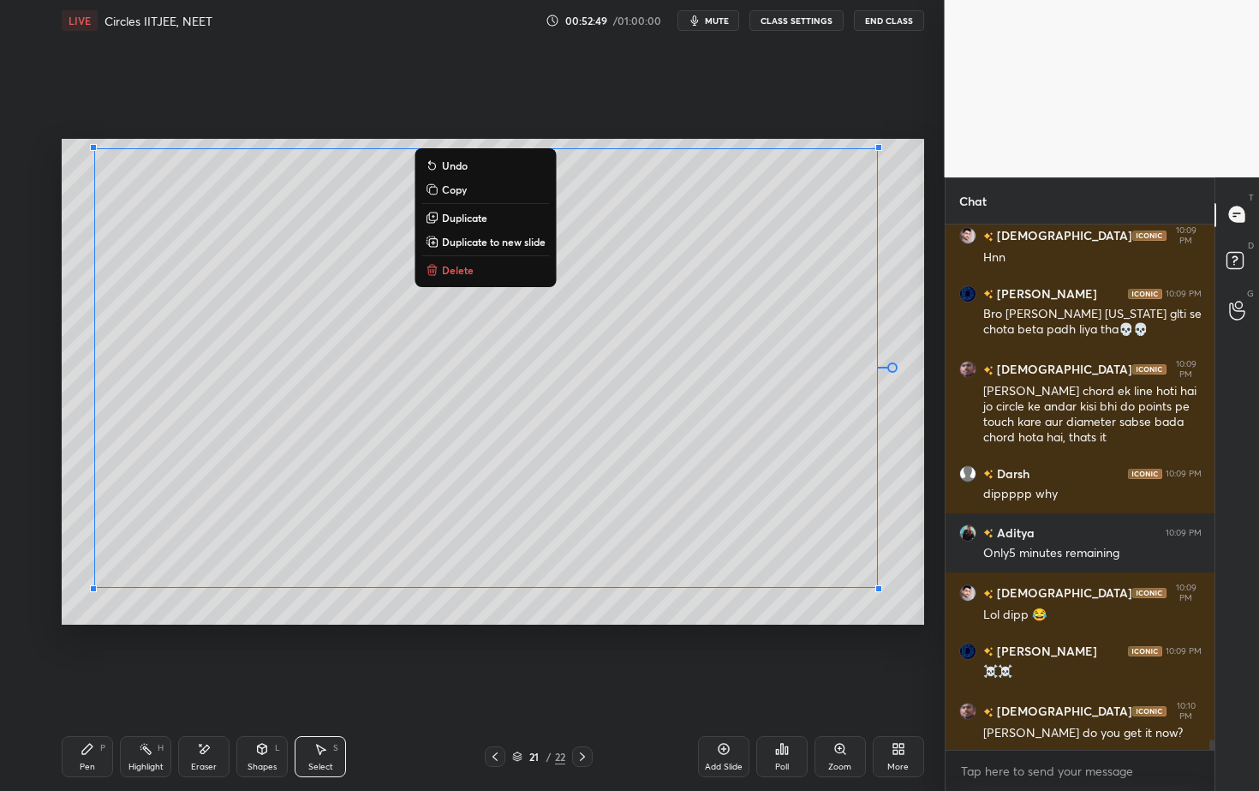
drag, startPoint x: 96, startPoint y: 146, endPoint x: 944, endPoint y: 641, distance: 982.0
click at [944, 641] on div "1 2 3 4 5 6 7 C X Z E E Erase all H H LIVE Circles IITJEE, NEET 00:52:49 / 01:0…" at bounding box center [629, 395] width 1259 height 791
click at [695, 631] on div "0 ° Undo Copy Duplicate Duplicate to new slide Delete Setting up your live clas…" at bounding box center [493, 381] width 876 height 681
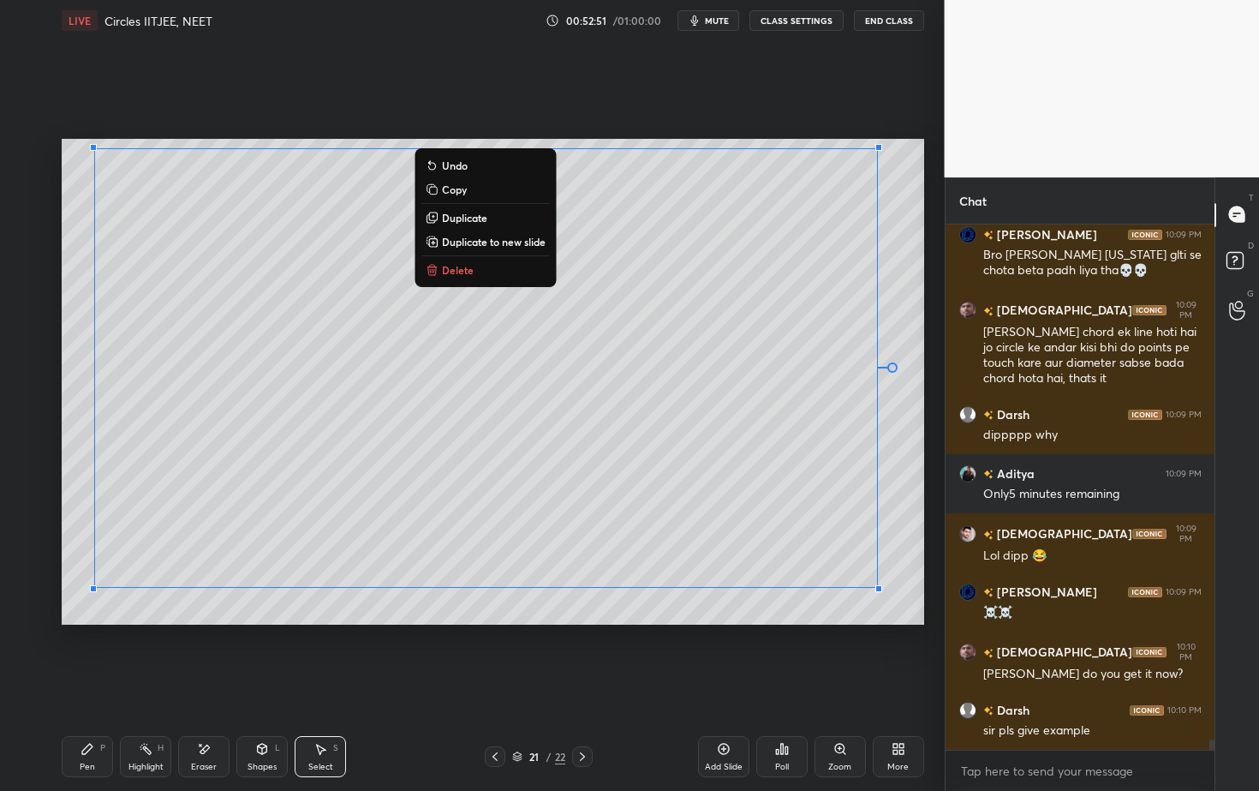
drag, startPoint x: 409, startPoint y: 600, endPoint x: 400, endPoint y: 595, distance: 9.6
click at [409, 600] on div "0 ° Undo Copy Duplicate Duplicate to new slide Delete" at bounding box center [493, 381] width 863 height 485
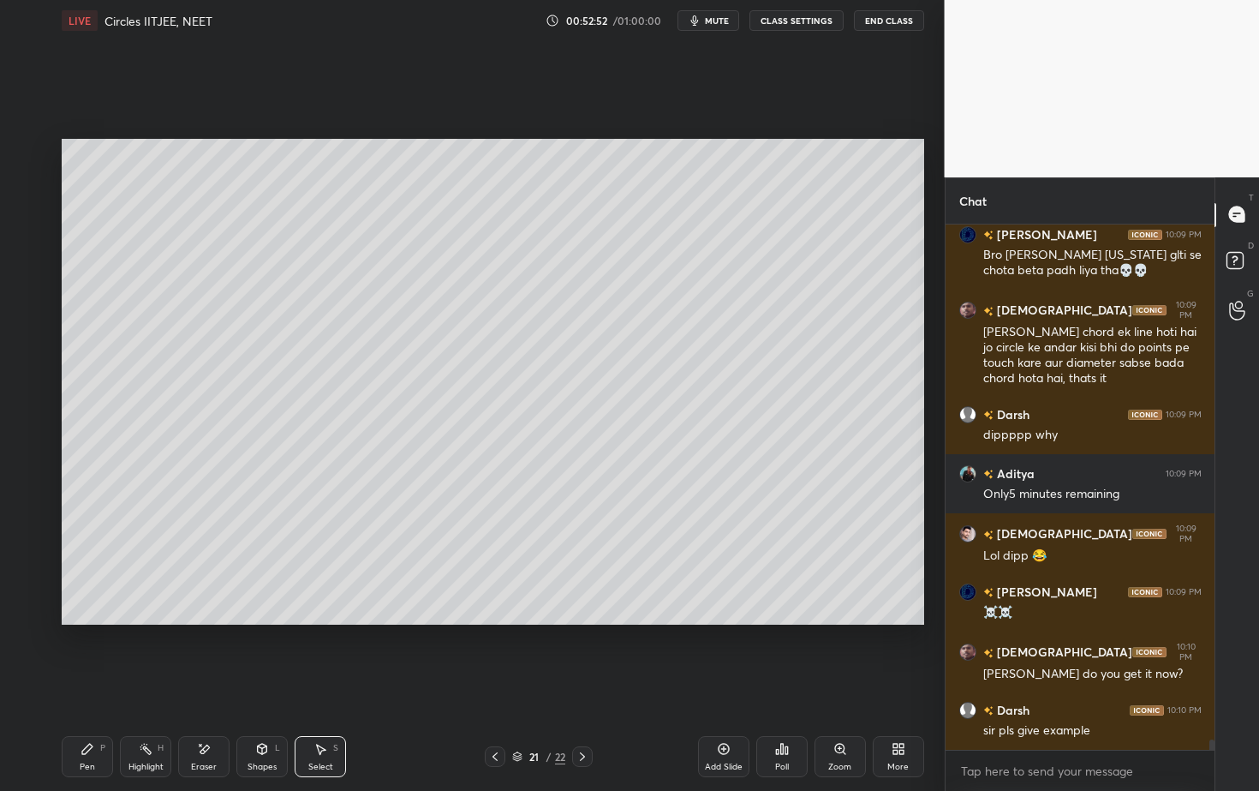
click at [405, 598] on div "0 ° Undo Copy Duplicate Duplicate to new slide Delete" at bounding box center [493, 381] width 863 height 485
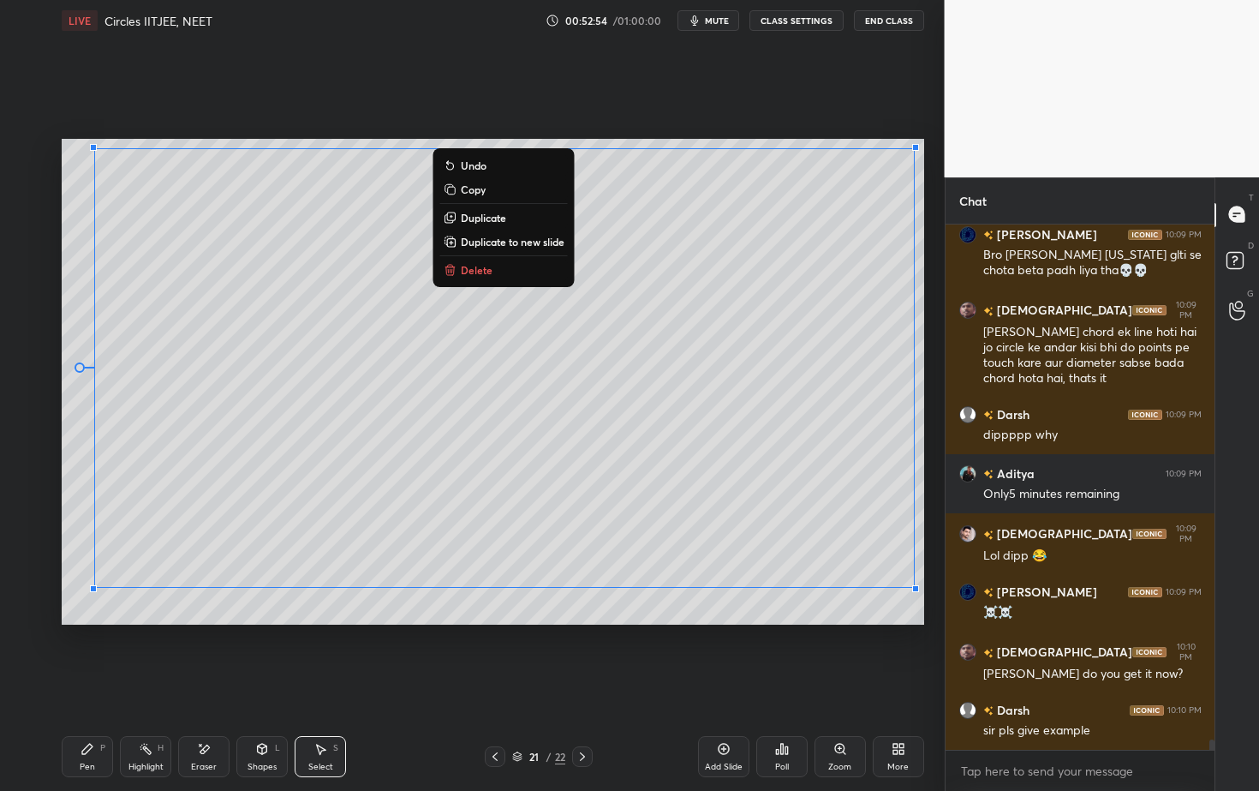
drag, startPoint x: 93, startPoint y: 145, endPoint x: 911, endPoint y: 573, distance: 924.1
click at [933, 582] on div "1 2 3 4 5 6 7 C X Z E E Erase all H H LIVE Circles IITJEE, NEET 00:52:54 / 01:0…" at bounding box center [472, 395] width 945 height 791
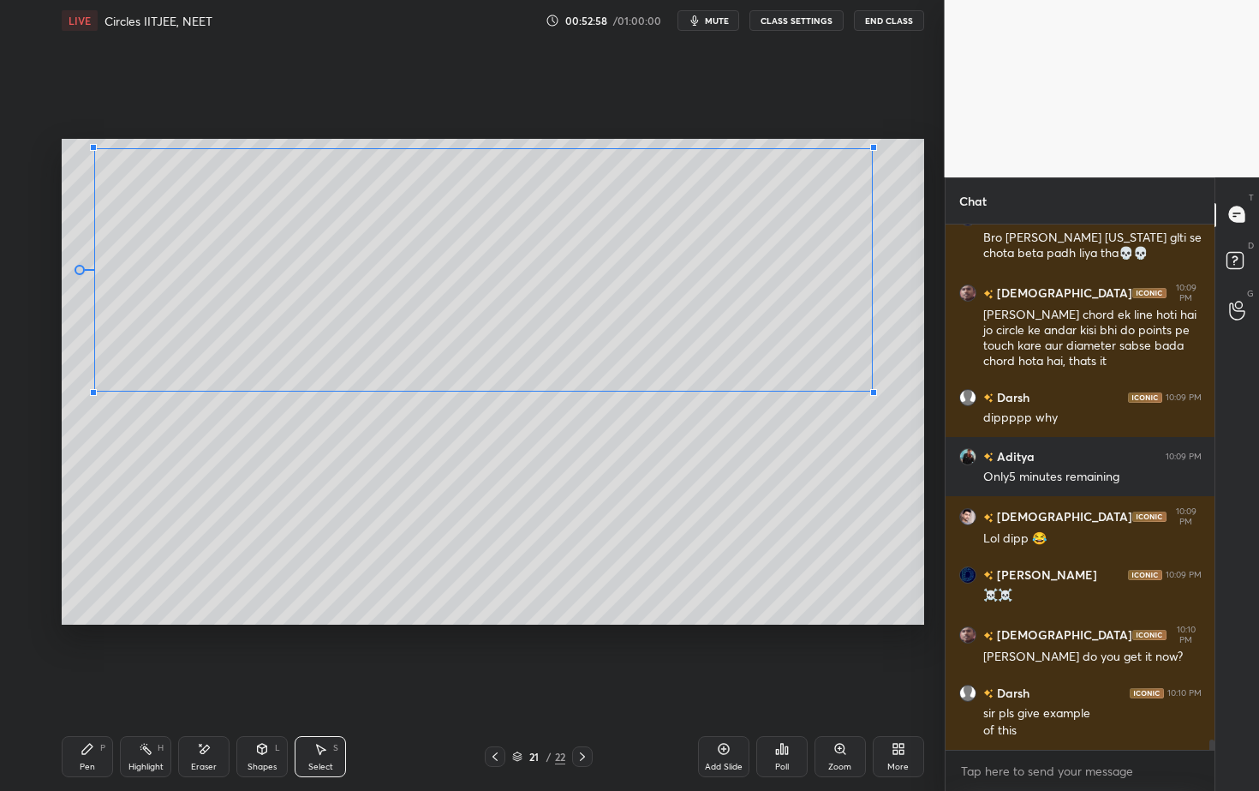
drag, startPoint x: 915, startPoint y: 588, endPoint x: 869, endPoint y: 391, distance: 202.4
click at [871, 391] on div at bounding box center [873, 392] width 7 height 7
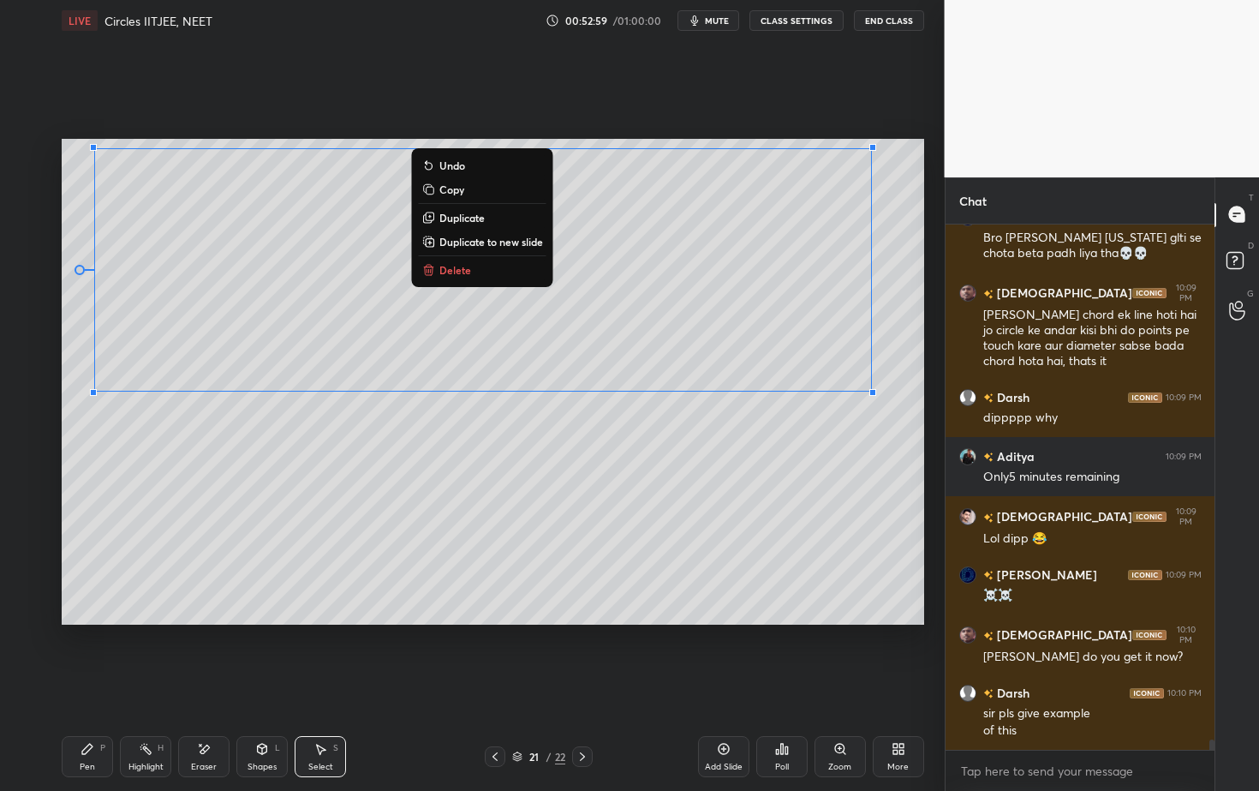
click at [650, 550] on div "0 ° Undo Copy Duplicate Duplicate to new slide Delete" at bounding box center [493, 381] width 863 height 485
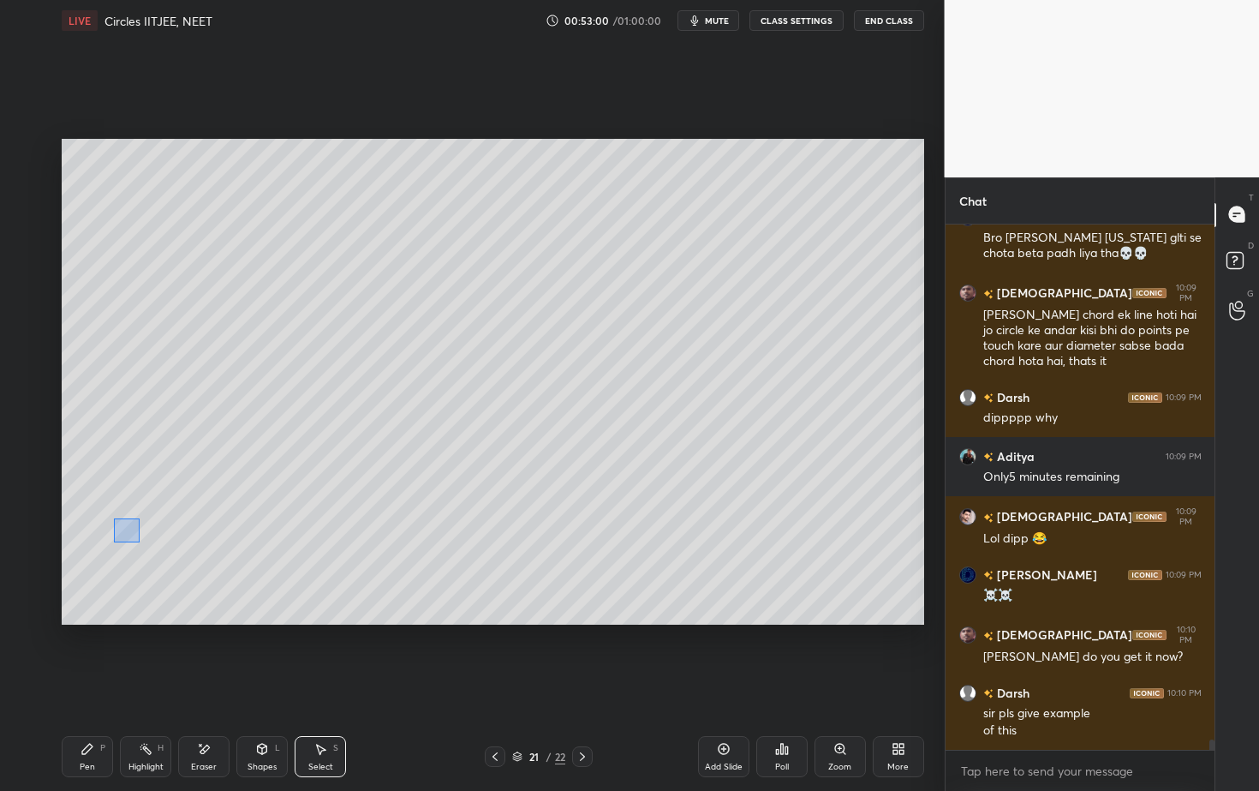
drag, startPoint x: 113, startPoint y: 517, endPoint x: 252, endPoint y: 593, distance: 157.9
click at [240, 593] on div "0 ° Undo Copy Duplicate Duplicate to new slide Delete" at bounding box center [493, 381] width 863 height 485
drag, startPoint x: 165, startPoint y: 549, endPoint x: 163, endPoint y: 367, distance: 182.5
click at [163, 367] on div "0 ° Undo Copy Duplicate Duplicate to new slide Delete" at bounding box center [493, 381] width 863 height 485
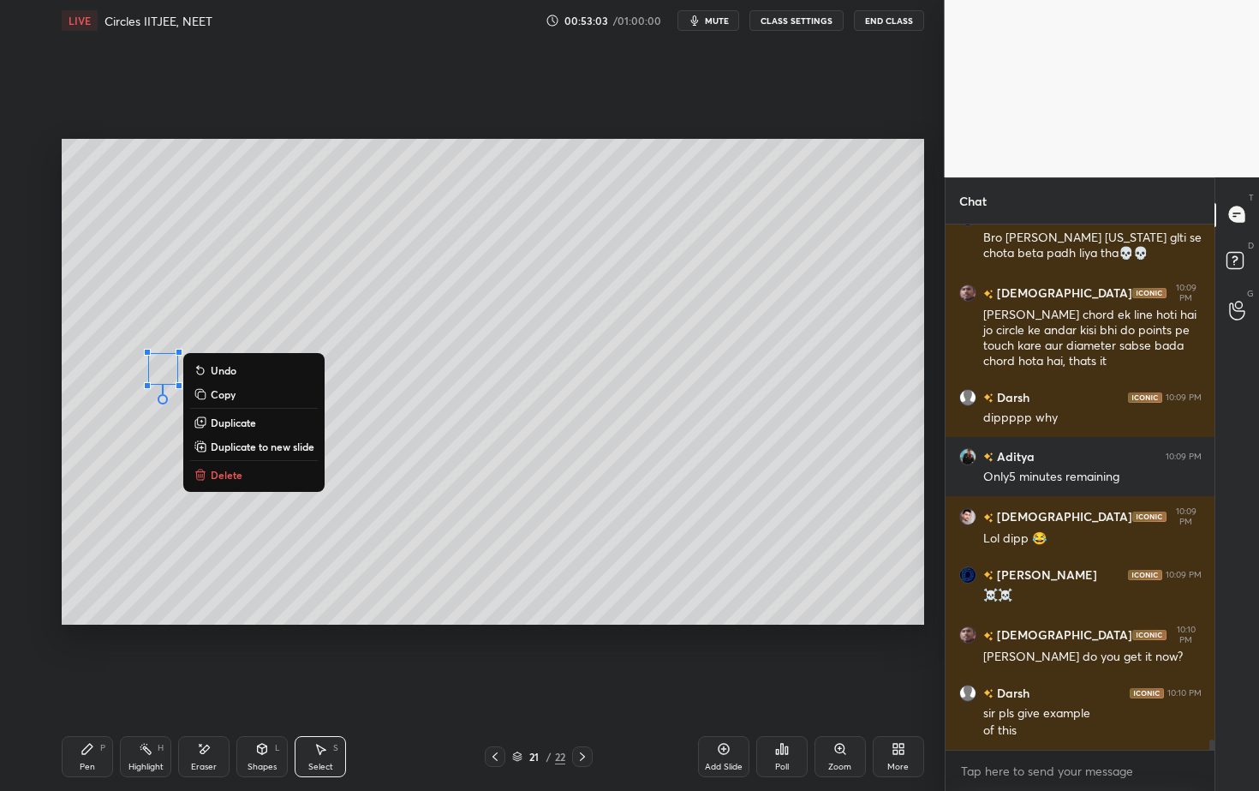
click at [146, 498] on div "0 ° Undo Copy Duplicate Duplicate to new slide Delete" at bounding box center [493, 381] width 863 height 485
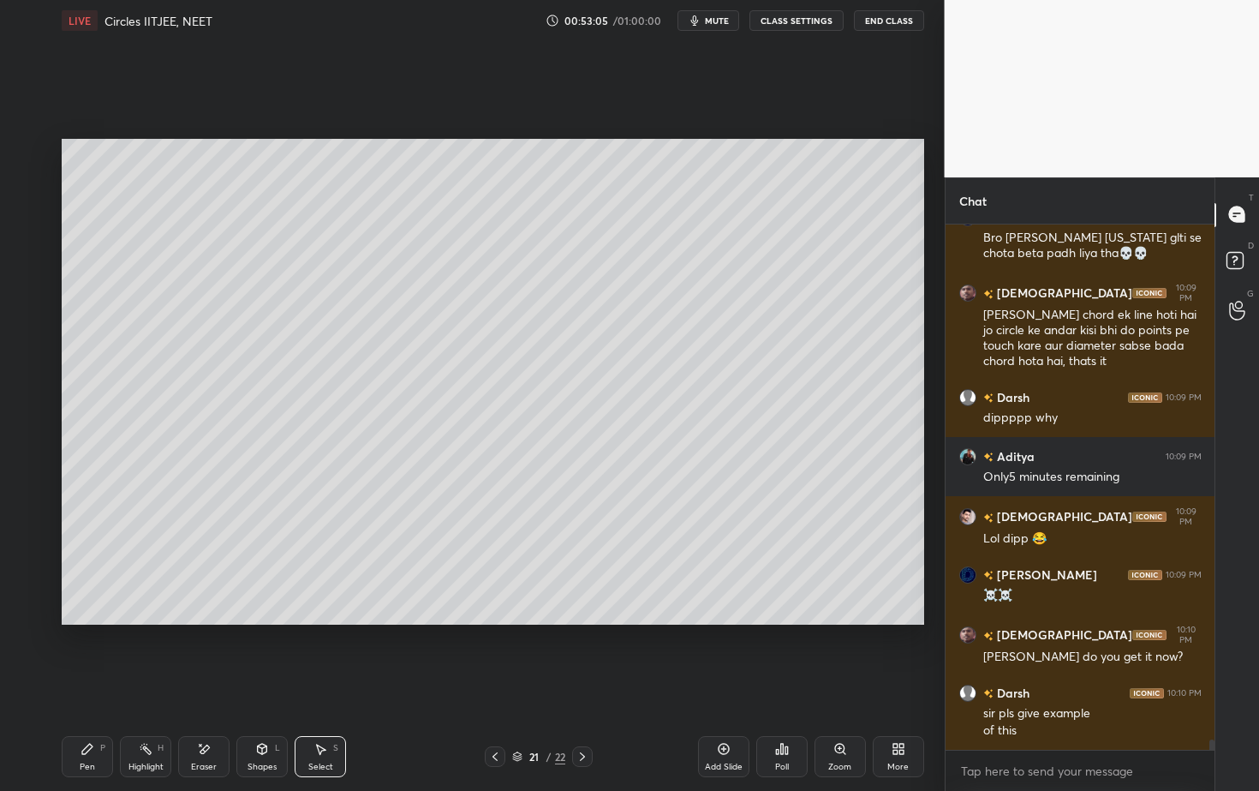
scroll to position [26841, 0]
click at [100, 714] on div "Pen P" at bounding box center [87, 756] width 51 height 41
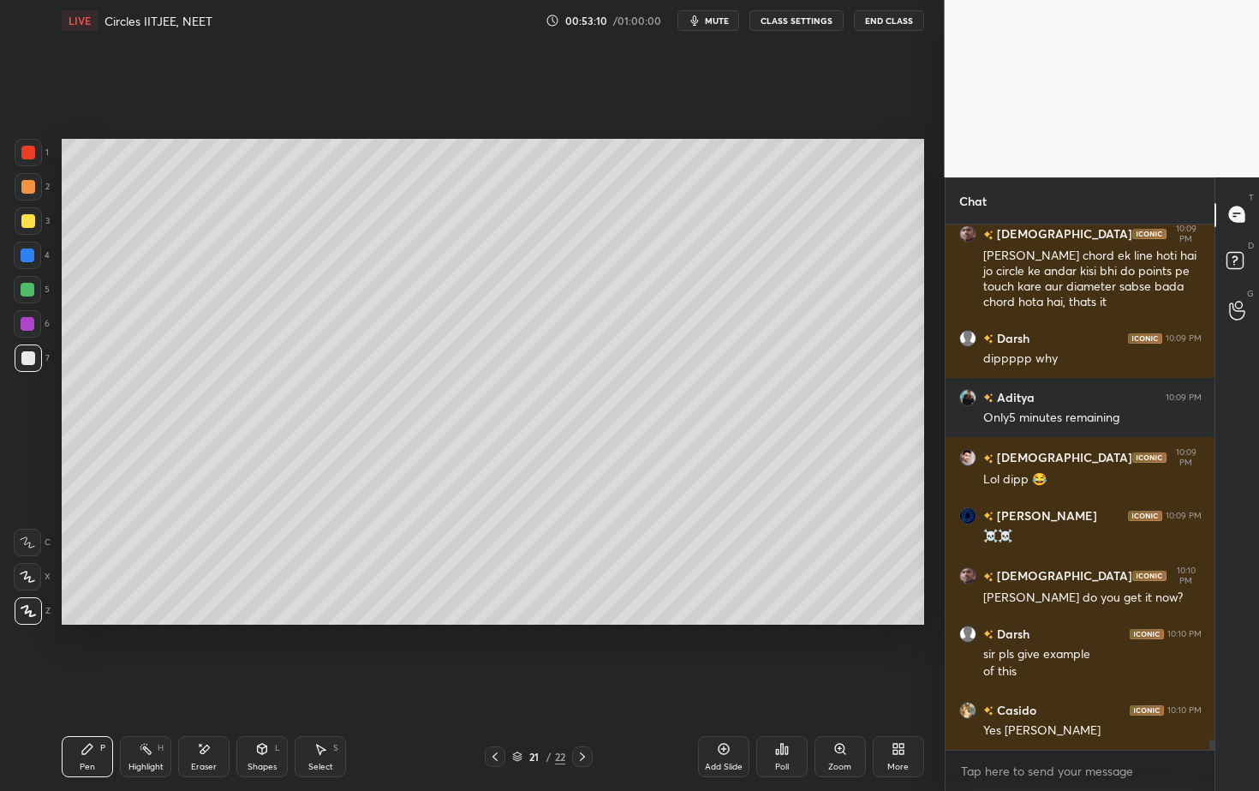
click at [258, 714] on icon at bounding box center [262, 749] width 14 height 14
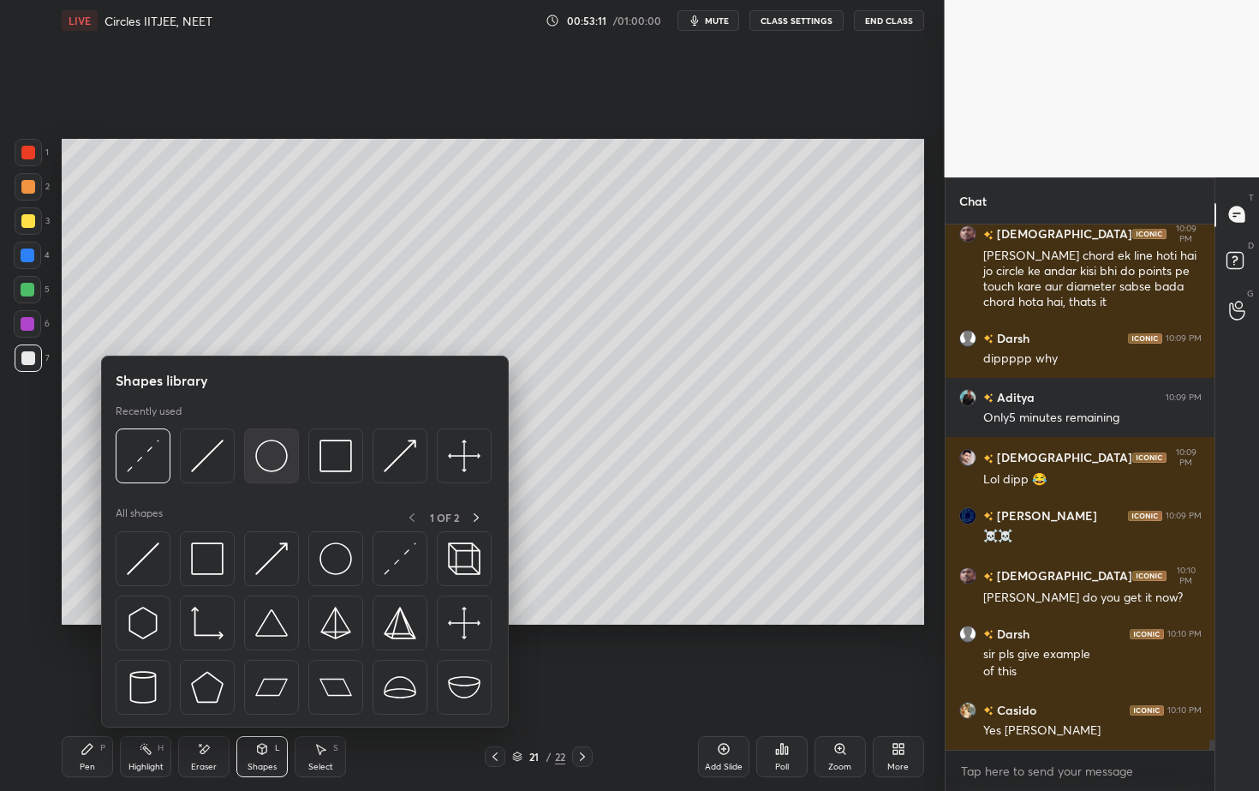
click at [268, 456] on img at bounding box center [271, 455] width 33 height 33
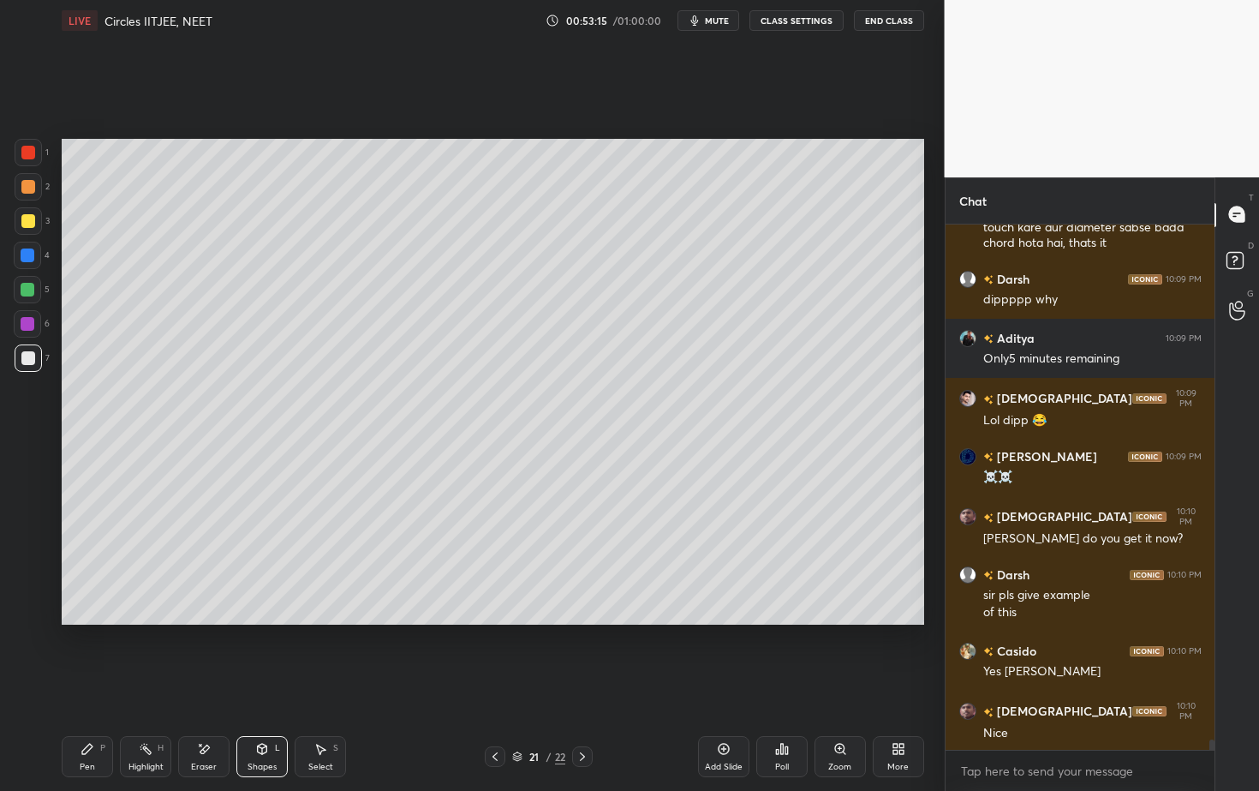
click at [27, 287] on div at bounding box center [28, 290] width 14 height 14
drag, startPoint x: 261, startPoint y: 751, endPoint x: 245, endPoint y: 744, distance: 17.7
click at [259, 714] on icon at bounding box center [262, 749] width 14 height 14
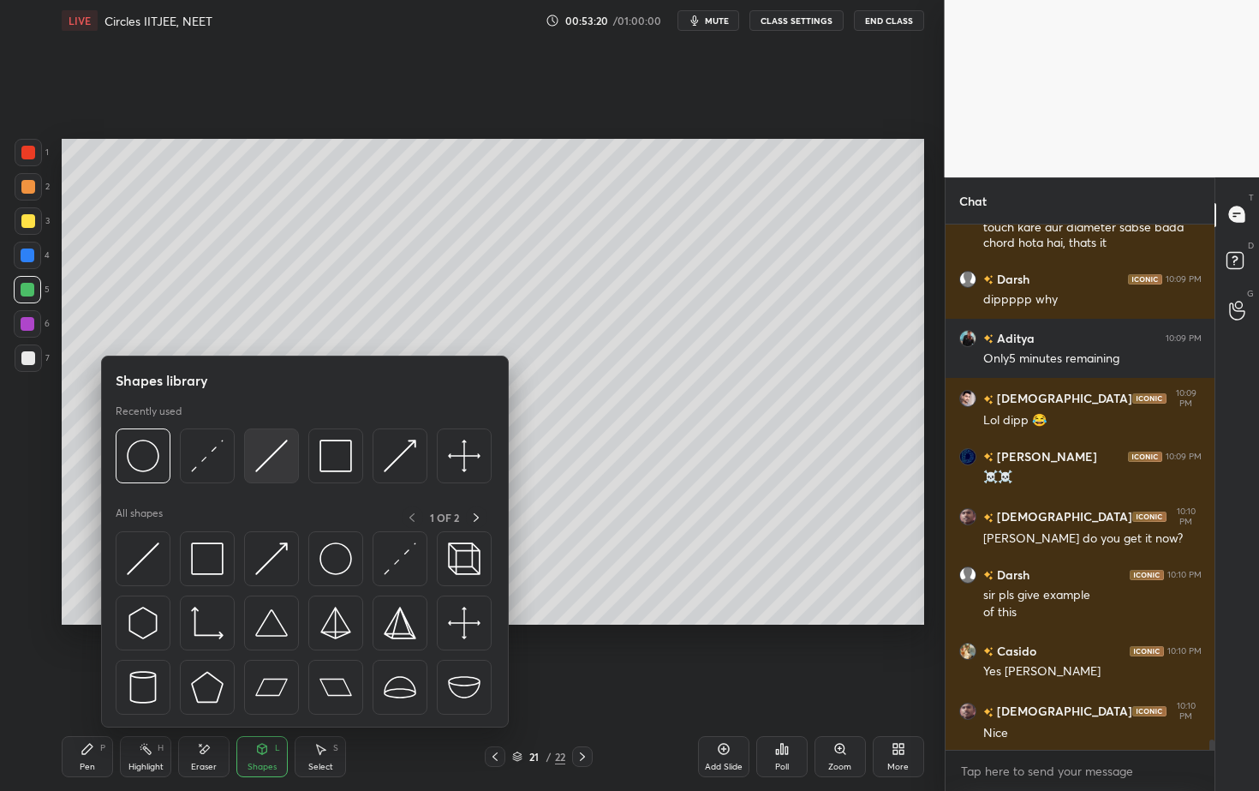
click at [250, 476] on div at bounding box center [271, 455] width 55 height 55
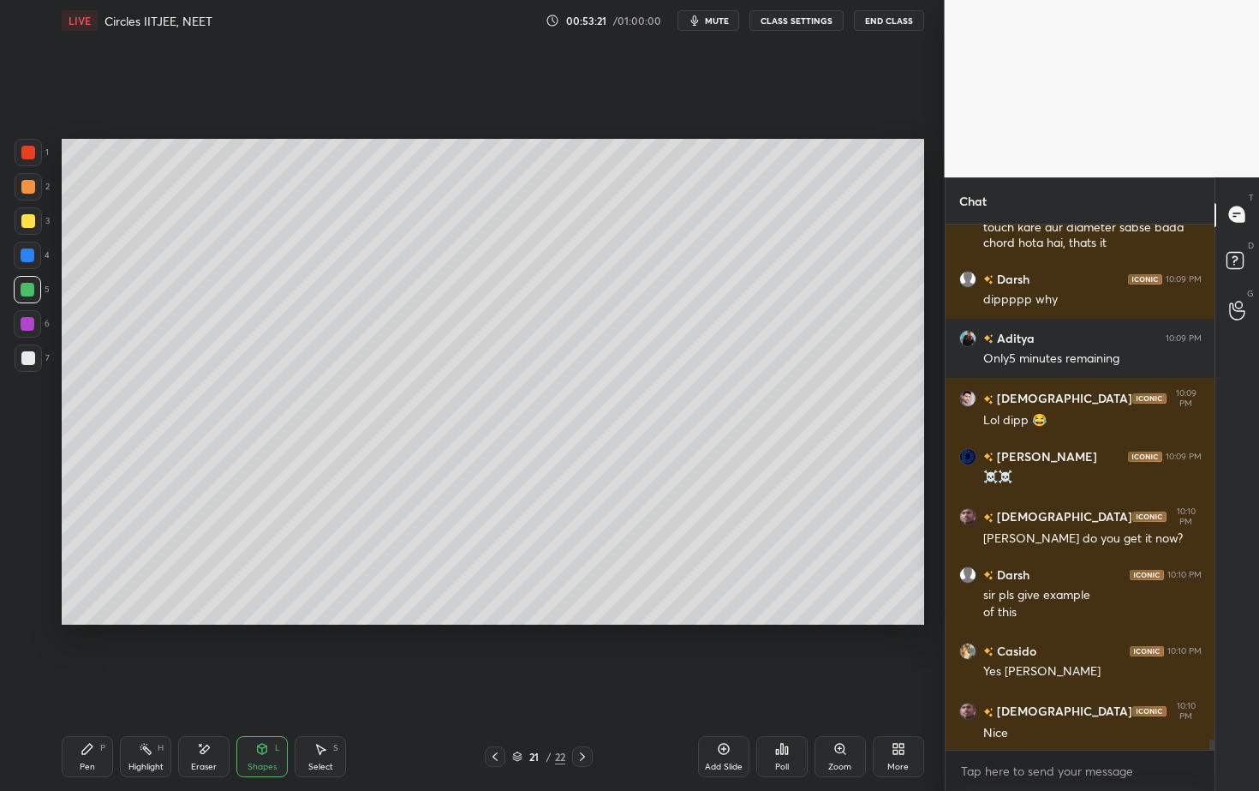
drag, startPoint x: 258, startPoint y: 745, endPoint x: 256, endPoint y: 737, distance: 8.7
click at [256, 714] on icon at bounding box center [262, 749] width 14 height 14
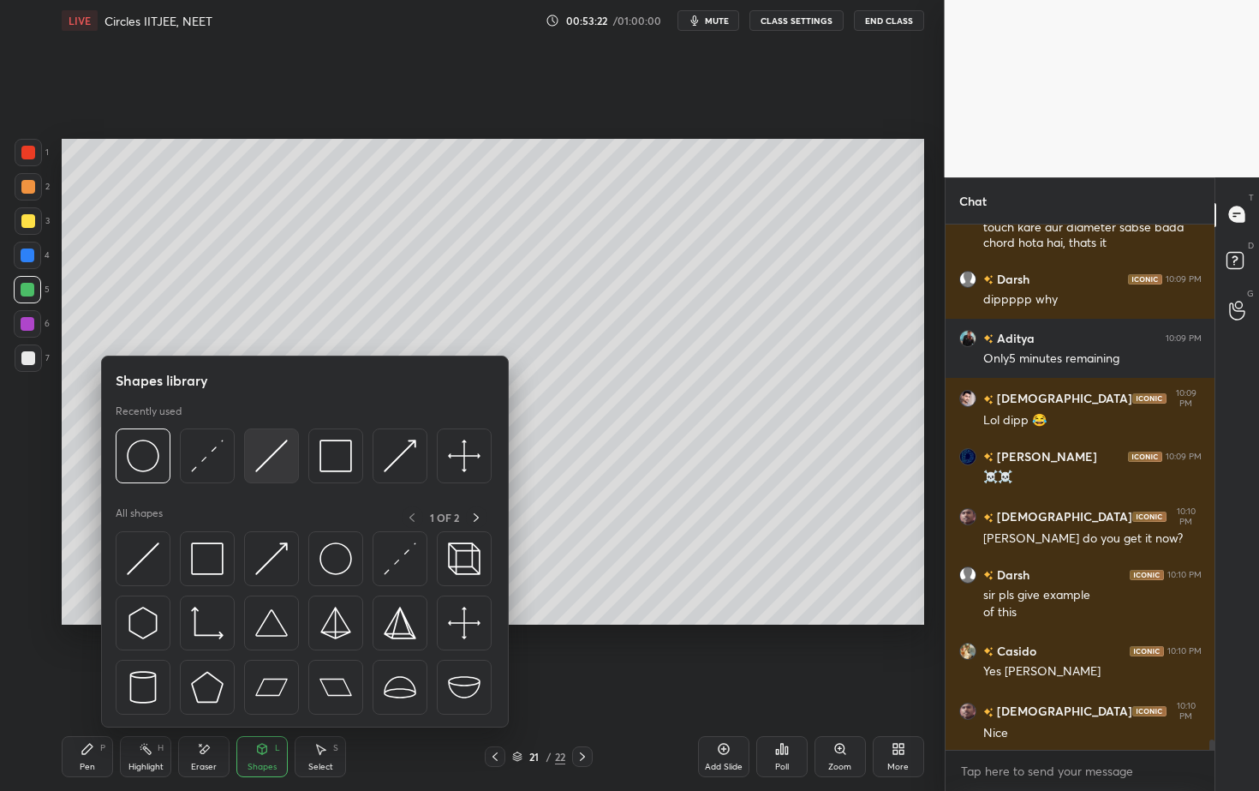
click at [278, 454] on img at bounding box center [271, 455] width 33 height 33
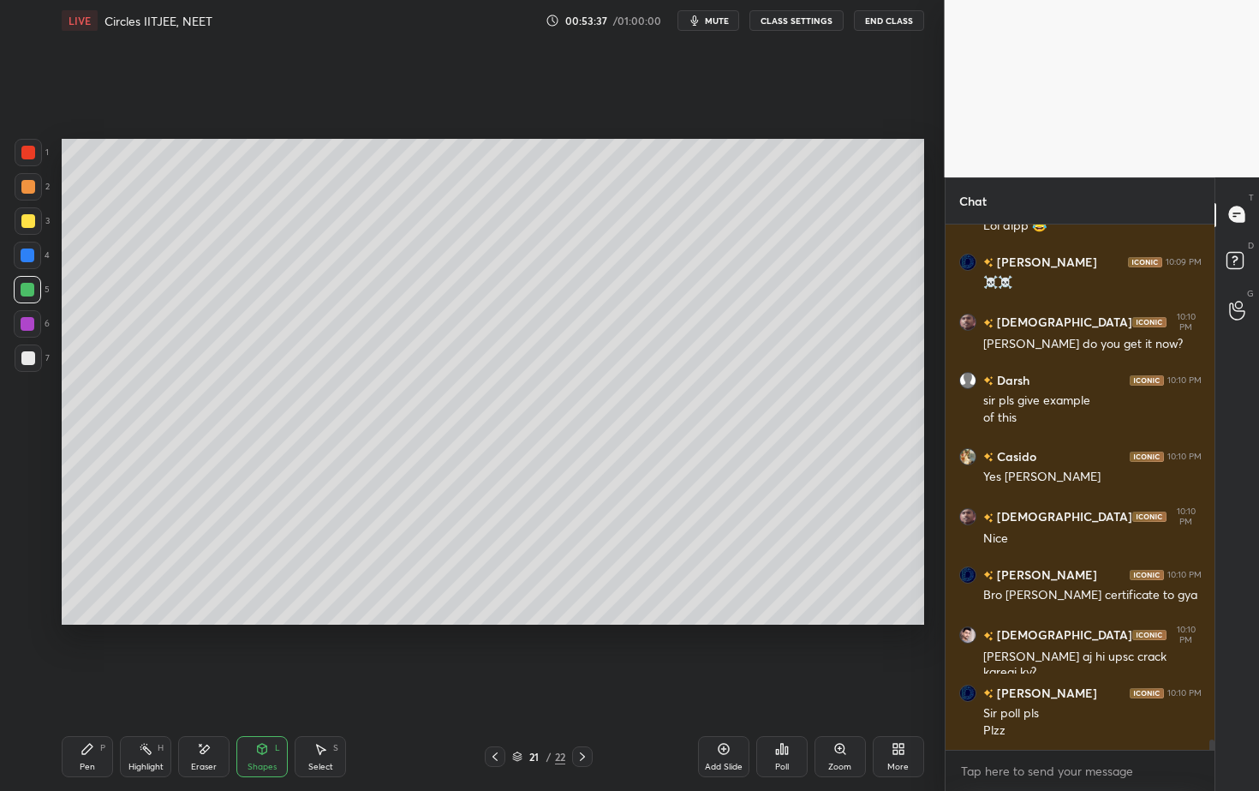
scroll to position [27154, 0]
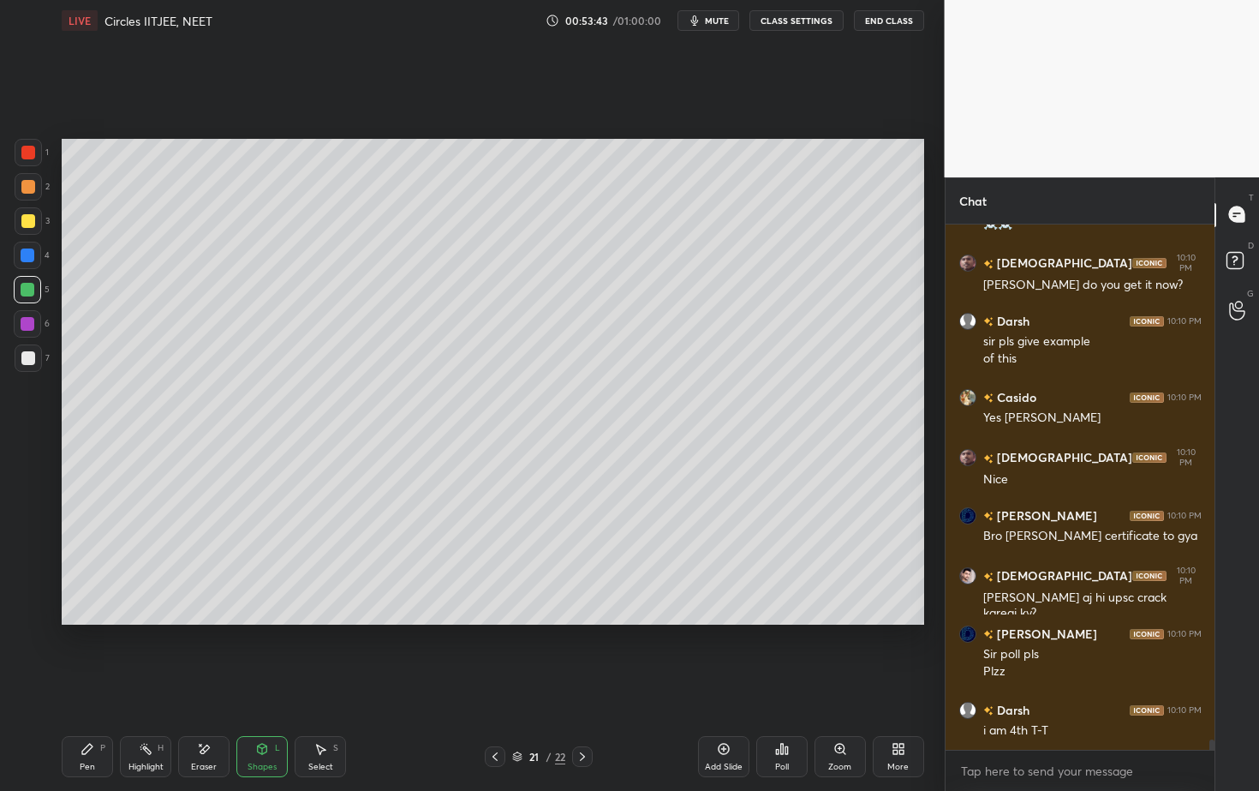
click at [103, 714] on div "P" at bounding box center [102, 748] width 5 height 9
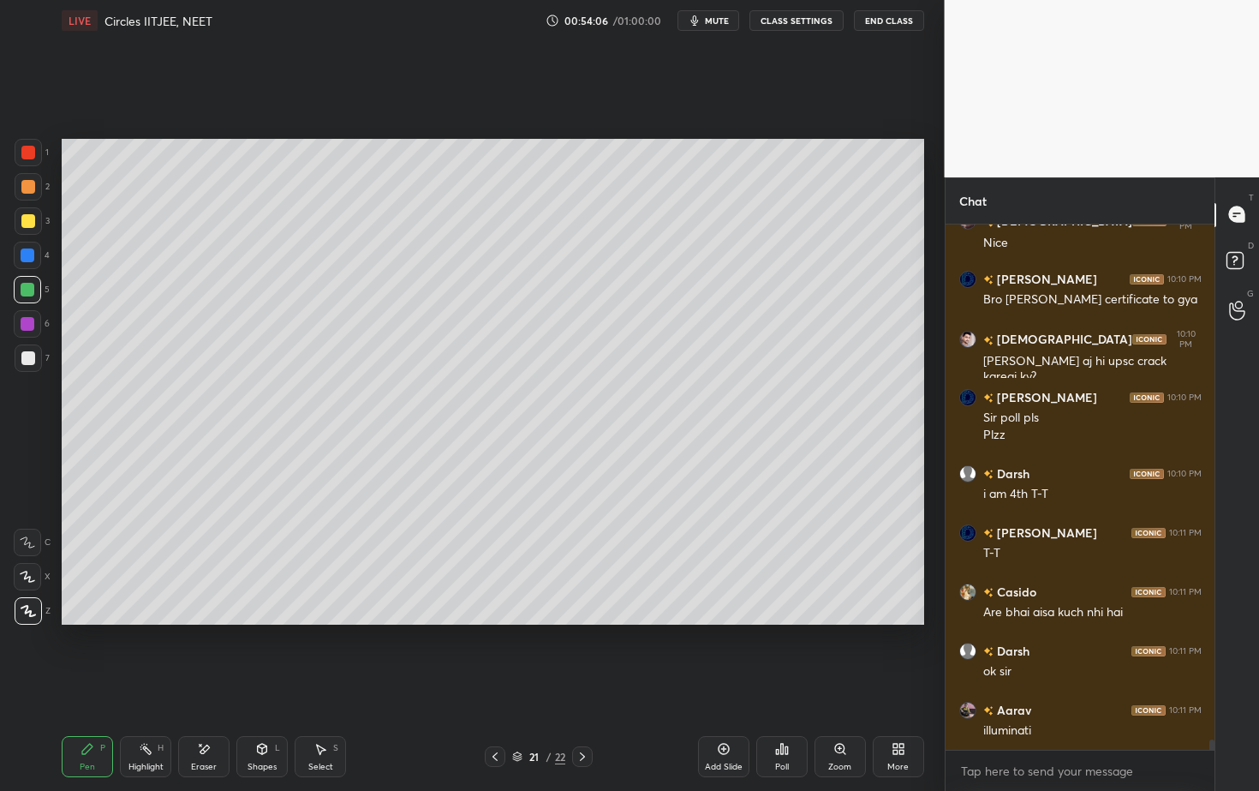
scroll to position [27450, 0]
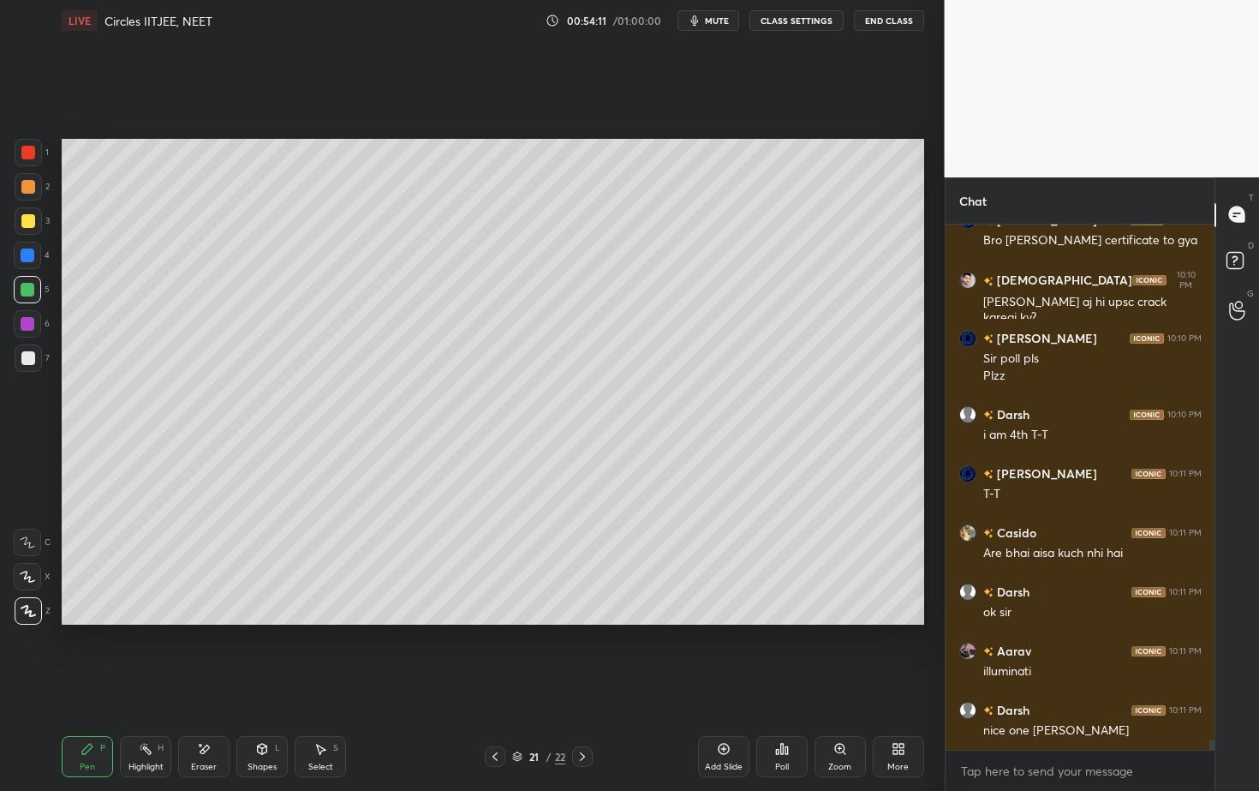
click at [710, 714] on div "Add Slide" at bounding box center [723, 756] width 51 height 41
drag, startPoint x: 21, startPoint y: 186, endPoint x: 27, endPoint y: 193, distance: 9.1
click at [21, 185] on div at bounding box center [28, 187] width 14 height 14
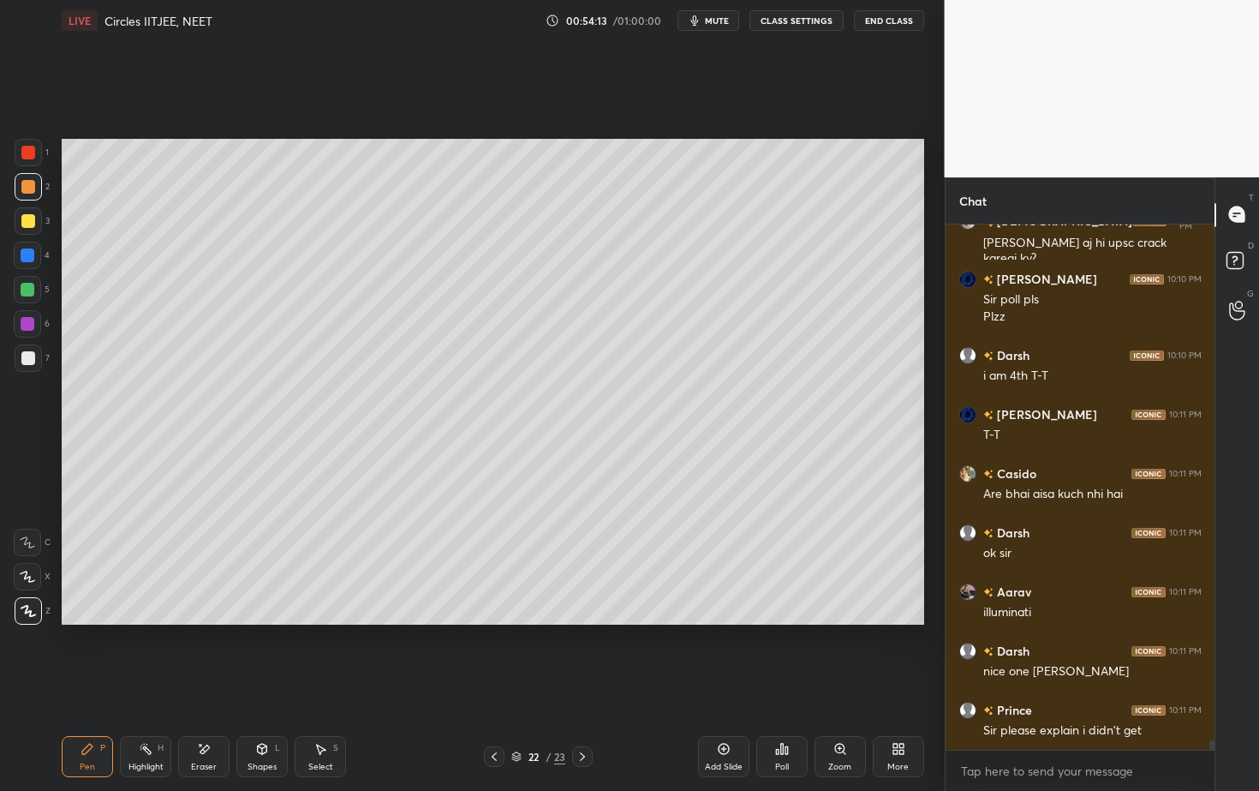
drag, startPoint x: 270, startPoint y: 742, endPoint x: 269, endPoint y: 727, distance: 14.6
click at [269, 714] on div "Shapes L" at bounding box center [261, 756] width 51 height 41
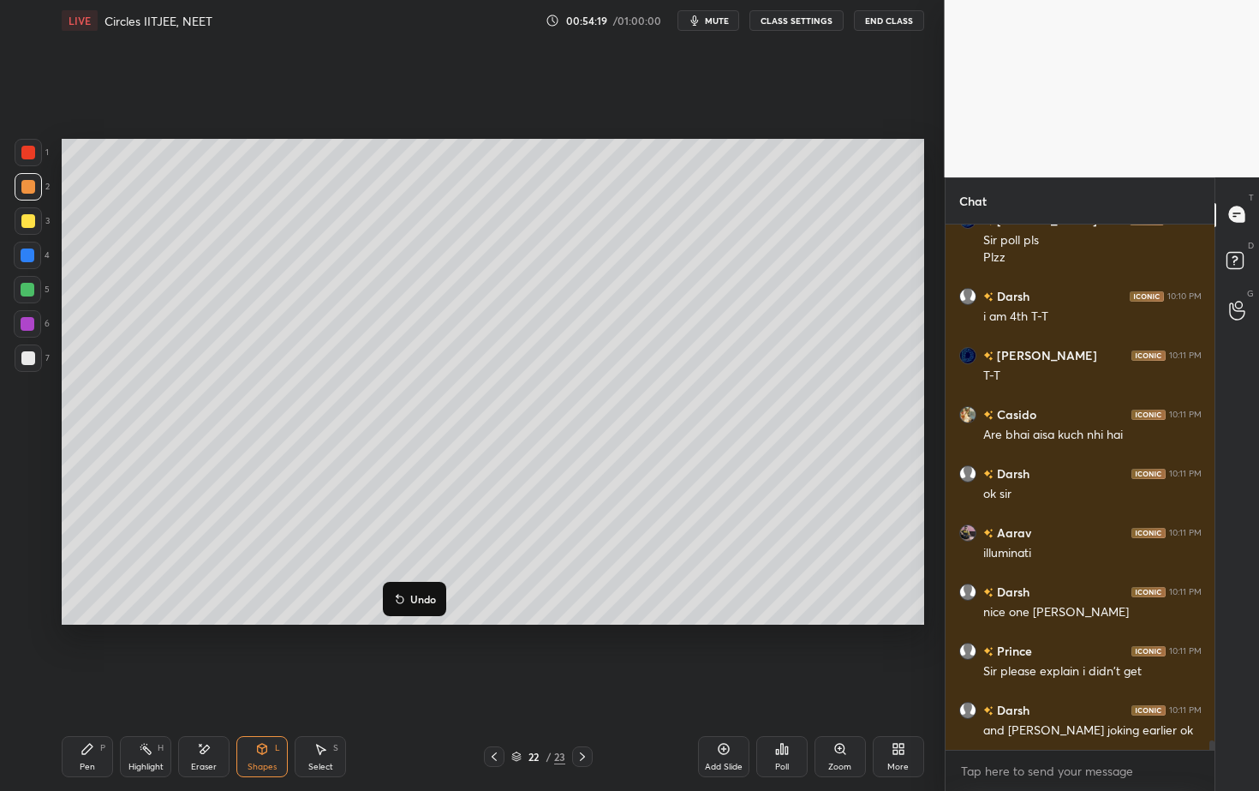
scroll to position [27627, 0]
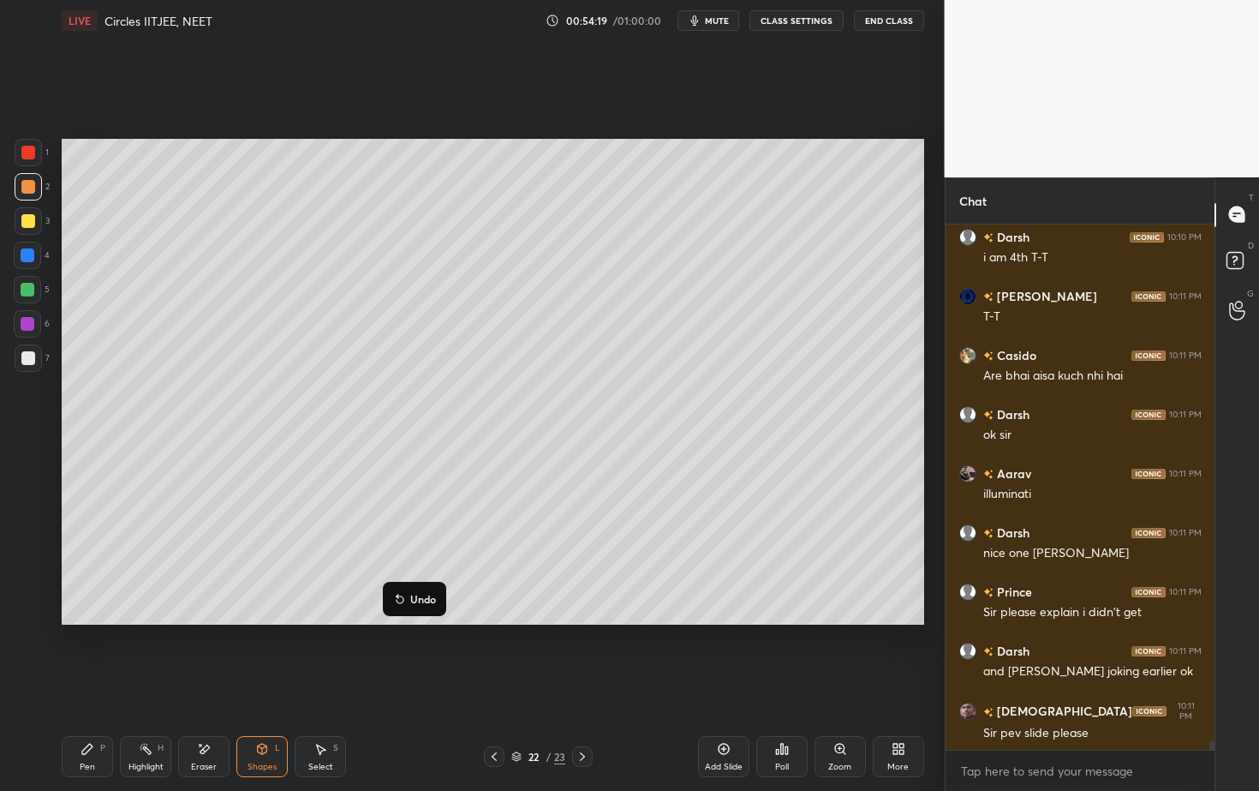
click at [422, 598] on p "Undo" at bounding box center [423, 599] width 26 height 14
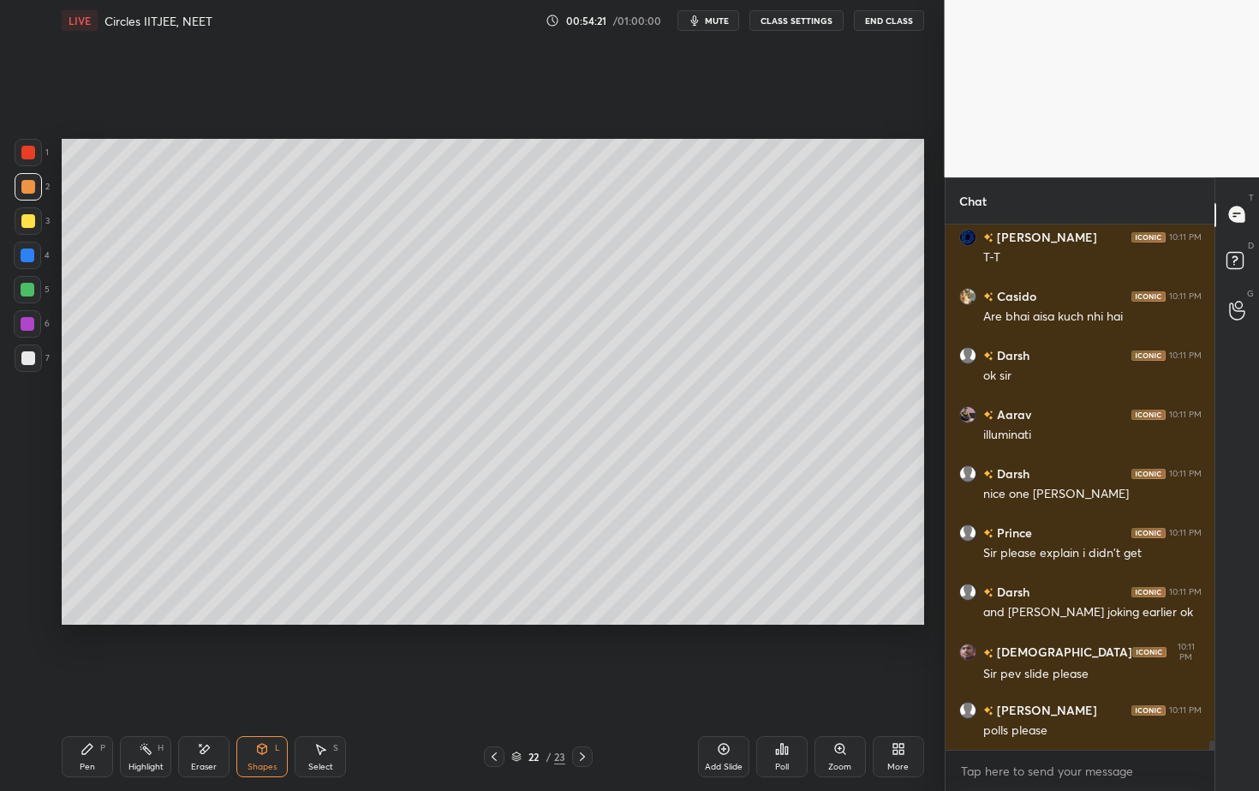
click at [265, 714] on icon at bounding box center [262, 749] width 14 height 14
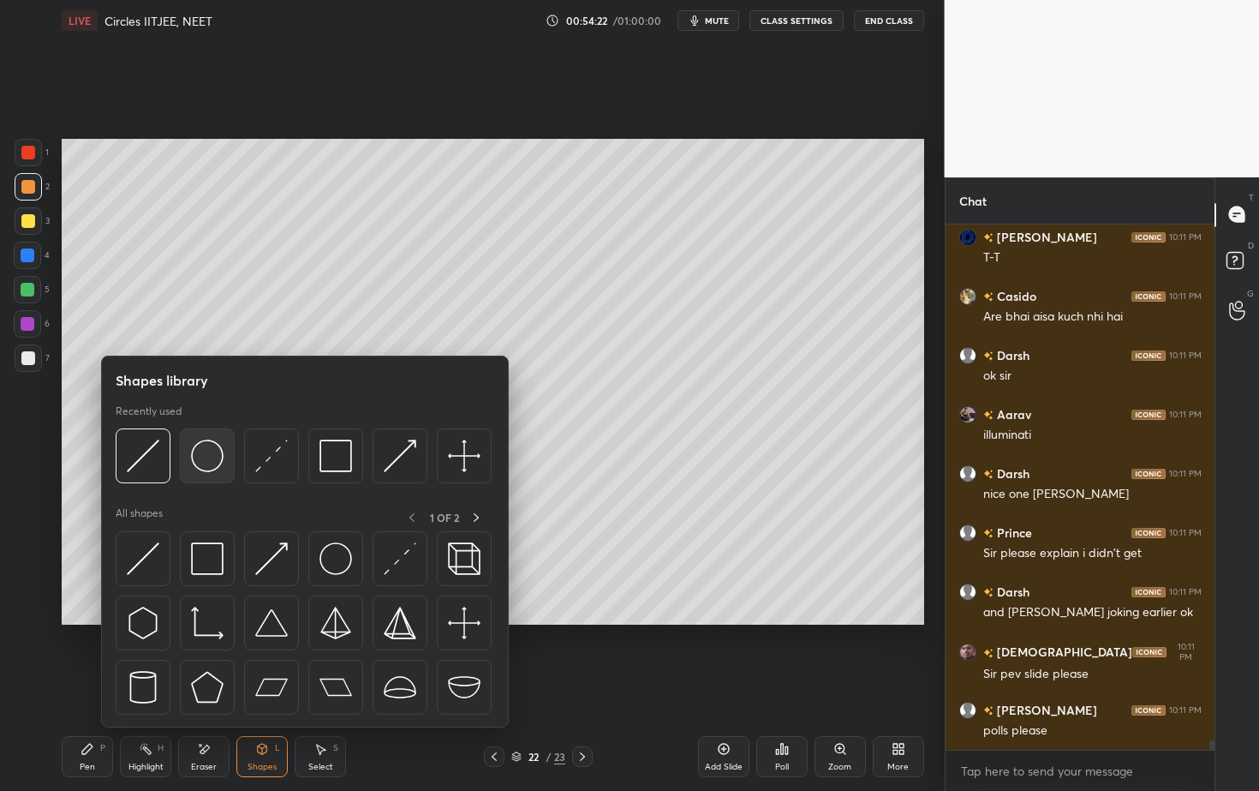
click at [215, 442] on img at bounding box center [207, 455] width 33 height 33
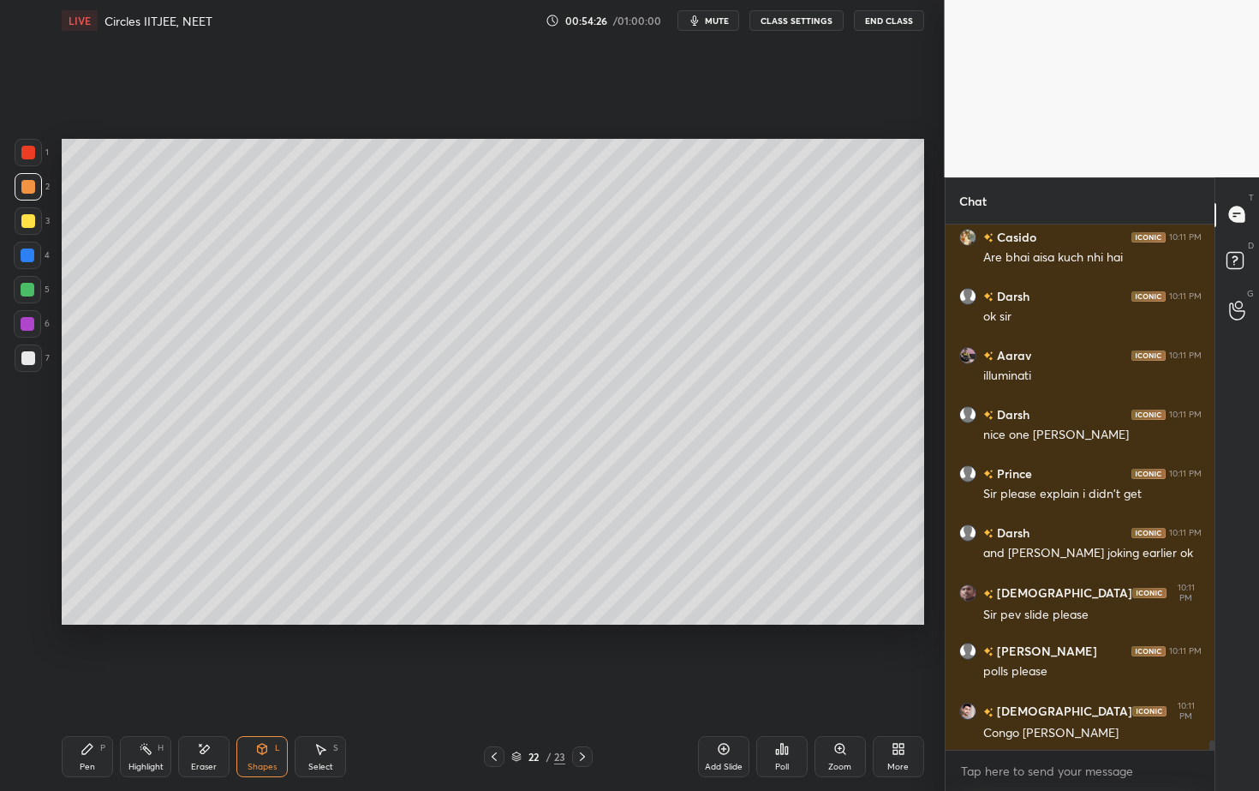
scroll to position [27804, 0]
click at [262, 714] on icon at bounding box center [262, 749] width 9 height 10
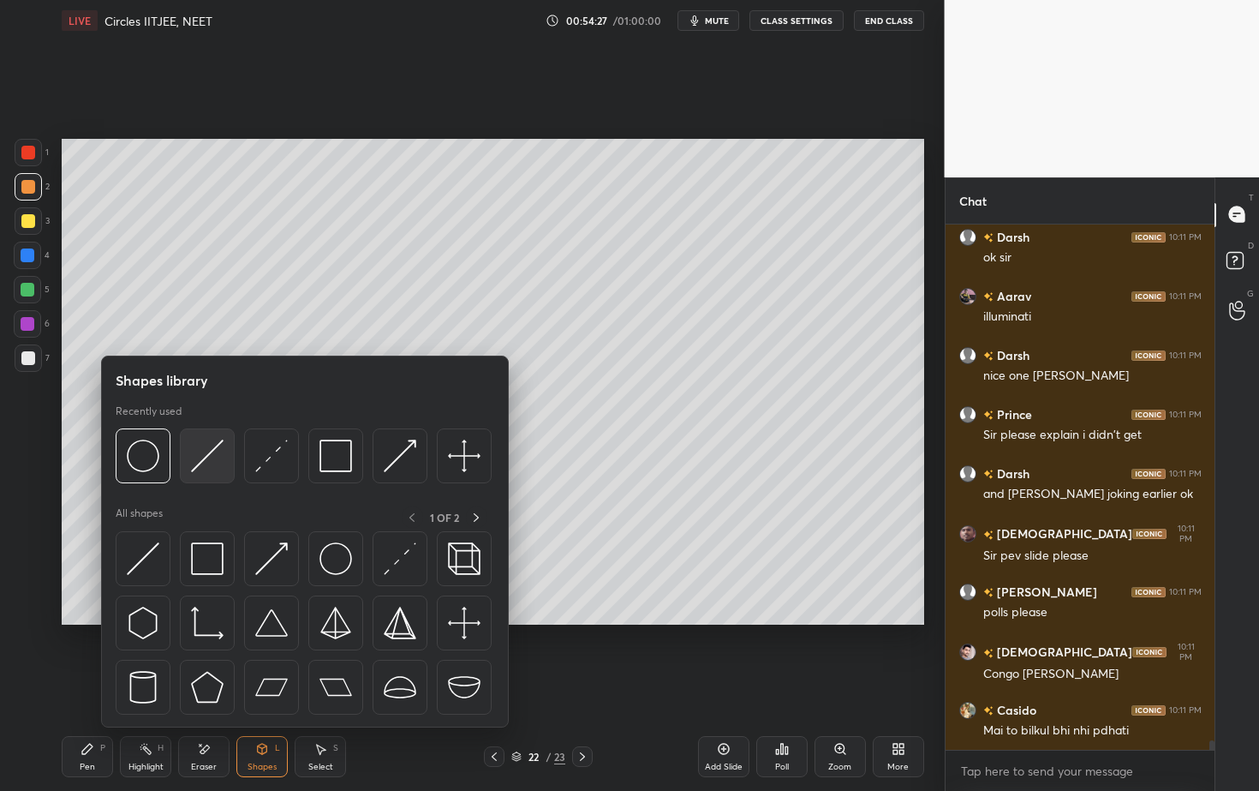
scroll to position [27863, 0]
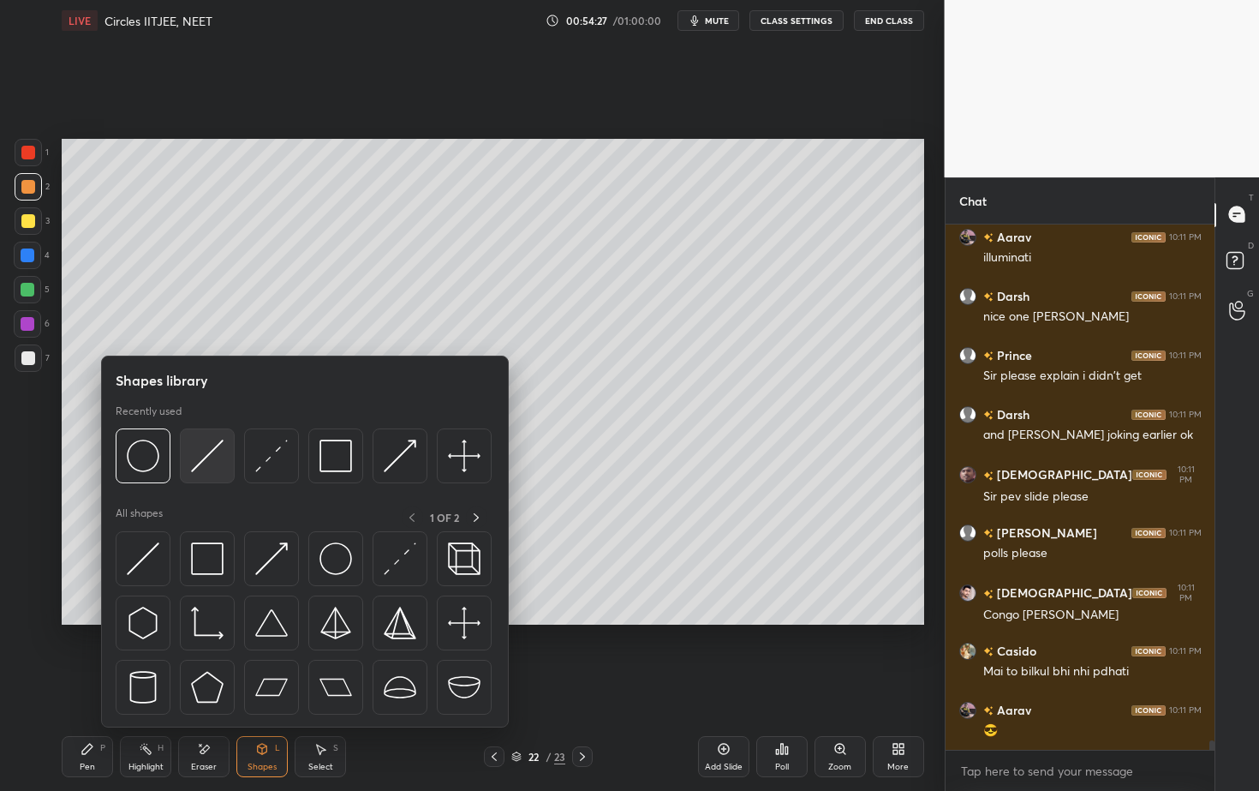
click at [207, 448] on img at bounding box center [207, 455] width 33 height 33
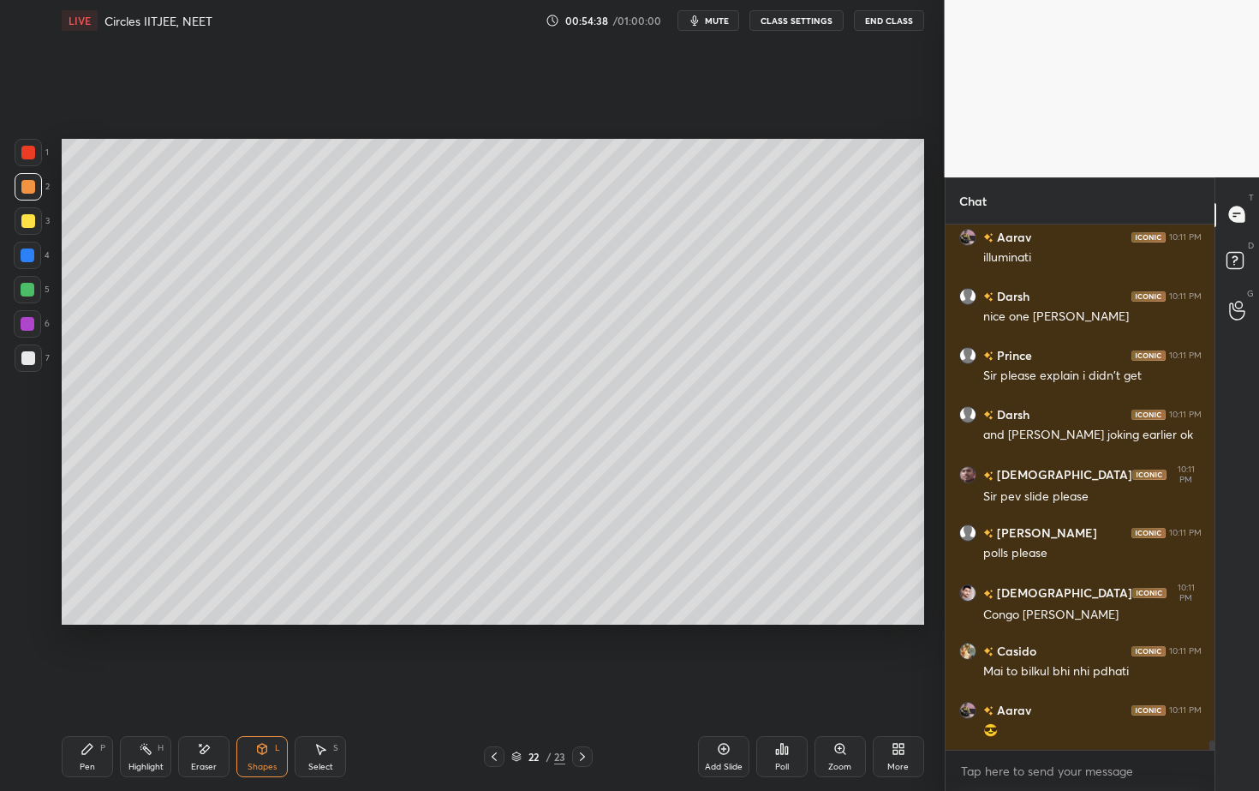
click at [105, 714] on div "Pen P" at bounding box center [87, 756] width 51 height 41
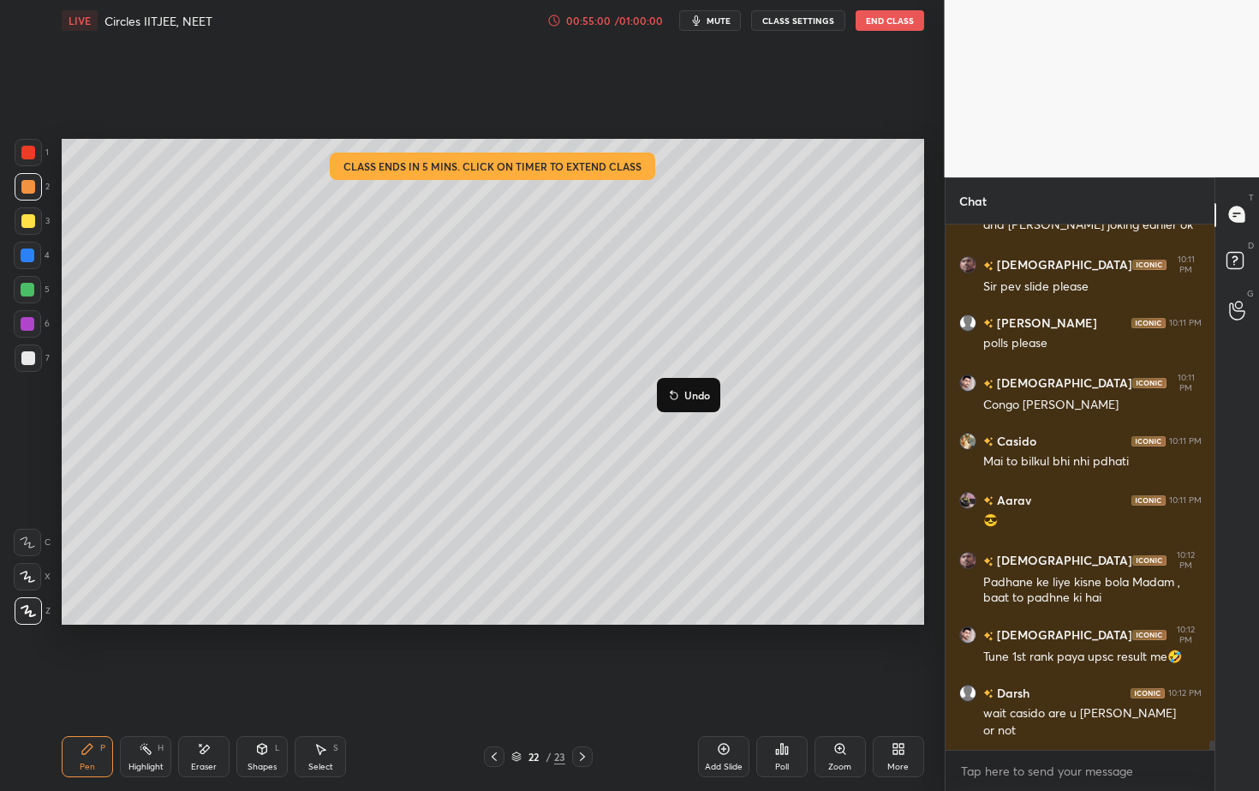
scroll to position [28132, 0]
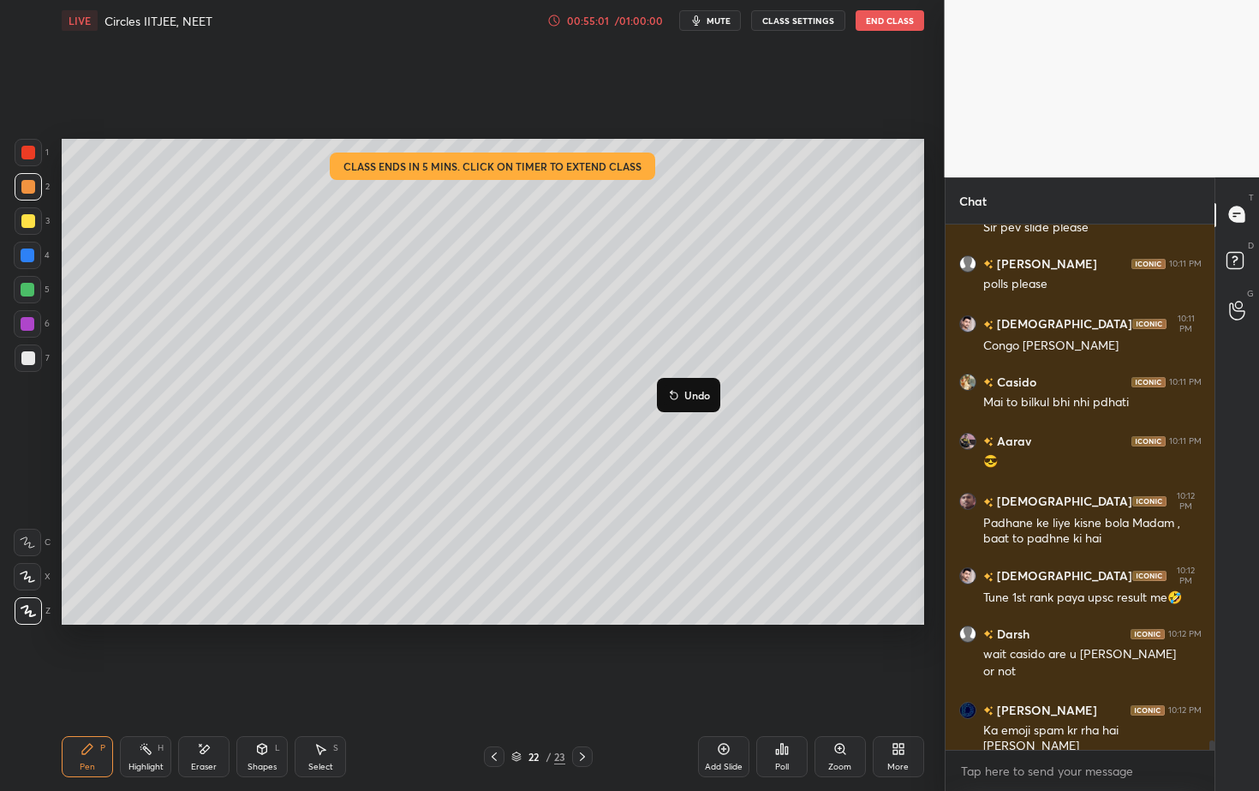
click at [689, 388] on p "Undo" at bounding box center [697, 395] width 26 height 14
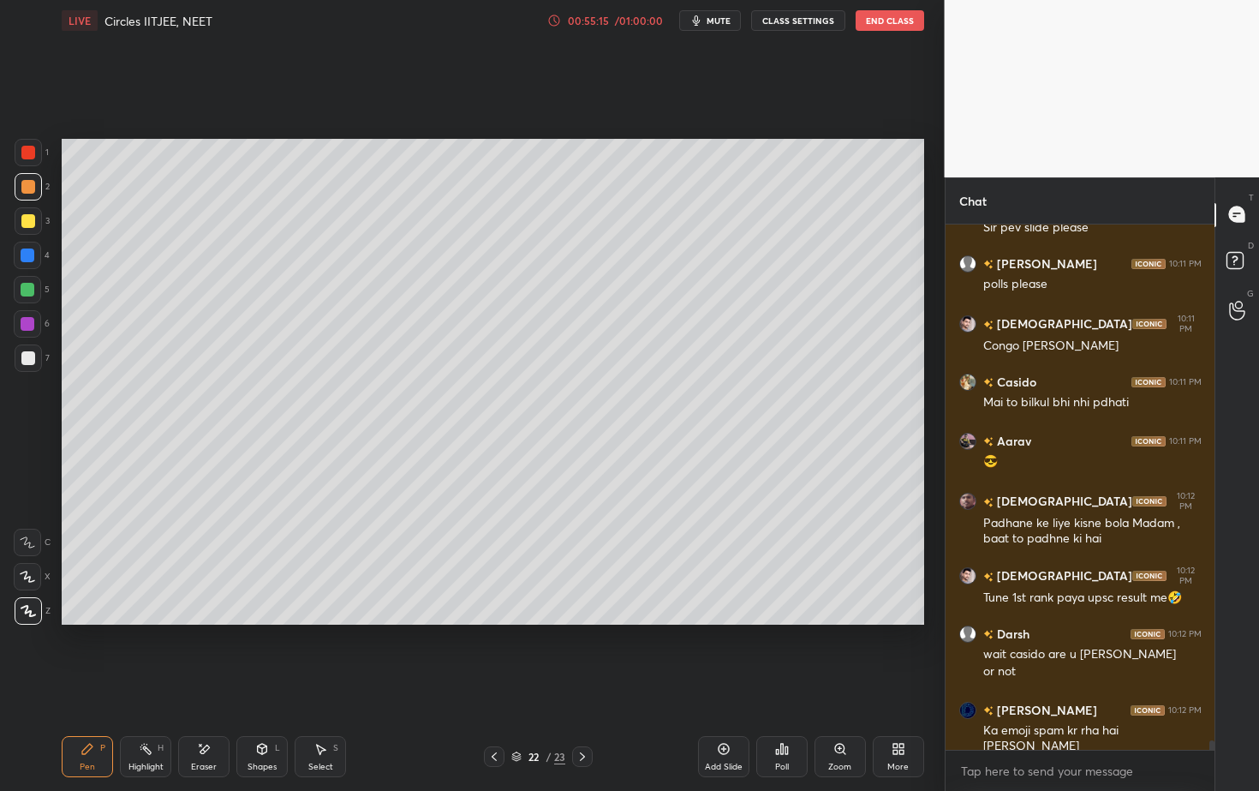
scroll to position [28207, 0]
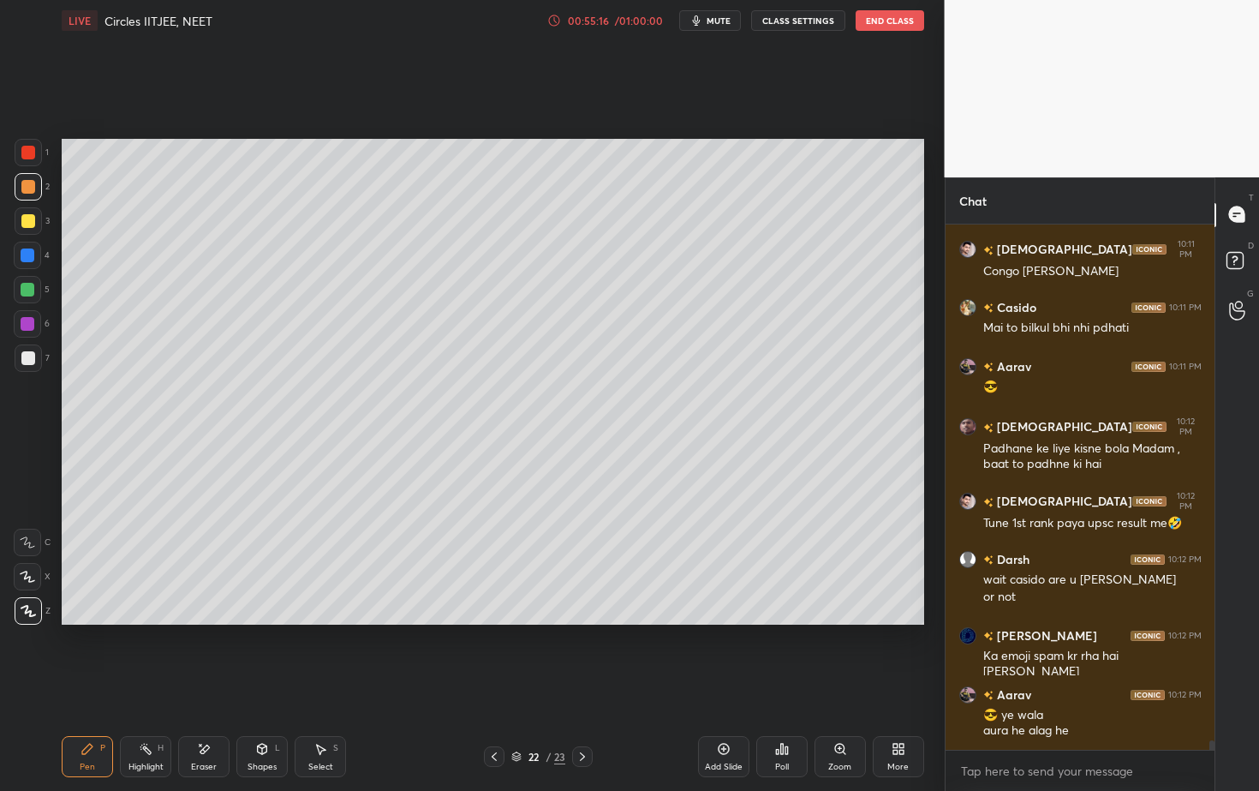
click at [786, 714] on div "Poll" at bounding box center [782, 766] width 14 height 9
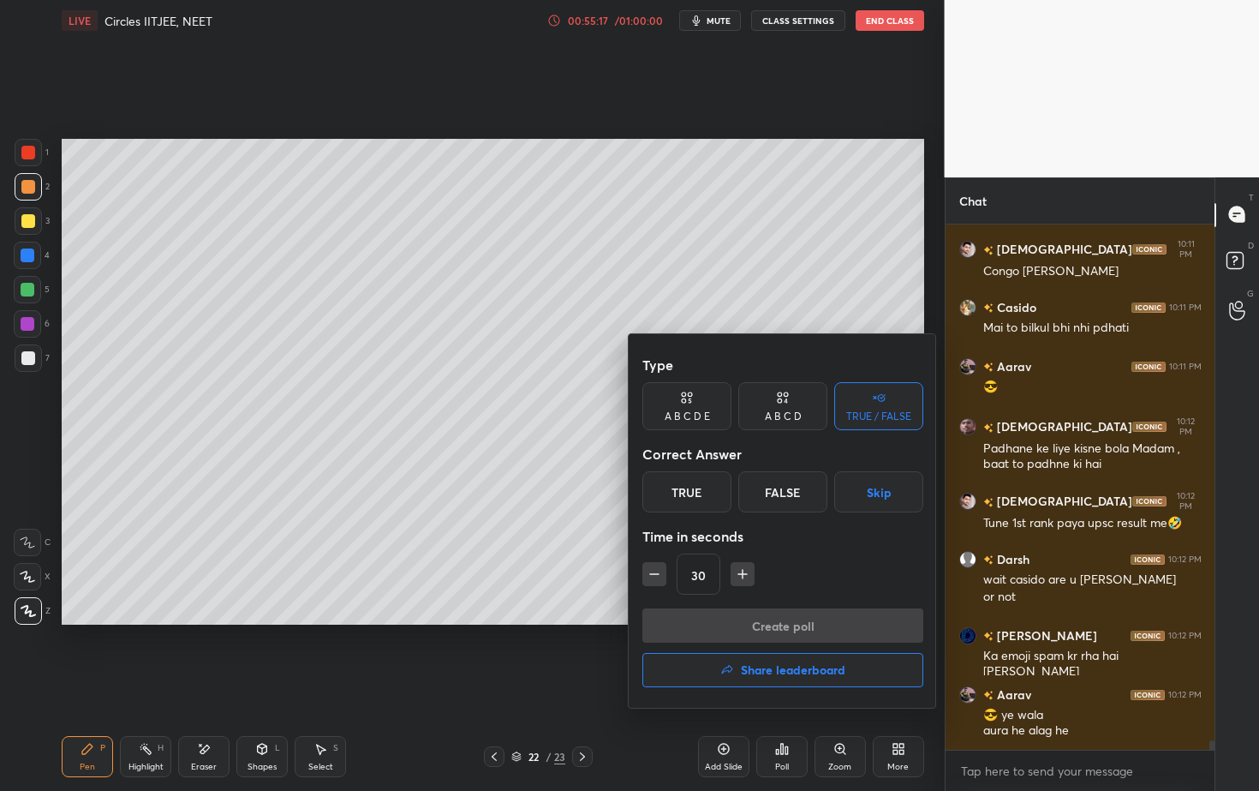
click at [779, 398] on icon at bounding box center [780, 400] width 4 height 4
click at [679, 494] on div "A" at bounding box center [667, 491] width 51 height 41
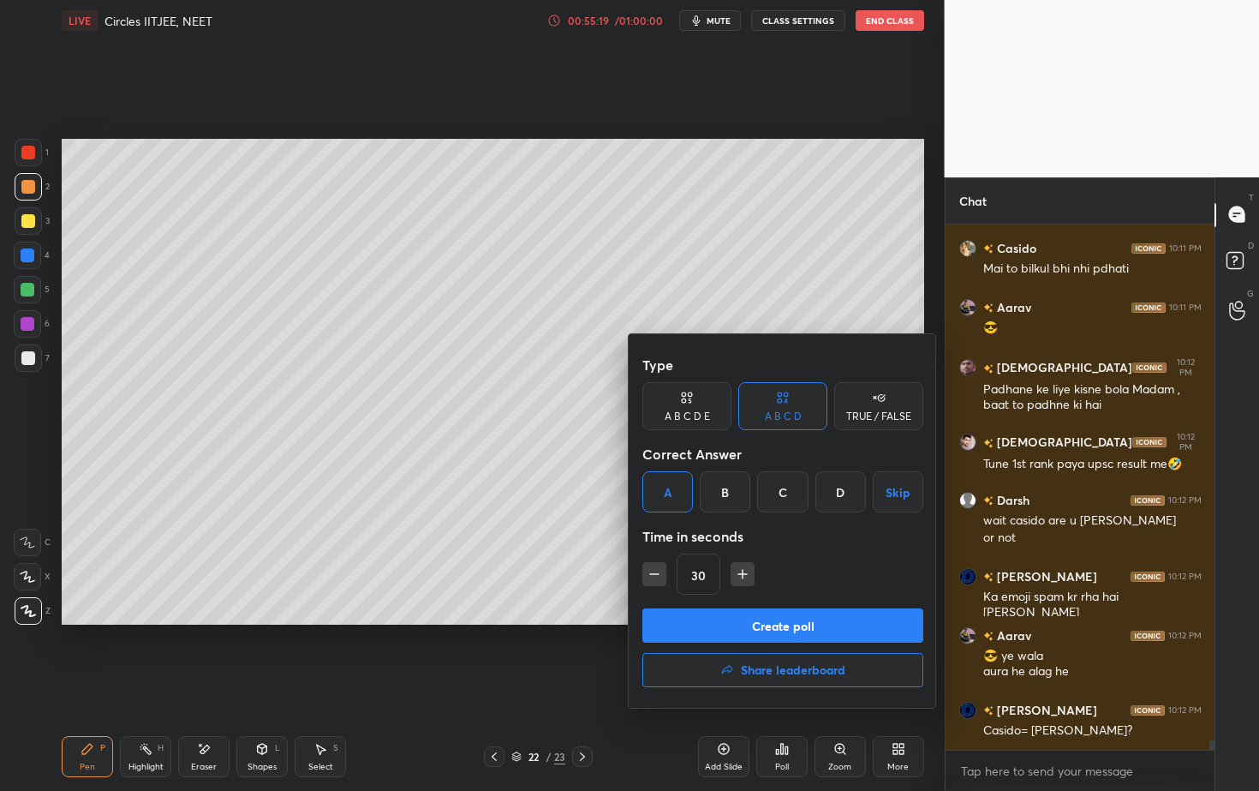
drag, startPoint x: 748, startPoint y: 613, endPoint x: 740, endPoint y: 623, distance: 12.2
click at [749, 613] on button "Create poll" at bounding box center [782, 625] width 281 height 34
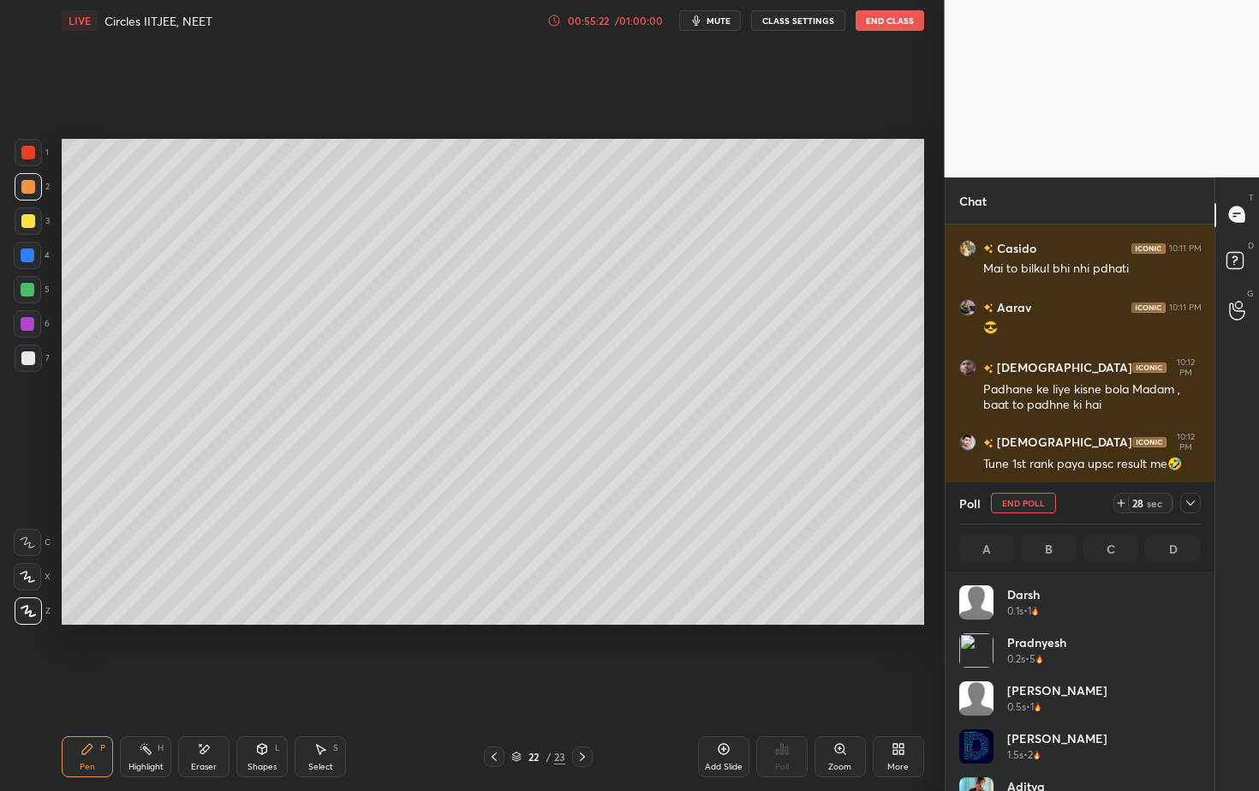
scroll to position [200, 236]
click at [553, 714] on div "22 / 23" at bounding box center [538, 756] width 54 height 15
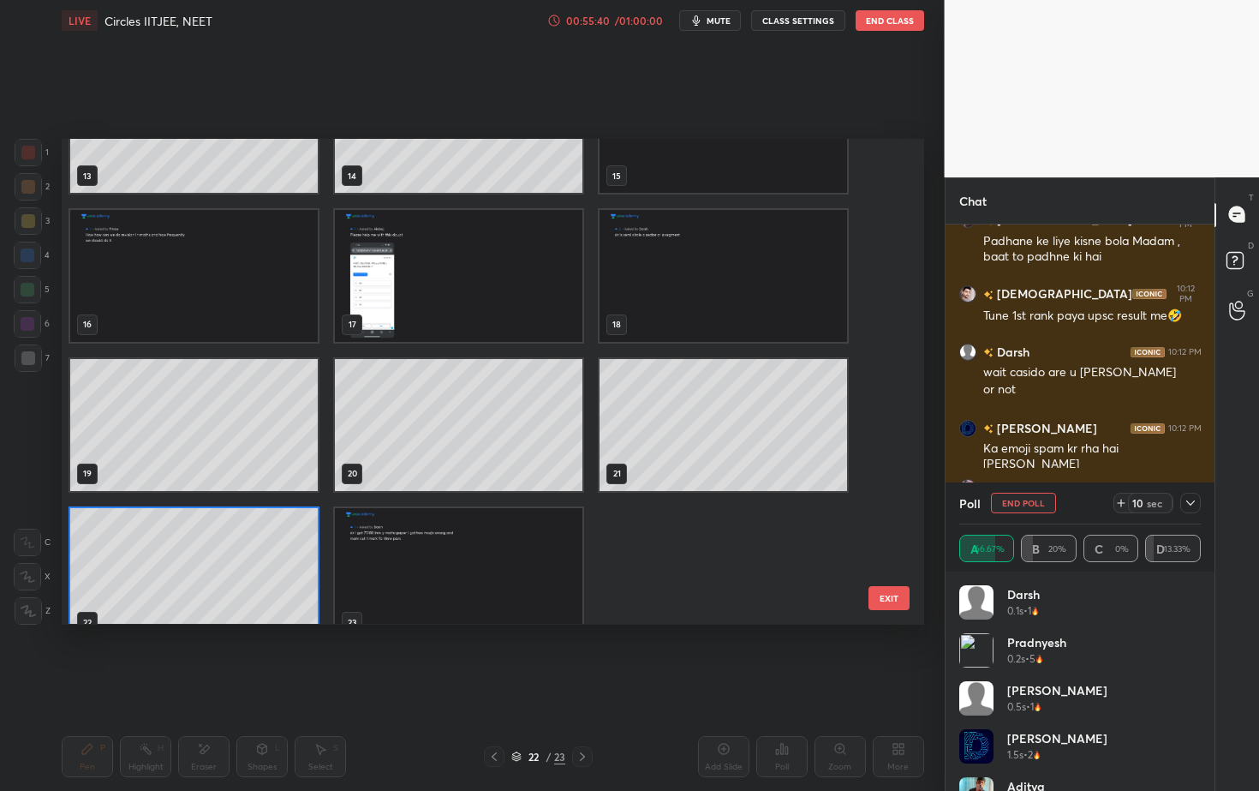
scroll to position [706, 0]
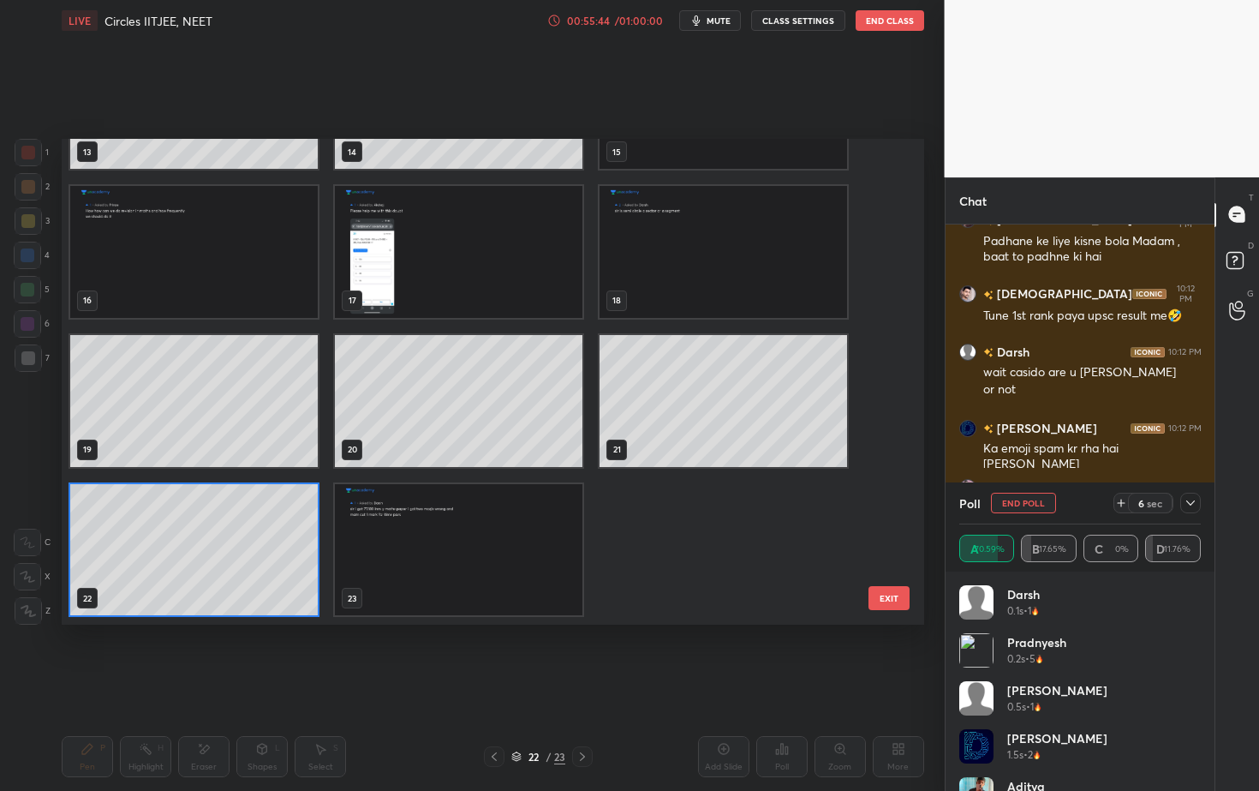
click at [892, 598] on button "EXIT" at bounding box center [889, 598] width 41 height 24
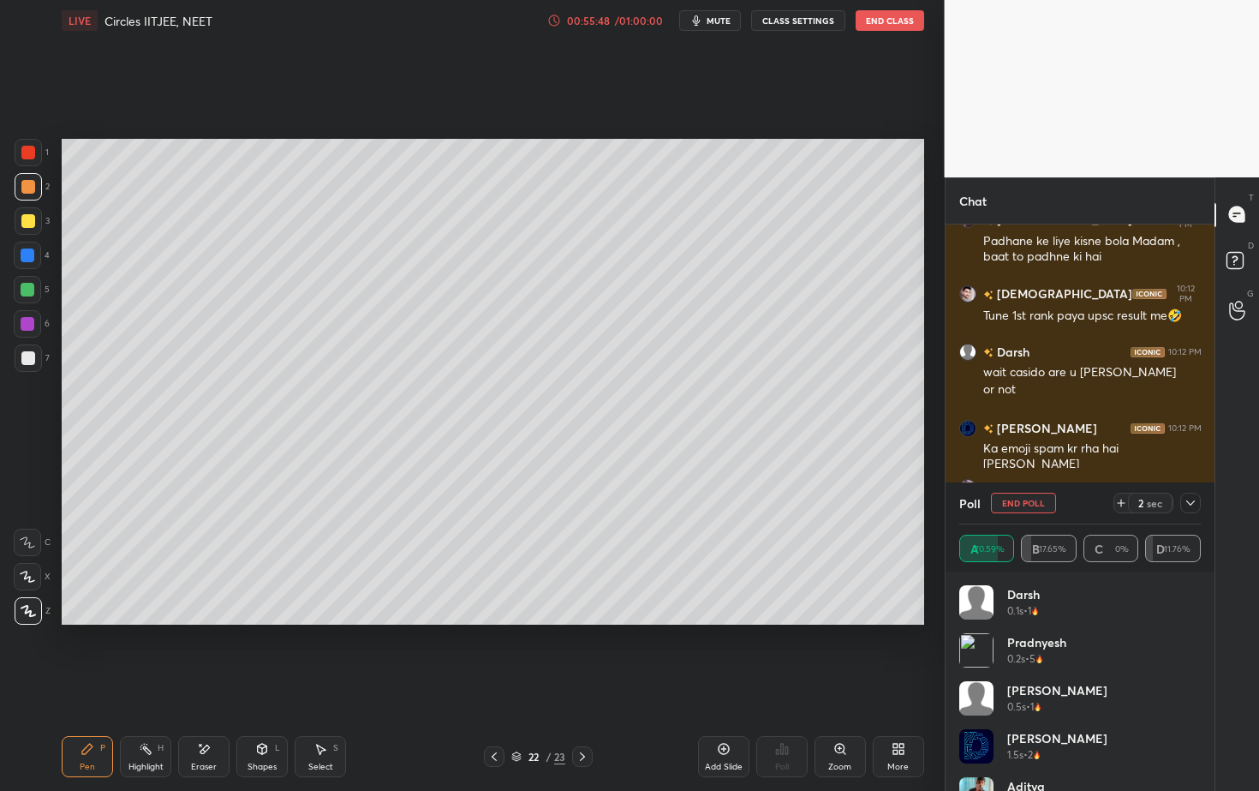
scroll to position [28473, 0]
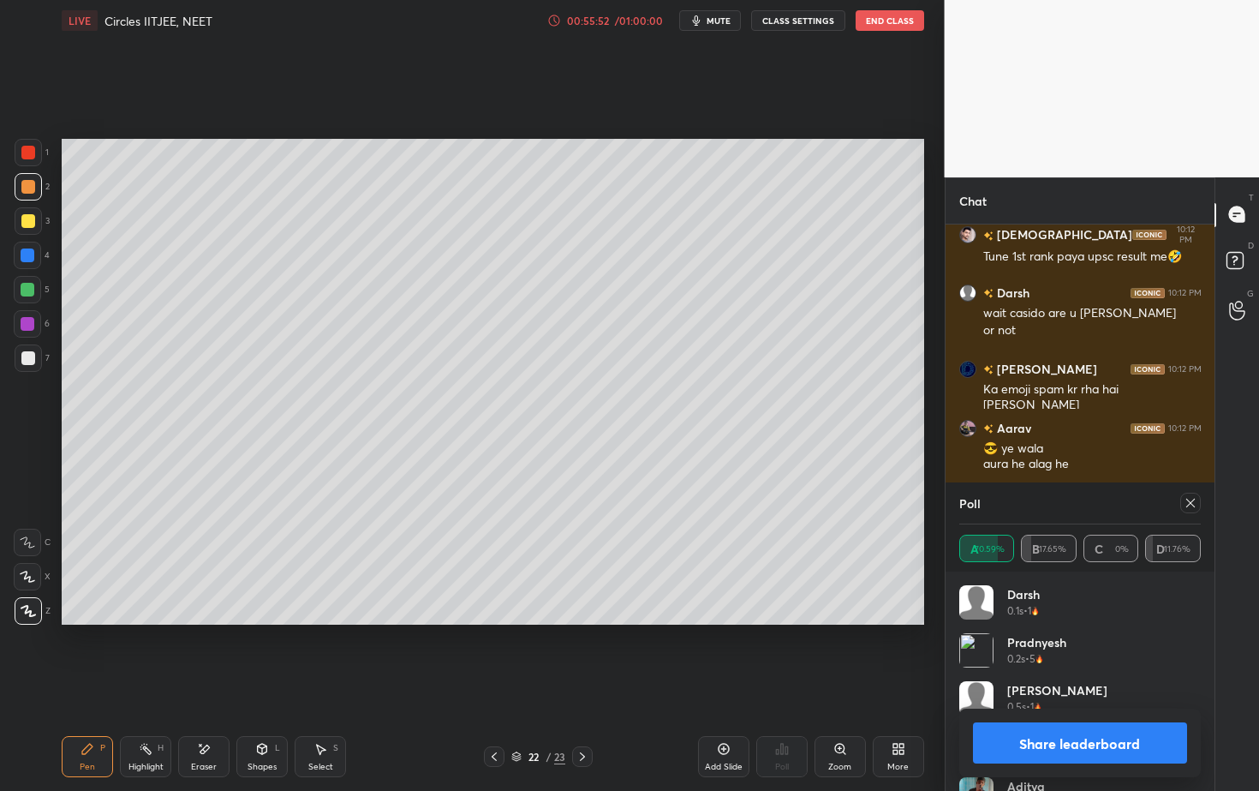
drag, startPoint x: 1059, startPoint y: 744, endPoint x: 1049, endPoint y: 751, distance: 11.7
click at [1057, 714] on button "Share leaderboard" at bounding box center [1080, 742] width 215 height 41
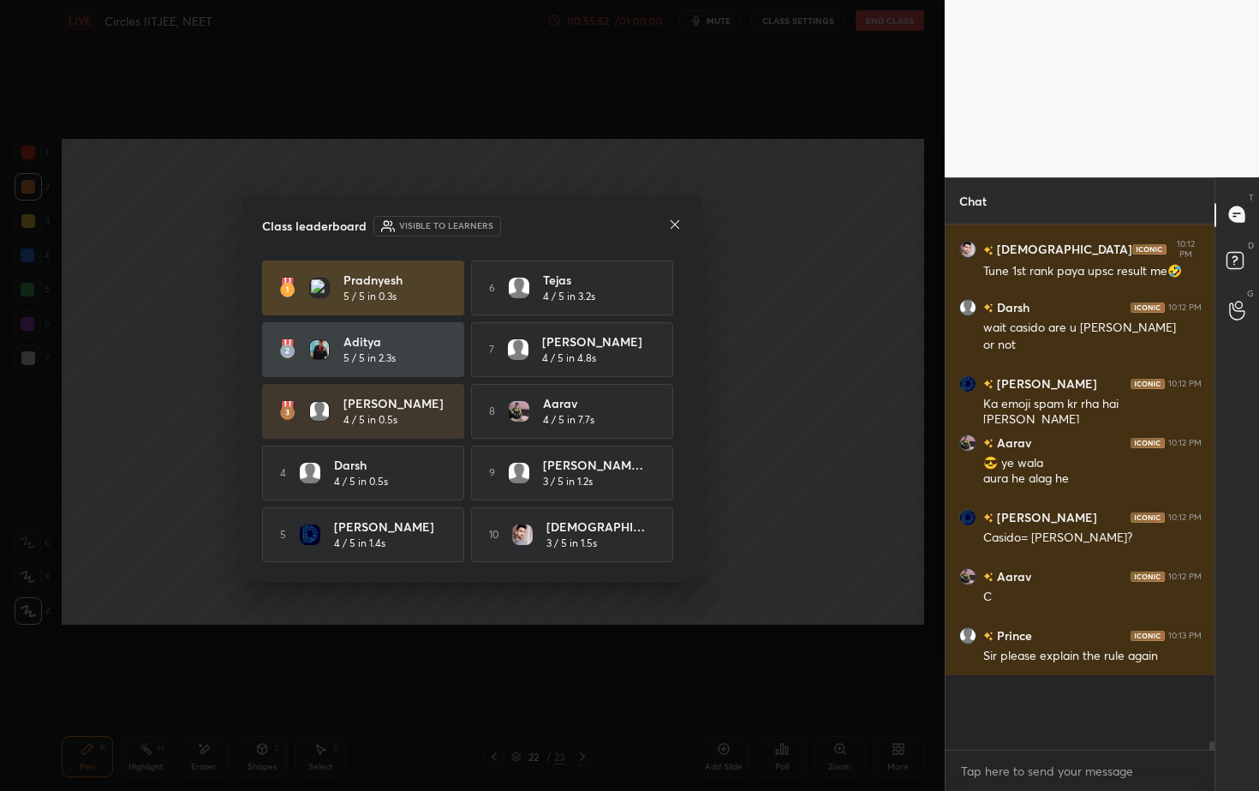
scroll to position [6, 6]
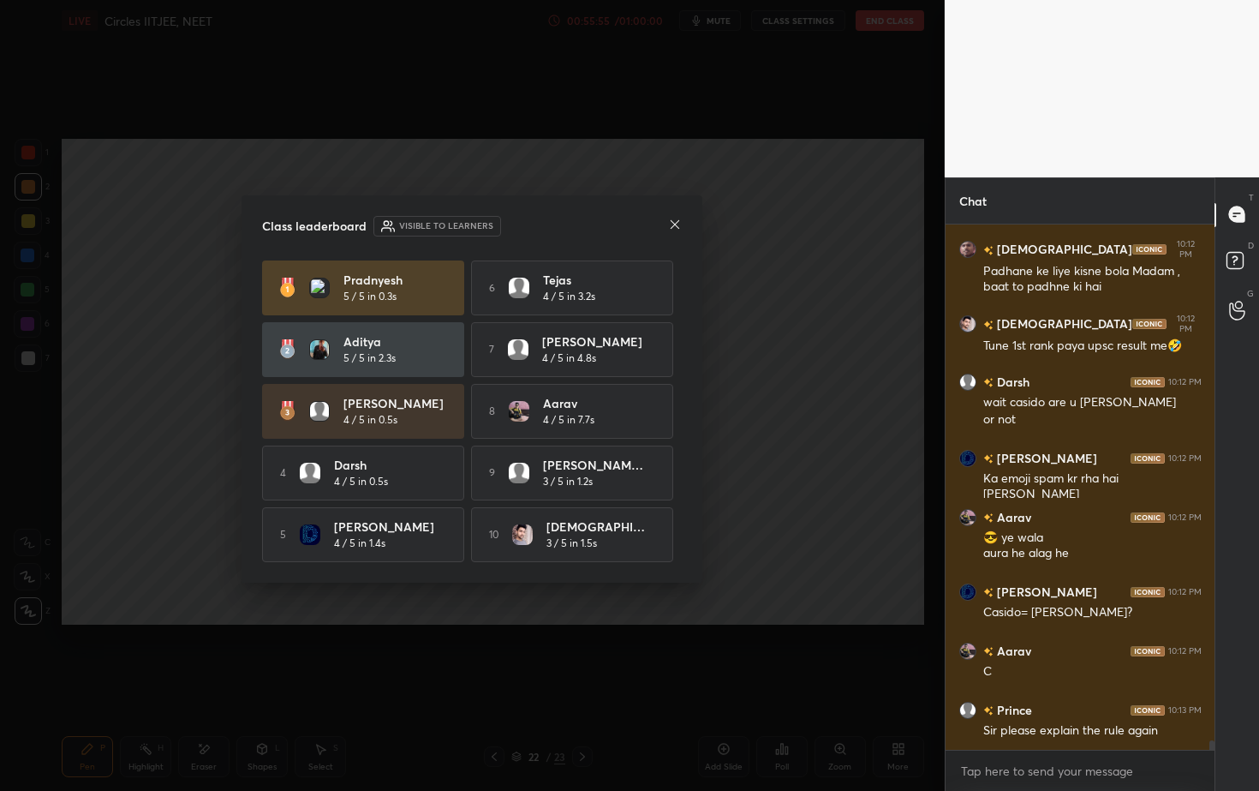
click at [677, 224] on icon at bounding box center [675, 225] width 14 height 14
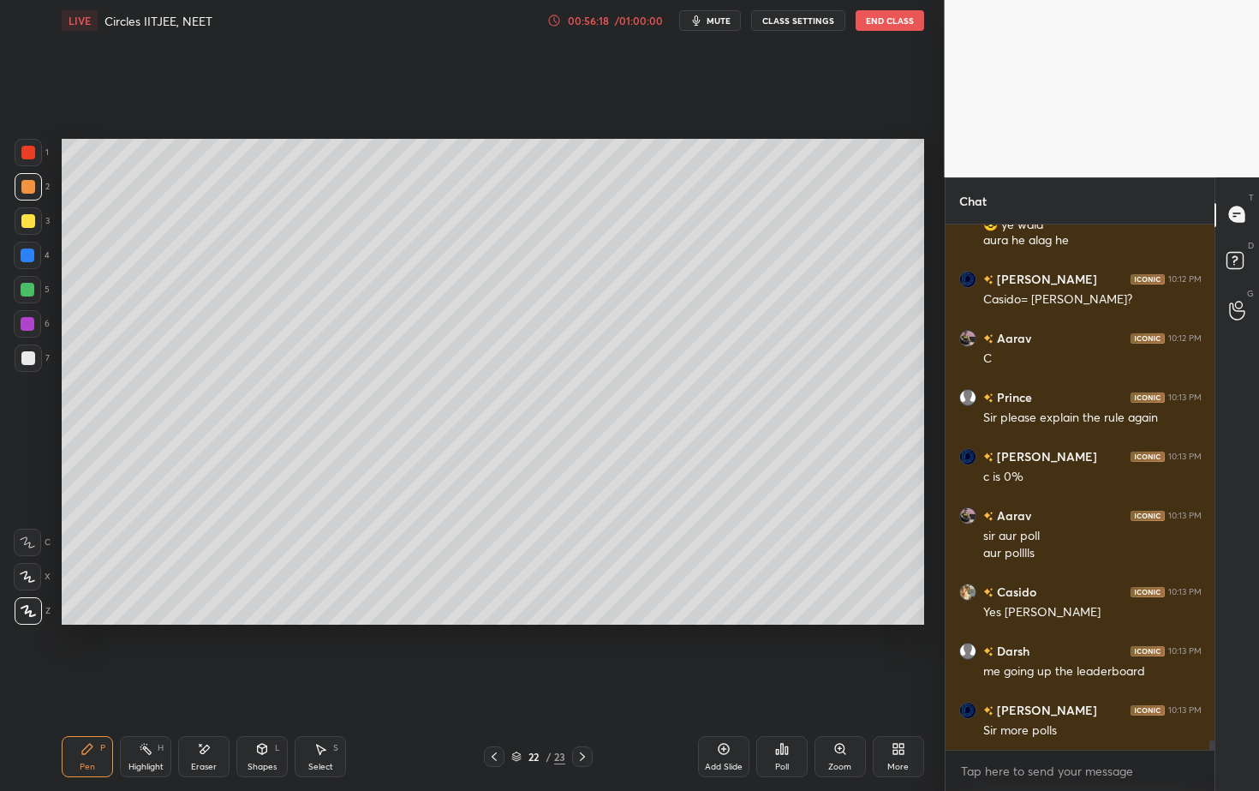
click at [30, 190] on div at bounding box center [28, 187] width 14 height 14
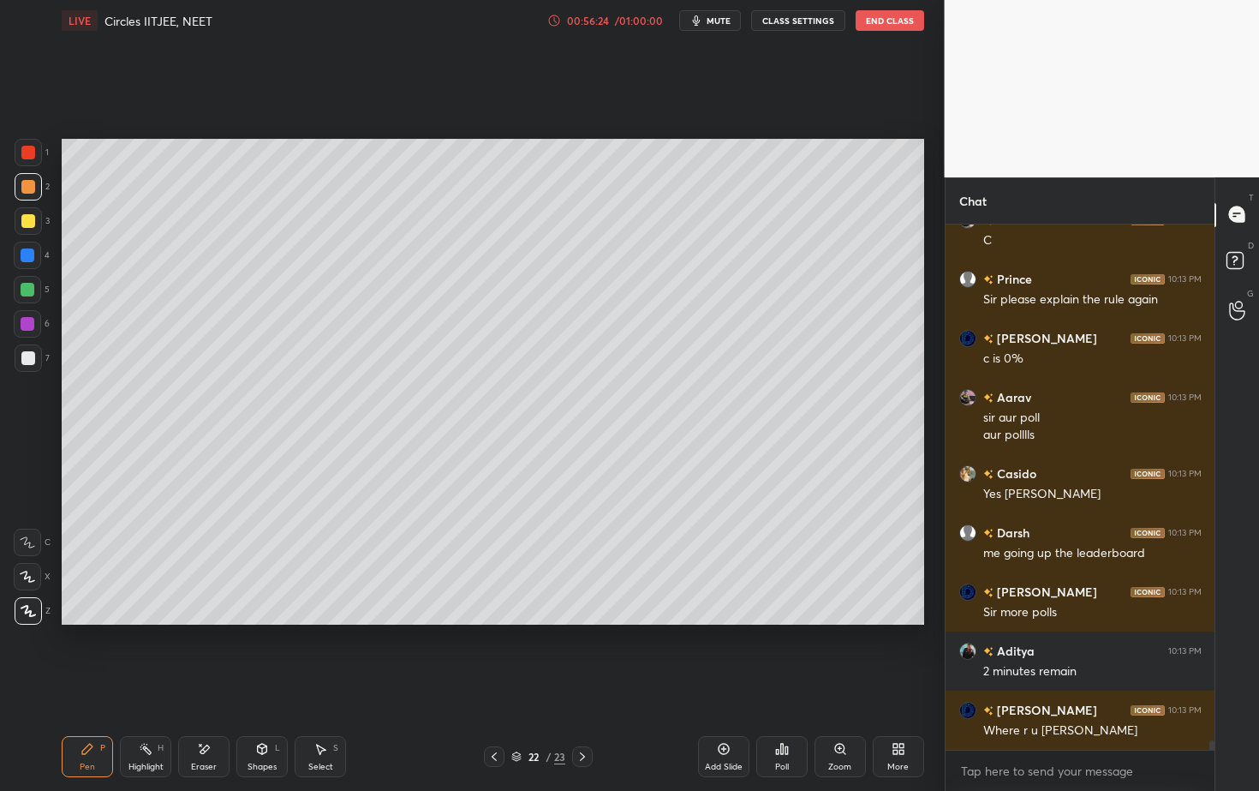
drag, startPoint x: 27, startPoint y: 358, endPoint x: 53, endPoint y: 380, distance: 34.0
click at [29, 358] on div at bounding box center [28, 358] width 14 height 14
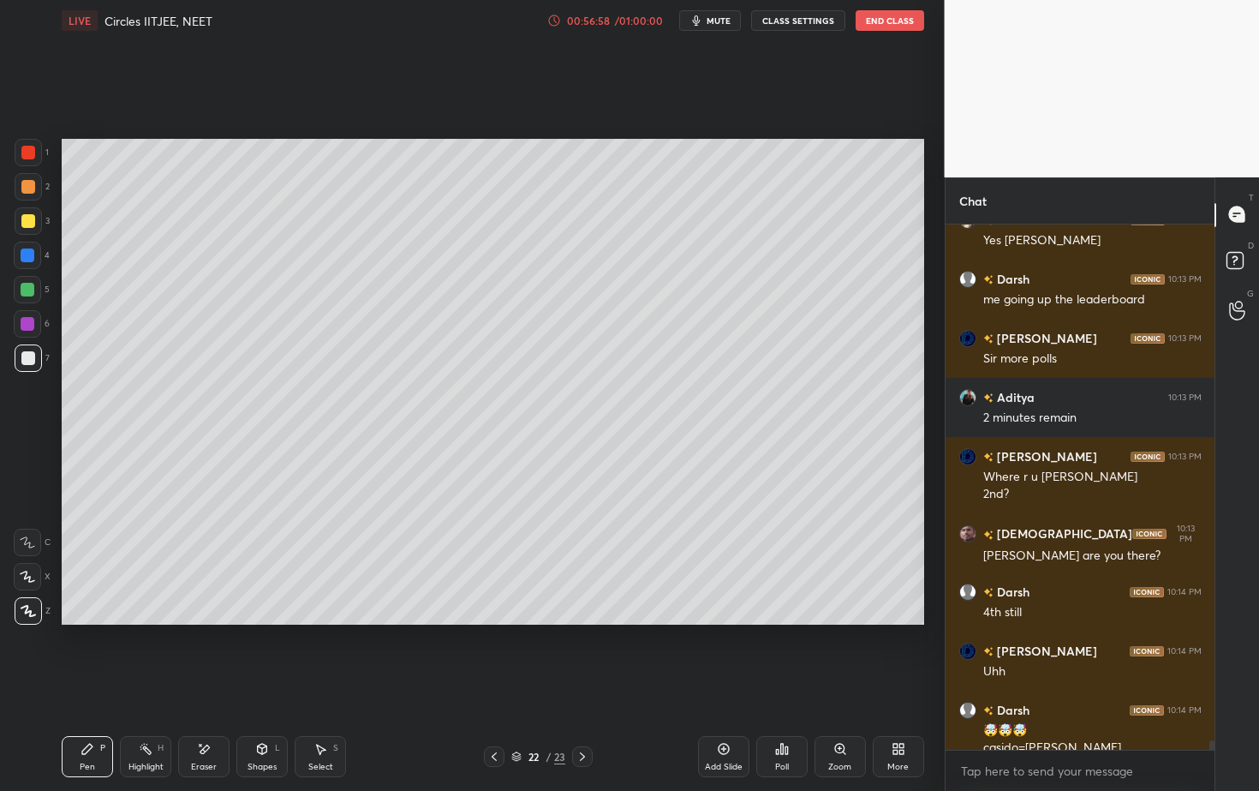
scroll to position [29086, 0]
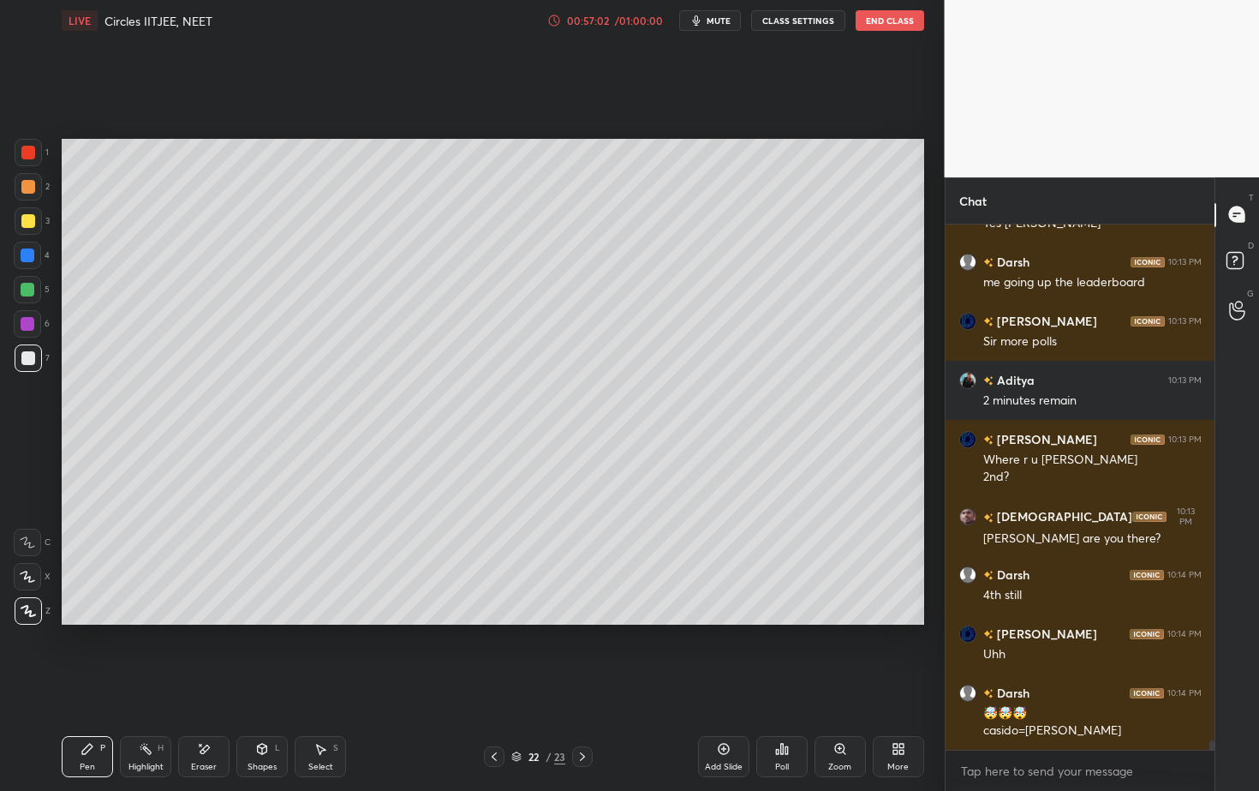
click at [469, 630] on div "Setting up your live class Poll for secs No correct answer Start poll" at bounding box center [493, 381] width 876 height 681
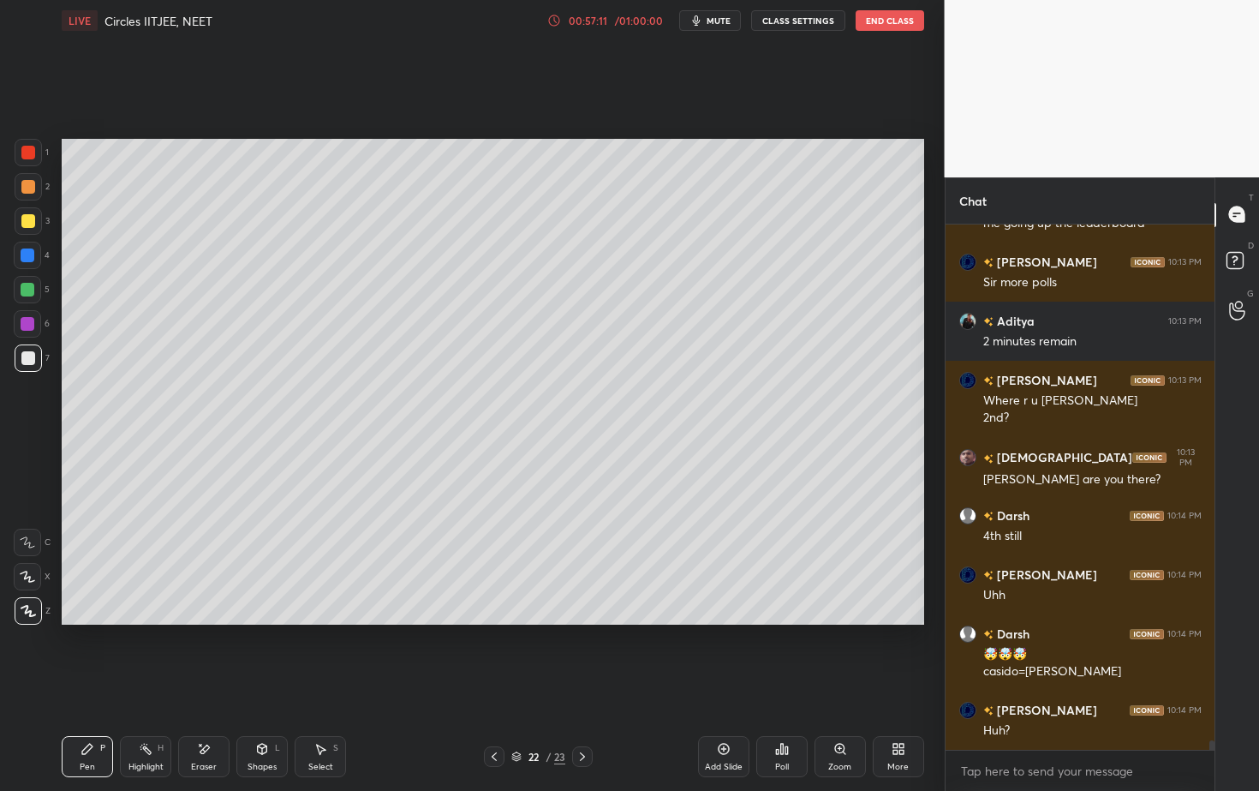
scroll to position [29162, 0]
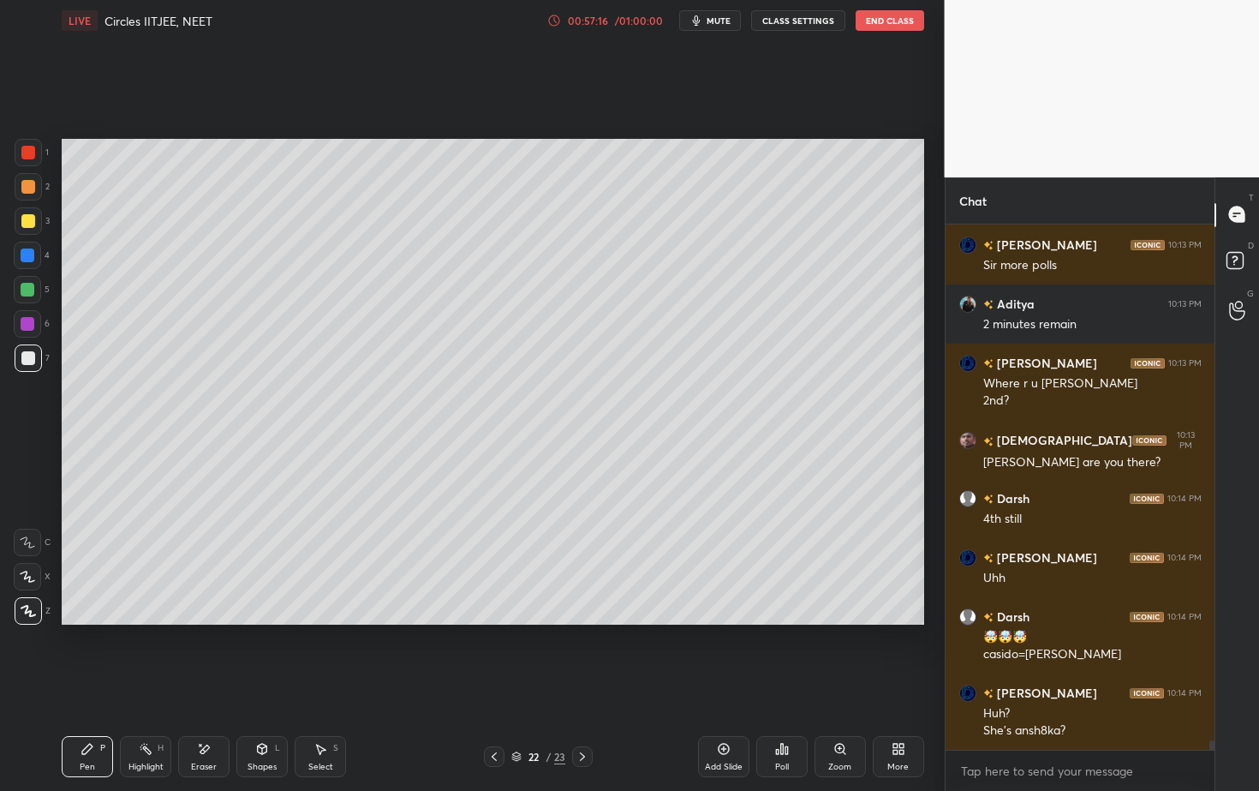
click at [720, 625] on div "Setting up your live class Poll for secs No correct answer Start poll" at bounding box center [493, 381] width 876 height 681
drag, startPoint x: 326, startPoint y: 763, endPoint x: 320, endPoint y: 725, distance: 38.9
click at [323, 714] on div "Select S" at bounding box center [320, 756] width 51 height 41
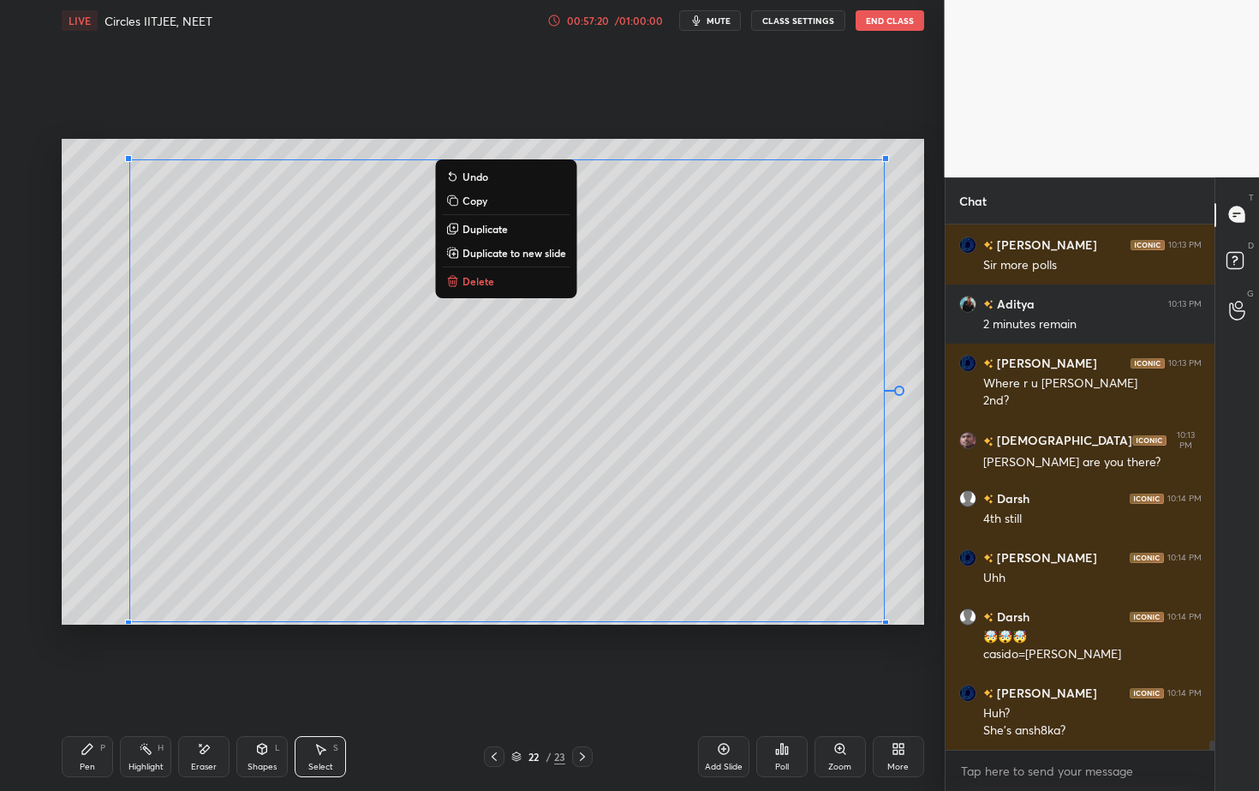
drag, startPoint x: 87, startPoint y: 159, endPoint x: 884, endPoint y: 616, distance: 918.9
click at [885, 621] on div "0 ° Undo Copy Duplicate Duplicate to new slide Delete" at bounding box center [493, 381] width 863 height 485
click at [196, 209] on div "0 ° Undo Copy Duplicate Duplicate to new slide Delete" at bounding box center [493, 381] width 863 height 485
click at [110, 196] on div "0 ° Undo Copy Duplicate Duplicate to new slide Delete" at bounding box center [493, 381] width 863 height 485
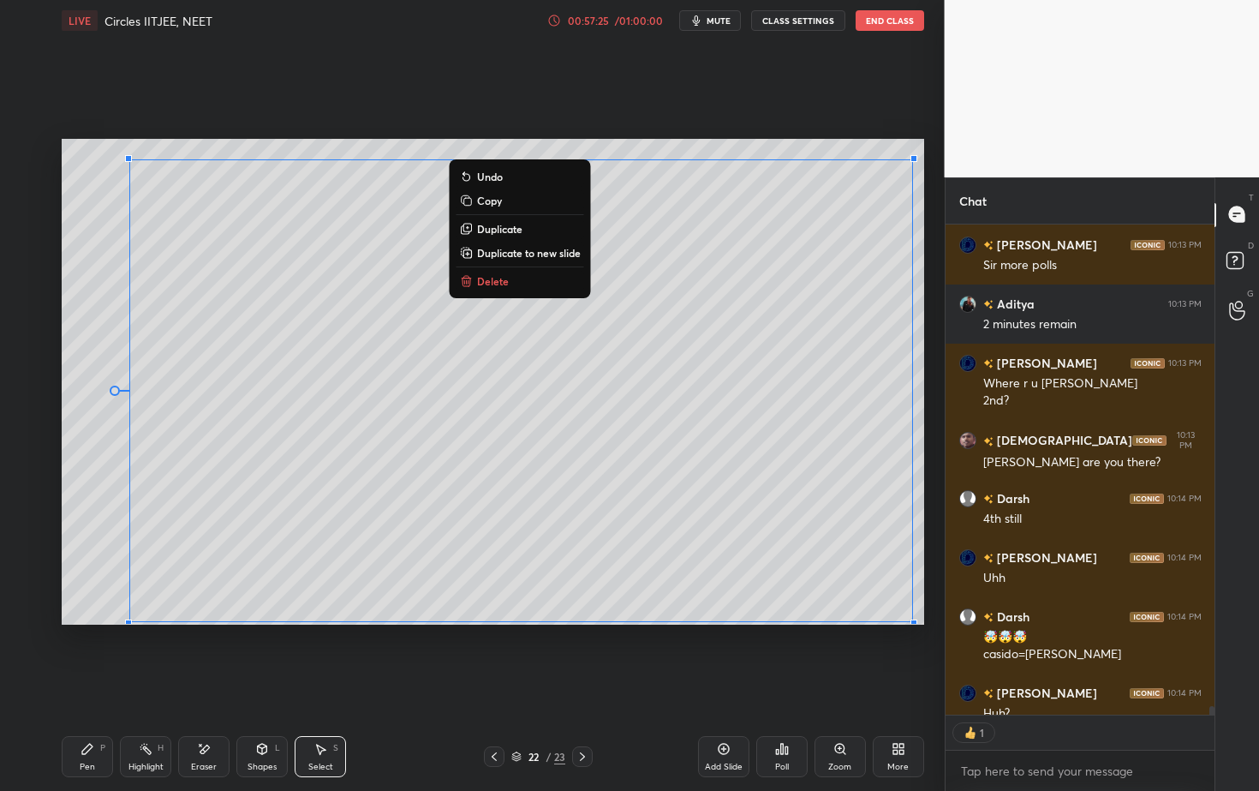
drag, startPoint x: 93, startPoint y: 154, endPoint x: 911, endPoint y: 622, distance: 943.1
click at [915, 629] on div "0 ° Undo Copy Duplicate Duplicate to new slide Delete Setting up your live clas…" at bounding box center [493, 381] width 876 height 681
click at [909, 618] on div "0 ° Undo Copy Duplicate Duplicate to new slide Delete" at bounding box center [493, 381] width 863 height 485
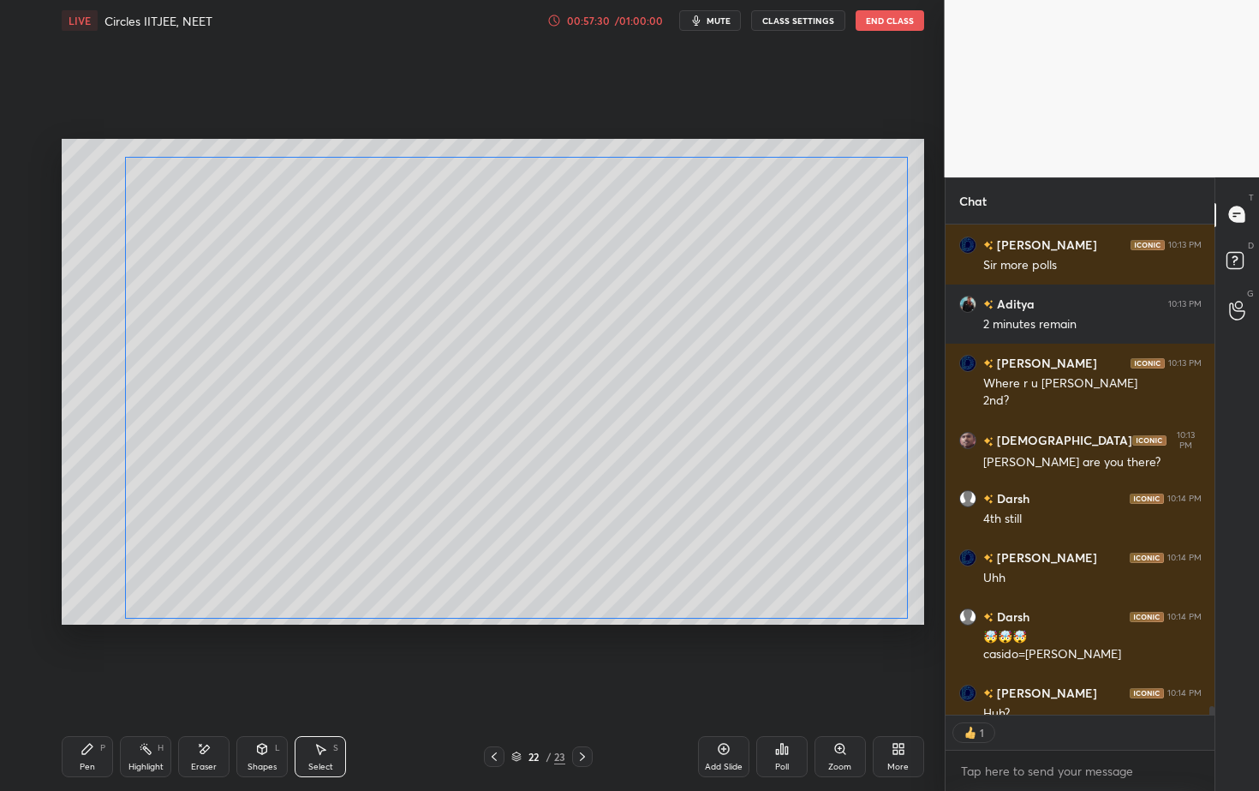
drag, startPoint x: 909, startPoint y: 618, endPoint x: 903, endPoint y: 610, distance: 10.5
click at [904, 615] on div "0 ° Undo Copy Duplicate Duplicate to new slide Delete" at bounding box center [493, 381] width 863 height 485
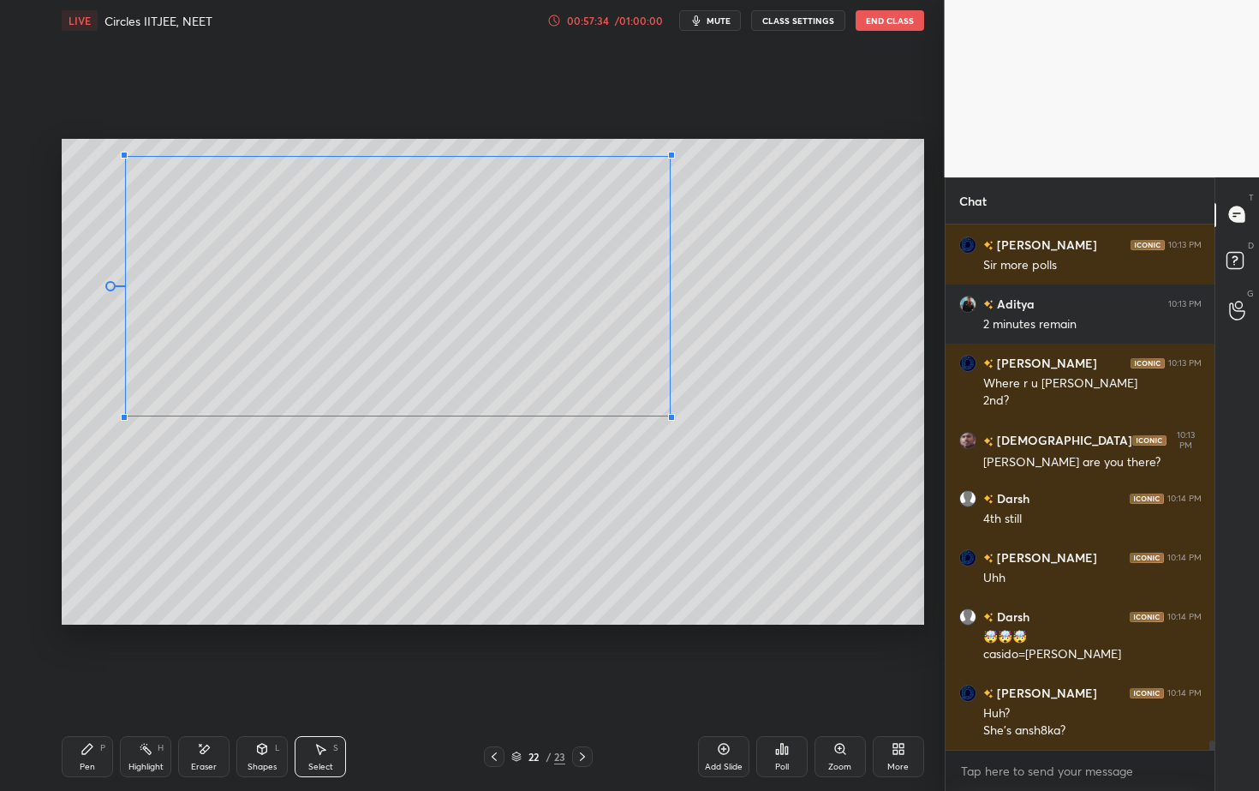
drag, startPoint x: 910, startPoint y: 619, endPoint x: 657, endPoint y: 434, distance: 313.2
click at [669, 415] on div at bounding box center [671, 417] width 7 height 7
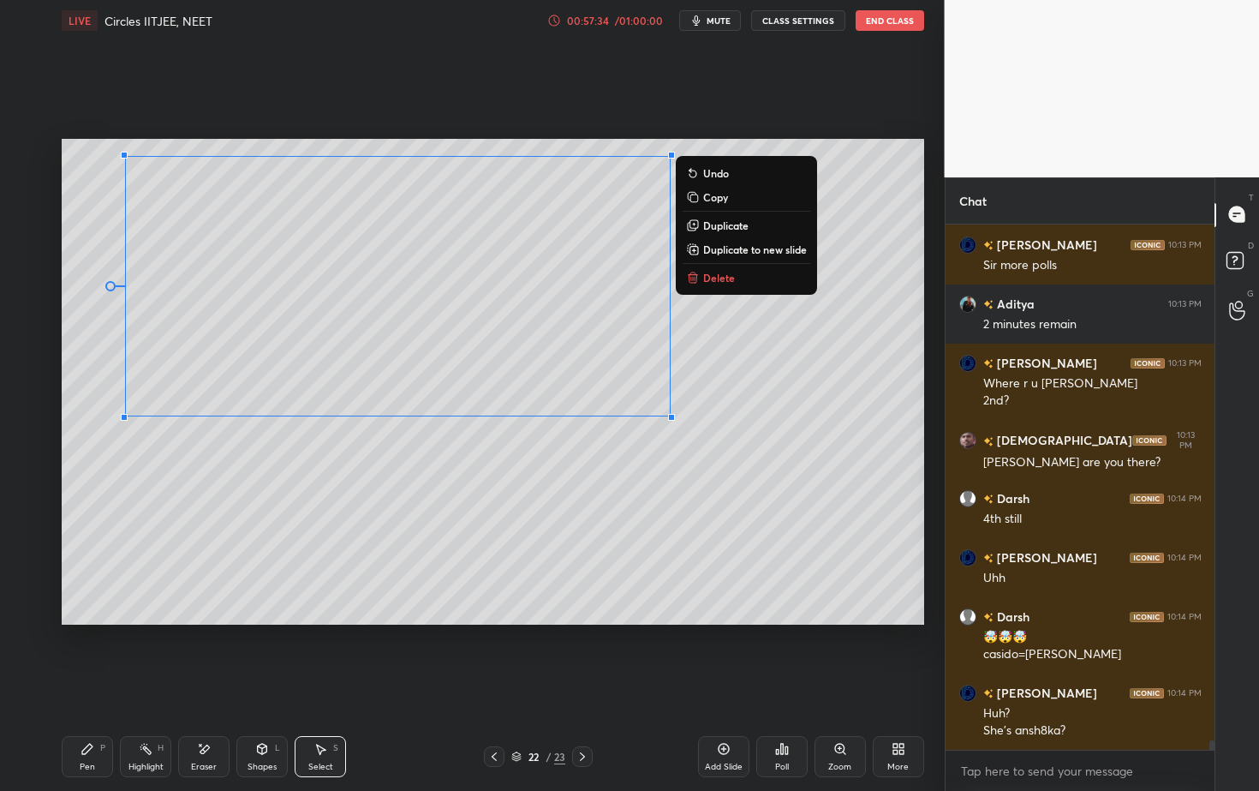
click at [565, 541] on div "0 ° Undo Copy Duplicate Duplicate to new slide Delete" at bounding box center [493, 381] width 863 height 485
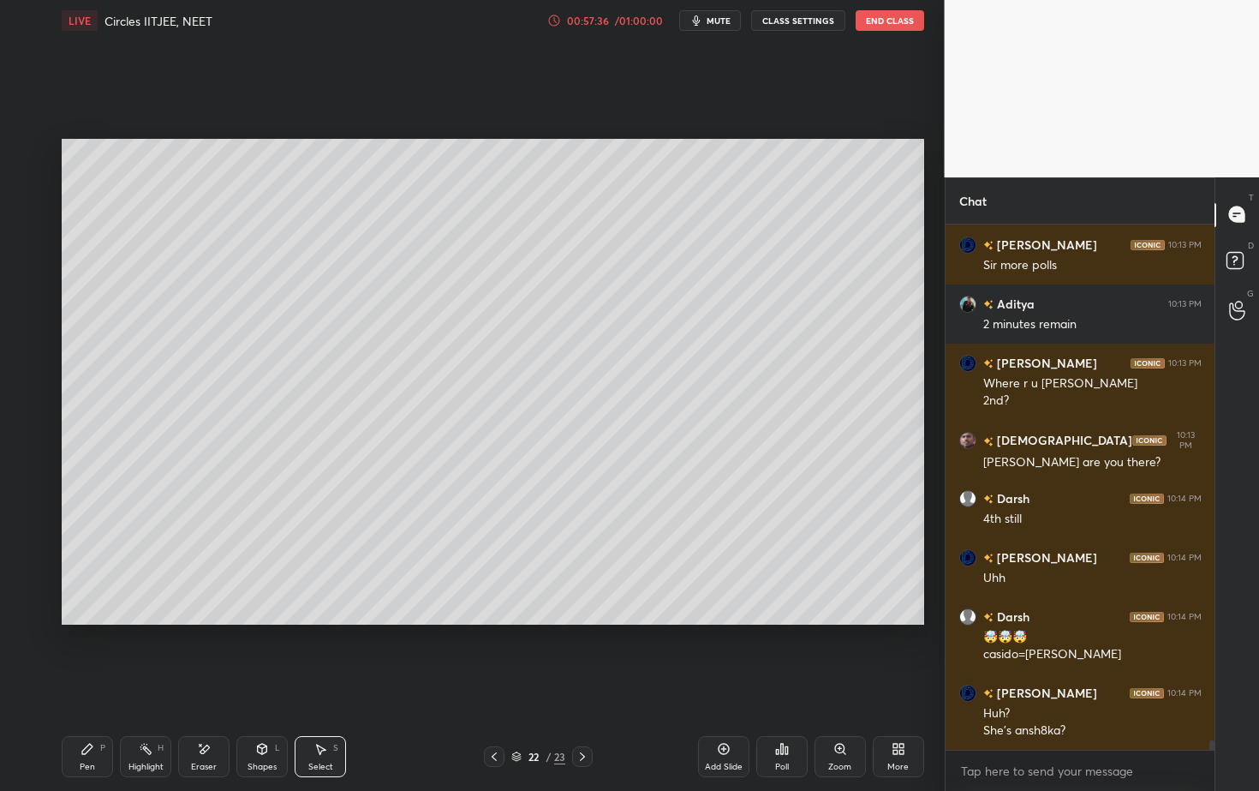
drag, startPoint x: 89, startPoint y: 753, endPoint x: 91, endPoint y: 738, distance: 14.7
click at [89, 714] on icon at bounding box center [88, 749] width 14 height 14
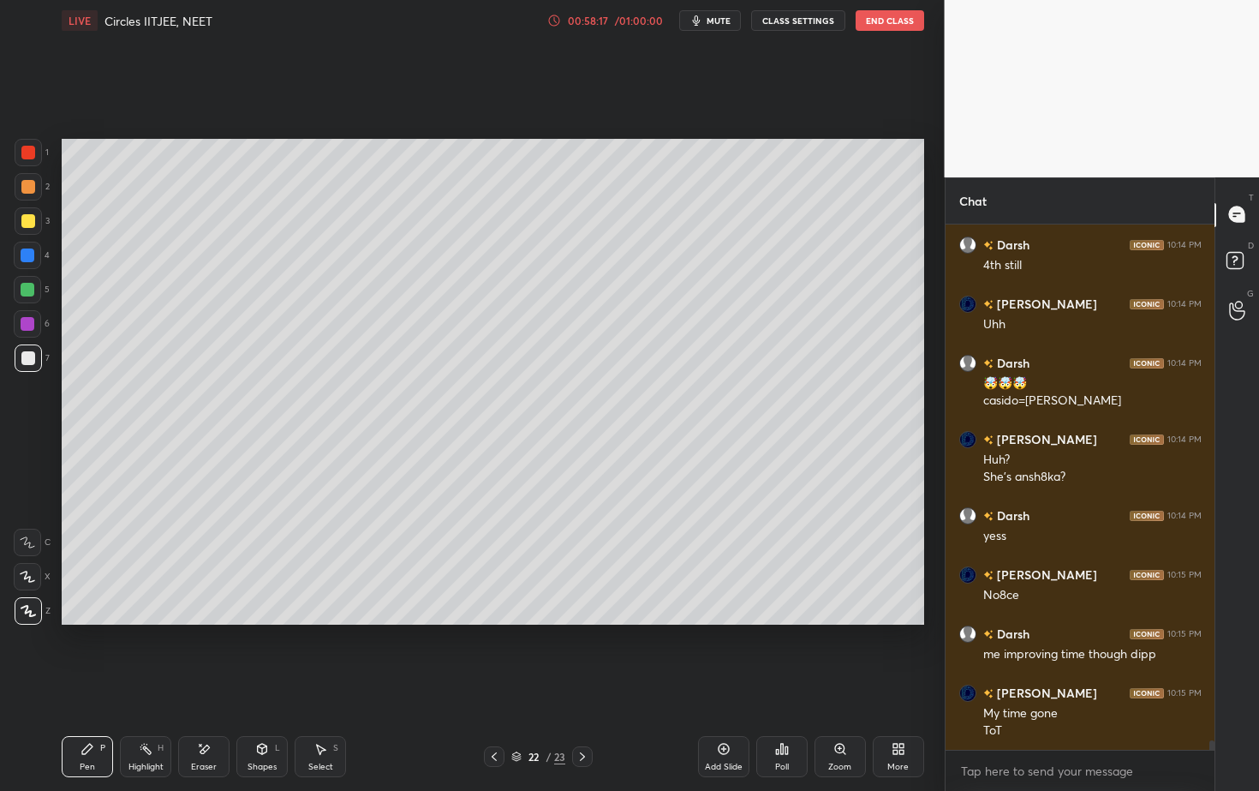
scroll to position [29475, 0]
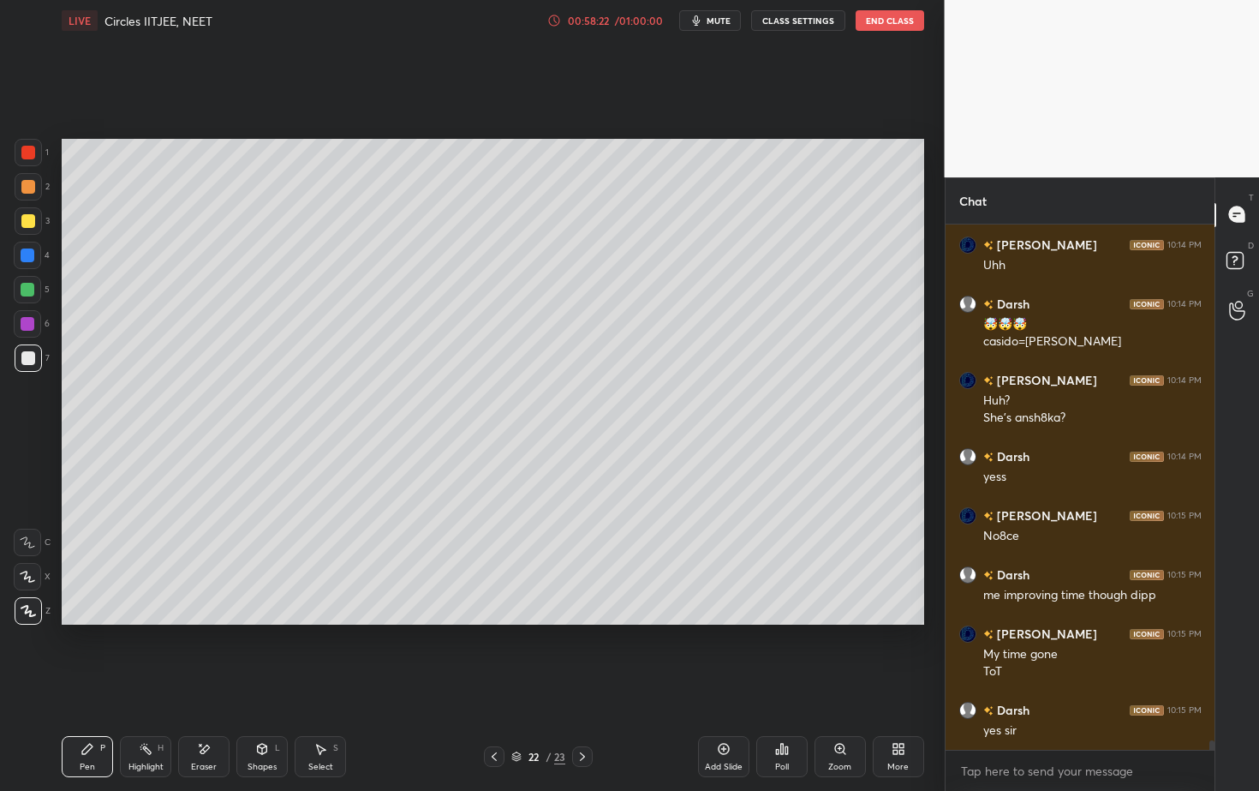
drag, startPoint x: 726, startPoint y: 748, endPoint x: 718, endPoint y: 744, distance: 9.2
click at [724, 714] on icon at bounding box center [724, 749] width 14 height 14
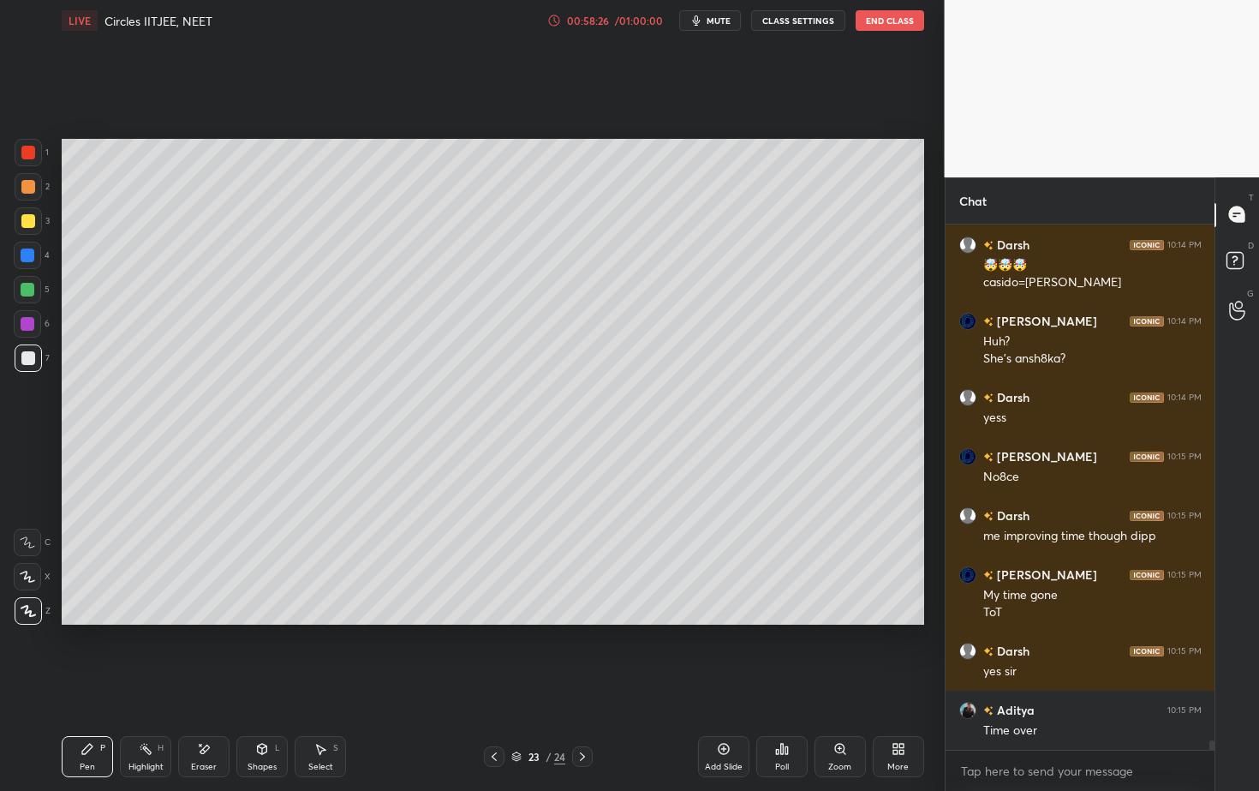
click at [780, 714] on div "Poll" at bounding box center [781, 756] width 51 height 41
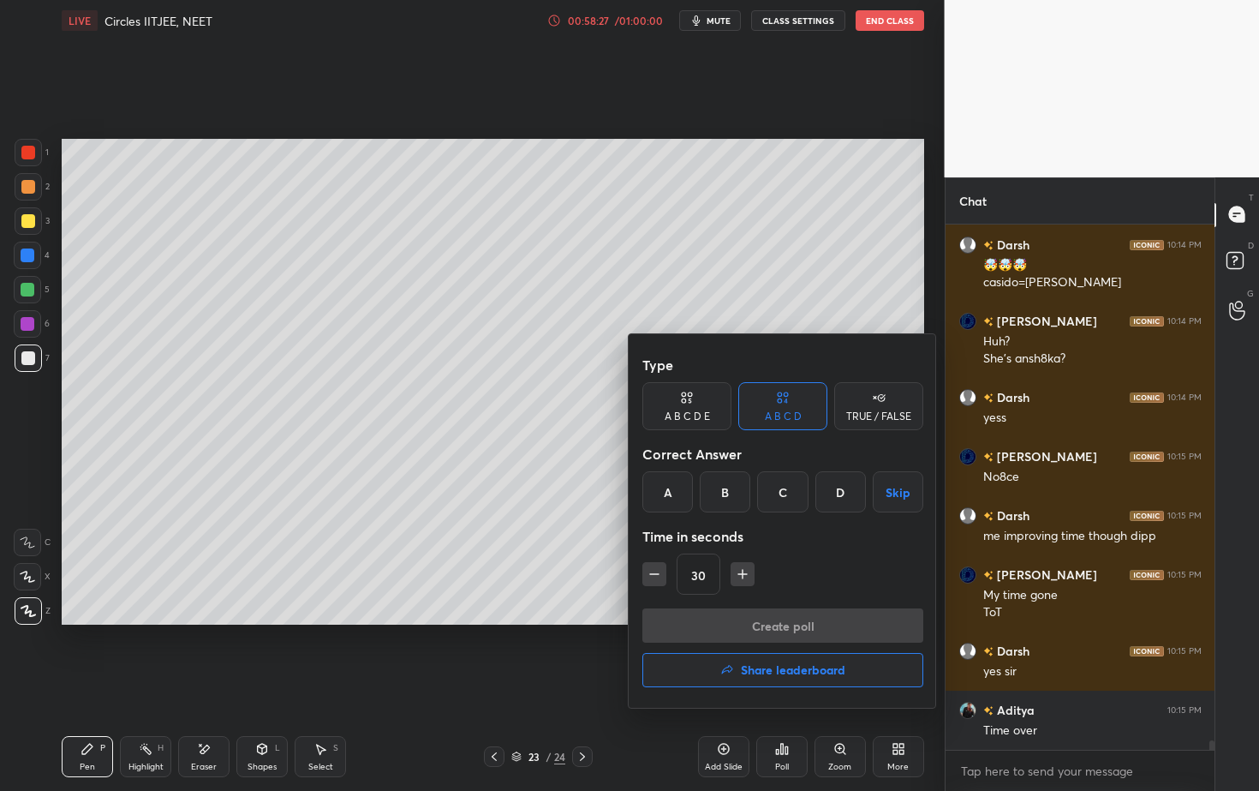
click at [668, 495] on div "A" at bounding box center [667, 491] width 51 height 41
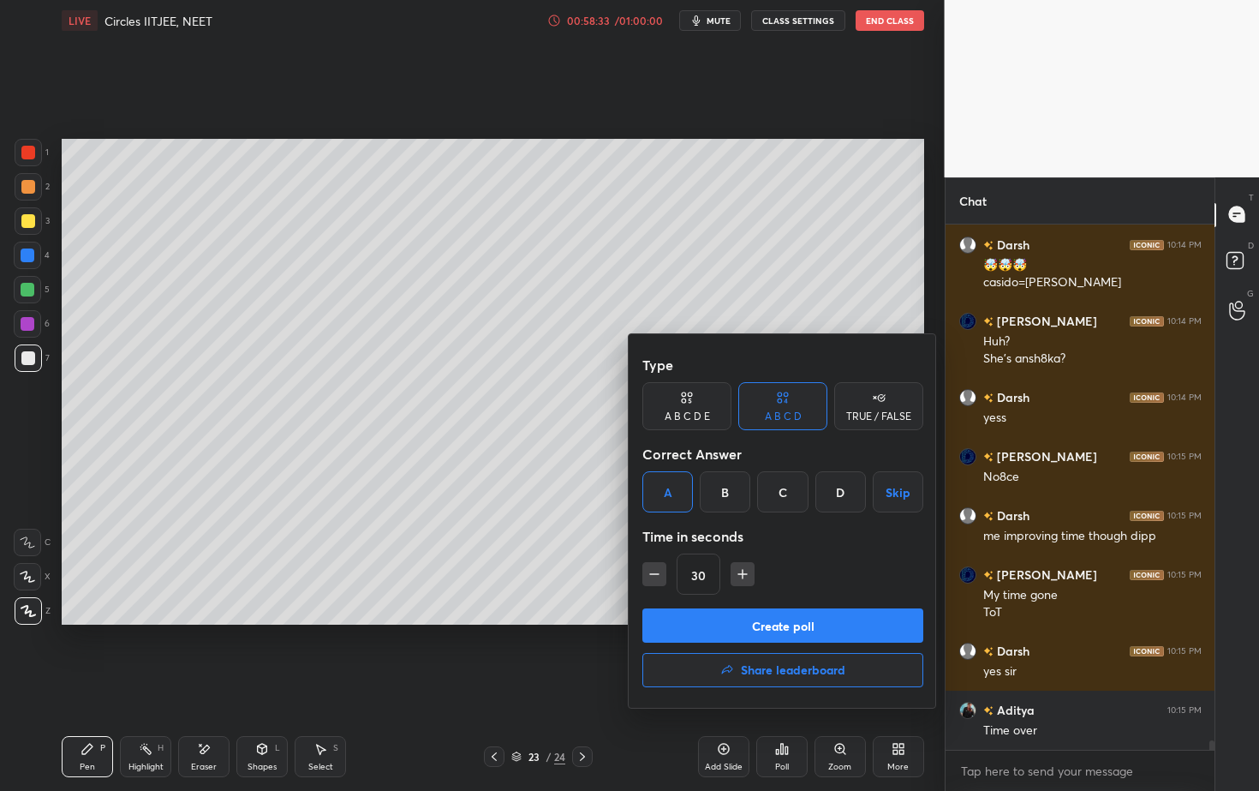
drag, startPoint x: 777, startPoint y: 628, endPoint x: 757, endPoint y: 652, distance: 31.0
click at [776, 628] on button "Create poll" at bounding box center [782, 625] width 281 height 34
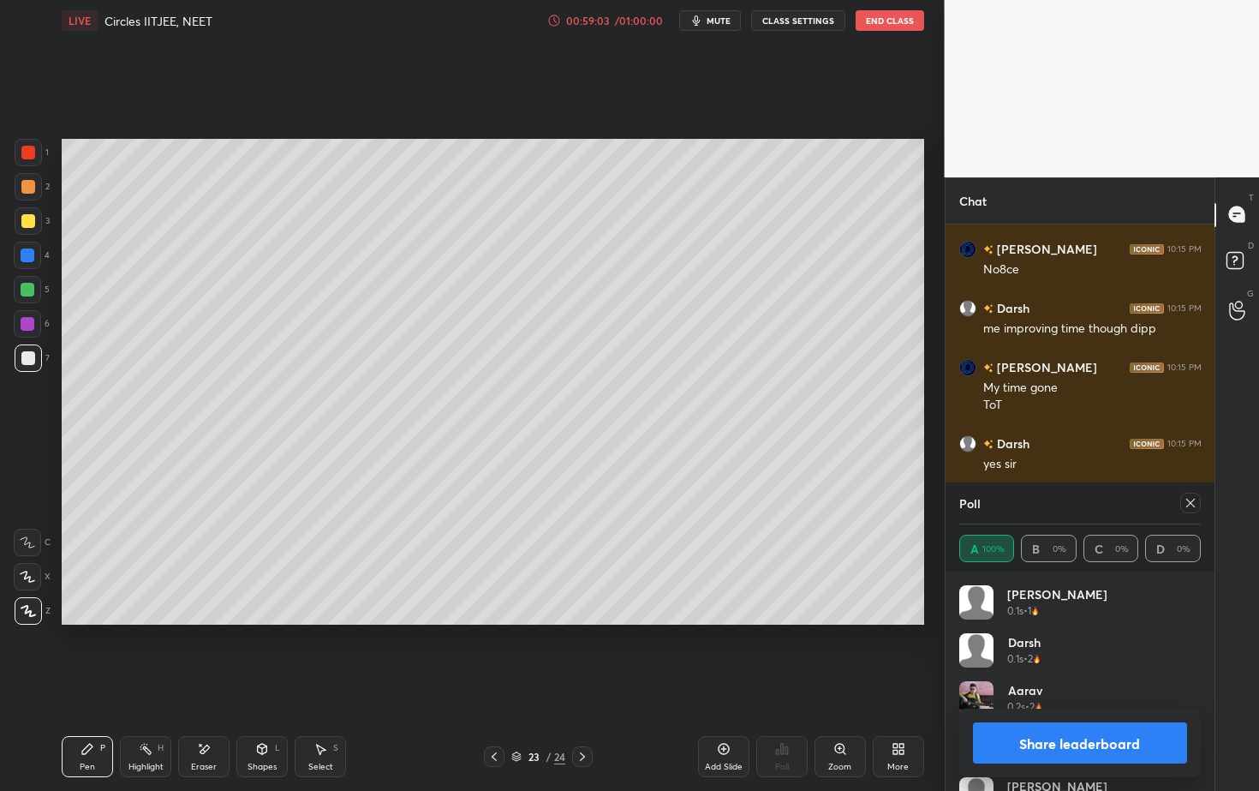
scroll to position [29800, 0]
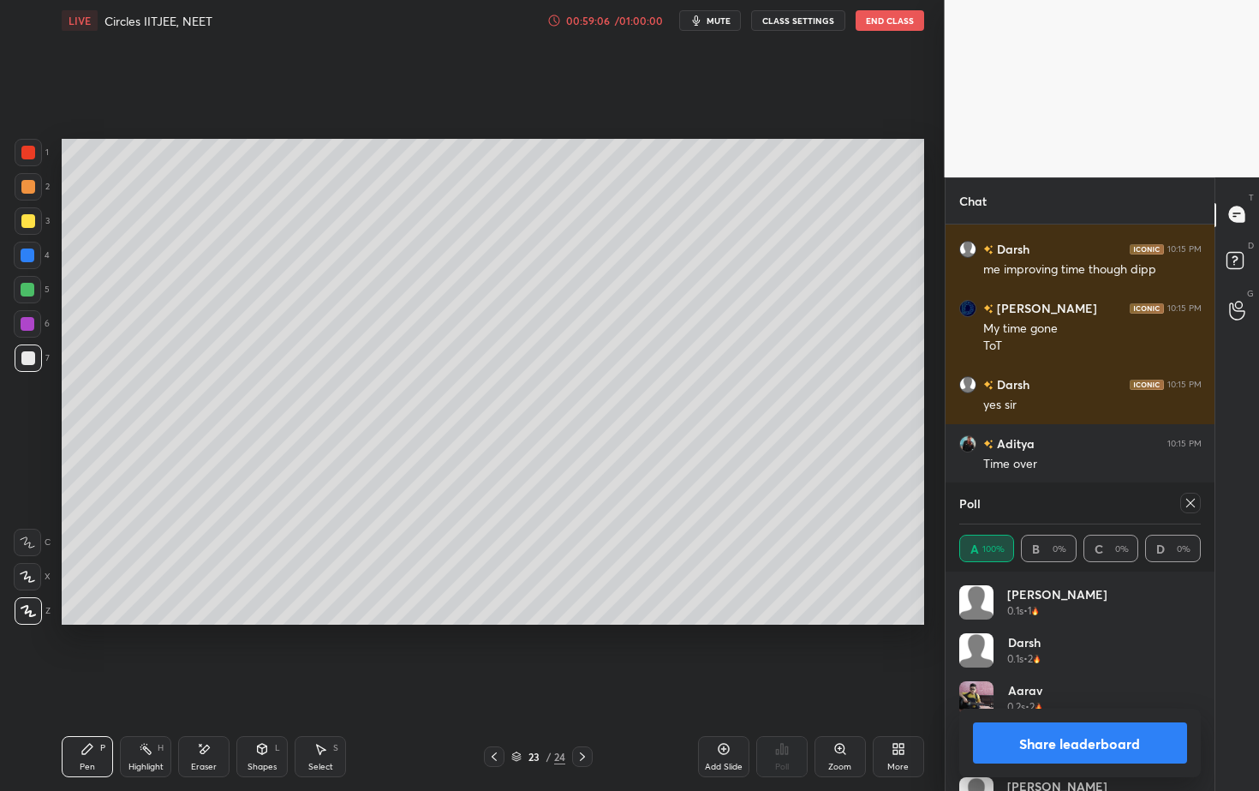
drag, startPoint x: 1091, startPoint y: 732, endPoint x: 1083, endPoint y: 727, distance: 9.6
click at [1091, 714] on button "Share leaderboard" at bounding box center [1080, 742] width 215 height 41
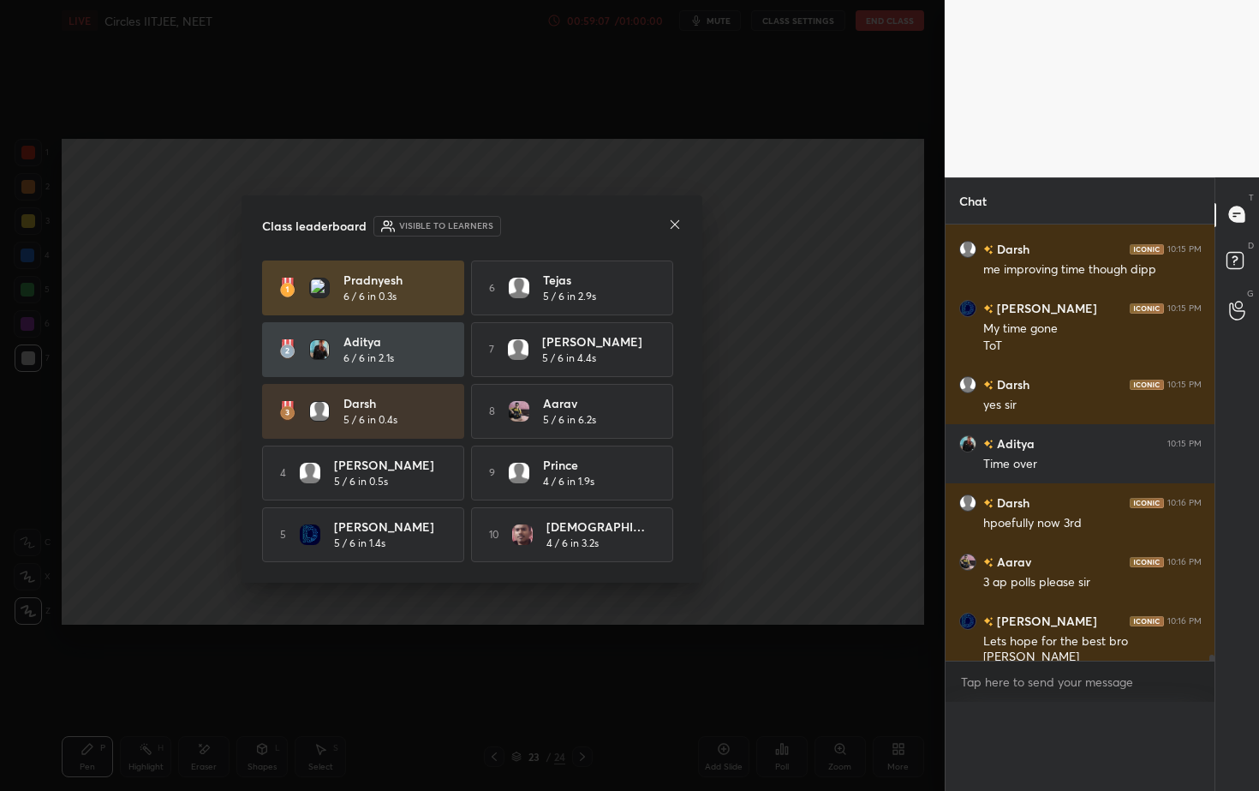
scroll to position [29772, 0]
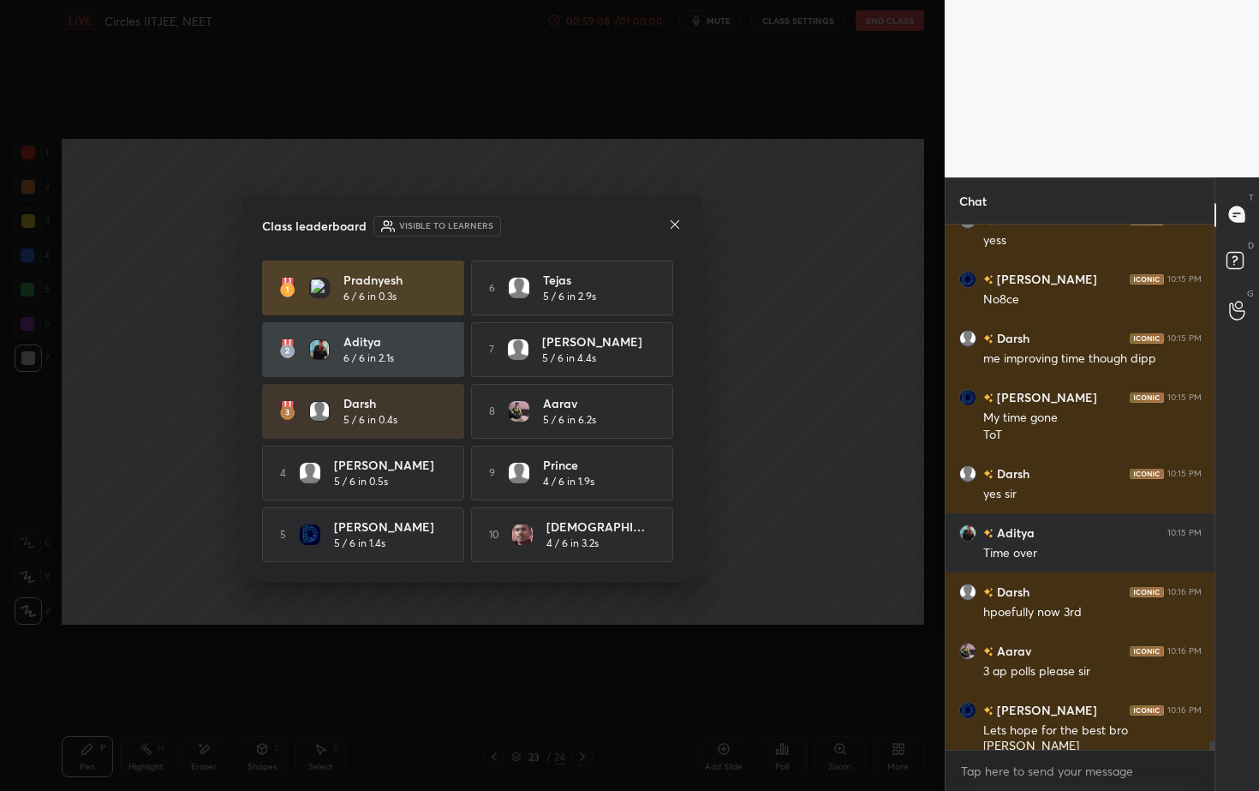
click at [681, 224] on icon at bounding box center [675, 225] width 14 height 14
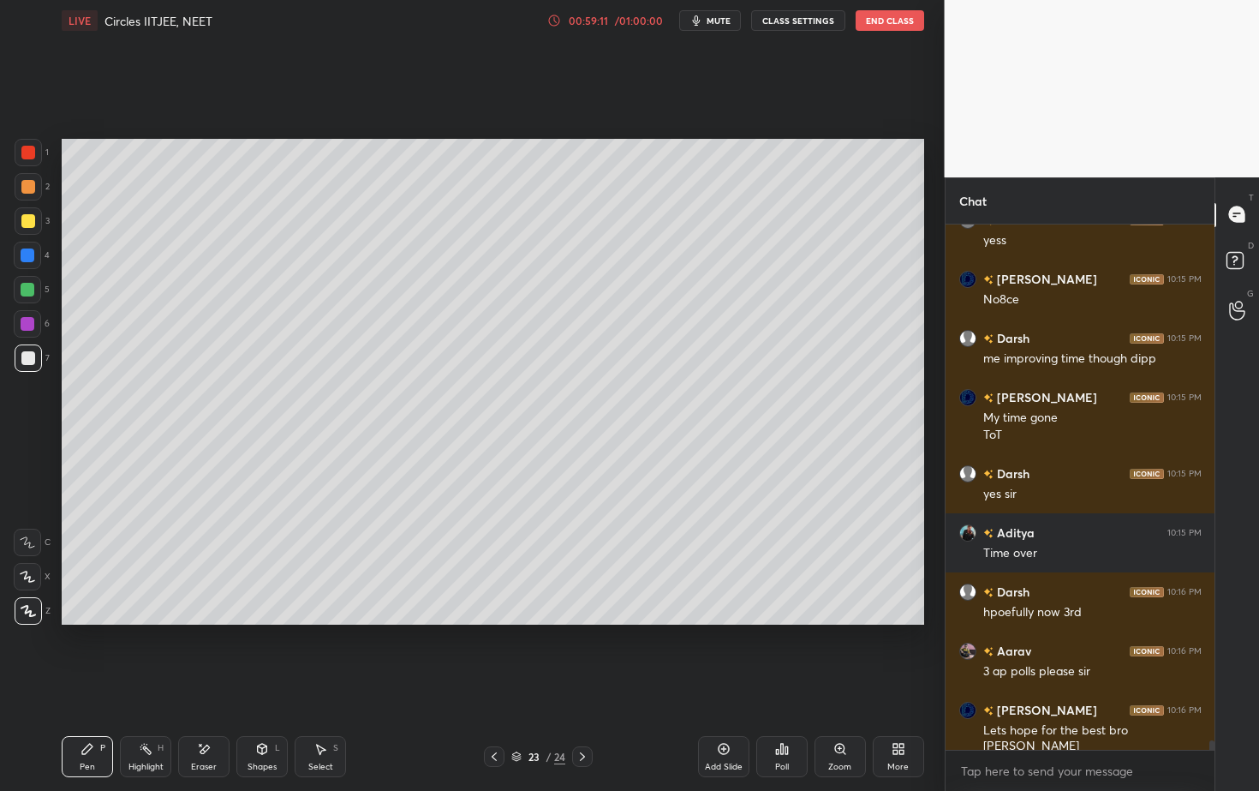
click at [263, 714] on icon at bounding box center [262, 749] width 14 height 14
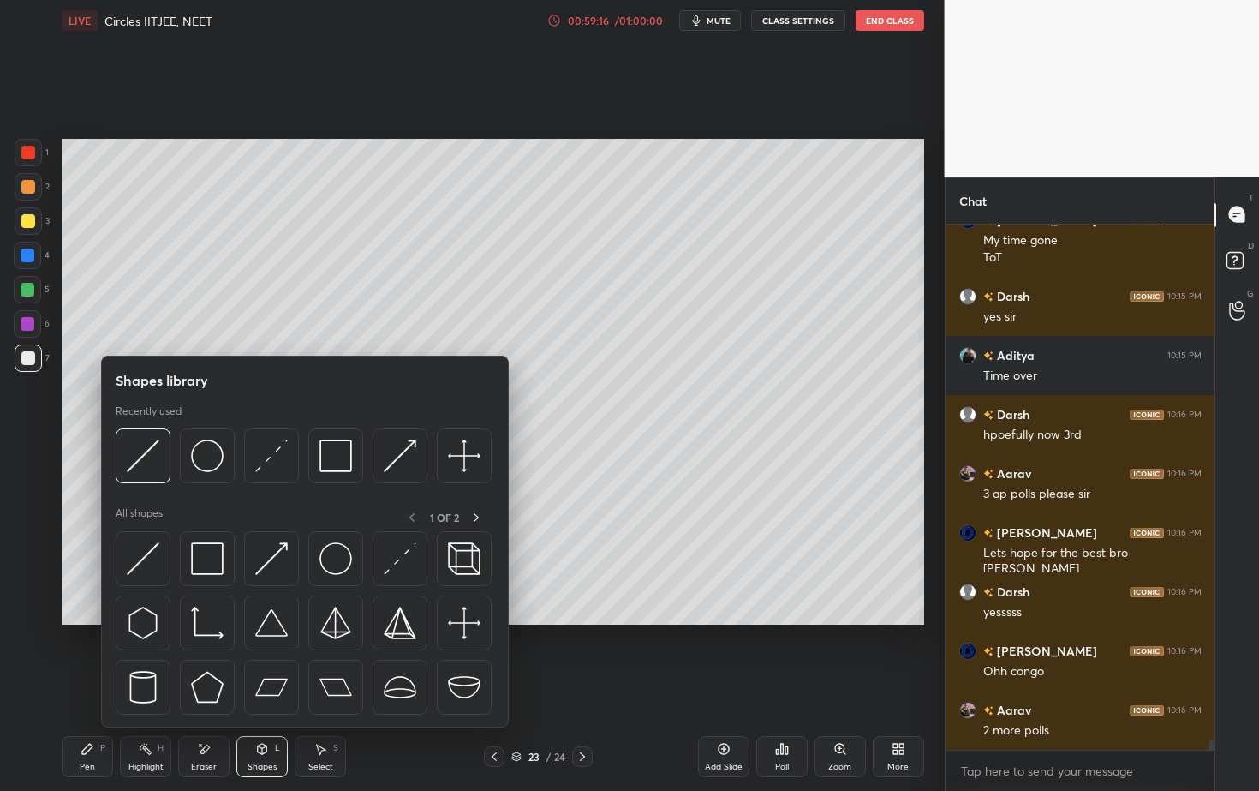
click at [794, 714] on div "Poll" at bounding box center [781, 756] width 51 height 41
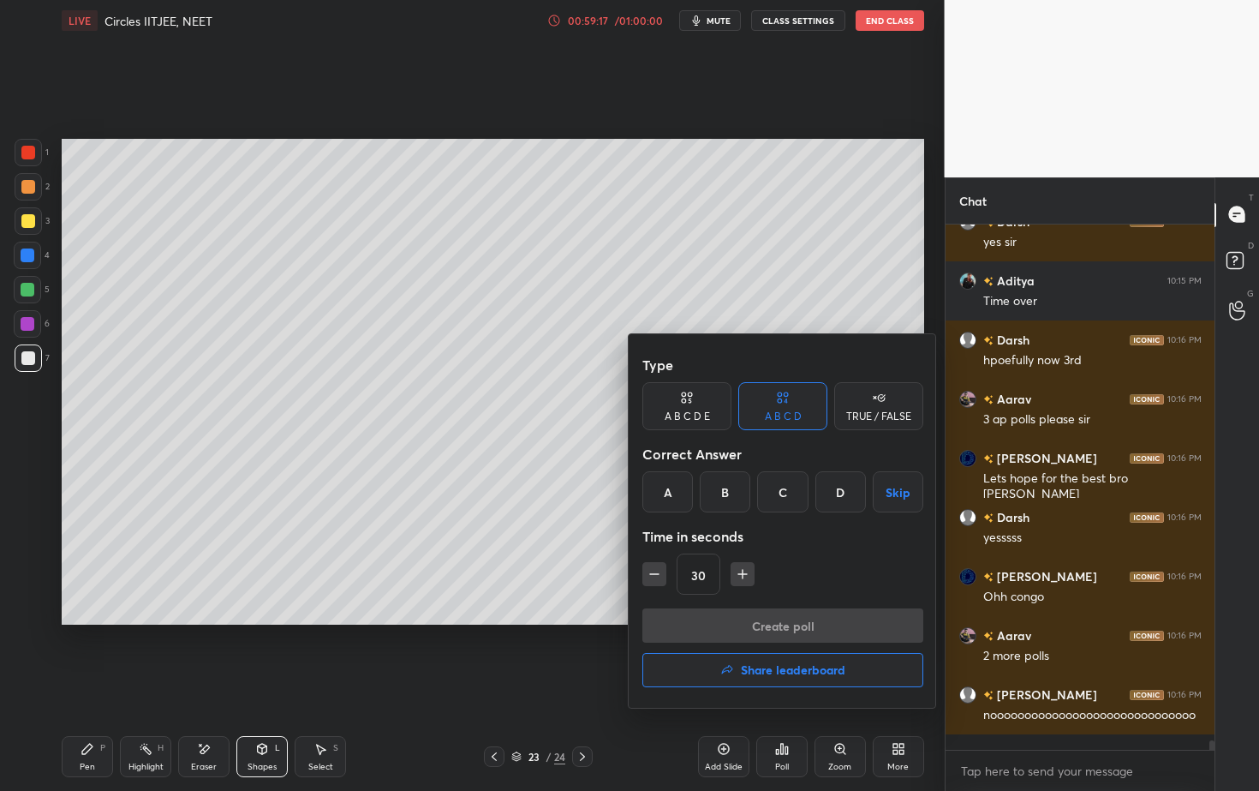
click at [778, 675] on h4 "Share leaderboard" at bounding box center [793, 670] width 105 height 12
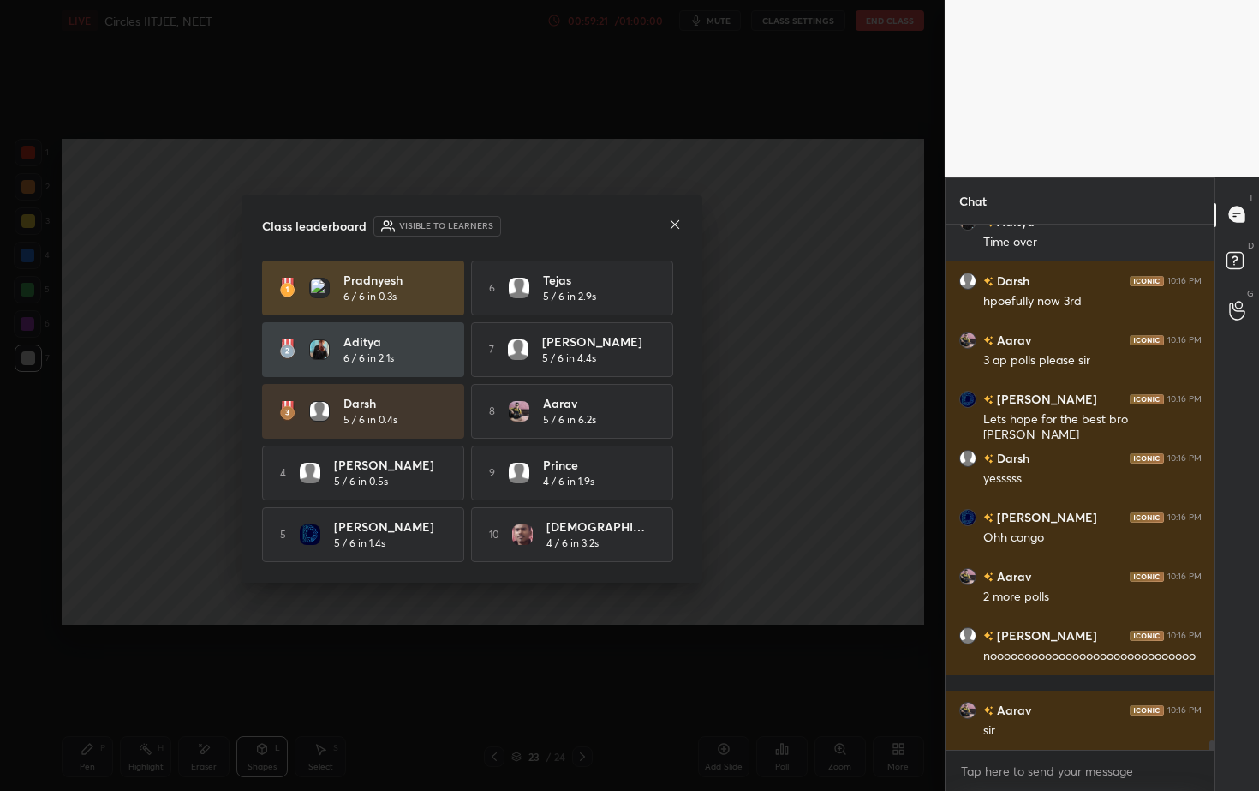
click at [677, 223] on icon at bounding box center [675, 225] width 14 height 14
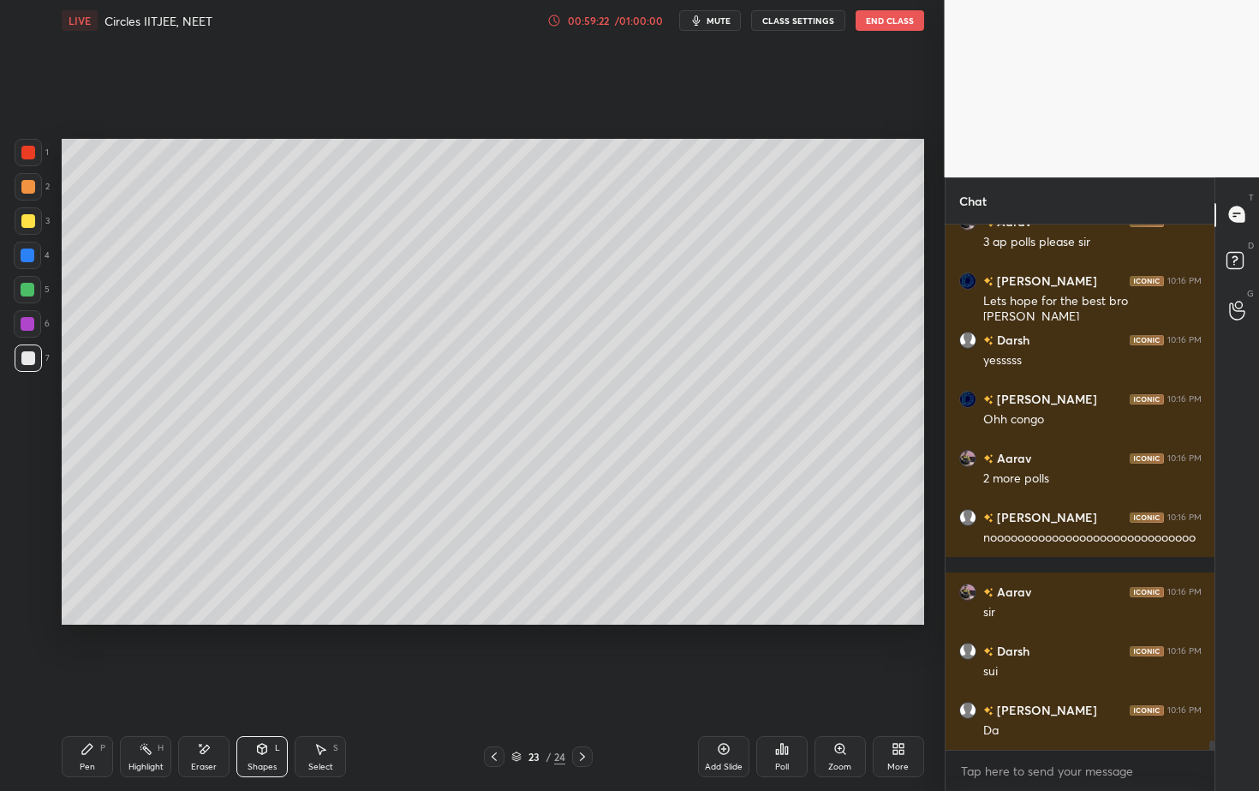
click at [34, 158] on div at bounding box center [28, 152] width 27 height 27
click at [82, 714] on icon at bounding box center [88, 749] width 14 height 14
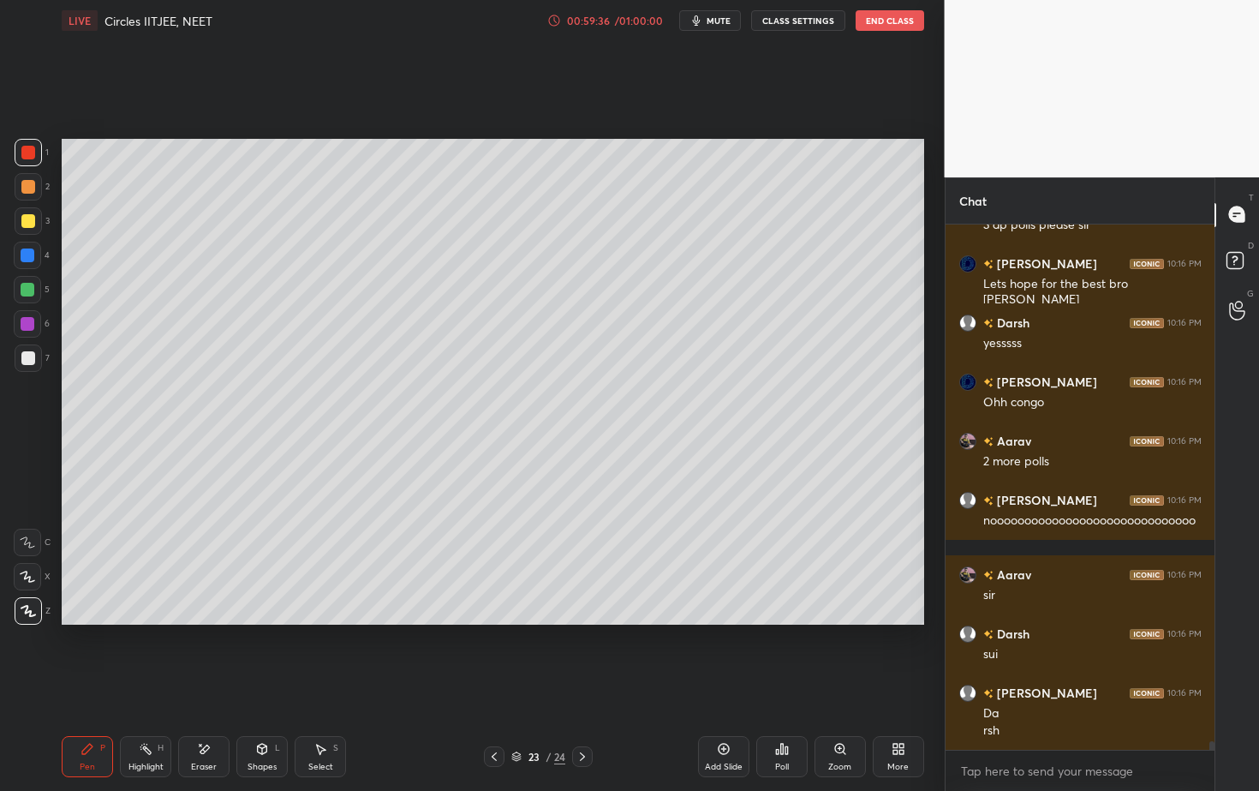
scroll to position [30216, 0]
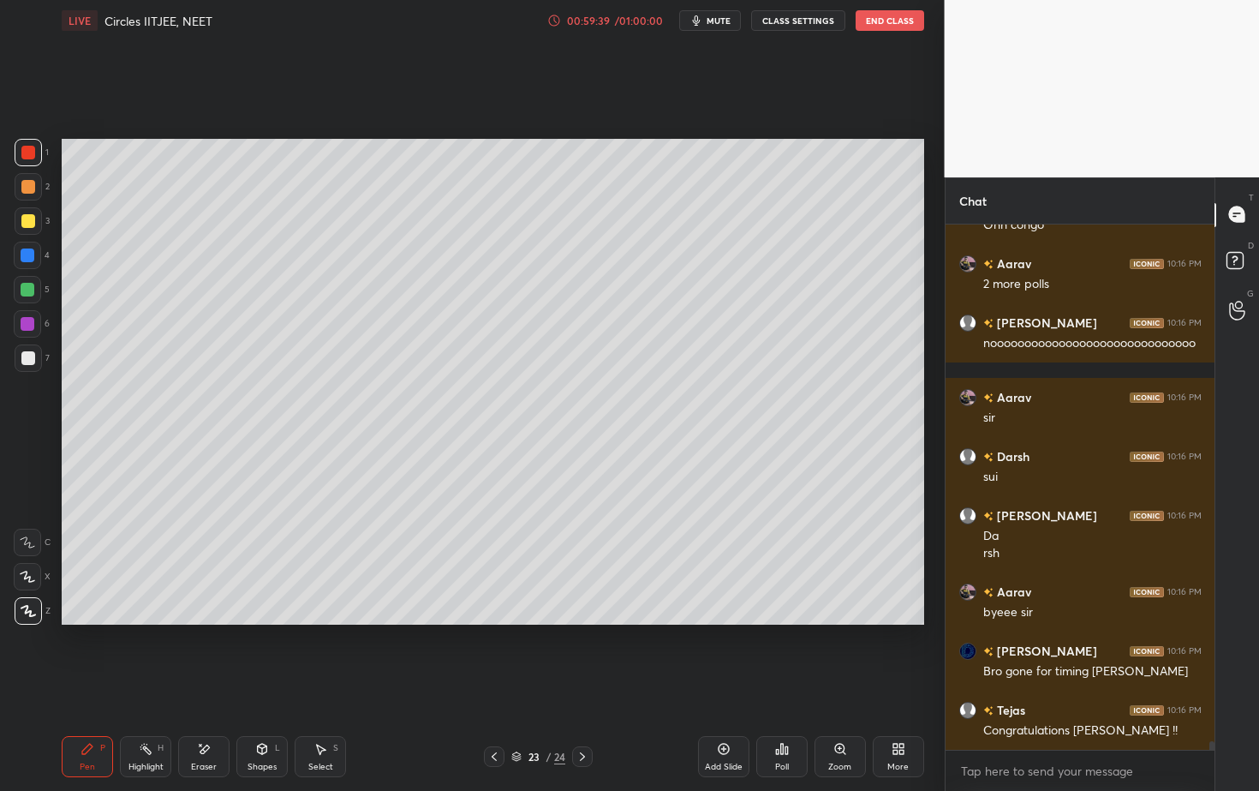
click at [797, 714] on div "Poll" at bounding box center [781, 756] width 51 height 41
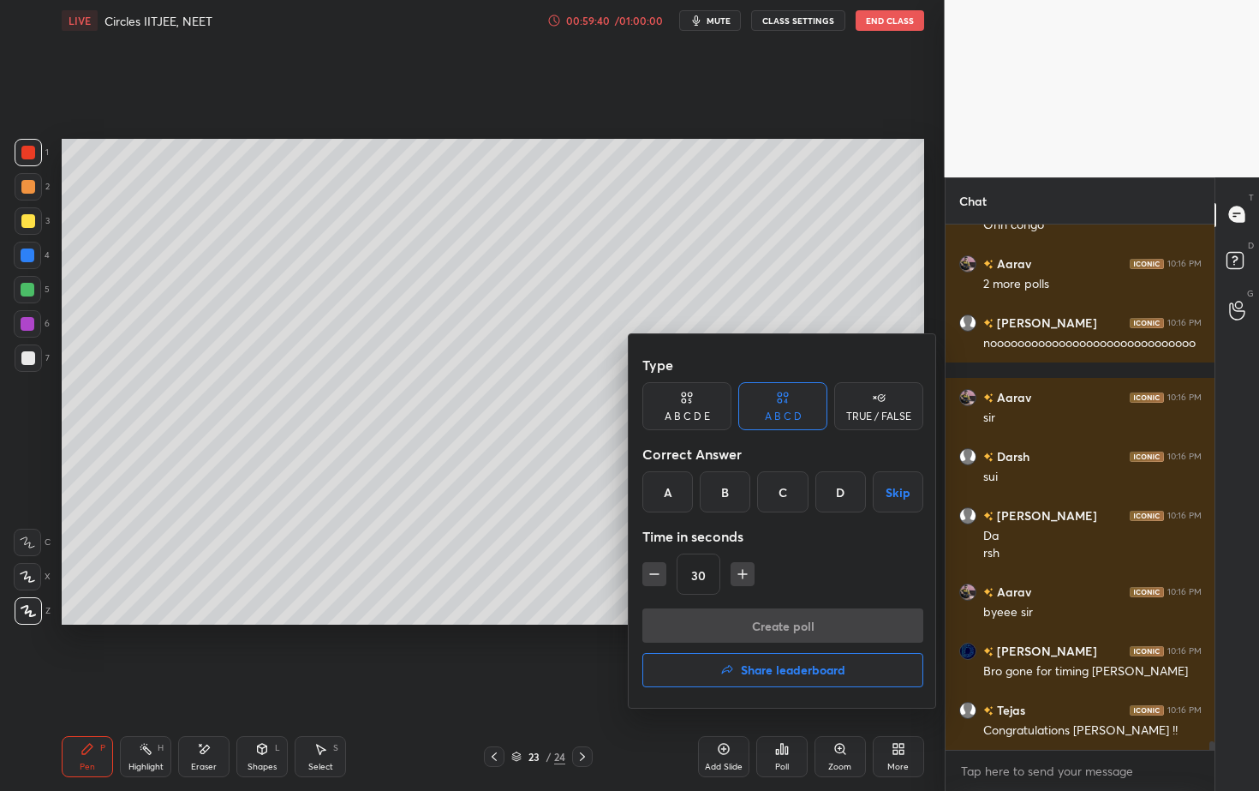
click at [791, 683] on button "Share leaderboard" at bounding box center [782, 670] width 281 height 34
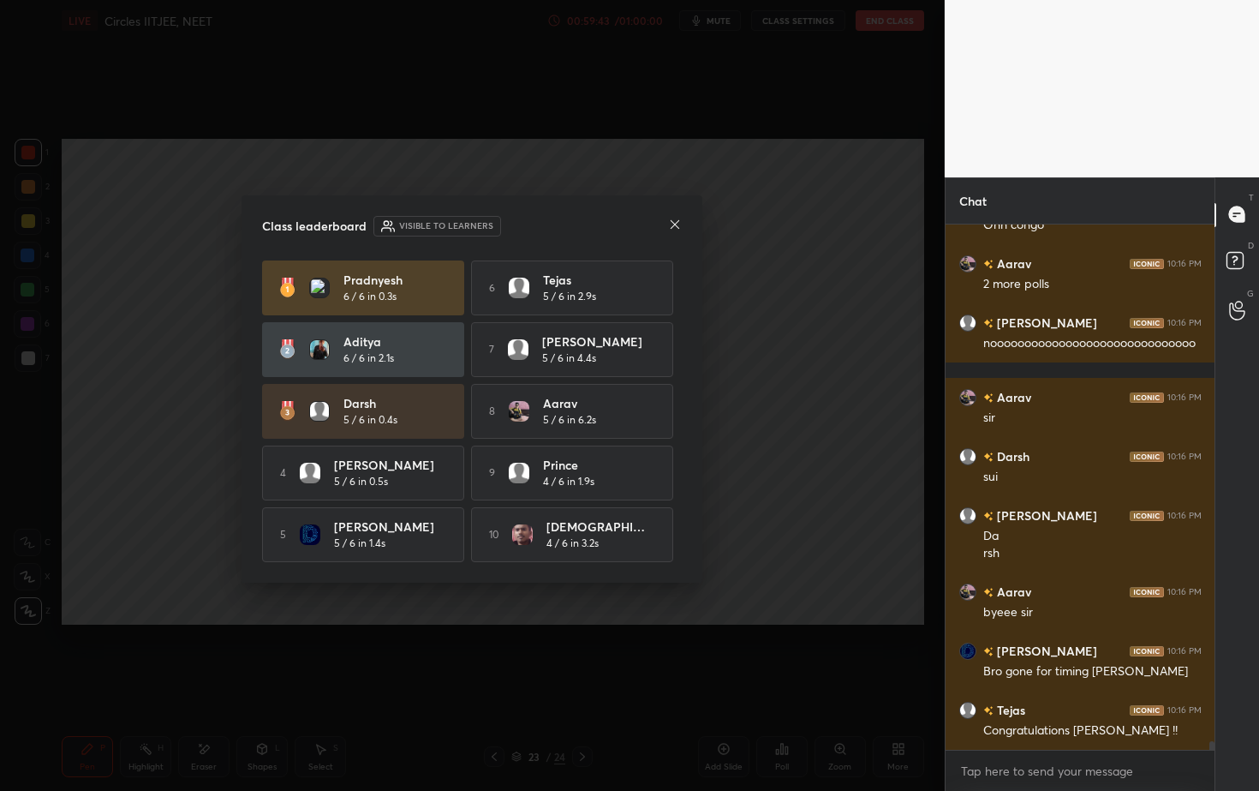
click at [680, 225] on icon at bounding box center [675, 225] width 14 height 14
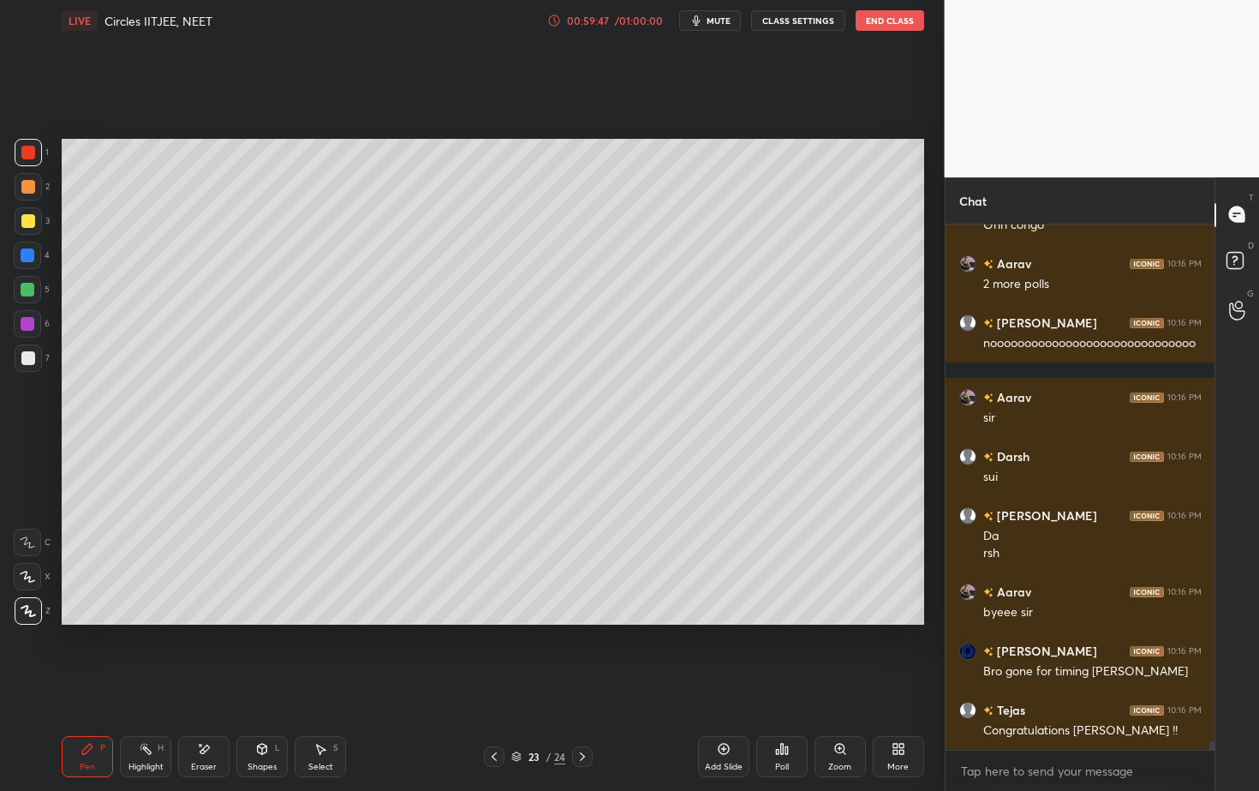
drag, startPoint x: 31, startPoint y: 358, endPoint x: 56, endPoint y: 379, distance: 32.8
click at [32, 361] on div at bounding box center [28, 358] width 14 height 14
click at [796, 714] on div "Poll" at bounding box center [781, 756] width 51 height 41
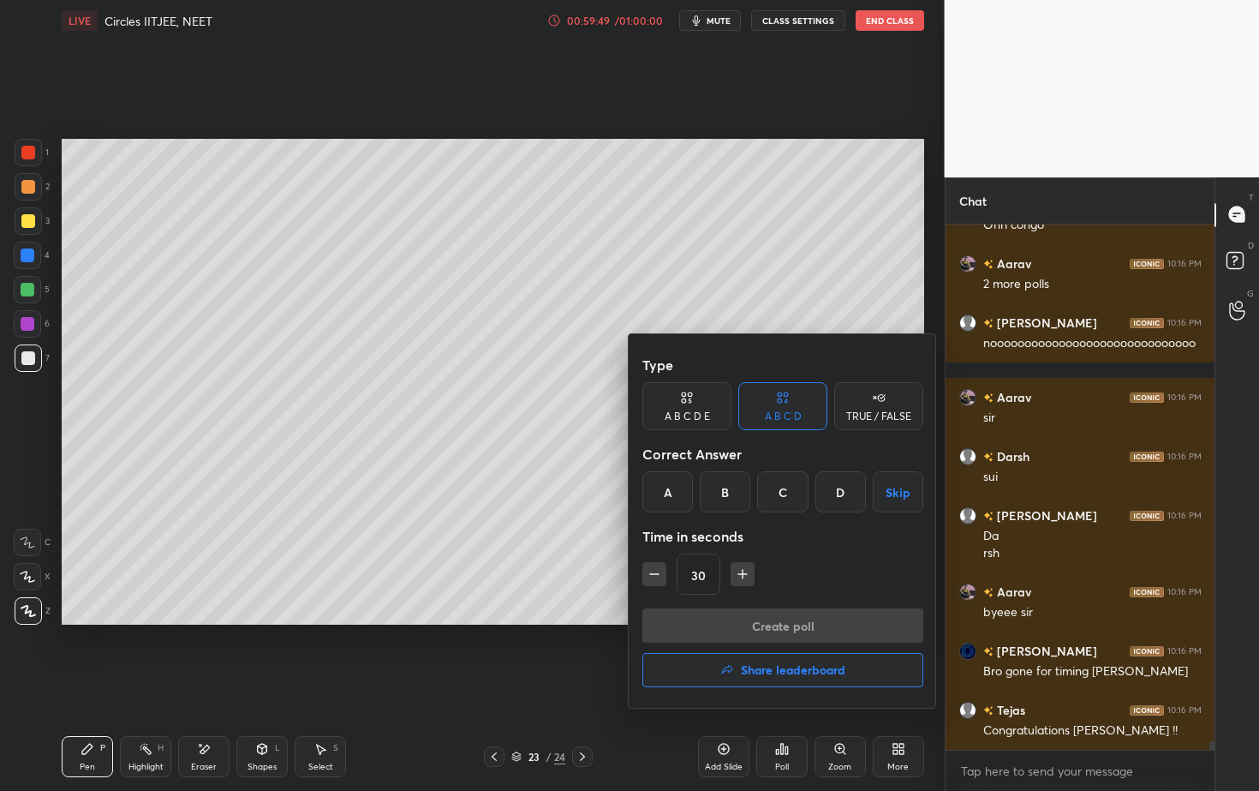
click at [785, 664] on h4 "Share leaderboard" at bounding box center [793, 670] width 105 height 12
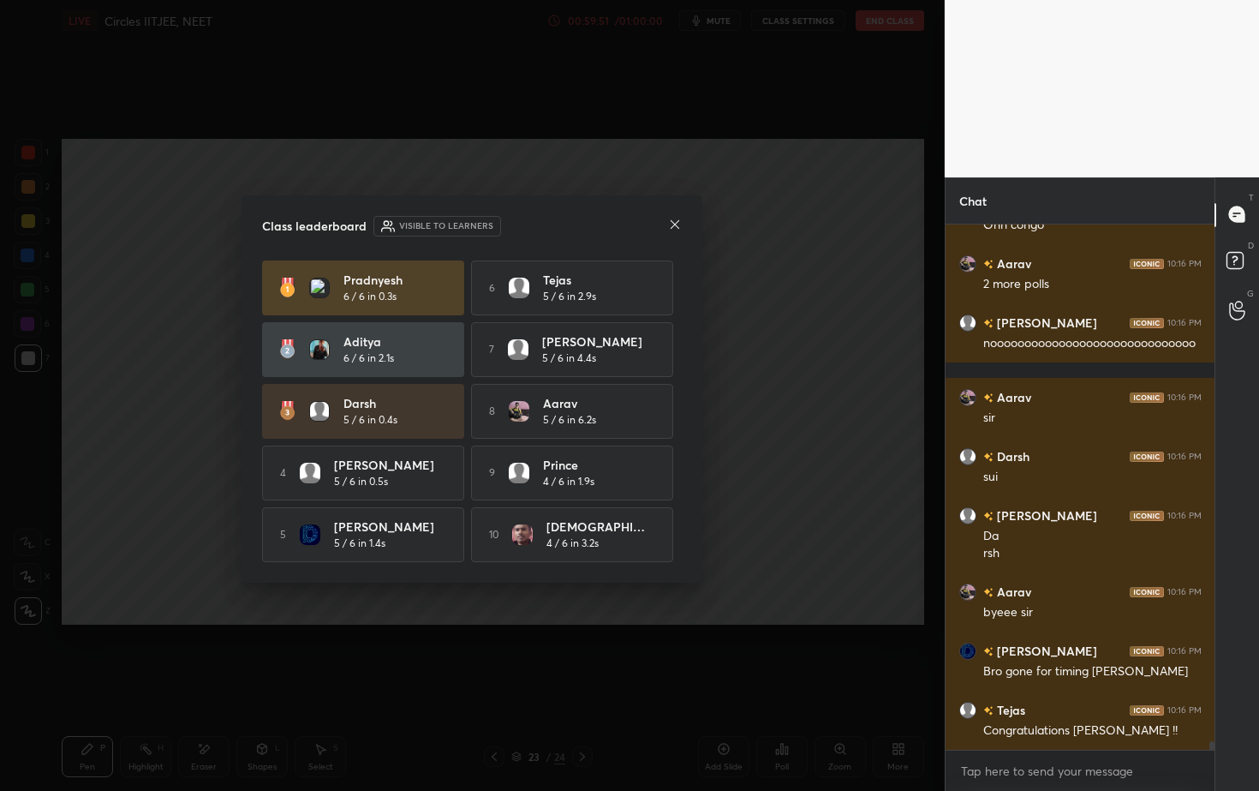
click at [683, 222] on div "Class leaderboard Visible to learners [PERSON_NAME] 6 / 6 in 0.3s 6 Tejas 5 / 6…" at bounding box center [472, 388] width 461 height 387
click at [678, 222] on icon at bounding box center [675, 225] width 14 height 14
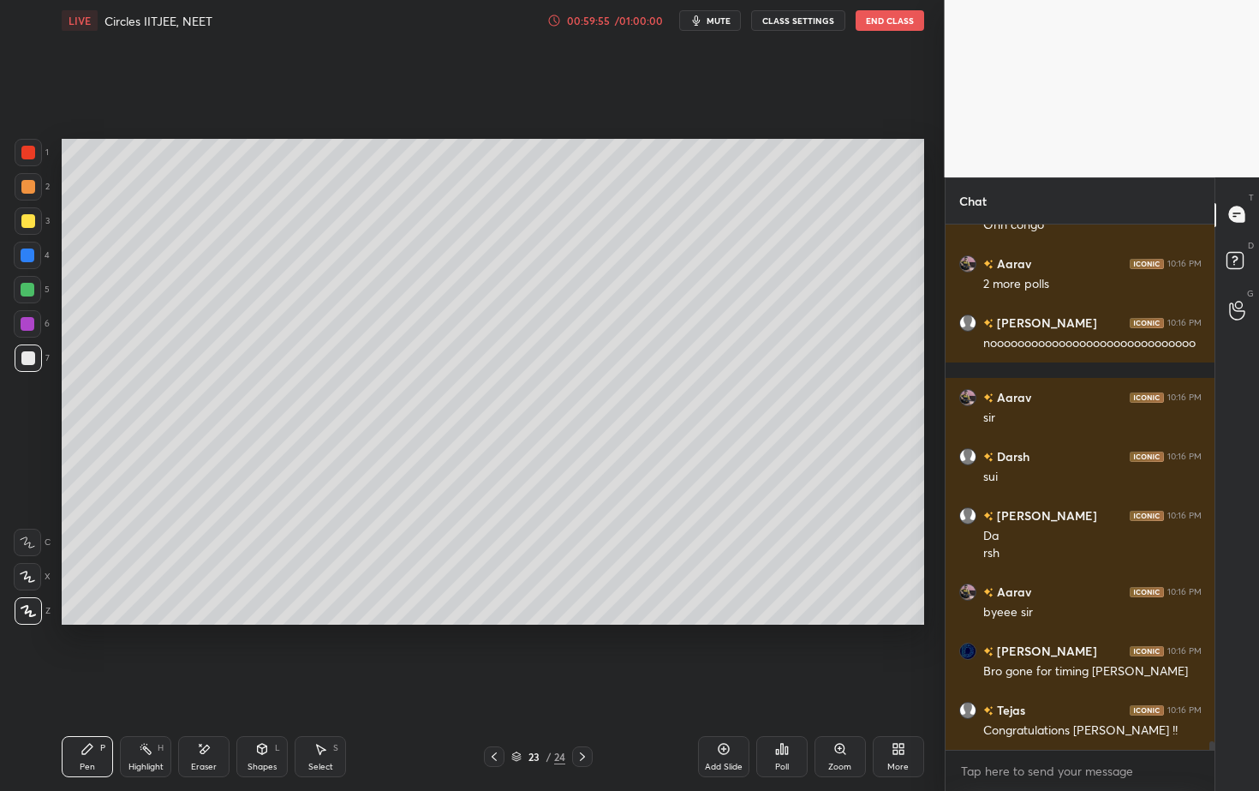
scroll to position [30394, 0]
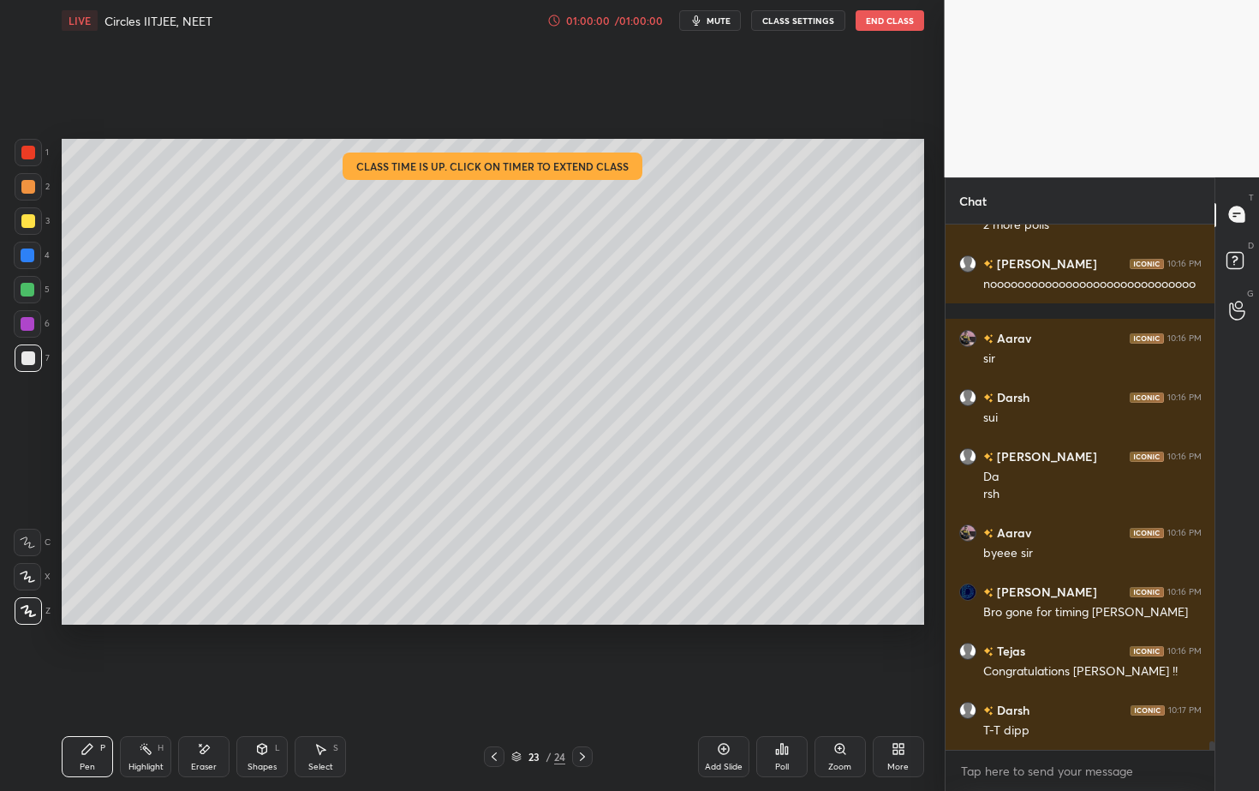
click at [27, 290] on div at bounding box center [28, 290] width 14 height 14
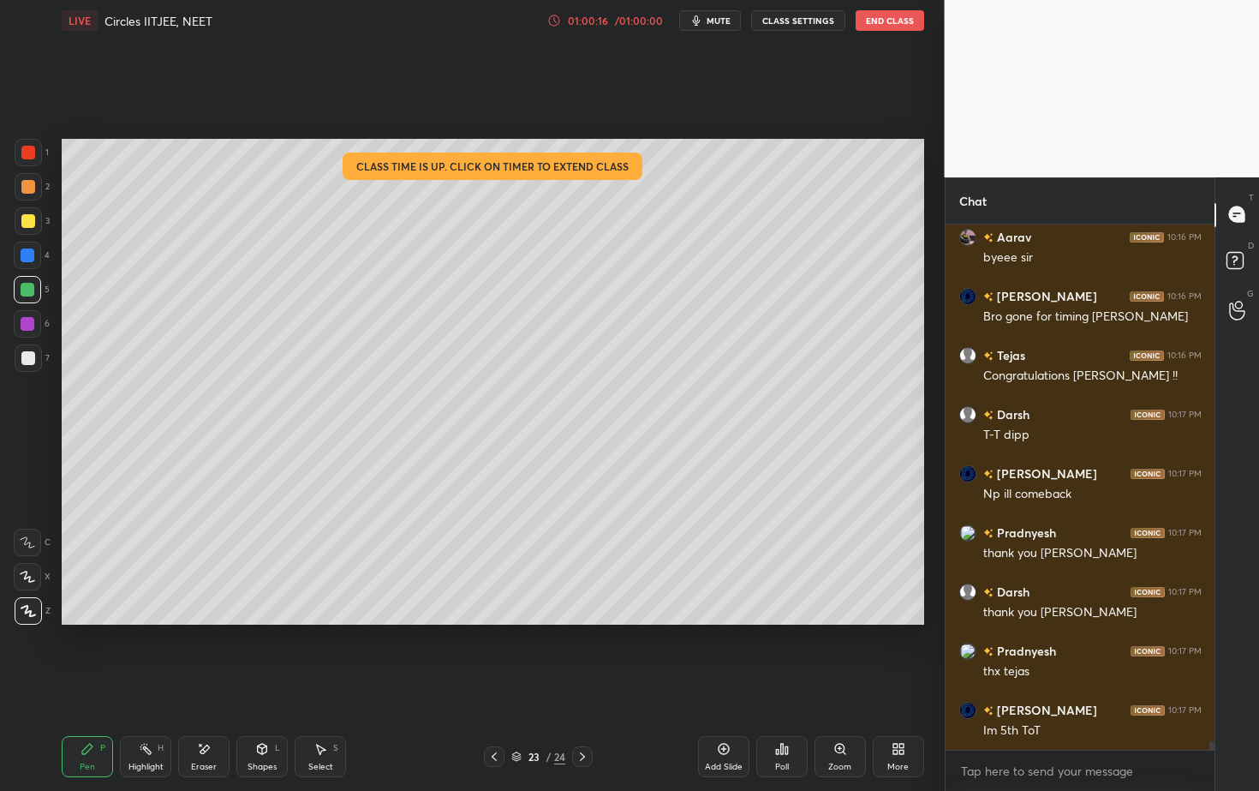
scroll to position [30748, 0]
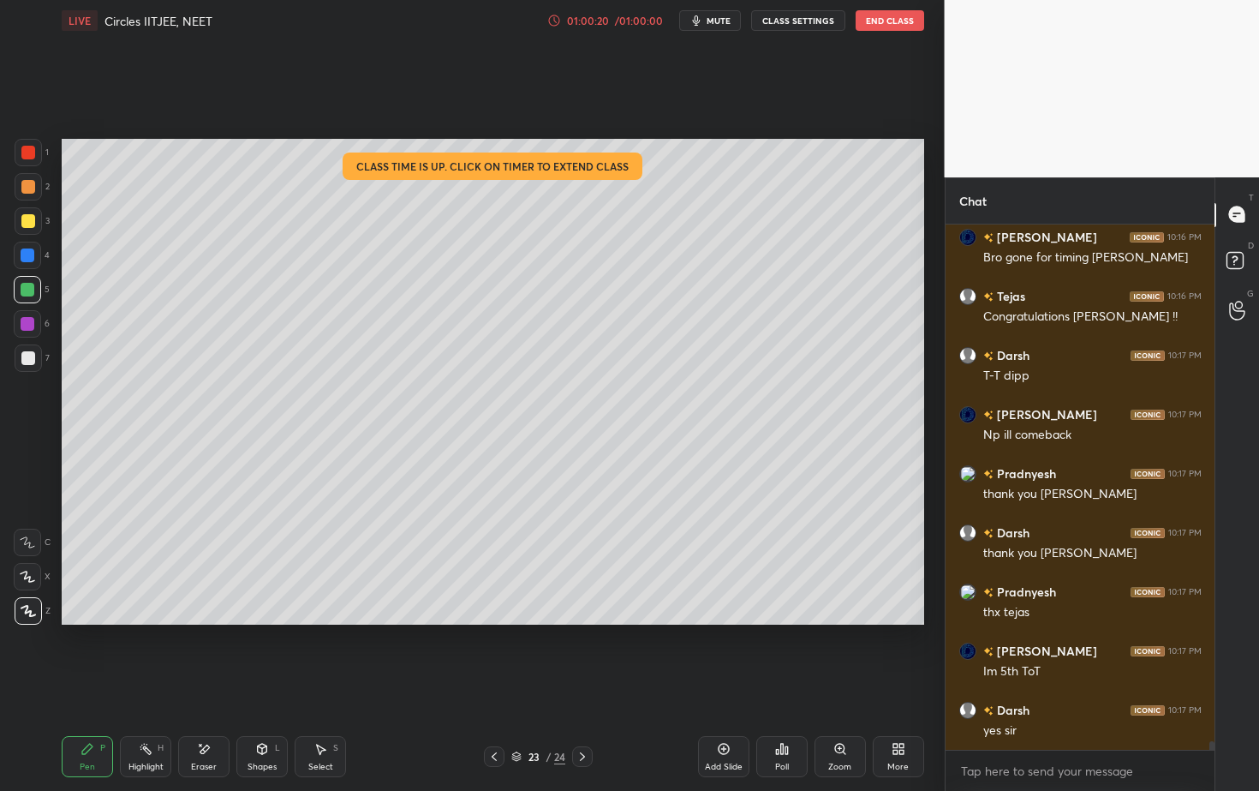
click at [893, 15] on button "End Class" at bounding box center [890, 20] width 69 height 21
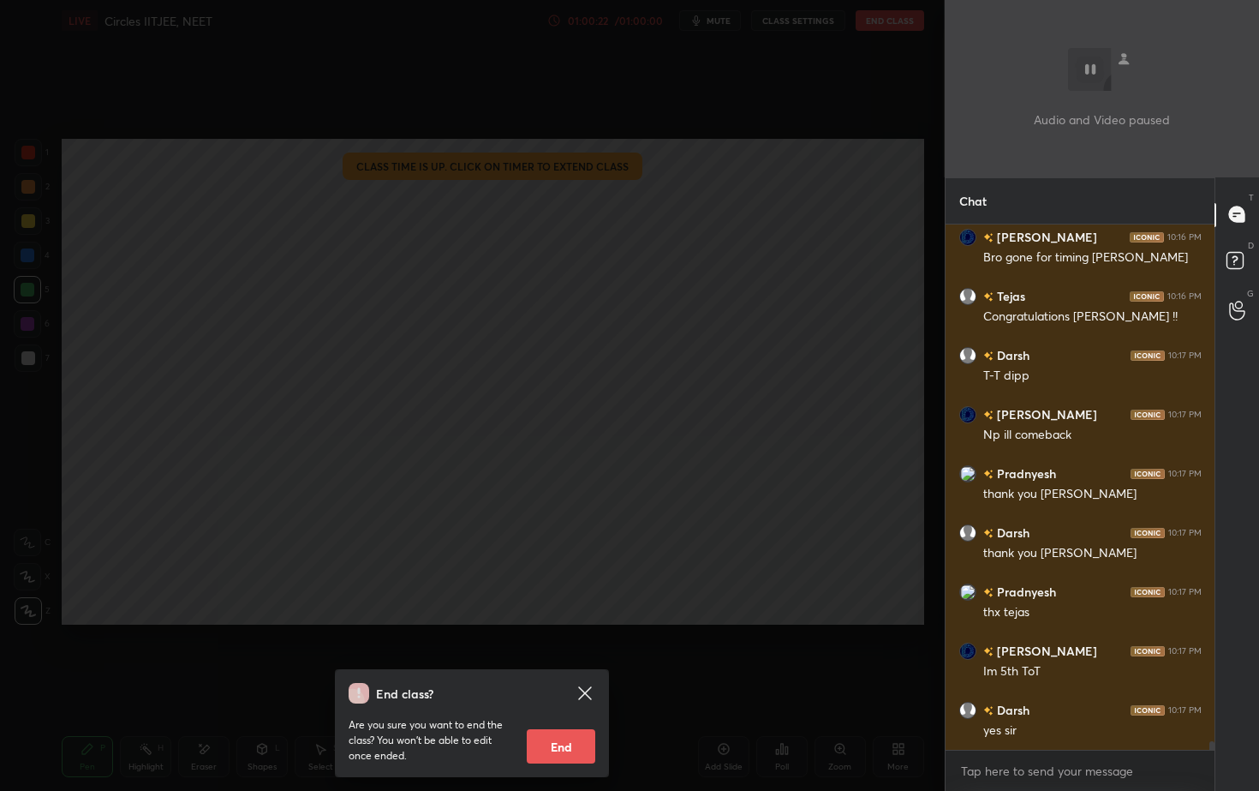
click at [590, 696] on icon at bounding box center [585, 693] width 21 height 21
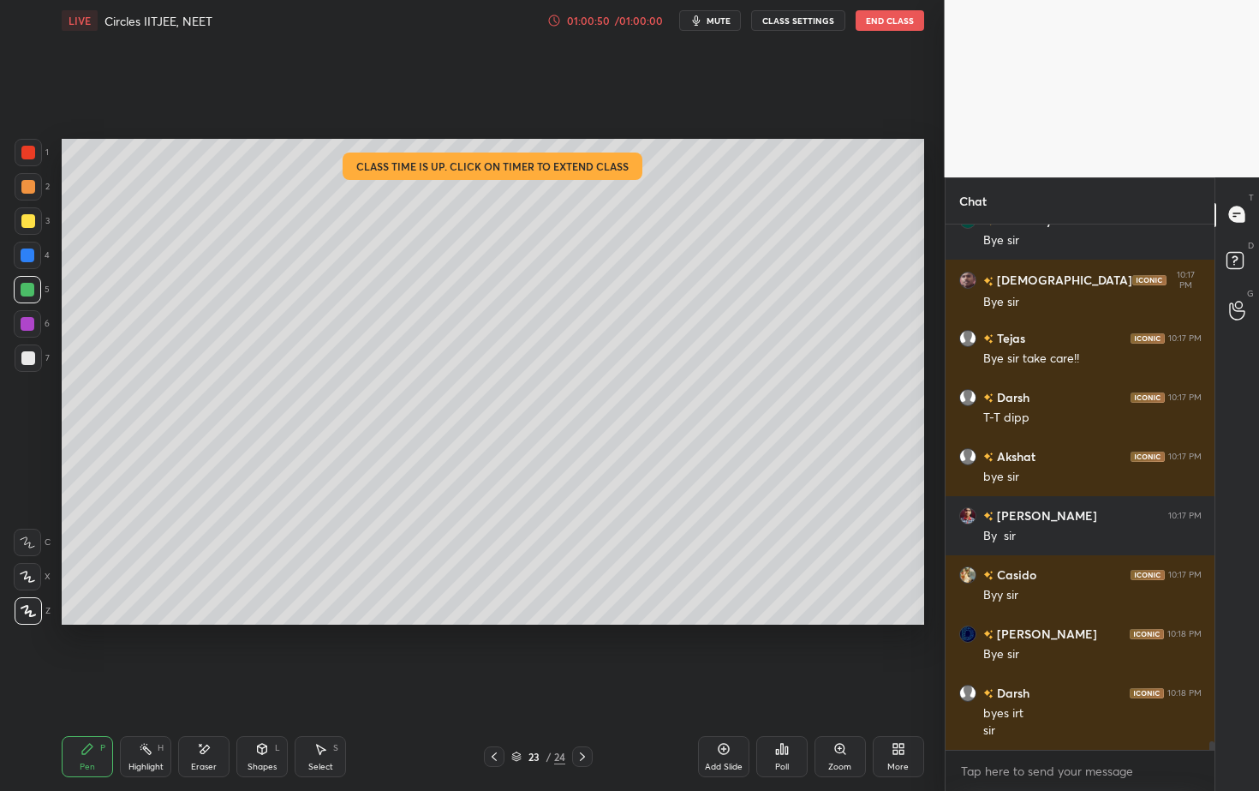
scroll to position [31551, 0]
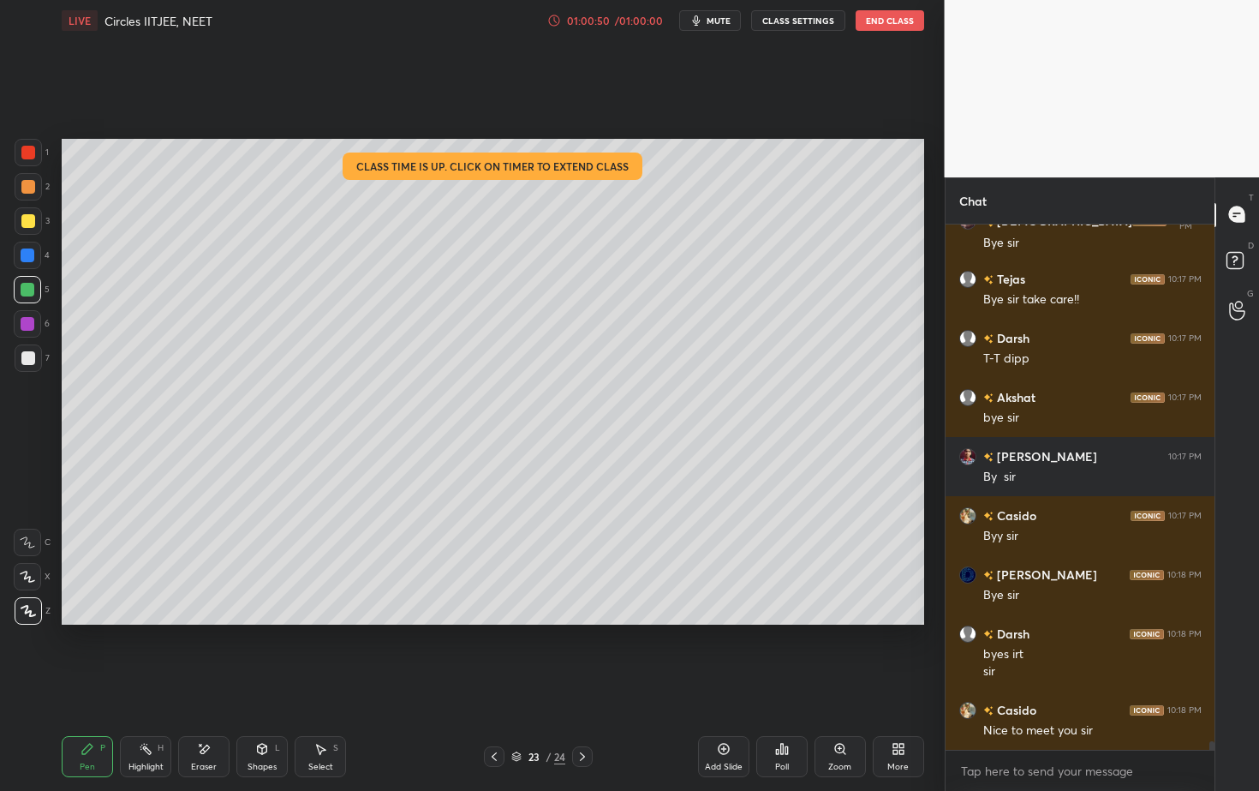
click at [894, 21] on button "End Class" at bounding box center [890, 20] width 69 height 21
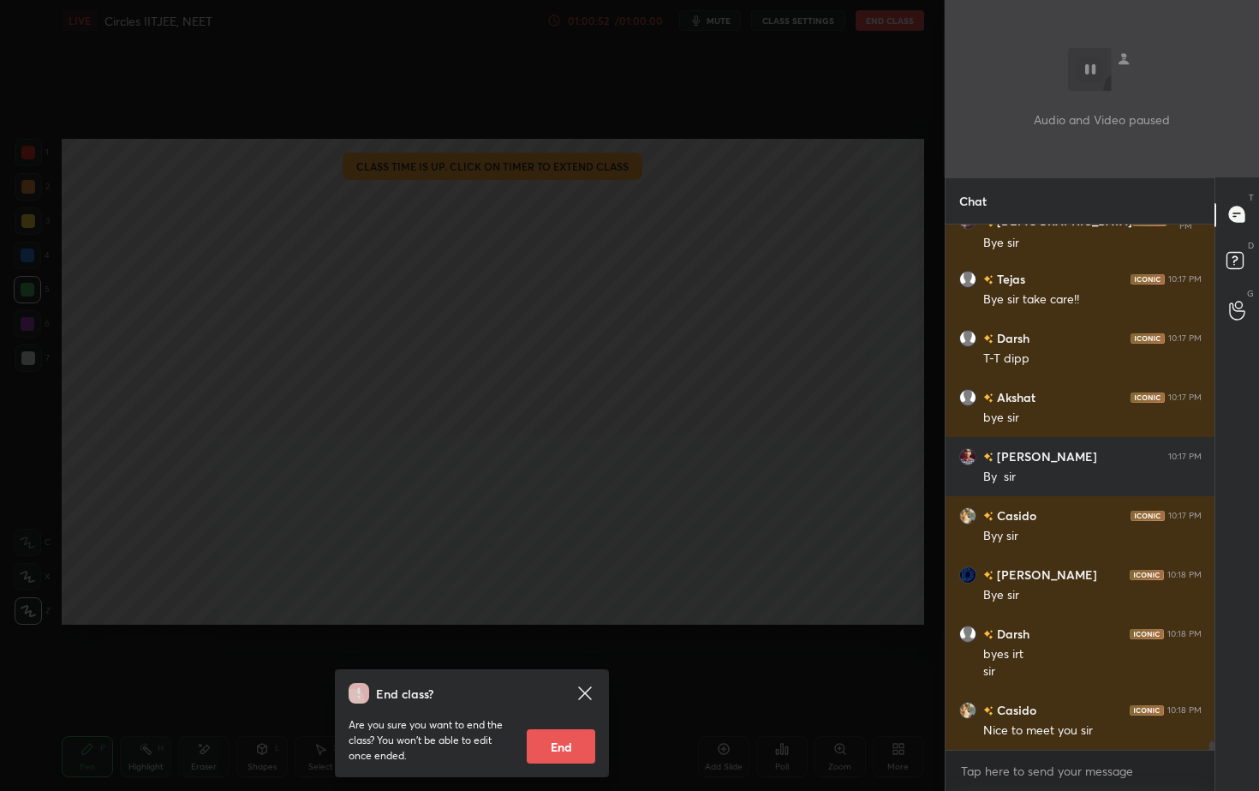
scroll to position [31610, 0]
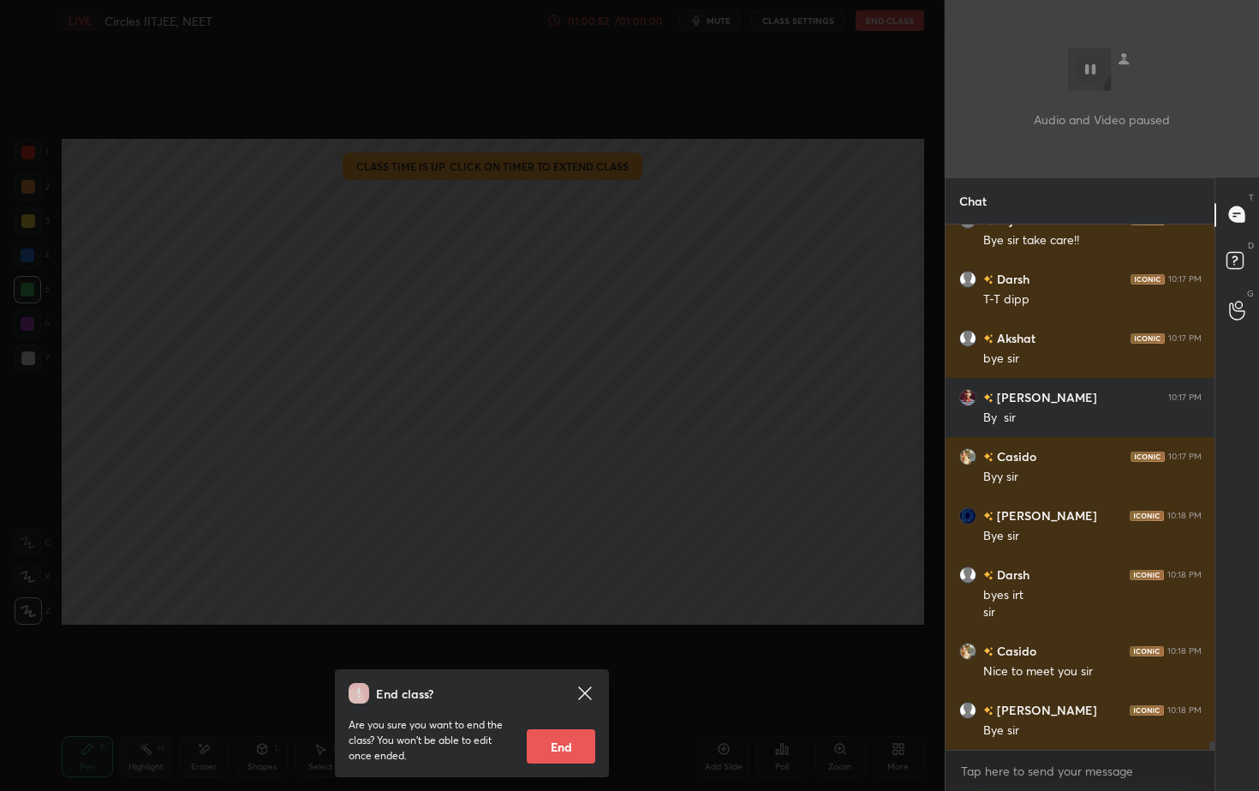
click at [575, 689] on icon at bounding box center [585, 693] width 21 height 21
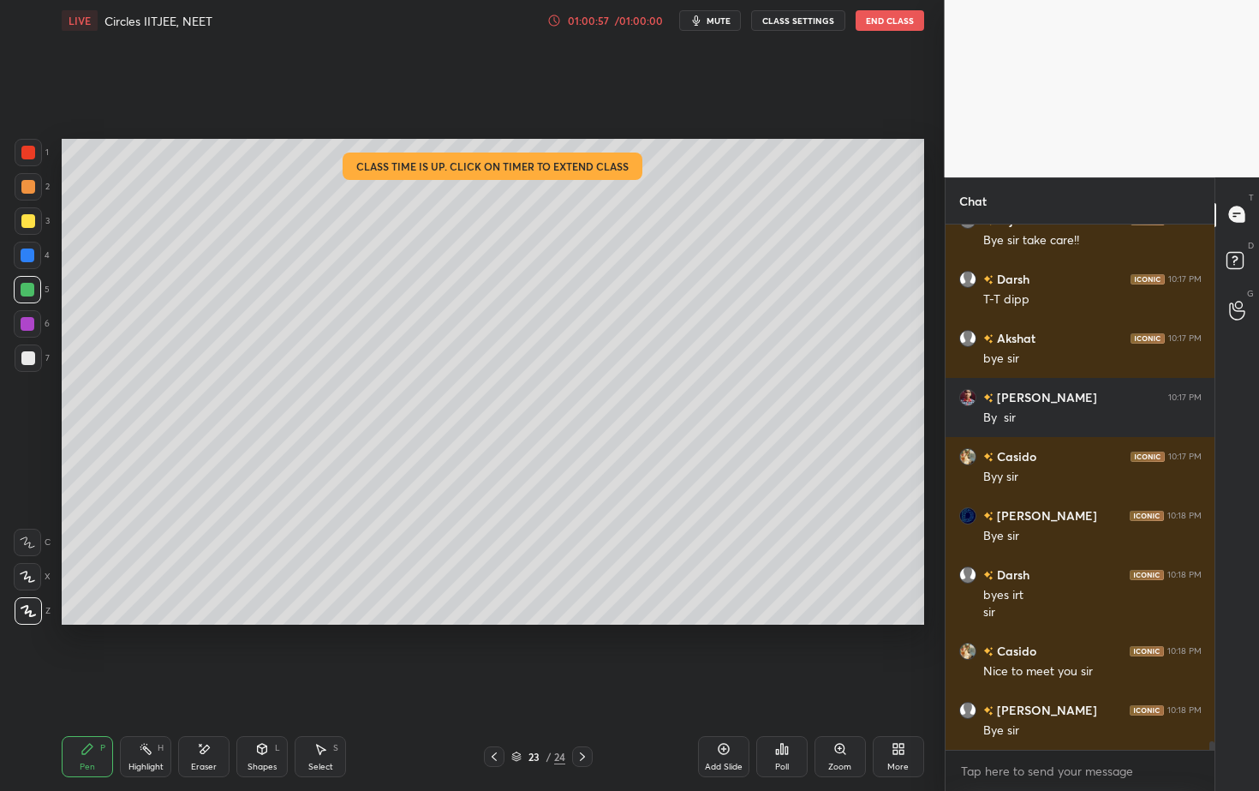
scroll to position [31669, 0]
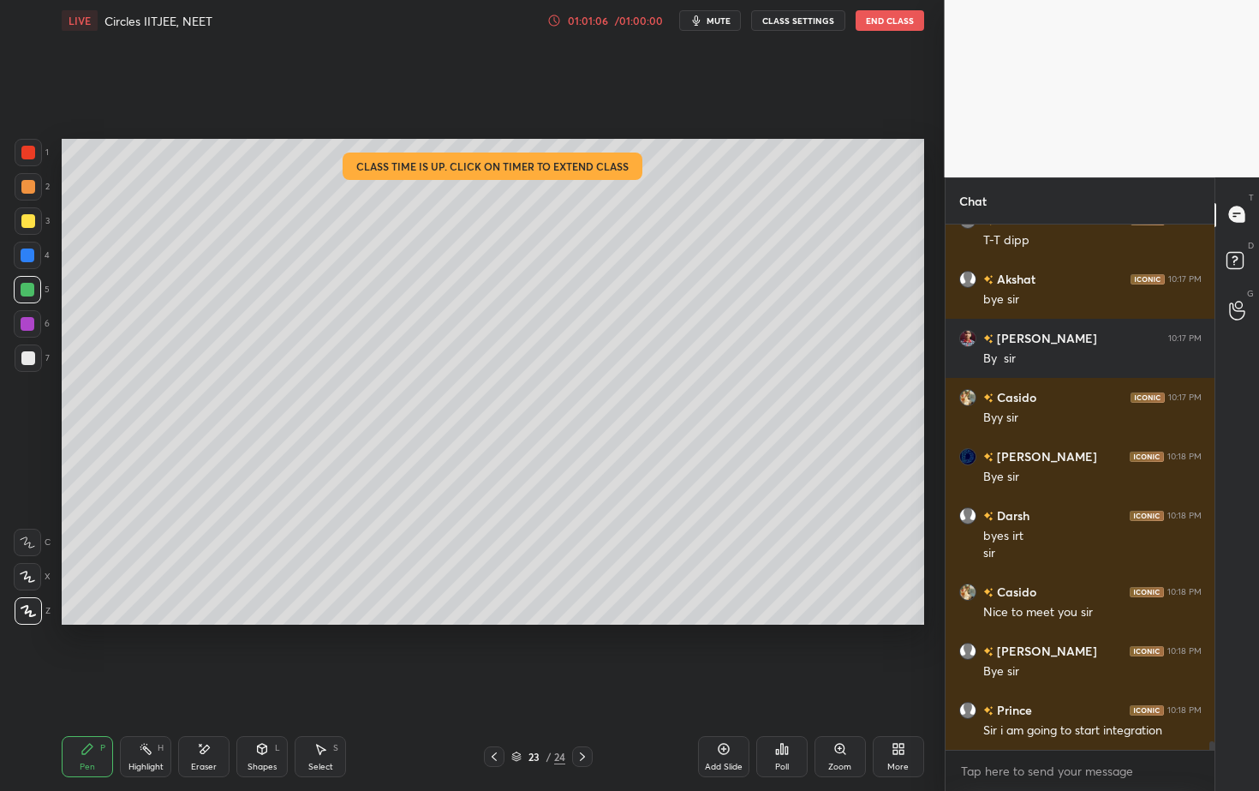
click at [905, 25] on button "End Class" at bounding box center [890, 20] width 69 height 21
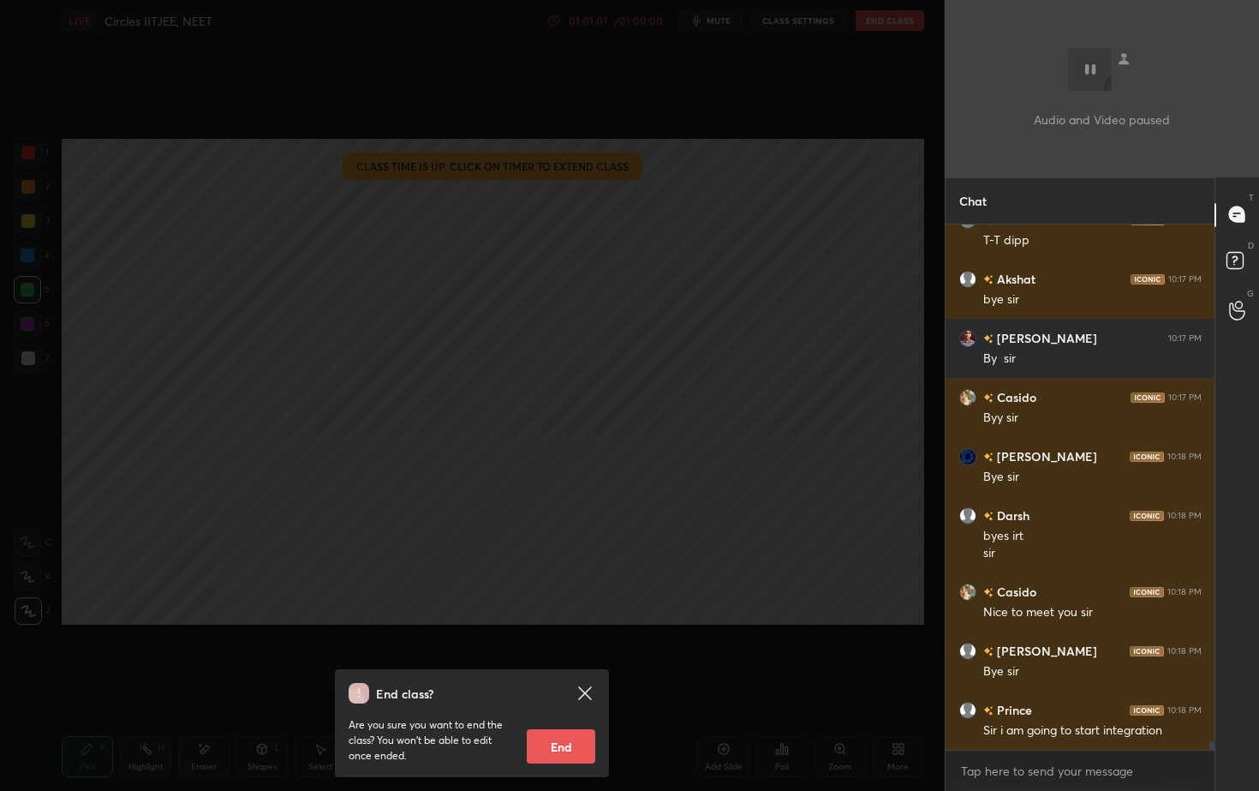
click at [566, 714] on button "End" at bounding box center [561, 746] width 69 height 34
type textarea "x"
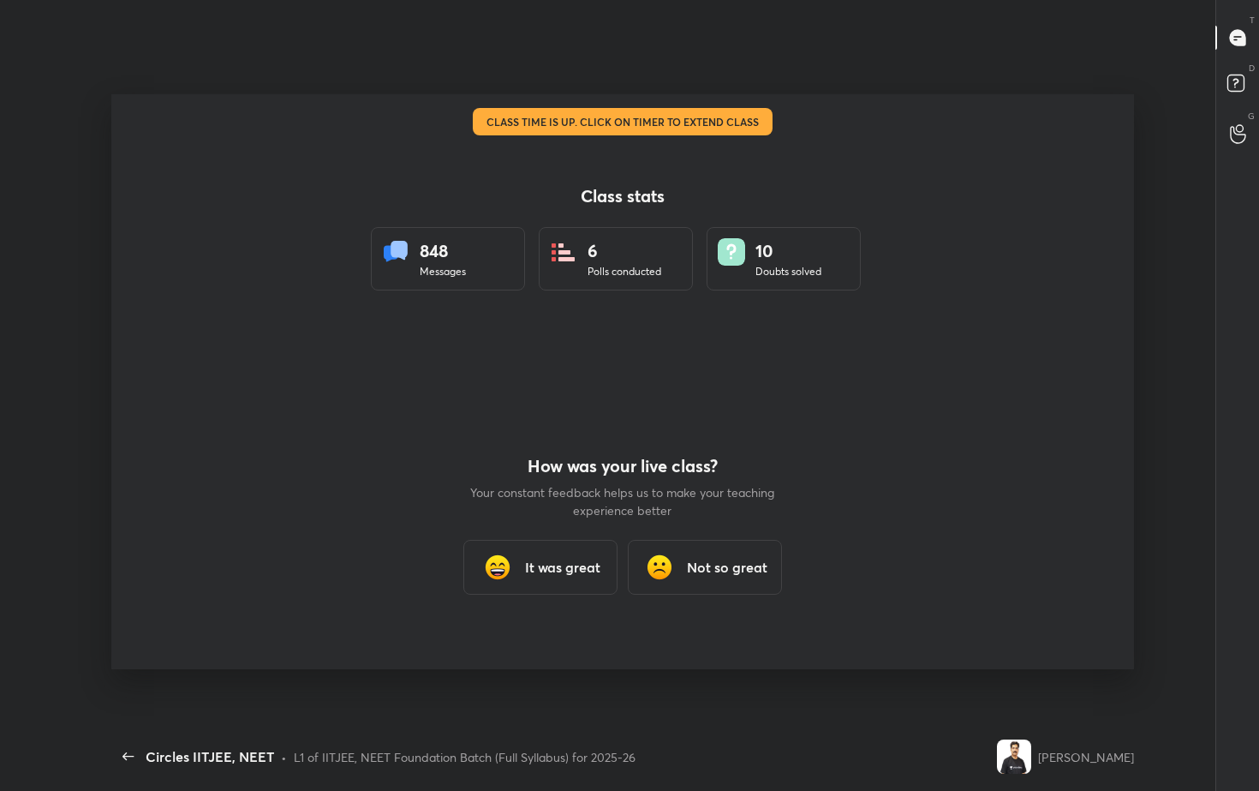
scroll to position [681, 1142]
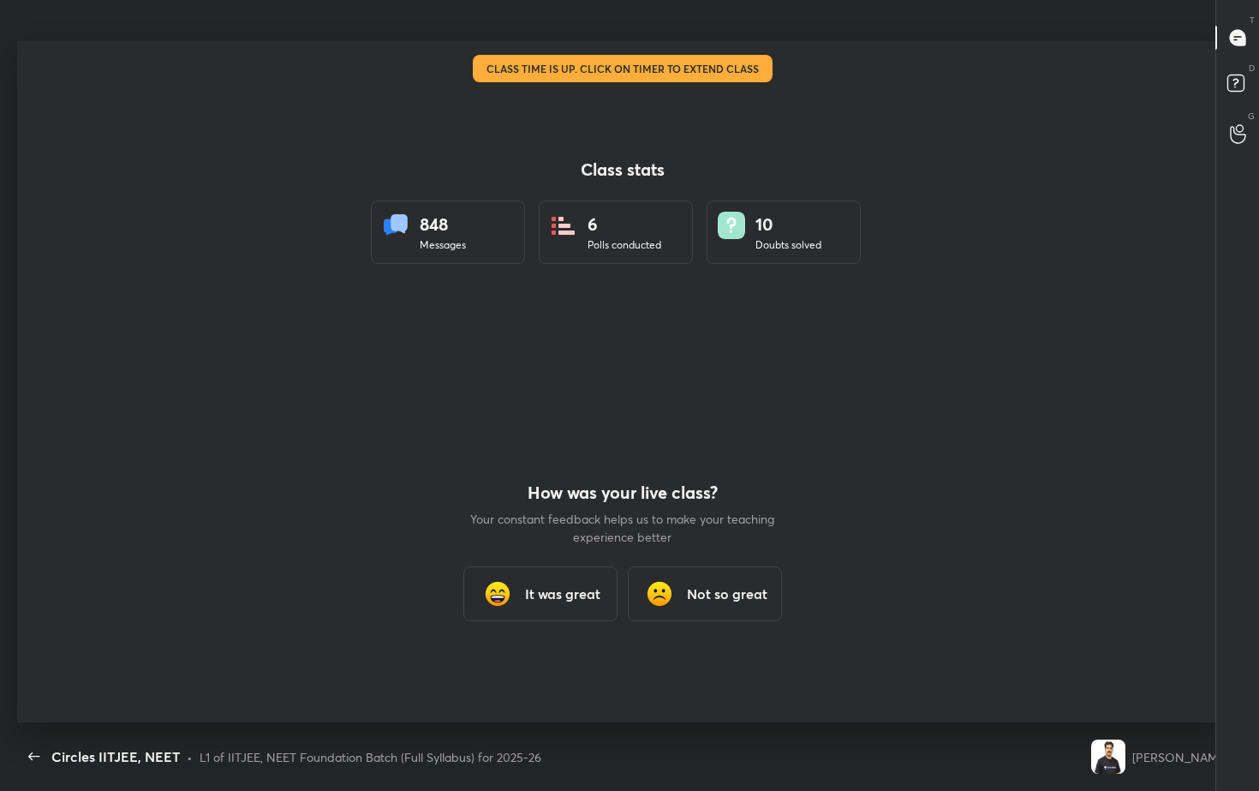
click at [563, 597] on h3 "It was great" at bounding box center [562, 593] width 75 height 21
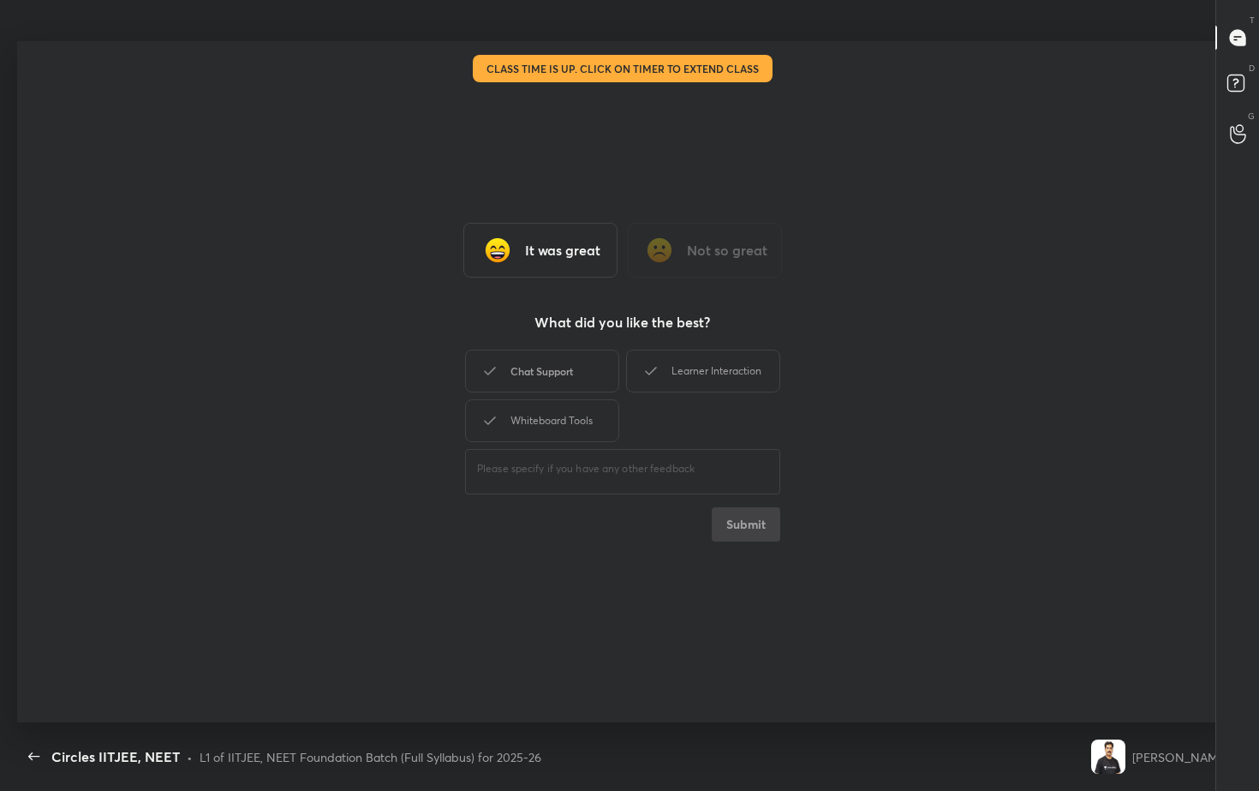
drag, startPoint x: 560, startPoint y: 358, endPoint x: 576, endPoint y: 392, distance: 37.9
click at [560, 362] on div "Chat Support" at bounding box center [542, 370] width 154 height 43
click at [743, 527] on button "Submit" at bounding box center [746, 524] width 69 height 34
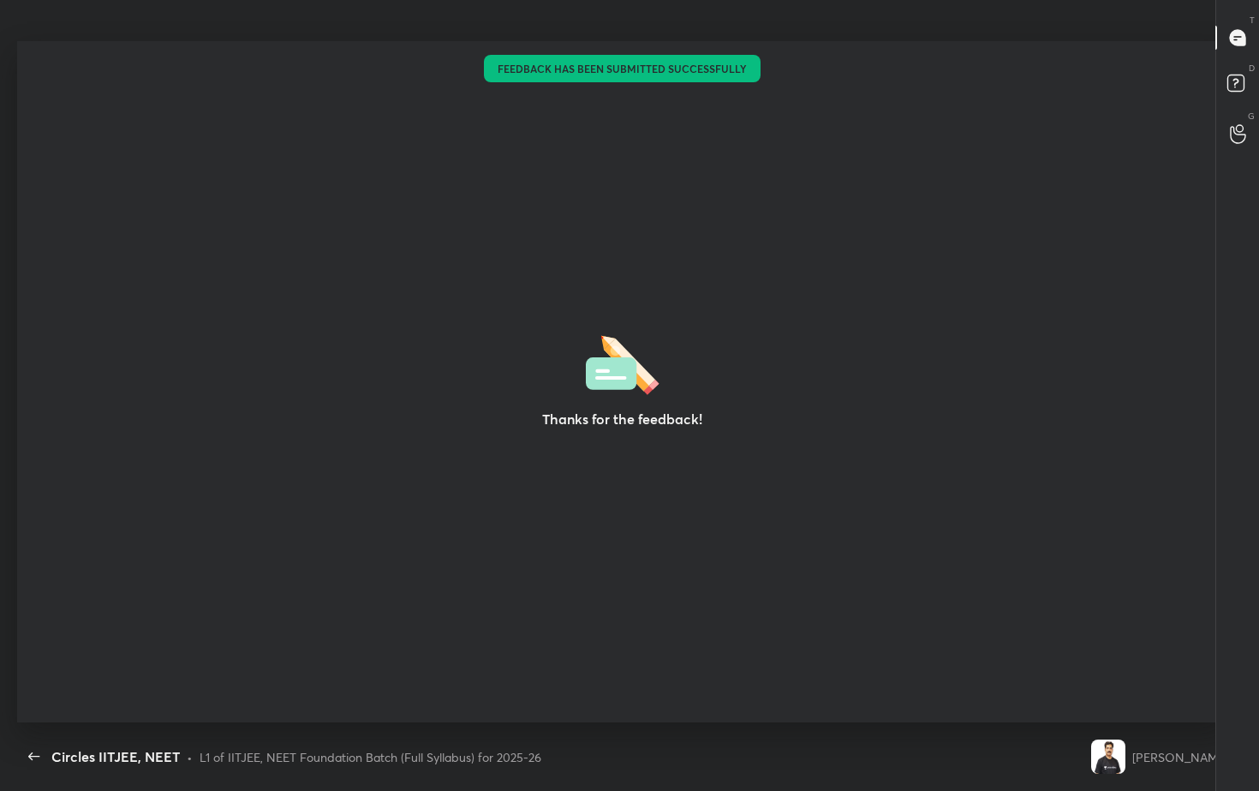
click at [929, 38] on div "Circles IITJEE, NEET" at bounding box center [527, 20] width 1020 height 41
click at [947, 15] on div "Circles IITJEE, NEET" at bounding box center [527, 20] width 1020 height 41
